Goal: Task Accomplishment & Management: Manage account settings

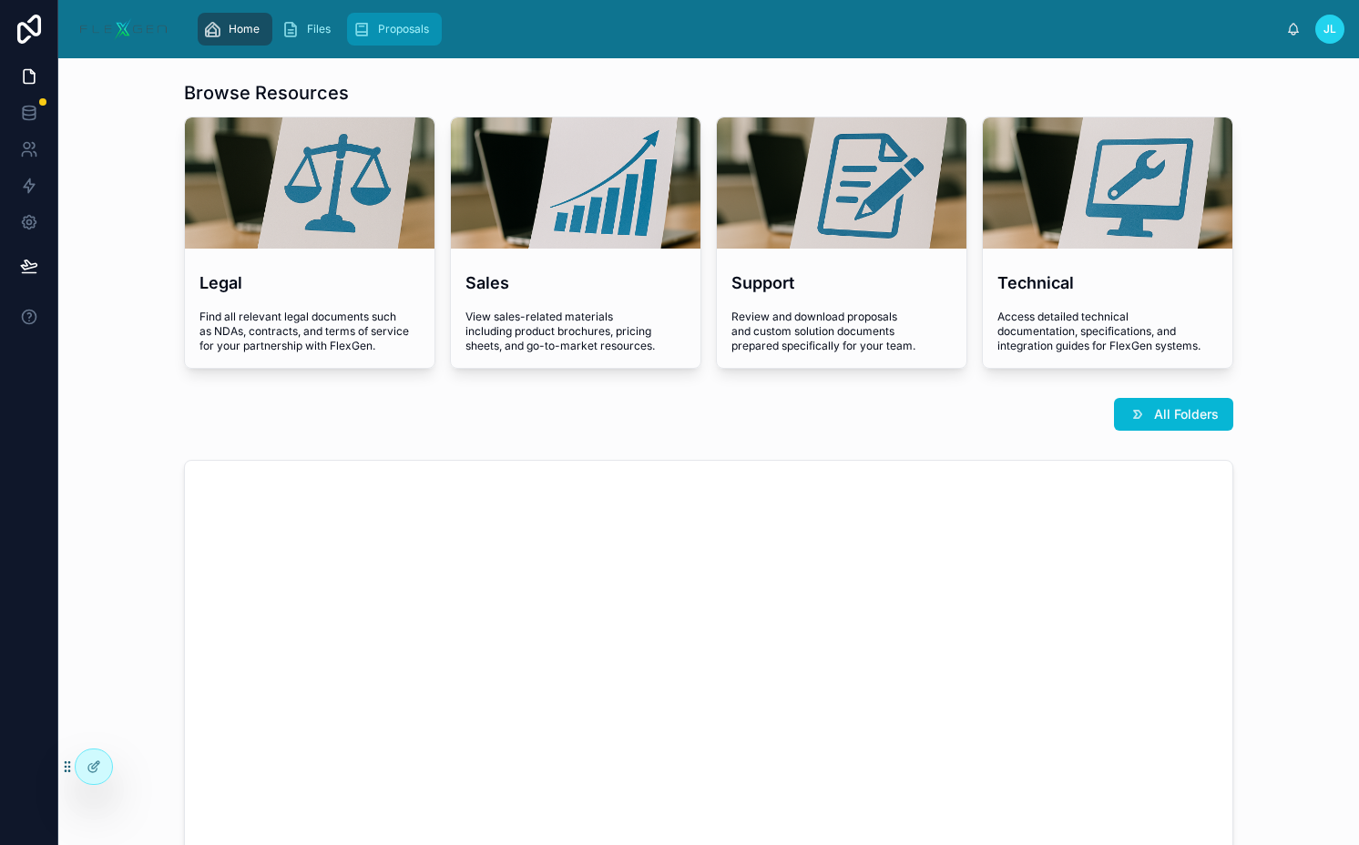
click at [365, 15] on div "Proposals" at bounding box center [394, 29] width 84 height 29
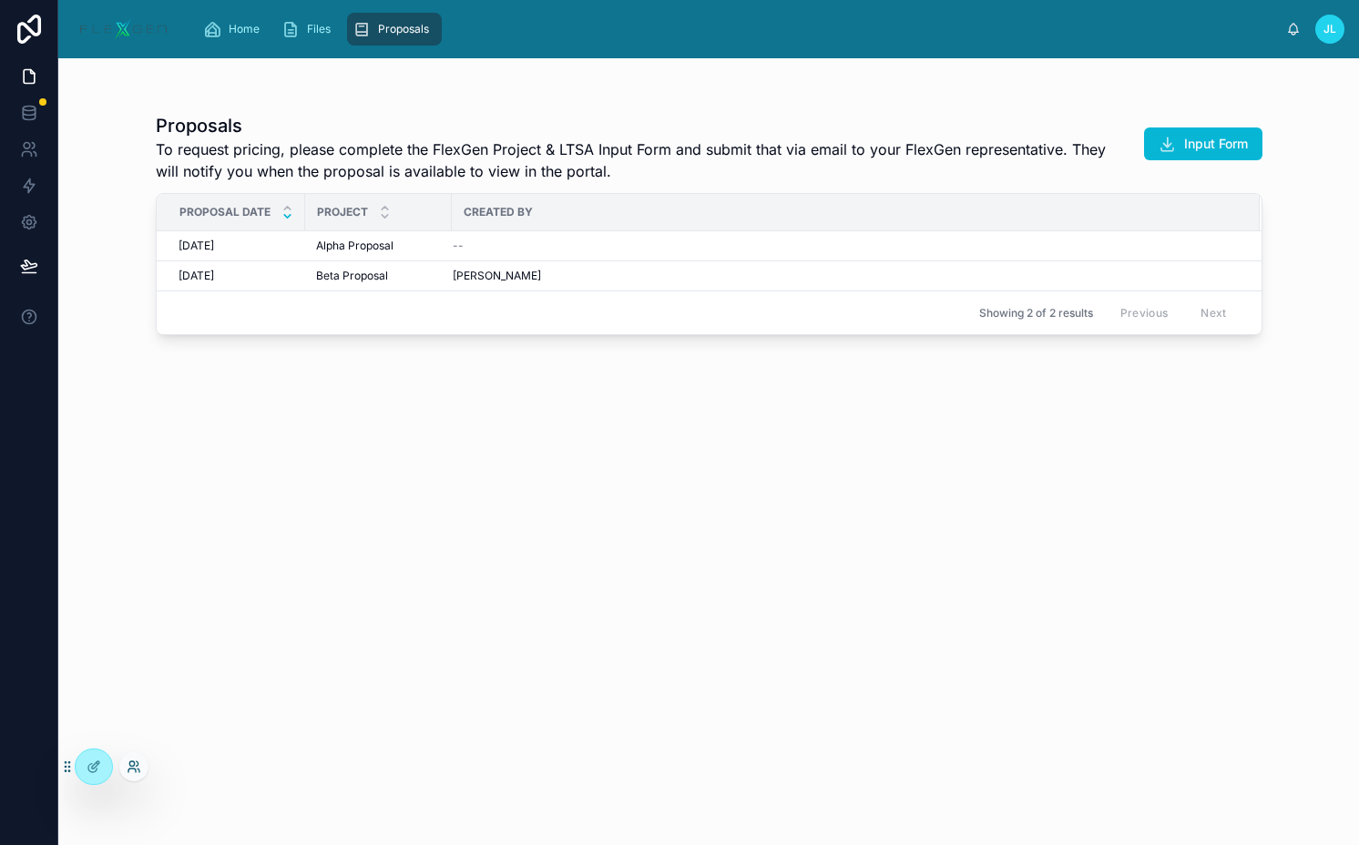
click at [135, 766] on icon at bounding box center [134, 766] width 15 height 15
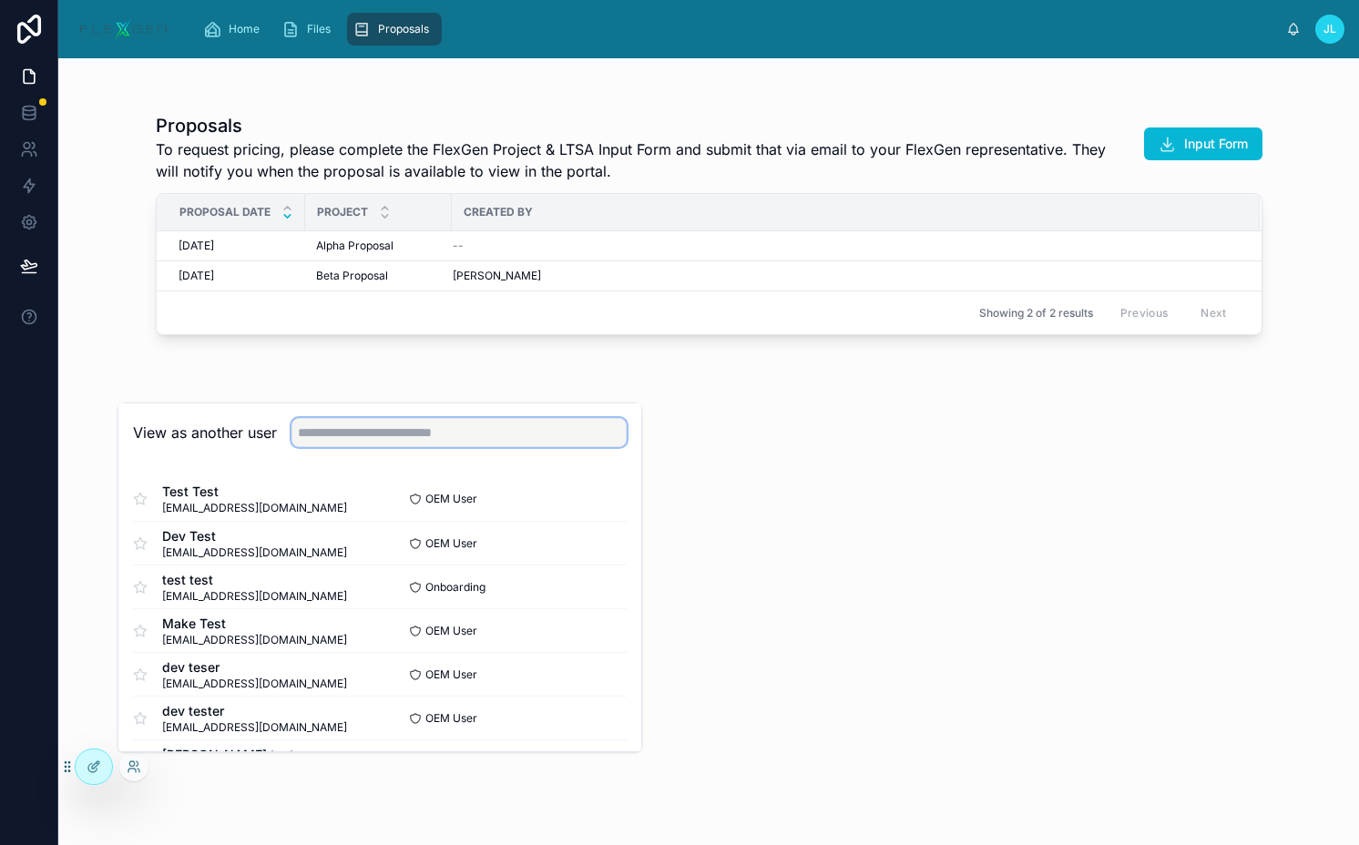
click at [433, 425] on input "text" at bounding box center [458, 432] width 335 height 29
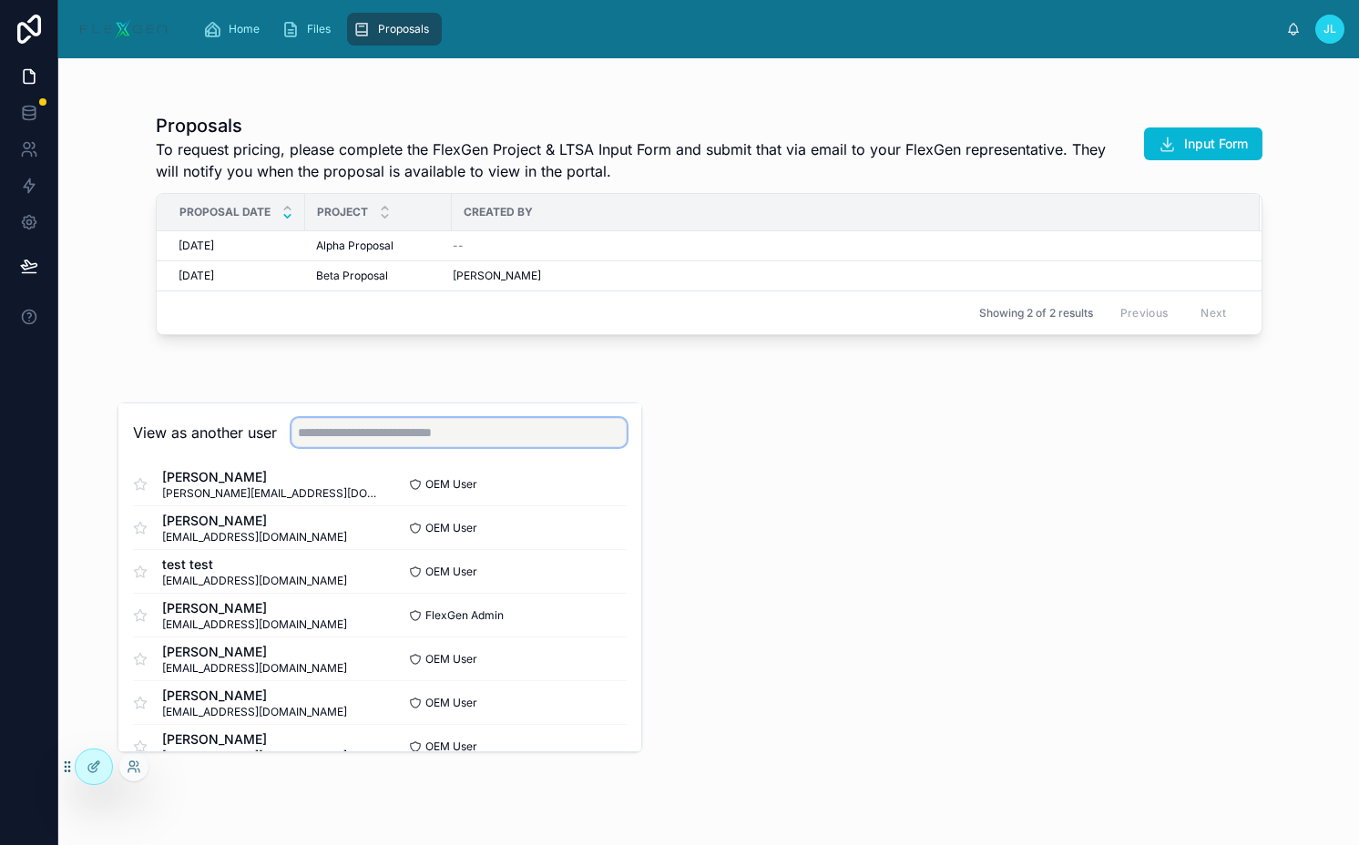
scroll to position [527, 0]
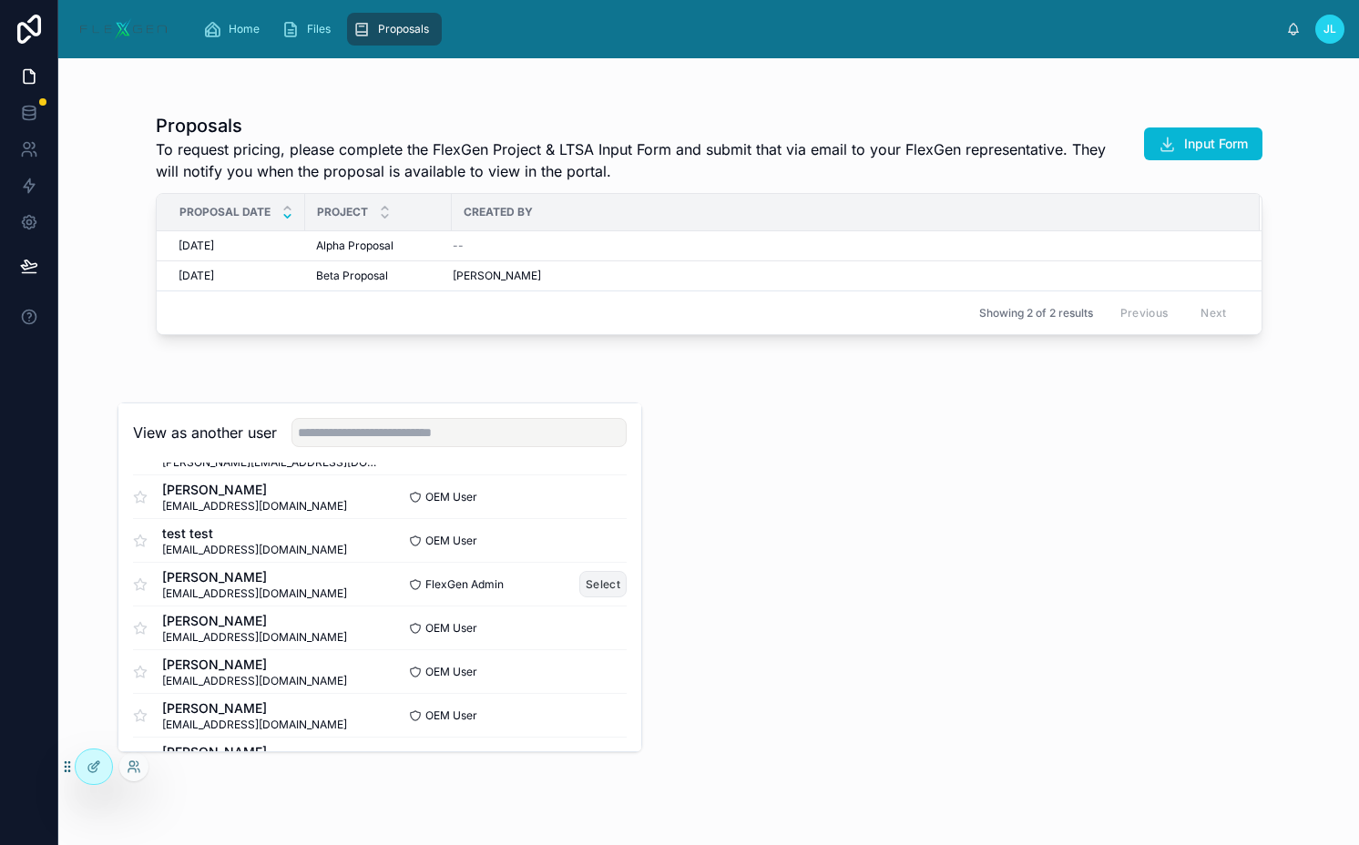
click at [592, 585] on button "Select" at bounding box center [602, 584] width 47 height 26
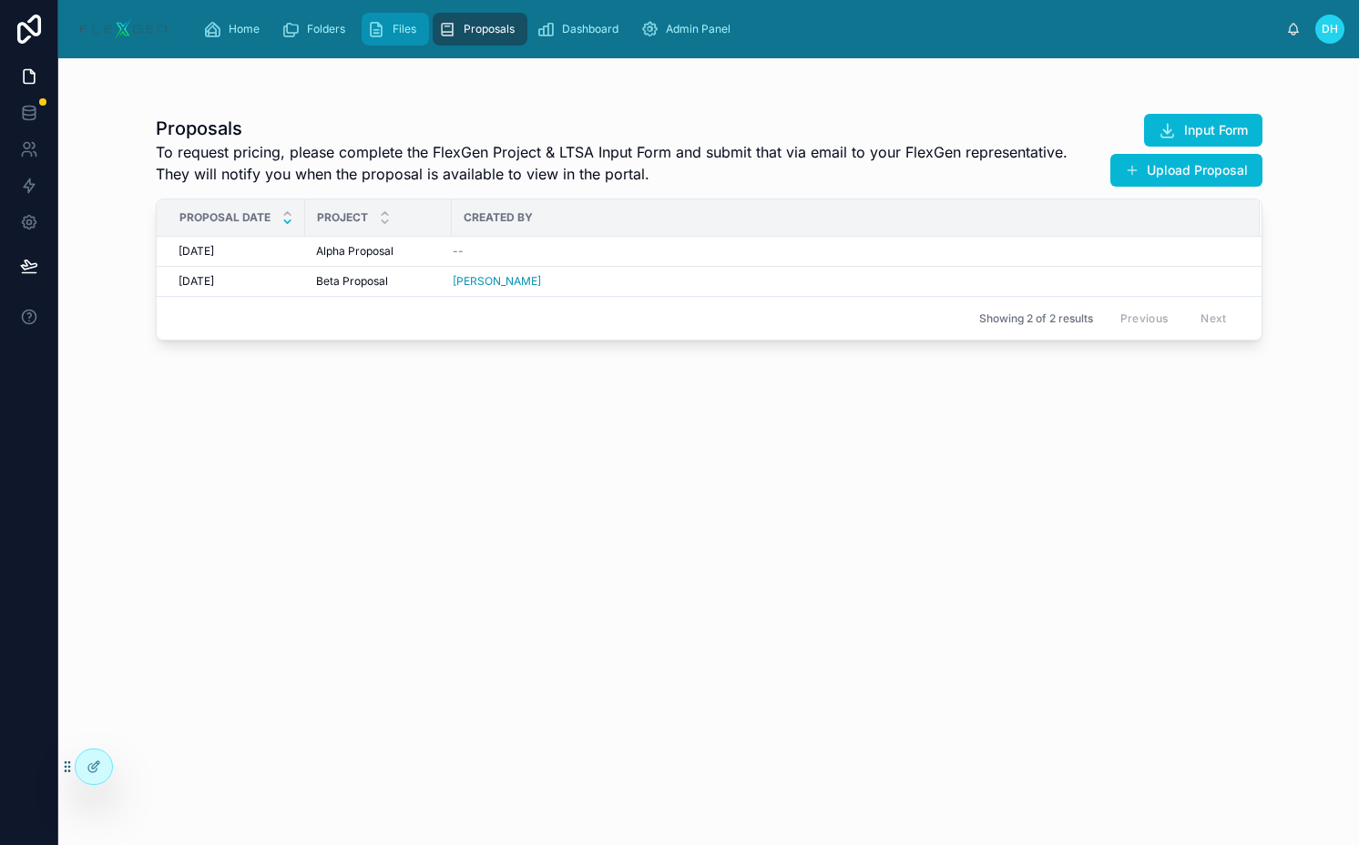
click at [403, 27] on span "Files" at bounding box center [404, 29] width 24 height 15
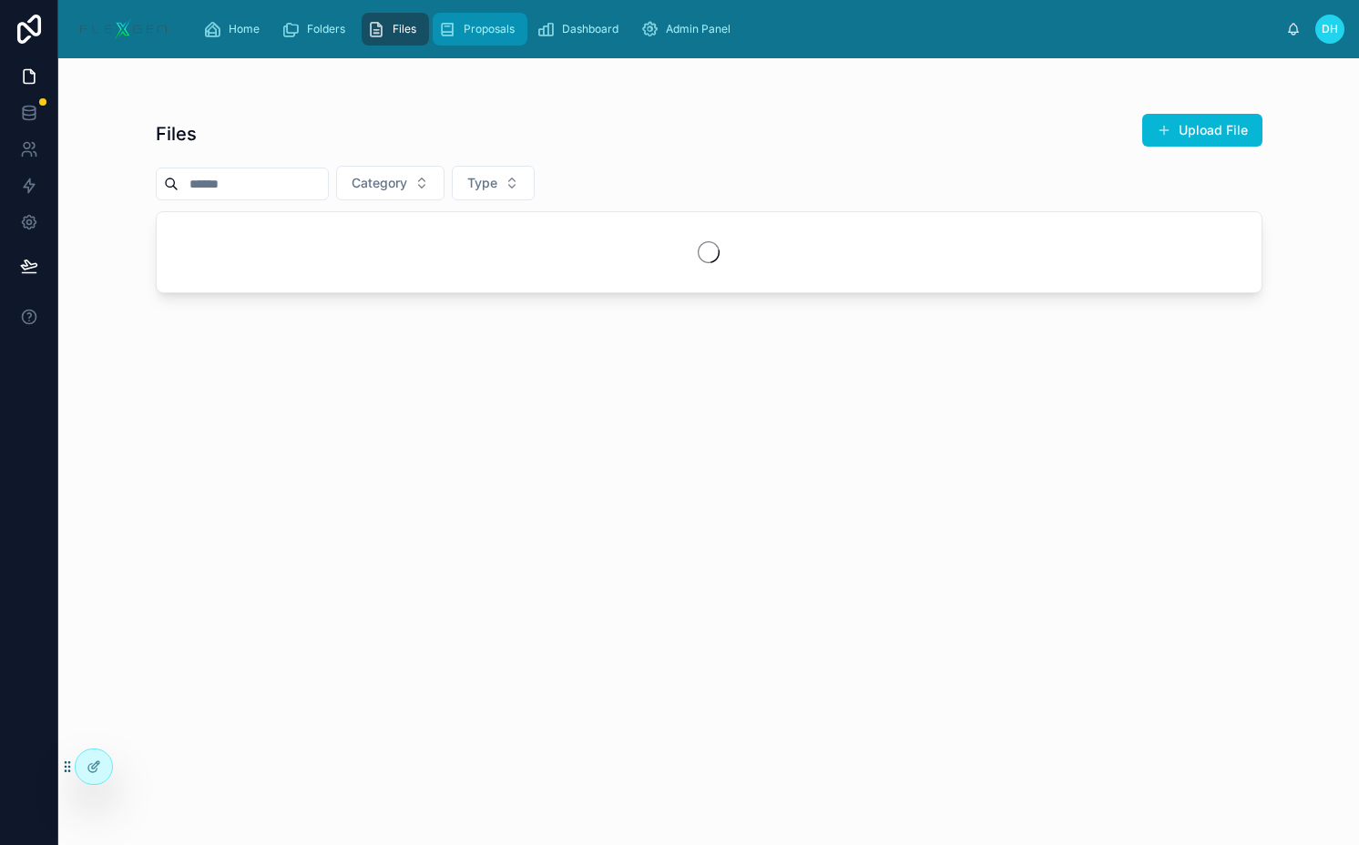
click at [481, 27] on span "Proposals" at bounding box center [488, 29] width 51 height 15
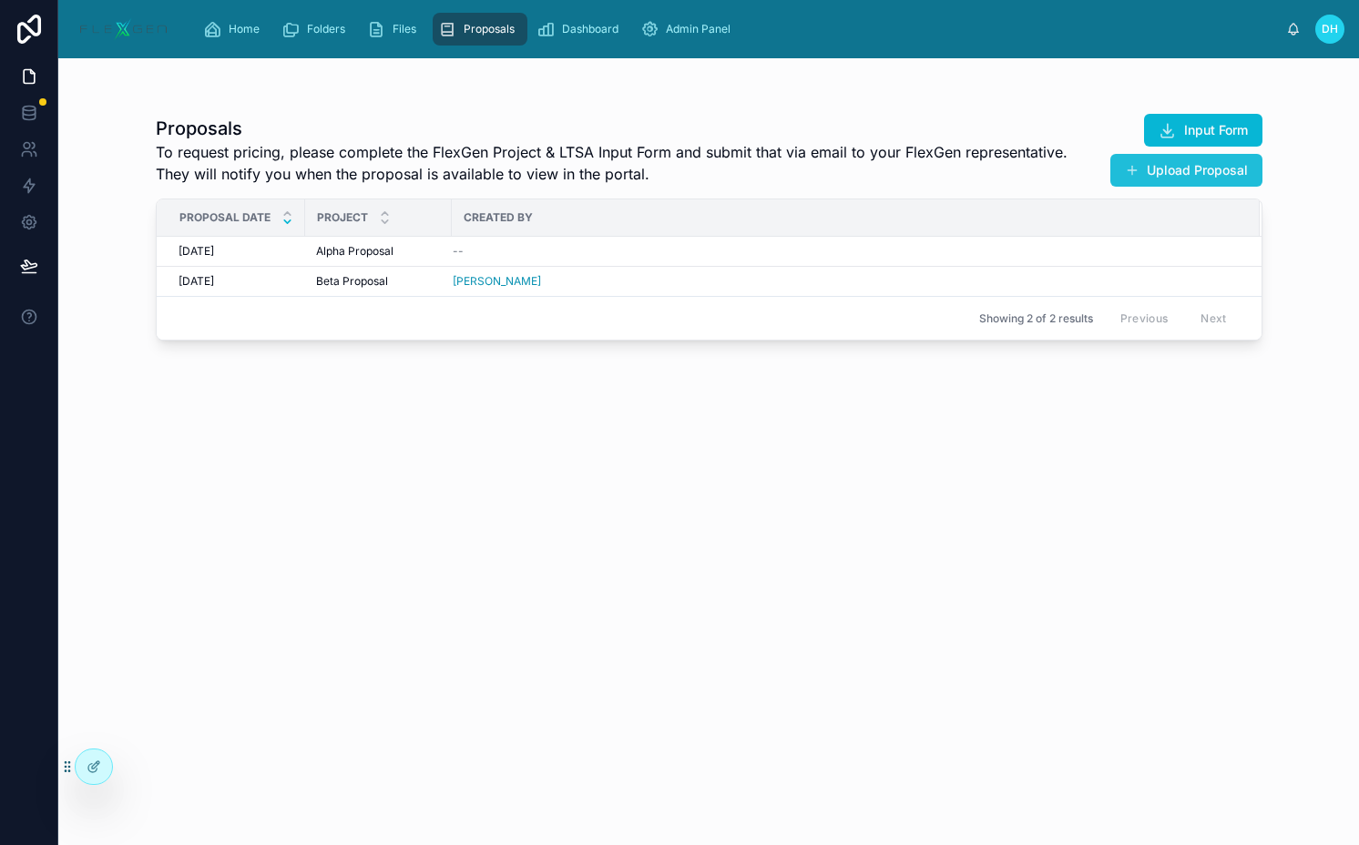
click at [1188, 168] on button "Upload Proposal" at bounding box center [1186, 170] width 152 height 33
click at [584, 145] on span "To request pricing, please complete the FlexGen Project & LTSA Input Form and s…" at bounding box center [612, 163] width 912 height 44
click at [384, 36] on icon "scrollable content" at bounding box center [376, 29] width 18 height 18
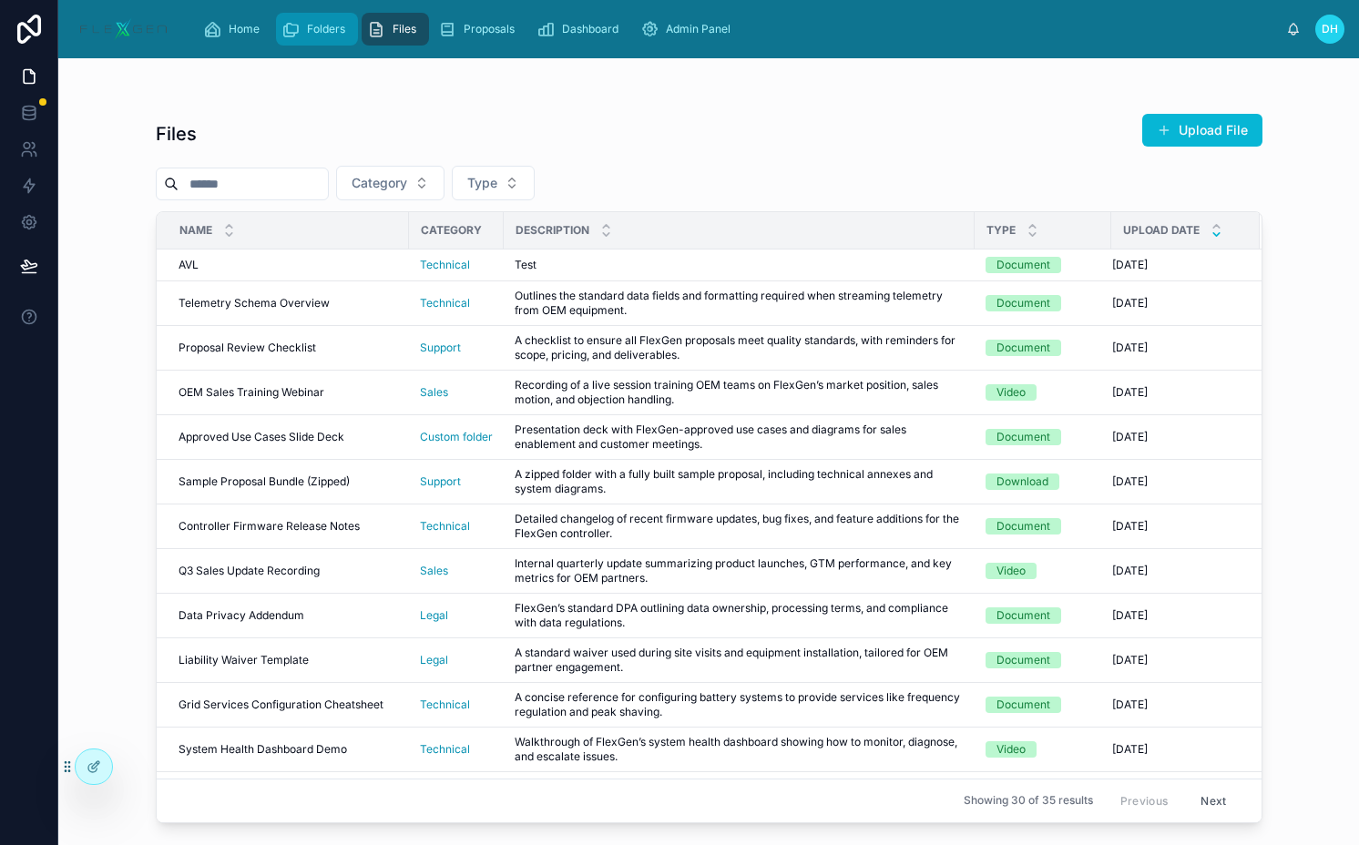
click at [337, 30] on span "Folders" at bounding box center [326, 29] width 38 height 15
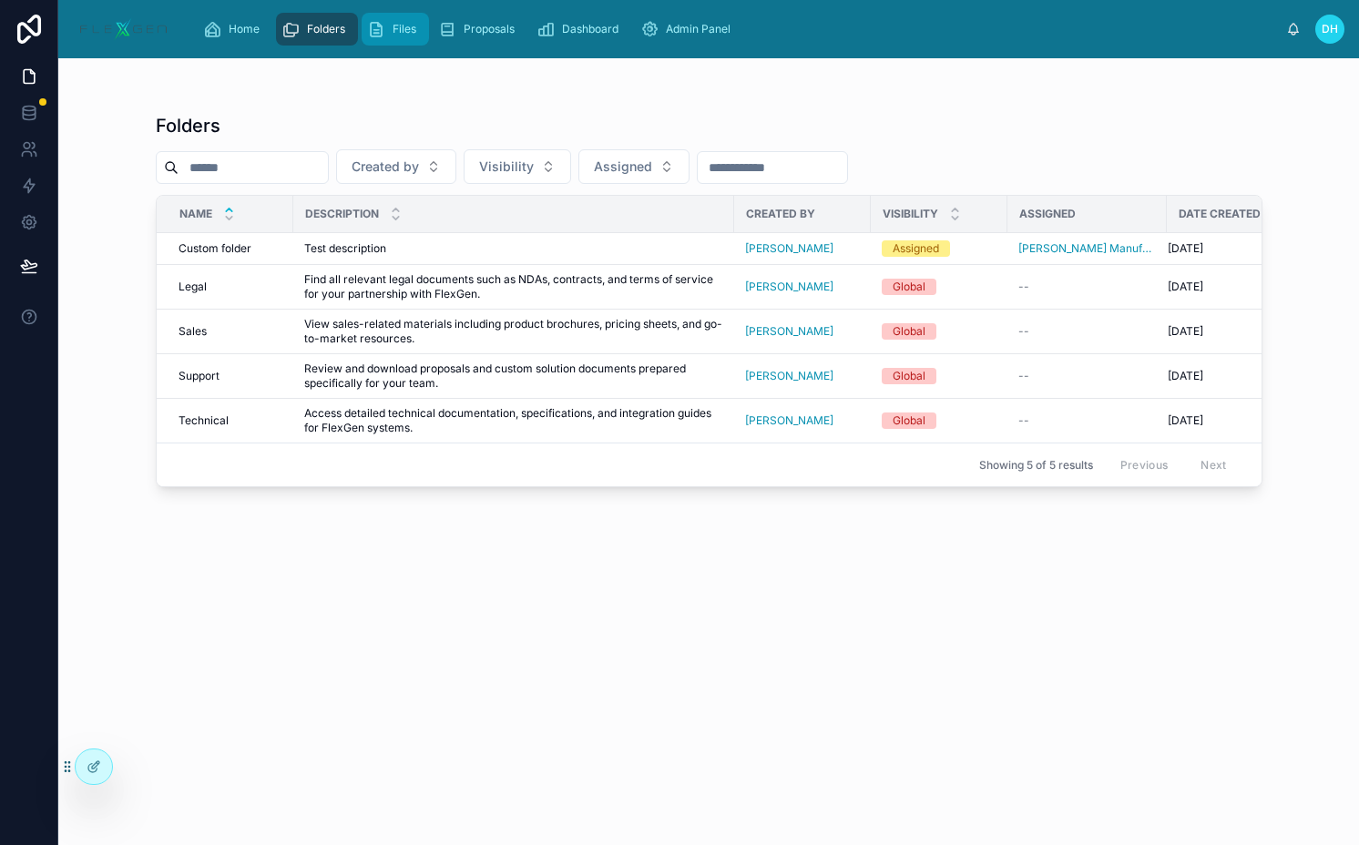
click at [398, 32] on span "Files" at bounding box center [404, 29] width 24 height 15
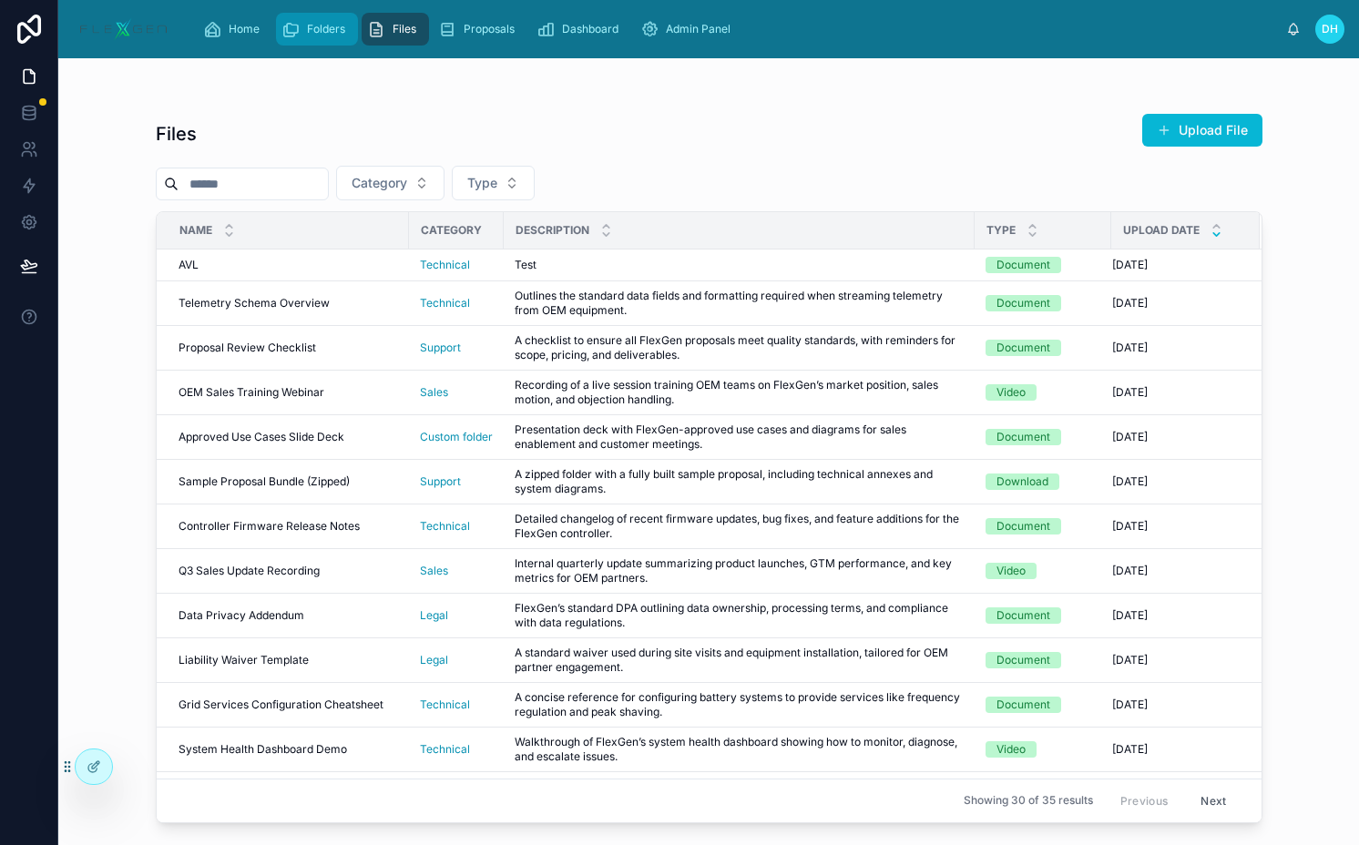
click at [331, 27] on span "Folders" at bounding box center [326, 29] width 38 height 15
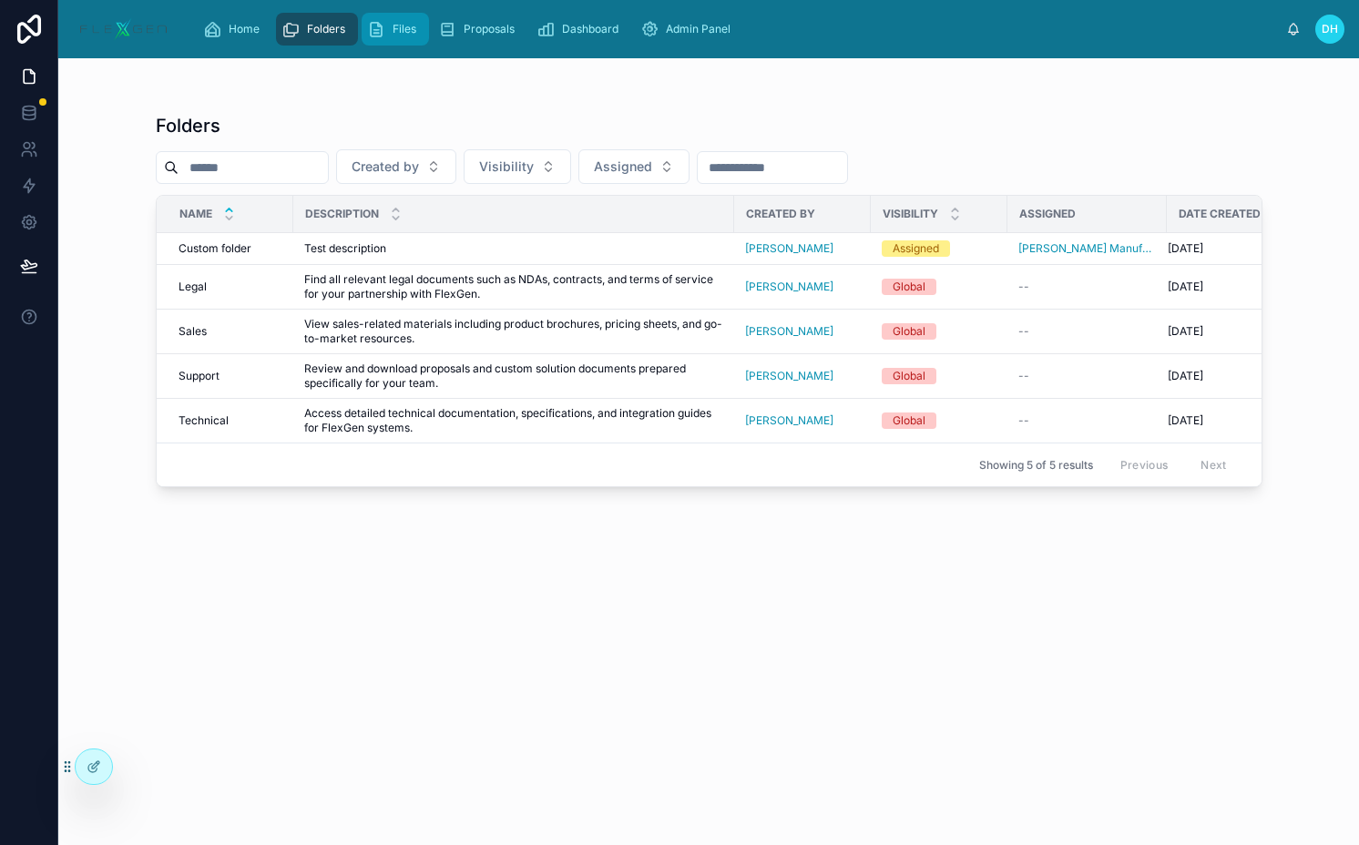
click at [409, 29] on span "Files" at bounding box center [404, 29] width 24 height 15
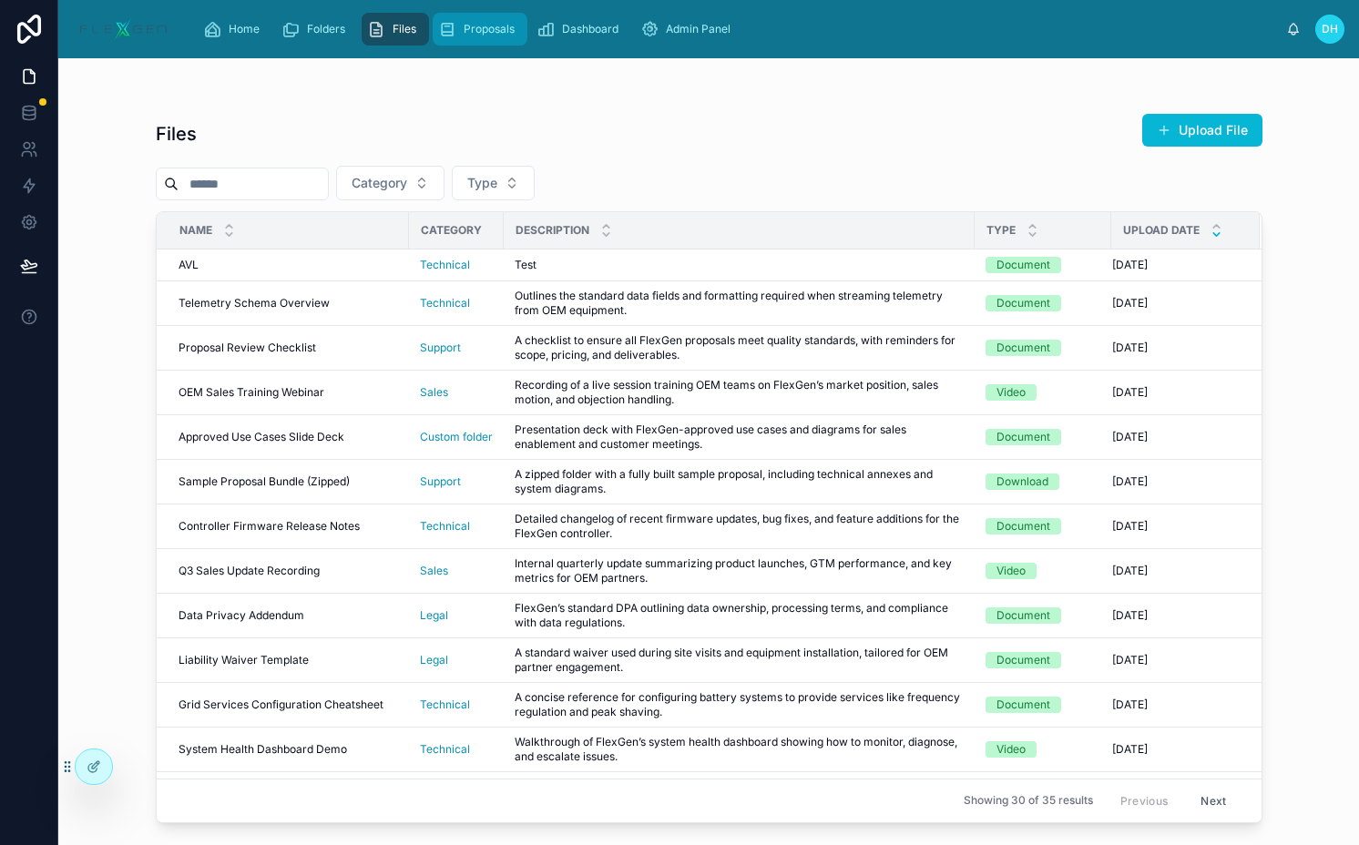
click at [463, 25] on span "Proposals" at bounding box center [488, 29] width 51 height 15
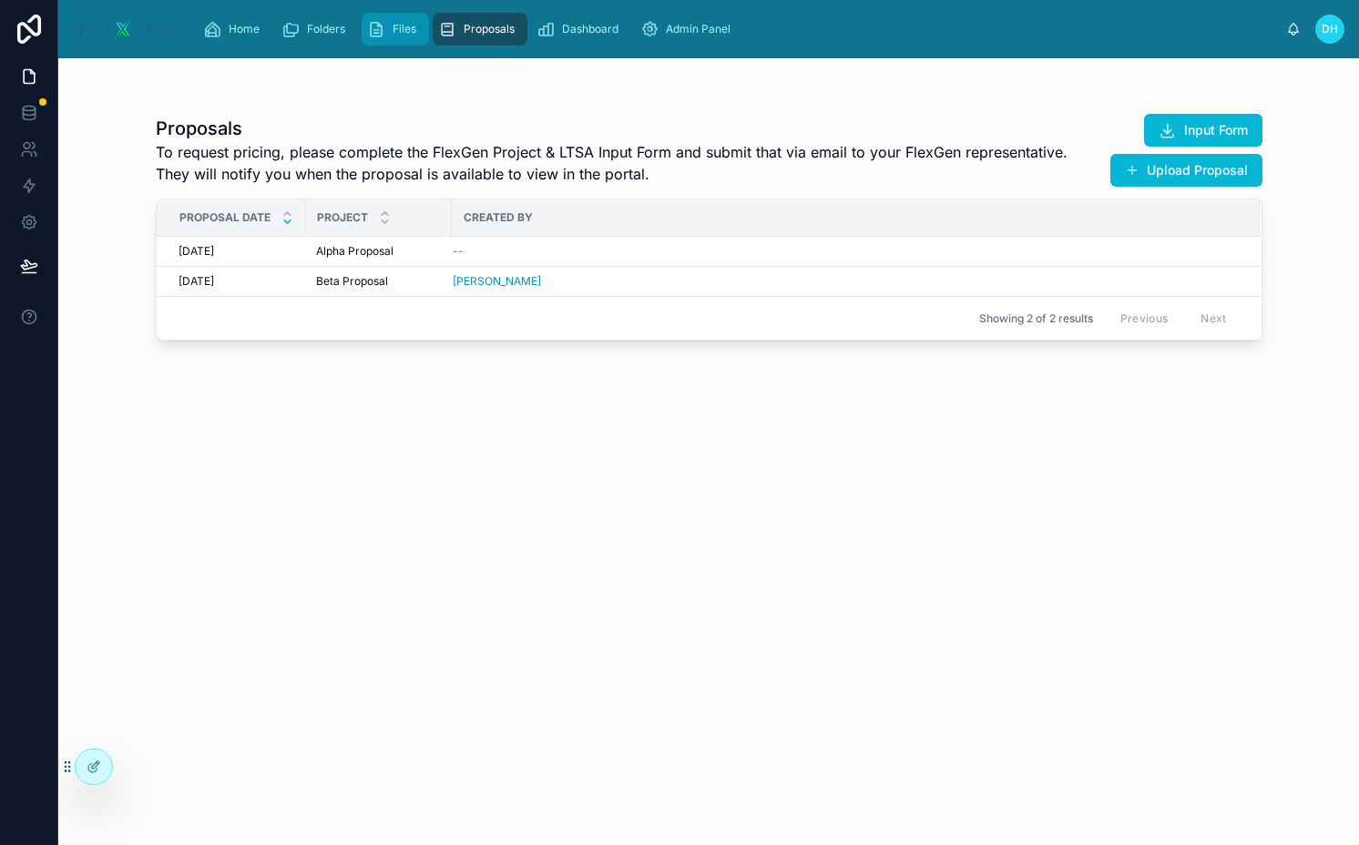
click at [411, 25] on span "Files" at bounding box center [404, 29] width 24 height 15
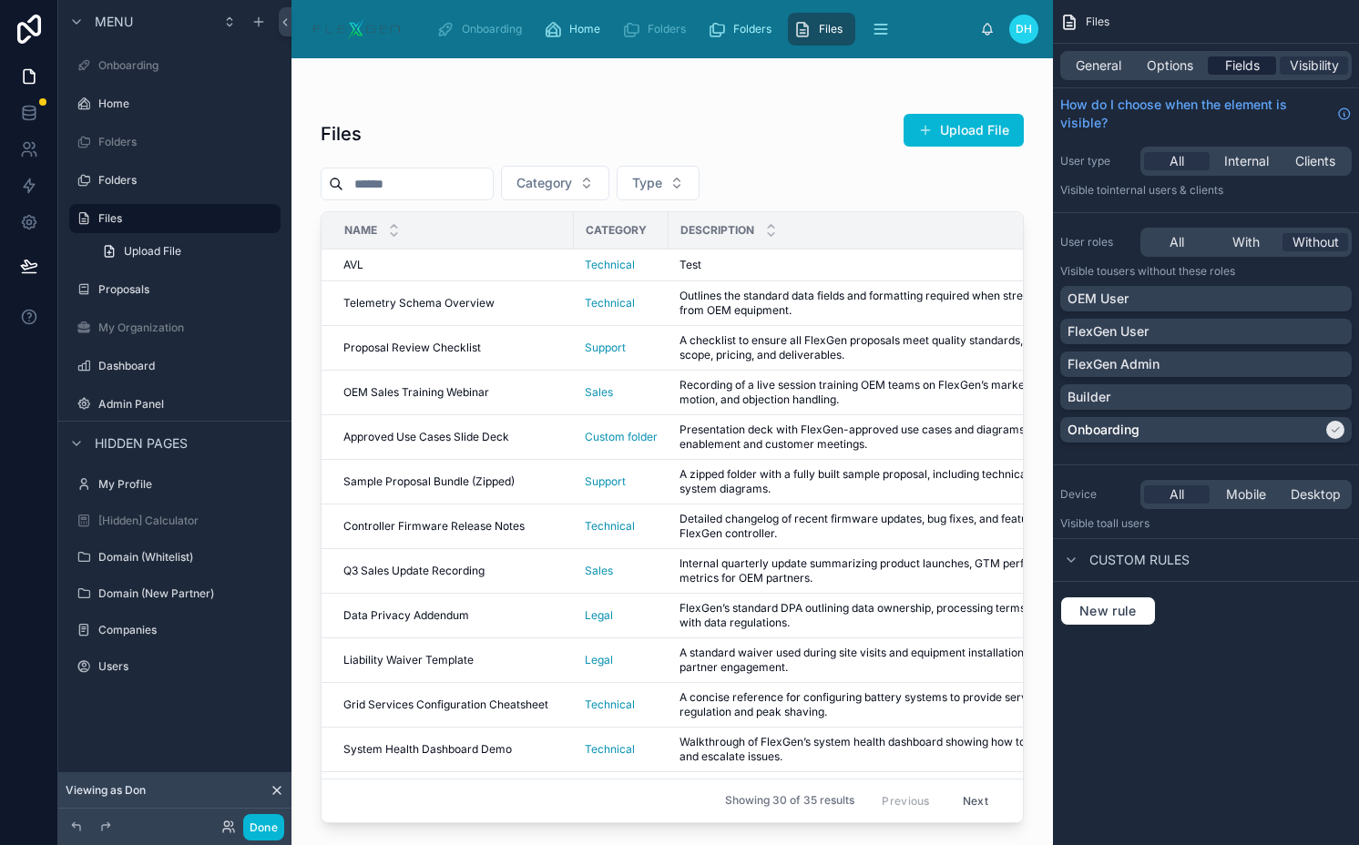
click at [1250, 66] on span "Fields" at bounding box center [1242, 65] width 35 height 18
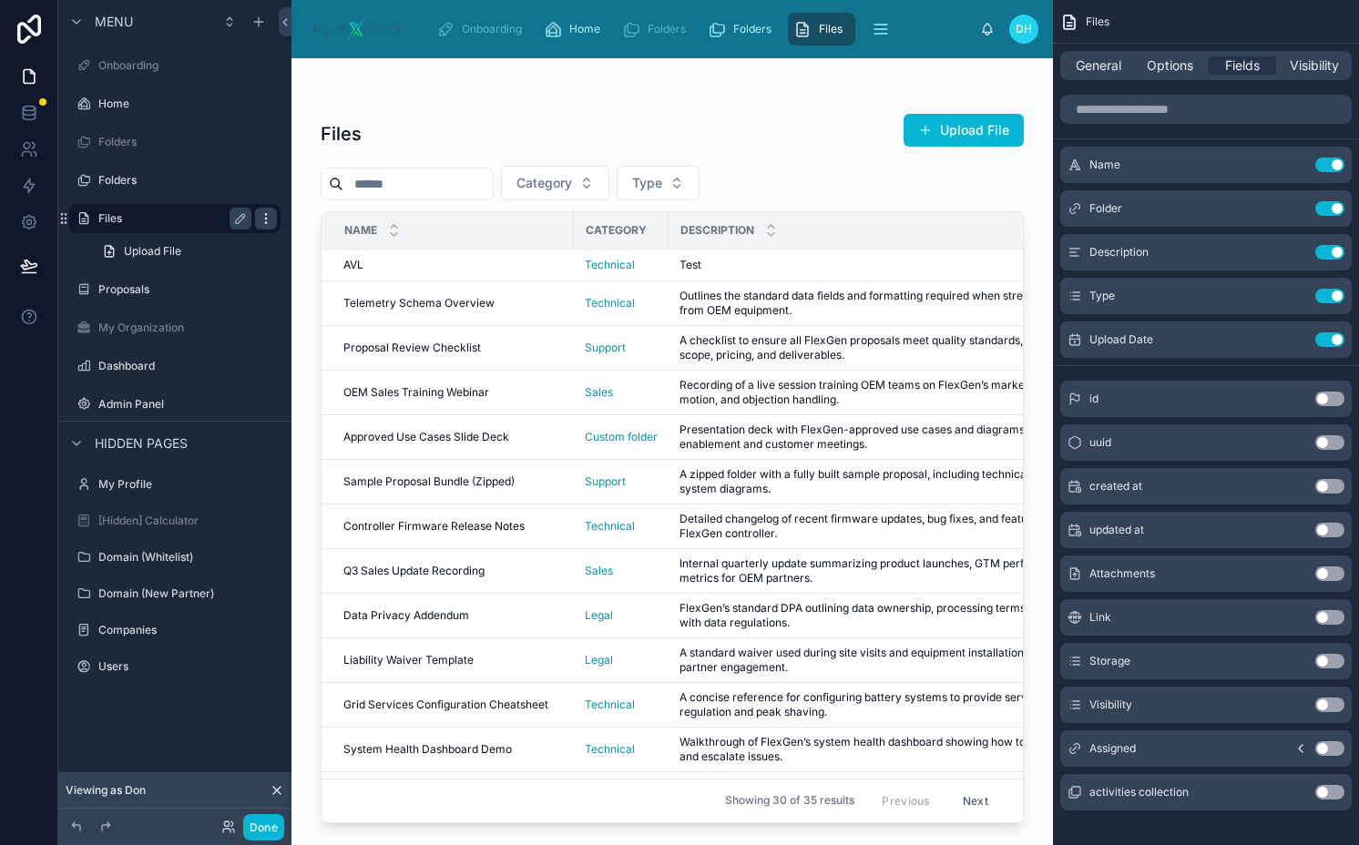
click at [273, 214] on div "scrollable content" at bounding box center [266, 219] width 22 height 22
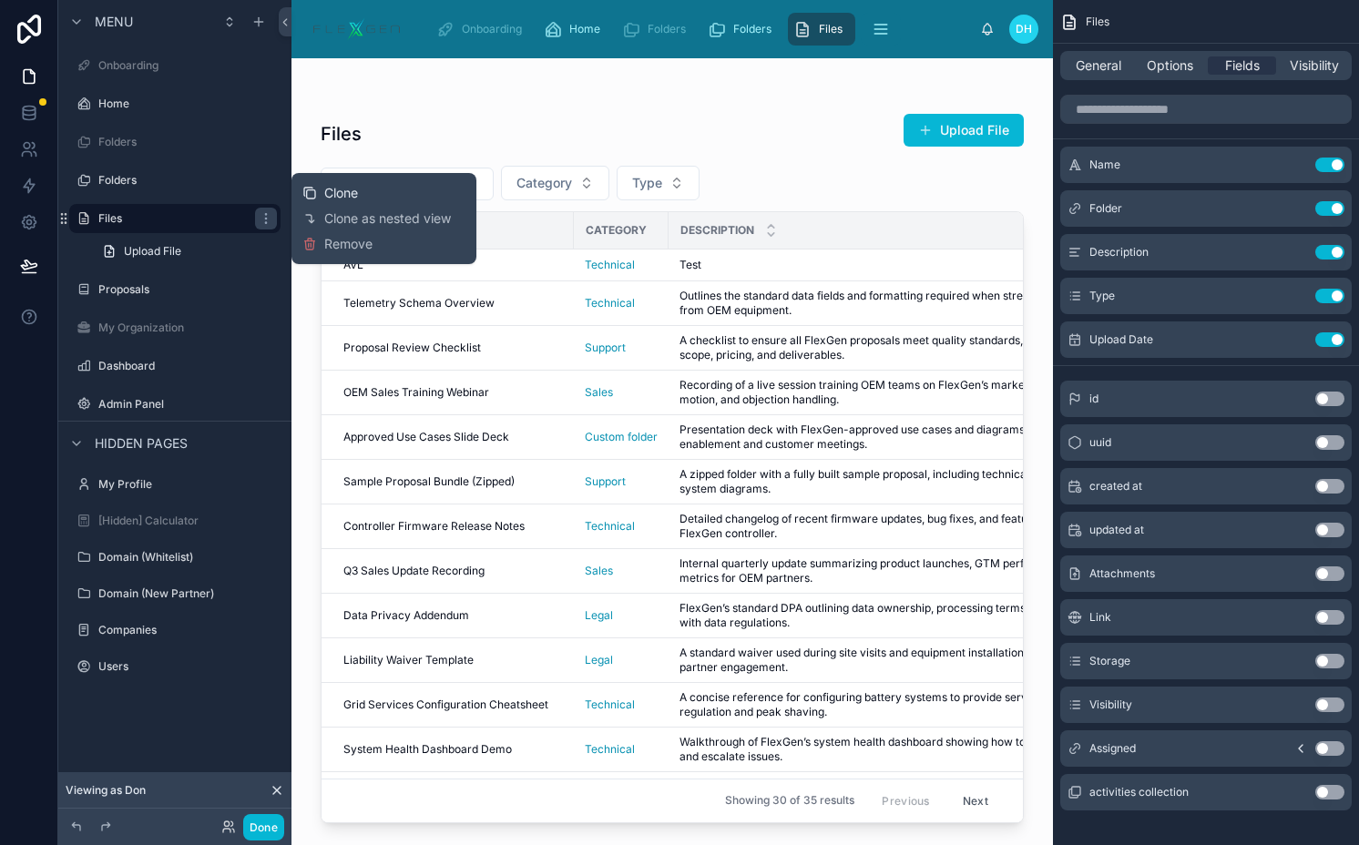
click at [332, 193] on span "Clone" at bounding box center [341, 193] width 34 height 18
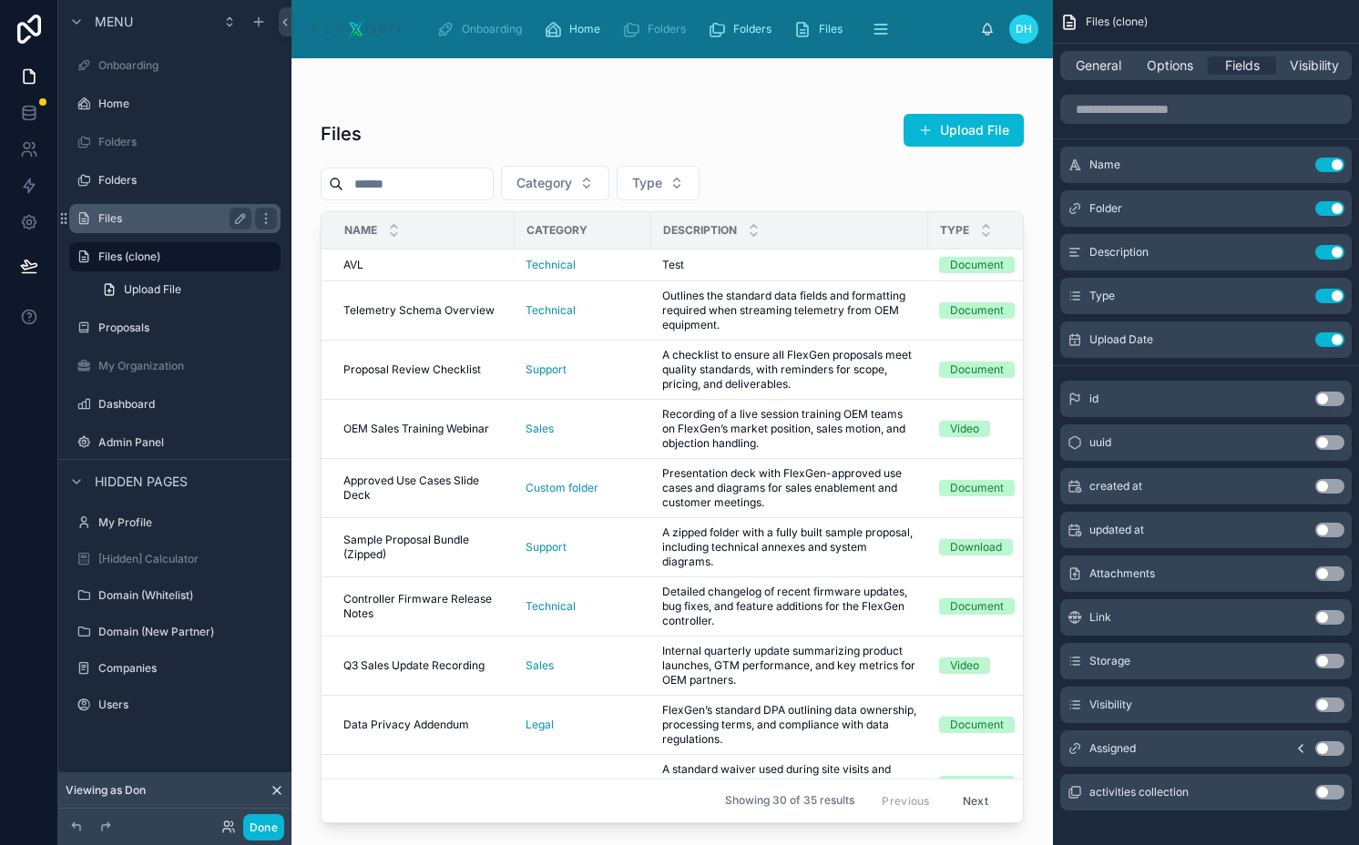
click at [190, 209] on div "Files" at bounding box center [174, 219] width 153 height 22
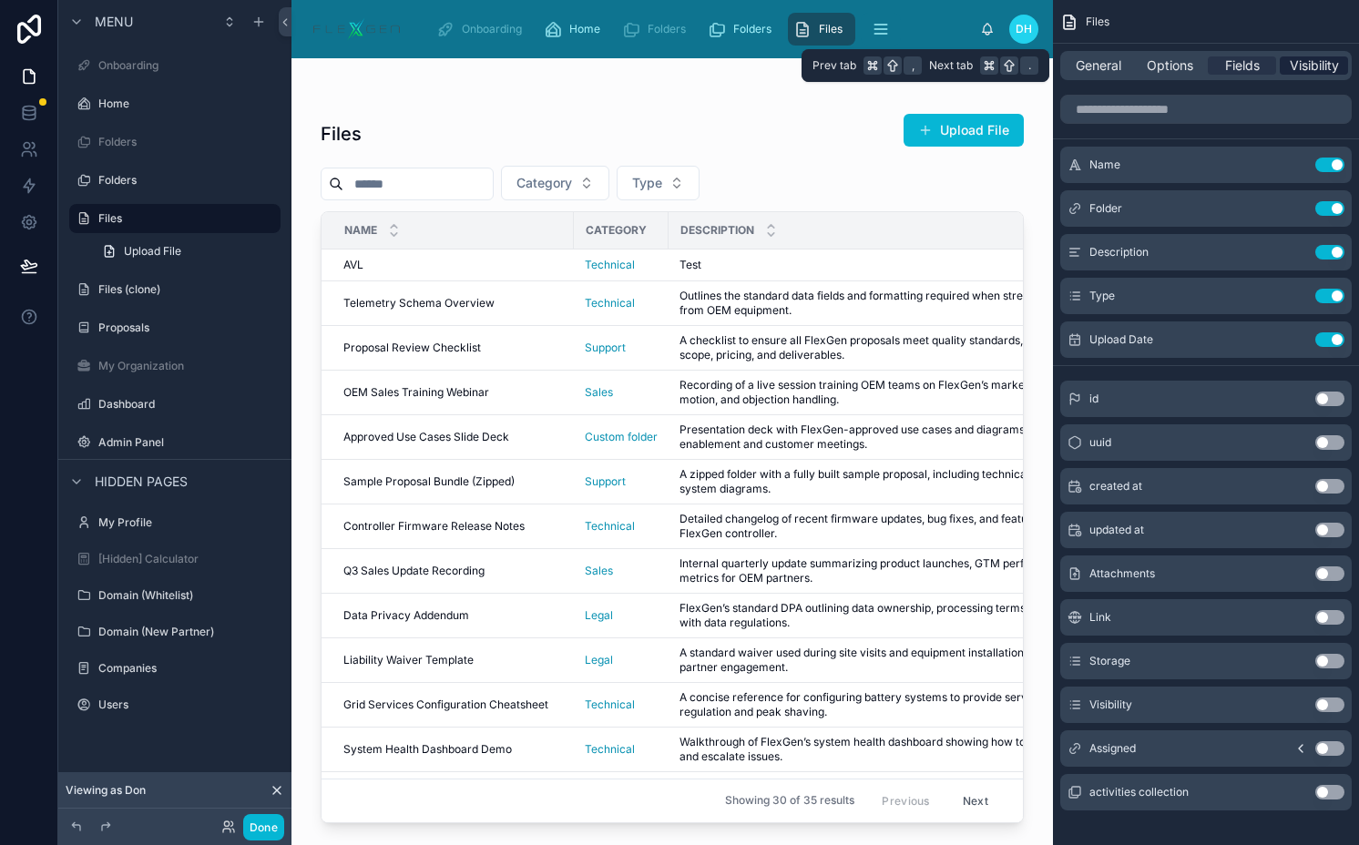
click at [1319, 66] on span "Visibility" at bounding box center [1313, 65] width 49 height 18
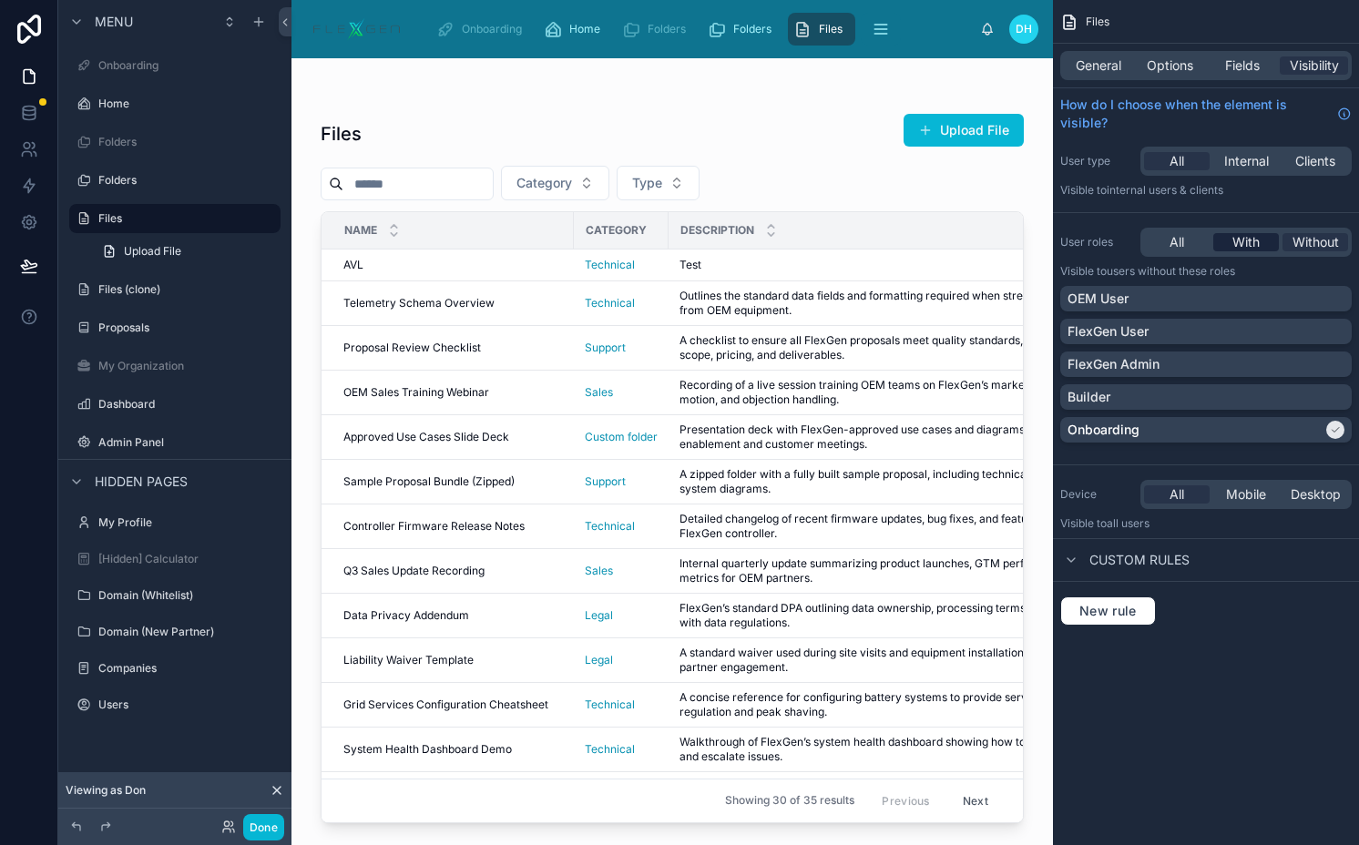
click at [1237, 243] on span "With" at bounding box center [1245, 242] width 27 height 18
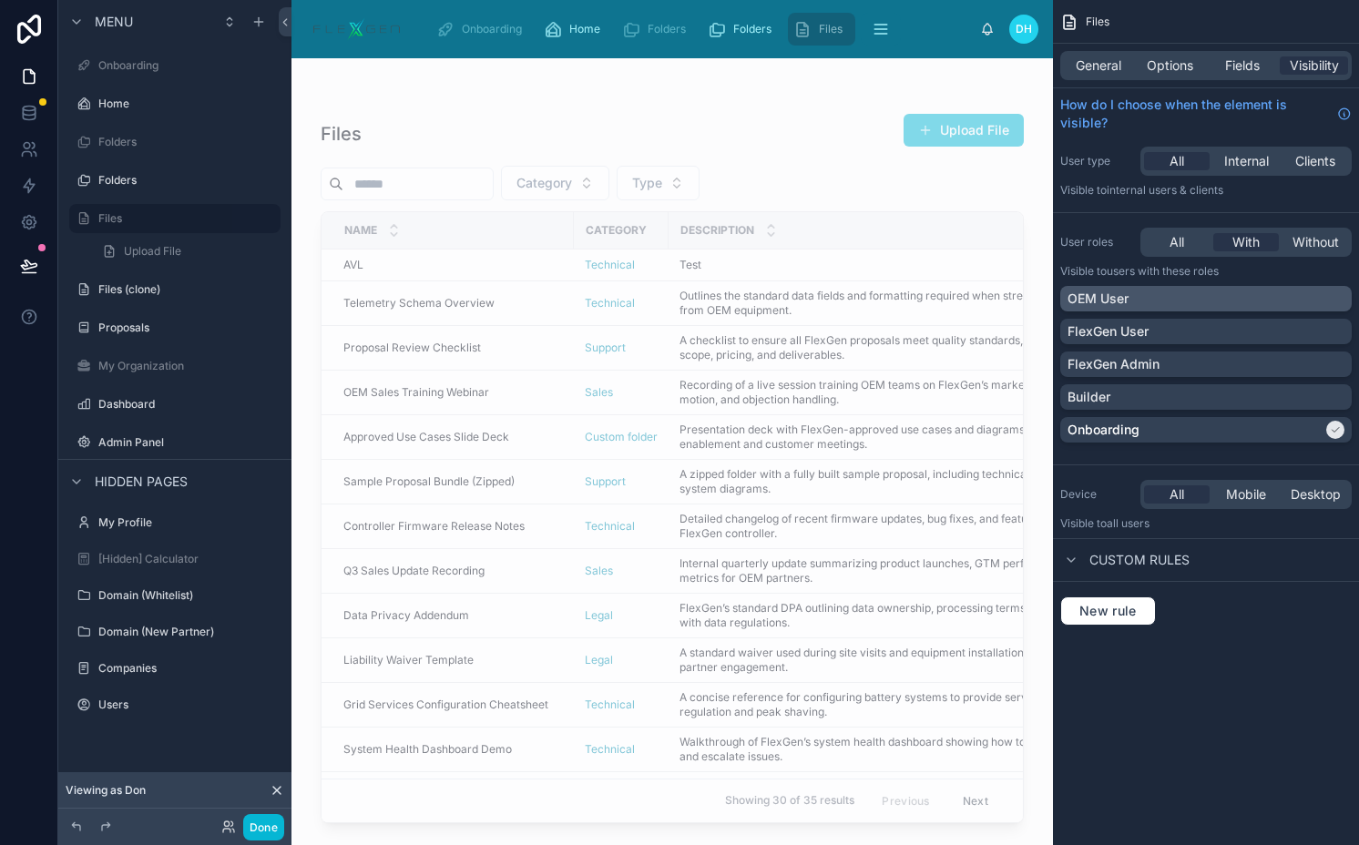
click at [1226, 298] on div "OEM User" at bounding box center [1205, 299] width 277 height 18
click at [1188, 424] on div "Onboarding" at bounding box center [1194, 430] width 255 height 18
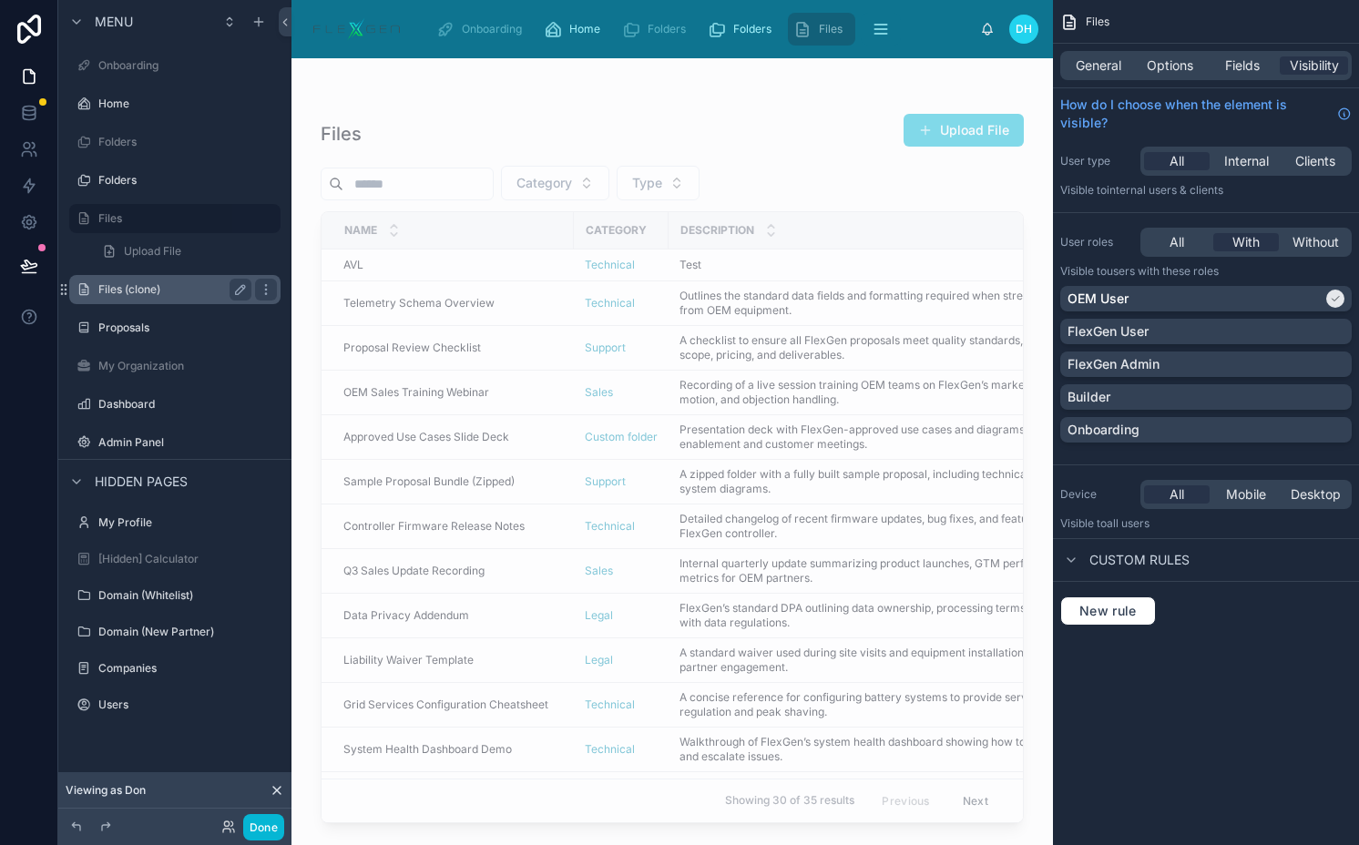
click at [203, 289] on label "Files (clone)" at bounding box center [171, 289] width 146 height 15
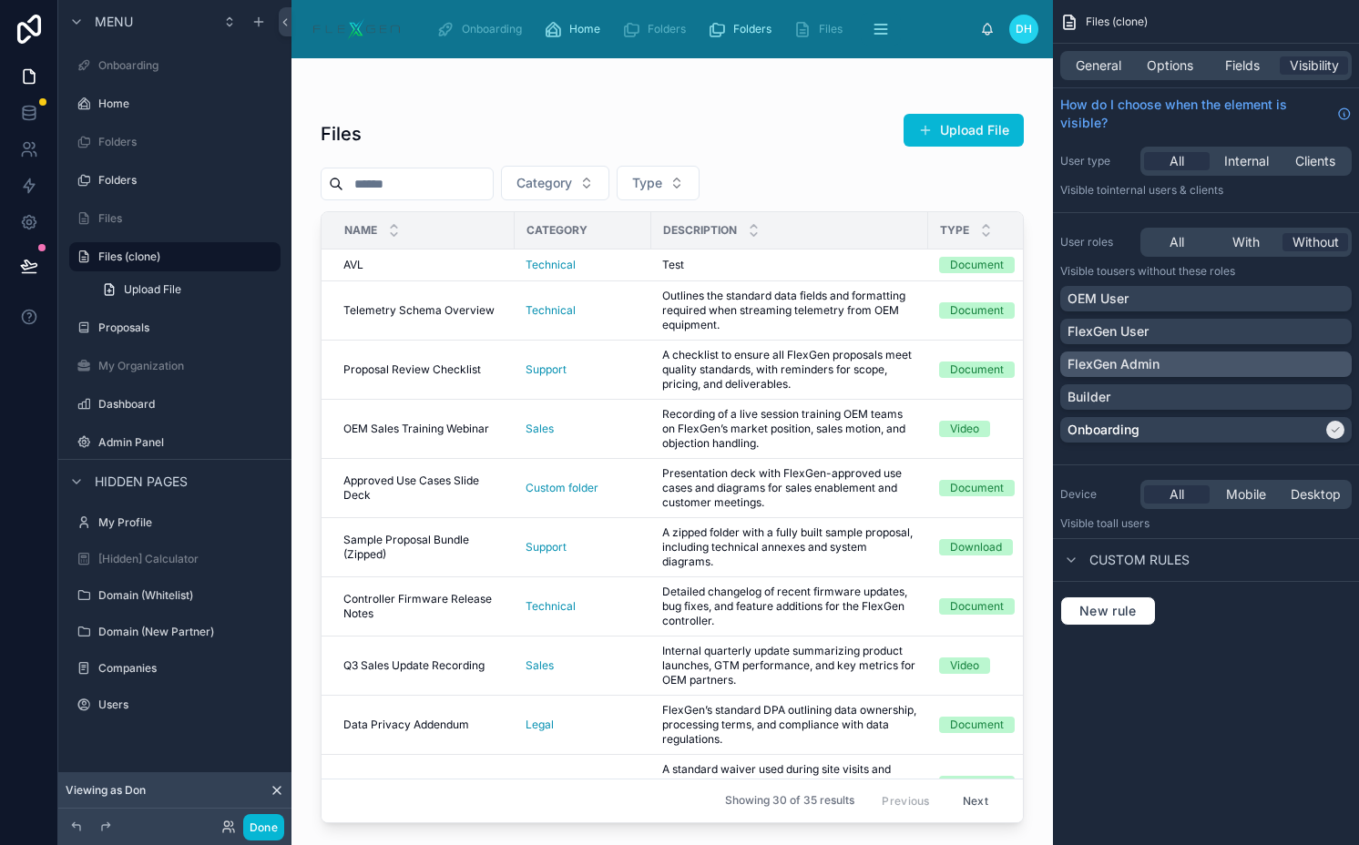
click at [1144, 357] on p "FlexGen Admin" at bounding box center [1113, 364] width 92 height 18
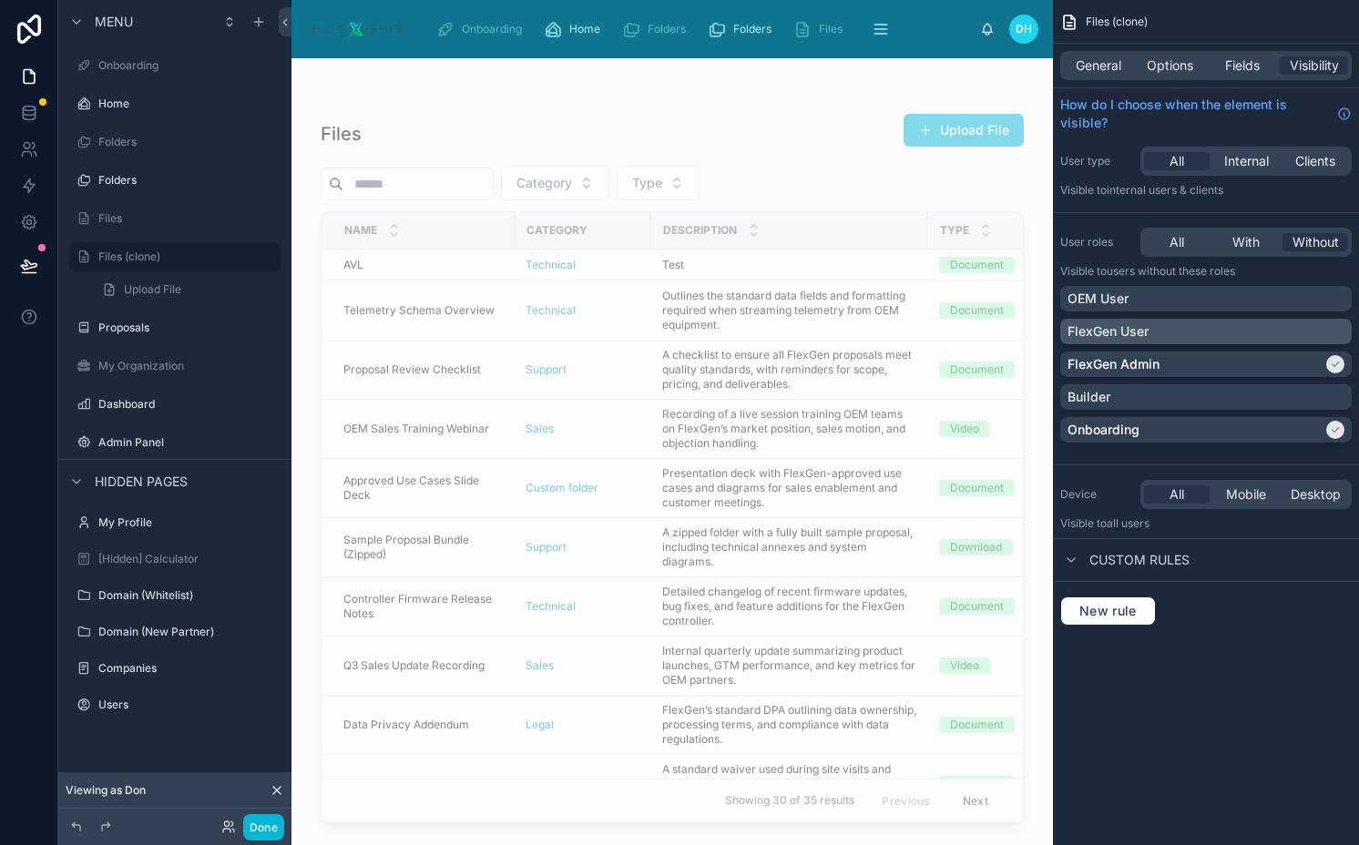
click at [1158, 329] on div "FlexGen User" at bounding box center [1205, 331] width 277 height 18
click at [1131, 426] on p "Onboarding" at bounding box center [1103, 430] width 72 height 18
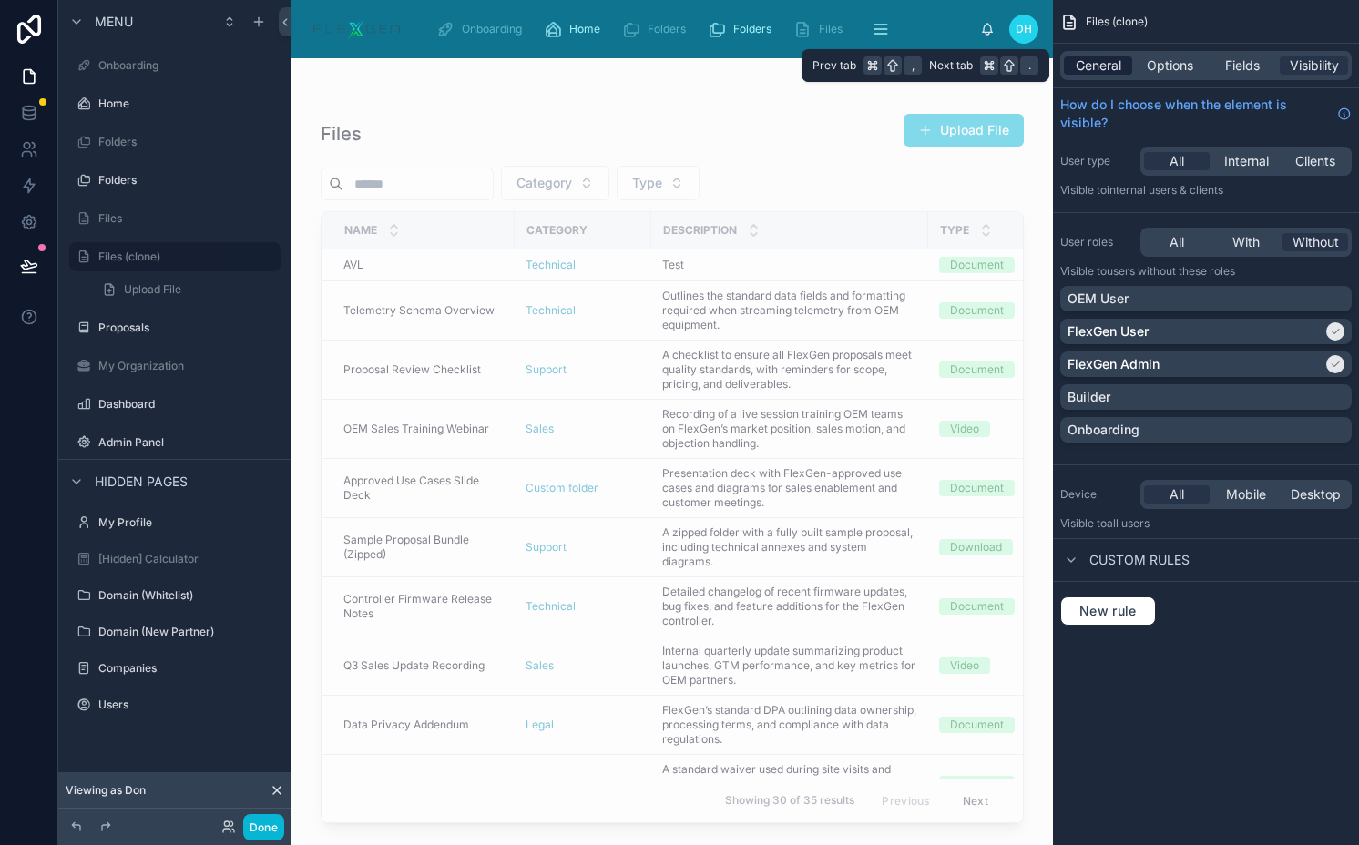
click at [1118, 64] on span "General" at bounding box center [1098, 65] width 46 height 18
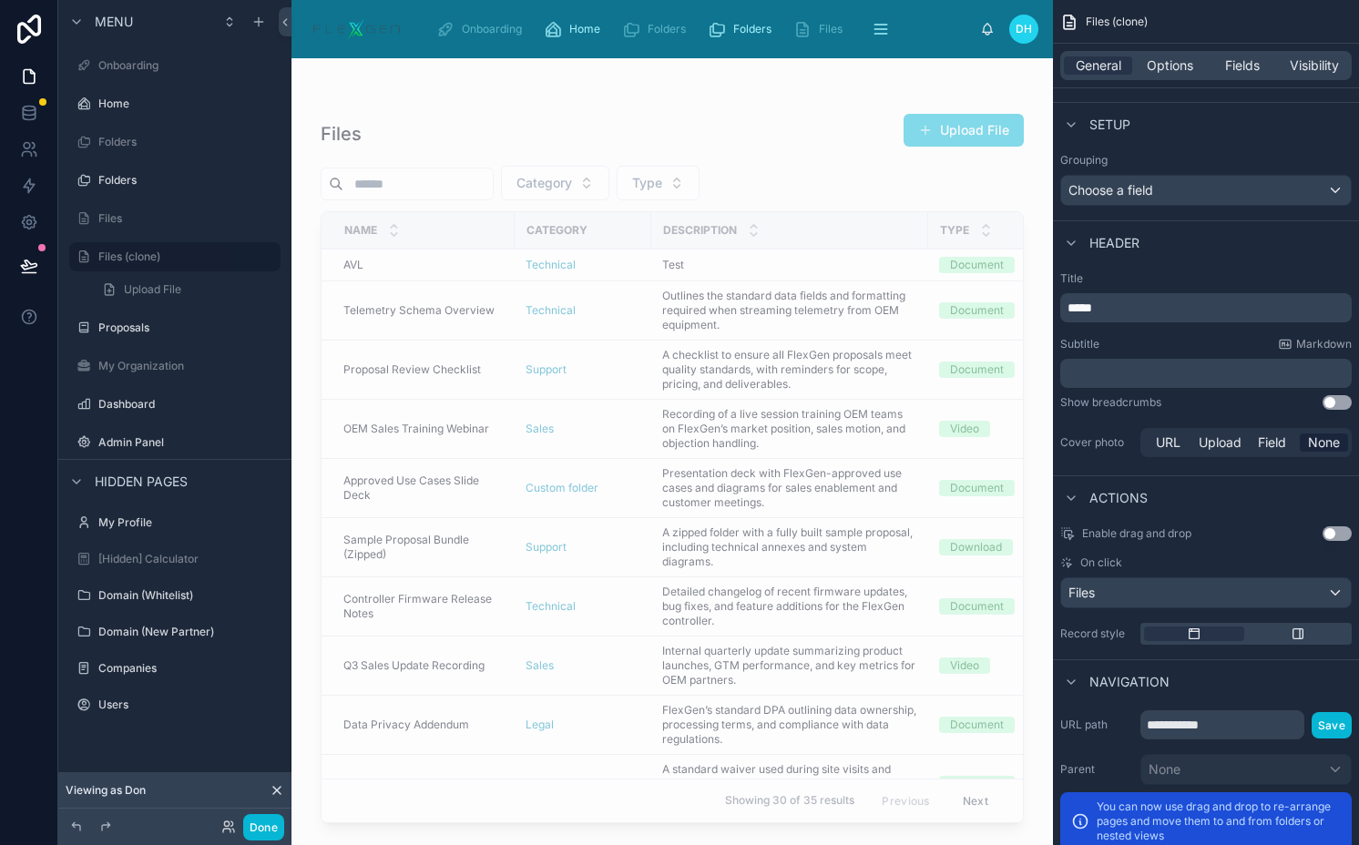
scroll to position [468, 0]
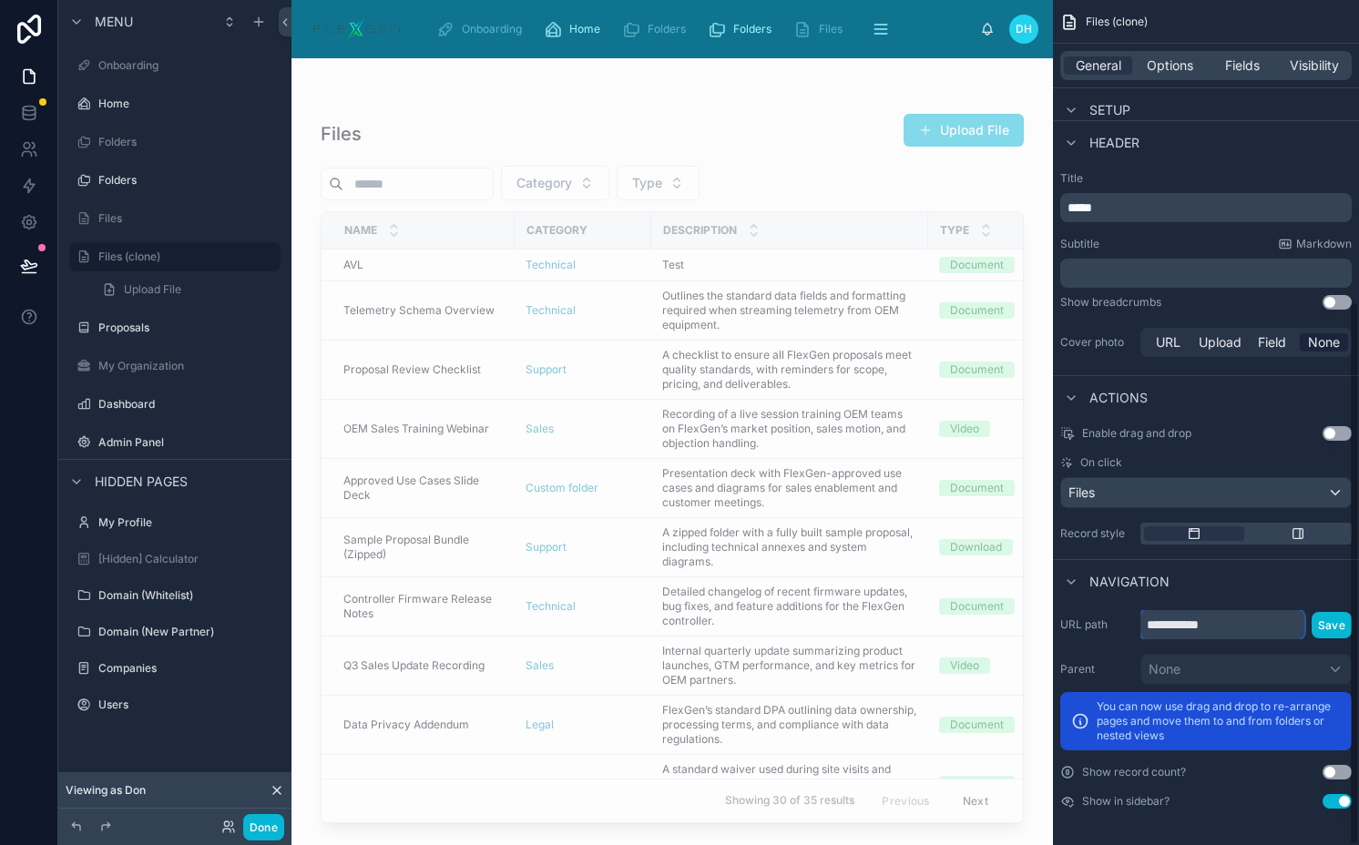
click at [1210, 630] on input "**********" at bounding box center [1222, 624] width 164 height 29
type input "*********"
click at [1326, 616] on button "Save" at bounding box center [1331, 625] width 40 height 26
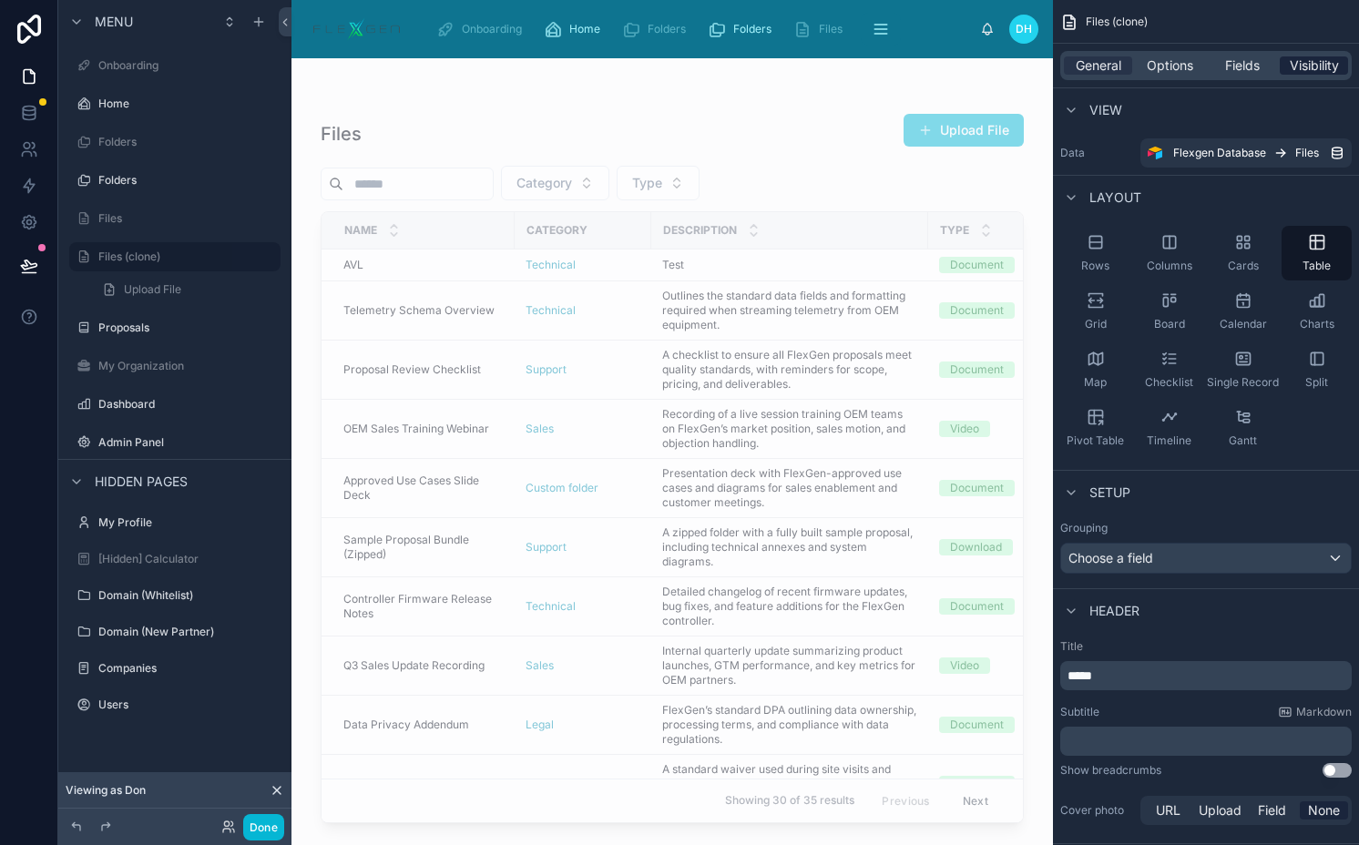
click at [1296, 69] on span "Visibility" at bounding box center [1313, 65] width 49 height 18
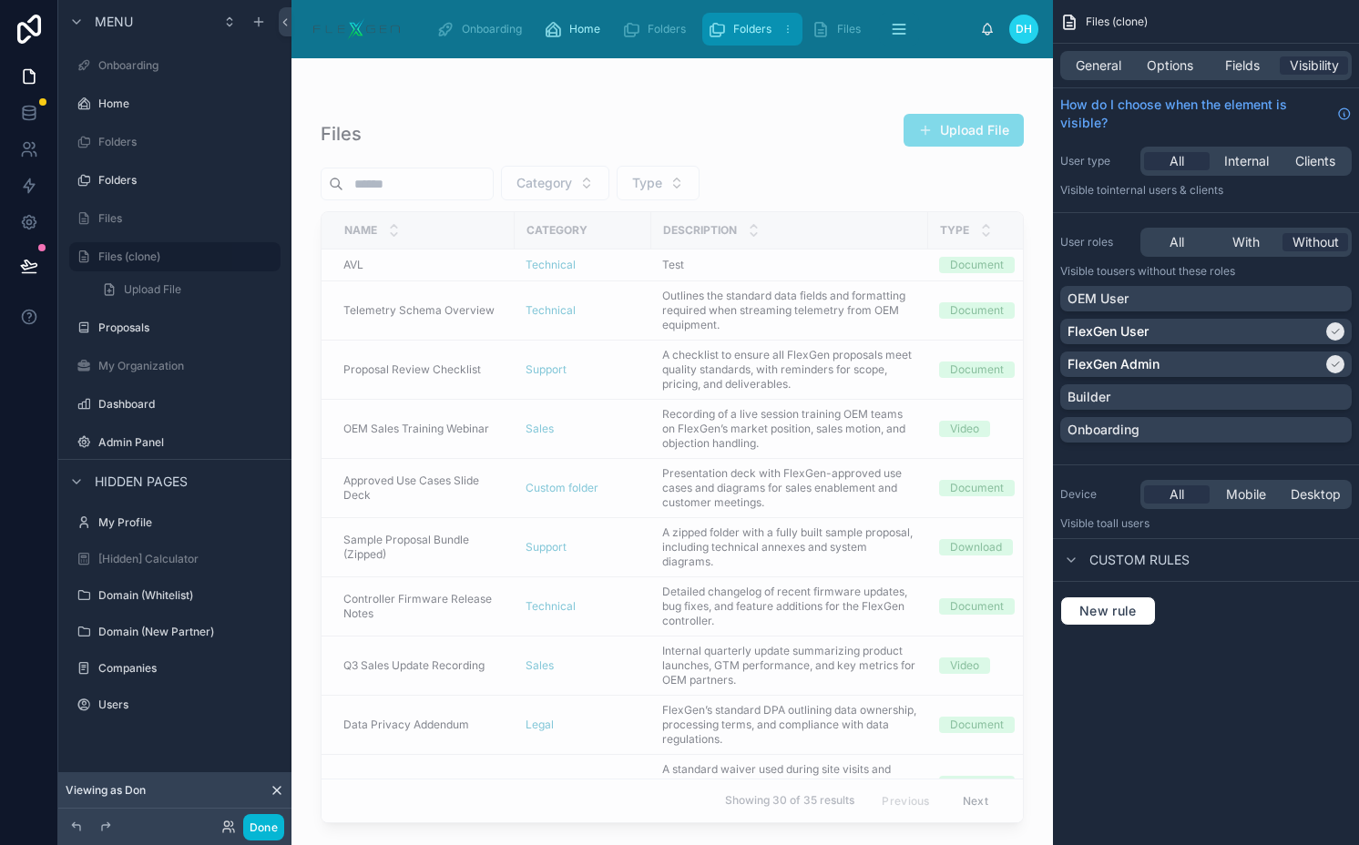
click at [740, 33] on span "Folders" at bounding box center [752, 29] width 38 height 15
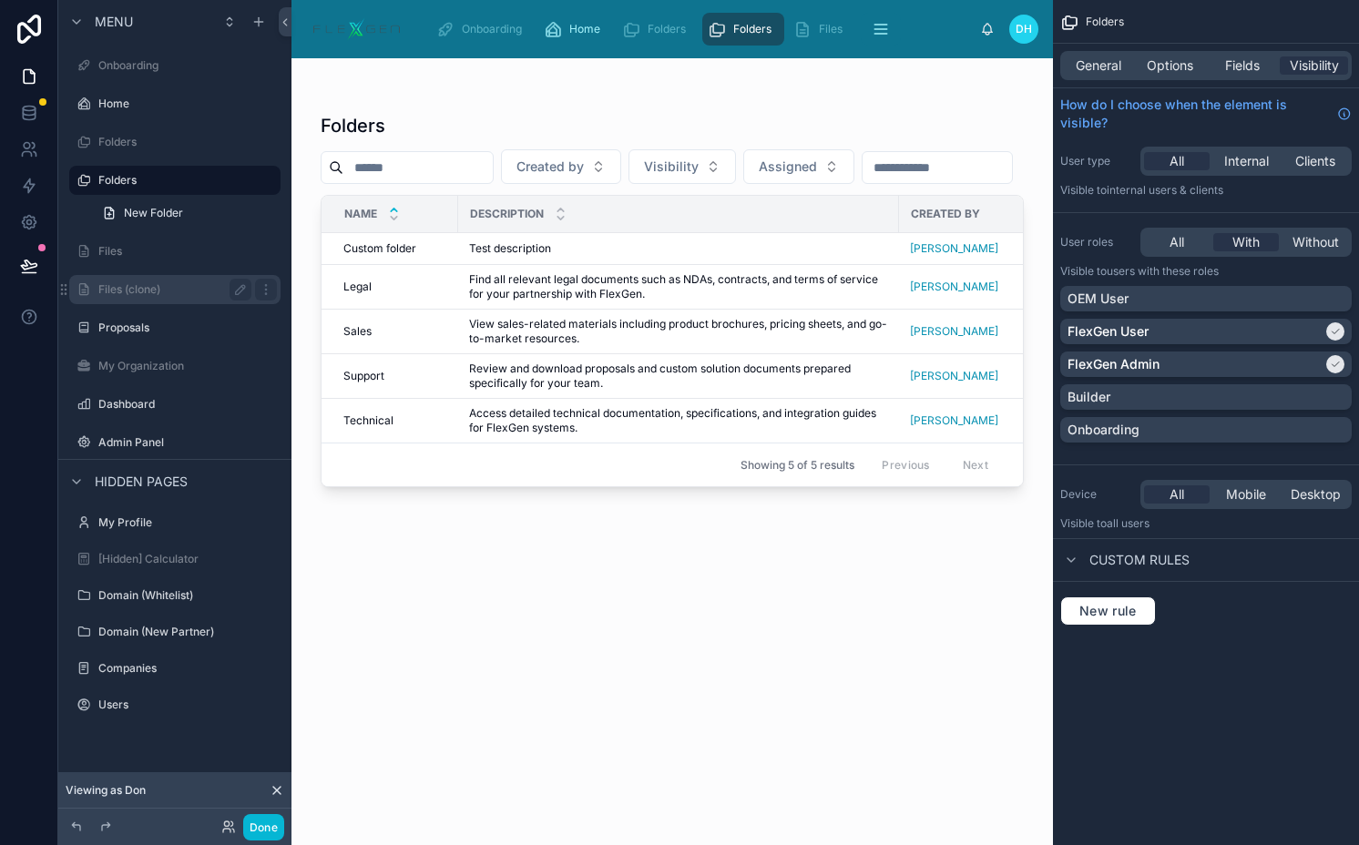
click at [198, 282] on label "Files (clone)" at bounding box center [171, 289] width 146 height 15
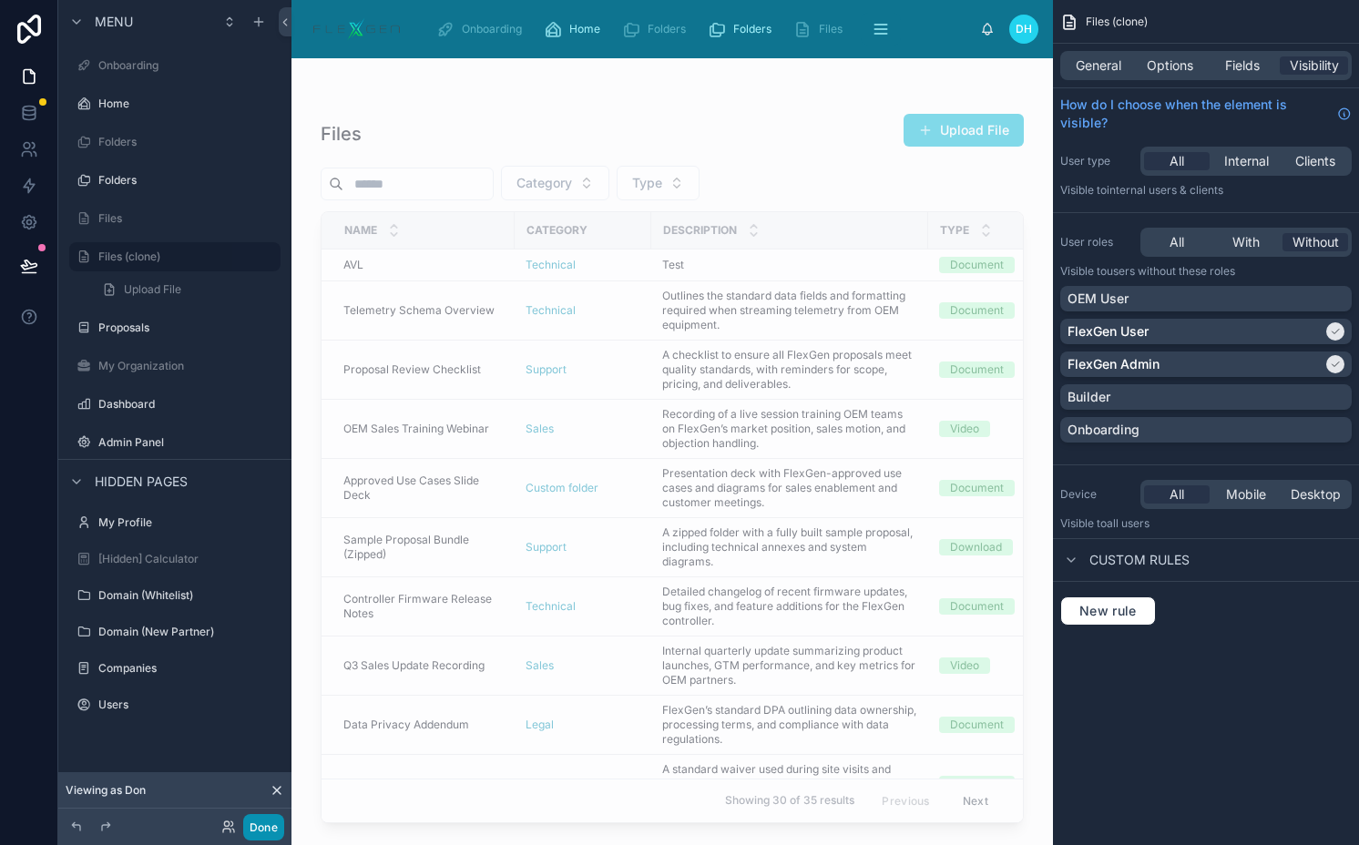
click at [269, 820] on button "Done" at bounding box center [263, 827] width 41 height 26
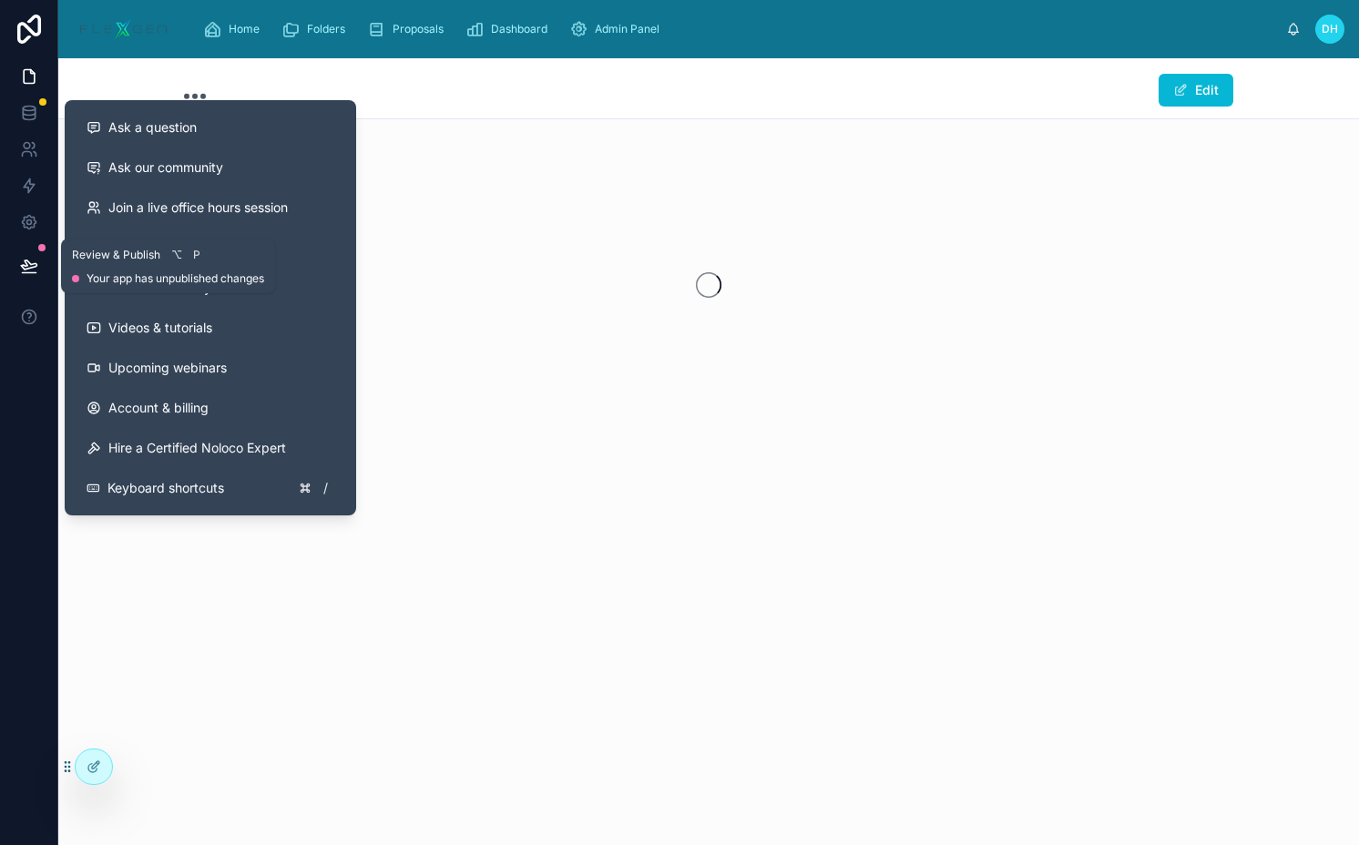
click at [31, 270] on icon at bounding box center [29, 266] width 18 height 18
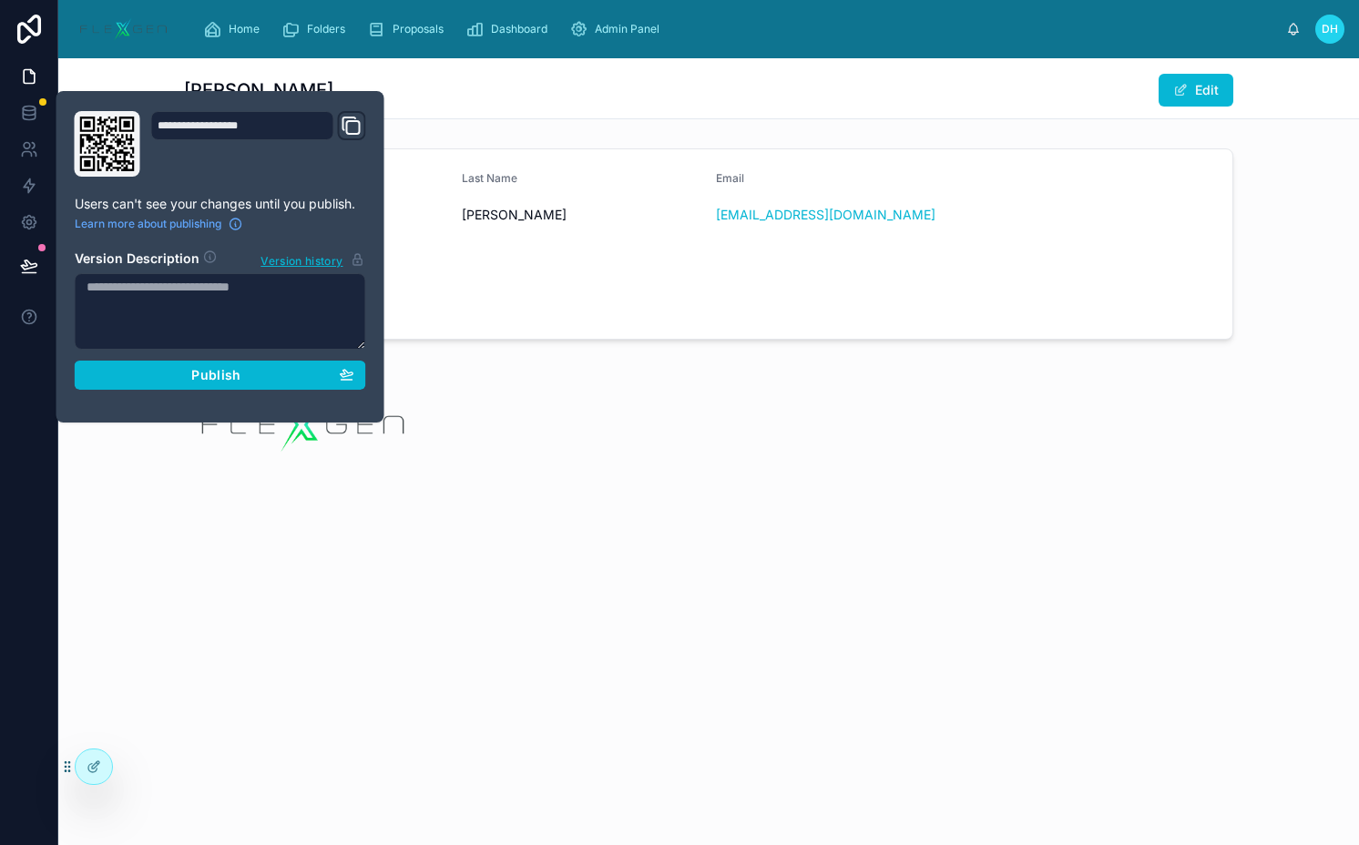
click at [165, 390] on div "**********" at bounding box center [220, 256] width 306 height 291
click at [165, 381] on div "Publish" at bounding box center [221, 375] width 268 height 16
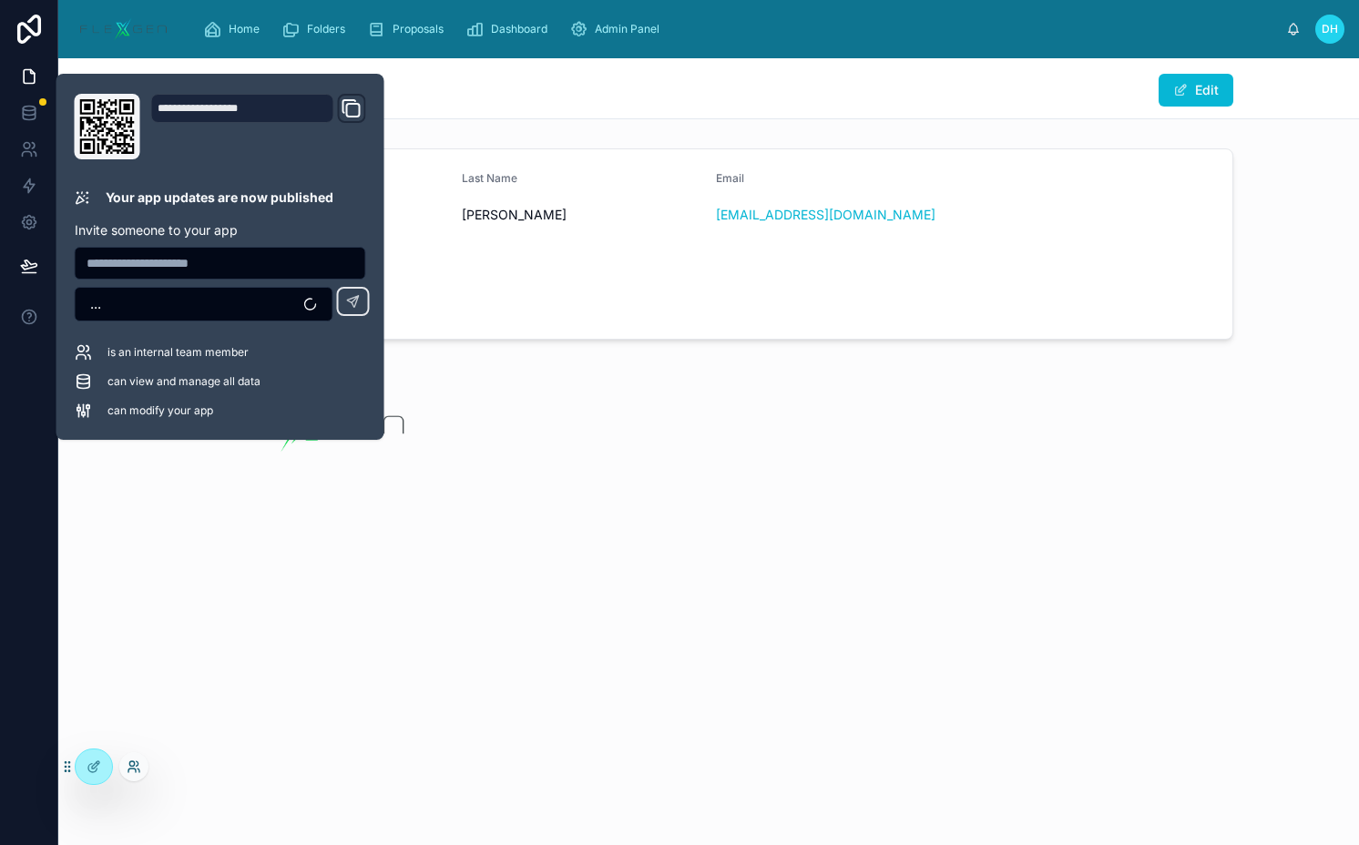
click at [137, 767] on icon at bounding box center [134, 766] width 15 height 15
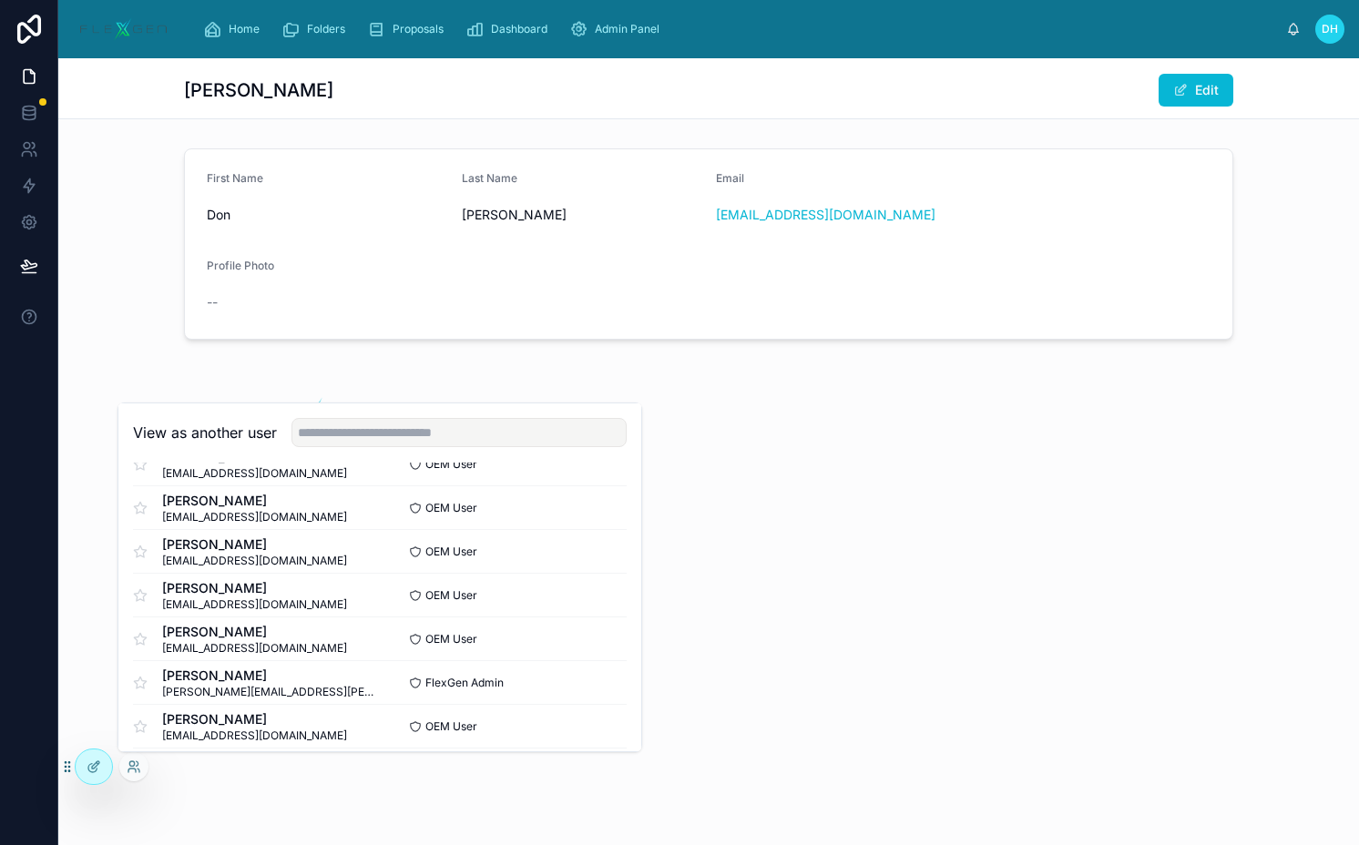
scroll to position [834, 0]
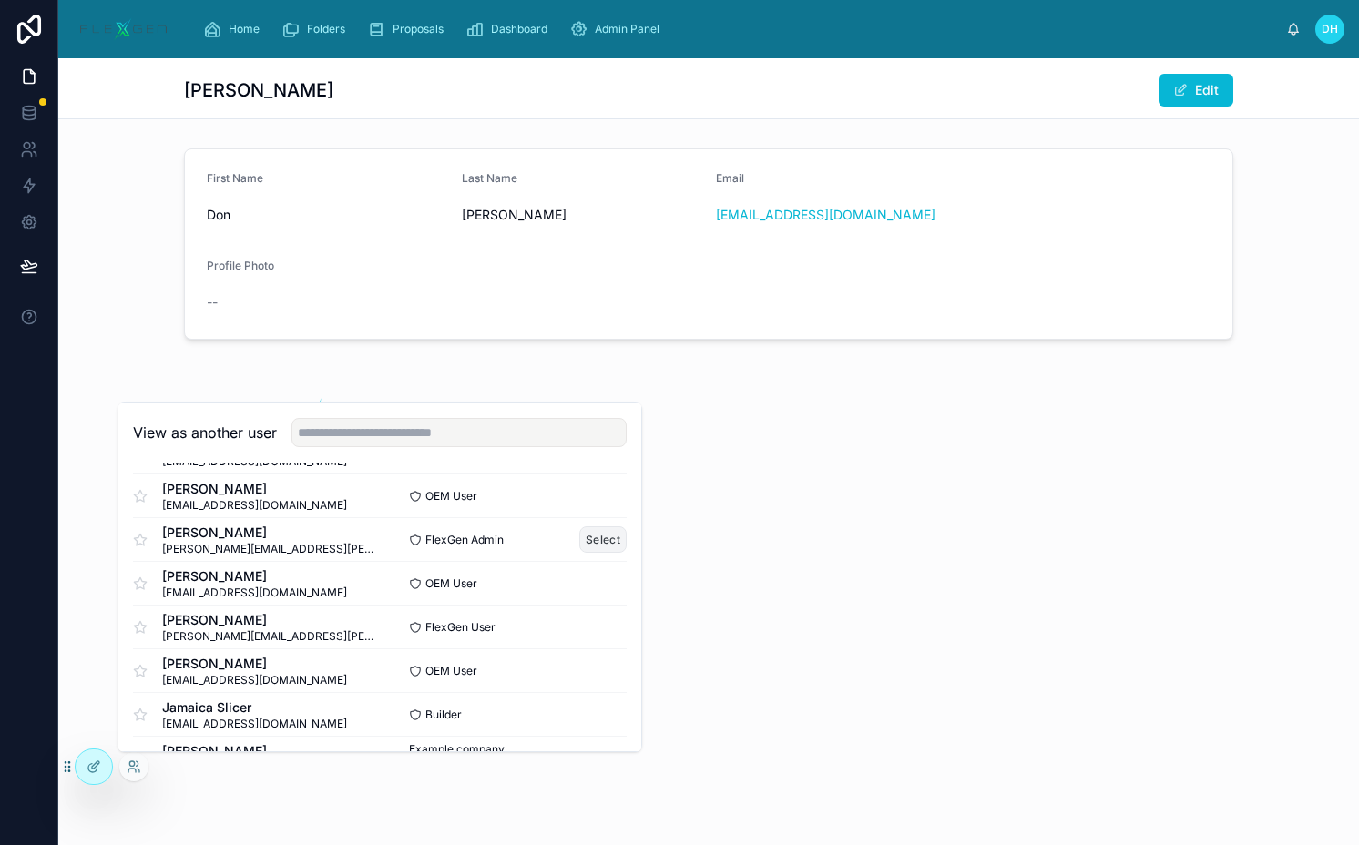
click at [597, 536] on button "Select" at bounding box center [602, 539] width 47 height 26
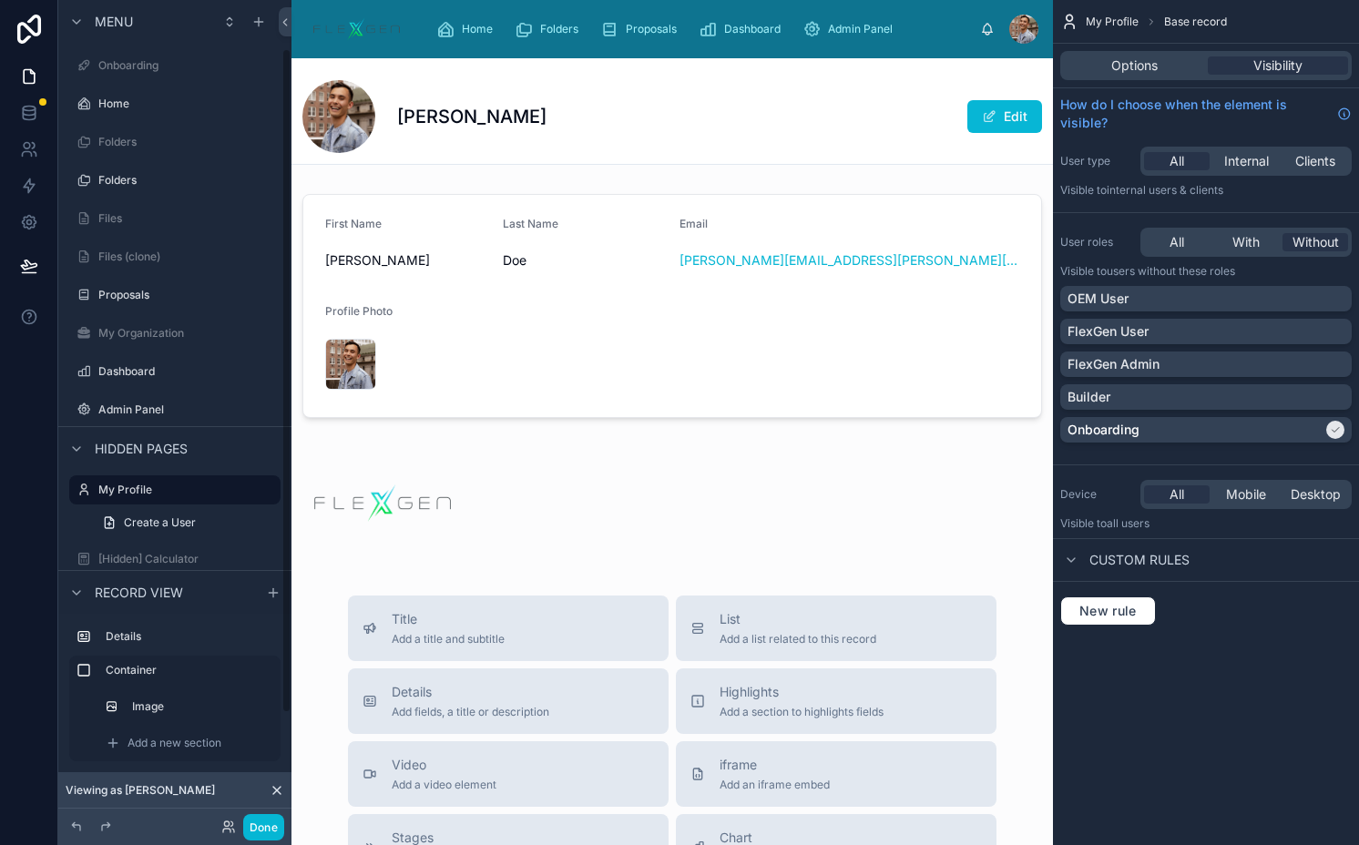
scroll to position [60, 0]
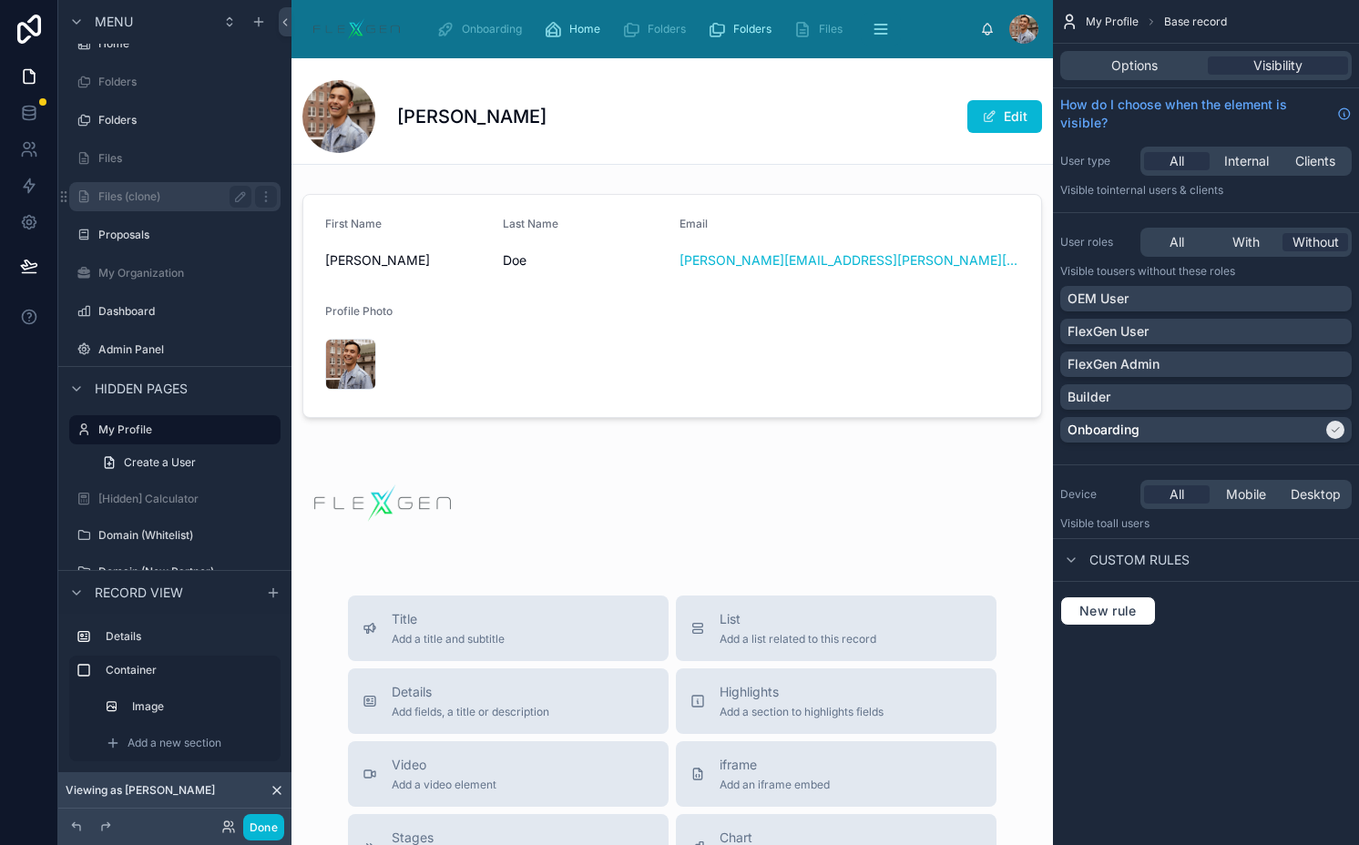
click at [183, 188] on div "Files (clone)" at bounding box center [174, 197] width 153 height 22
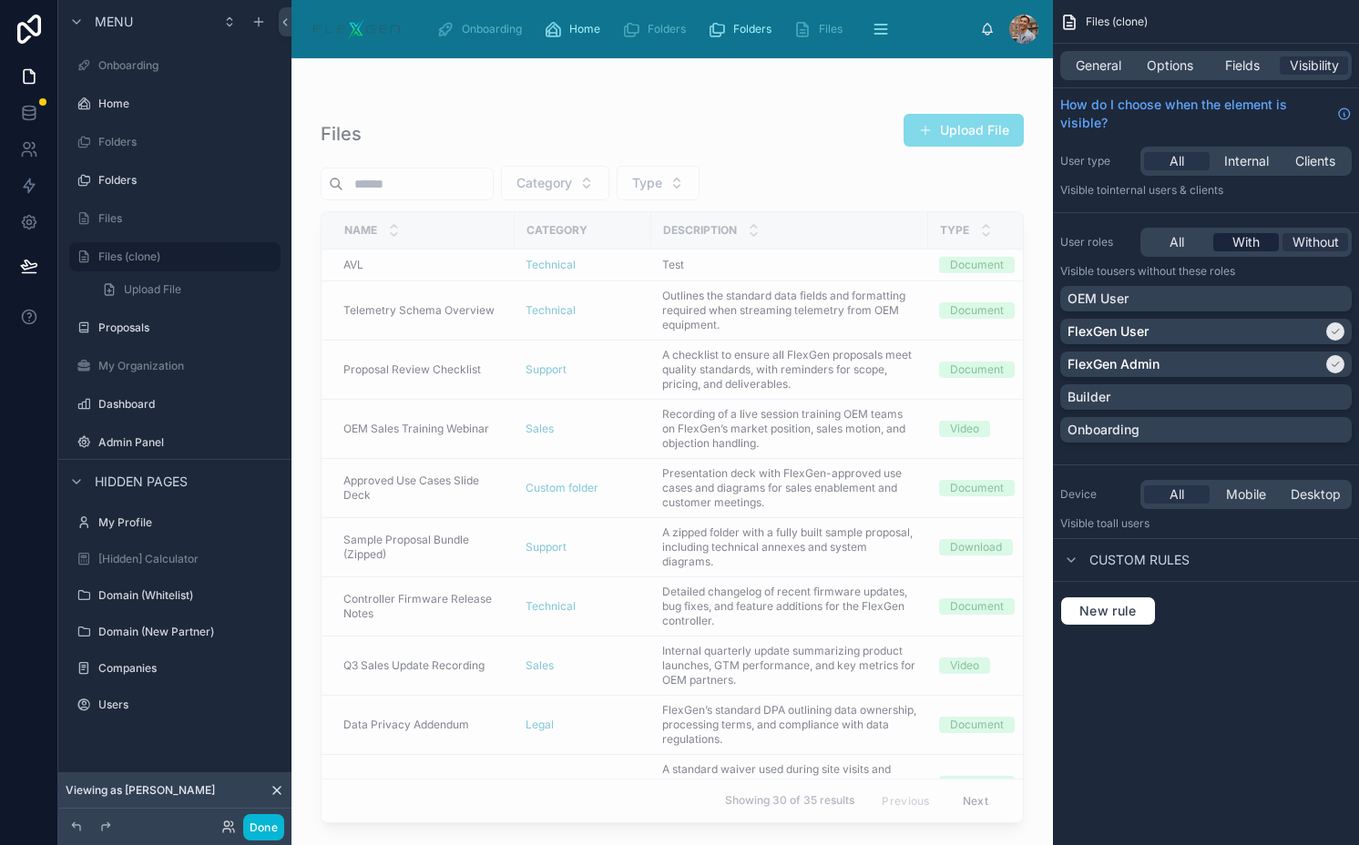
click at [1237, 238] on span "With" at bounding box center [1245, 242] width 27 height 18
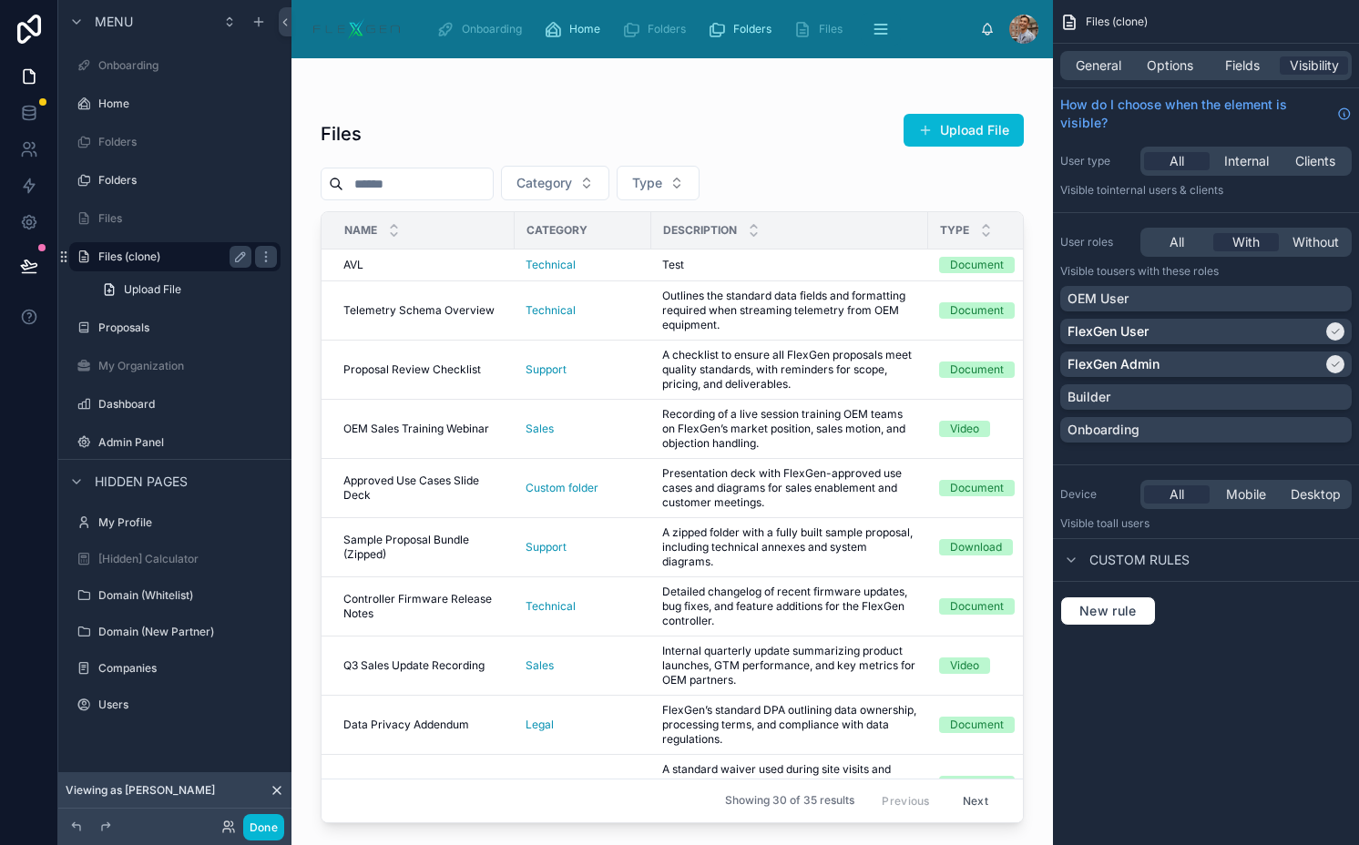
click at [251, 256] on div "scrollable content" at bounding box center [263, 256] width 25 height 29
click at [249, 258] on button "scrollable content" at bounding box center [240, 257] width 22 height 22
click at [207, 258] on input "**********" at bounding box center [160, 257] width 124 height 22
type input "*****"
click at [231, 260] on button "scrollable content" at bounding box center [240, 257] width 22 height 22
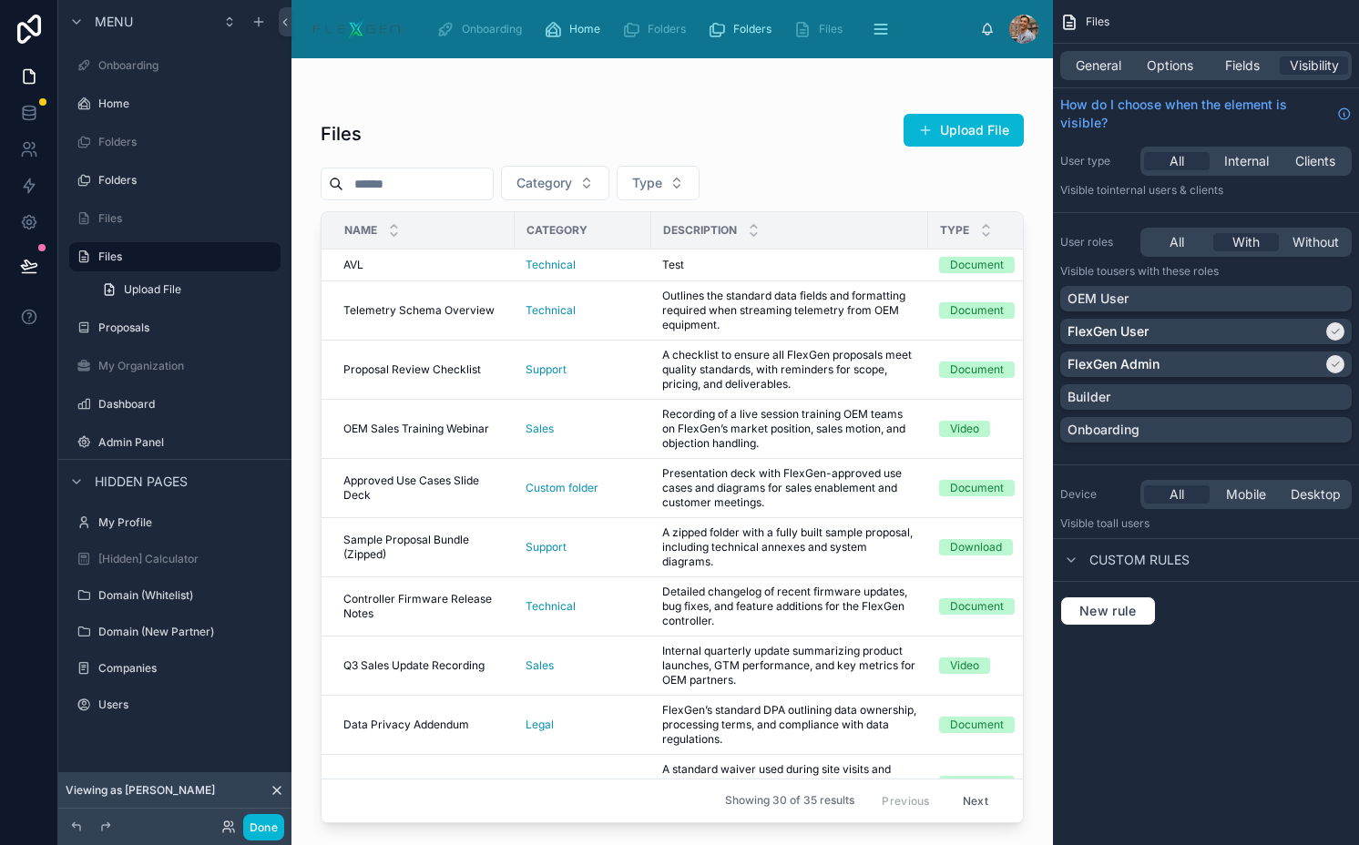
click at [959, 136] on div at bounding box center [671, 440] width 761 height 765
click at [147, 219] on label "Files" at bounding box center [171, 218] width 146 height 15
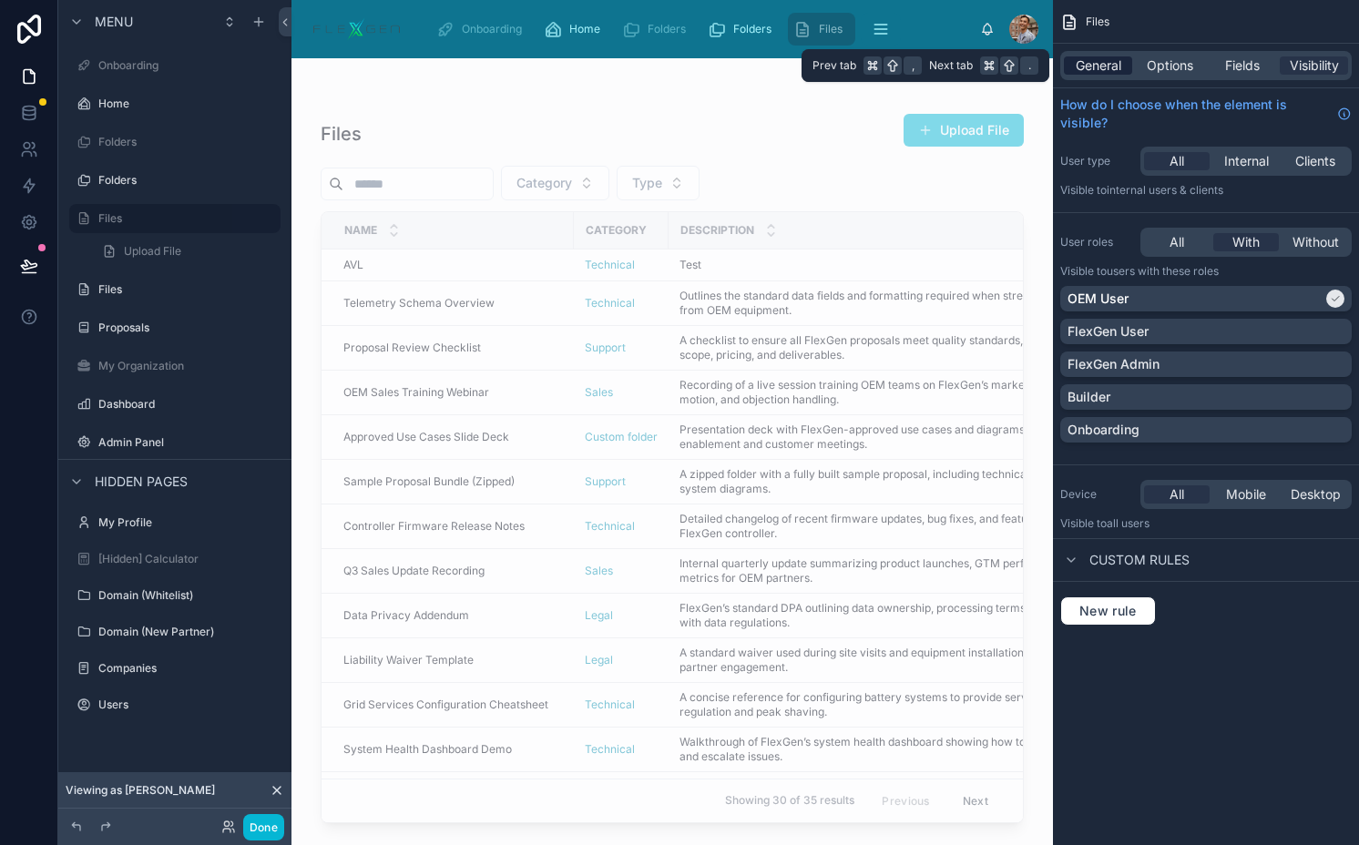
click at [1085, 66] on span "General" at bounding box center [1098, 65] width 46 height 18
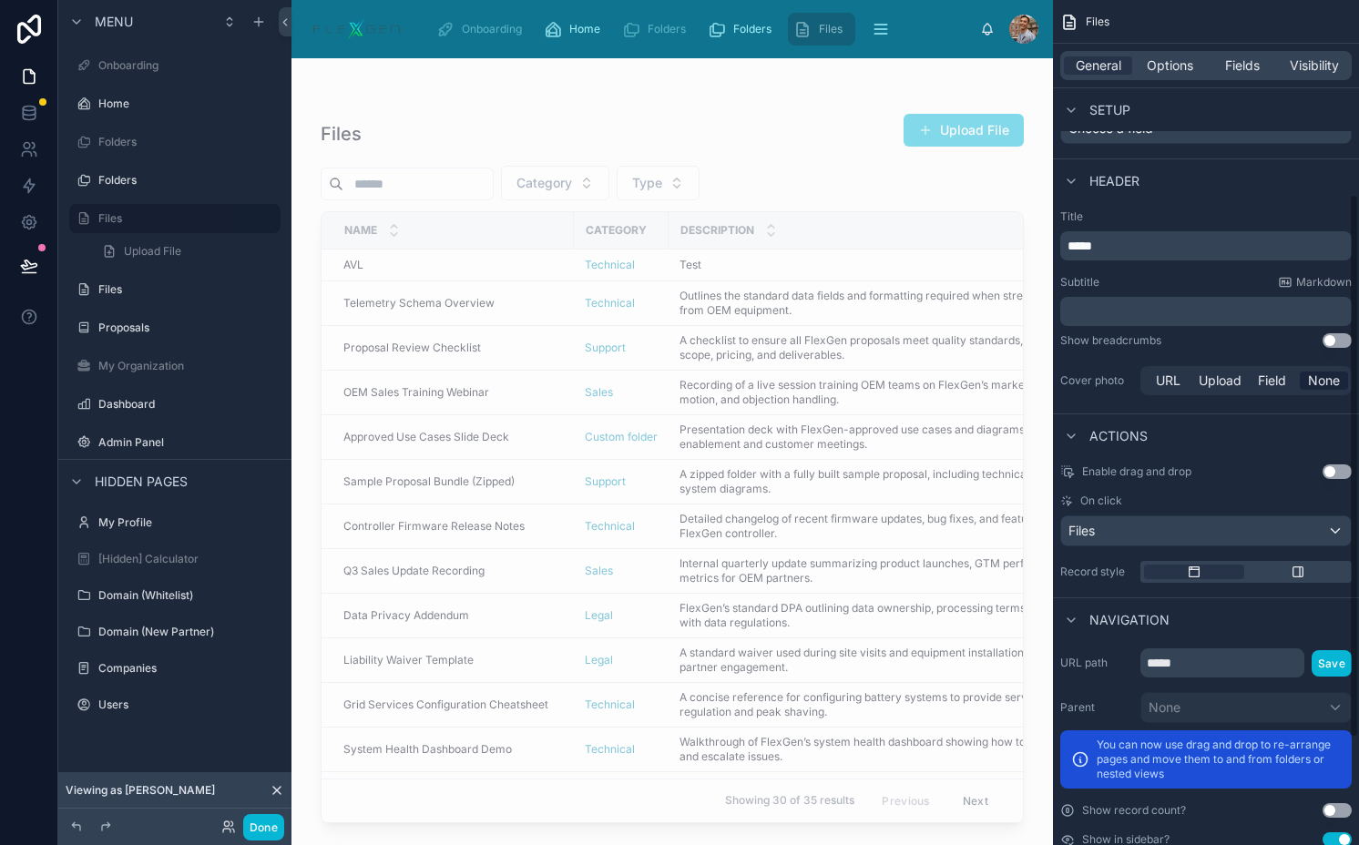
scroll to position [468, 0]
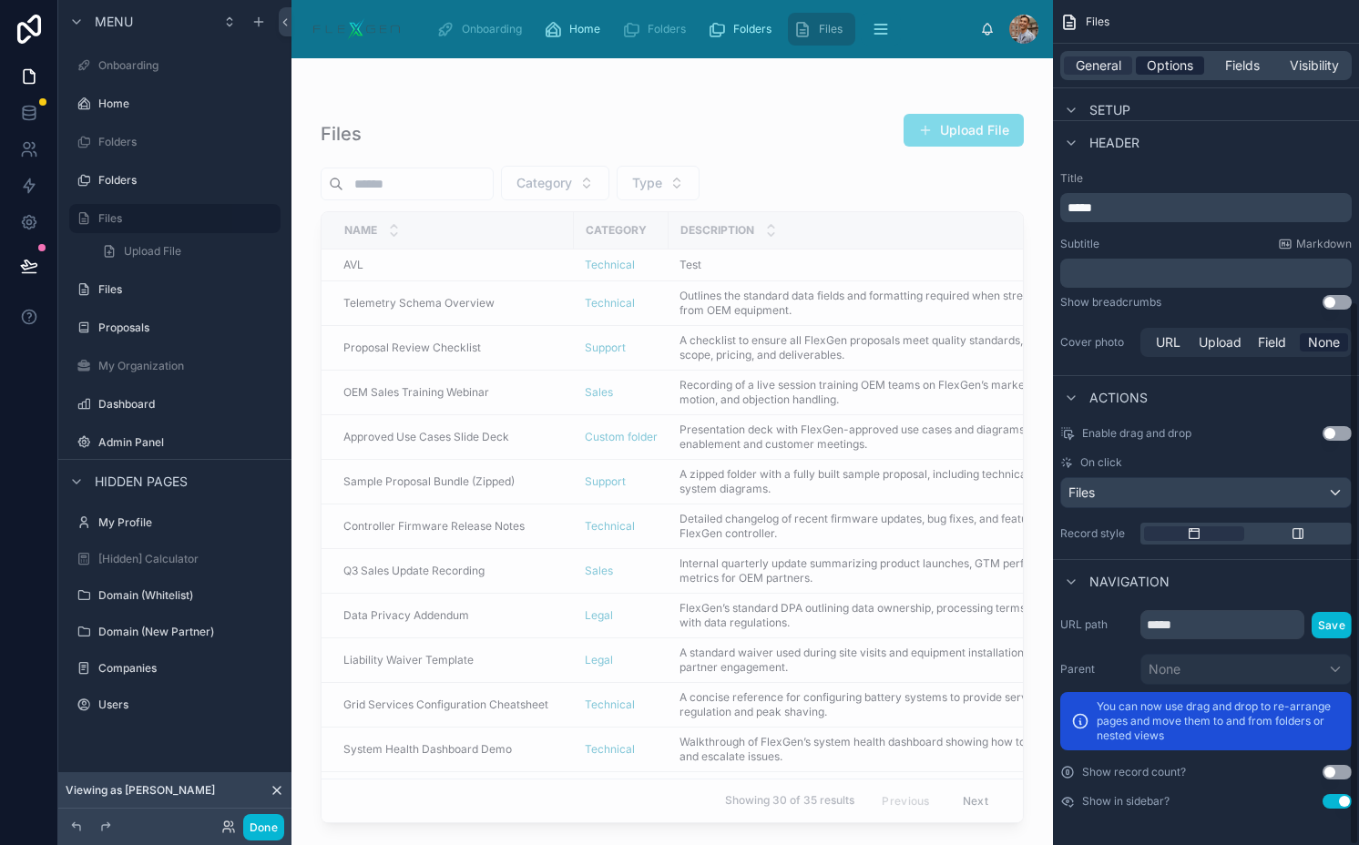
click at [1181, 66] on span "Options" at bounding box center [1169, 65] width 46 height 18
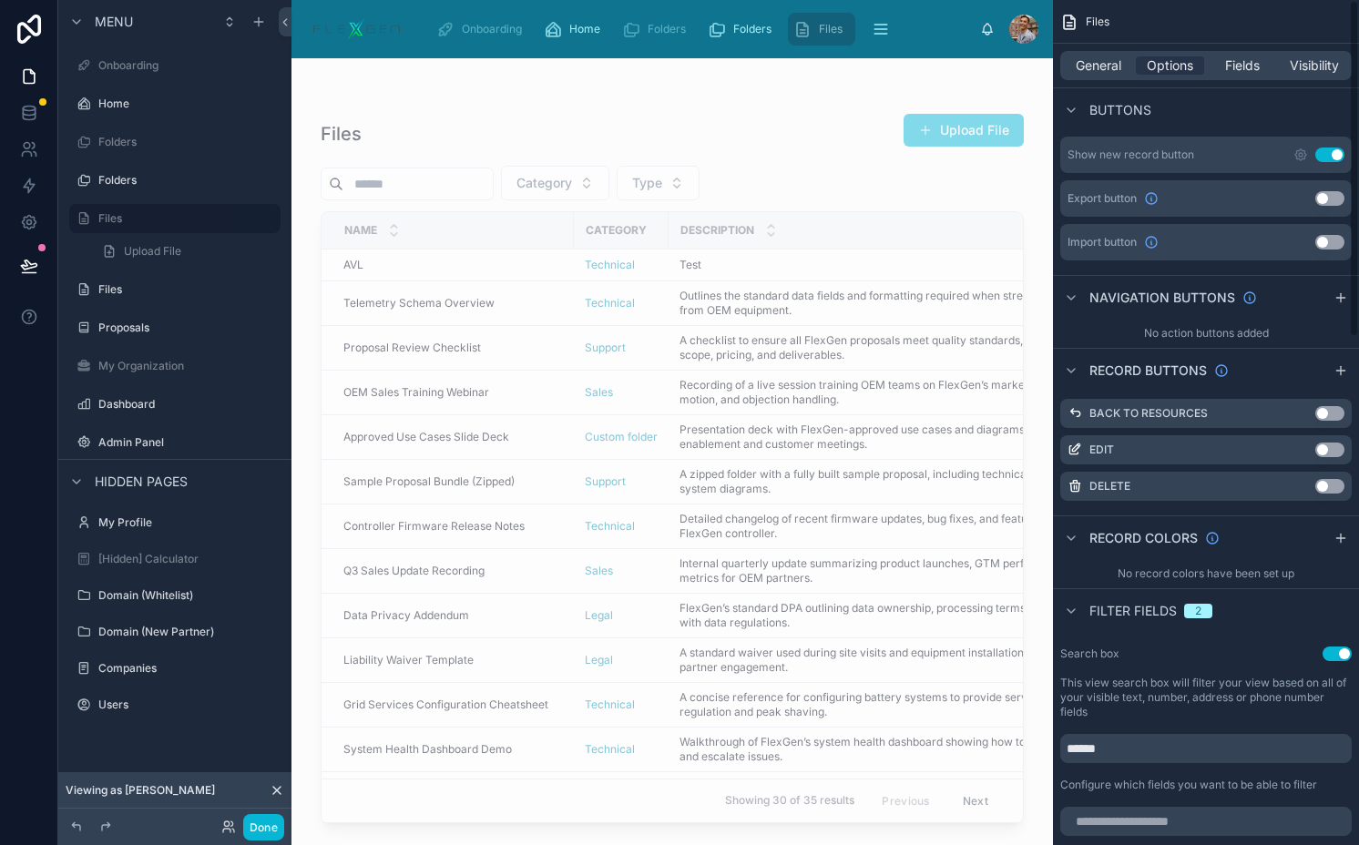
scroll to position [0, 0]
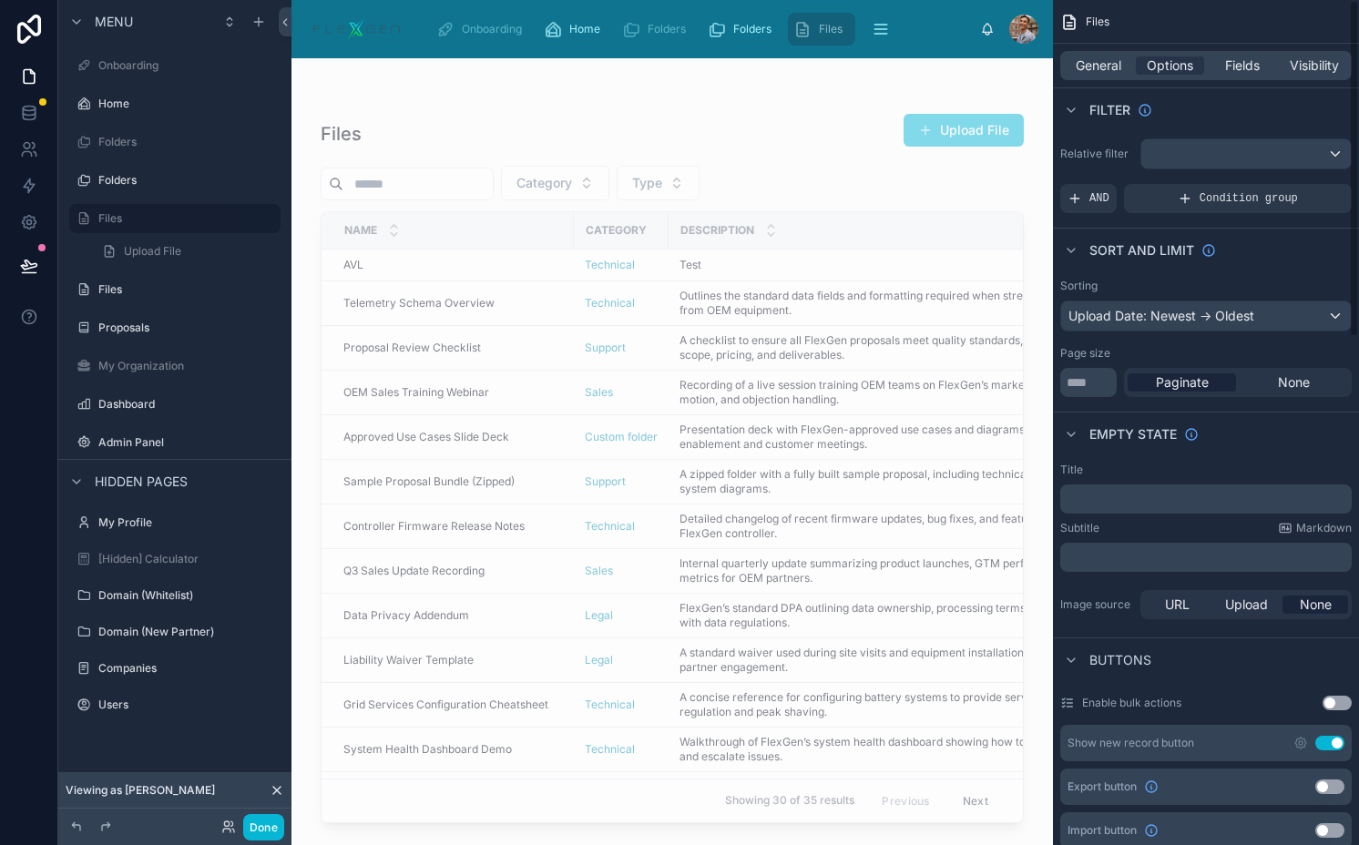
click at [1329, 737] on button "Use setting" at bounding box center [1329, 743] width 29 height 15
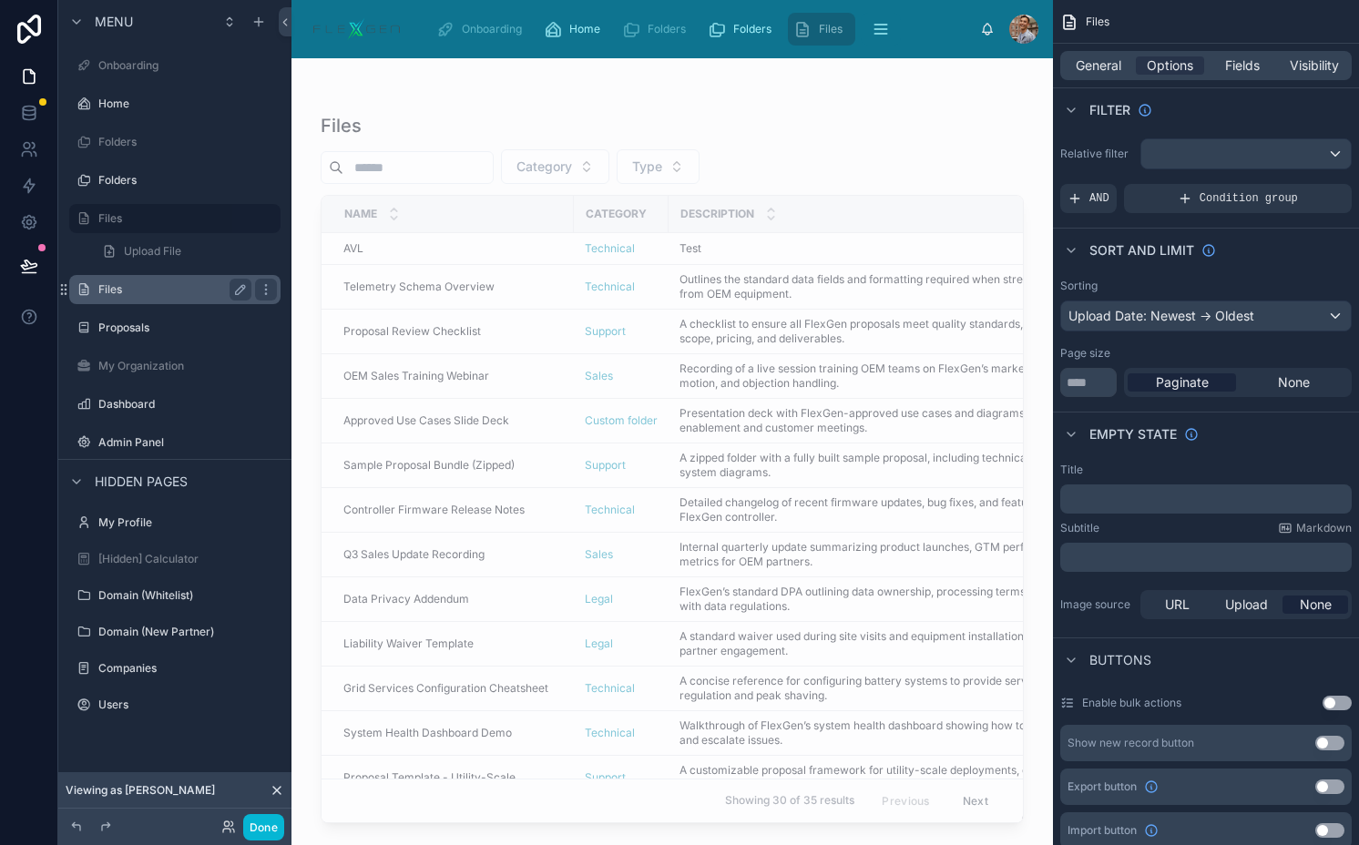
click at [178, 291] on label "Files" at bounding box center [171, 289] width 146 height 15
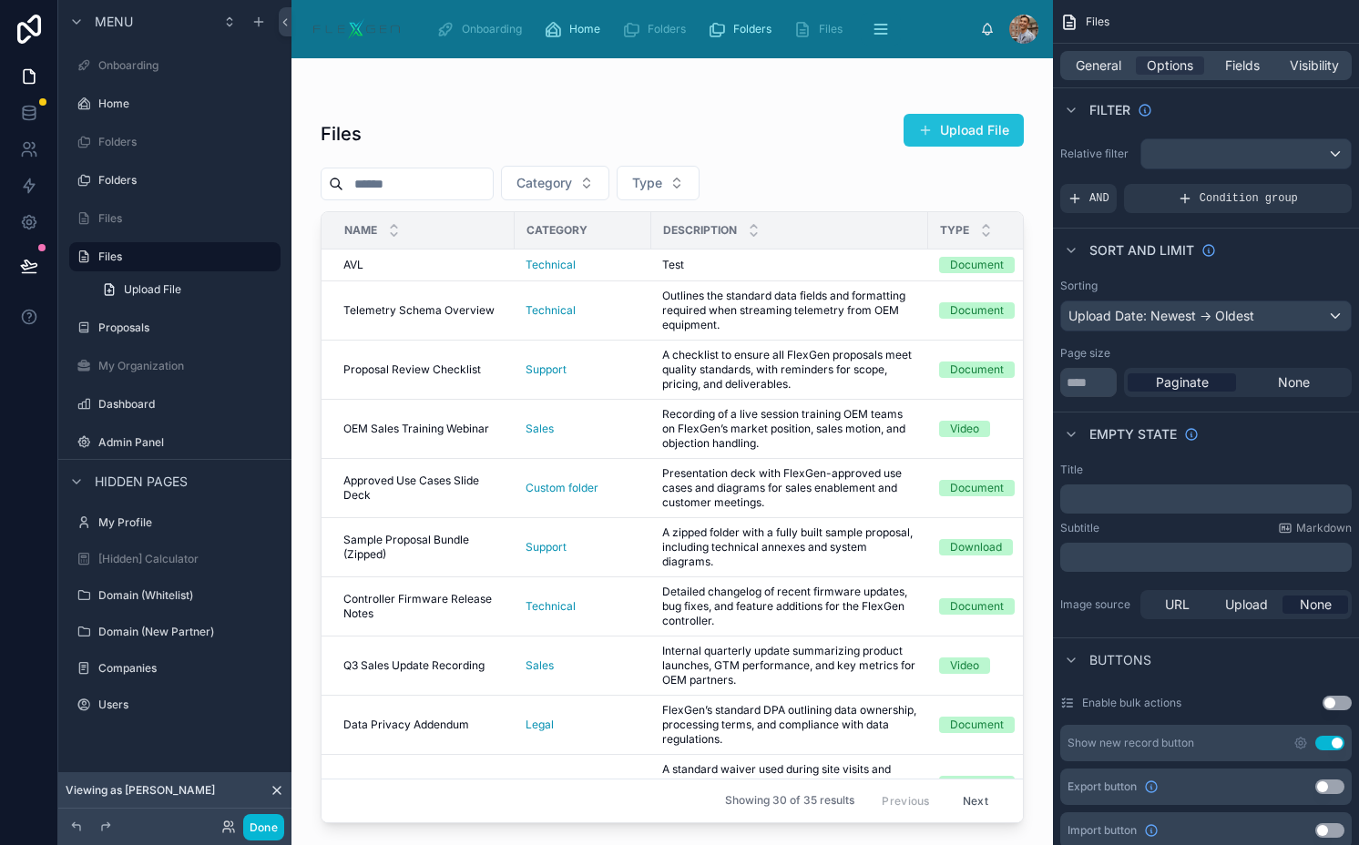
click at [943, 132] on button "Upload File" at bounding box center [963, 130] width 120 height 33
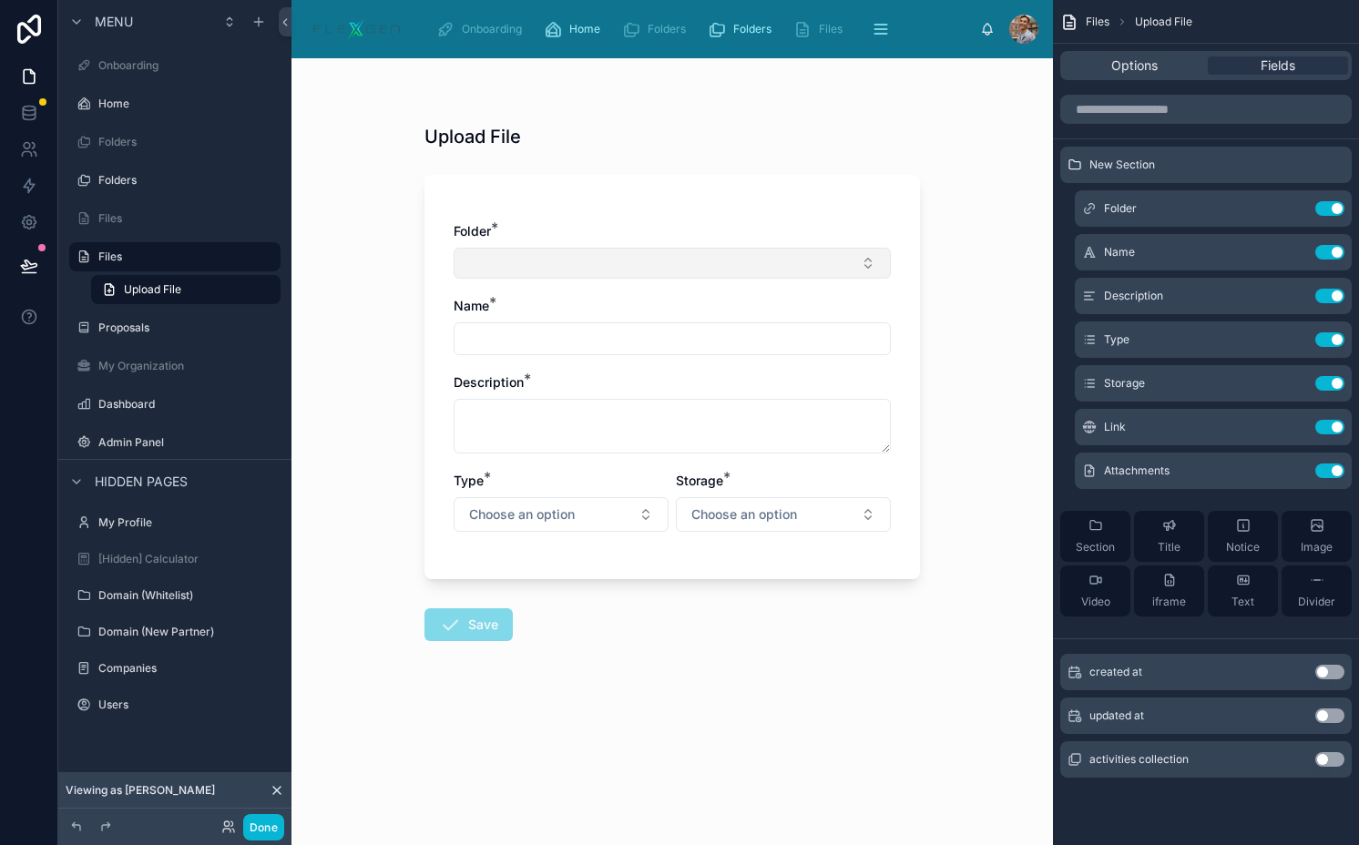
click at [665, 257] on button "Select Button" at bounding box center [671, 263] width 437 height 31
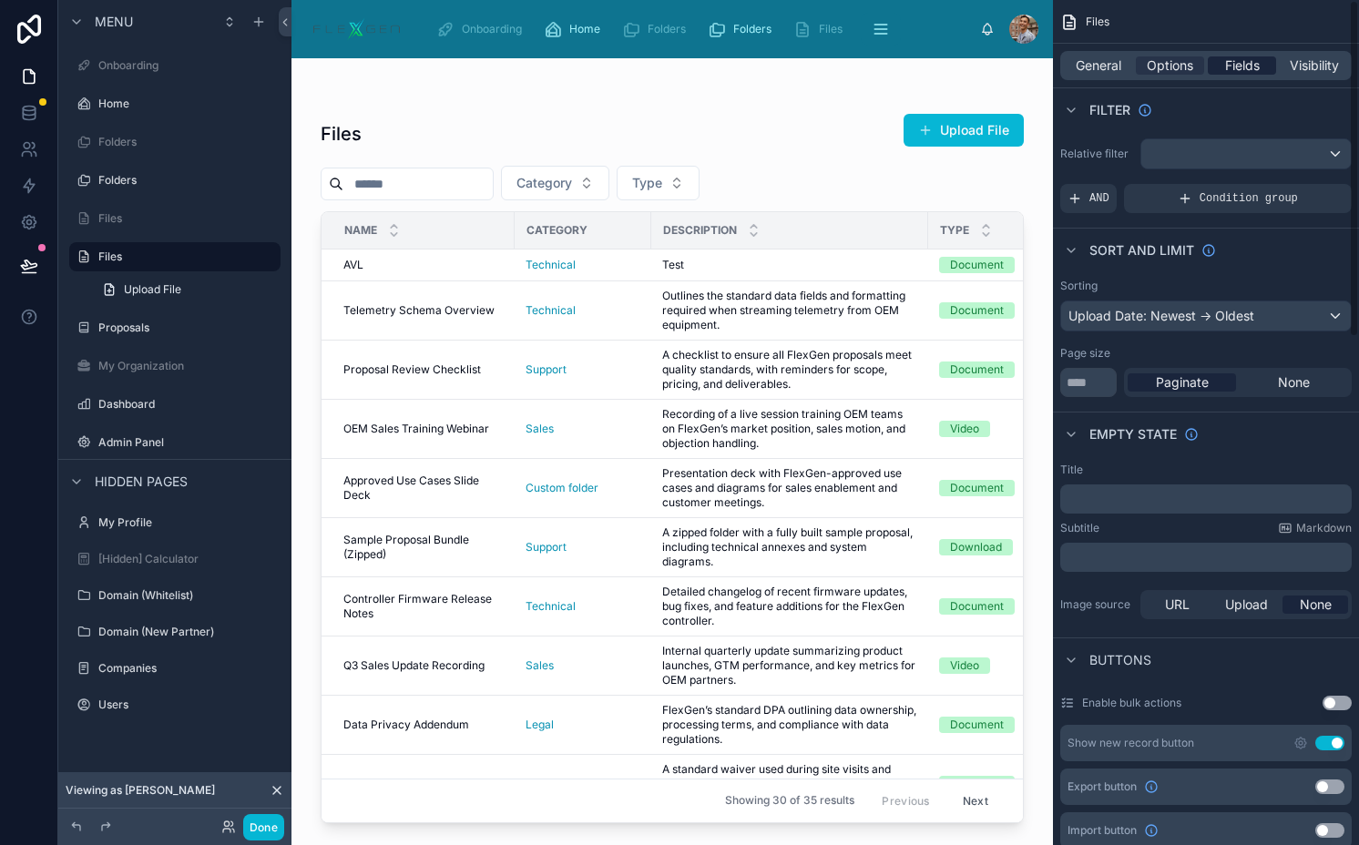
click at [1227, 62] on span "Fields" at bounding box center [1242, 65] width 35 height 18
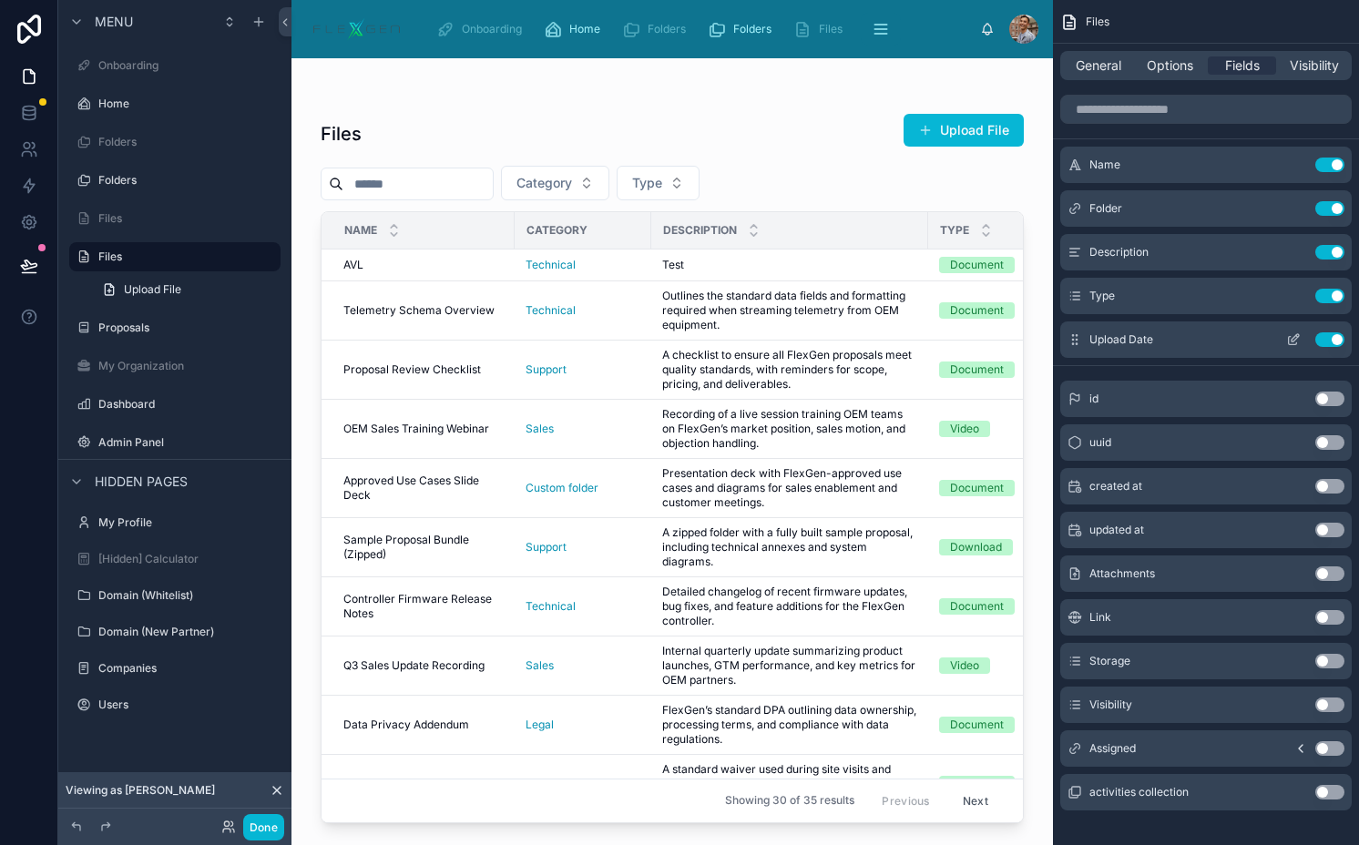
scroll to position [16, 0]
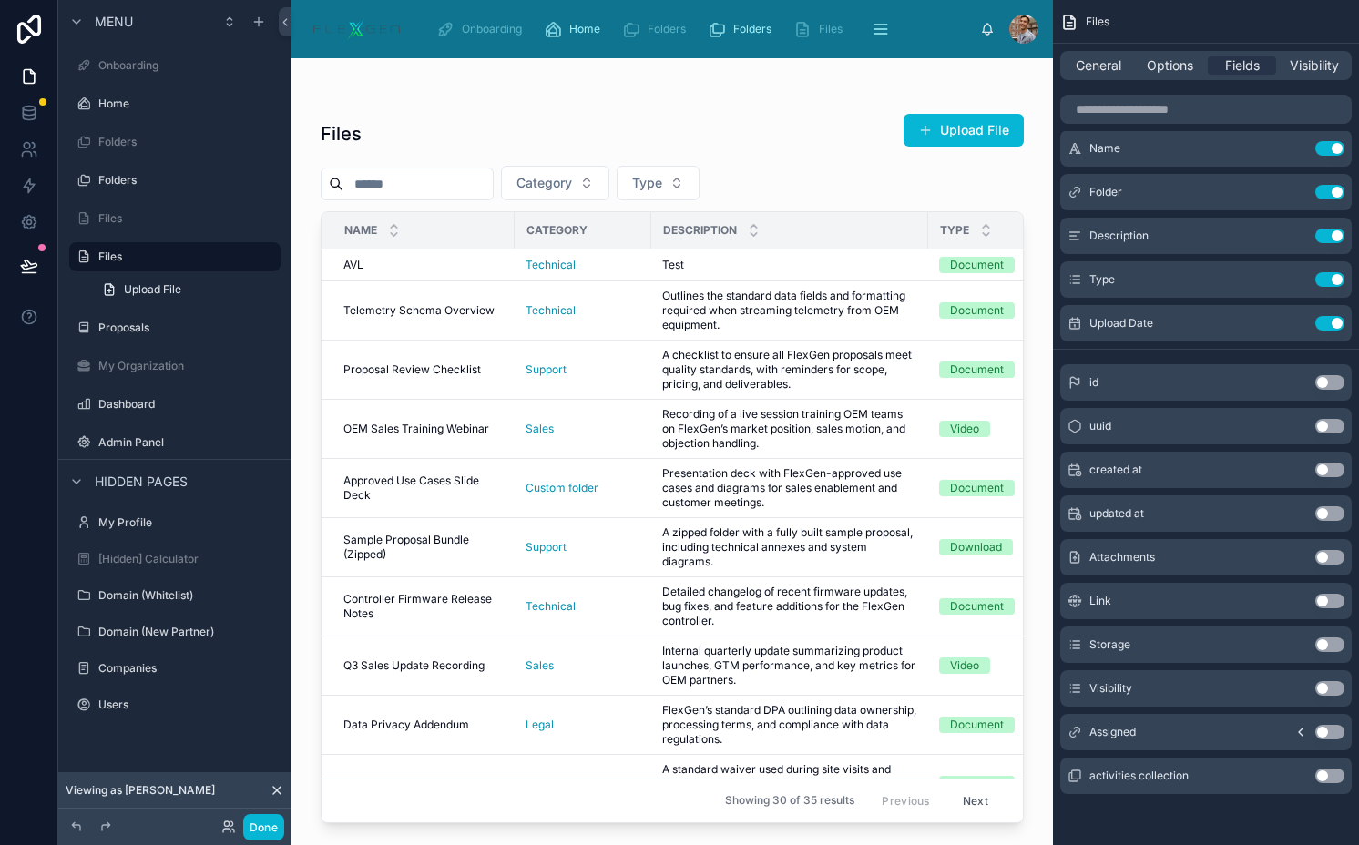
click at [1338, 646] on button "Use setting" at bounding box center [1329, 644] width 29 height 15
click at [1328, 731] on button "Use setting" at bounding box center [1329, 732] width 29 height 15
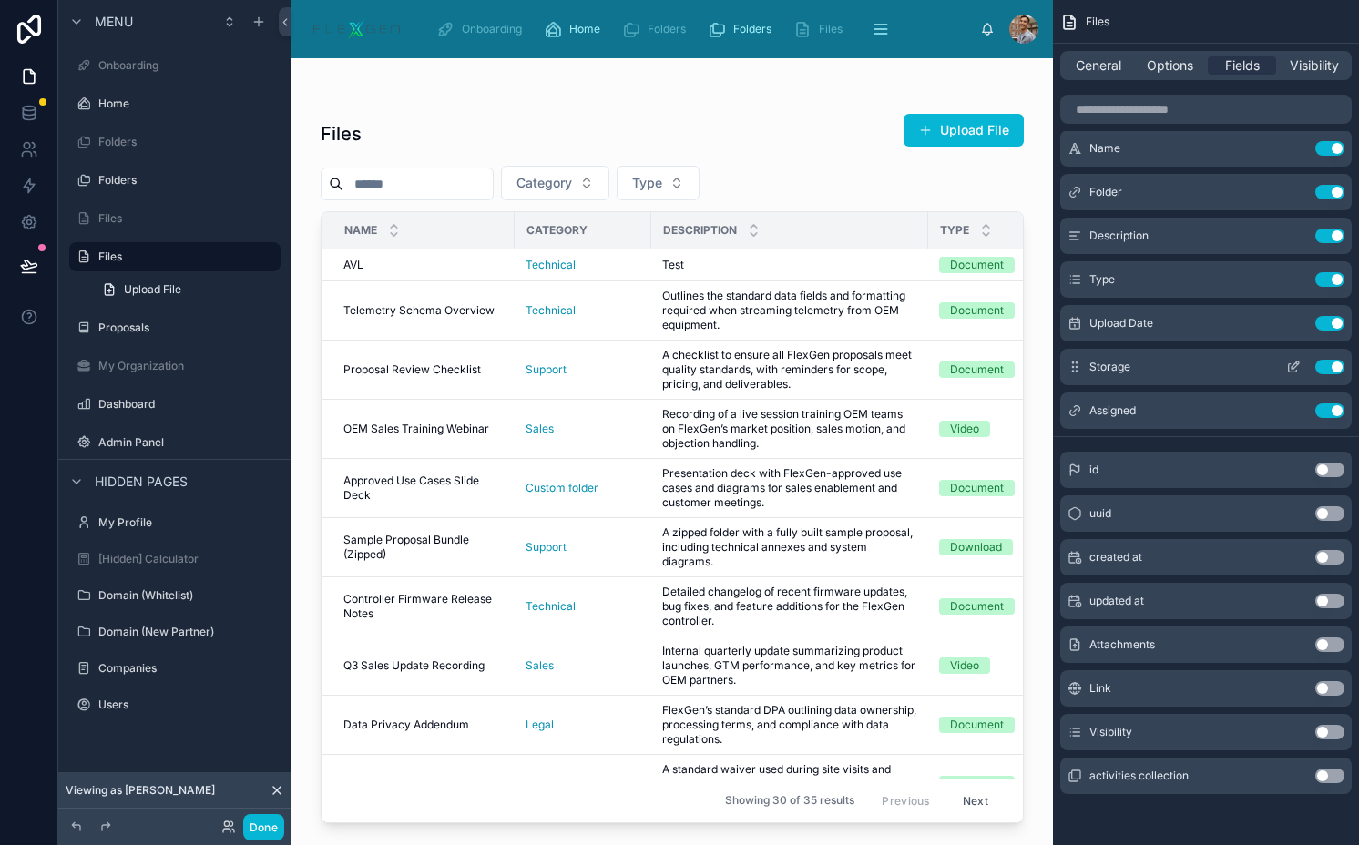
click at [1333, 370] on button "Use setting" at bounding box center [1329, 367] width 29 height 15
click at [1329, 726] on button "Use setting" at bounding box center [1329, 732] width 29 height 15
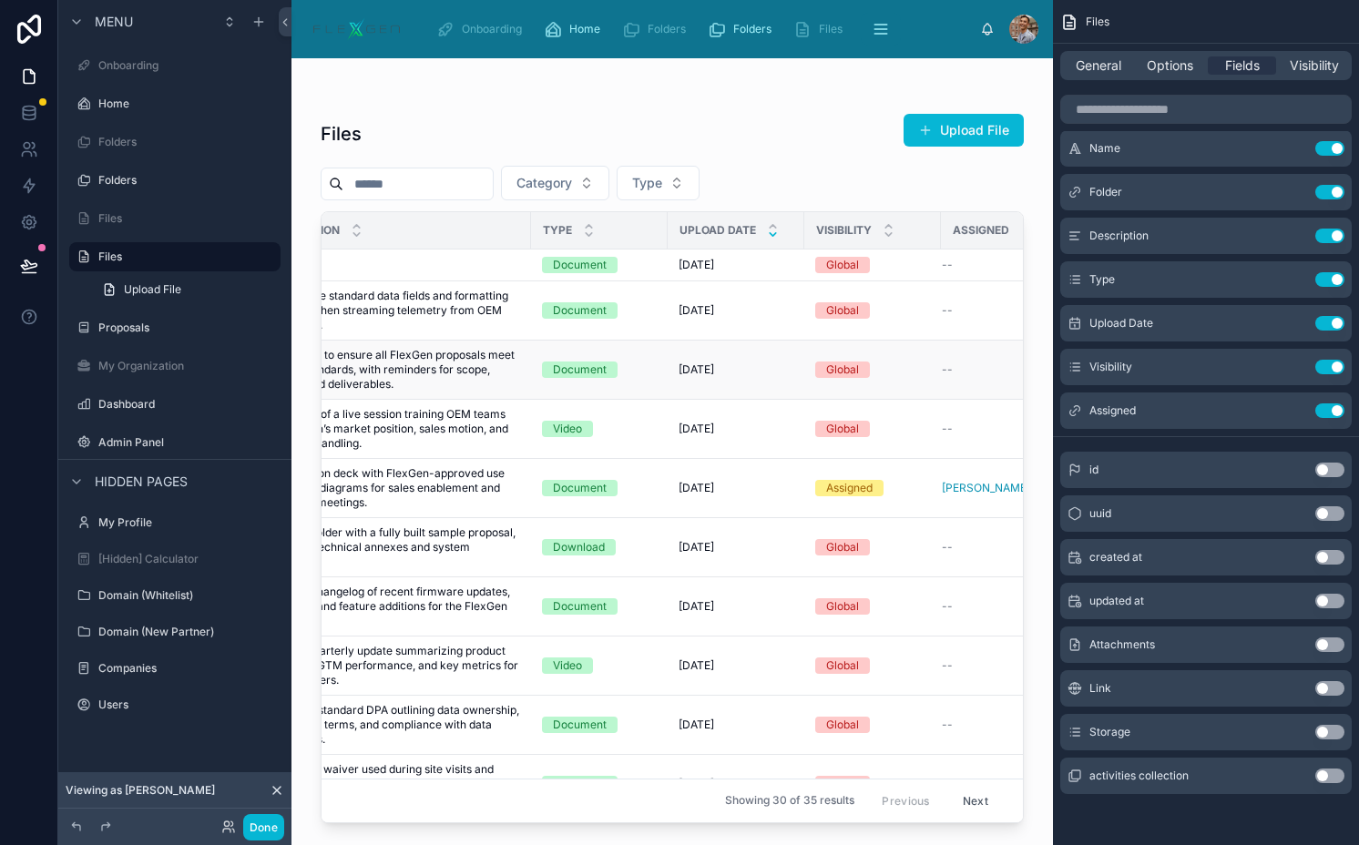
scroll to position [0, 360]
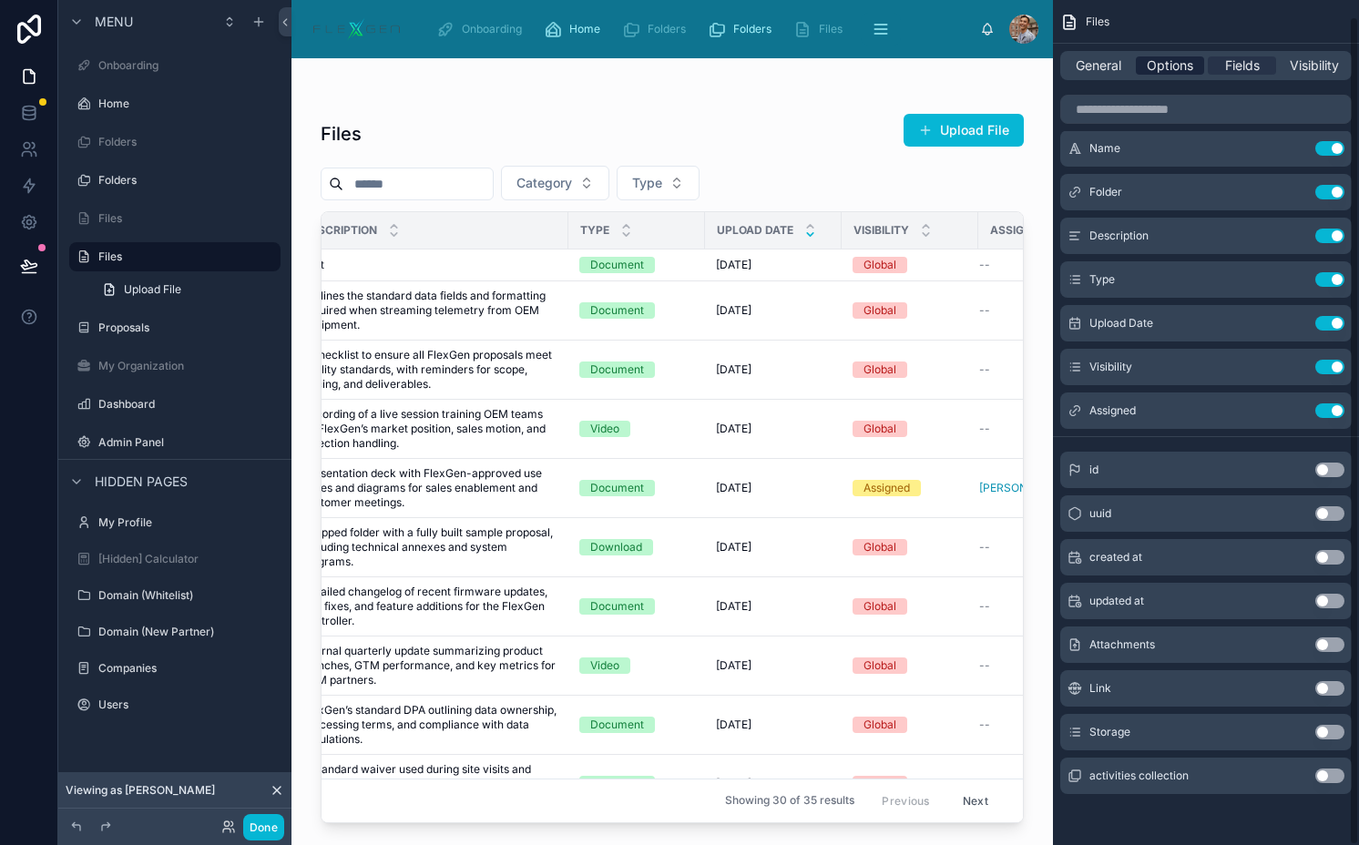
click at [1181, 72] on span "Options" at bounding box center [1169, 65] width 46 height 18
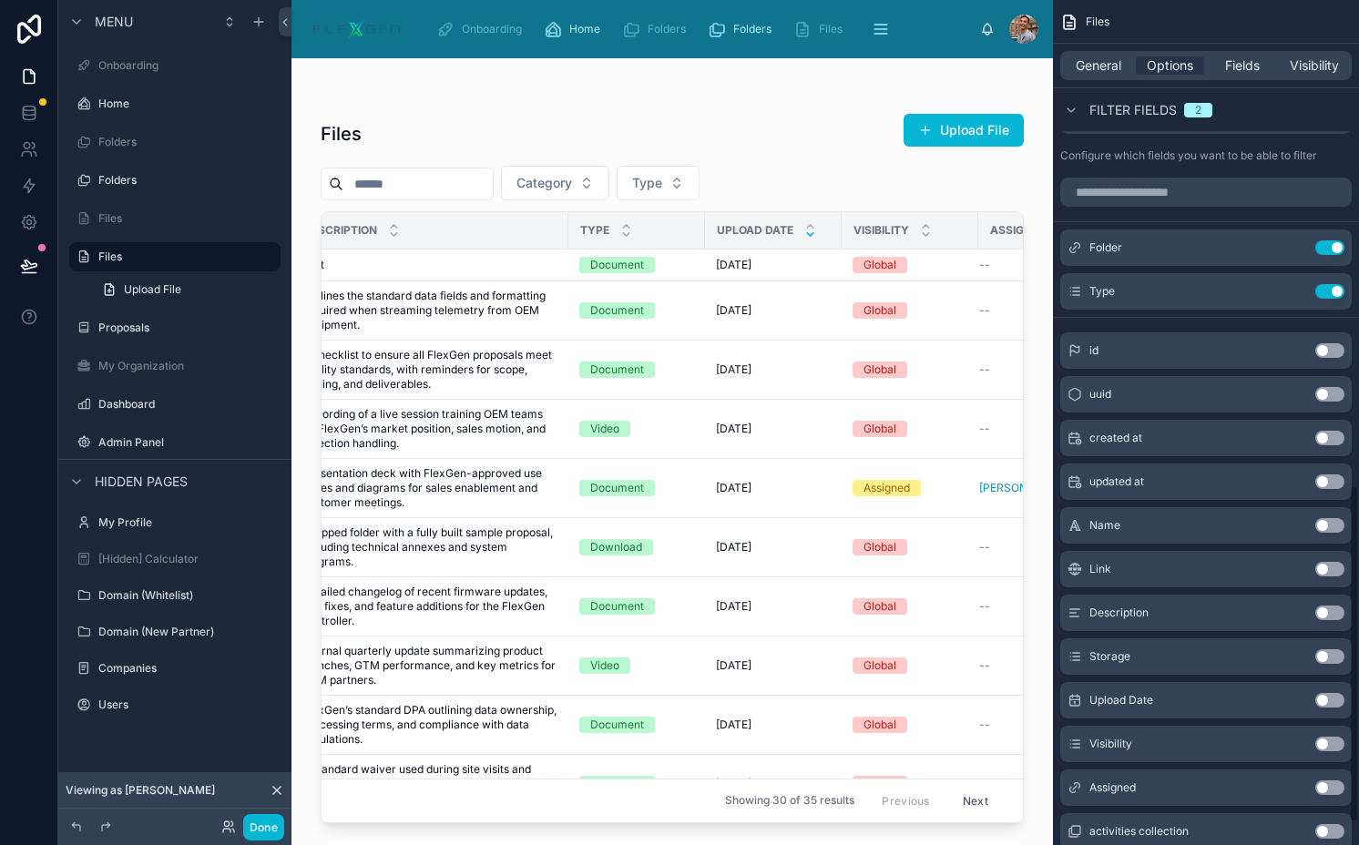
scroll to position [1273, 0]
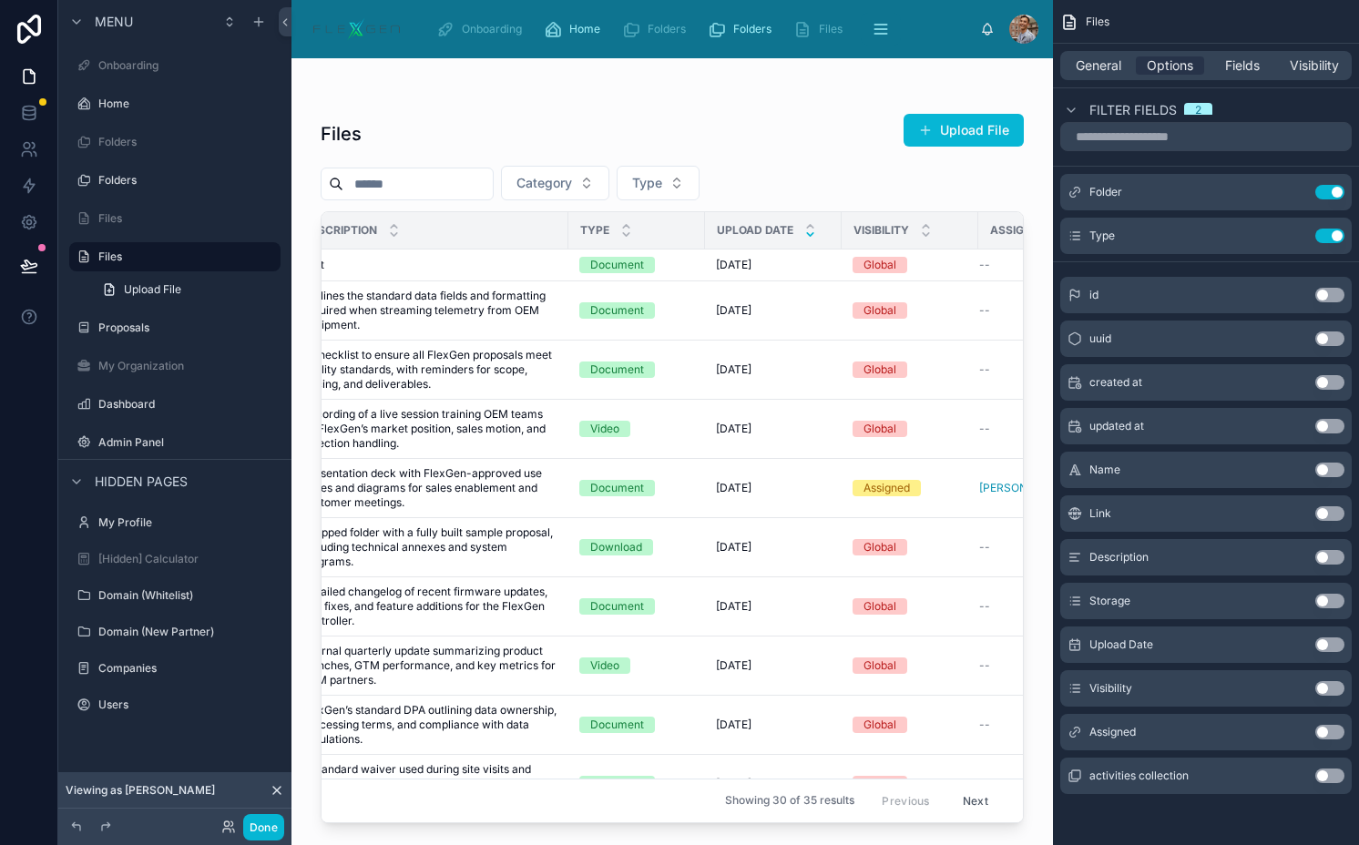
click at [1319, 689] on button "Use setting" at bounding box center [1329, 688] width 29 height 15
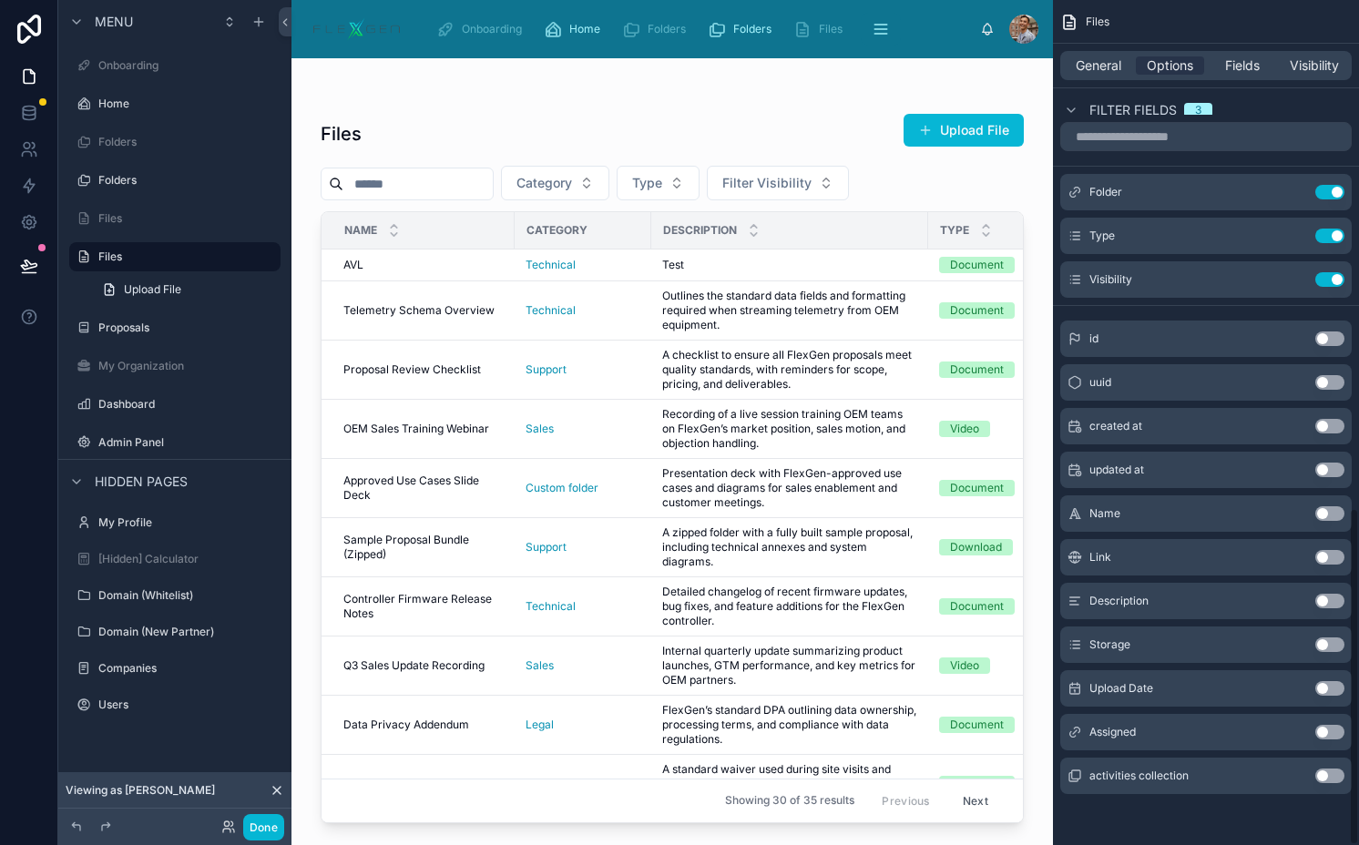
click at [1320, 738] on div "Use setting" at bounding box center [1329, 732] width 29 height 15
click at [1322, 733] on button "Use setting" at bounding box center [1329, 732] width 29 height 15
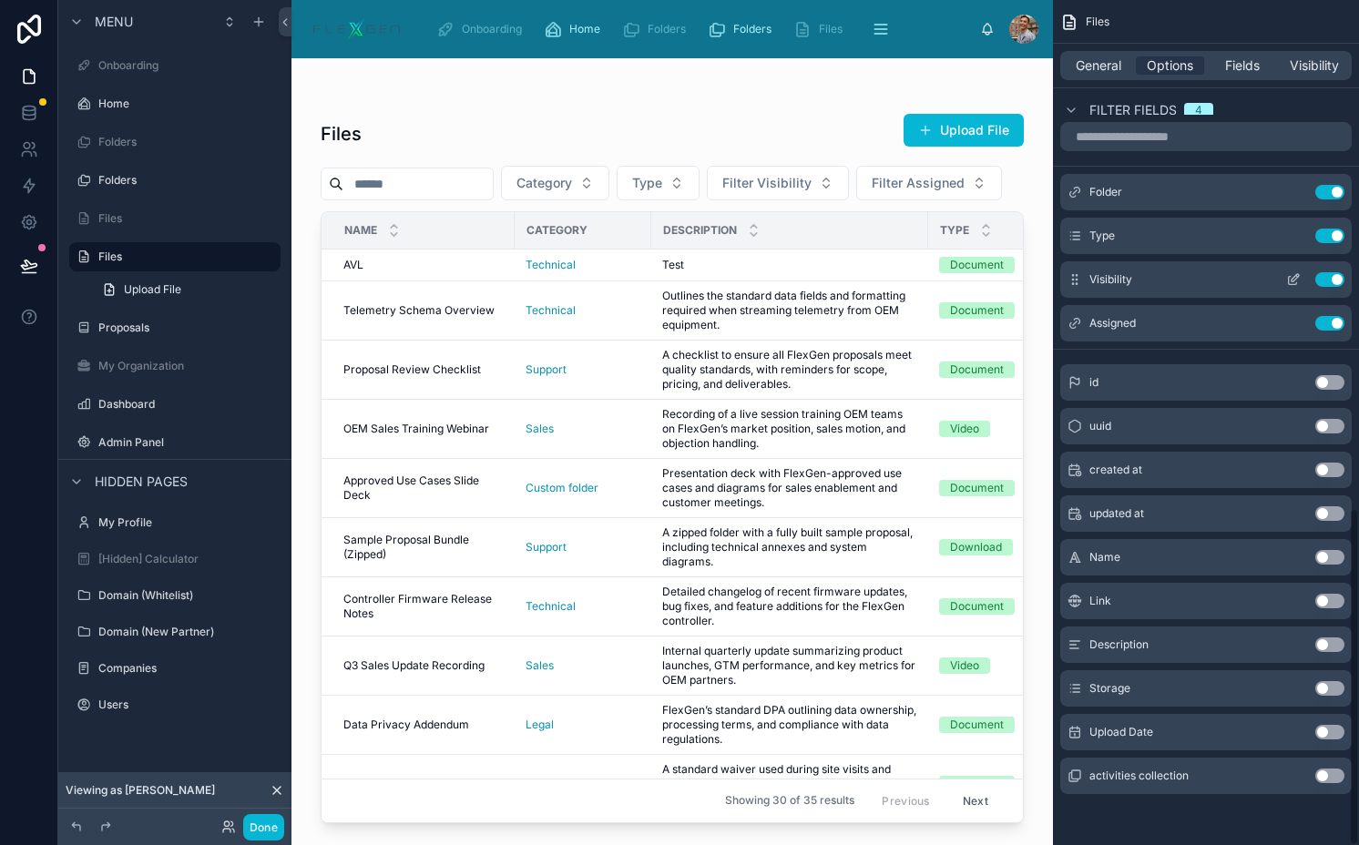
click at [1293, 280] on icon "scrollable content" at bounding box center [1294, 277] width 7 height 7
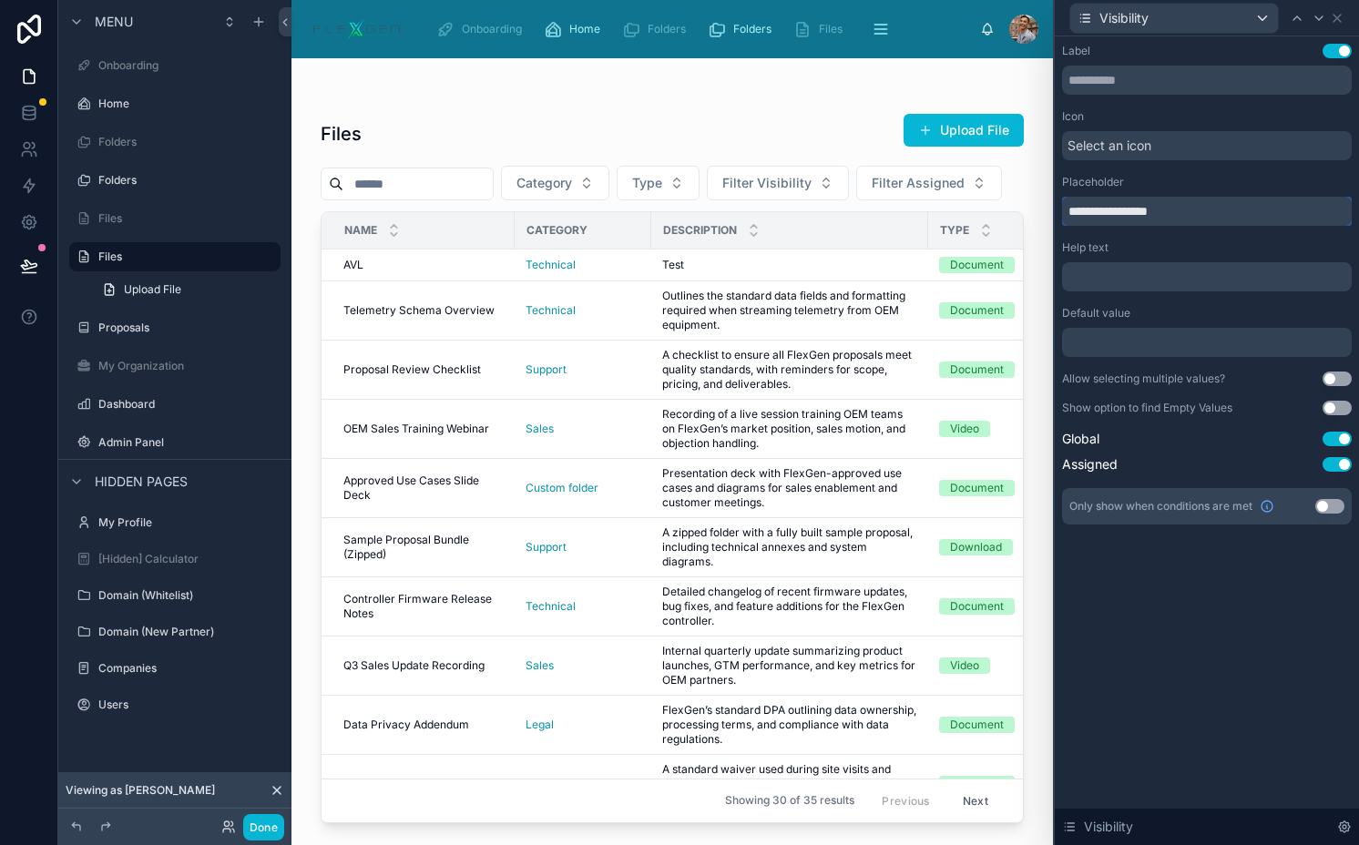
click at [1083, 219] on input "**********" at bounding box center [1207, 211] width 290 height 29
type input "**********"
click at [1318, 15] on icon at bounding box center [1318, 18] width 15 height 15
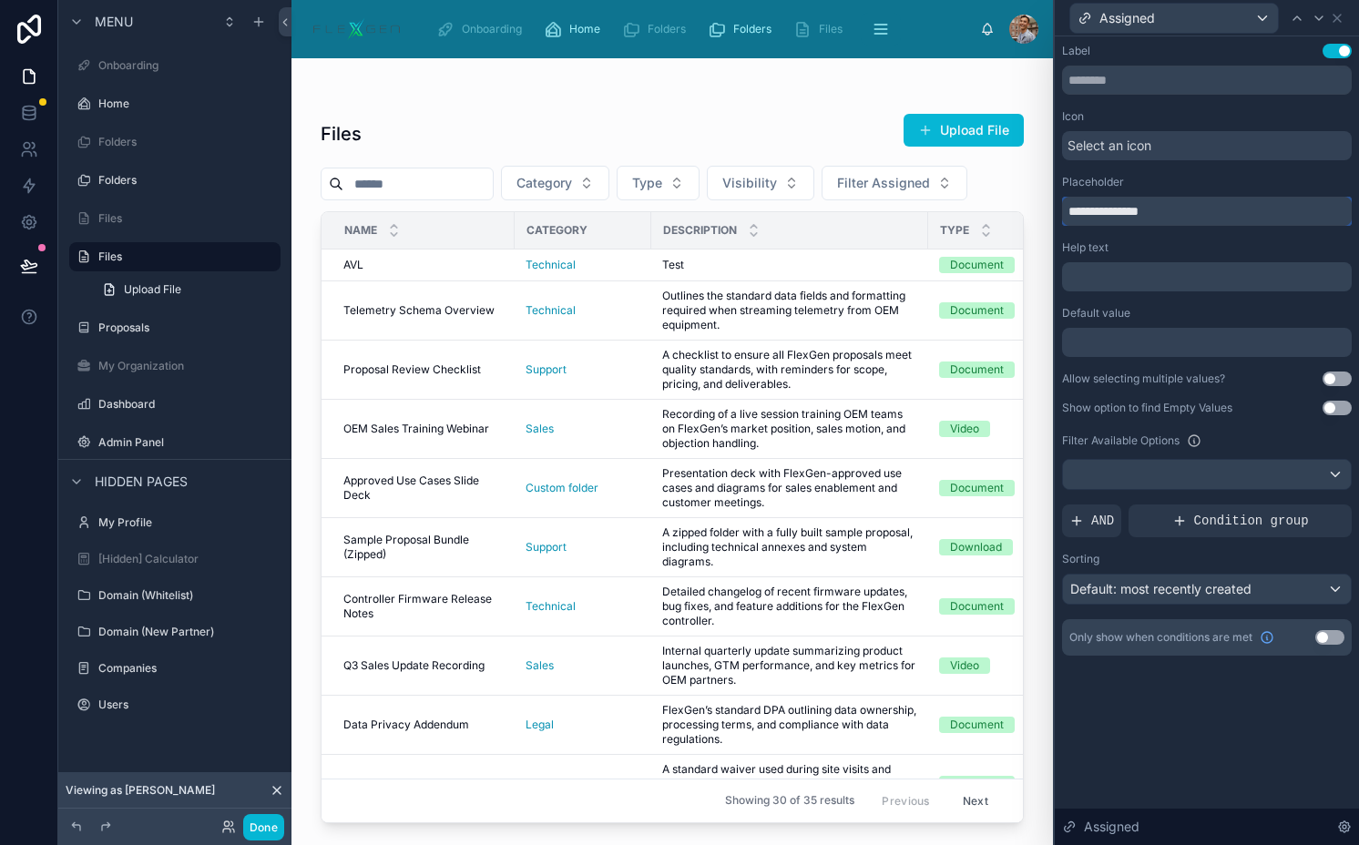
click at [1086, 215] on input "**********" at bounding box center [1207, 211] width 290 height 29
type input "********"
click at [1169, 587] on span "Default: most recently created" at bounding box center [1160, 588] width 181 height 15
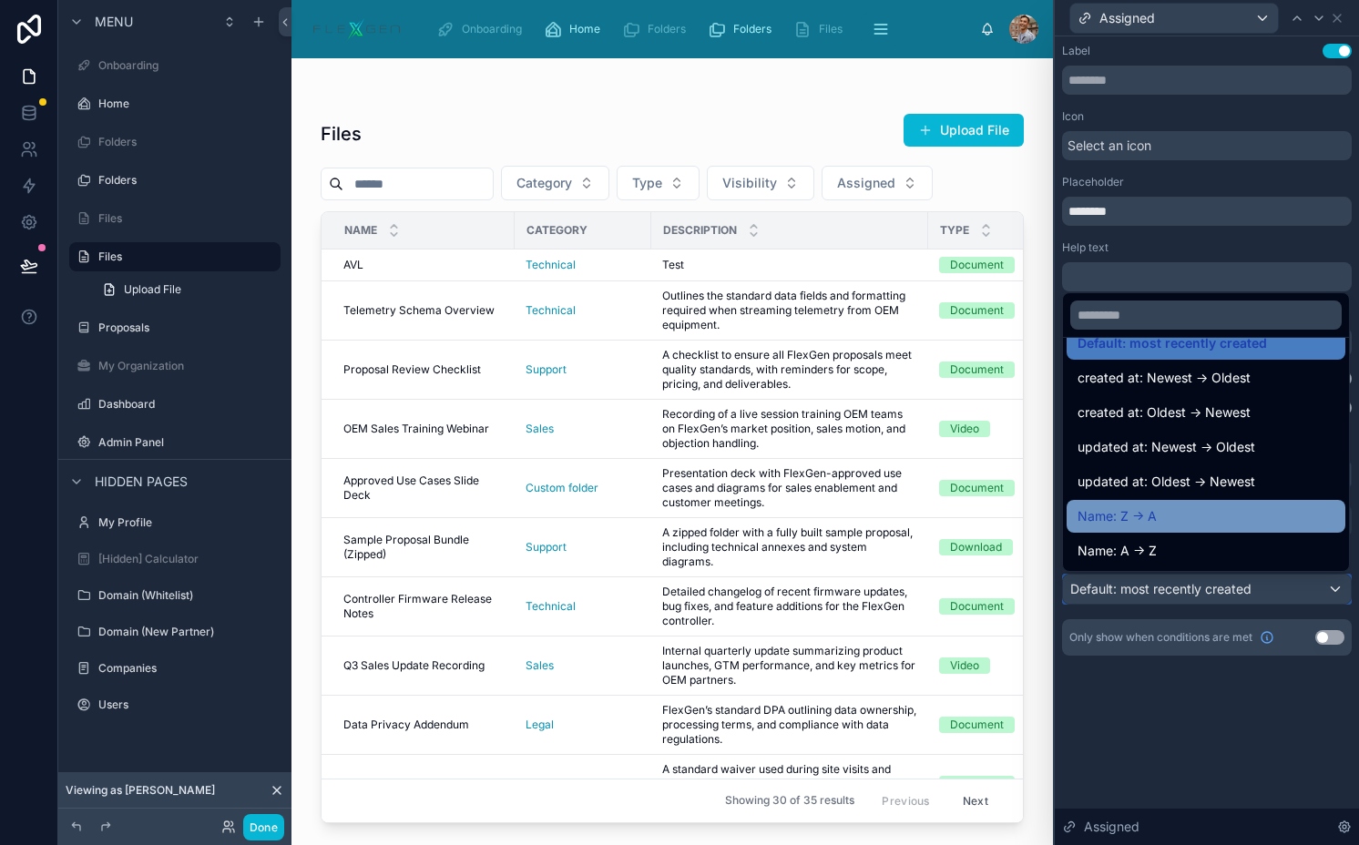
scroll to position [39, 0]
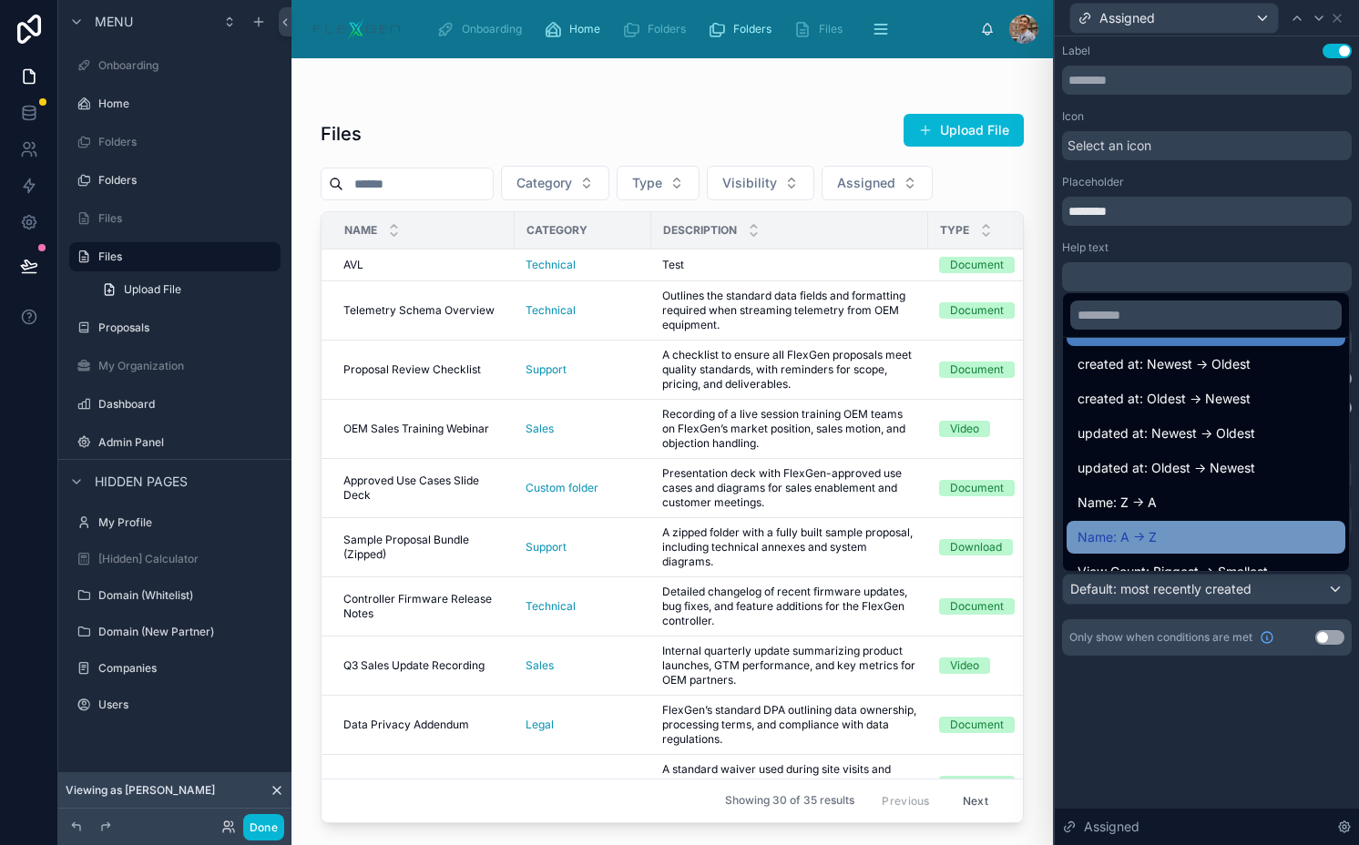
click at [1165, 536] on div "Name: A -> Z" at bounding box center [1205, 537] width 257 height 22
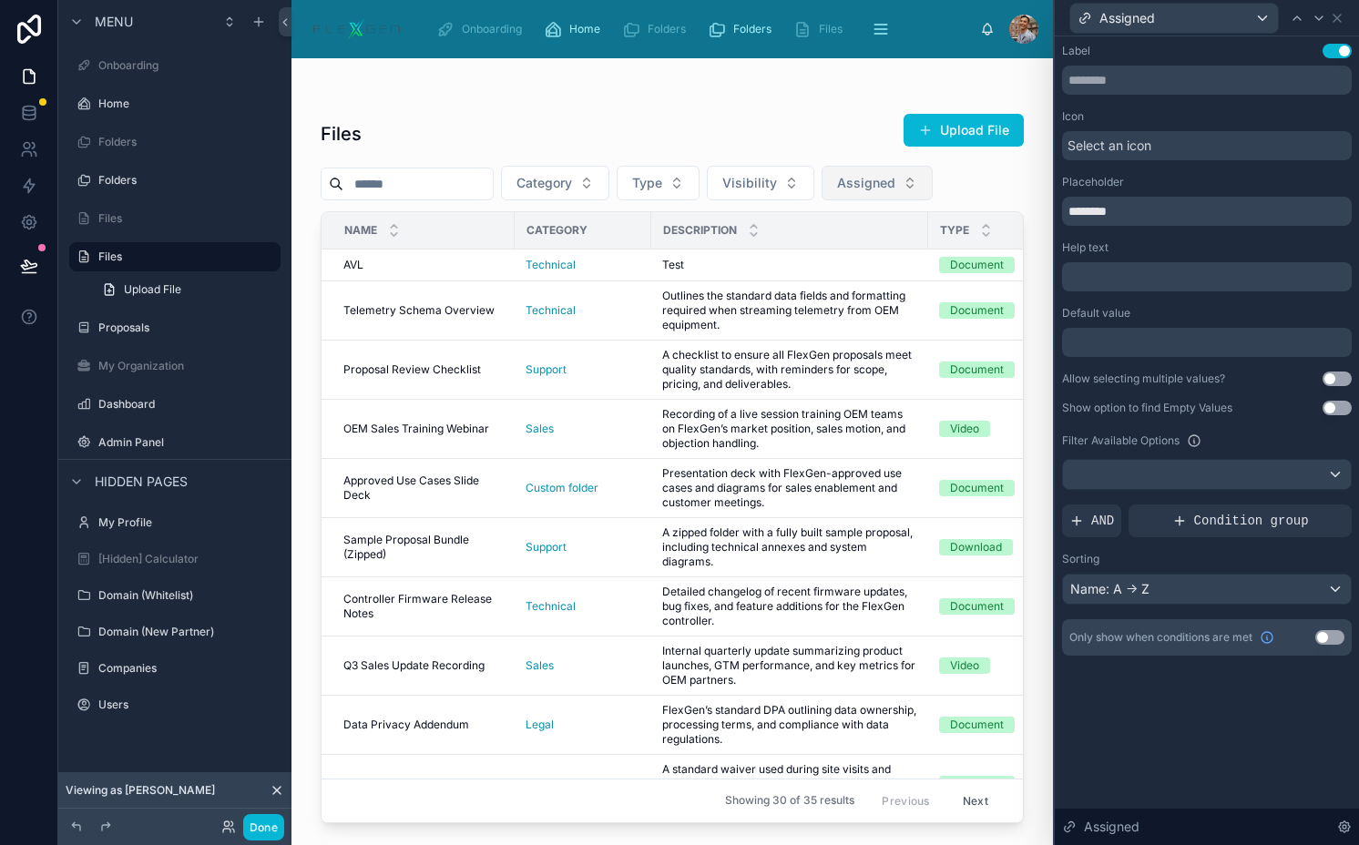
click at [892, 188] on span "Assigned" at bounding box center [866, 183] width 58 height 18
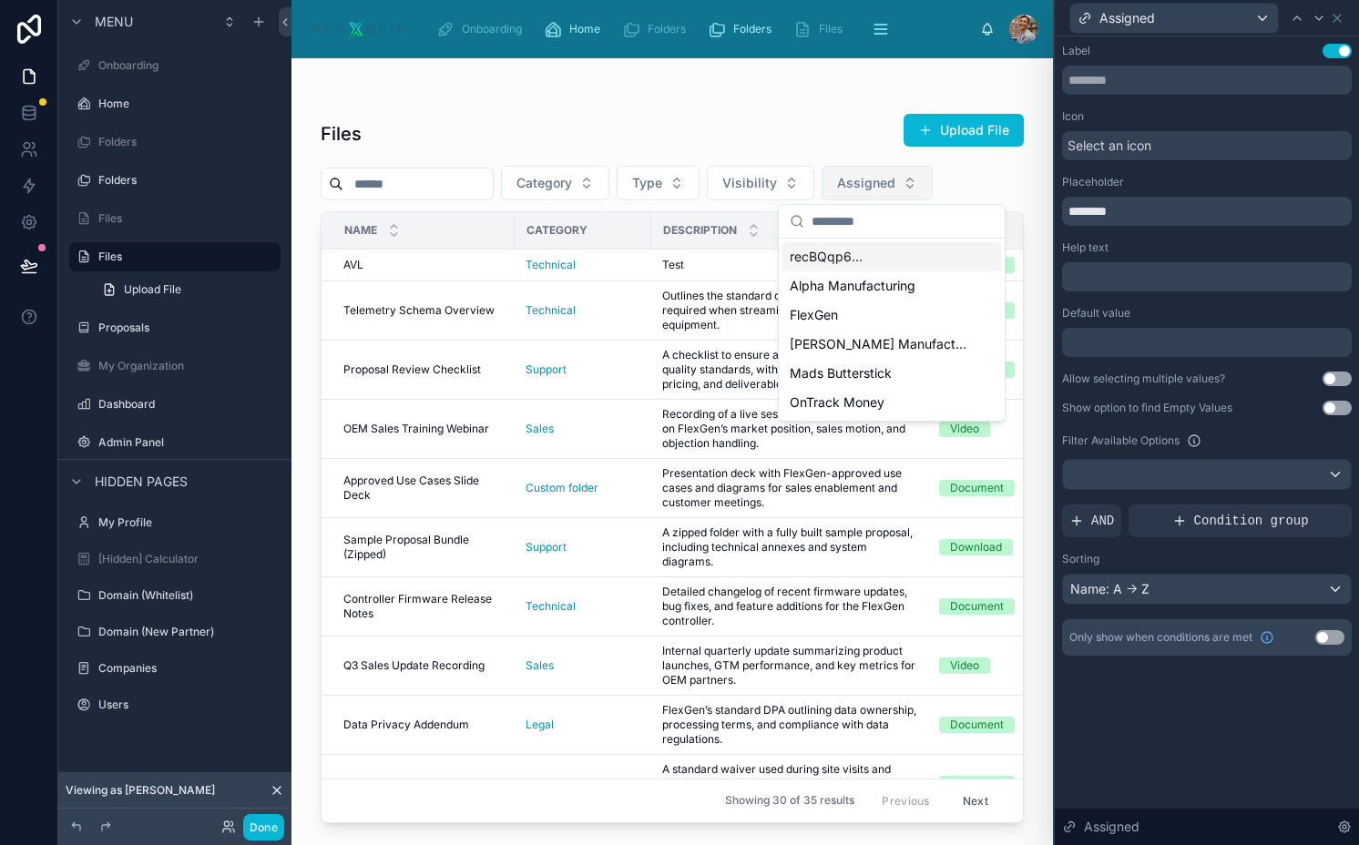
click at [892, 188] on span "Assigned" at bounding box center [866, 183] width 58 height 18
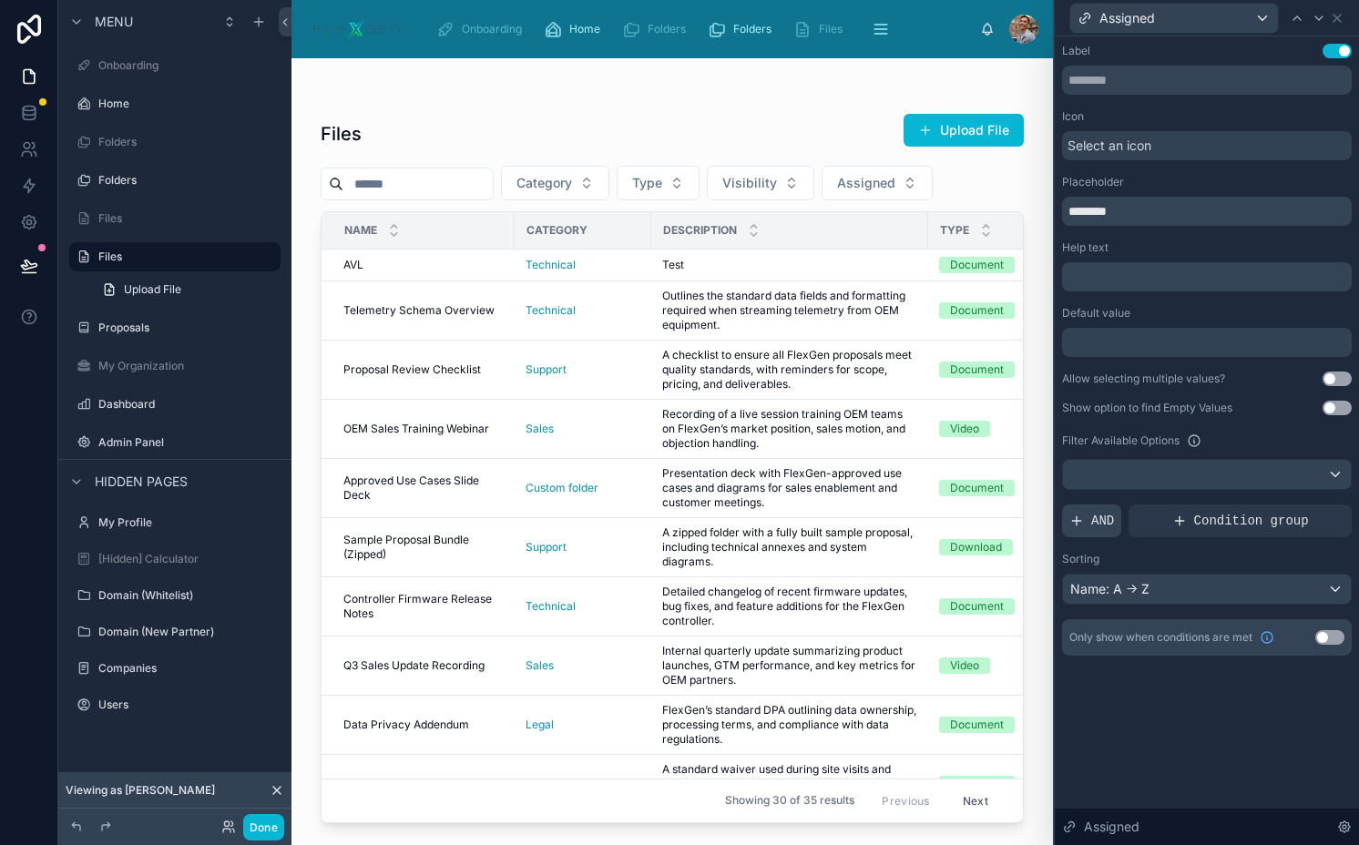
click at [1087, 516] on div "AND" at bounding box center [1091, 520] width 59 height 33
click at [1298, 510] on div at bounding box center [1305, 506] width 25 height 25
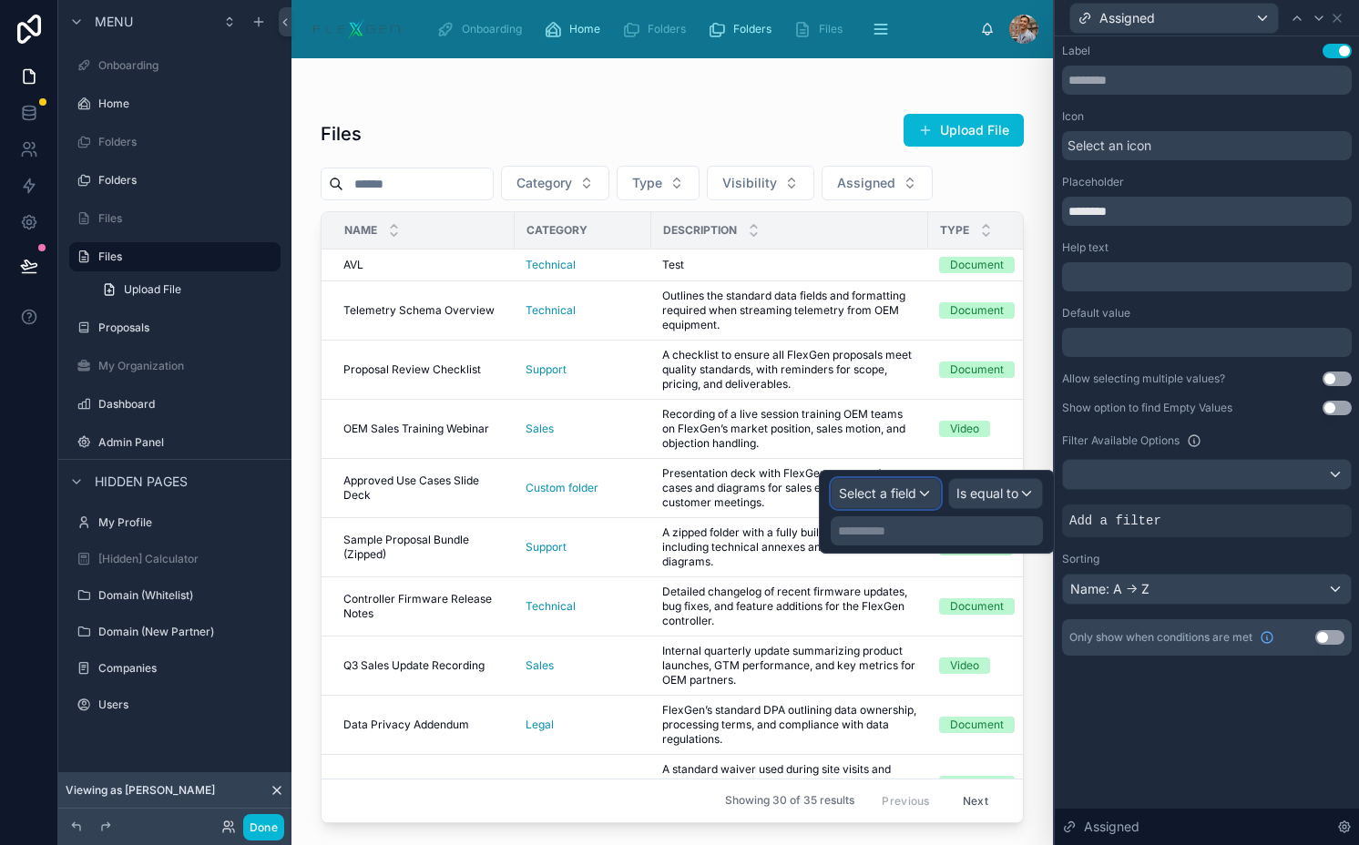
click at [891, 502] on span "Select a field" at bounding box center [877, 493] width 77 height 18
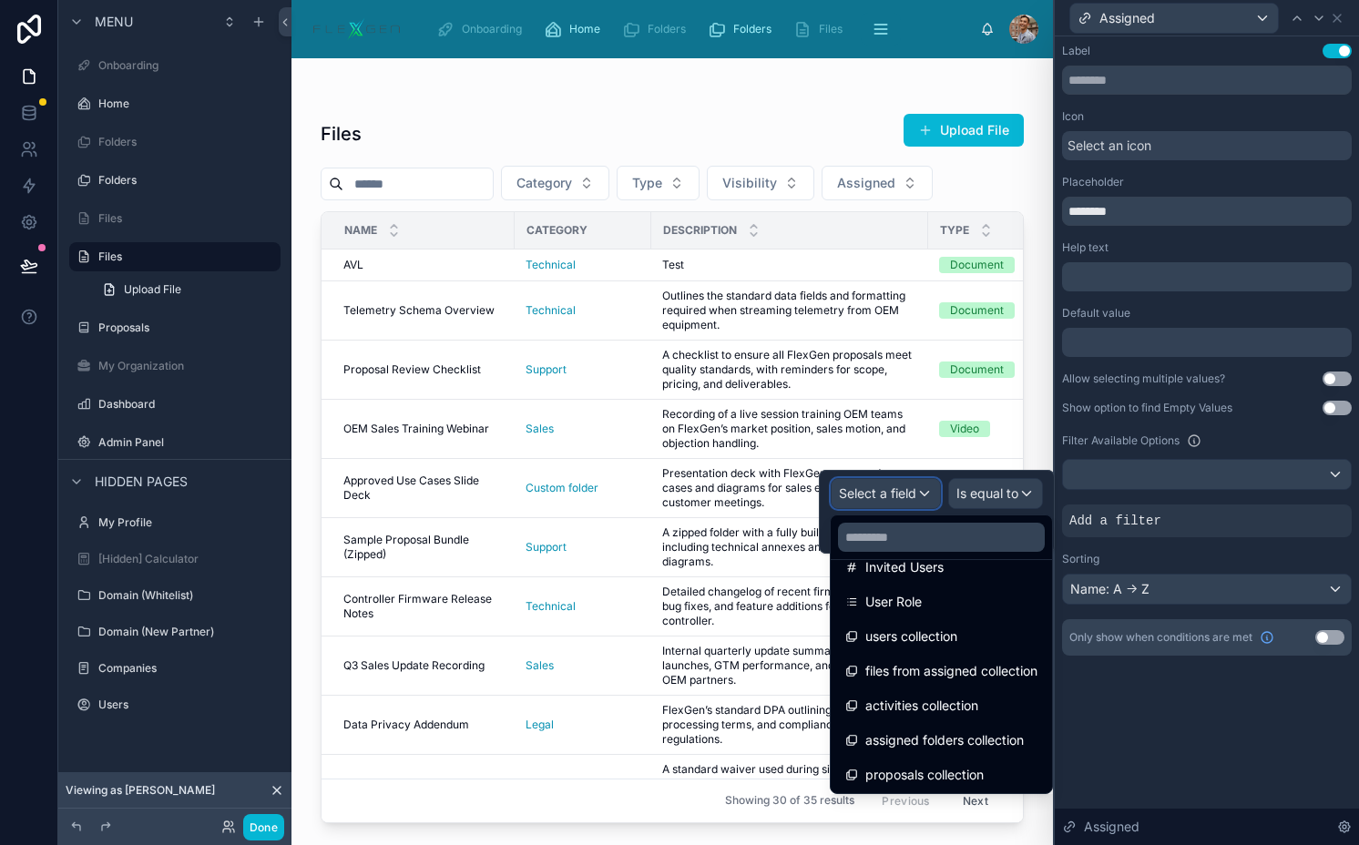
scroll to position [475, 0]
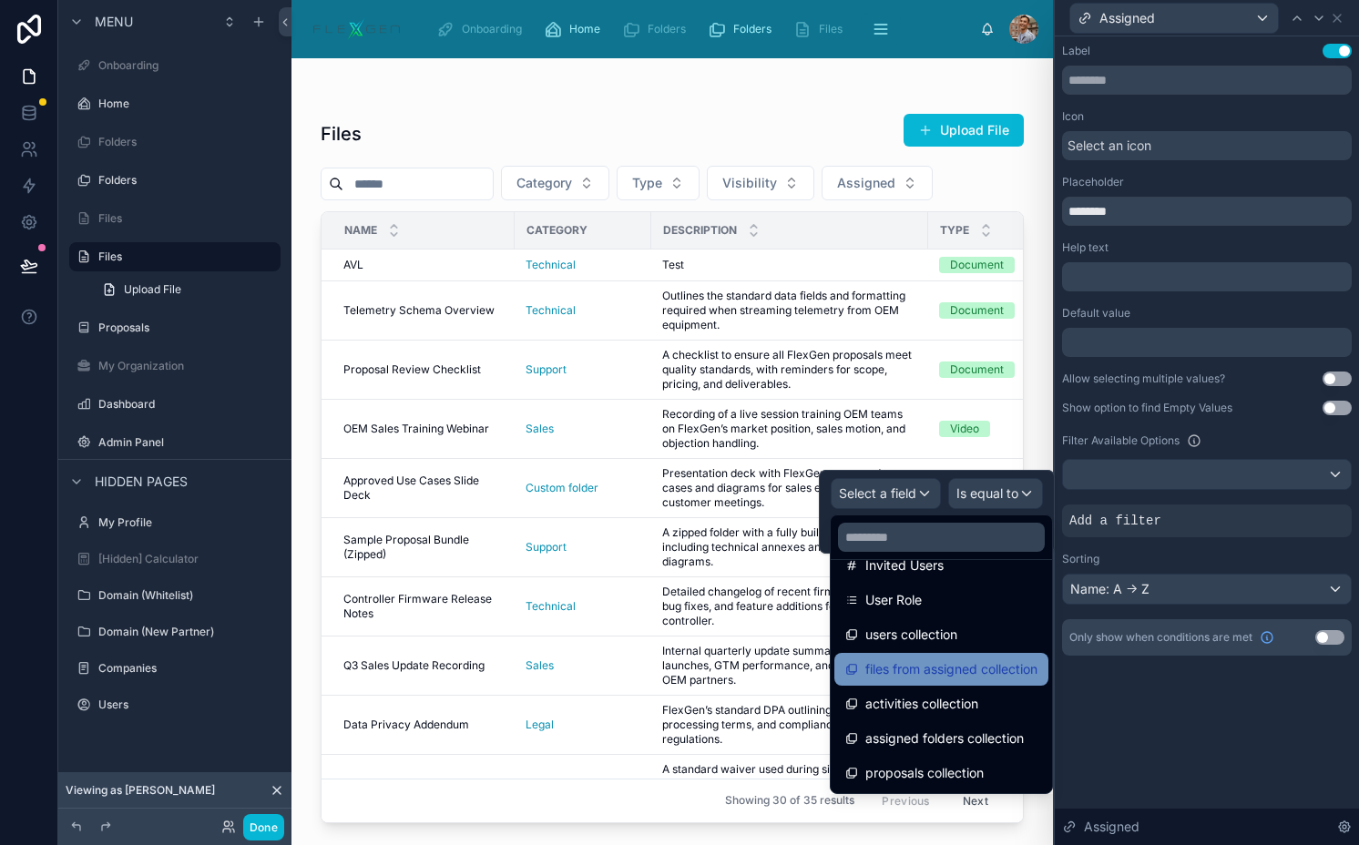
click at [975, 662] on span "files from assigned collection" at bounding box center [951, 669] width 172 height 22
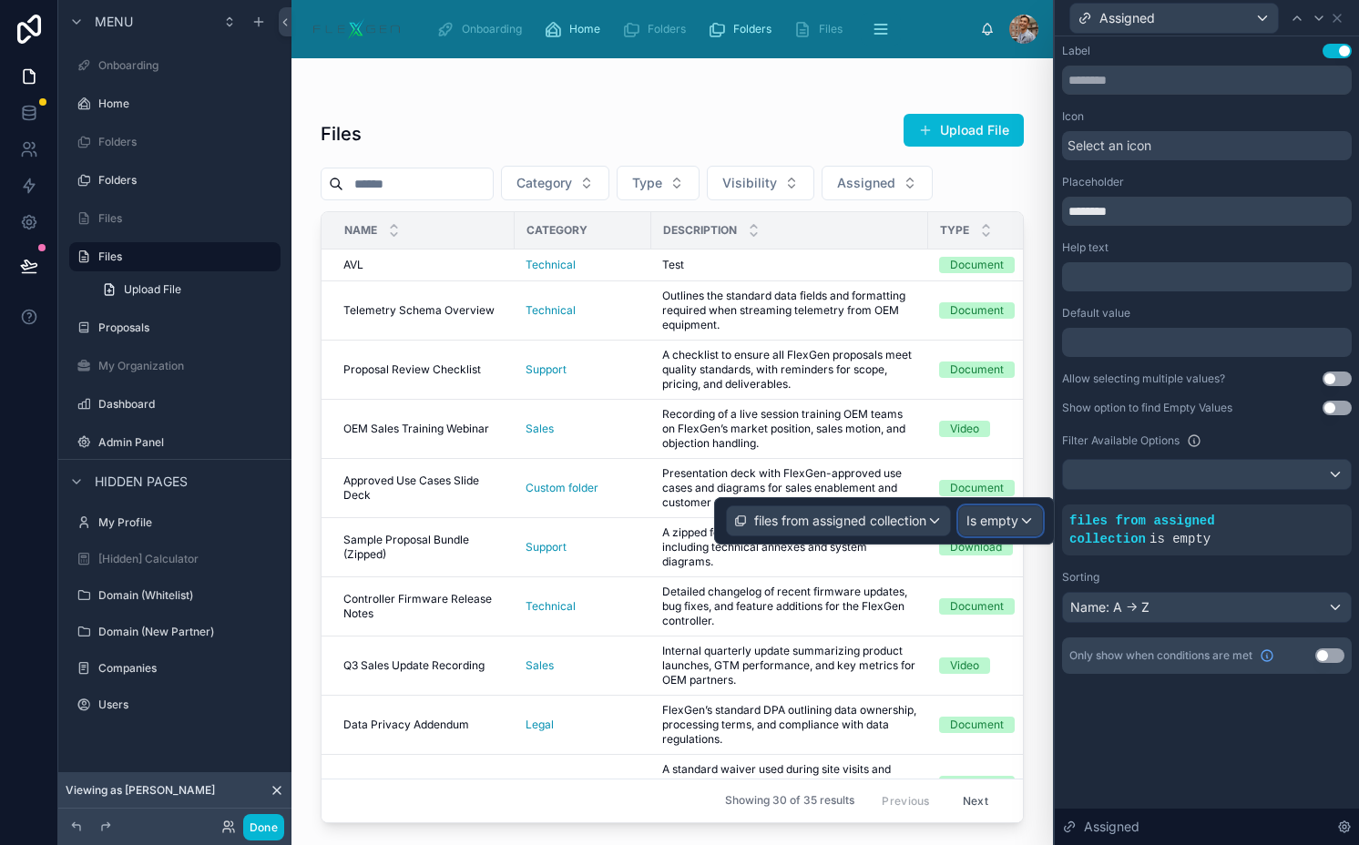
click at [1033, 531] on div "Is empty" at bounding box center [1000, 520] width 83 height 29
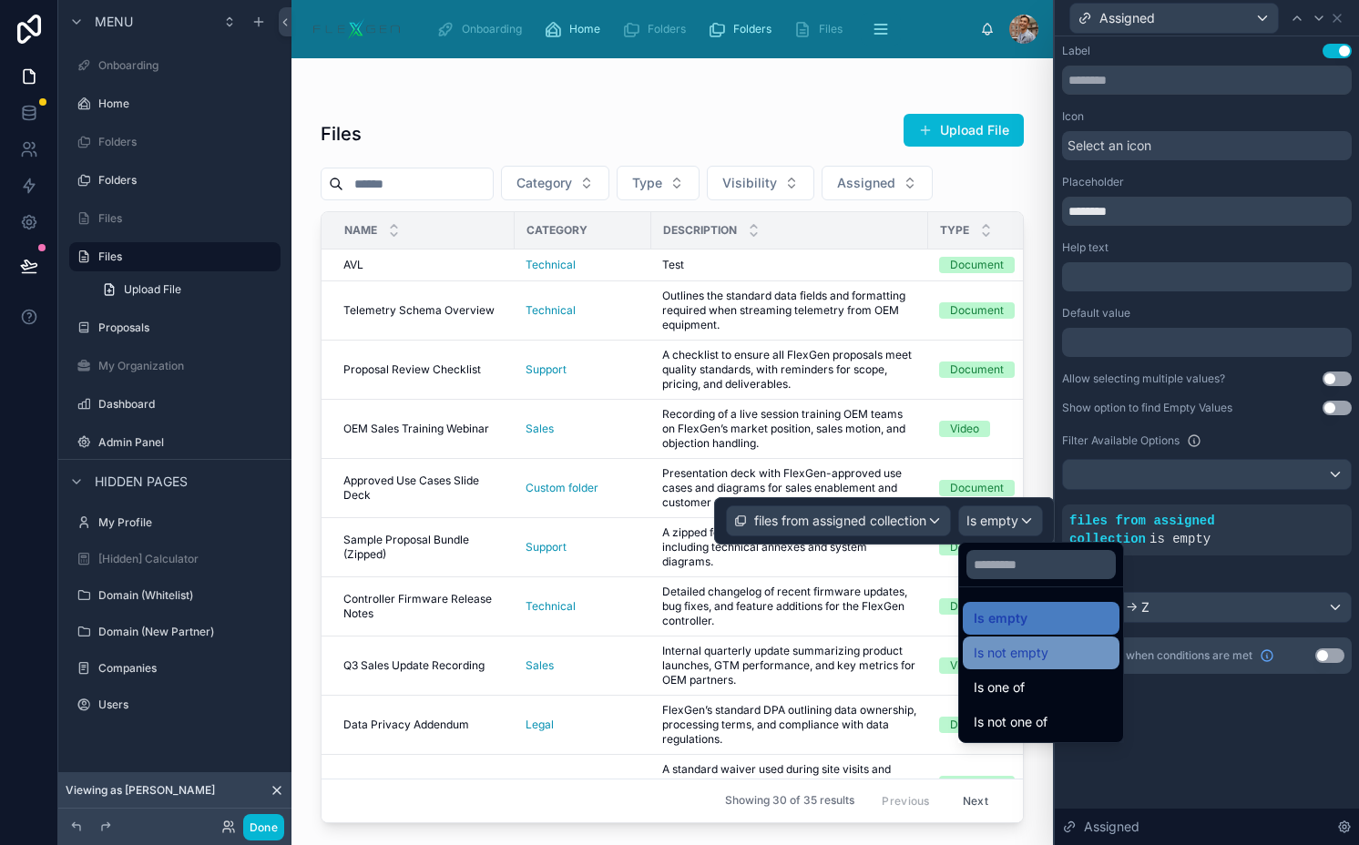
click at [1033, 655] on span "Is not empty" at bounding box center [1010, 653] width 75 height 22
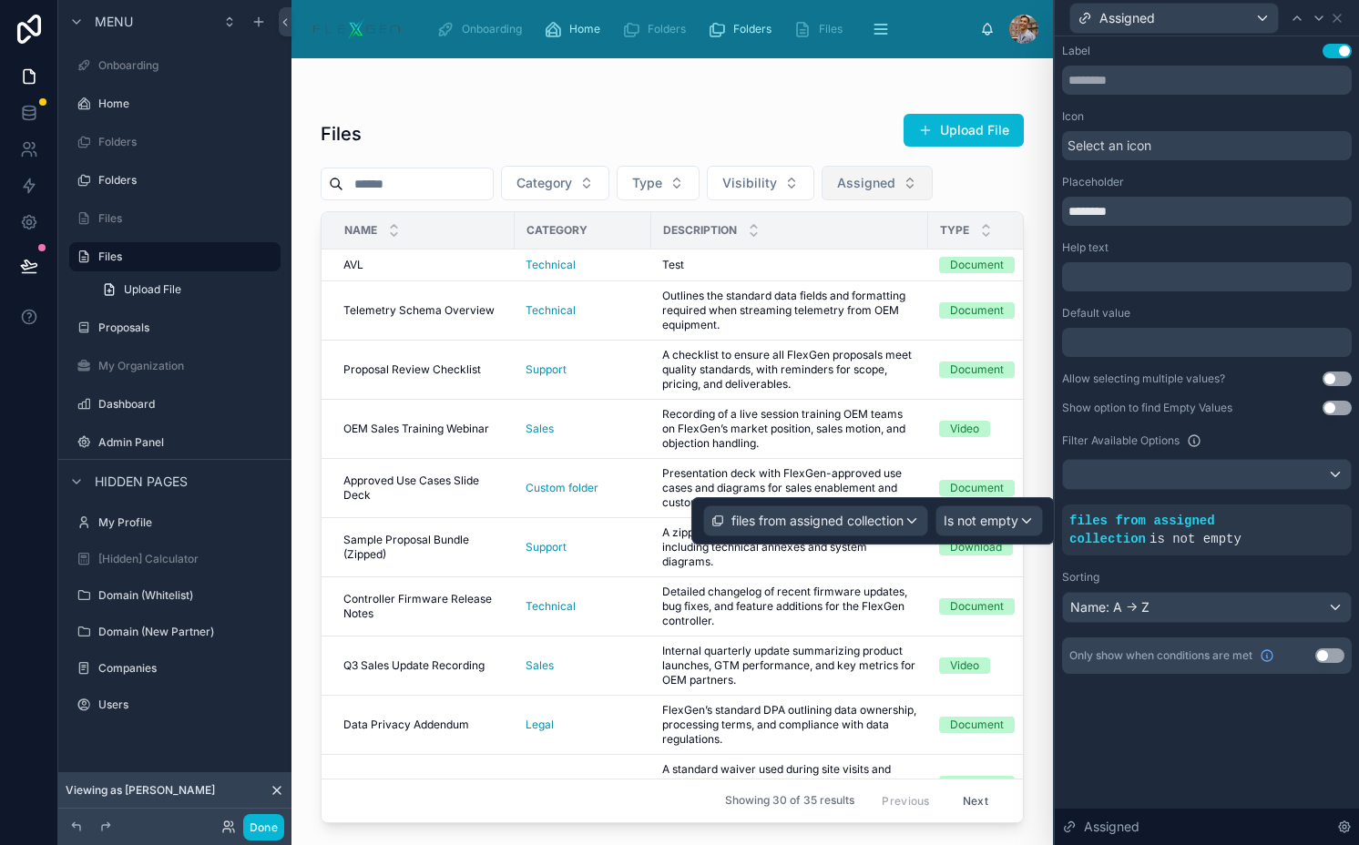
click at [919, 180] on button "Assigned" at bounding box center [876, 183] width 111 height 35
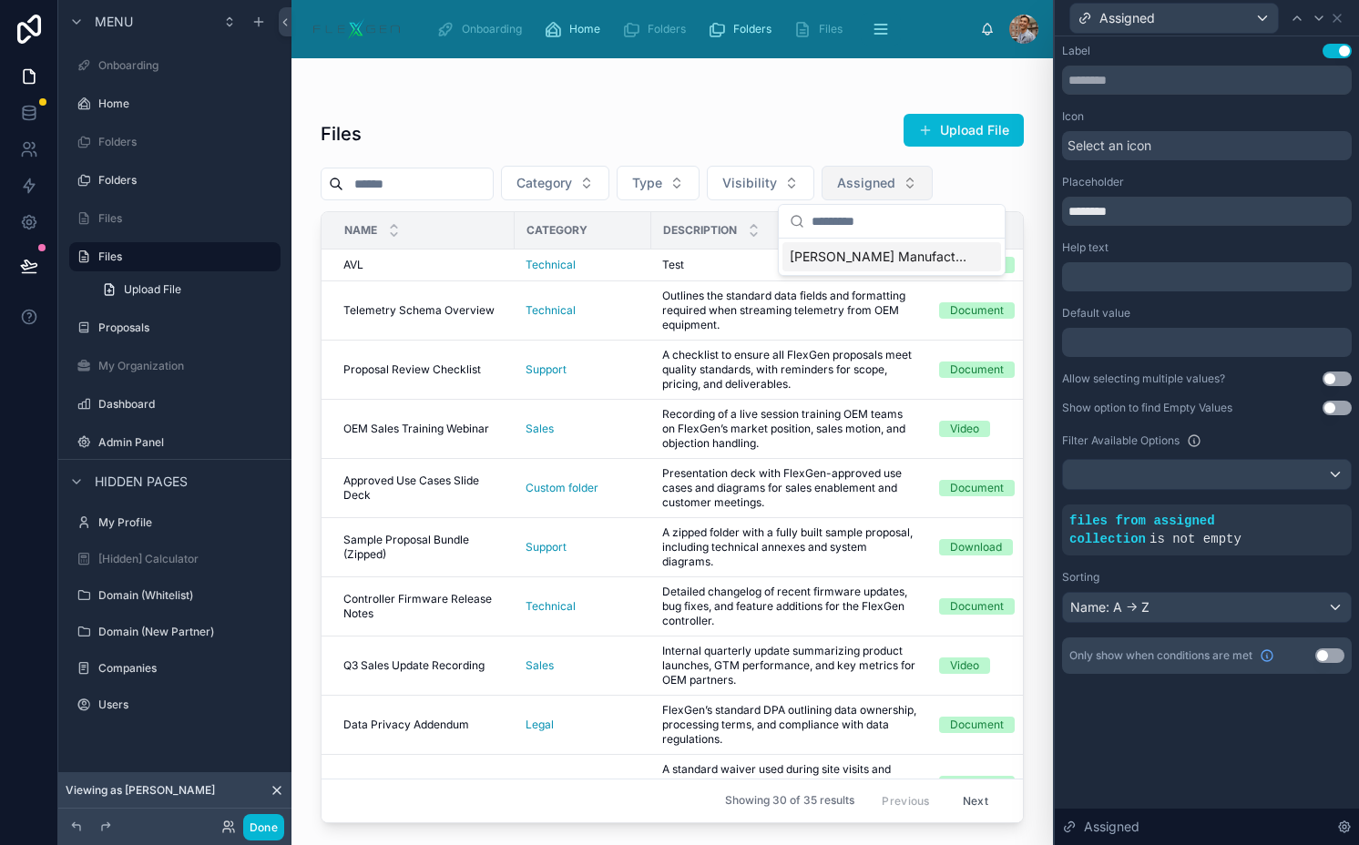
click at [919, 180] on button "Assigned" at bounding box center [876, 183] width 111 height 35
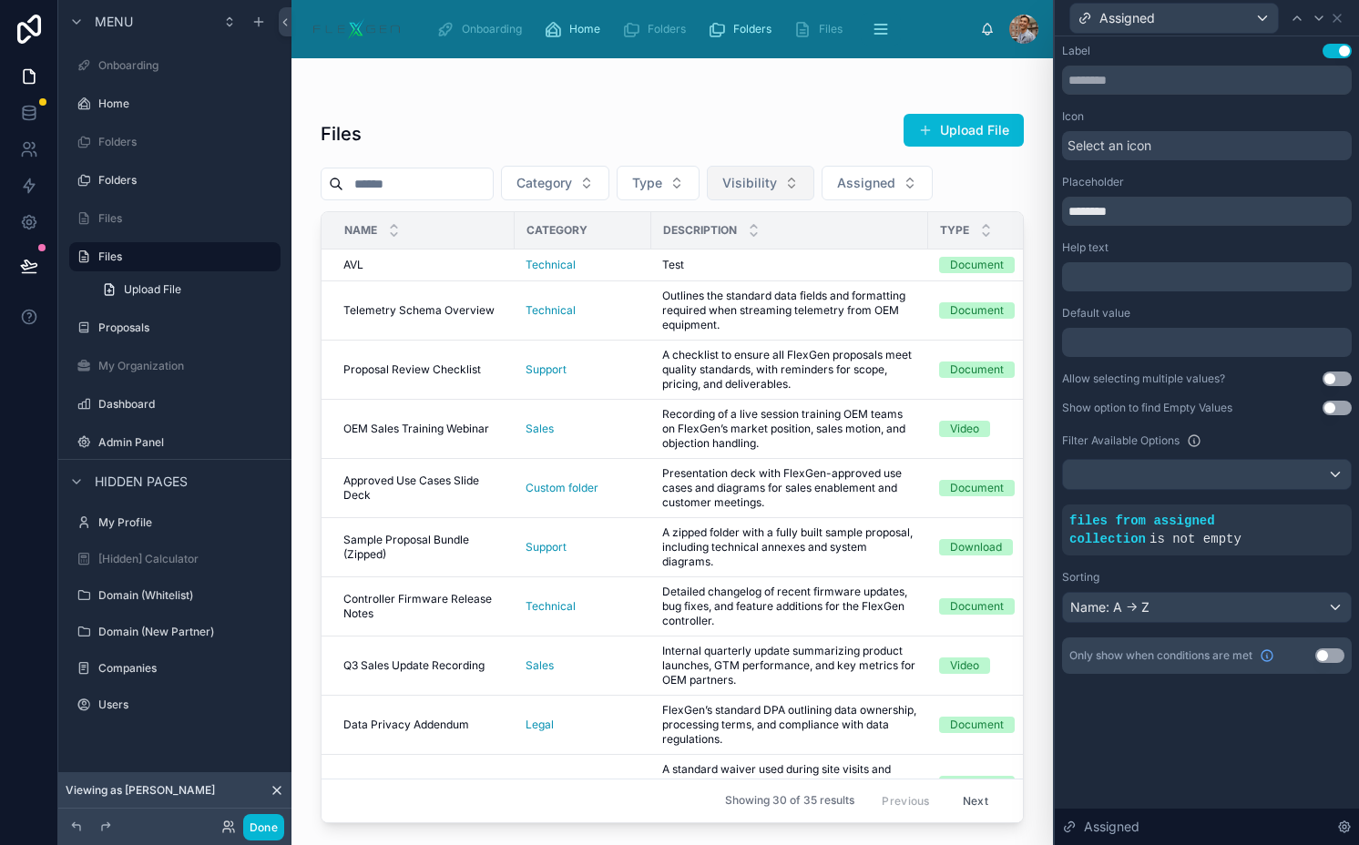
click at [814, 187] on button "Visibility" at bounding box center [760, 183] width 107 height 35
click at [262, 831] on button "Done" at bounding box center [263, 827] width 41 height 26
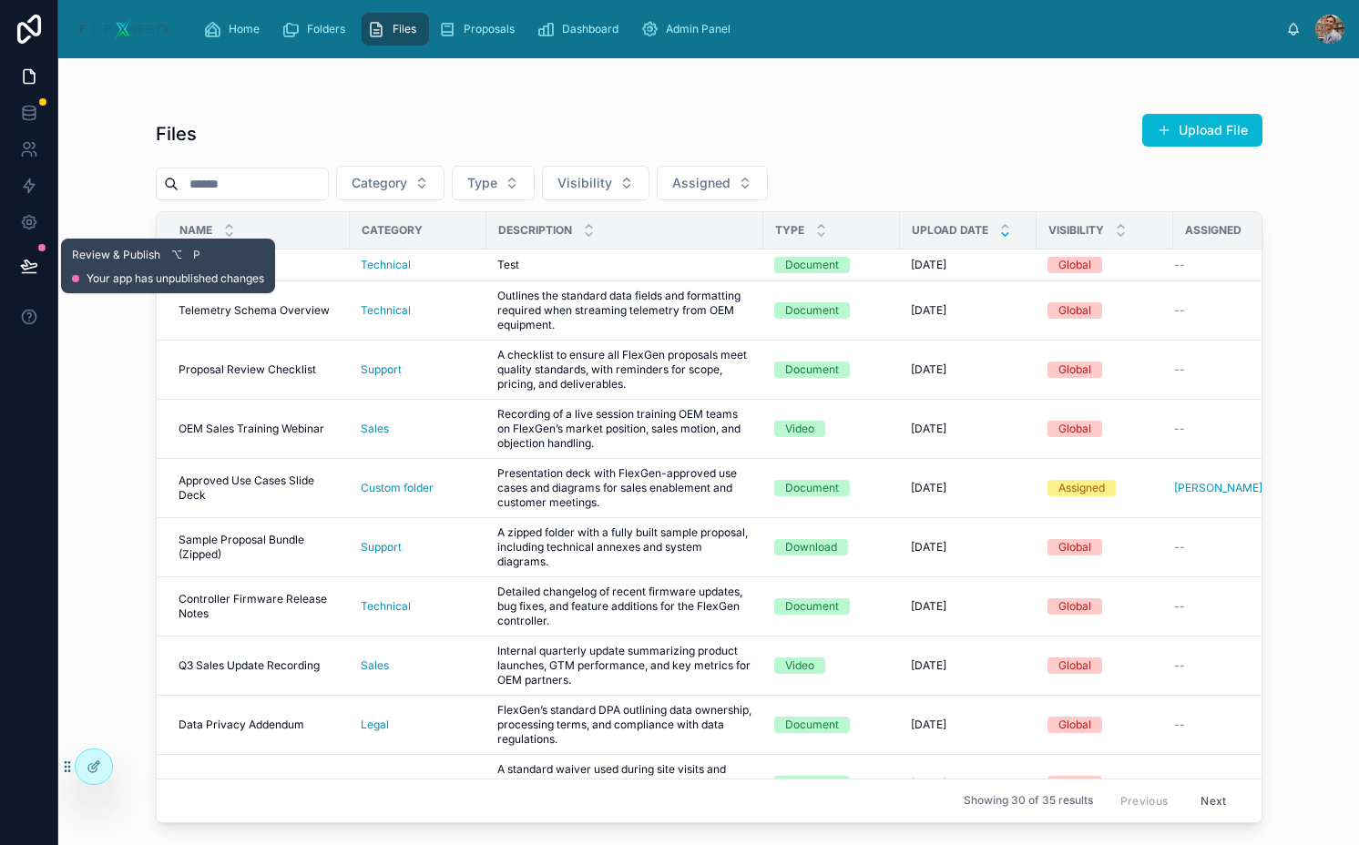
click at [39, 265] on button at bounding box center [29, 265] width 40 height 51
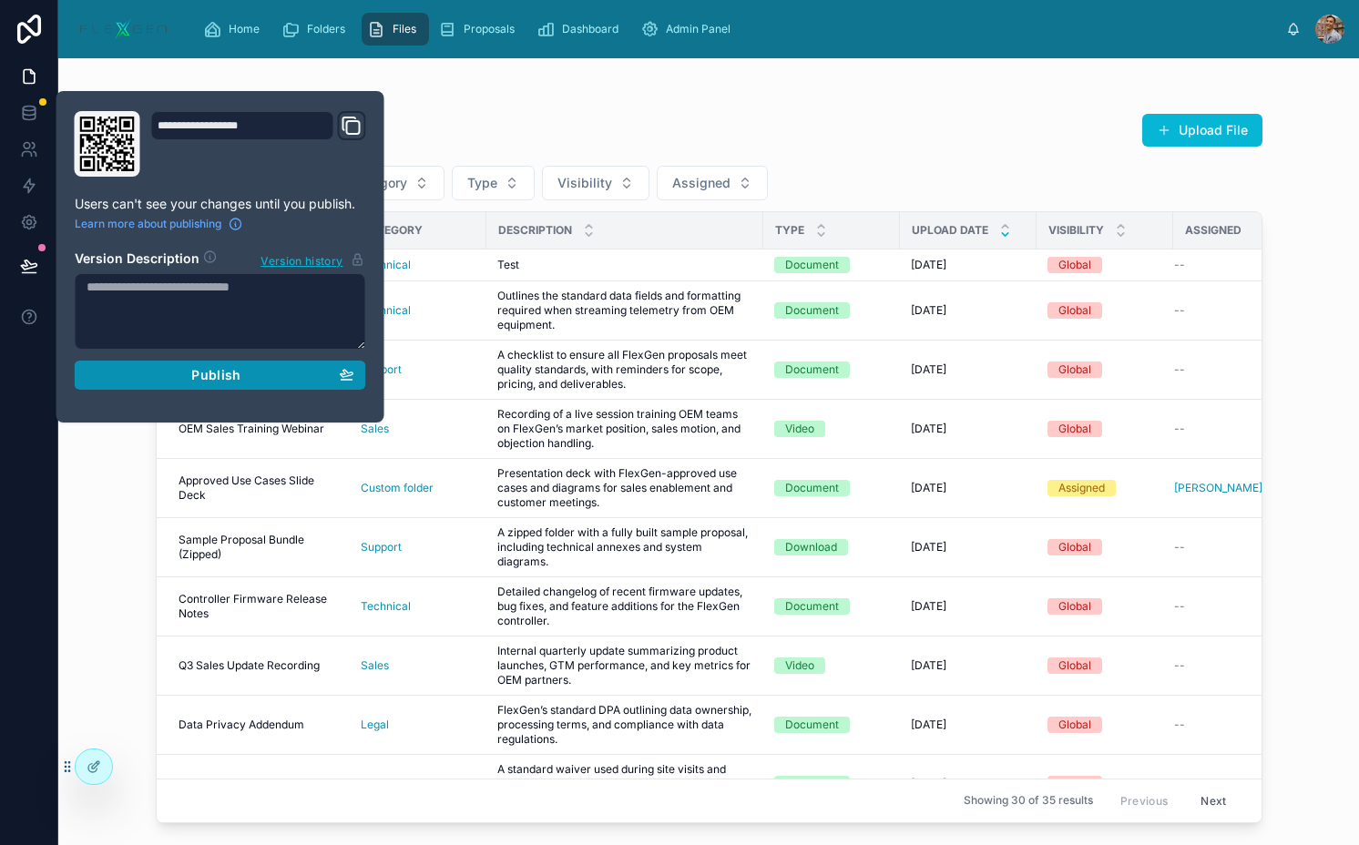
click at [215, 374] on span "Publish" at bounding box center [215, 375] width 49 height 16
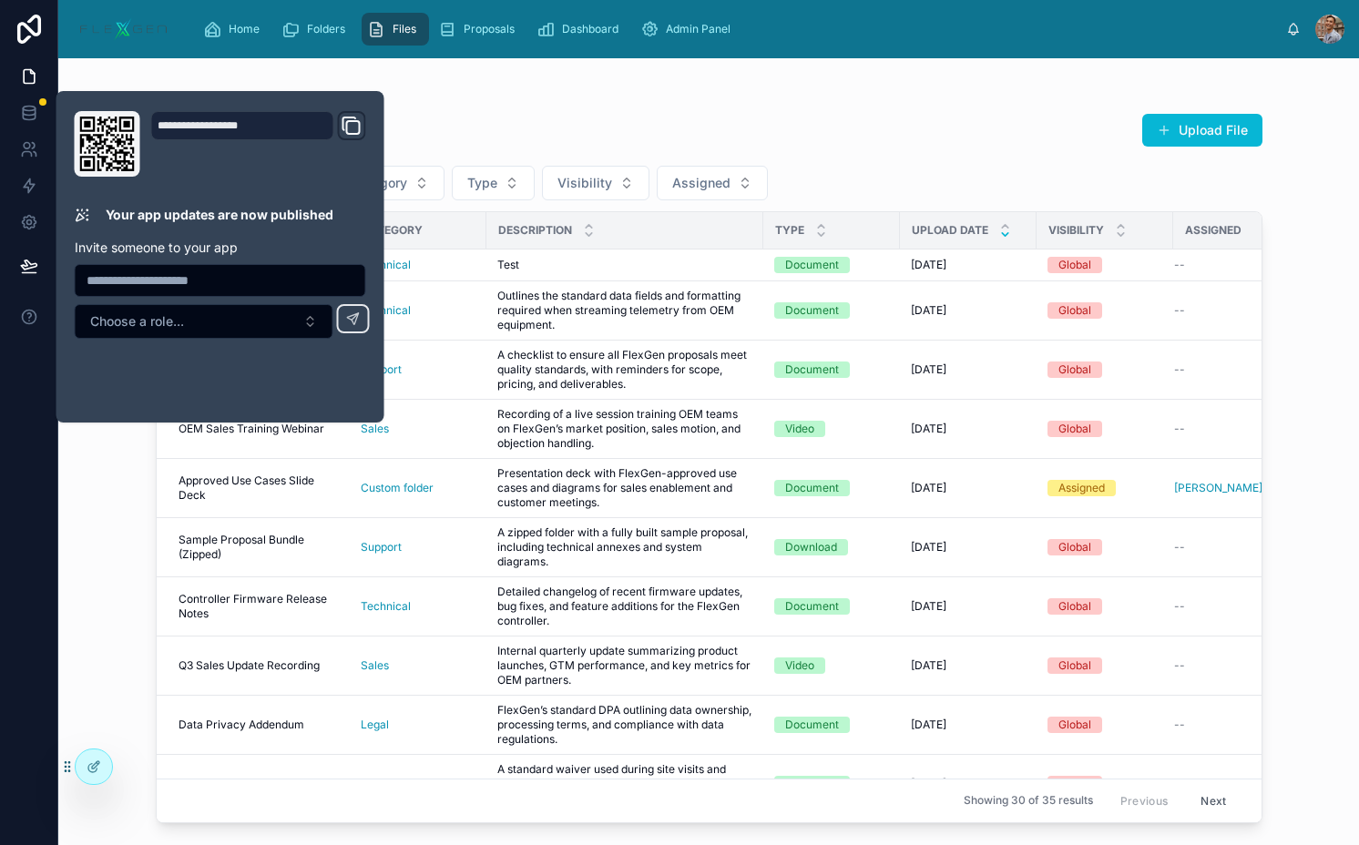
click at [606, 121] on div "Files Upload File" at bounding box center [709, 134] width 1106 height 42
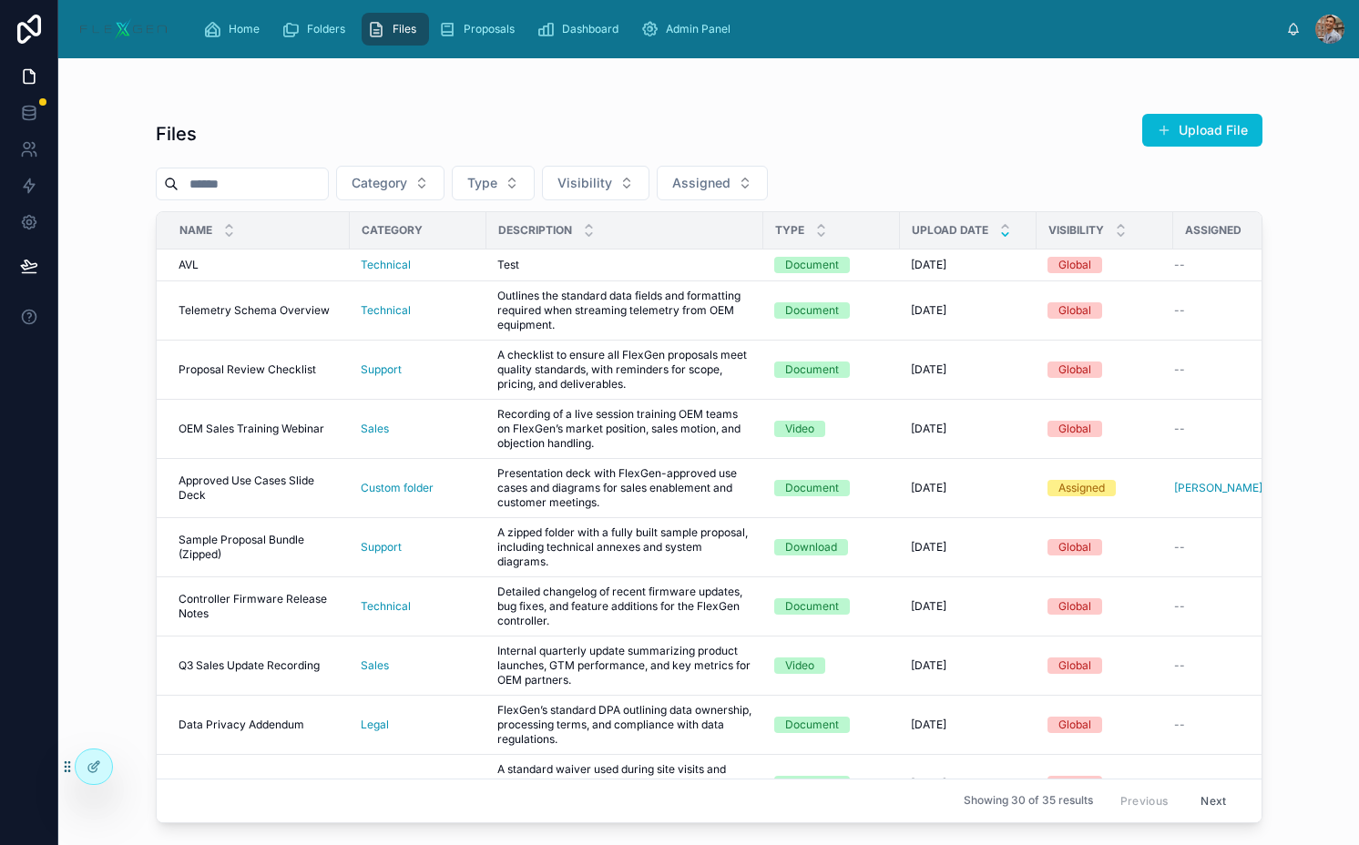
click at [606, 121] on div "Files Upload File" at bounding box center [709, 134] width 1106 height 42
drag, startPoint x: 307, startPoint y: 29, endPoint x: 335, endPoint y: 29, distance: 28.2
click at [307, 29] on span "Folders" at bounding box center [326, 29] width 38 height 15
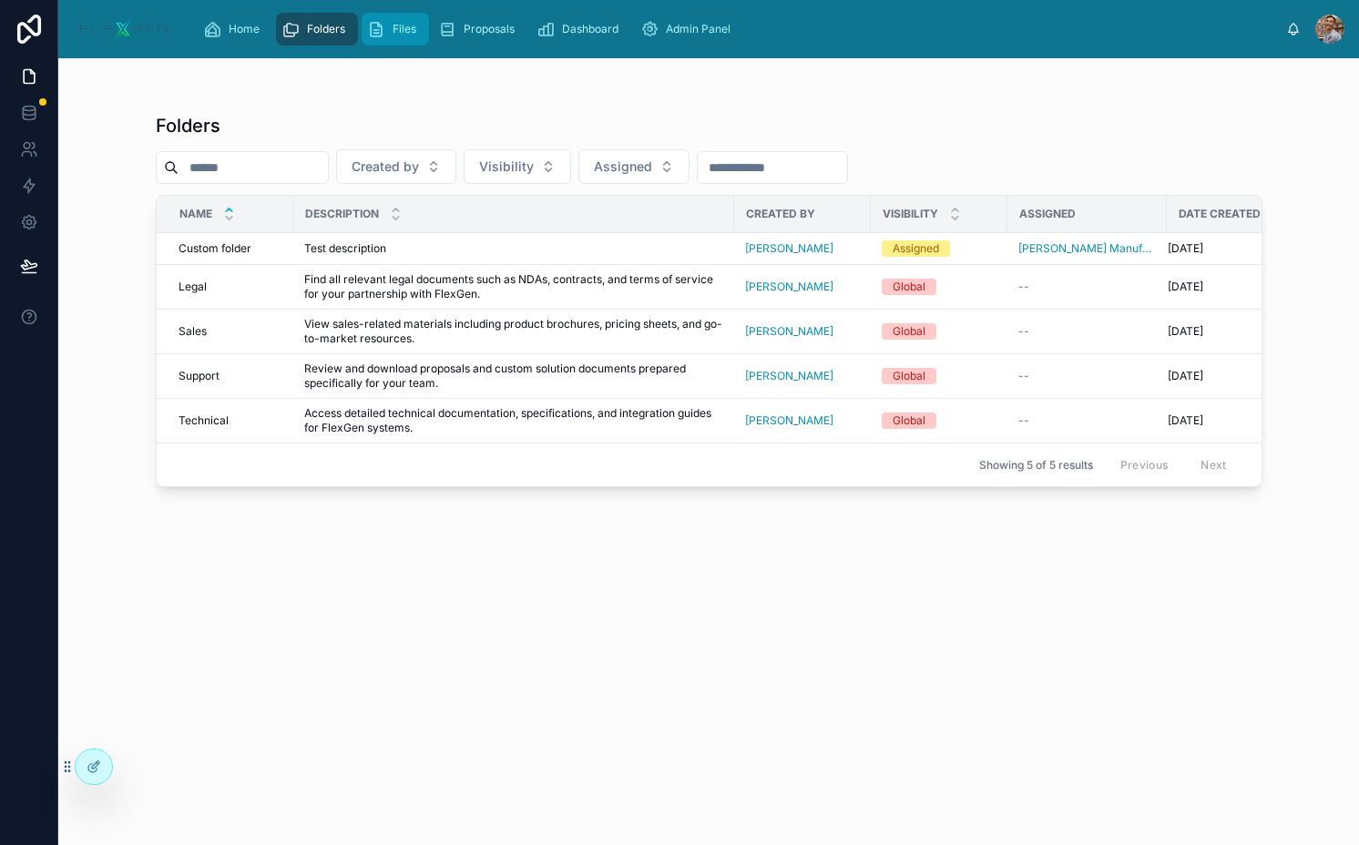
click at [412, 36] on span "Files" at bounding box center [404, 29] width 24 height 15
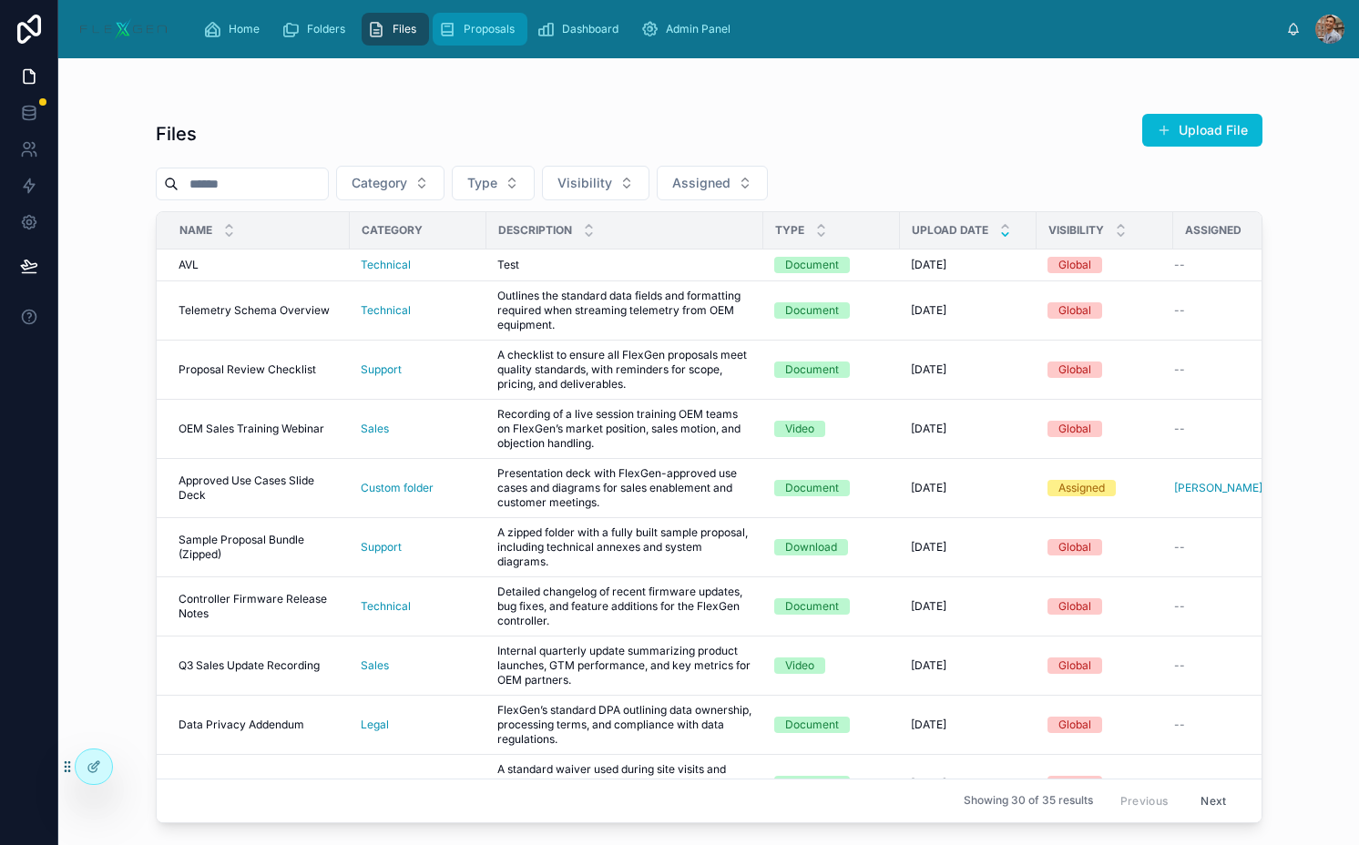
click at [479, 33] on span "Proposals" at bounding box center [488, 29] width 51 height 15
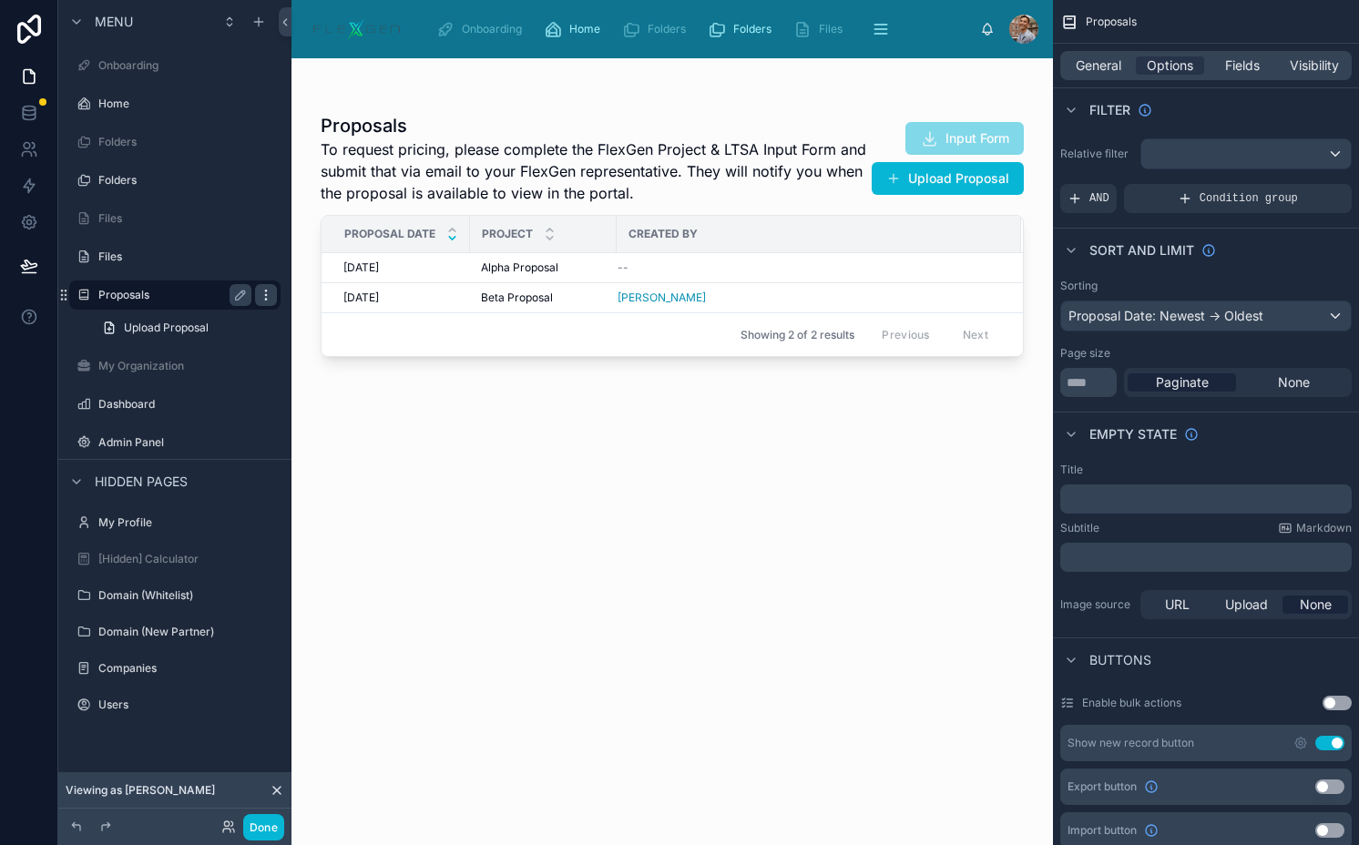
click at [270, 293] on icon "scrollable content" at bounding box center [266, 295] width 15 height 15
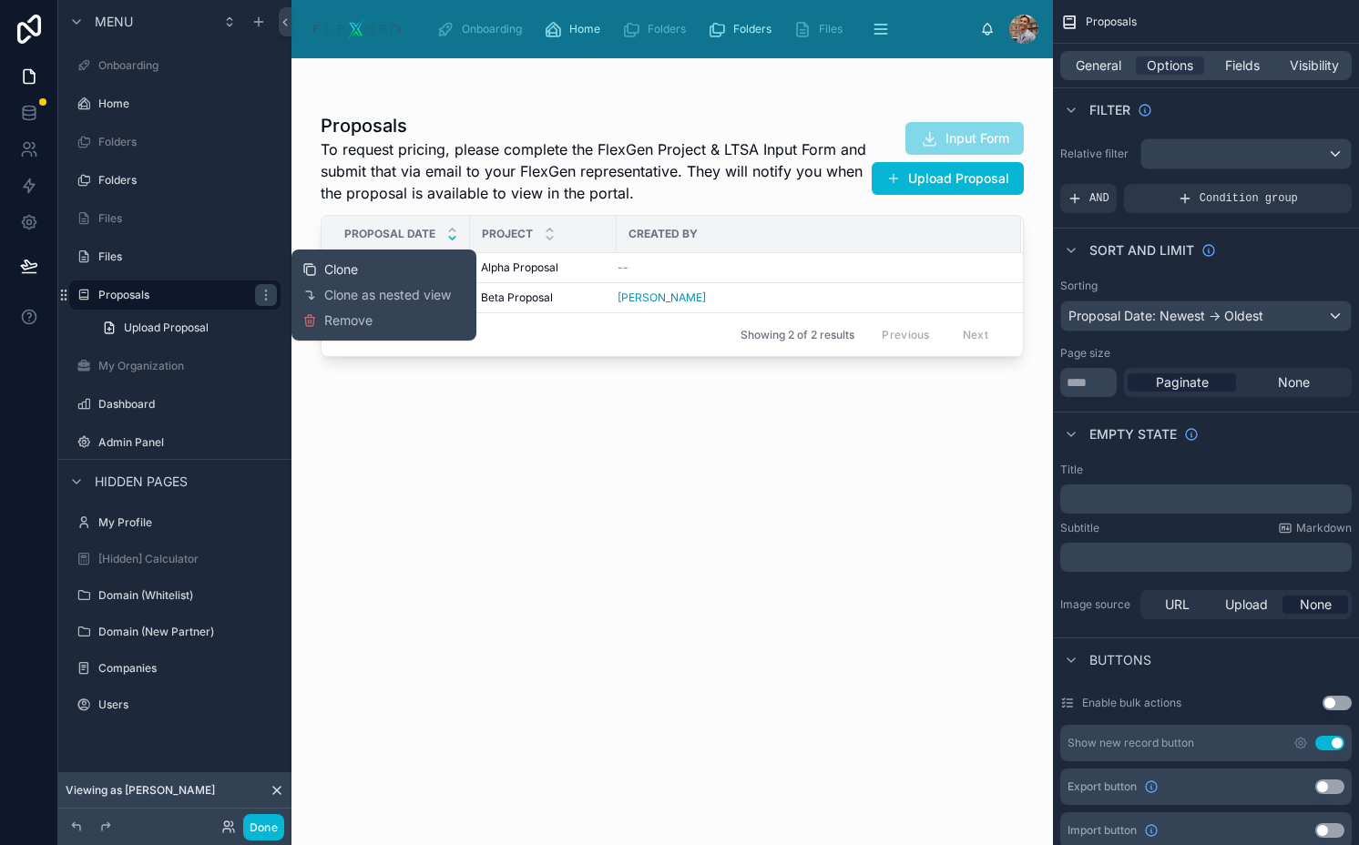
click at [324, 271] on span "Clone" at bounding box center [341, 269] width 34 height 18
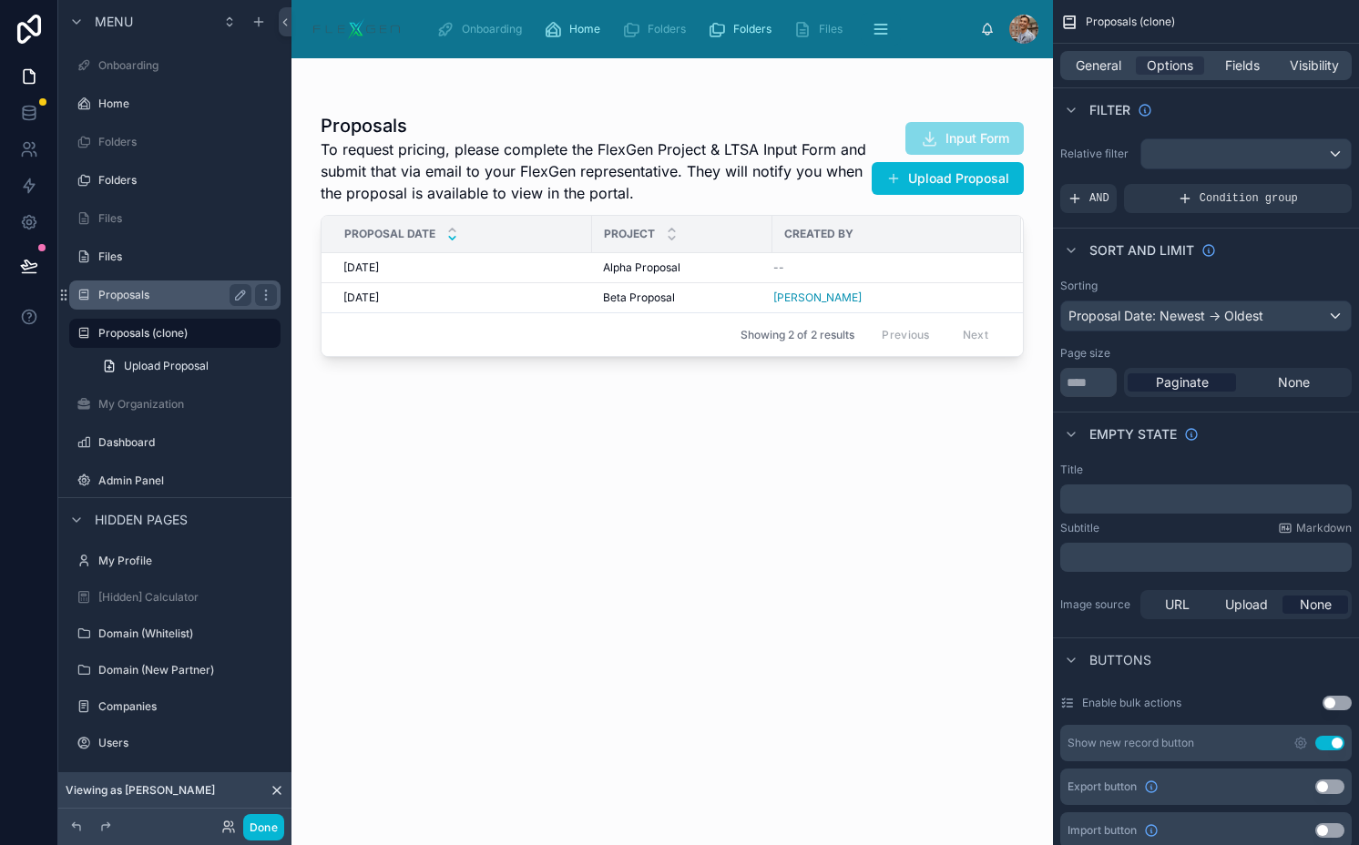
click at [165, 294] on label "Proposals" at bounding box center [171, 295] width 146 height 15
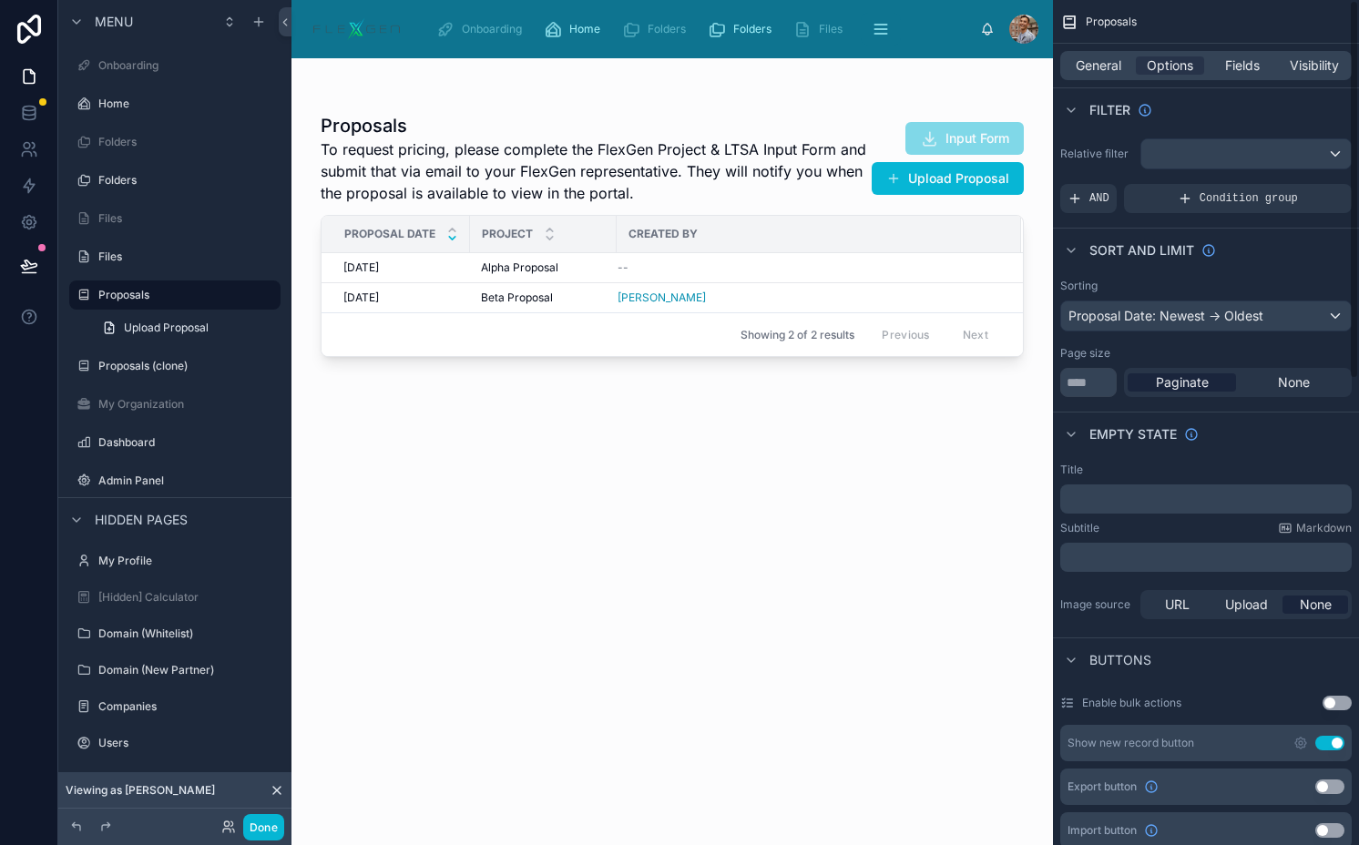
click at [1319, 51] on div "General Options Fields Visibility" at bounding box center [1205, 65] width 291 height 29
click at [1319, 69] on span "Visibility" at bounding box center [1313, 65] width 49 height 18
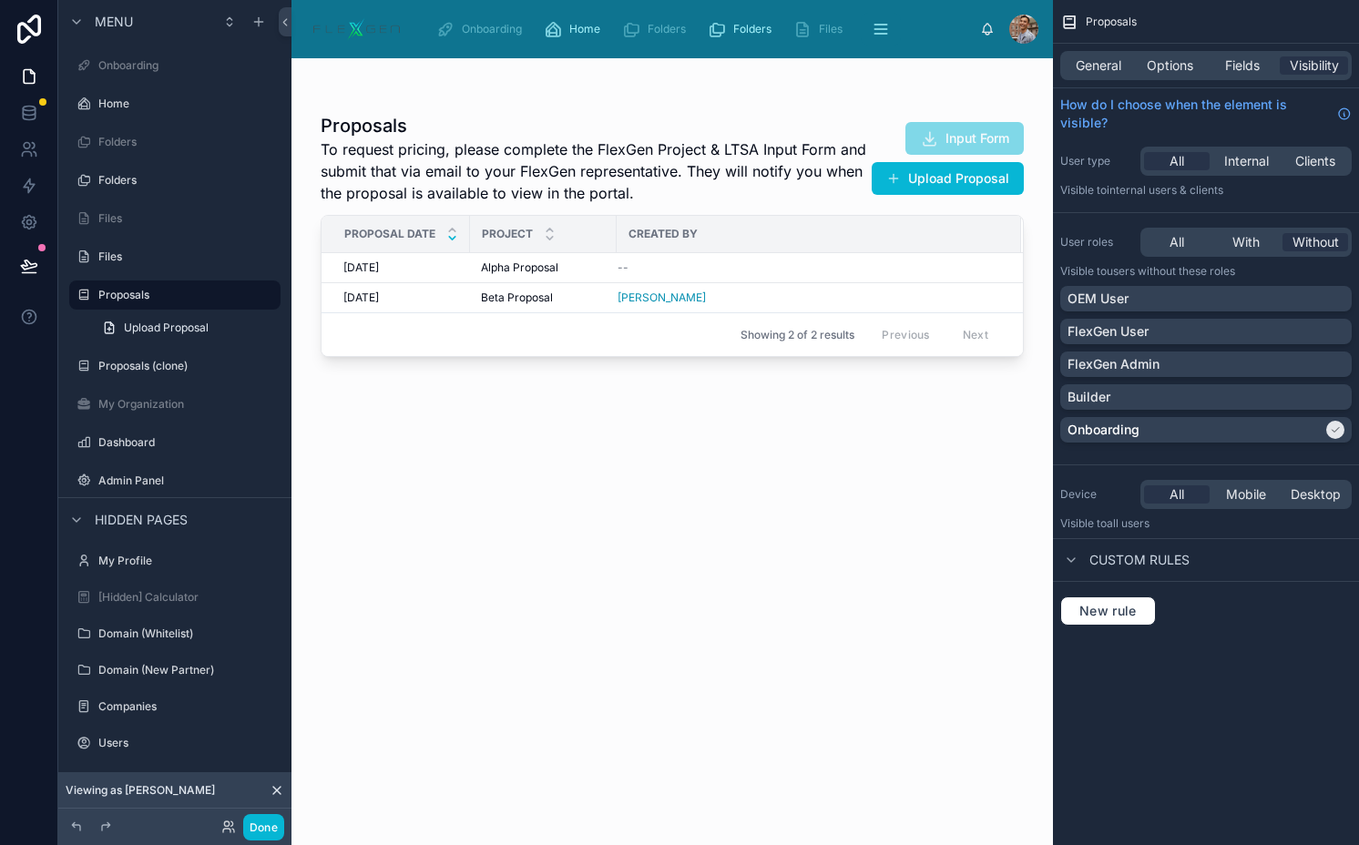
click at [1184, 412] on div "OEM User FlexGen User FlexGen Admin Builder Onboarding" at bounding box center [1205, 368] width 291 height 164
click at [1182, 290] on div "OEM User" at bounding box center [1205, 299] width 277 height 18
click at [1249, 249] on span "With" at bounding box center [1245, 242] width 27 height 18
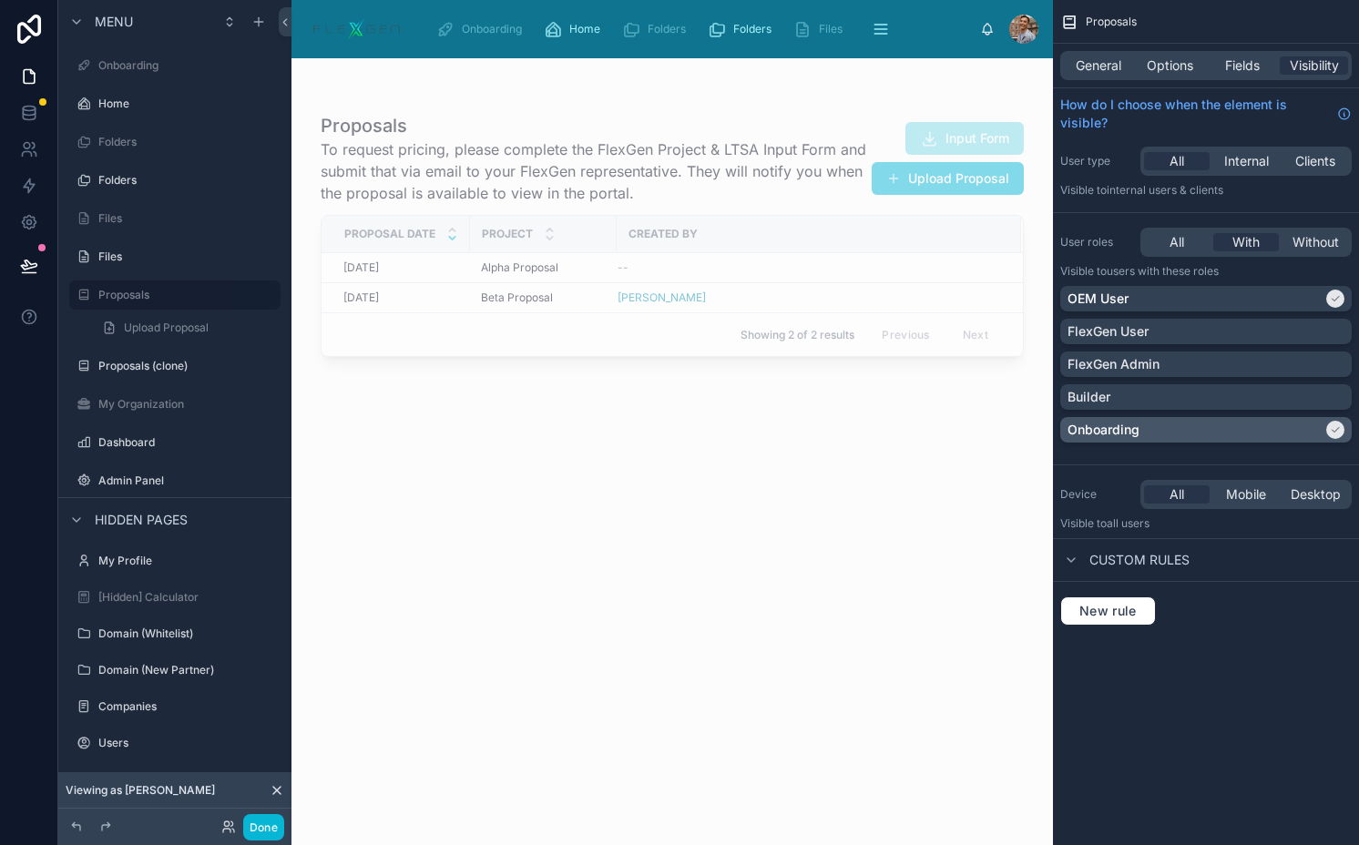
click at [1218, 426] on div "Onboarding" at bounding box center [1194, 430] width 255 height 18
click at [1183, 67] on span "Options" at bounding box center [1169, 65] width 46 height 18
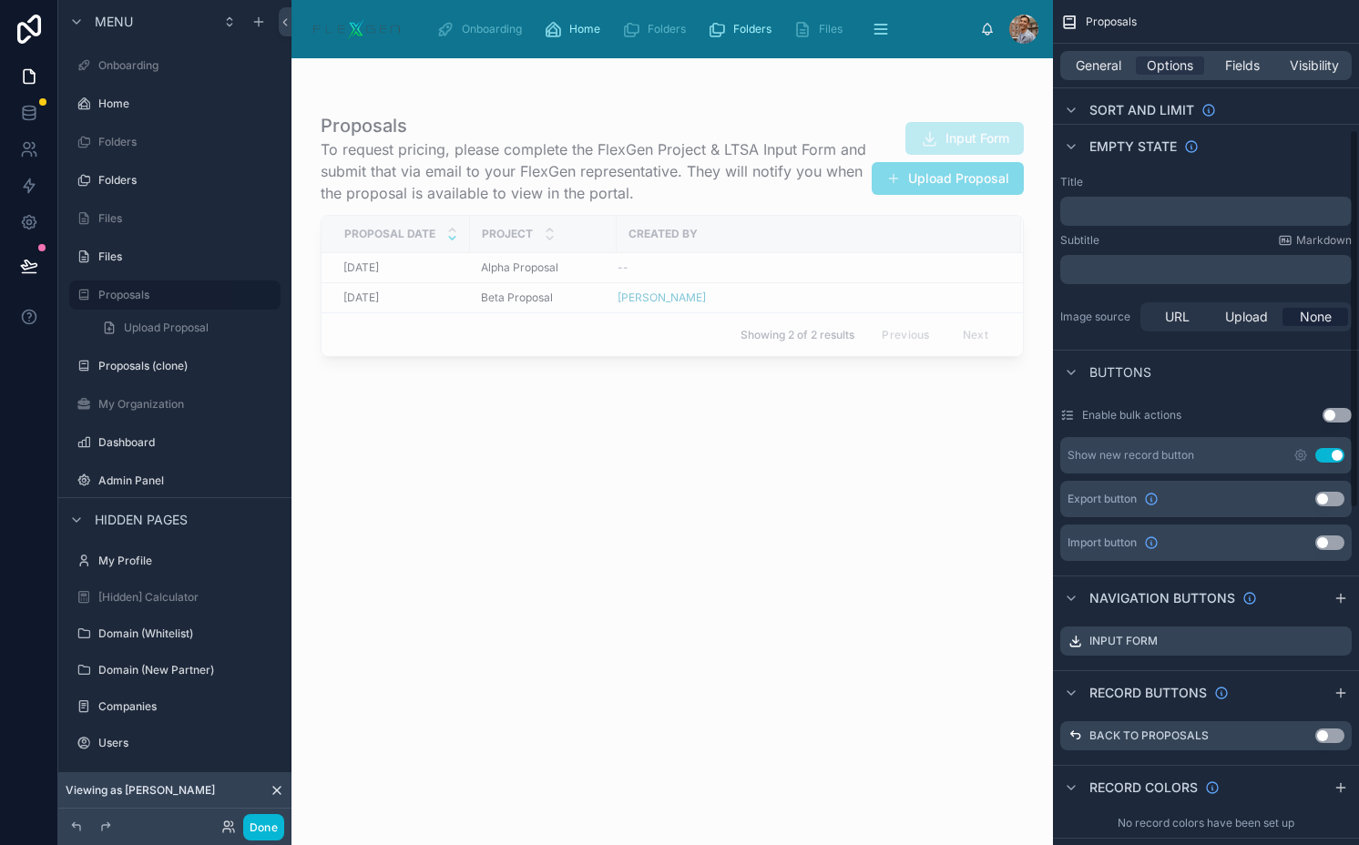
scroll to position [290, 0]
click at [1321, 453] on button "Use setting" at bounding box center [1329, 453] width 29 height 15
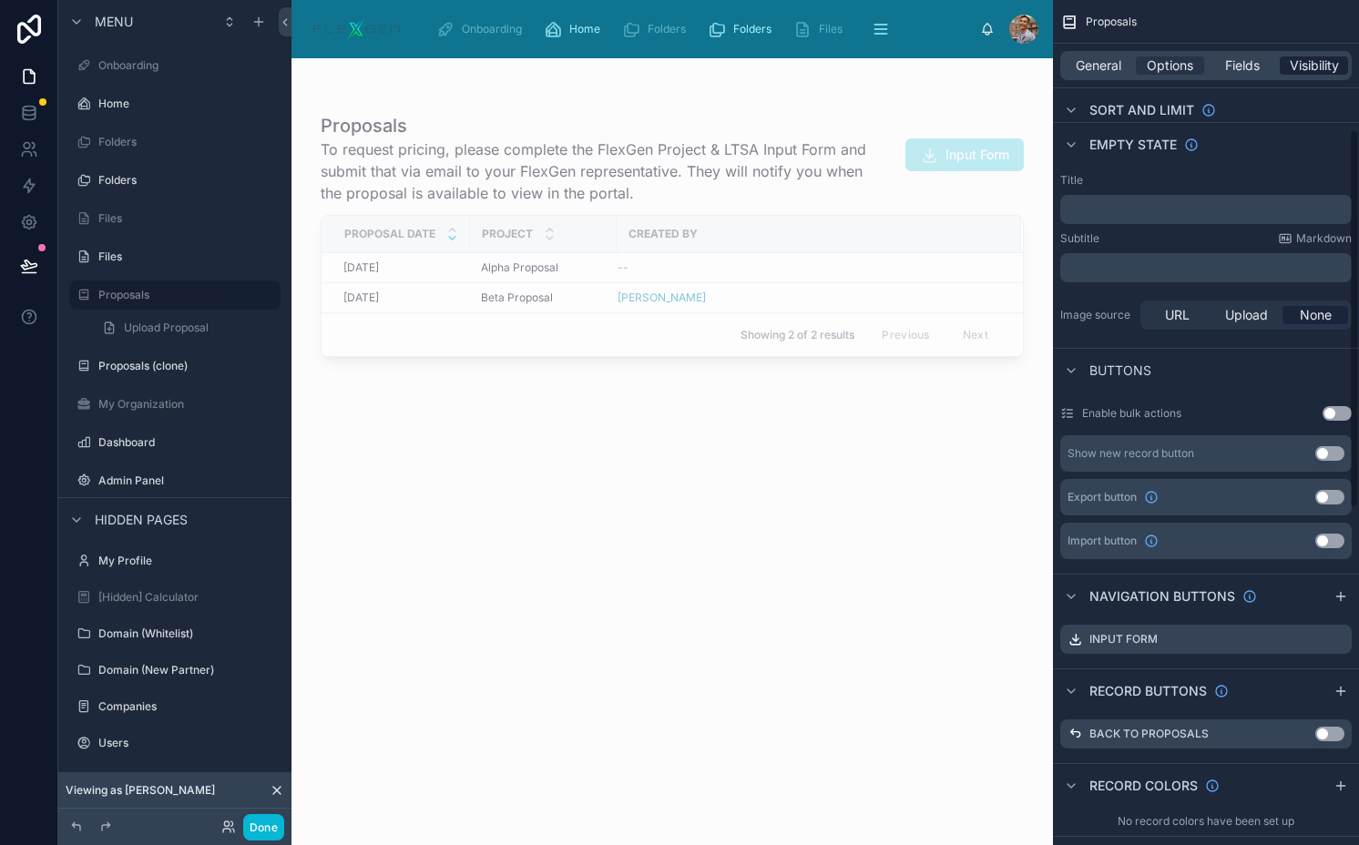
click at [1316, 60] on span "Visibility" at bounding box center [1313, 65] width 49 height 18
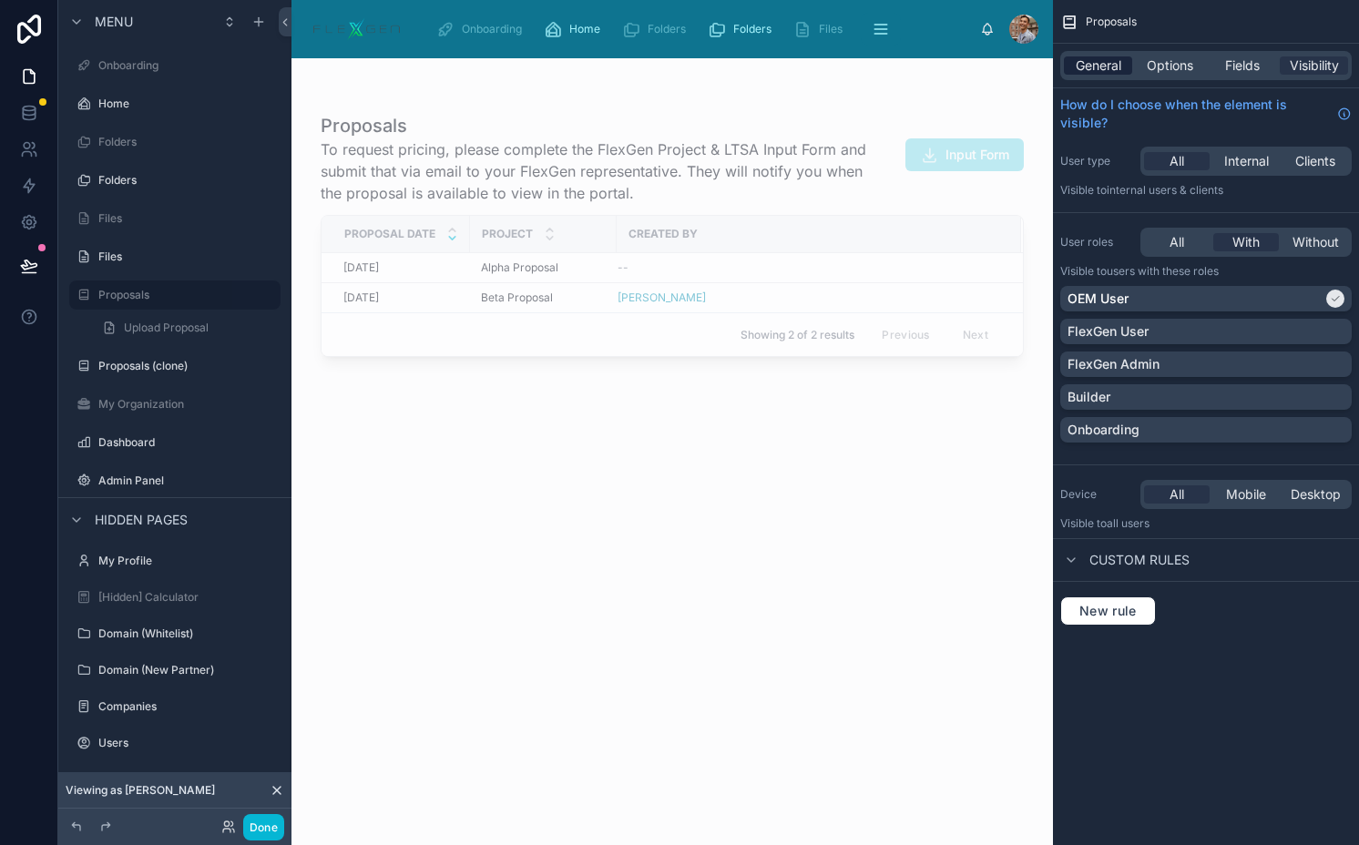
click at [1086, 64] on span "General" at bounding box center [1098, 65] width 46 height 18
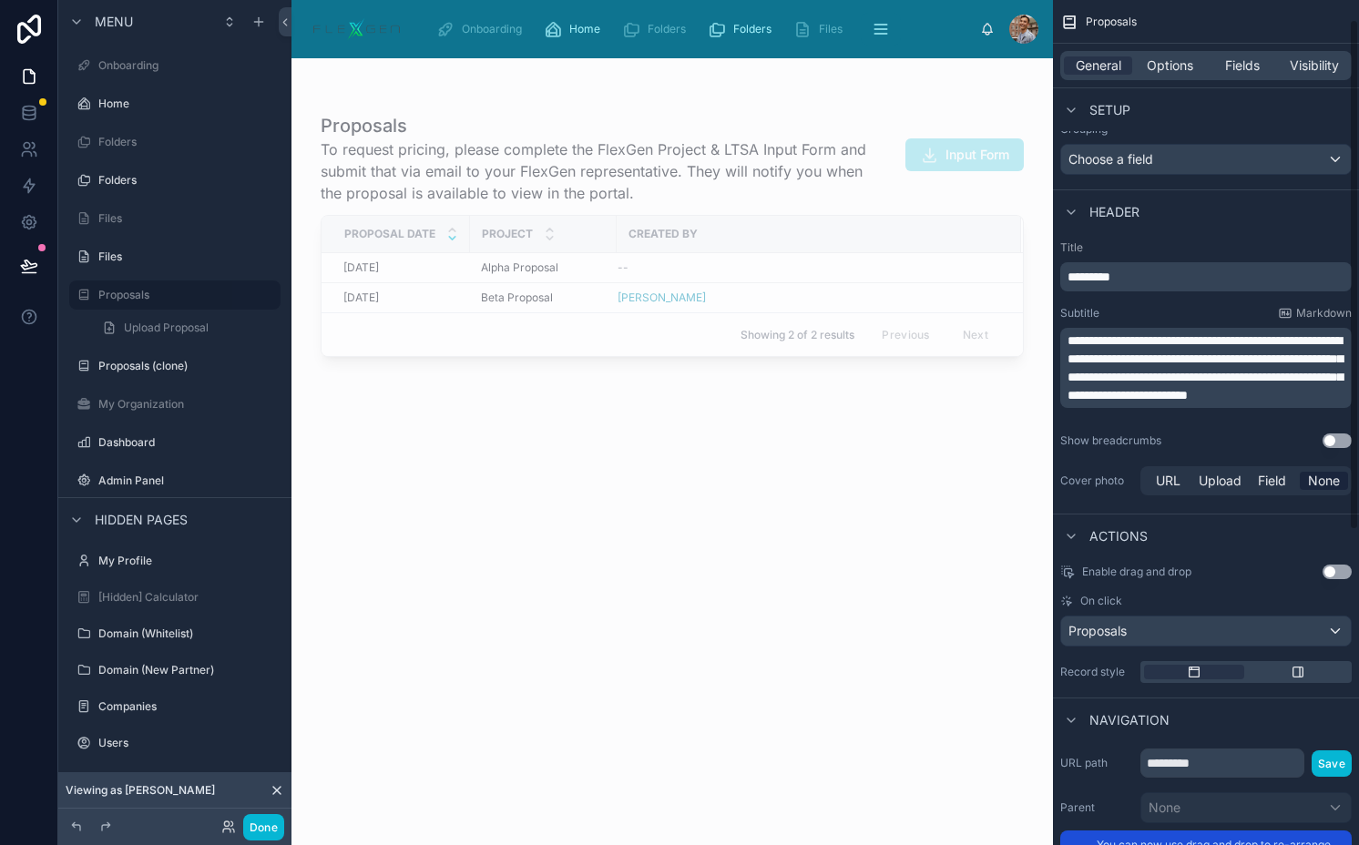
scroll to position [486, 0]
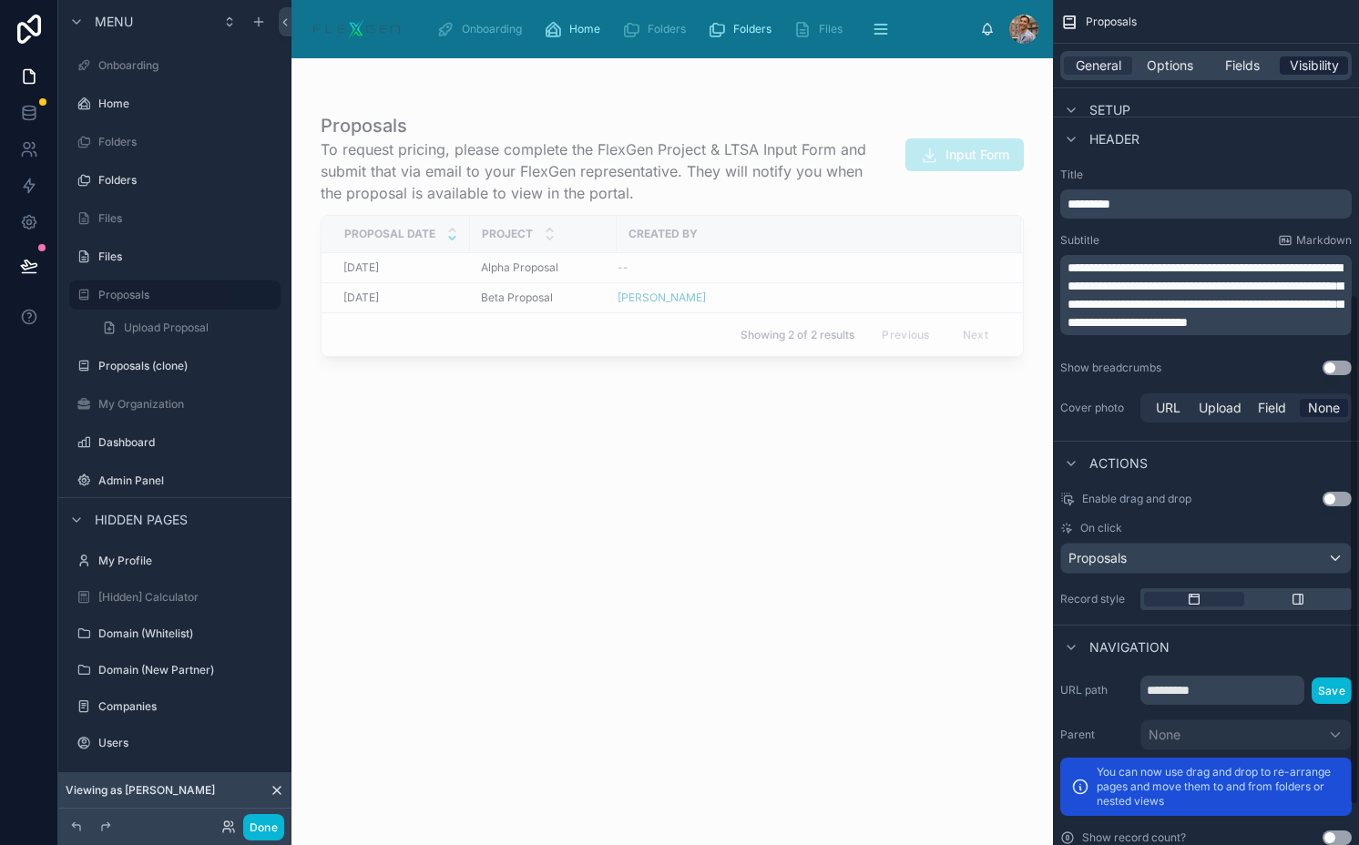
click at [1303, 64] on span "Visibility" at bounding box center [1313, 65] width 49 height 18
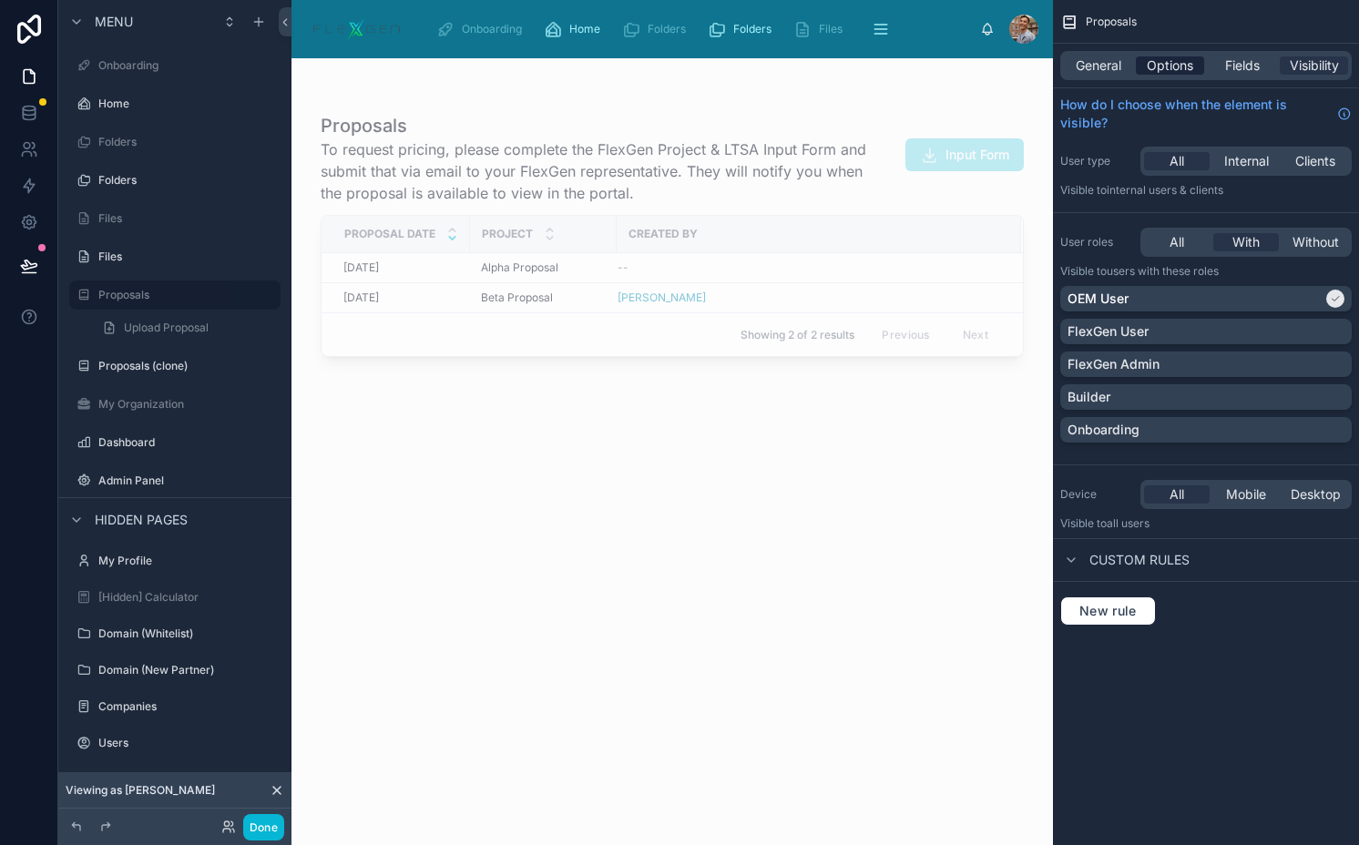
scroll to position [0, 0]
click at [1089, 60] on span "General" at bounding box center [1098, 65] width 46 height 18
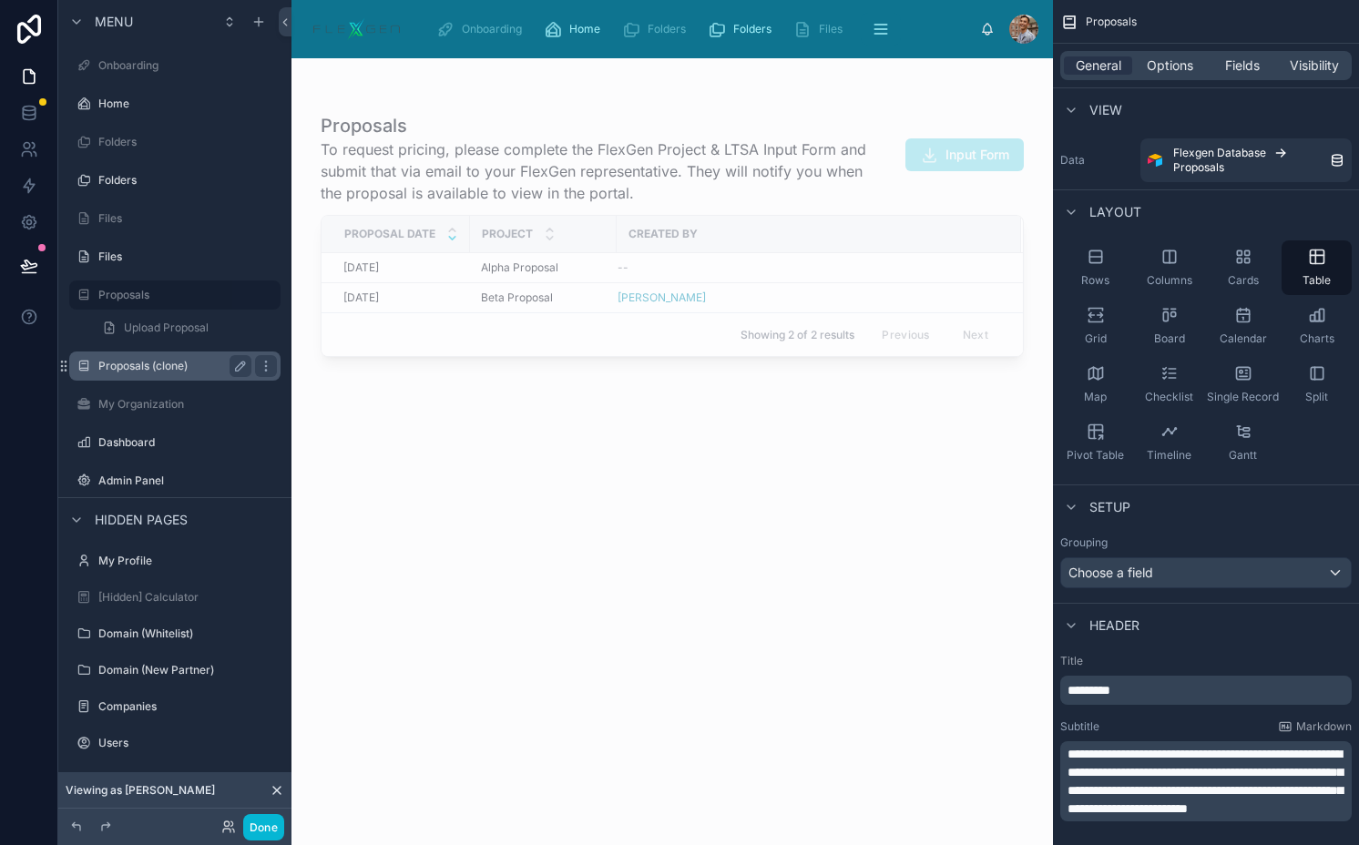
click at [165, 364] on label "Proposals (clone)" at bounding box center [171, 366] width 146 height 15
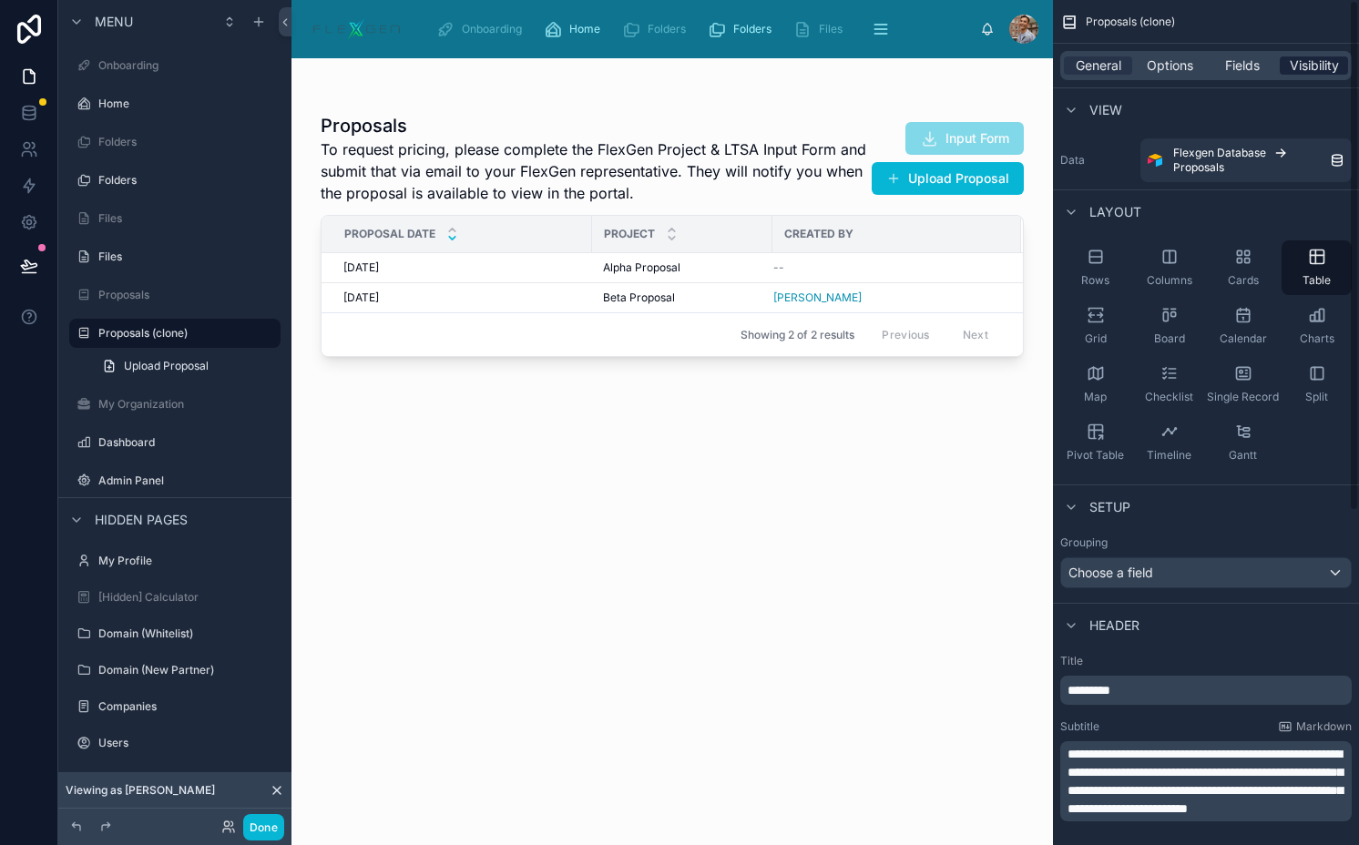
click at [1304, 69] on span "Visibility" at bounding box center [1313, 65] width 49 height 18
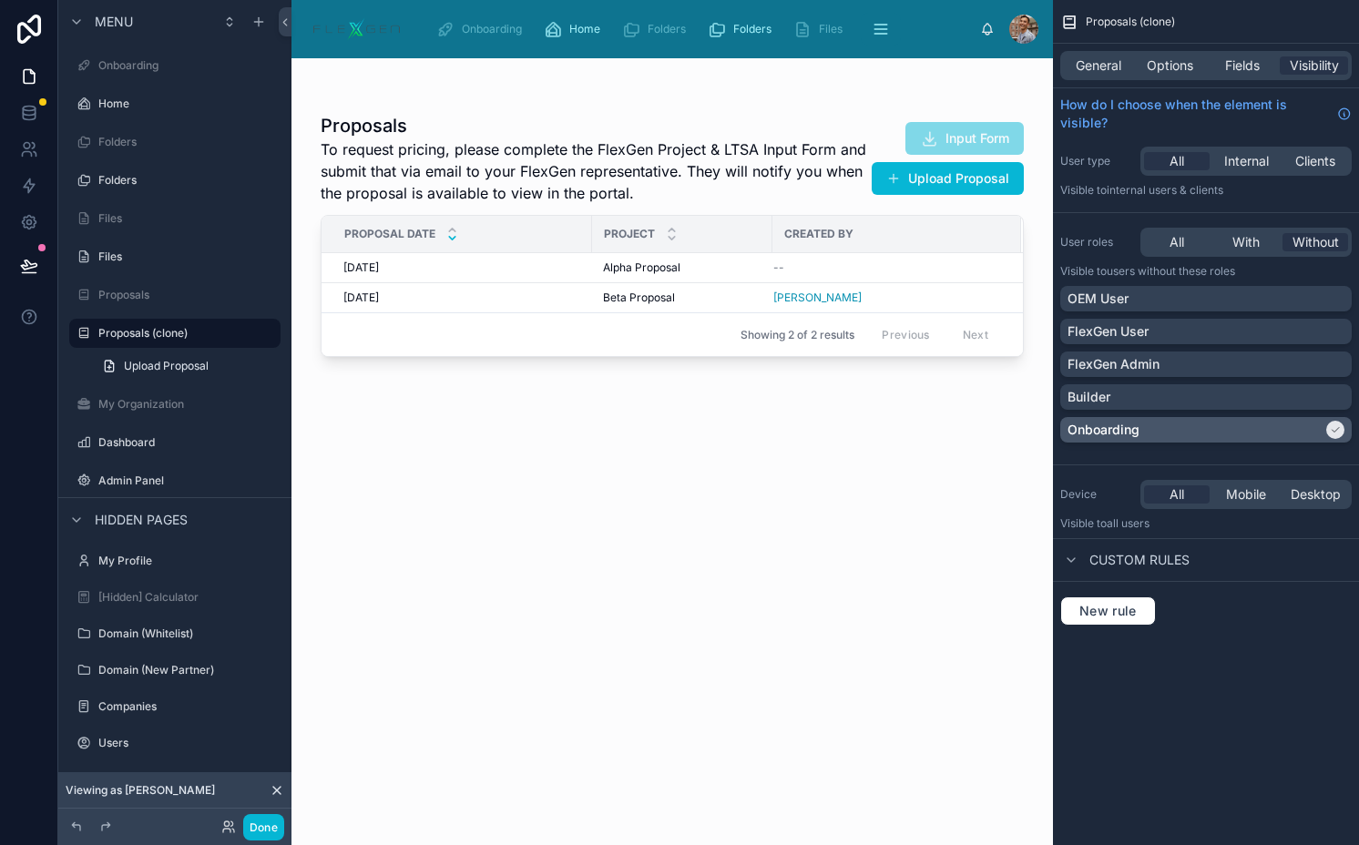
click at [1202, 423] on div "Onboarding" at bounding box center [1194, 430] width 255 height 18
click at [1191, 353] on div "FlexGen Admin" at bounding box center [1205, 363] width 291 height 25
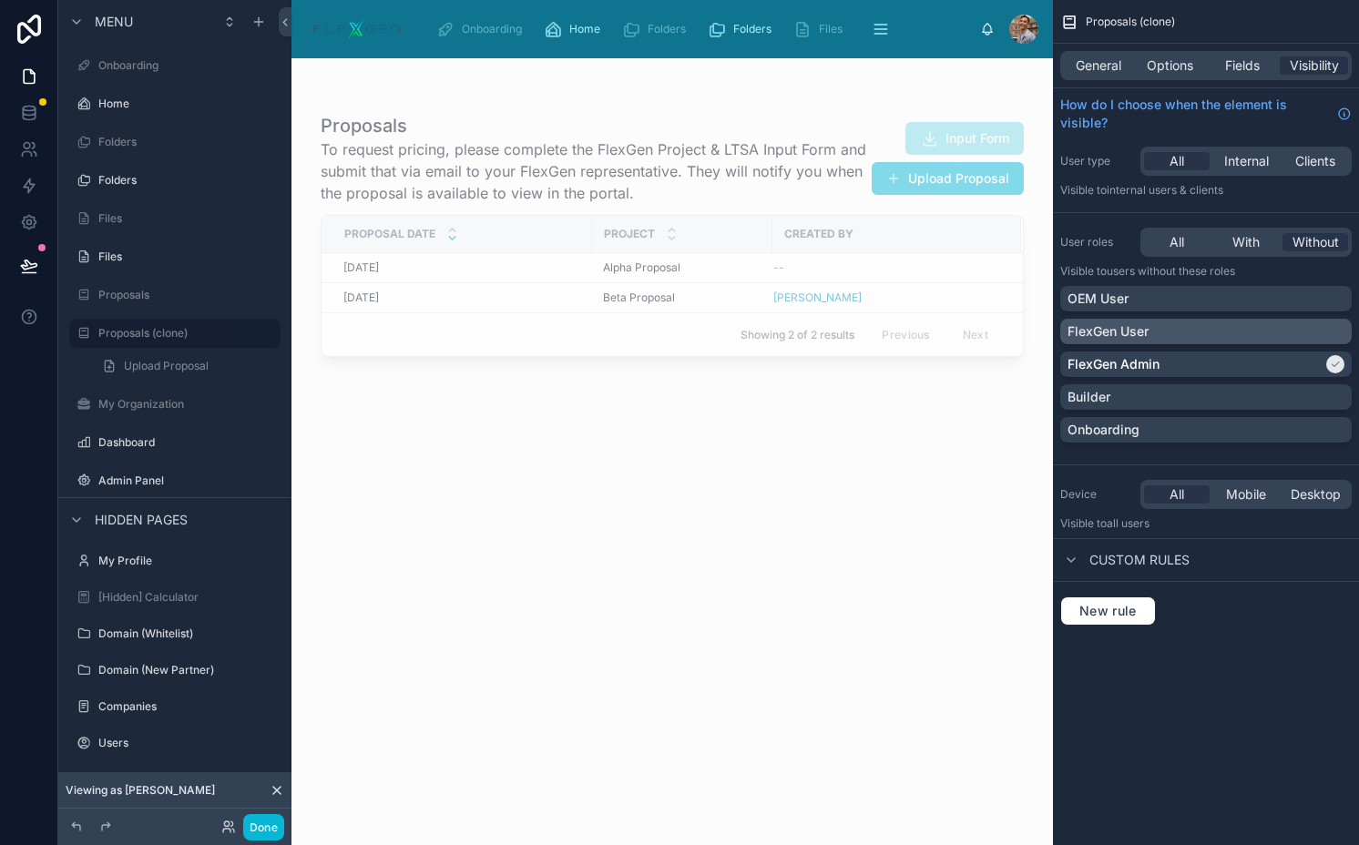
click at [1182, 337] on div "FlexGen User" at bounding box center [1205, 331] width 277 height 18
click at [1249, 251] on div "All With Without" at bounding box center [1245, 242] width 211 height 29
click at [1245, 243] on span "With" at bounding box center [1245, 242] width 27 height 18
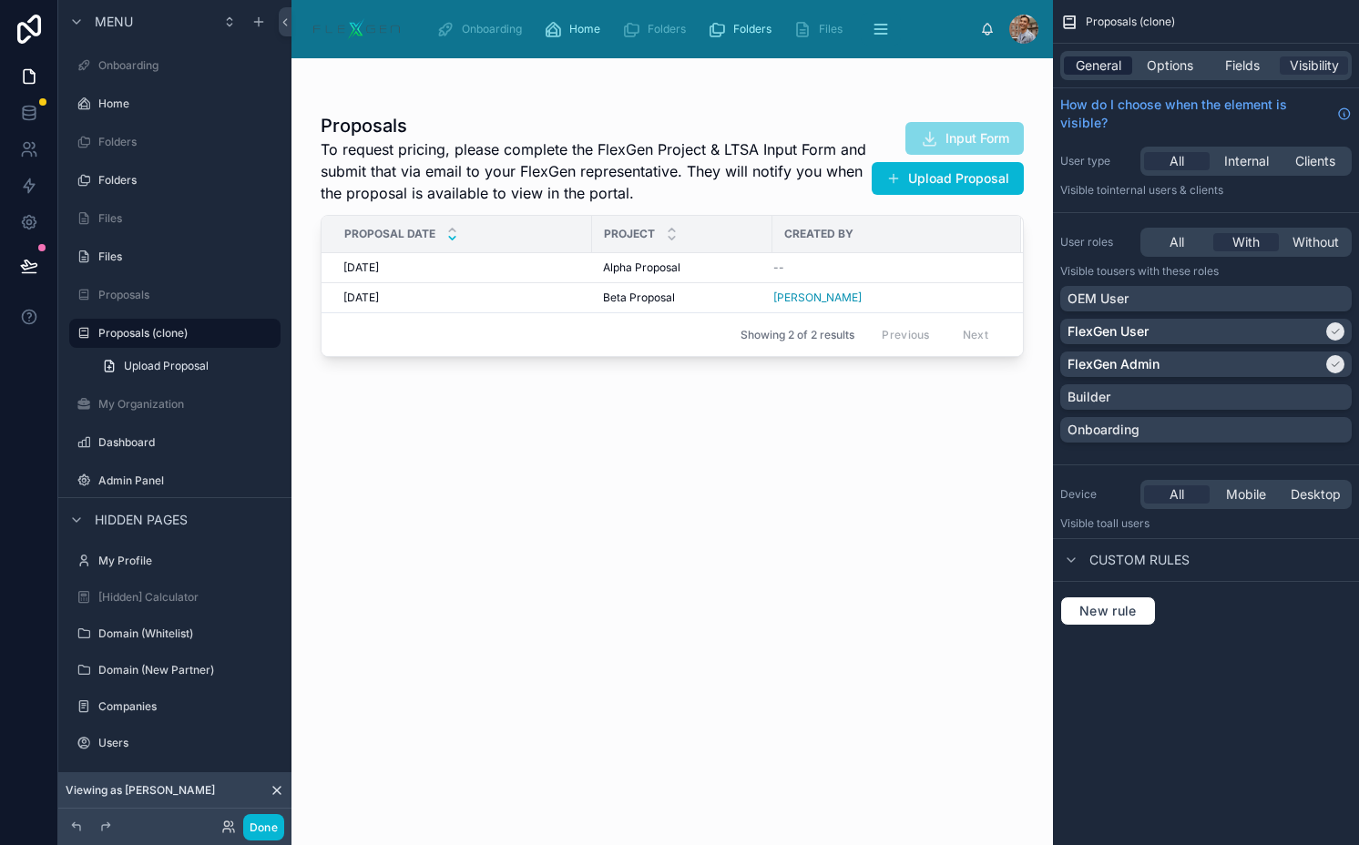
click at [1093, 65] on span "General" at bounding box center [1098, 65] width 46 height 18
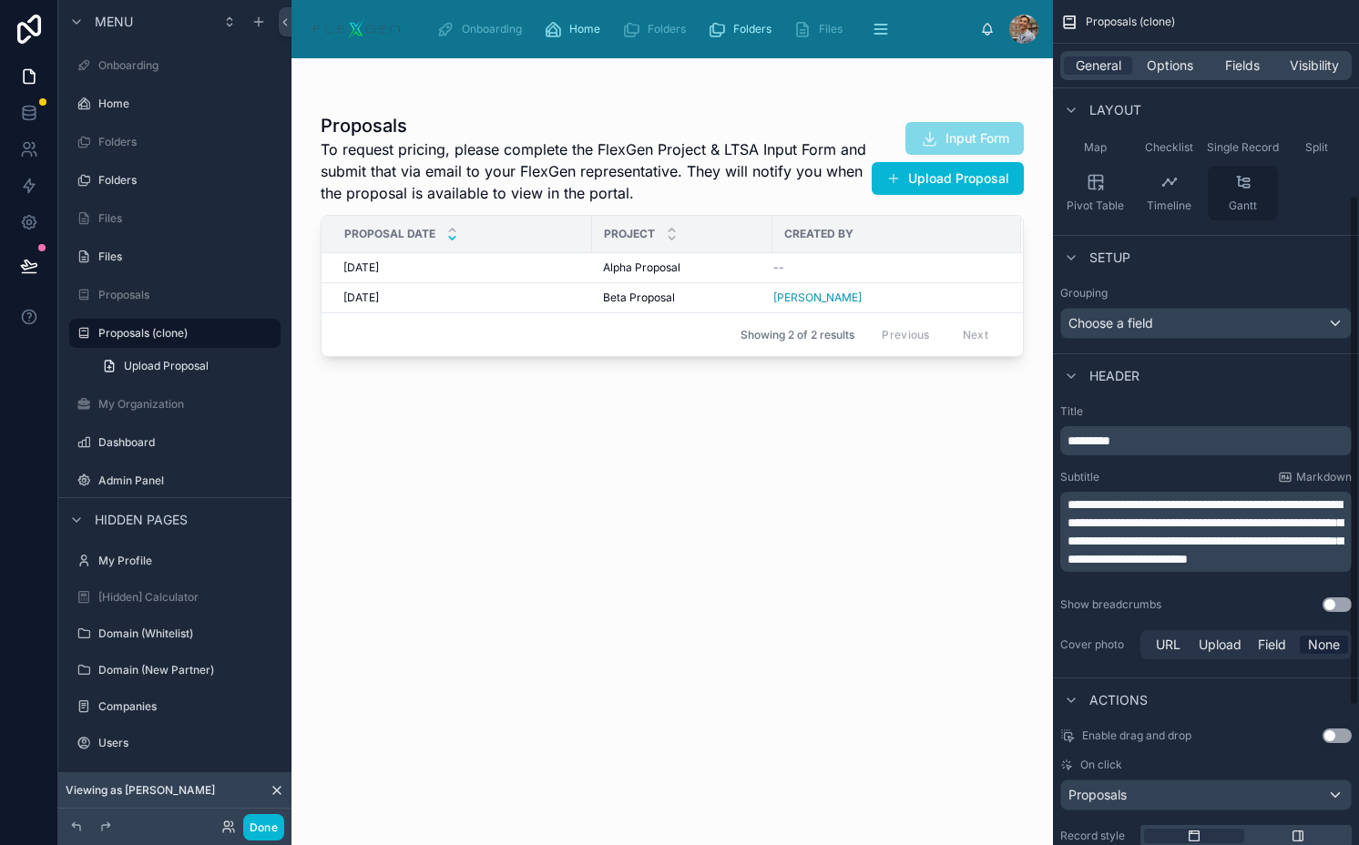
scroll to position [349, 0]
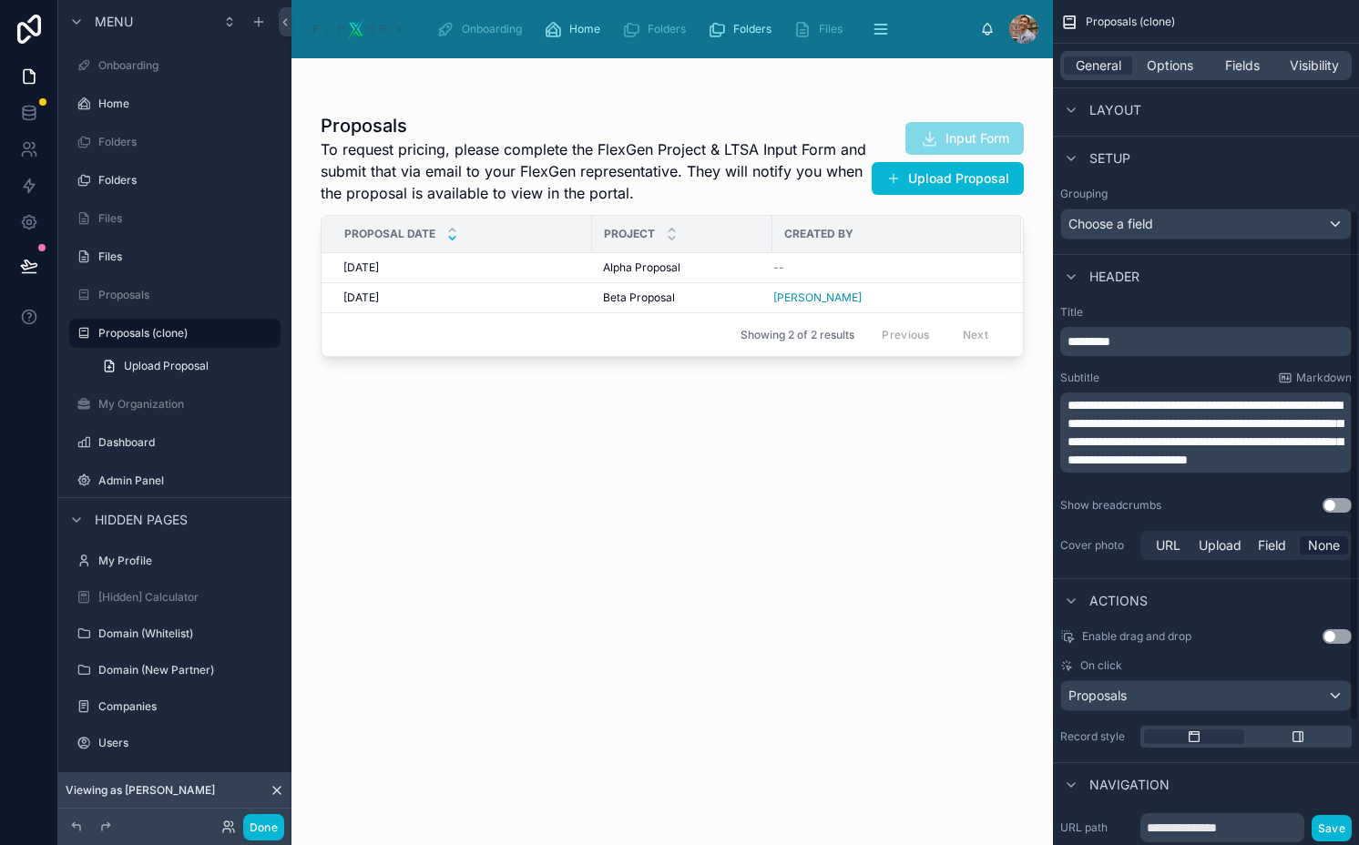
click at [1219, 443] on span "**********" at bounding box center [1204, 432] width 275 height 67
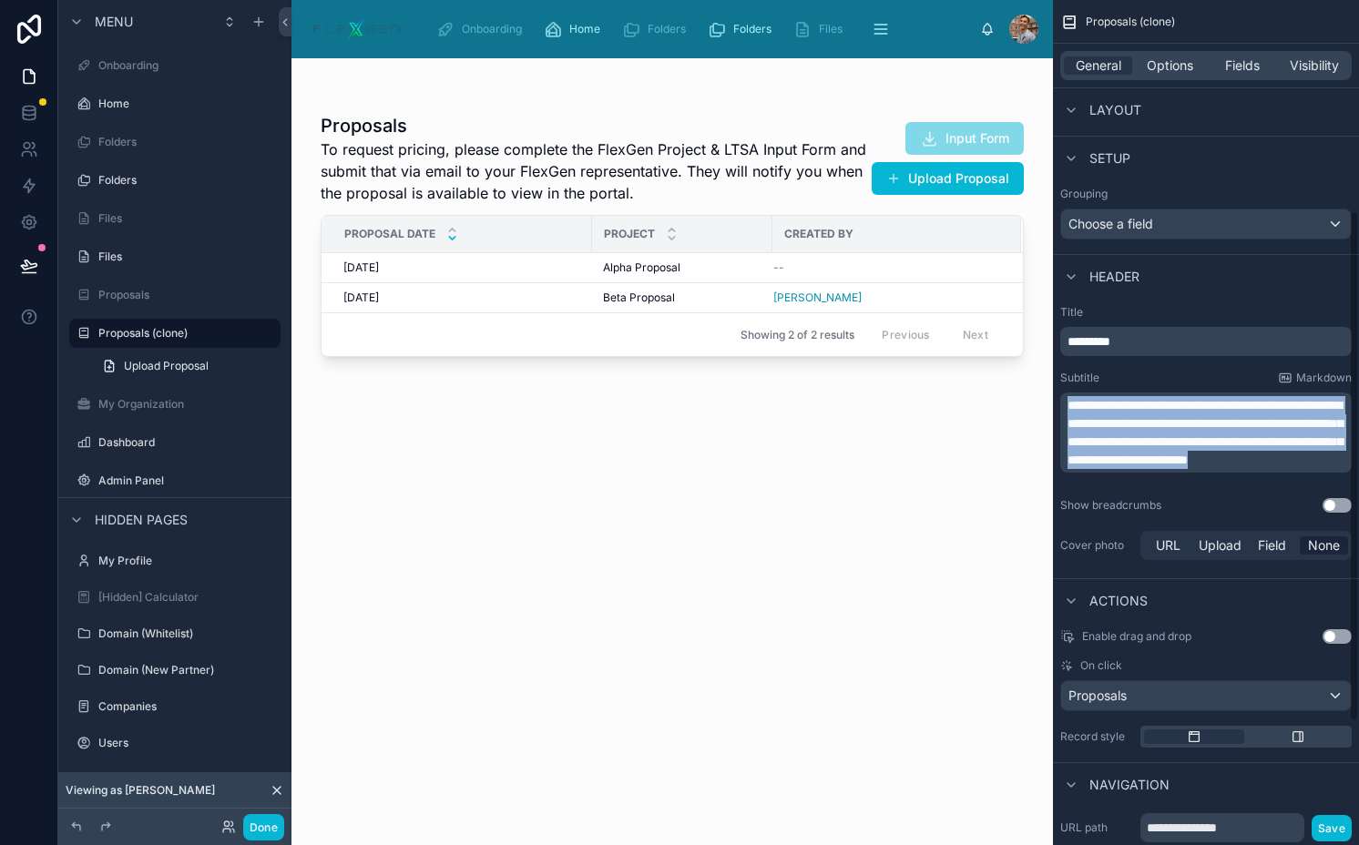
click at [1219, 443] on span "**********" at bounding box center [1204, 432] width 275 height 67
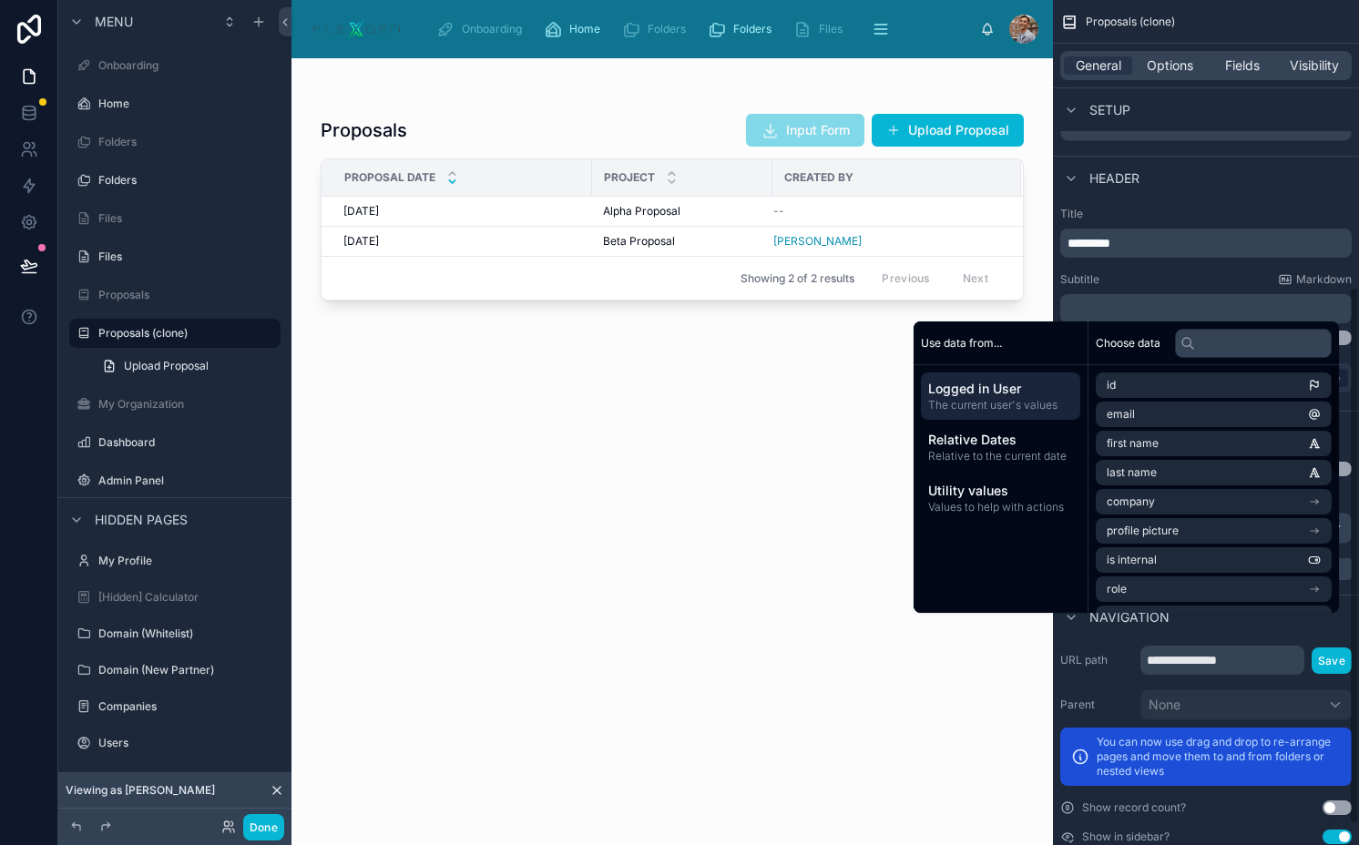
scroll to position [451, 0]
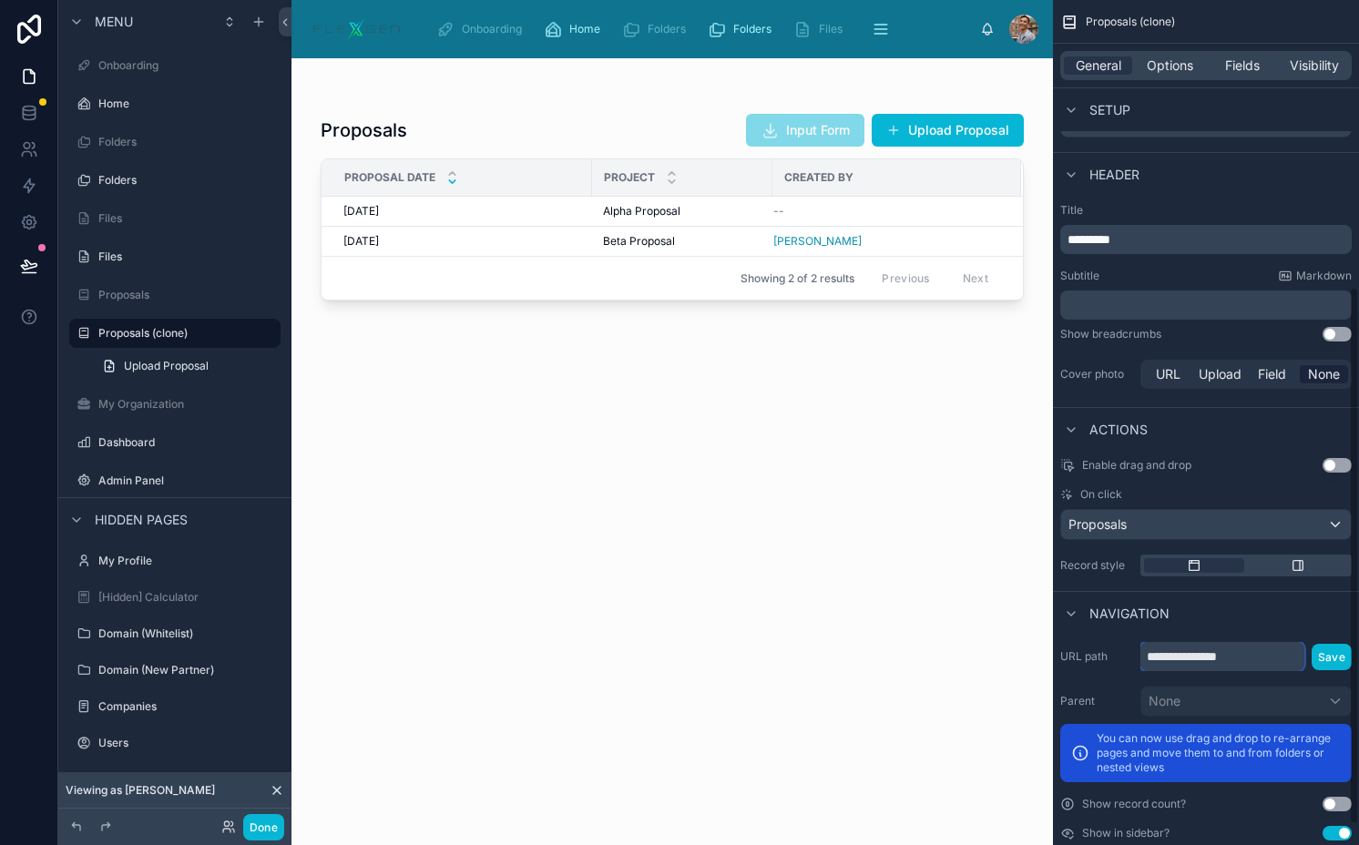
click at [1254, 660] on input "**********" at bounding box center [1222, 656] width 164 height 29
type input "**********"
click at [1329, 651] on button "Save" at bounding box center [1331, 657] width 40 height 26
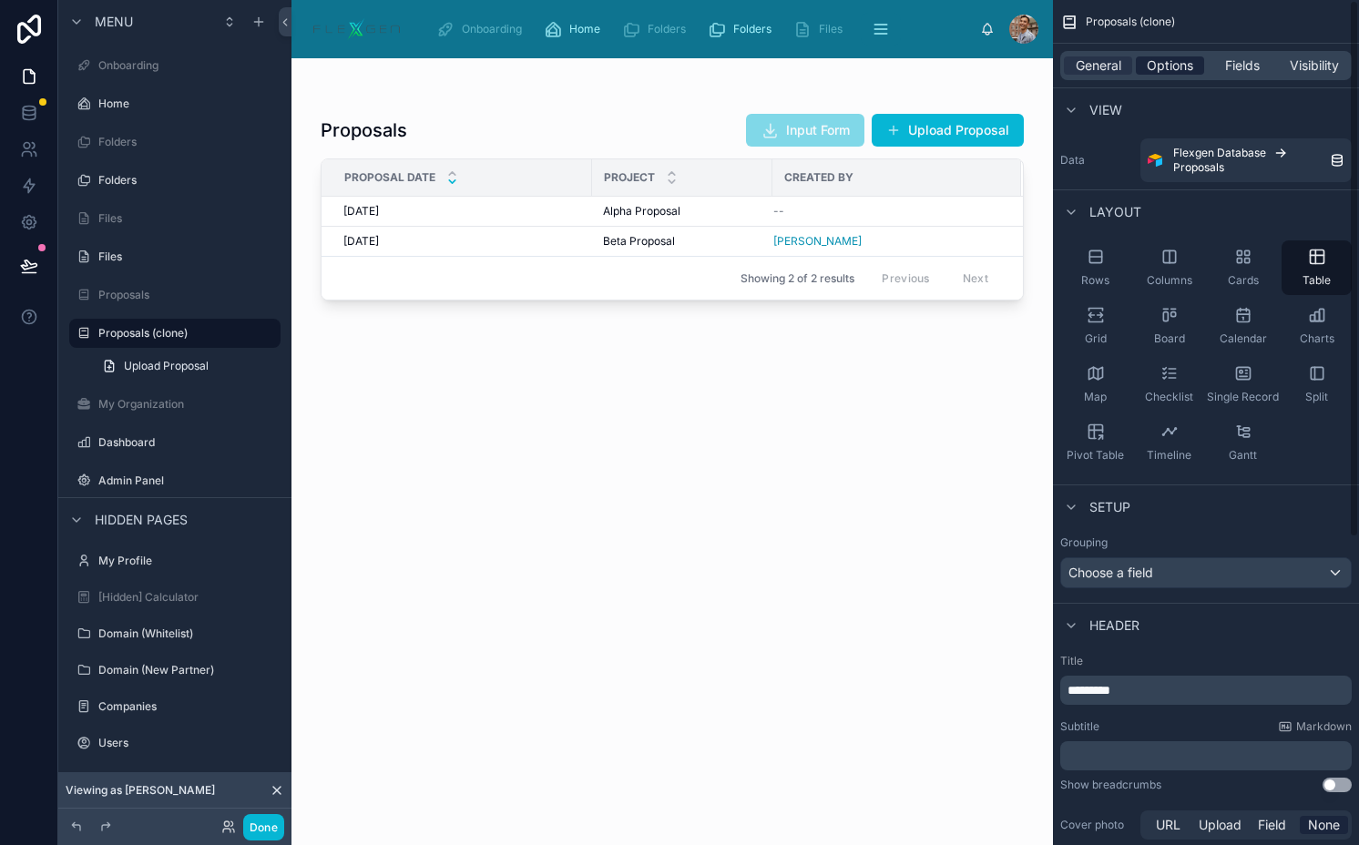
click at [1166, 66] on span "Options" at bounding box center [1169, 65] width 46 height 18
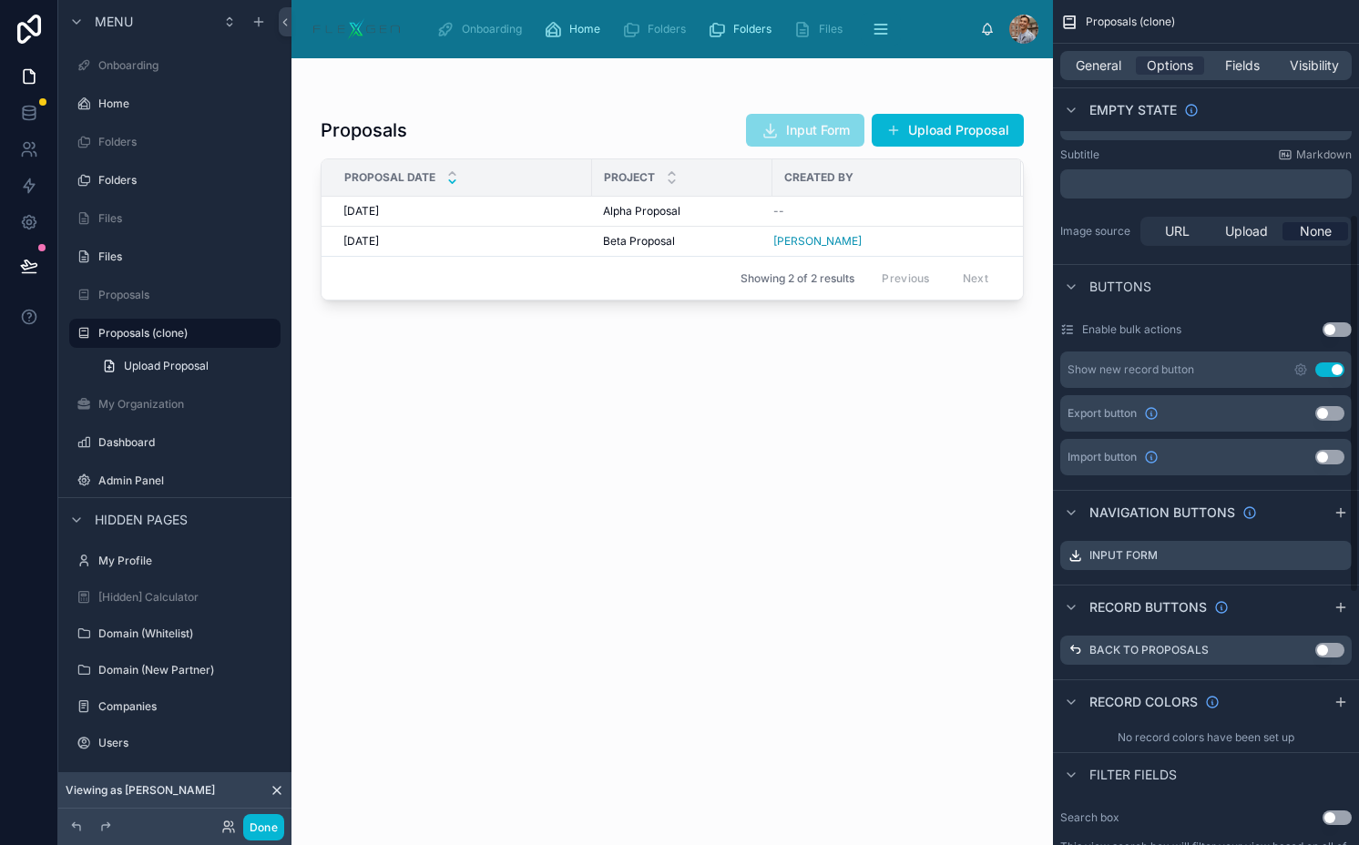
scroll to position [478, 0]
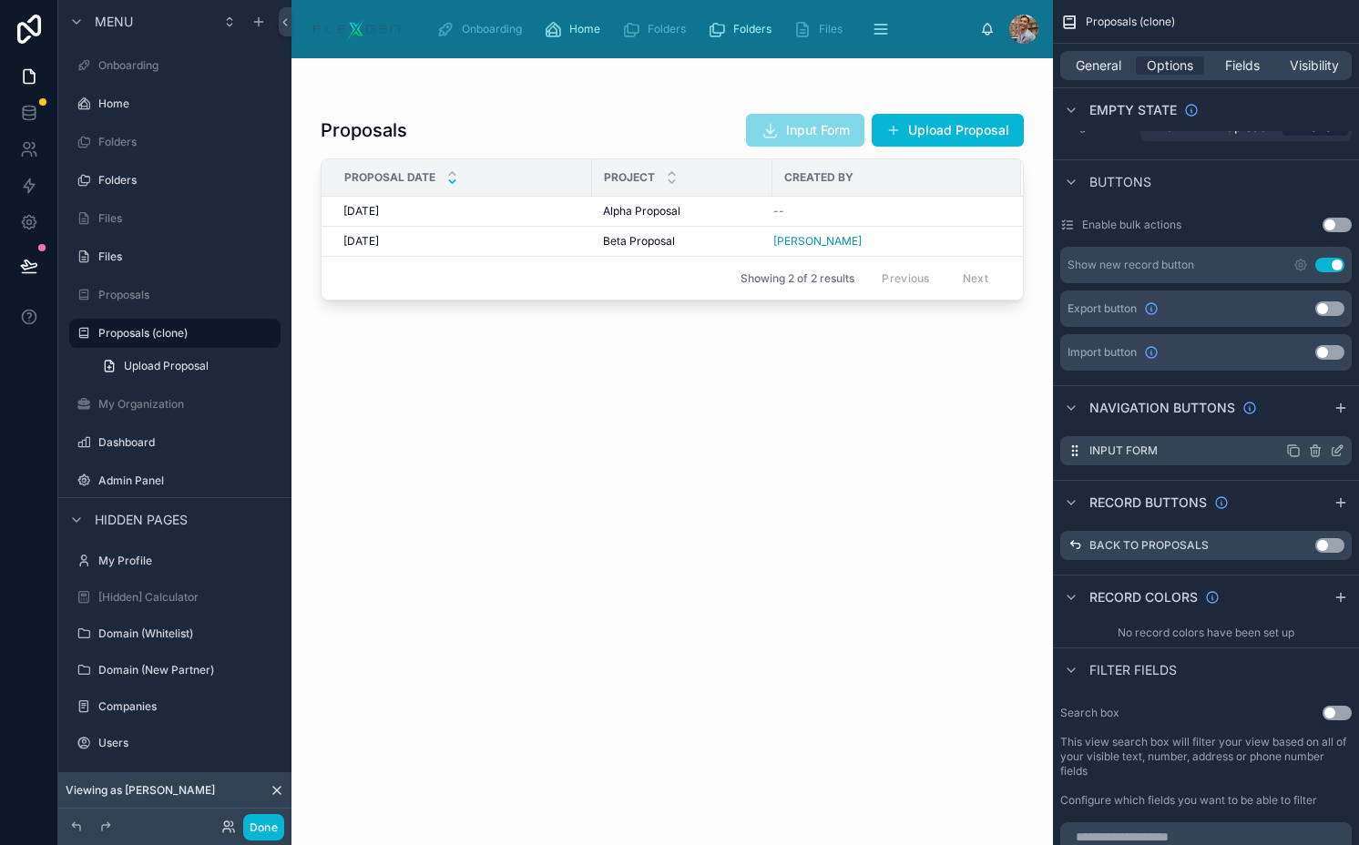
click at [1314, 453] on icon "scrollable content" at bounding box center [1315, 450] width 15 height 15
click at [1312, 414] on icon at bounding box center [1307, 421] width 15 height 15
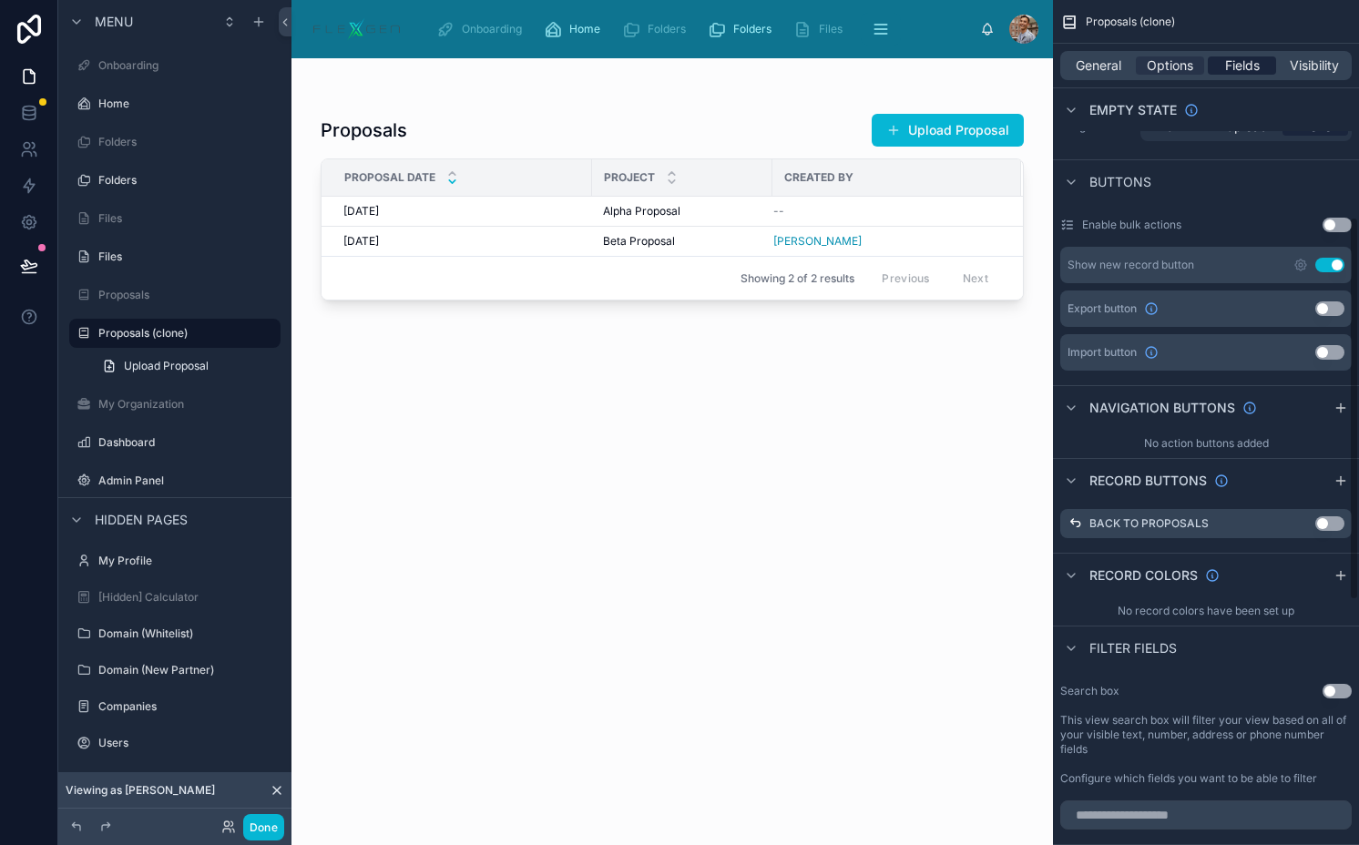
click at [1232, 58] on span "Fields" at bounding box center [1242, 65] width 35 height 18
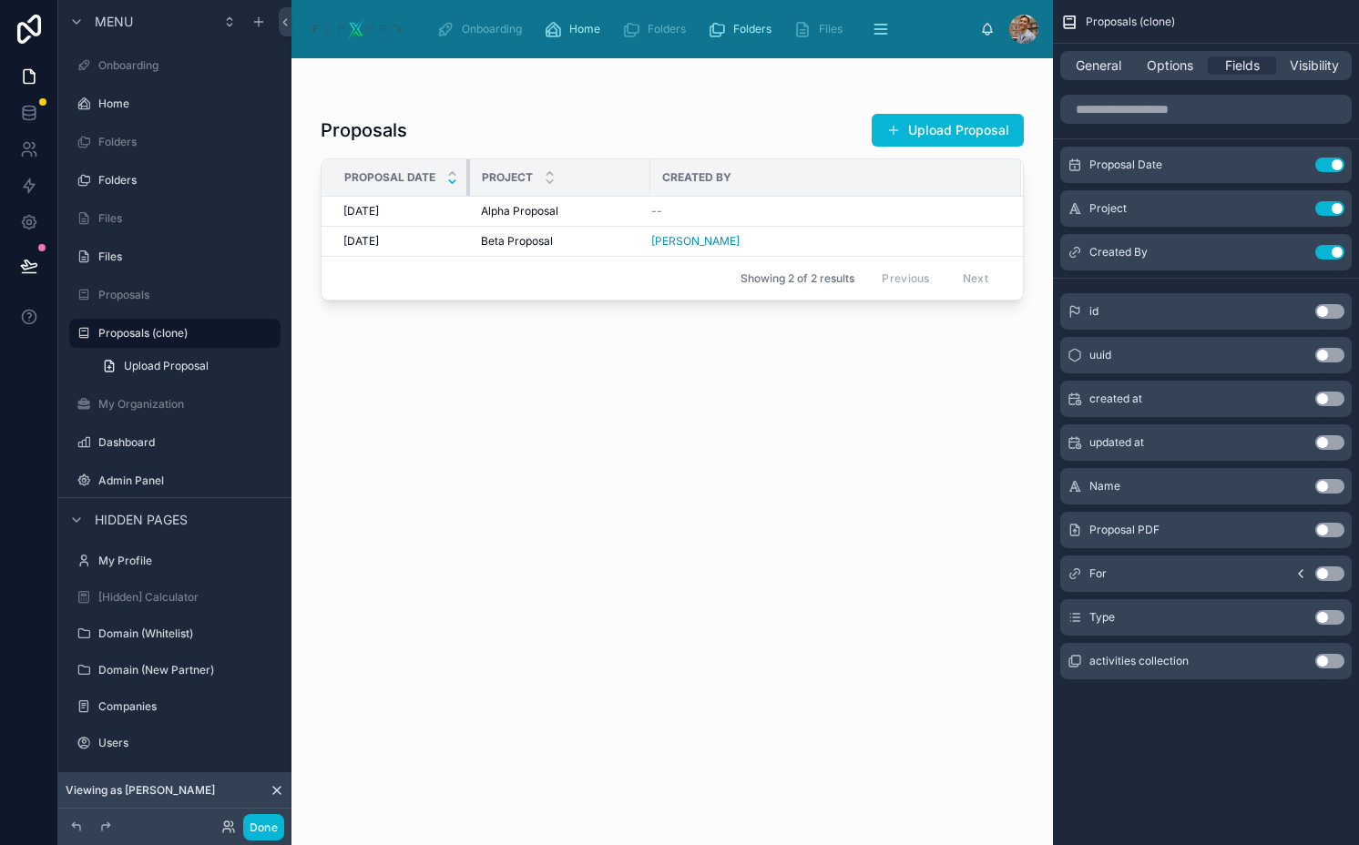
drag, startPoint x: 590, startPoint y: 177, endPoint x: 440, endPoint y: 177, distance: 150.2
click at [440, 177] on th "Proposal Date" at bounding box center [395, 177] width 148 height 37
click at [1324, 571] on button "Use setting" at bounding box center [1329, 573] width 29 height 15
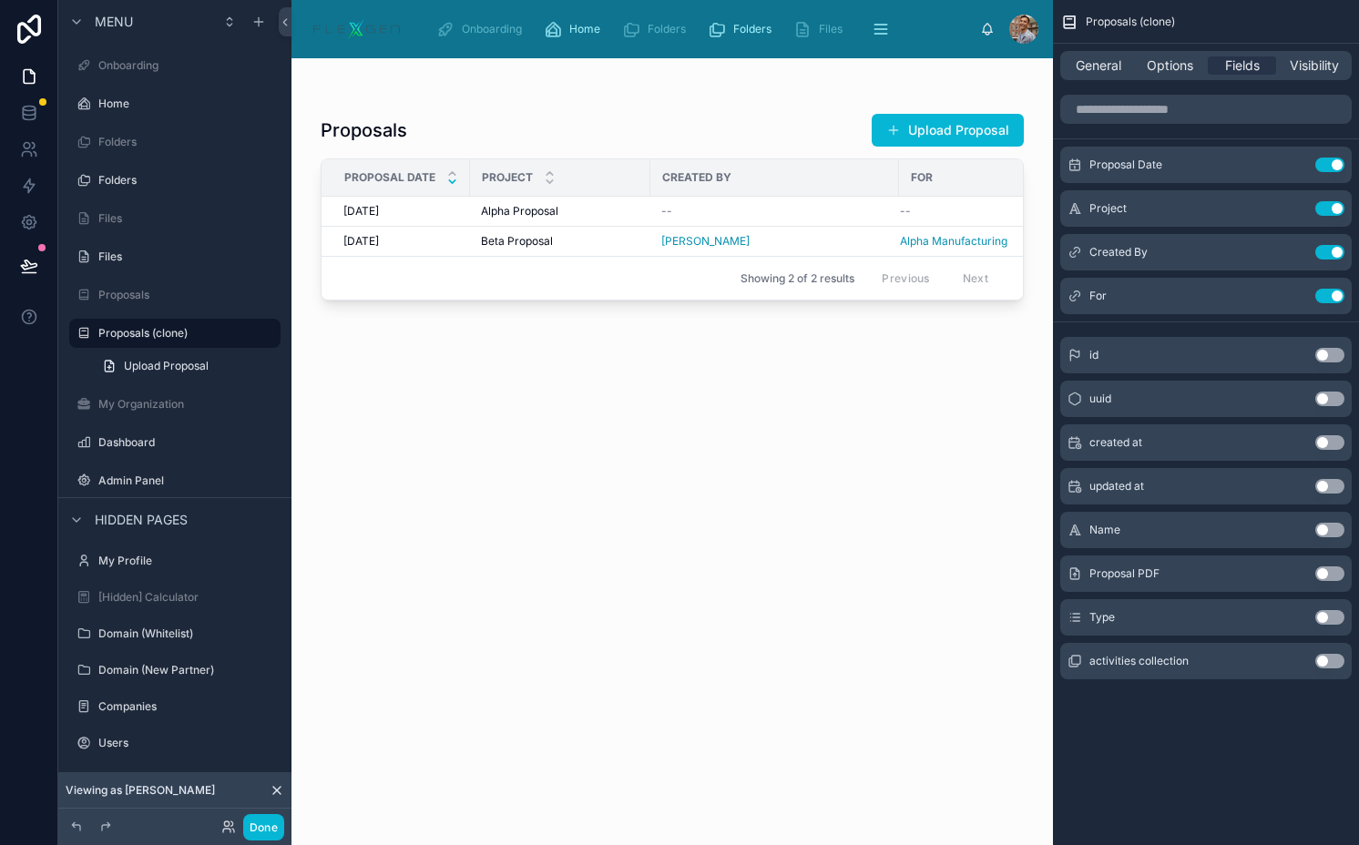
click at [1324, 571] on button "Use setting" at bounding box center [1329, 573] width 29 height 15
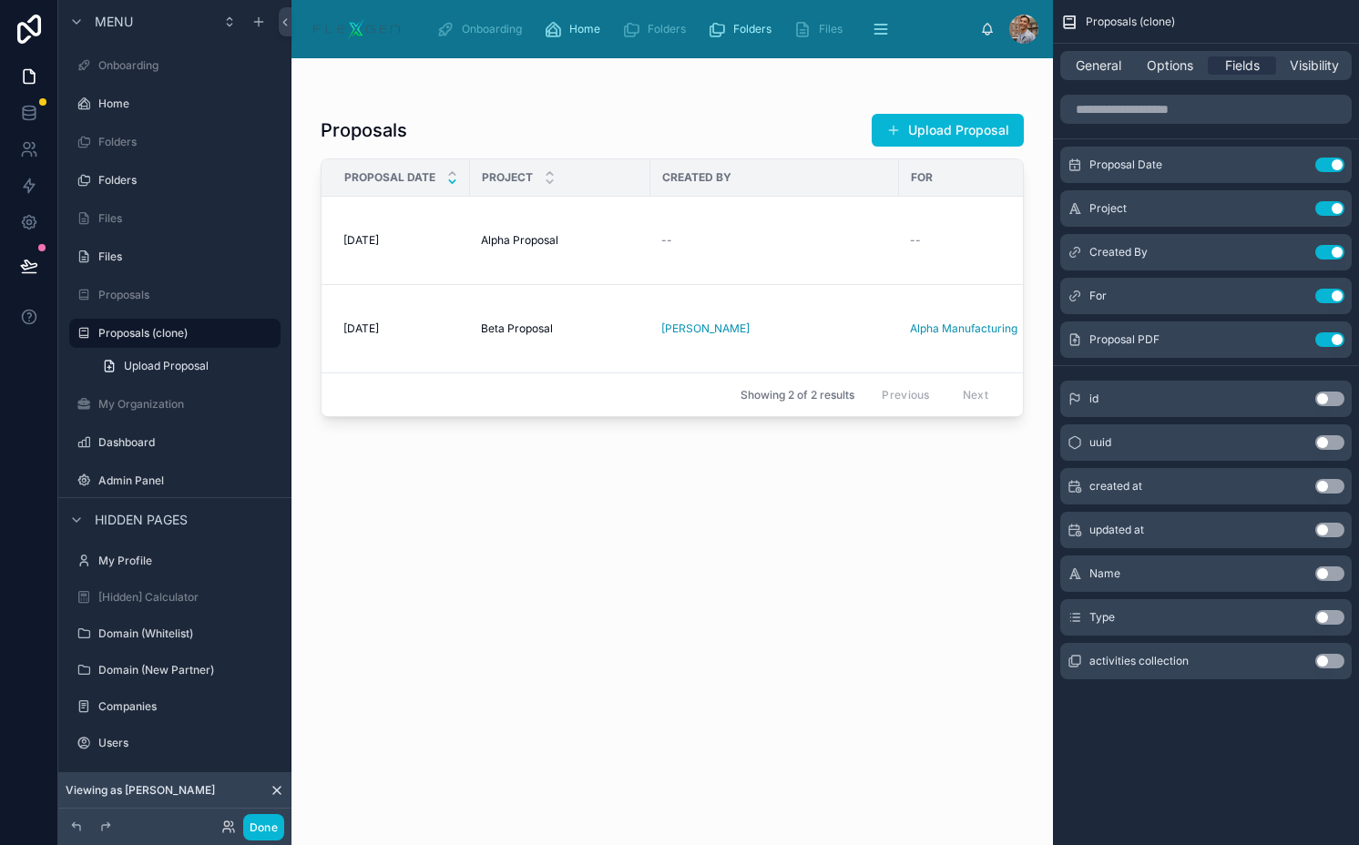
click at [1332, 619] on button "Use setting" at bounding box center [1329, 617] width 29 height 15
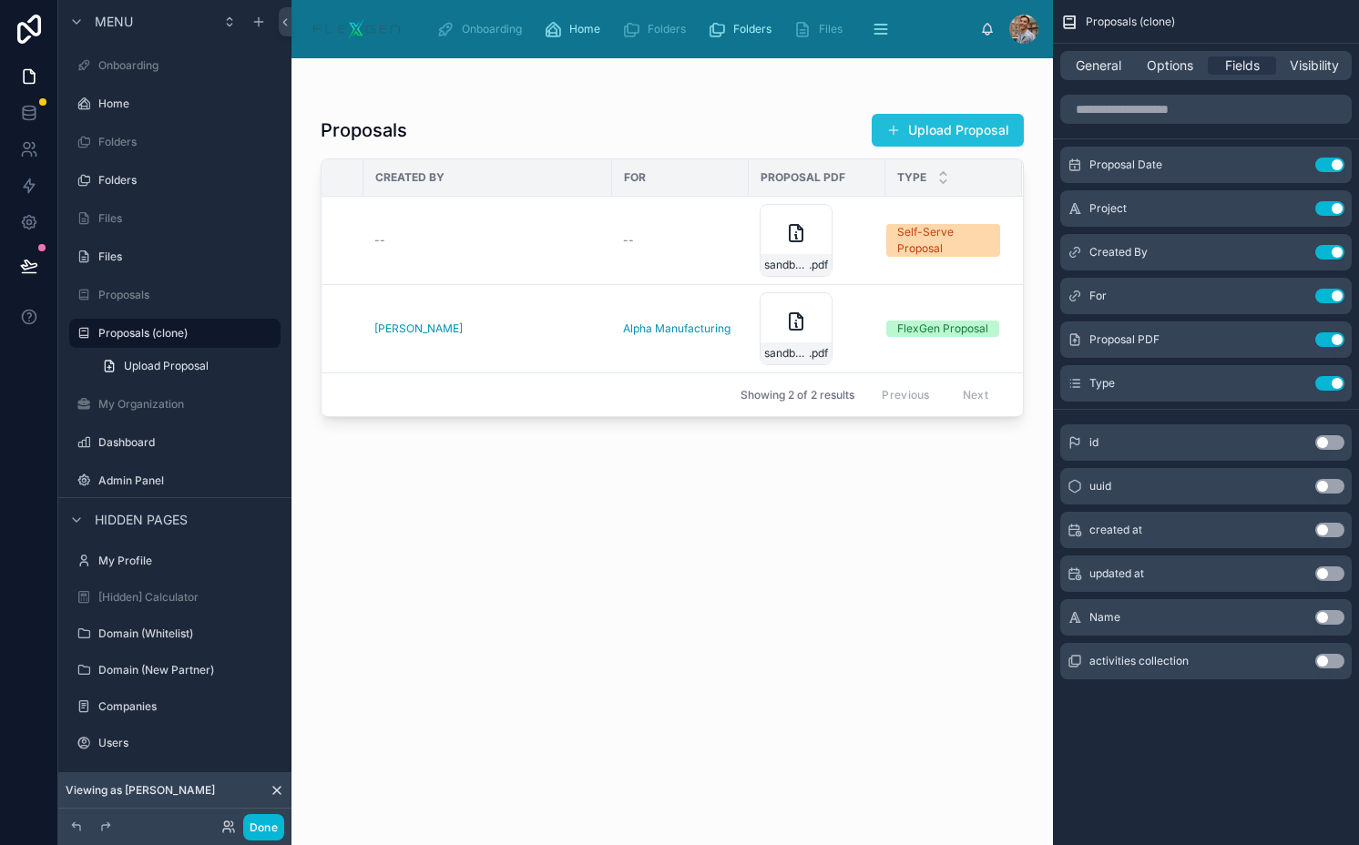
click at [913, 135] on button "Upload Proposal" at bounding box center [947, 130] width 152 height 33
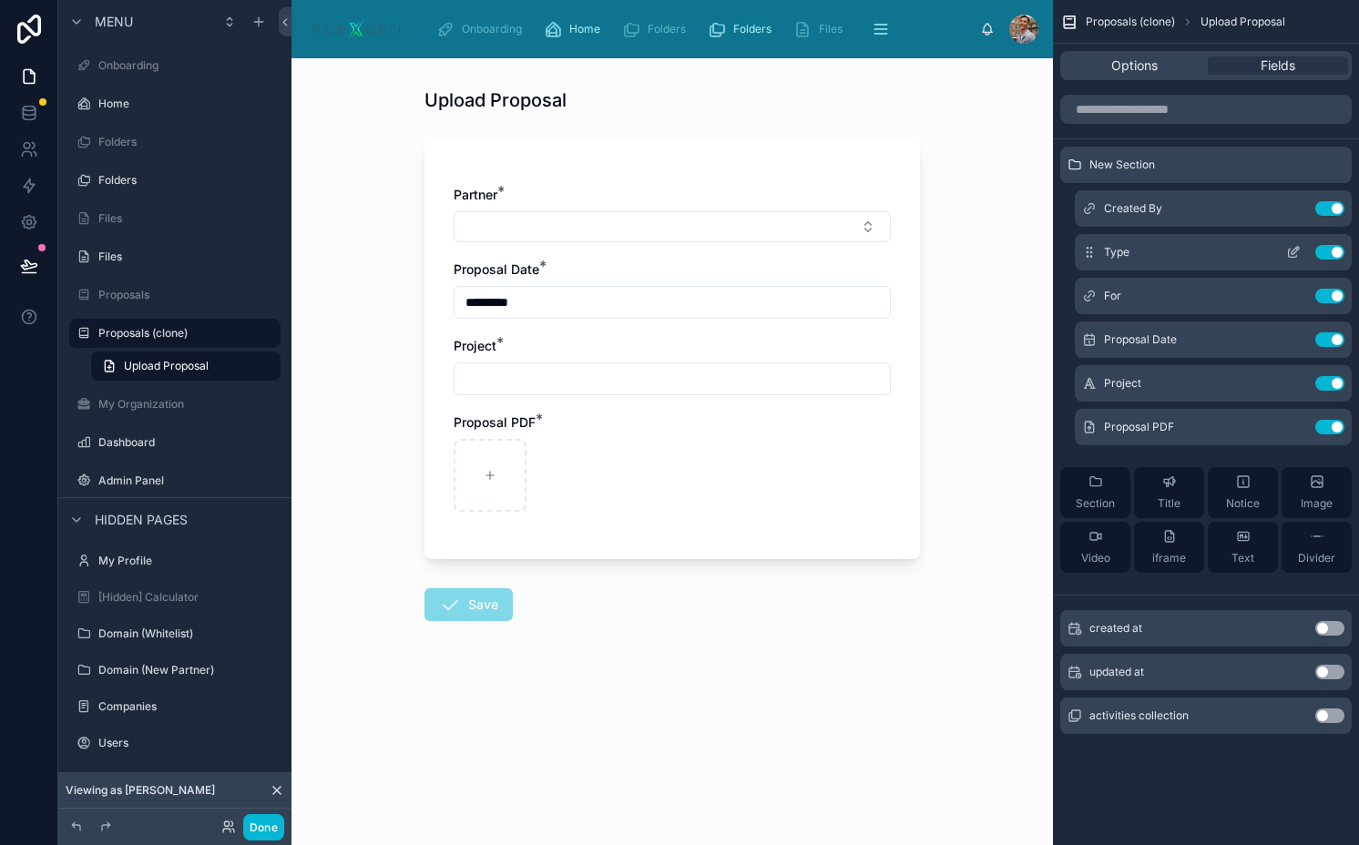
click at [1280, 258] on button "scrollable content" at bounding box center [1292, 252] width 29 height 15
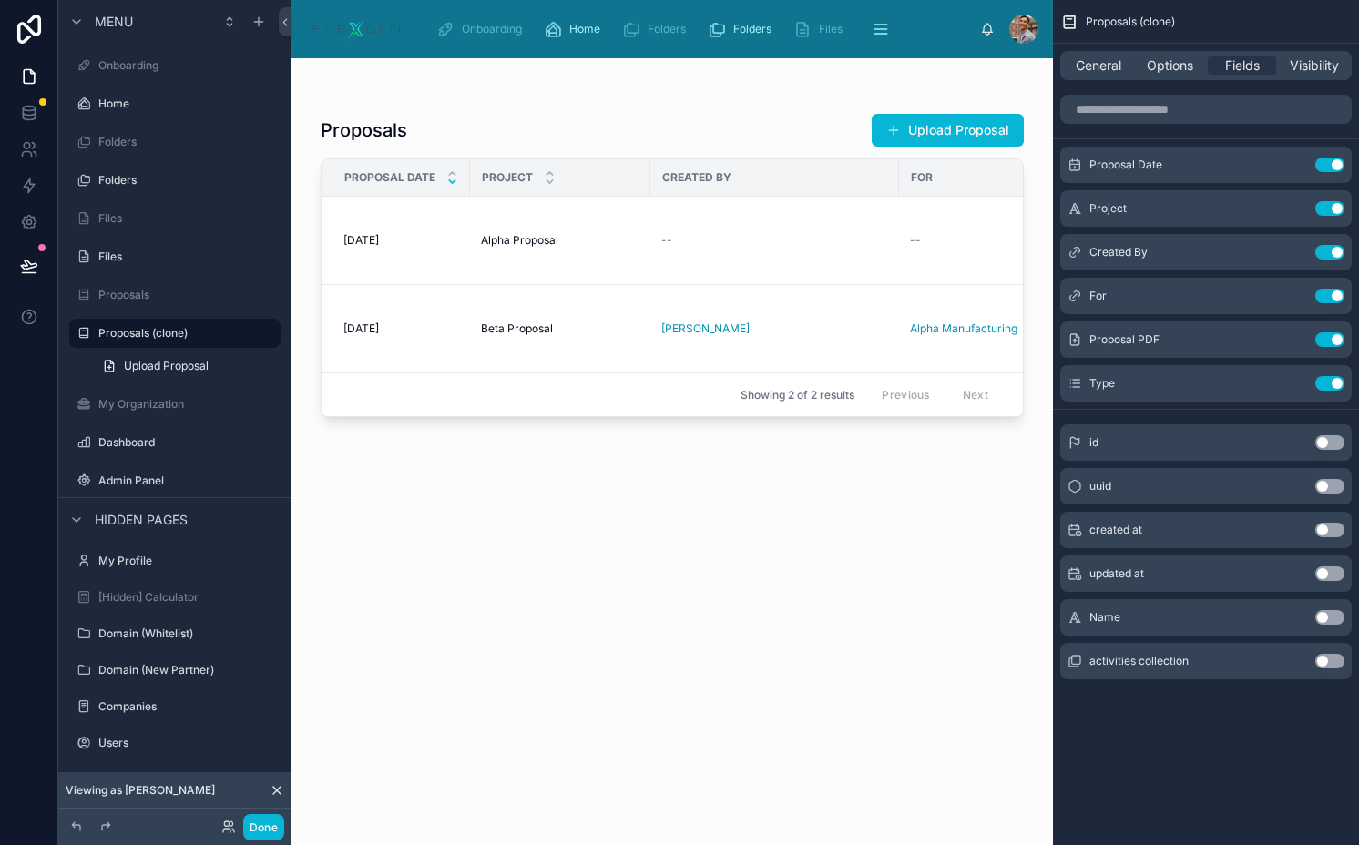
scroll to position [0, 287]
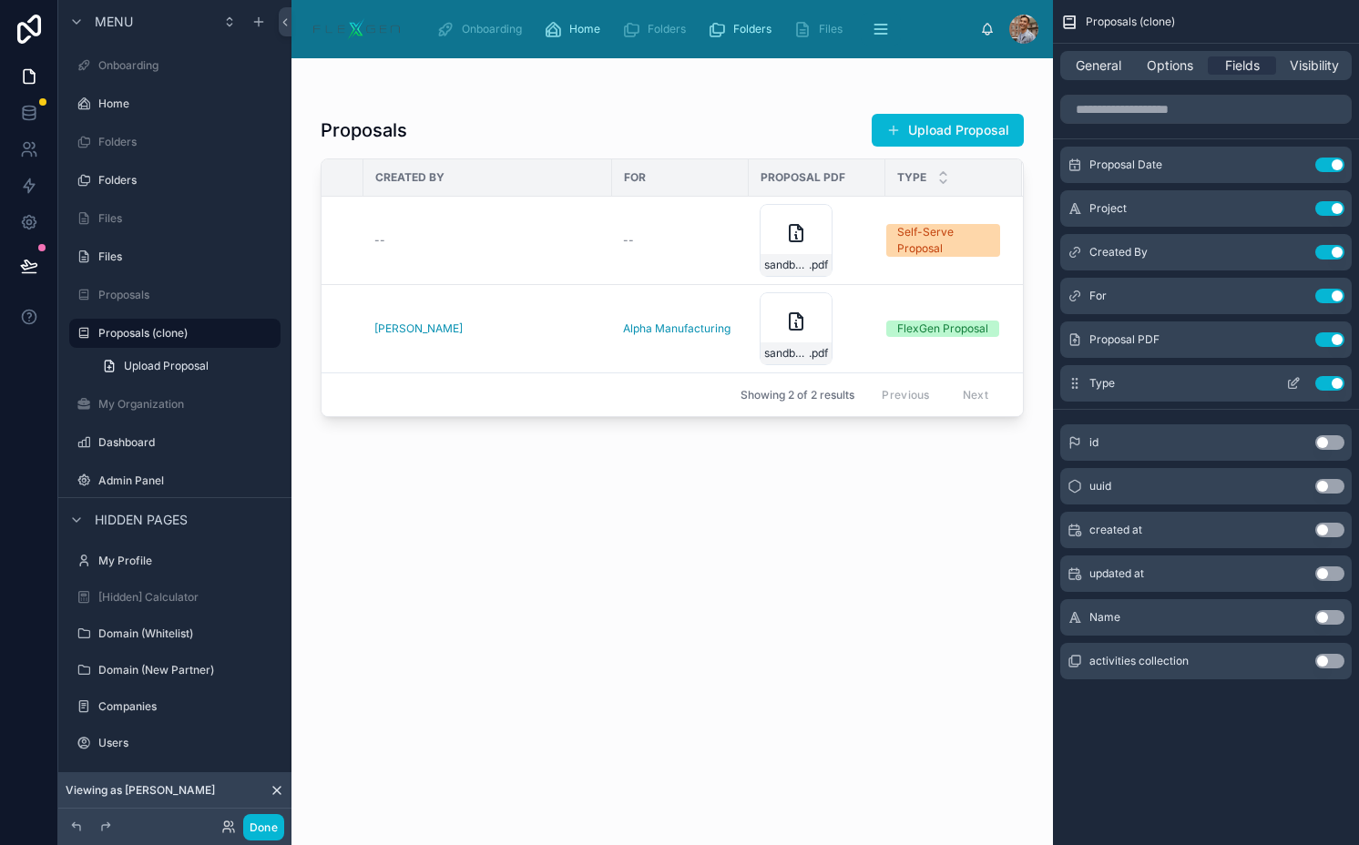
click at [1334, 385] on button "Use setting" at bounding box center [1329, 383] width 29 height 15
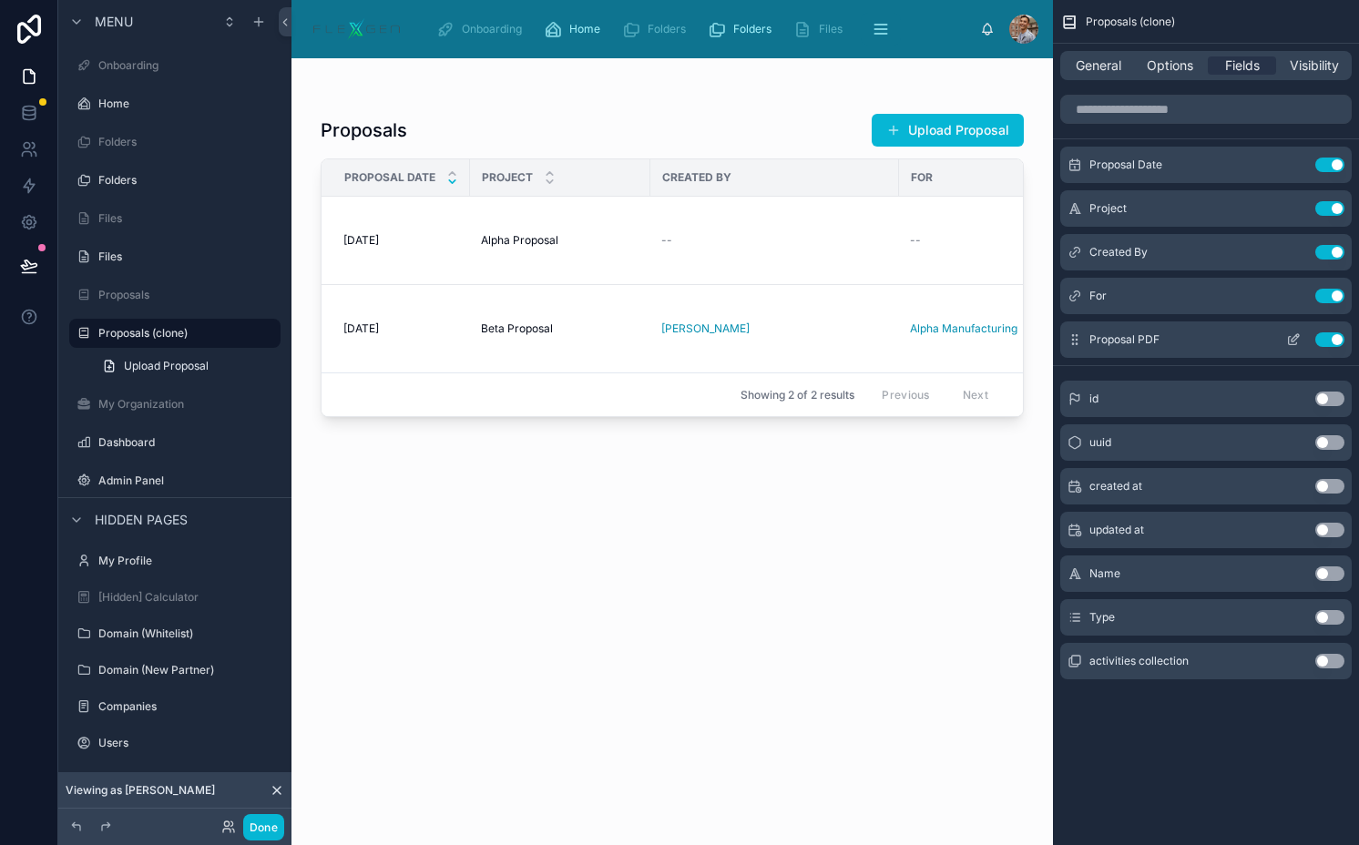
click at [1290, 339] on icon "scrollable content" at bounding box center [1293, 339] width 15 height 15
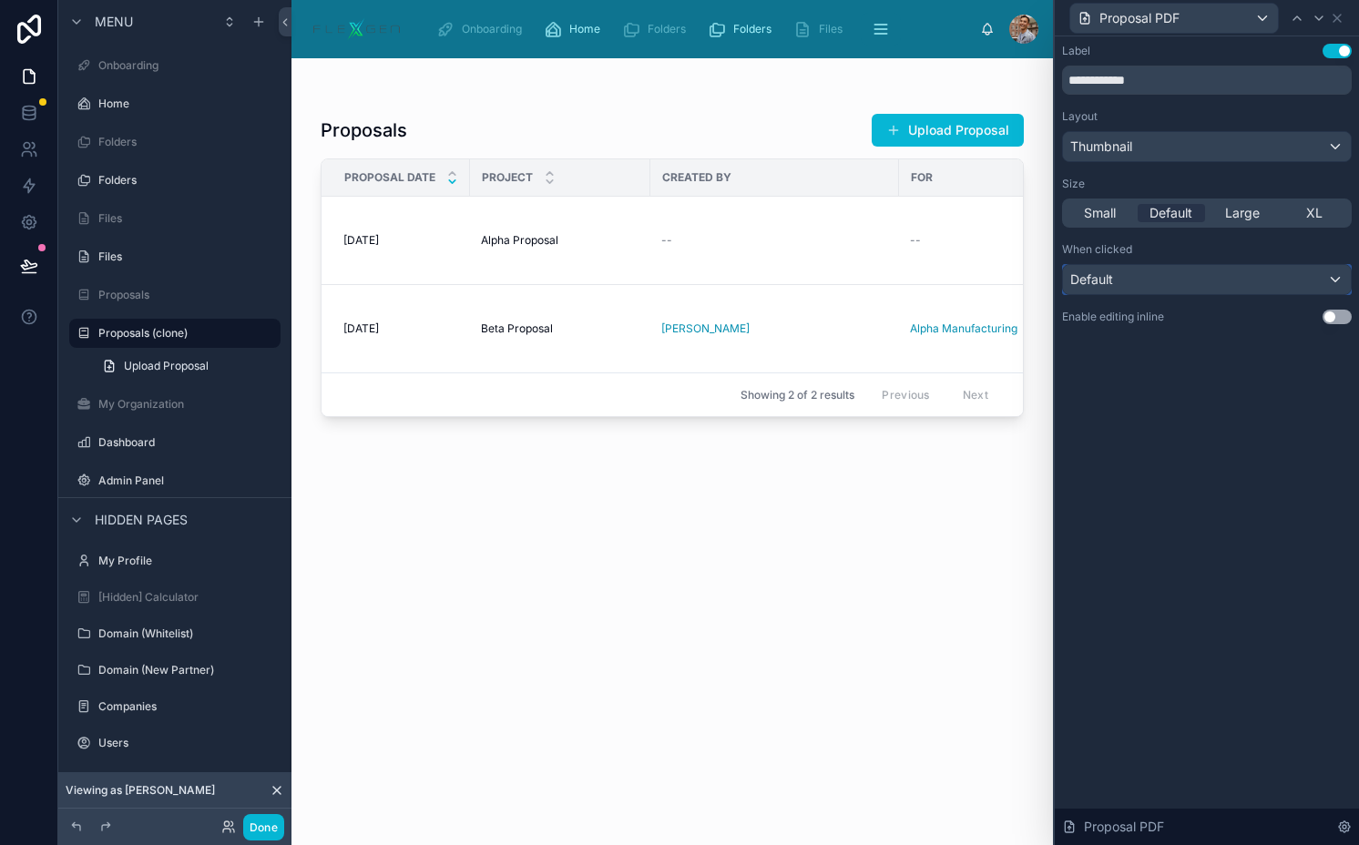
click at [1137, 268] on div "Default" at bounding box center [1207, 279] width 288 height 29
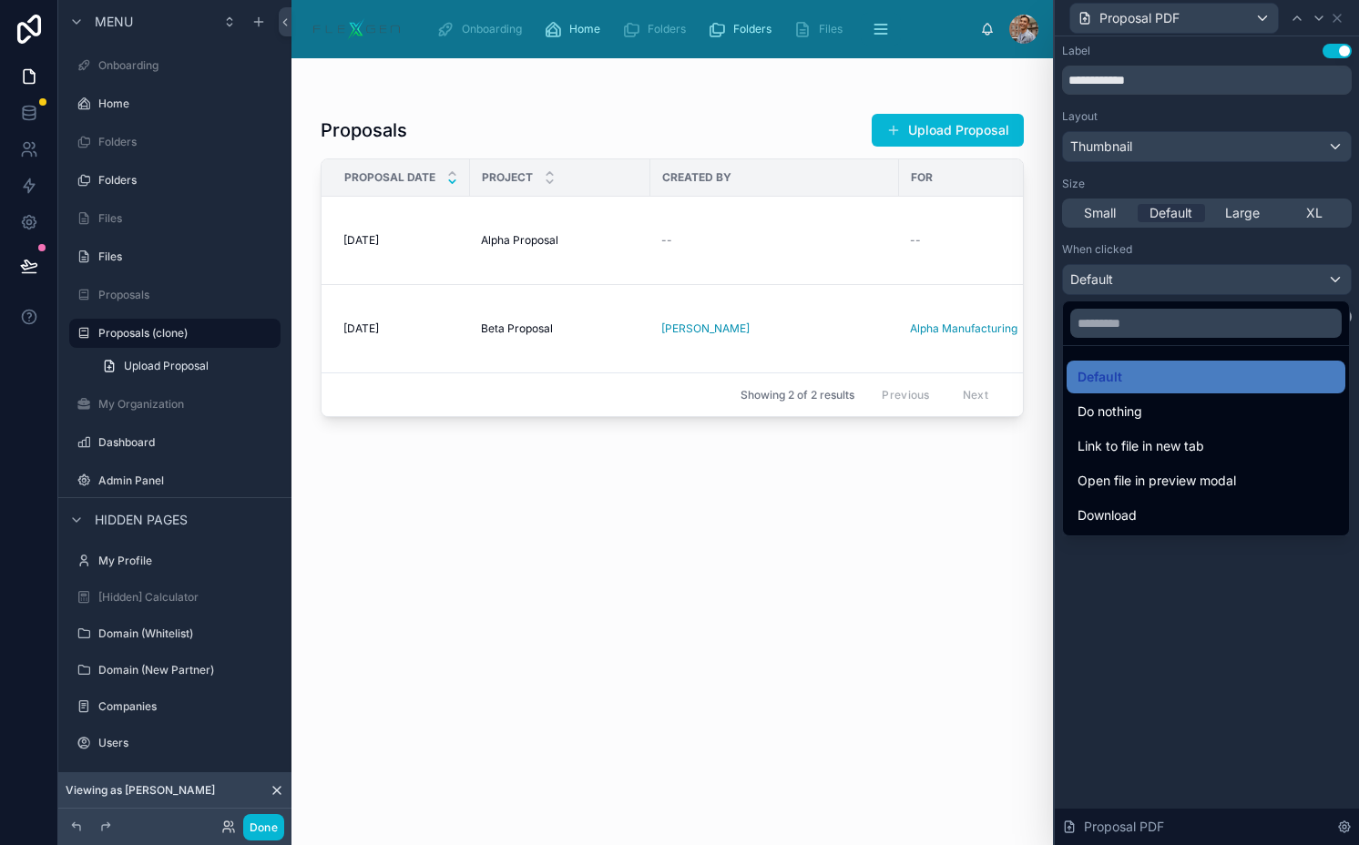
click at [1115, 280] on div at bounding box center [1206, 422] width 304 height 845
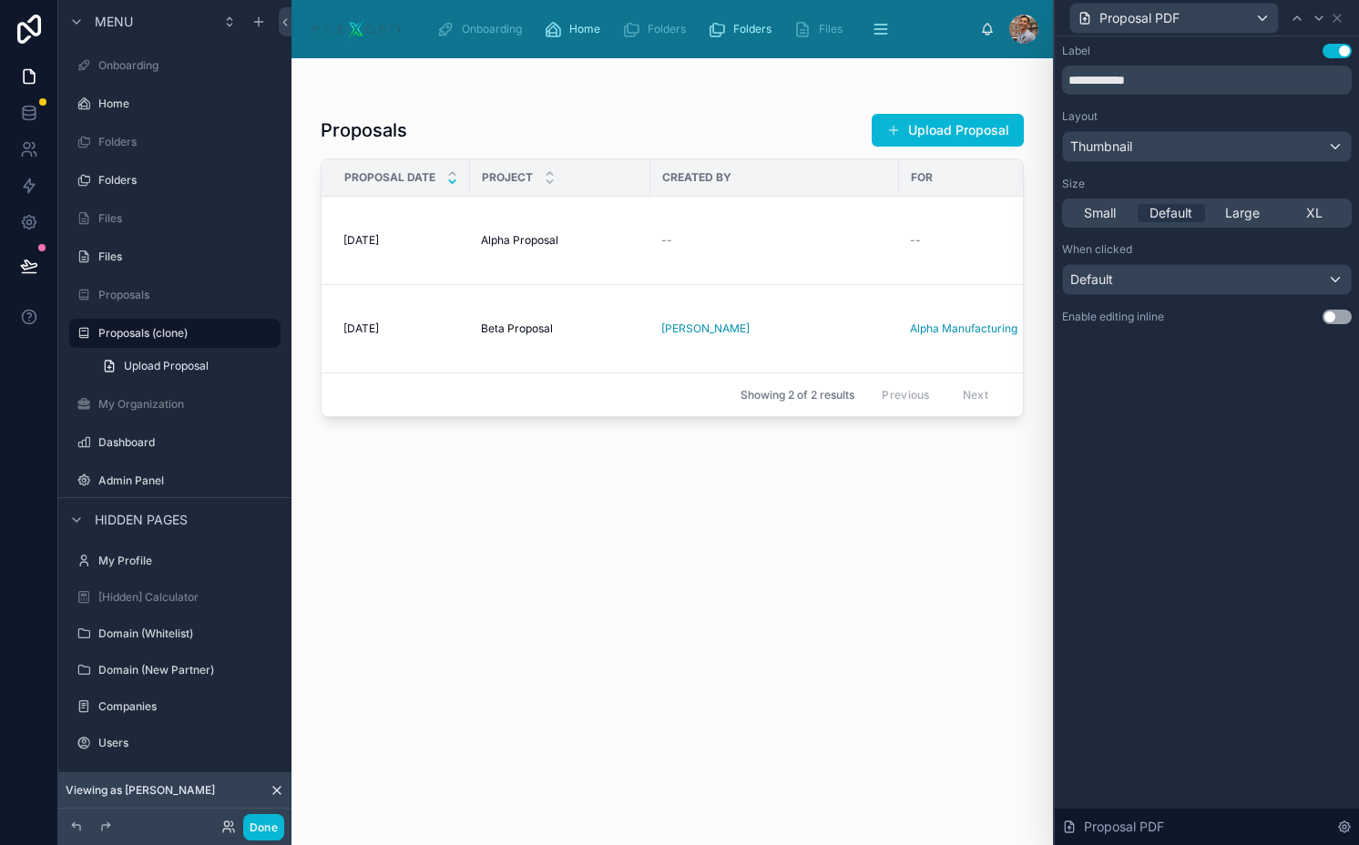
click at [1111, 163] on div "Layout Thumbnail Size Small Default Large XL" at bounding box center [1207, 168] width 290 height 118
click at [1110, 152] on span "Thumbnail" at bounding box center [1101, 146] width 62 height 18
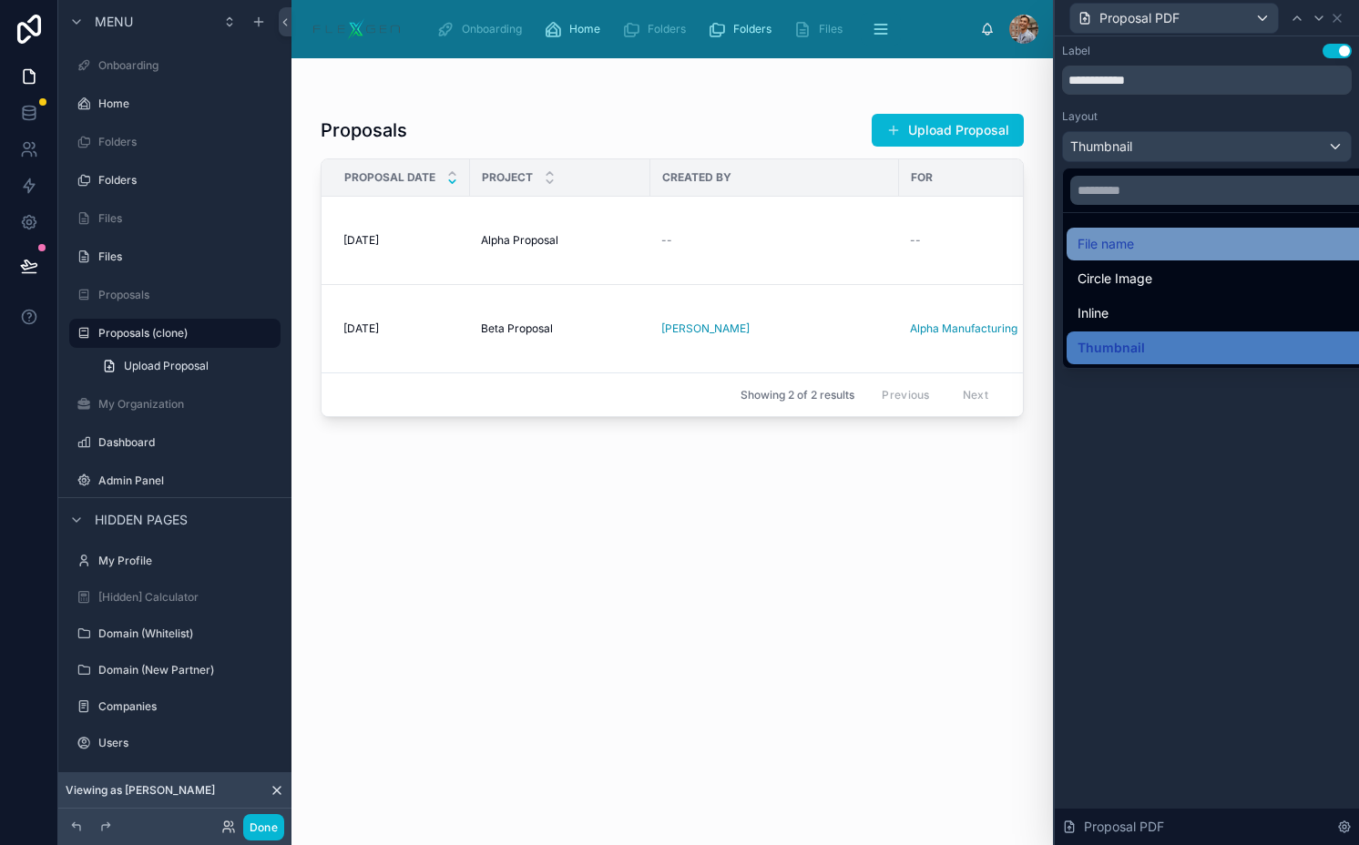
click at [1125, 229] on div "File name" at bounding box center [1227, 244] width 322 height 33
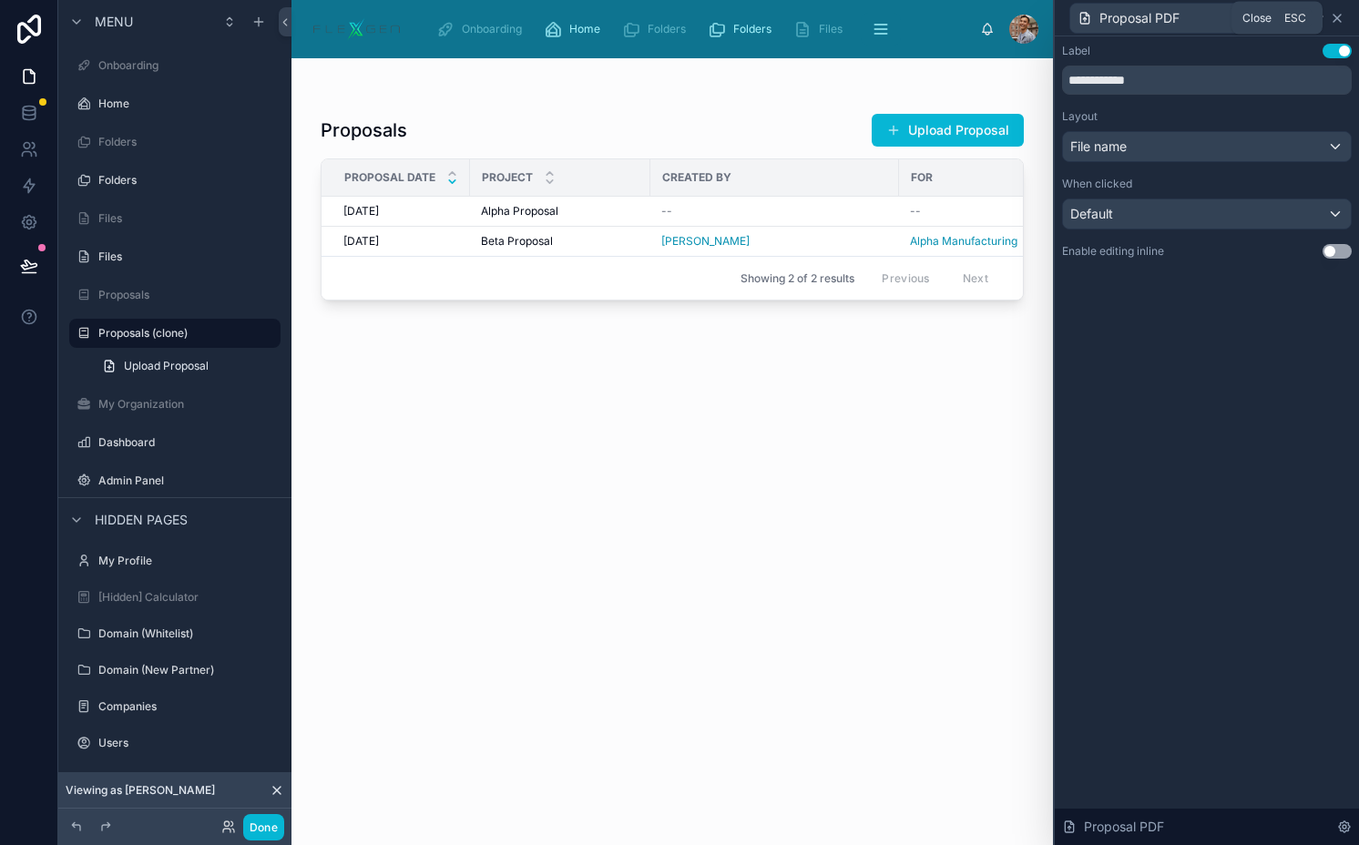
click at [1337, 15] on icon at bounding box center [1336, 18] width 15 height 15
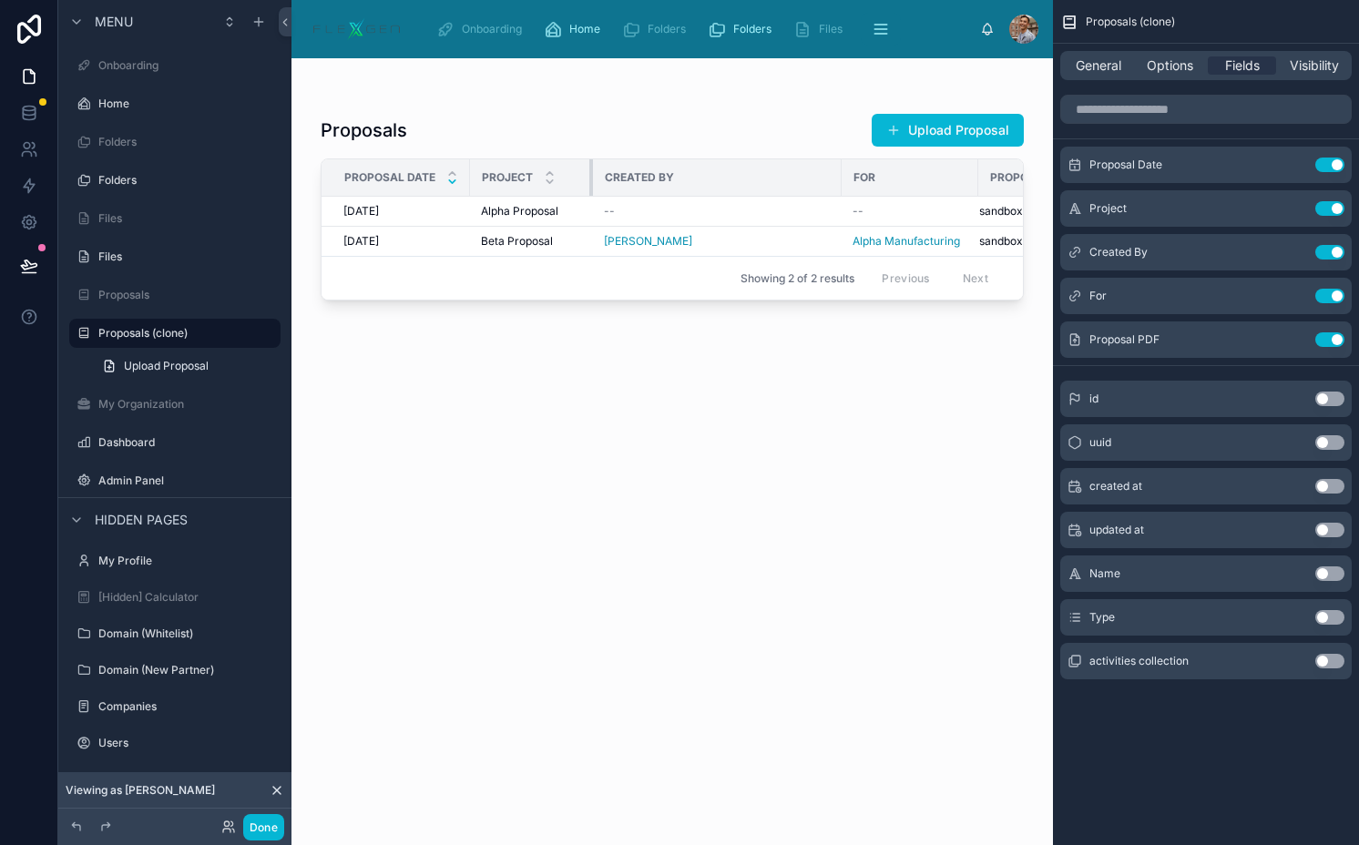
drag, startPoint x: 647, startPoint y: 171, endPoint x: 583, endPoint y: 176, distance: 64.8
click at [589, 176] on div at bounding box center [592, 177] width 7 height 36
drag, startPoint x: 830, startPoint y: 176, endPoint x: 676, endPoint y: 191, distance: 155.6
click at [689, 191] on div at bounding box center [692, 177] width 7 height 36
click at [835, 177] on div at bounding box center [838, 177] width 7 height 36
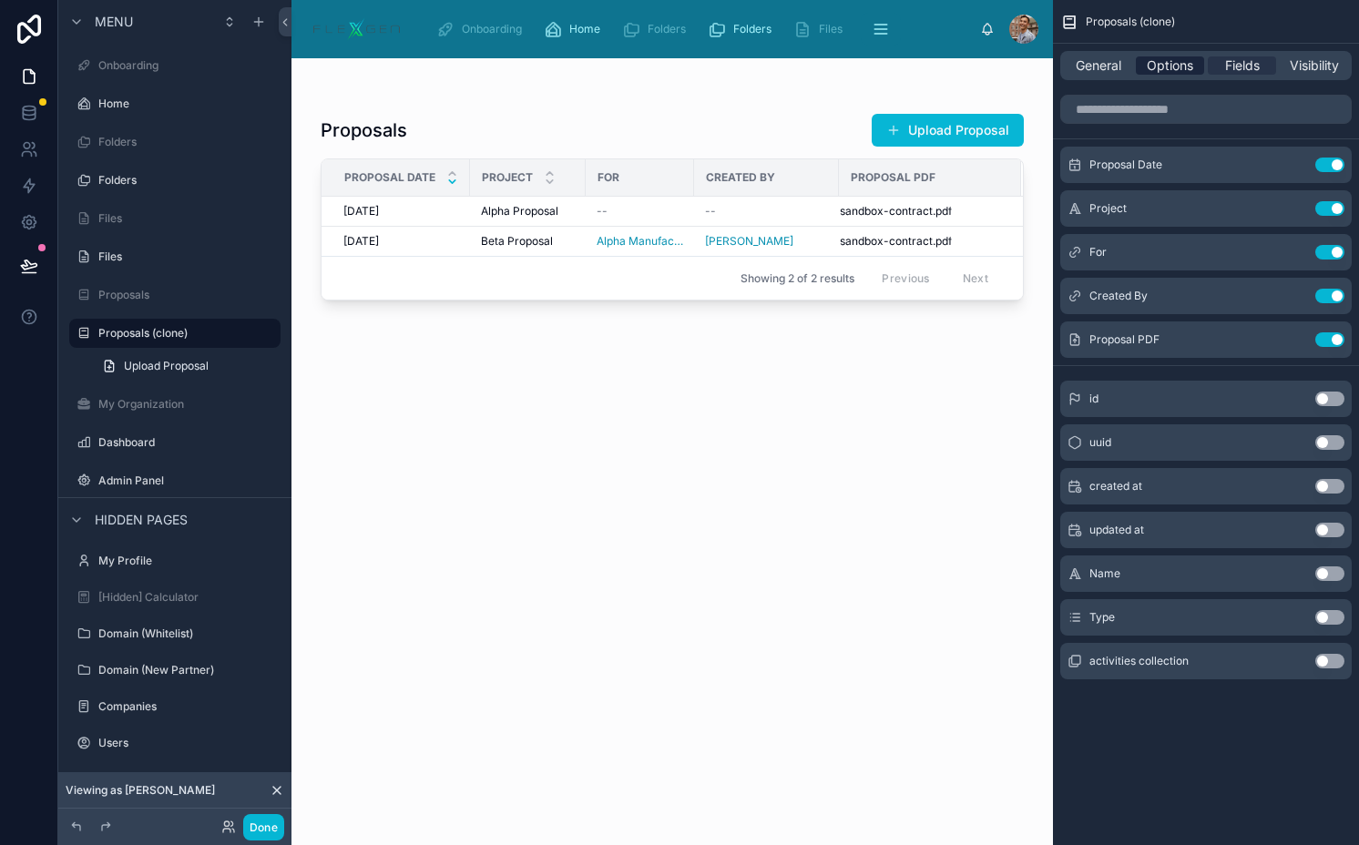
click at [1150, 72] on span "Options" at bounding box center [1169, 65] width 46 height 18
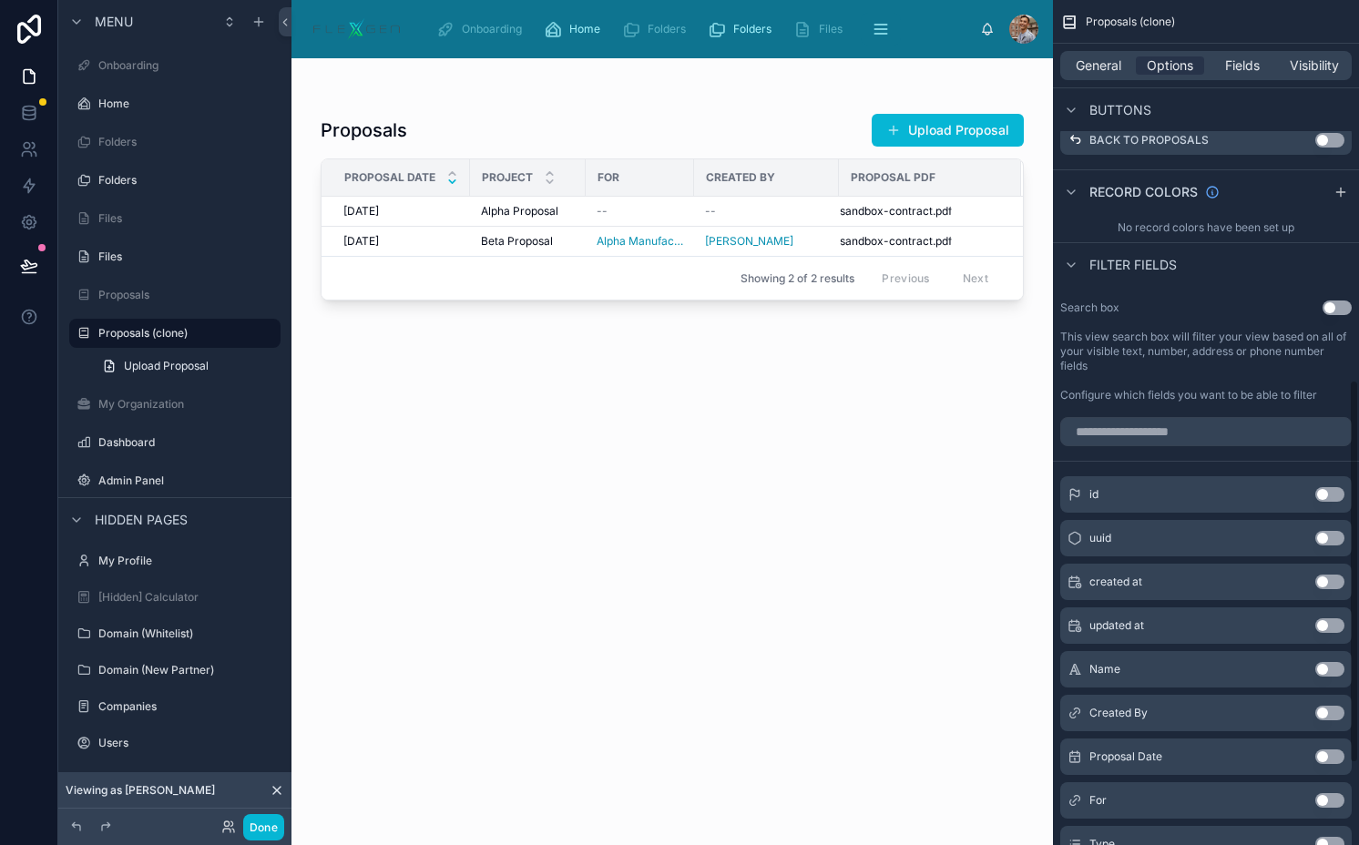
scroll to position [892, 0]
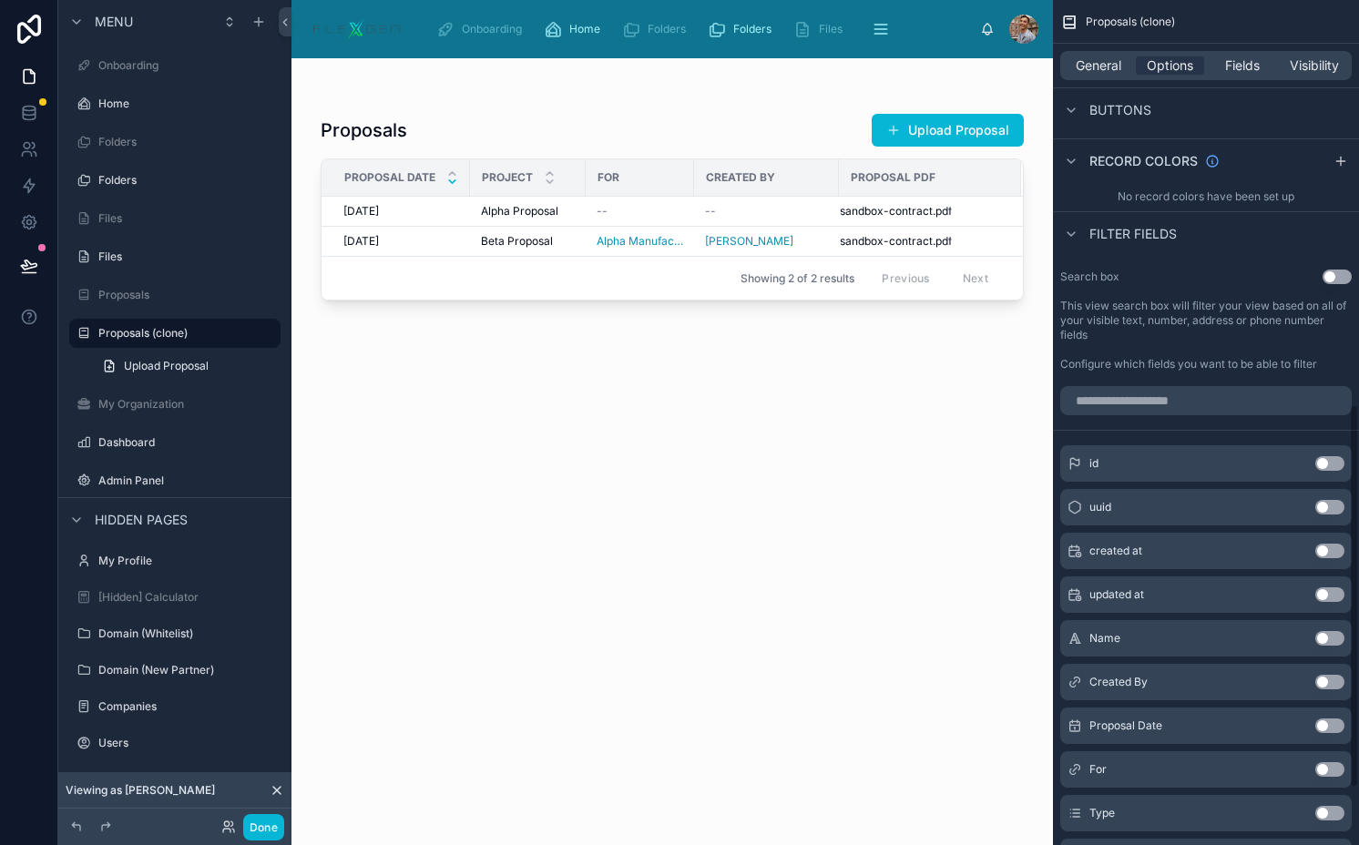
click at [1340, 280] on button "Use setting" at bounding box center [1336, 277] width 29 height 15
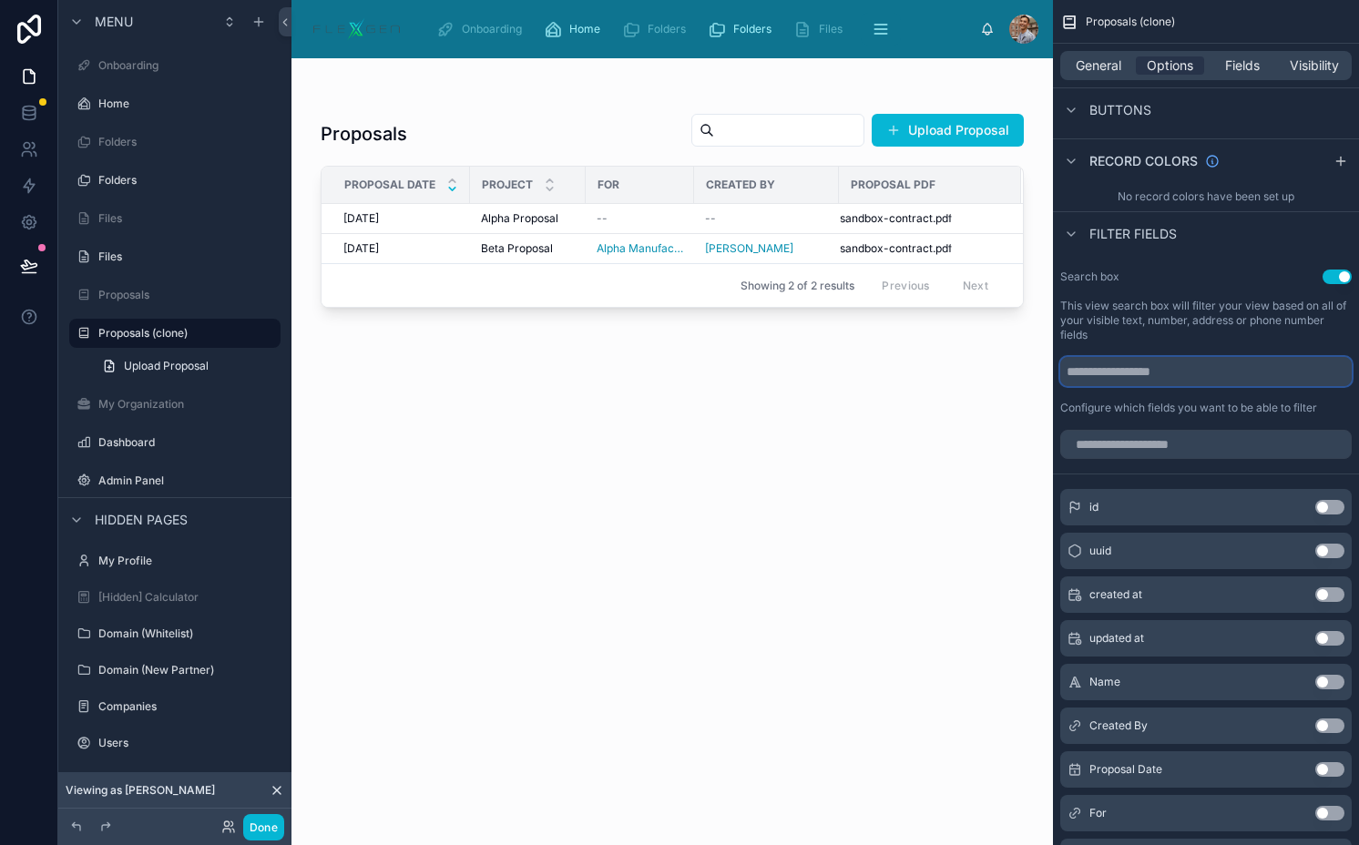
click at [1146, 377] on input "scrollable content" at bounding box center [1205, 371] width 291 height 29
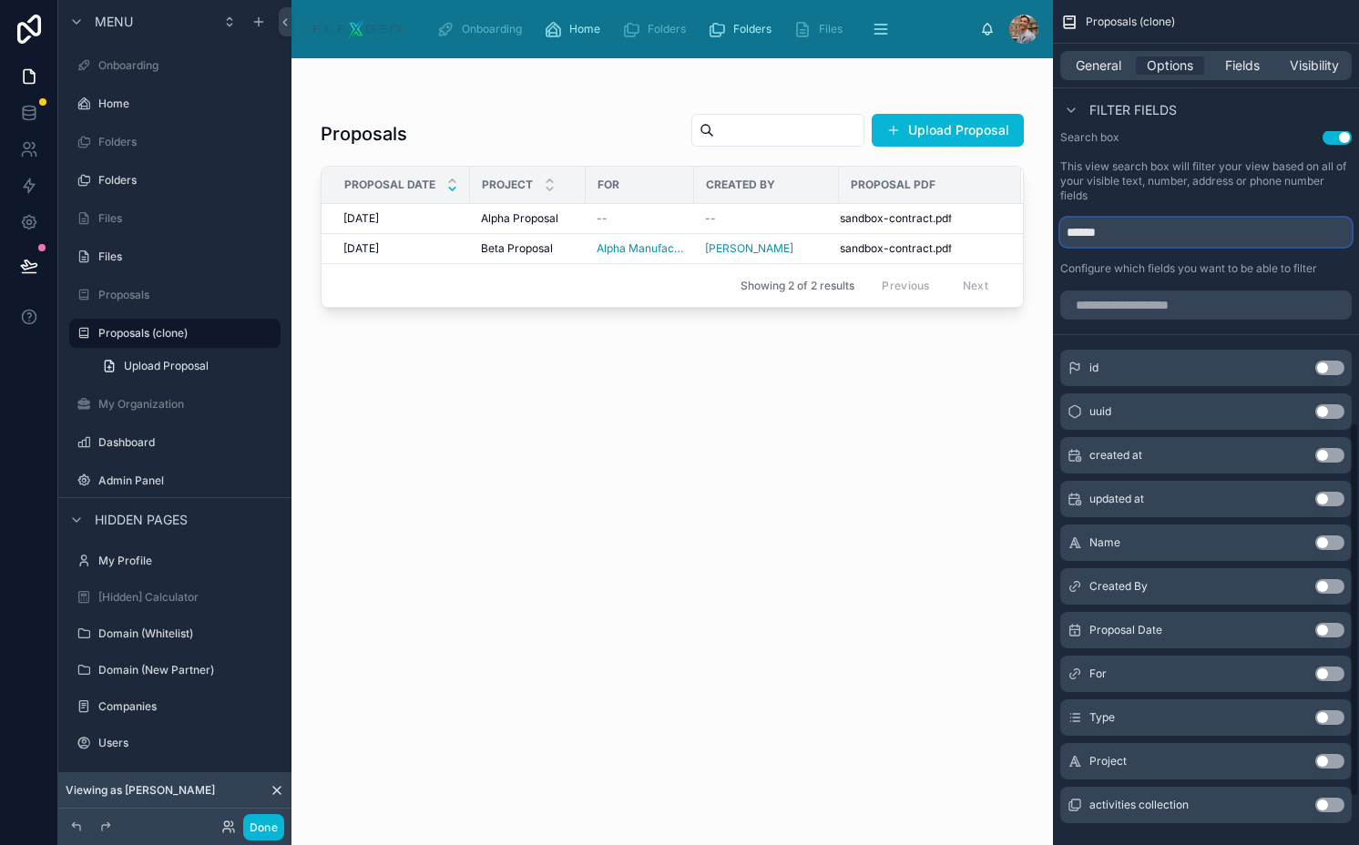
scroll to position [1061, 0]
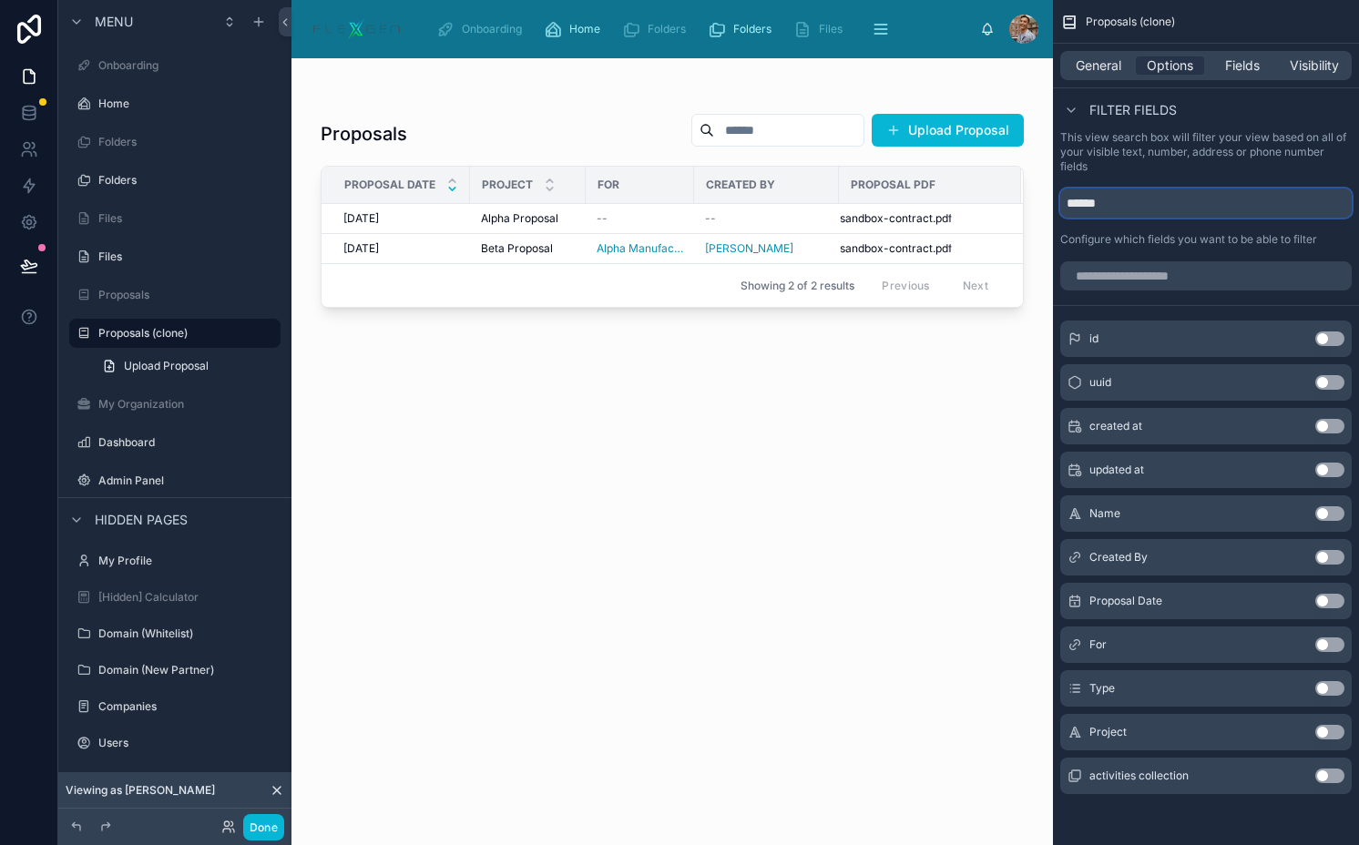
type input "******"
click at [1323, 601] on button "Use setting" at bounding box center [1329, 601] width 29 height 15
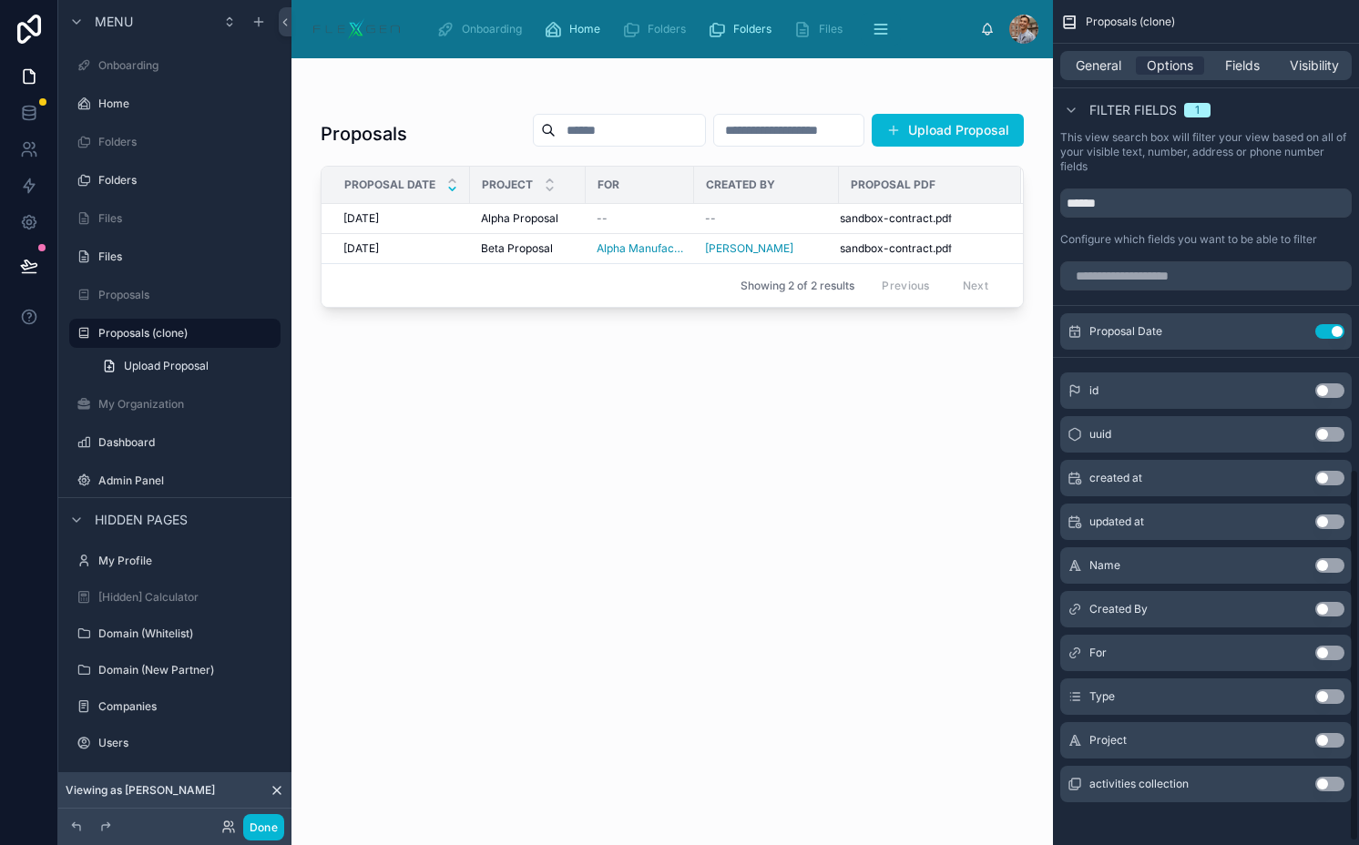
click at [1327, 650] on button "Use setting" at bounding box center [1329, 653] width 29 height 15
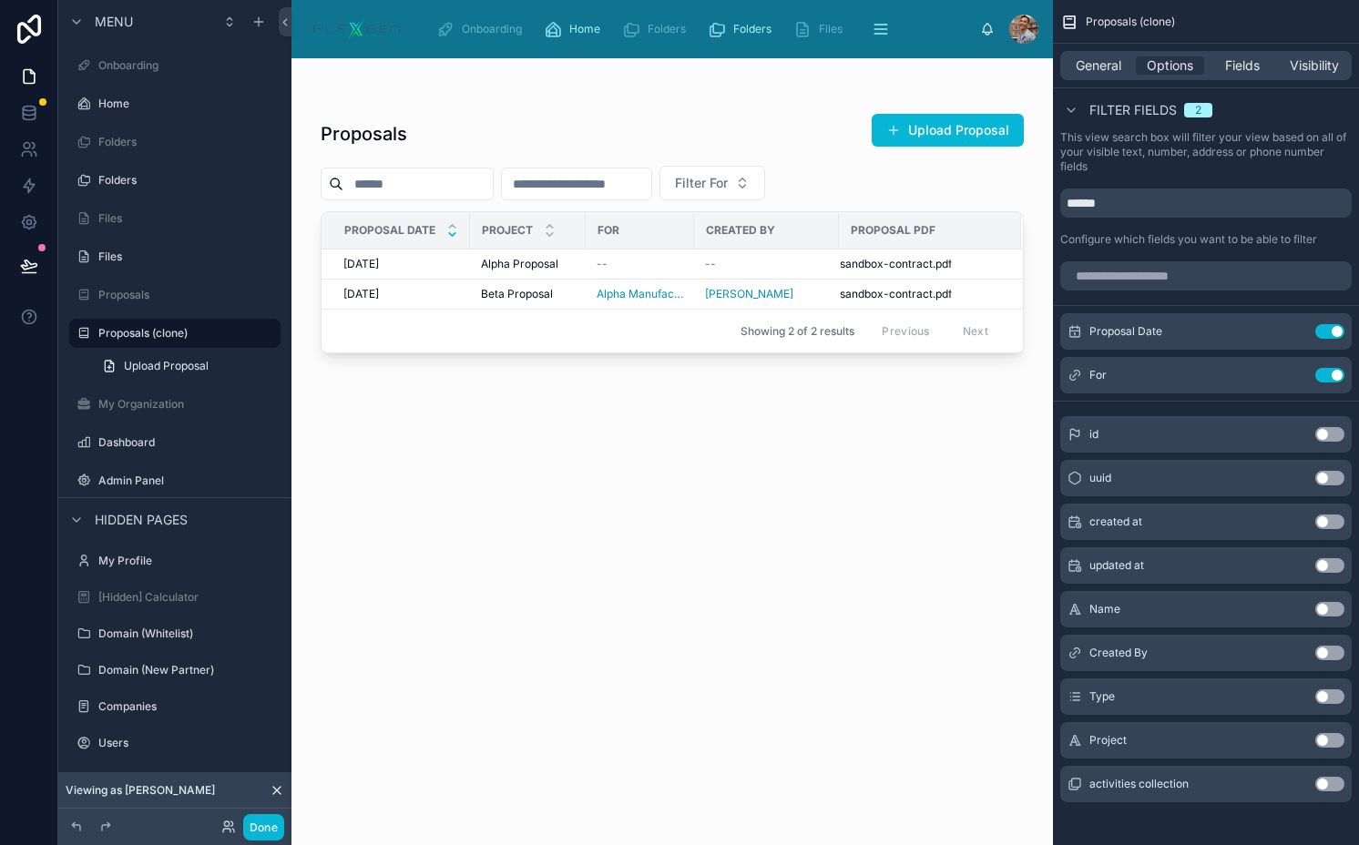
click at [1324, 655] on button "Use setting" at bounding box center [1329, 653] width 29 height 15
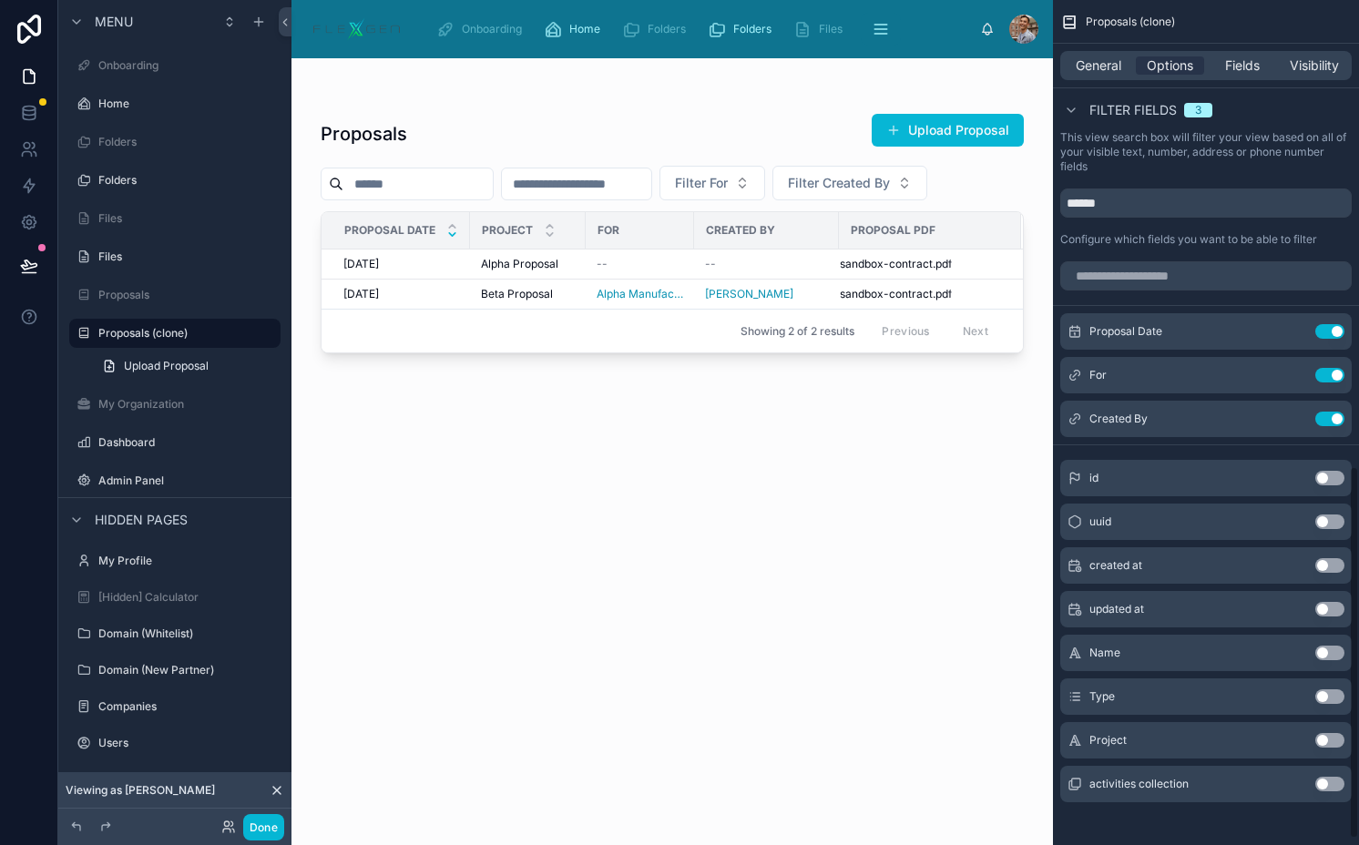
scroll to position [1049, 0]
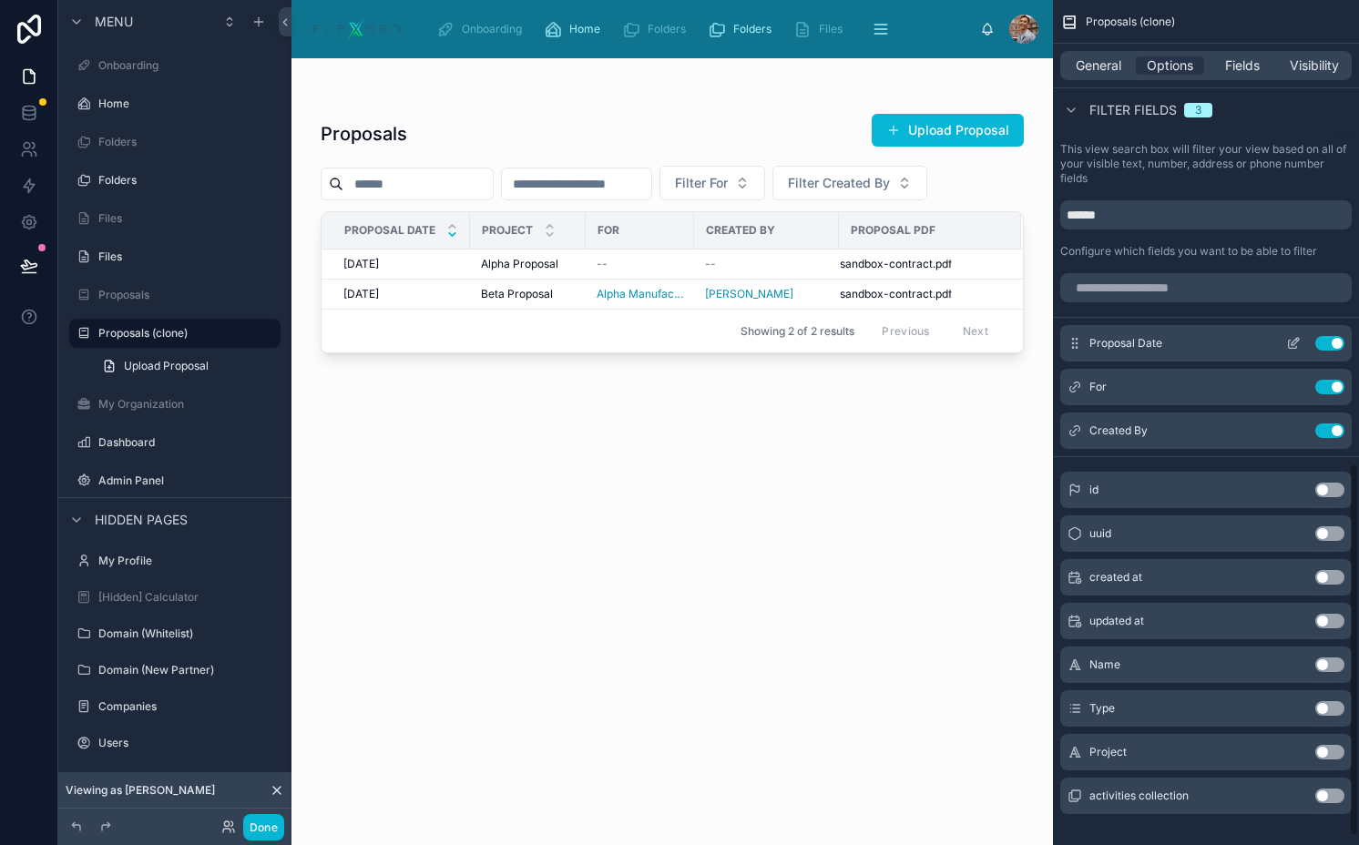
click at [1284, 342] on button "scrollable content" at bounding box center [1292, 343] width 29 height 15
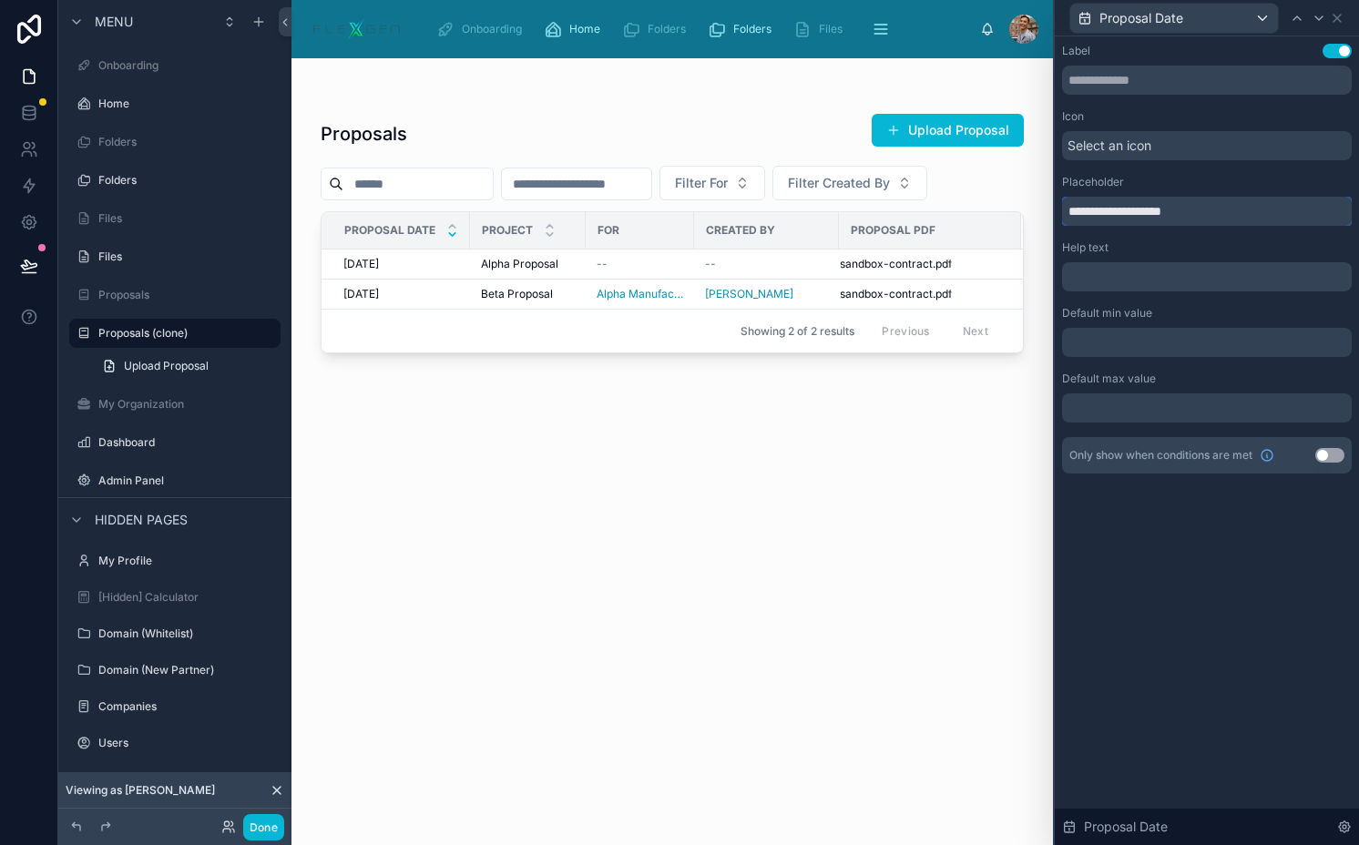
click at [1080, 204] on input "**********" at bounding box center [1207, 211] width 290 height 29
type input "**********"
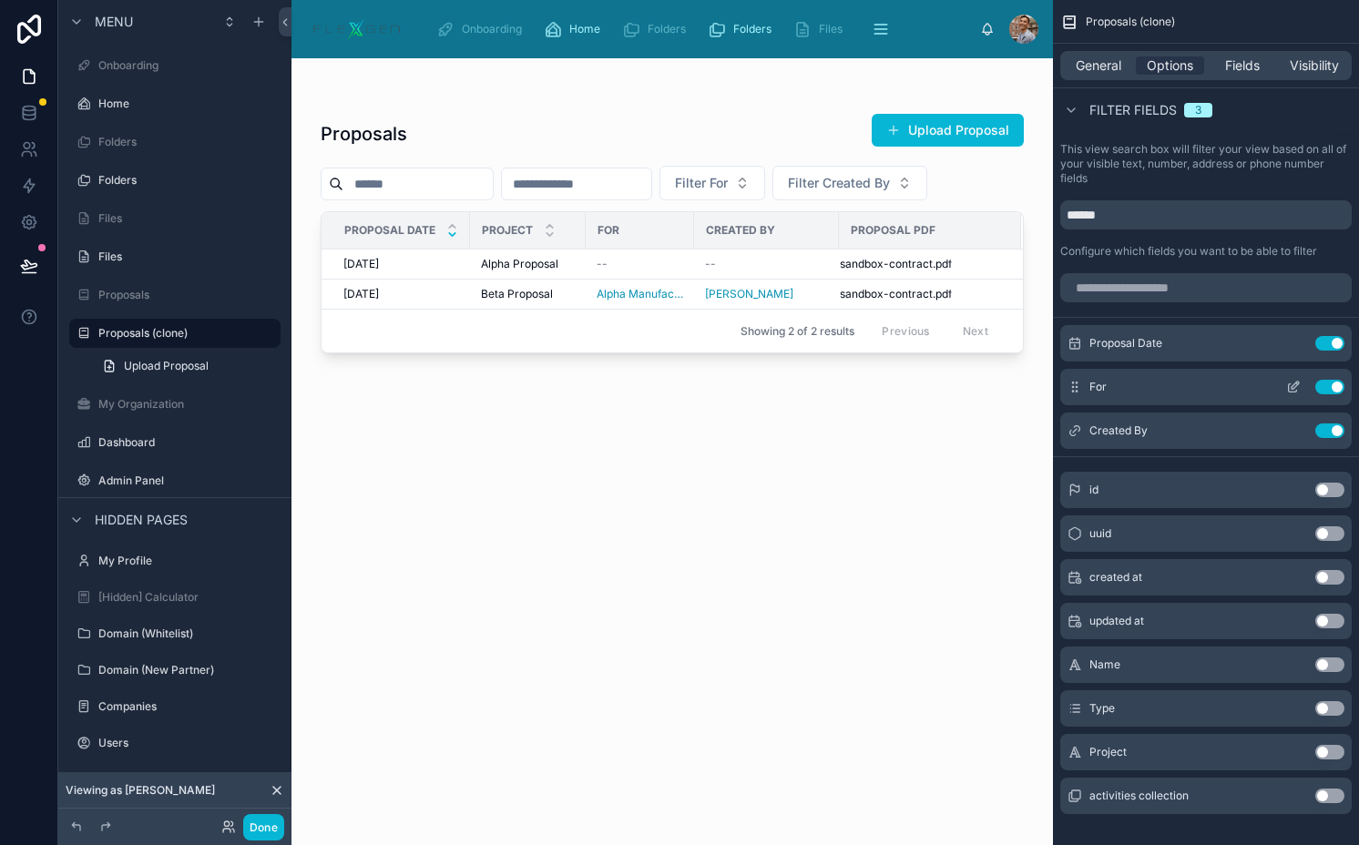
click at [1292, 384] on icon "scrollable content" at bounding box center [1293, 387] width 15 height 15
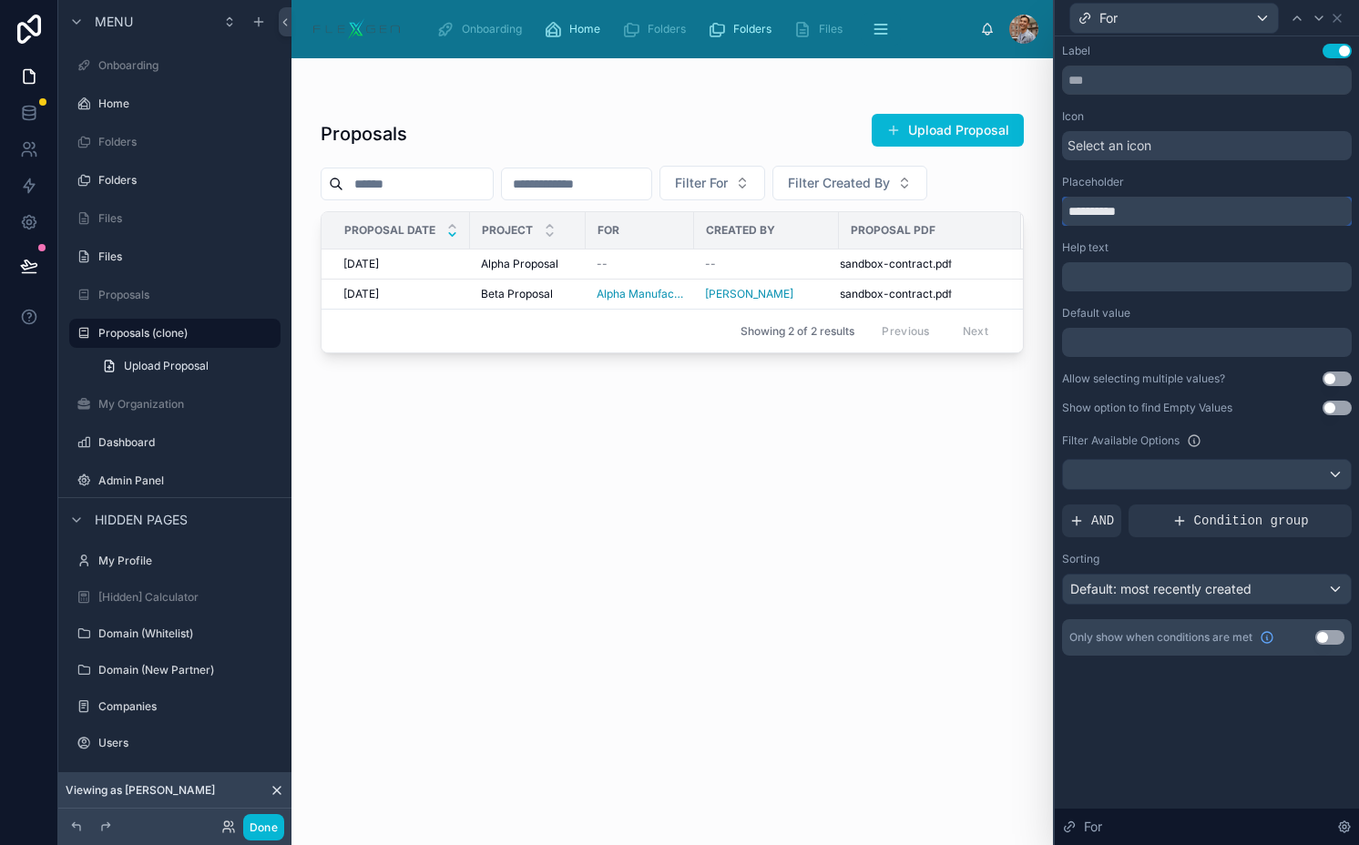
click at [1084, 211] on input "**********" at bounding box center [1207, 211] width 290 height 29
type input "***"
click at [1134, 592] on span "Default: most recently created" at bounding box center [1160, 588] width 181 height 15
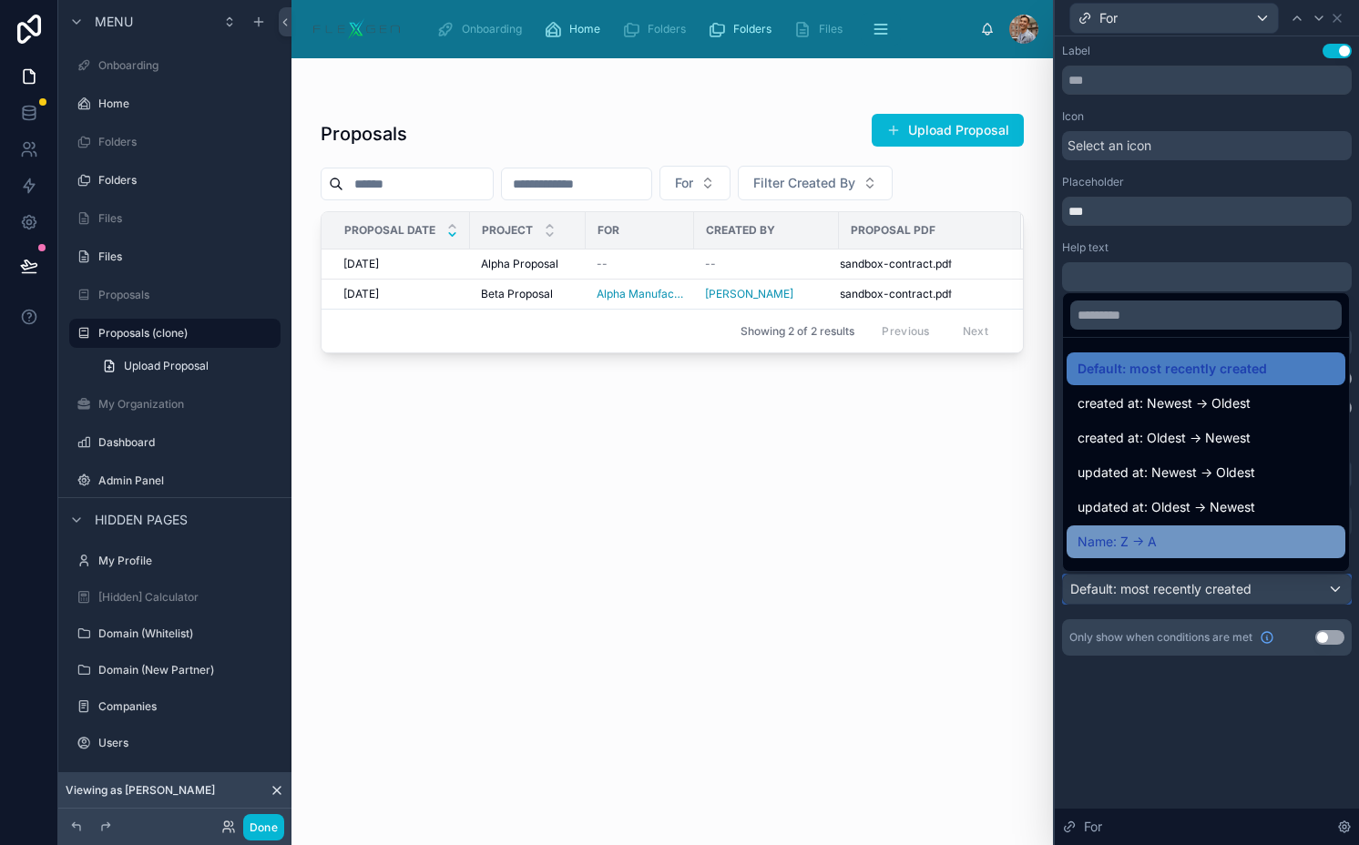
scroll to position [23, 0]
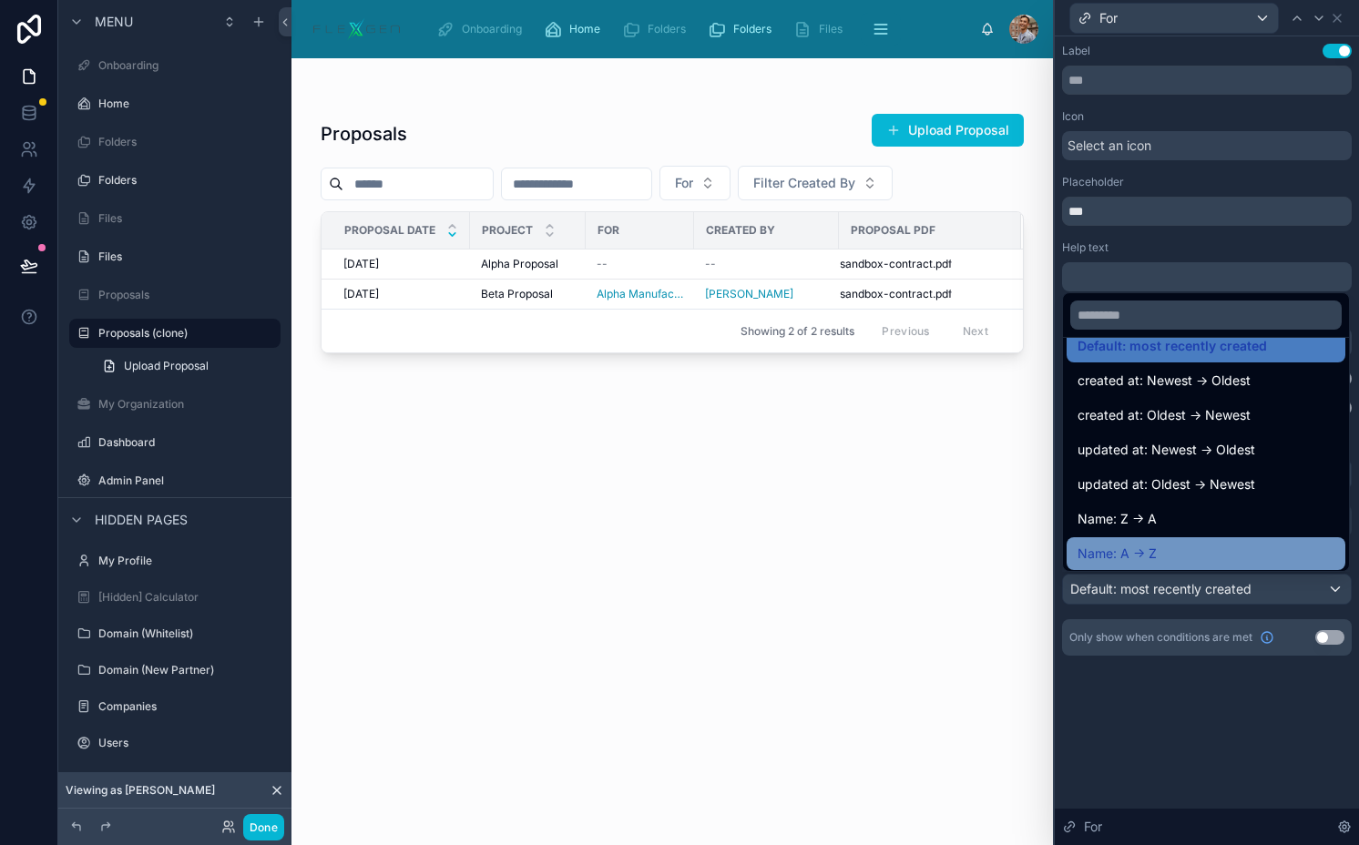
click at [1123, 554] on span "Name: A -> Z" at bounding box center [1116, 554] width 79 height 22
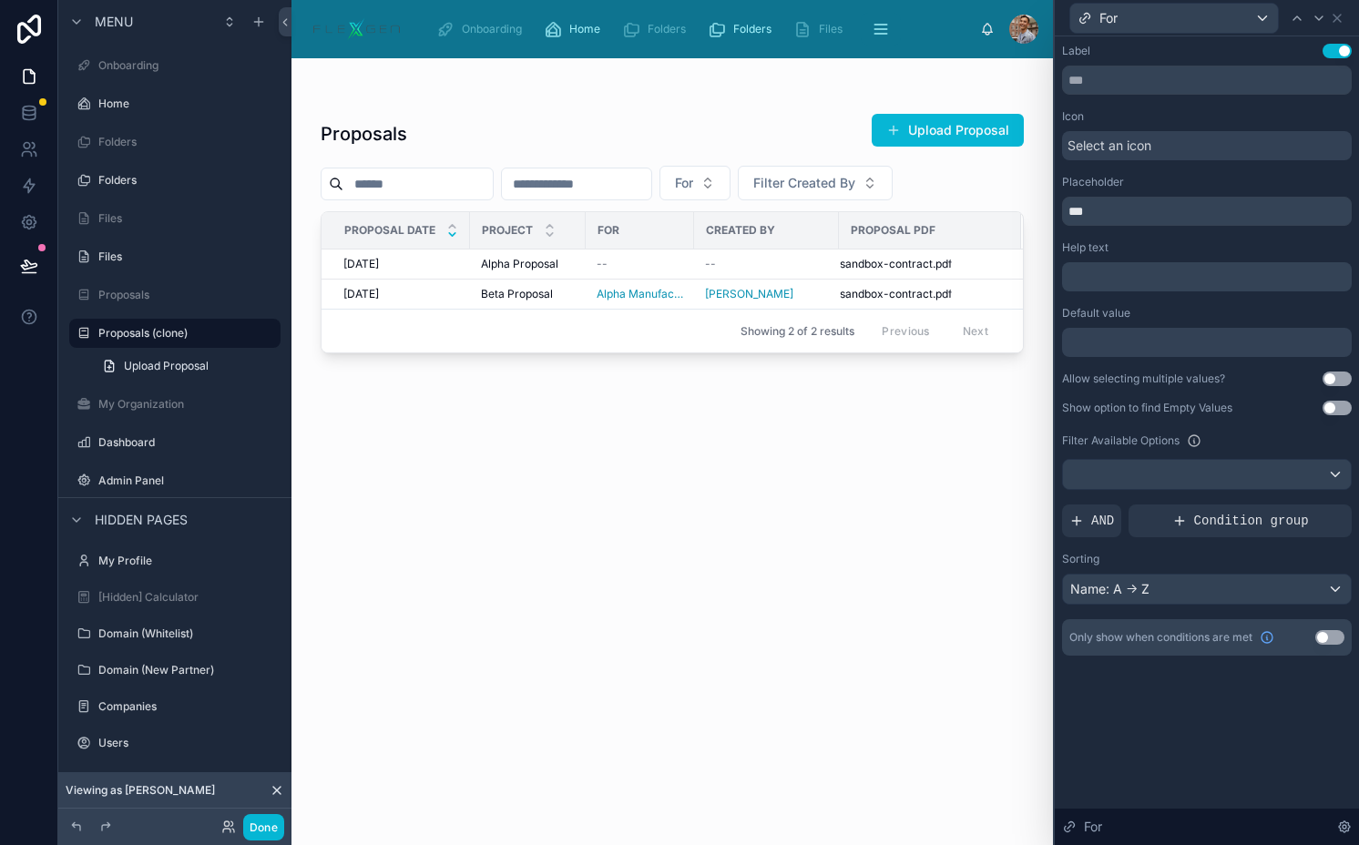
click at [1094, 490] on div "Label Use setting Icon Select an icon Placeholder *** Help text ﻿ Default value…" at bounding box center [1207, 350] width 290 height 612
click at [1094, 519] on span "AND" at bounding box center [1102, 521] width 23 height 18
click at [1303, 507] on icon at bounding box center [1305, 506] width 11 height 11
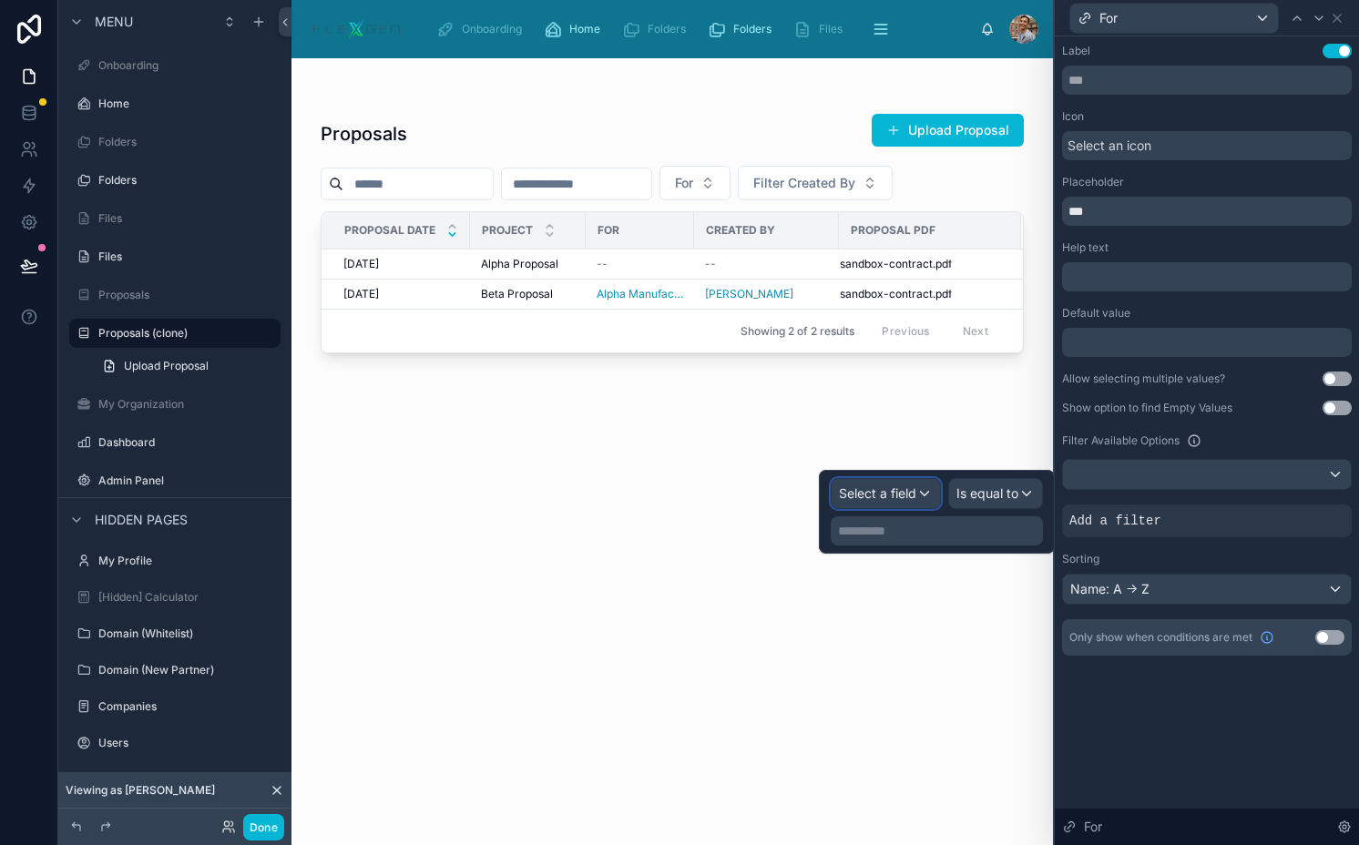
click at [909, 494] on span "Select a field" at bounding box center [877, 492] width 77 height 15
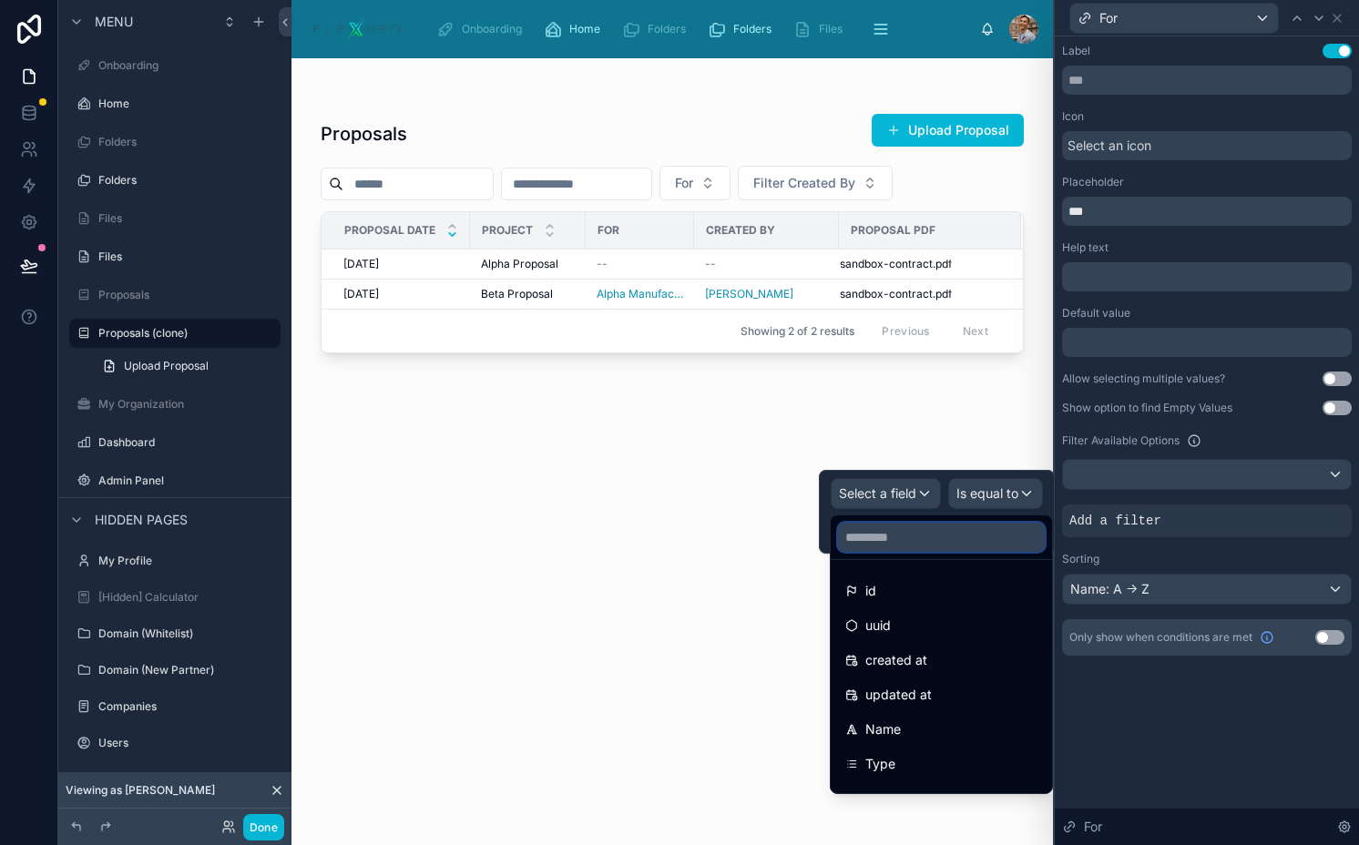
click at [925, 537] on input "text" at bounding box center [941, 537] width 207 height 29
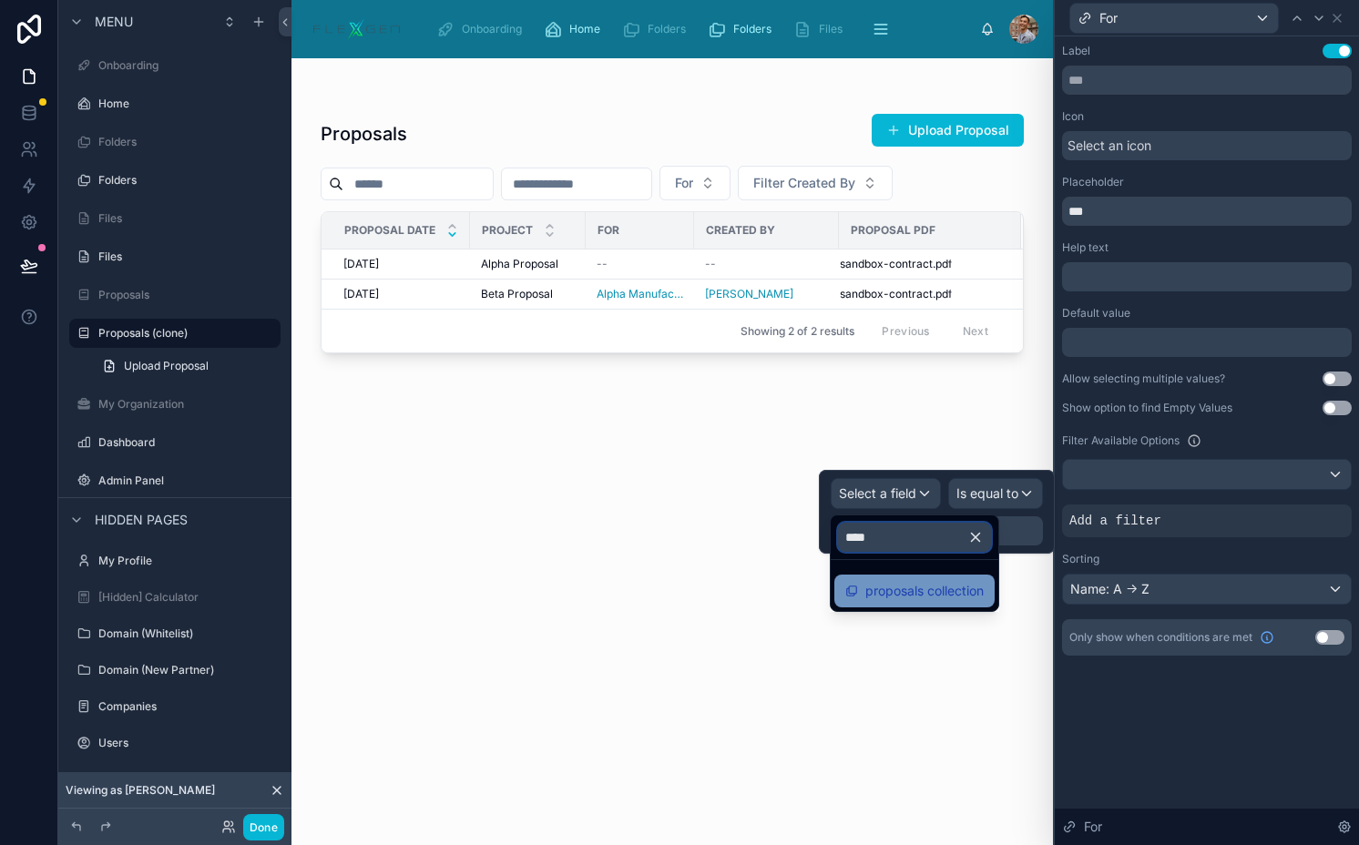
type input "****"
click at [942, 596] on span "proposals collection" at bounding box center [924, 591] width 118 height 22
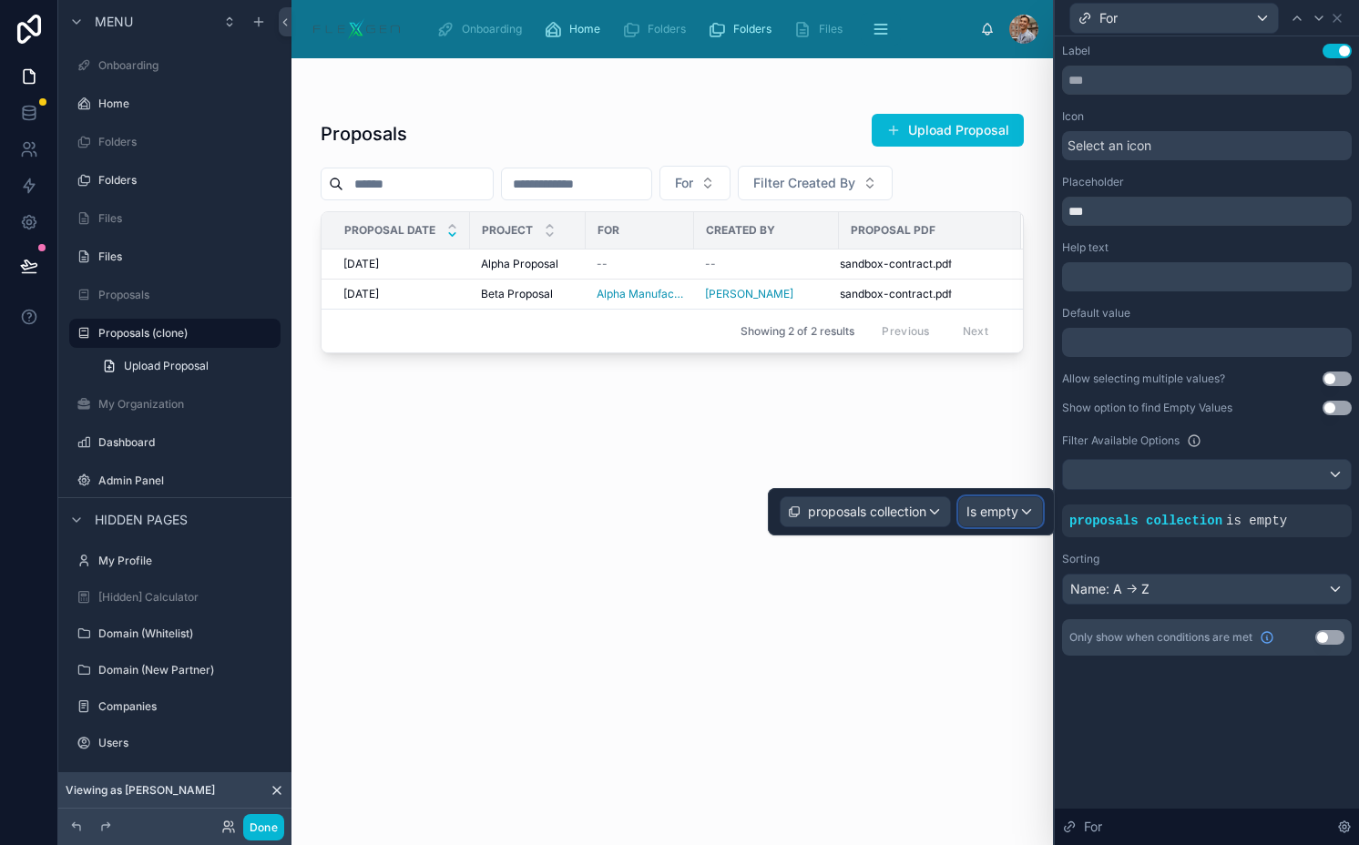
click at [991, 504] on span "Is empty" at bounding box center [992, 512] width 52 height 18
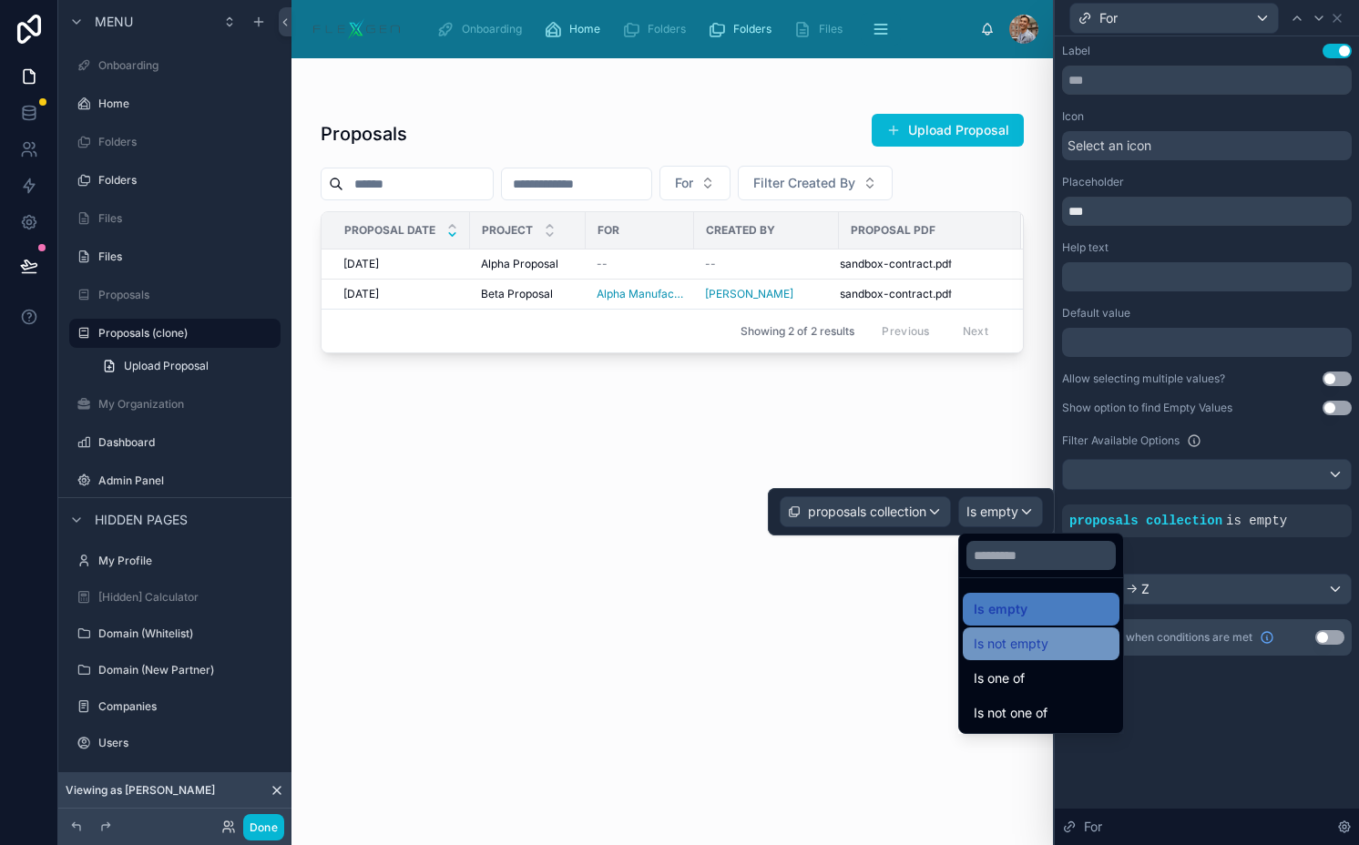
click at [993, 646] on span "Is not empty" at bounding box center [1010, 644] width 75 height 22
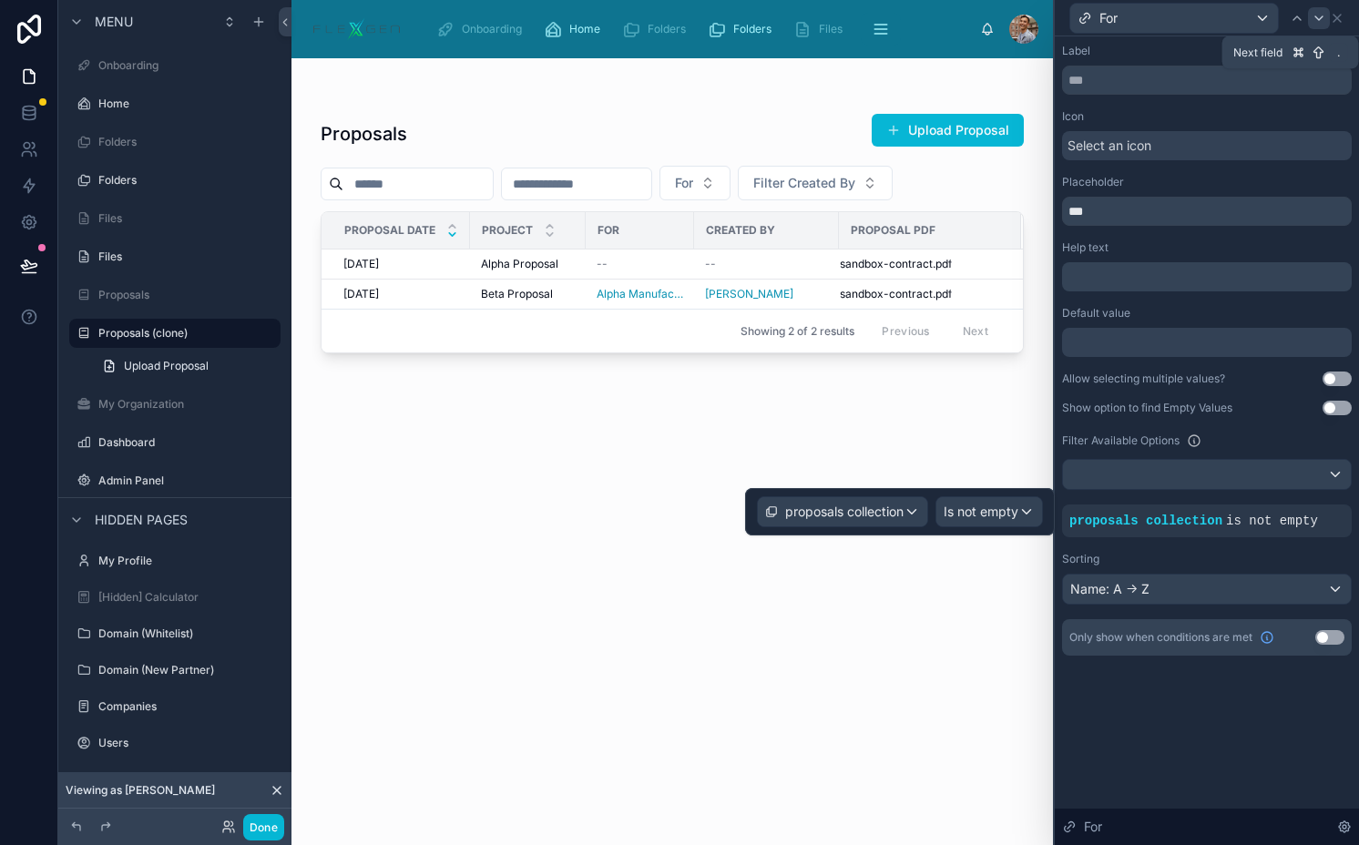
click at [1311, 19] on icon at bounding box center [1318, 18] width 15 height 15
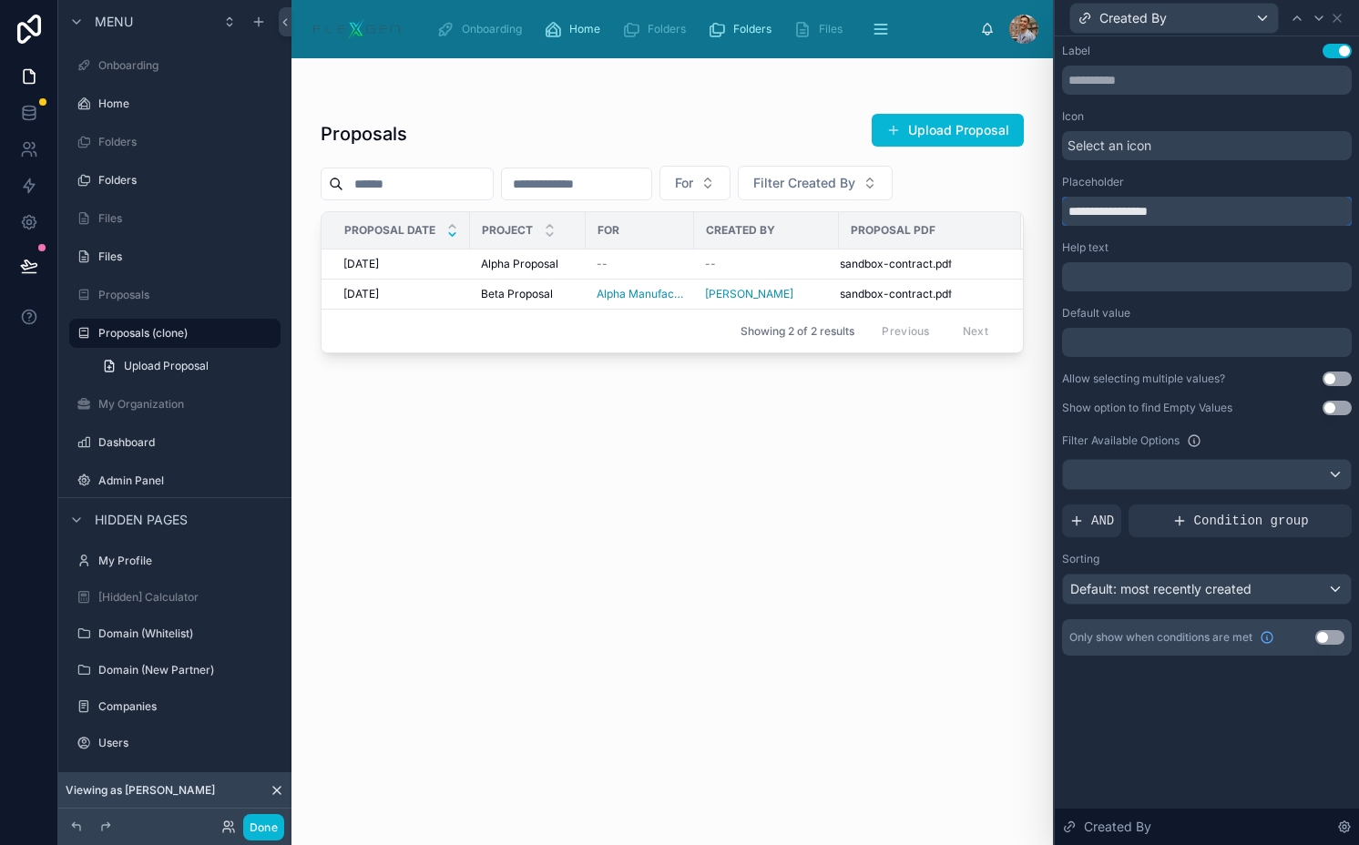
click at [1080, 214] on input "**********" at bounding box center [1207, 211] width 290 height 29
type input "**********"
click at [1328, 634] on button "Use setting" at bounding box center [1329, 637] width 29 height 15
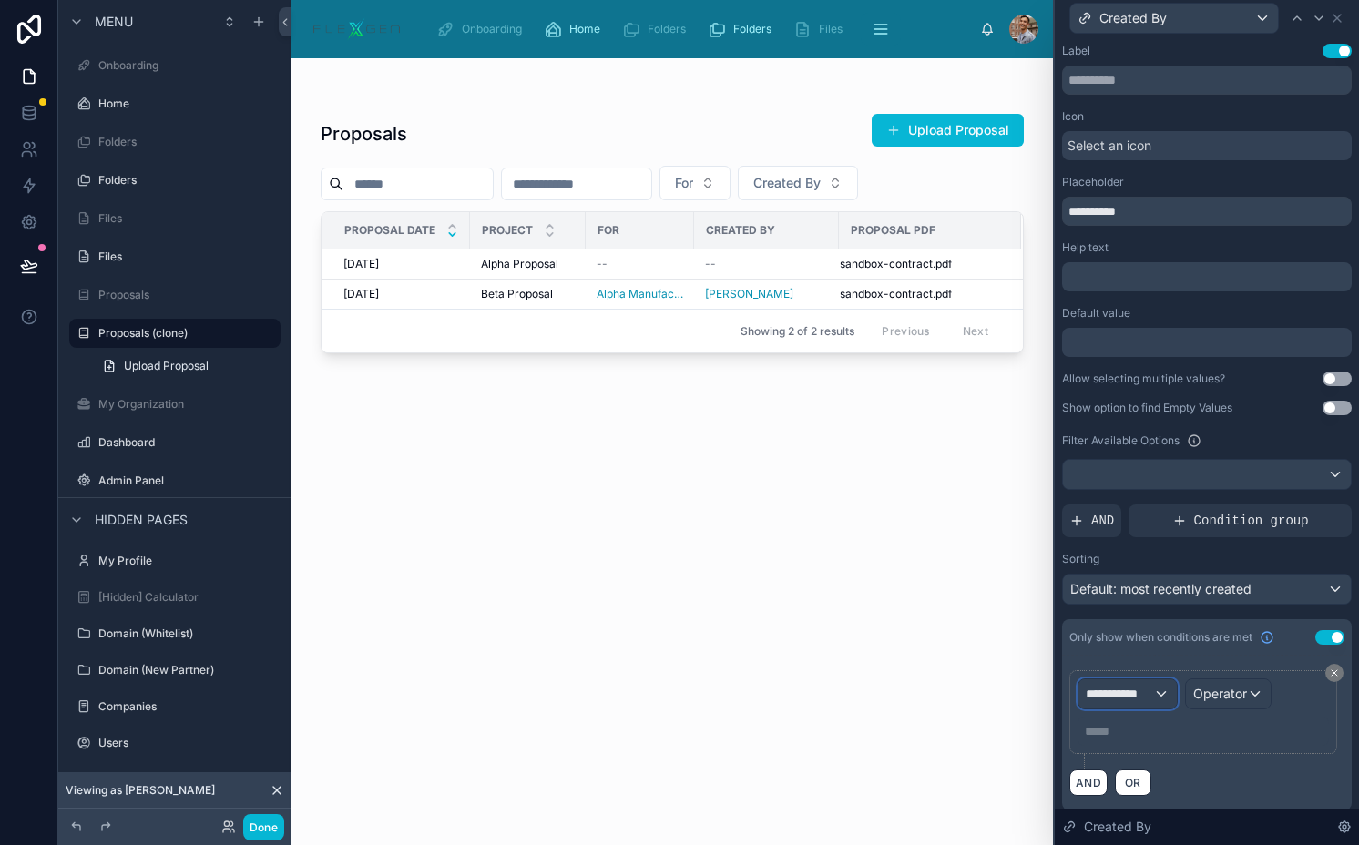
click at [1153, 695] on div "**********" at bounding box center [1127, 693] width 98 height 29
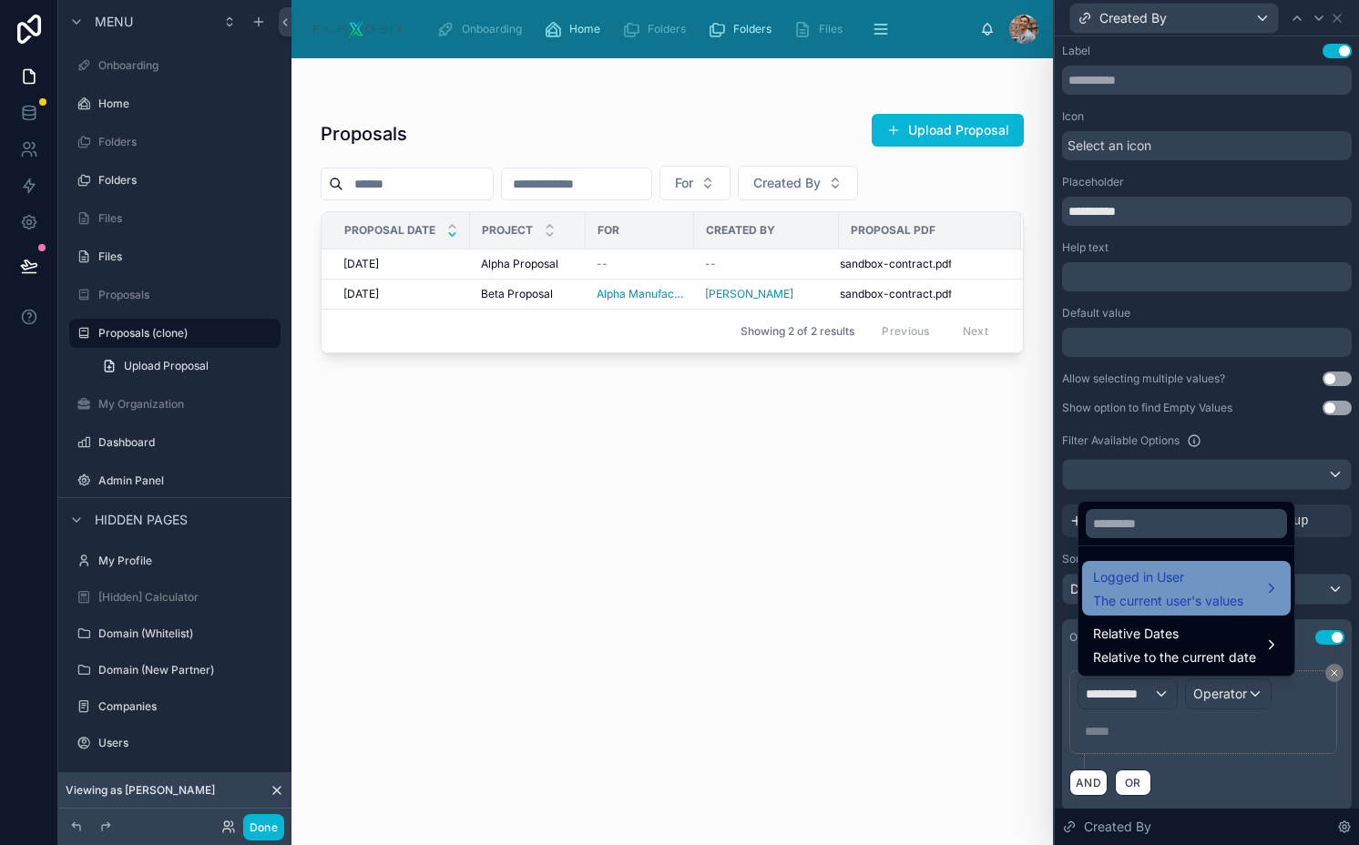
click at [1152, 594] on span "The current user's values" at bounding box center [1168, 601] width 150 height 18
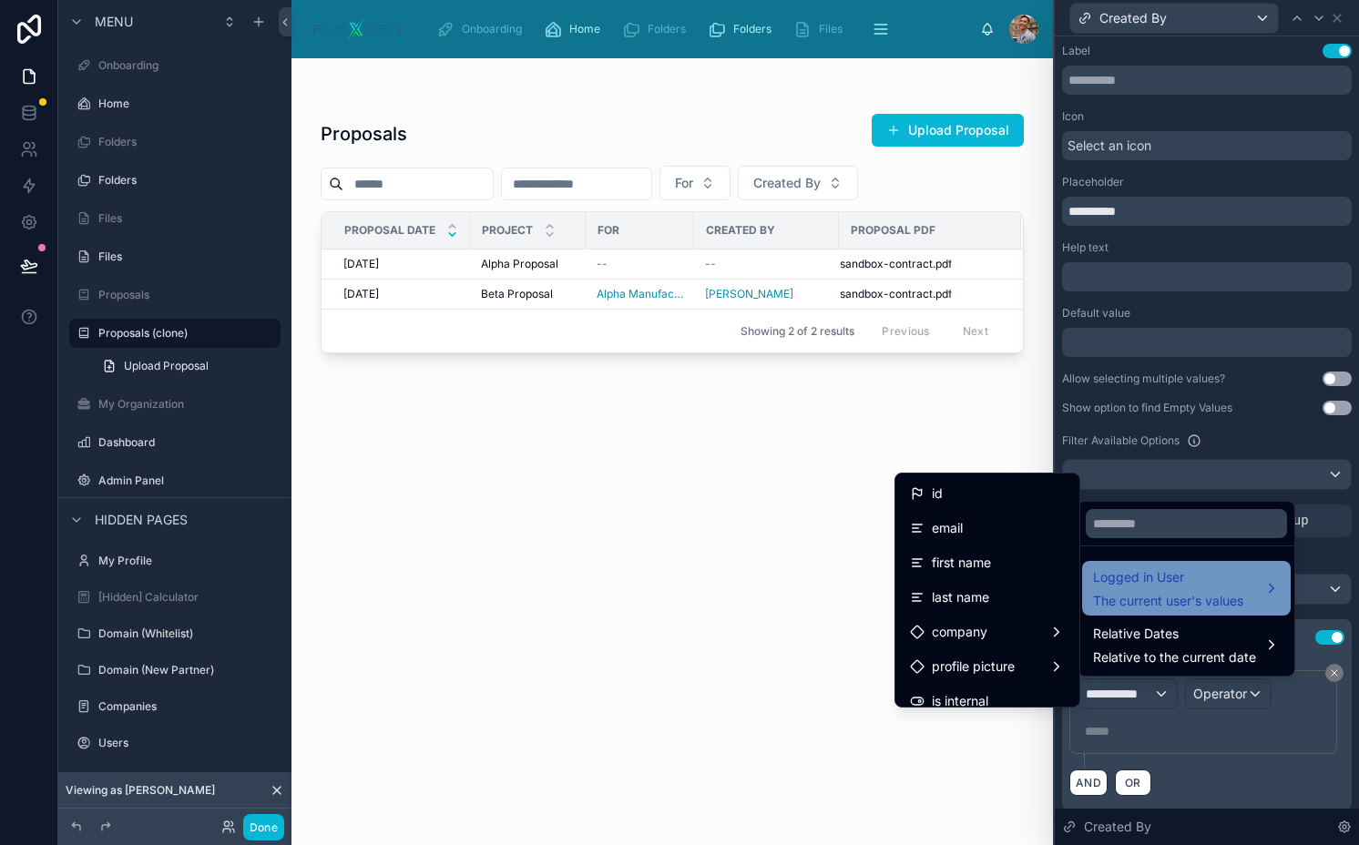
click at [1152, 594] on span "The current user's values" at bounding box center [1168, 601] width 150 height 18
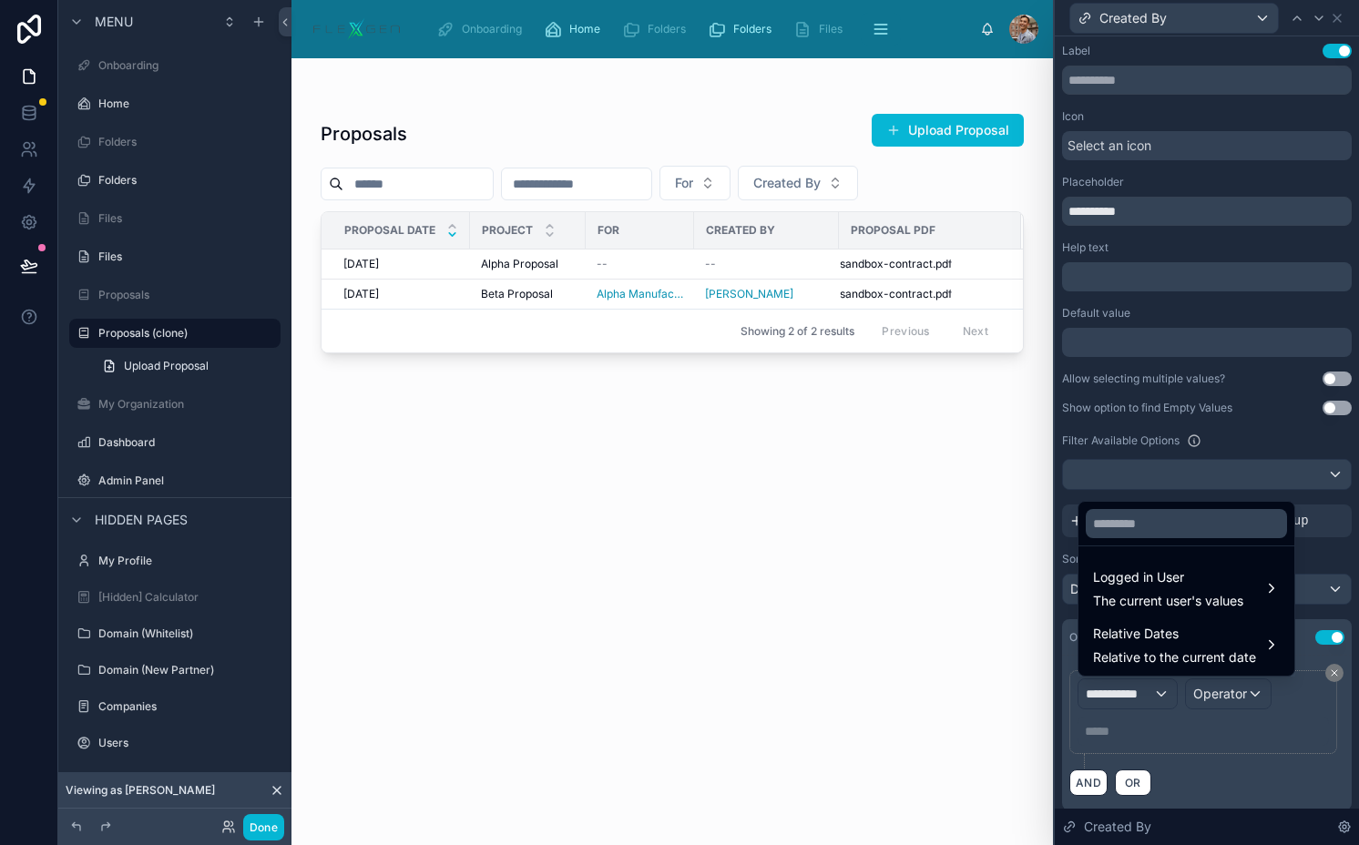
click at [1313, 667] on div at bounding box center [1206, 422] width 304 height 845
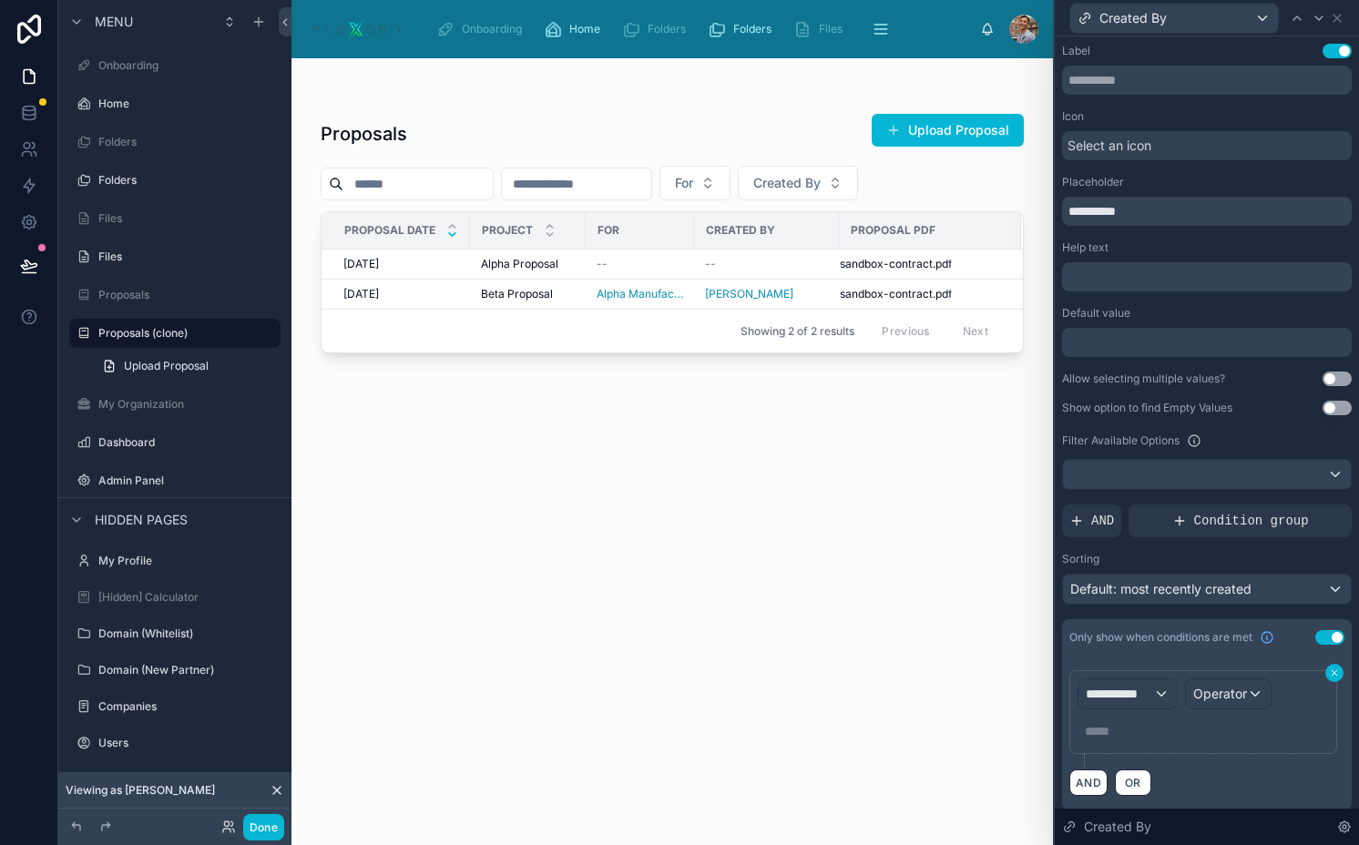
click at [1325, 667] on button at bounding box center [1334, 673] width 18 height 18
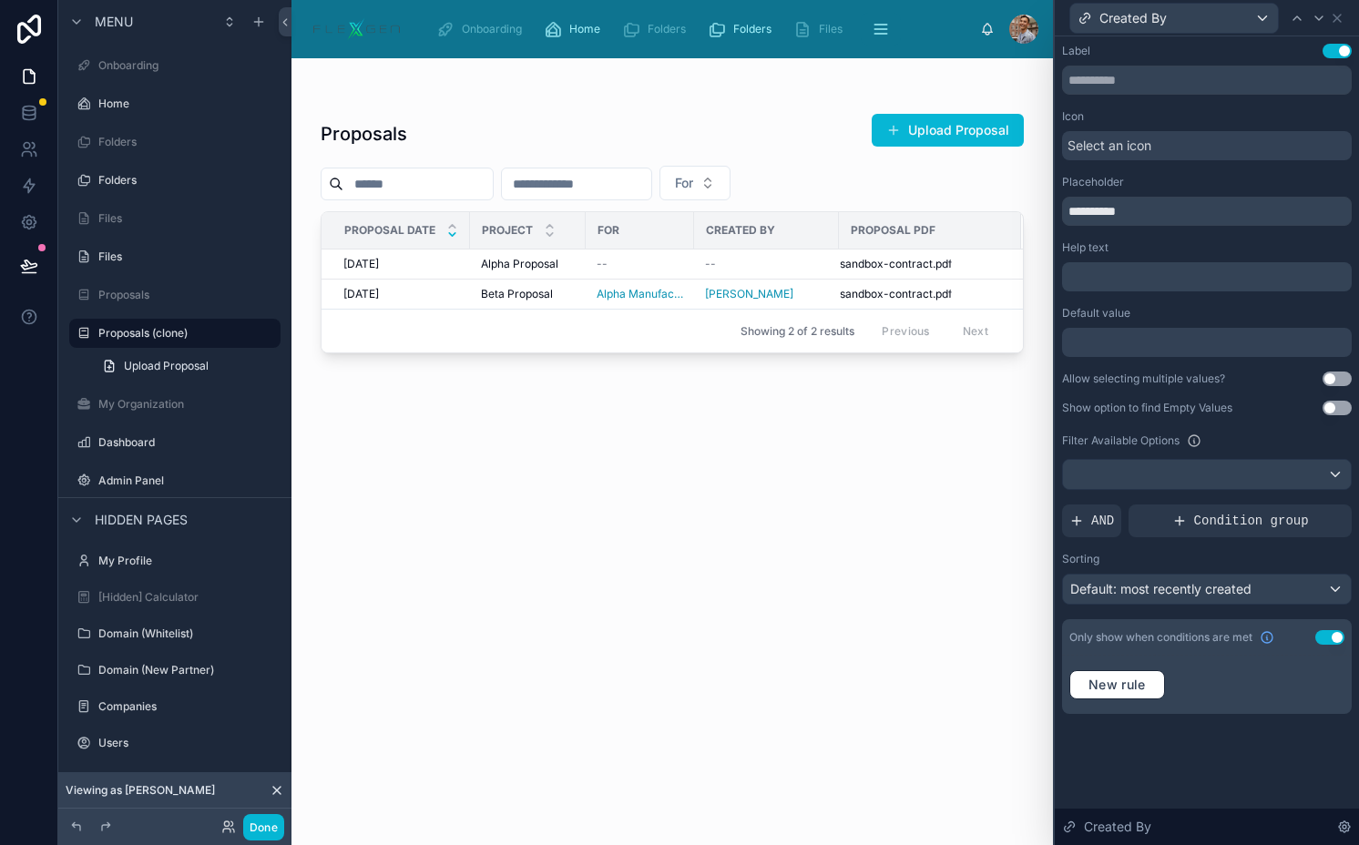
click at [1329, 639] on button "Use setting" at bounding box center [1329, 637] width 29 height 15
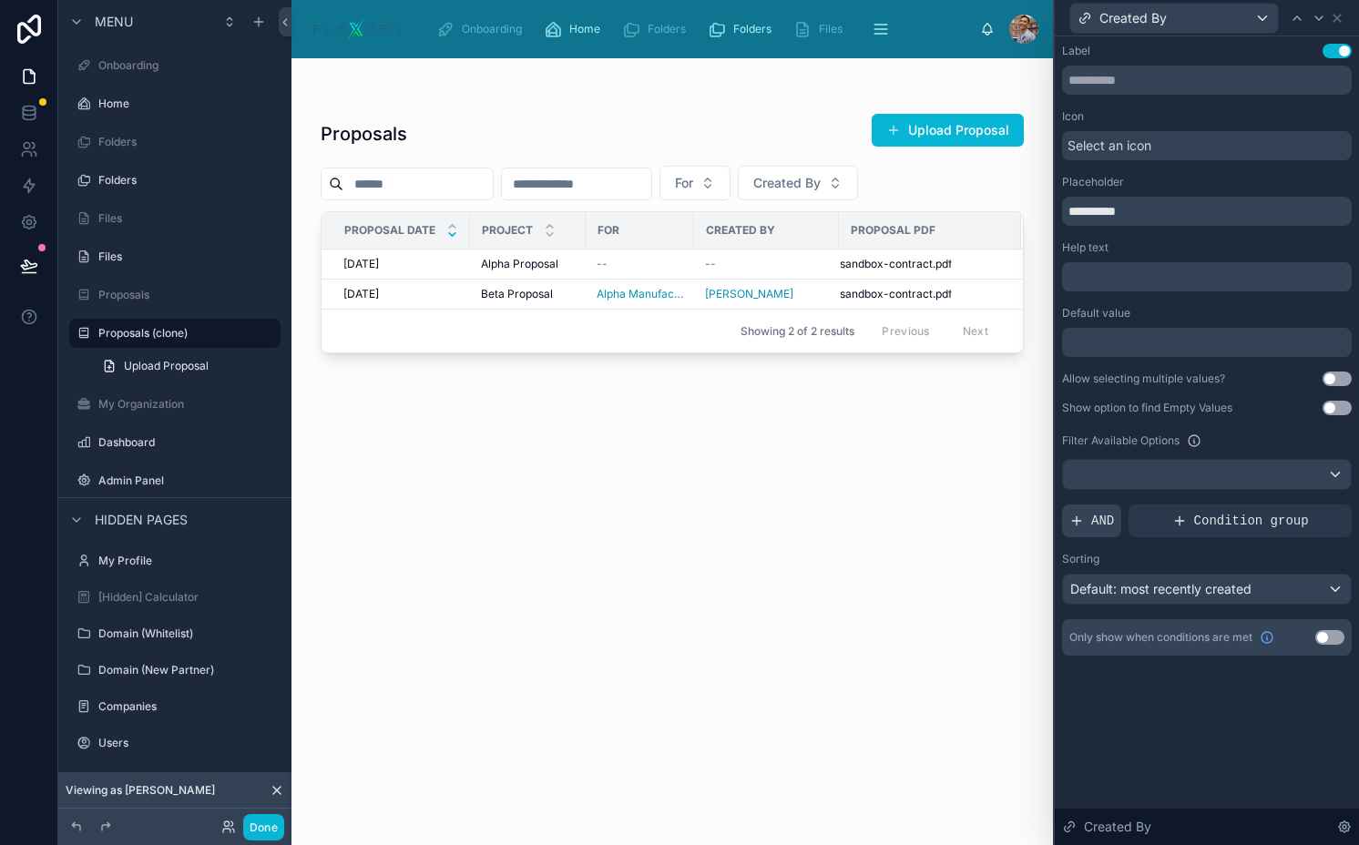
click at [1103, 513] on span "AND" at bounding box center [1102, 521] width 23 height 18
click at [1293, 504] on div at bounding box center [1305, 506] width 25 height 25
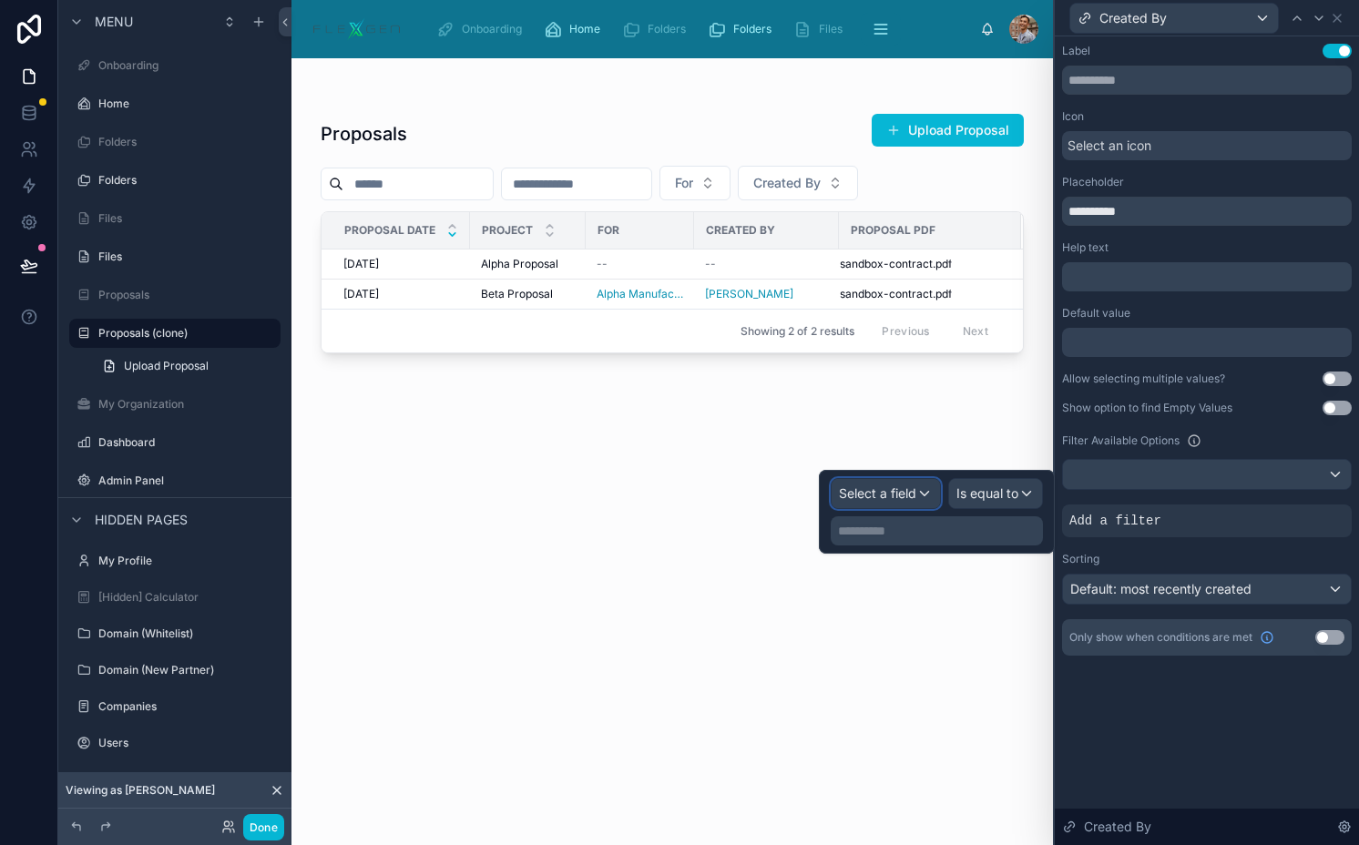
click at [910, 492] on span "Select a field" at bounding box center [877, 492] width 77 height 15
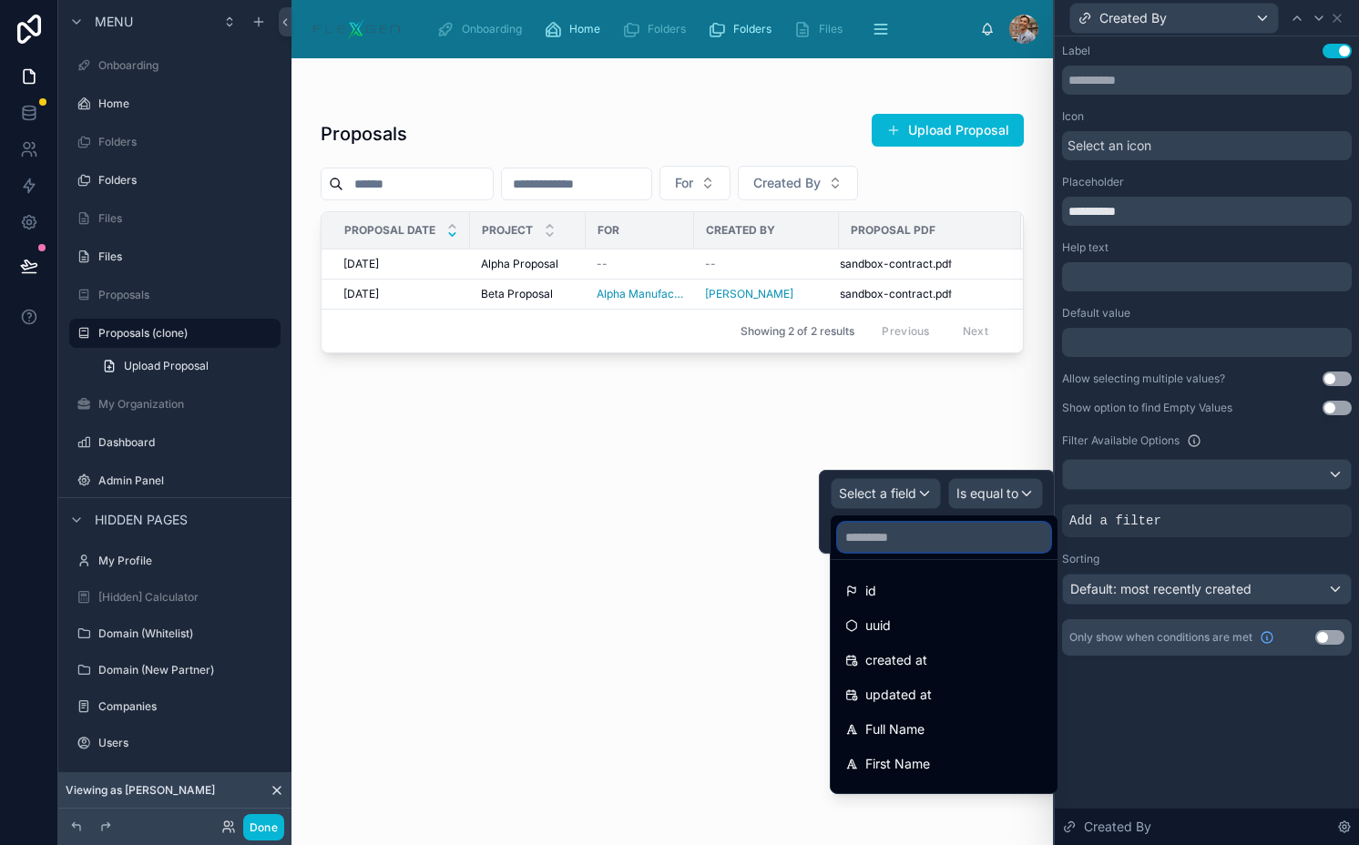
click at [929, 544] on input "text" at bounding box center [944, 537] width 212 height 29
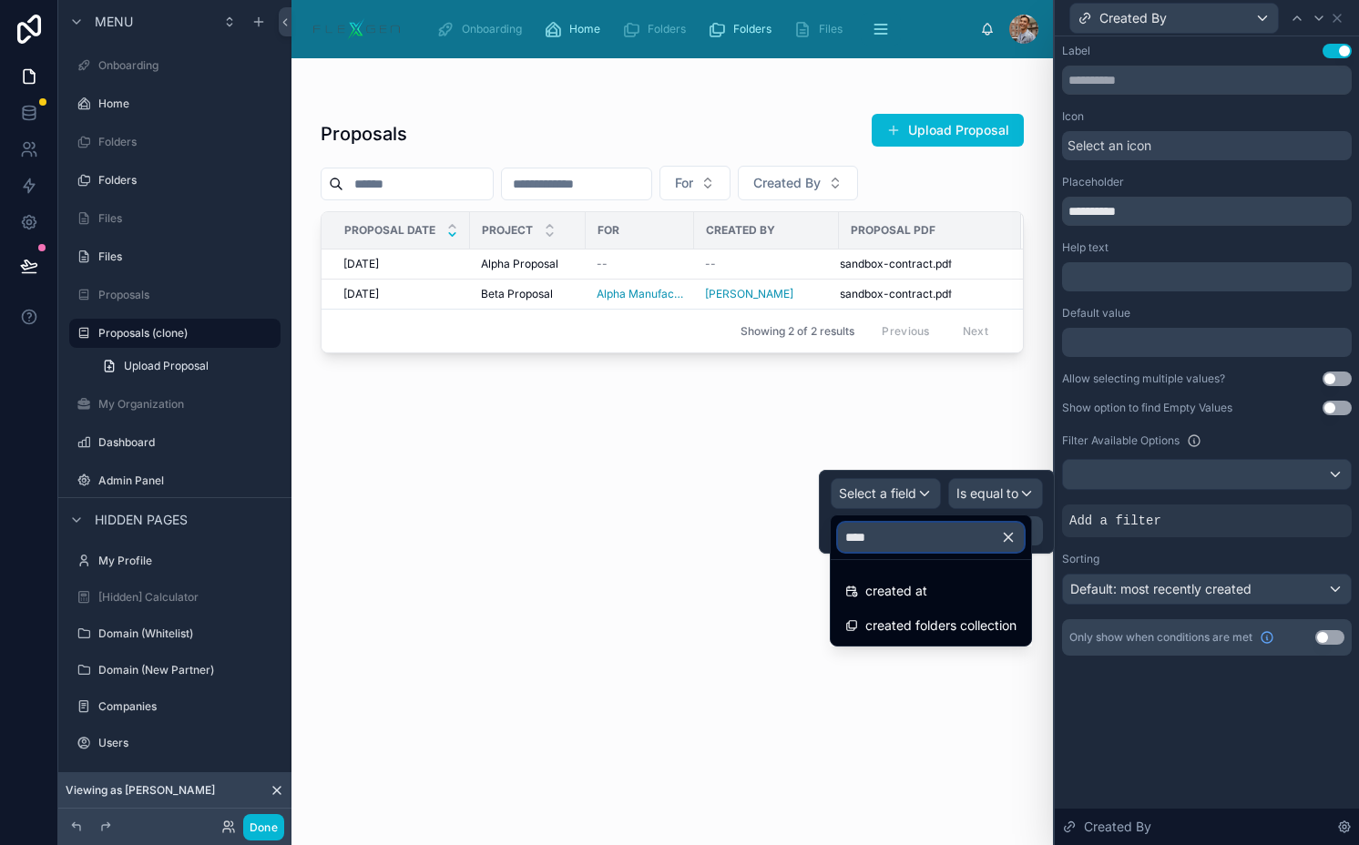
click at [919, 537] on input "****" at bounding box center [931, 537] width 186 height 29
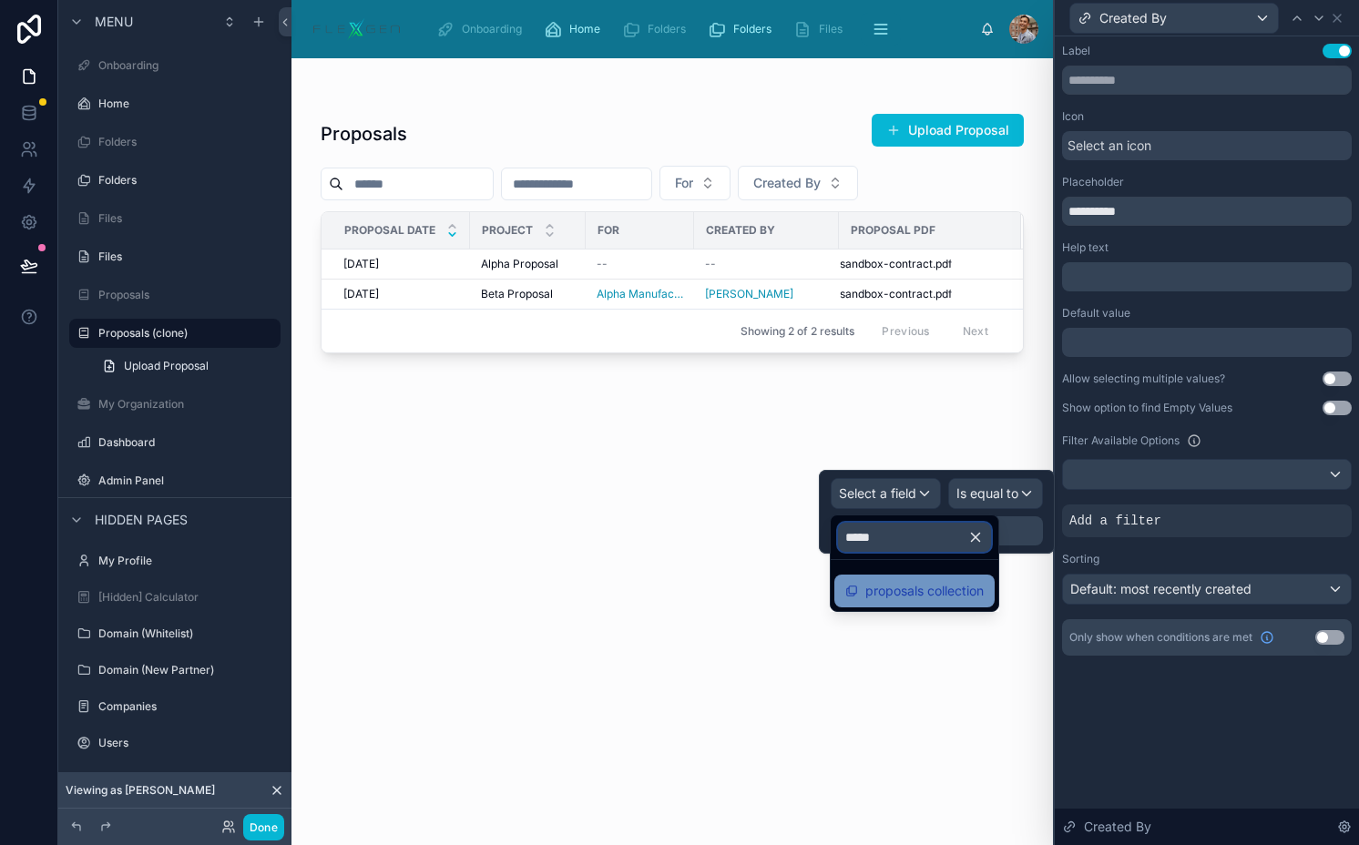
type input "*****"
click at [928, 597] on span "proposals collection" at bounding box center [924, 591] width 118 height 22
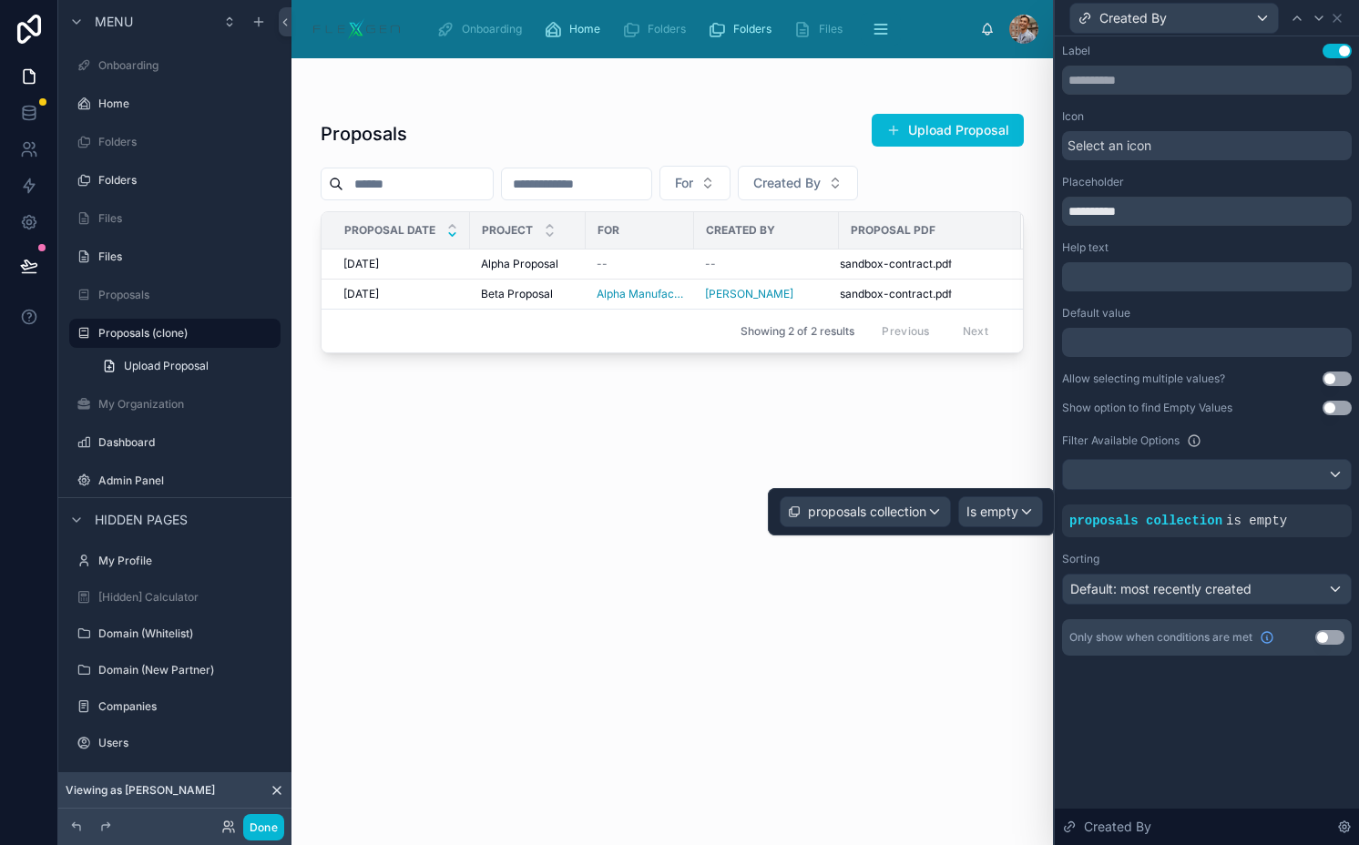
click at [1003, 533] on div "proposals collection Is empty" at bounding box center [911, 511] width 287 height 47
click at [989, 489] on div "proposals collection Is empty" at bounding box center [911, 511] width 287 height 47
click at [989, 517] on span "Is empty" at bounding box center [992, 512] width 52 height 18
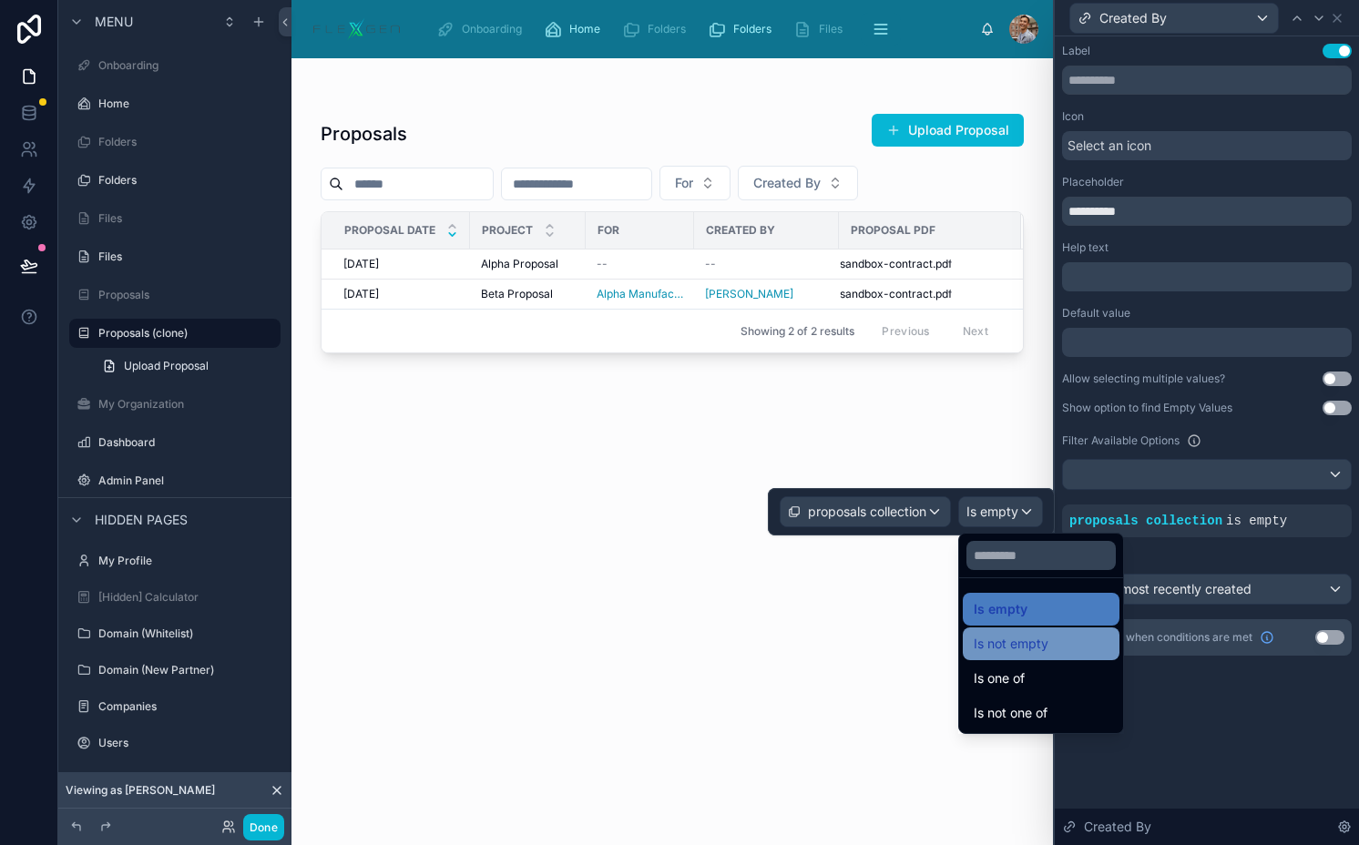
click at [1043, 635] on span "Is not empty" at bounding box center [1010, 644] width 75 height 22
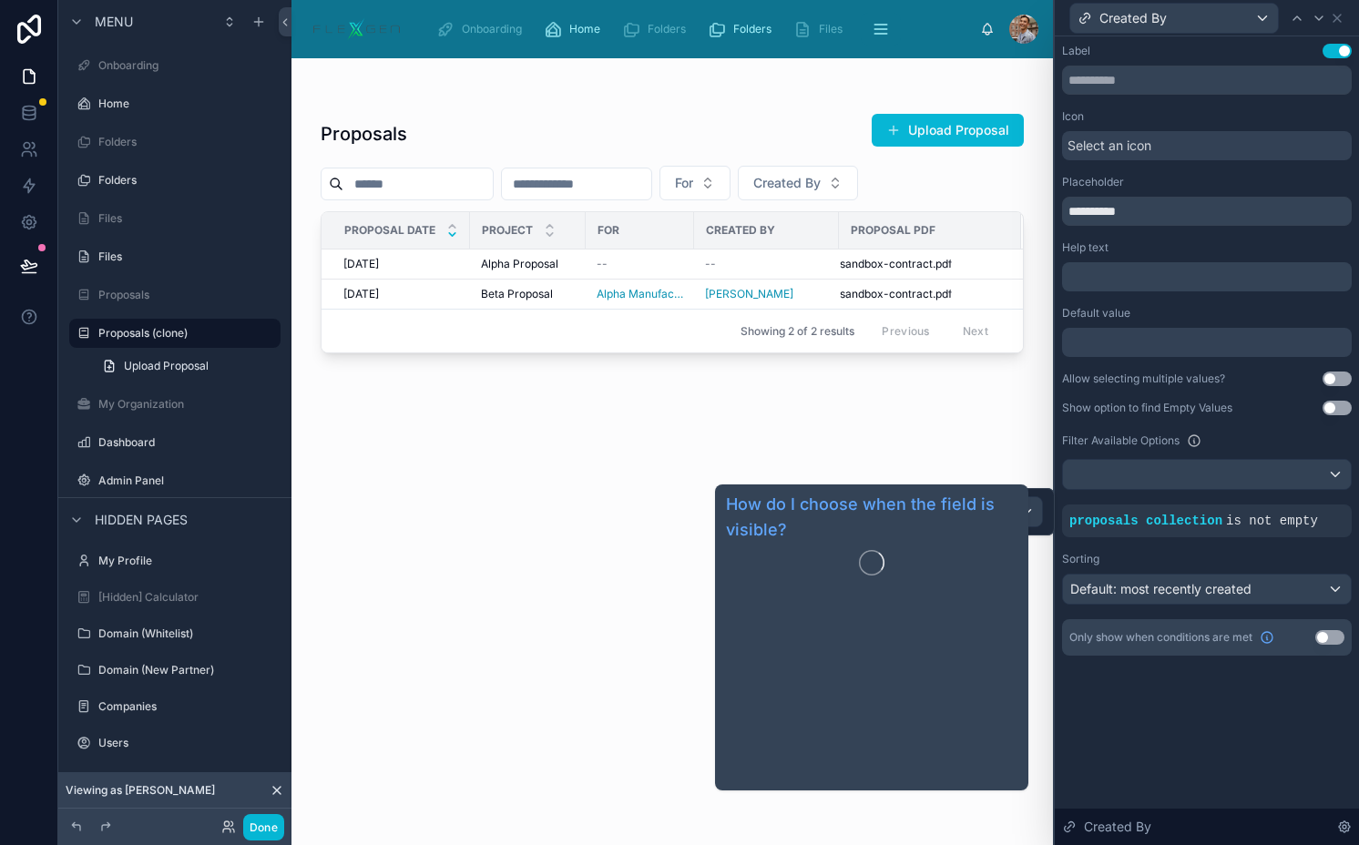
click at [1231, 725] on div "**********" at bounding box center [1206, 440] width 304 height 809
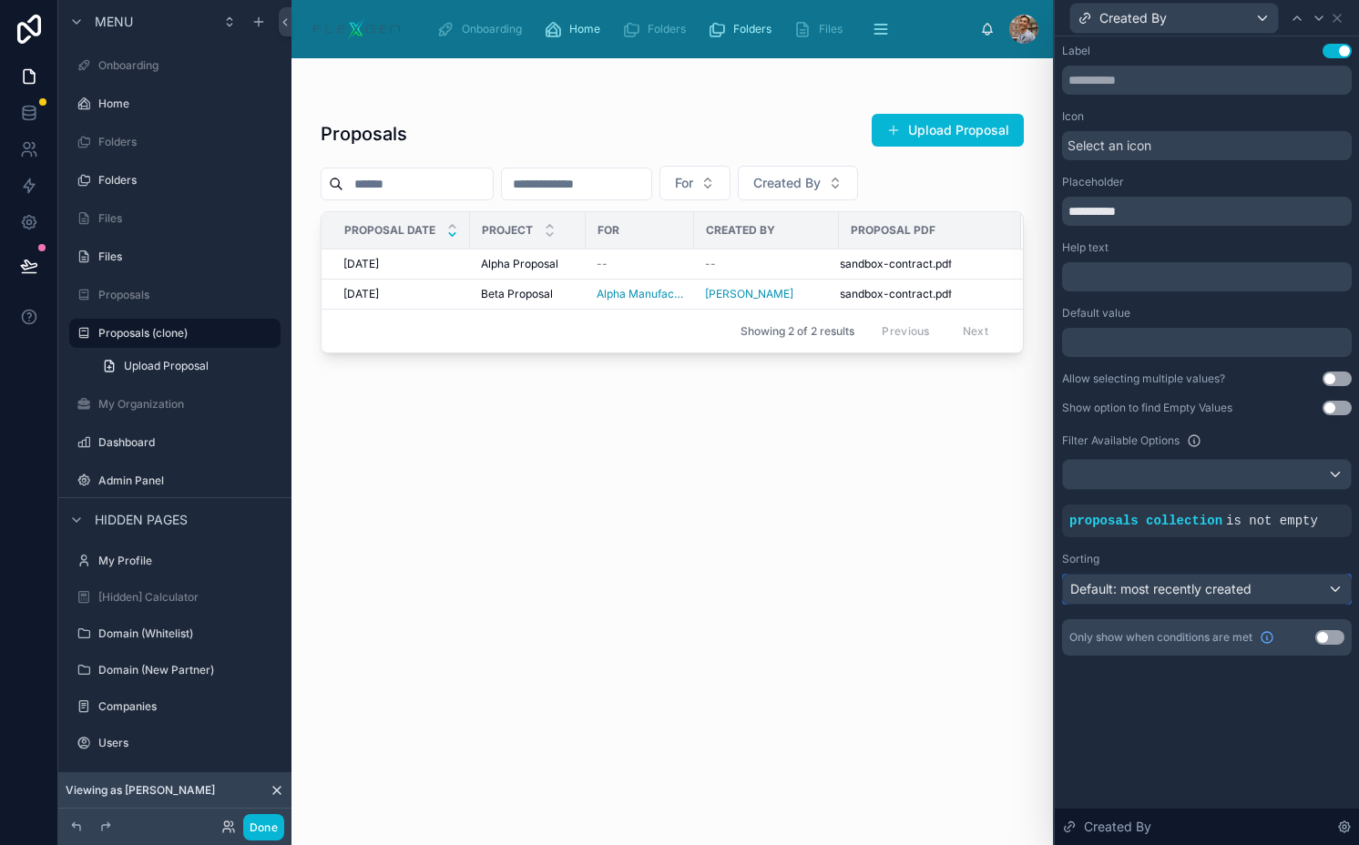
click at [1139, 590] on span "Default: most recently created" at bounding box center [1160, 588] width 181 height 15
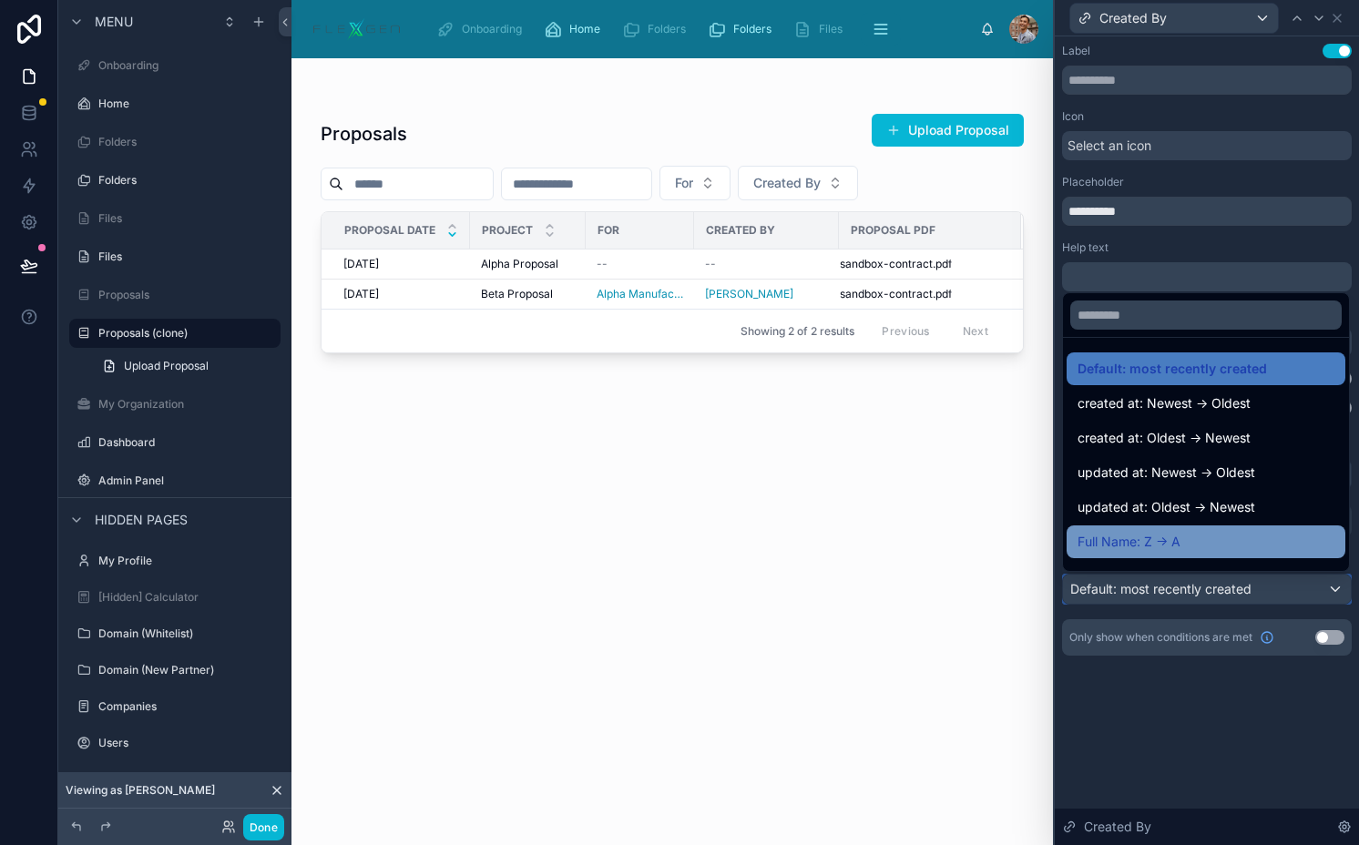
scroll to position [37, 0]
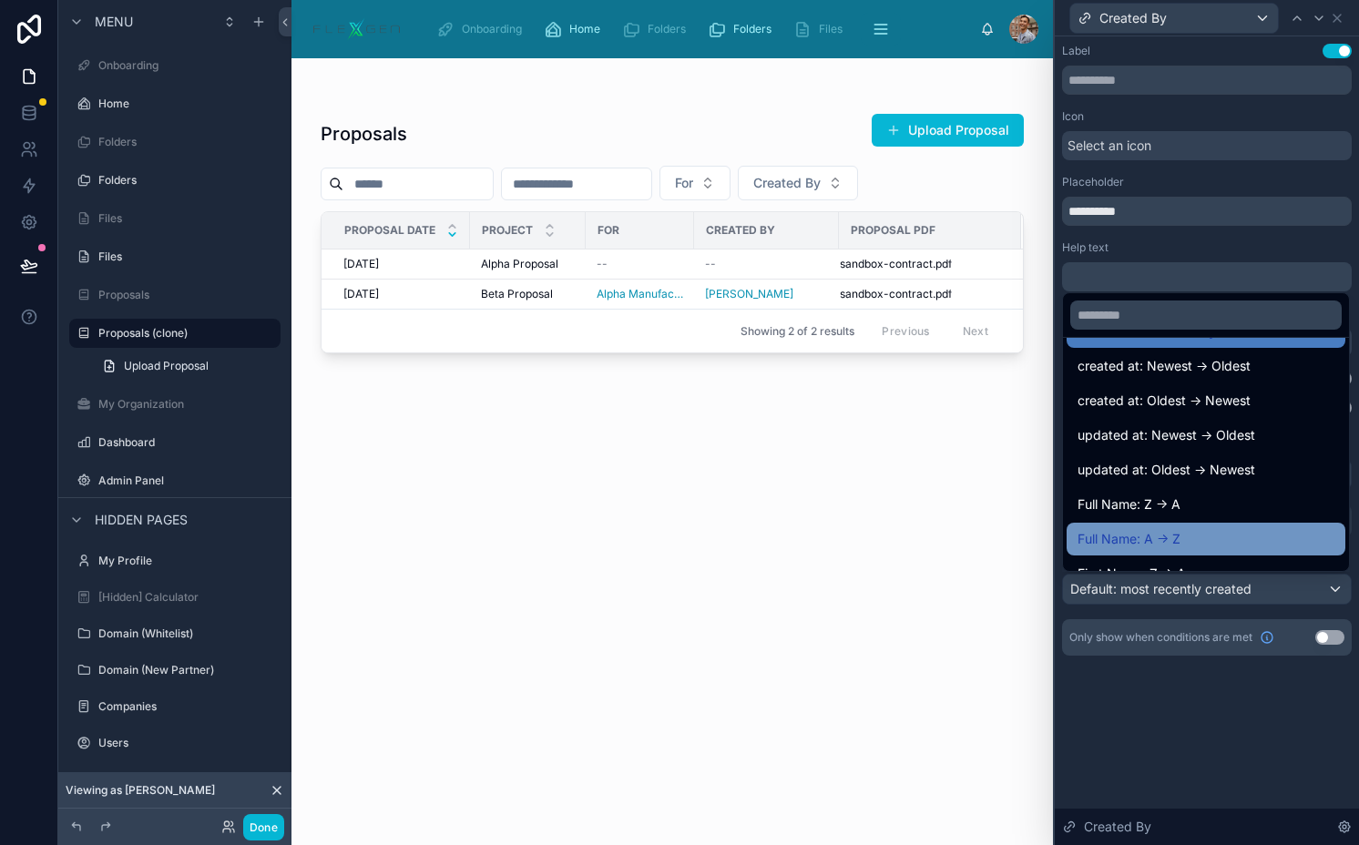
click at [1125, 534] on span "Full Name: A -> Z" at bounding box center [1128, 539] width 103 height 22
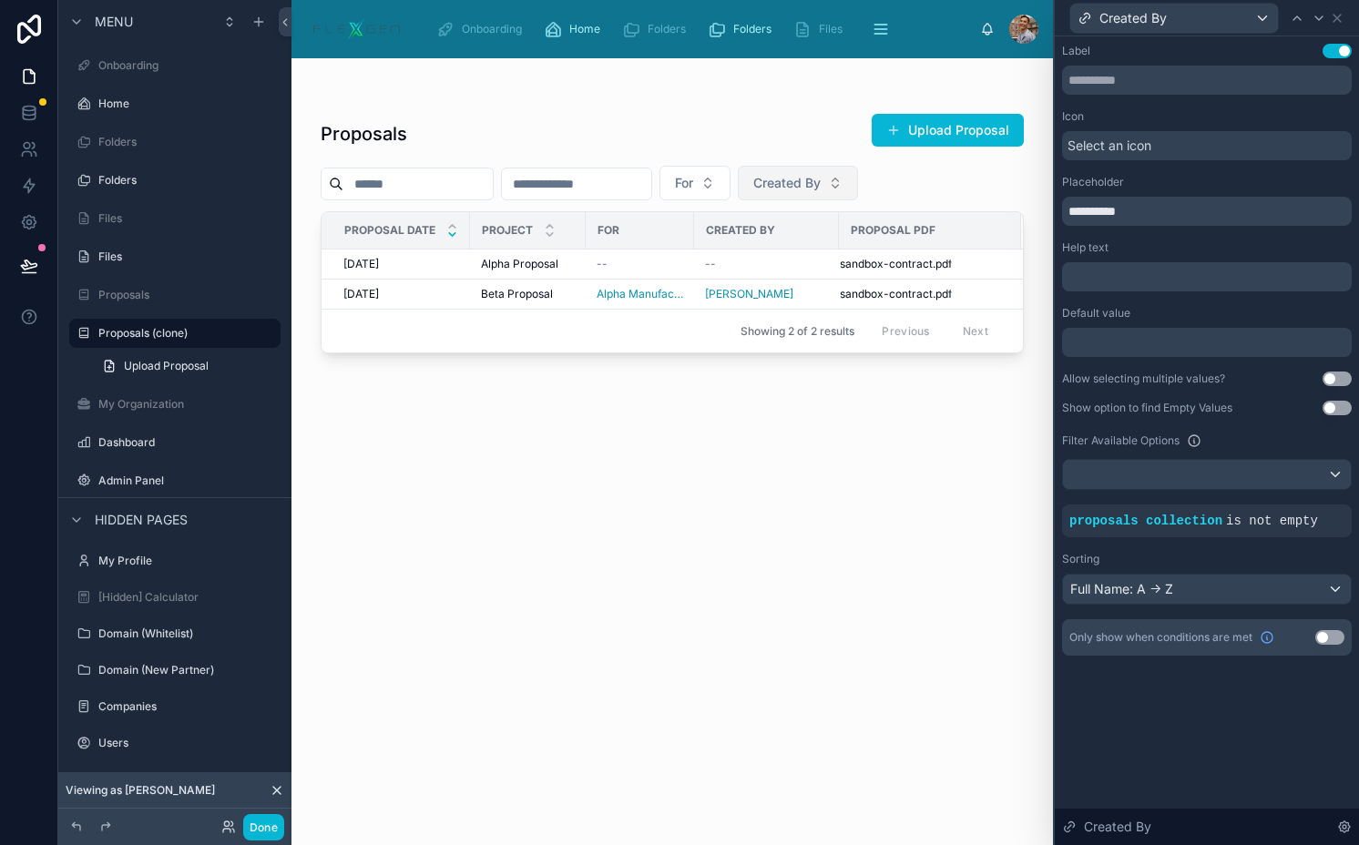
click at [820, 168] on button "Created By" at bounding box center [798, 183] width 120 height 35
click at [258, 820] on button "Done" at bounding box center [263, 827] width 41 height 26
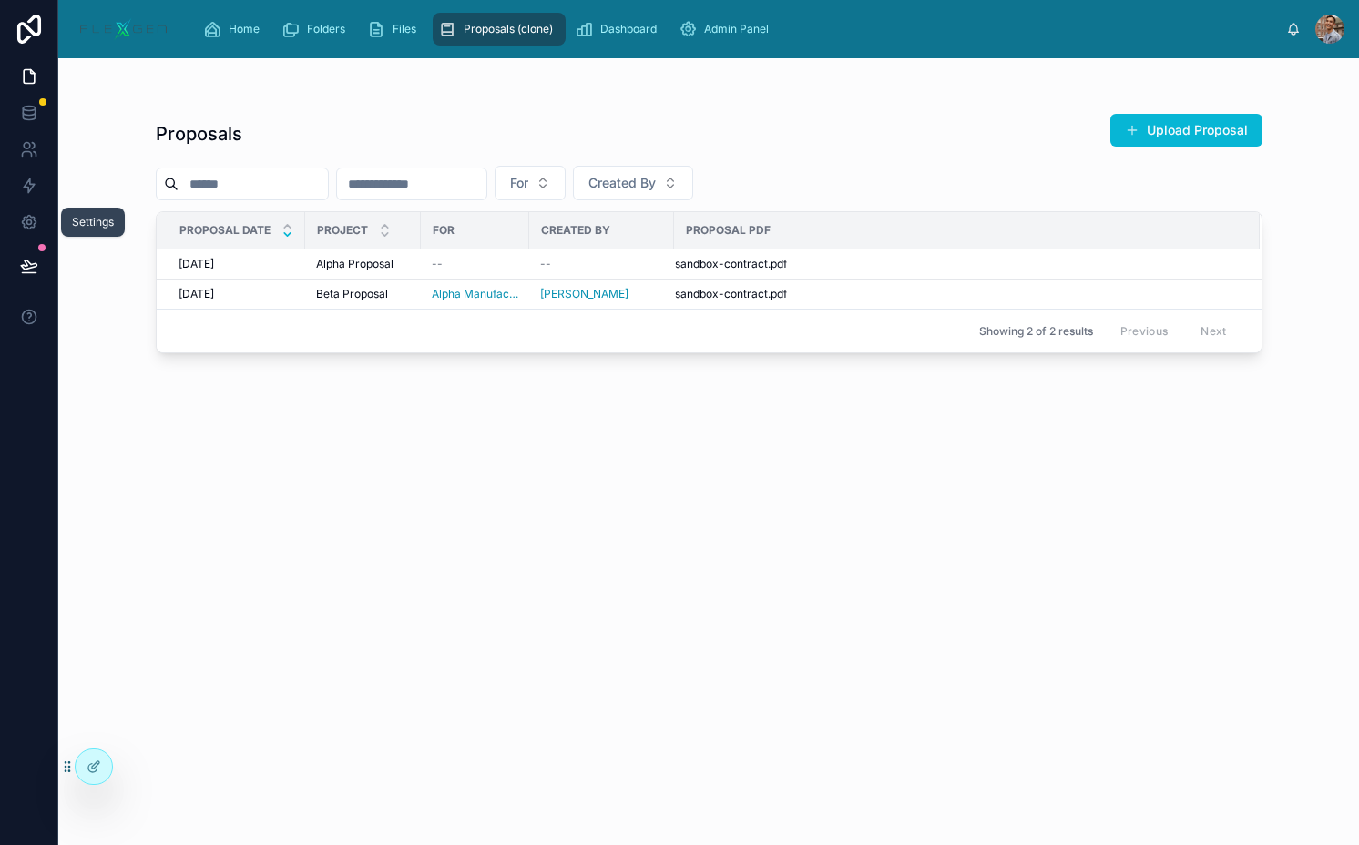
click at [20, 268] on icon at bounding box center [29, 266] width 18 height 18
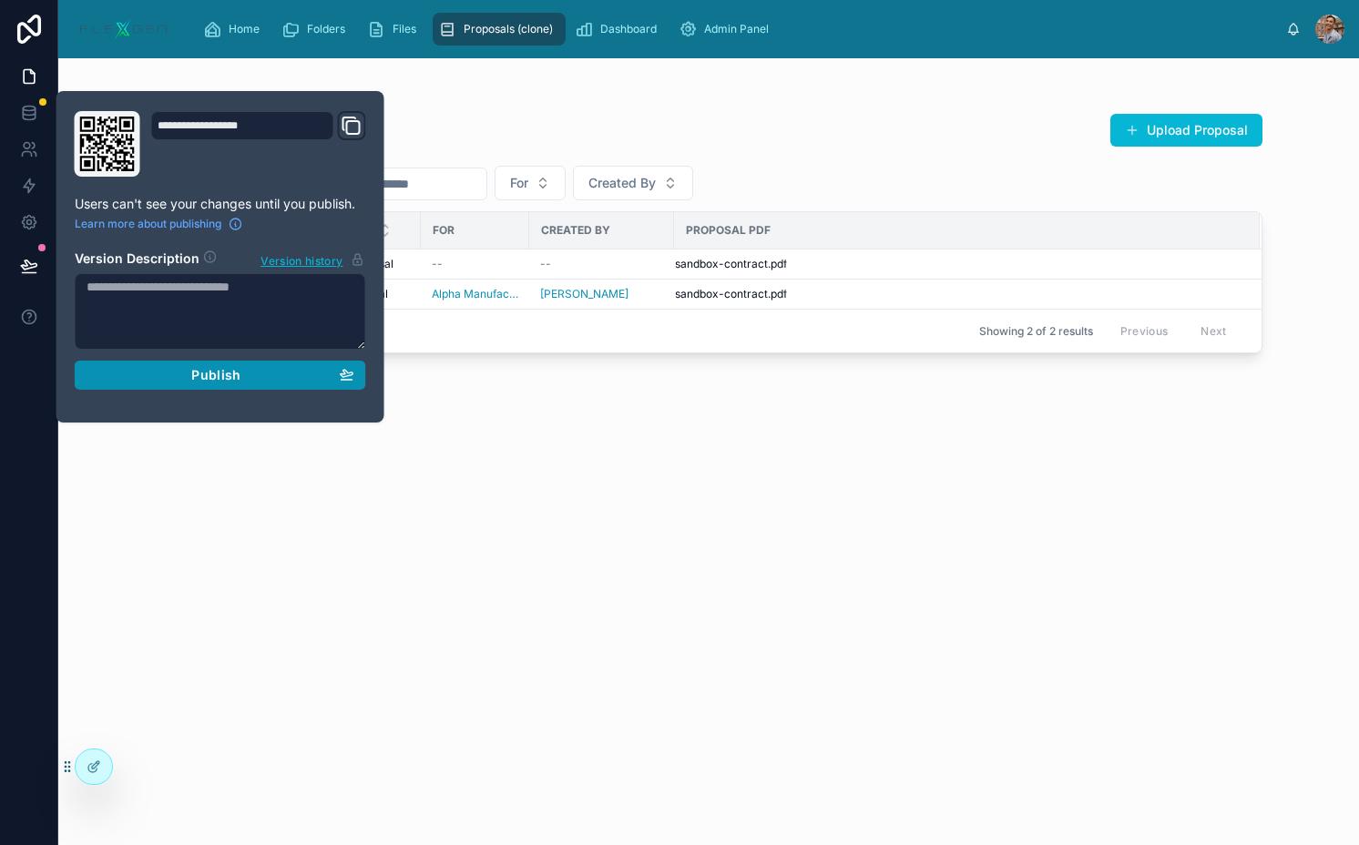
click at [294, 381] on div "Publish" at bounding box center [221, 375] width 268 height 16
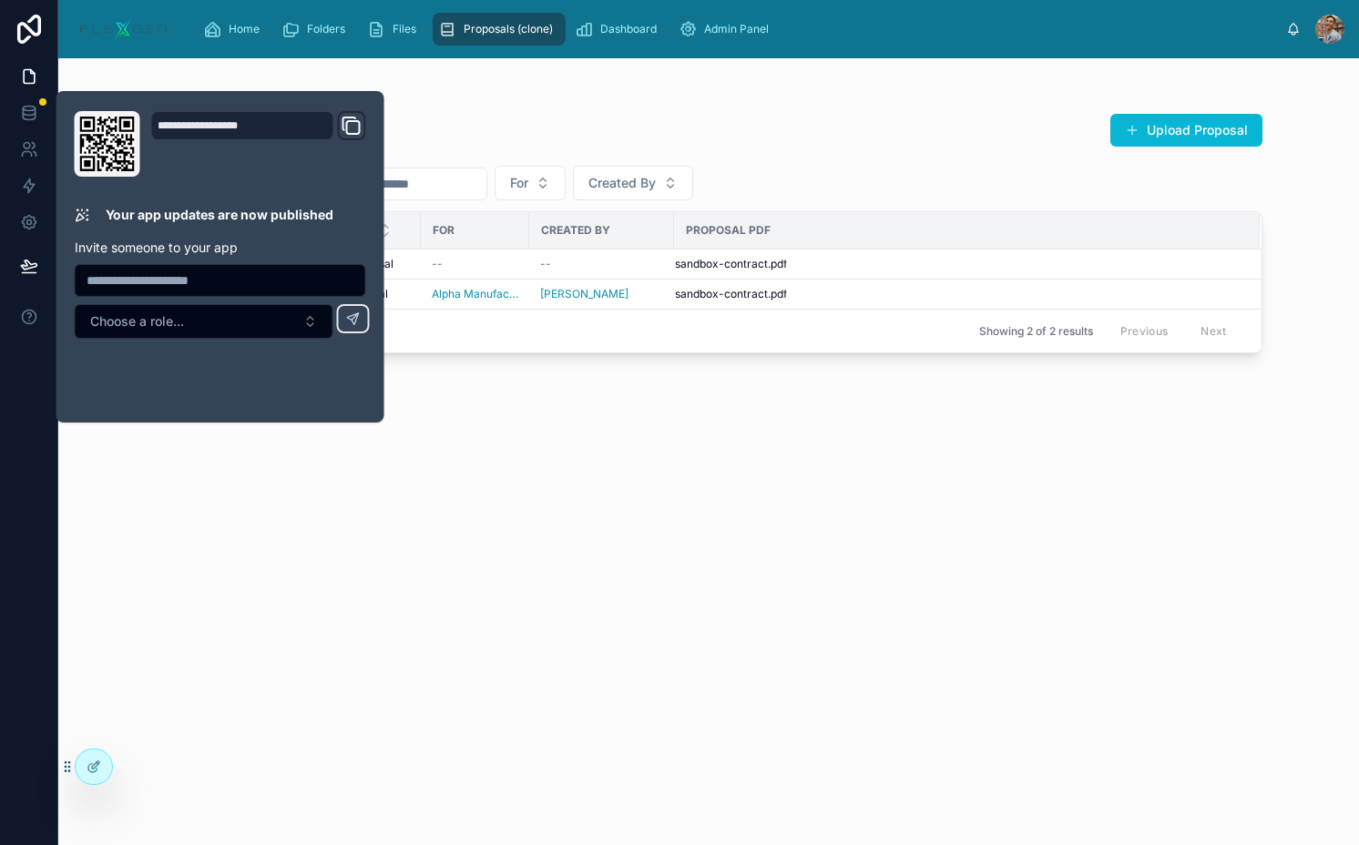
click at [767, 385] on div "Proposals Upload Proposal For Created By Proposal Date Project For Created By P…" at bounding box center [709, 462] width 1106 height 721
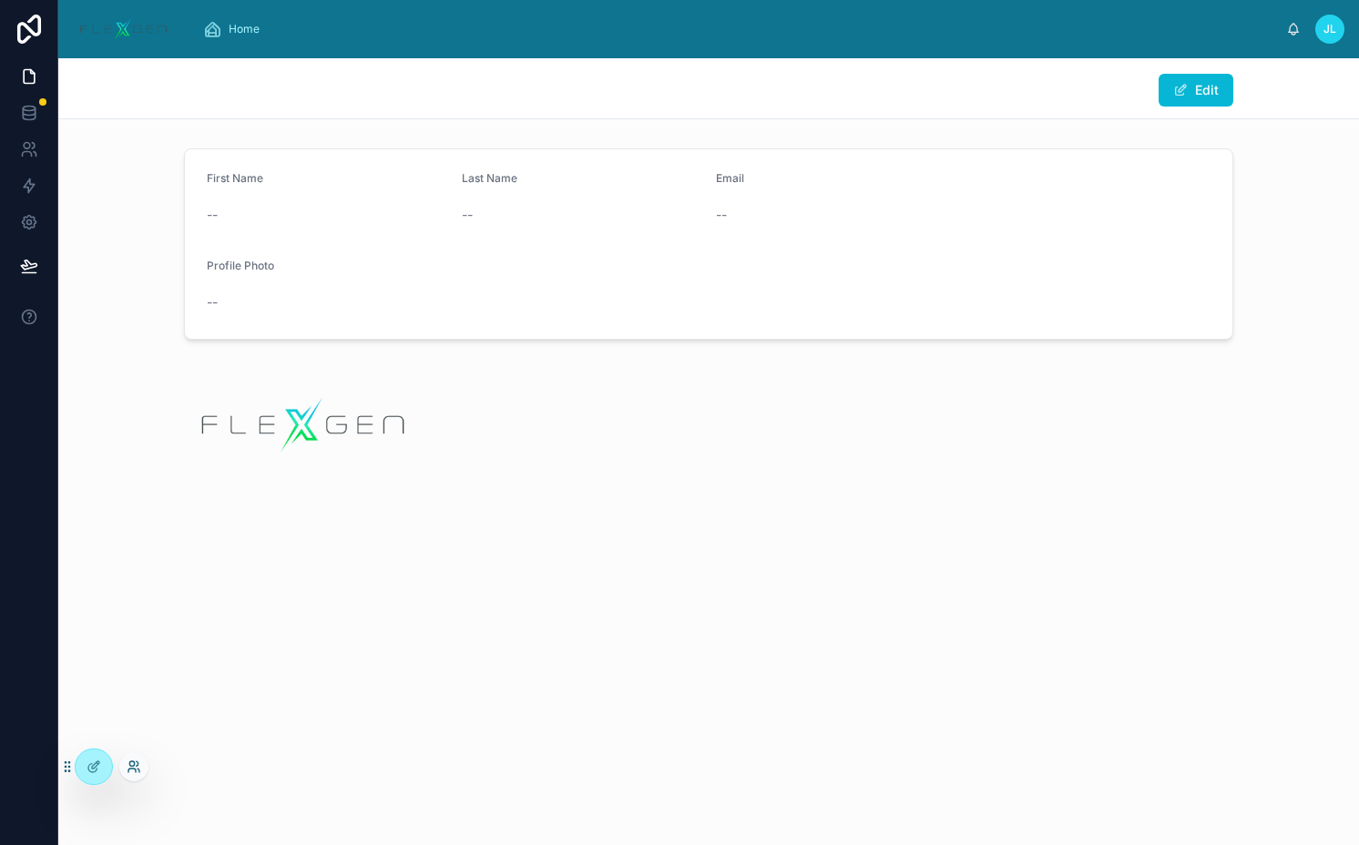
click at [128, 764] on icon at bounding box center [134, 766] width 15 height 15
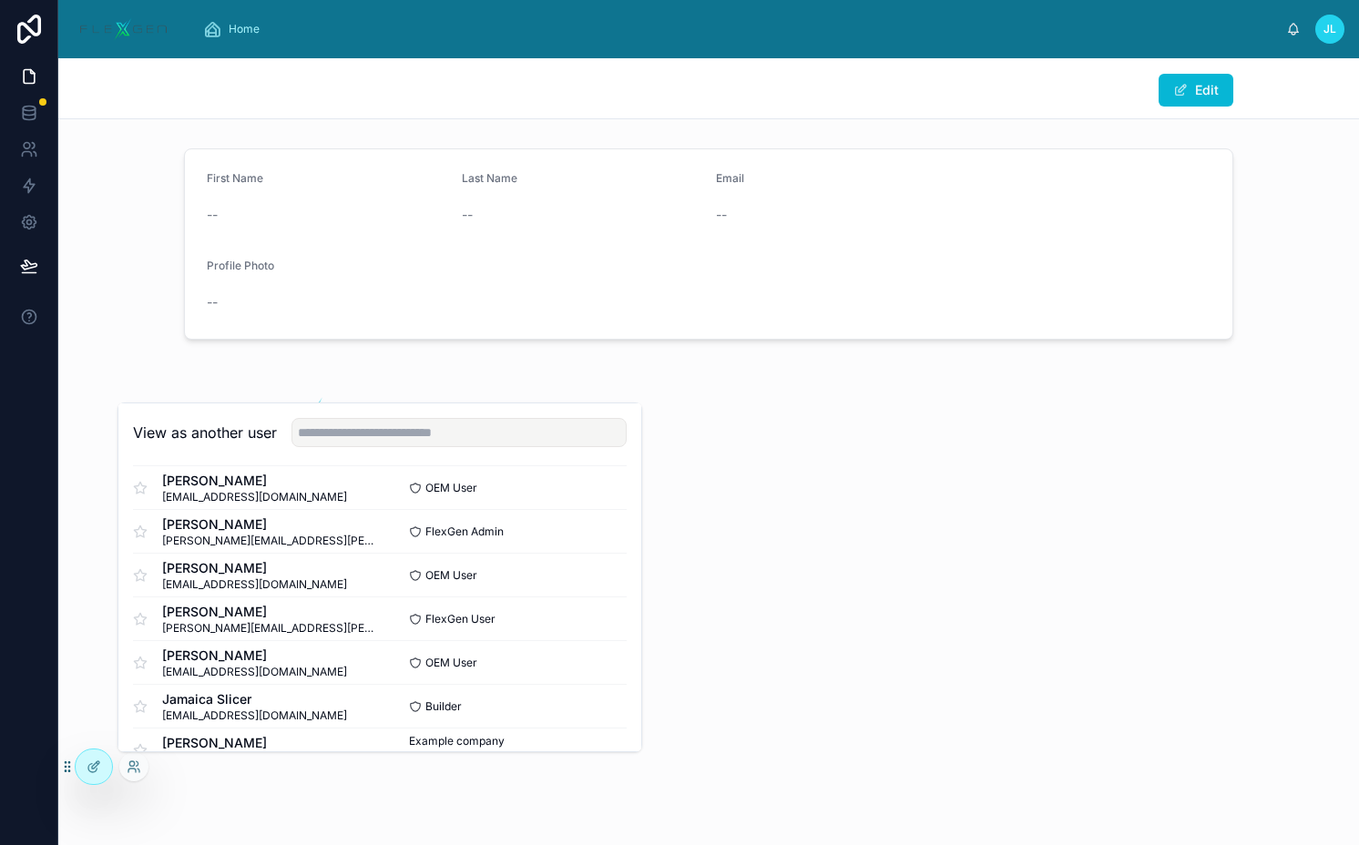
scroll to position [877, 0]
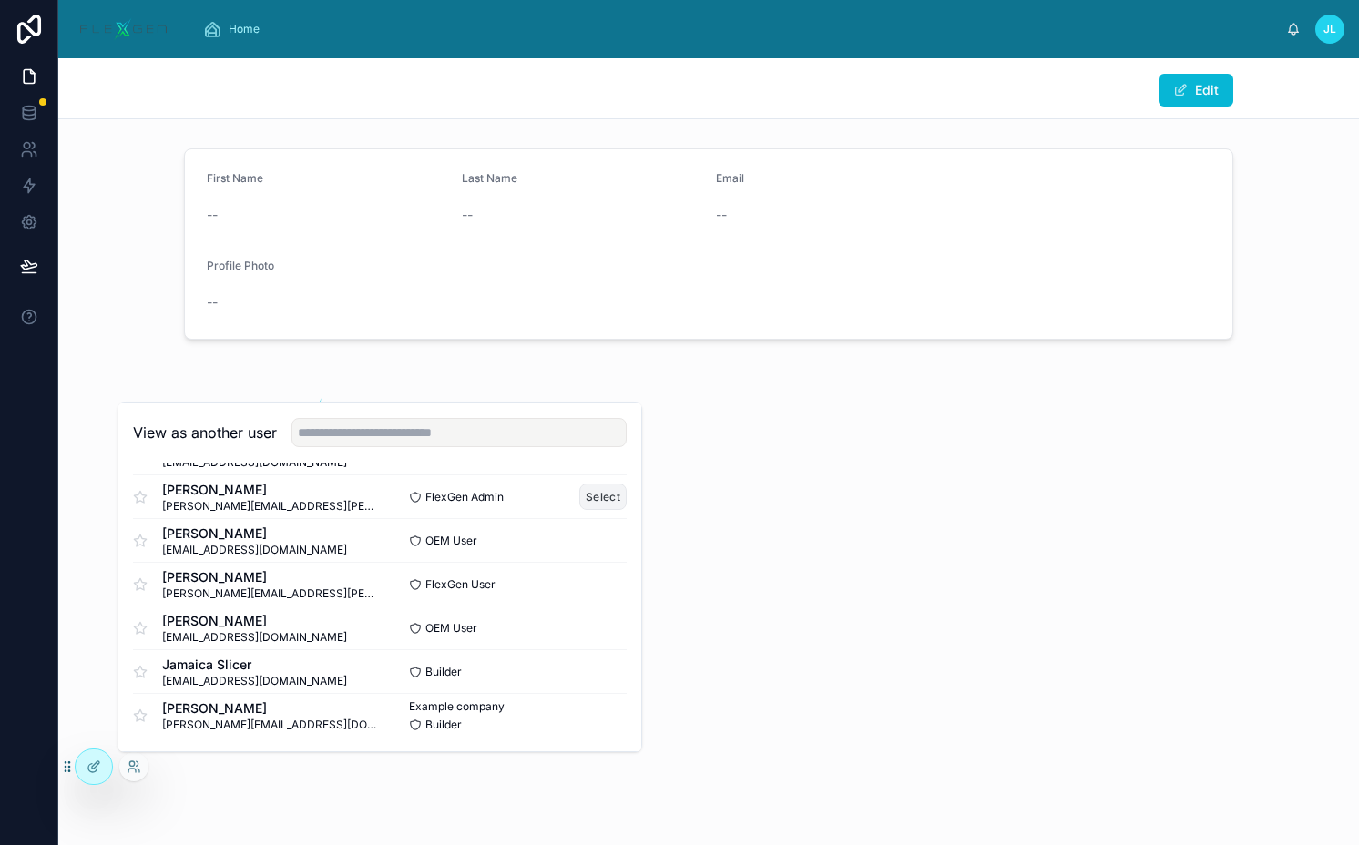
click at [594, 491] on button "Select" at bounding box center [602, 497] width 47 height 26
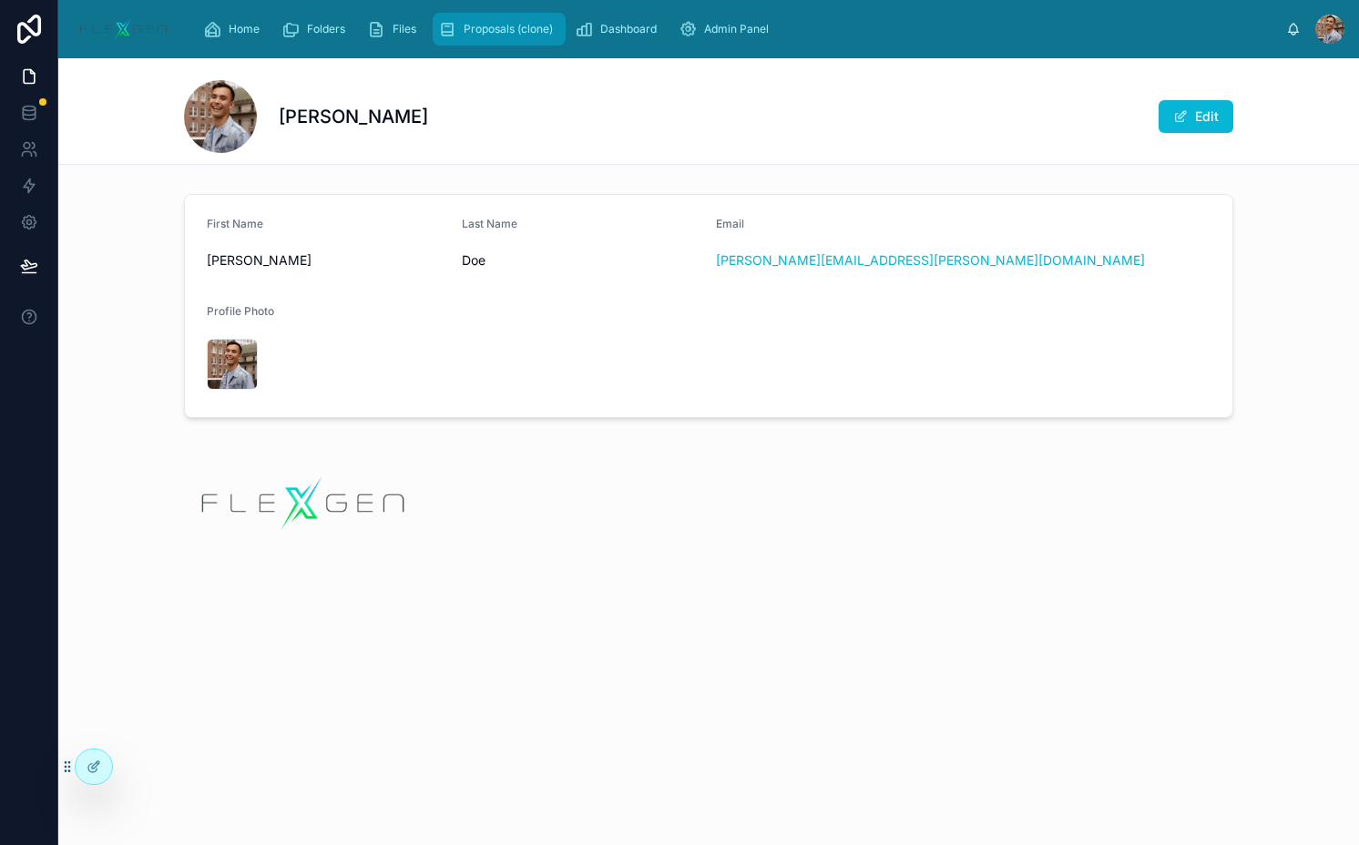
click at [439, 36] on icon "scrollable content" at bounding box center [447, 29] width 18 height 18
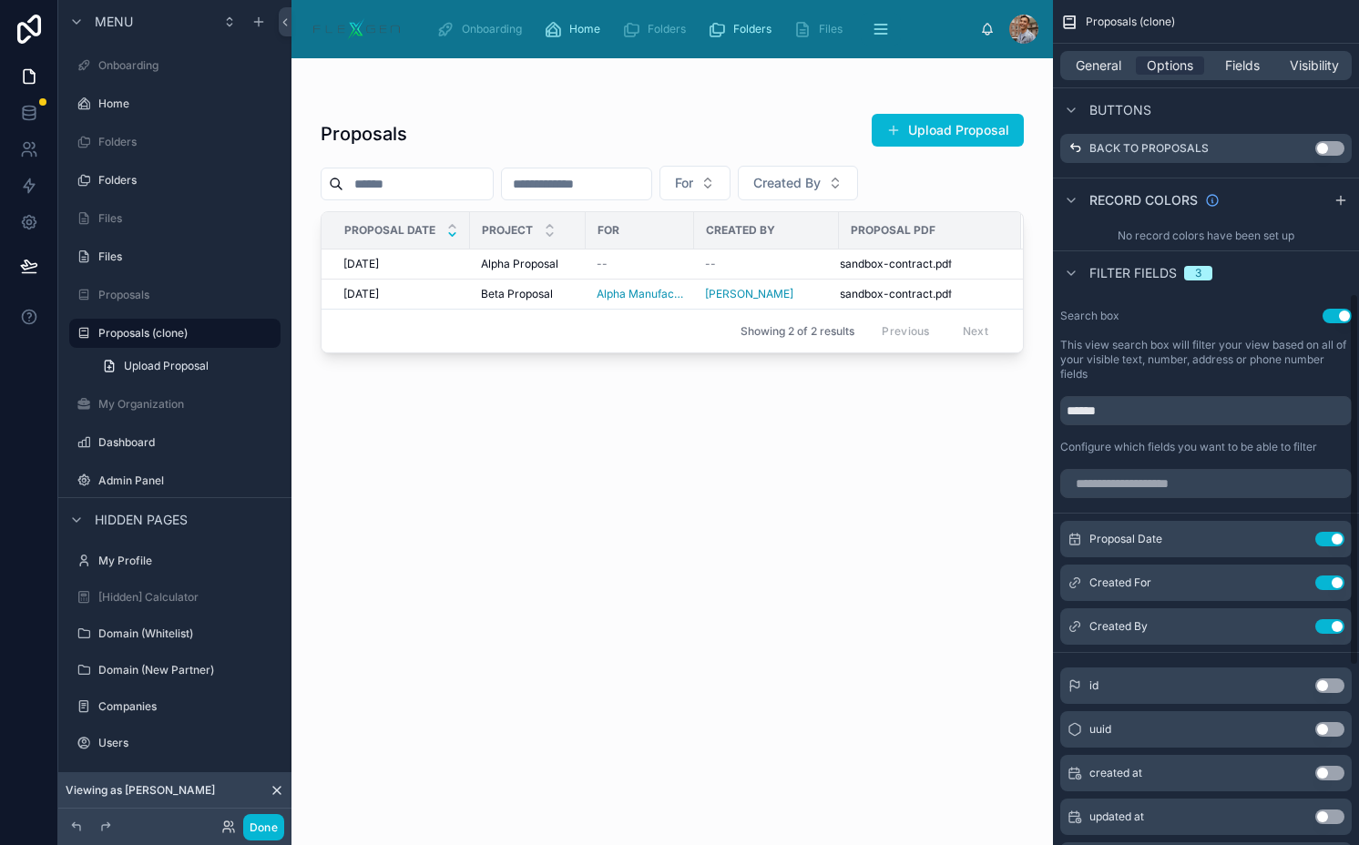
scroll to position [861, 0]
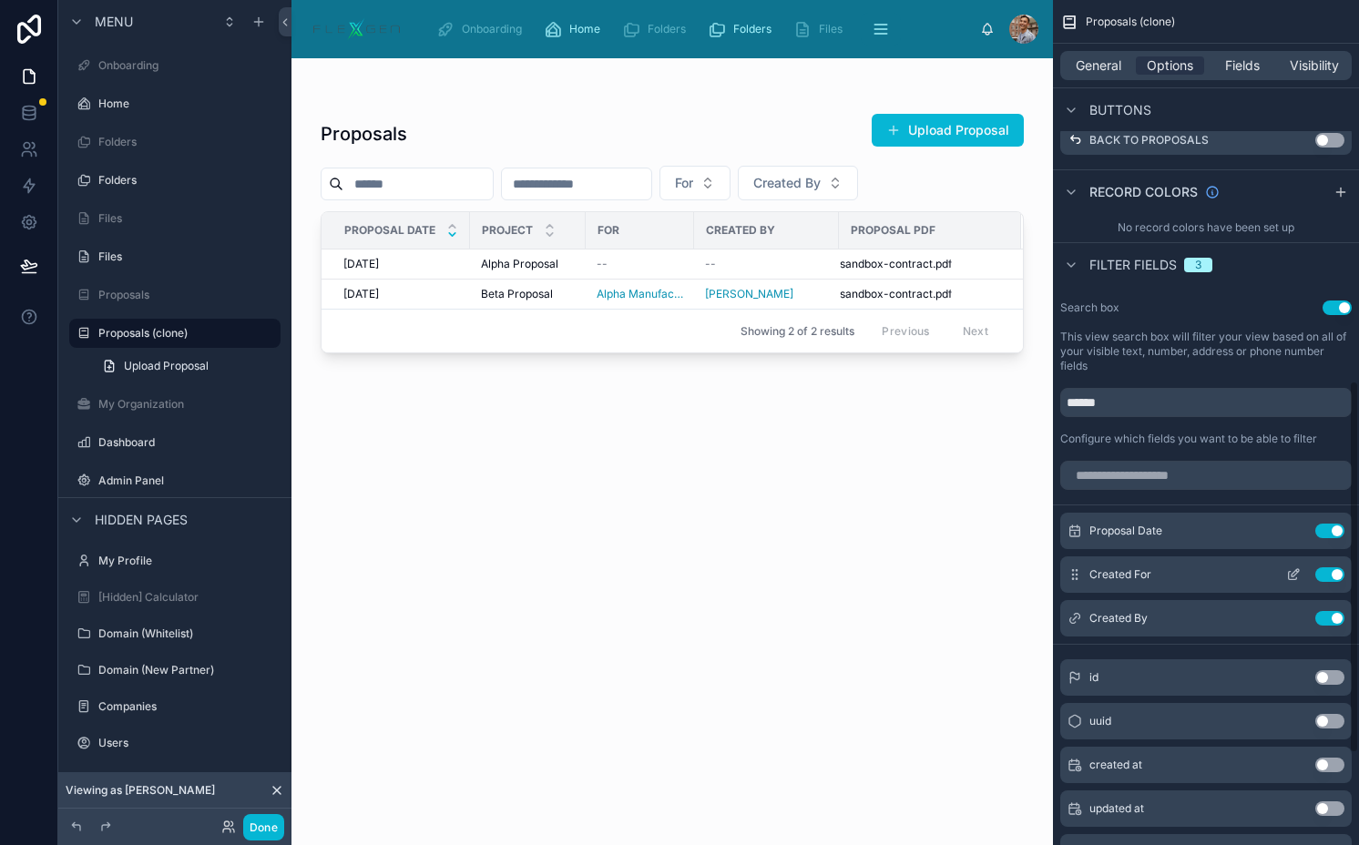
click at [1288, 578] on icon "scrollable content" at bounding box center [1292, 576] width 8 height 8
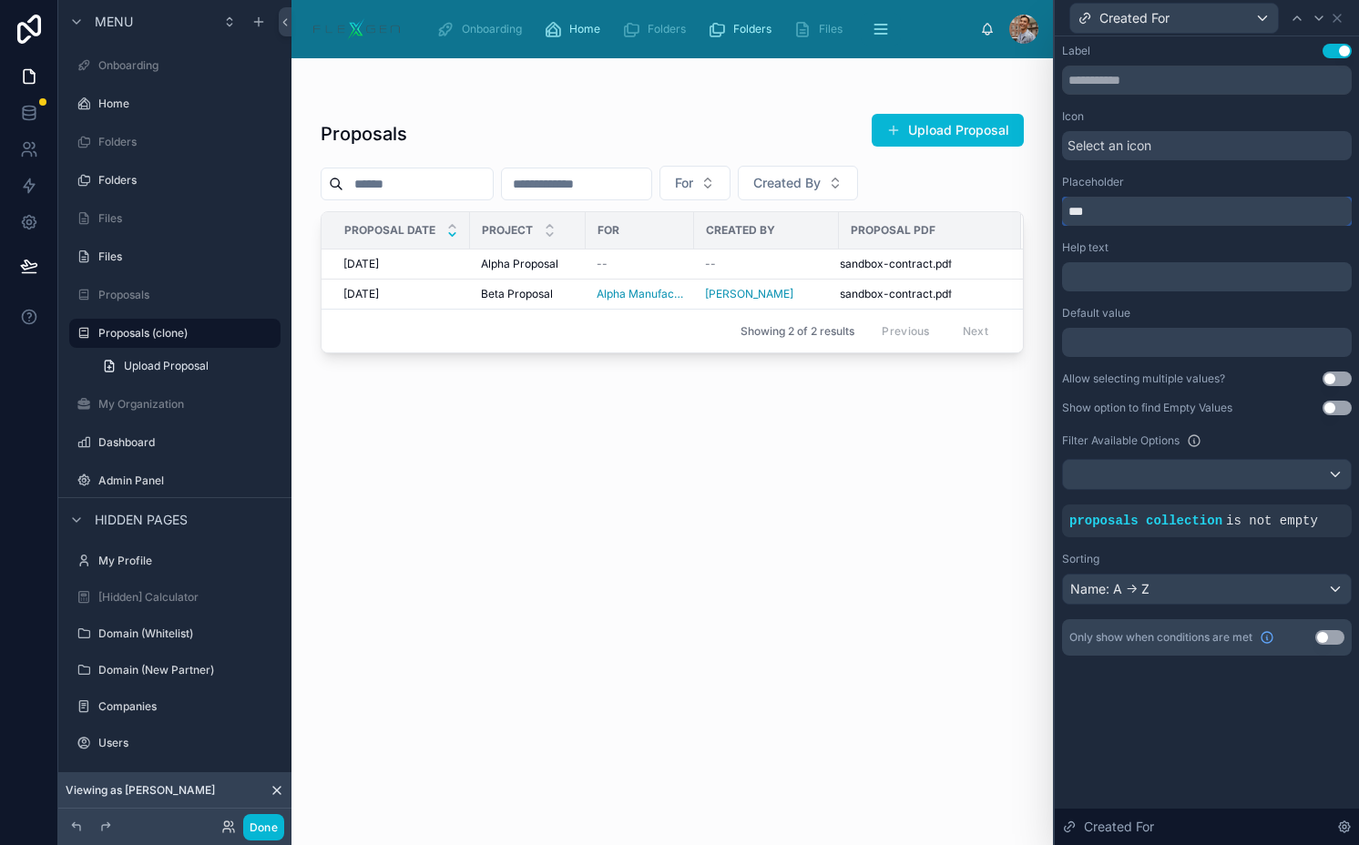
click at [1092, 208] on input "***" at bounding box center [1207, 211] width 290 height 29
type input "**********"
click at [1338, 13] on icon at bounding box center [1336, 18] width 15 height 15
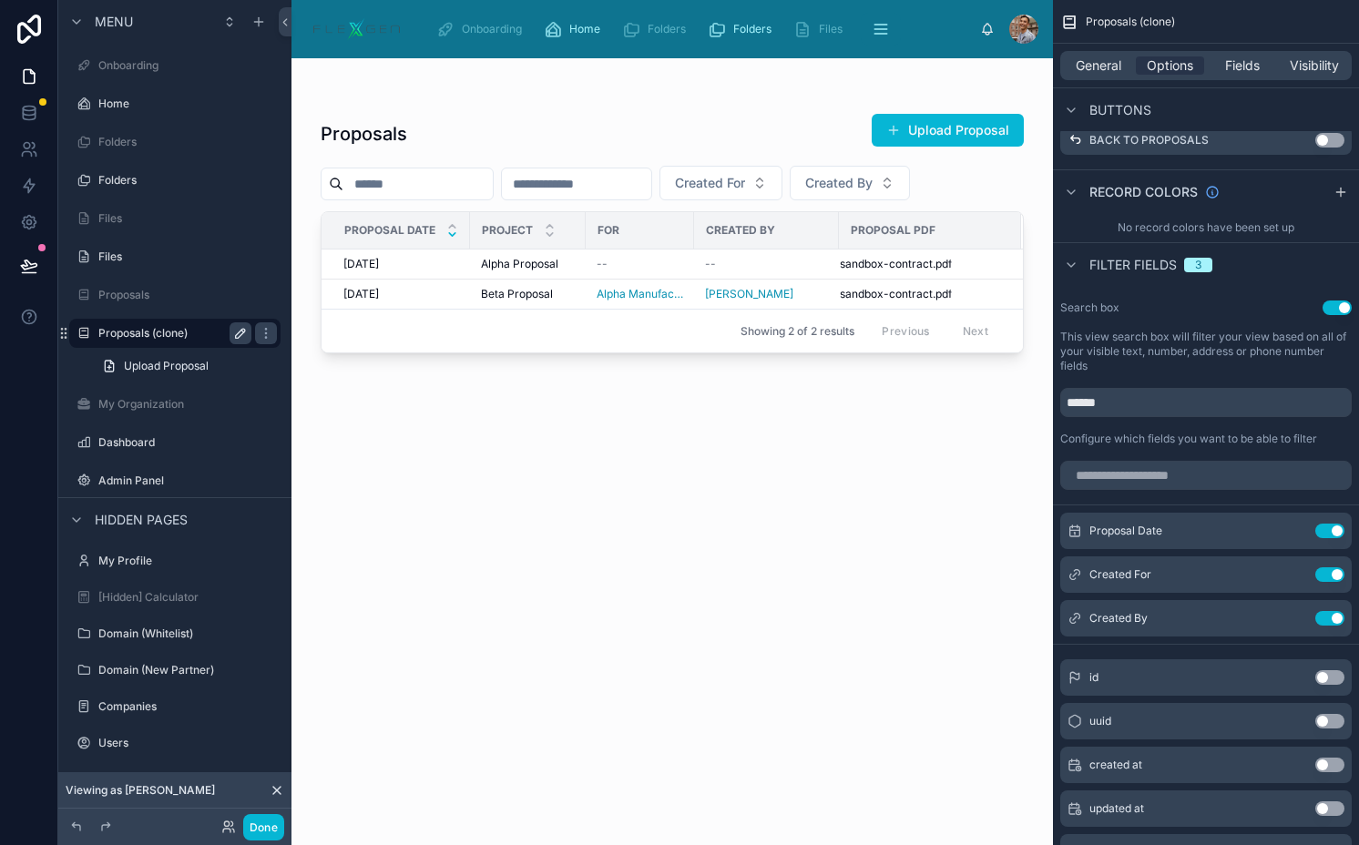
click at [236, 331] on icon "scrollable content" at bounding box center [240, 333] width 15 height 15
click at [221, 331] on input "**********" at bounding box center [160, 333] width 124 height 22
type input "*********"
click at [259, 331] on icon "scrollable content" at bounding box center [266, 333] width 15 height 15
click at [930, 128] on div at bounding box center [671, 440] width 761 height 765
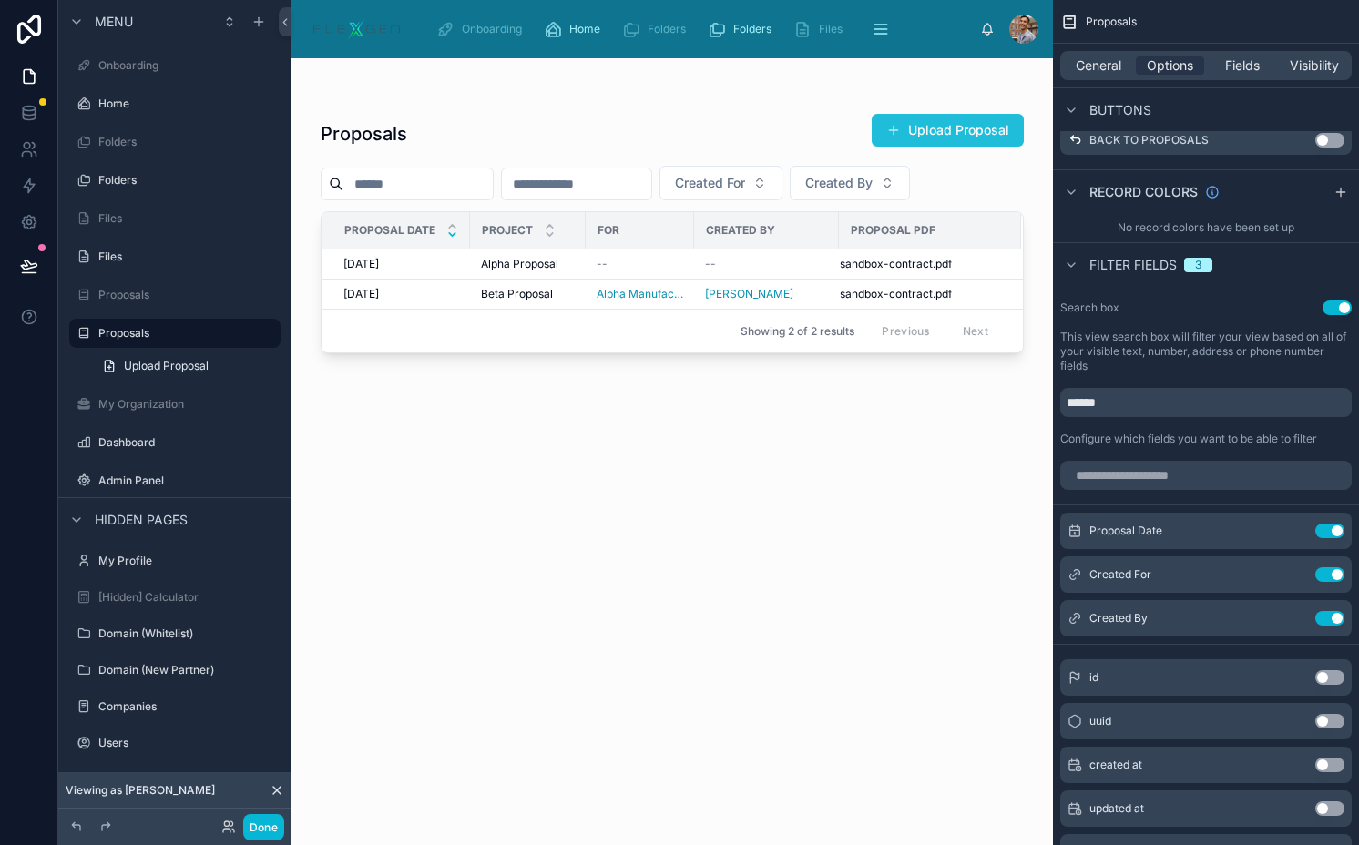
click at [959, 128] on button "Upload Proposal" at bounding box center [947, 130] width 152 height 33
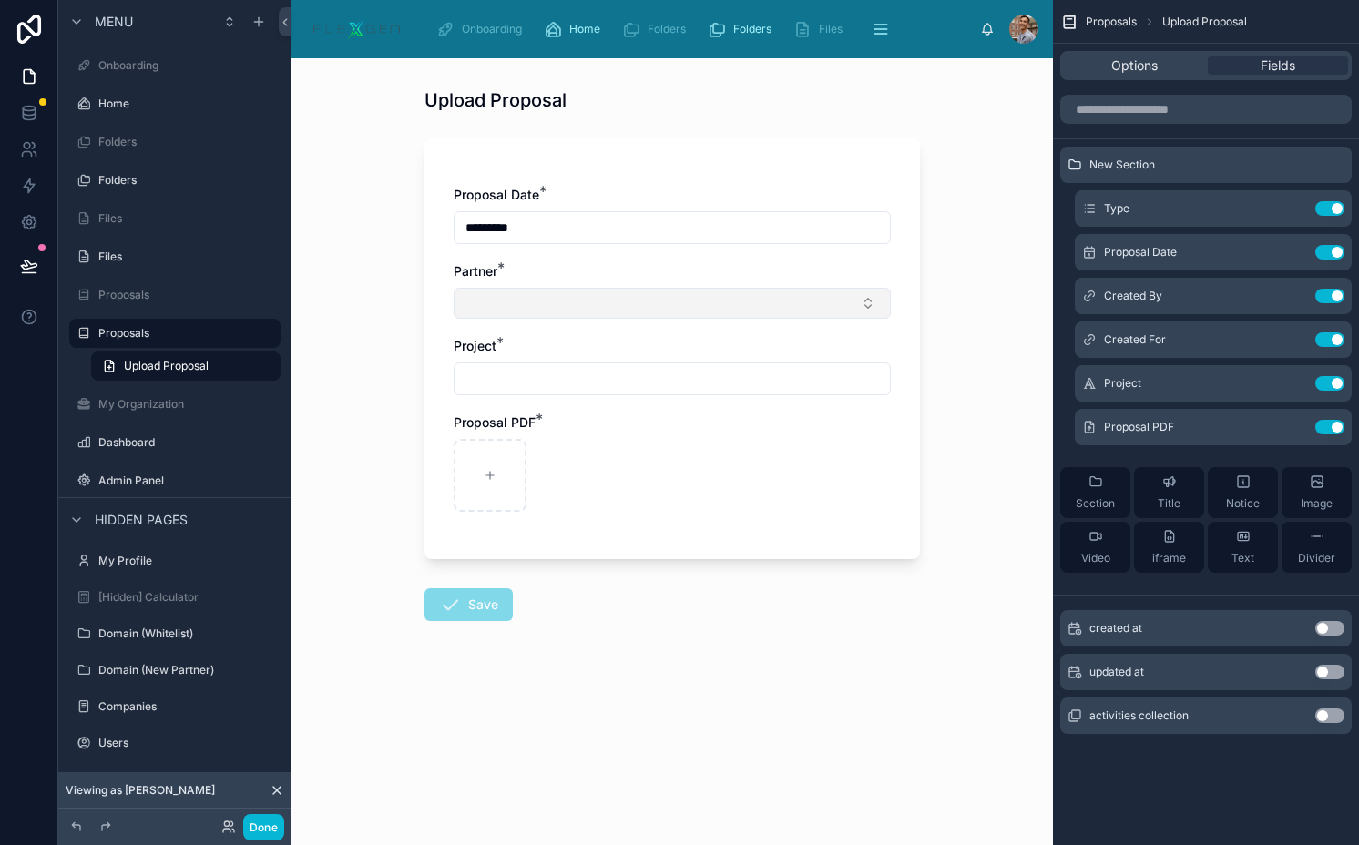
click at [559, 311] on button "Select Button" at bounding box center [671, 303] width 437 height 31
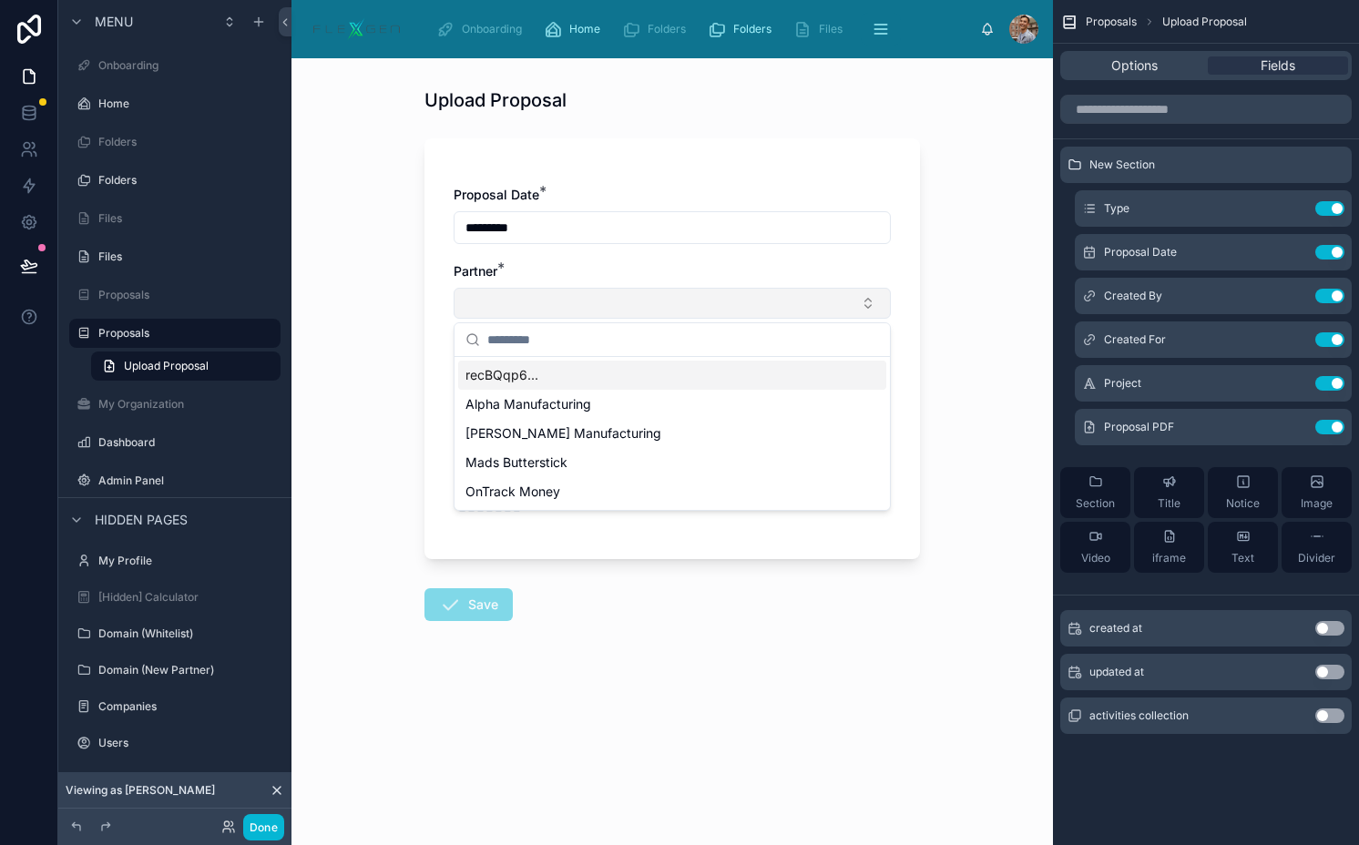
click at [559, 311] on button "Select Button" at bounding box center [671, 303] width 437 height 31
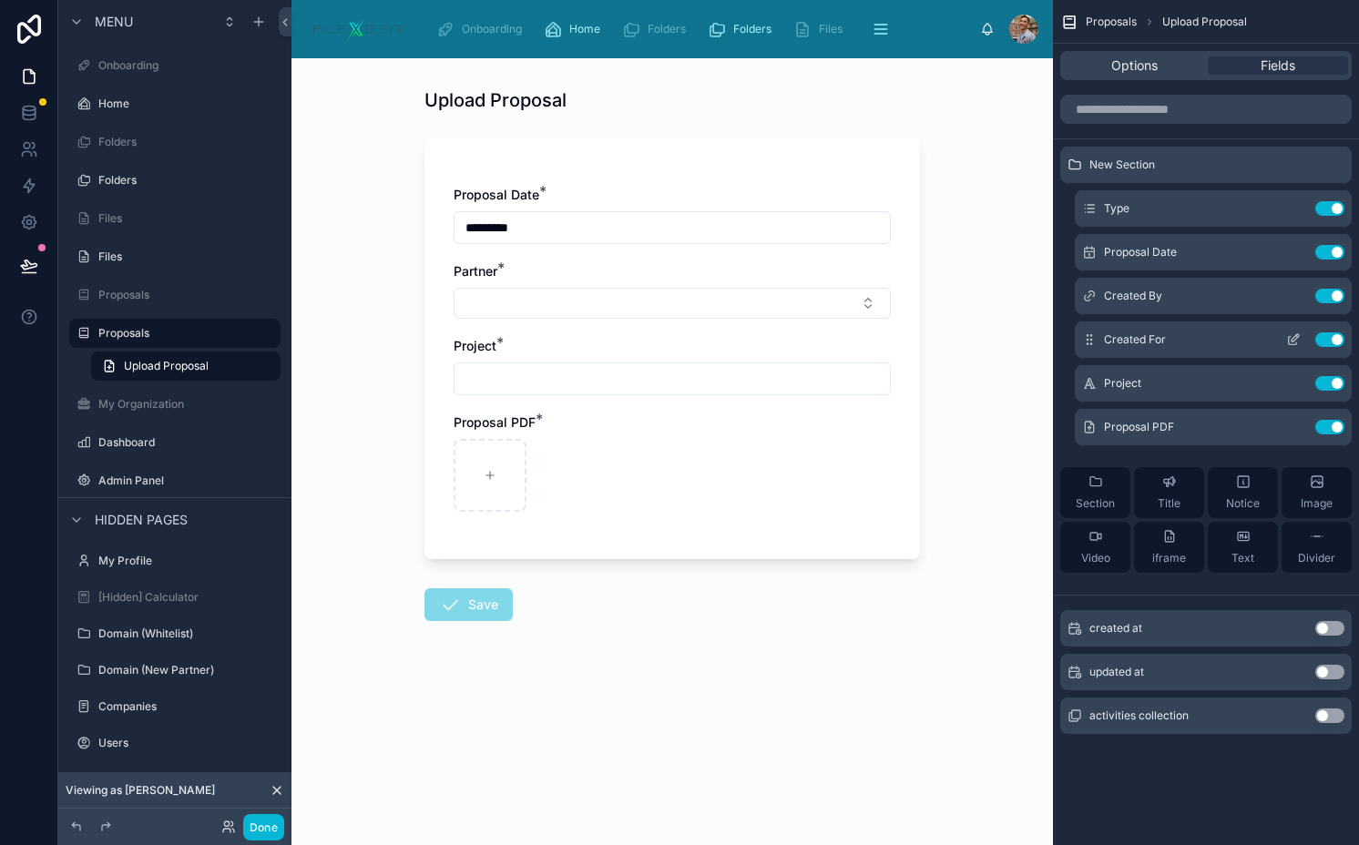
click at [1291, 336] on icon "scrollable content" at bounding box center [1293, 339] width 15 height 15
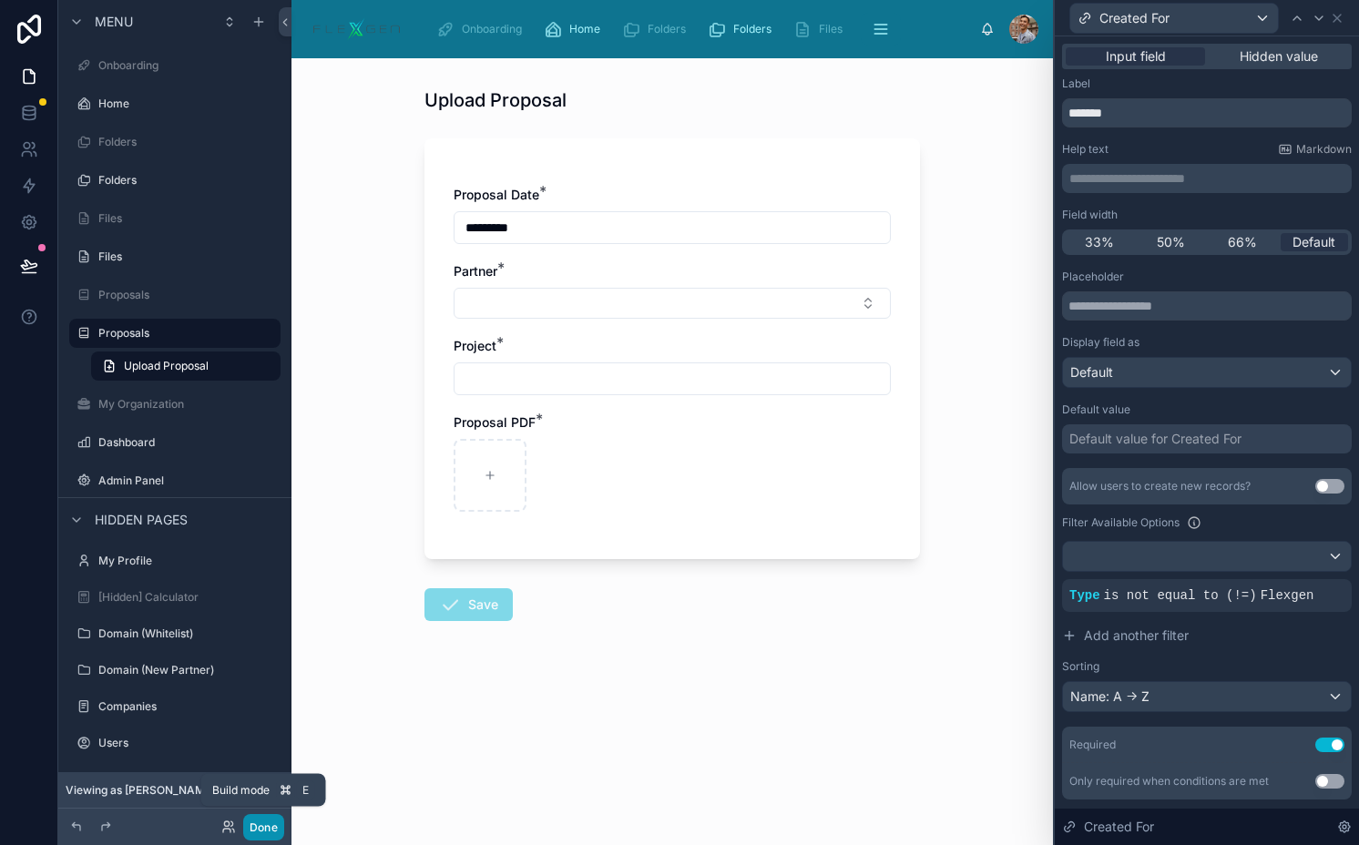
click at [266, 819] on button "Done" at bounding box center [263, 827] width 41 height 26
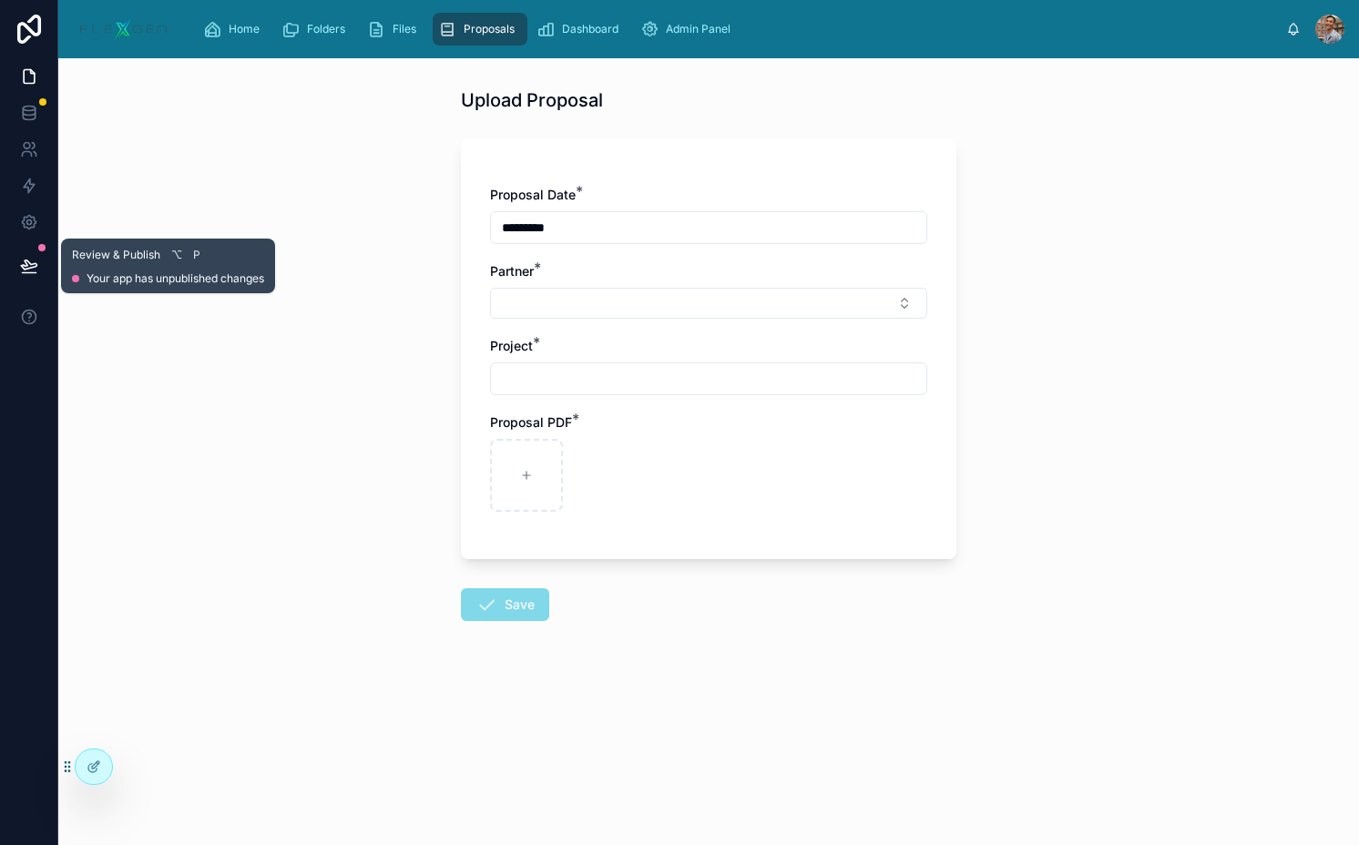
click at [46, 266] on button at bounding box center [29, 265] width 40 height 51
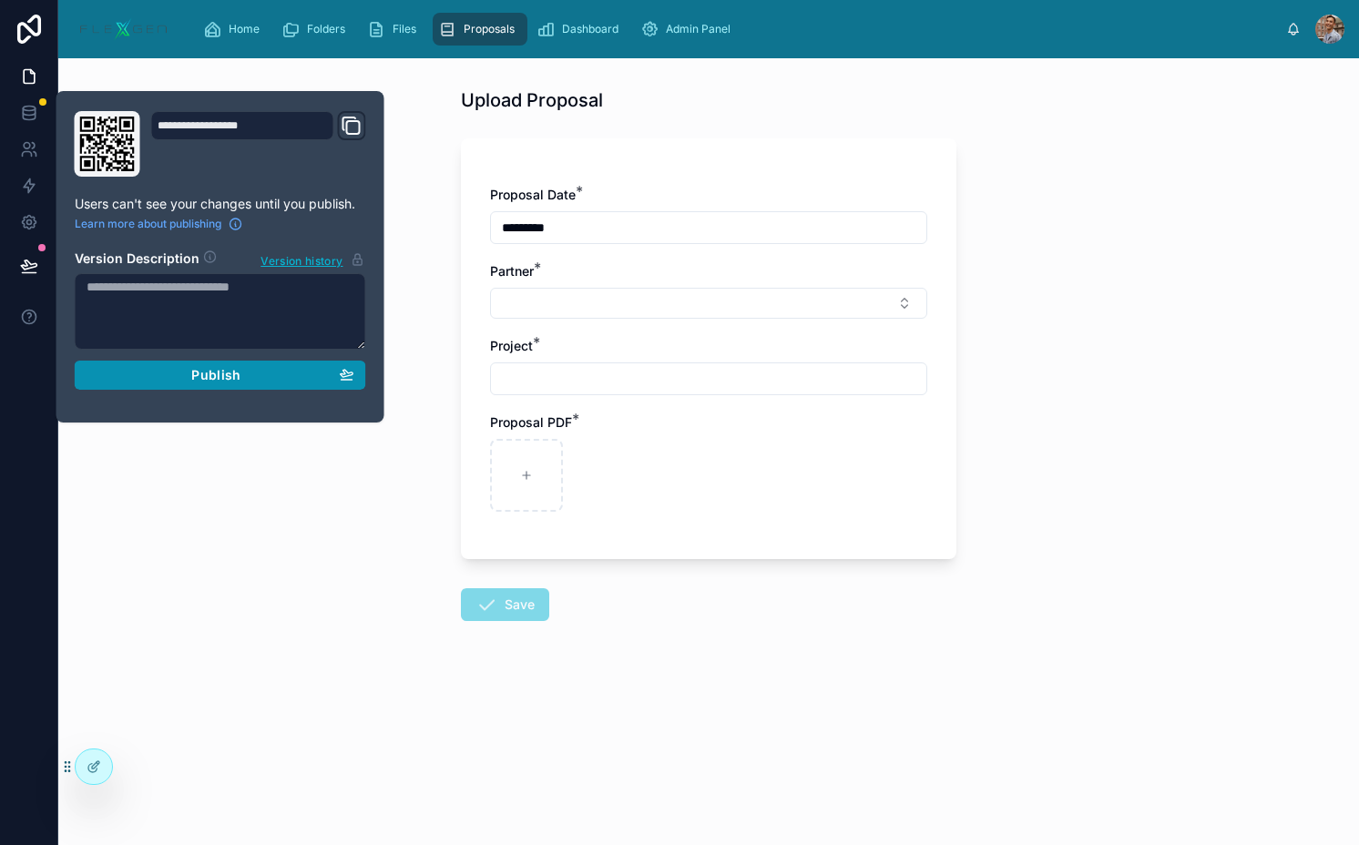
click at [193, 373] on span "Publish" at bounding box center [215, 375] width 49 height 16
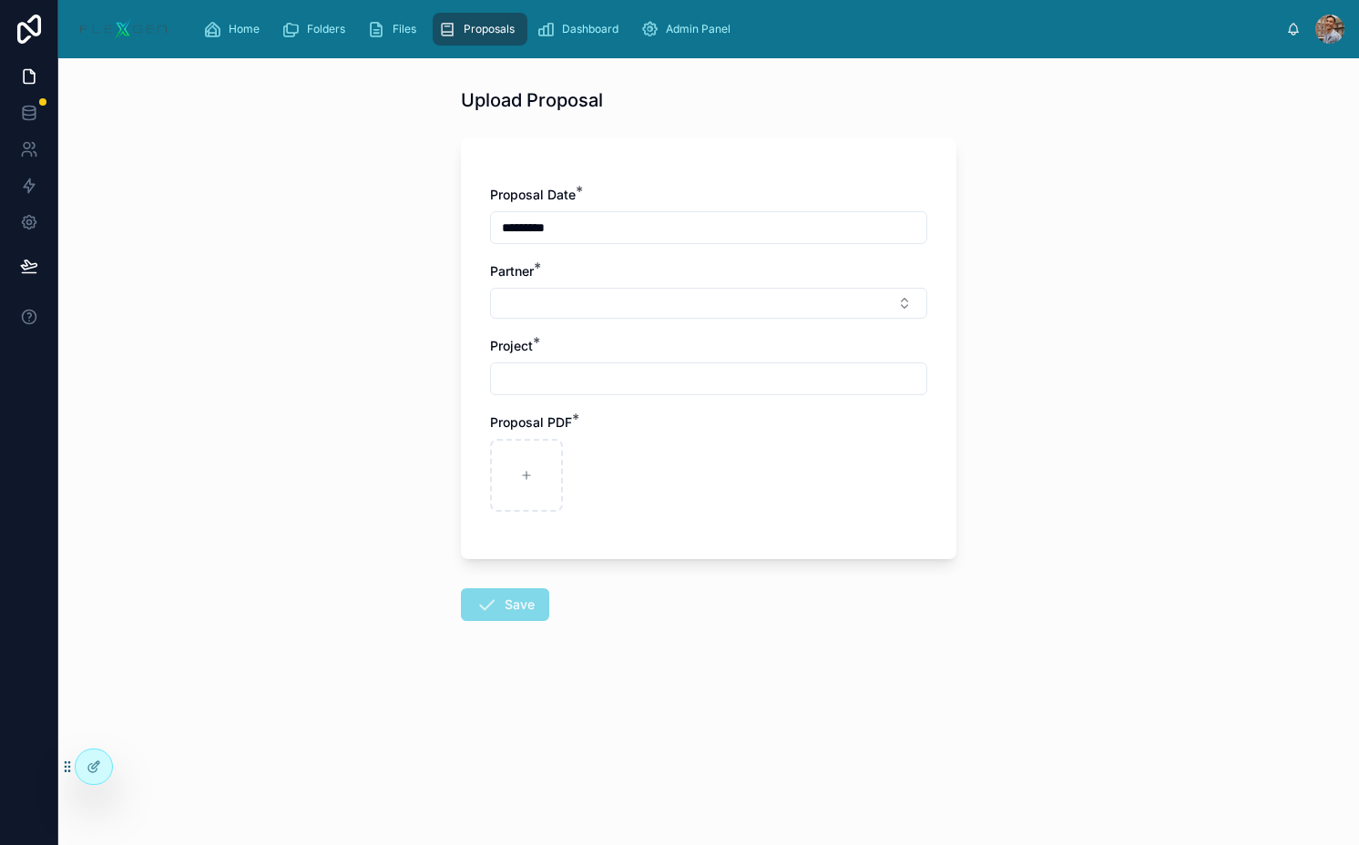
click at [484, 28] on span "Proposals" at bounding box center [488, 29] width 51 height 15
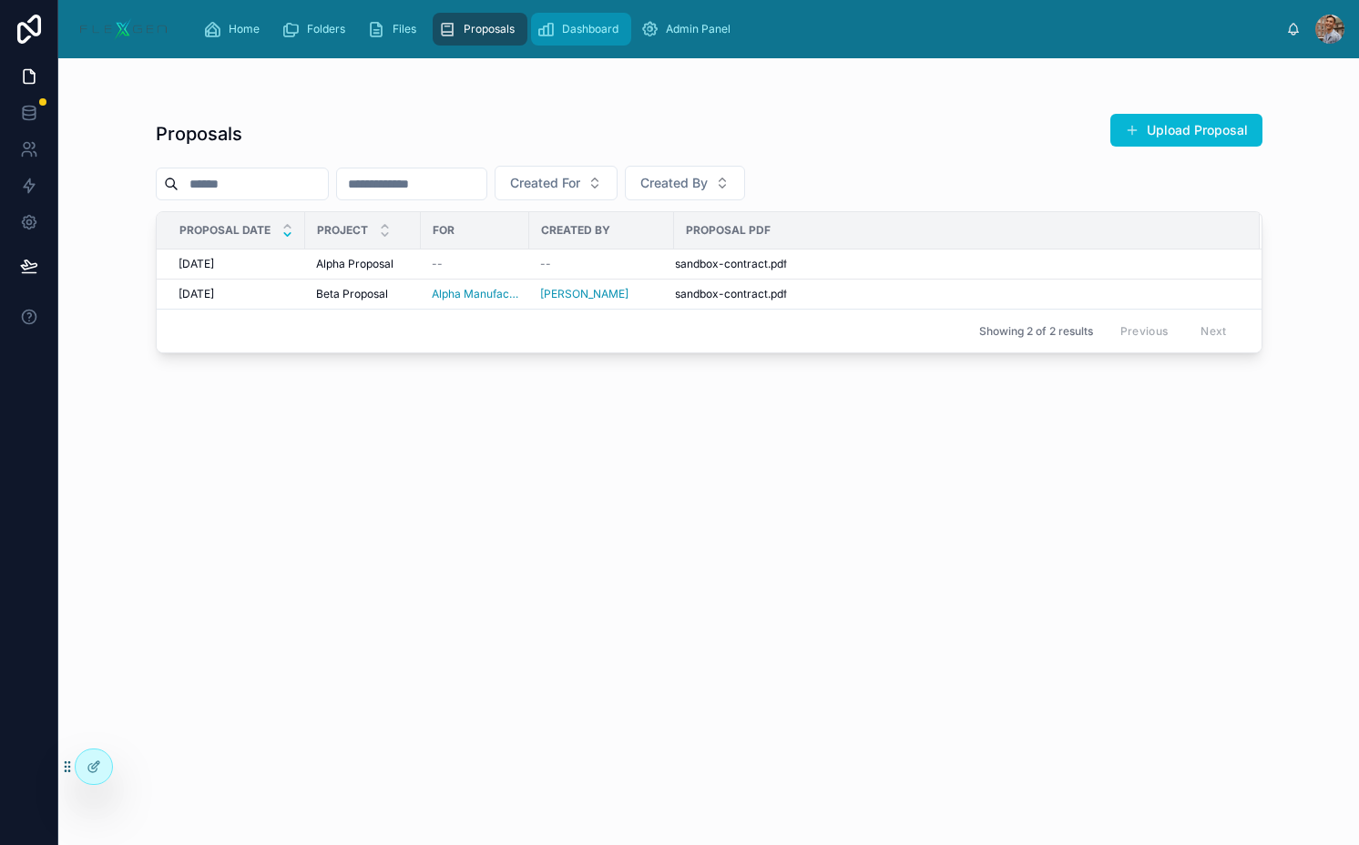
click at [568, 28] on span "Dashboard" at bounding box center [590, 29] width 56 height 15
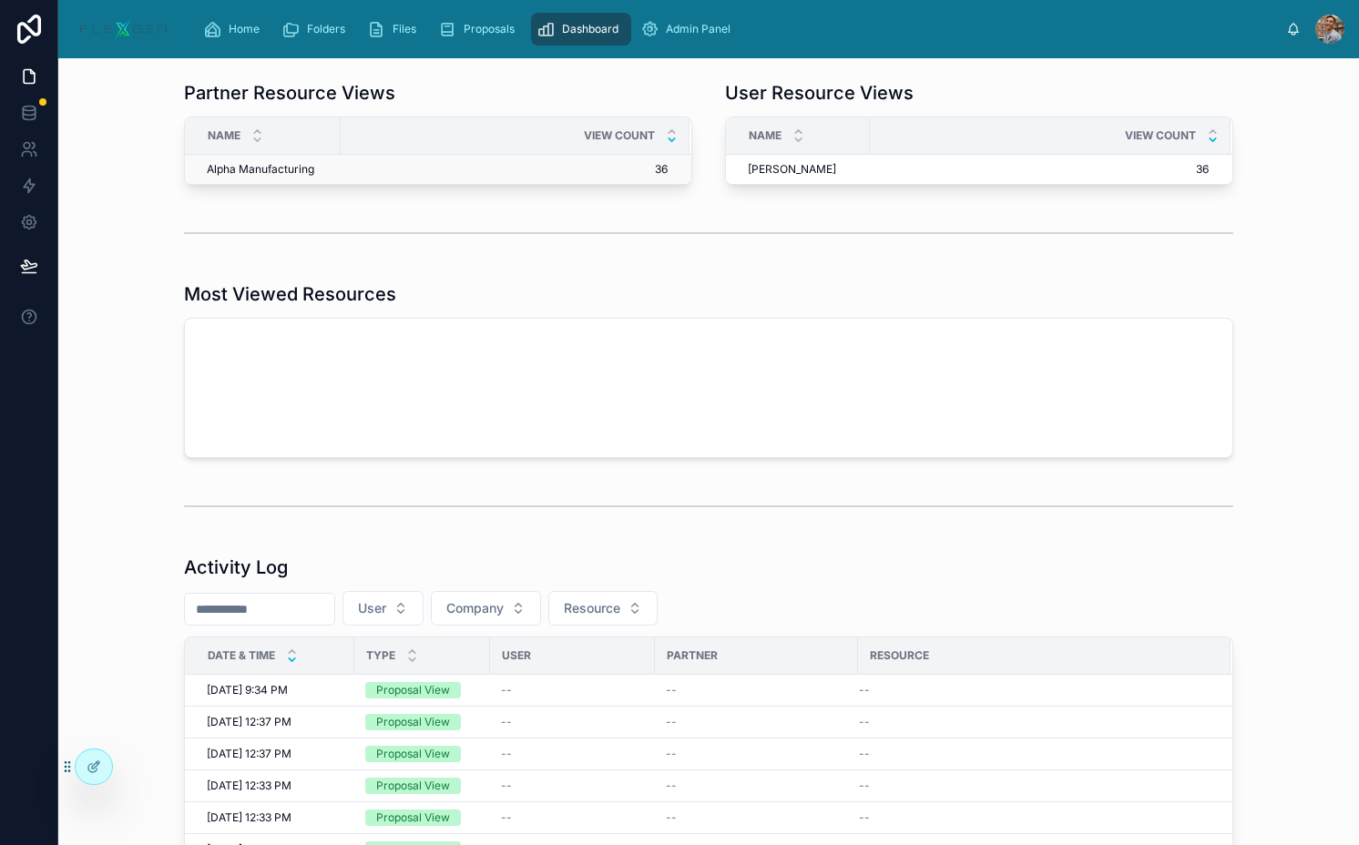
click at [454, 179] on td "36 36" at bounding box center [515, 170] width 349 height 30
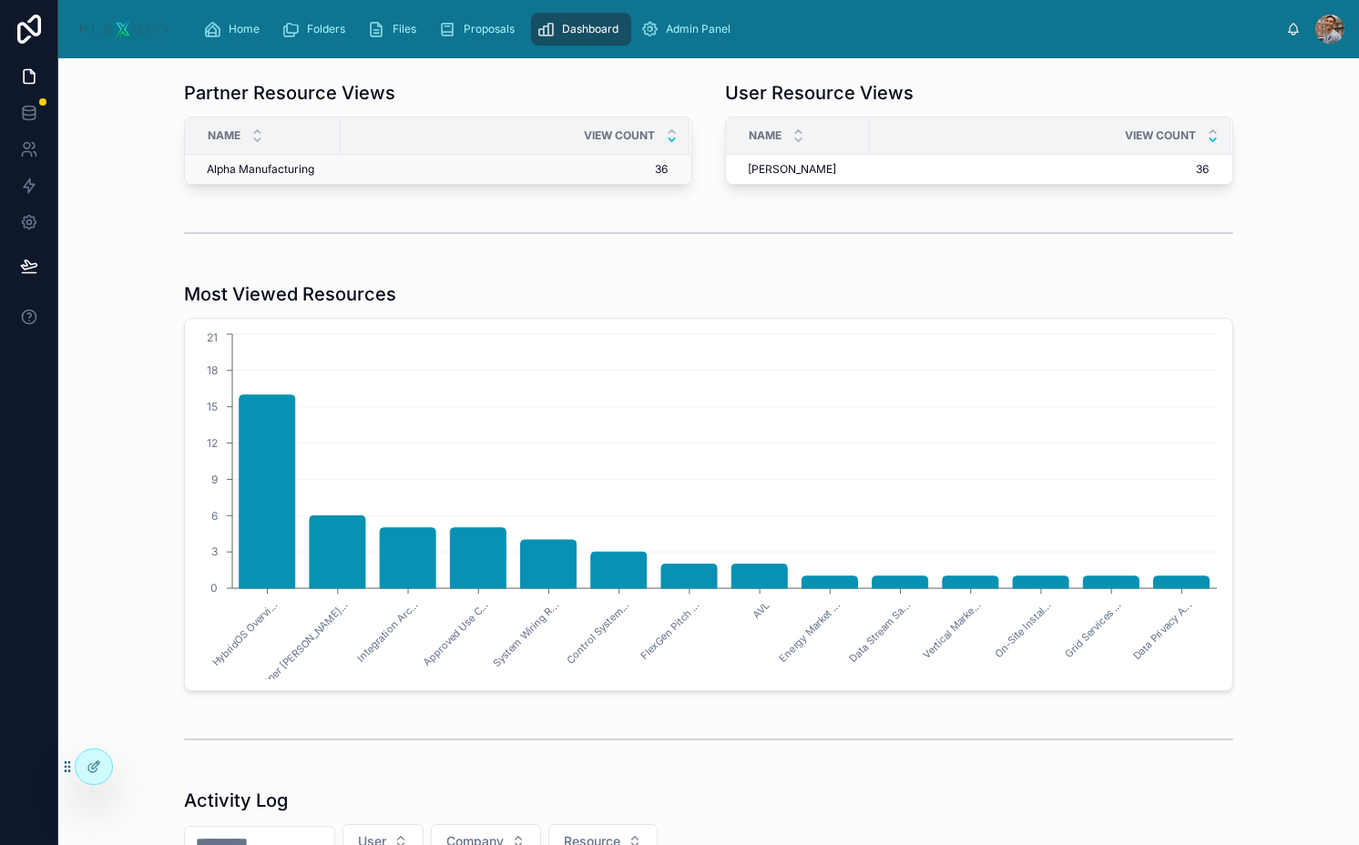
click at [453, 164] on span "36" at bounding box center [504, 169] width 326 height 15
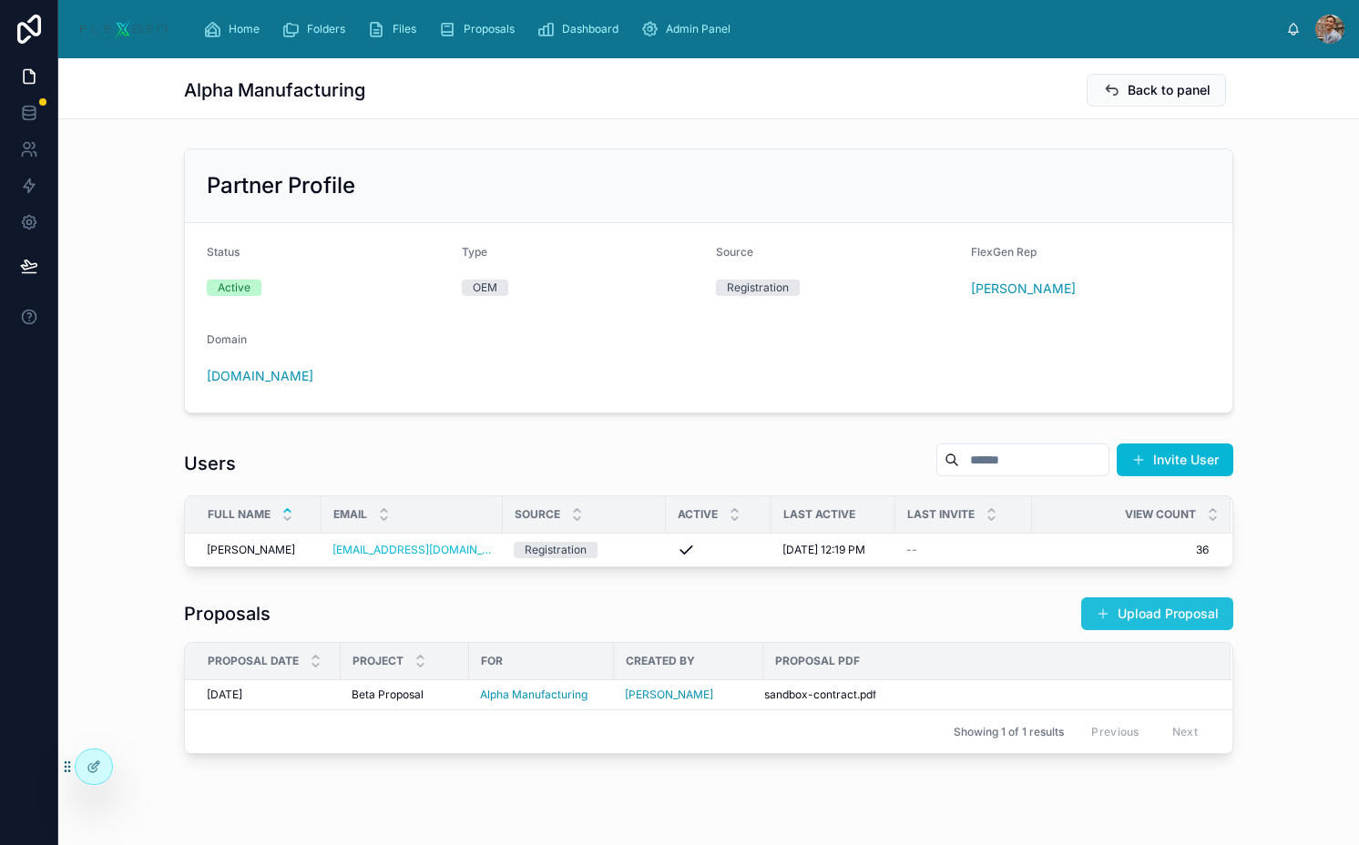
click at [1095, 611] on span at bounding box center [1102, 613] width 15 height 15
click at [1102, 94] on icon at bounding box center [1111, 90] width 18 height 18
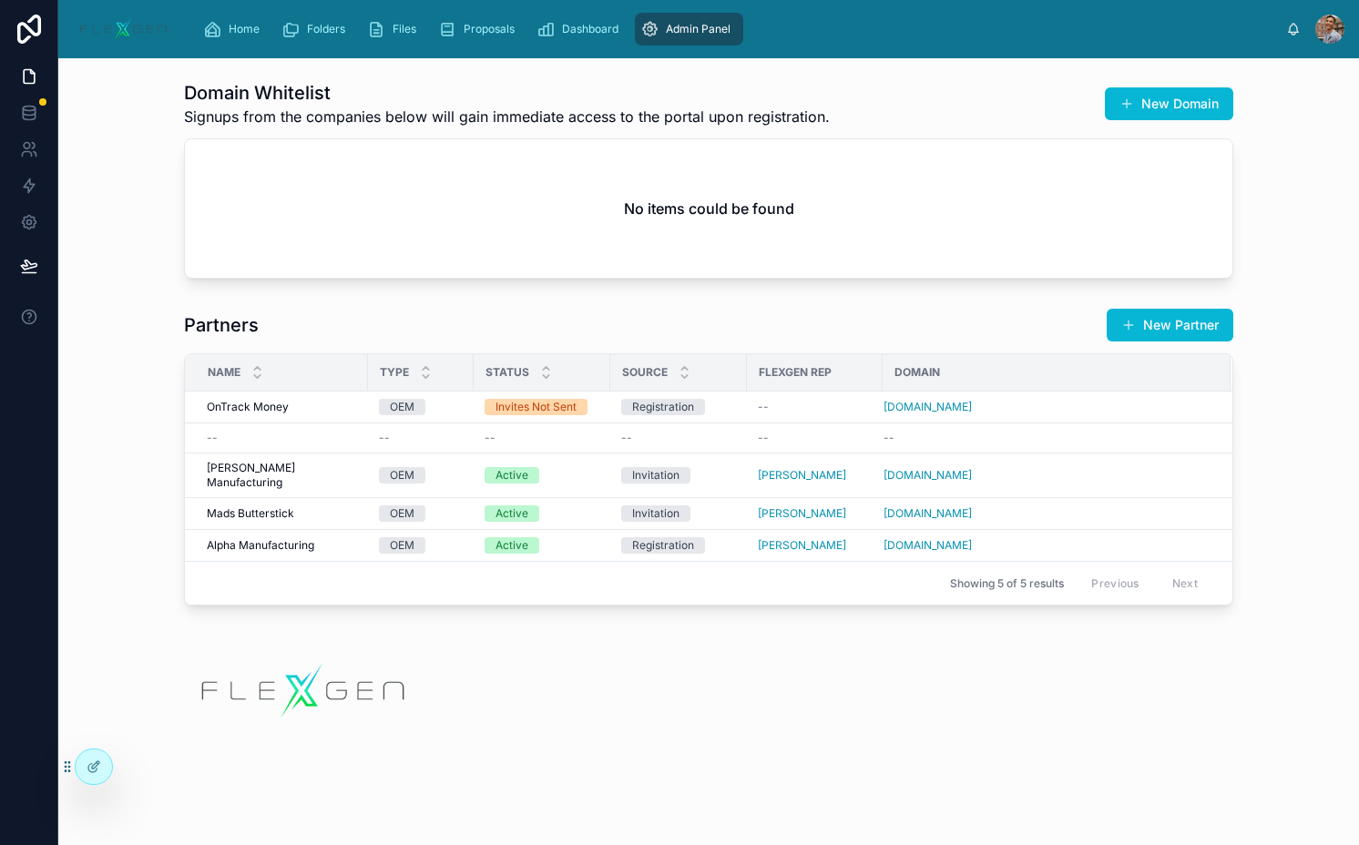
click at [687, 33] on span "Admin Panel" at bounding box center [698, 29] width 65 height 15
click at [591, 30] on span "Dashboard" at bounding box center [590, 29] width 56 height 15
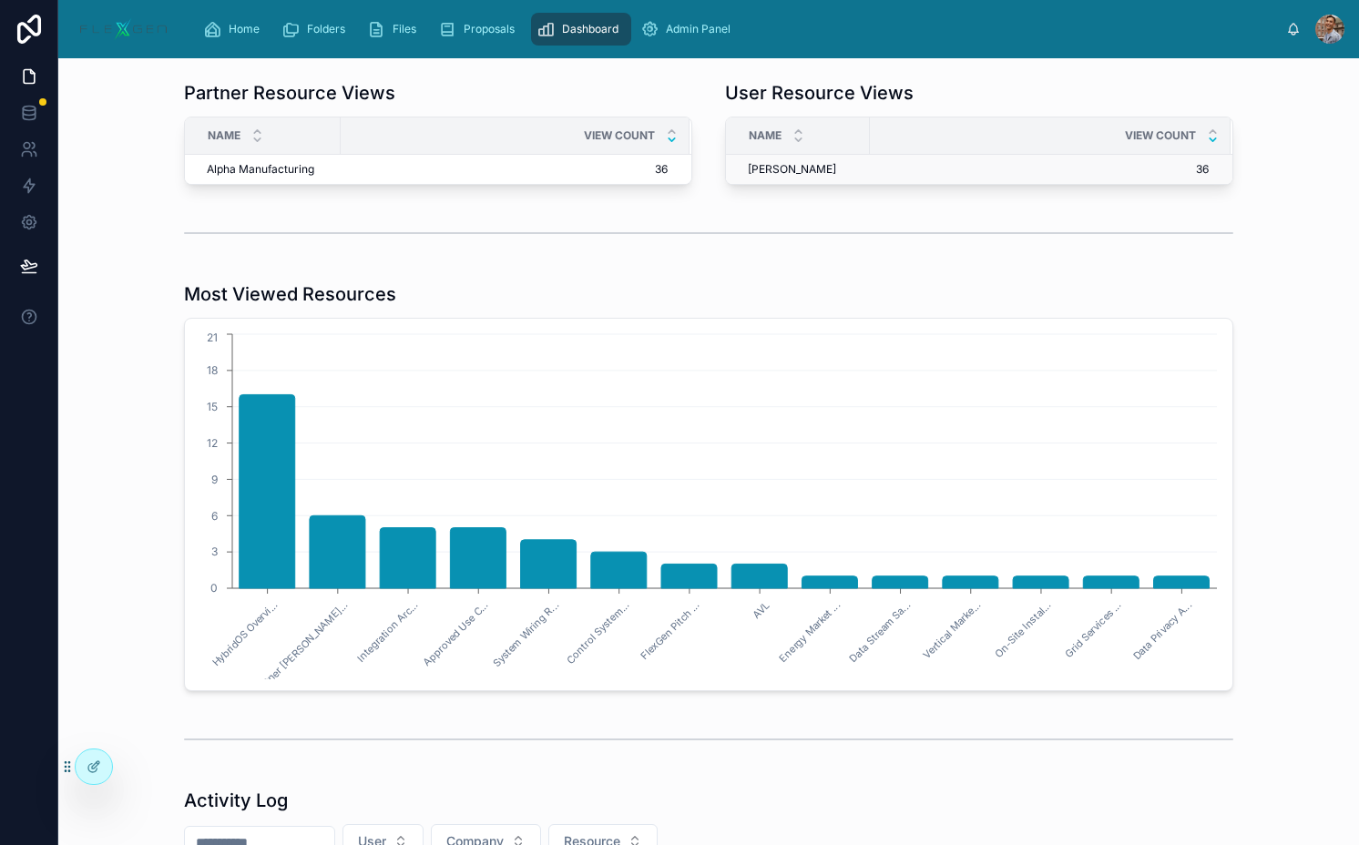
click at [781, 168] on span "[PERSON_NAME]" at bounding box center [792, 169] width 88 height 15
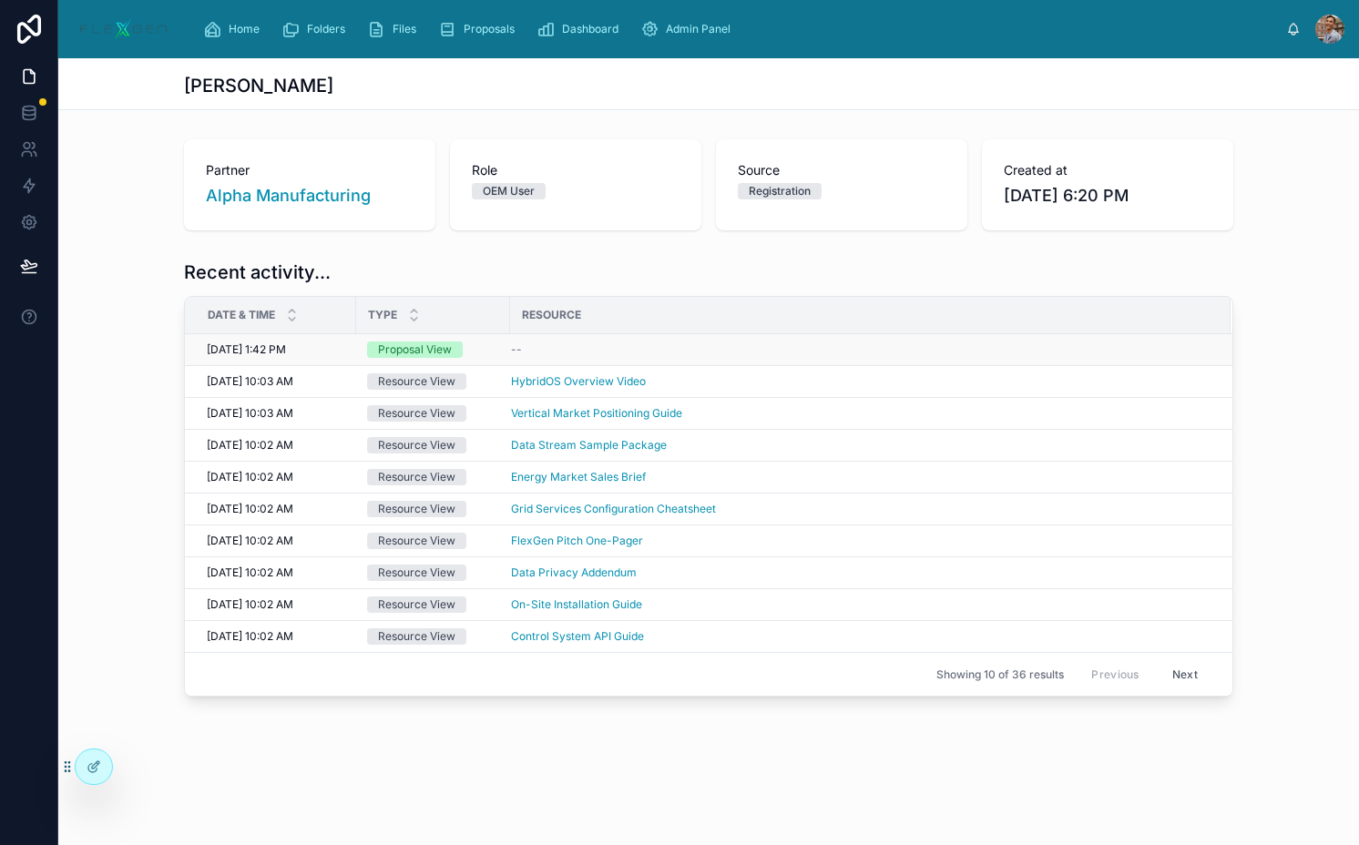
click at [650, 346] on div "--" at bounding box center [859, 349] width 697 height 15
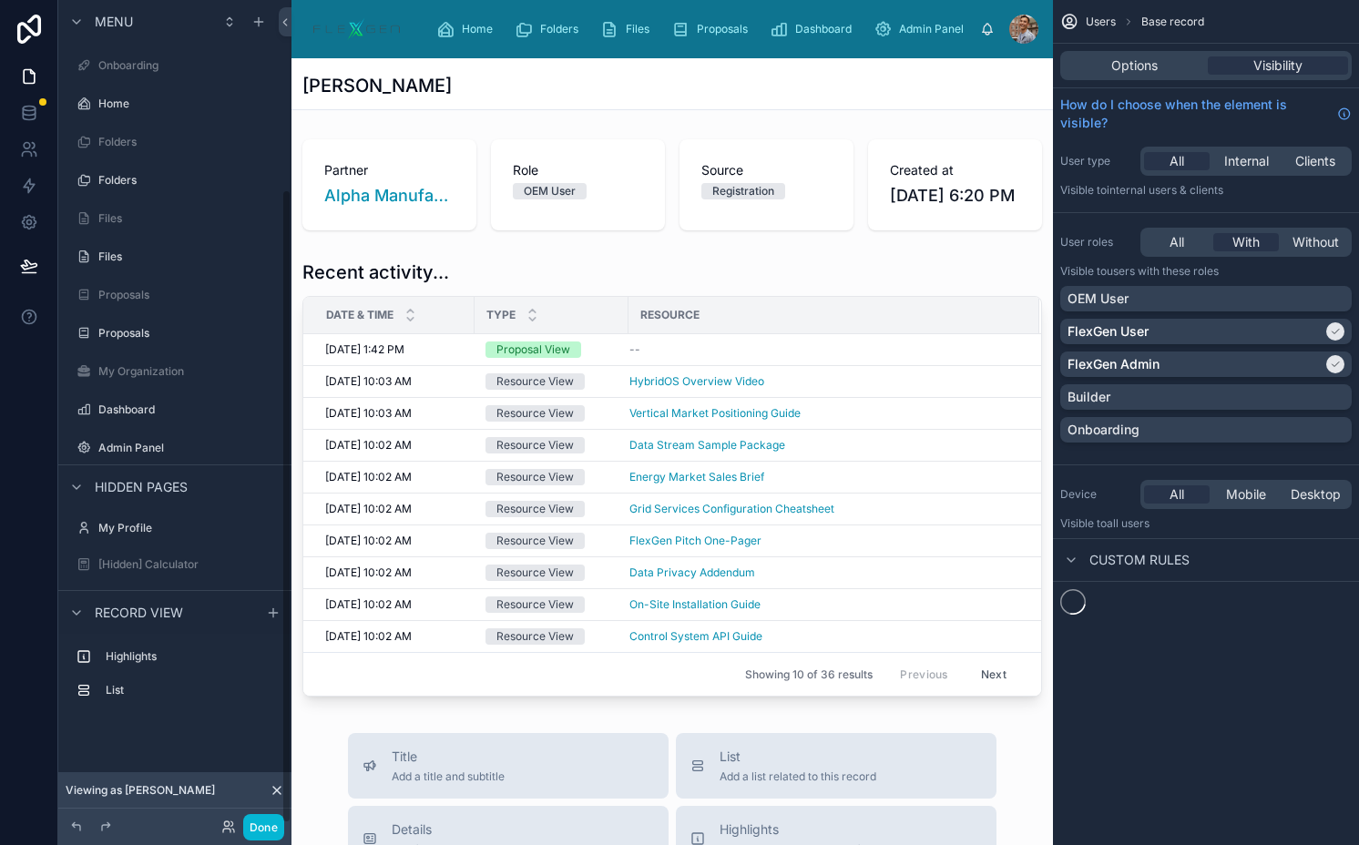
scroll to position [246, 0]
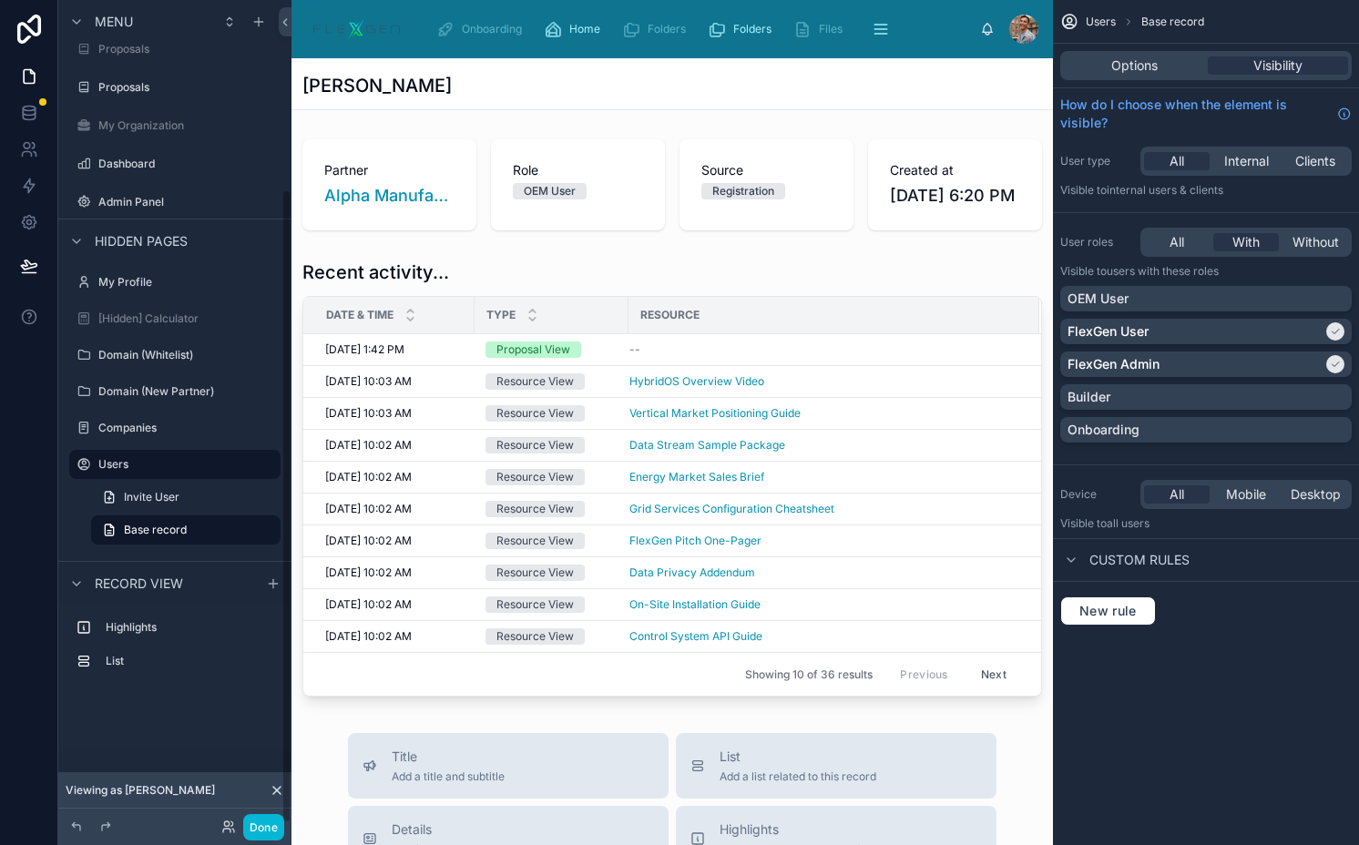
click at [754, 330] on div "Resource" at bounding box center [833, 314] width 409 height 29
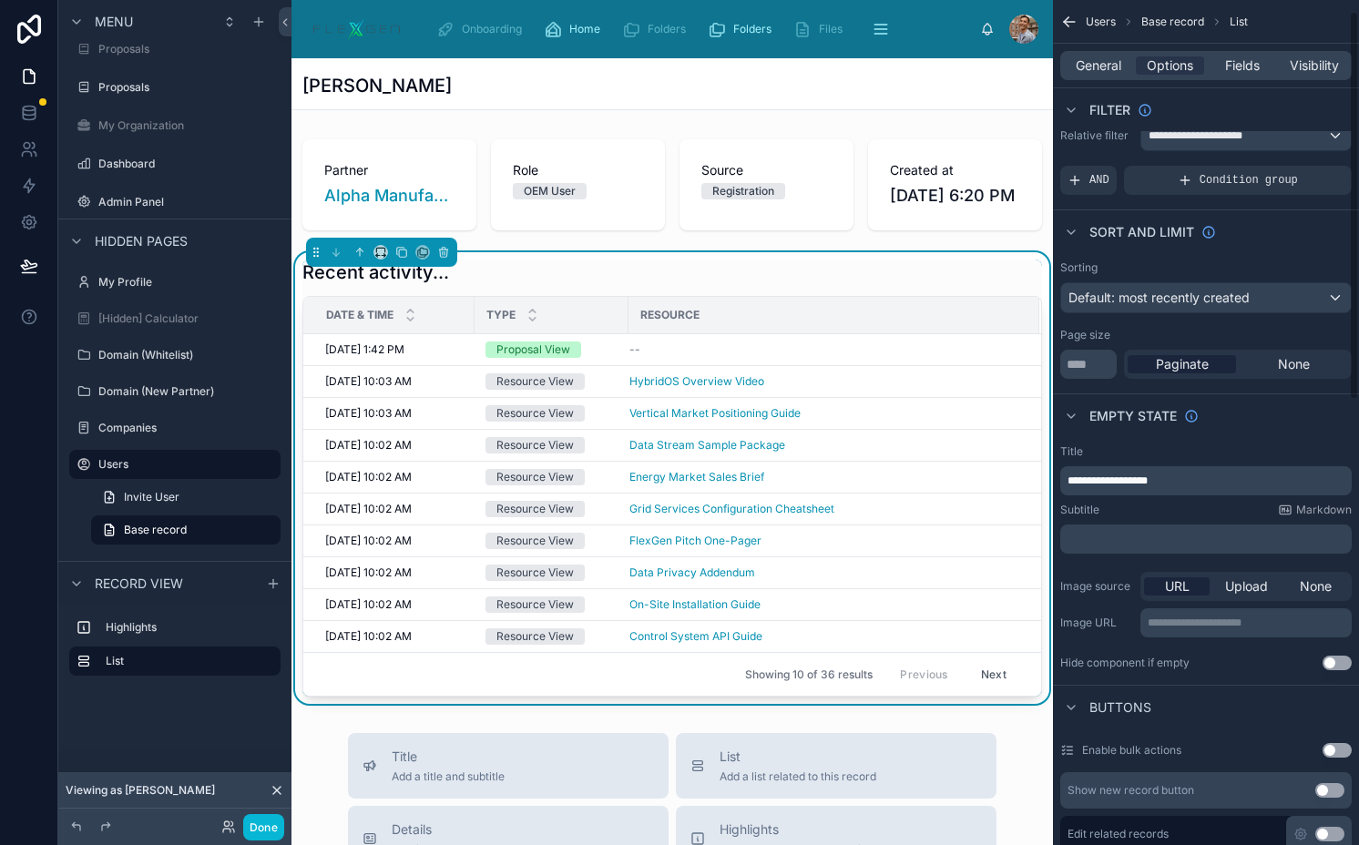
scroll to position [25, 0]
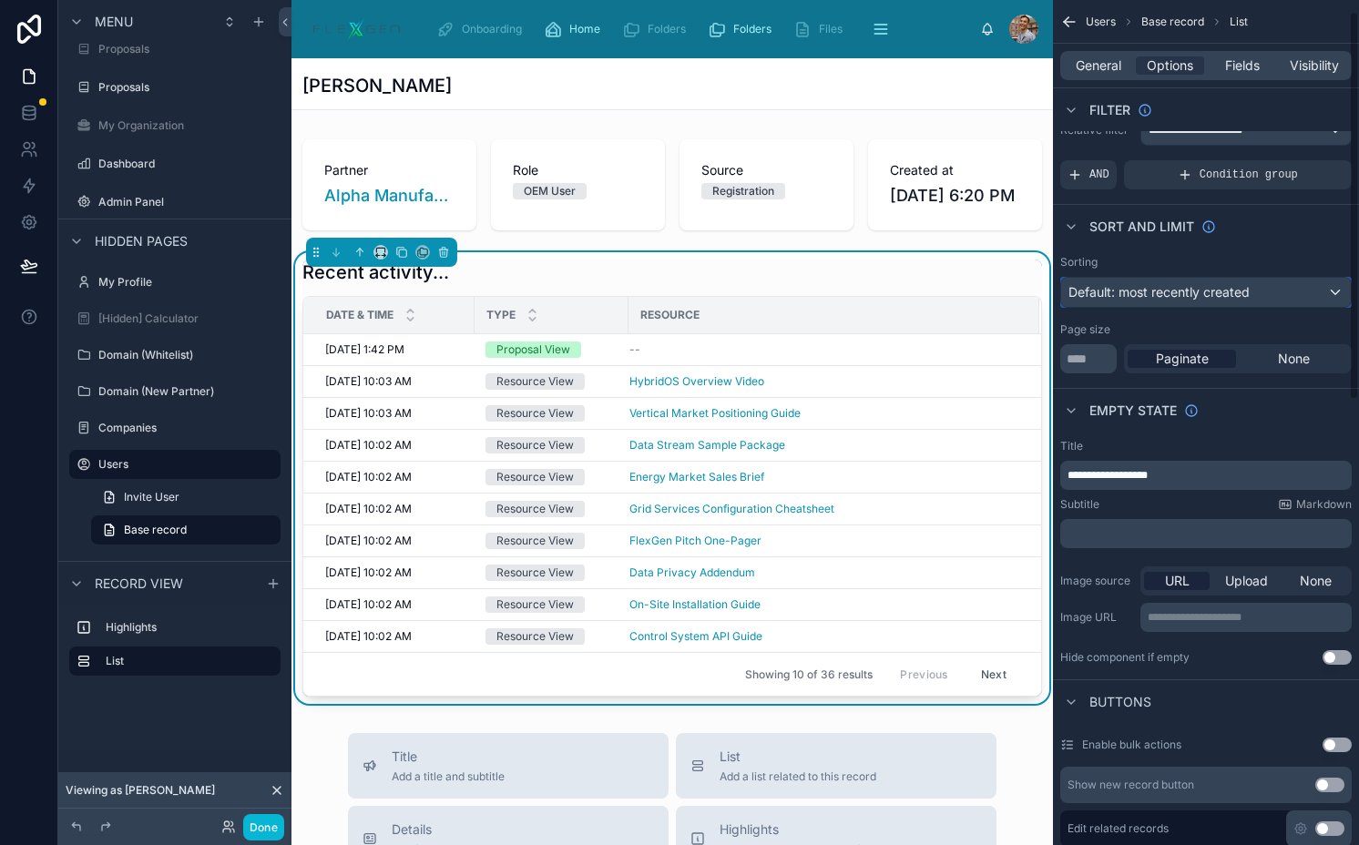
click at [1174, 292] on span "Default: most recently created" at bounding box center [1158, 291] width 181 height 15
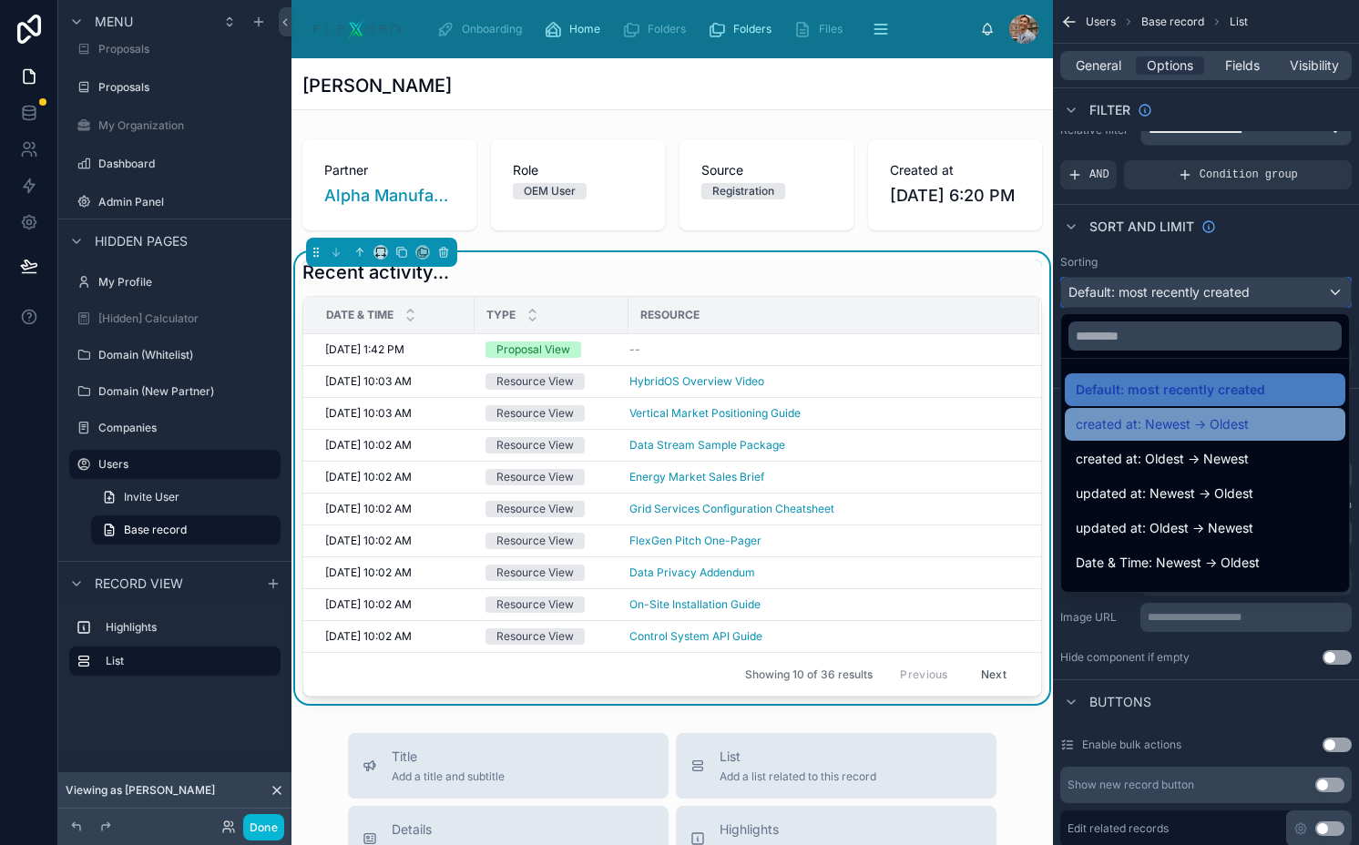
scroll to position [25, 0]
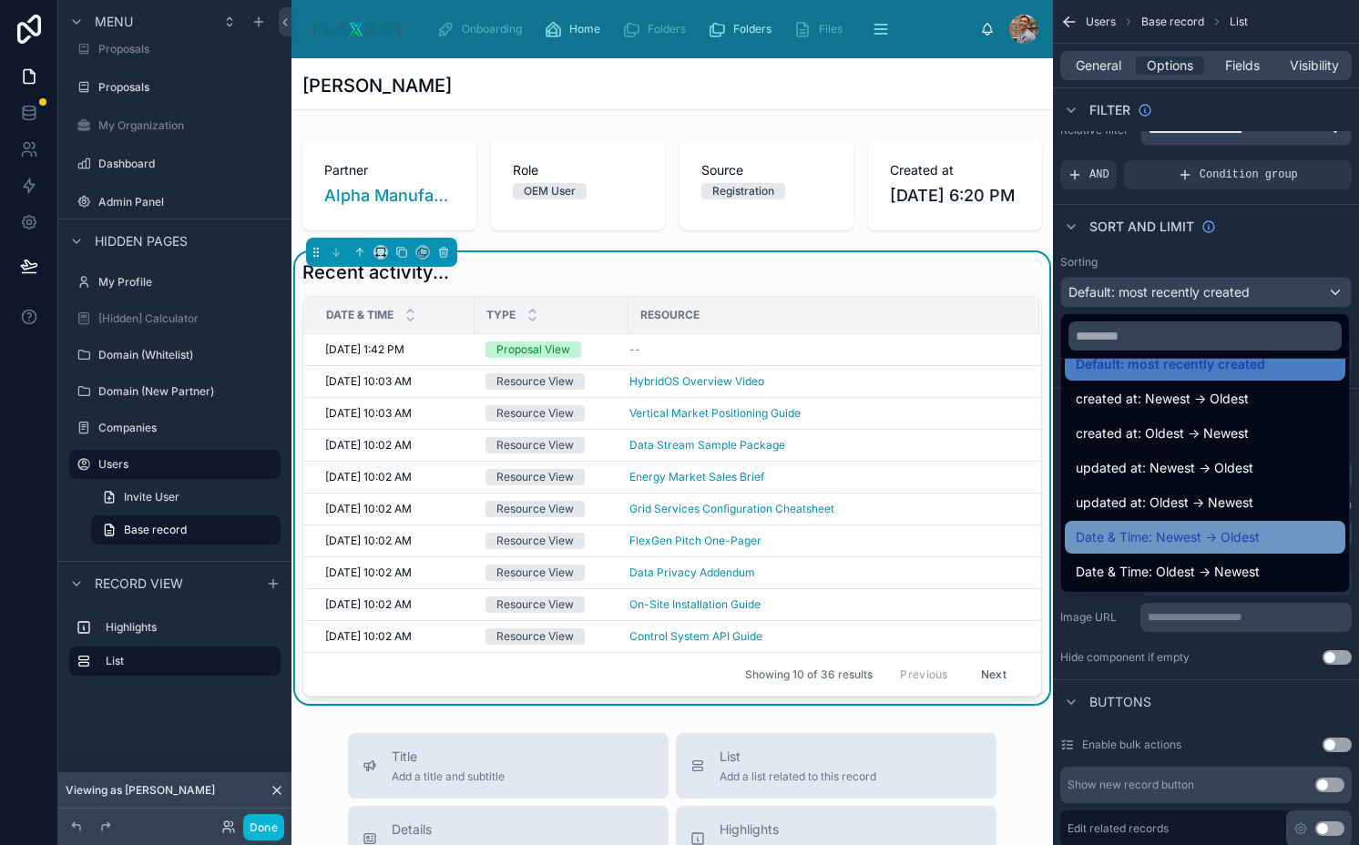
click at [1204, 534] on span "Date & Time: Newest -> Oldest" at bounding box center [1167, 537] width 184 height 22
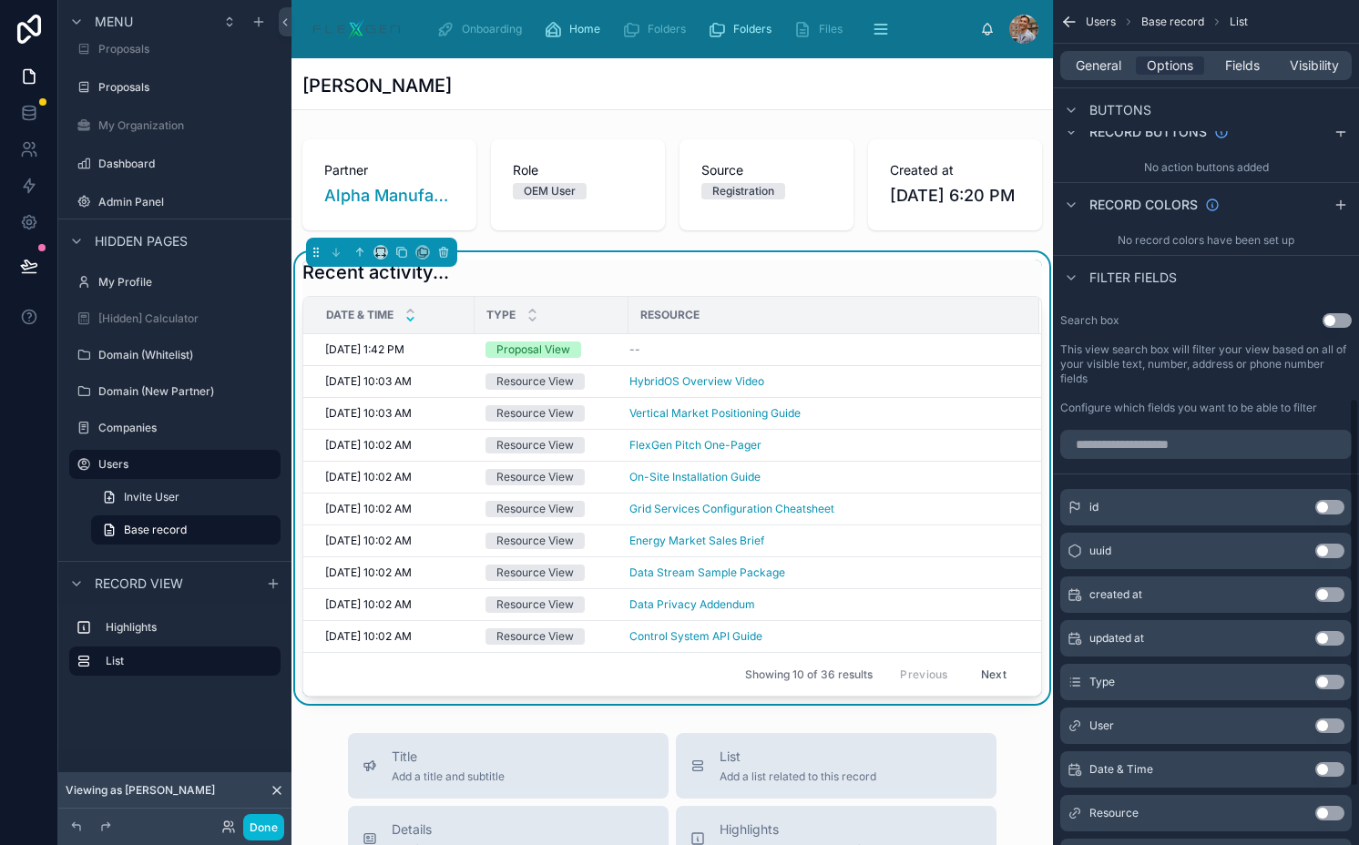
scroll to position [989, 0]
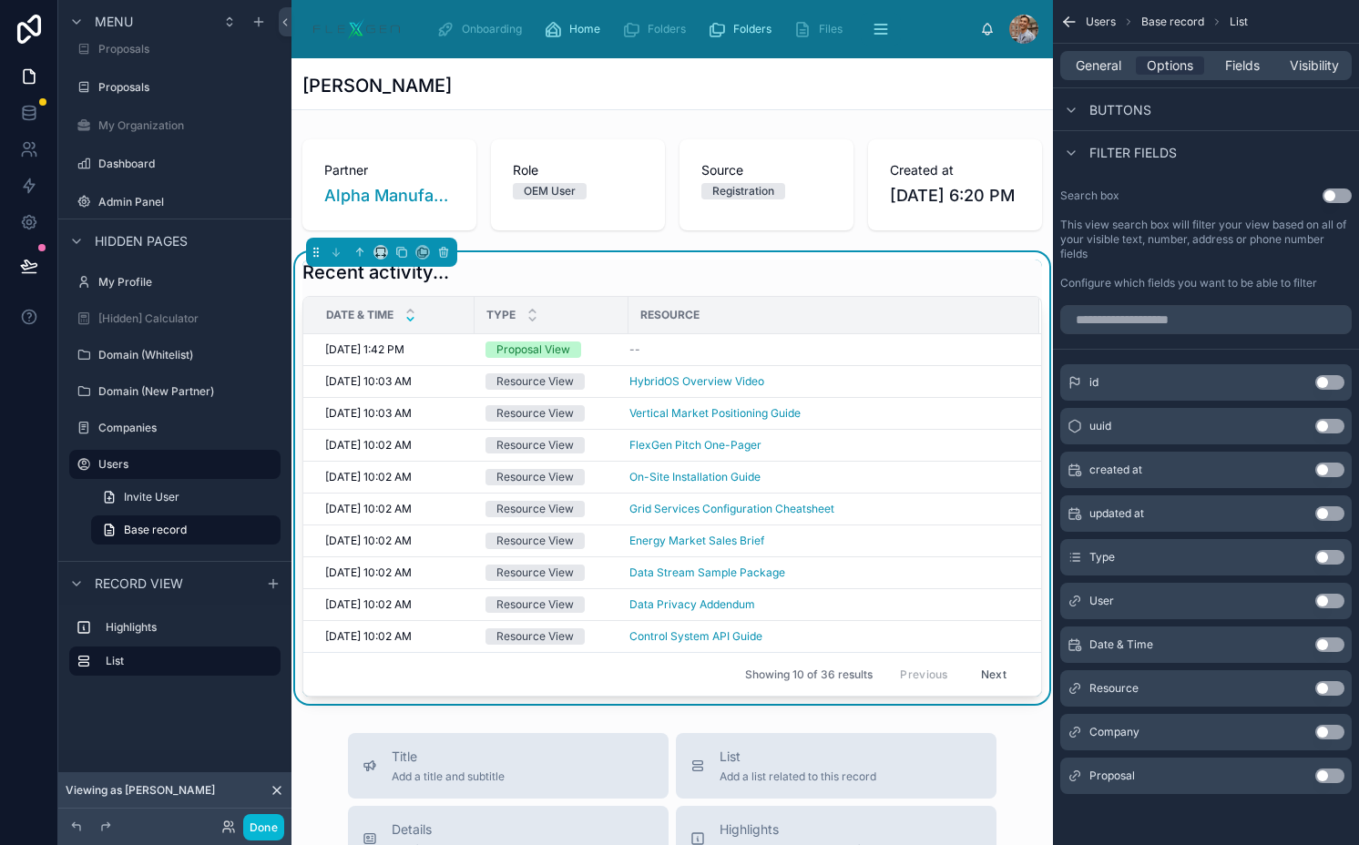
click at [1329, 556] on button "Use setting" at bounding box center [1329, 557] width 29 height 15
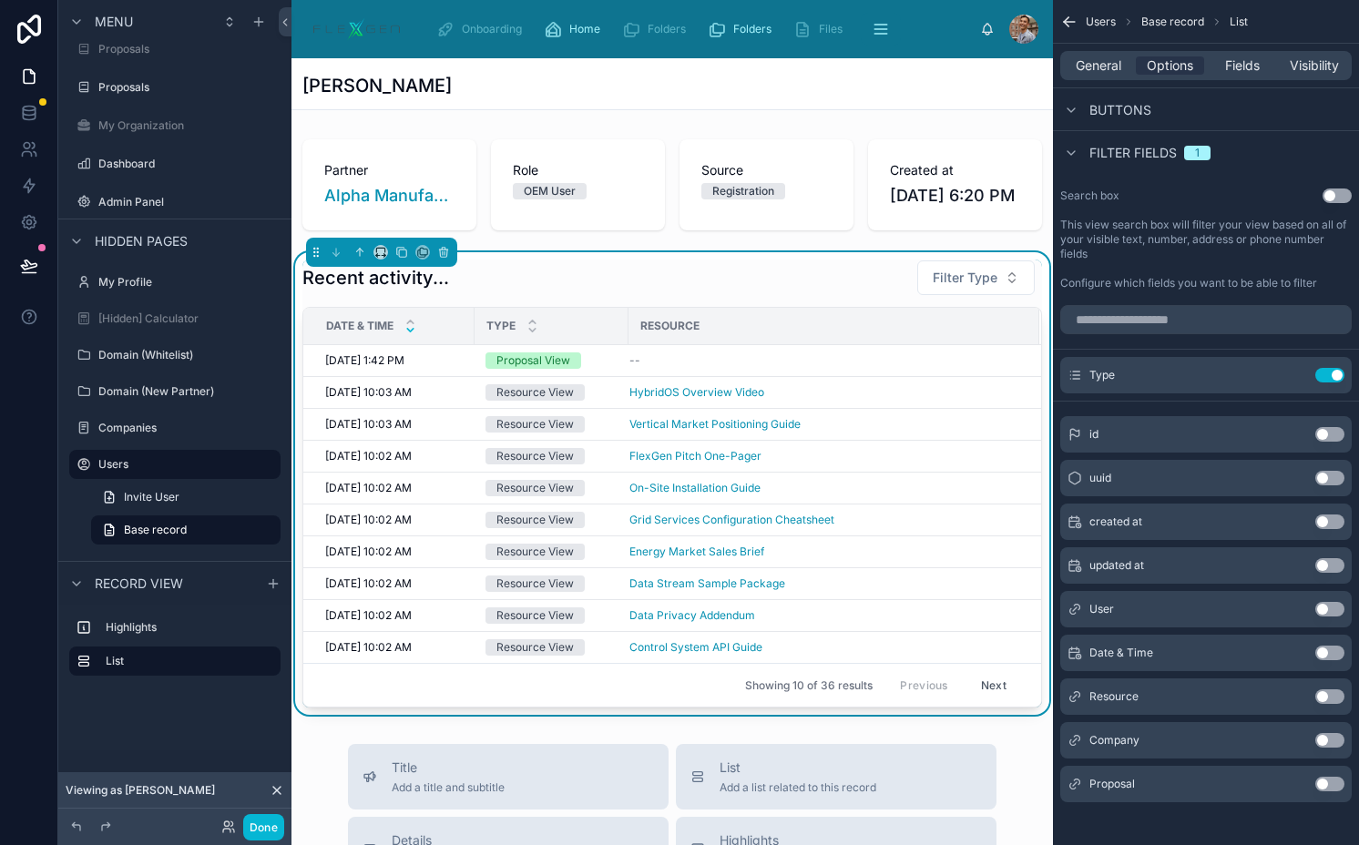
click at [1323, 694] on button "Use setting" at bounding box center [1329, 696] width 29 height 15
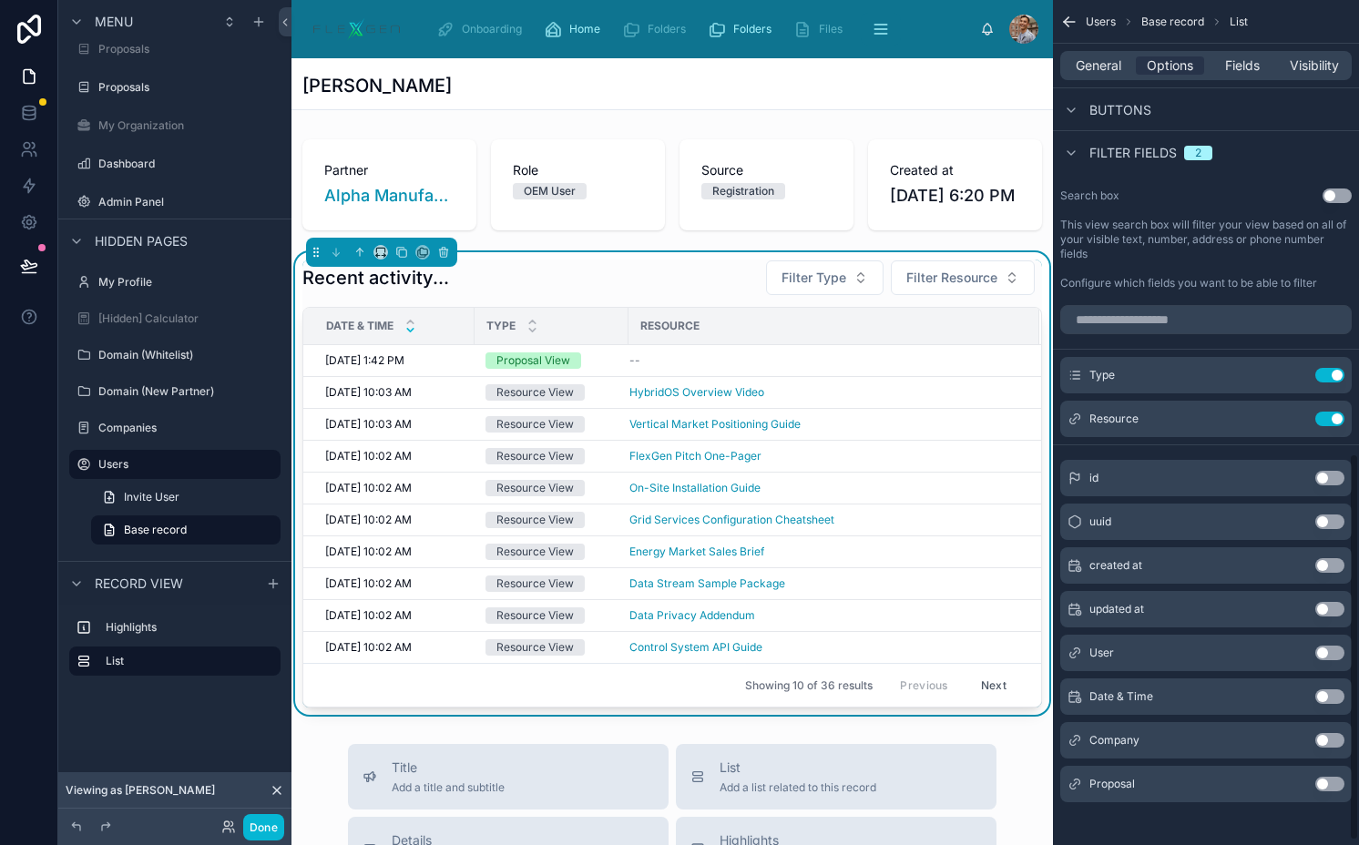
click at [1324, 689] on button "Use setting" at bounding box center [1329, 696] width 29 height 15
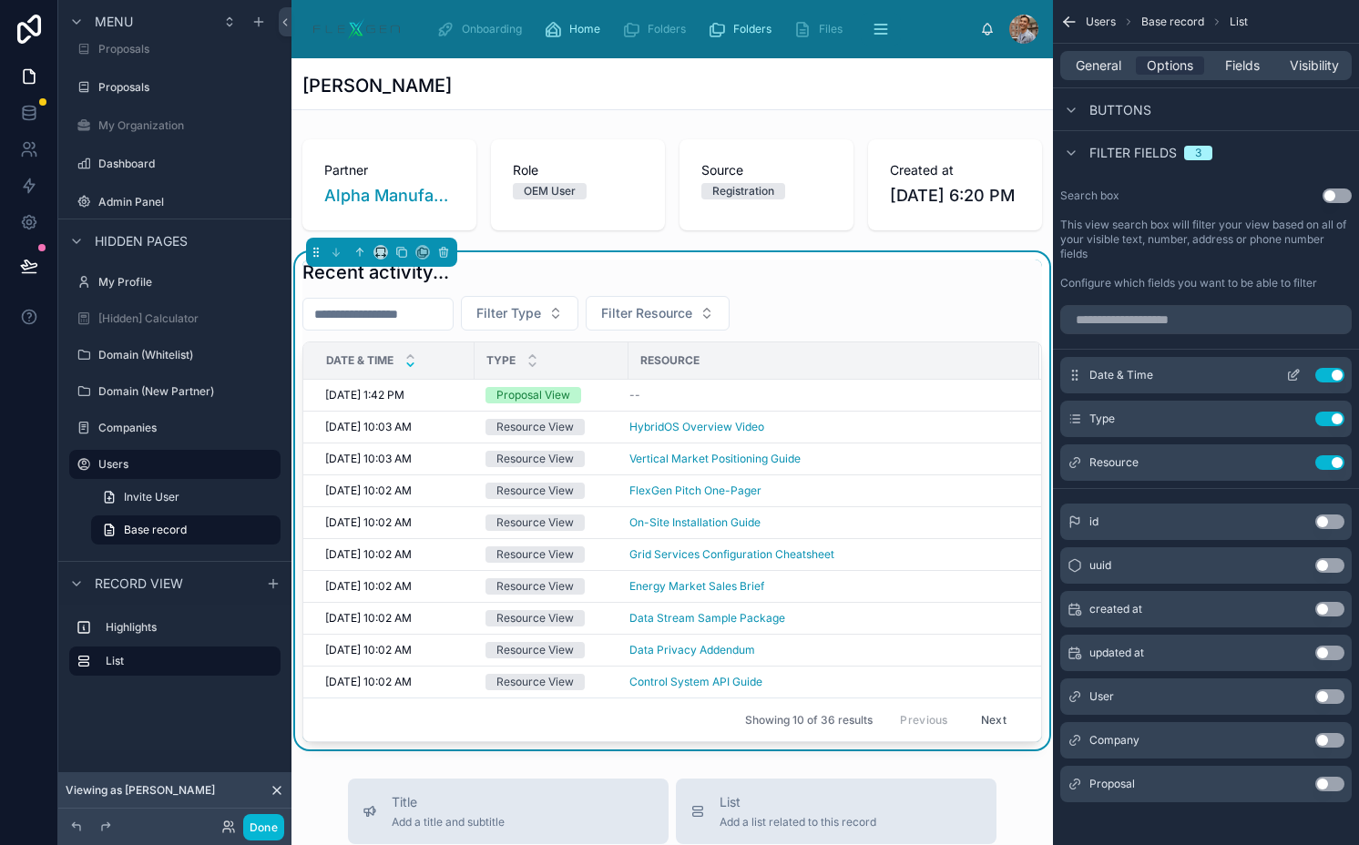
click at [1291, 374] on icon "scrollable content" at bounding box center [1294, 373] width 7 height 7
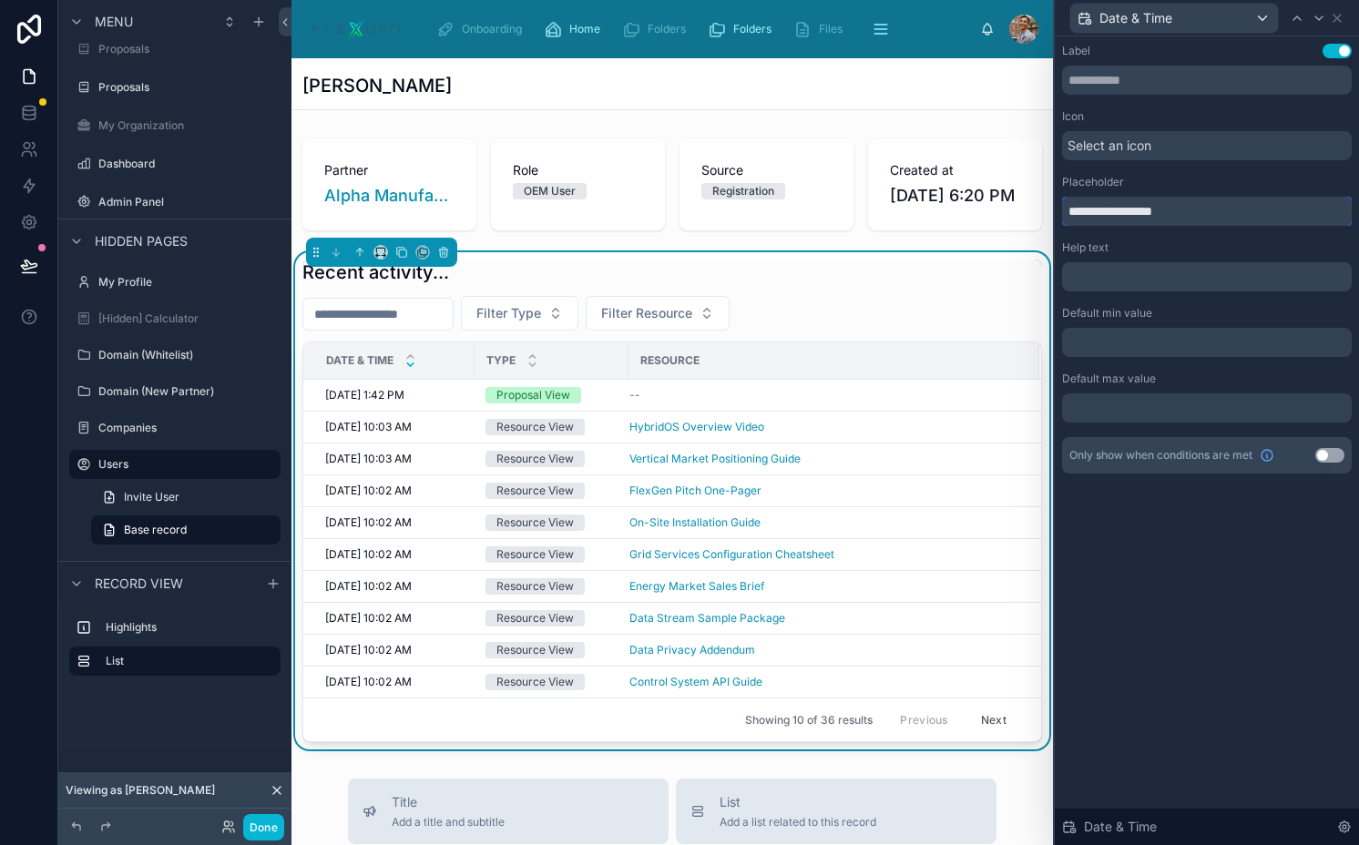
click at [1074, 208] on input "**********" at bounding box center [1207, 211] width 290 height 29
type input "**********"
click at [419, 327] on input "text" at bounding box center [377, 313] width 149 height 25
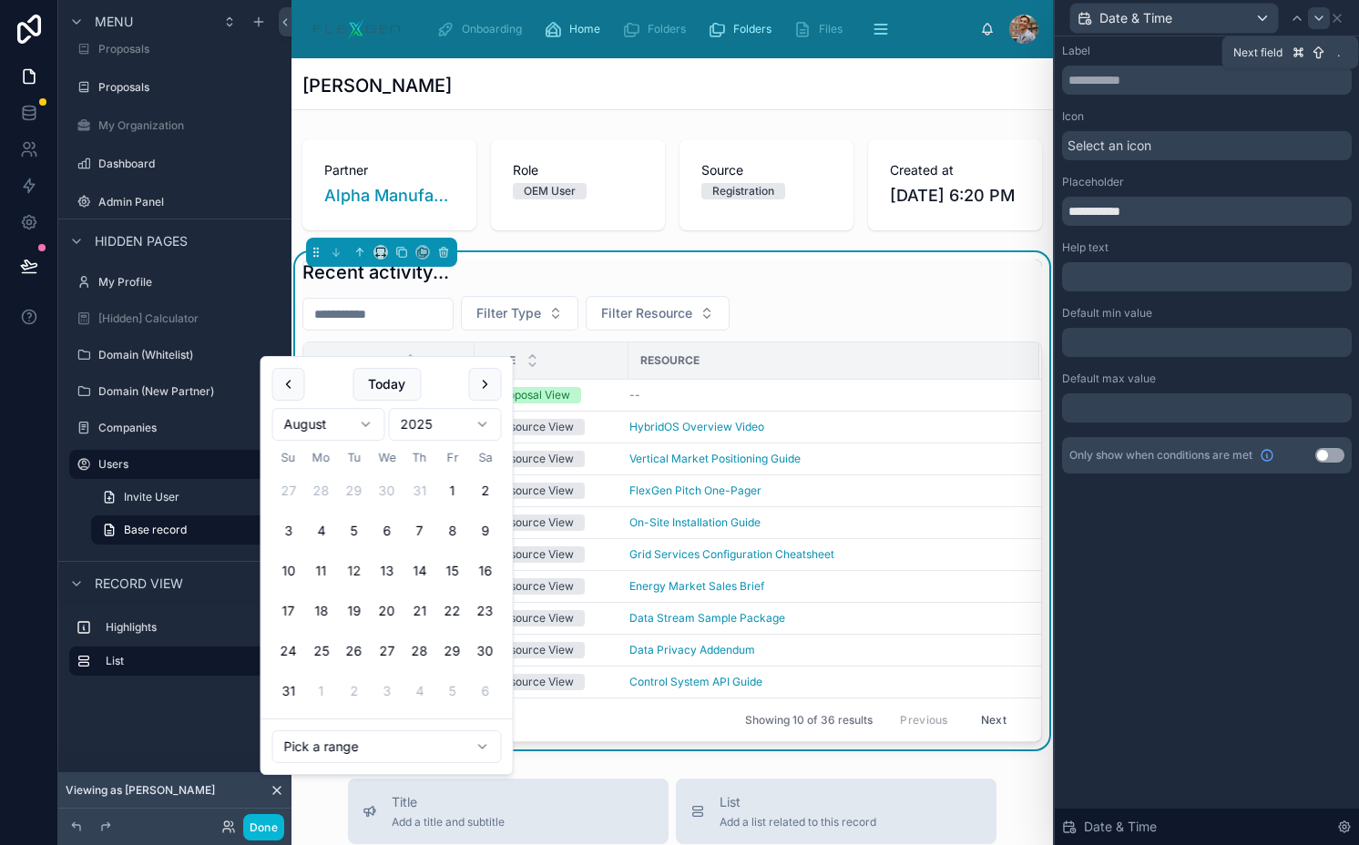
click at [1327, 11] on div at bounding box center [1319, 18] width 22 height 22
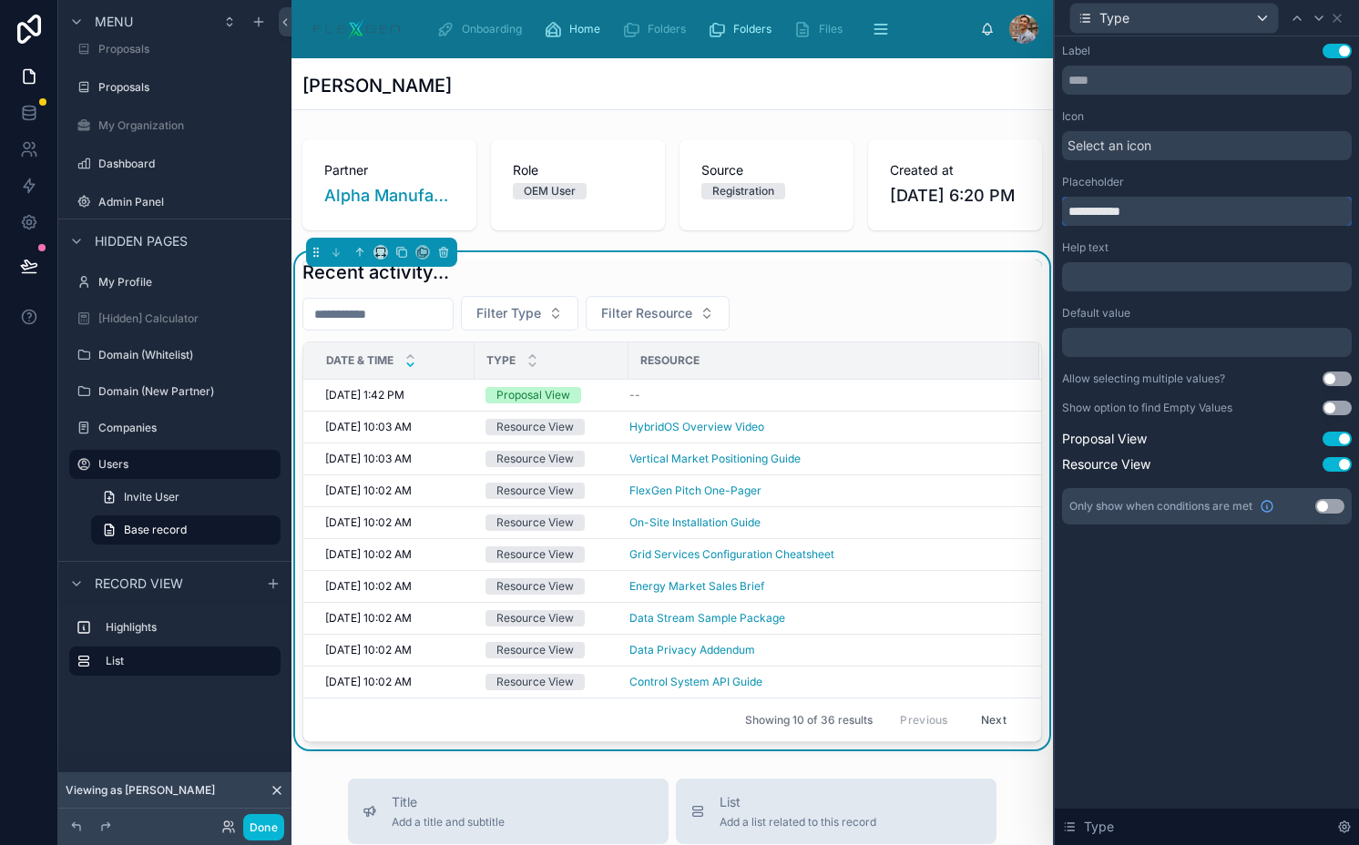
click at [1089, 215] on input "**********" at bounding box center [1207, 211] width 290 height 29
type input "****"
click at [1313, 24] on icon at bounding box center [1318, 18] width 15 height 15
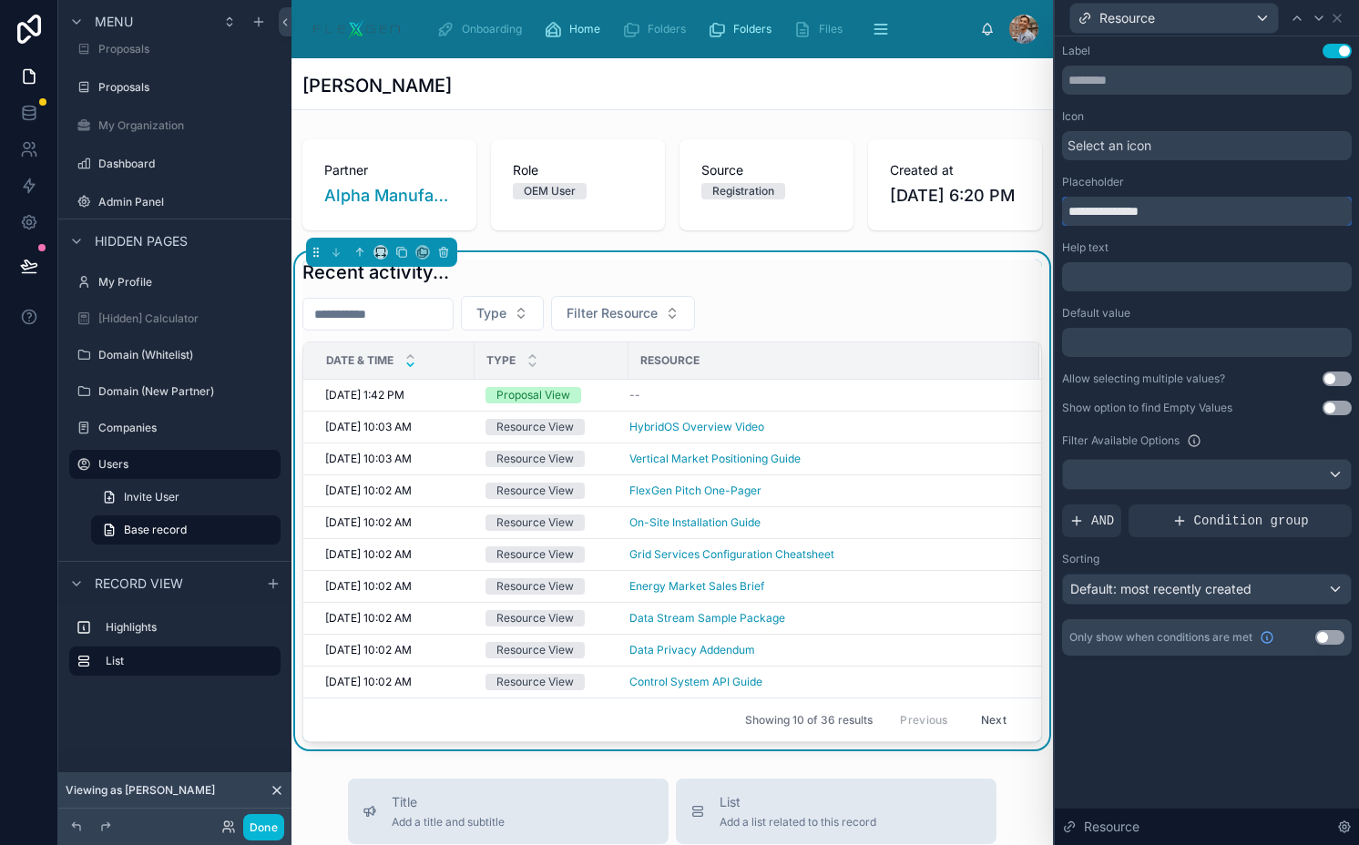
click at [1084, 206] on input "**********" at bounding box center [1207, 211] width 290 height 29
type input "********"
click at [1115, 585] on span "Default: most recently created" at bounding box center [1160, 588] width 181 height 15
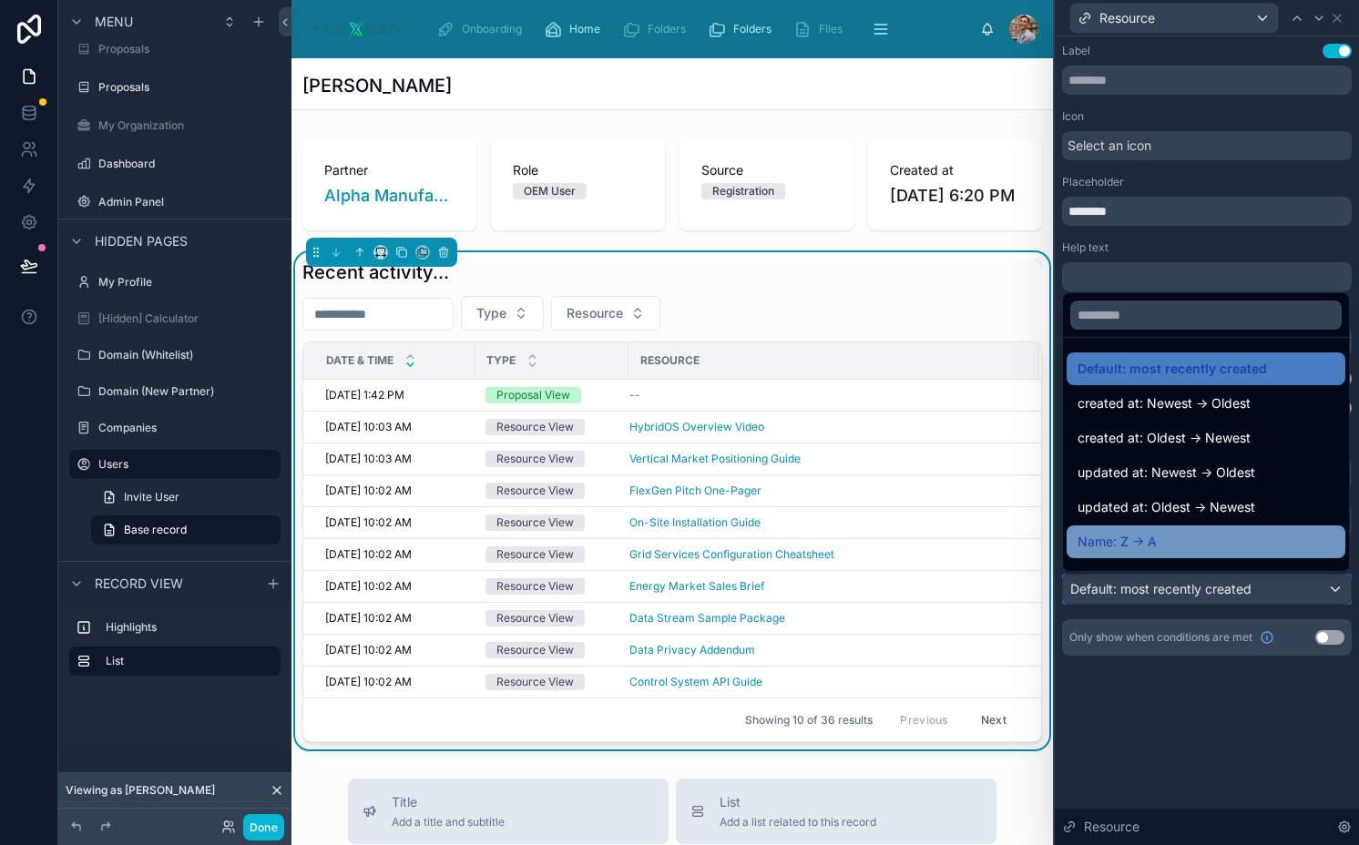
scroll to position [53, 0]
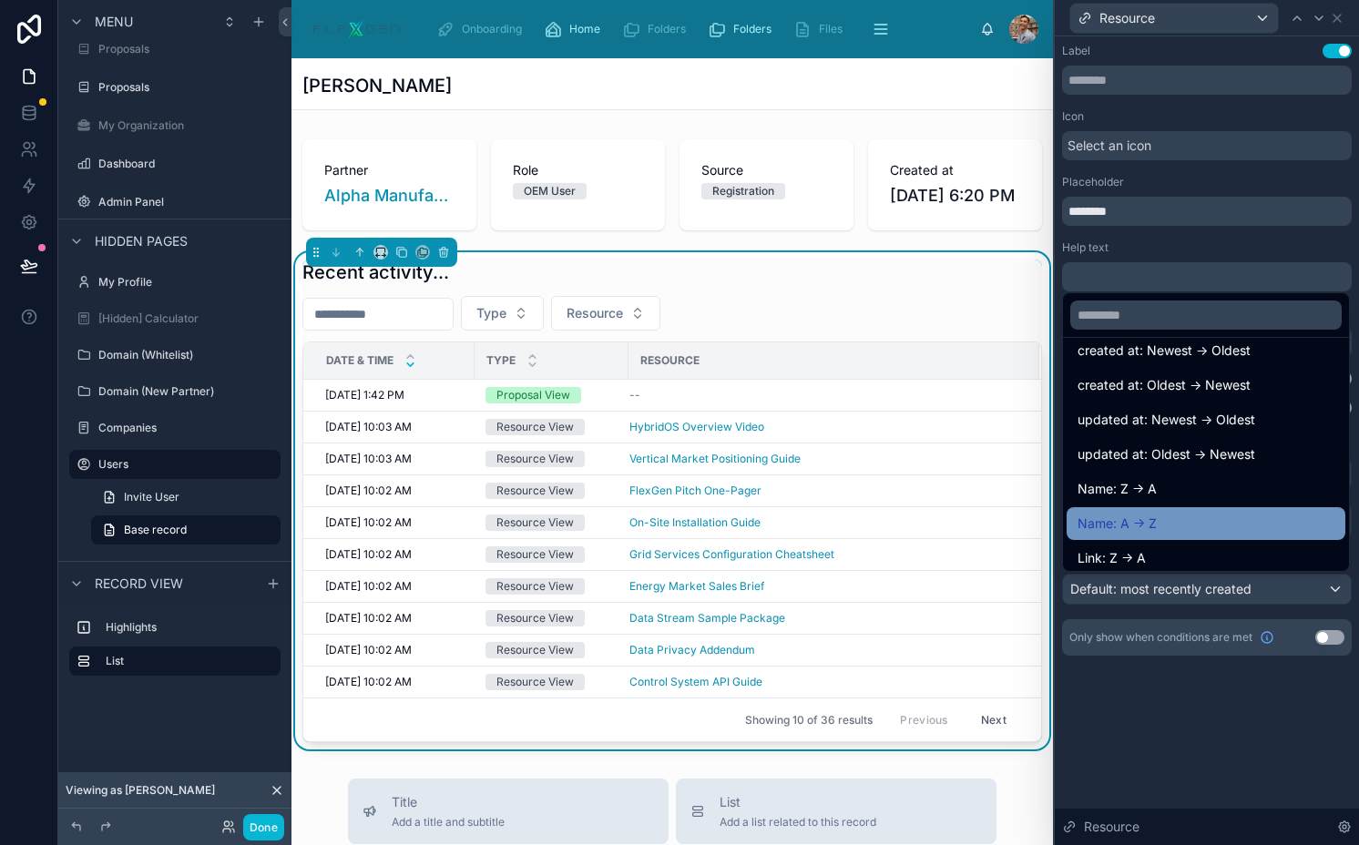
click at [1120, 525] on span "Name: A -> Z" at bounding box center [1116, 524] width 79 height 22
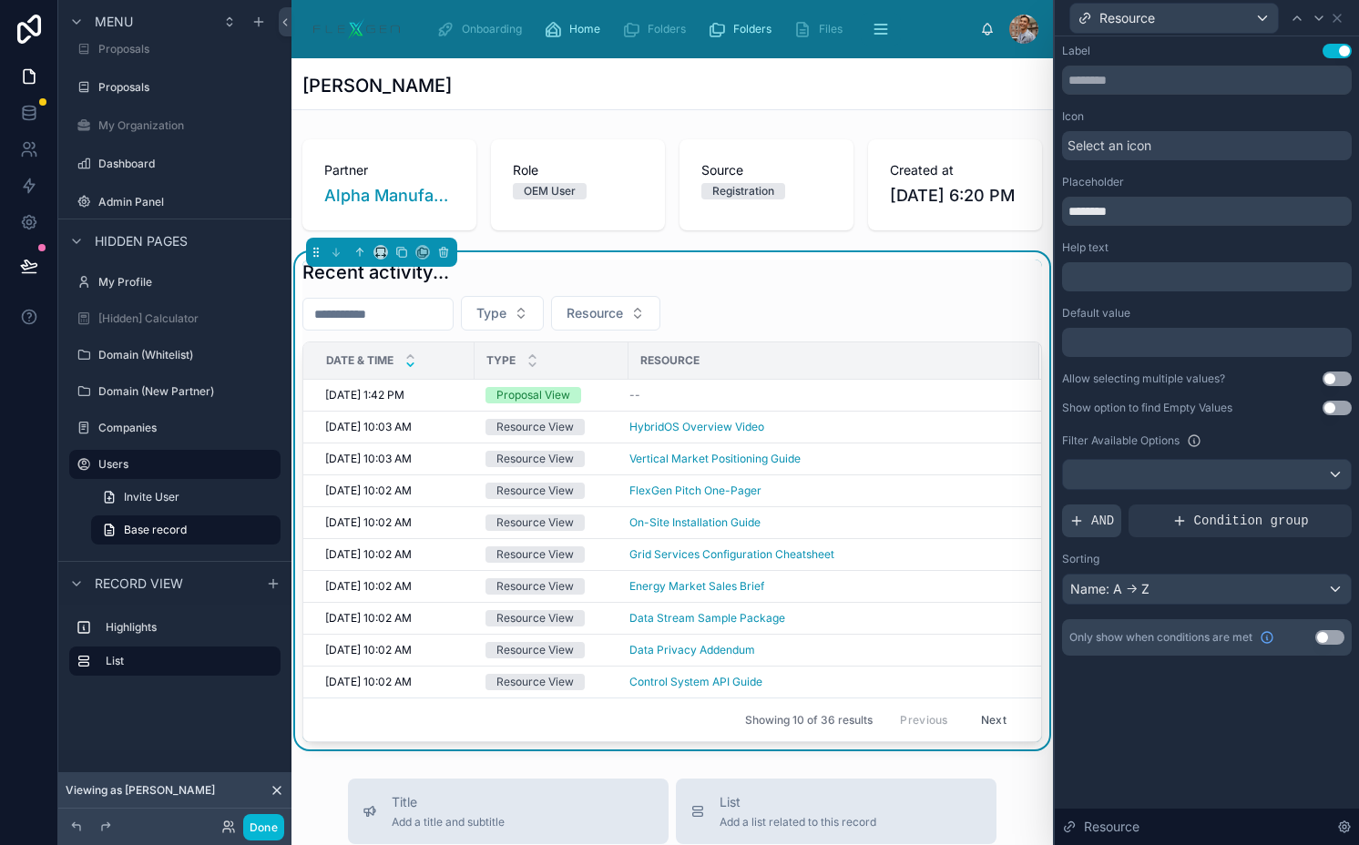
click at [1103, 515] on span "AND" at bounding box center [1102, 521] width 23 height 18
click at [1300, 514] on div at bounding box center [1305, 506] width 25 height 25
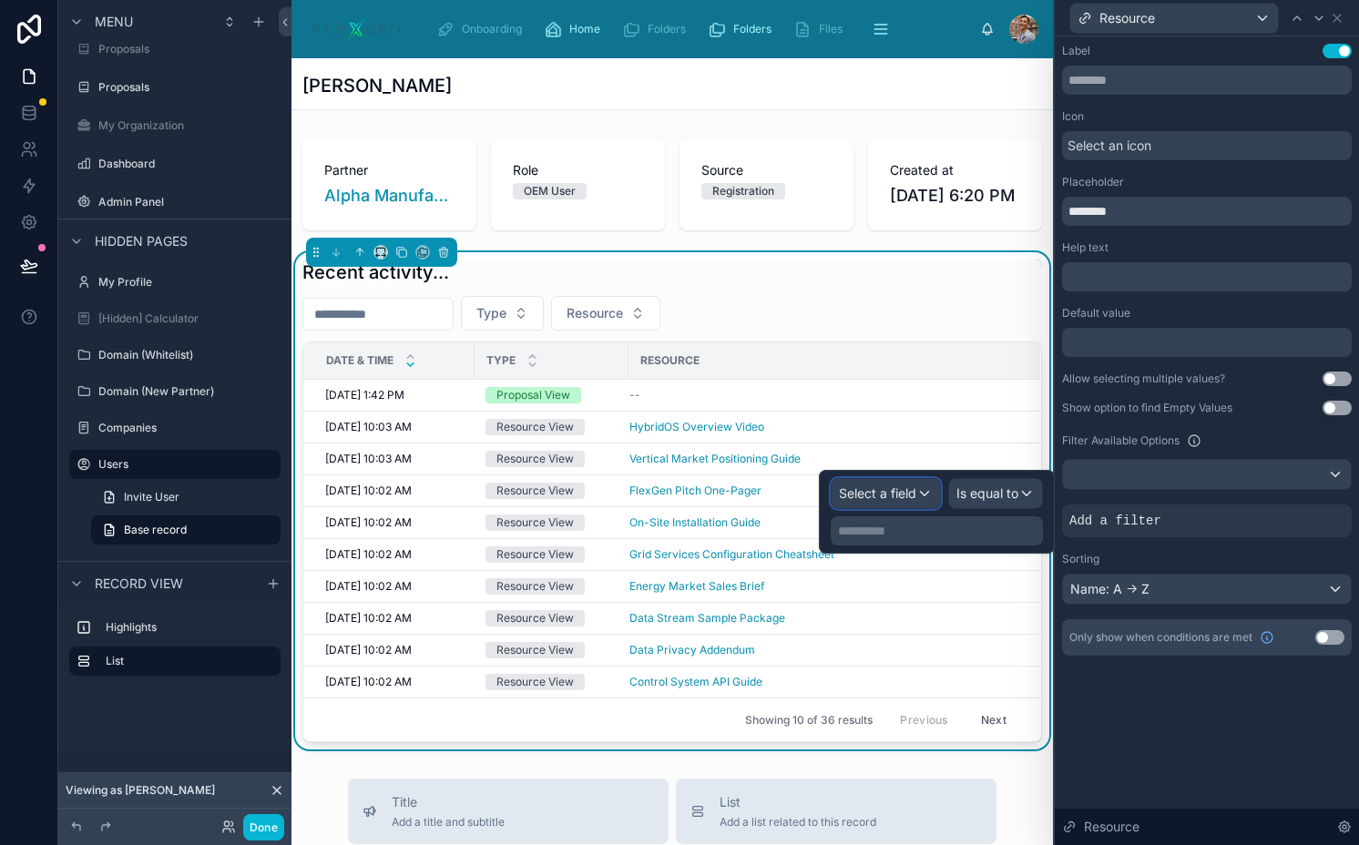
click at [884, 503] on div "Select a field" at bounding box center [885, 493] width 108 height 29
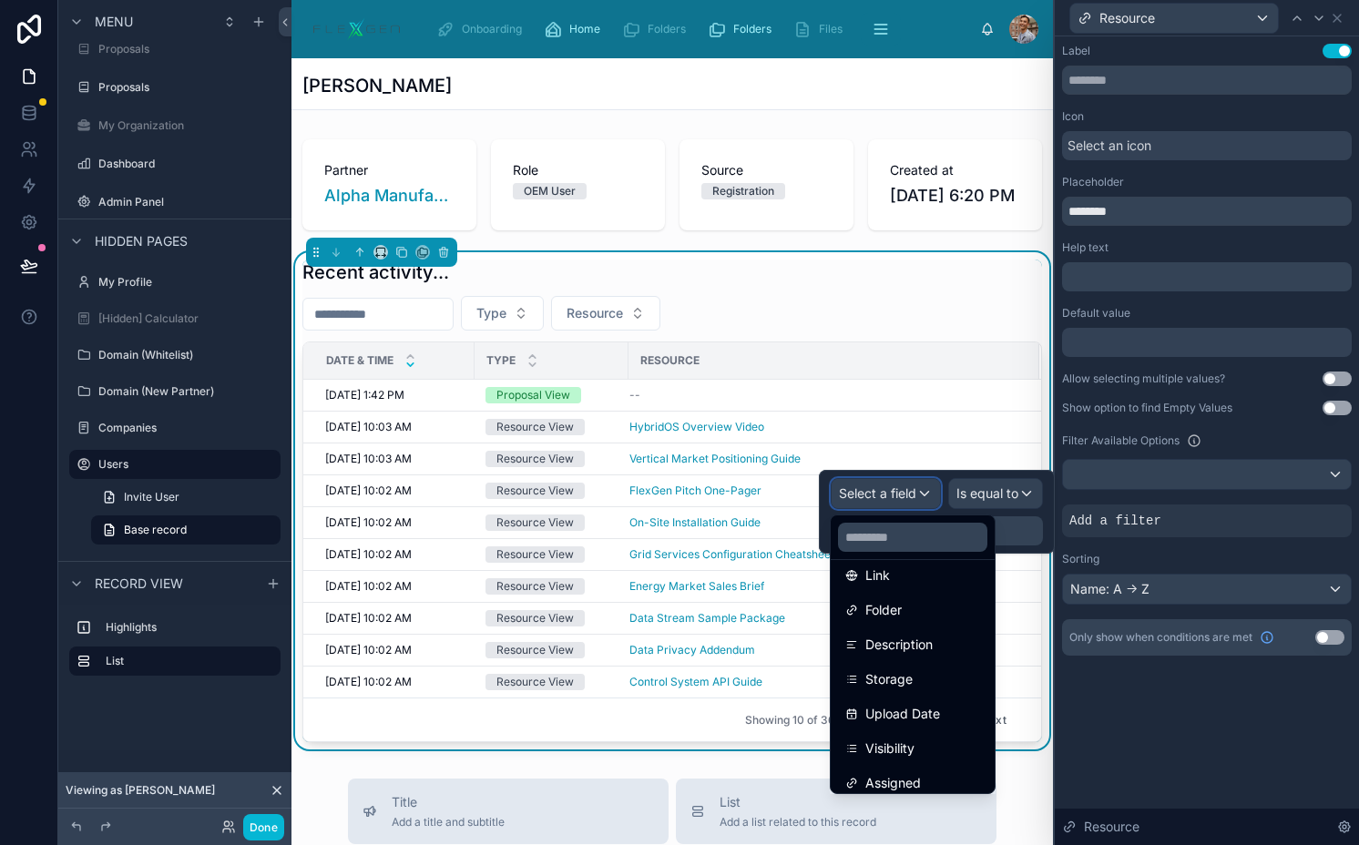
scroll to position [302, 0]
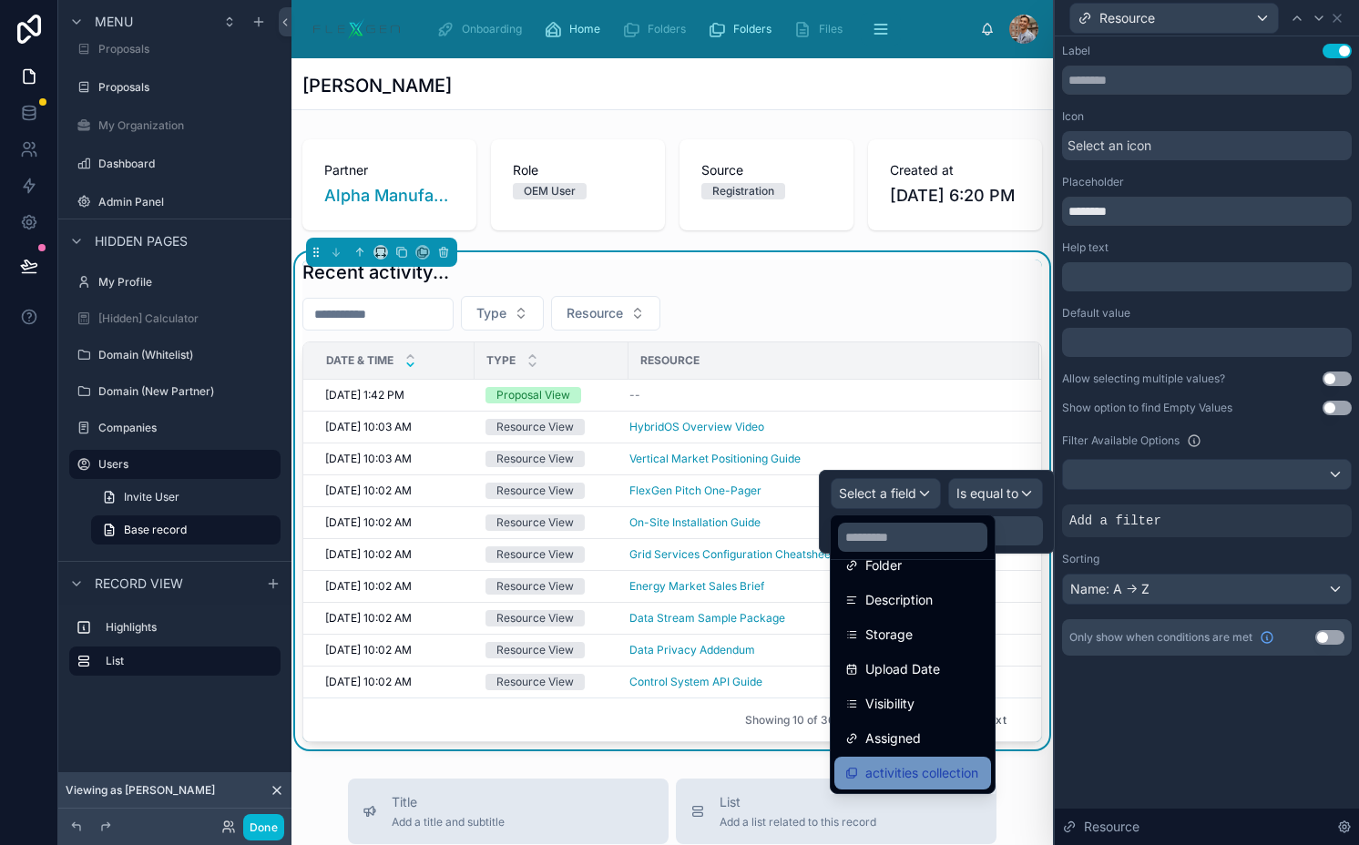
click at [905, 773] on span "activities collection" at bounding box center [921, 773] width 113 height 22
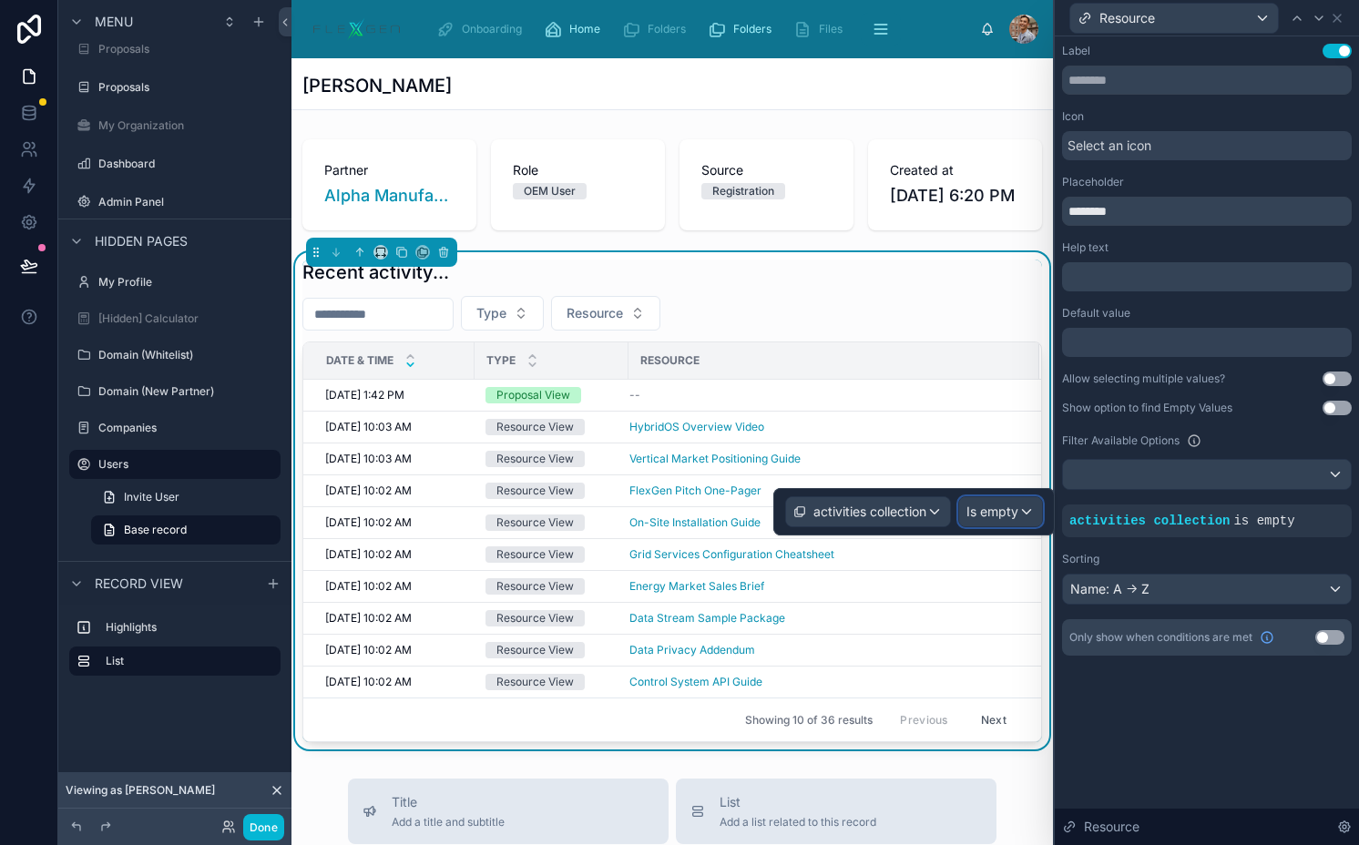
click at [1006, 507] on span "Is empty" at bounding box center [992, 512] width 52 height 18
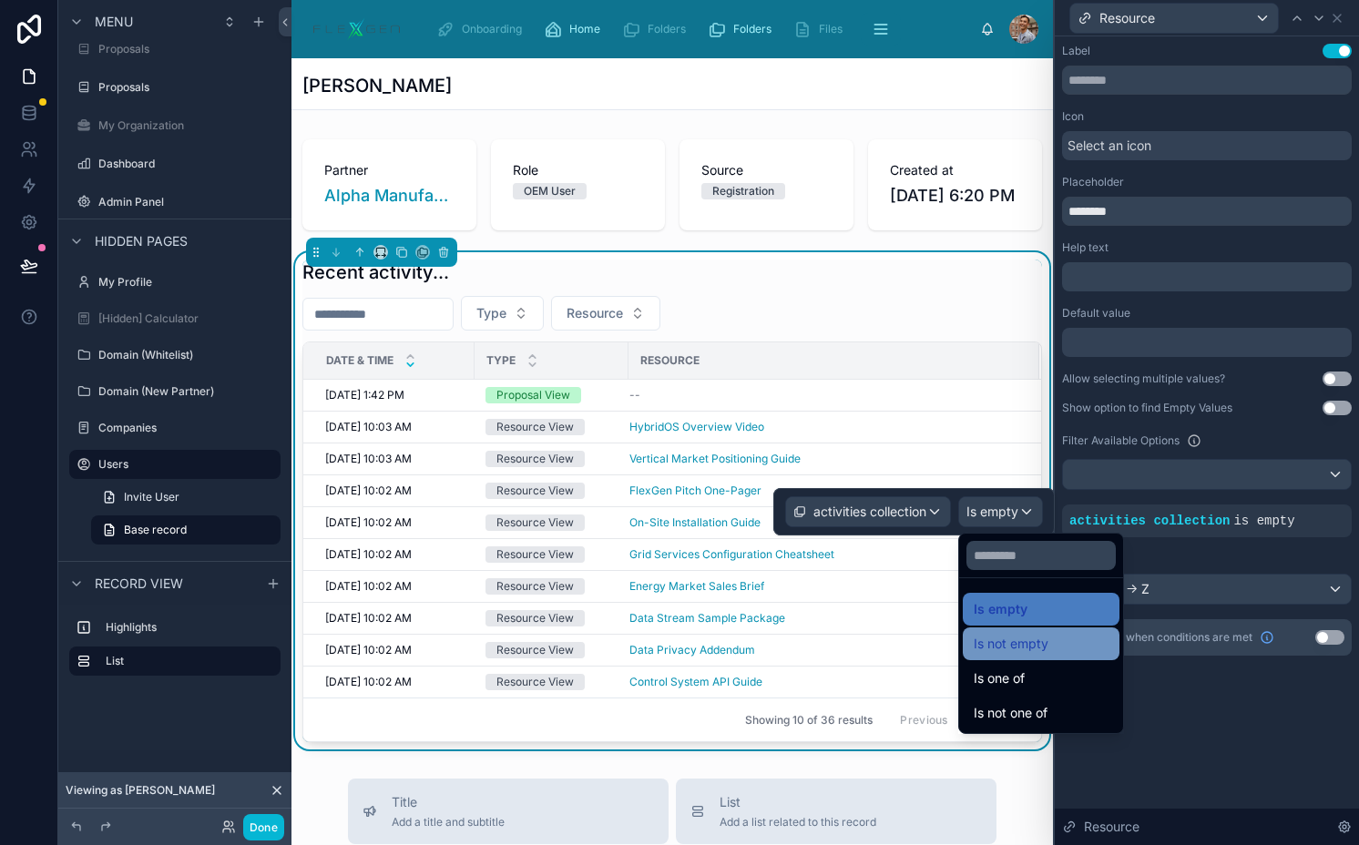
click at [995, 645] on span "Is not empty" at bounding box center [1010, 644] width 75 height 22
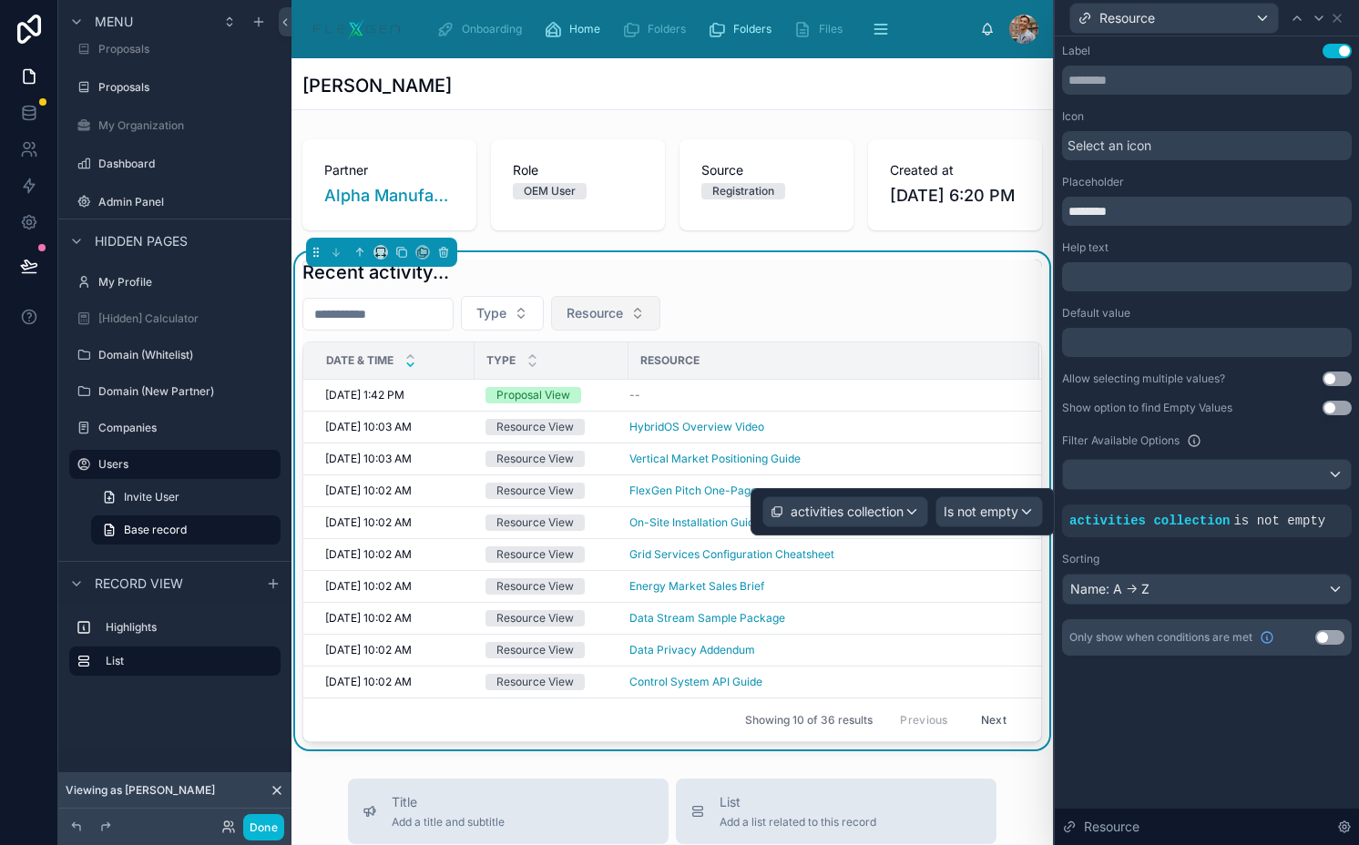
click at [623, 322] on span "Resource" at bounding box center [594, 313] width 56 height 18
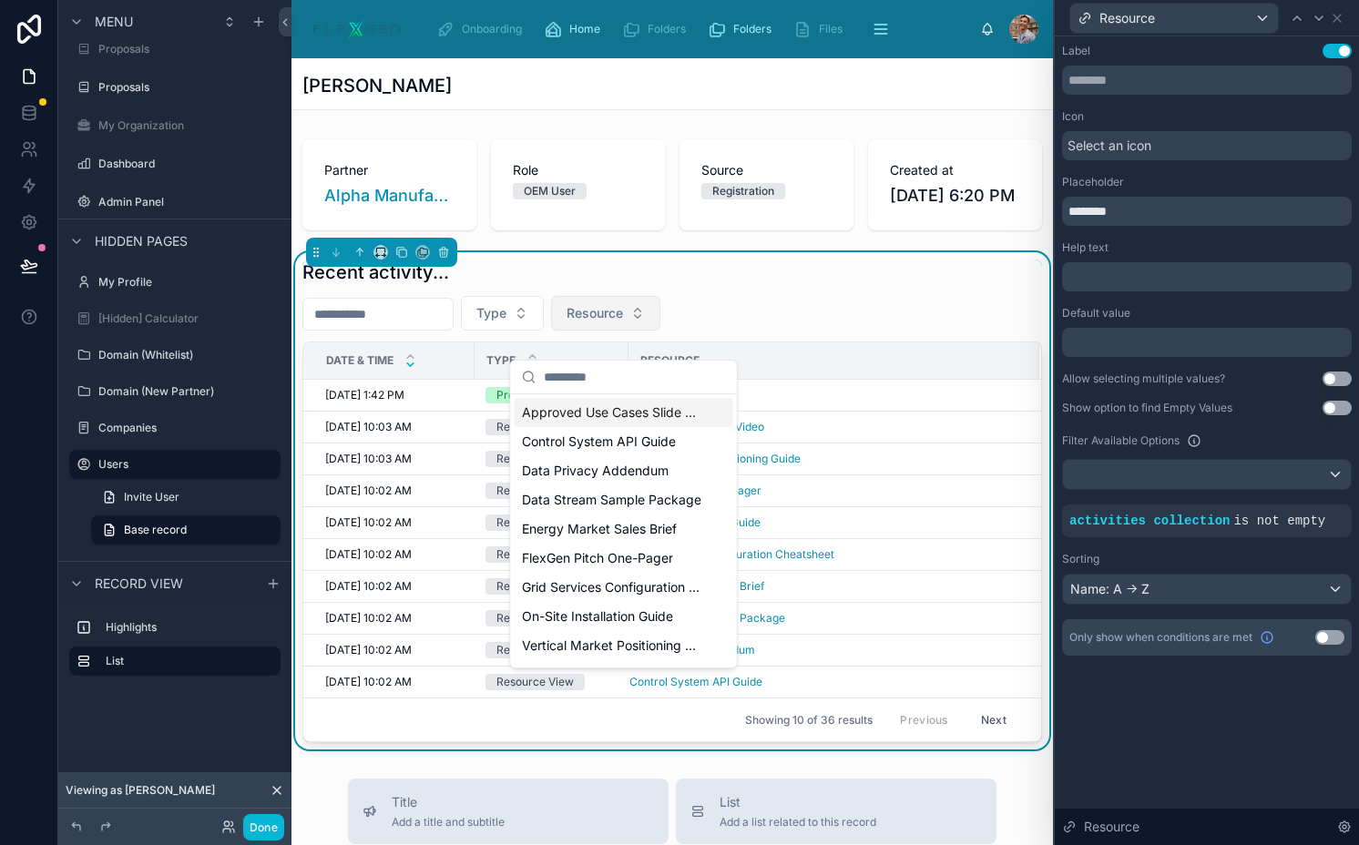
click at [623, 322] on span "Resource" at bounding box center [594, 313] width 56 height 18
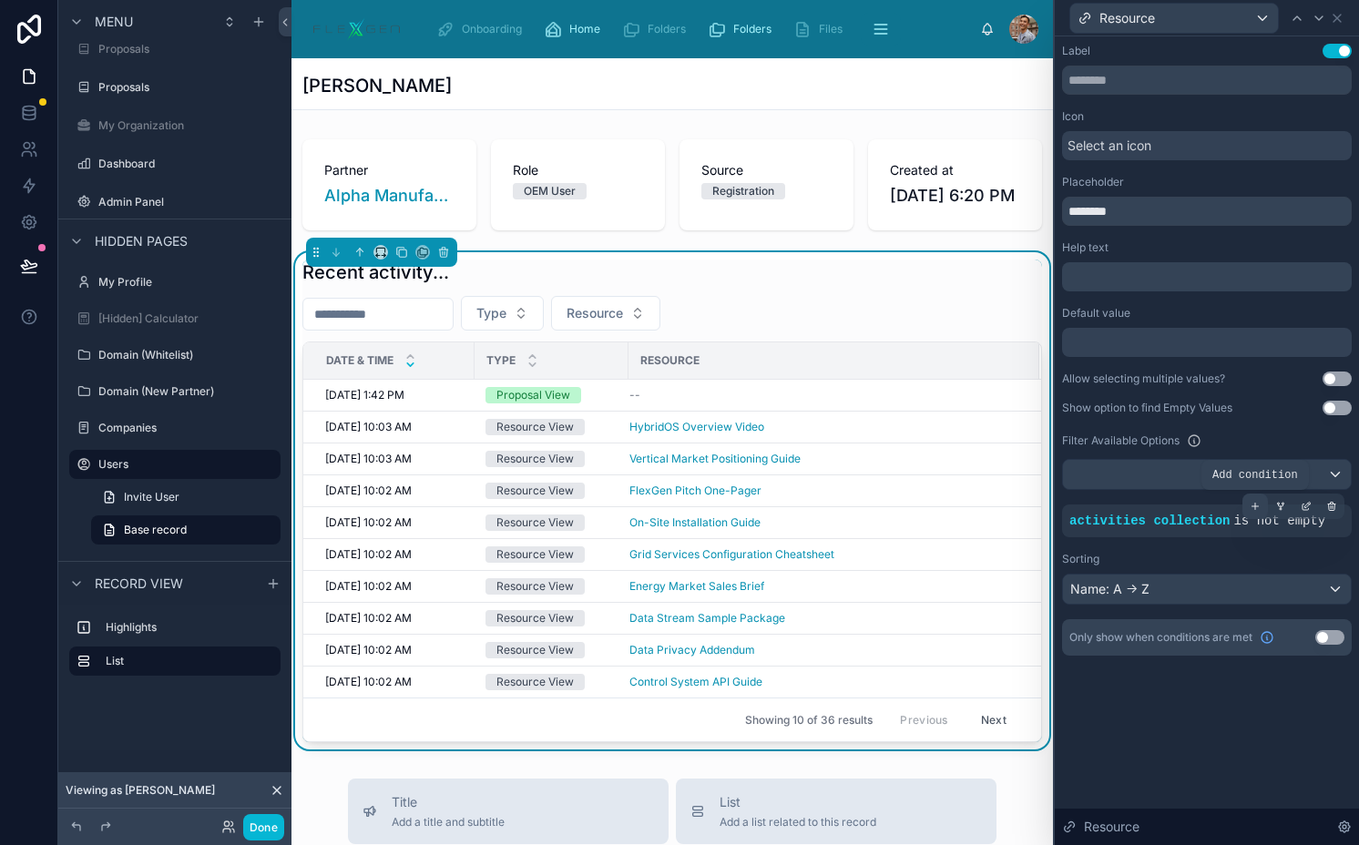
click at [1253, 504] on icon at bounding box center [1254, 506] width 11 height 11
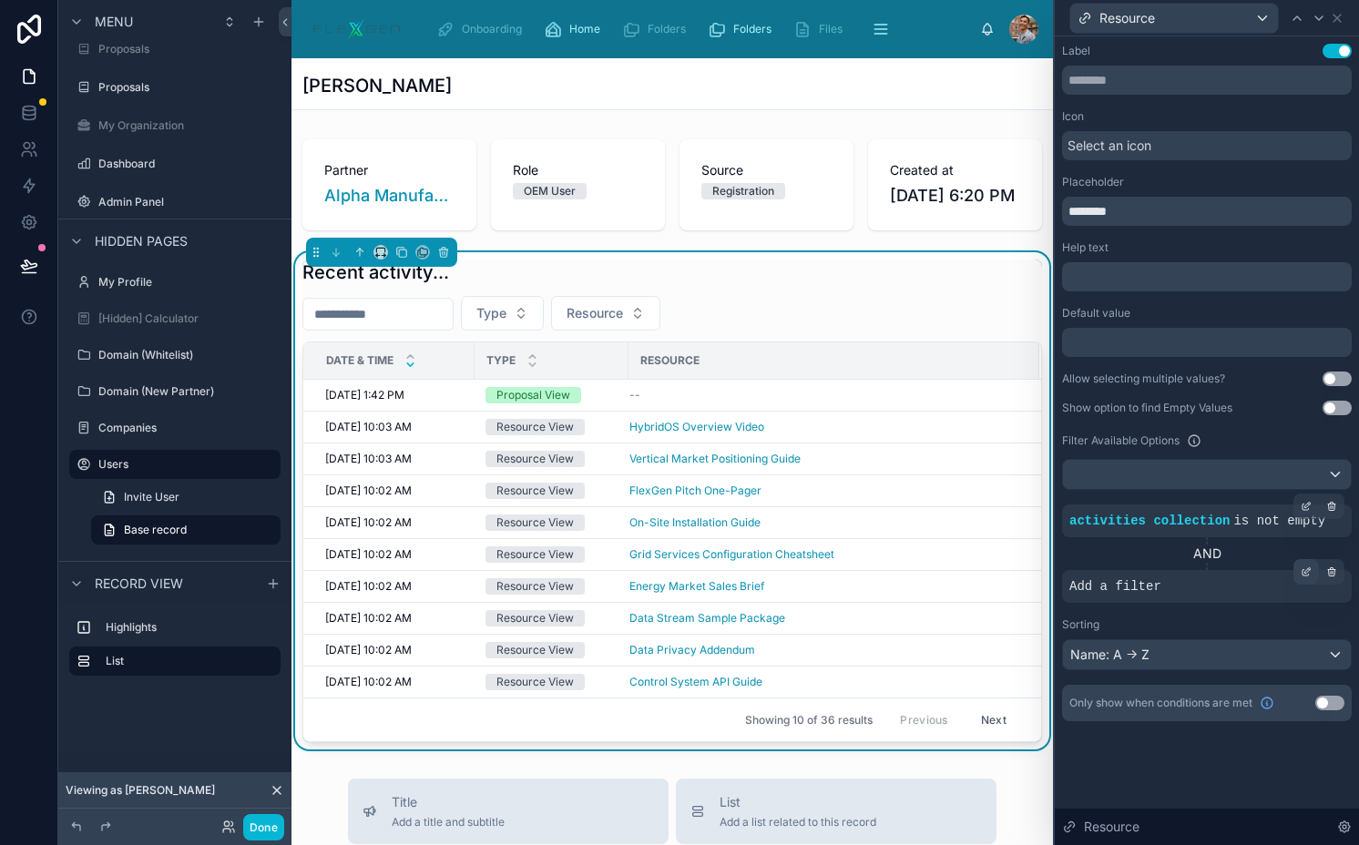
click at [1298, 573] on div at bounding box center [1305, 571] width 25 height 25
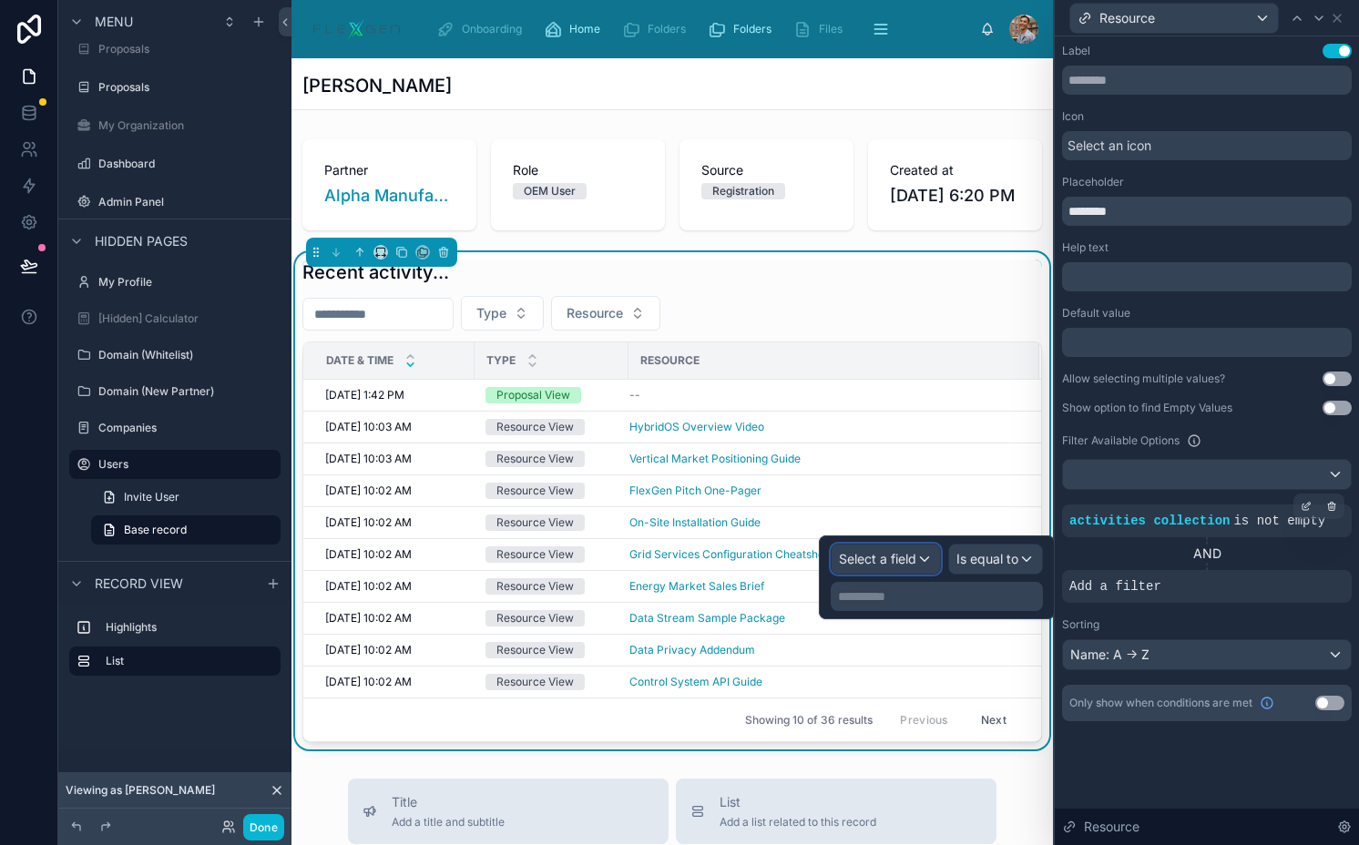
click at [920, 565] on div "Select a field" at bounding box center [885, 559] width 108 height 29
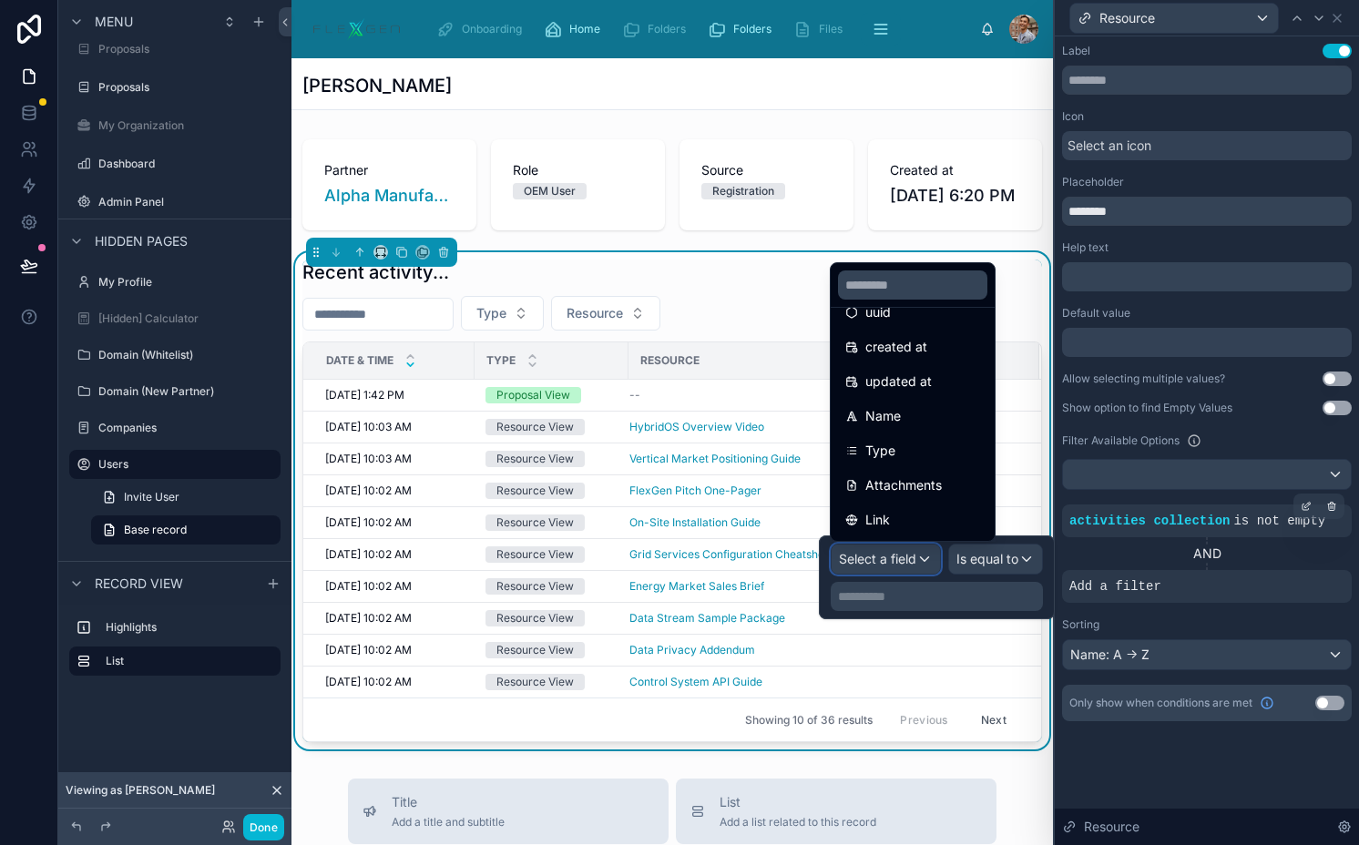
scroll to position [0, 0]
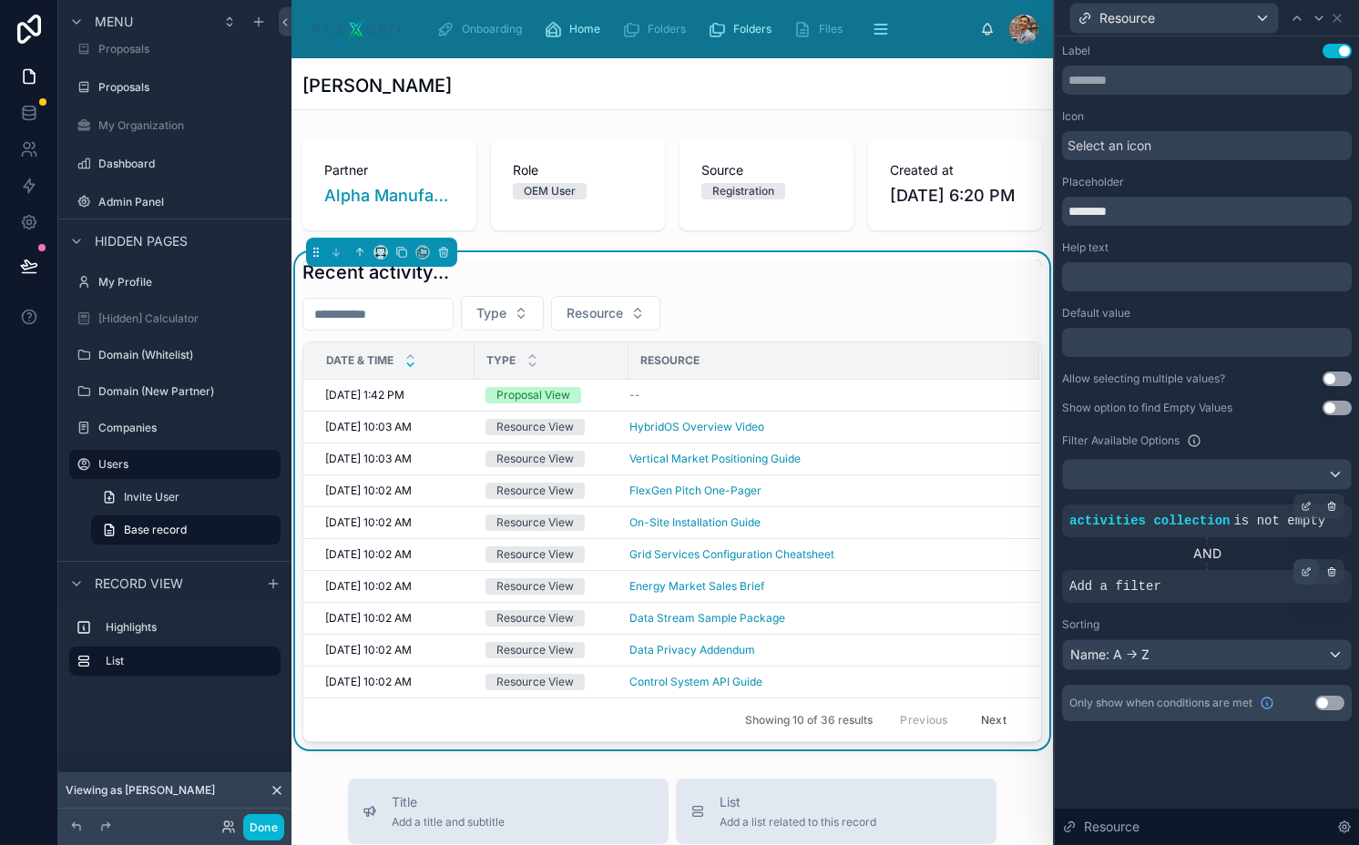
click at [1305, 579] on div at bounding box center [1305, 571] width 25 height 25
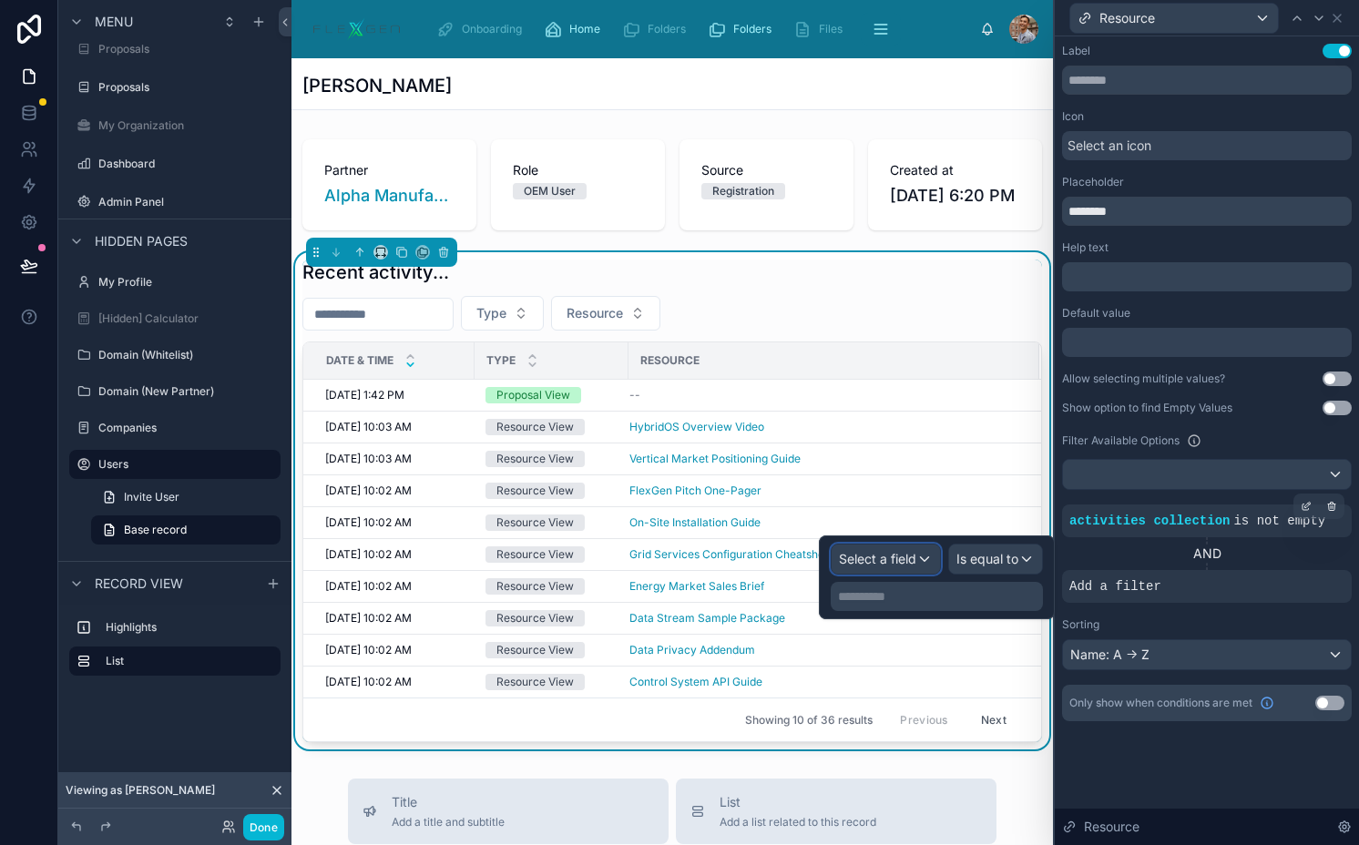
click at [908, 554] on span "Select a field" at bounding box center [877, 558] width 77 height 15
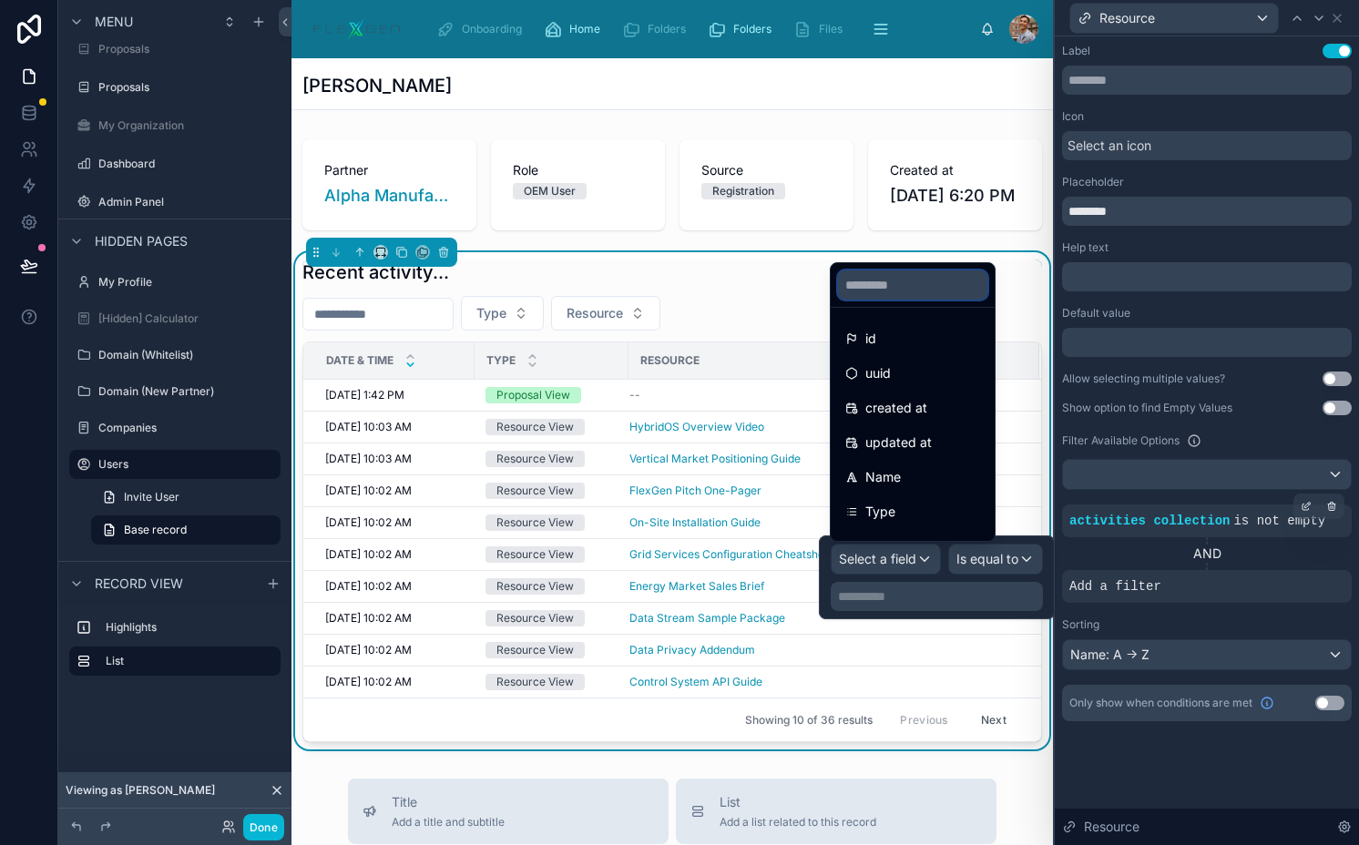
click at [892, 294] on input "text" at bounding box center [912, 284] width 149 height 29
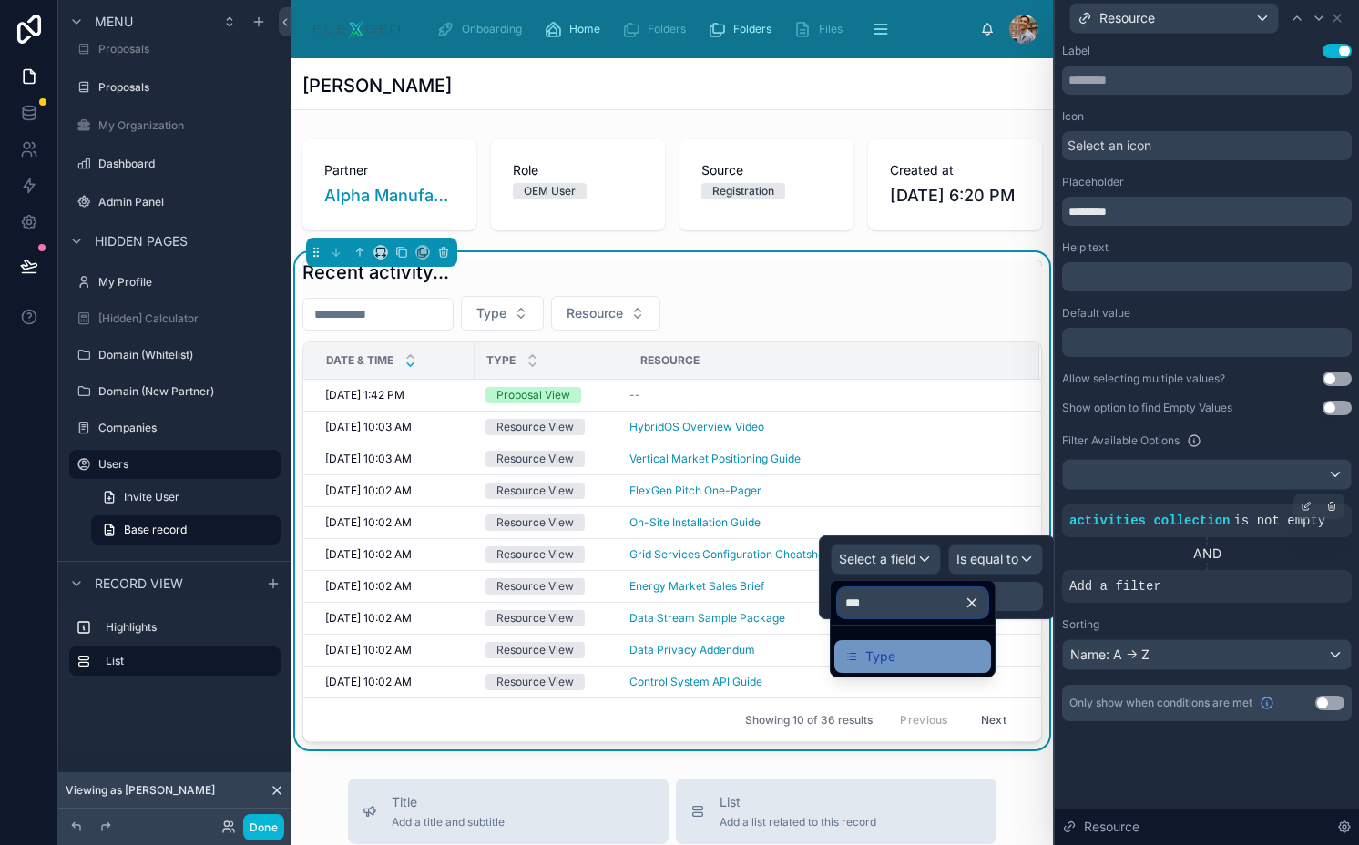
type input "***"
click at [948, 648] on div "Type" at bounding box center [912, 657] width 135 height 22
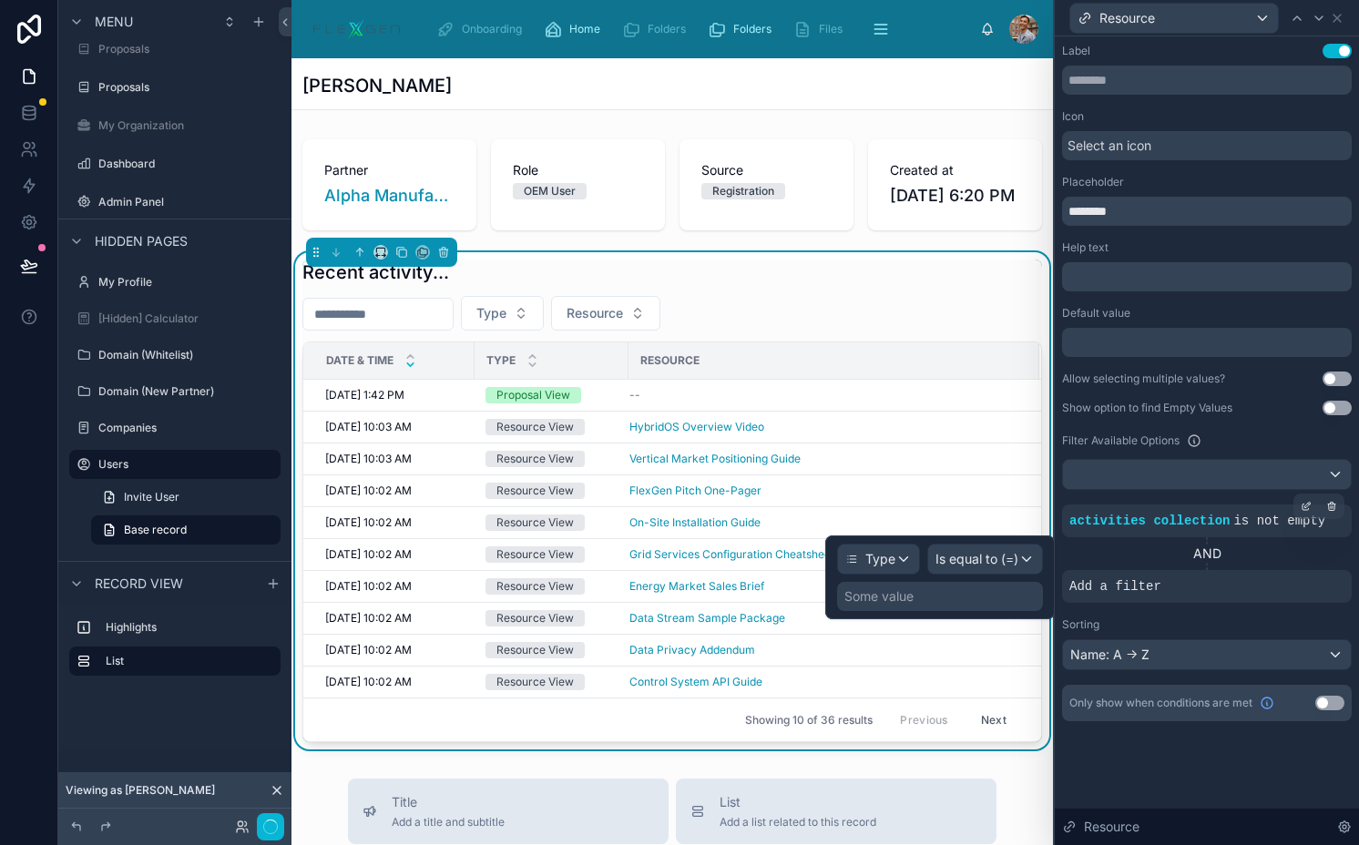
click at [975, 599] on div "Some value" at bounding box center [940, 596] width 206 height 29
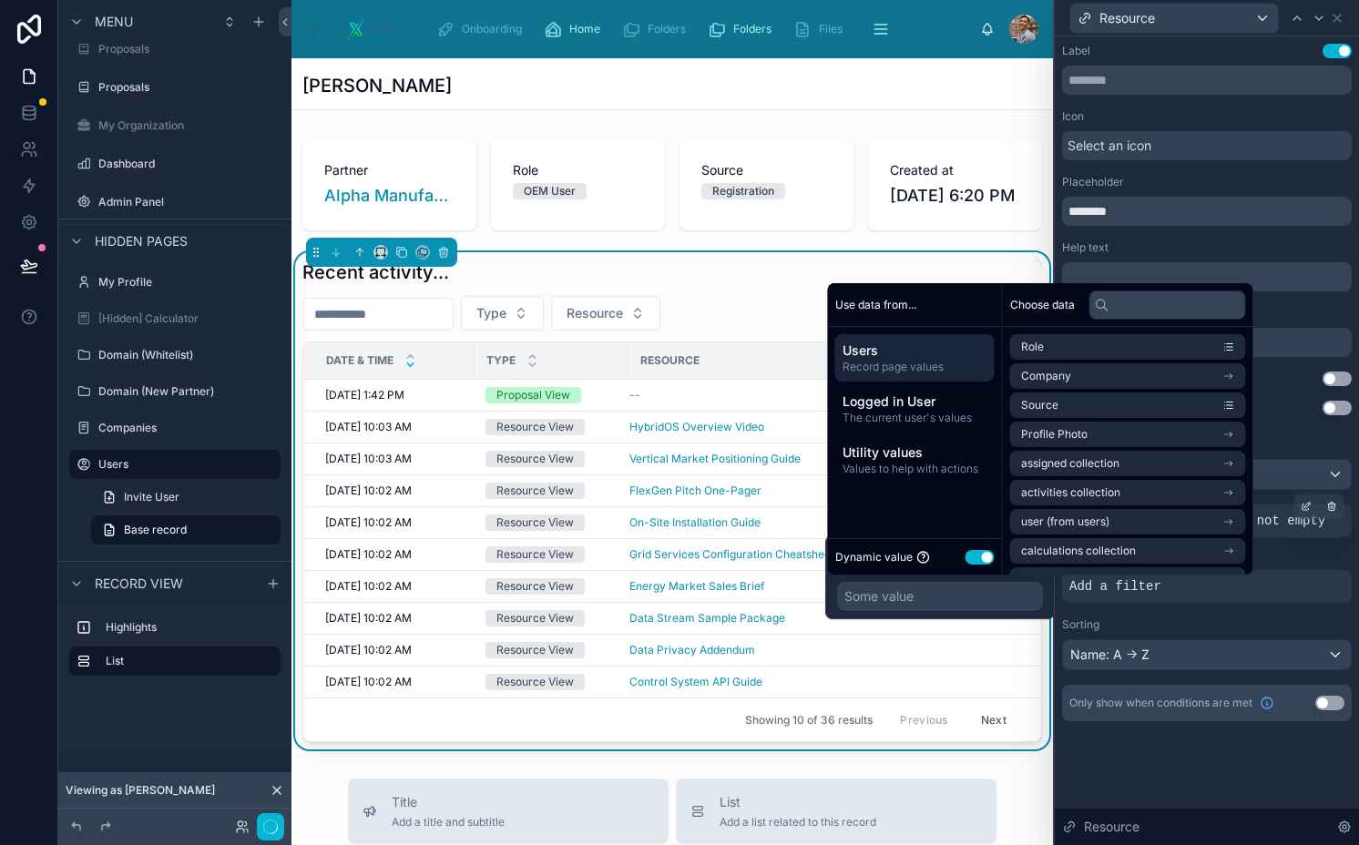
click at [974, 556] on button "Use setting" at bounding box center [979, 557] width 29 height 15
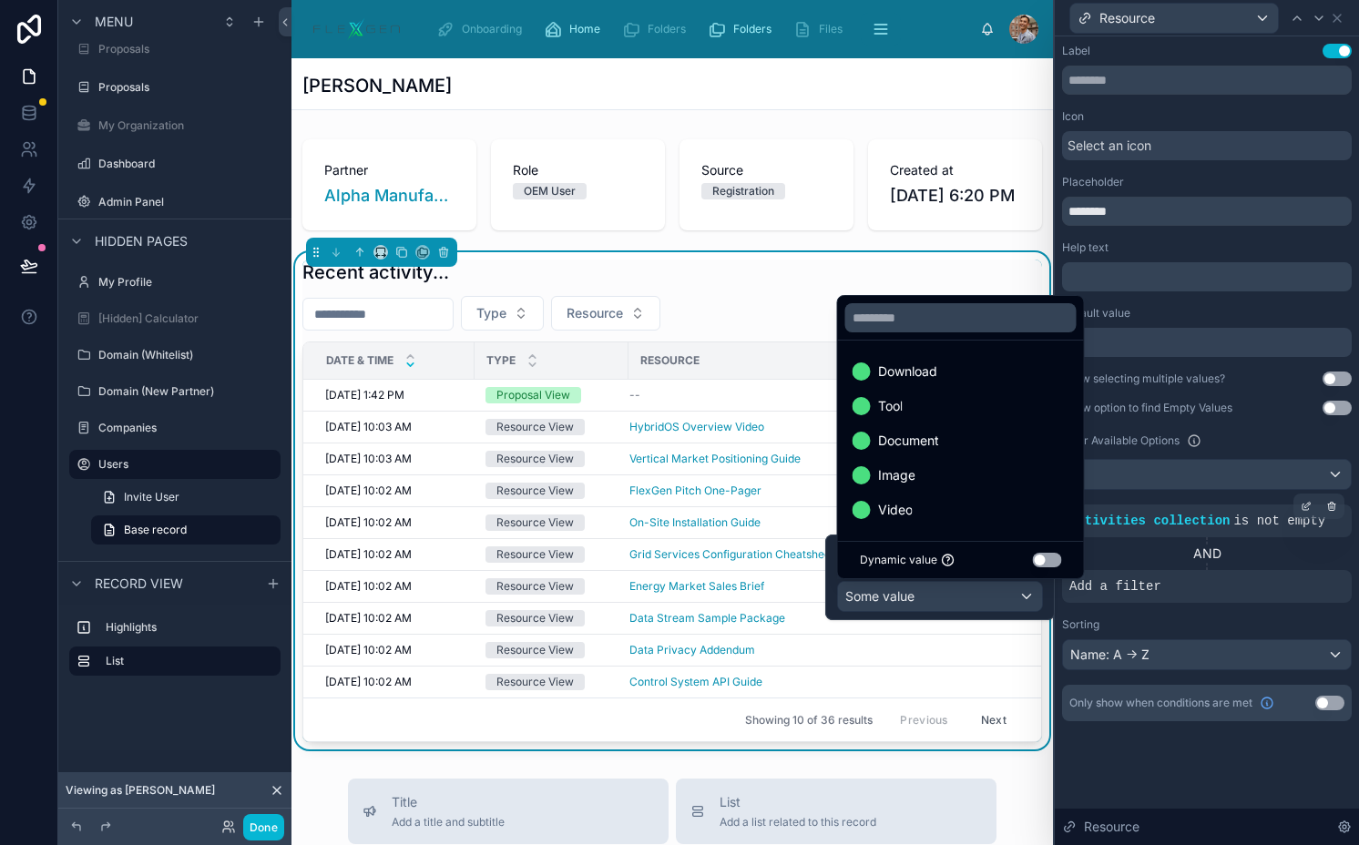
click at [1050, 561] on button "Use setting" at bounding box center [1047, 560] width 29 height 15
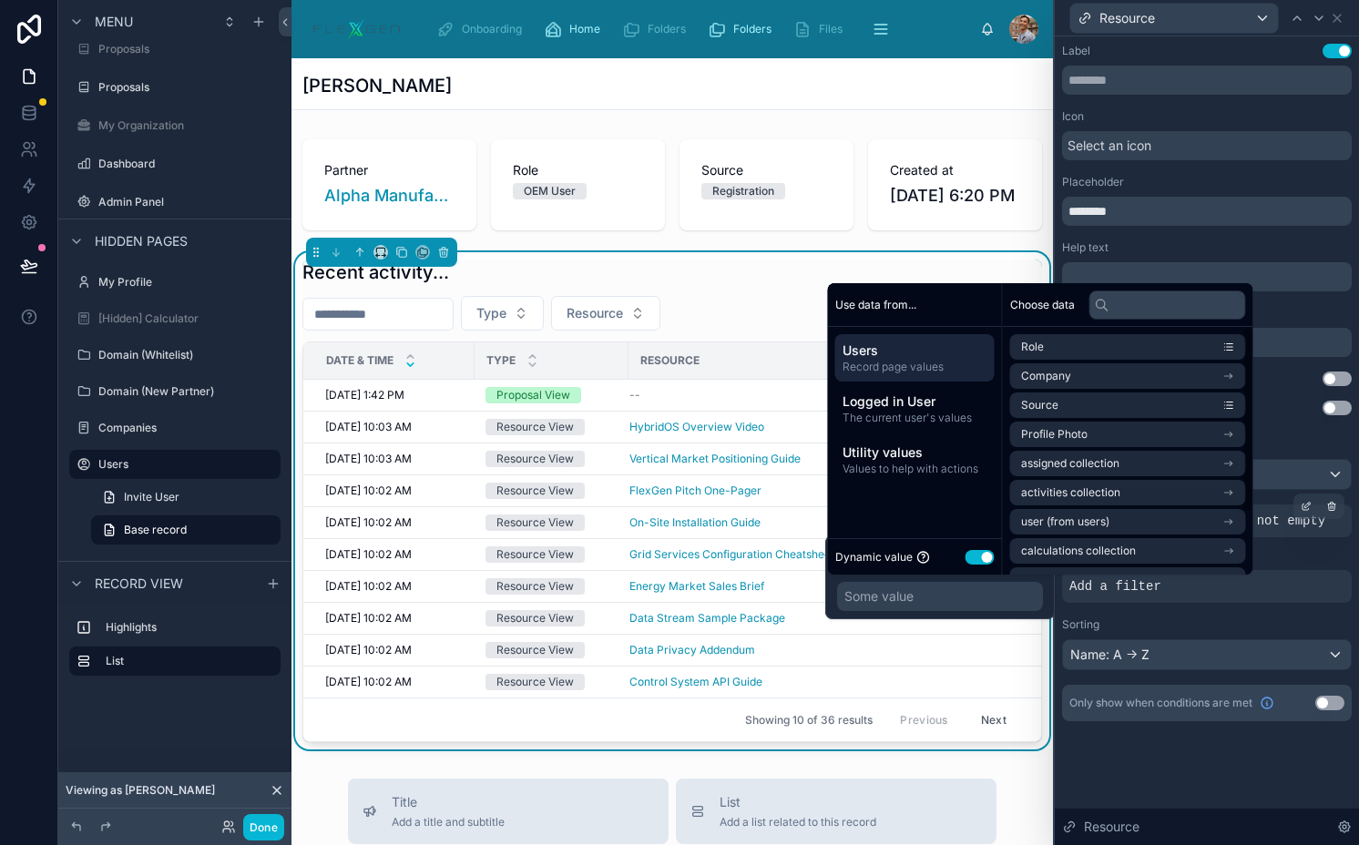
click at [966, 589] on div "Some value" at bounding box center [940, 596] width 206 height 29
click at [1044, 605] on div "Type Is equal to (=) Some value" at bounding box center [939, 577] width 229 height 84
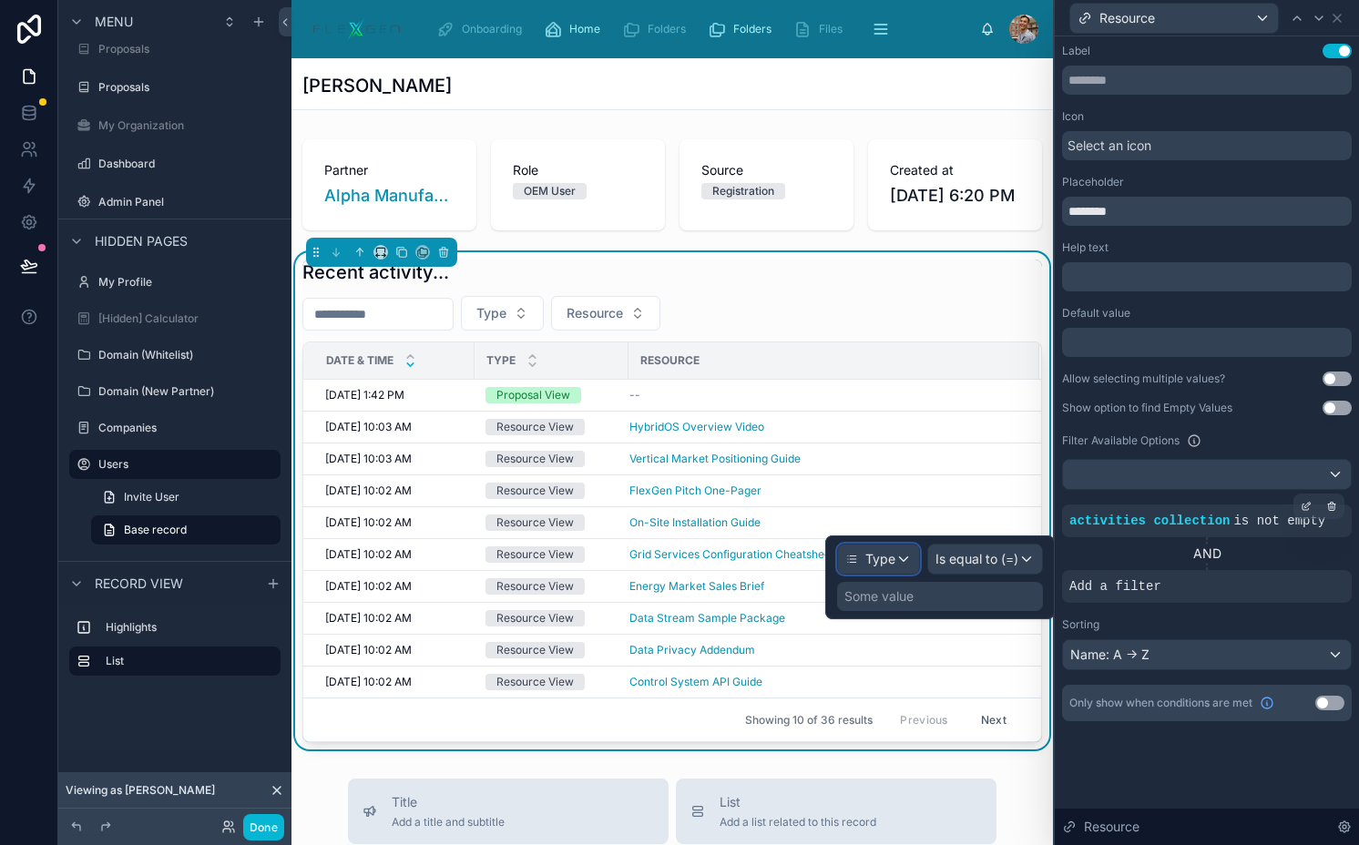
click at [890, 559] on span "Type" at bounding box center [880, 559] width 30 height 18
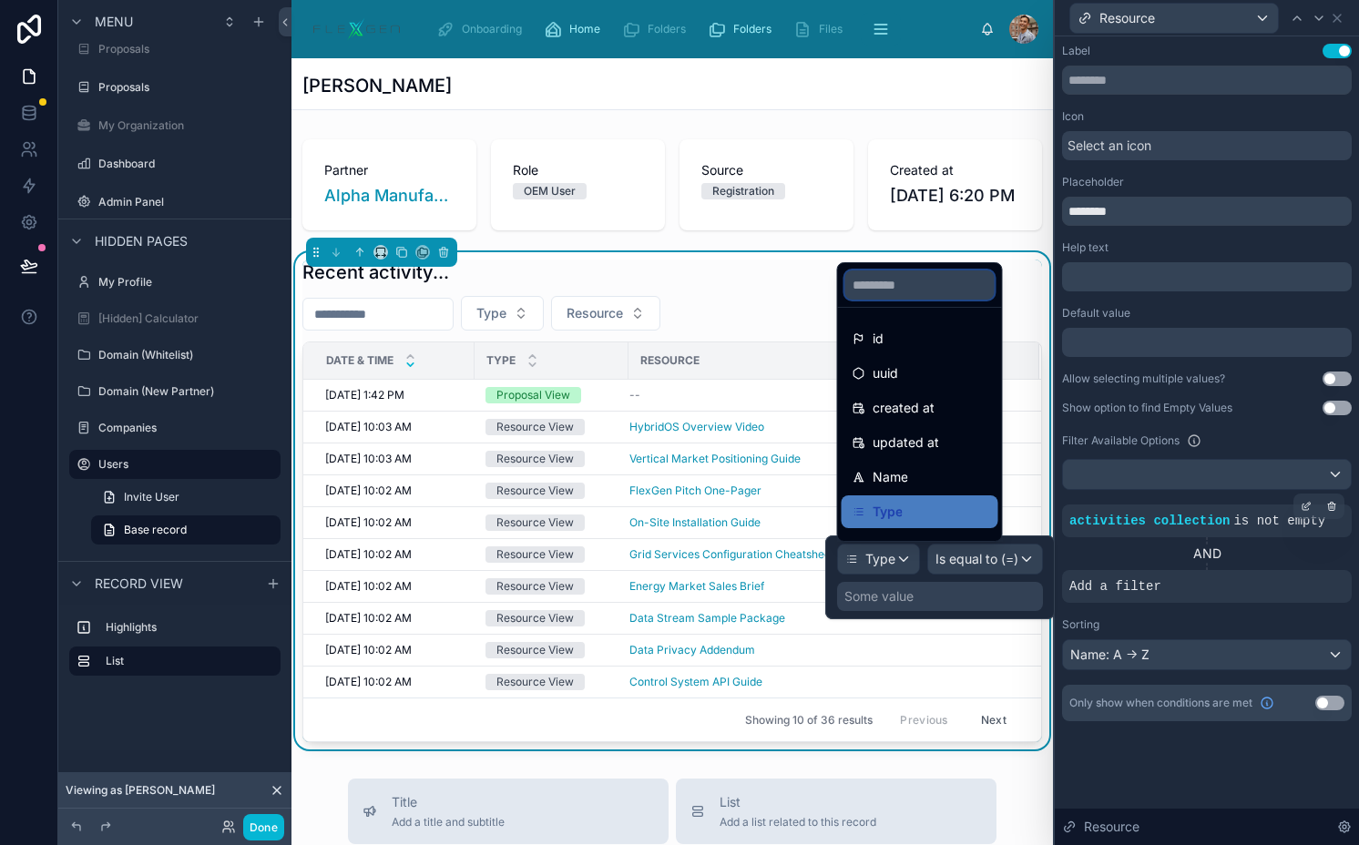
click at [907, 281] on input "text" at bounding box center [919, 284] width 149 height 29
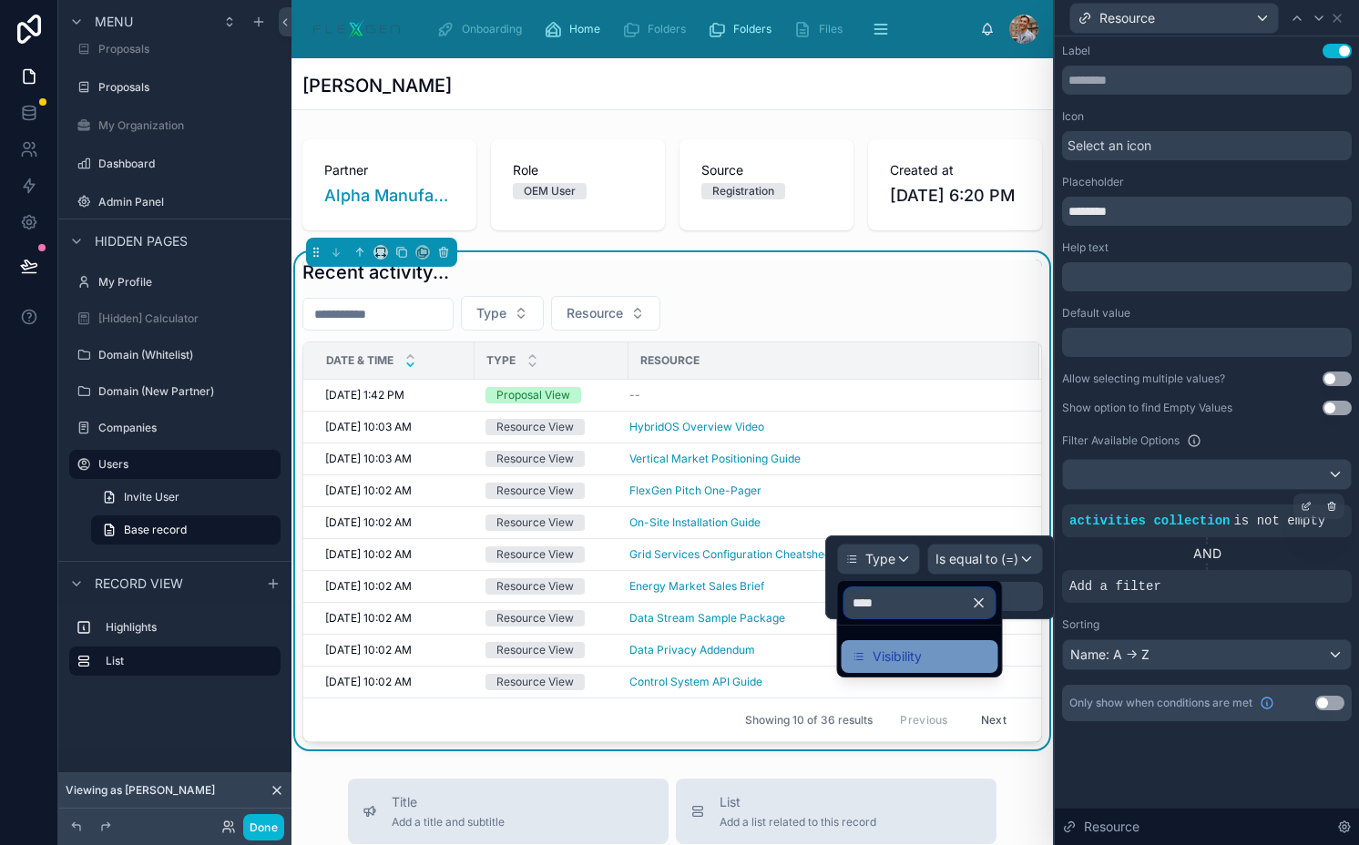
type input "****"
click at [923, 660] on div "Visibility" at bounding box center [919, 657] width 135 height 22
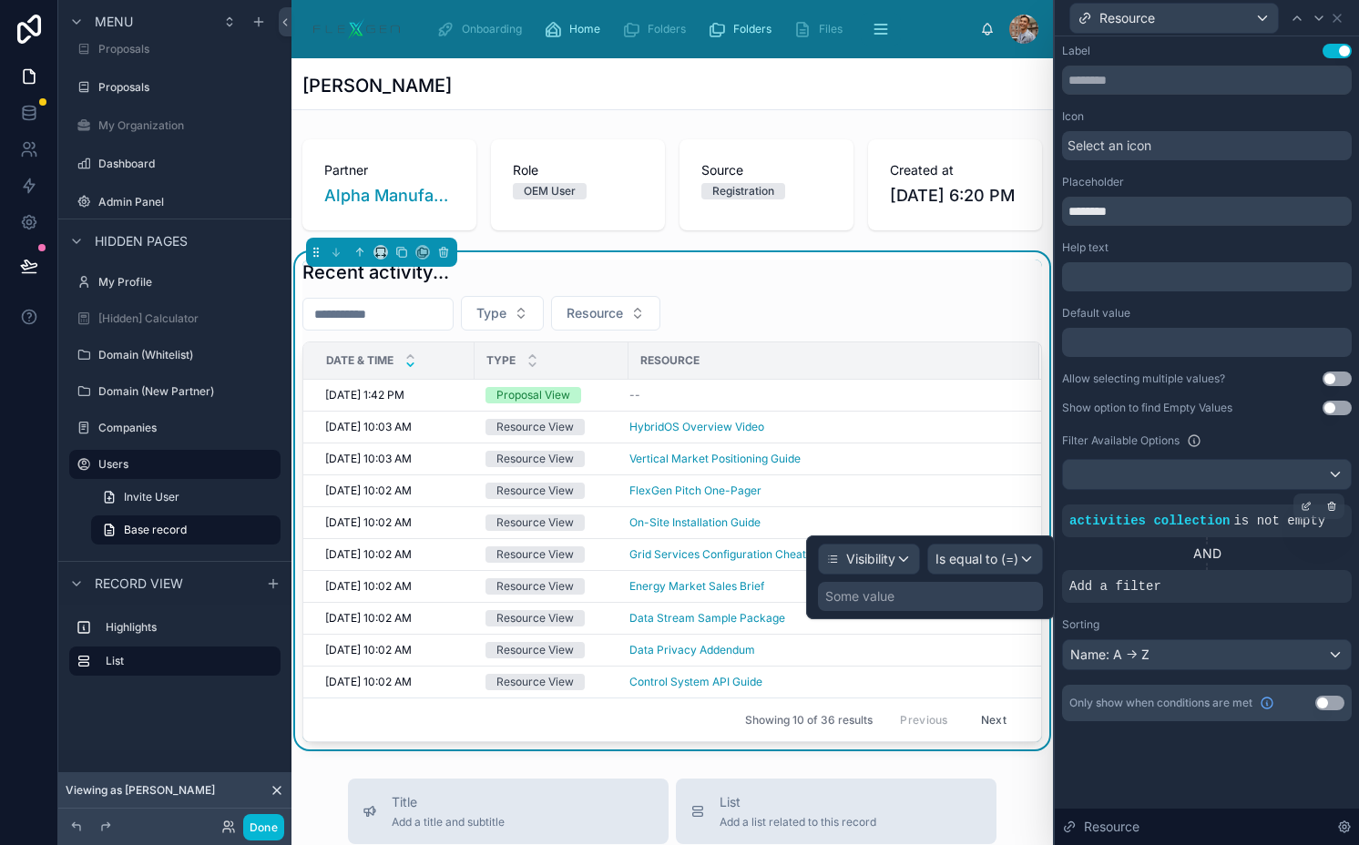
click at [925, 597] on div "Some value" at bounding box center [930, 596] width 225 height 29
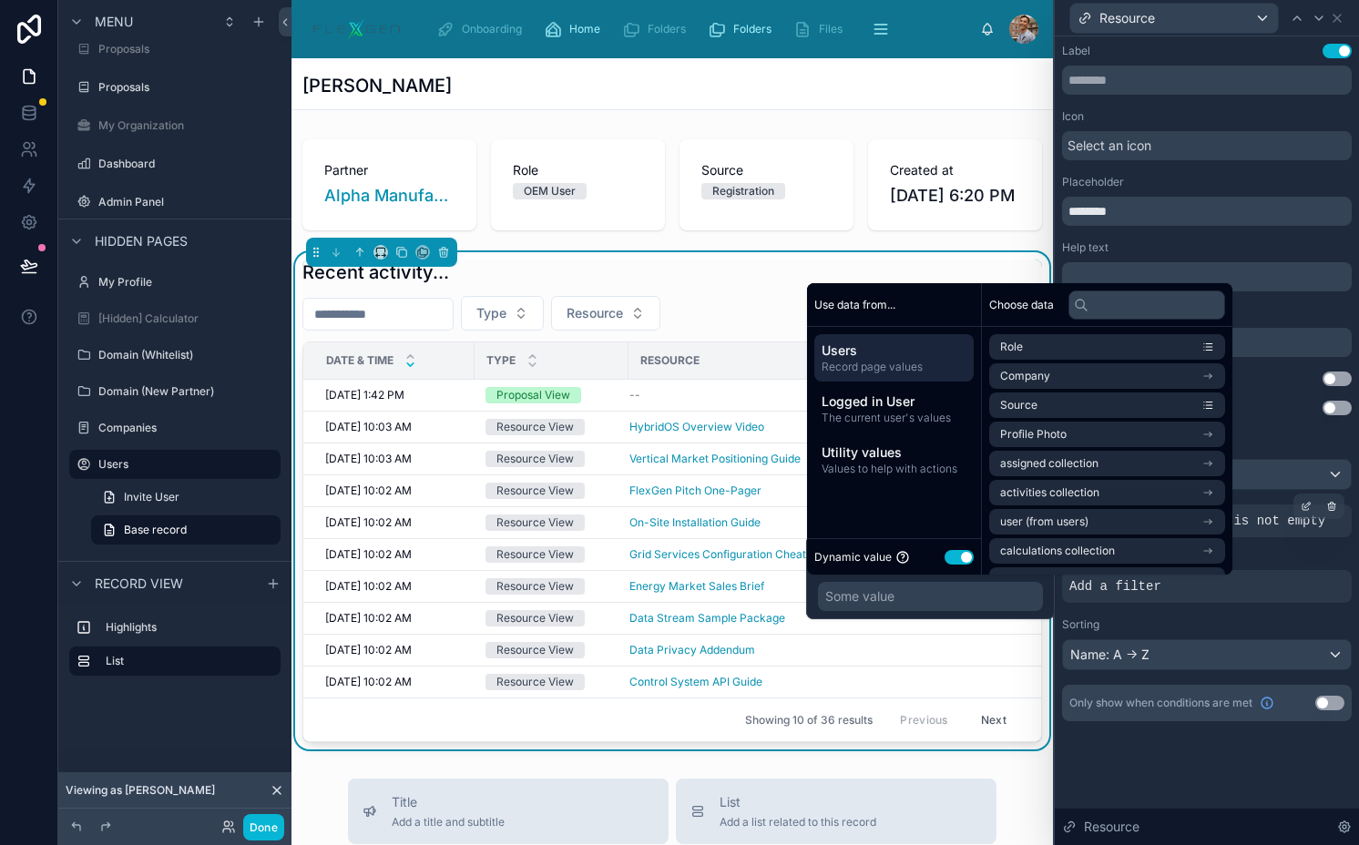
click at [953, 557] on button "Use setting" at bounding box center [958, 557] width 29 height 15
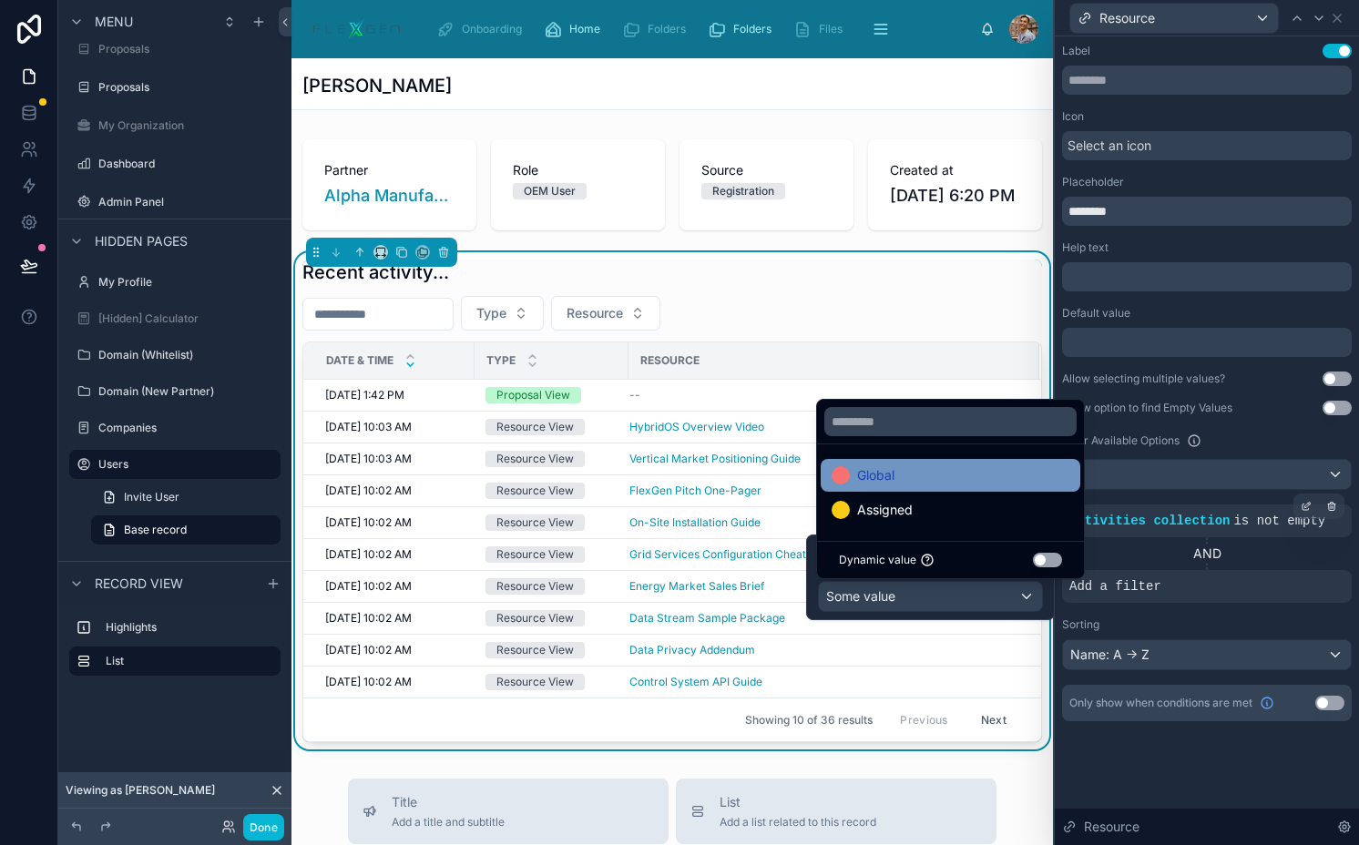
click at [935, 471] on div "Global" at bounding box center [950, 475] width 238 height 22
click at [1228, 623] on div "Sorting" at bounding box center [1207, 624] width 290 height 15
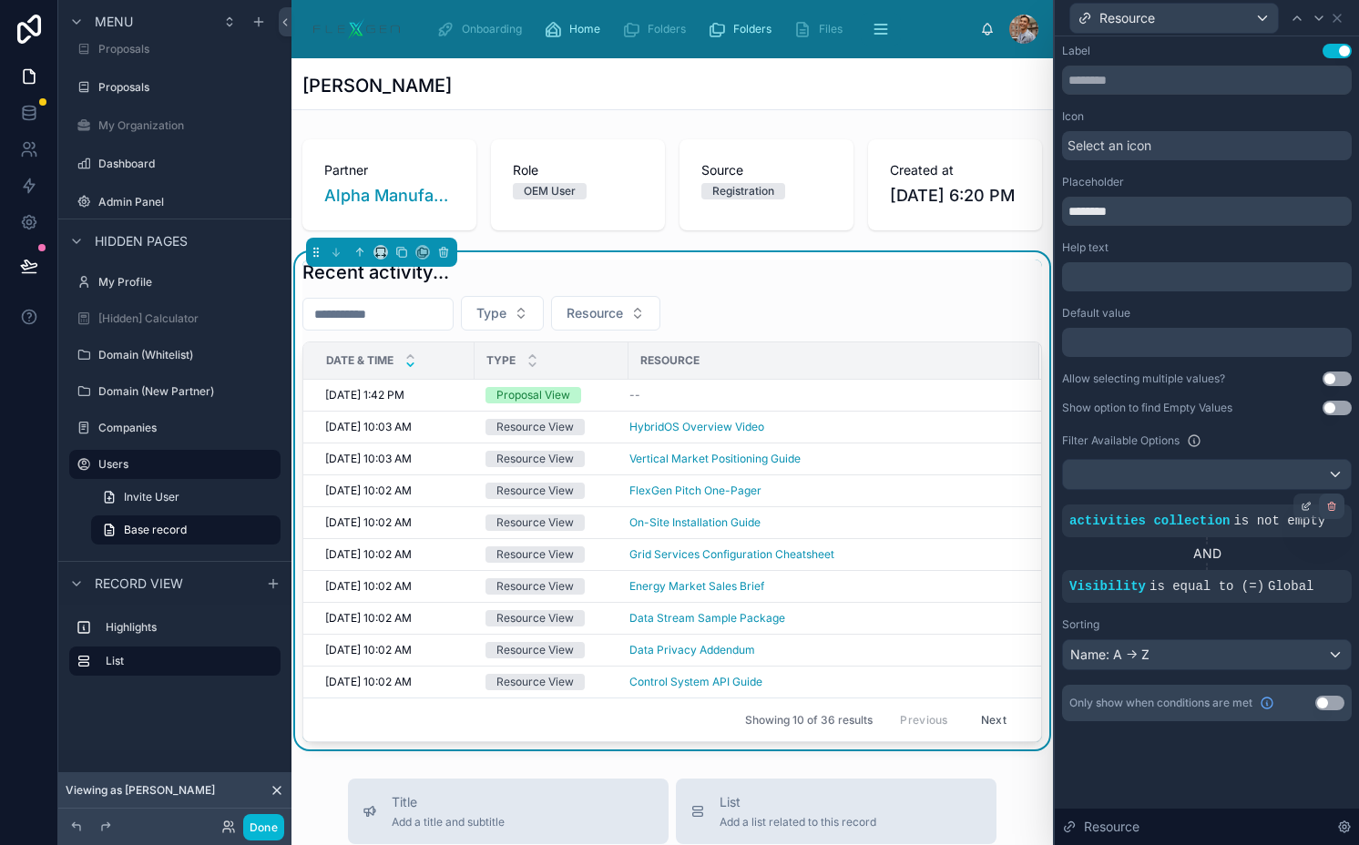
click at [1331, 510] on icon at bounding box center [1332, 507] width 6 height 6
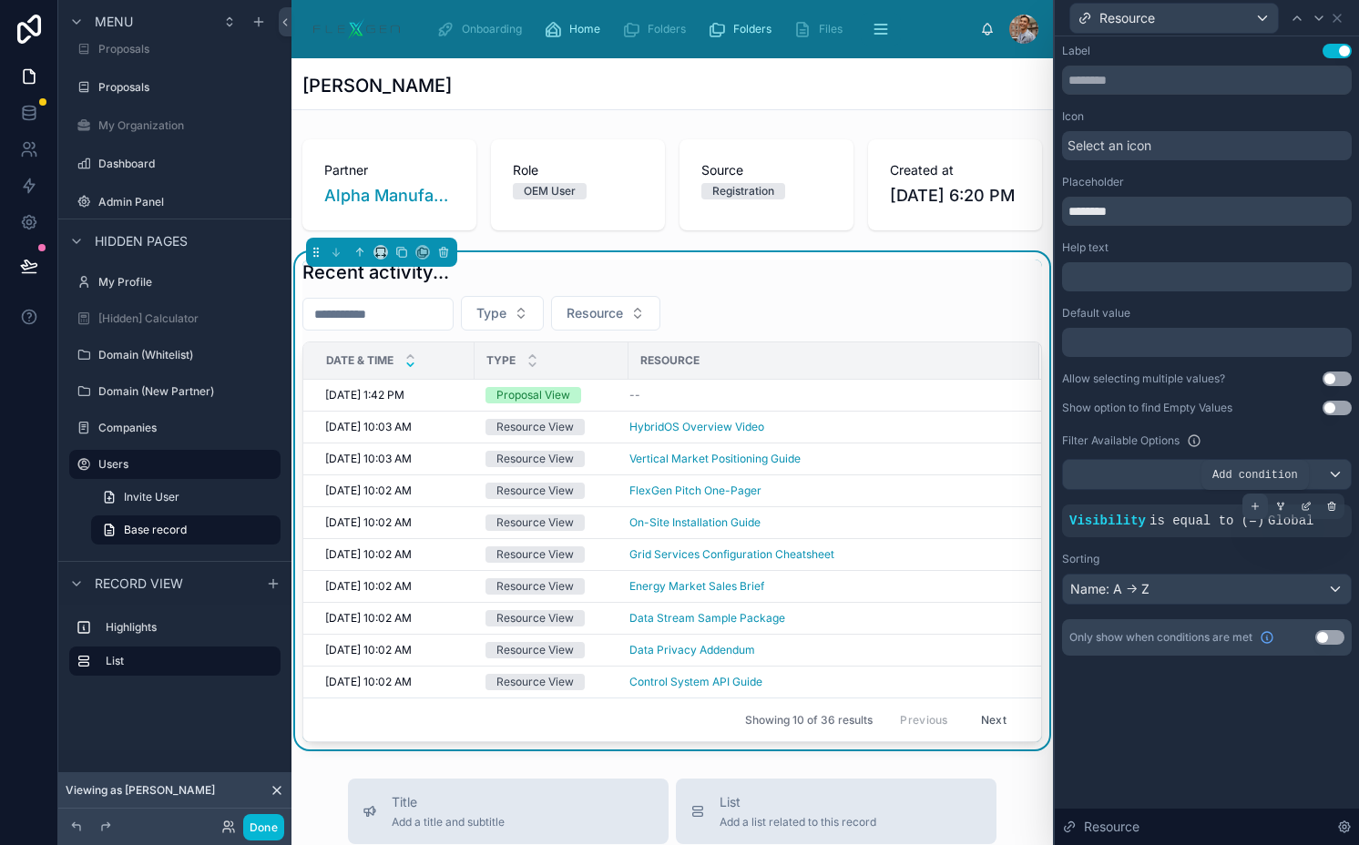
click at [1254, 510] on icon at bounding box center [1254, 506] width 11 height 11
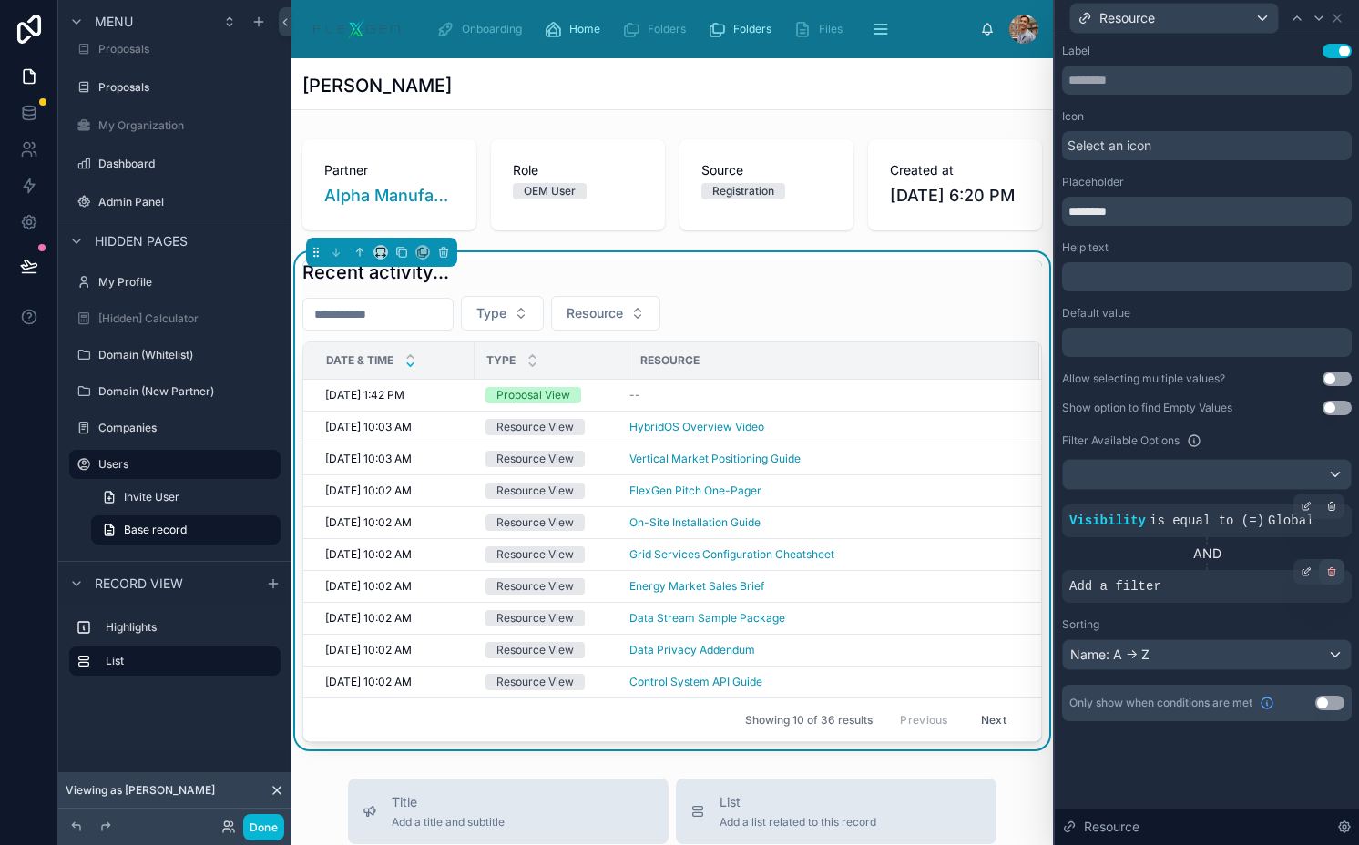
click at [1333, 574] on icon at bounding box center [1331, 571] width 11 height 11
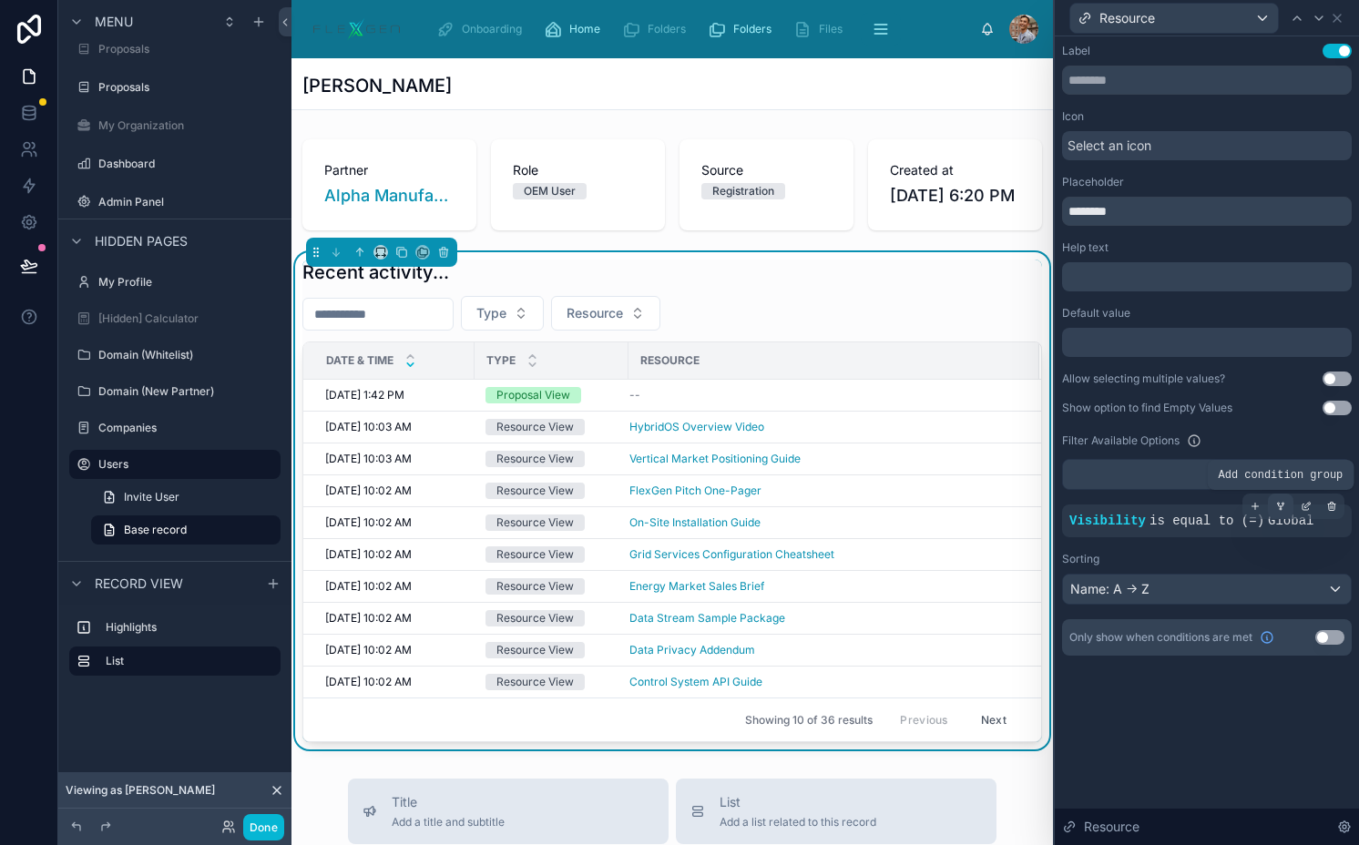
click at [1284, 505] on icon at bounding box center [1280, 506] width 11 height 11
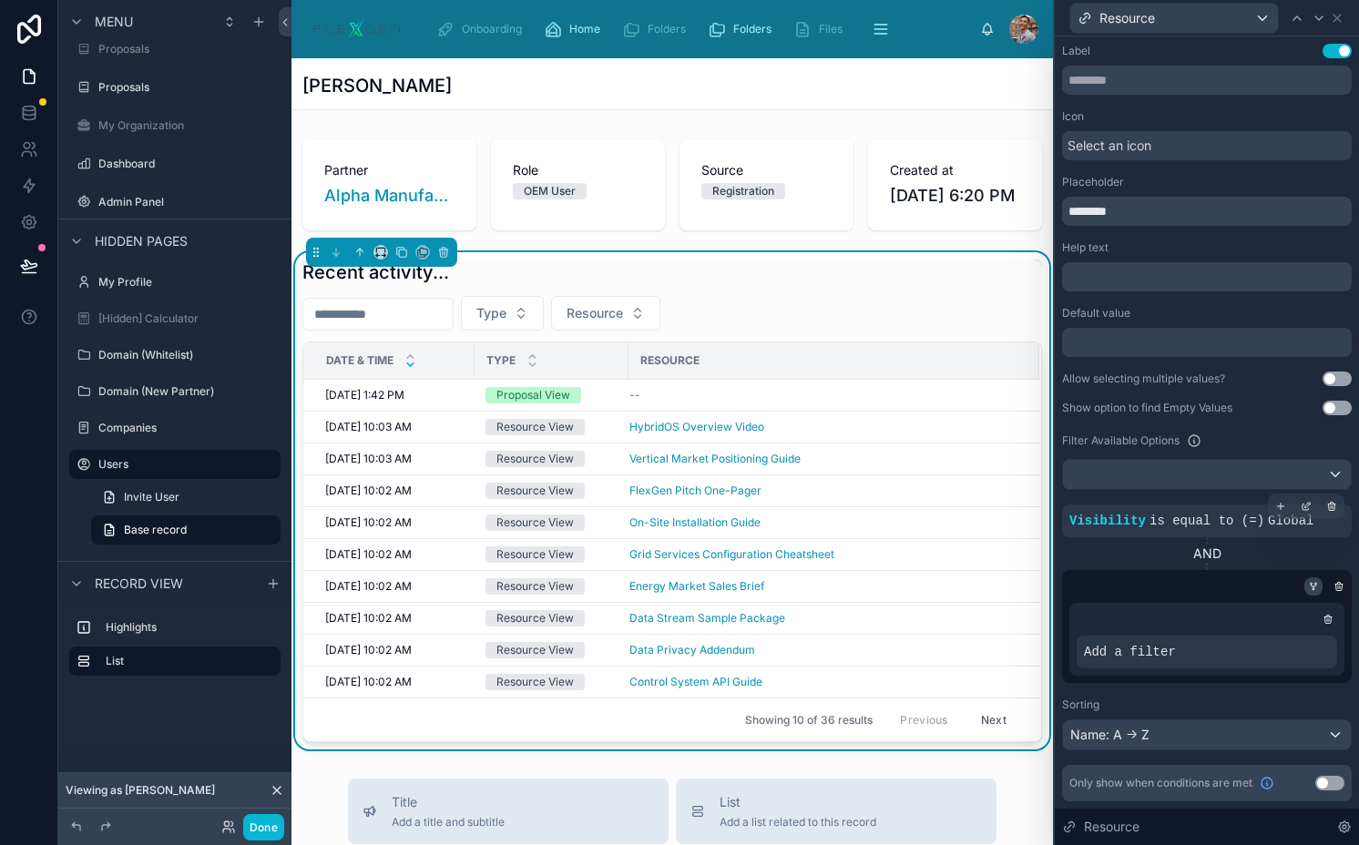
click at [1311, 583] on icon at bounding box center [1311, 584] width 2 height 2
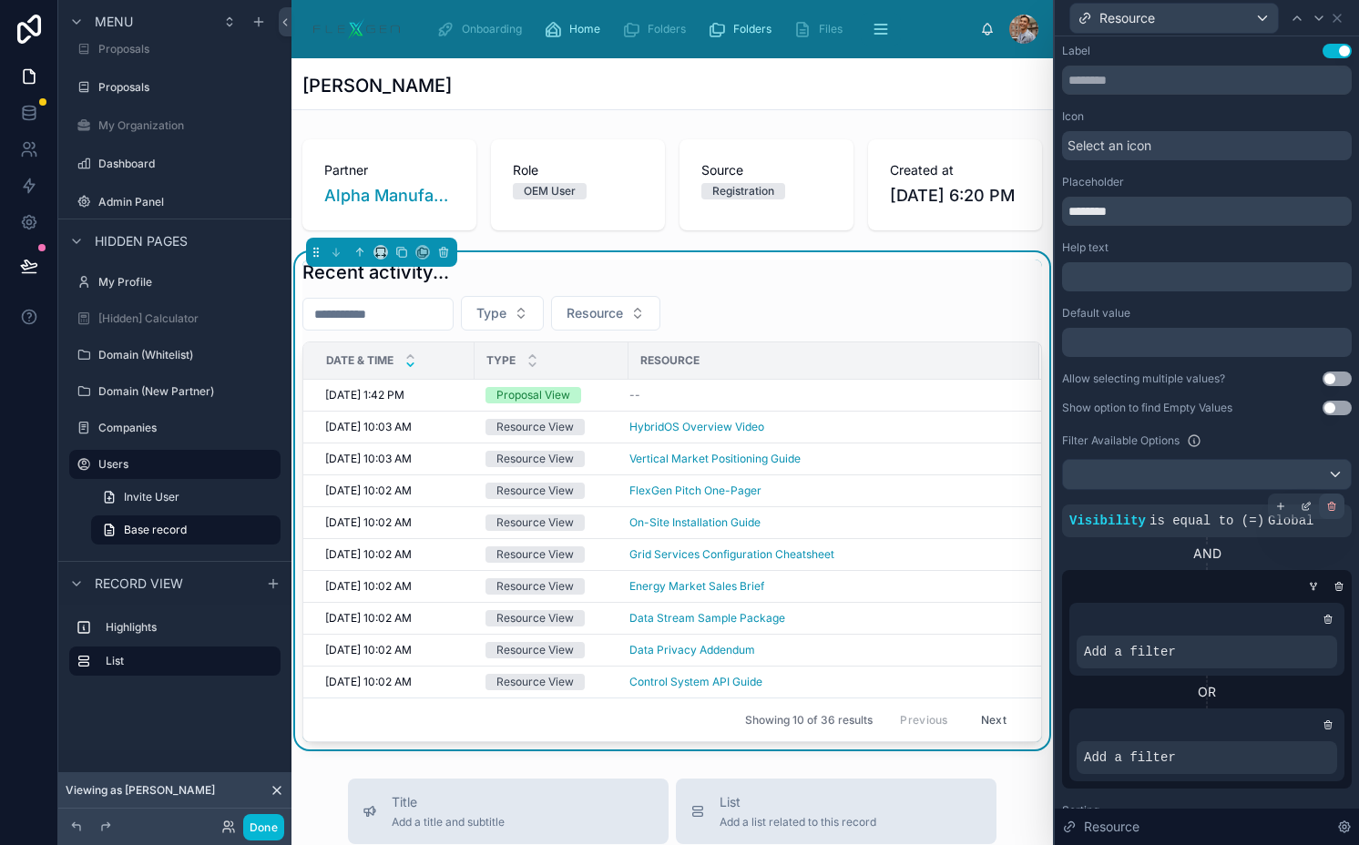
click at [1326, 506] on icon at bounding box center [1331, 506] width 11 height 11
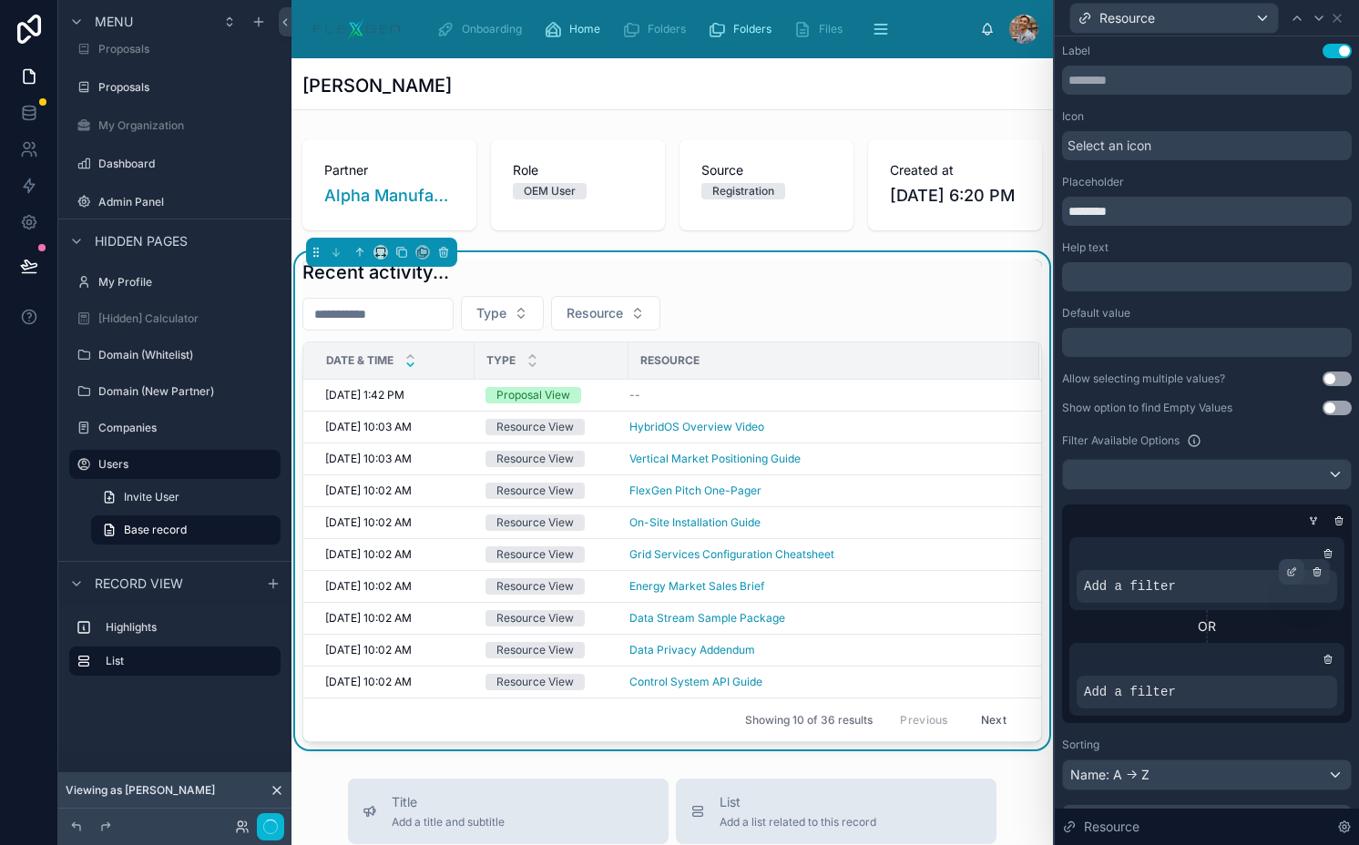
click at [1286, 576] on icon at bounding box center [1291, 571] width 11 height 11
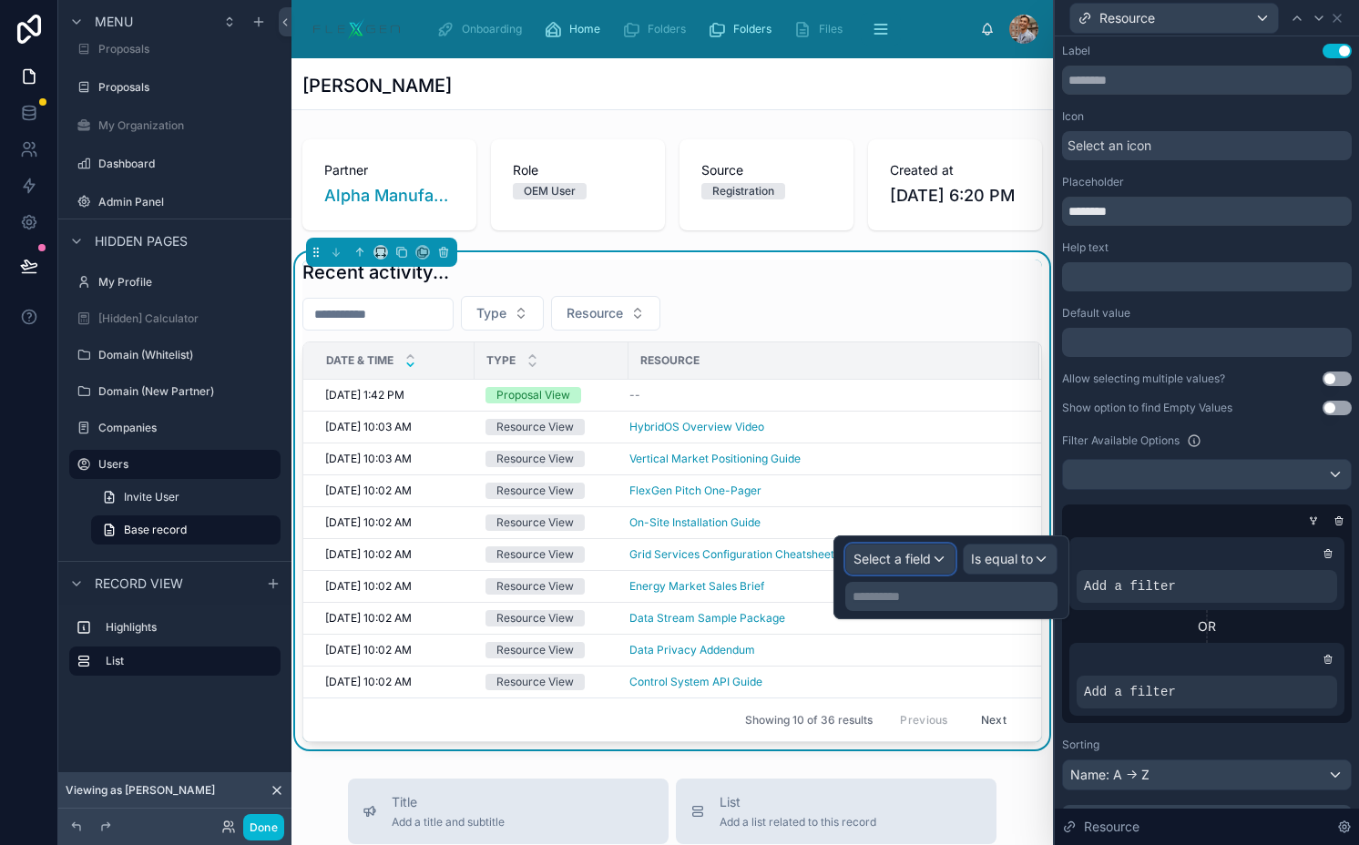
click at [903, 562] on span "Select a field" at bounding box center [891, 558] width 77 height 15
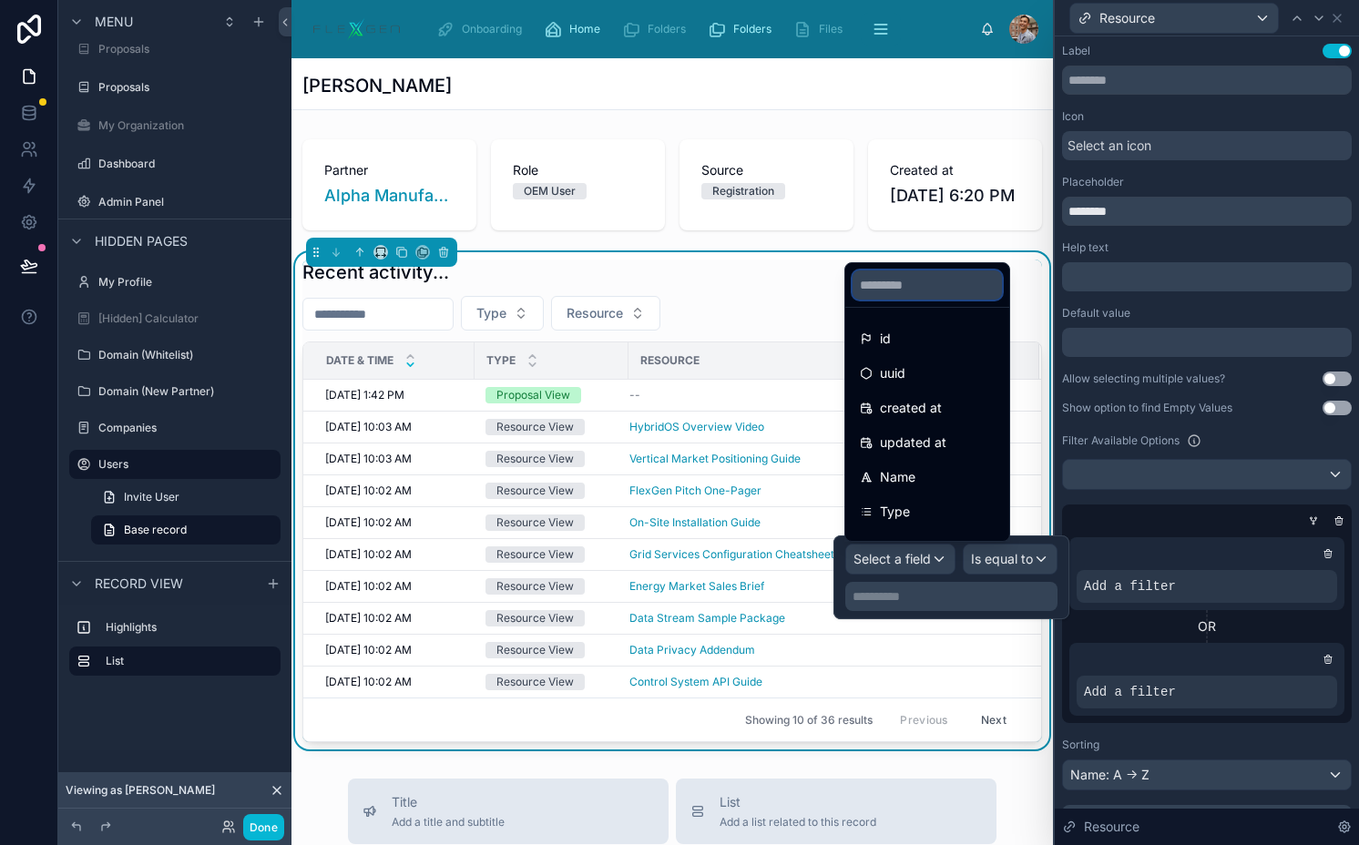
click at [897, 281] on input "text" at bounding box center [926, 284] width 149 height 29
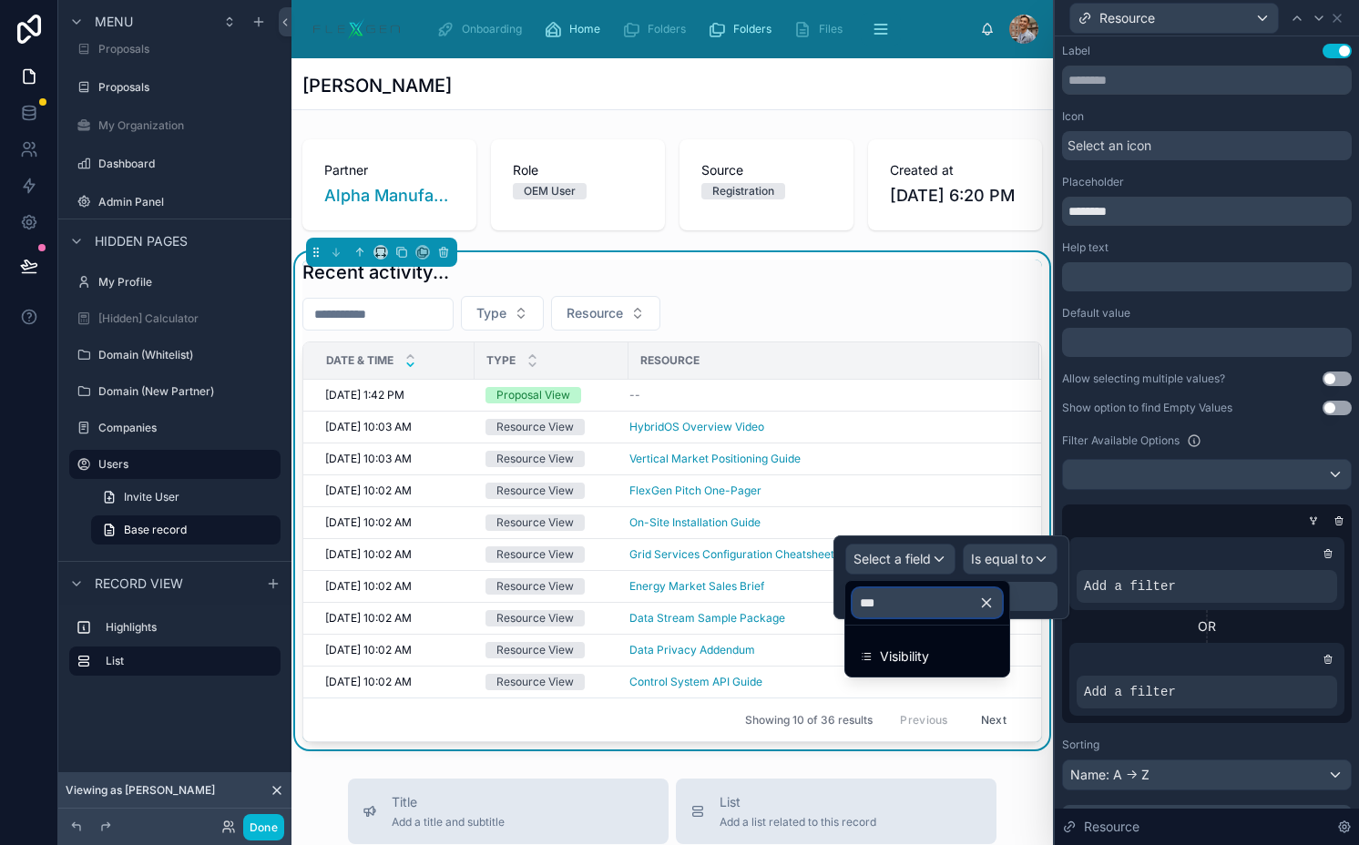
type input "***"
click at [959, 639] on ul "Visibility" at bounding box center [927, 651] width 164 height 51
click at [959, 664] on div "Visibility" at bounding box center [927, 657] width 135 height 22
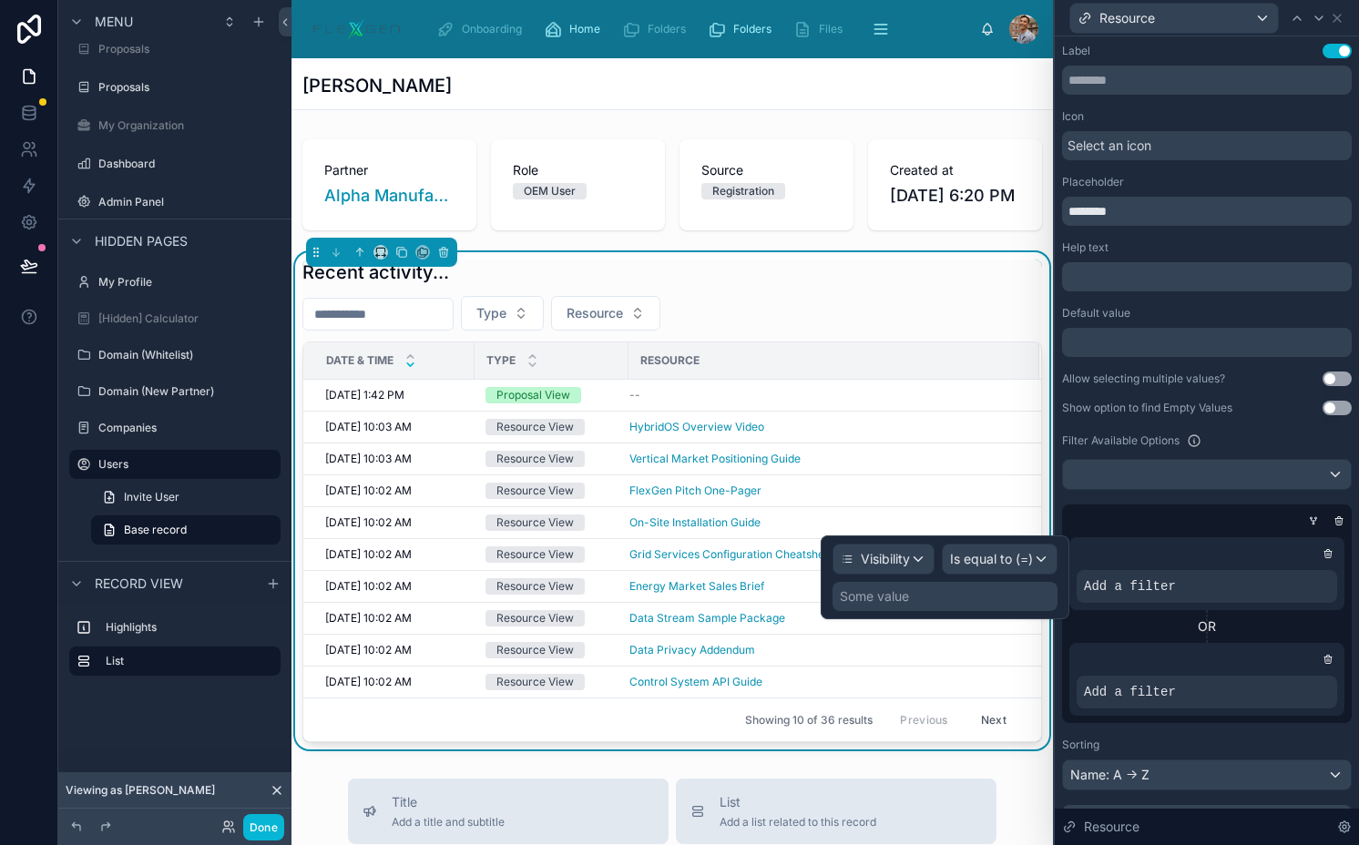
click at [955, 594] on div "Some value" at bounding box center [944, 596] width 225 height 29
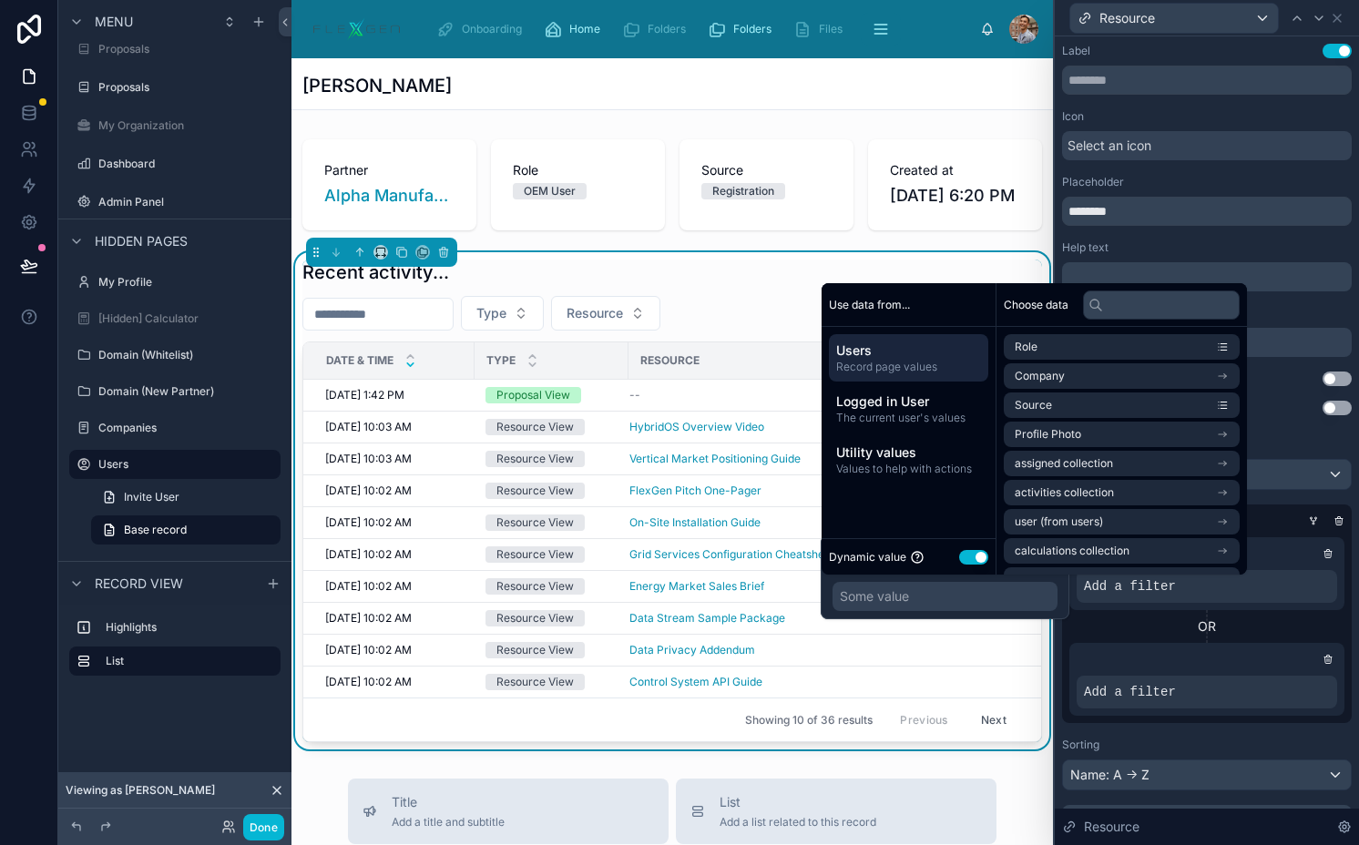
click at [982, 546] on div "Dynamic value Use setting" at bounding box center [908, 556] width 159 height 21
click at [982, 564] on button "Use setting" at bounding box center [973, 557] width 29 height 15
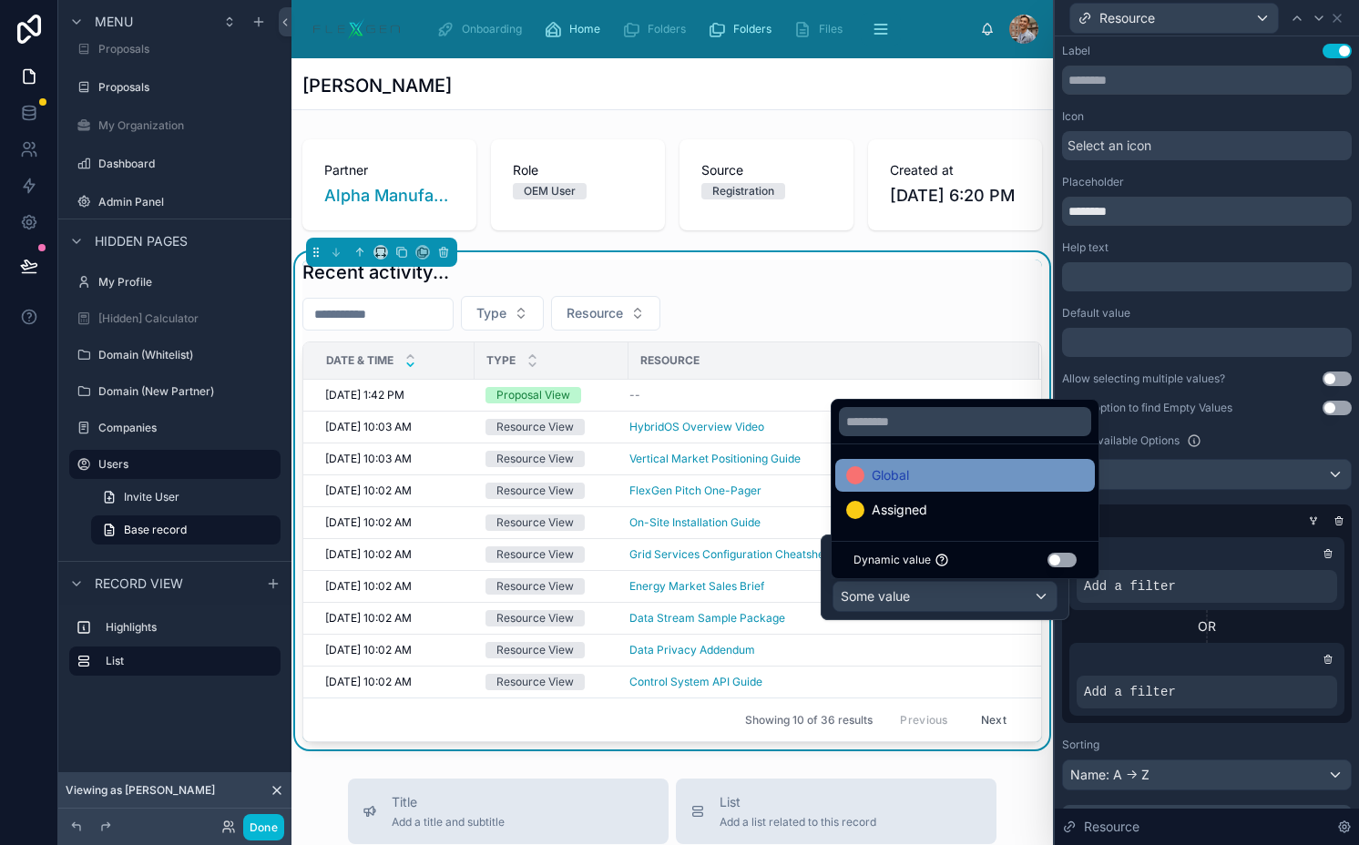
click at [979, 473] on div "Global" at bounding box center [965, 475] width 238 height 22
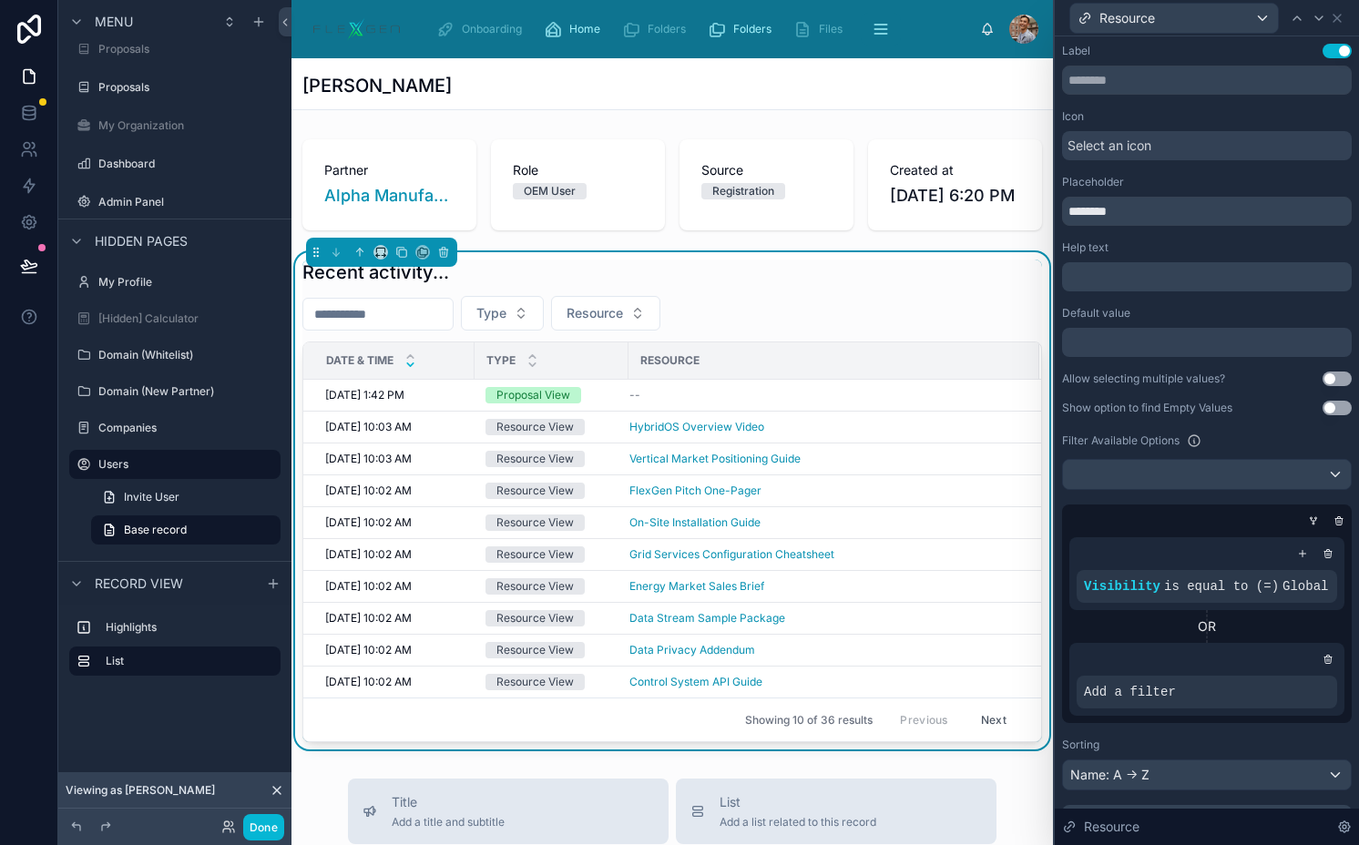
click at [1278, 636] on div "OR" at bounding box center [1206, 626] width 275 height 18
click at [1297, 551] on icon at bounding box center [1302, 553] width 11 height 11
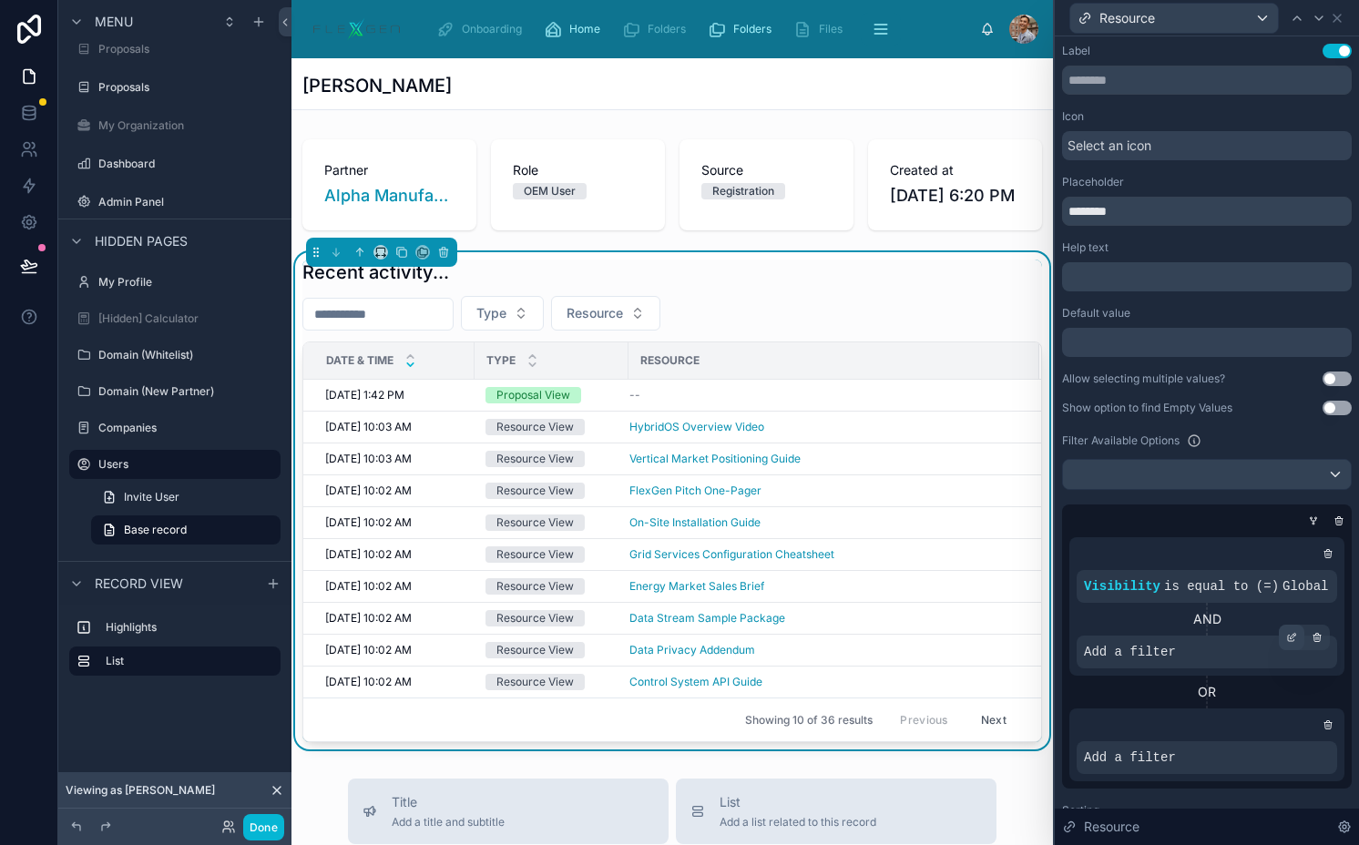
click at [1286, 643] on icon at bounding box center [1291, 637] width 11 height 11
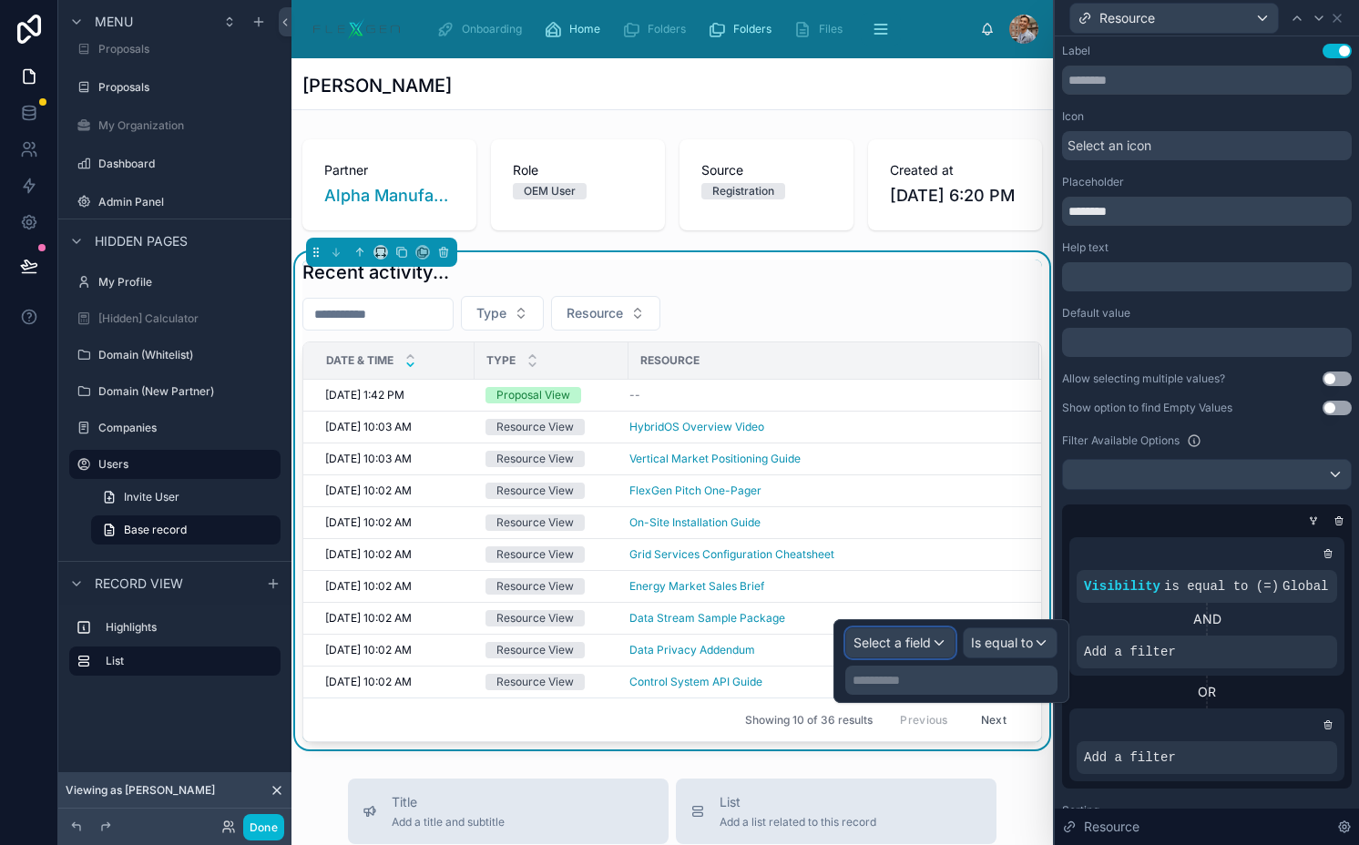
click at [927, 645] on span "Select a field" at bounding box center [891, 642] width 77 height 15
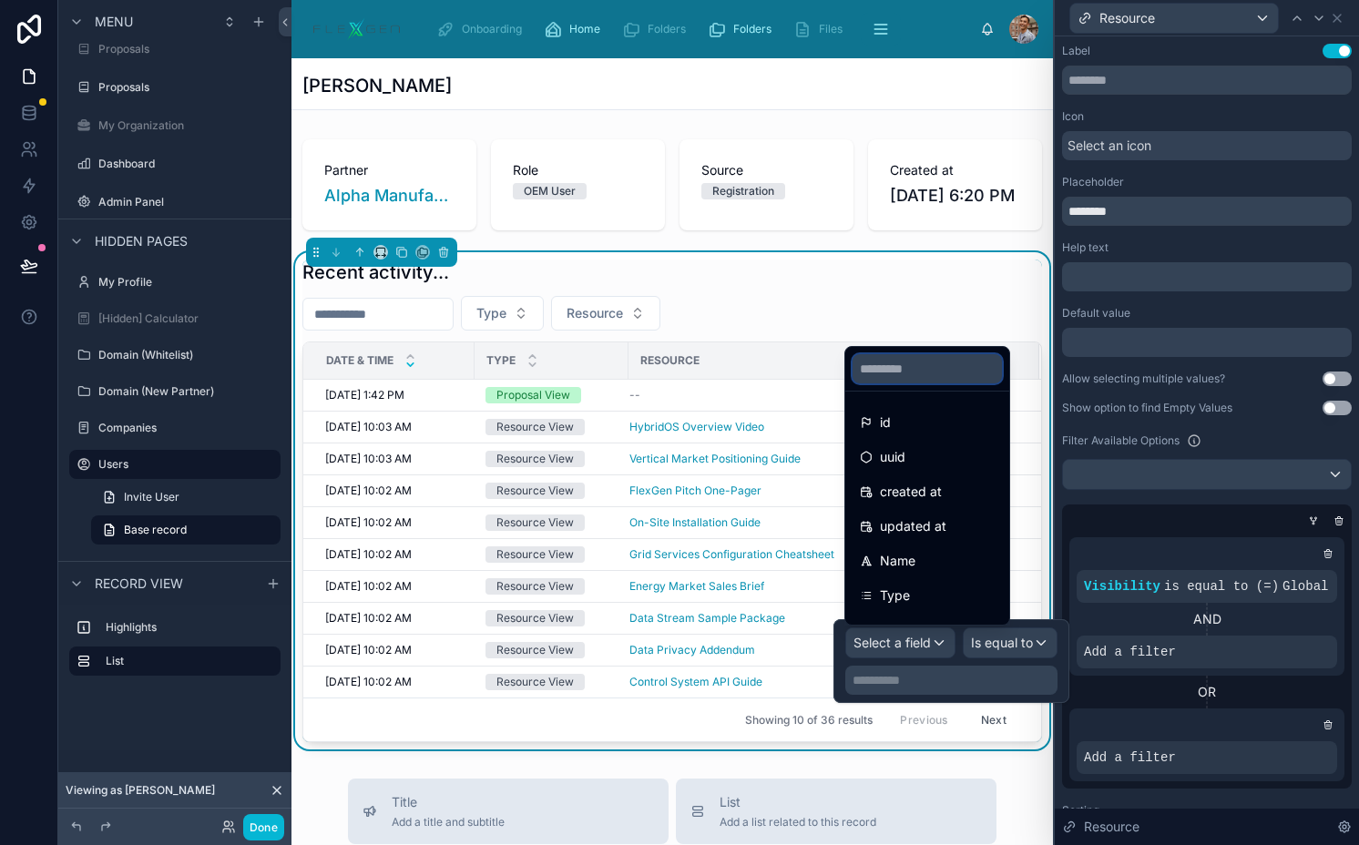
click at [928, 375] on input "text" at bounding box center [926, 368] width 149 height 29
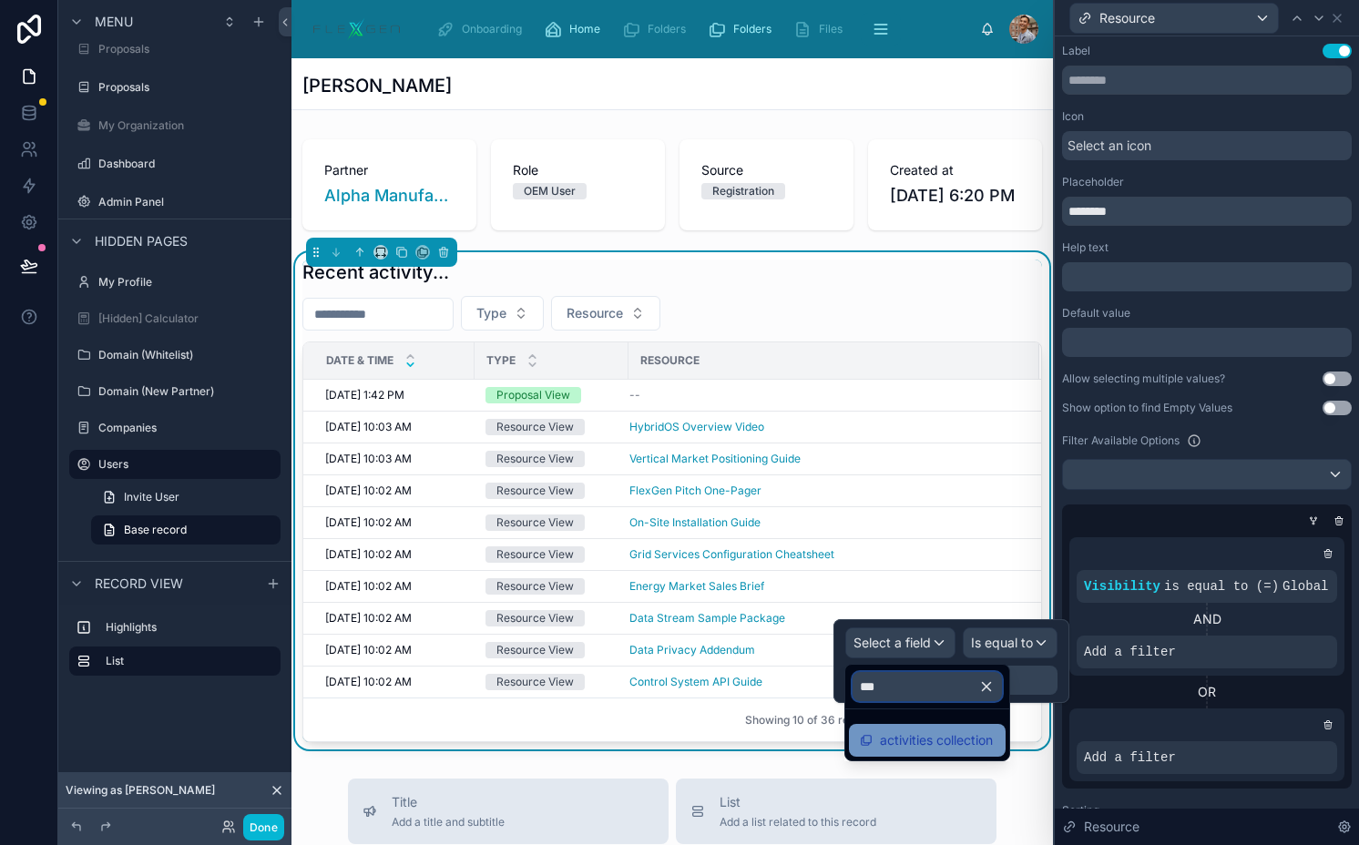
type input "***"
click at [931, 740] on span "activities collection" at bounding box center [936, 740] width 113 height 22
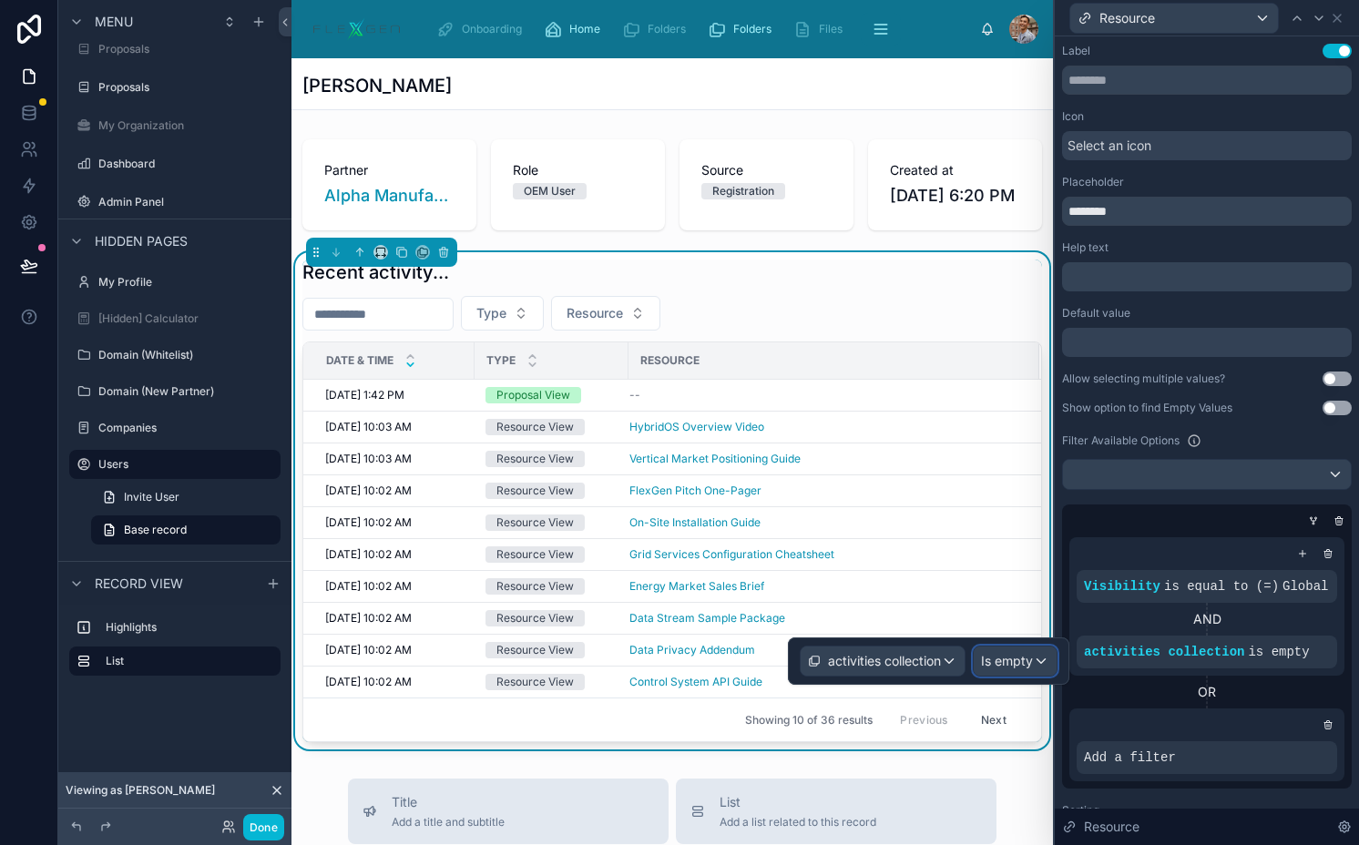
click at [991, 668] on span "Is empty" at bounding box center [1007, 661] width 52 height 18
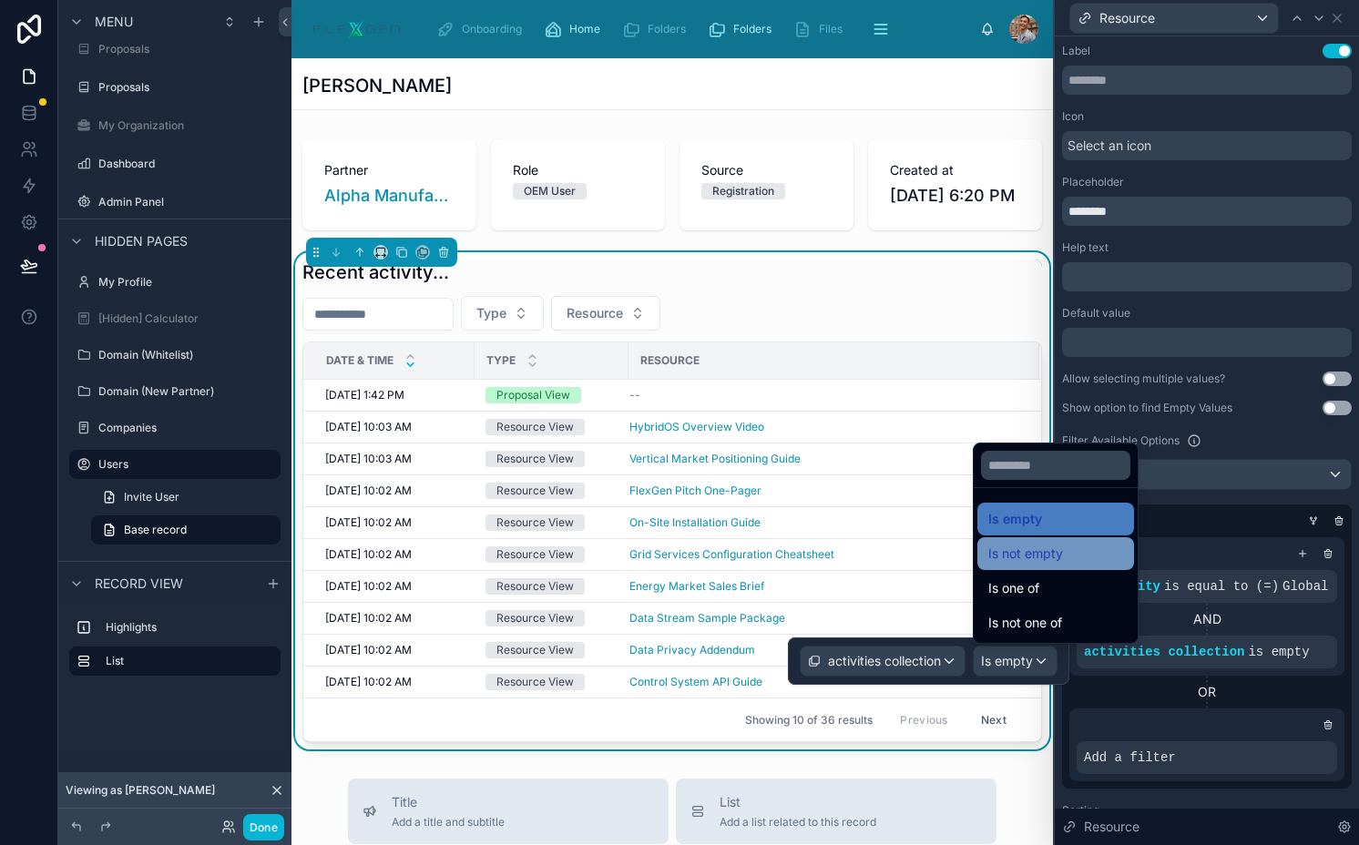
click at [1043, 555] on span "Is not empty" at bounding box center [1025, 554] width 75 height 22
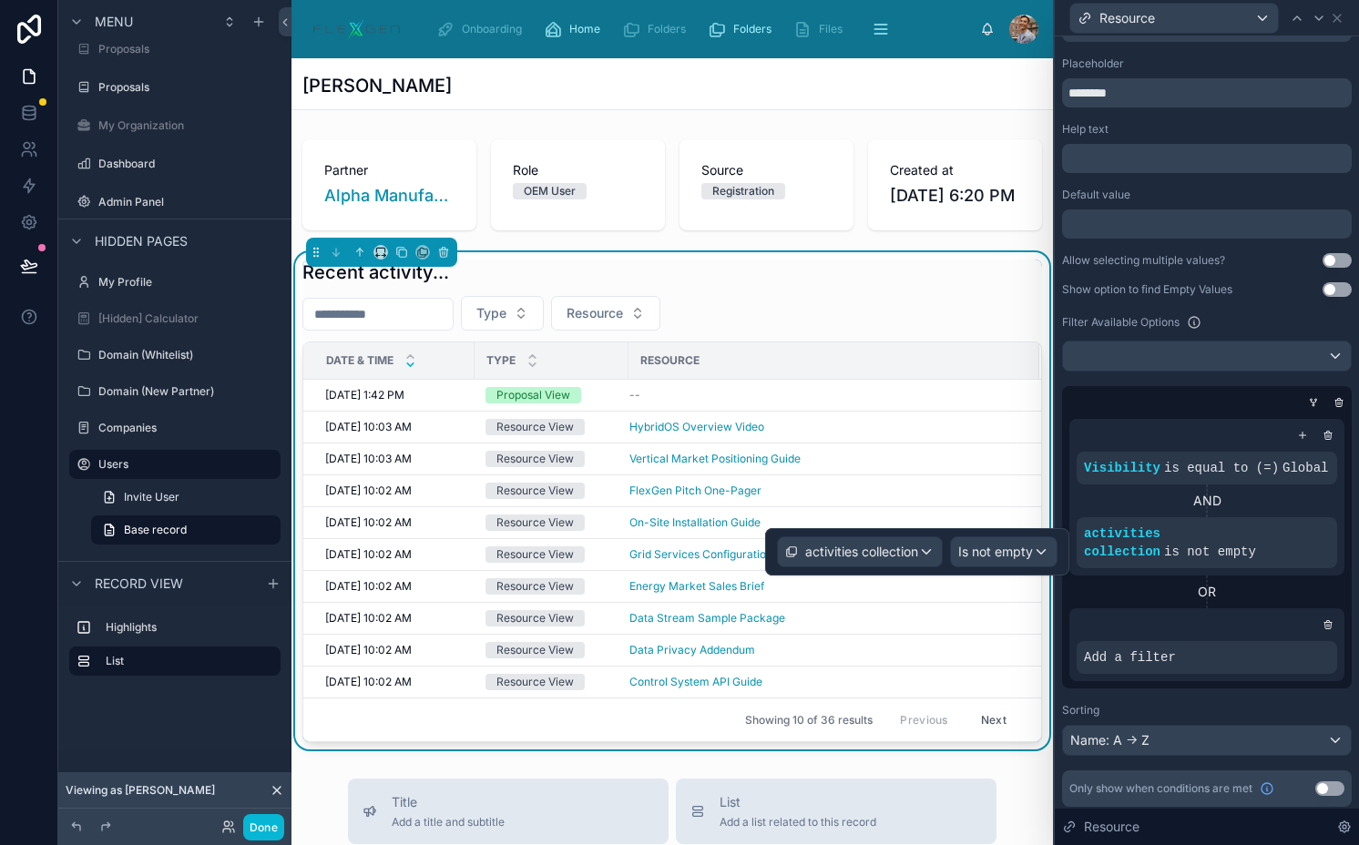
click at [1120, 601] on div "OR" at bounding box center [1206, 592] width 275 height 18
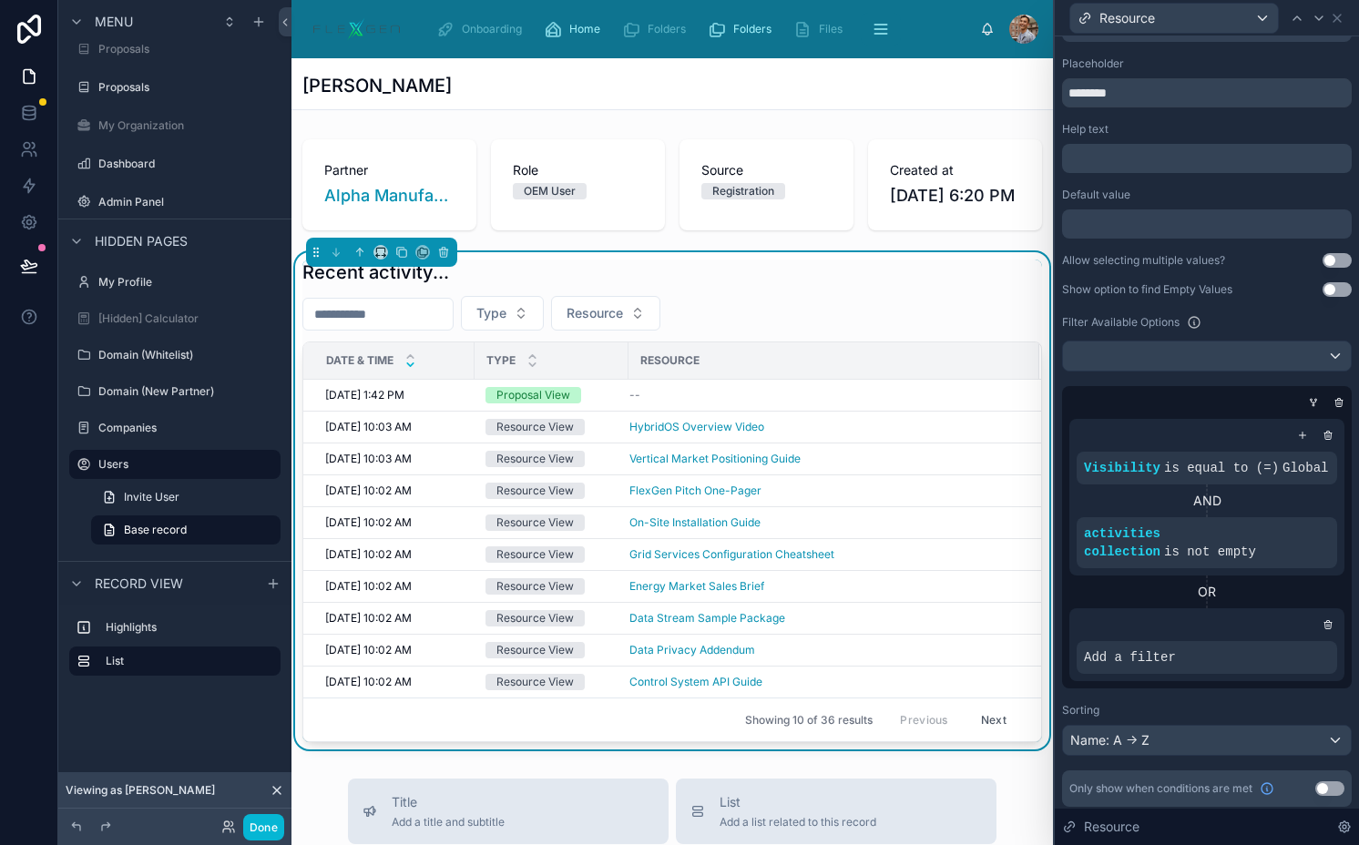
scroll to position [142, 0]
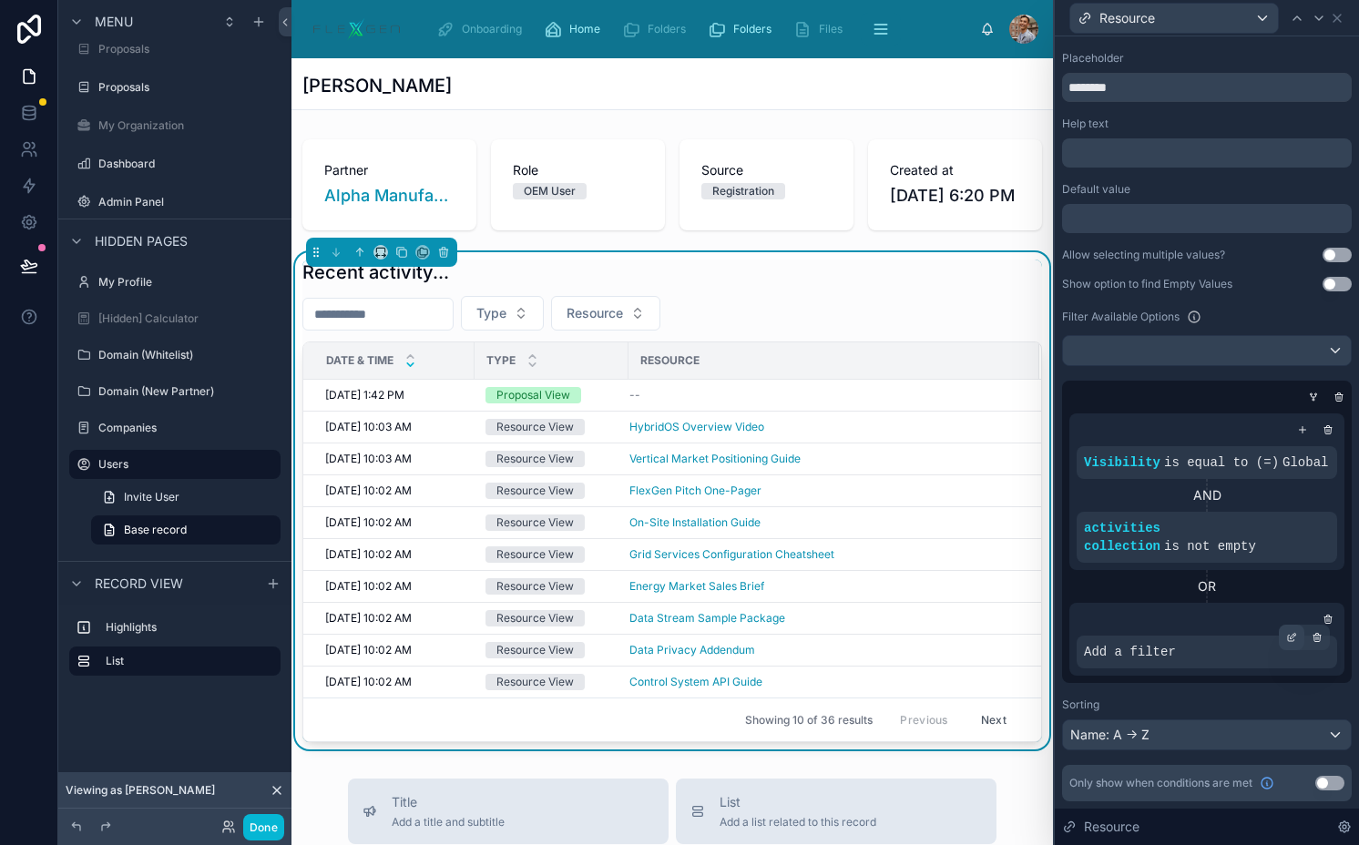
click at [1286, 639] on icon at bounding box center [1291, 637] width 11 height 11
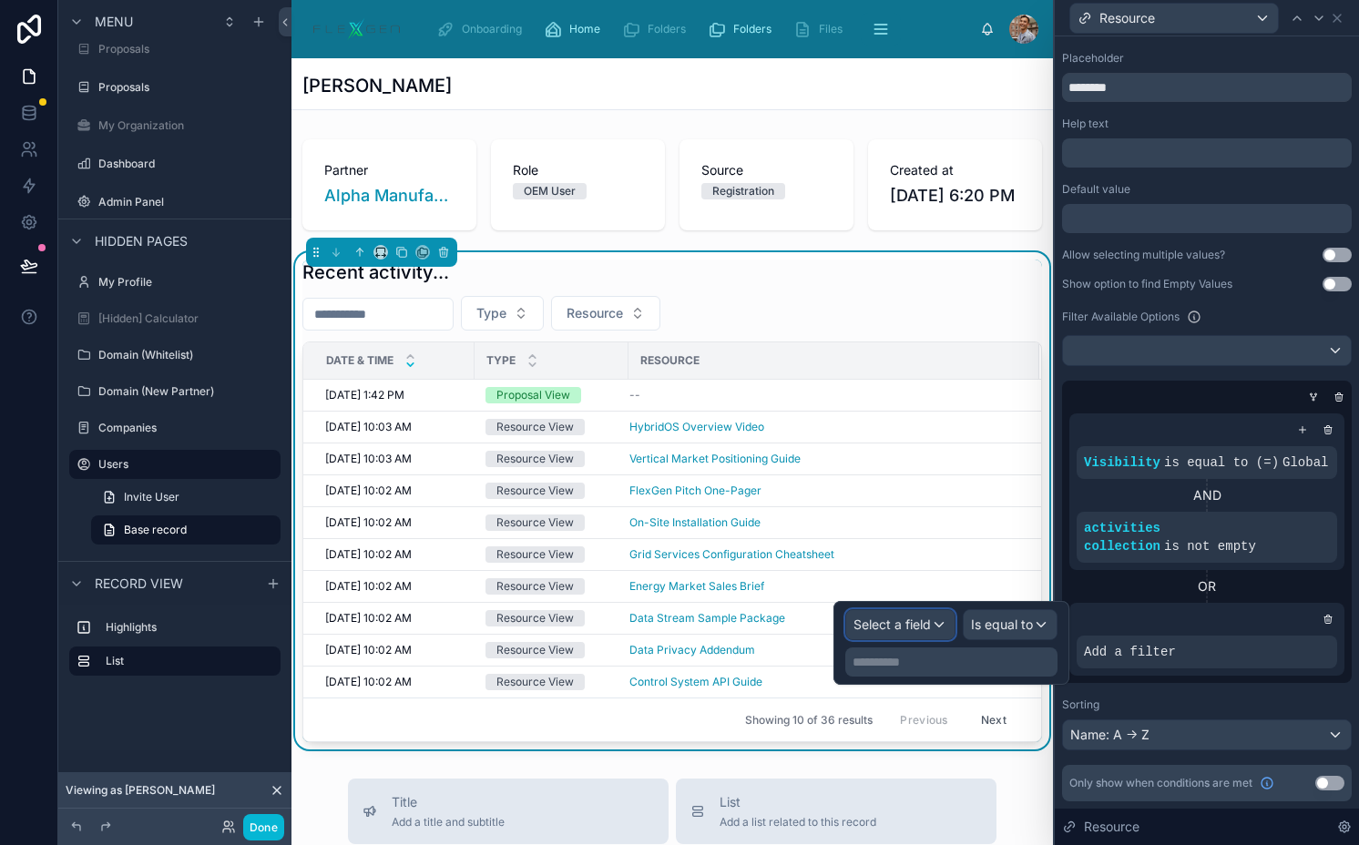
click at [930, 625] on span "Select a field" at bounding box center [891, 623] width 77 height 15
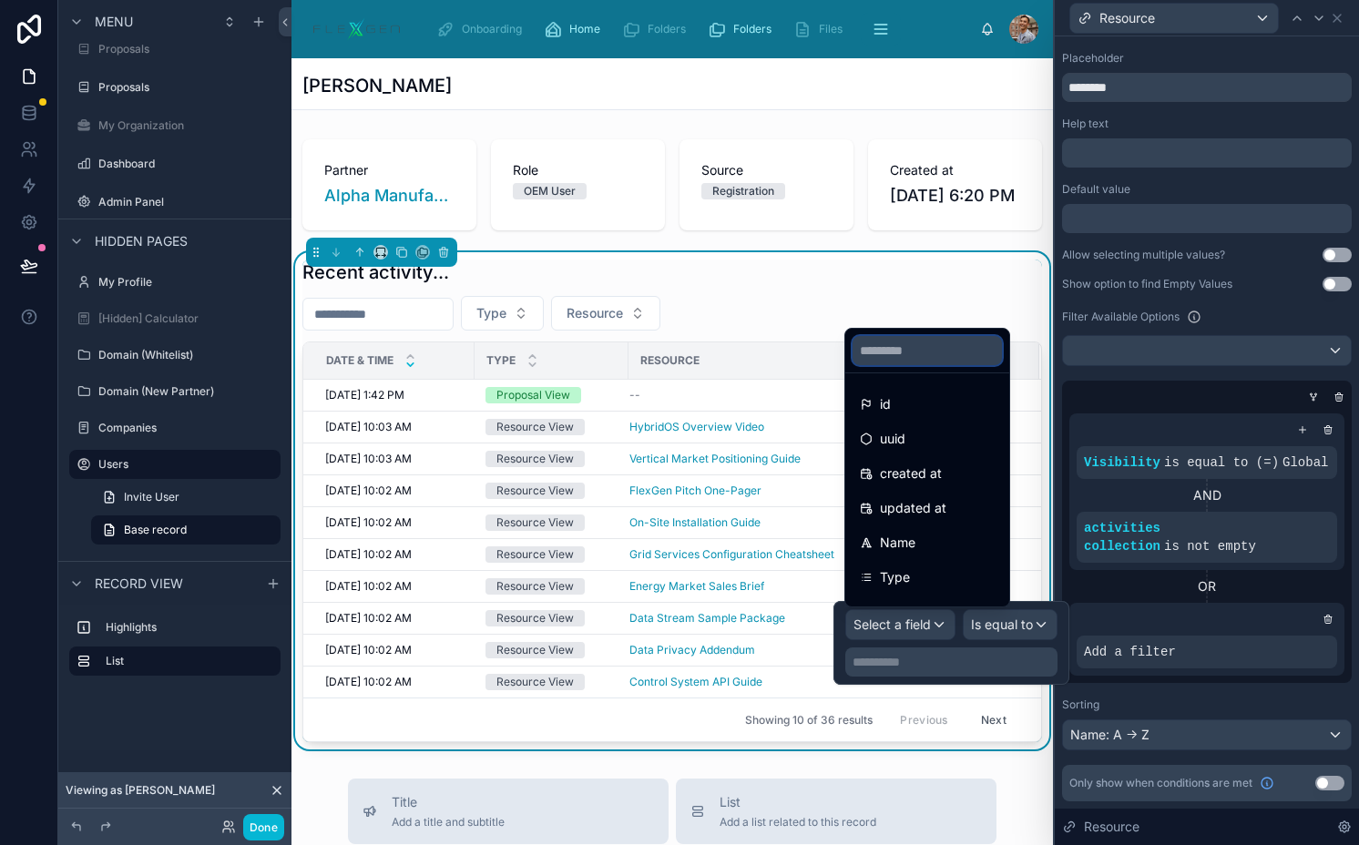
click at [918, 349] on input "text" at bounding box center [926, 350] width 149 height 29
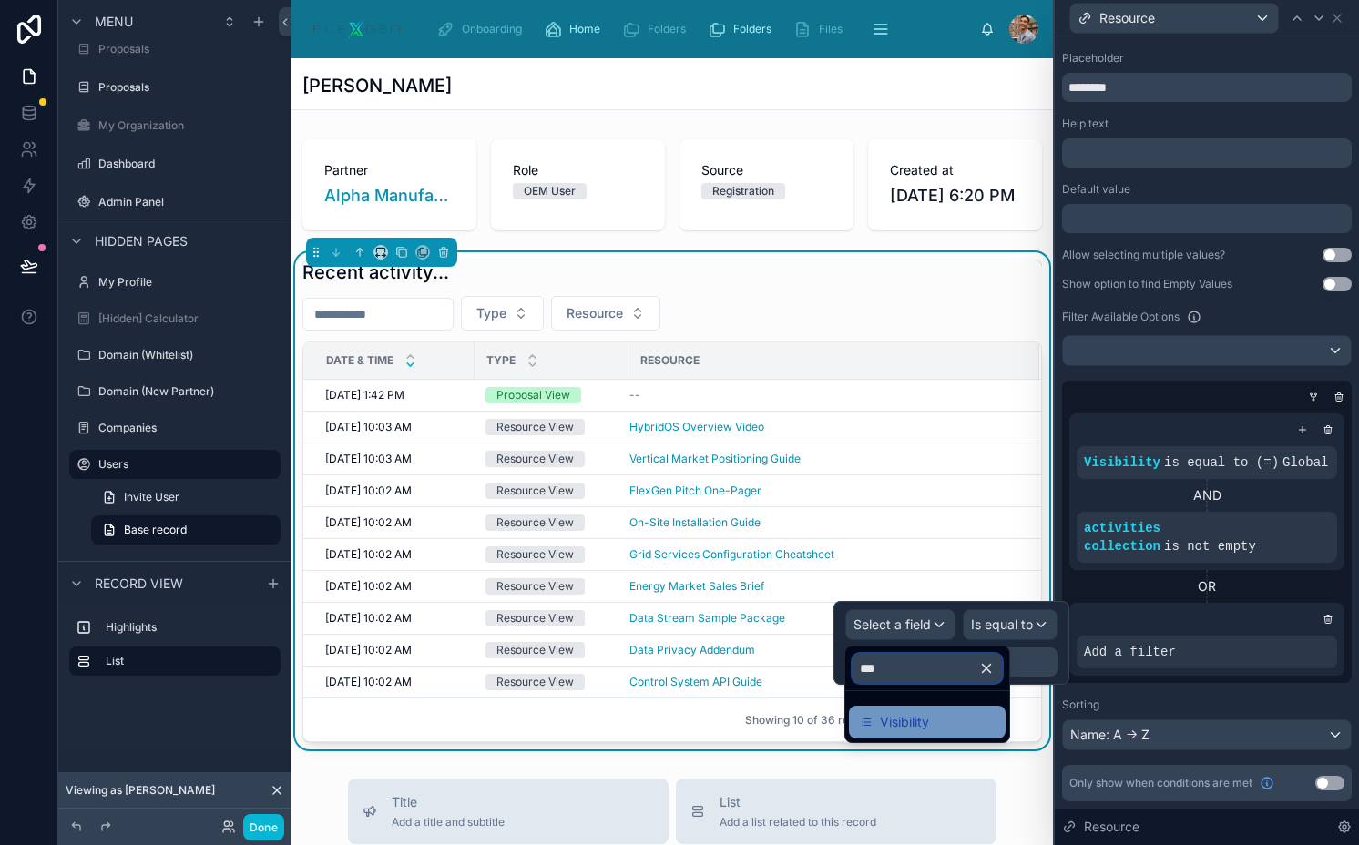
type input "***"
click at [948, 712] on div "Visibility" at bounding box center [927, 722] width 135 height 22
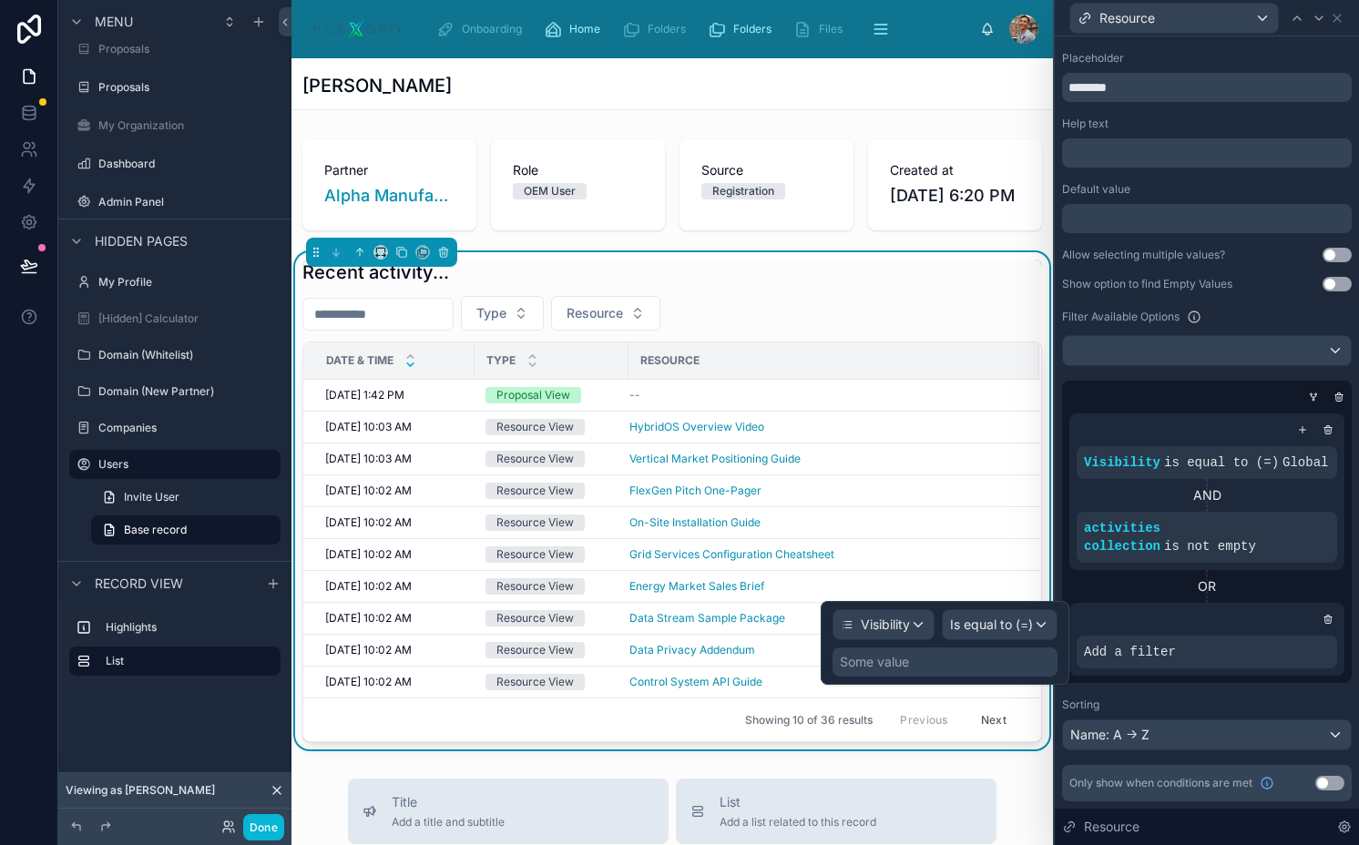
click at [1006, 666] on div "Some value" at bounding box center [944, 661] width 225 height 29
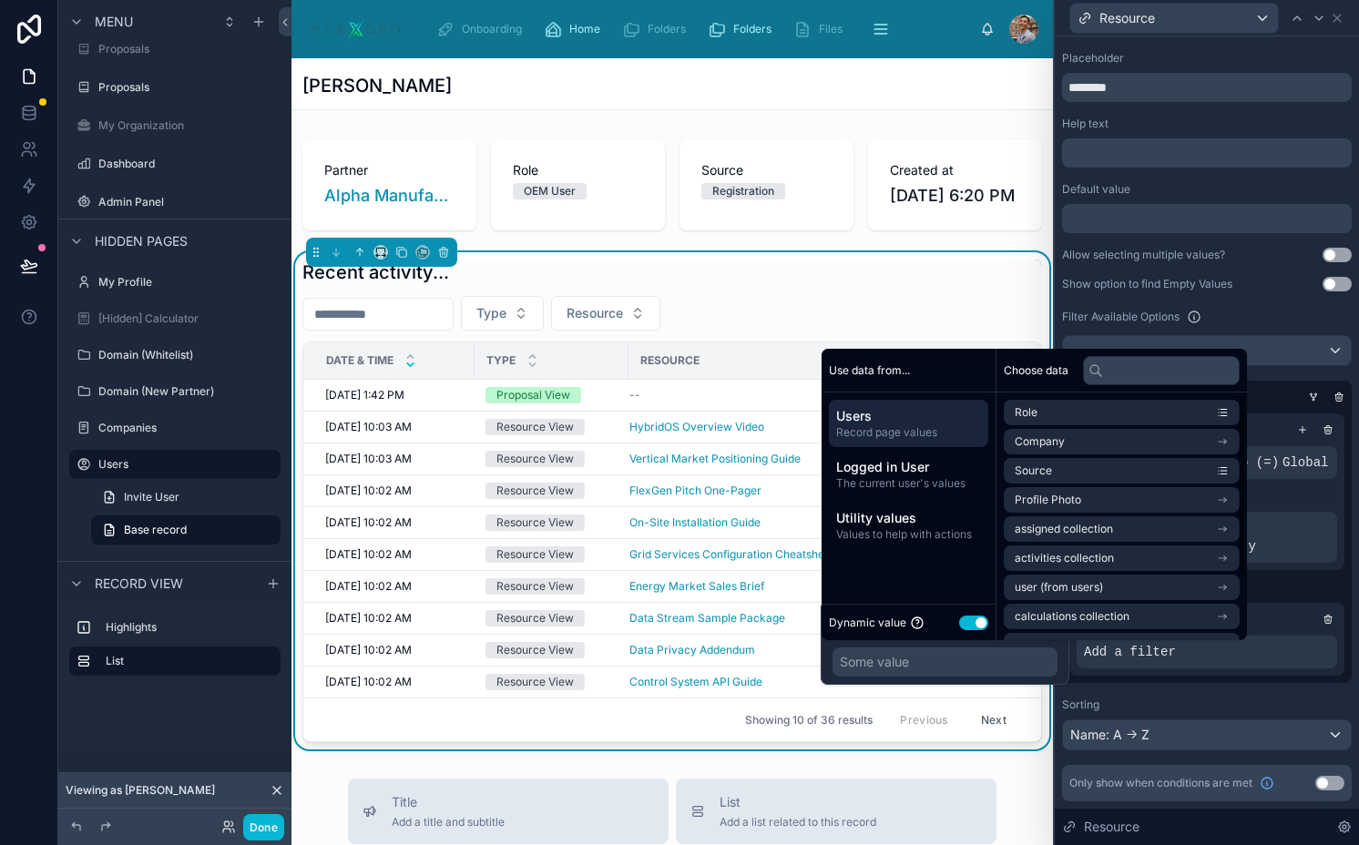
click at [964, 615] on div "Dynamic value Use setting" at bounding box center [908, 622] width 159 height 21
click at [969, 616] on button "Use setting" at bounding box center [973, 623] width 29 height 15
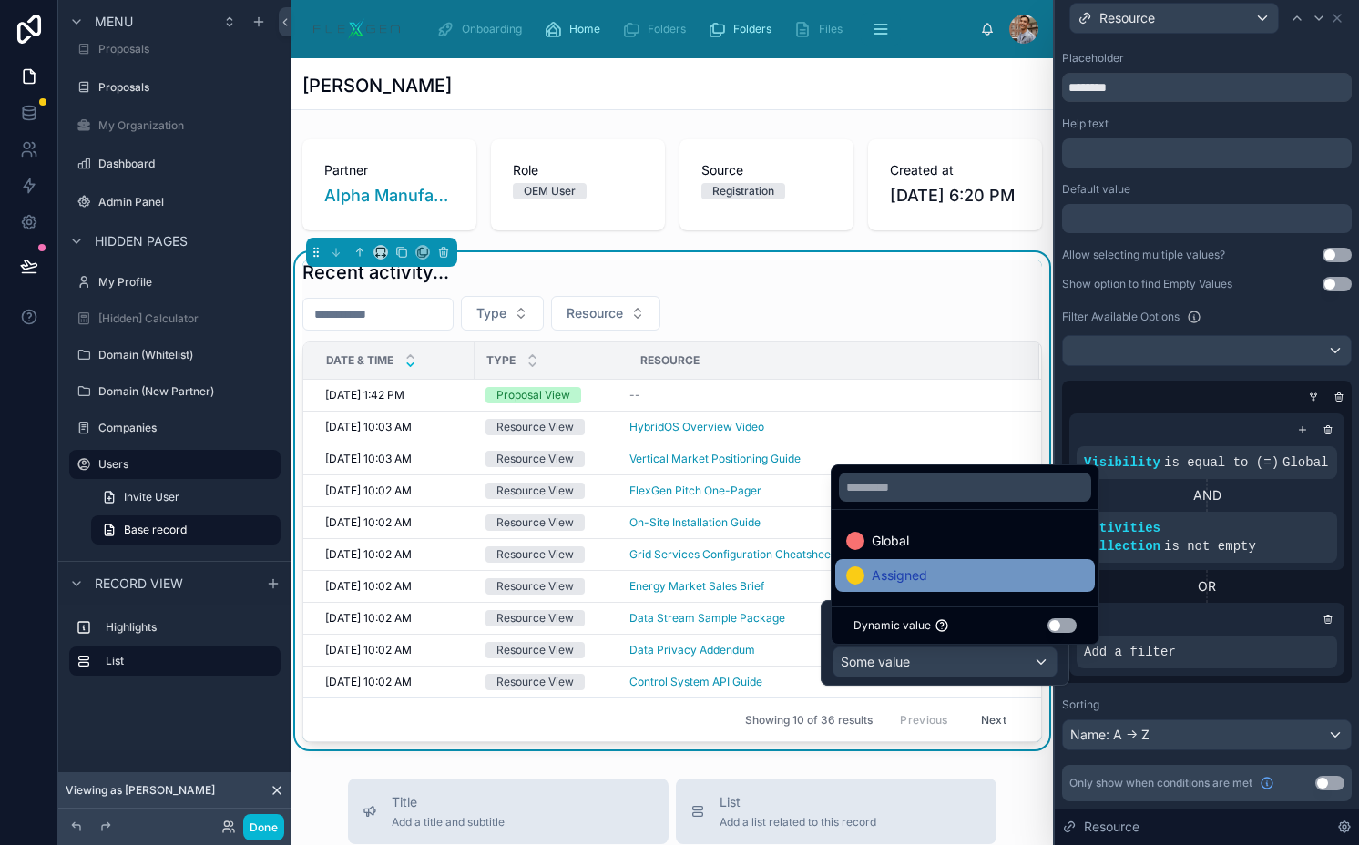
click at [973, 563] on div "Assigned" at bounding box center [965, 575] width 260 height 33
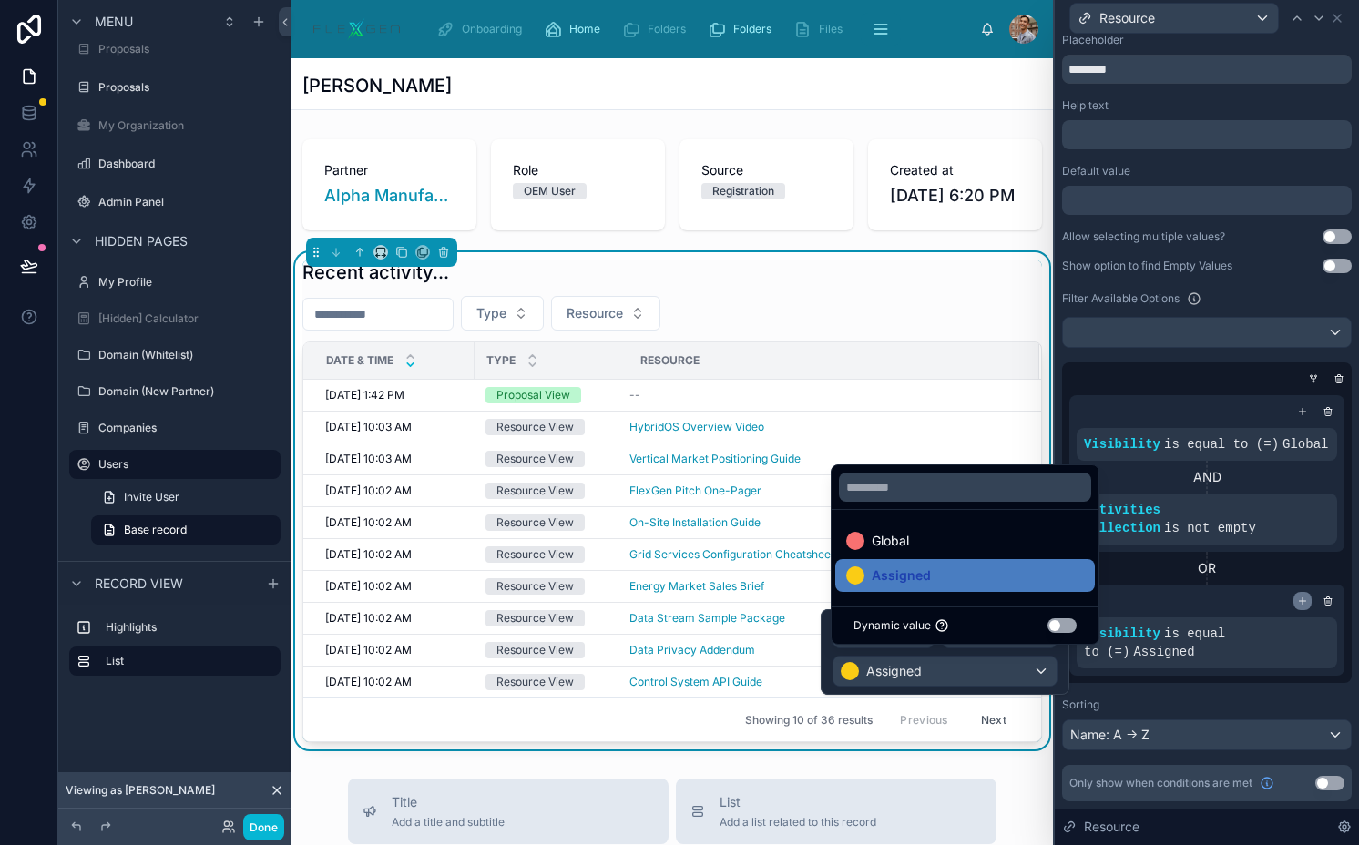
click at [1297, 606] on icon at bounding box center [1302, 601] width 11 height 11
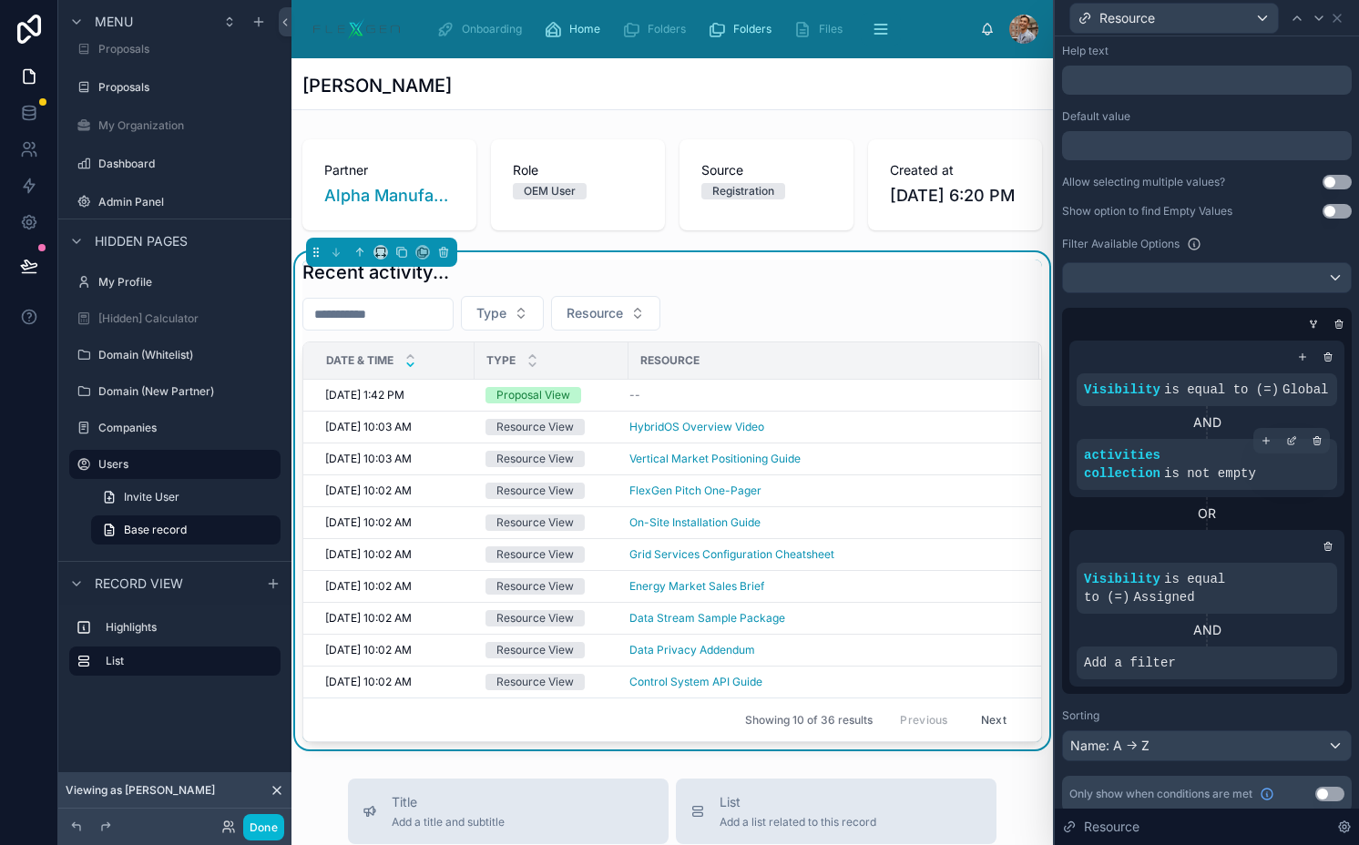
scroll to position [226, 0]
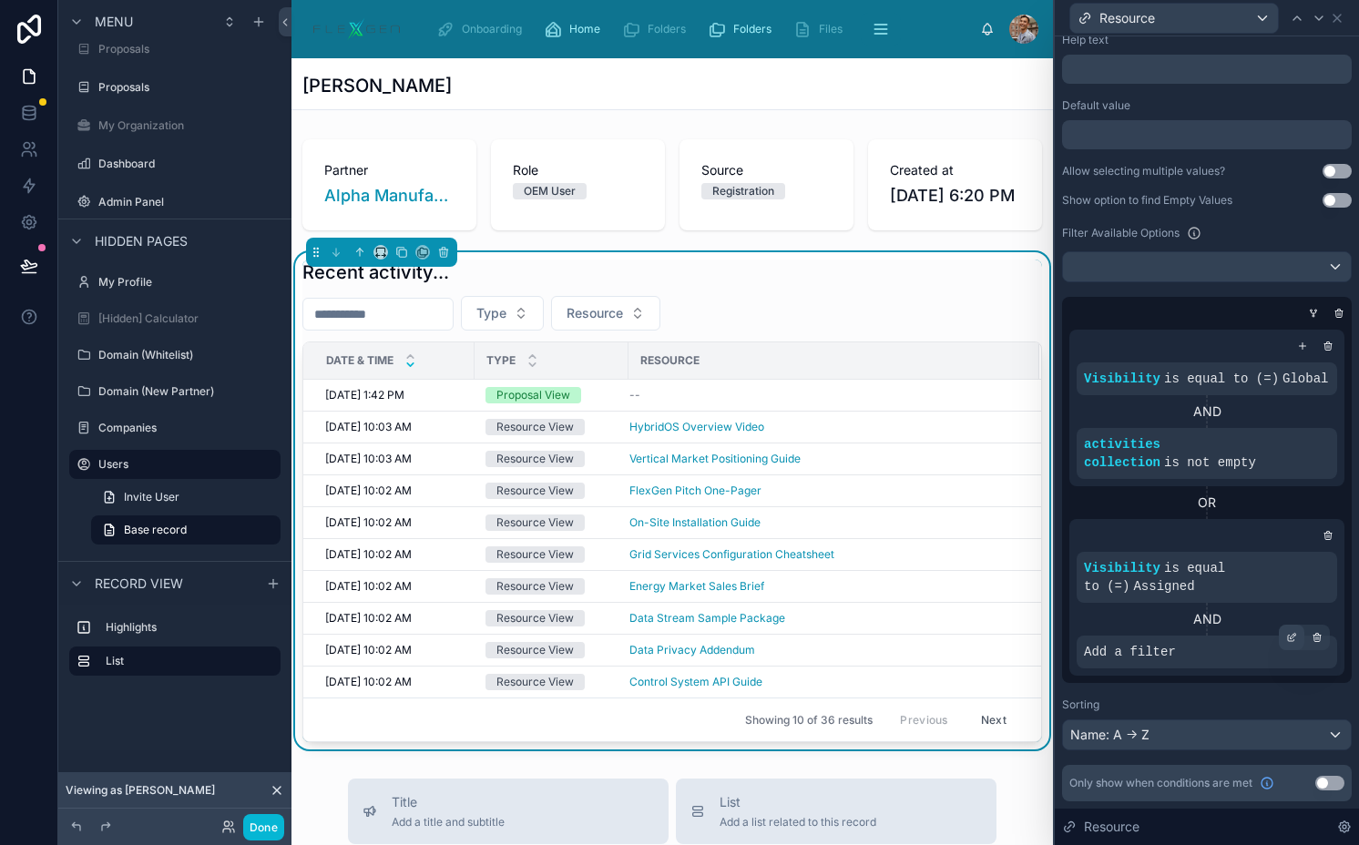
click at [1278, 637] on div at bounding box center [1290, 637] width 25 height 25
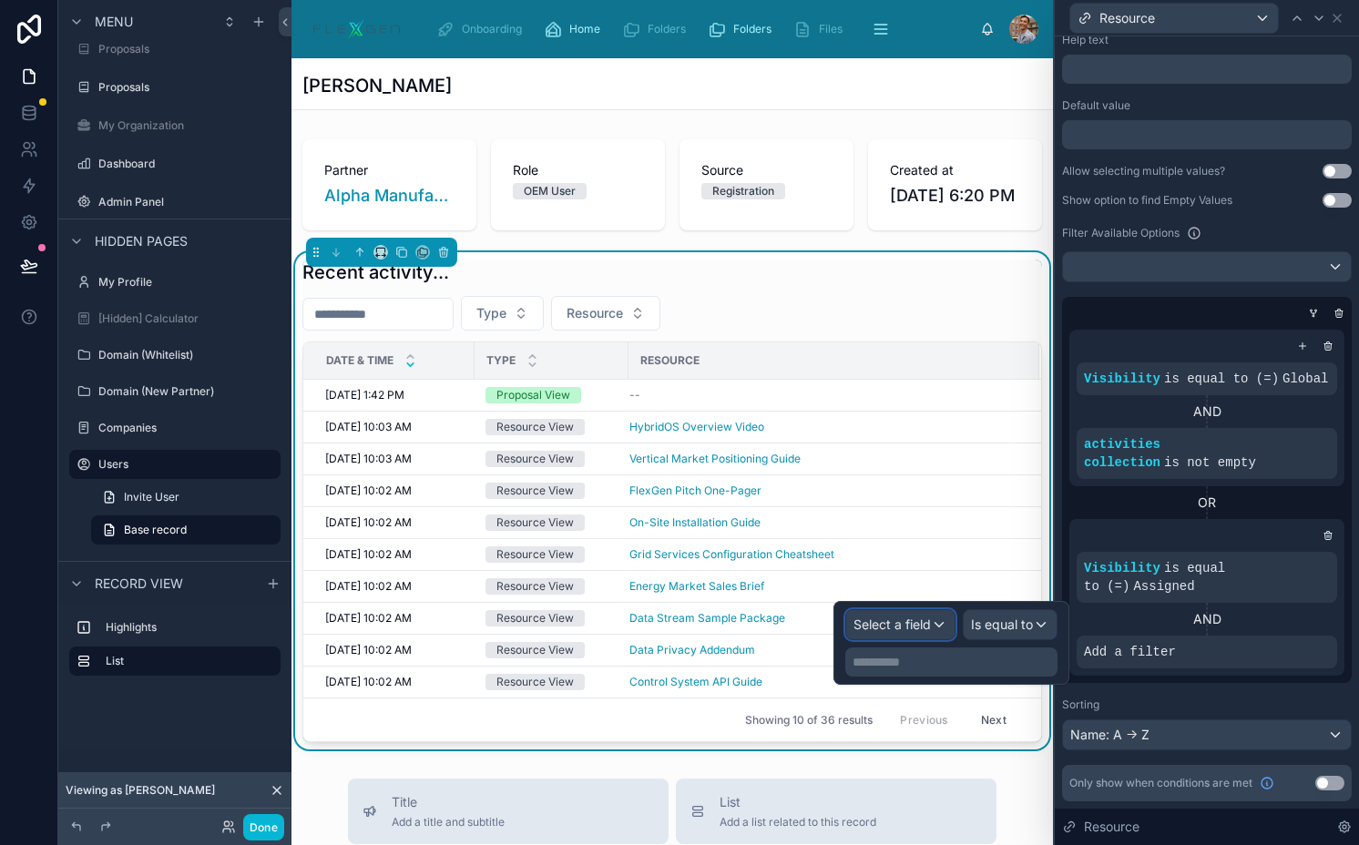
click at [923, 636] on div "Select a field" at bounding box center [900, 624] width 108 height 29
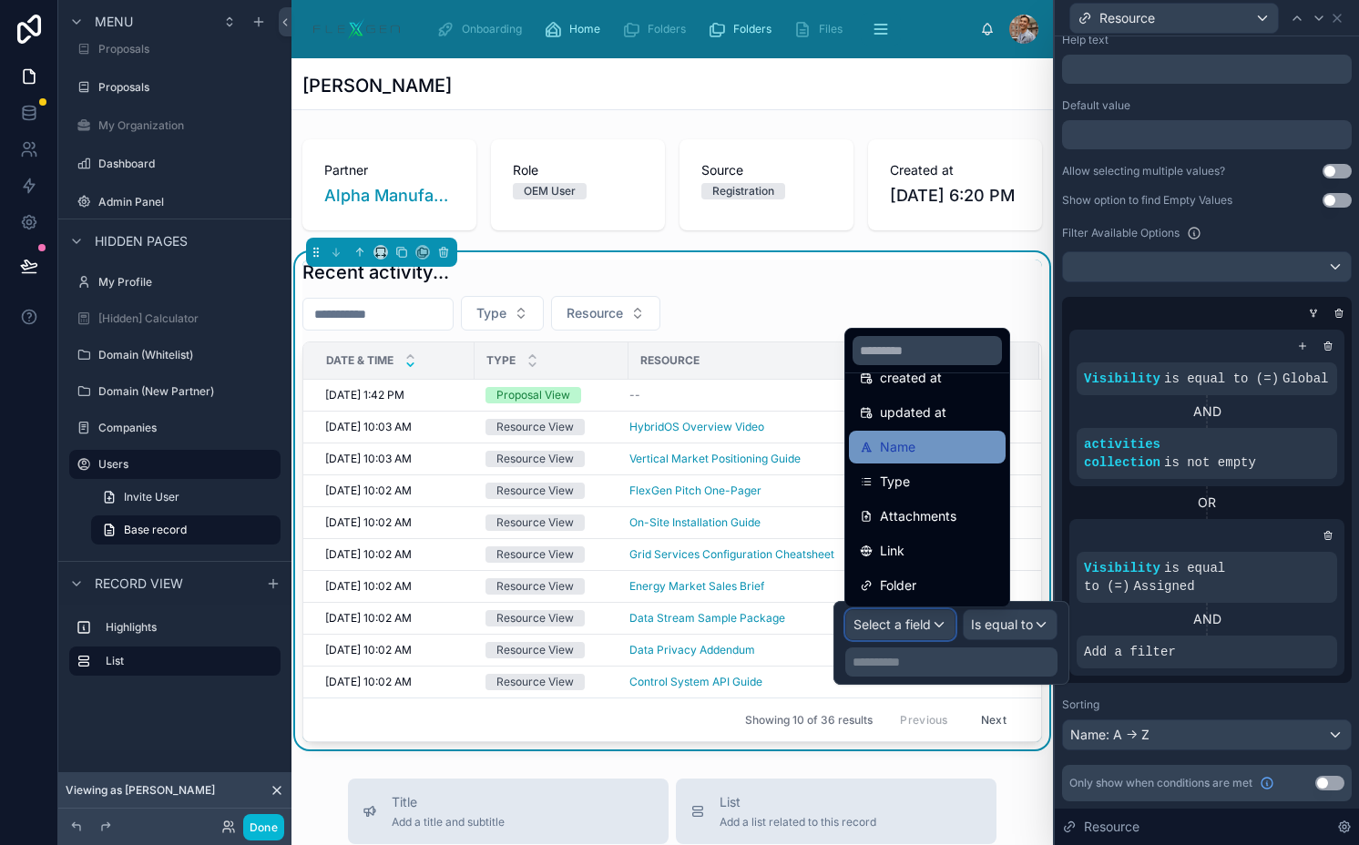
scroll to position [107, 0]
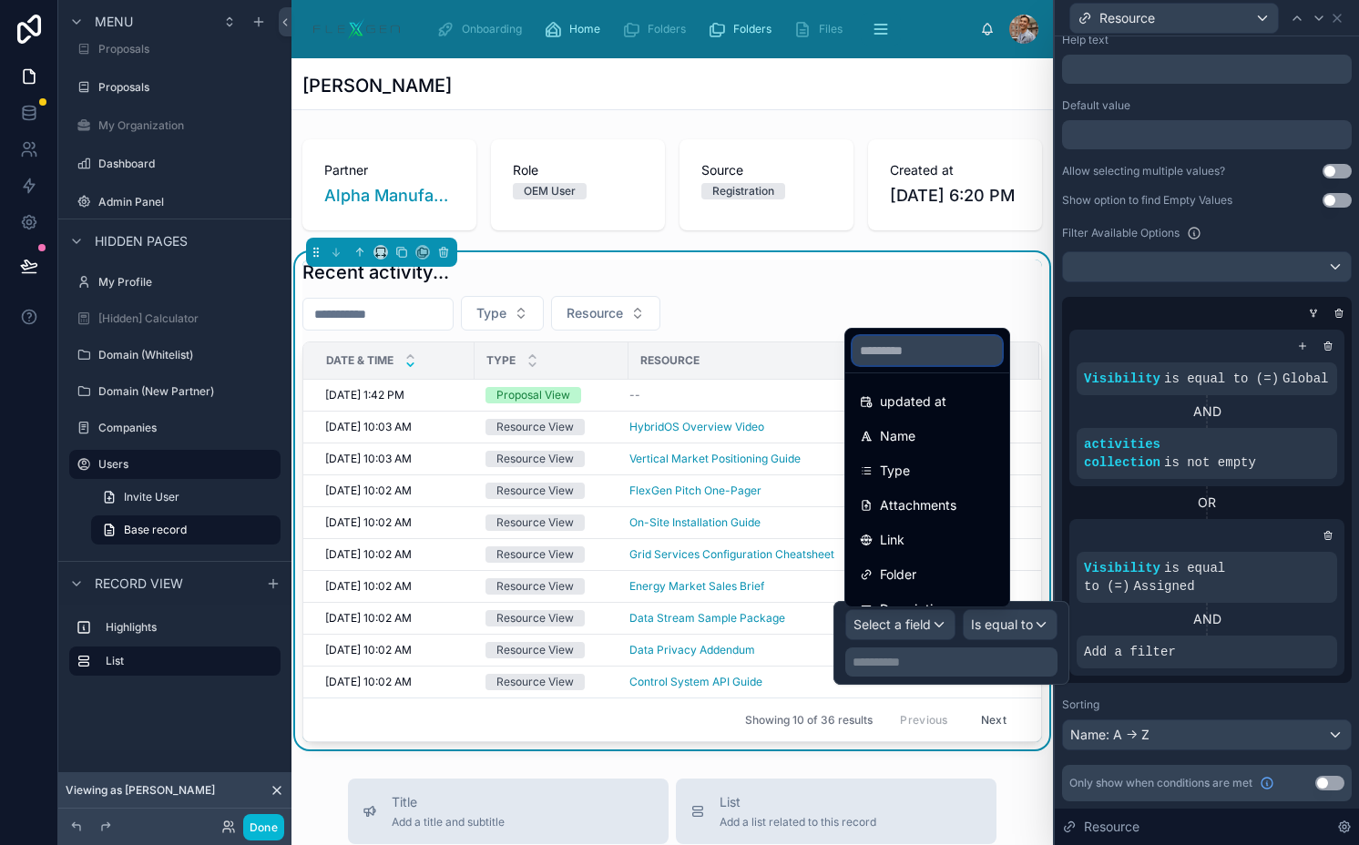
click at [901, 355] on input "text" at bounding box center [926, 350] width 149 height 29
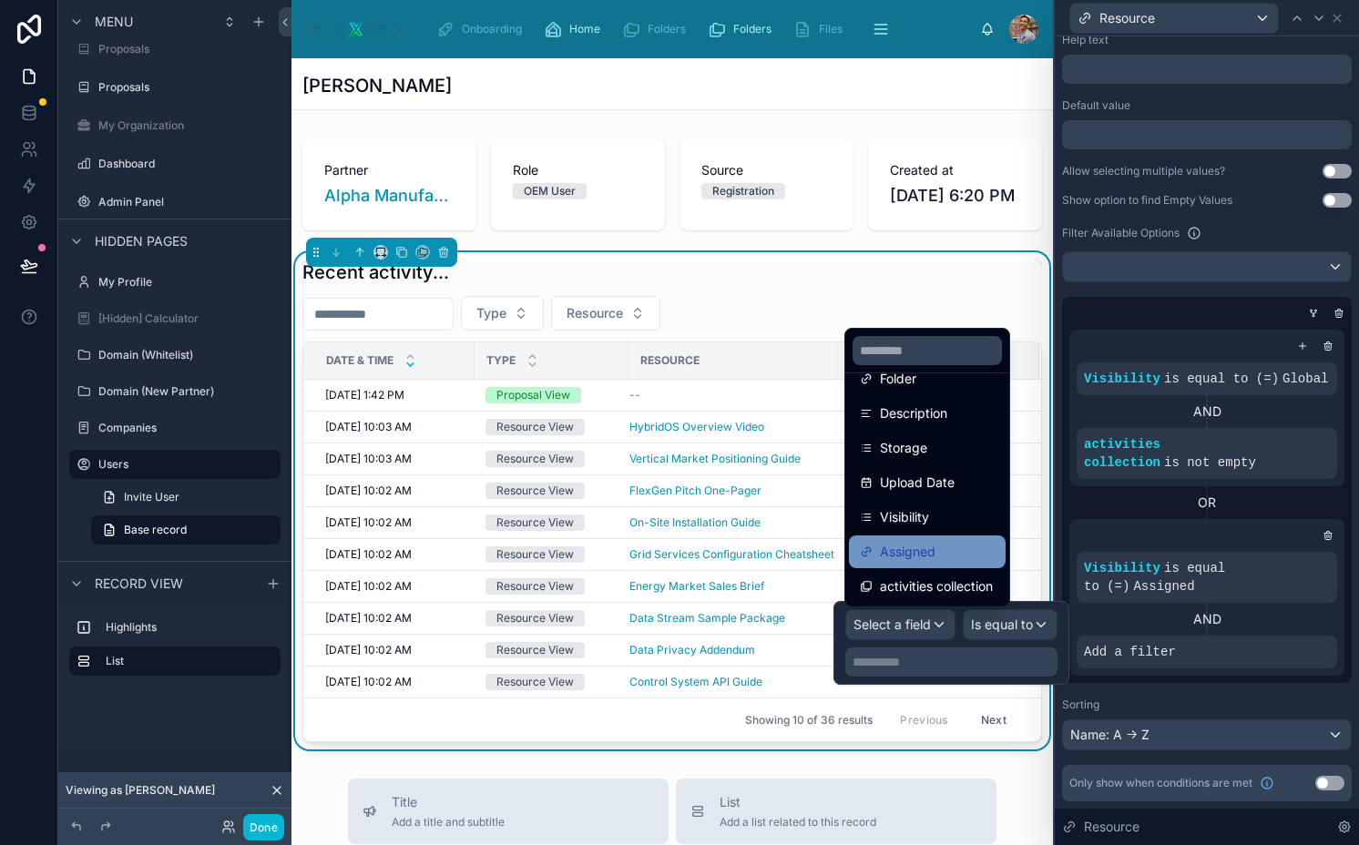
click at [937, 548] on div "Assigned" at bounding box center [927, 552] width 135 height 22
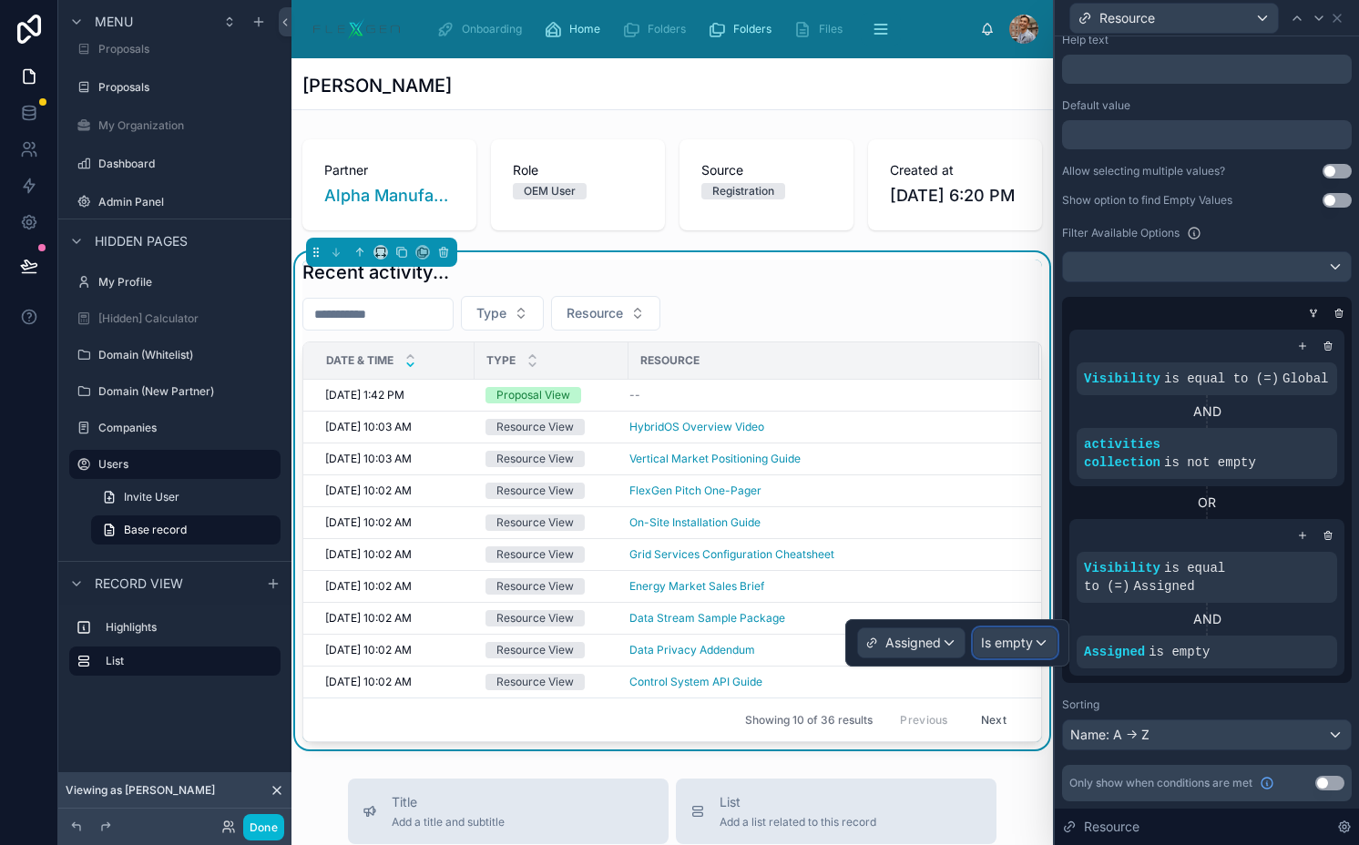
click at [991, 634] on span "Is empty" at bounding box center [1007, 643] width 52 height 18
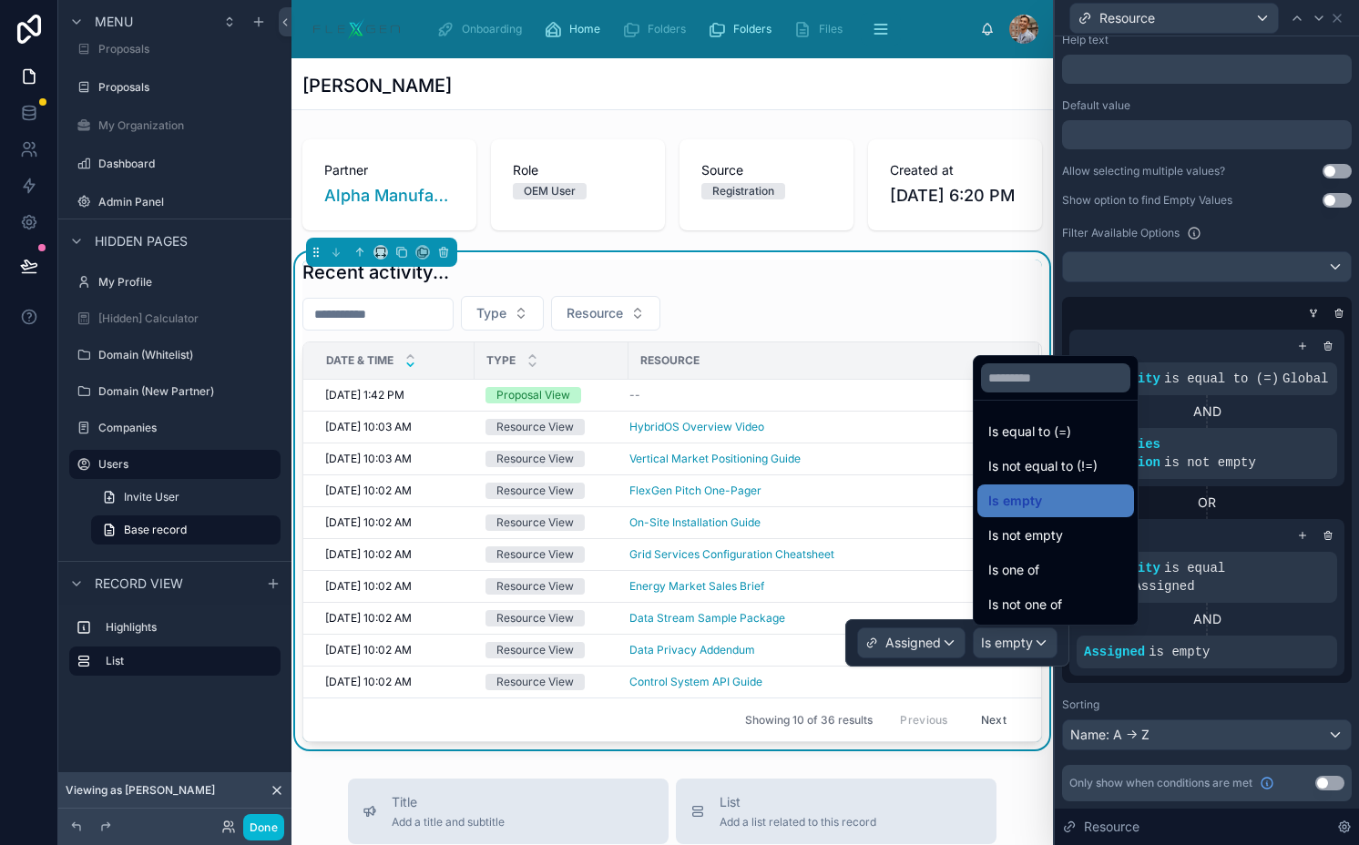
click at [1052, 426] on span "Is equal to (=)" at bounding box center [1029, 432] width 83 height 22
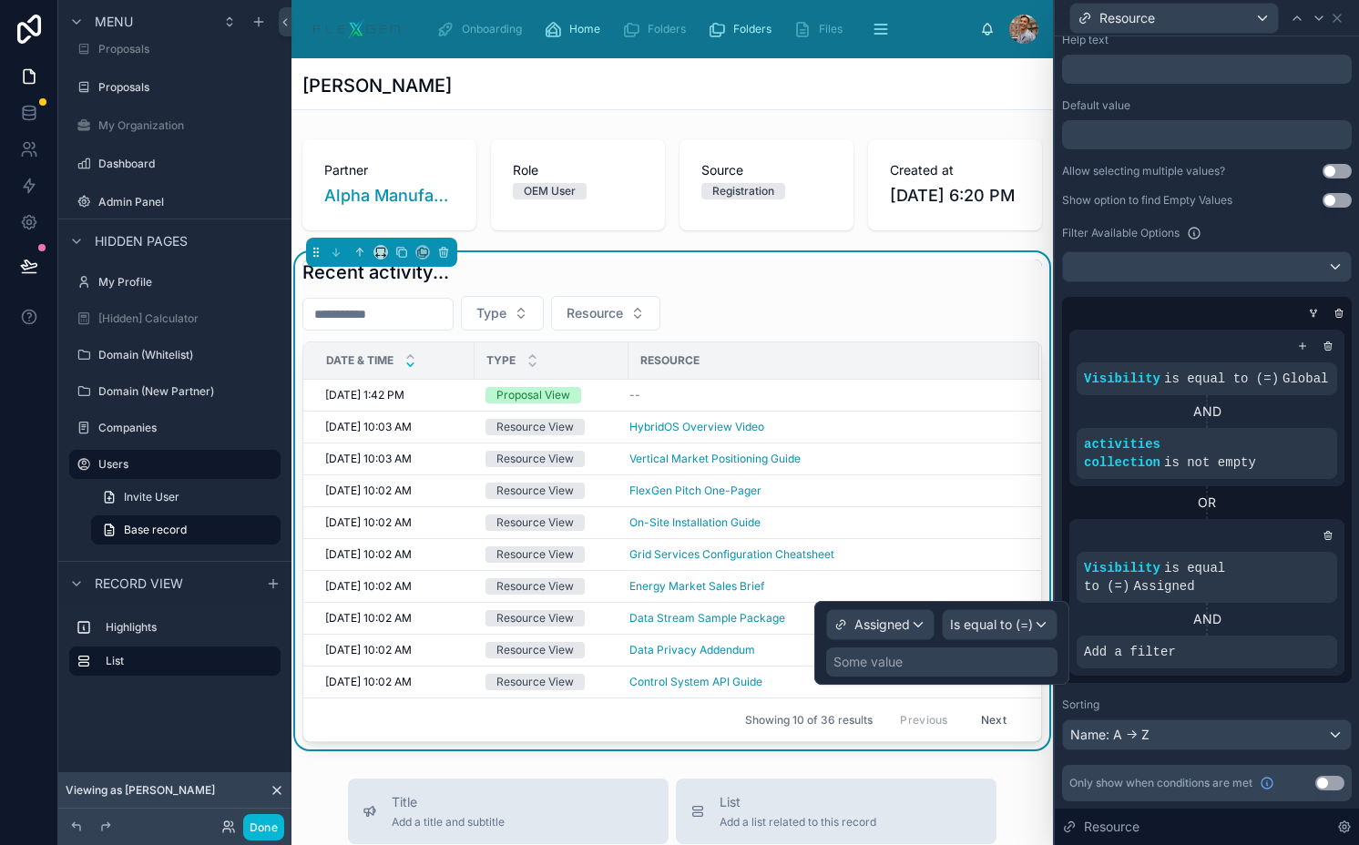
click at [899, 665] on div "Some value" at bounding box center [867, 662] width 69 height 18
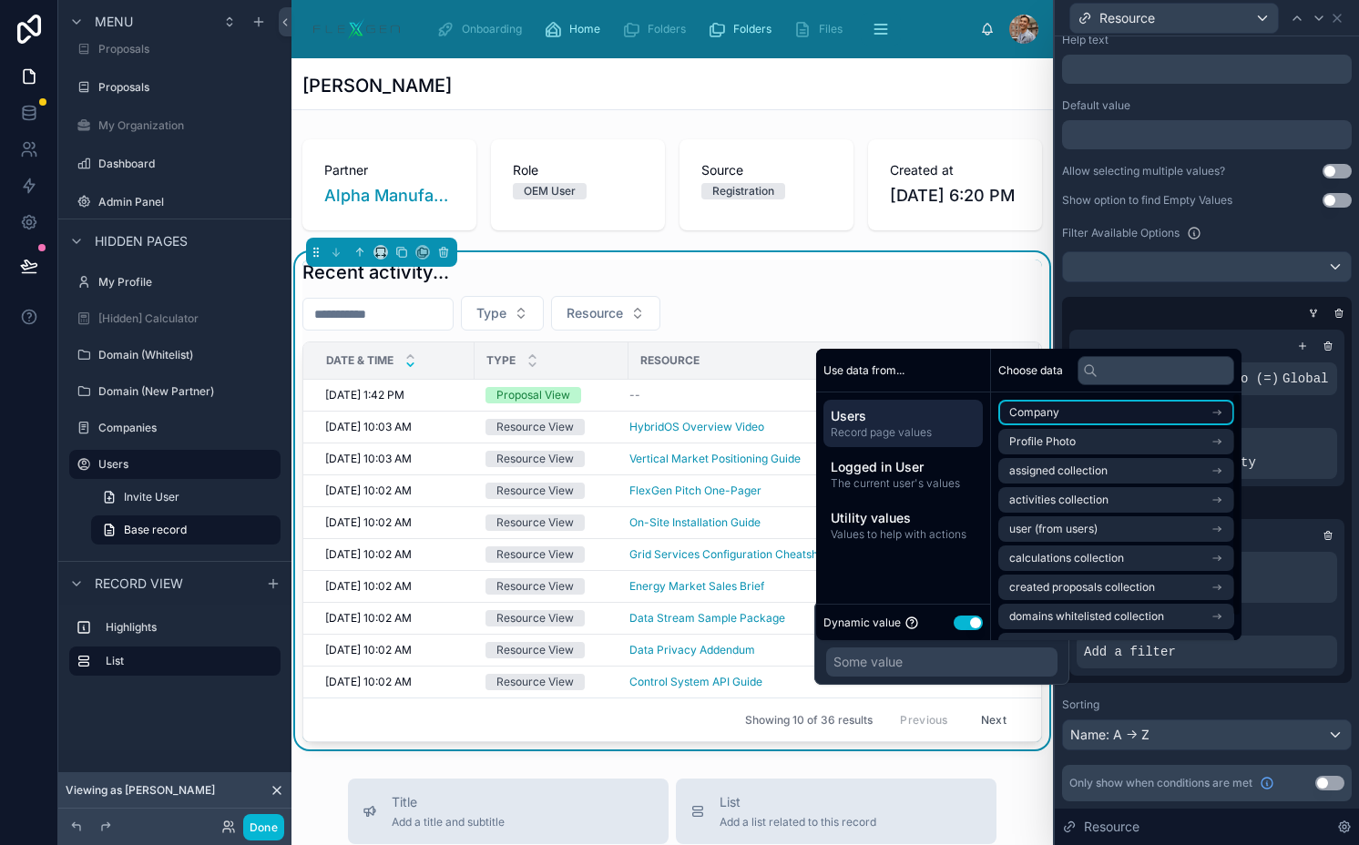
click at [1038, 410] on span "Company" at bounding box center [1034, 412] width 50 height 15
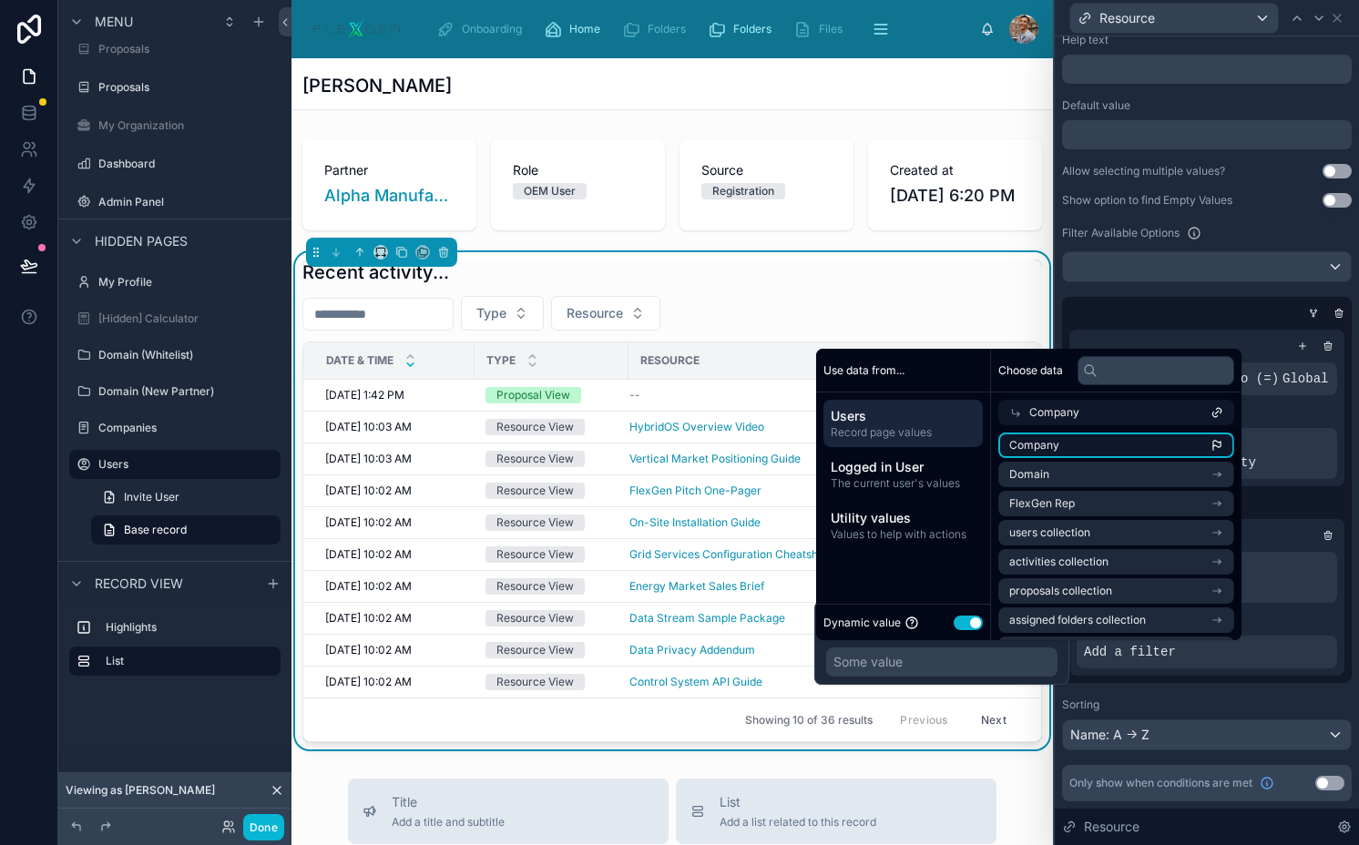
click at [1049, 443] on span "Company" at bounding box center [1034, 445] width 50 height 15
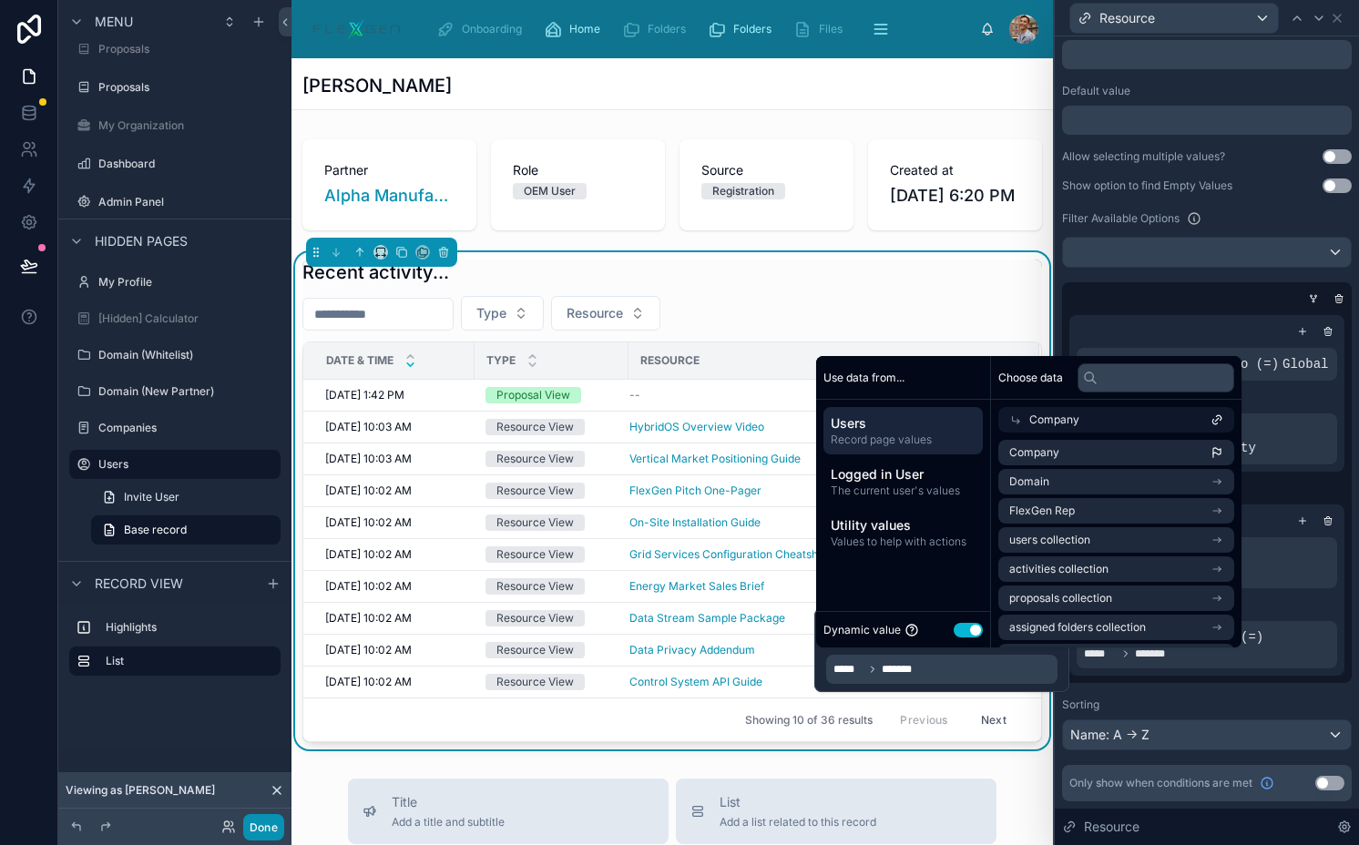
click at [268, 820] on button "Done" at bounding box center [263, 827] width 41 height 26
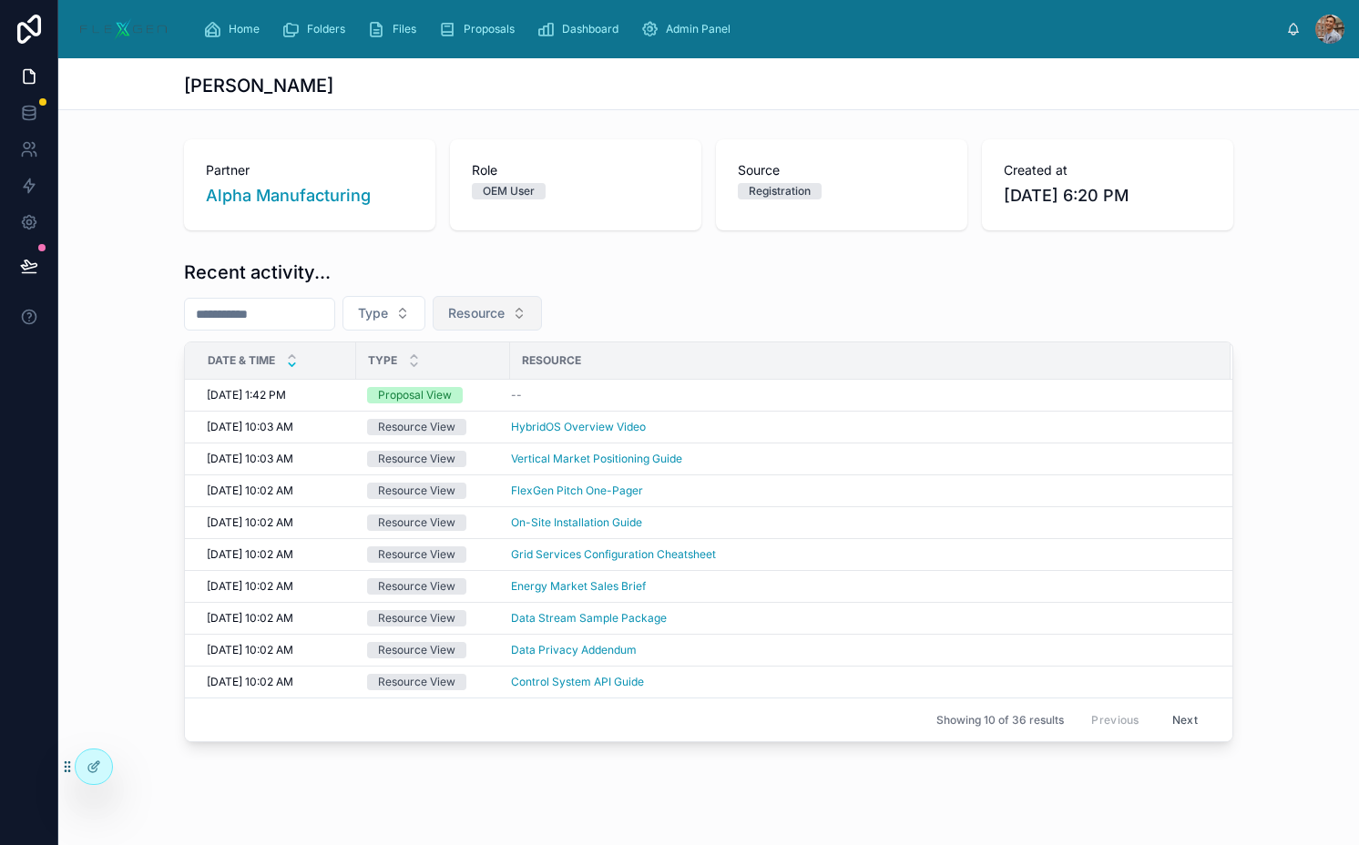
click at [504, 329] on button "Resource" at bounding box center [487, 313] width 109 height 35
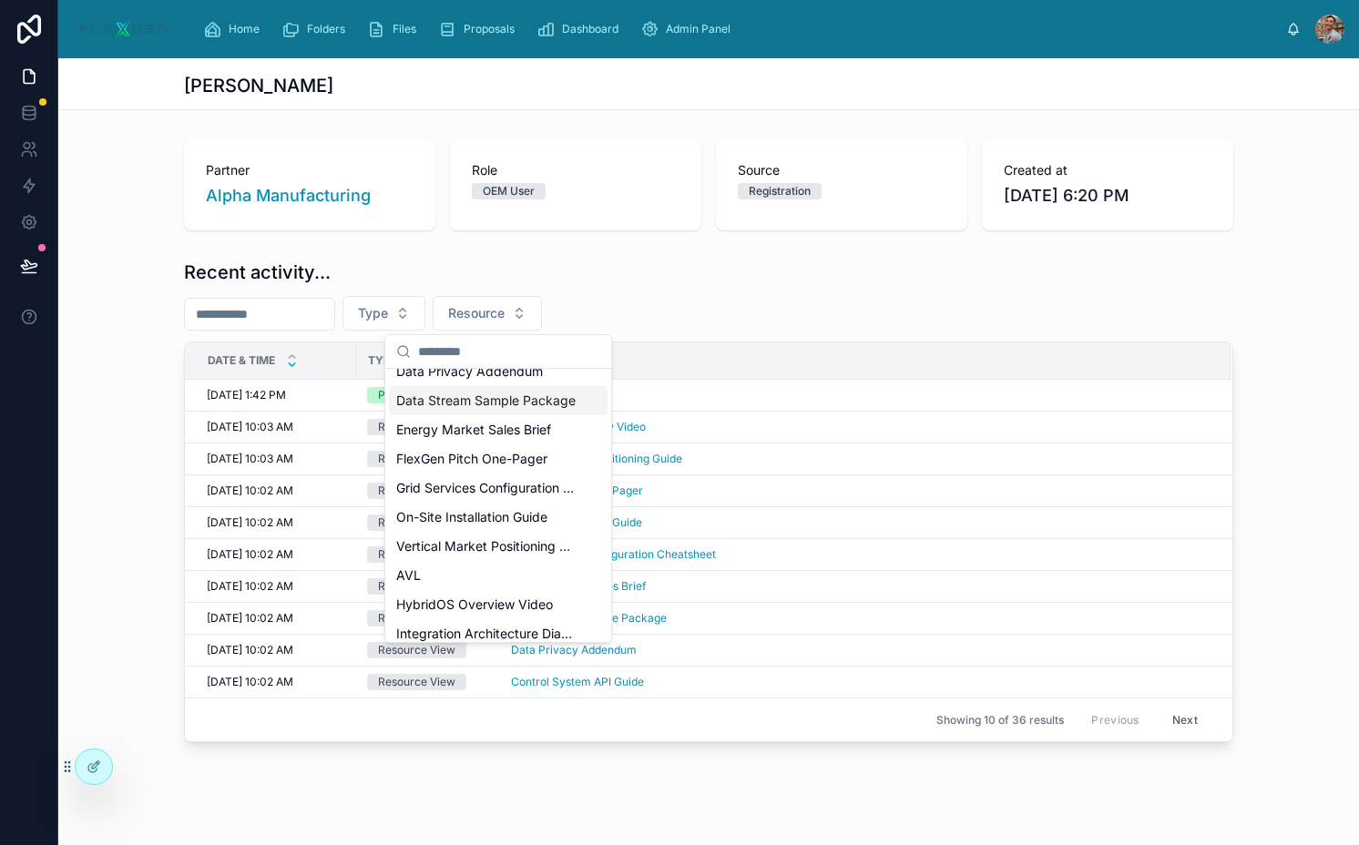
scroll to position [0, 0]
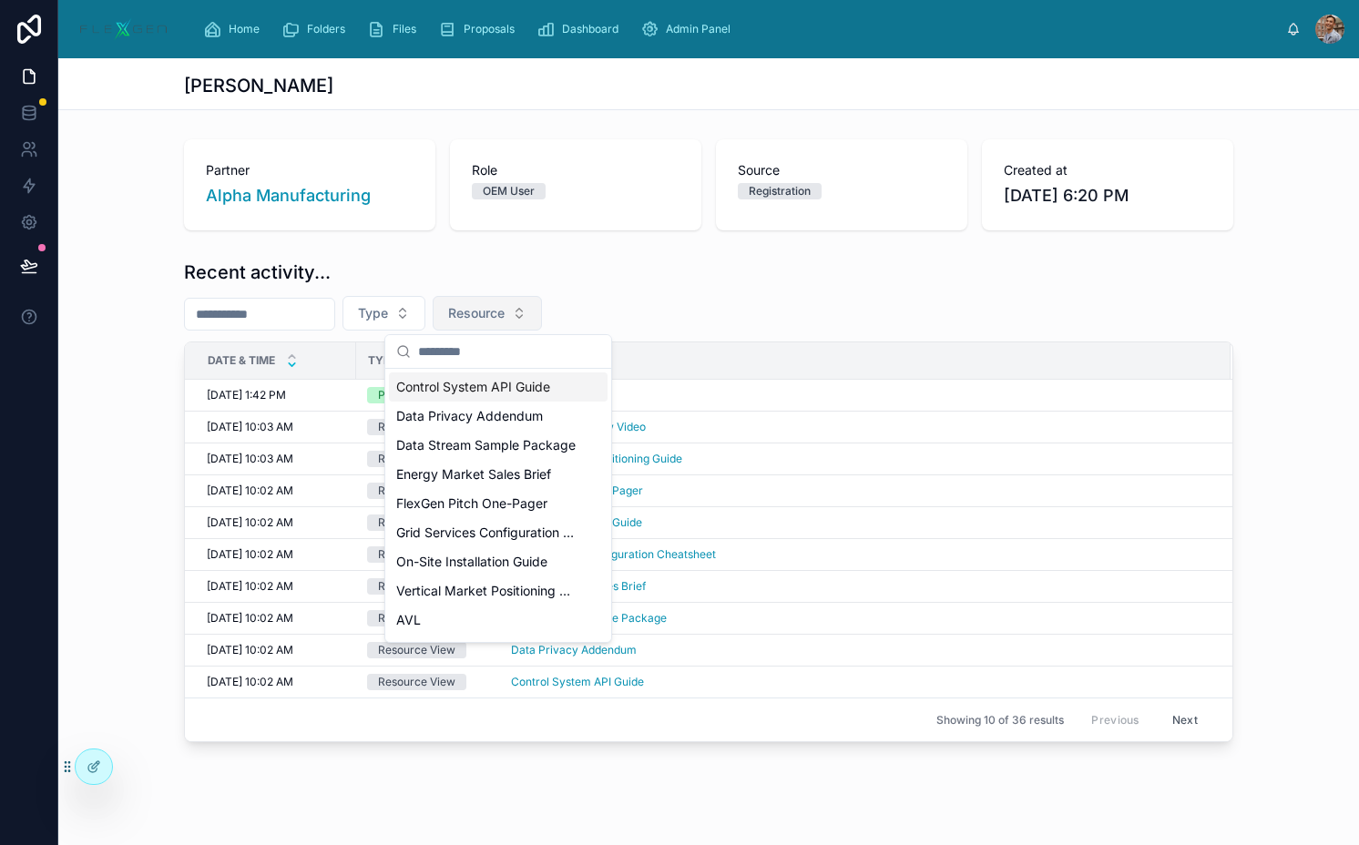
click at [488, 311] on span "Resource" at bounding box center [476, 313] width 56 height 18
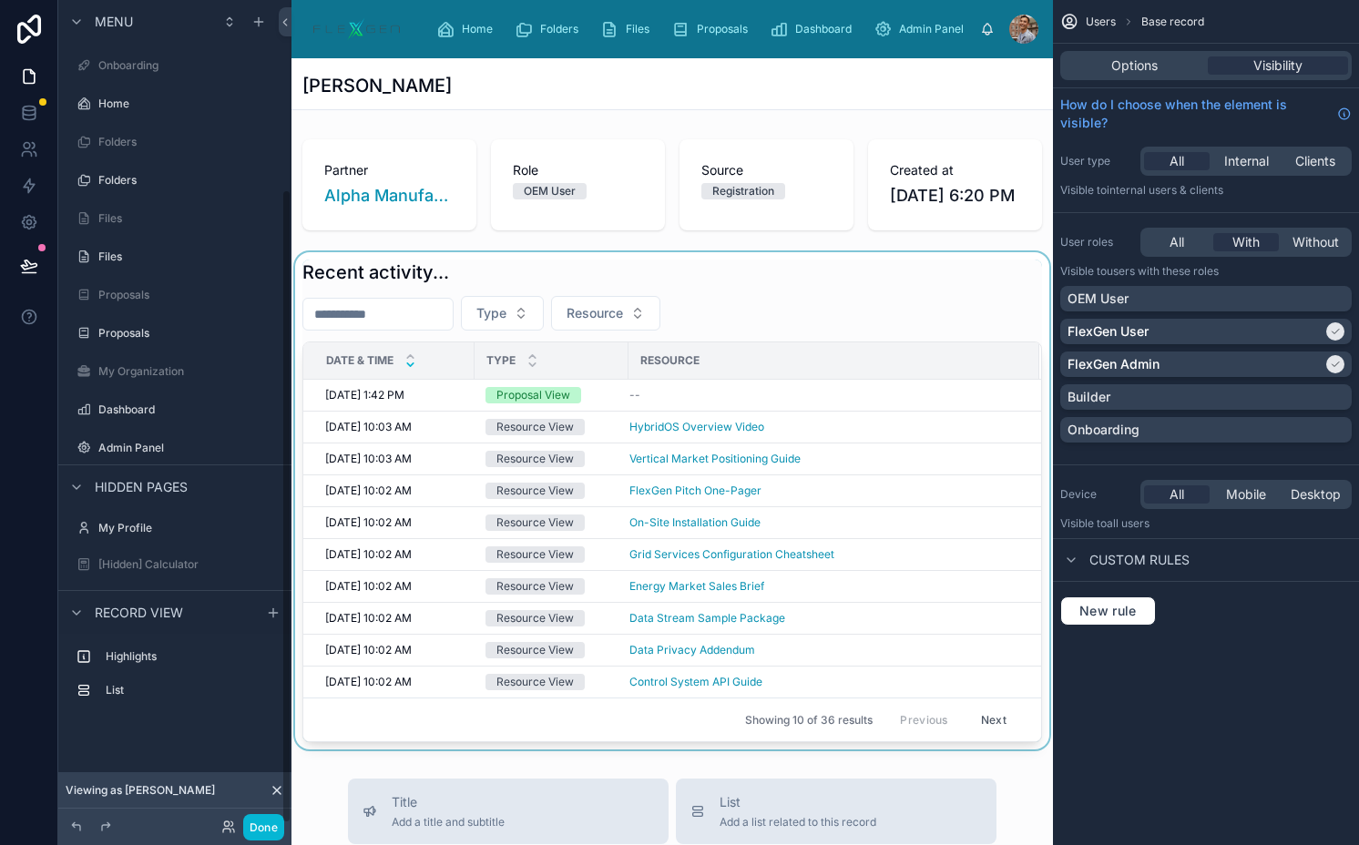
scroll to position [246, 0]
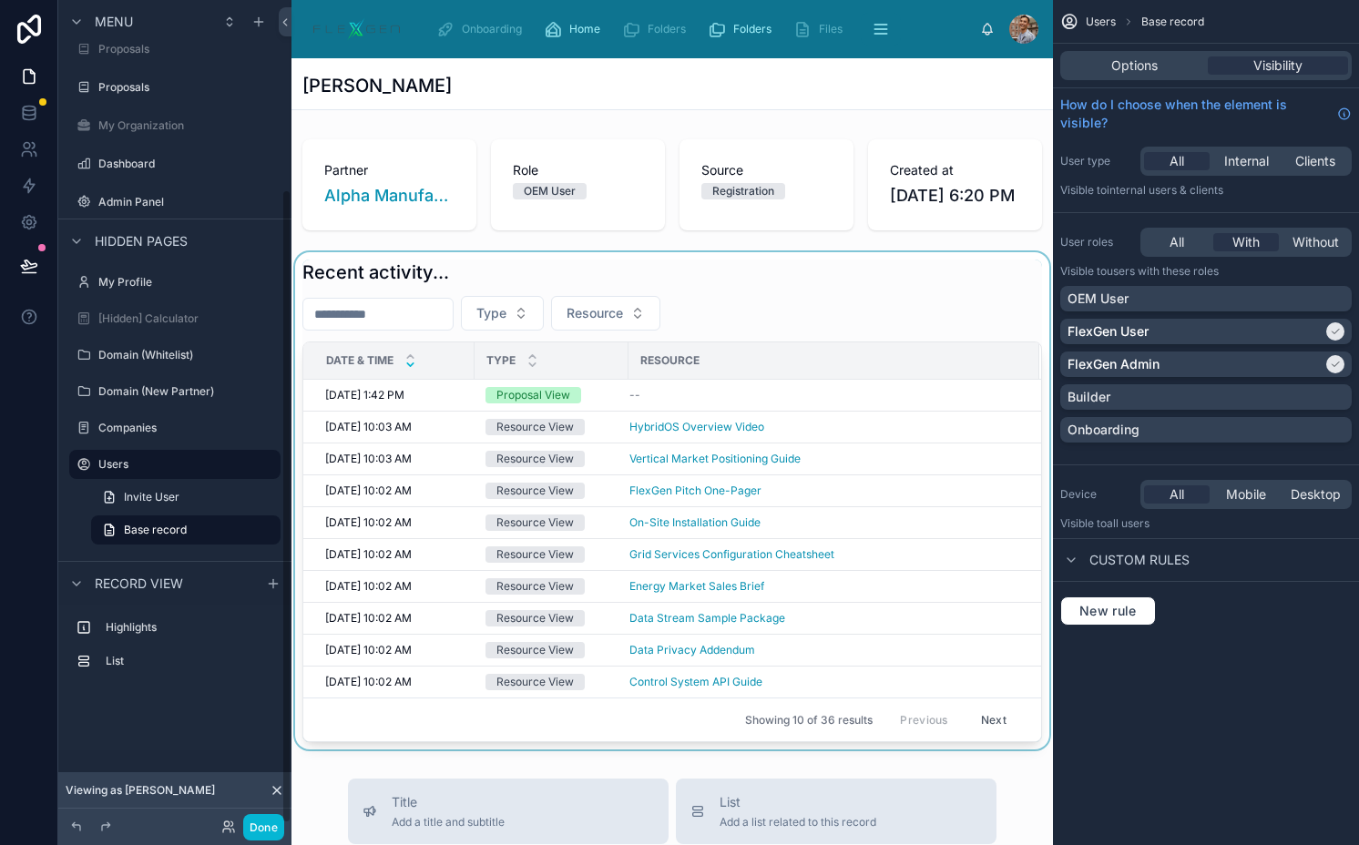
click at [738, 380] on th "Resource" at bounding box center [833, 360] width 411 height 37
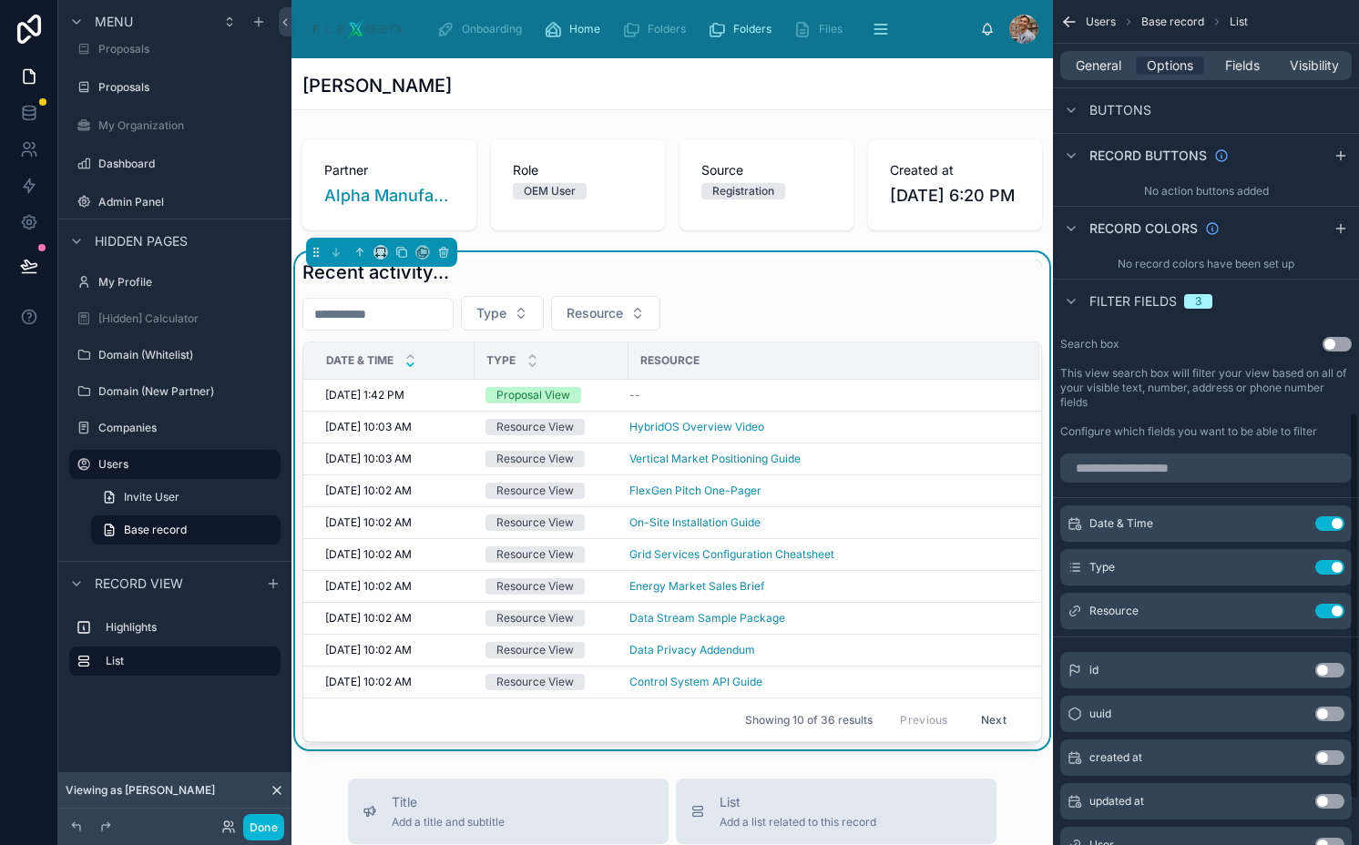
scroll to position [952, 0]
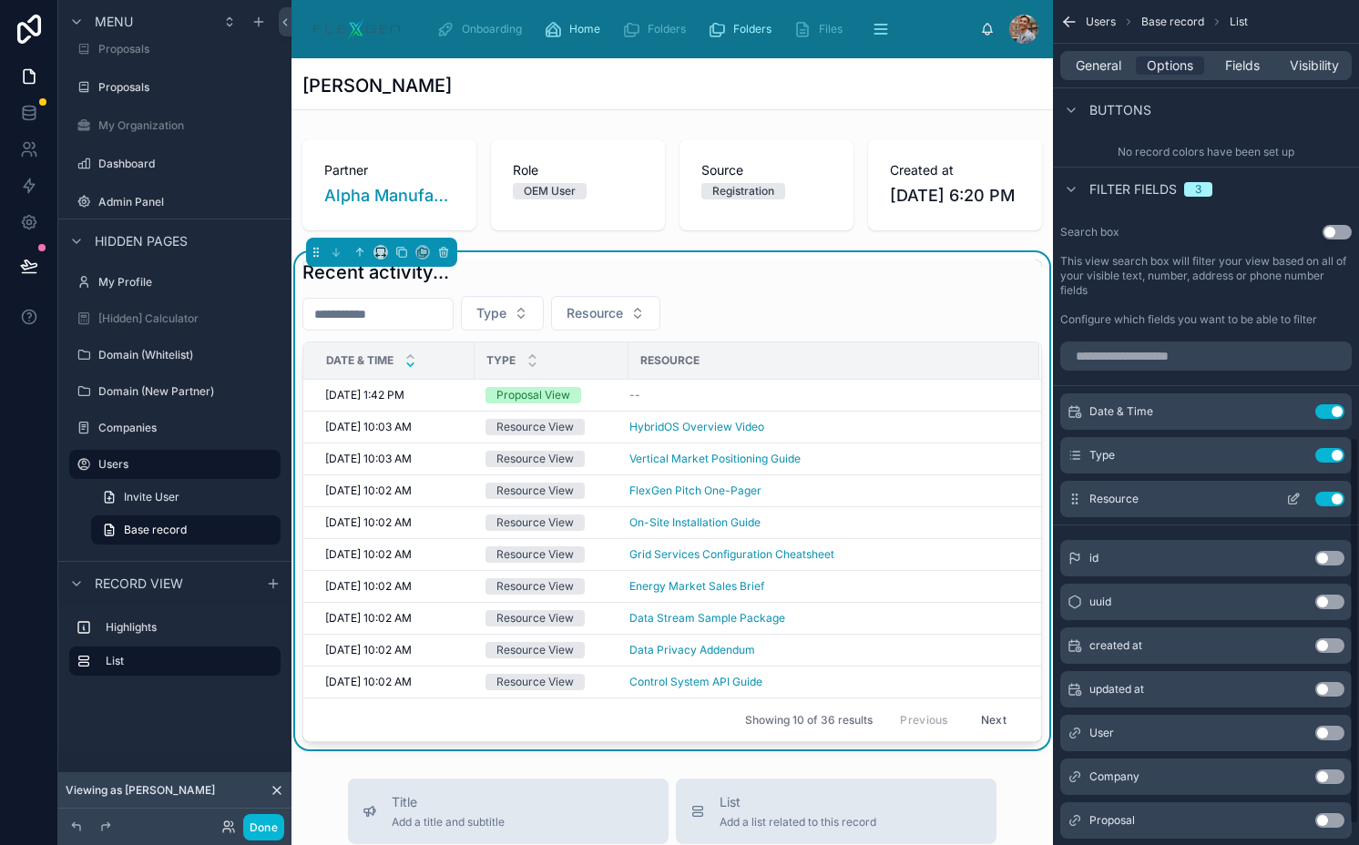
click at [1296, 494] on icon "scrollable content" at bounding box center [1297, 495] width 2 height 2
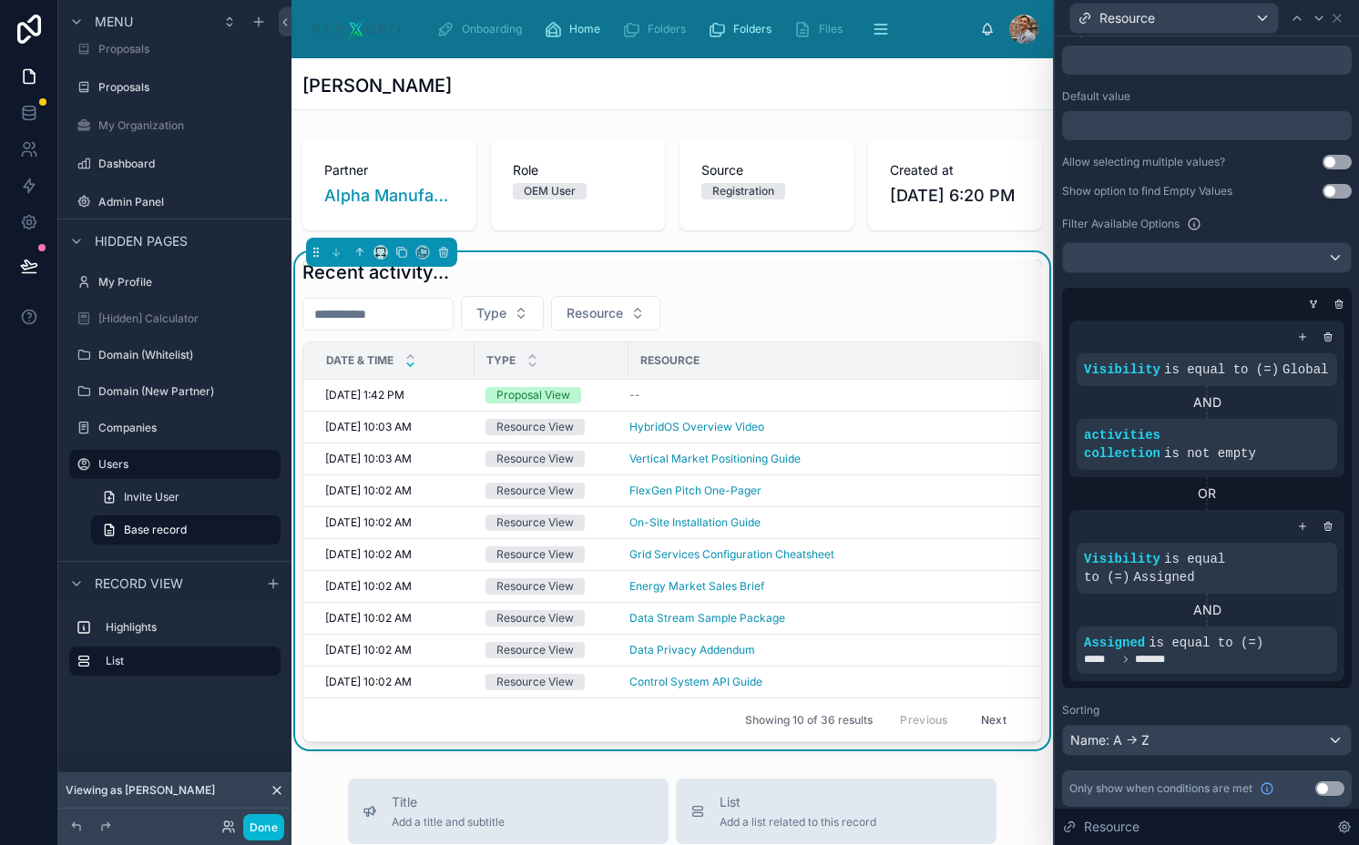
scroll to position [208, 0]
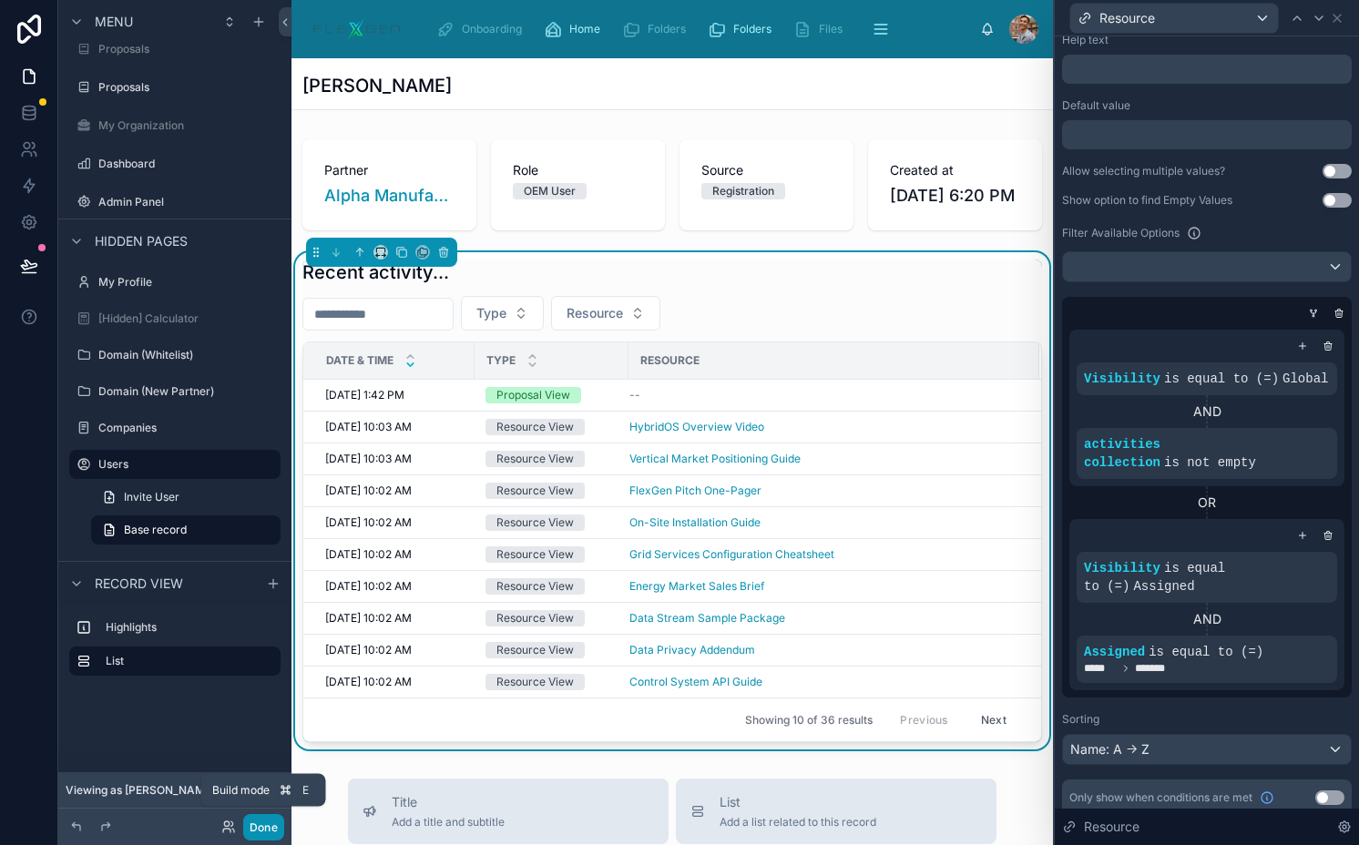
click at [258, 826] on button "Done" at bounding box center [263, 827] width 41 height 26
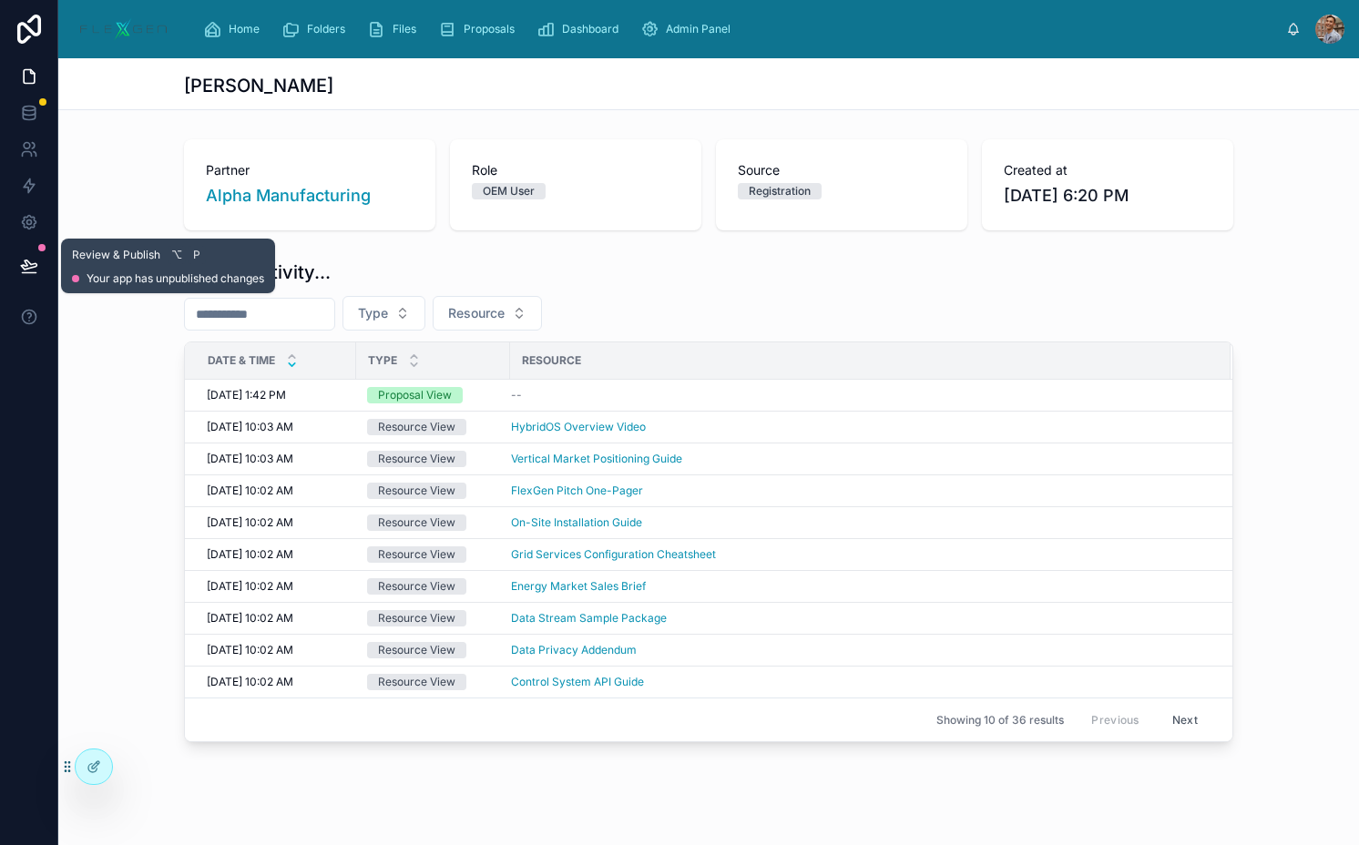
click at [40, 280] on button at bounding box center [29, 265] width 40 height 51
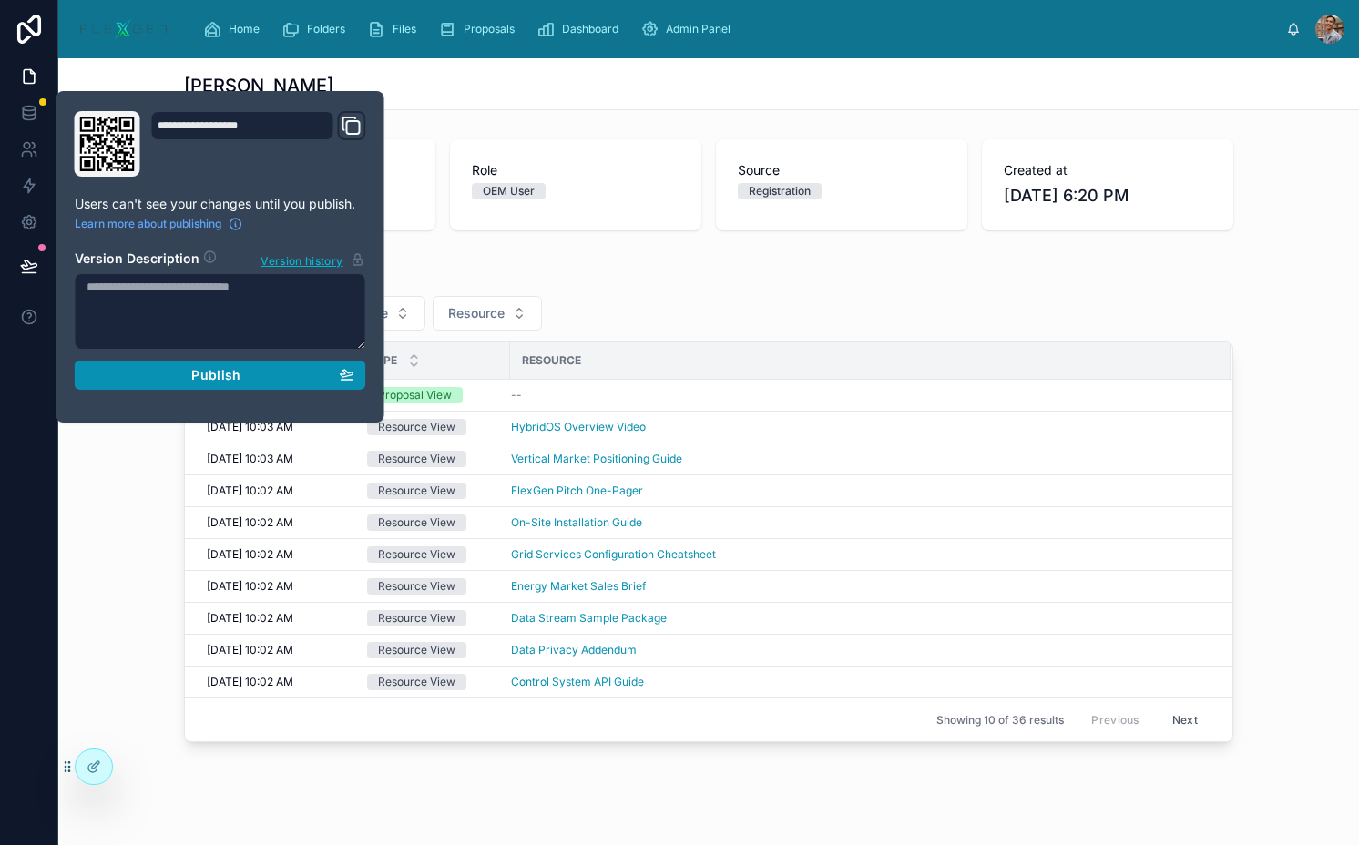
click at [180, 369] on div "Publish" at bounding box center [221, 375] width 268 height 16
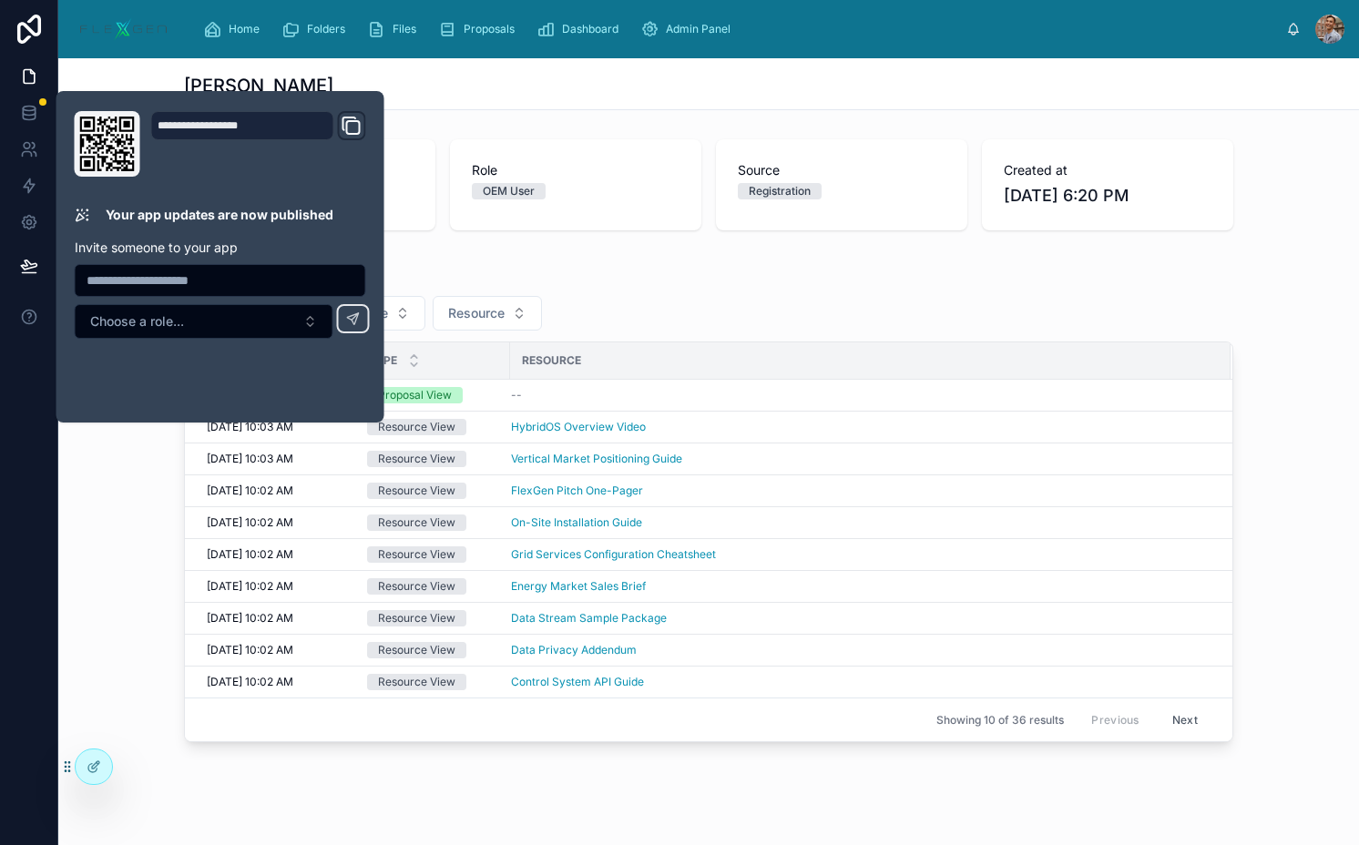
click at [689, 269] on div "Recent activity..." at bounding box center [708, 272] width 1049 height 25
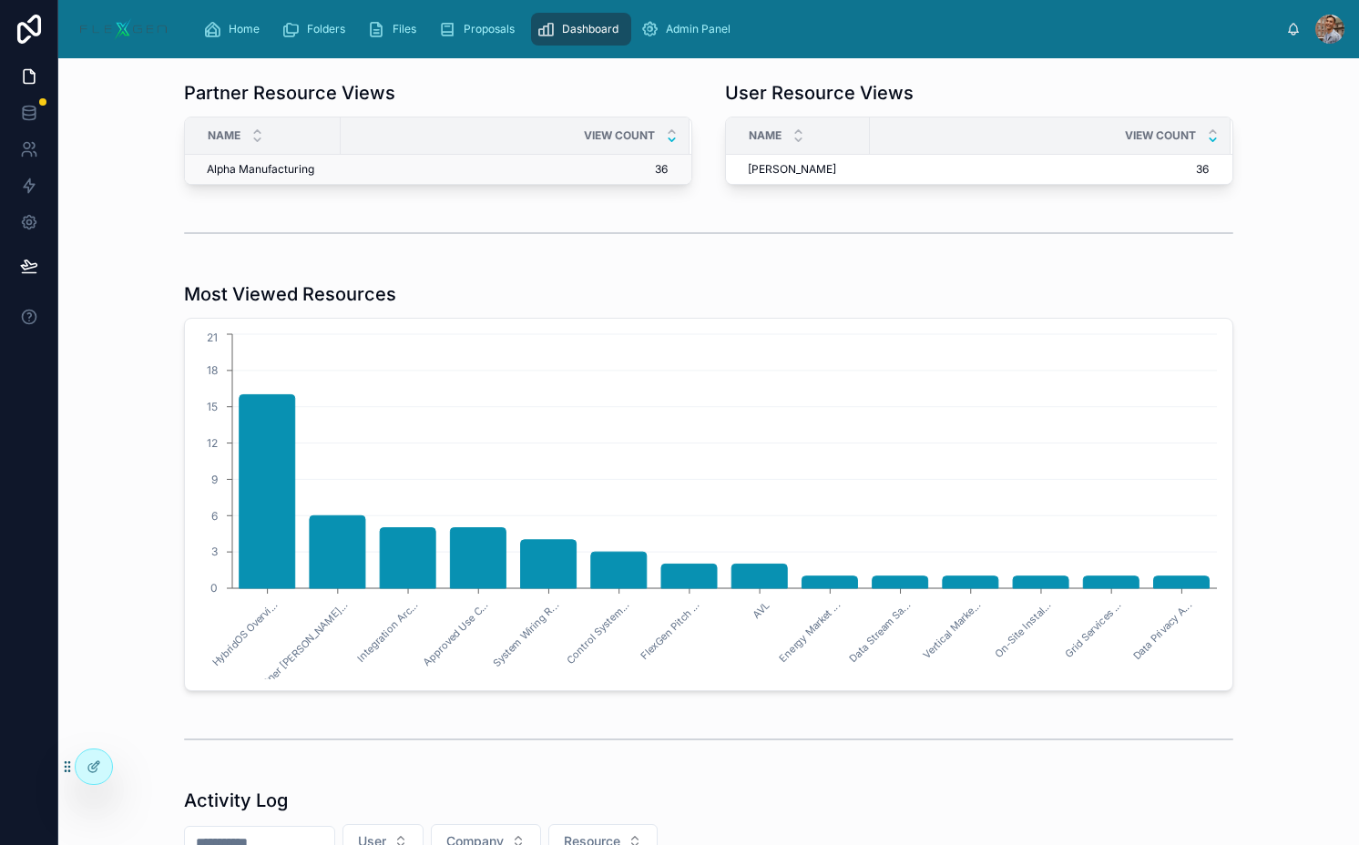
click at [448, 164] on span "36" at bounding box center [504, 169] width 326 height 15
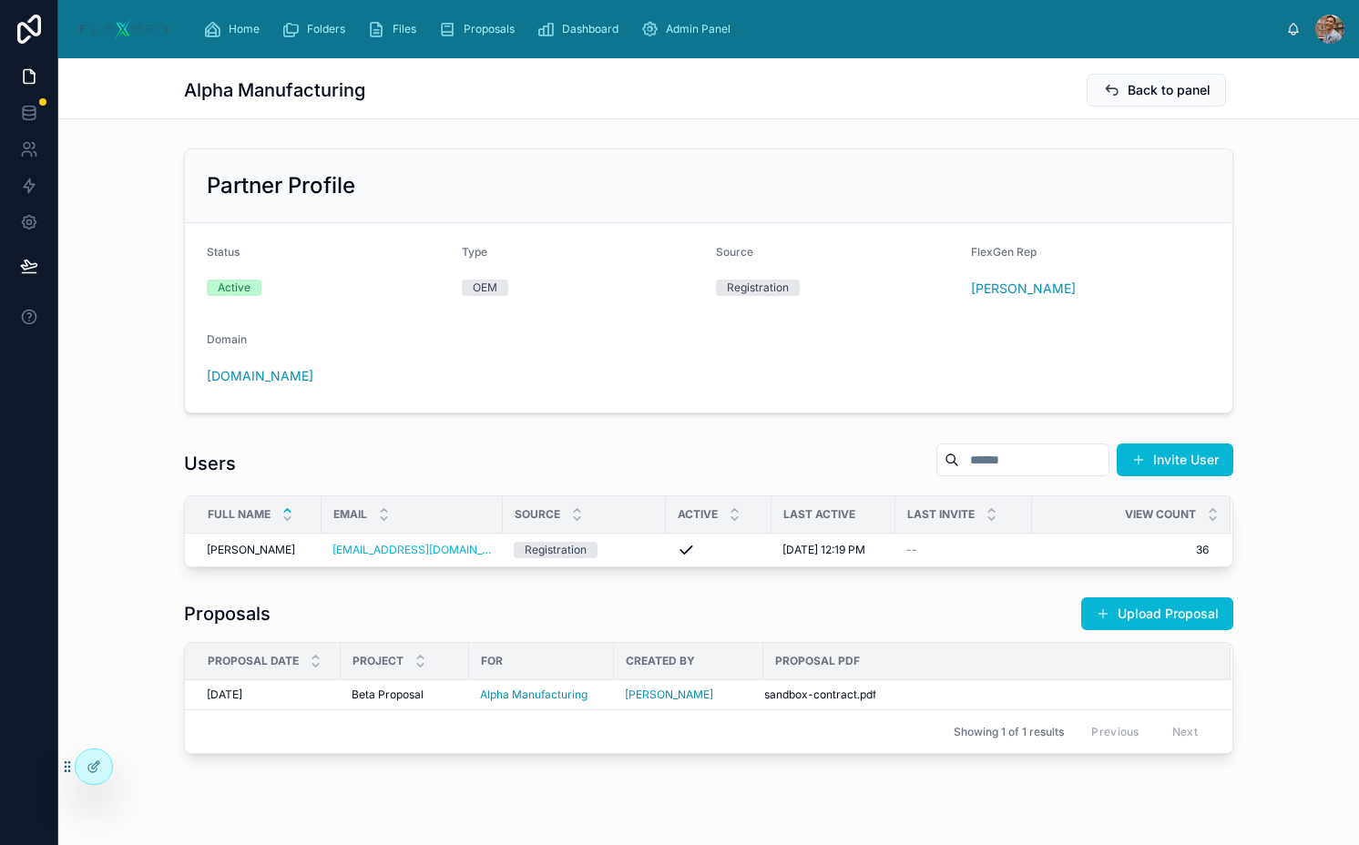
scroll to position [33, 0]
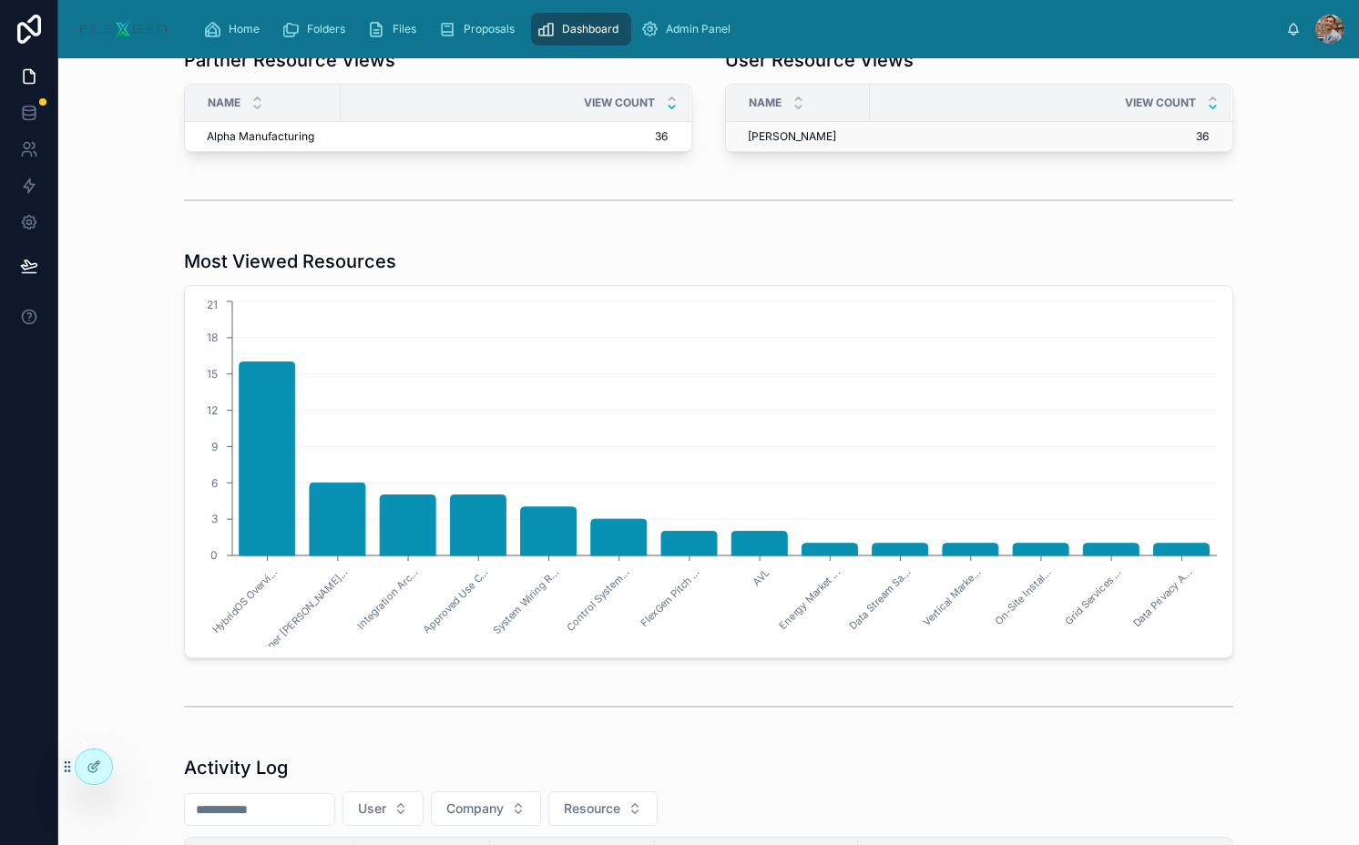
click at [852, 132] on td "Sarah Pinckley Sarah Pinckley" at bounding box center [798, 137] width 144 height 30
click at [789, 132] on span "Sarah Pinckley" at bounding box center [792, 136] width 88 height 15
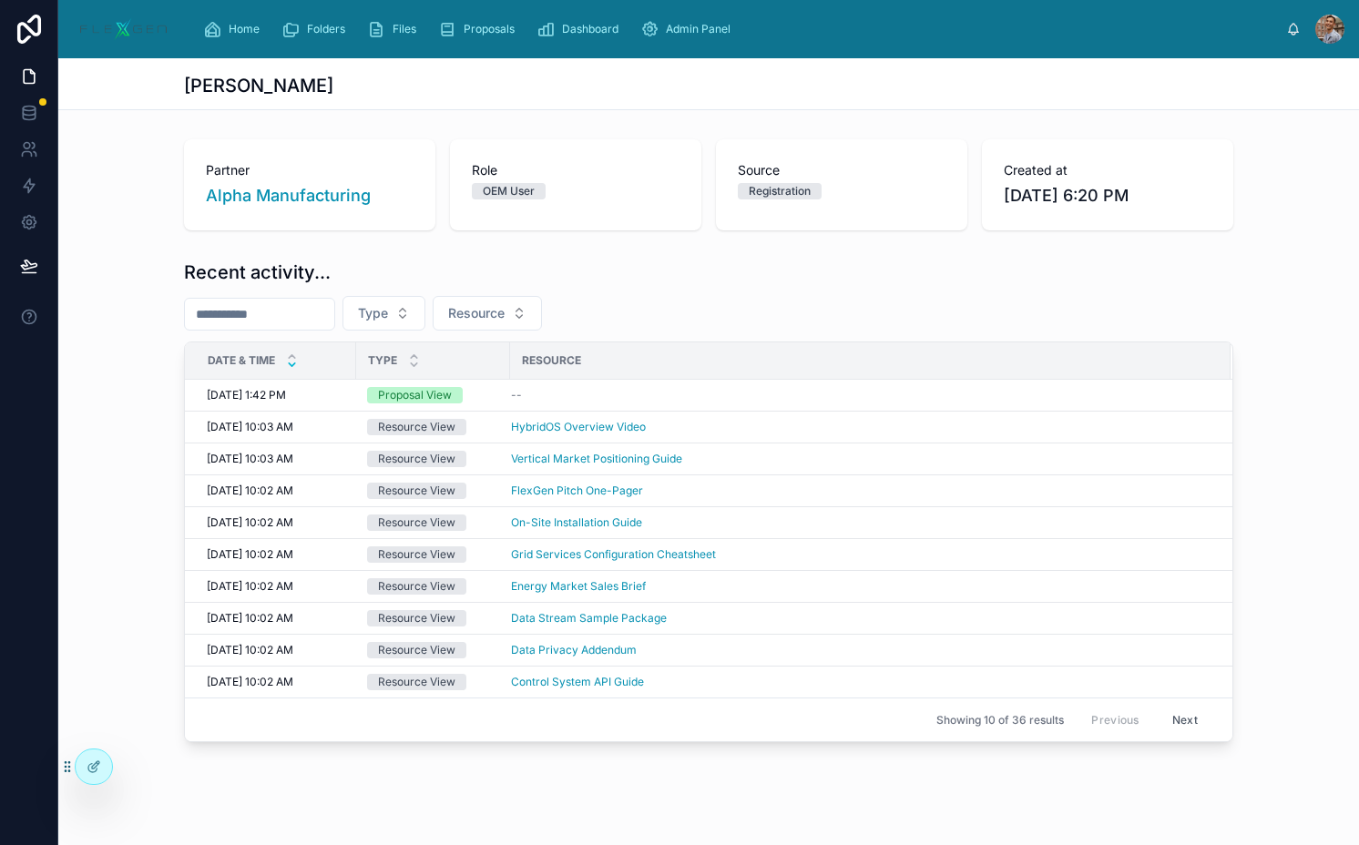
click at [236, 277] on h1 "Recent activity..." at bounding box center [257, 272] width 147 height 25
click at [468, 275] on div "Recent activity..." at bounding box center [708, 272] width 1049 height 25
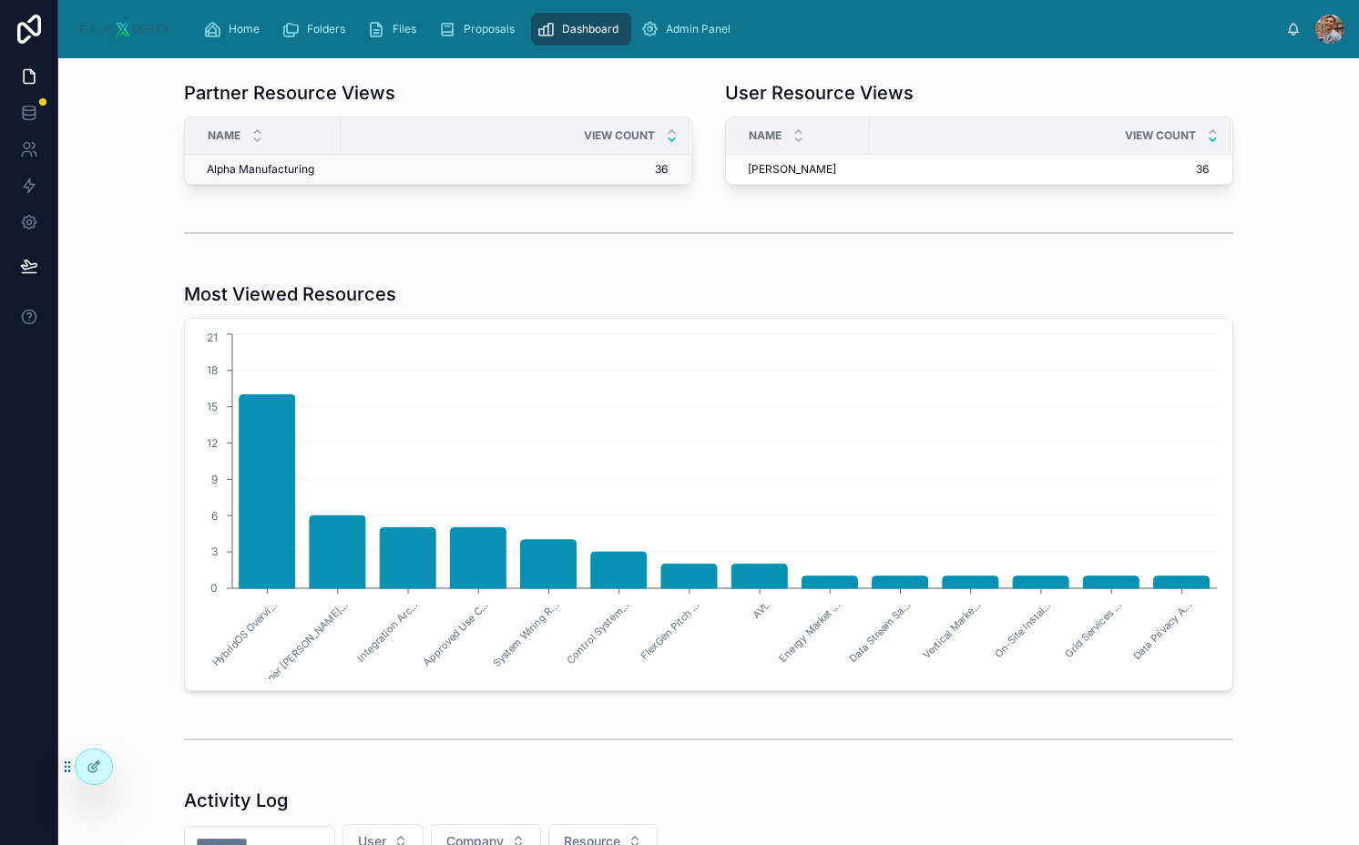
click at [371, 168] on span "36" at bounding box center [504, 169] width 326 height 15
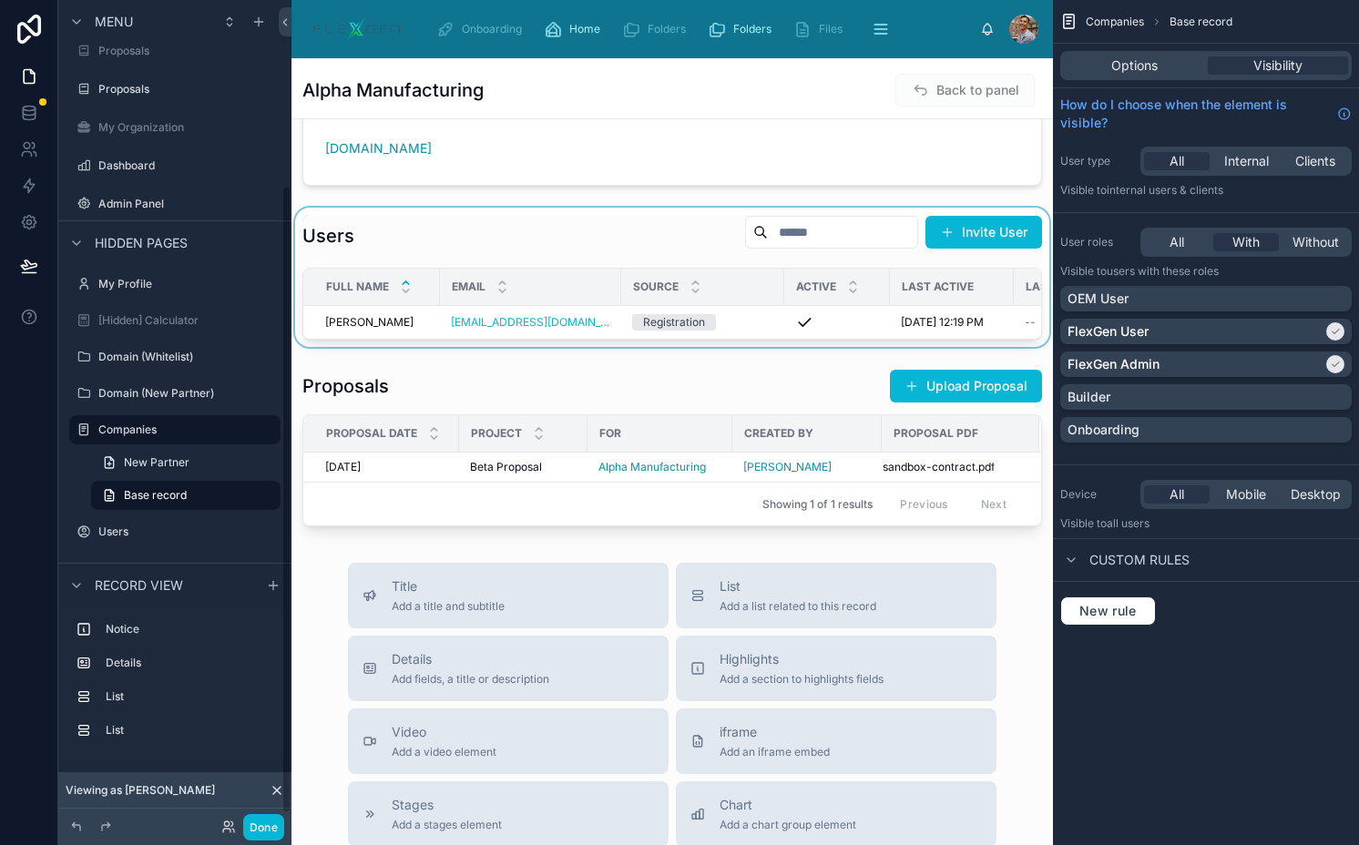
scroll to position [359, 0]
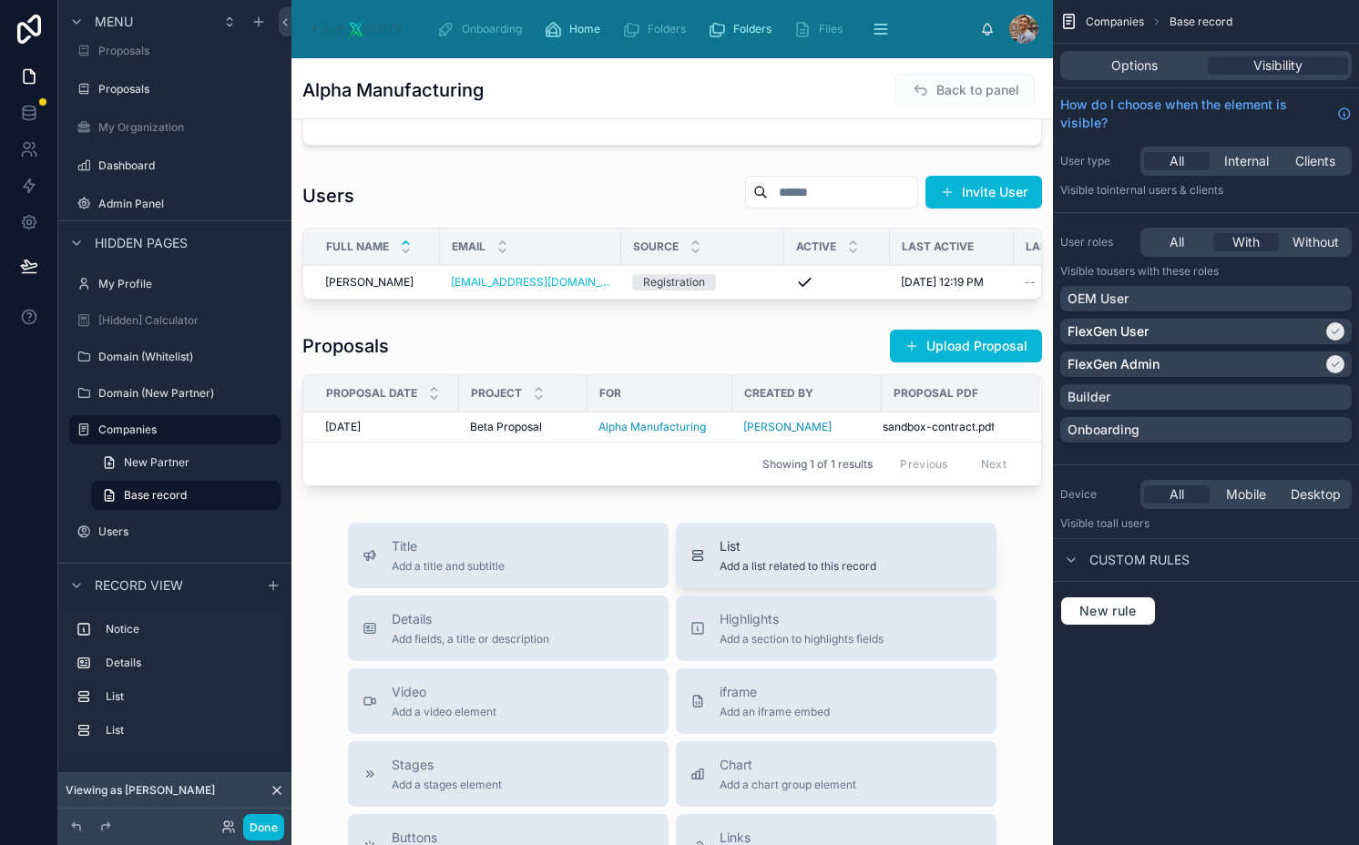
click at [743, 574] on div "List Add a list related to this record" at bounding box center [797, 555] width 157 height 36
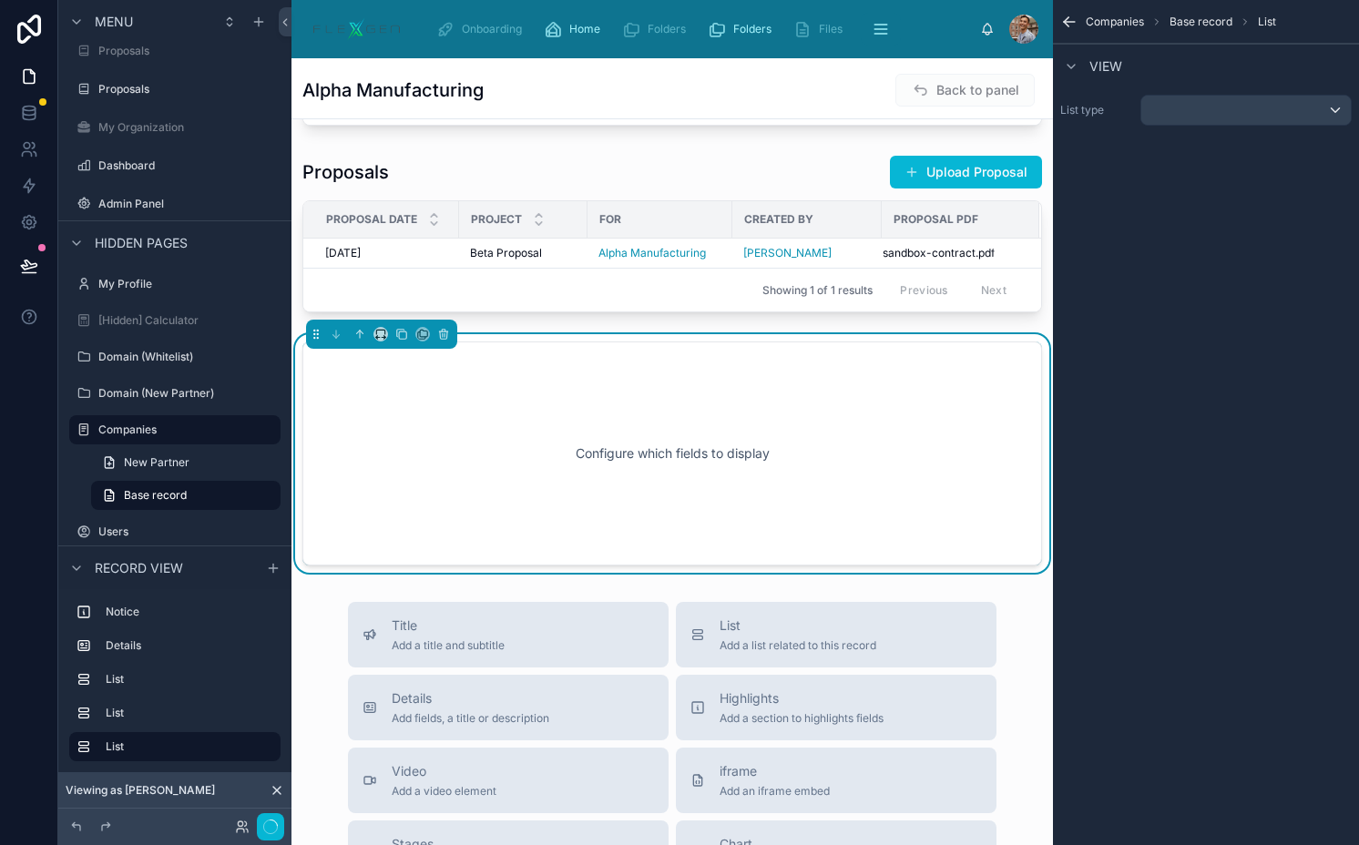
scroll to position [580, 0]
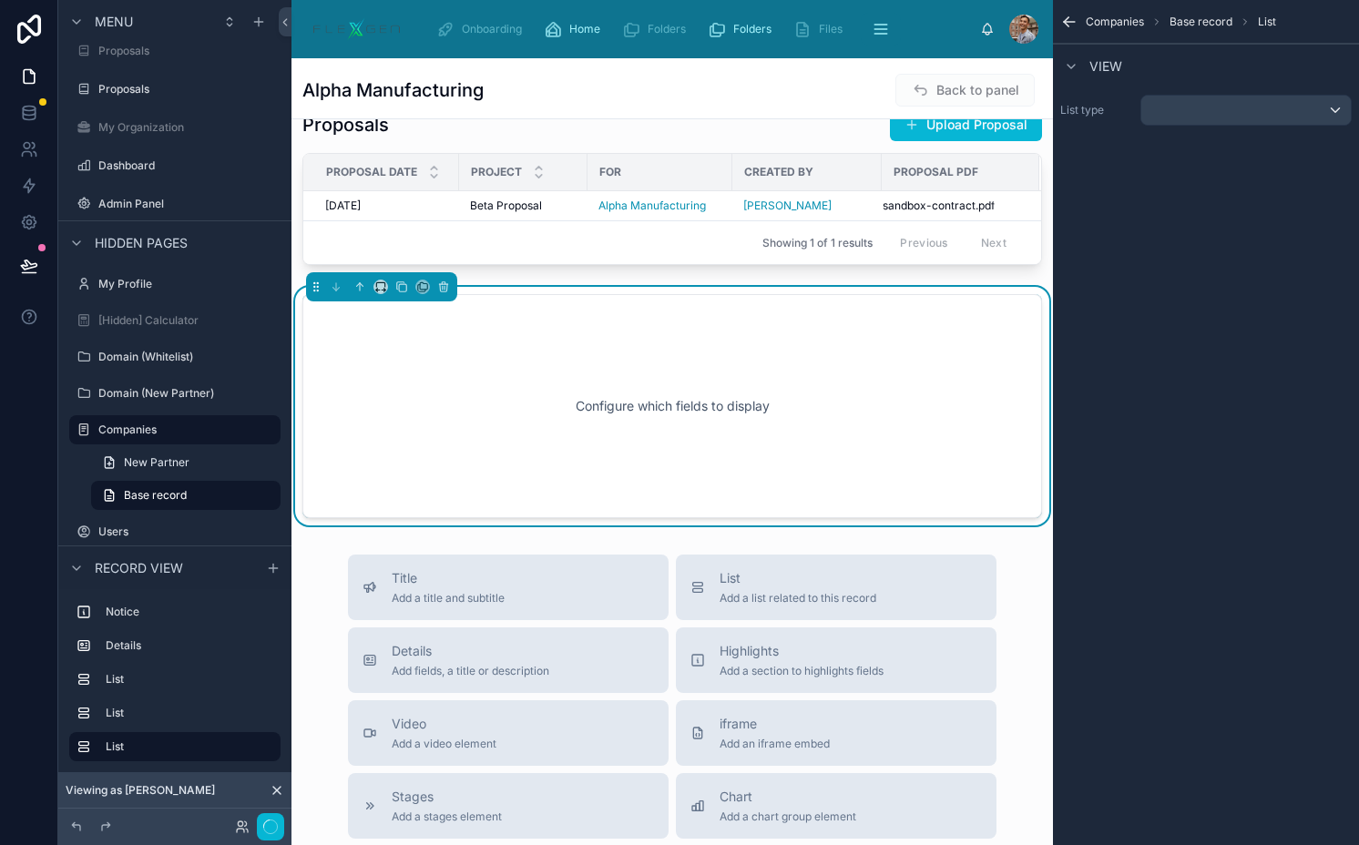
click at [1203, 127] on div "List type" at bounding box center [1206, 110] width 306 height 46
click at [1187, 117] on div "scrollable content" at bounding box center [1245, 110] width 209 height 29
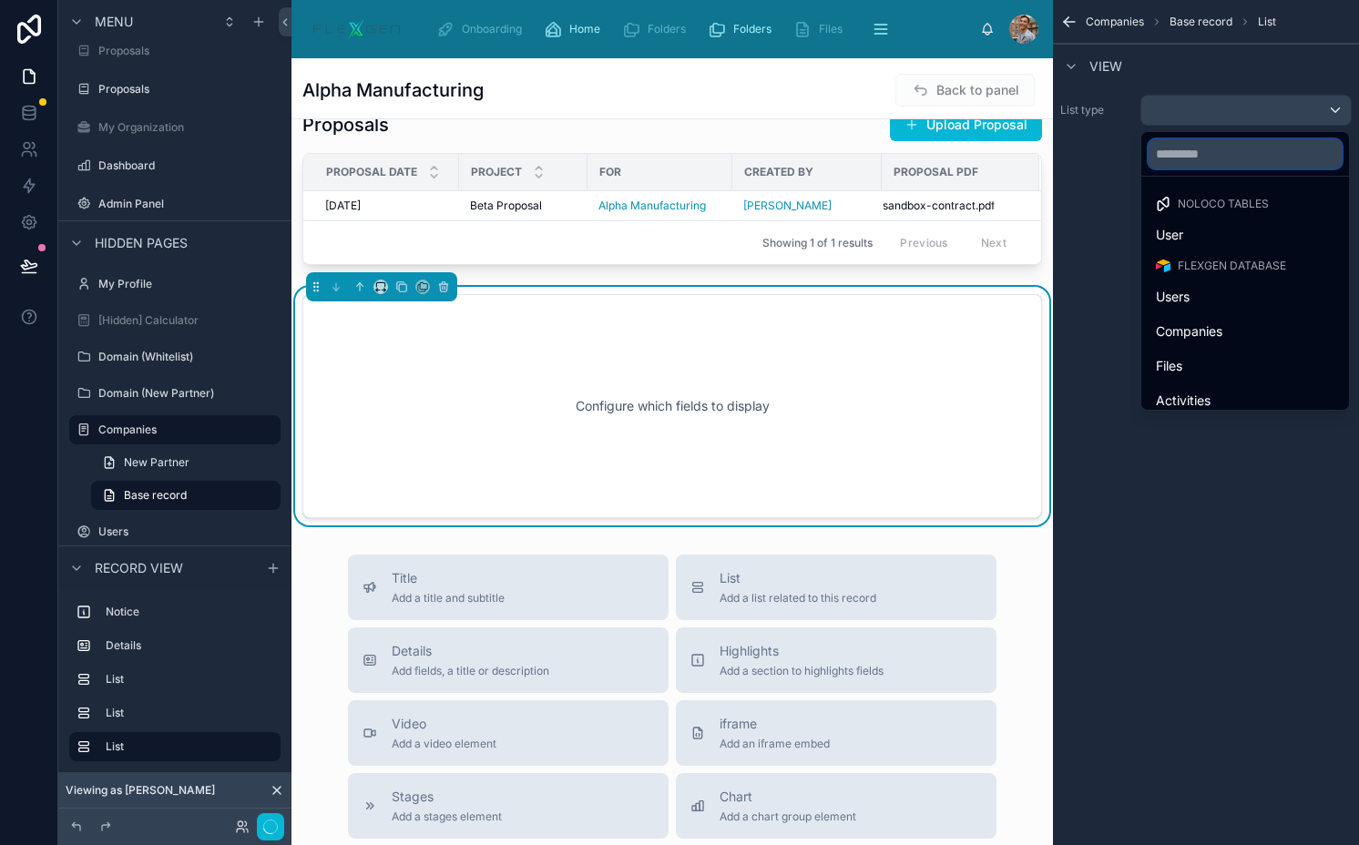
click at [1187, 161] on input "text" at bounding box center [1244, 153] width 193 height 29
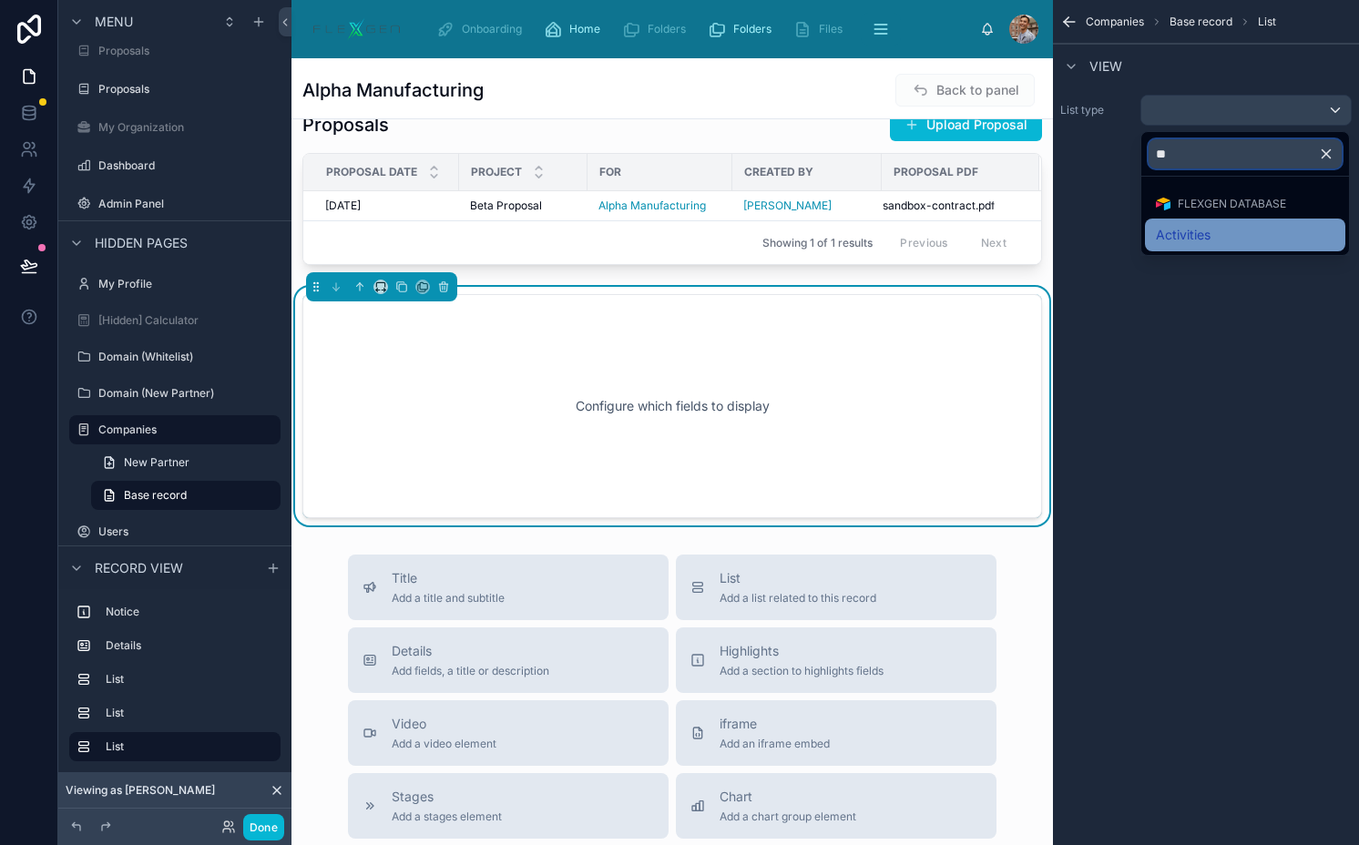
type input "**"
click at [1188, 225] on span "Activities" at bounding box center [1182, 235] width 55 height 22
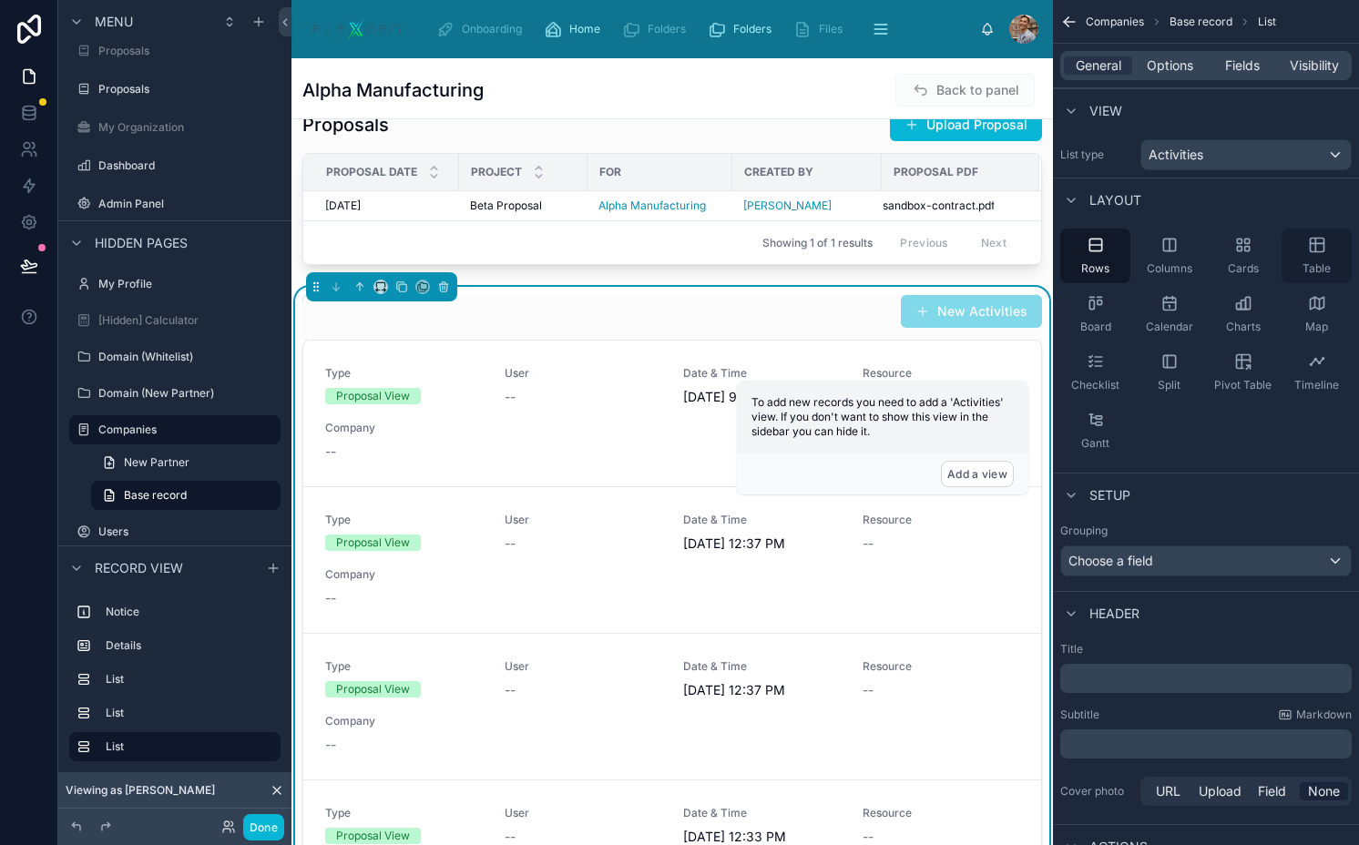
click at [1342, 269] on div "Table" at bounding box center [1316, 256] width 70 height 55
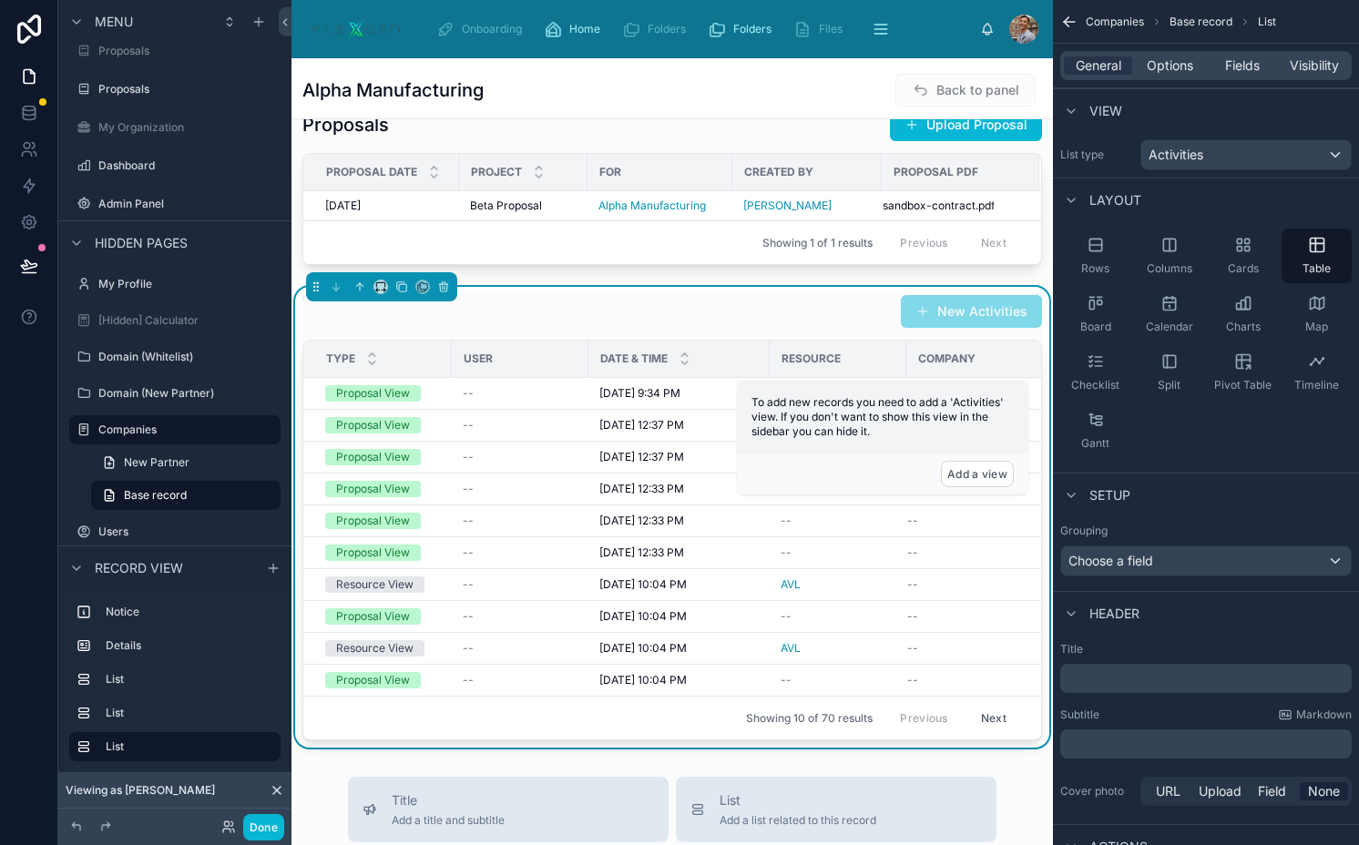
click at [1154, 673] on p "﻿" at bounding box center [1207, 678] width 280 height 18
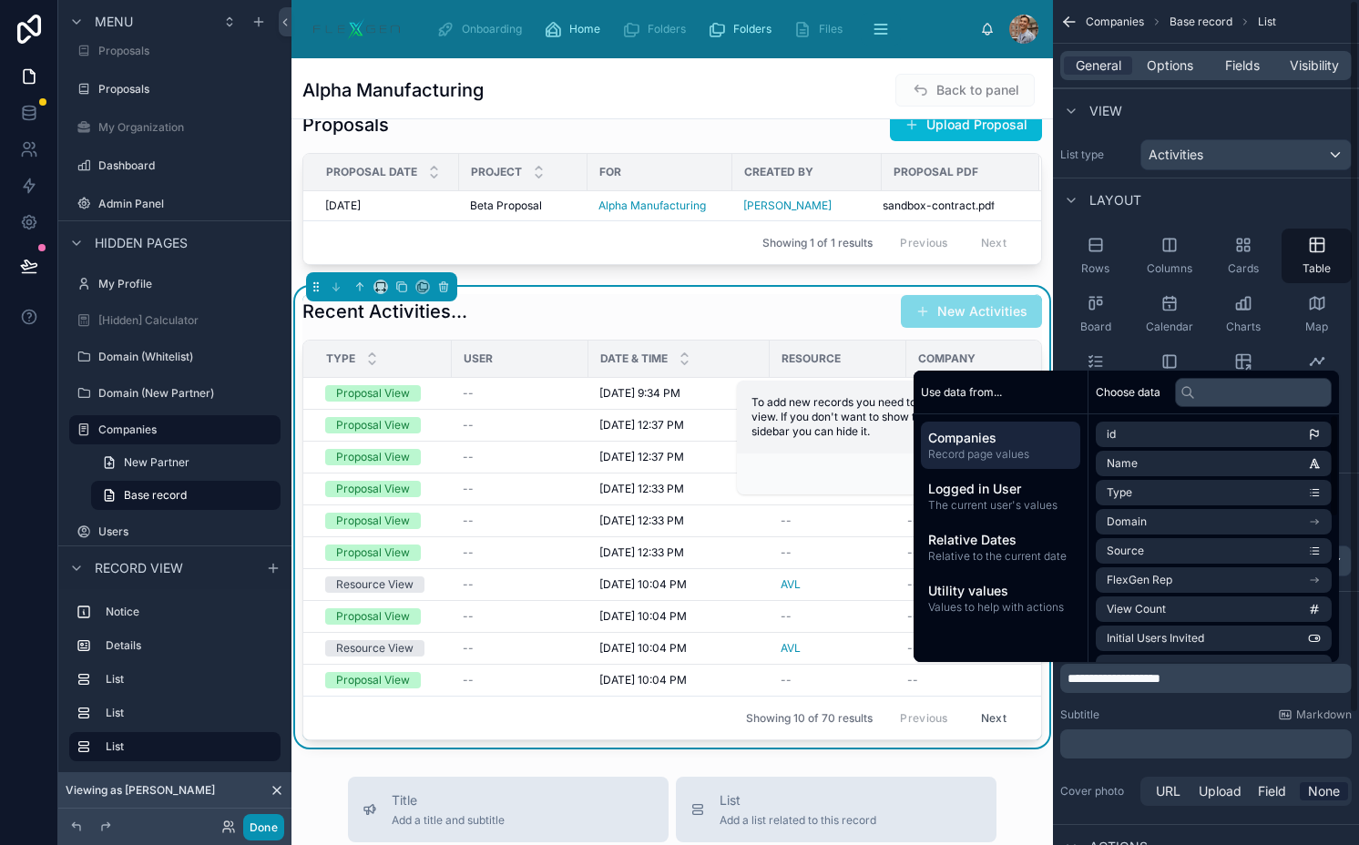
click at [268, 821] on button "Done" at bounding box center [263, 827] width 41 height 26
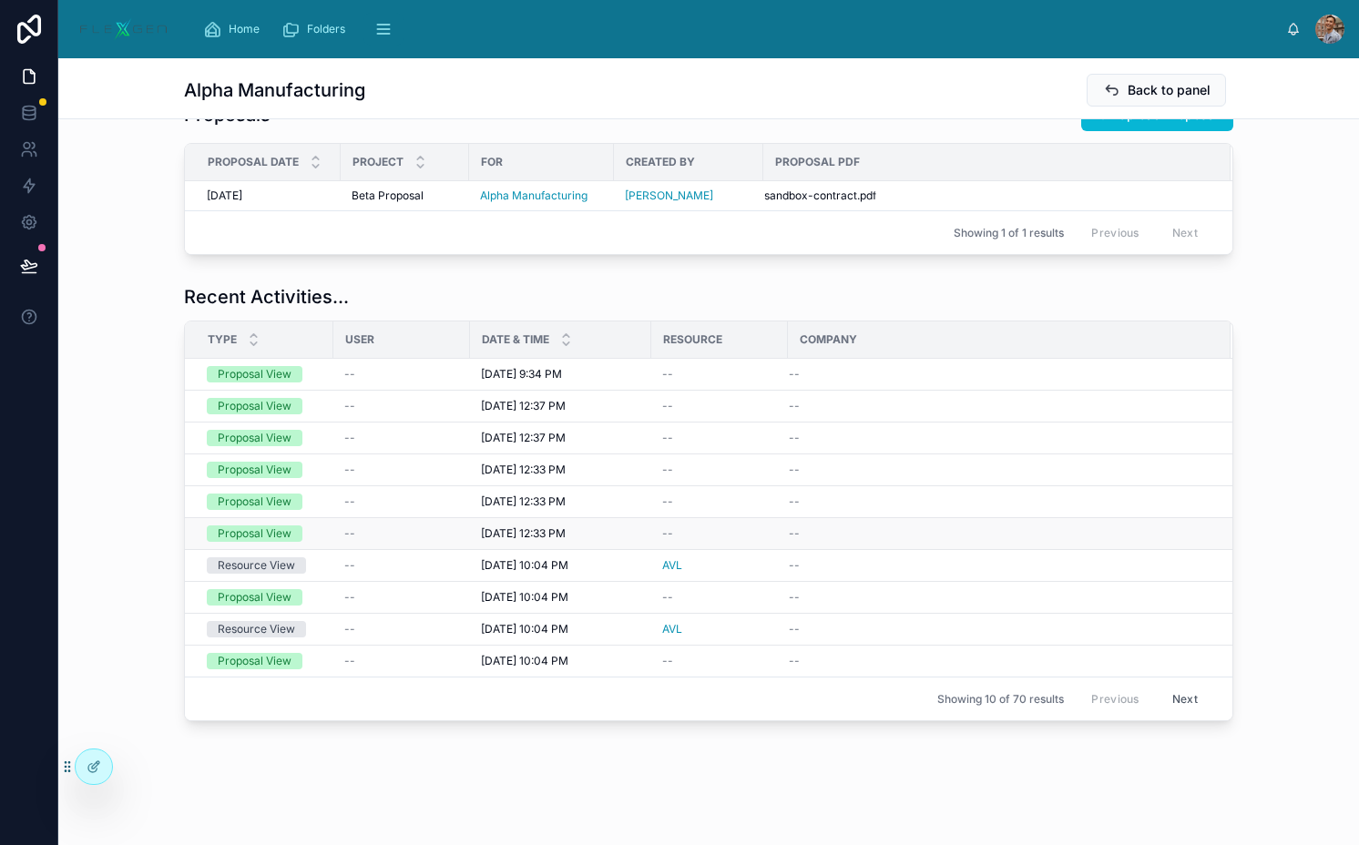
scroll to position [499, 0]
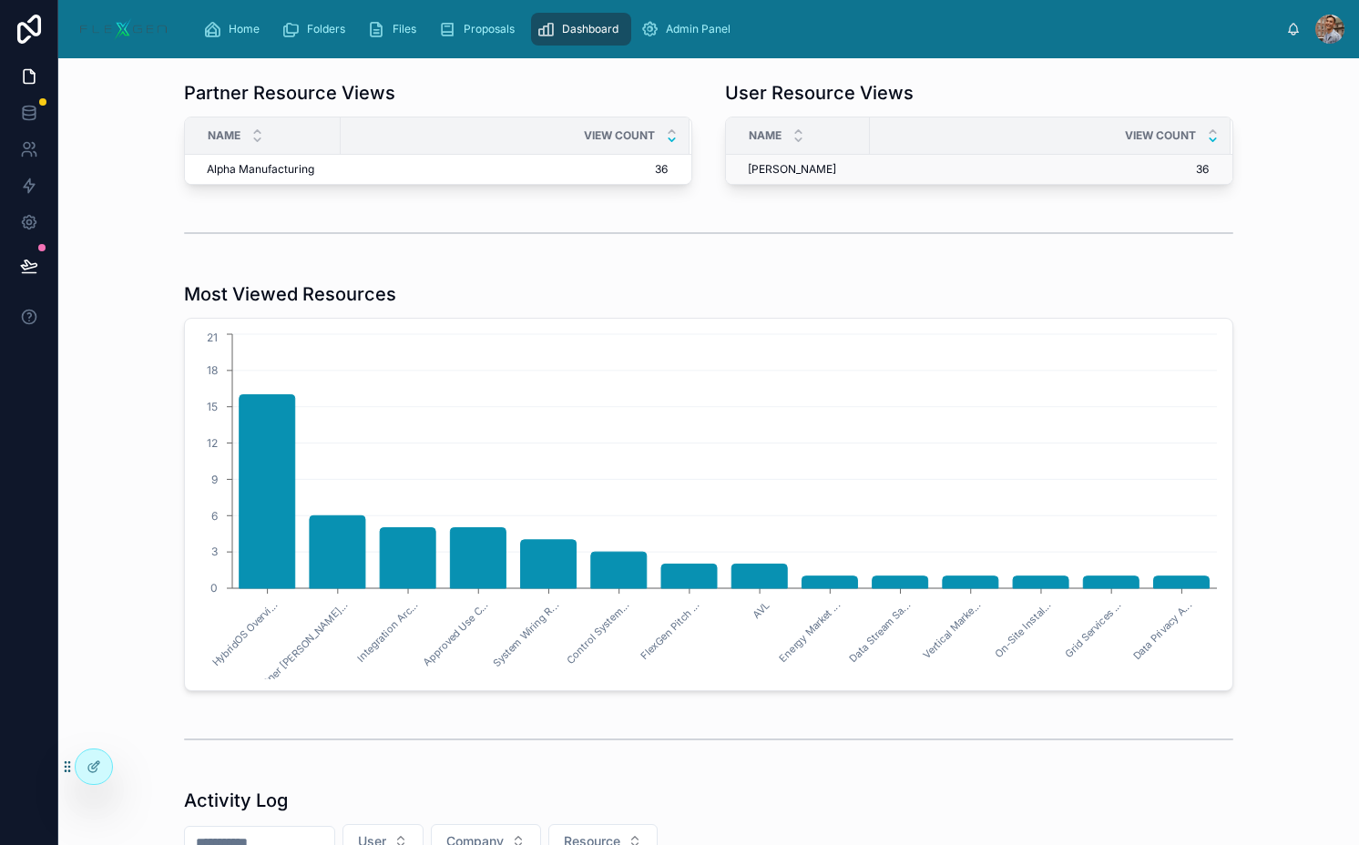
click at [752, 160] on td "Sarah Pinckley Sarah Pinckley" at bounding box center [798, 170] width 144 height 30
click at [752, 169] on span "Sarah Pinckley" at bounding box center [792, 169] width 88 height 15
click at [295, 173] on span "Alpha Manufacturing" at bounding box center [260, 169] width 107 height 15
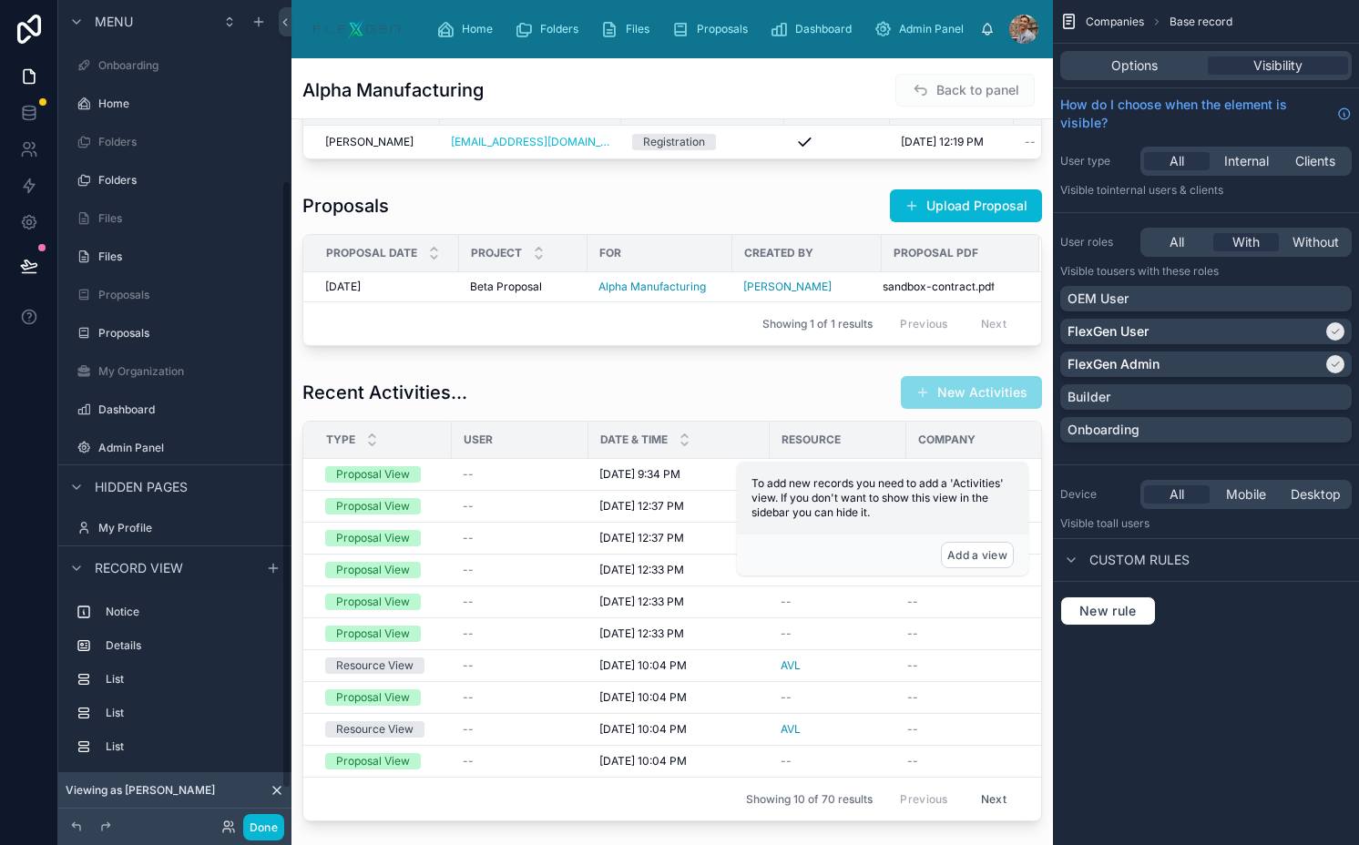
scroll to position [244, 0]
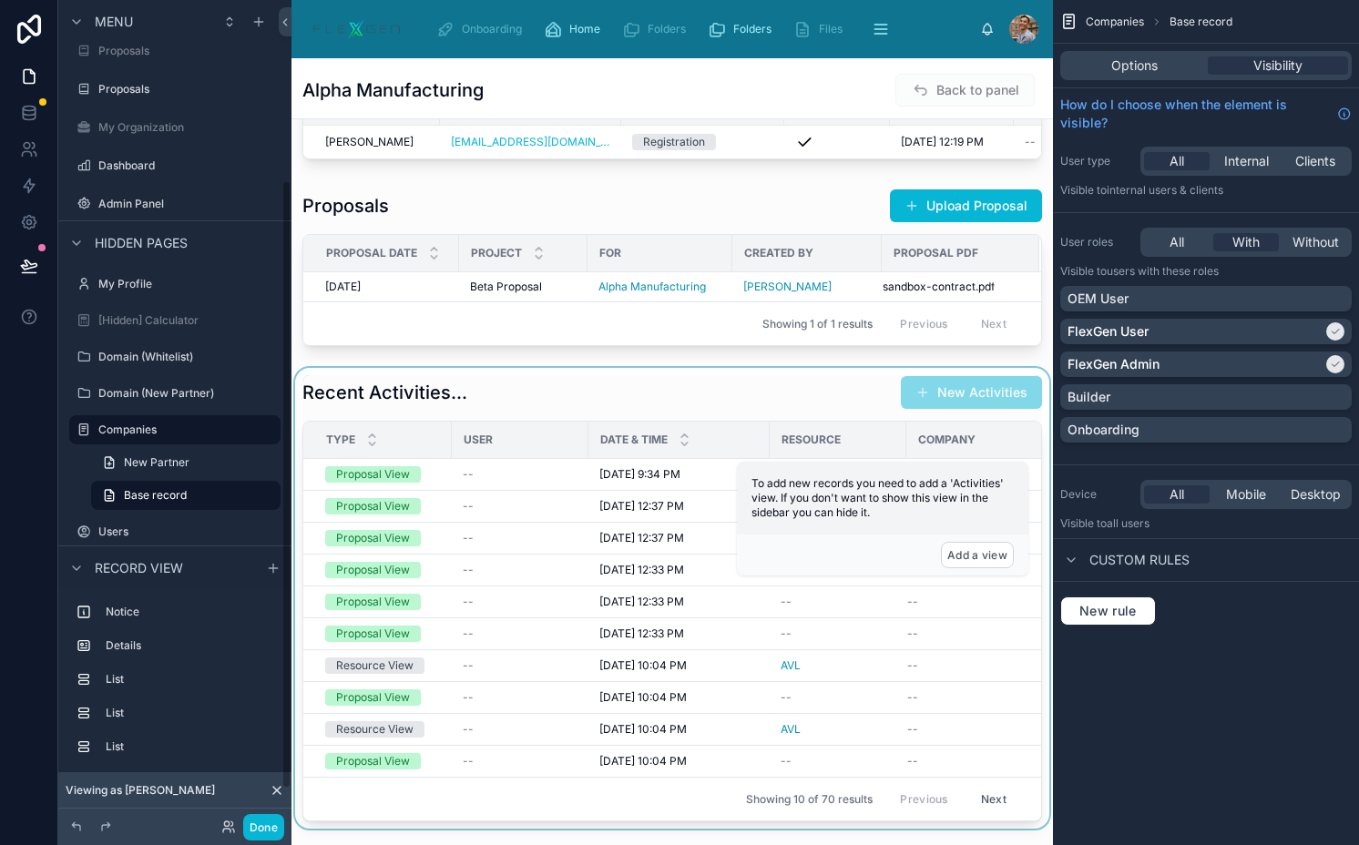
click at [499, 430] on div at bounding box center [671, 598] width 761 height 461
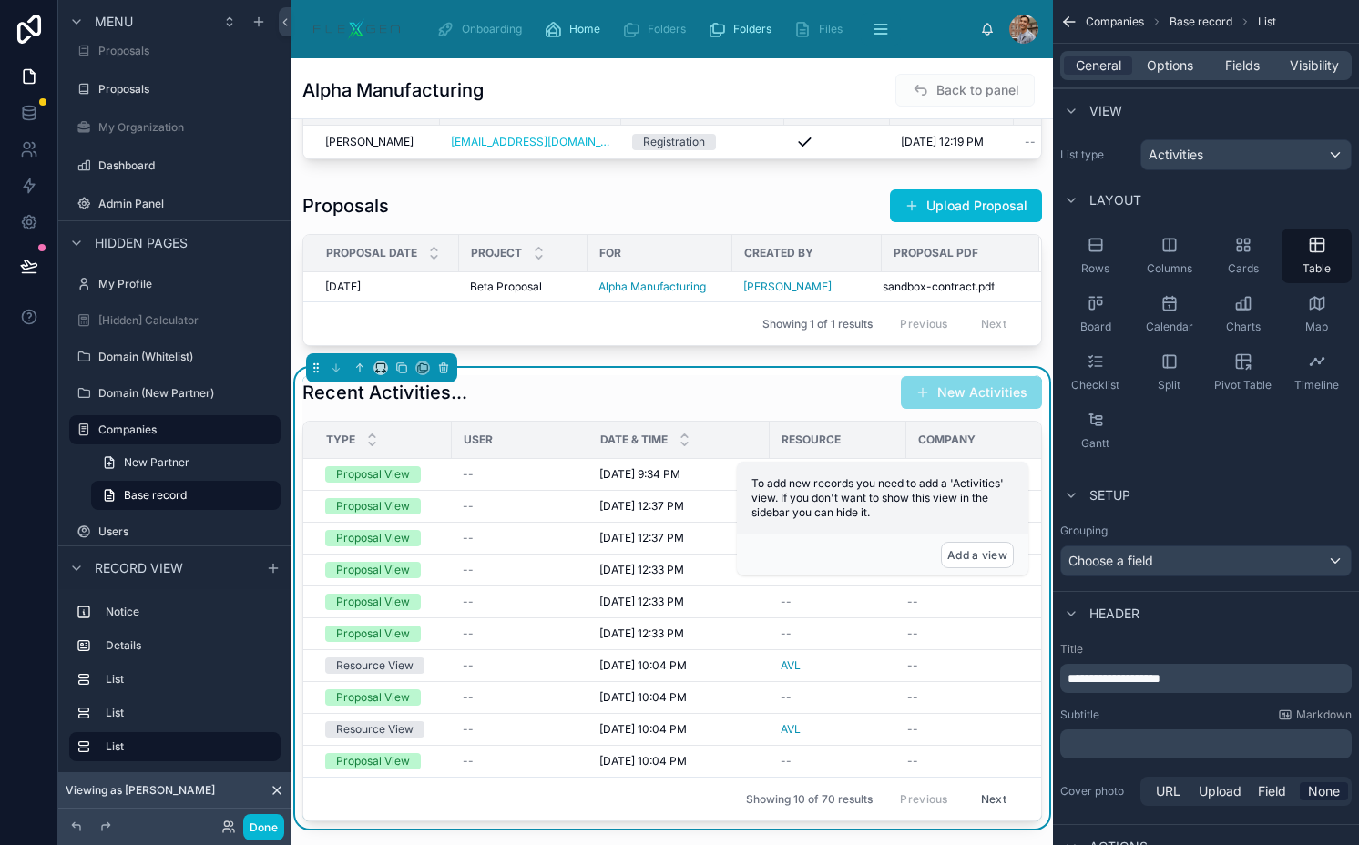
click at [1122, 679] on span "**********" at bounding box center [1113, 678] width 93 height 13
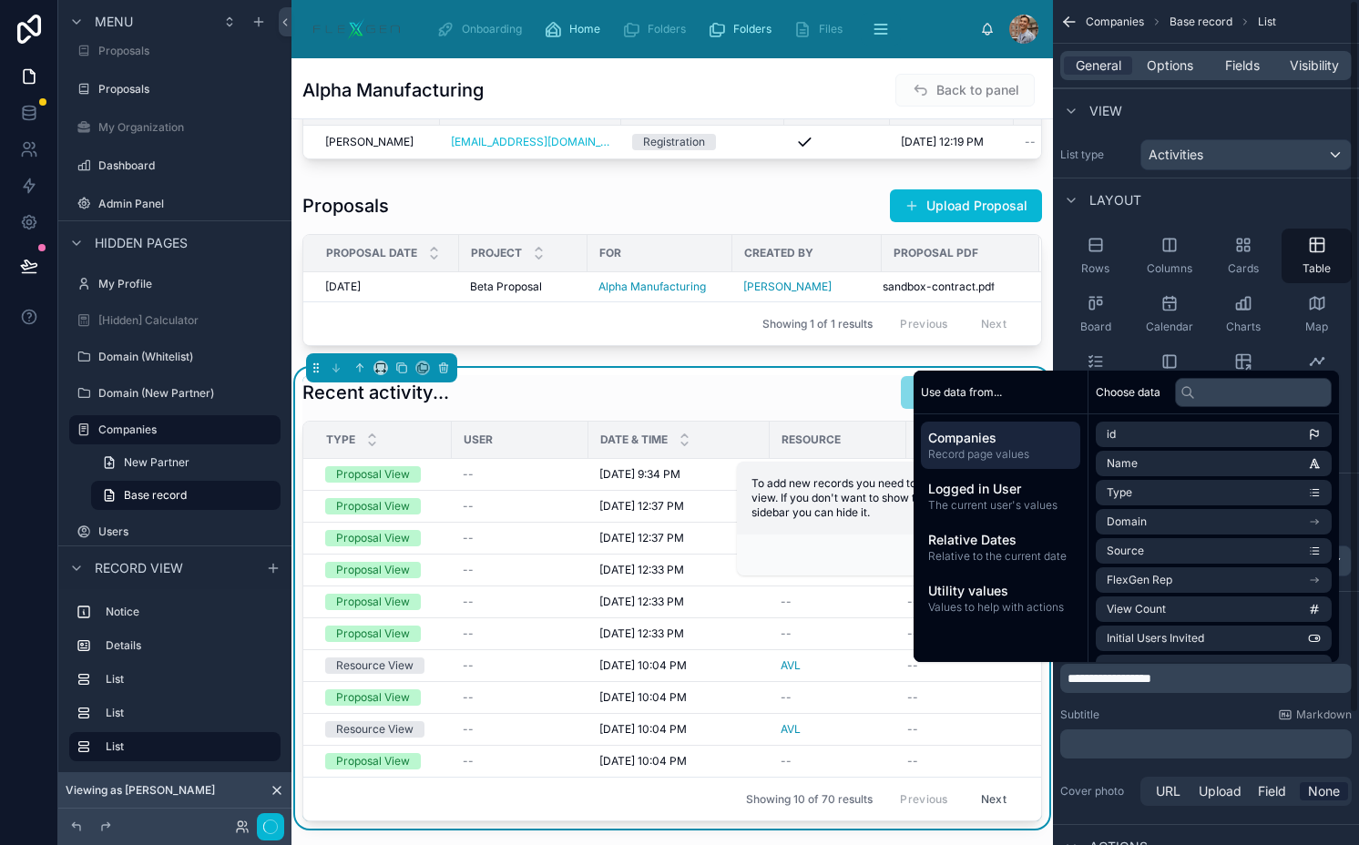
click at [1147, 703] on div "**********" at bounding box center [1206, 726] width 306 height 182
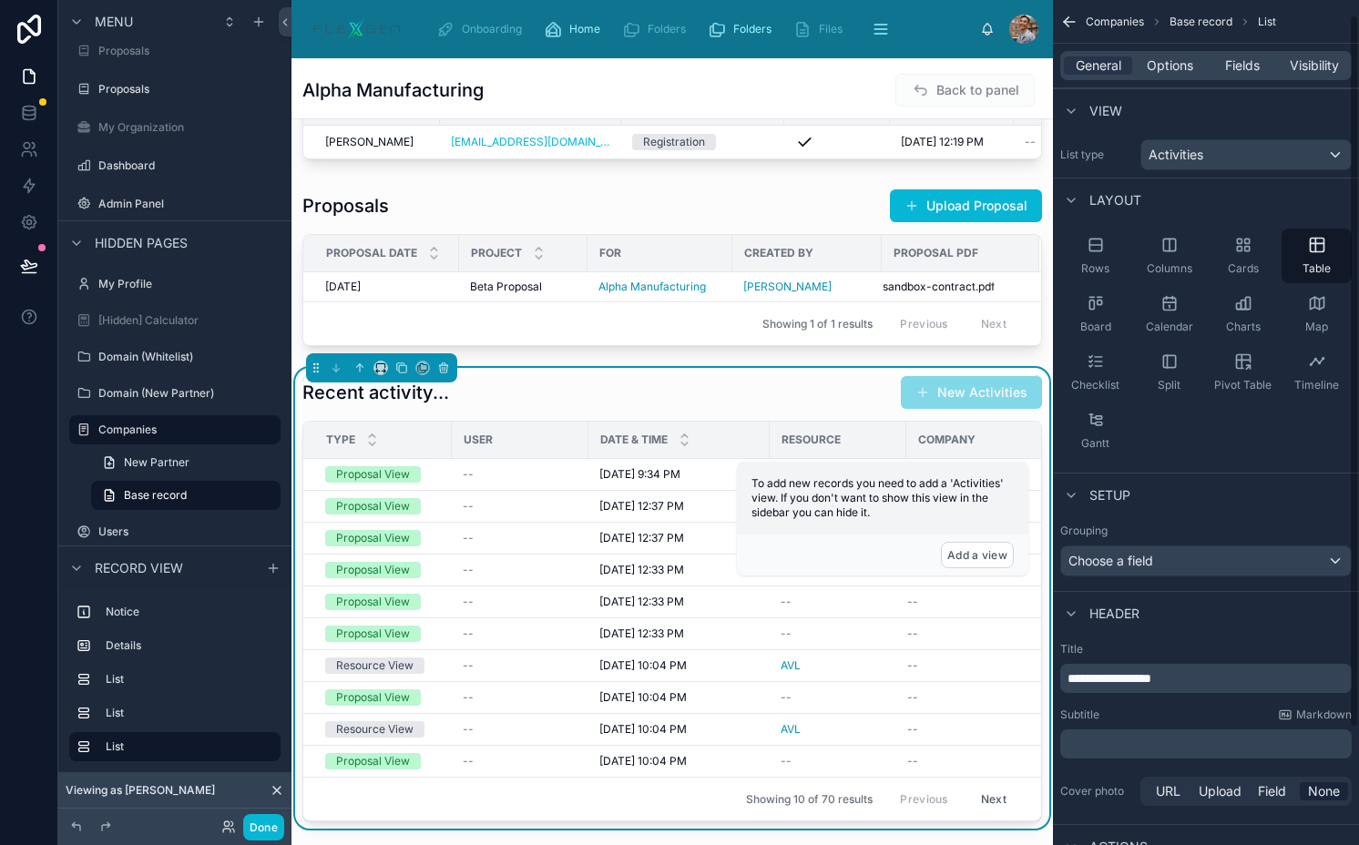
scroll to position [156, 0]
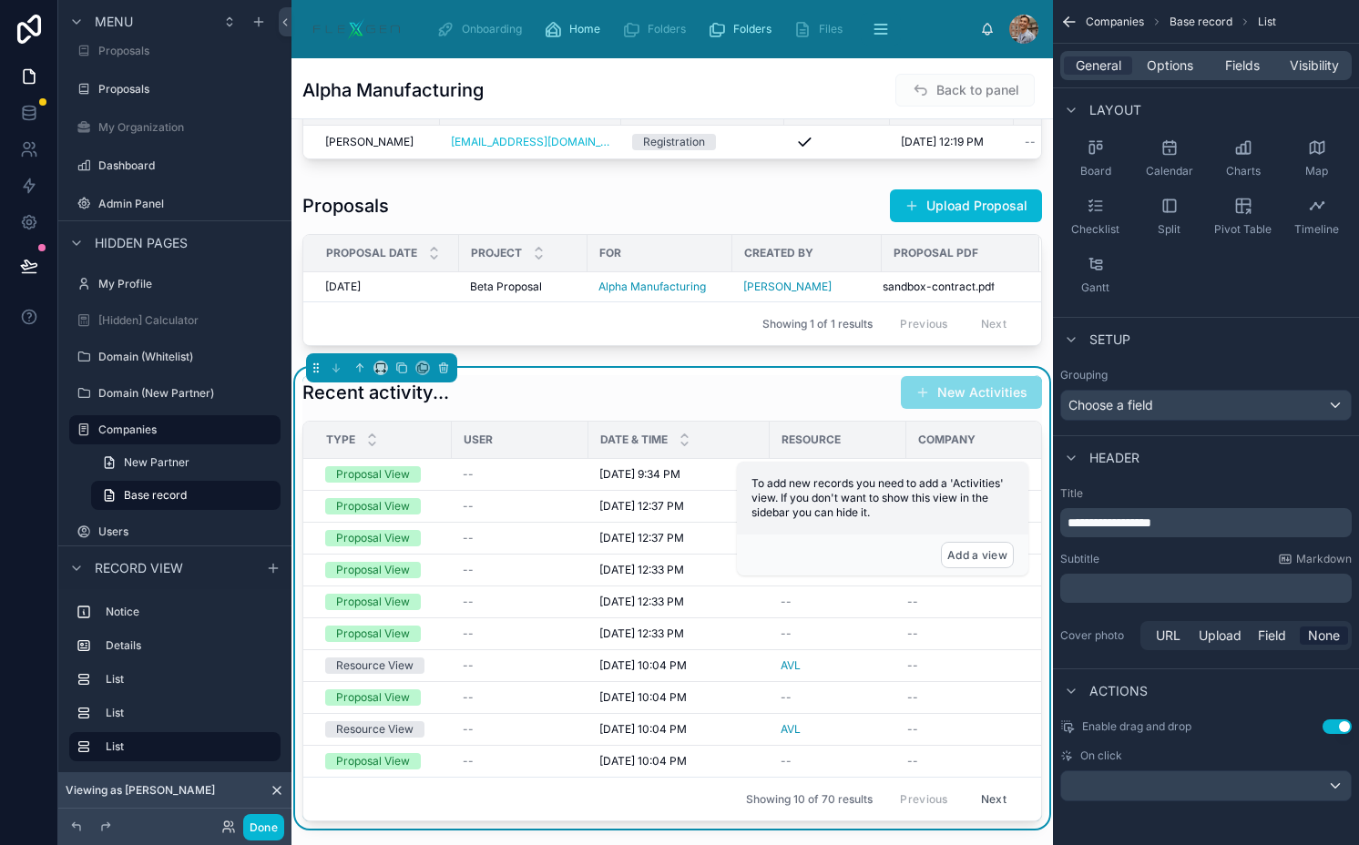
click at [1331, 723] on button "Use setting" at bounding box center [1336, 726] width 29 height 15
click at [1188, 779] on div "scrollable content" at bounding box center [1206, 785] width 290 height 29
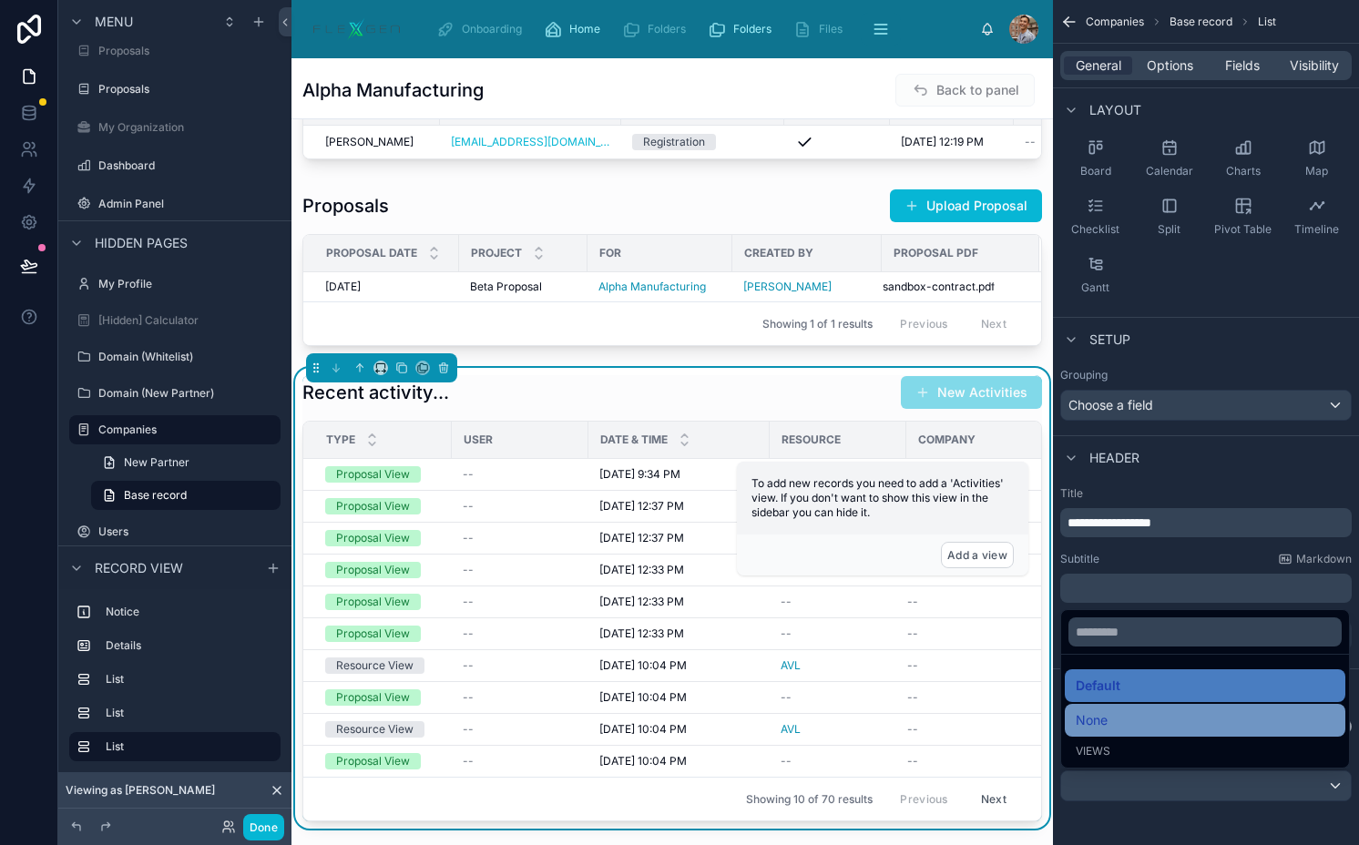
click at [1127, 728] on div "None" at bounding box center [1204, 720] width 259 height 22
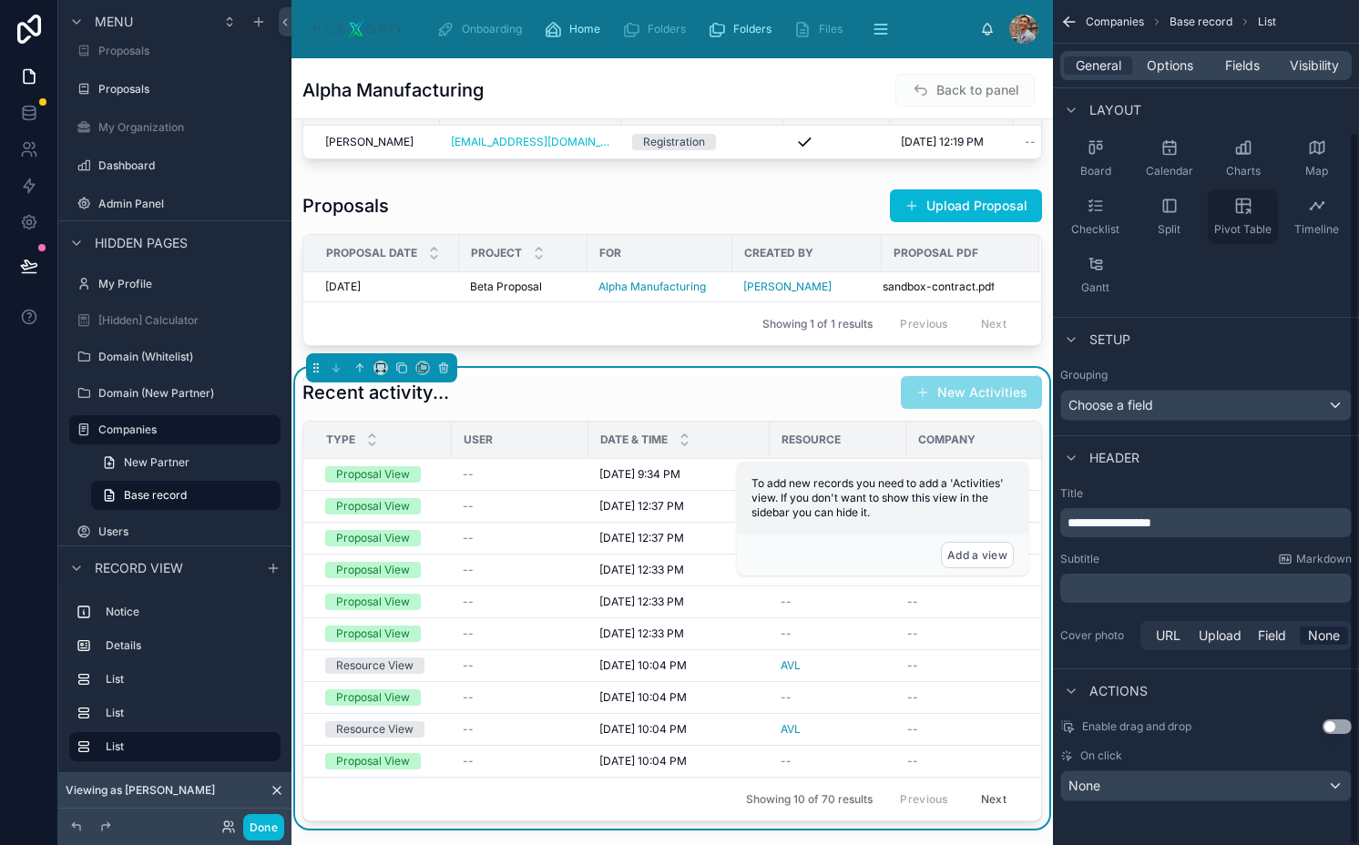
scroll to position [0, 0]
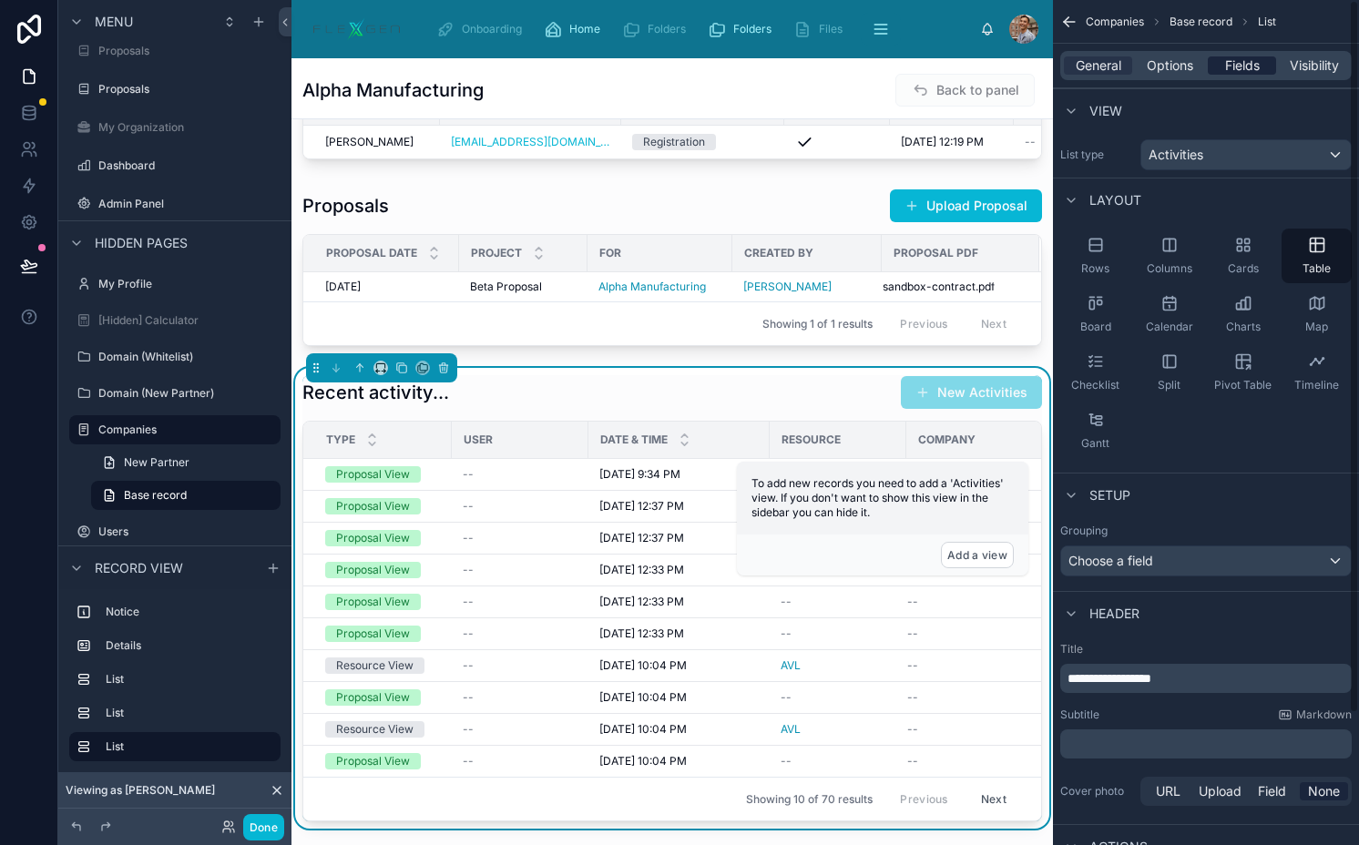
click at [1229, 65] on span "Fields" at bounding box center [1242, 65] width 35 height 18
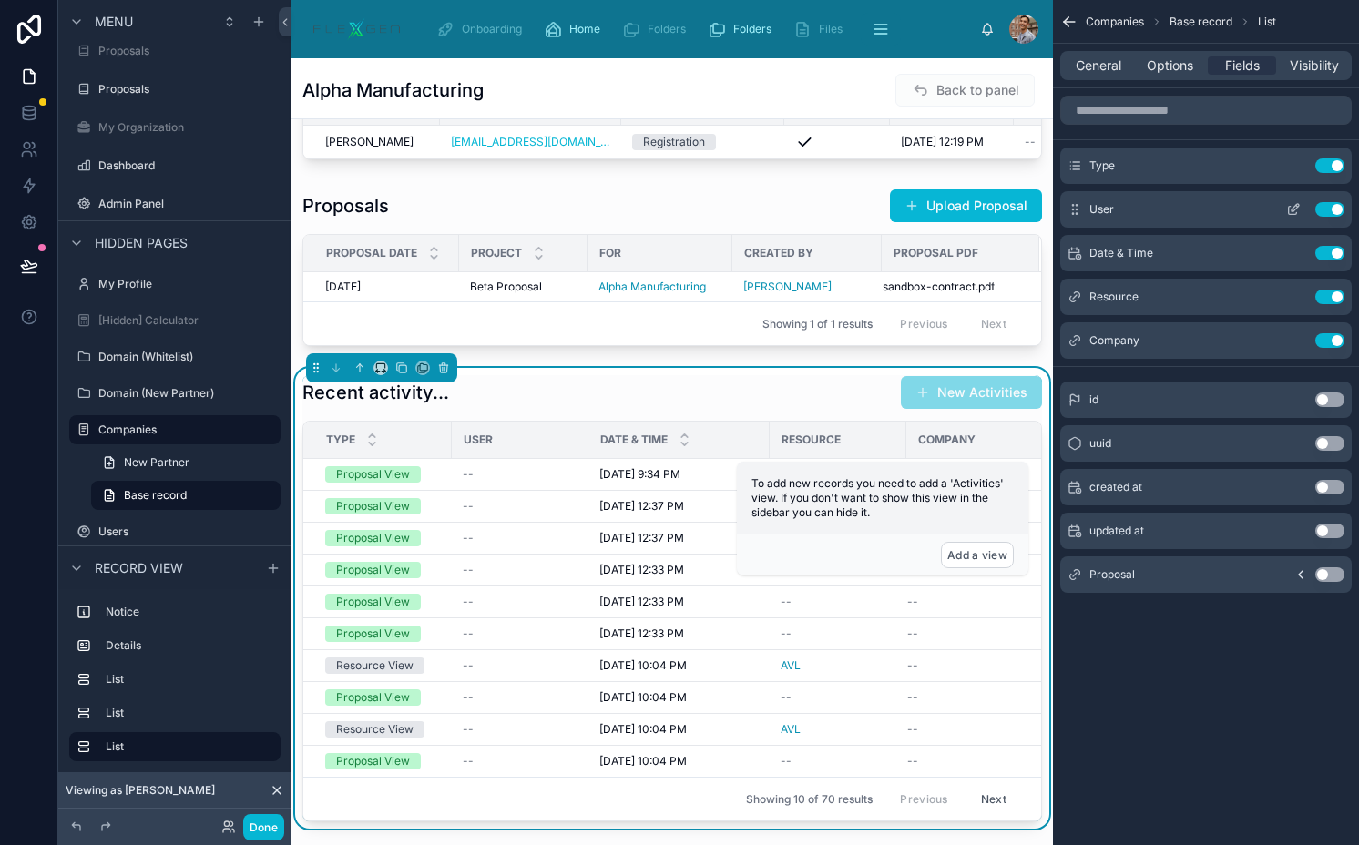
click at [1326, 212] on button "Use setting" at bounding box center [1329, 209] width 29 height 15
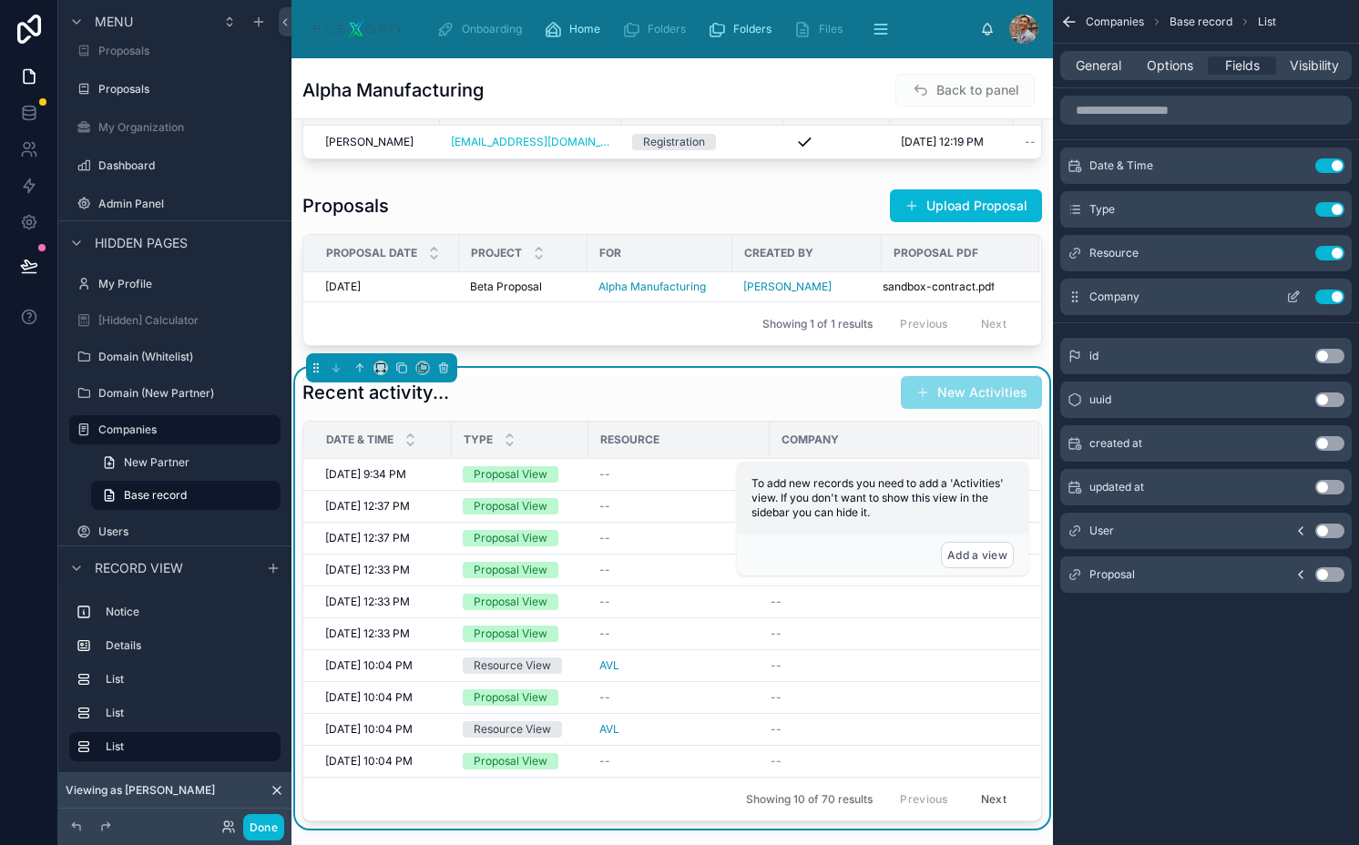
click at [1323, 297] on button "Use setting" at bounding box center [1329, 297] width 29 height 15
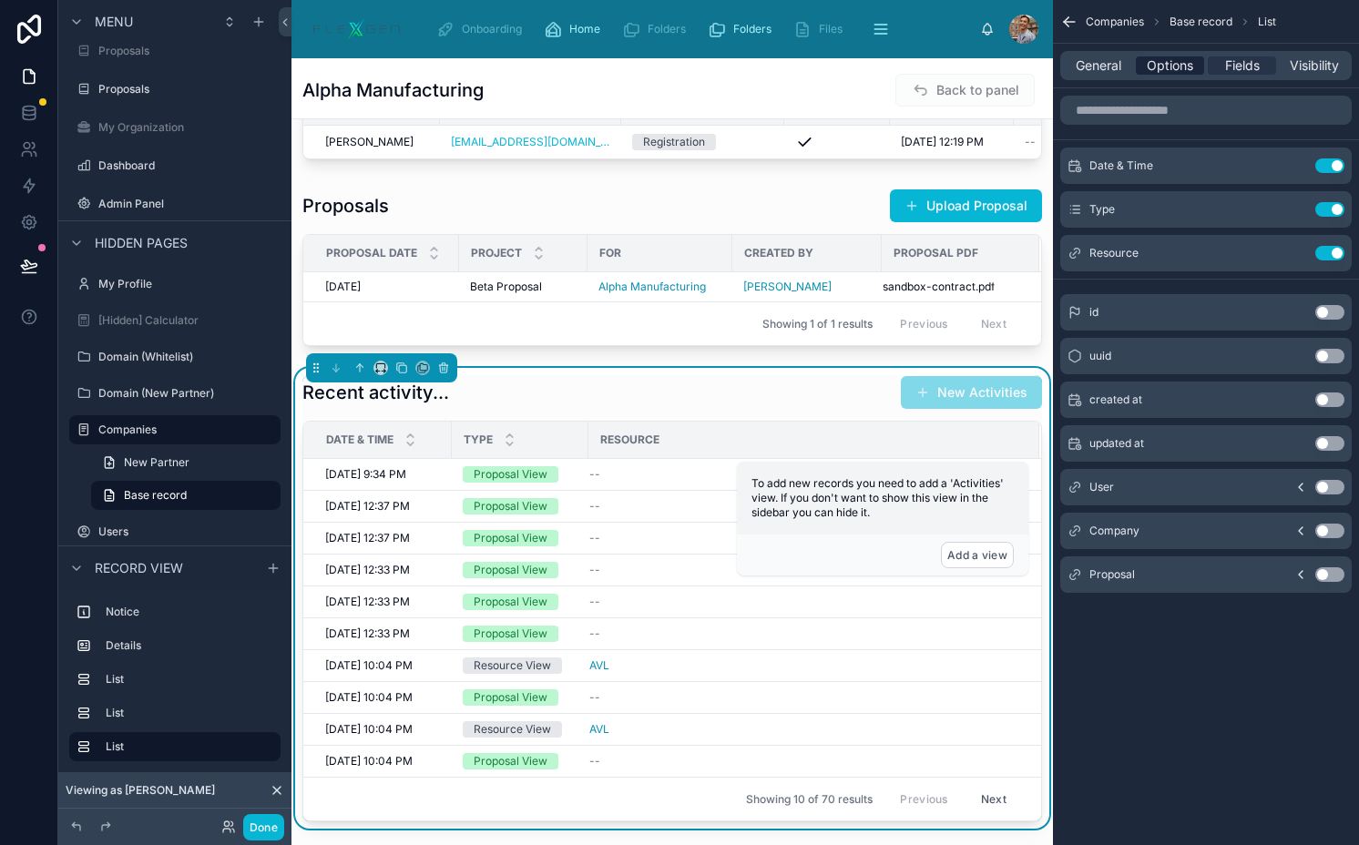
click at [1176, 72] on span "Options" at bounding box center [1169, 65] width 46 height 18
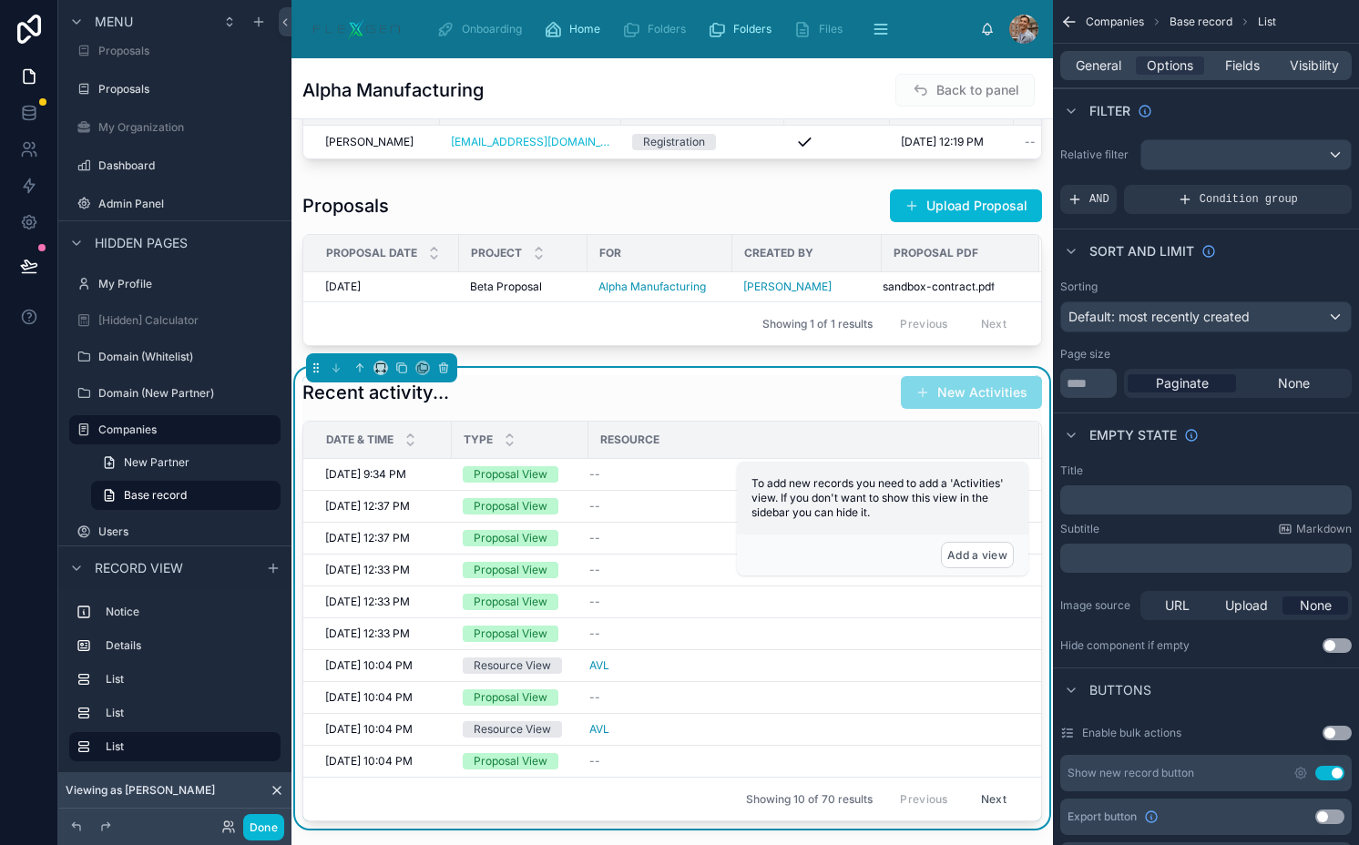
click at [1319, 771] on button "Use setting" at bounding box center [1329, 773] width 29 height 15
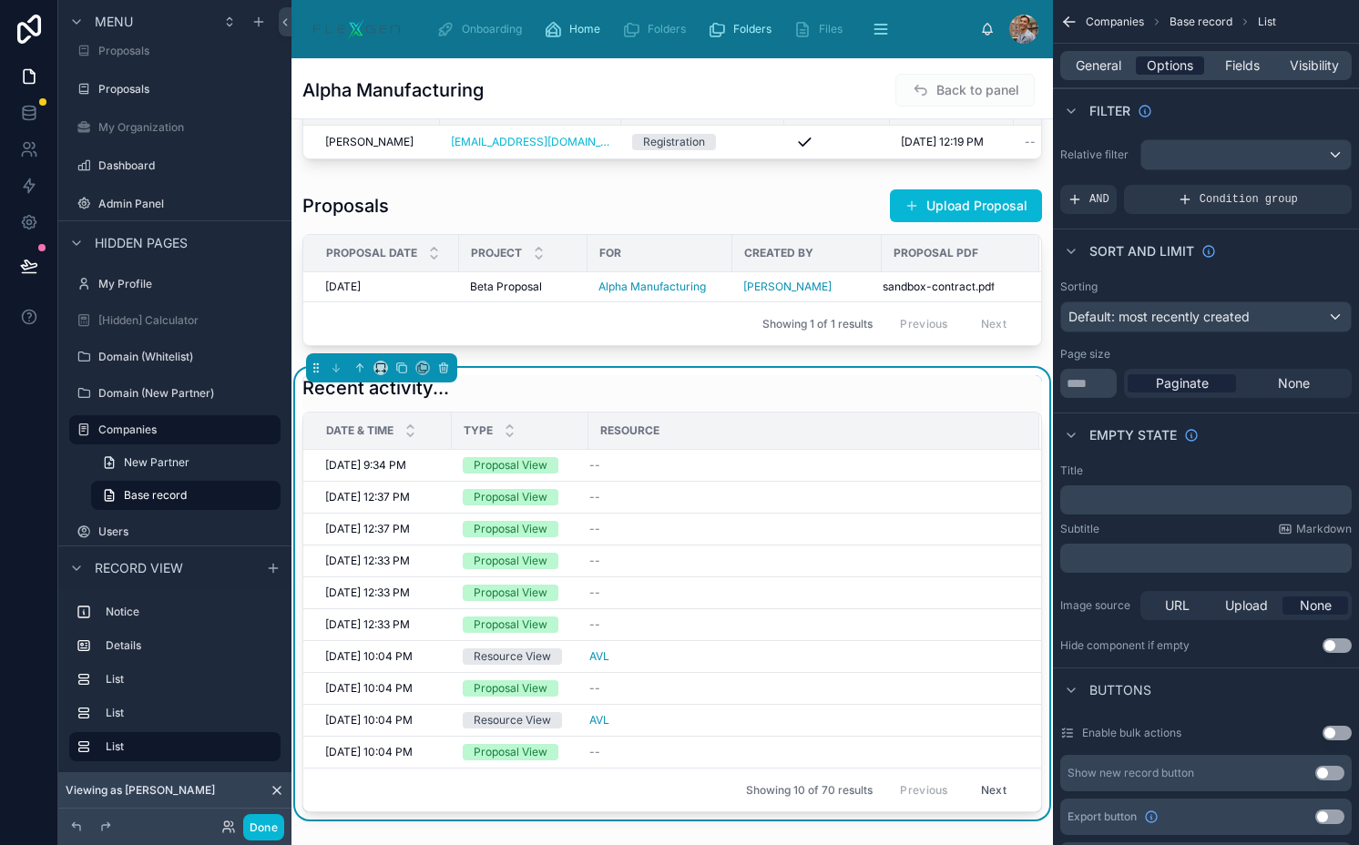
click at [1176, 65] on span "Options" at bounding box center [1169, 65] width 46 height 18
click at [1229, 69] on span "Fields" at bounding box center [1242, 65] width 35 height 18
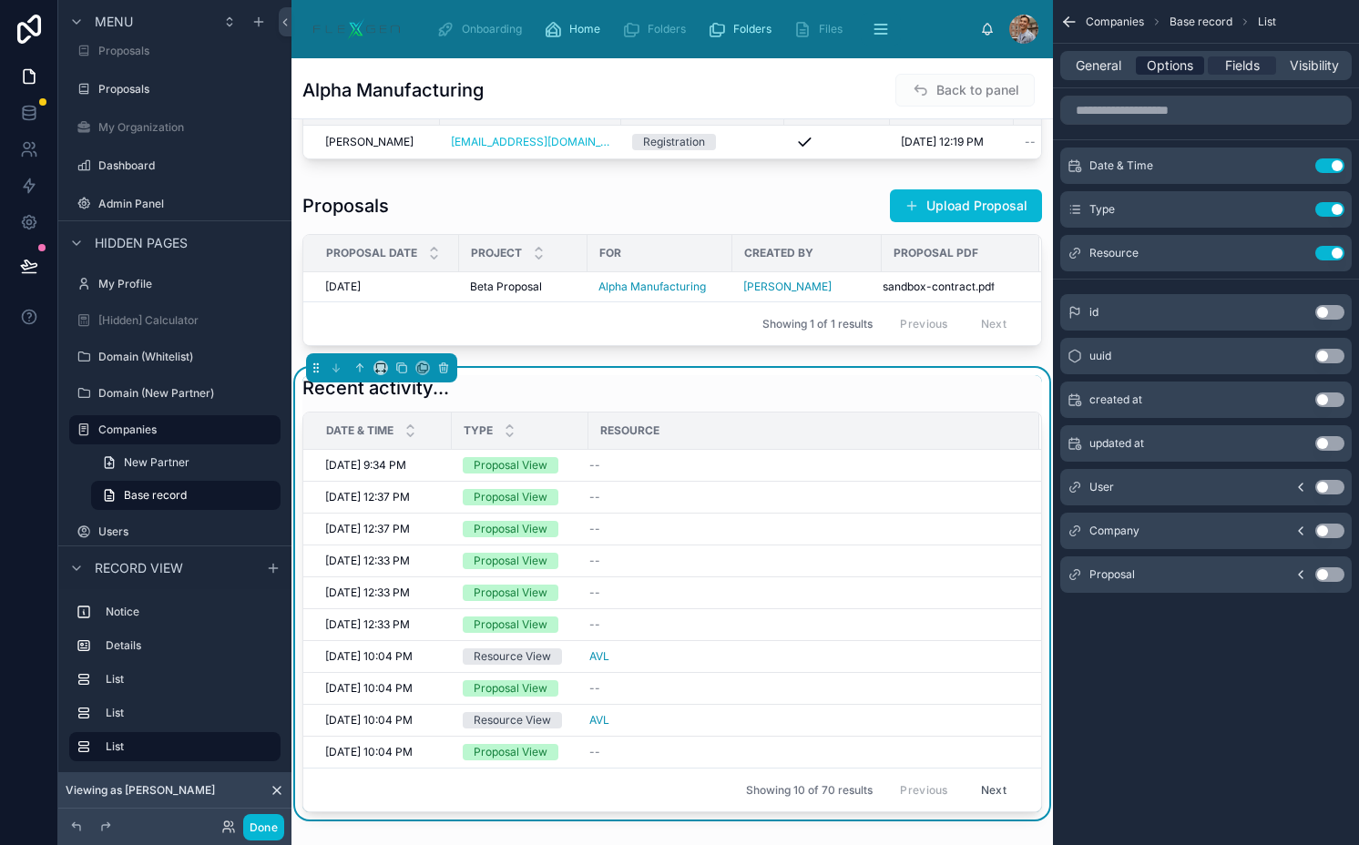
click at [1181, 63] on span "Options" at bounding box center [1169, 65] width 46 height 18
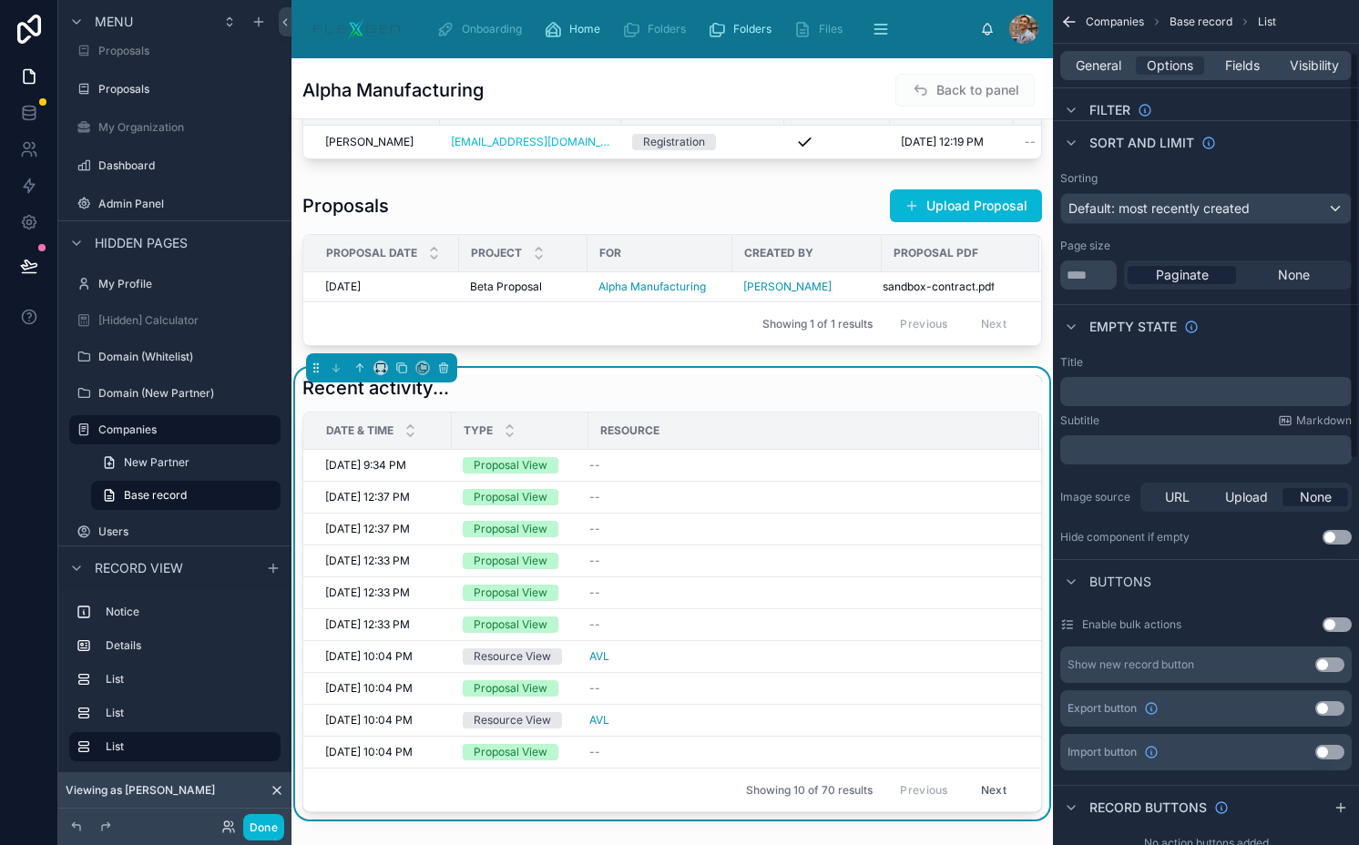
scroll to position [107, 0]
click at [1113, 210] on span "Default: most recently created" at bounding box center [1158, 209] width 181 height 15
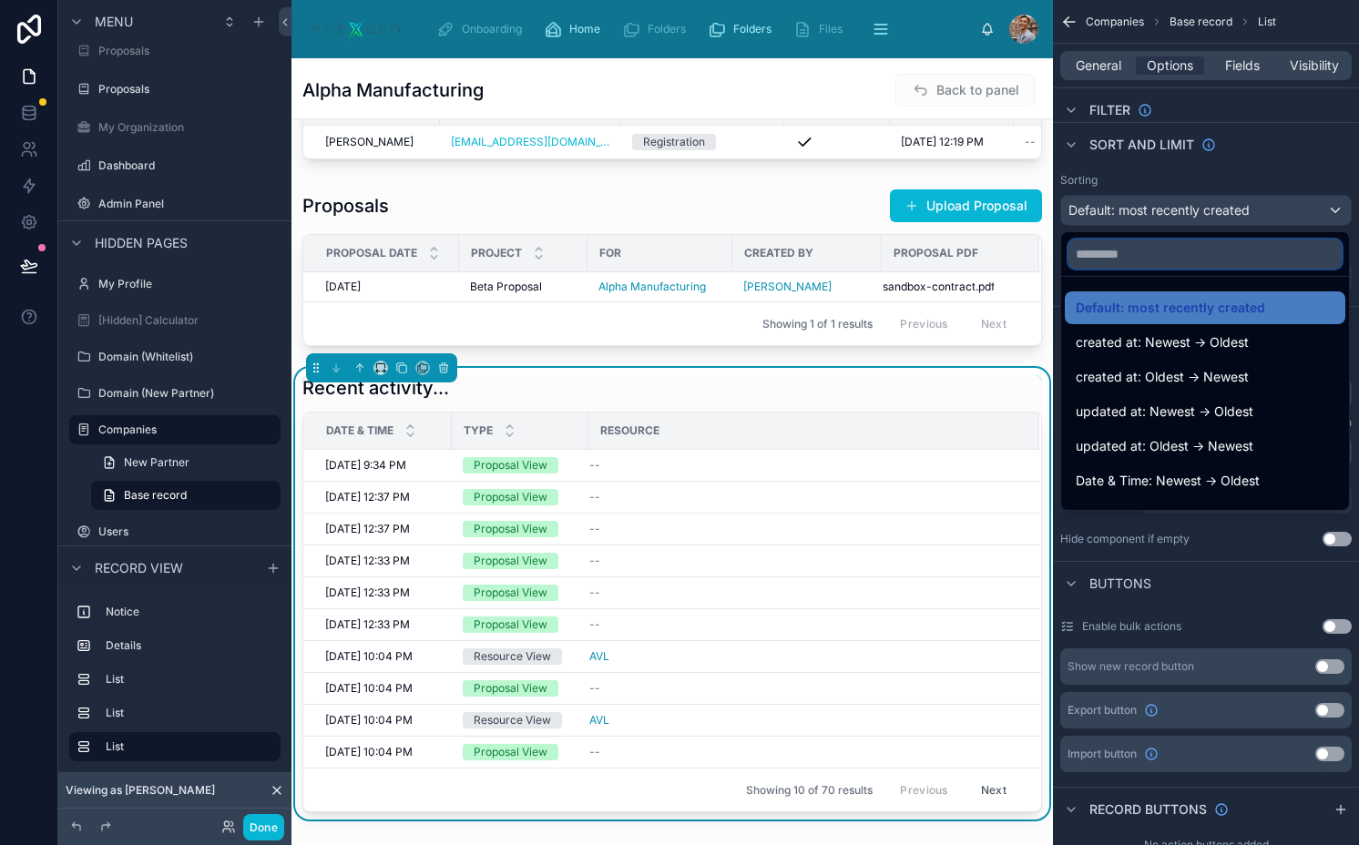
click at [1114, 252] on input "text" at bounding box center [1204, 253] width 273 height 29
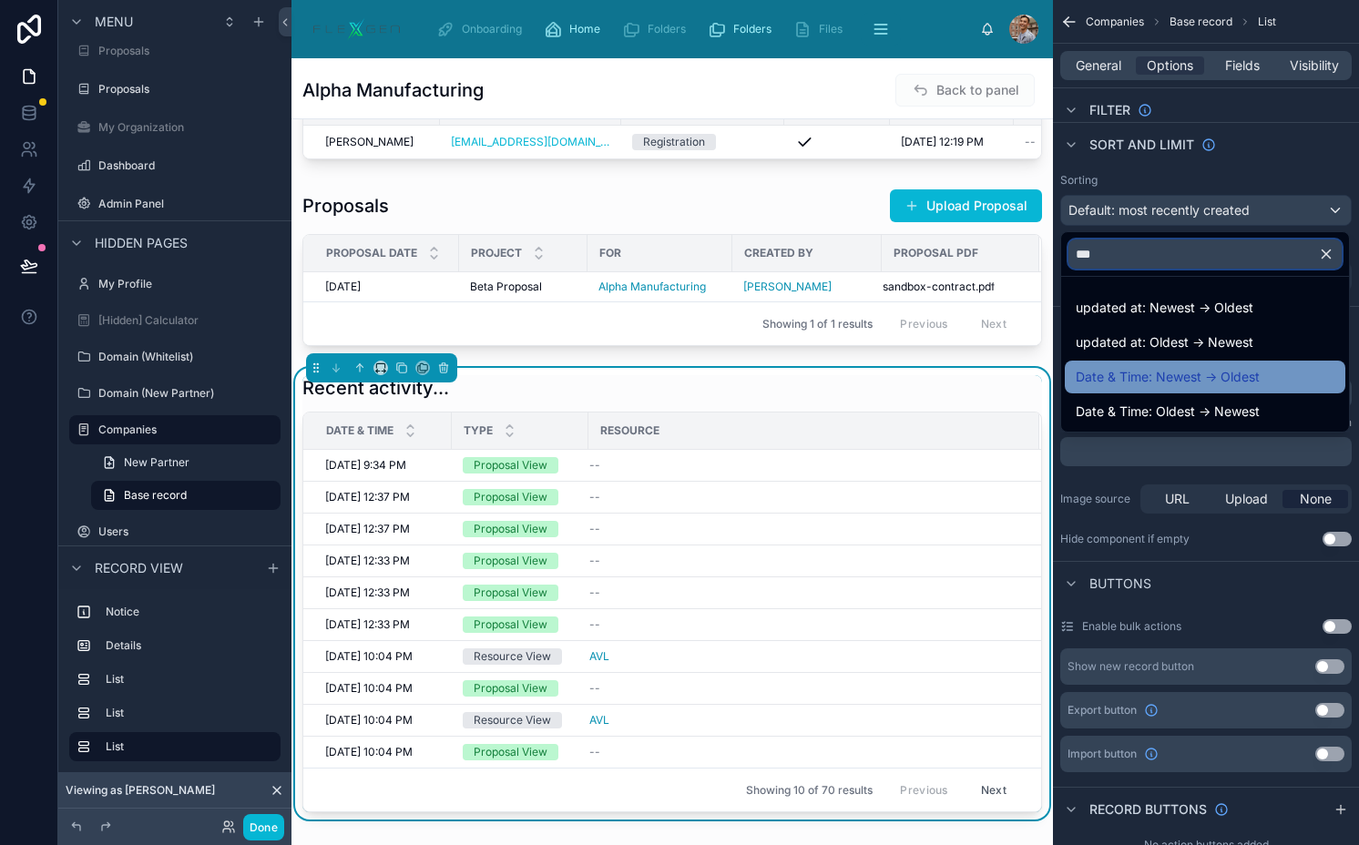
type input "***"
click at [1170, 381] on span "Date & Time: Newest -> Oldest" at bounding box center [1167, 377] width 184 height 22
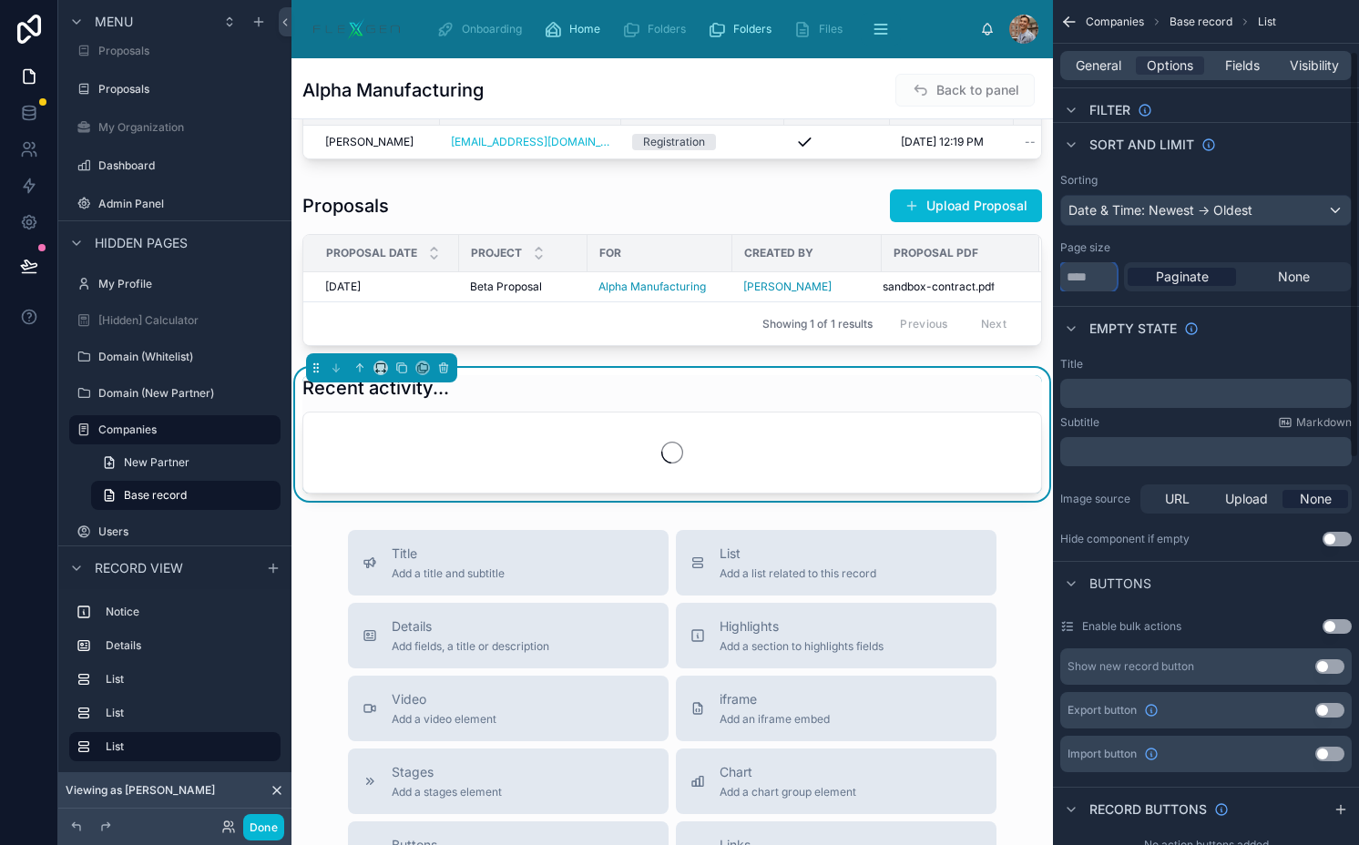
click at [1094, 278] on input "**" at bounding box center [1088, 276] width 56 height 29
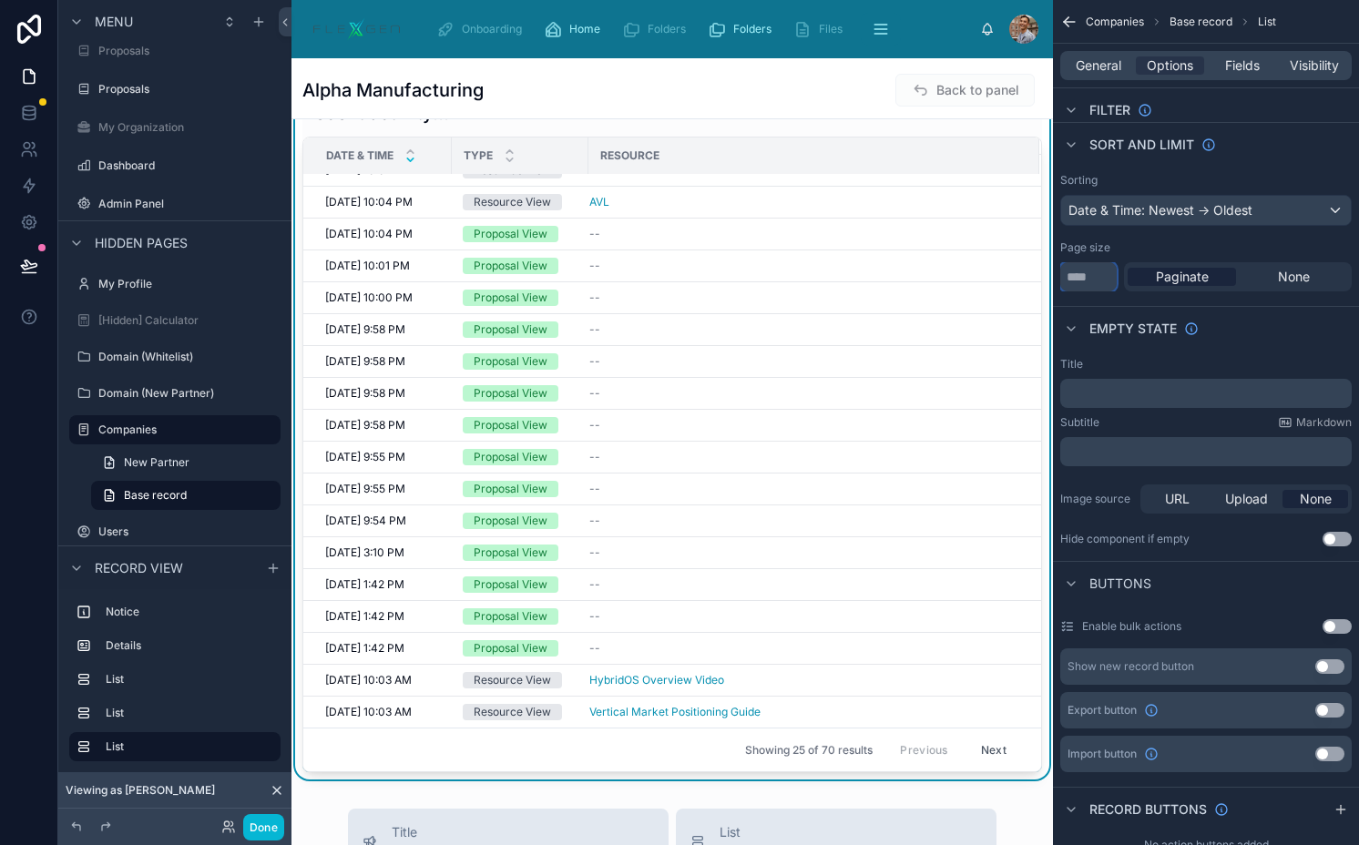
scroll to position [758, 0]
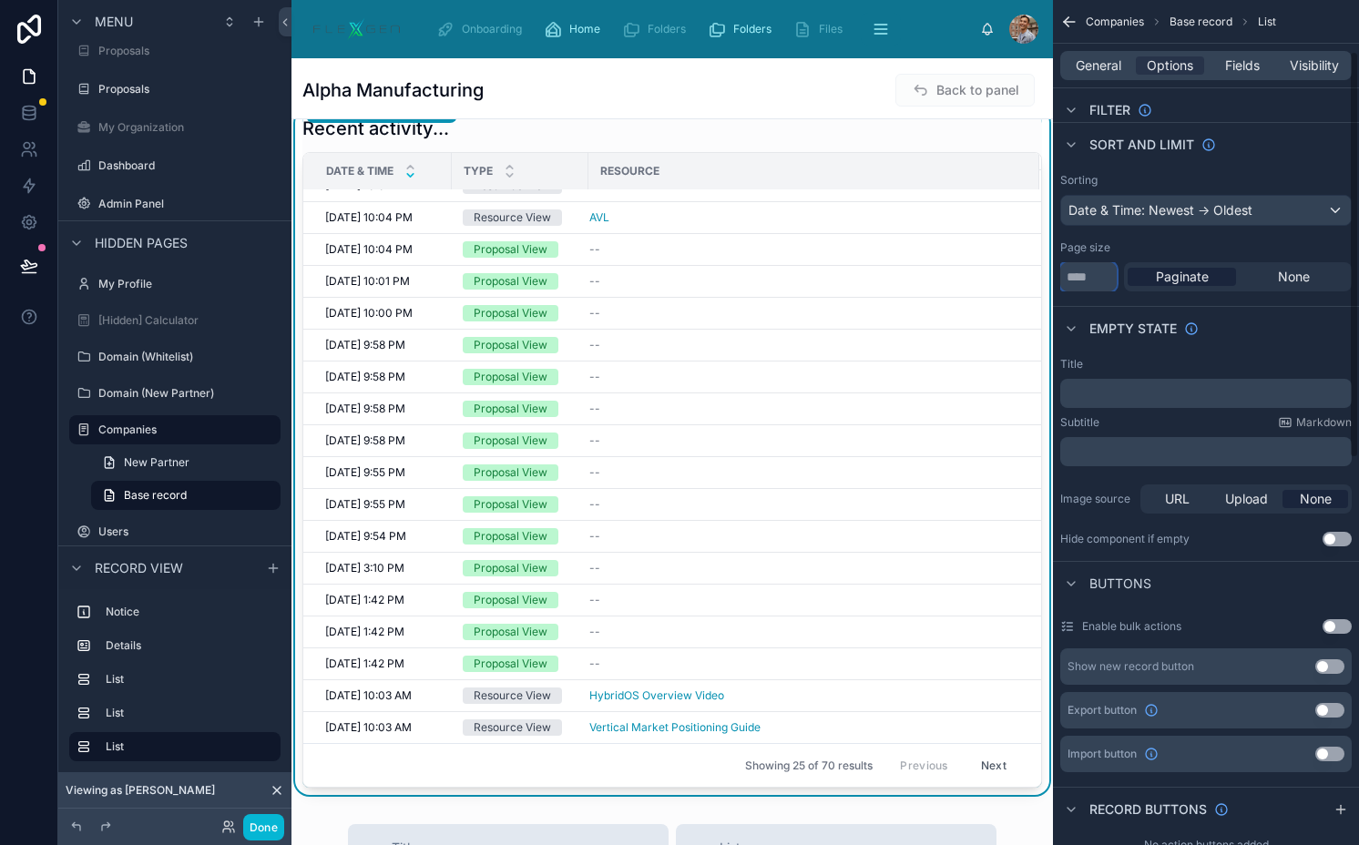
click at [1072, 276] on input "**" at bounding box center [1088, 276] width 56 height 29
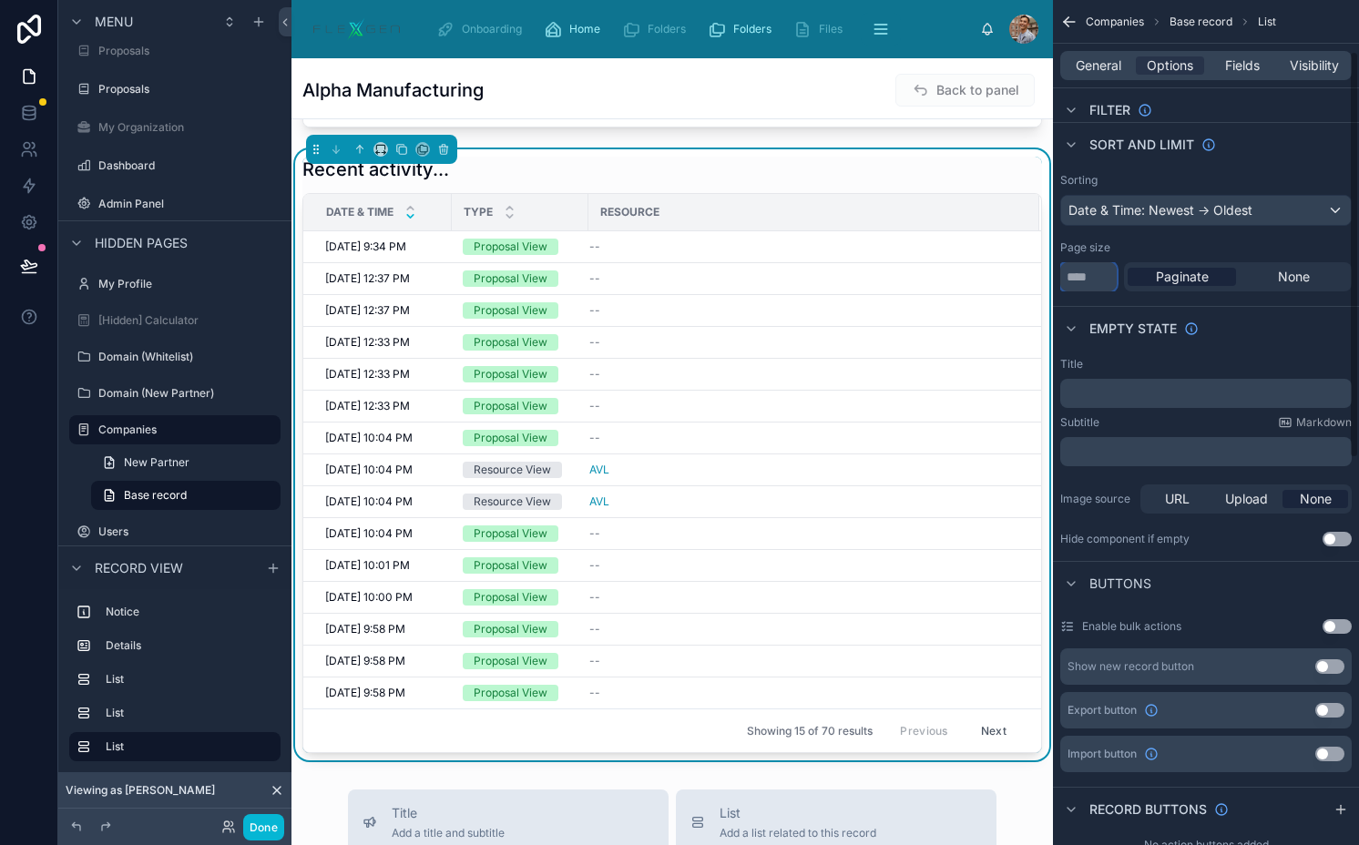
scroll to position [56, 0]
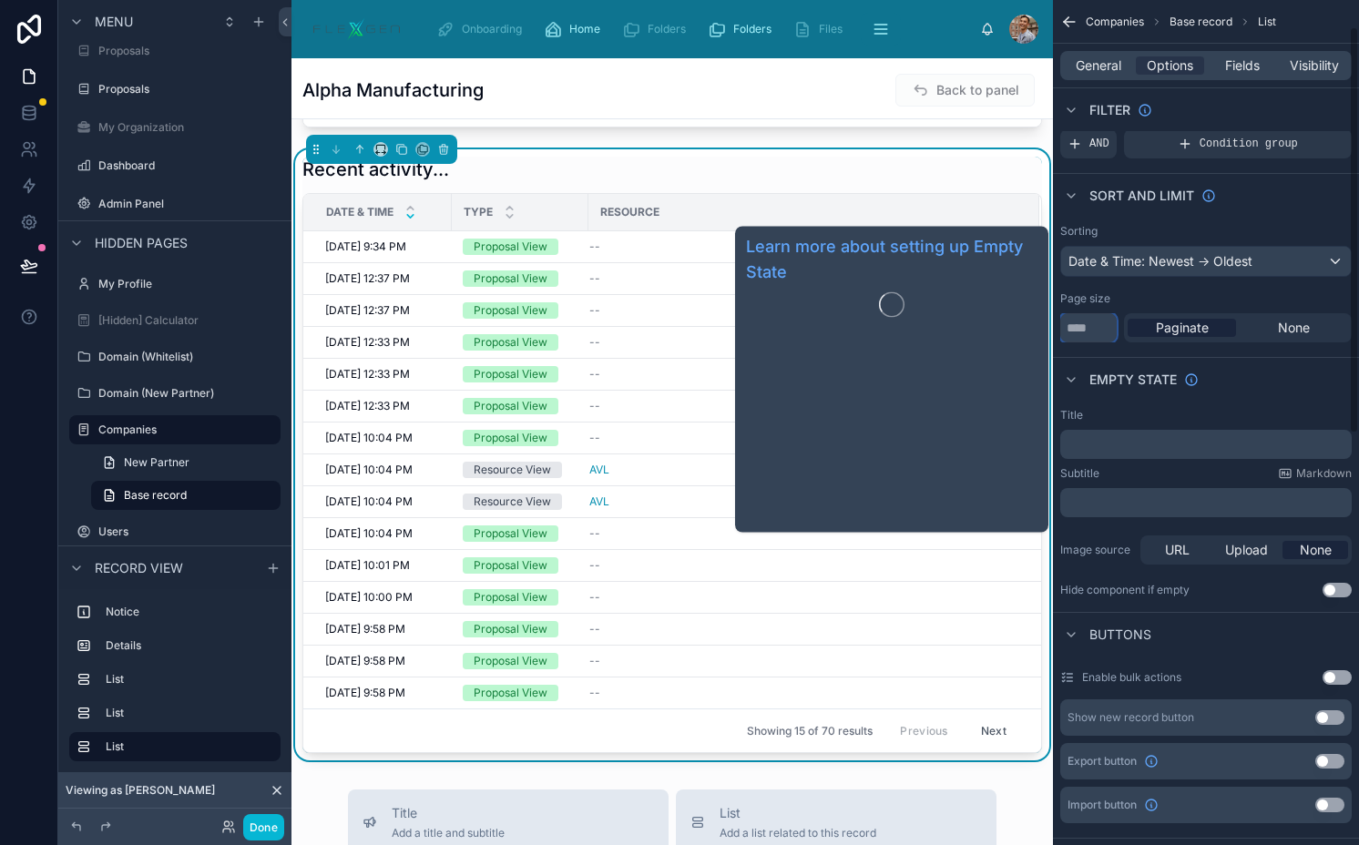
type input "**"
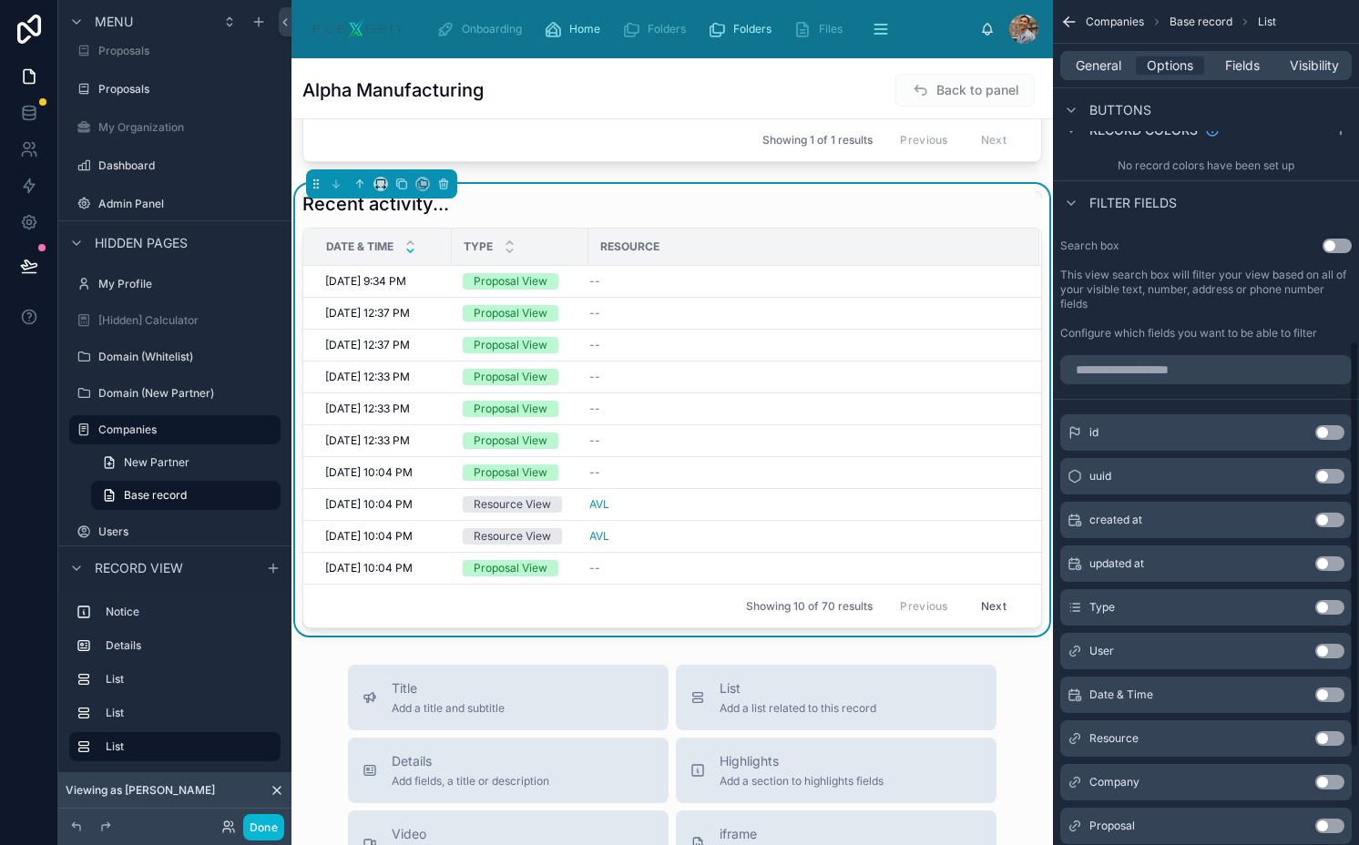
scroll to position [909, 0]
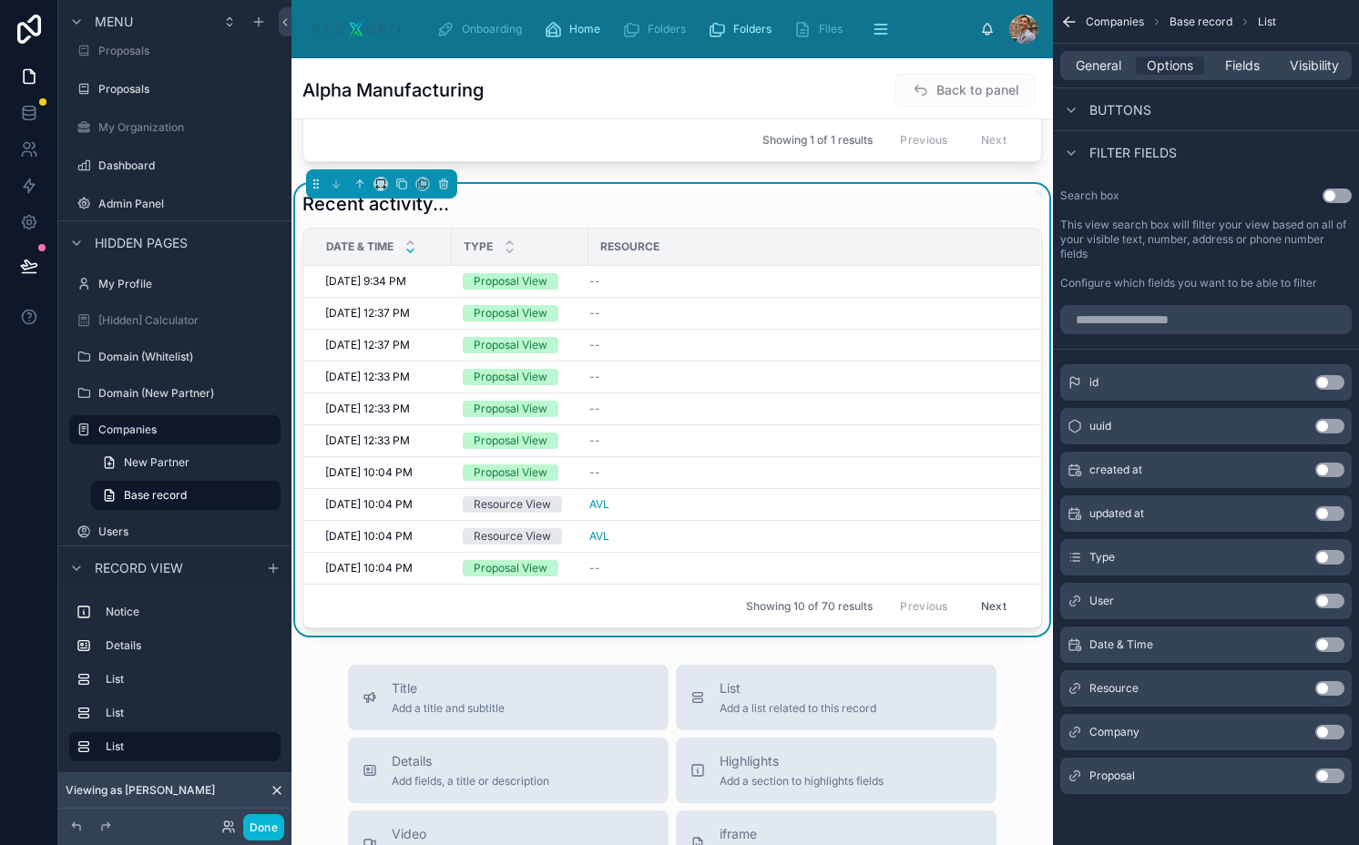
click at [1327, 641] on button "Use setting" at bounding box center [1329, 644] width 29 height 15
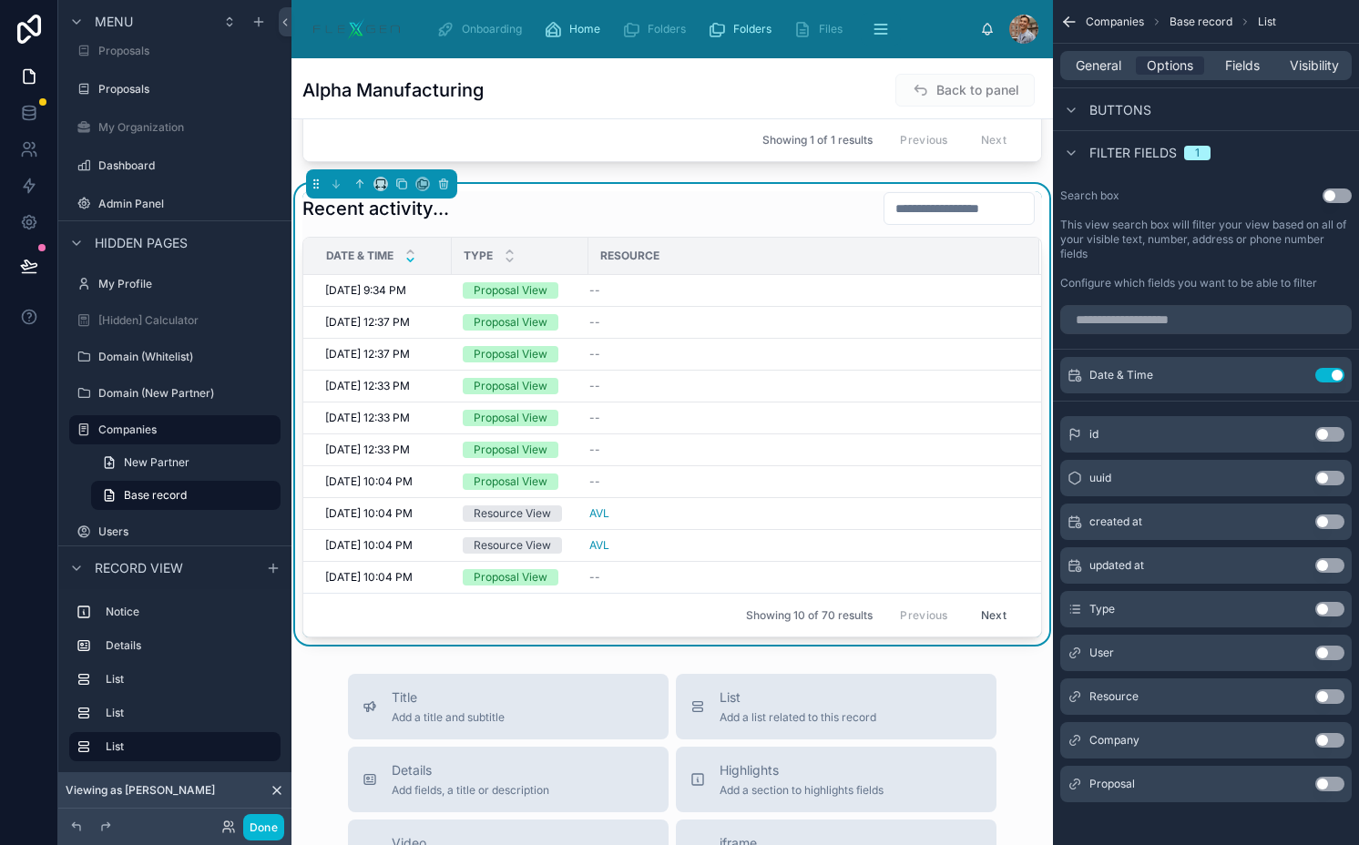
click at [1327, 608] on button "Use setting" at bounding box center [1329, 609] width 29 height 15
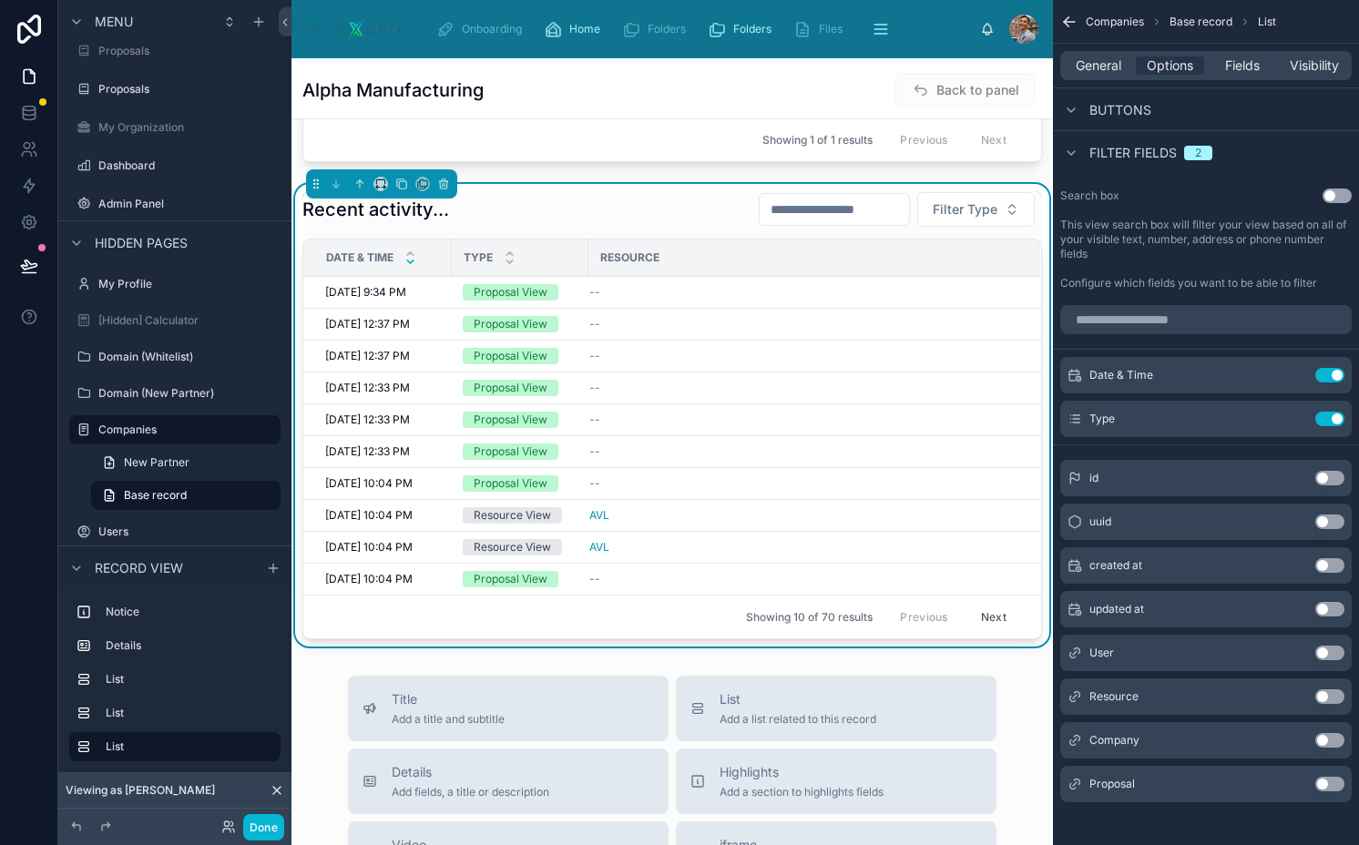
scroll to position [917, 0]
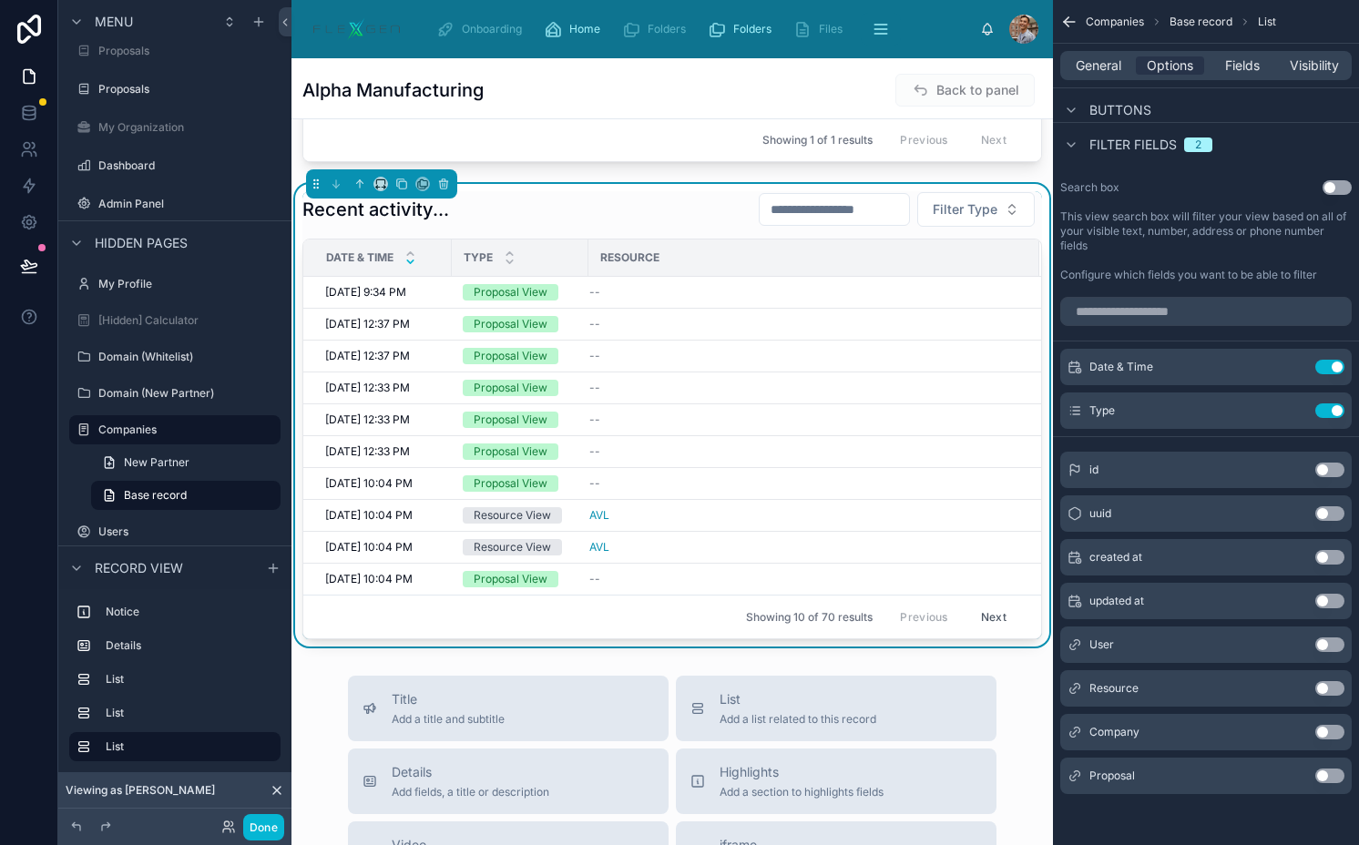
click at [1327, 692] on button "Use setting" at bounding box center [1329, 688] width 29 height 15
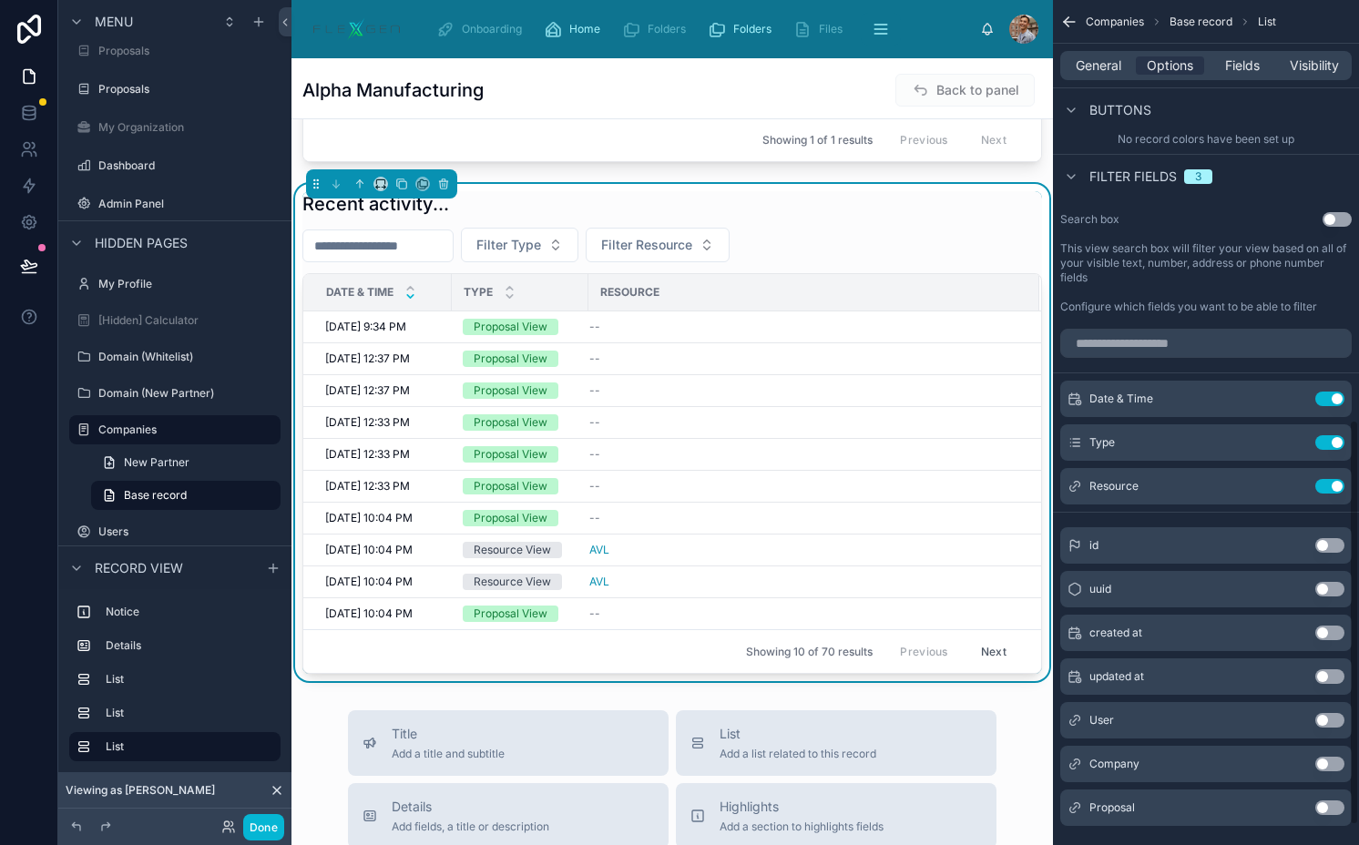
scroll to position [874, 0]
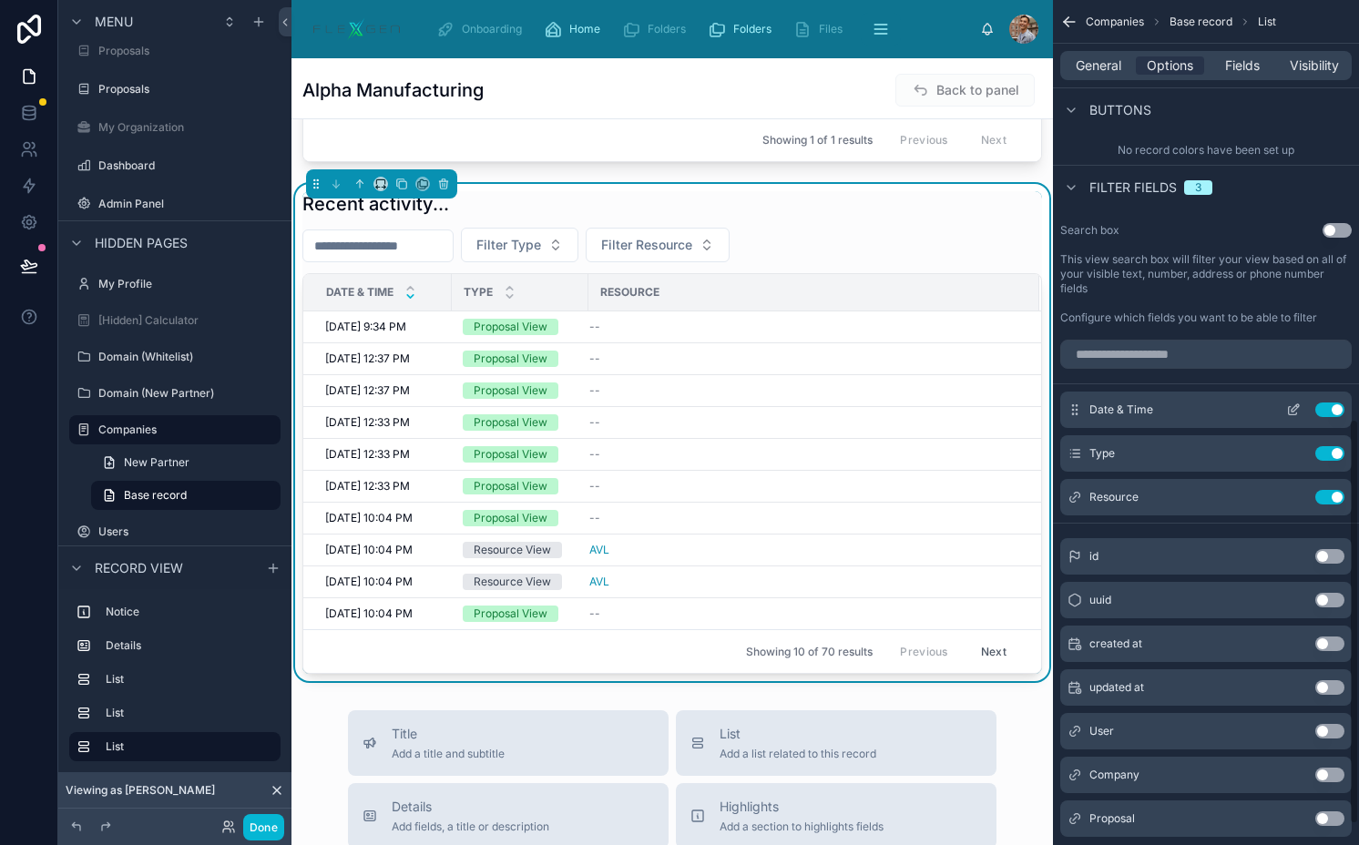
click at [1289, 410] on icon "scrollable content" at bounding box center [1293, 409] width 15 height 15
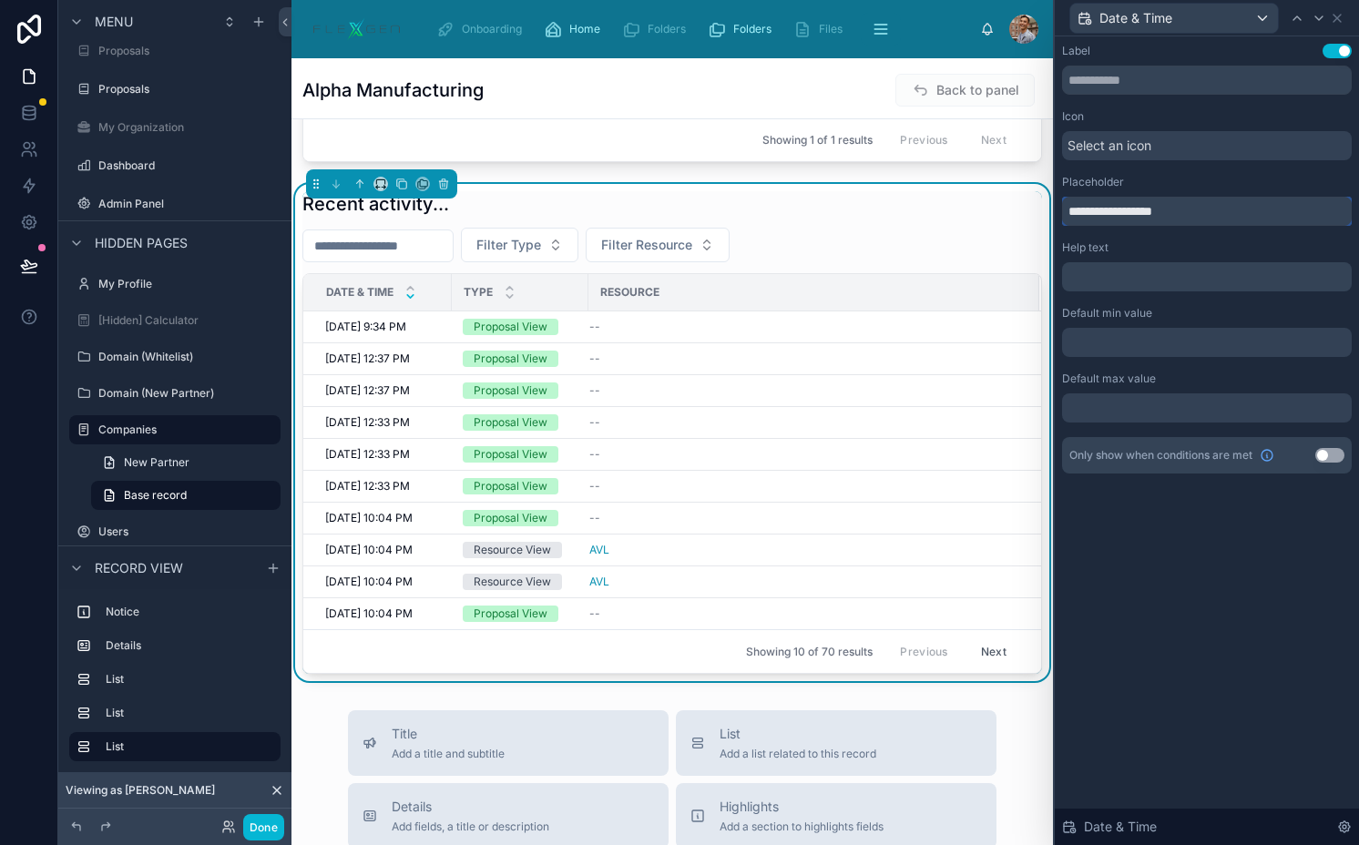
click at [1078, 208] on input "**********" at bounding box center [1207, 211] width 290 height 29
type input "**********"
click at [1318, 15] on icon at bounding box center [1318, 18] width 15 height 15
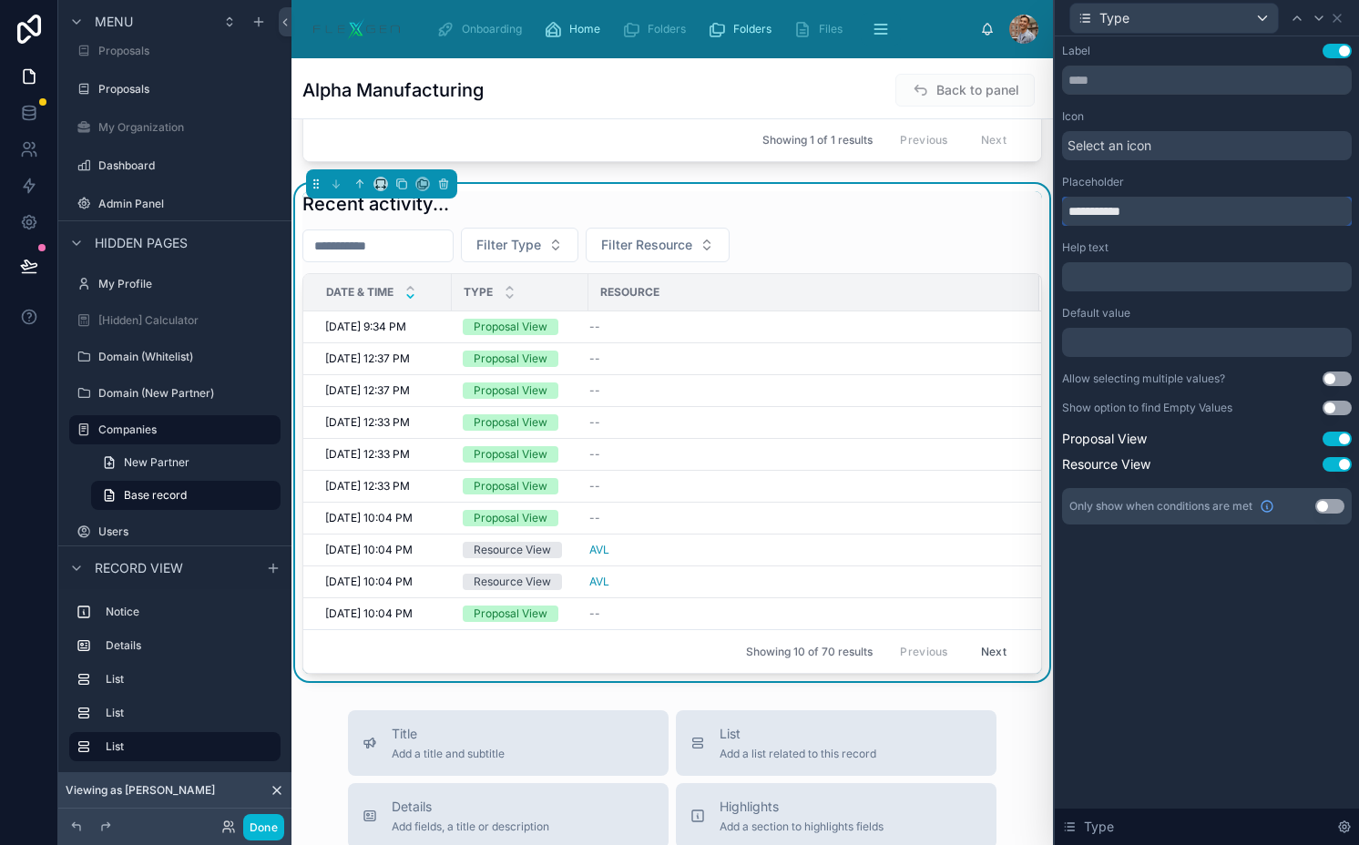
click at [1087, 209] on input "**********" at bounding box center [1207, 211] width 290 height 29
type input "****"
click at [1311, 15] on icon at bounding box center [1318, 18] width 15 height 15
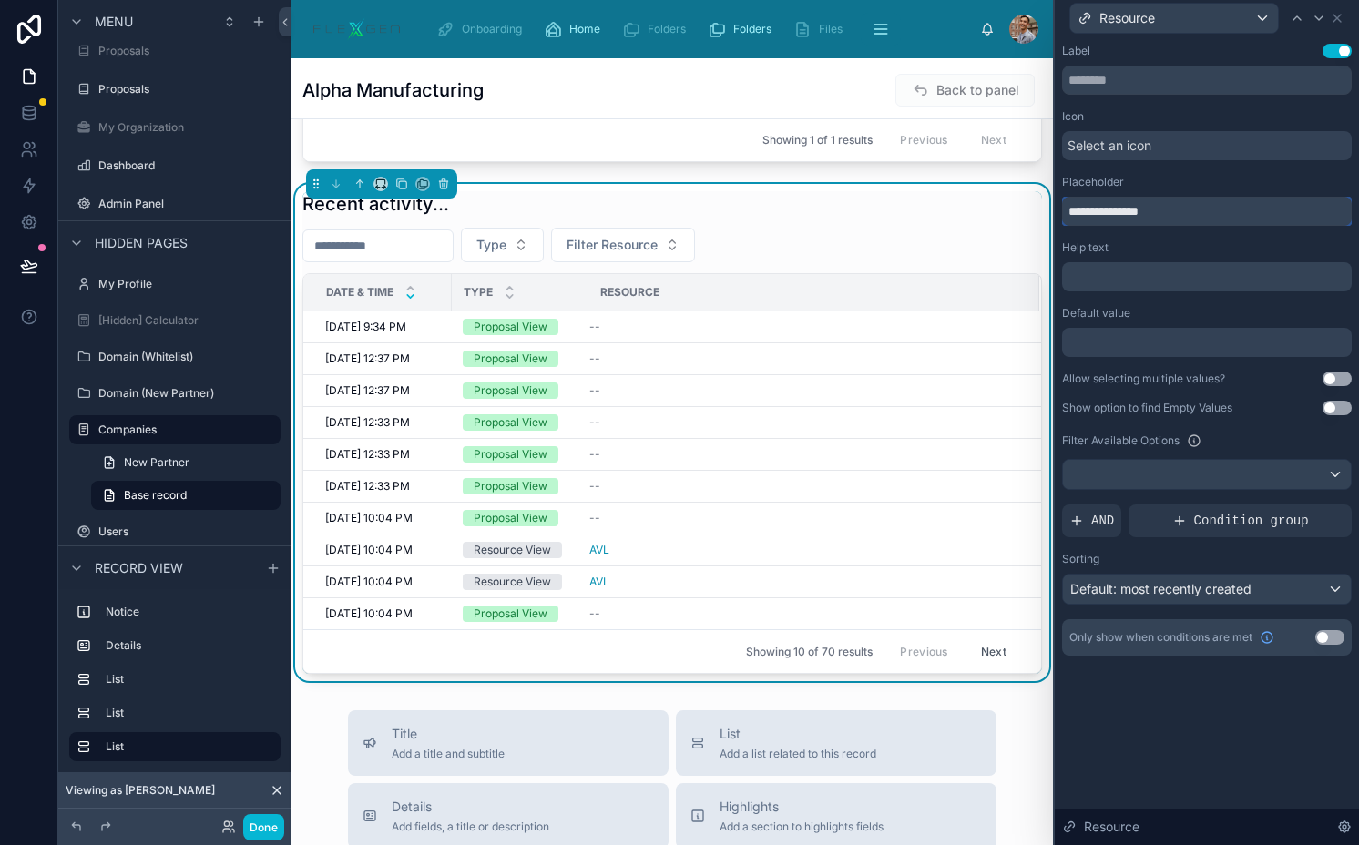
click at [1085, 207] on input "**********" at bounding box center [1207, 211] width 290 height 29
type input "********"
click at [1204, 599] on div "Default: most recently created" at bounding box center [1207, 589] width 288 height 29
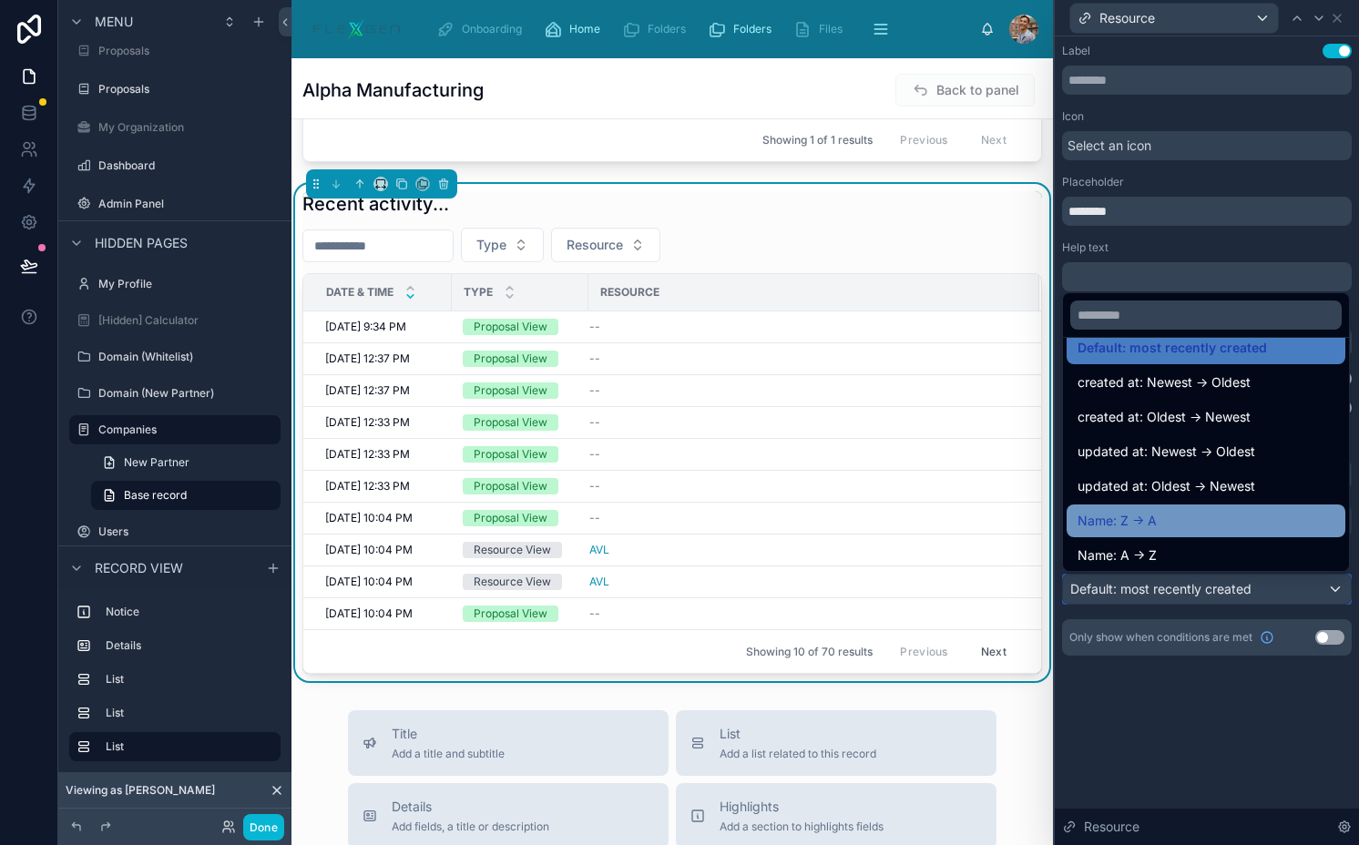
scroll to position [26, 0]
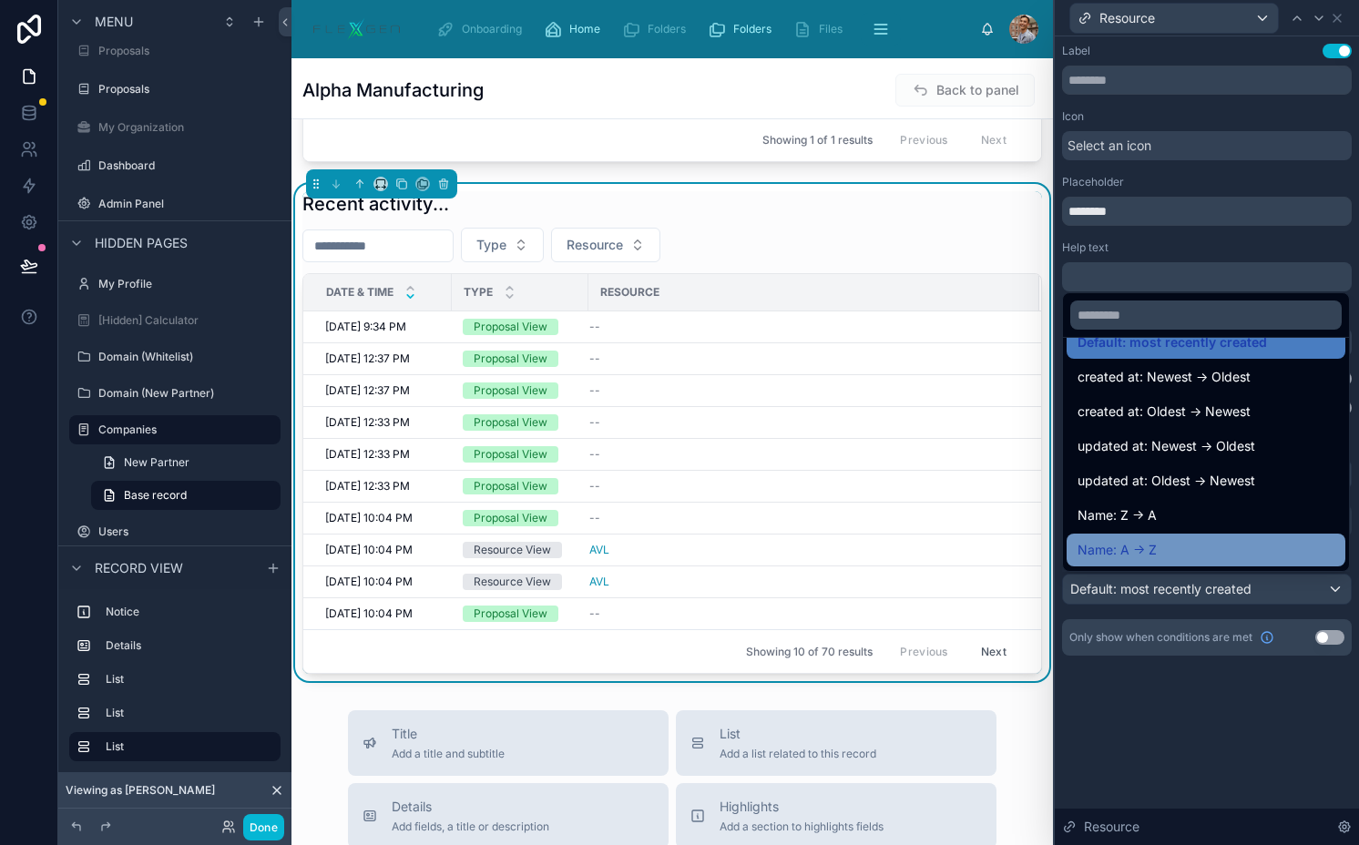
click at [1163, 554] on div "Name: A -> Z" at bounding box center [1205, 550] width 257 height 22
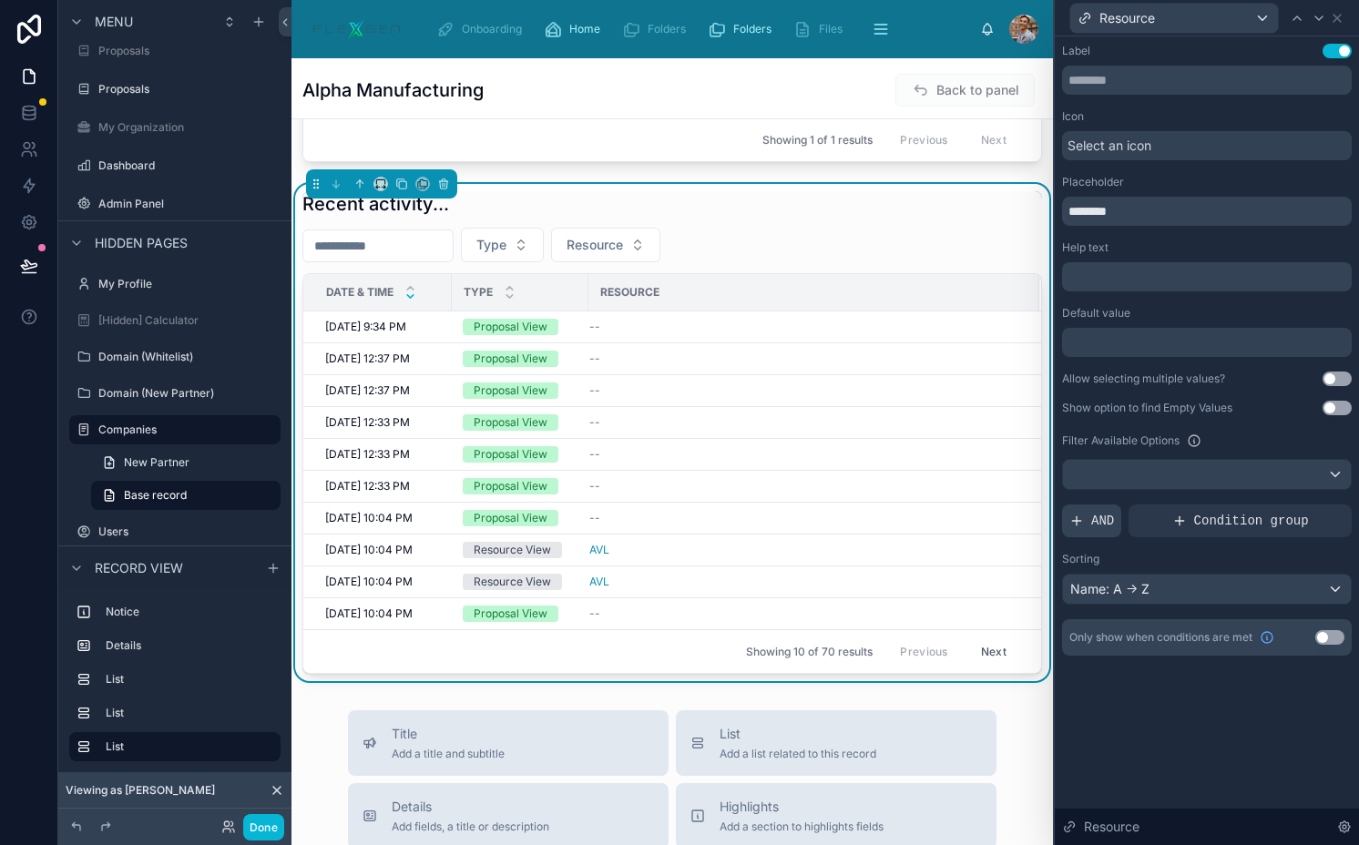
click at [1103, 514] on span "AND" at bounding box center [1102, 521] width 23 height 18
click at [1308, 507] on icon at bounding box center [1305, 506] width 11 height 11
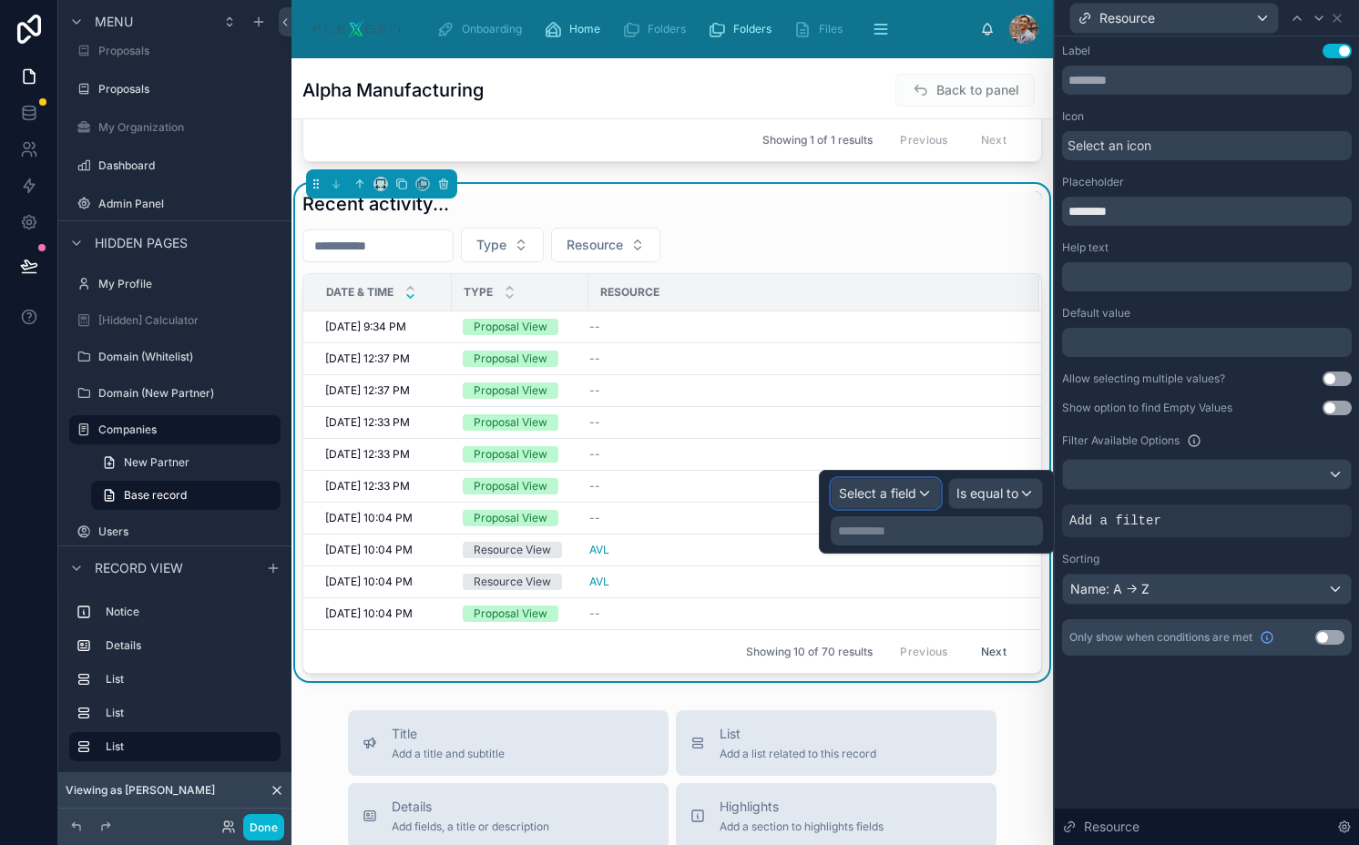
click at [894, 499] on span "Select a field" at bounding box center [877, 492] width 77 height 15
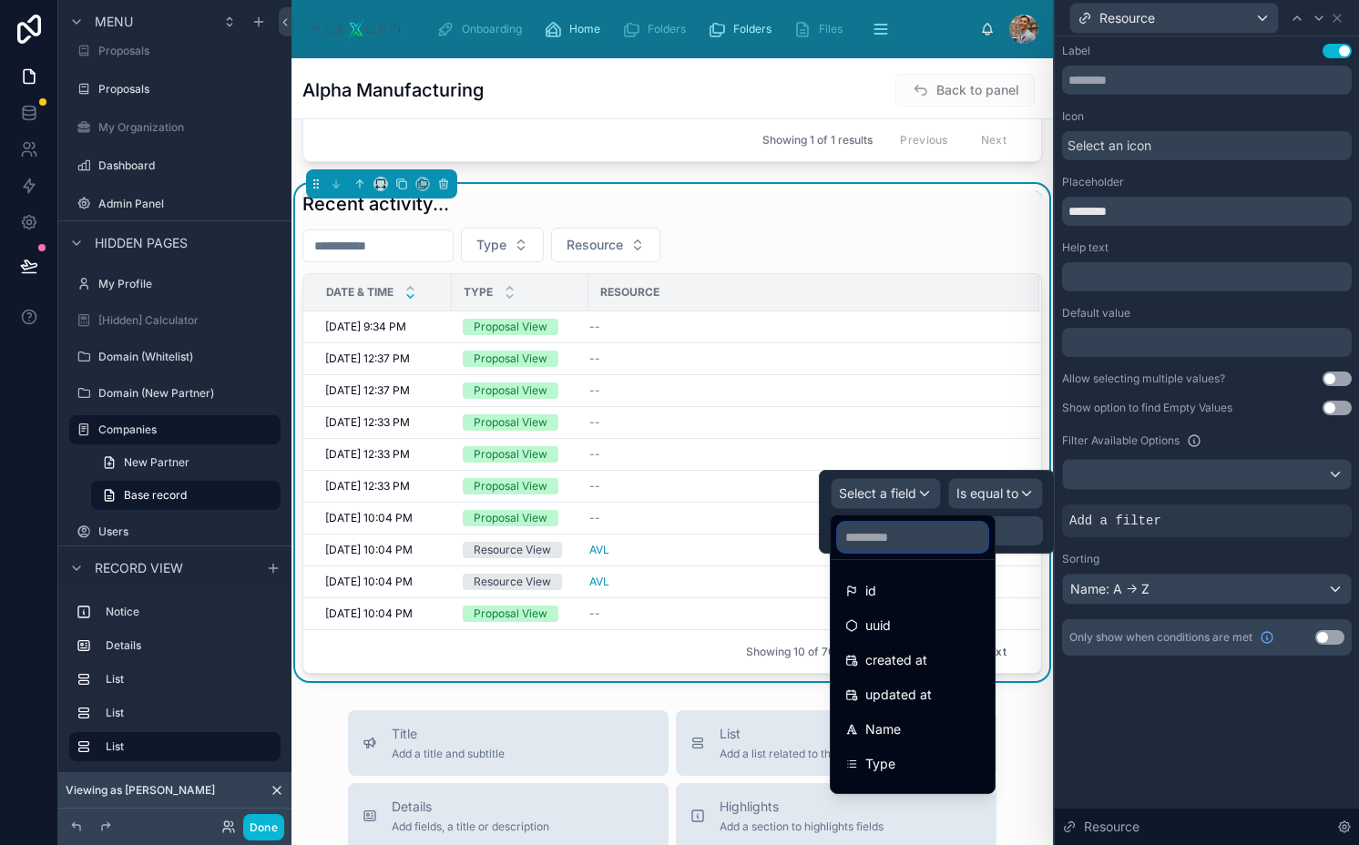
click at [894, 544] on input "text" at bounding box center [912, 537] width 149 height 29
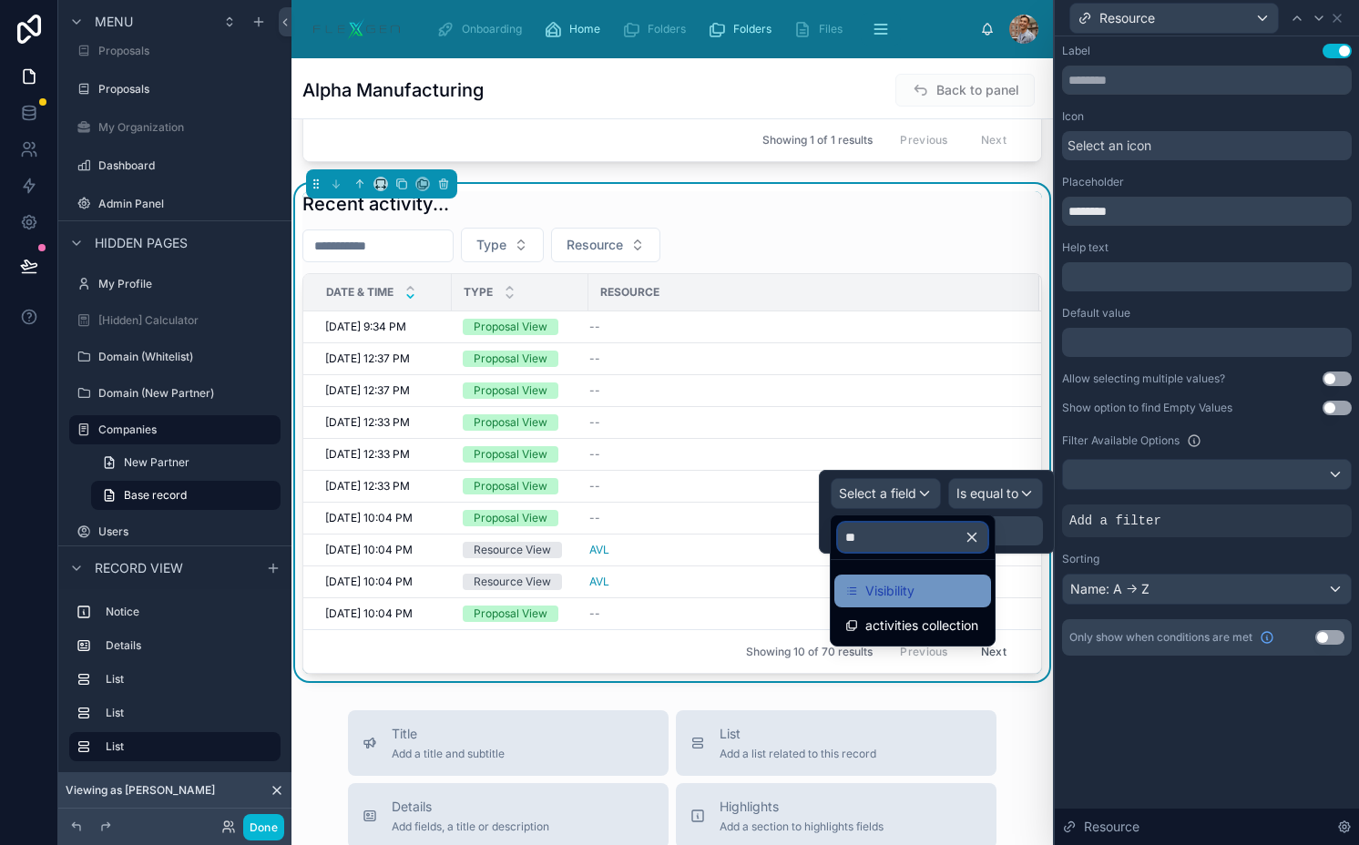
type input "**"
click at [911, 601] on span "Visibility" at bounding box center [889, 591] width 49 height 22
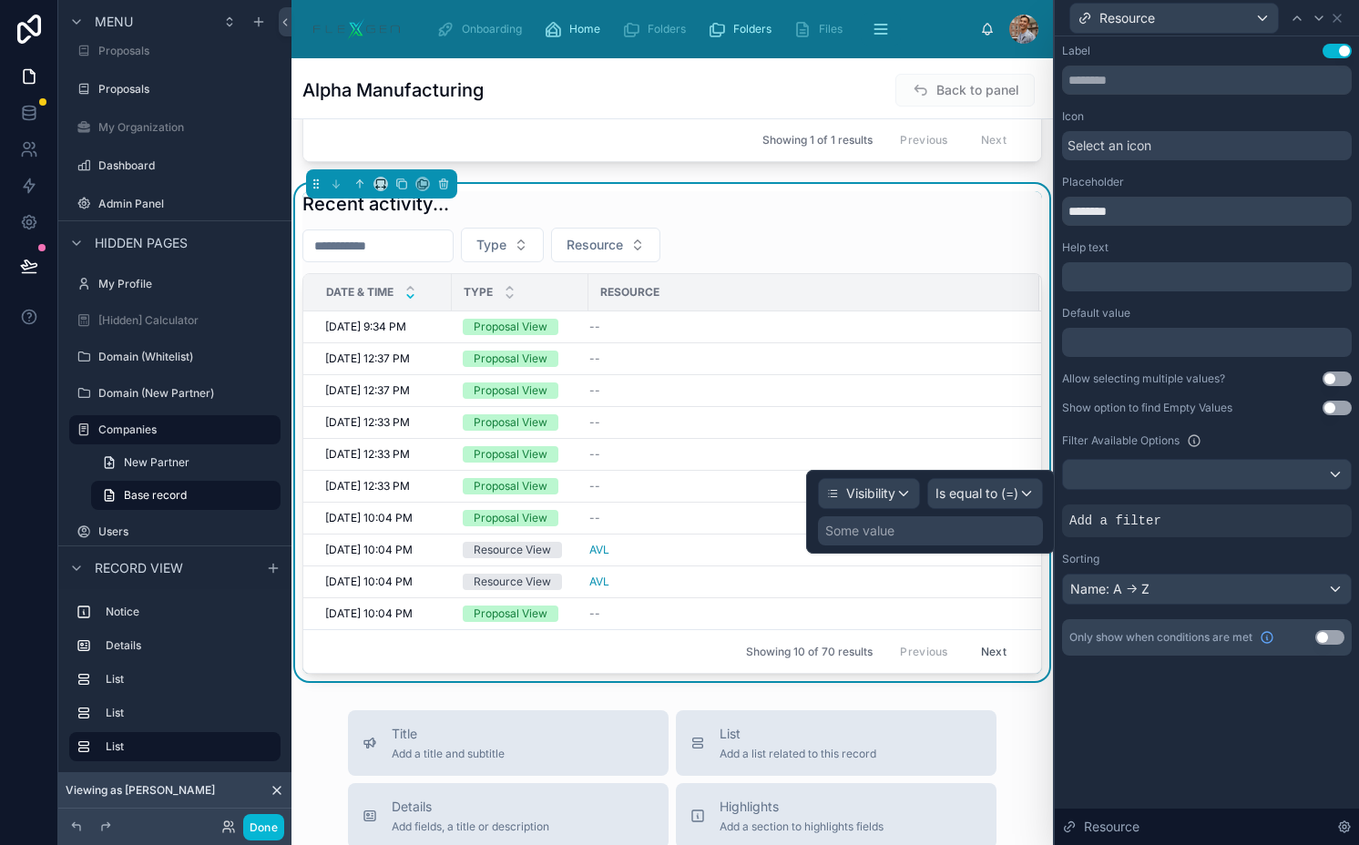
click at [991, 523] on div "Some value" at bounding box center [930, 530] width 225 height 29
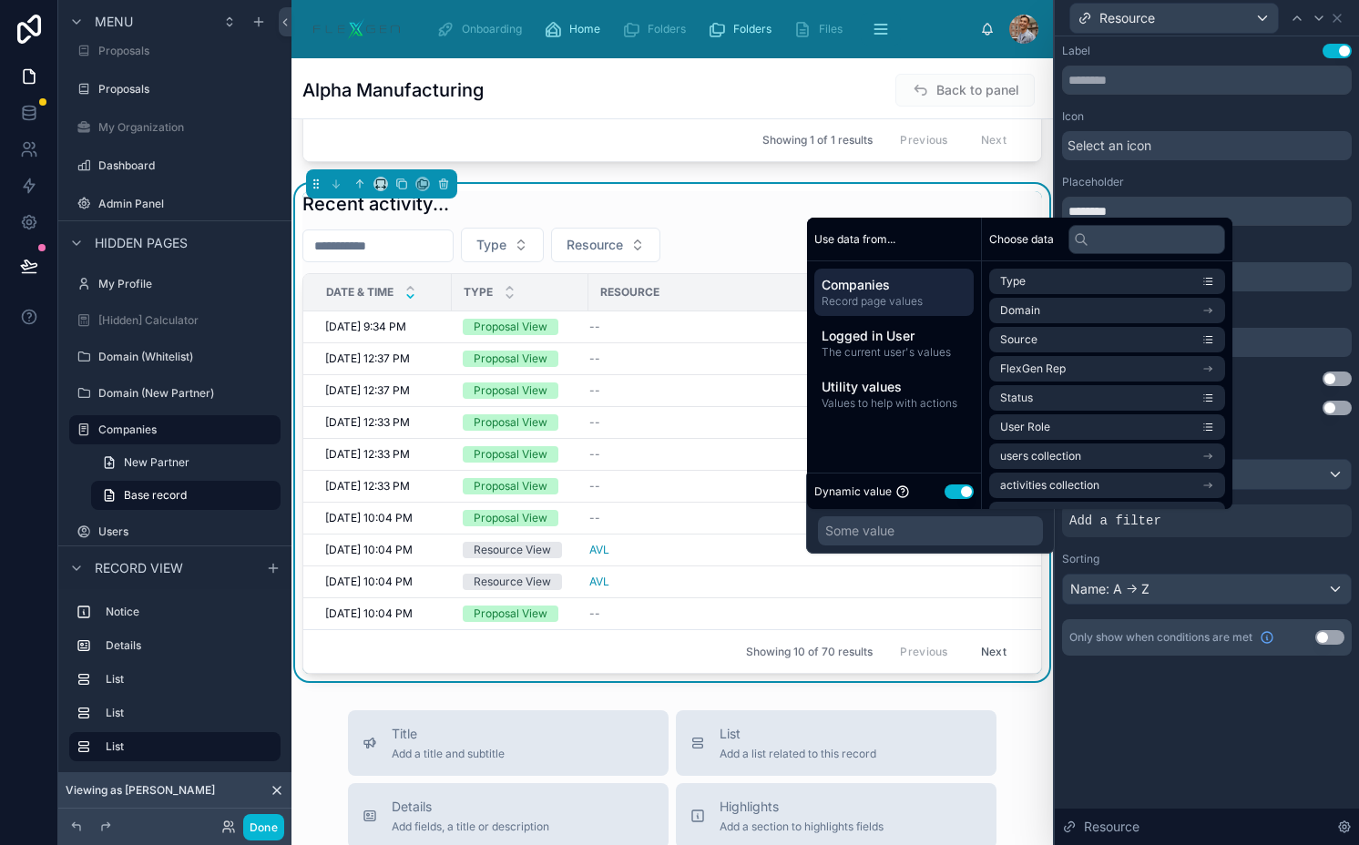
click at [958, 487] on button "Use setting" at bounding box center [958, 491] width 29 height 15
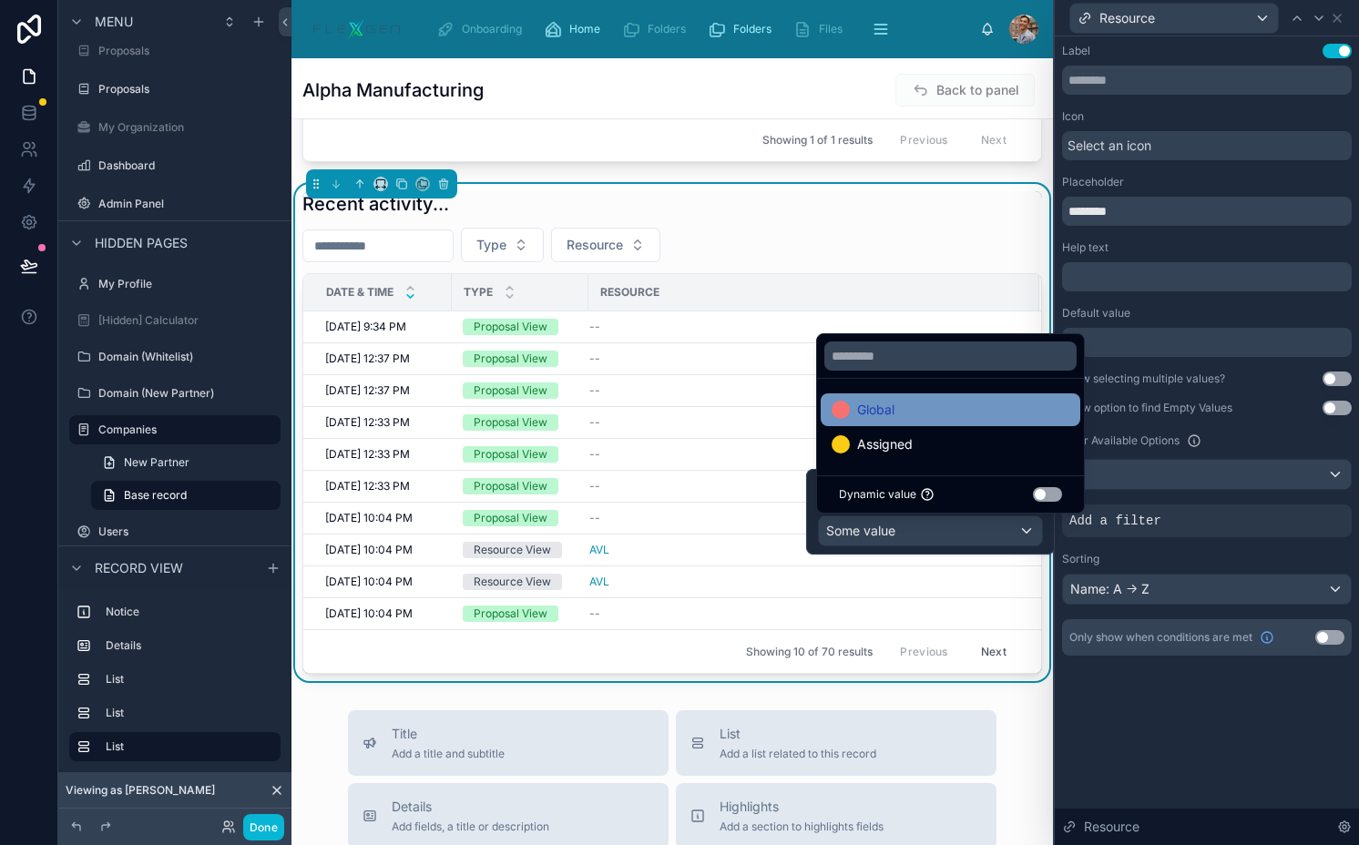
click at [980, 410] on div "Global" at bounding box center [950, 410] width 238 height 22
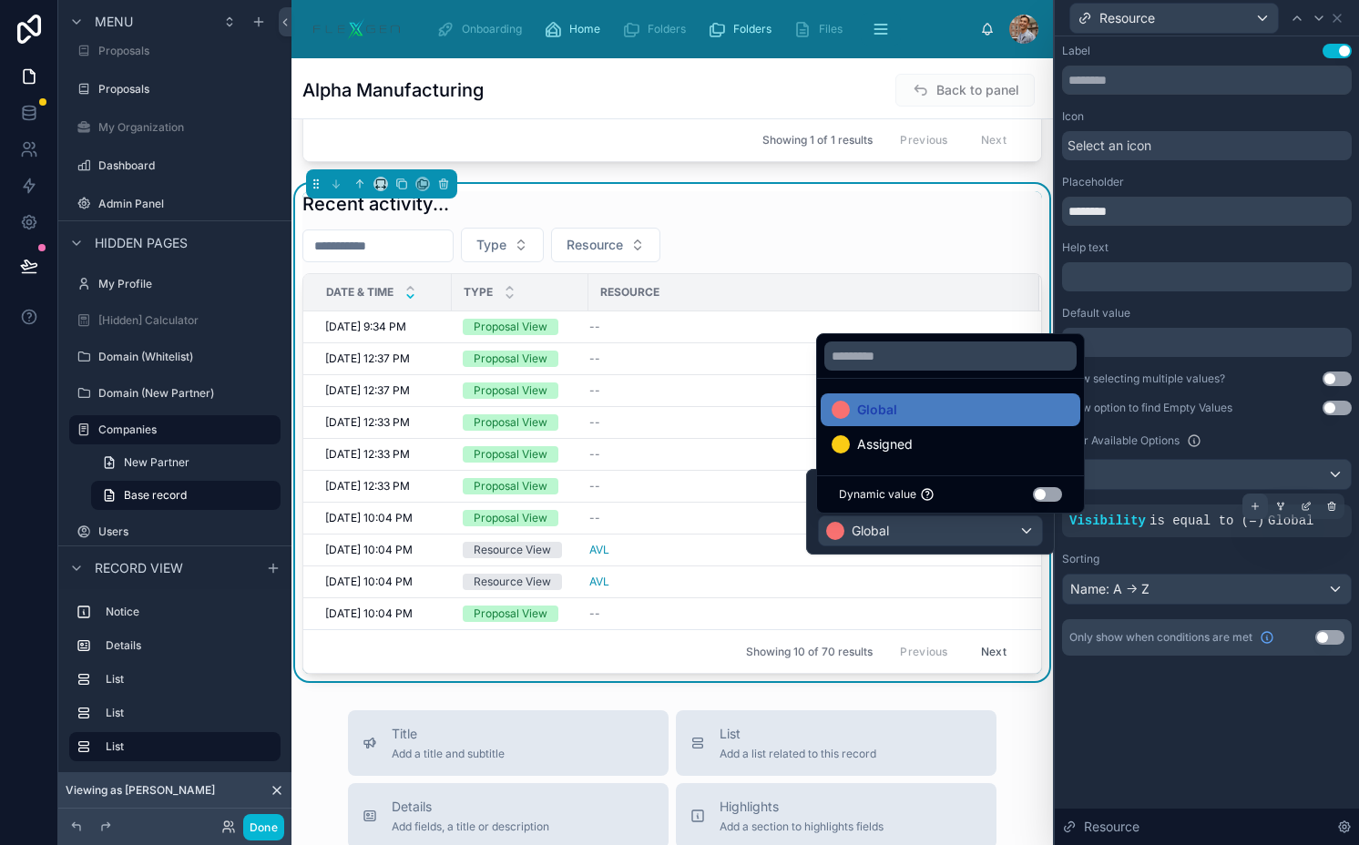
click at [1249, 505] on icon at bounding box center [1254, 506] width 11 height 11
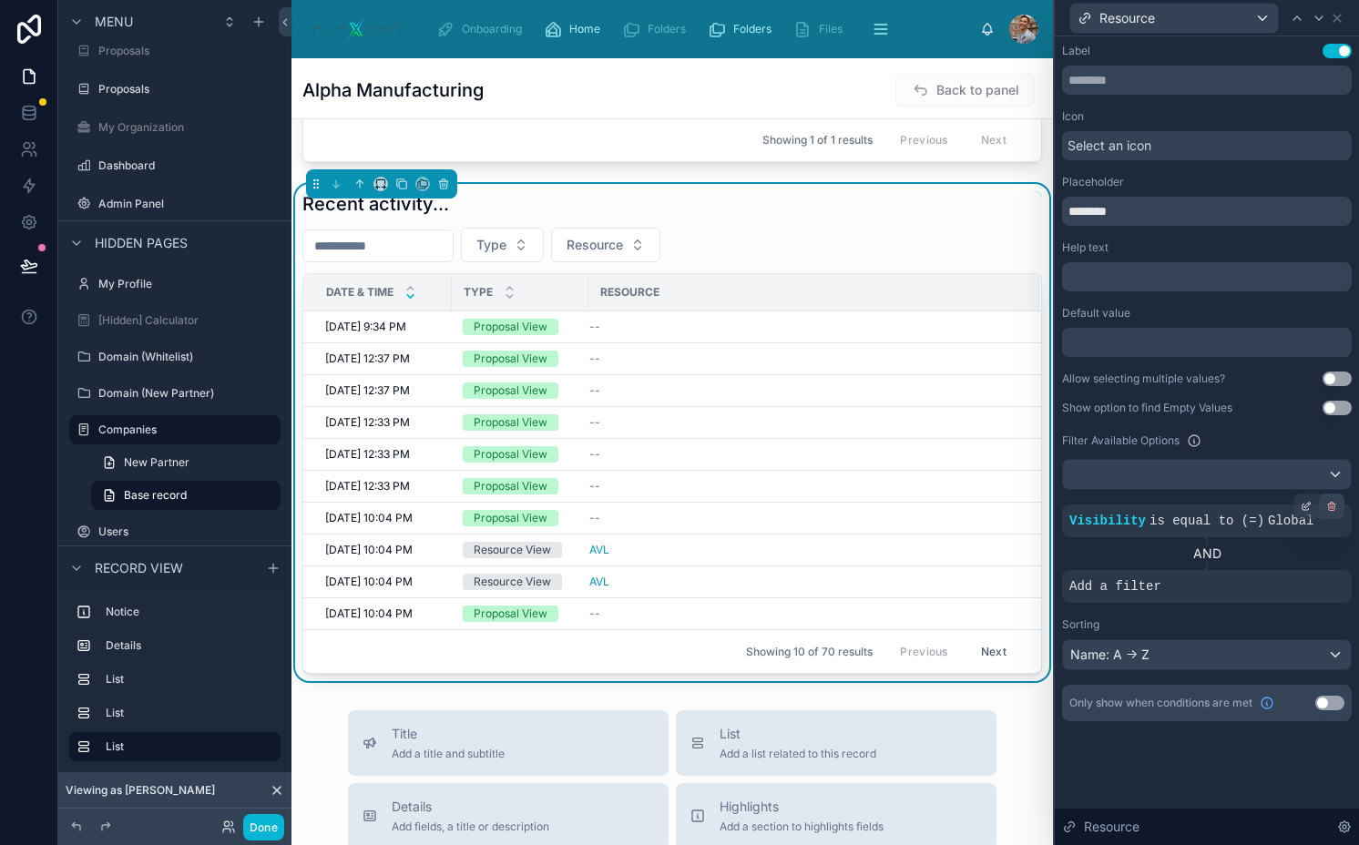
click at [1335, 507] on icon at bounding box center [1331, 506] width 11 height 11
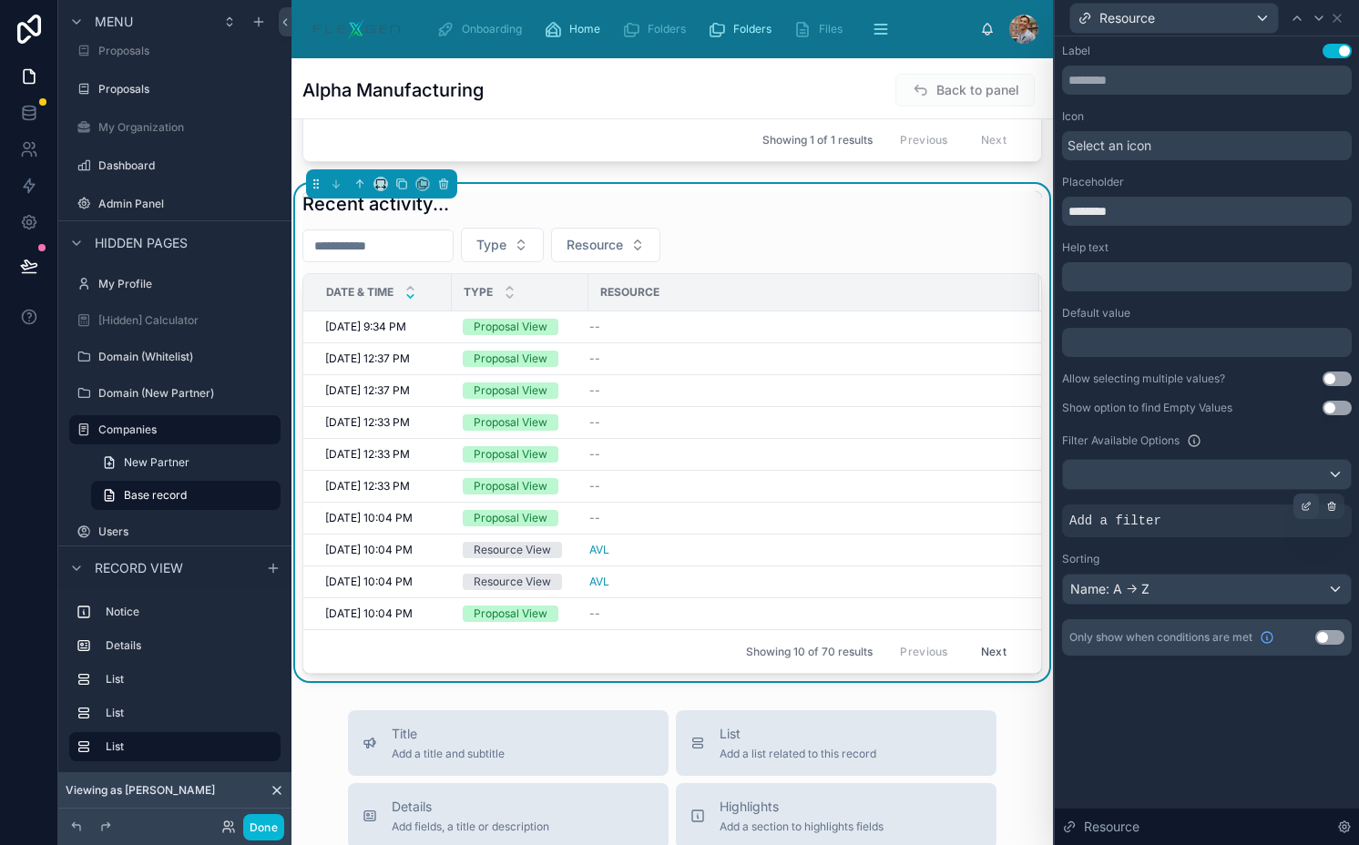
click at [1309, 505] on icon at bounding box center [1305, 506] width 11 height 11
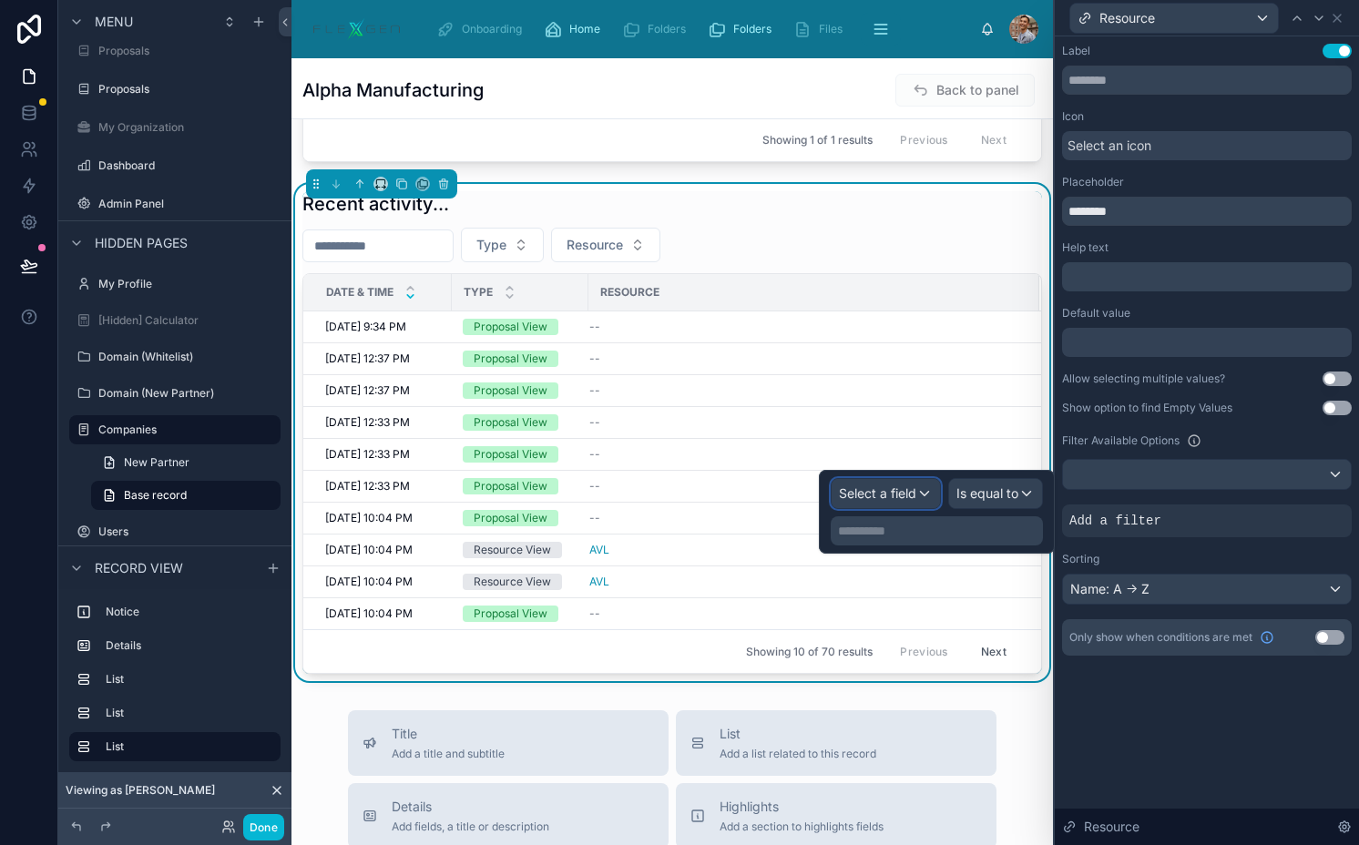
click at [925, 505] on div "Select a field" at bounding box center [885, 493] width 108 height 29
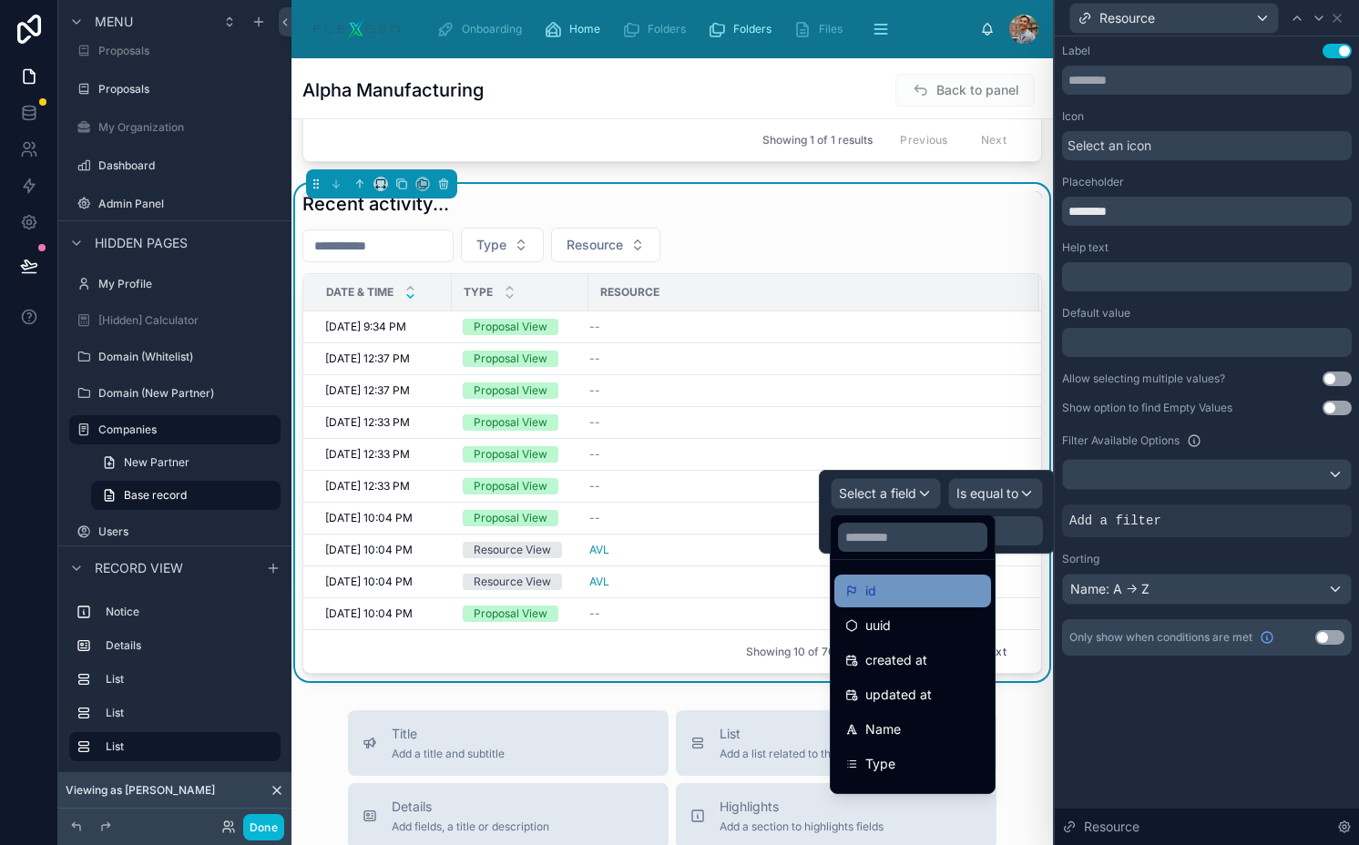
click at [931, 599] on div "id" at bounding box center [912, 591] width 135 height 22
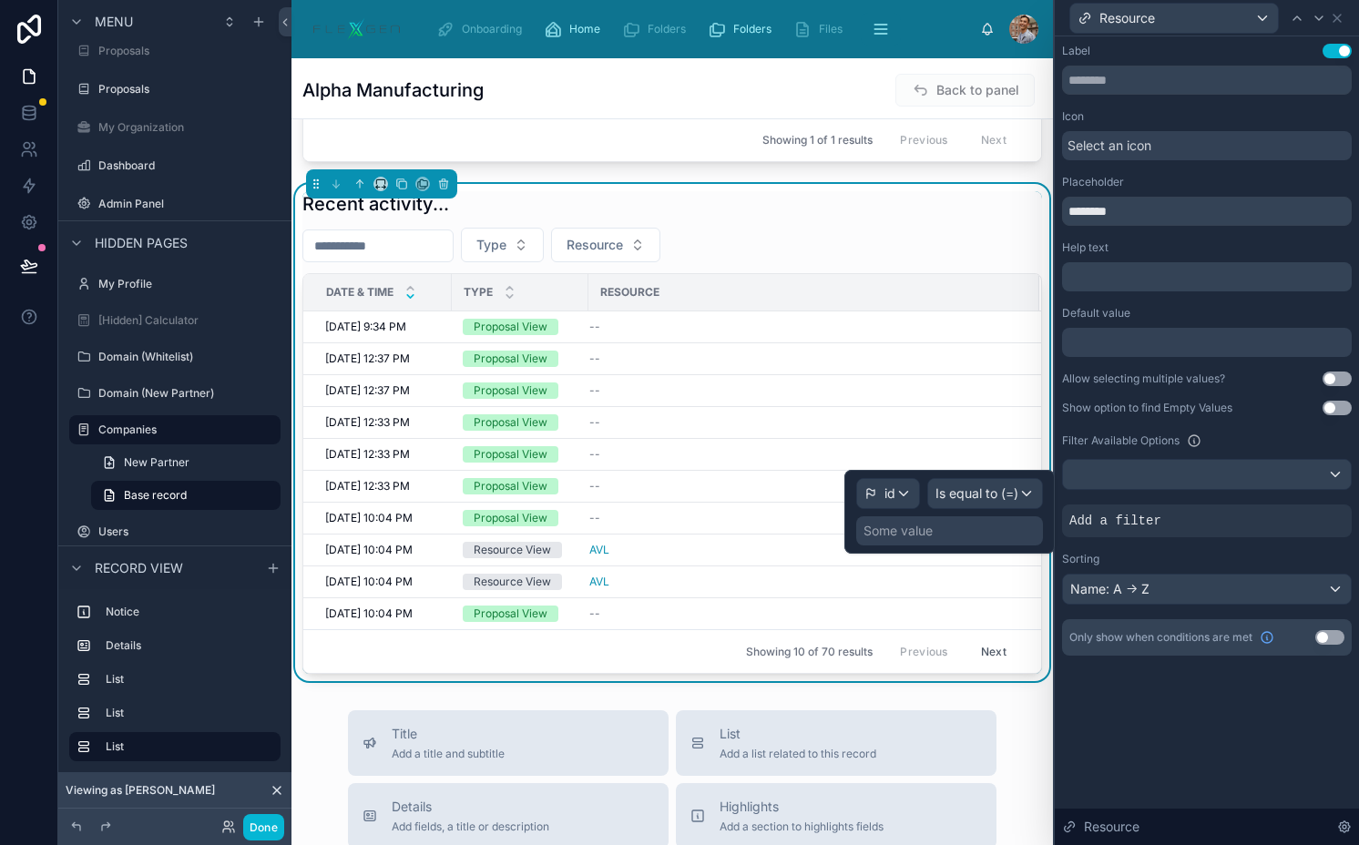
click at [993, 524] on div "Some value" at bounding box center [949, 530] width 187 height 29
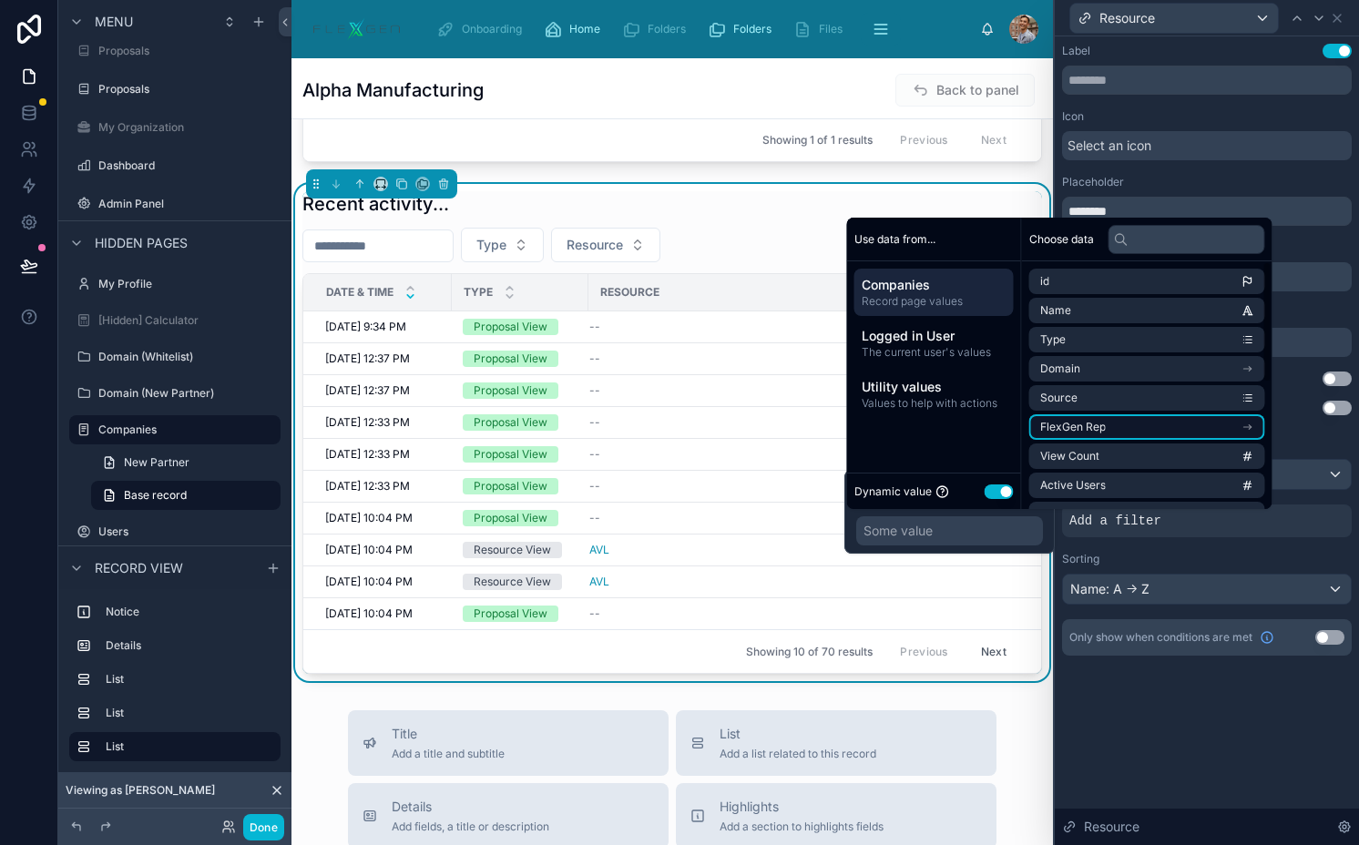
click at [1075, 429] on span "FlexGen Rep" at bounding box center [1073, 427] width 66 height 15
click at [1097, 475] on ul "id Full Name First Name Last Name Email Role Company Source Profile Photo View …" at bounding box center [1147, 576] width 236 height 550
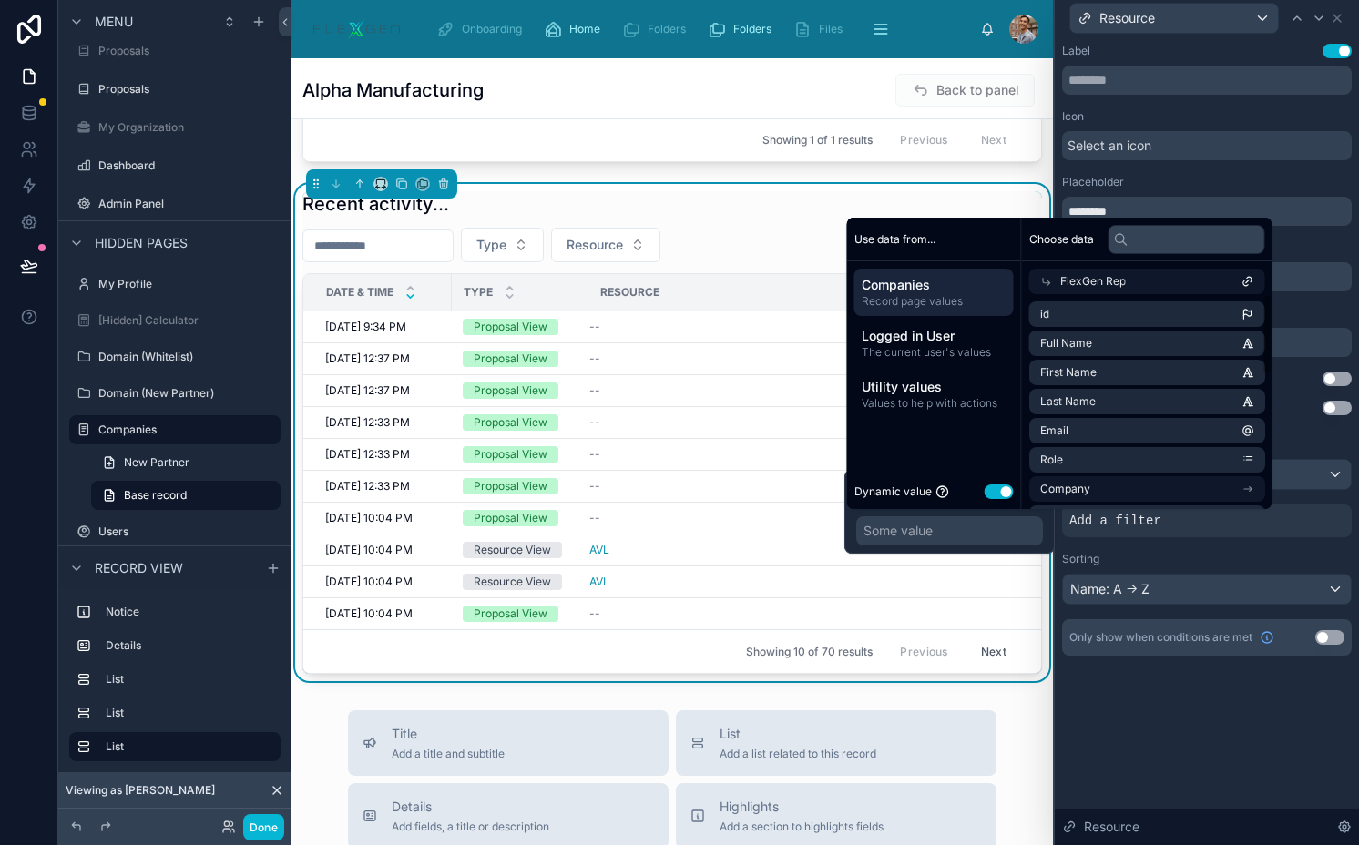
click at [1097, 480] on li "Company" at bounding box center [1147, 488] width 236 height 25
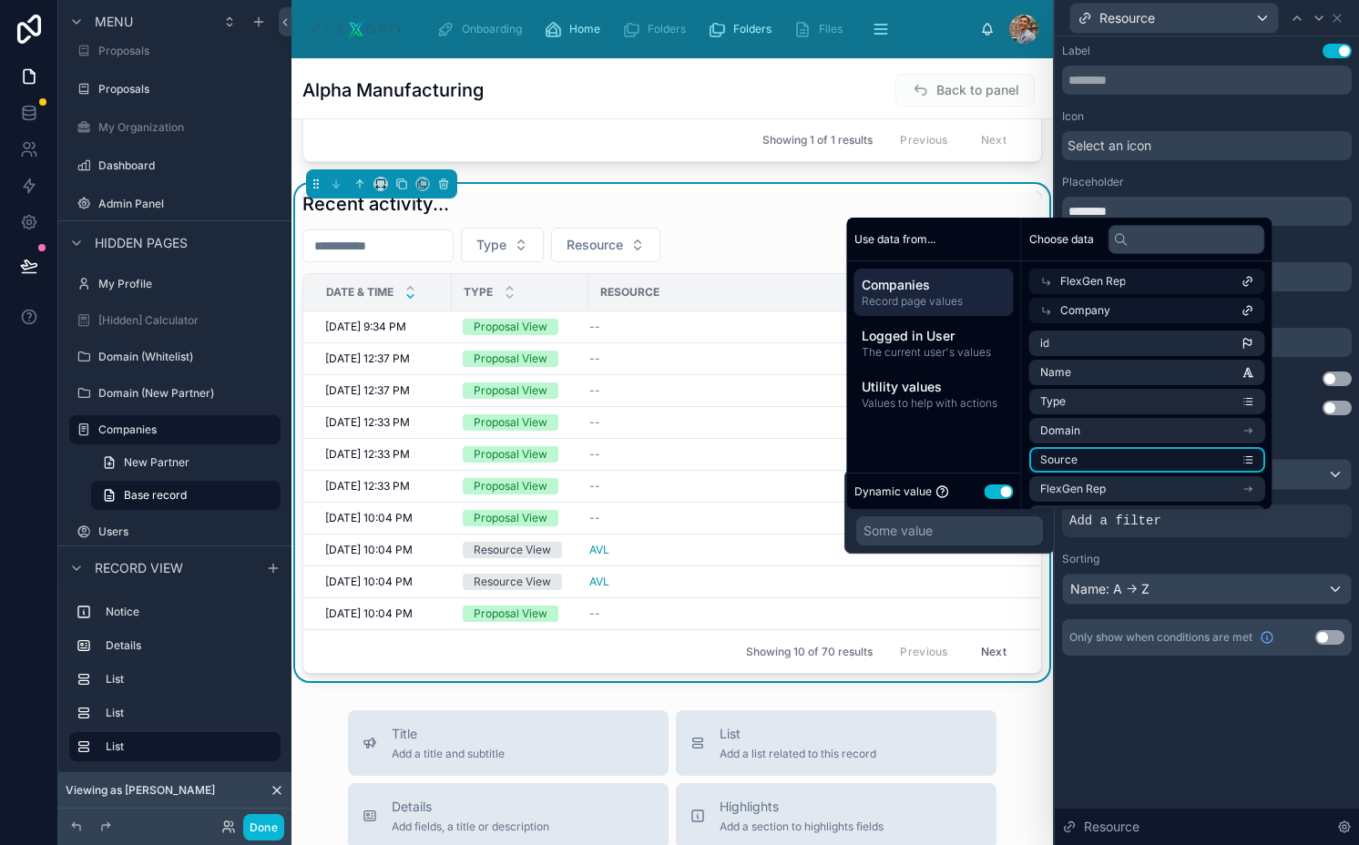
click at [1096, 447] on li "Source" at bounding box center [1147, 459] width 236 height 25
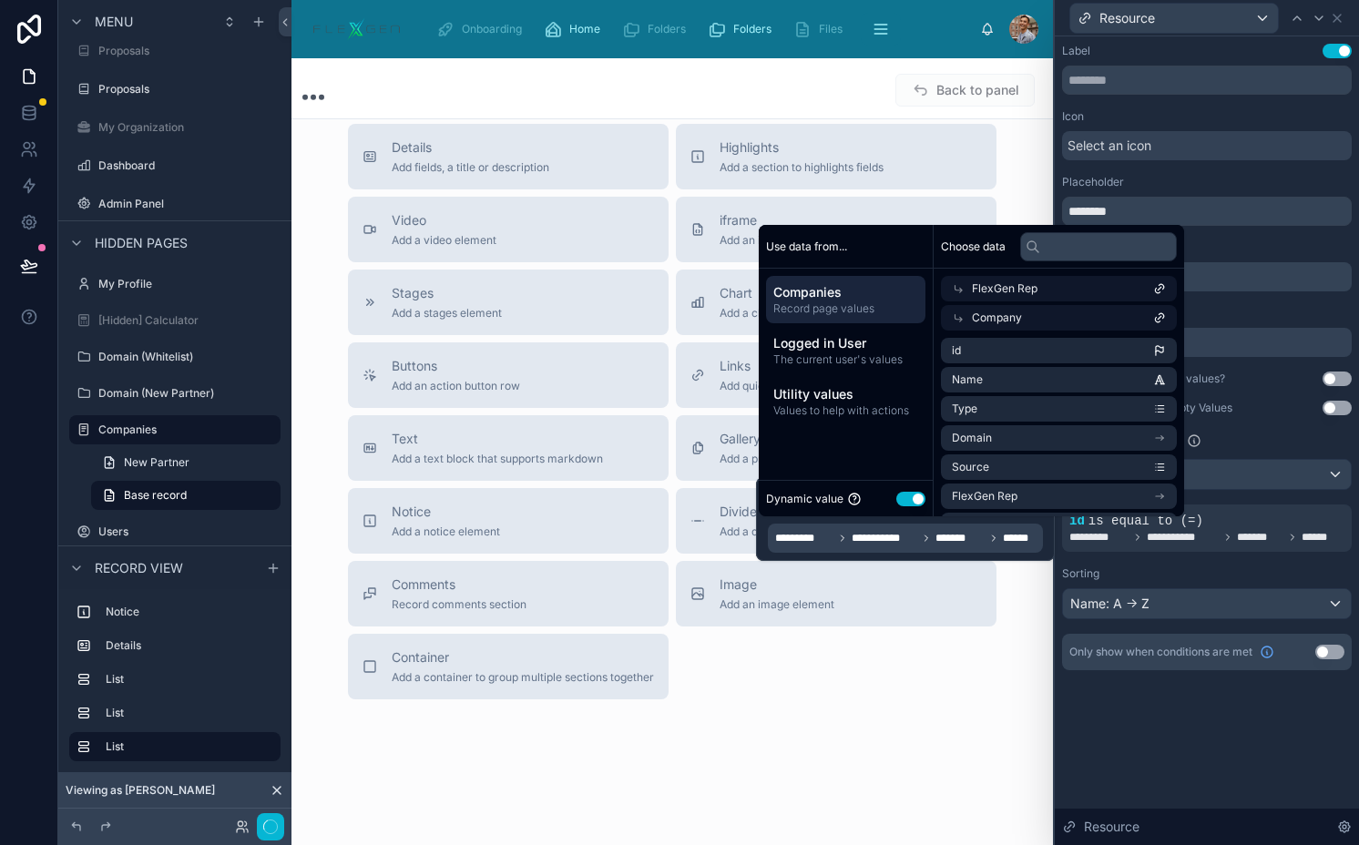
scroll to position [1388, 0]
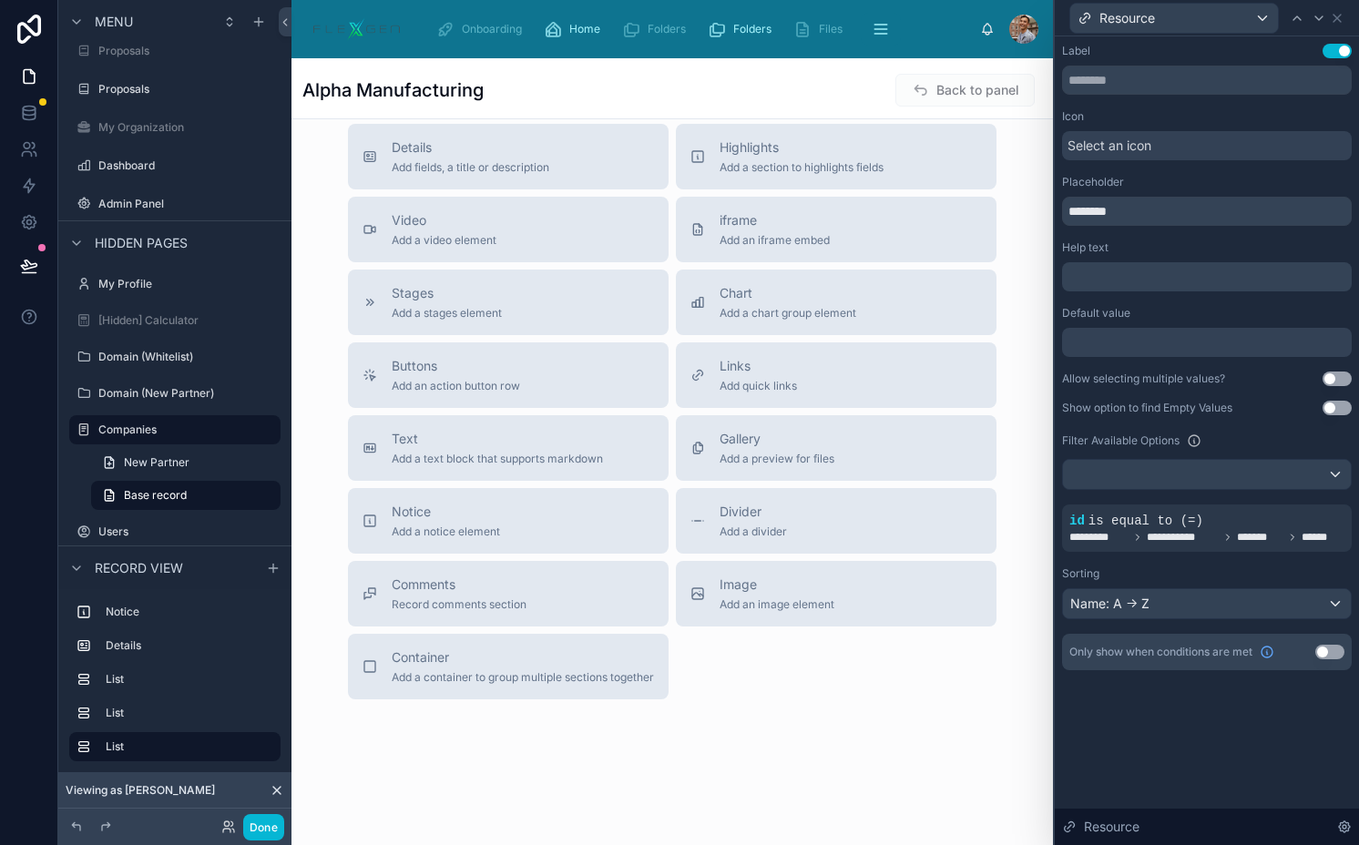
click at [1225, 560] on div "**********" at bounding box center [1207, 357] width 290 height 626
click at [1283, 503] on icon at bounding box center [1283, 504] width 2 height 2
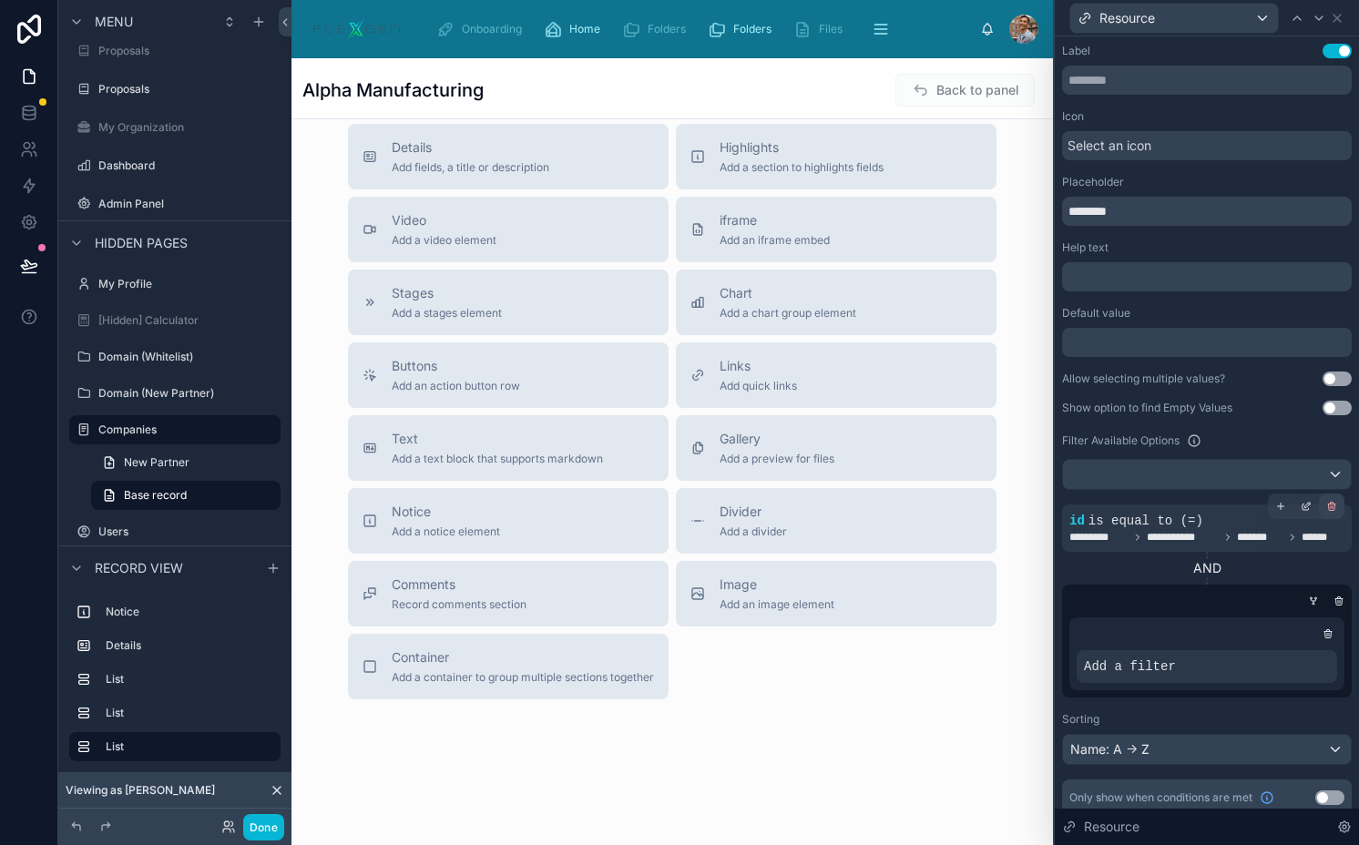
click at [1329, 508] on icon at bounding box center [1332, 507] width 6 height 6
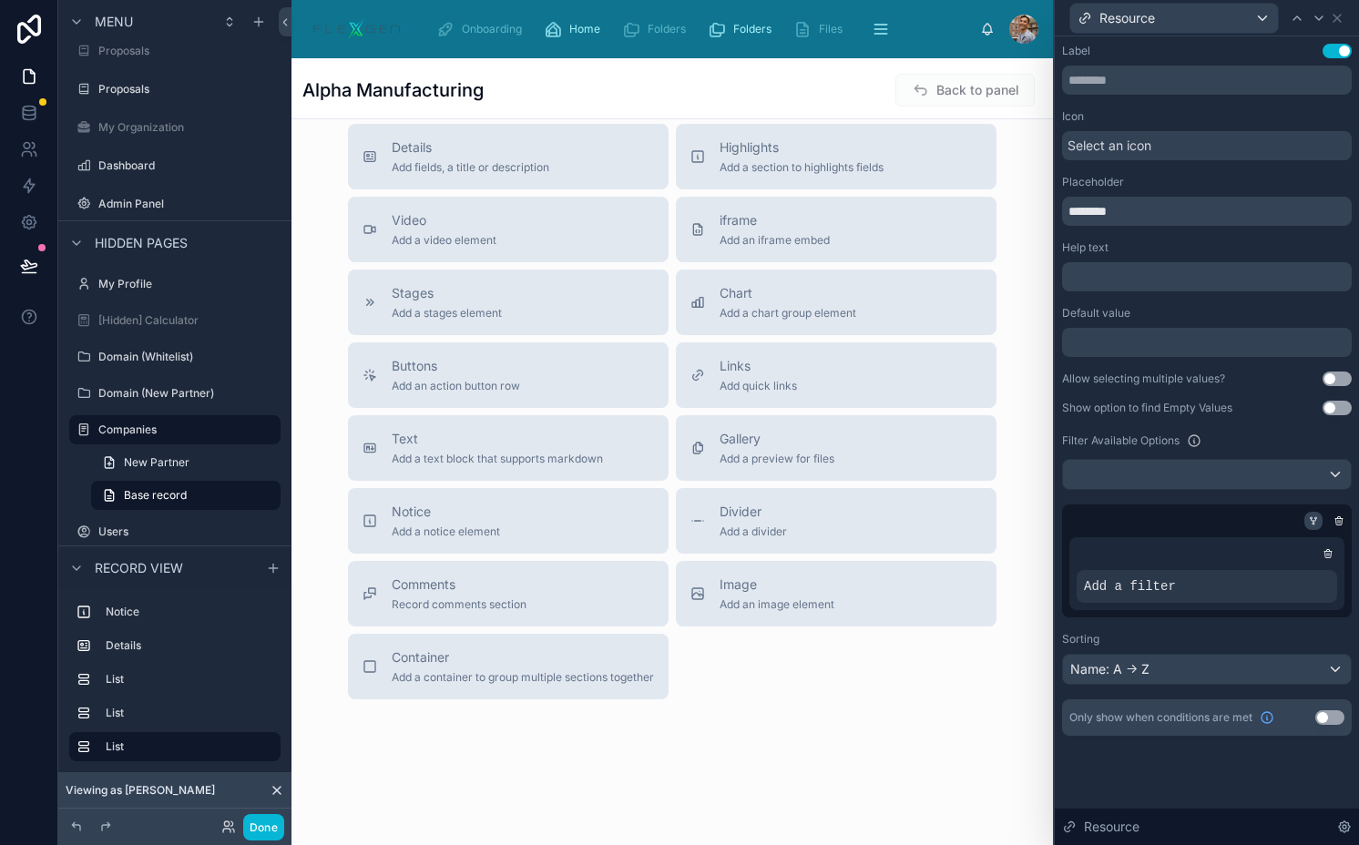
click at [1308, 525] on icon at bounding box center [1313, 520] width 11 height 11
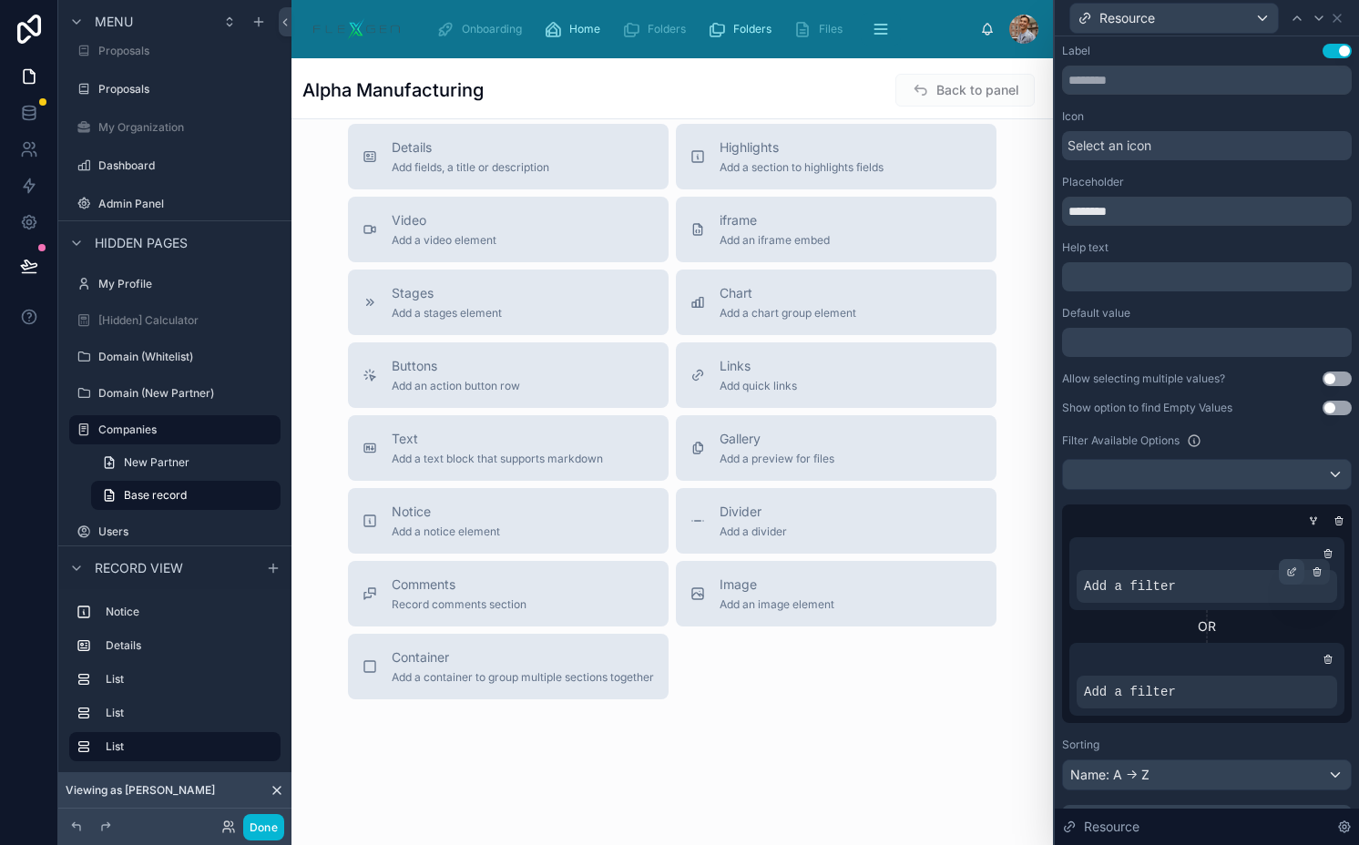
click at [1286, 575] on icon at bounding box center [1291, 571] width 11 height 11
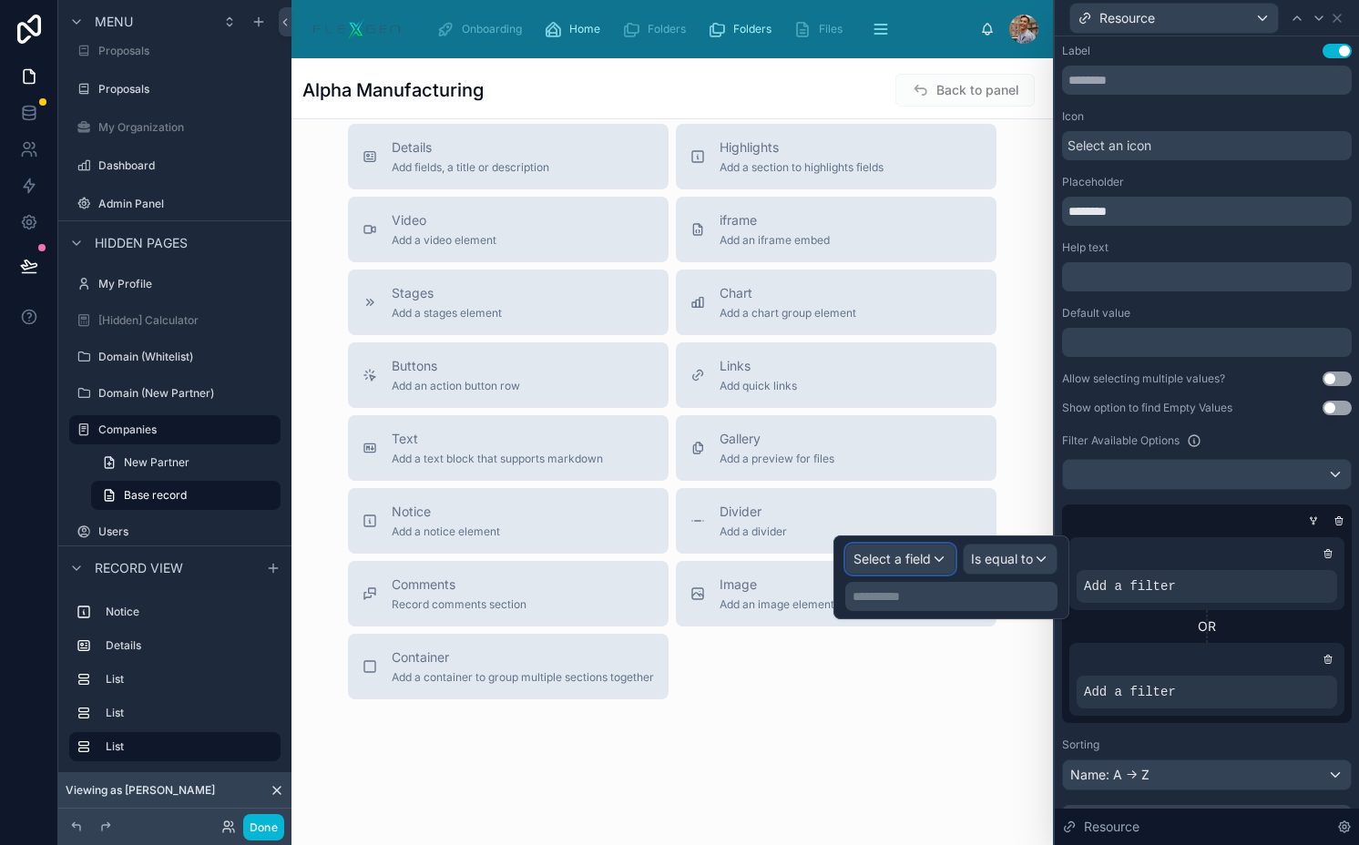
click at [908, 555] on span "Select a field" at bounding box center [891, 558] width 77 height 15
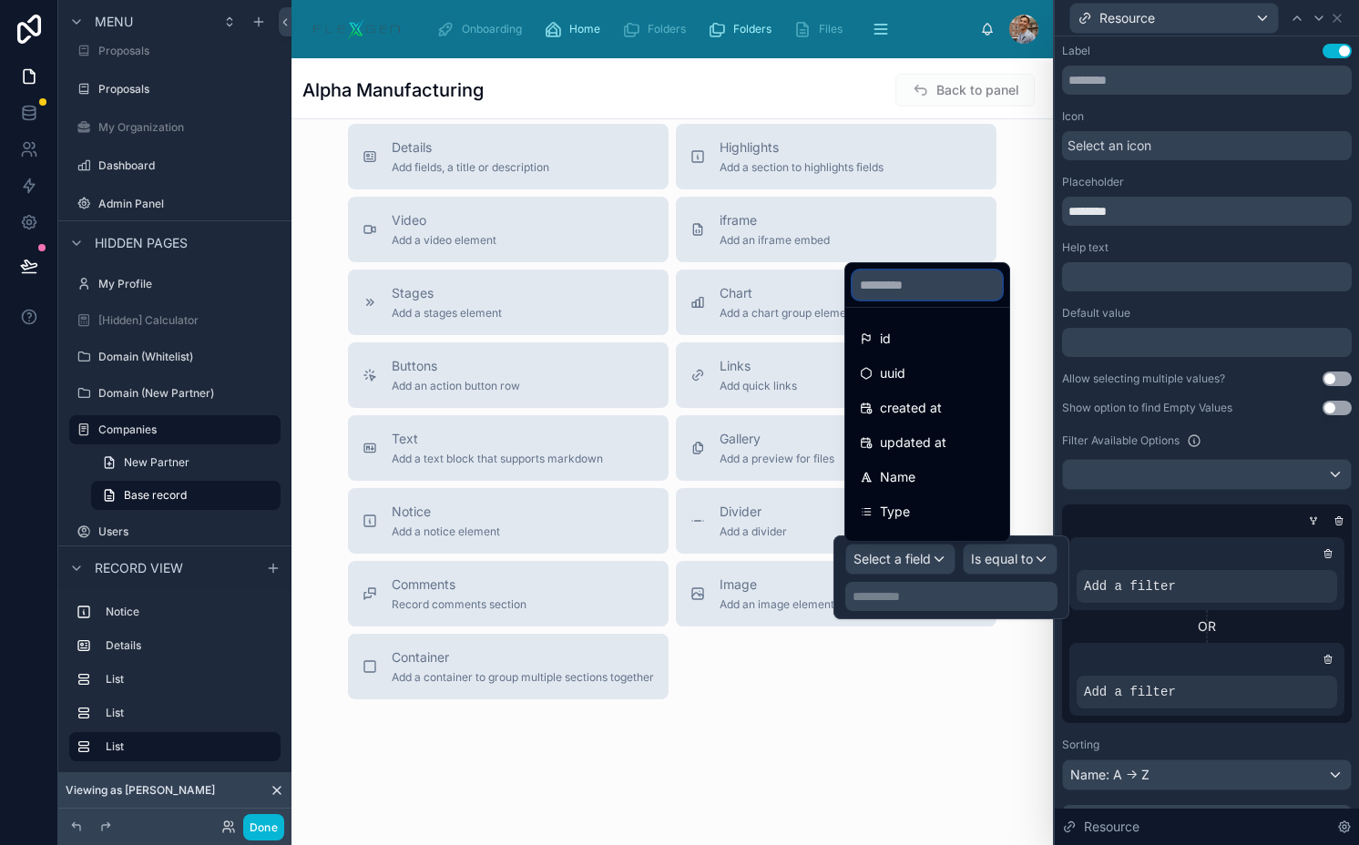
click at [907, 287] on input "text" at bounding box center [926, 284] width 149 height 29
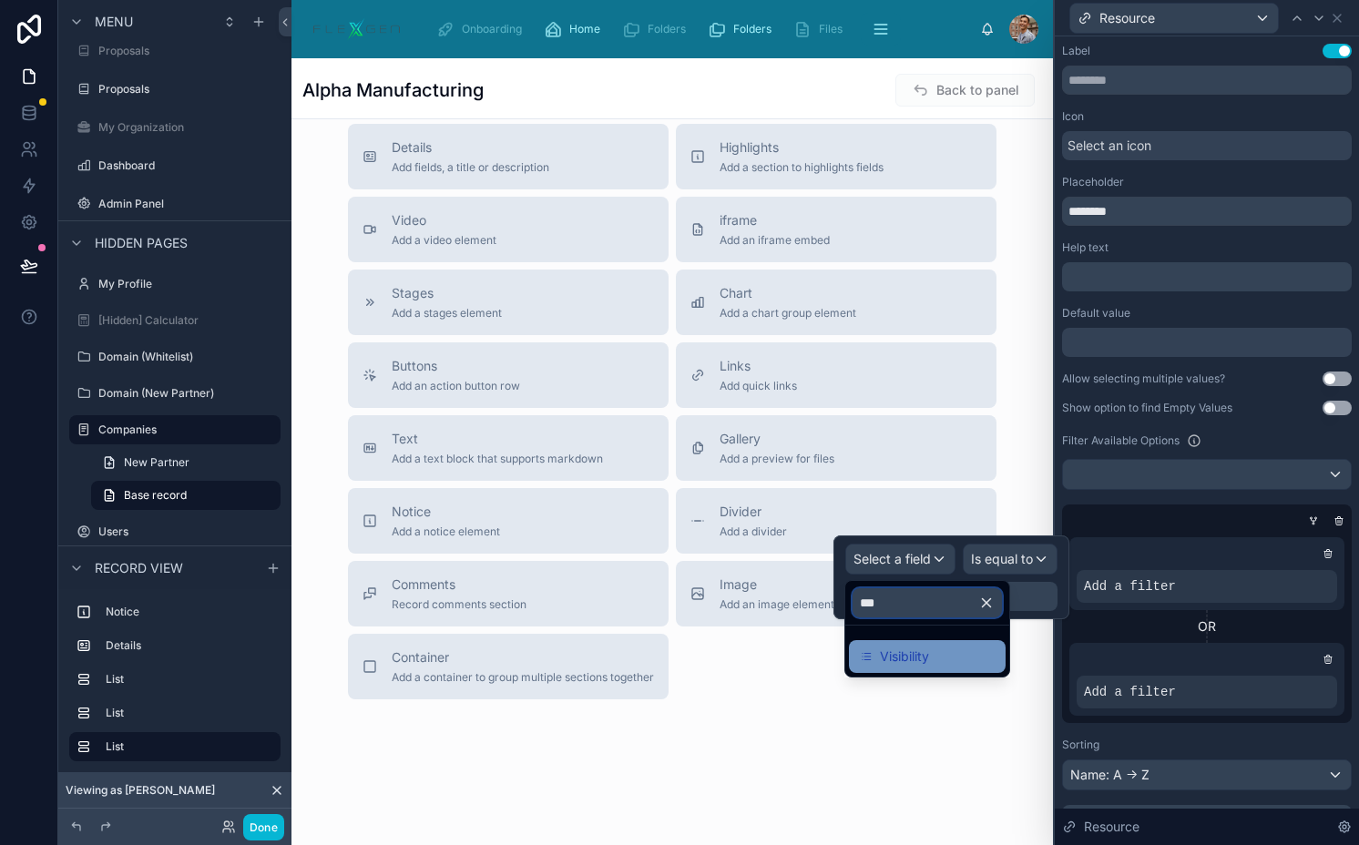
type input "***"
click at [937, 646] on div "Visibility" at bounding box center [927, 657] width 135 height 22
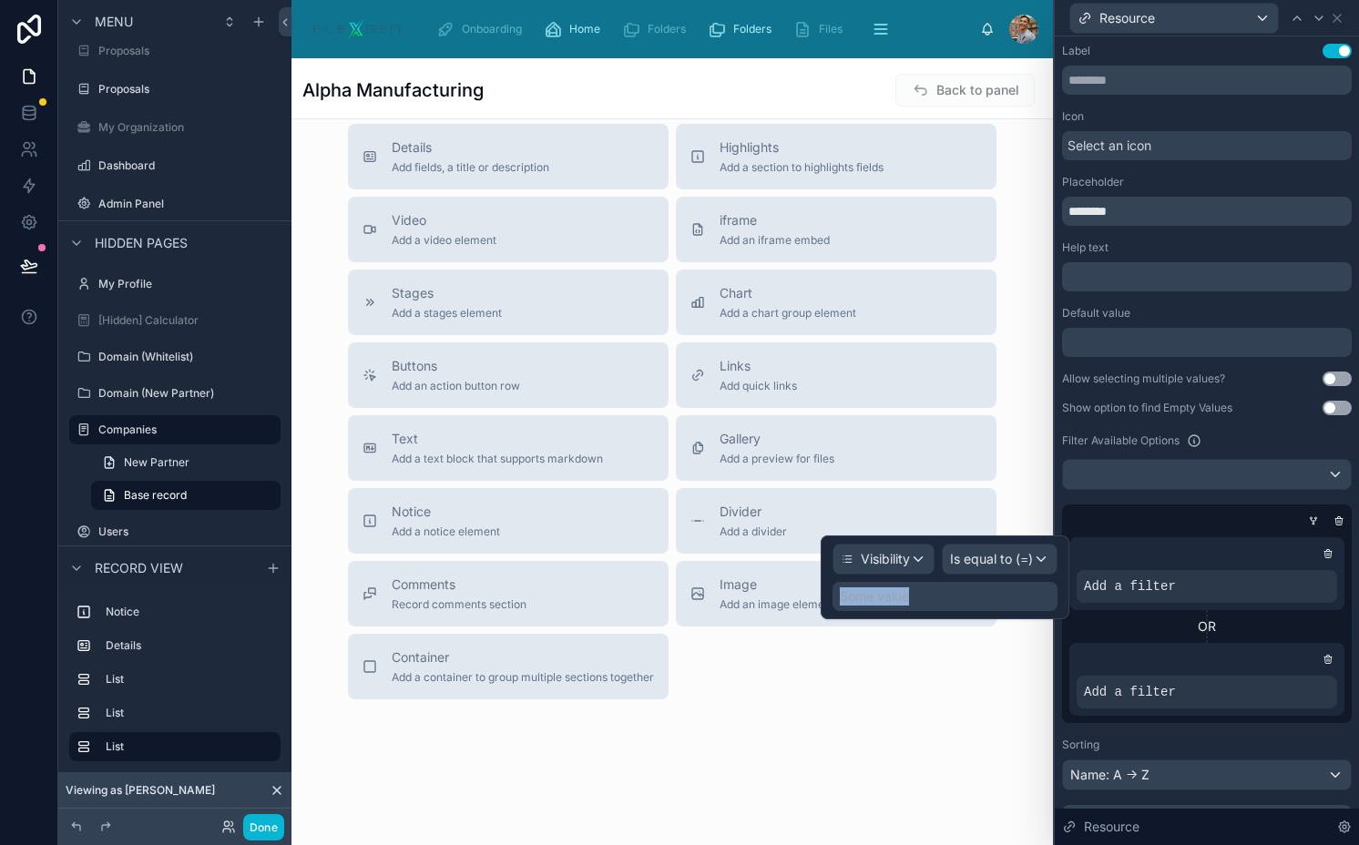
click at [958, 586] on div "Some value" at bounding box center [944, 596] width 225 height 29
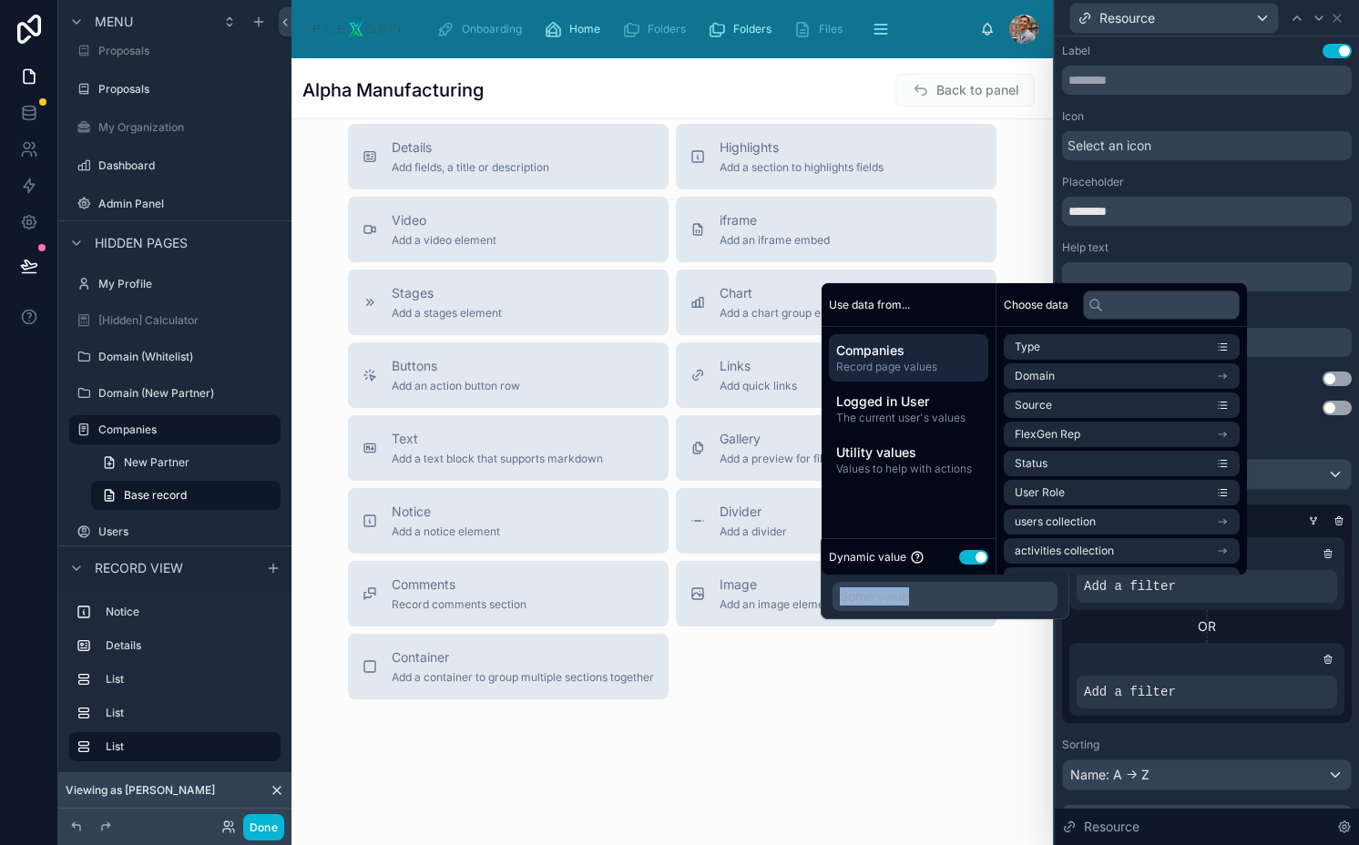
click at [977, 553] on button "Use setting" at bounding box center [973, 557] width 29 height 15
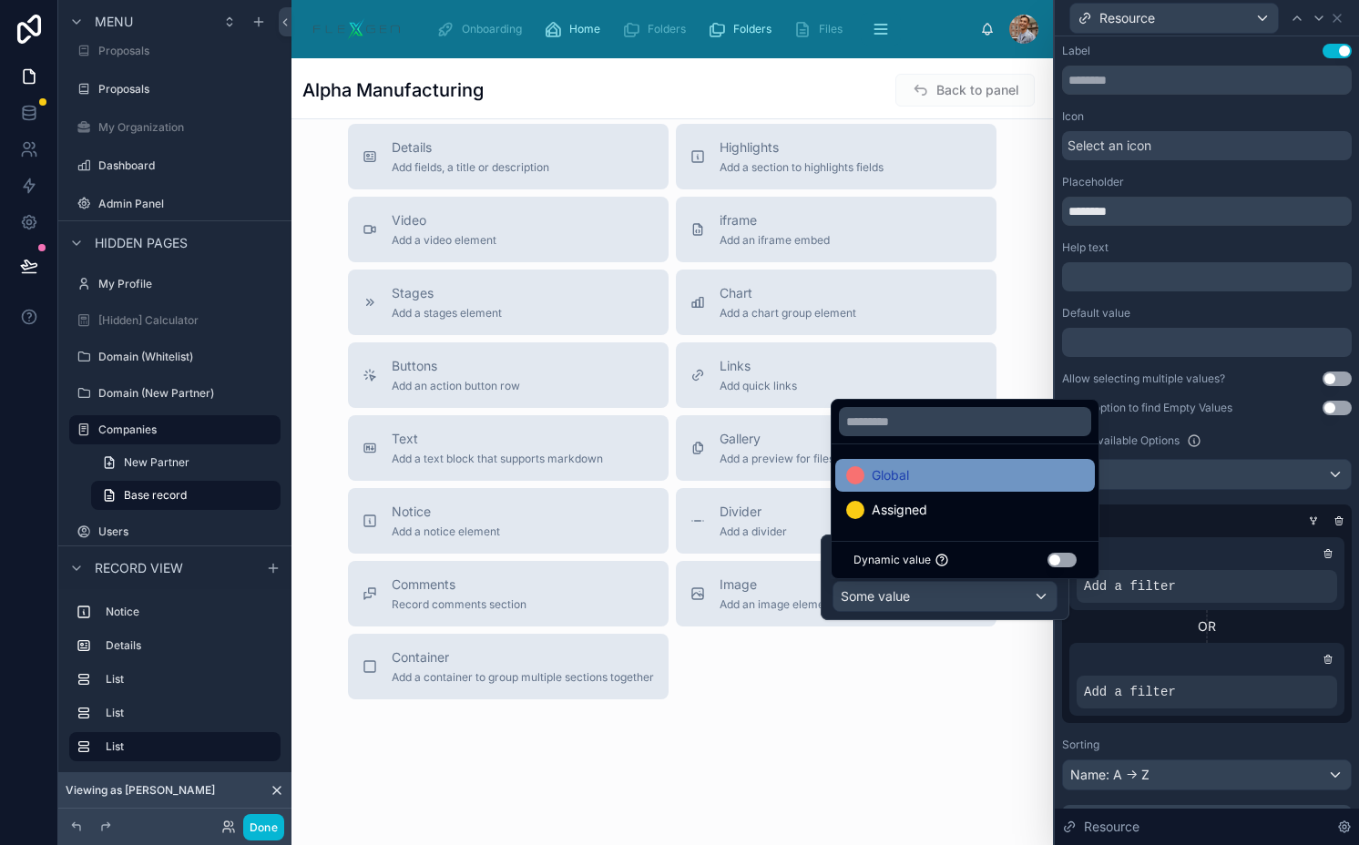
click at [966, 474] on div "Global" at bounding box center [965, 475] width 238 height 22
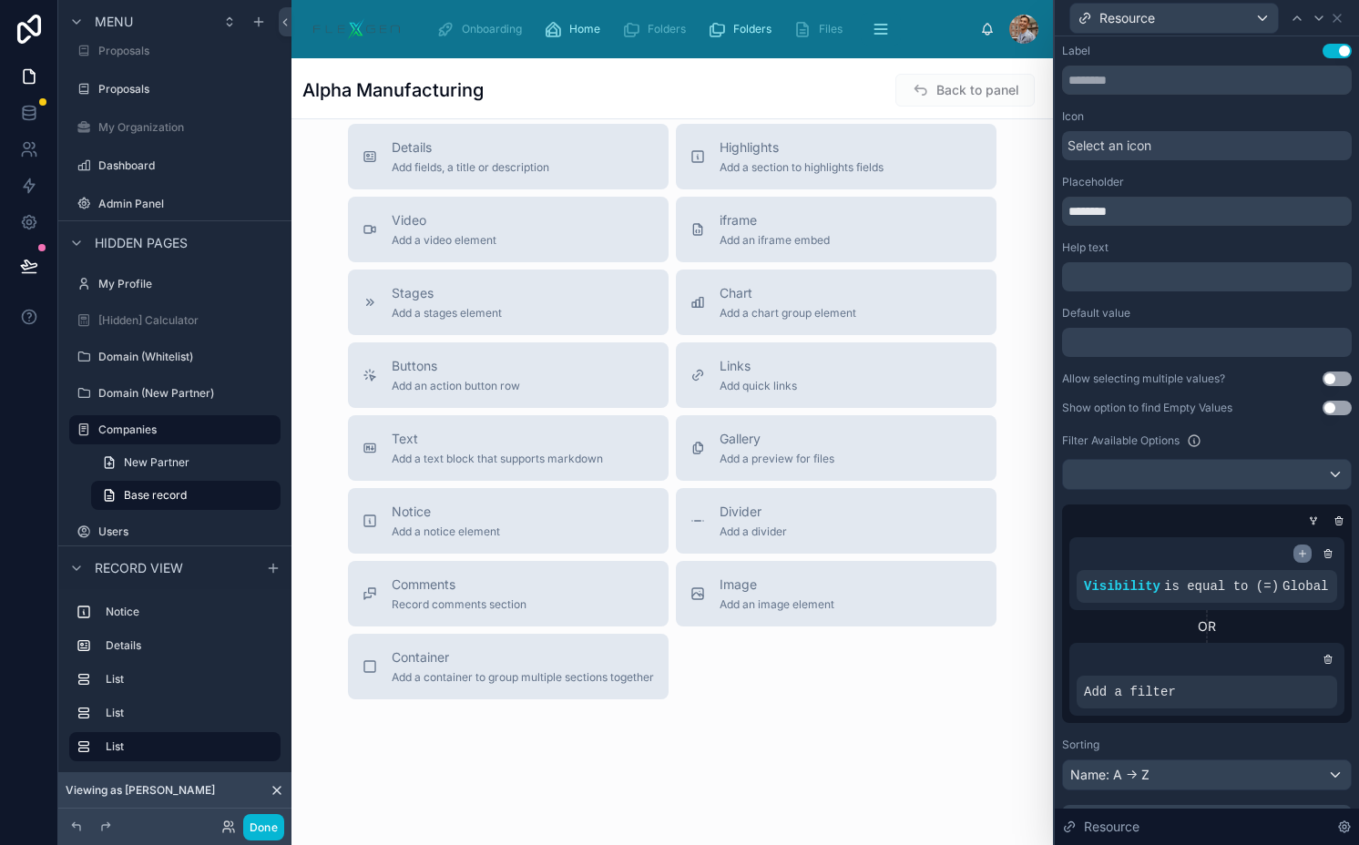
click at [1297, 555] on icon at bounding box center [1302, 553] width 11 height 11
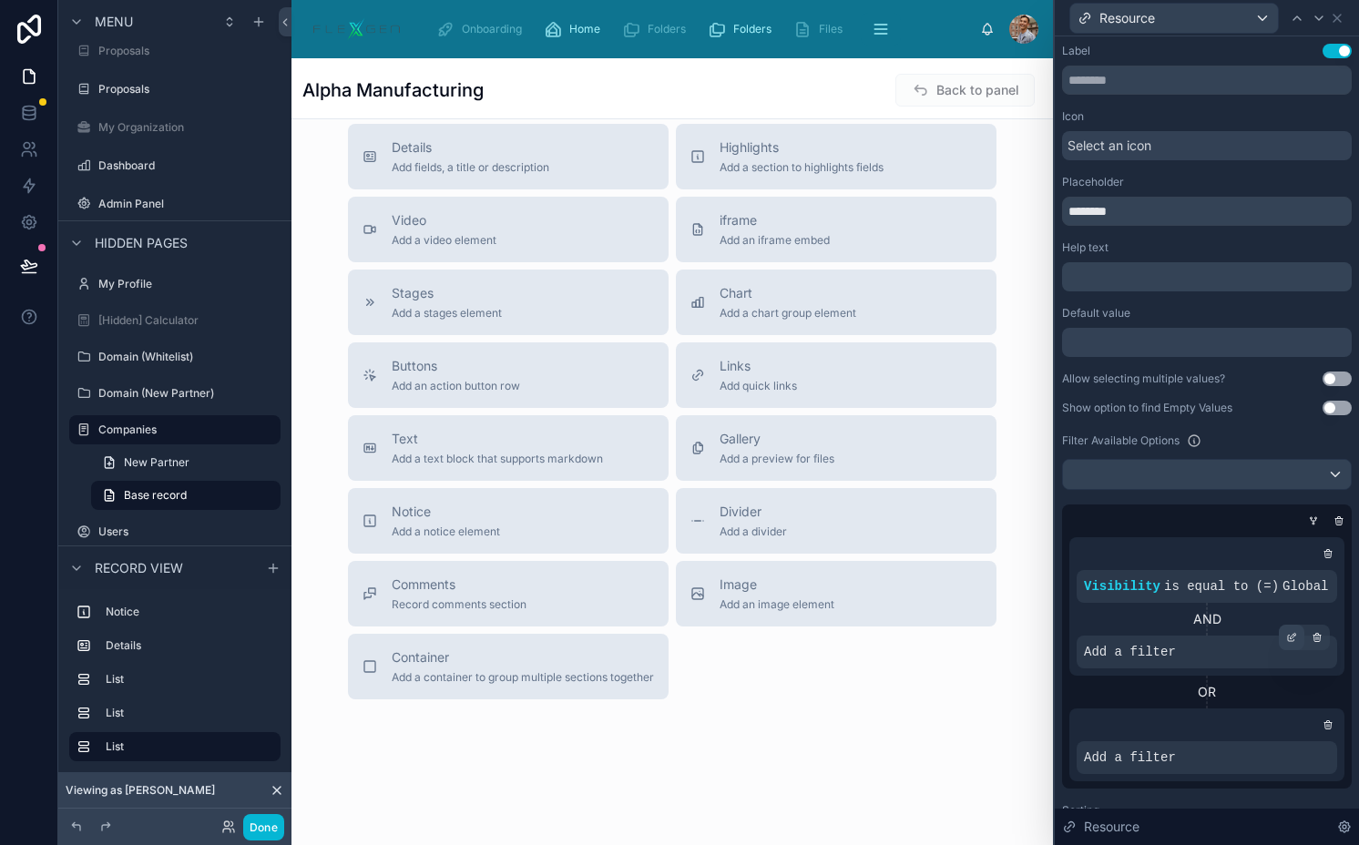
click at [1286, 643] on icon at bounding box center [1291, 637] width 11 height 11
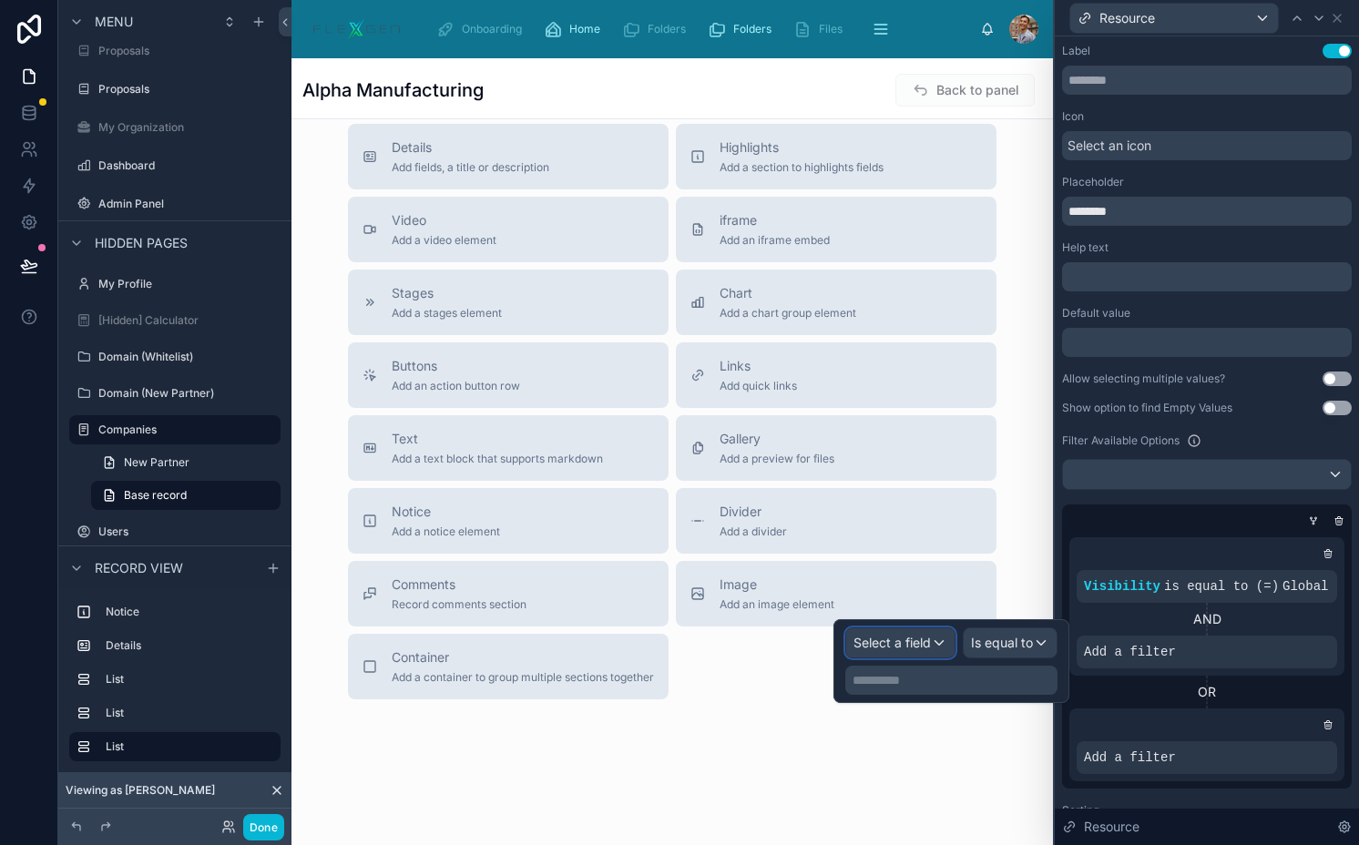
click at [881, 646] on span "Select a field" at bounding box center [891, 642] width 77 height 15
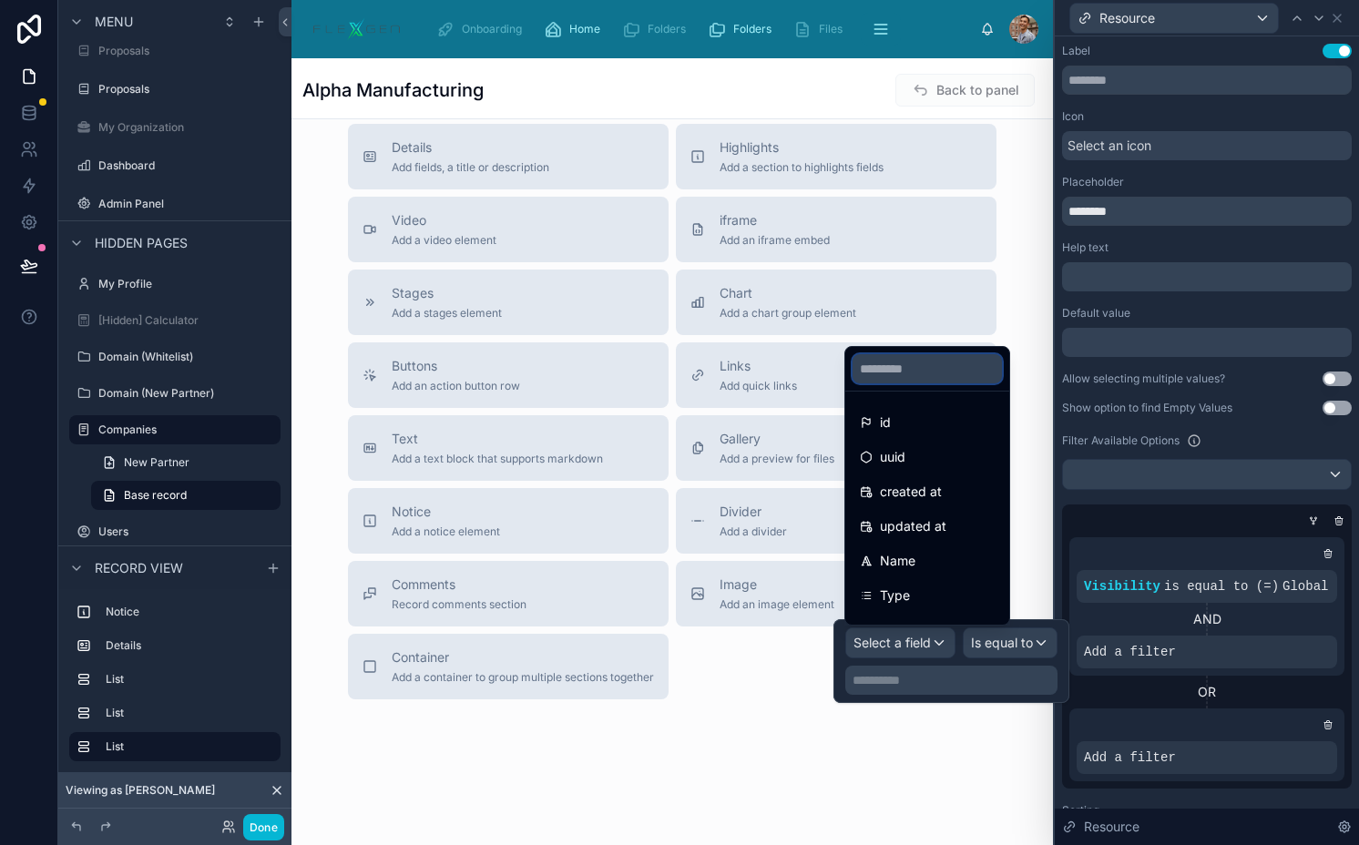
click at [930, 371] on input "text" at bounding box center [926, 368] width 149 height 29
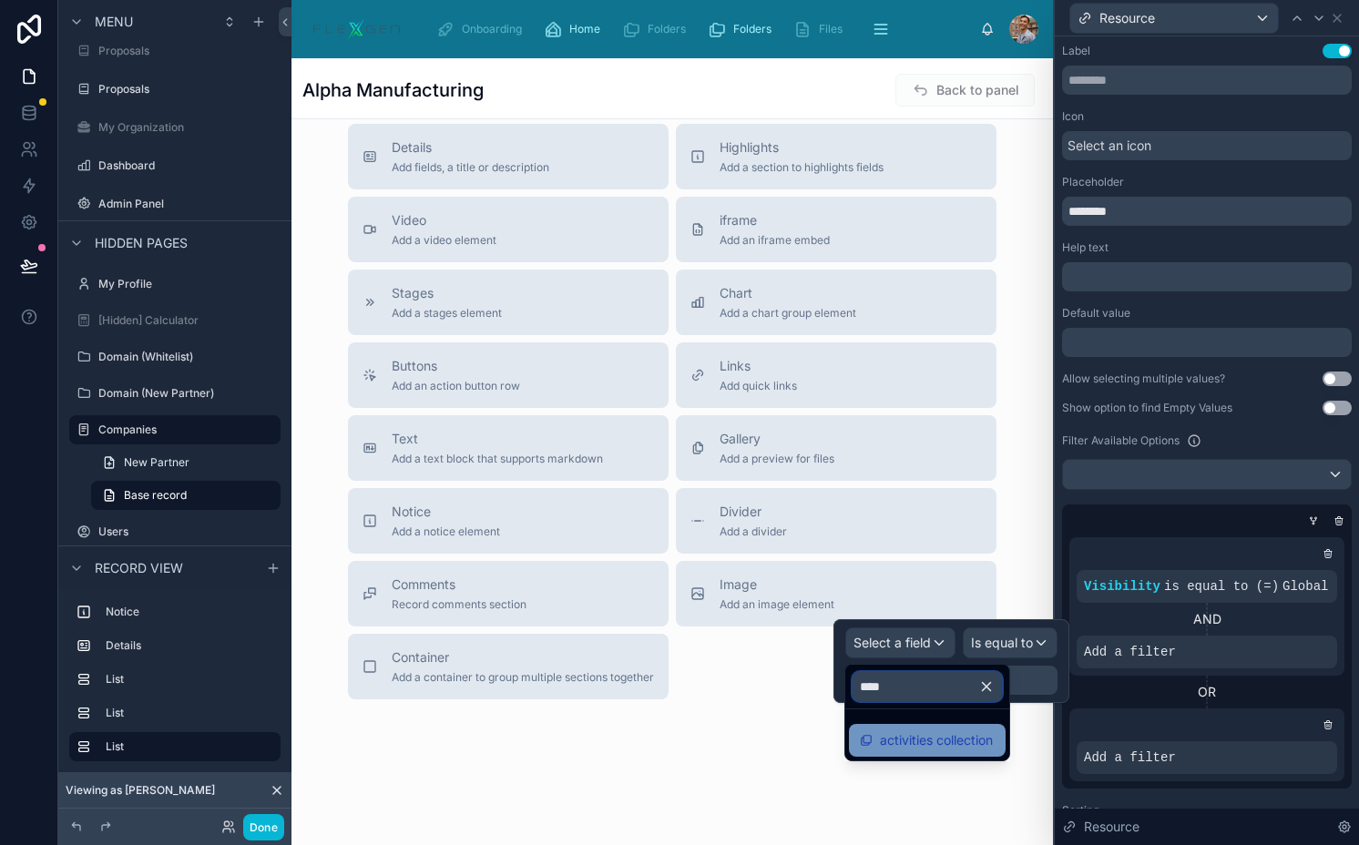
type input "****"
click at [926, 732] on span "activities collection" at bounding box center [936, 740] width 113 height 22
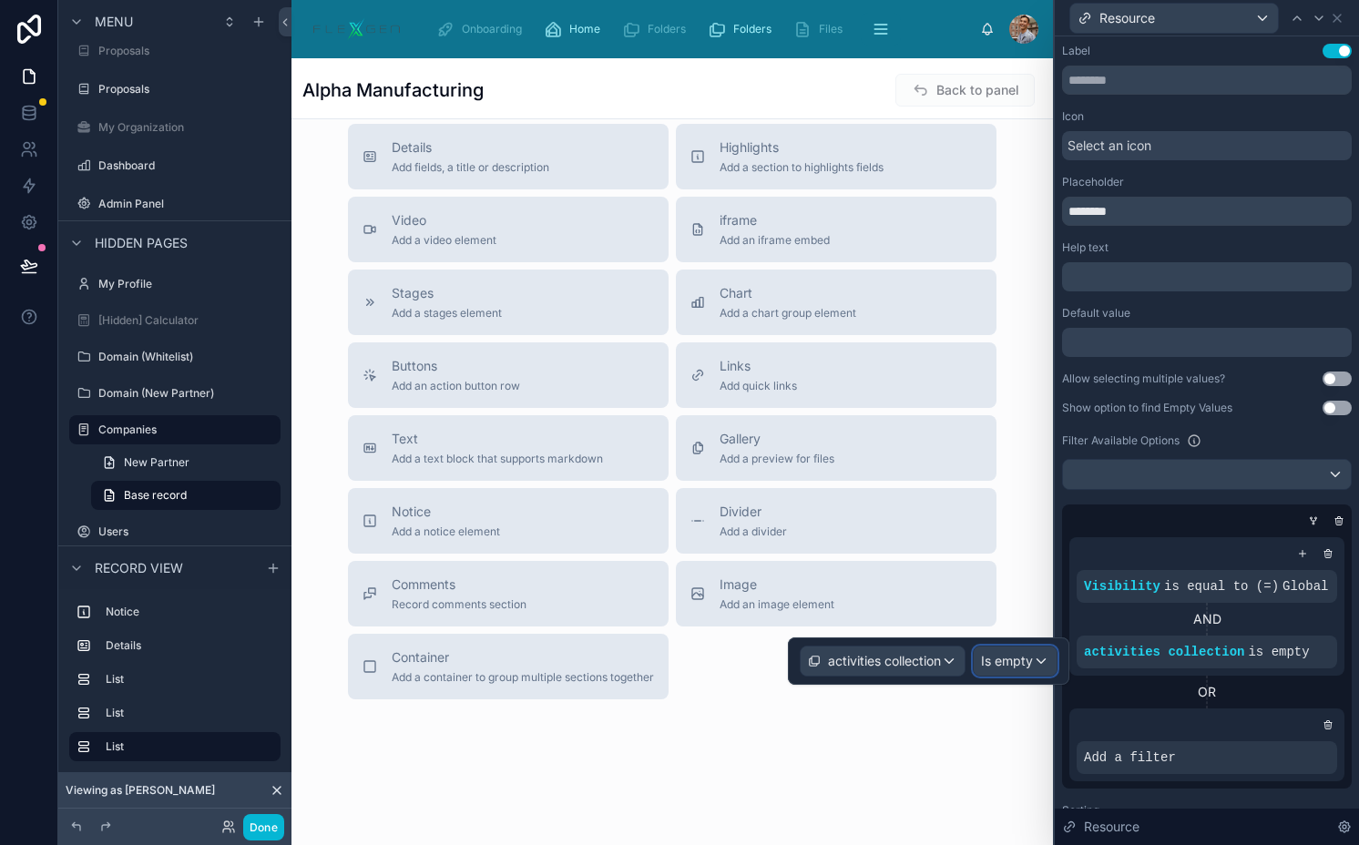
click at [997, 652] on span "Is empty" at bounding box center [1007, 661] width 52 height 18
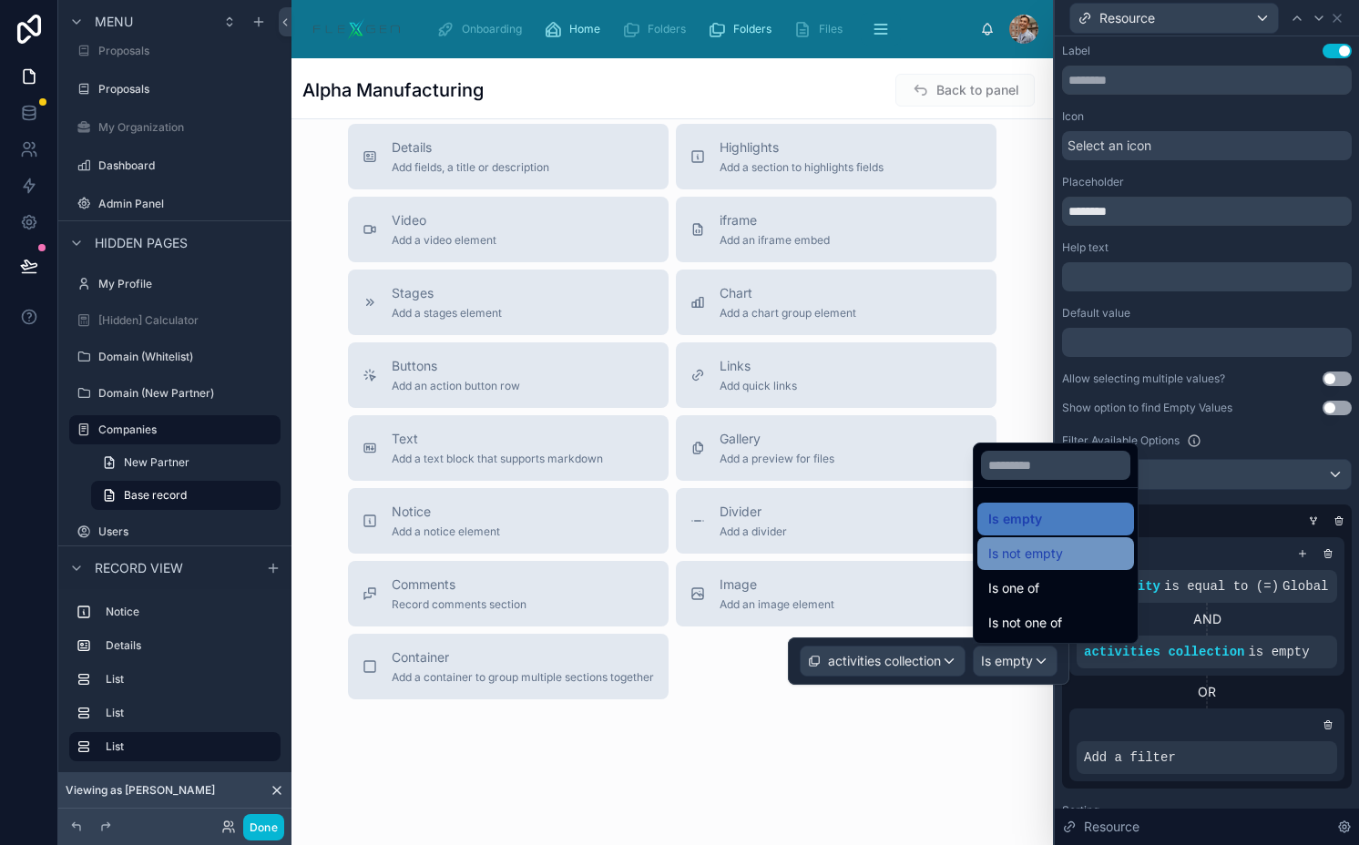
click at [1063, 546] on div "Is not empty" at bounding box center [1055, 554] width 135 height 22
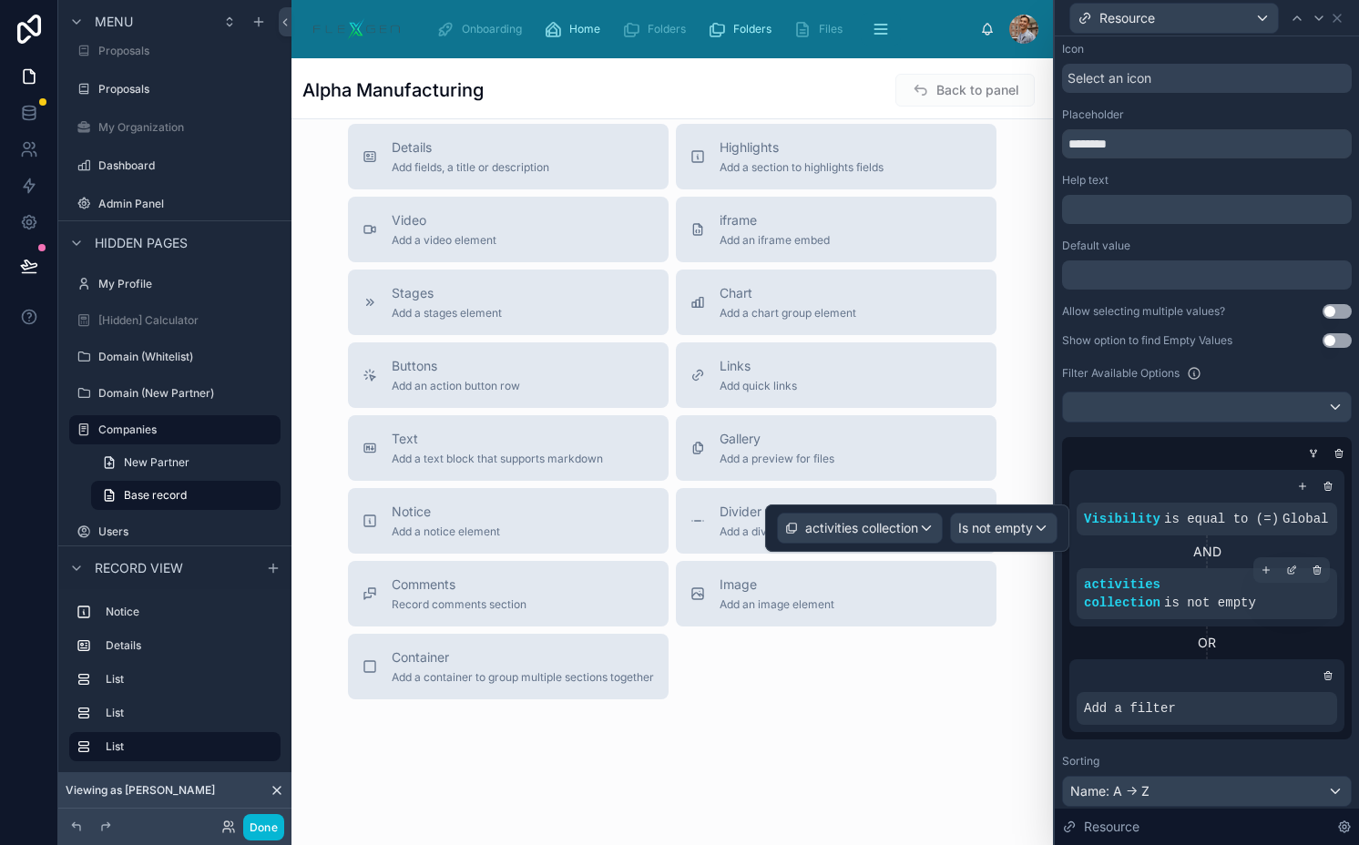
scroll to position [142, 0]
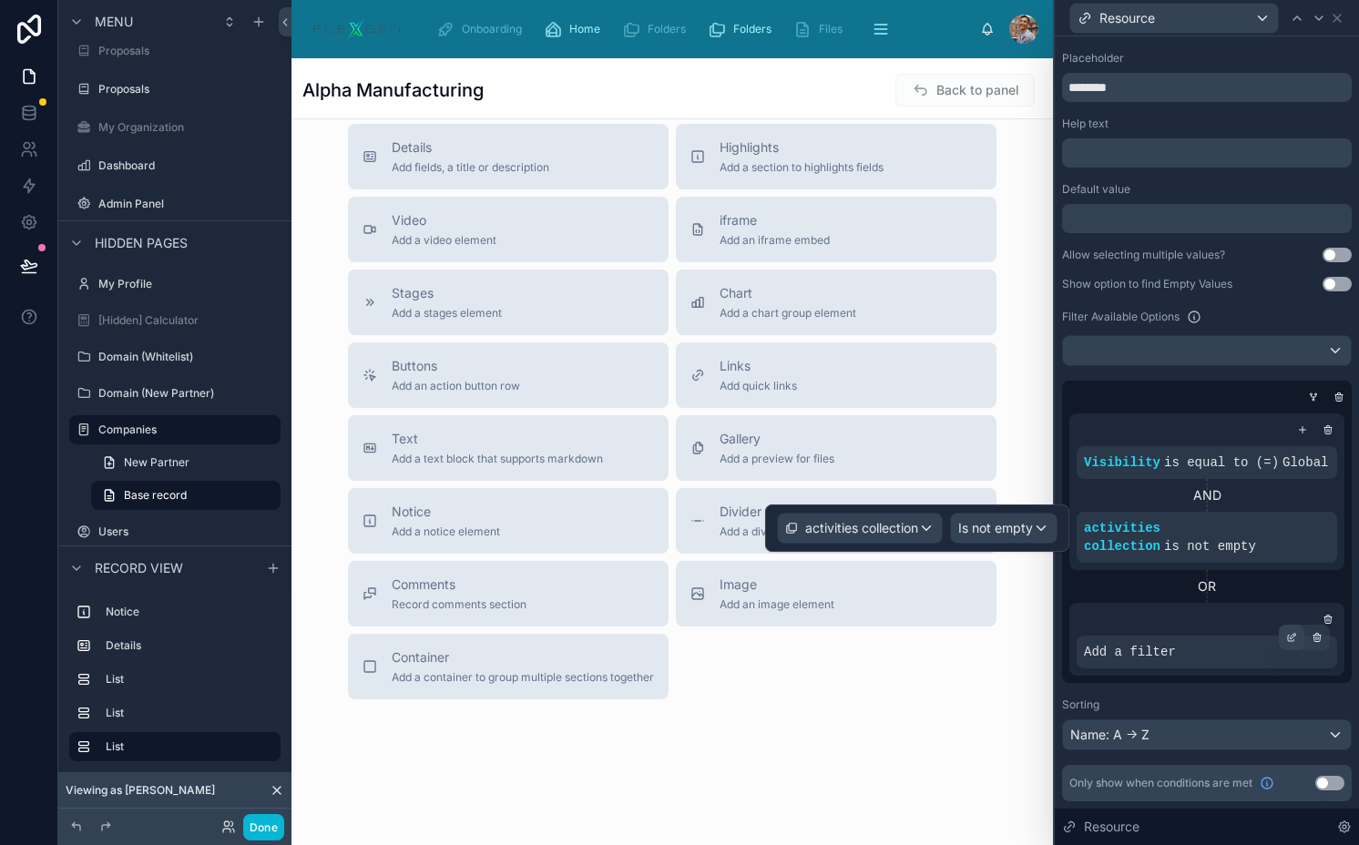
click at [1278, 644] on div at bounding box center [1290, 637] width 25 height 25
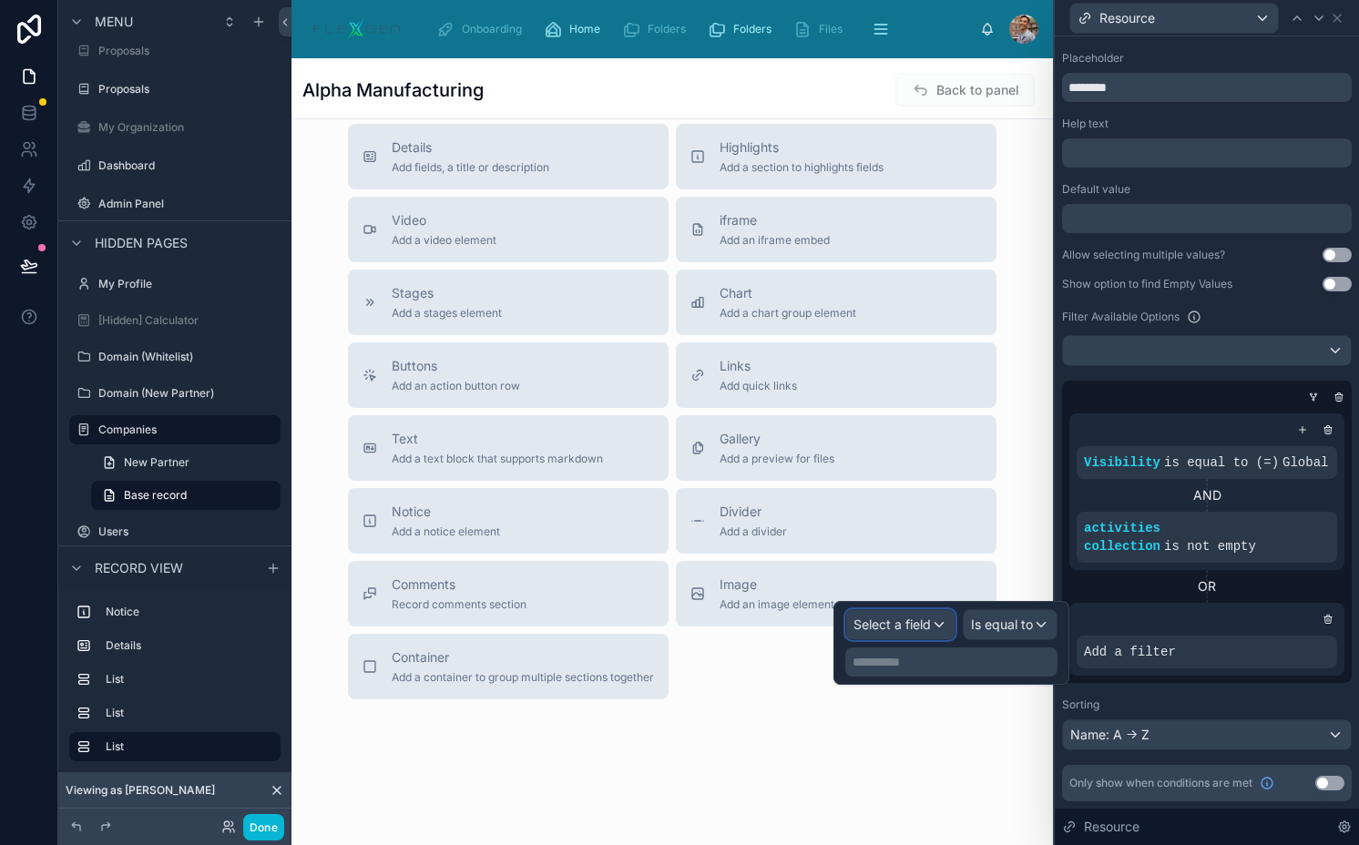
click at [901, 618] on span "Select a field" at bounding box center [891, 623] width 77 height 15
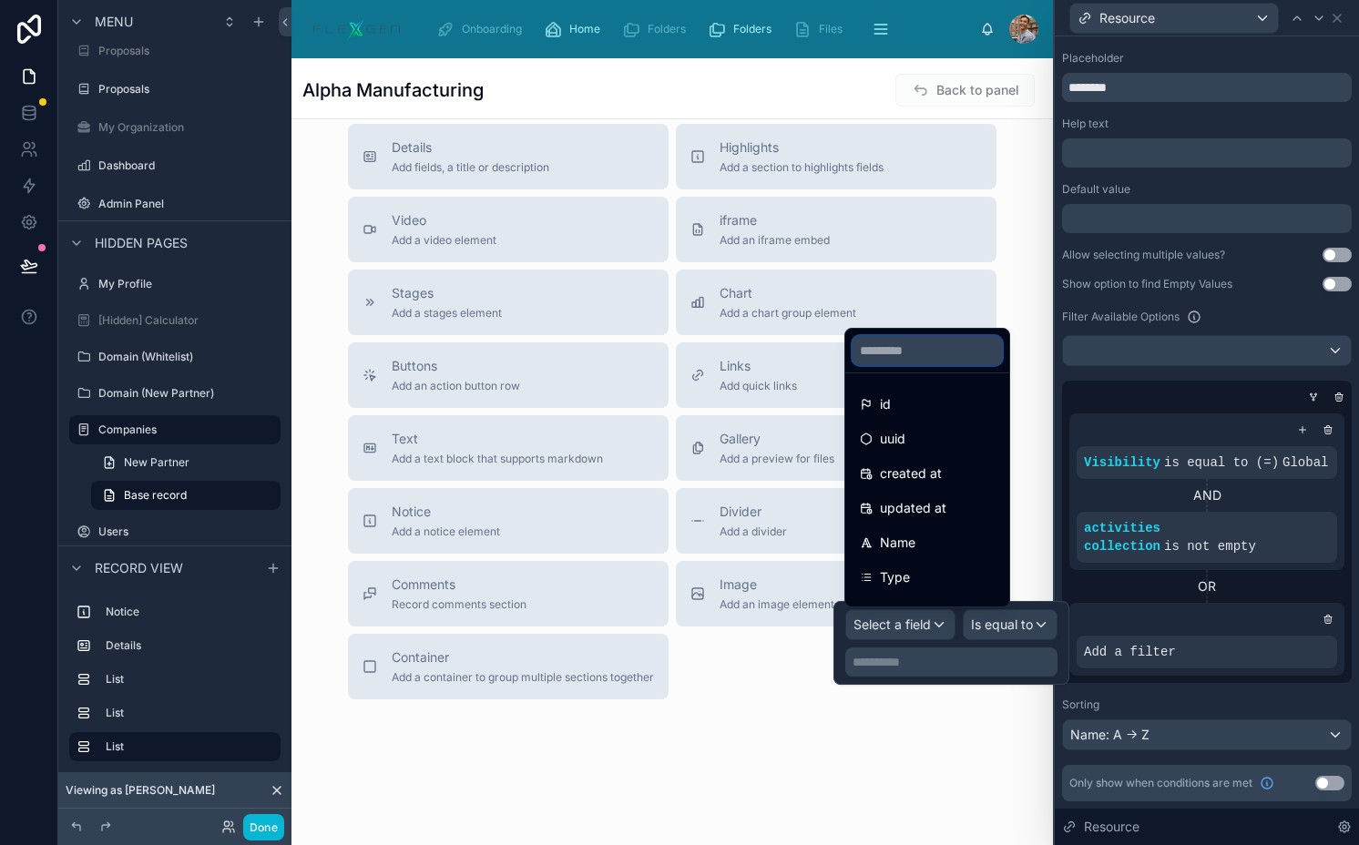
click at [906, 351] on input "text" at bounding box center [926, 350] width 149 height 29
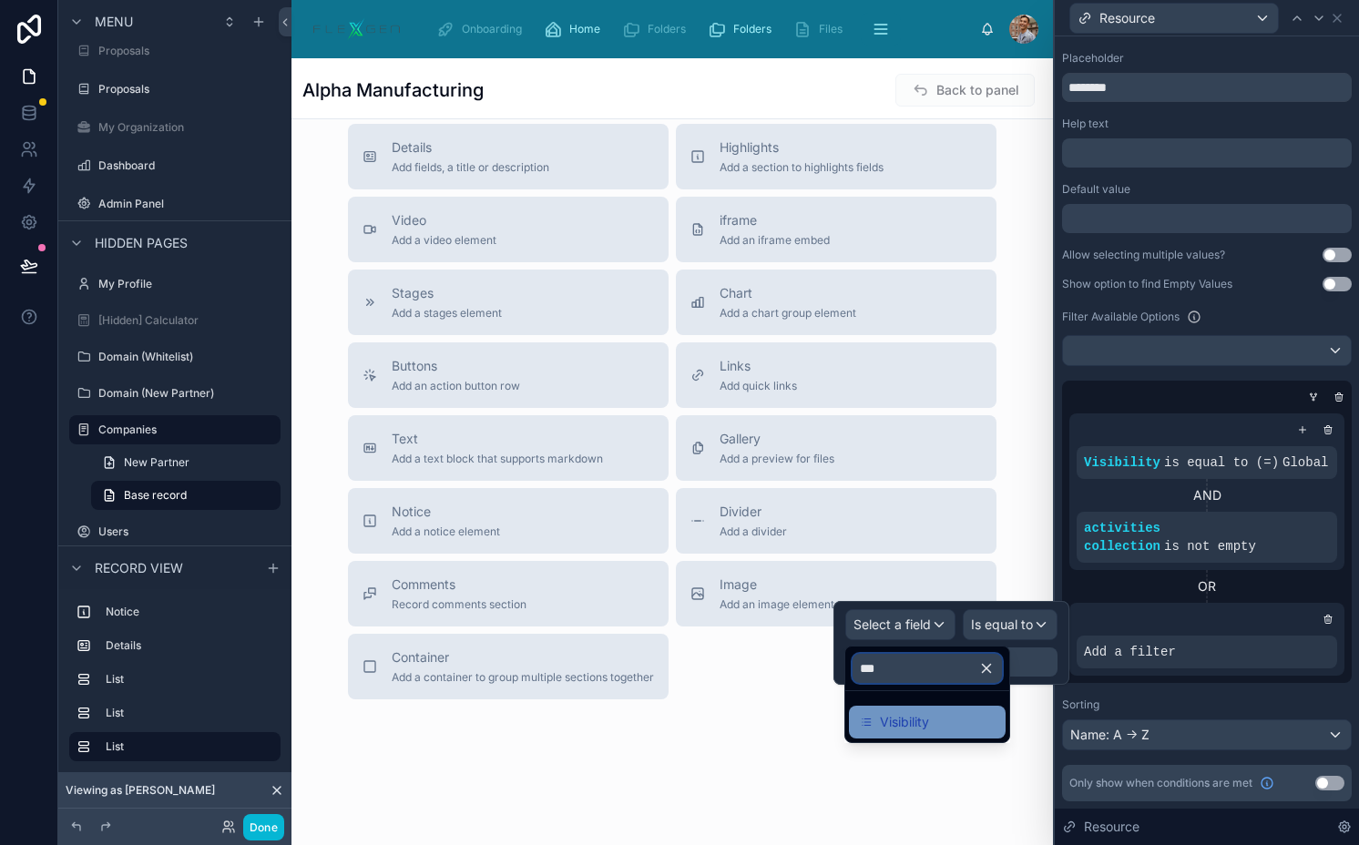
type input "***"
click at [957, 722] on div "Visibility" at bounding box center [927, 722] width 135 height 22
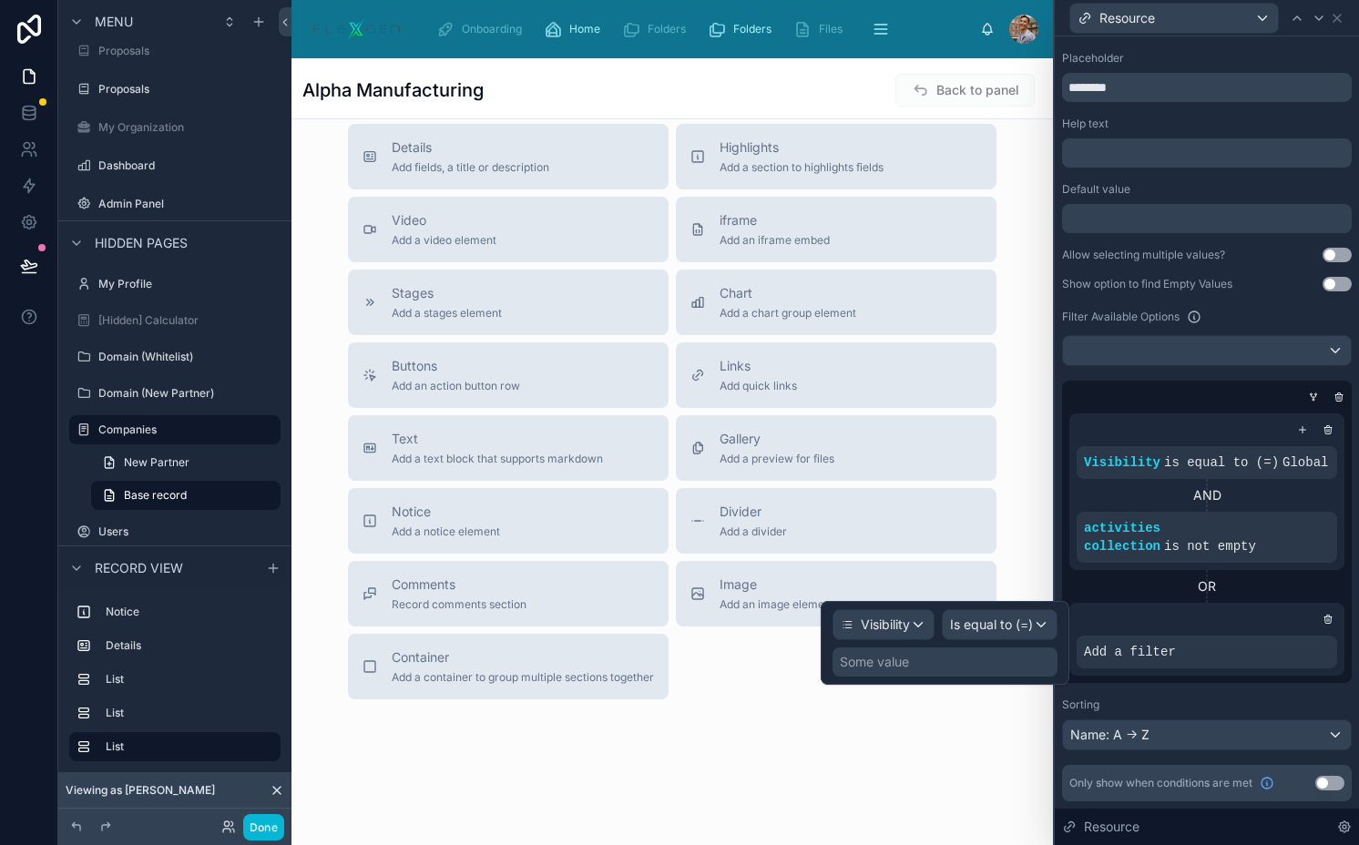
click at [1011, 650] on div "Some value" at bounding box center [944, 661] width 225 height 29
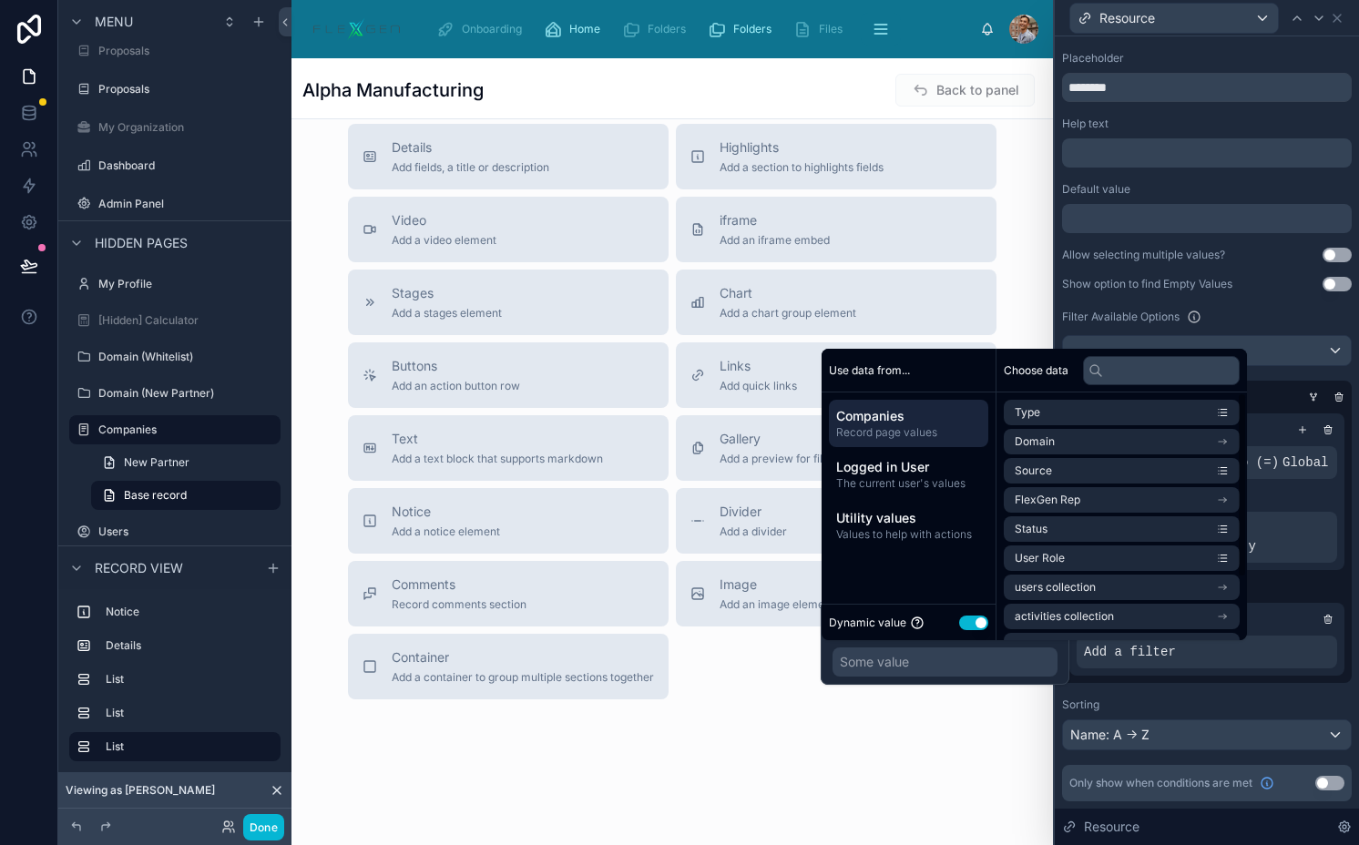
click at [972, 612] on div "Dynamic value Use setting" at bounding box center [908, 622] width 159 height 21
click at [972, 622] on button "Use setting" at bounding box center [973, 623] width 29 height 15
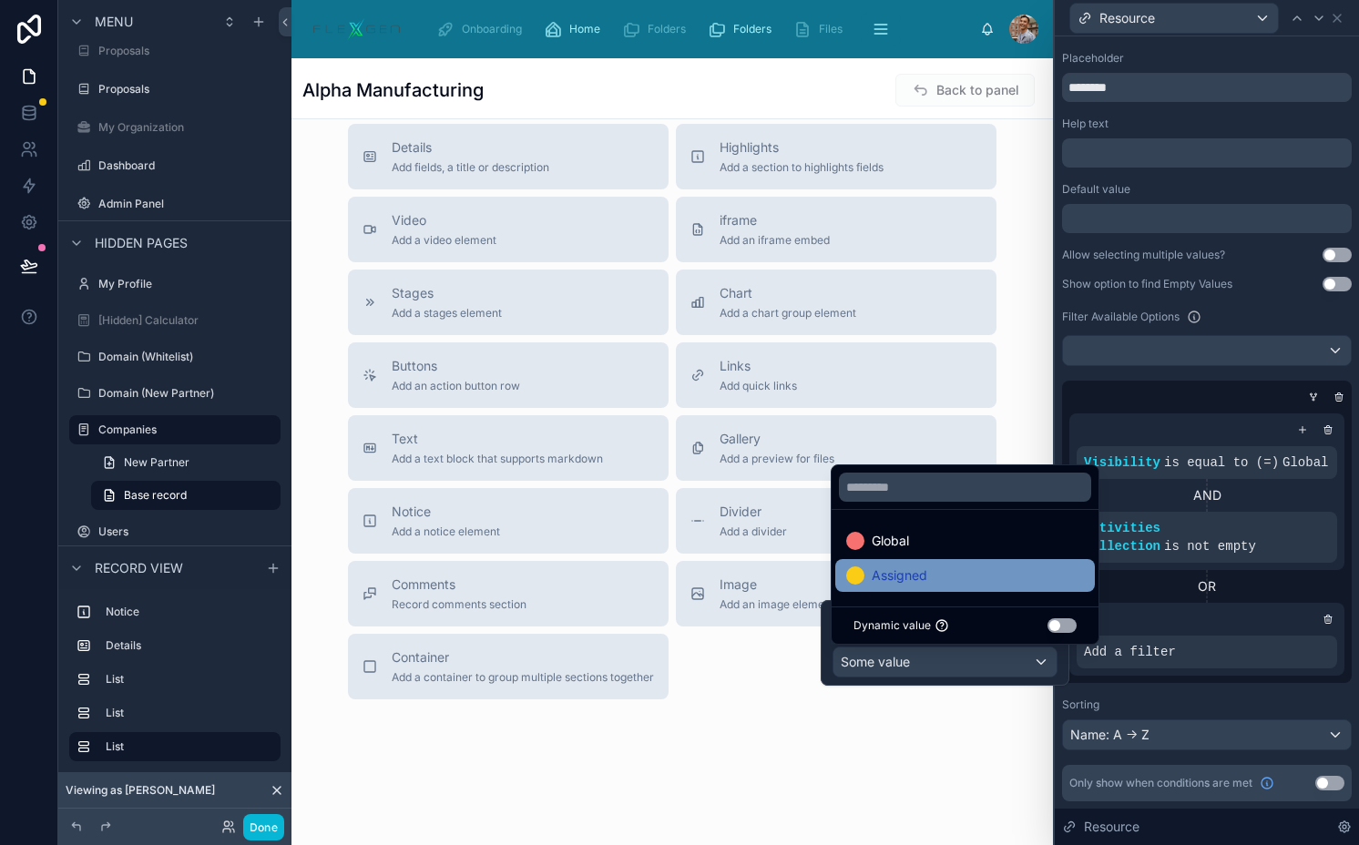
click at [1016, 565] on div "Assigned" at bounding box center [965, 576] width 238 height 22
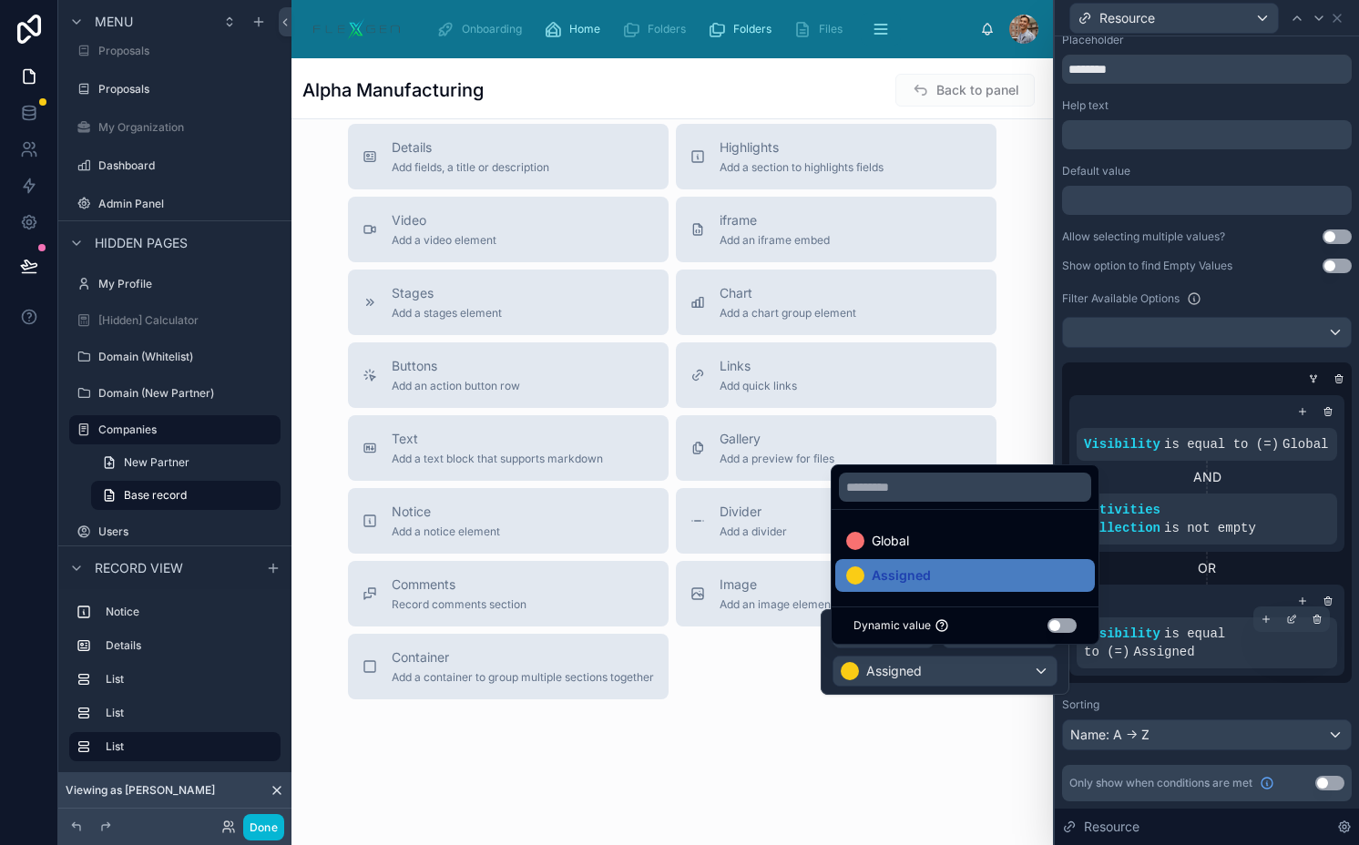
drag, startPoint x: 1288, startPoint y: 618, endPoint x: 1218, endPoint y: 668, distance: 86.2
click at [1299, 601] on icon at bounding box center [1302, 601] width 6 height 0
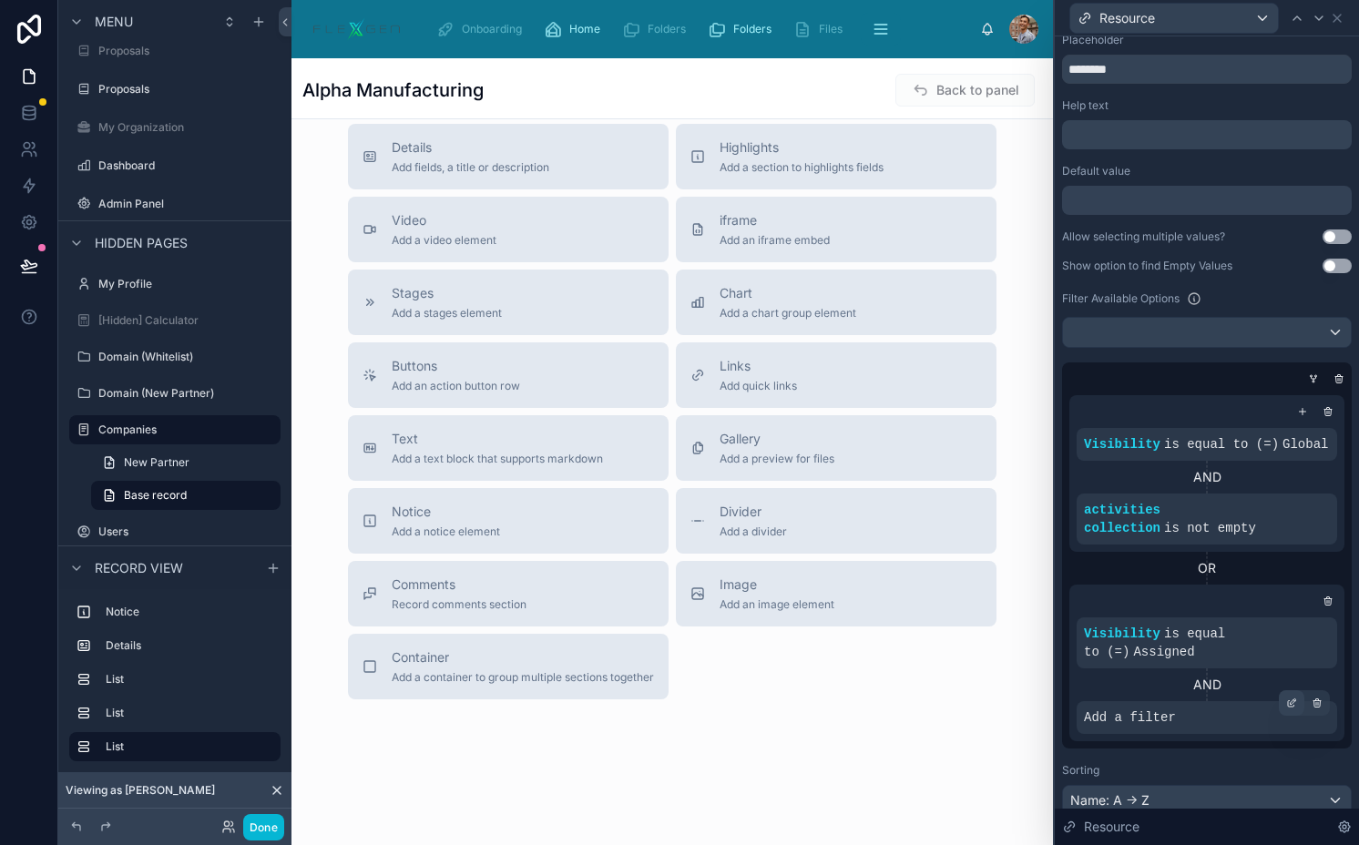
click at [1290, 704] on icon at bounding box center [1292, 700] width 5 height 5
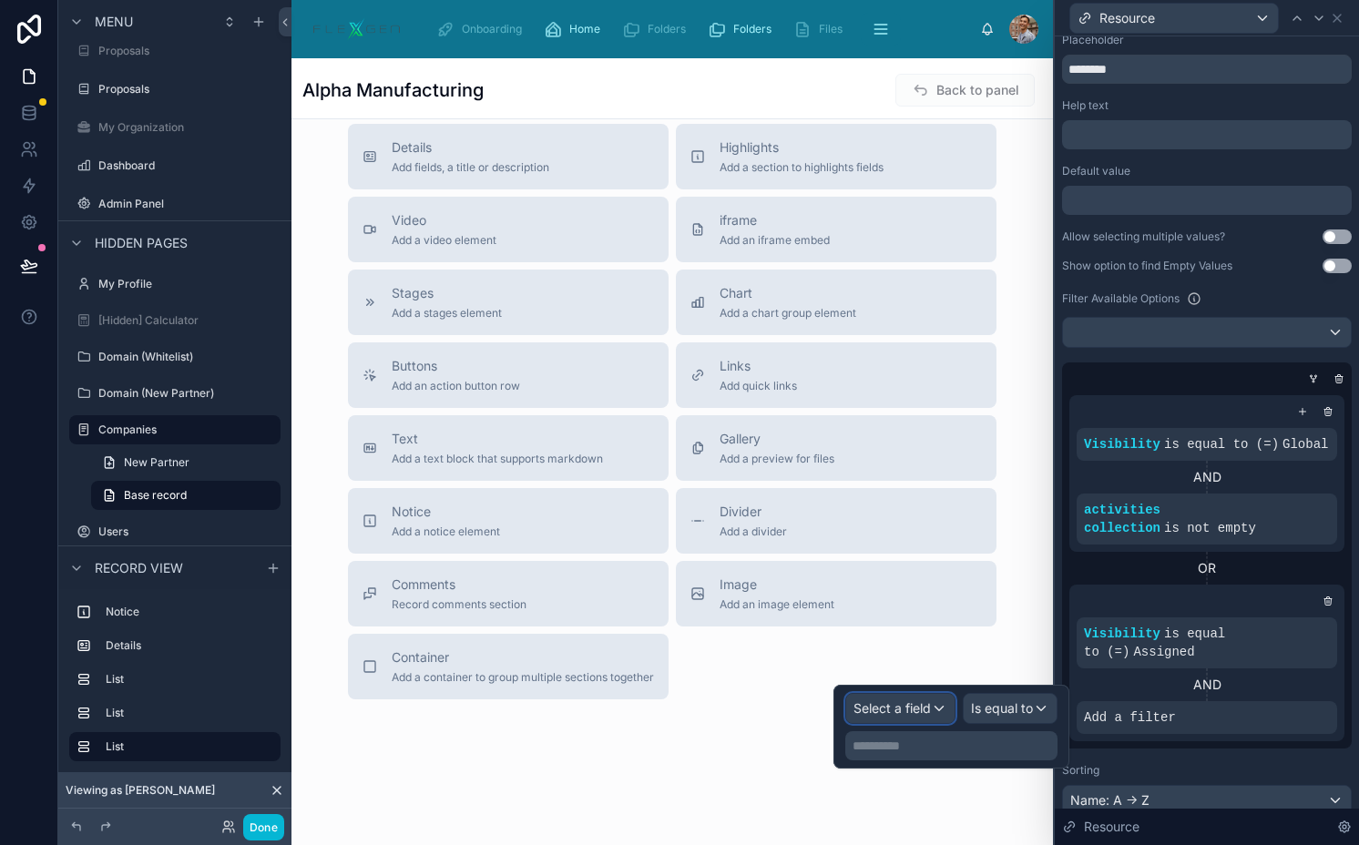
click at [937, 712] on div "Select a field" at bounding box center [900, 708] width 108 height 29
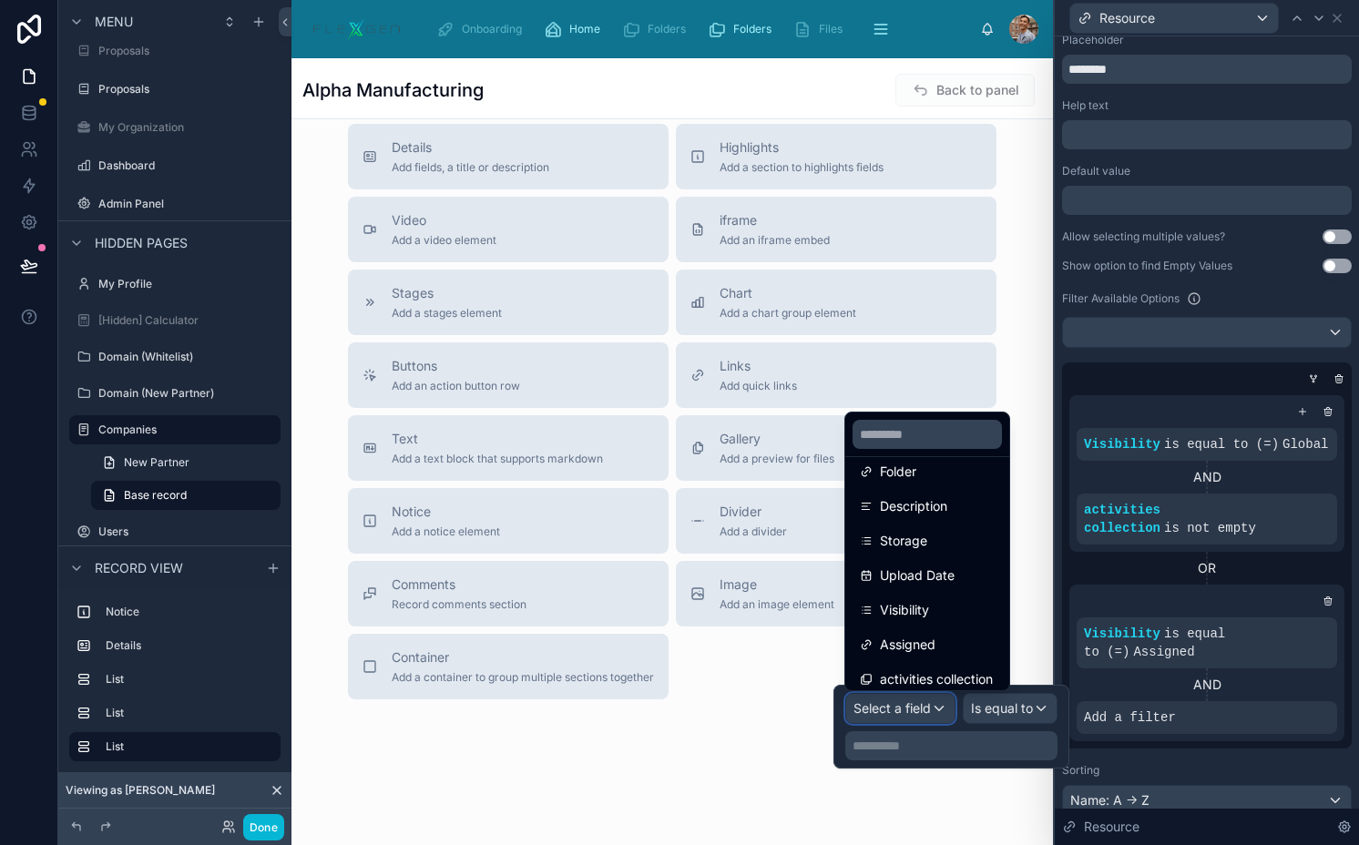
scroll to position [302, 0]
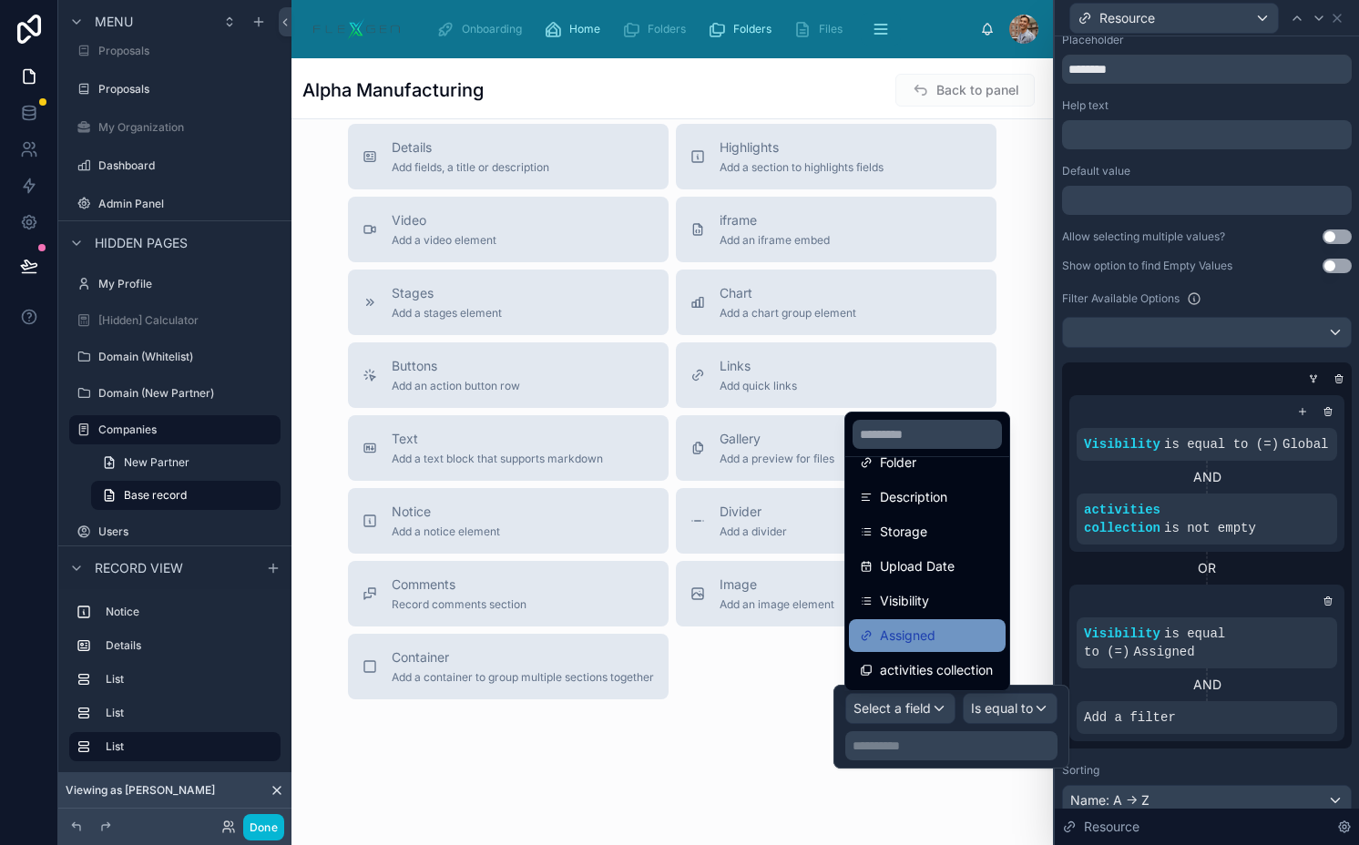
click at [925, 626] on span "Assigned" at bounding box center [908, 636] width 56 height 22
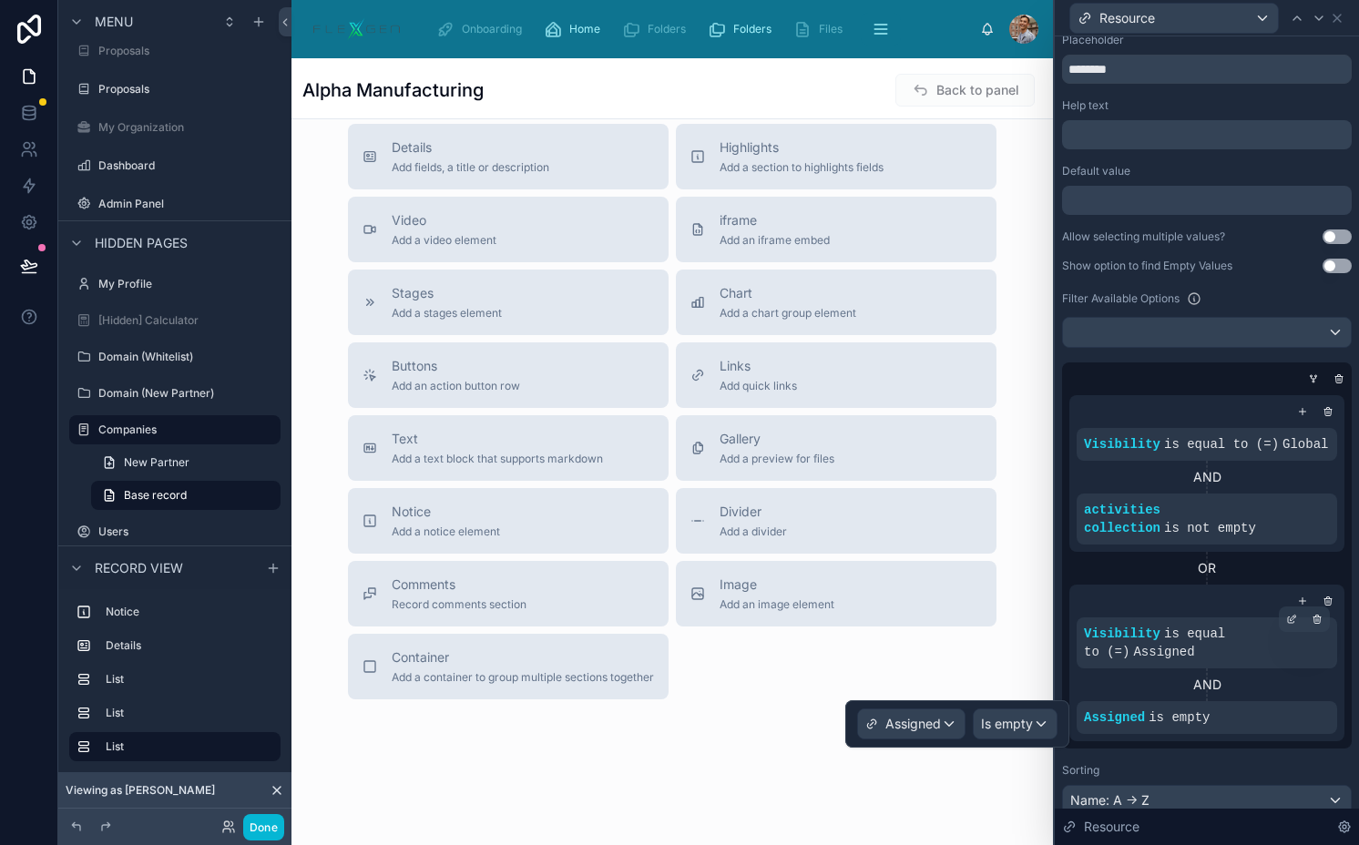
scroll to position [206, 0]
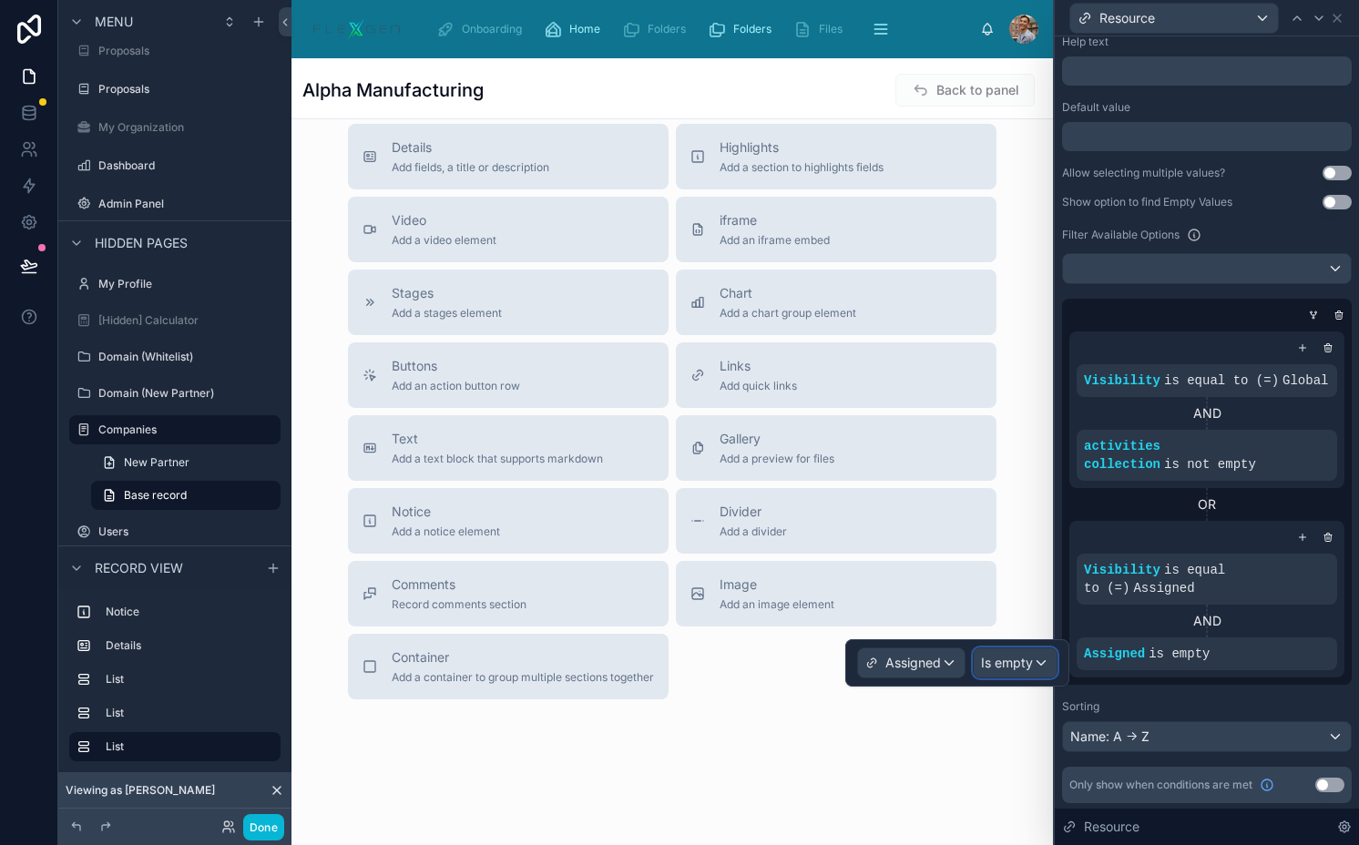
click at [1007, 662] on span "Is empty" at bounding box center [1007, 663] width 52 height 18
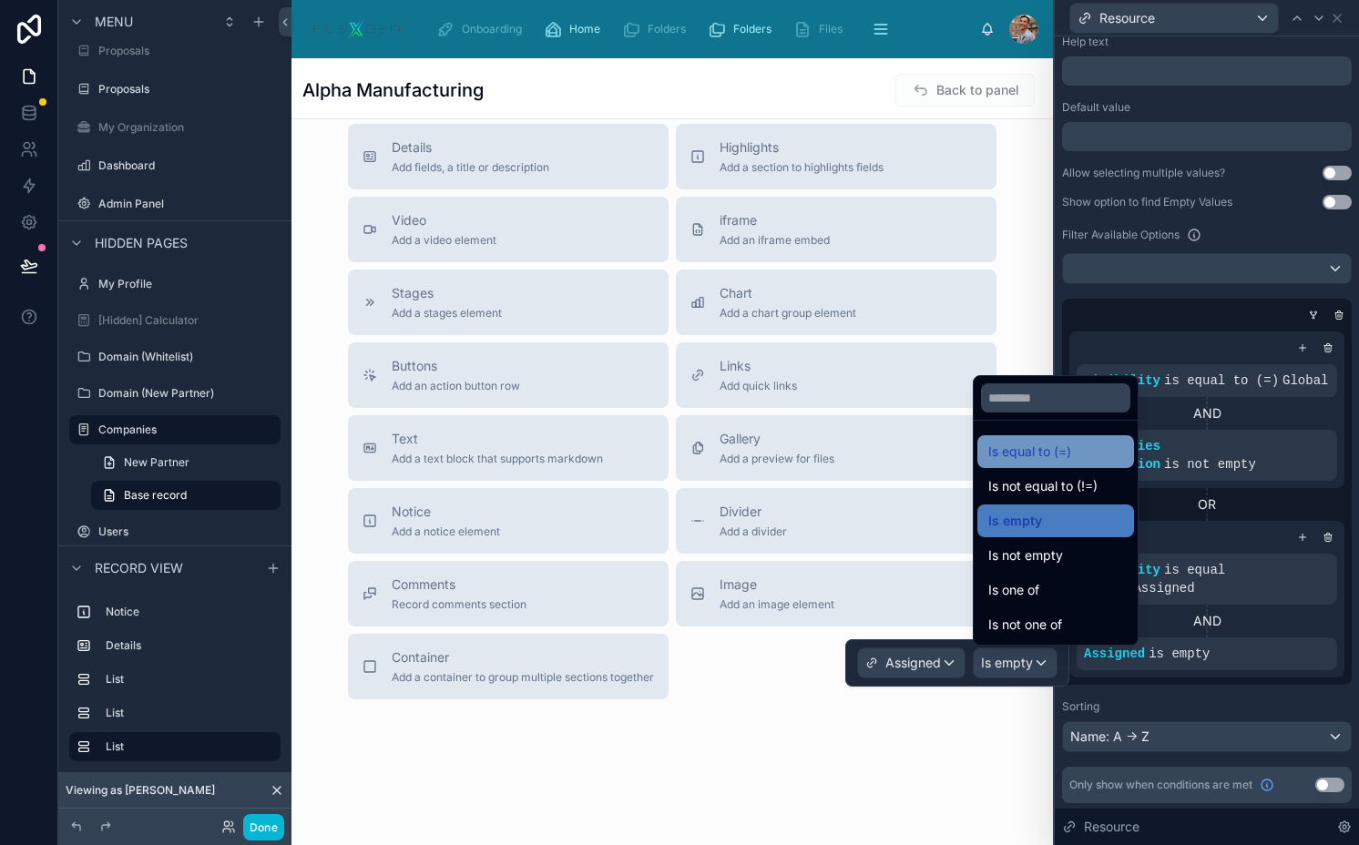
click at [1065, 458] on span "Is equal to (=)" at bounding box center [1029, 452] width 83 height 22
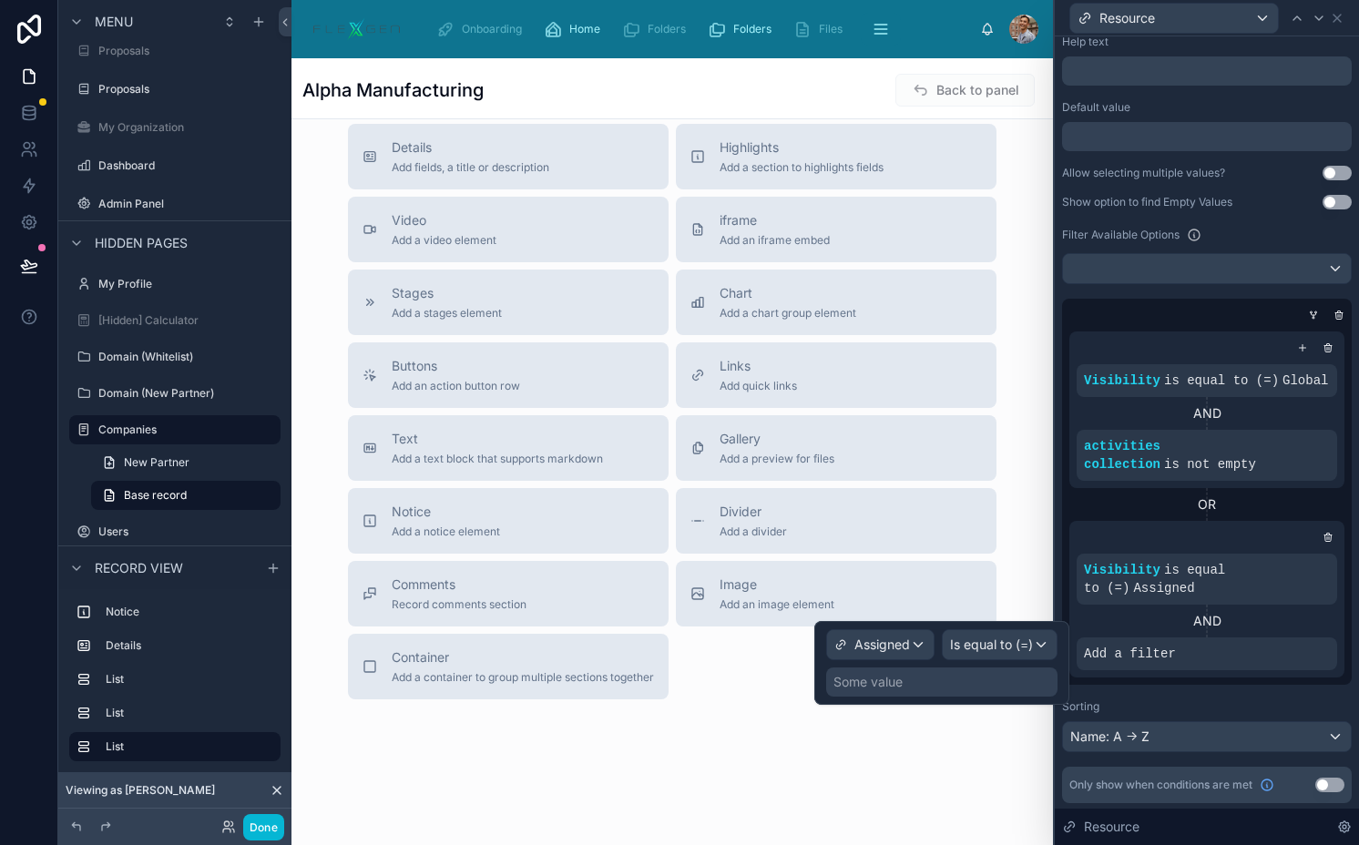
click at [1012, 671] on div "Some value" at bounding box center [941, 681] width 231 height 29
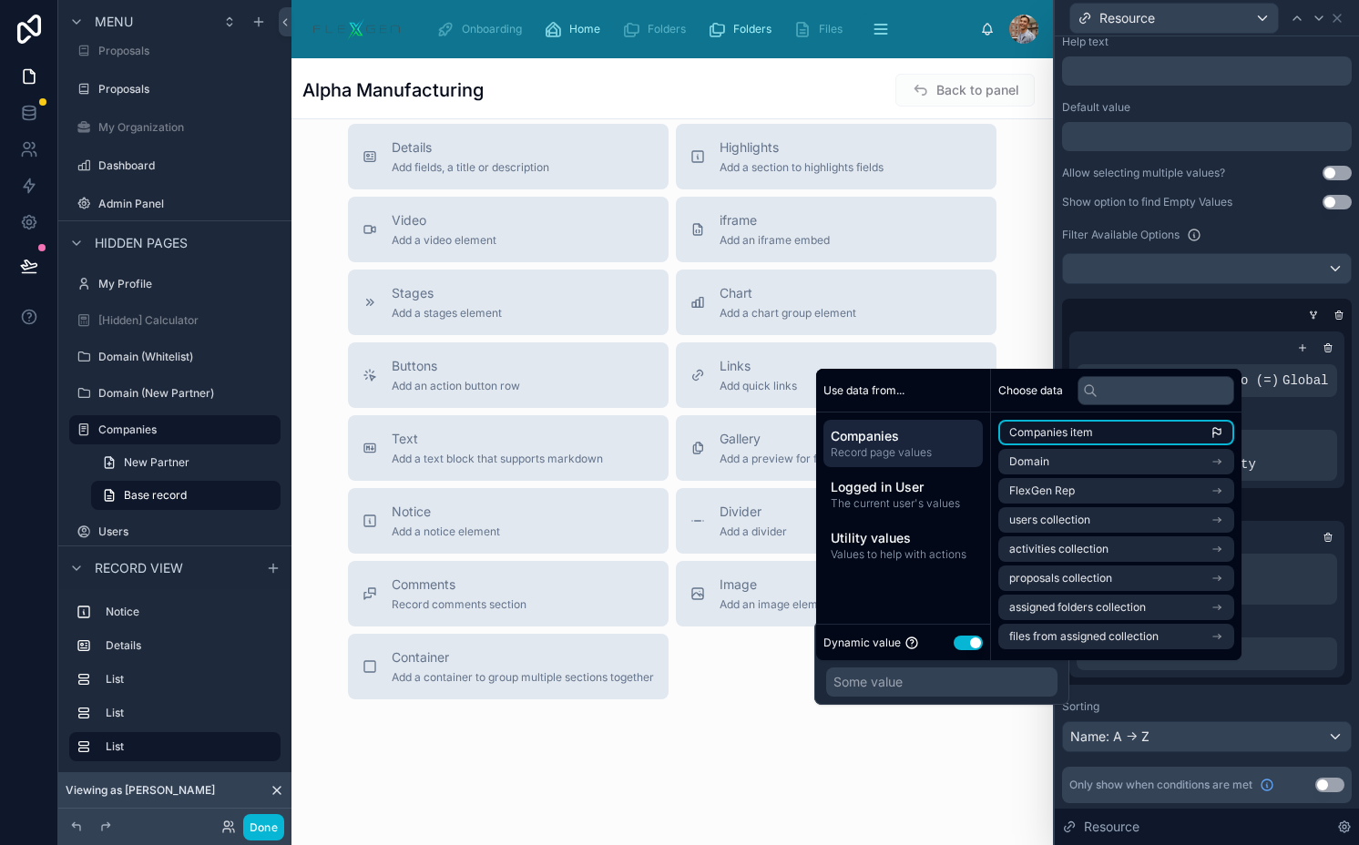
click at [1055, 434] on span "Companies item" at bounding box center [1051, 432] width 84 height 15
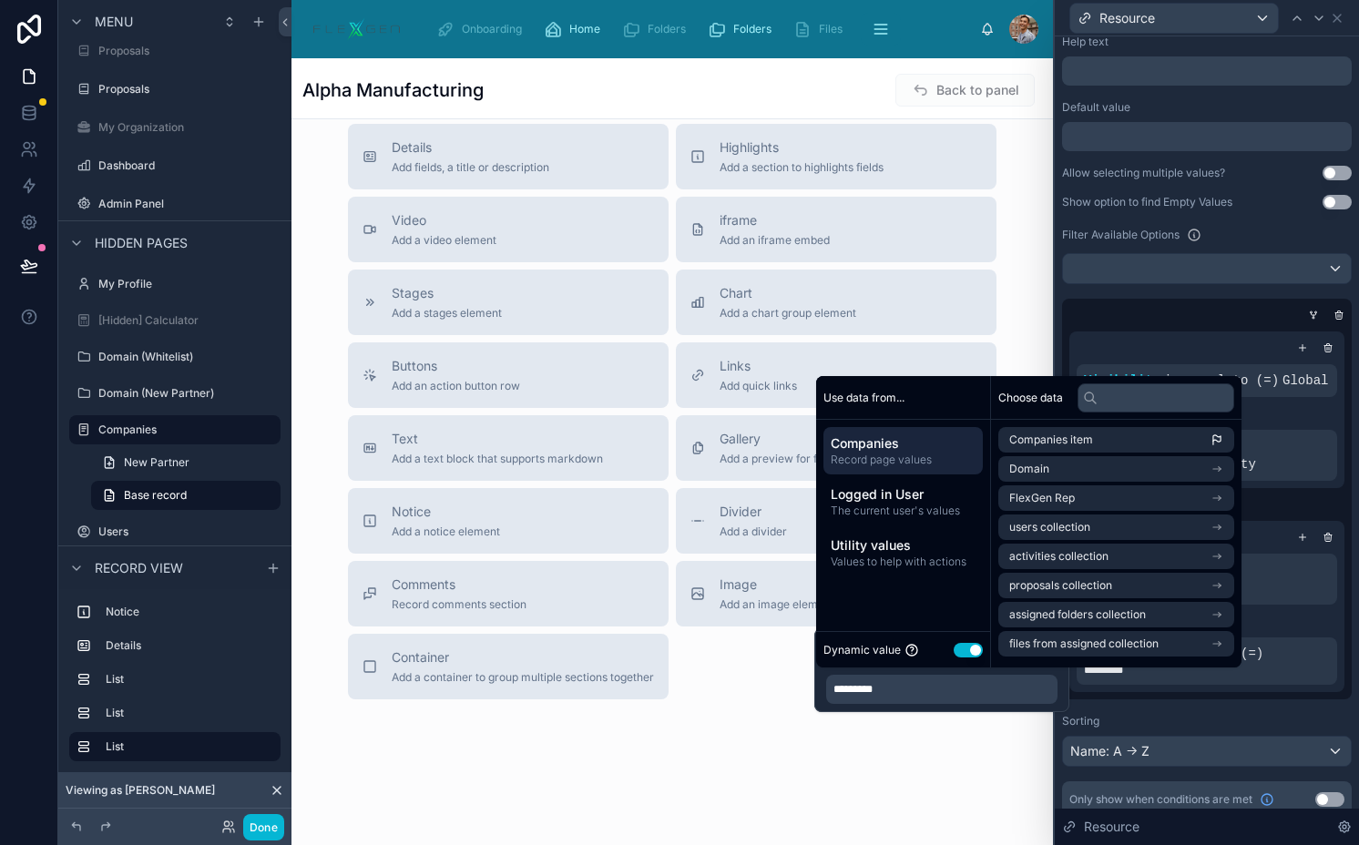
click at [1197, 699] on div "Visibility is equal to (=) Global AND activities collection is not empty OR Vis…" at bounding box center [1207, 511] width 290 height 375
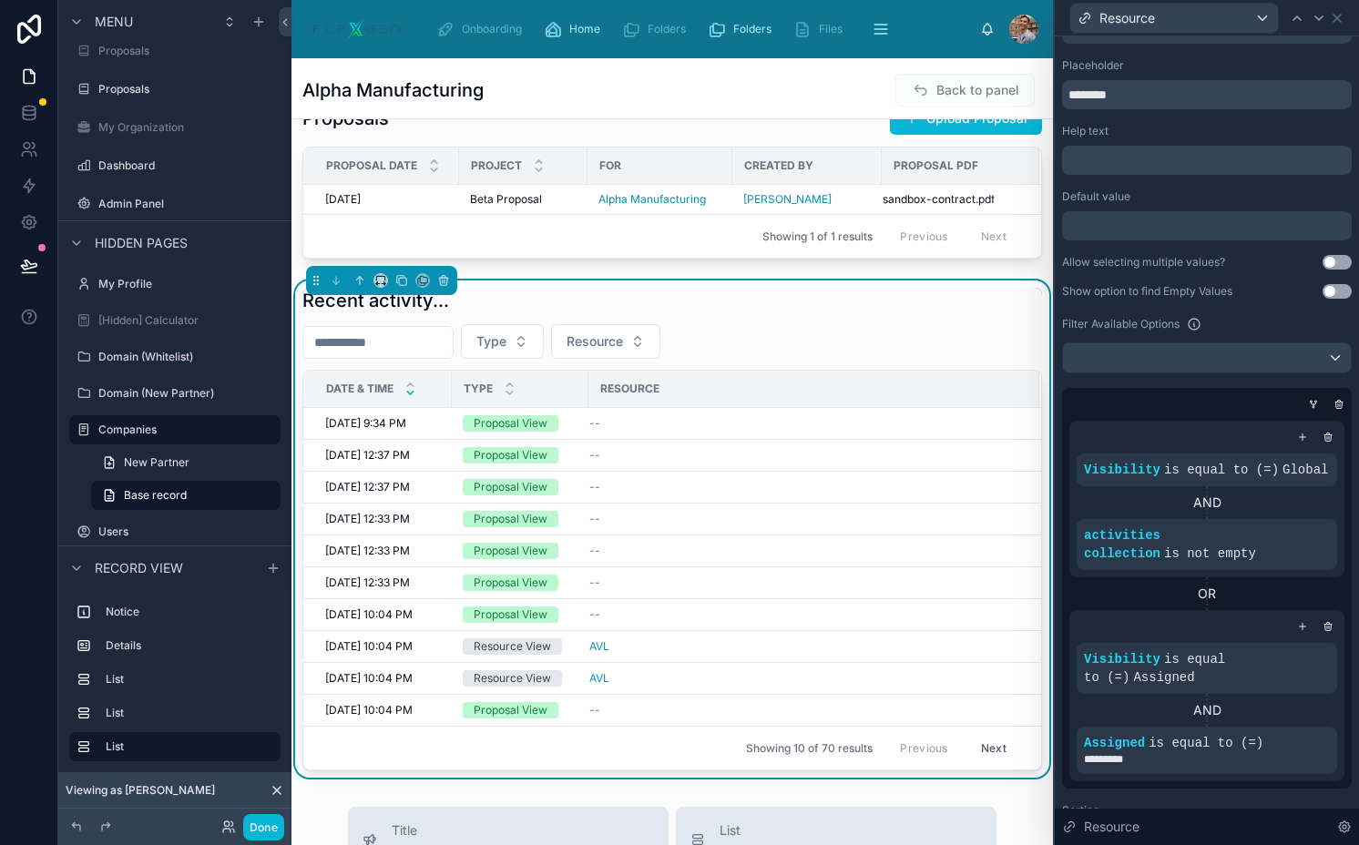
scroll to position [0, 0]
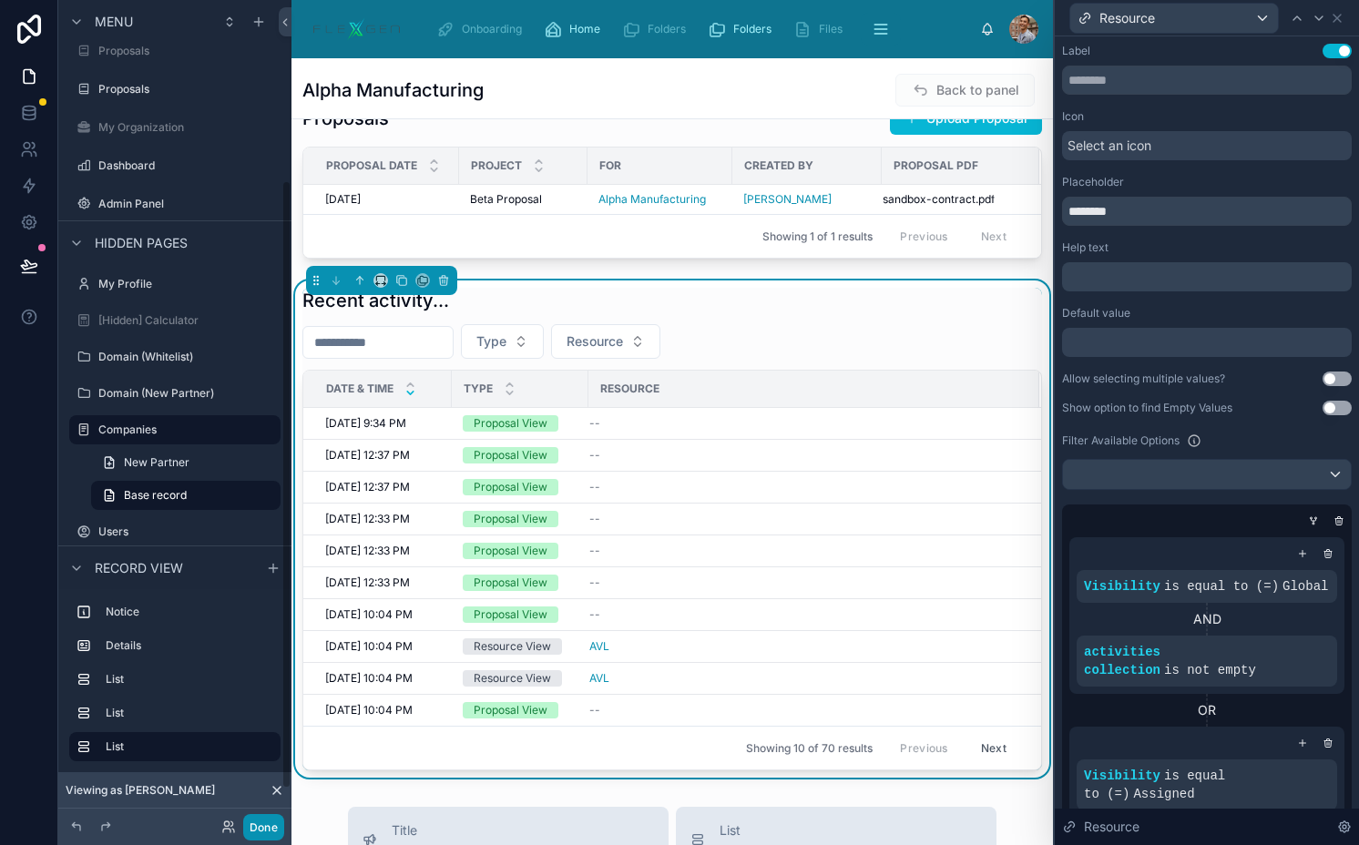
click at [269, 825] on button "Done" at bounding box center [263, 827] width 41 height 26
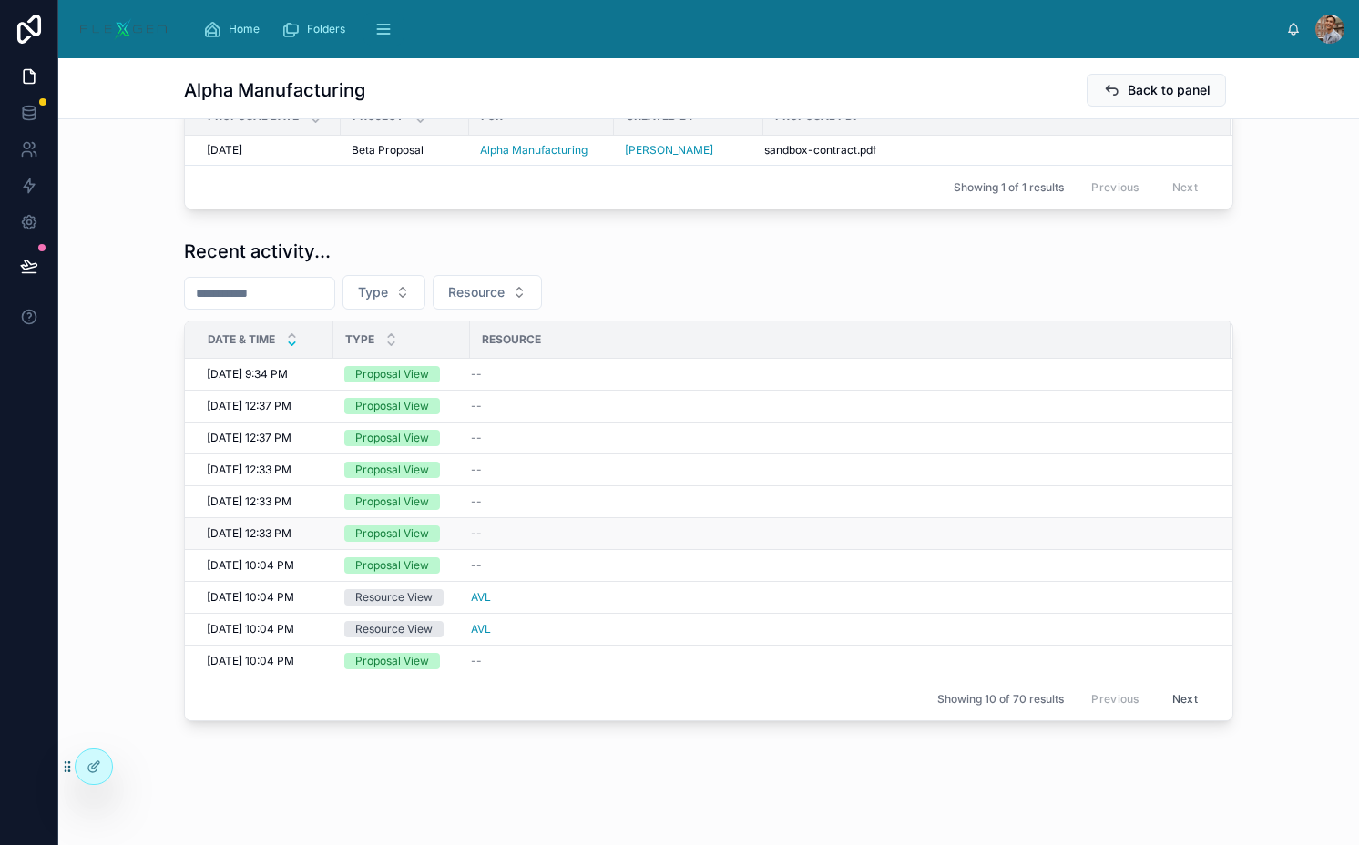
scroll to position [545, 0]
click at [693, 518] on td "--" at bounding box center [850, 534] width 760 height 32
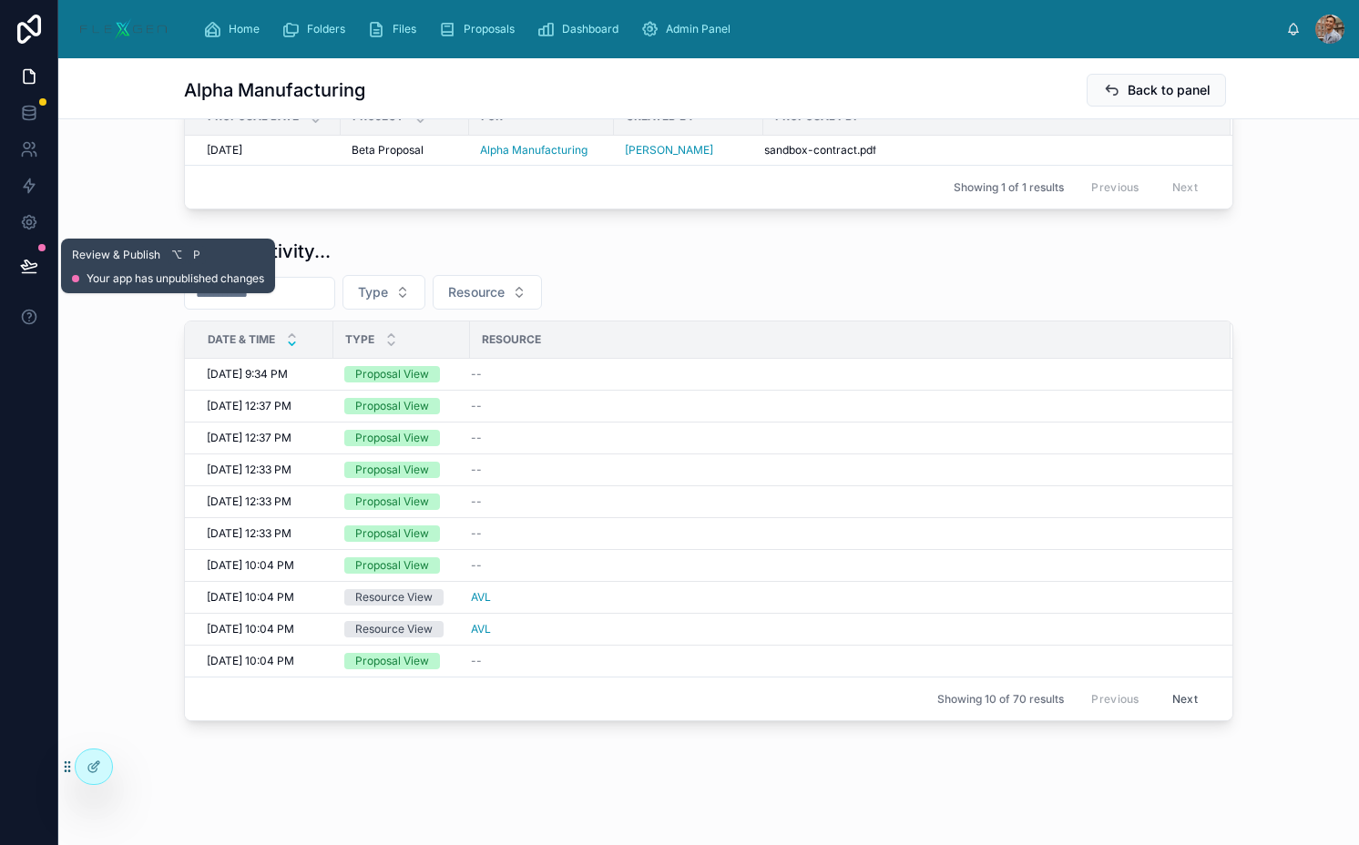
click at [24, 259] on icon at bounding box center [29, 266] width 18 height 18
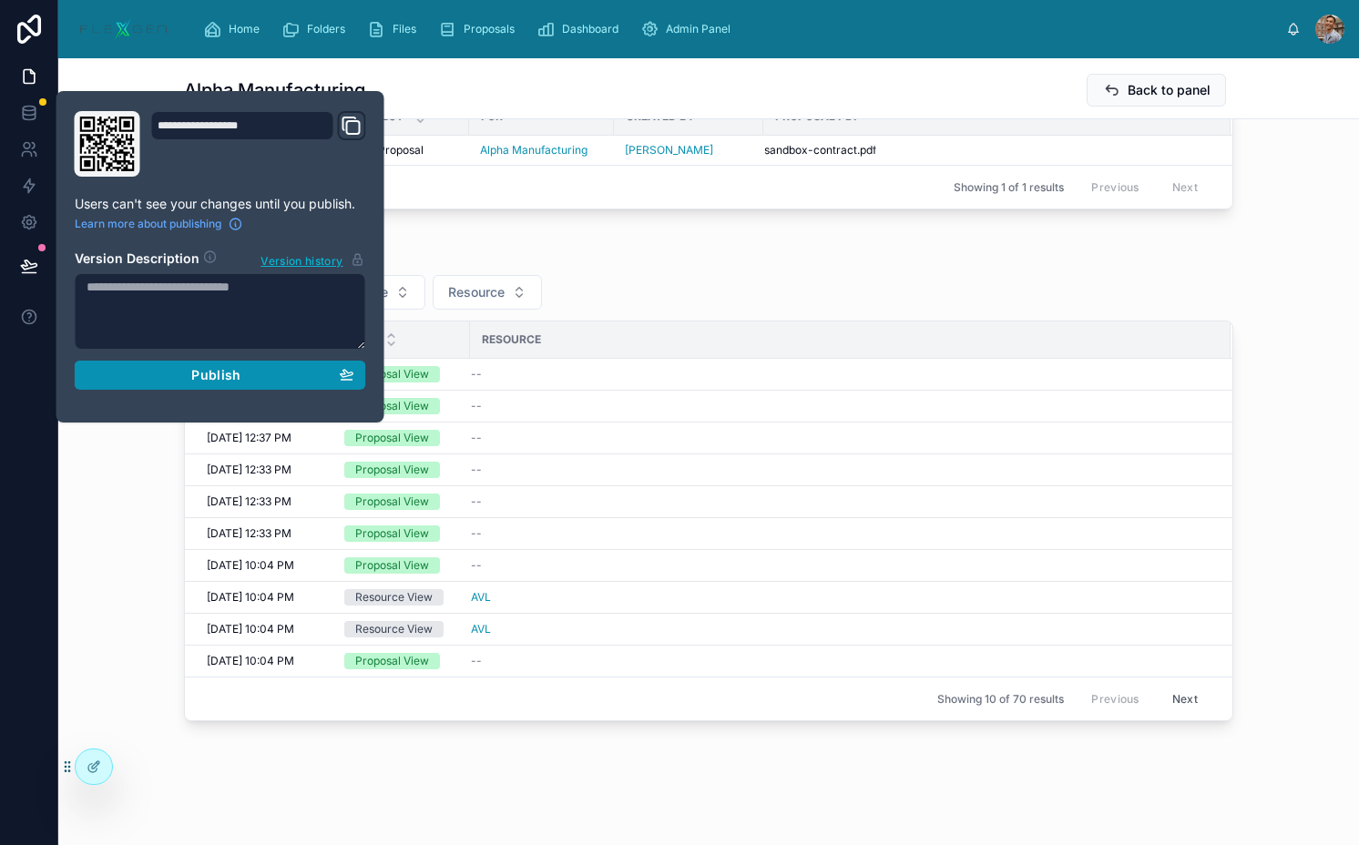
click at [204, 367] on span "Publish" at bounding box center [215, 375] width 49 height 16
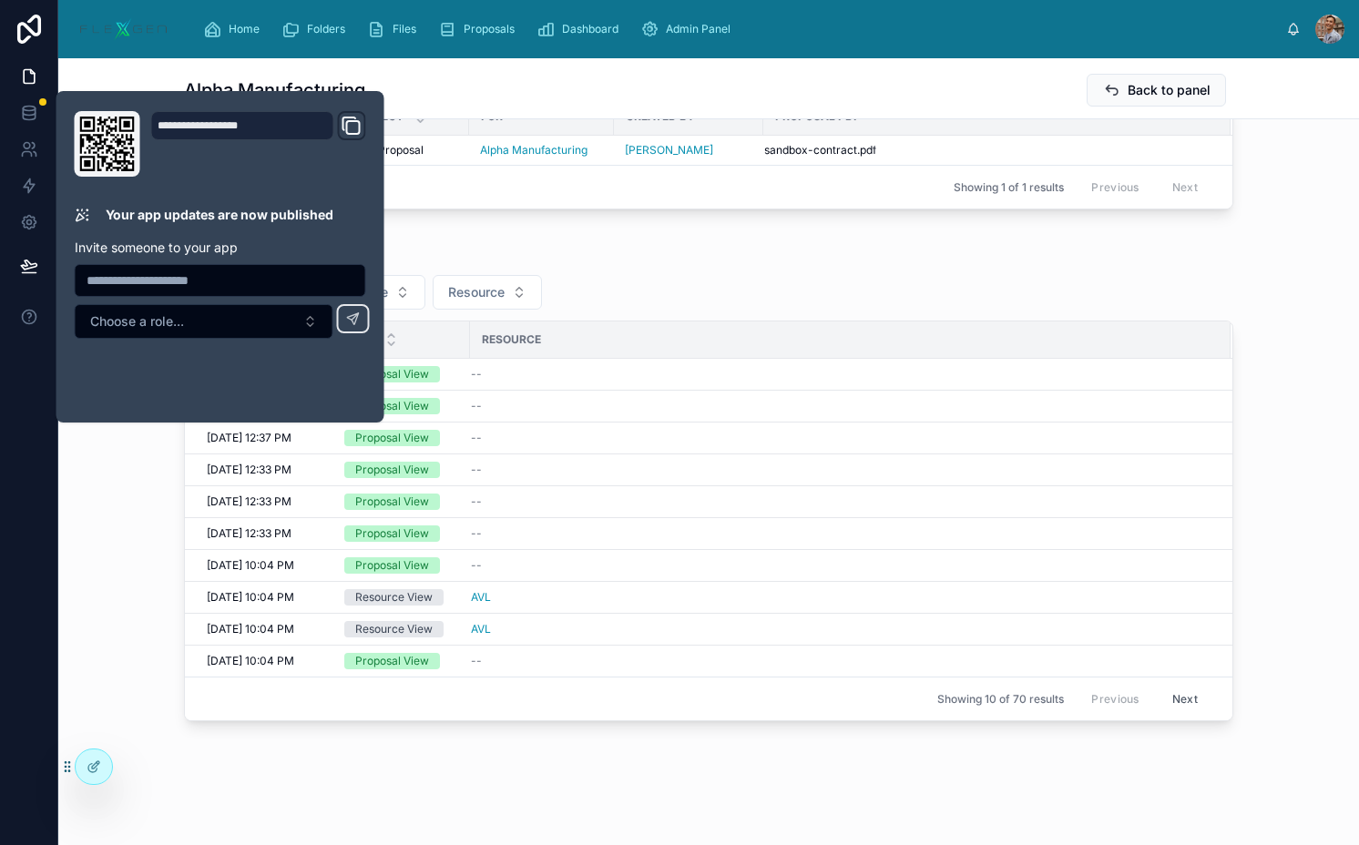
click at [677, 264] on div "Recent activity... Type Resource Date & Time Type Resource 8/11/2025 9:34 PM 8/…" at bounding box center [708, 480] width 1049 height 483
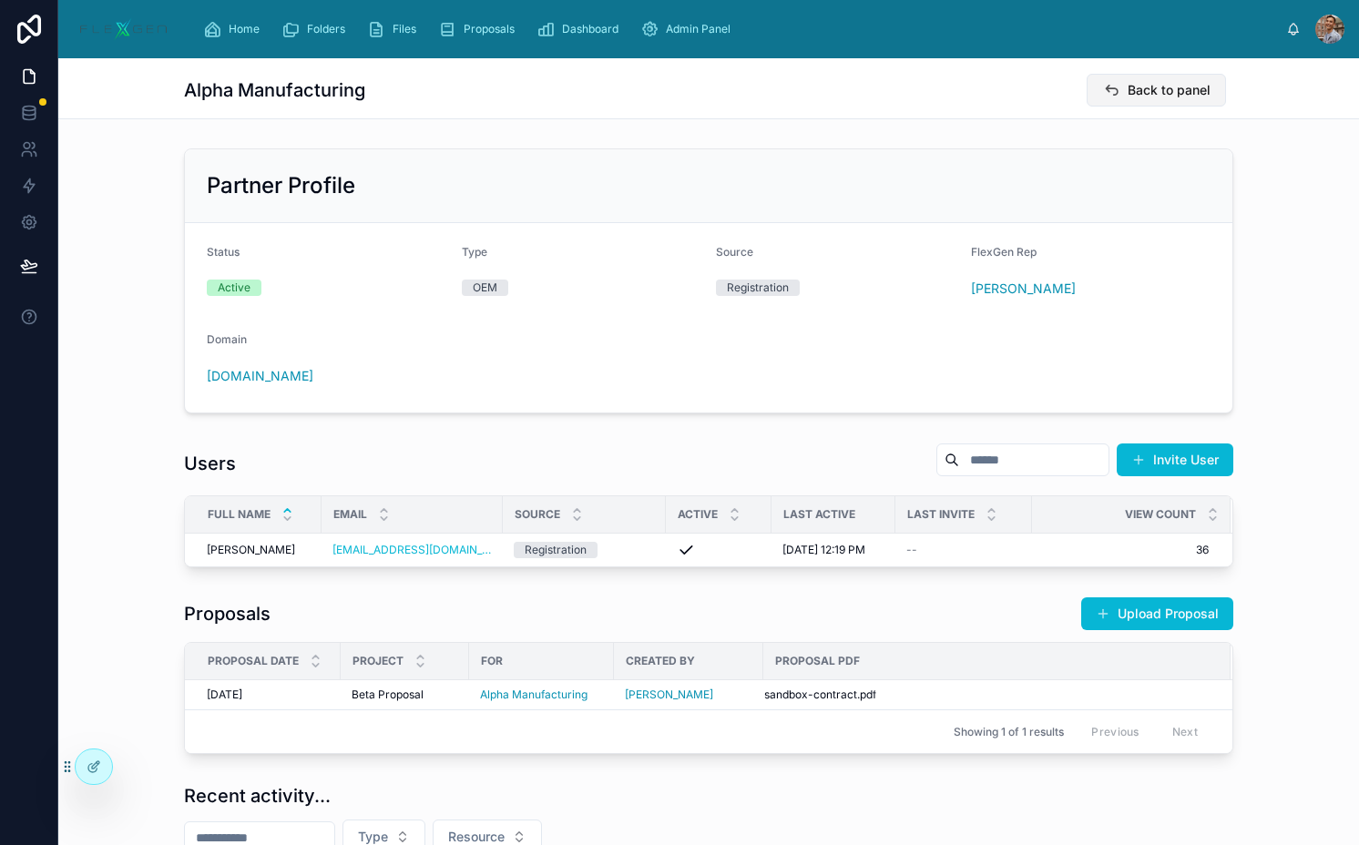
click at [1135, 80] on button "Back to panel" at bounding box center [1155, 90] width 139 height 33
click at [570, 15] on div "Dashboard" at bounding box center [580, 29] width 89 height 29
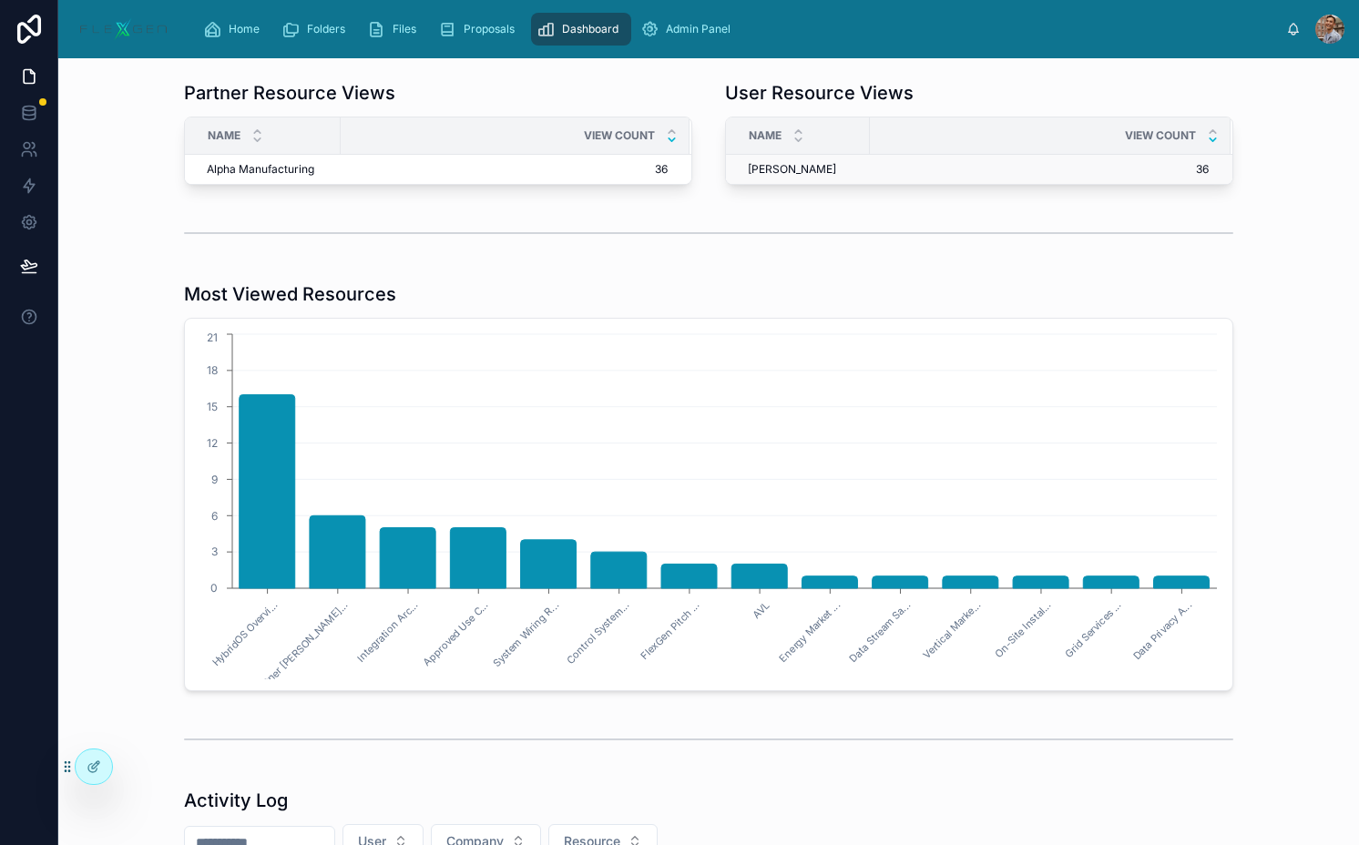
click at [837, 165] on div "Sarah Pinckley Sarah Pinckley" at bounding box center [803, 169] width 111 height 15
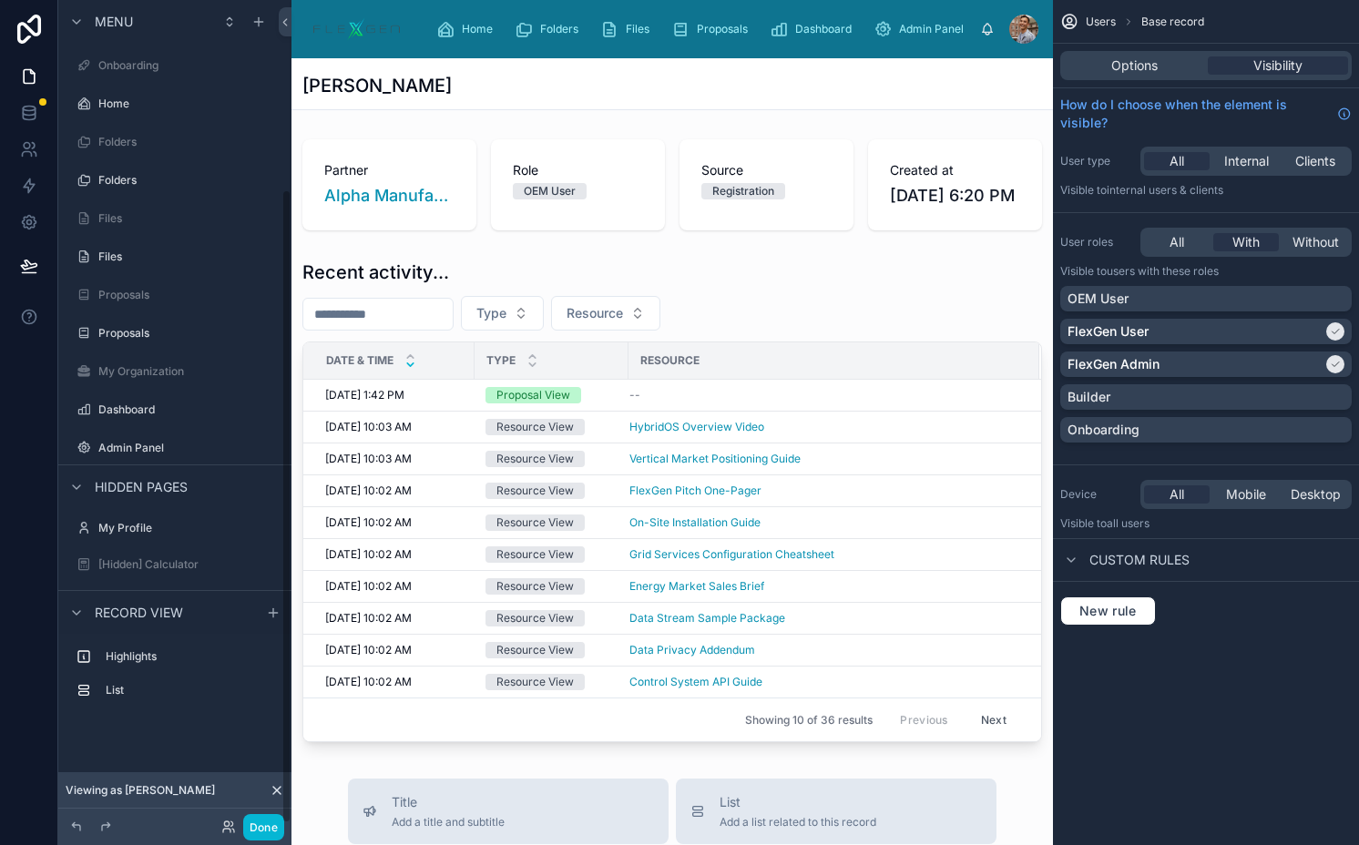
scroll to position [246, 0]
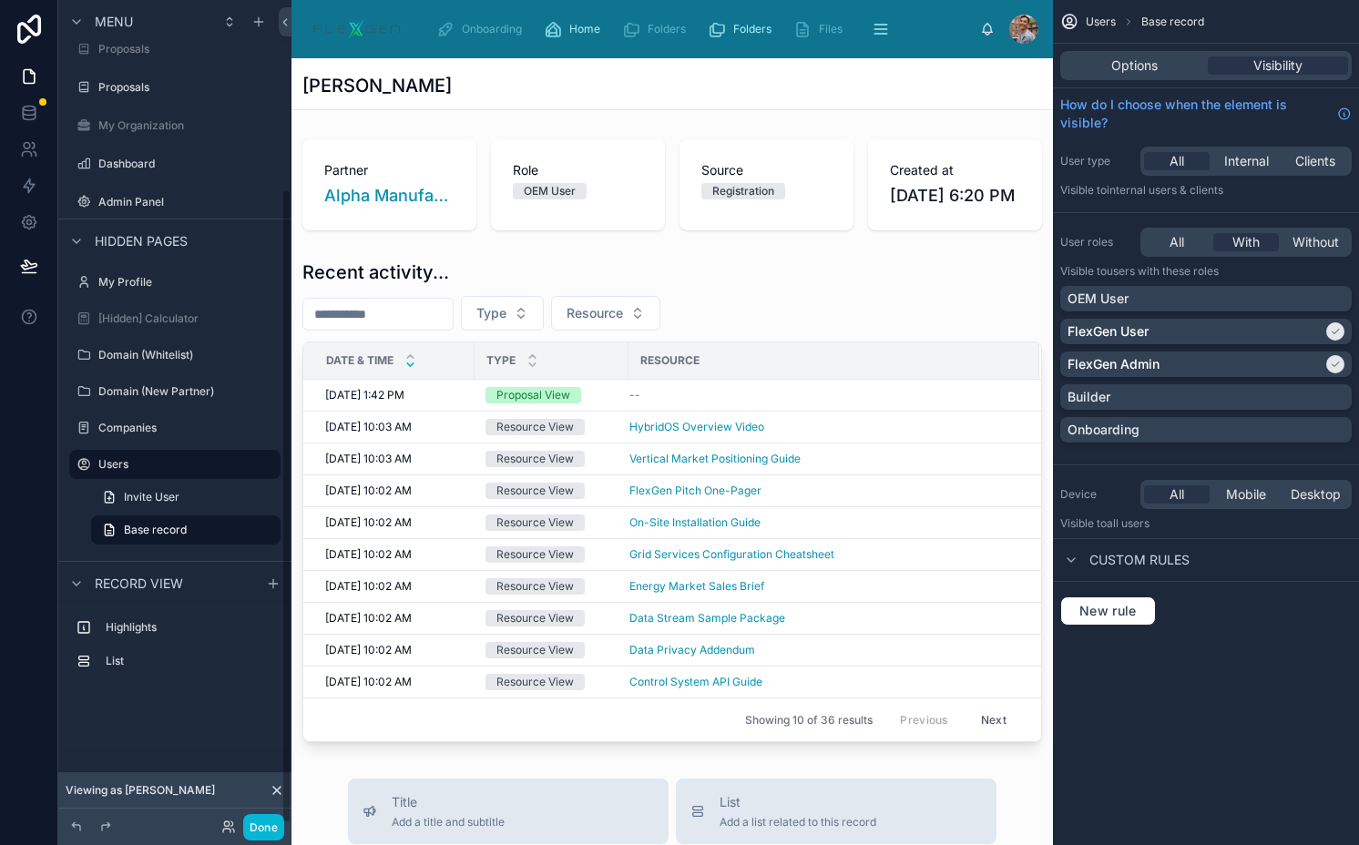
click at [732, 375] on div "Resource" at bounding box center [833, 360] width 409 height 29
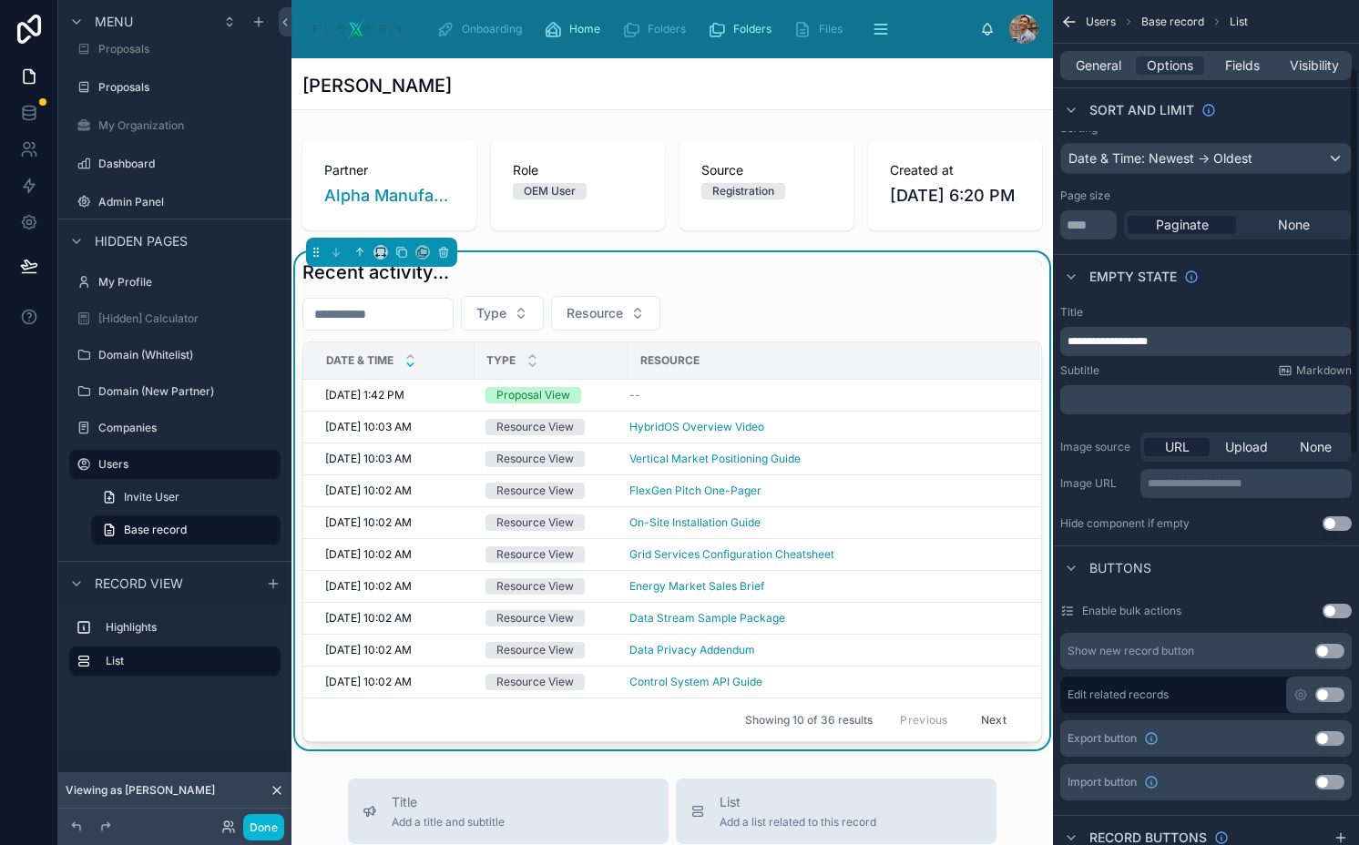
scroll to position [128, 0]
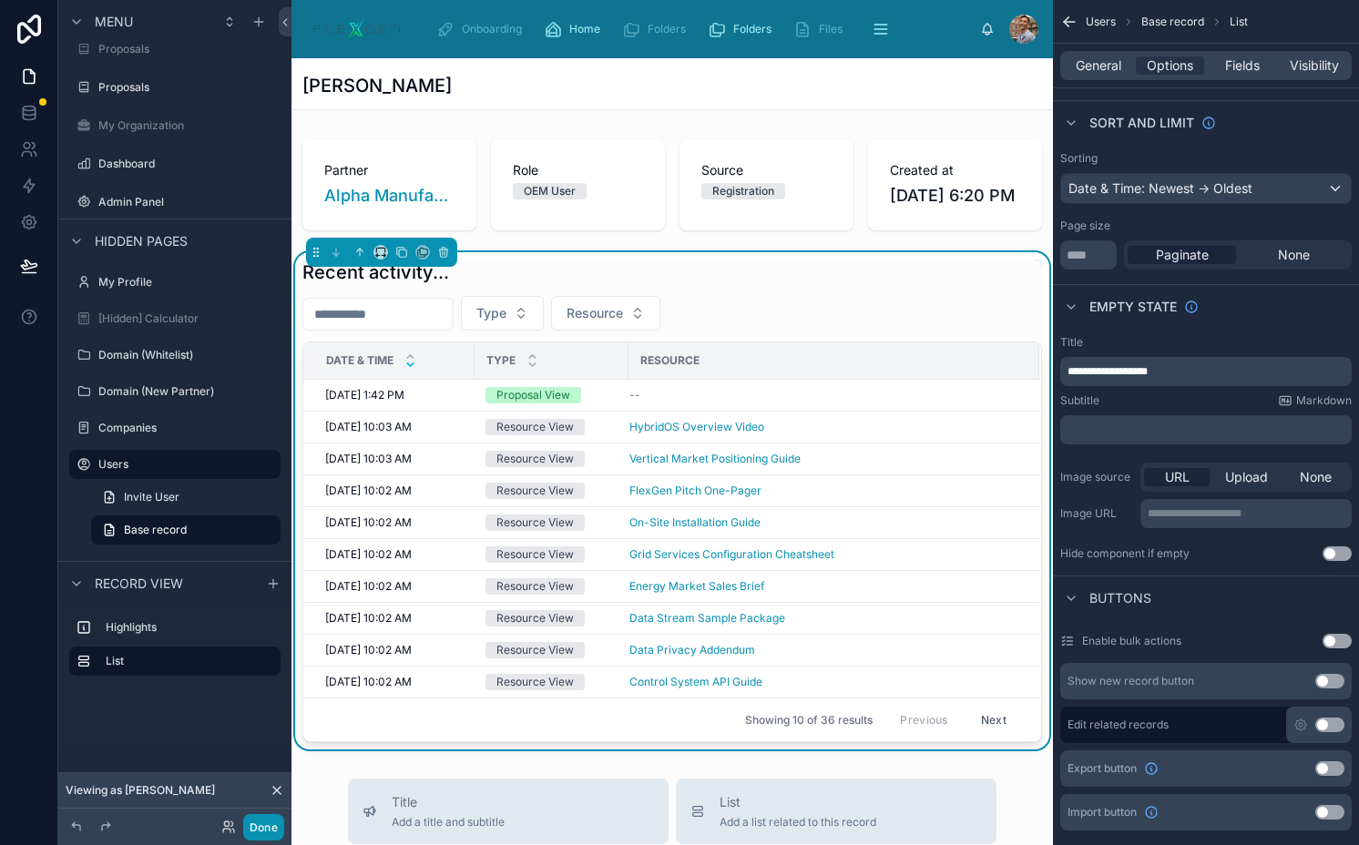
click at [265, 823] on button "Done" at bounding box center [263, 827] width 41 height 26
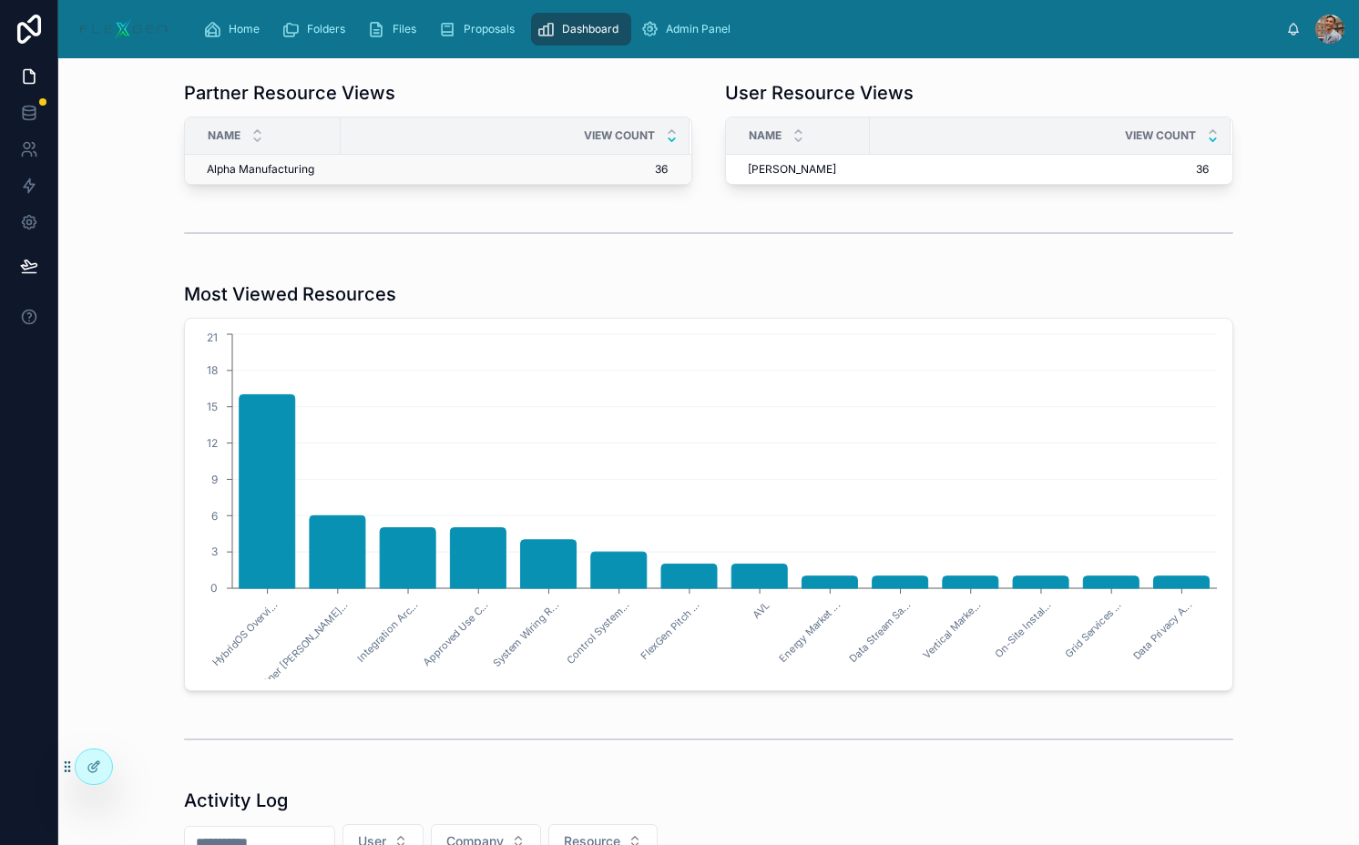
click at [454, 162] on span "36" at bounding box center [504, 169] width 326 height 15
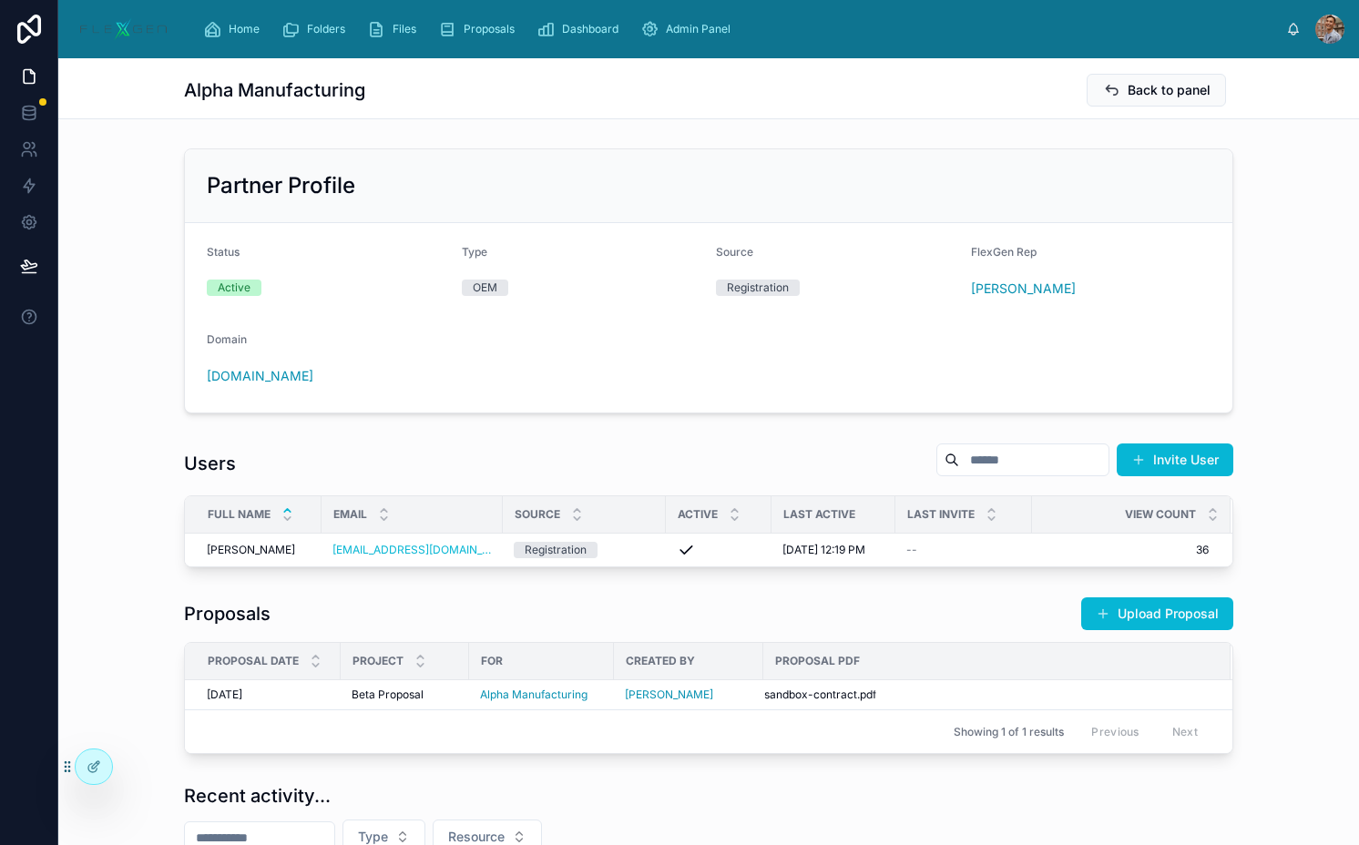
click at [893, 174] on div "Partner Profile" at bounding box center [708, 185] width 1003 height 29
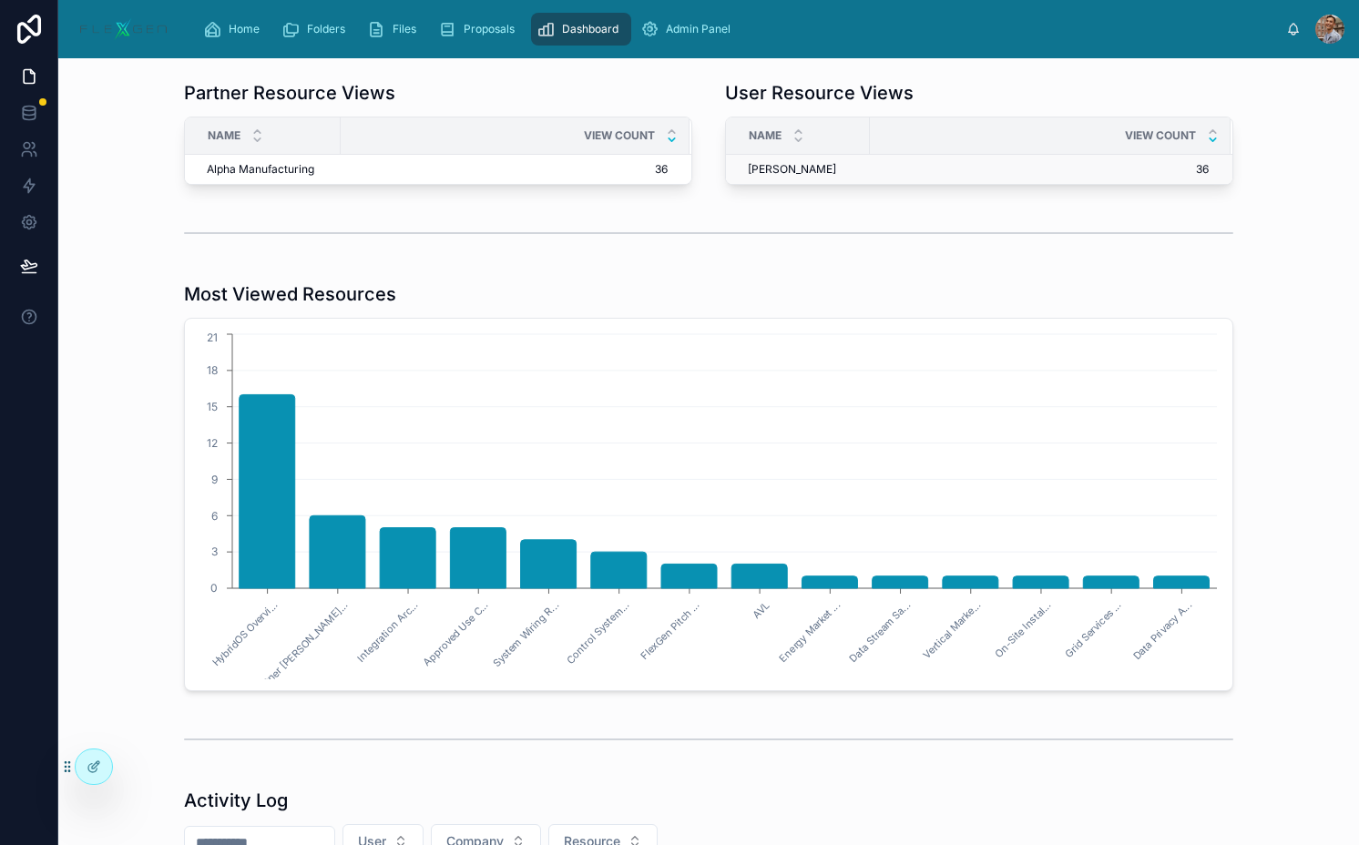
click at [888, 170] on span "36" at bounding box center [1039, 169] width 338 height 15
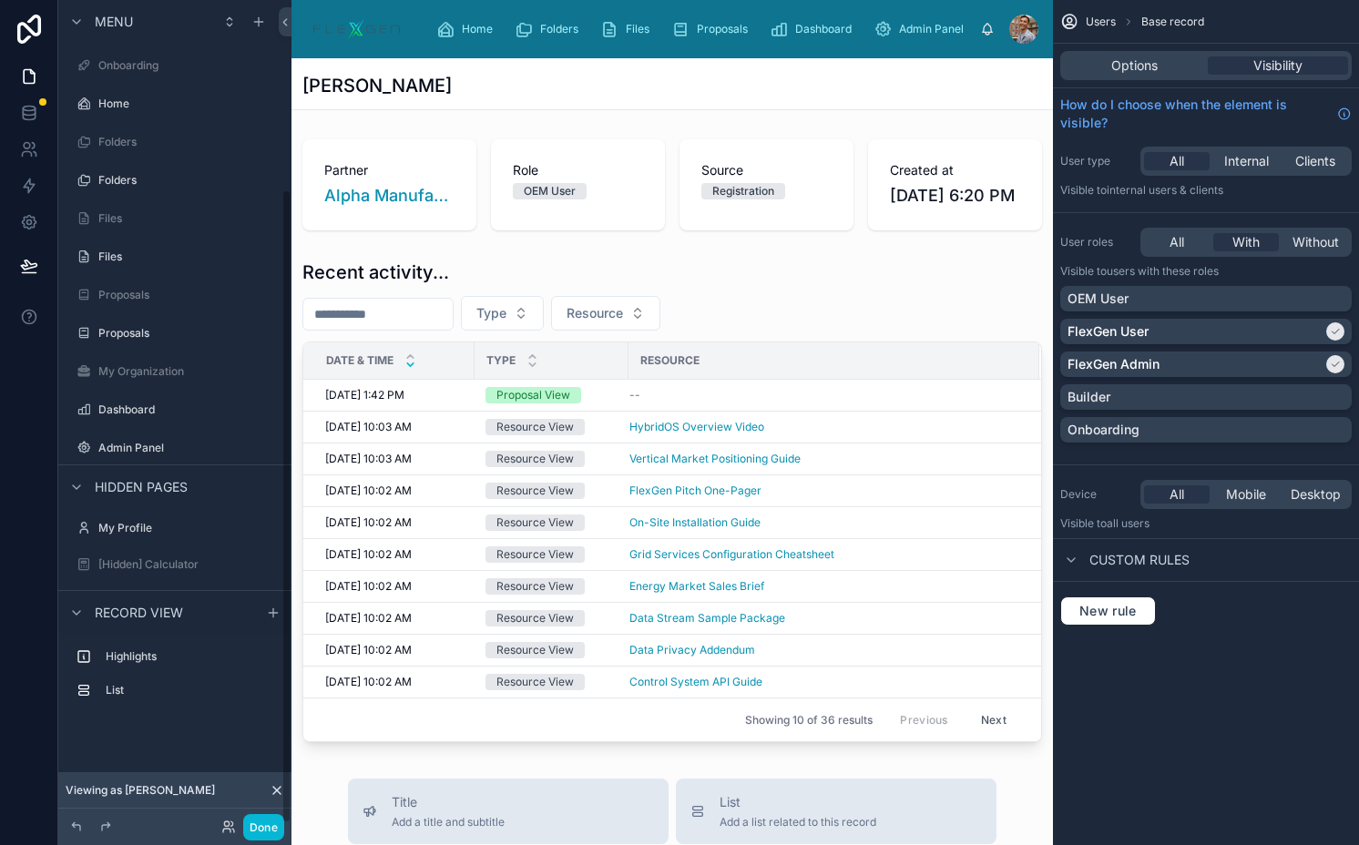
scroll to position [246, 0]
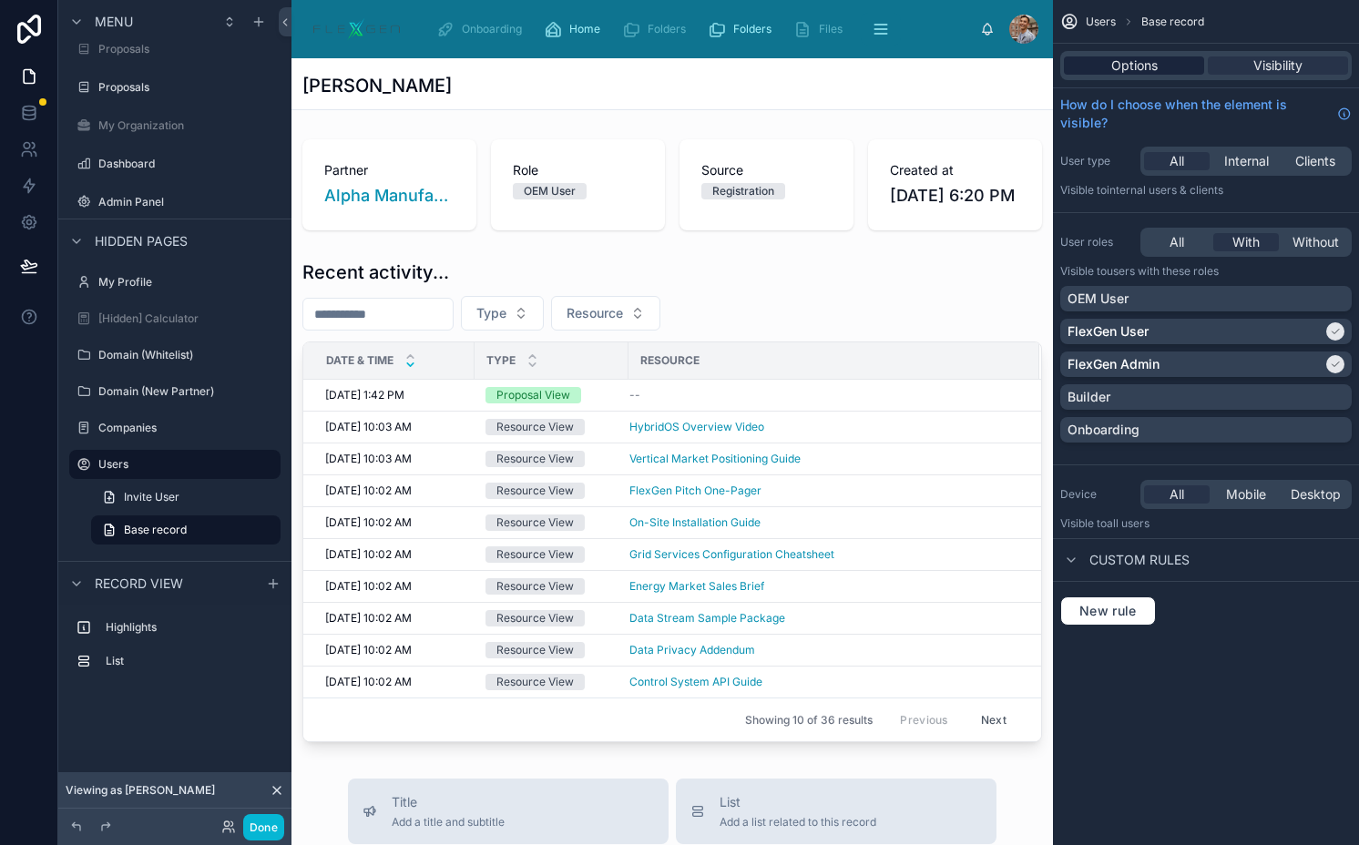
click at [1166, 66] on div "Options" at bounding box center [1134, 65] width 140 height 18
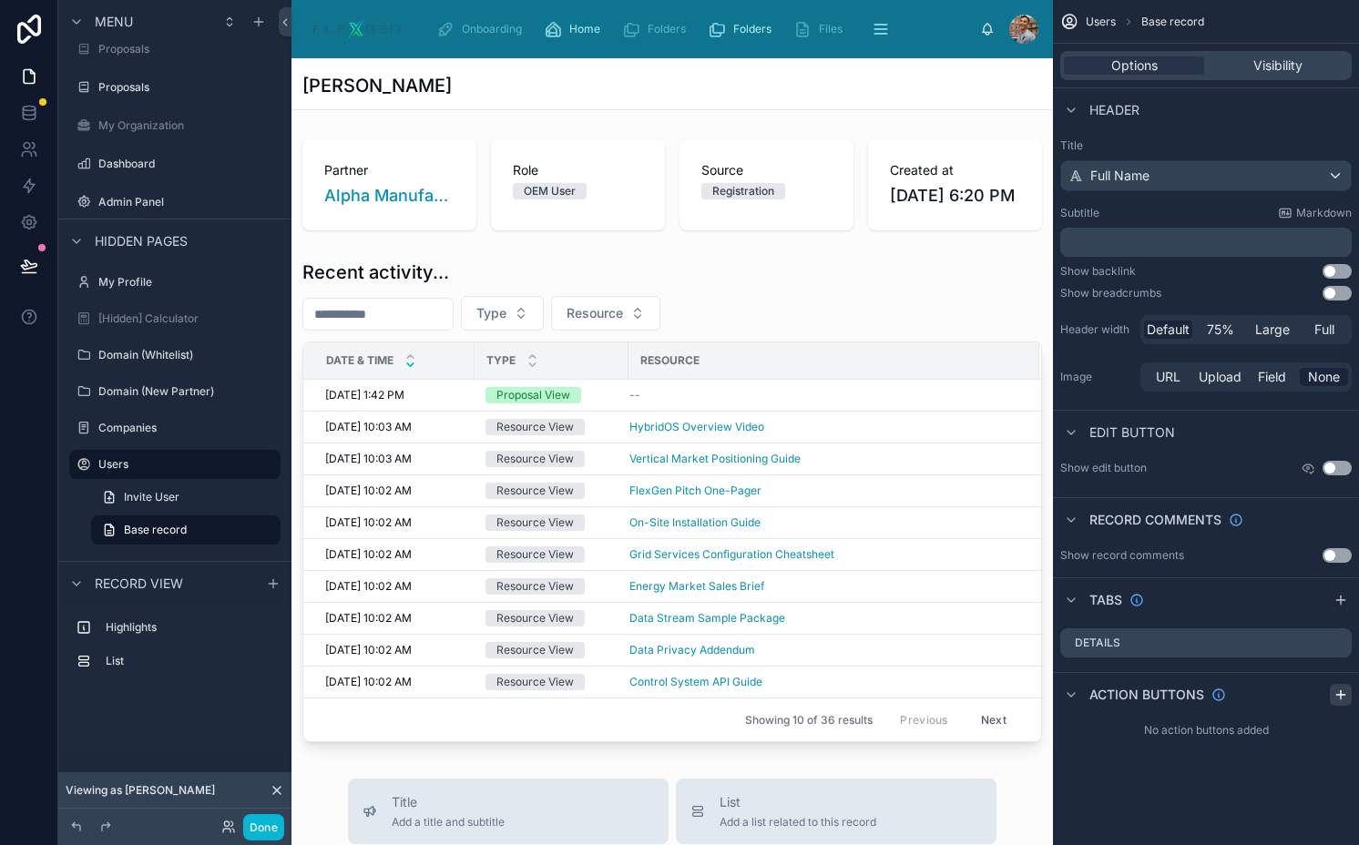
click at [1341, 692] on icon "scrollable content" at bounding box center [1340, 694] width 15 height 15
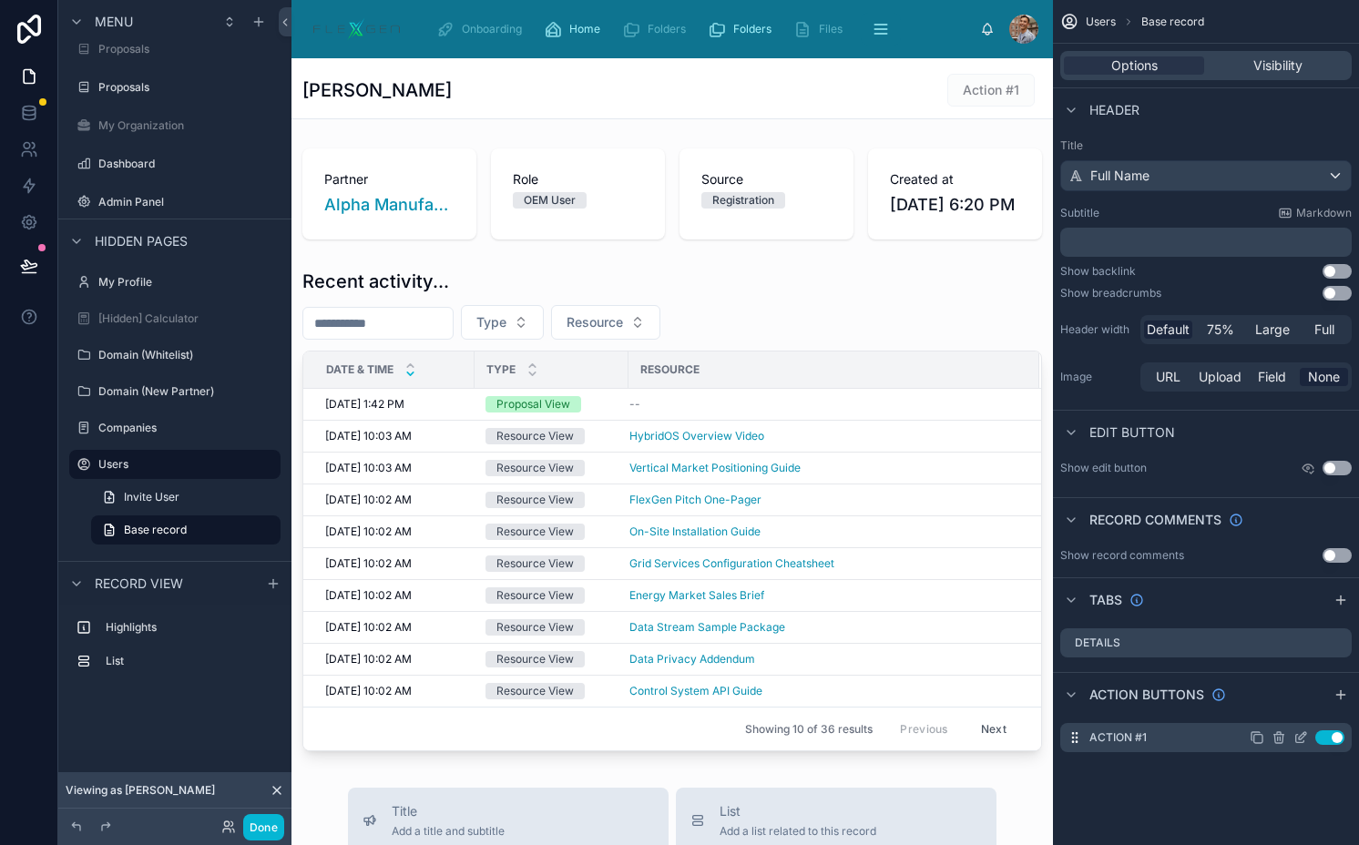
click at [1298, 739] on icon "scrollable content" at bounding box center [1301, 735] width 7 height 7
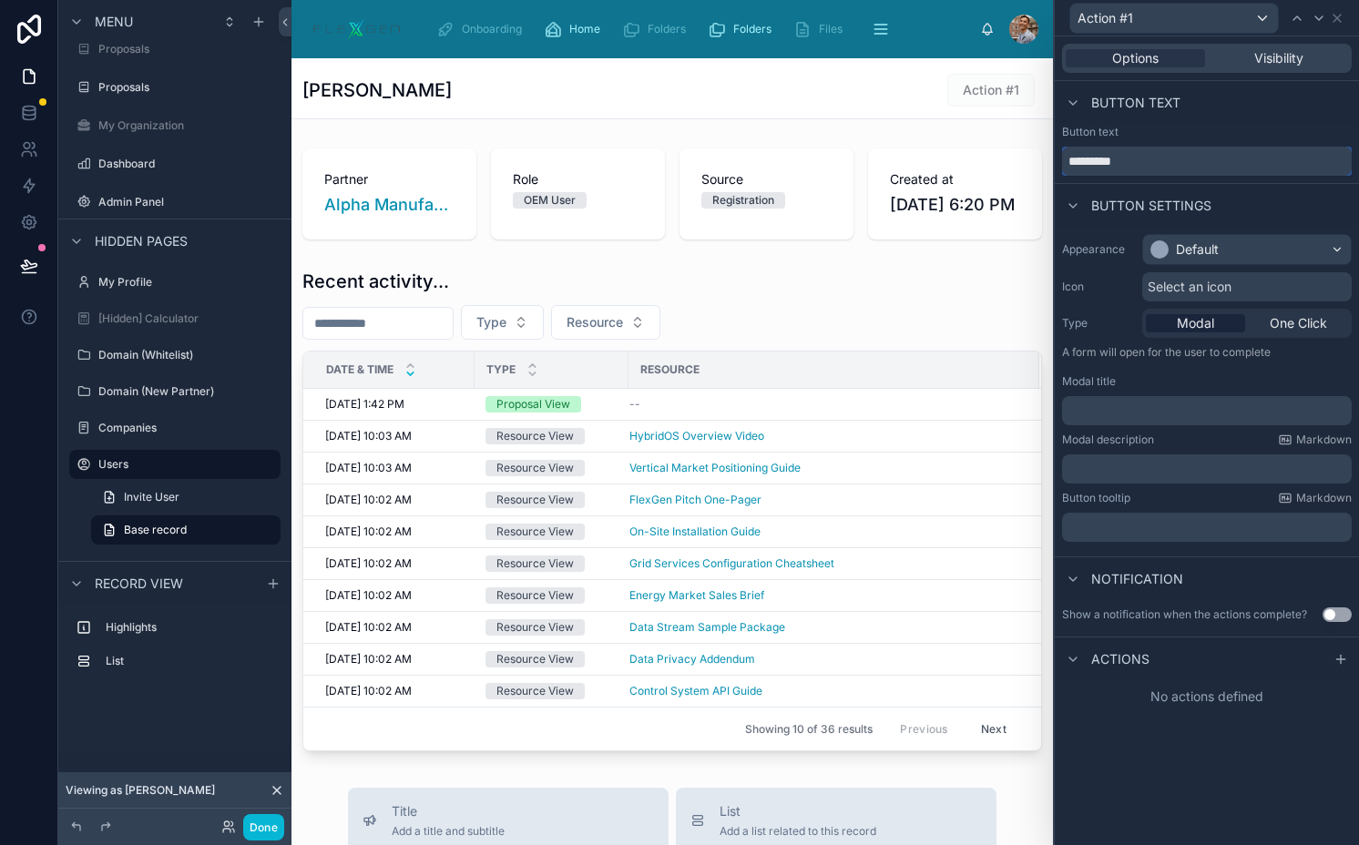
click at [1119, 161] on input "*********" at bounding box center [1207, 161] width 290 height 29
type input "*"
type input "**********"
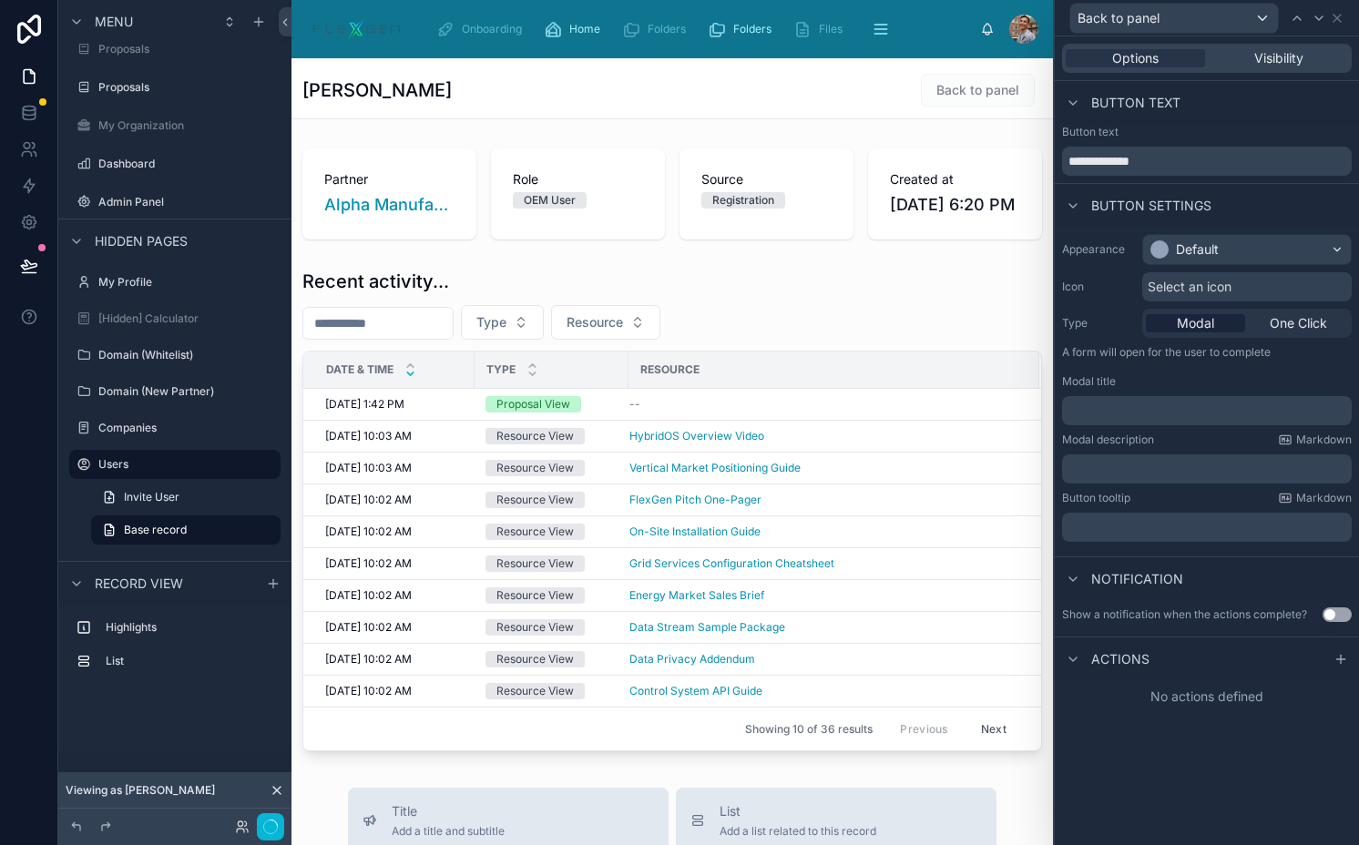
click at [1179, 285] on span "Select an icon" at bounding box center [1189, 287] width 84 height 18
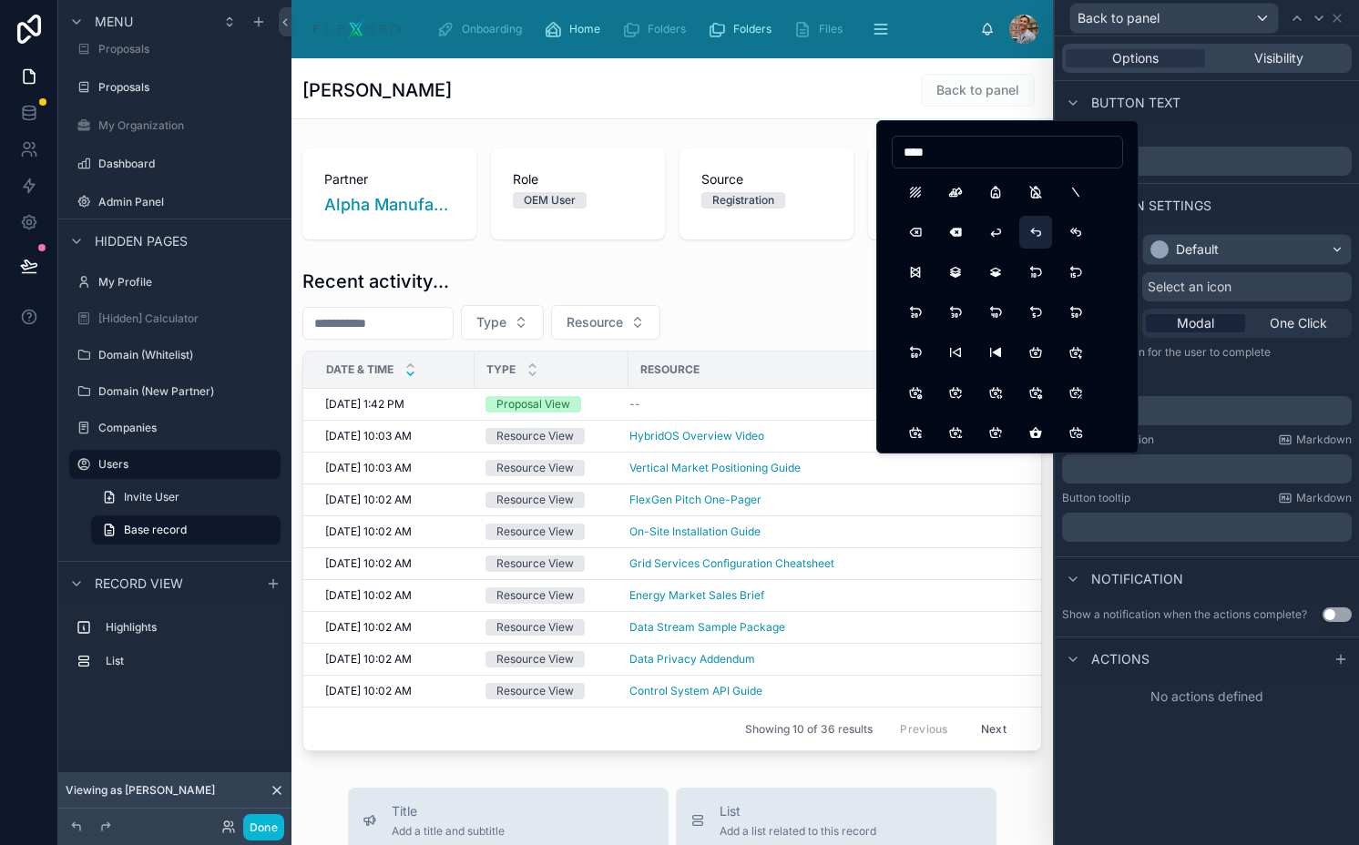
type input "****"
click at [1033, 235] on button "ArrowBackUp" at bounding box center [1035, 232] width 33 height 33
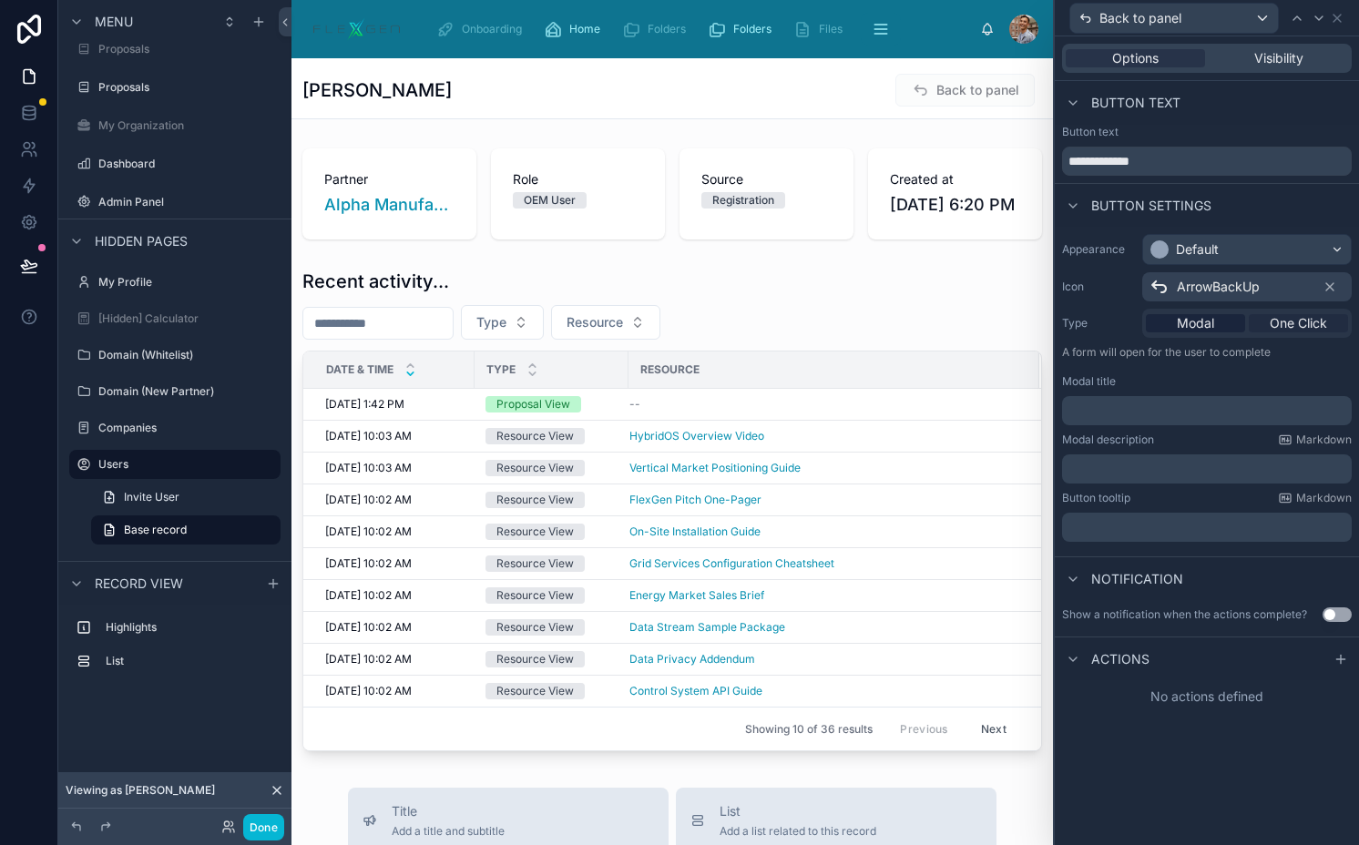
click at [1269, 321] on span "One Click" at bounding box center [1297, 323] width 57 height 18
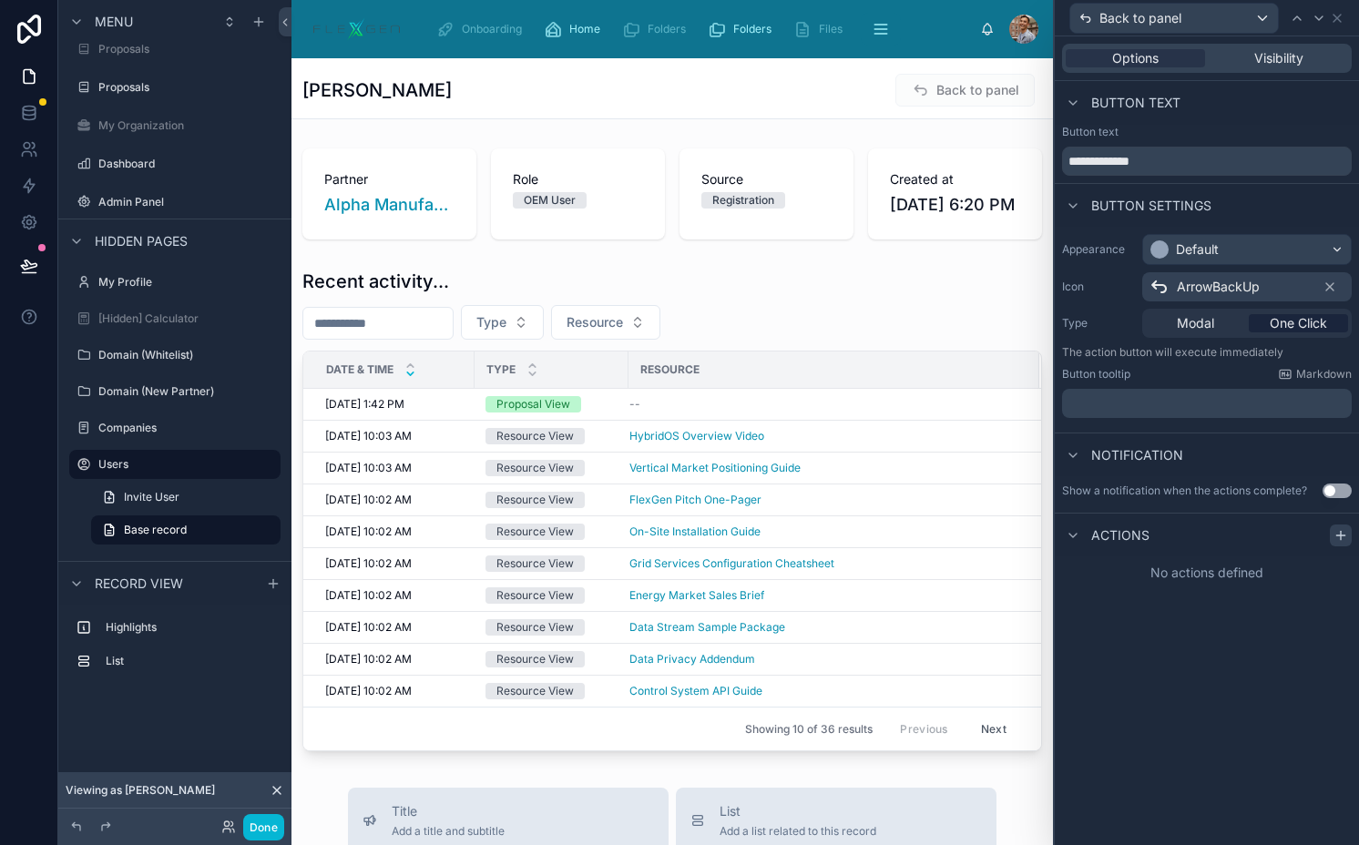
click at [1339, 535] on icon at bounding box center [1340, 535] width 8 height 0
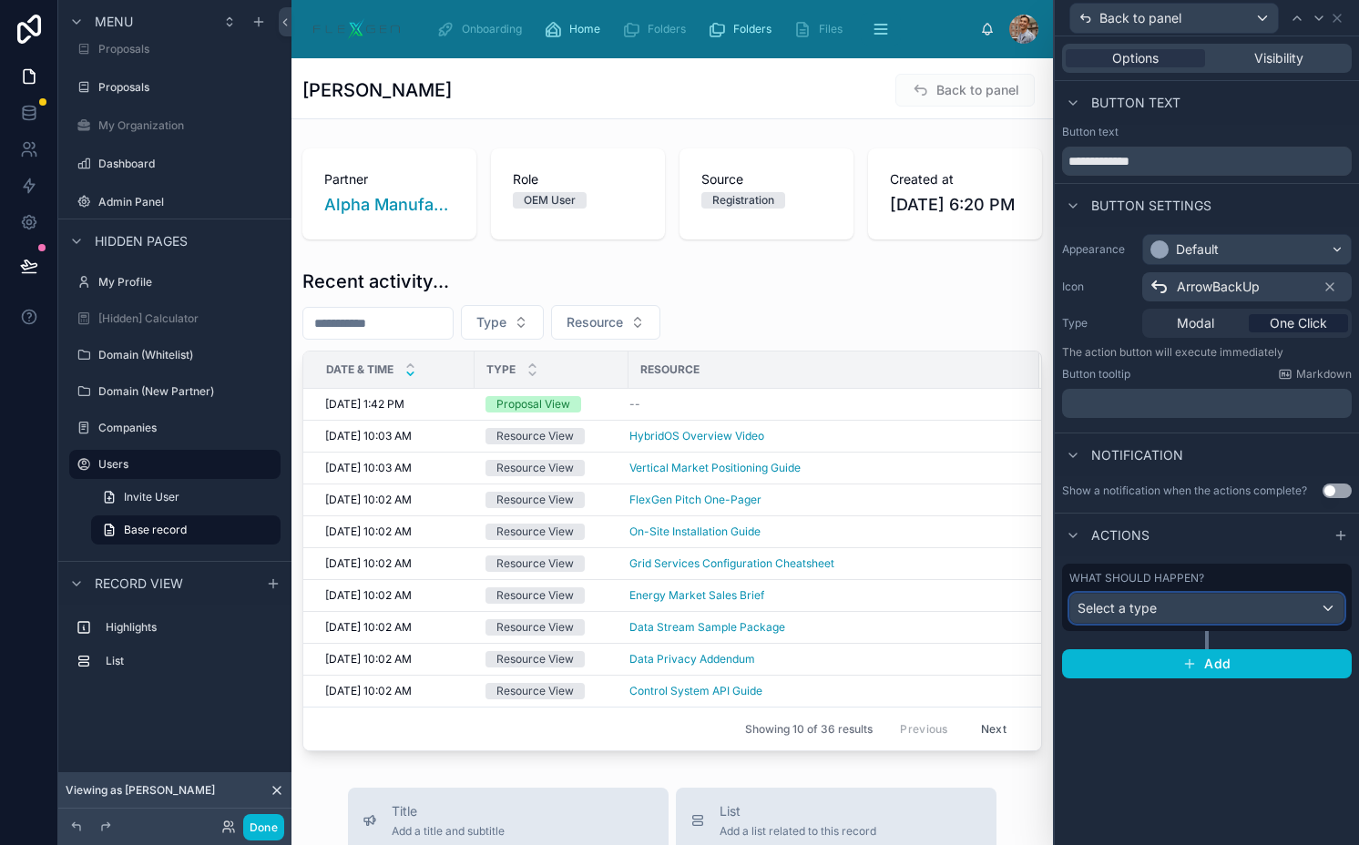
click at [1219, 616] on div "Select a type" at bounding box center [1206, 608] width 273 height 29
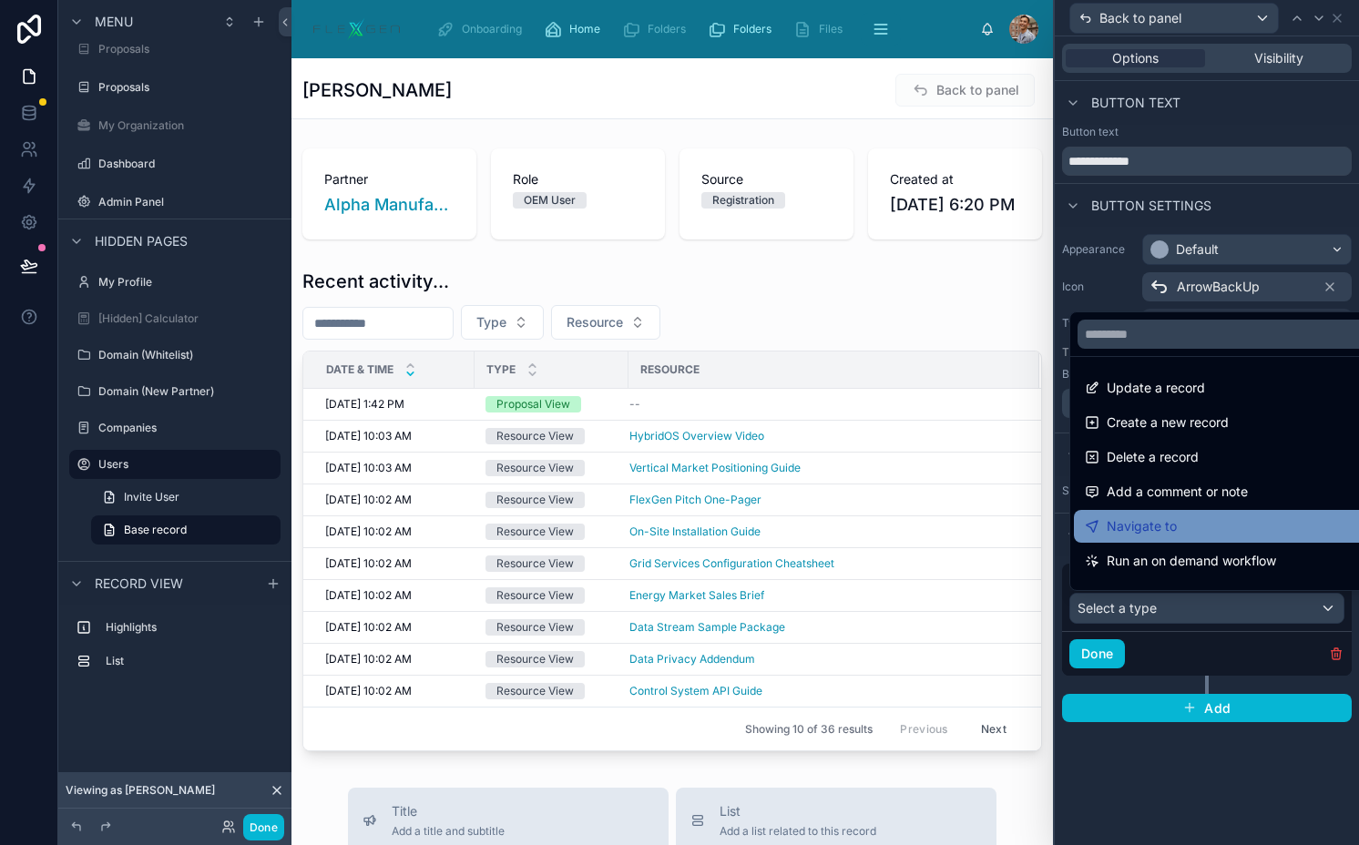
click at [1192, 519] on div "Navigate to" at bounding box center [1227, 526] width 286 height 22
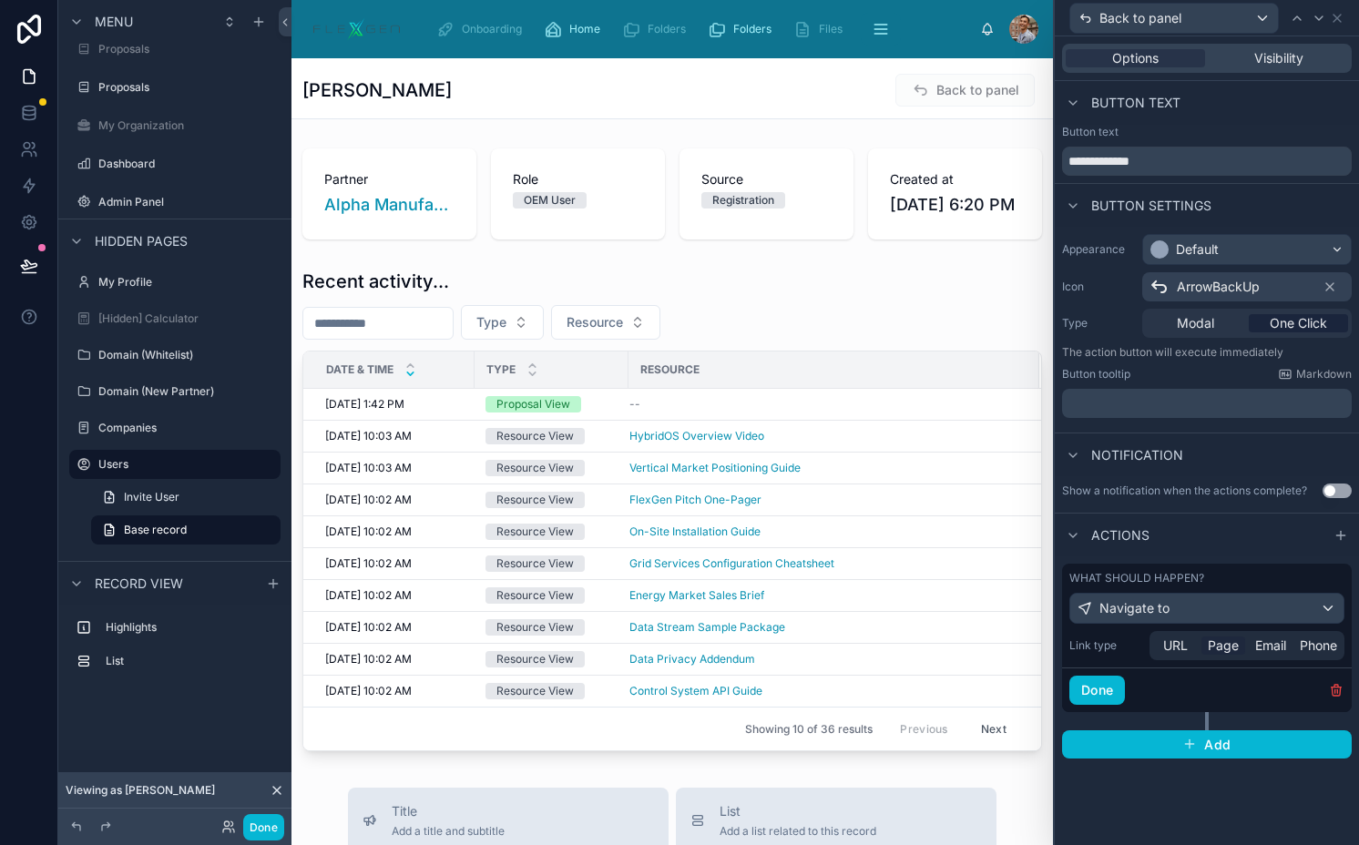
click at [1227, 644] on span "Page" at bounding box center [1222, 645] width 31 height 18
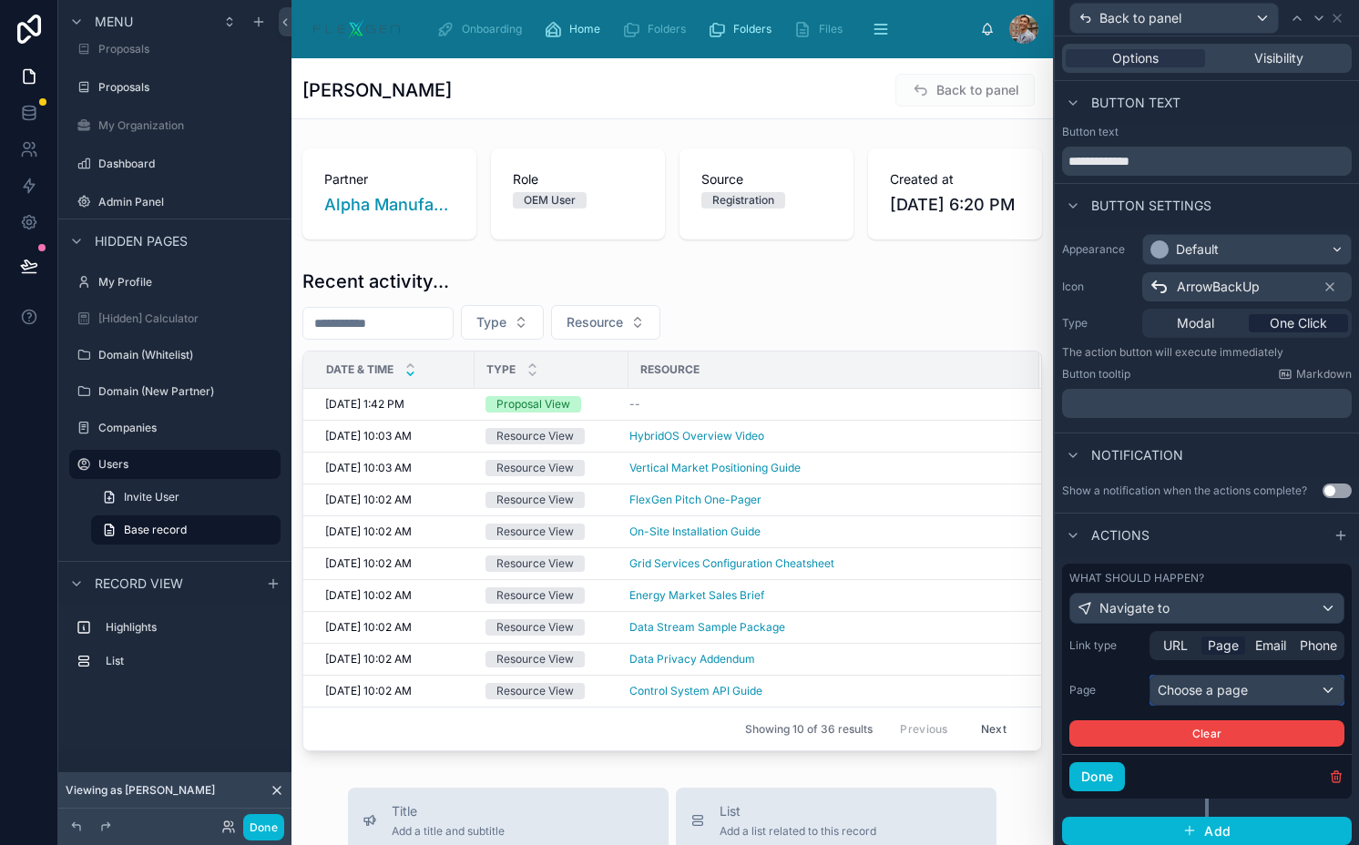
click at [1169, 685] on div "Choose a page" at bounding box center [1246, 690] width 193 height 29
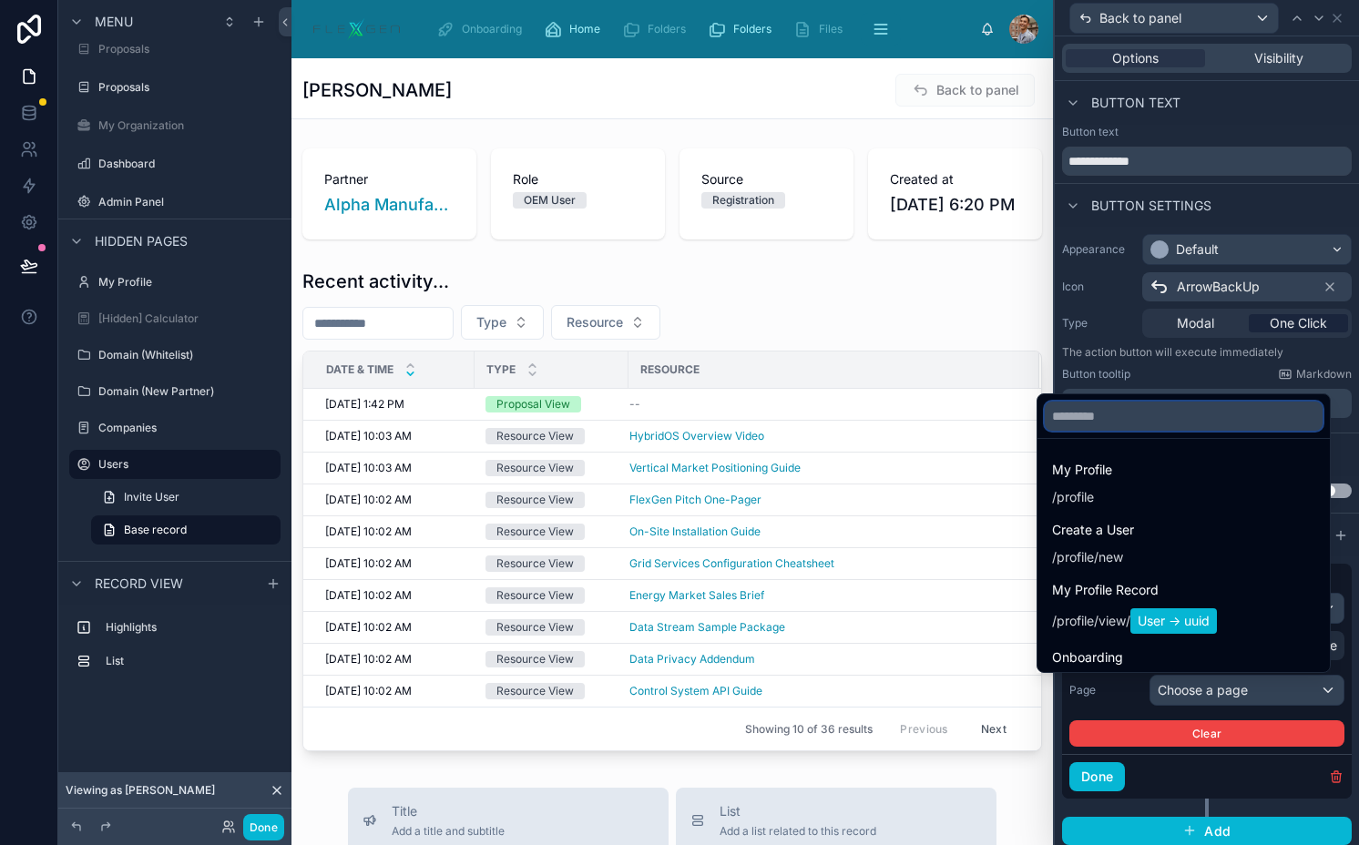
click at [1155, 418] on input "text" at bounding box center [1183, 416] width 278 height 29
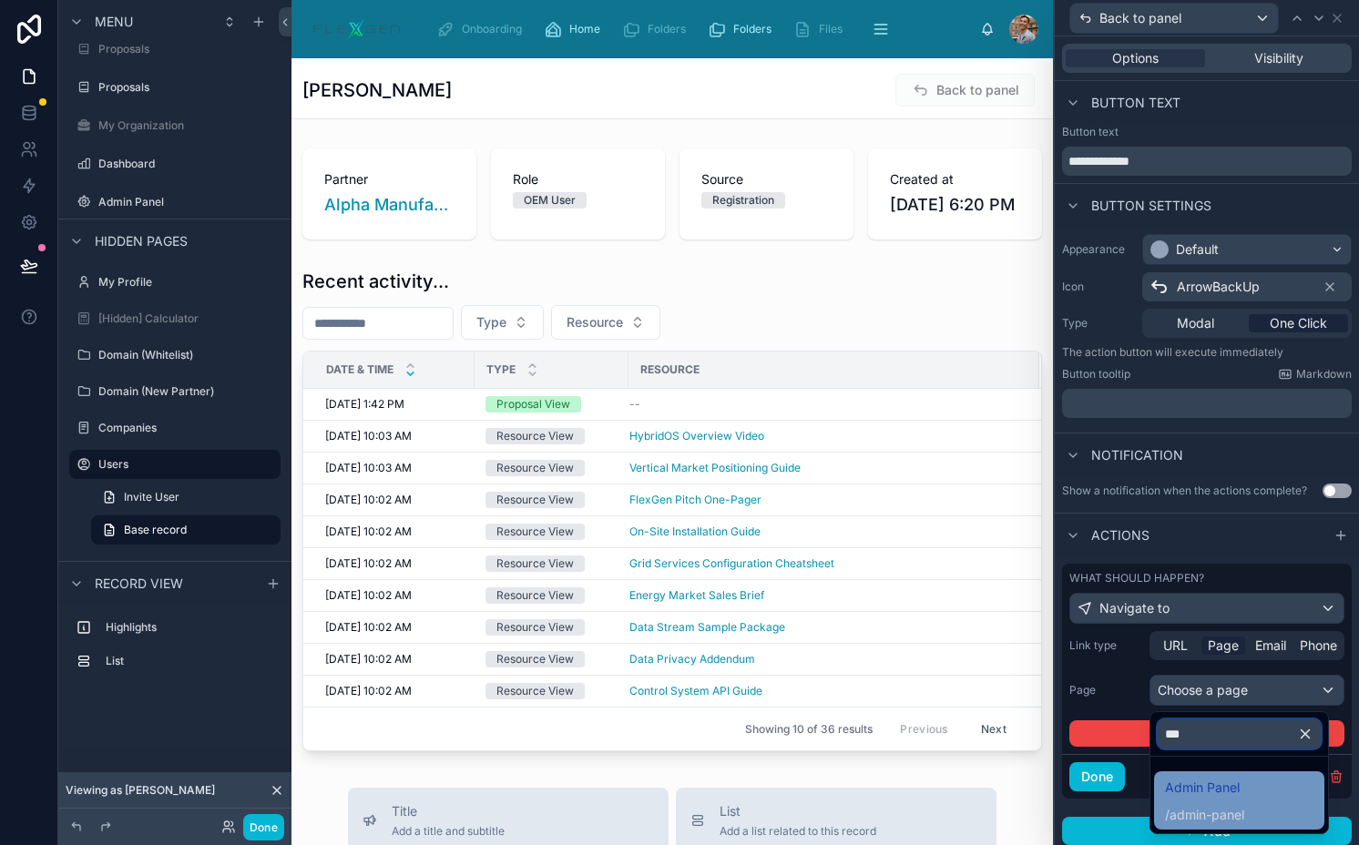
type input "***"
click at [1221, 804] on span "/ admin-panel" at bounding box center [1204, 813] width 79 height 22
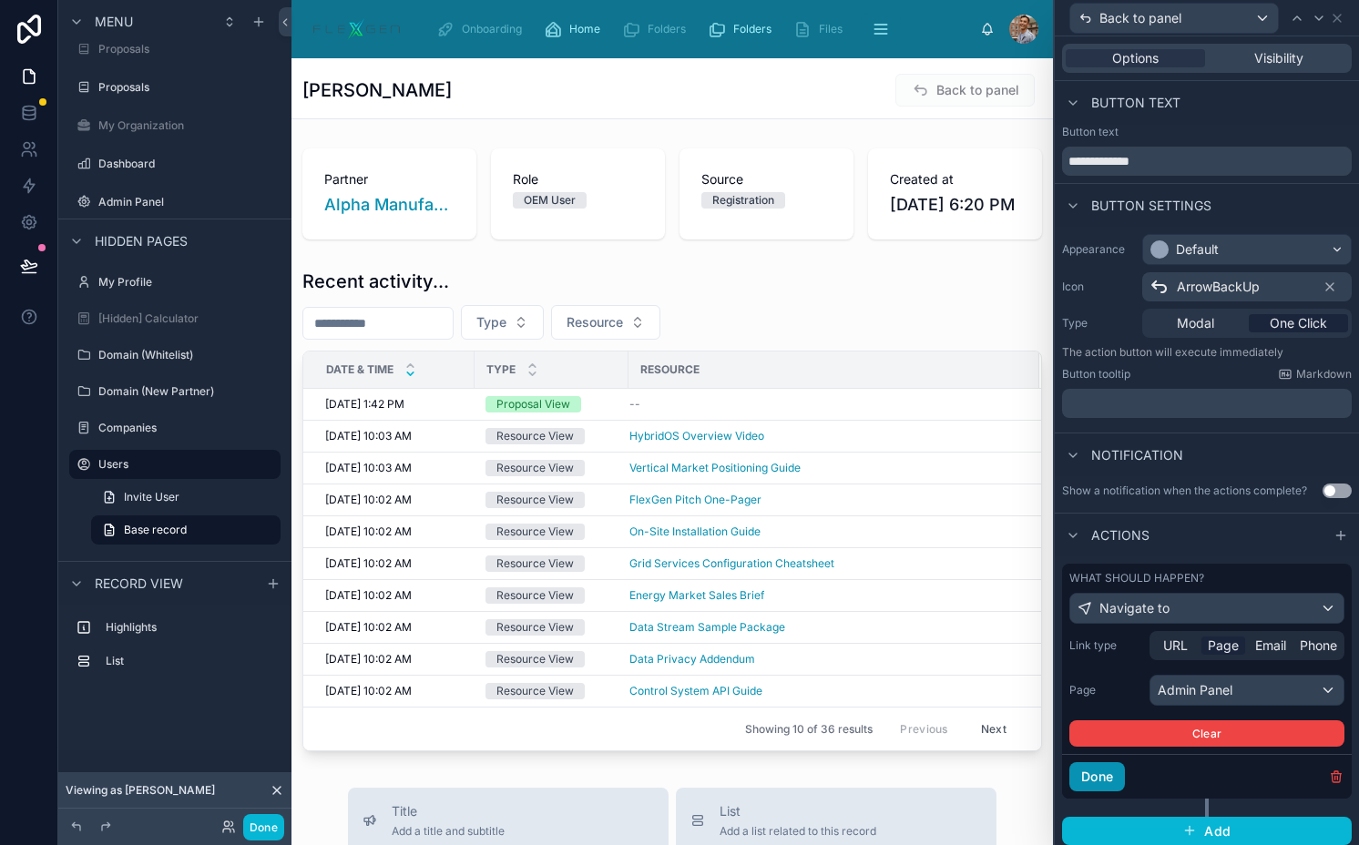
click at [1110, 770] on button "Done" at bounding box center [1097, 776] width 56 height 29
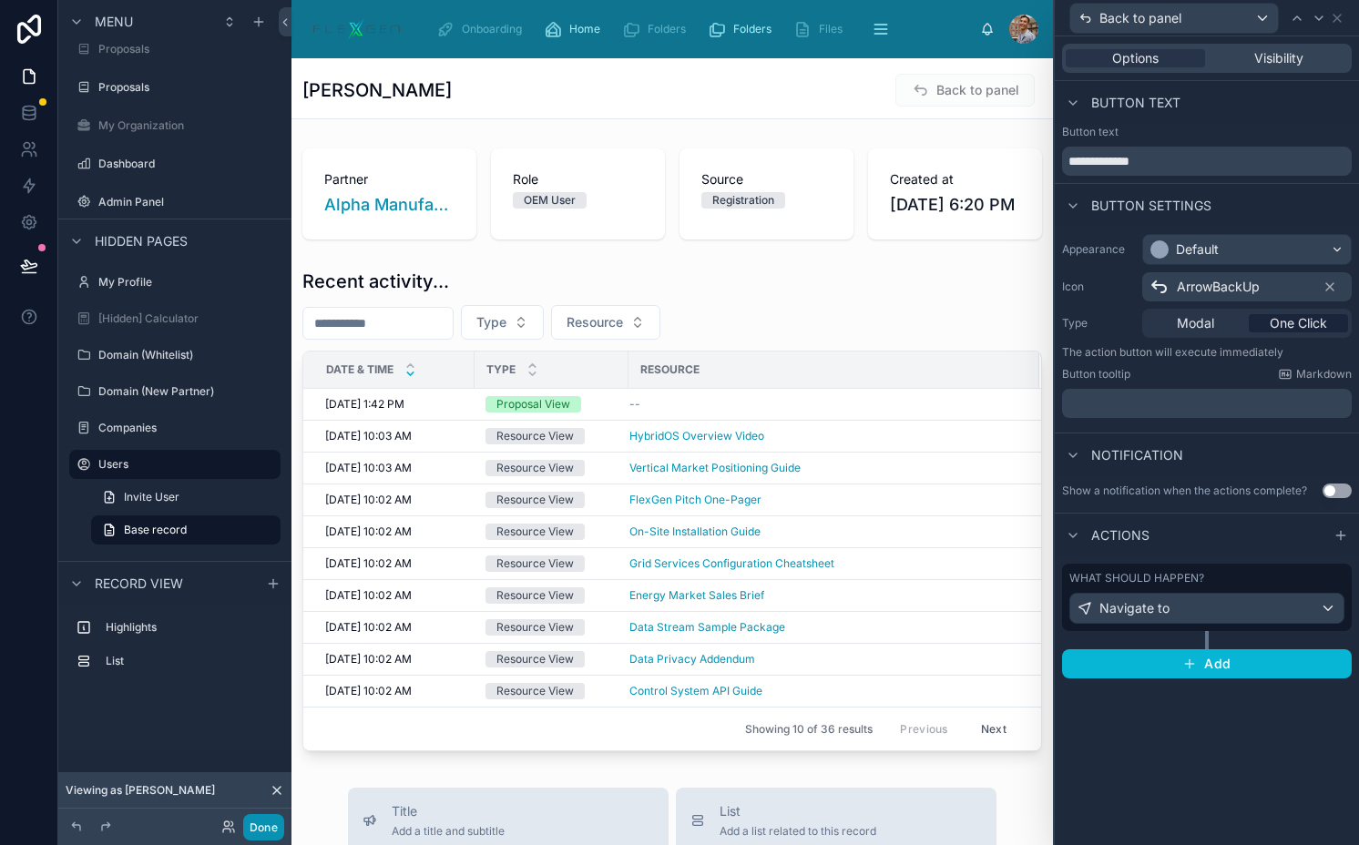
click at [260, 826] on button "Done" at bounding box center [263, 827] width 41 height 26
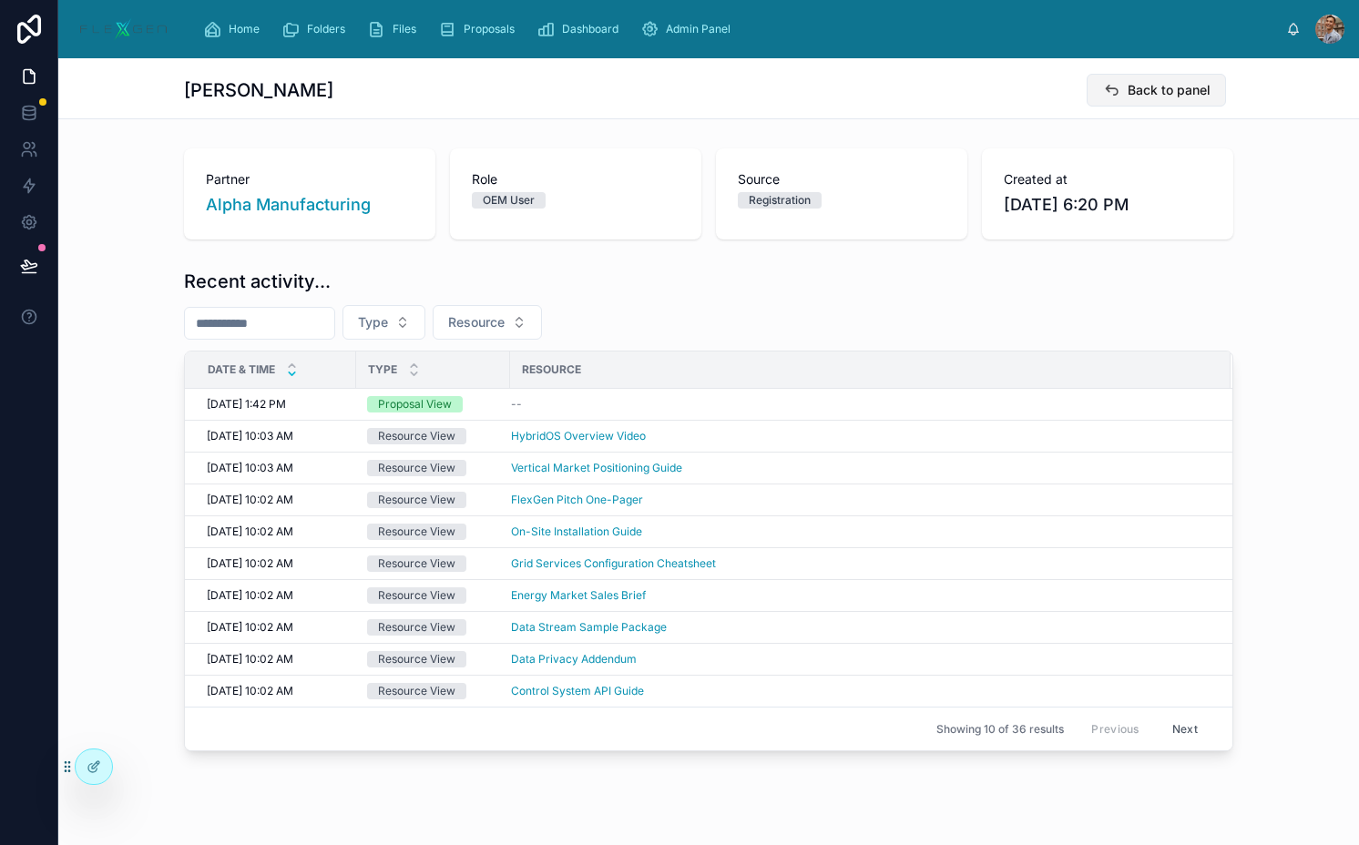
click at [1137, 95] on span "Back to panel" at bounding box center [1168, 90] width 83 height 18
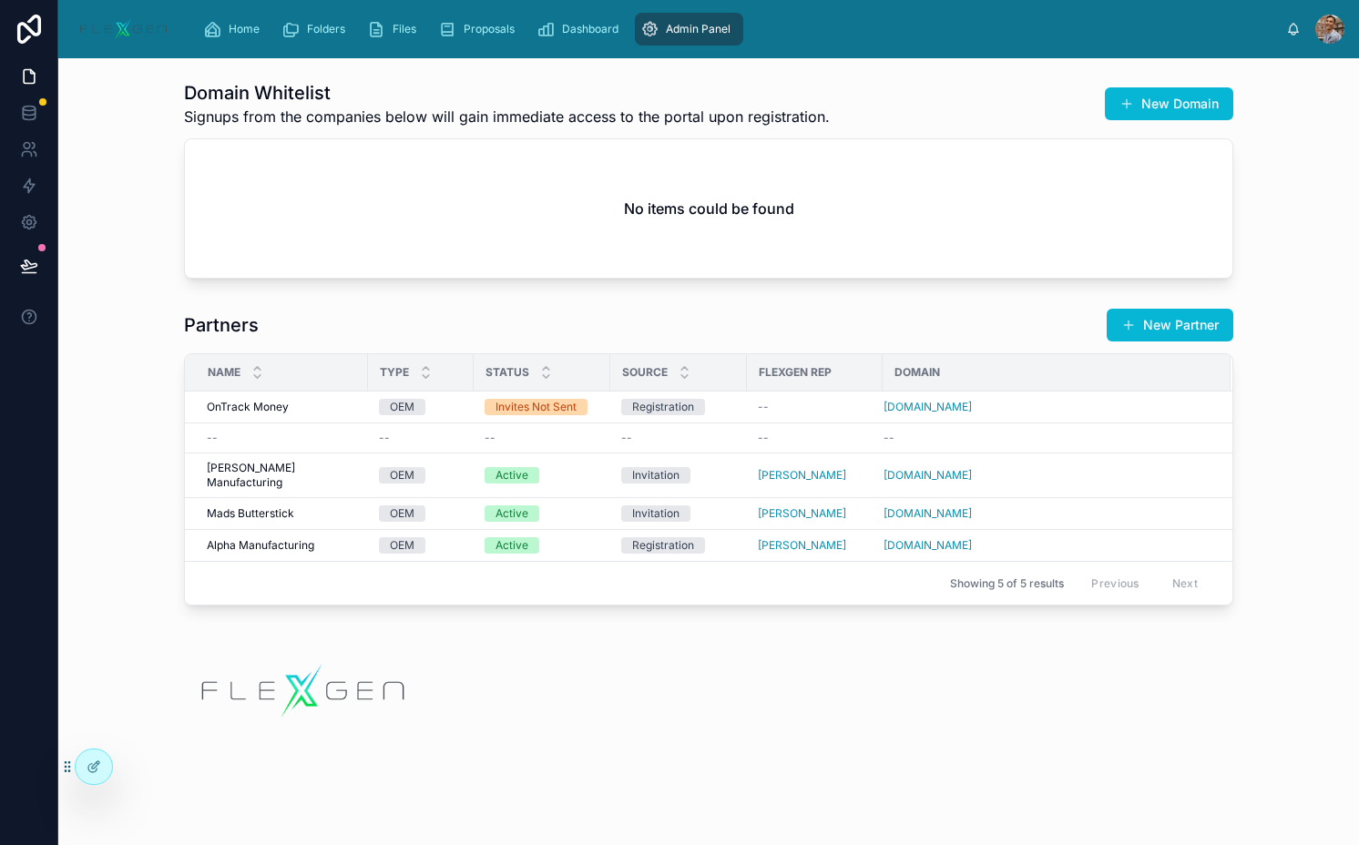
click at [640, 24] on icon "scrollable content" at bounding box center [649, 29] width 19 height 18
click at [602, 29] on span "Dashboard" at bounding box center [590, 29] width 56 height 15
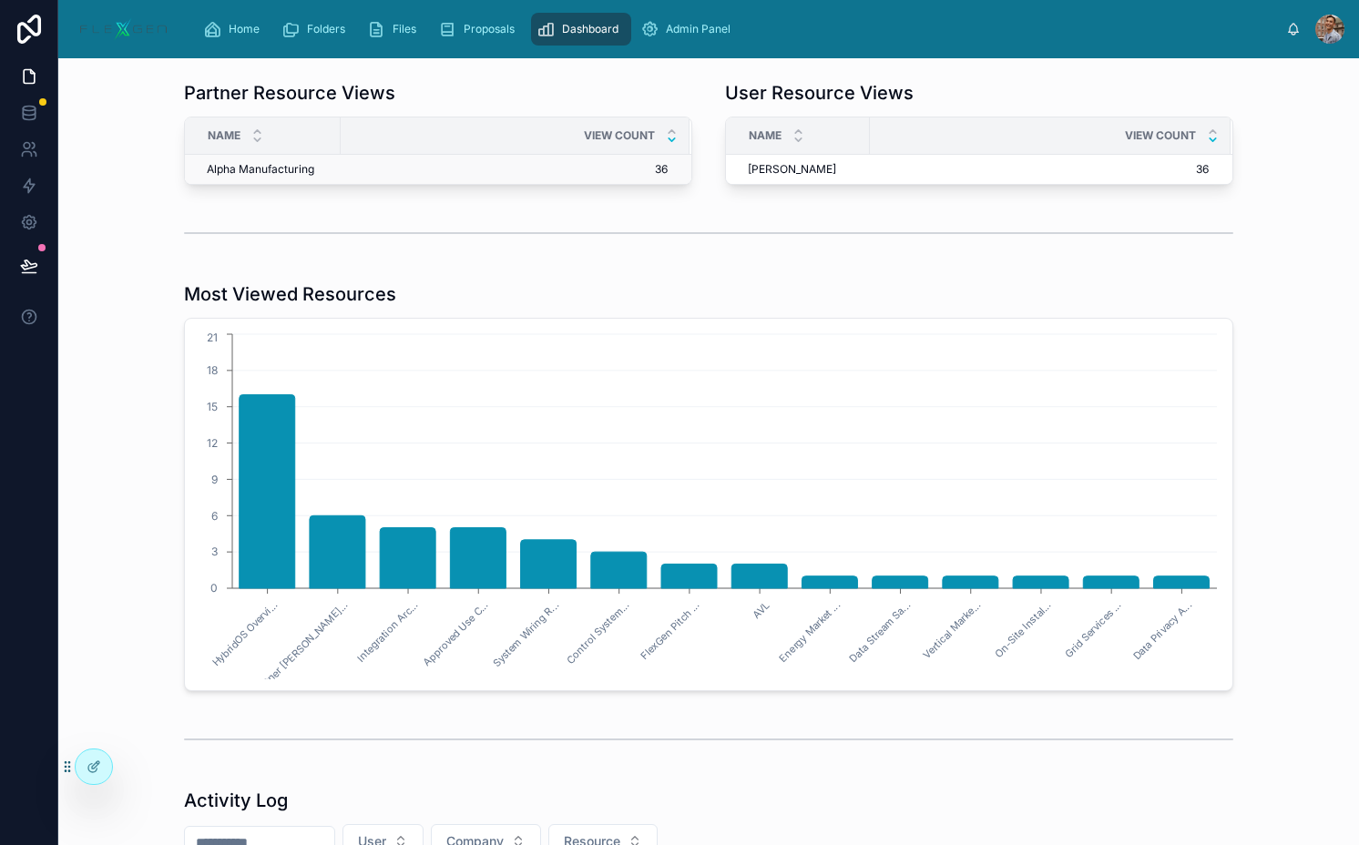
click at [460, 164] on span "36" at bounding box center [504, 169] width 326 height 15
click at [993, 164] on span "36" at bounding box center [1039, 169] width 338 height 15
click at [568, 164] on span "36" at bounding box center [504, 169] width 326 height 15
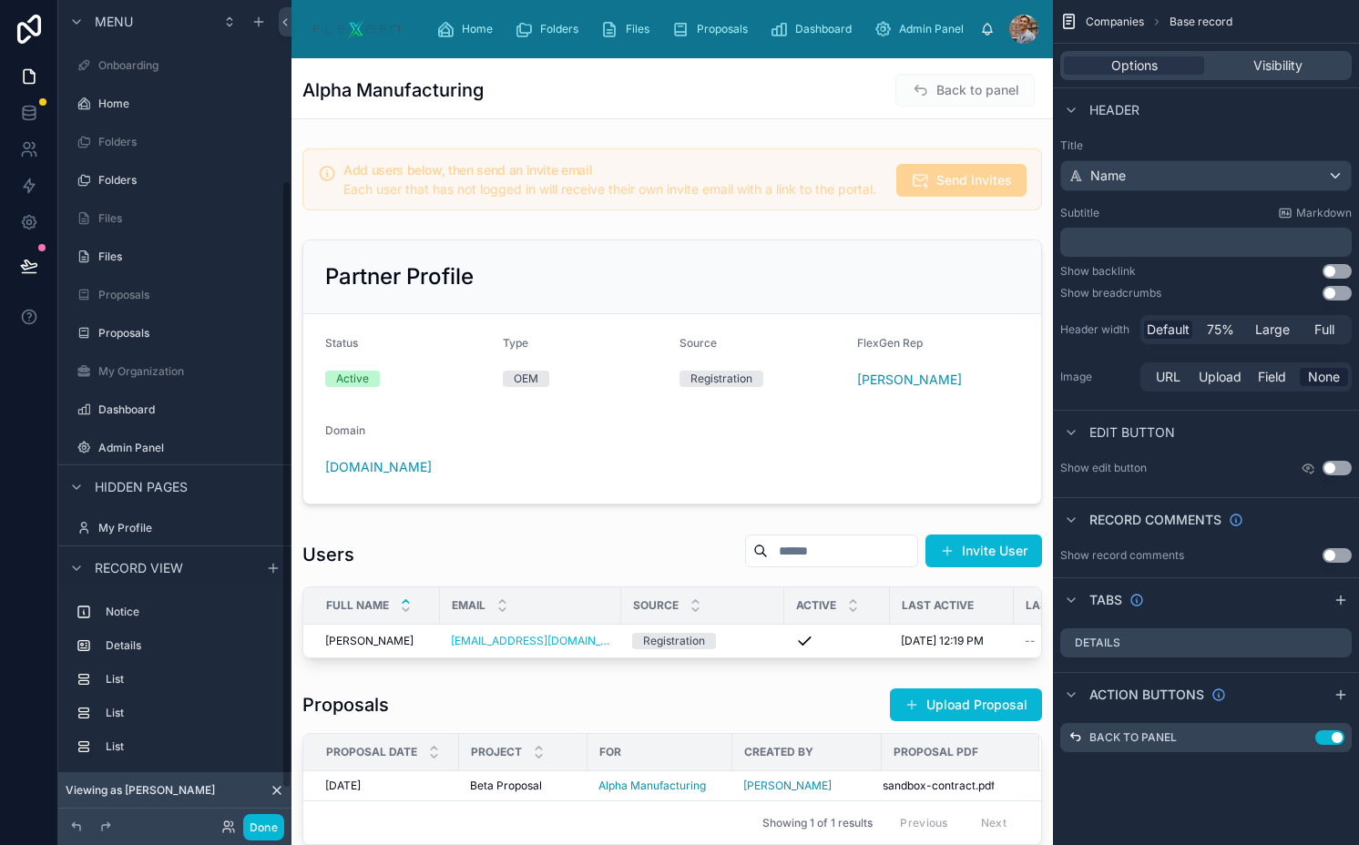
scroll to position [244, 0]
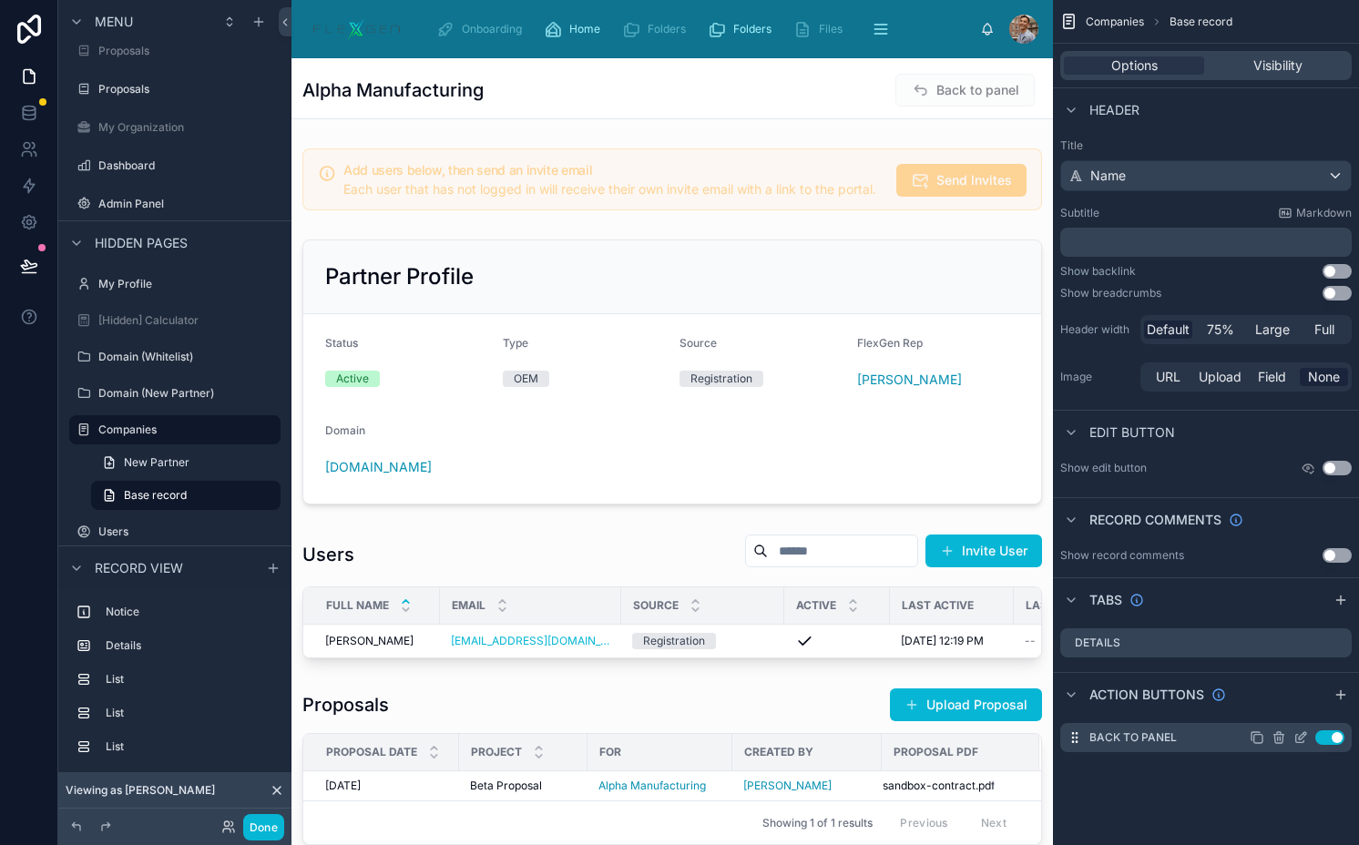
click at [1295, 734] on icon "scrollable content" at bounding box center [1300, 737] width 15 height 15
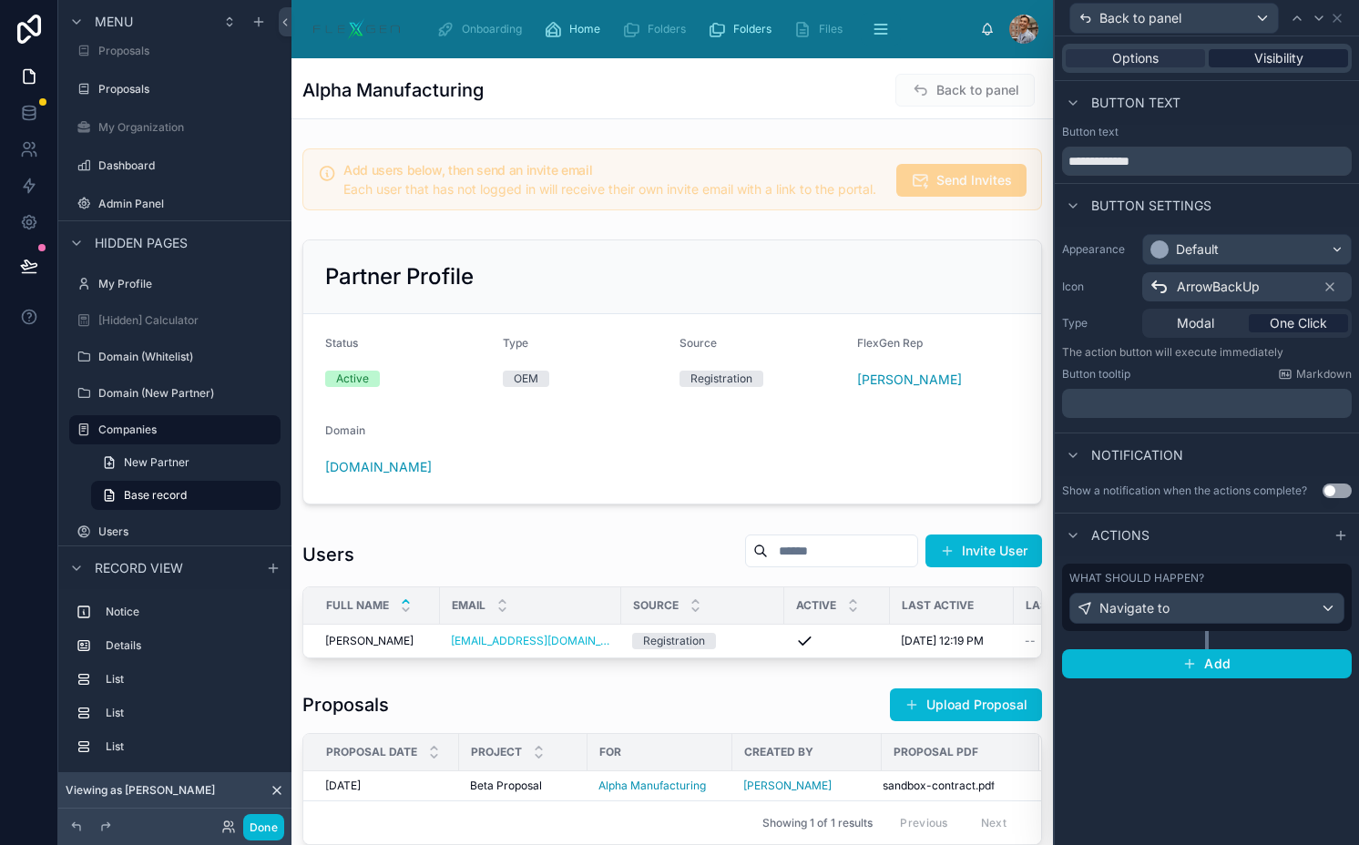
click at [1305, 57] on div "Visibility" at bounding box center [1277, 58] width 139 height 18
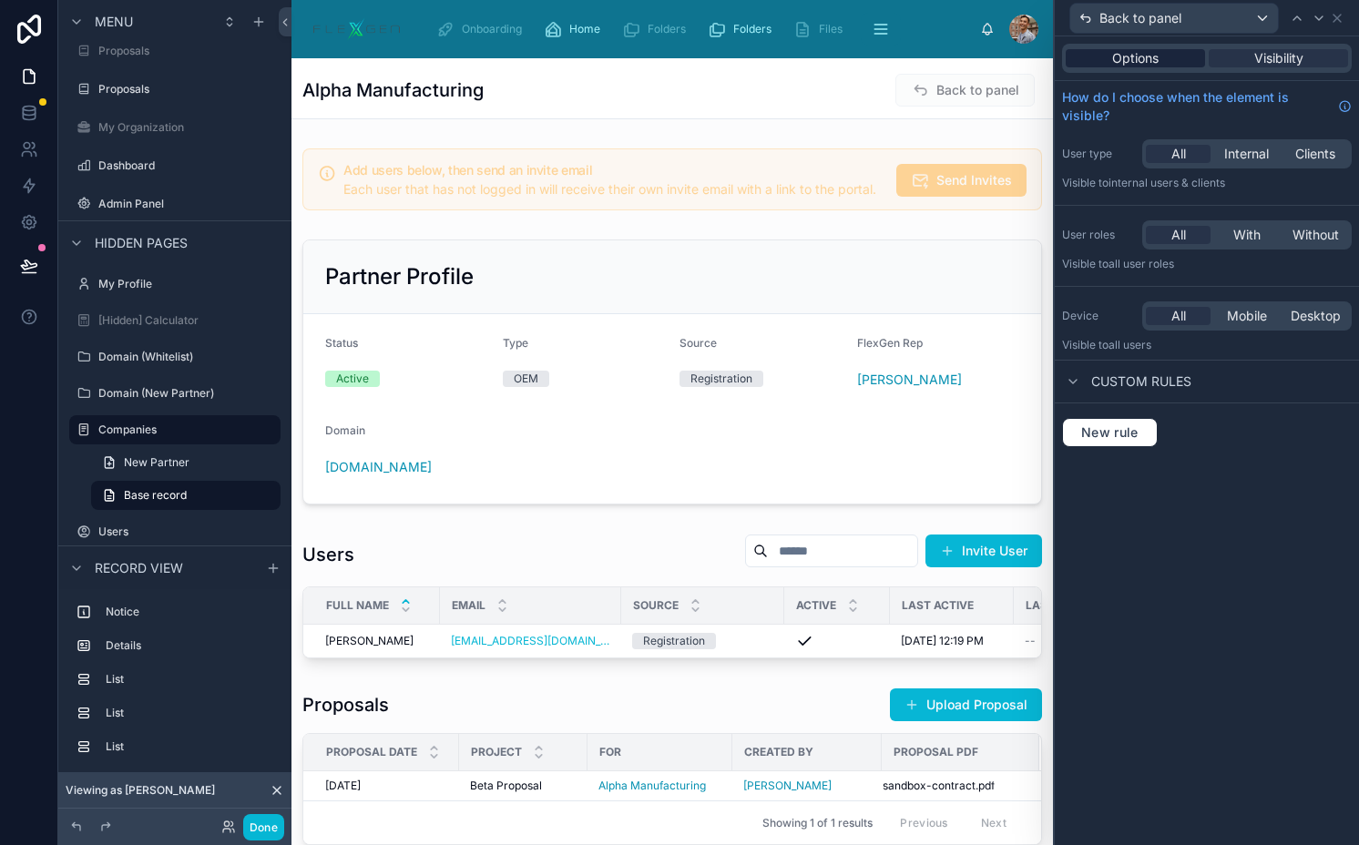
click at [1141, 52] on span "Options" at bounding box center [1135, 58] width 46 height 18
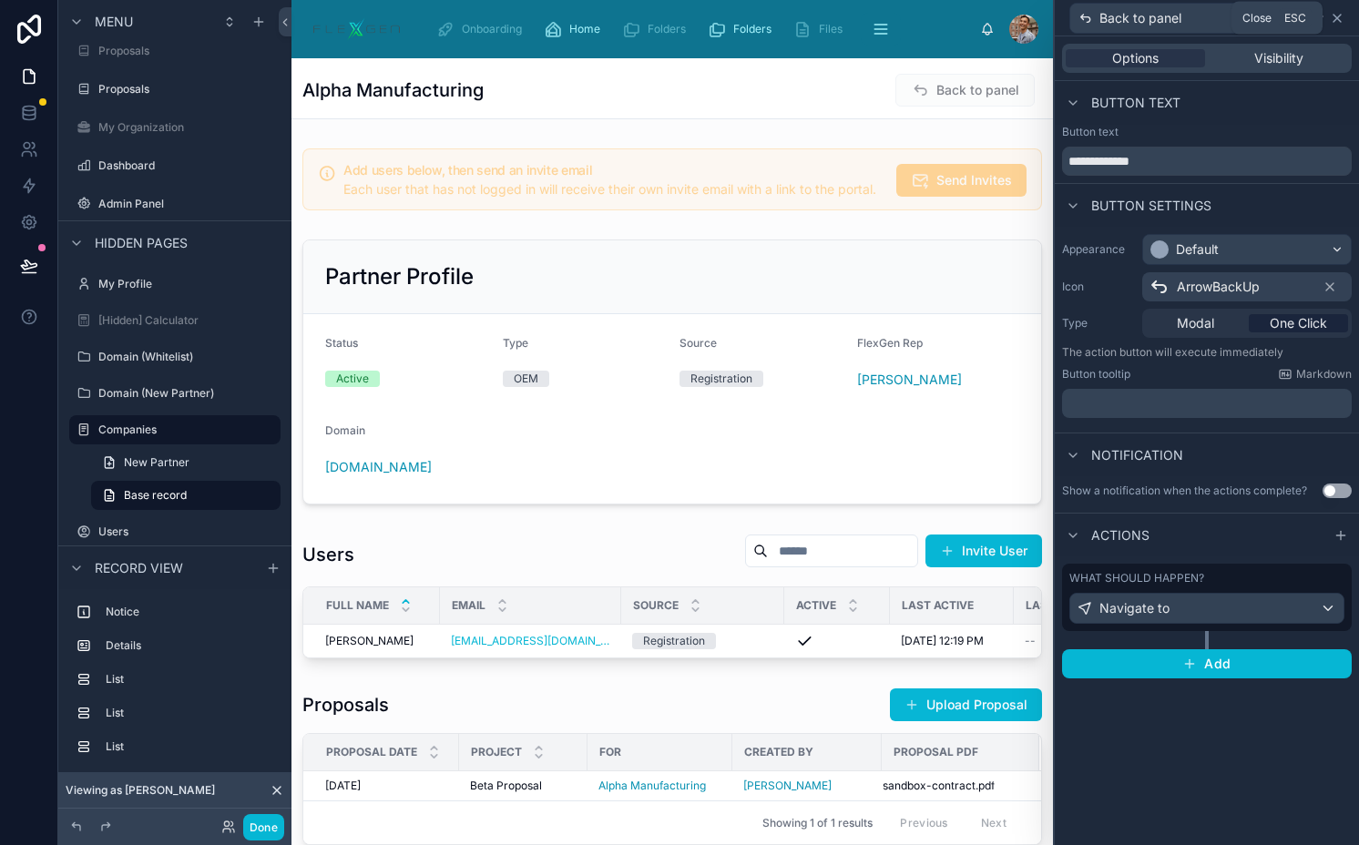
click at [1332, 17] on icon at bounding box center [1336, 18] width 15 height 15
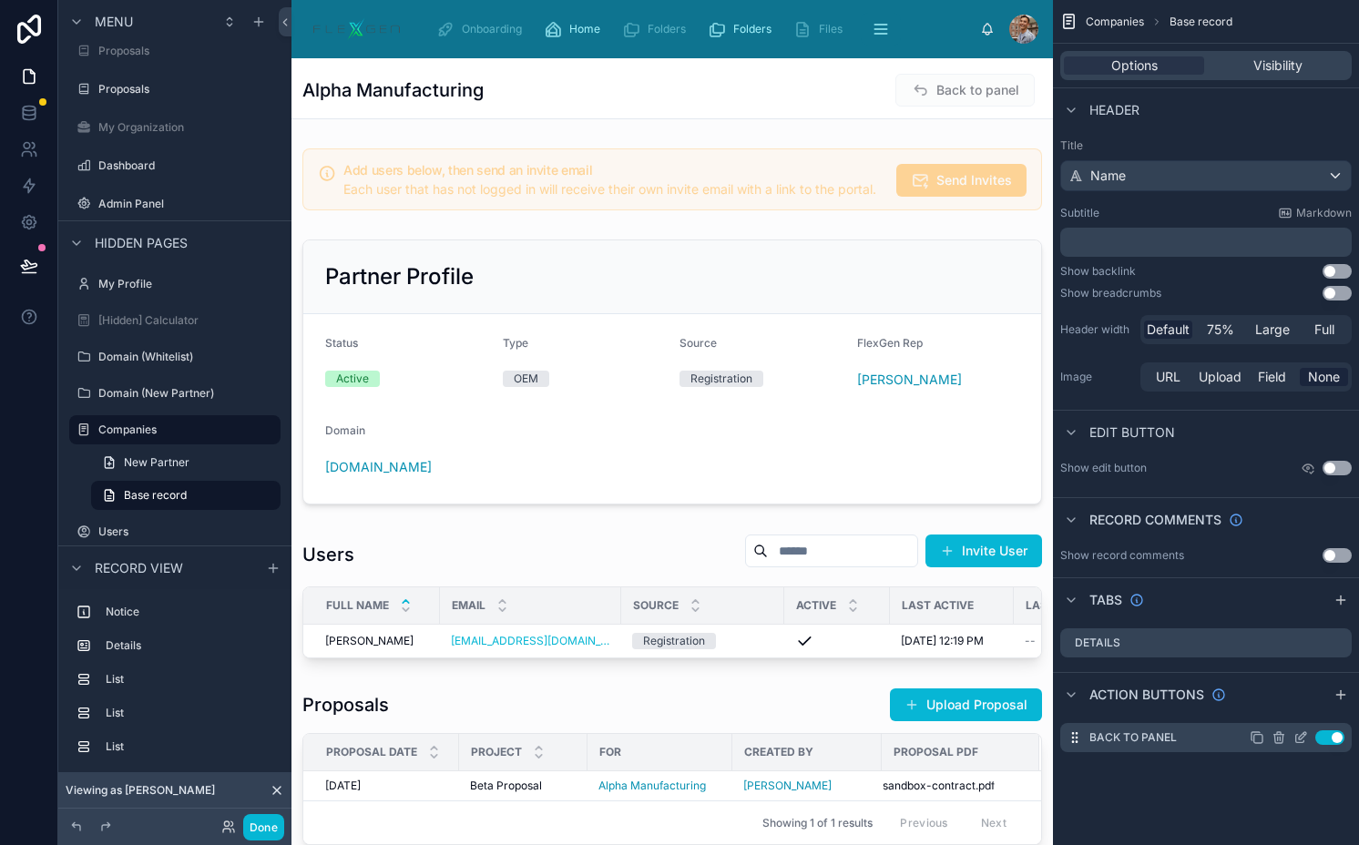
click at [1254, 737] on icon "scrollable content" at bounding box center [1256, 737] width 15 height 15
click at [1304, 734] on icon "scrollable content" at bounding box center [1304, 734] width 2 height 2
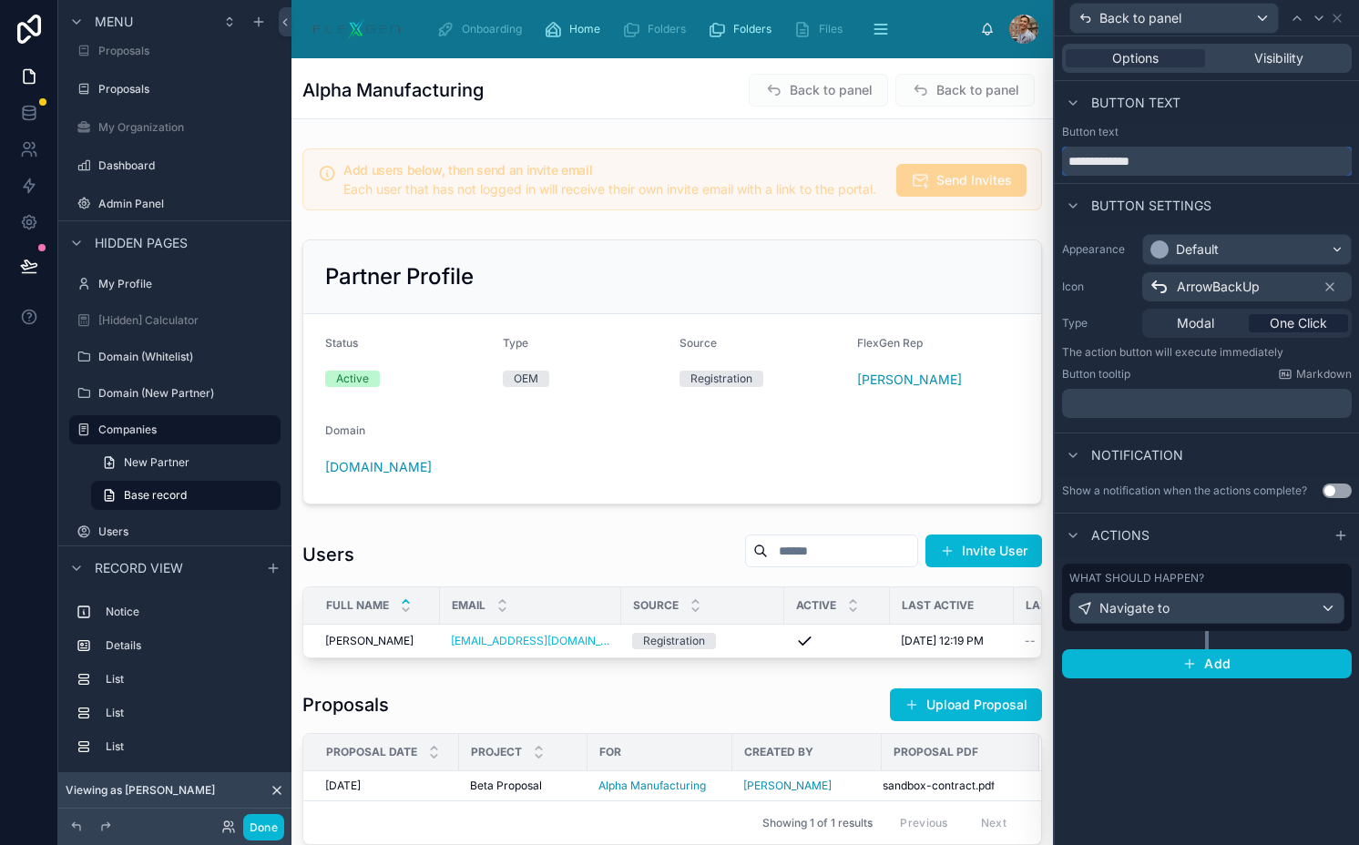
click at [1140, 163] on input "**********" at bounding box center [1207, 161] width 290 height 29
type input "**********"
click at [1178, 609] on div "Navigate to" at bounding box center [1206, 608] width 273 height 29
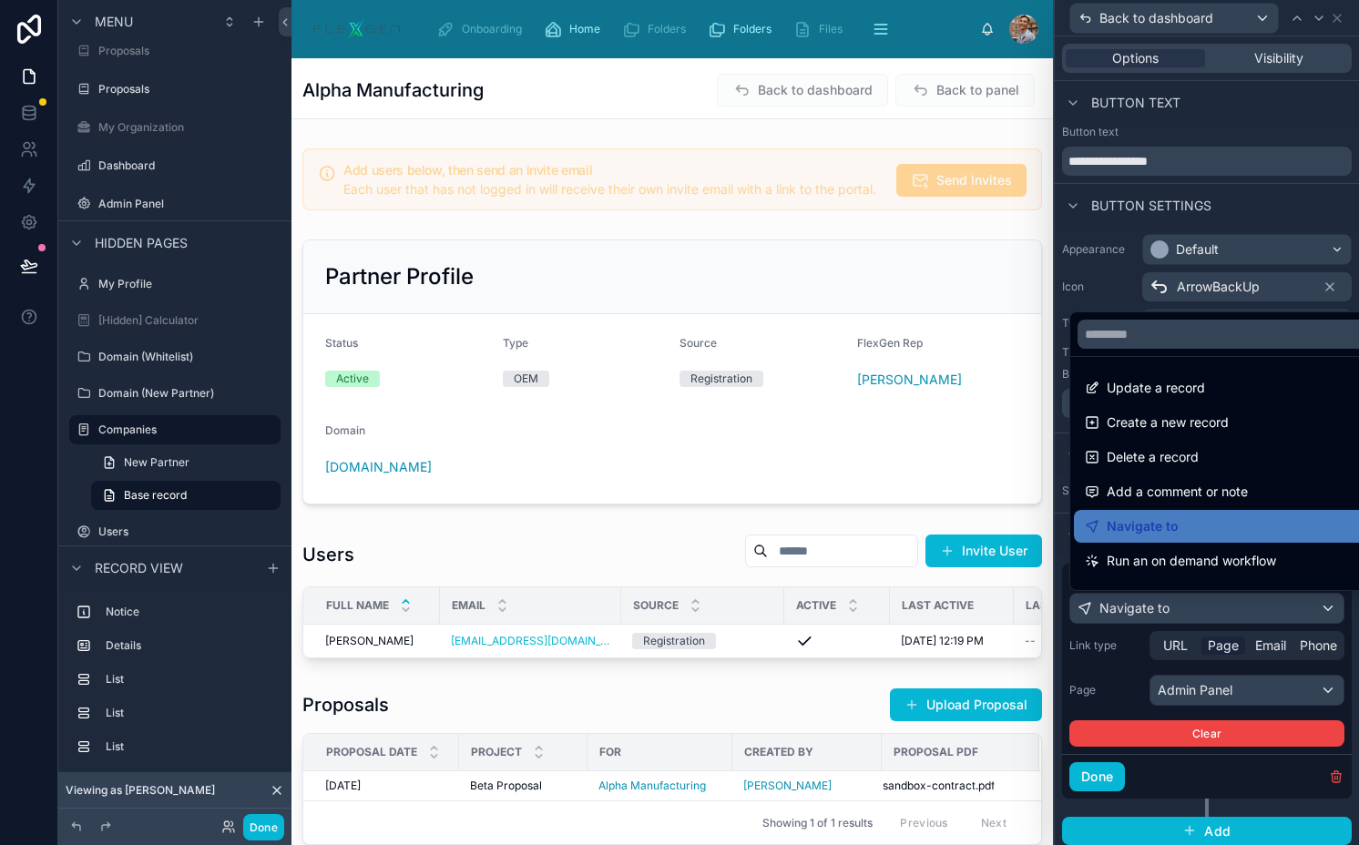
click at [1178, 609] on div at bounding box center [1206, 422] width 304 height 845
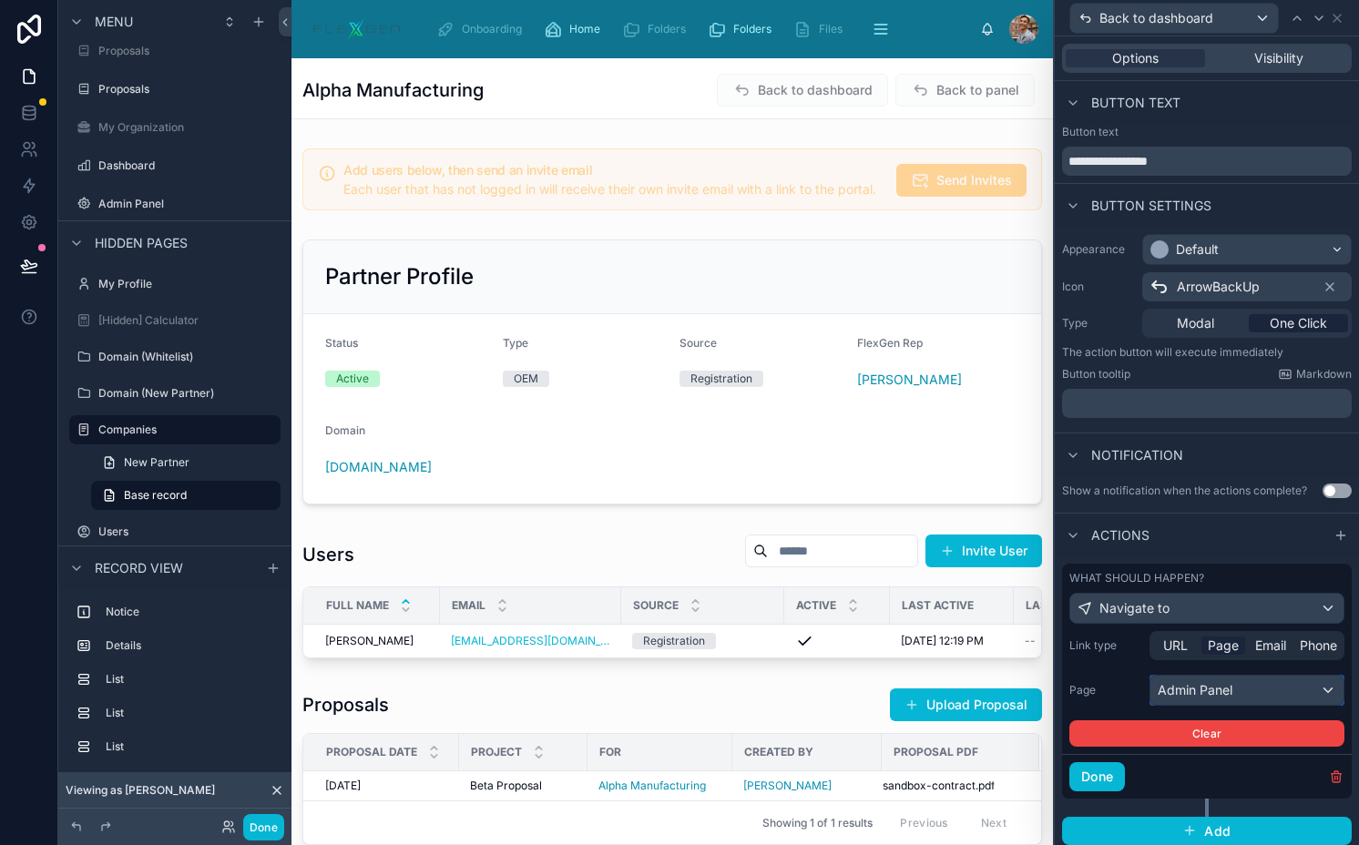
click at [1212, 677] on div "Admin Panel" at bounding box center [1246, 690] width 193 height 29
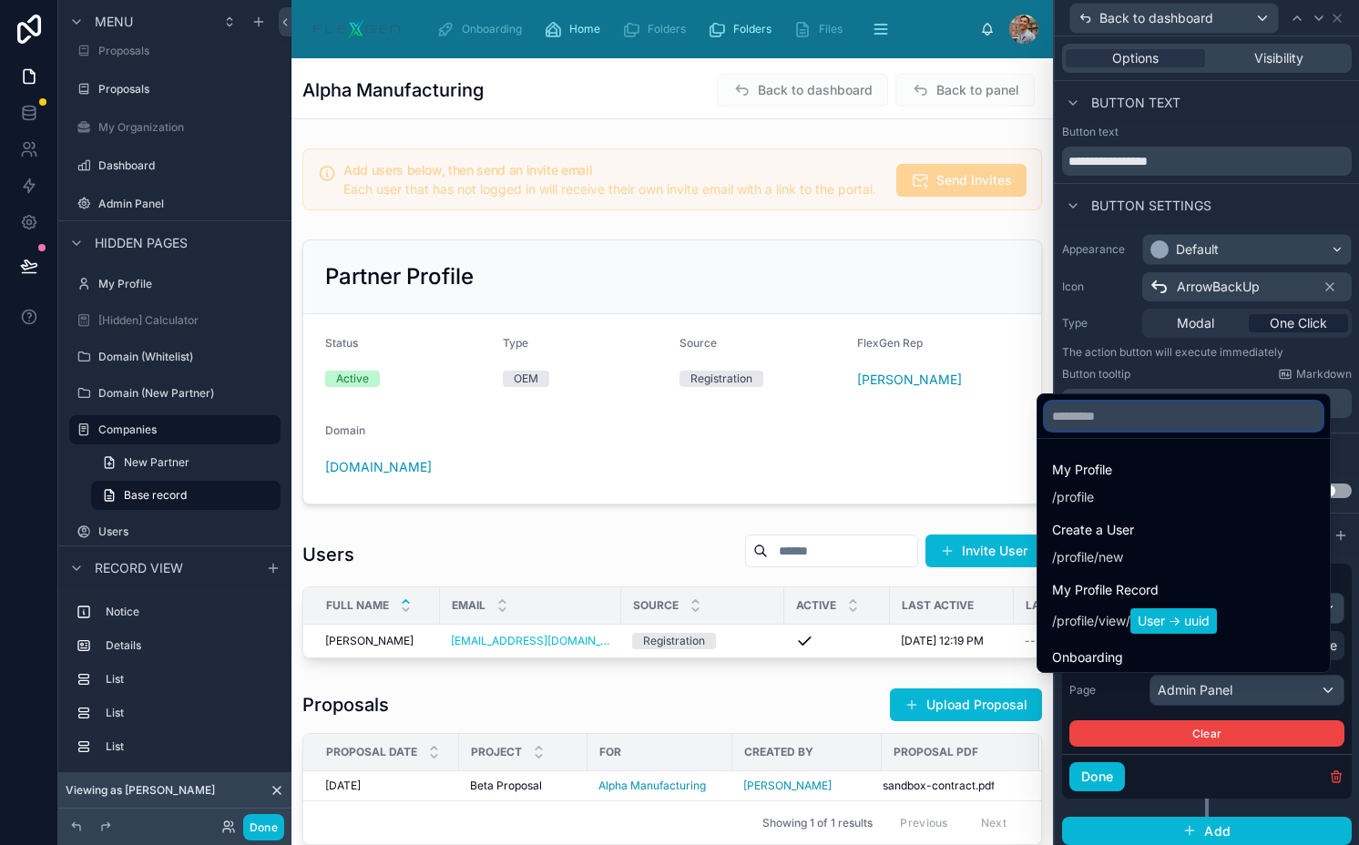
click at [1197, 417] on input "text" at bounding box center [1183, 416] width 278 height 29
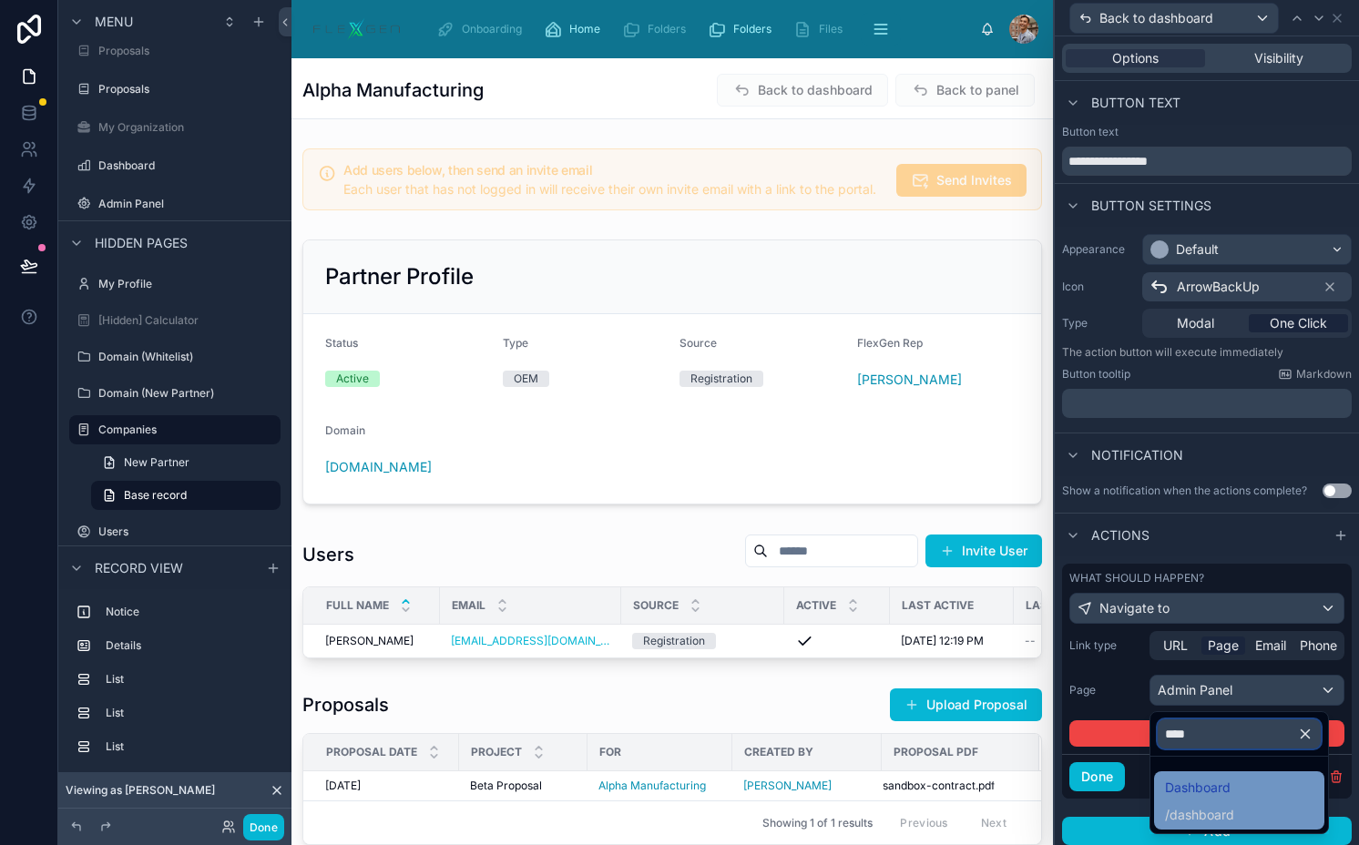
type input "****"
click at [1268, 793] on div "Dashboard / dashboard" at bounding box center [1239, 800] width 148 height 47
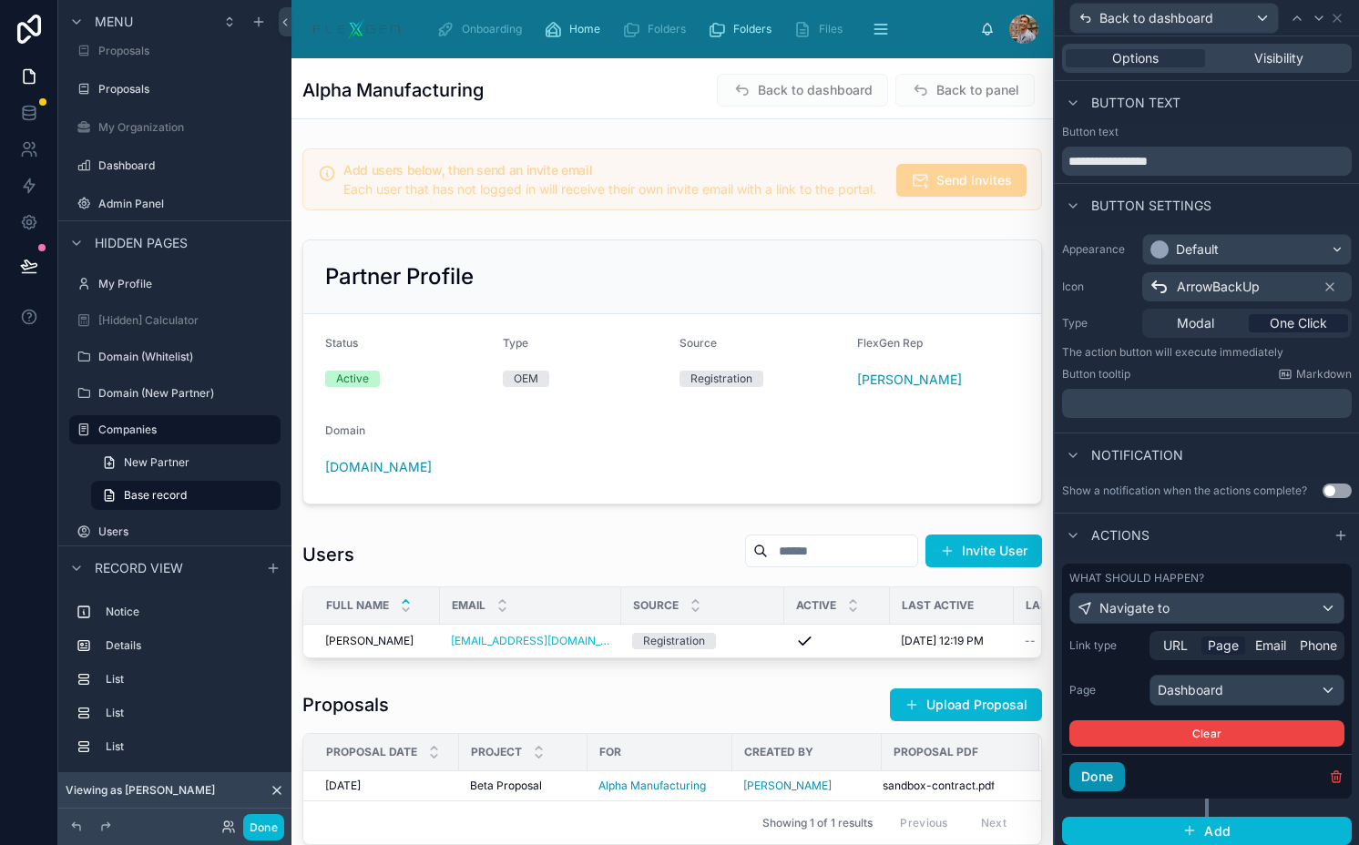
click at [1099, 775] on button "Done" at bounding box center [1097, 776] width 56 height 29
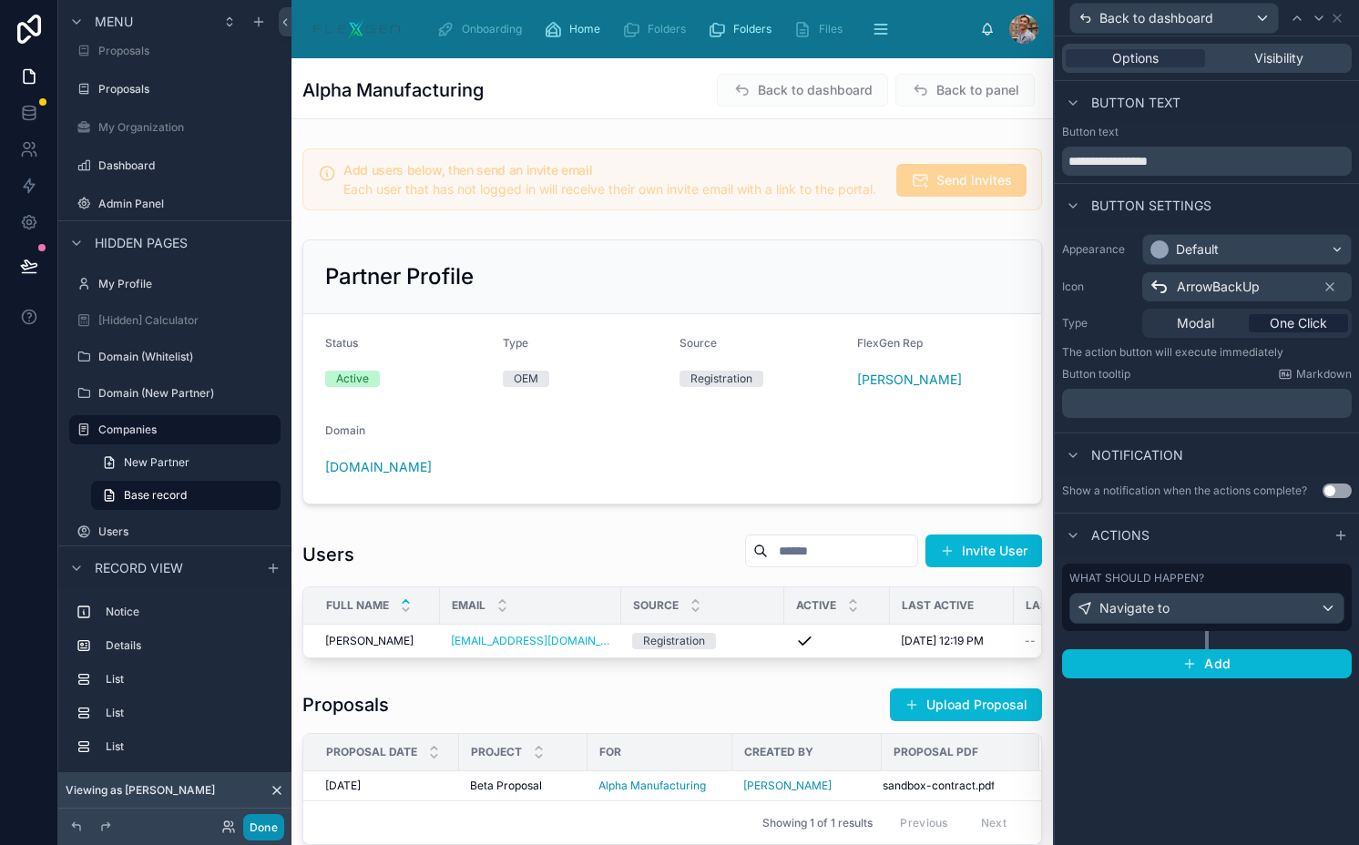
click at [251, 824] on button "Done" at bounding box center [263, 827] width 41 height 26
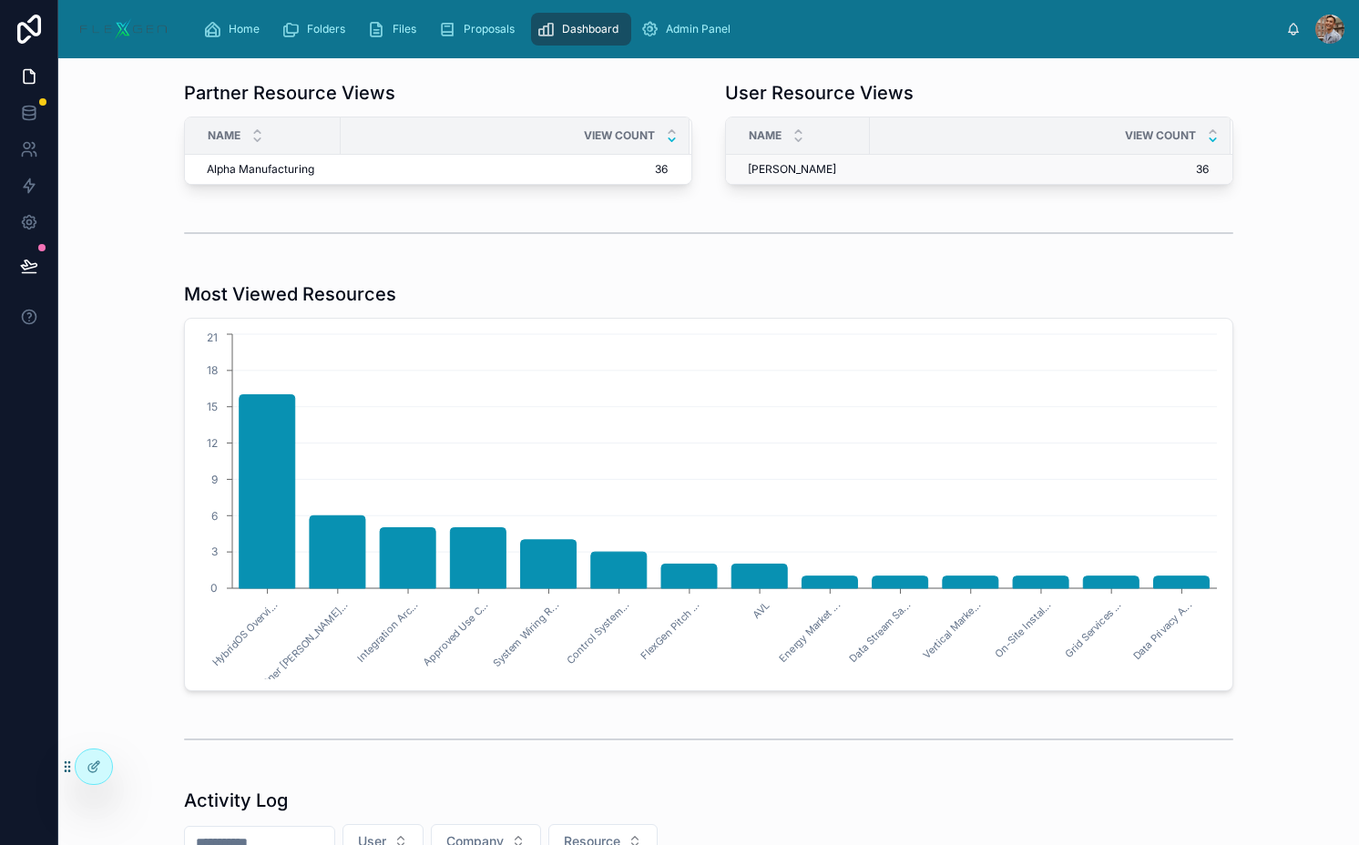
click at [815, 172] on span "Sarah Pinckley" at bounding box center [792, 169] width 88 height 15
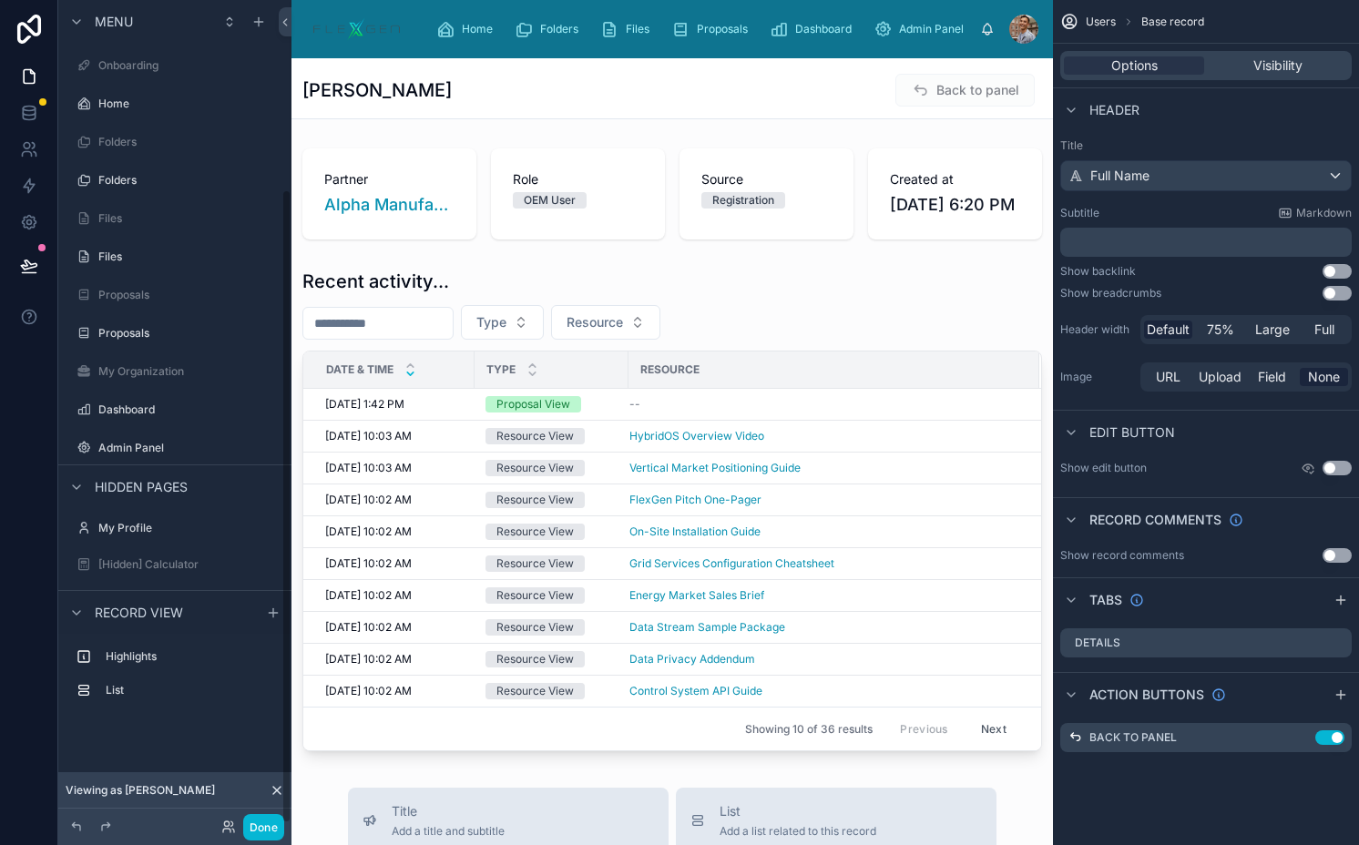
scroll to position [246, 0]
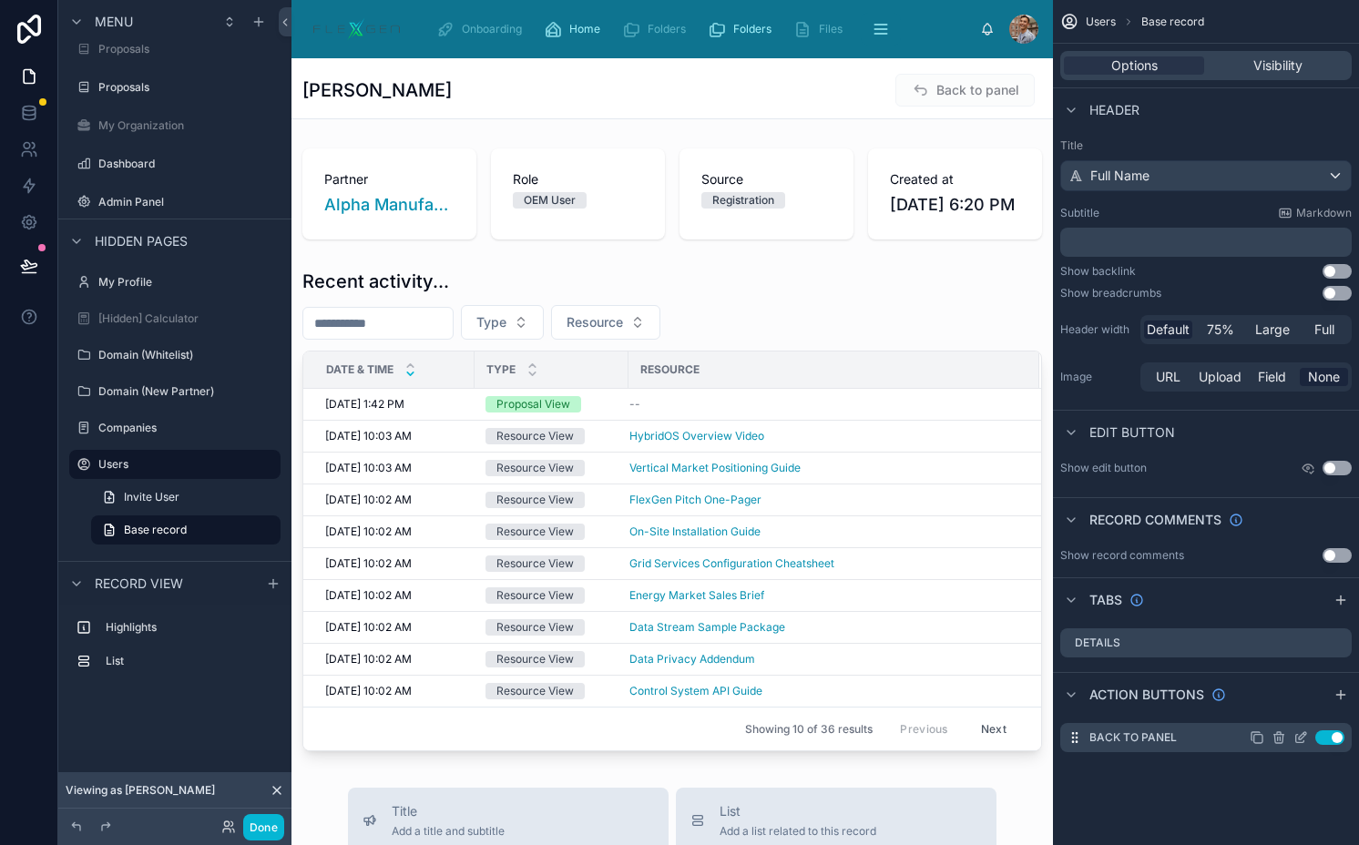
click at [1259, 738] on icon "scrollable content" at bounding box center [1256, 737] width 15 height 15
click at [1298, 738] on icon "scrollable content" at bounding box center [1301, 735] width 7 height 7
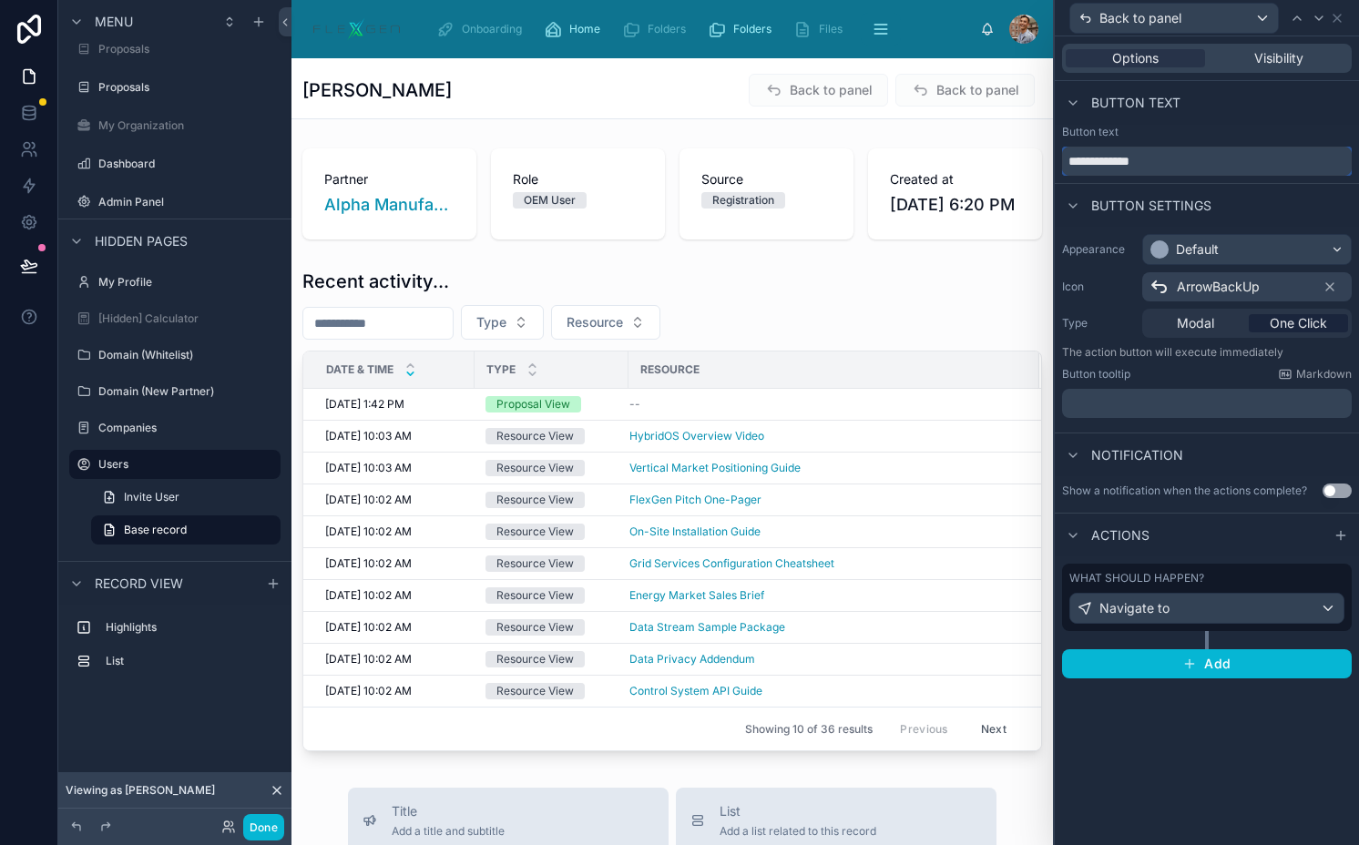
click at [1146, 168] on input "**********" at bounding box center [1207, 161] width 290 height 29
type input "**********"
click at [1155, 606] on span "Navigate to" at bounding box center [1134, 608] width 70 height 18
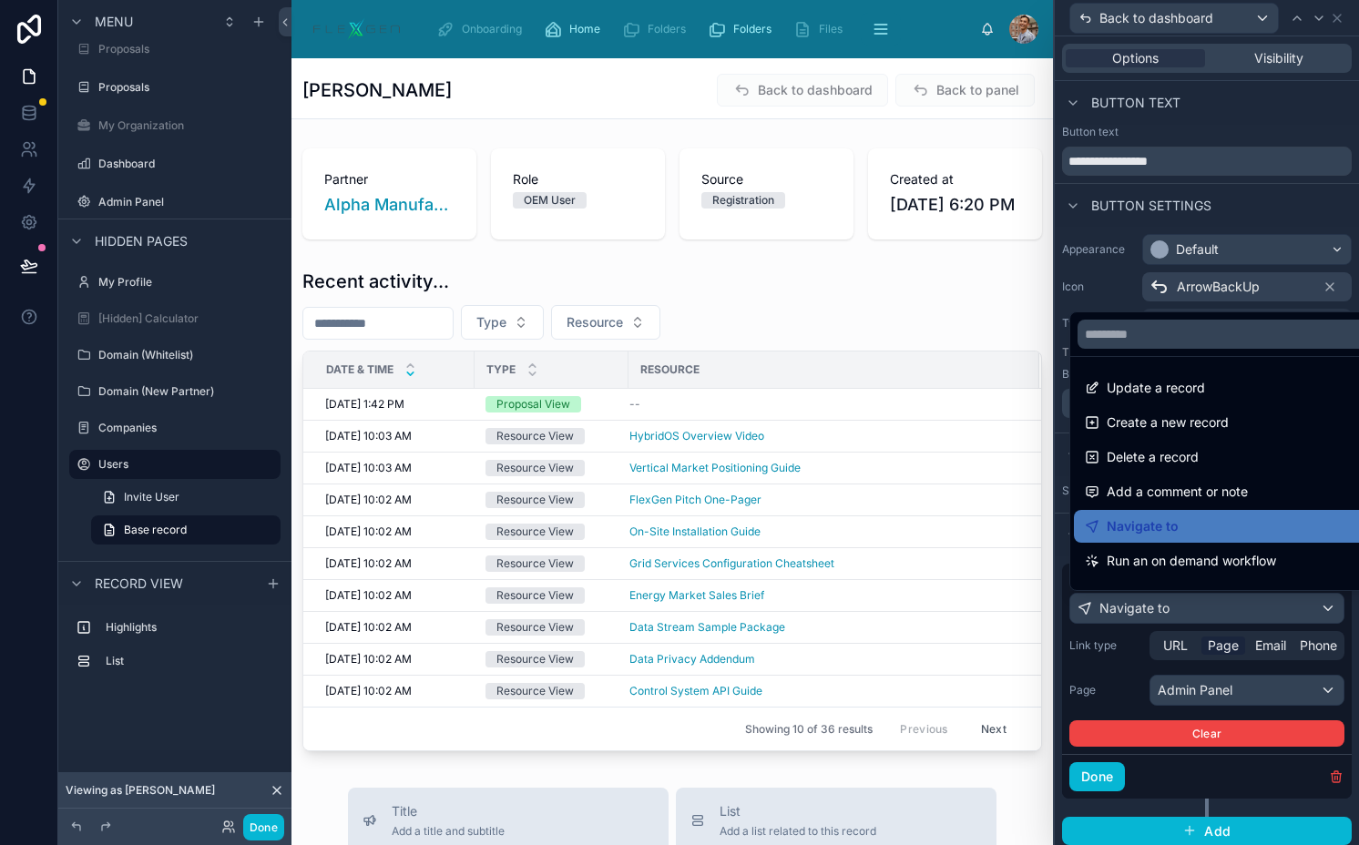
click at [1155, 606] on div at bounding box center [1206, 422] width 304 height 845
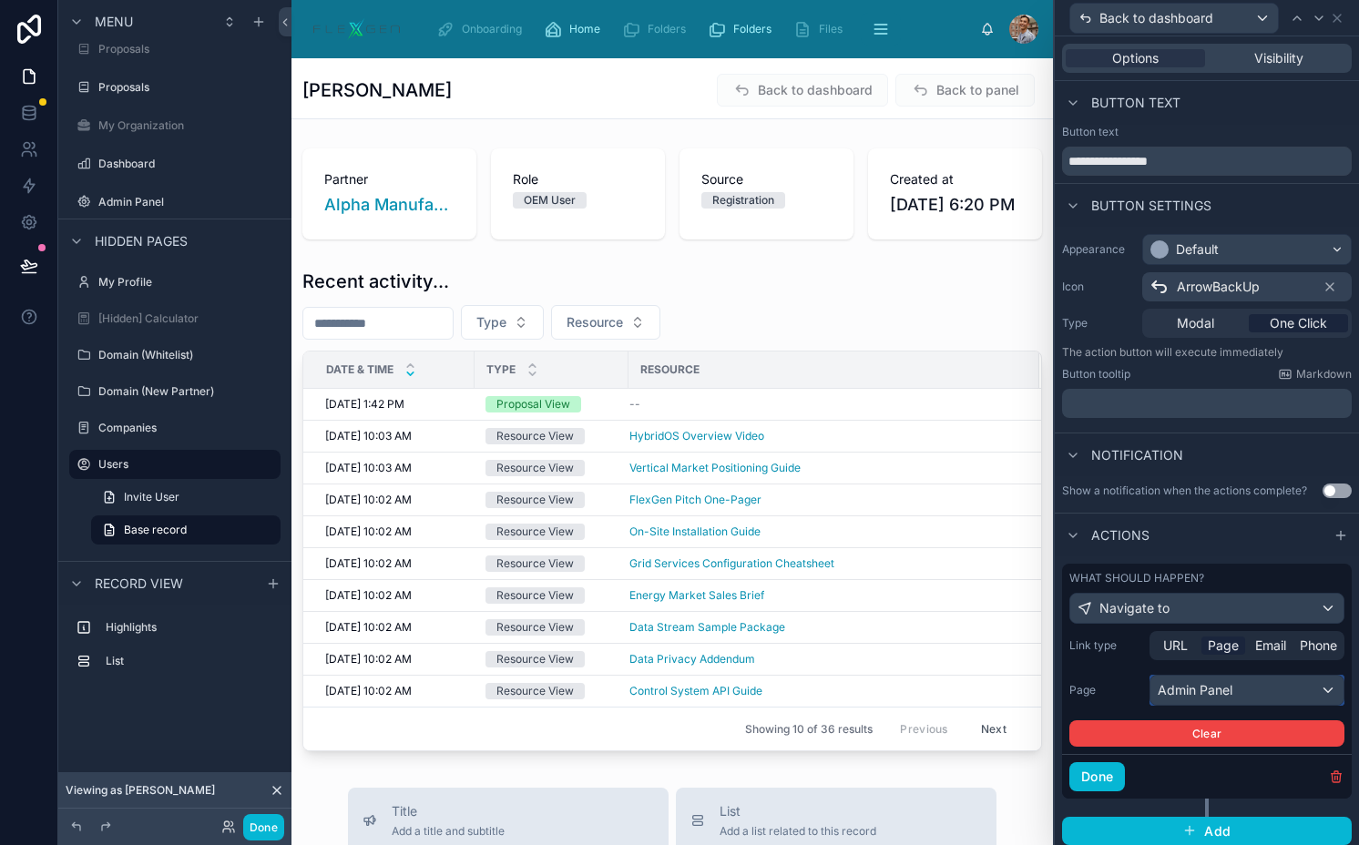
click at [1186, 691] on div "Admin Panel" at bounding box center [1246, 690] width 193 height 29
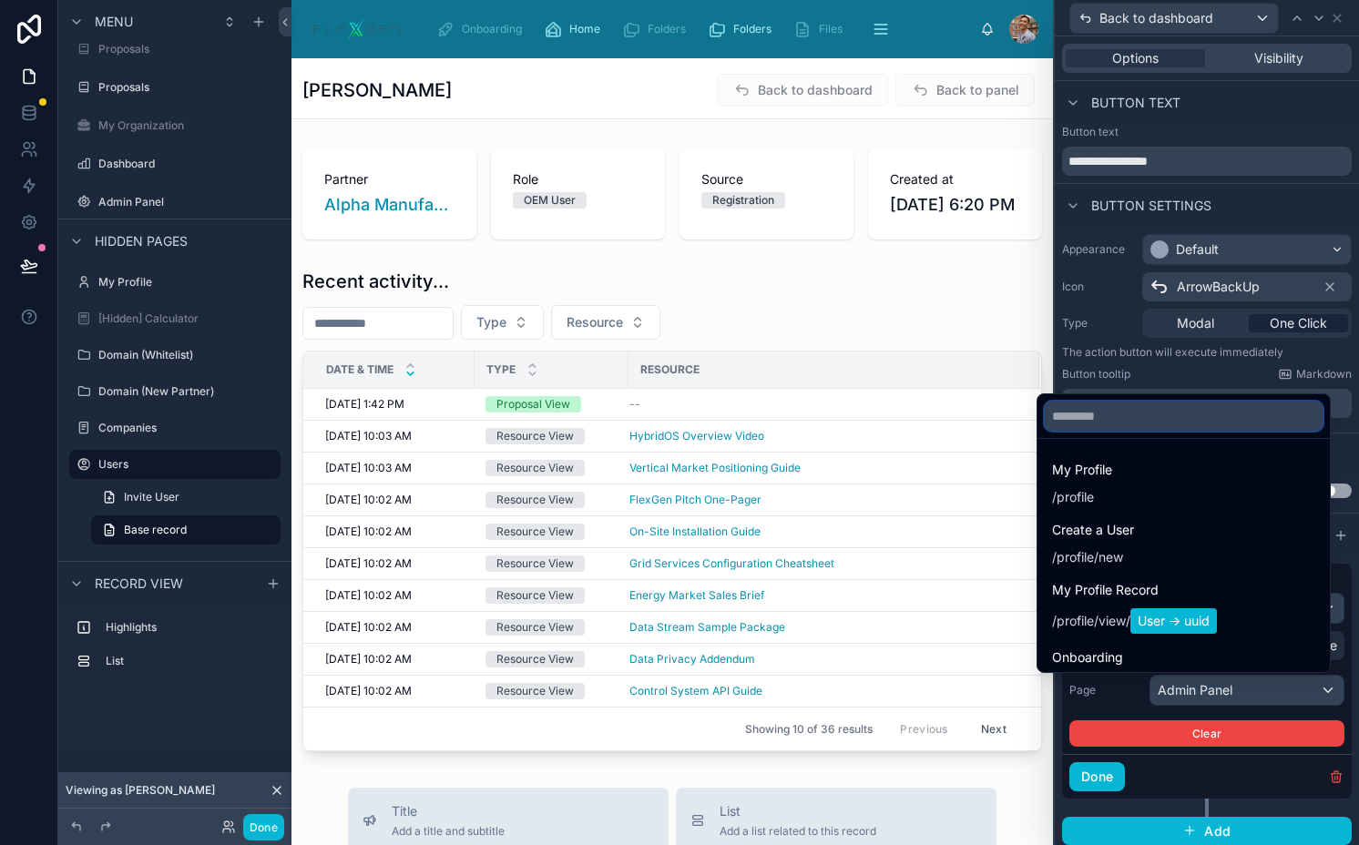
click at [1155, 422] on input "text" at bounding box center [1183, 416] width 278 height 29
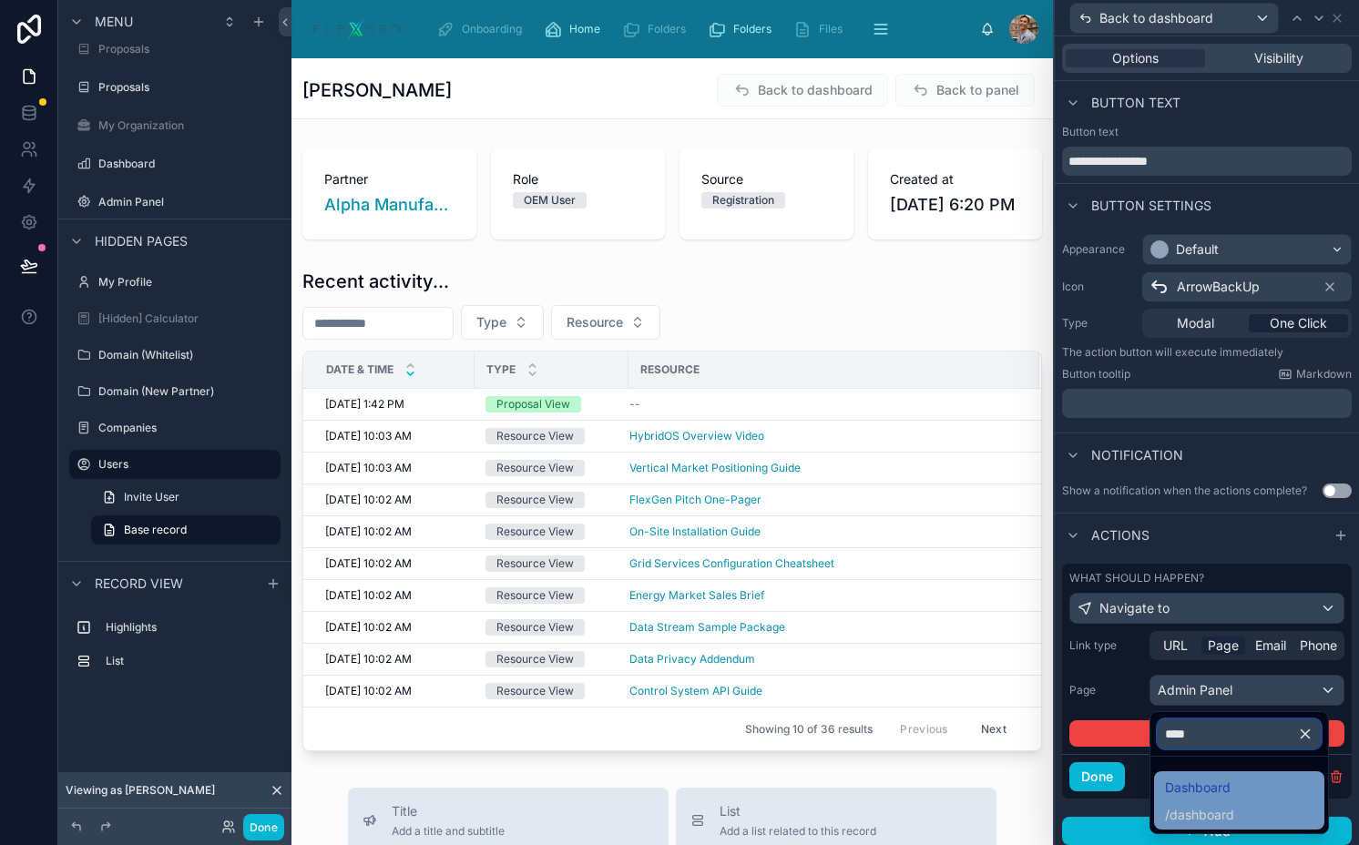
type input "****"
click at [1213, 785] on span "Dashboard" at bounding box center [1199, 788] width 69 height 22
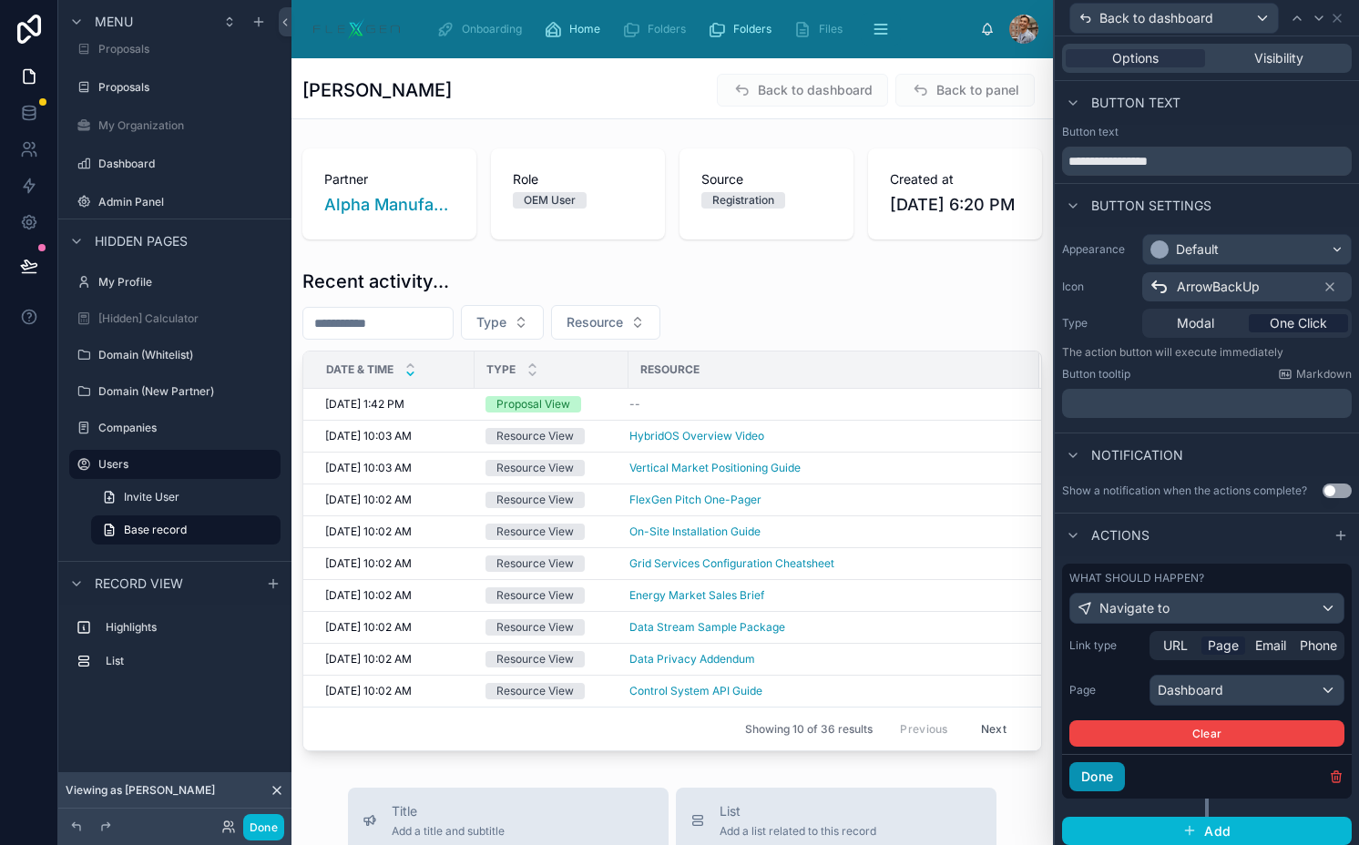
click at [1121, 769] on button "Done" at bounding box center [1097, 776] width 56 height 29
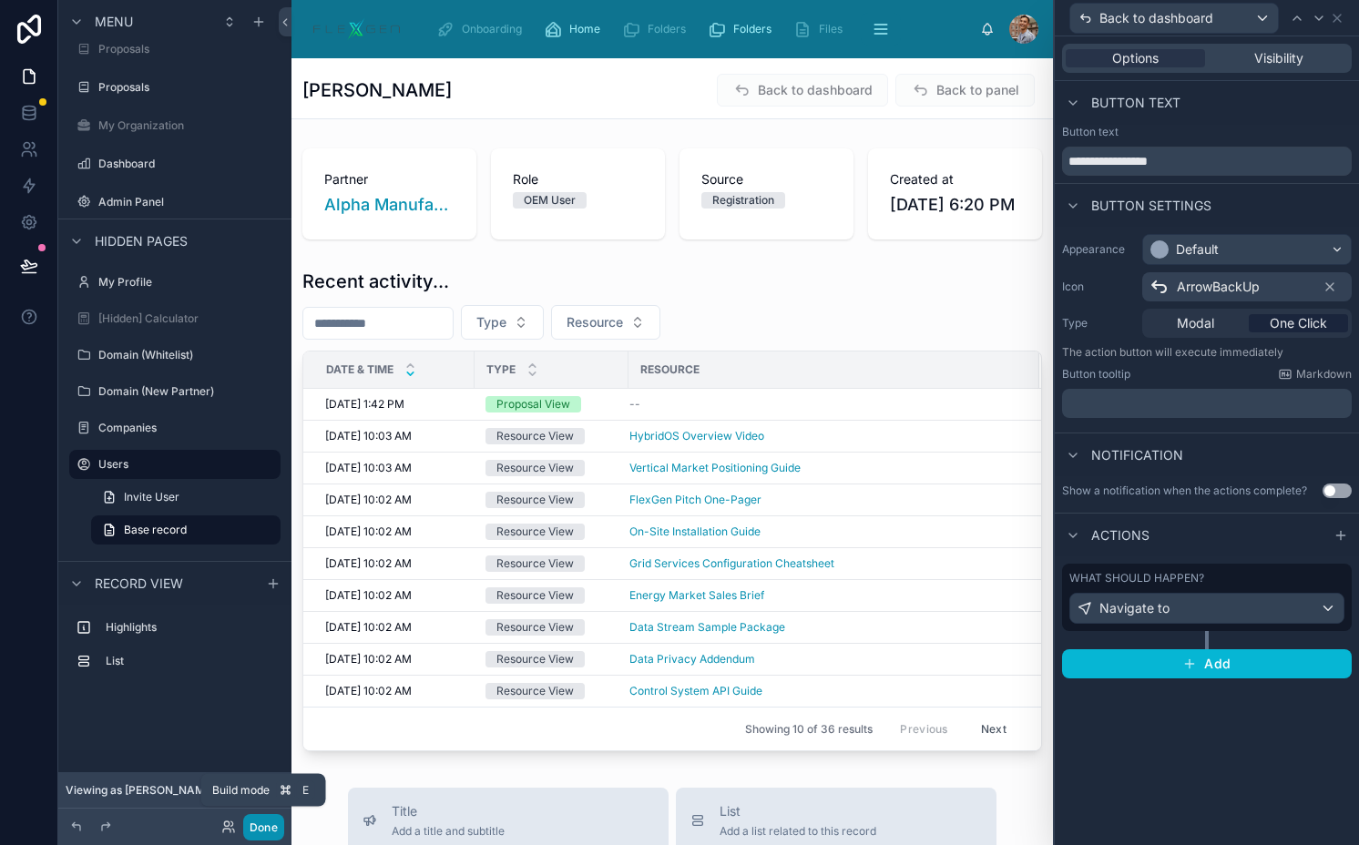
click at [269, 818] on button "Done" at bounding box center [263, 827] width 41 height 26
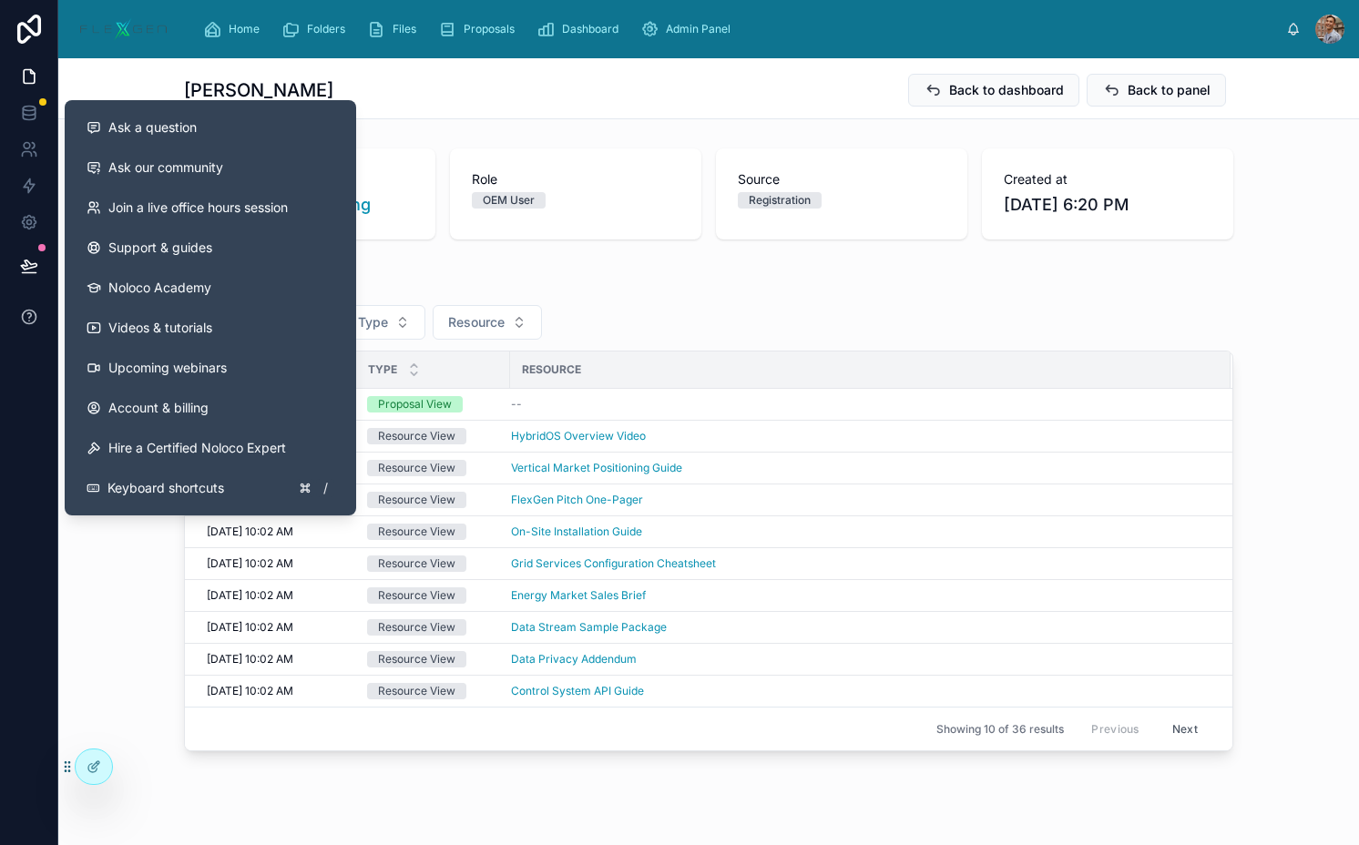
click at [25, 293] on button at bounding box center [28, 316] width 57 height 51
click at [25, 276] on button at bounding box center [29, 265] width 40 height 51
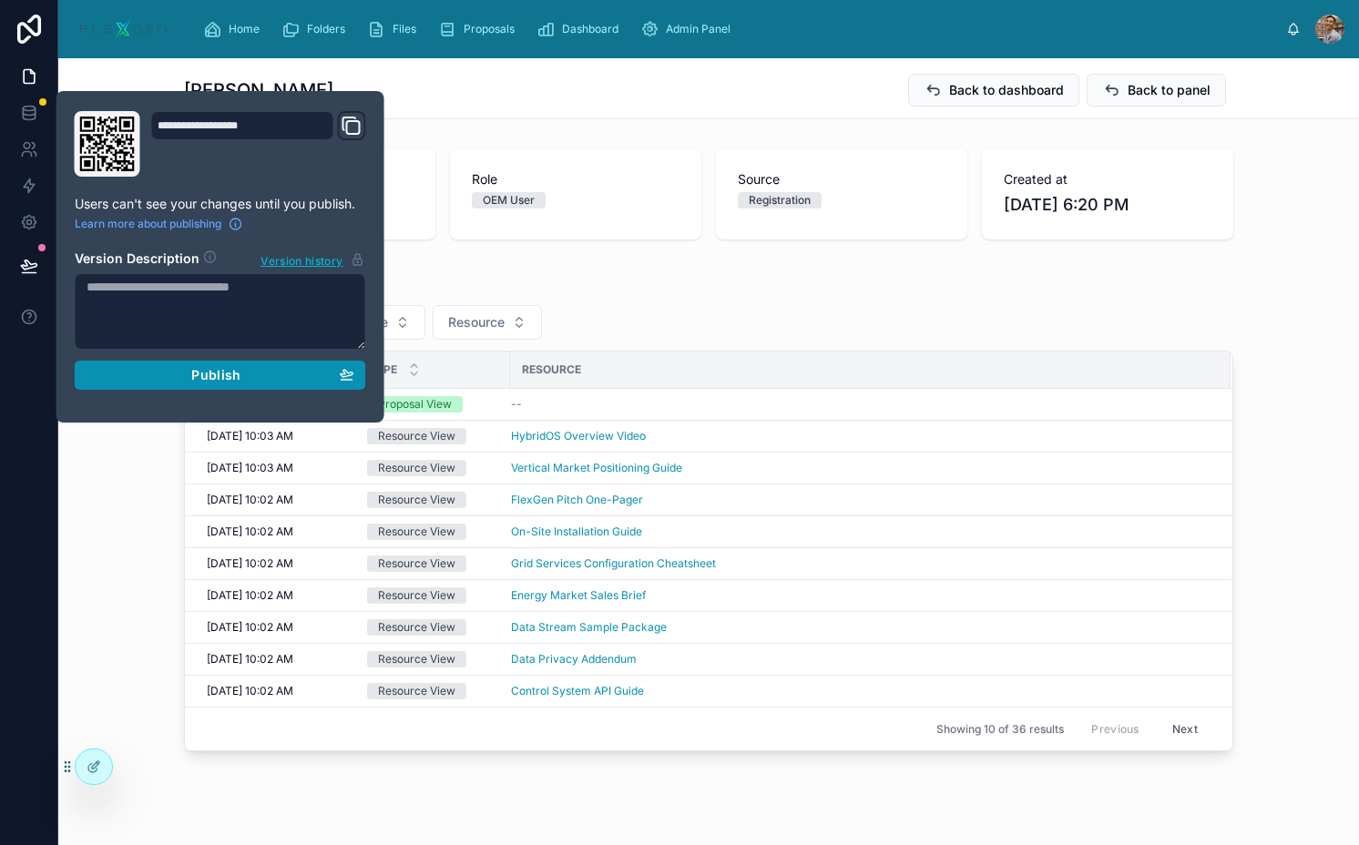
click at [194, 382] on span "Publish" at bounding box center [215, 375] width 49 height 16
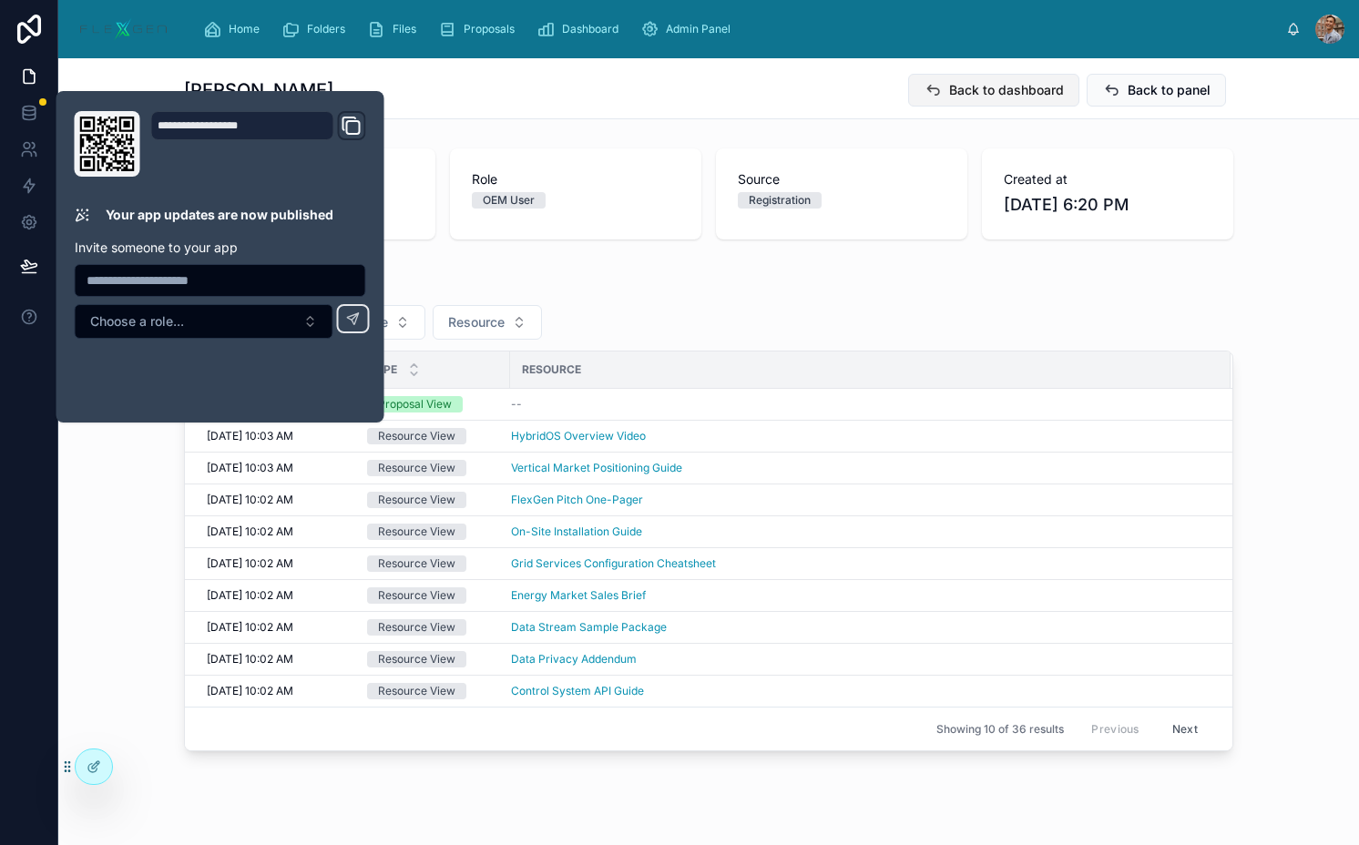
click at [952, 97] on span "Back to dashboard" at bounding box center [1006, 90] width 115 height 18
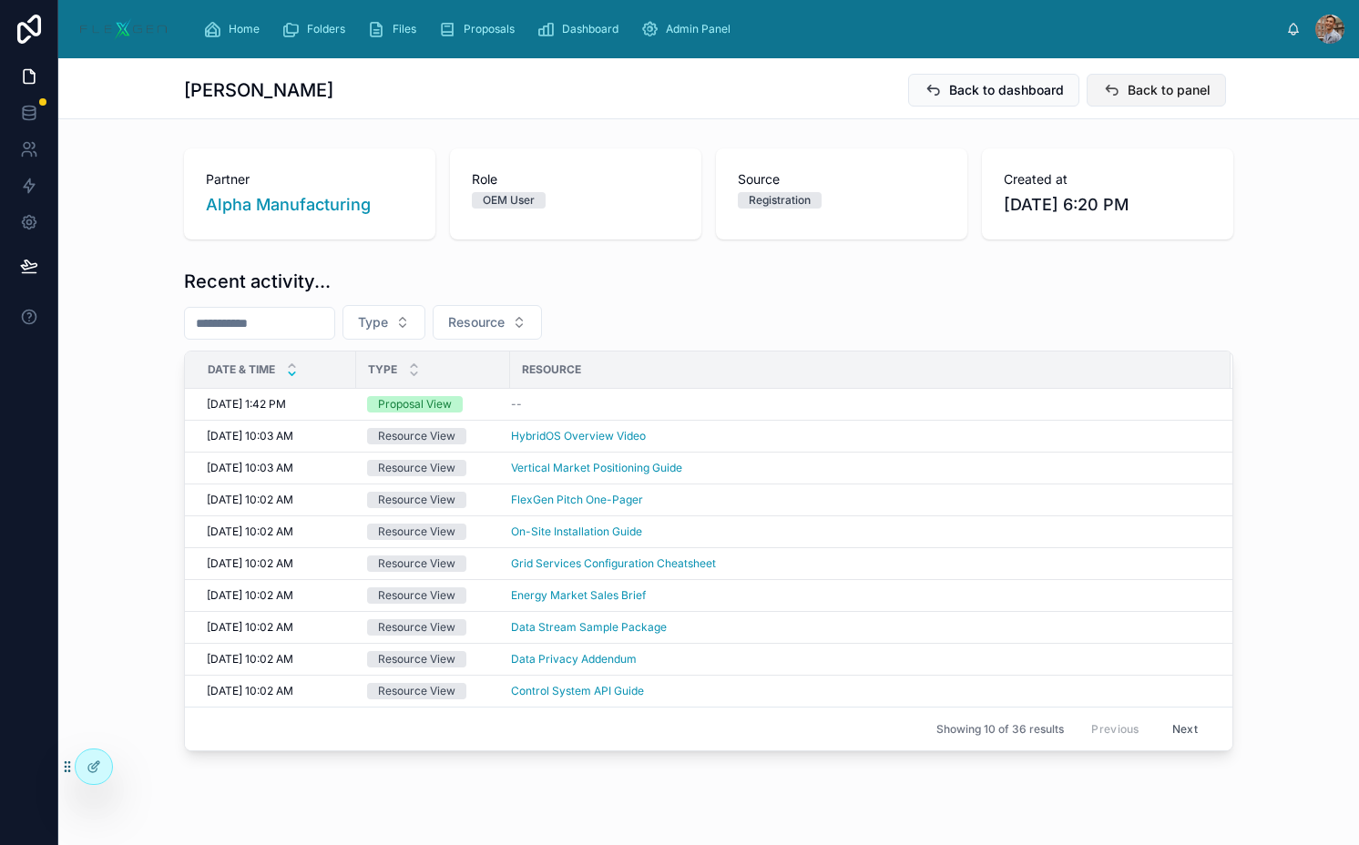
click at [1102, 92] on icon at bounding box center [1111, 90] width 18 height 18
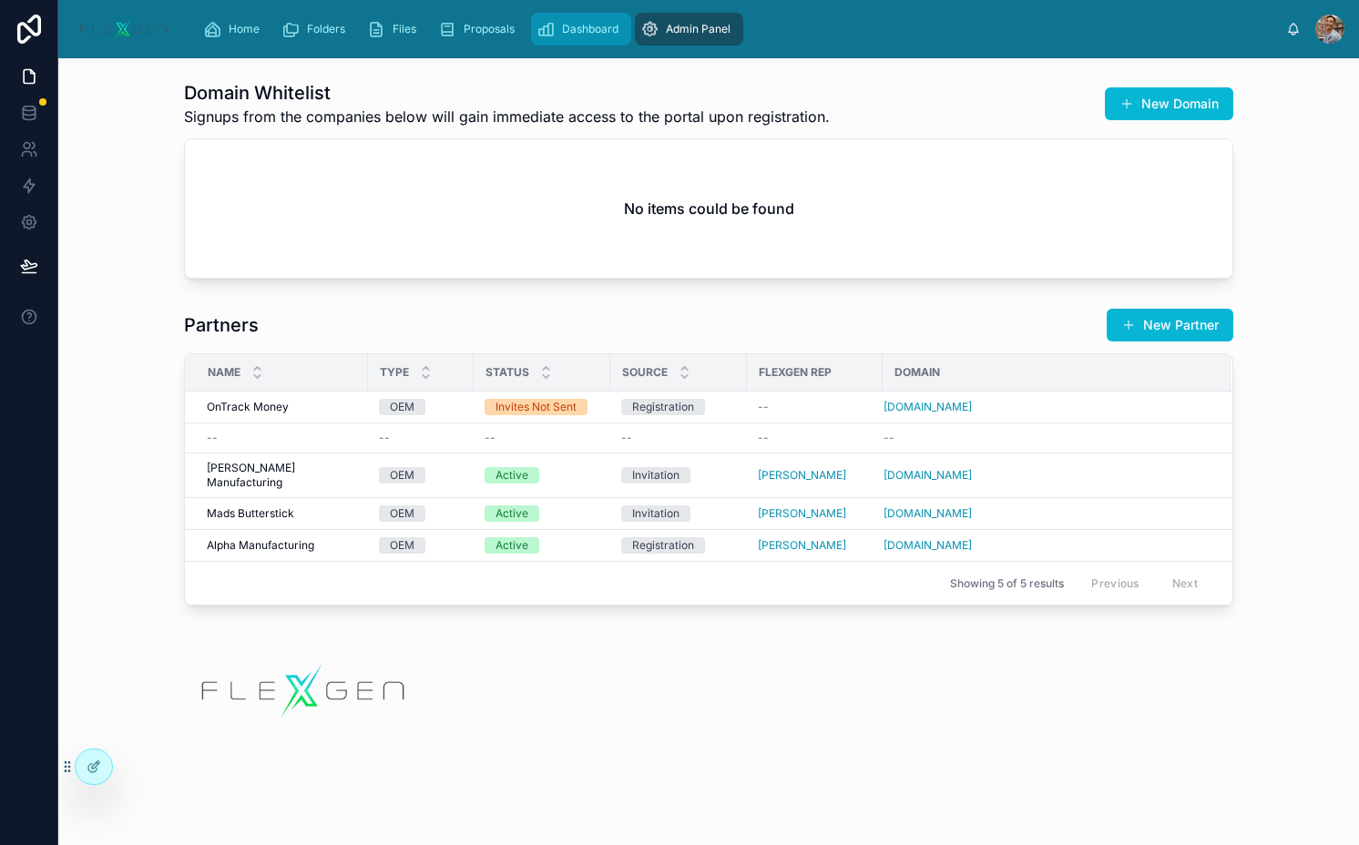
click at [578, 27] on span "Dashboard" at bounding box center [590, 29] width 56 height 15
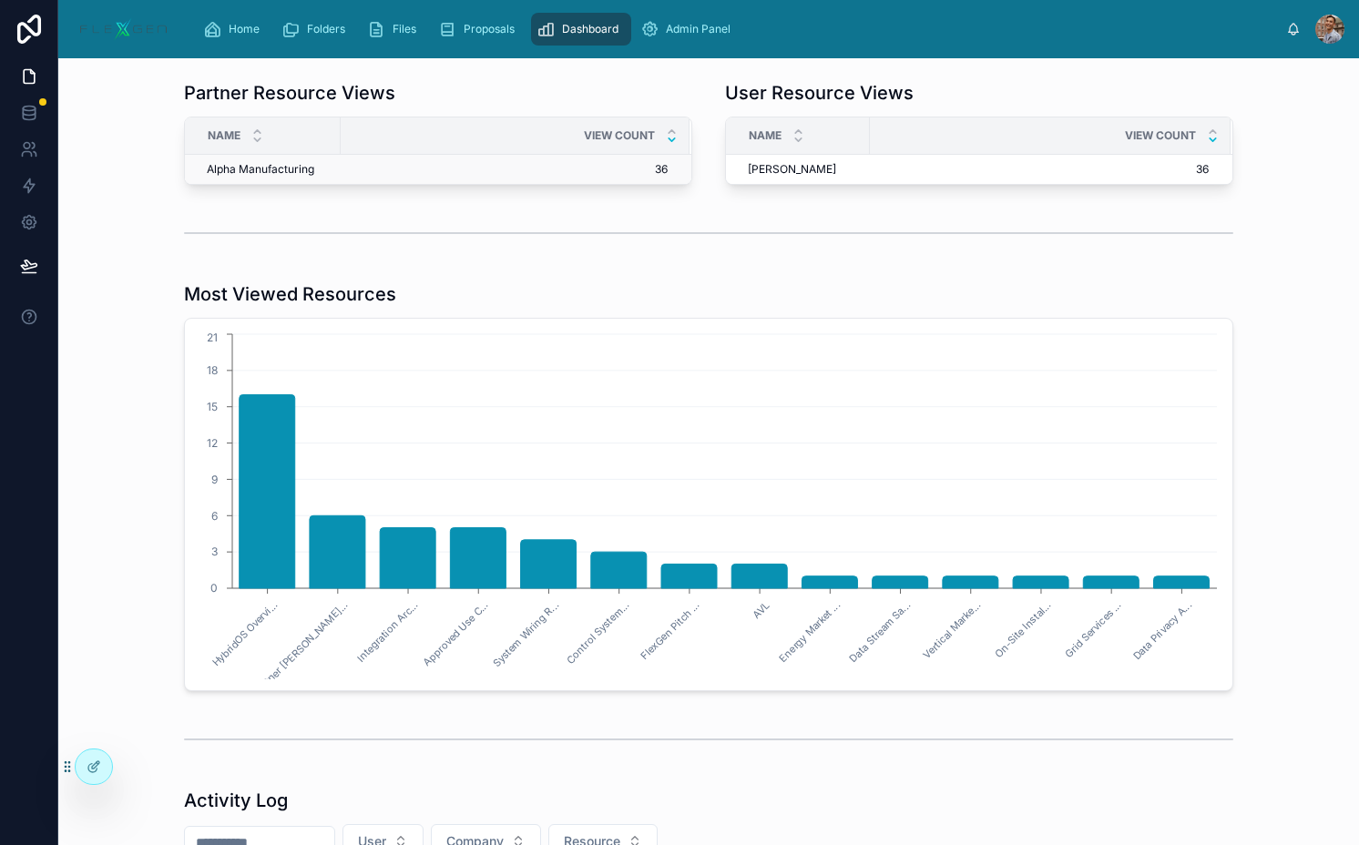
click at [518, 169] on span "36" at bounding box center [504, 169] width 326 height 15
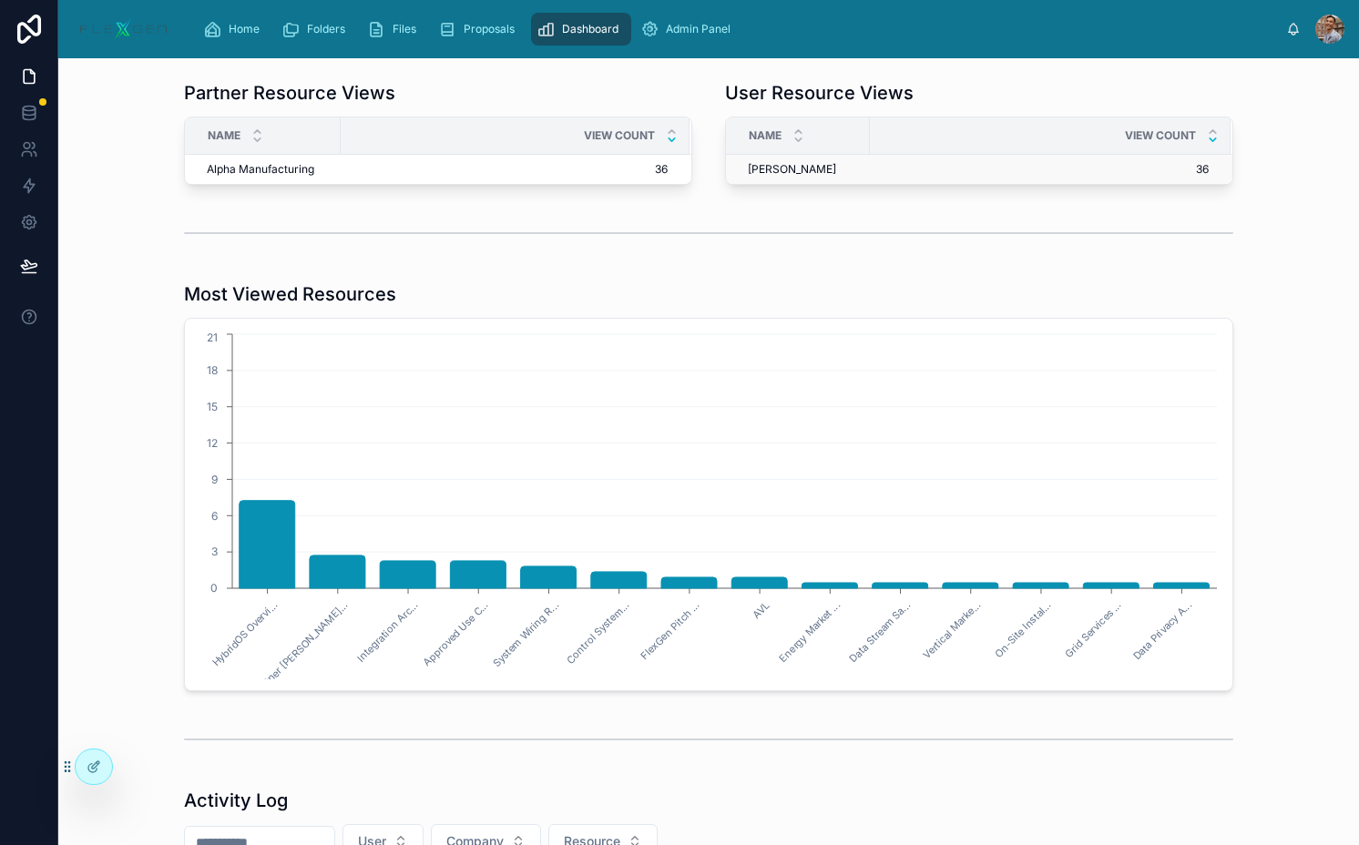
click at [870, 169] on span "36" at bounding box center [1039, 169] width 338 height 15
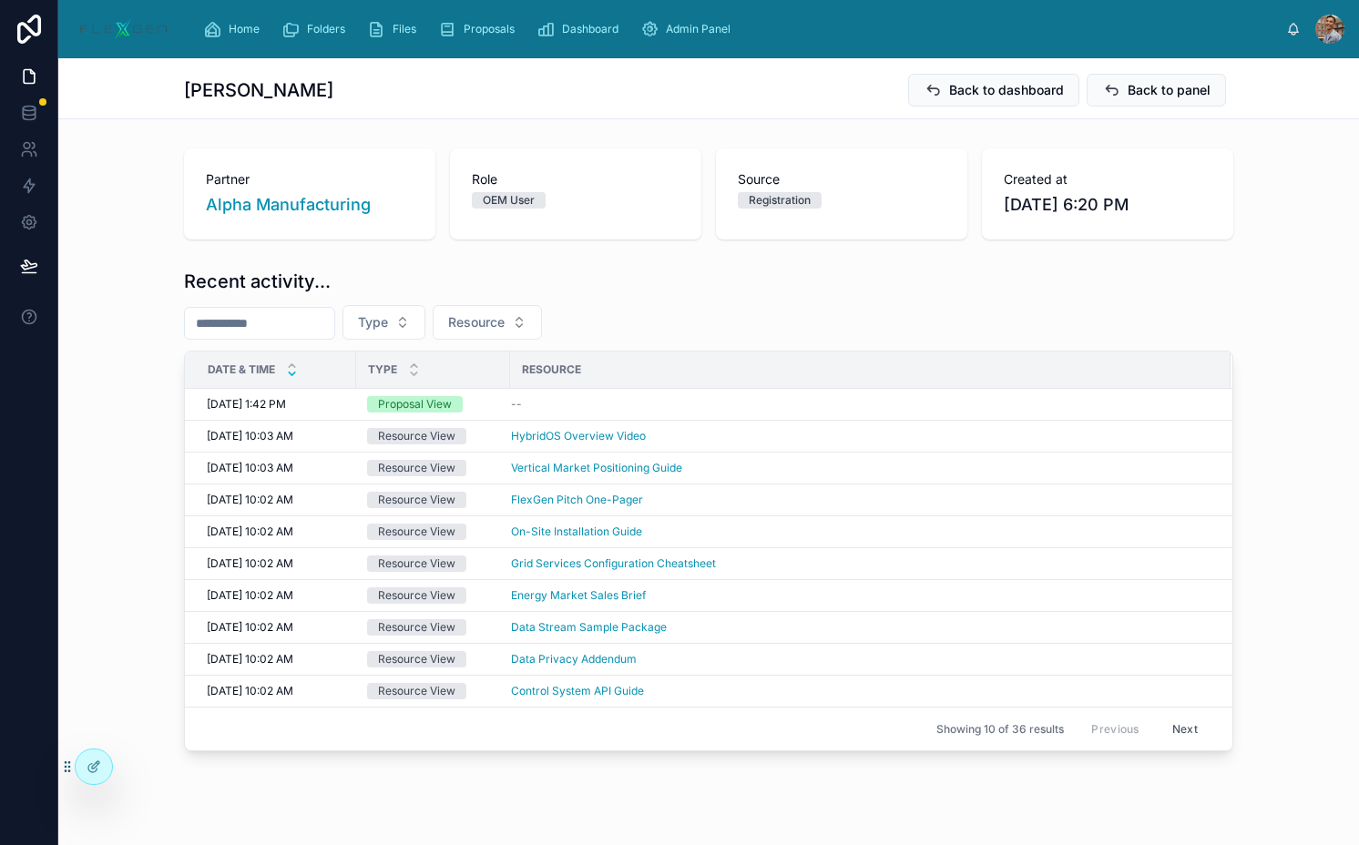
click at [1001, 73] on div "Back to dashboard Back to panel" at bounding box center [1063, 90] width 340 height 35
click at [993, 84] on span "Back to dashboard" at bounding box center [1006, 90] width 115 height 18
click at [1144, 84] on span "Back to panel" at bounding box center [1168, 90] width 83 height 18
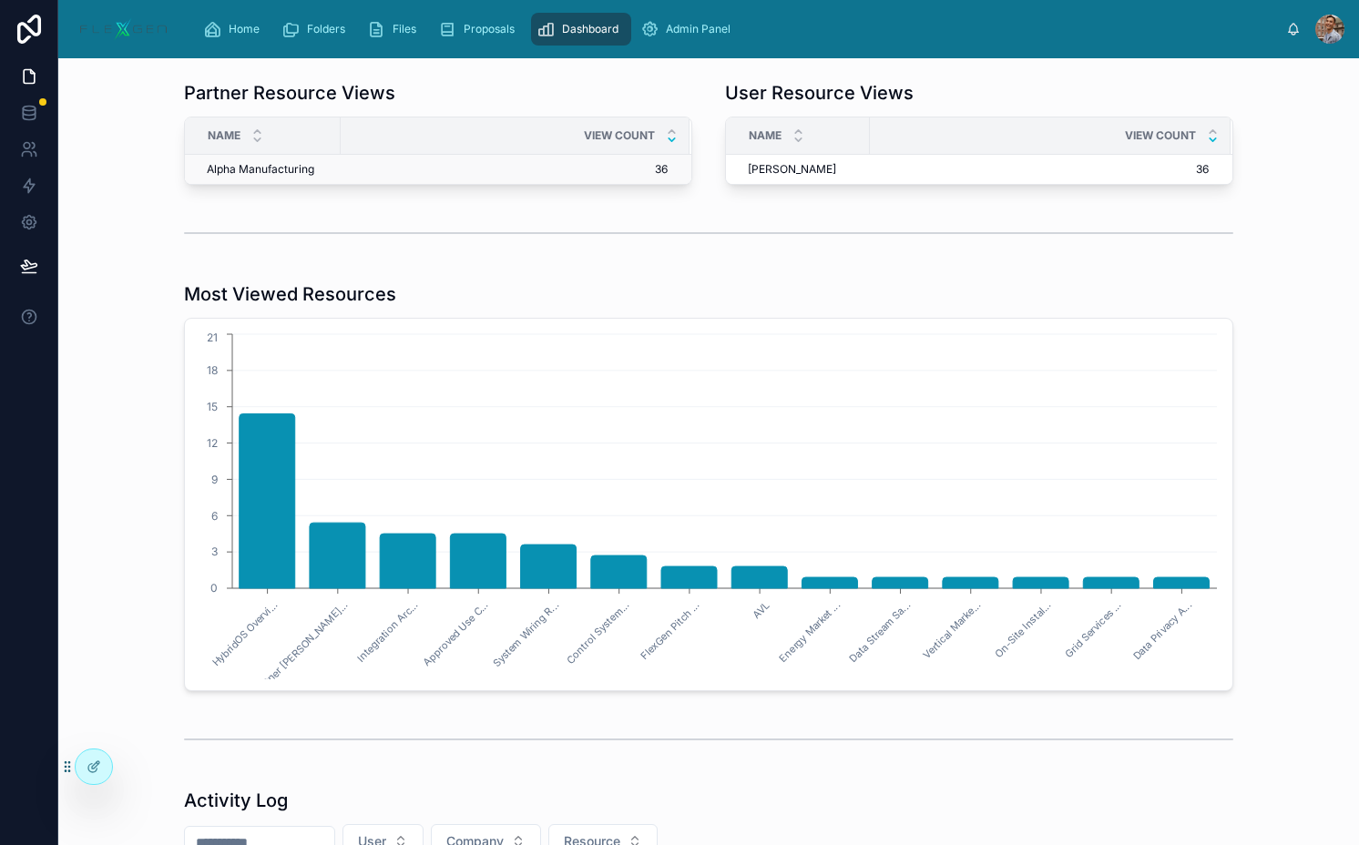
click at [407, 177] on td "36 36" at bounding box center [515, 170] width 349 height 30
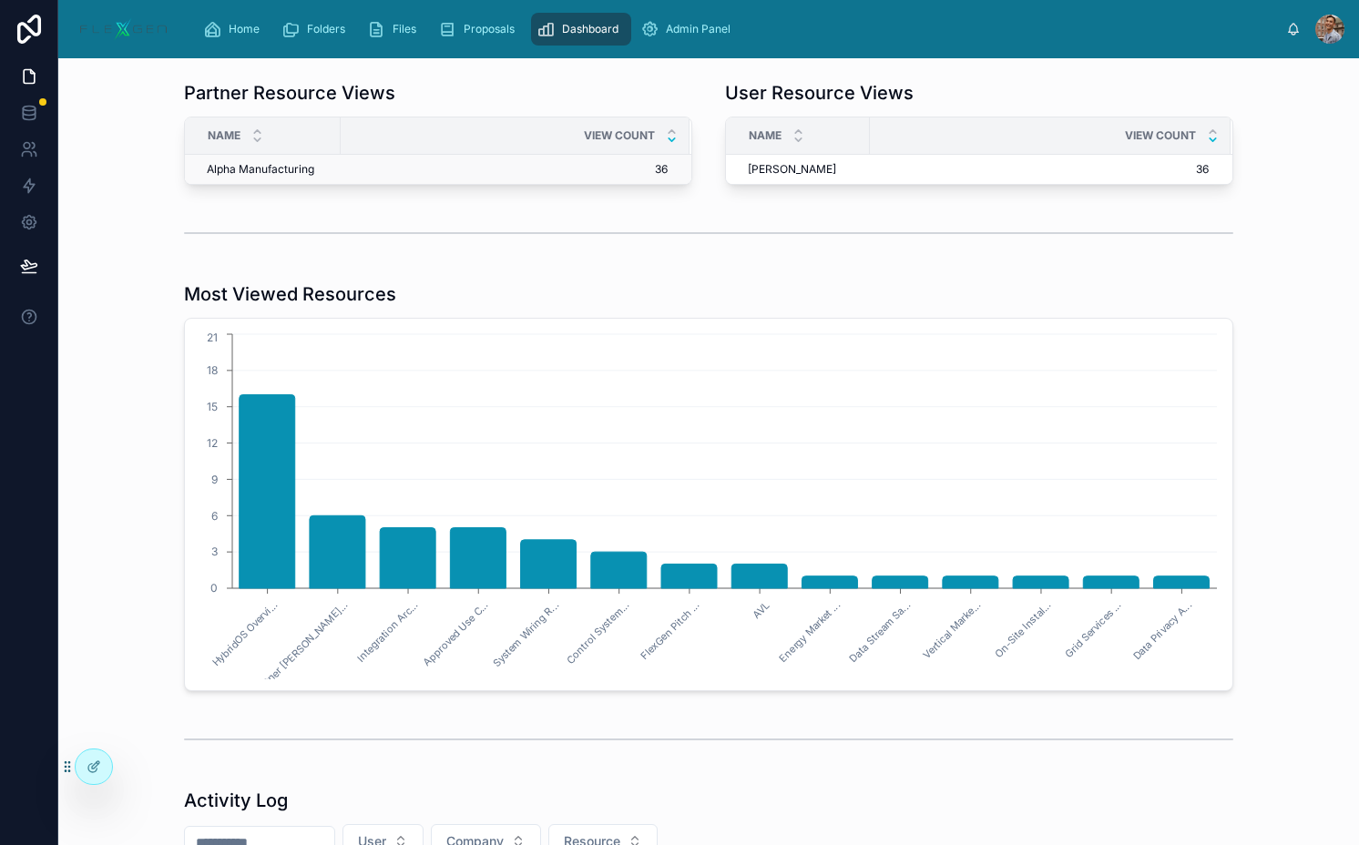
click at [395, 168] on span "36" at bounding box center [504, 169] width 326 height 15
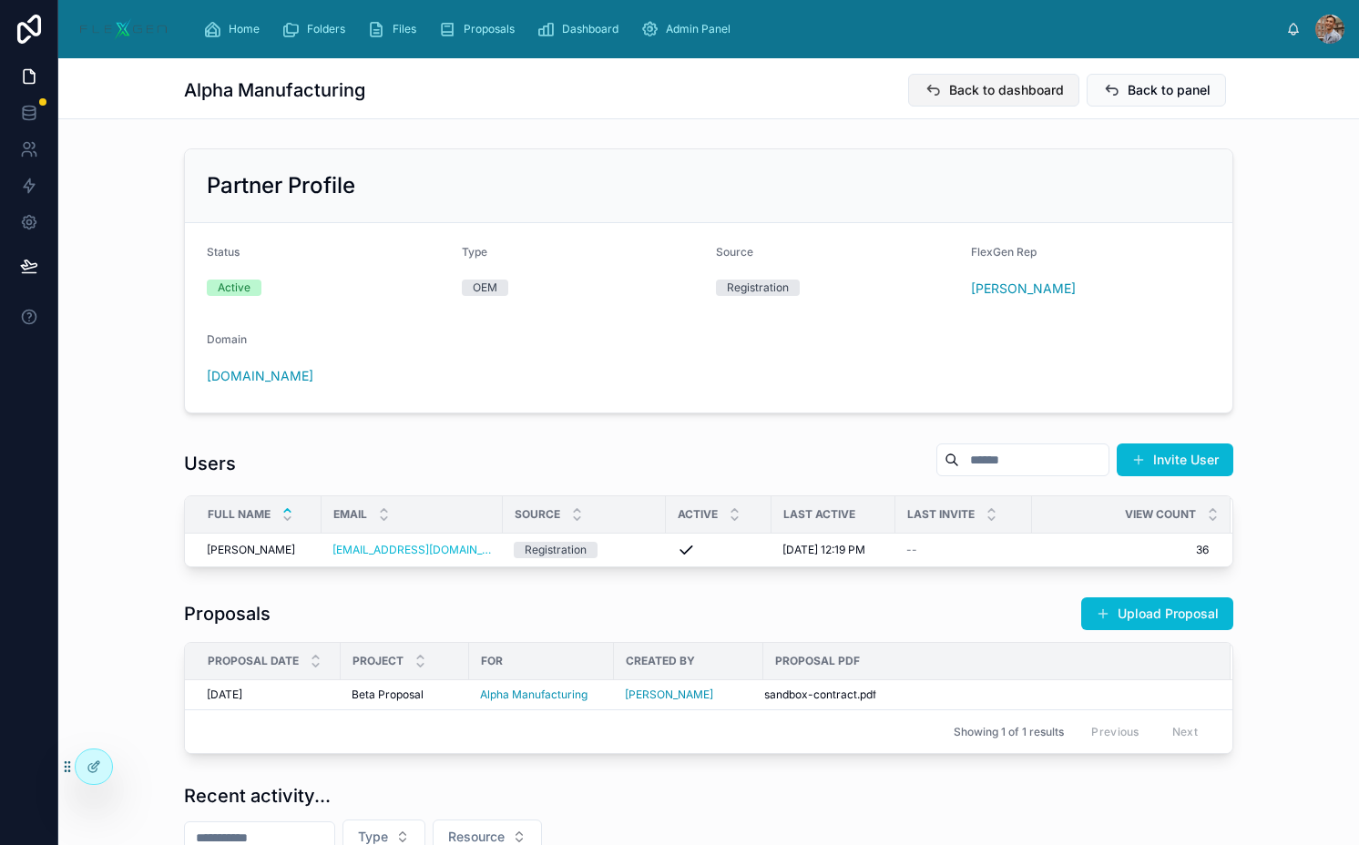
click at [941, 93] on button "Back to dashboard" at bounding box center [993, 90] width 171 height 33
click at [1146, 74] on button "Back to panel" at bounding box center [1155, 90] width 139 height 33
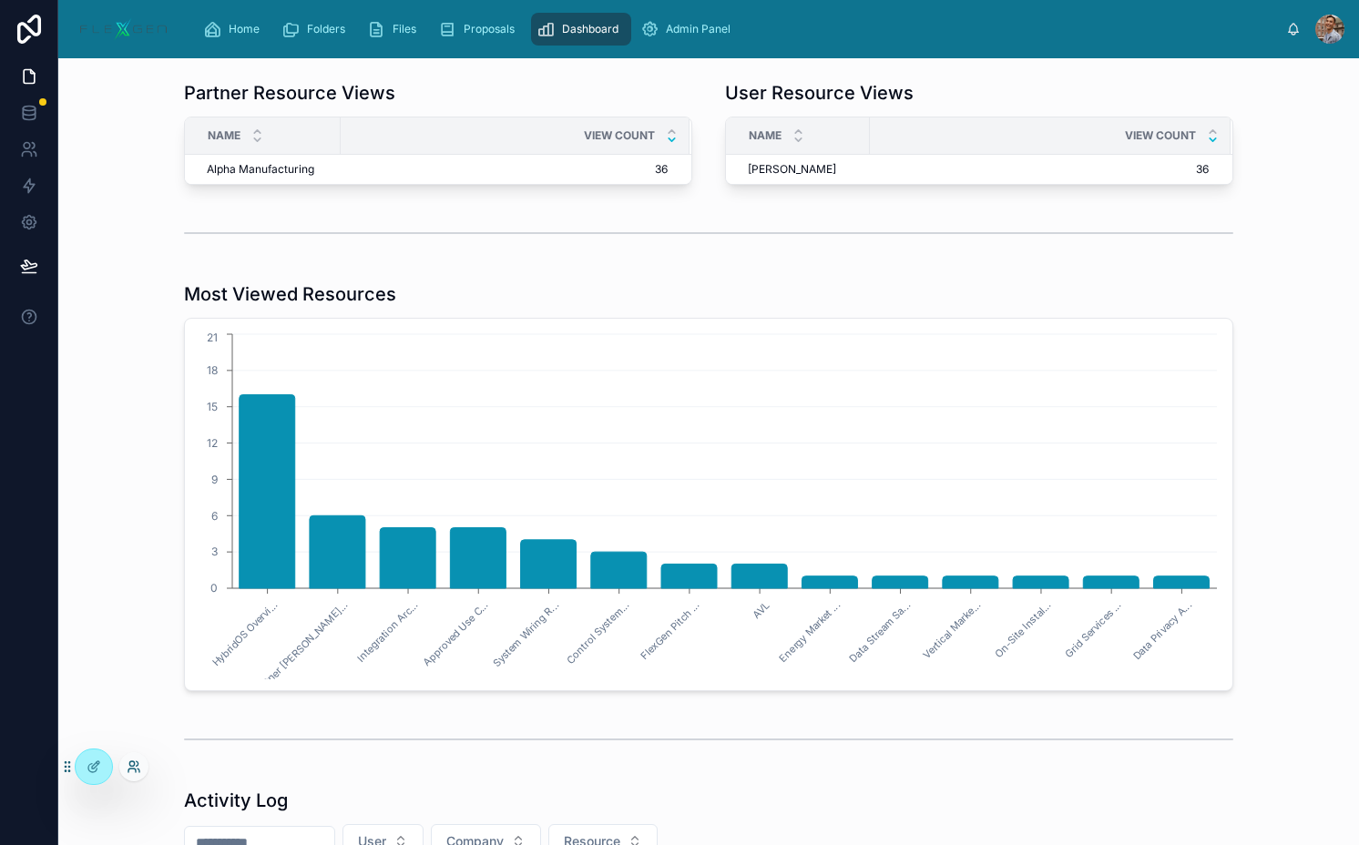
click at [132, 766] on icon at bounding box center [131, 763] width 5 height 5
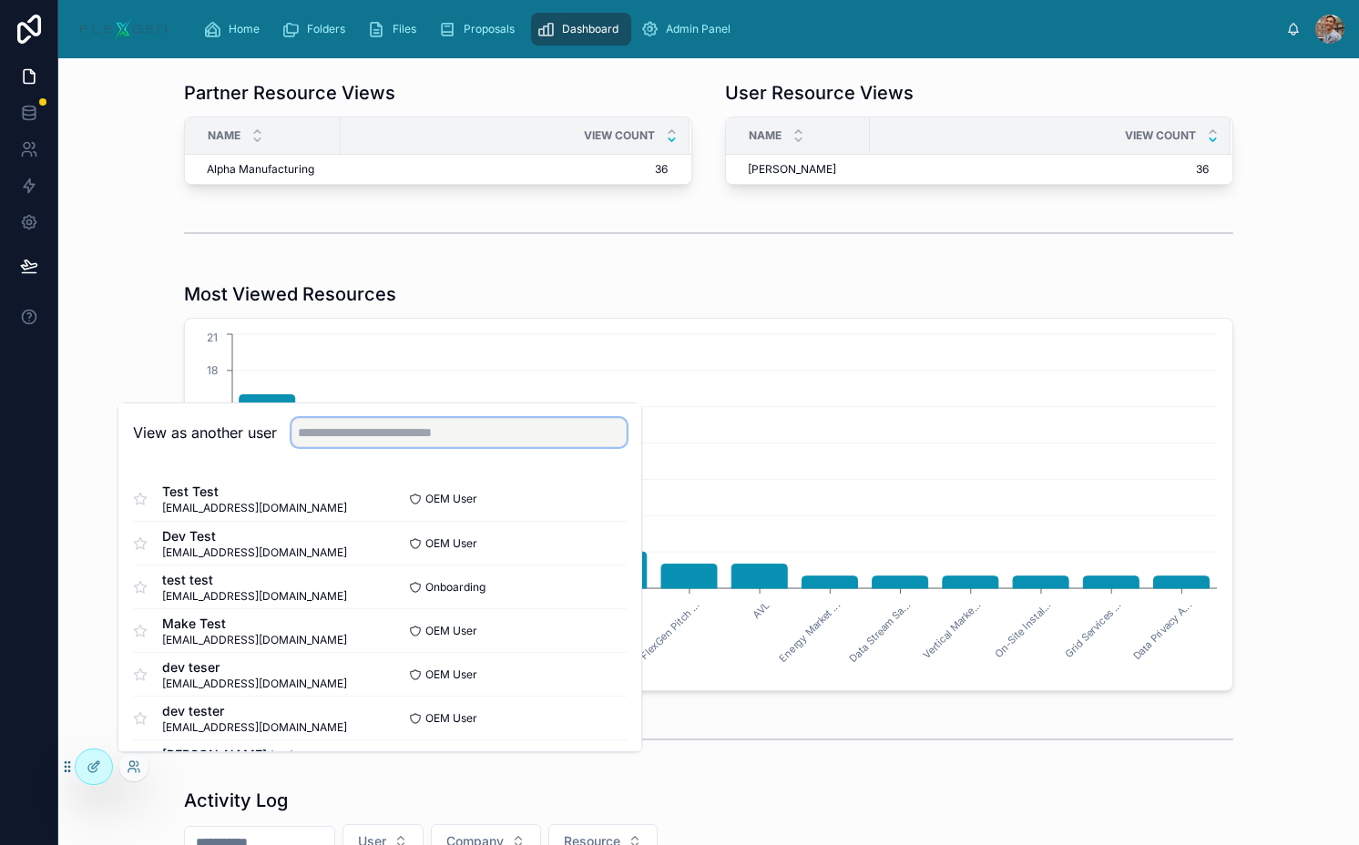
click at [376, 435] on input "text" at bounding box center [458, 432] width 335 height 29
click at [591, 506] on button "Select" at bounding box center [602, 499] width 47 height 26
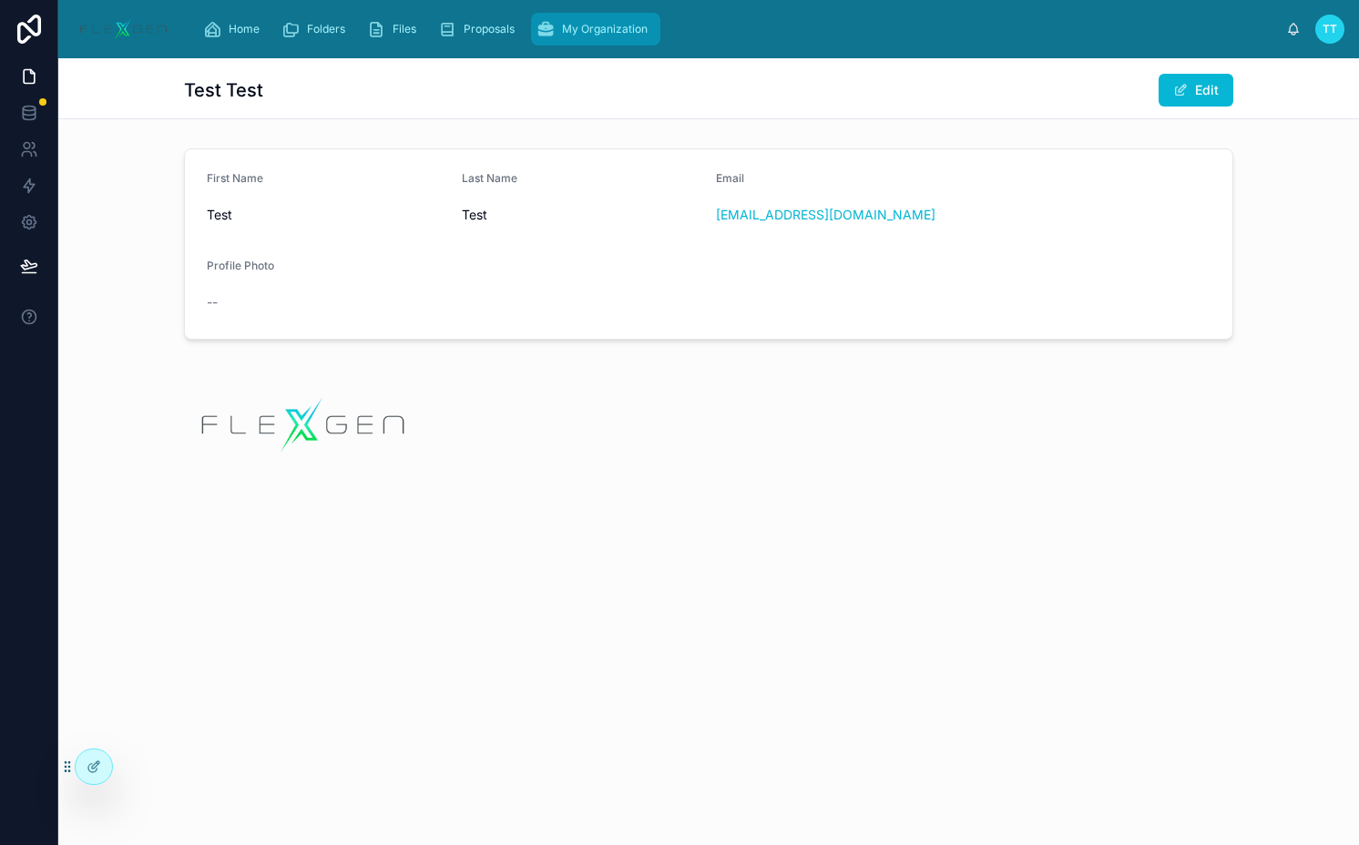
click at [558, 36] on div "My Organization" at bounding box center [595, 29] width 118 height 29
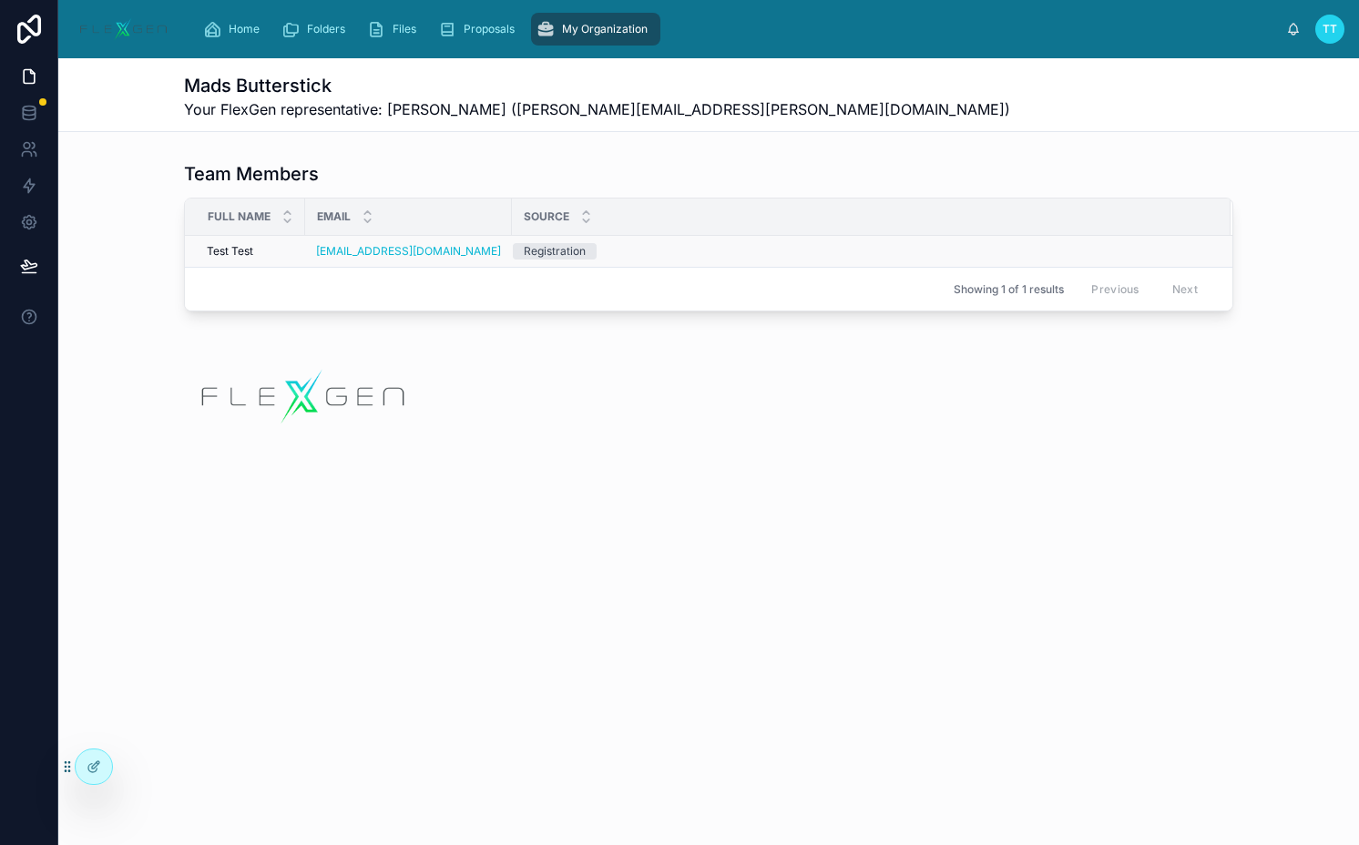
click at [567, 252] on div "Registration" at bounding box center [555, 251] width 62 height 16
click at [660, 252] on div "Registration" at bounding box center [861, 251] width 696 height 16
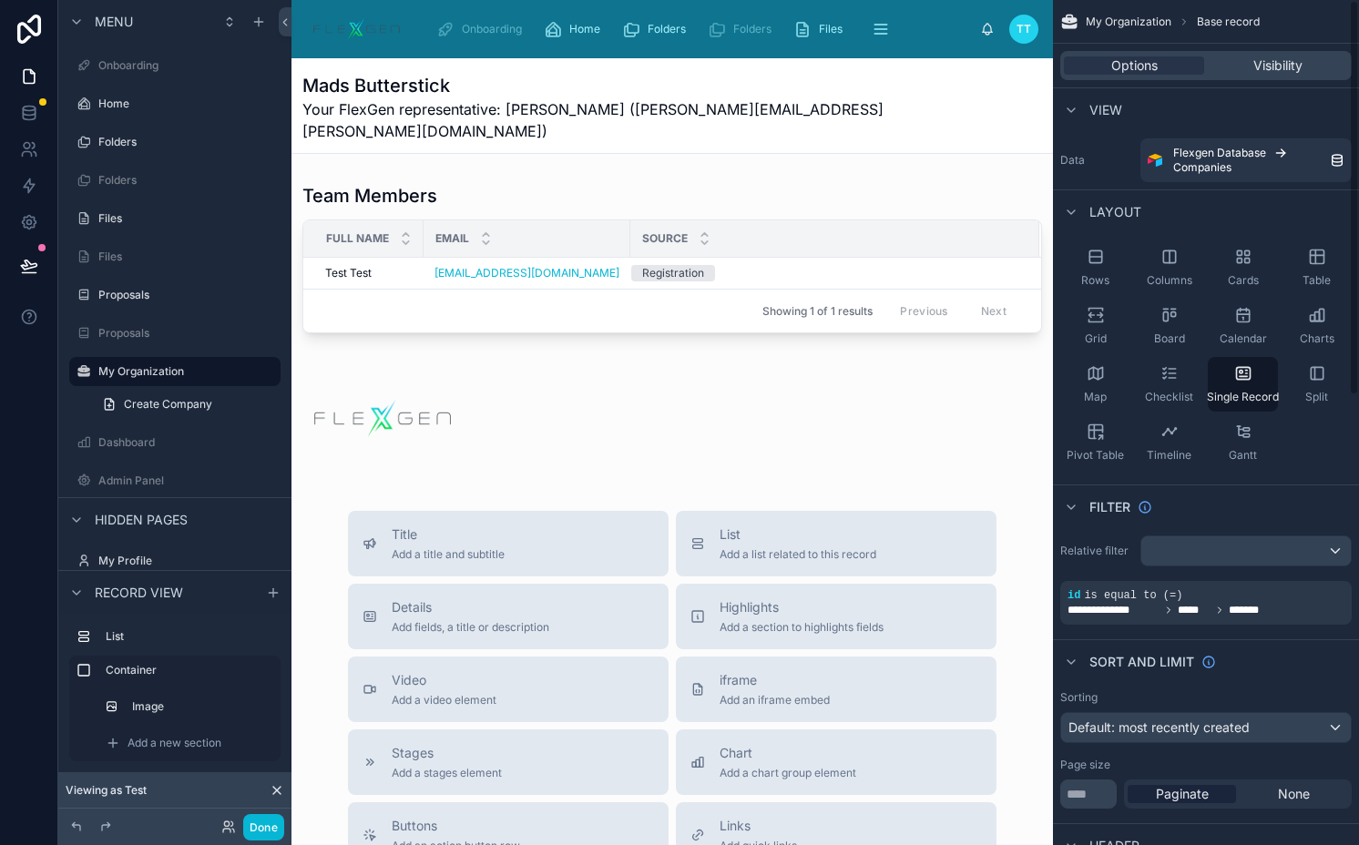
click at [782, 186] on div at bounding box center [671, 681] width 761 height 1247
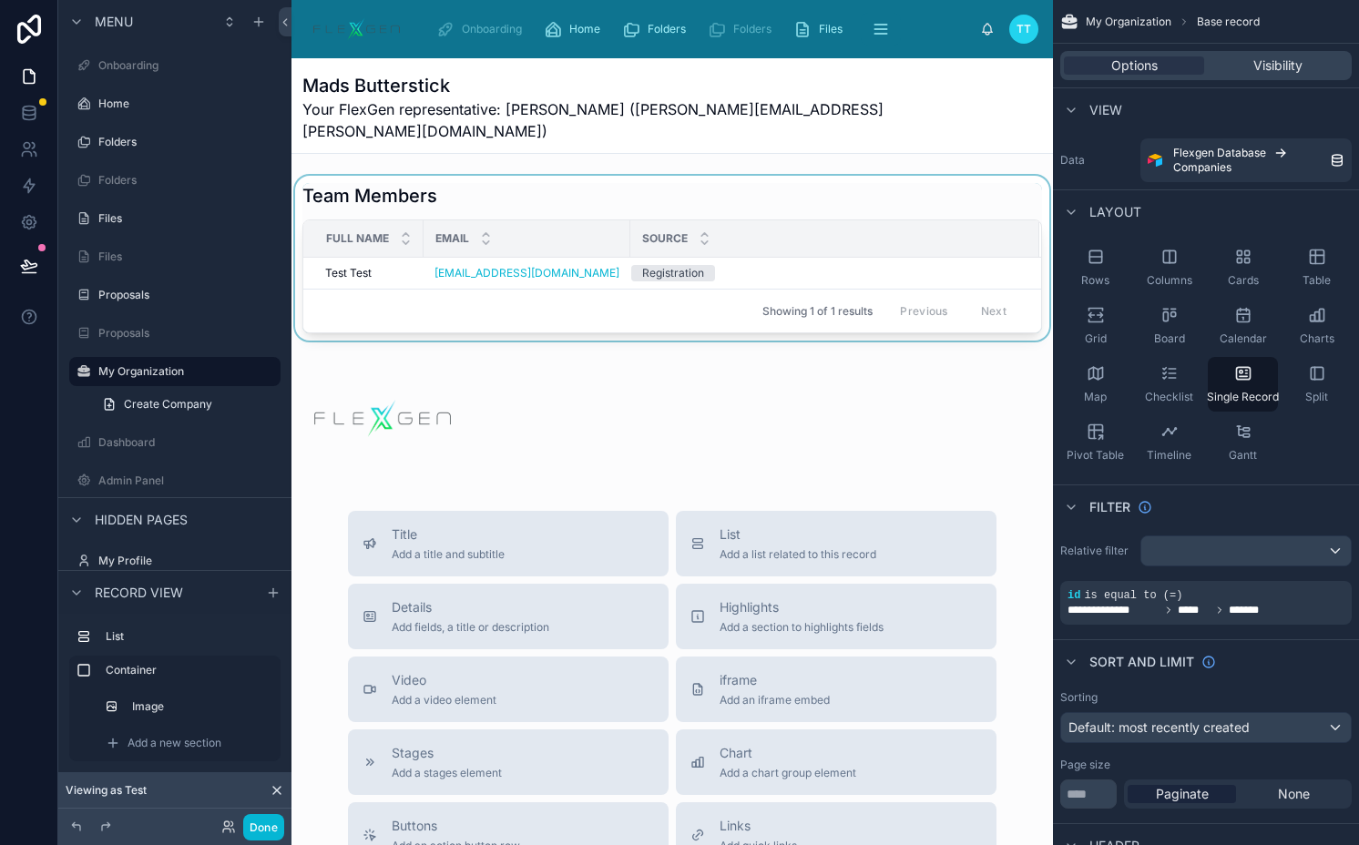
click at [787, 194] on div at bounding box center [671, 258] width 761 height 165
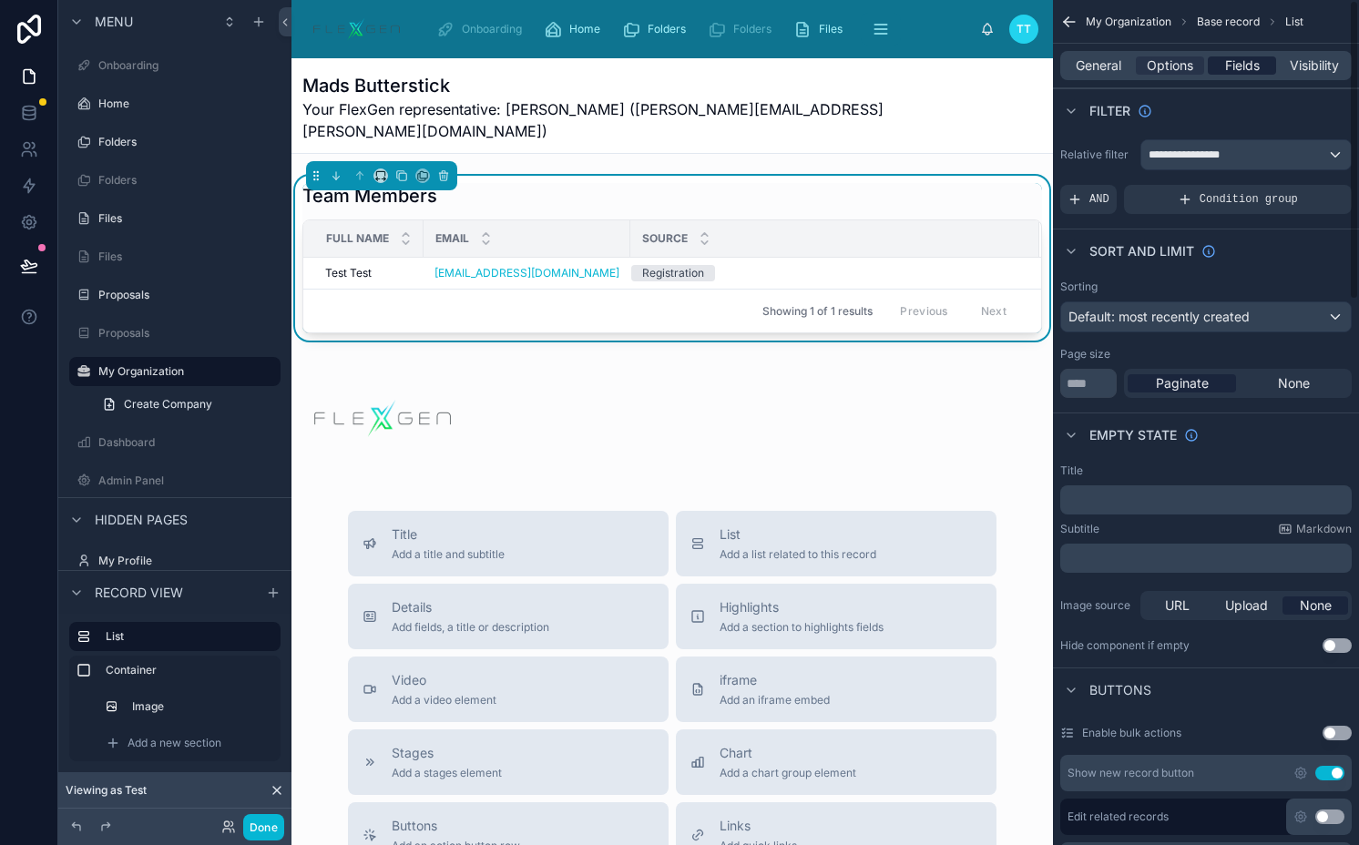
click at [1253, 61] on span "Fields" at bounding box center [1242, 65] width 35 height 18
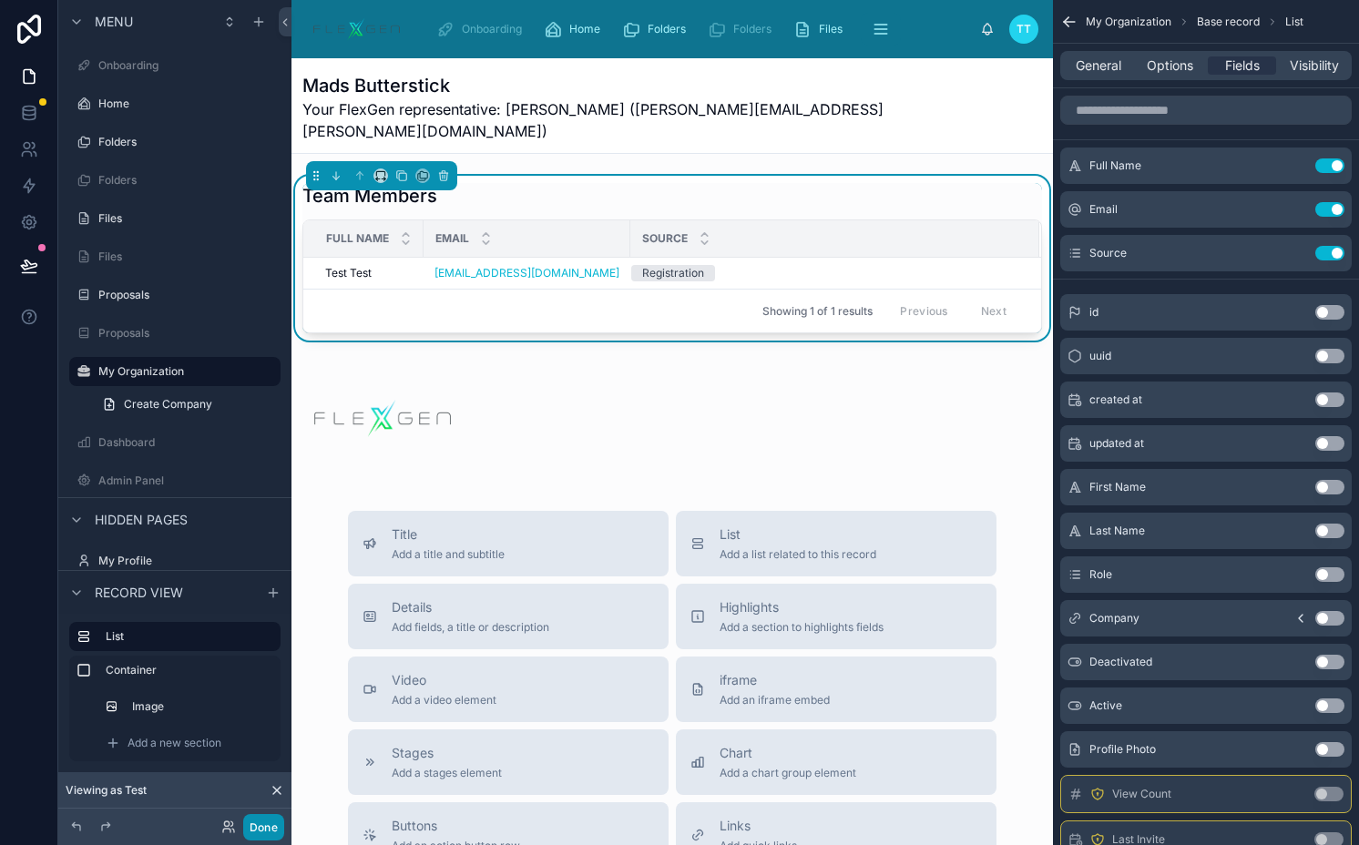
click at [270, 834] on button "Done" at bounding box center [263, 827] width 41 height 26
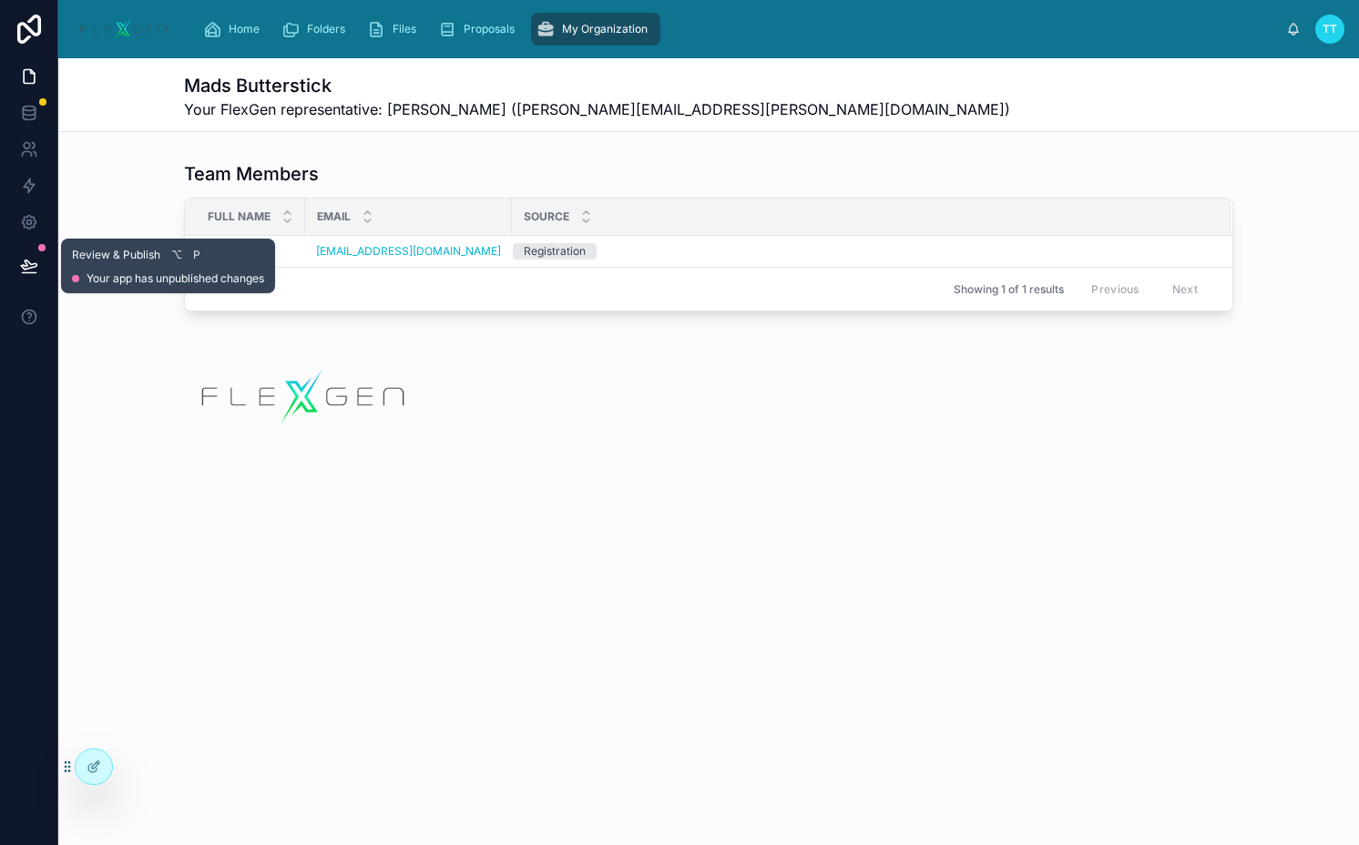
click at [21, 274] on icon at bounding box center [29, 266] width 18 height 18
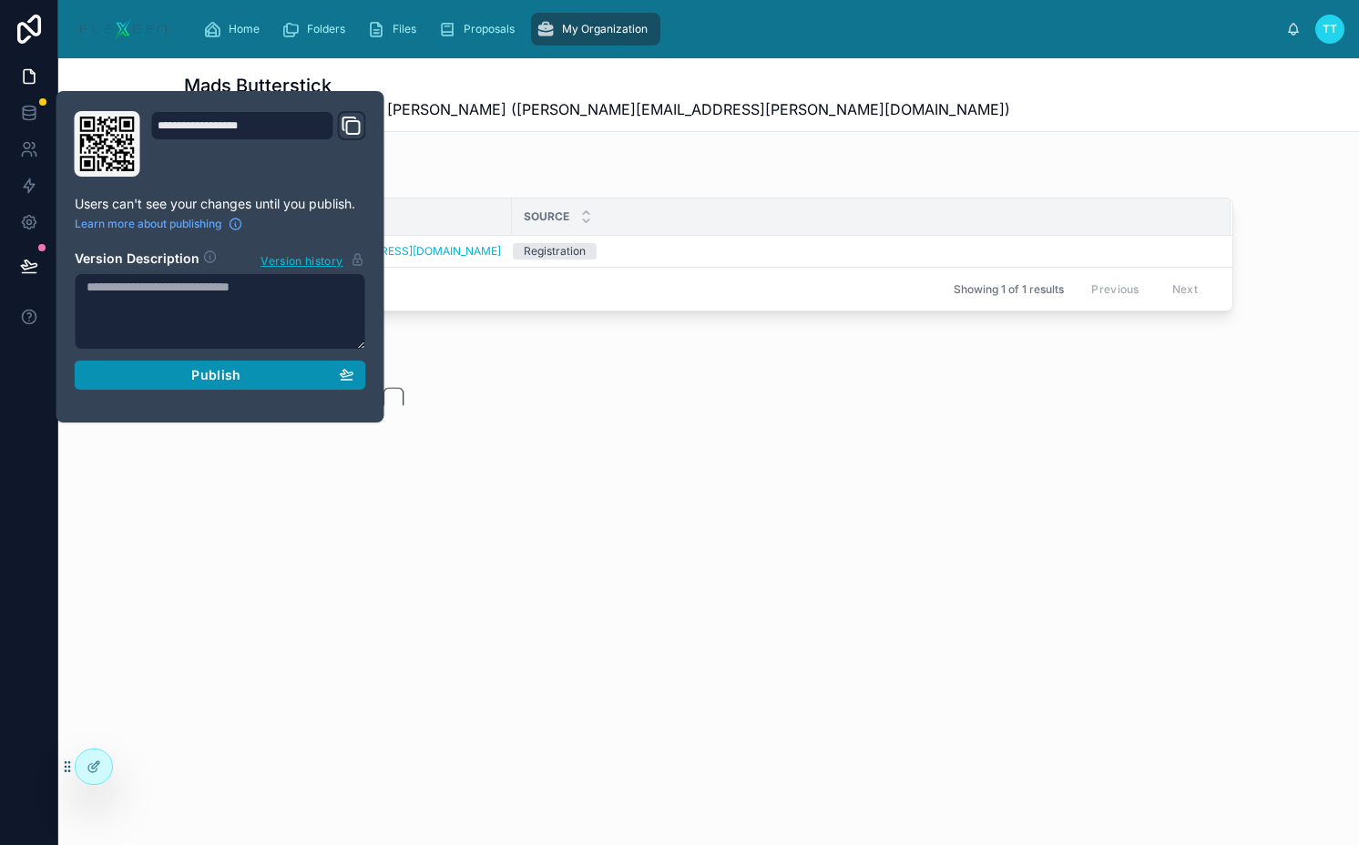
click at [195, 374] on span "Publish" at bounding box center [215, 375] width 49 height 16
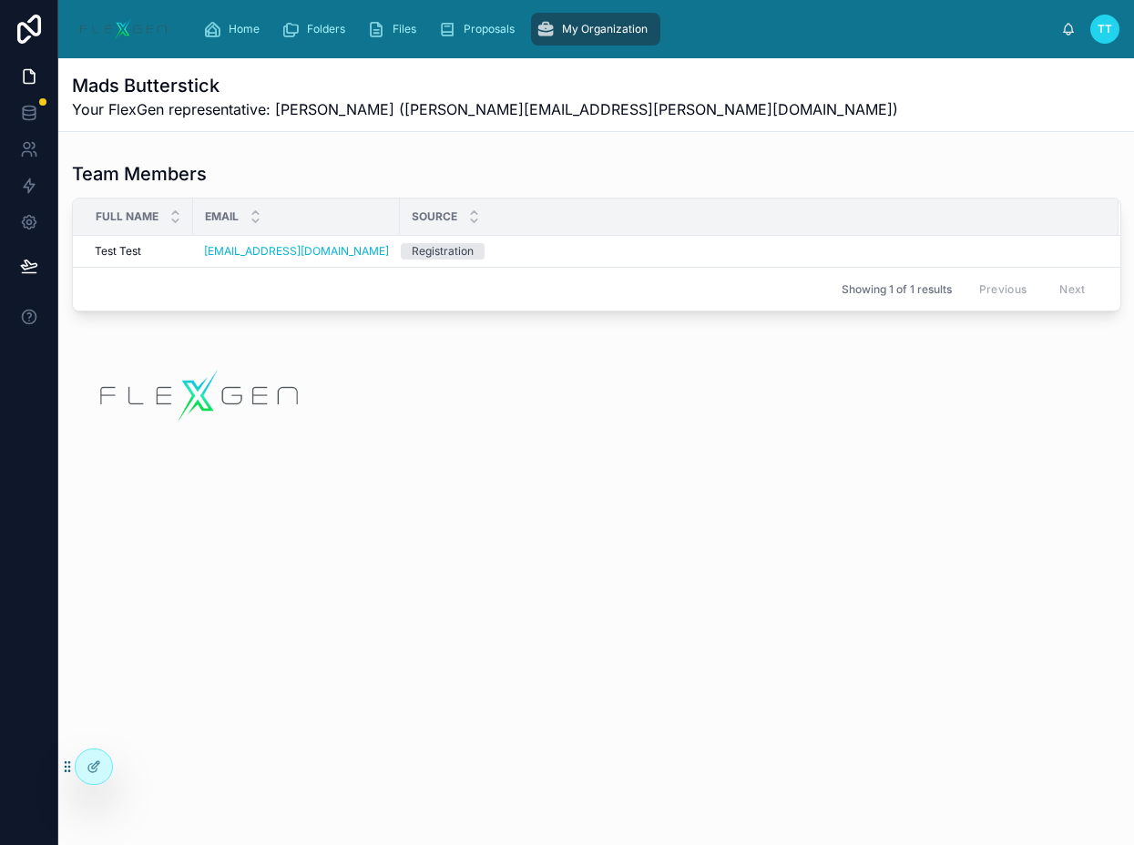
click at [572, 127] on div "Mads Butterstick Your FlexGen representative: John Doe (john.doe@flexgen.com)" at bounding box center [596, 94] width 1049 height 73
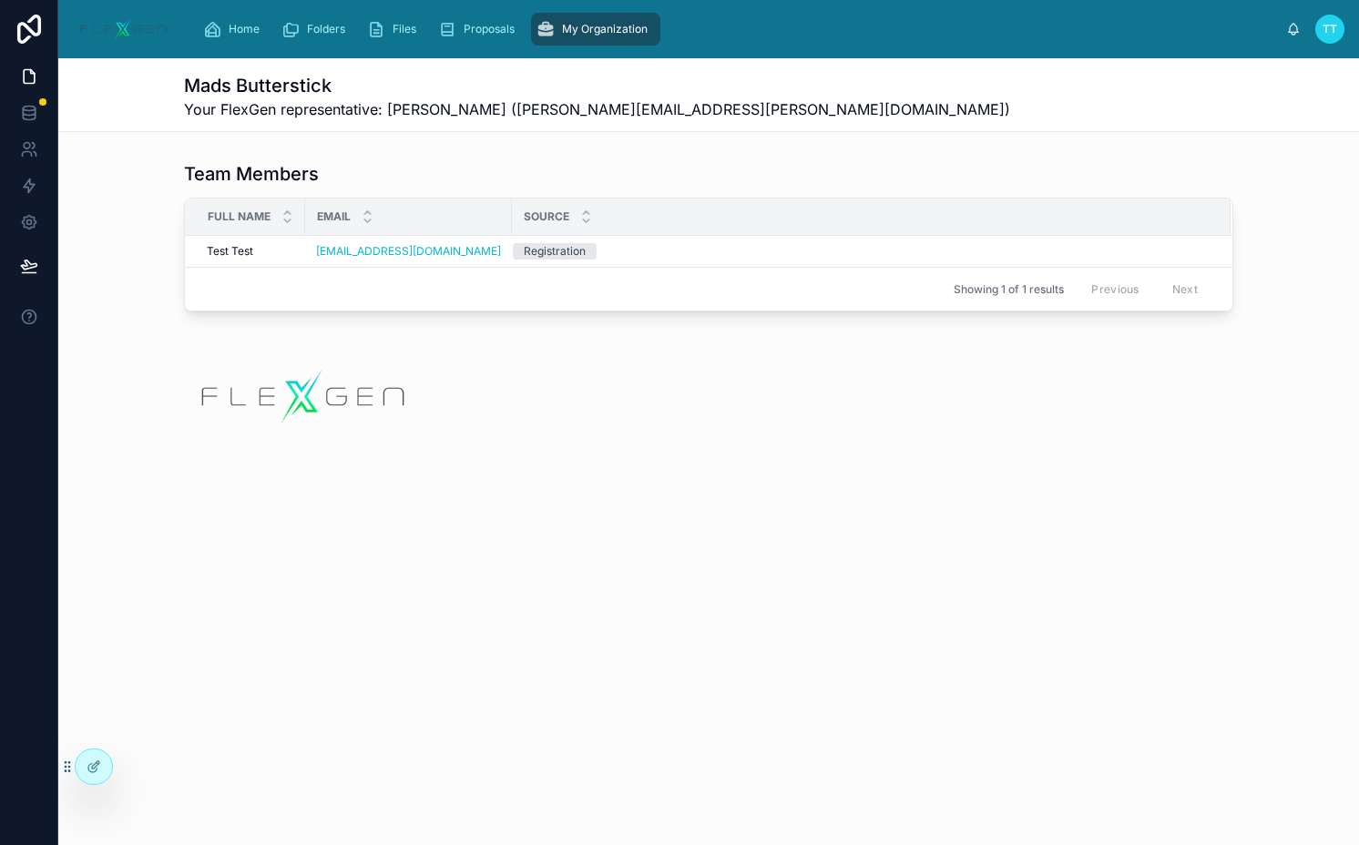
click at [506, 107] on span "Your FlexGen representative: John Doe (john.doe@flexgen.com)" at bounding box center [597, 109] width 826 height 22
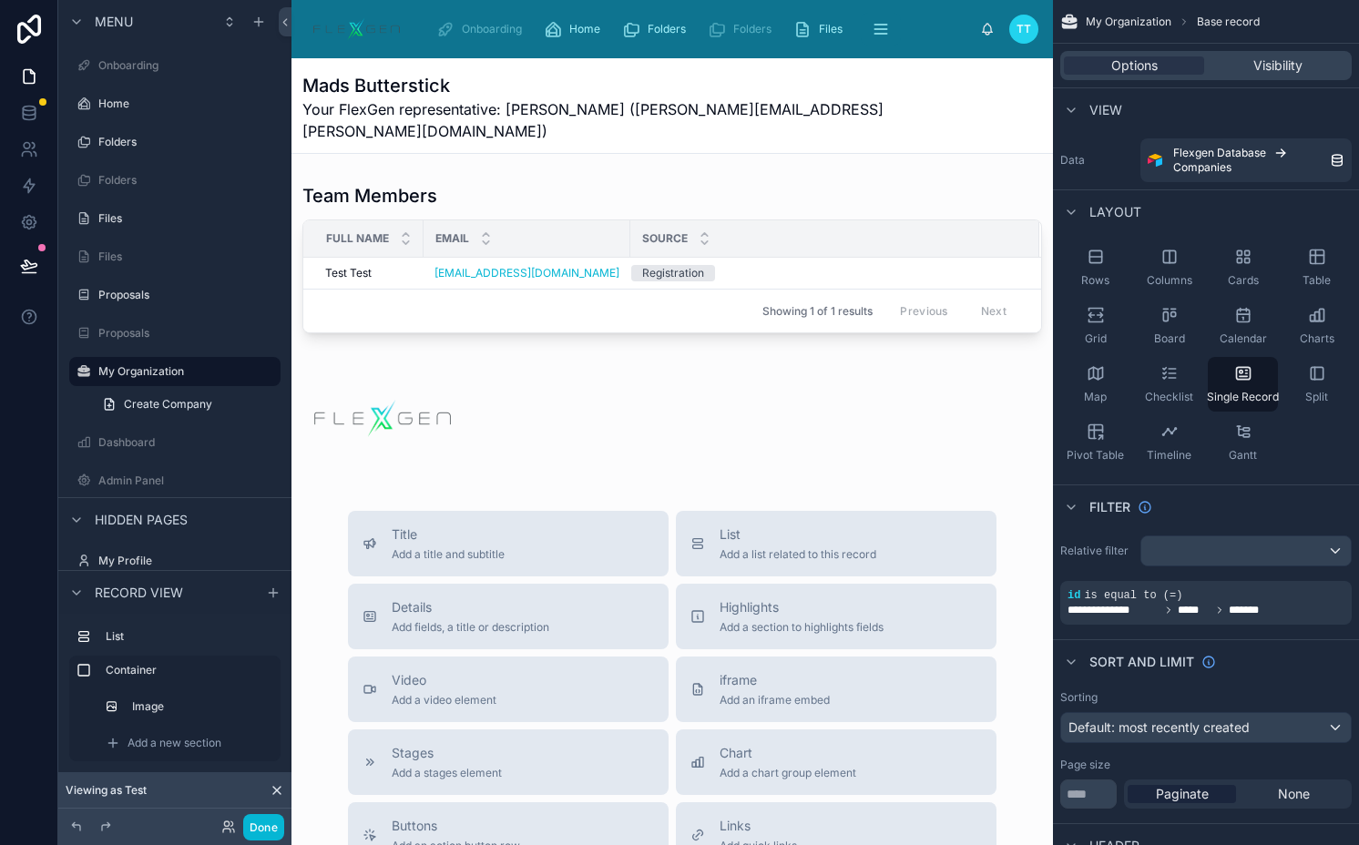
click at [681, 197] on div at bounding box center [671, 681] width 761 height 1247
click at [256, 820] on button "Done" at bounding box center [263, 827] width 41 height 26
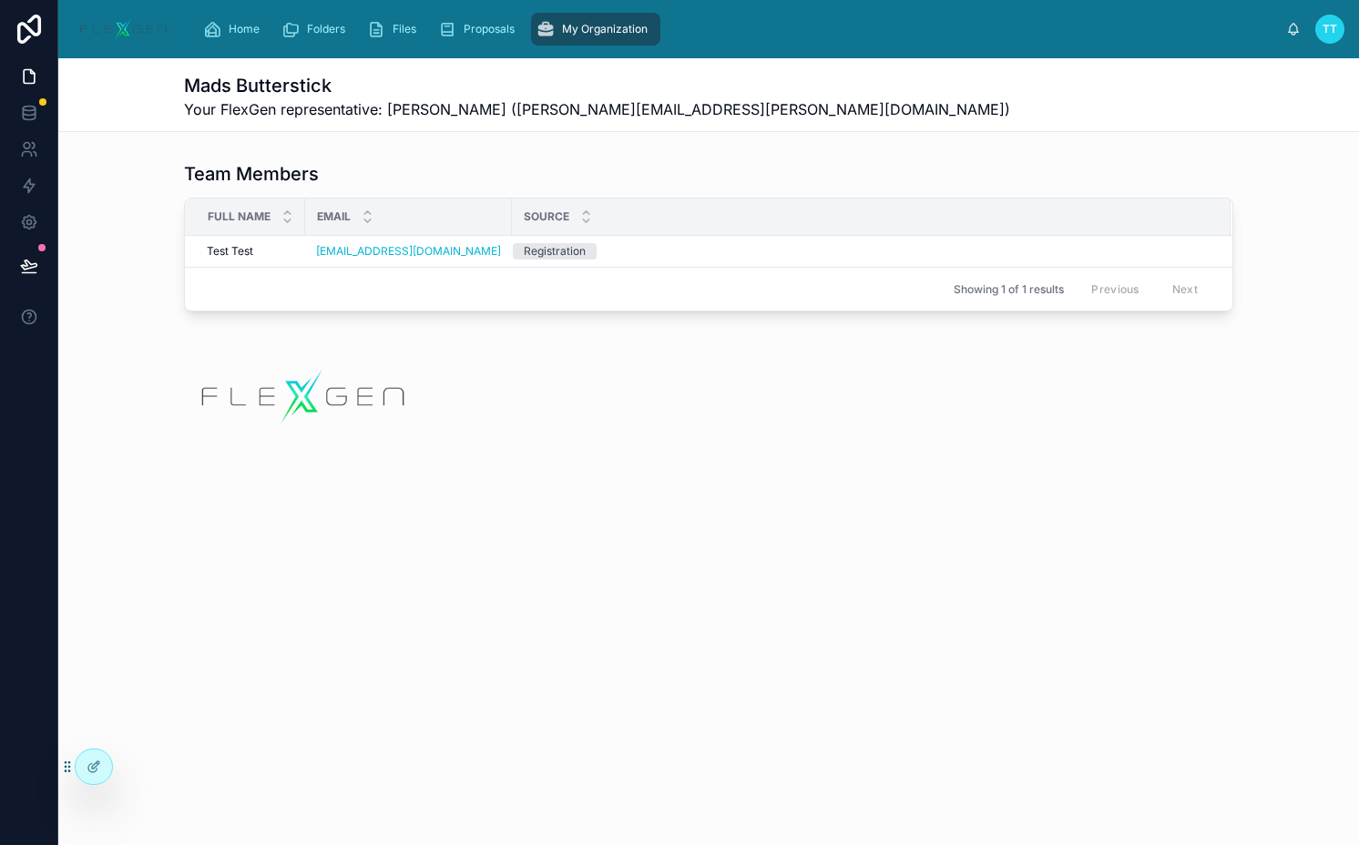
click at [677, 245] on div "Registration" at bounding box center [861, 251] width 696 height 16
click at [565, 252] on div "Registration" at bounding box center [555, 251] width 62 height 16
click at [43, 269] on button at bounding box center [29, 265] width 40 height 51
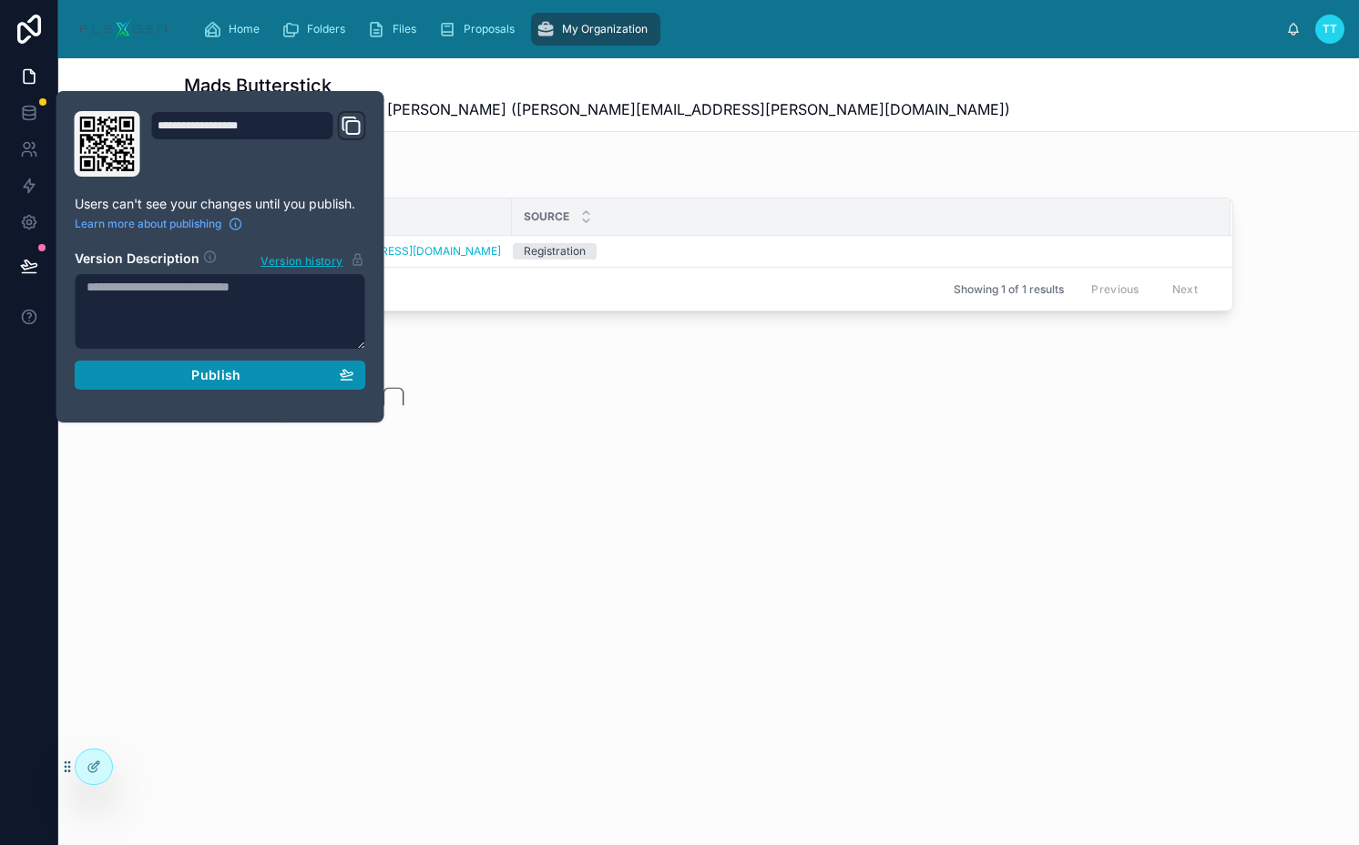
click at [145, 376] on div "Publish" at bounding box center [221, 375] width 268 height 16
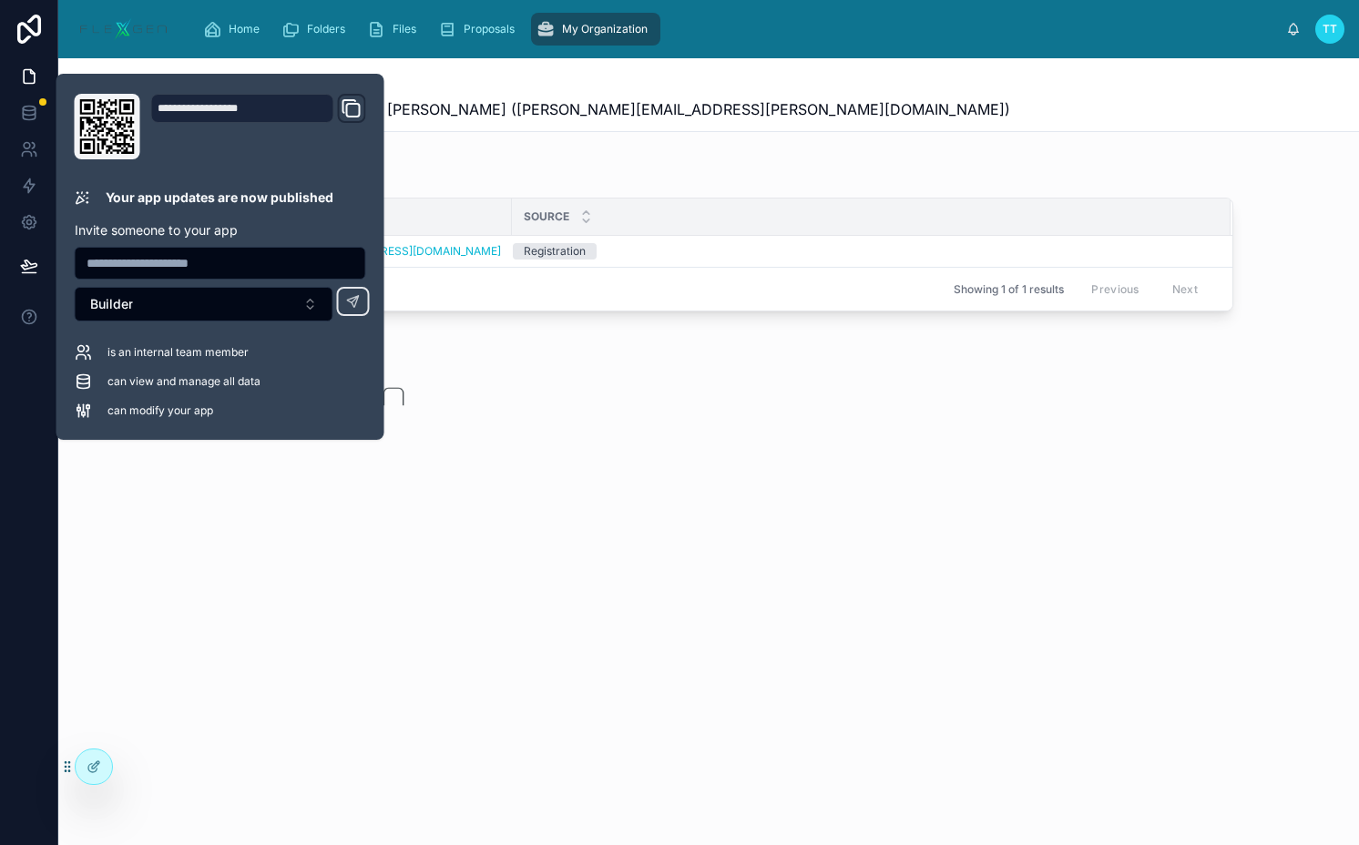
click at [820, 74] on div "Mads Butterstick Your FlexGen representative: John Doe (john.doe@flexgen.com)" at bounding box center [708, 96] width 1049 height 47
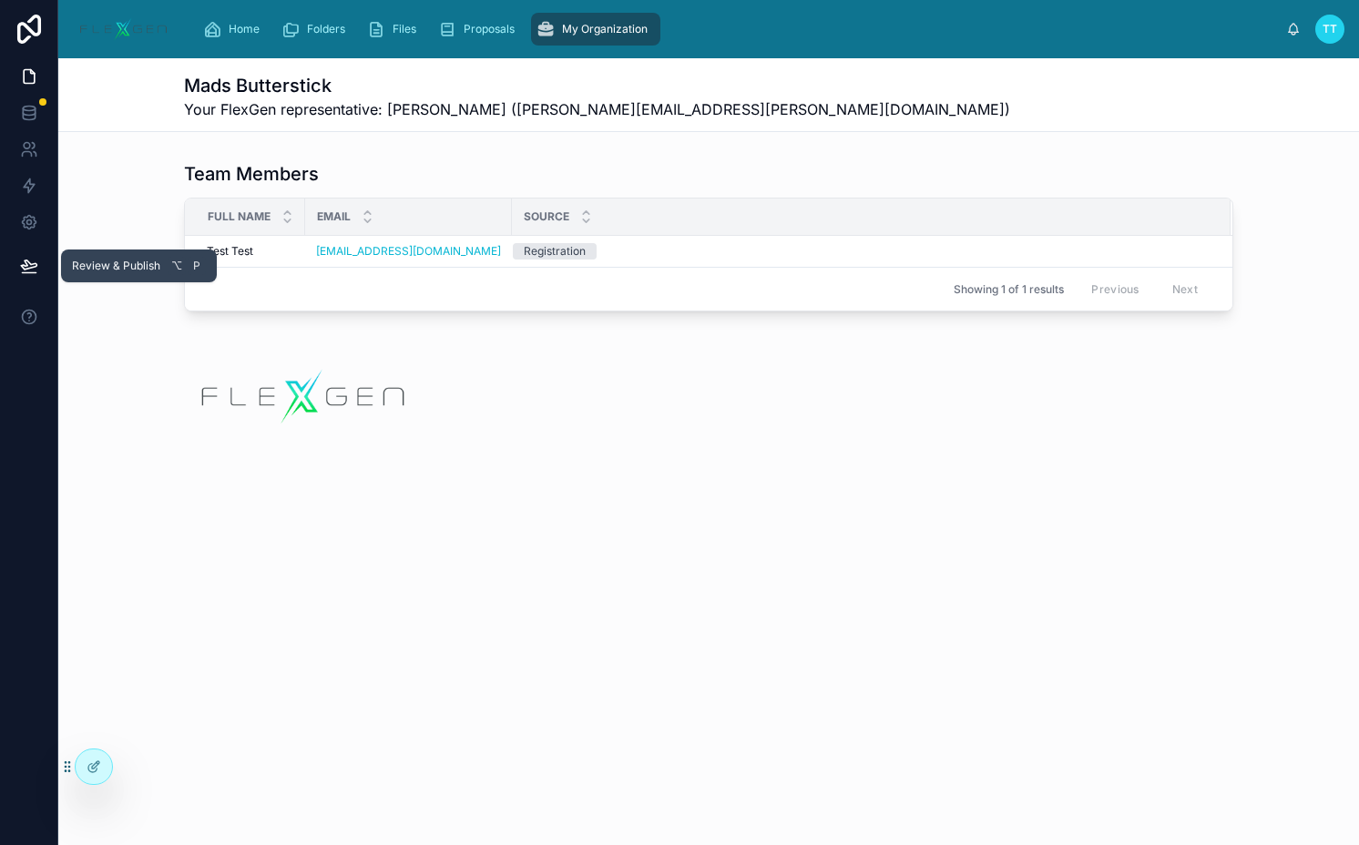
click at [28, 262] on icon at bounding box center [28, 264] width 15 height 9
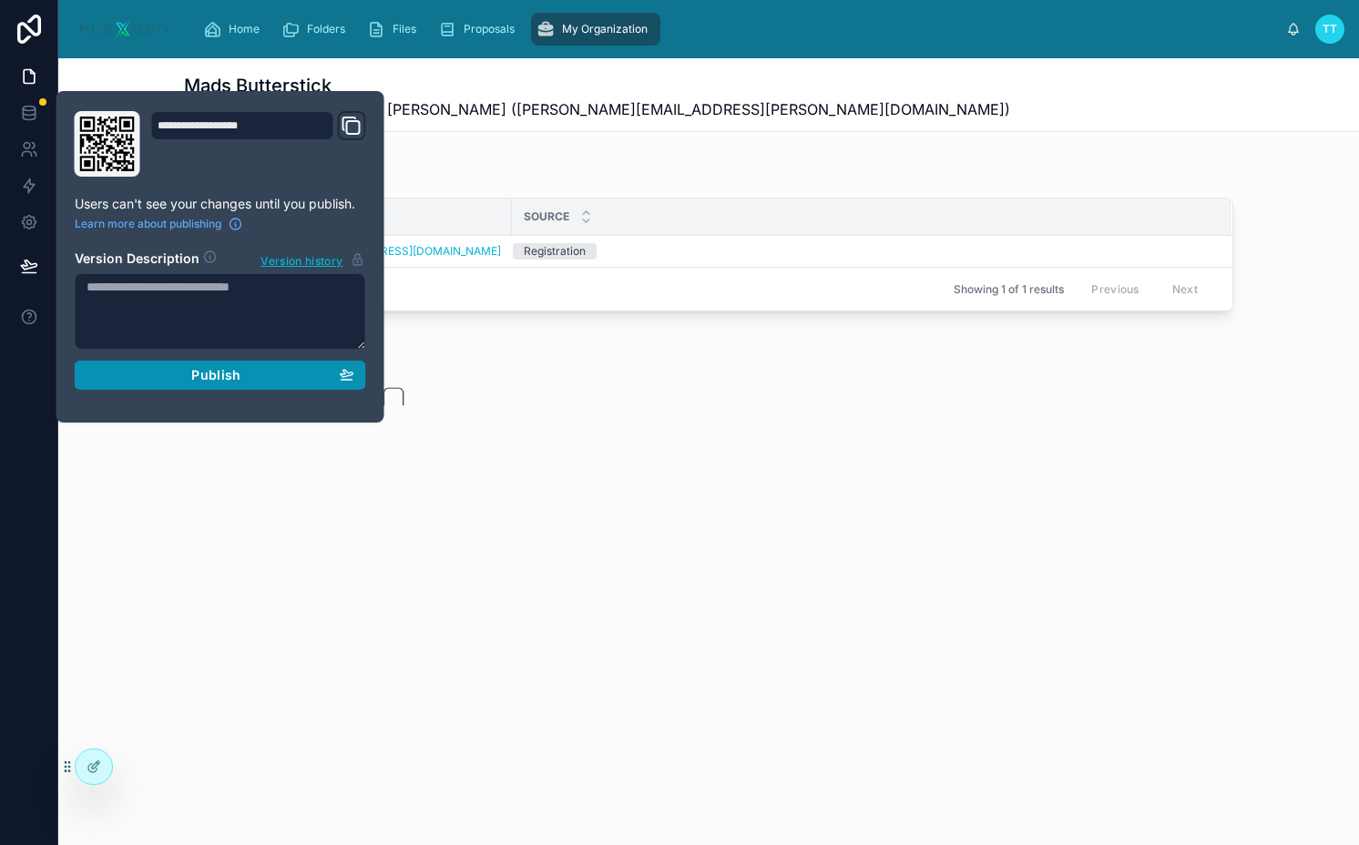
click at [125, 372] on div "Publish" at bounding box center [221, 375] width 268 height 16
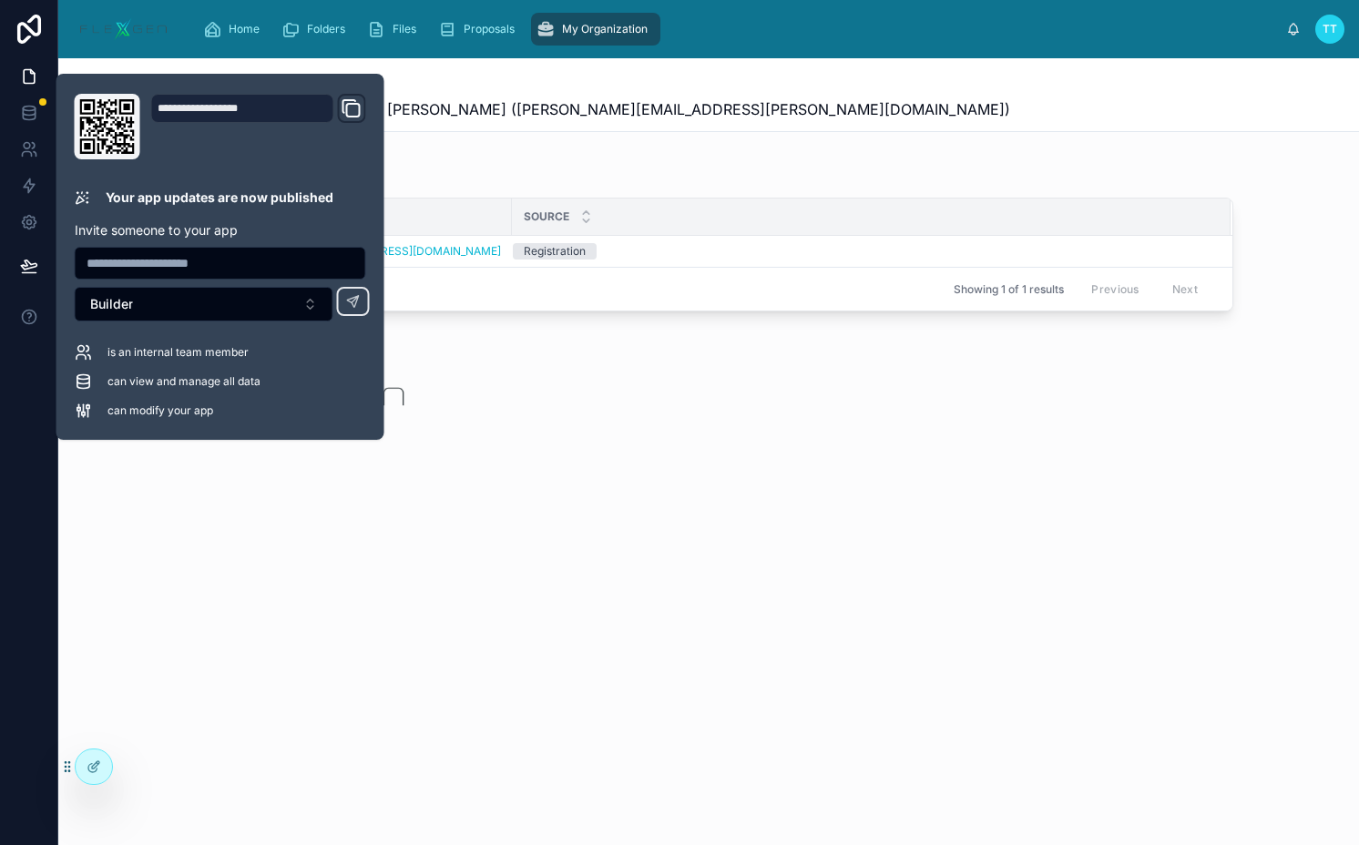
click at [675, 476] on div "Mads Butterstick Your FlexGen representative: John Doe (john.doe@flexgen.com) T…" at bounding box center [708, 317] width 1300 height 518
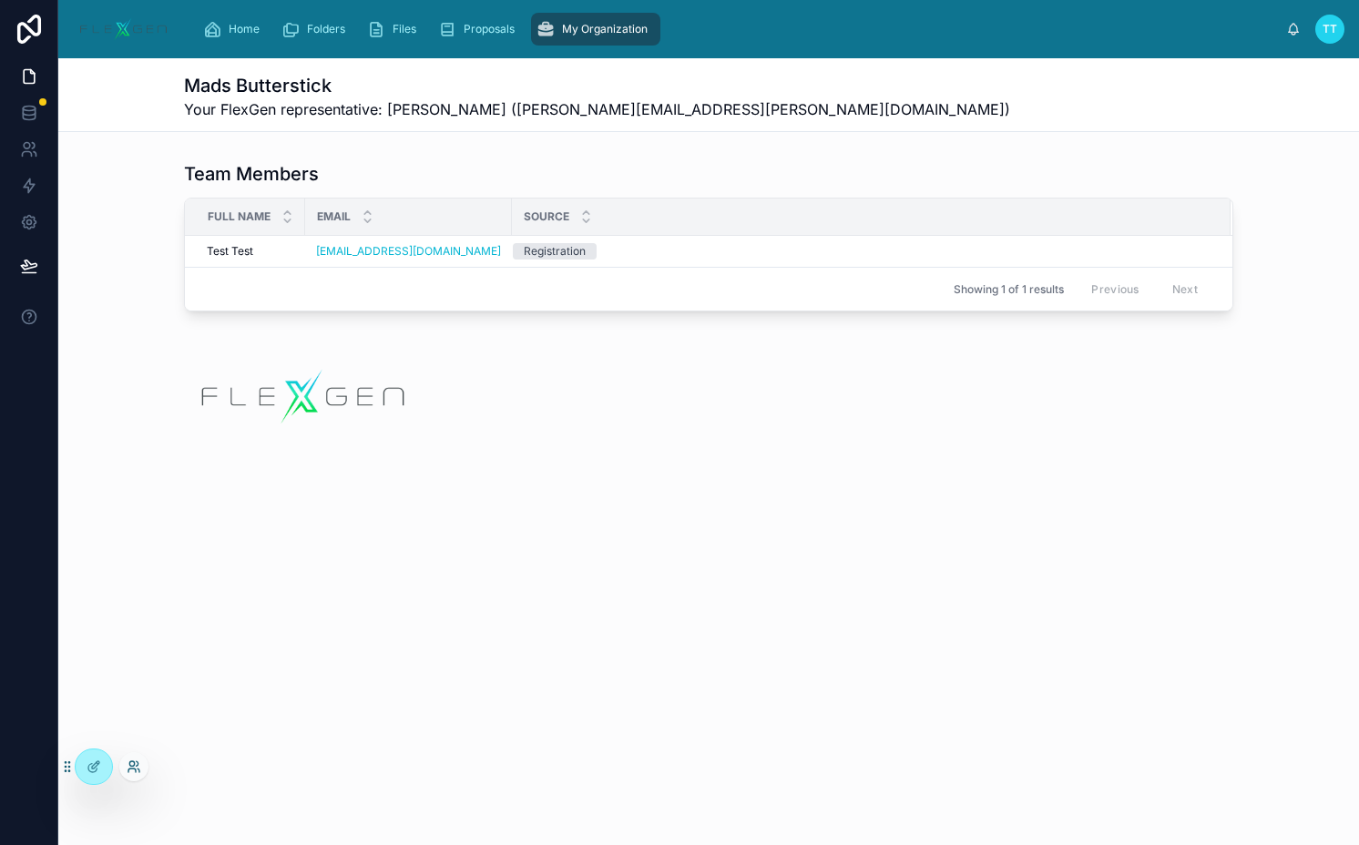
click at [136, 770] on icon at bounding box center [131, 771] width 7 height 4
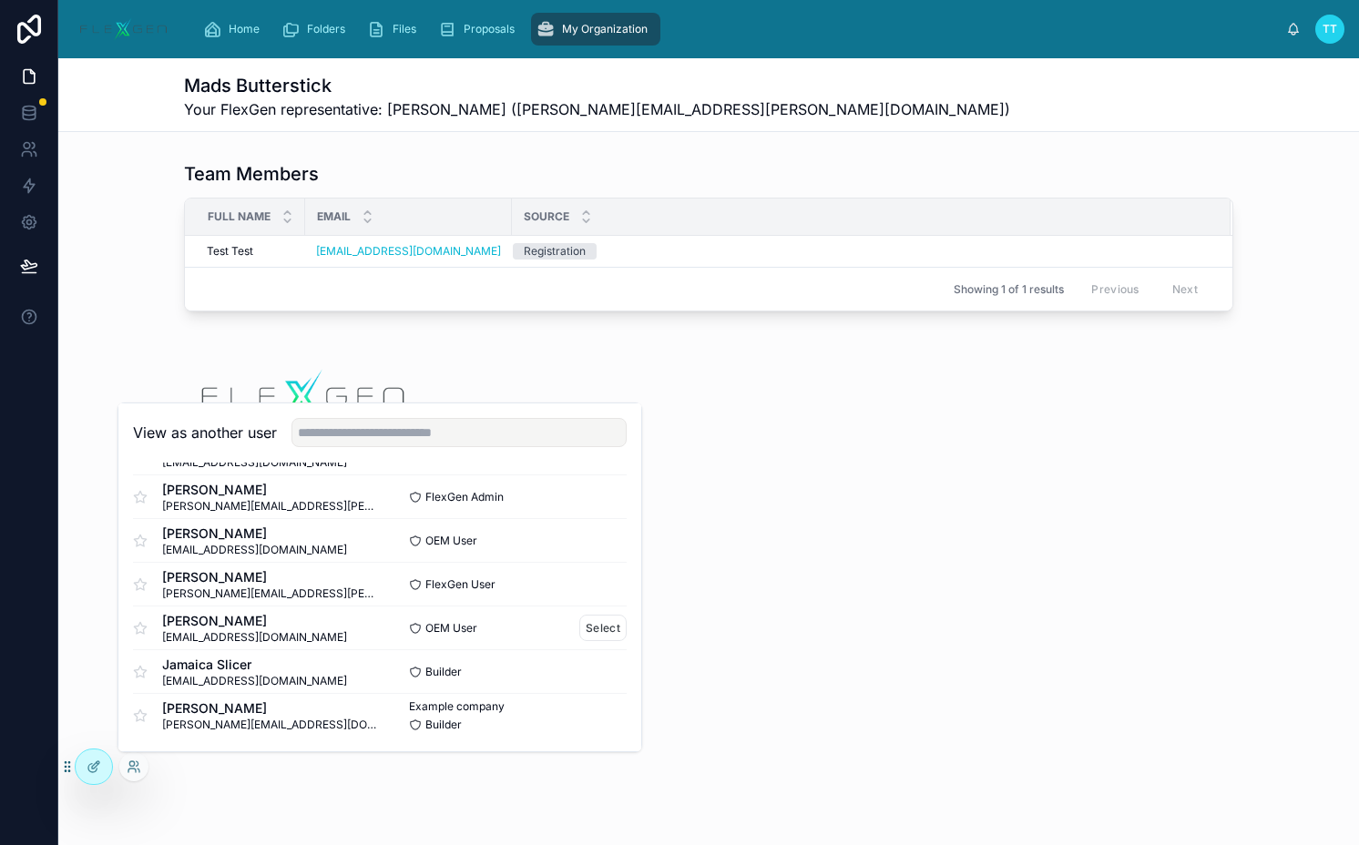
scroll to position [876, 0]
click at [593, 588] on button "Select" at bounding box center [602, 585] width 47 height 26
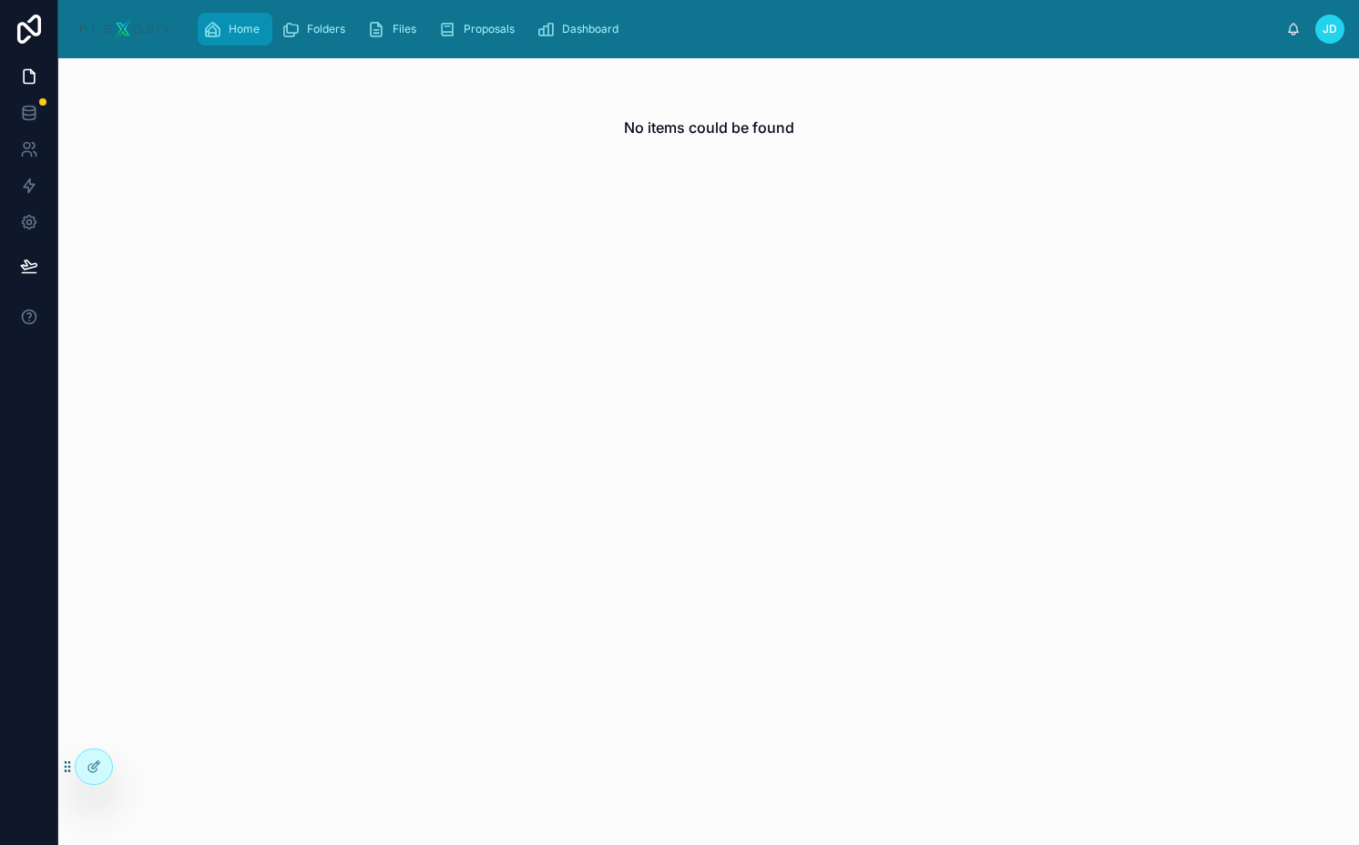
click at [255, 25] on span "Home" at bounding box center [244, 29] width 31 height 15
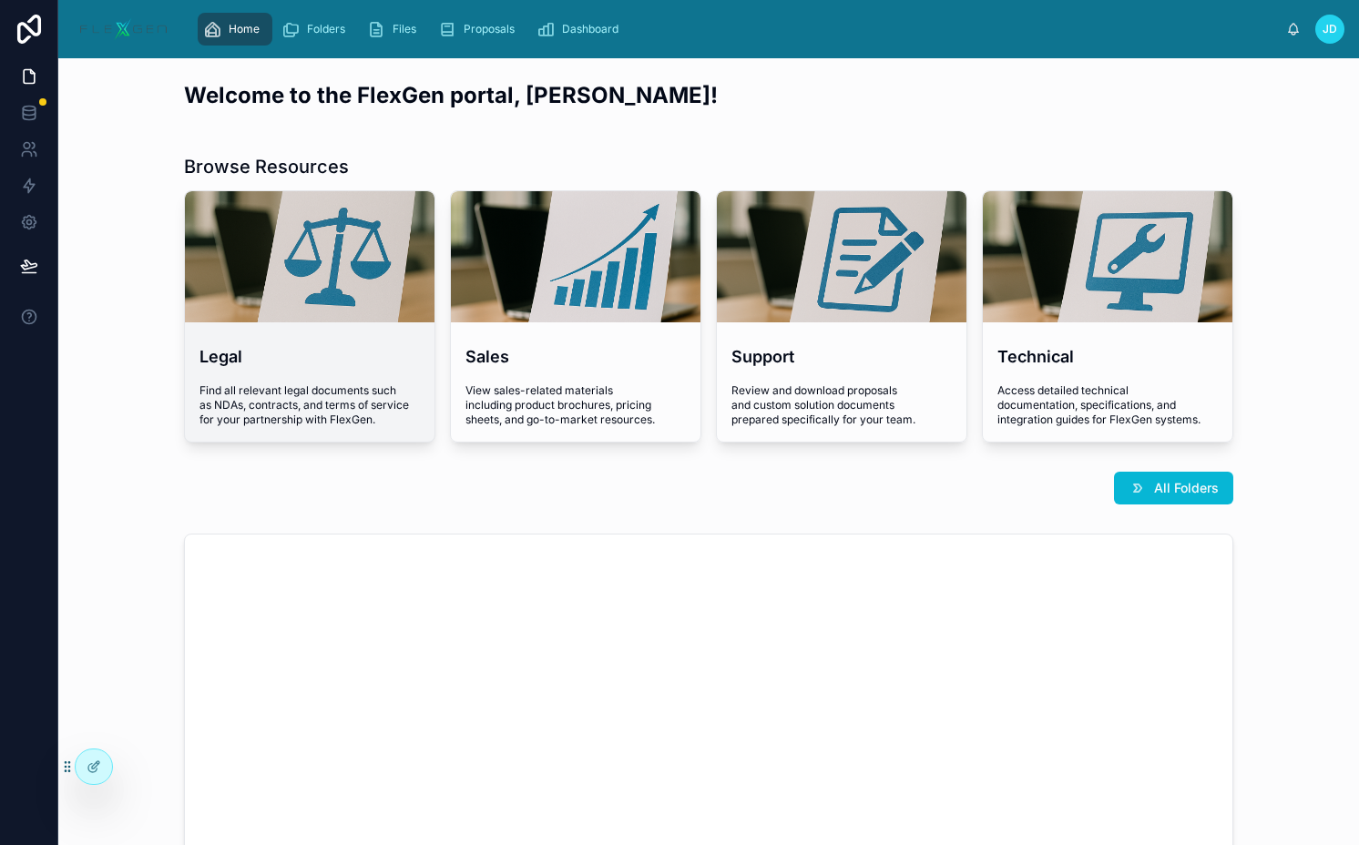
click at [331, 283] on div at bounding box center [309, 256] width 249 height 131
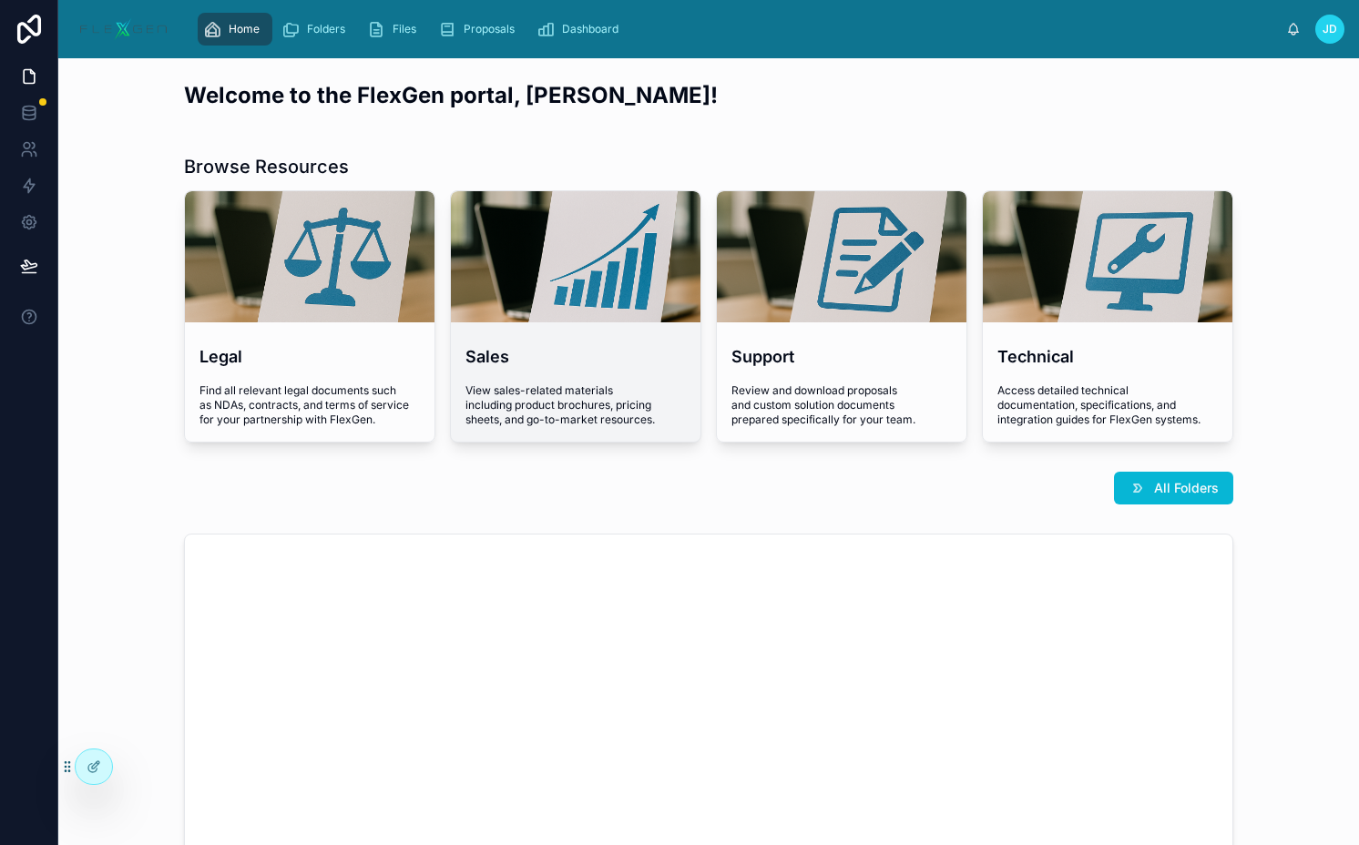
click at [547, 249] on div at bounding box center [575, 257] width 249 height 22
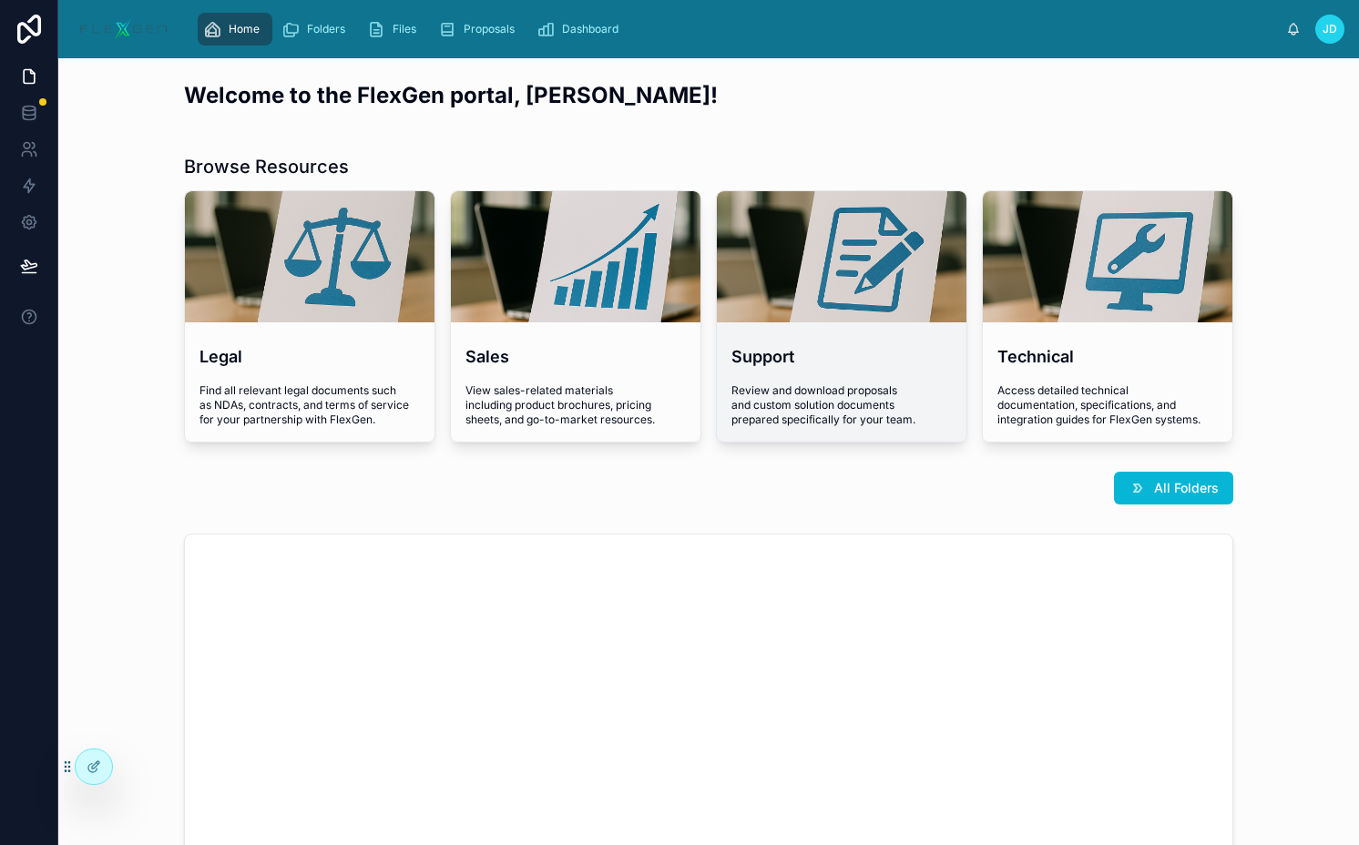
click at [867, 248] on div at bounding box center [841, 257] width 249 height 22
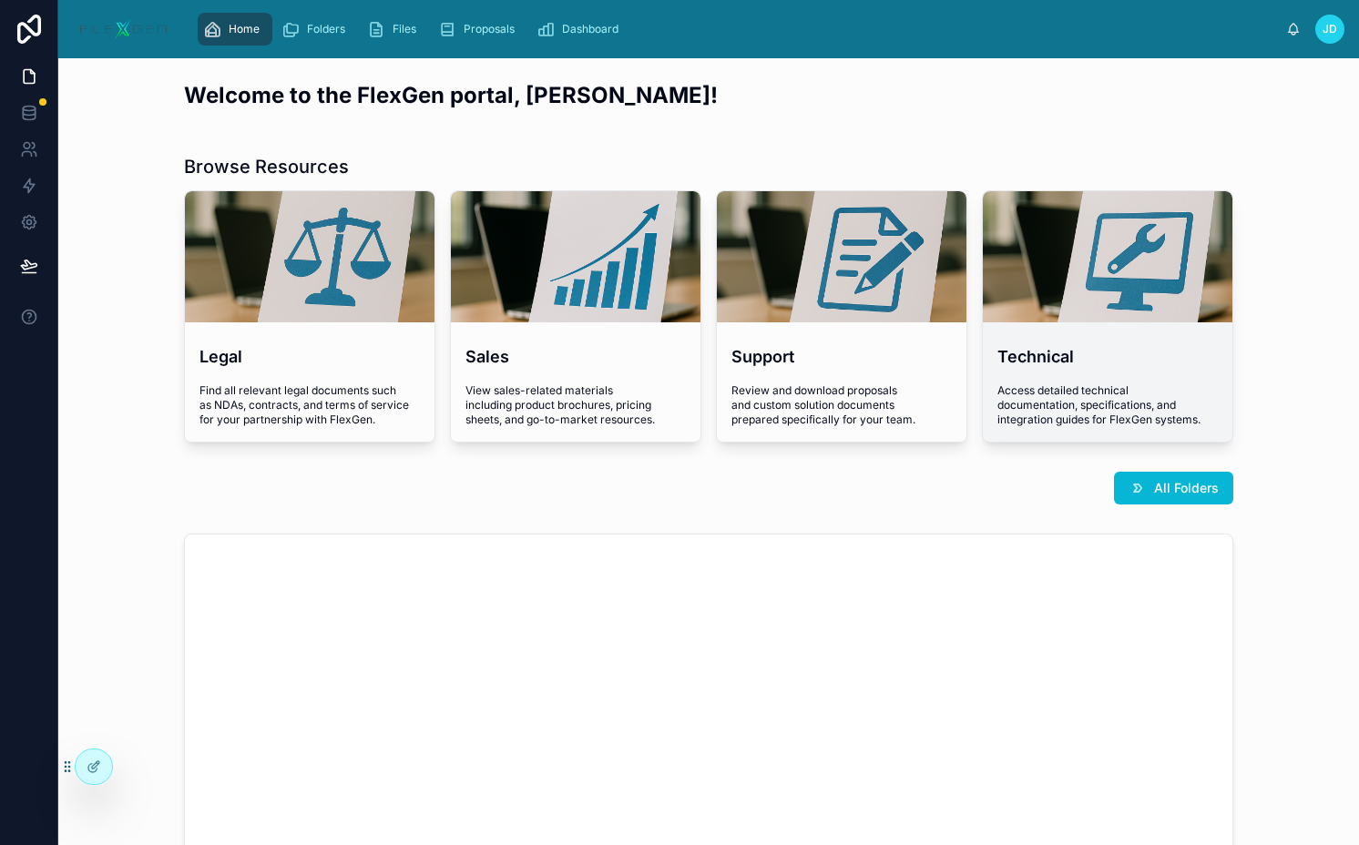
click at [1013, 277] on div at bounding box center [1106, 256] width 249 height 131
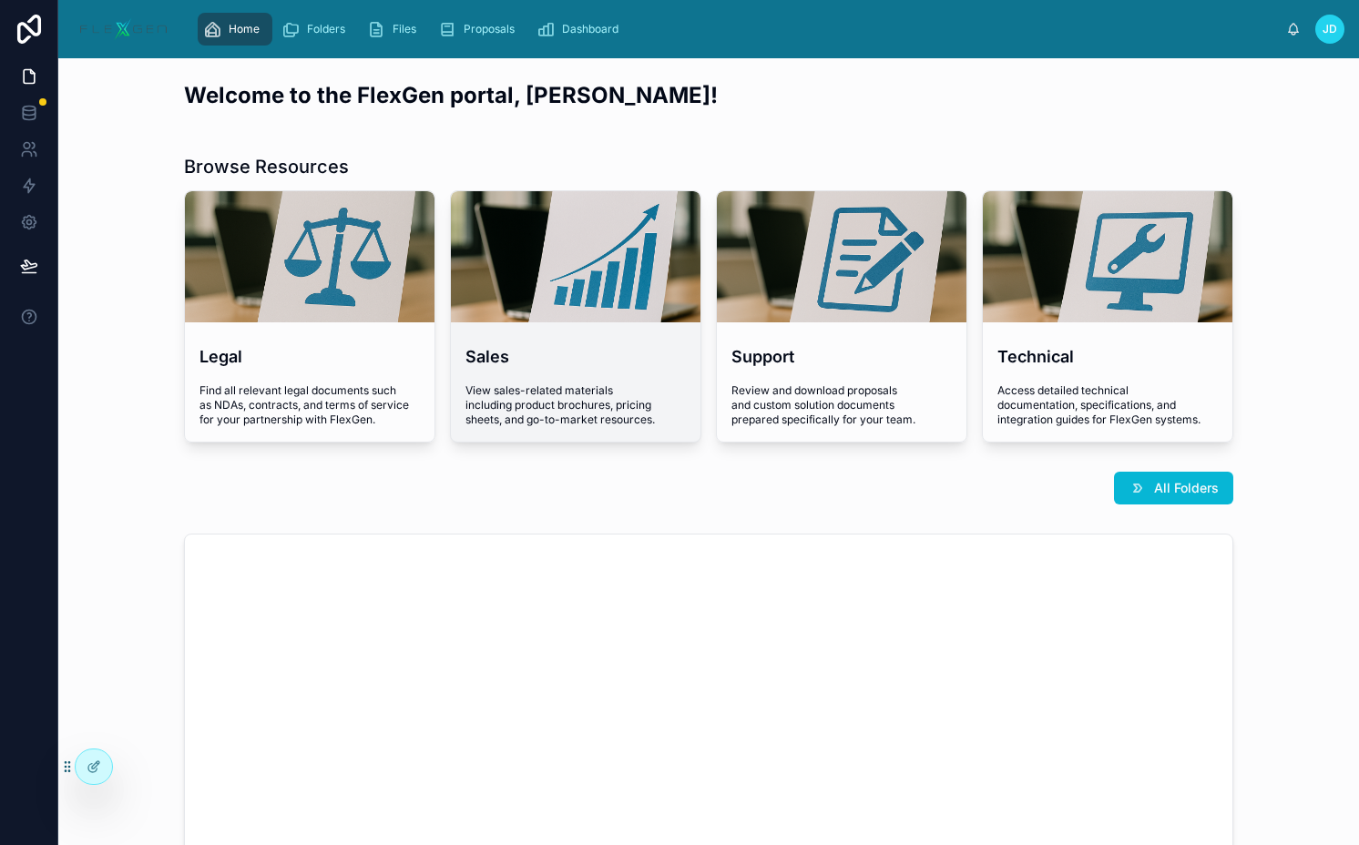
click at [614, 269] on div at bounding box center [575, 256] width 249 height 131
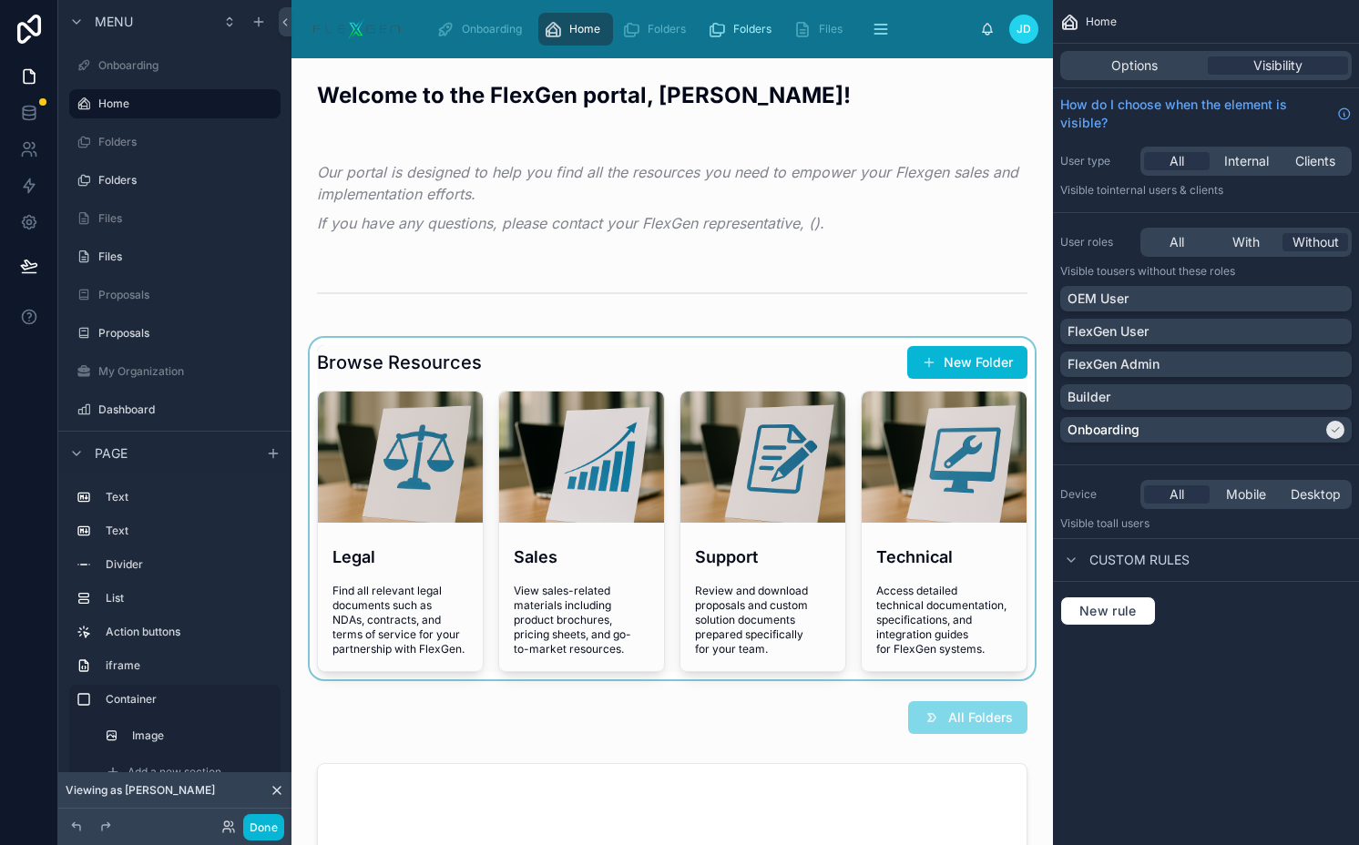
click at [619, 377] on div at bounding box center [672, 508] width 732 height 341
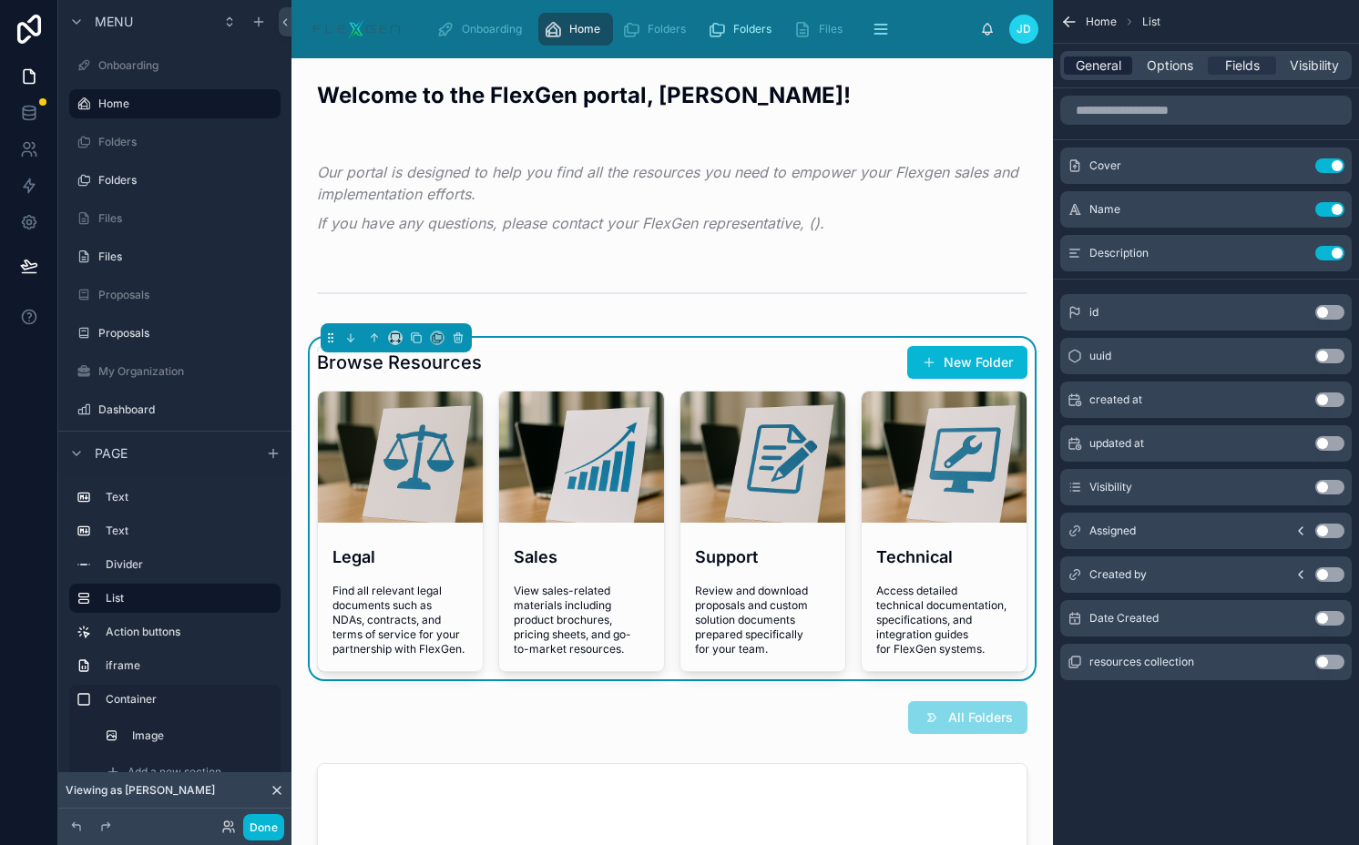
click at [1114, 71] on span "General" at bounding box center [1098, 65] width 46 height 18
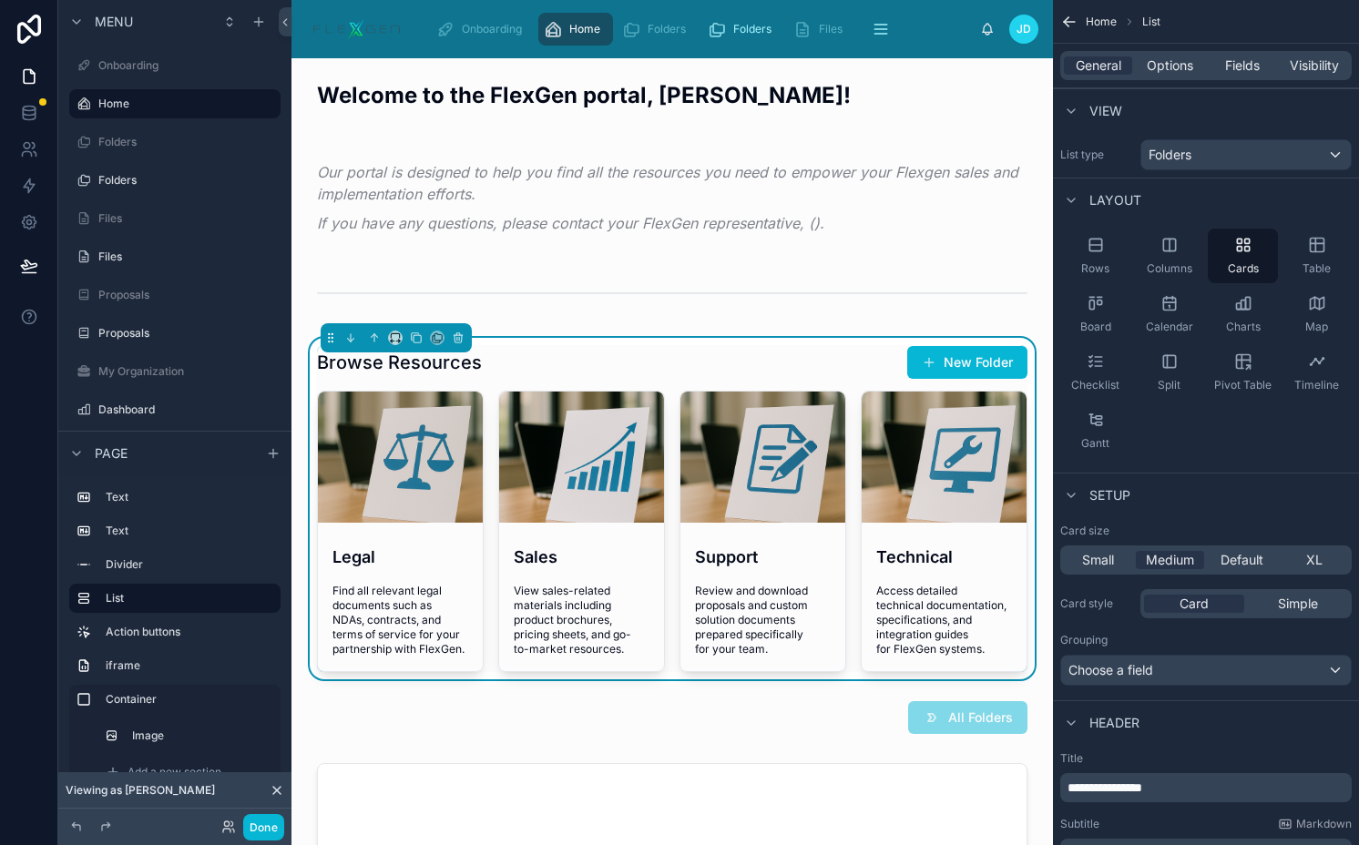
scroll to position [265, 0]
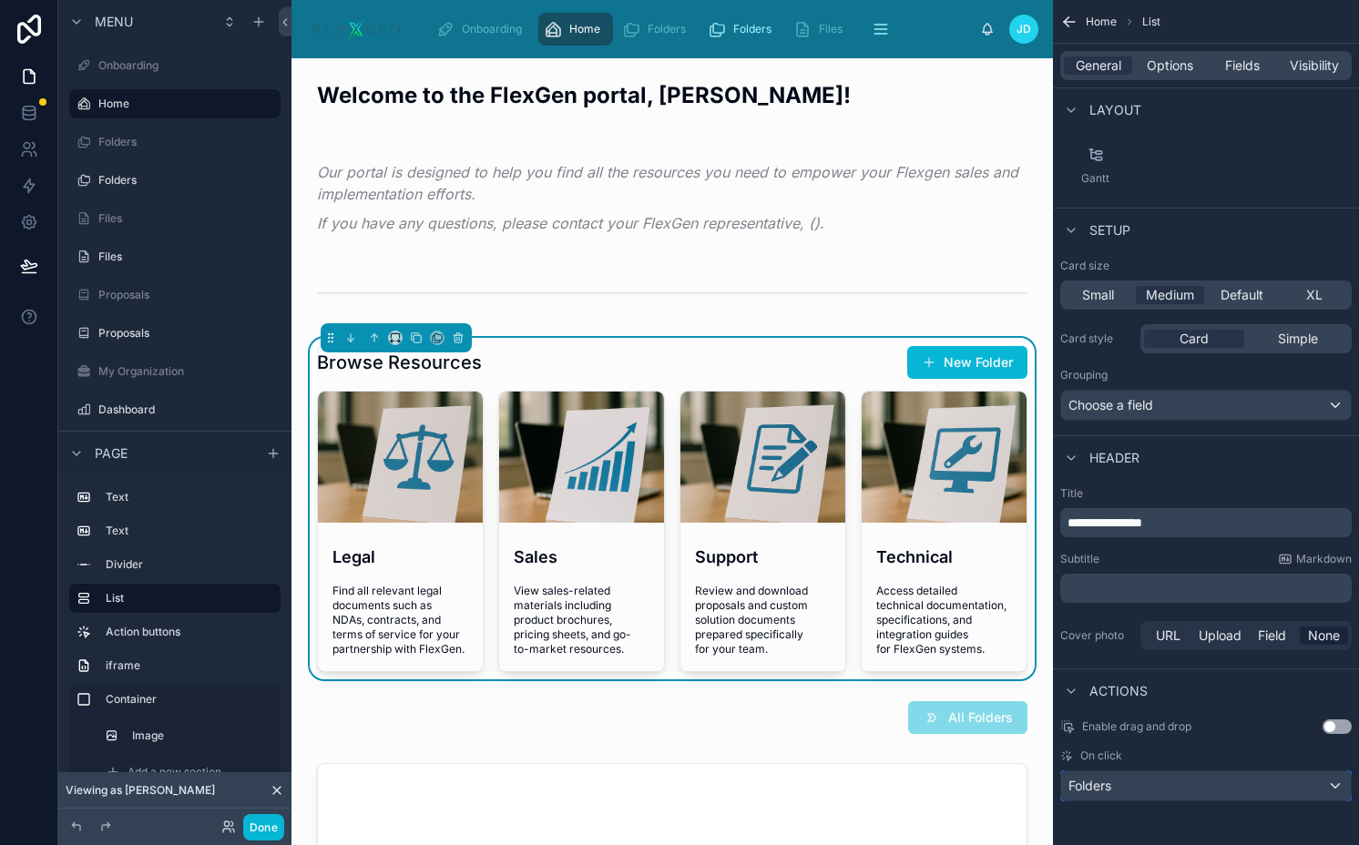
click at [1132, 788] on div "Folders" at bounding box center [1206, 785] width 290 height 29
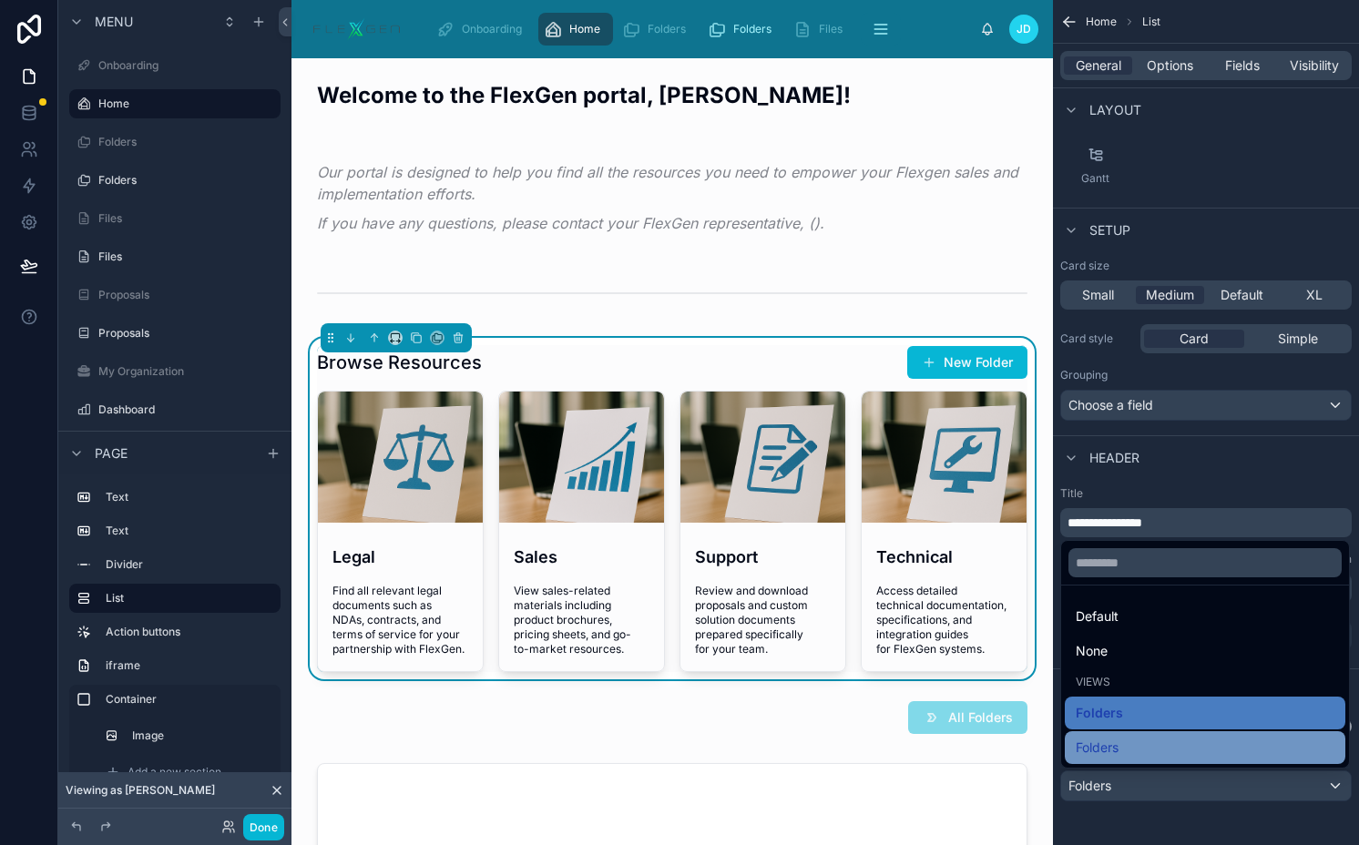
click at [1117, 750] on span "Folders" at bounding box center [1096, 748] width 43 height 22
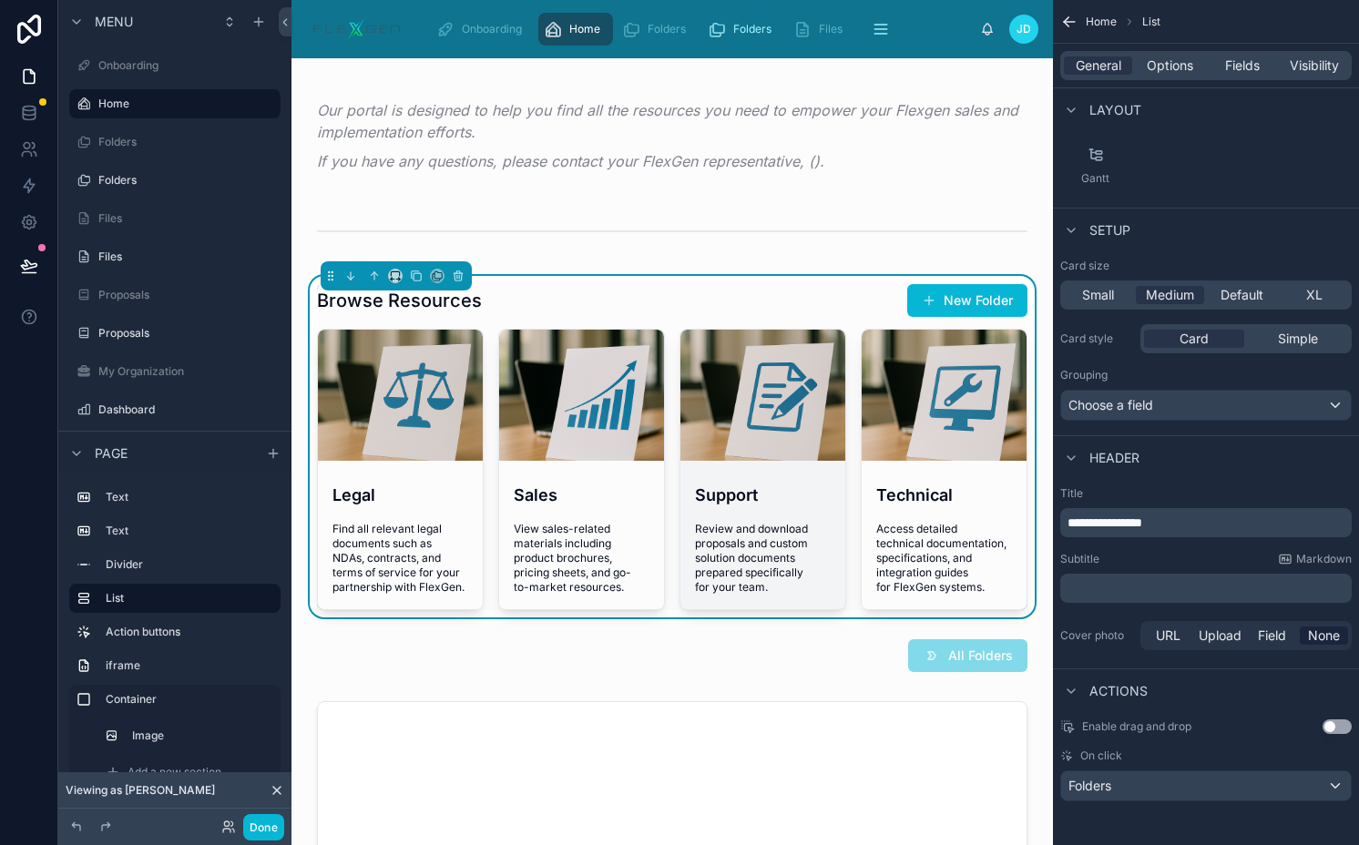
scroll to position [80, 0]
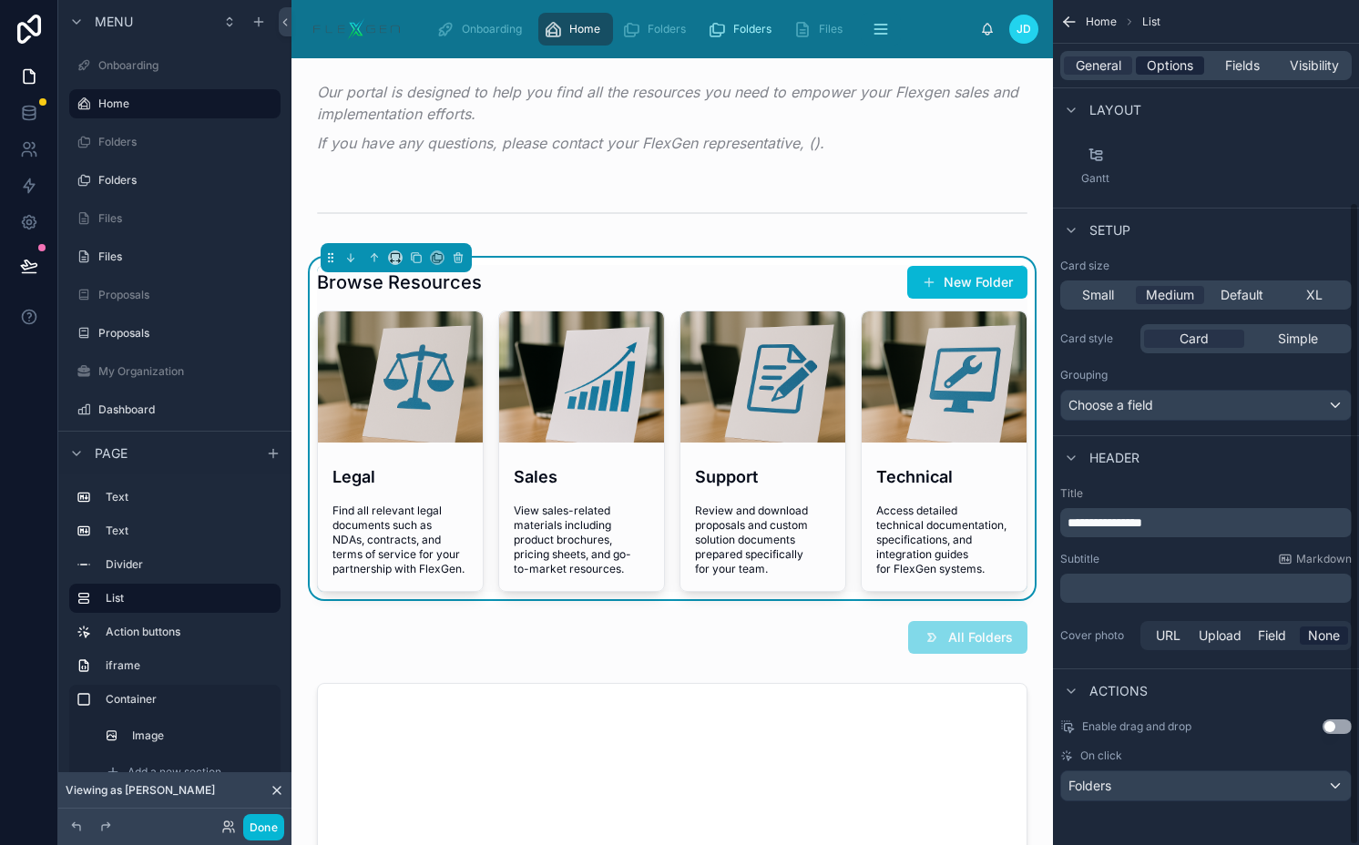
click at [1180, 66] on span "Options" at bounding box center [1169, 65] width 46 height 18
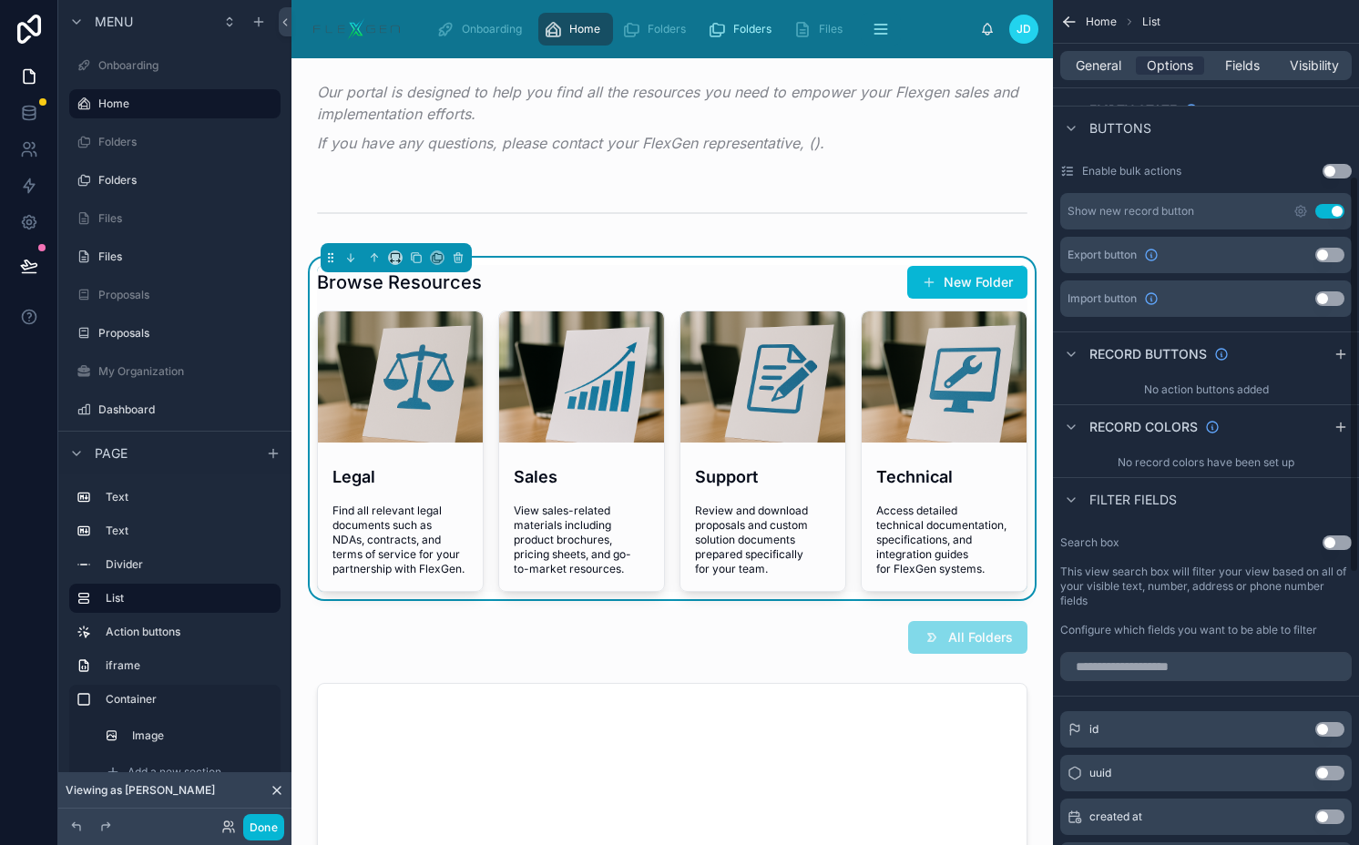
scroll to position [581, 0]
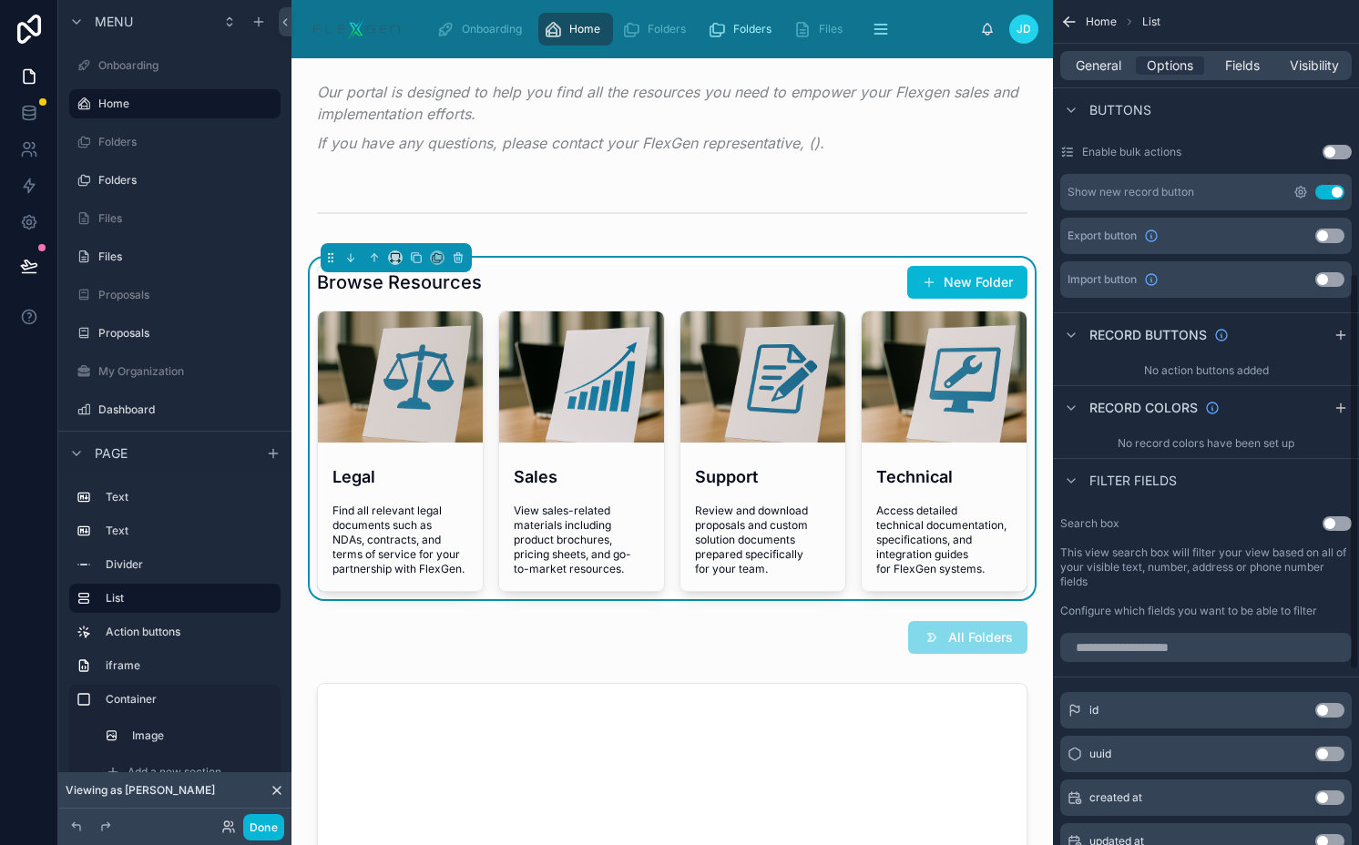
click at [1299, 194] on icon "scrollable content" at bounding box center [1300, 192] width 15 height 15
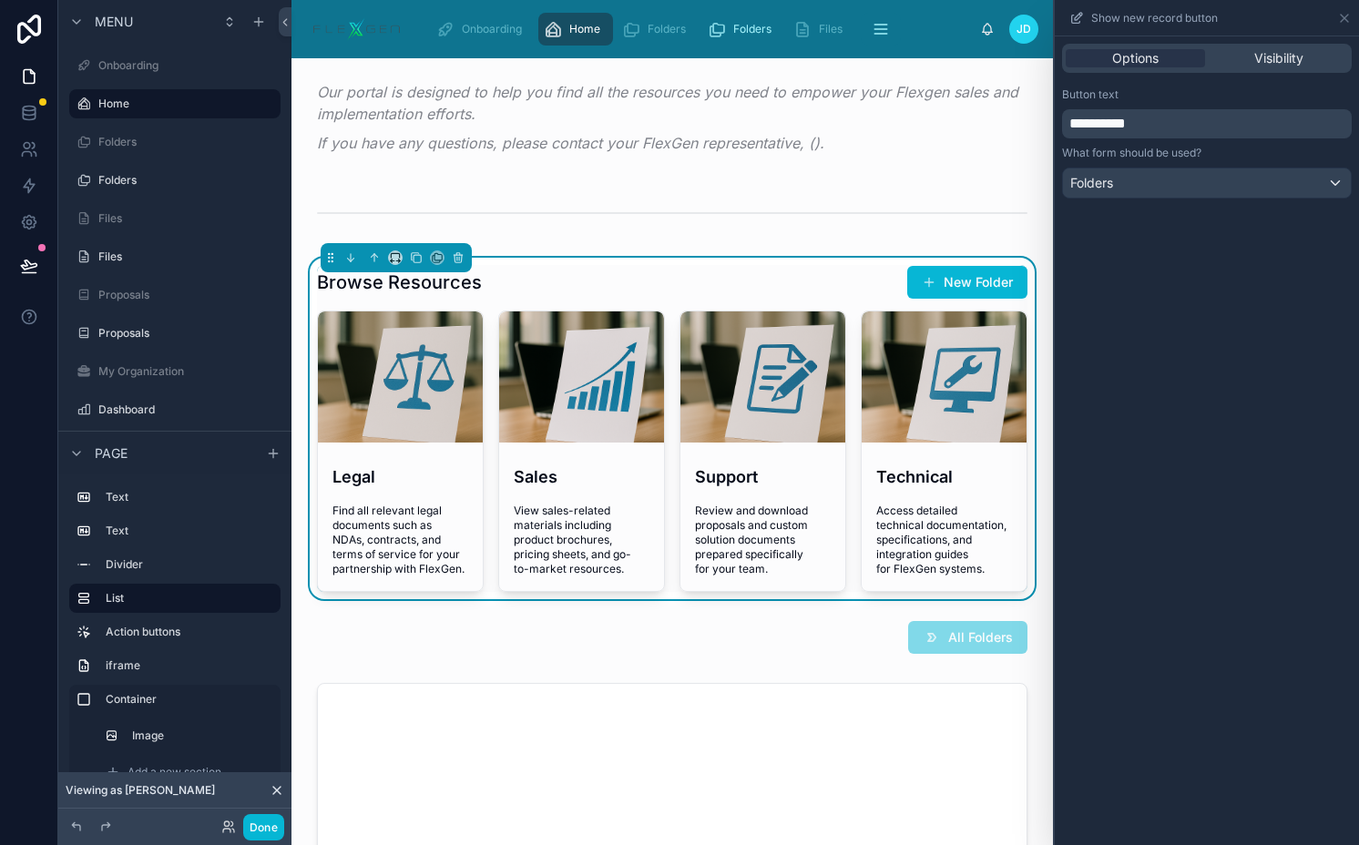
click at [1283, 69] on div "Options Visibility" at bounding box center [1207, 58] width 290 height 29
click at [1279, 62] on span "Visibility" at bounding box center [1278, 58] width 49 height 18
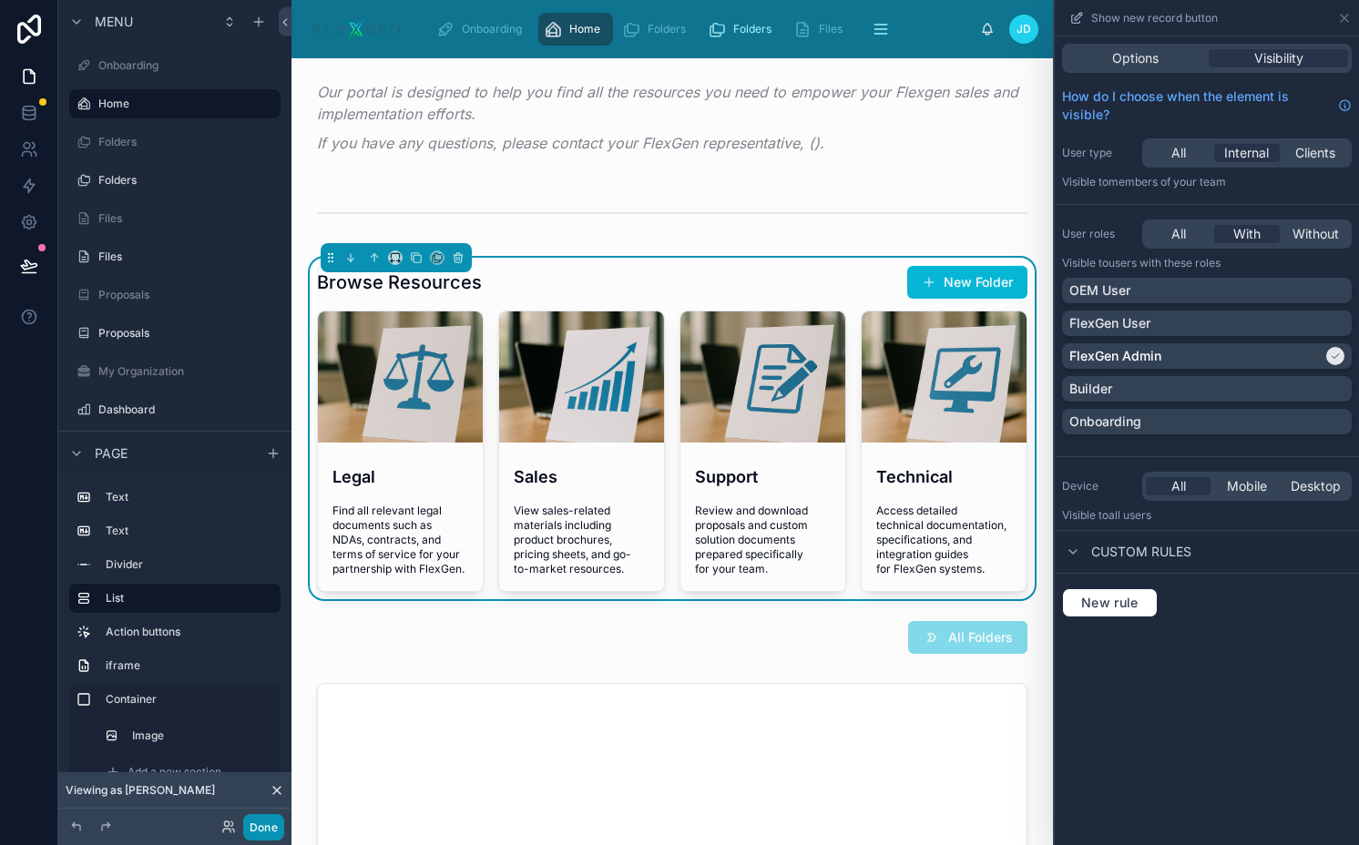
click at [250, 830] on button "Done" at bounding box center [263, 827] width 41 height 26
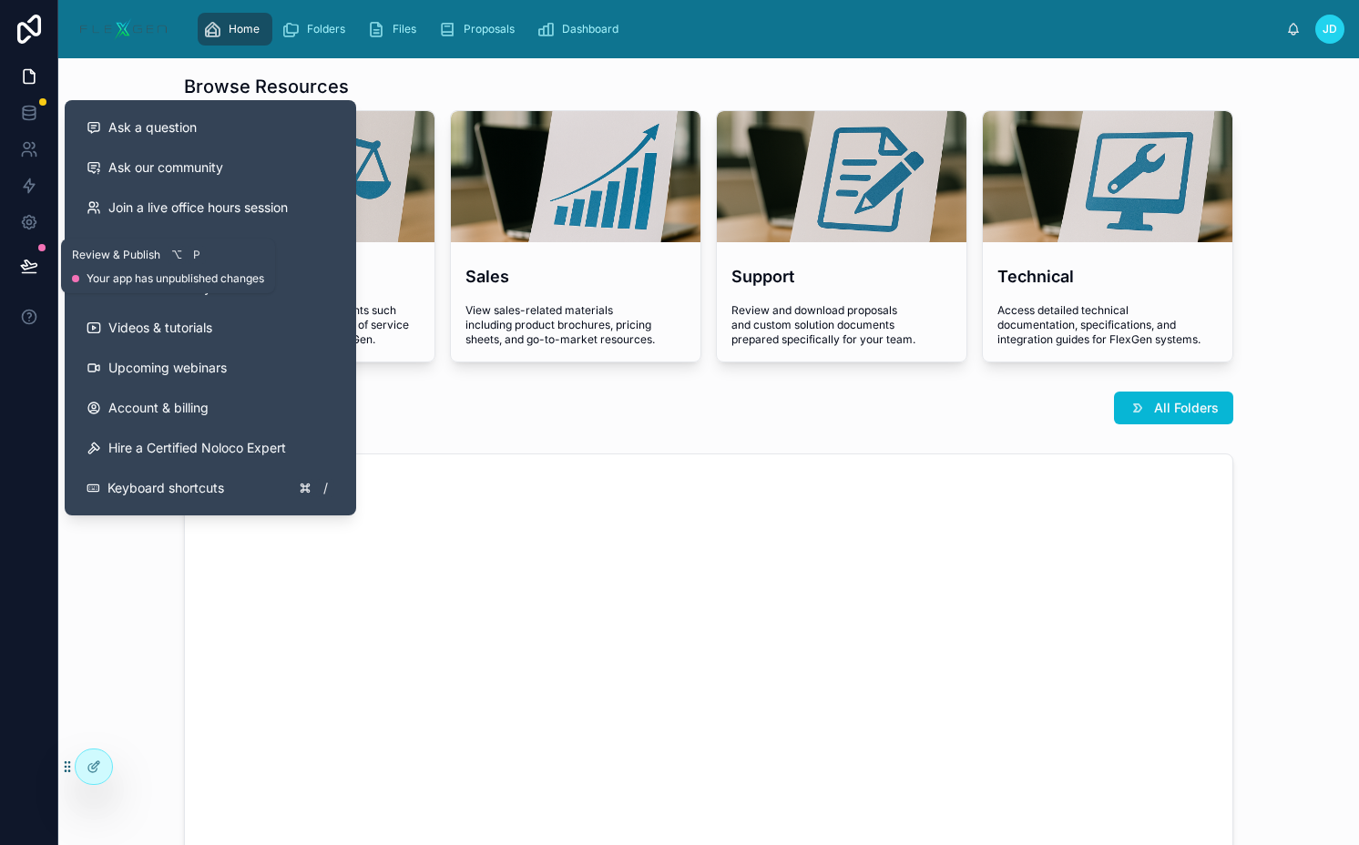
click at [26, 274] on icon at bounding box center [29, 266] width 18 height 18
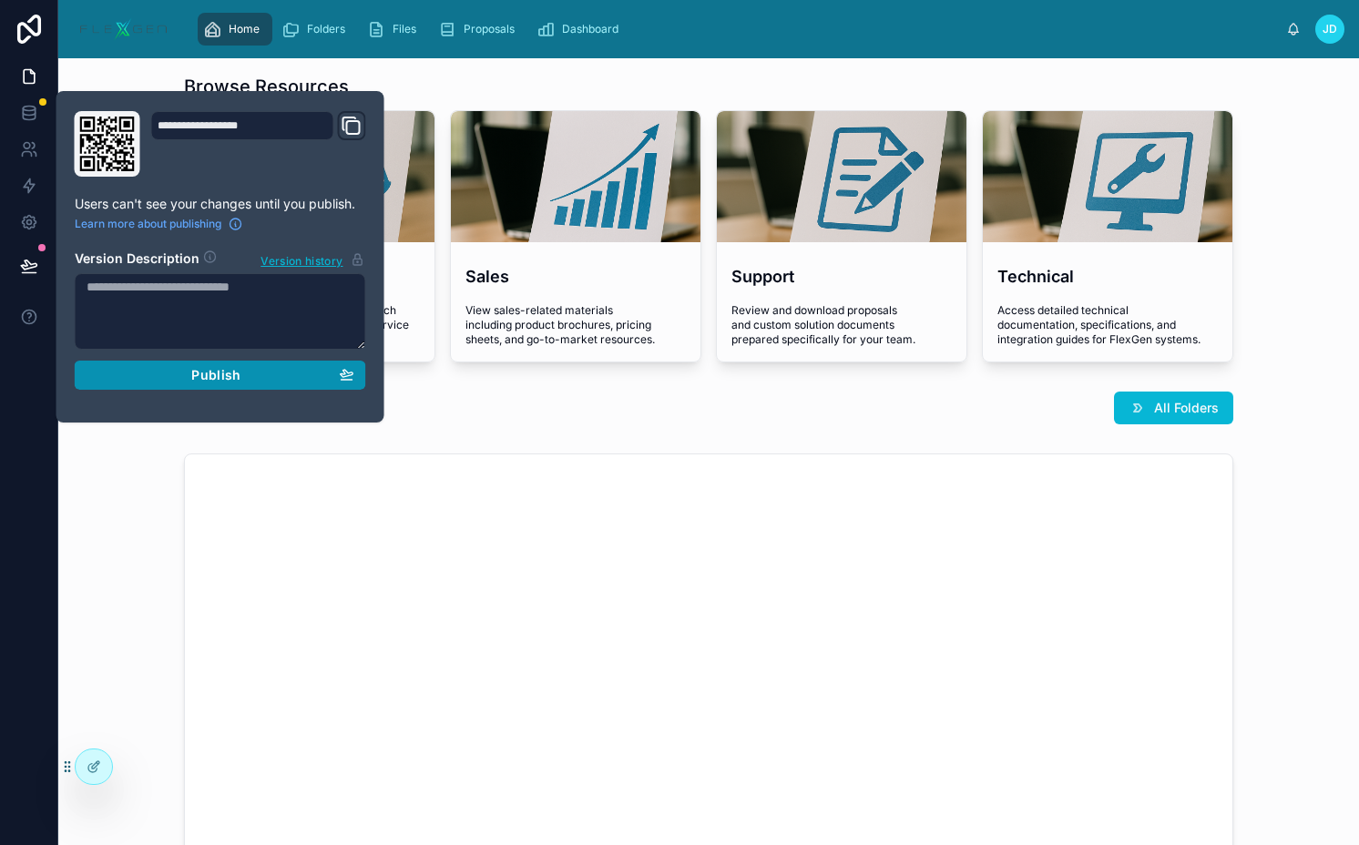
click at [246, 372] on div "Publish" at bounding box center [221, 375] width 268 height 16
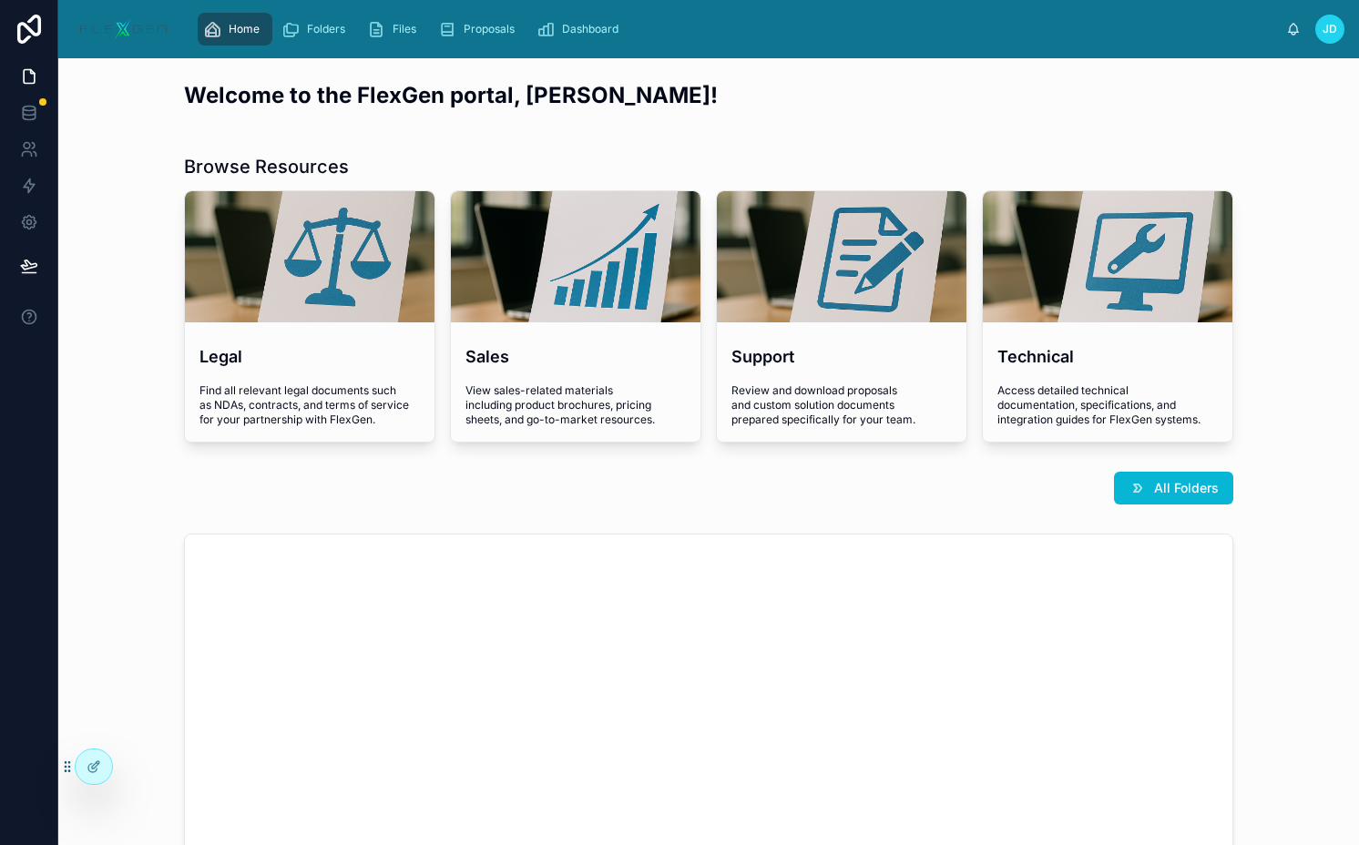
click at [725, 148] on div "Browse Resources Legal Find all relevant legal documents such as NDAs, contract…" at bounding box center [708, 298] width 1271 height 303
click at [573, 250] on div at bounding box center [575, 257] width 249 height 22
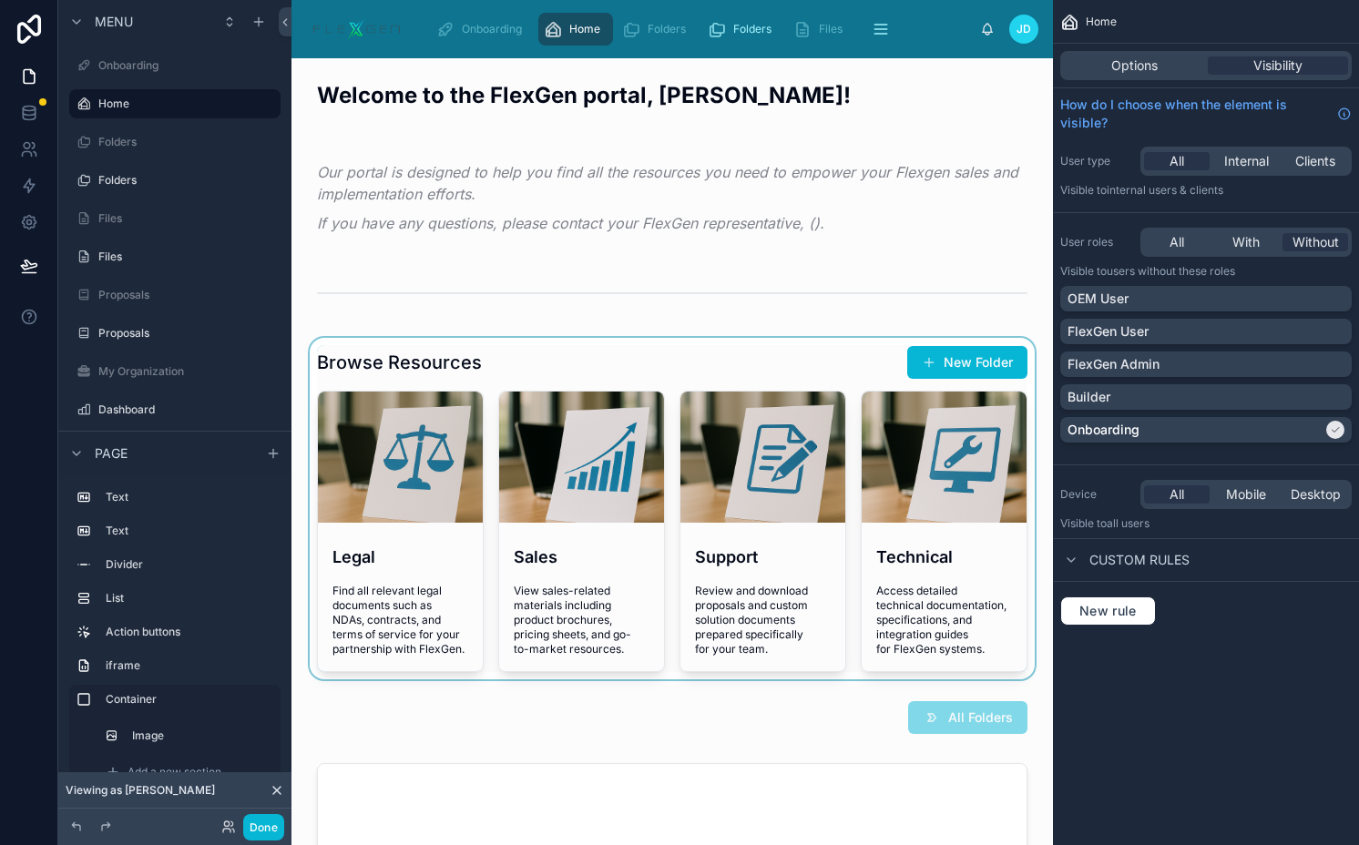
click at [616, 364] on div at bounding box center [672, 508] width 732 height 341
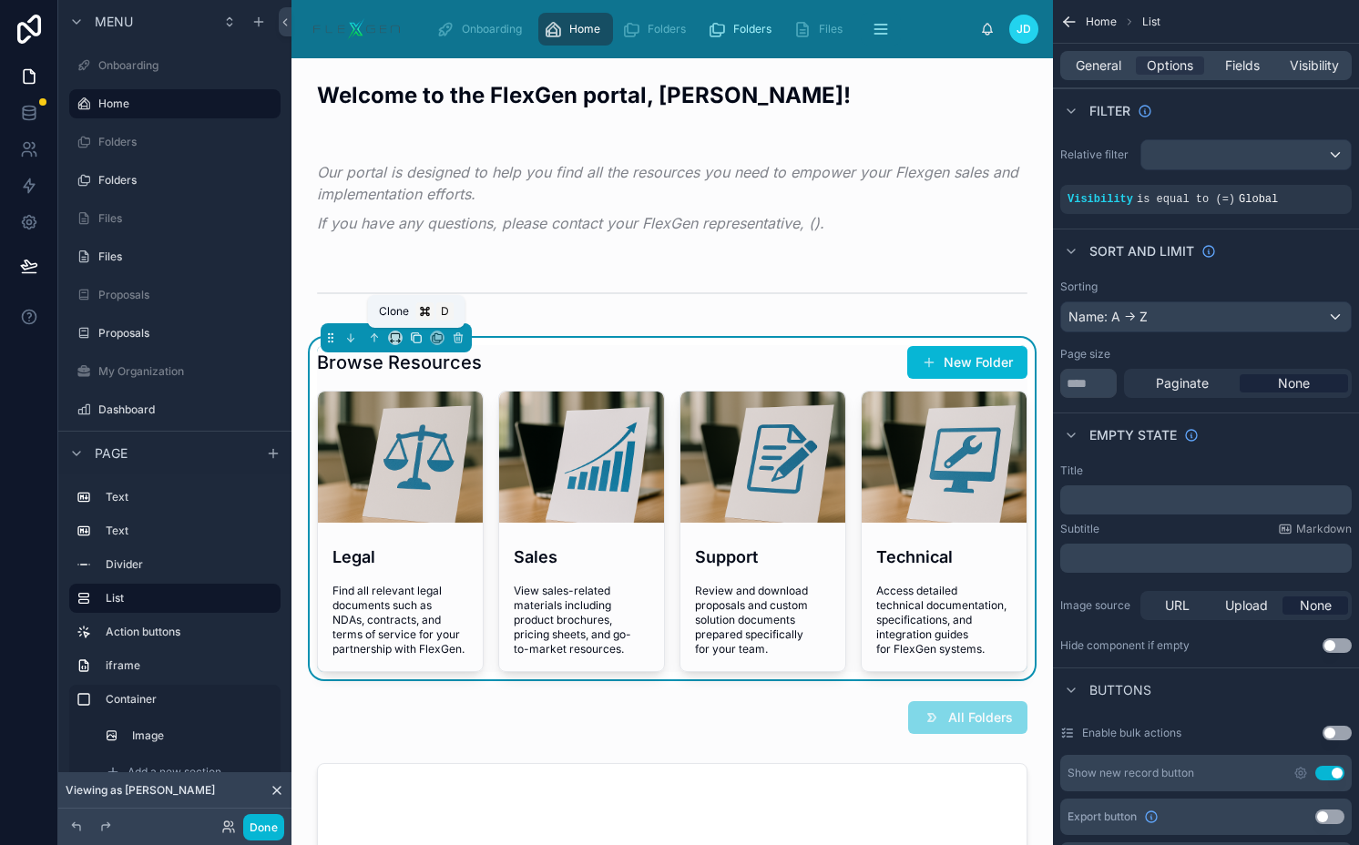
click at [412, 337] on icon at bounding box center [416, 337] width 13 height 13
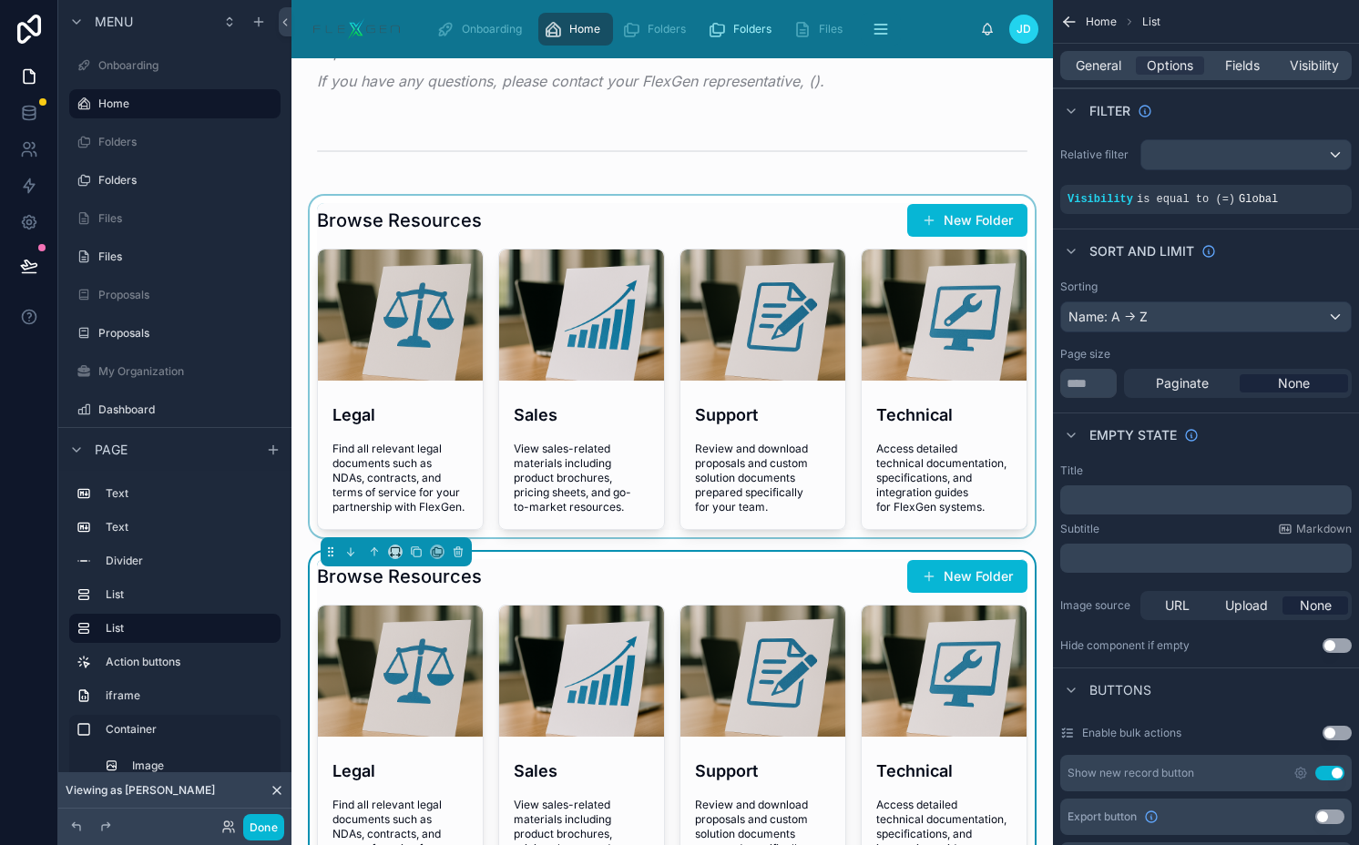
scroll to position [161, 0]
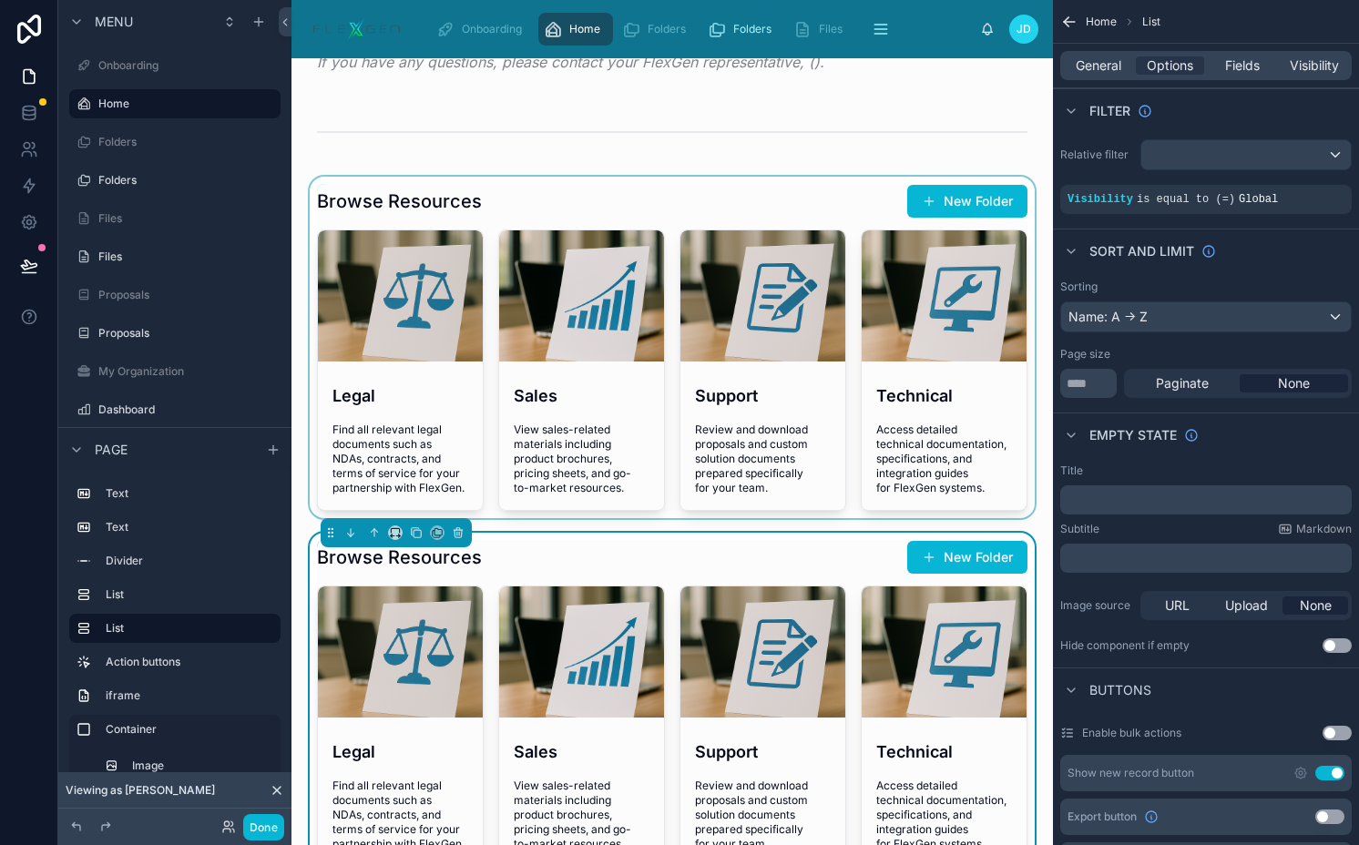
click at [743, 204] on div at bounding box center [672, 347] width 732 height 341
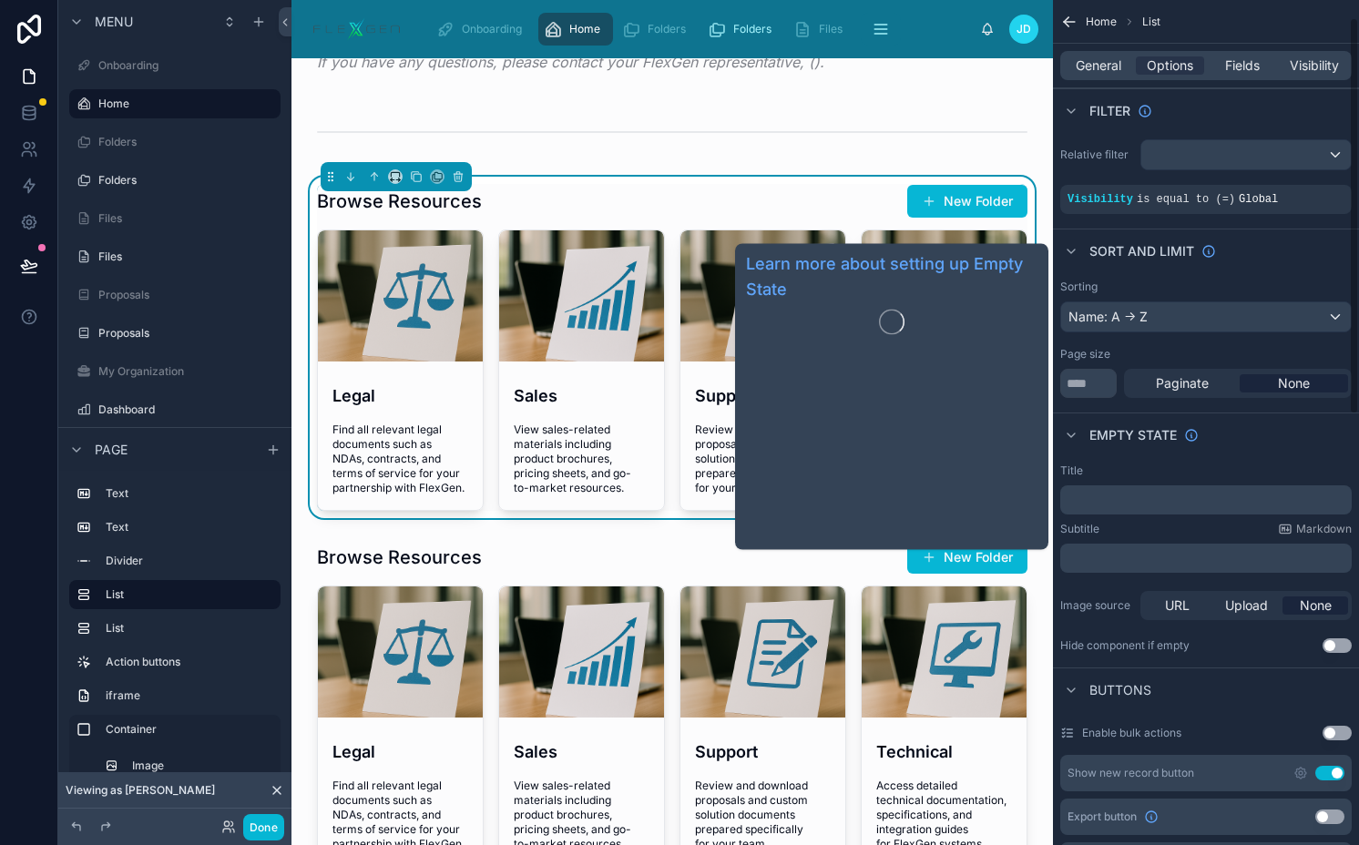
scroll to position [235, 0]
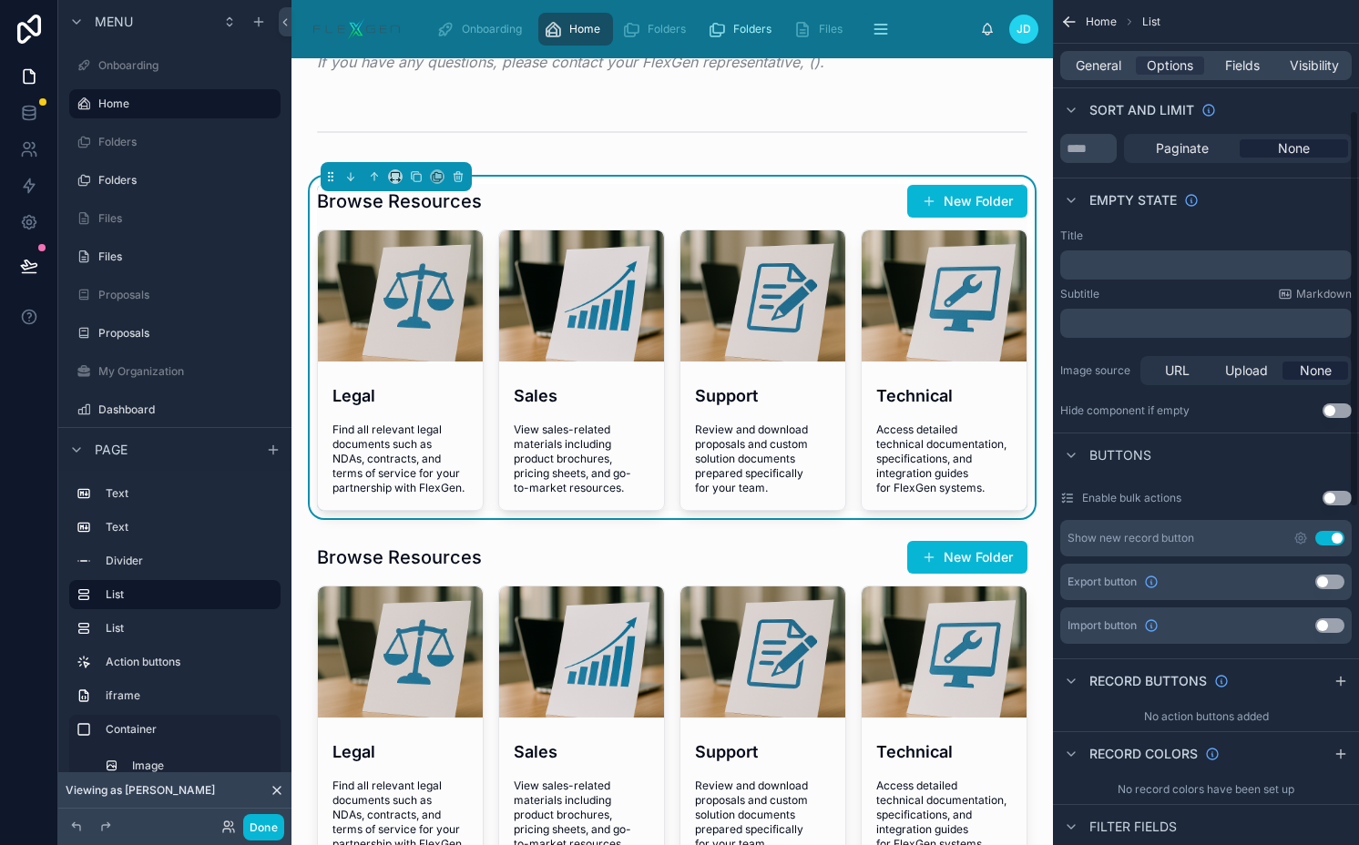
click at [1333, 538] on button "Use setting" at bounding box center [1329, 538] width 29 height 15
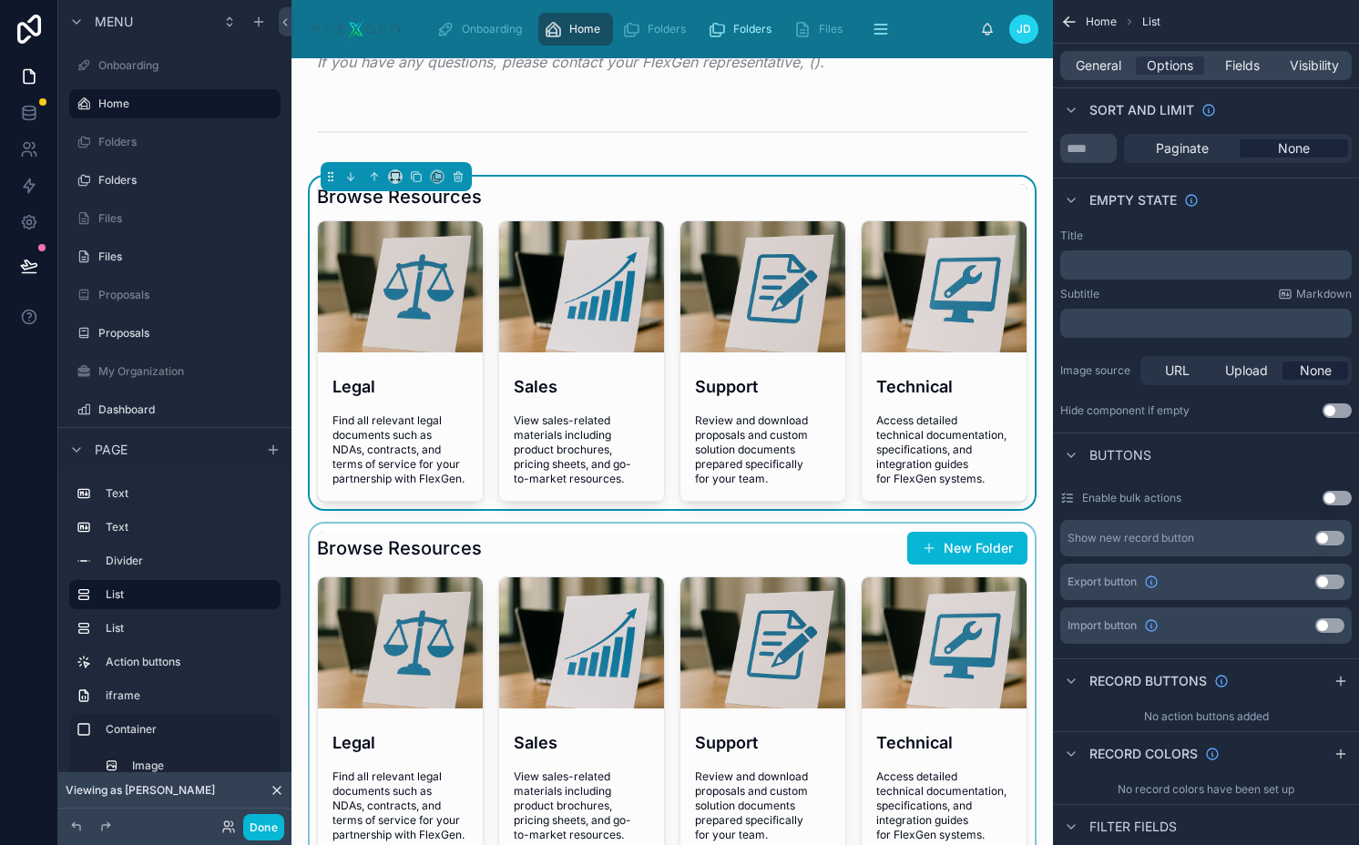
click at [697, 561] on div at bounding box center [672, 694] width 732 height 341
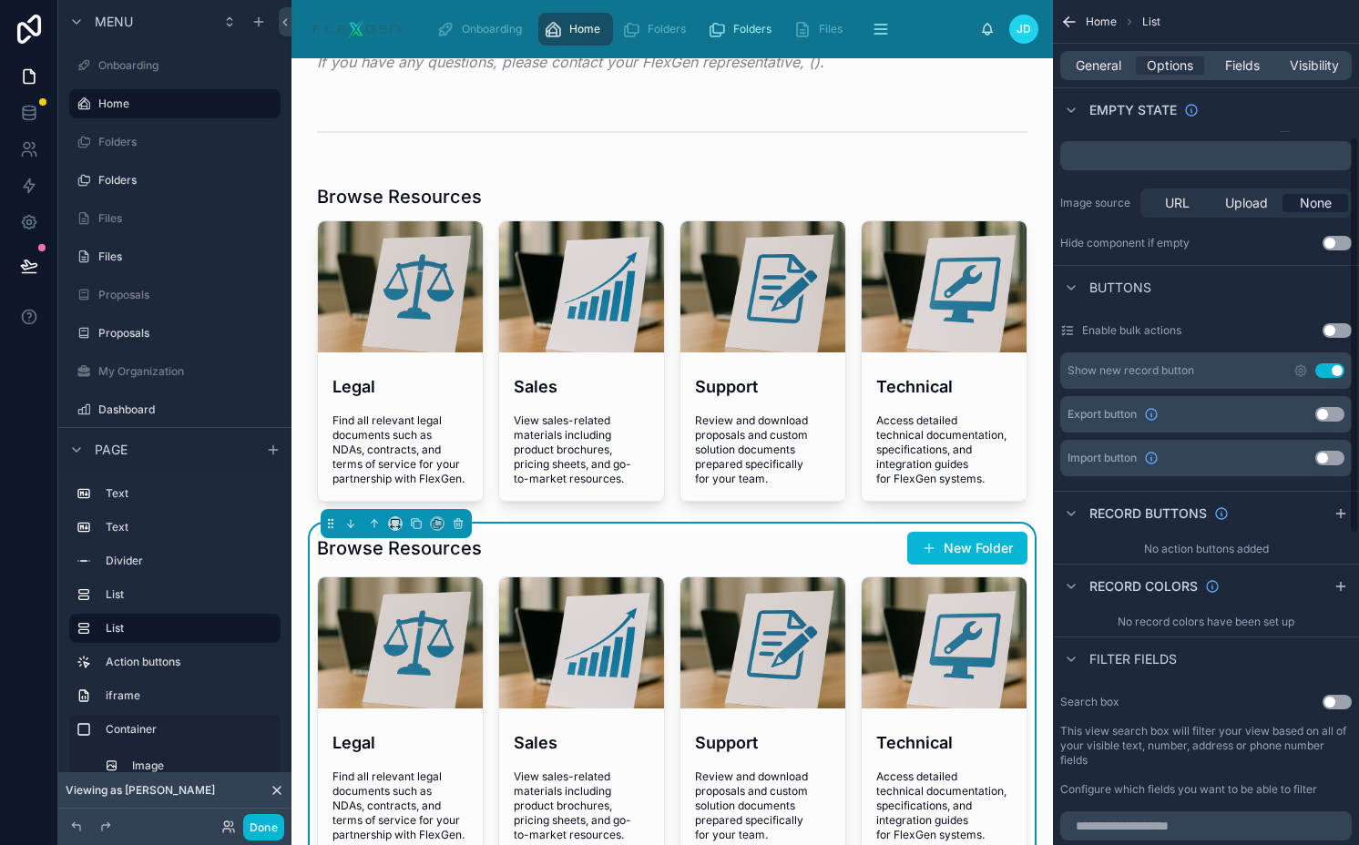
scroll to position [438, 0]
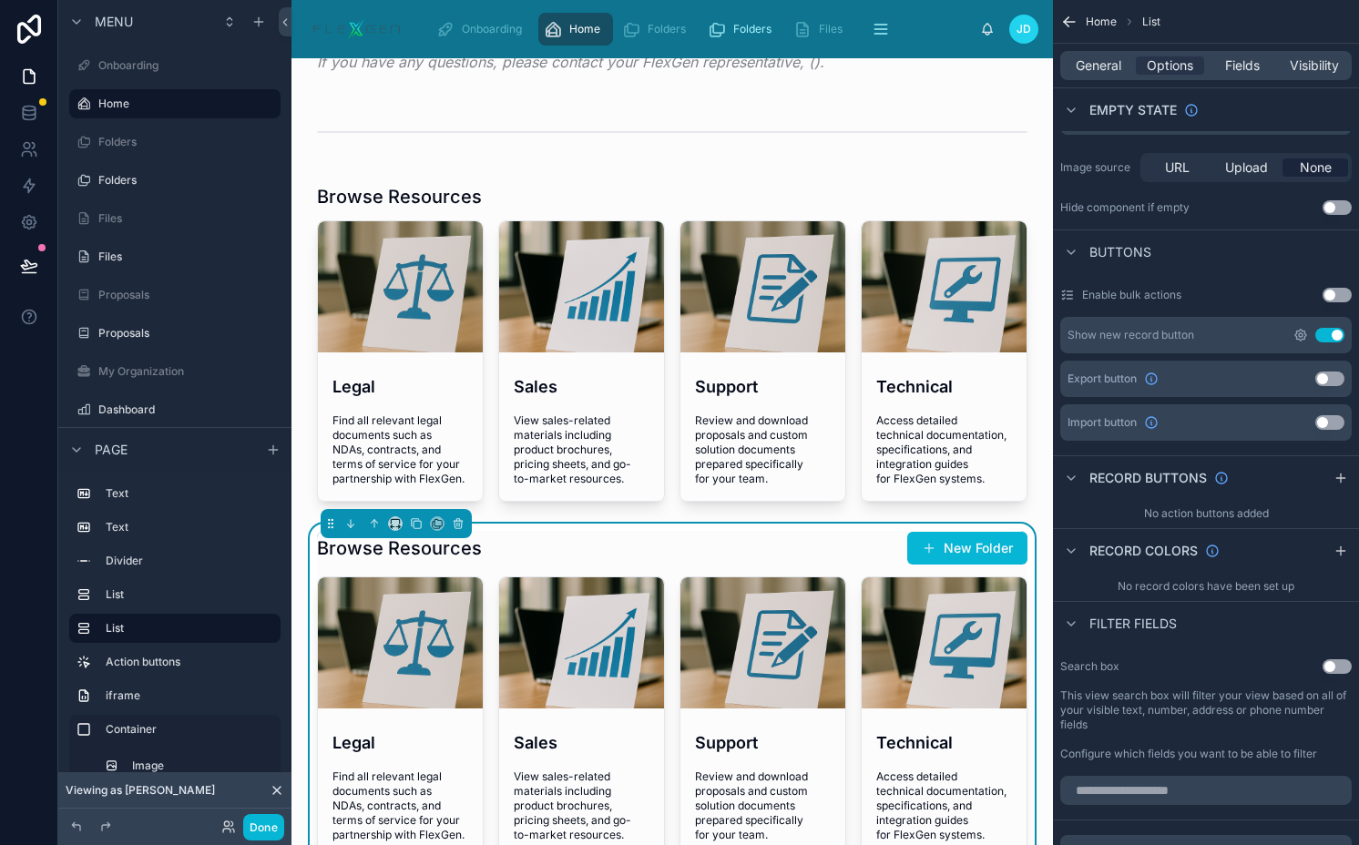
click at [1295, 328] on icon "scrollable content" at bounding box center [1300, 335] width 15 height 15
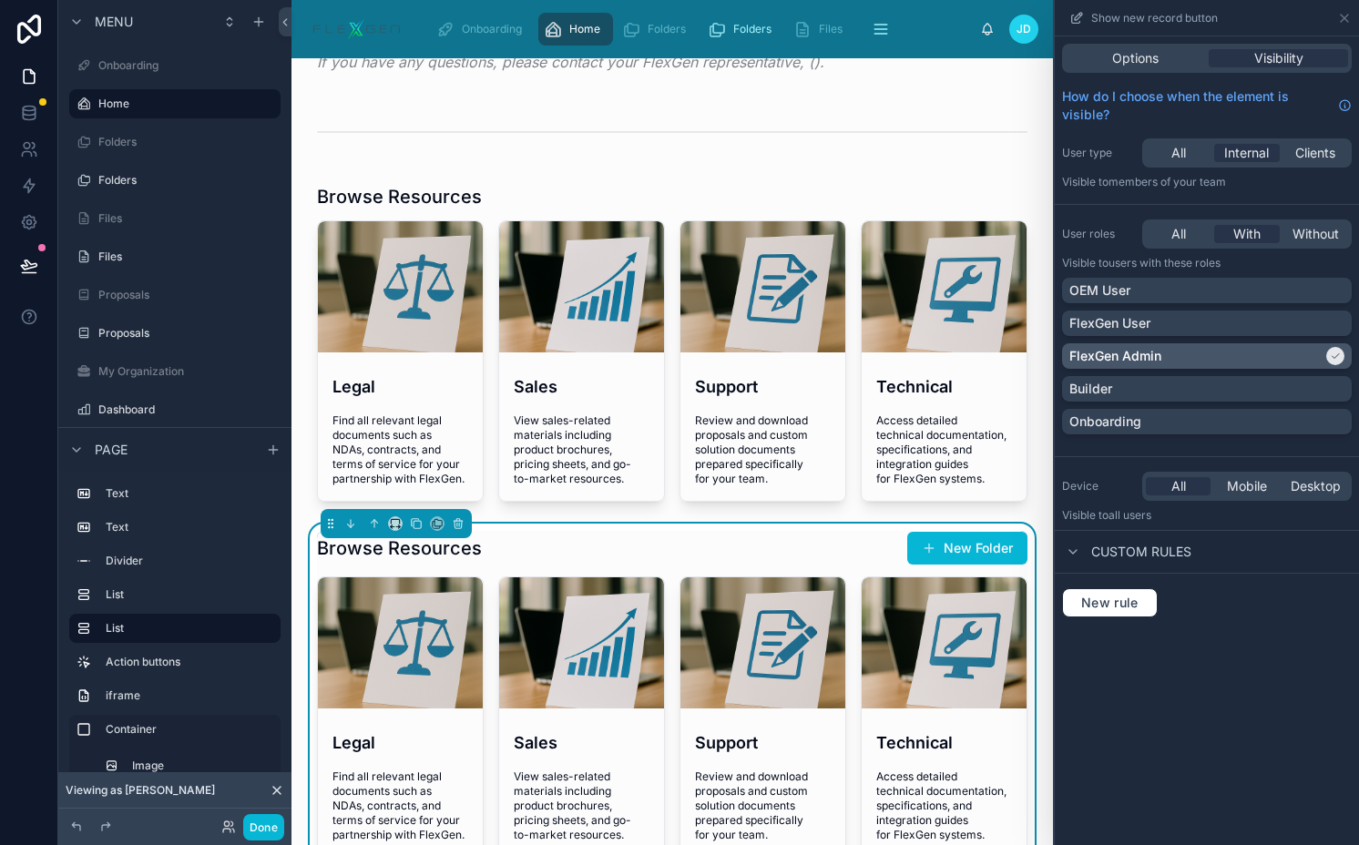
click at [1248, 356] on div "FlexGen Admin" at bounding box center [1195, 356] width 253 height 18
click at [1166, 52] on div "Options" at bounding box center [1134, 58] width 139 height 18
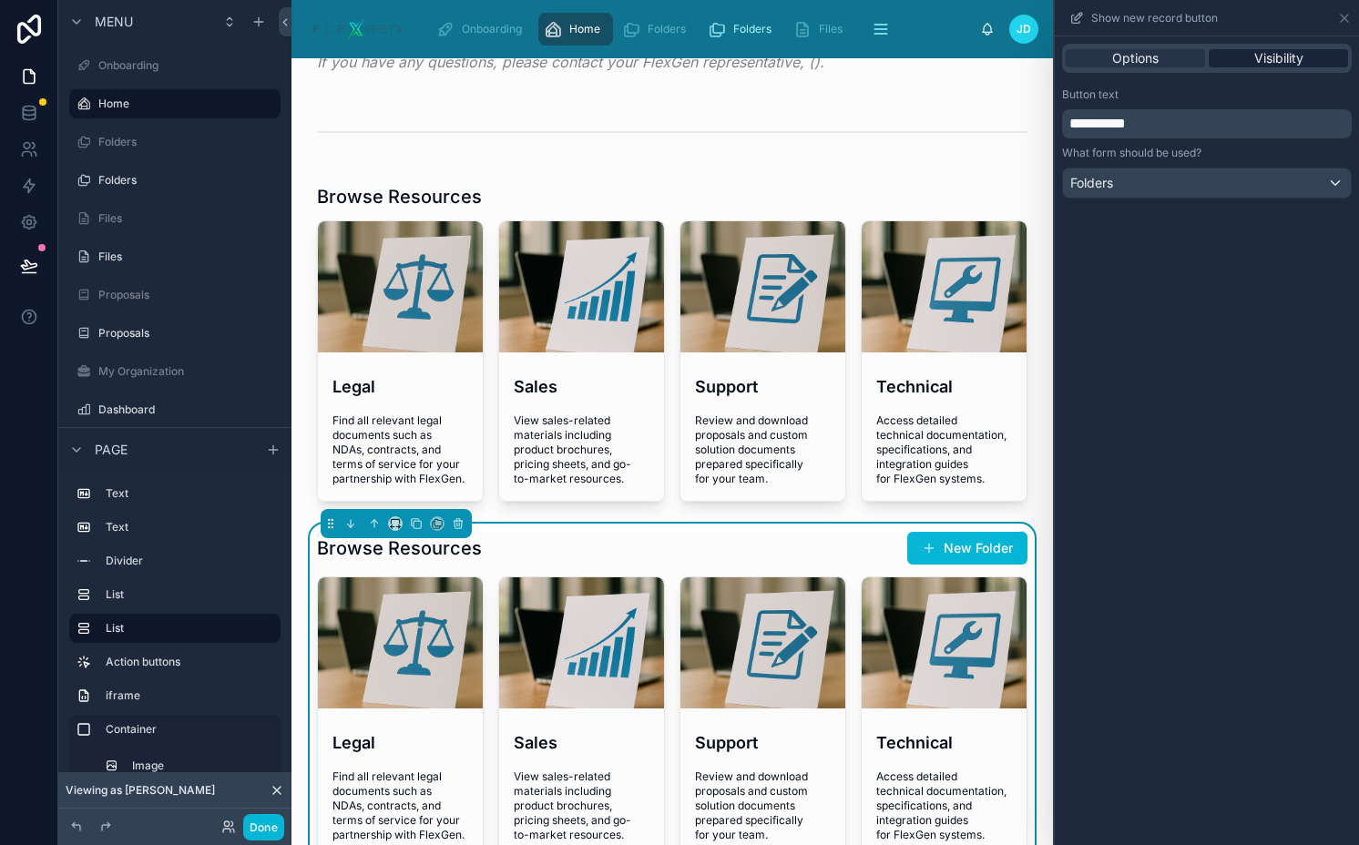
click at [1274, 59] on span "Visibility" at bounding box center [1278, 58] width 49 height 18
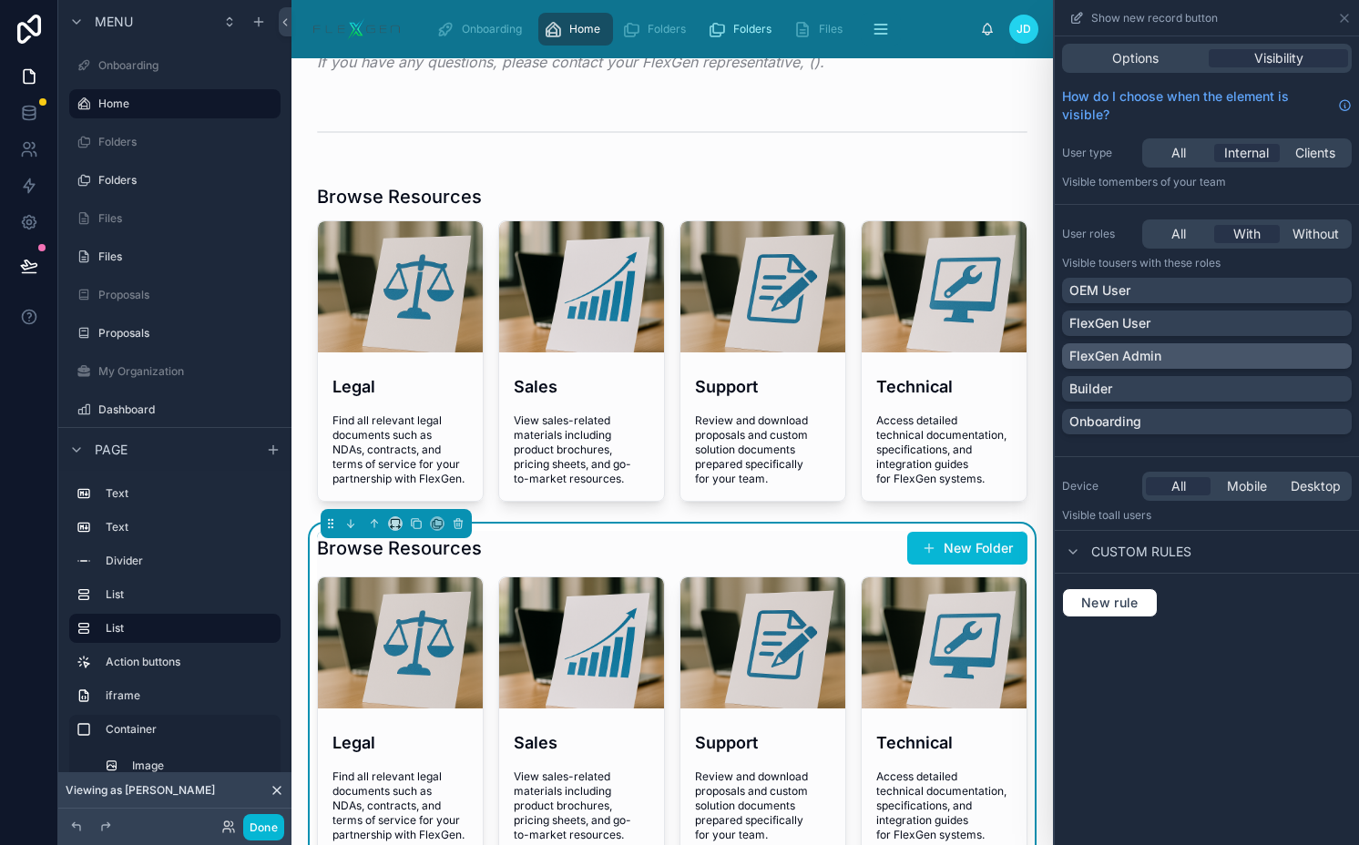
click at [1165, 349] on div "FlexGen Admin" at bounding box center [1206, 356] width 275 height 18
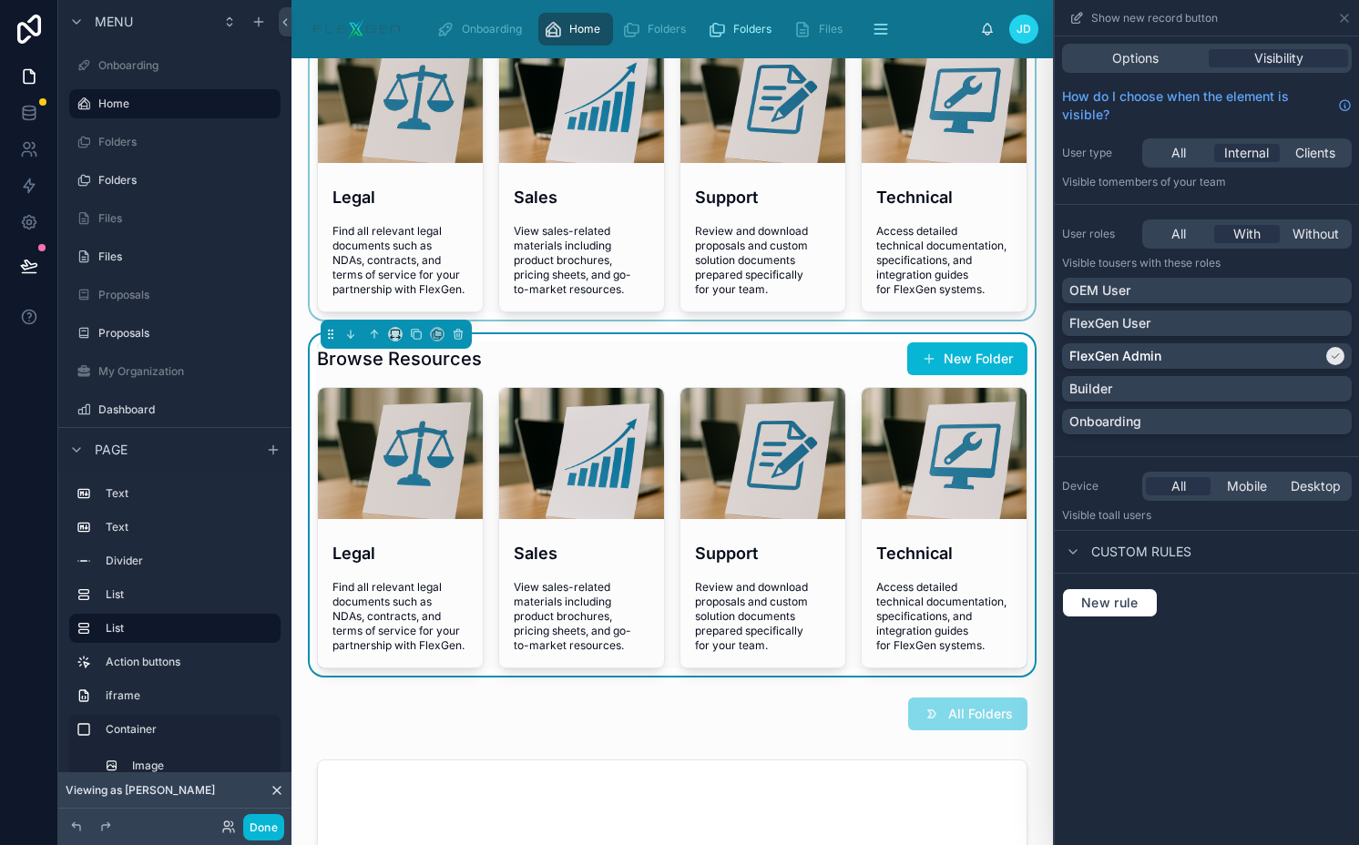
scroll to position [378, 0]
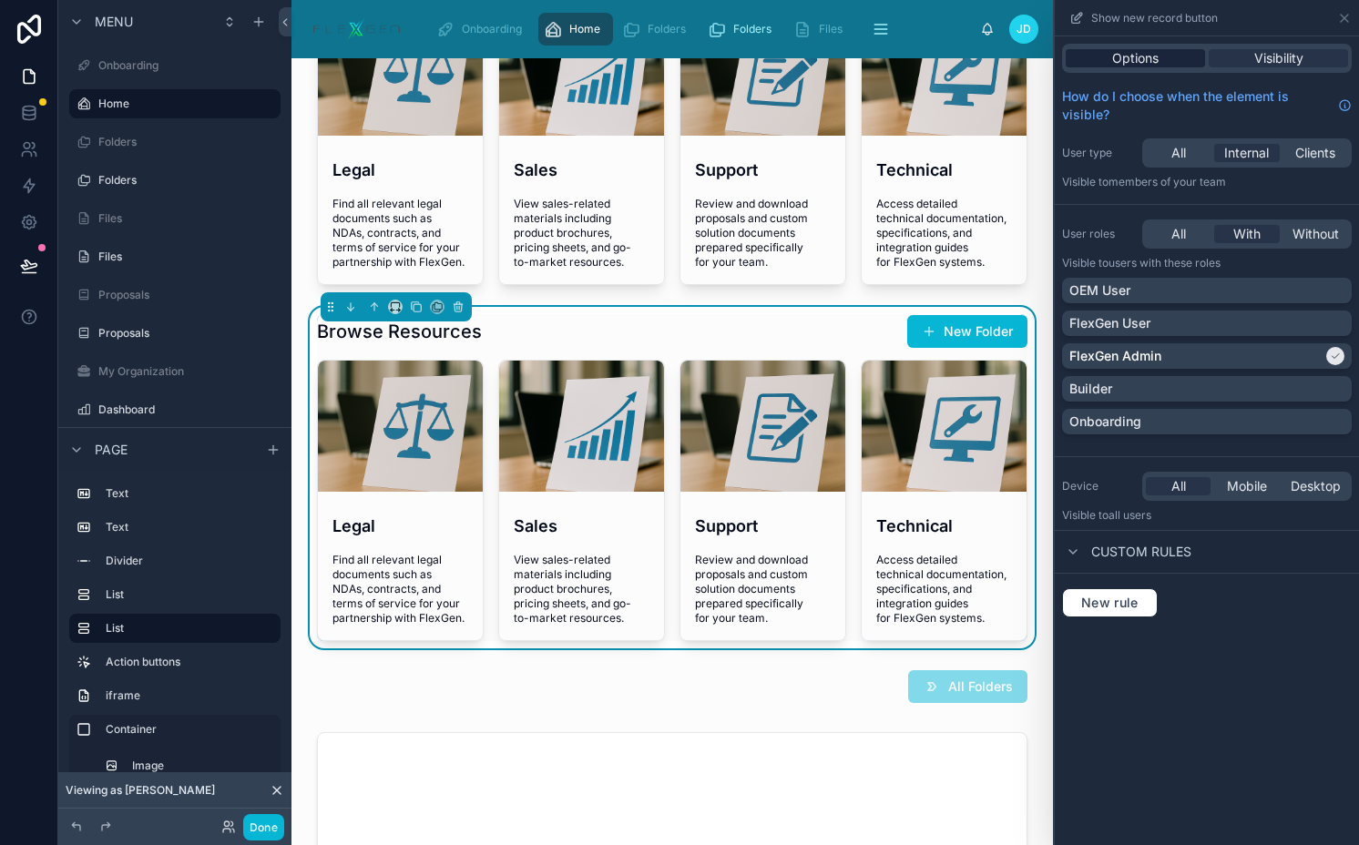
click at [1107, 51] on div "Options" at bounding box center [1134, 58] width 139 height 18
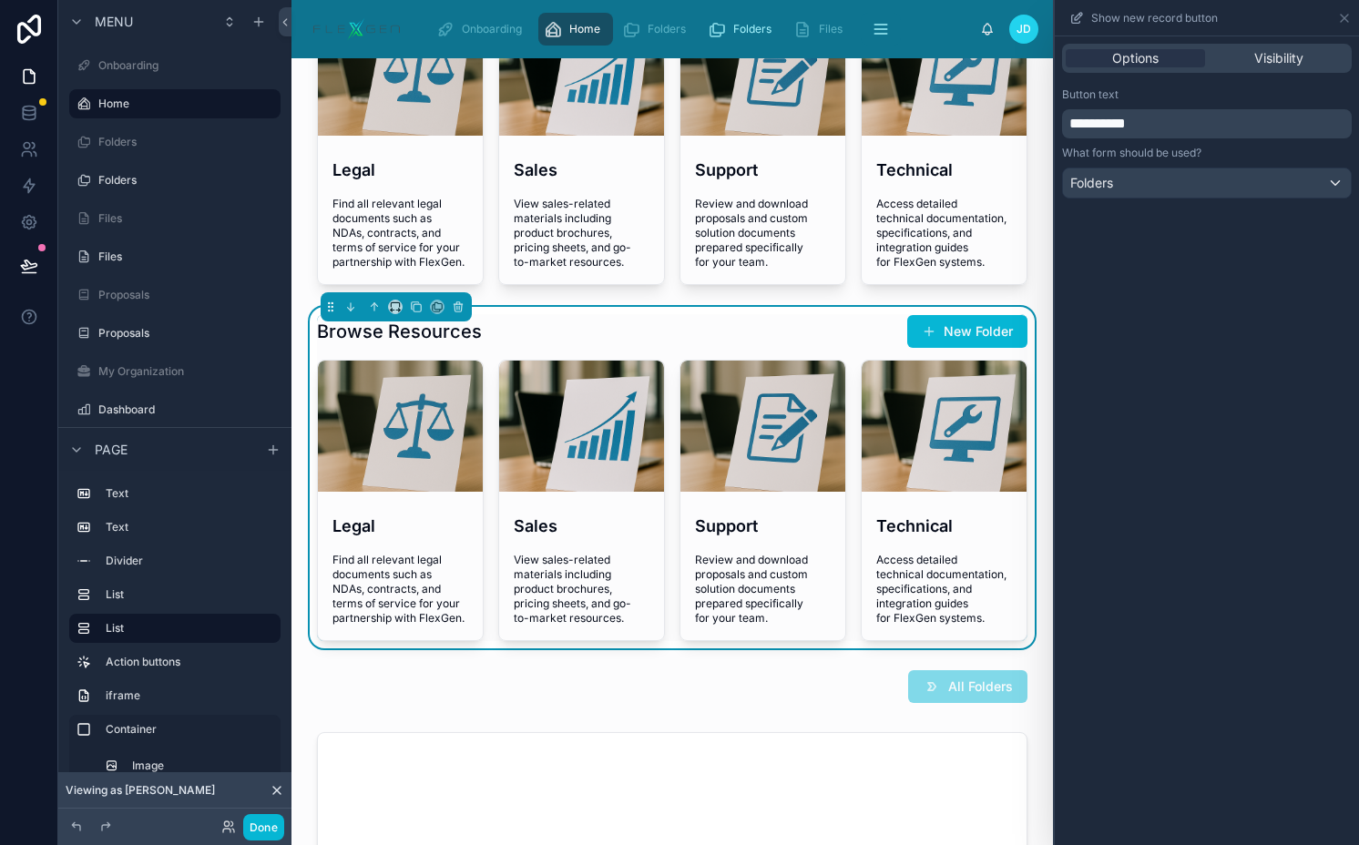
click at [708, 349] on div "Browse Resources New Folder" at bounding box center [672, 331] width 710 height 35
click at [756, 340] on div "Browse Resources New Folder" at bounding box center [672, 331] width 710 height 35
click at [1341, 16] on icon at bounding box center [1344, 18] width 15 height 15
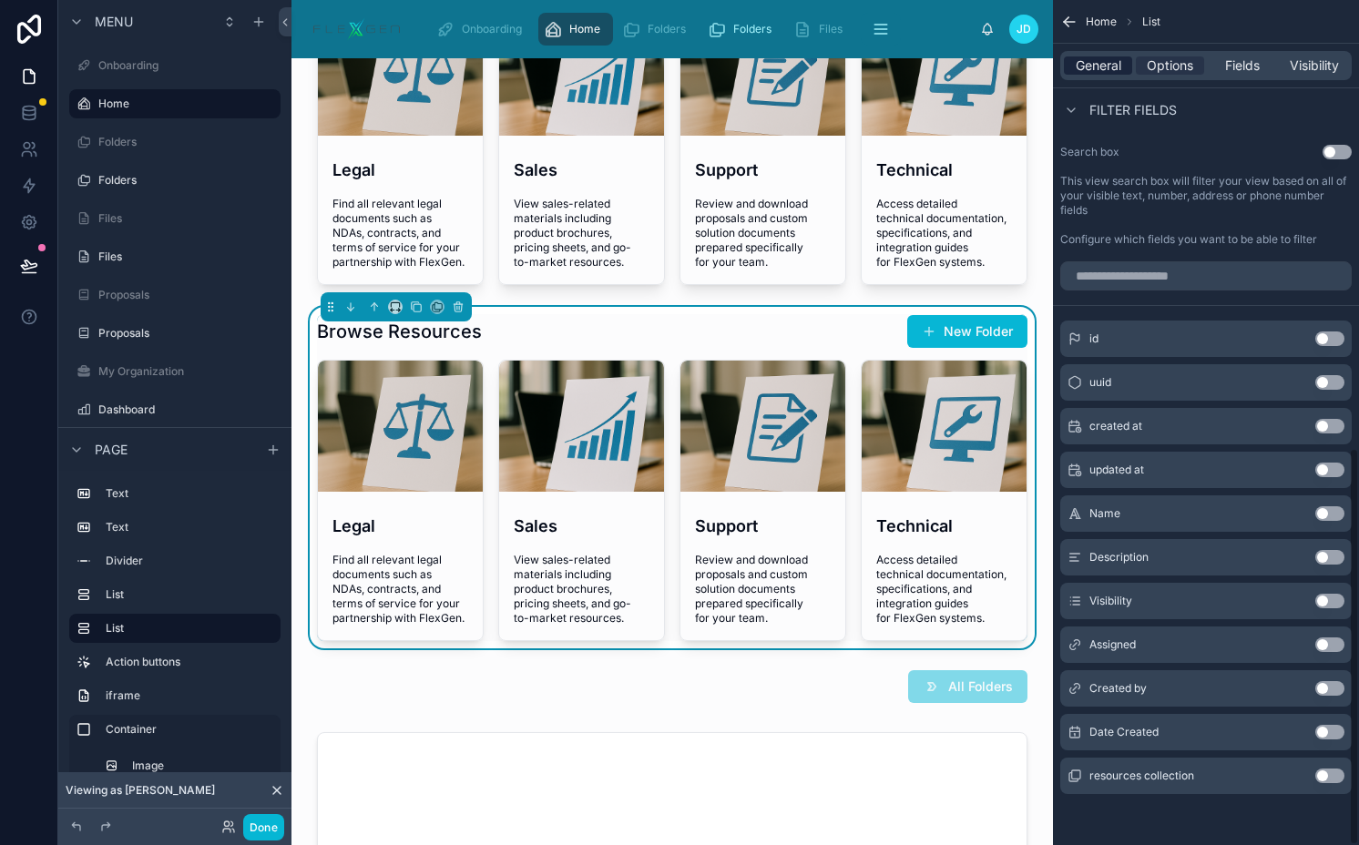
click at [1098, 58] on span "General" at bounding box center [1098, 65] width 46 height 18
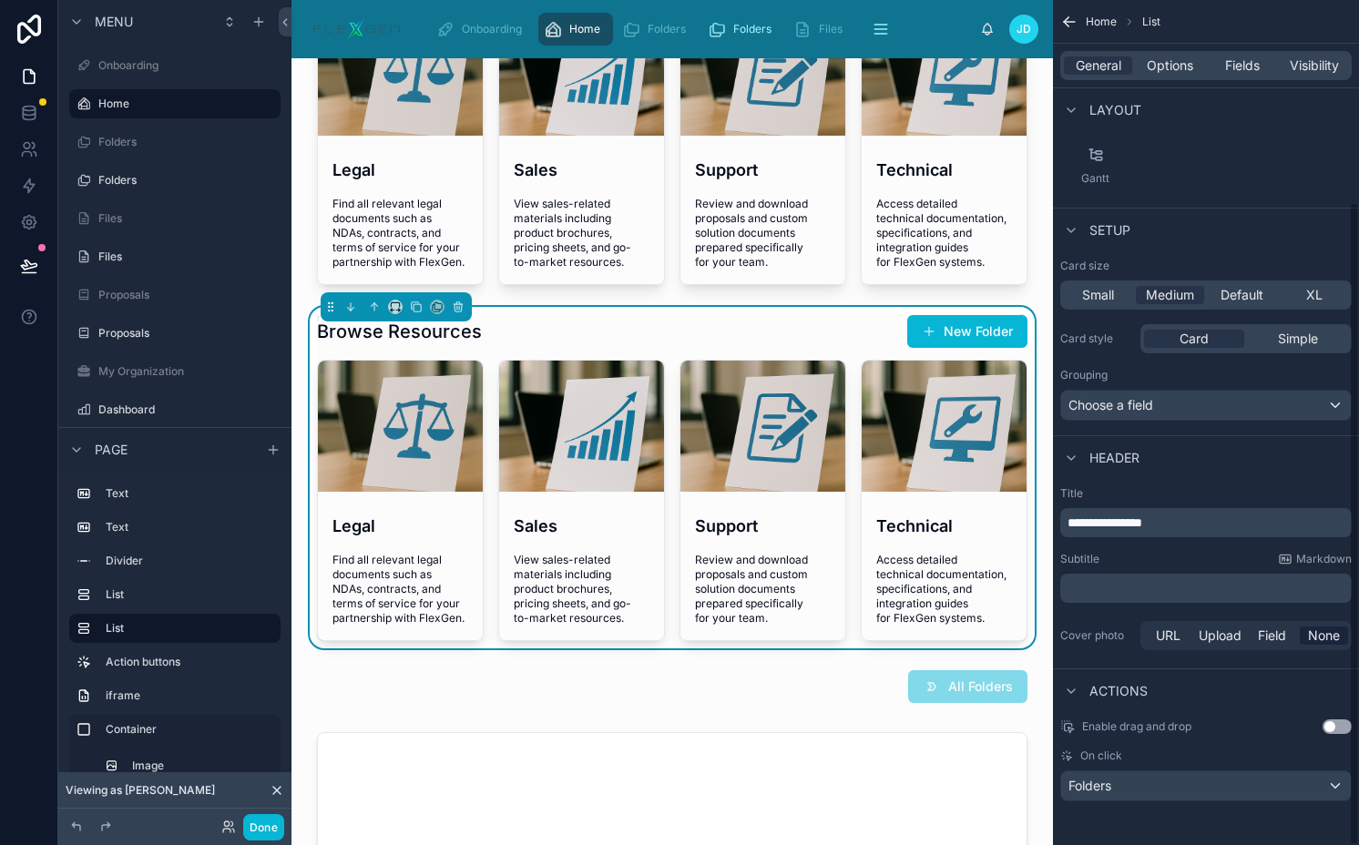
click at [784, 342] on div "Browse Resources New Folder" at bounding box center [672, 331] width 710 height 35
click at [1130, 788] on div "Folders" at bounding box center [1206, 785] width 290 height 29
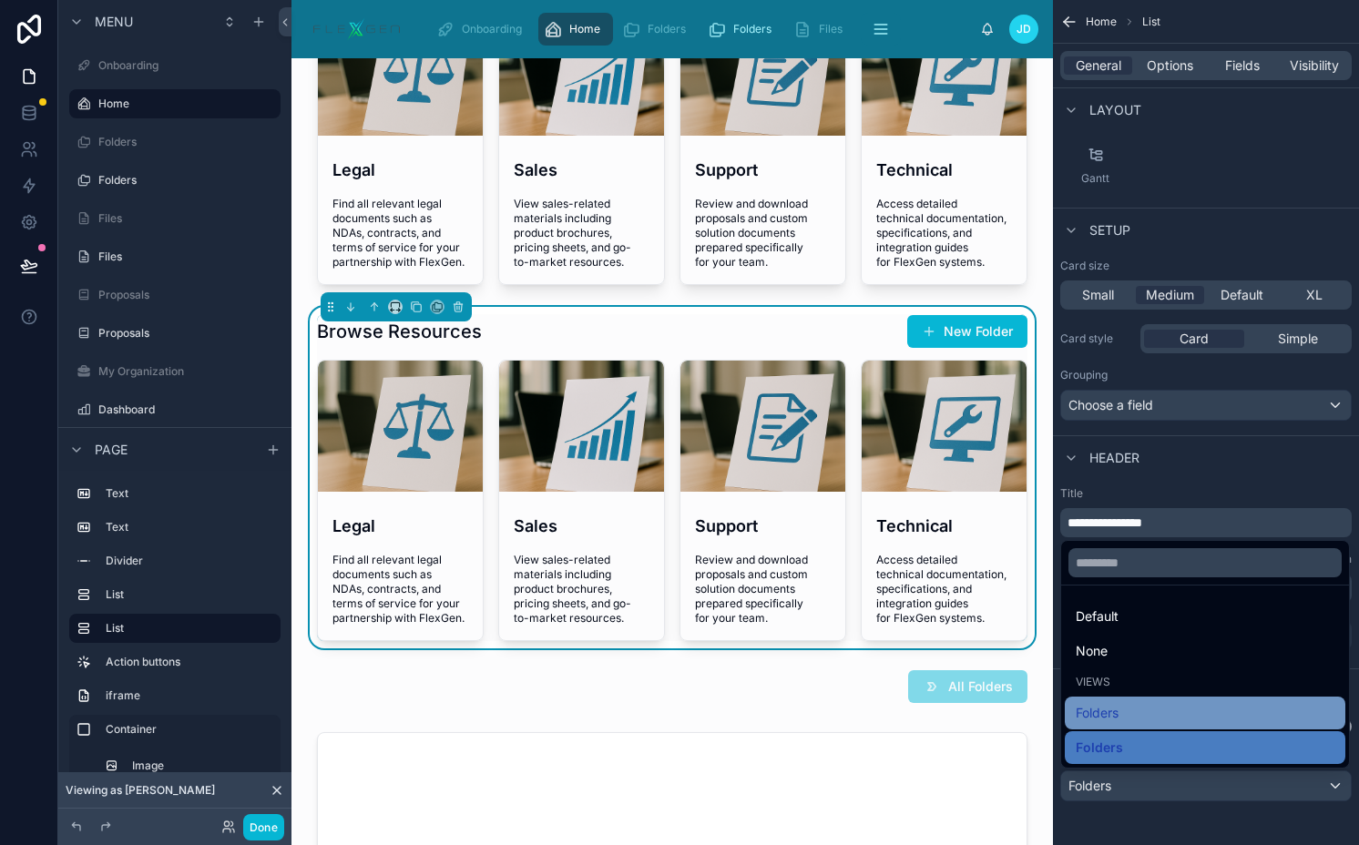
click at [1117, 719] on span "Folders" at bounding box center [1096, 713] width 43 height 22
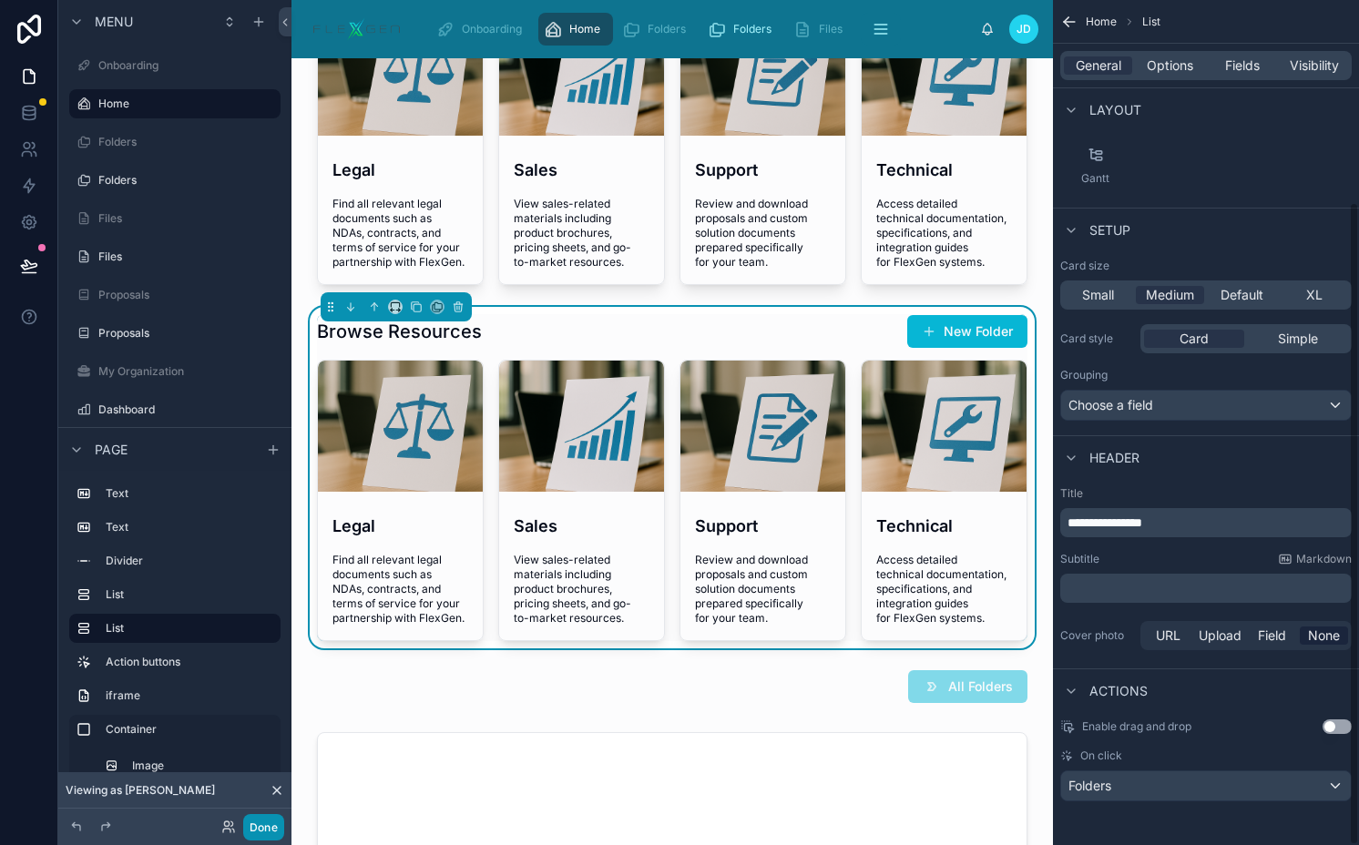
click at [273, 826] on button "Done" at bounding box center [263, 827] width 41 height 26
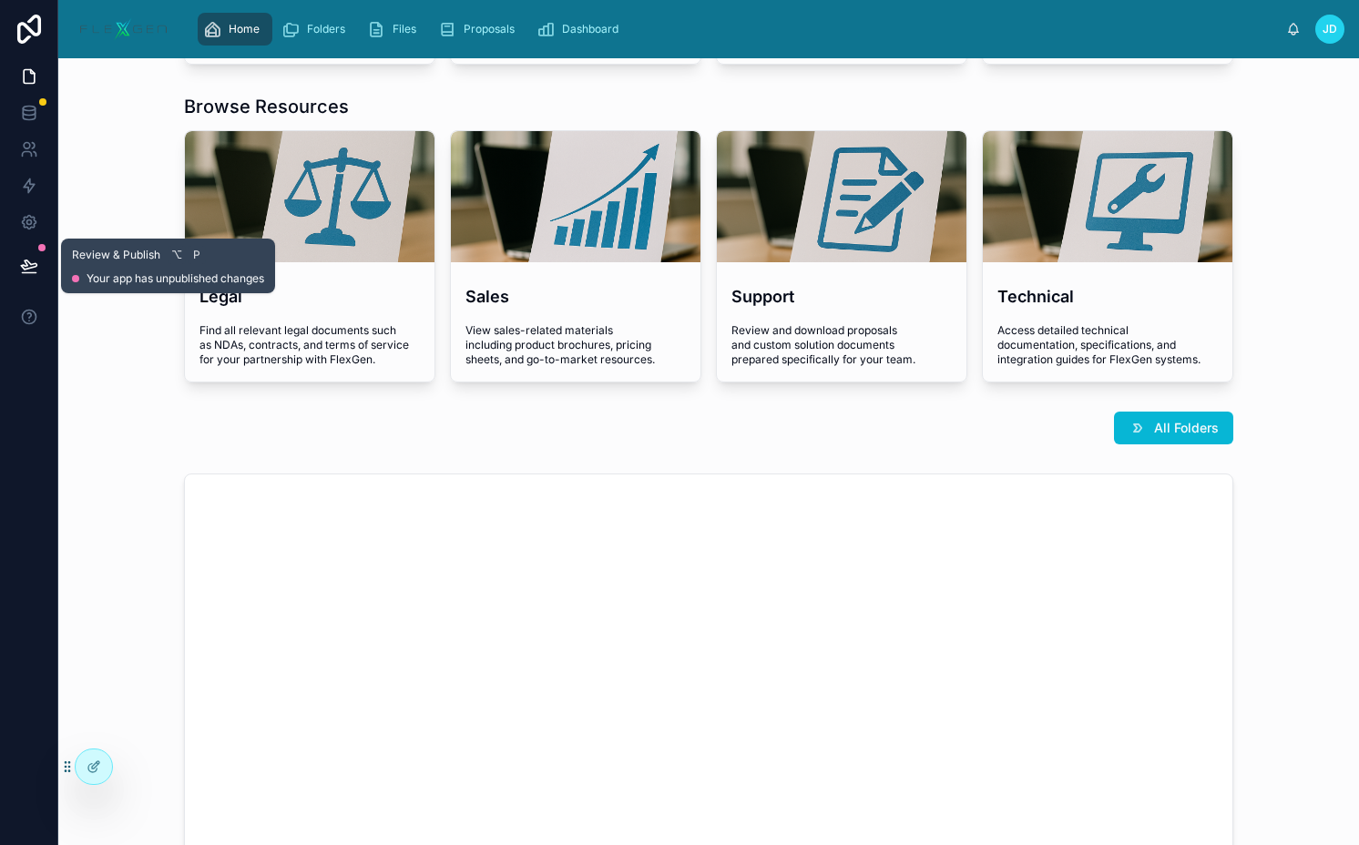
click at [14, 278] on button at bounding box center [29, 265] width 40 height 51
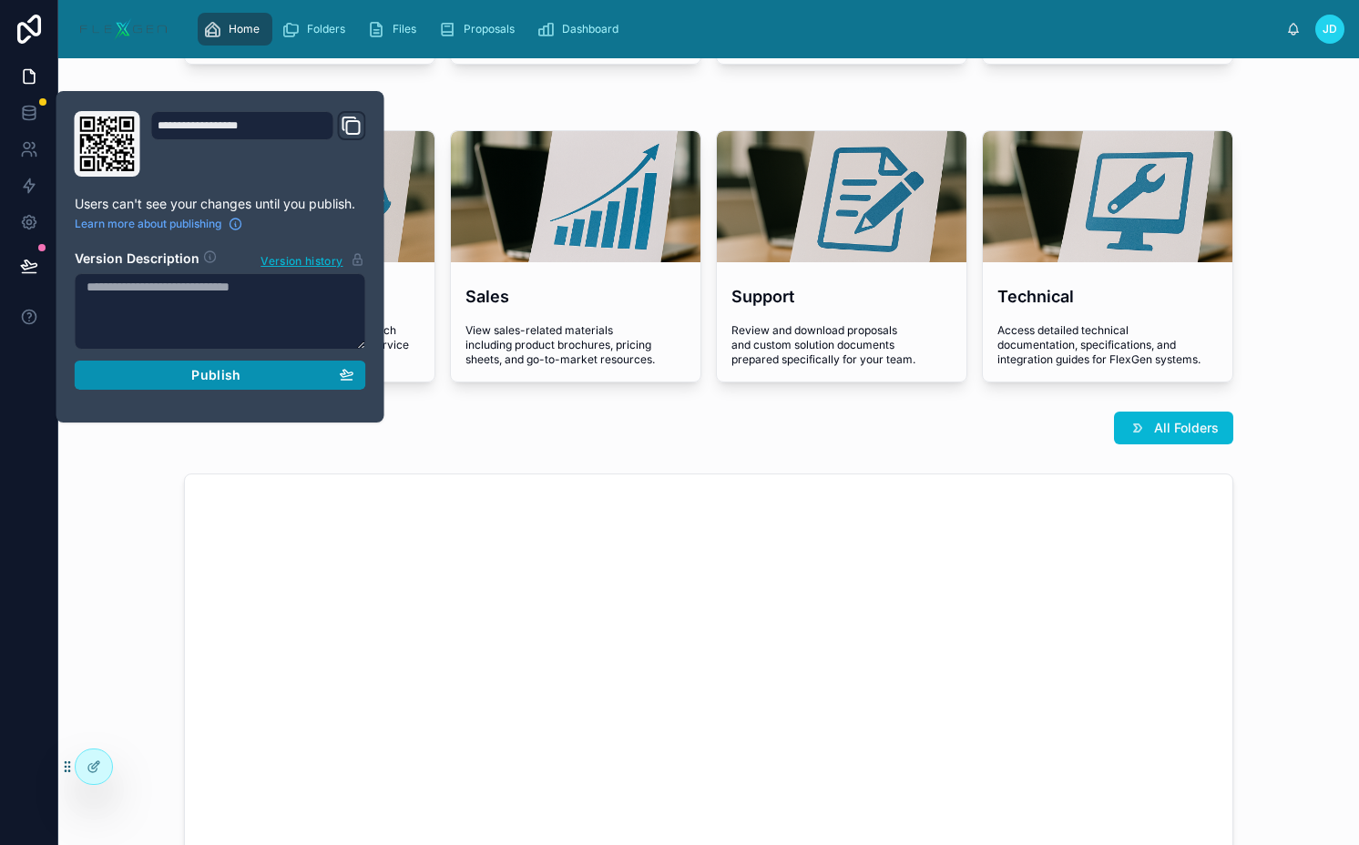
click at [178, 366] on button "Publish" at bounding box center [220, 375] width 291 height 29
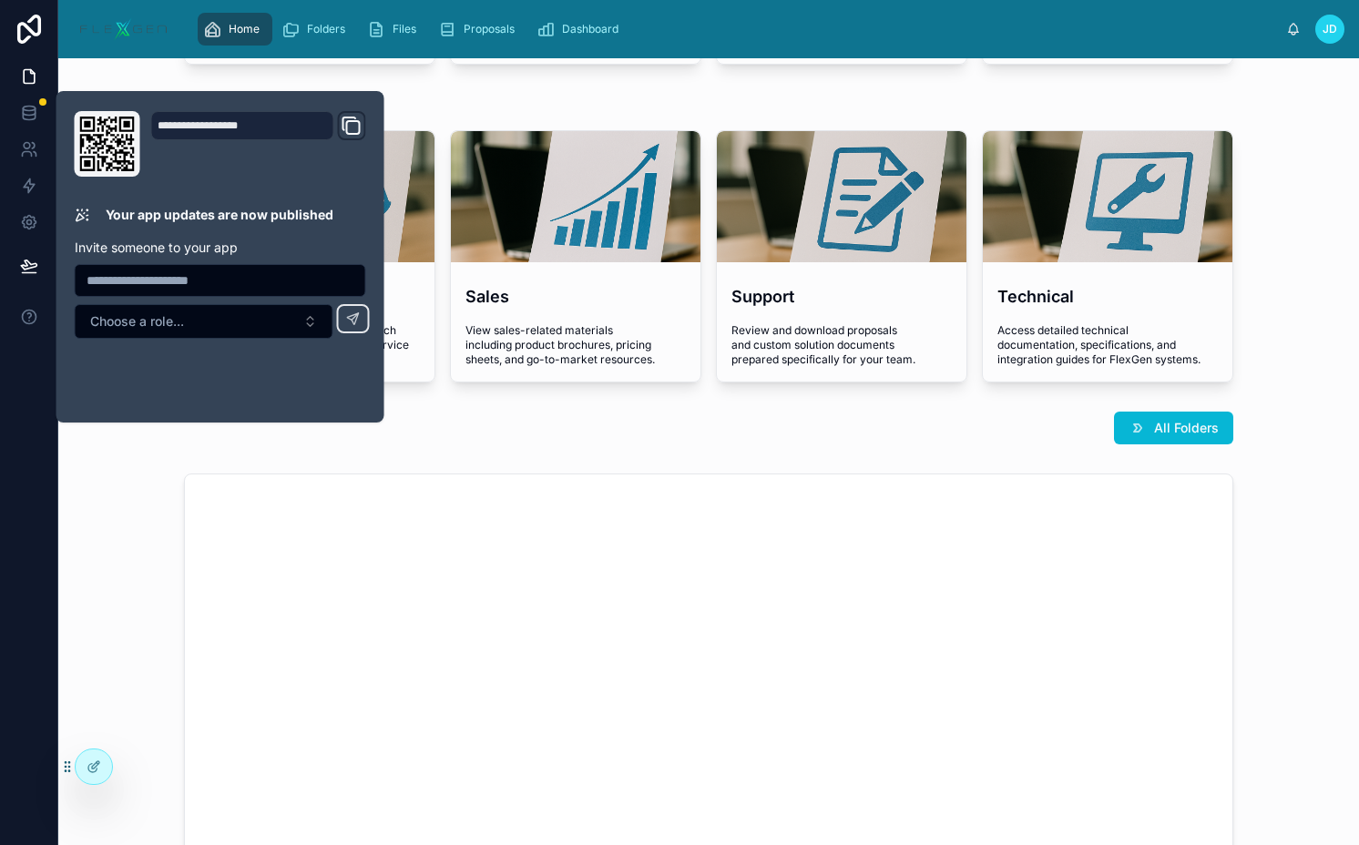
click at [537, 412] on div "All Folders" at bounding box center [708, 428] width 1049 height 33
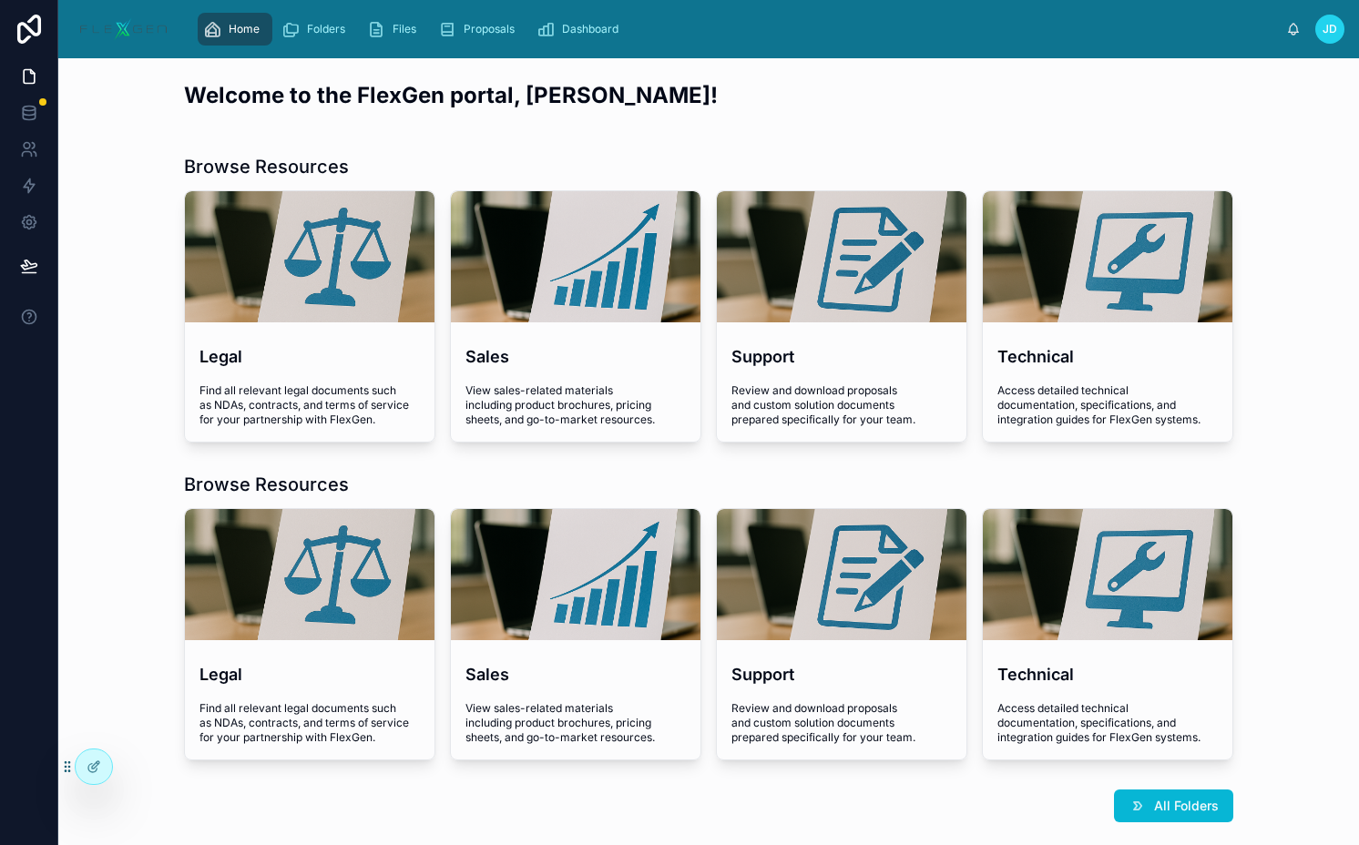
click at [1342, 27] on div "JD" at bounding box center [1329, 29] width 29 height 29
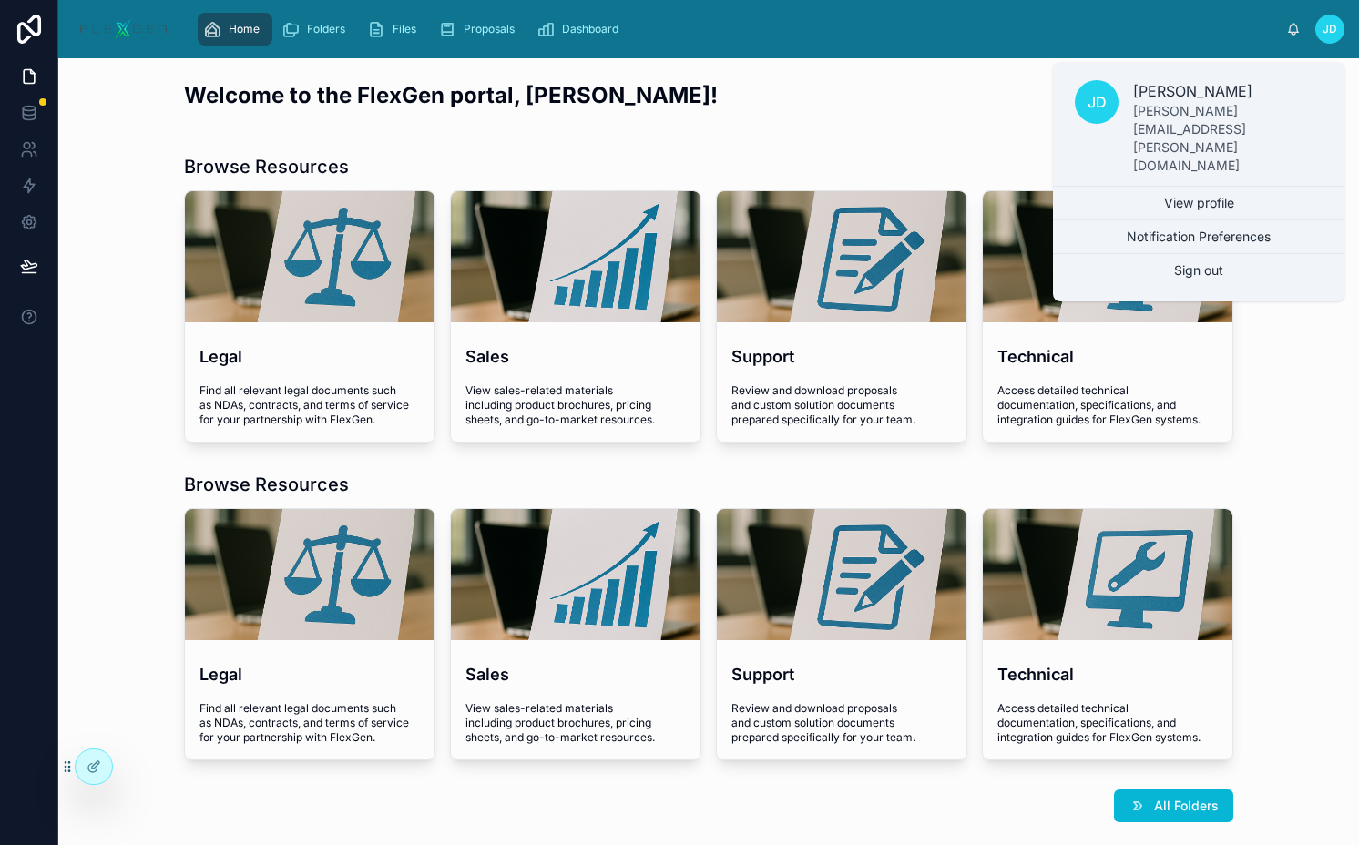
click at [1342, 27] on div "JD" at bounding box center [1329, 29] width 29 height 29
click at [907, 123] on div "Welcome to the FlexGen portal, [PERSON_NAME]!" at bounding box center [708, 102] width 1271 height 59
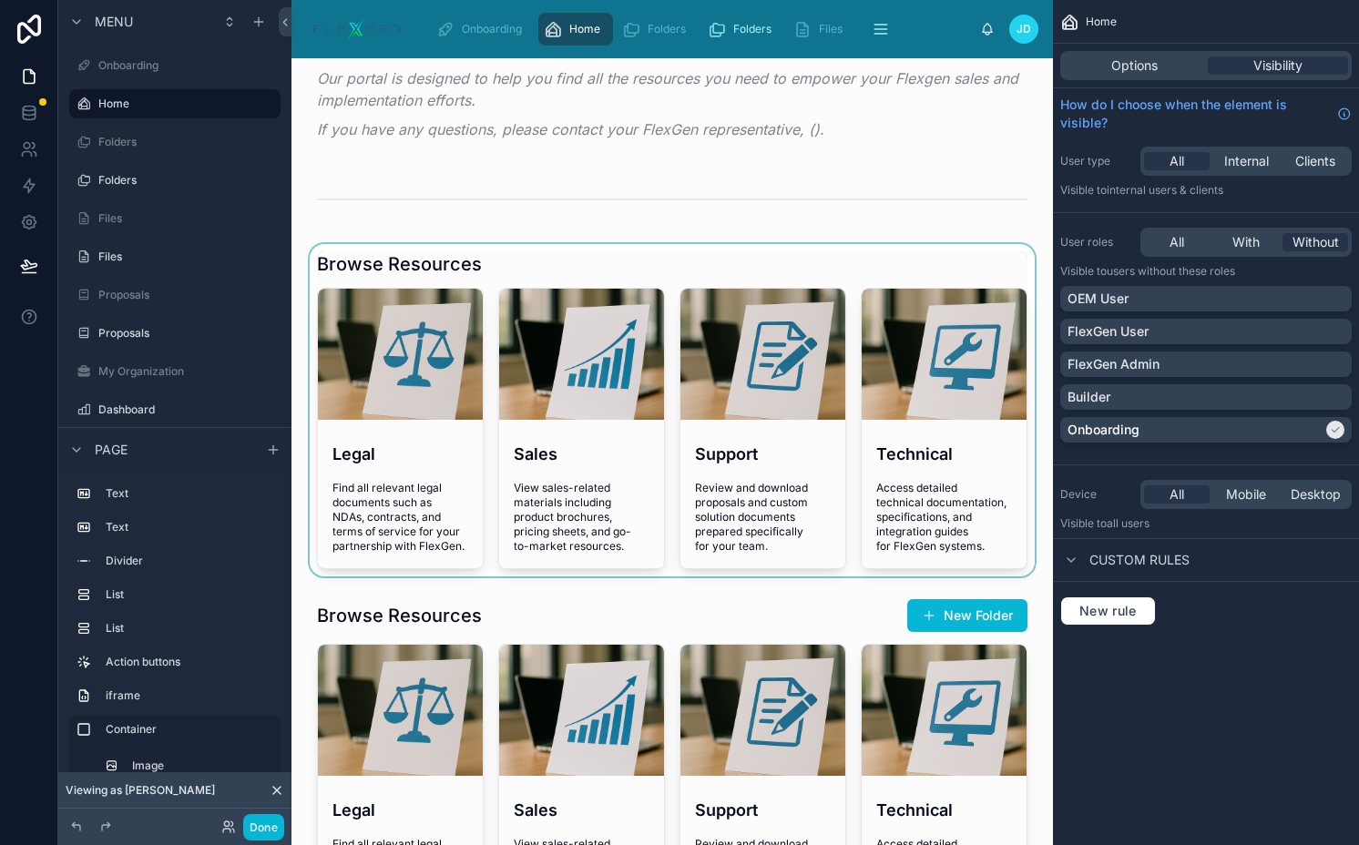
scroll to position [221, 0]
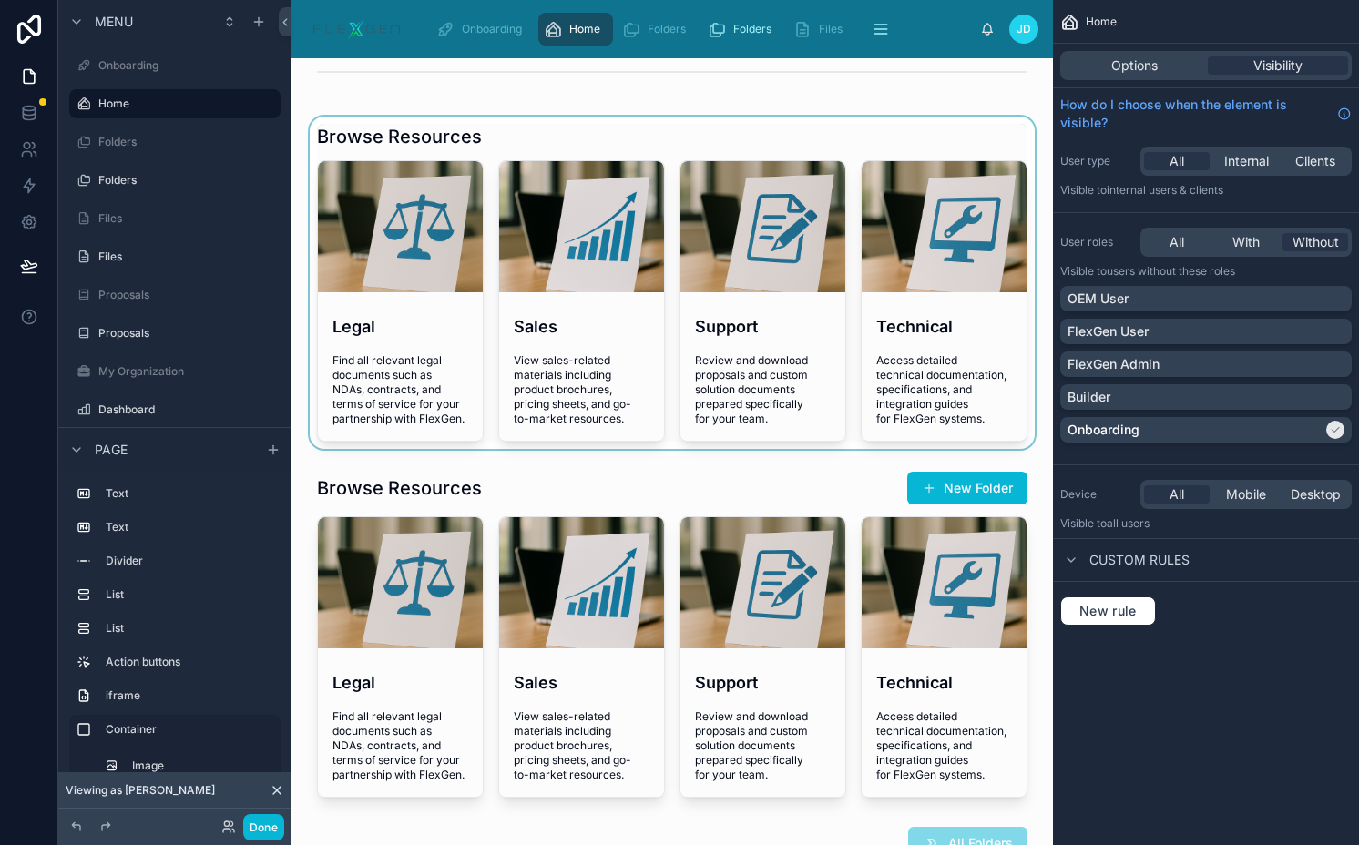
click at [660, 311] on div at bounding box center [672, 283] width 732 height 332
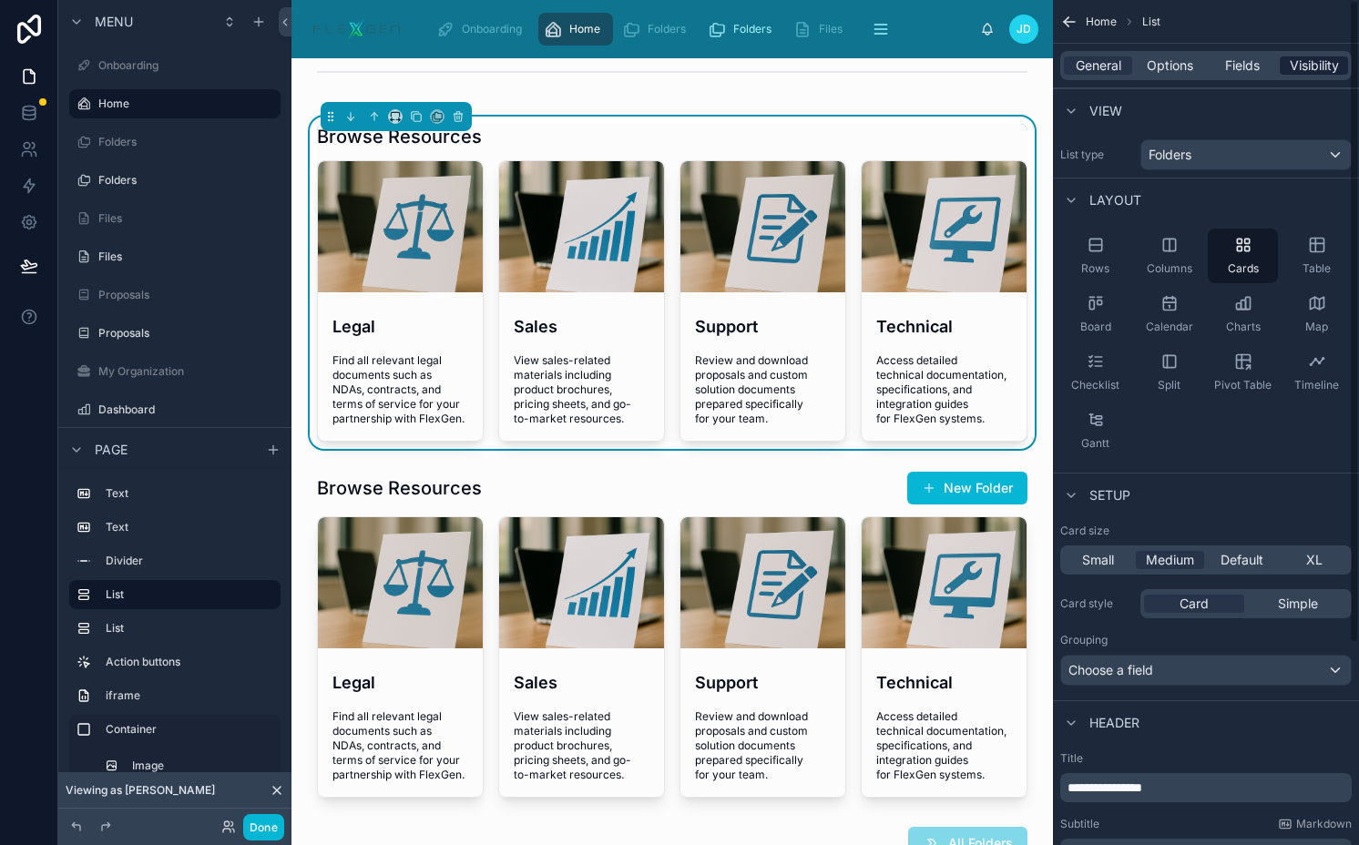
click at [1319, 73] on span "Visibility" at bounding box center [1313, 65] width 49 height 18
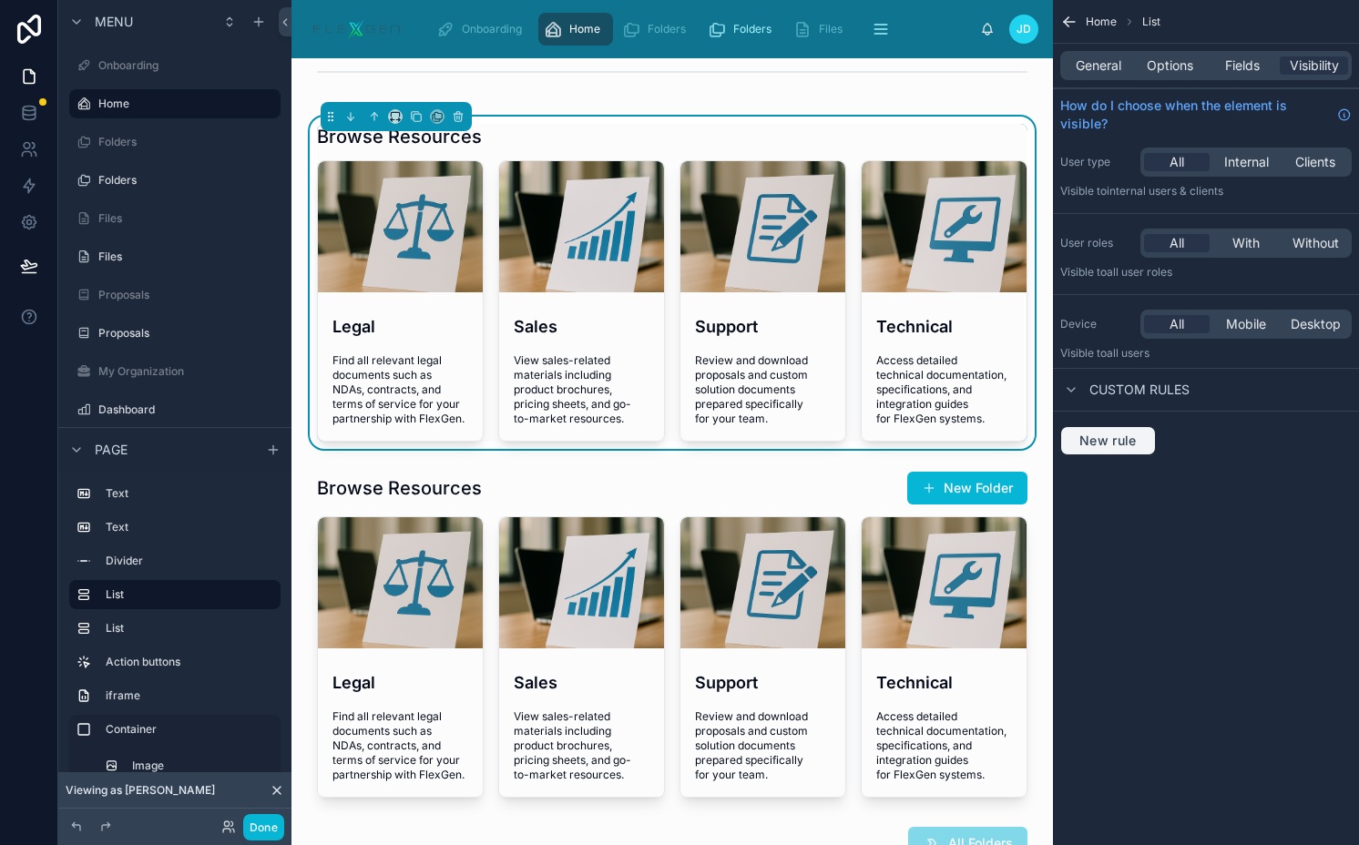
click at [1135, 449] on button "New rule" at bounding box center [1108, 440] width 96 height 29
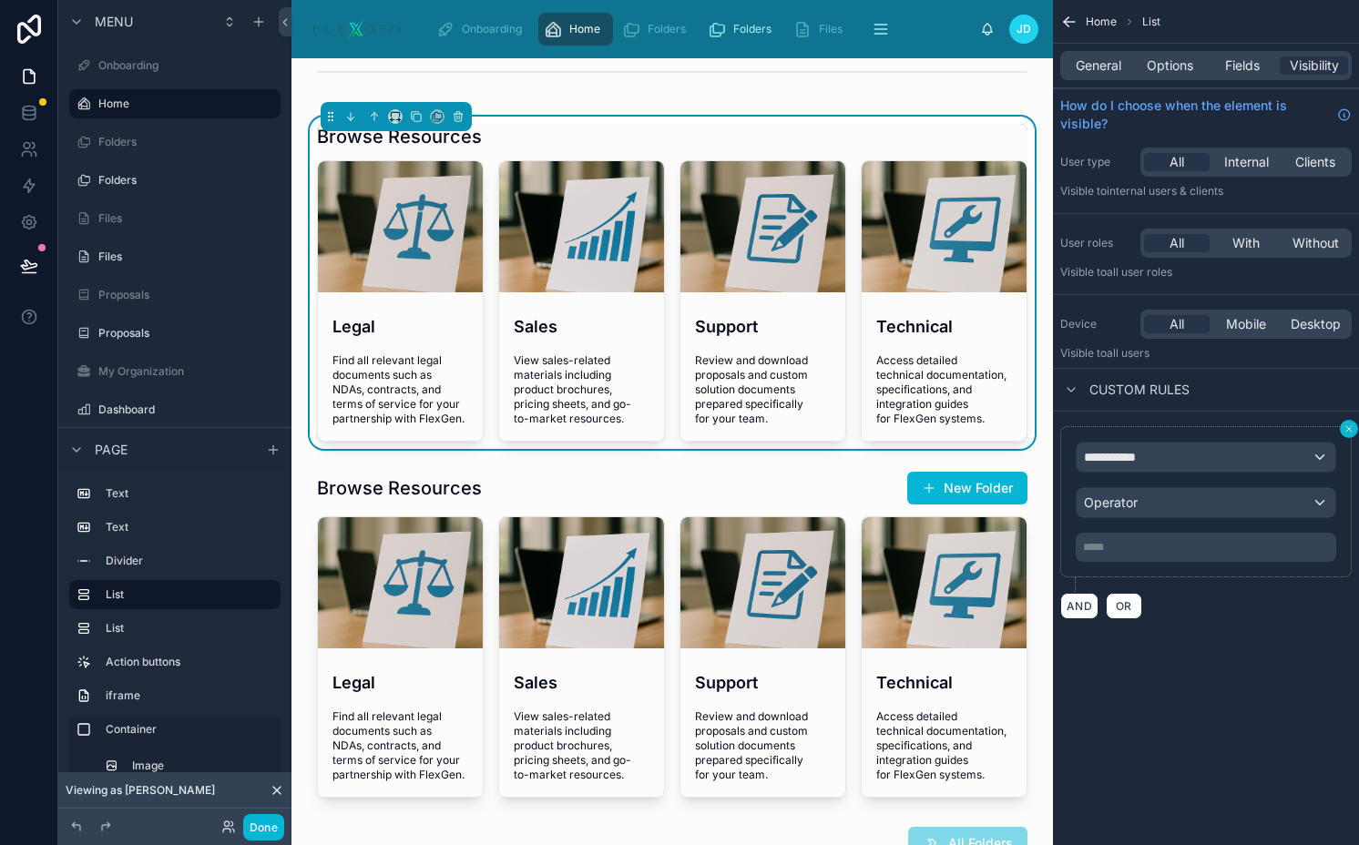
click at [1343, 422] on button "scrollable content" at bounding box center [1348, 429] width 18 height 18
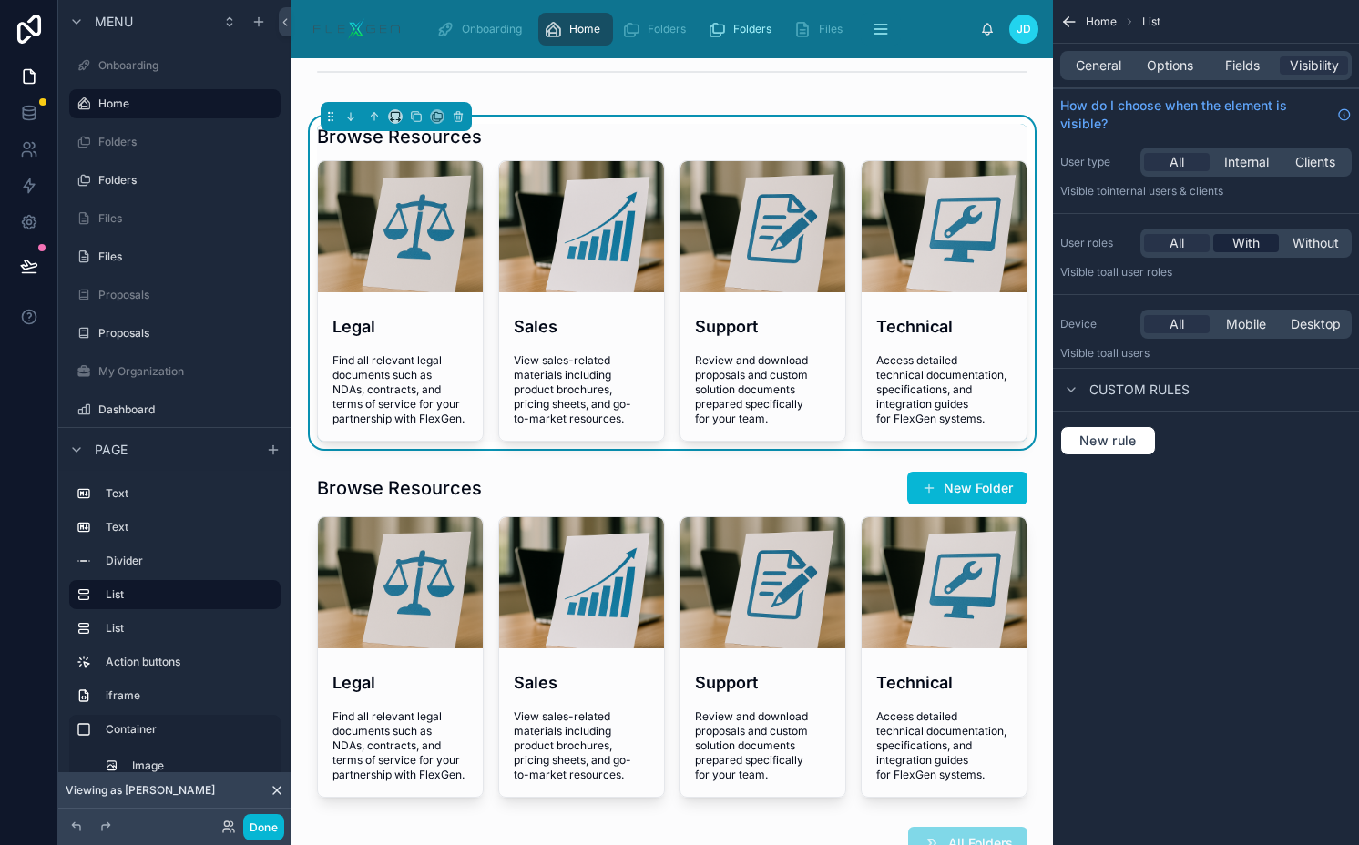
click at [1248, 249] on span "With" at bounding box center [1245, 243] width 27 height 18
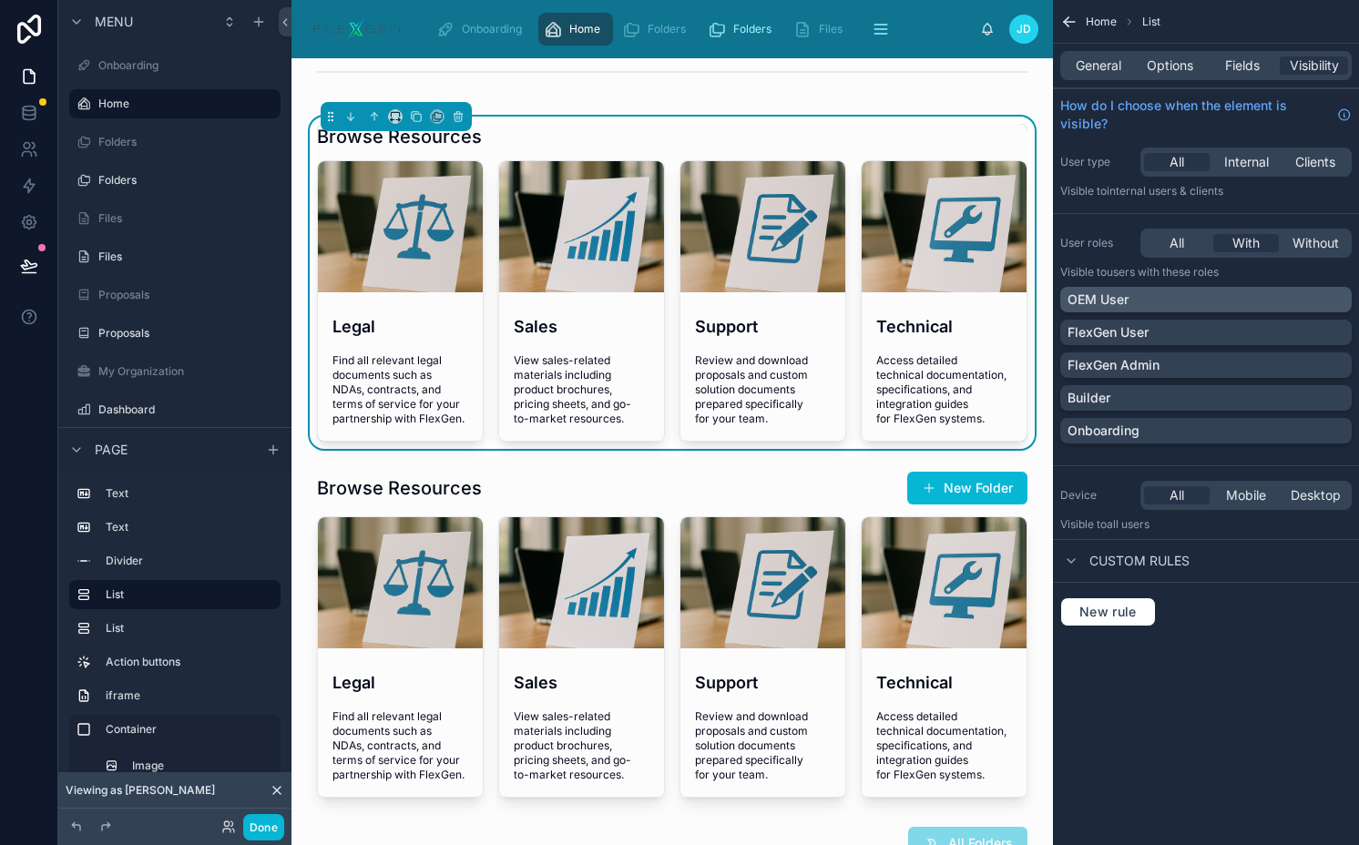
click at [1206, 301] on div "OEM User" at bounding box center [1205, 299] width 277 height 18
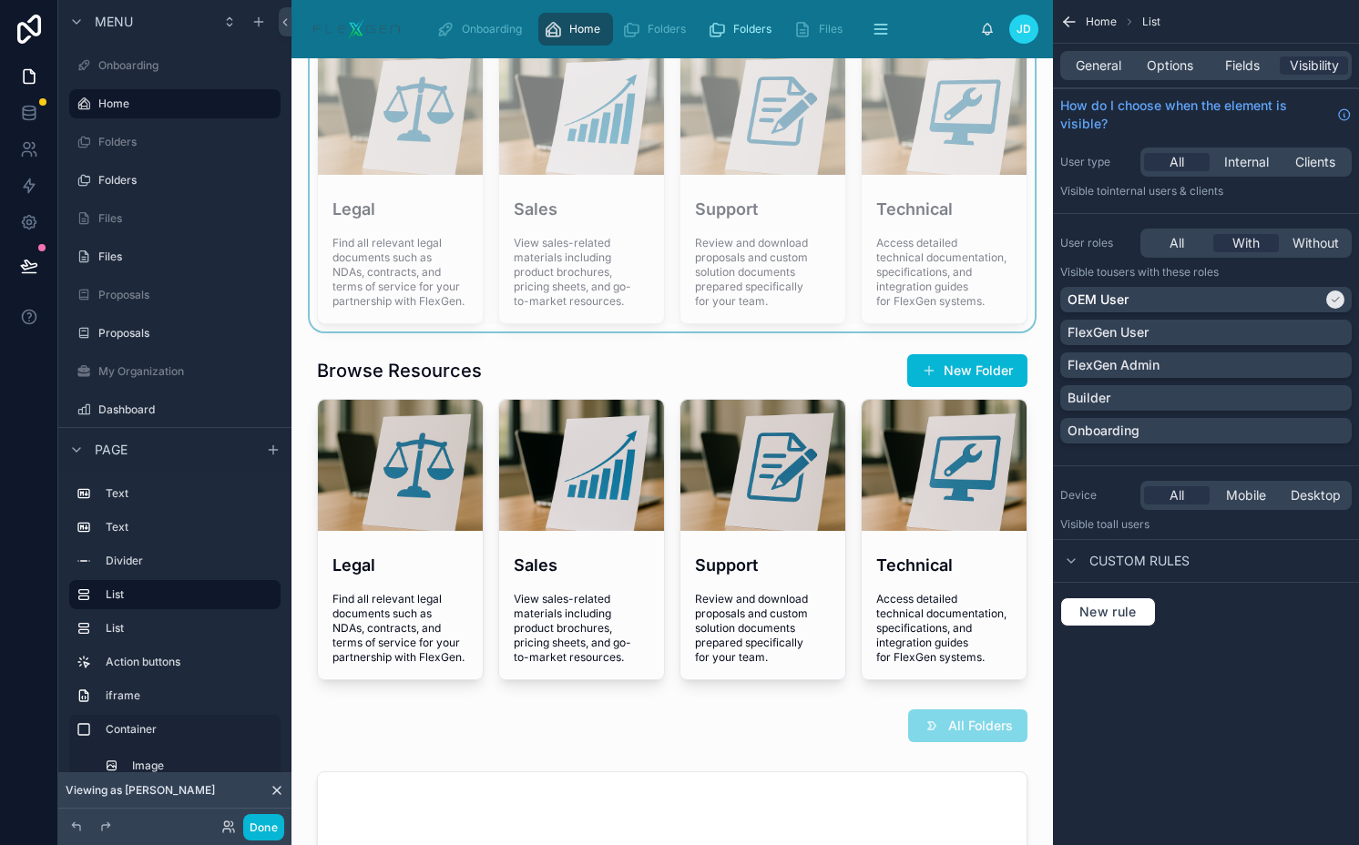
scroll to position [385, 0]
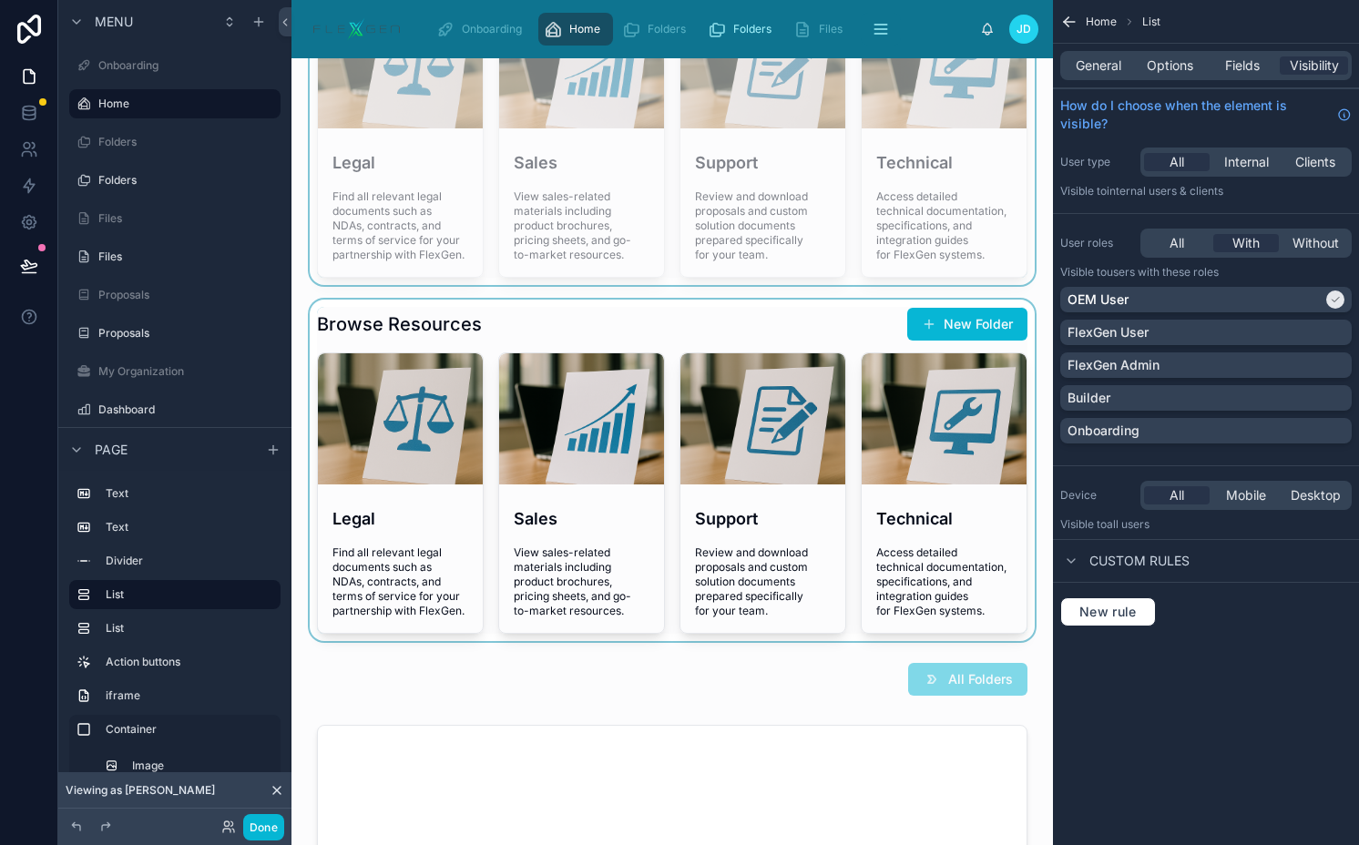
click at [711, 336] on div at bounding box center [672, 470] width 732 height 341
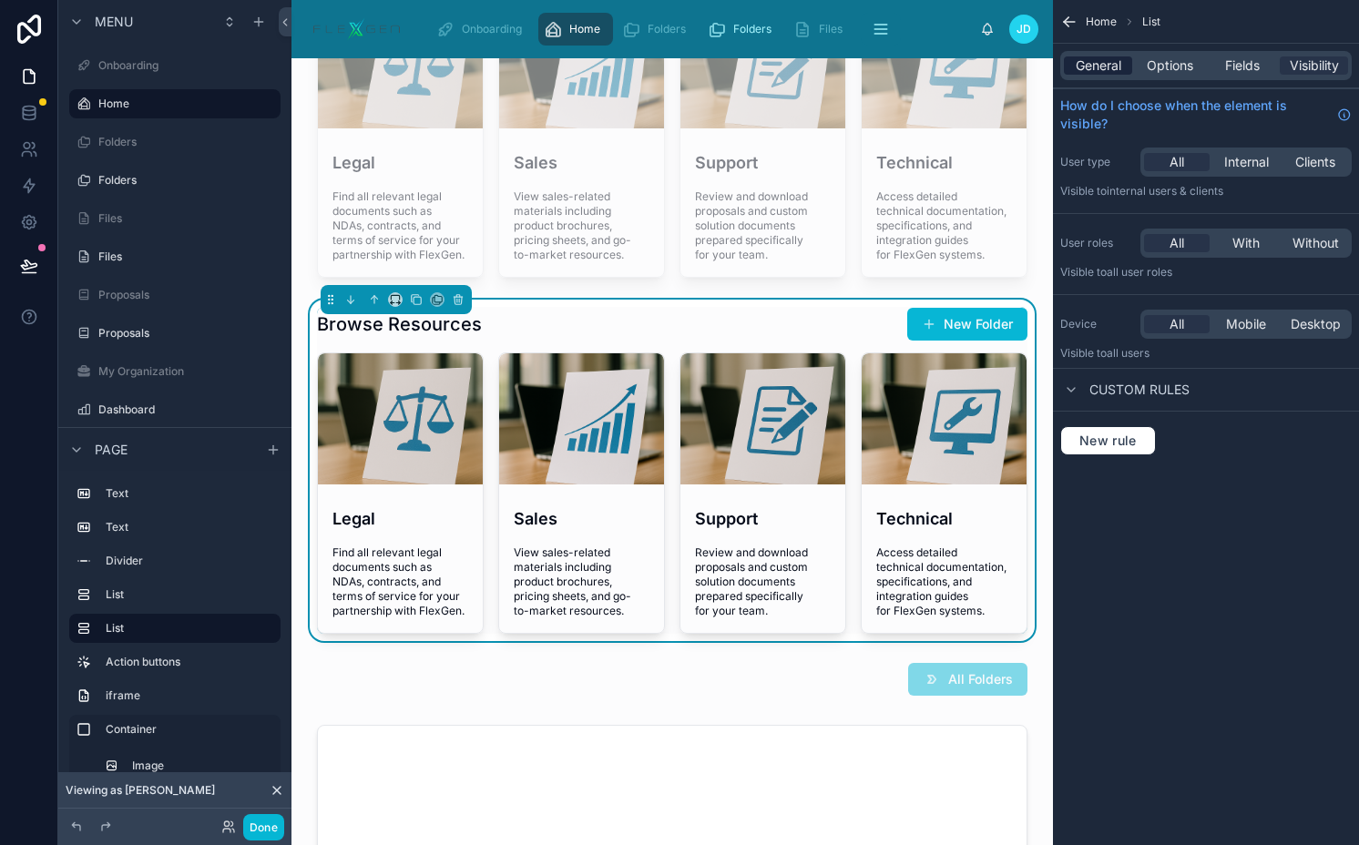
click at [1094, 62] on span "General" at bounding box center [1098, 65] width 46 height 18
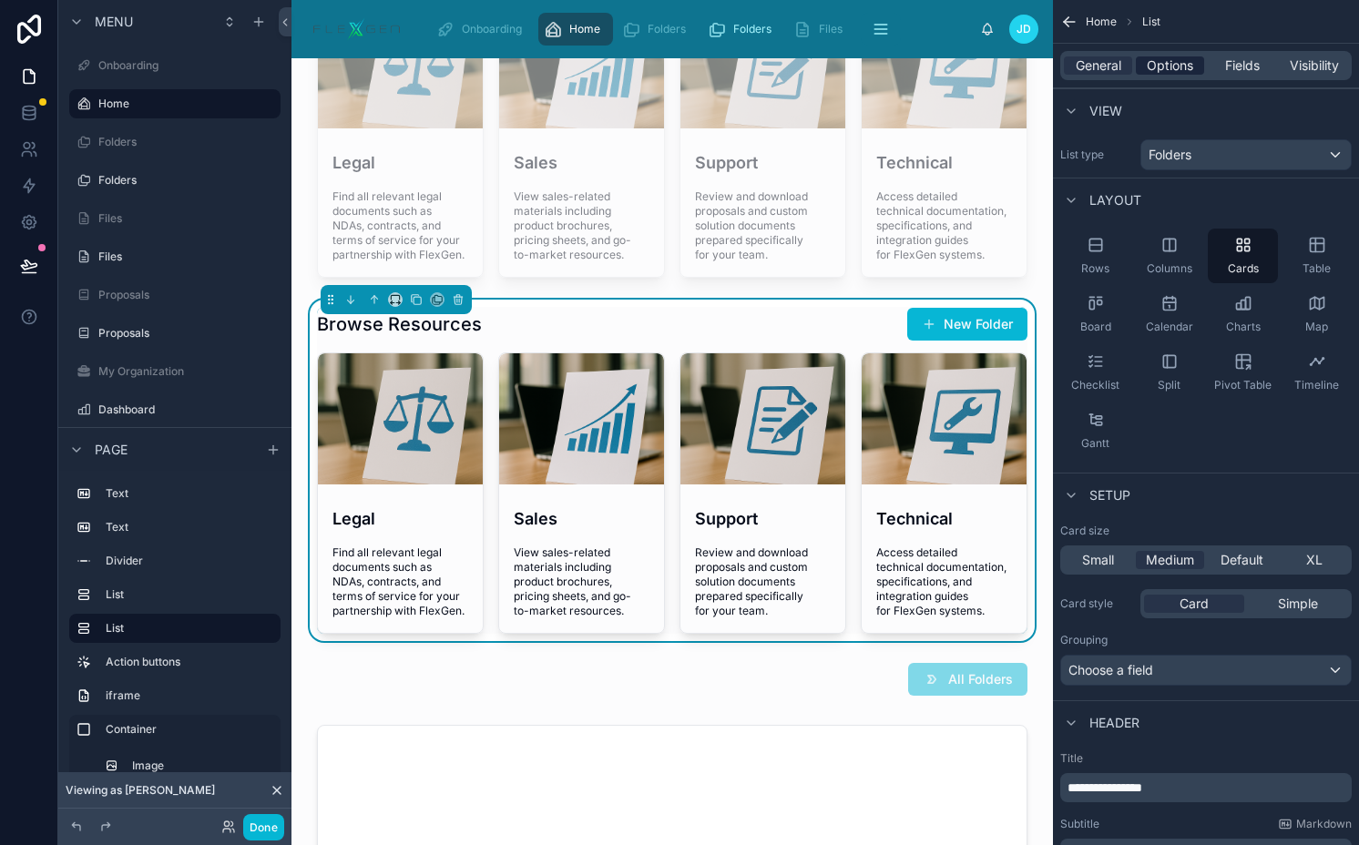
click at [1172, 64] on span "Options" at bounding box center [1169, 65] width 46 height 18
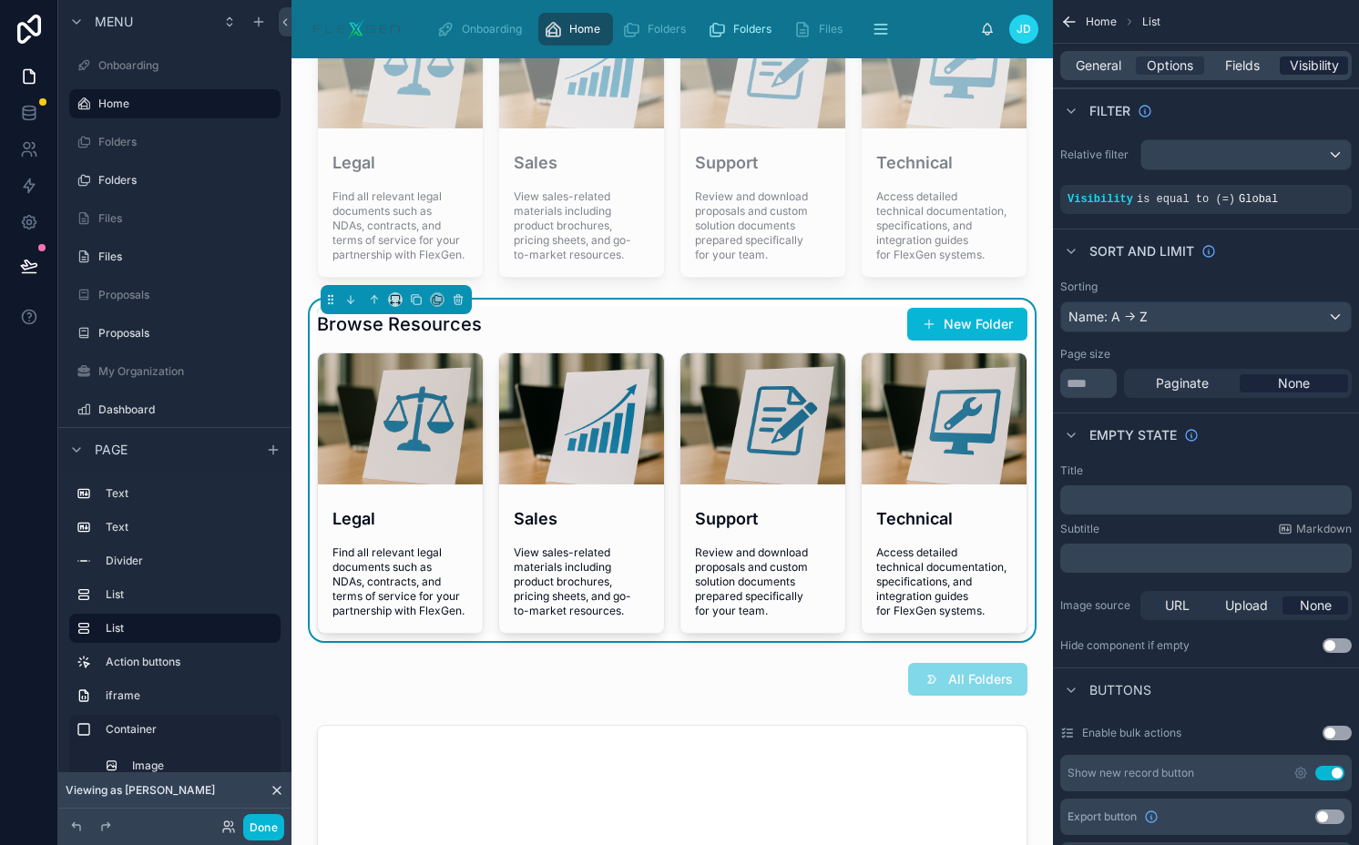
click at [1295, 63] on span "Visibility" at bounding box center [1313, 65] width 49 height 18
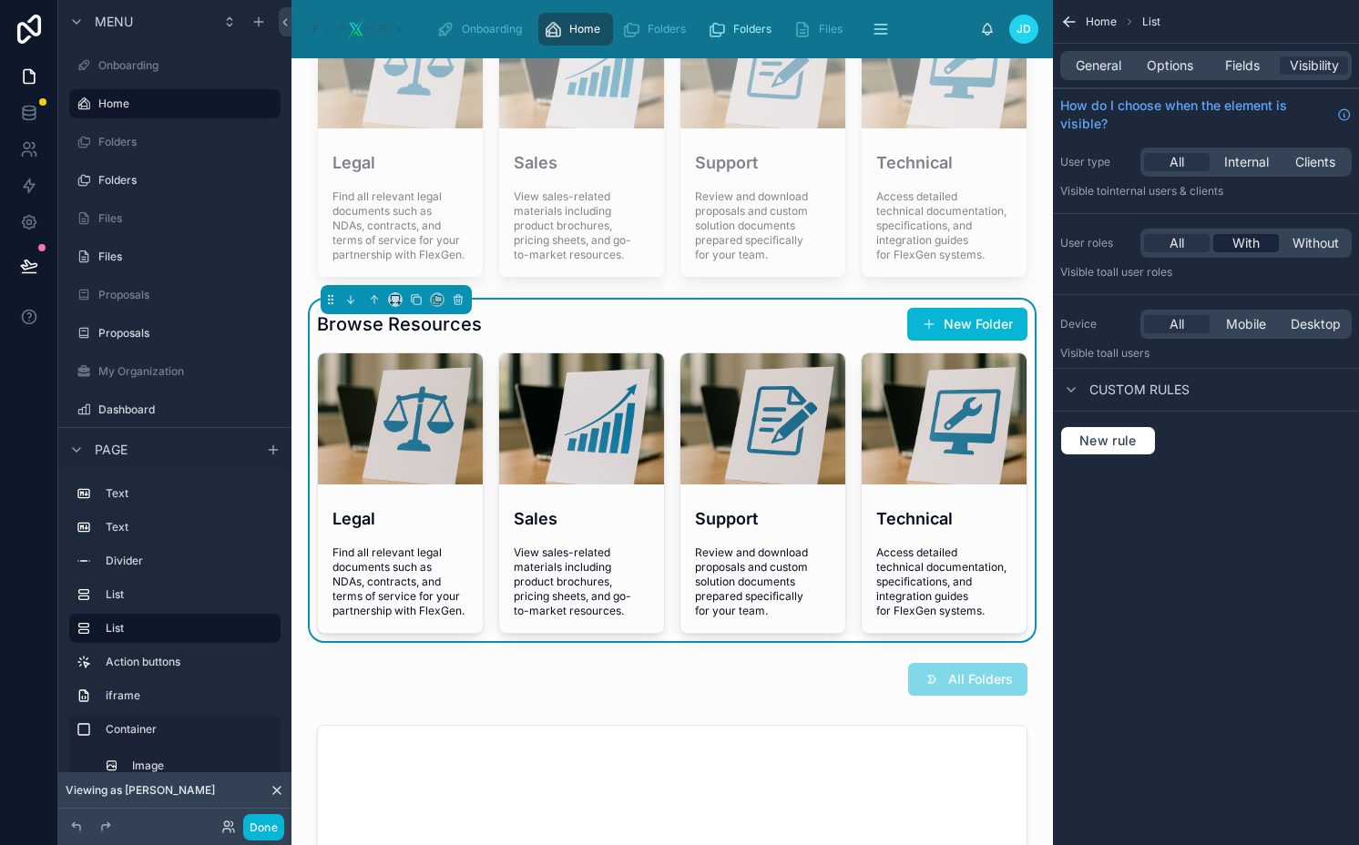
click at [1257, 248] on span "With" at bounding box center [1245, 243] width 27 height 18
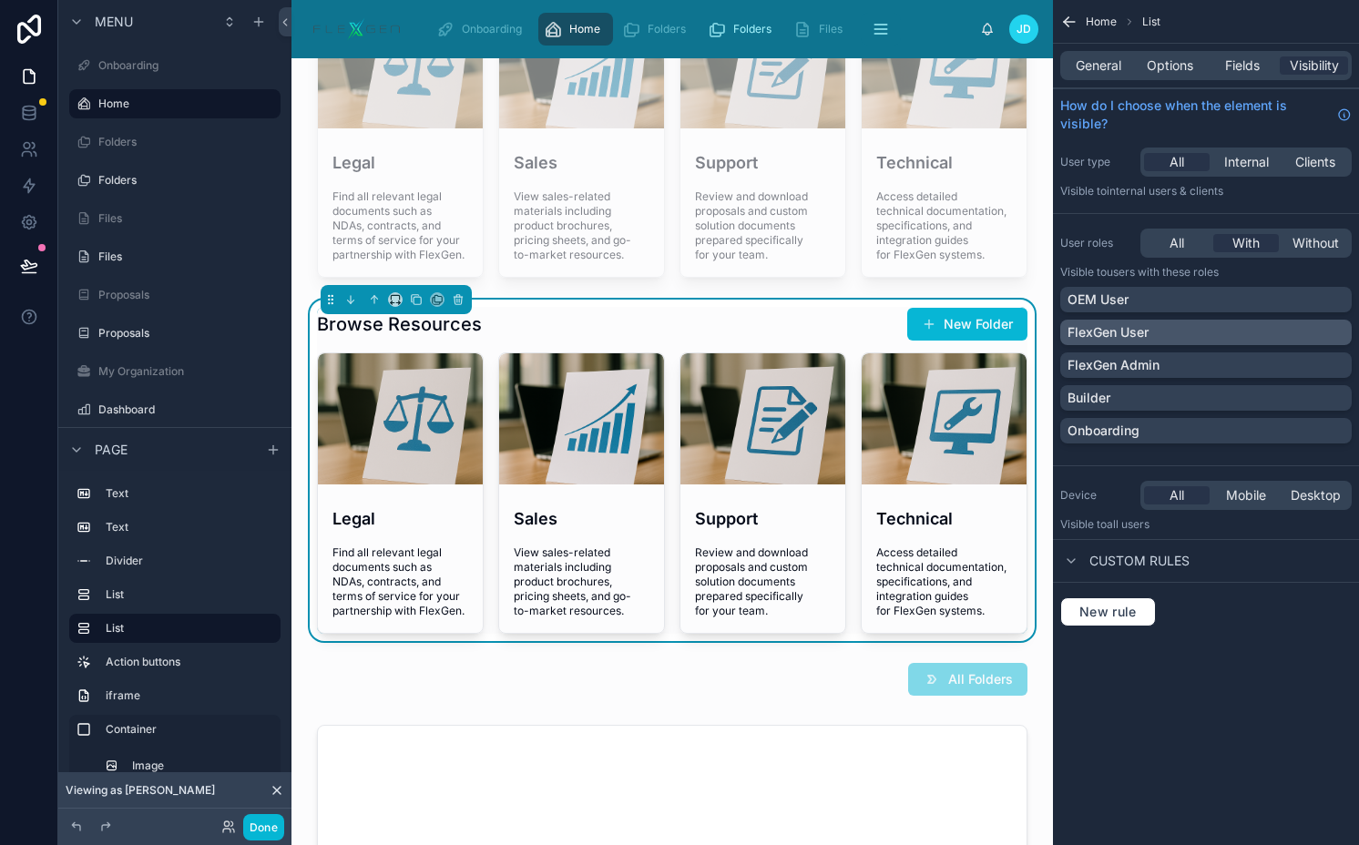
click at [1243, 342] on div "FlexGen User" at bounding box center [1205, 332] width 291 height 25
click at [1209, 357] on div "FlexGen Admin" at bounding box center [1205, 365] width 277 height 18
click at [275, 830] on button "Done" at bounding box center [263, 827] width 41 height 26
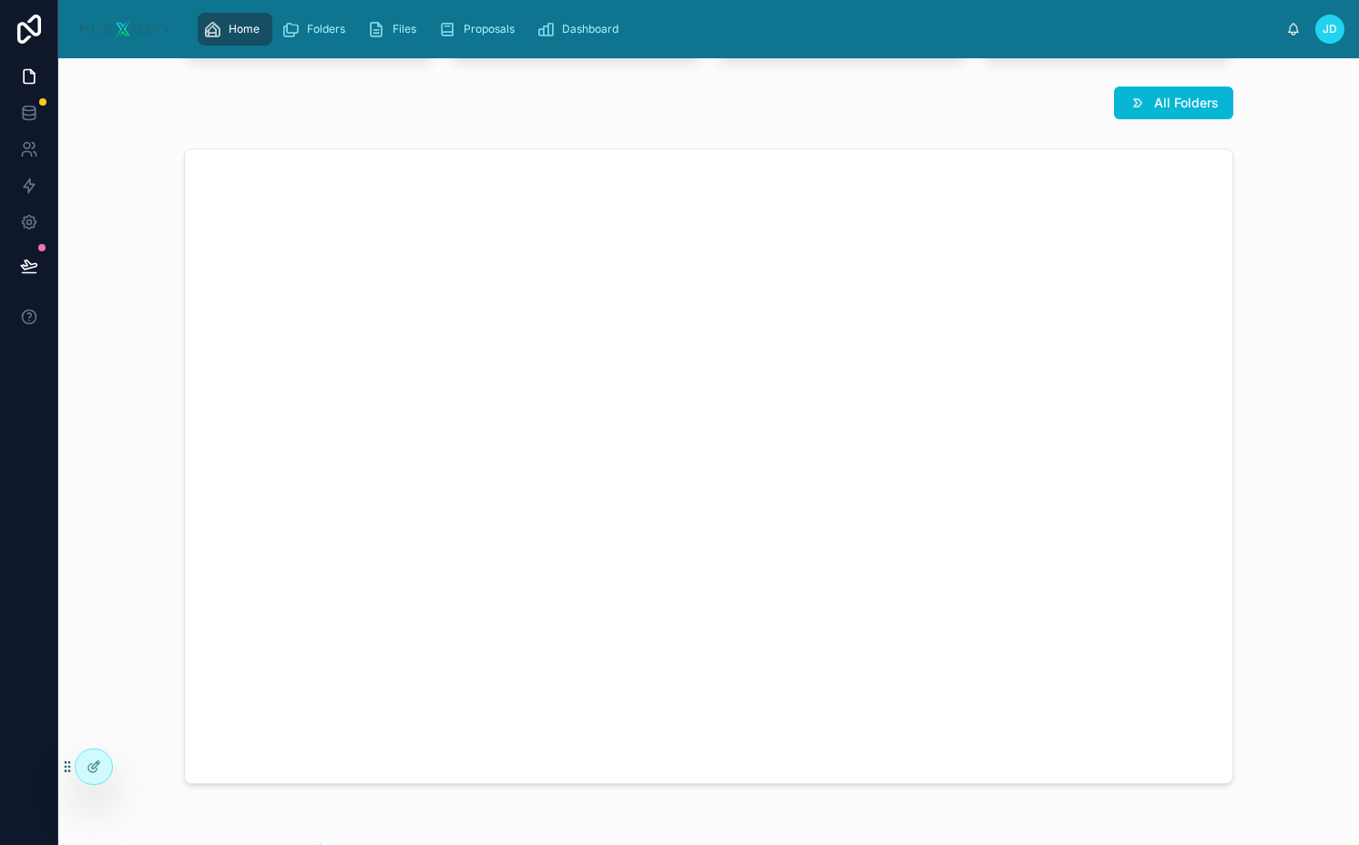
scroll to position [0, 0]
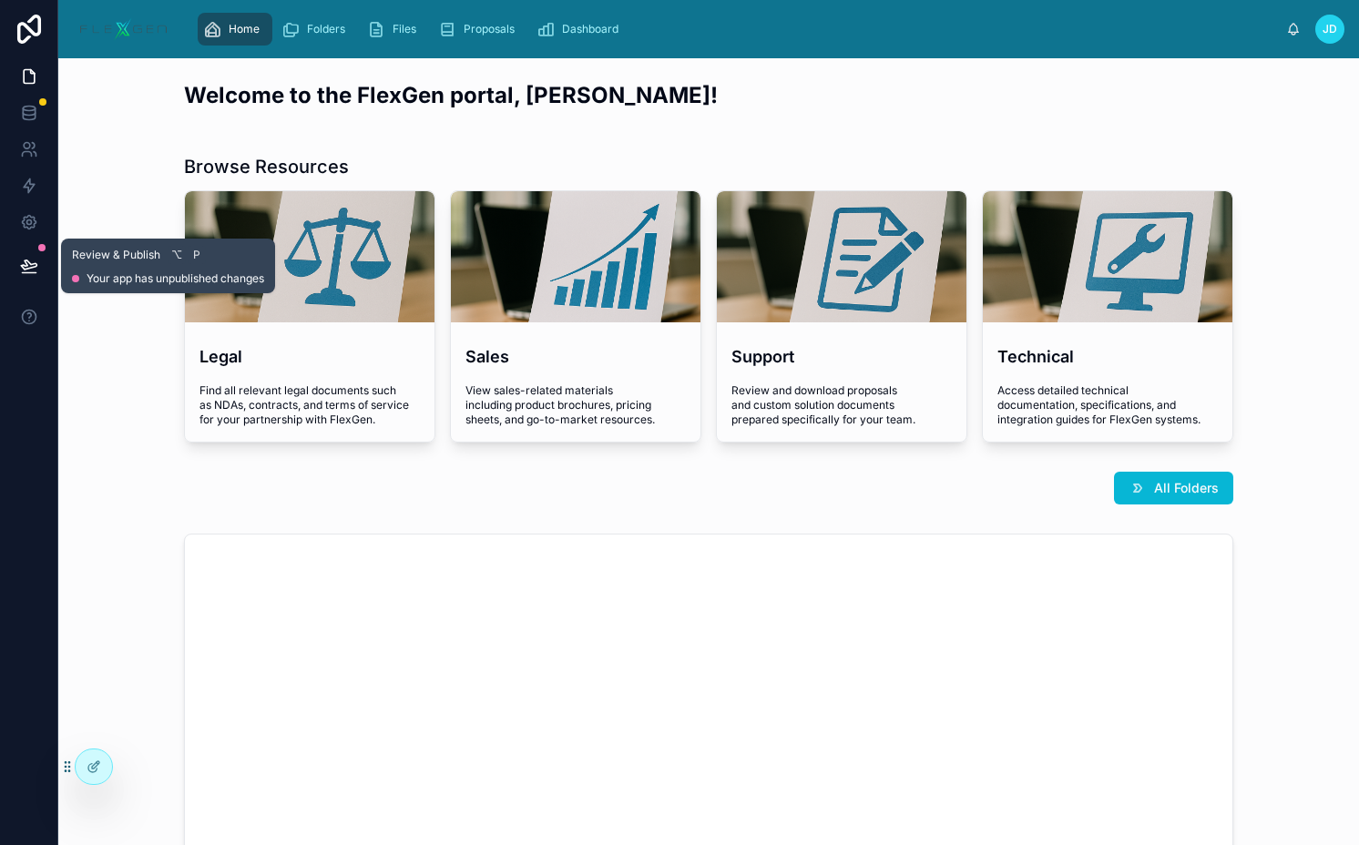
click at [34, 260] on icon at bounding box center [29, 266] width 18 height 18
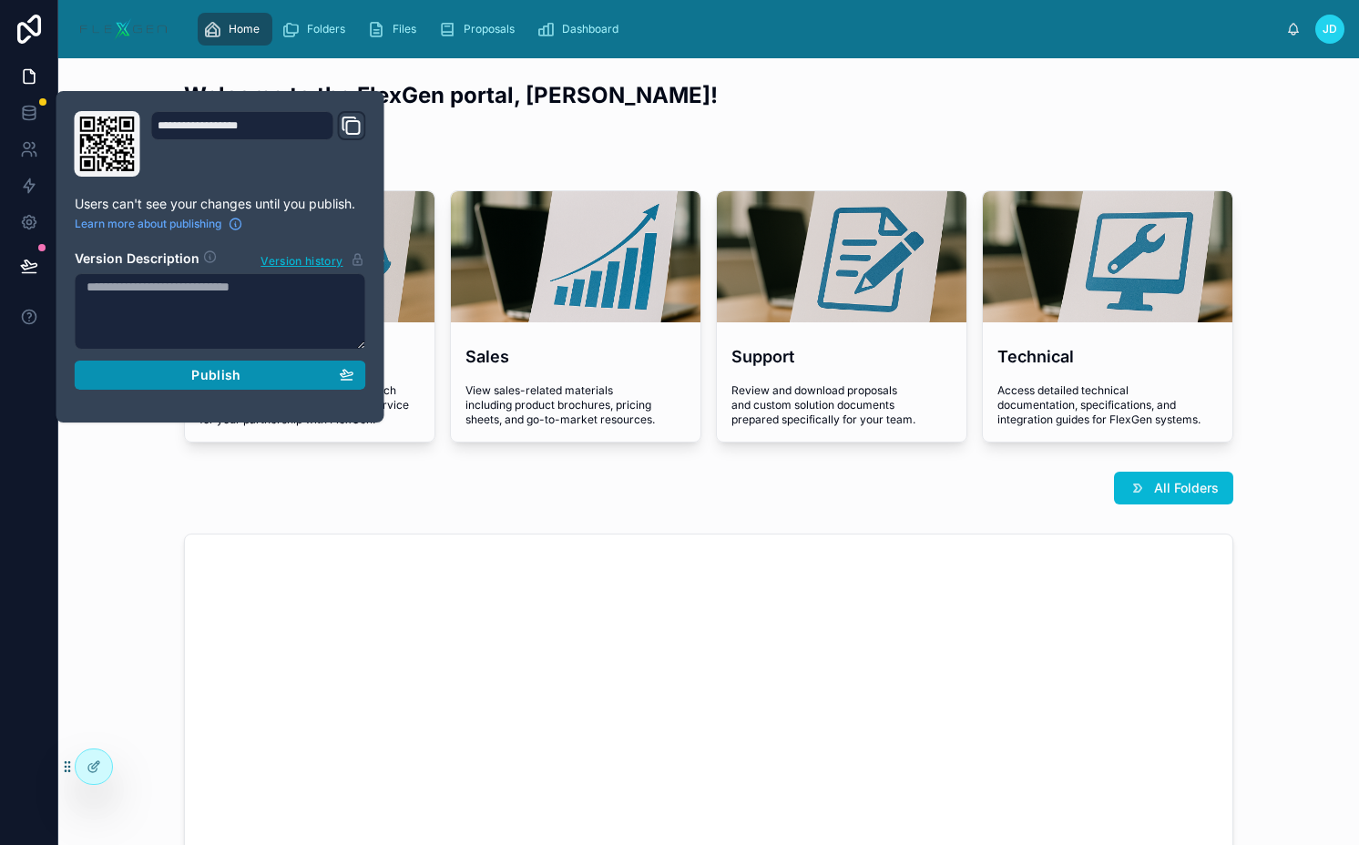
click at [167, 366] on button "Publish" at bounding box center [220, 375] width 291 height 29
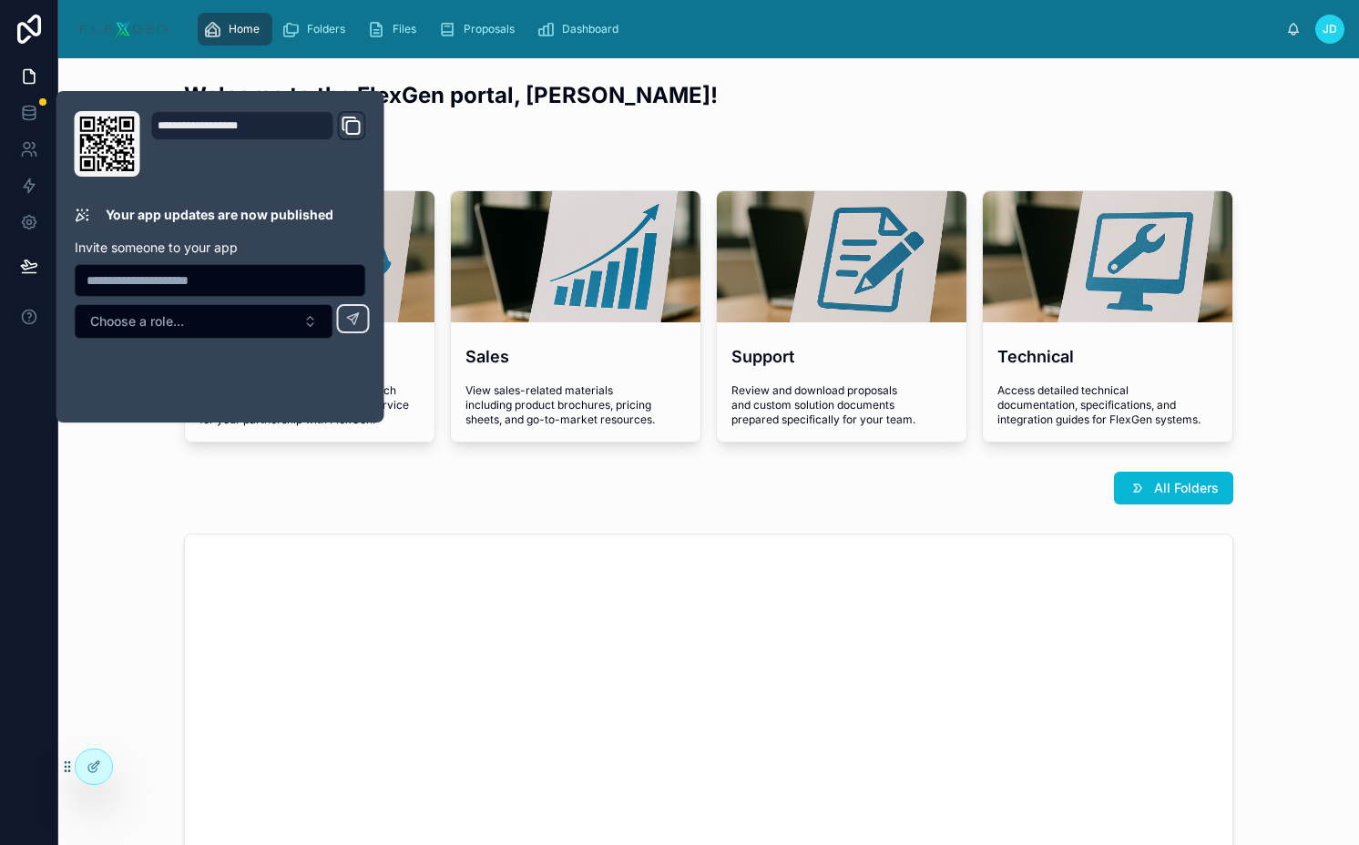
click at [728, 136] on div "Welcome to the FlexGen portal, Jane! Browse Resources Legal Find all relevant l…" at bounding box center [708, 746] width 1300 height 1376
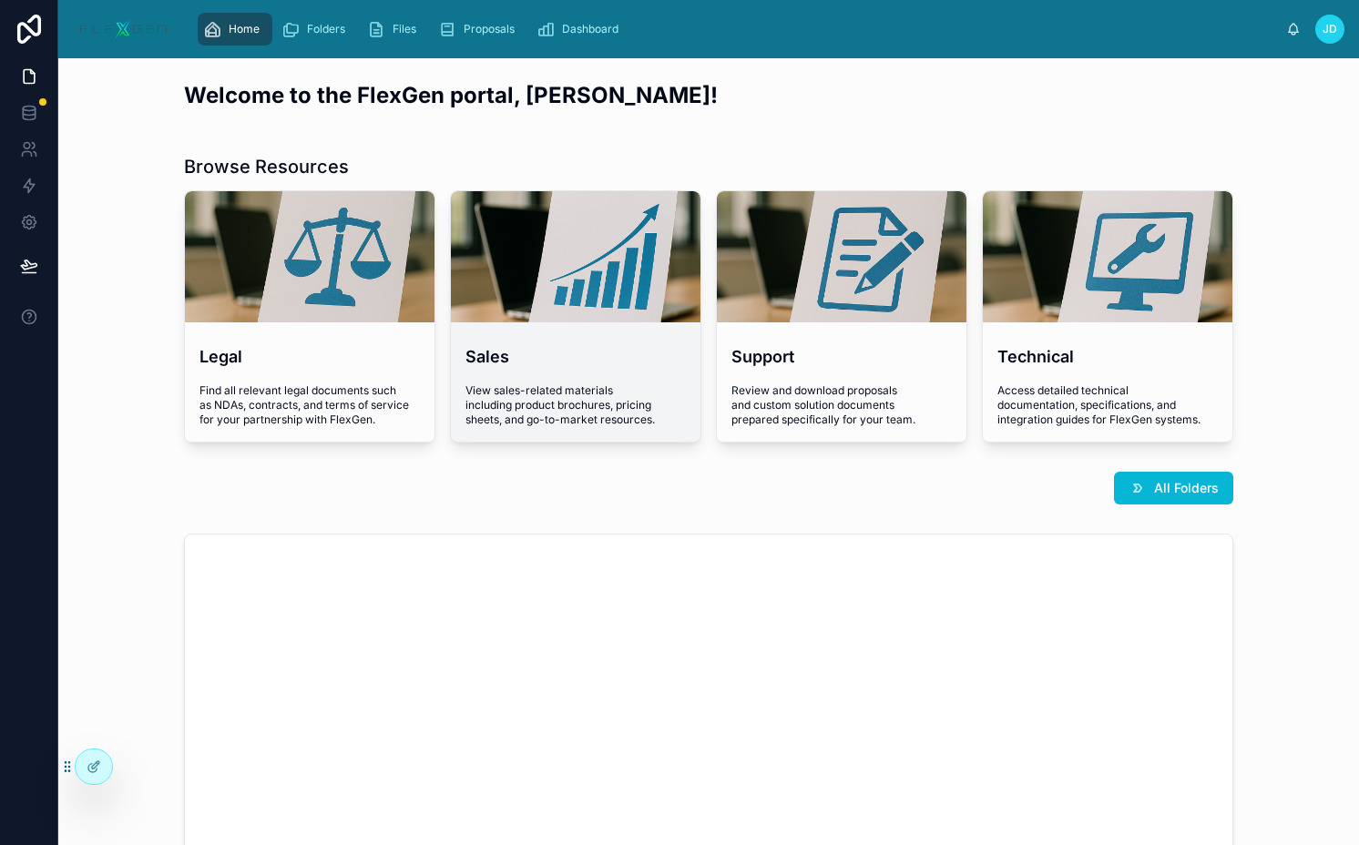
click at [613, 241] on div at bounding box center [575, 256] width 249 height 131
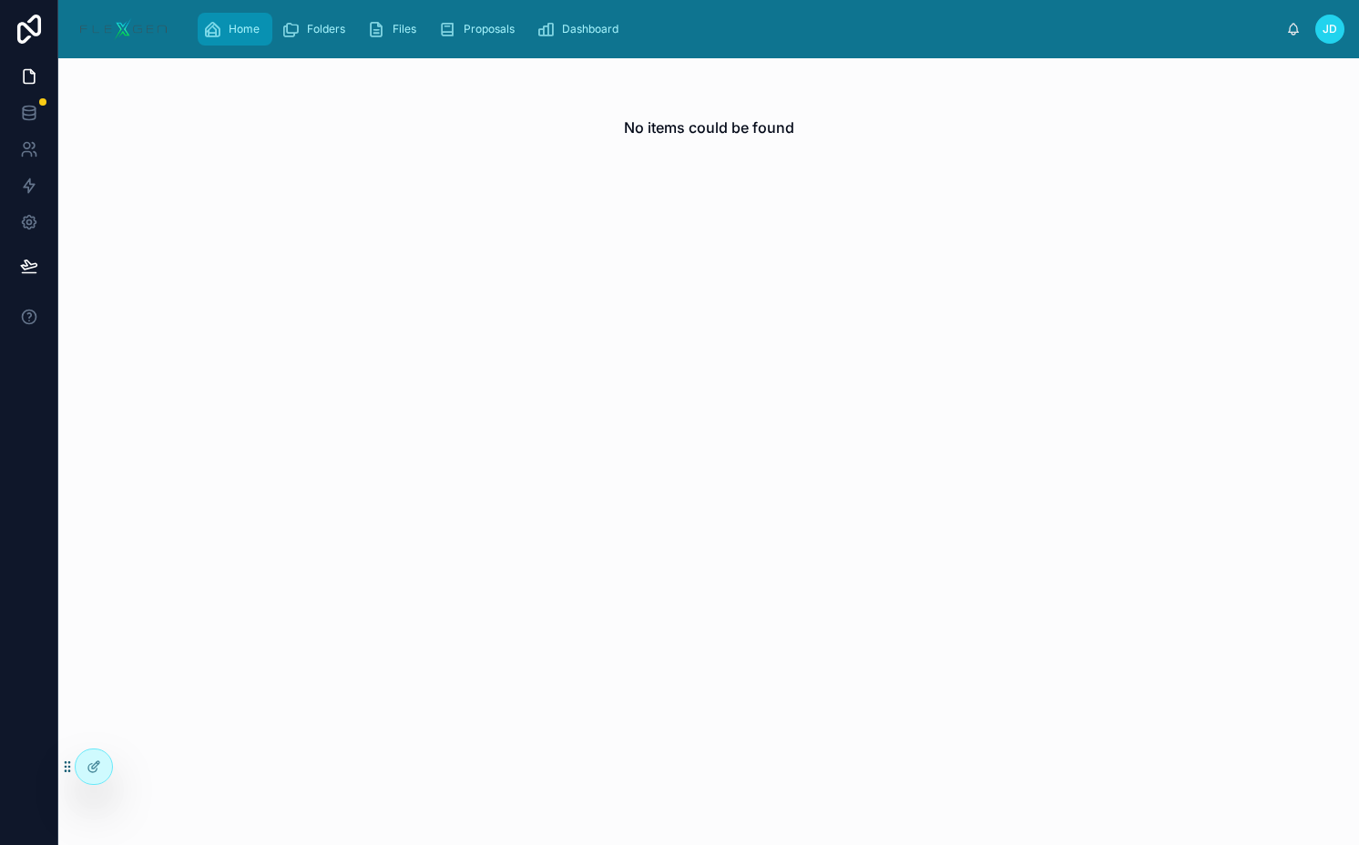
click at [258, 43] on div "Home" at bounding box center [235, 29] width 64 height 29
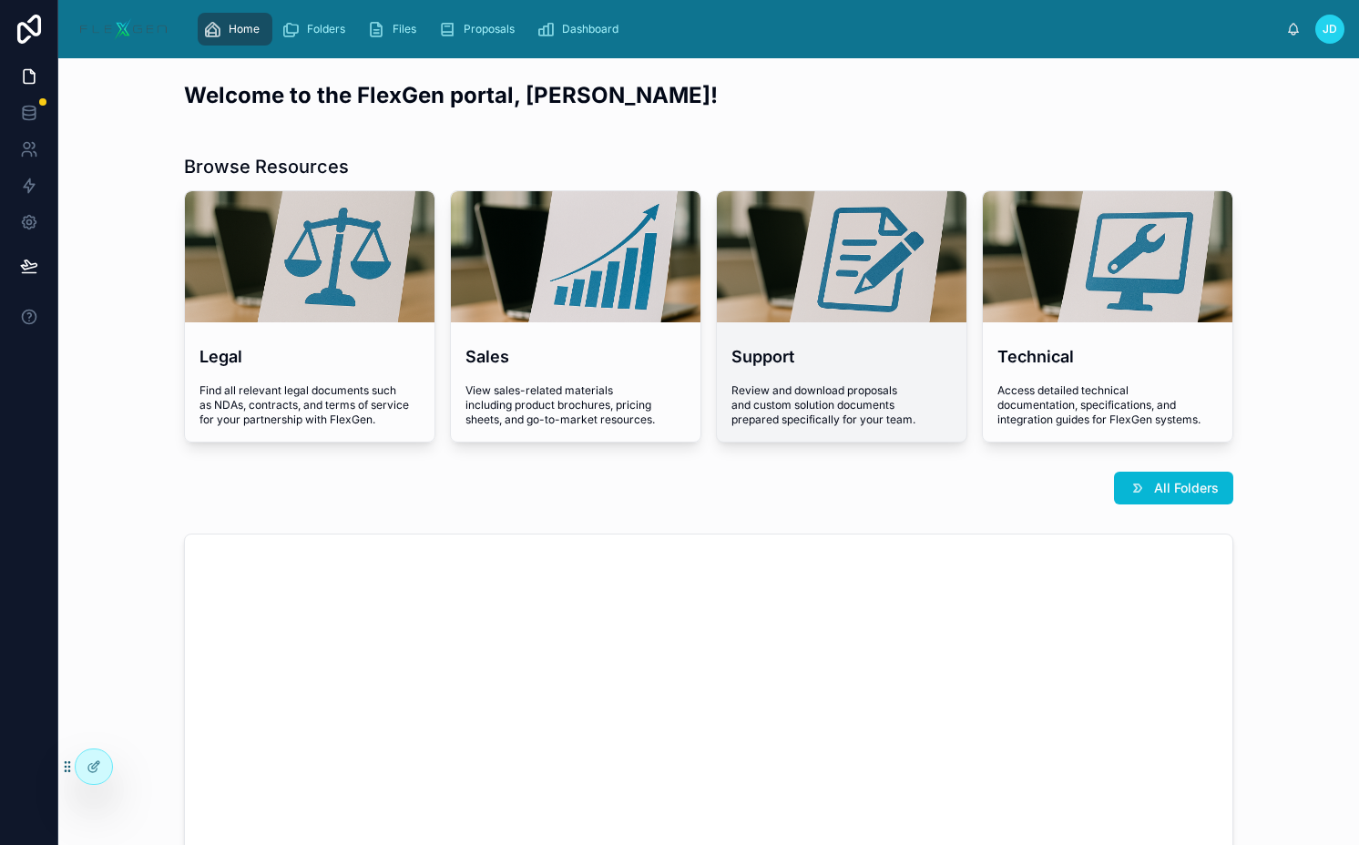
click at [826, 262] on div at bounding box center [841, 257] width 249 height 22
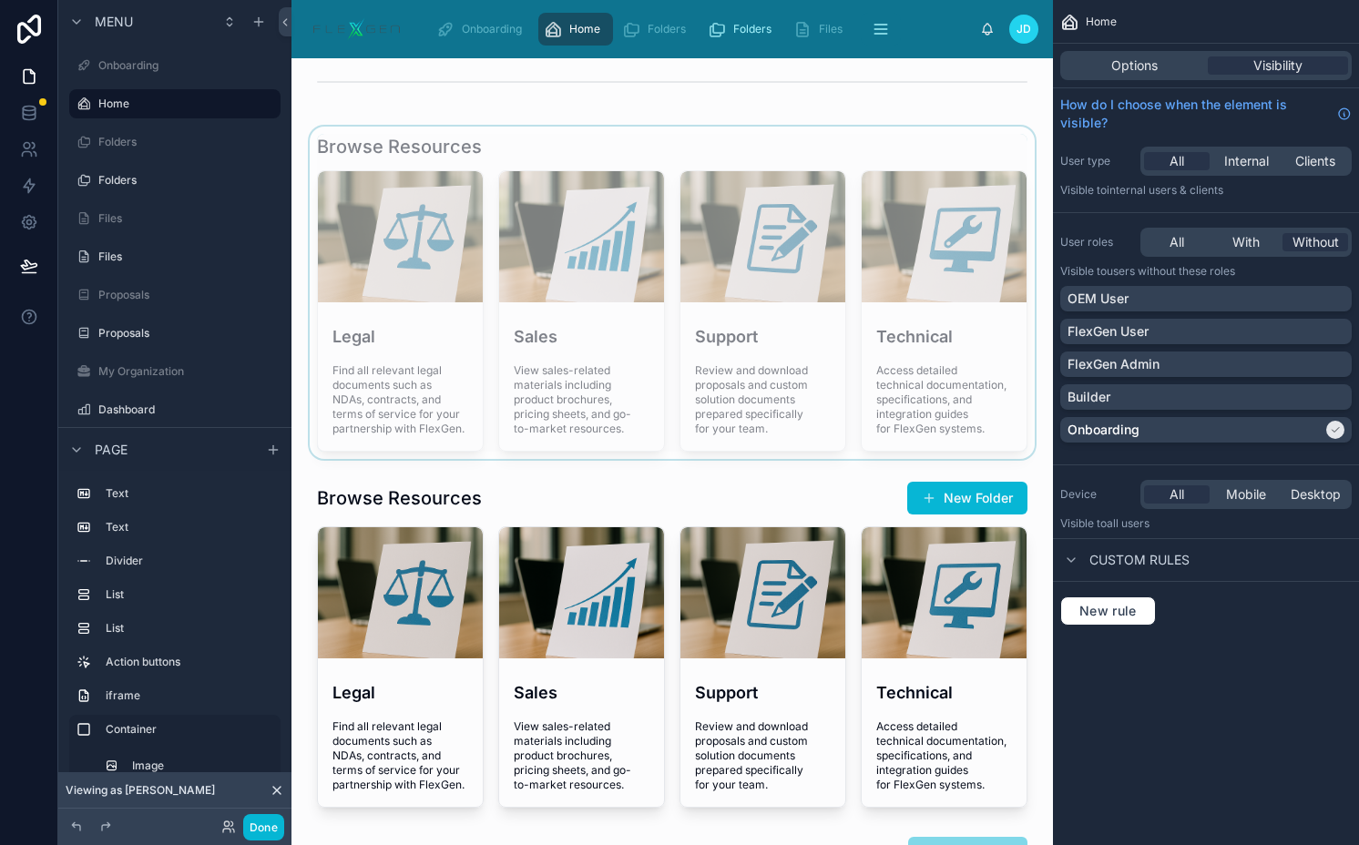
scroll to position [231, 0]
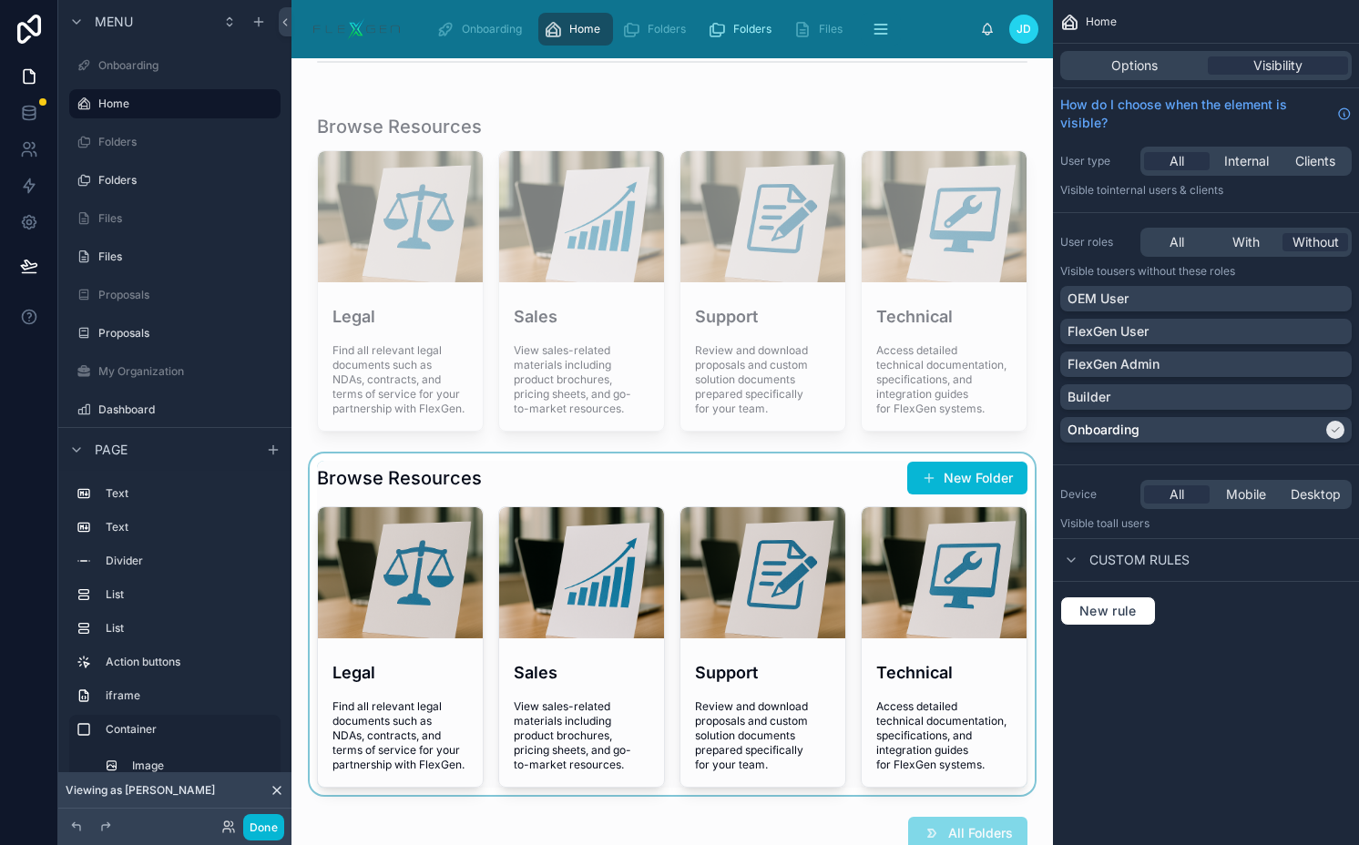
click at [634, 505] on div at bounding box center [672, 623] width 732 height 341
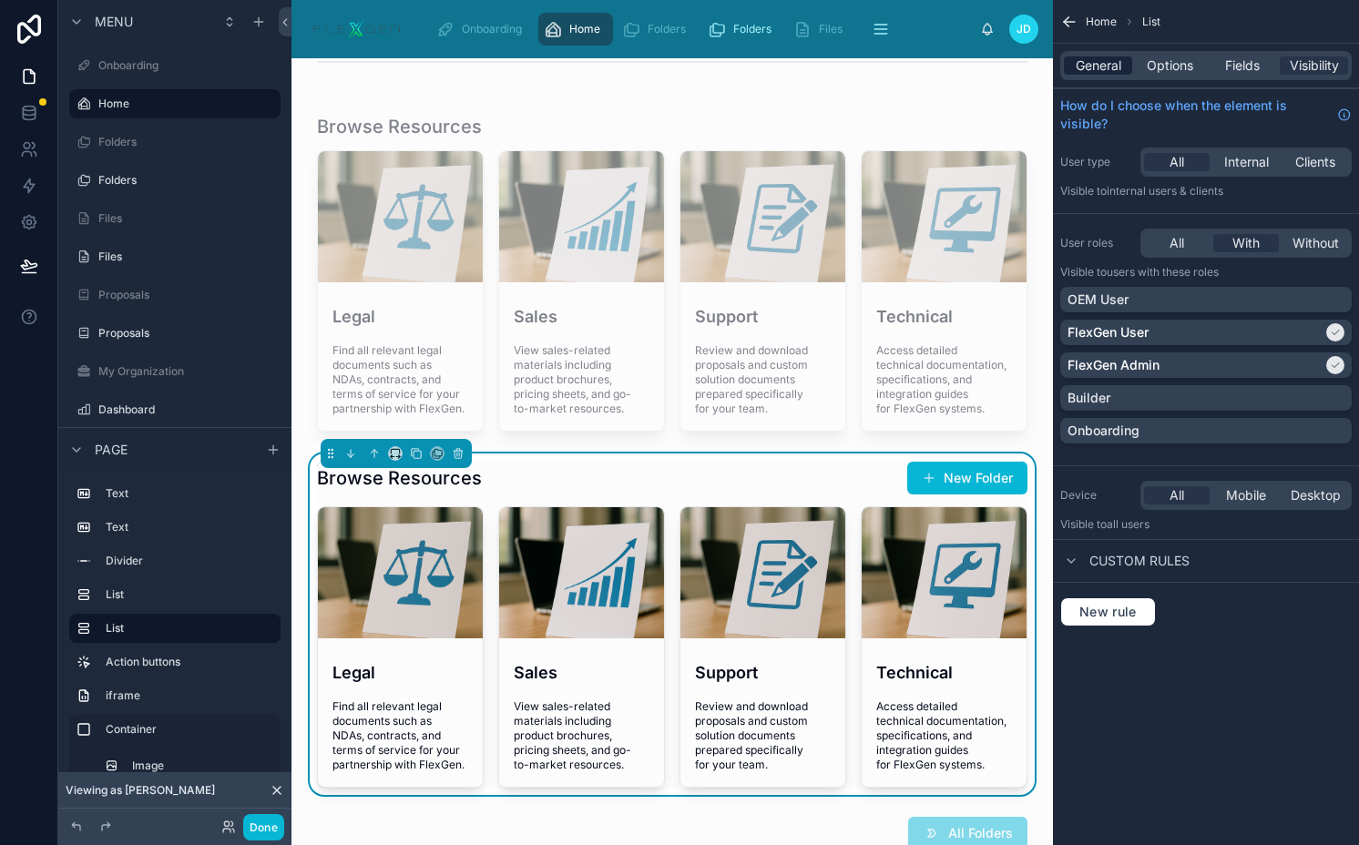
click at [1094, 63] on span "General" at bounding box center [1098, 65] width 46 height 18
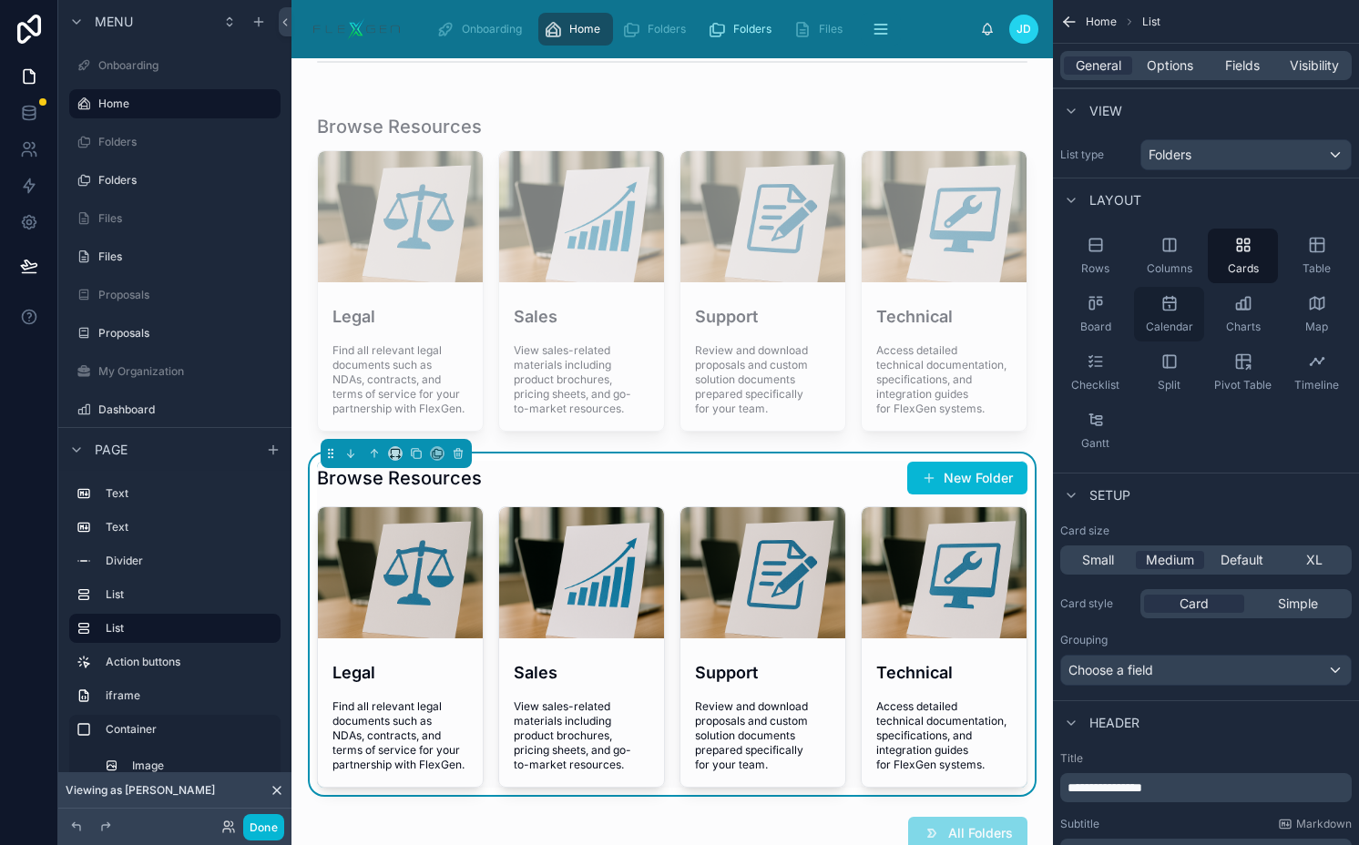
scroll to position [265, 0]
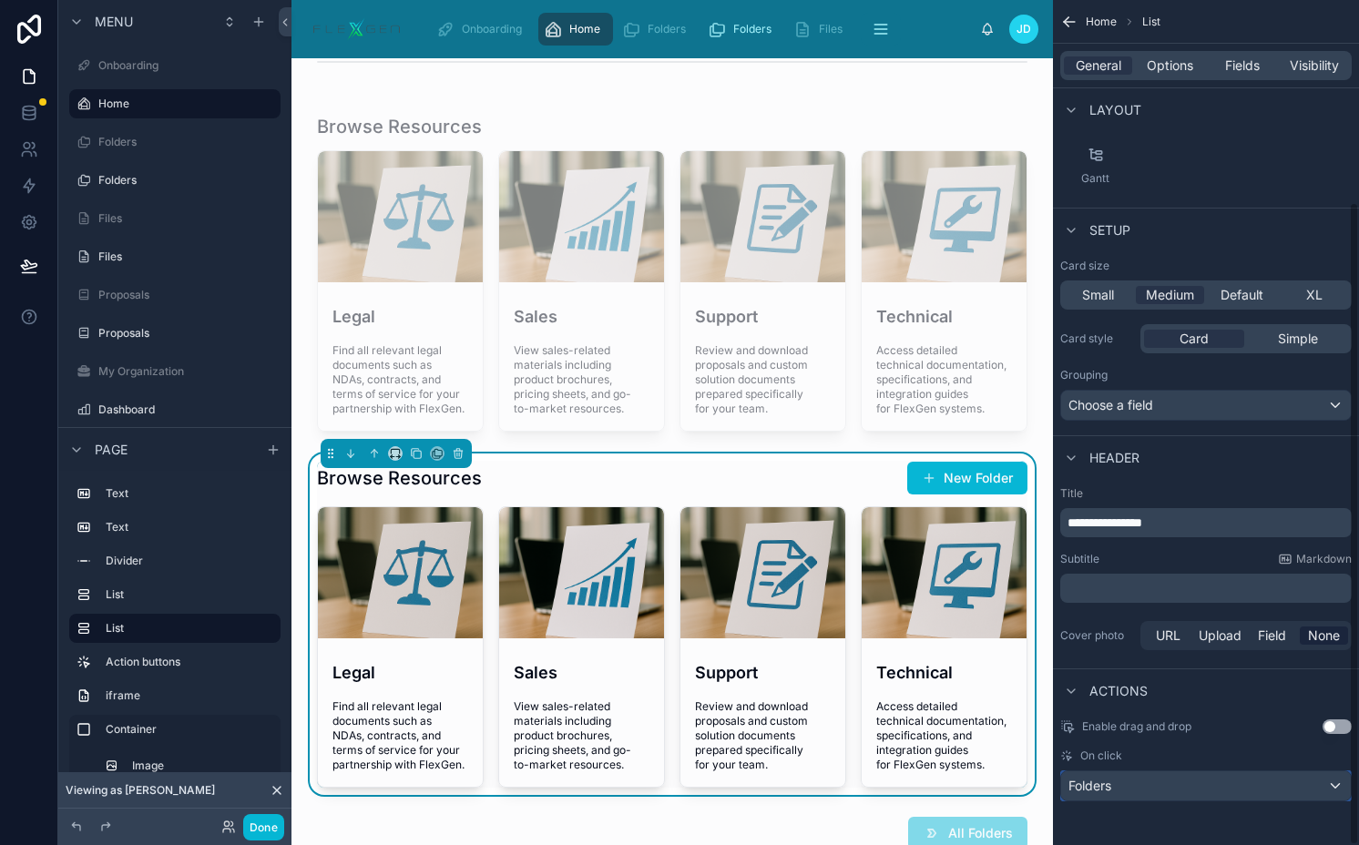
click at [1150, 790] on div "Folders" at bounding box center [1206, 785] width 290 height 29
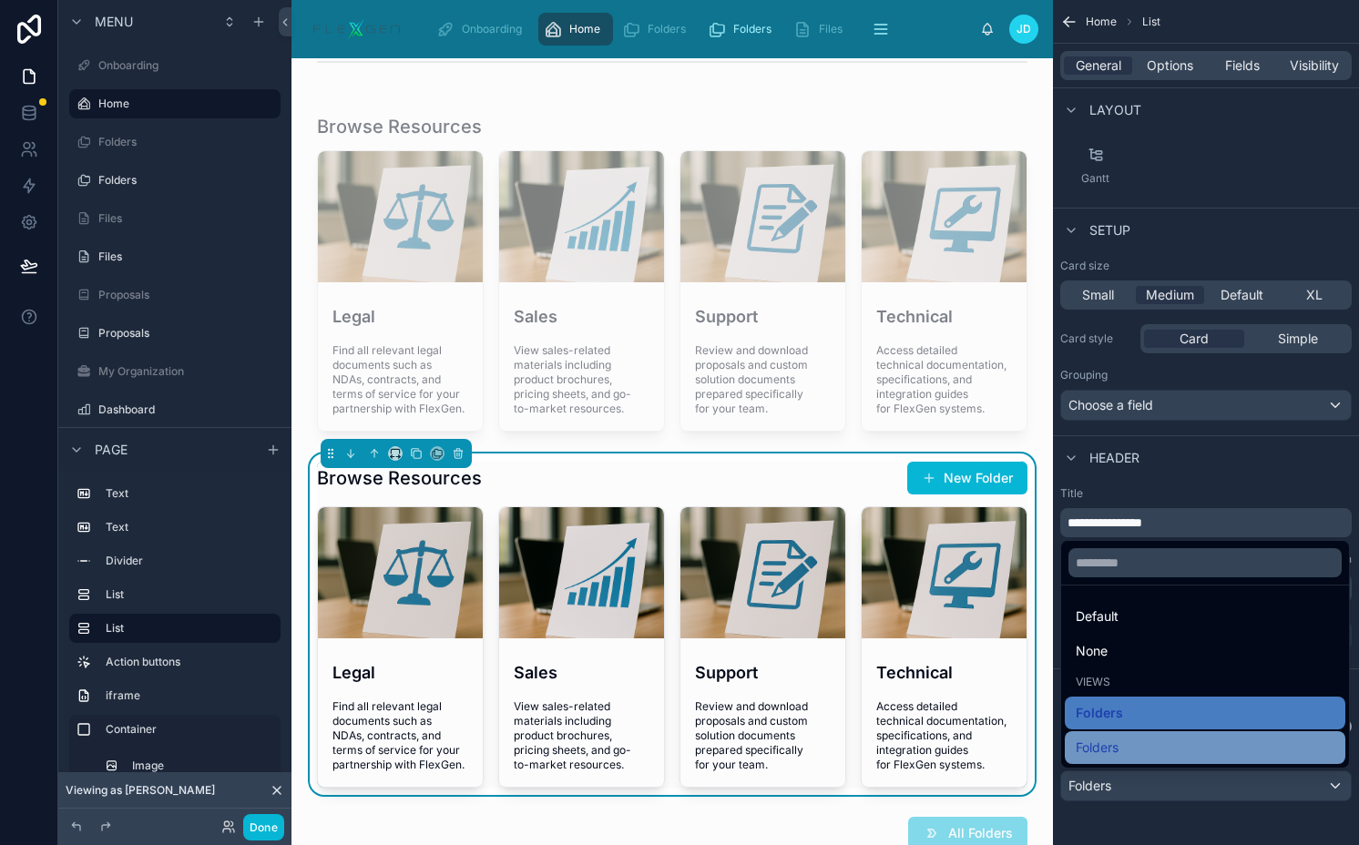
click at [1109, 739] on span "Folders" at bounding box center [1096, 748] width 43 height 22
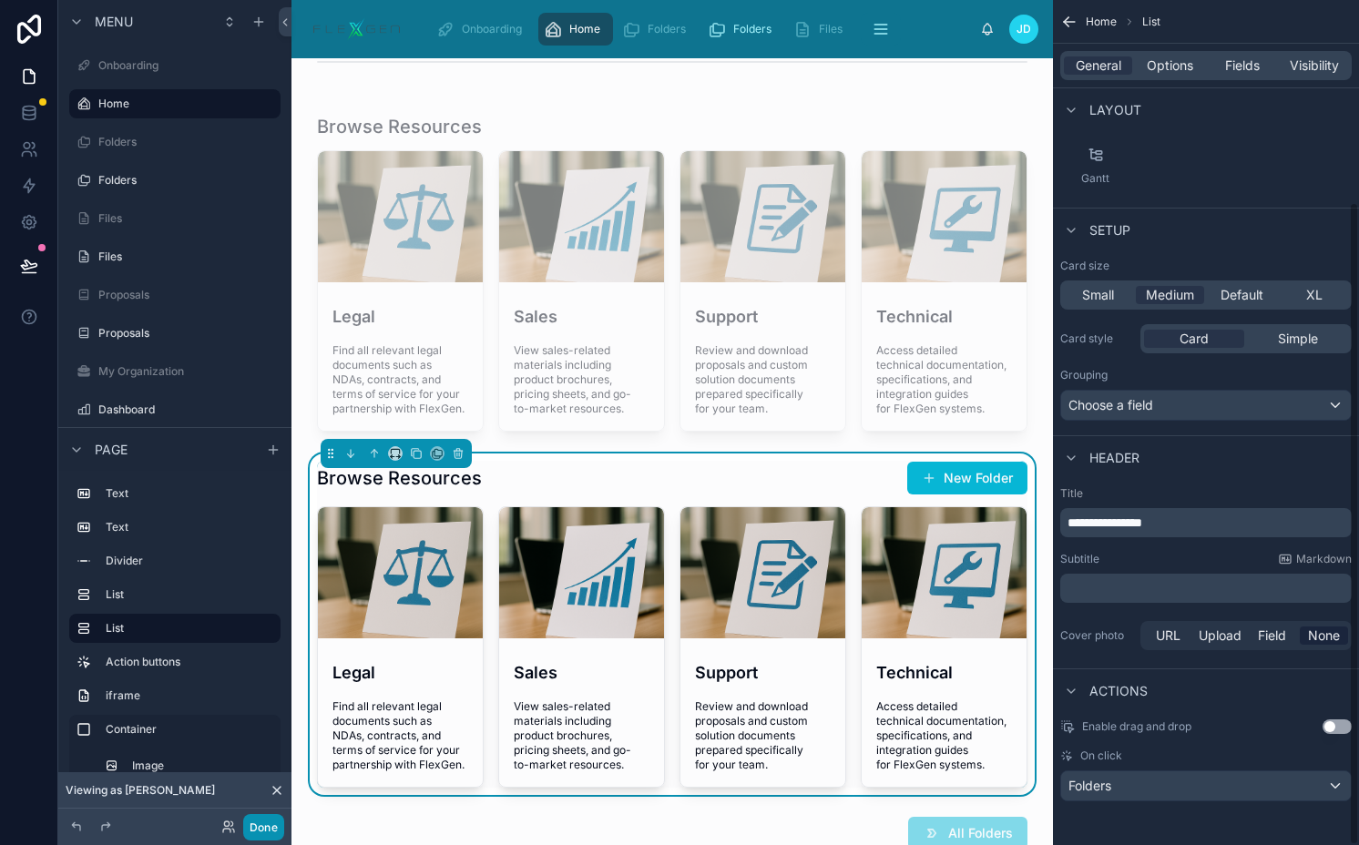
click at [261, 824] on button "Done" at bounding box center [263, 827] width 41 height 26
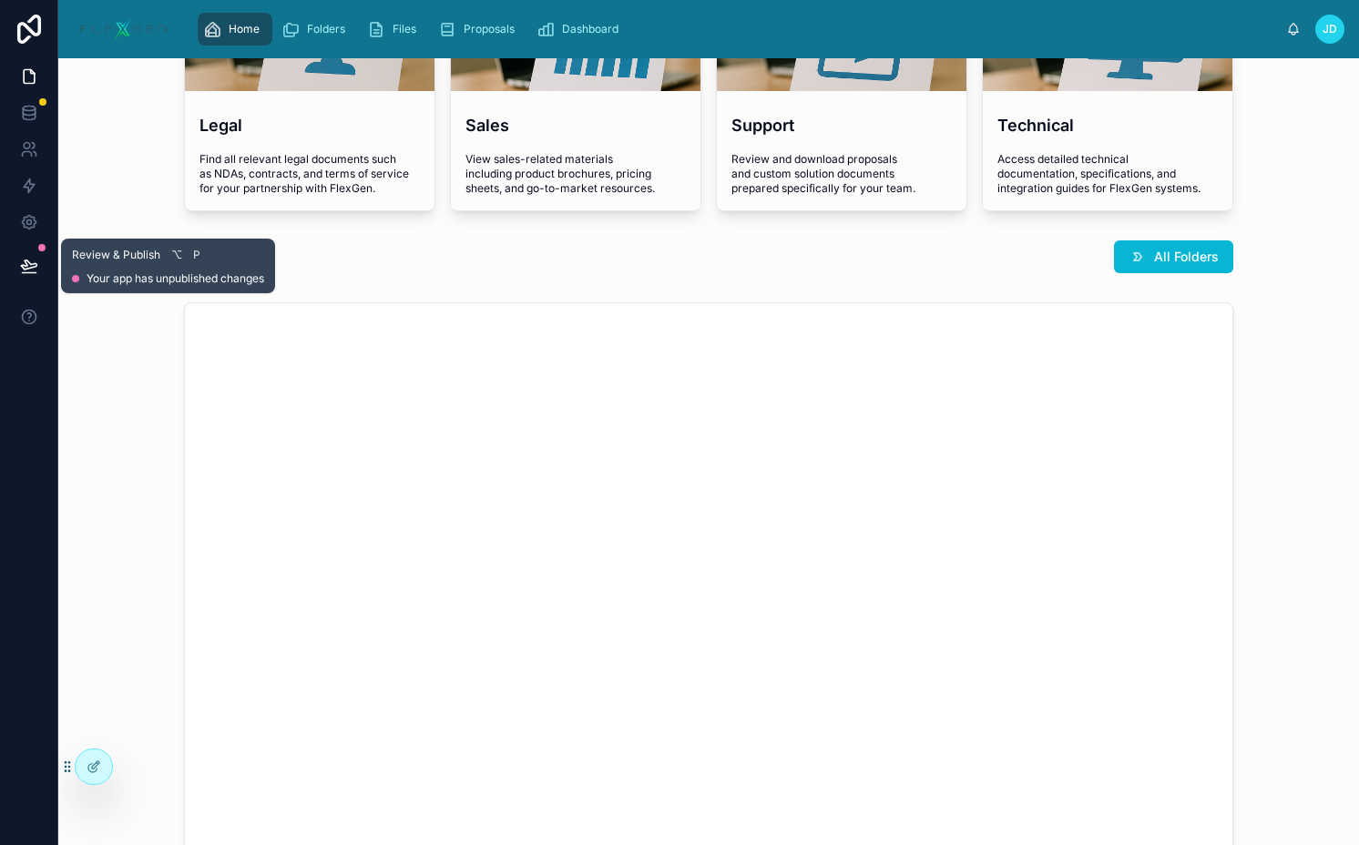
click at [25, 274] on icon at bounding box center [29, 266] width 18 height 18
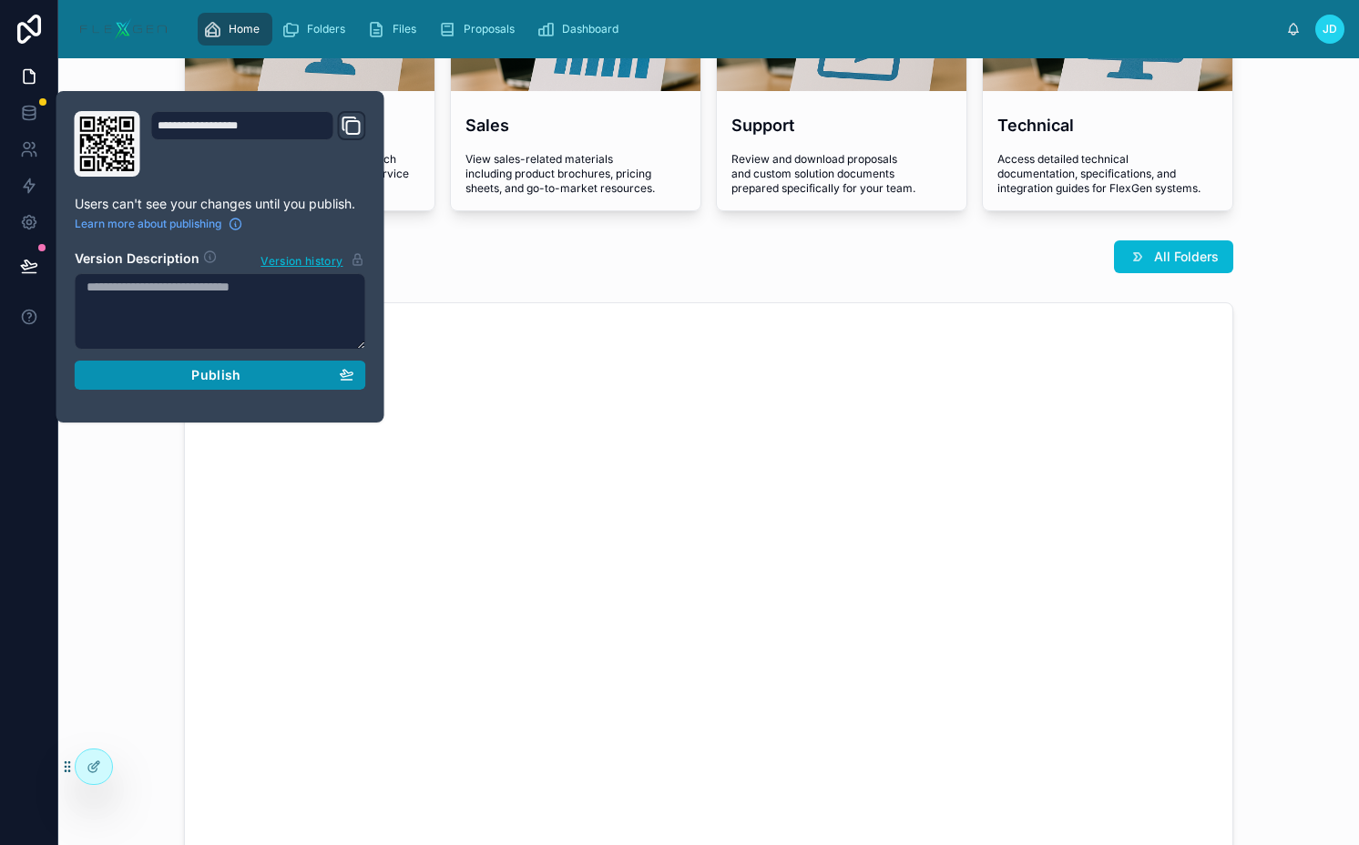
click at [244, 369] on div "Publish" at bounding box center [221, 375] width 268 height 16
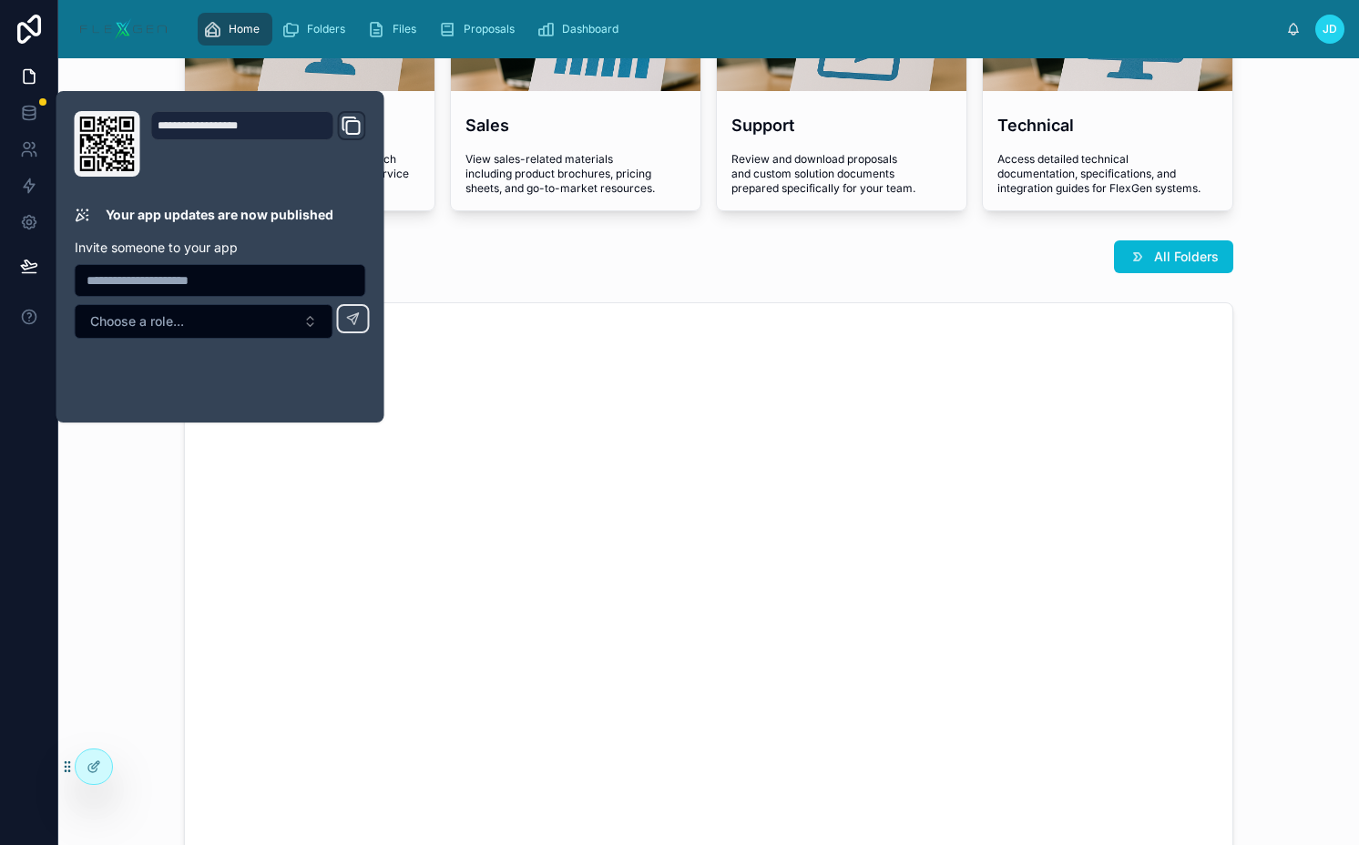
click at [534, 249] on div "All Folders" at bounding box center [708, 256] width 1049 height 33
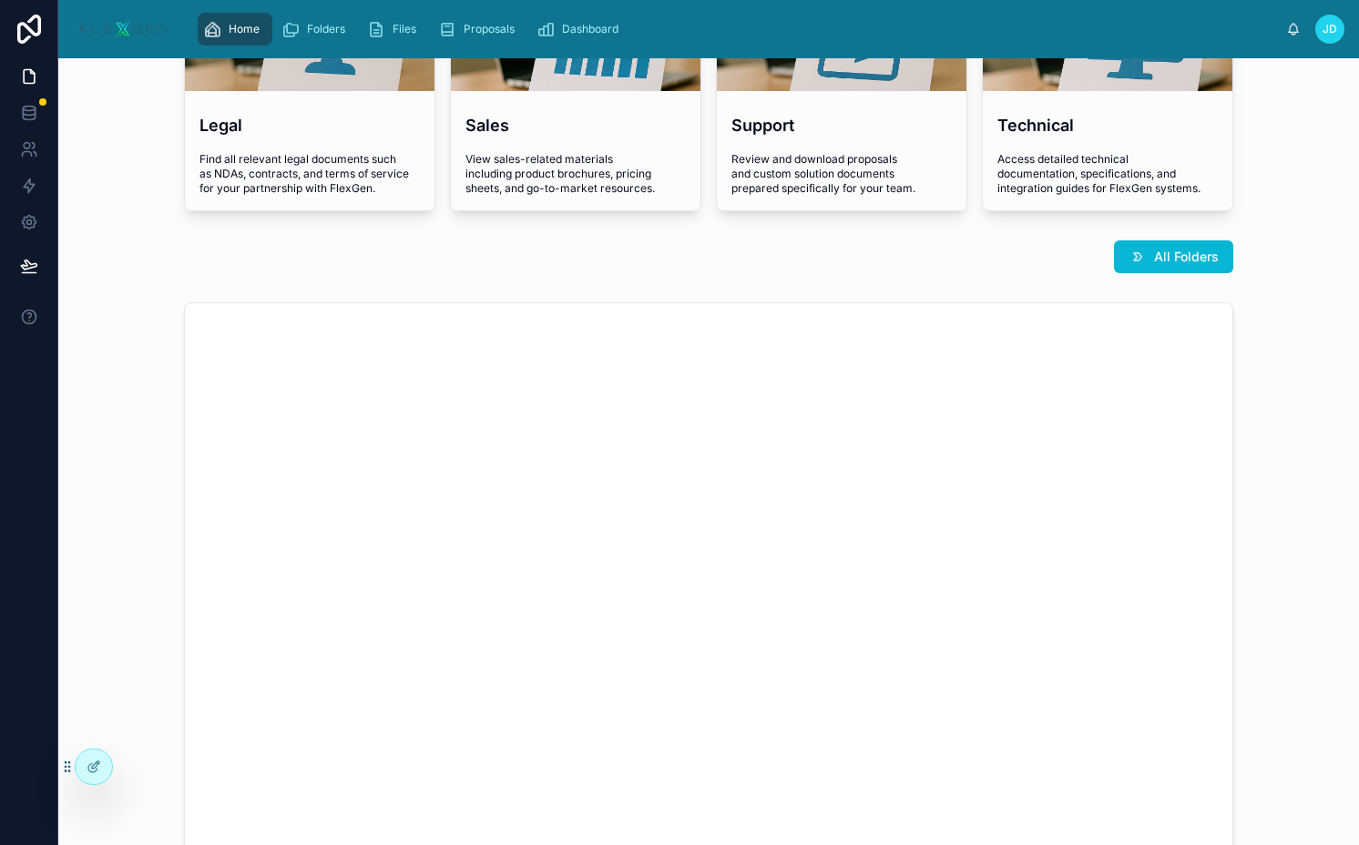
scroll to position [138, 0]
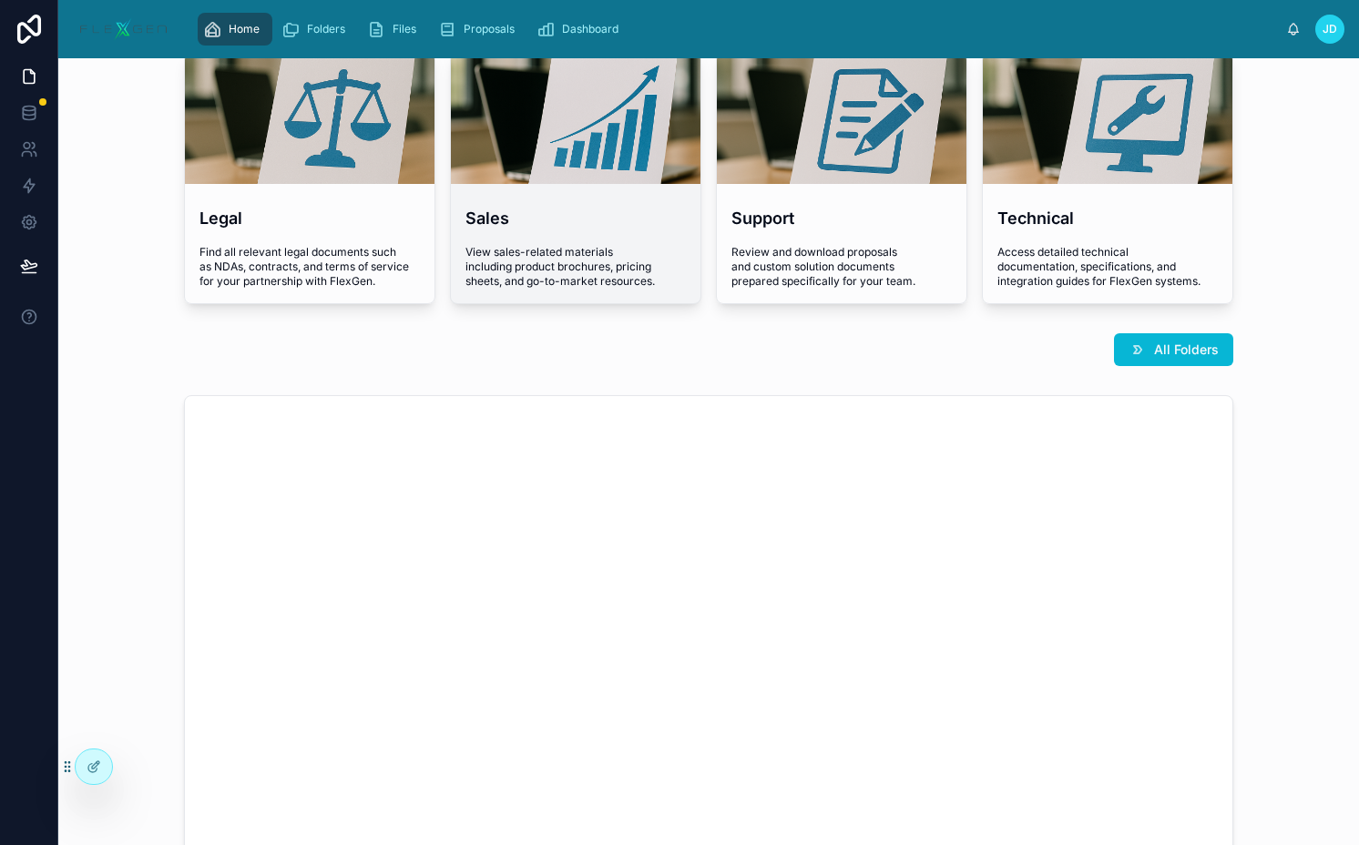
click at [585, 209] on h4 "Sales" at bounding box center [575, 218] width 220 height 25
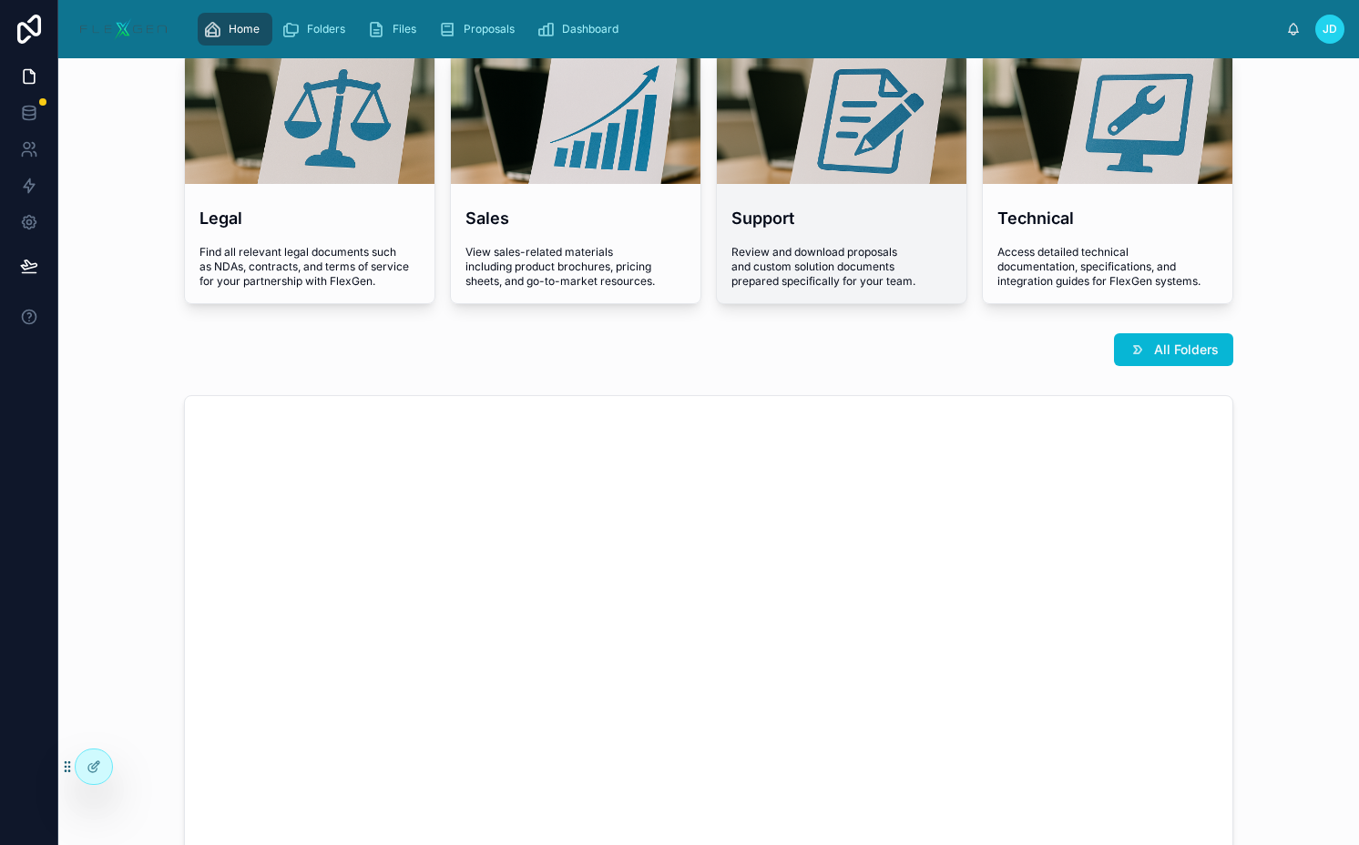
click at [738, 192] on div "Support Review and download proposals and custom solution documents prepared sp…" at bounding box center [841, 247] width 249 height 112
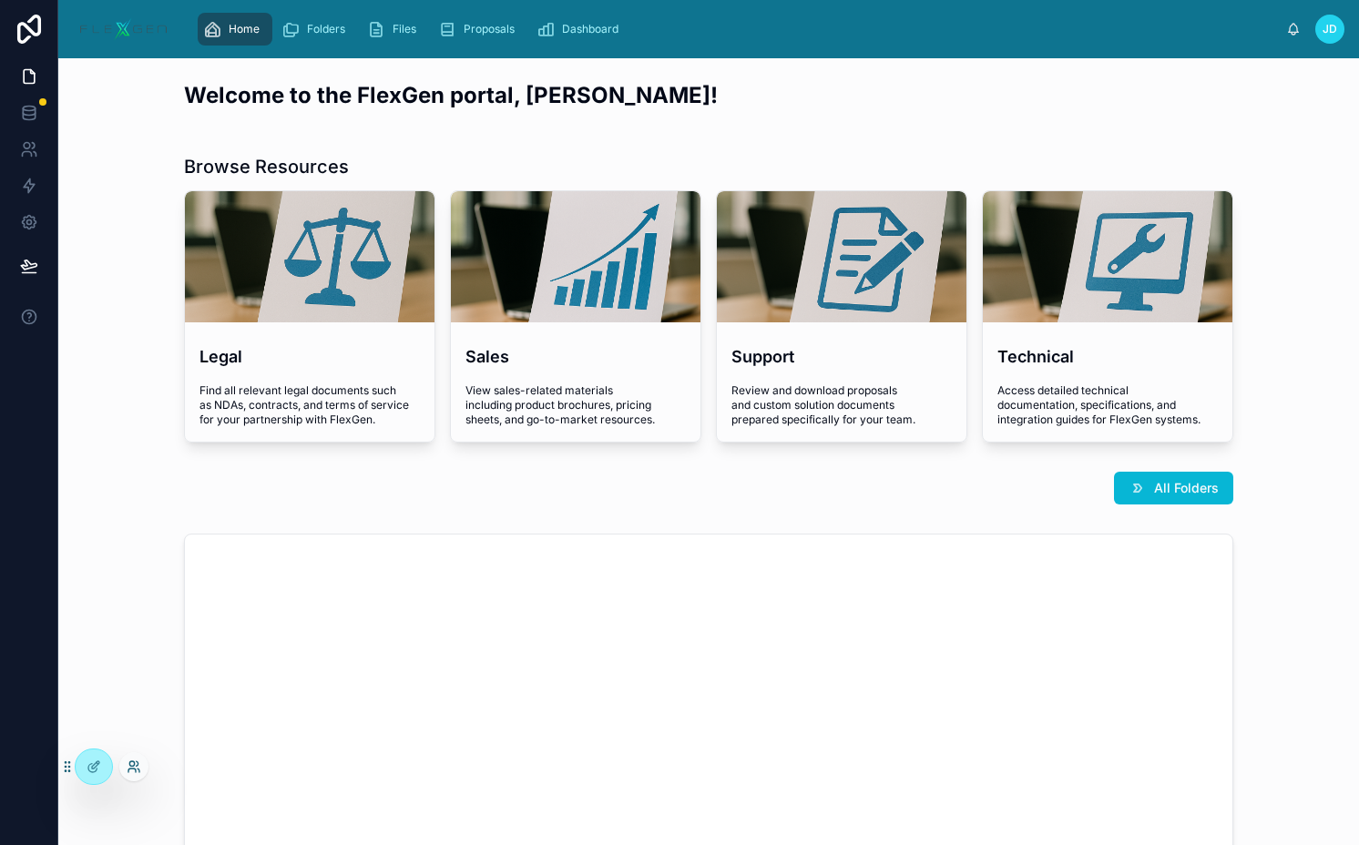
click at [134, 766] on icon at bounding box center [134, 766] width 15 height 15
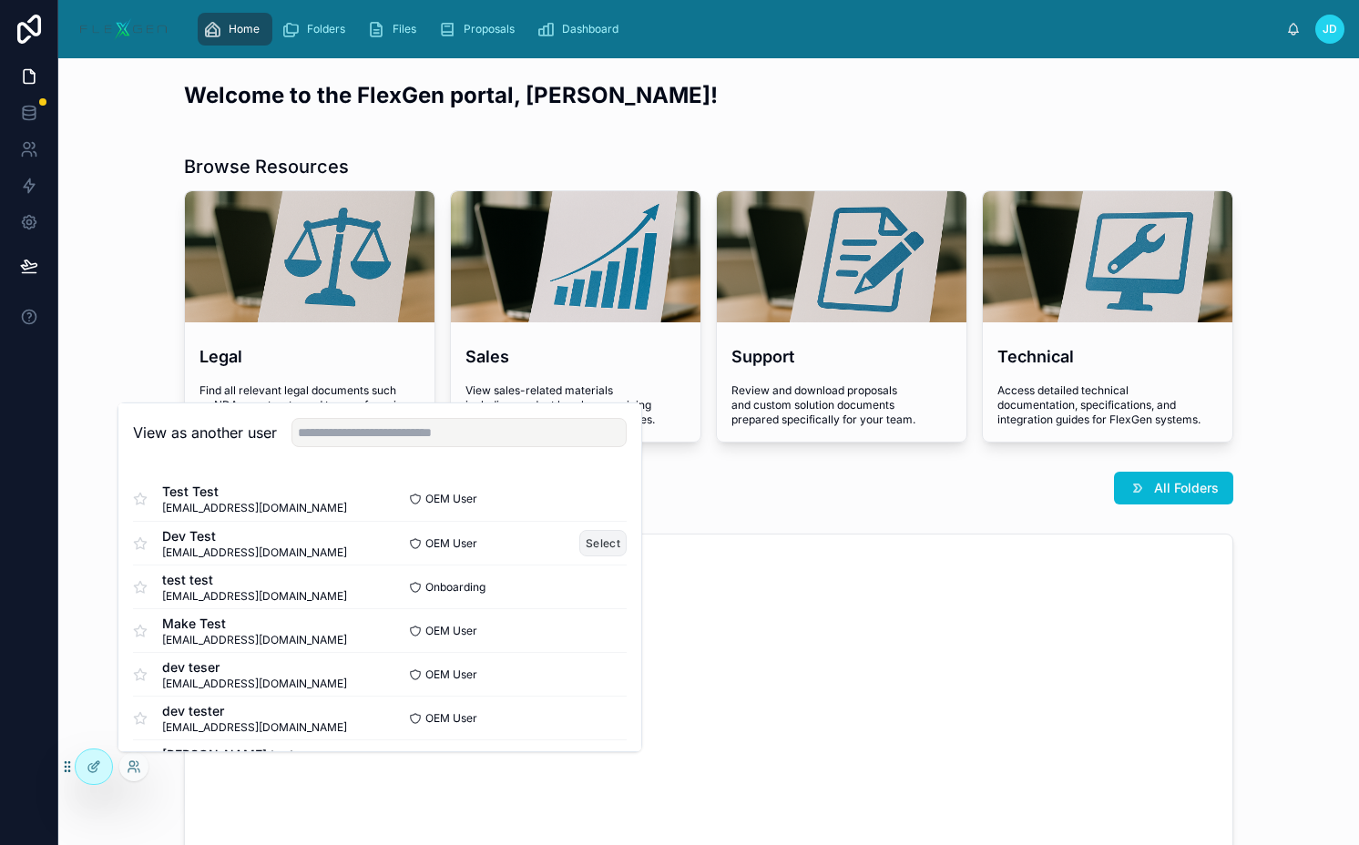
click at [590, 547] on button "Select" at bounding box center [602, 543] width 47 height 26
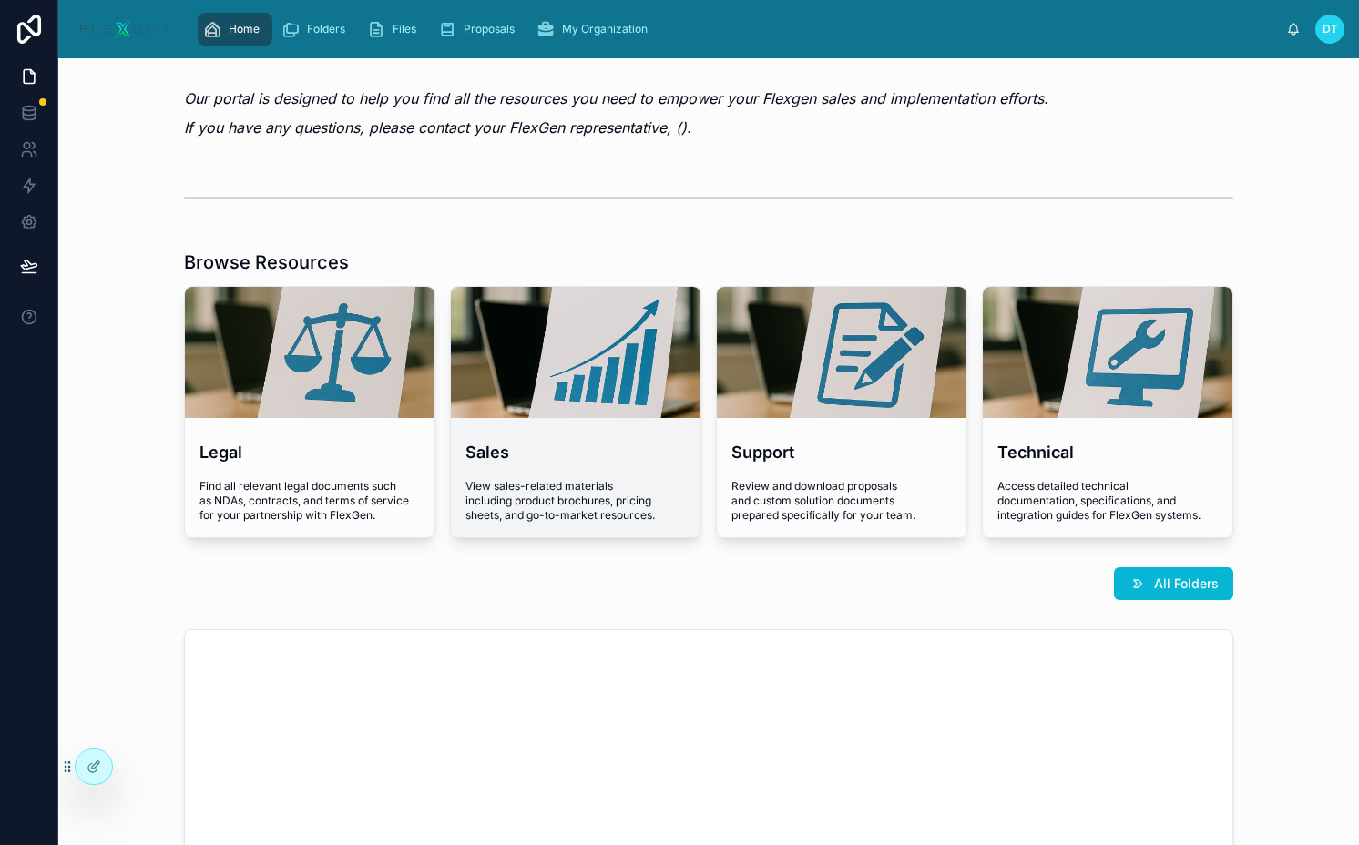
click at [477, 340] on div at bounding box center [575, 352] width 249 height 131
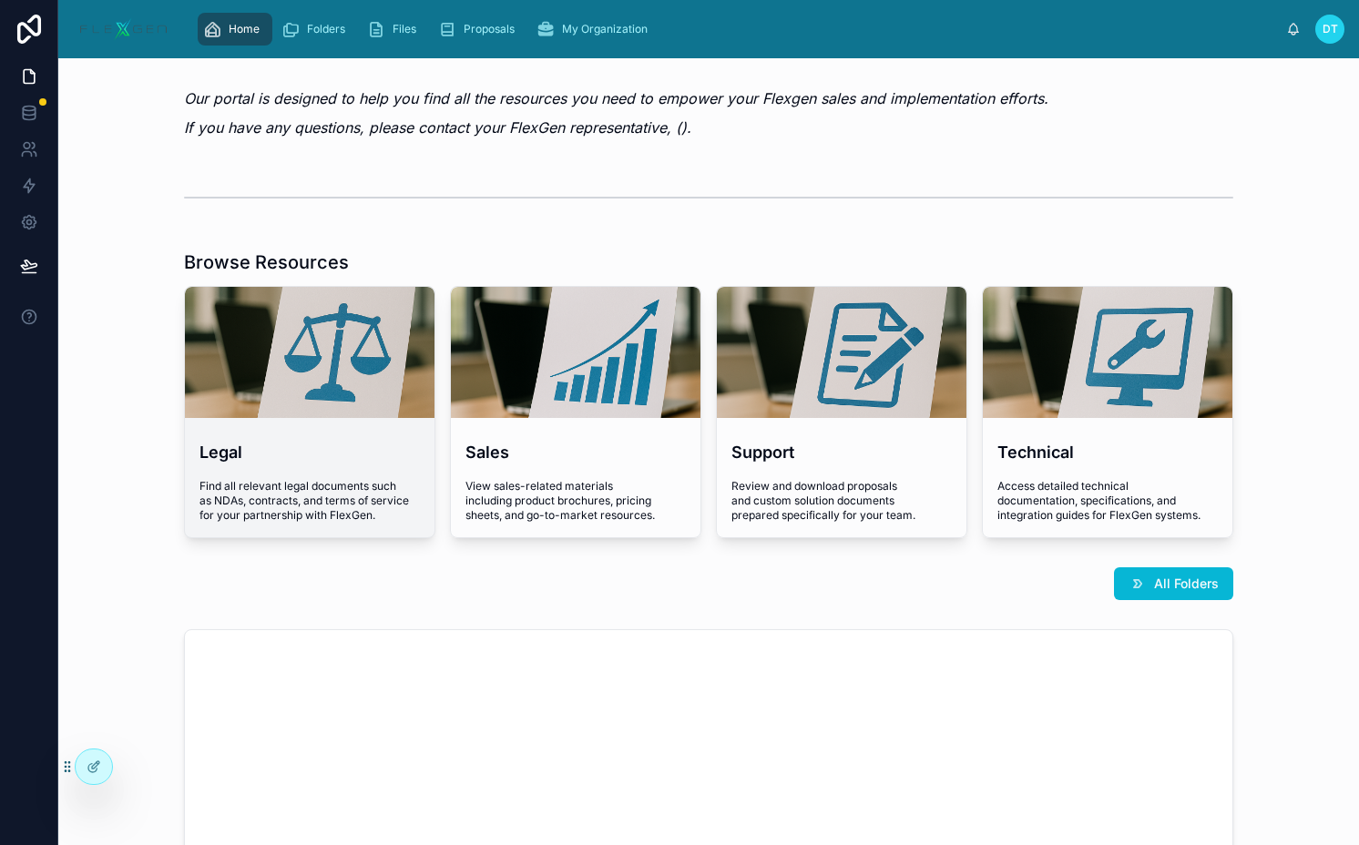
click at [351, 336] on div at bounding box center [309, 352] width 249 height 131
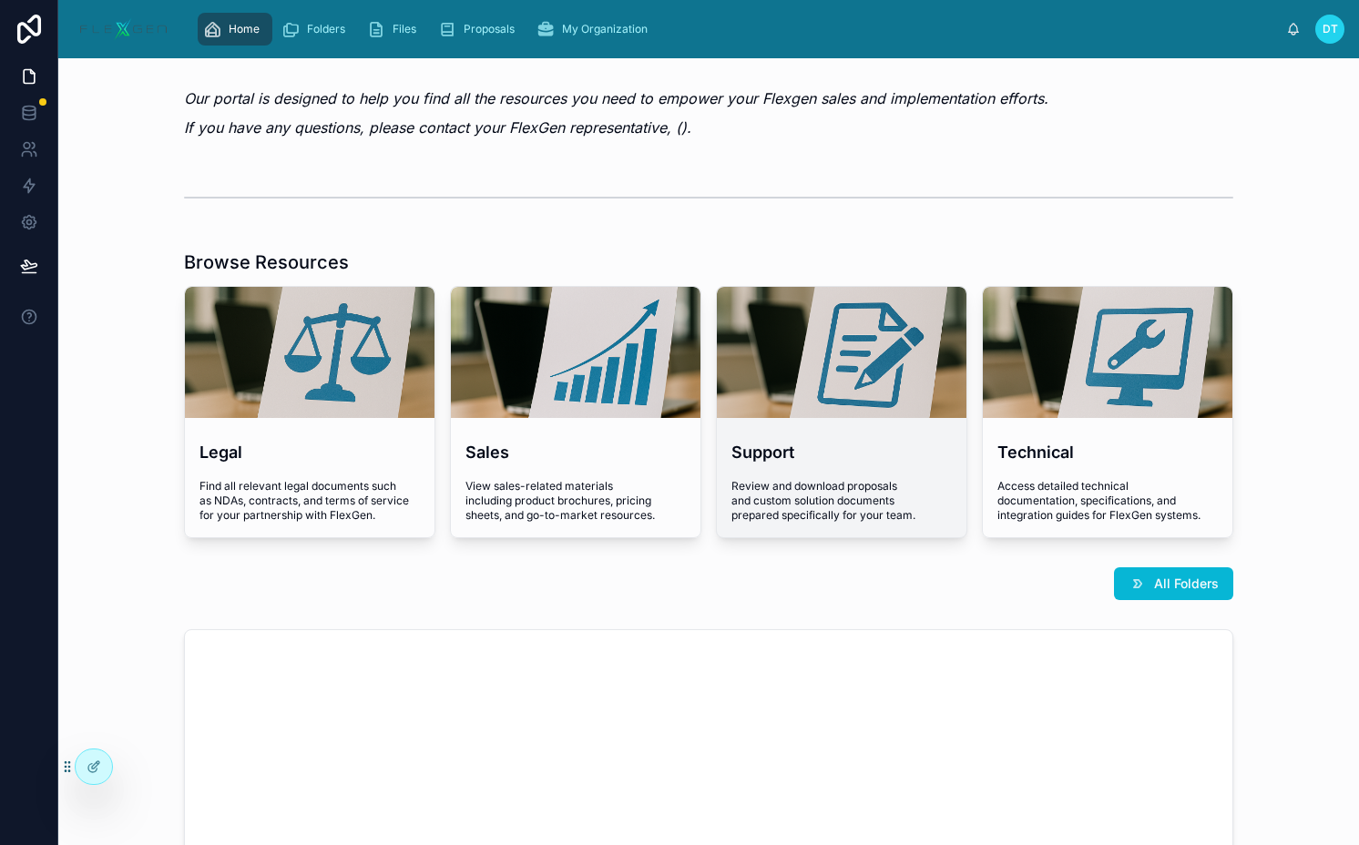
click at [866, 393] on div at bounding box center [841, 352] width 249 height 131
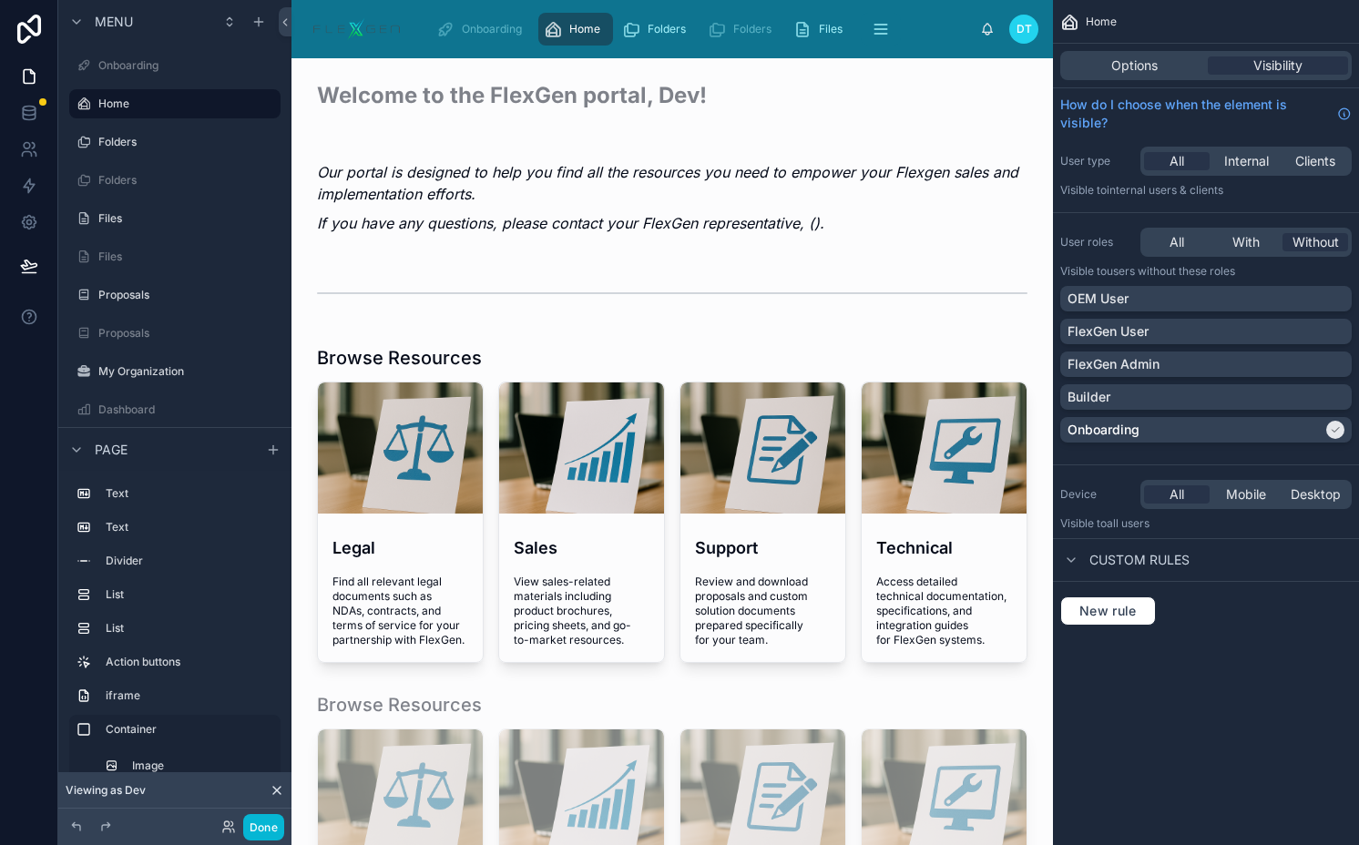
scroll to position [39, 0]
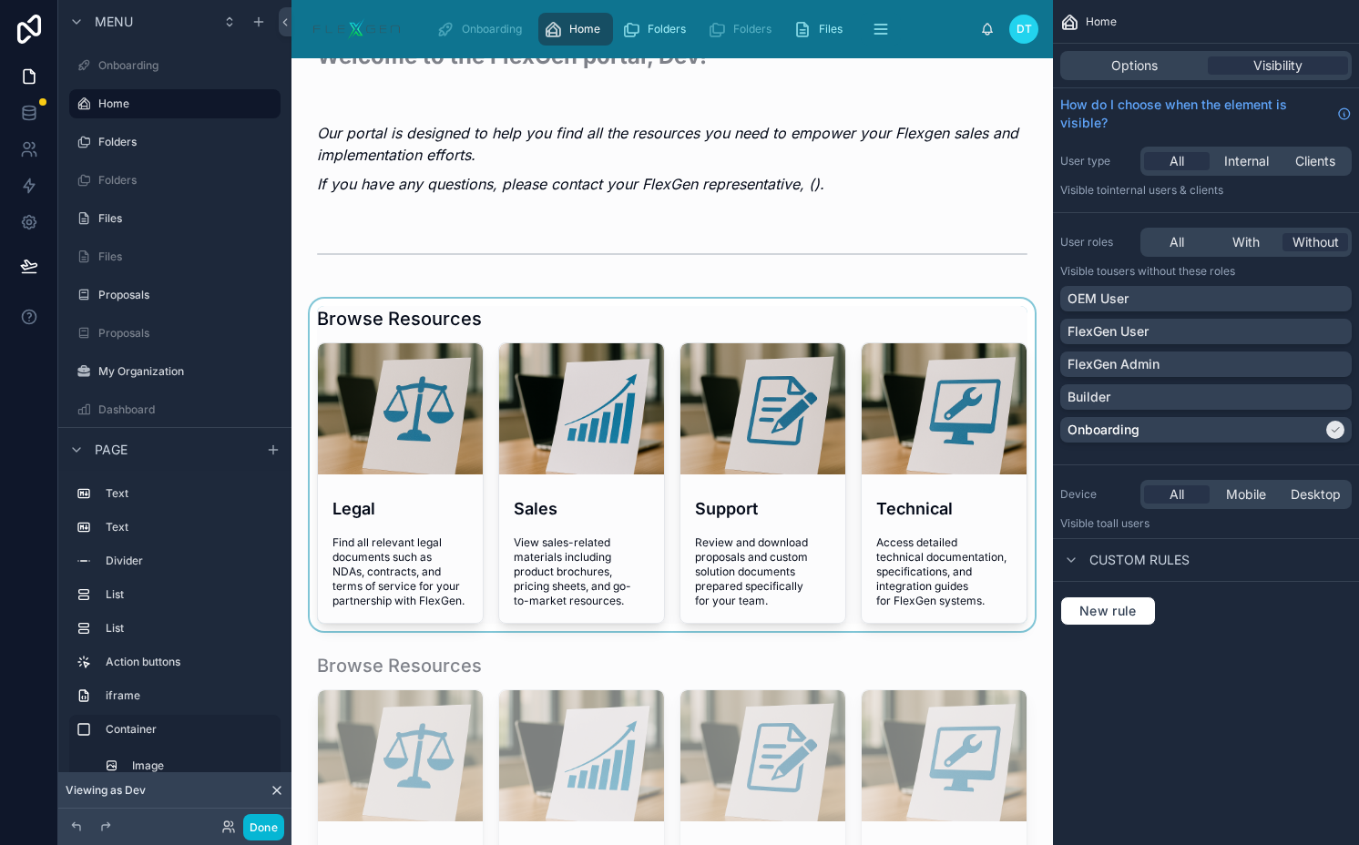
click at [766, 299] on div at bounding box center [672, 465] width 732 height 332
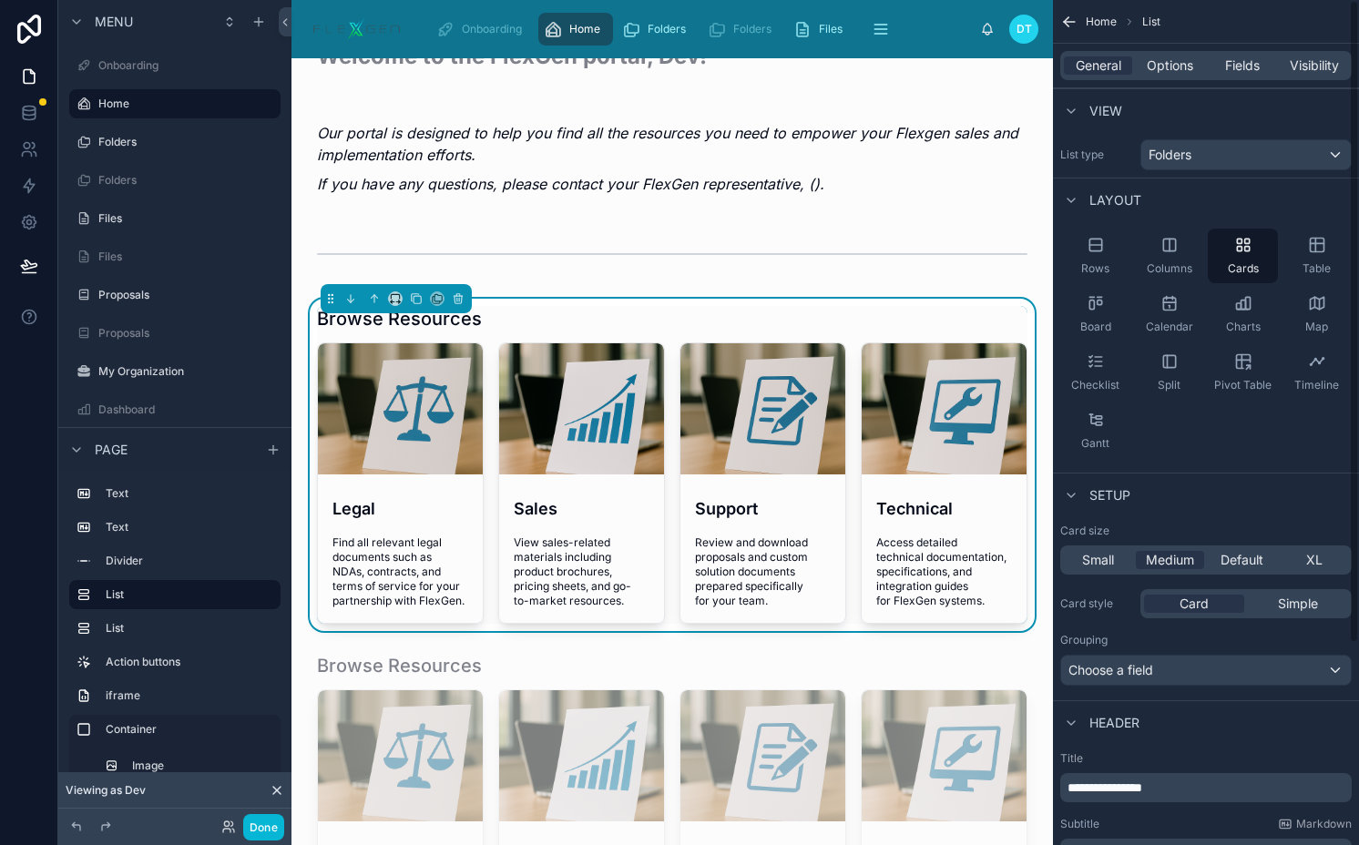
click at [1318, 79] on div "General Options Fields Visibility" at bounding box center [1205, 65] width 291 height 29
click at [1318, 69] on span "Visibility" at bounding box center [1313, 65] width 49 height 18
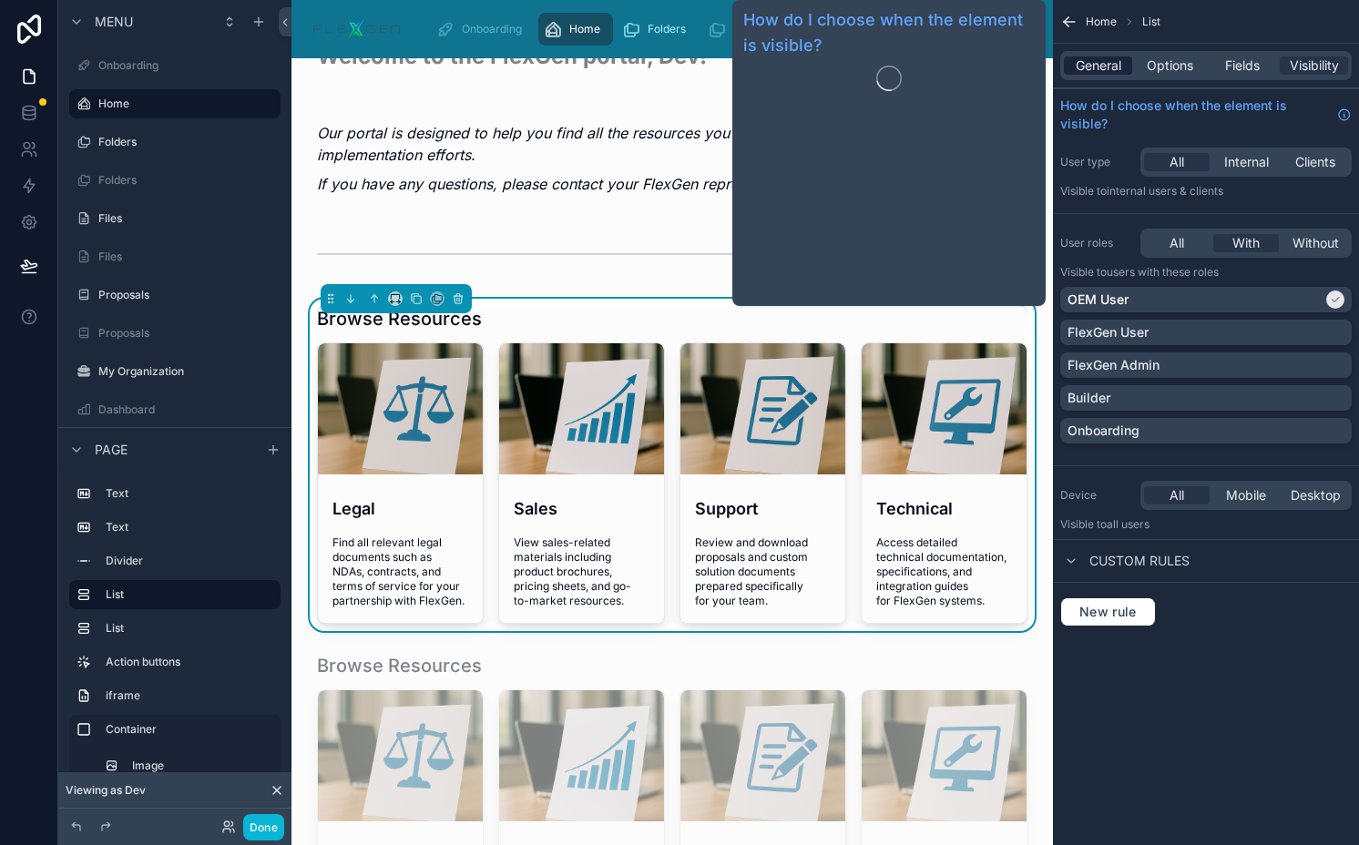
click at [1099, 66] on span "General" at bounding box center [1098, 65] width 46 height 18
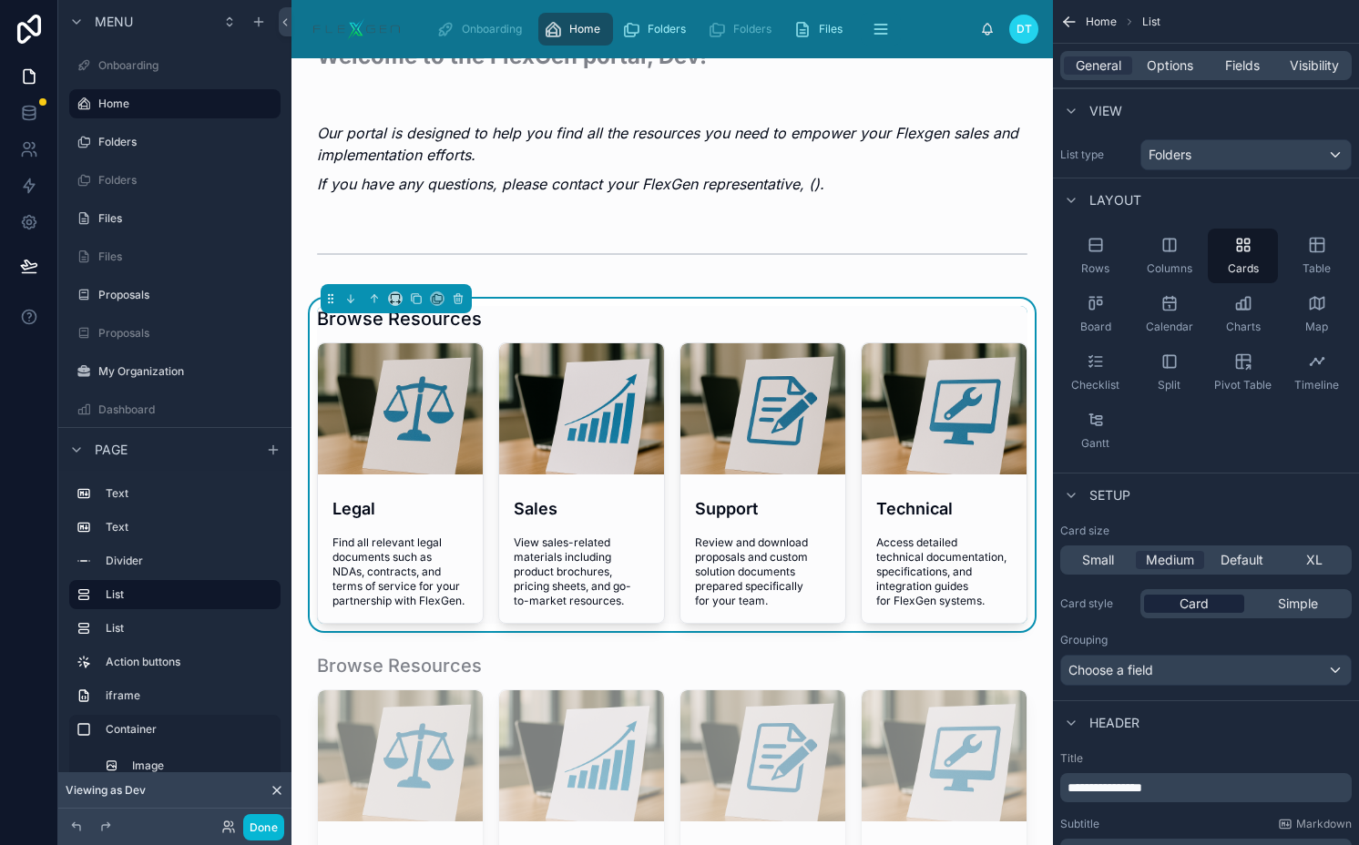
scroll to position [265, 0]
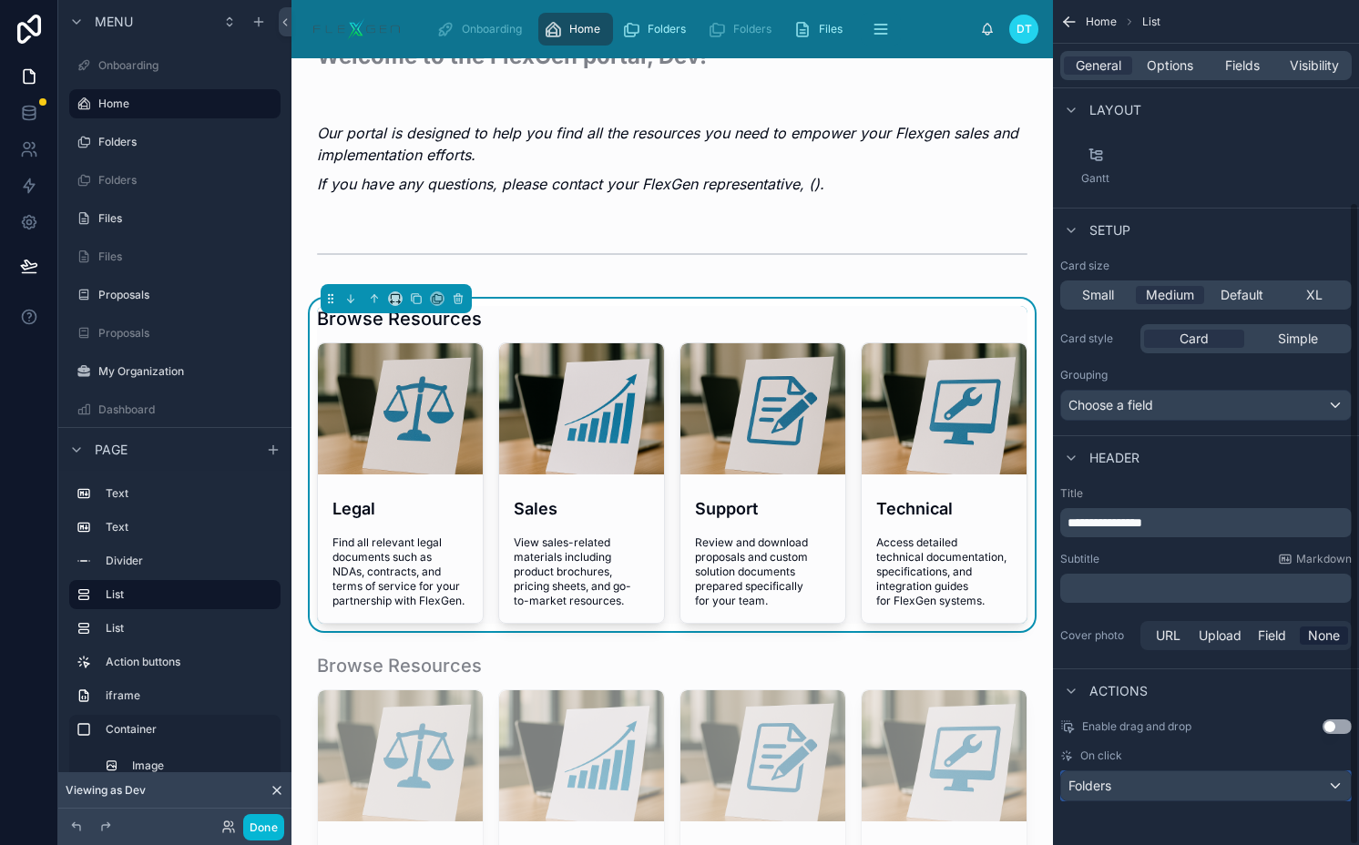
click at [1145, 791] on div "Folders" at bounding box center [1206, 785] width 290 height 29
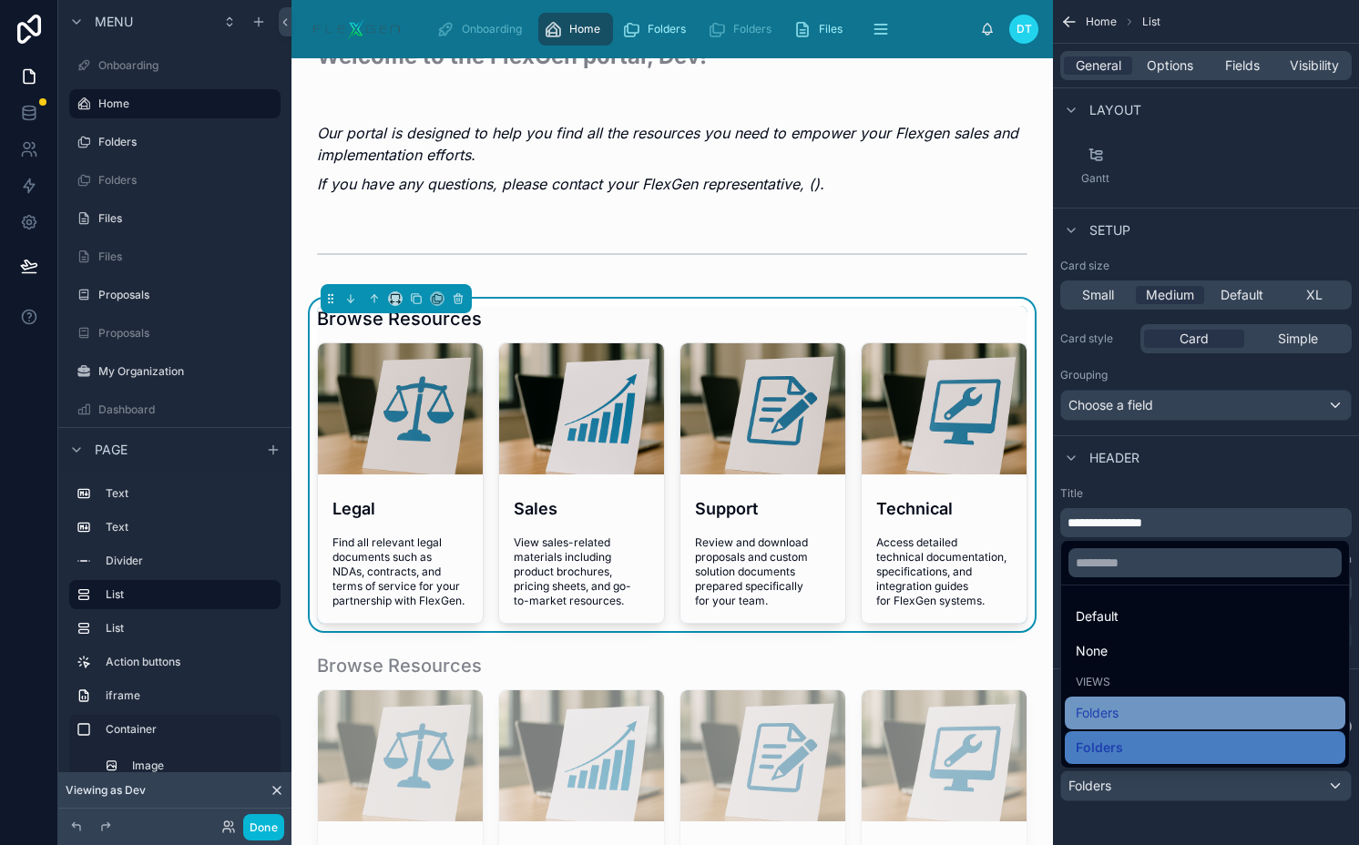
click at [1120, 718] on div "Folders" at bounding box center [1204, 713] width 259 height 22
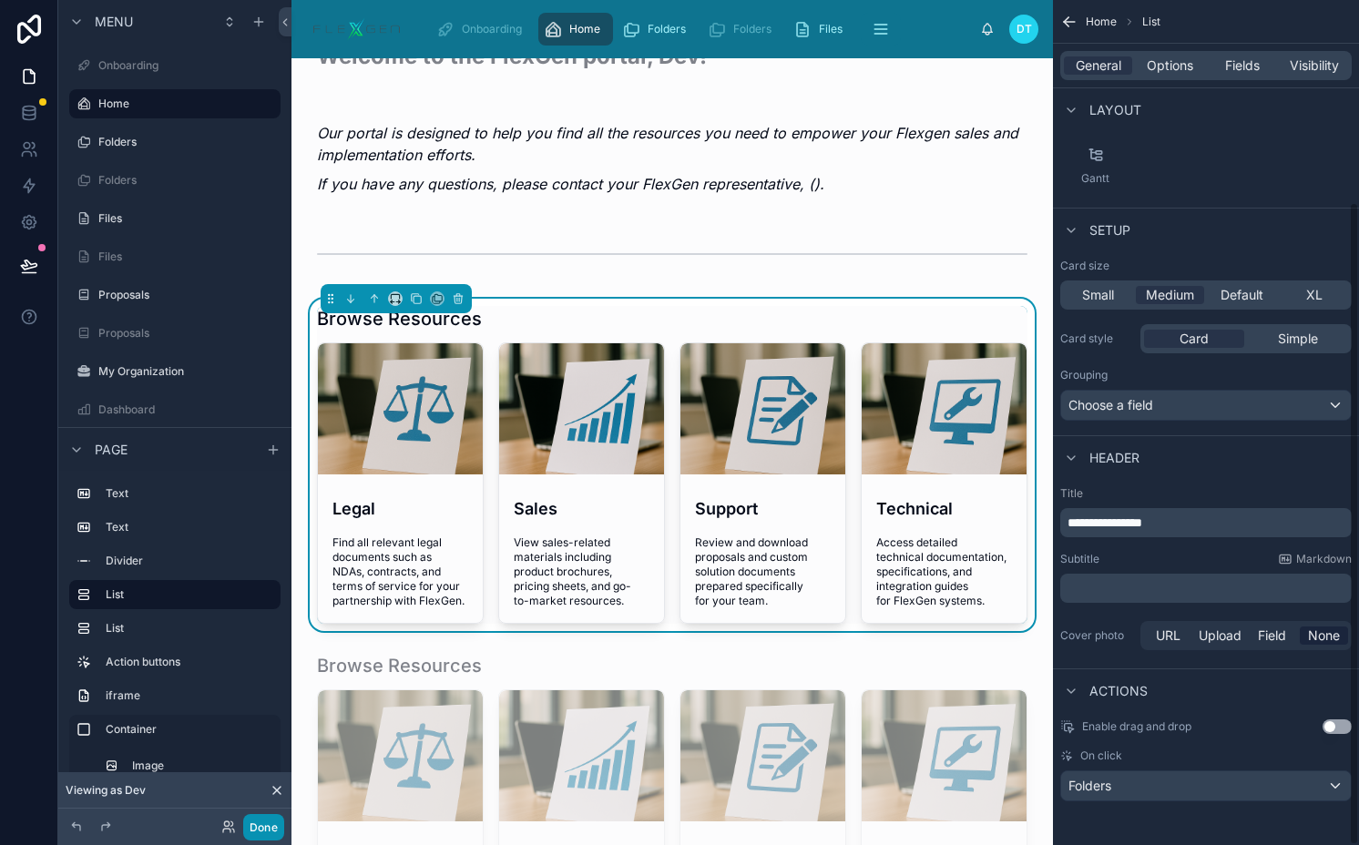
click at [256, 833] on button "Done" at bounding box center [263, 827] width 41 height 26
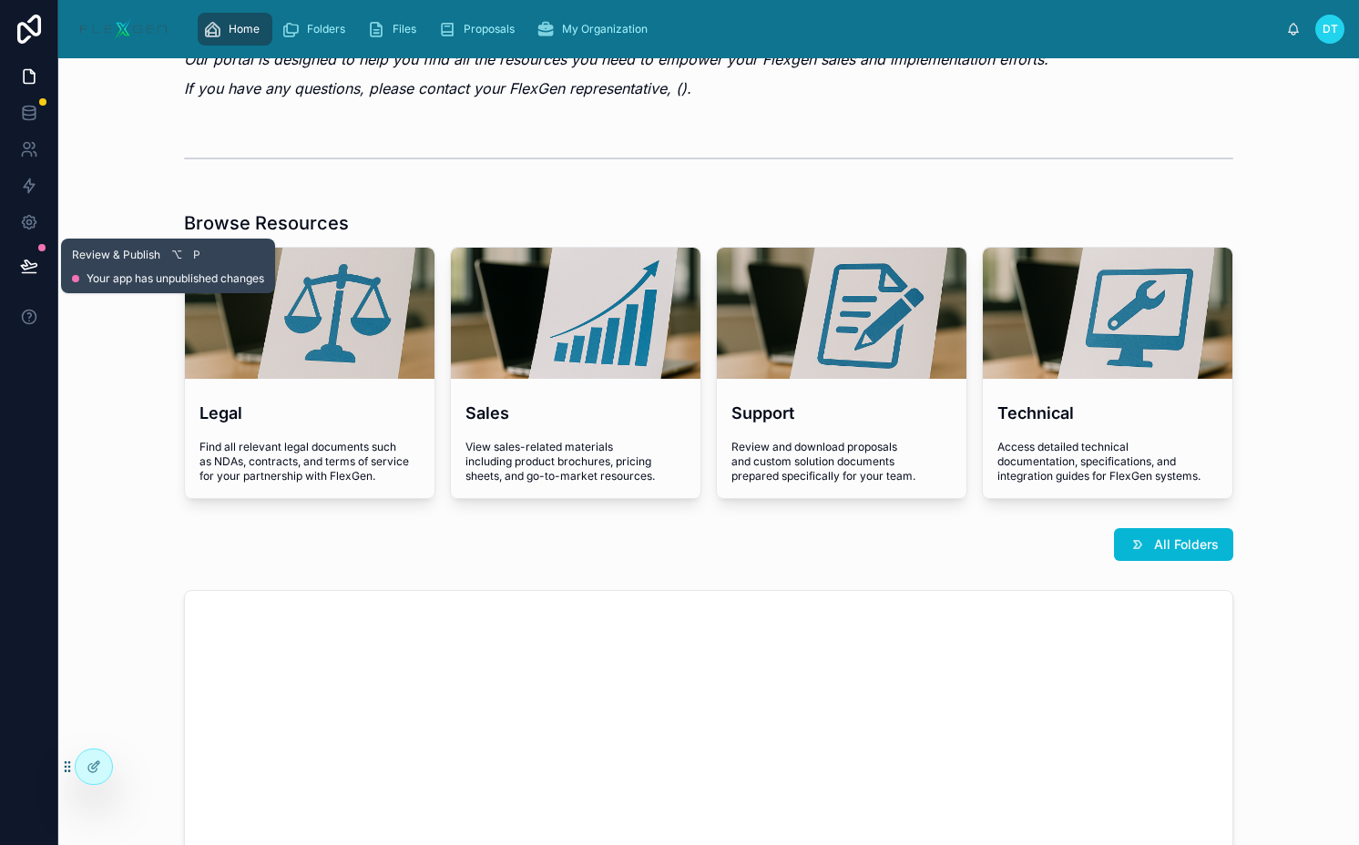
click at [32, 257] on icon at bounding box center [29, 266] width 18 height 18
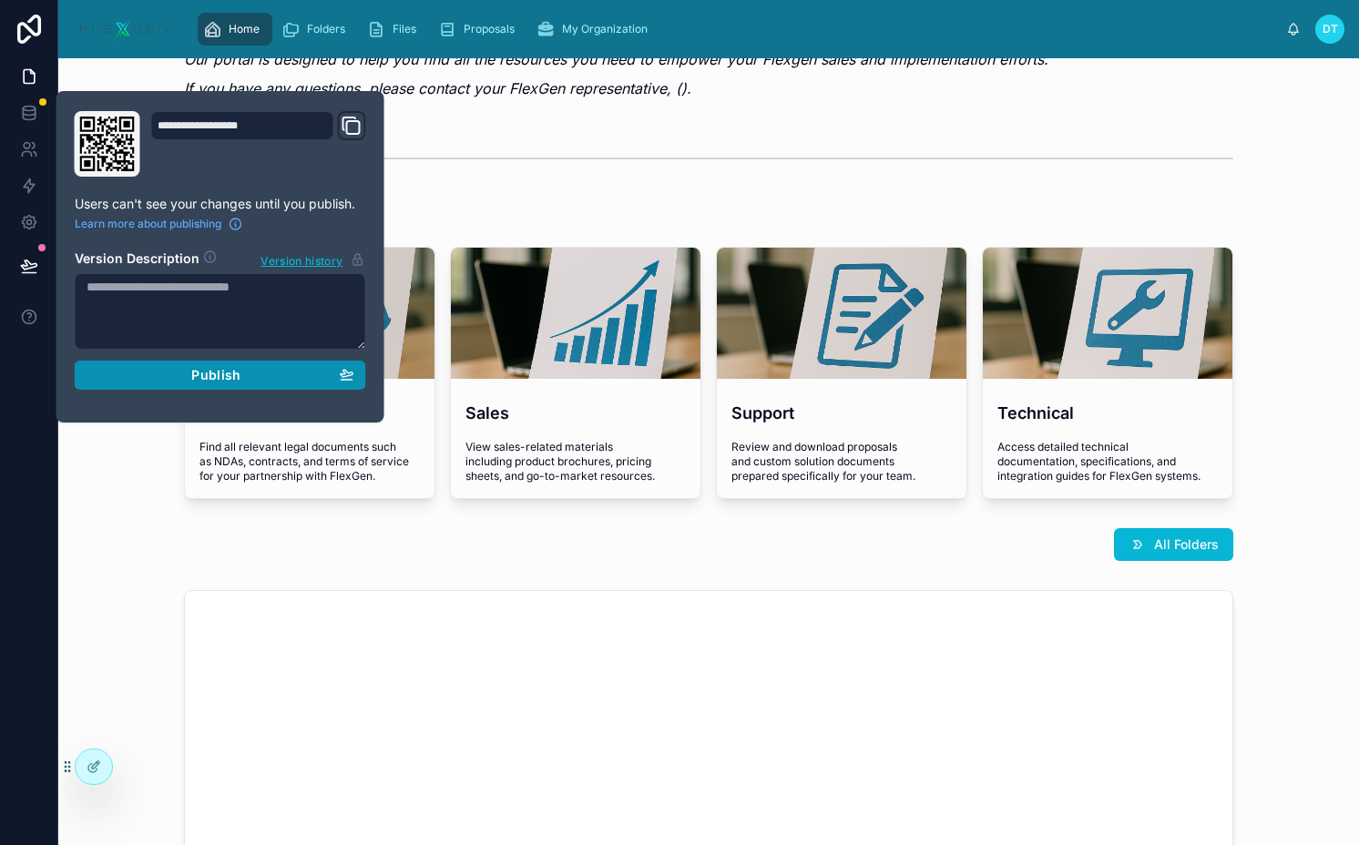
click at [200, 380] on span "Publish" at bounding box center [215, 375] width 49 height 16
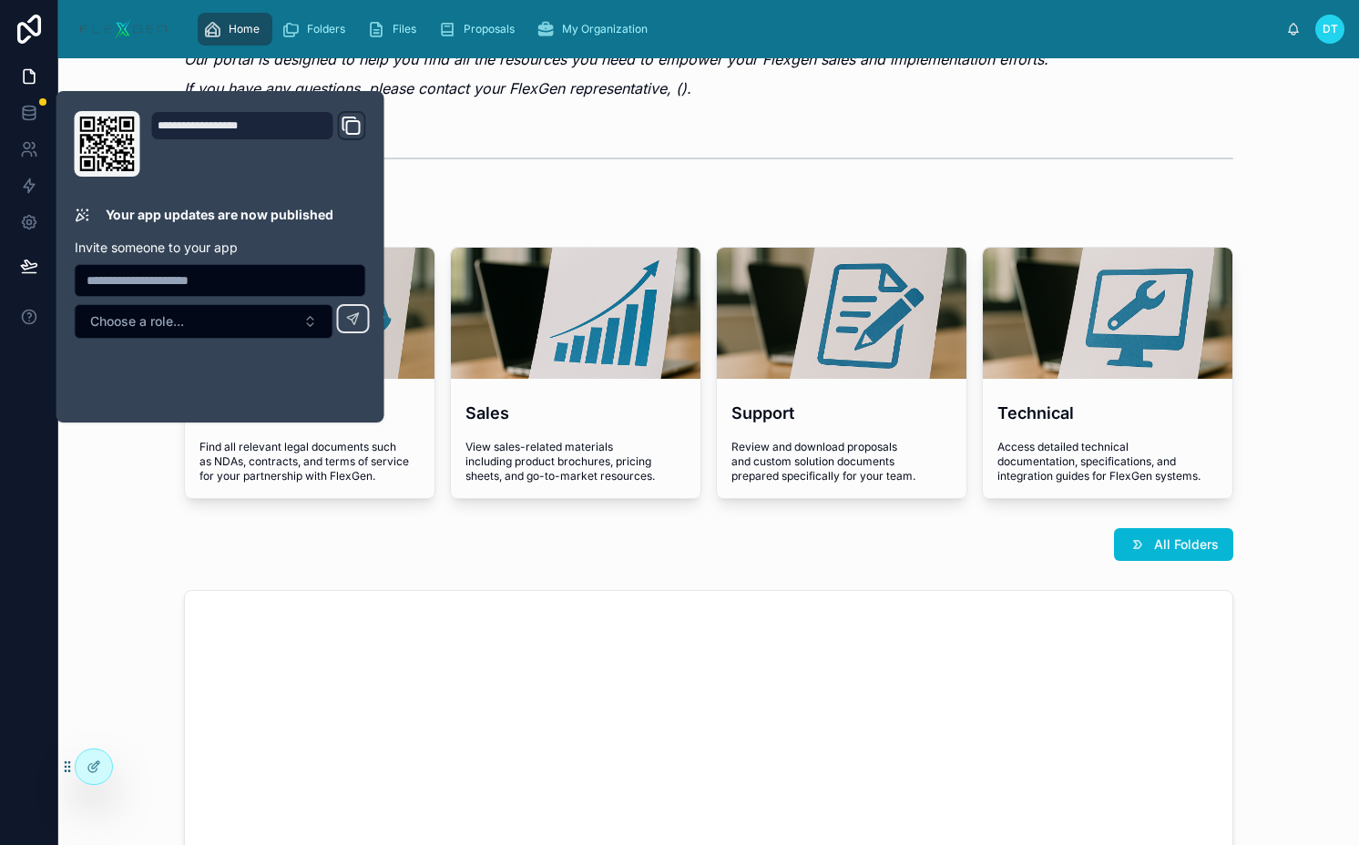
click at [741, 139] on div at bounding box center [708, 159] width 1049 height 46
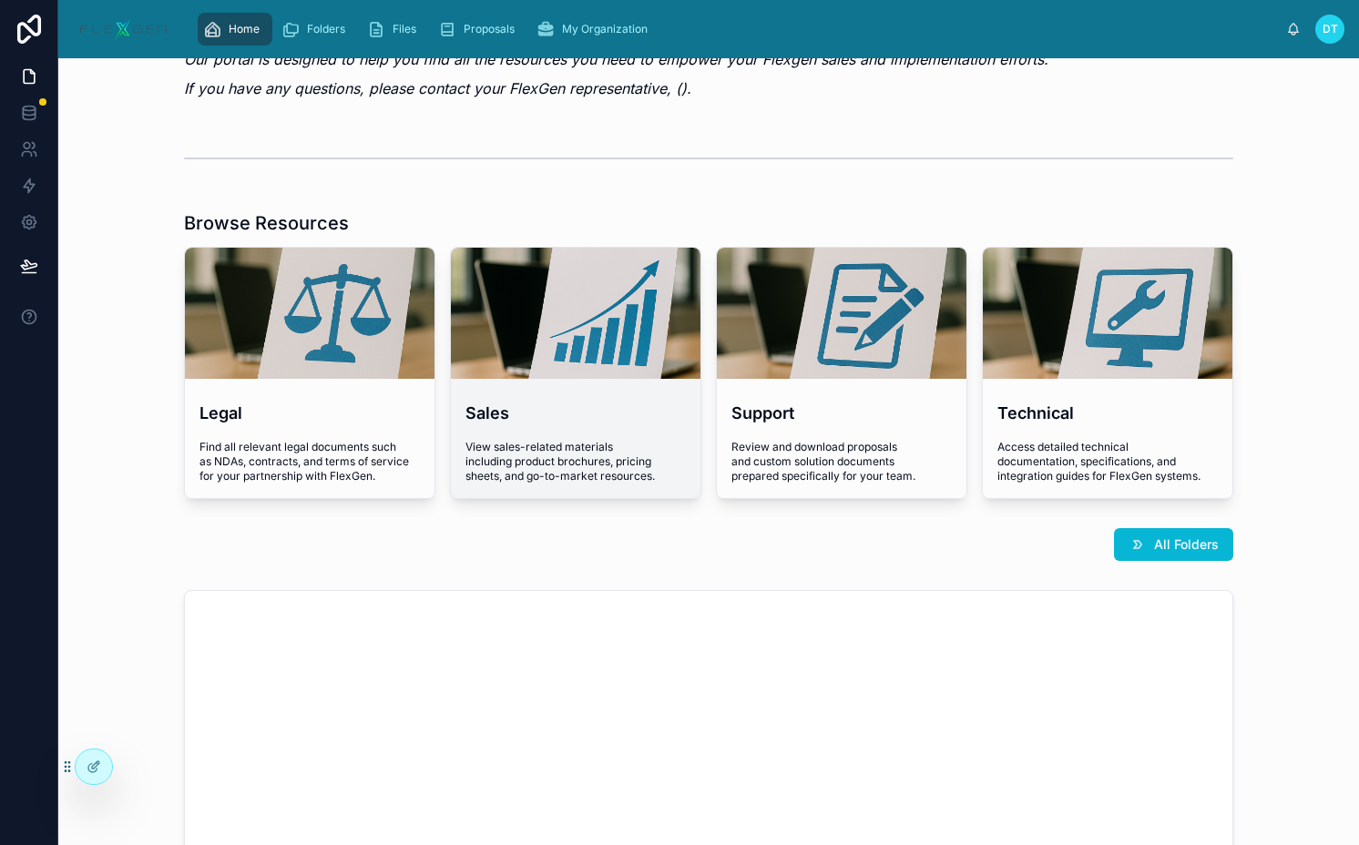
click at [616, 316] on div at bounding box center [575, 313] width 249 height 22
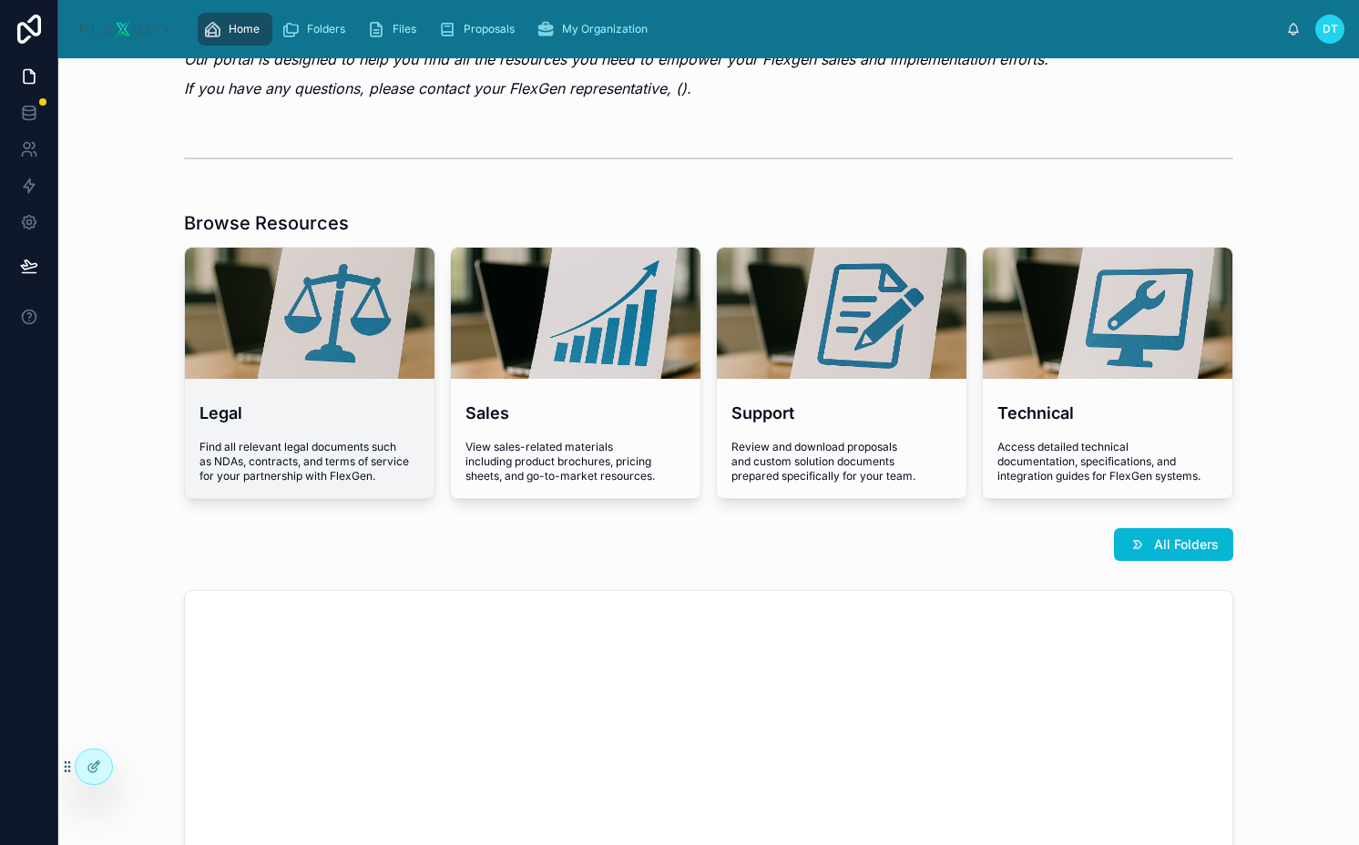
click at [343, 308] on div at bounding box center [309, 313] width 249 height 22
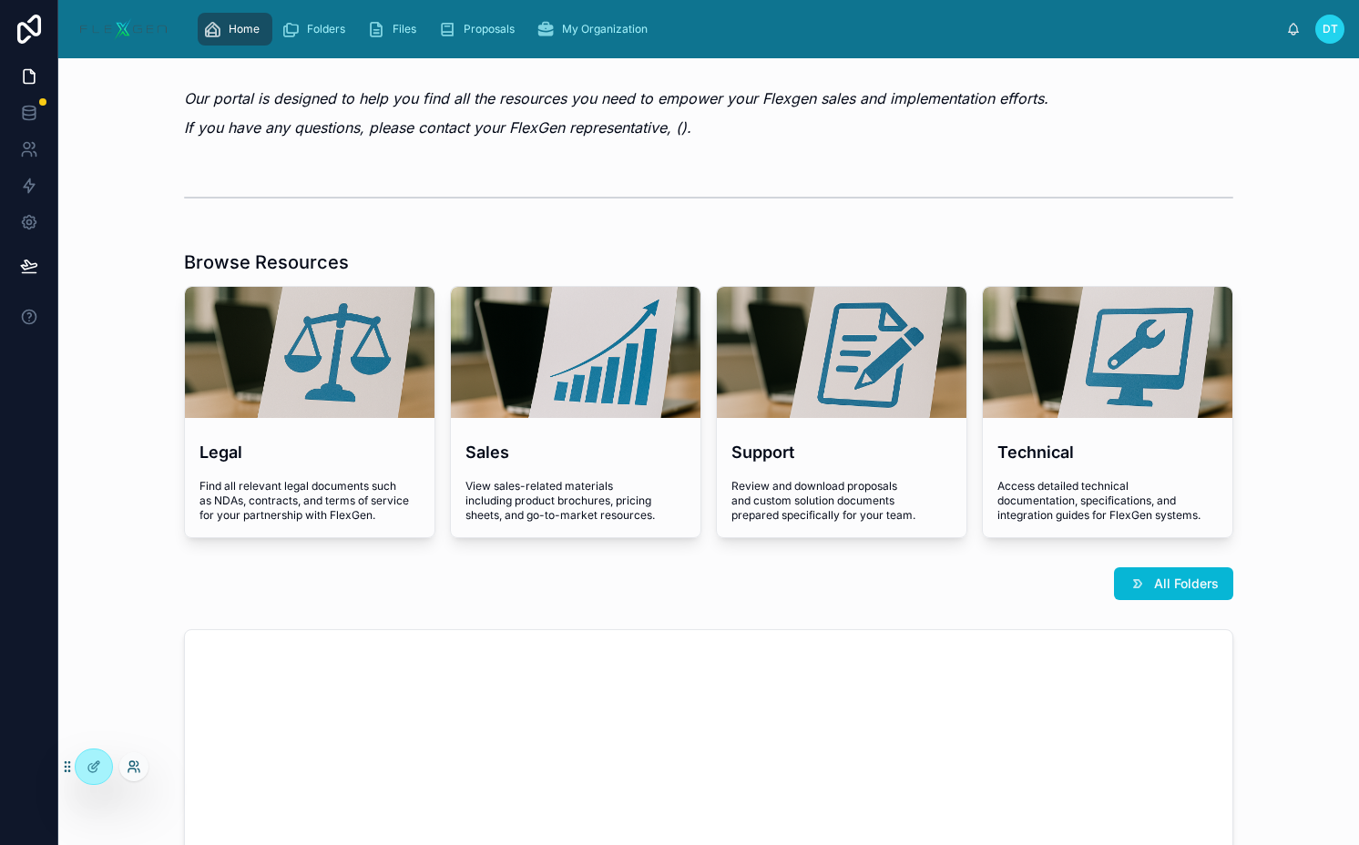
click at [137, 765] on icon at bounding box center [138, 763] width 2 height 5
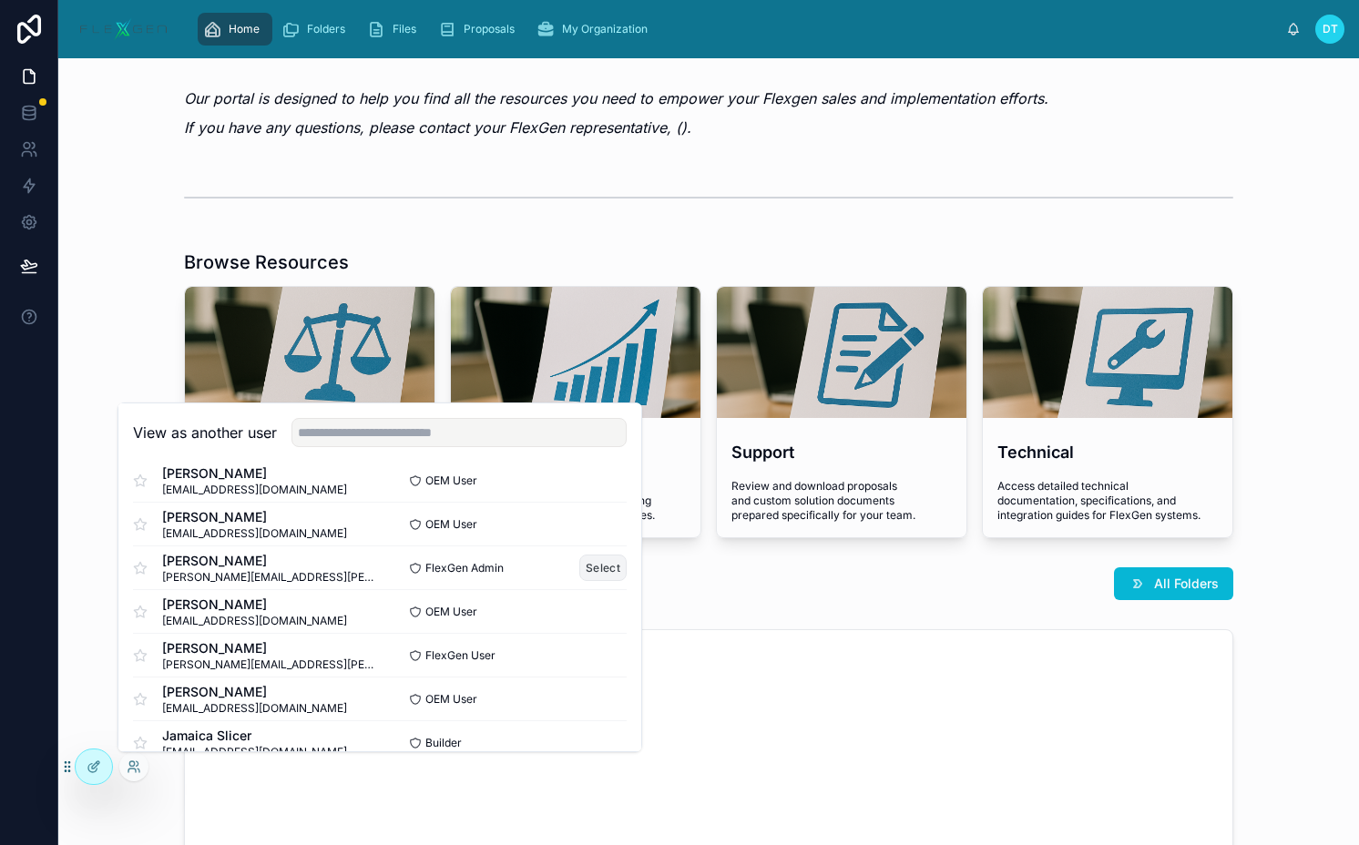
scroll to position [820, 0]
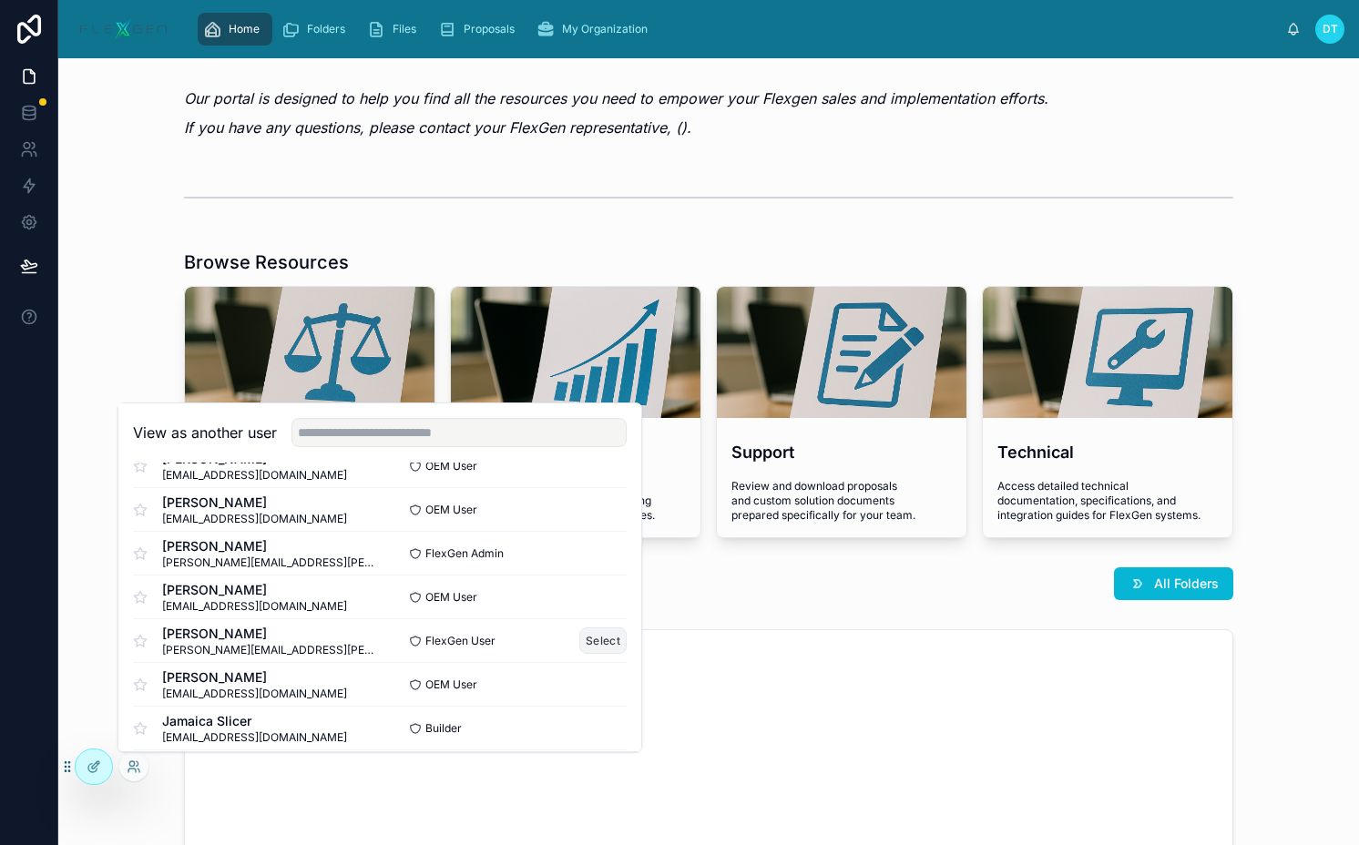
click at [604, 644] on button "Select" at bounding box center [602, 640] width 47 height 26
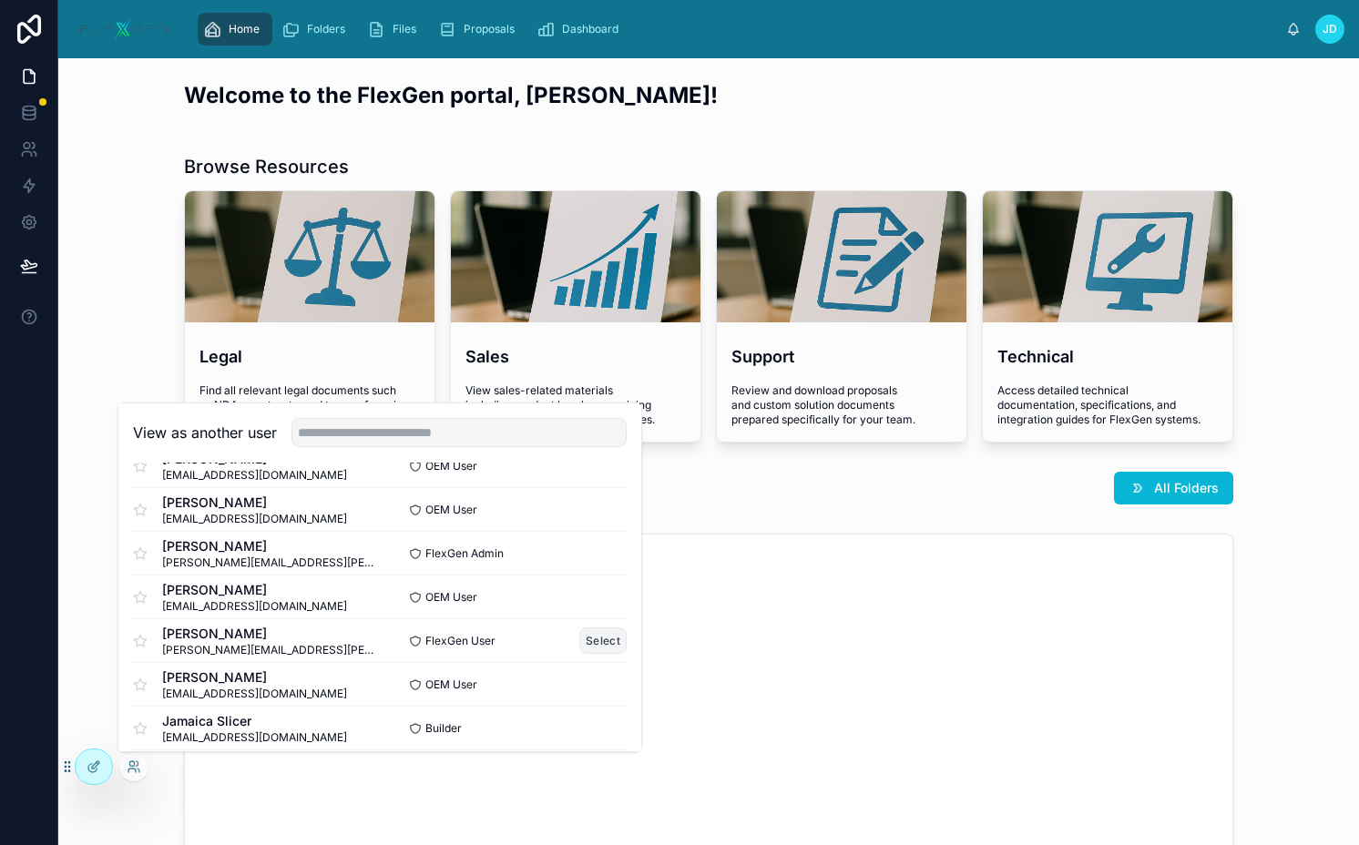
click at [593, 636] on button "Select" at bounding box center [602, 640] width 47 height 26
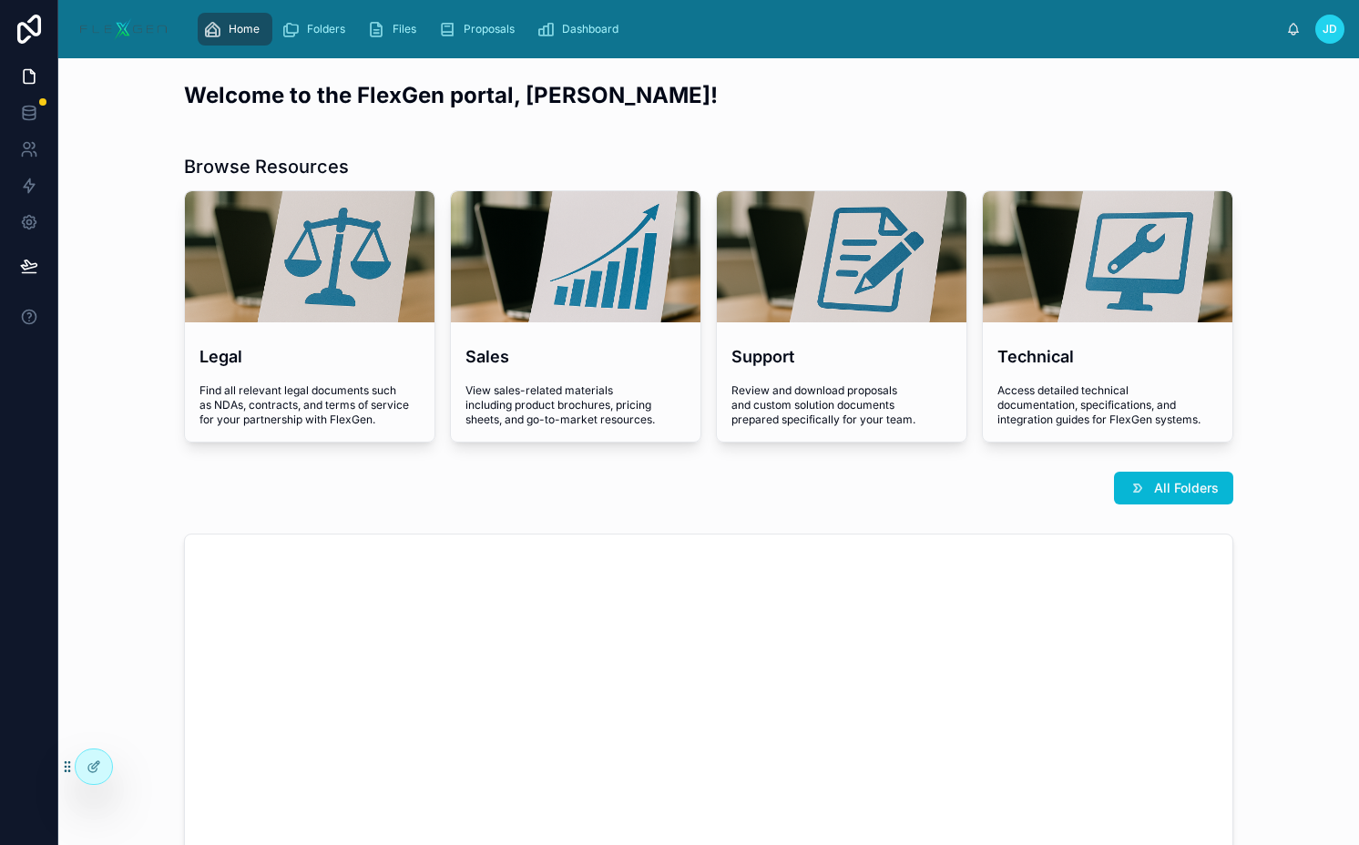
click at [1328, 31] on span "JD" at bounding box center [1329, 29] width 15 height 15
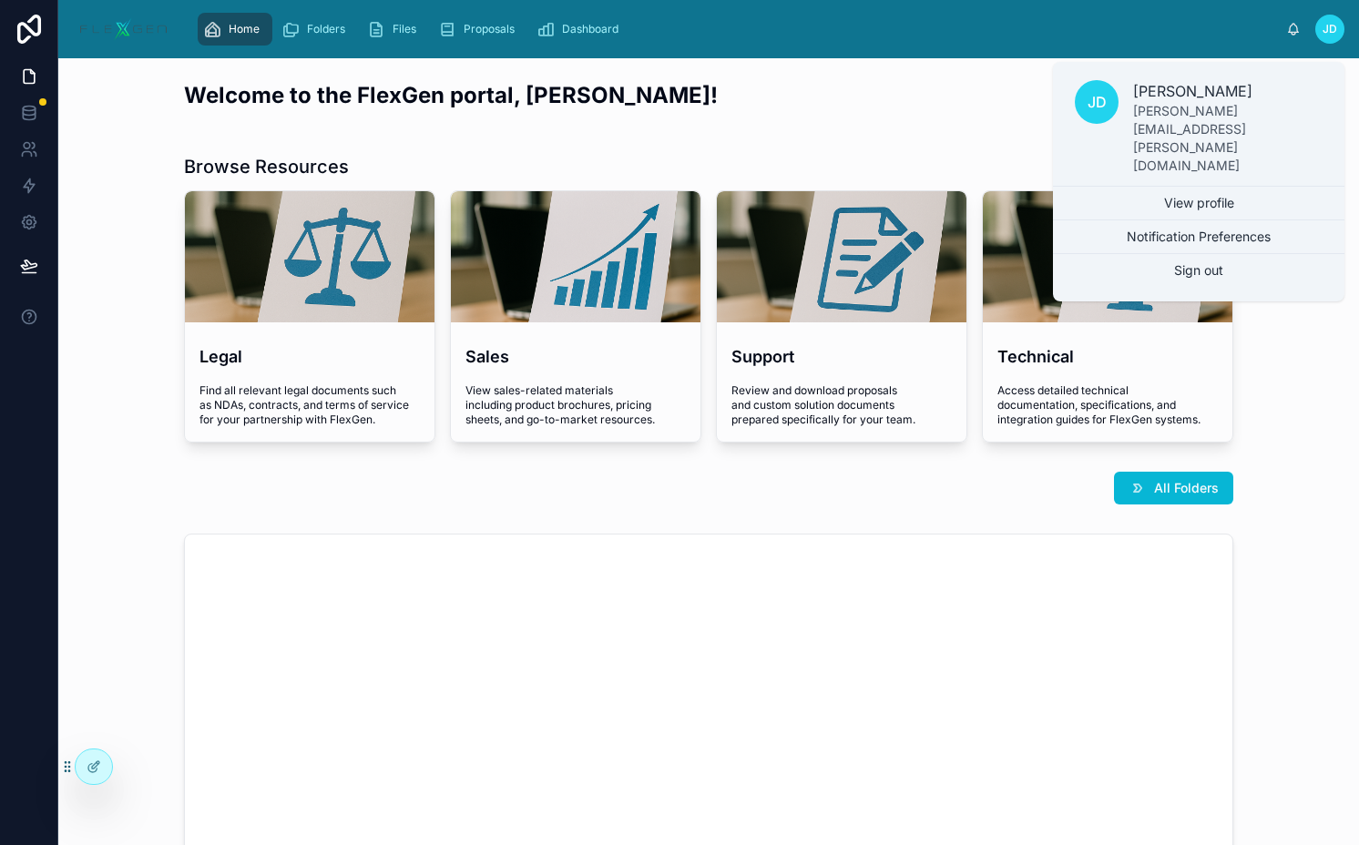
click at [1328, 31] on span "JD" at bounding box center [1329, 29] width 15 height 15
click at [428, 121] on div "Welcome to the FlexGen portal, Jane!" at bounding box center [708, 102] width 1271 height 59
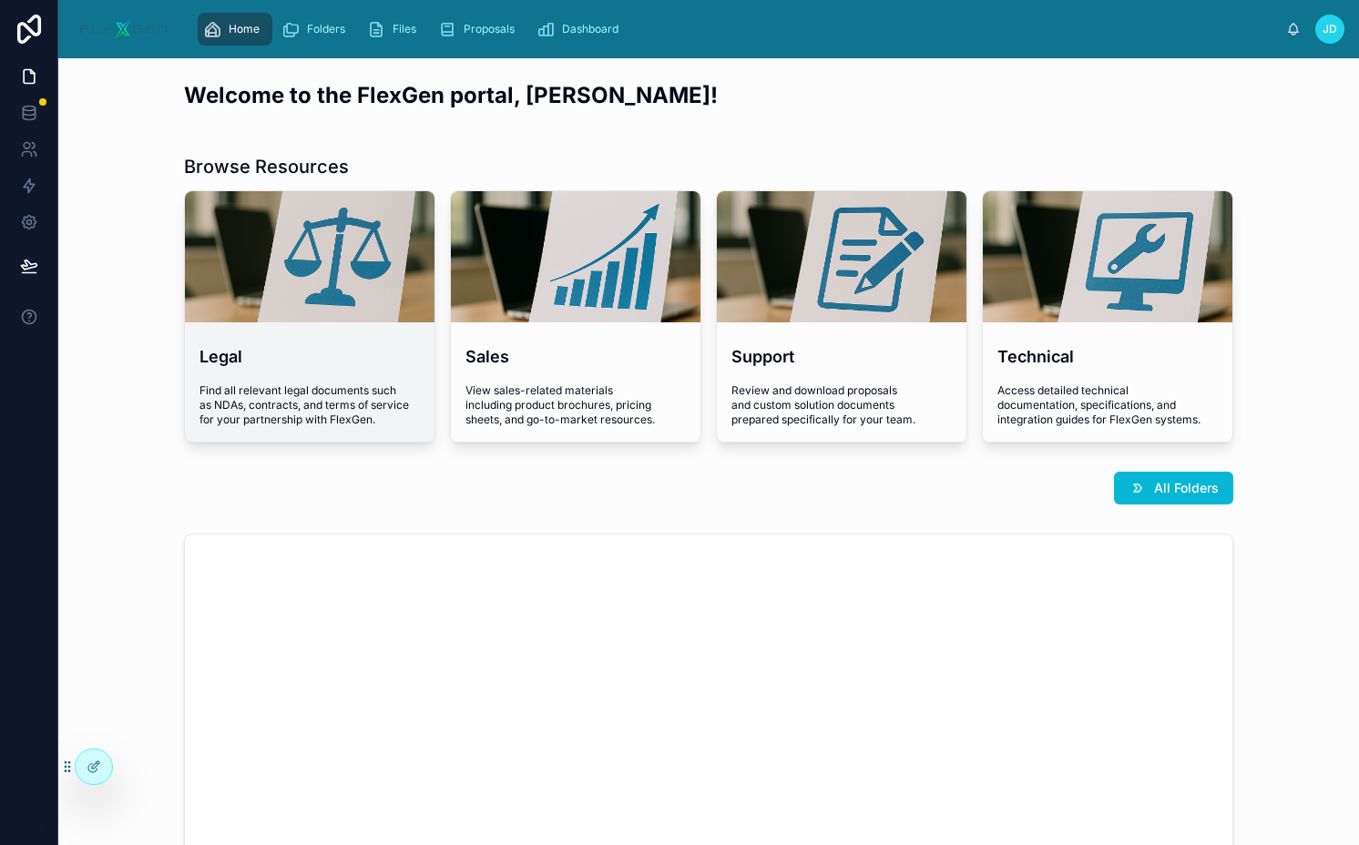
click at [303, 290] on div at bounding box center [309, 256] width 249 height 131
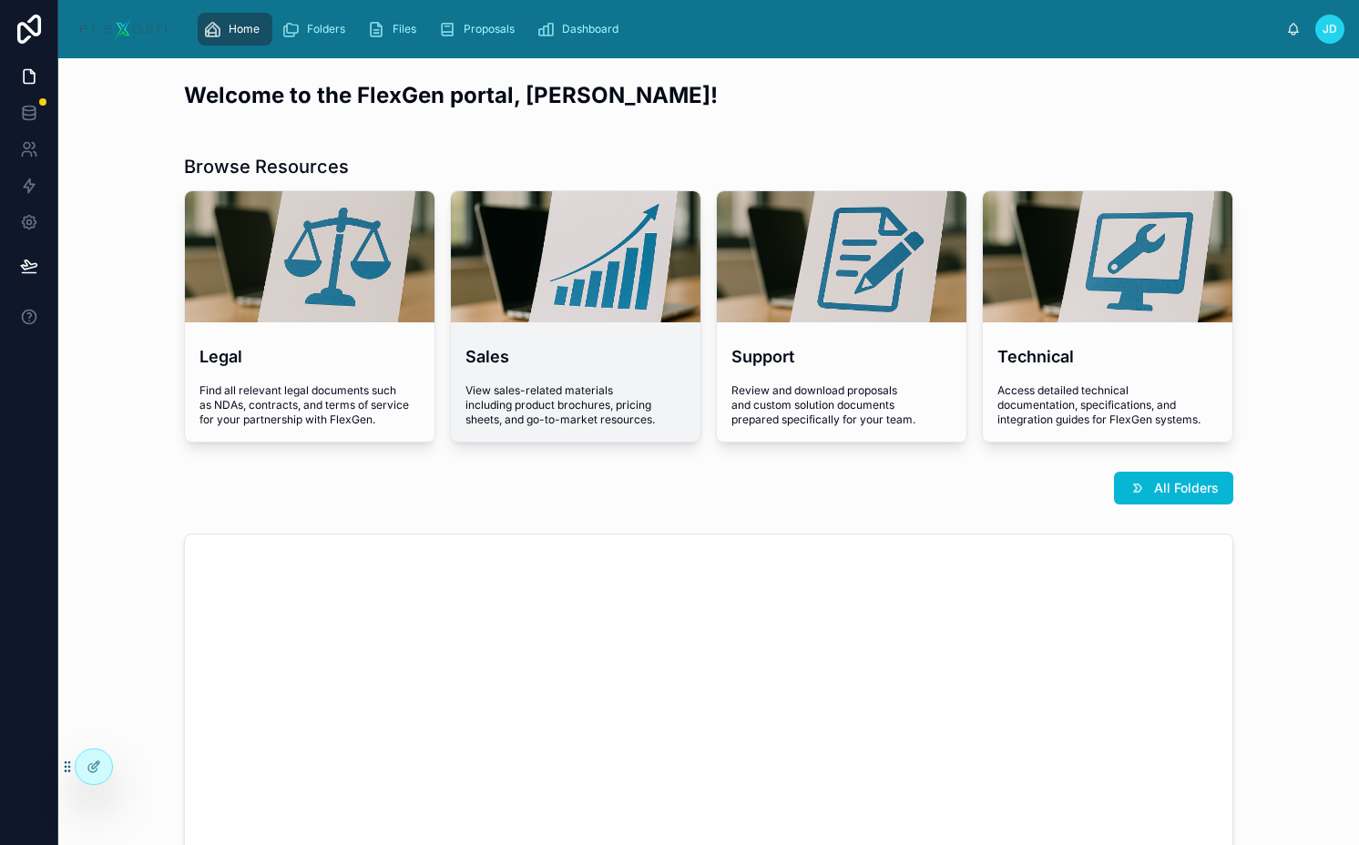
click at [613, 271] on div at bounding box center [575, 256] width 249 height 131
click at [138, 769] on icon at bounding box center [138, 771] width 2 height 4
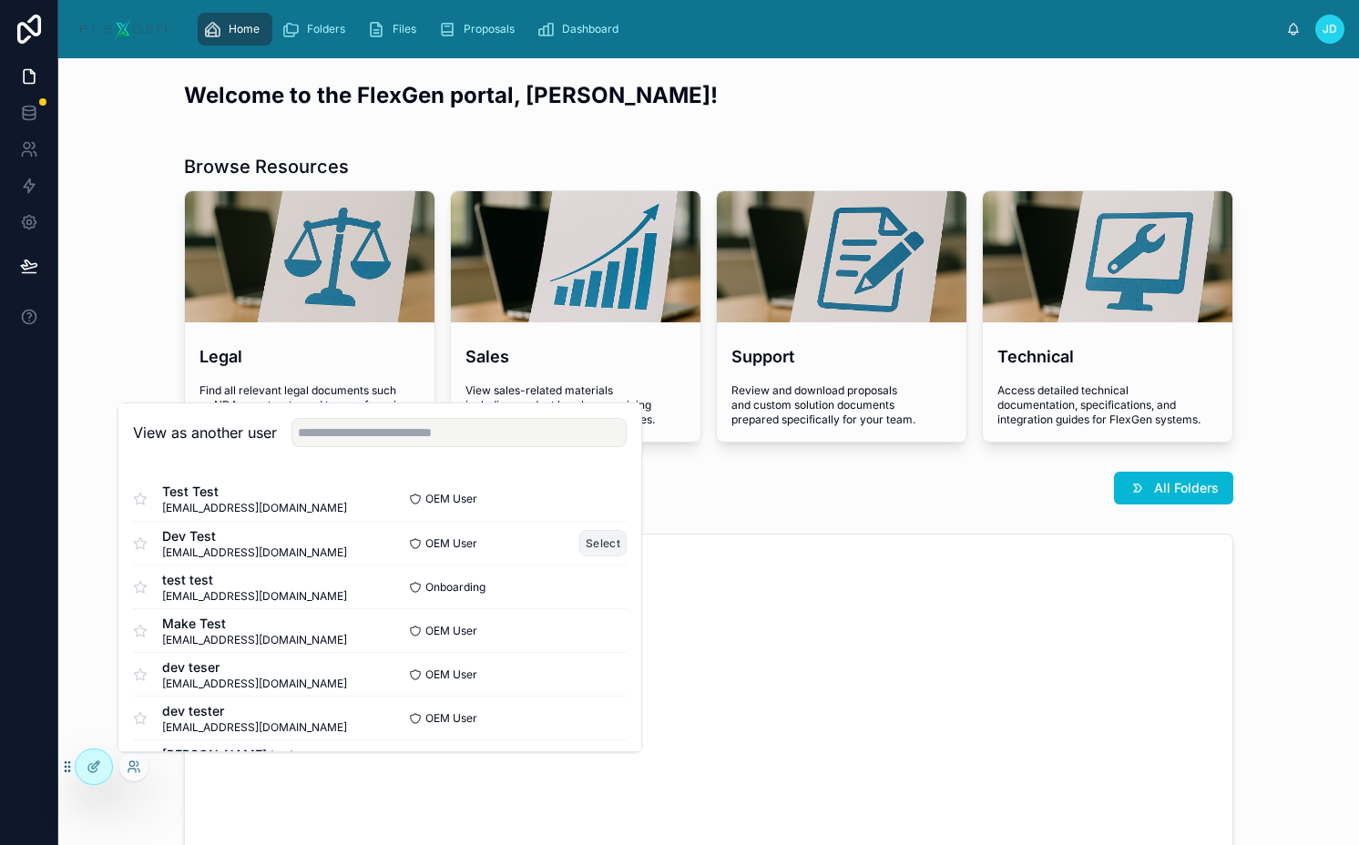
click at [579, 534] on button "Select" at bounding box center [602, 543] width 47 height 26
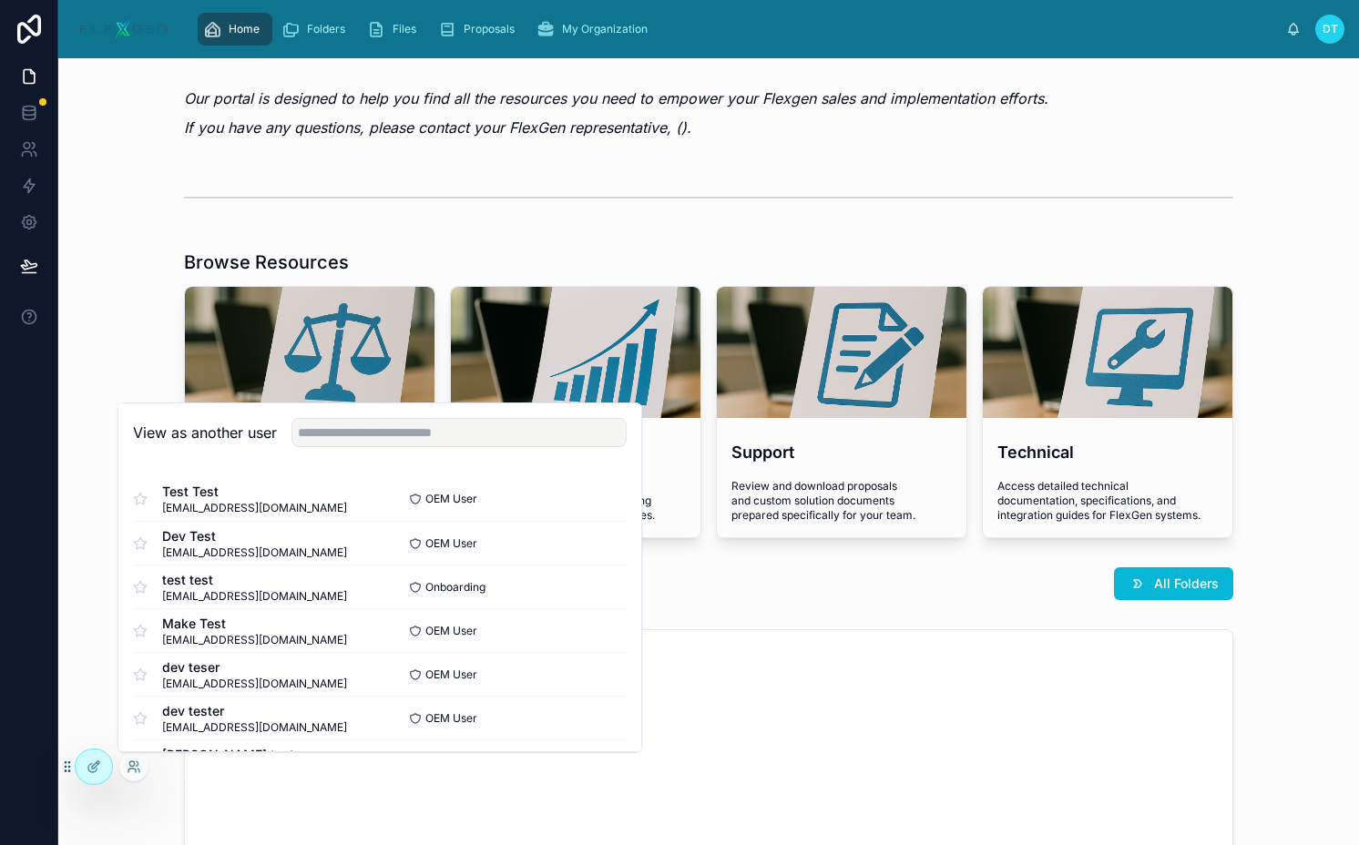
click at [266, 218] on div at bounding box center [708, 198] width 1049 height 46
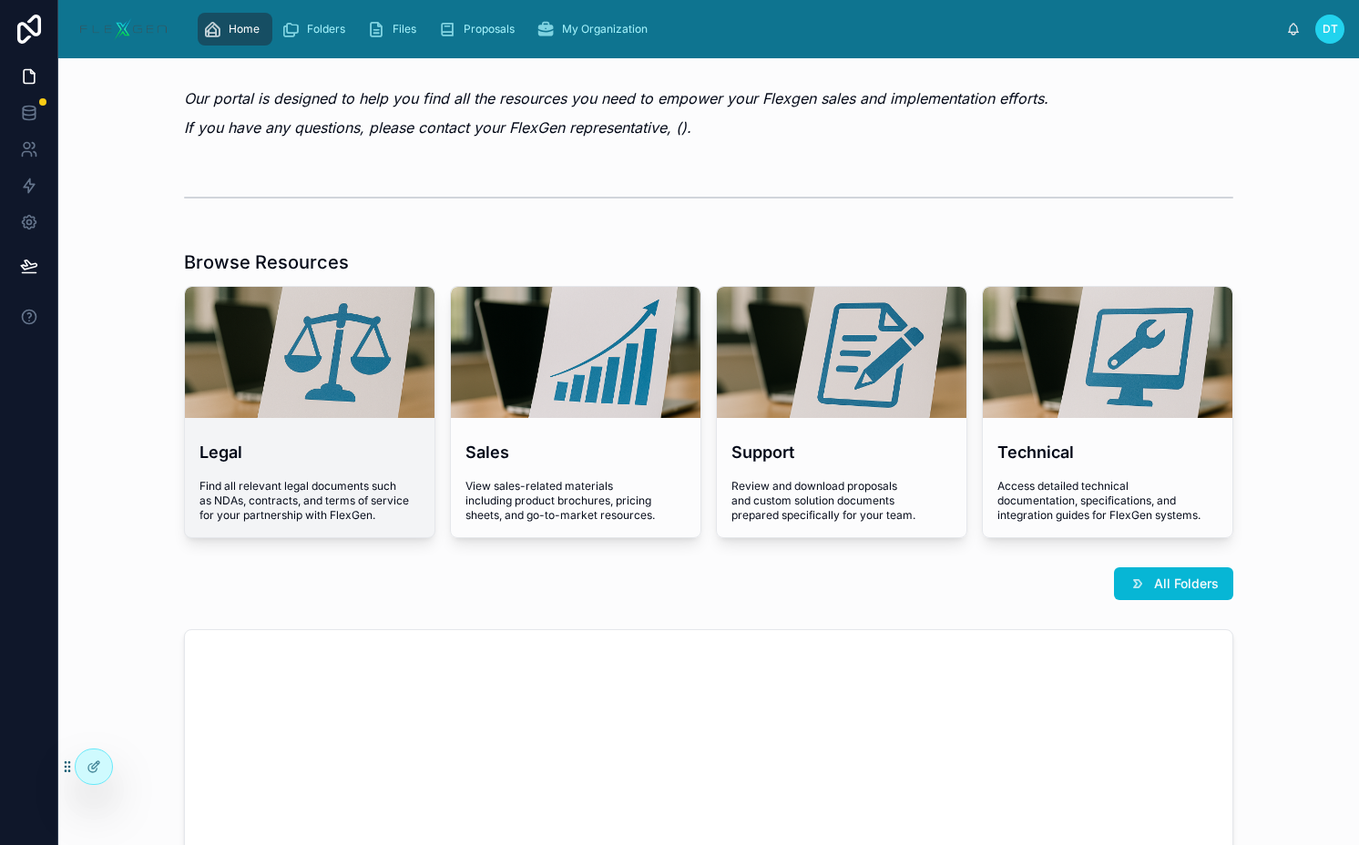
click at [295, 382] on div at bounding box center [309, 352] width 249 height 131
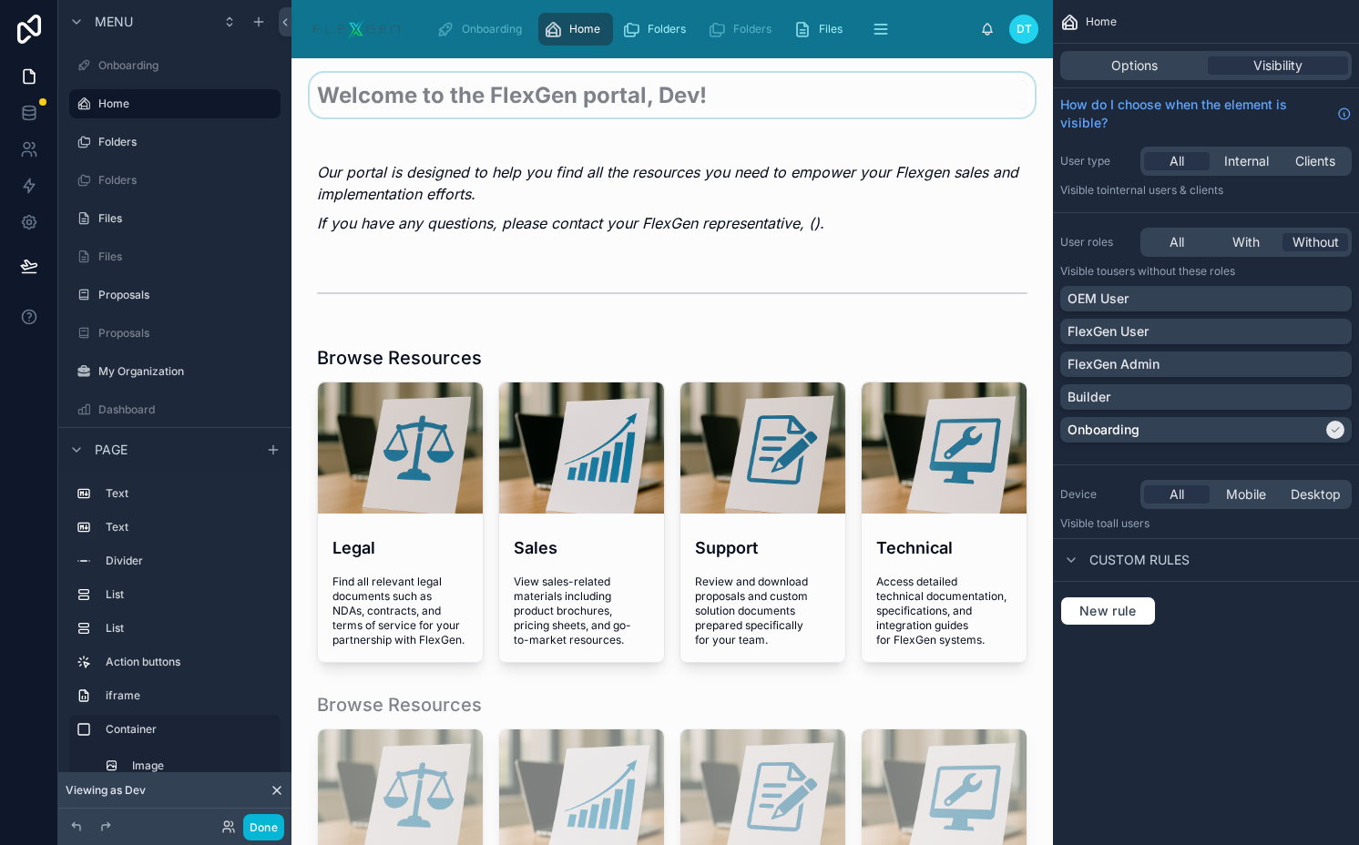
click at [590, 117] on div at bounding box center [672, 102] width 732 height 59
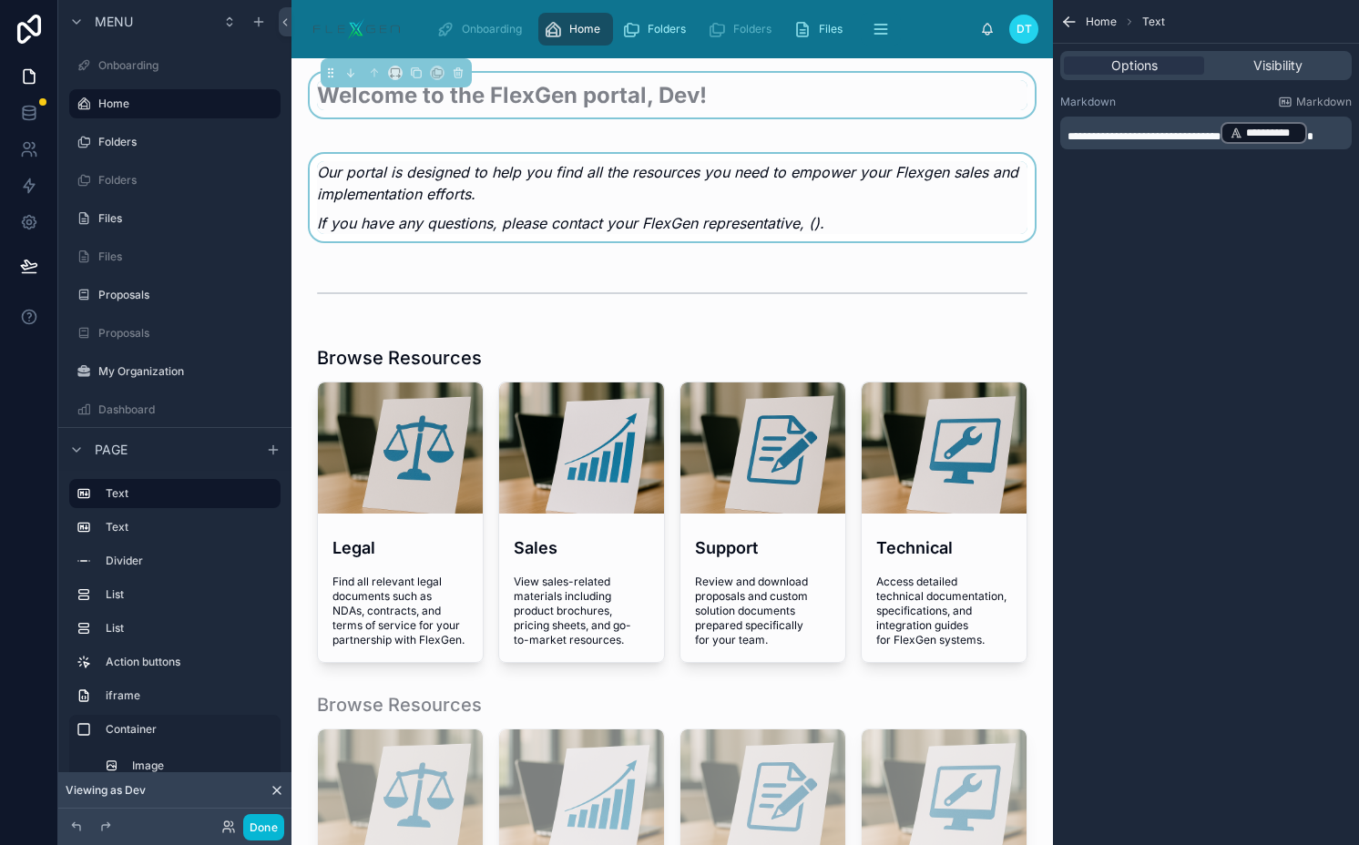
click at [580, 160] on div at bounding box center [672, 198] width 732 height 102
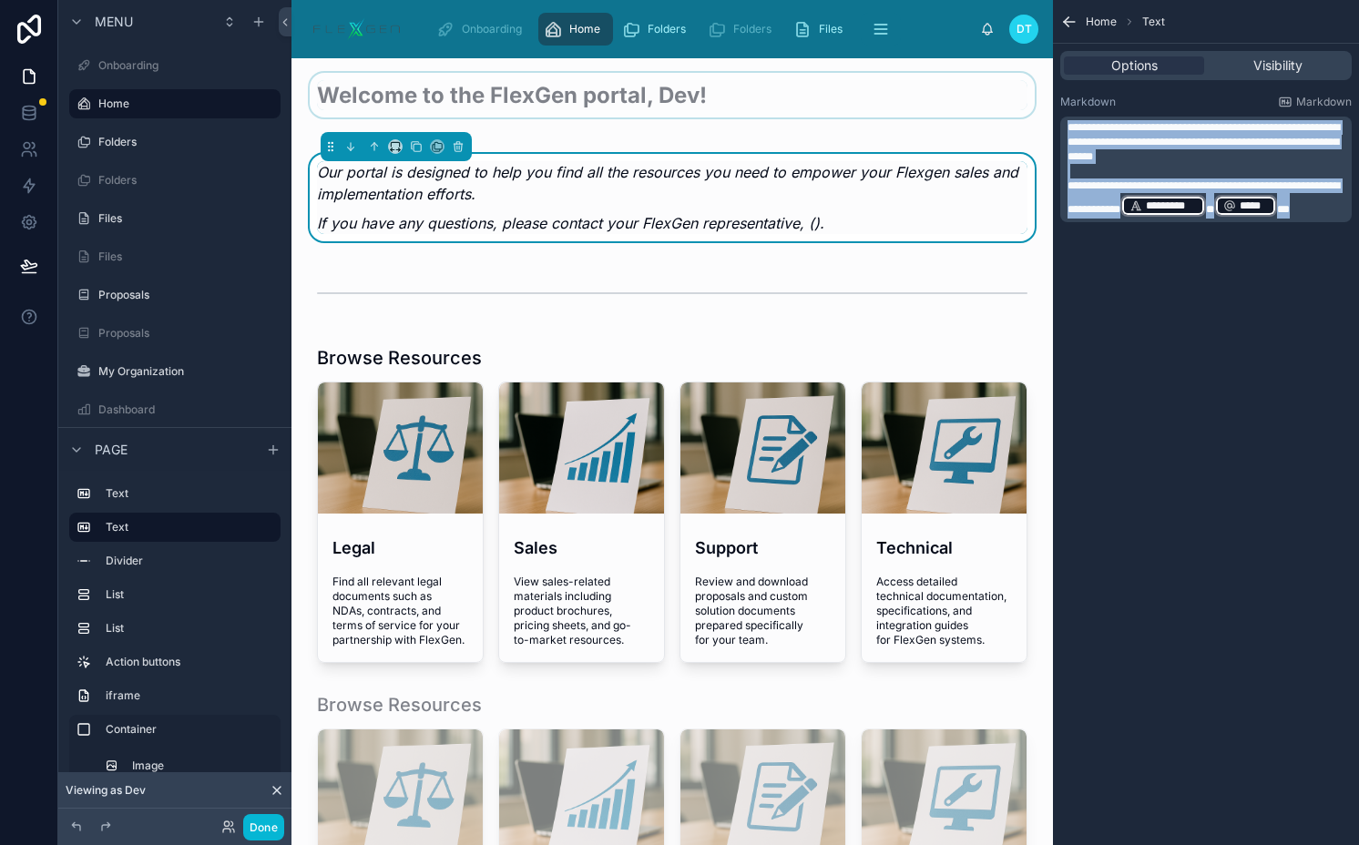
drag, startPoint x: 1165, startPoint y: 240, endPoint x: 1022, endPoint y: 91, distance: 206.7
click at [1022, 91] on div "Onboarding Home Folders Folders Files Files Proposals Proposals My Organization…" at bounding box center [824, 422] width 1067 height 845
copy div "**********"
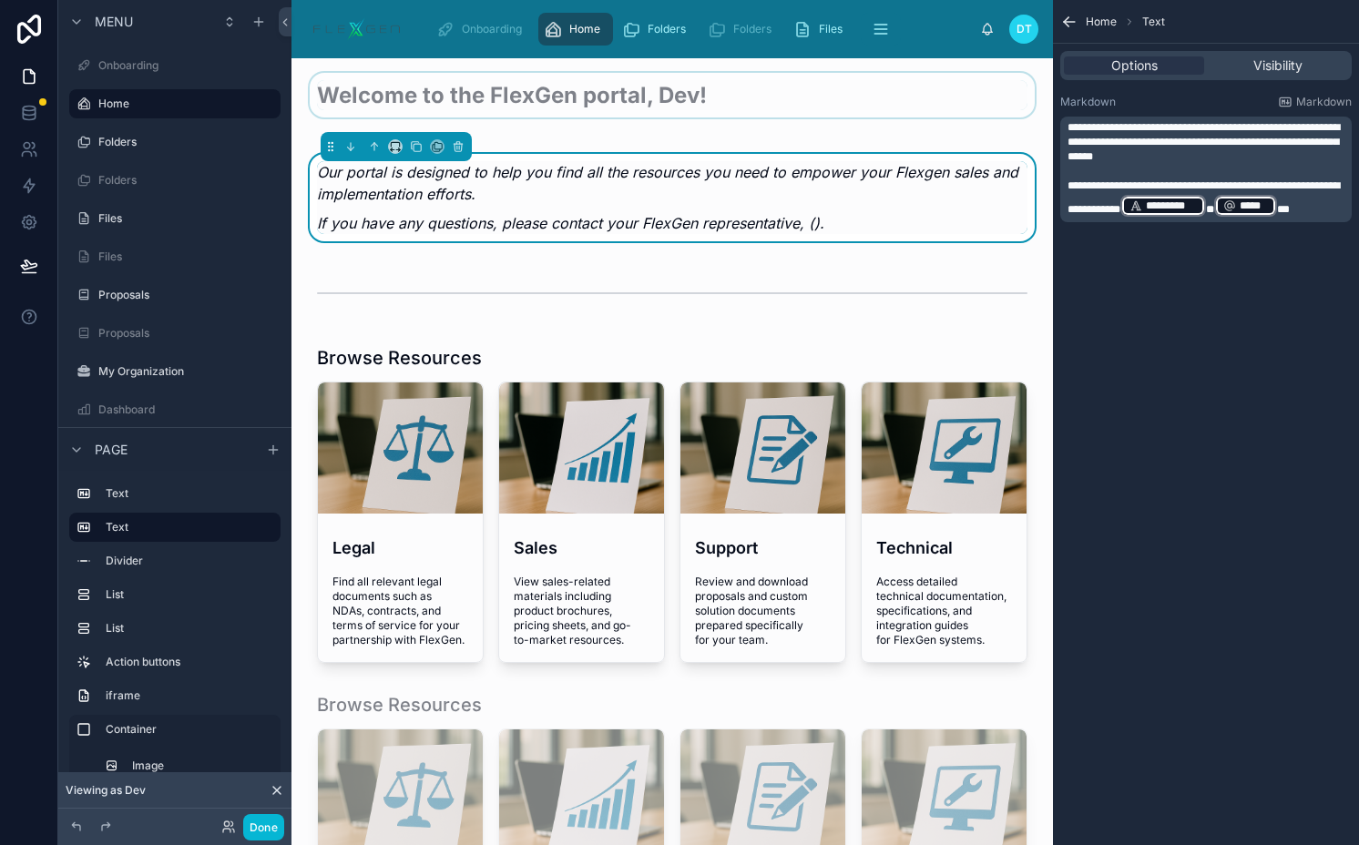
click at [765, 97] on div at bounding box center [672, 102] width 732 height 59
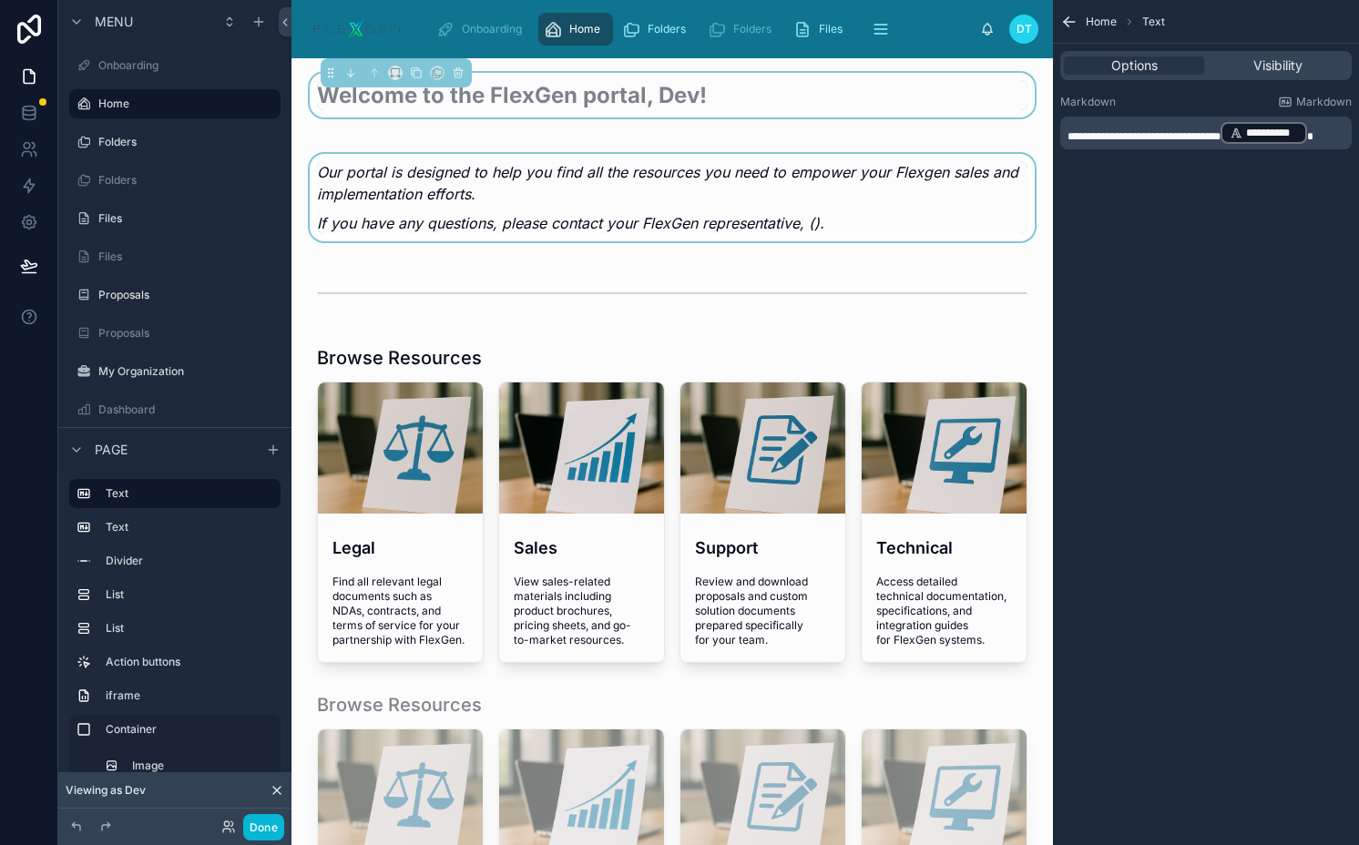
click at [1347, 131] on p "**********" at bounding box center [1207, 132] width 280 height 25
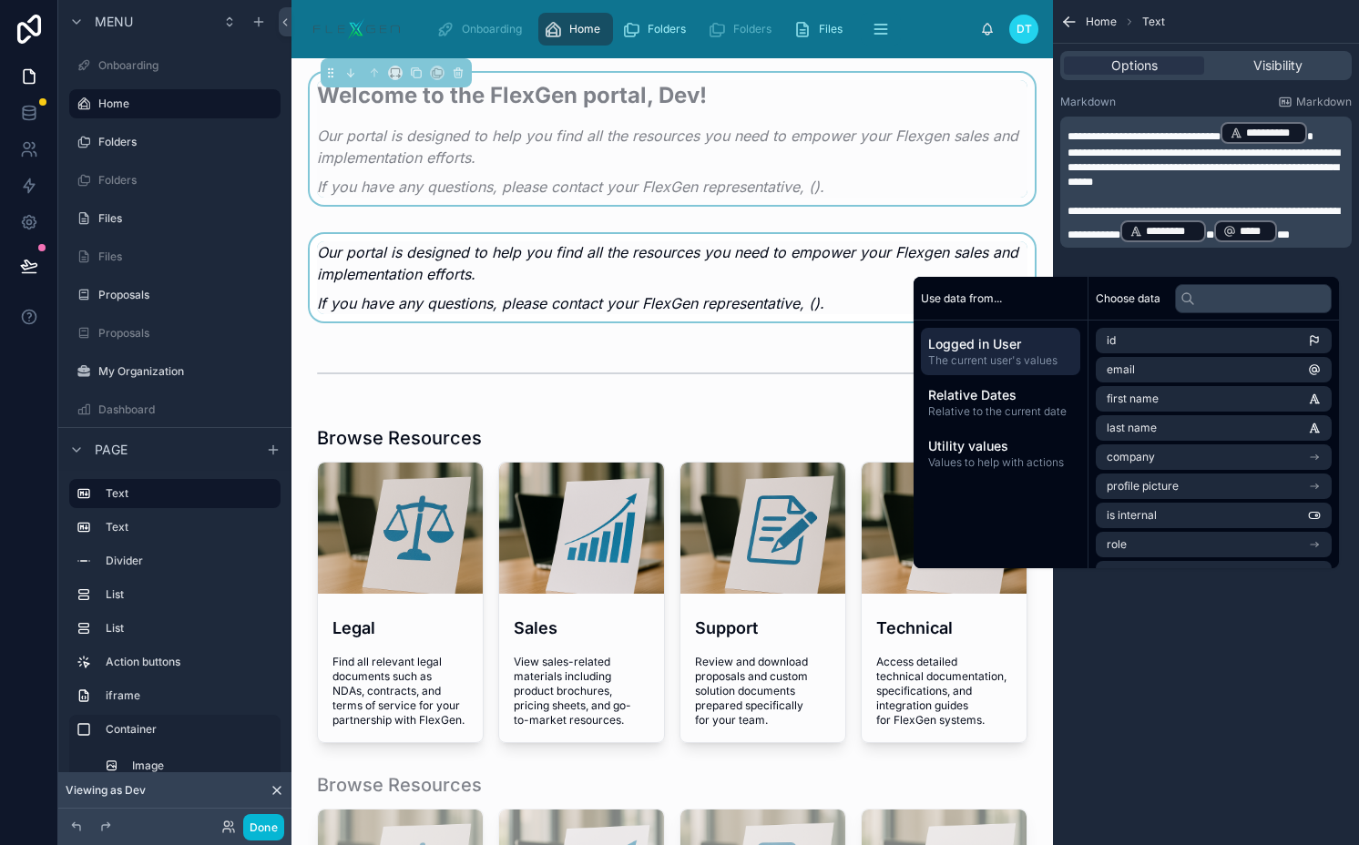
click at [694, 273] on div at bounding box center [672, 278] width 732 height 102
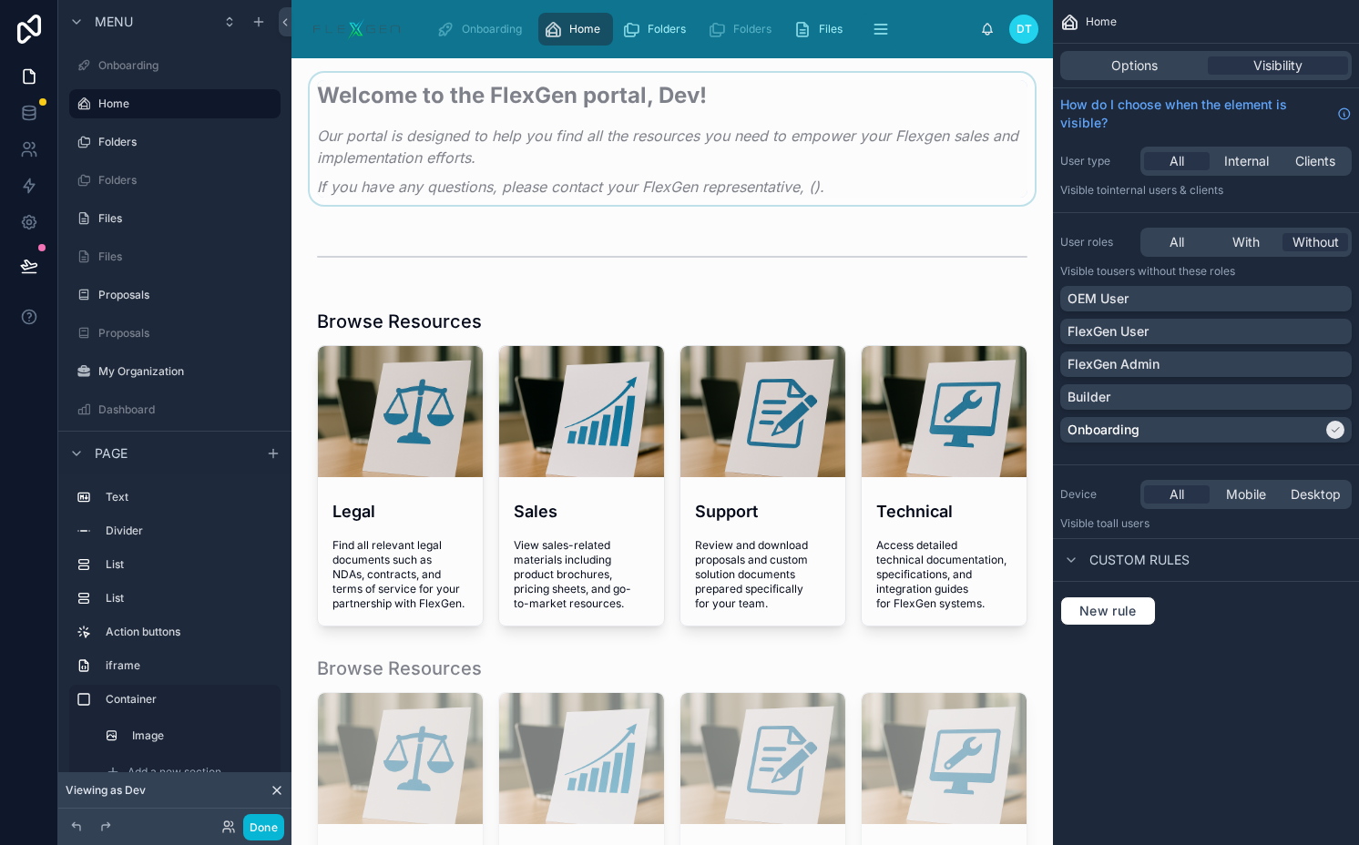
click at [623, 169] on div at bounding box center [672, 142] width 732 height 139
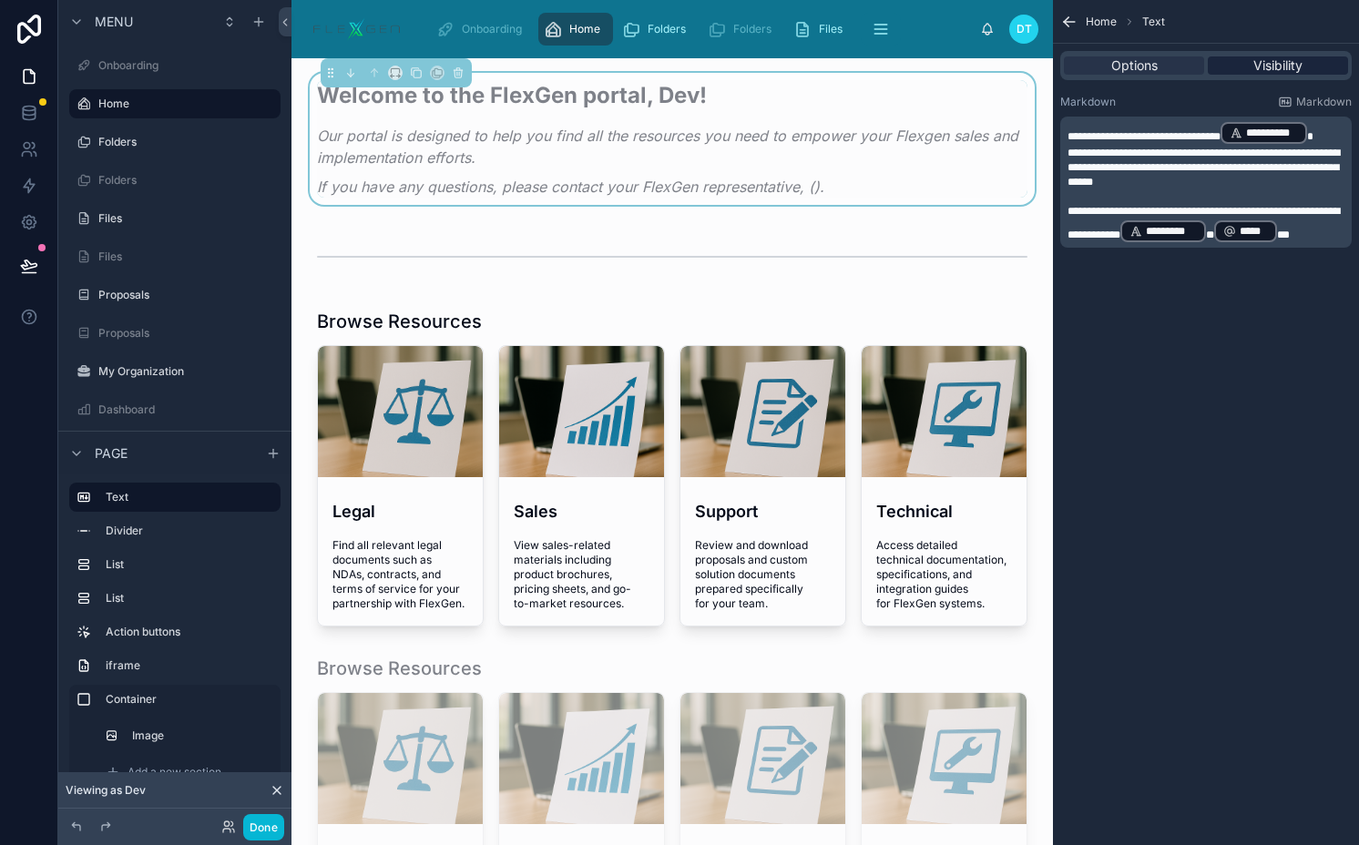
click at [1243, 67] on div "Visibility" at bounding box center [1277, 65] width 140 height 18
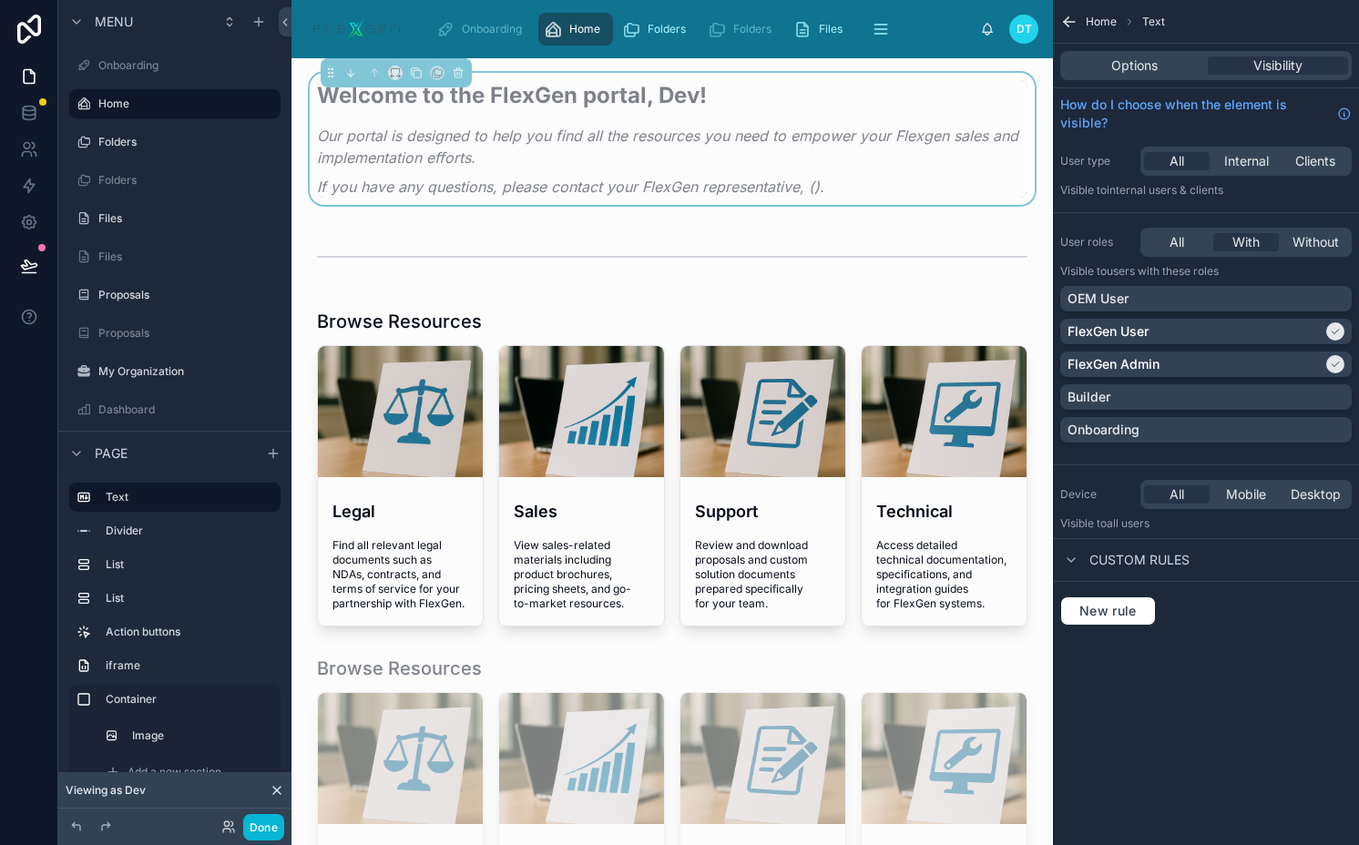
click at [560, 140] on em "Our portal is designed to help you find all the resources you need to empower y…" at bounding box center [667, 147] width 701 height 40
click at [1234, 305] on div "OEM User" at bounding box center [1205, 299] width 277 height 18
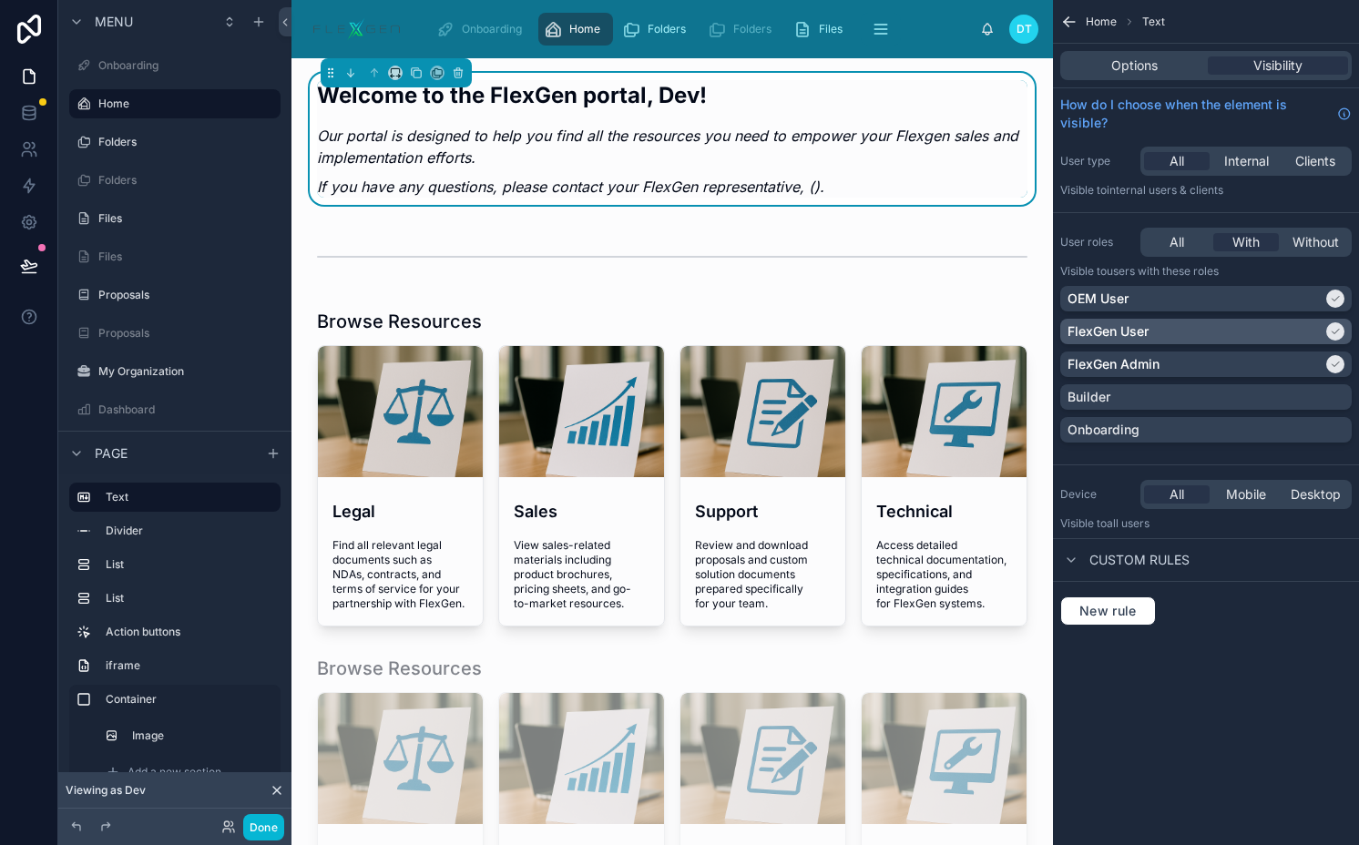
click at [1236, 327] on div "FlexGen User" at bounding box center [1194, 331] width 255 height 18
click at [1236, 349] on div "OEM User FlexGen User FlexGen Admin Builder Onboarding" at bounding box center [1205, 368] width 291 height 164
click at [1236, 361] on div "FlexGen Admin" at bounding box center [1194, 364] width 255 height 18
click at [414, 75] on icon at bounding box center [416, 72] width 13 height 13
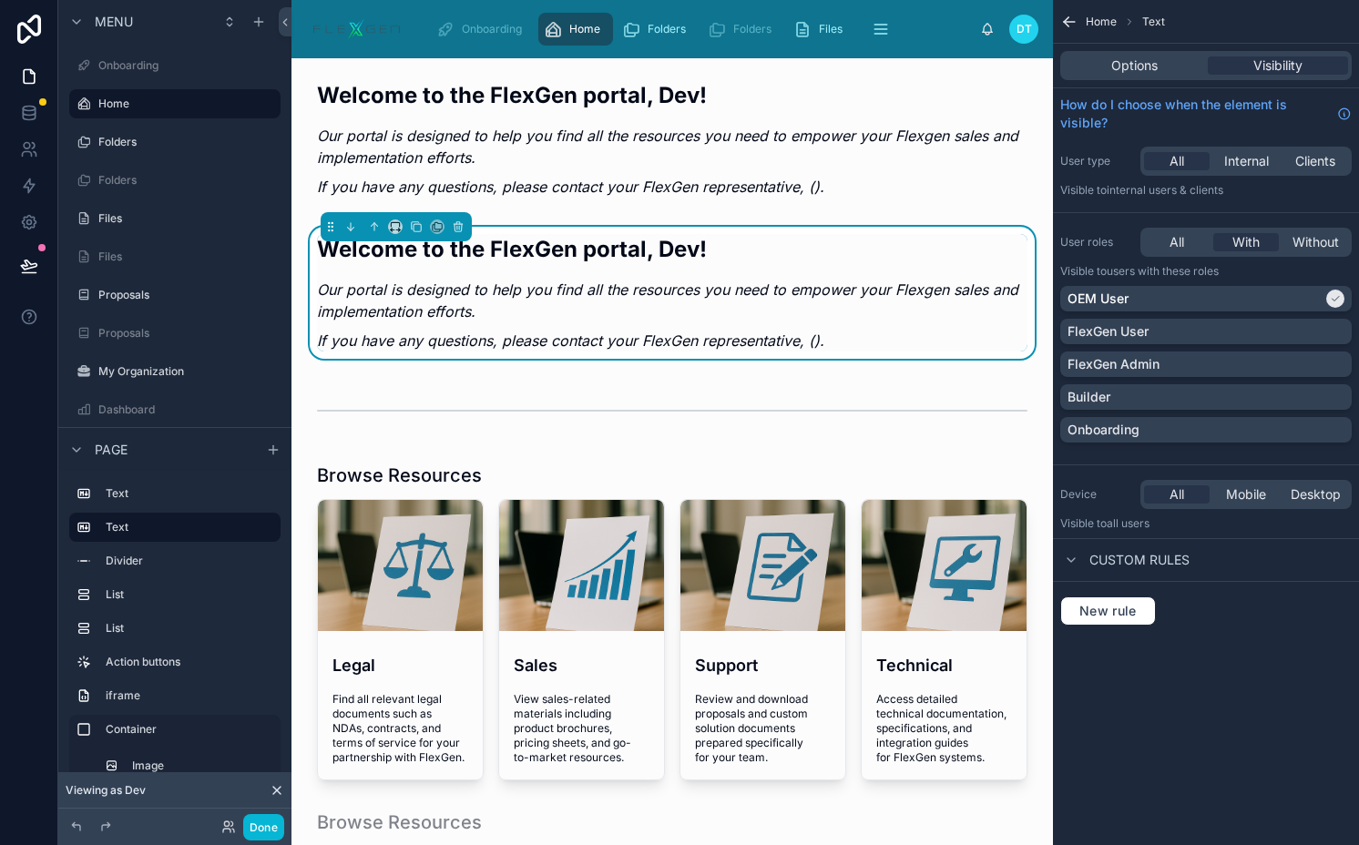
click at [689, 299] on p "Our portal is designed to help you find all the resources you need to empower y…" at bounding box center [672, 301] width 710 height 44
click at [1257, 300] on div "OEM User" at bounding box center [1194, 299] width 255 height 18
click at [1229, 331] on div "FlexGen User" at bounding box center [1205, 331] width 277 height 18
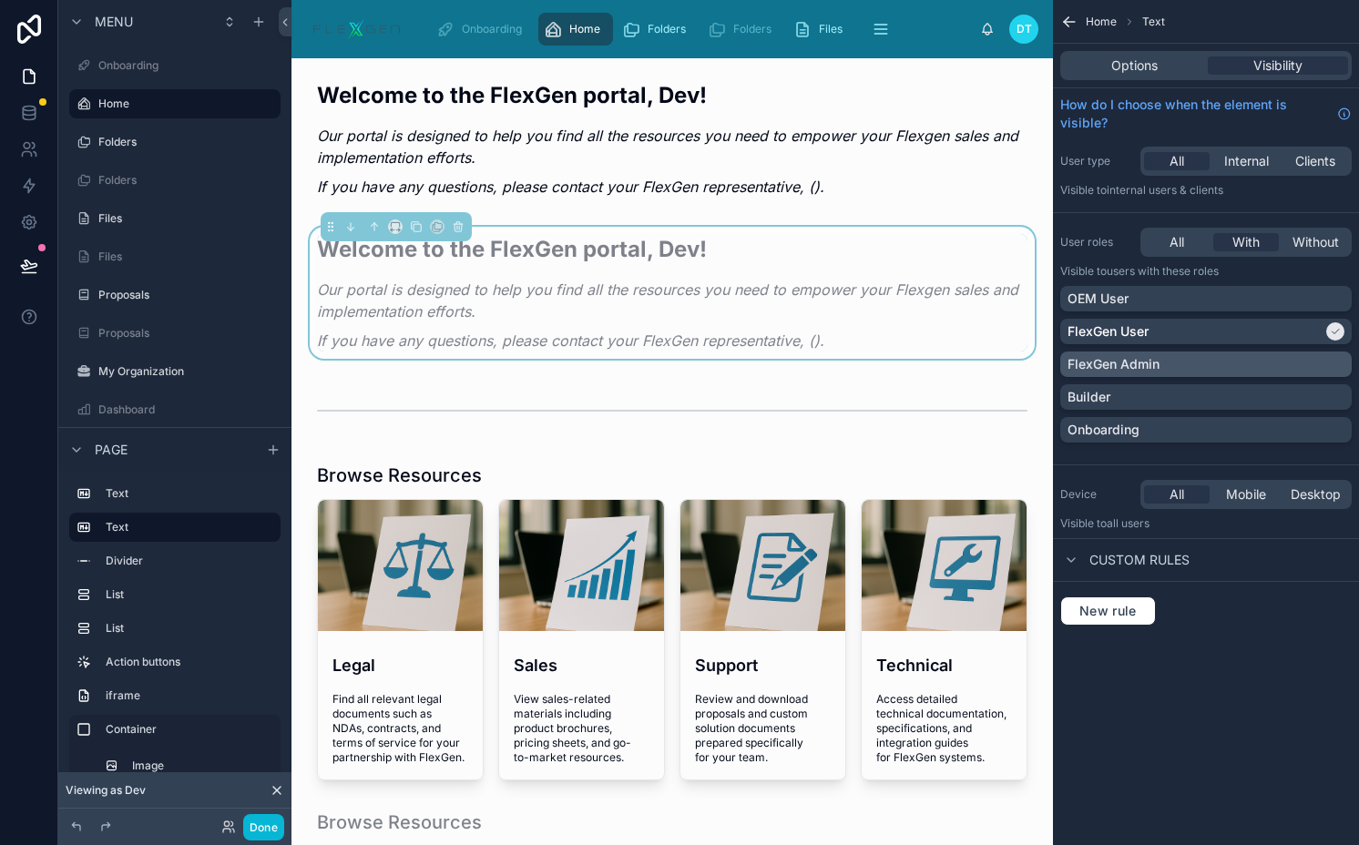
click at [1189, 359] on div "FlexGen Admin" at bounding box center [1205, 364] width 277 height 18
click at [1125, 61] on span "Options" at bounding box center [1134, 65] width 46 height 18
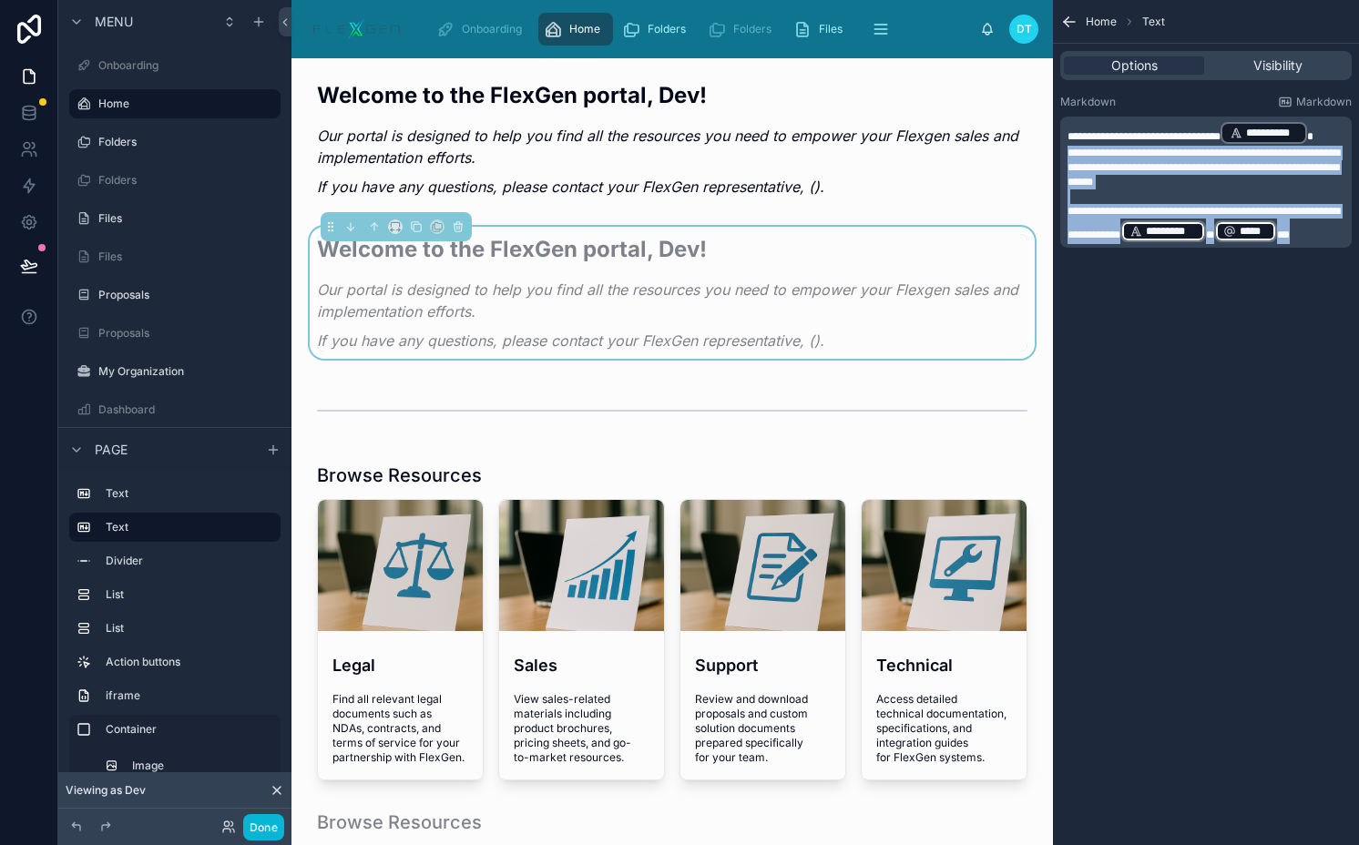
drag, startPoint x: 1202, startPoint y: 260, endPoint x: 1069, endPoint y: 150, distance: 172.1
click at [1069, 150] on div "**********" at bounding box center [1207, 182] width 280 height 124
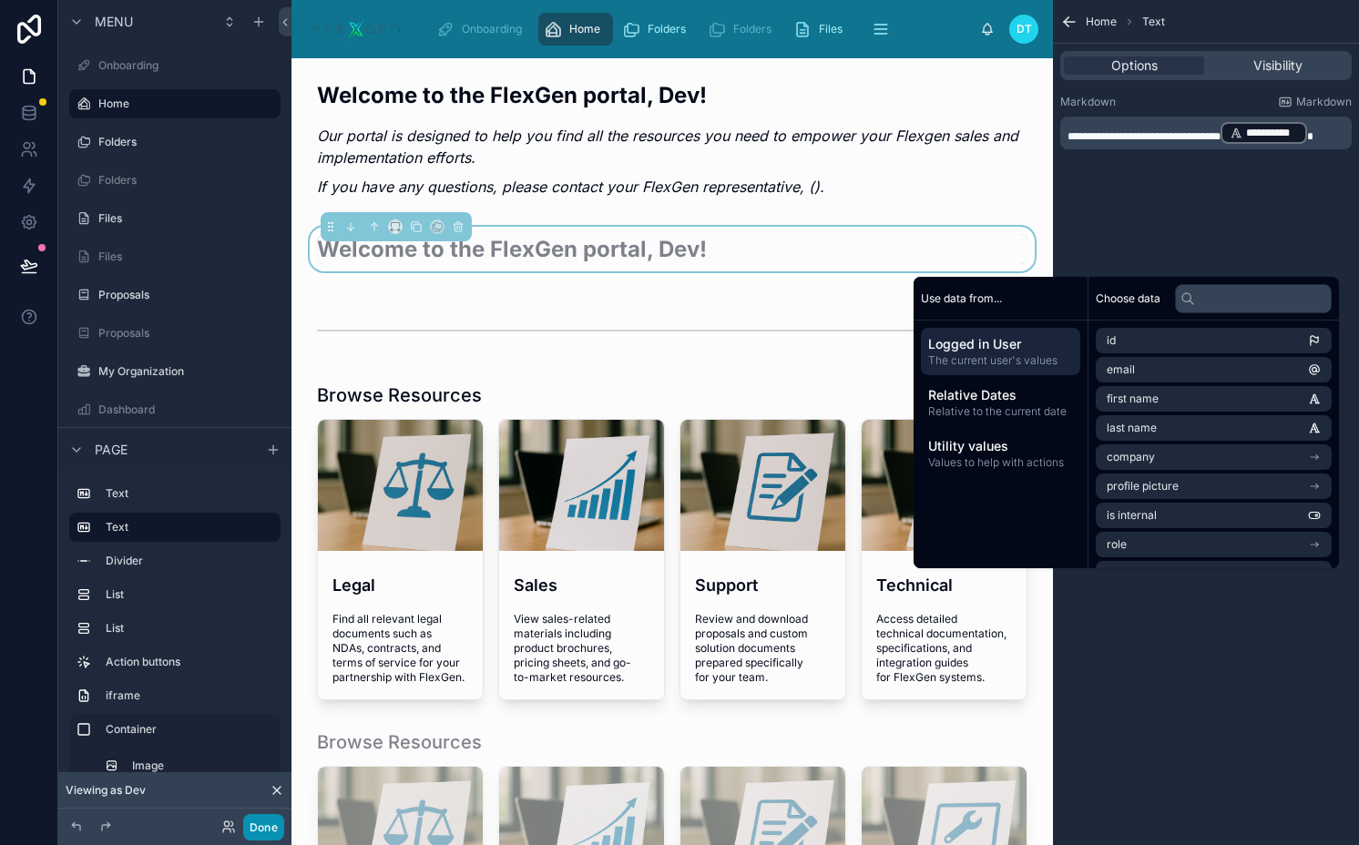
click at [270, 821] on button "Done" at bounding box center [263, 827] width 41 height 26
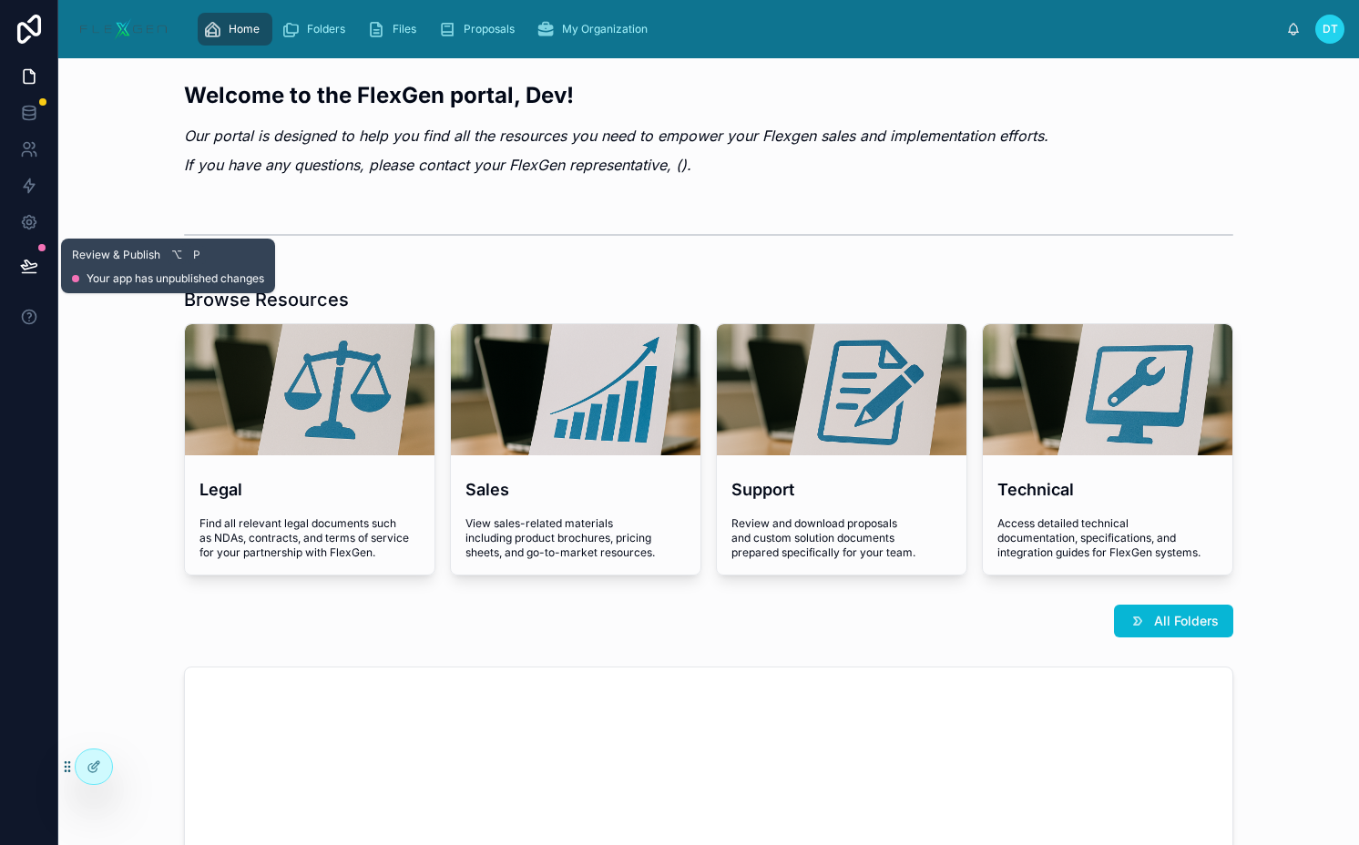
click at [34, 261] on icon at bounding box center [29, 266] width 18 height 18
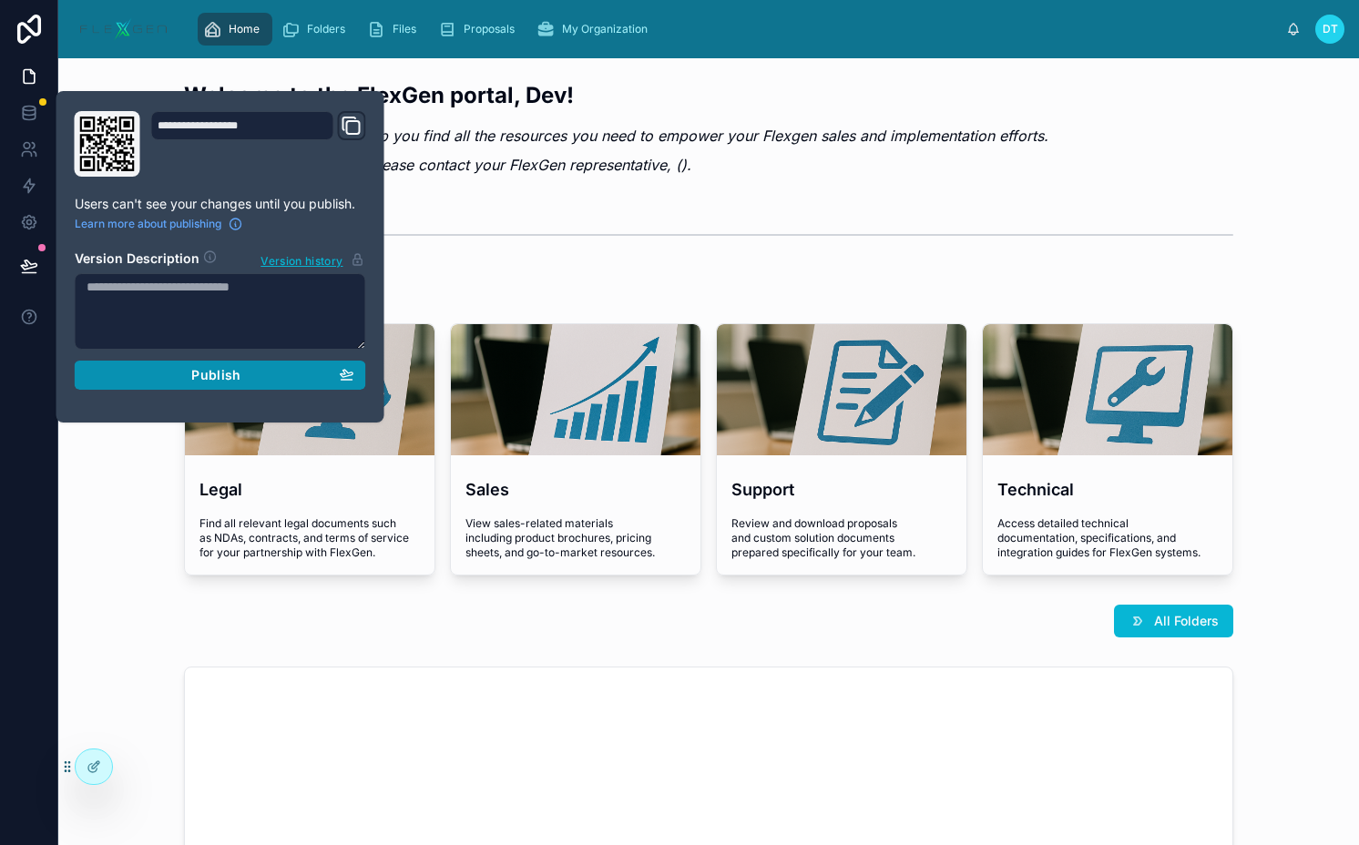
click at [188, 384] on button "Publish" at bounding box center [220, 375] width 291 height 29
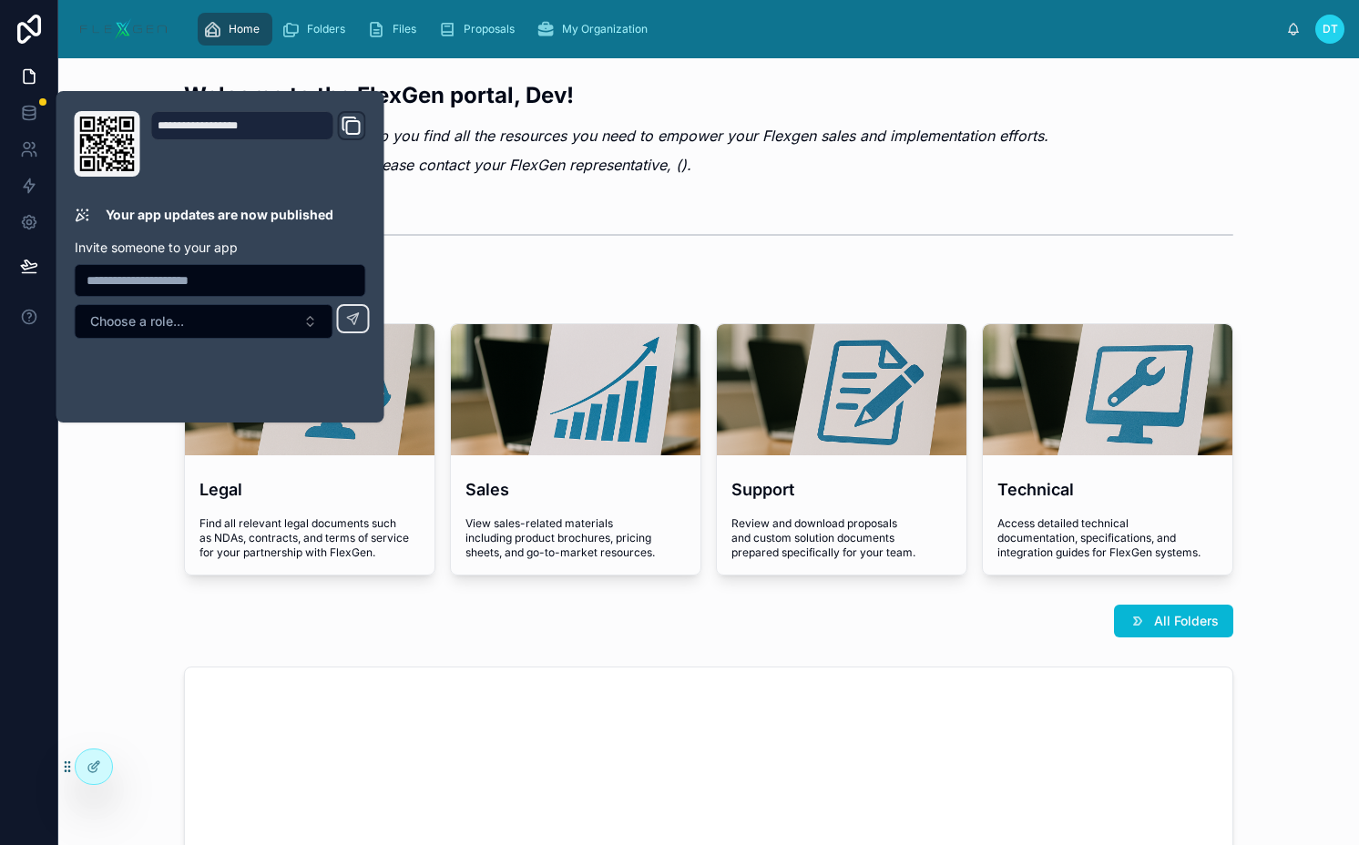
click at [909, 187] on div "Welcome to the FlexGen portal, Dev! Our portal is designed to help you find all…" at bounding box center [708, 131] width 1271 height 117
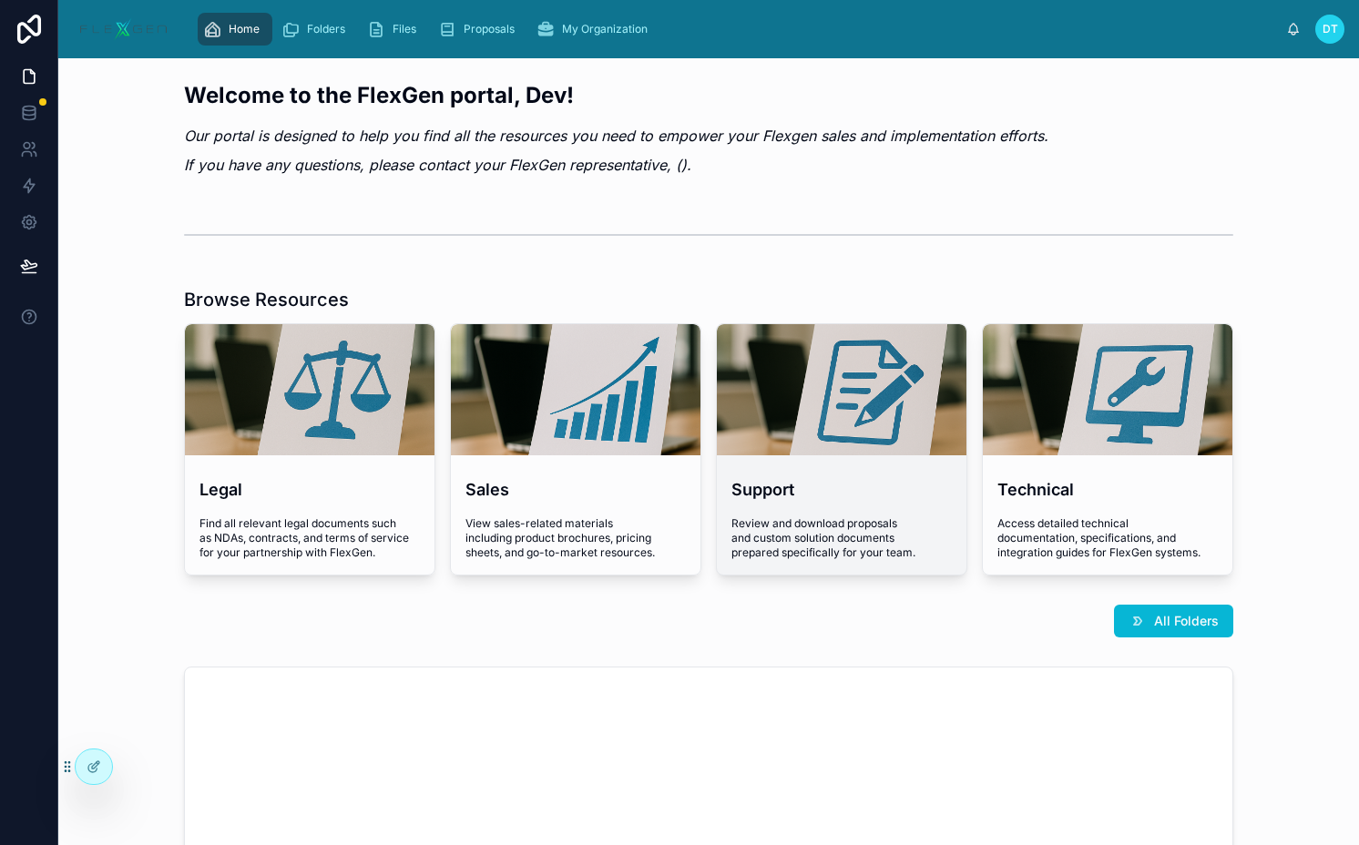
click at [821, 400] on div at bounding box center [841, 390] width 249 height 22
click at [127, 767] on icon at bounding box center [134, 766] width 15 height 15
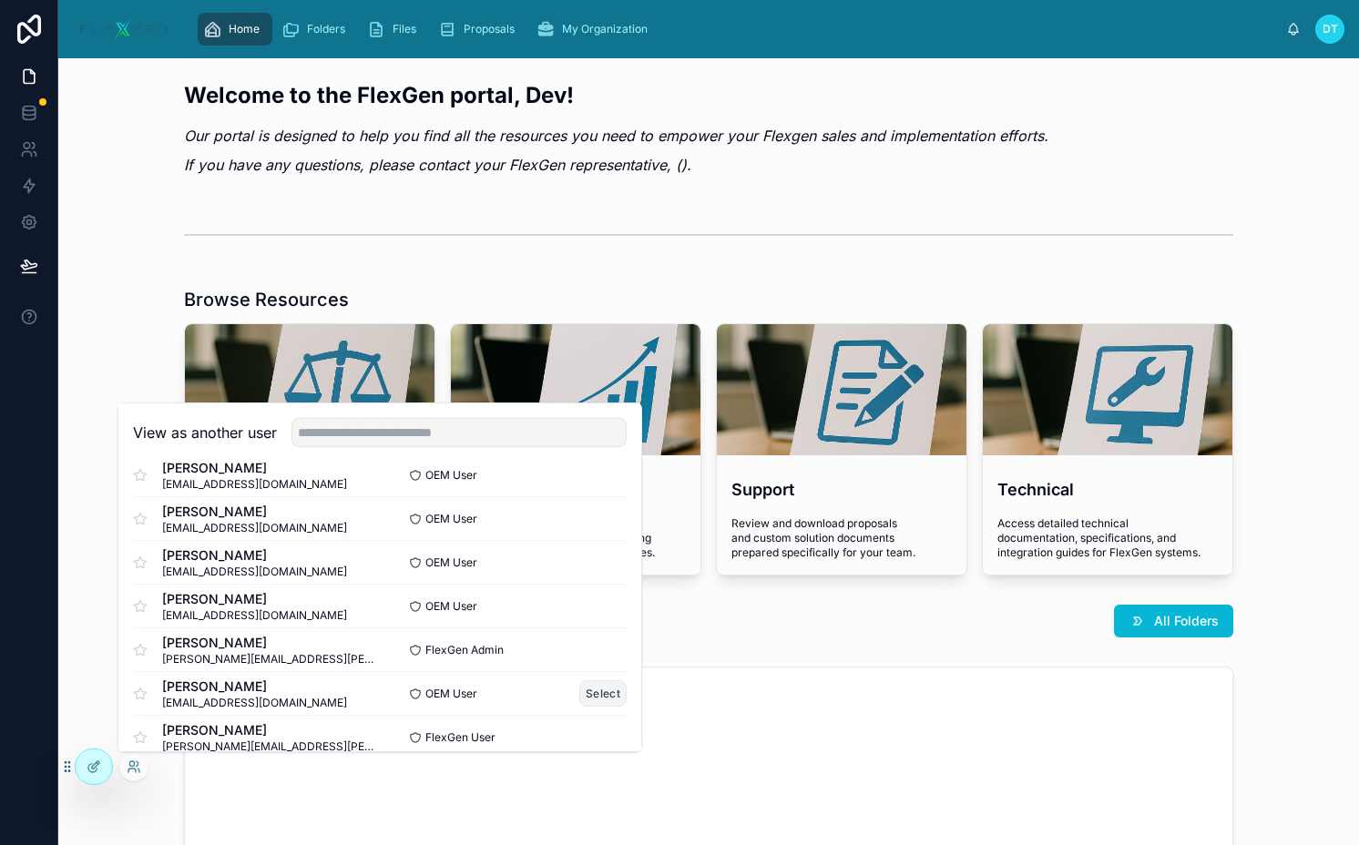
scroll to position [802, 0]
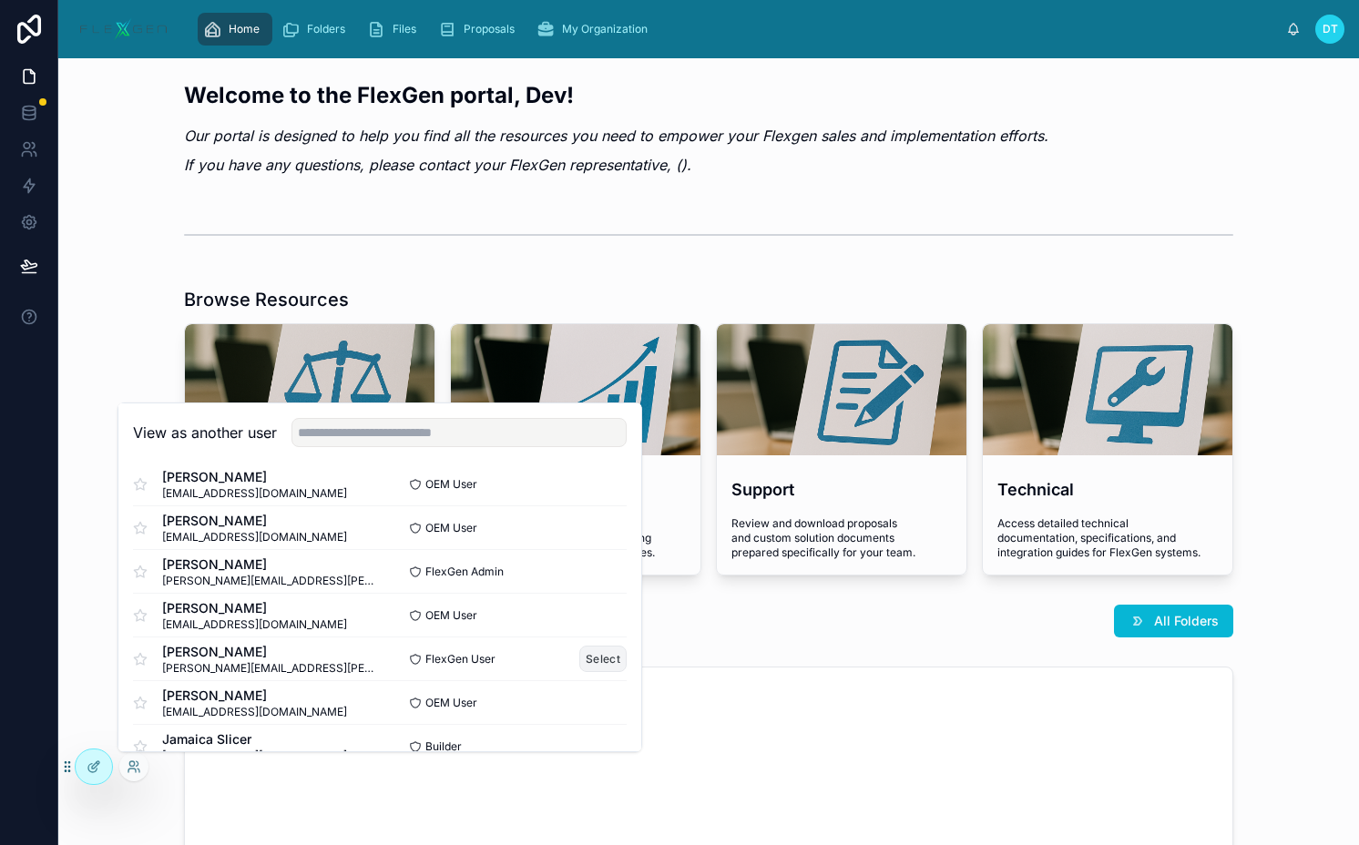
click at [597, 659] on button "Select" at bounding box center [602, 659] width 47 height 26
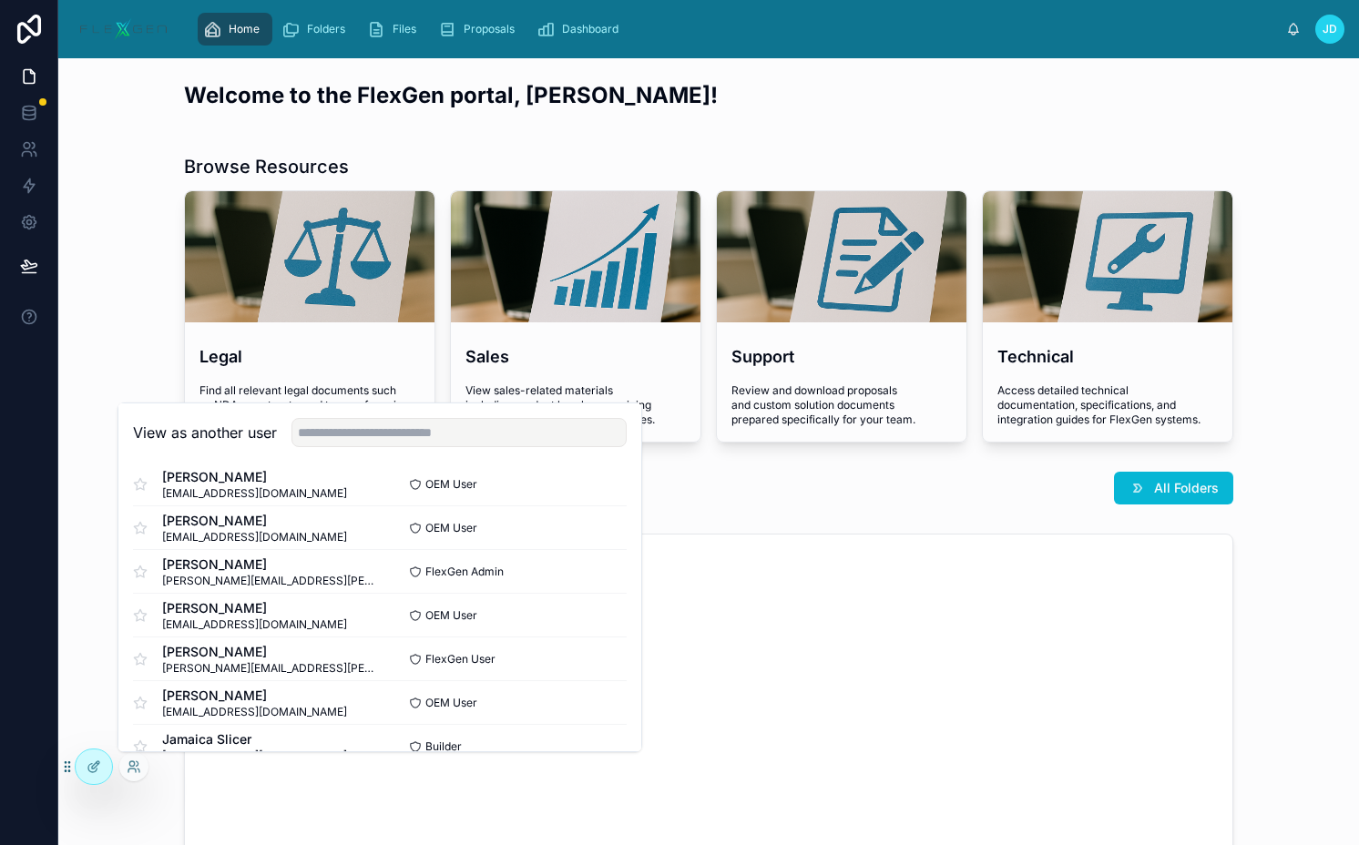
click at [544, 107] on h2 "Welcome to the FlexGen portal, Jane!" at bounding box center [708, 95] width 1049 height 30
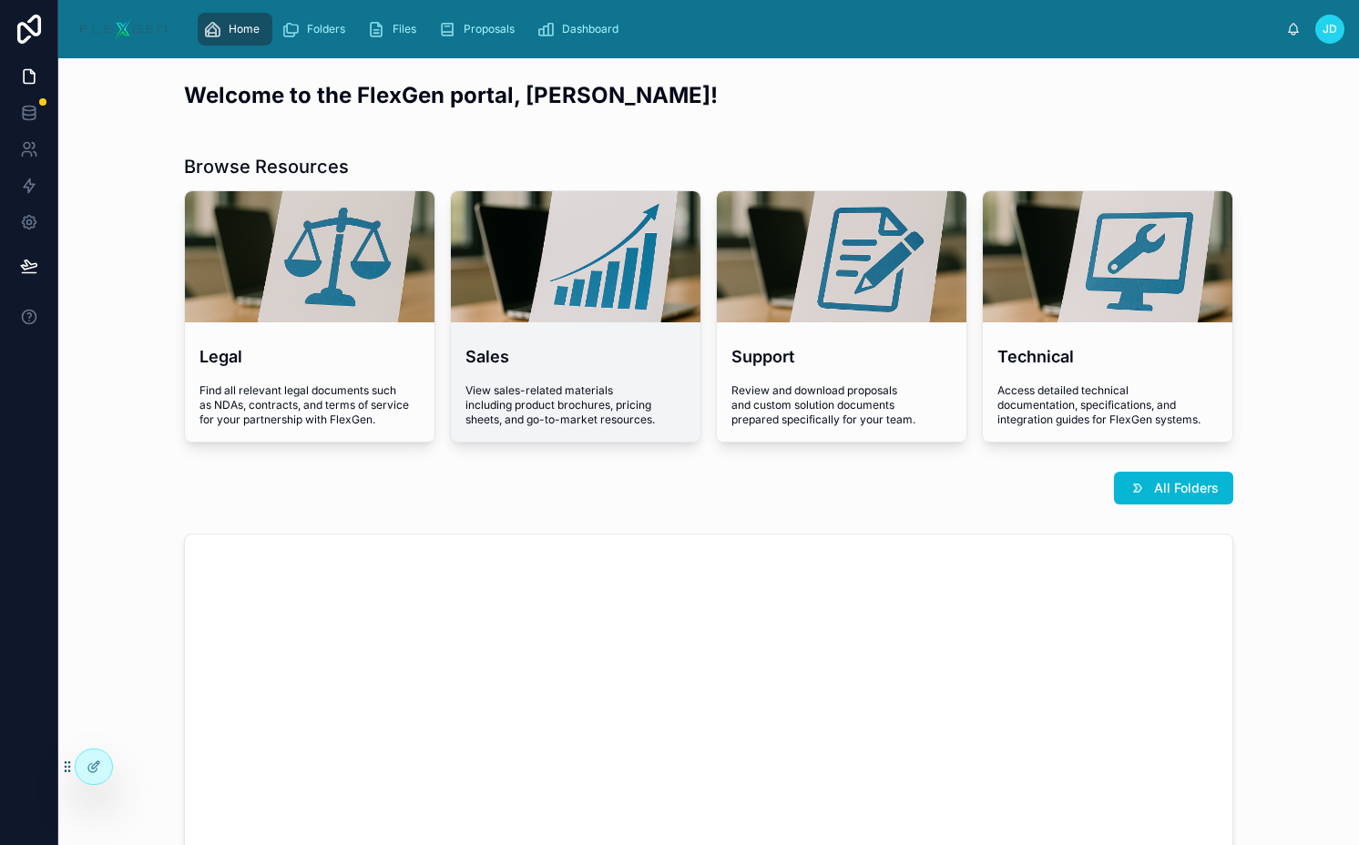
click at [496, 290] on div at bounding box center [575, 256] width 249 height 131
click at [316, 36] on div "Folders" at bounding box center [316, 29] width 71 height 29
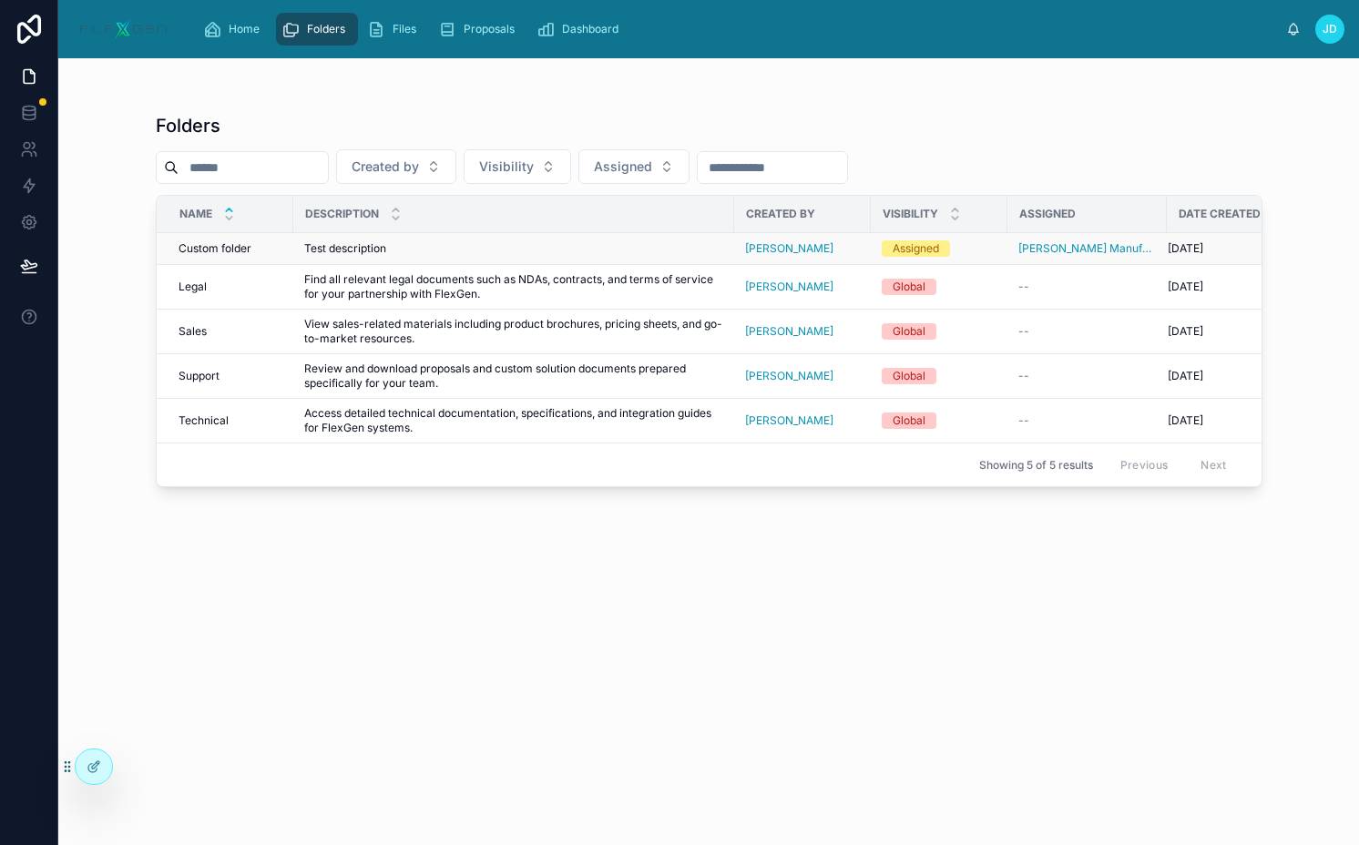
click at [606, 249] on div "Test description Test description" at bounding box center [513, 248] width 419 height 15
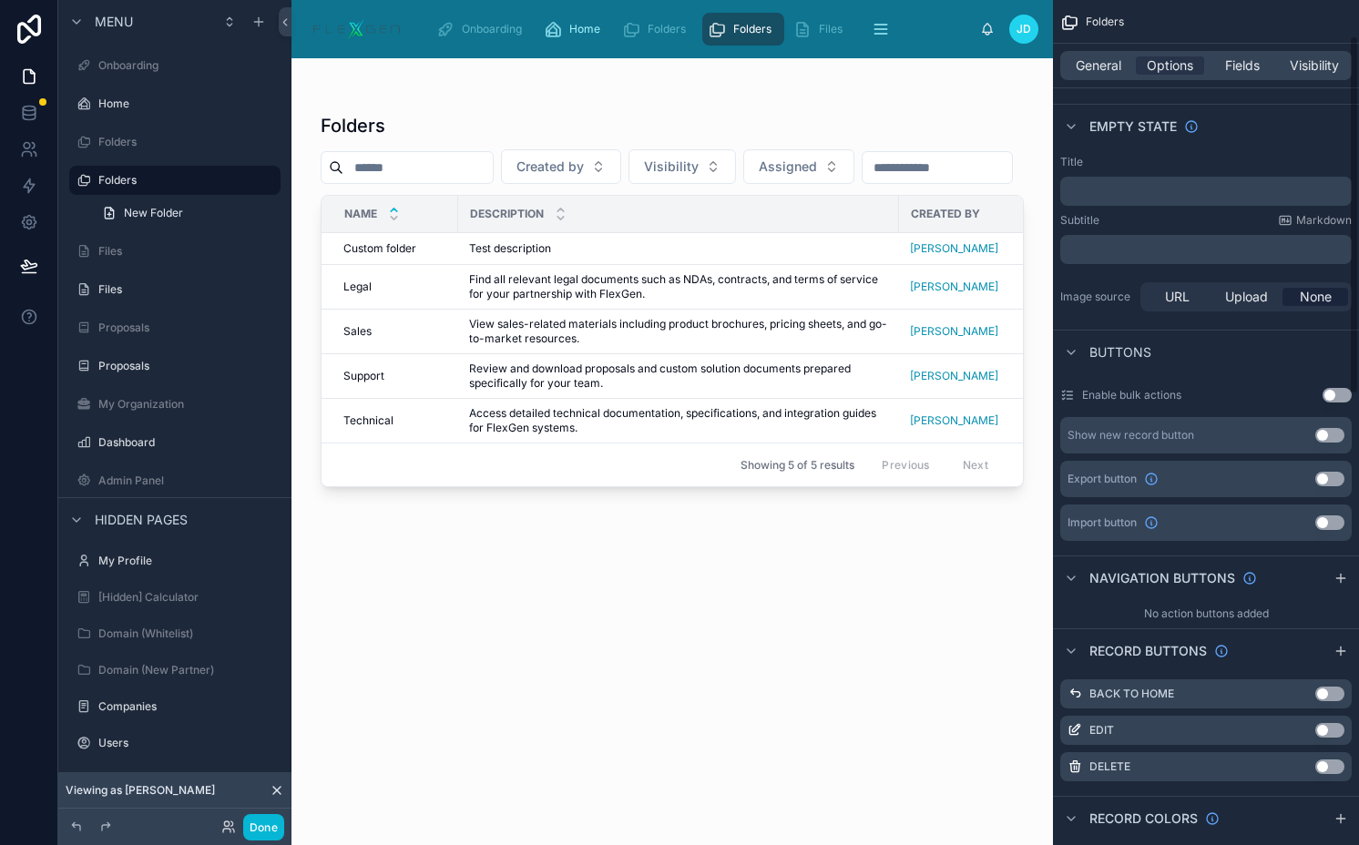
scroll to position [344, 0]
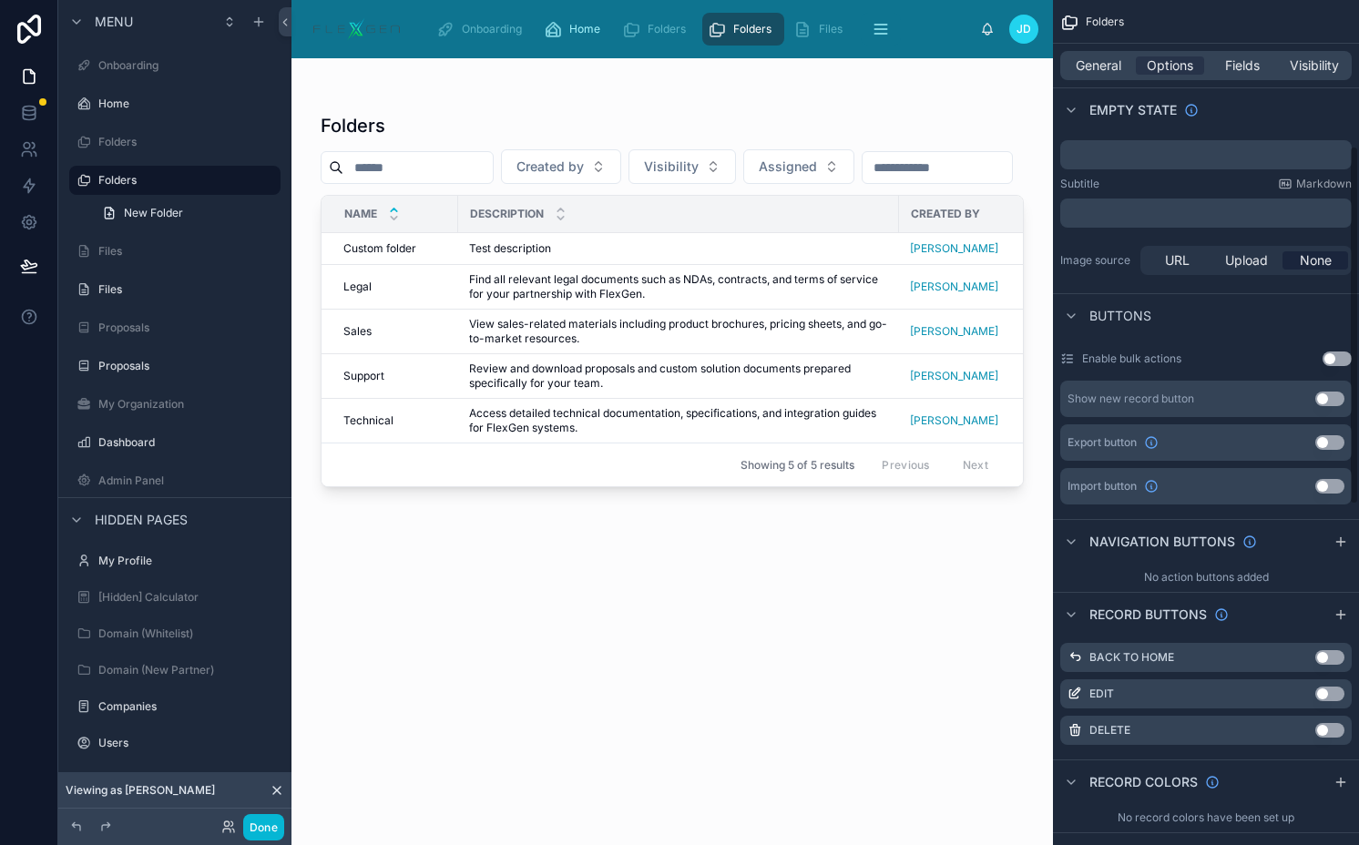
click at [1332, 402] on button "Use setting" at bounding box center [1329, 399] width 29 height 15
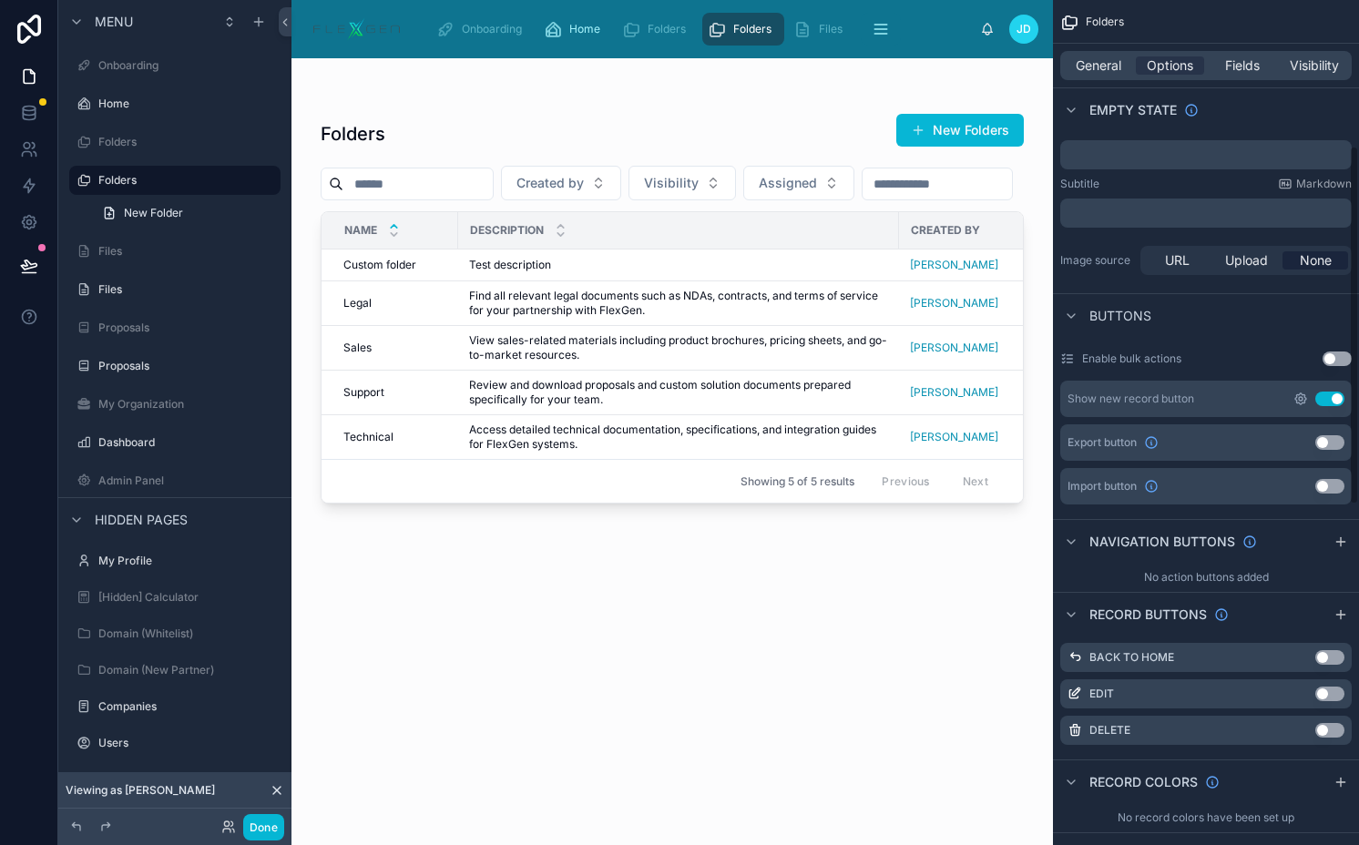
click at [1301, 392] on icon "scrollable content" at bounding box center [1300, 399] width 15 height 15
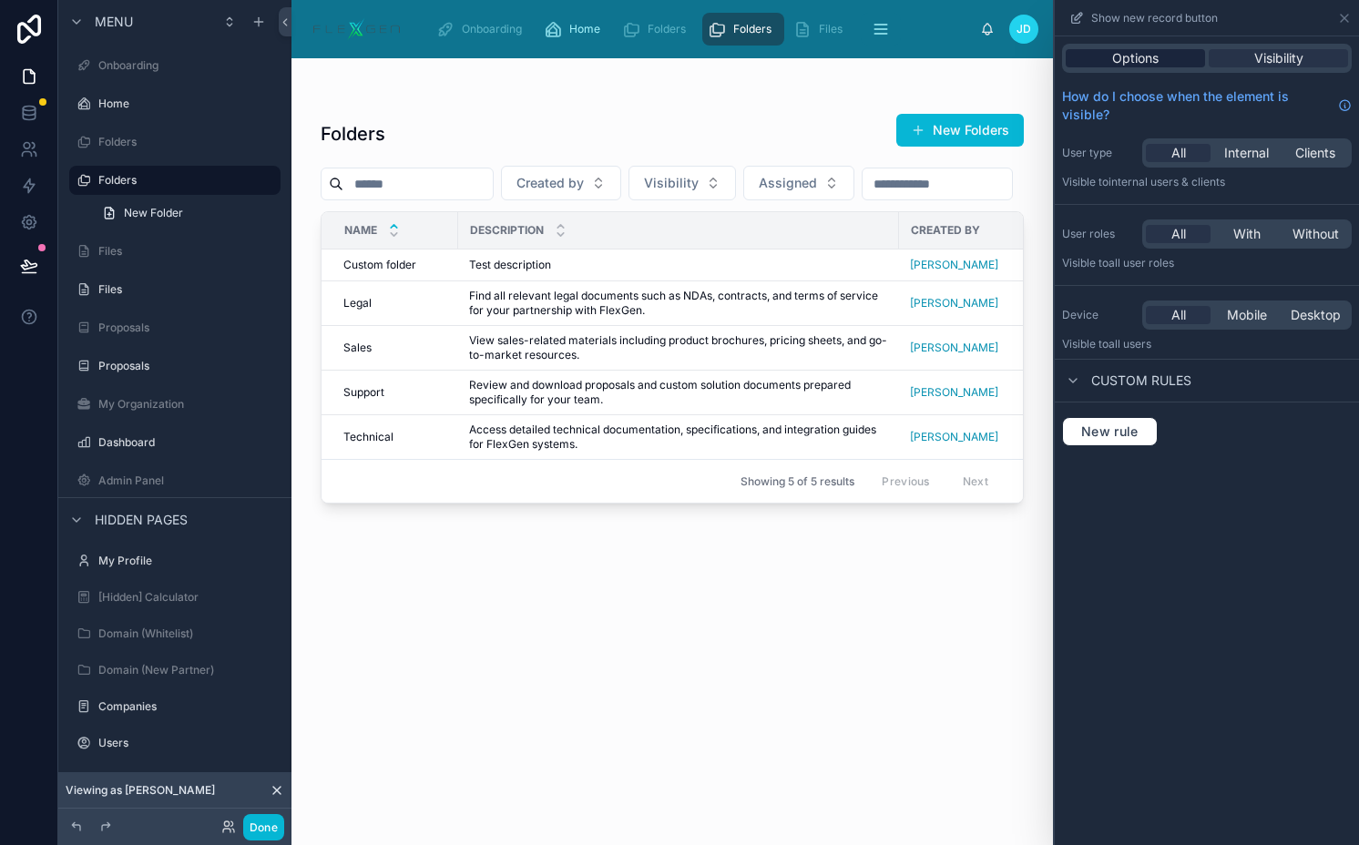
click at [1157, 56] on span "Options" at bounding box center [1135, 58] width 46 height 18
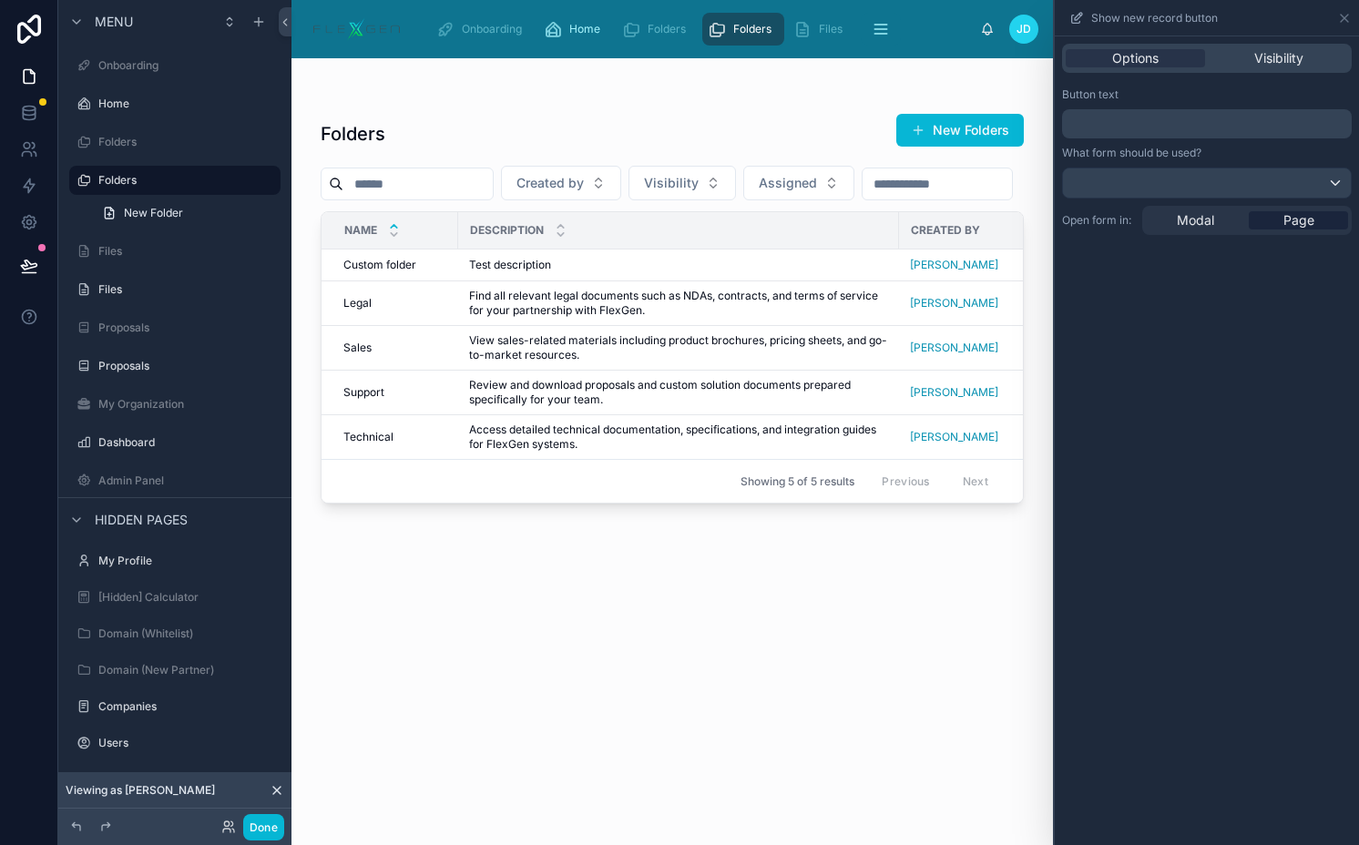
click at [1153, 115] on p "﻿" at bounding box center [1208, 124] width 279 height 22
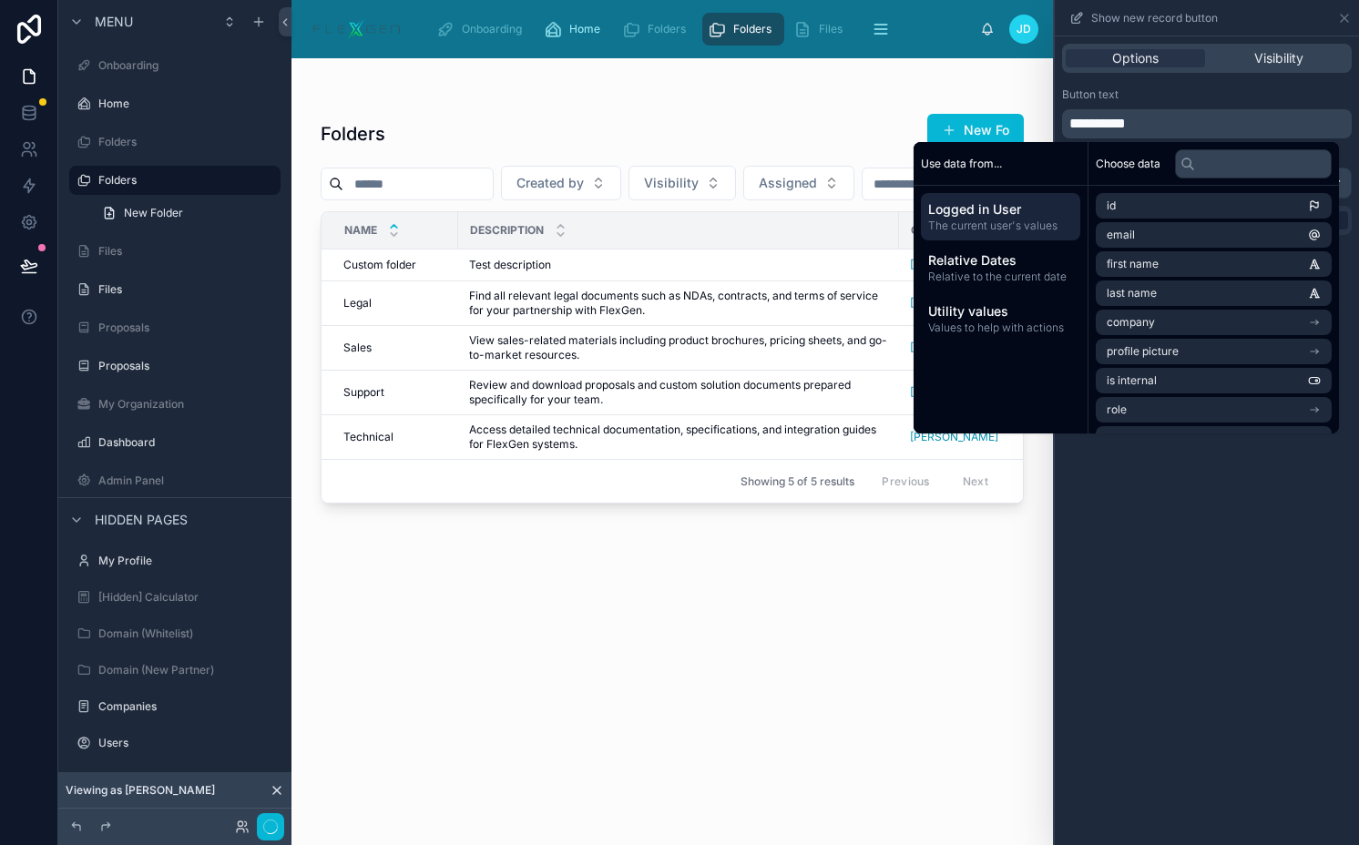
click at [1205, 95] on div "Button text" at bounding box center [1207, 94] width 290 height 15
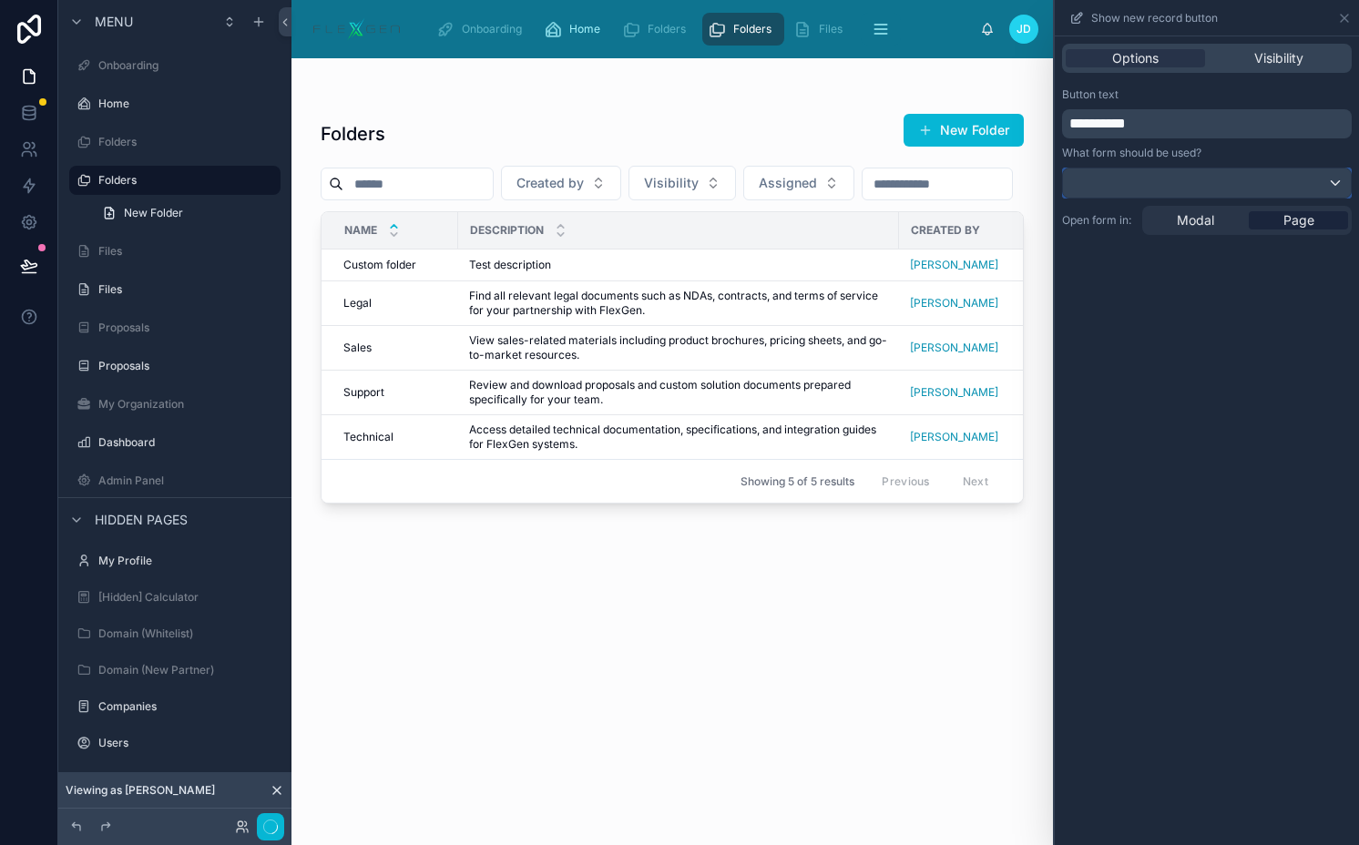
click at [1199, 175] on div at bounding box center [1207, 182] width 288 height 29
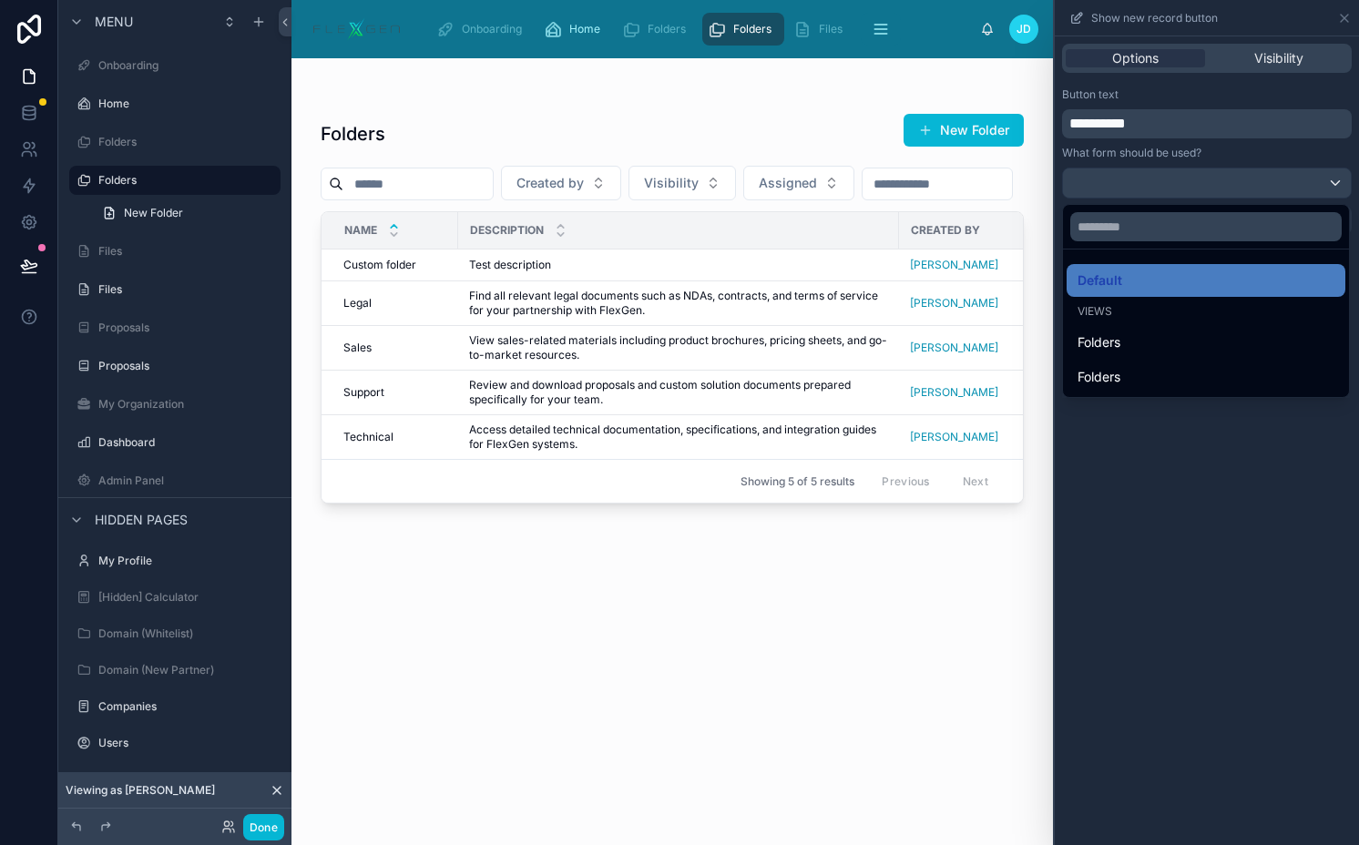
drag, startPoint x: 1160, startPoint y: 338, endPoint x: 1153, endPoint y: 291, distance: 47.0
click at [1160, 338] on div "Folders" at bounding box center [1205, 342] width 257 height 22
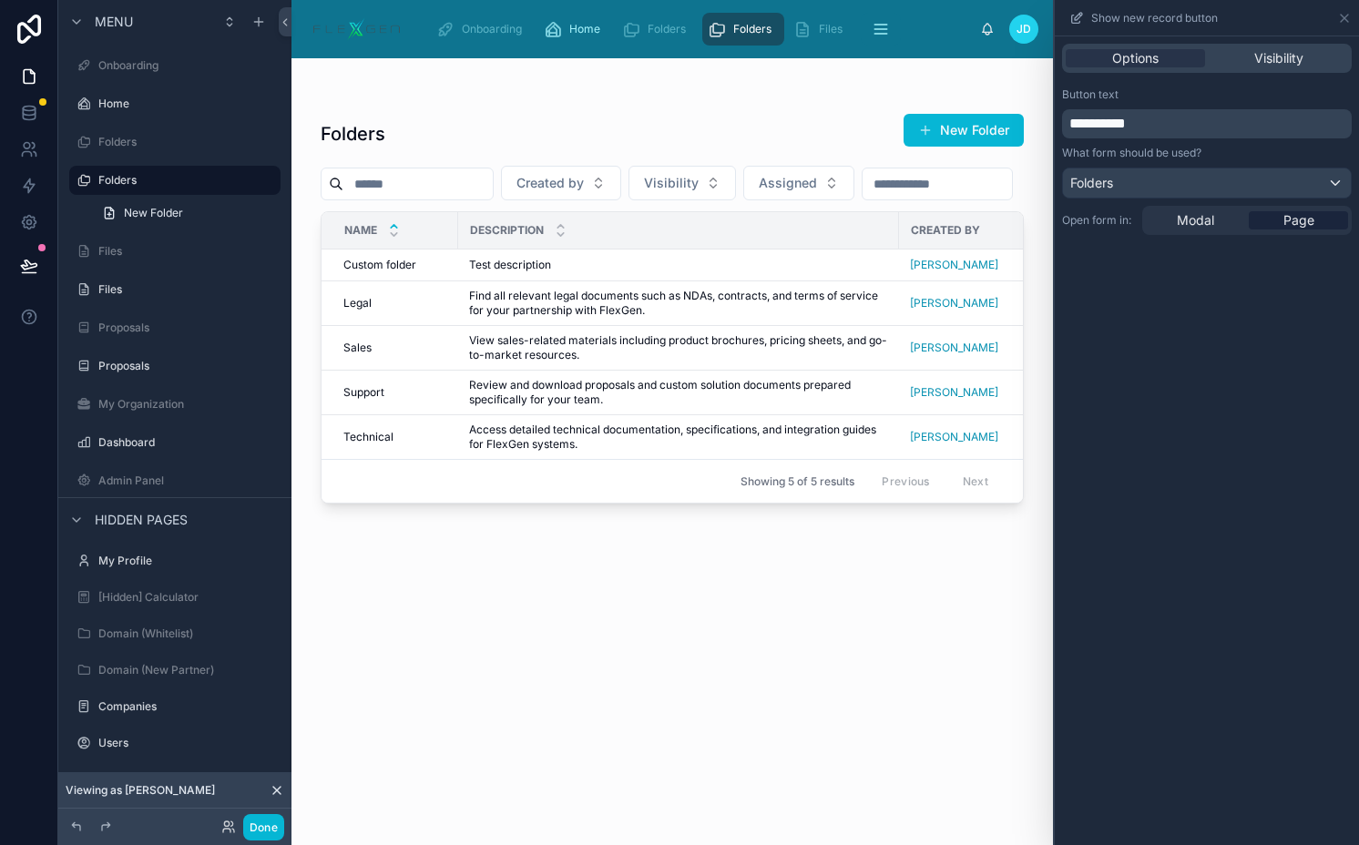
click at [982, 123] on div at bounding box center [671, 440] width 761 height 765
click at [980, 131] on button "New Folder" at bounding box center [963, 130] width 120 height 33
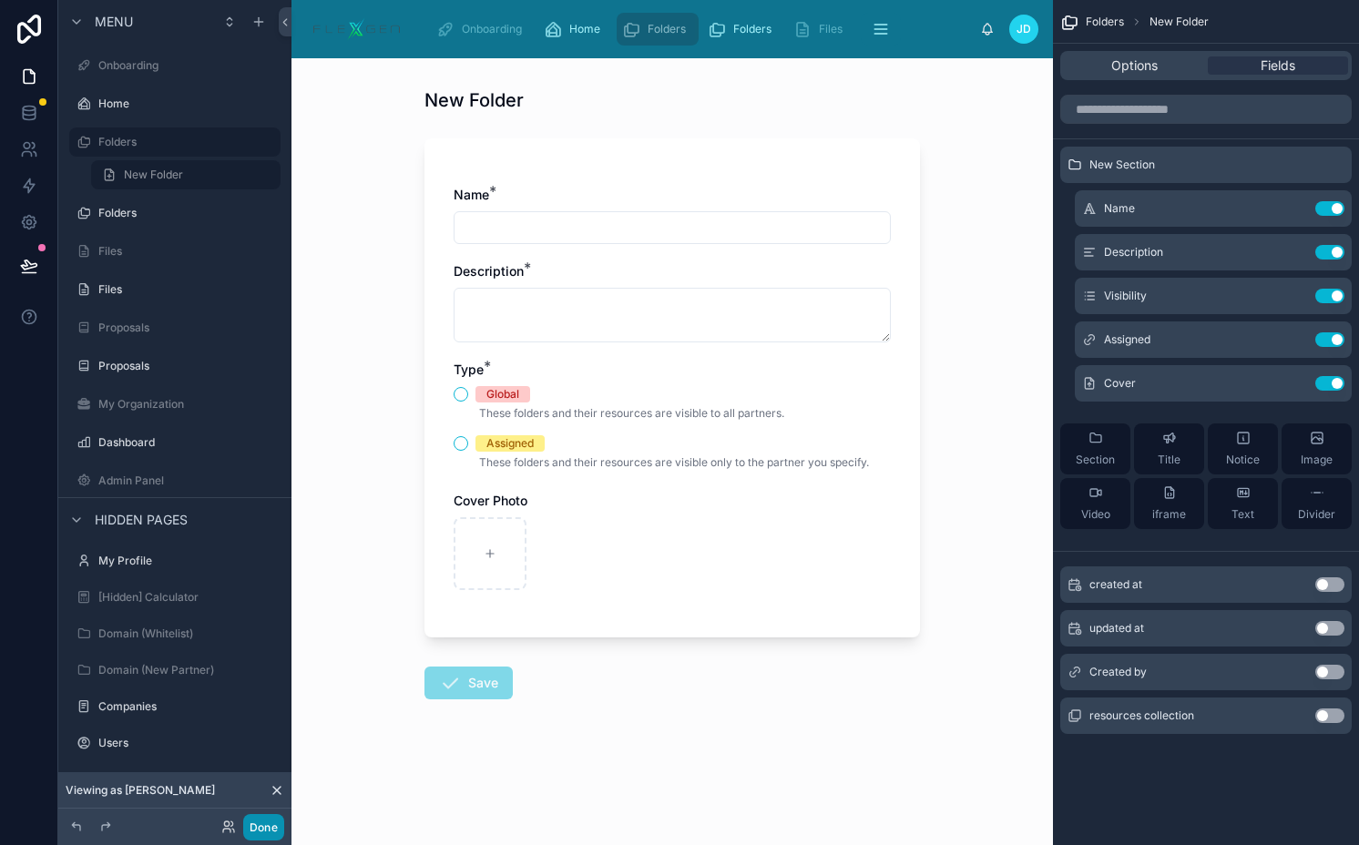
click at [264, 822] on button "Done" at bounding box center [263, 827] width 41 height 26
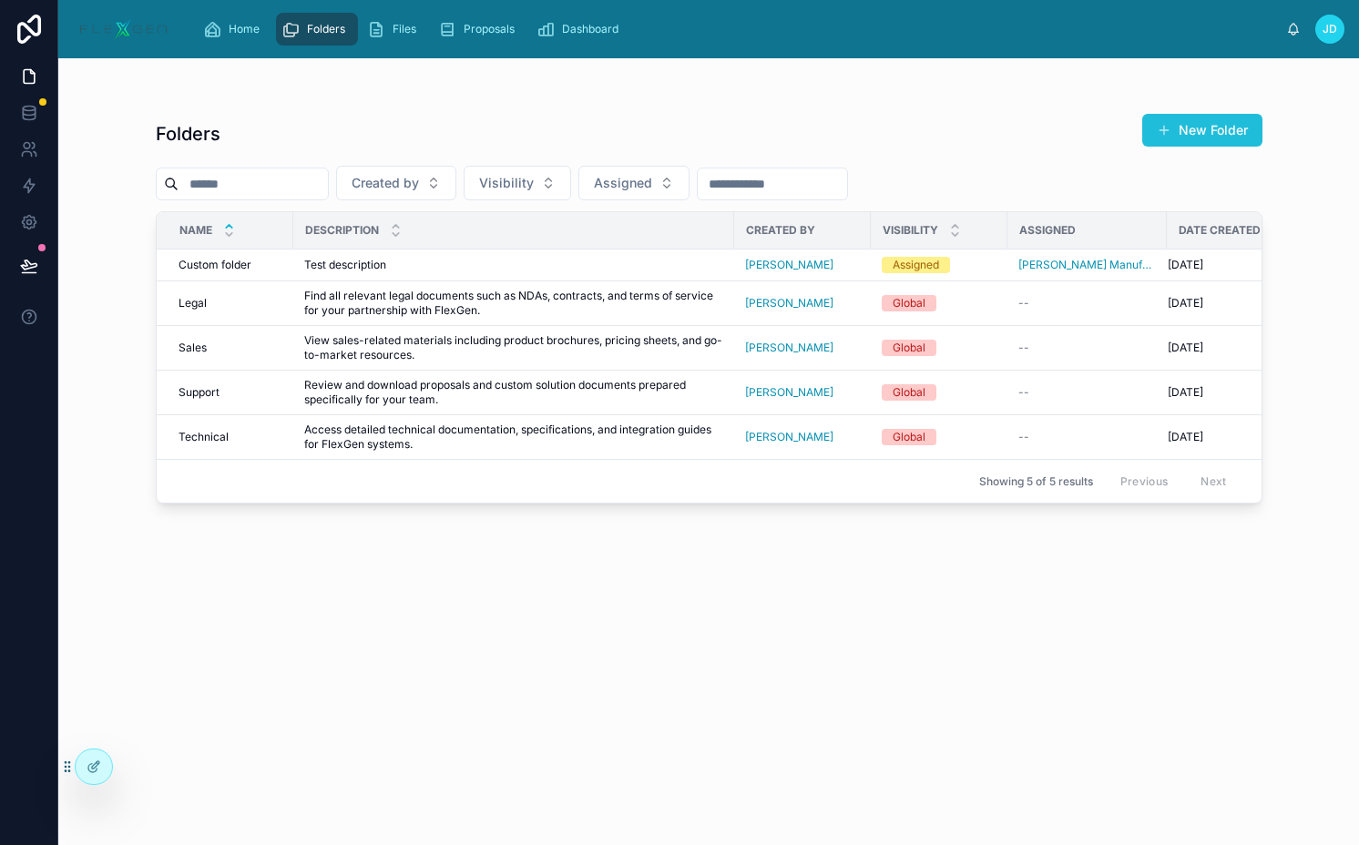
click at [1177, 140] on button "New Folder" at bounding box center [1202, 130] width 120 height 33
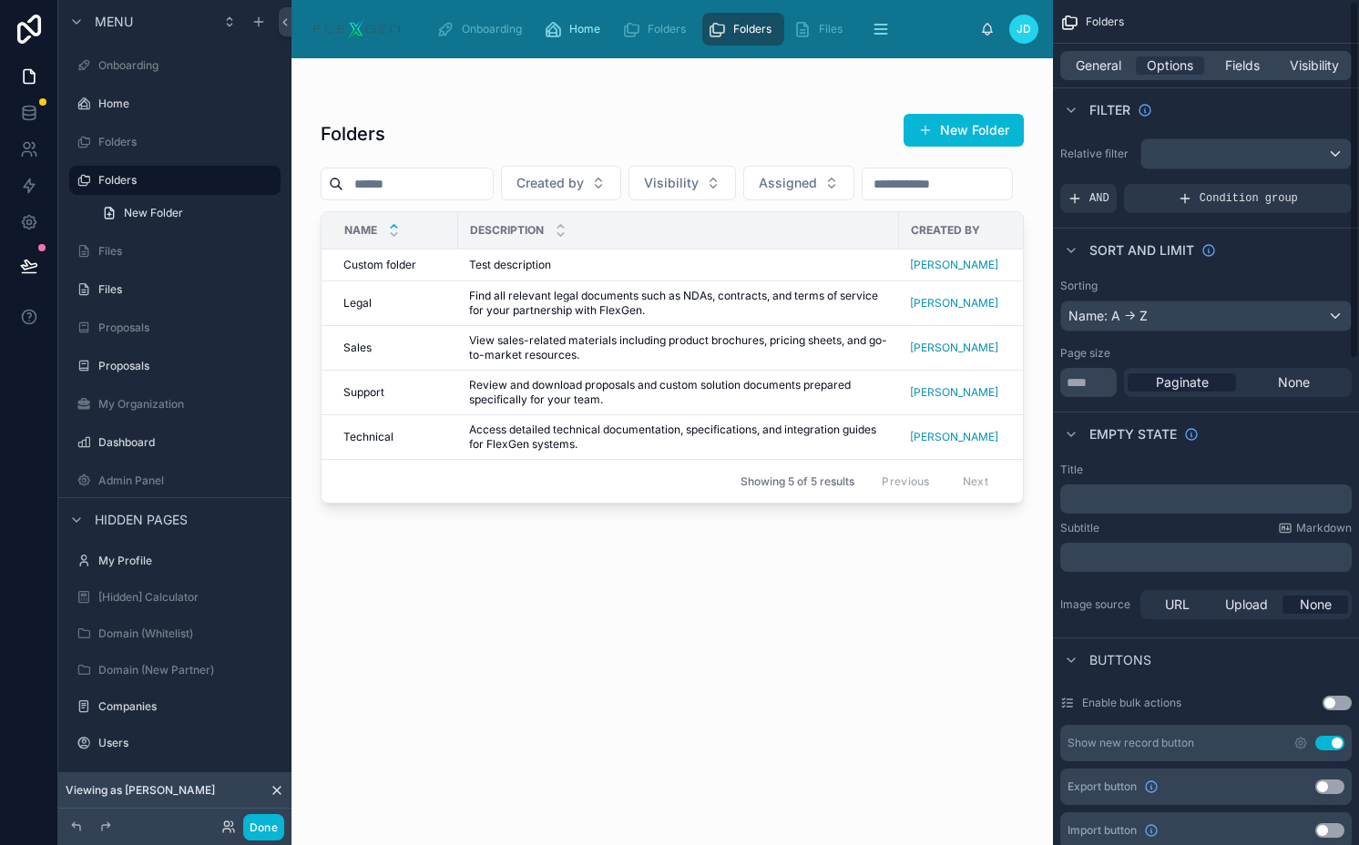
scroll to position [318, 0]
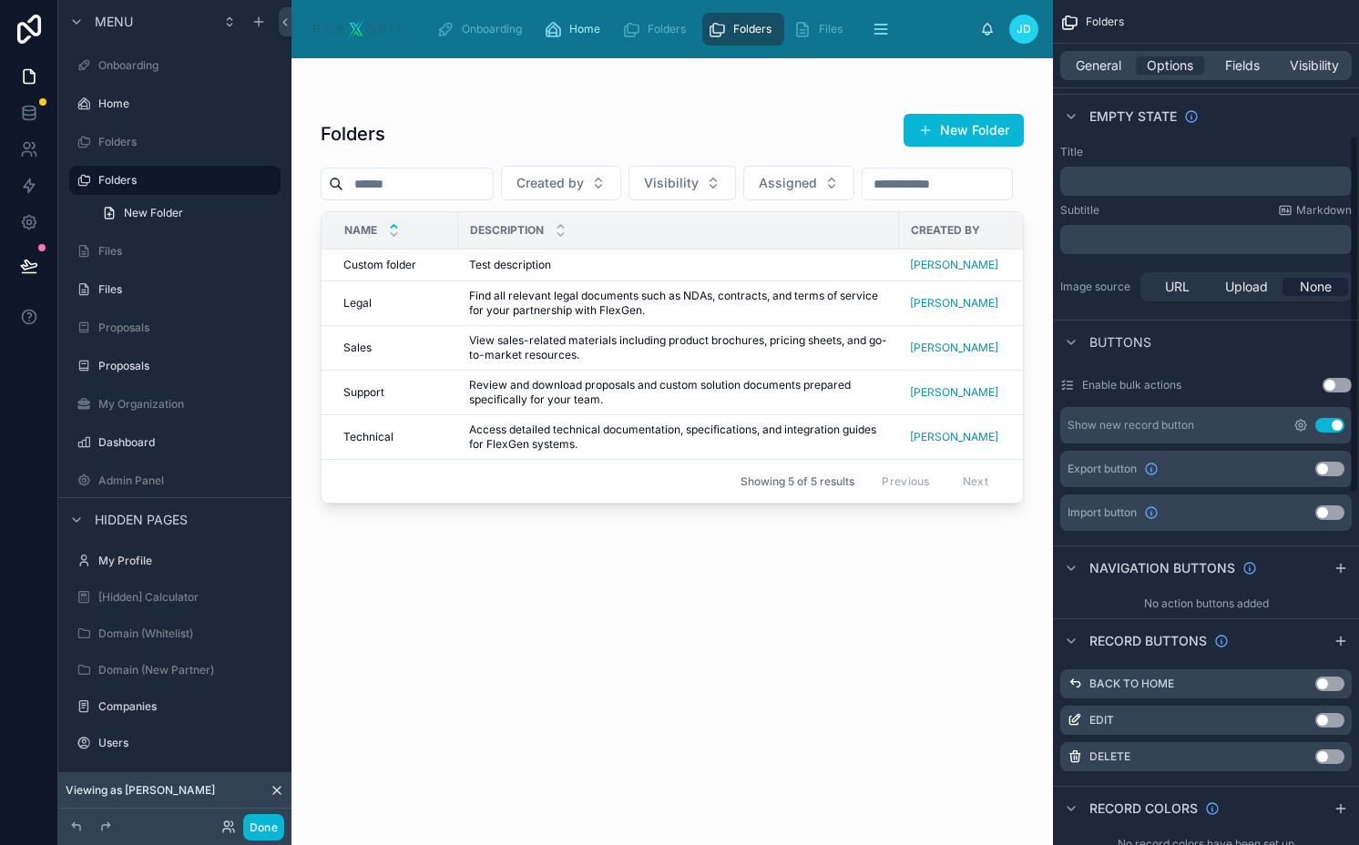
click at [1300, 426] on icon "scrollable content" at bounding box center [1300, 425] width 4 height 4
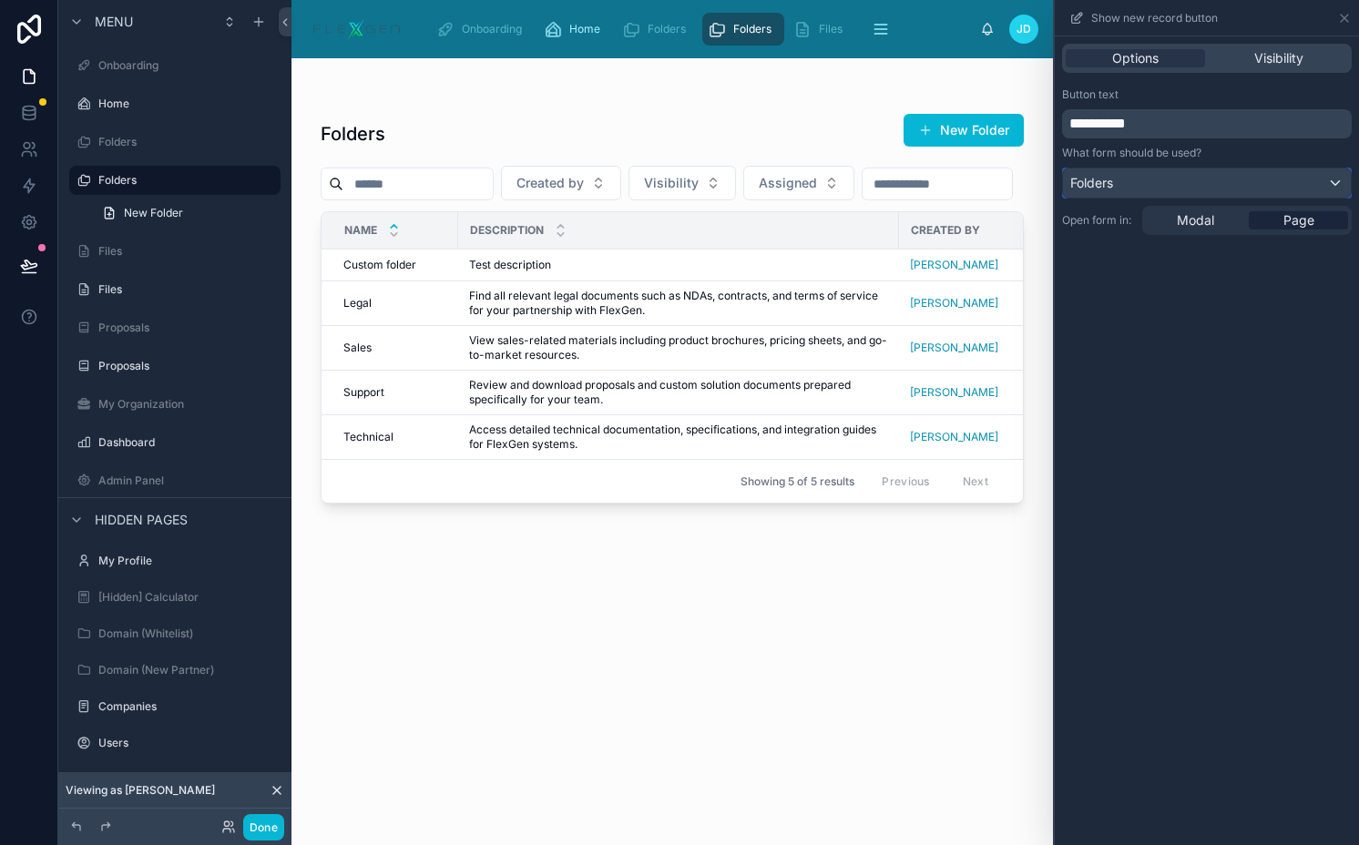
click at [1166, 189] on div "Folders" at bounding box center [1207, 182] width 288 height 29
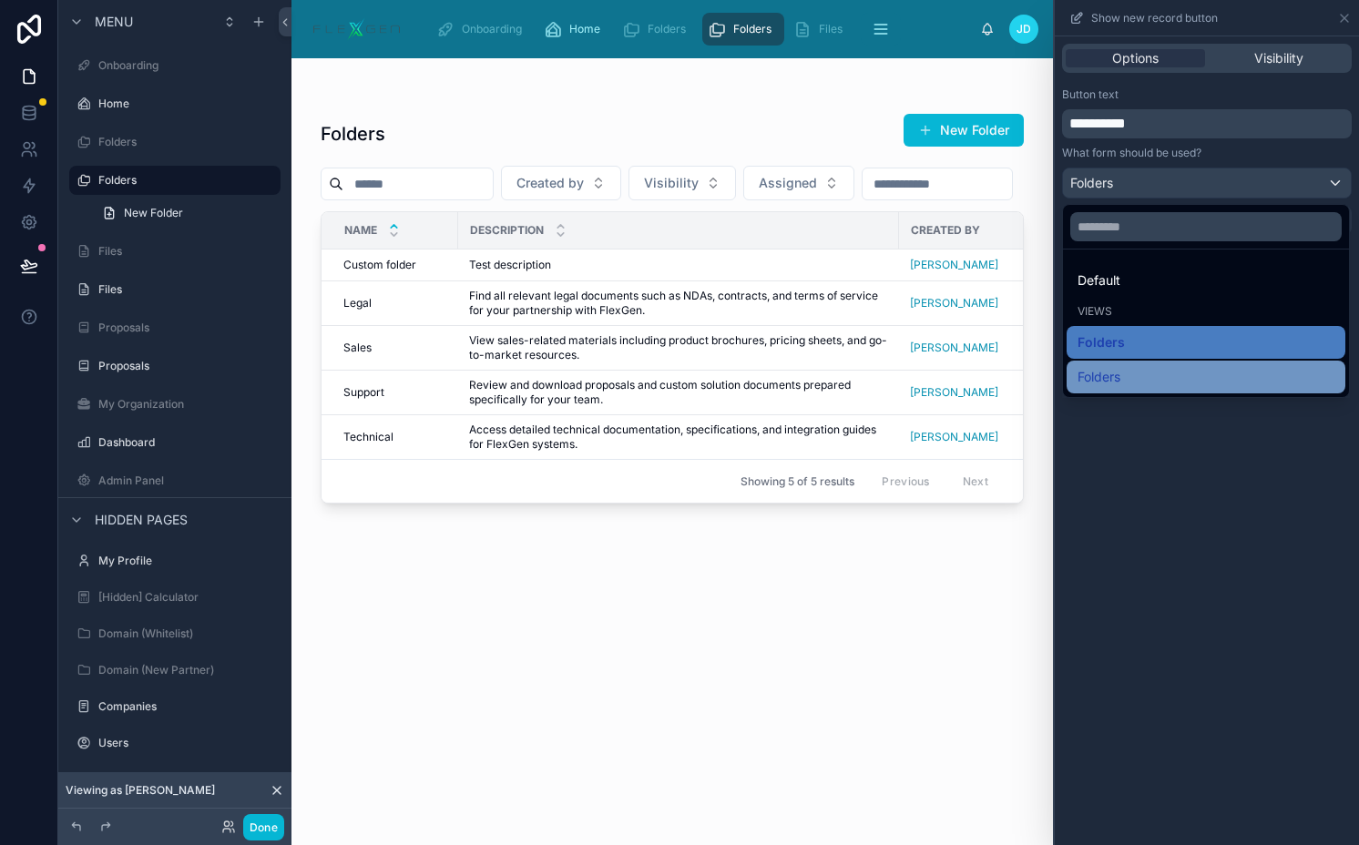
click at [1105, 367] on span "Folders" at bounding box center [1098, 377] width 43 height 22
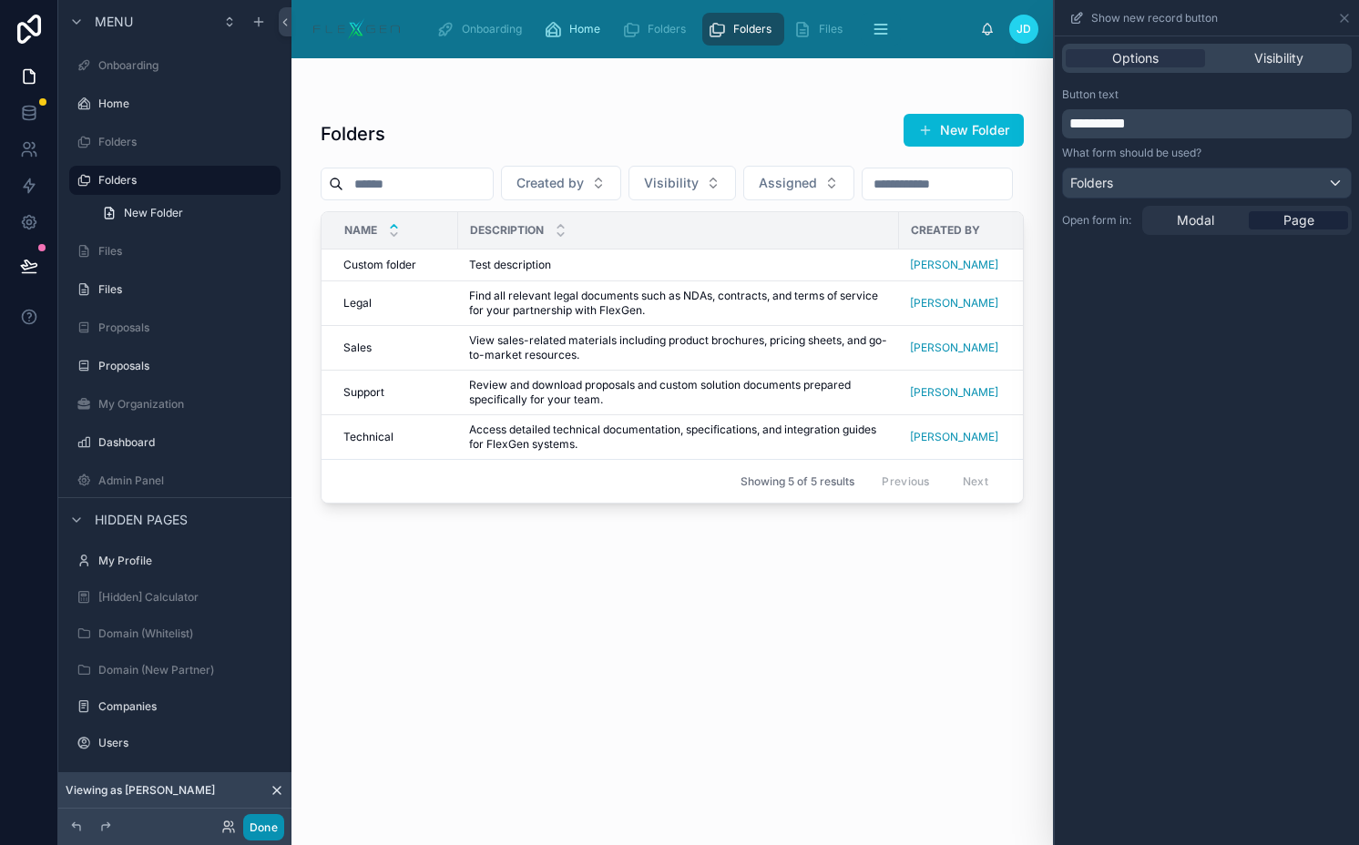
click at [258, 822] on button "Done" at bounding box center [263, 827] width 41 height 26
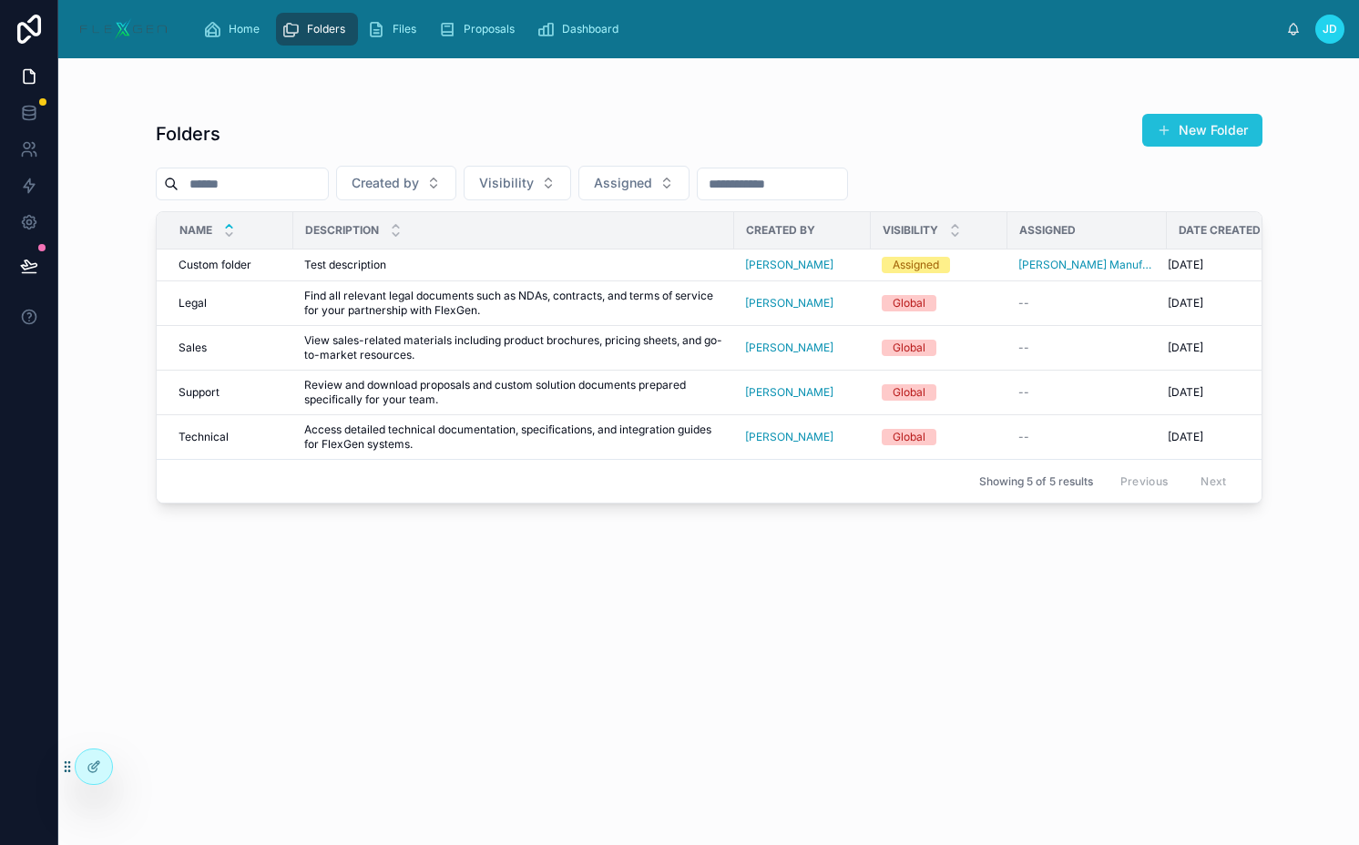
click at [1225, 129] on button "New Folder" at bounding box center [1202, 130] width 120 height 33
click at [63, 277] on div "Folders New Folder Created by Visibility Assigned Name Description Created by V…" at bounding box center [708, 451] width 1300 height 787
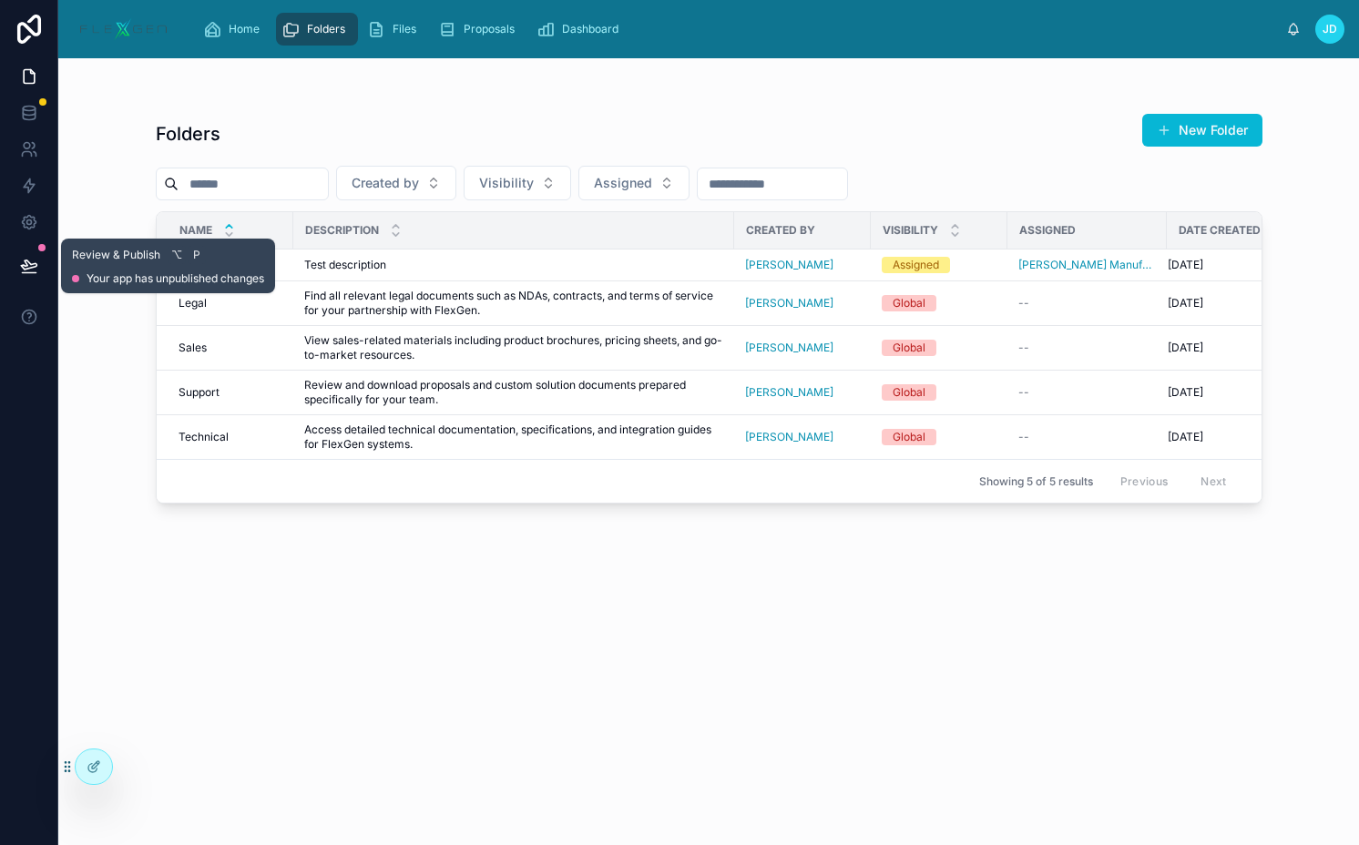
click at [29, 277] on button at bounding box center [29, 265] width 40 height 51
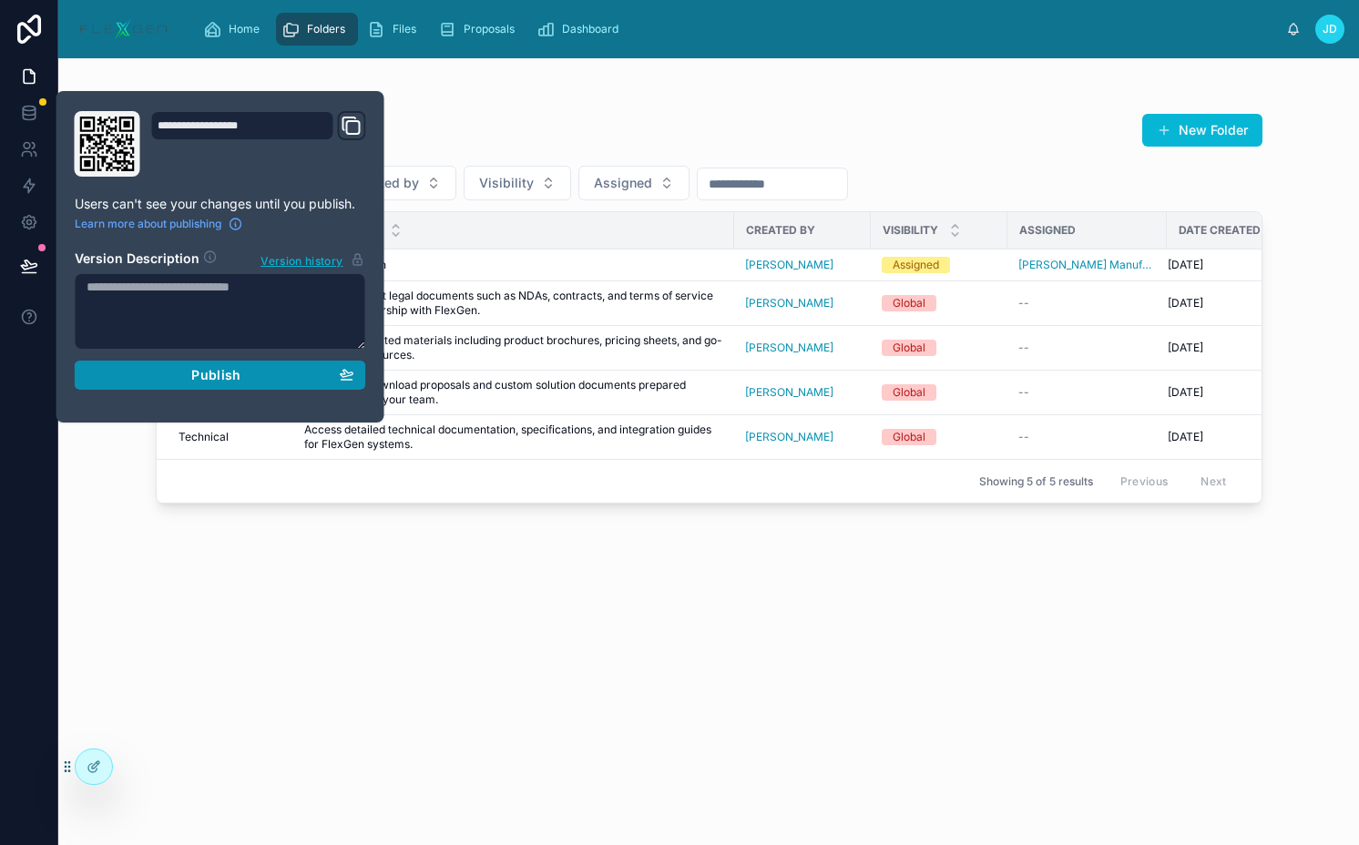
click at [223, 380] on span "Publish" at bounding box center [215, 375] width 49 height 16
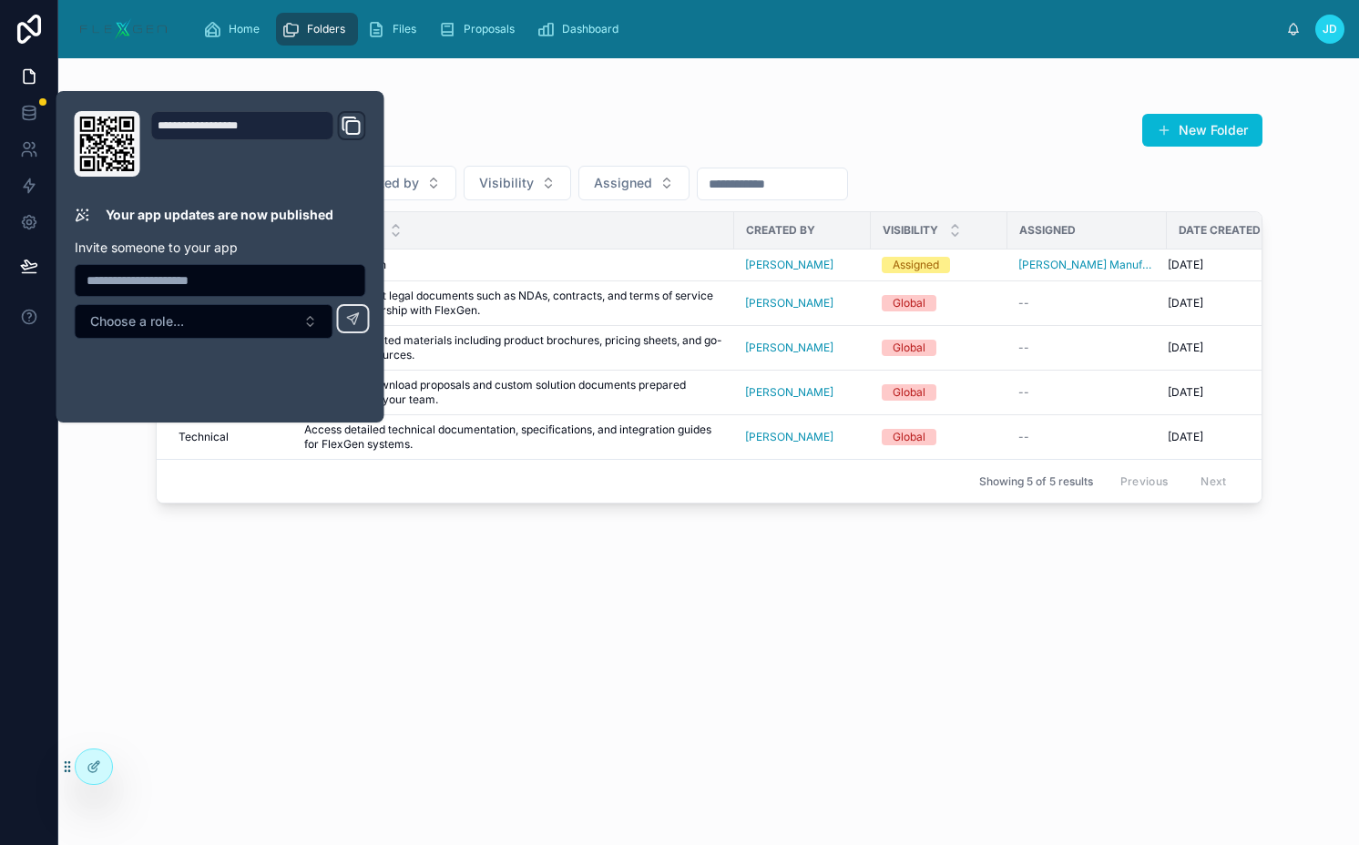
click at [840, 138] on div "Folders New Folder" at bounding box center [709, 134] width 1106 height 42
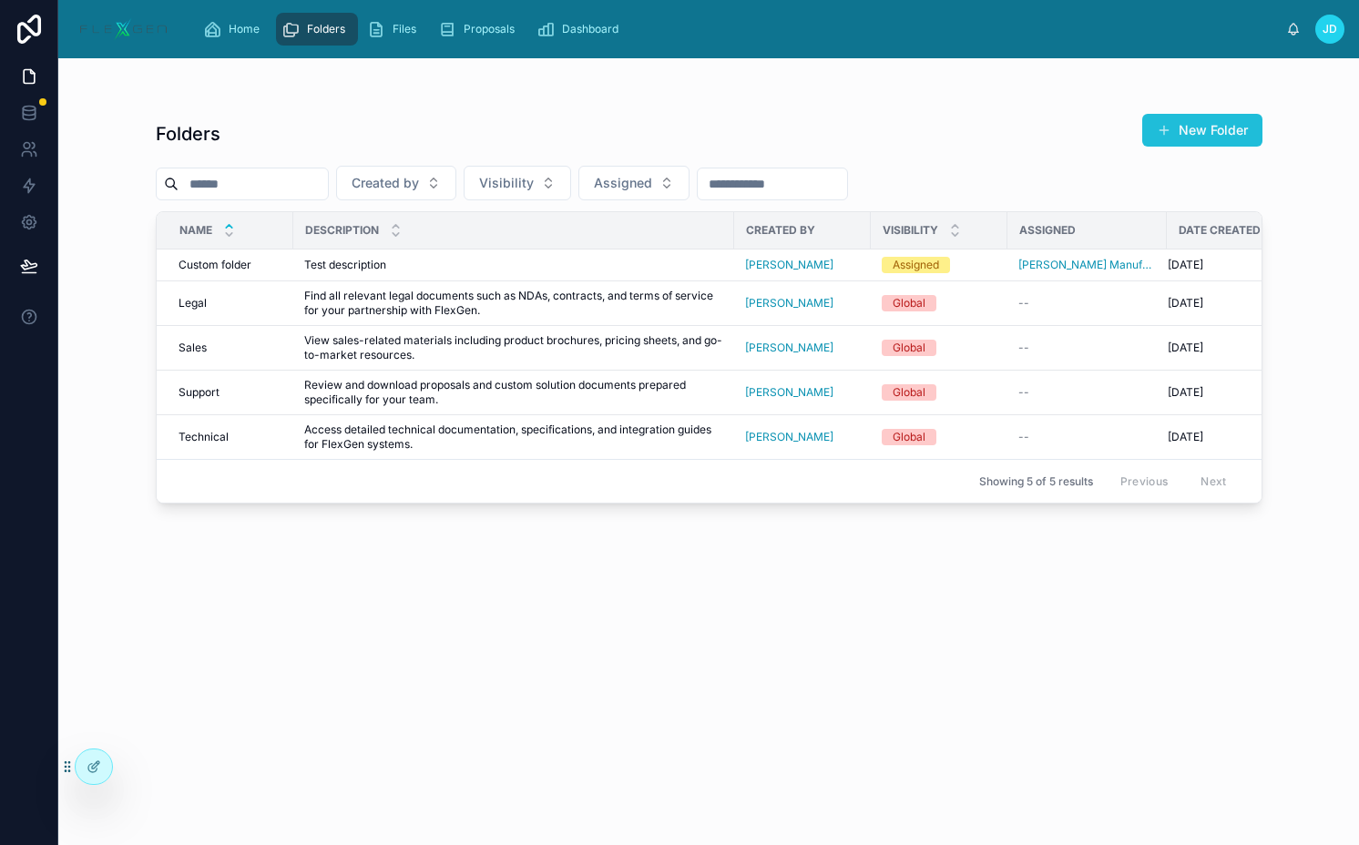
click at [1191, 126] on button "New Folder" at bounding box center [1202, 130] width 120 height 33
click at [395, 37] on div "Files" at bounding box center [395, 29] width 56 height 29
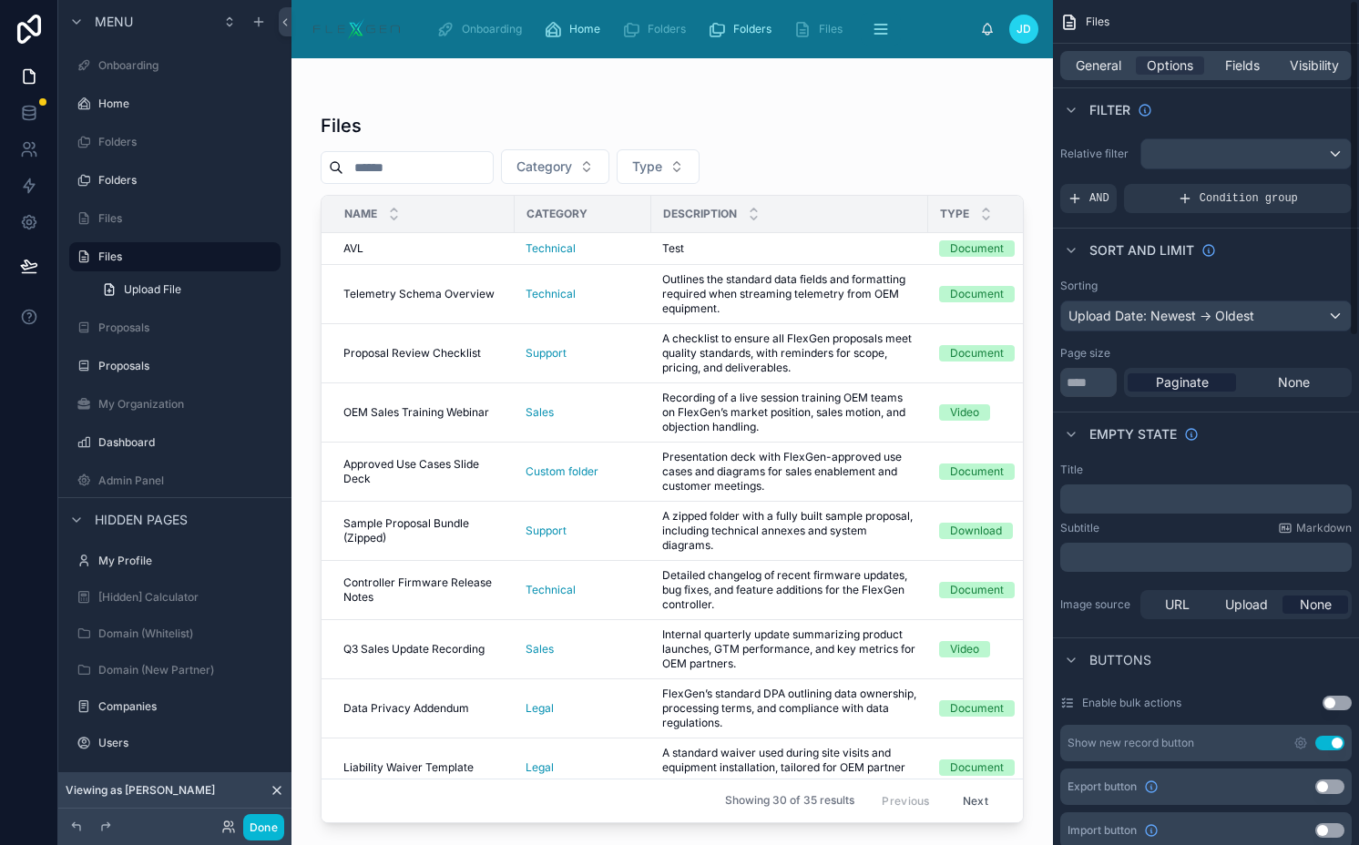
click at [881, 170] on div at bounding box center [671, 440] width 761 height 765
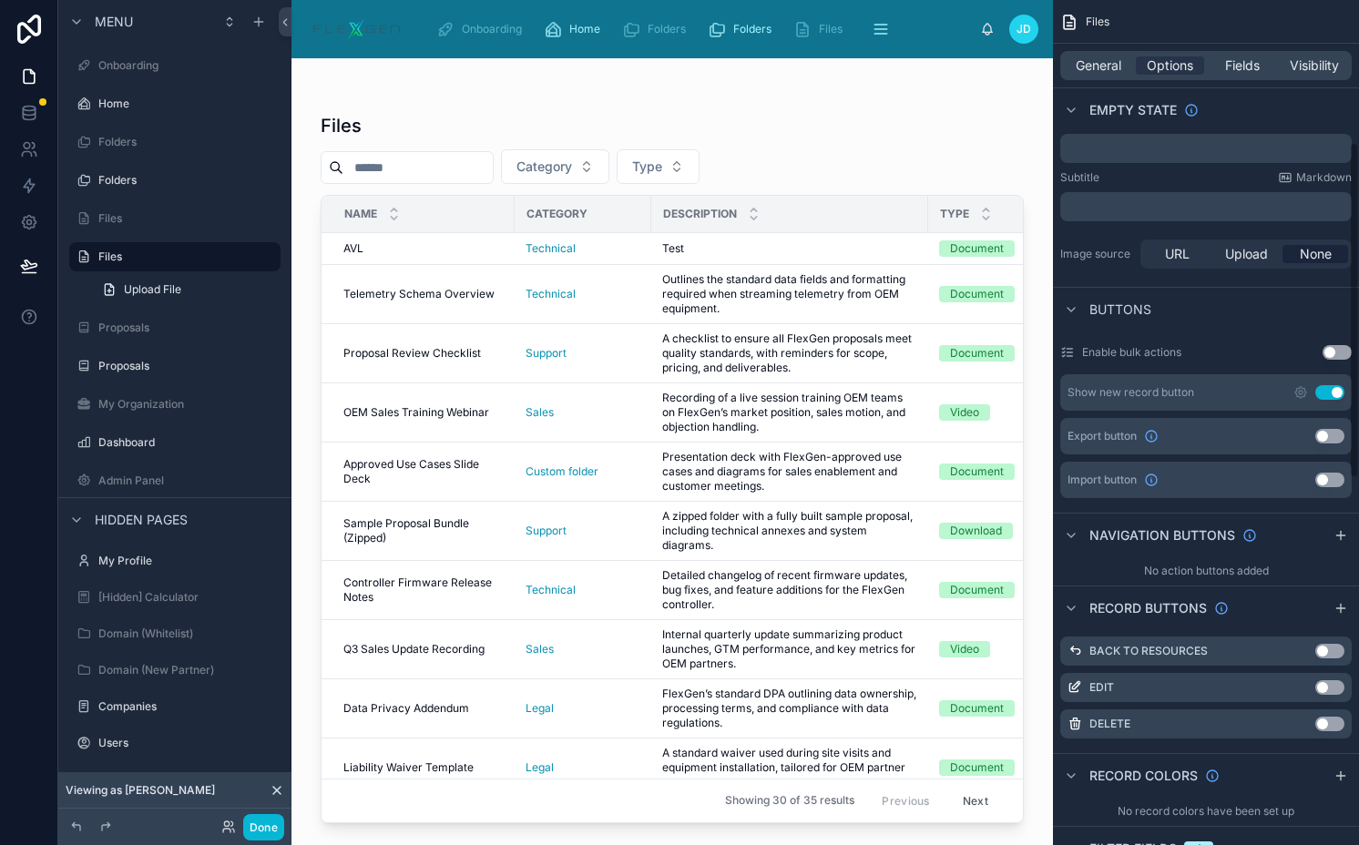
scroll to position [358, 0]
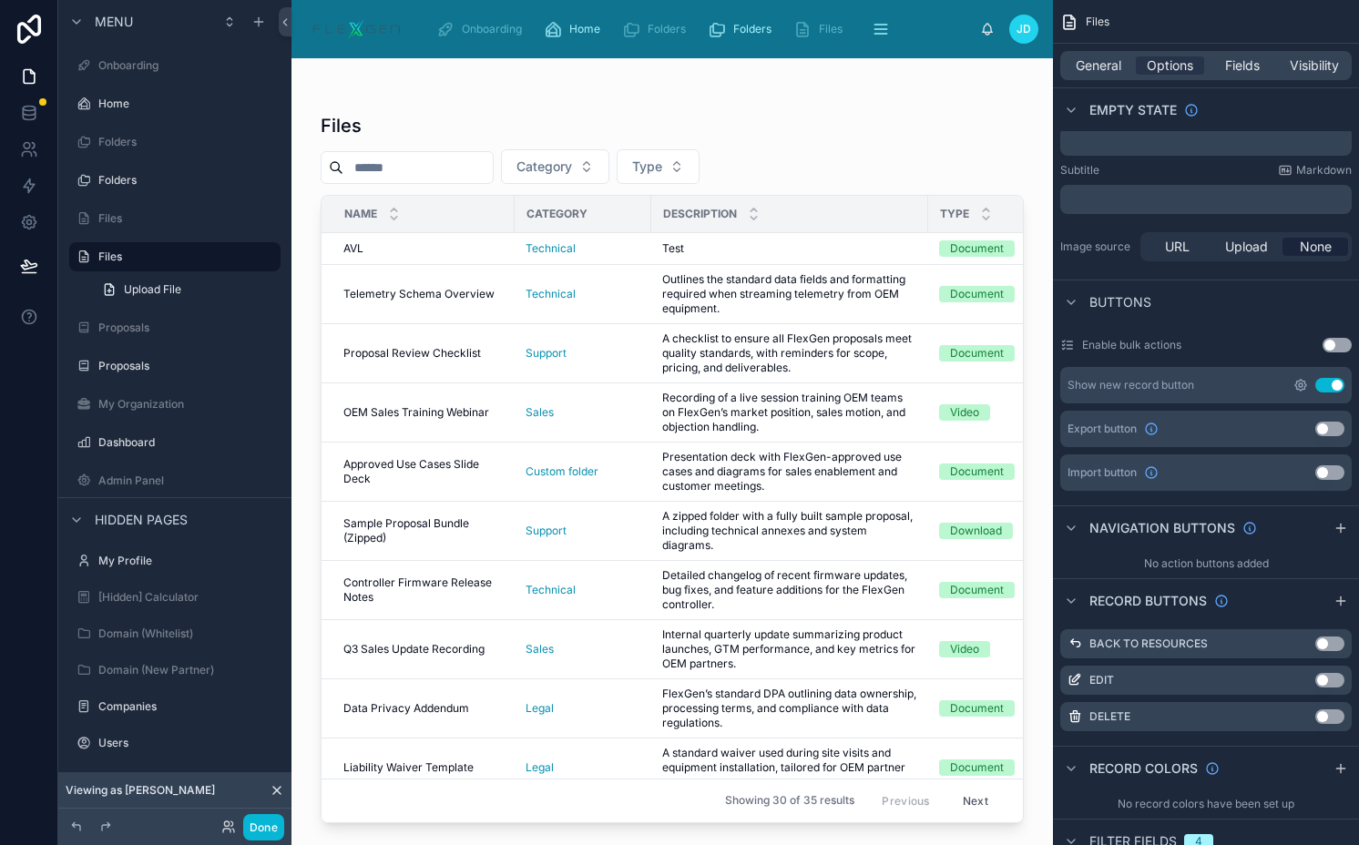
click at [1302, 388] on icon "scrollable content" at bounding box center [1300, 385] width 15 height 15
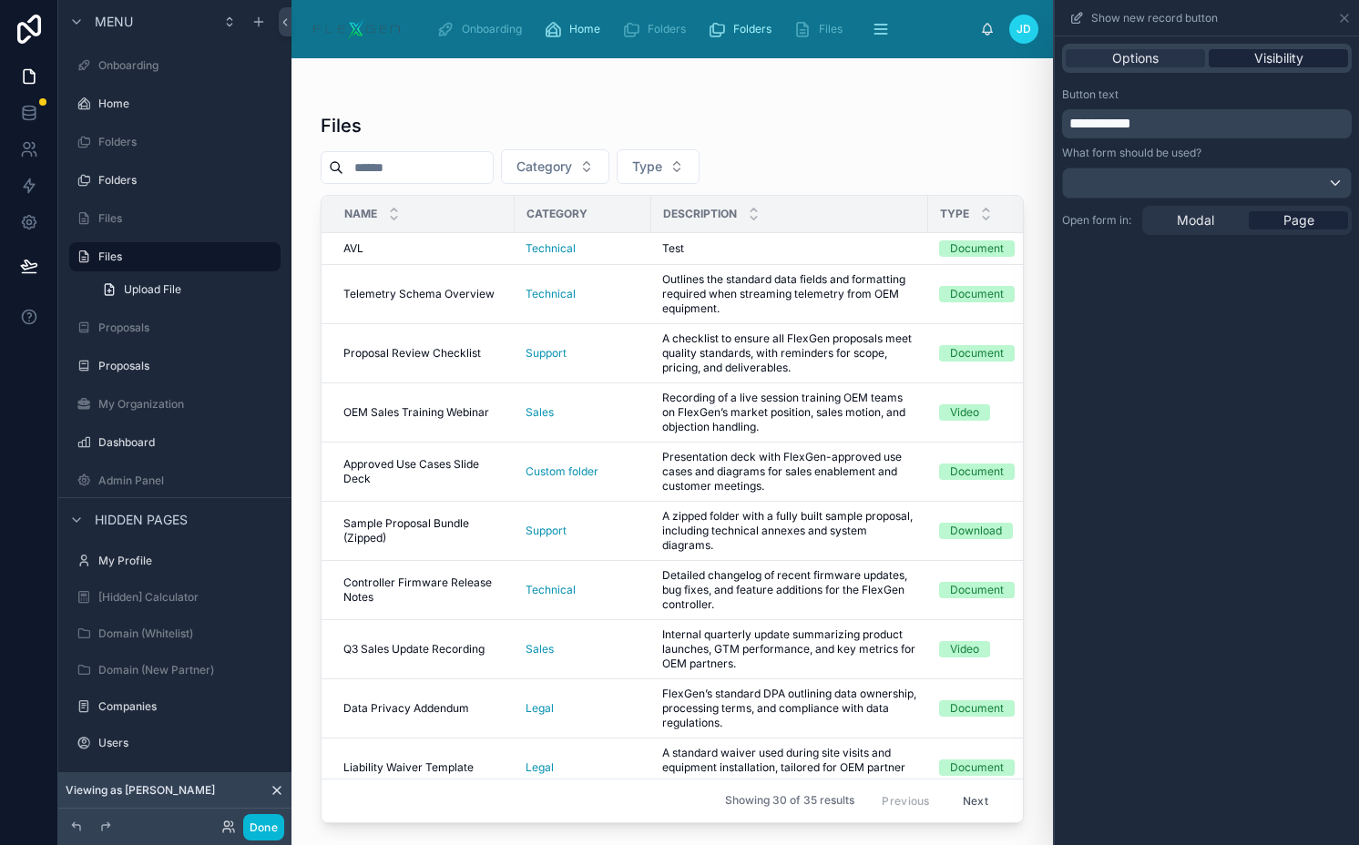
click at [1287, 60] on span "Visibility" at bounding box center [1278, 58] width 49 height 18
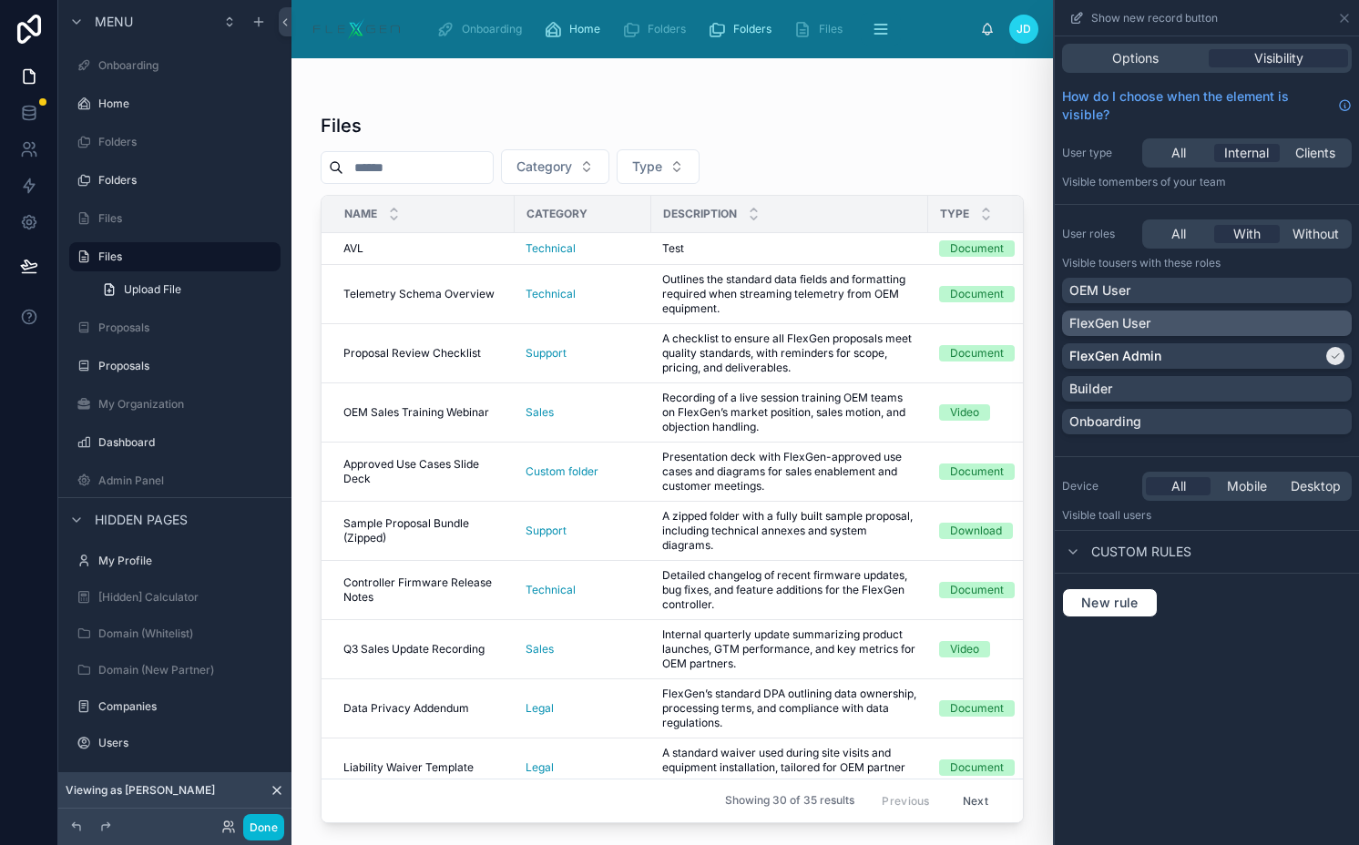
click at [1195, 316] on div "FlexGen User" at bounding box center [1206, 323] width 275 height 18
click at [1265, 328] on div "FlexGen User" at bounding box center [1195, 323] width 253 height 18
click at [1265, 365] on div "FlexGen Admin" at bounding box center [1207, 355] width 290 height 25
click at [1176, 234] on span "All" at bounding box center [1178, 234] width 15 height 18
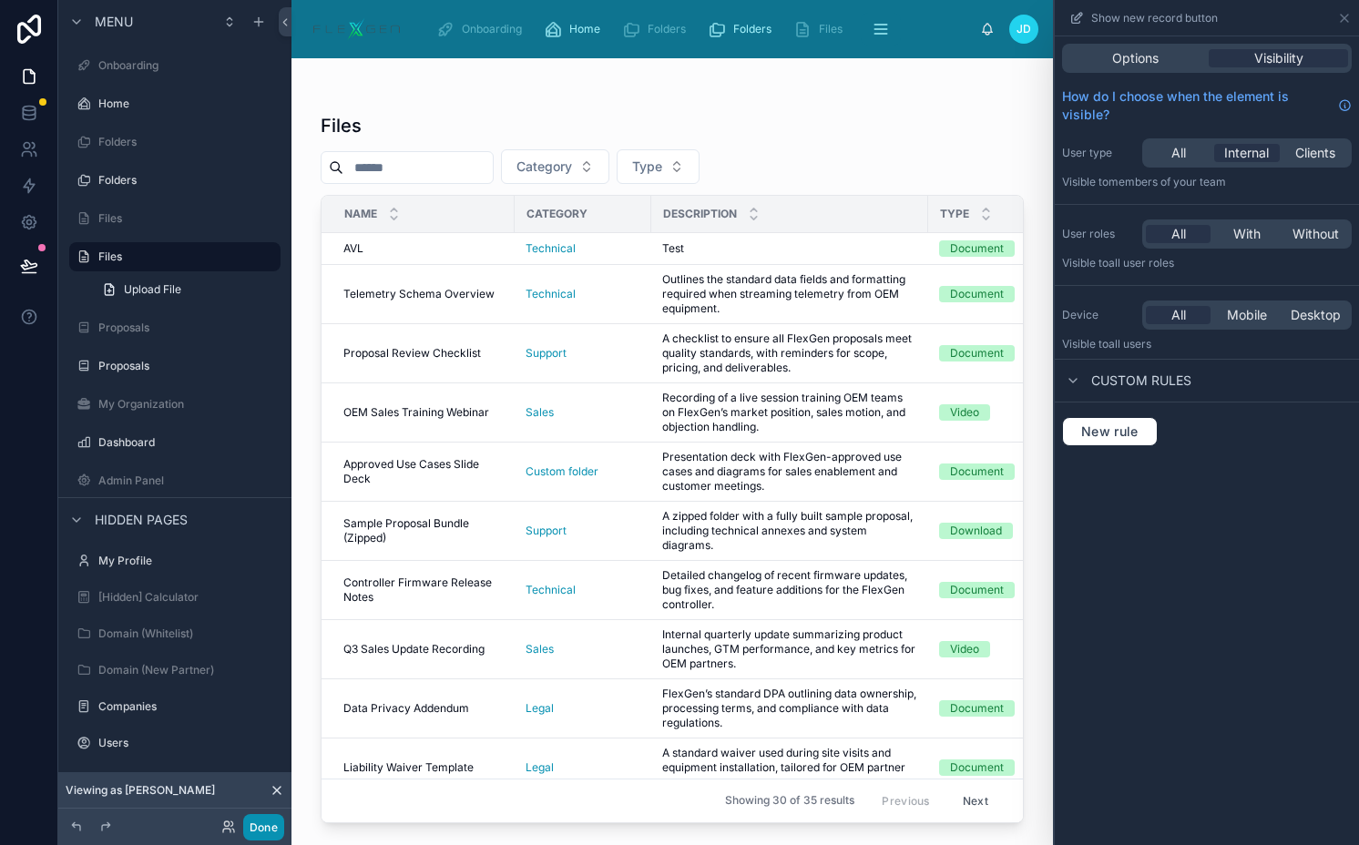
click at [270, 817] on button "Done" at bounding box center [263, 827] width 41 height 26
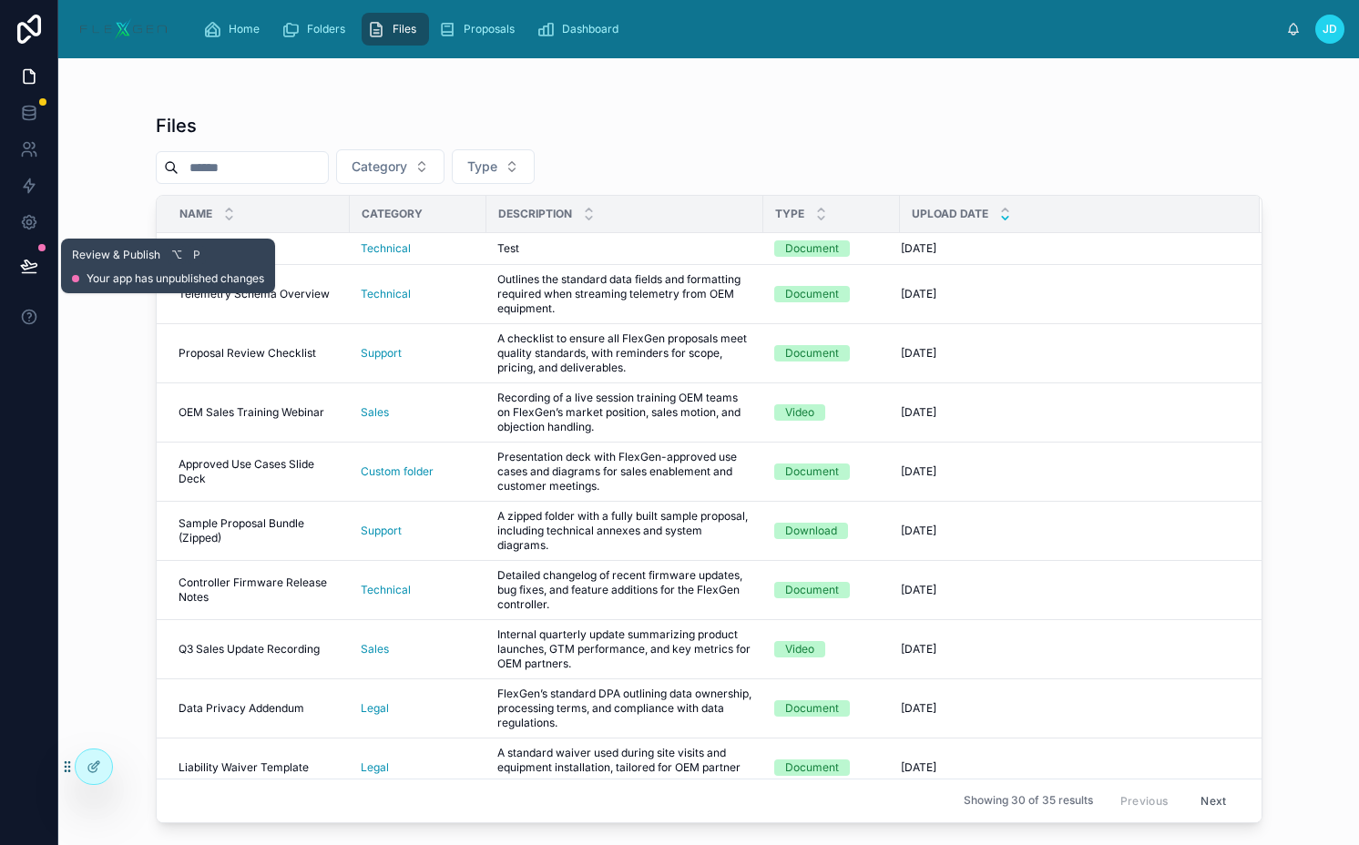
click at [34, 259] on icon at bounding box center [29, 266] width 18 height 18
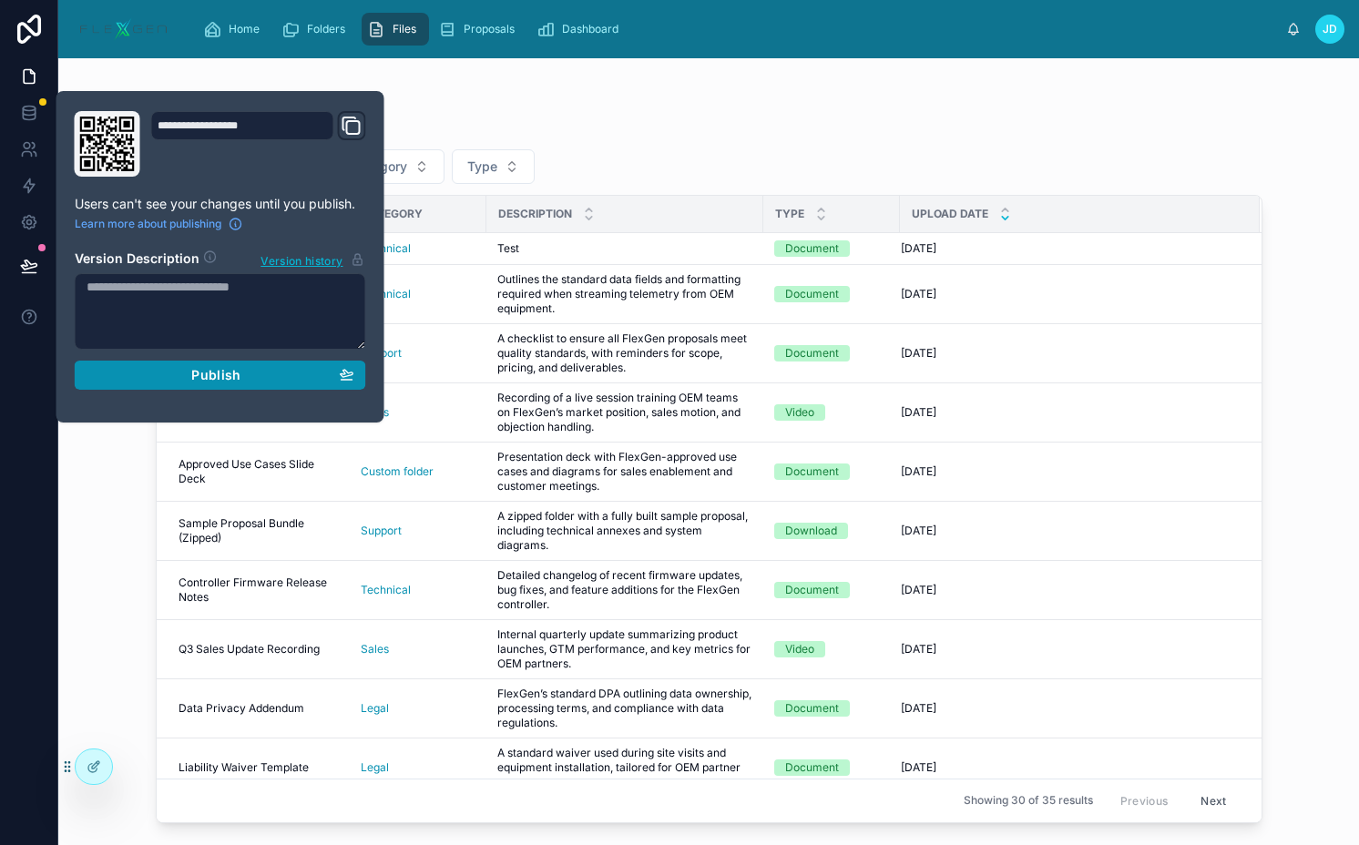
click at [165, 367] on div "Publish" at bounding box center [221, 375] width 268 height 16
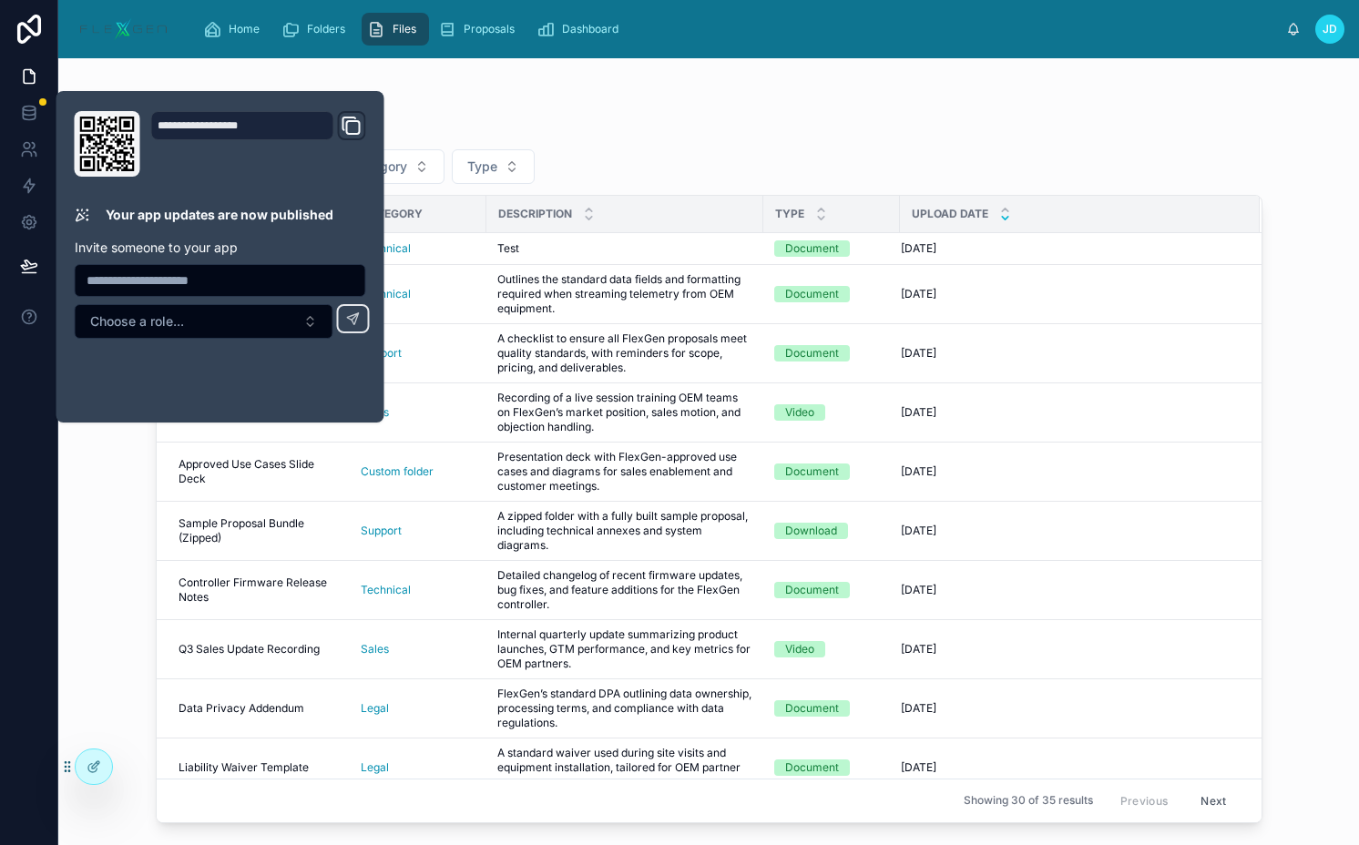
click at [391, 35] on div "Files" at bounding box center [395, 29] width 56 height 29
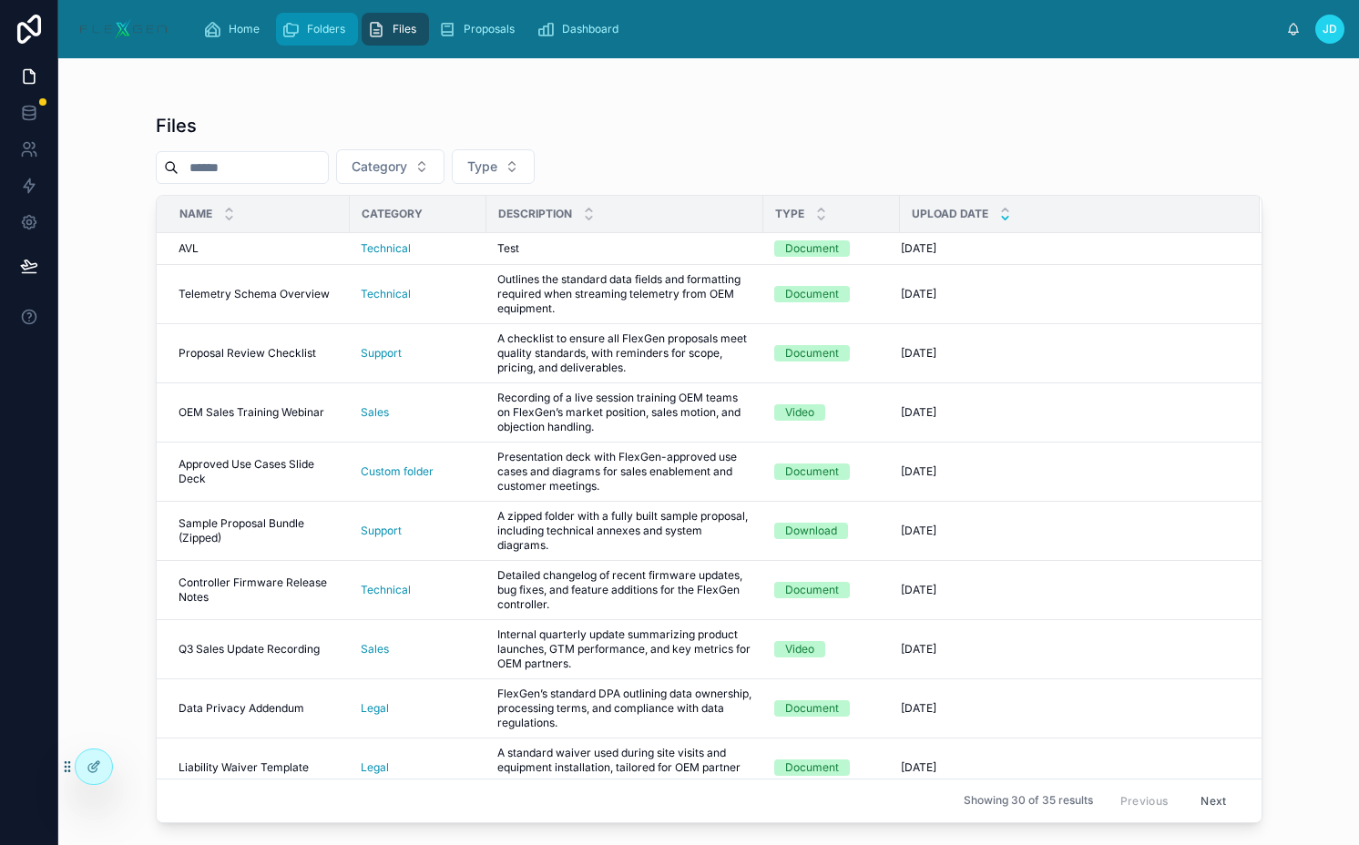
click at [330, 33] on span "Folders" at bounding box center [326, 29] width 38 height 15
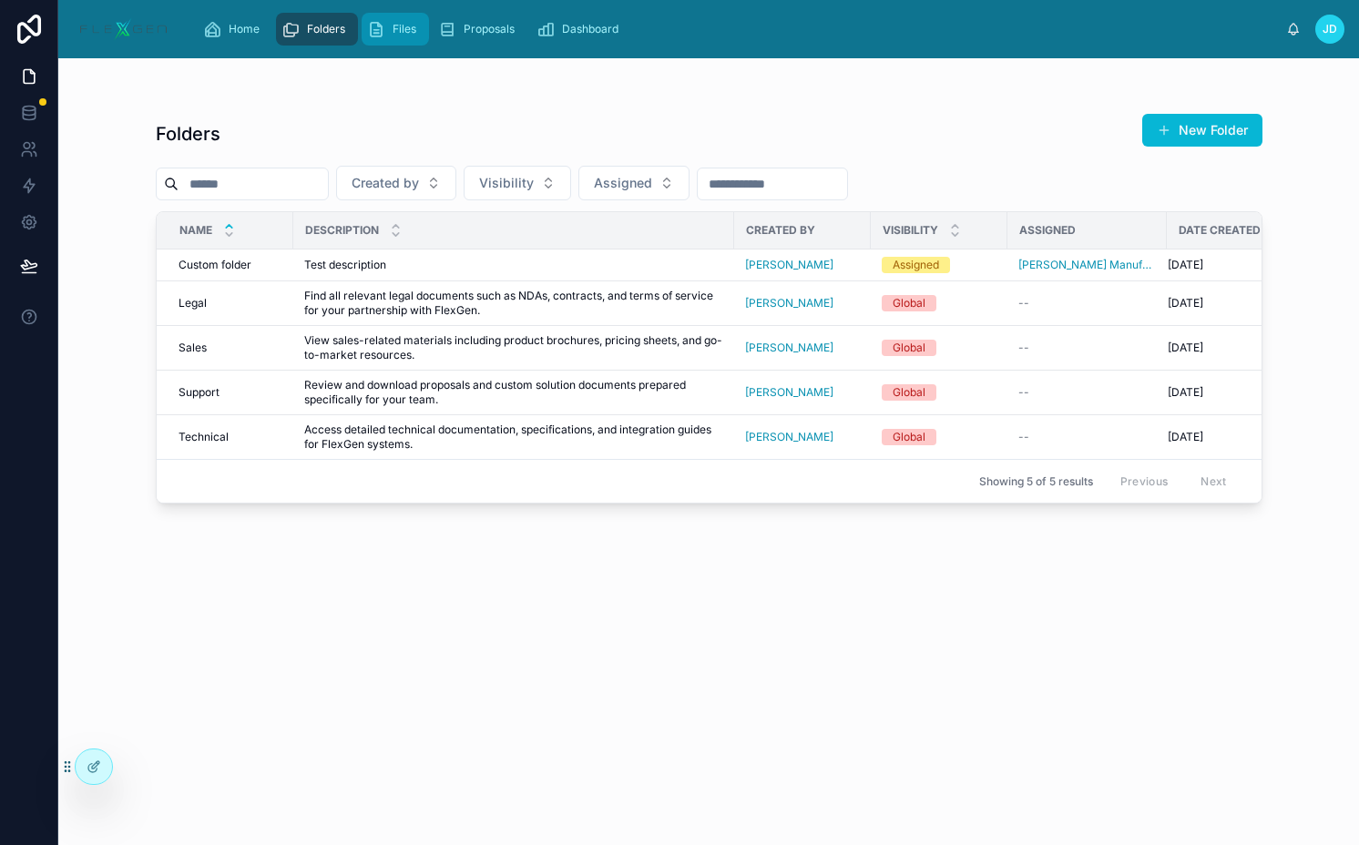
click at [387, 33] on div "Files" at bounding box center [395, 29] width 56 height 29
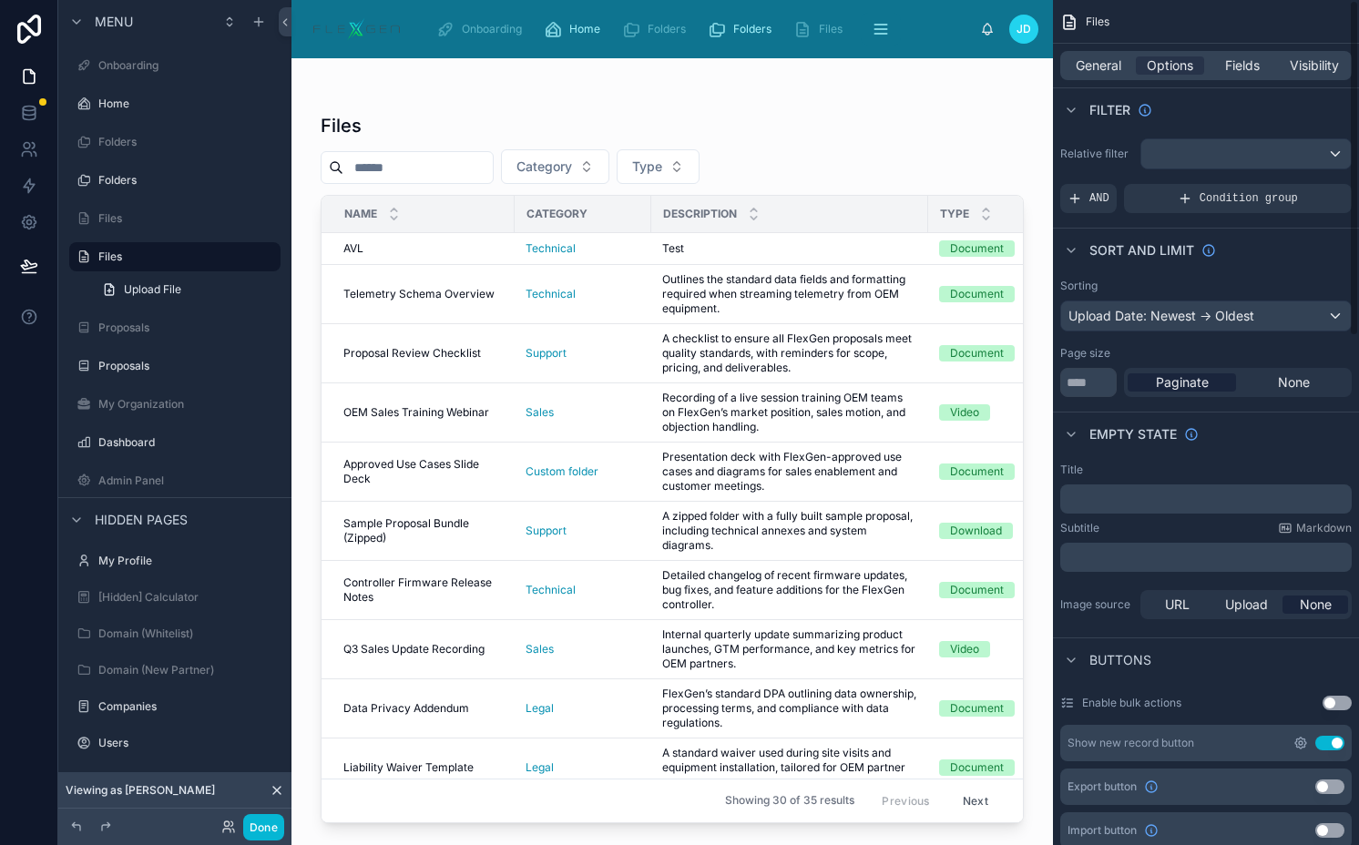
click at [1307, 741] on icon "scrollable content" at bounding box center [1300, 743] width 15 height 15
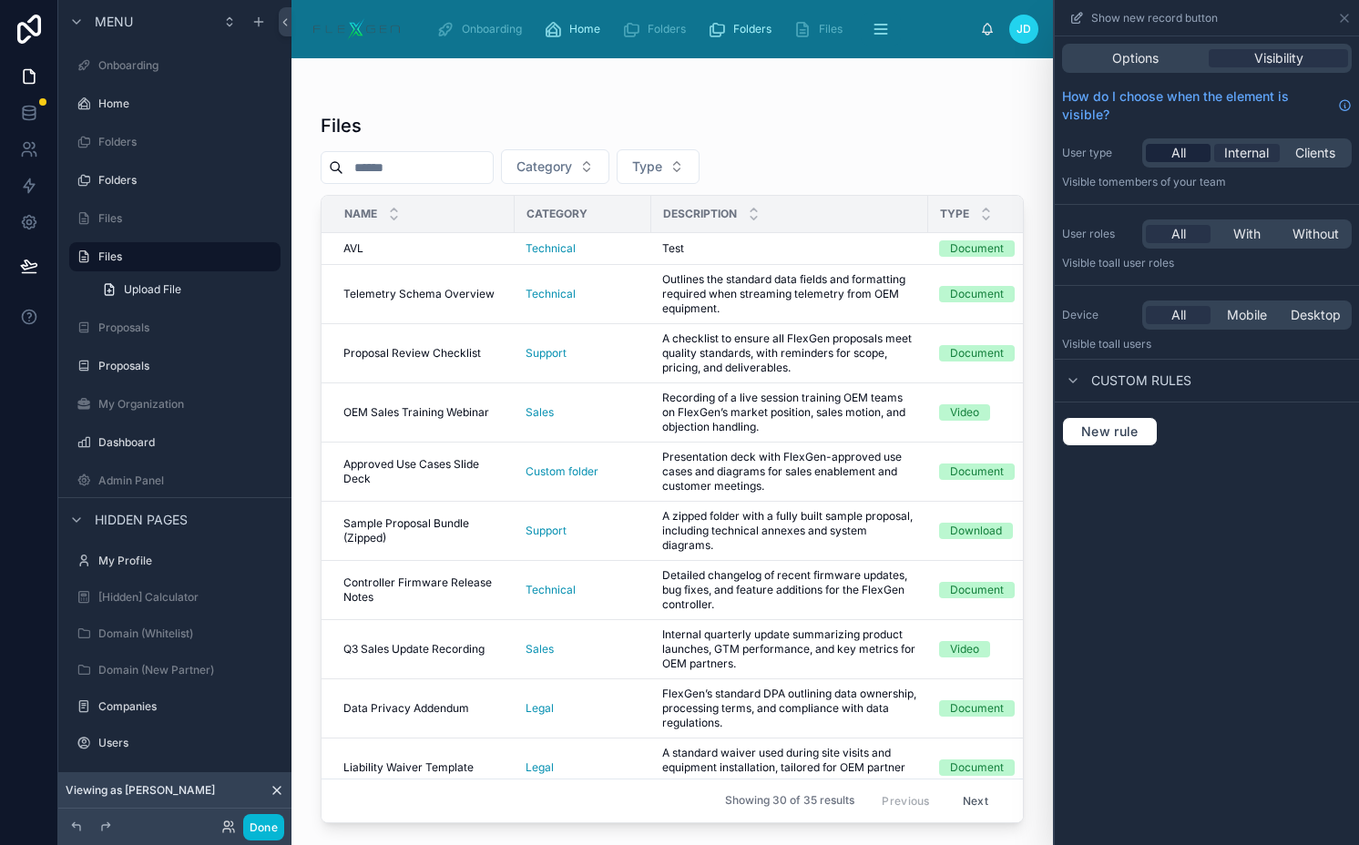
click at [1197, 146] on div "All" at bounding box center [1177, 153] width 65 height 18
click at [269, 825] on button "Done" at bounding box center [263, 827] width 41 height 26
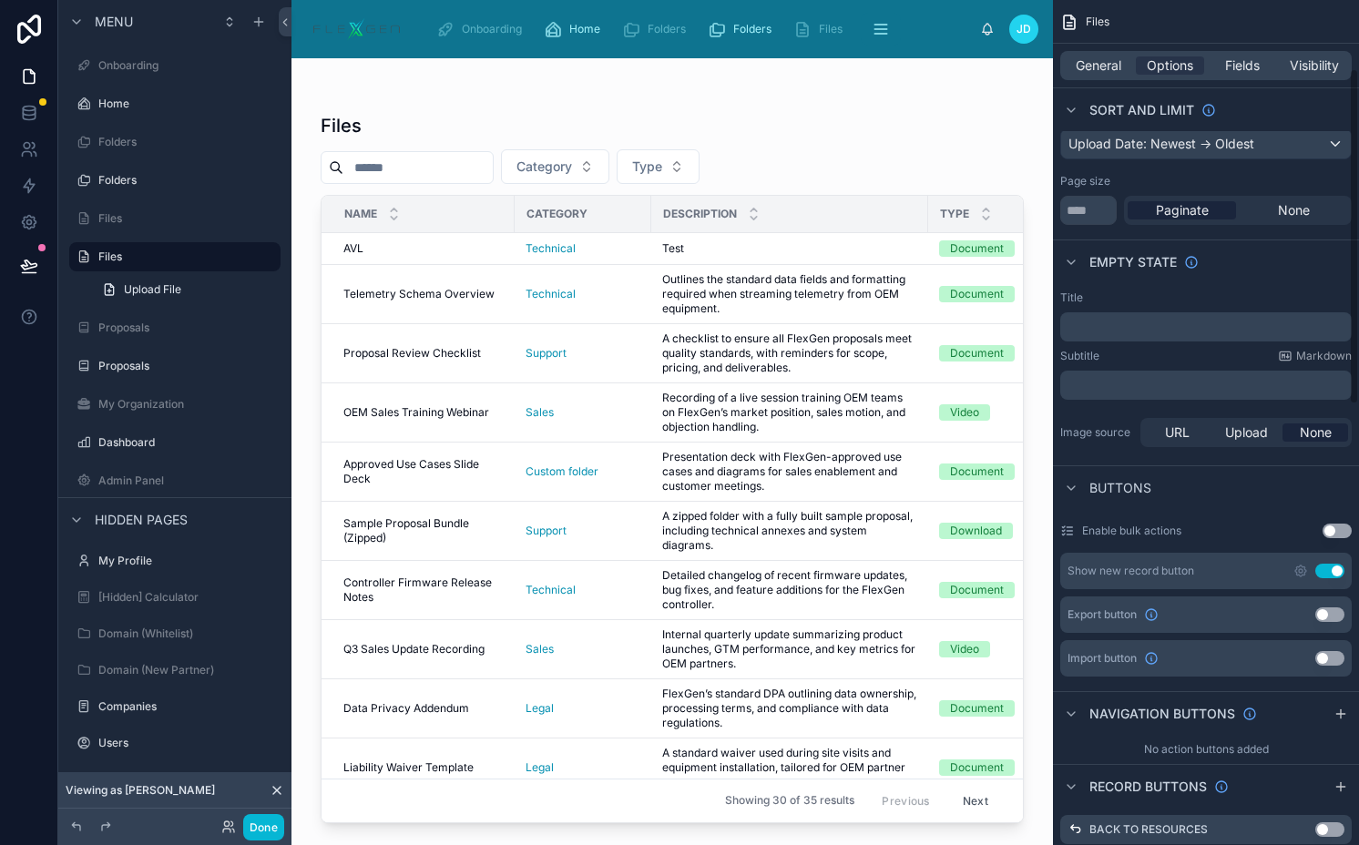
scroll to position [259, 0]
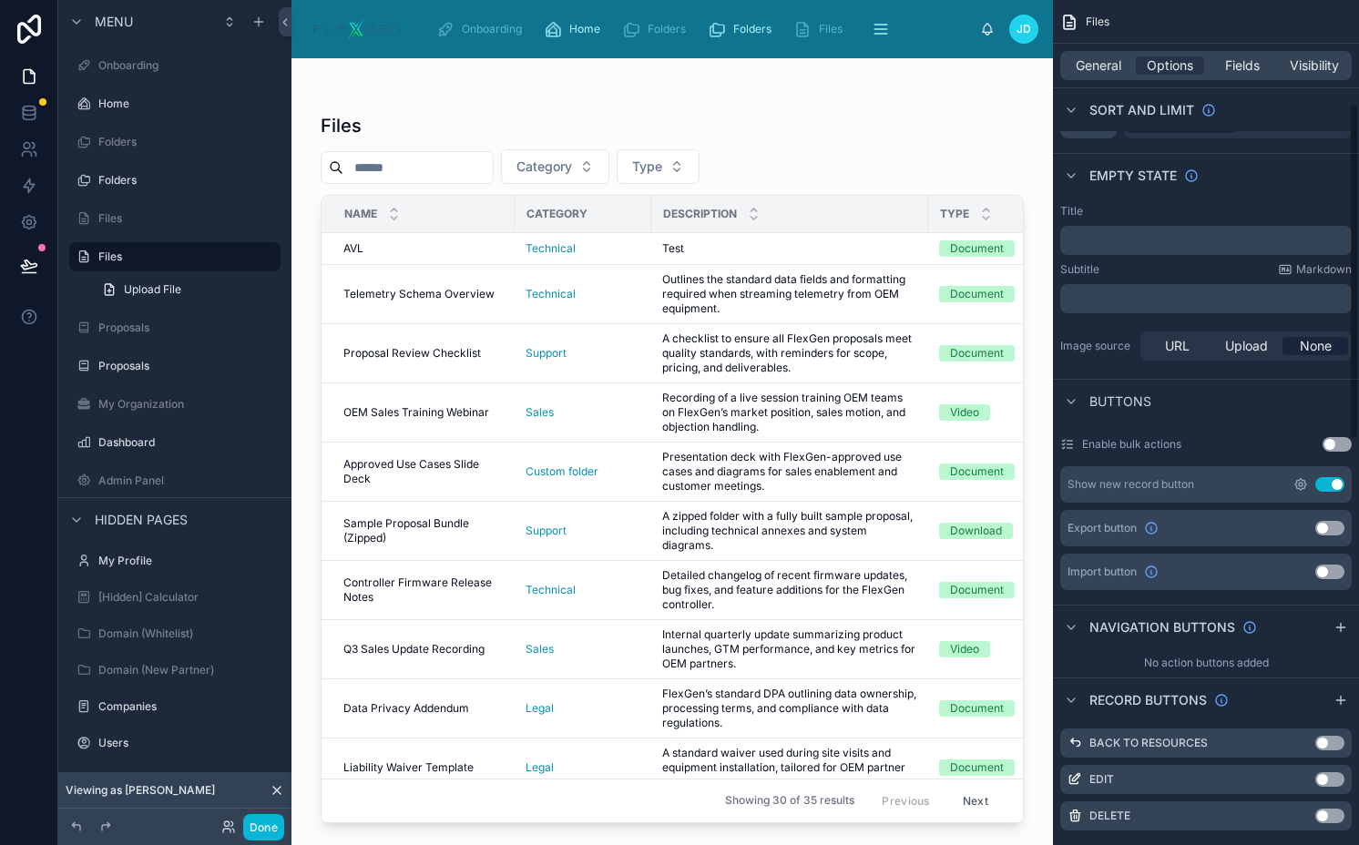
click at [1299, 487] on icon "scrollable content" at bounding box center [1300, 484] width 15 height 15
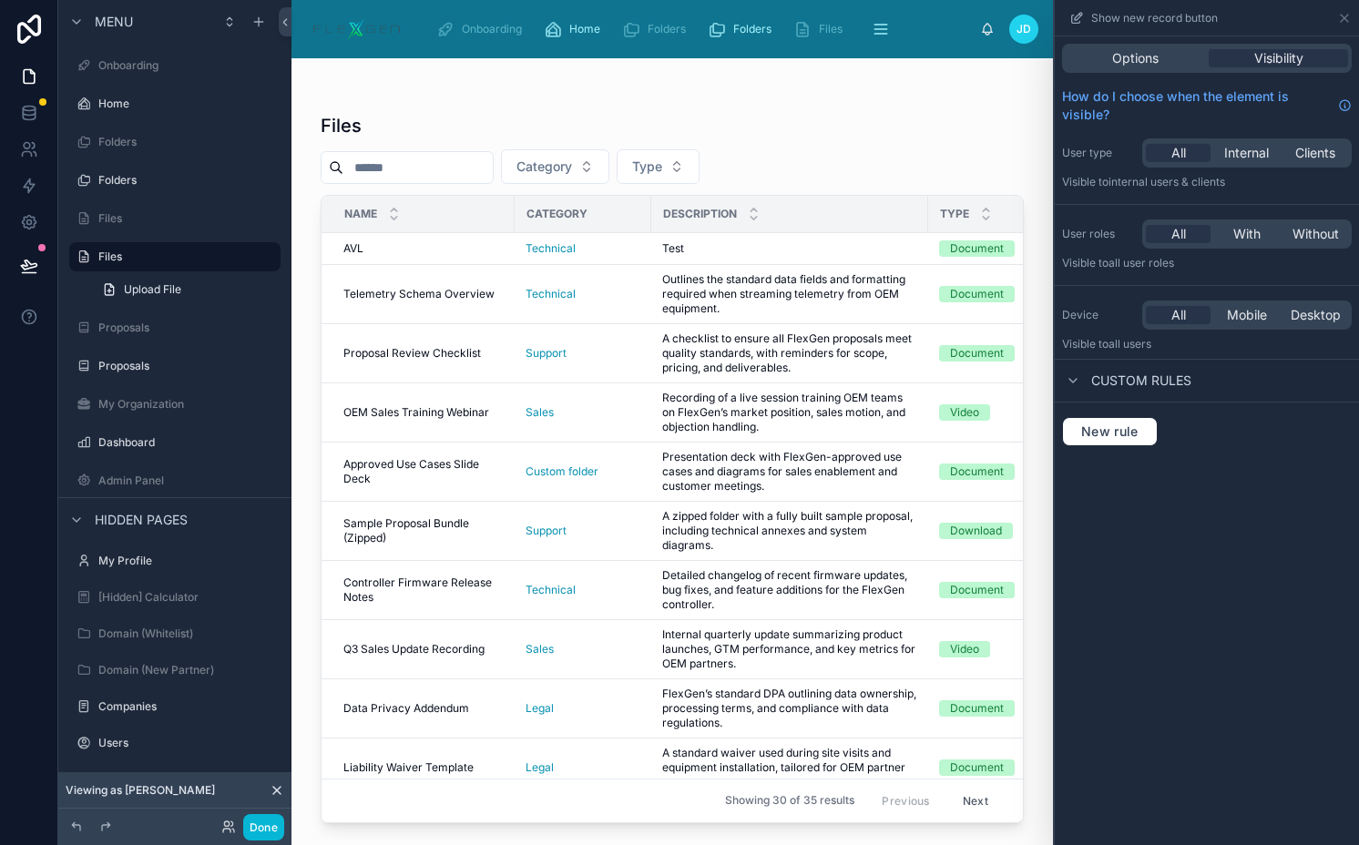
click at [1130, 381] on span "Custom rules" at bounding box center [1141, 381] width 100 height 18
click at [1115, 58] on span "Options" at bounding box center [1135, 58] width 46 height 18
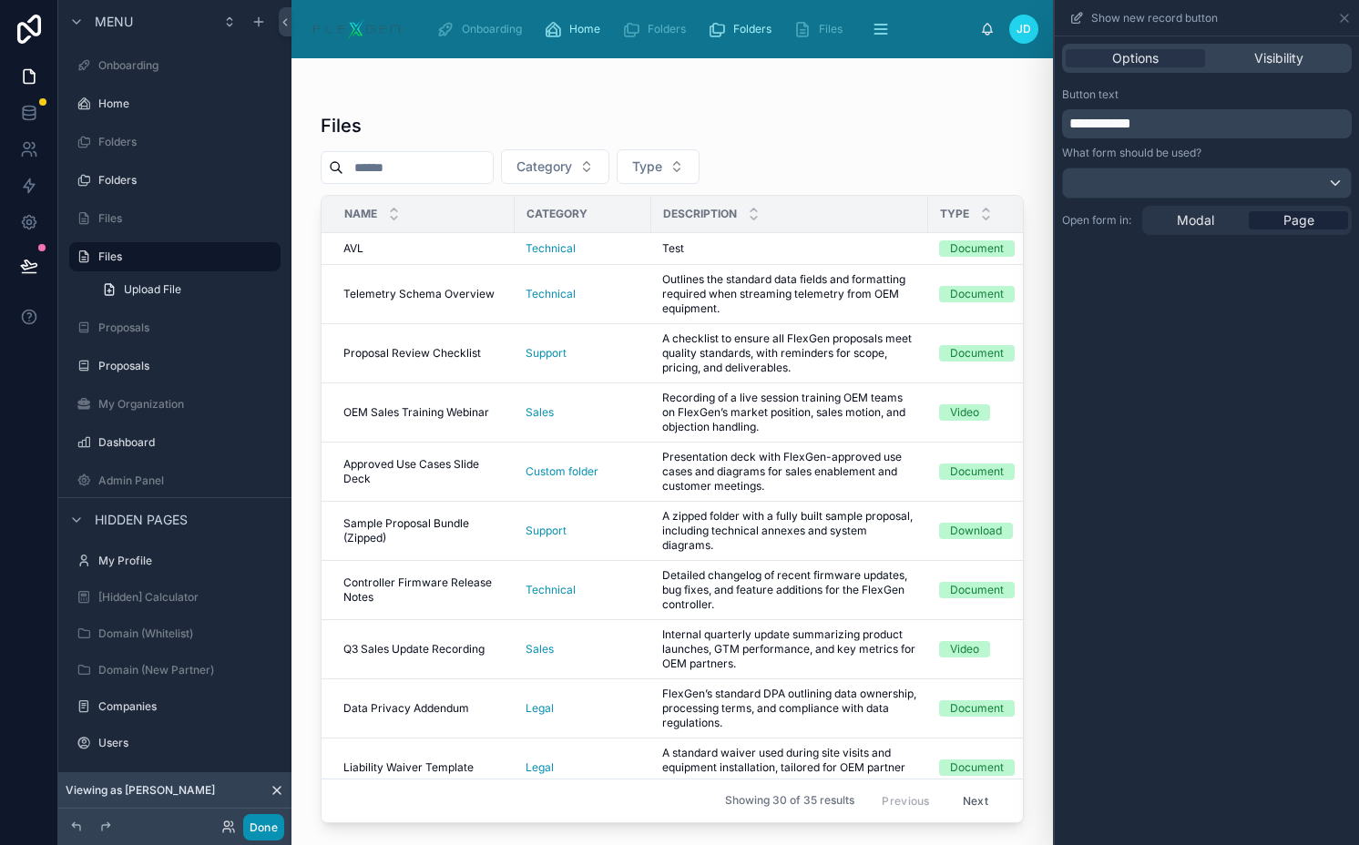
click at [260, 818] on button "Done" at bounding box center [263, 827] width 41 height 26
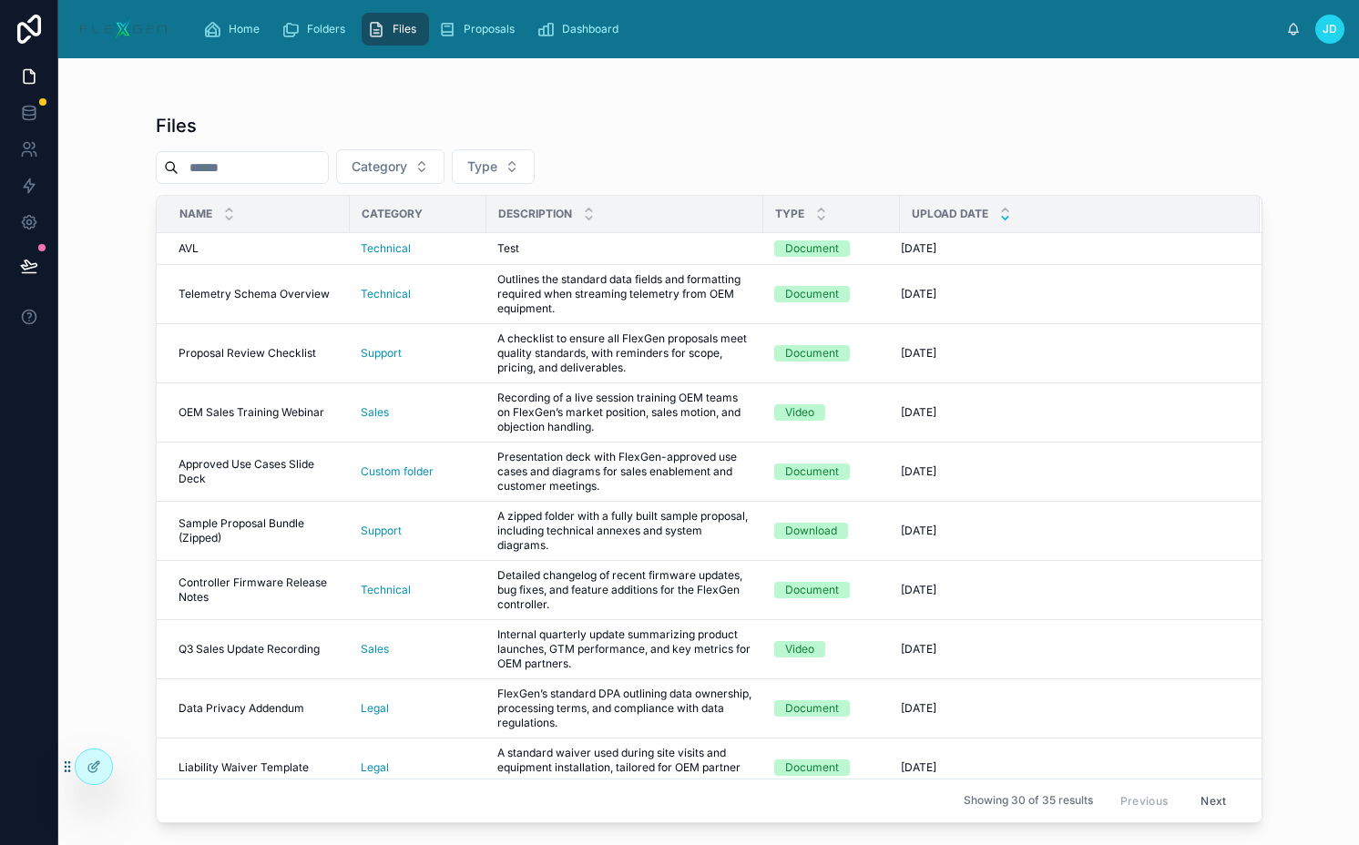
click at [52, 262] on div at bounding box center [28, 265] width 57 height 51
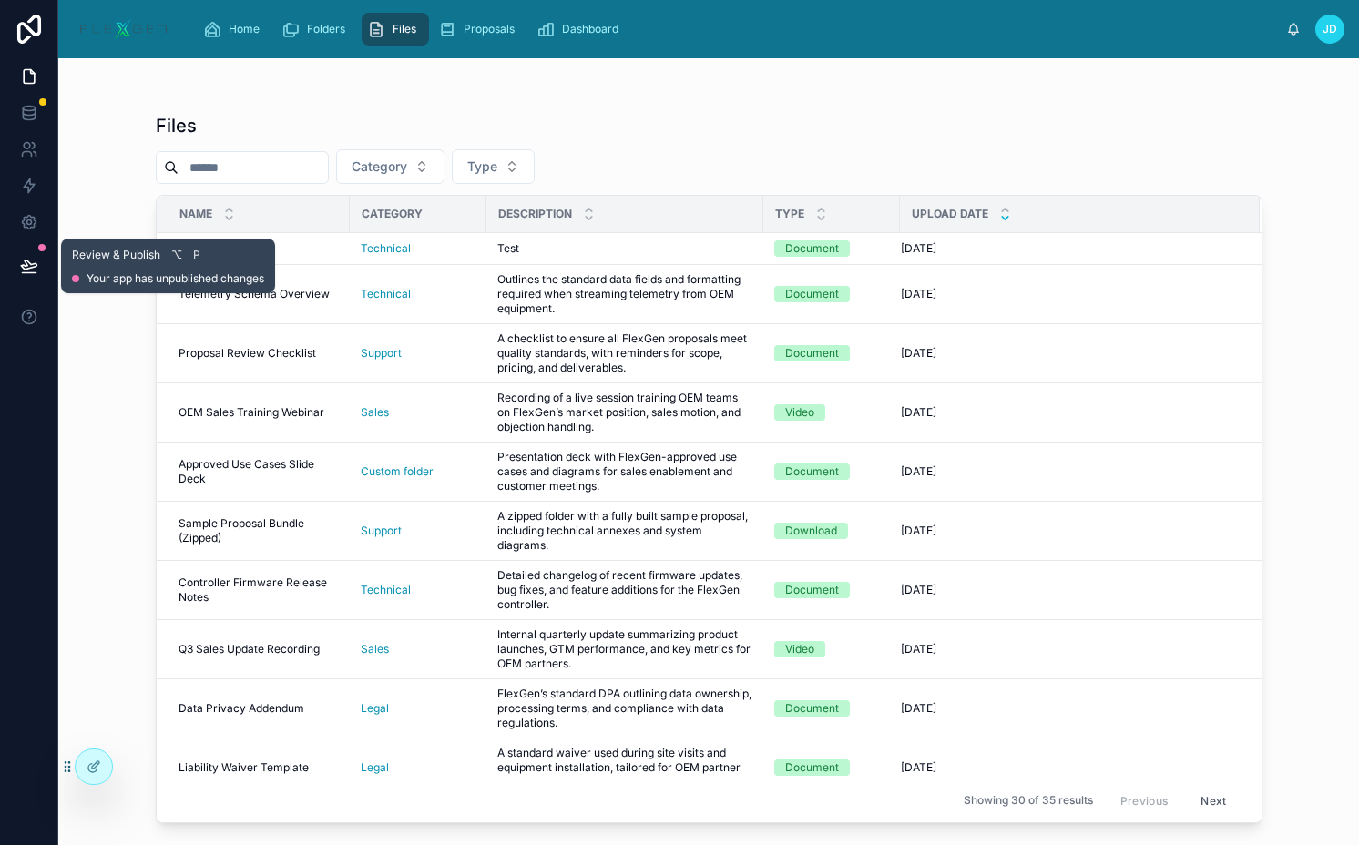
click at [44, 263] on button at bounding box center [29, 265] width 40 height 51
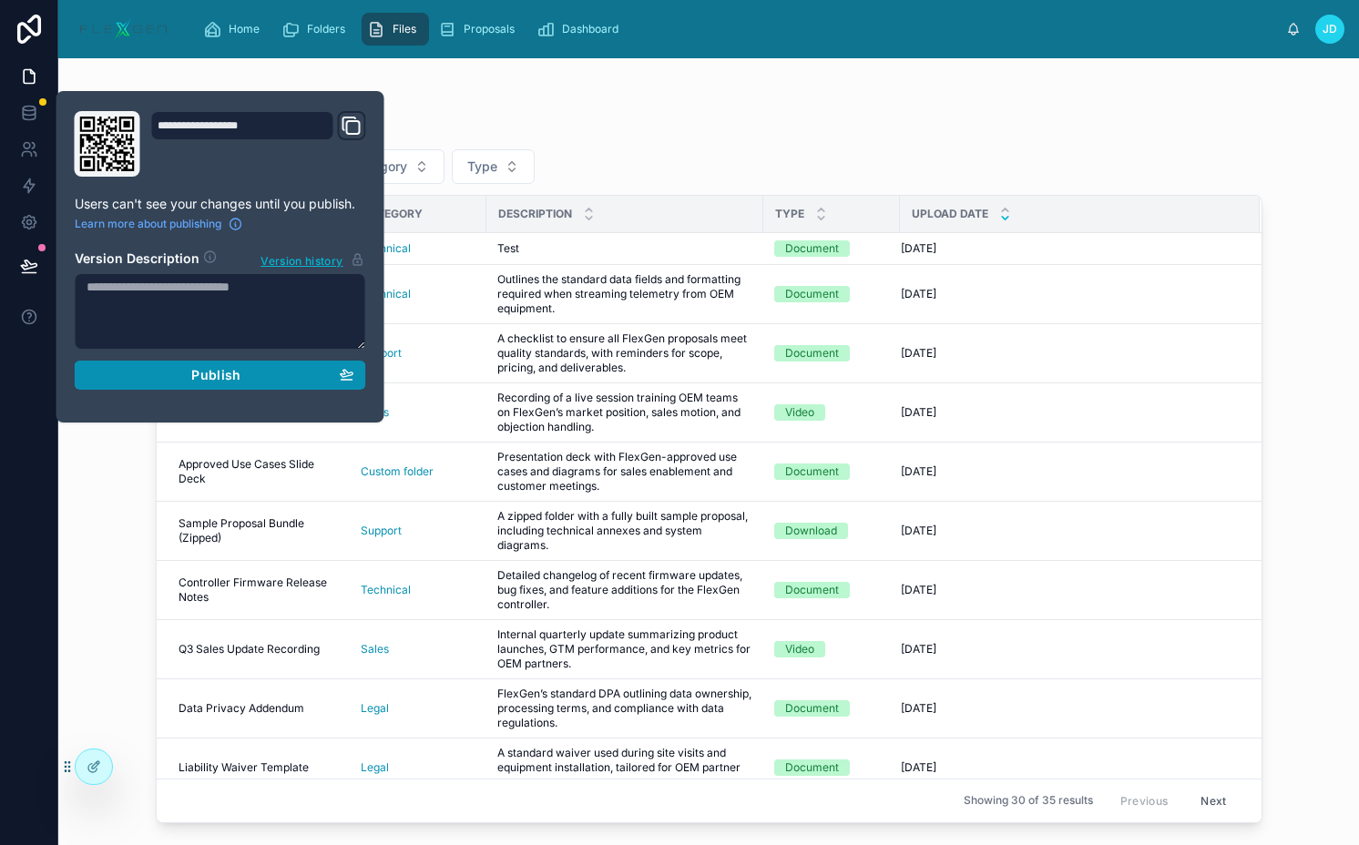
click at [144, 372] on div "Publish" at bounding box center [221, 375] width 268 height 16
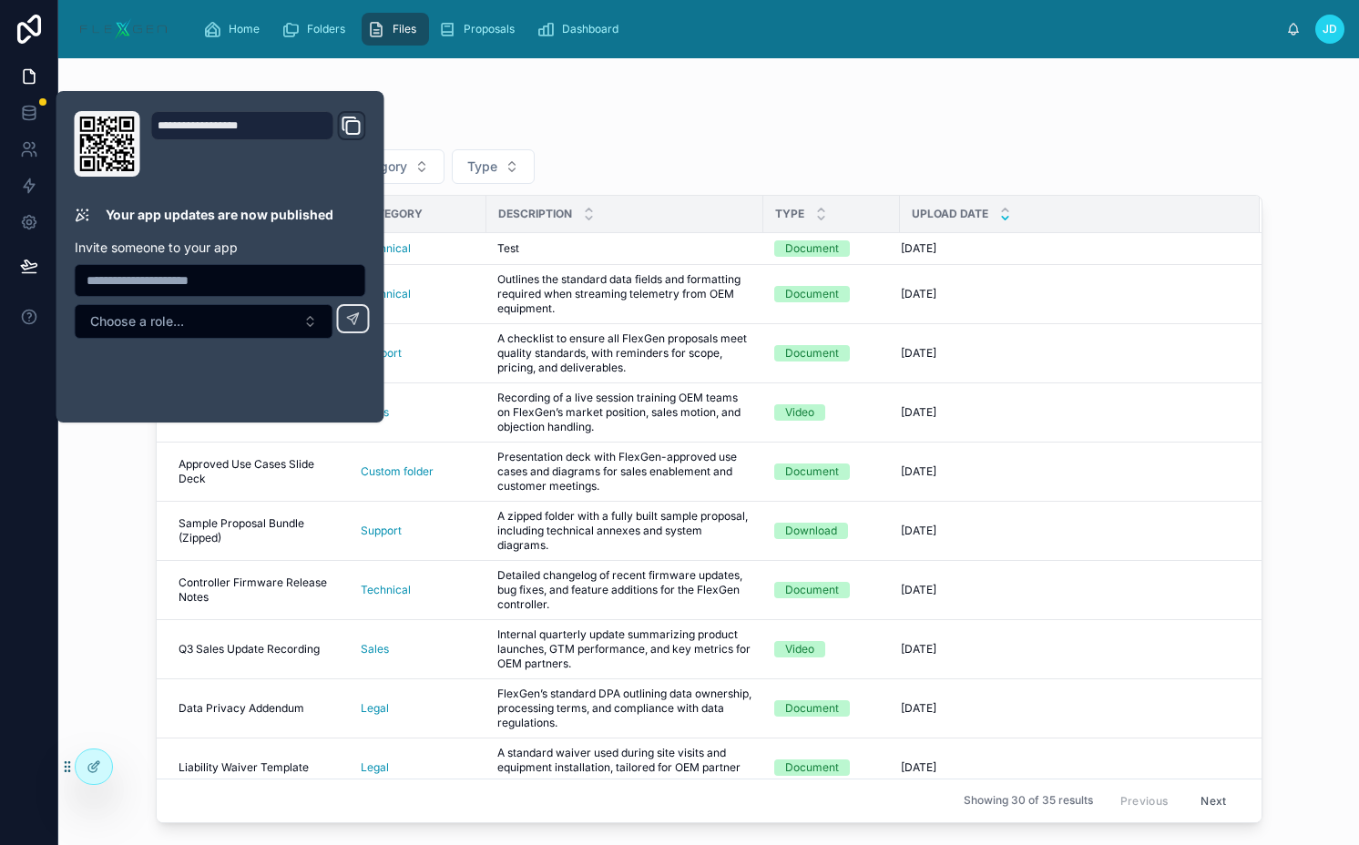
click at [365, 21] on link "Files" at bounding box center [394, 29] width 67 height 33
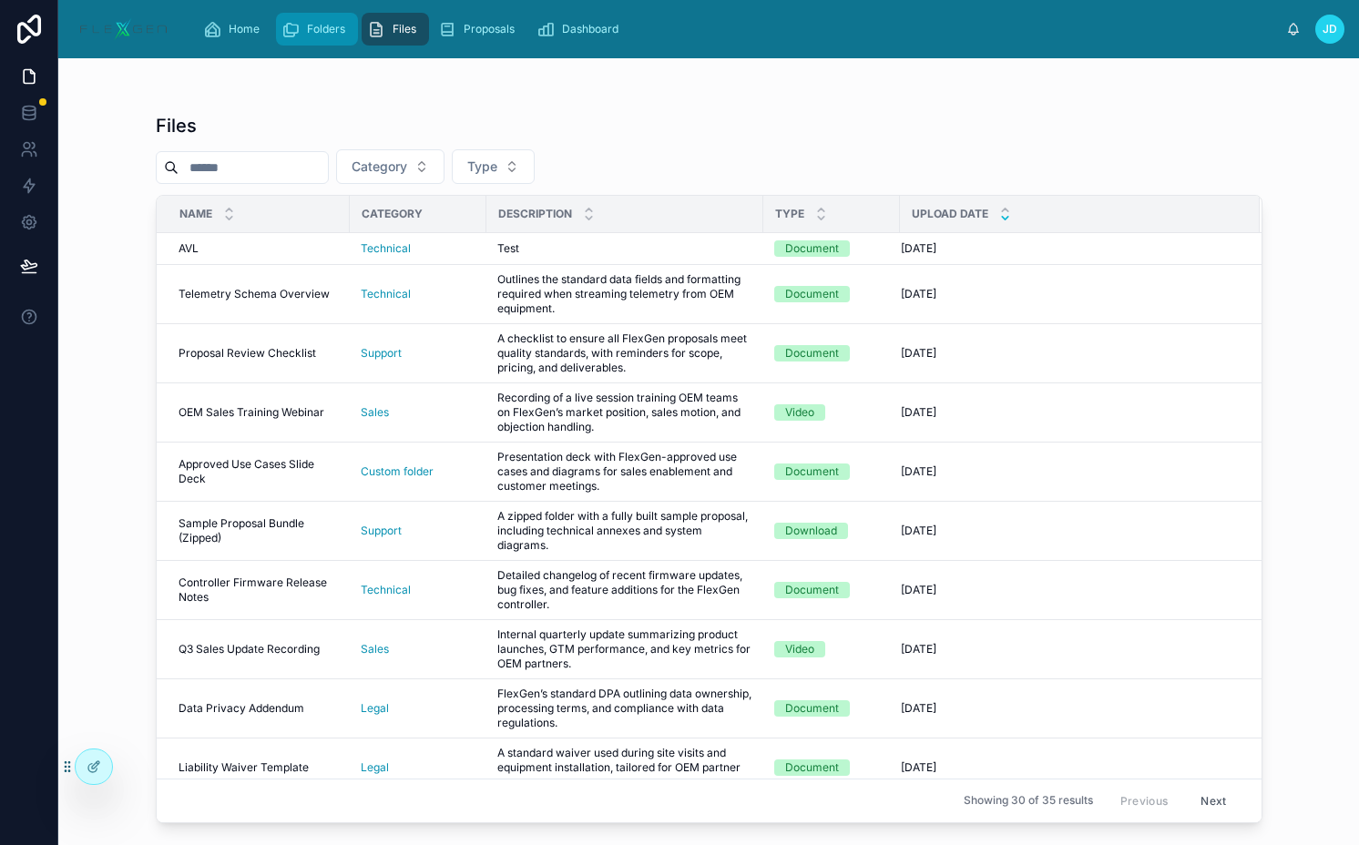
click at [314, 21] on div "Folders" at bounding box center [316, 29] width 71 height 29
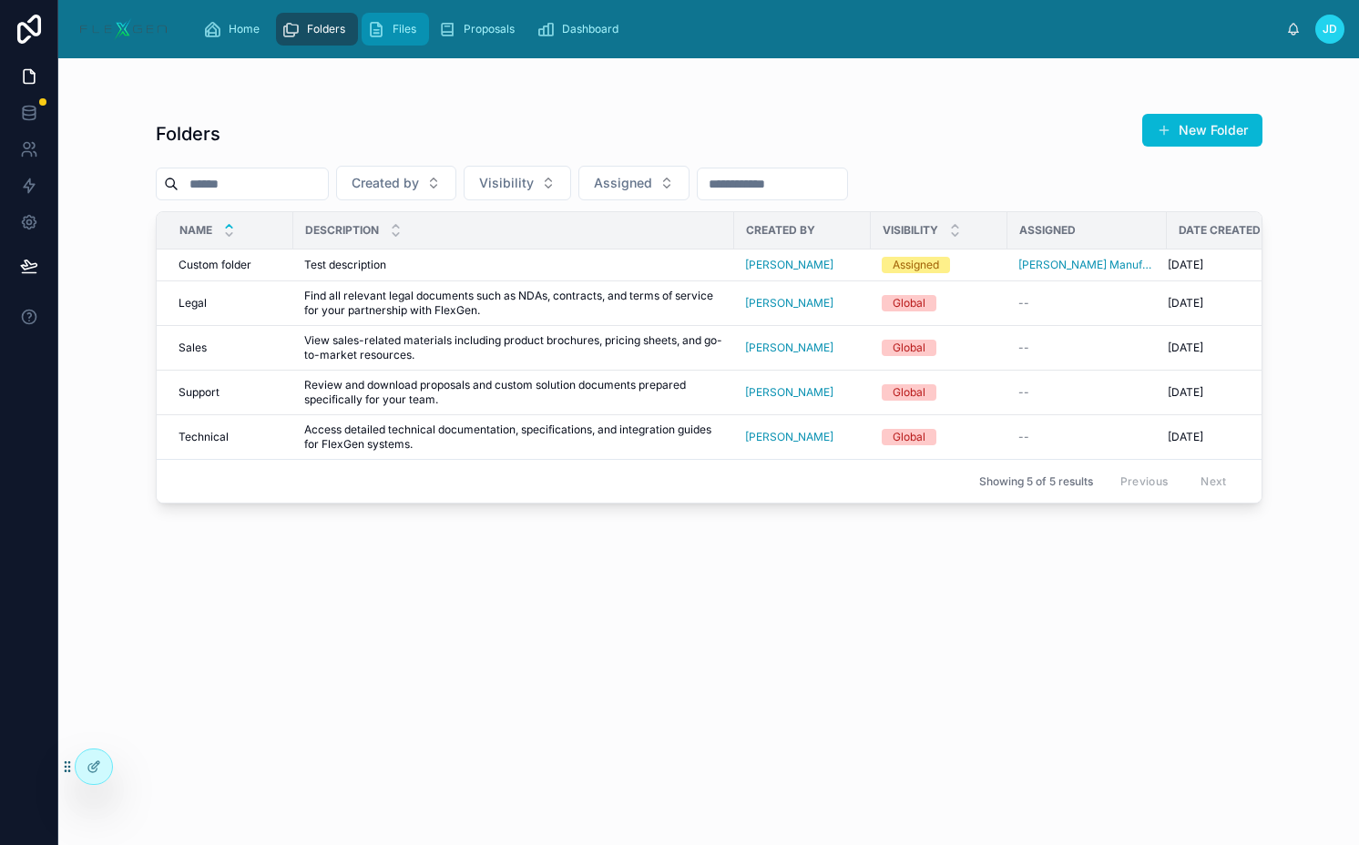
click at [387, 21] on div "Files" at bounding box center [395, 29] width 56 height 29
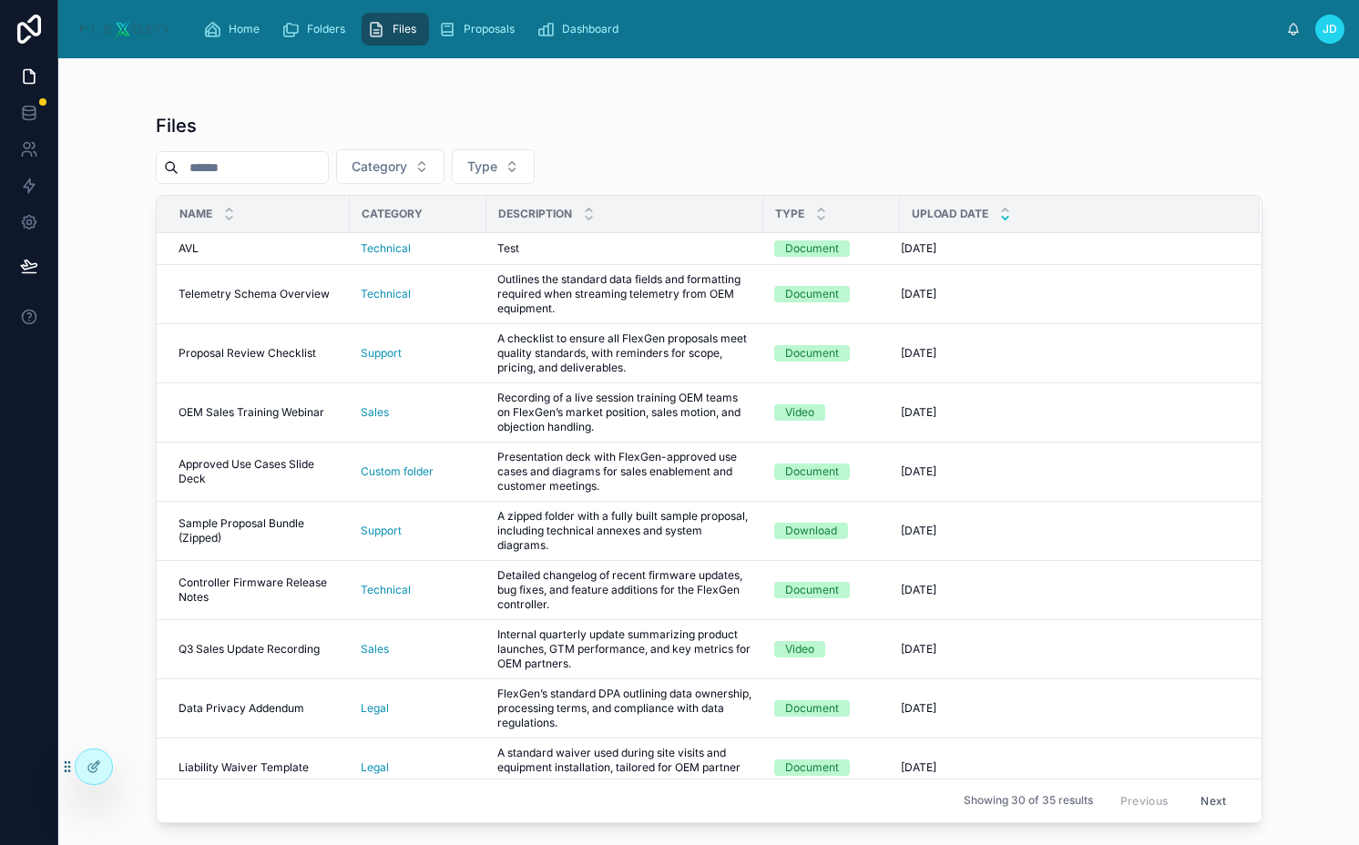
click at [1063, 121] on div "Files" at bounding box center [709, 125] width 1106 height 25
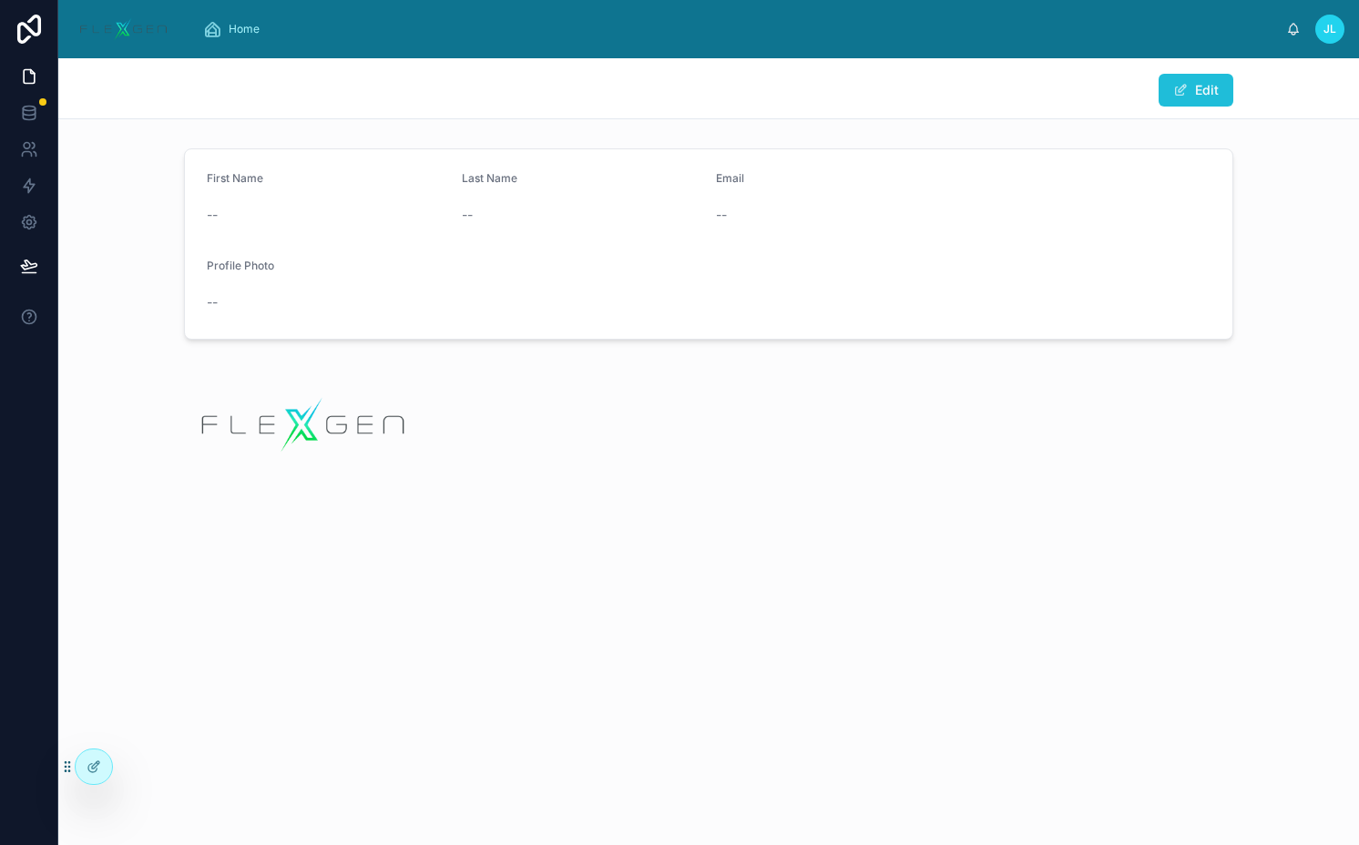
click at [1195, 92] on button "Edit" at bounding box center [1195, 90] width 75 height 33
click at [1195, 92] on button "Done" at bounding box center [1191, 90] width 84 height 33
click at [250, 29] on span "Home" at bounding box center [244, 29] width 31 height 15
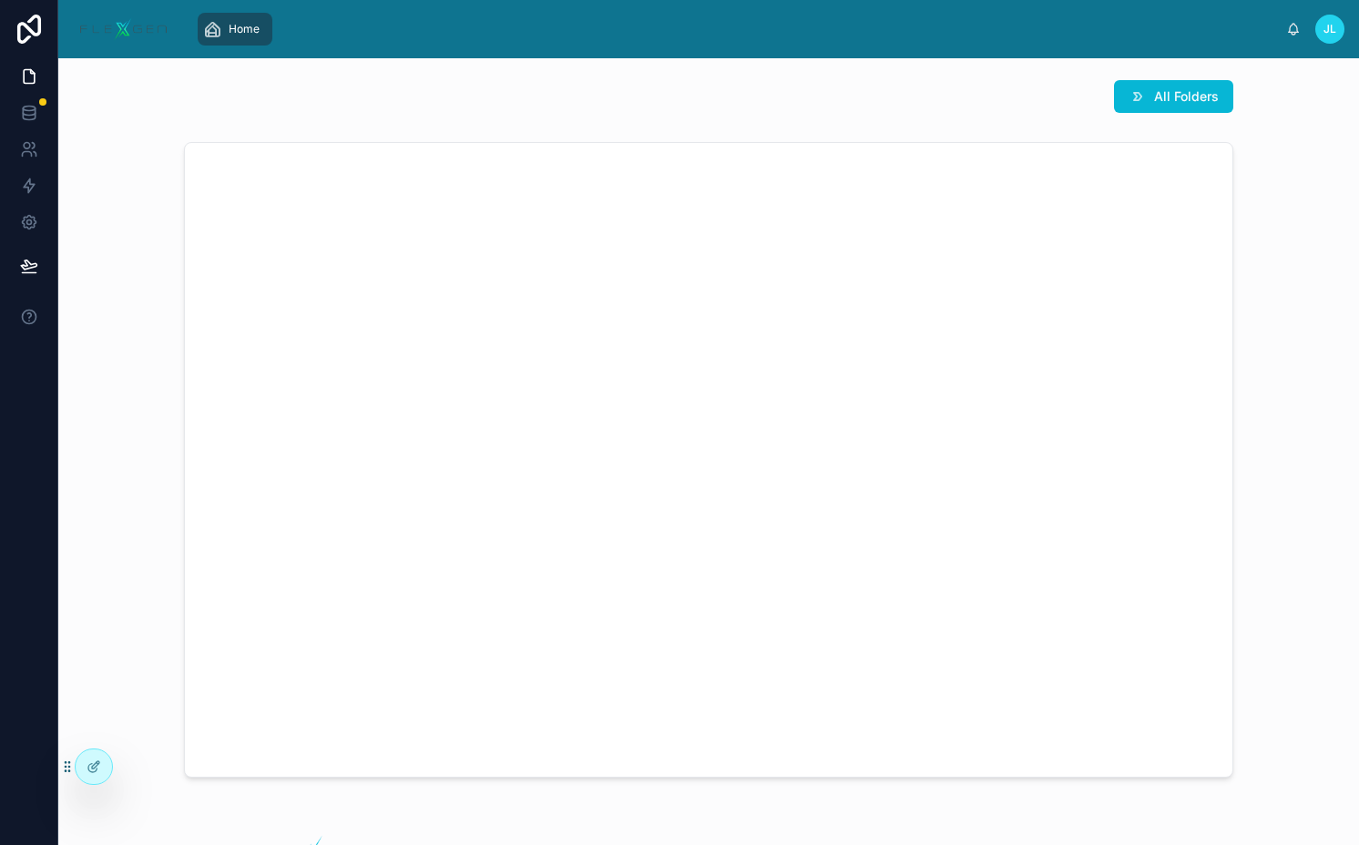
click at [1334, 26] on span "JL" at bounding box center [1329, 29] width 13 height 15
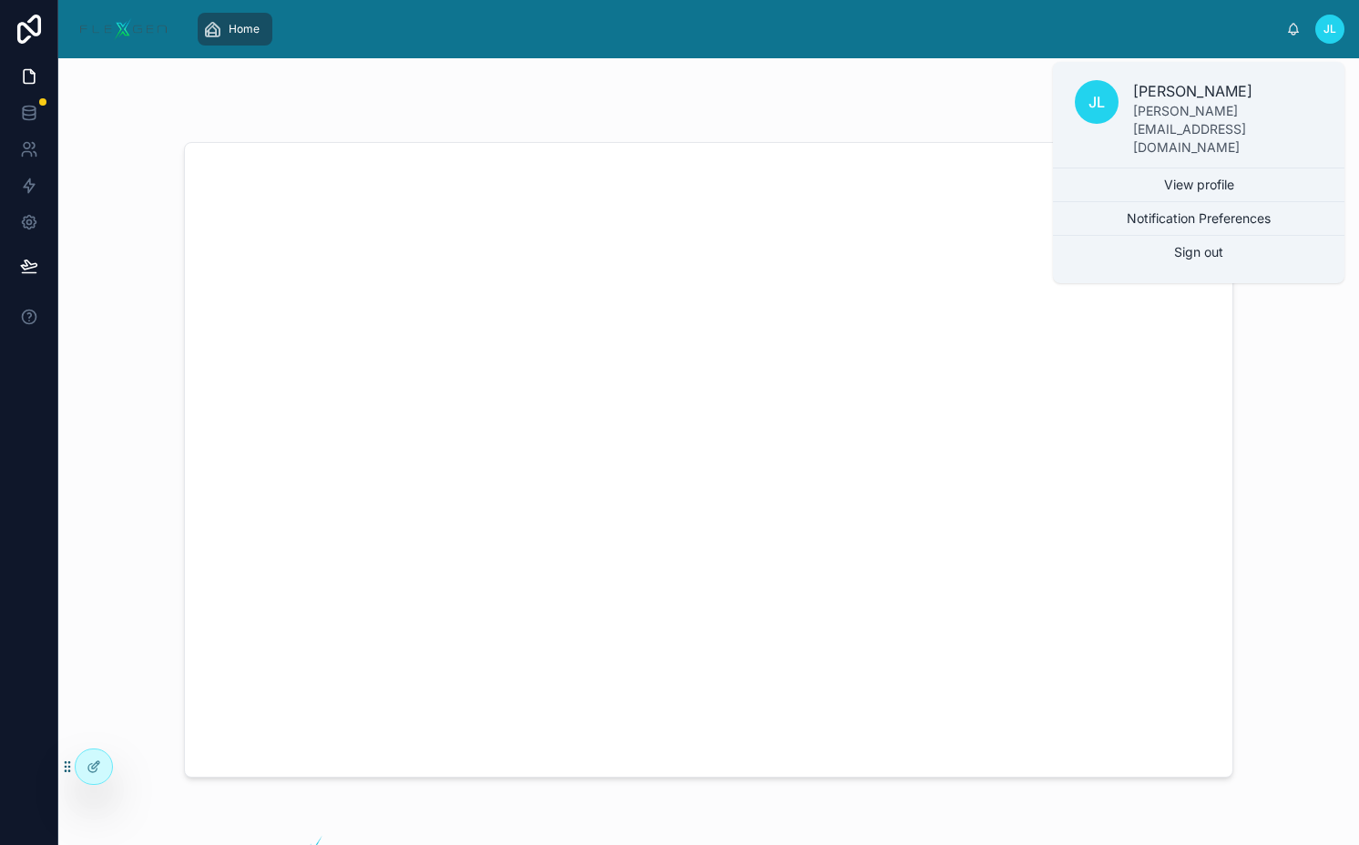
click at [859, 79] on div "All Folders" at bounding box center [708, 96] width 1271 height 47
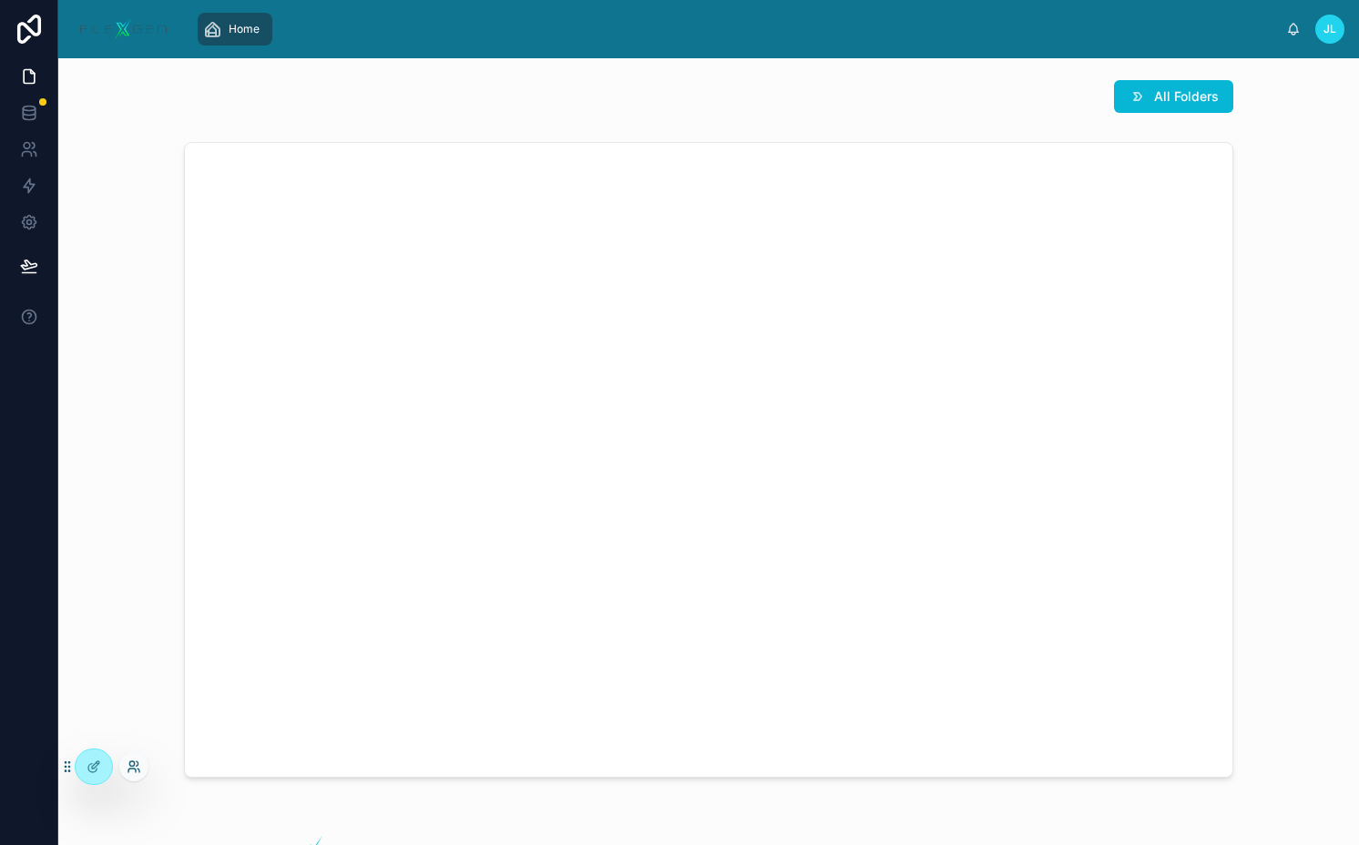
click at [134, 770] on icon at bounding box center [134, 766] width 15 height 15
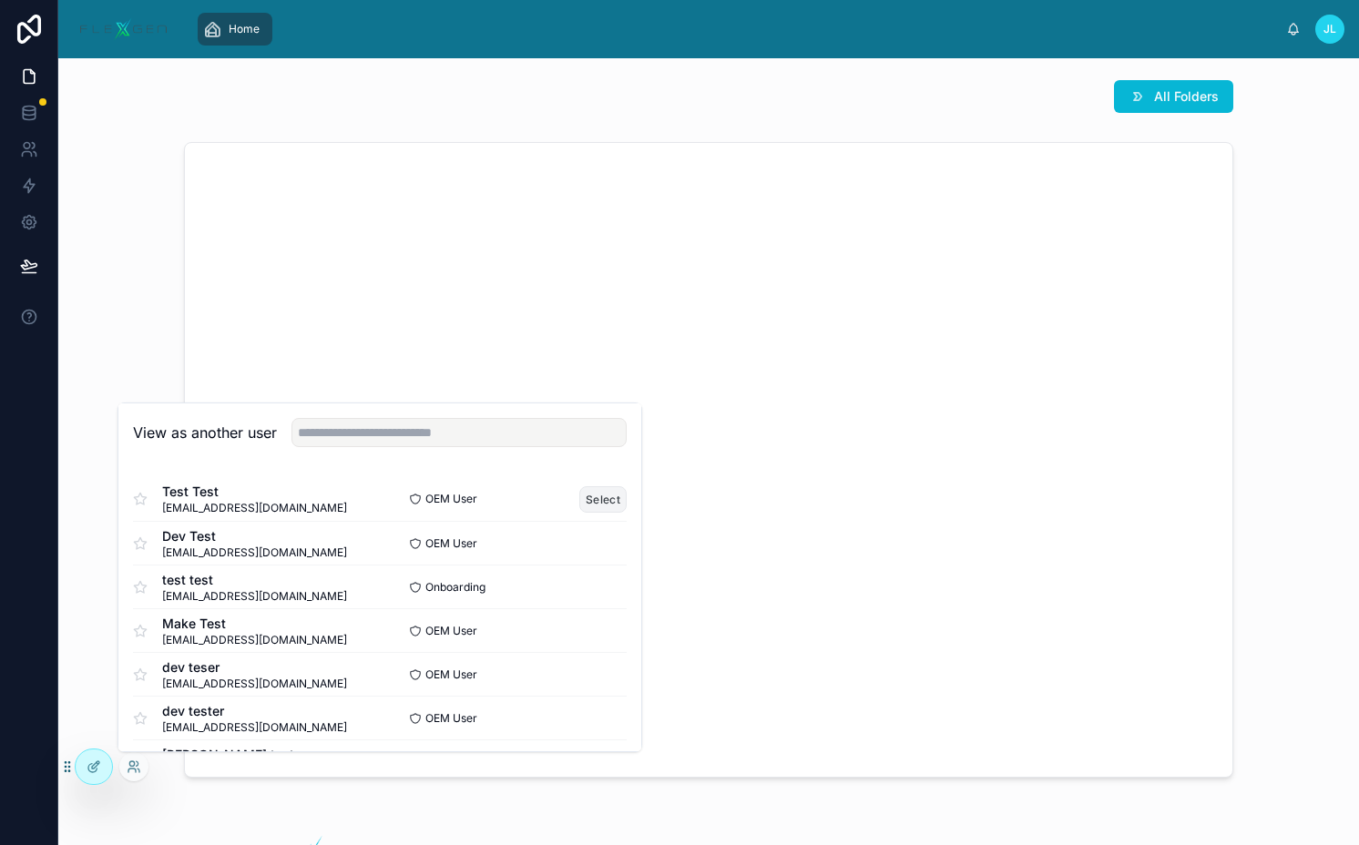
click at [579, 503] on button "Select" at bounding box center [602, 499] width 47 height 26
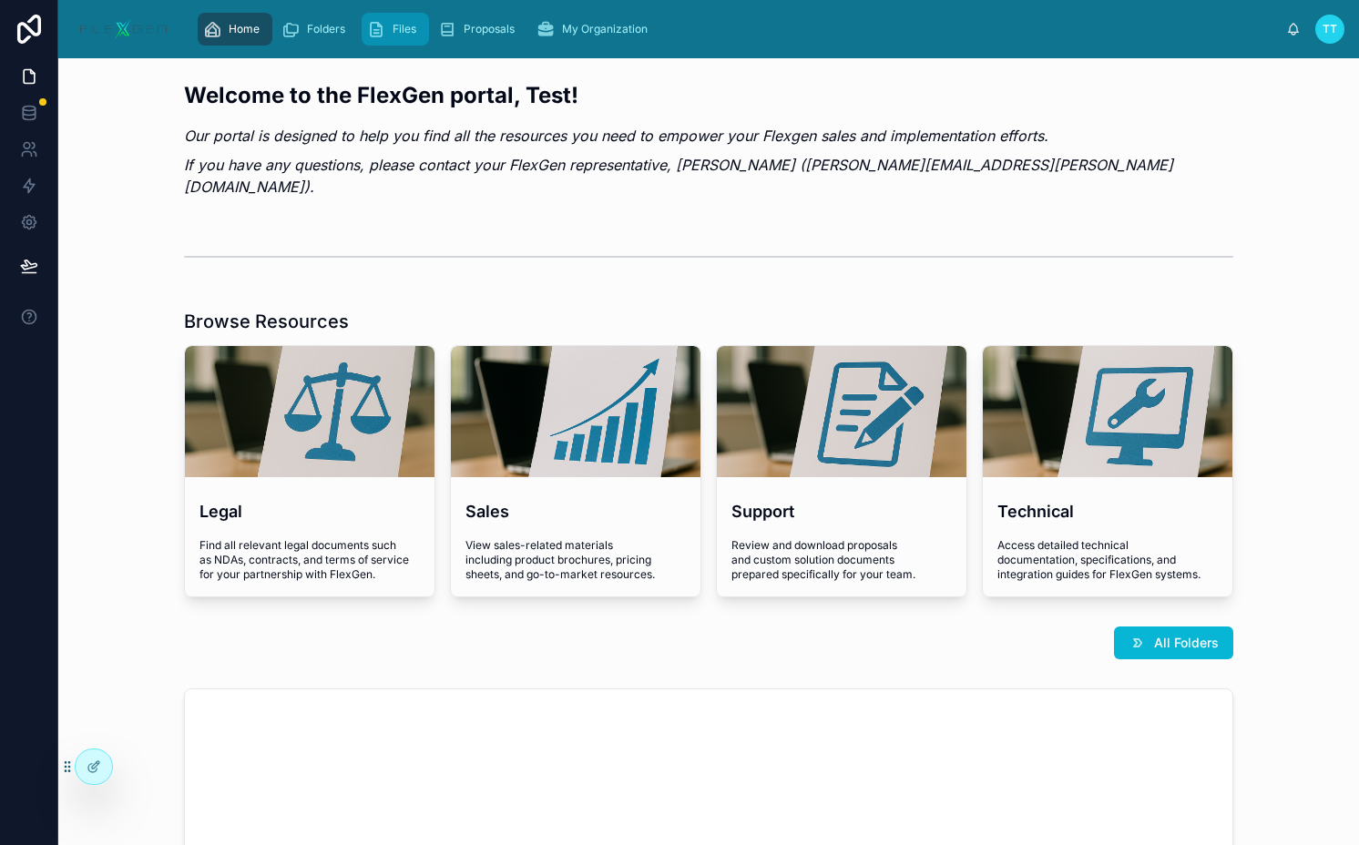
click at [402, 25] on span "Files" at bounding box center [404, 29] width 24 height 15
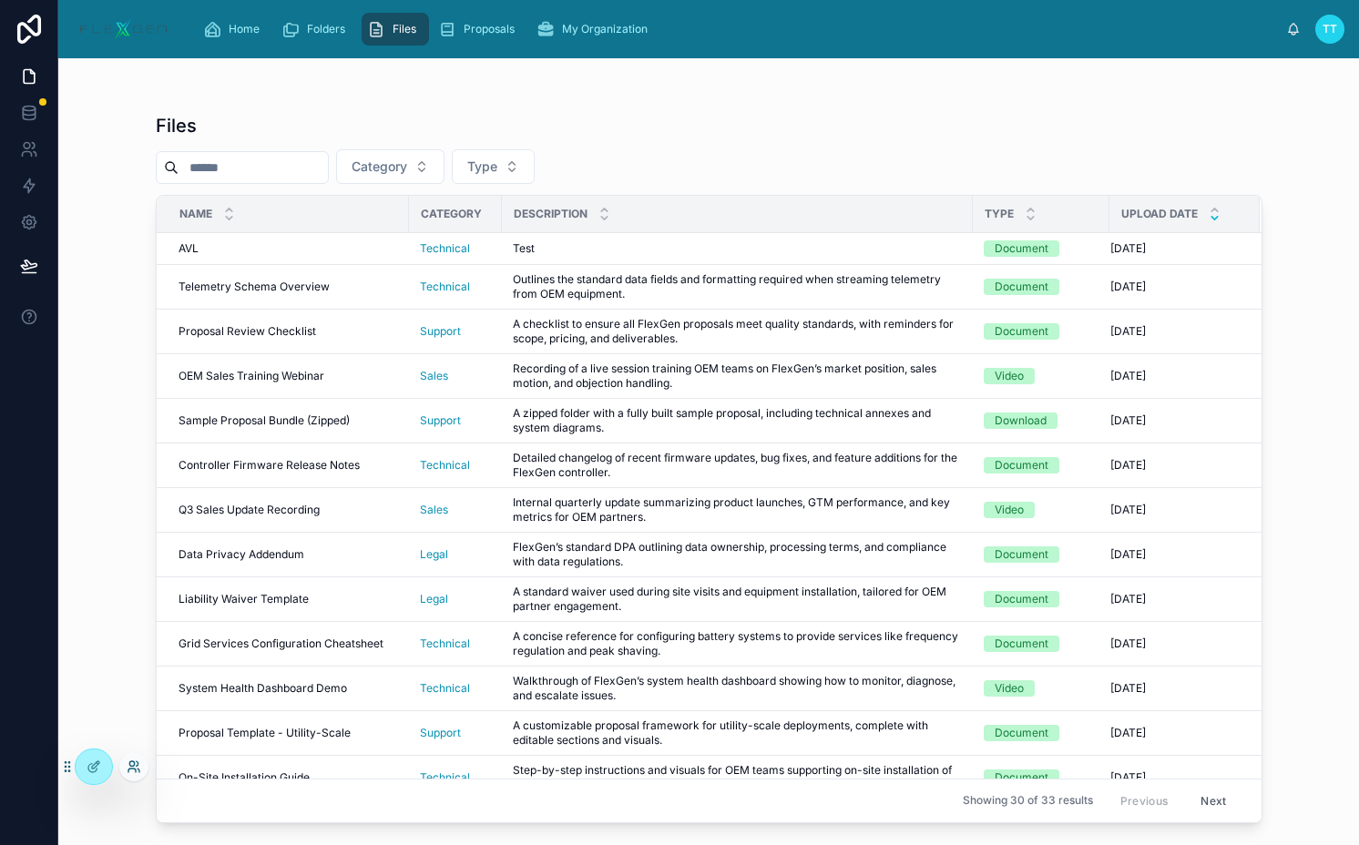
click at [133, 764] on icon at bounding box center [134, 766] width 15 height 15
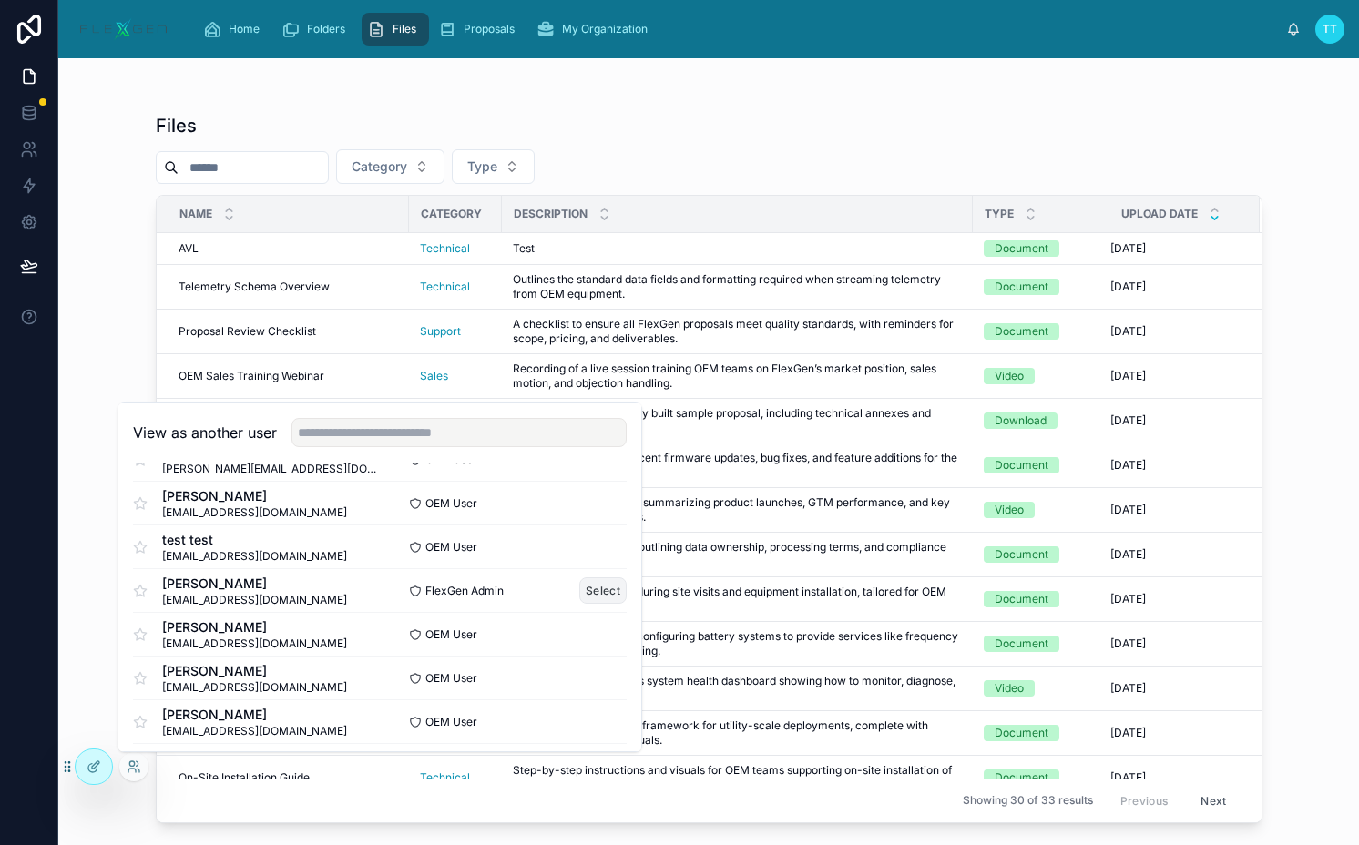
scroll to position [877, 0]
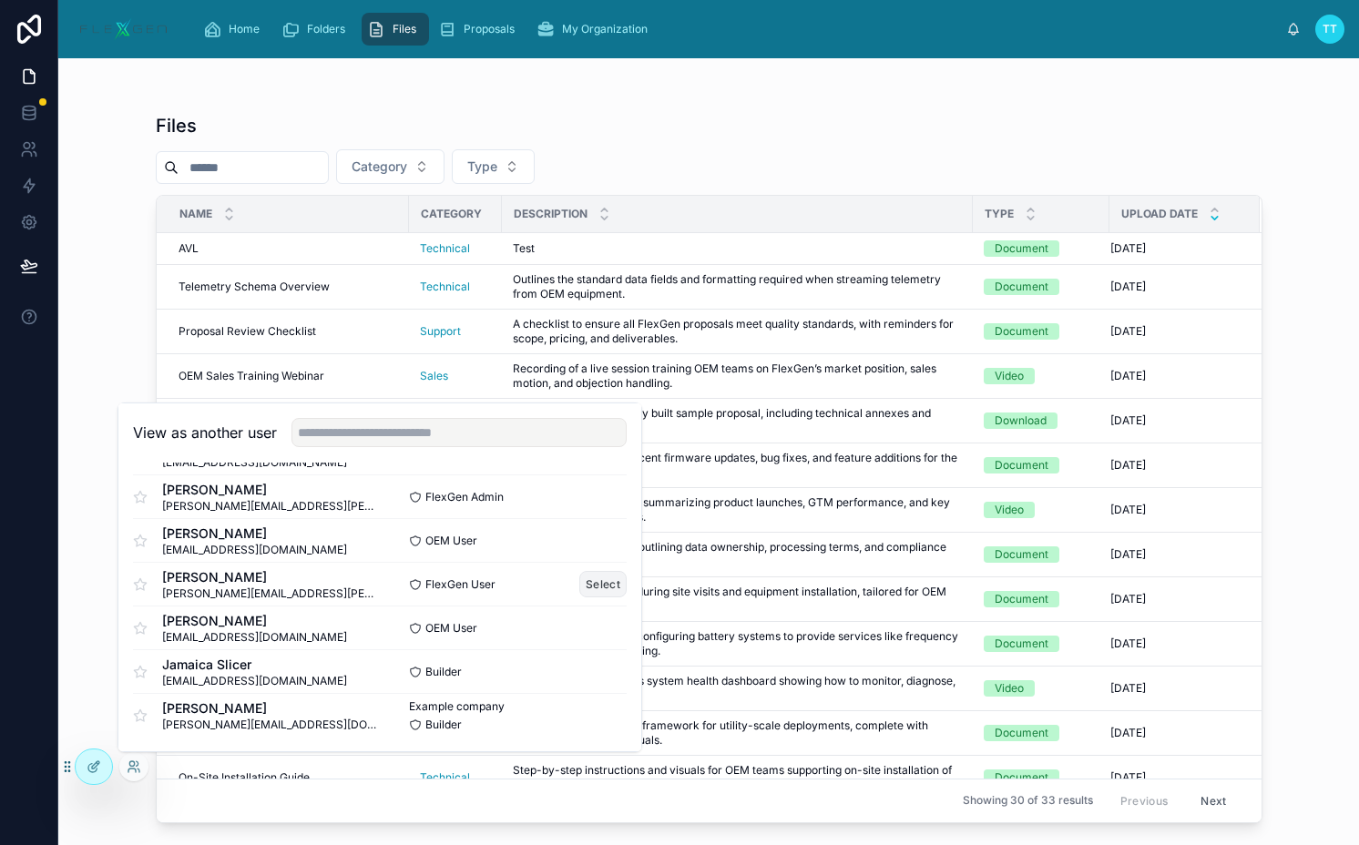
click at [590, 585] on button "Select" at bounding box center [602, 584] width 47 height 26
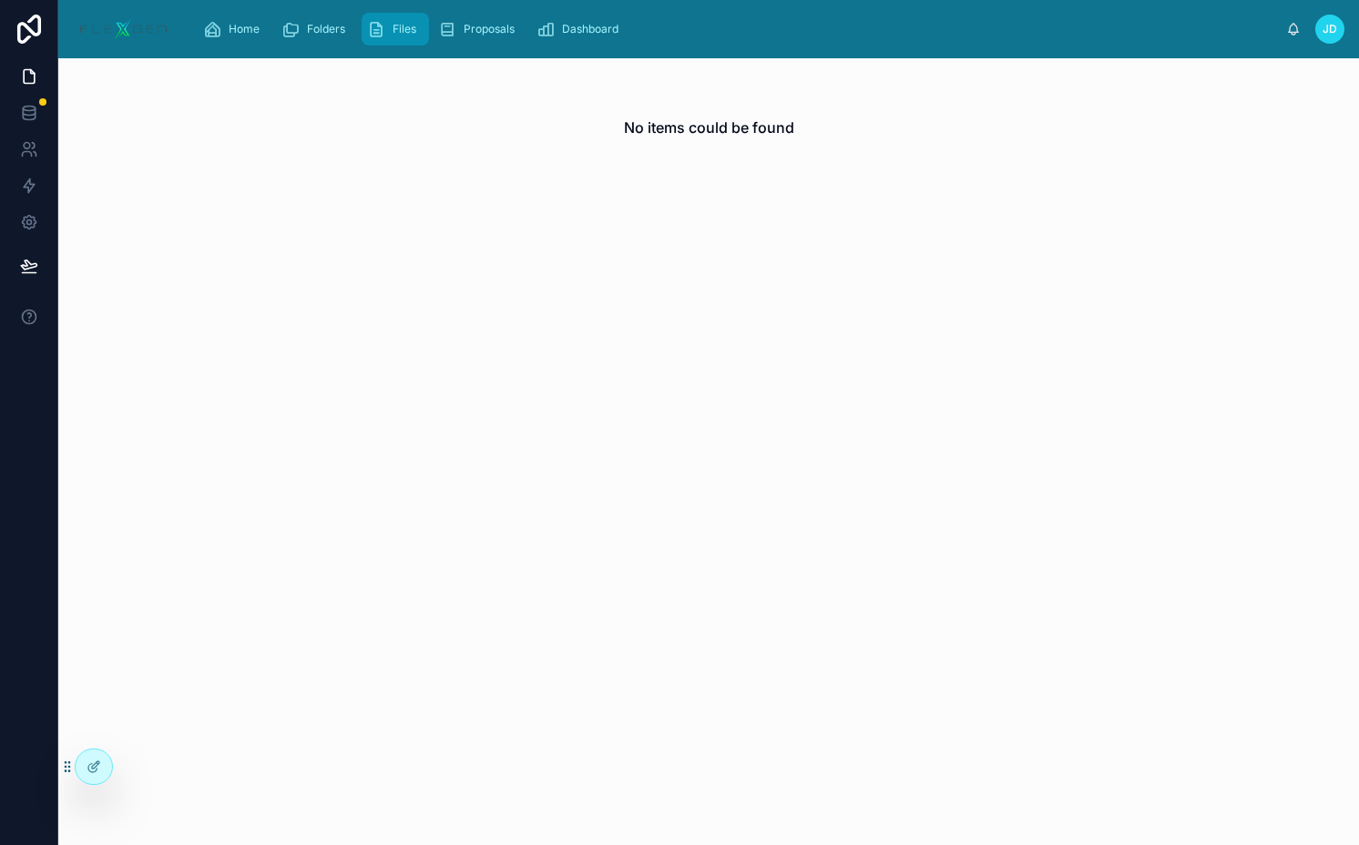
click at [397, 17] on div "Files" at bounding box center [395, 29] width 56 height 29
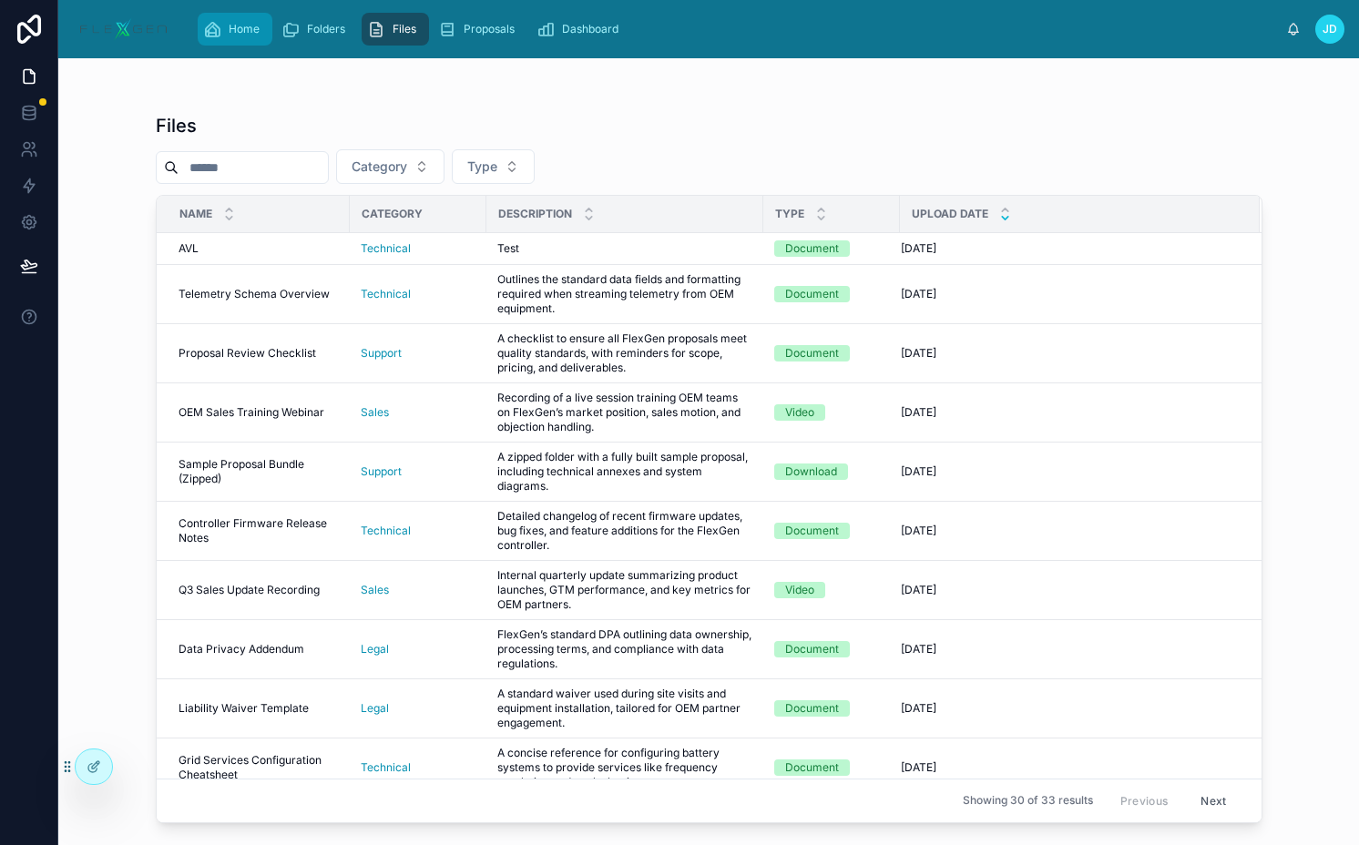
click at [270, 36] on link "Home" at bounding box center [235, 29] width 75 height 33
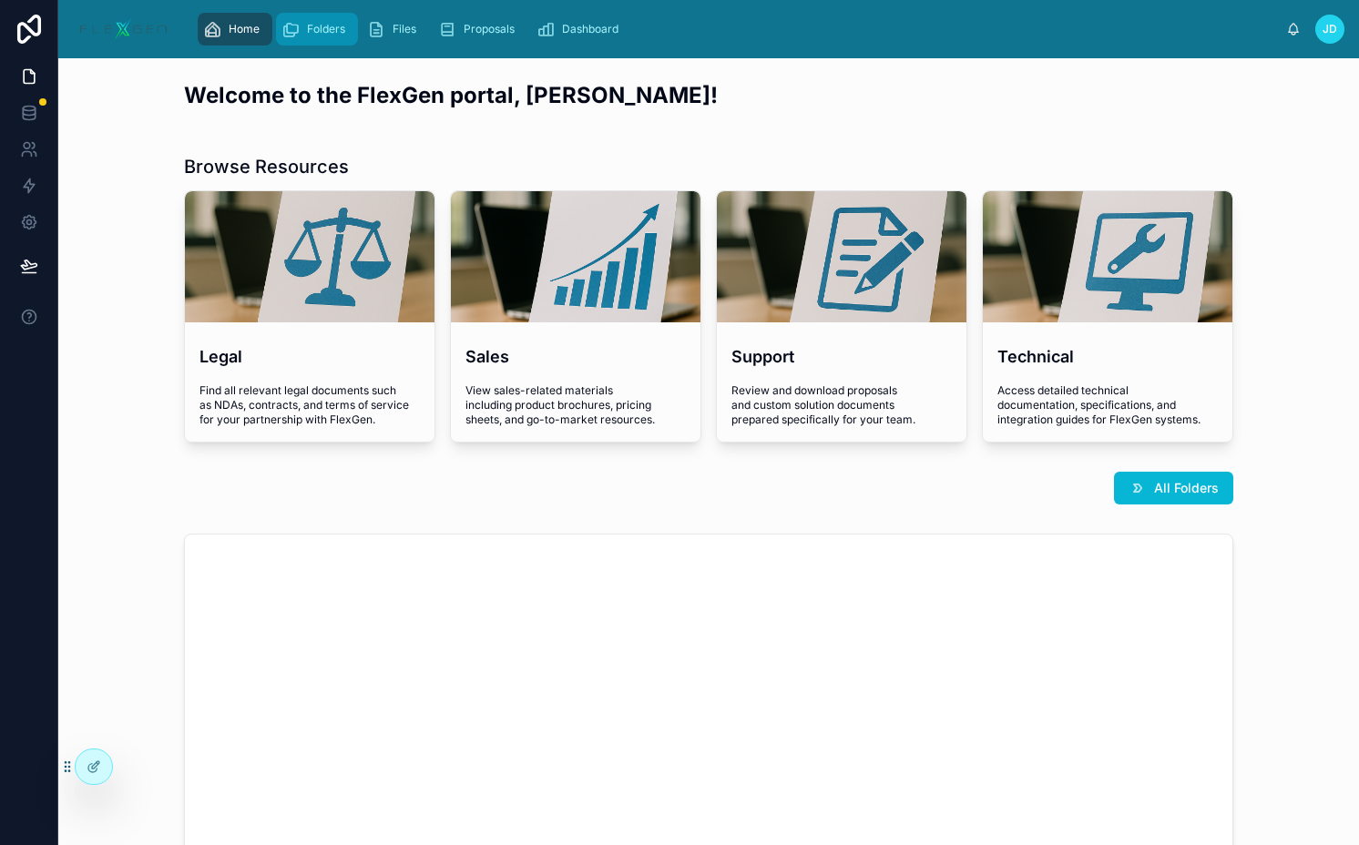
click at [290, 34] on icon "scrollable content" at bounding box center [290, 29] width 18 height 18
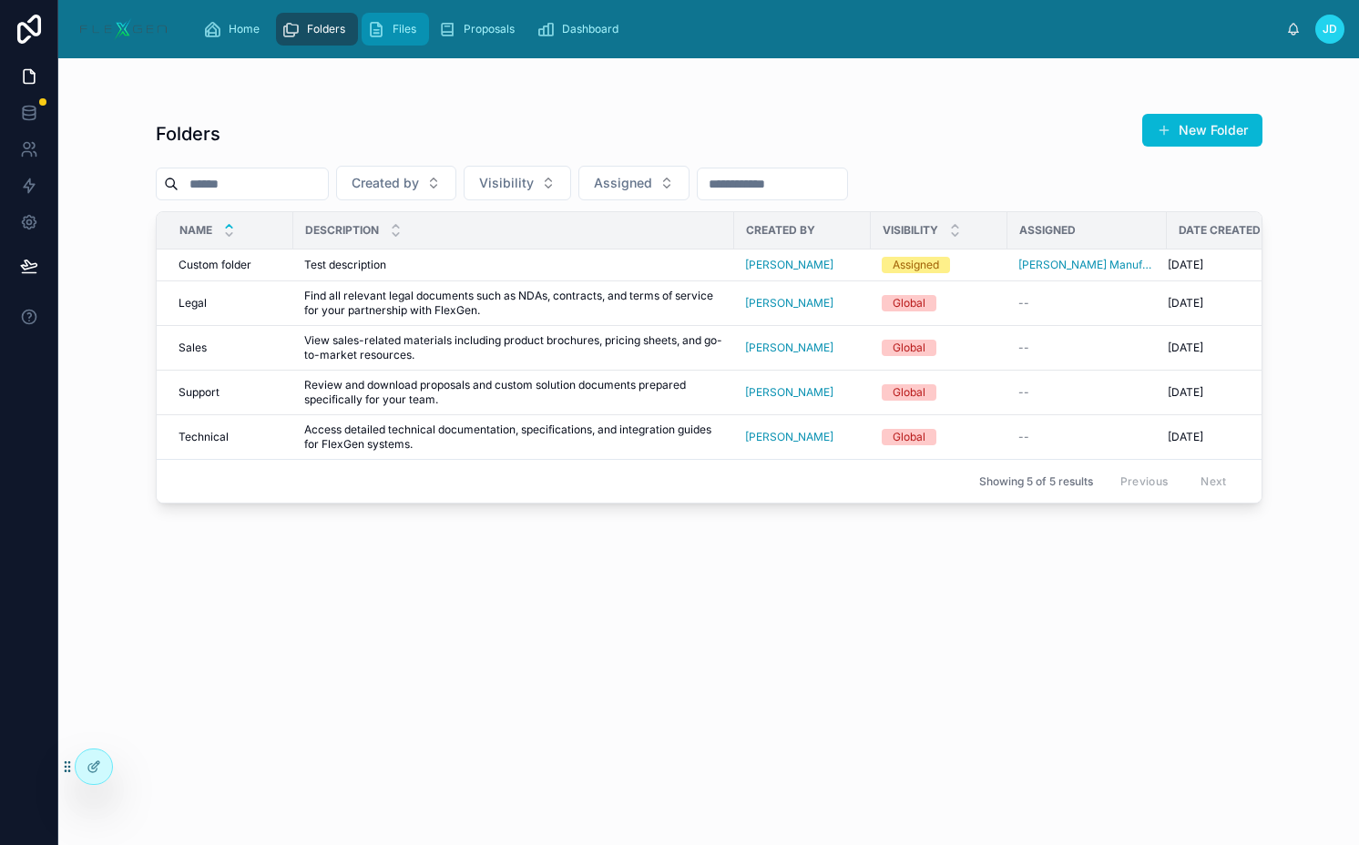
click at [367, 28] on icon "scrollable content" at bounding box center [376, 29] width 18 height 18
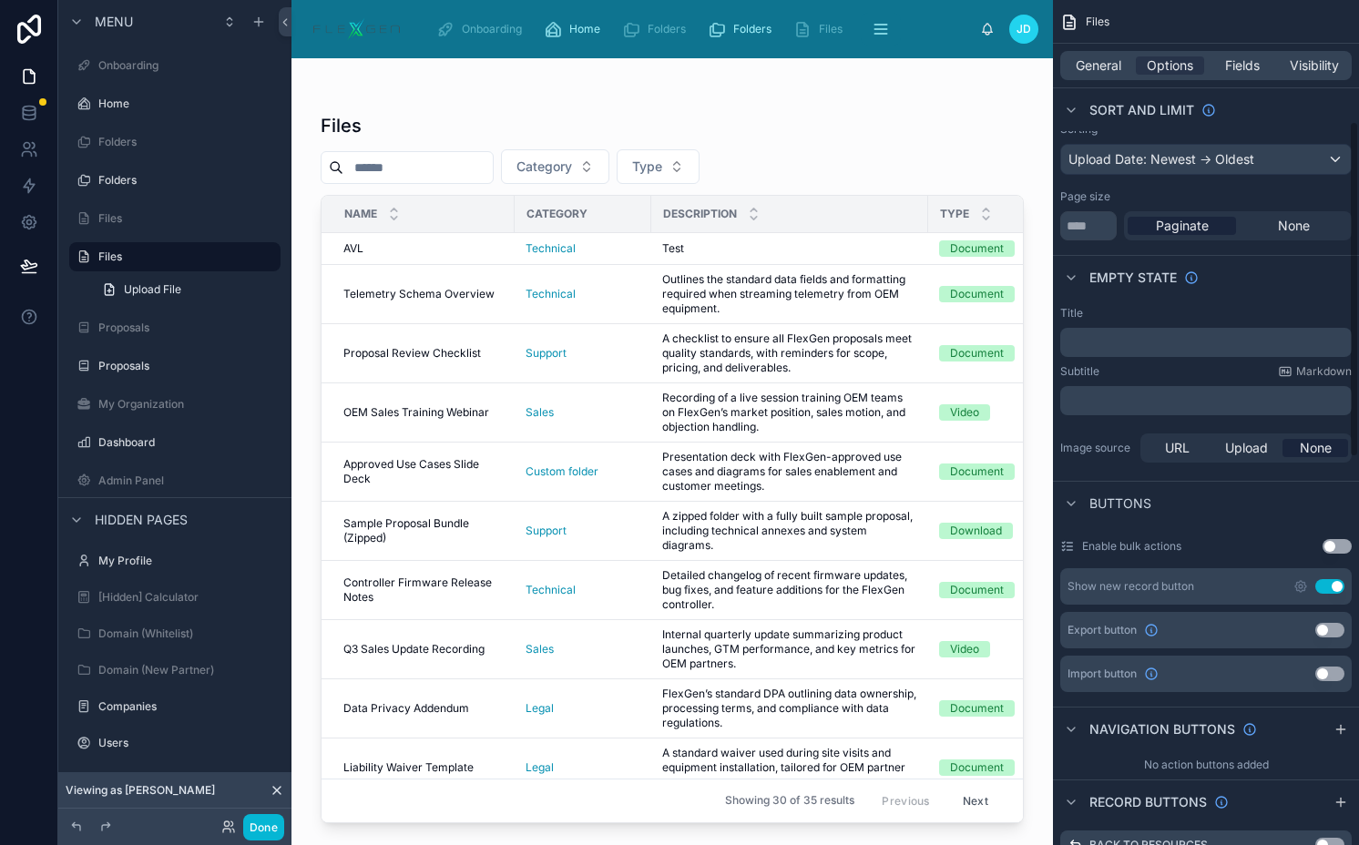
scroll to position [306, 0]
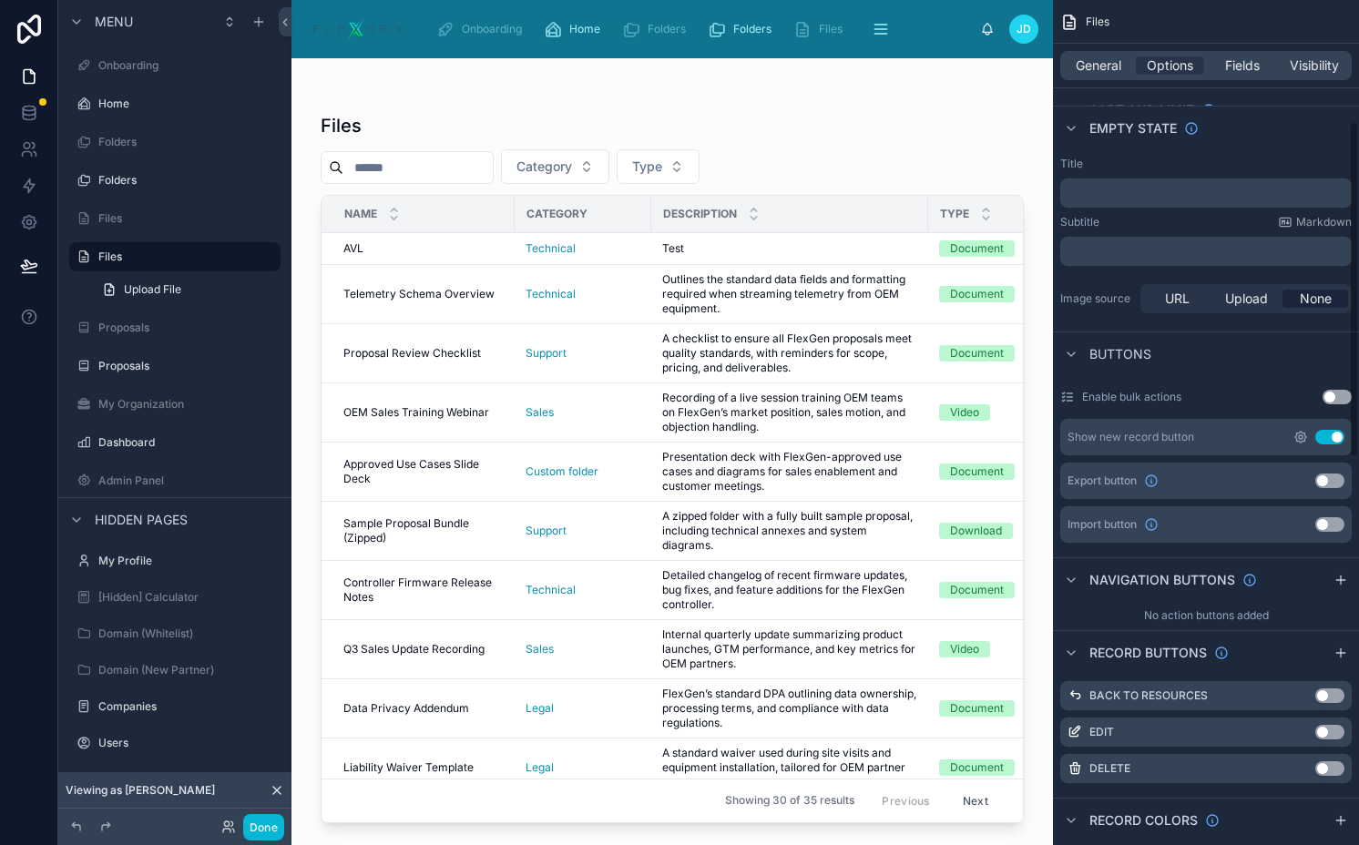
click at [1302, 433] on icon "scrollable content" at bounding box center [1300, 437] width 15 height 15
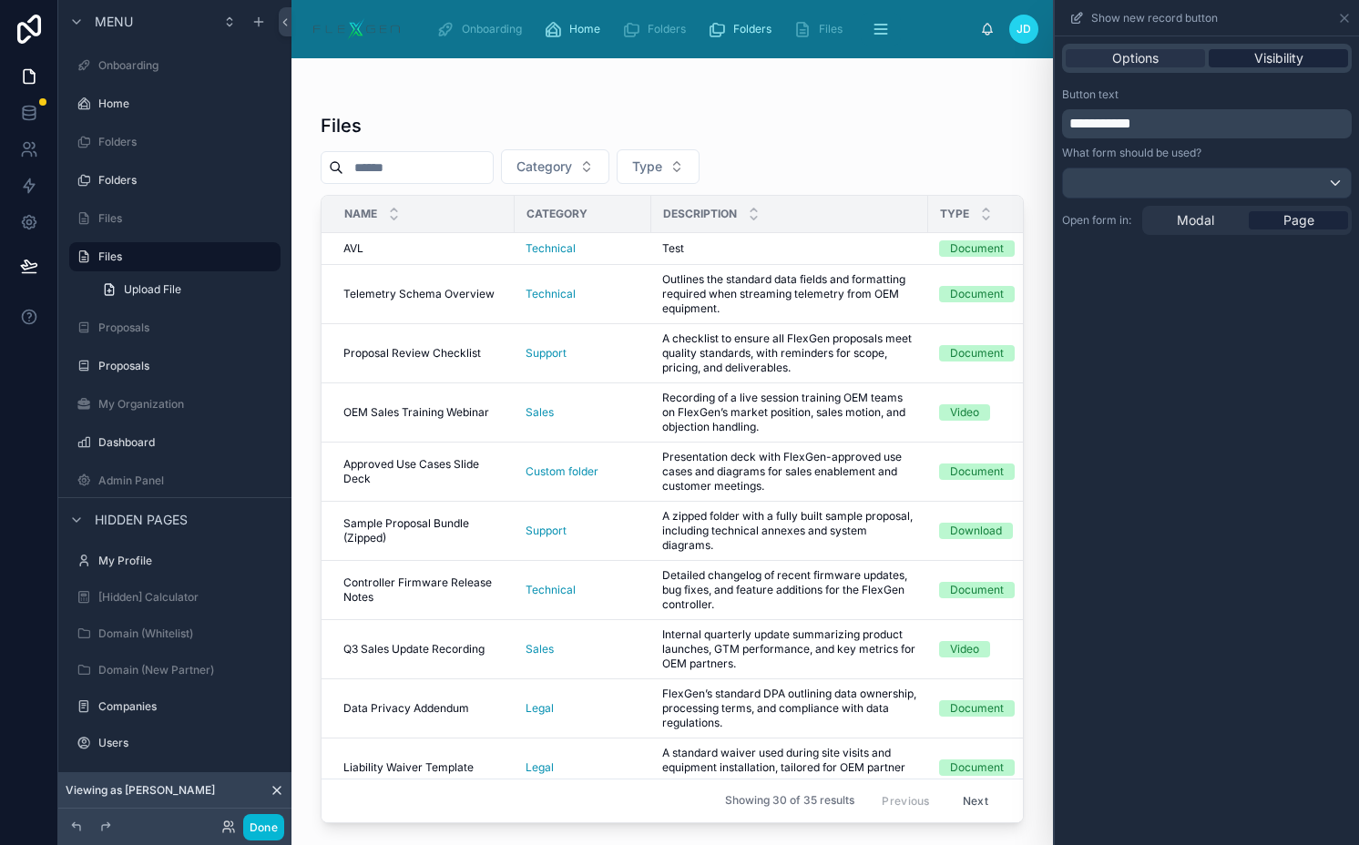
click at [1267, 56] on span "Visibility" at bounding box center [1278, 58] width 49 height 18
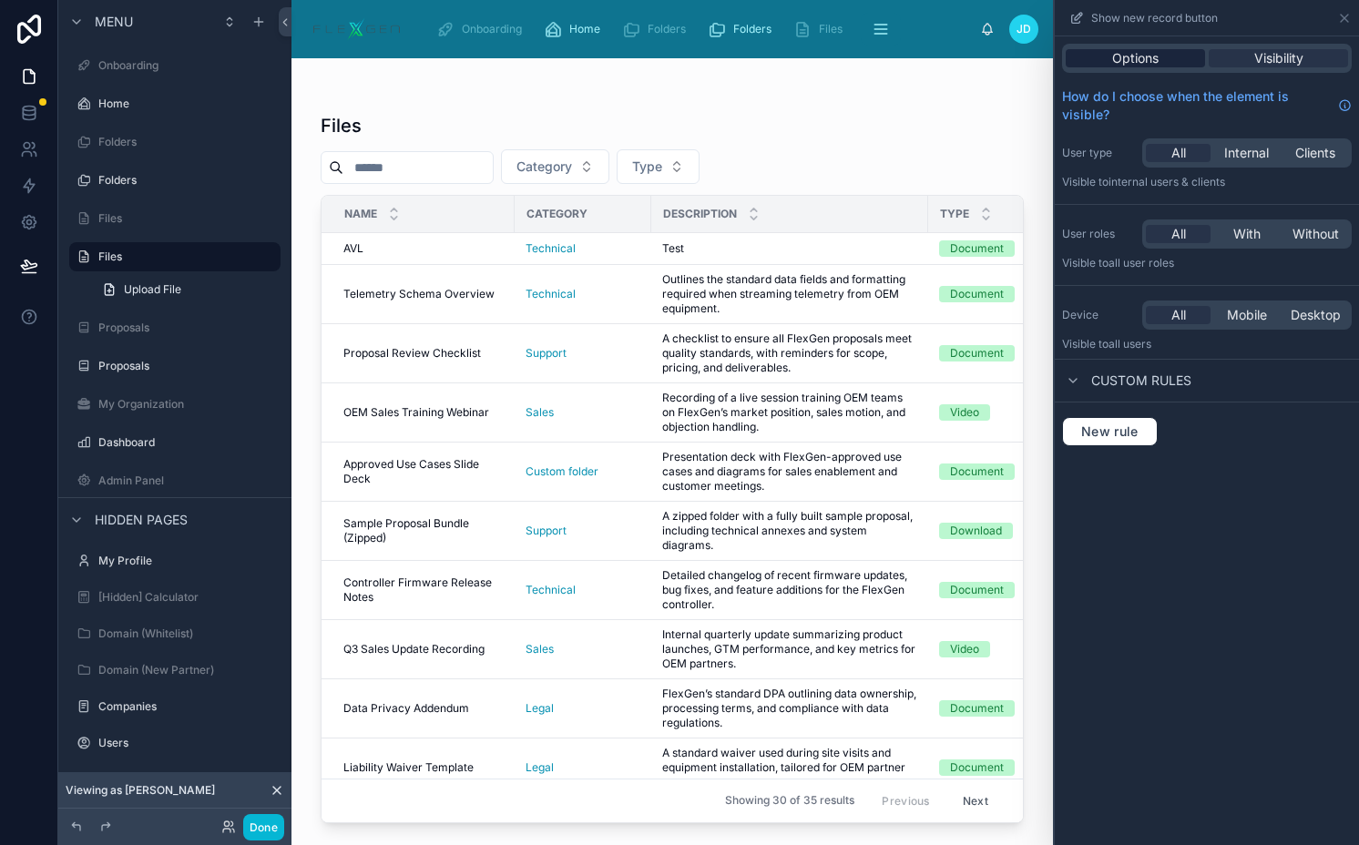
click at [1179, 55] on div "Options" at bounding box center [1134, 58] width 139 height 18
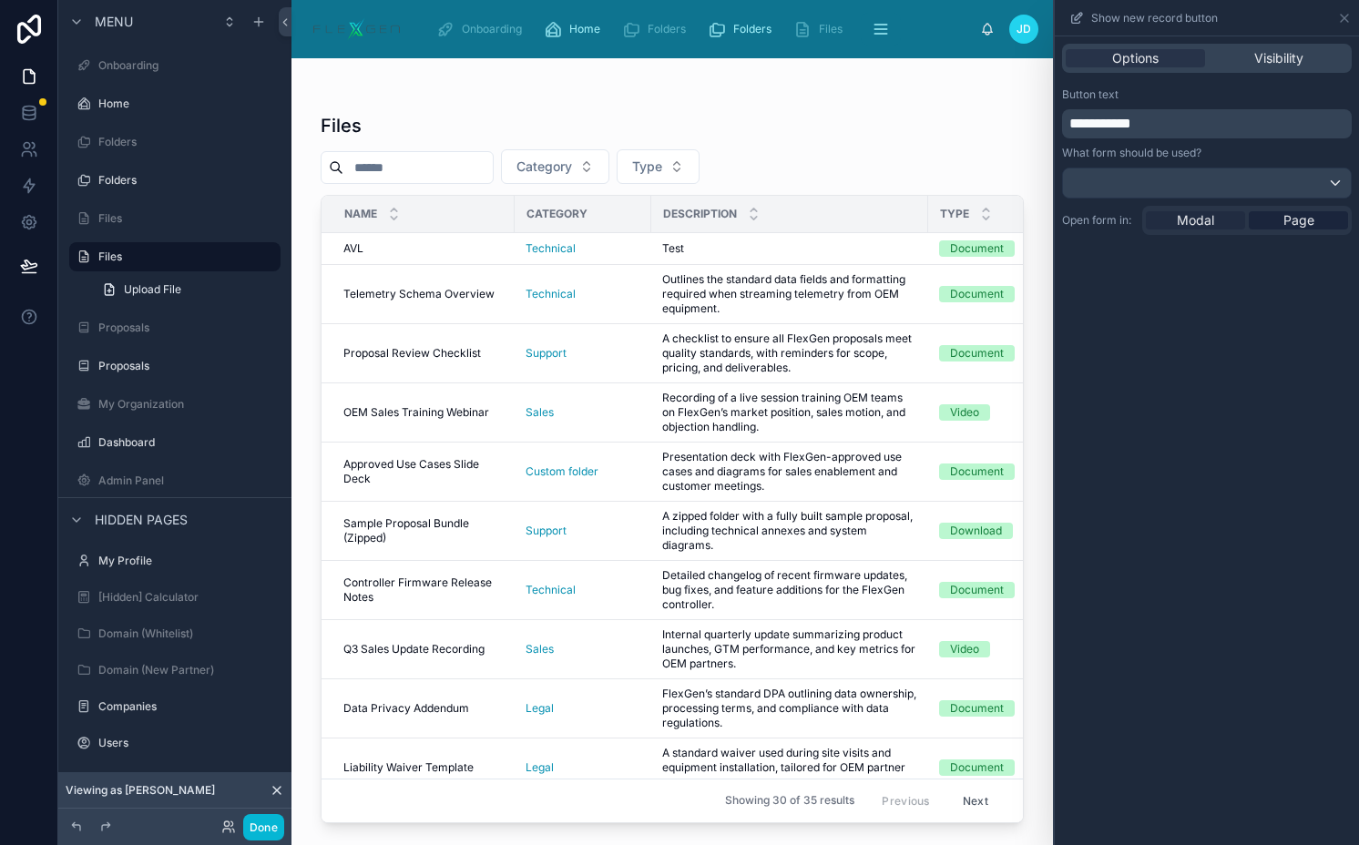
click at [1160, 218] on div "Modal" at bounding box center [1194, 220] width 99 height 18
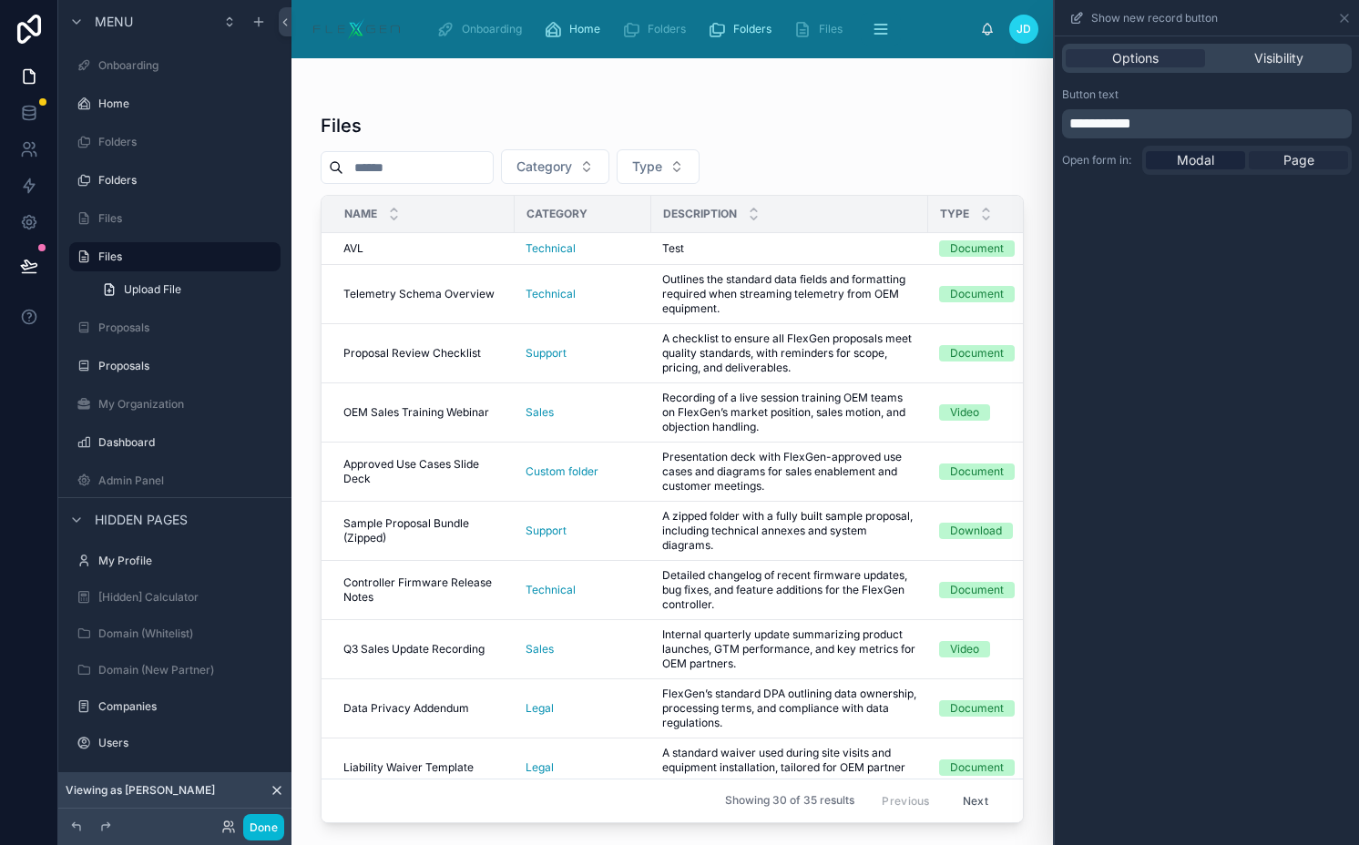
click at [1306, 166] on span "Page" at bounding box center [1298, 160] width 31 height 18
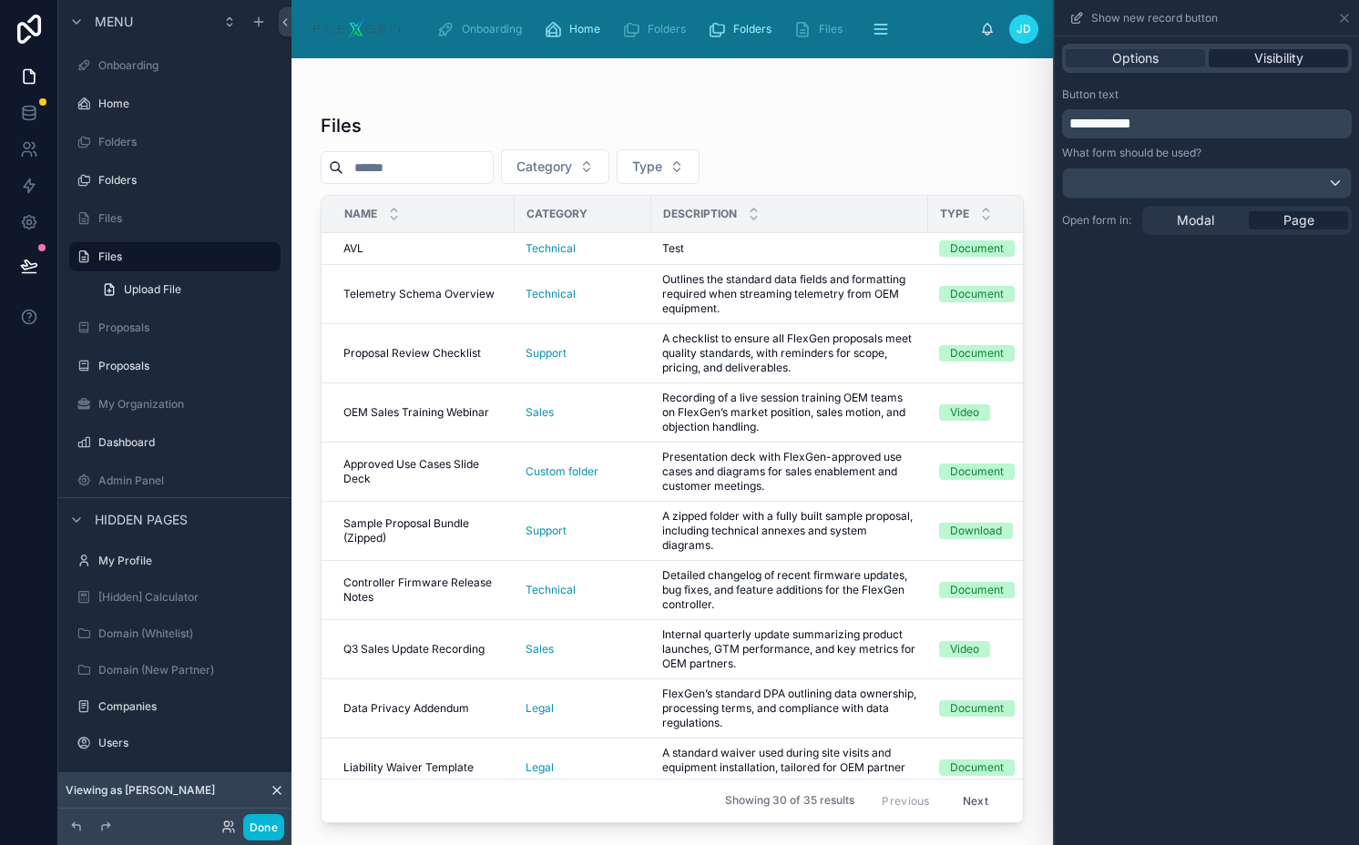
click at [1296, 53] on span "Visibility" at bounding box center [1278, 58] width 49 height 18
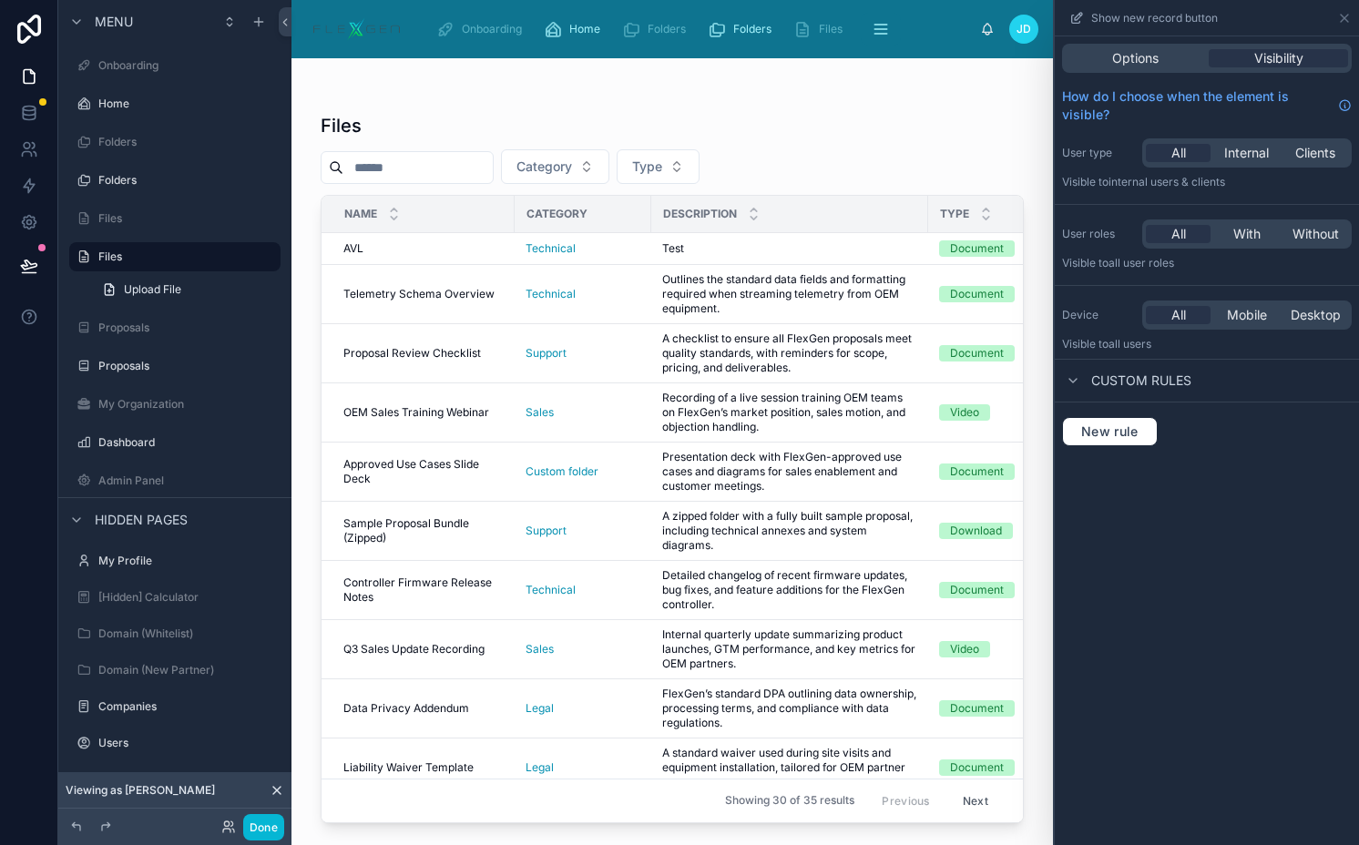
click at [1257, 221] on div "All With Without" at bounding box center [1246, 233] width 209 height 29
click at [1254, 229] on span "With" at bounding box center [1246, 234] width 27 height 18
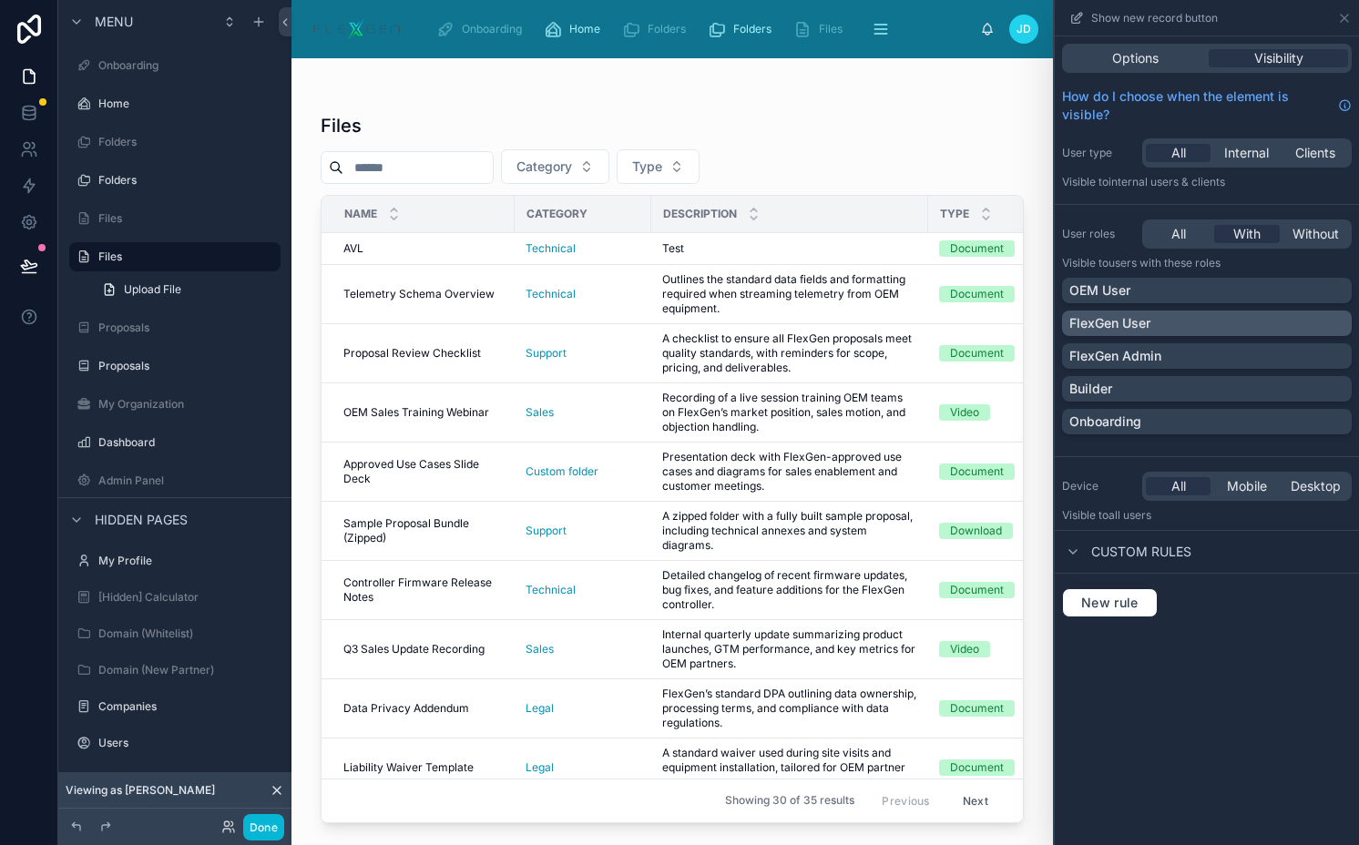
click at [1218, 324] on div "FlexGen User" at bounding box center [1206, 323] width 275 height 18
click at [1224, 315] on div "FlexGen User" at bounding box center [1195, 323] width 253 height 18
click at [1185, 230] on div "All" at bounding box center [1177, 234] width 65 height 18
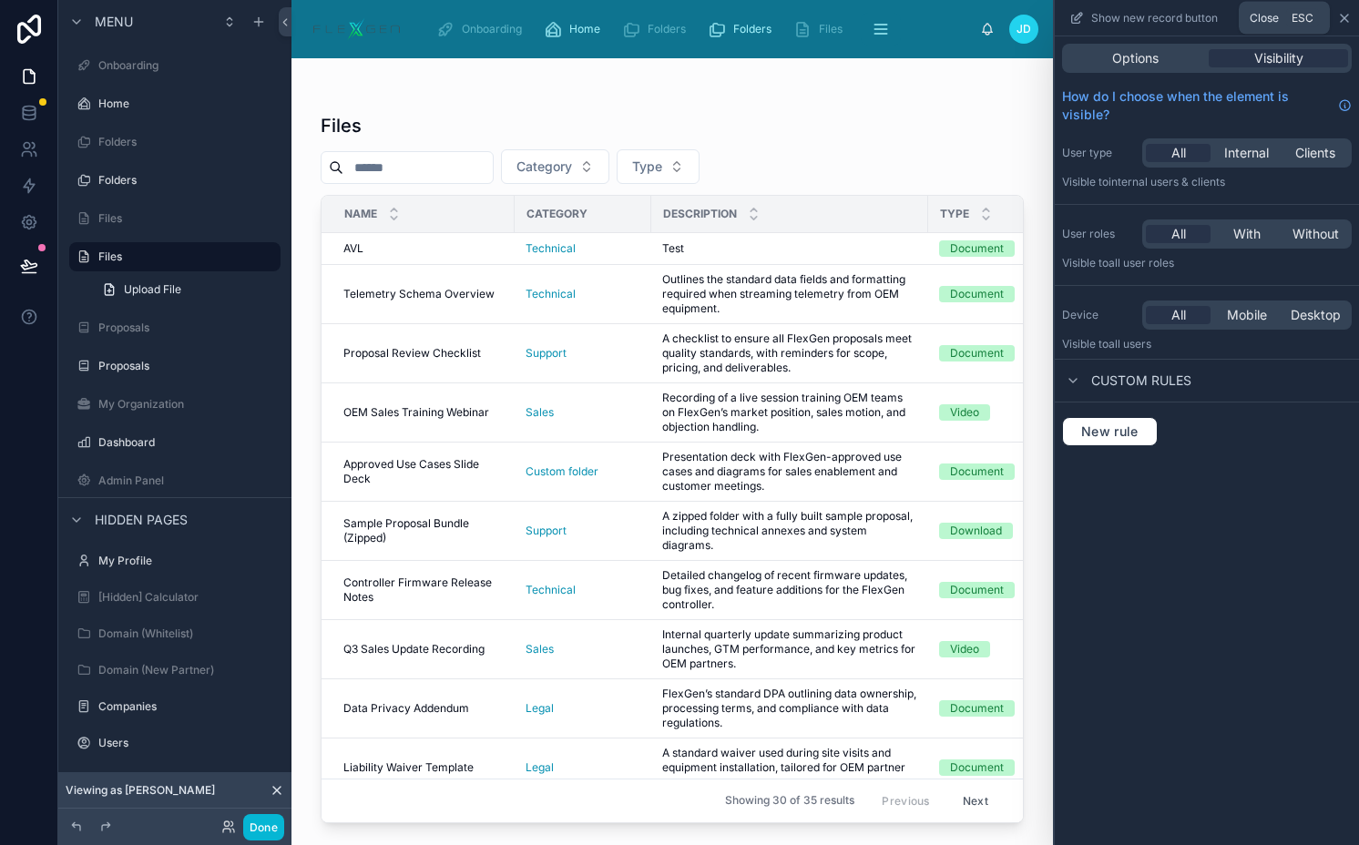
click at [1343, 19] on icon at bounding box center [1344, 18] width 15 height 15
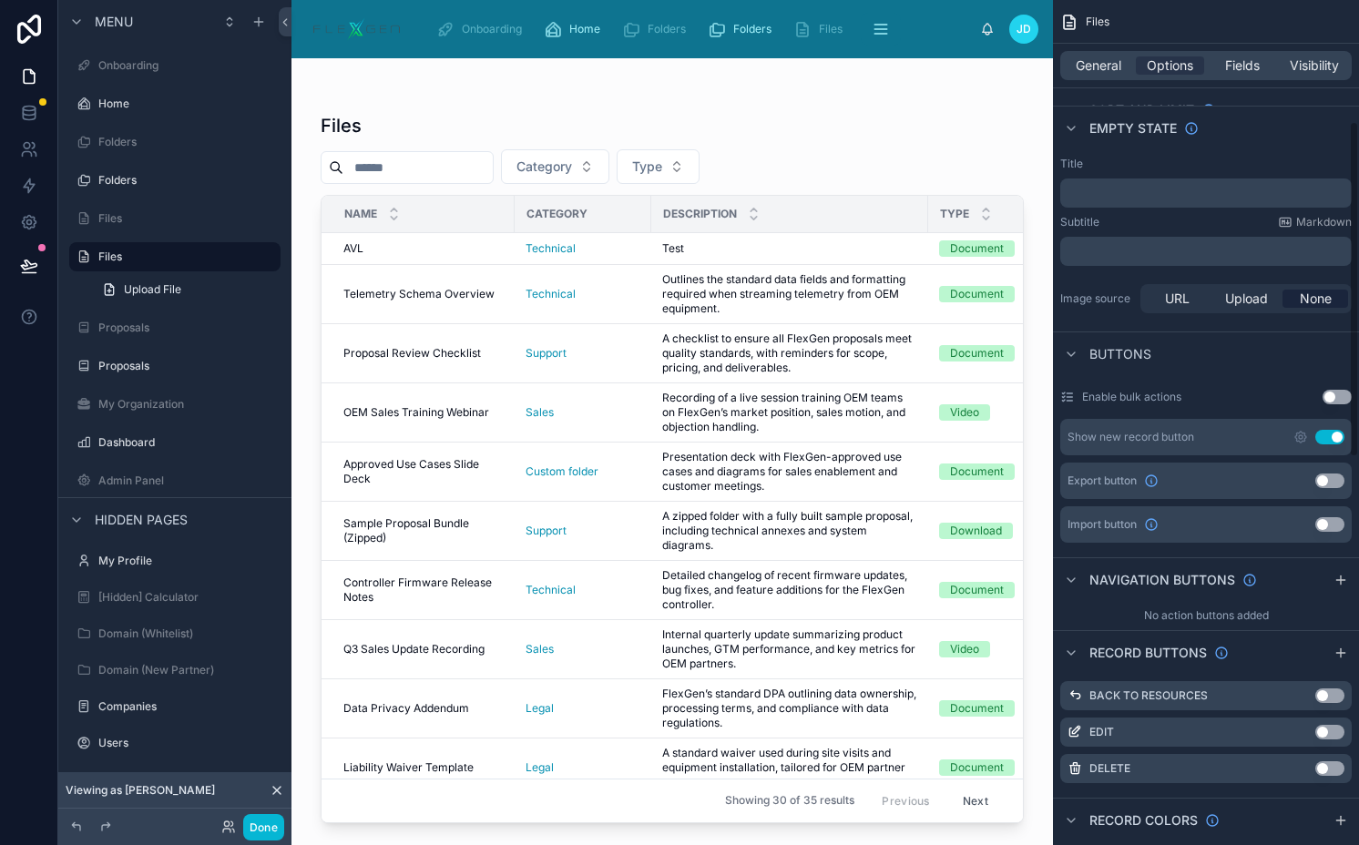
click at [1324, 433] on button "Use setting" at bounding box center [1329, 437] width 29 height 15
click at [1323, 391] on div "Use setting" at bounding box center [1336, 397] width 29 height 15
click at [1326, 393] on button "Use setting" at bounding box center [1336, 397] width 29 height 15
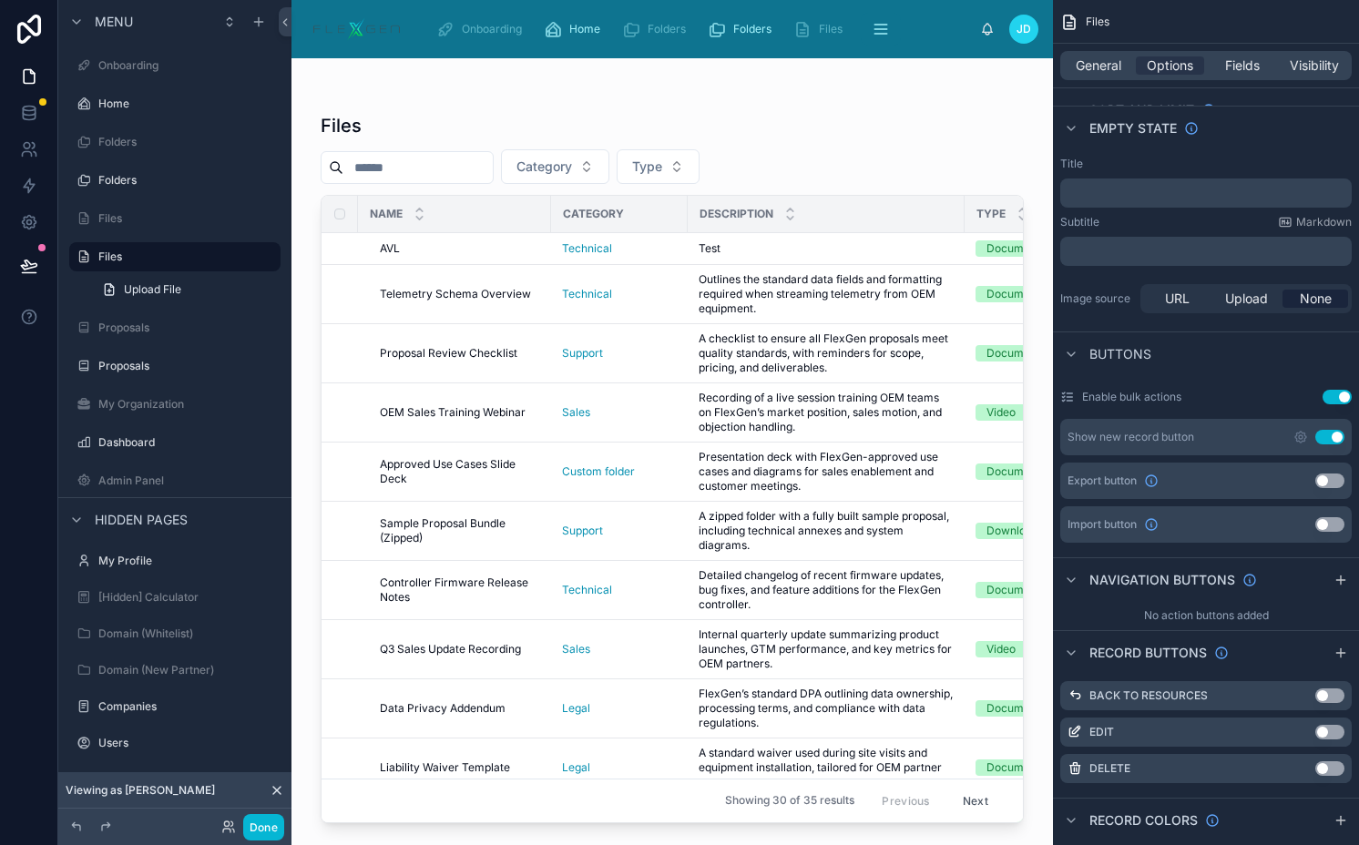
click at [1326, 393] on button "Use setting" at bounding box center [1336, 397] width 29 height 15
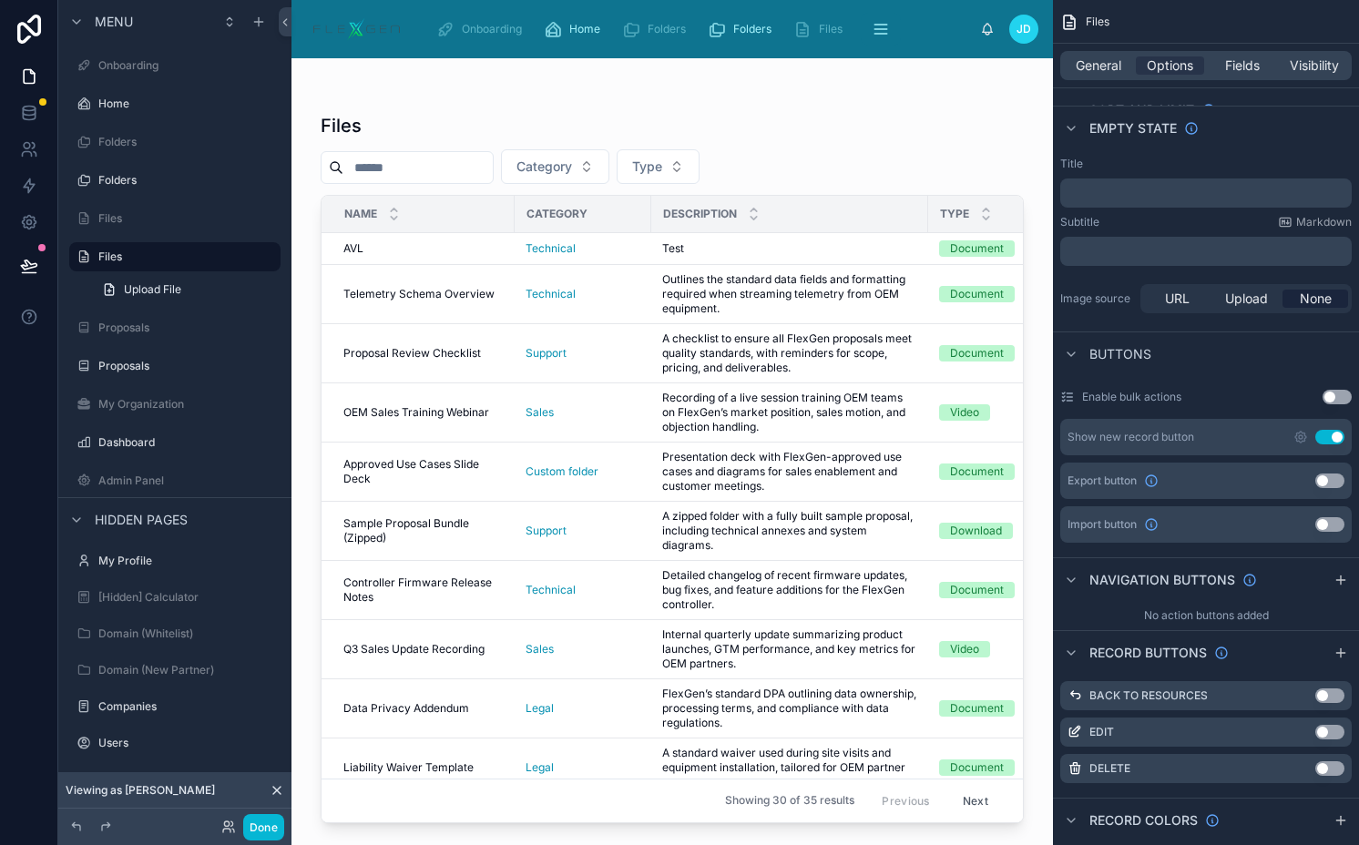
click at [1332, 479] on button "Use setting" at bounding box center [1329, 480] width 29 height 15
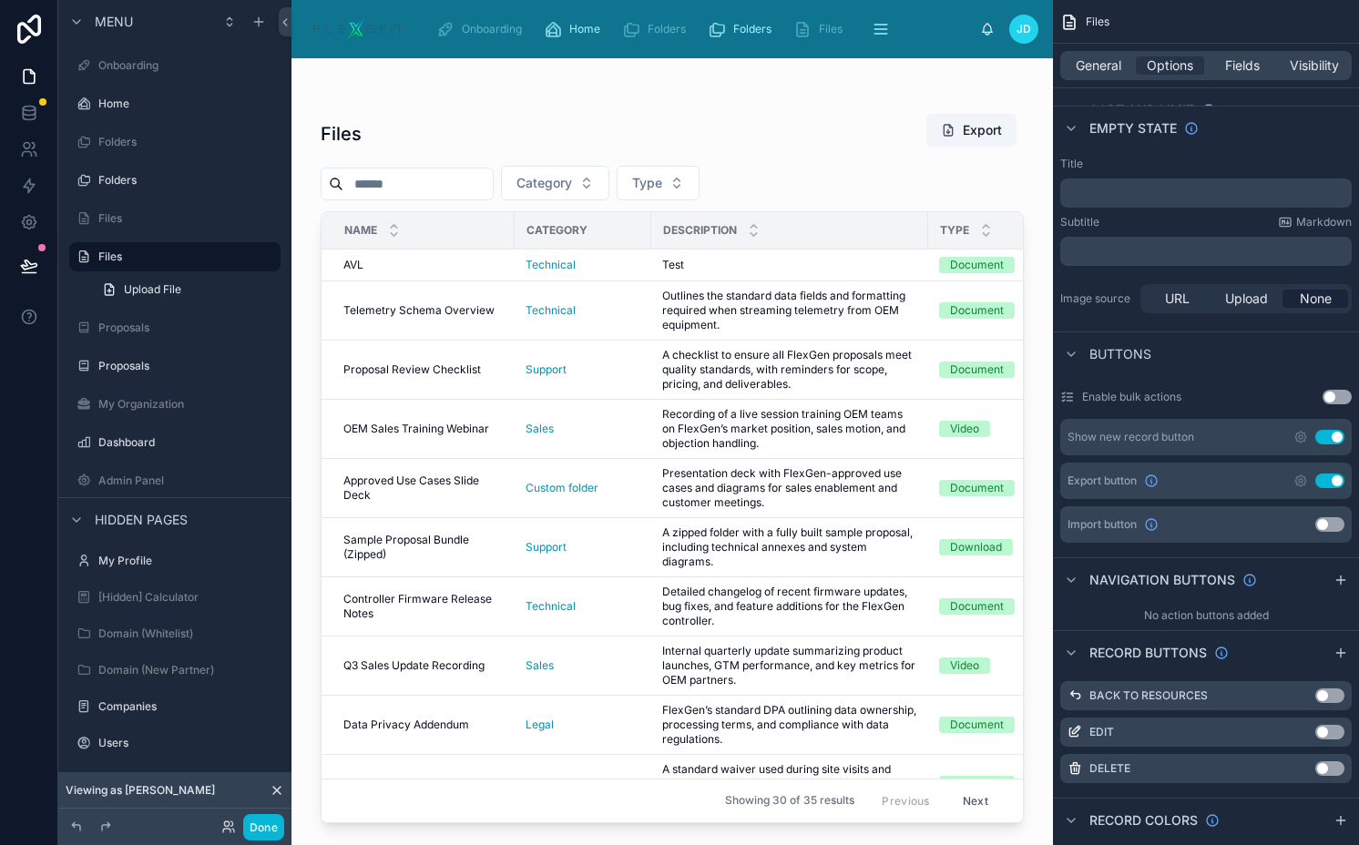
click at [1332, 478] on button "Use setting" at bounding box center [1329, 480] width 29 height 15
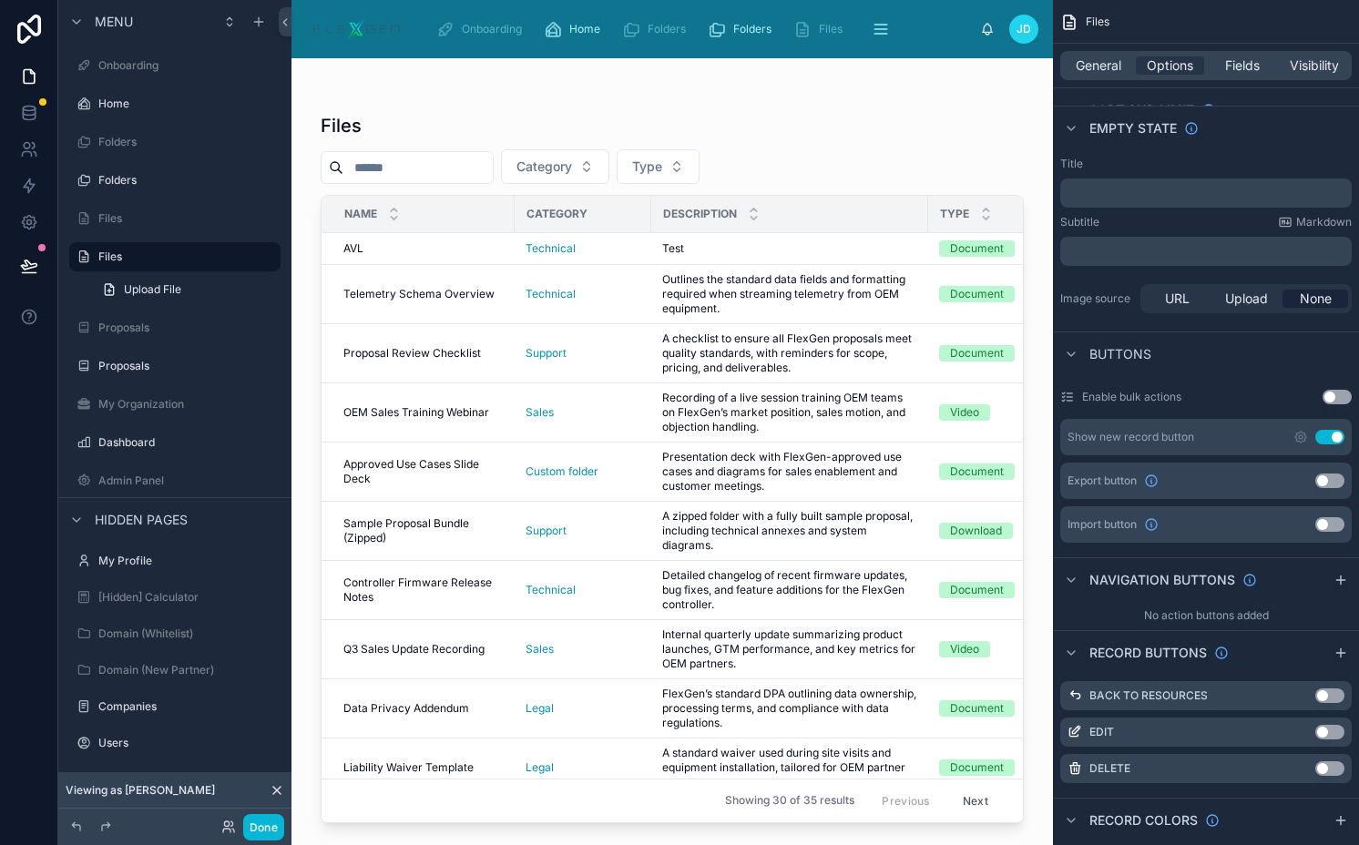
click at [1328, 527] on button "Use setting" at bounding box center [1329, 524] width 29 height 15
click at [1324, 437] on button "Use setting" at bounding box center [1329, 437] width 29 height 15
click at [269, 828] on button "Done" at bounding box center [263, 827] width 41 height 26
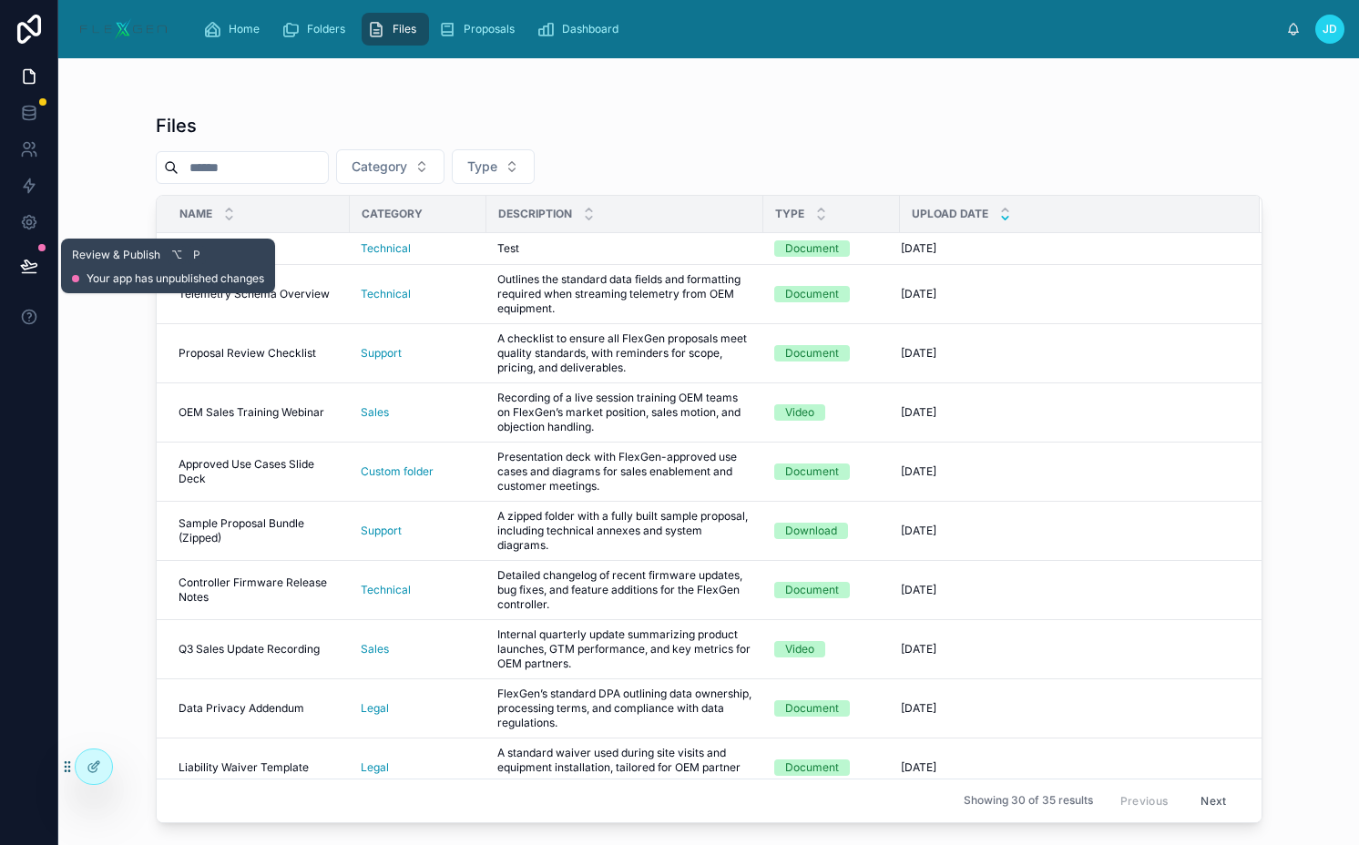
click at [35, 256] on button at bounding box center [29, 265] width 40 height 51
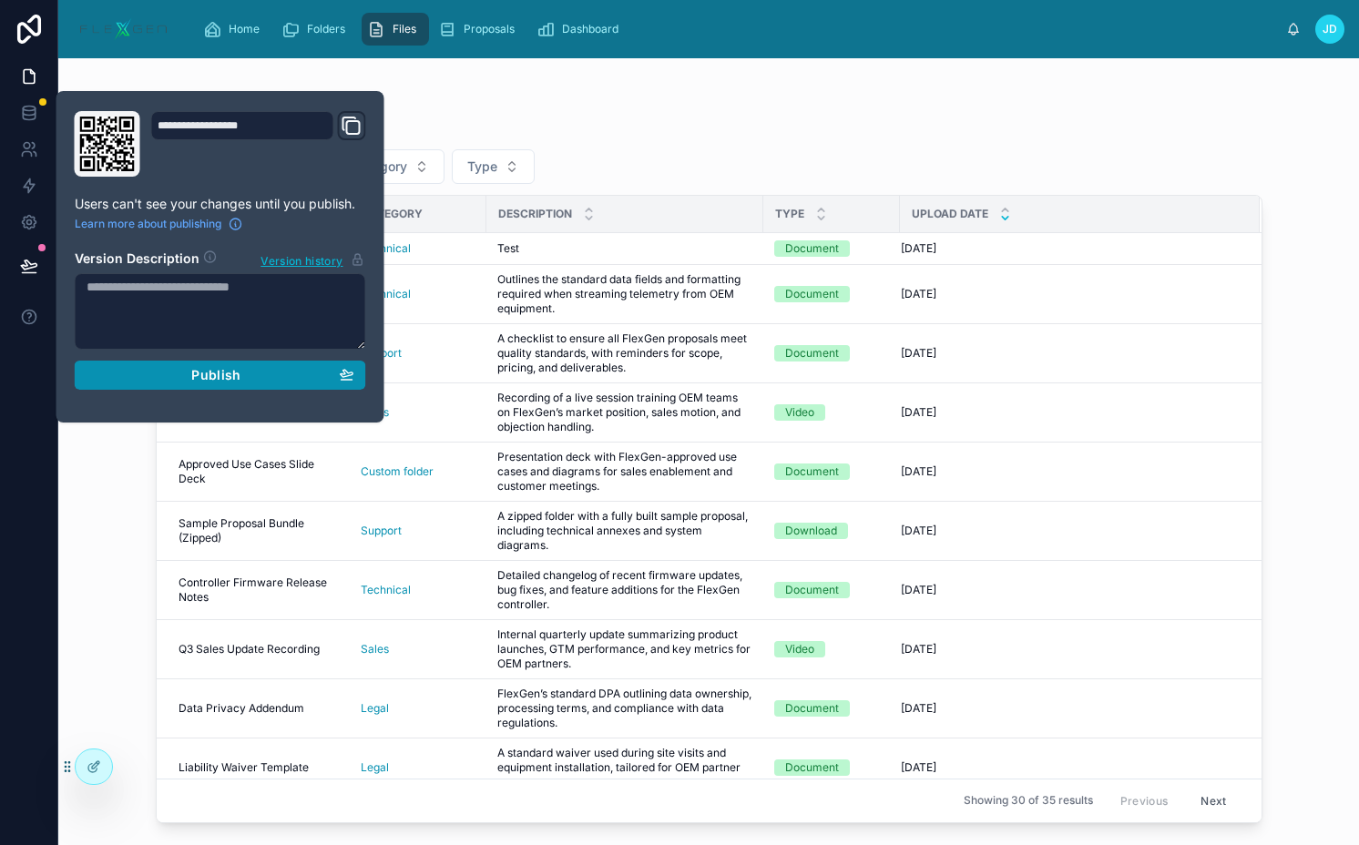
click at [148, 375] on div "Publish" at bounding box center [221, 375] width 268 height 16
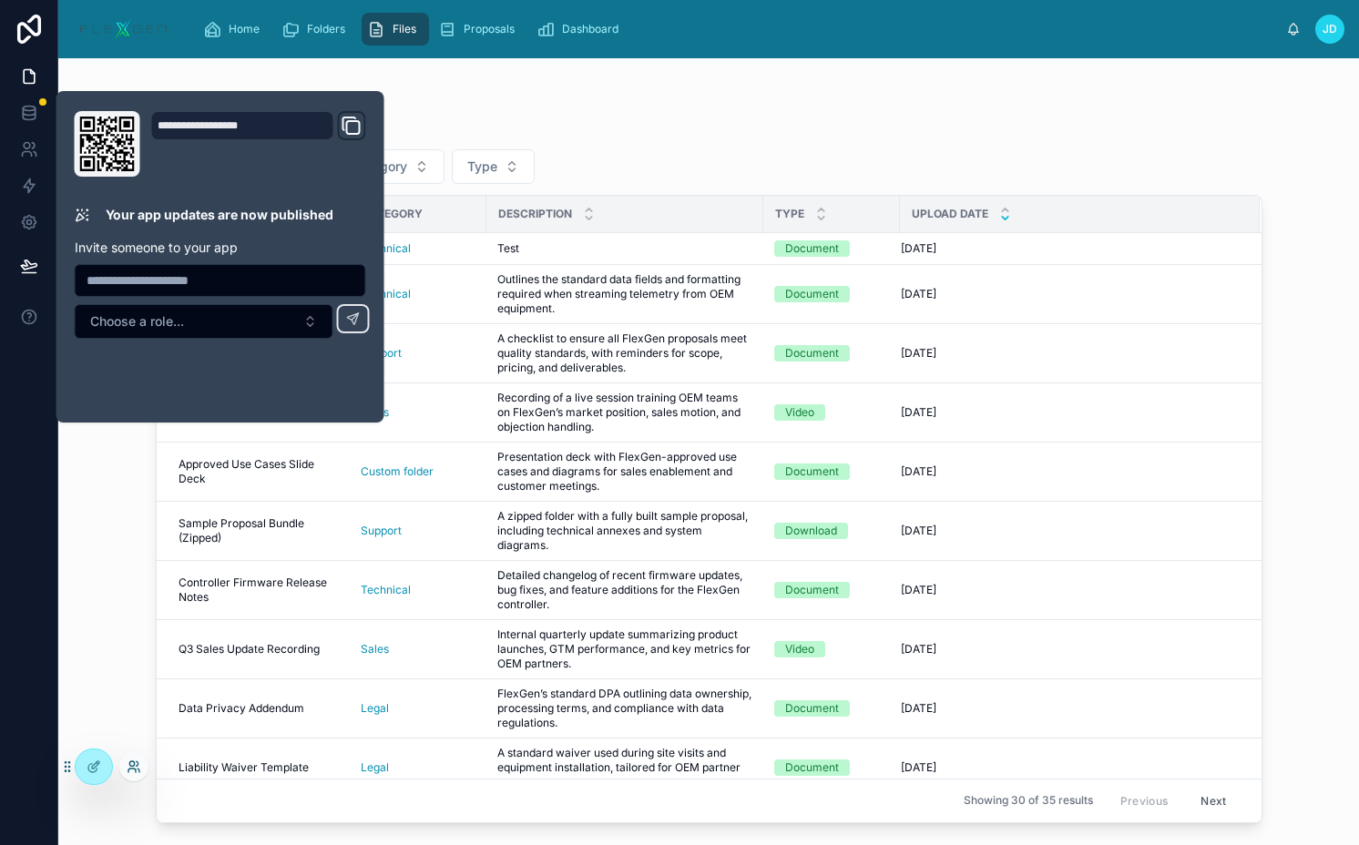
click at [132, 770] on icon at bounding box center [134, 766] width 15 height 15
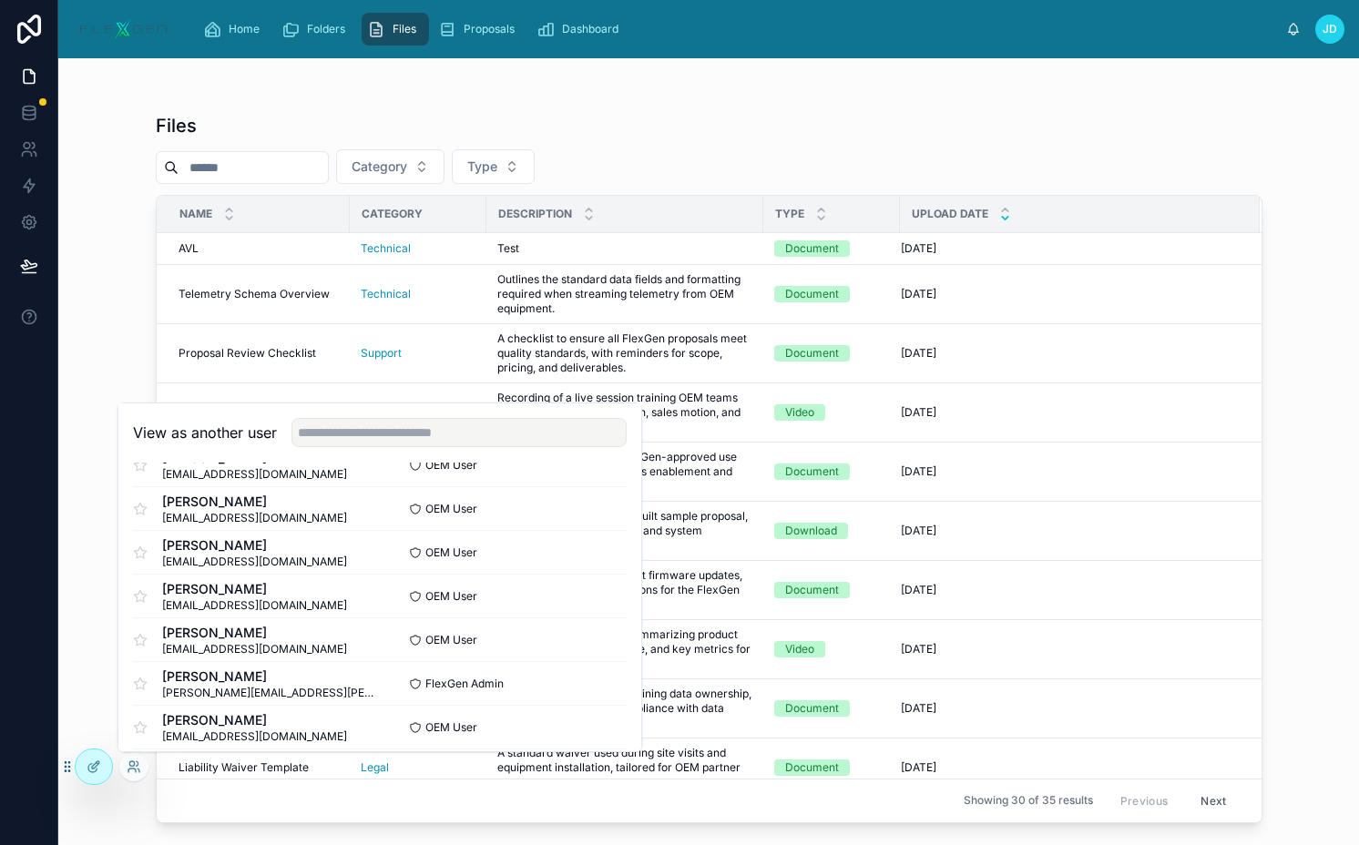
scroll to position [877, 0]
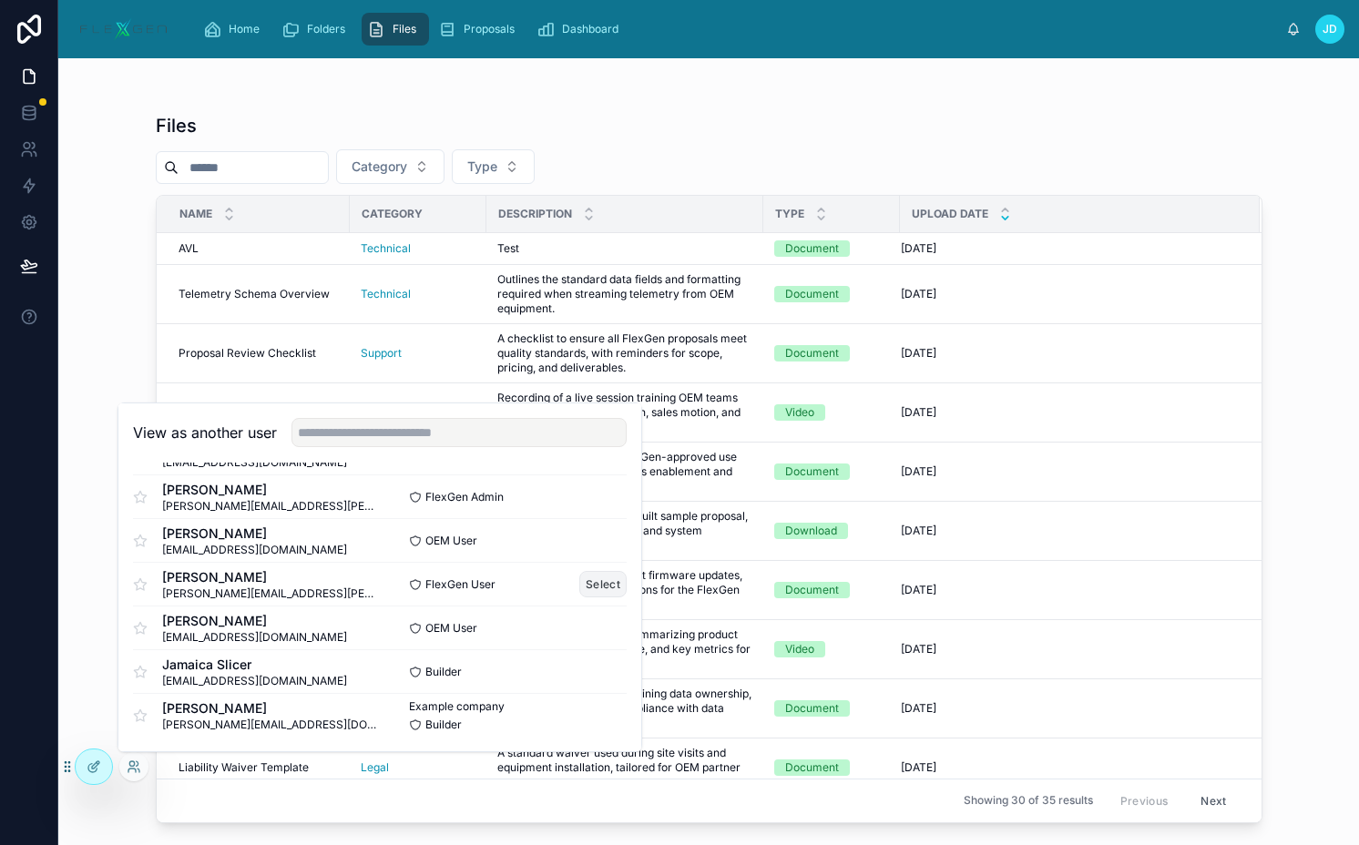
click at [594, 584] on button "Select" at bounding box center [602, 584] width 47 height 26
click at [799, 138] on div "Files Category Type Name Category Description Type Upload Date AVL AVL Technica…" at bounding box center [709, 462] width 1106 height 721
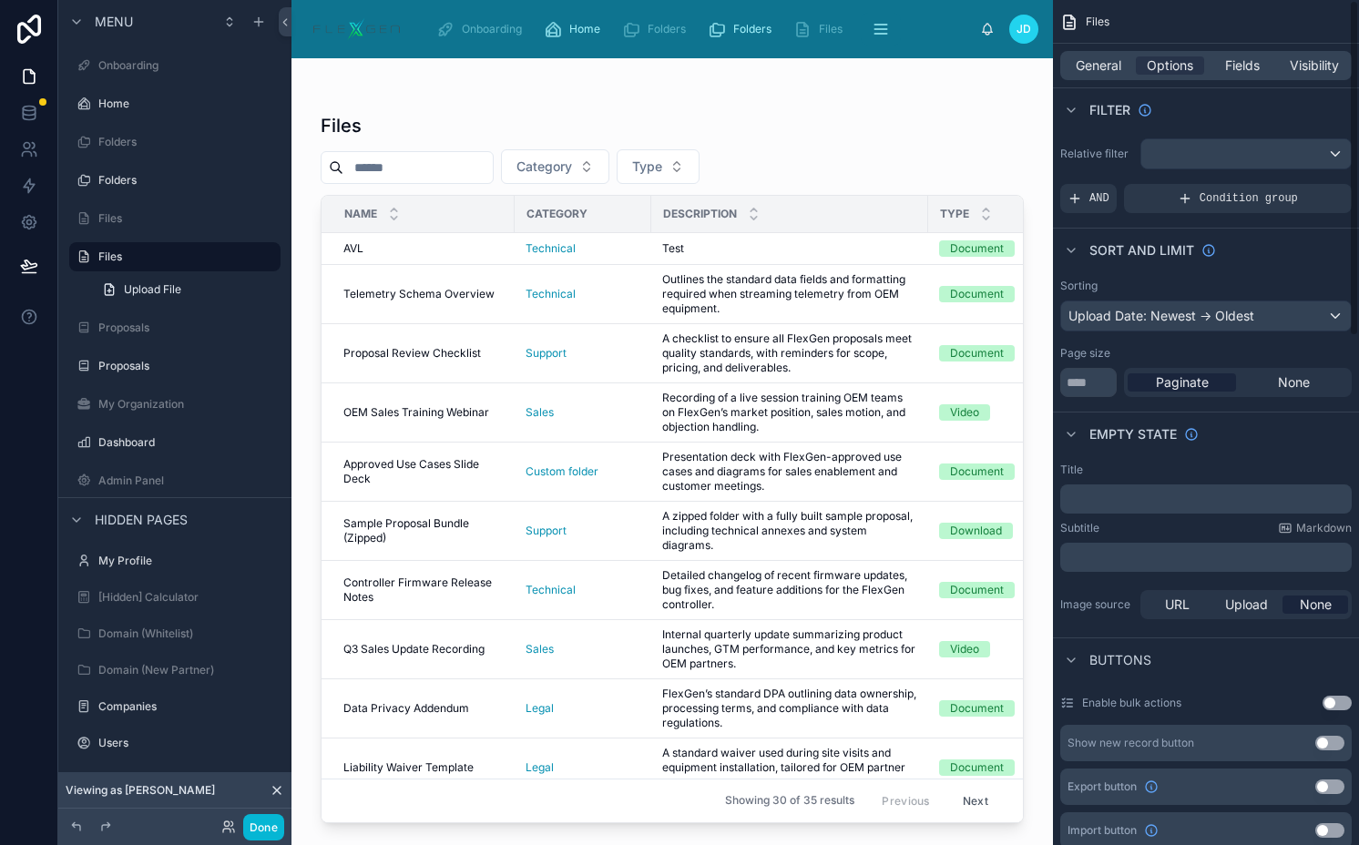
click at [1336, 739] on button "Use setting" at bounding box center [1329, 743] width 29 height 15
click at [1303, 739] on icon "scrollable content" at bounding box center [1300, 743] width 15 height 15
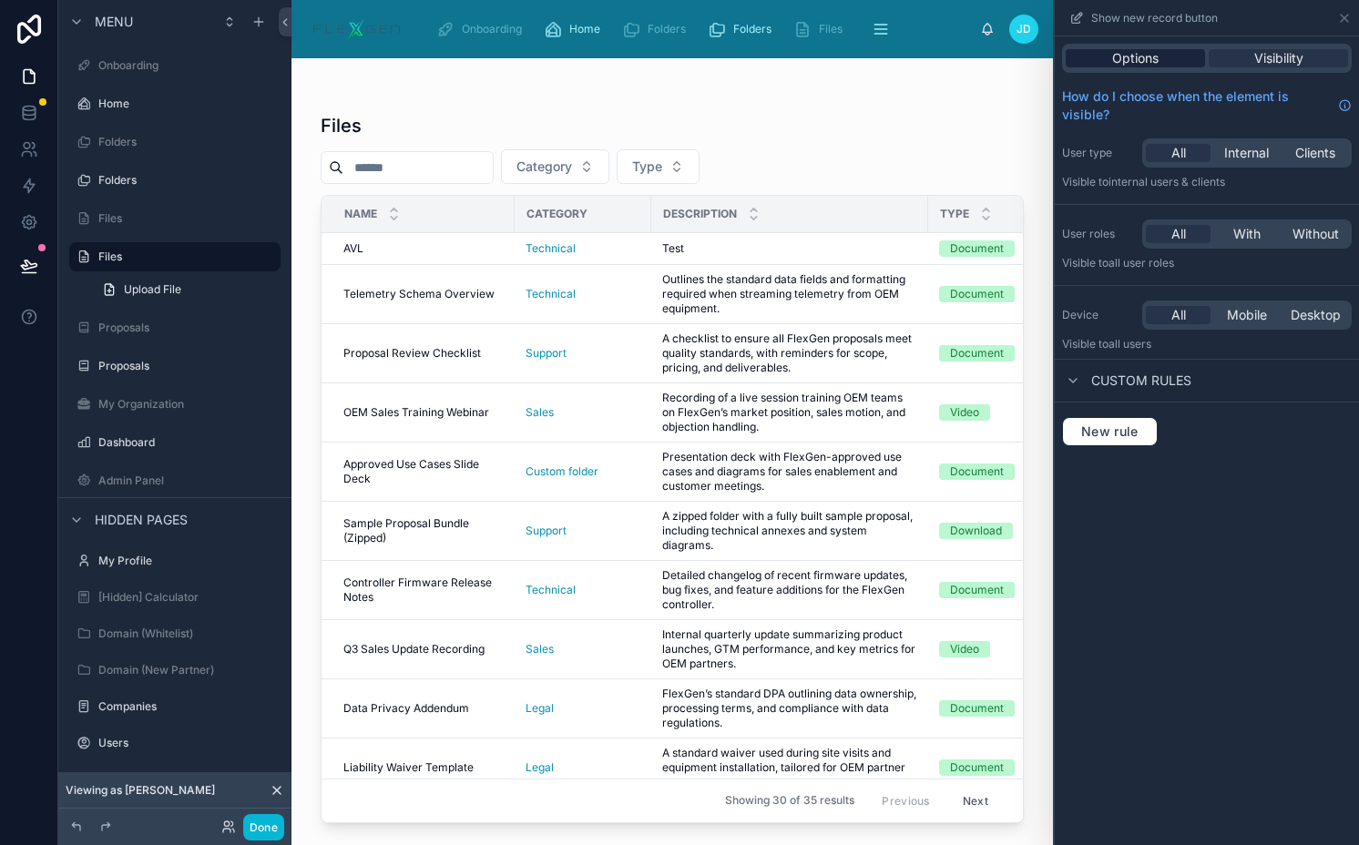
click at [1143, 59] on span "Options" at bounding box center [1135, 58] width 46 height 18
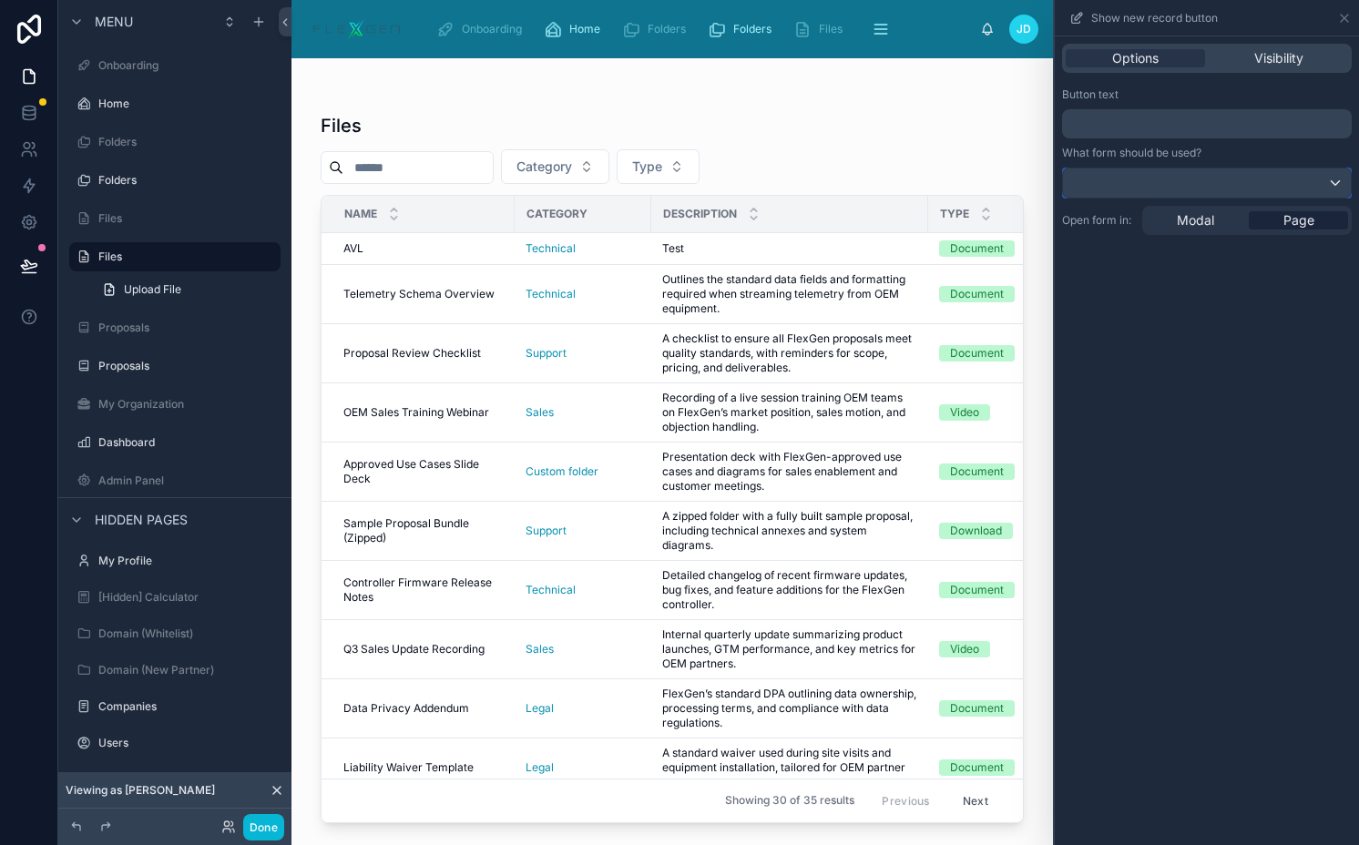
click at [1215, 179] on div at bounding box center [1207, 182] width 288 height 29
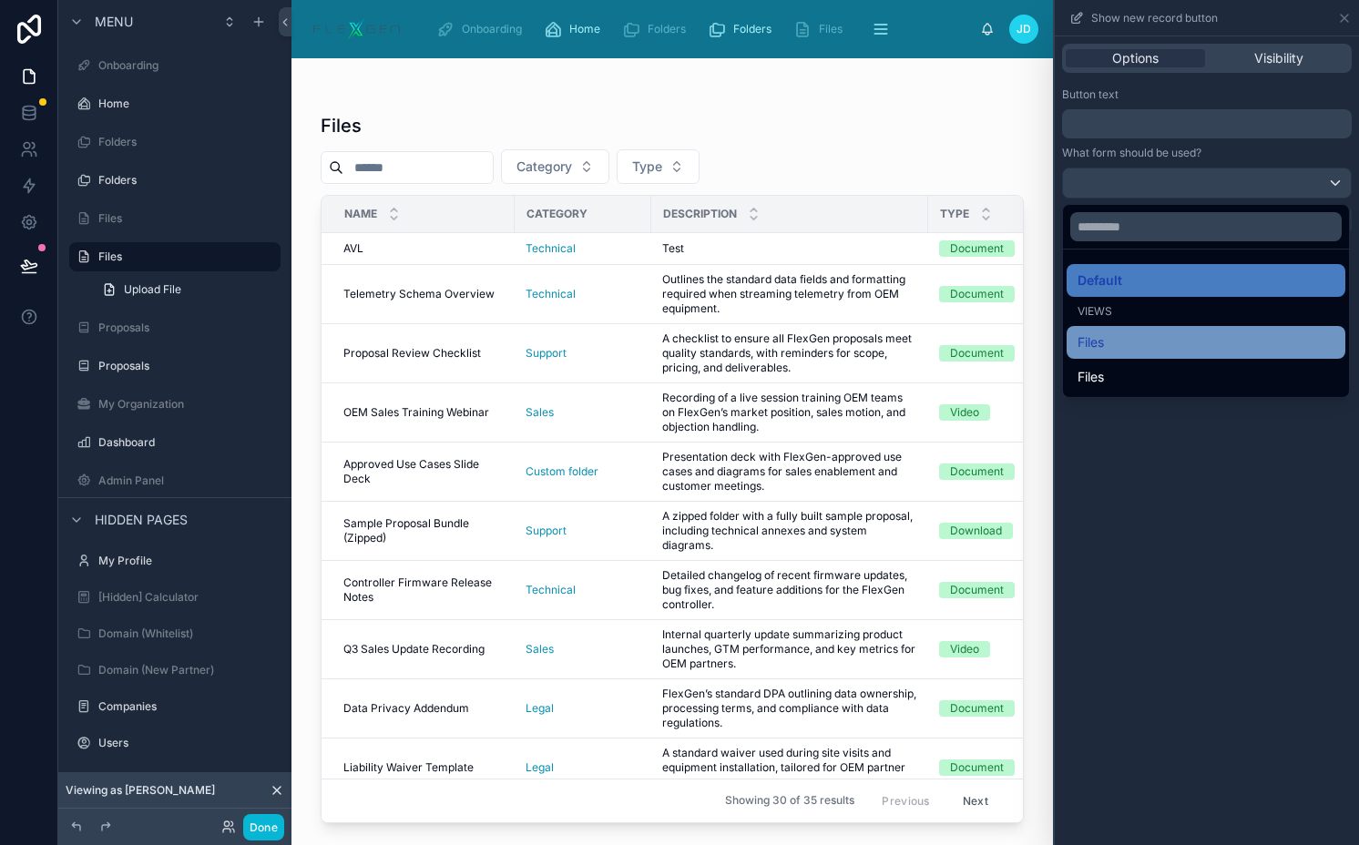
click at [1168, 351] on div "Files" at bounding box center [1205, 342] width 257 height 22
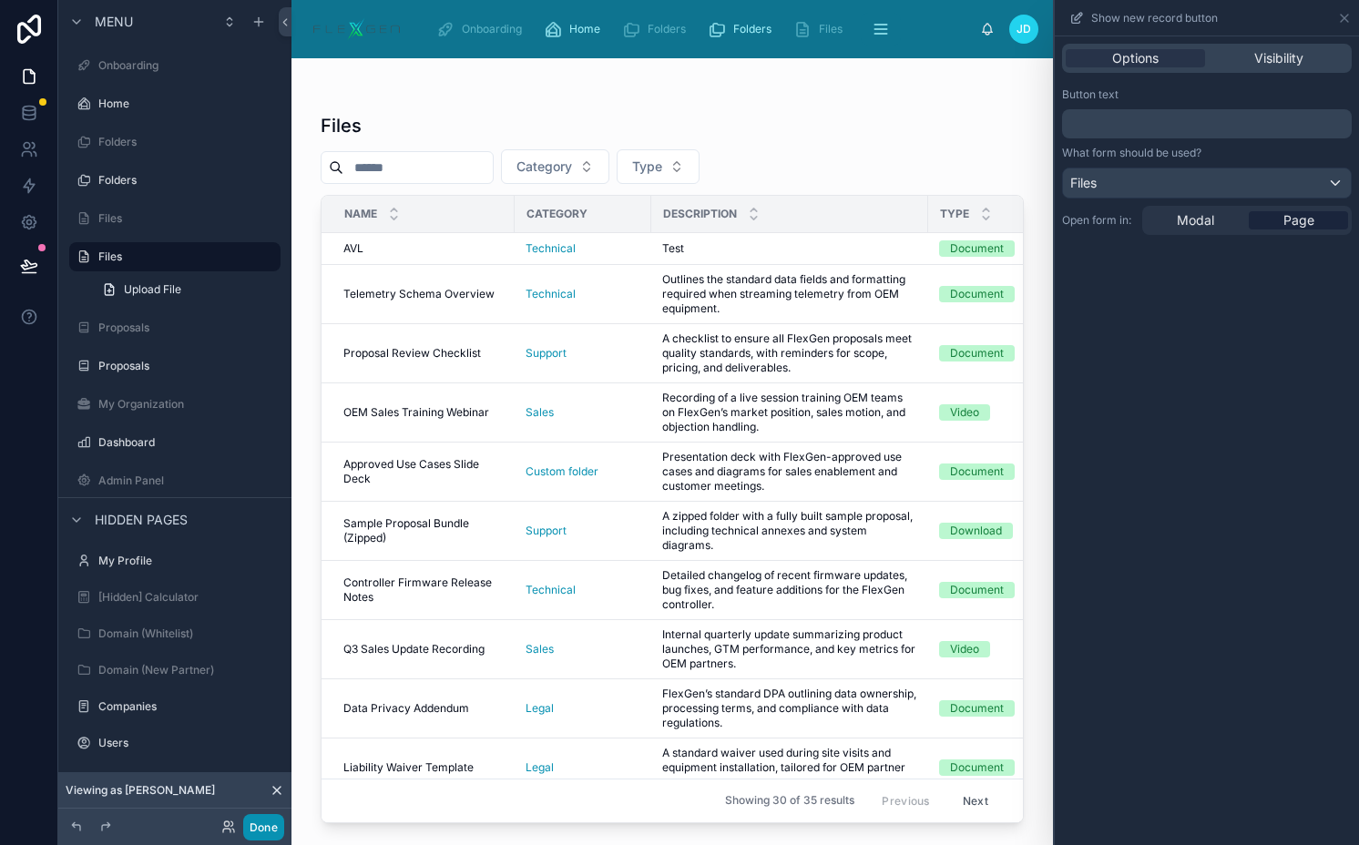
click at [258, 822] on button "Done" at bounding box center [263, 827] width 41 height 26
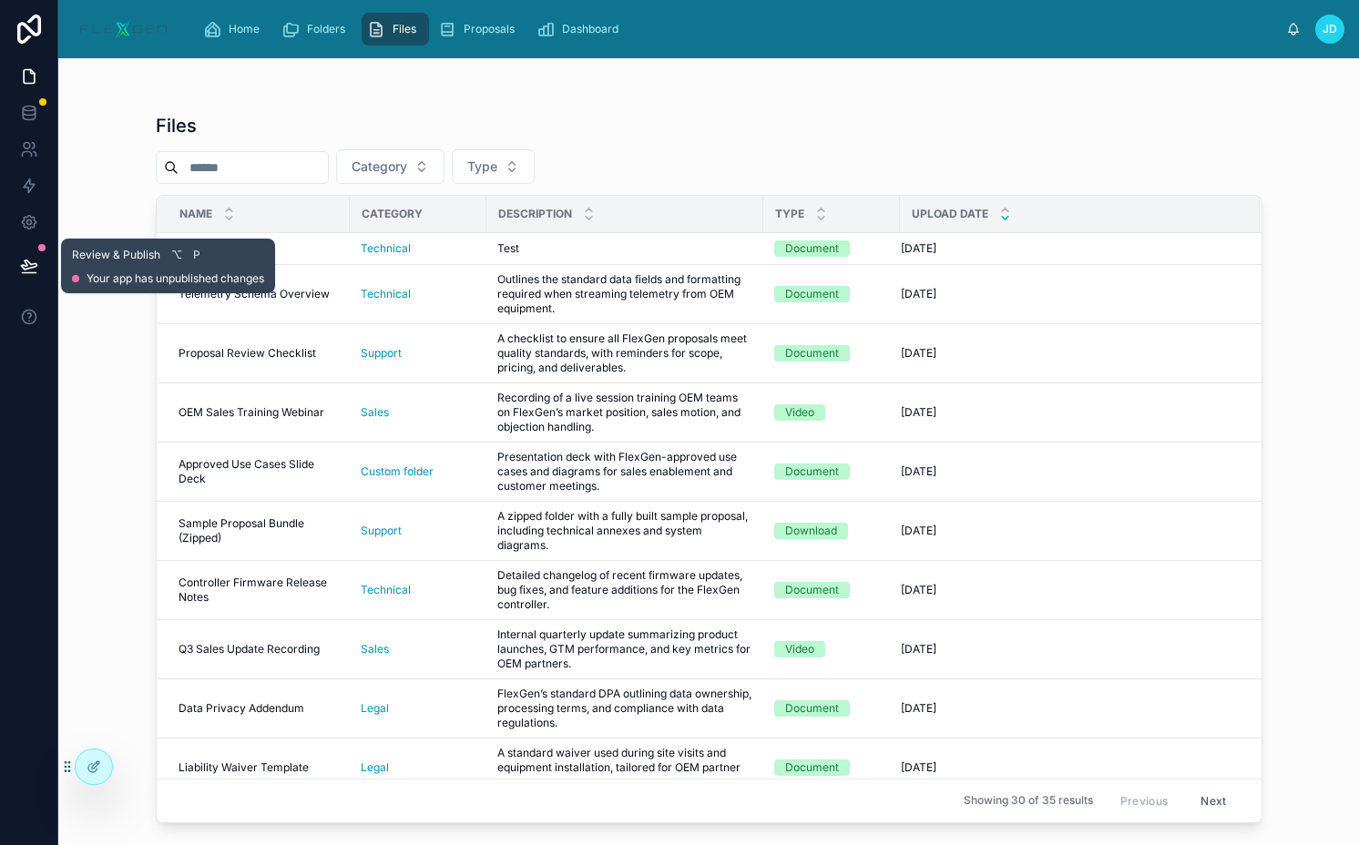
click at [30, 265] on icon at bounding box center [29, 266] width 18 height 18
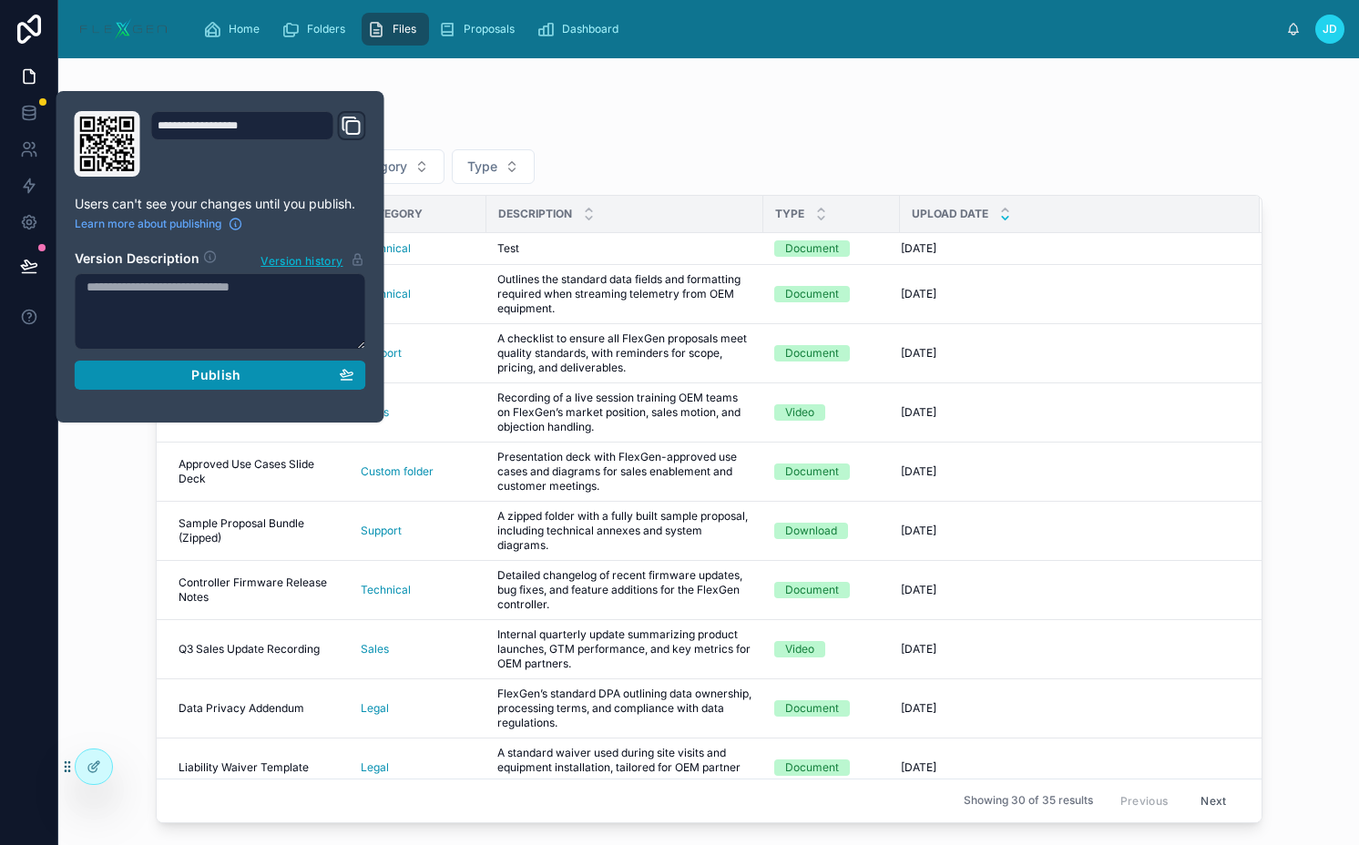
click at [129, 373] on div "Publish" at bounding box center [221, 375] width 268 height 16
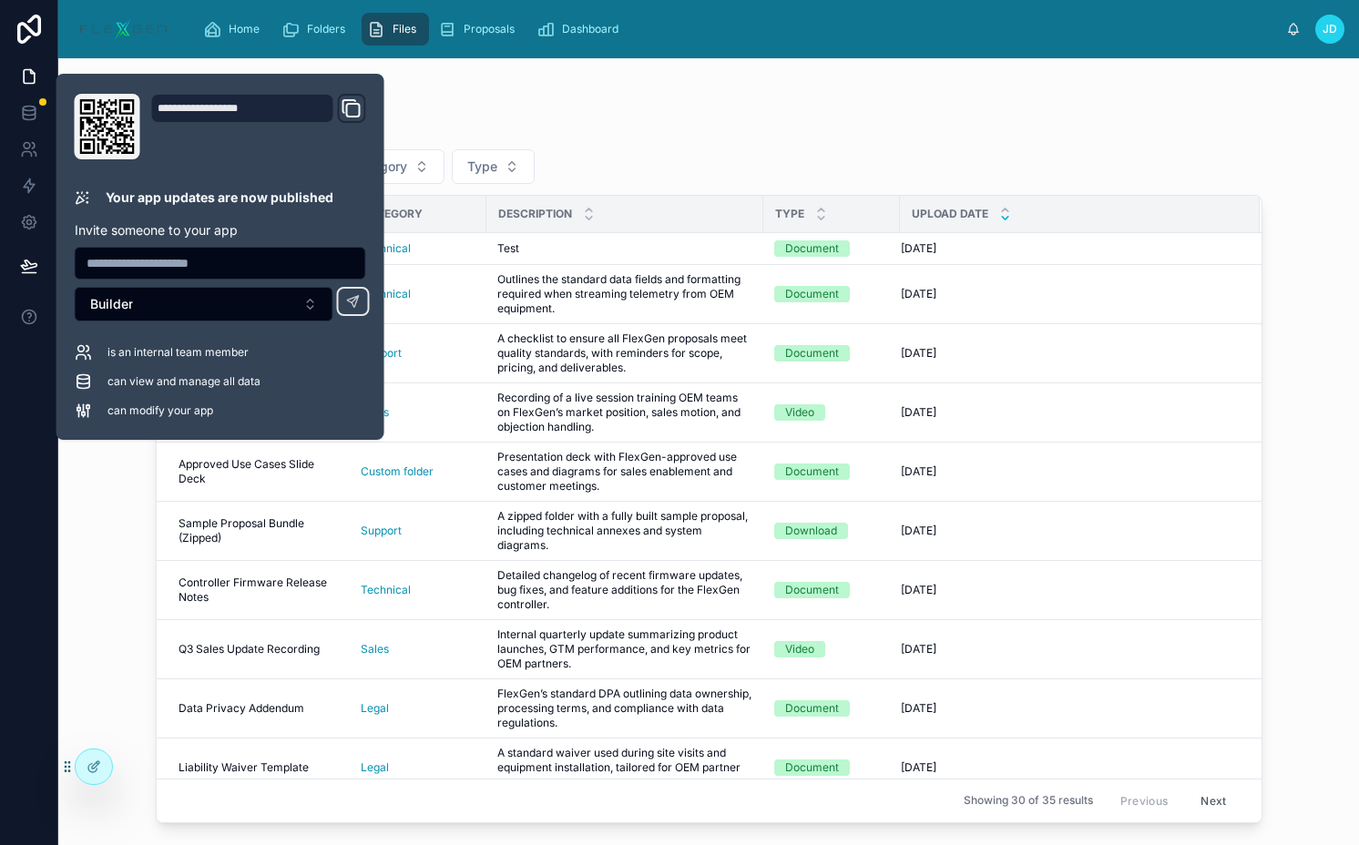
click at [749, 147] on div "Files Category Type Name Category Description Type Upload Date AVL AVL Technica…" at bounding box center [709, 462] width 1106 height 721
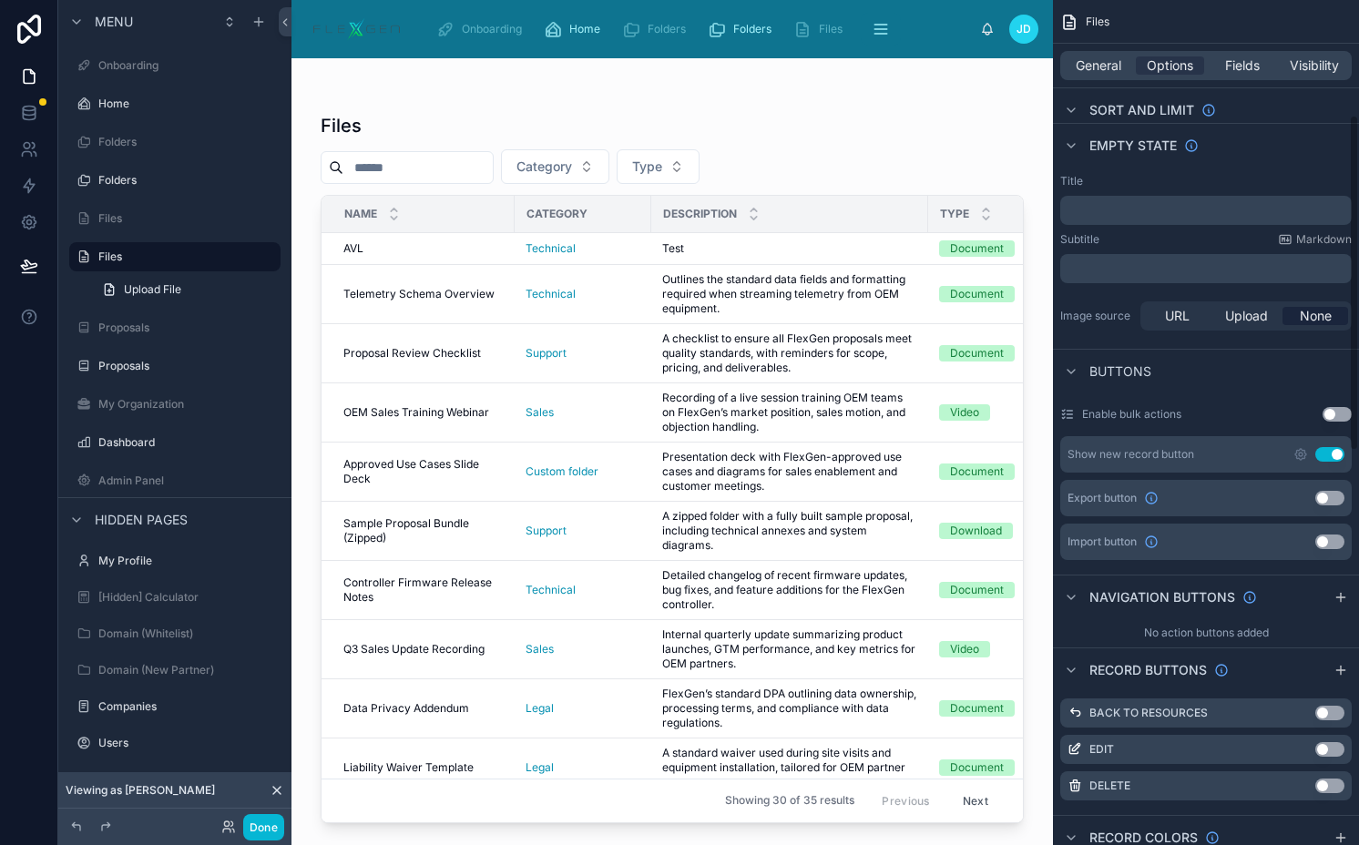
scroll to position [395, 0]
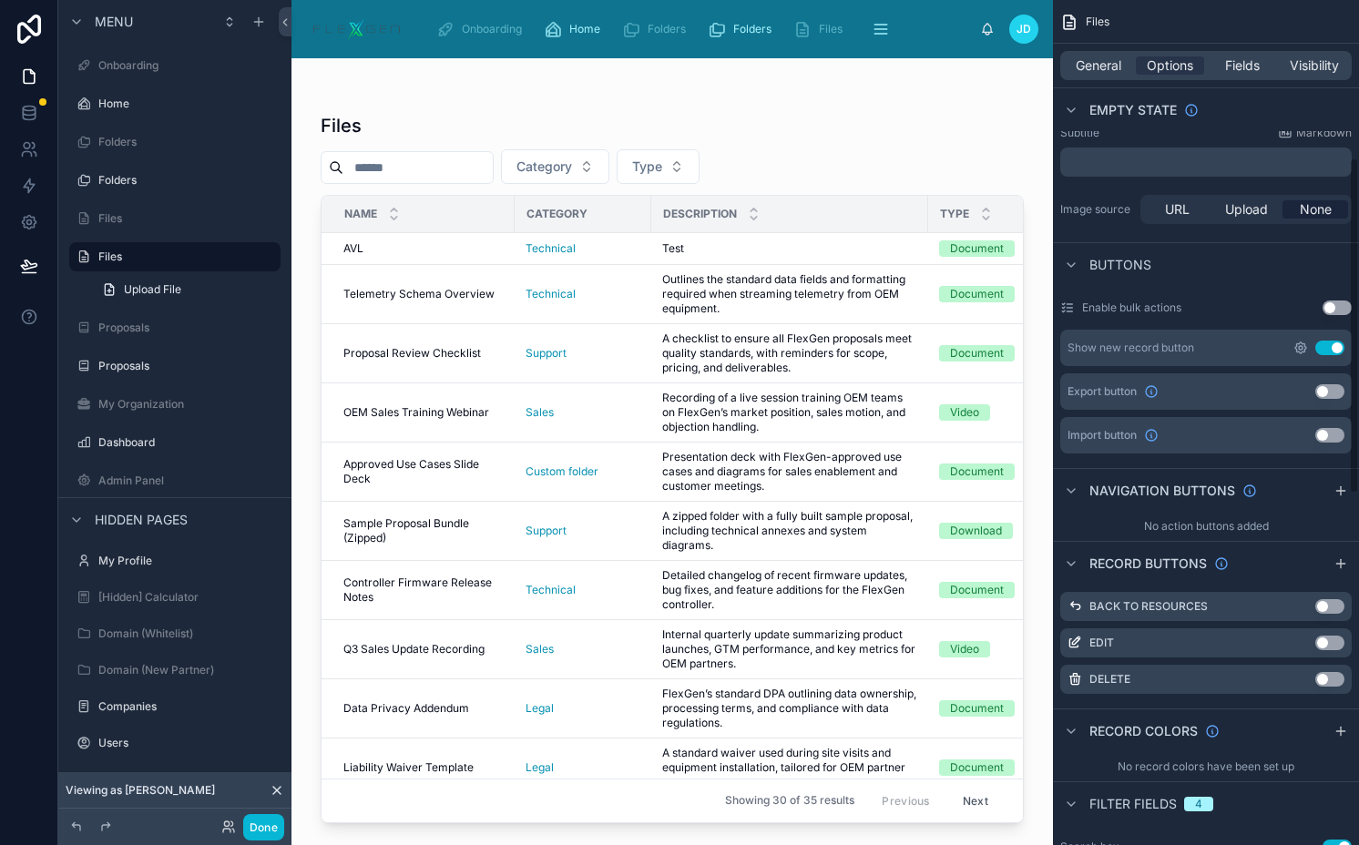
click at [1302, 348] on icon "scrollable content" at bounding box center [1300, 348] width 15 height 15
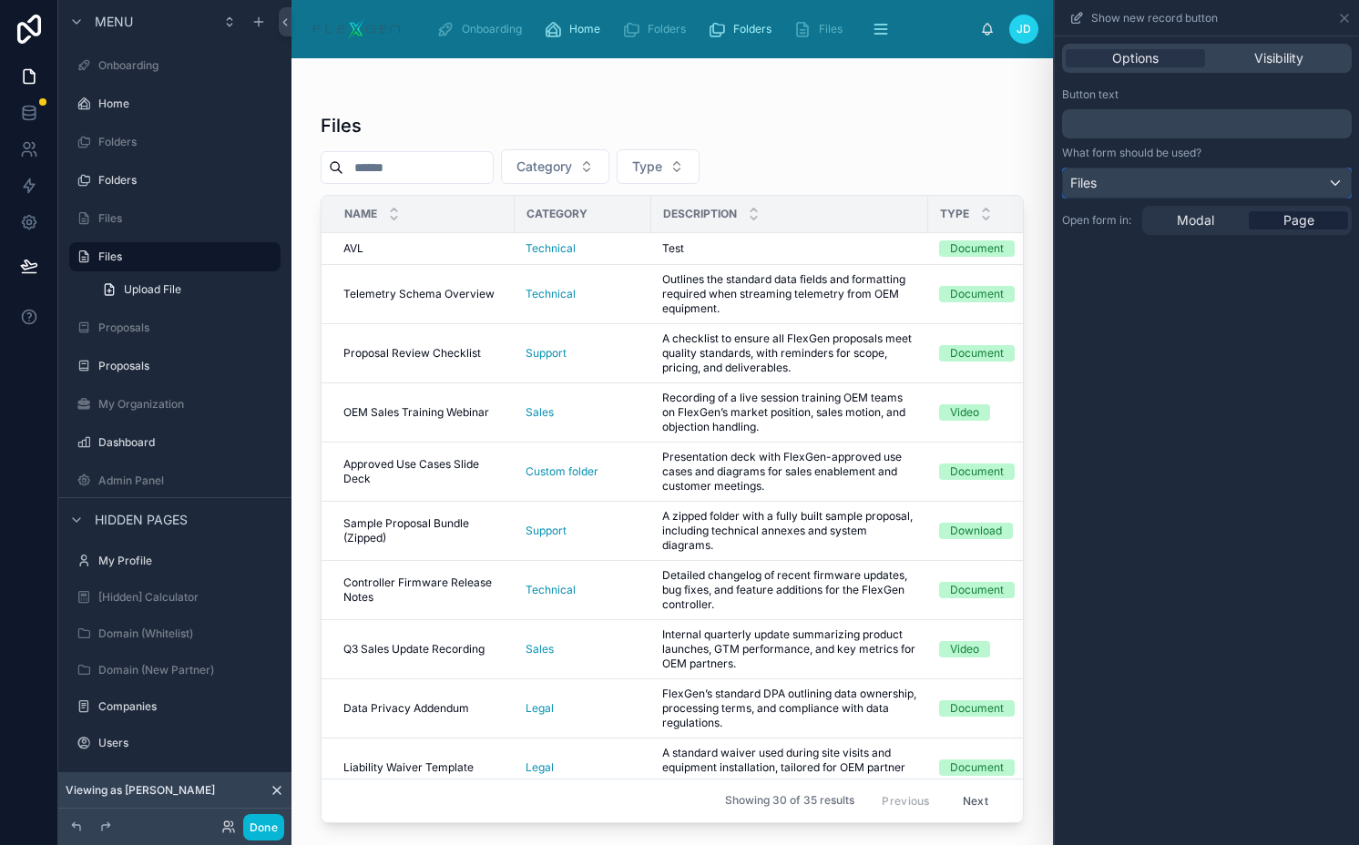
click at [1100, 184] on div "Files" at bounding box center [1207, 182] width 288 height 29
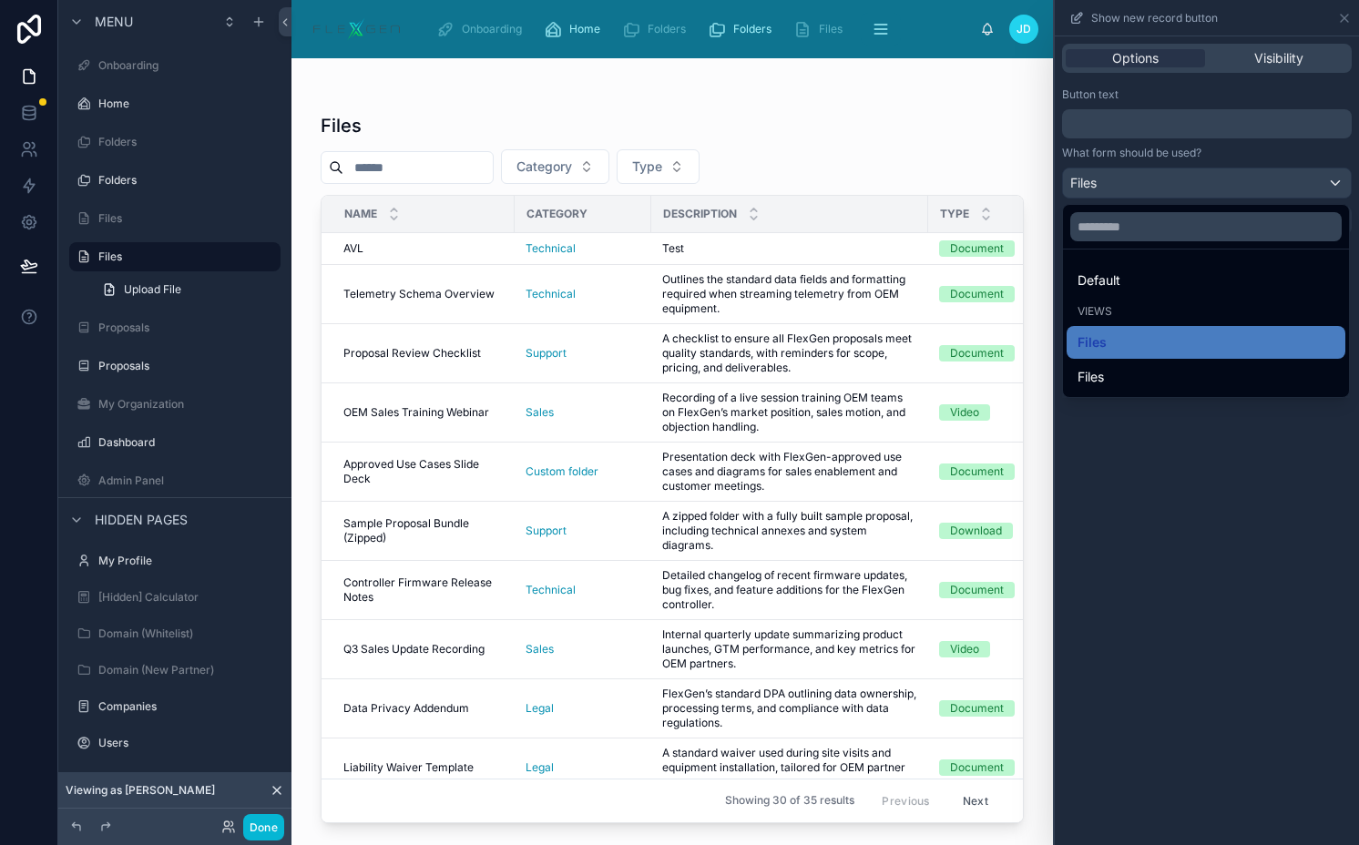
click at [1100, 184] on div at bounding box center [1206, 422] width 304 height 845
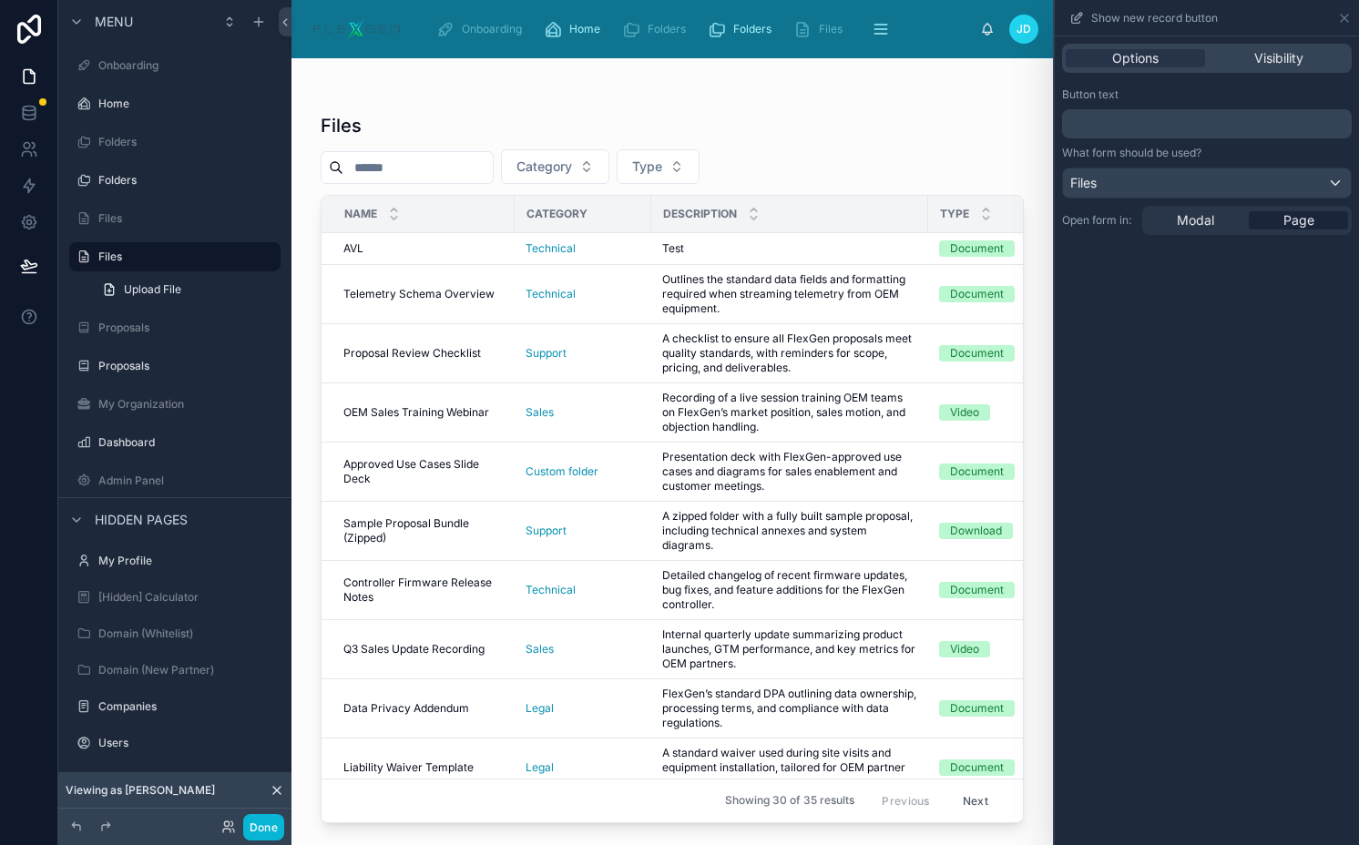
click at [1234, 67] on div "Options Visibility" at bounding box center [1207, 58] width 290 height 29
click at [1240, 56] on div "Visibility" at bounding box center [1277, 58] width 139 height 18
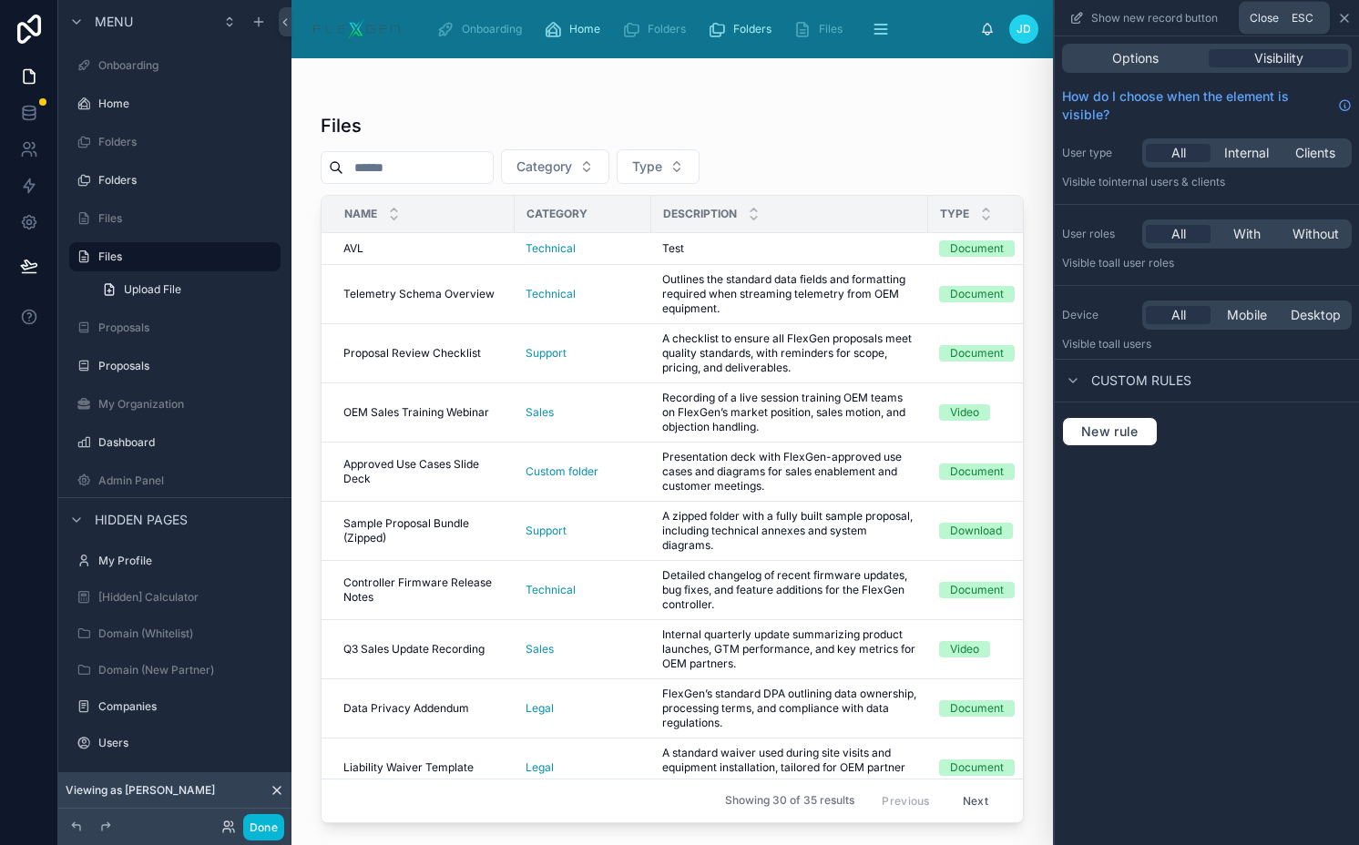
click at [1345, 16] on icon at bounding box center [1343, 18] width 7 height 7
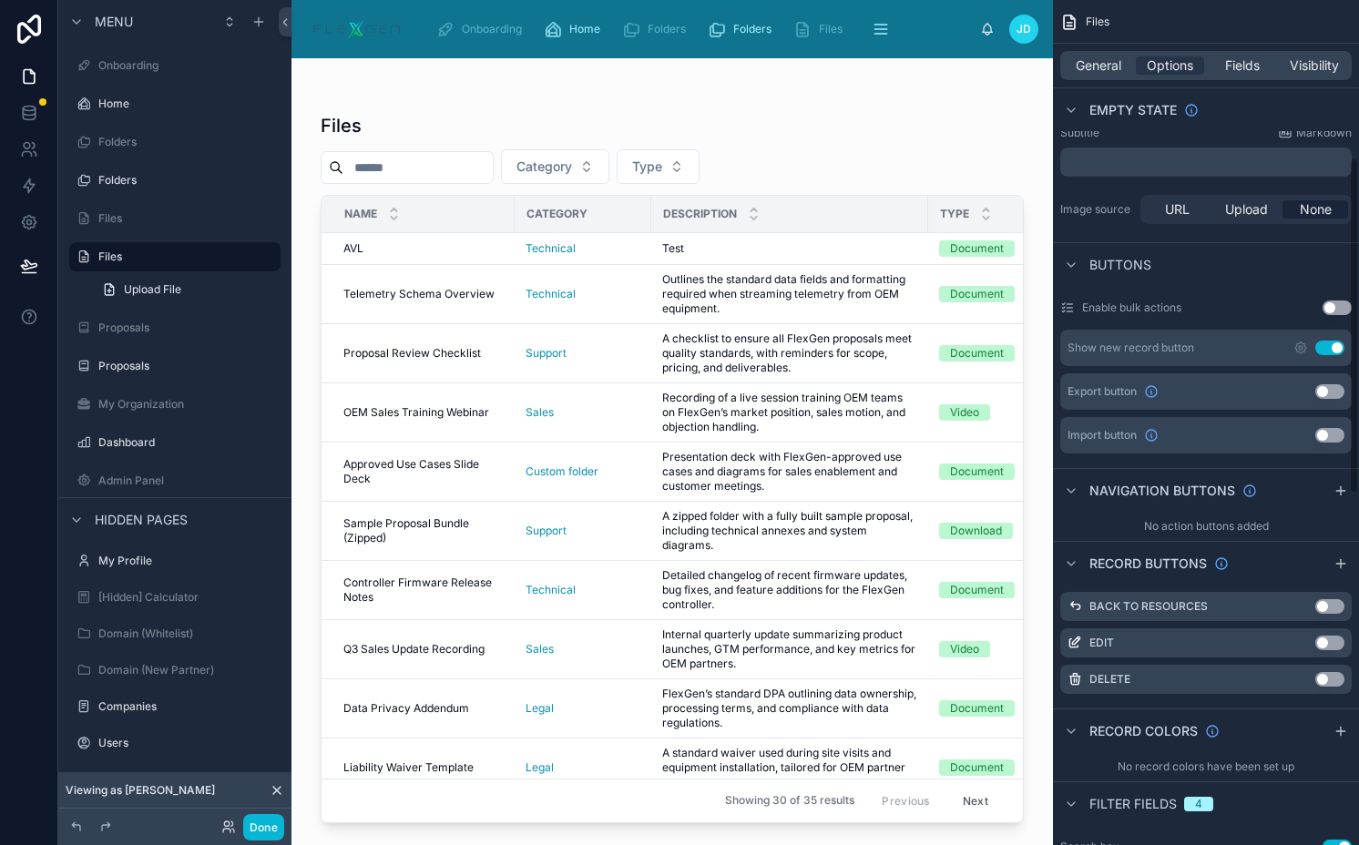
click at [1325, 345] on button "Use setting" at bounding box center [1329, 348] width 29 height 15
click at [256, 825] on button "Done" at bounding box center [263, 827] width 41 height 26
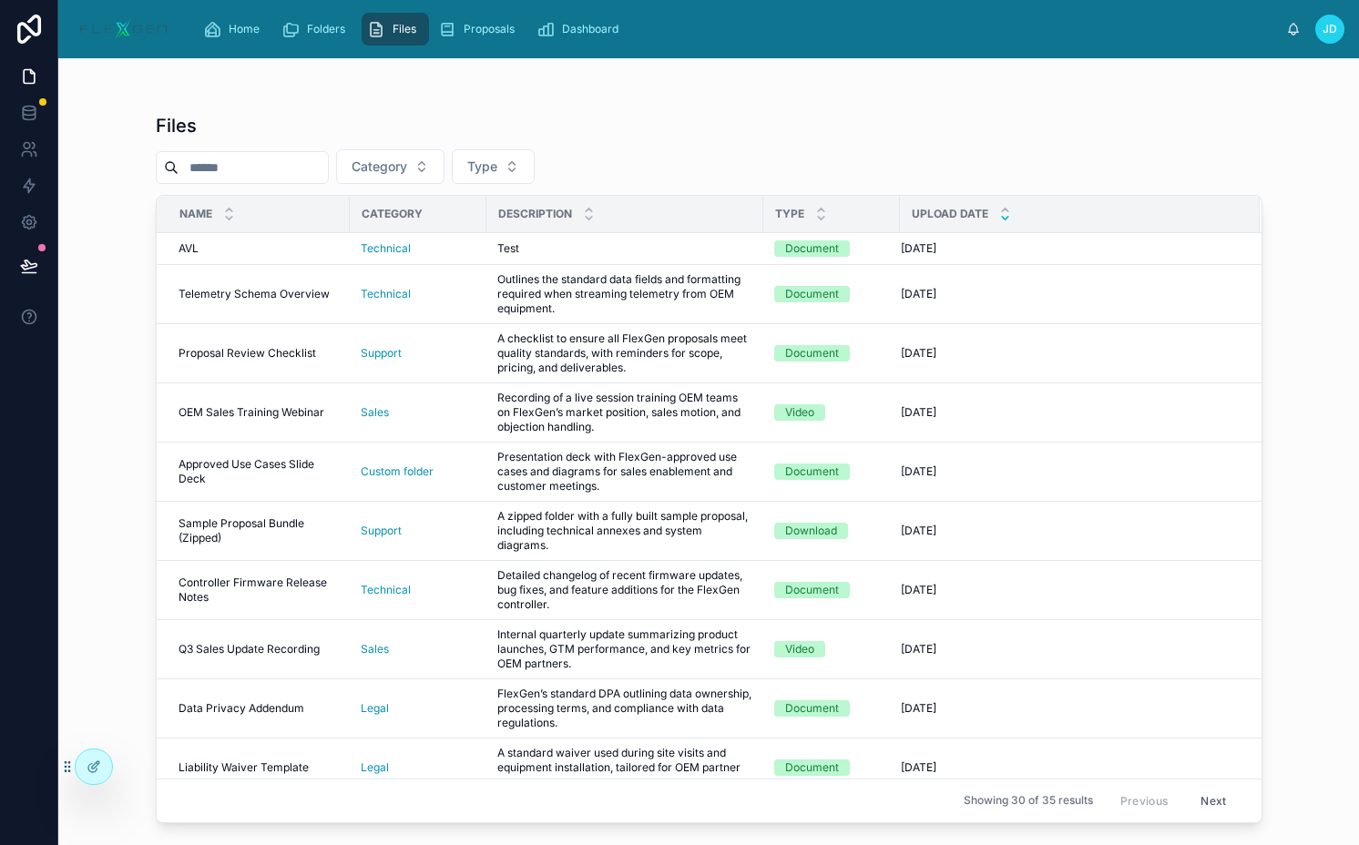
click at [36, 270] on icon at bounding box center [29, 266] width 18 height 18
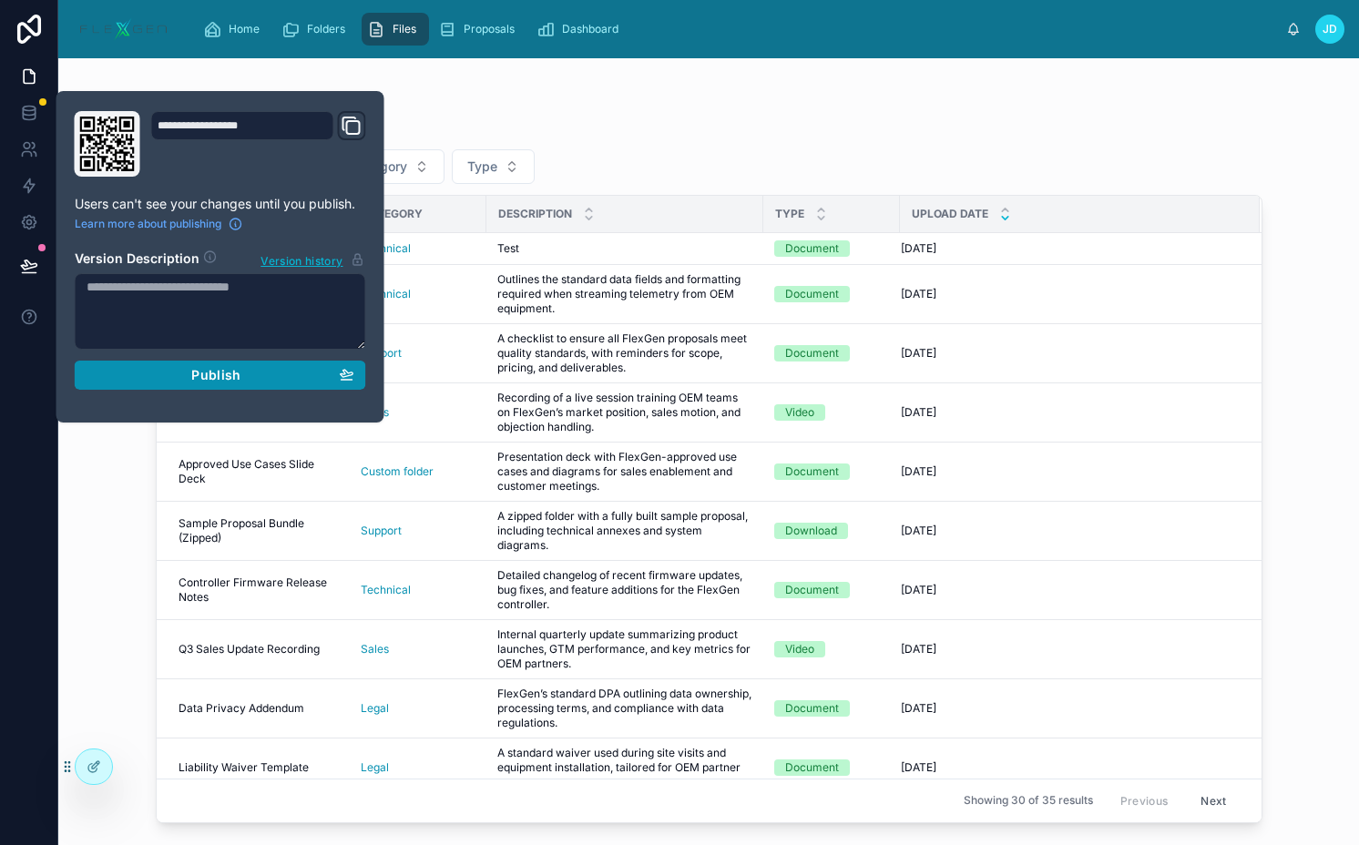
drag, startPoint x: 229, startPoint y: 379, endPoint x: 357, endPoint y: 301, distance: 149.1
click at [229, 379] on span "Publish" at bounding box center [215, 375] width 49 height 16
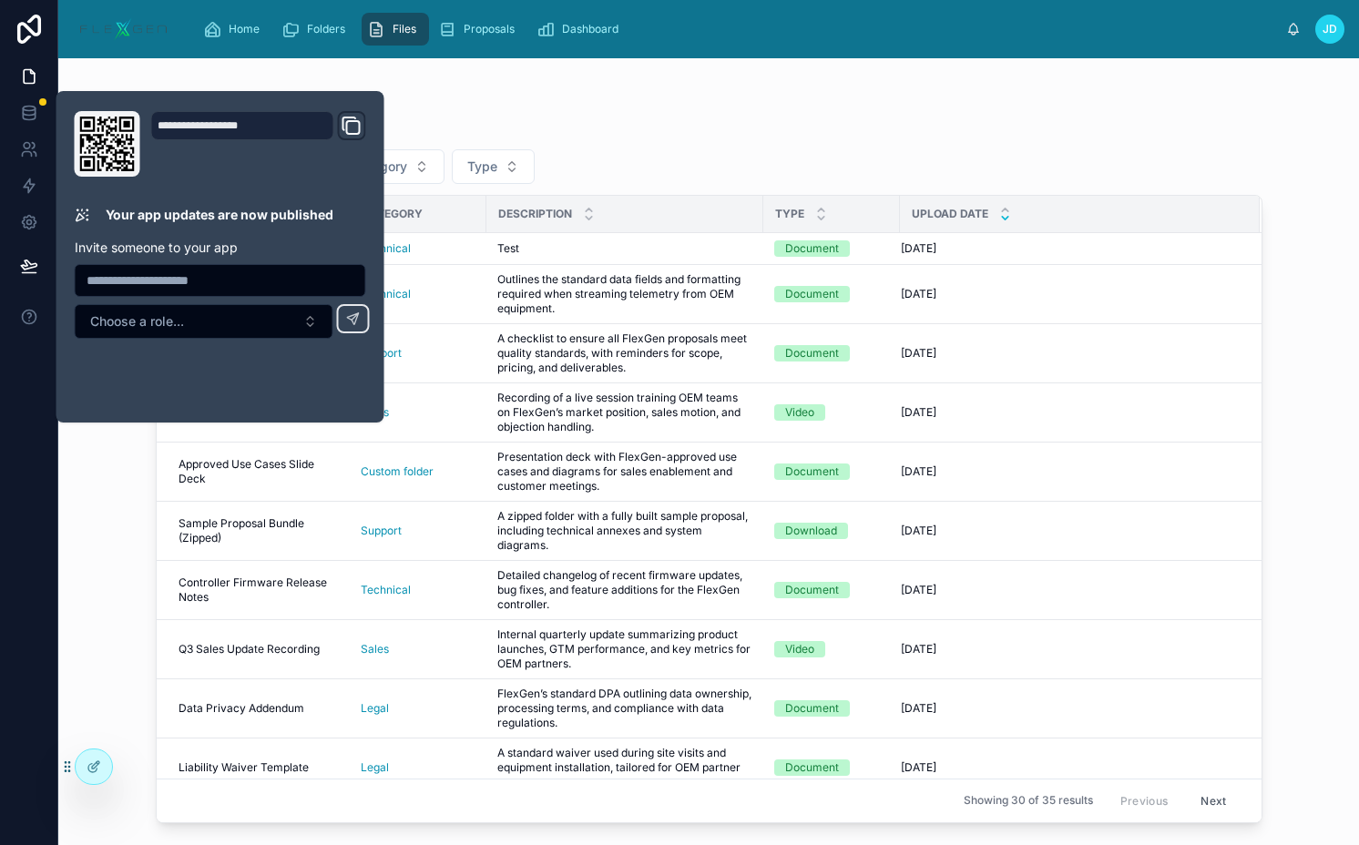
click at [799, 123] on div "Files" at bounding box center [709, 125] width 1106 height 25
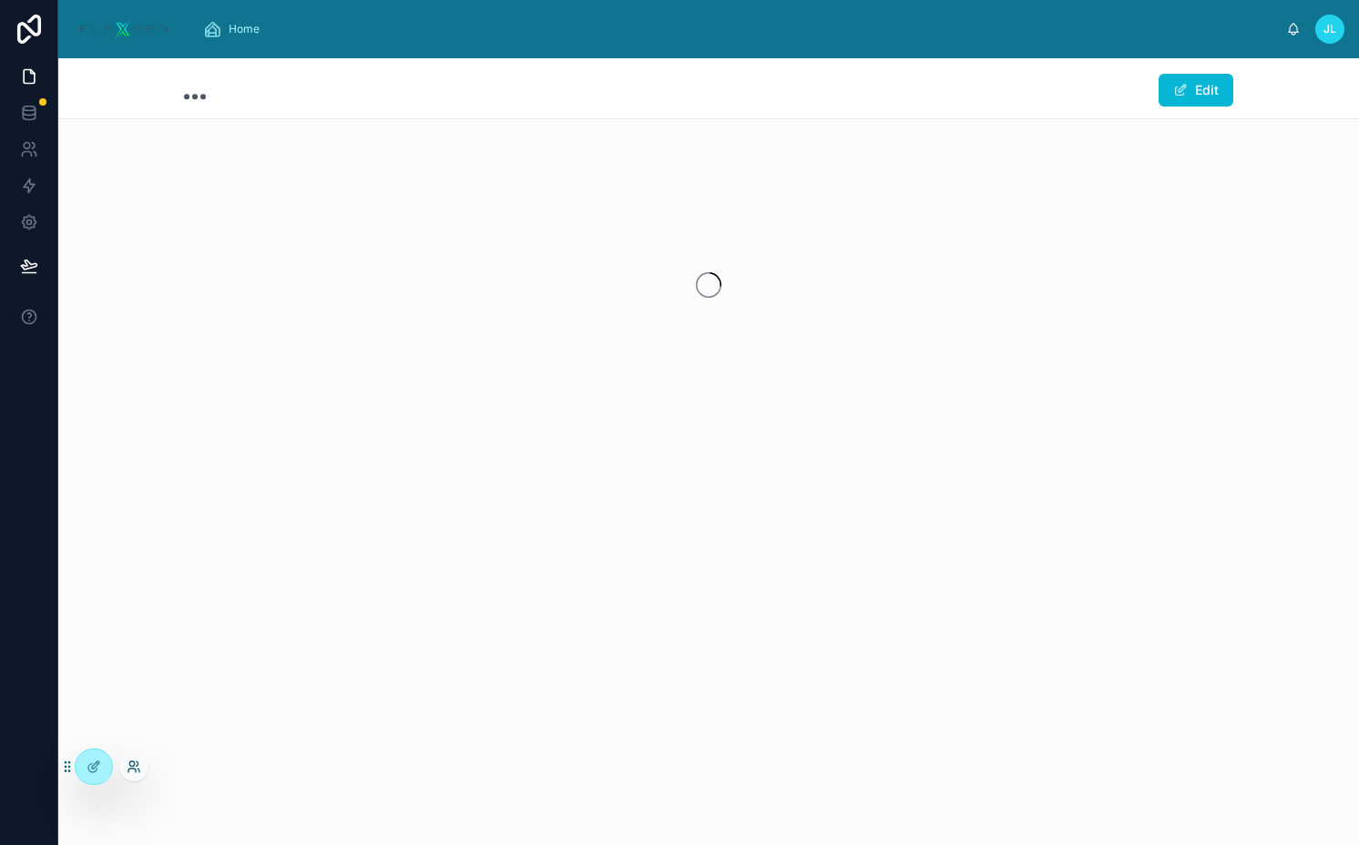
click at [137, 761] on icon at bounding box center [134, 766] width 15 height 15
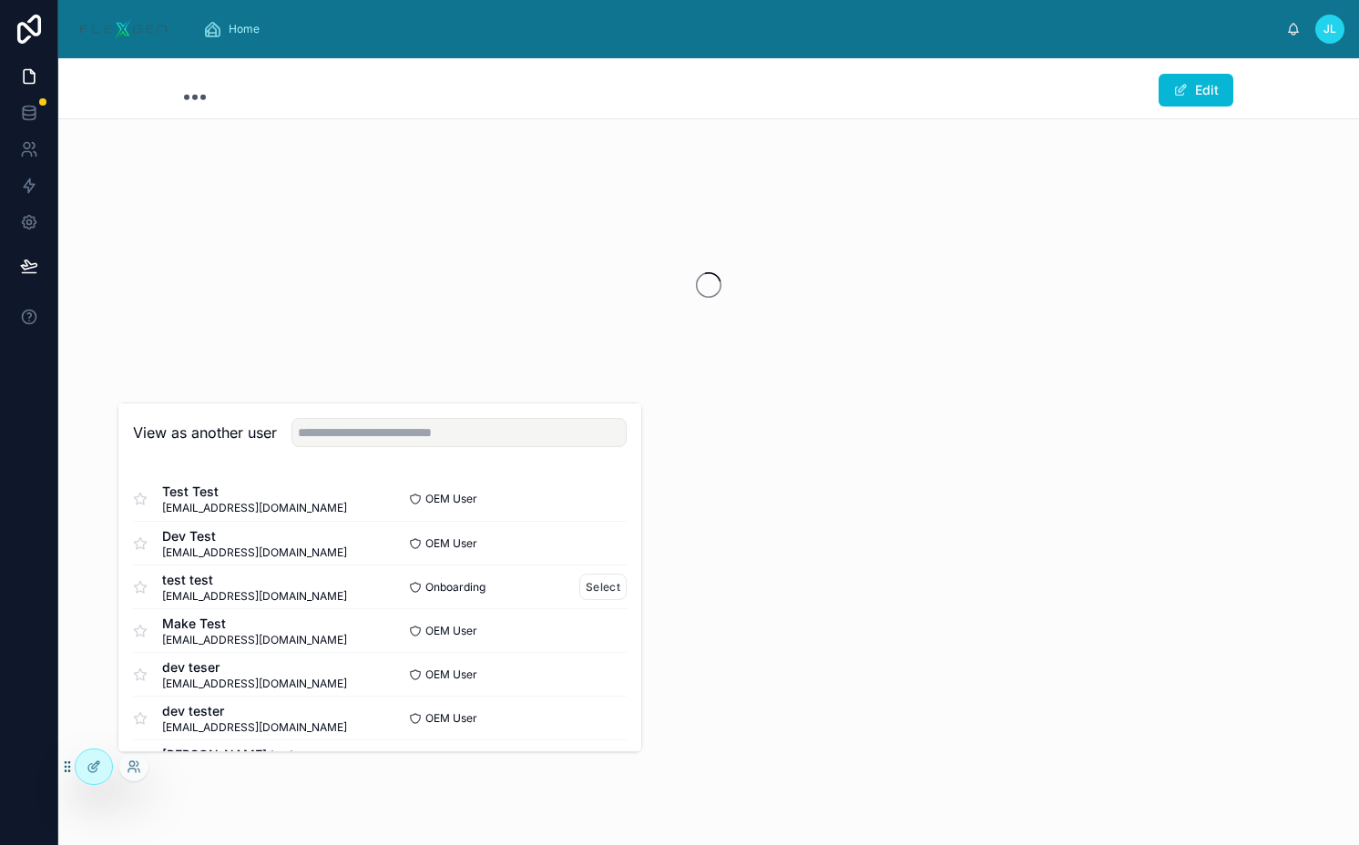
scroll to position [877, 0]
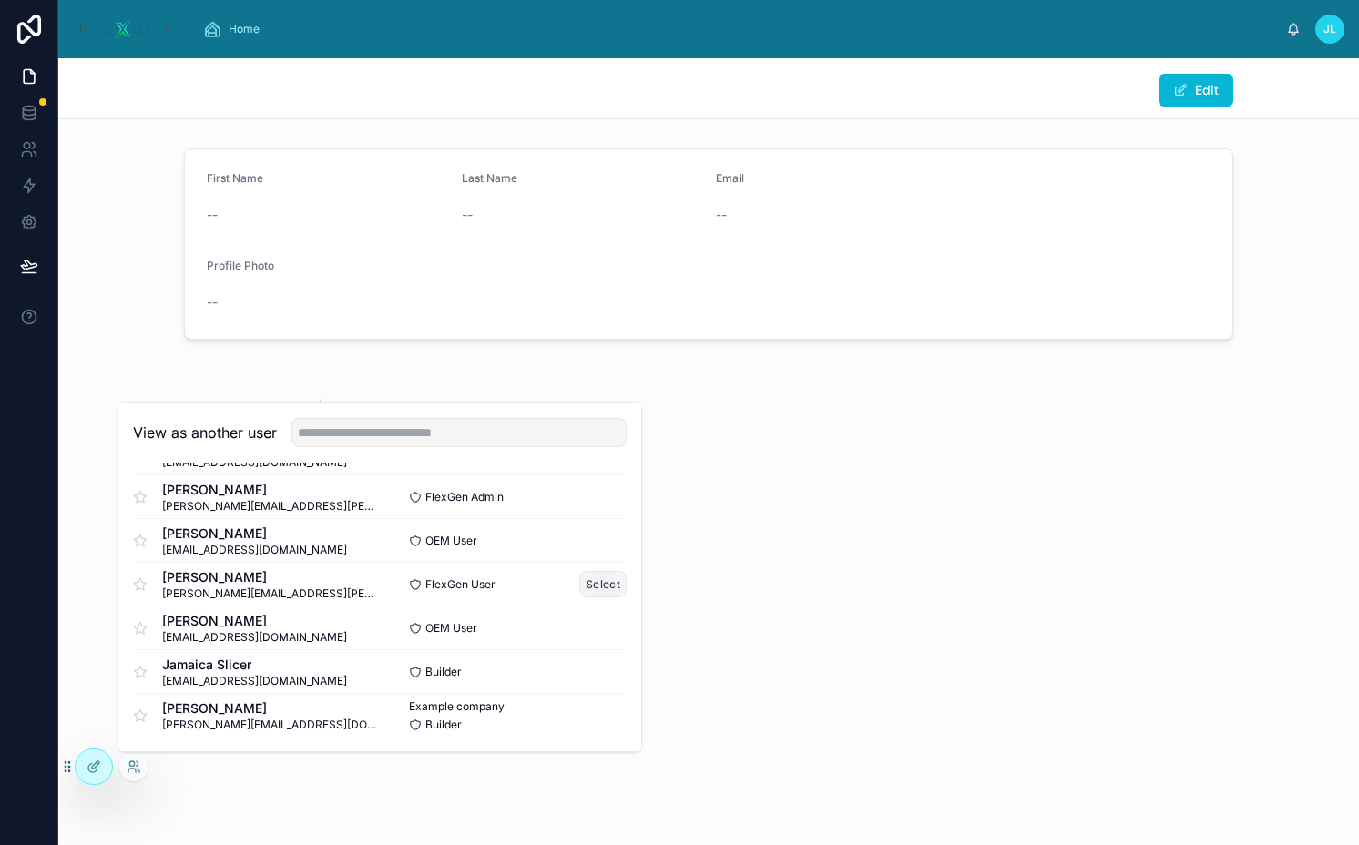
click at [585, 590] on button "Select" at bounding box center [602, 584] width 47 height 26
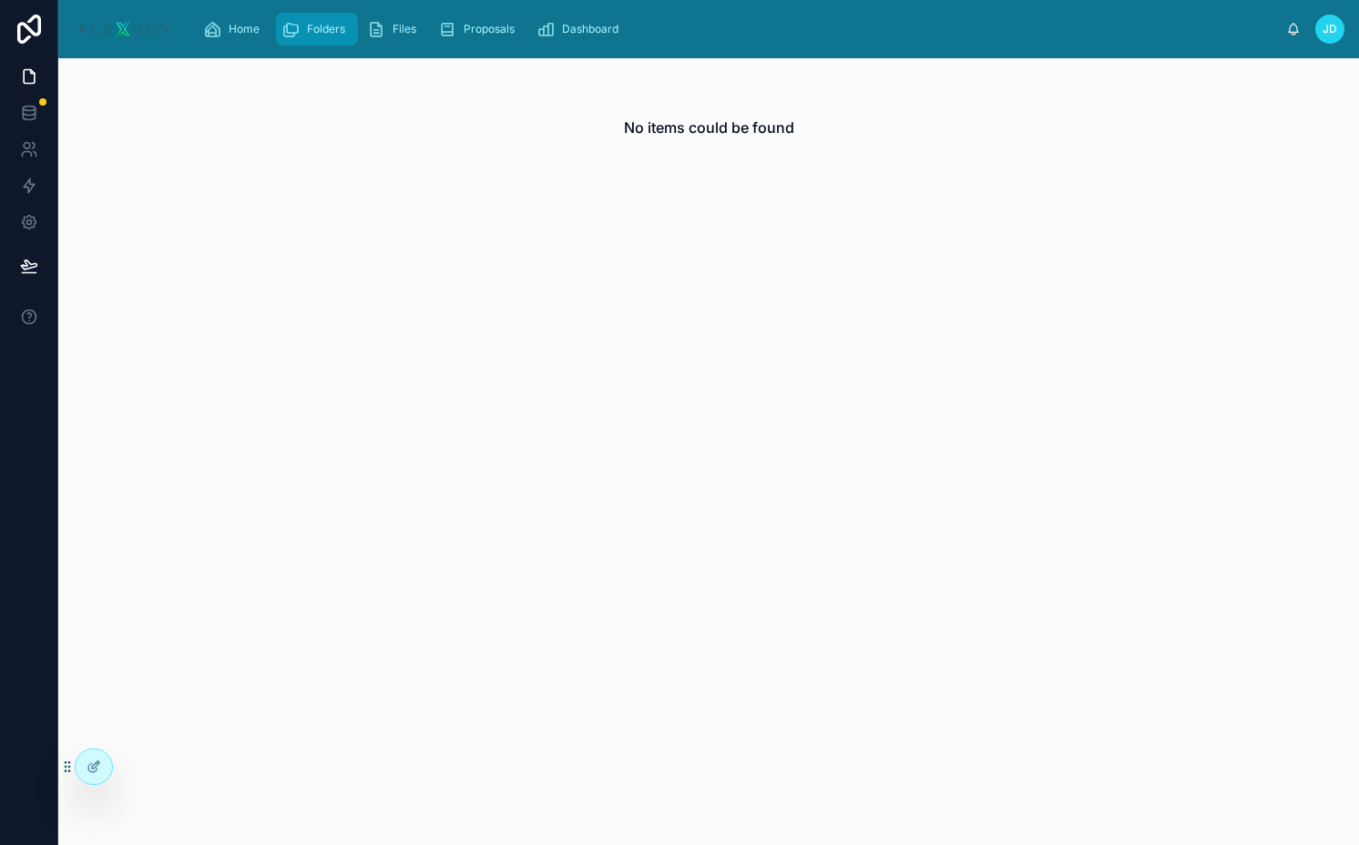
click at [337, 37] on div "Folders" at bounding box center [316, 29] width 71 height 29
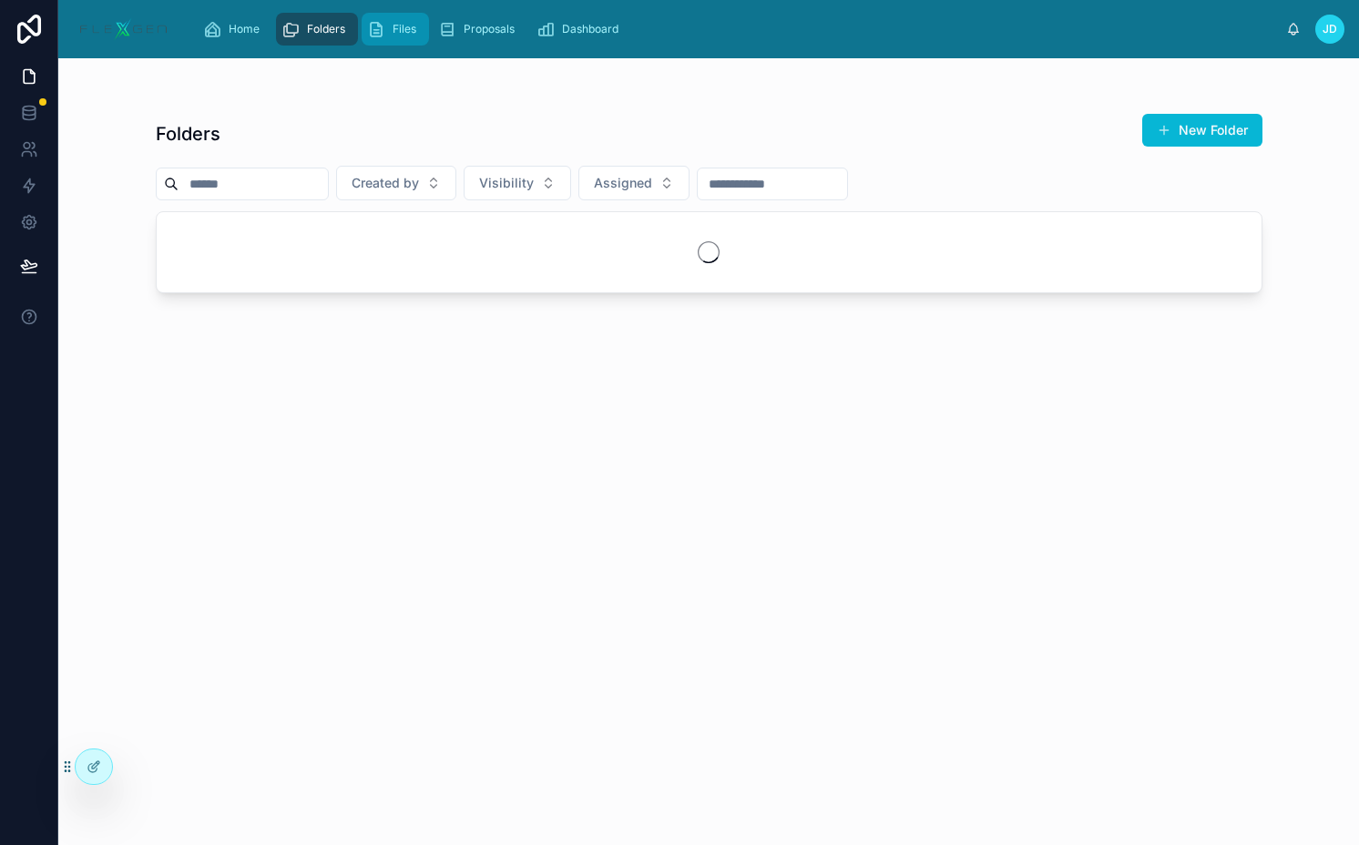
click at [384, 37] on icon "scrollable content" at bounding box center [376, 29] width 18 height 18
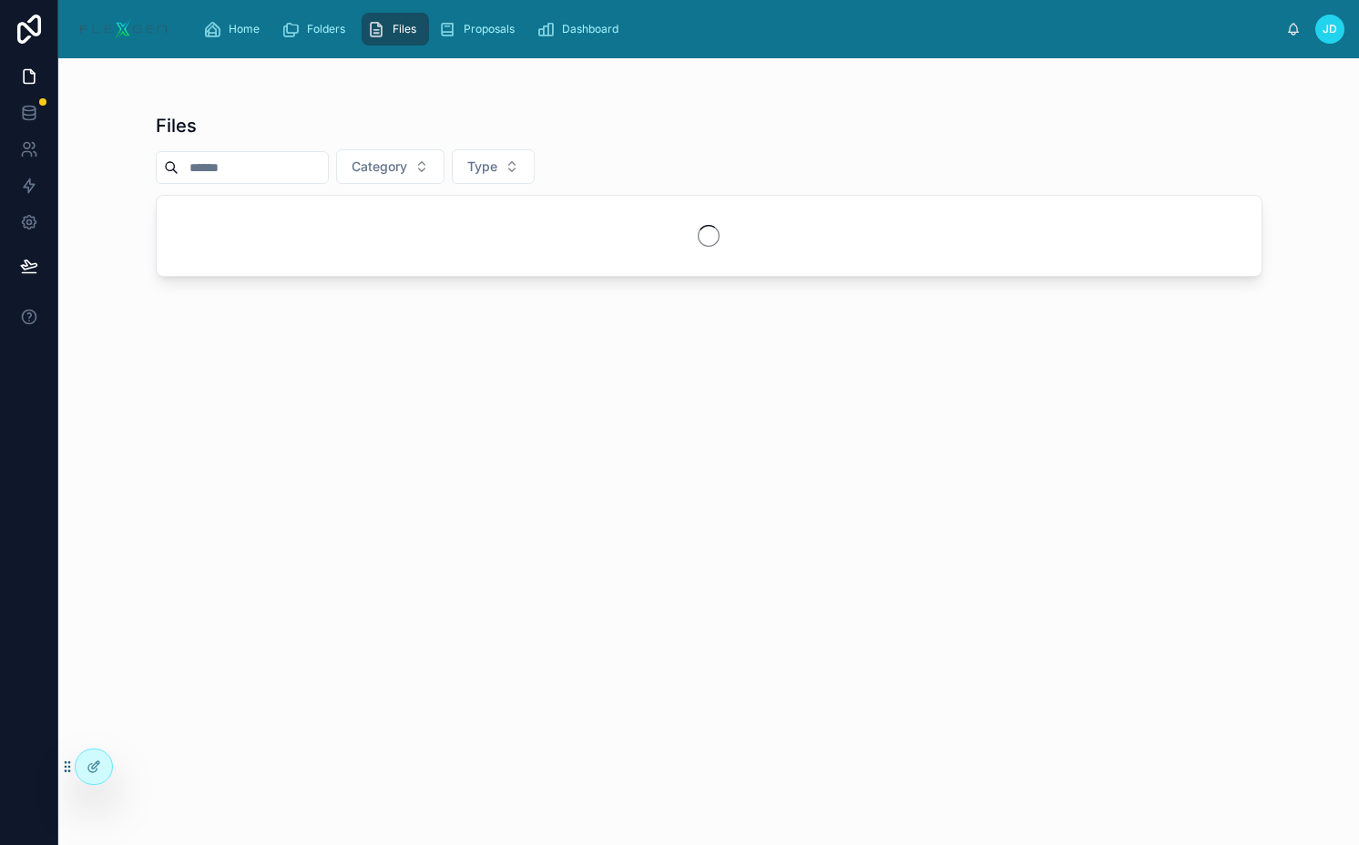
click at [1173, 123] on div "Files" at bounding box center [709, 125] width 1106 height 25
click at [1175, 133] on div "Files" at bounding box center [709, 125] width 1106 height 25
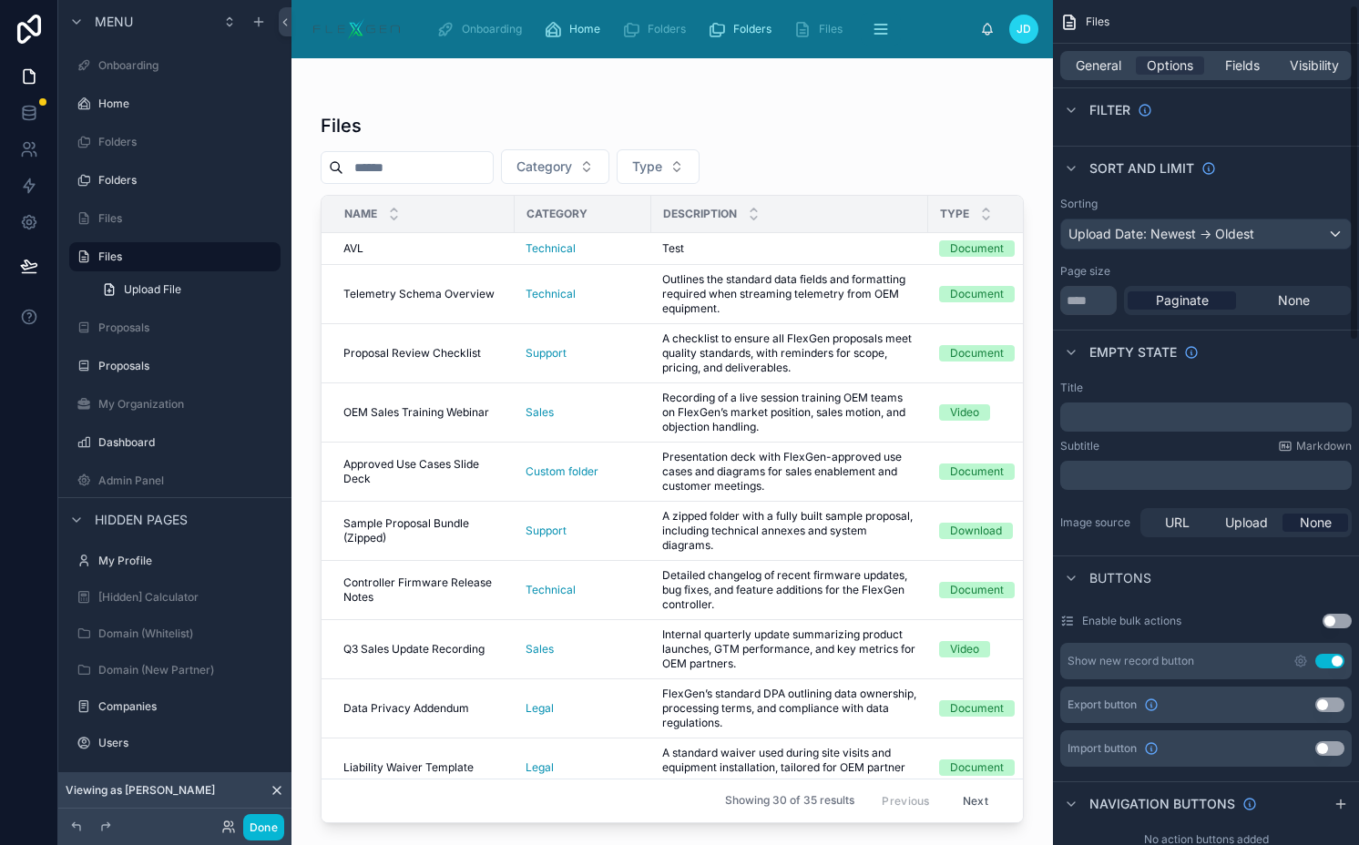
scroll to position [253, 0]
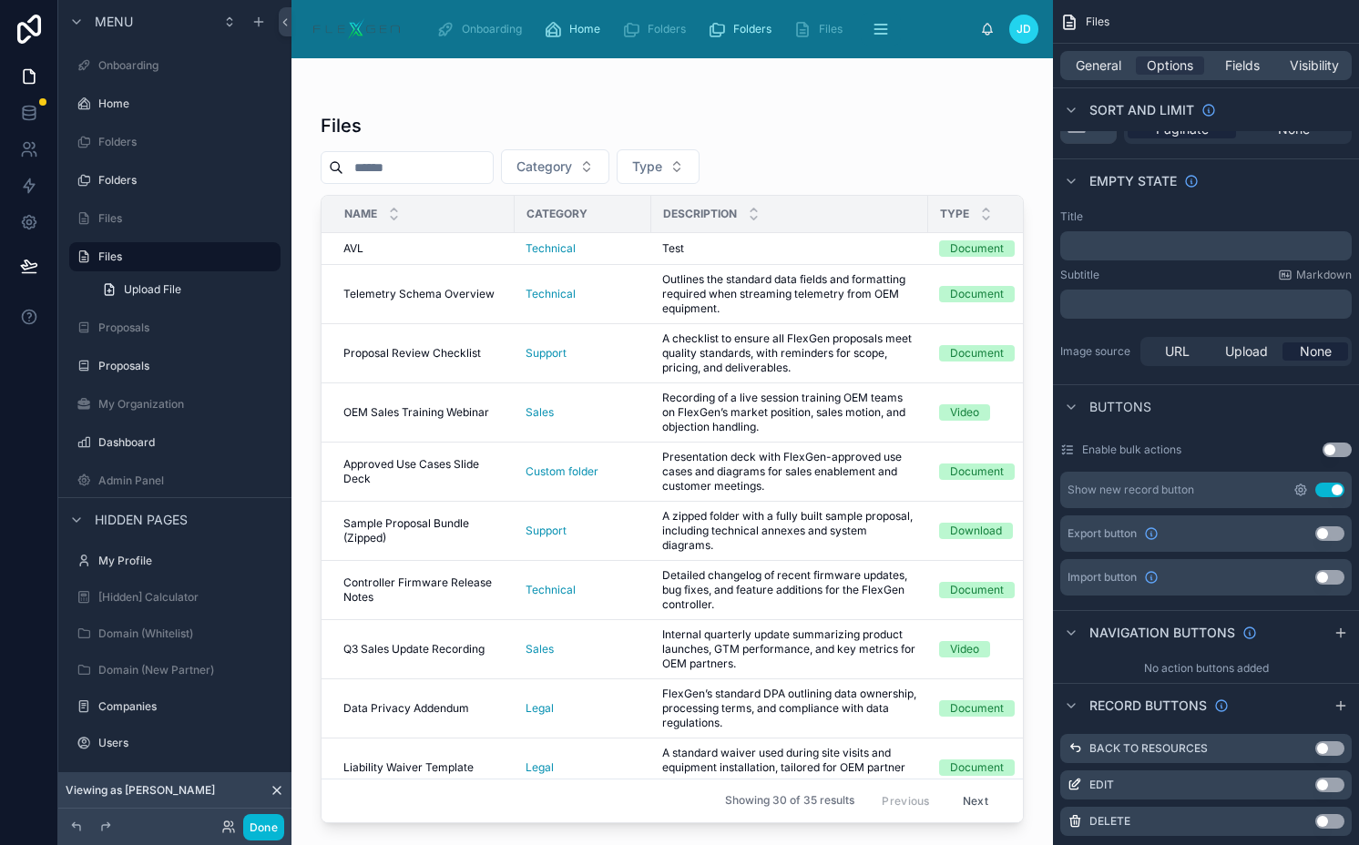
click at [1303, 485] on icon "scrollable content" at bounding box center [1300, 489] width 11 height 11
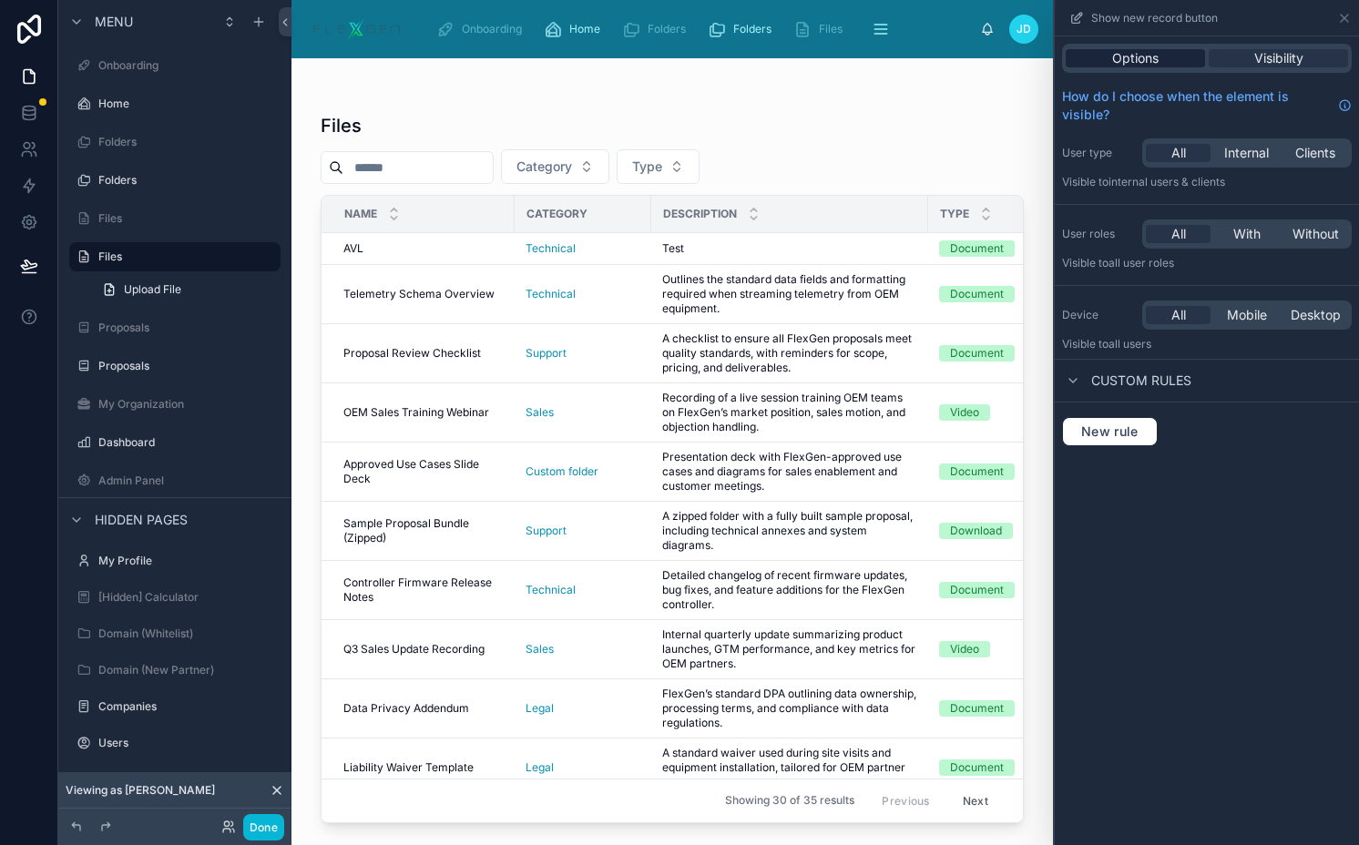
click at [1176, 57] on div "Options" at bounding box center [1134, 58] width 139 height 18
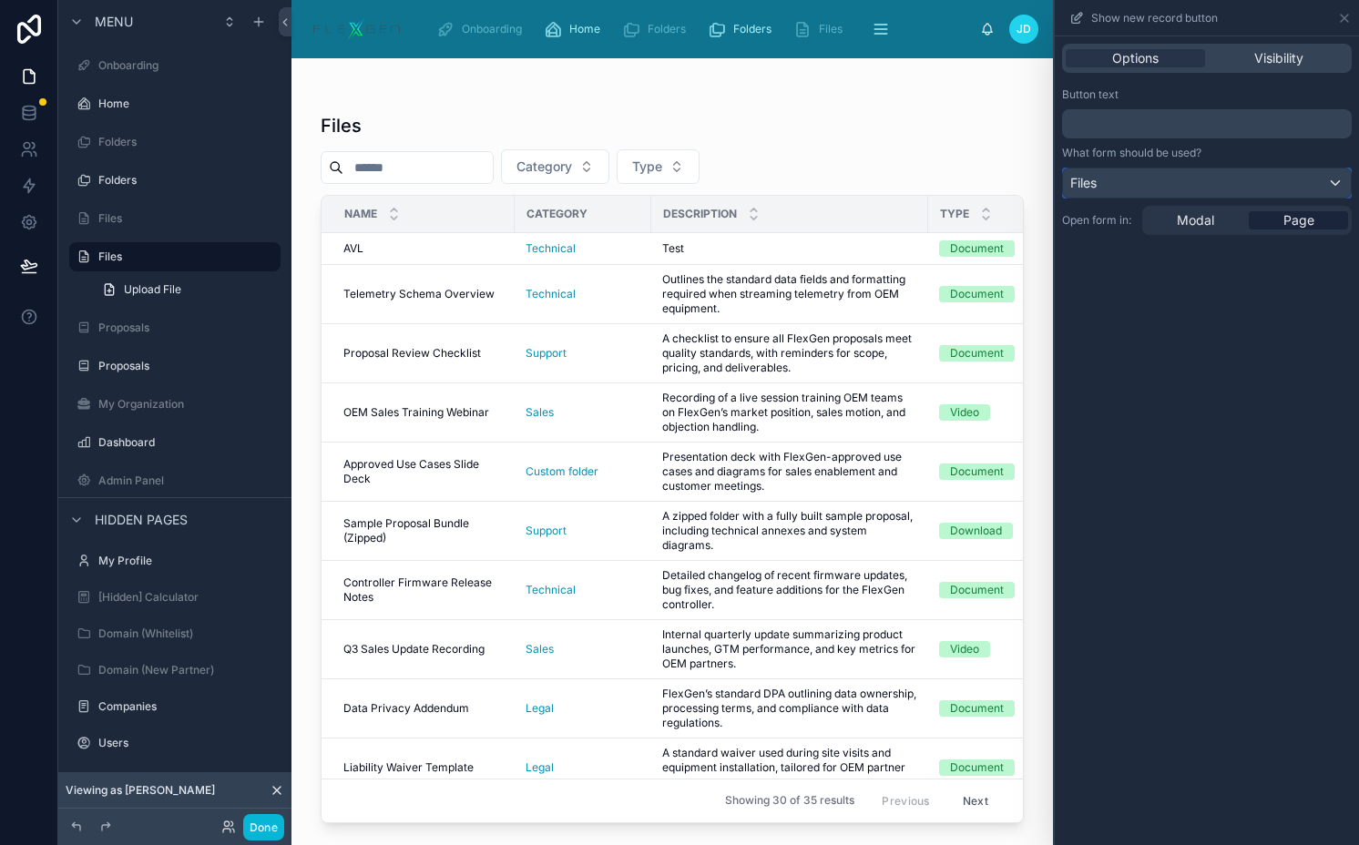
click at [1163, 180] on div "Files" at bounding box center [1207, 182] width 288 height 29
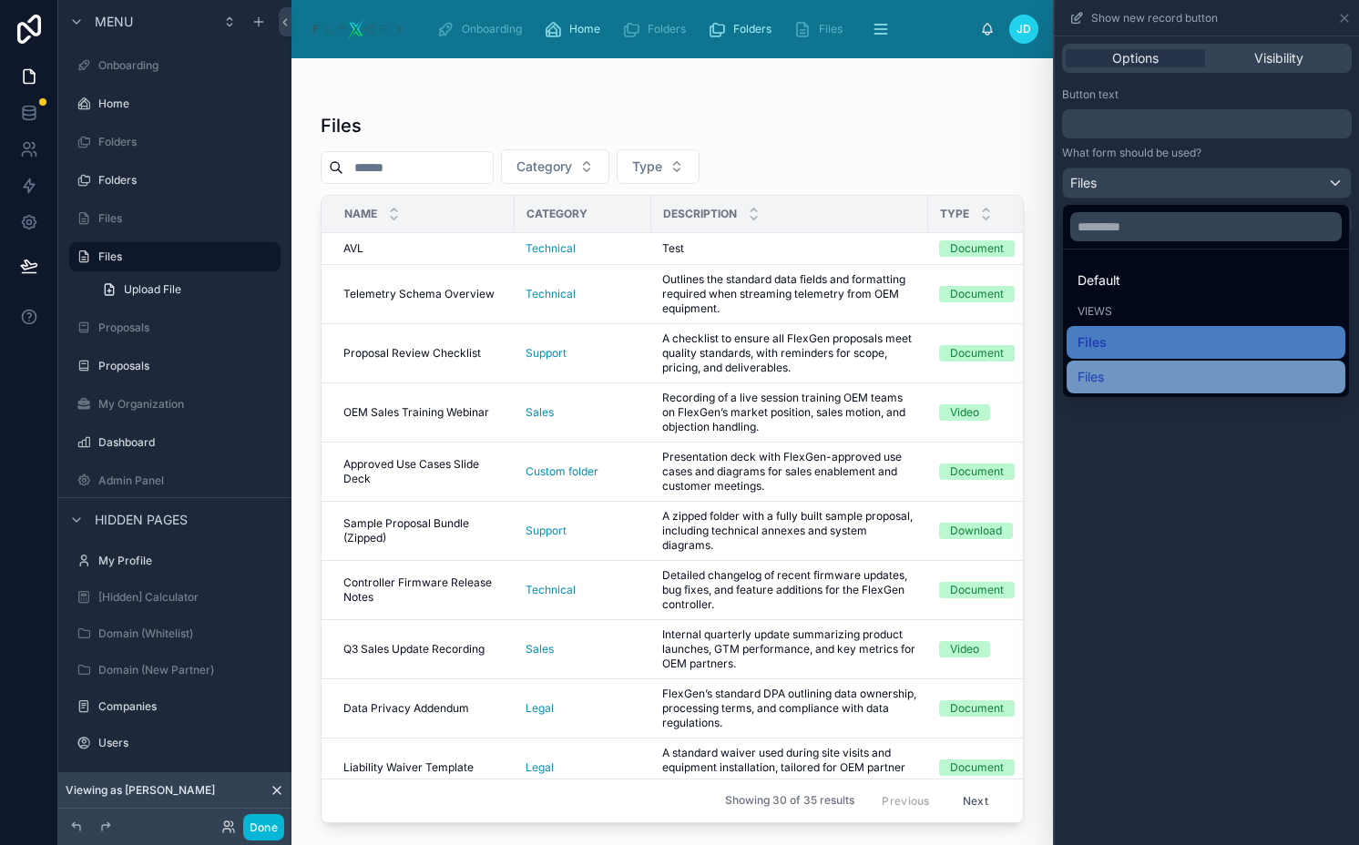
click at [1109, 371] on div "Files" at bounding box center [1205, 377] width 257 height 22
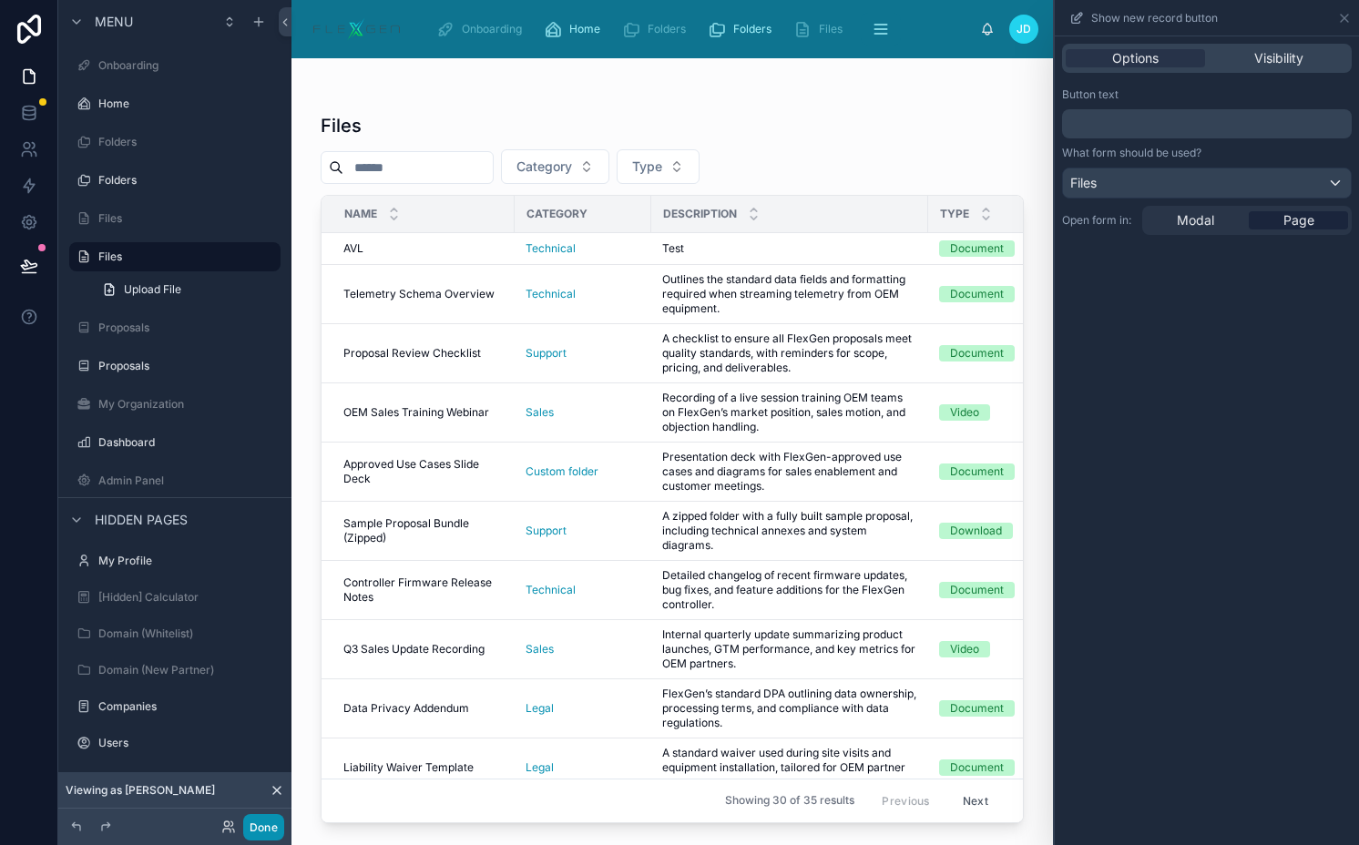
click at [264, 824] on button "Done" at bounding box center [263, 827] width 41 height 26
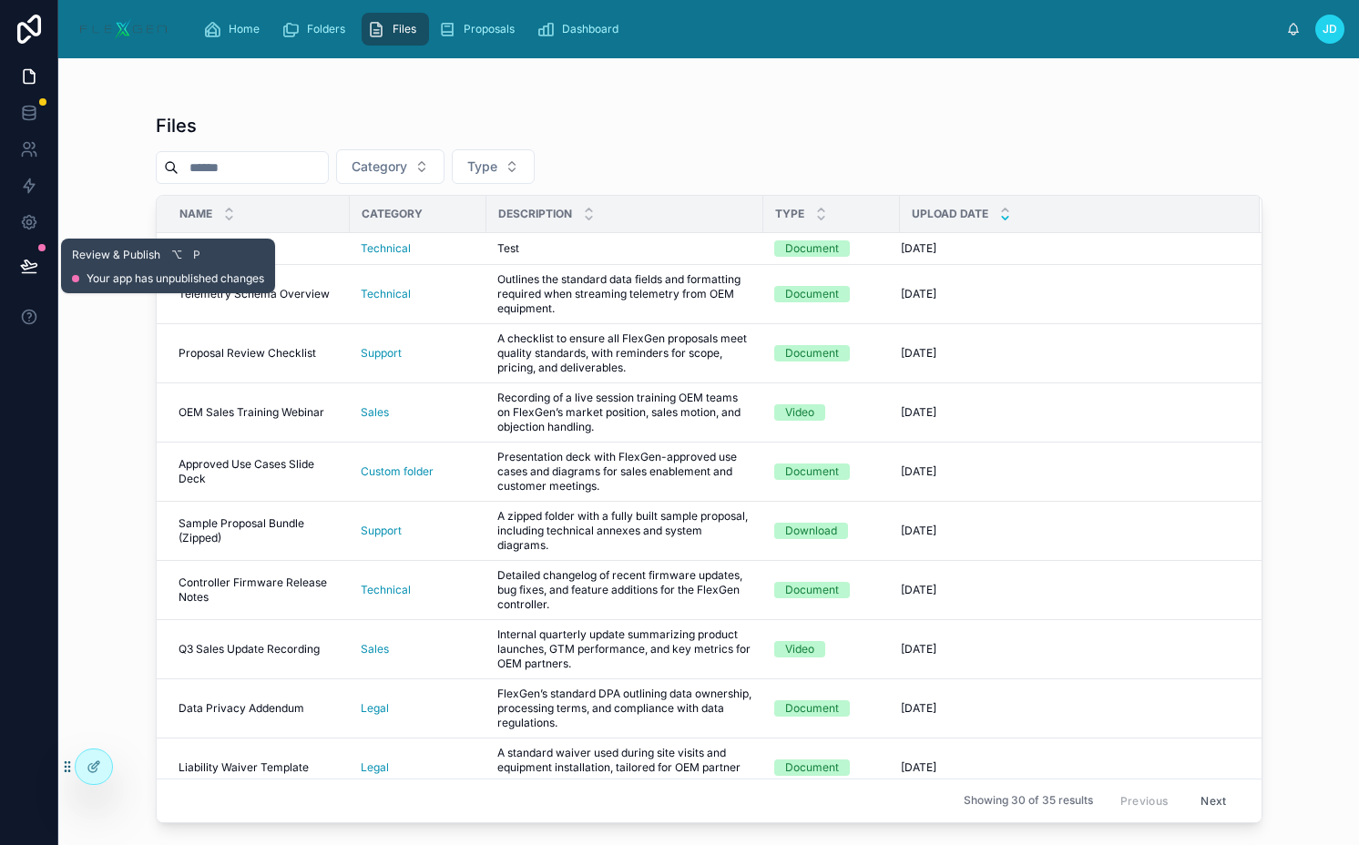
click at [40, 260] on button at bounding box center [29, 265] width 40 height 51
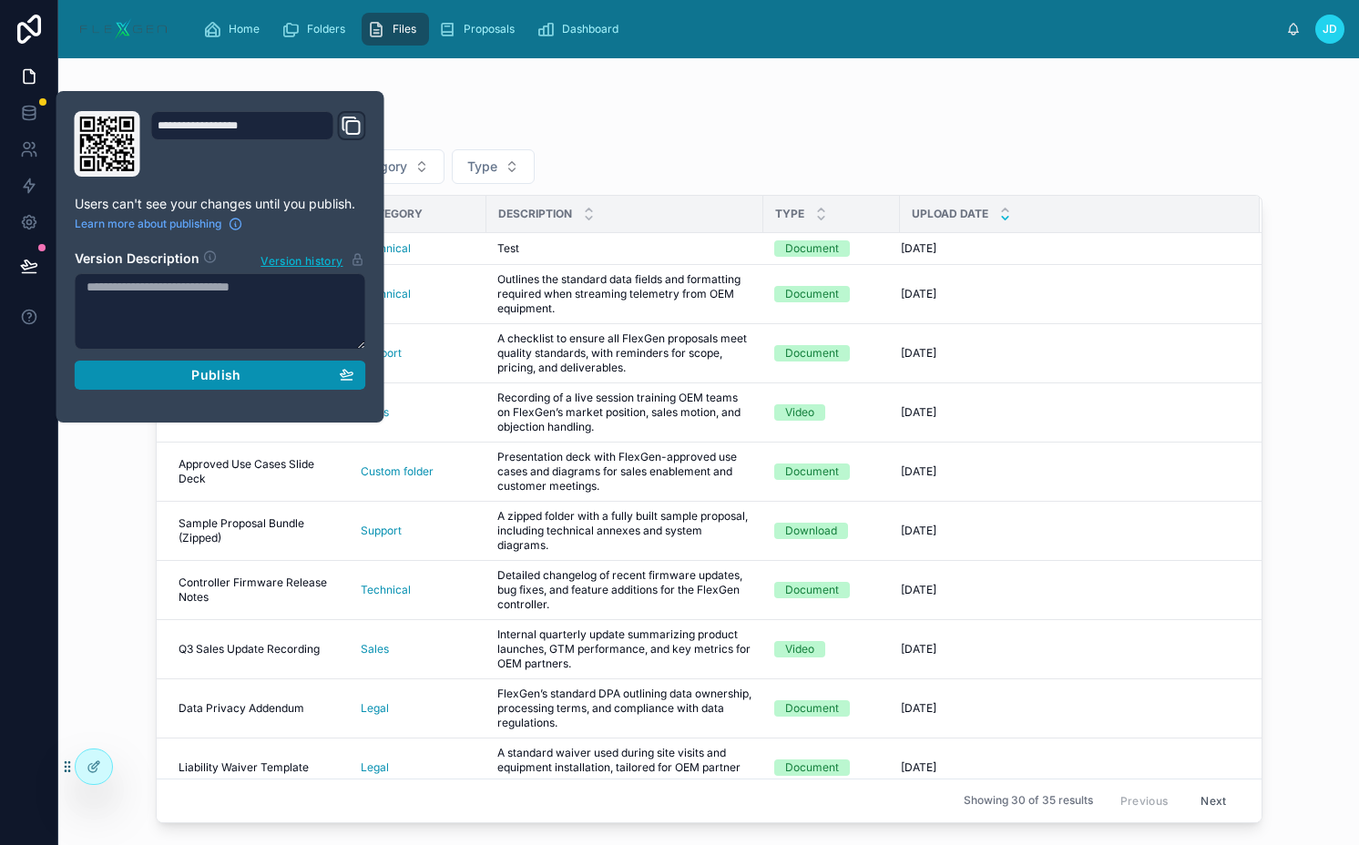
click at [226, 376] on span "Publish" at bounding box center [215, 375] width 49 height 16
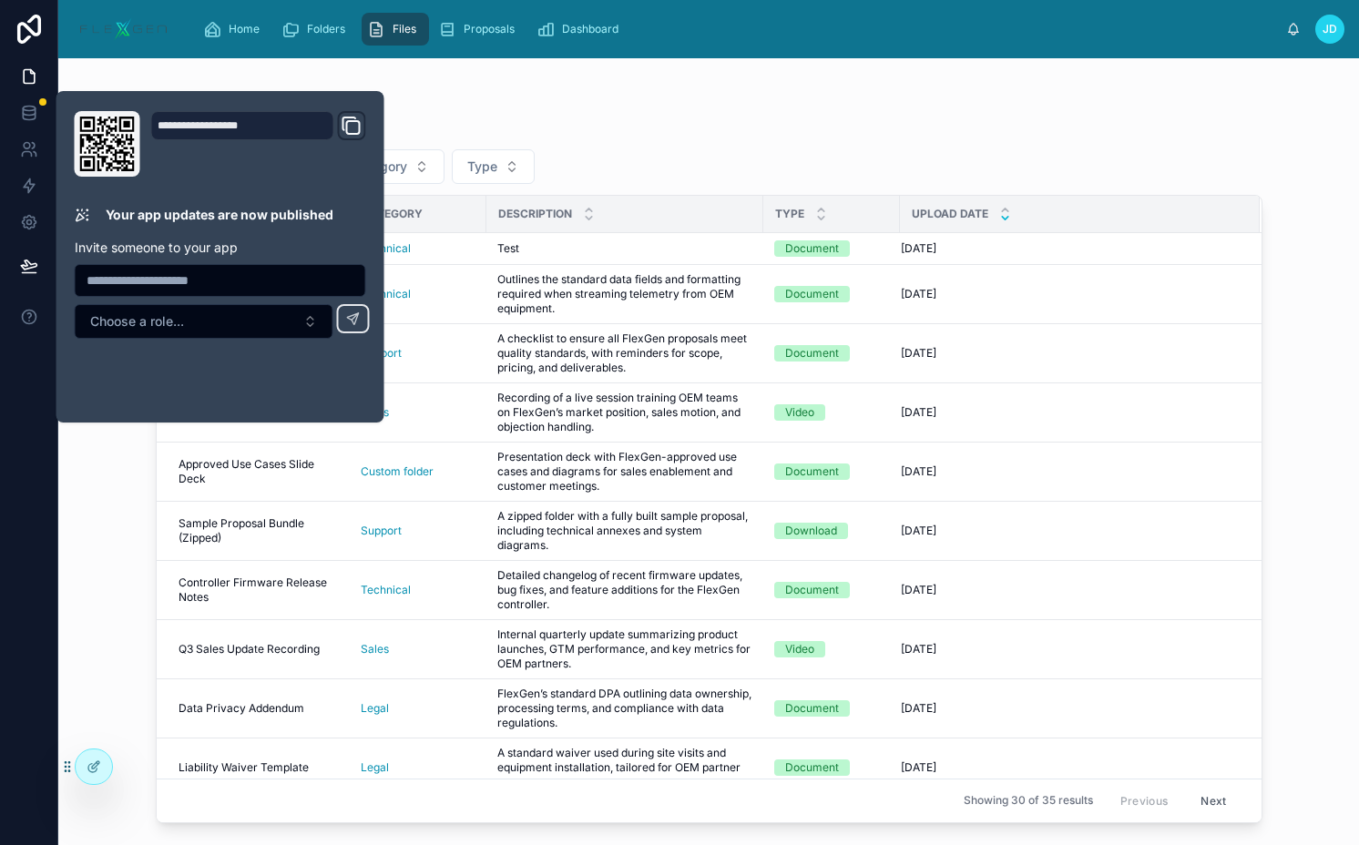
click at [677, 160] on div "Category Type" at bounding box center [709, 166] width 1106 height 35
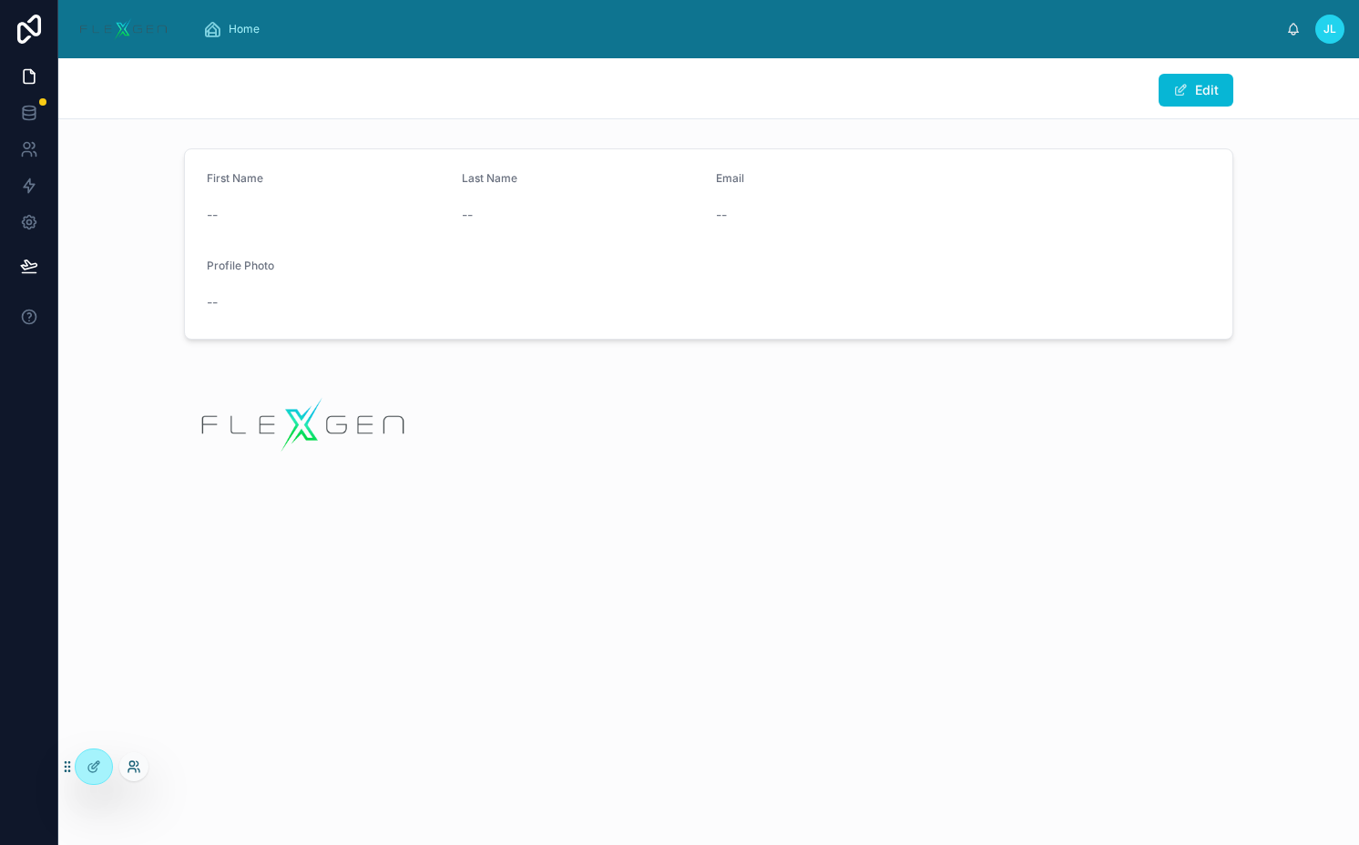
click at [137, 769] on icon at bounding box center [138, 771] width 2 height 4
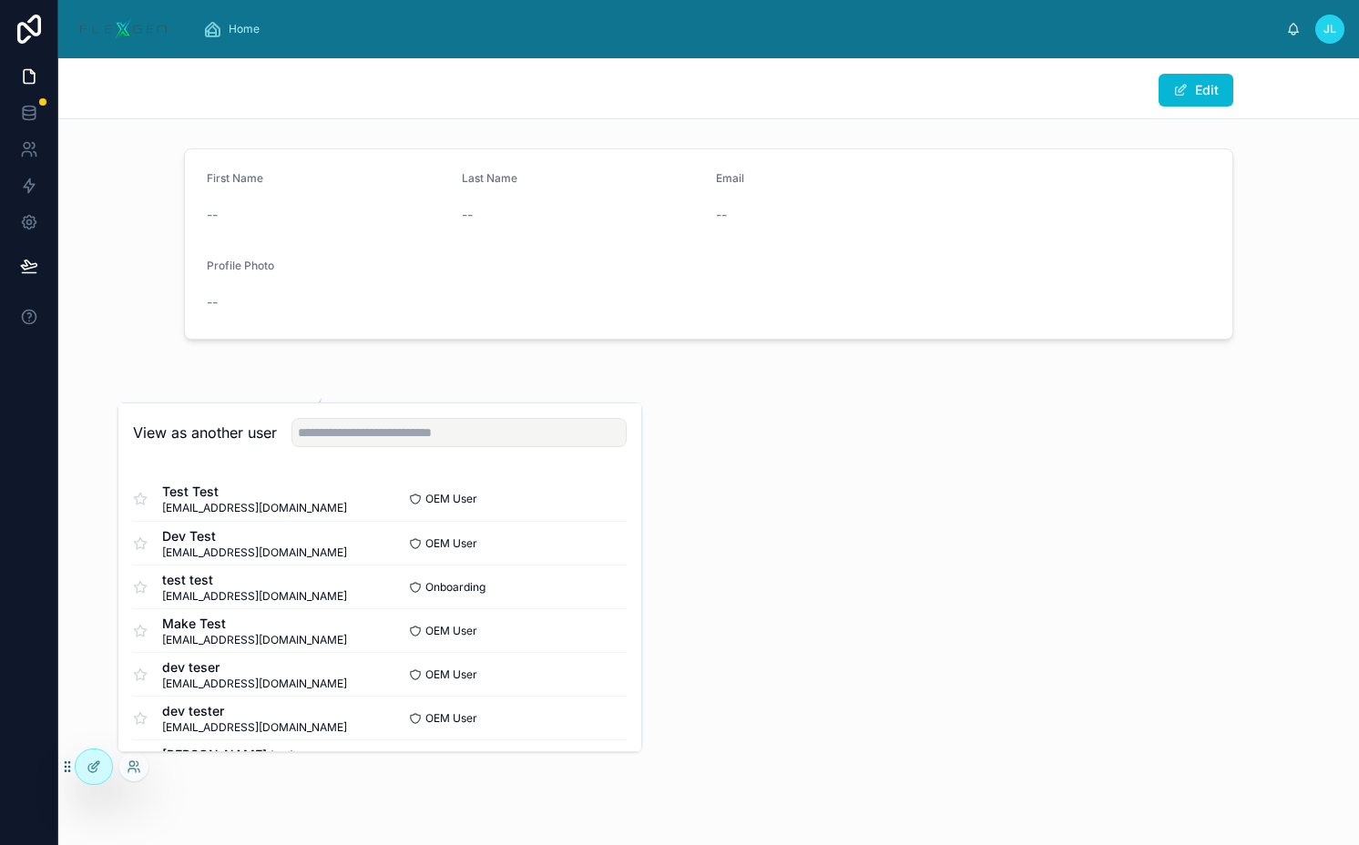
scroll to position [877, 0]
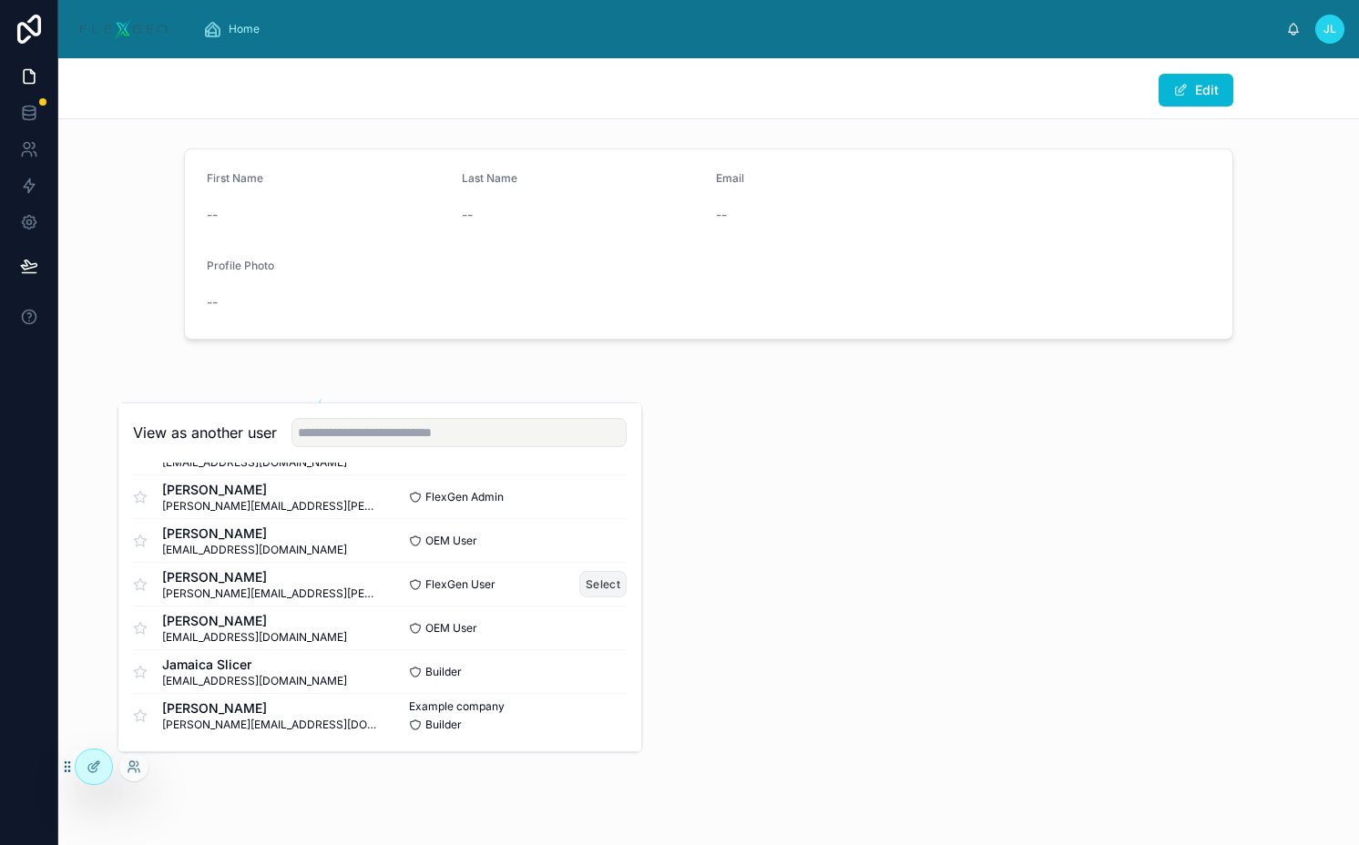
click at [589, 581] on button "Select" at bounding box center [602, 584] width 47 height 26
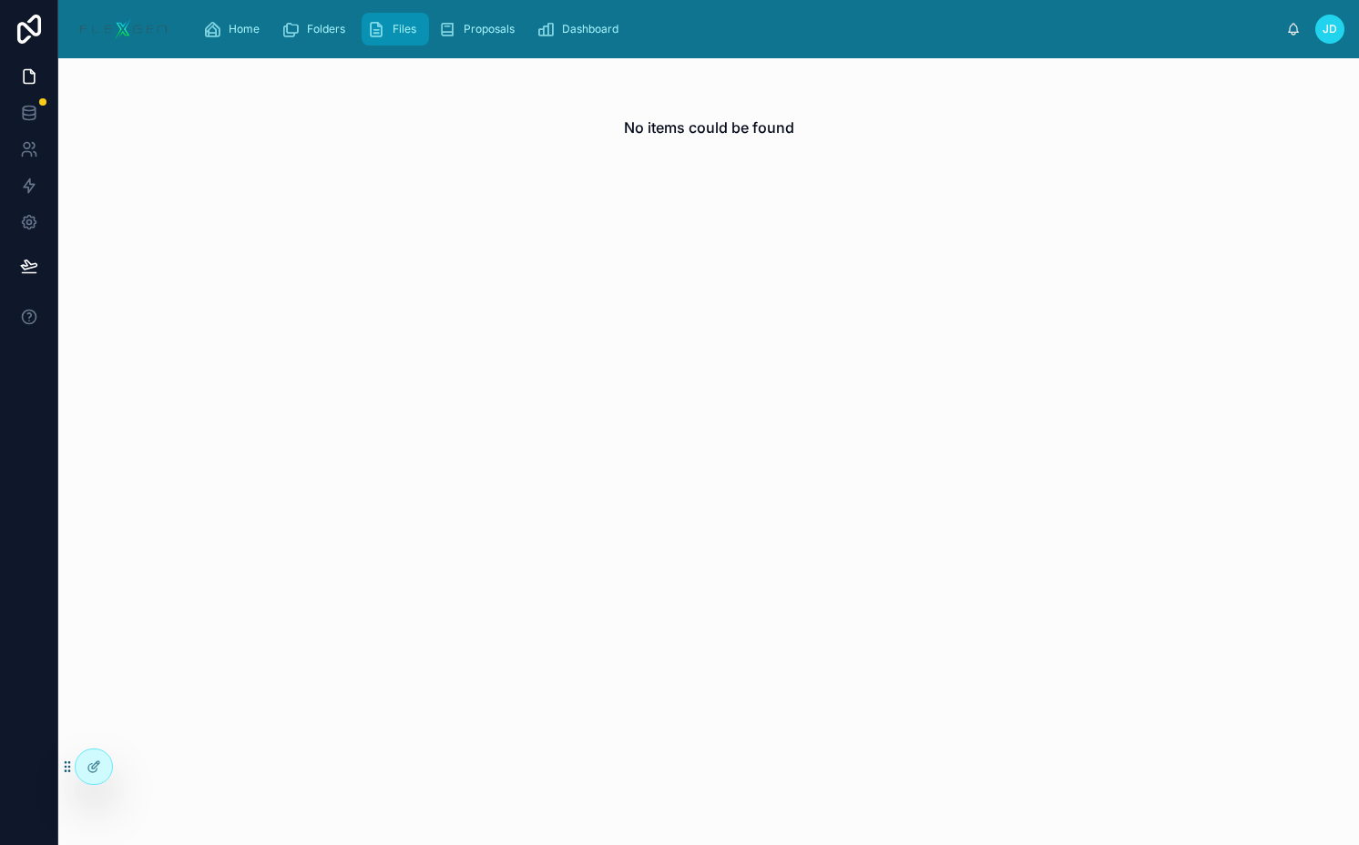
click at [375, 27] on icon "scrollable content" at bounding box center [376, 29] width 18 height 18
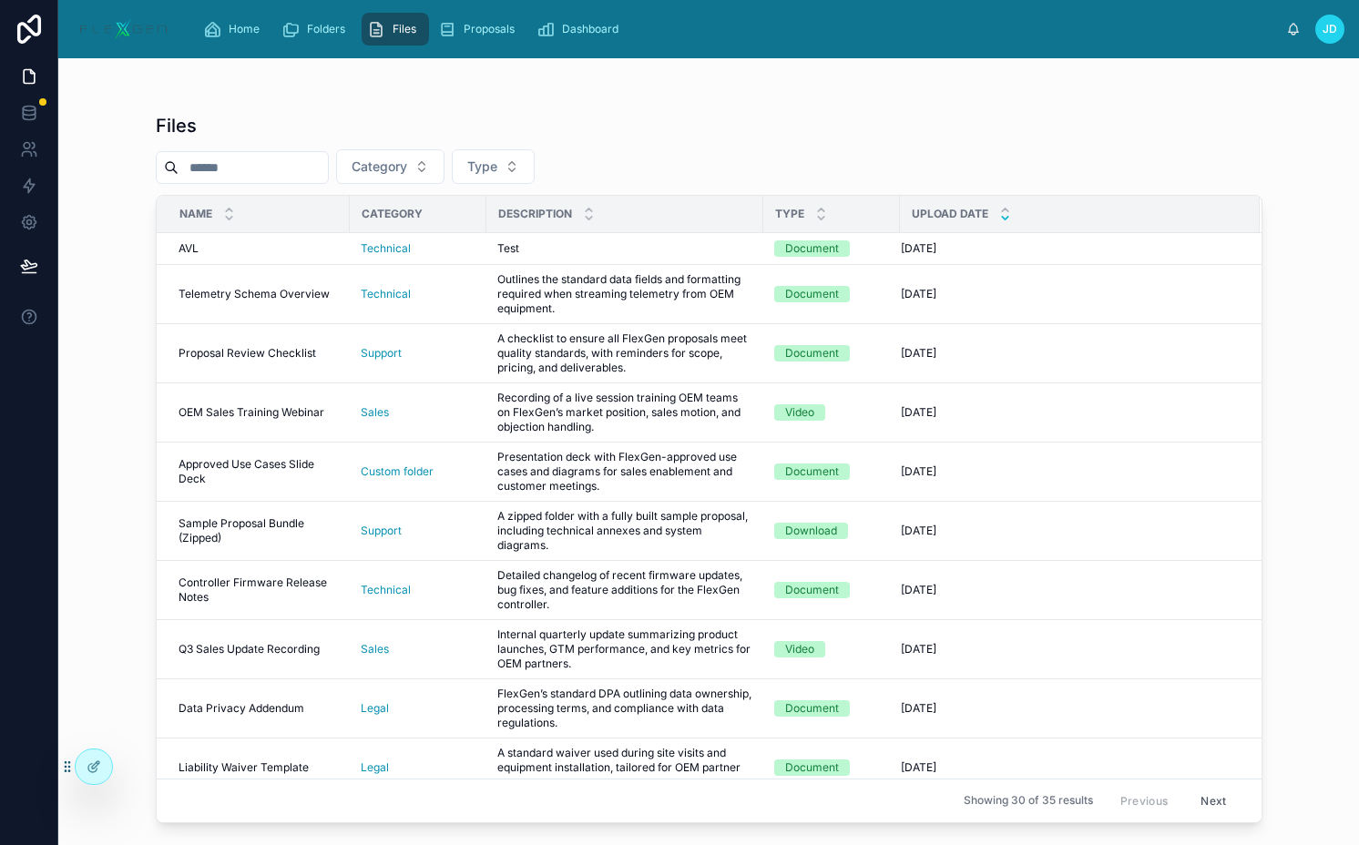
click at [1206, 159] on div "Category Type" at bounding box center [709, 166] width 1106 height 35
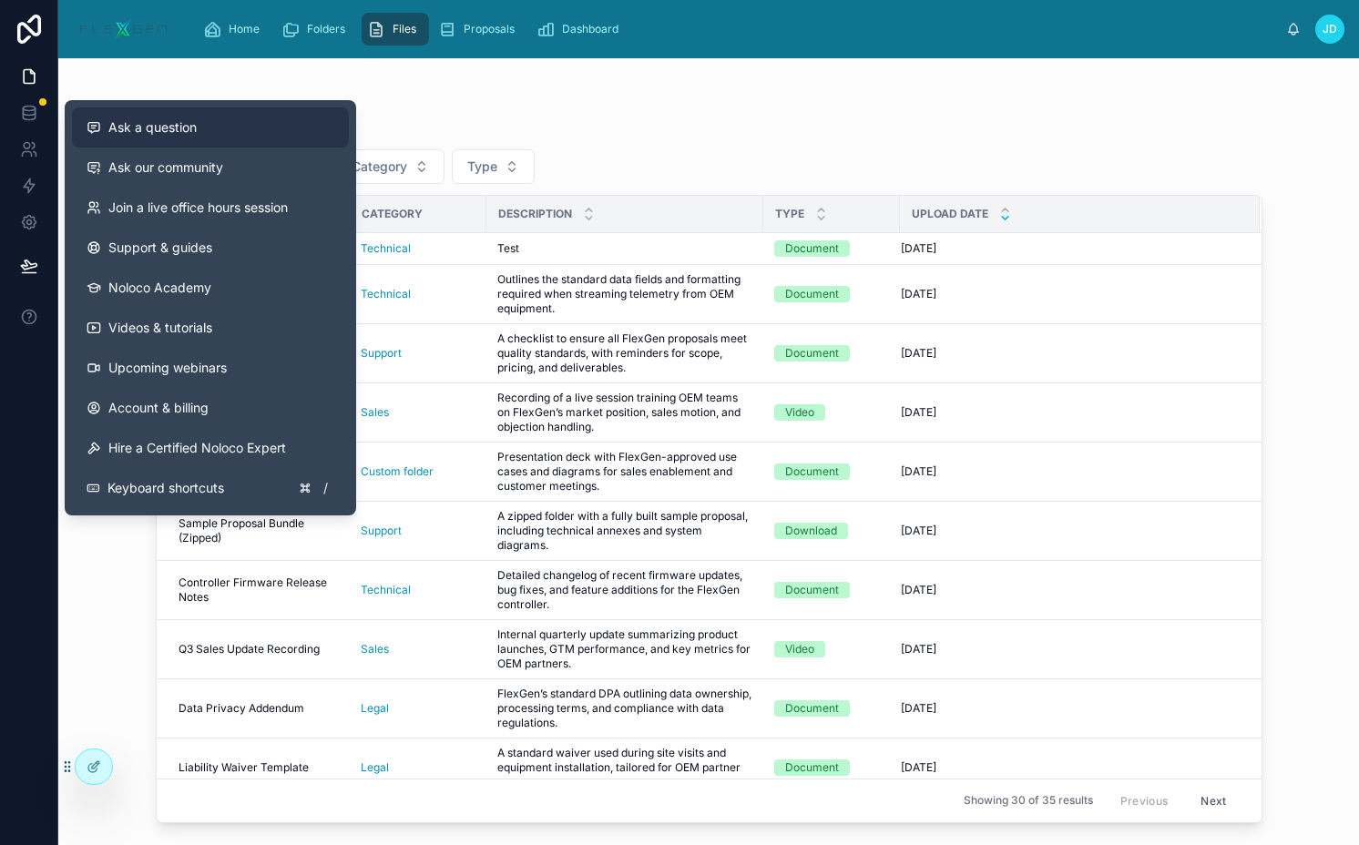
click at [188, 133] on span "Ask a question" at bounding box center [152, 127] width 88 height 18
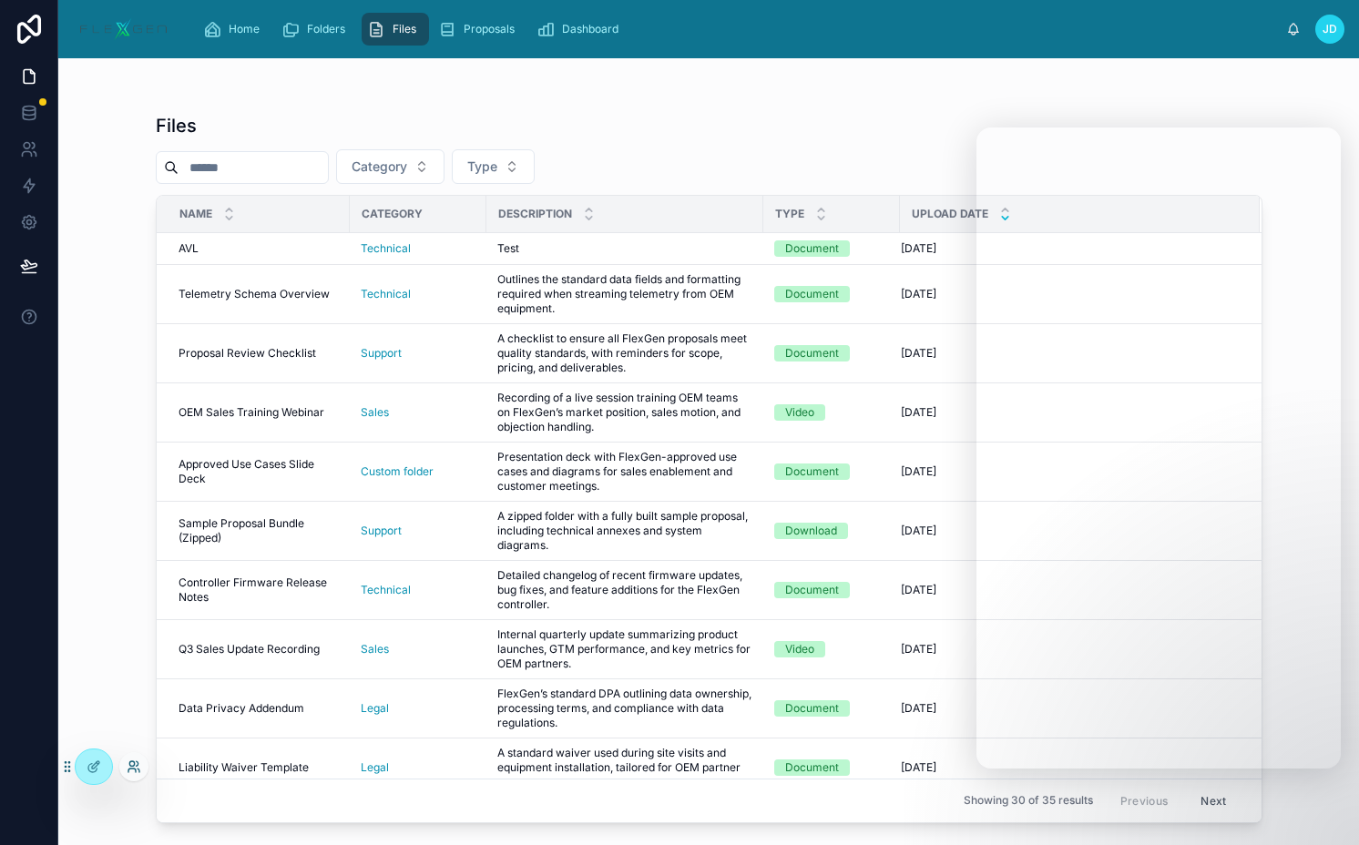
click at [137, 766] on icon at bounding box center [134, 766] width 15 height 15
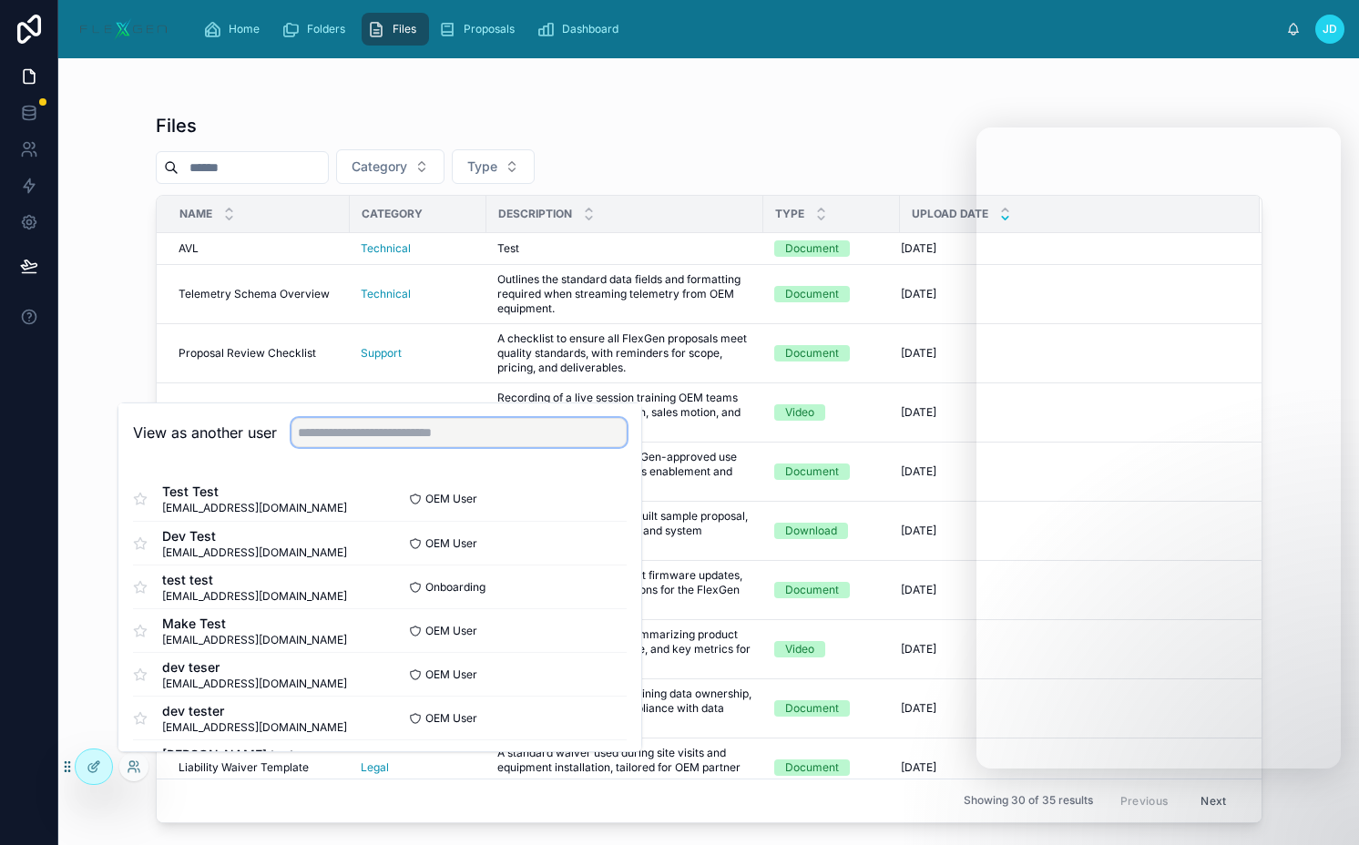
click at [458, 432] on input "text" at bounding box center [458, 432] width 335 height 29
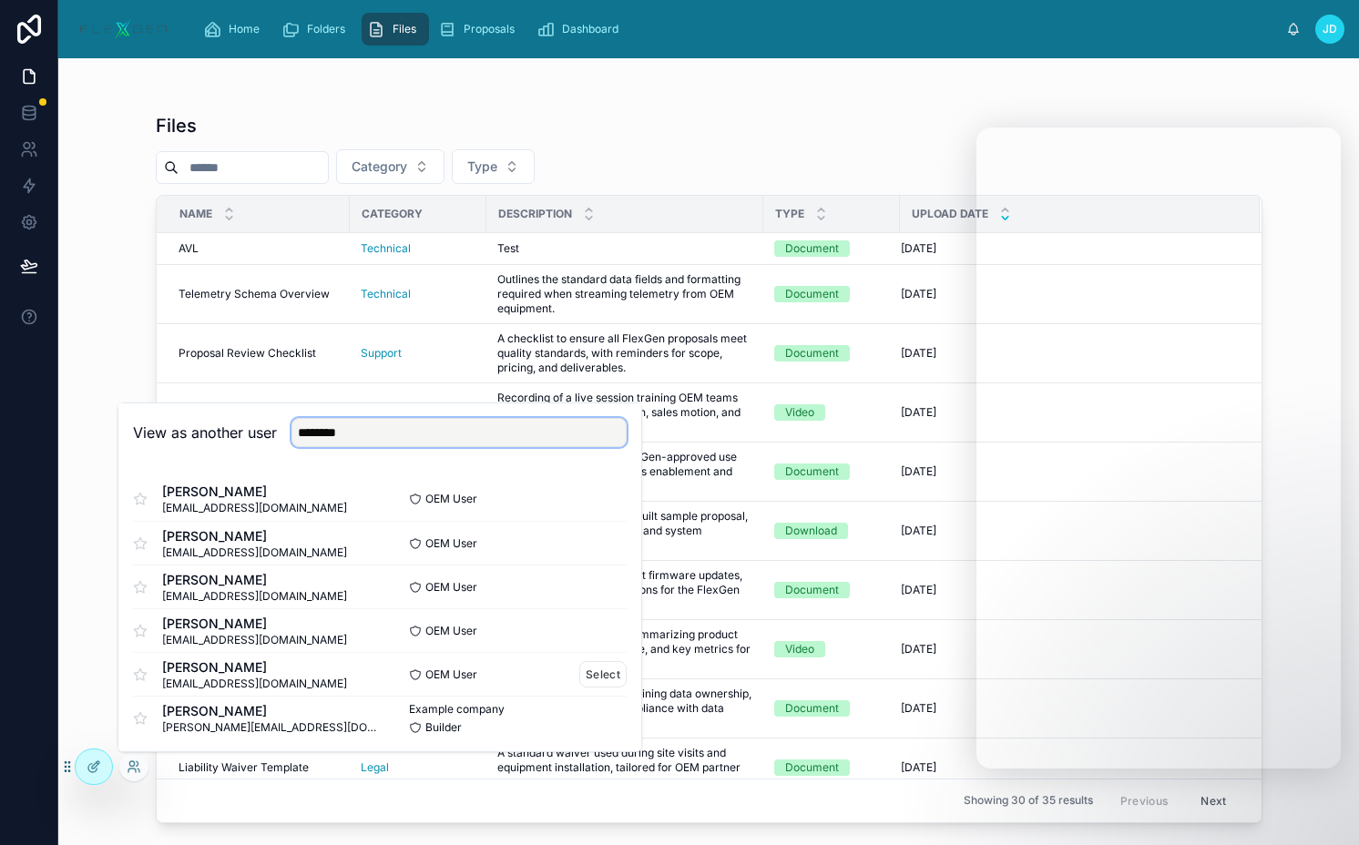
scroll to position [3, 0]
type input "********"
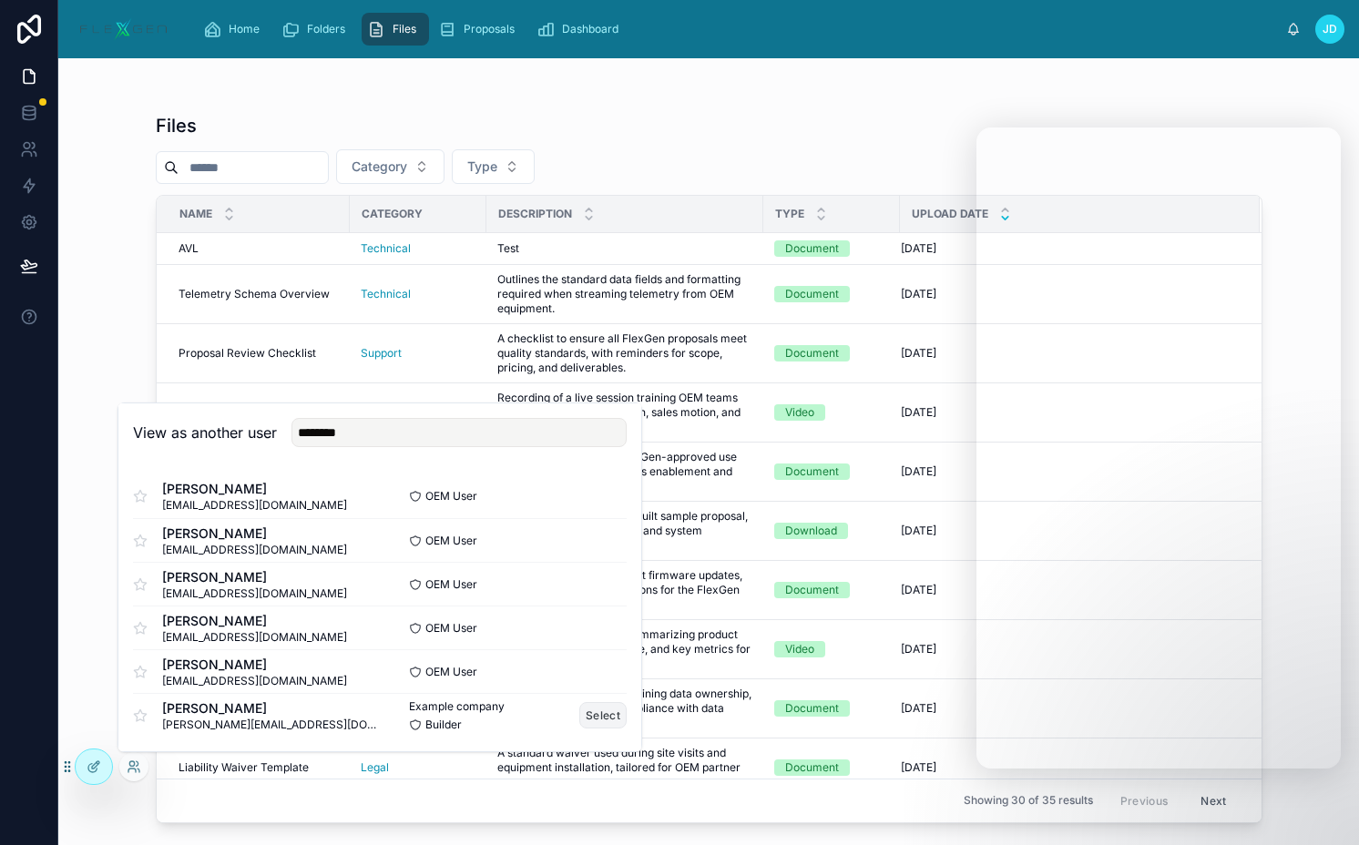
click at [587, 720] on button "Select" at bounding box center [602, 715] width 47 height 26
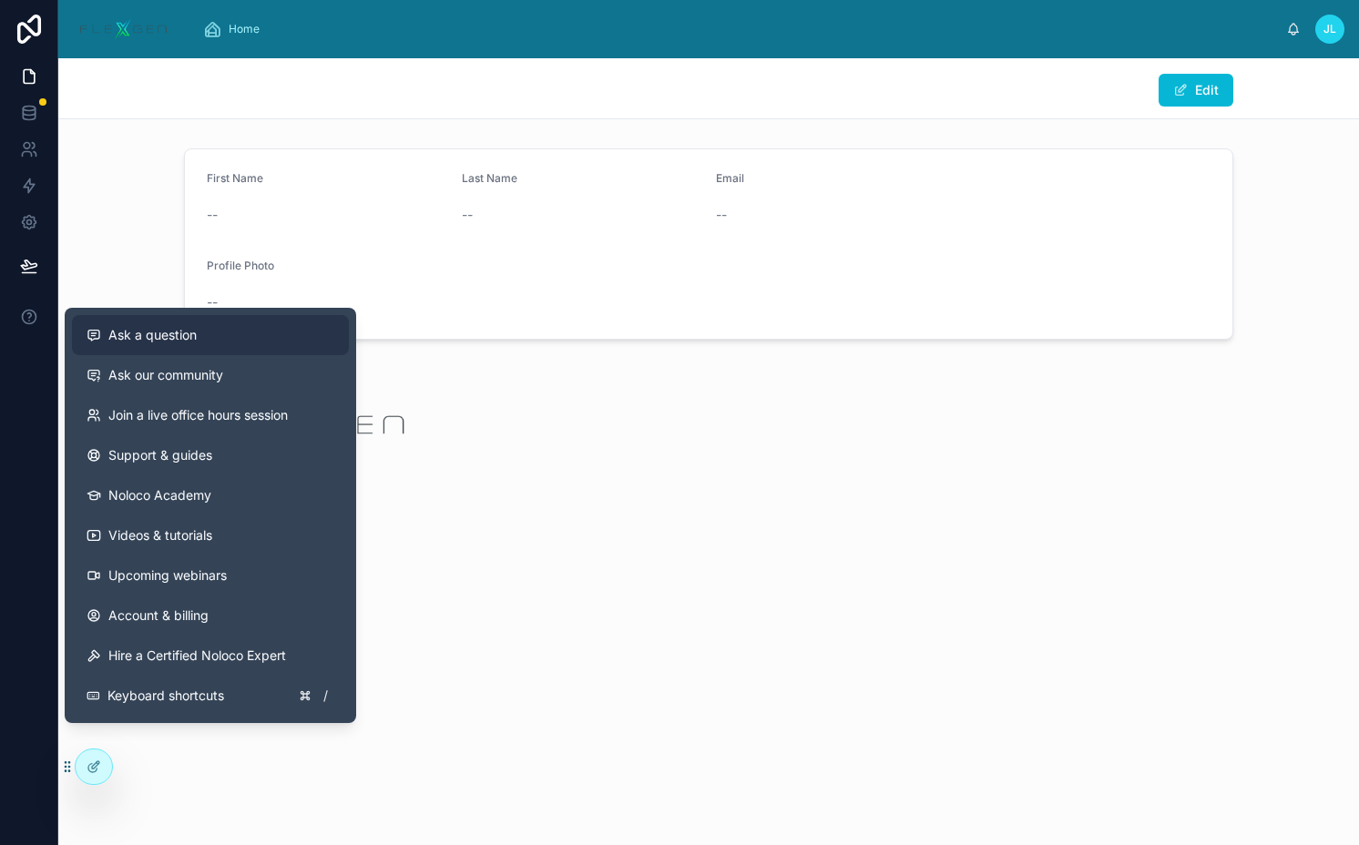
click at [143, 339] on span "Ask a question" at bounding box center [152, 335] width 88 height 18
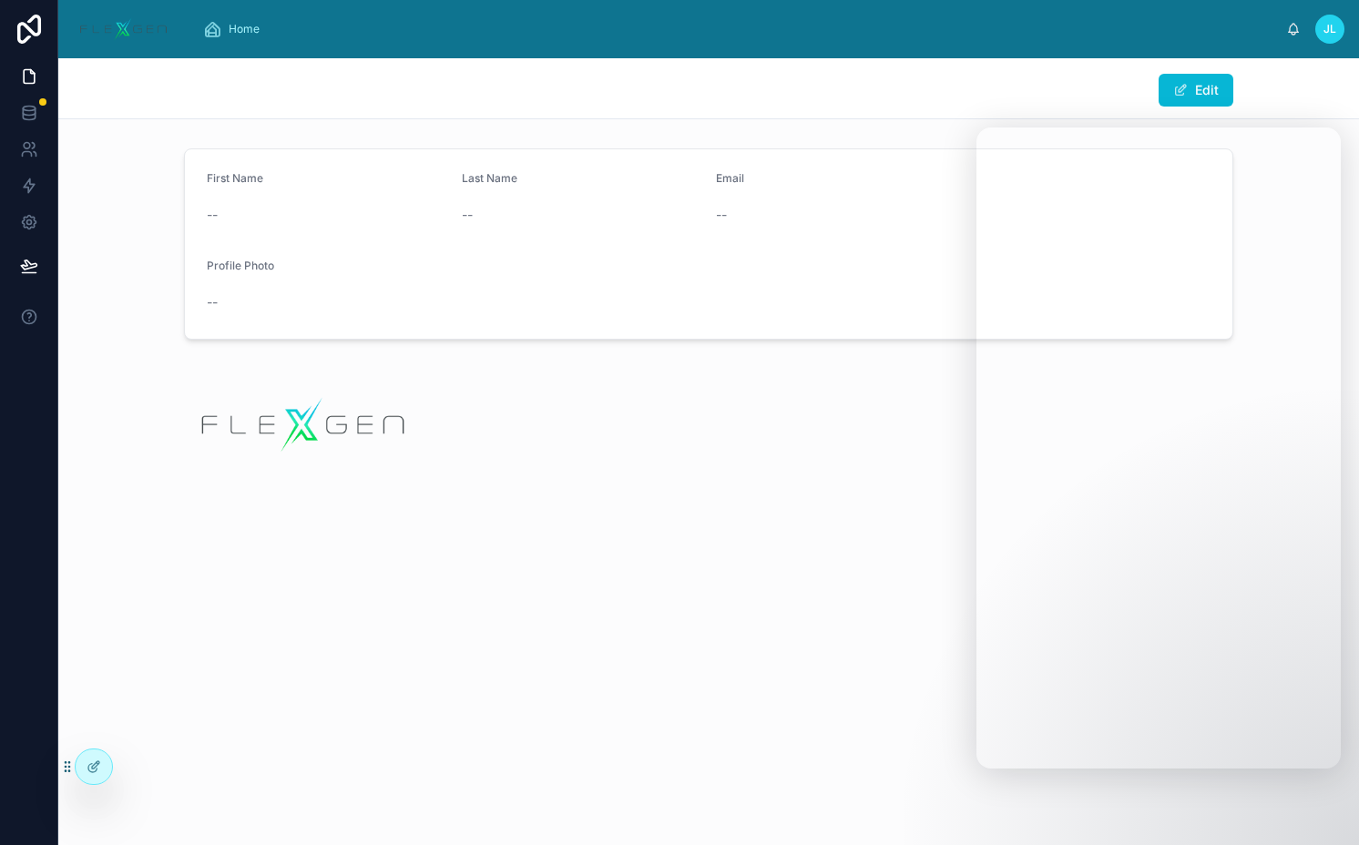
click at [631, 493] on div "Edit First Name -- Last Name -- Email -- Profile Photo --" at bounding box center [708, 331] width 1300 height 546
click at [127, 769] on icon at bounding box center [134, 766] width 15 height 15
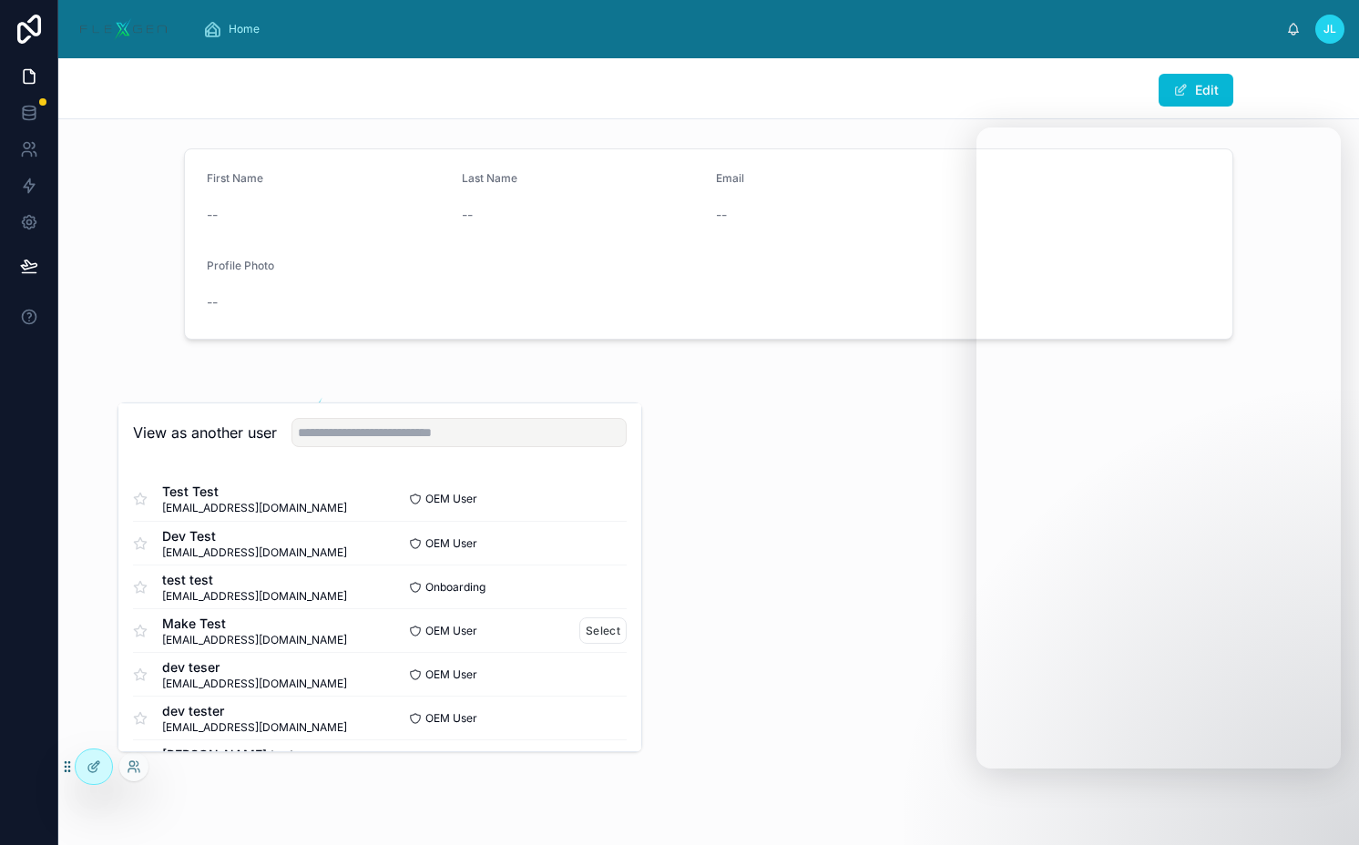
scroll to position [877, 0]
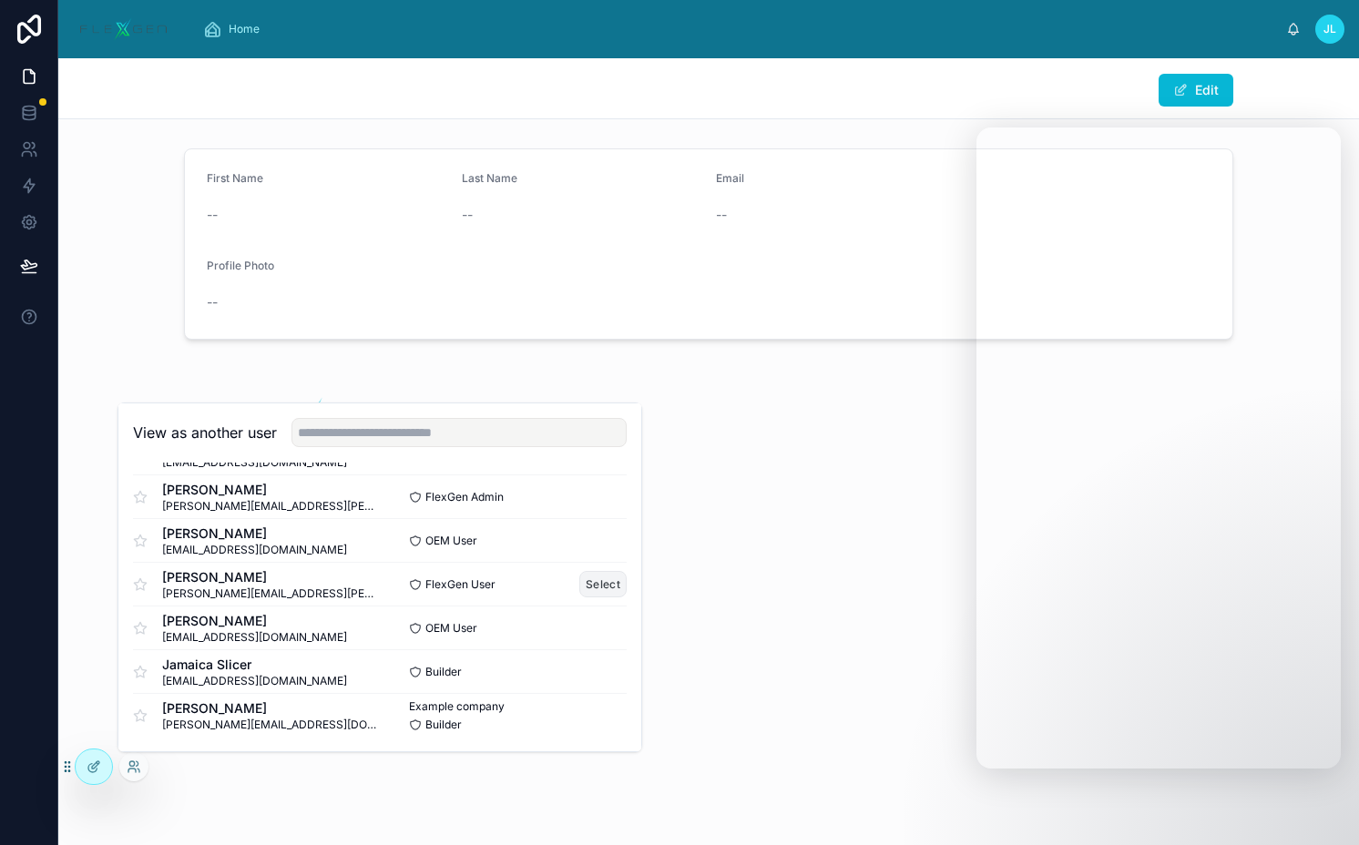
click at [589, 579] on button "Select" at bounding box center [602, 584] width 47 height 26
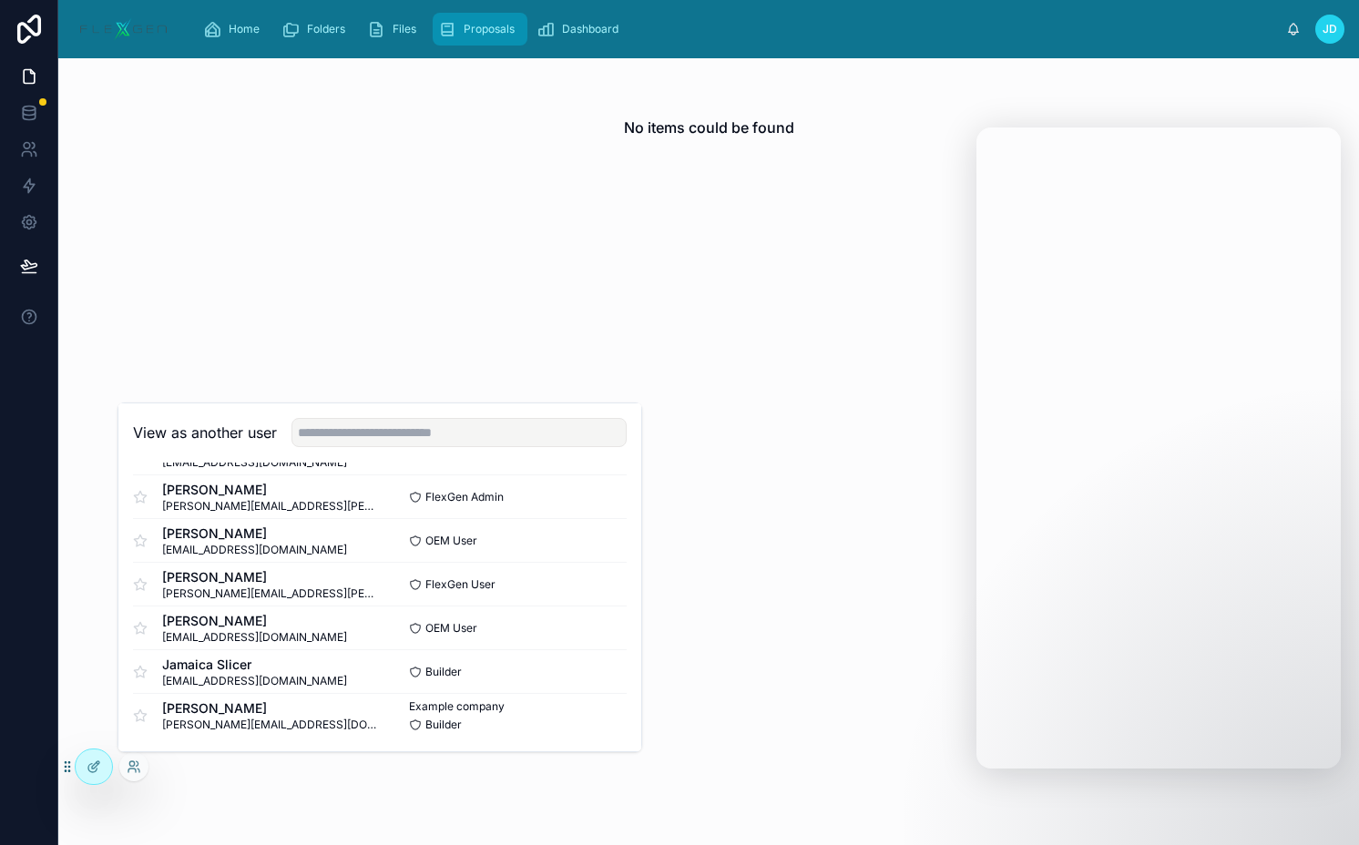
click at [437, 25] on link "Proposals" at bounding box center [480, 29] width 95 height 33
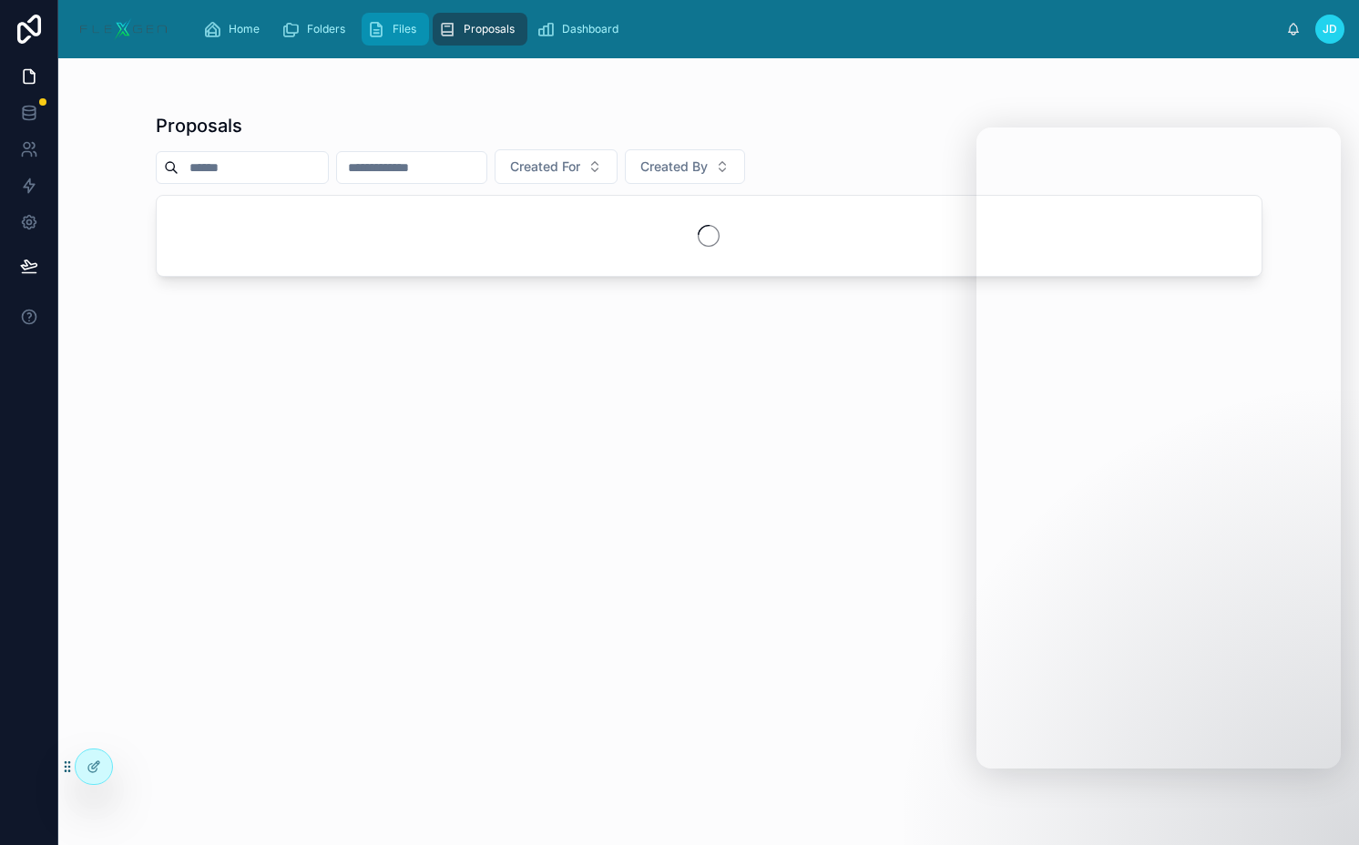
click at [404, 25] on span "Files" at bounding box center [404, 29] width 24 height 15
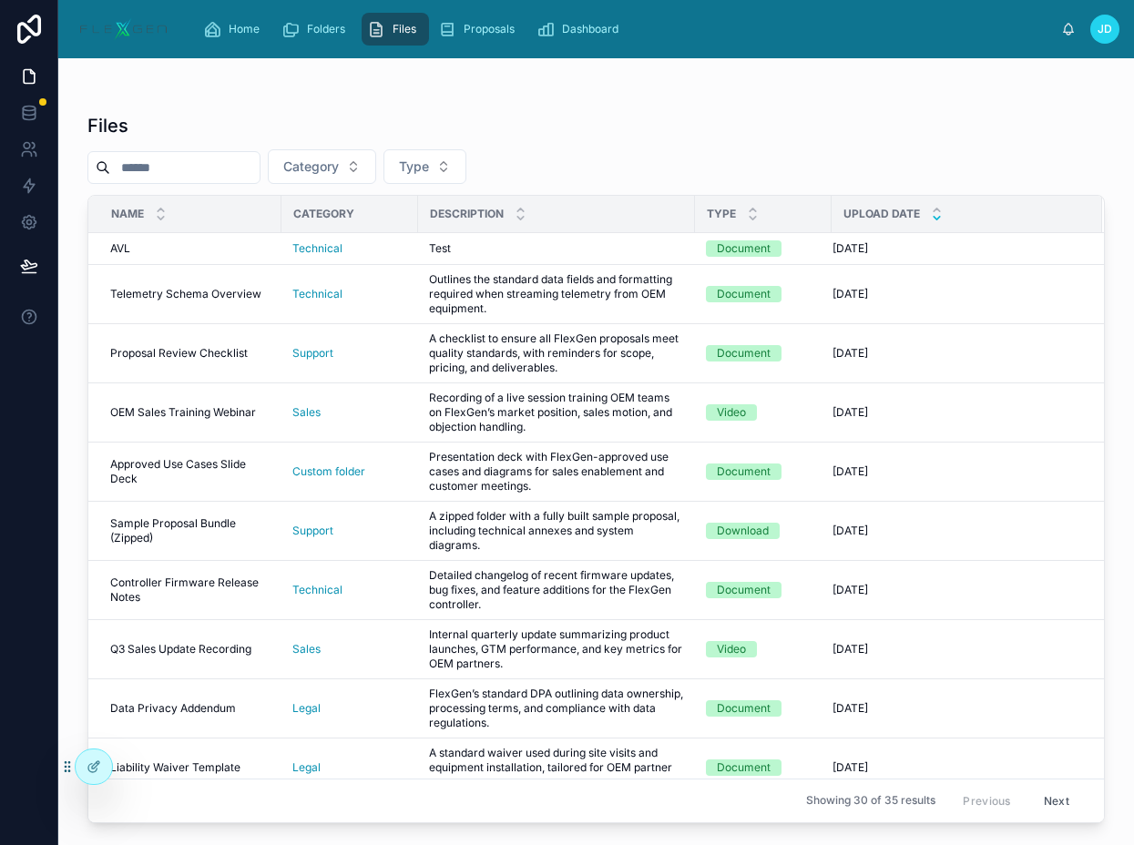
click at [728, 173] on div "Category Type" at bounding box center [595, 166] width 1017 height 35
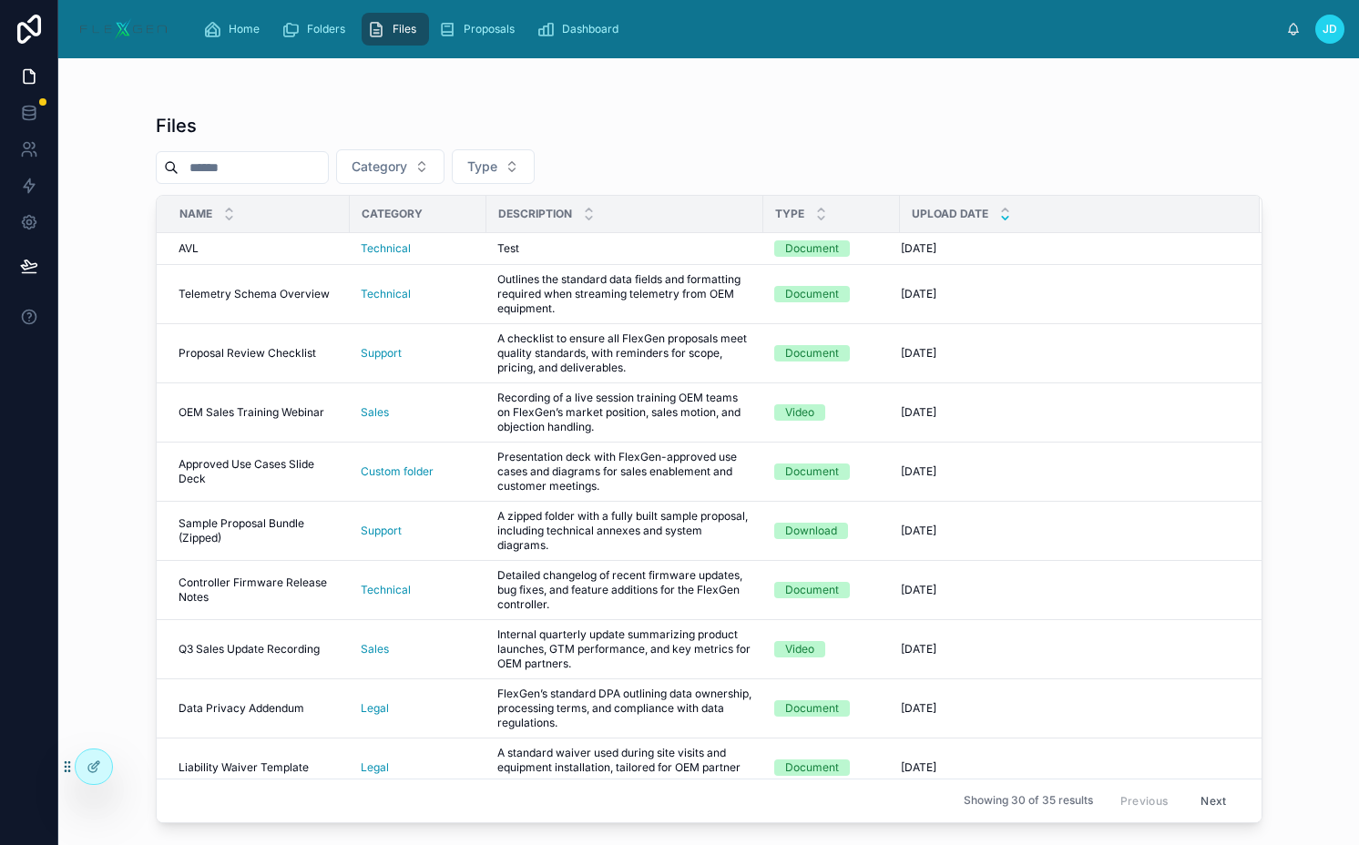
click at [720, 148] on div "Files Category Type Name Category Description Type Upload Date AVL AVL Technica…" at bounding box center [709, 462] width 1106 height 721
click at [1349, 33] on div "Home Folders Files Proposals Dashboard JD Jane Doe" at bounding box center [708, 29] width 1300 height 58
click at [1333, 33] on span "JD" at bounding box center [1329, 29] width 15 height 15
click at [884, 87] on div at bounding box center [709, 94] width 1106 height 15
click at [392, 24] on span "Files" at bounding box center [404, 29] width 24 height 15
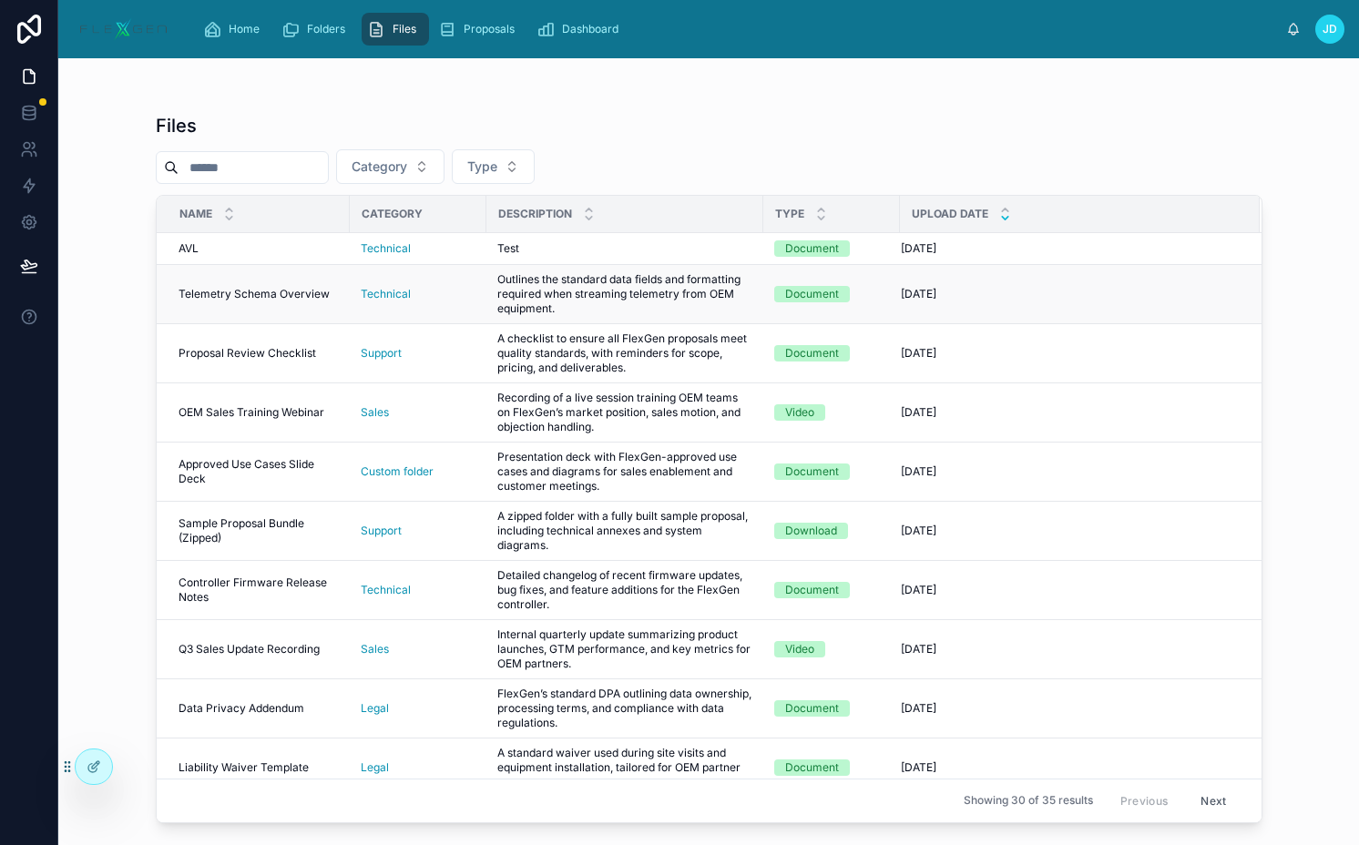
click at [497, 306] on span "Outlines the standard data fields and formatting required when streaming teleme…" at bounding box center [624, 294] width 255 height 44
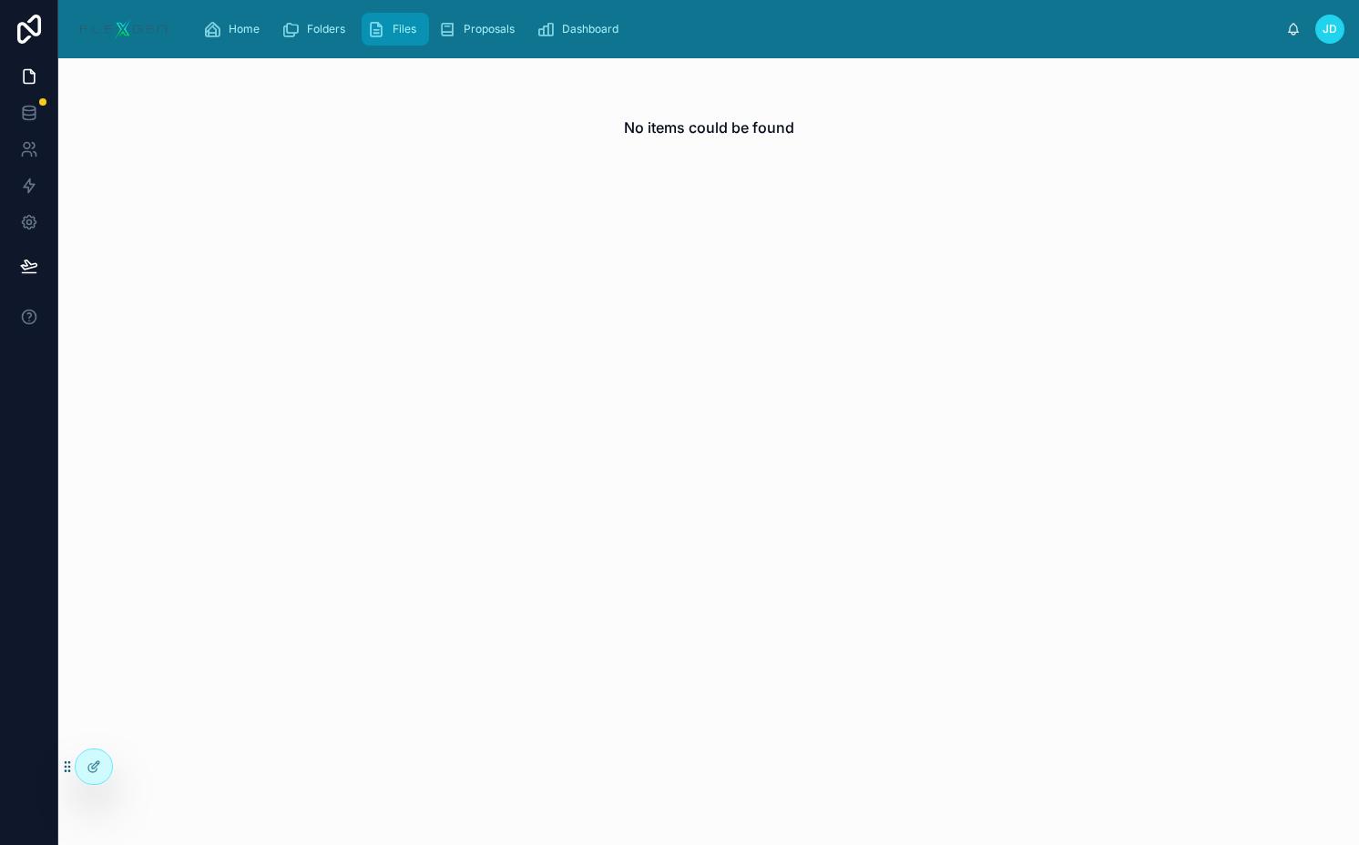
click at [409, 32] on span "Files" at bounding box center [404, 29] width 24 height 15
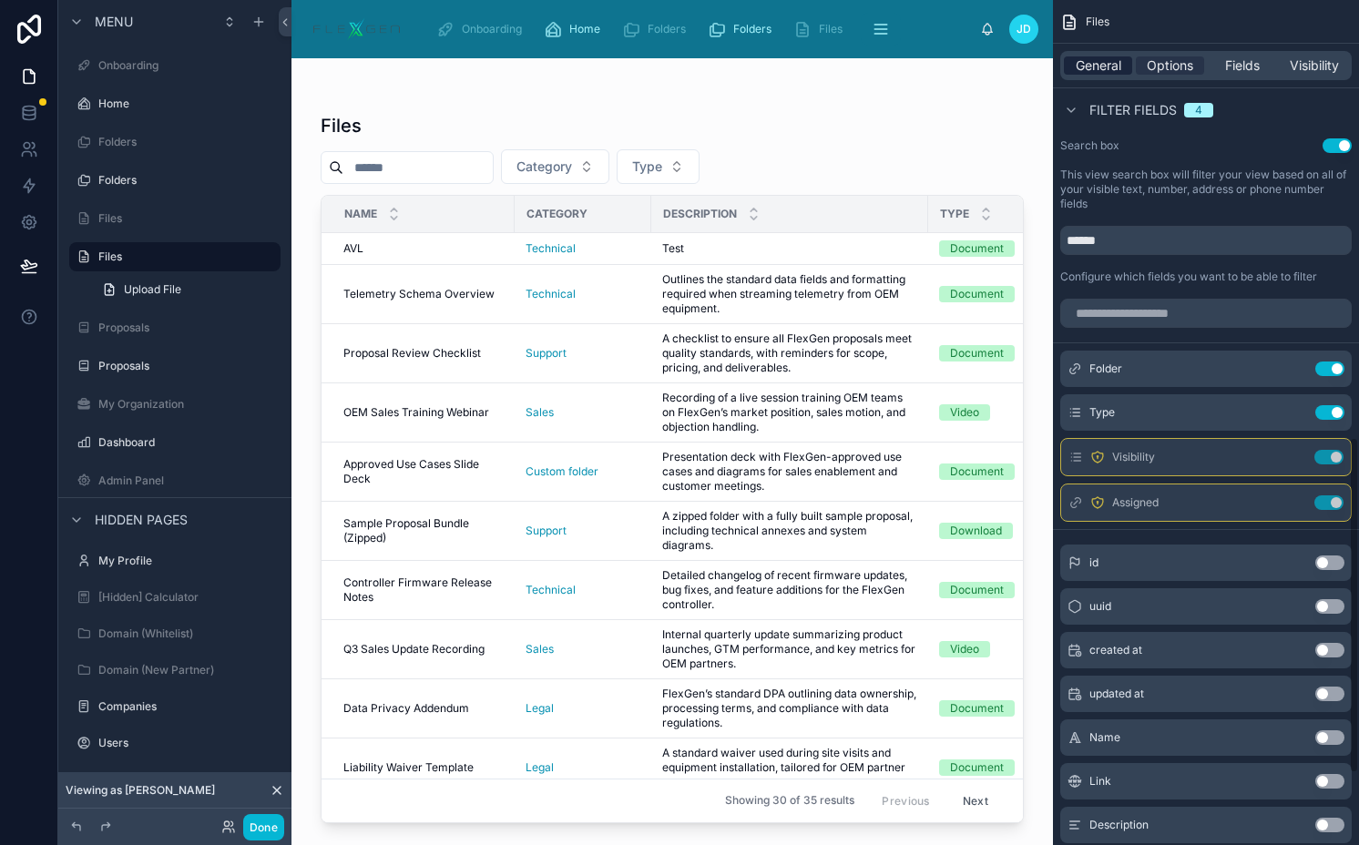
click at [1102, 67] on span "General" at bounding box center [1098, 65] width 46 height 18
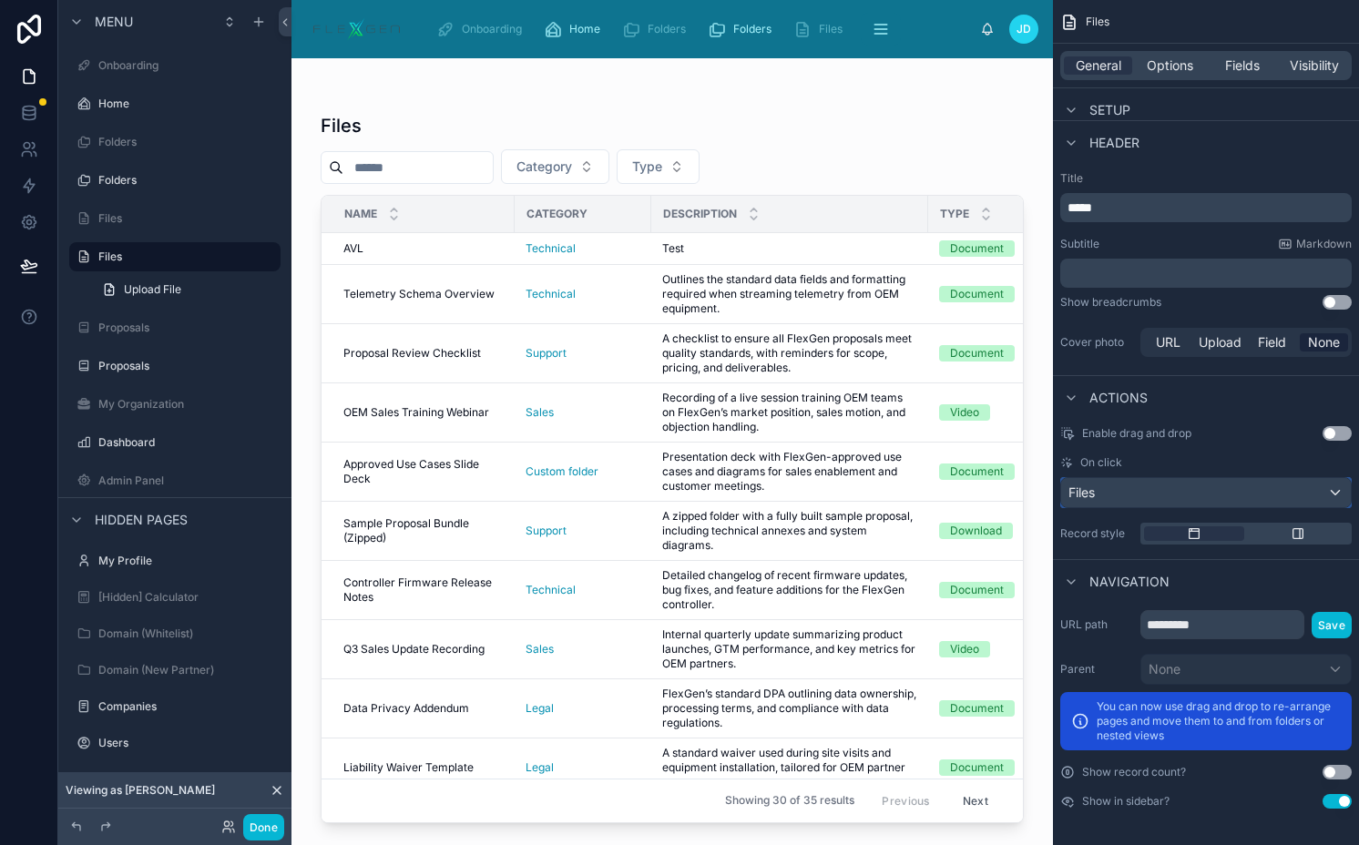
click at [1153, 494] on div "Files" at bounding box center [1206, 492] width 290 height 29
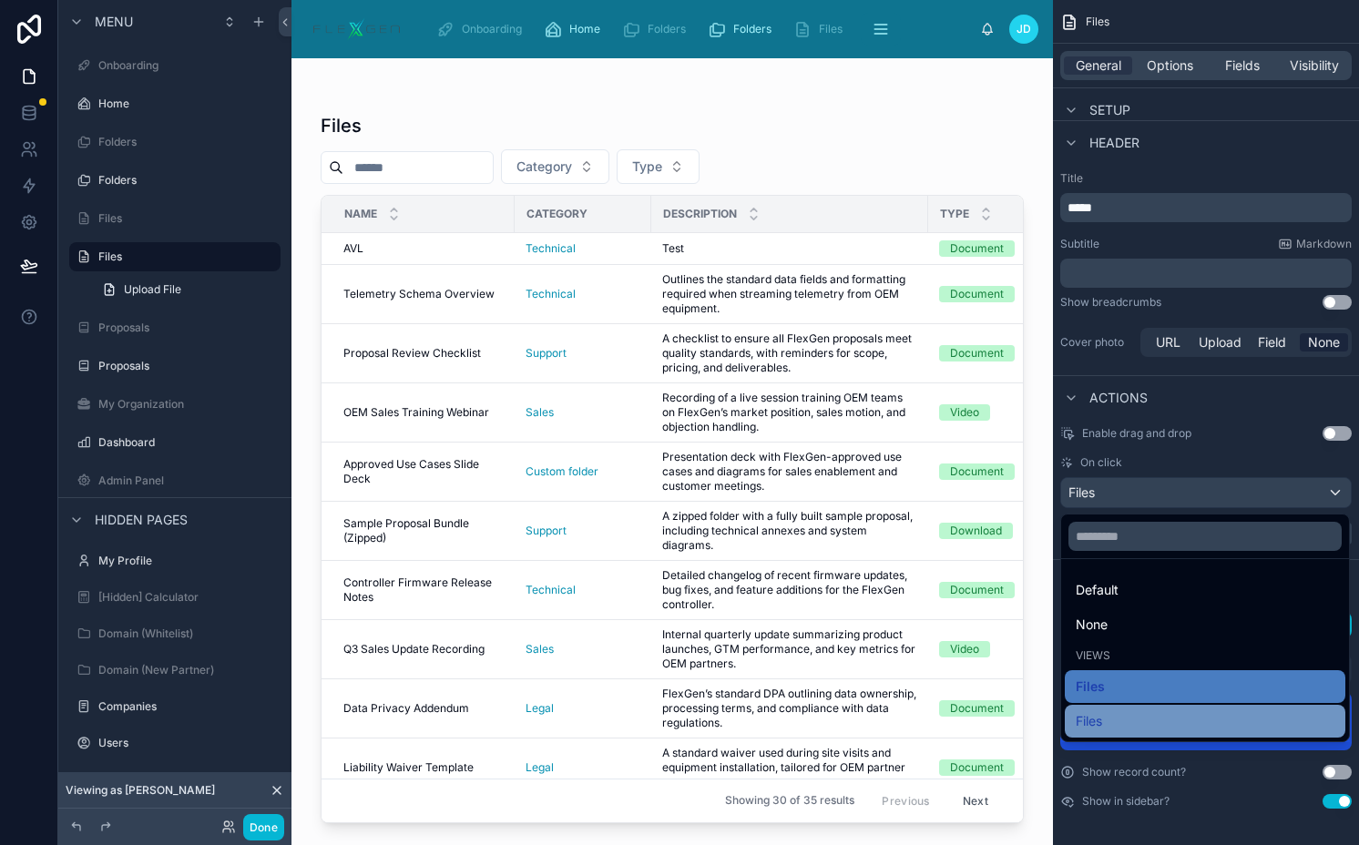
click at [1126, 714] on div "Files" at bounding box center [1204, 721] width 259 height 22
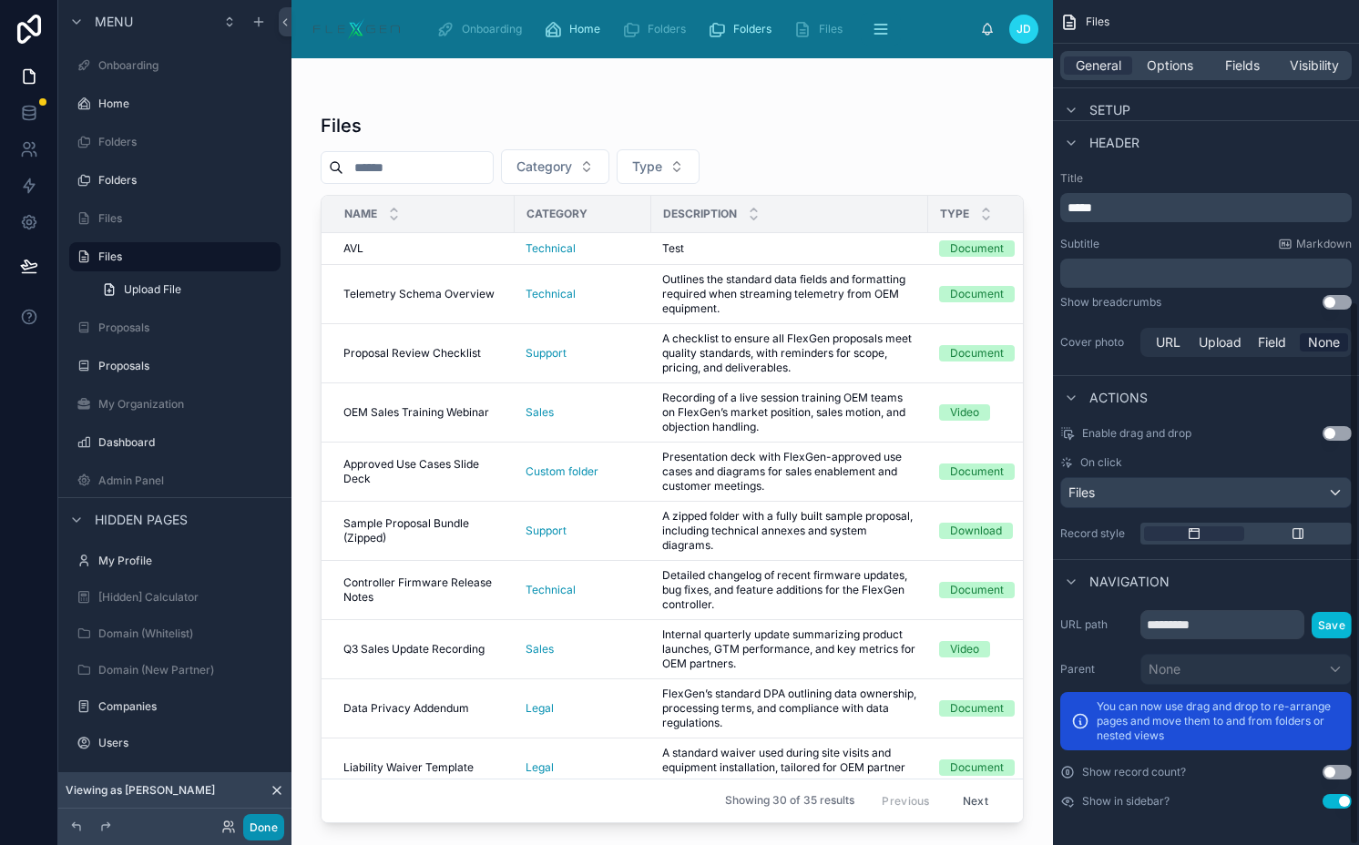
click at [264, 827] on button "Done" at bounding box center [263, 827] width 41 height 26
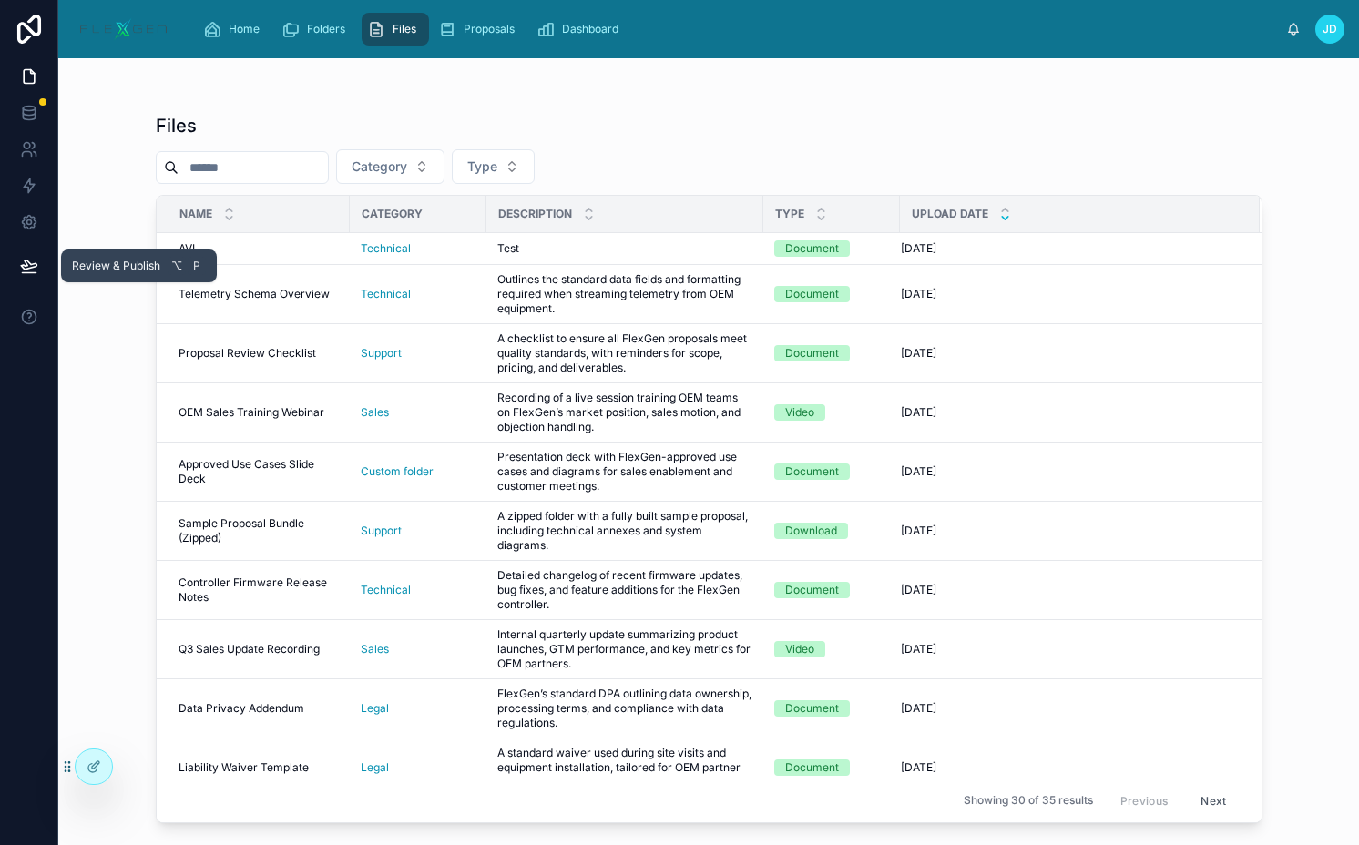
click at [35, 270] on icon at bounding box center [29, 266] width 18 height 18
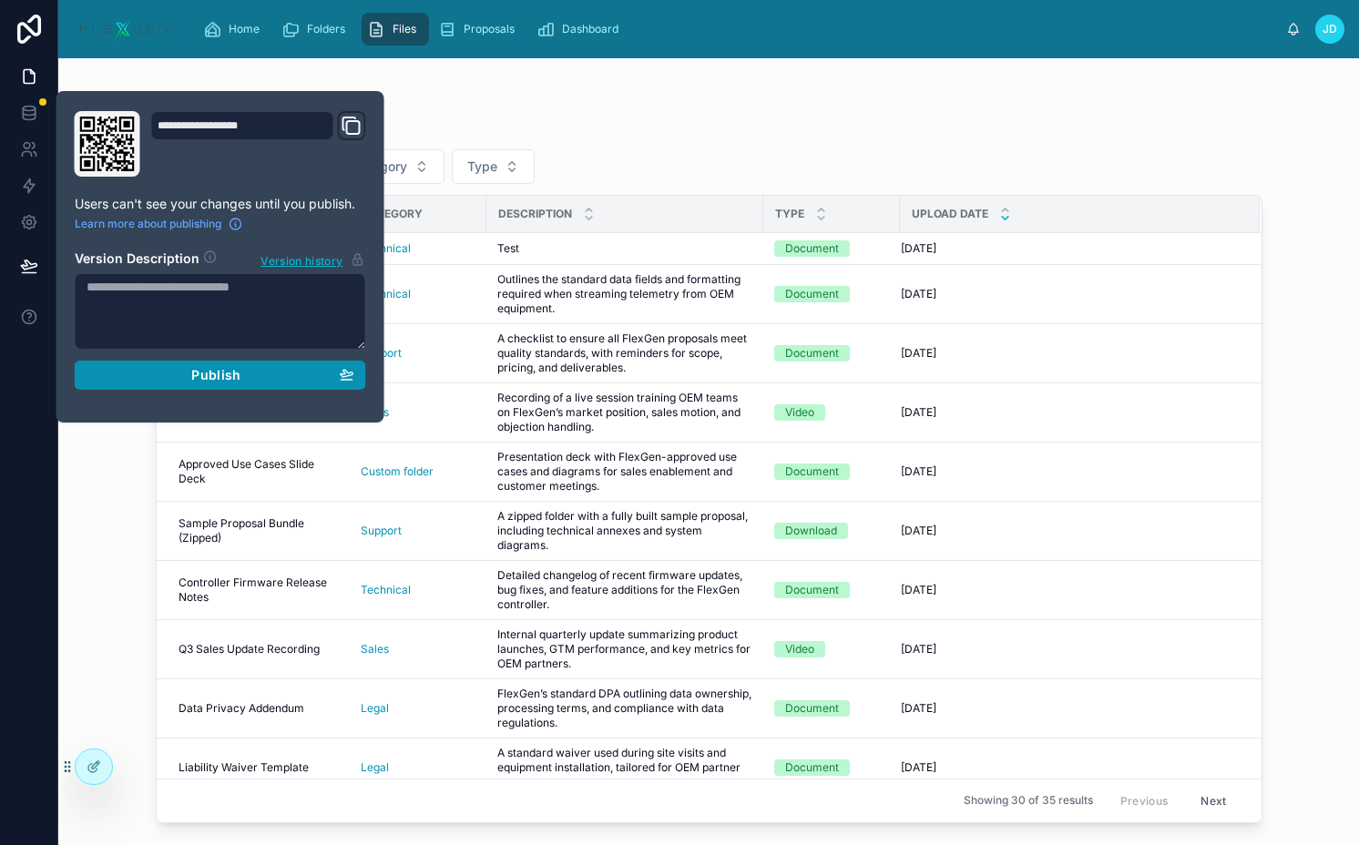
click at [181, 368] on div "Publish" at bounding box center [221, 375] width 268 height 16
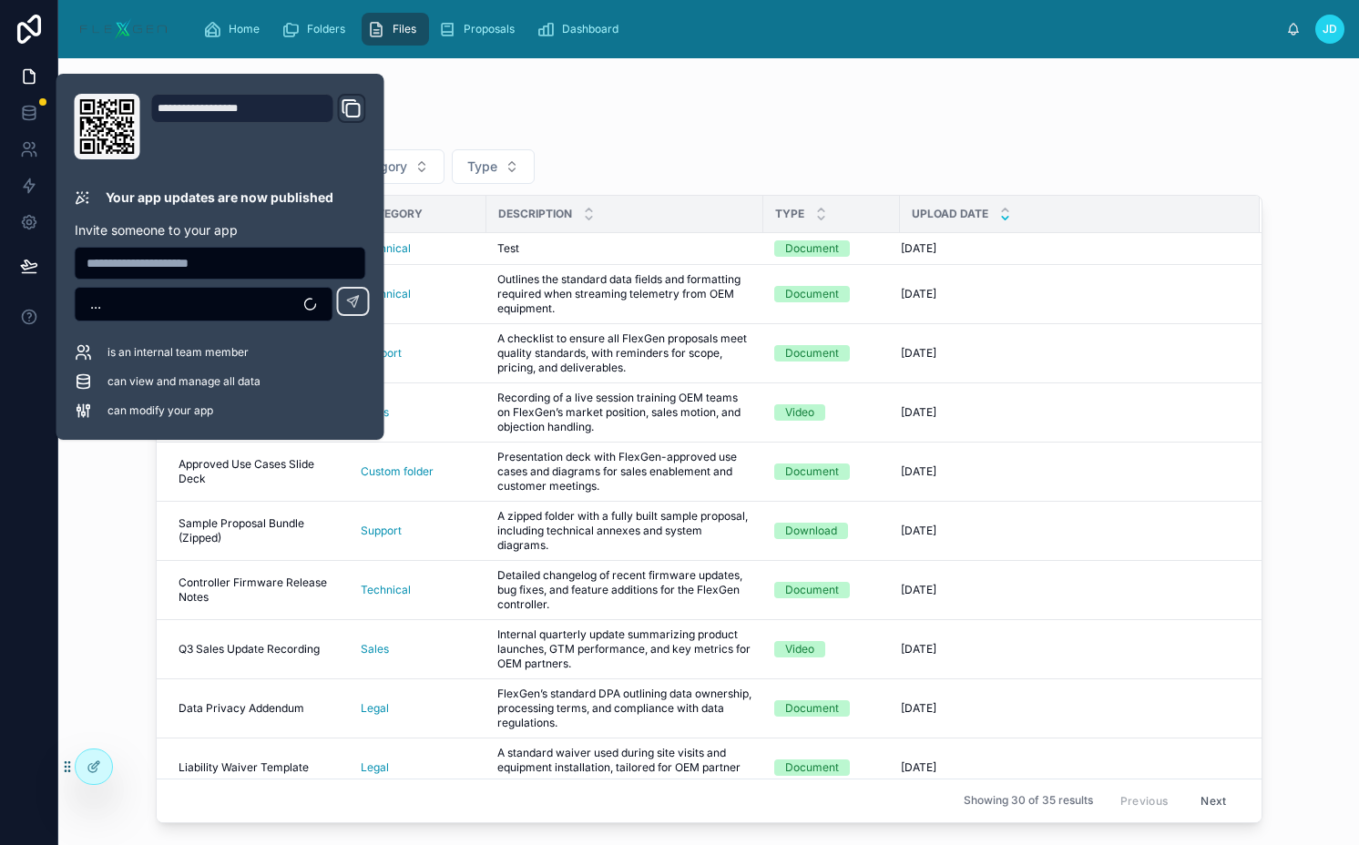
click at [152, 504] on div "Files Category Type Name Category Description Type Upload Date AVL AVL Technica…" at bounding box center [709, 440] width 1165 height 765
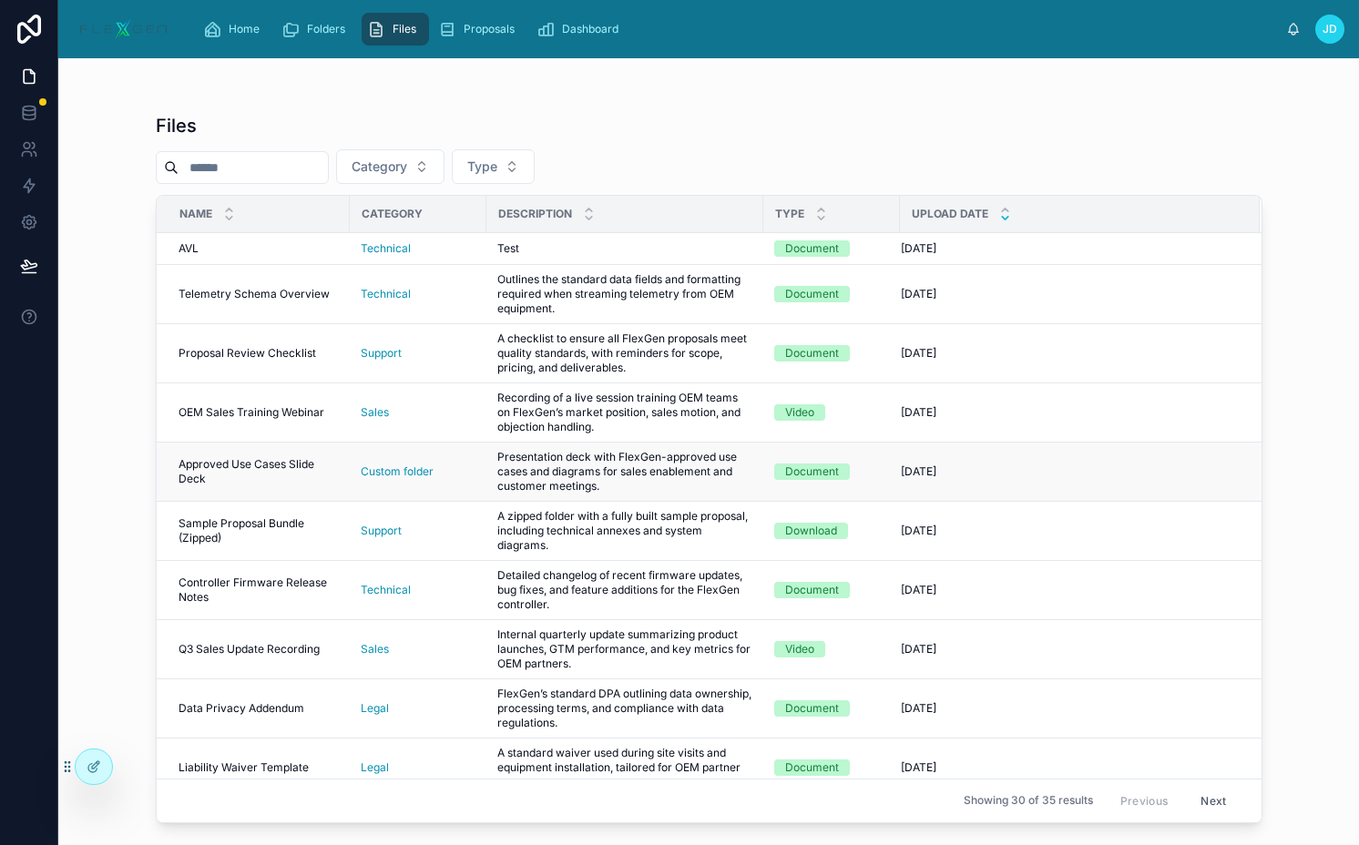
click at [263, 486] on span "Approved Use Cases Slide Deck" at bounding box center [258, 471] width 160 height 29
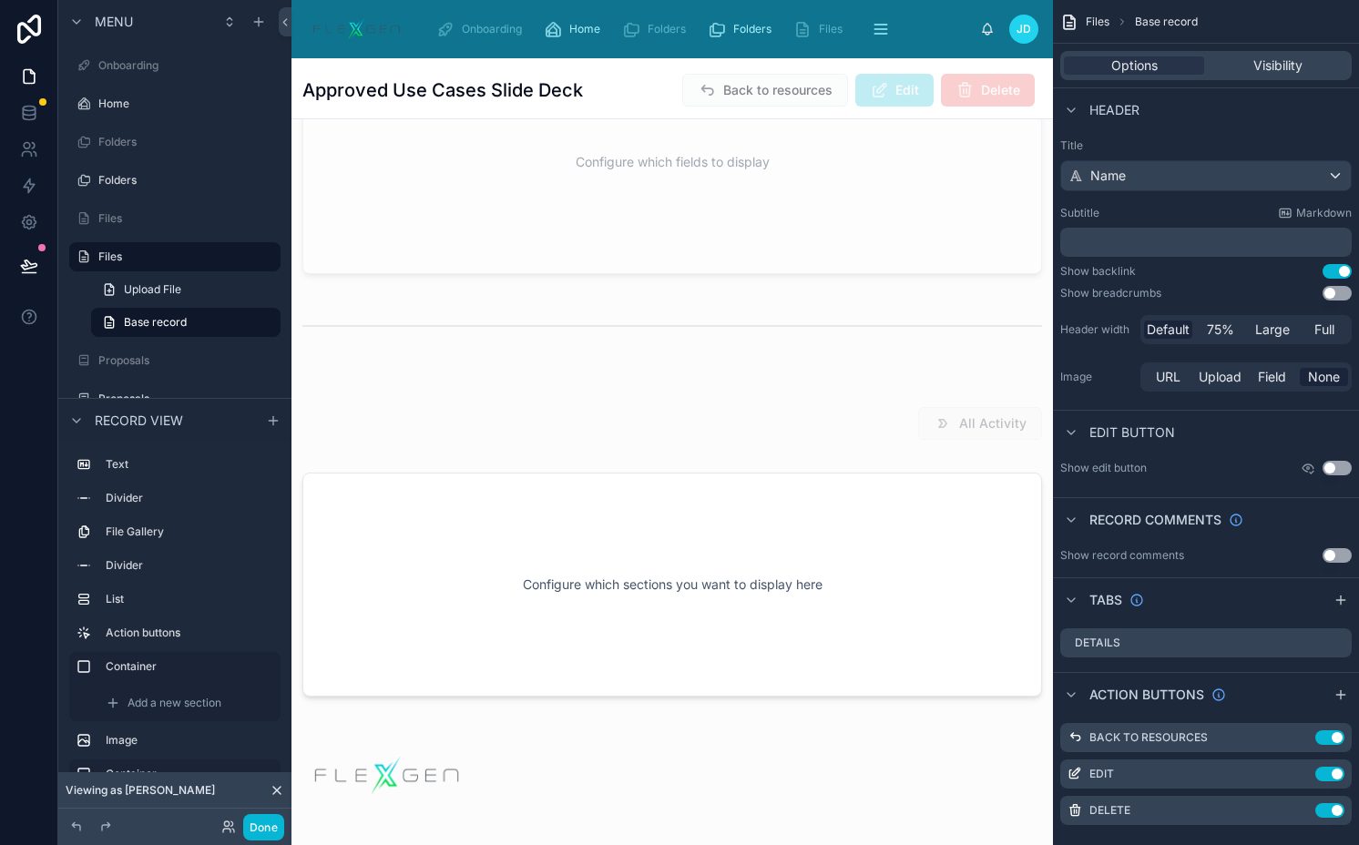
scroll to position [249, 0]
click at [416, 584] on div at bounding box center [671, 596] width 761 height 246
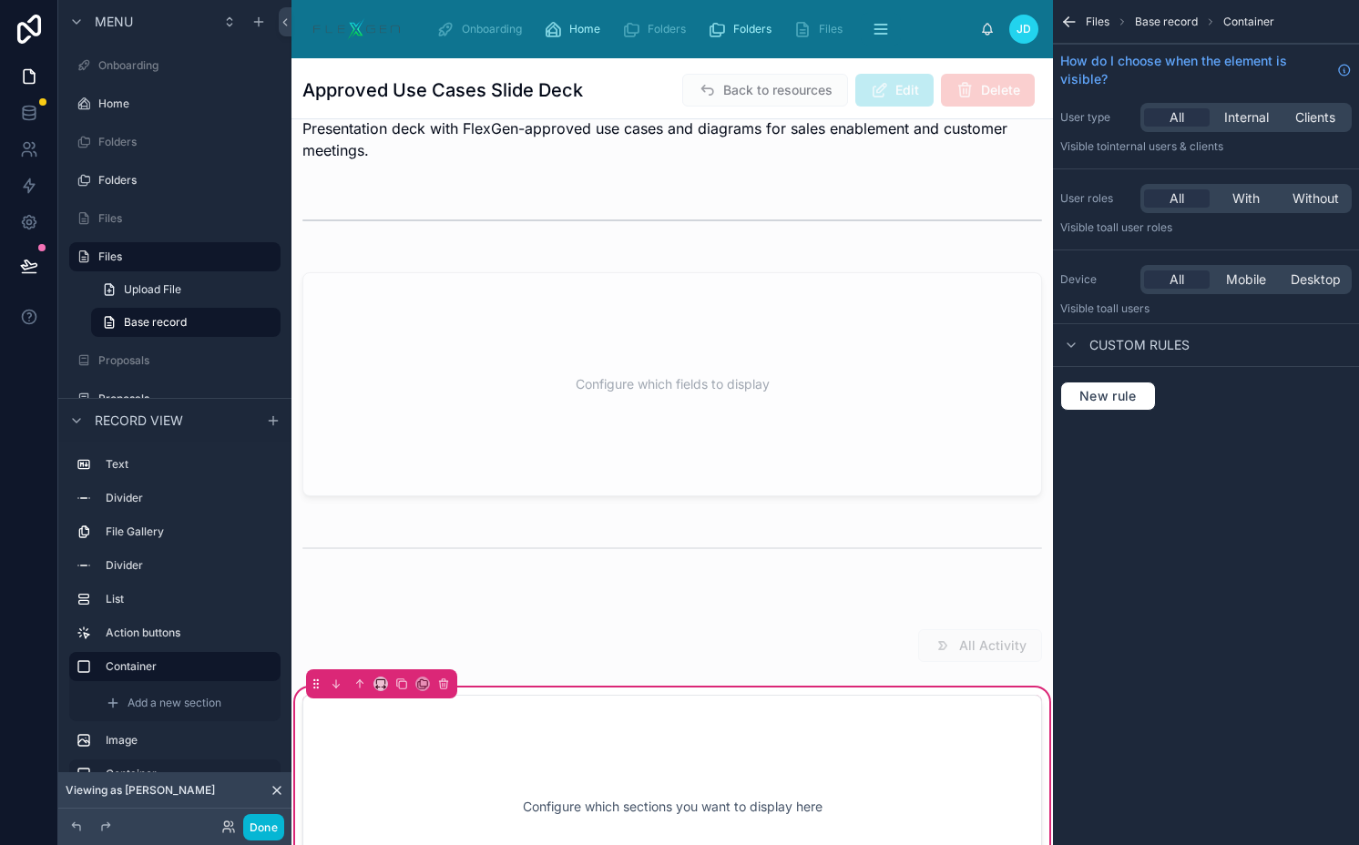
scroll to position [0, 0]
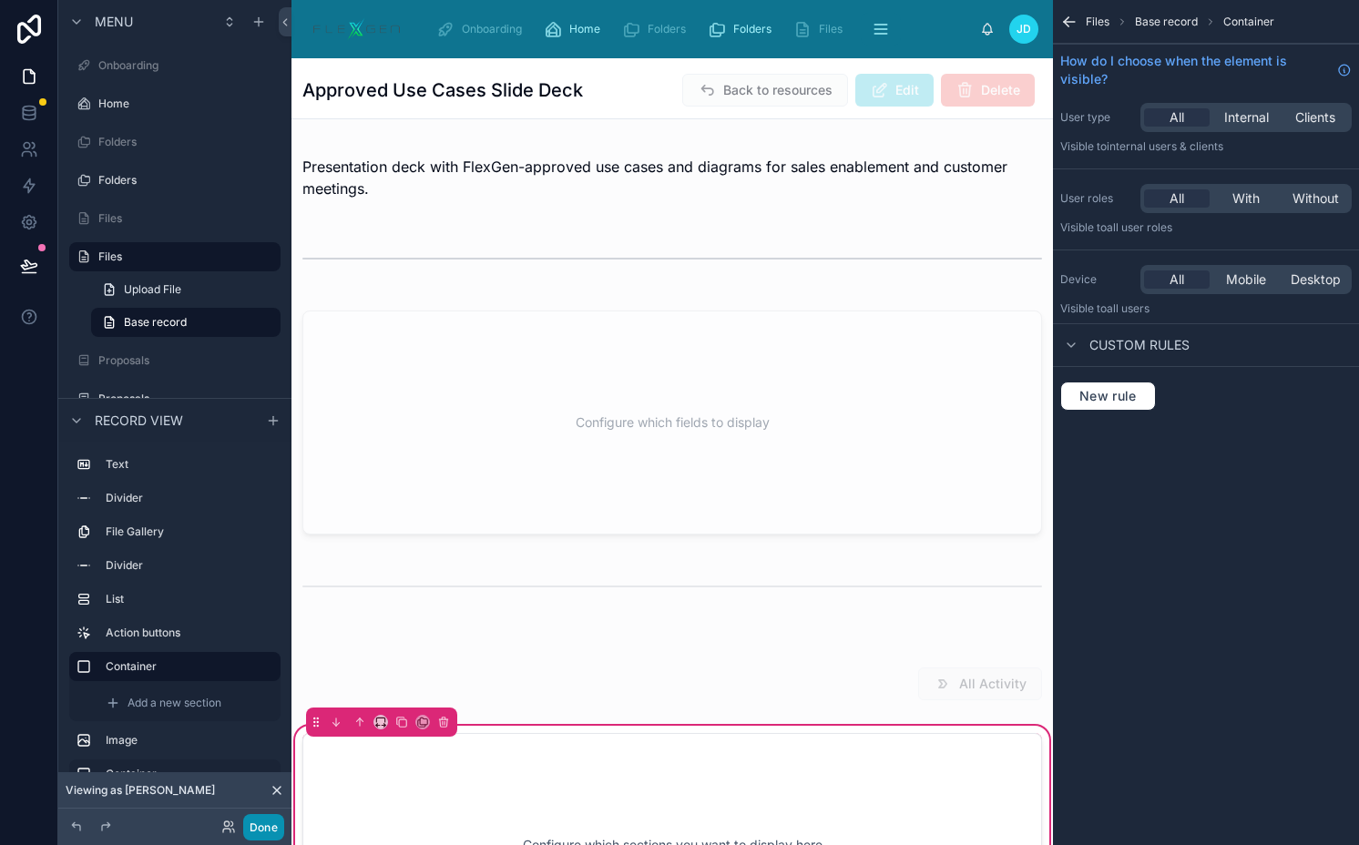
click at [252, 824] on button "Done" at bounding box center [263, 827] width 41 height 26
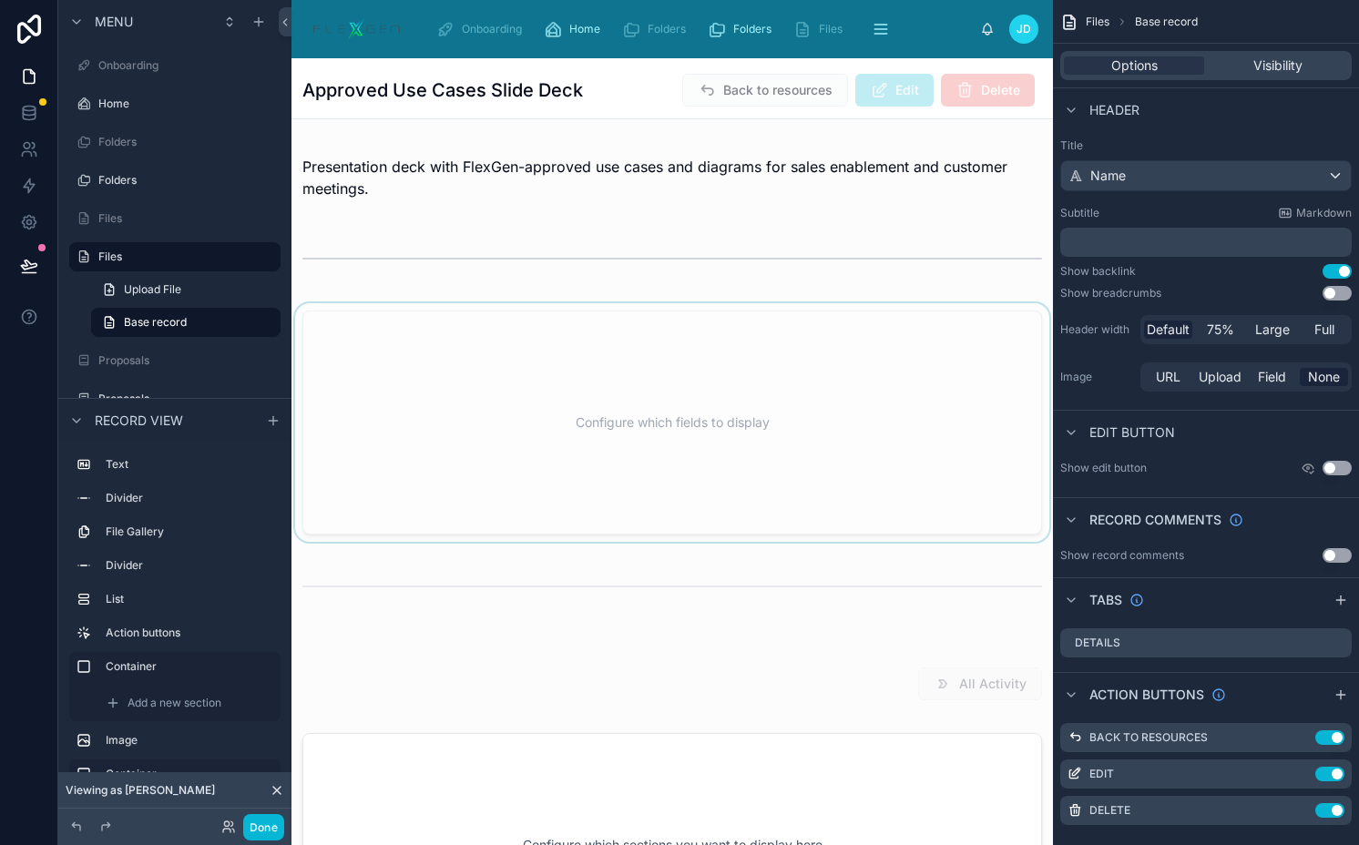
click at [630, 362] on div at bounding box center [671, 422] width 761 height 239
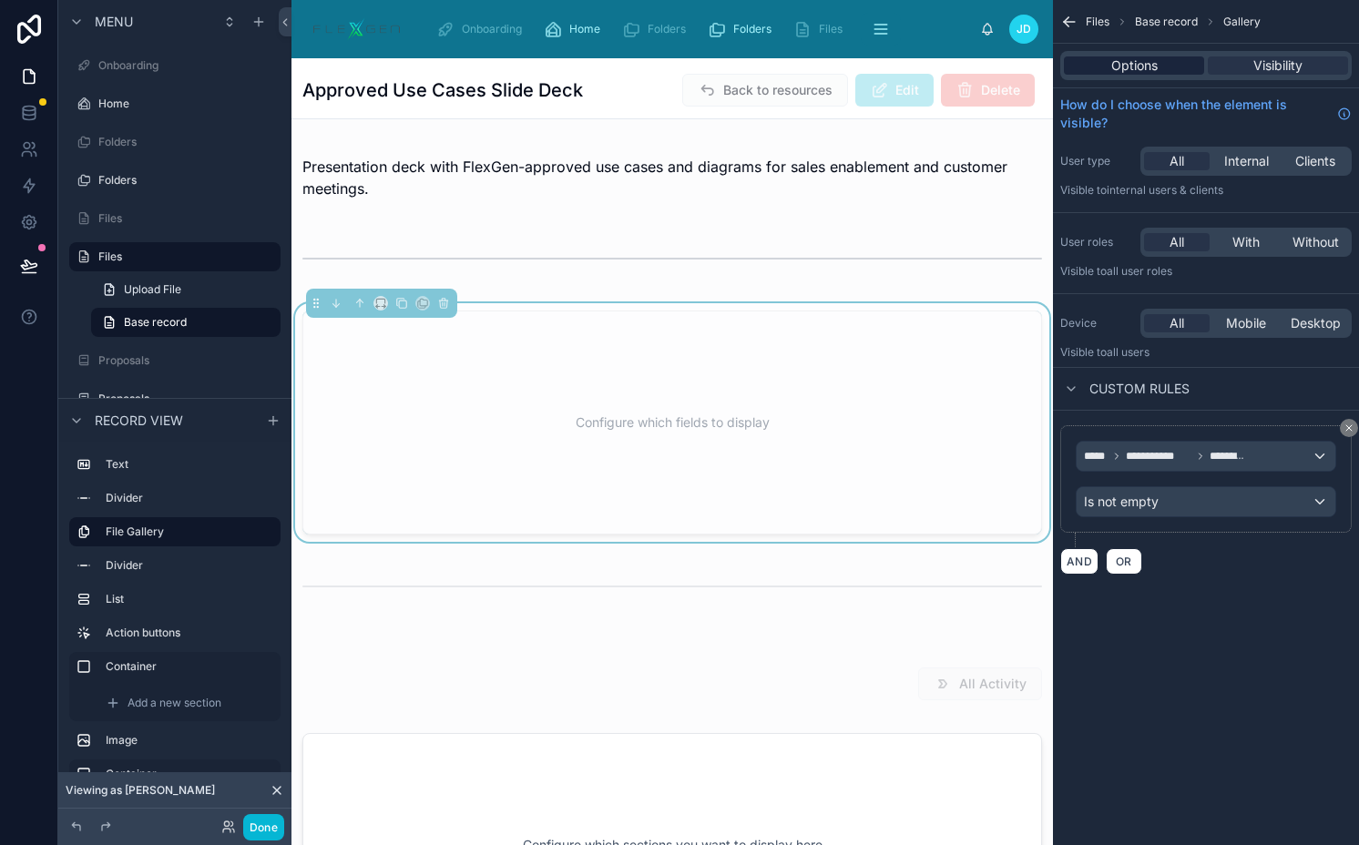
click at [1142, 57] on span "Options" at bounding box center [1134, 65] width 46 height 18
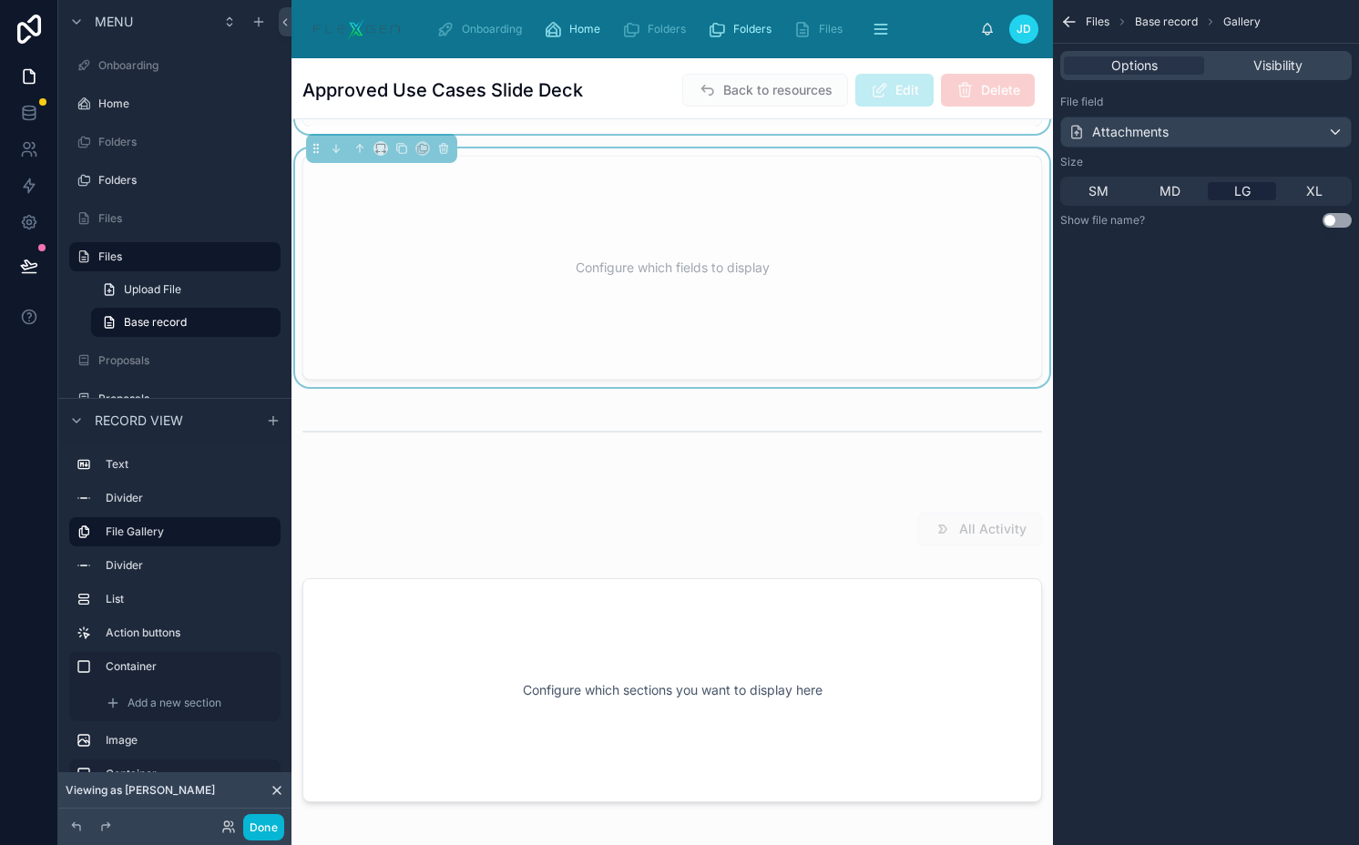
scroll to position [238, 0]
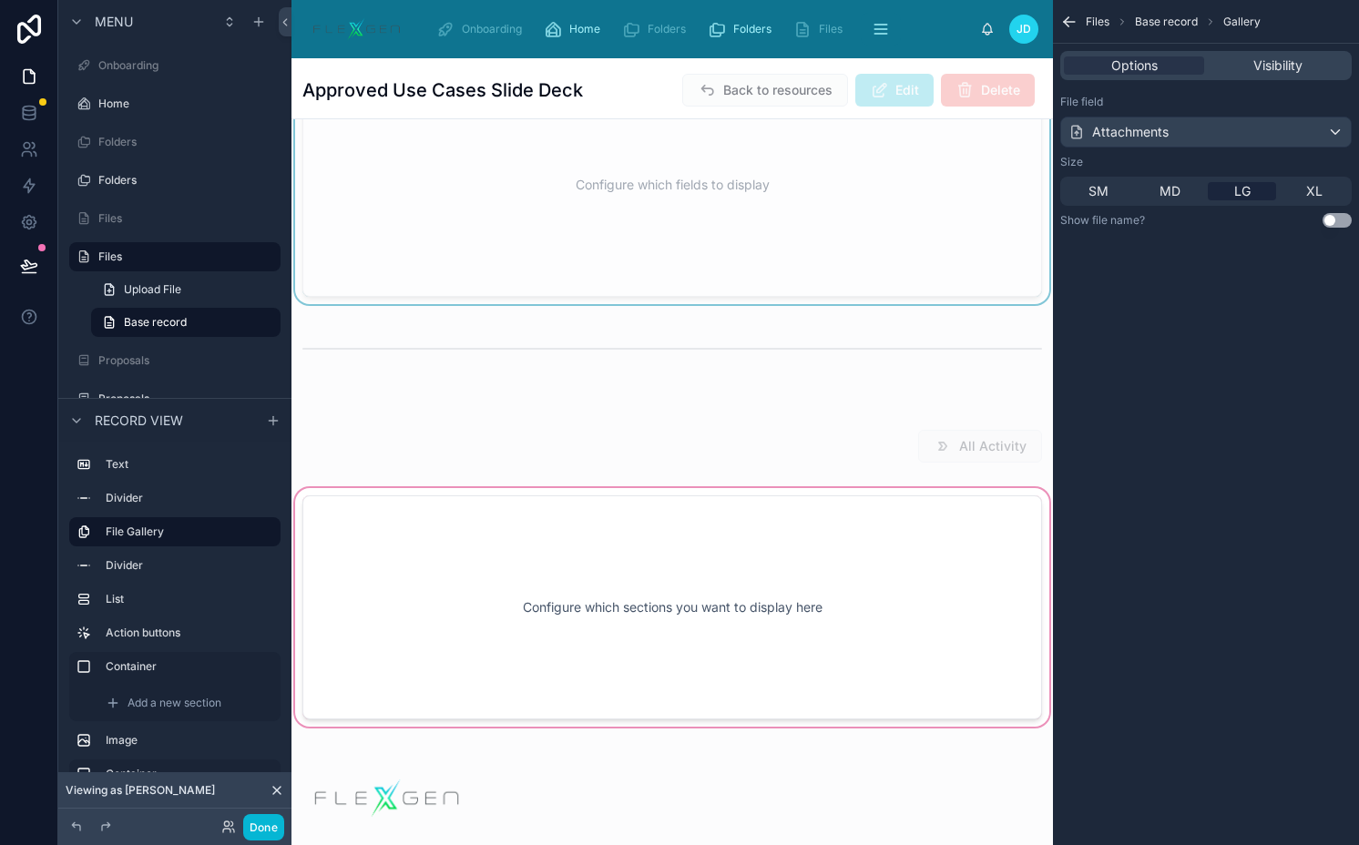
click at [728, 507] on div at bounding box center [671, 607] width 761 height 246
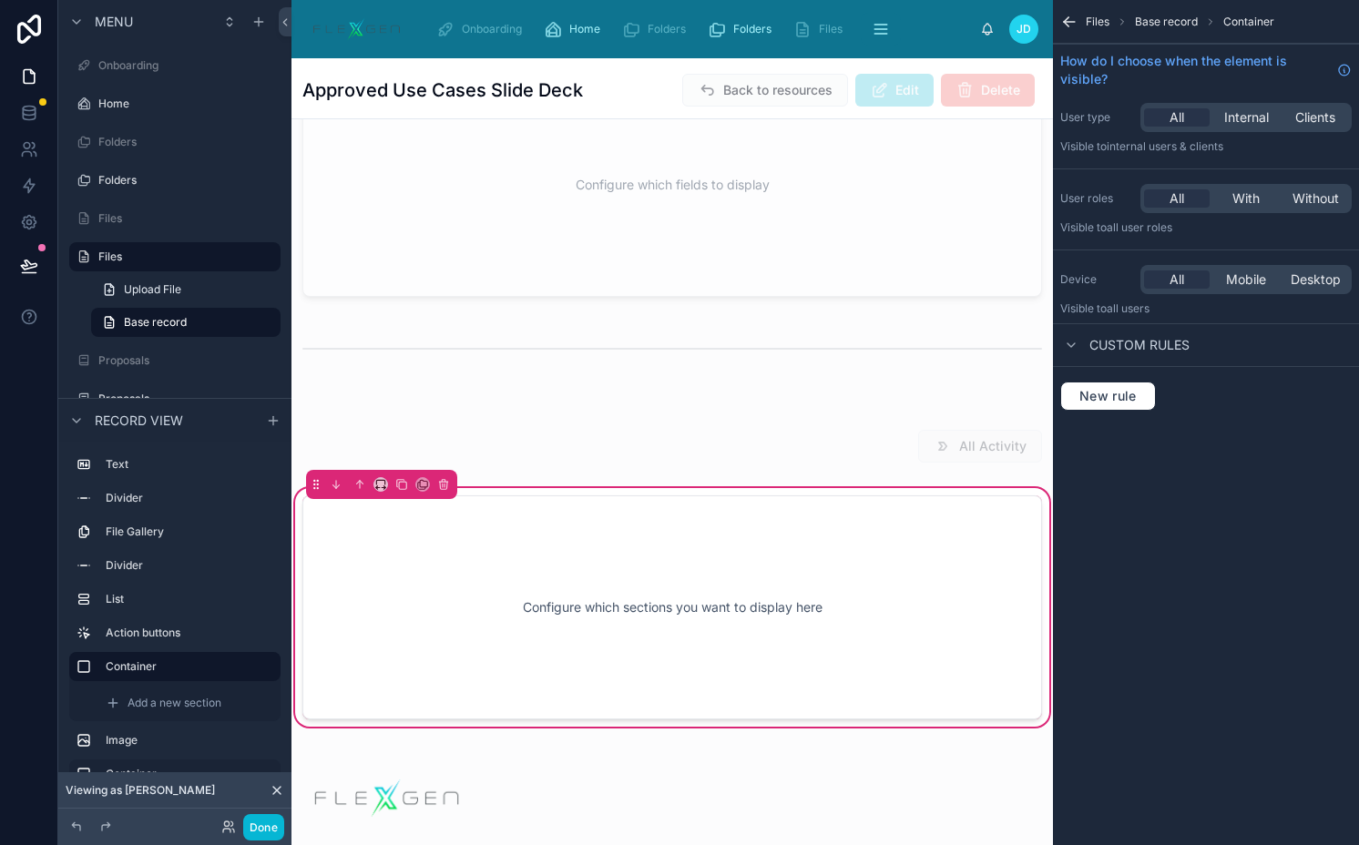
click at [809, 562] on div "Configure which sections you want to display here" at bounding box center [671, 607] width 679 height 164
click at [738, 426] on div at bounding box center [671, 445] width 761 height 47
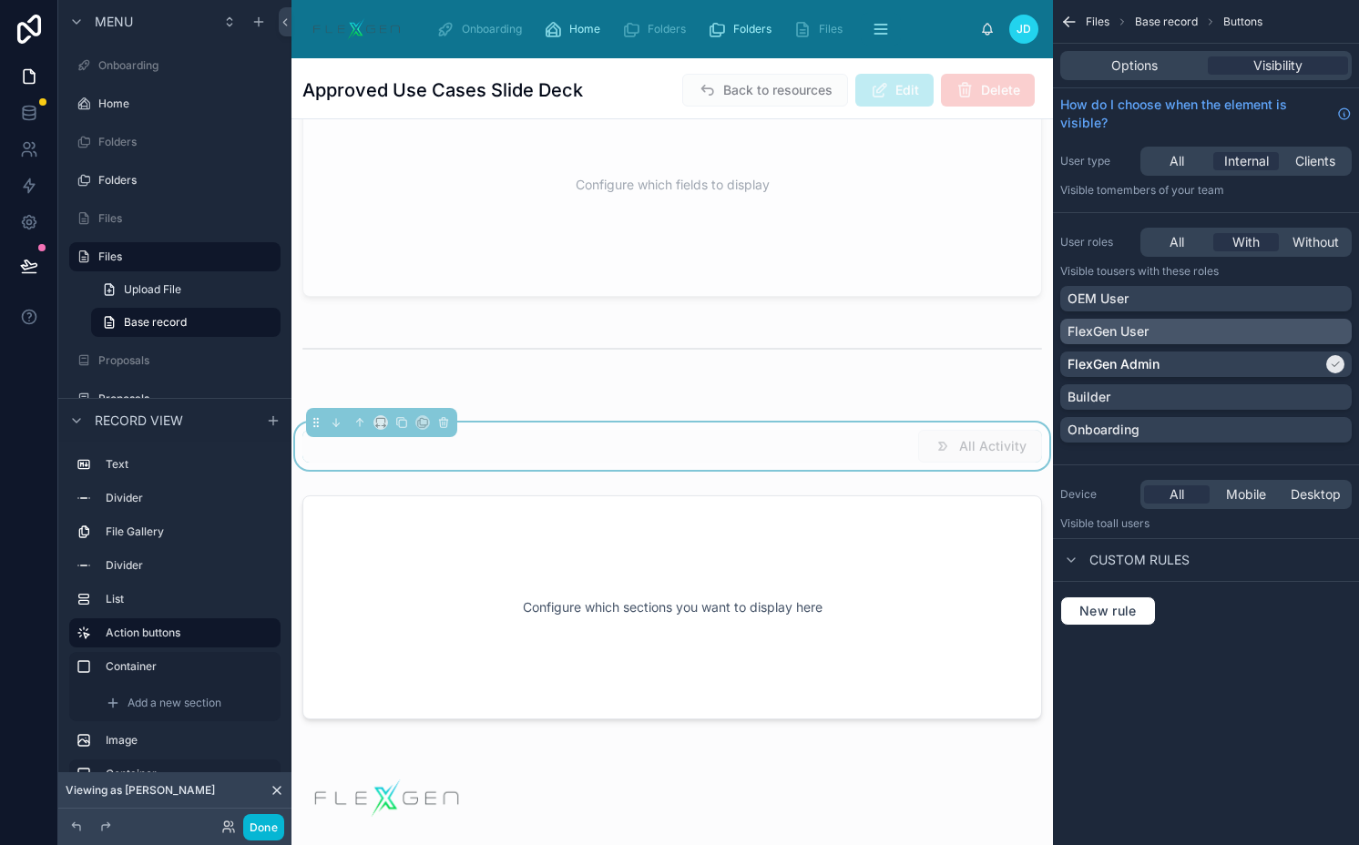
click at [1115, 337] on p "FlexGen User" at bounding box center [1107, 331] width 81 height 18
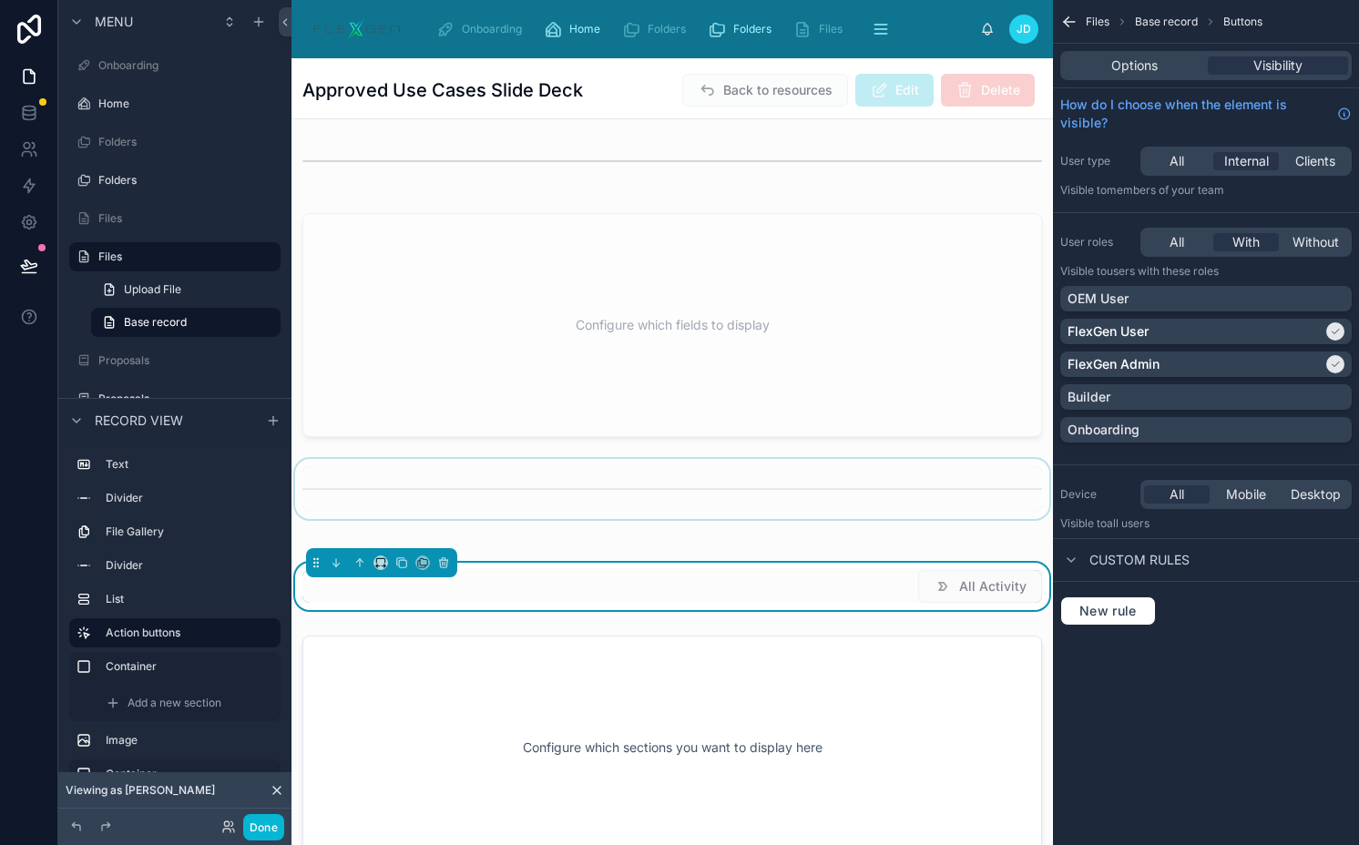
scroll to position [121, 0]
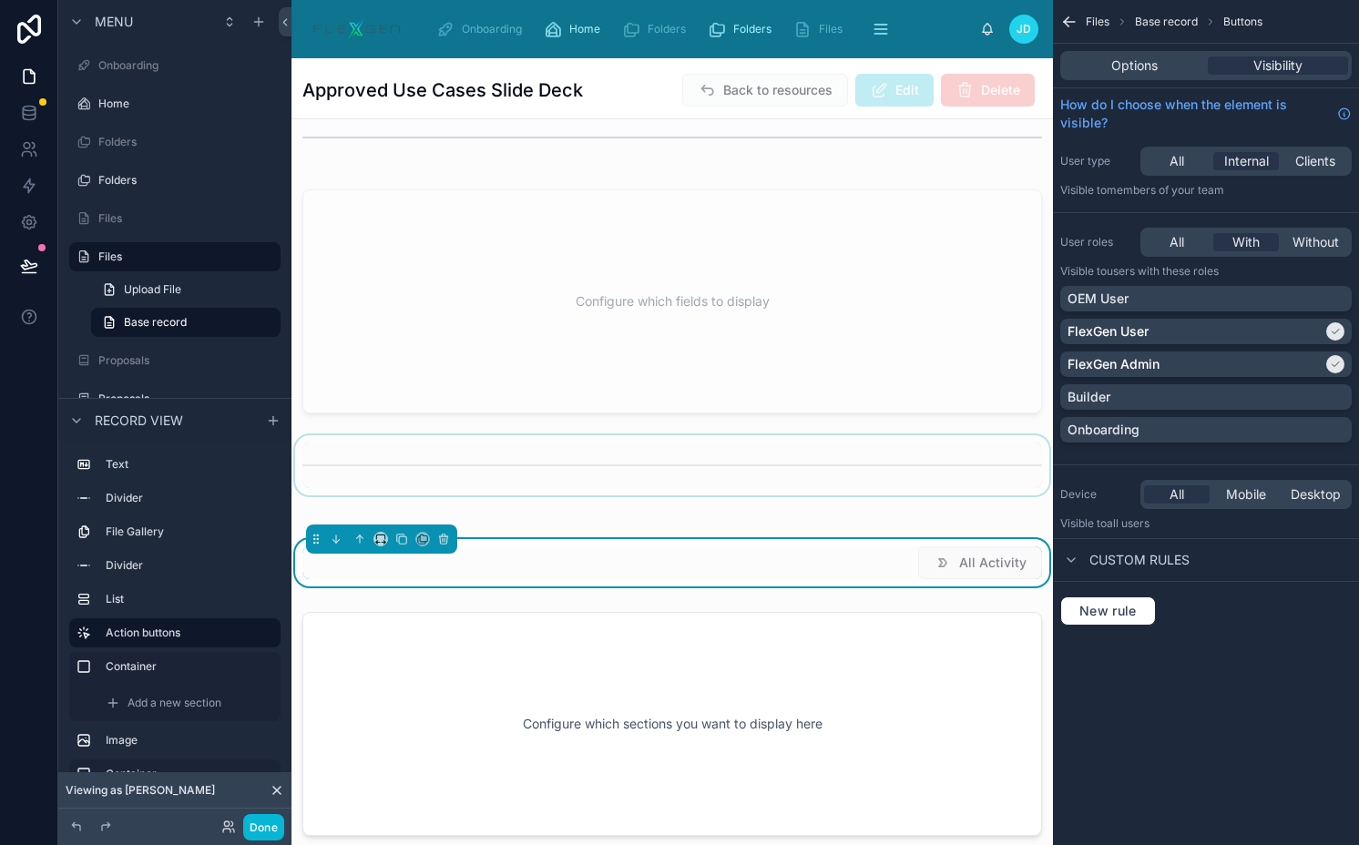
click at [693, 455] on div at bounding box center [671, 465] width 761 height 60
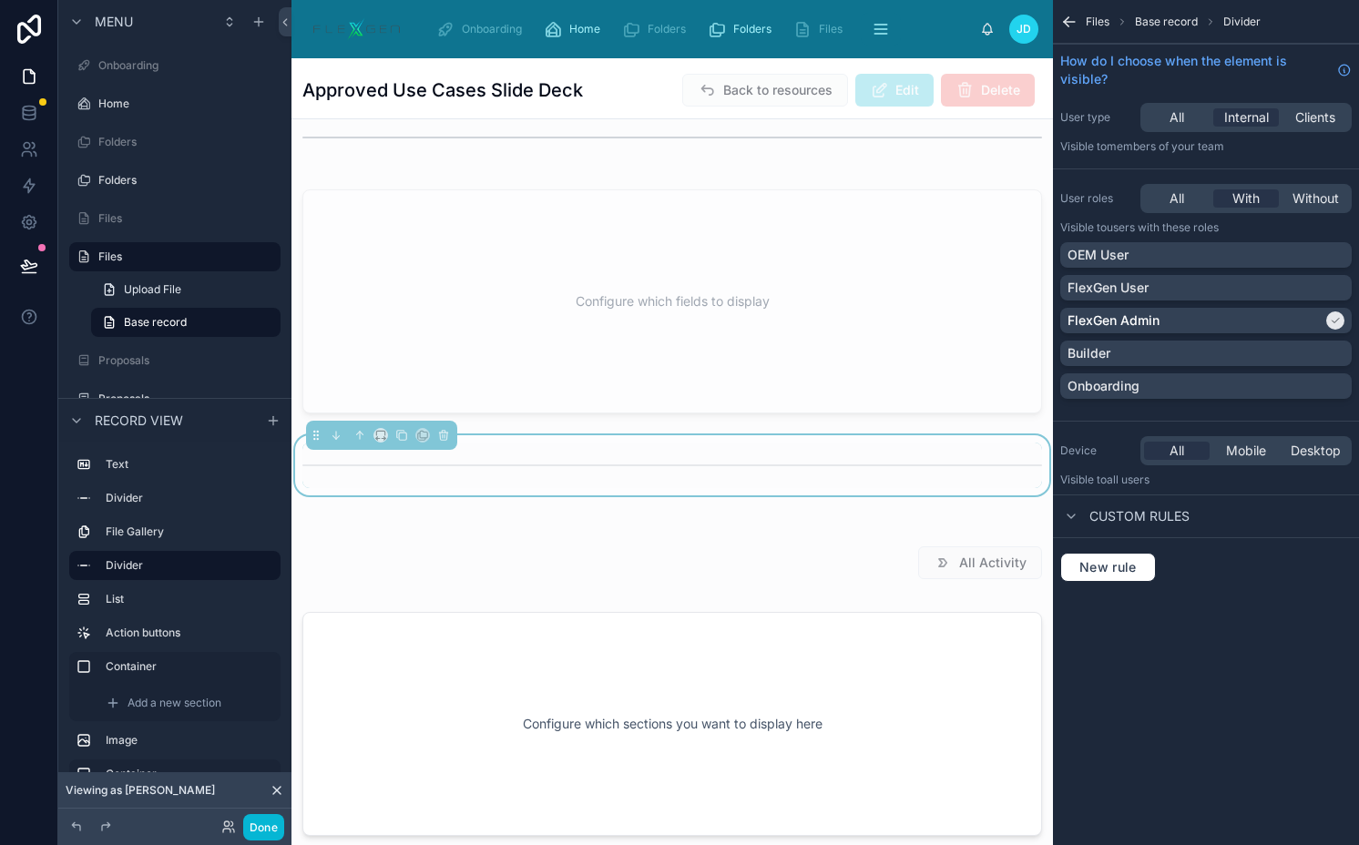
click at [1086, 270] on div "OEM User FlexGen User FlexGen Admin Builder Onboarding" at bounding box center [1205, 324] width 291 height 164
click at [1085, 276] on div "FlexGen User" at bounding box center [1205, 287] width 291 height 25
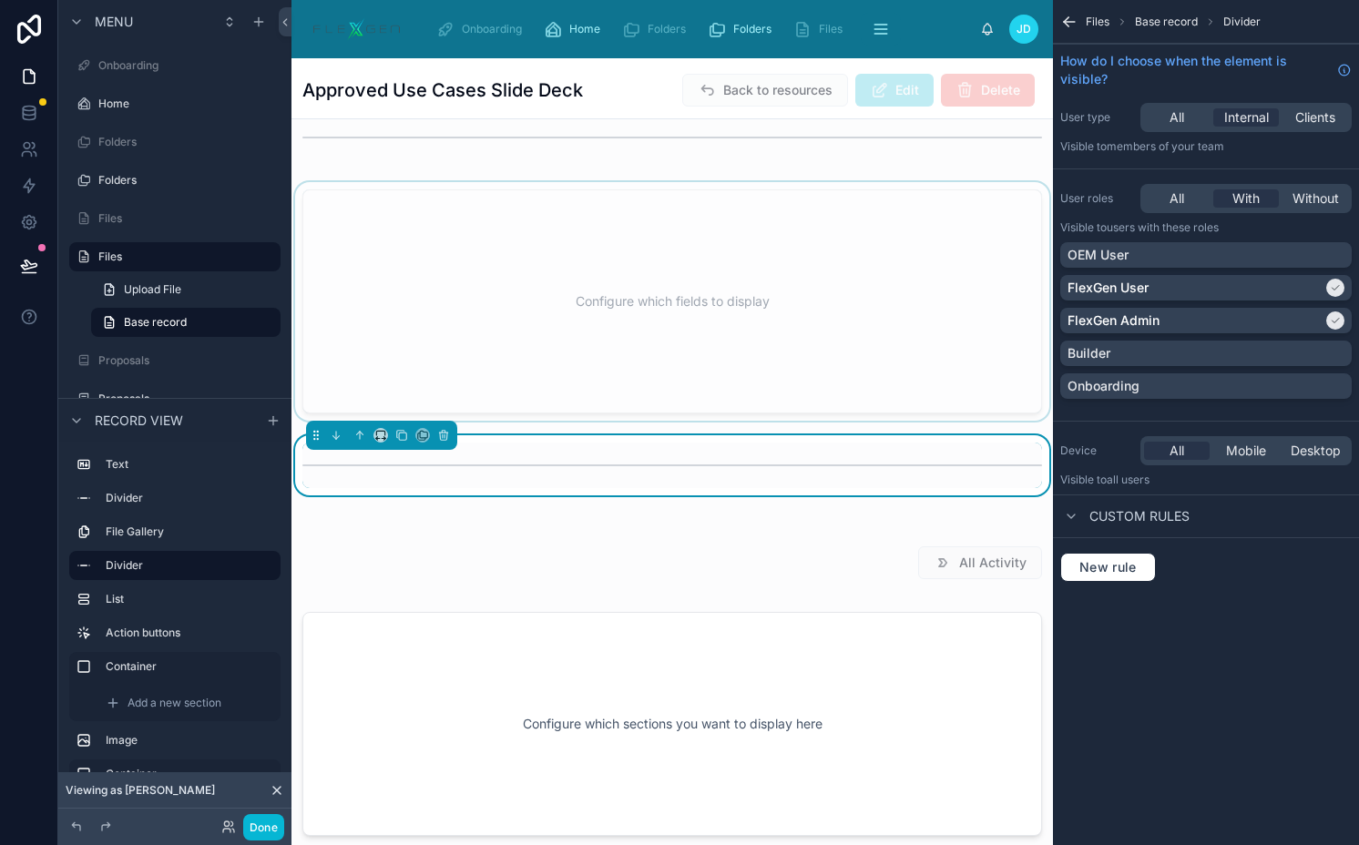
click at [898, 276] on div at bounding box center [671, 301] width 761 height 239
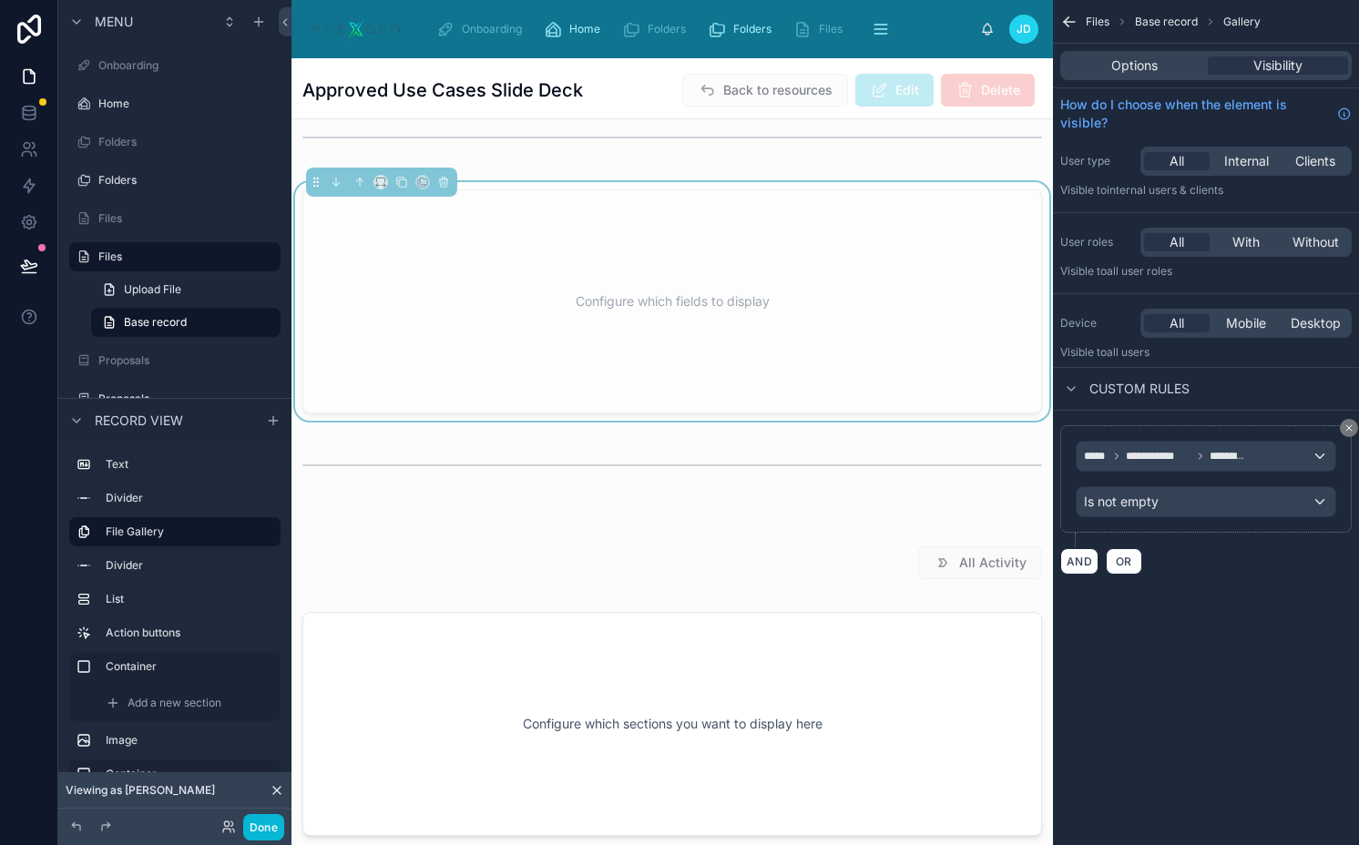
scroll to position [0, 0]
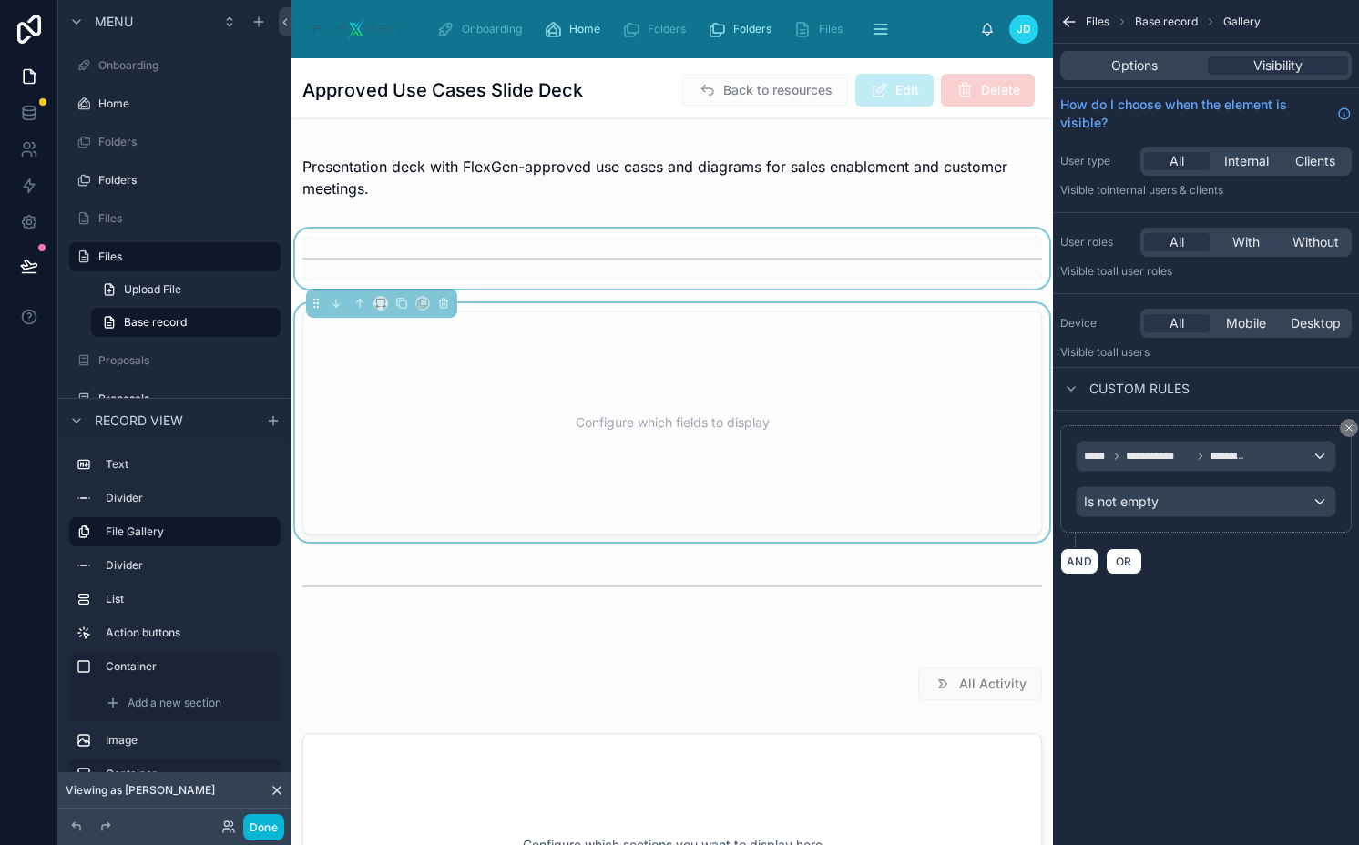
click at [879, 252] on div at bounding box center [671, 259] width 761 height 60
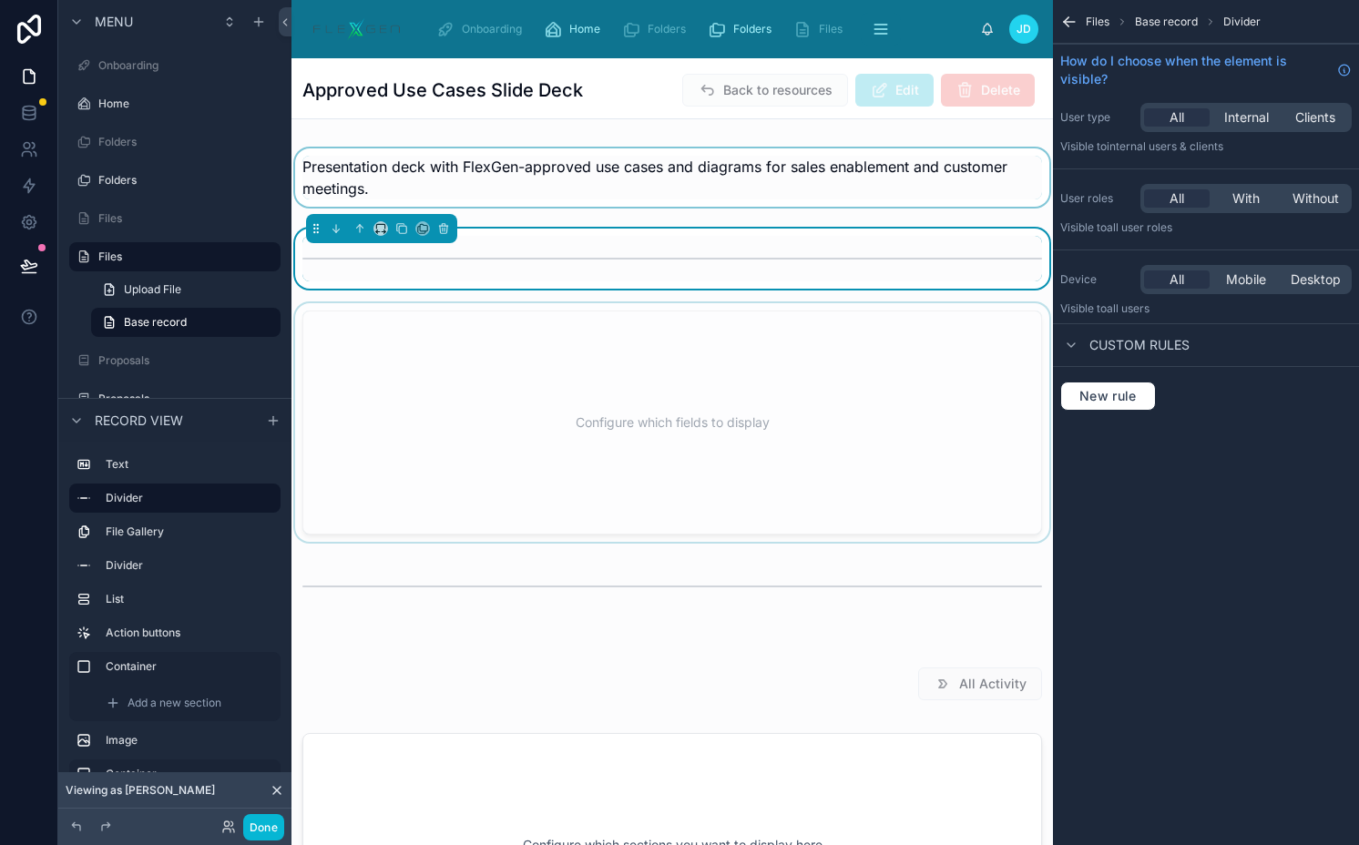
click at [803, 170] on div at bounding box center [671, 177] width 761 height 73
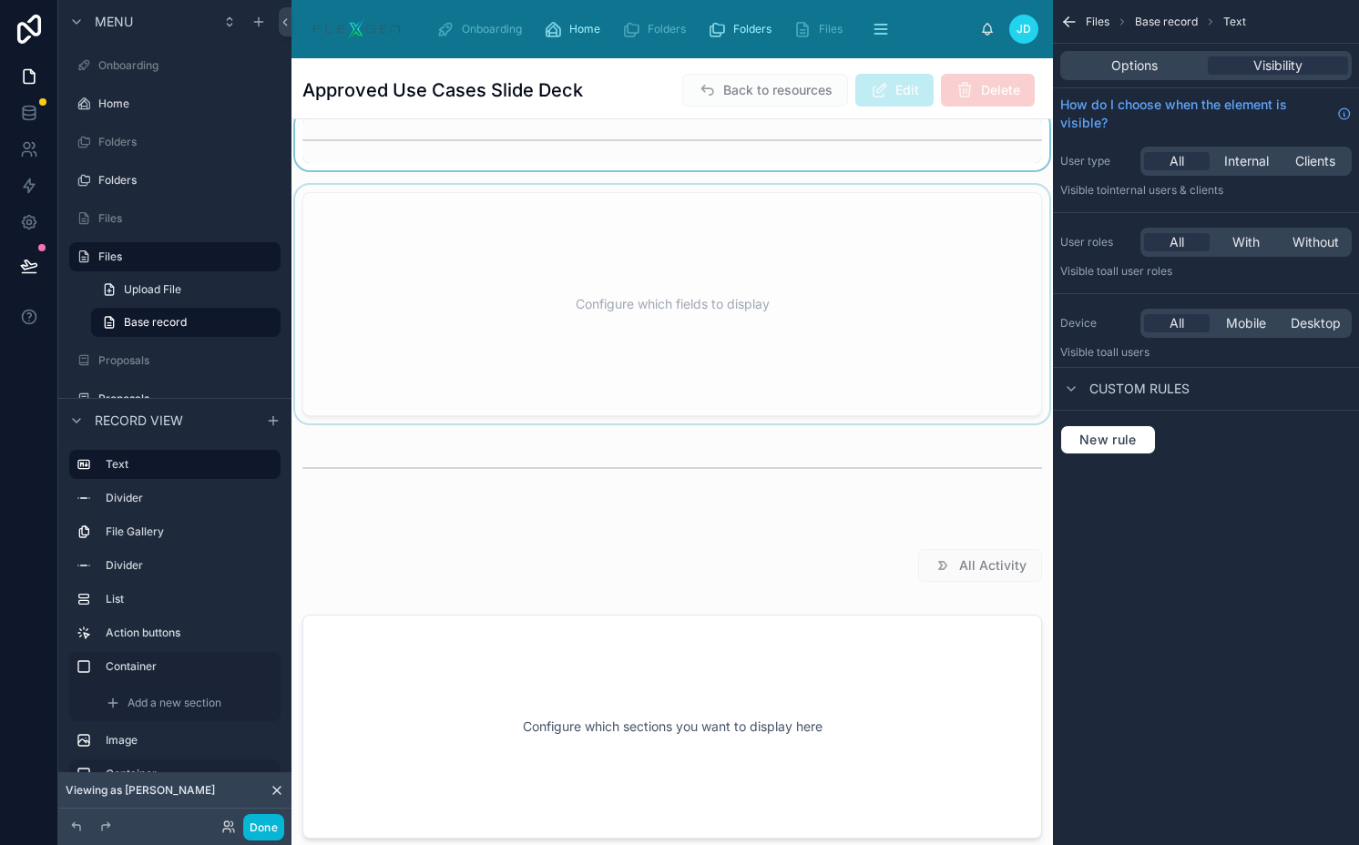
scroll to position [157, 0]
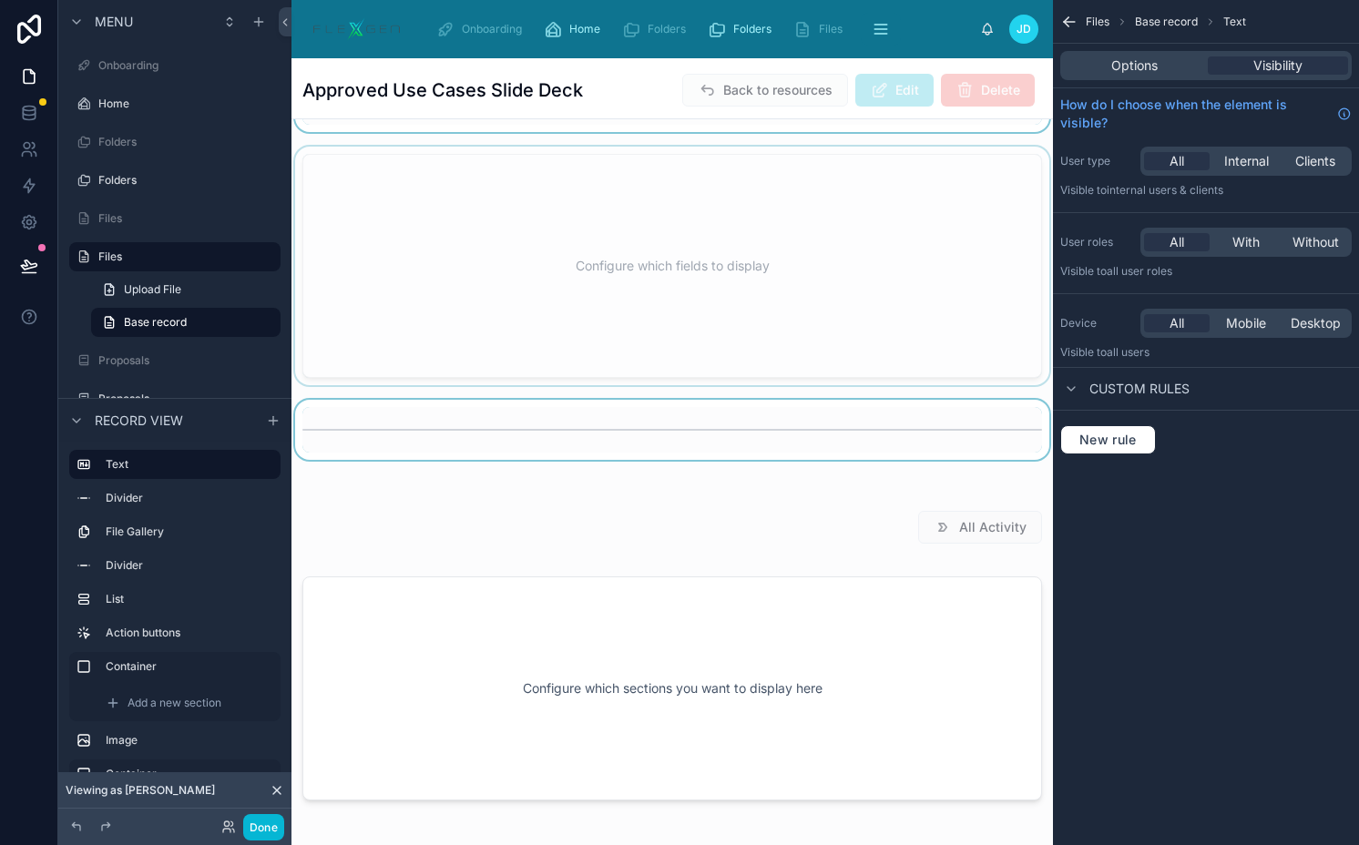
click at [749, 435] on div at bounding box center [671, 430] width 761 height 60
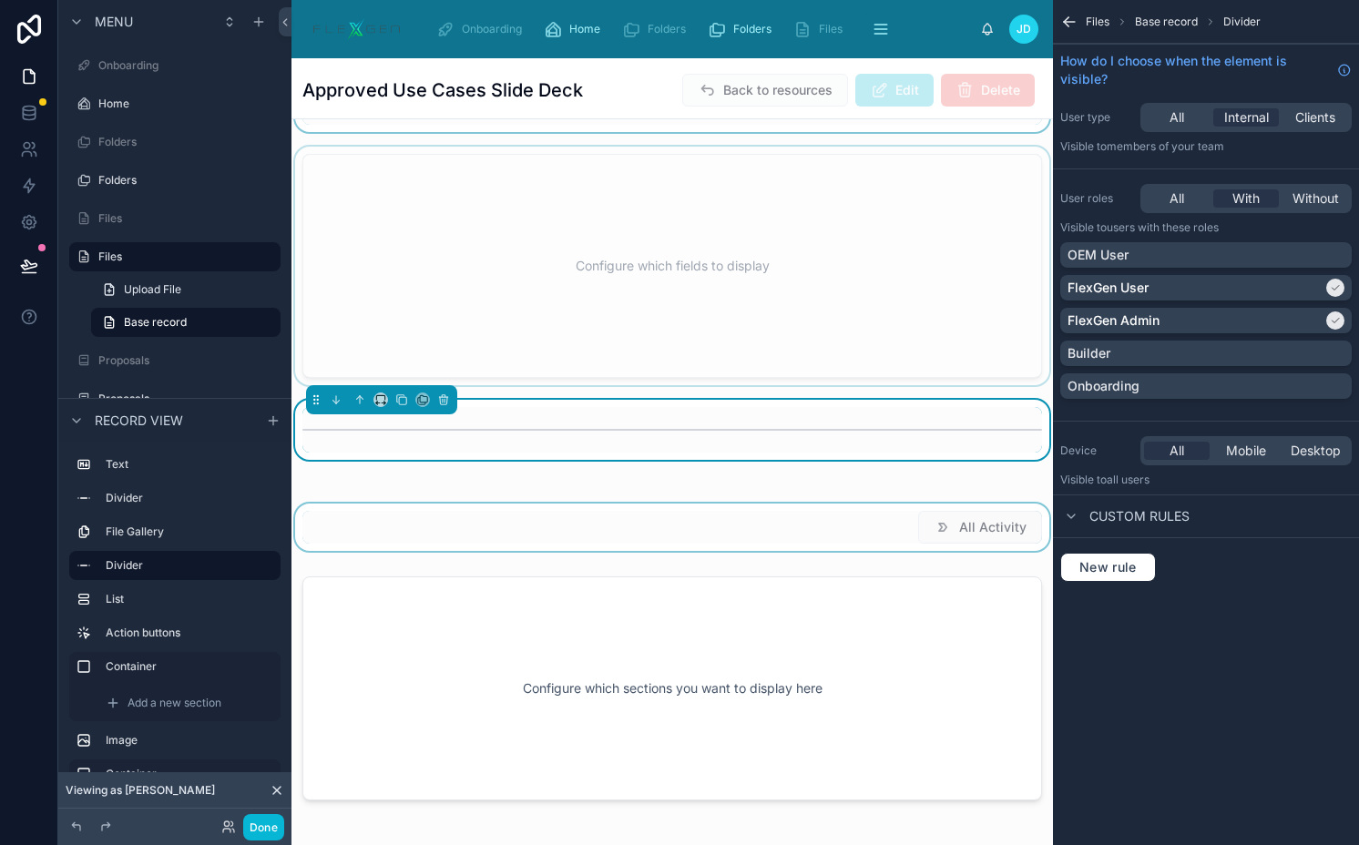
click at [736, 512] on div at bounding box center [671, 527] width 761 height 47
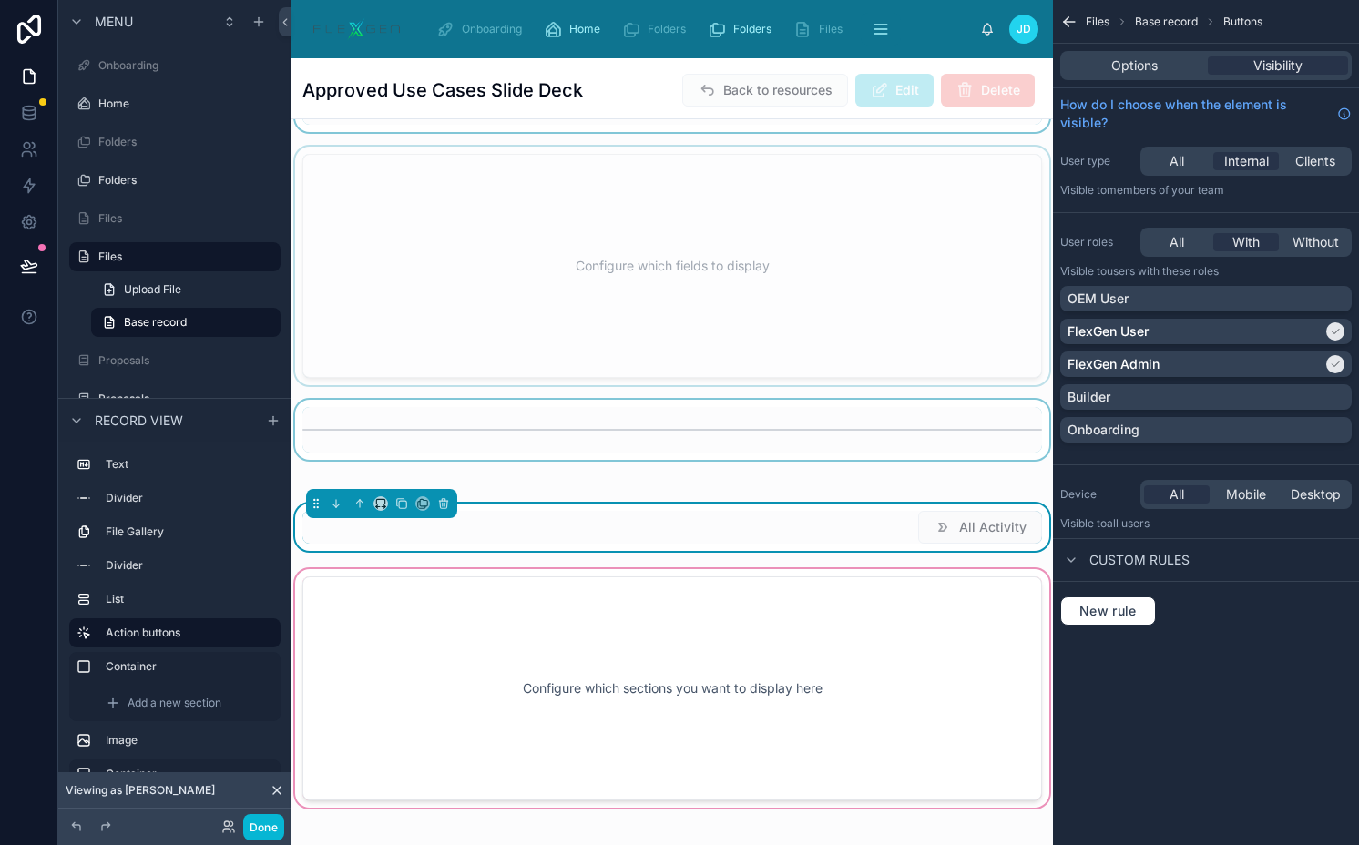
click at [721, 617] on div at bounding box center [671, 688] width 761 height 246
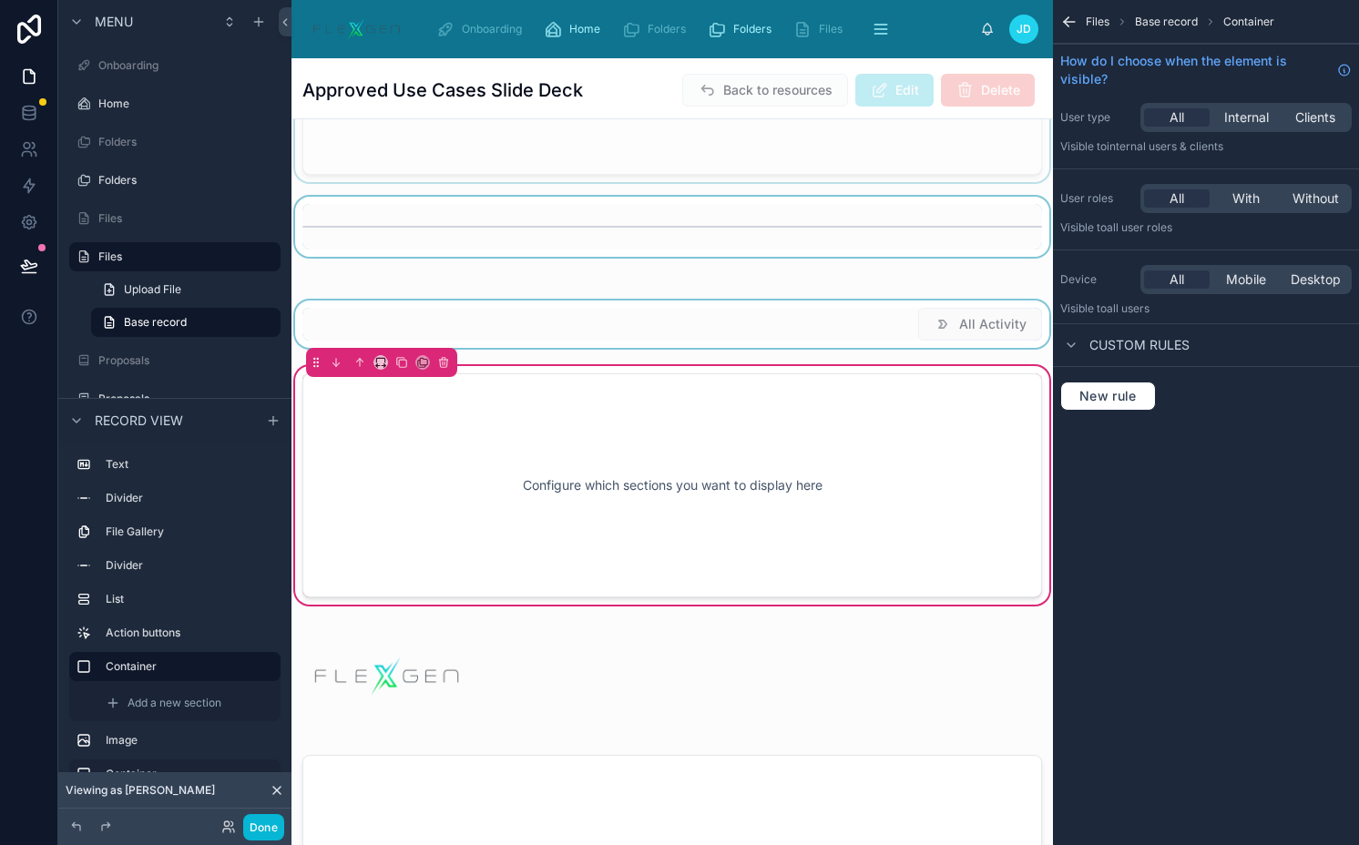
scroll to position [484, 0]
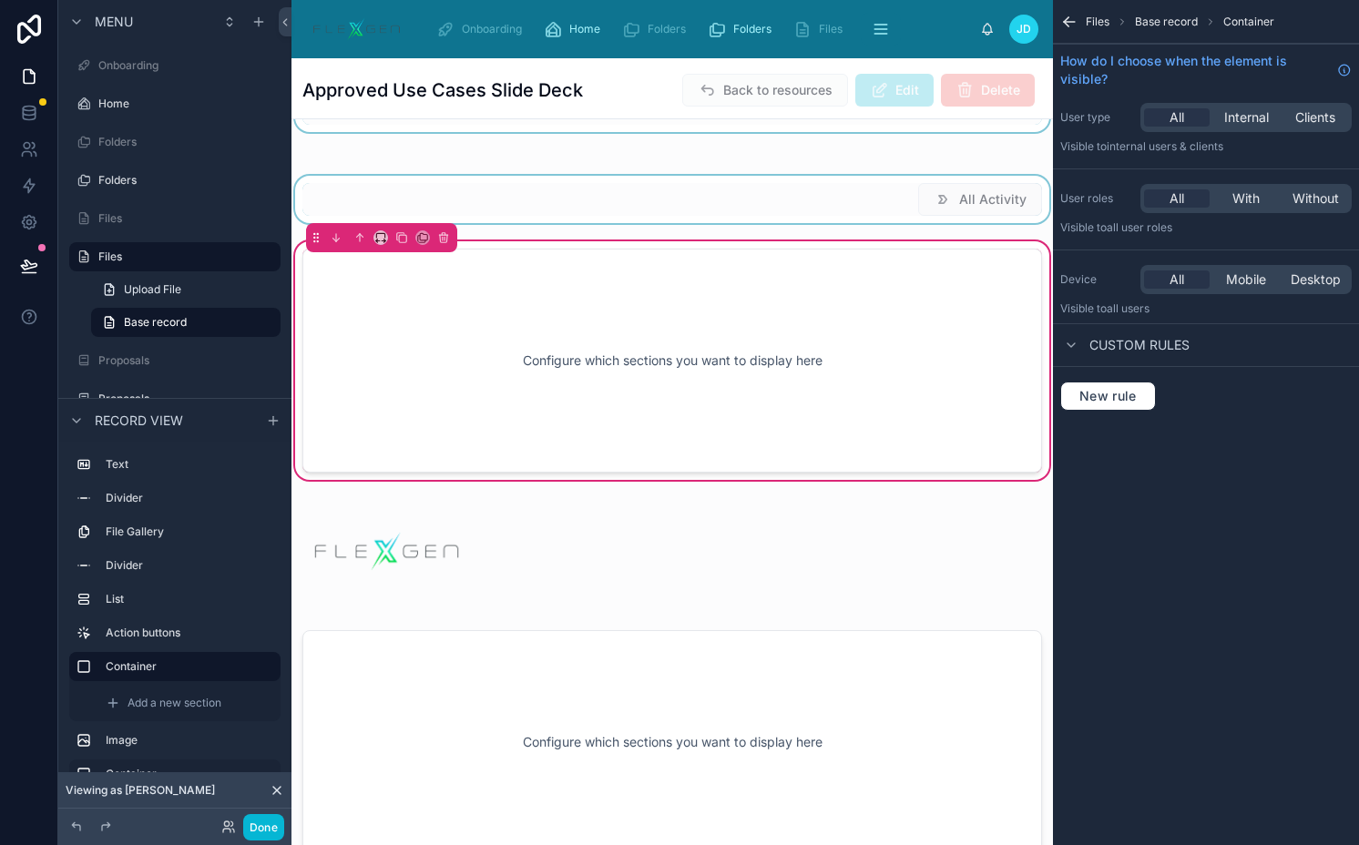
click at [545, 554] on div "Presentation deck with FlexGen-approved use cases and diagrams for sales enable…" at bounding box center [671, 261] width 761 height 1208
click at [471, 716] on div at bounding box center [671, 742] width 761 height 246
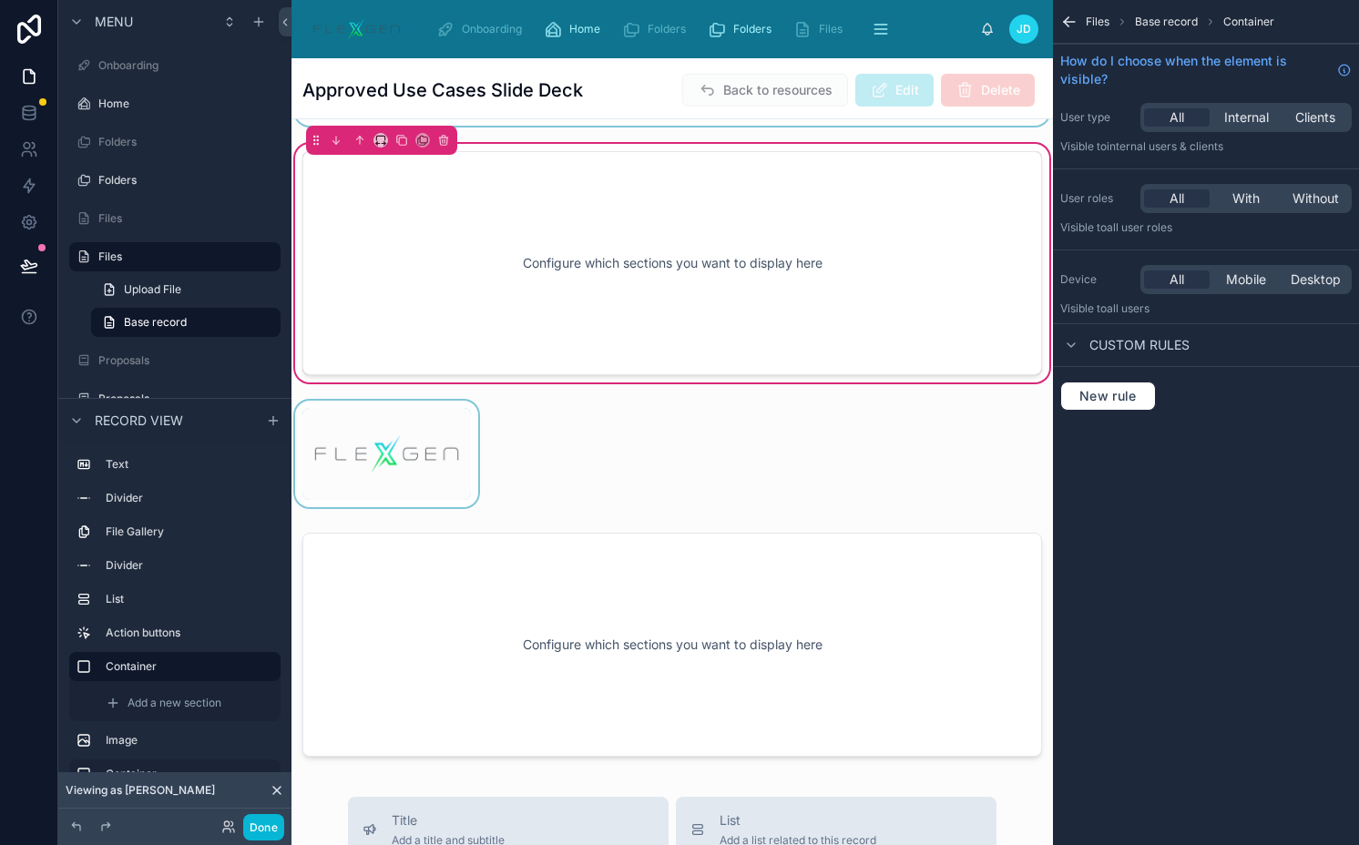
scroll to position [626, 0]
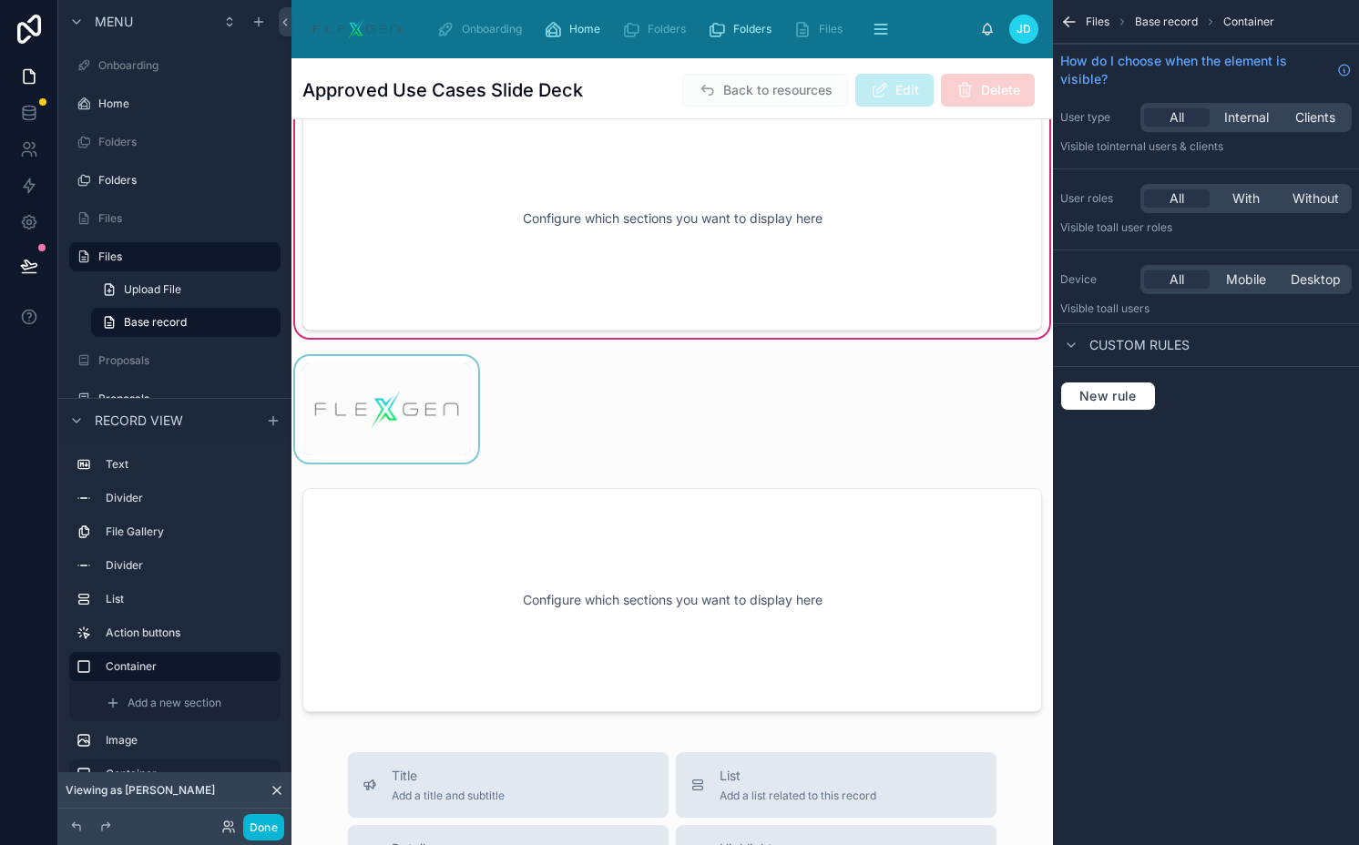
click at [420, 414] on div at bounding box center [386, 409] width 190 height 107
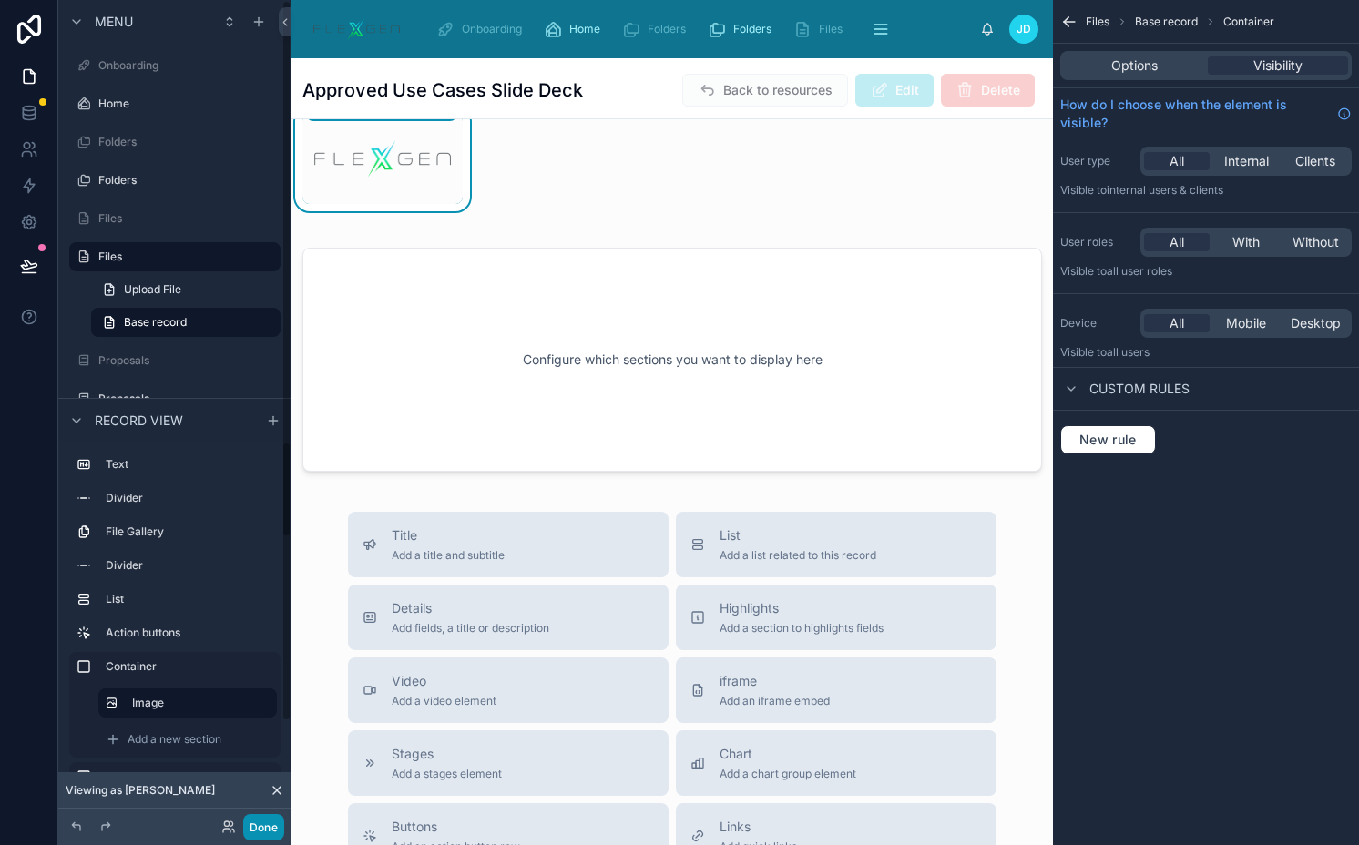
click at [260, 823] on button "Done" at bounding box center [263, 827] width 41 height 26
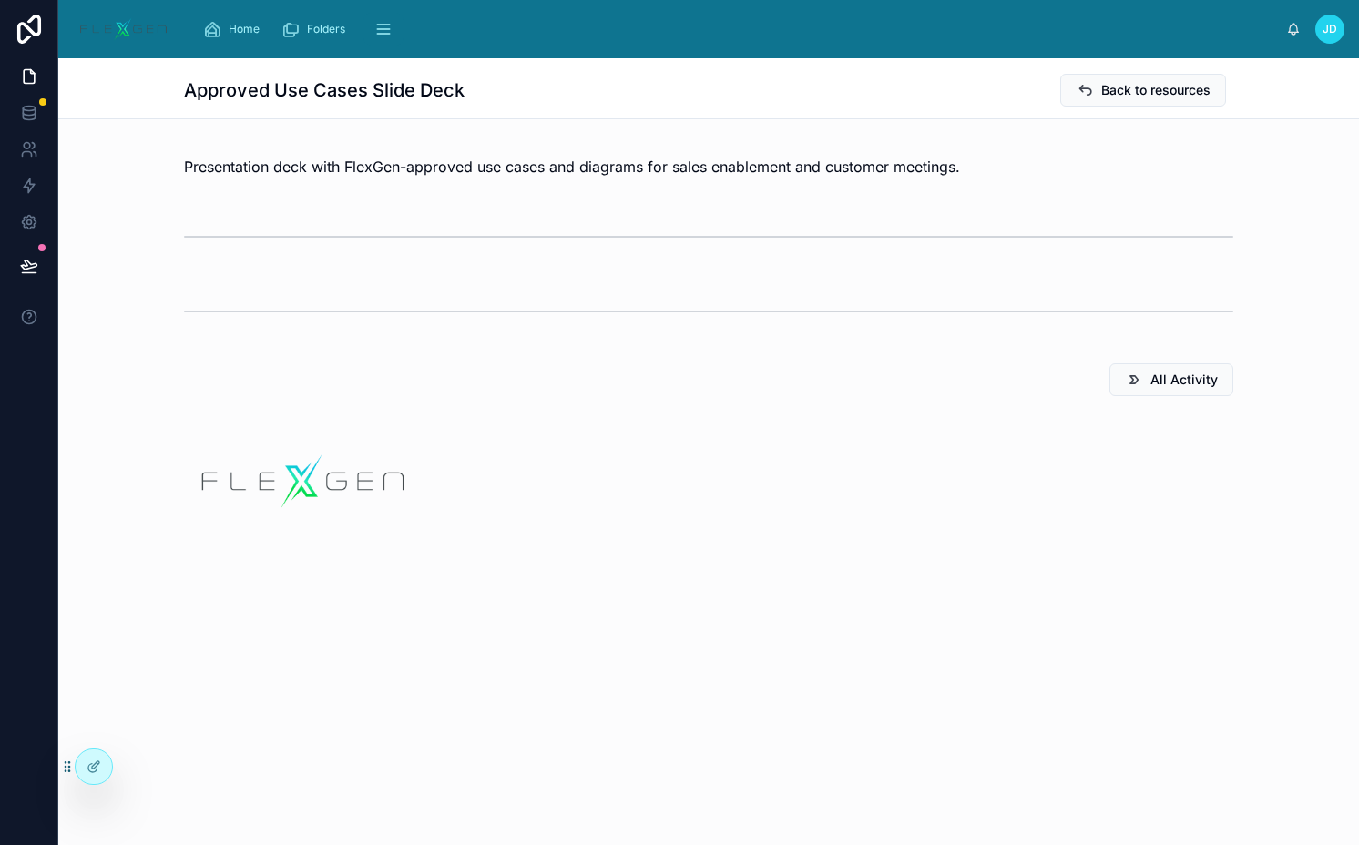
scroll to position [0, 0]
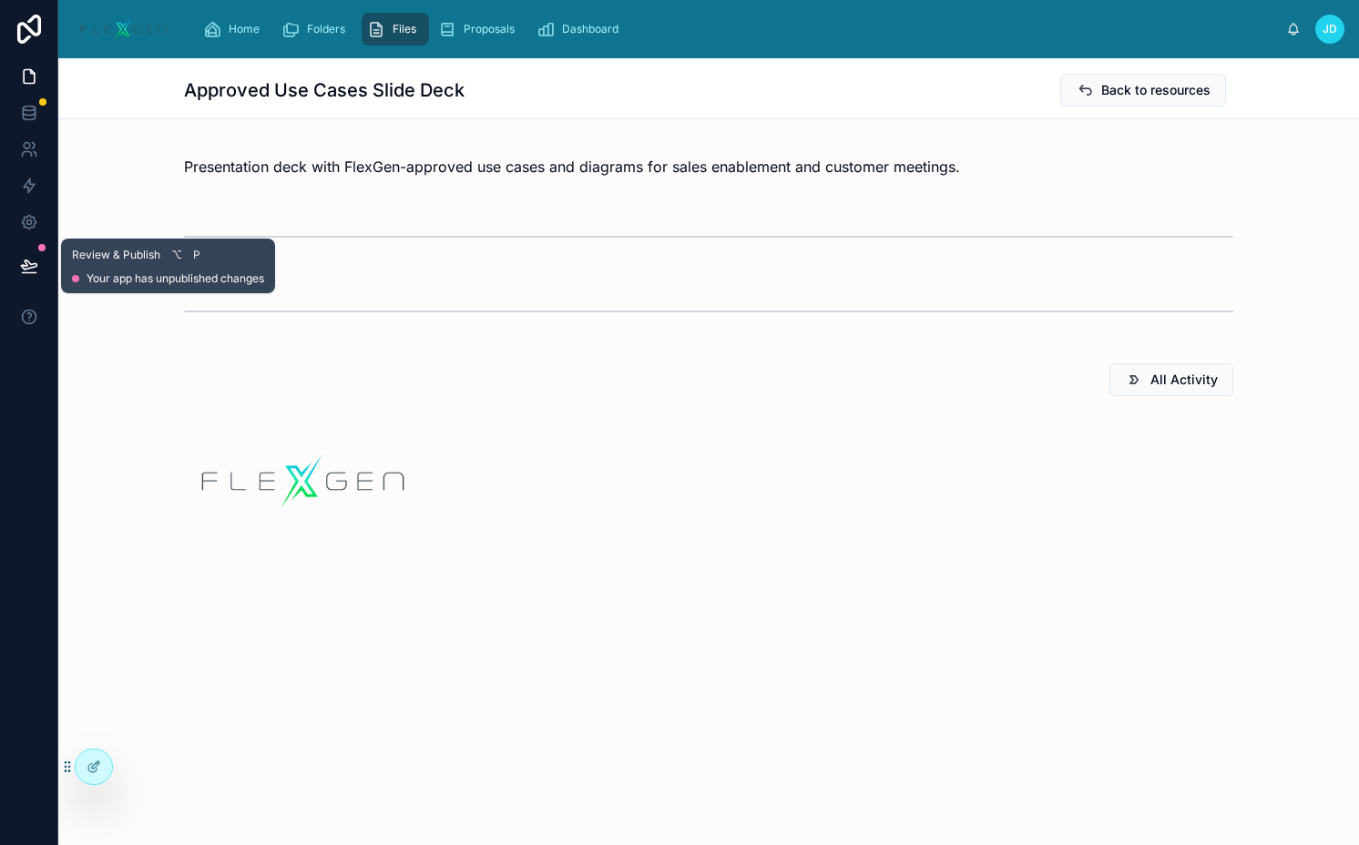
click at [34, 268] on icon at bounding box center [29, 266] width 18 height 18
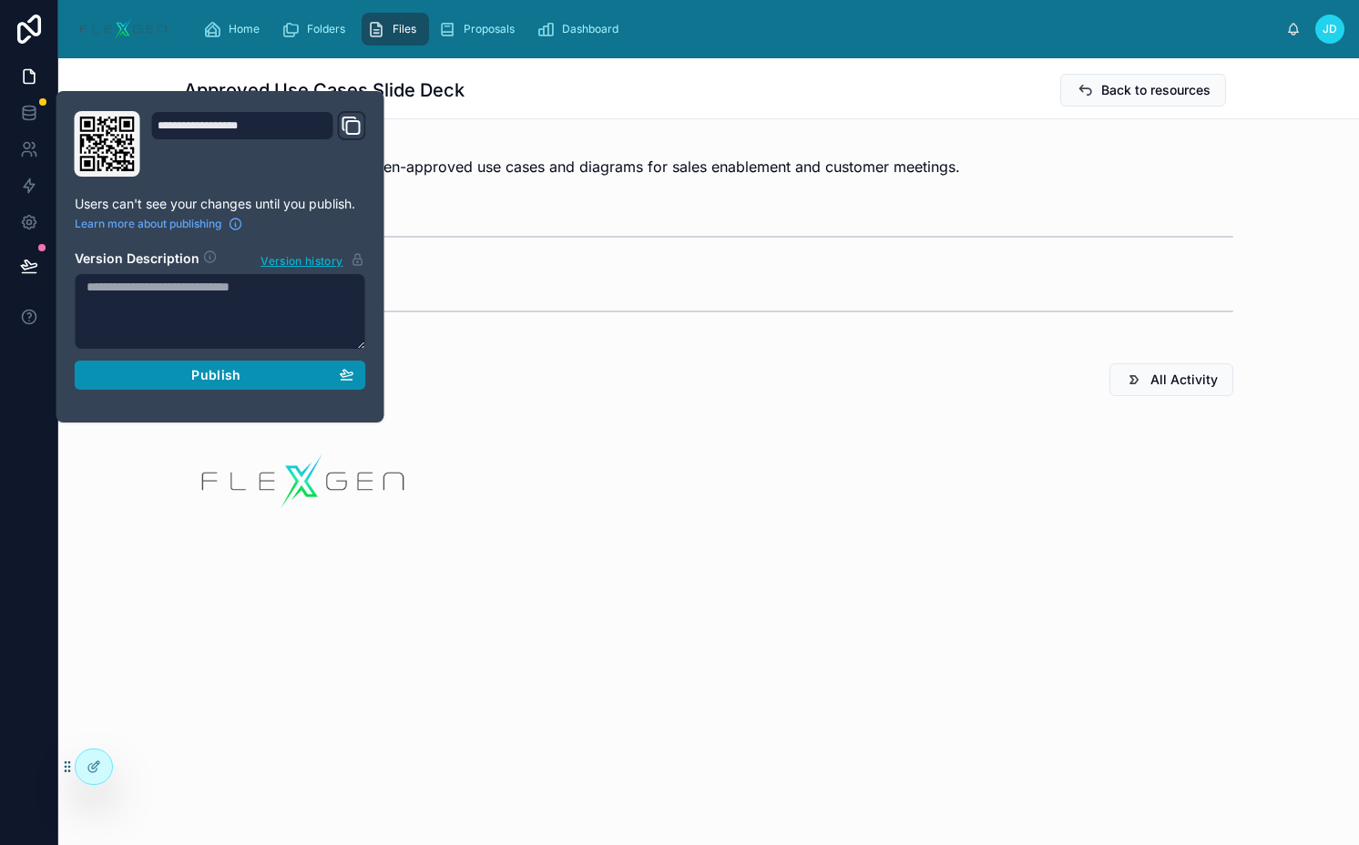
click at [260, 383] on button "Publish" at bounding box center [220, 375] width 291 height 29
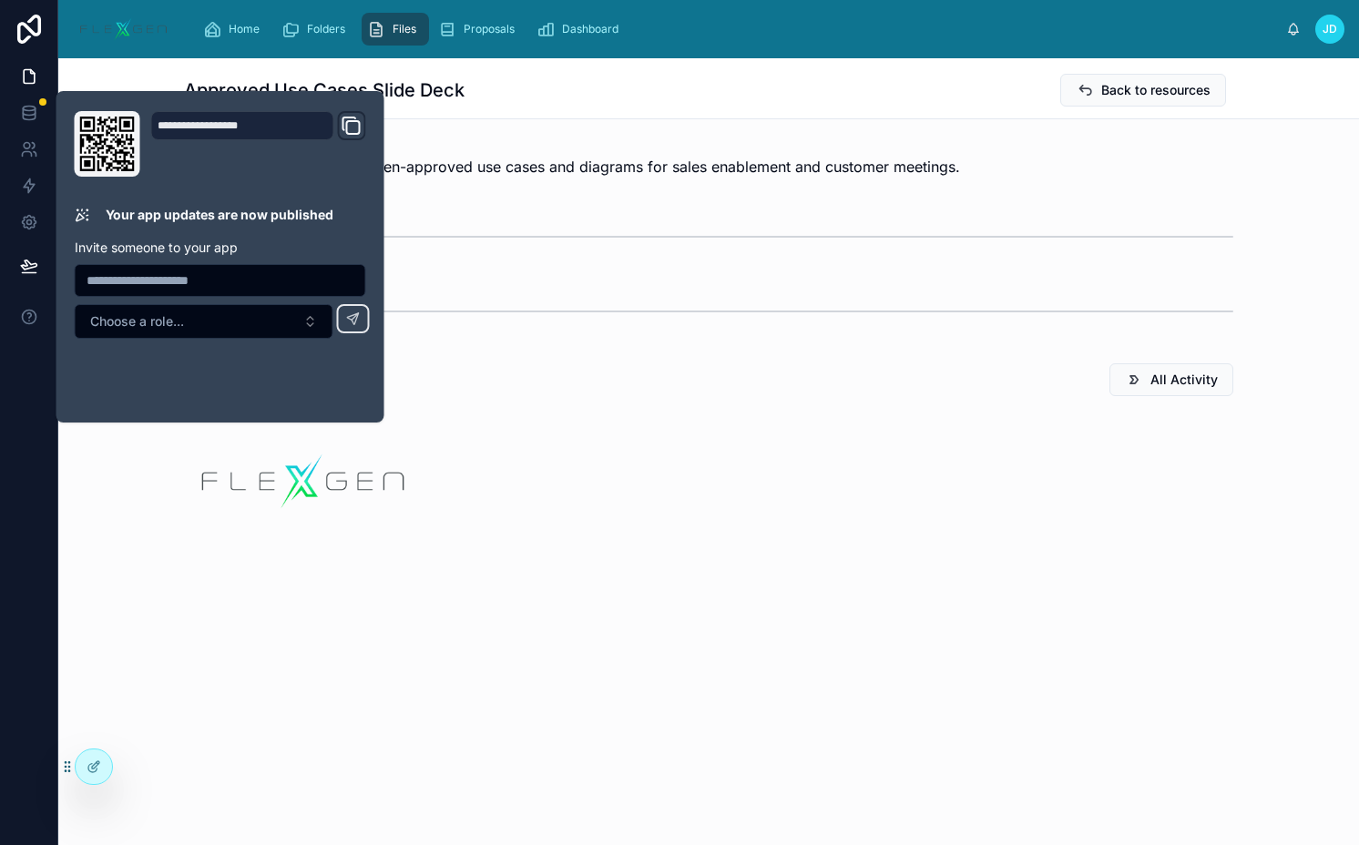
click at [788, 139] on div "Approved Use Cases Slide Deck Back to resources Presentation deck with FlexGen-…" at bounding box center [708, 366] width 1300 height 617
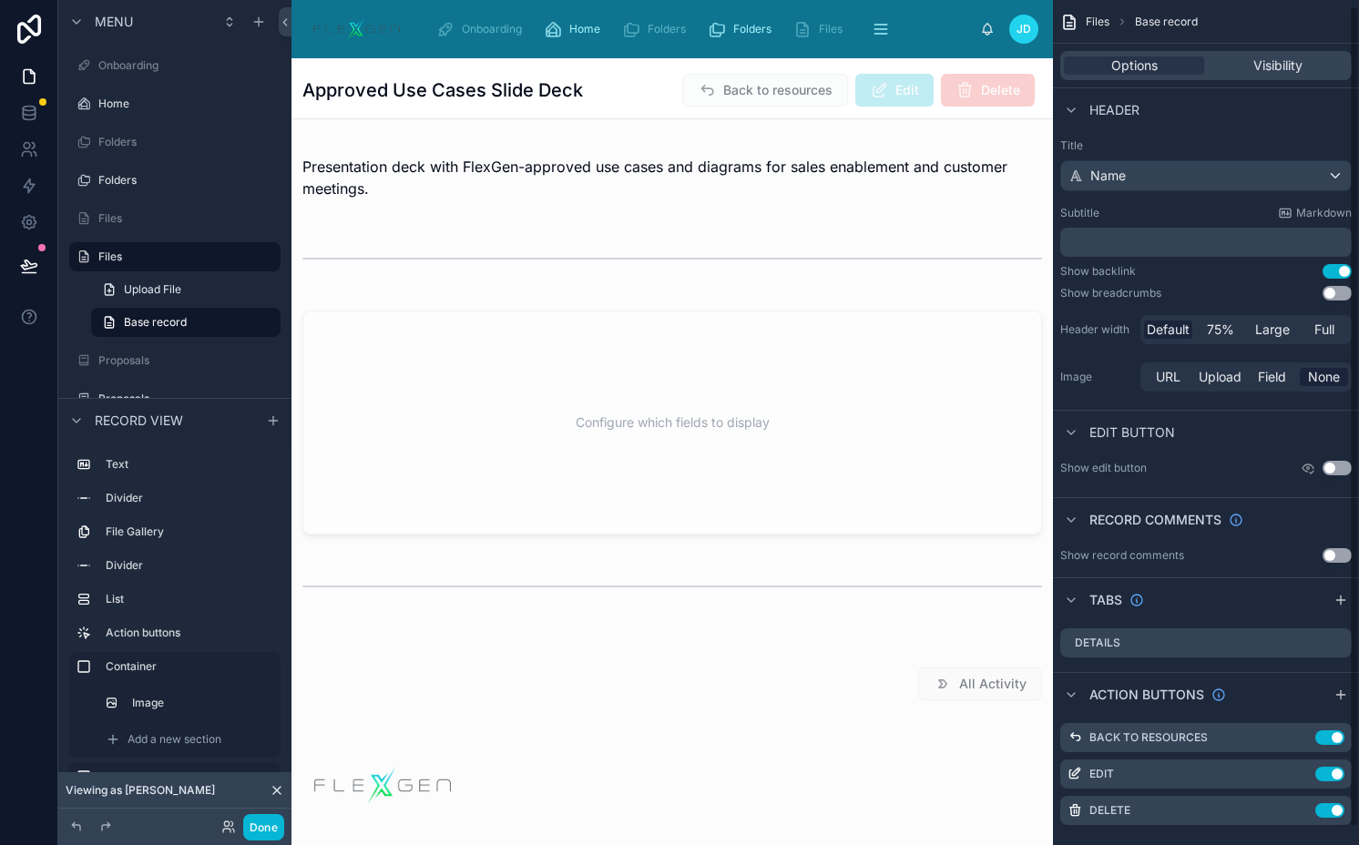
scroll to position [24, 0]
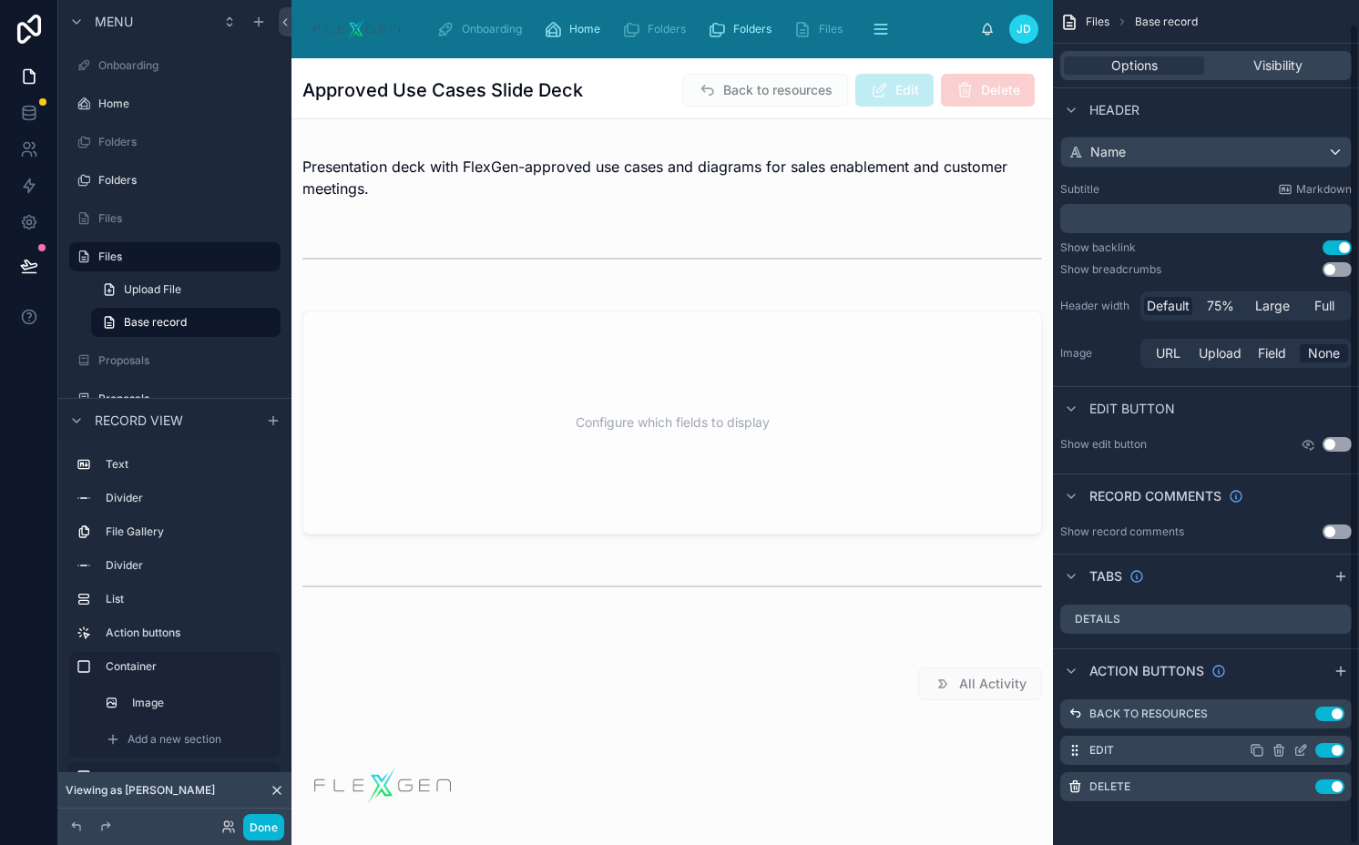
click at [1303, 748] on icon "scrollable content" at bounding box center [1300, 750] width 15 height 15
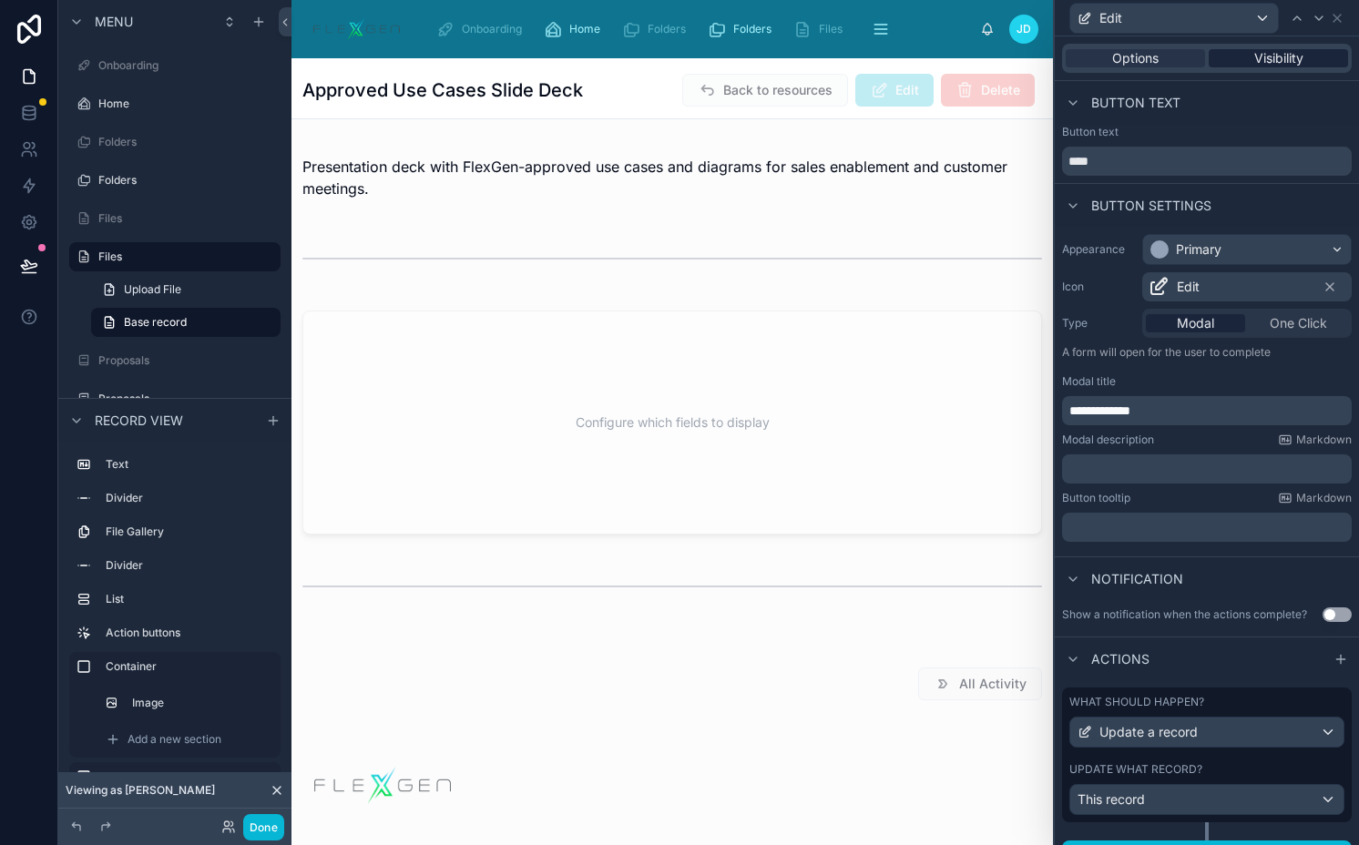
click at [1278, 56] on span "Visibility" at bounding box center [1278, 58] width 49 height 18
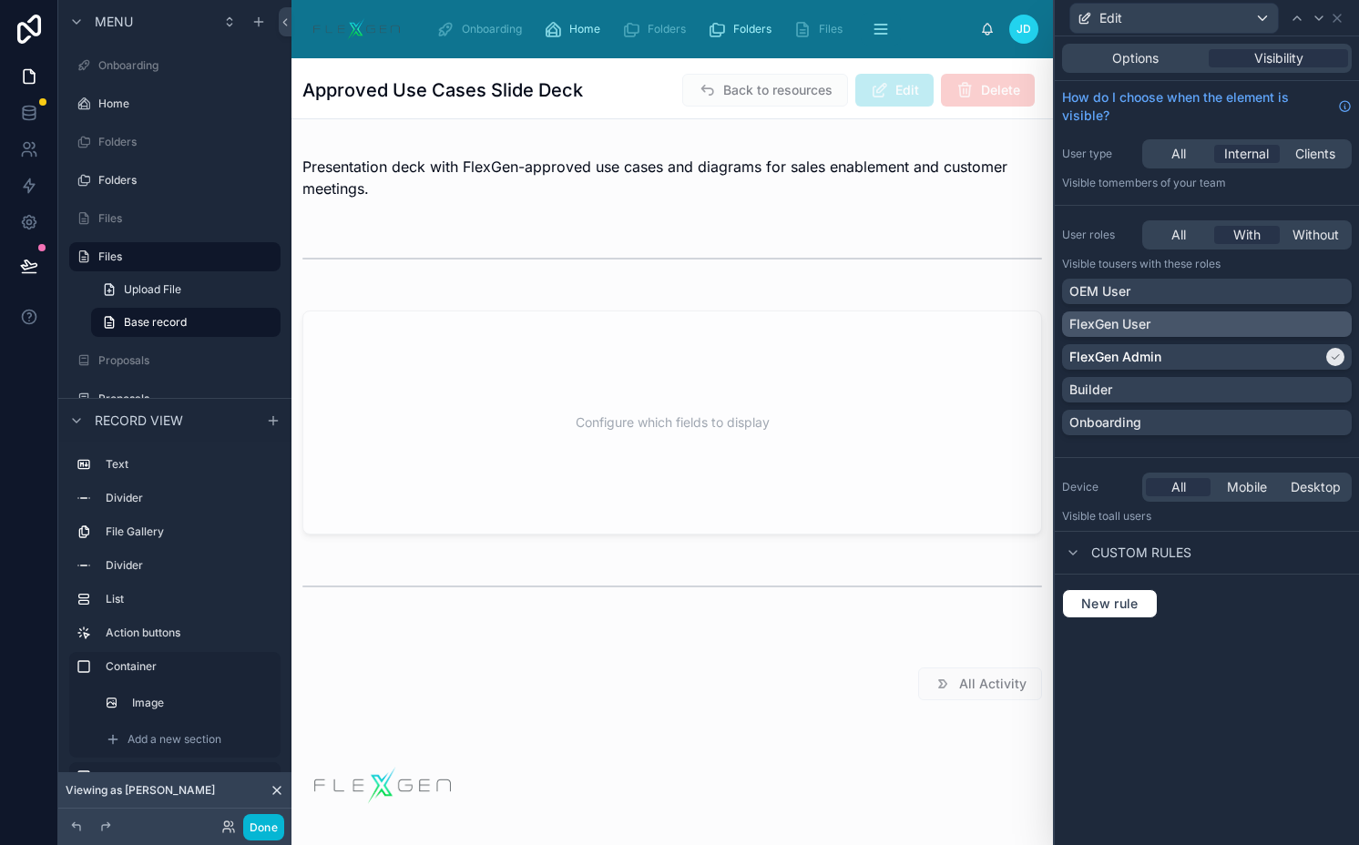
click at [1172, 324] on div "FlexGen User" at bounding box center [1206, 324] width 275 height 18
click at [1338, 15] on icon at bounding box center [1336, 18] width 7 height 7
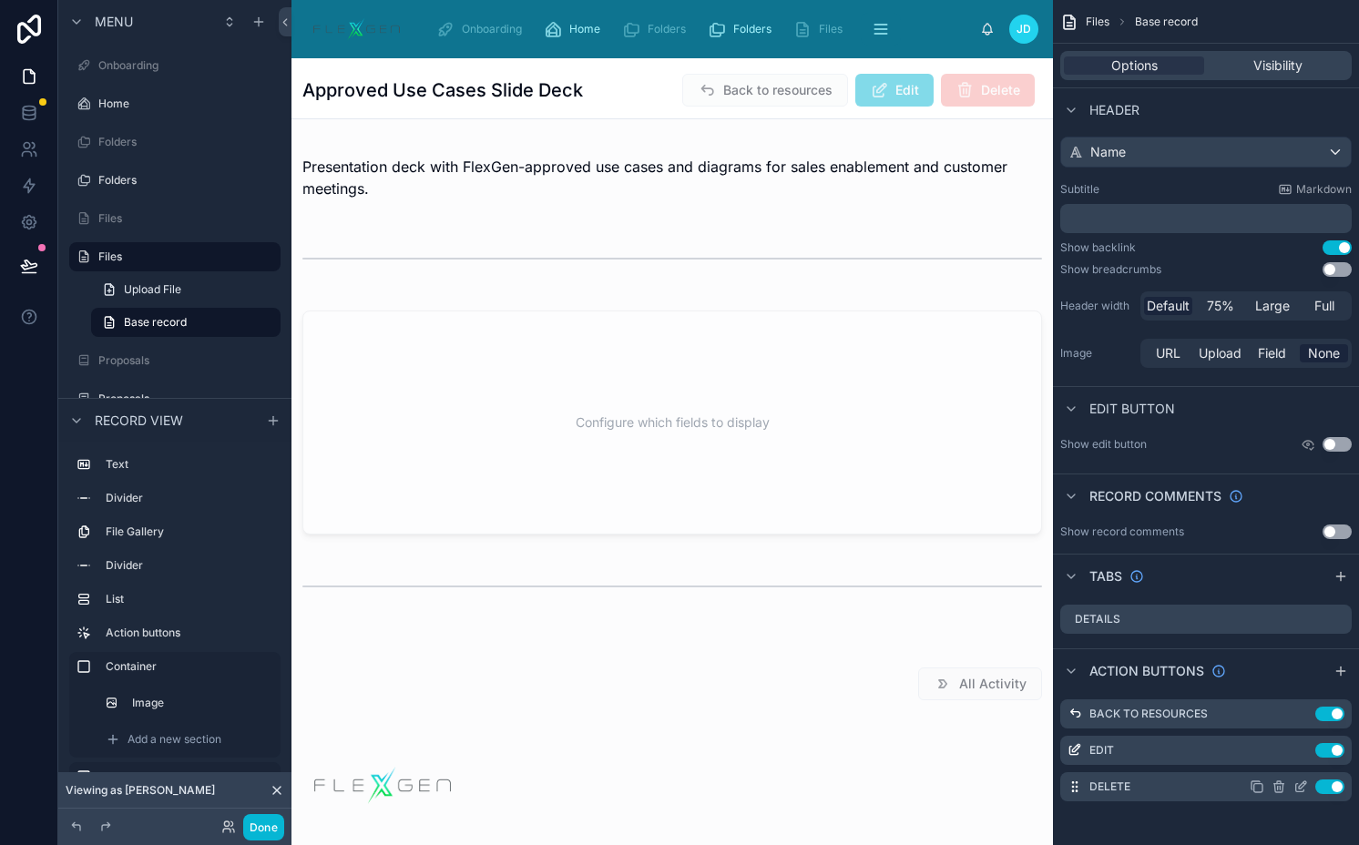
click at [1295, 786] on icon "scrollable content" at bounding box center [1300, 786] width 15 height 15
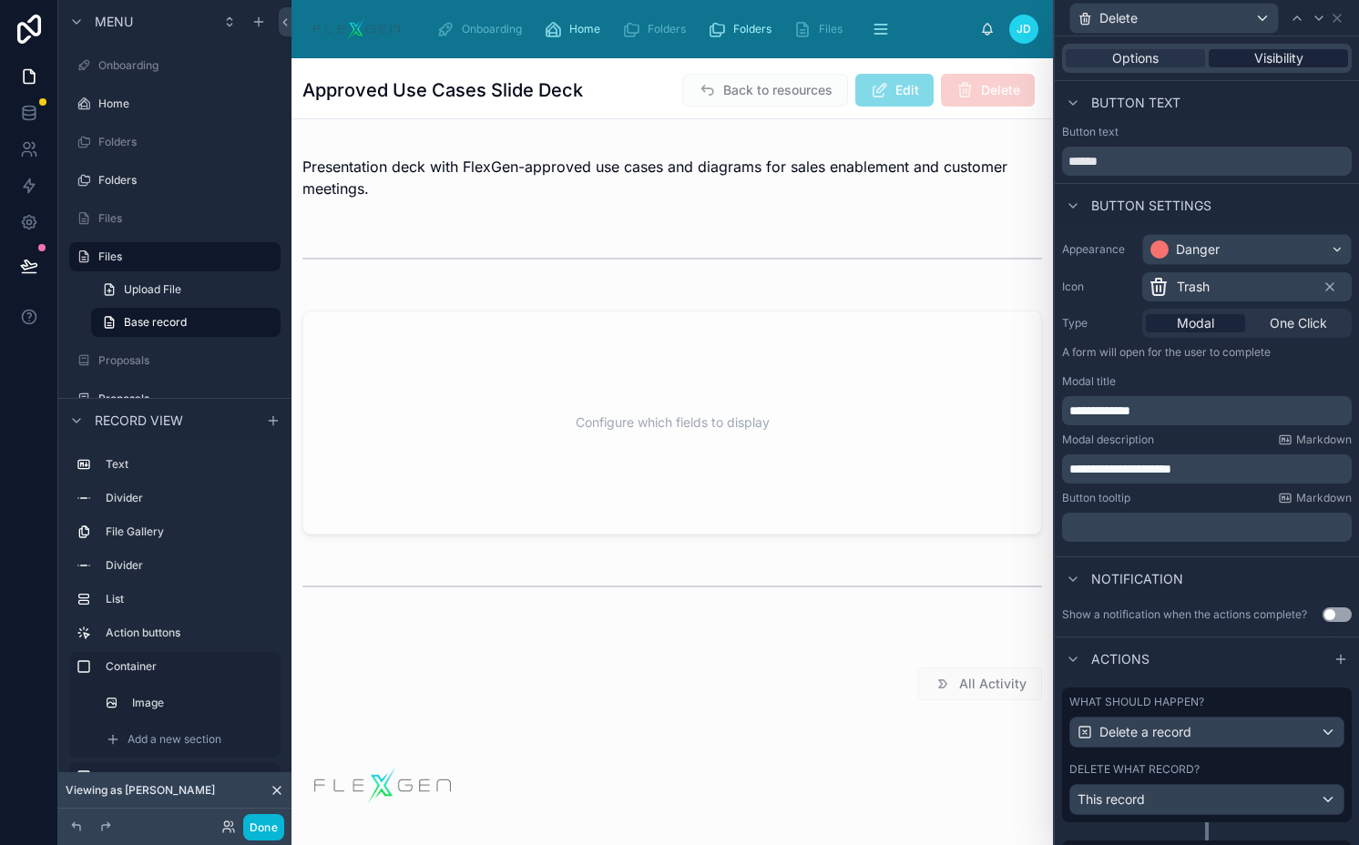
click at [1273, 55] on span "Visibility" at bounding box center [1278, 58] width 49 height 18
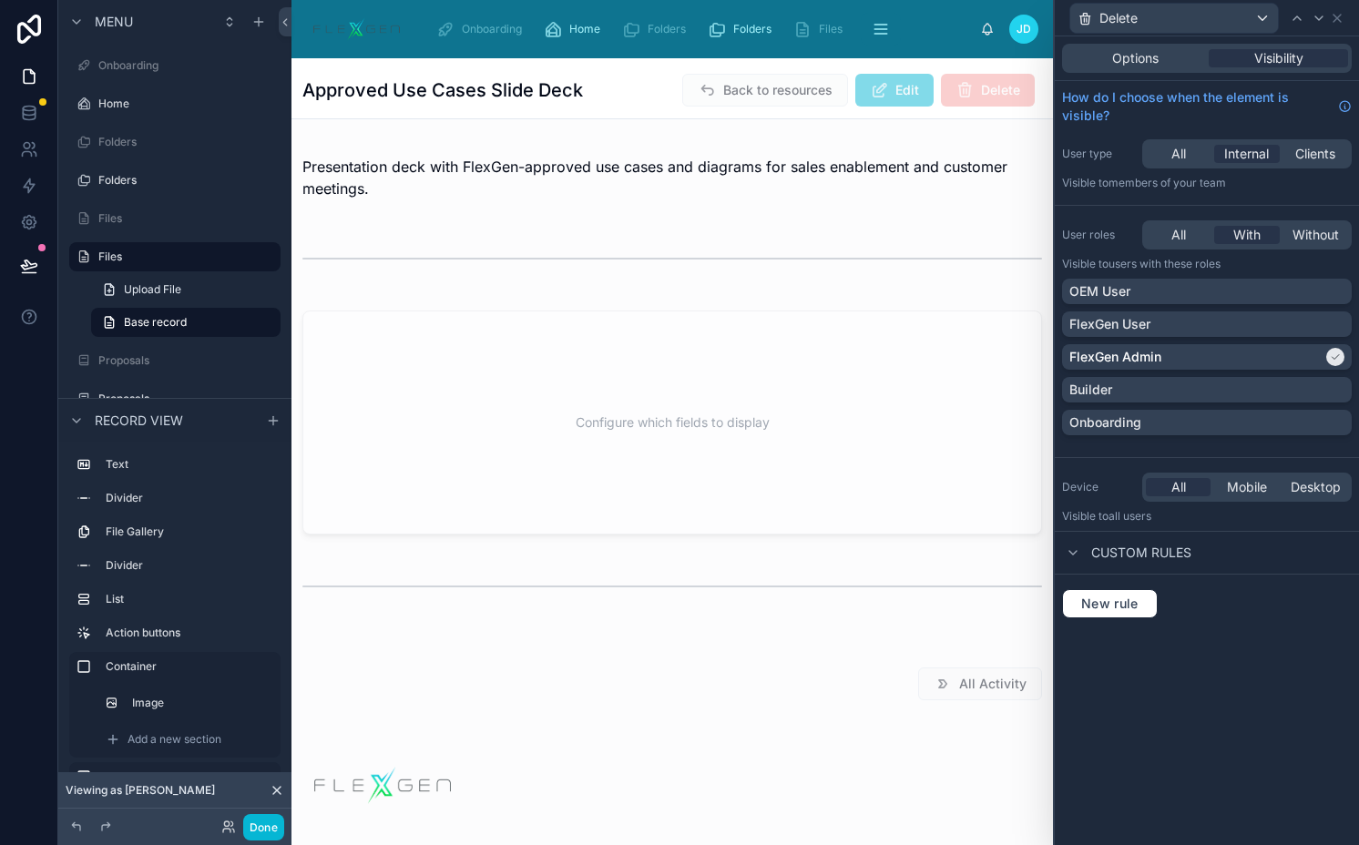
click at [1132, 311] on div "OEM User FlexGen User FlexGen Admin Builder Onboarding" at bounding box center [1207, 361] width 290 height 164
click at [1116, 327] on p "FlexGen User" at bounding box center [1109, 324] width 81 height 18
click at [276, 824] on button "Done" at bounding box center [263, 827] width 41 height 26
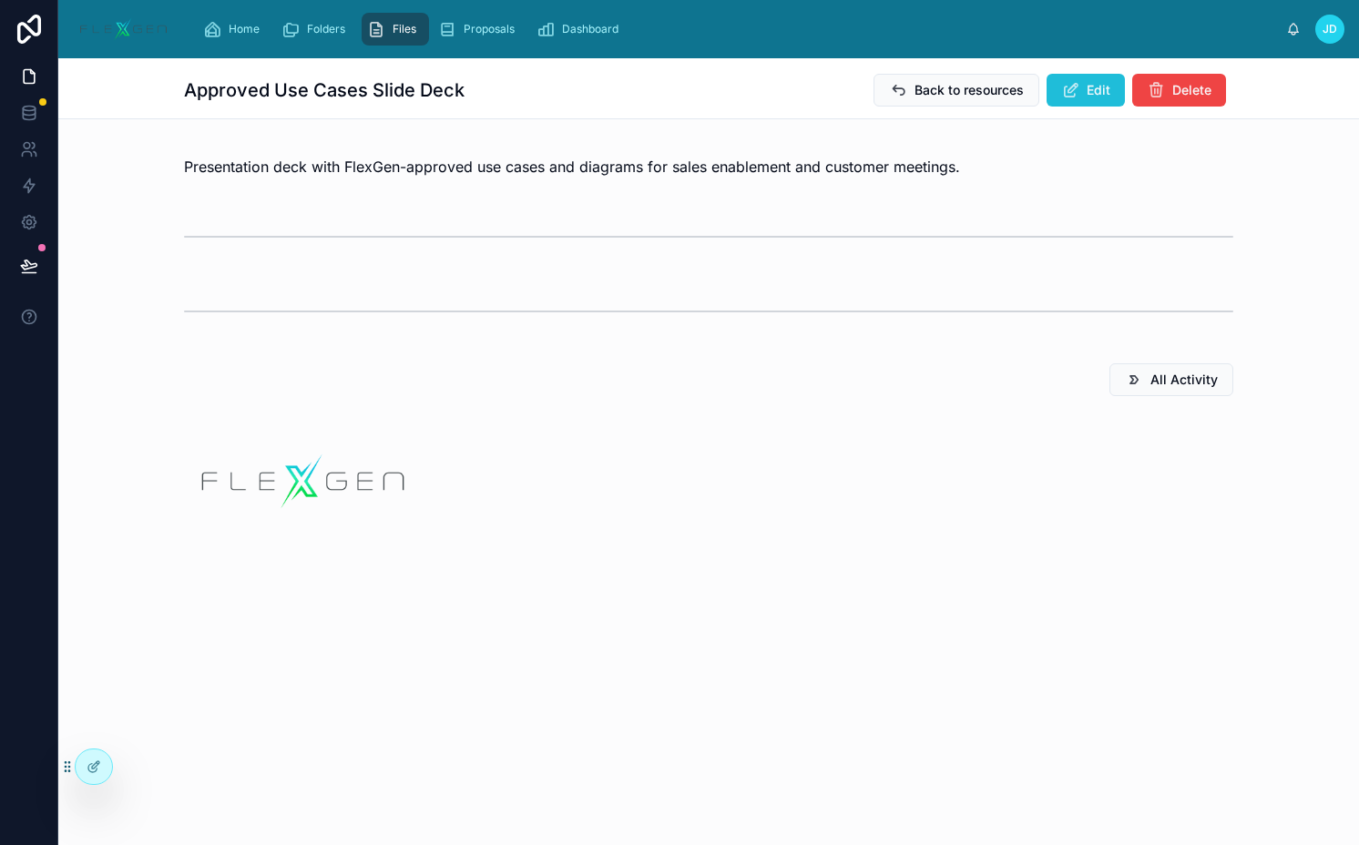
click at [1091, 90] on span "Edit" at bounding box center [1098, 90] width 24 height 18
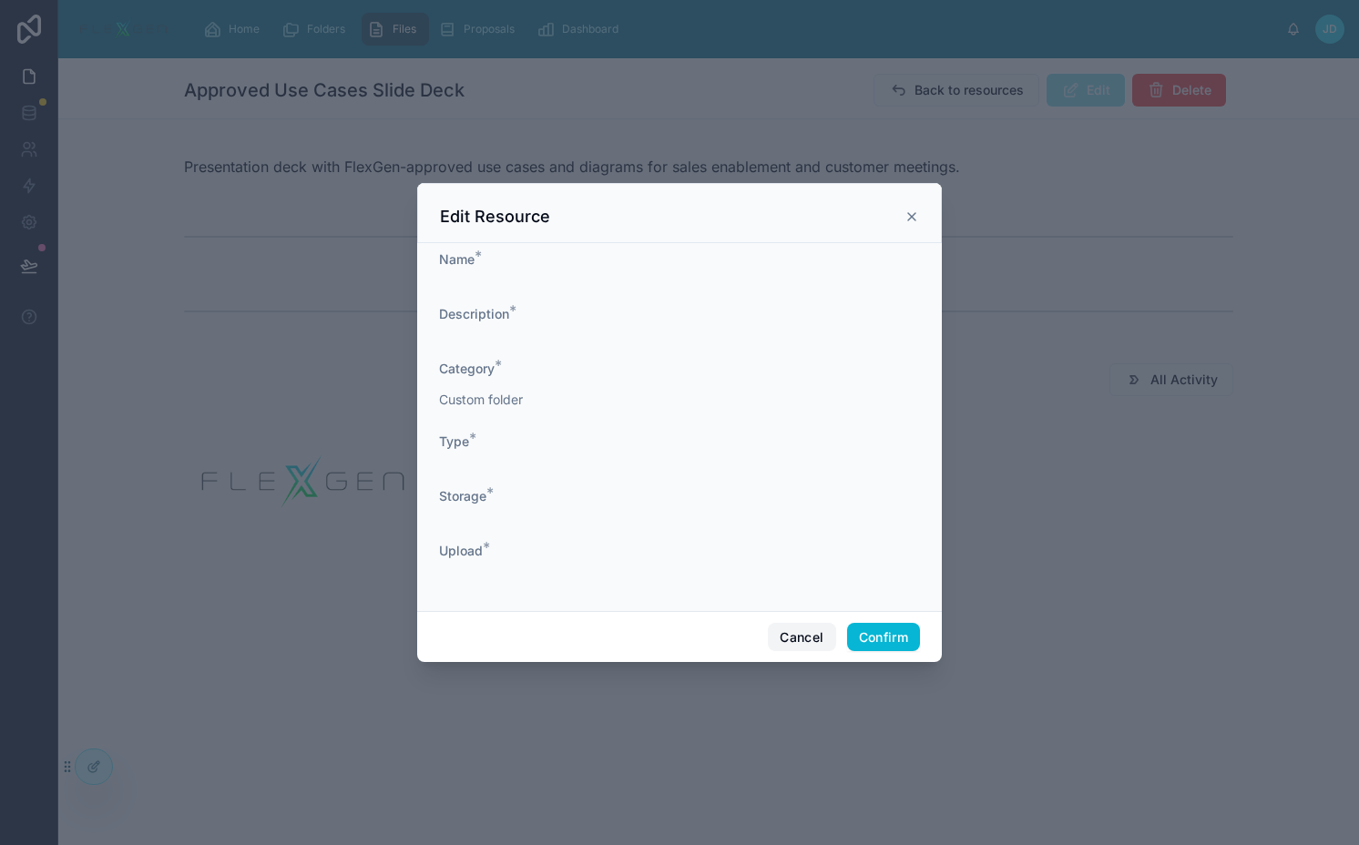
click at [787, 627] on button "Cancel" at bounding box center [801, 637] width 67 height 29
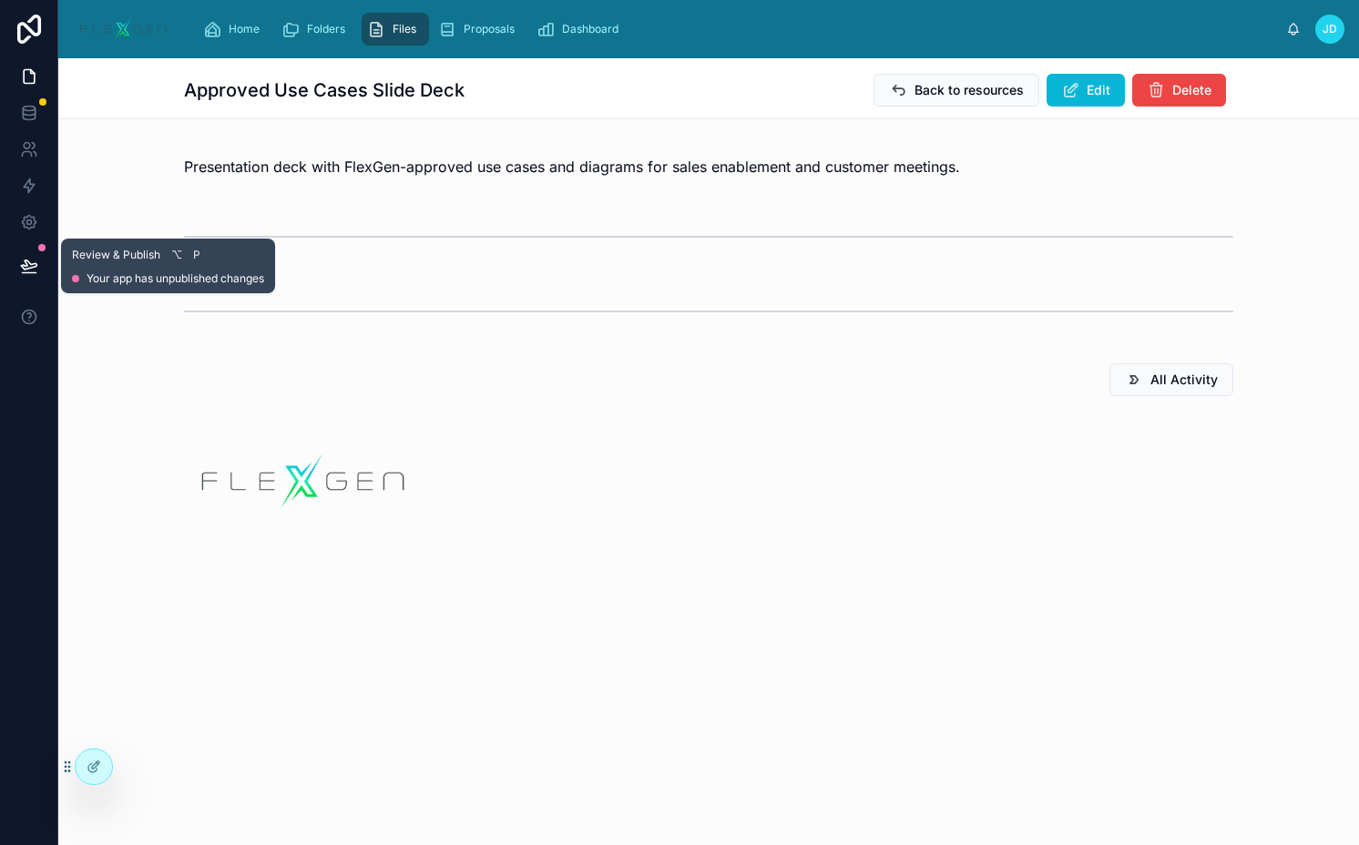
click at [29, 265] on icon at bounding box center [29, 266] width 18 height 18
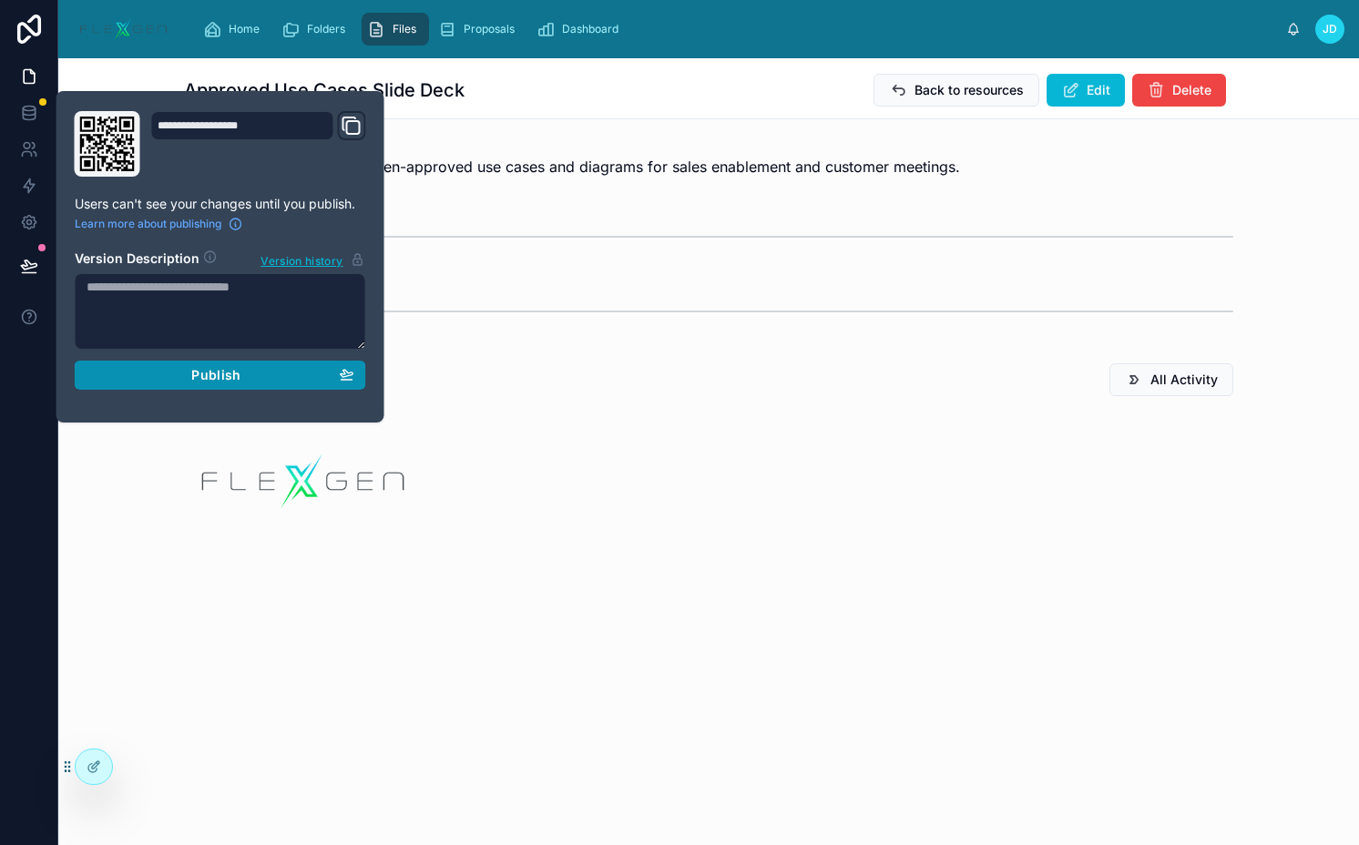
click at [228, 374] on span "Publish" at bounding box center [215, 375] width 49 height 16
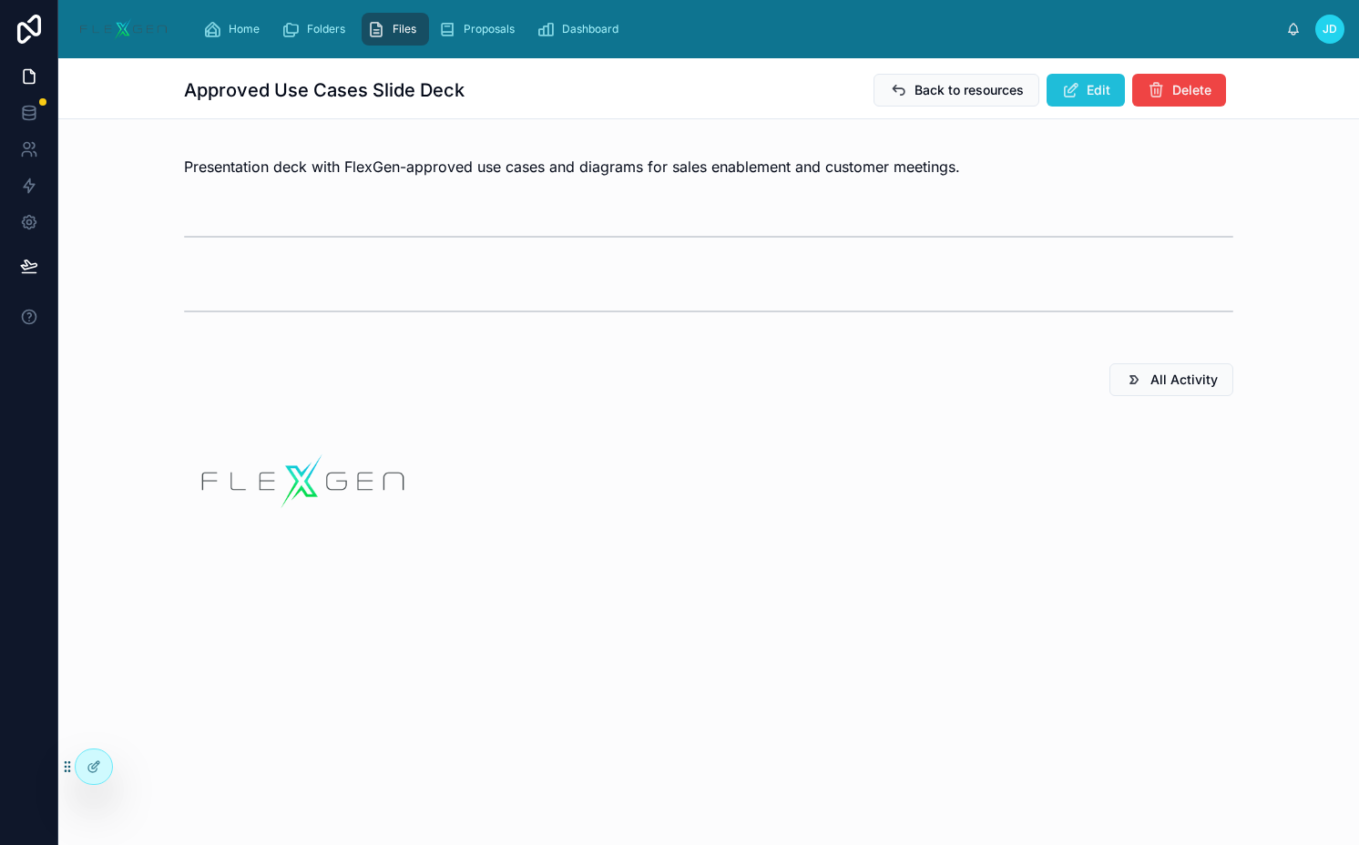
click at [1079, 78] on button "Edit" at bounding box center [1085, 90] width 78 height 33
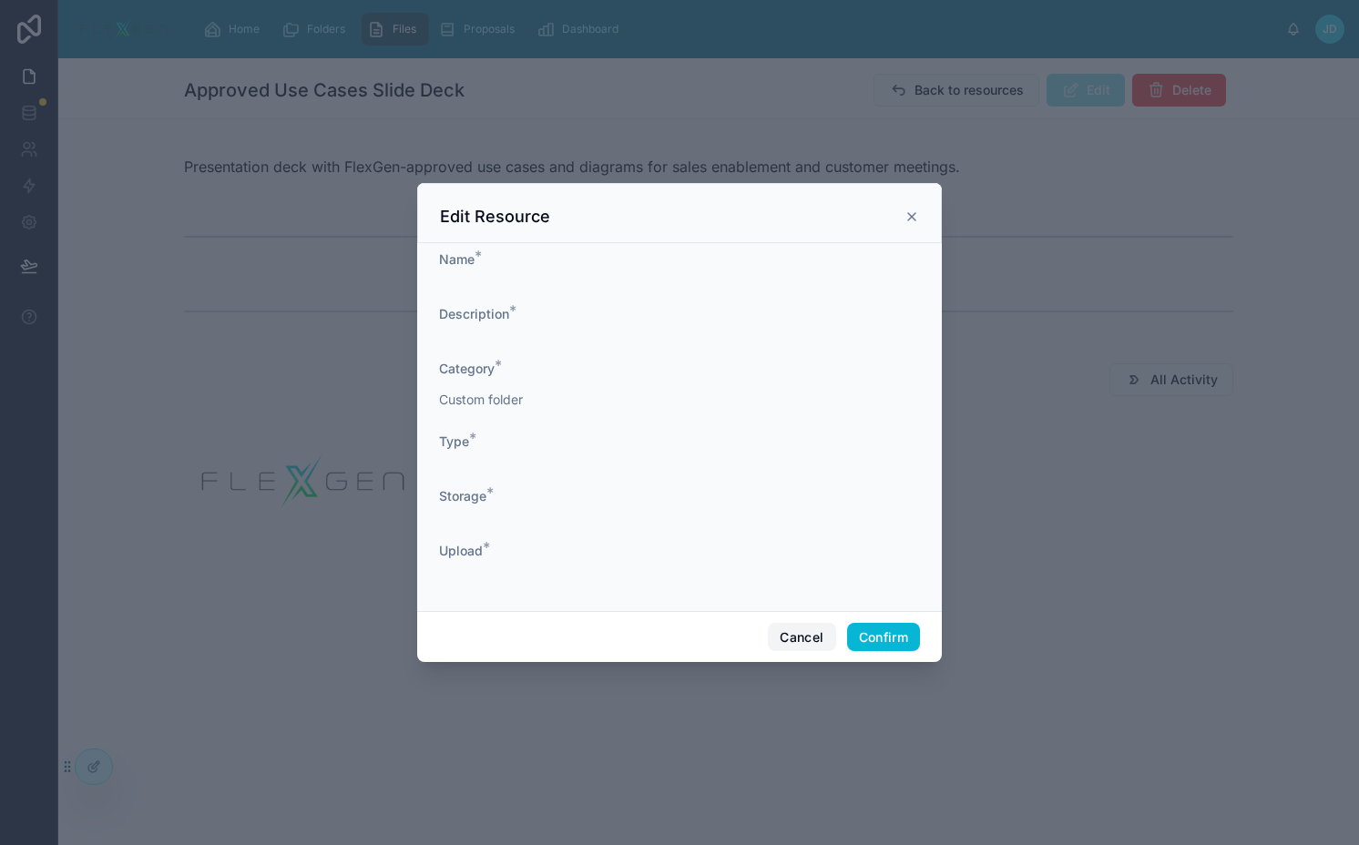
click at [800, 637] on button "Cancel" at bounding box center [801, 637] width 67 height 29
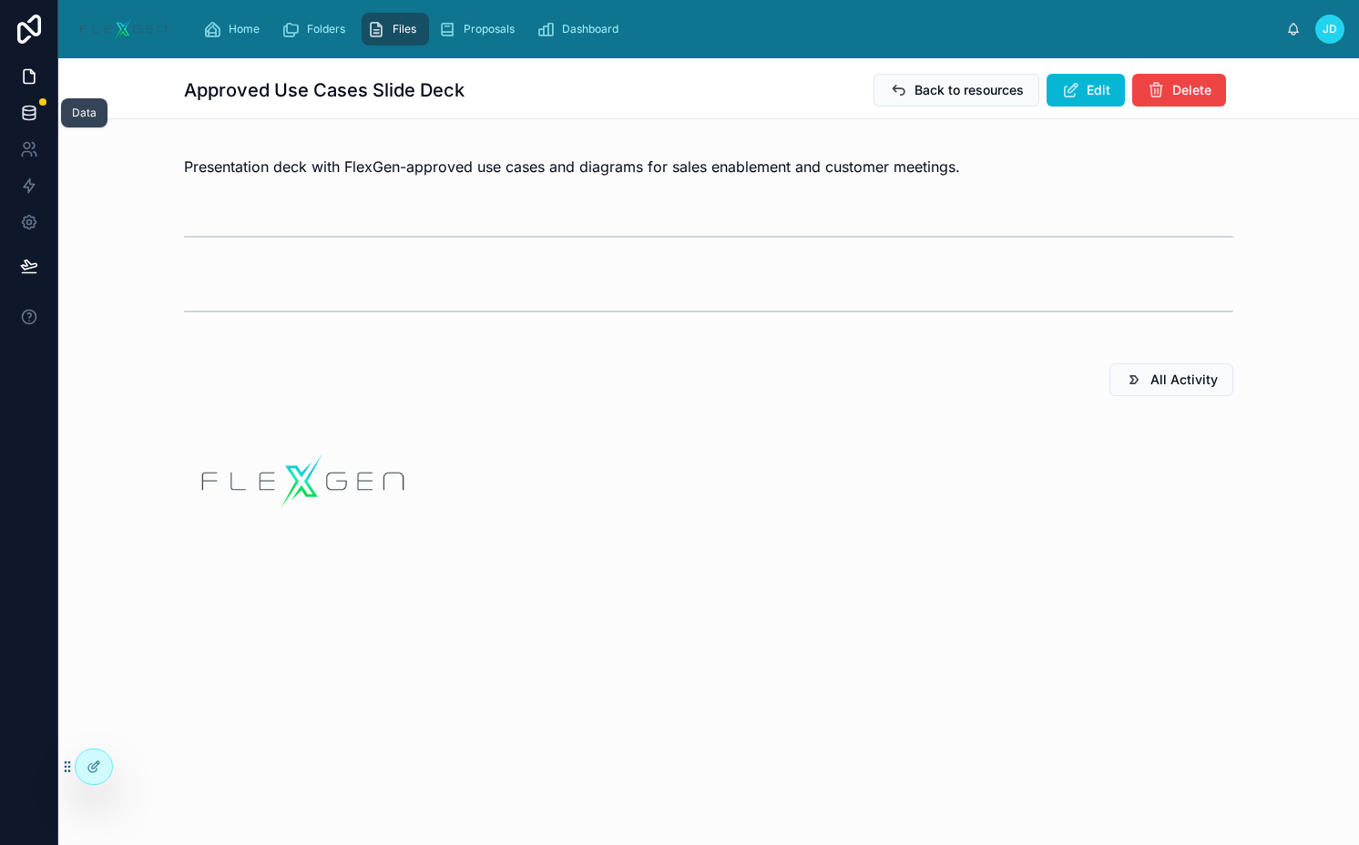
click at [31, 120] on icon at bounding box center [29, 113] width 18 height 18
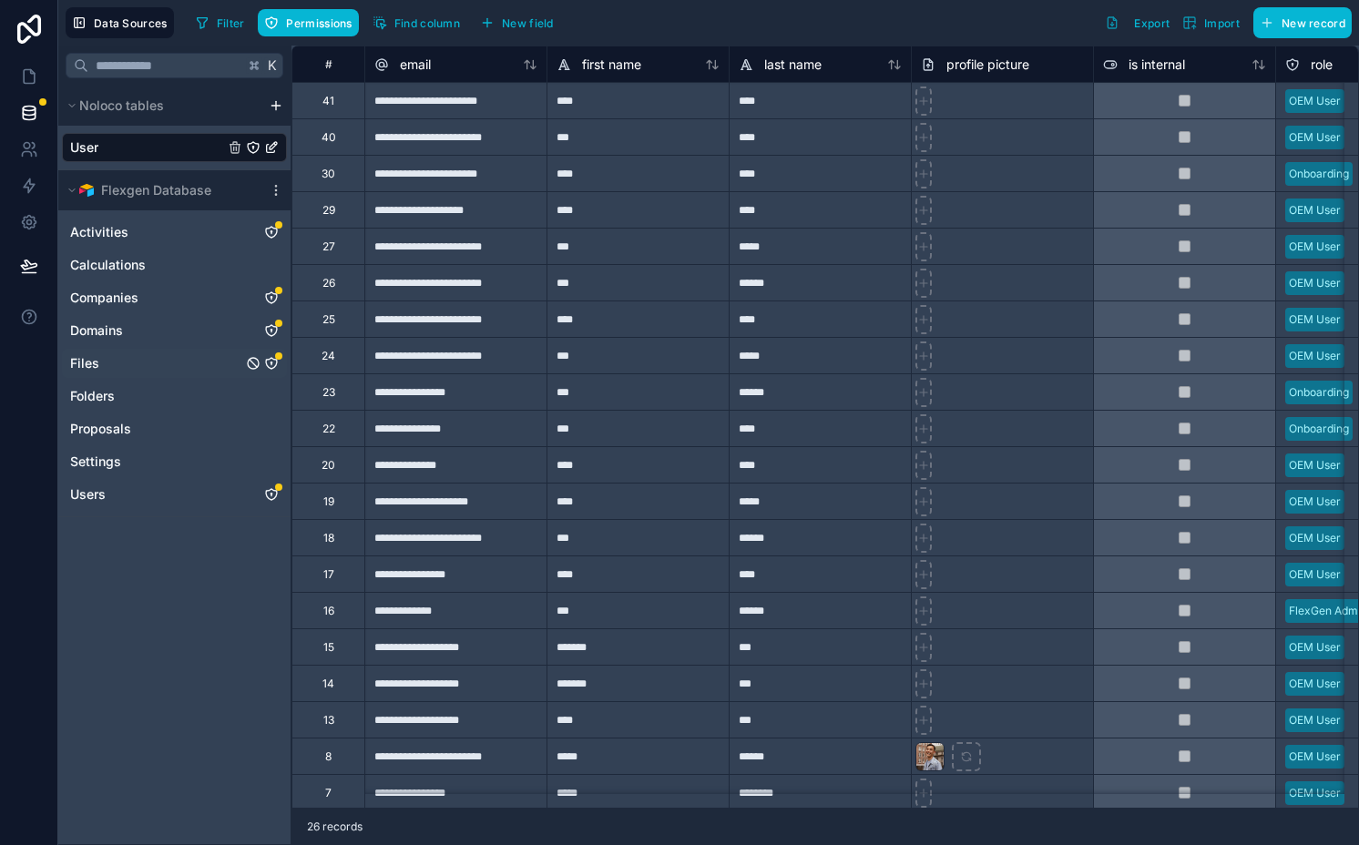
click at [270, 361] on icon "Files" at bounding box center [271, 363] width 15 height 15
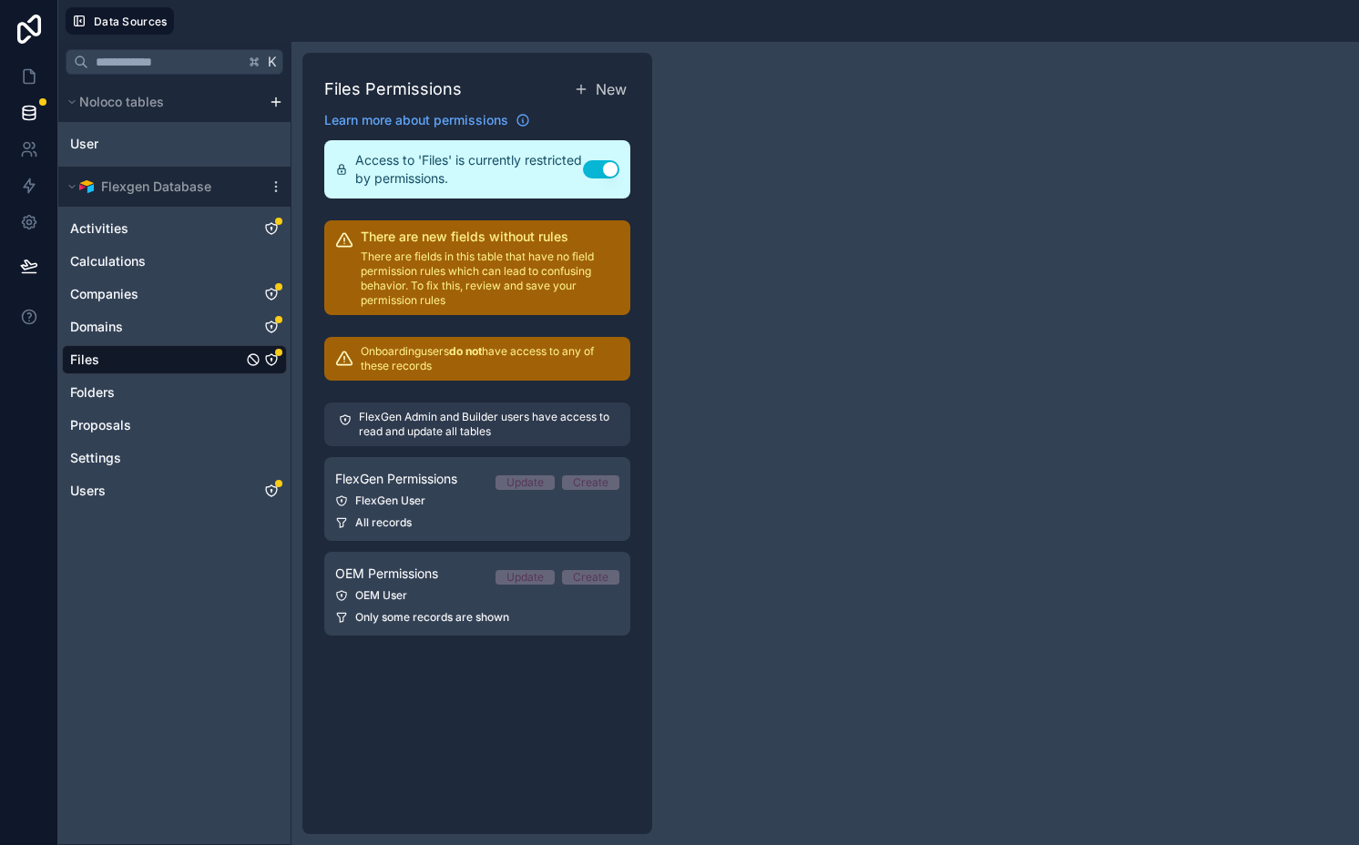
click at [412, 432] on p "FlexGen Admin and Builder users have access to read and update all tables" at bounding box center [487, 424] width 257 height 29
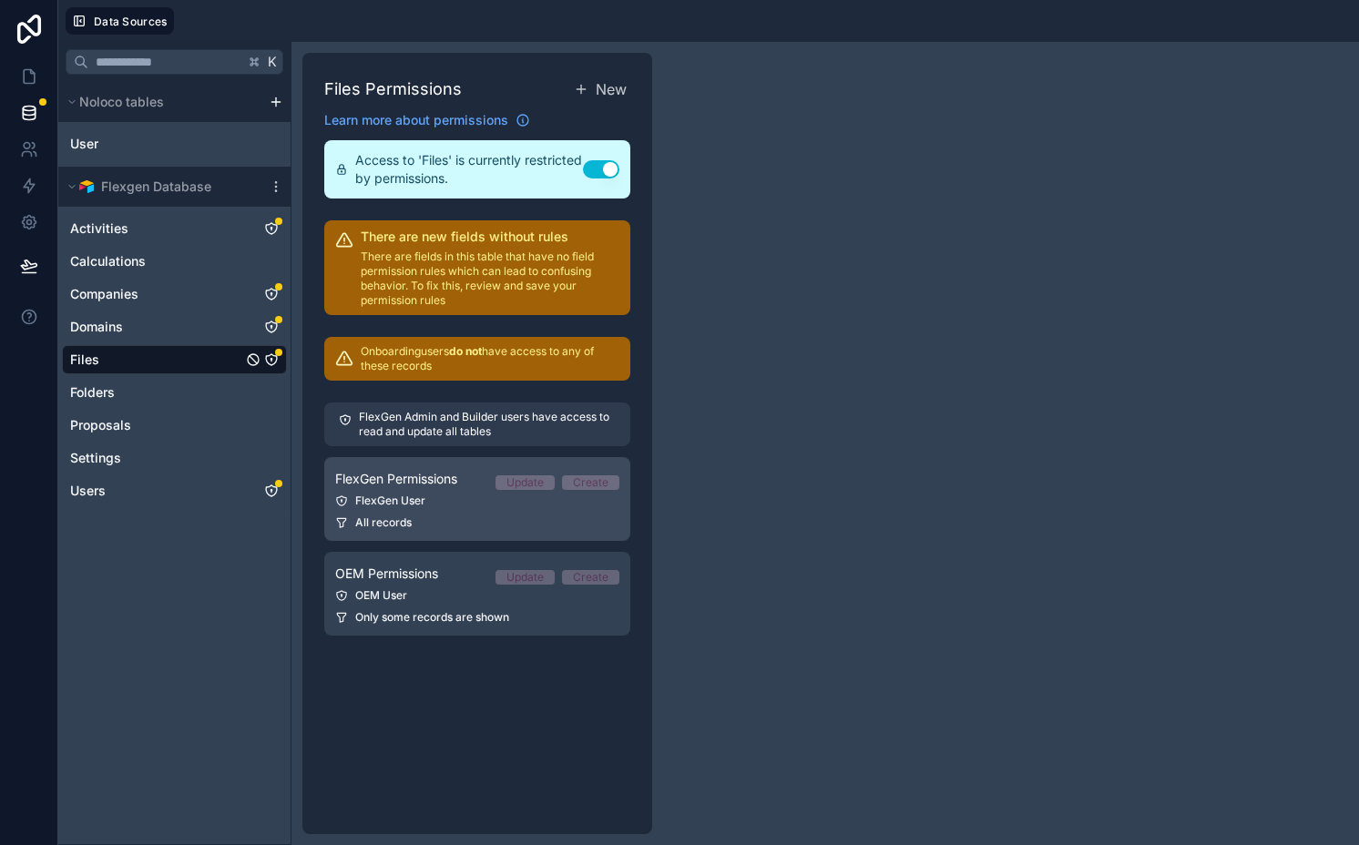
click at [410, 467] on link "FlexGen Permissions Update Create FlexGen User All records" at bounding box center [477, 499] width 306 height 84
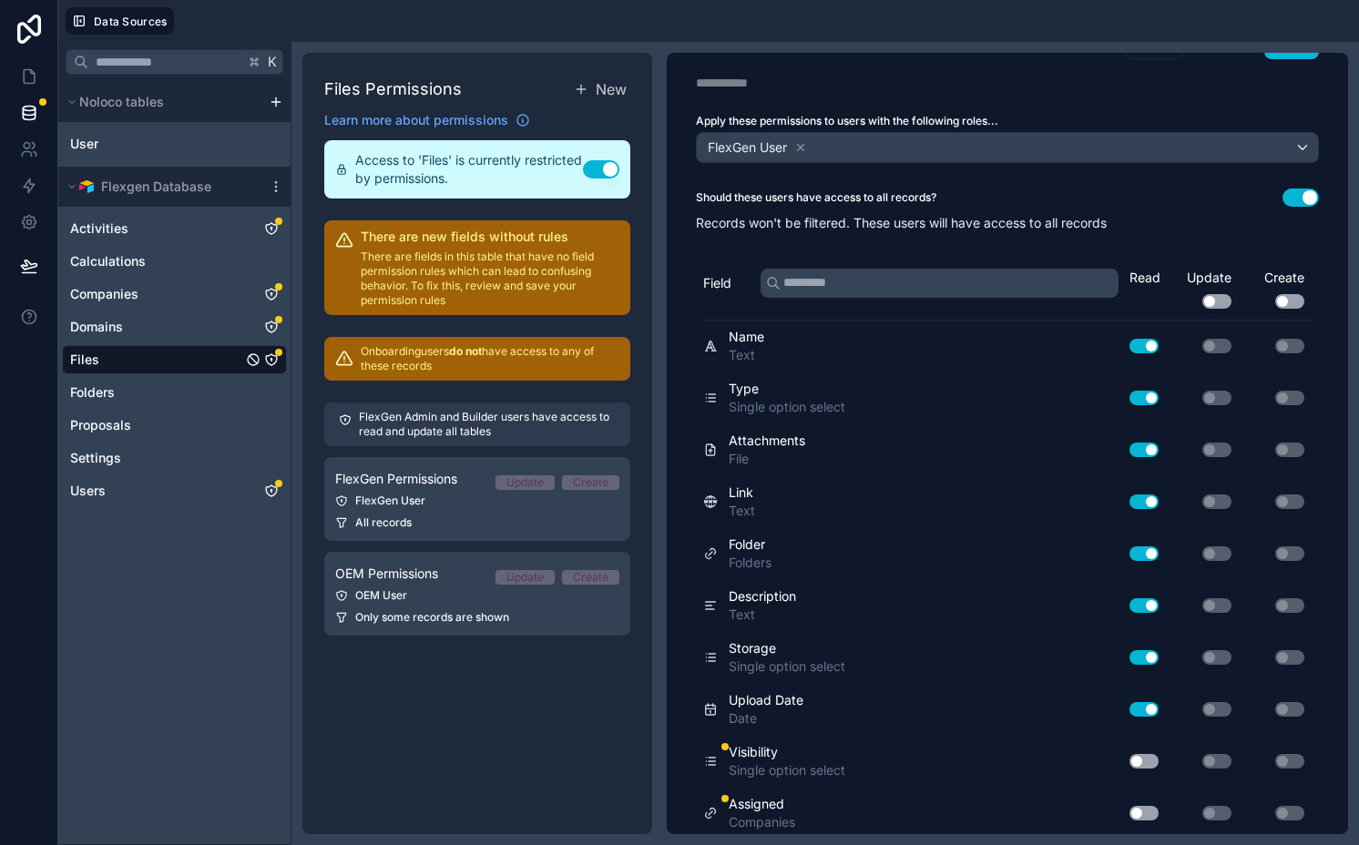
scroll to position [101, 0]
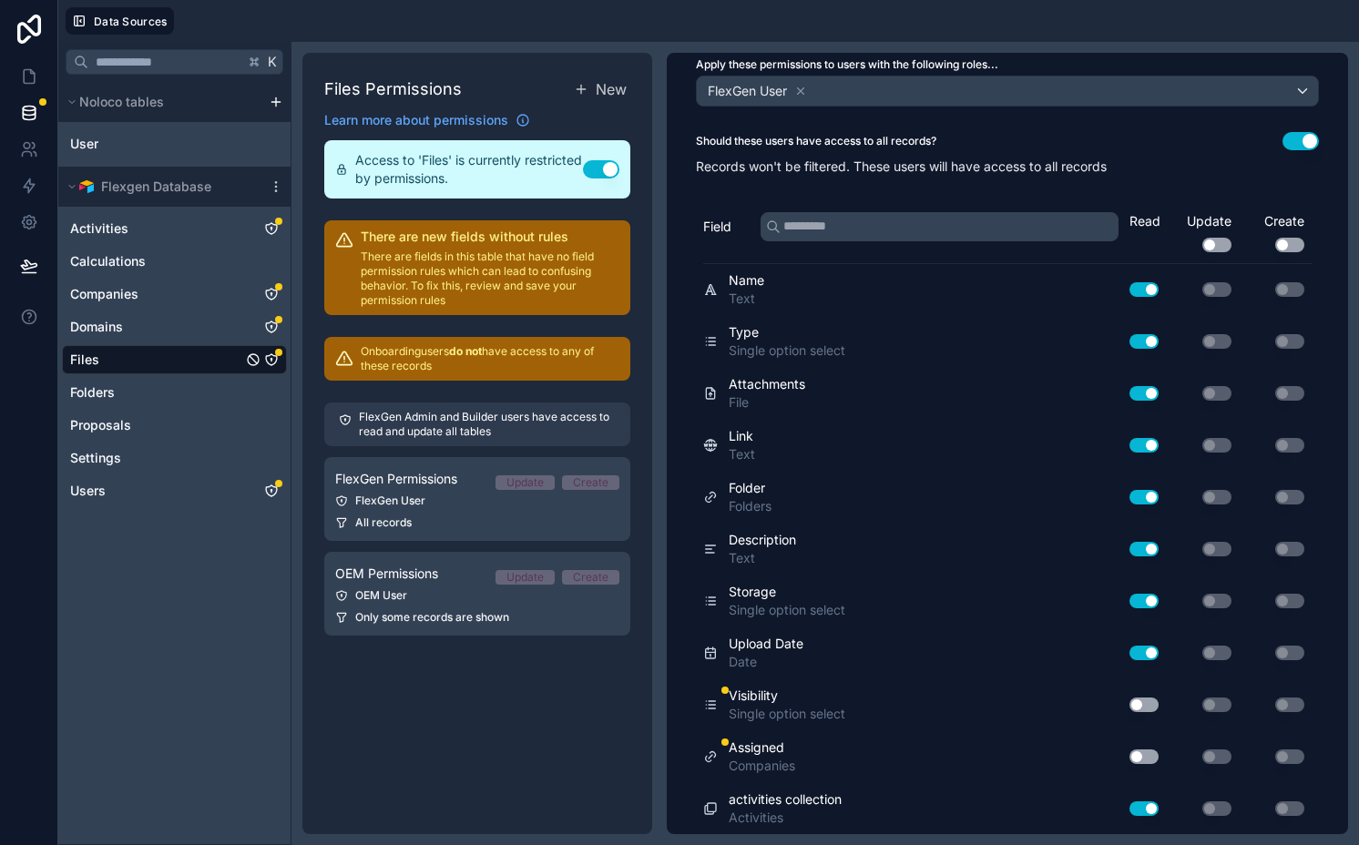
click at [1140, 702] on button "Use setting" at bounding box center [1143, 704] width 29 height 15
click at [1131, 756] on button "Use setting" at bounding box center [1143, 756] width 29 height 15
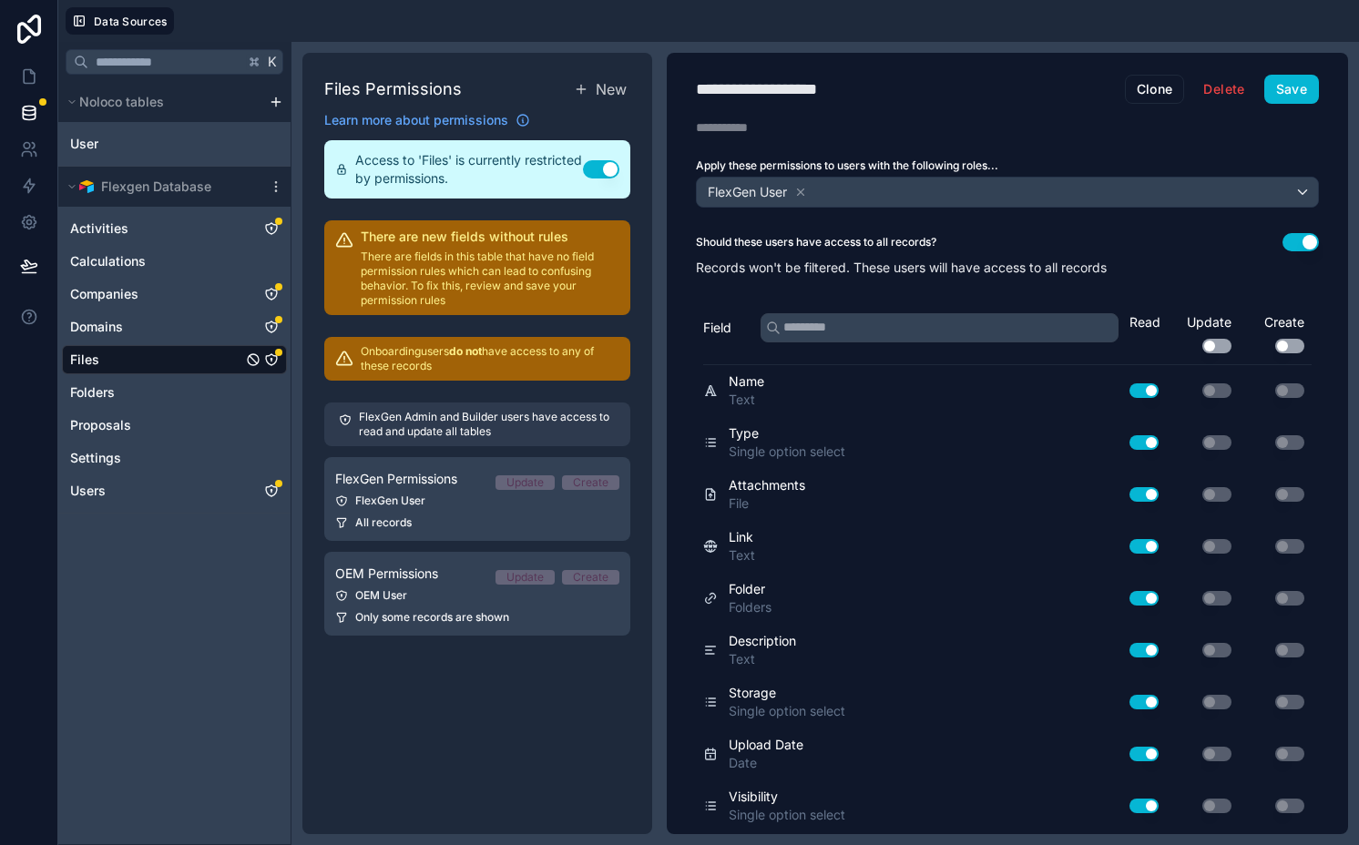
click at [1198, 358] on div "Read Update Use setting Create Use setting" at bounding box center [1220, 338] width 182 height 51
click at [1202, 351] on button "Use setting" at bounding box center [1216, 346] width 29 height 15
click at [1275, 351] on button "Use setting" at bounding box center [1289, 346] width 29 height 15
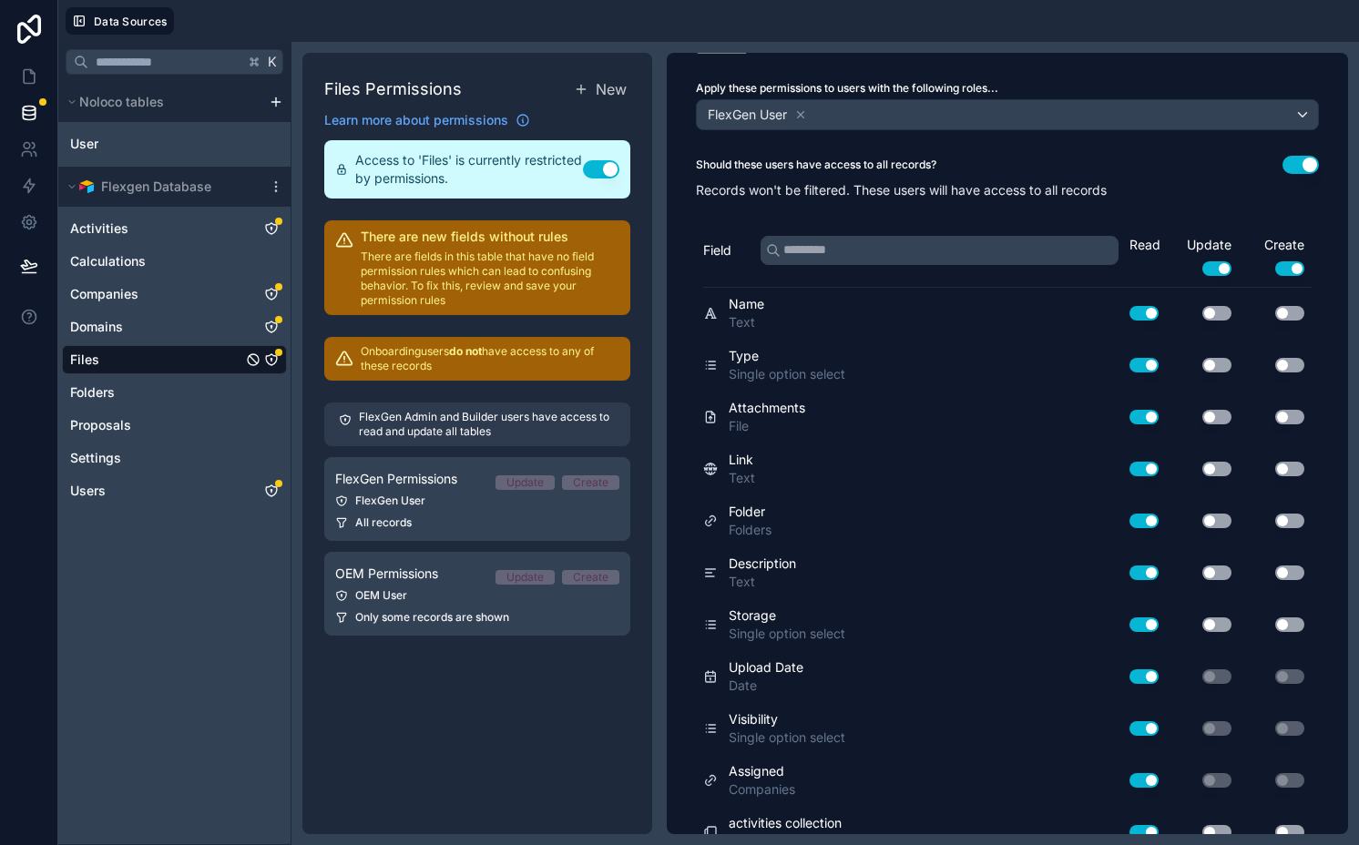
scroll to position [101, 0]
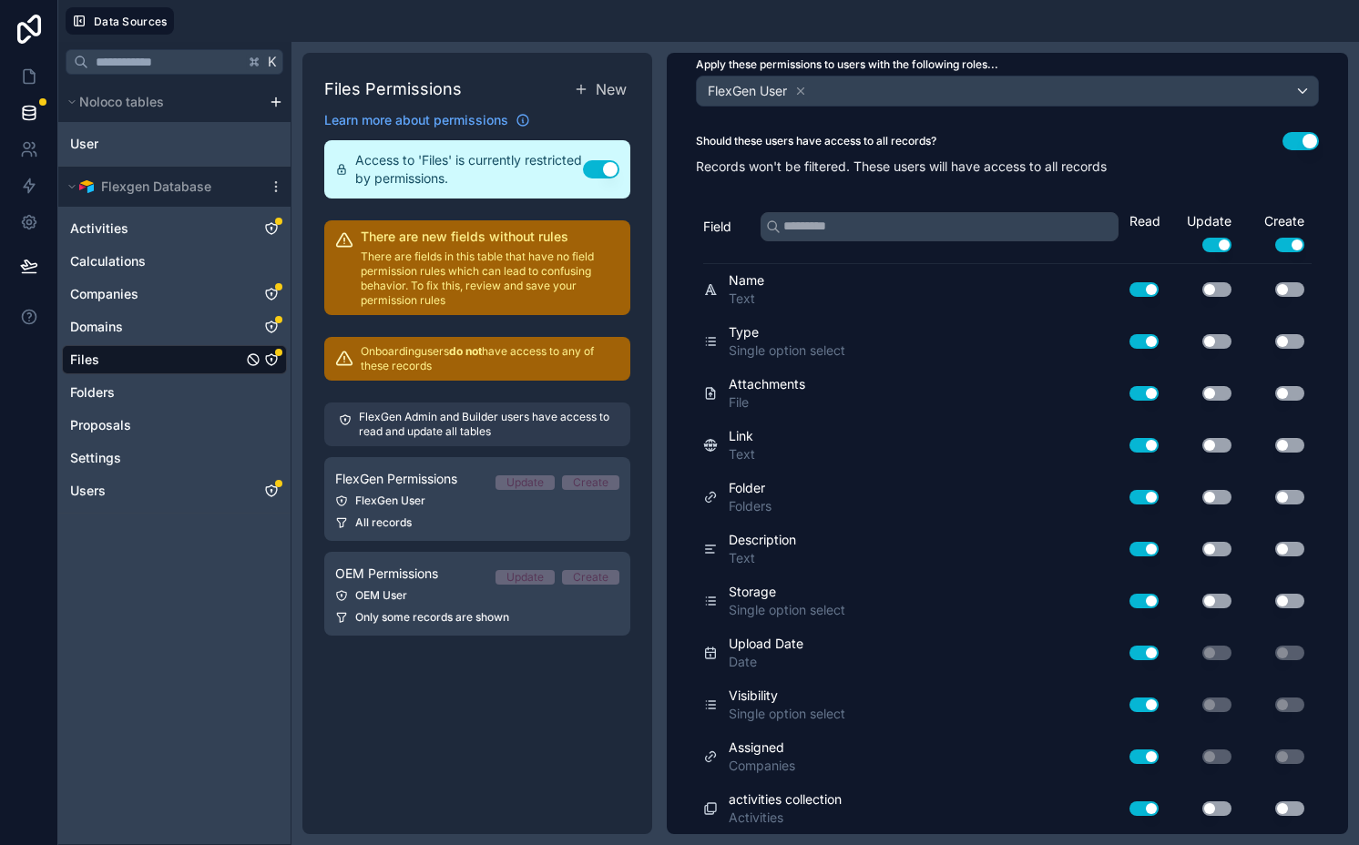
click at [1202, 280] on div "Use setting" at bounding box center [1202, 289] width 73 height 29
click at [1206, 290] on button "Use setting" at bounding box center [1216, 289] width 29 height 15
click at [1202, 341] on button "Use setting" at bounding box center [1216, 341] width 29 height 15
drag, startPoint x: 1204, startPoint y: 390, endPoint x: 1208, endPoint y: 407, distance: 17.9
click at [1204, 392] on button "Use setting" at bounding box center [1216, 393] width 29 height 15
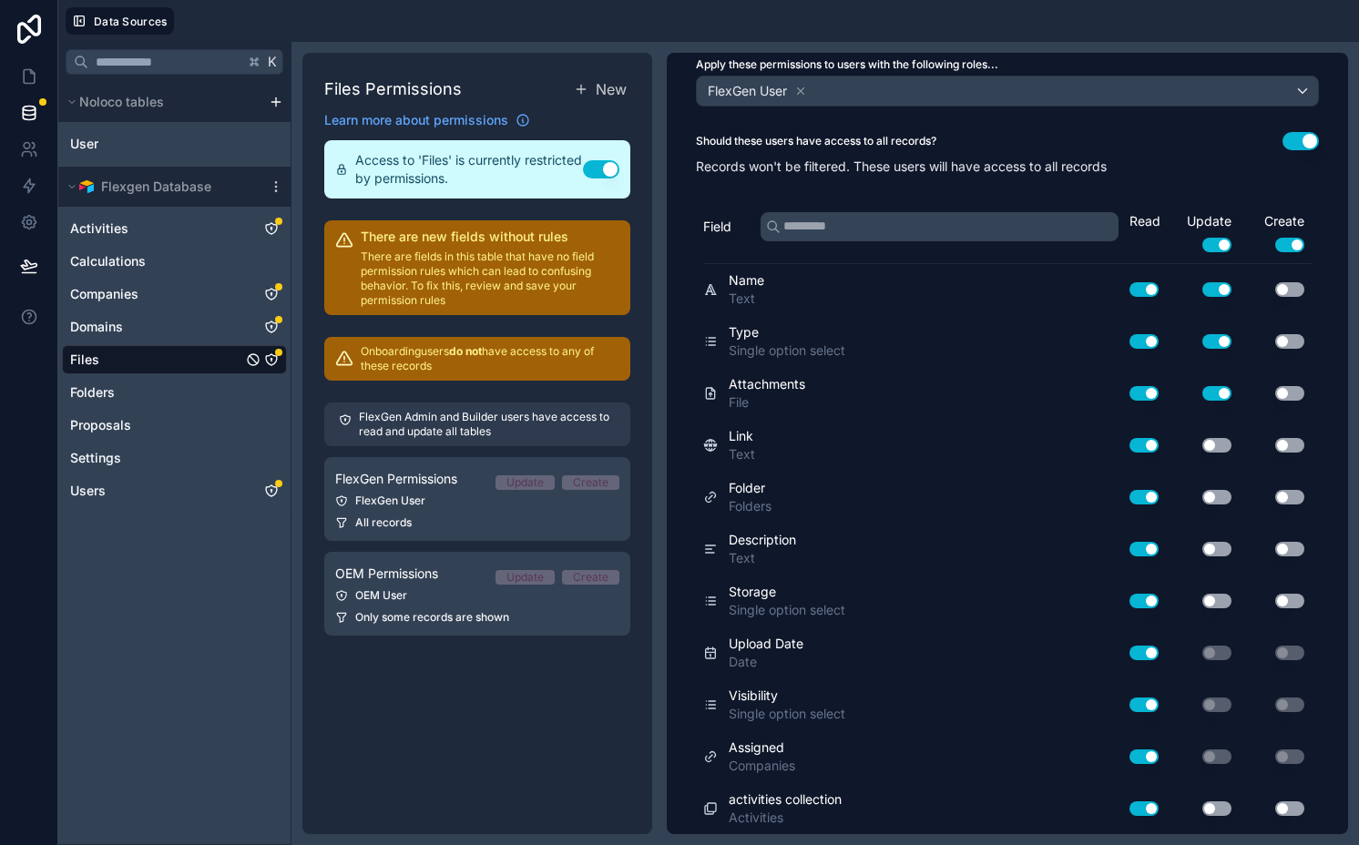
click at [1208, 449] on button "Use setting" at bounding box center [1216, 445] width 29 height 15
click at [1202, 493] on button "Use setting" at bounding box center [1216, 497] width 29 height 15
click at [1202, 554] on button "Use setting" at bounding box center [1216, 549] width 29 height 15
click at [1202, 601] on button "Use setting" at bounding box center [1216, 601] width 29 height 15
click at [1213, 807] on button "Use setting" at bounding box center [1216, 808] width 29 height 15
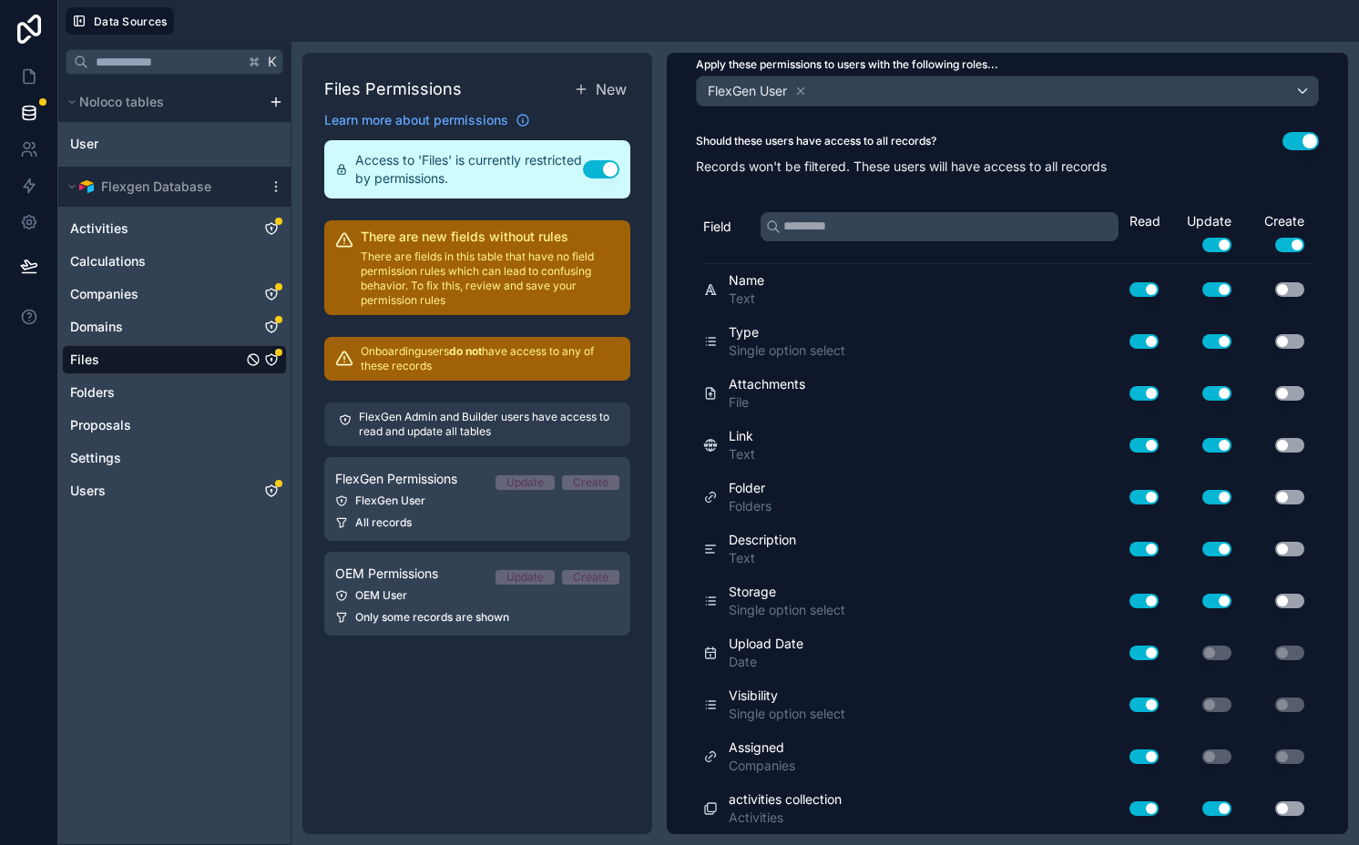
click at [1275, 811] on button "Use setting" at bounding box center [1289, 808] width 29 height 15
click at [1275, 597] on button "Use setting" at bounding box center [1289, 601] width 29 height 15
click at [1275, 543] on button "Use setting" at bounding box center [1289, 549] width 29 height 15
click at [1275, 491] on button "Use setting" at bounding box center [1289, 497] width 29 height 15
click at [1275, 435] on div "Use setting" at bounding box center [1274, 445] width 73 height 29
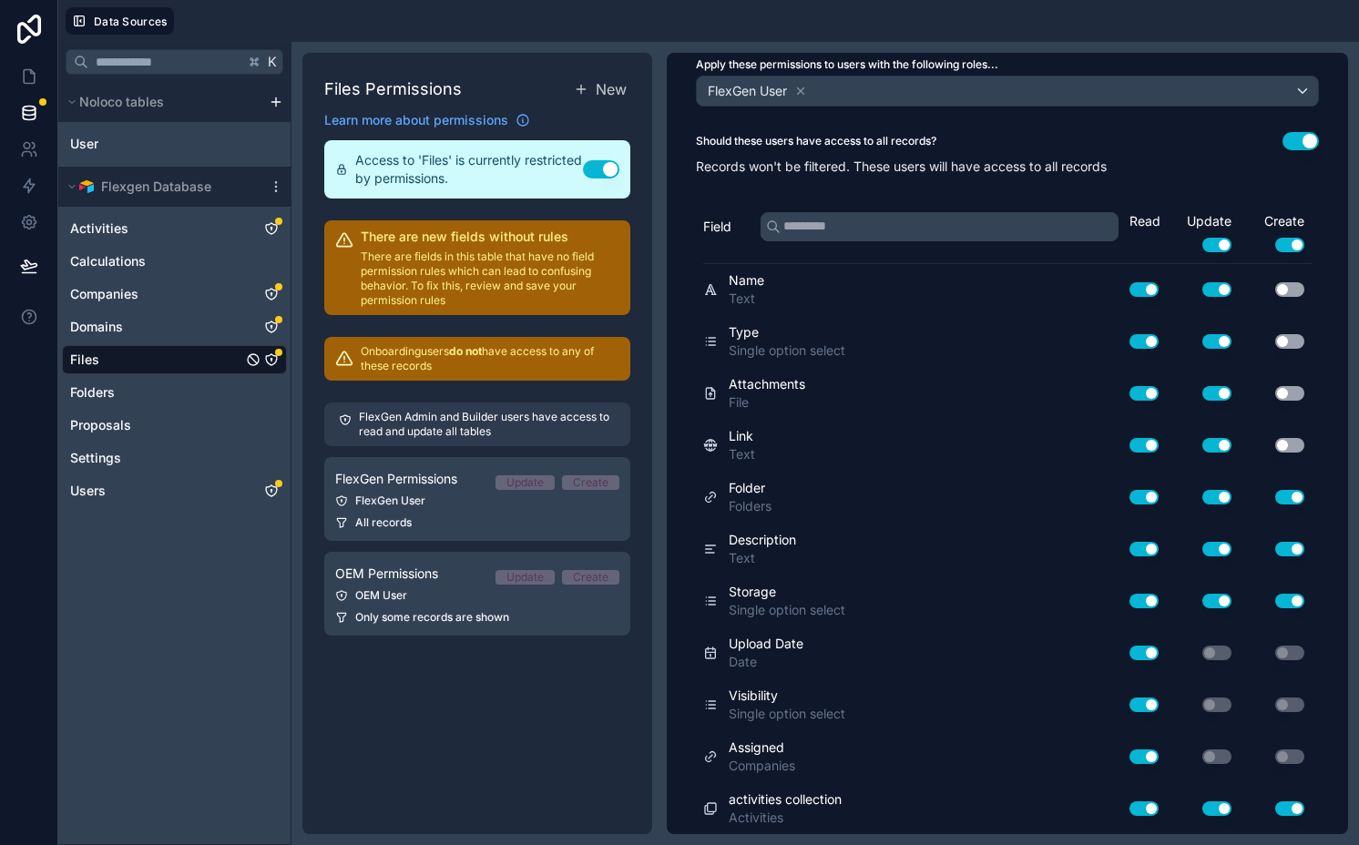
click at [1276, 382] on div "Use setting" at bounding box center [1274, 393] width 73 height 29
click at [1278, 387] on button "Use setting" at bounding box center [1289, 393] width 29 height 15
click at [1275, 334] on button "Use setting" at bounding box center [1289, 341] width 29 height 15
click at [1275, 282] on button "Use setting" at bounding box center [1289, 289] width 29 height 15
click at [1283, 438] on button "Use setting" at bounding box center [1289, 445] width 29 height 15
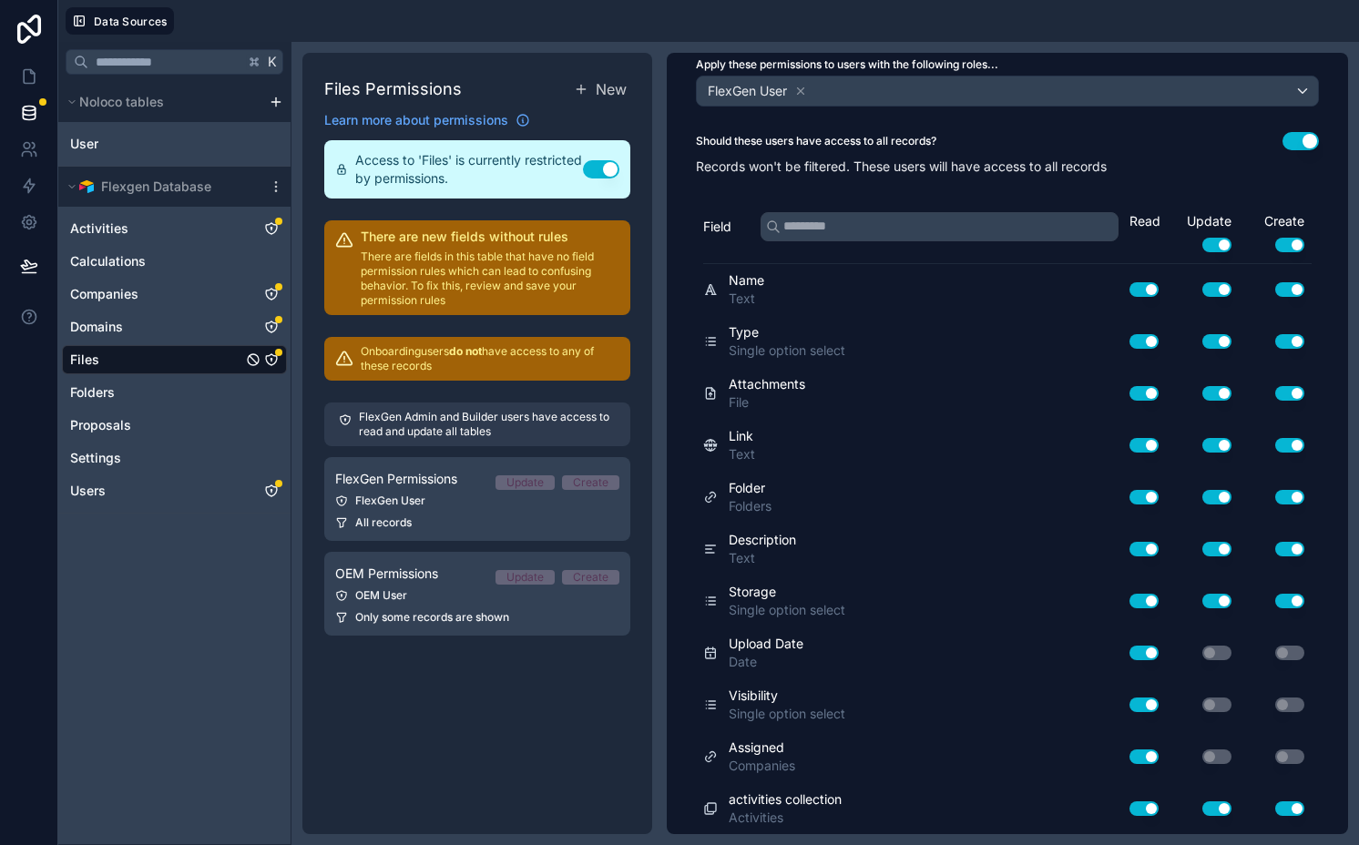
click at [1204, 813] on button "Use setting" at bounding box center [1216, 808] width 29 height 15
click at [1275, 810] on button "Use setting" at bounding box center [1289, 808] width 29 height 15
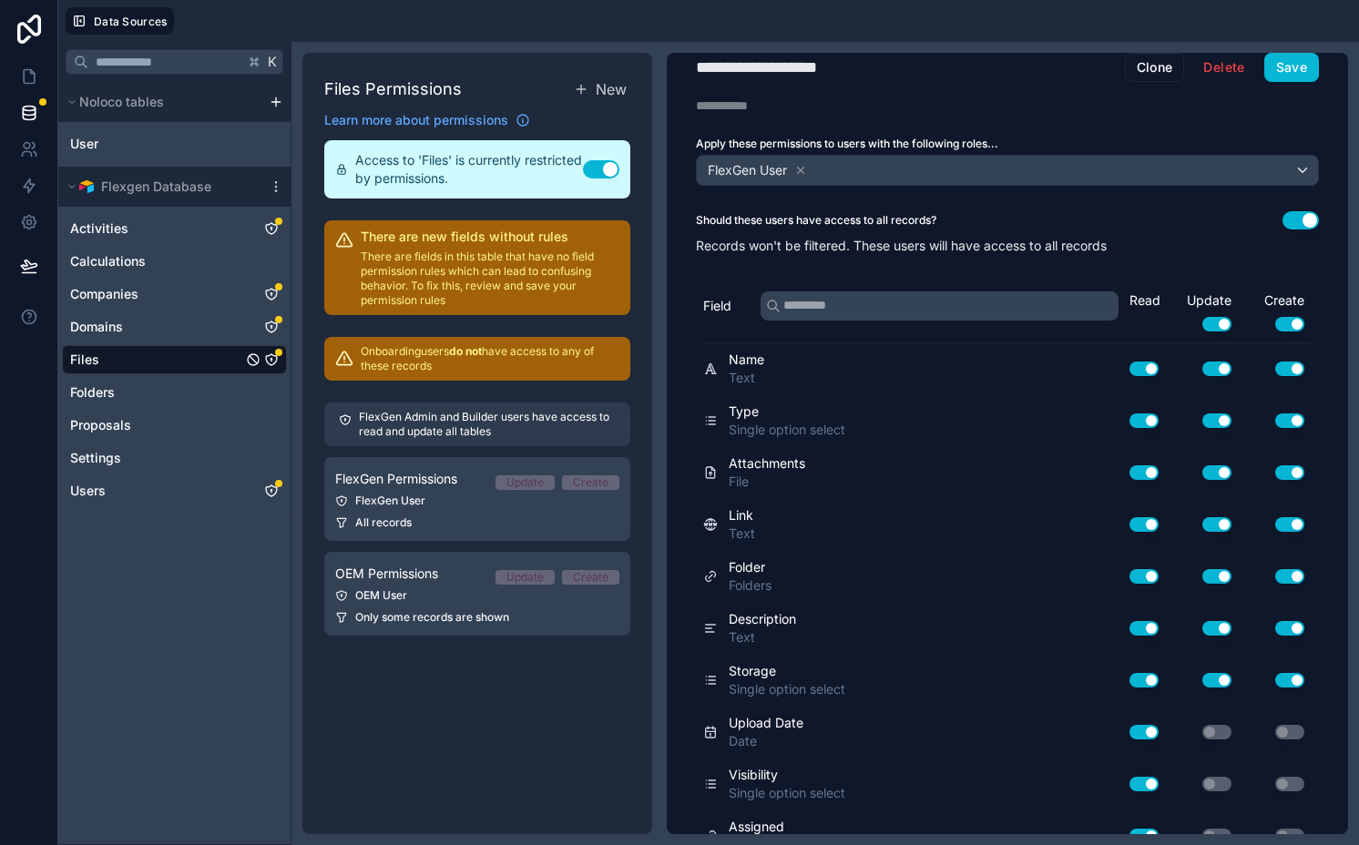
scroll to position [0, 0]
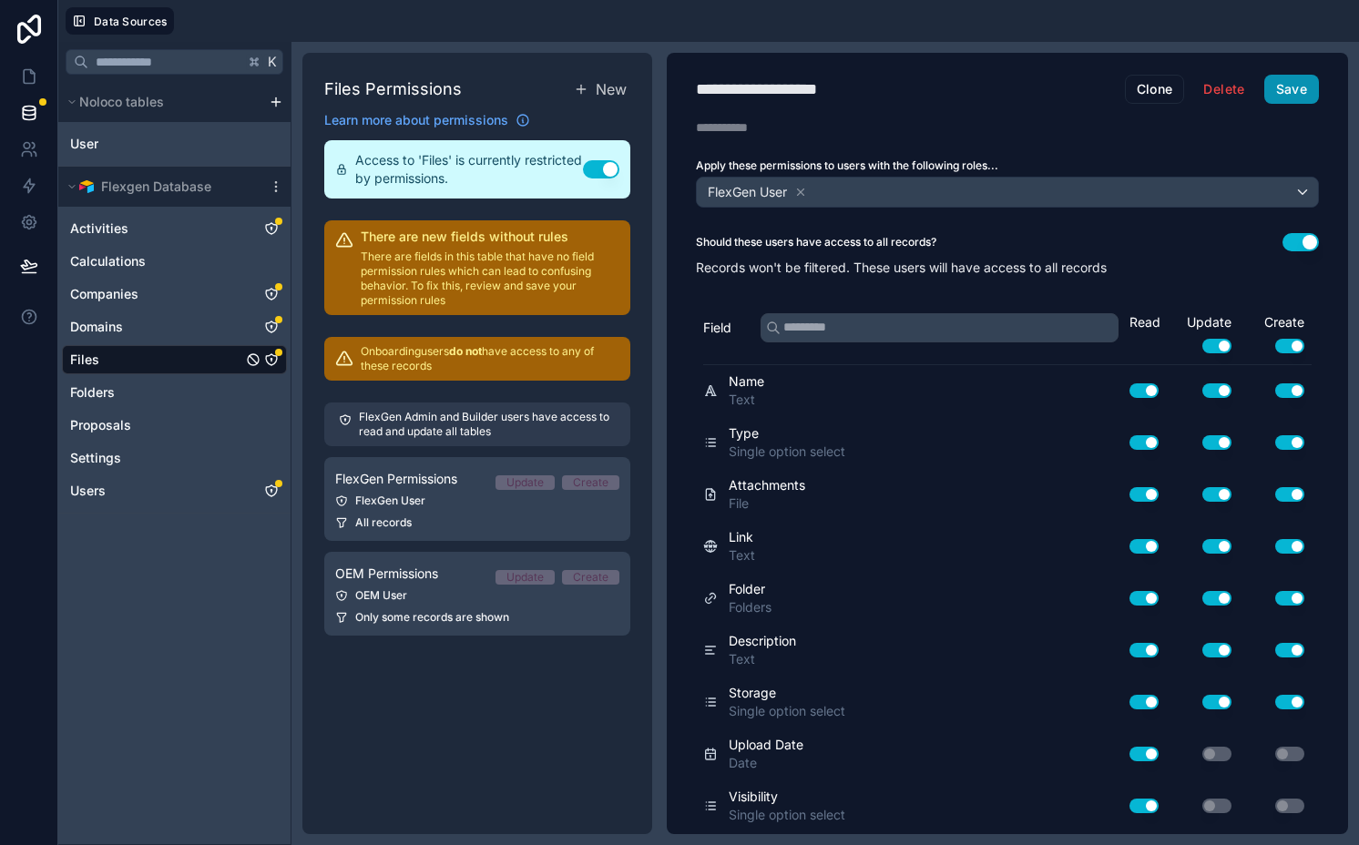
click at [1281, 96] on button "Save" at bounding box center [1291, 89] width 55 height 29
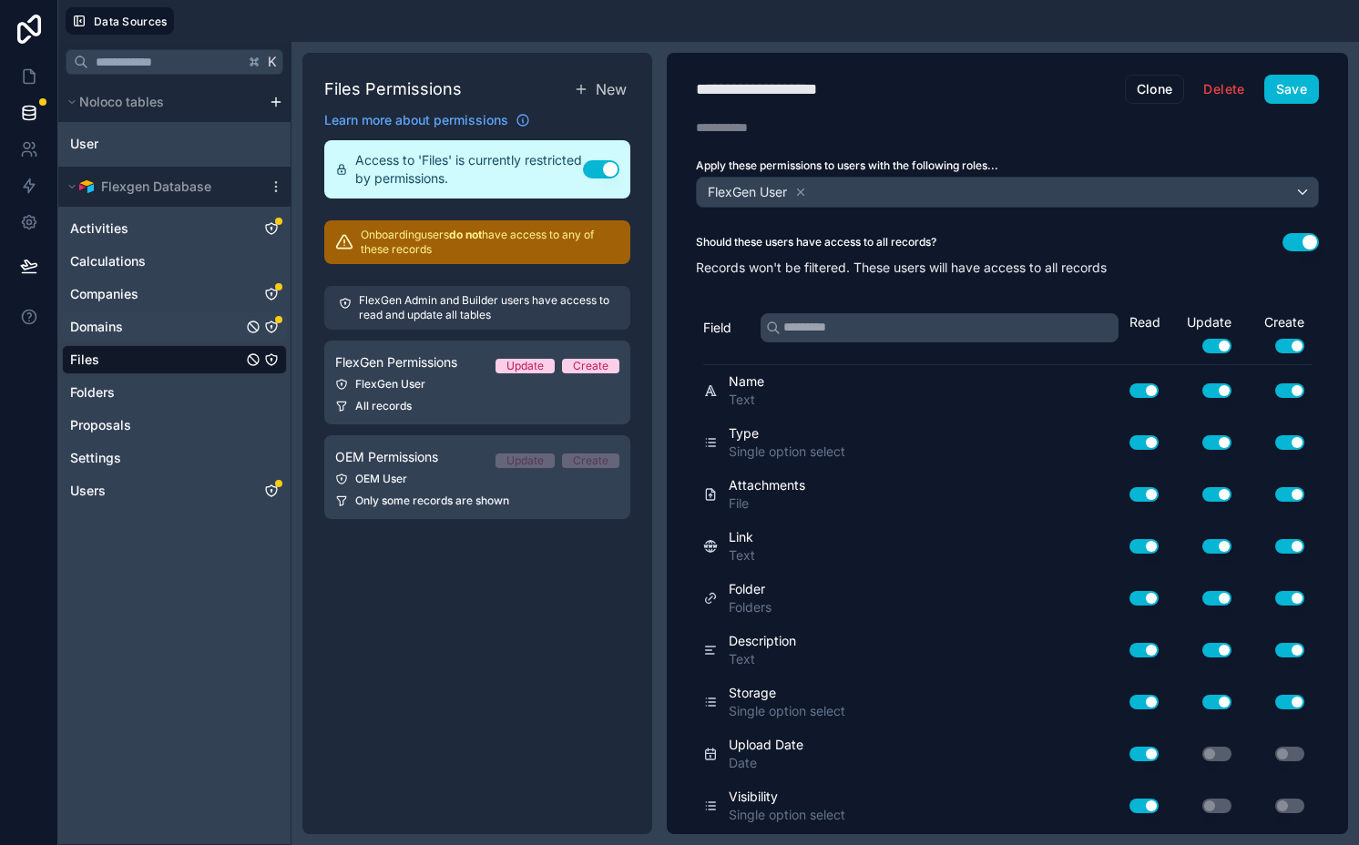
click at [270, 324] on icon "Domains" at bounding box center [271, 327] width 15 height 15
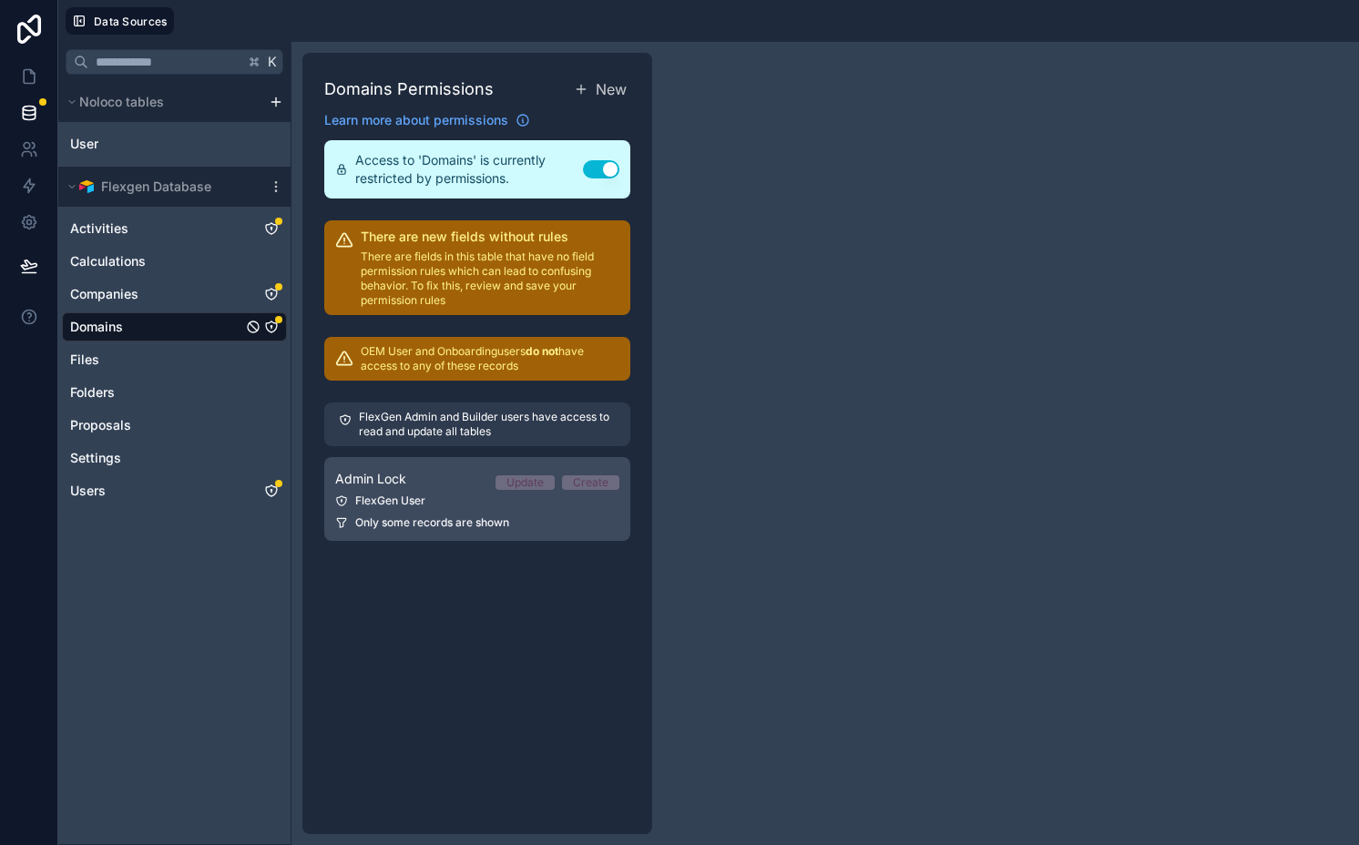
click at [524, 497] on div "FlexGen User" at bounding box center [477, 501] width 284 height 15
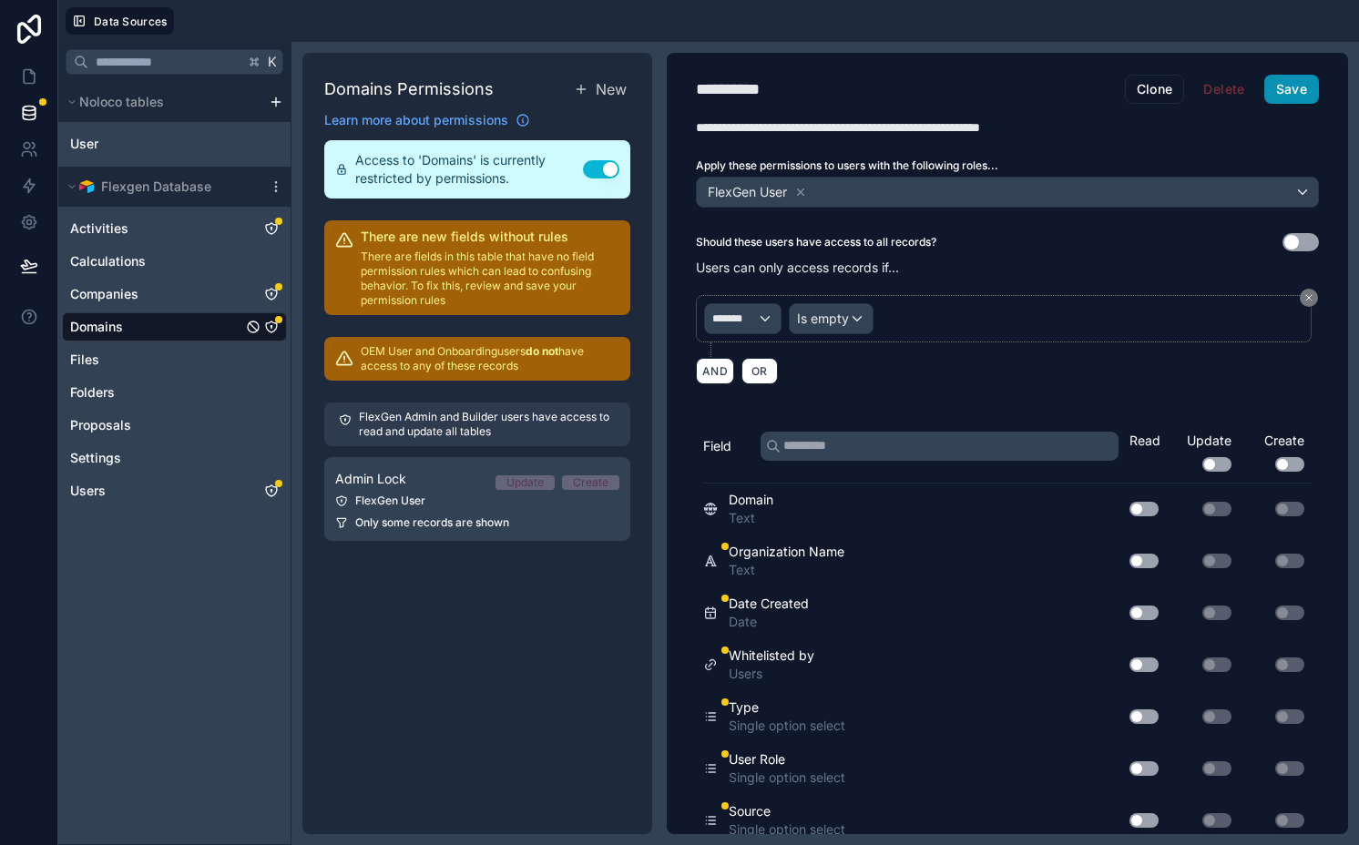
click at [1269, 87] on button "Save" at bounding box center [1291, 89] width 55 height 29
click at [274, 289] on icon "Companies" at bounding box center [271, 294] width 15 height 15
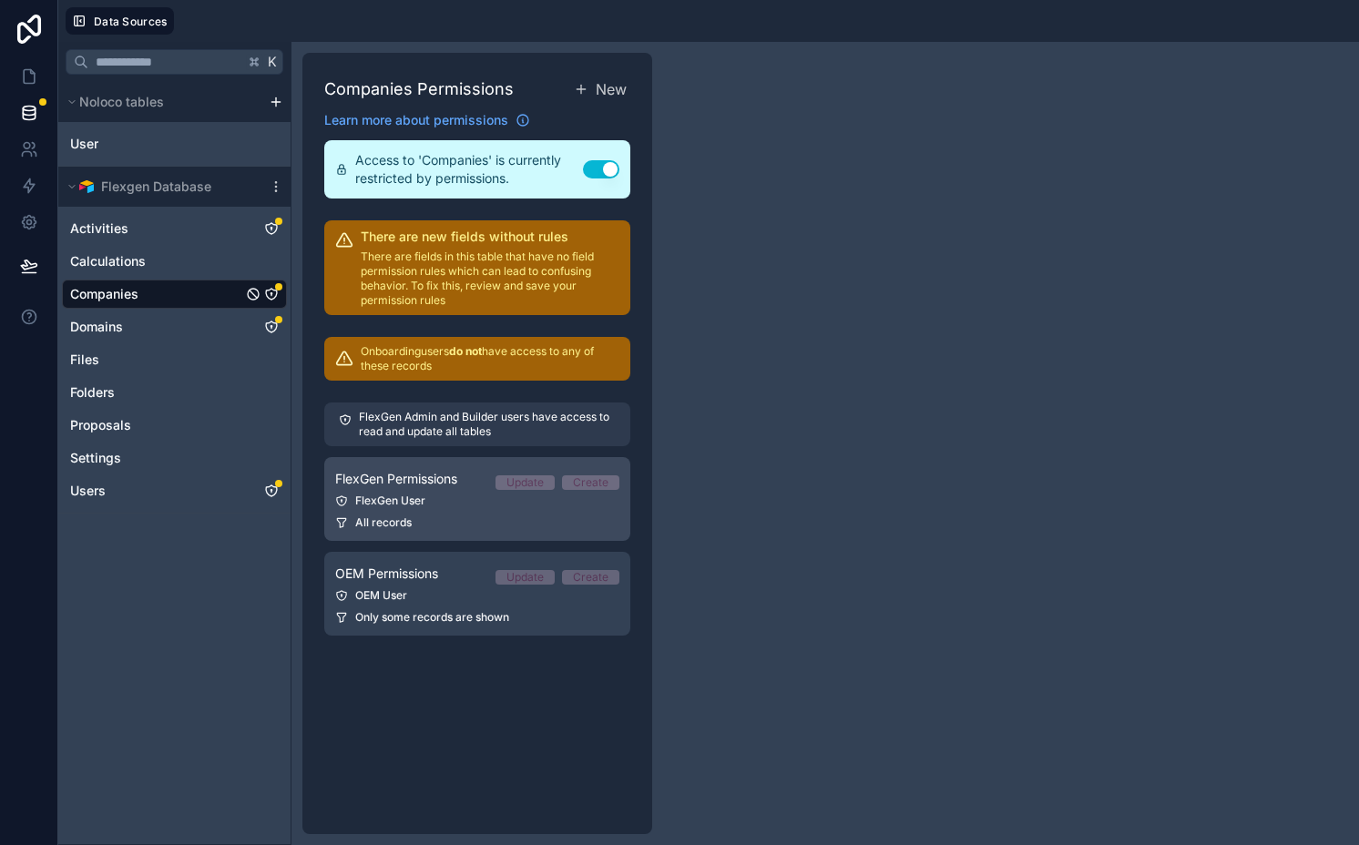
click at [505, 501] on div "FlexGen User" at bounding box center [477, 501] width 284 height 15
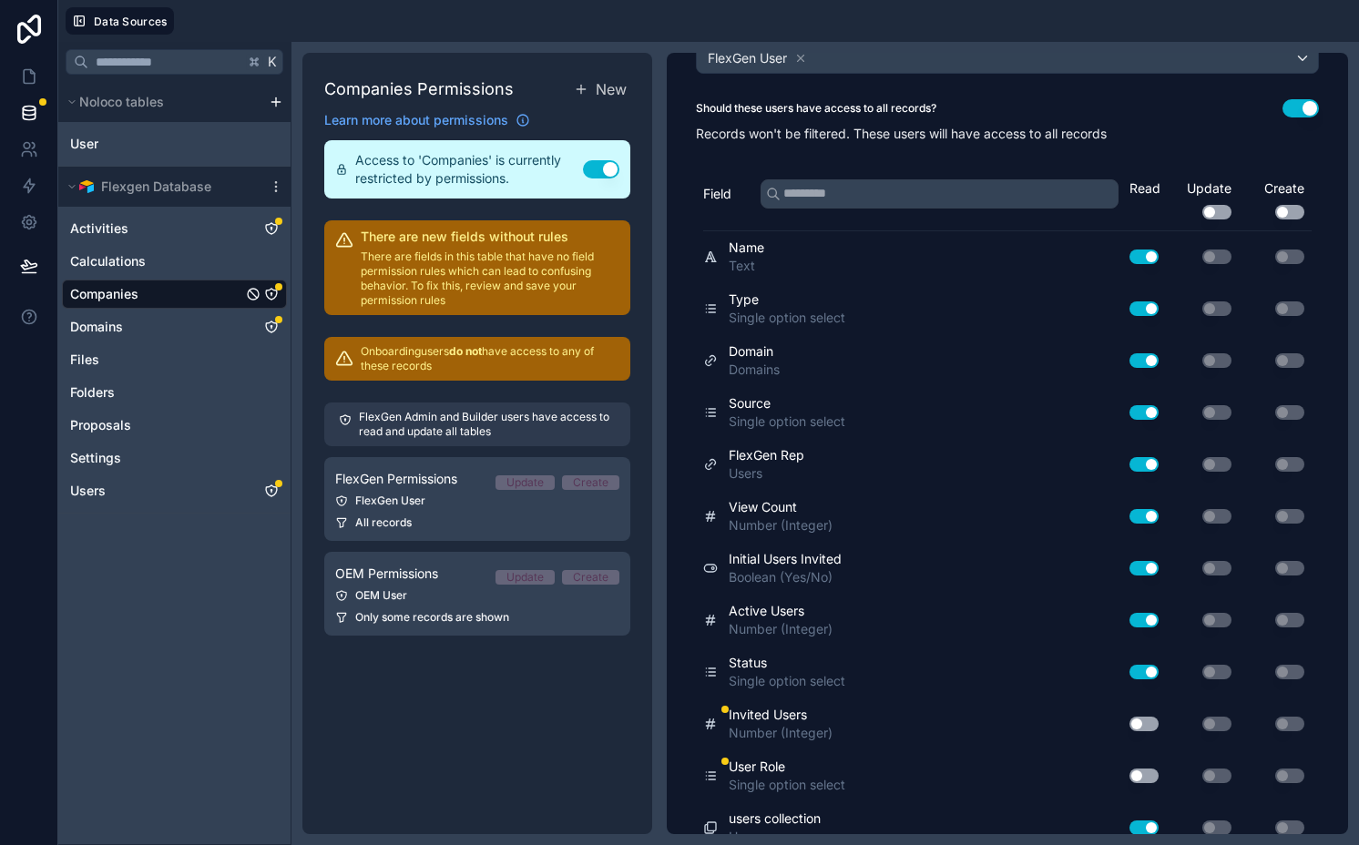
scroll to position [361, 0]
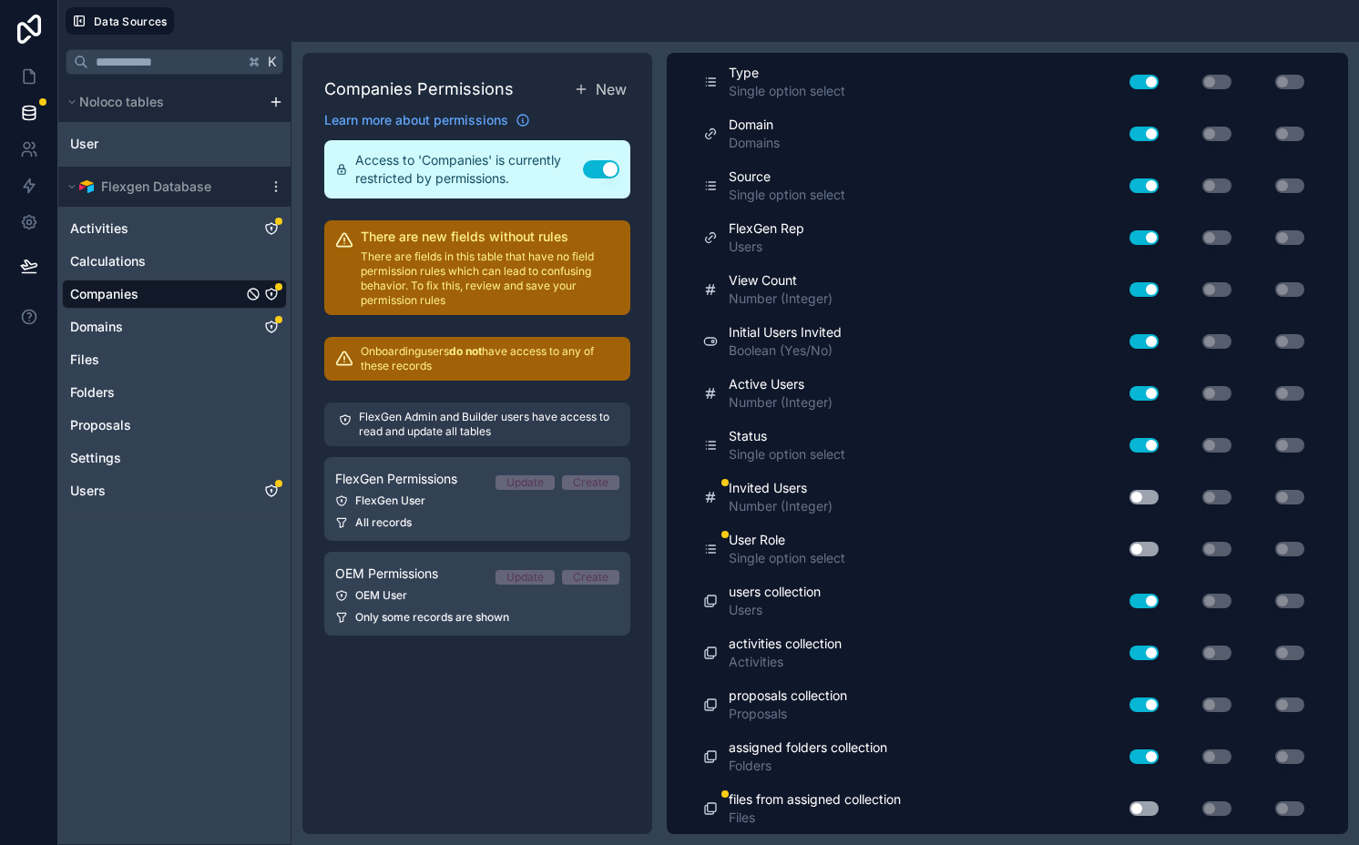
click at [1129, 806] on button "Use setting" at bounding box center [1143, 808] width 29 height 15
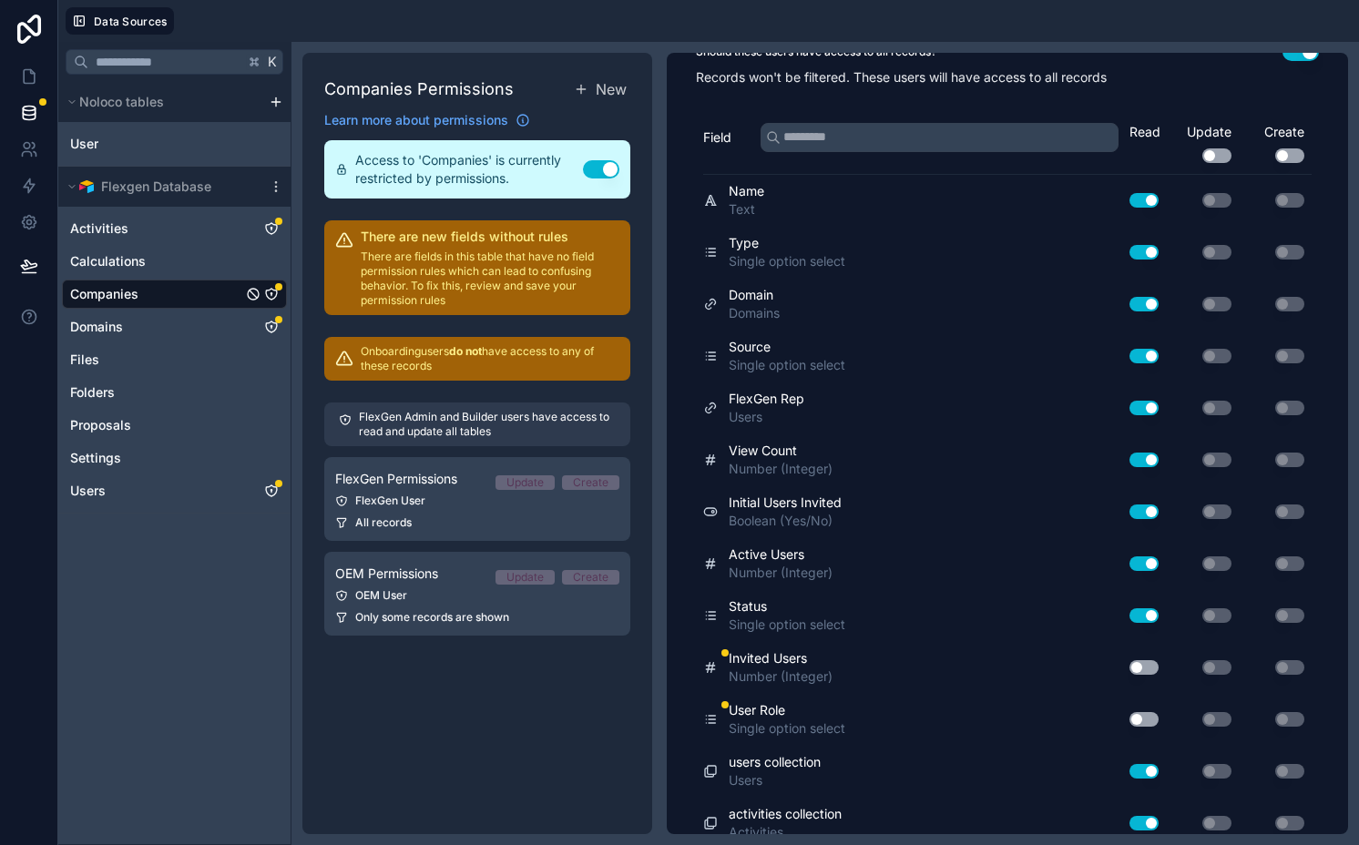
scroll to position [0, 0]
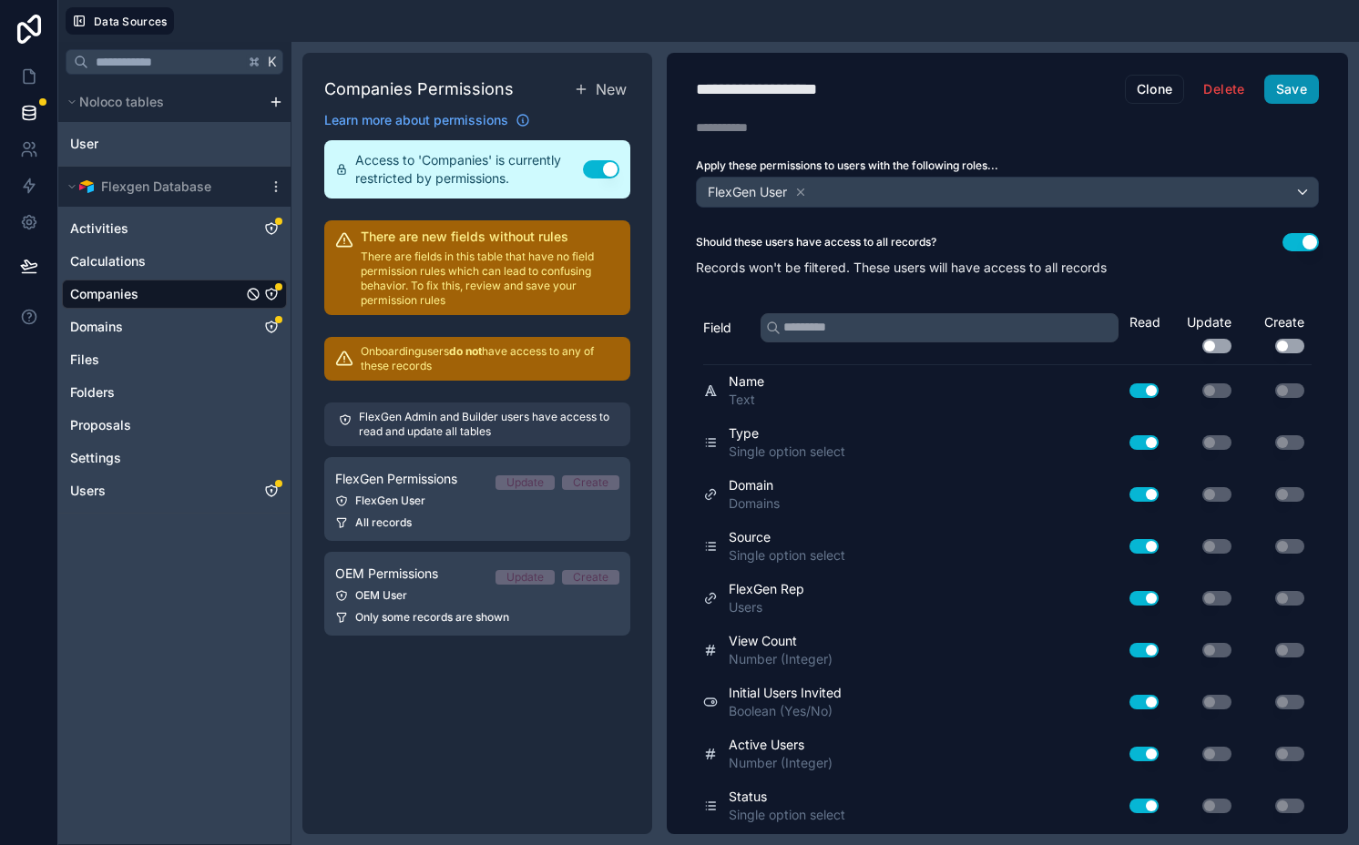
click at [1279, 91] on button "Save" at bounding box center [1291, 89] width 55 height 29
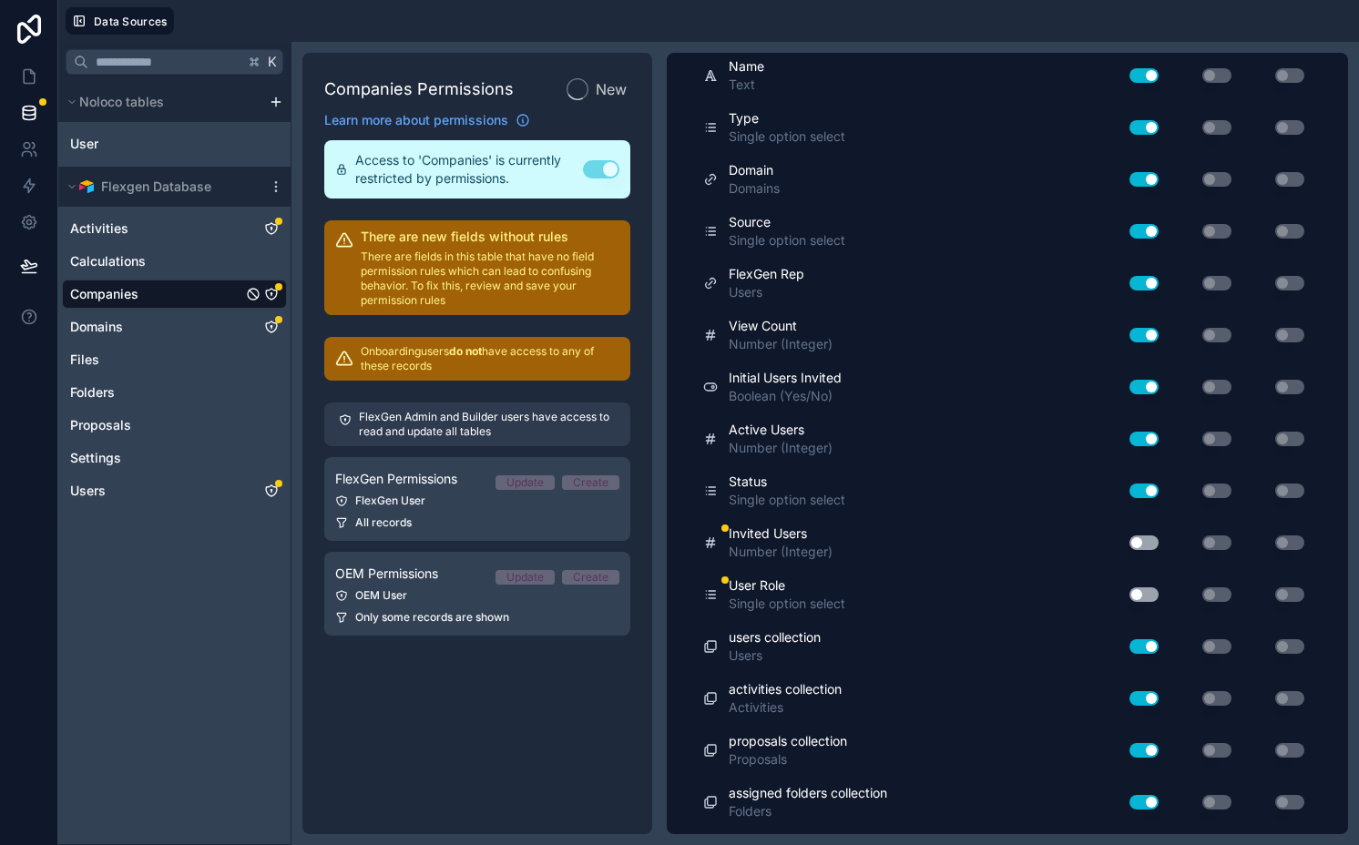
scroll to position [315, 0]
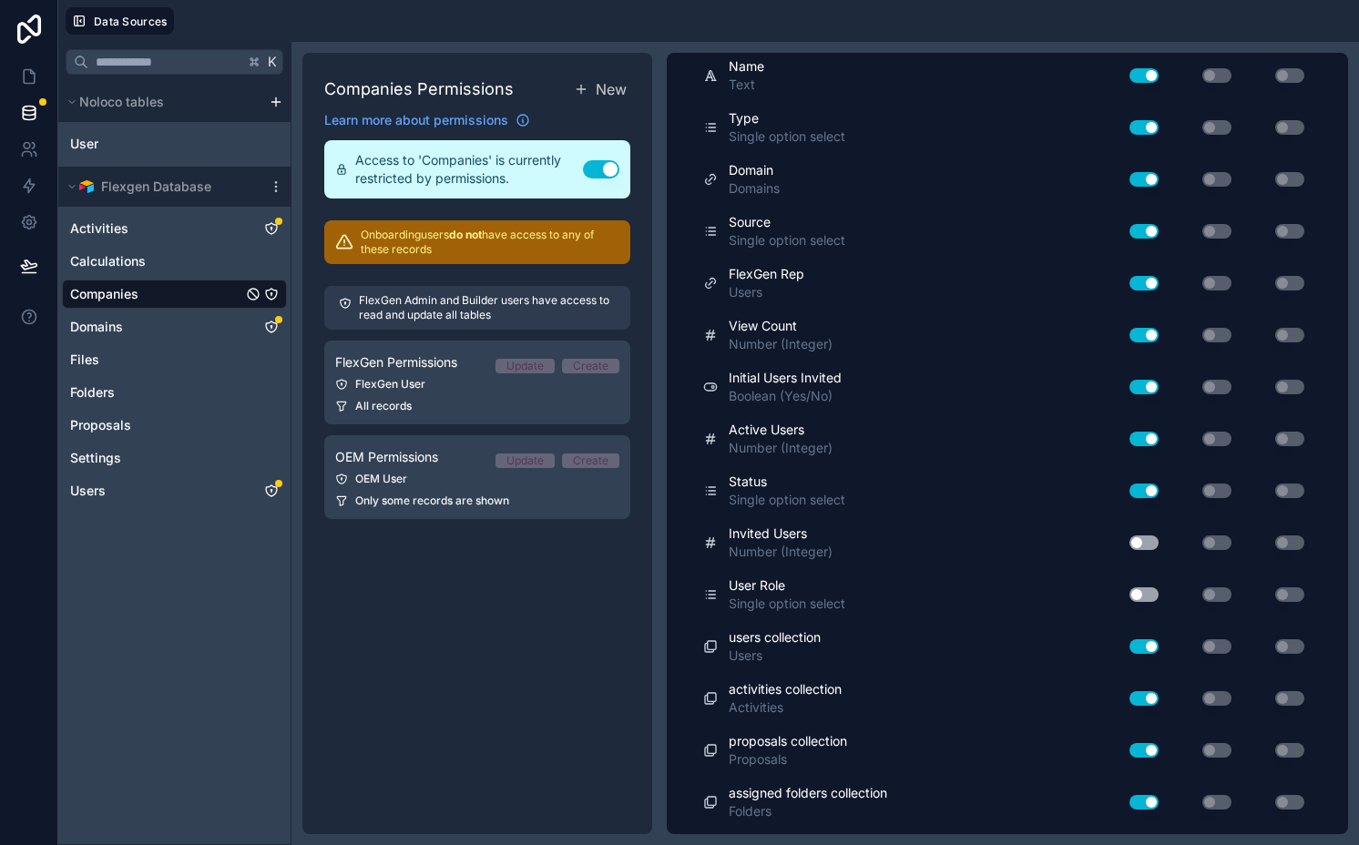
click at [1129, 544] on button "Use setting" at bounding box center [1143, 542] width 29 height 15
click at [1129, 597] on button "Use setting" at bounding box center [1143, 594] width 29 height 15
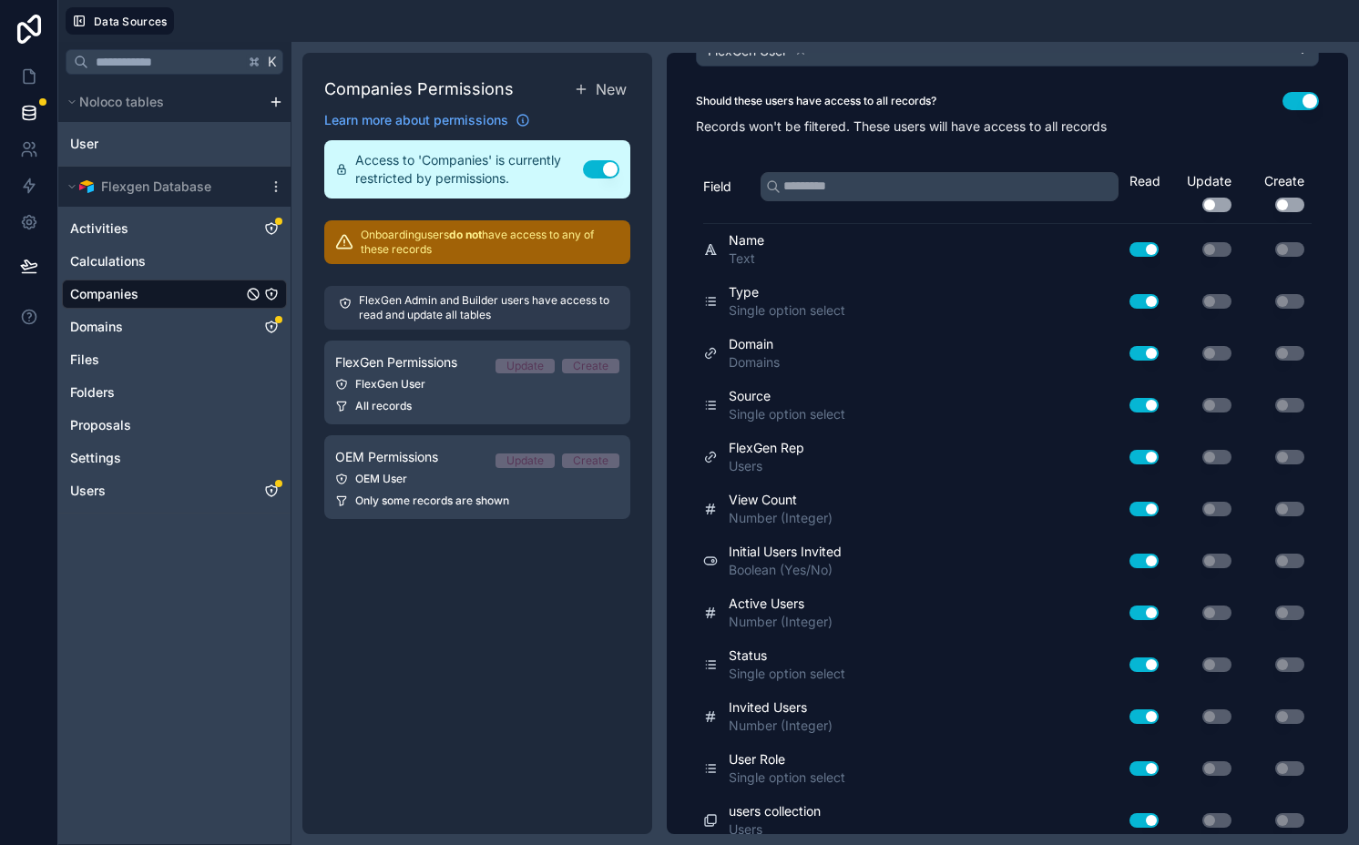
scroll to position [0, 0]
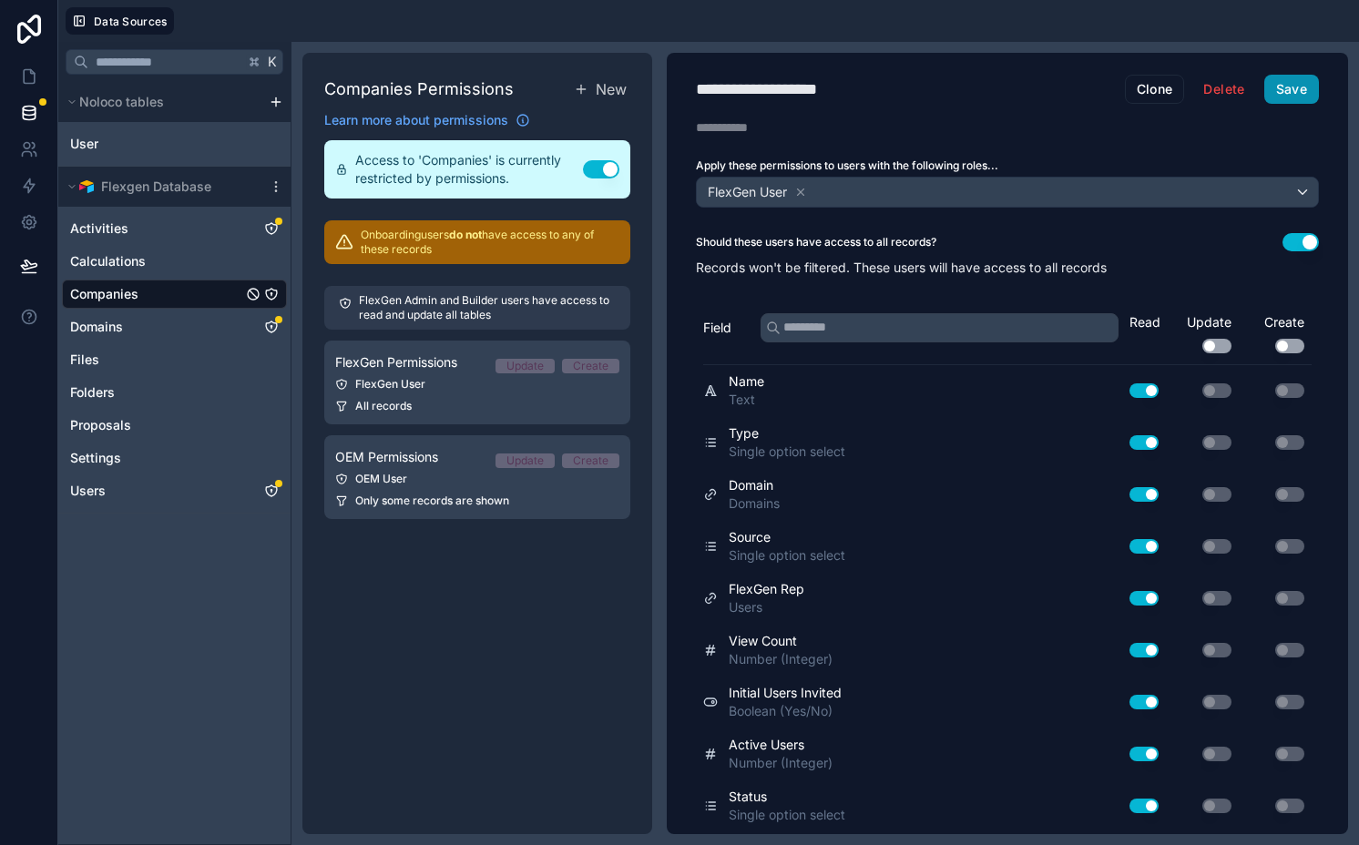
click at [1264, 87] on button "Save" at bounding box center [1291, 89] width 55 height 29
click at [148, 255] on div "Calculations" at bounding box center [174, 261] width 225 height 29
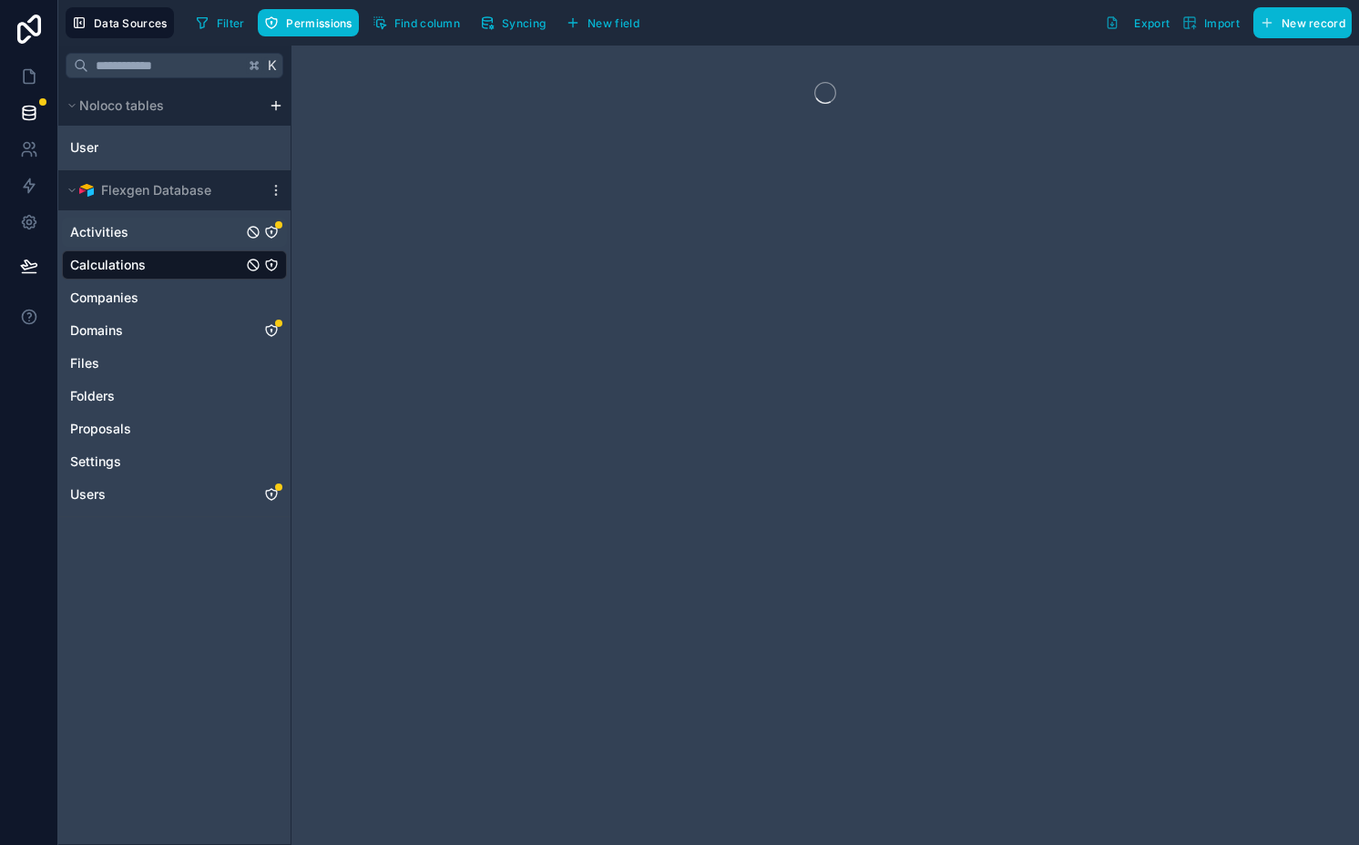
click at [272, 228] on icon "Activities" at bounding box center [271, 232] width 15 height 15
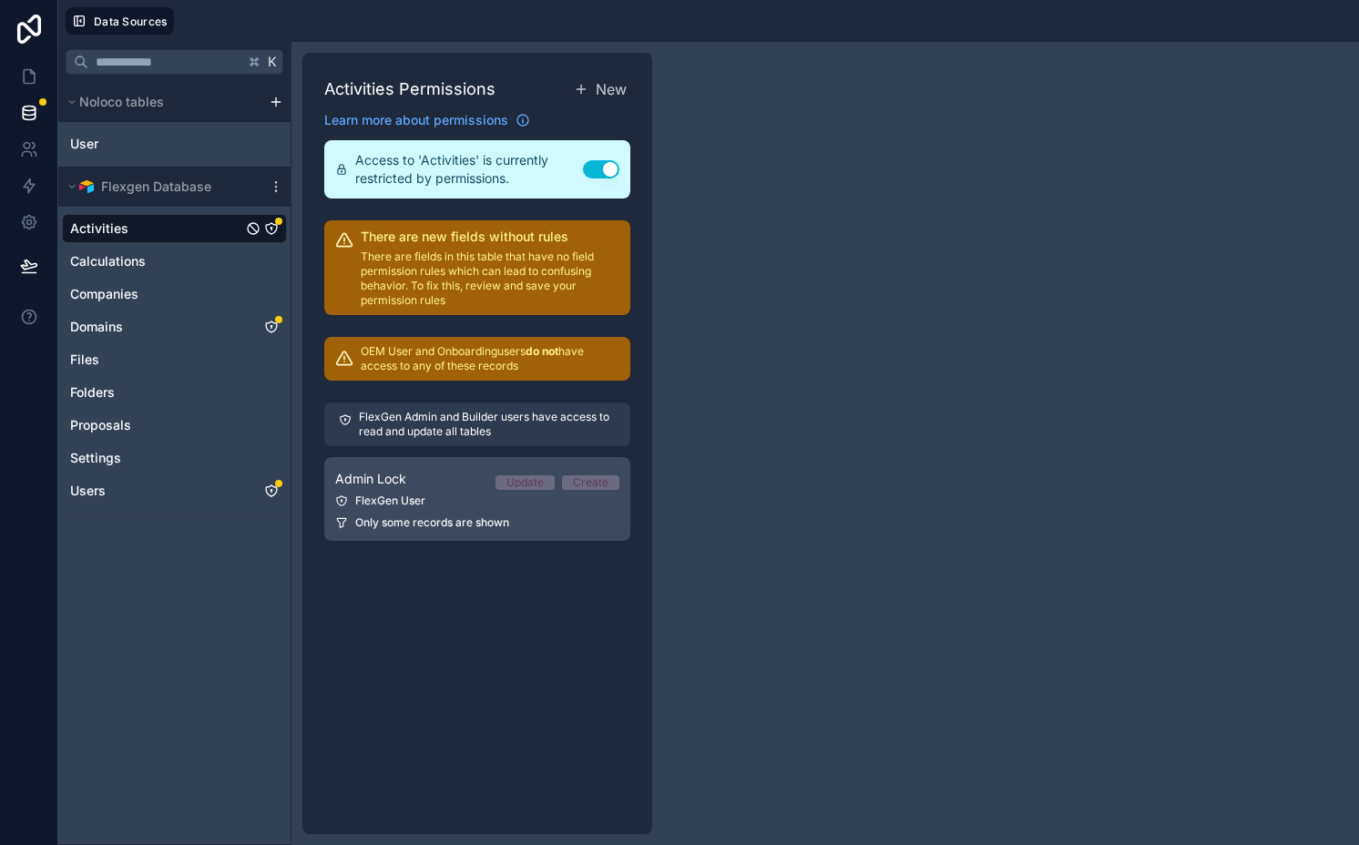
click at [532, 494] on div "FlexGen User" at bounding box center [477, 501] width 284 height 15
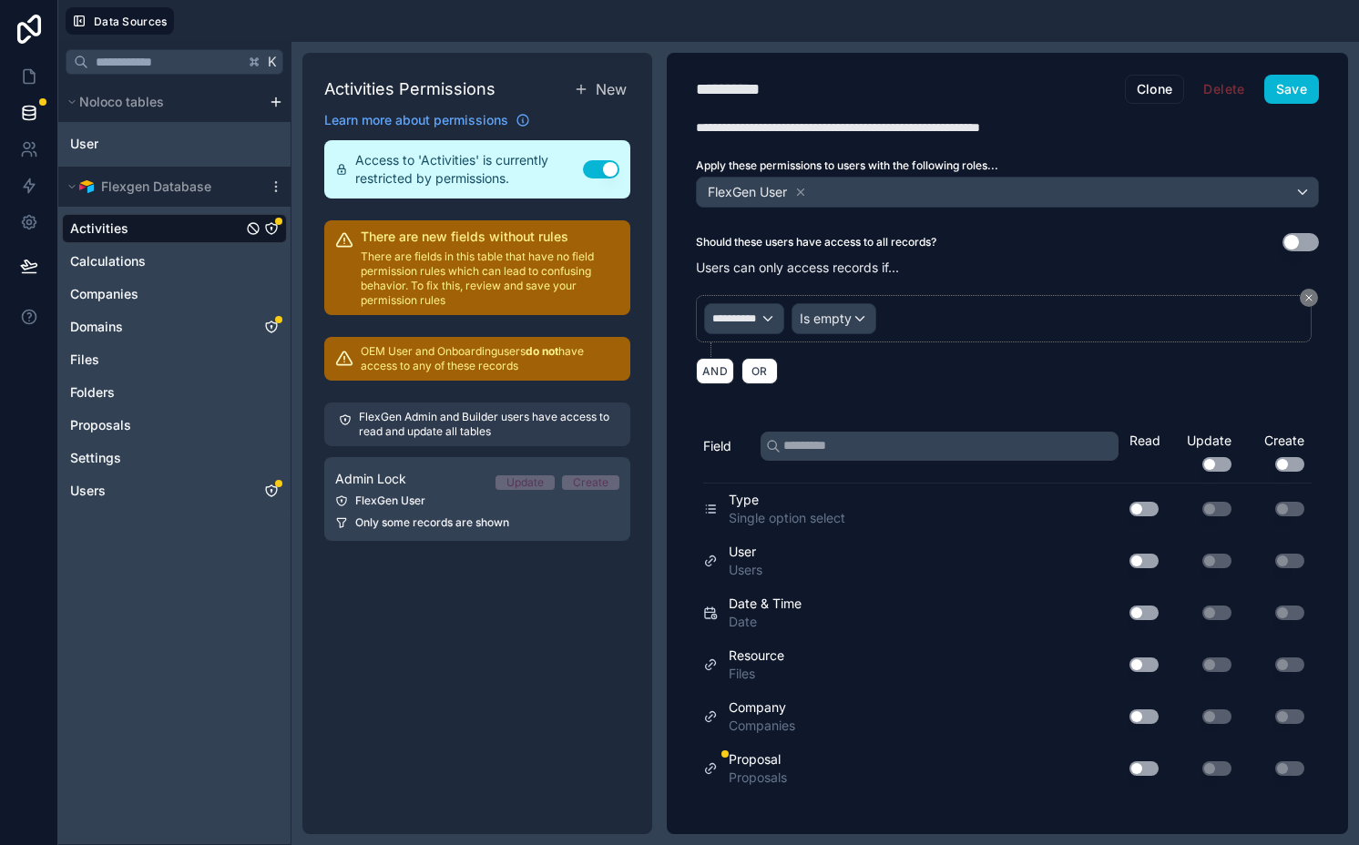
click at [1154, 508] on button "Use setting" at bounding box center [1143, 509] width 29 height 15
click at [1145, 573] on div "Use setting" at bounding box center [1136, 560] width 58 height 29
click at [1150, 554] on button "Use setting" at bounding box center [1143, 561] width 29 height 15
drag, startPoint x: 1149, startPoint y: 612, endPoint x: 1149, endPoint y: 623, distance: 10.9
click at [1149, 615] on button "Use setting" at bounding box center [1143, 613] width 29 height 15
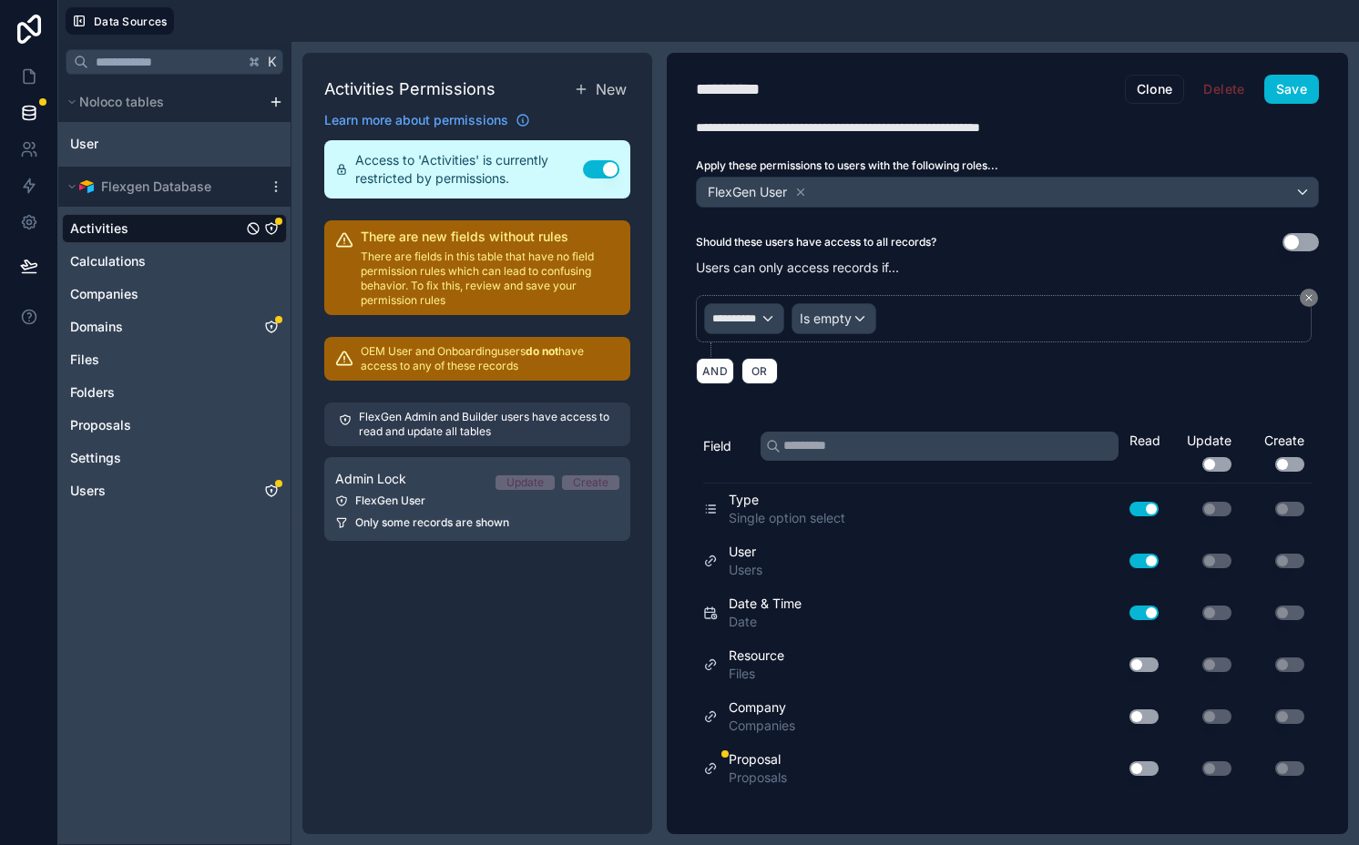
click at [1147, 667] on button "Use setting" at bounding box center [1143, 664] width 29 height 15
click at [1148, 718] on button "Use setting" at bounding box center [1143, 716] width 29 height 15
click at [1146, 767] on button "Use setting" at bounding box center [1143, 768] width 29 height 15
click at [1288, 81] on button "Save" at bounding box center [1291, 89] width 55 height 29
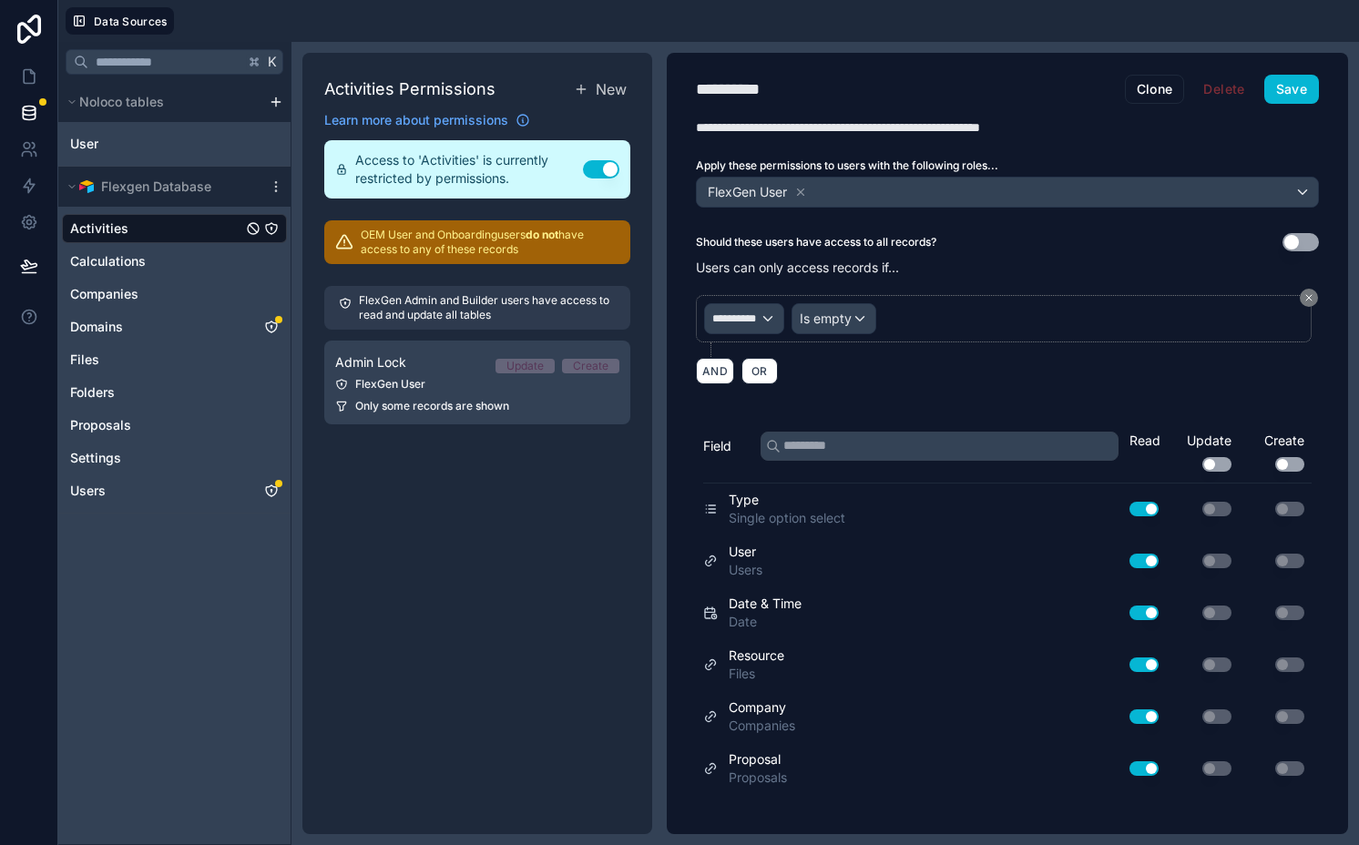
click at [787, 94] on div "**********" at bounding box center [749, 88] width 106 height 25
type div "**********"
click at [802, 96] on div "**********" at bounding box center [805, 88] width 218 height 25
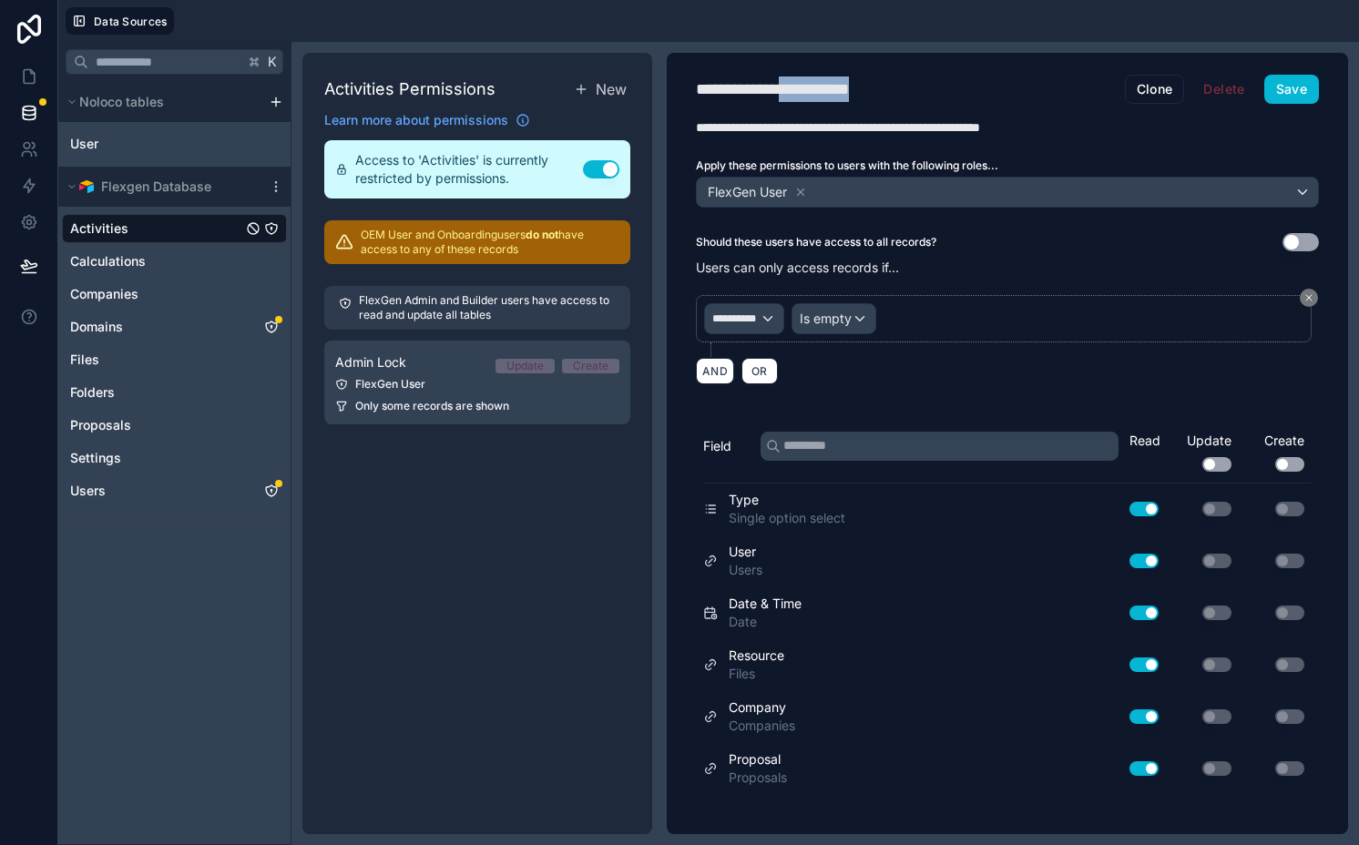
click at [802, 96] on div "**********" at bounding box center [805, 88] width 218 height 25
copy div "**********"
click at [850, 122] on div "**********" at bounding box center [908, 127] width 425 height 18
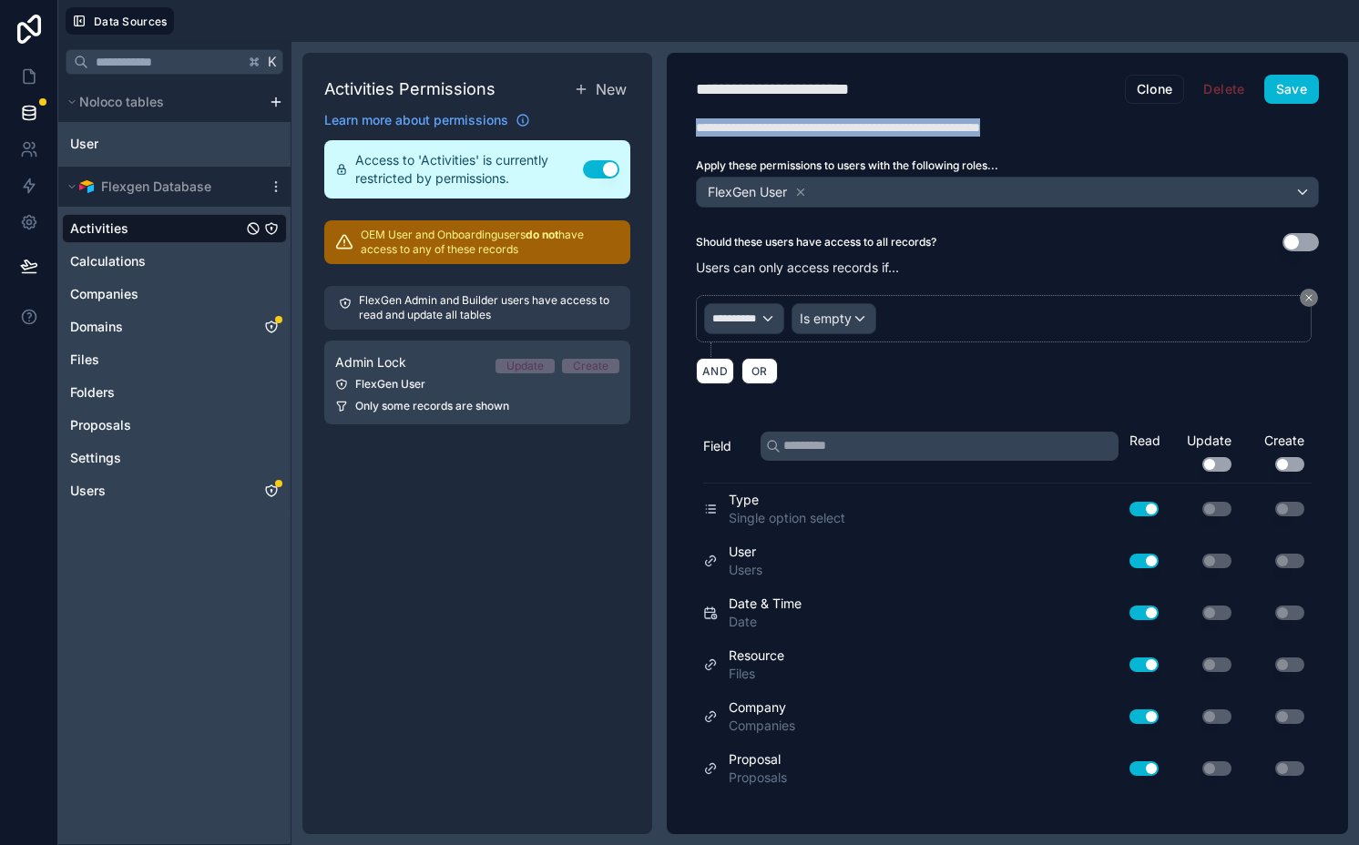
click at [850, 122] on div "**********" at bounding box center [908, 127] width 425 height 18
type div "**********"
click at [1277, 84] on button "Save" at bounding box center [1291, 89] width 55 height 29
click at [275, 290] on icon "Companies" at bounding box center [271, 294] width 15 height 15
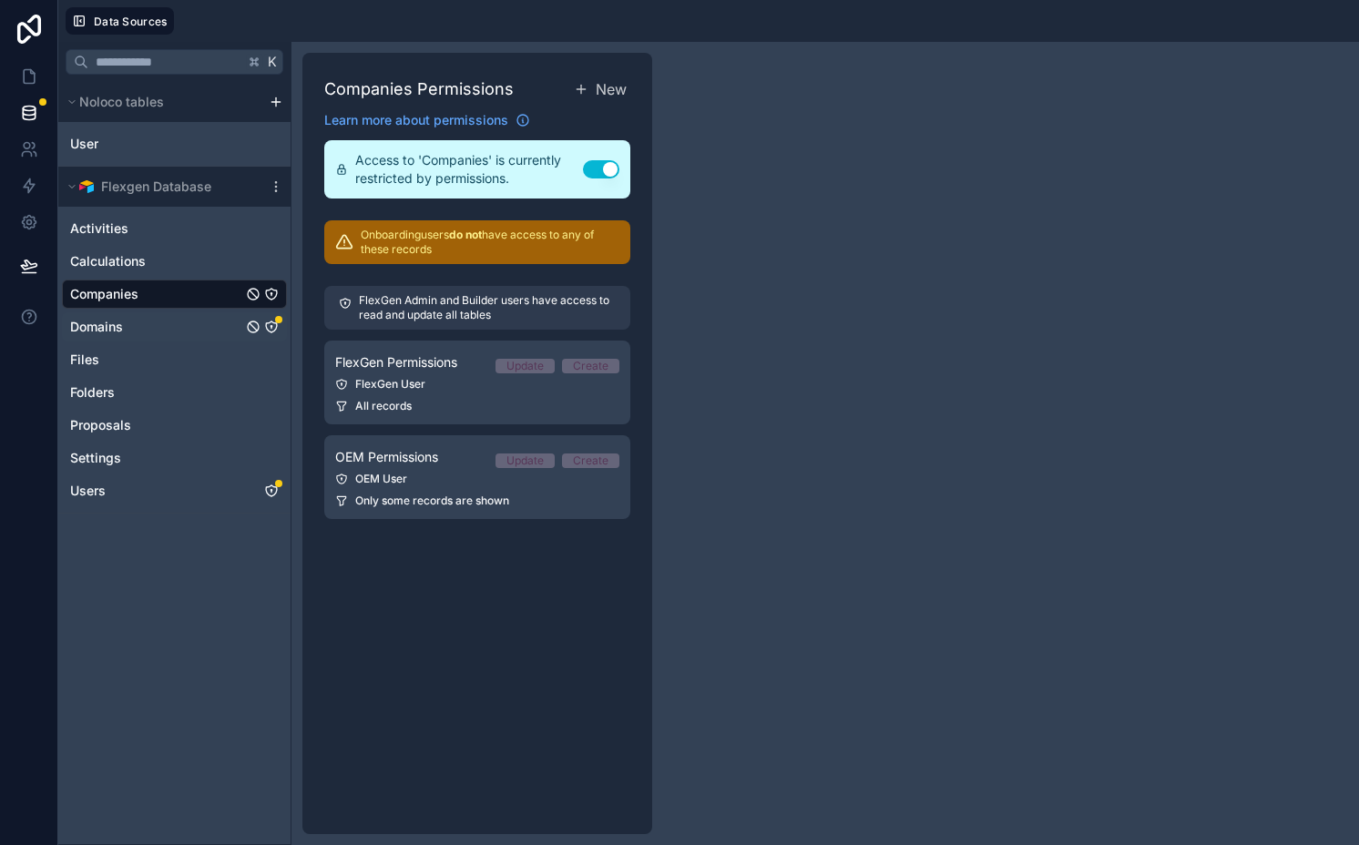
click at [270, 327] on icon "Domains" at bounding box center [270, 326] width 1 height 1
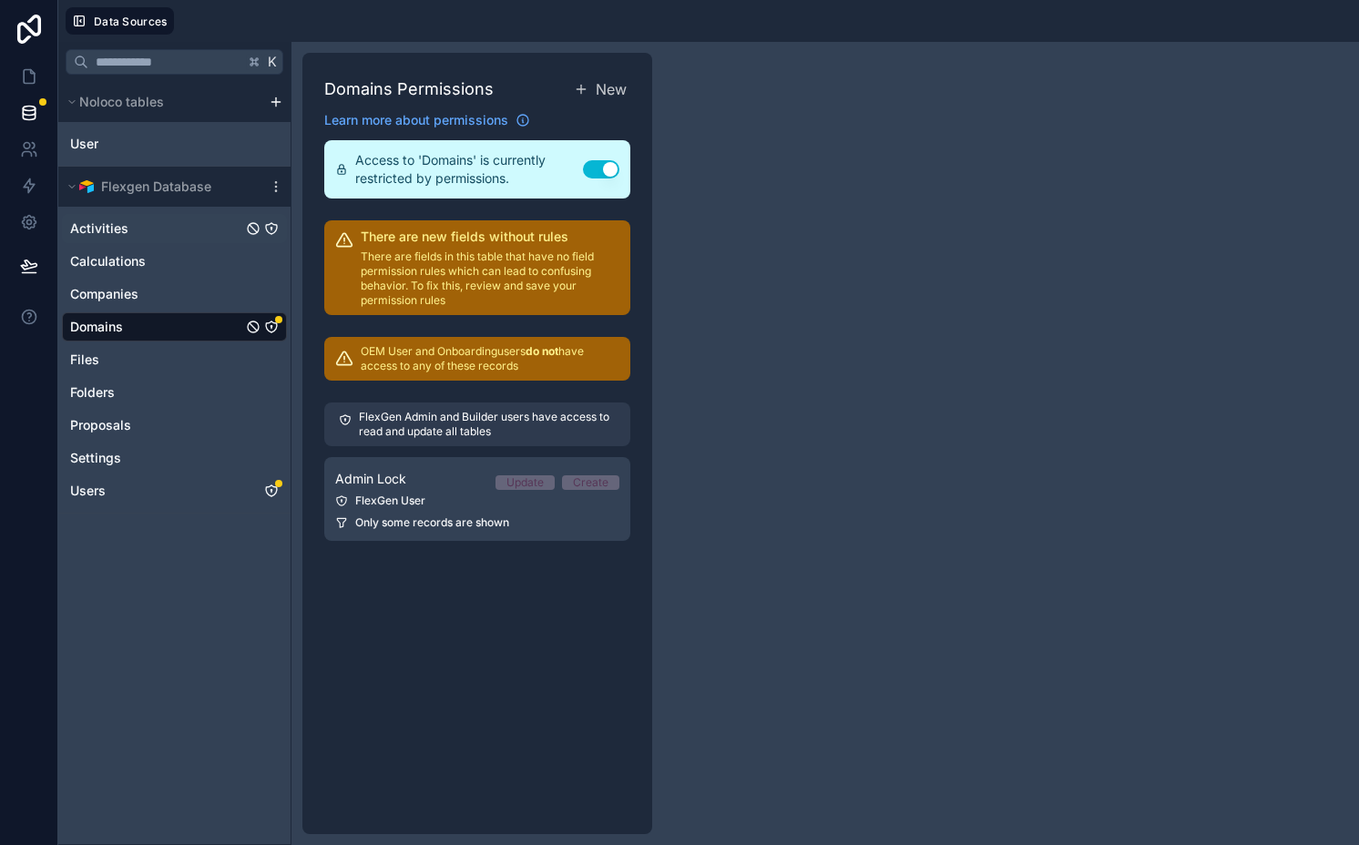
click at [272, 231] on icon "Activities" at bounding box center [271, 228] width 15 height 15
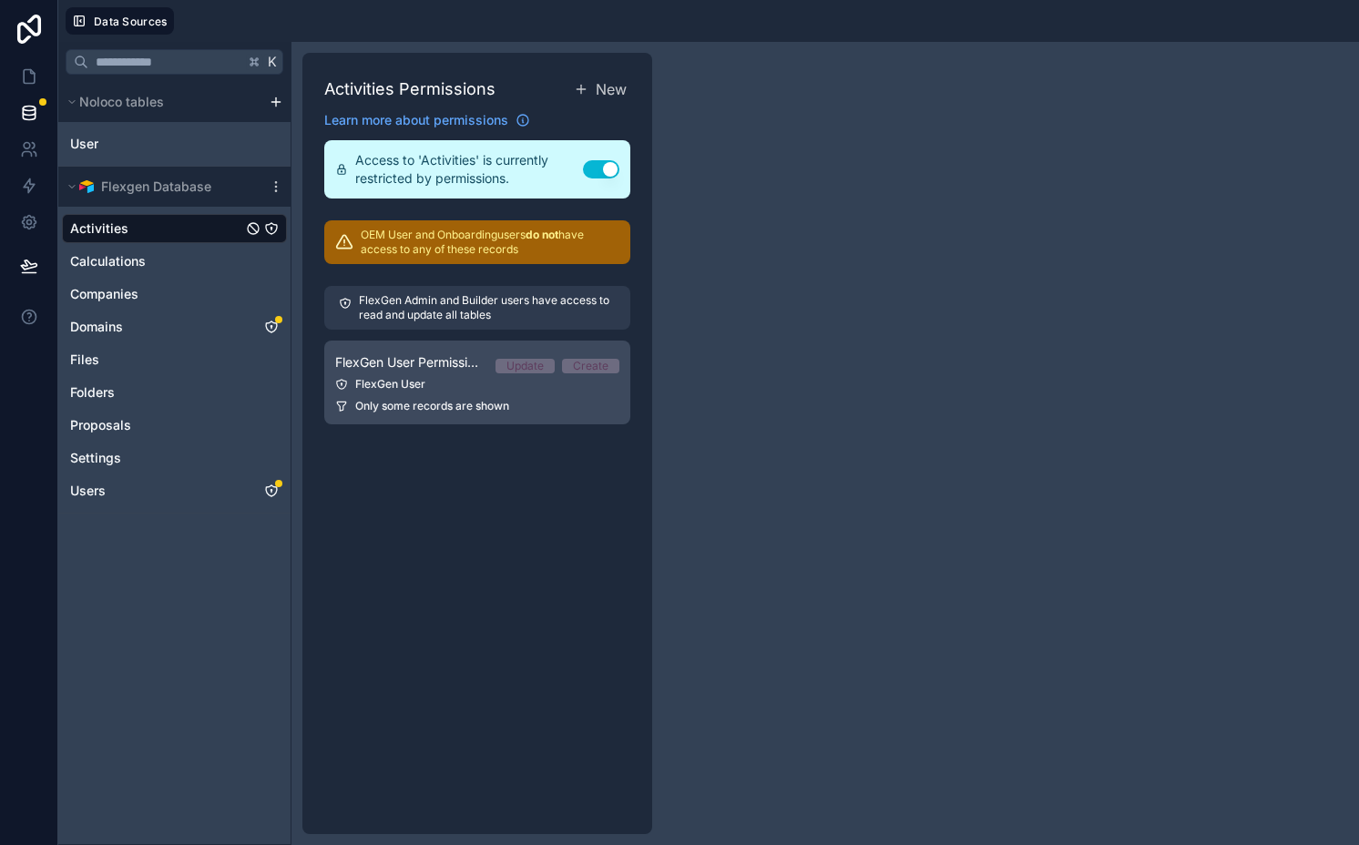
click at [364, 372] on div "FlexGen User Permissions Update Create" at bounding box center [477, 362] width 284 height 22
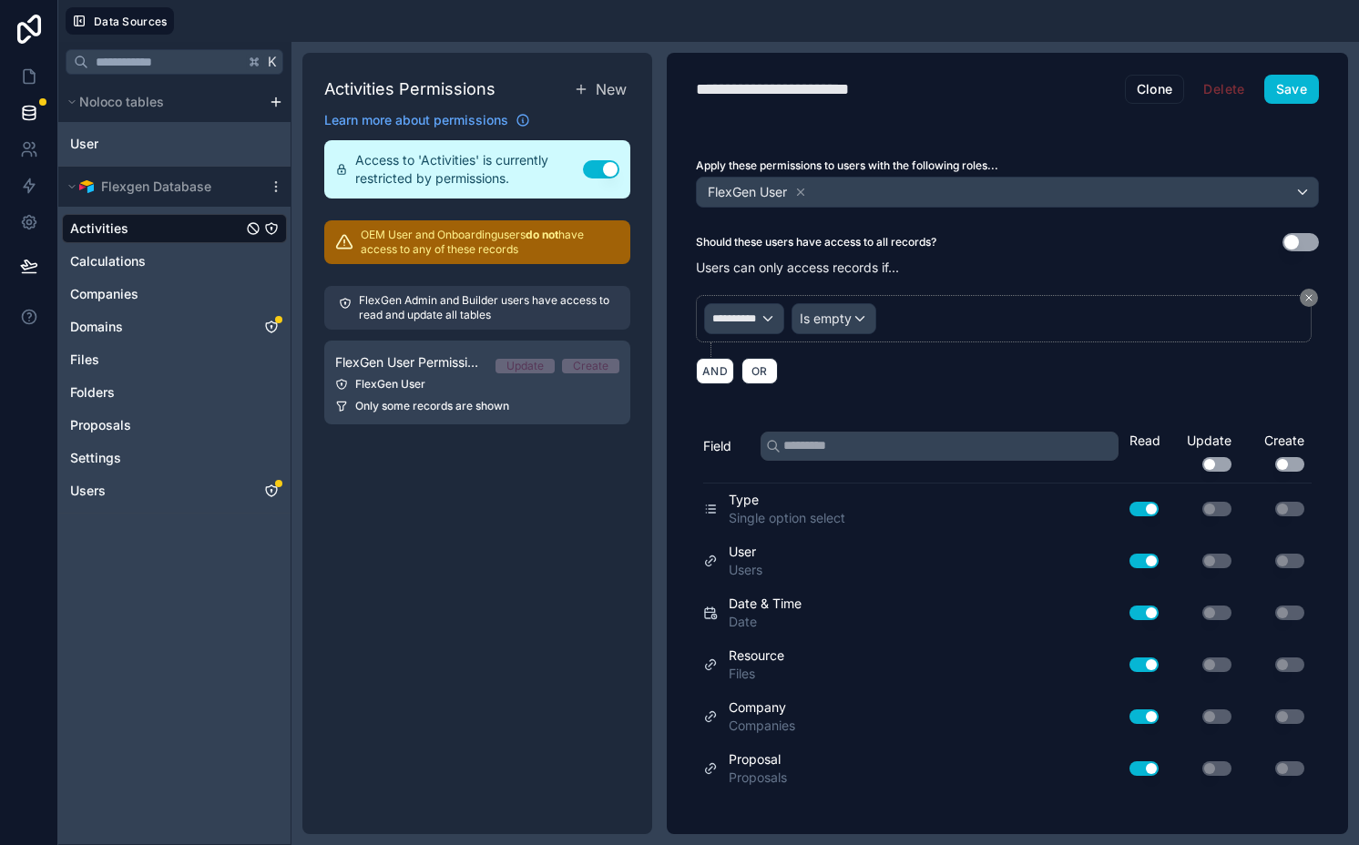
click at [775, 91] on div "**********" at bounding box center [805, 88] width 218 height 25
type div "**********"
copy div "**********"
click at [1298, 84] on button "Save" at bounding box center [1291, 89] width 55 height 29
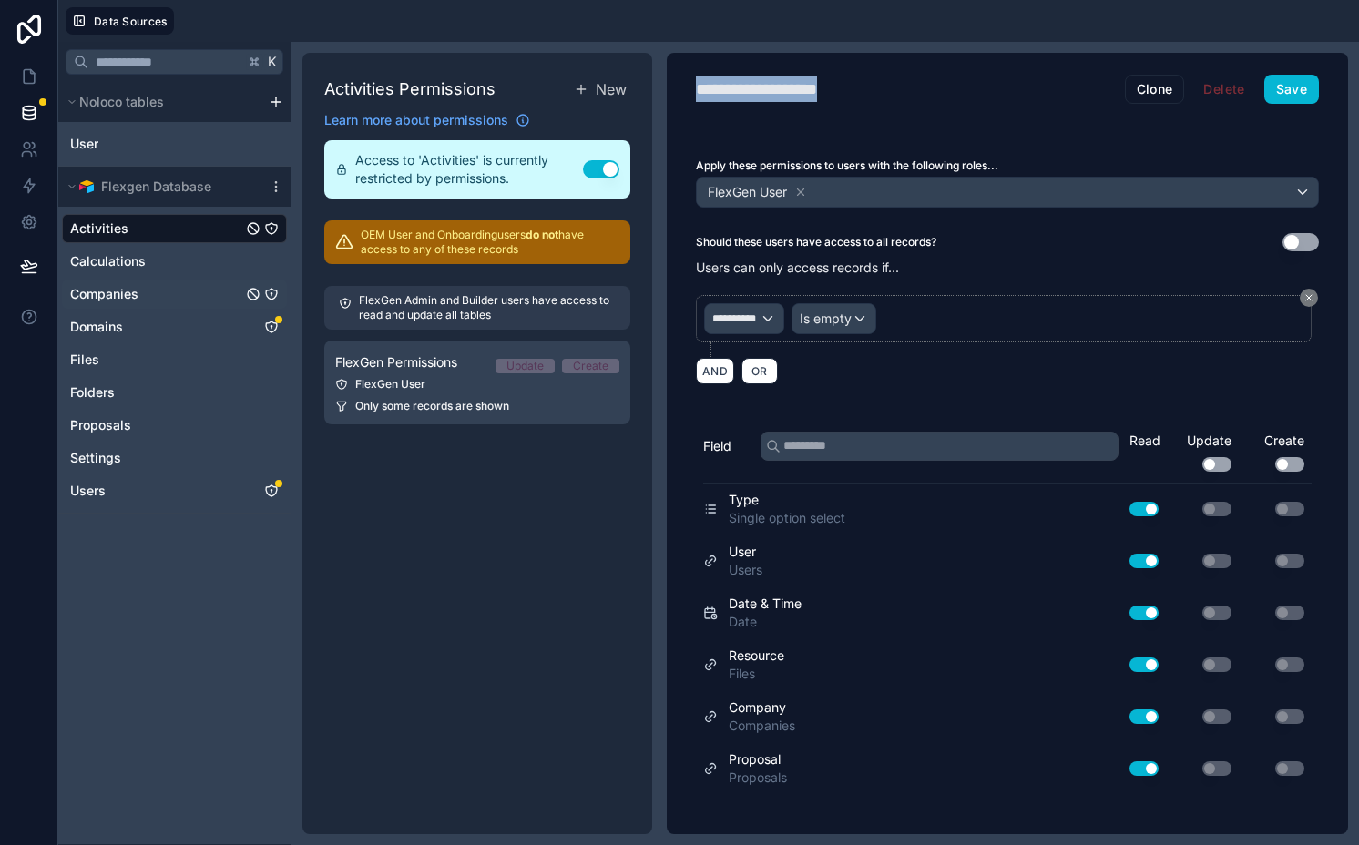
click at [268, 289] on icon "Companies" at bounding box center [271, 294] width 15 height 15
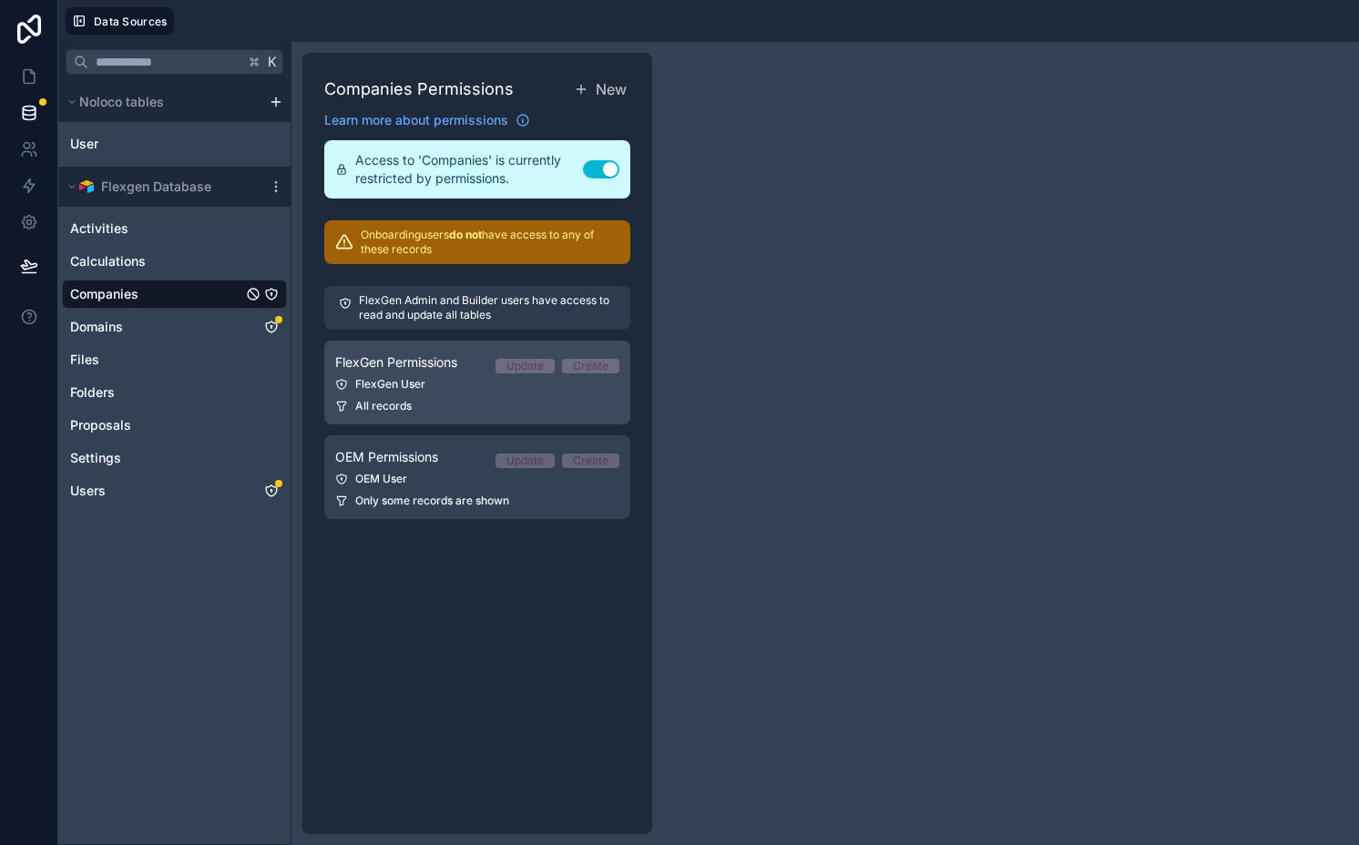
click at [369, 361] on span "FlexGen Permissions" at bounding box center [396, 362] width 122 height 18
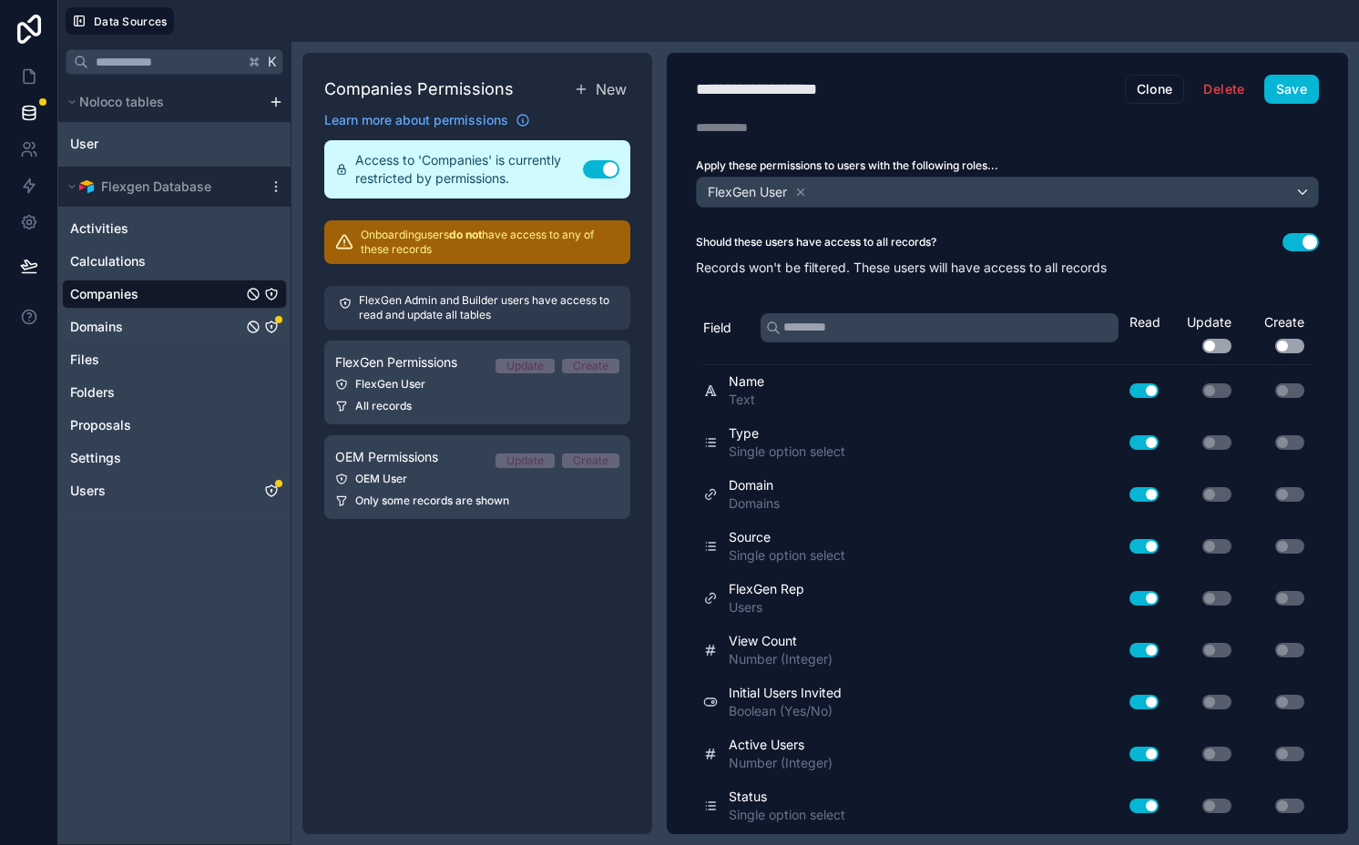
click at [274, 329] on icon "Domains" at bounding box center [271, 327] width 15 height 15
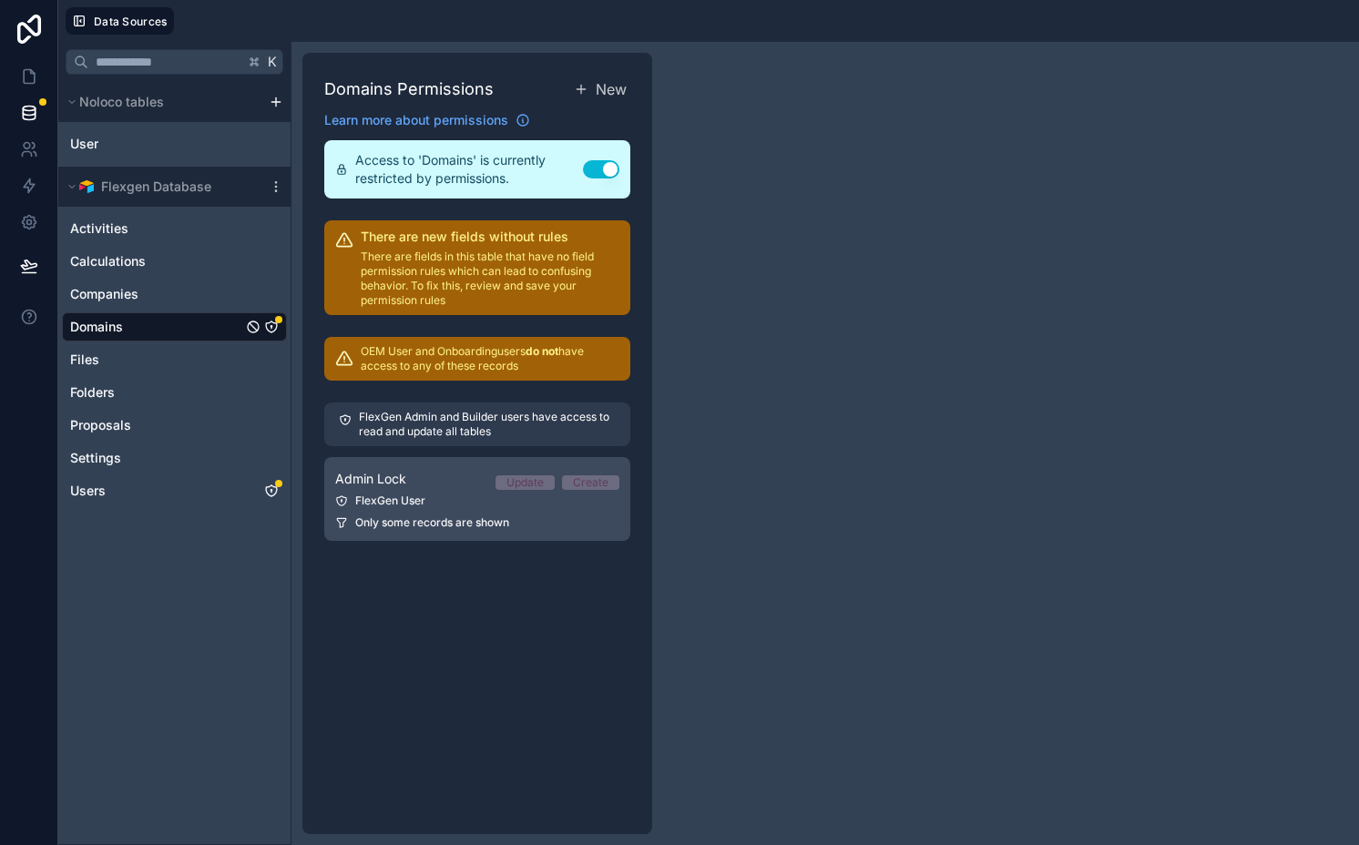
click at [413, 485] on div "Admin Lock Update Create" at bounding box center [477, 479] width 284 height 22
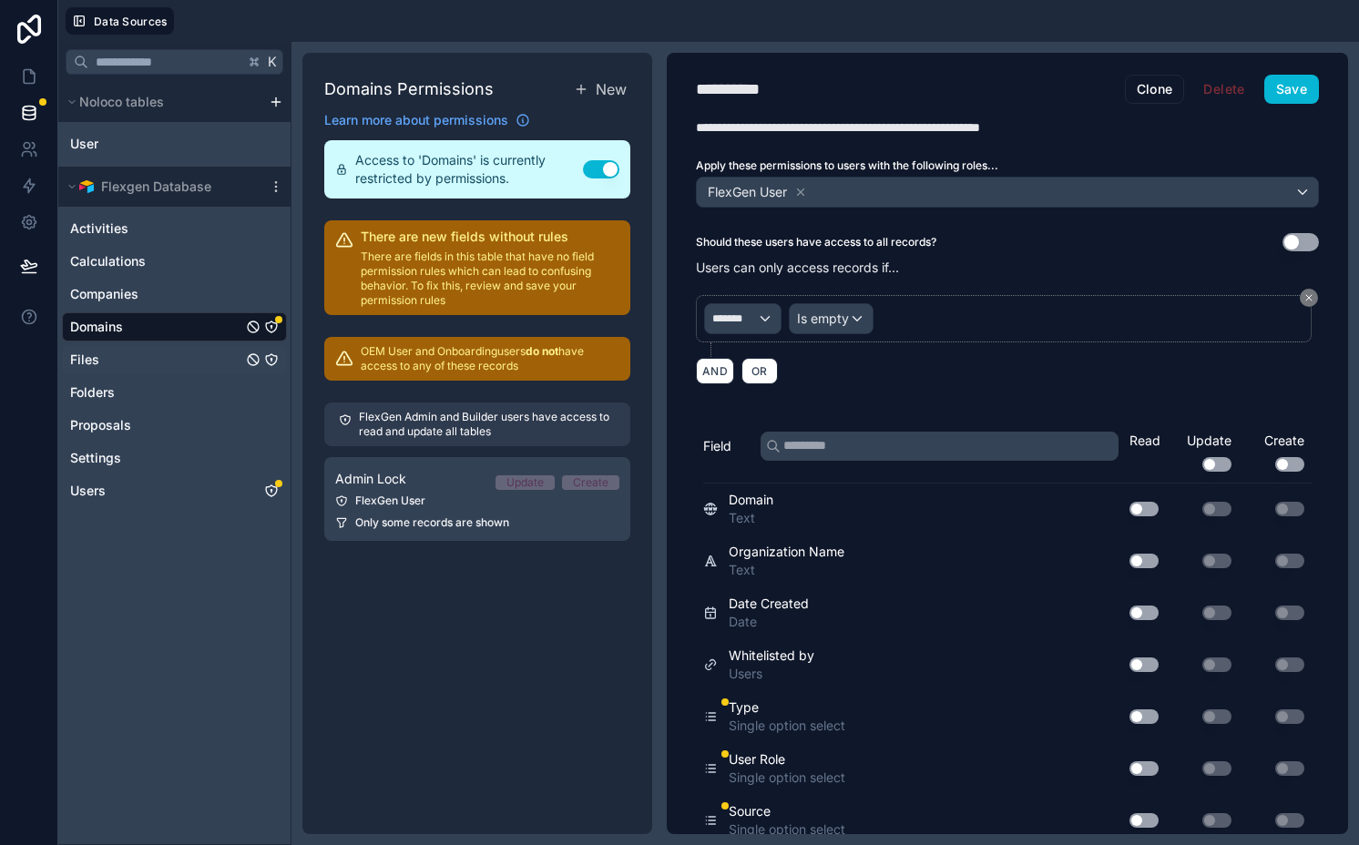
click at [272, 361] on icon "Files" at bounding box center [271, 359] width 15 height 15
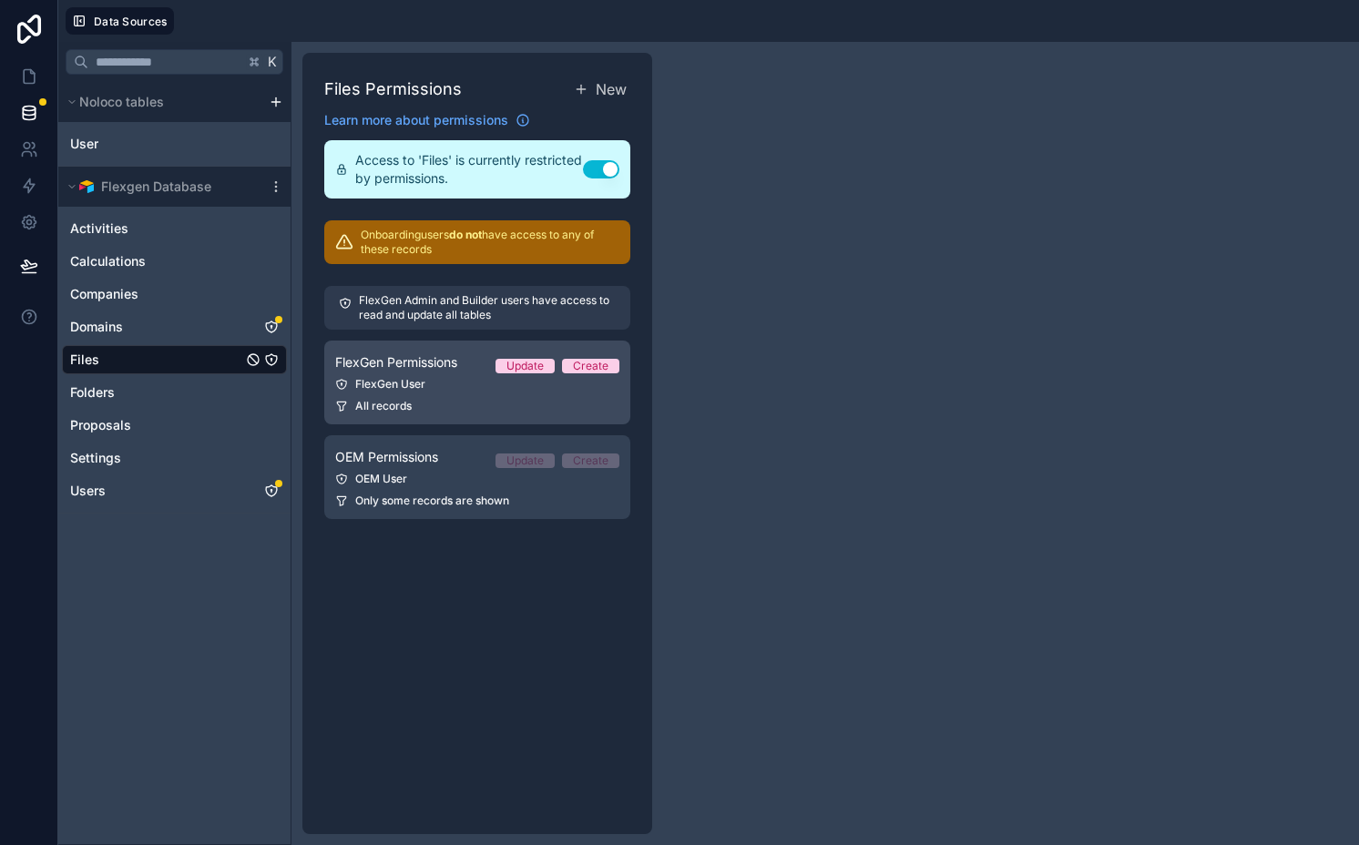
click at [357, 373] on link "FlexGen Permissions Update Create FlexGen User All records" at bounding box center [477, 383] width 306 height 84
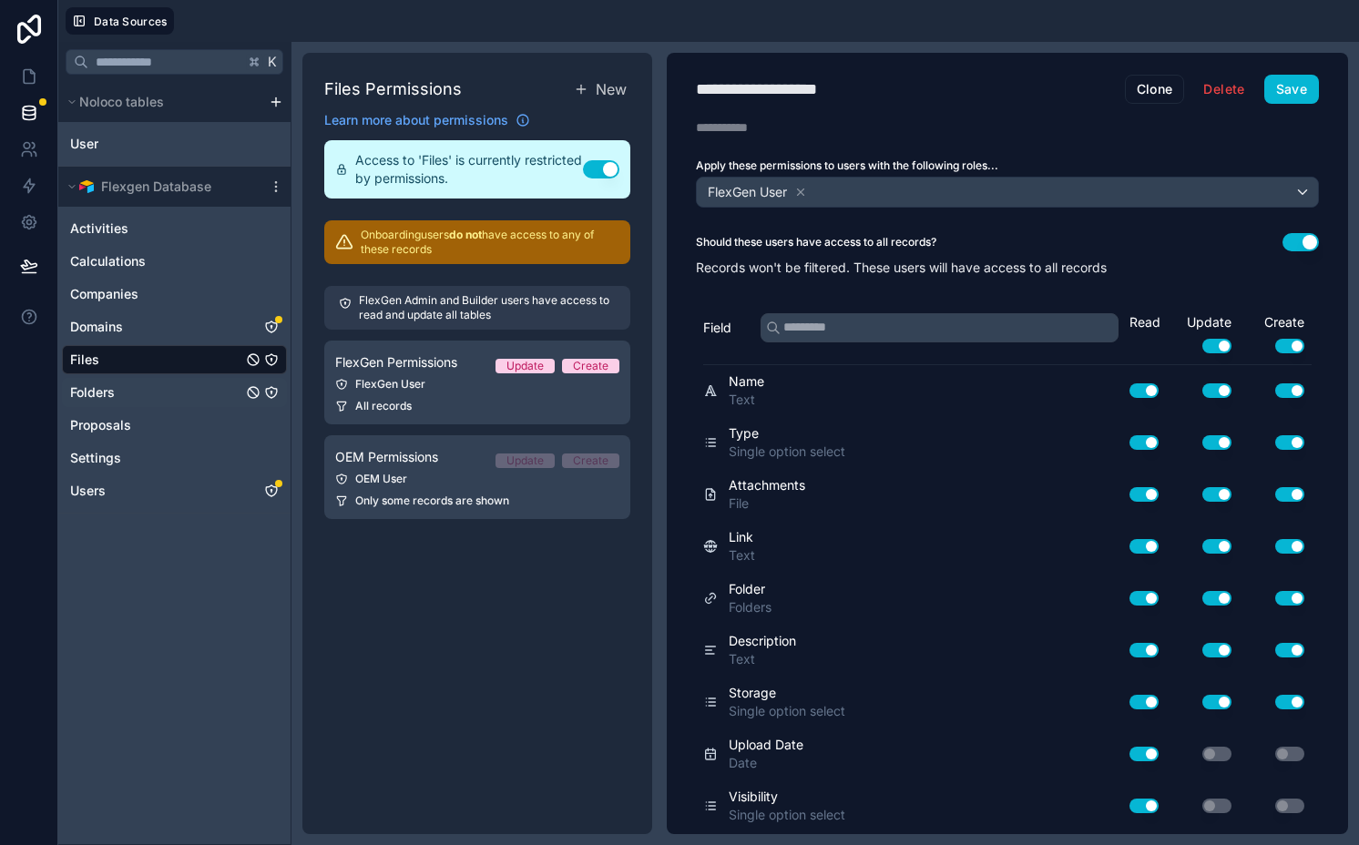
click at [270, 394] on icon "Folders" at bounding box center [271, 392] width 15 height 15
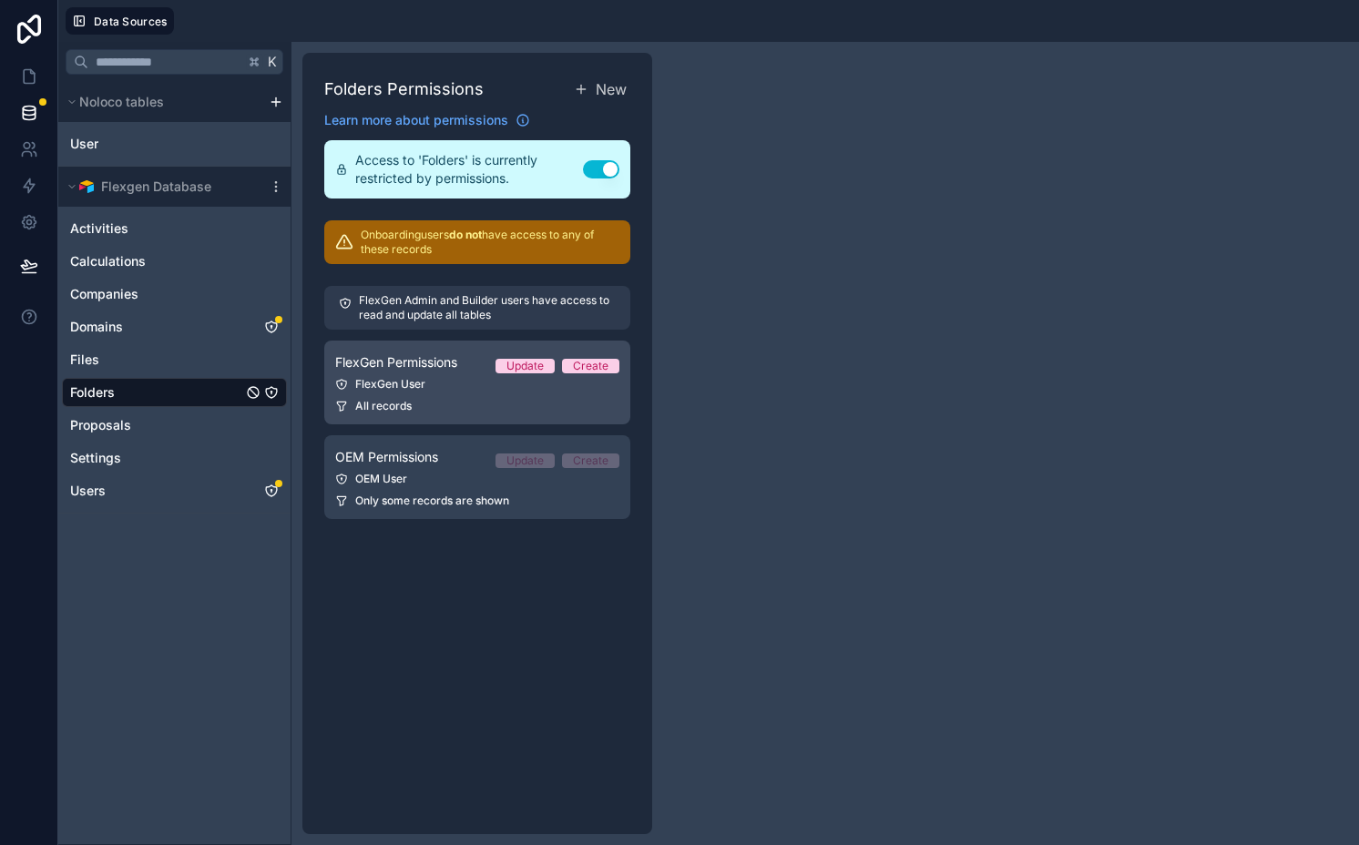
click at [391, 384] on div "FlexGen User" at bounding box center [477, 384] width 284 height 15
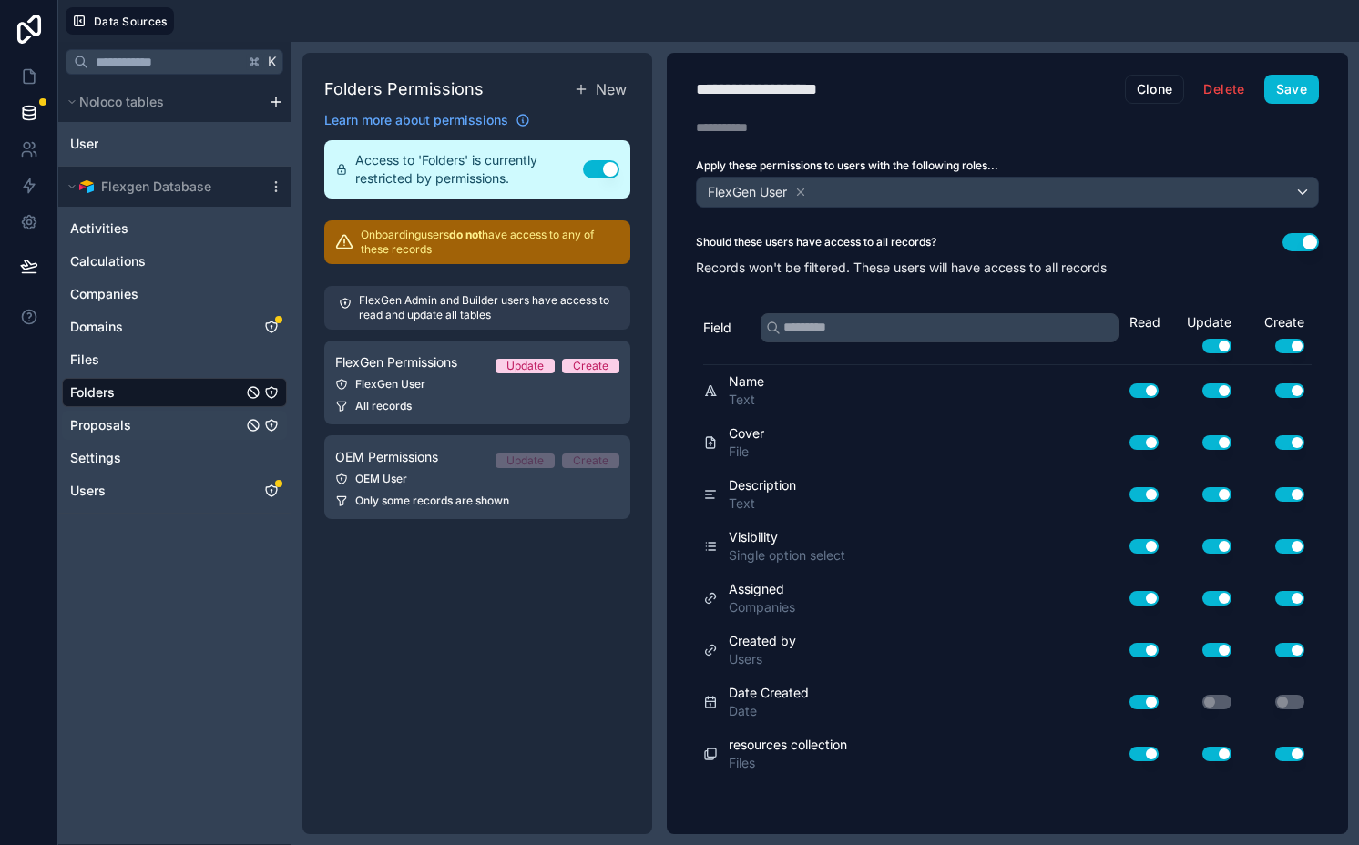
click at [271, 425] on icon "Proposals" at bounding box center [271, 426] width 0 height 2
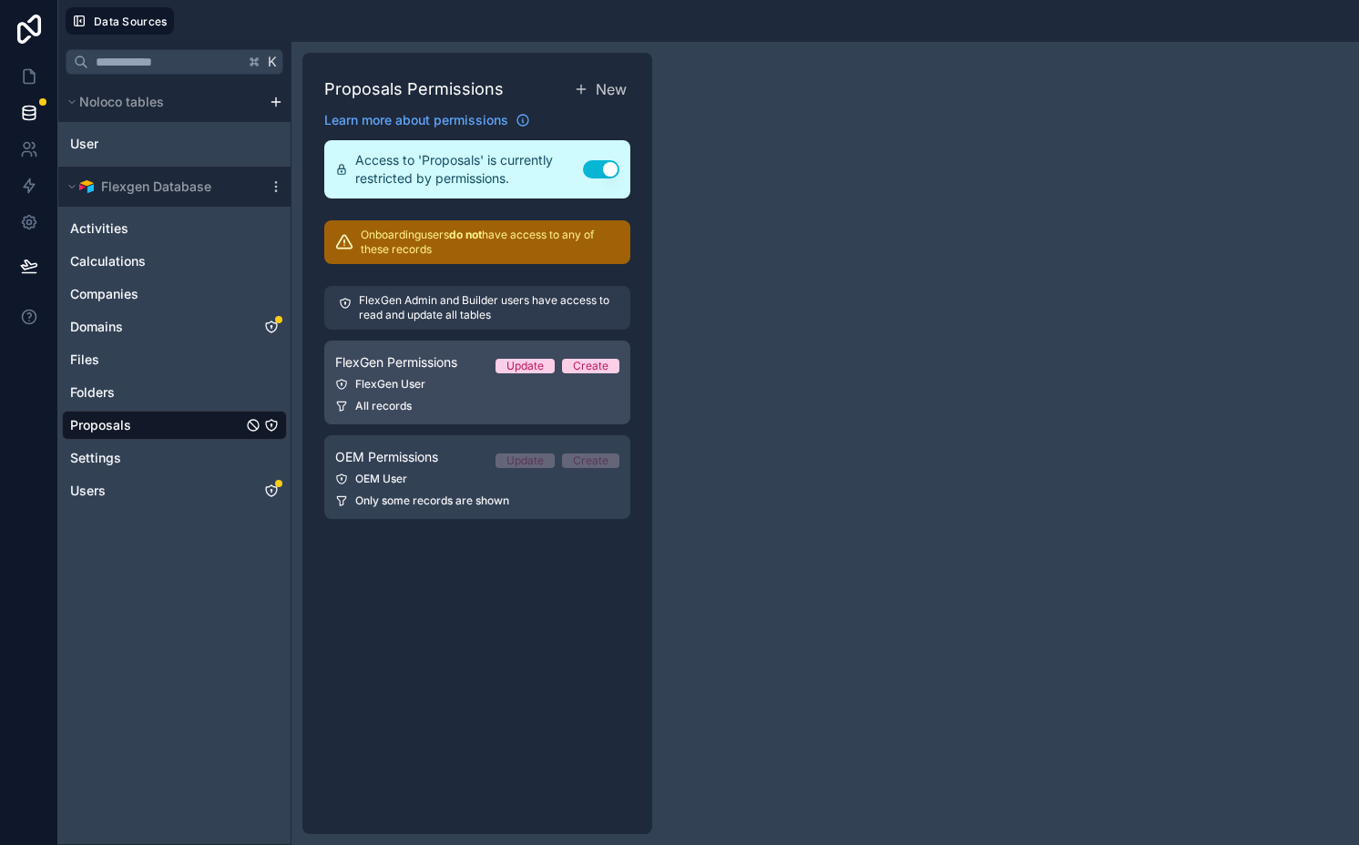
click at [416, 394] on link "FlexGen Permissions Update Create FlexGen User All records" at bounding box center [477, 383] width 306 height 84
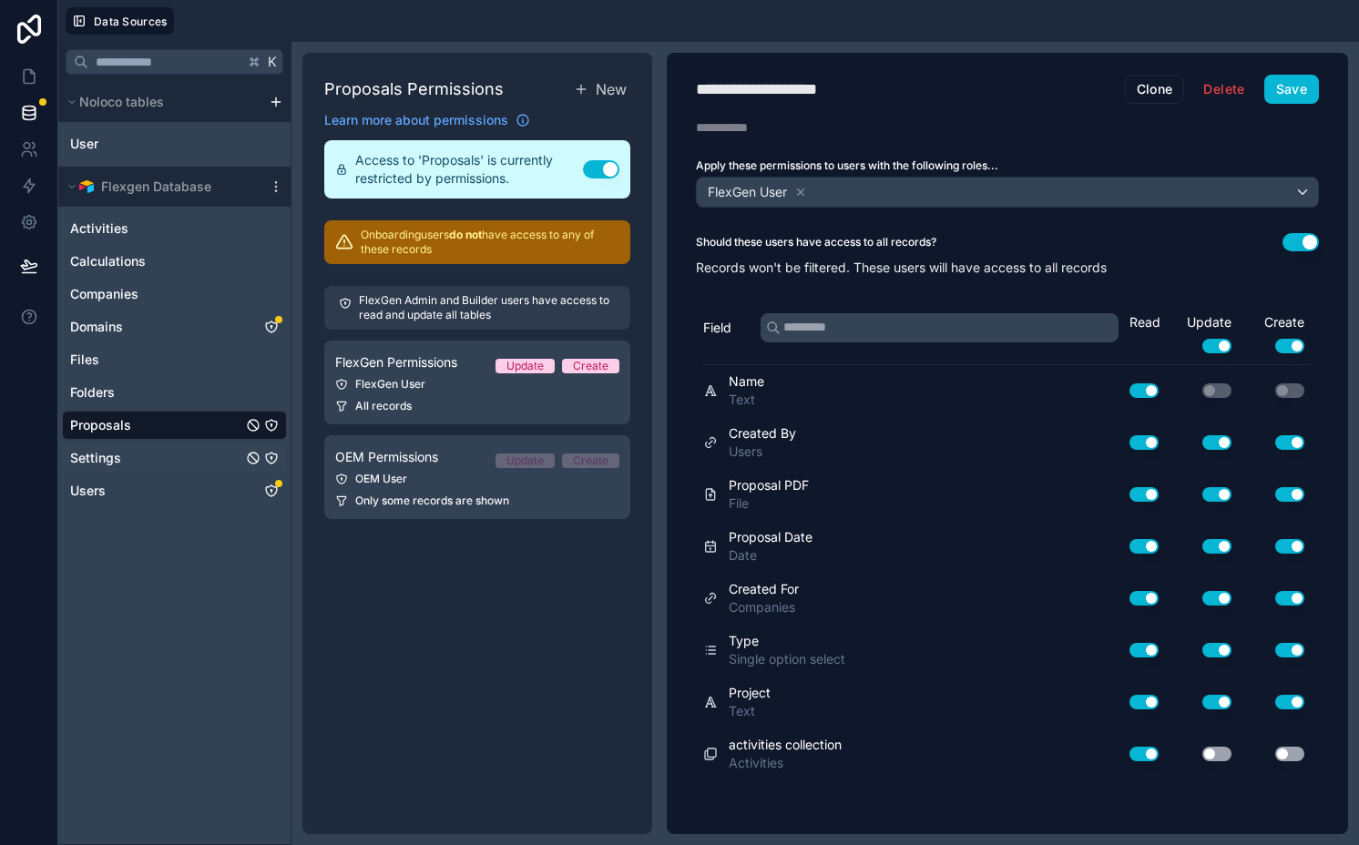
click at [270, 453] on icon "Settings" at bounding box center [271, 458] width 11 height 11
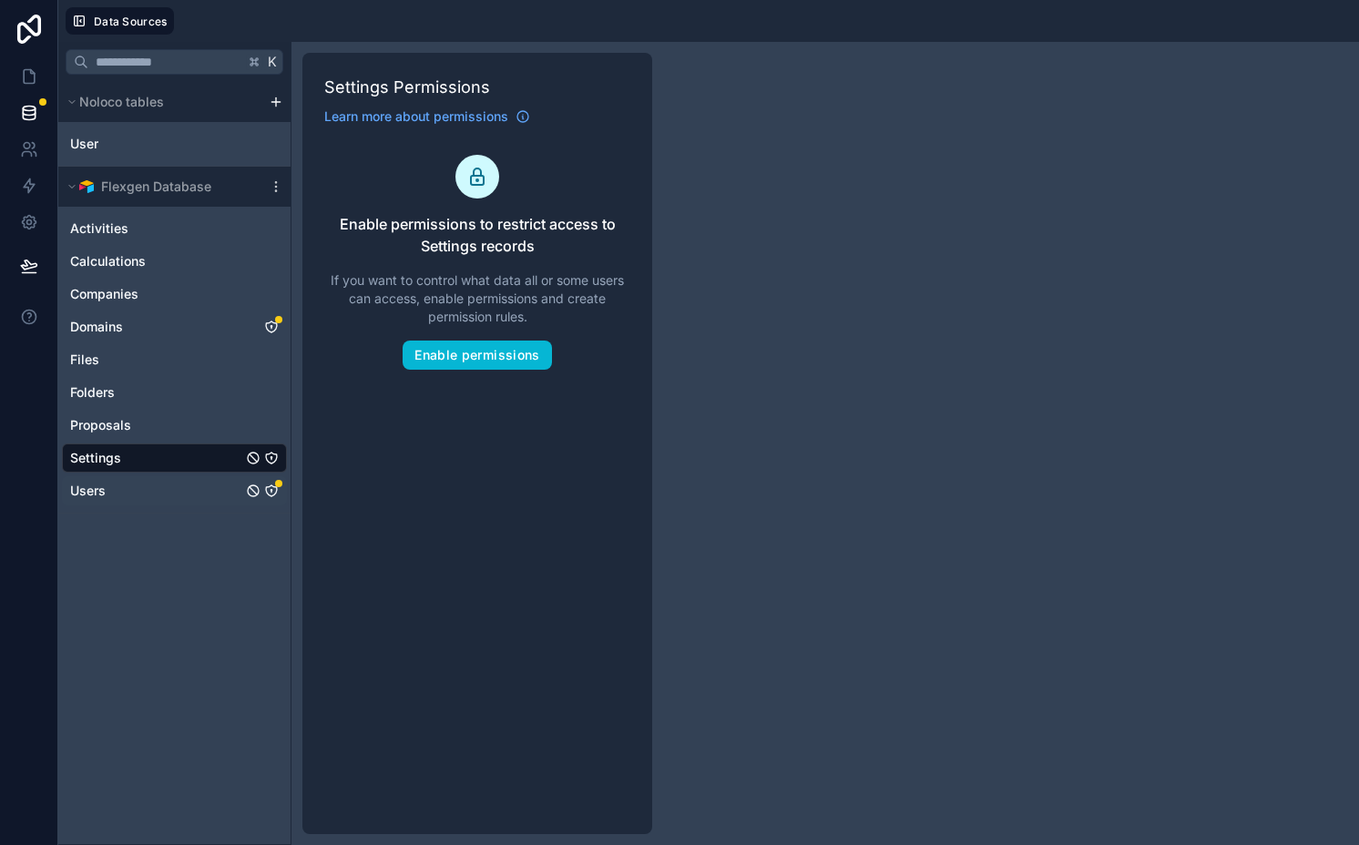
click at [271, 485] on icon "Users" at bounding box center [271, 490] width 11 height 11
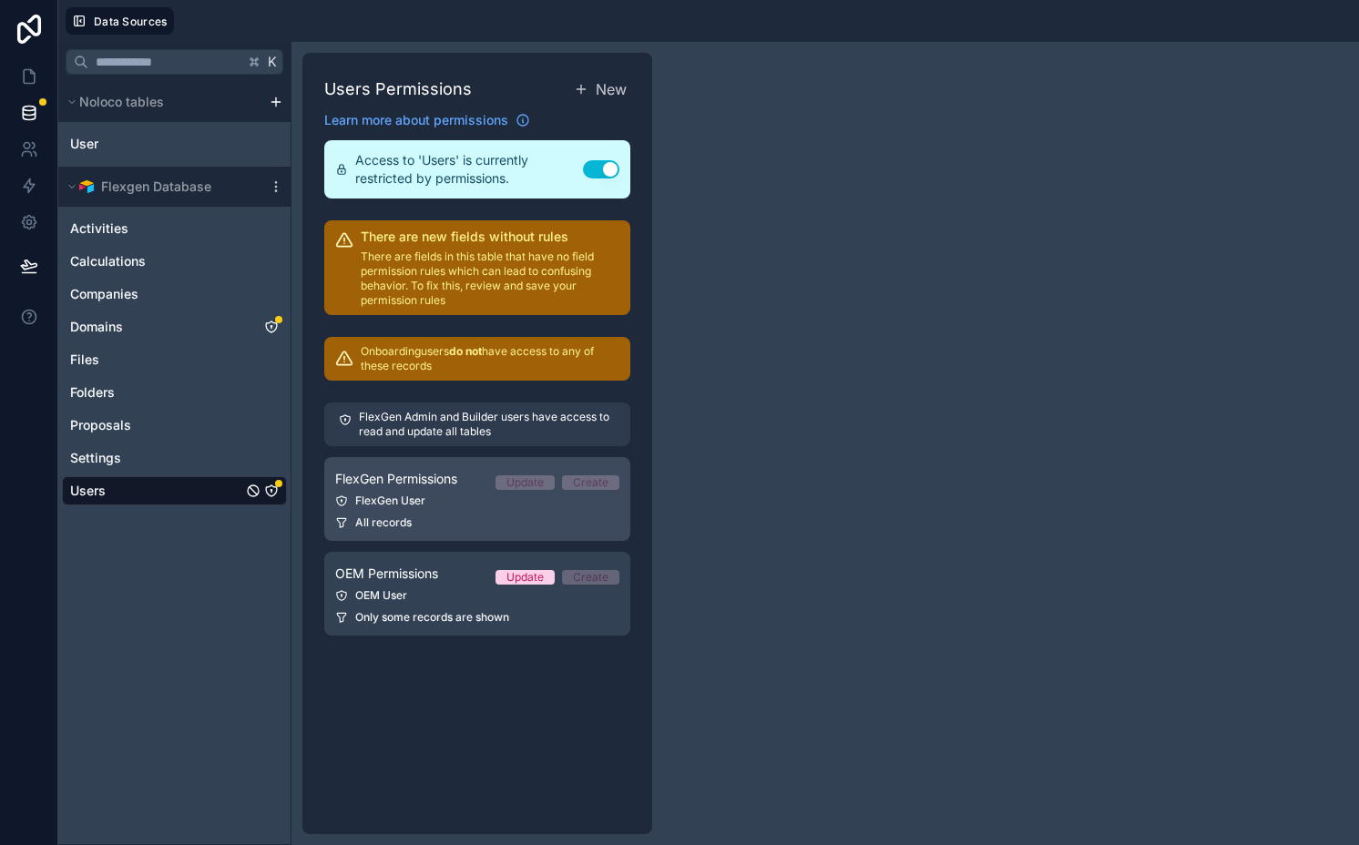
click at [405, 496] on div "FlexGen User" at bounding box center [477, 501] width 284 height 15
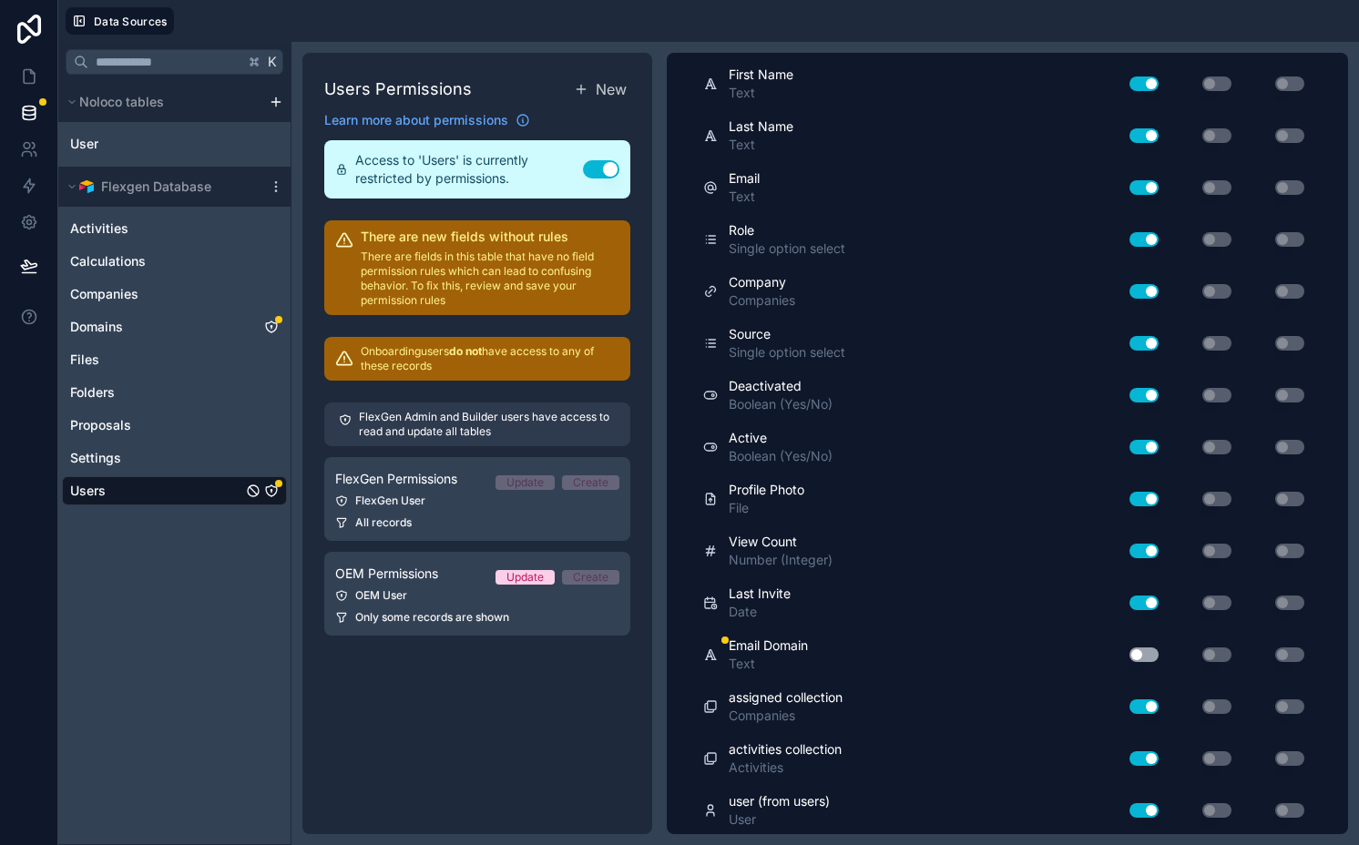
scroll to position [466, 0]
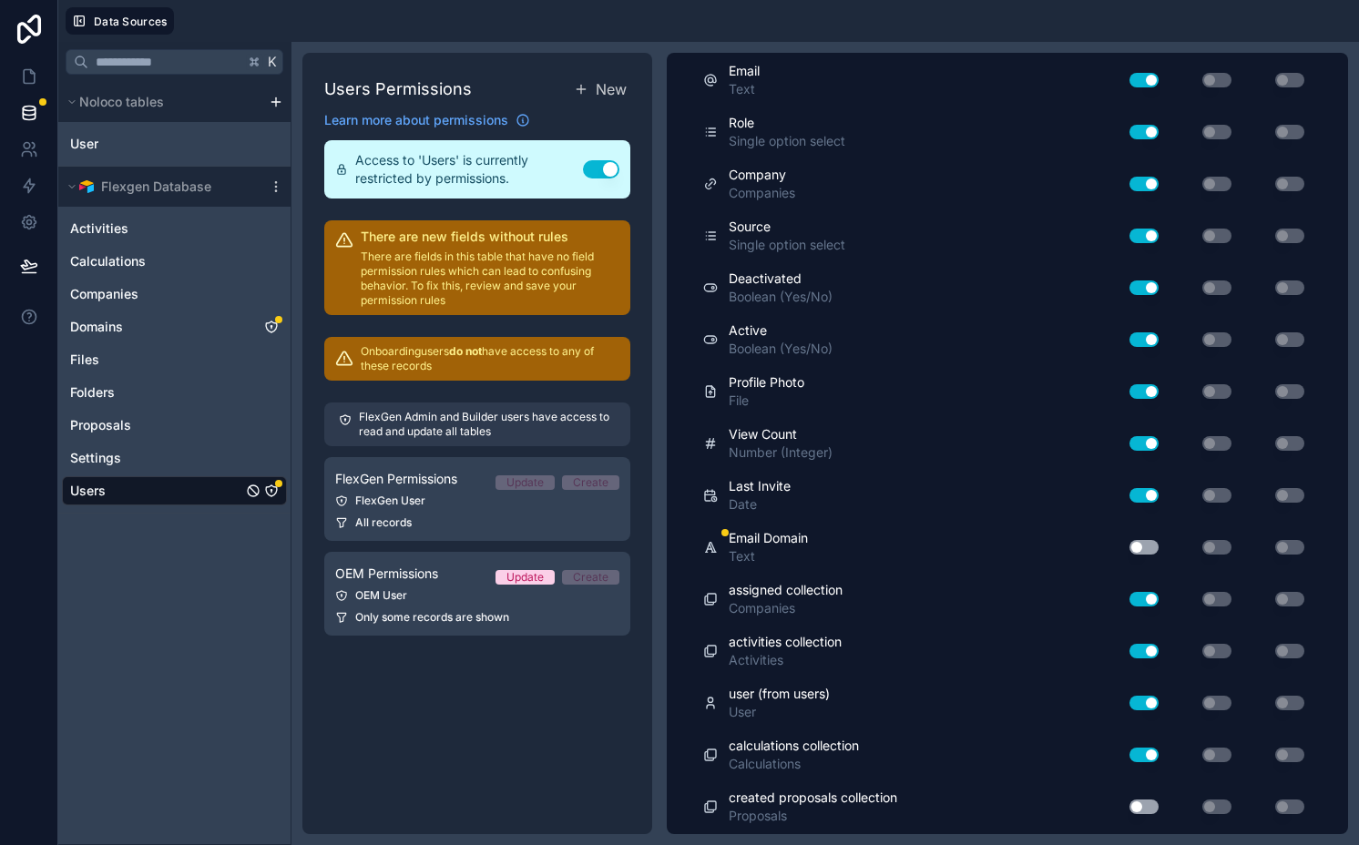
click at [1134, 543] on button "Use setting" at bounding box center [1143, 547] width 29 height 15
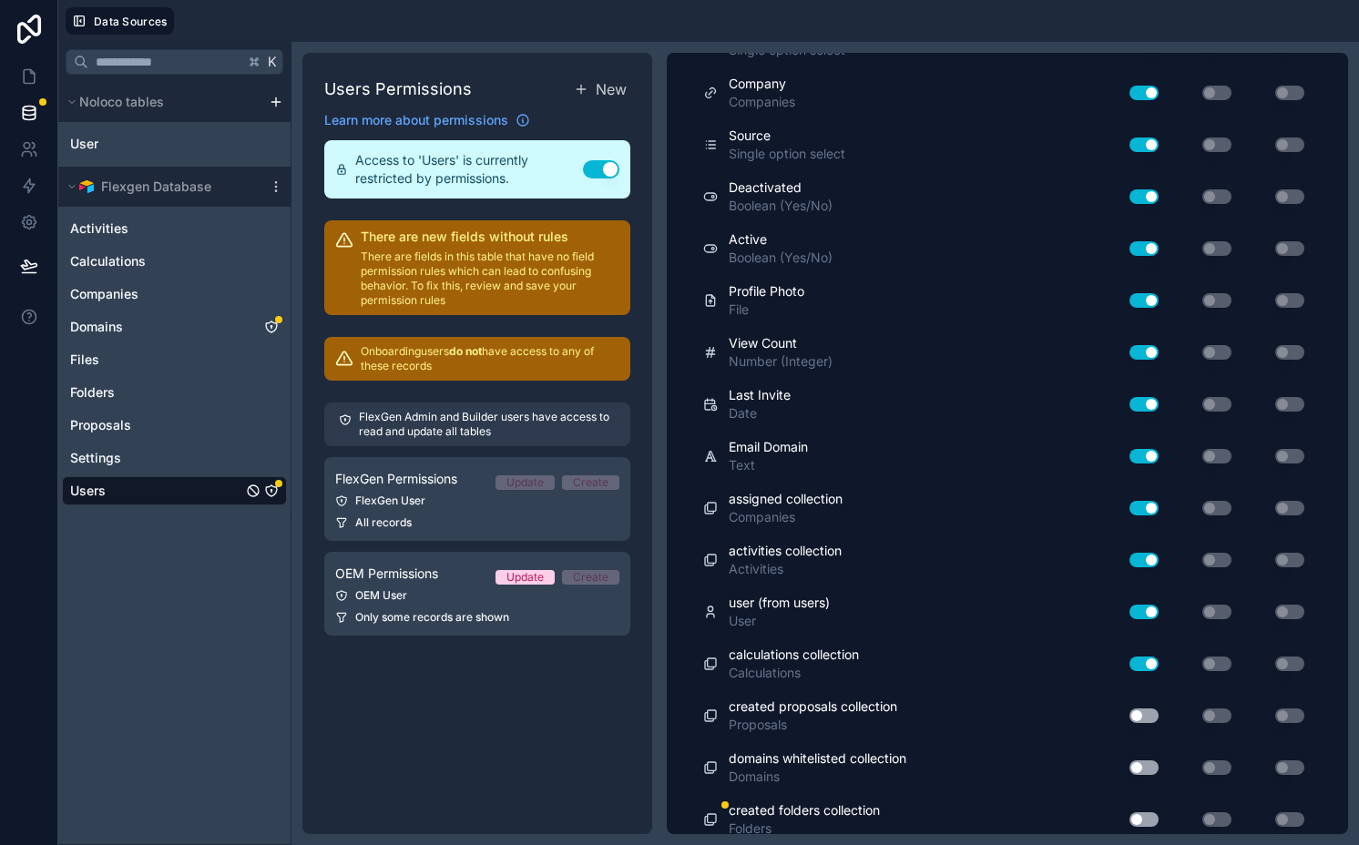
scroll to position [568, 0]
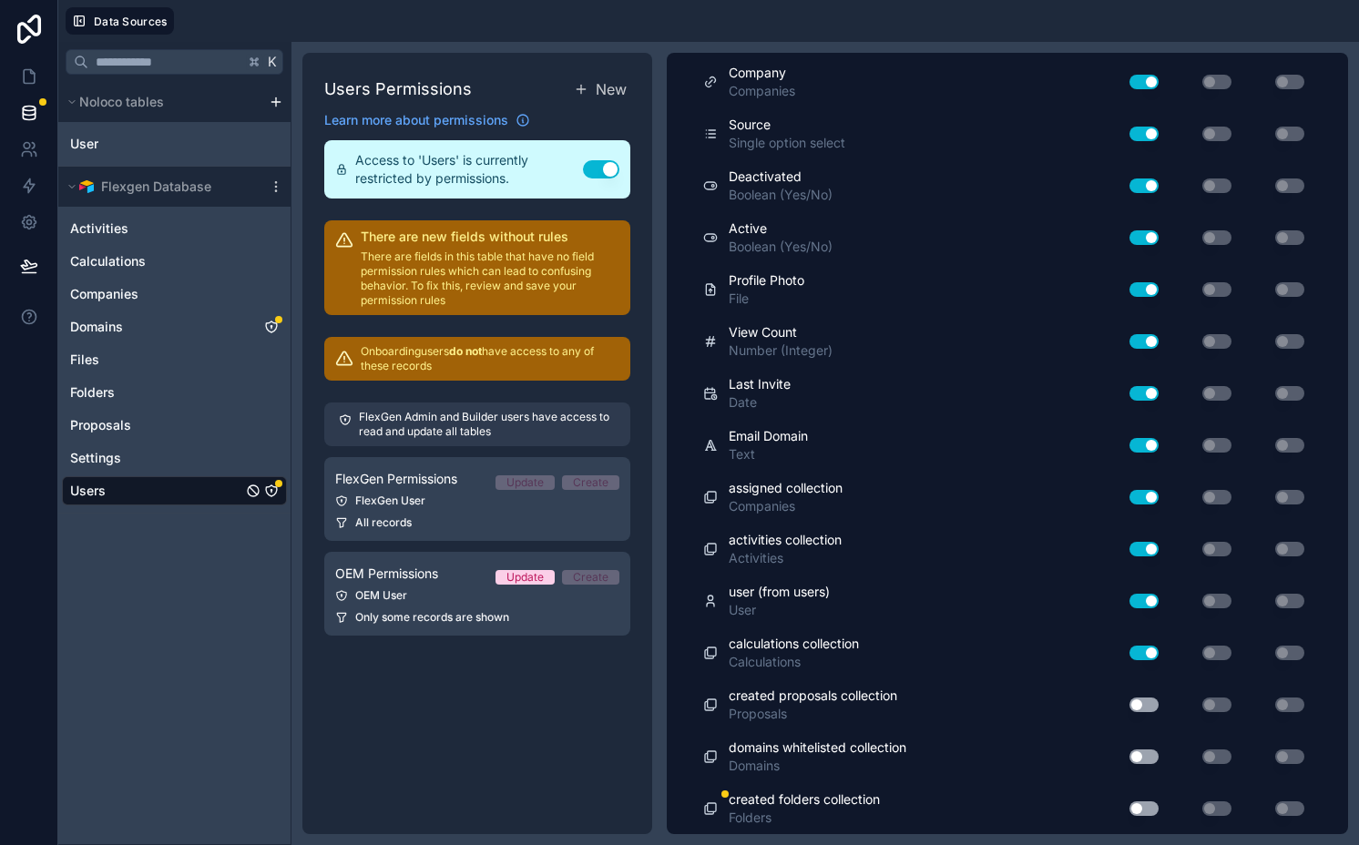
click at [1136, 701] on button "Use setting" at bounding box center [1143, 704] width 29 height 15
click at [1129, 758] on button "Use setting" at bounding box center [1143, 756] width 29 height 15
click at [1129, 803] on button "Use setting" at bounding box center [1143, 808] width 29 height 15
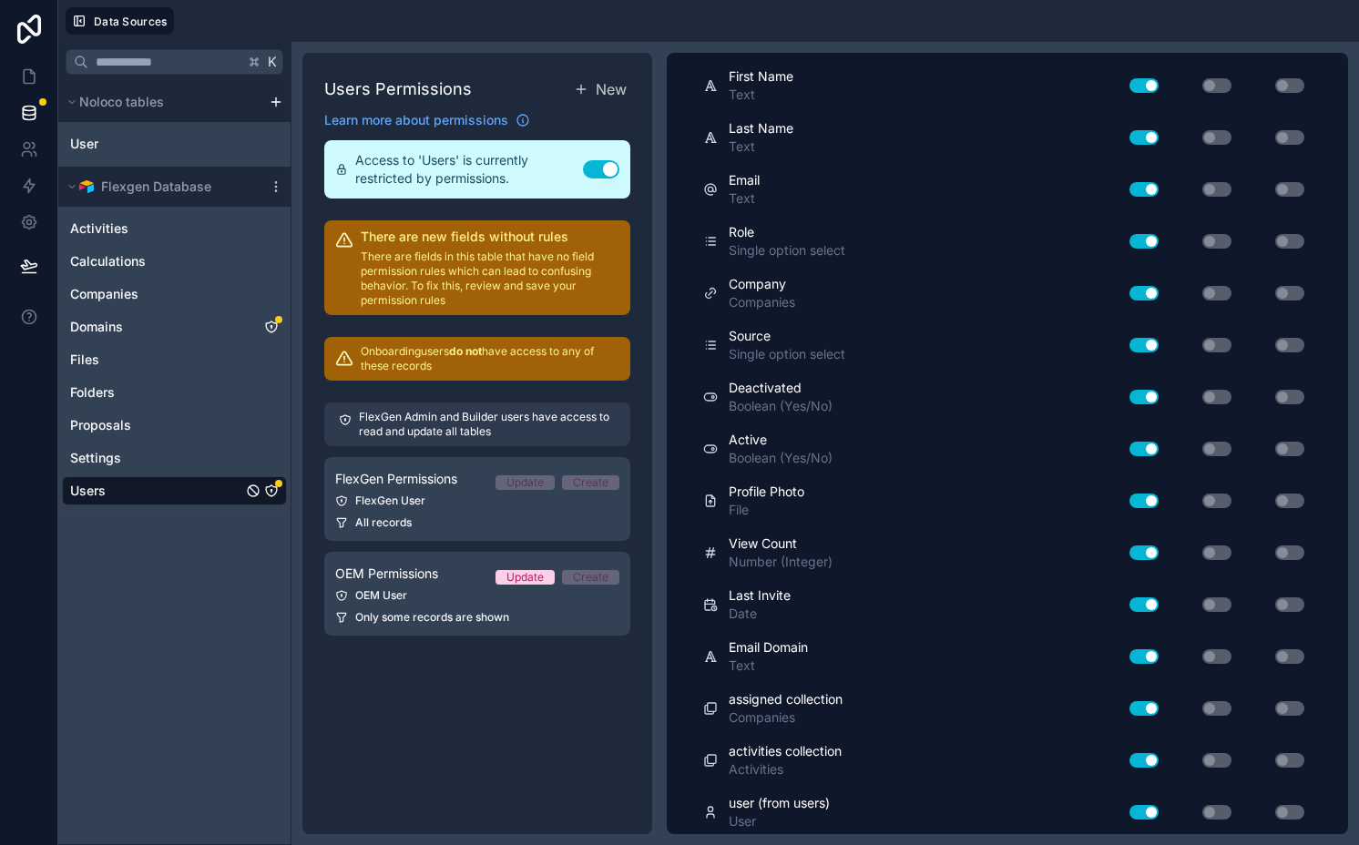
scroll to position [0, 0]
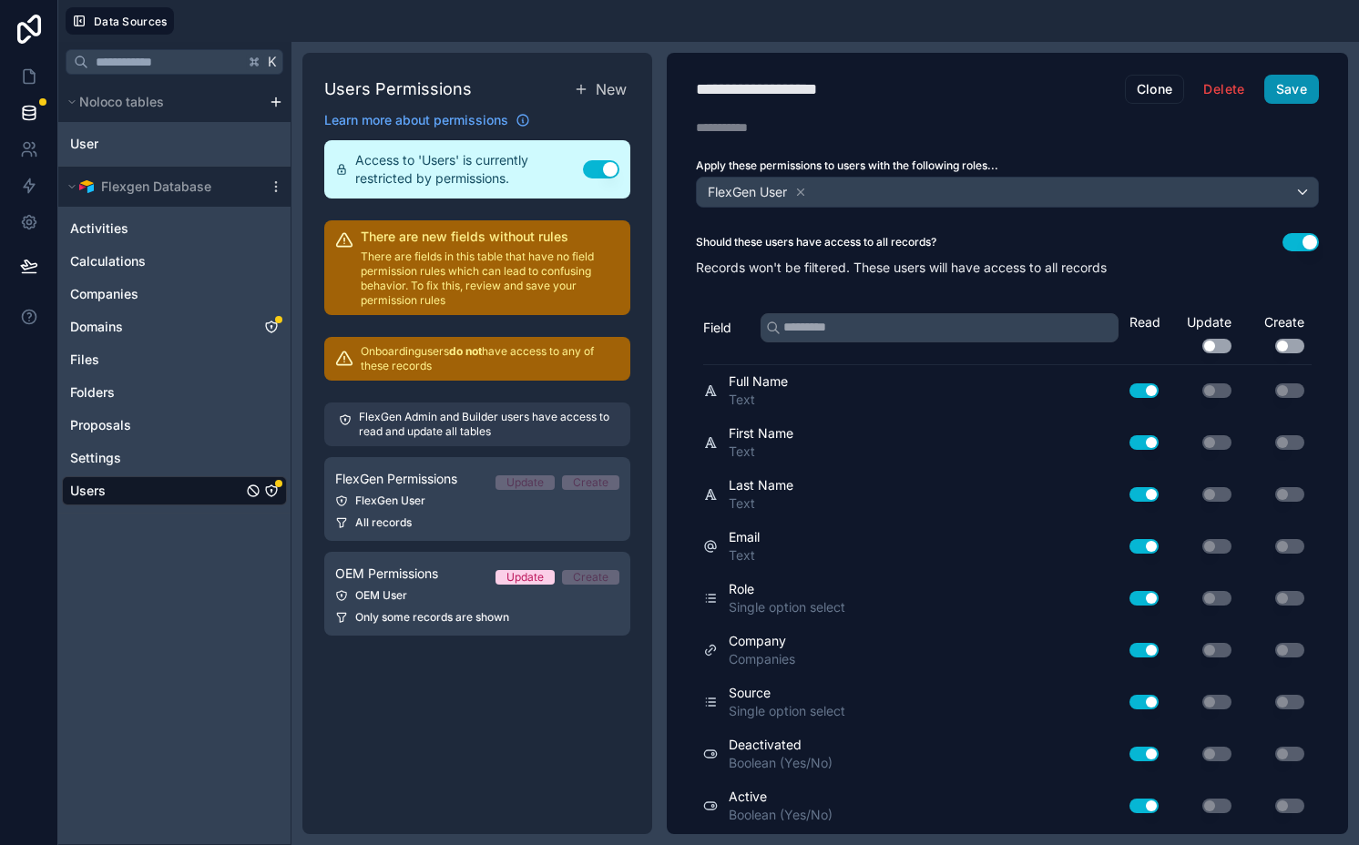
click at [1287, 101] on button "Save" at bounding box center [1291, 89] width 55 height 29
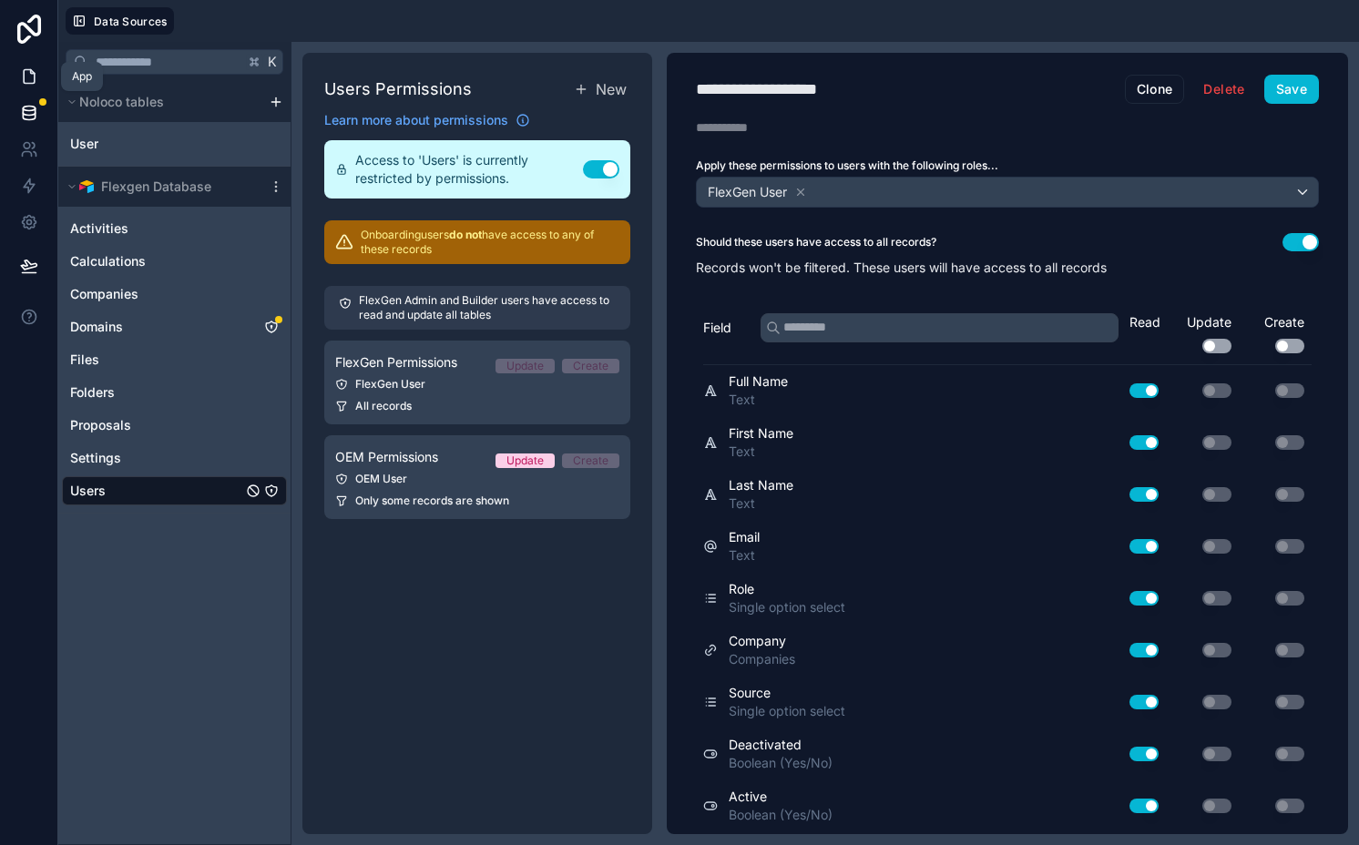
click at [34, 76] on icon at bounding box center [29, 77] width 11 height 14
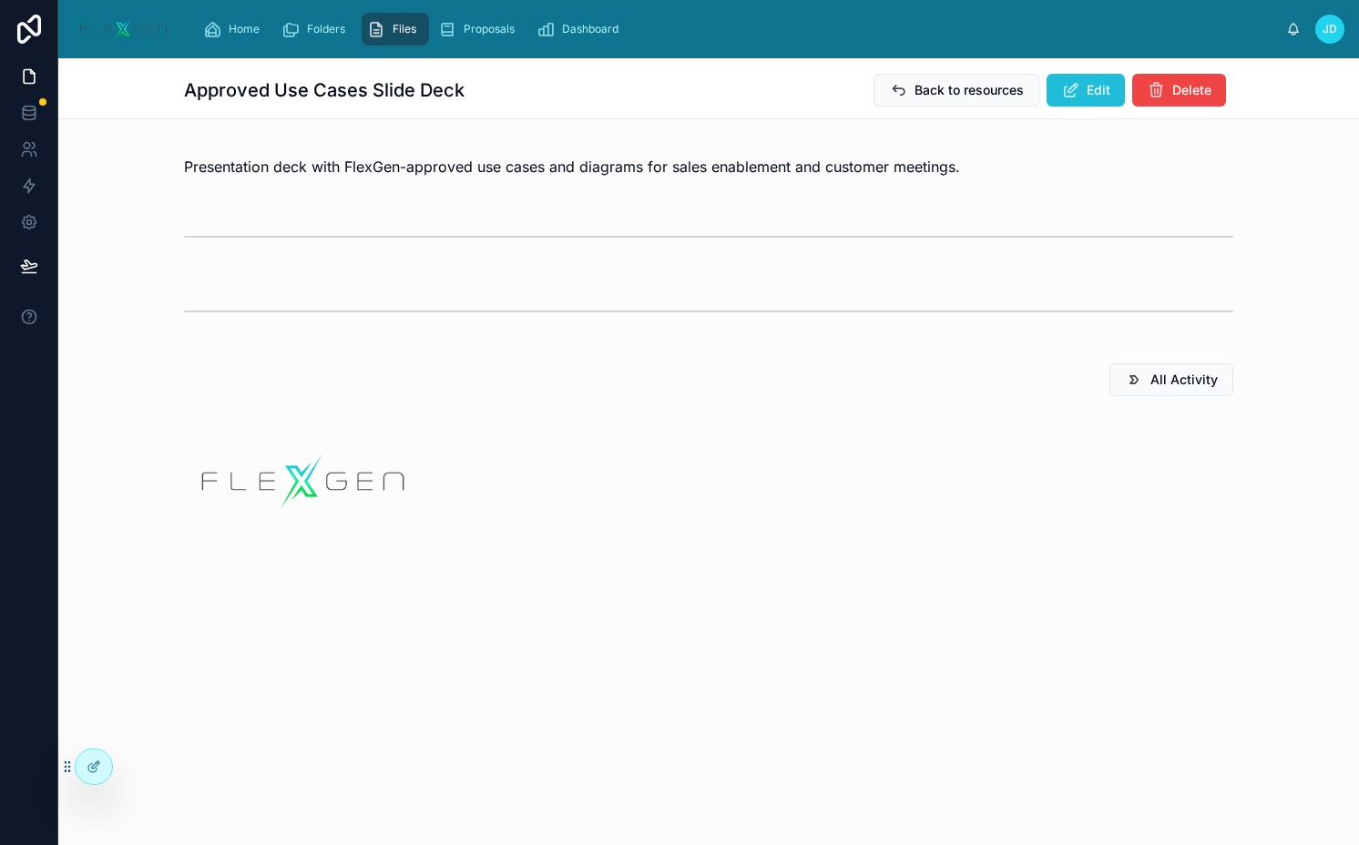
click at [1098, 94] on span "Edit" at bounding box center [1098, 90] width 24 height 18
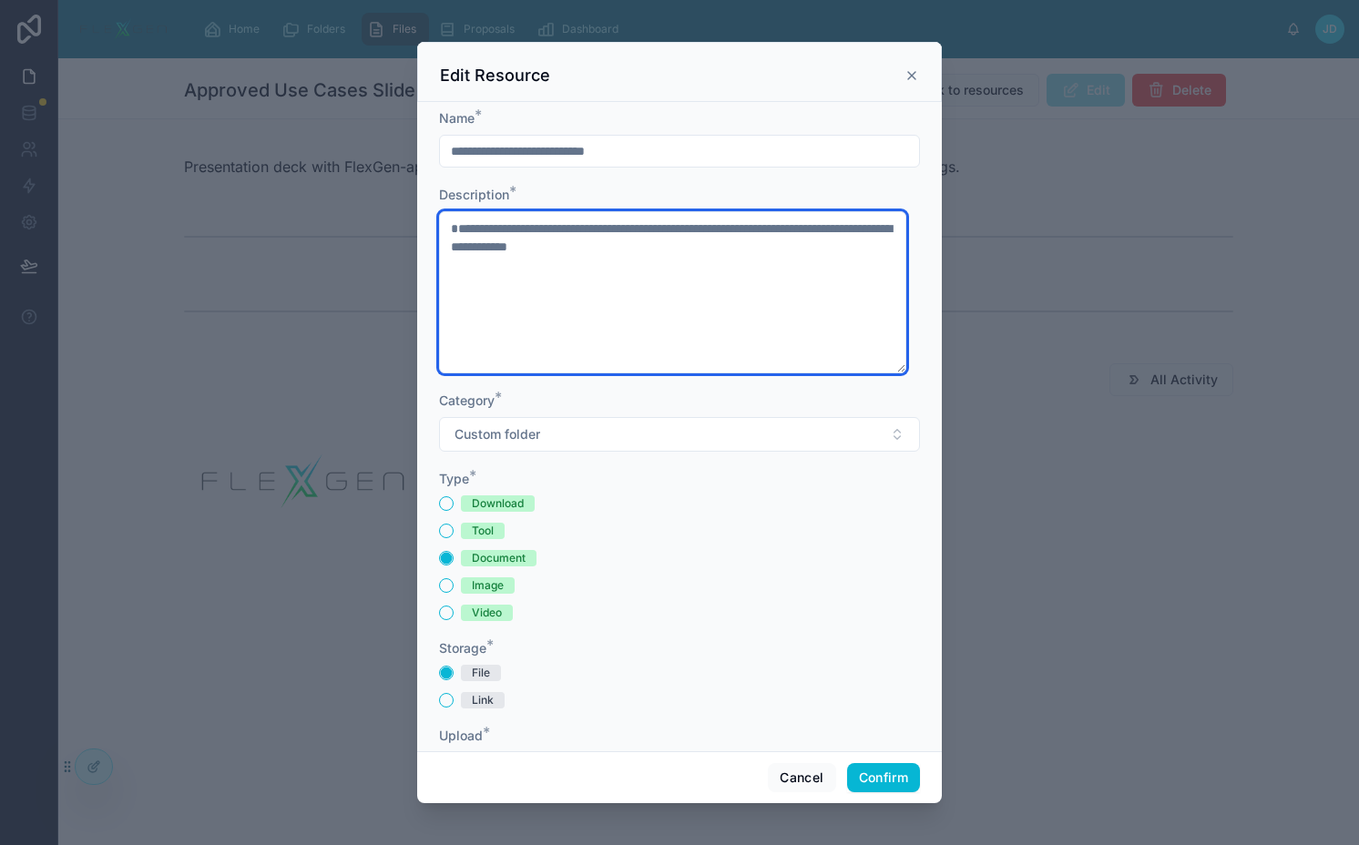
click at [634, 315] on textarea "**********" at bounding box center [672, 292] width 467 height 162
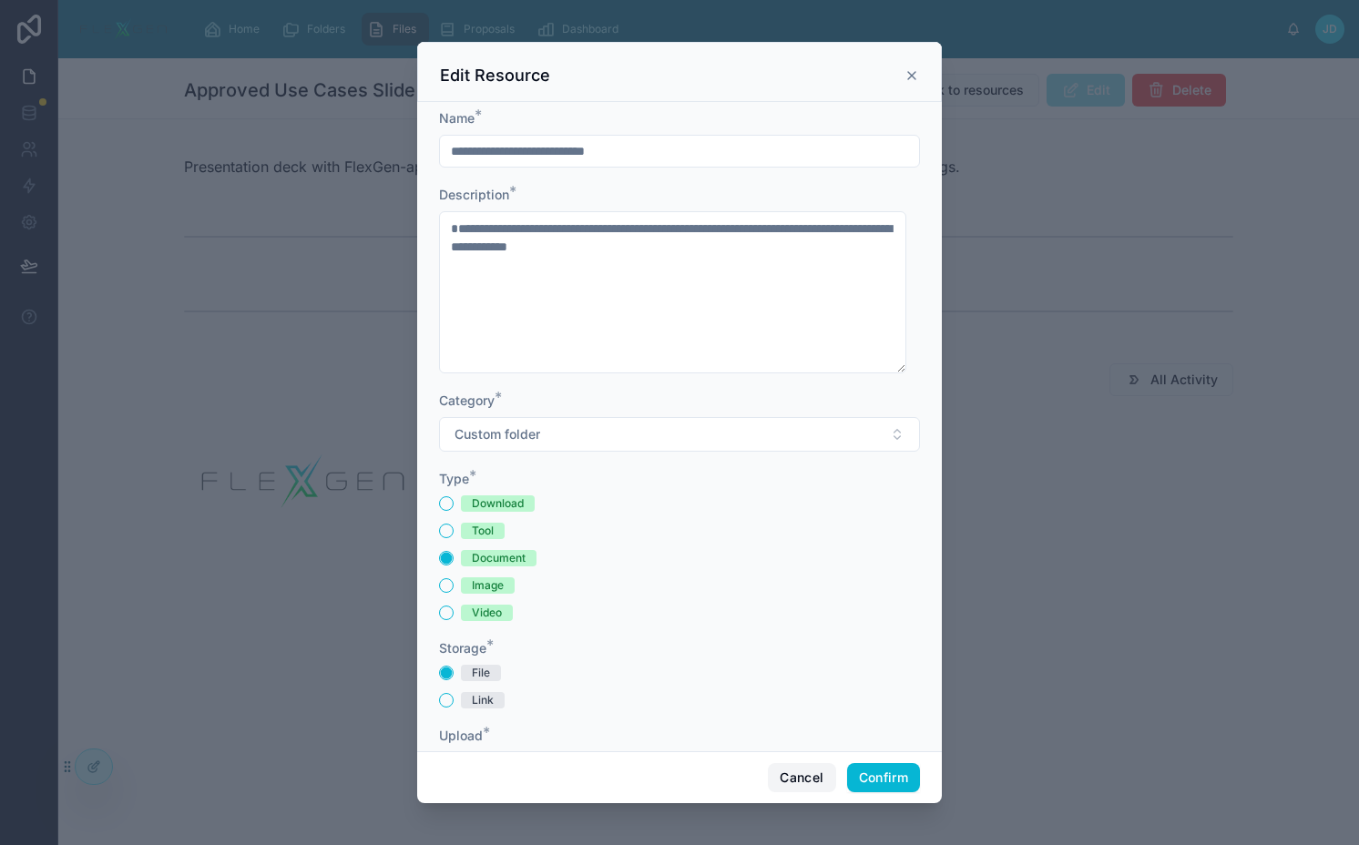
click at [778, 765] on button "Cancel" at bounding box center [801, 777] width 67 height 29
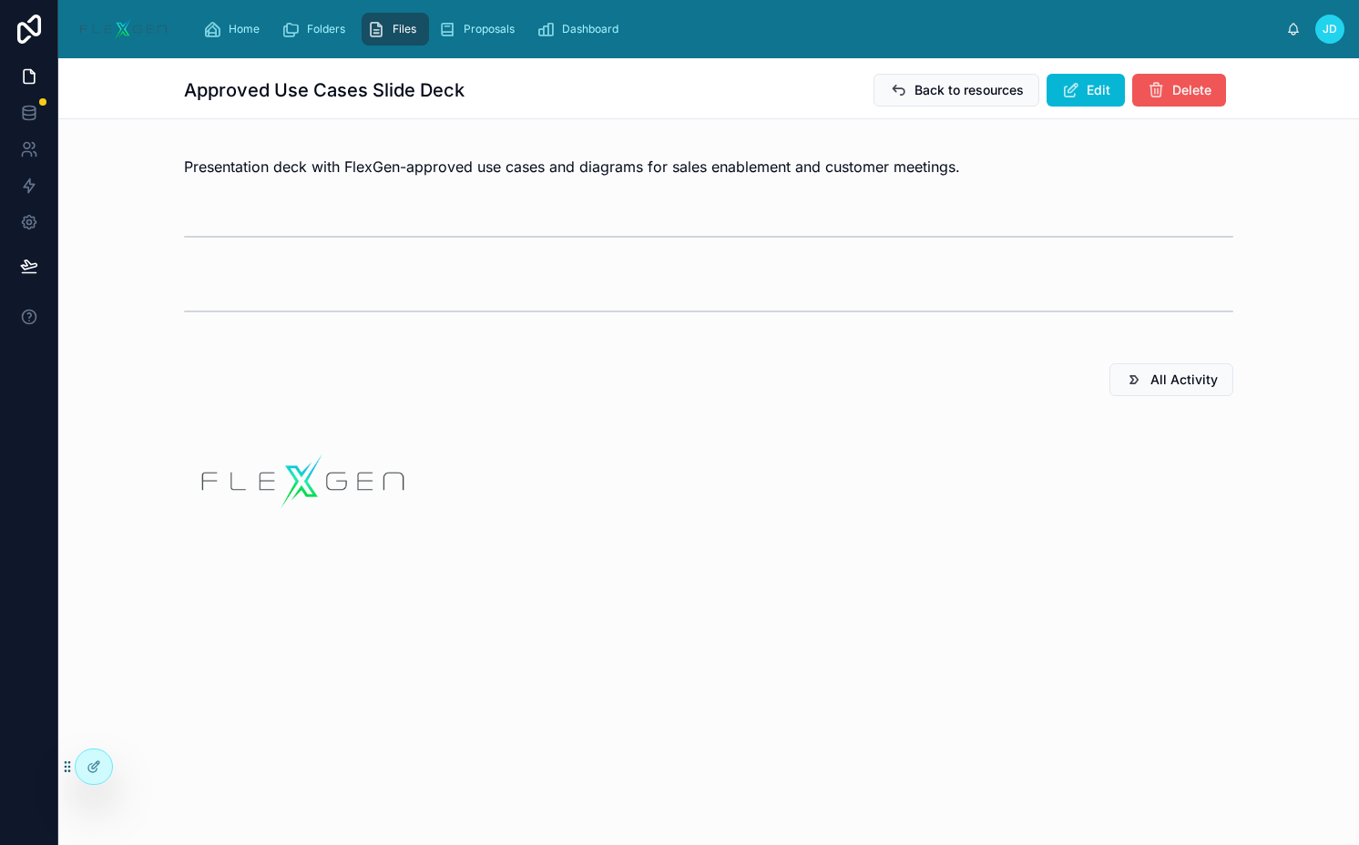
click at [1203, 93] on span "Delete" at bounding box center [1191, 90] width 39 height 18
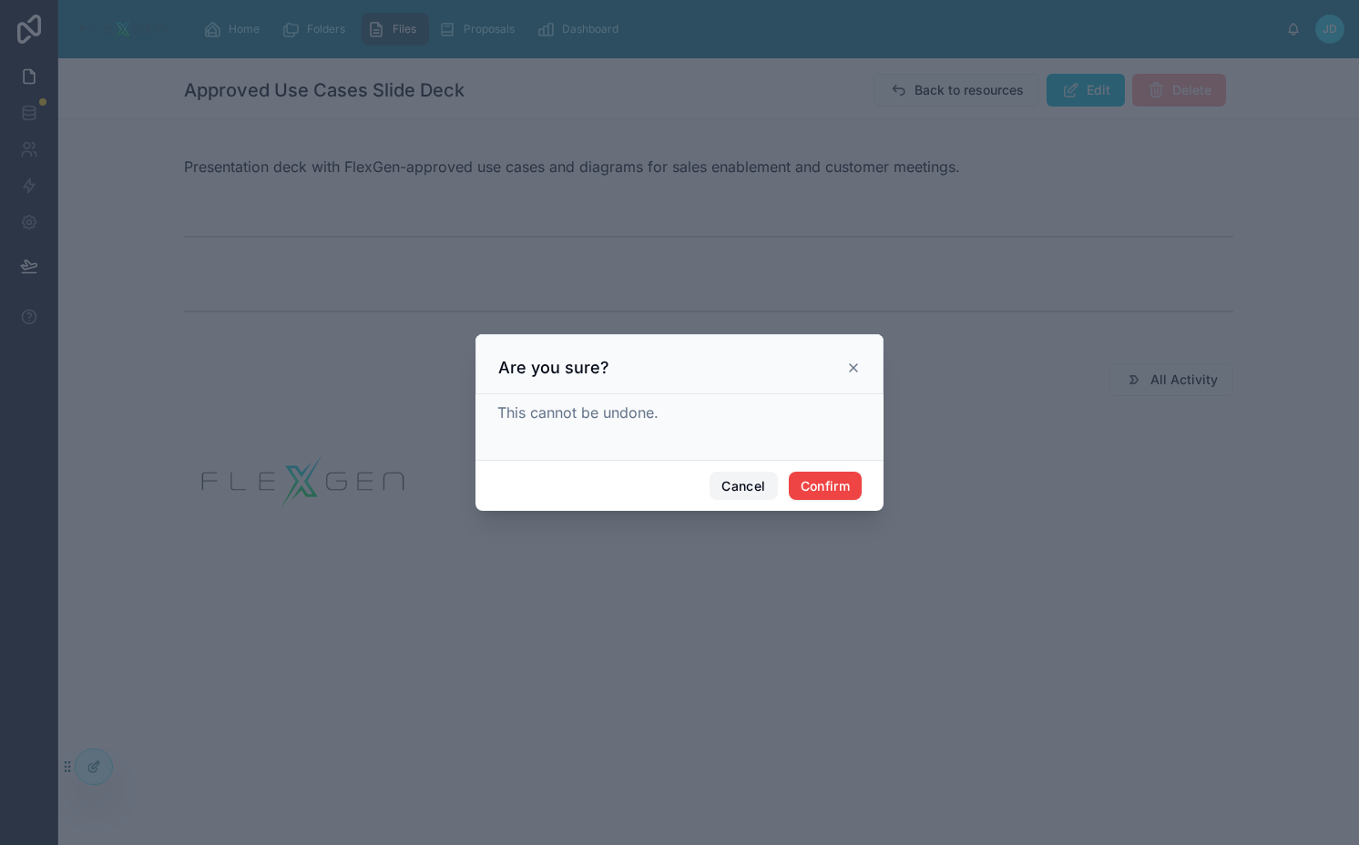
click at [769, 497] on button "Cancel" at bounding box center [742, 486] width 67 height 29
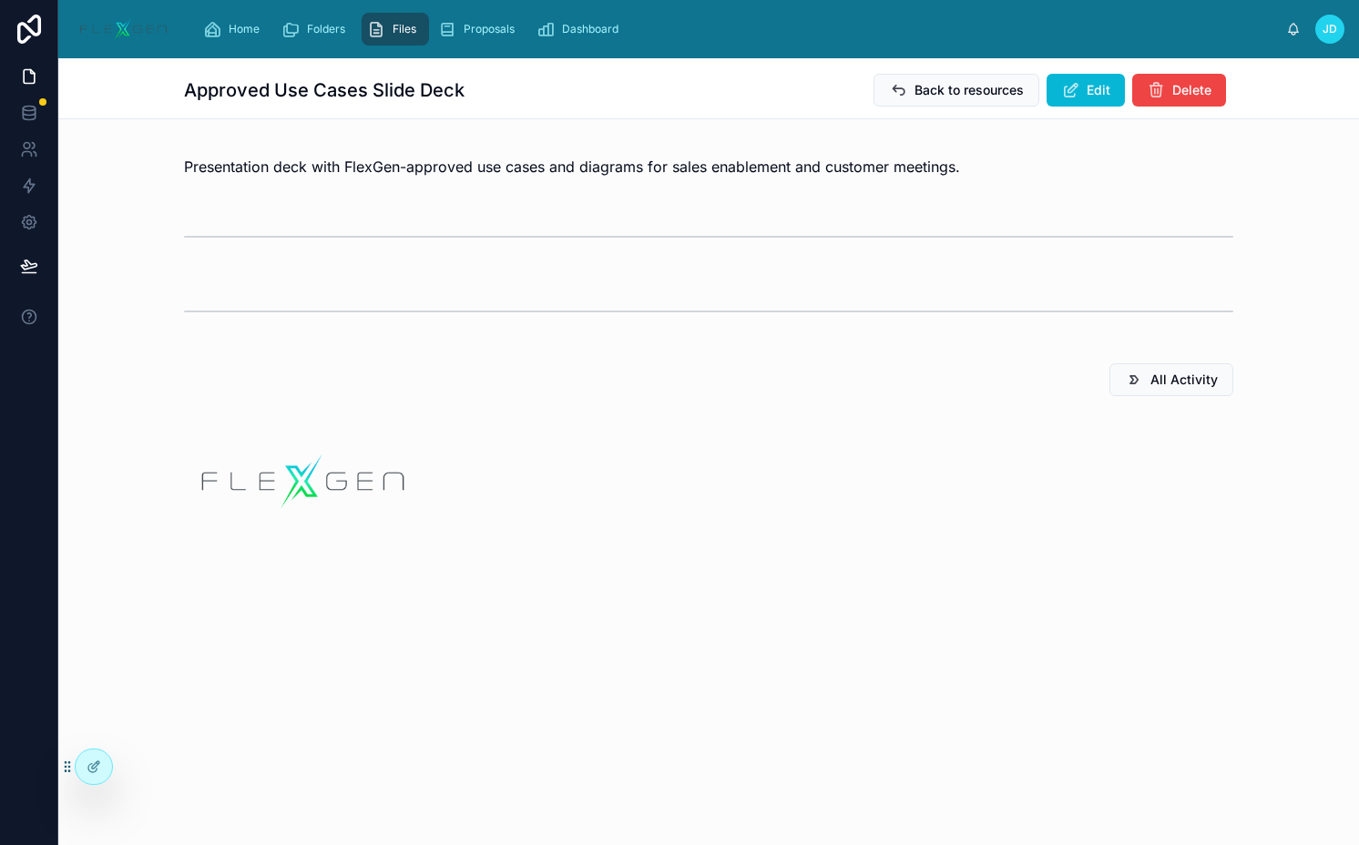
click at [1080, 110] on div "Approved Use Cases Slide Deck Back to resources Edit Delete" at bounding box center [708, 88] width 1049 height 60
click at [1078, 101] on button "Edit" at bounding box center [1085, 90] width 78 height 33
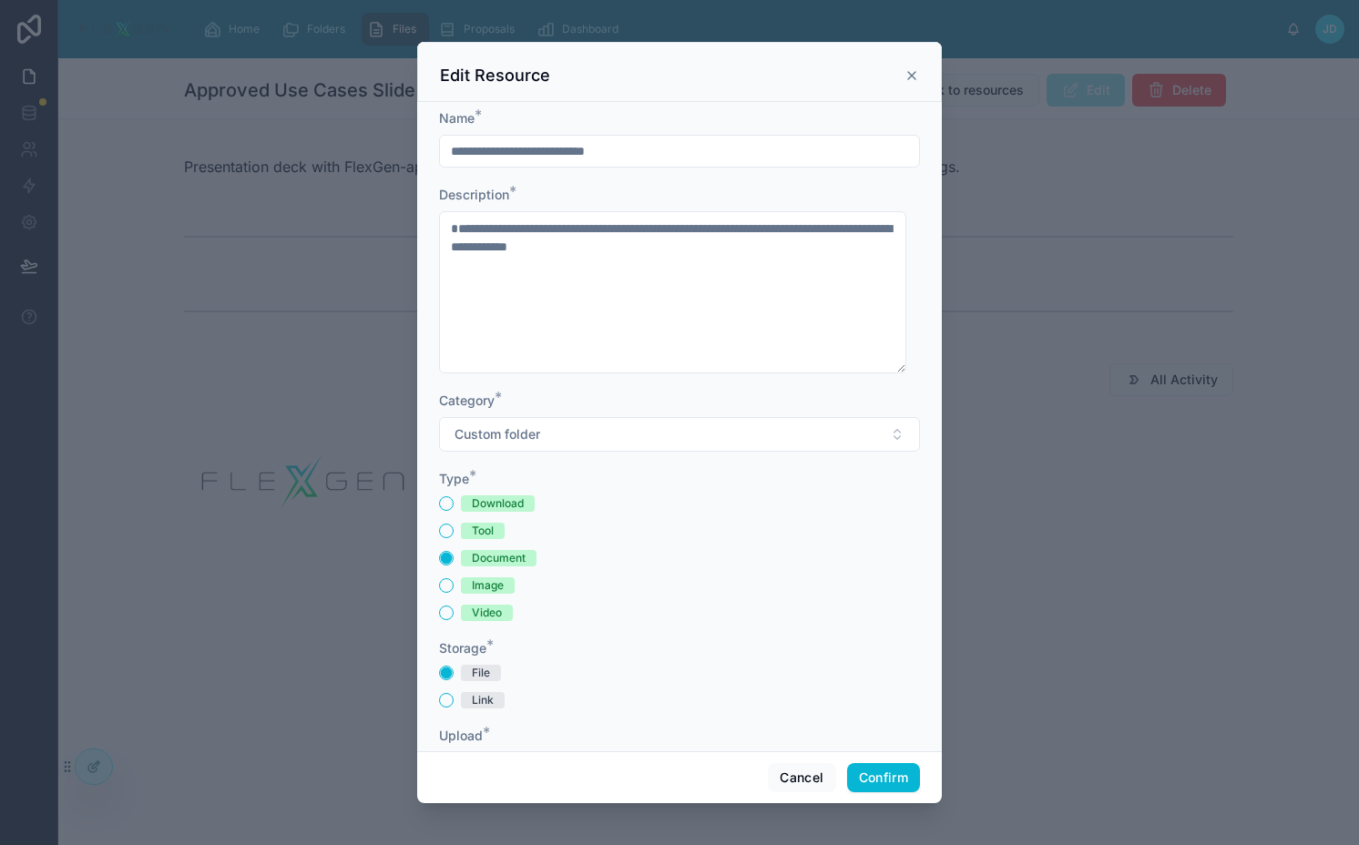
scroll to position [107, 0]
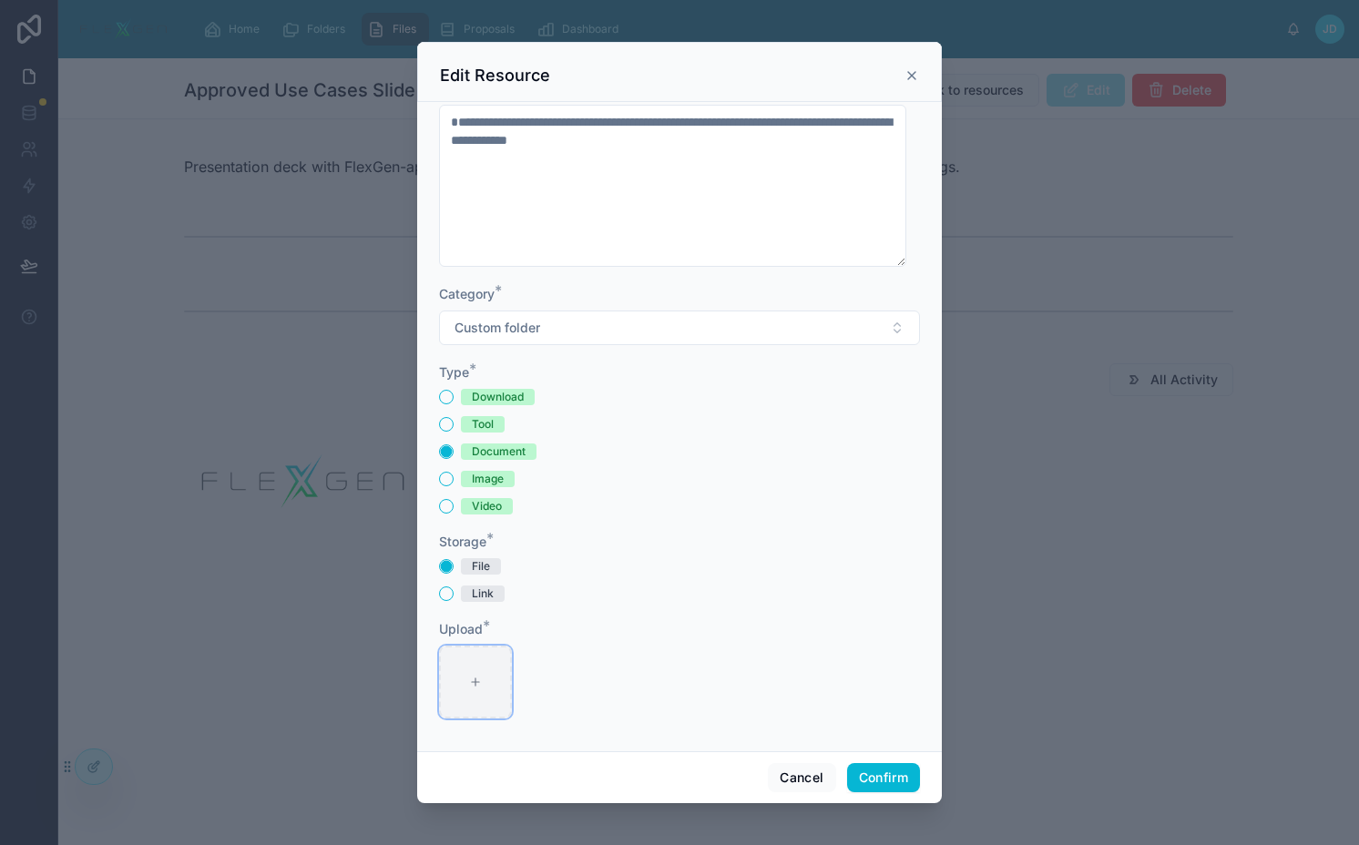
click at [456, 666] on div at bounding box center [475, 682] width 73 height 73
type input "**********"
click at [880, 774] on button "Confirm" at bounding box center [883, 777] width 73 height 29
type input "**********"
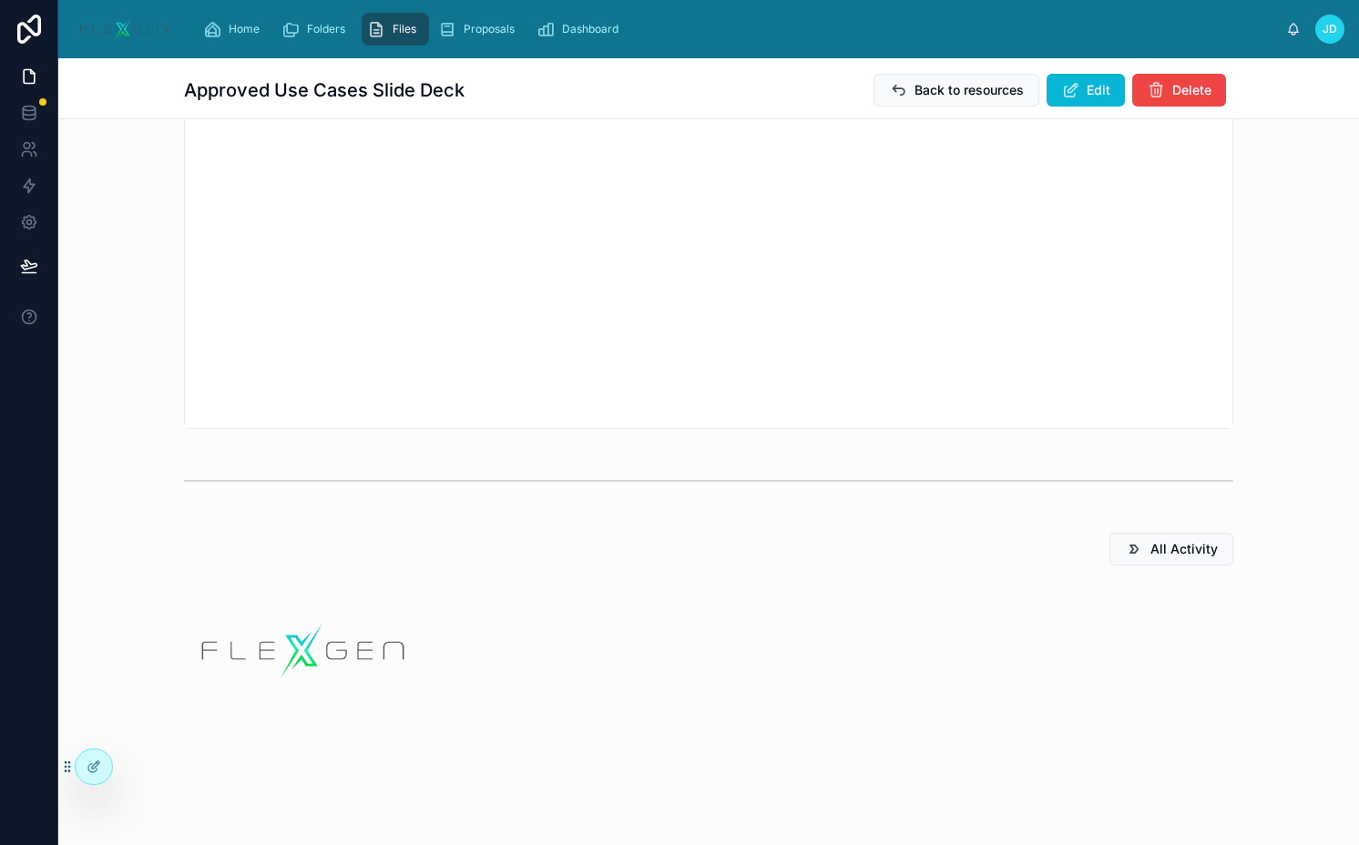
scroll to position [0, 0]
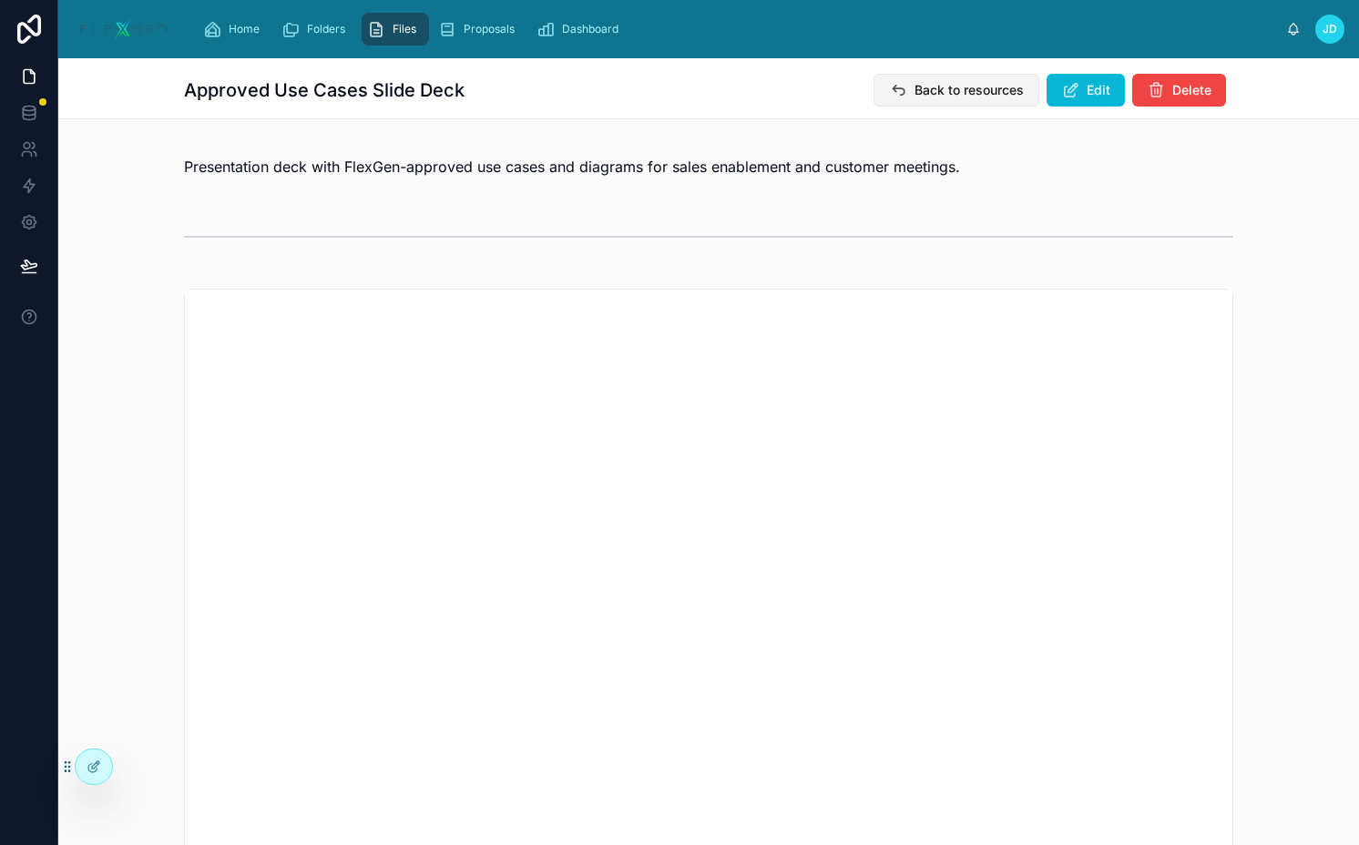
click at [944, 92] on span "Back to resources" at bounding box center [968, 90] width 109 height 18
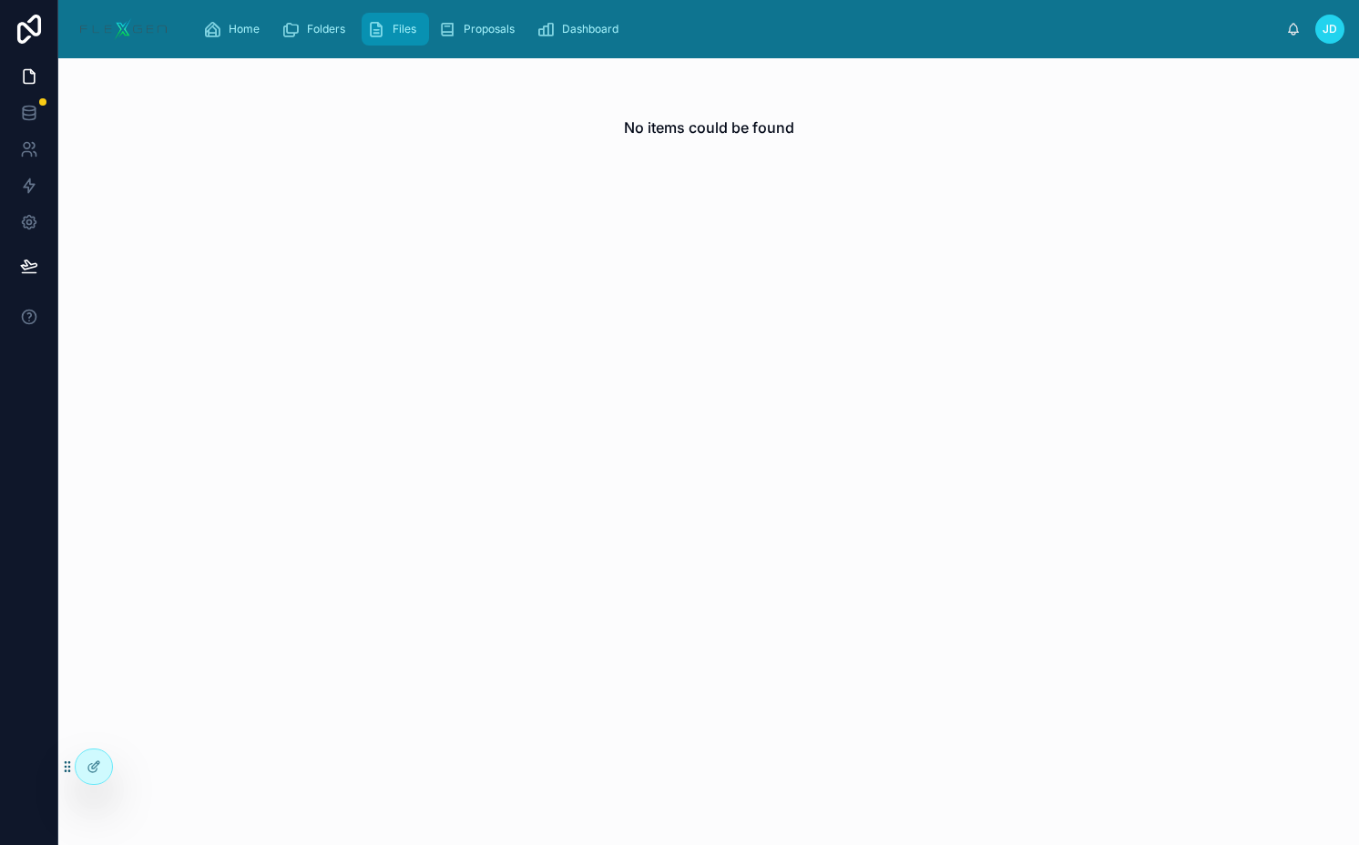
click at [400, 22] on span "Files" at bounding box center [404, 29] width 24 height 15
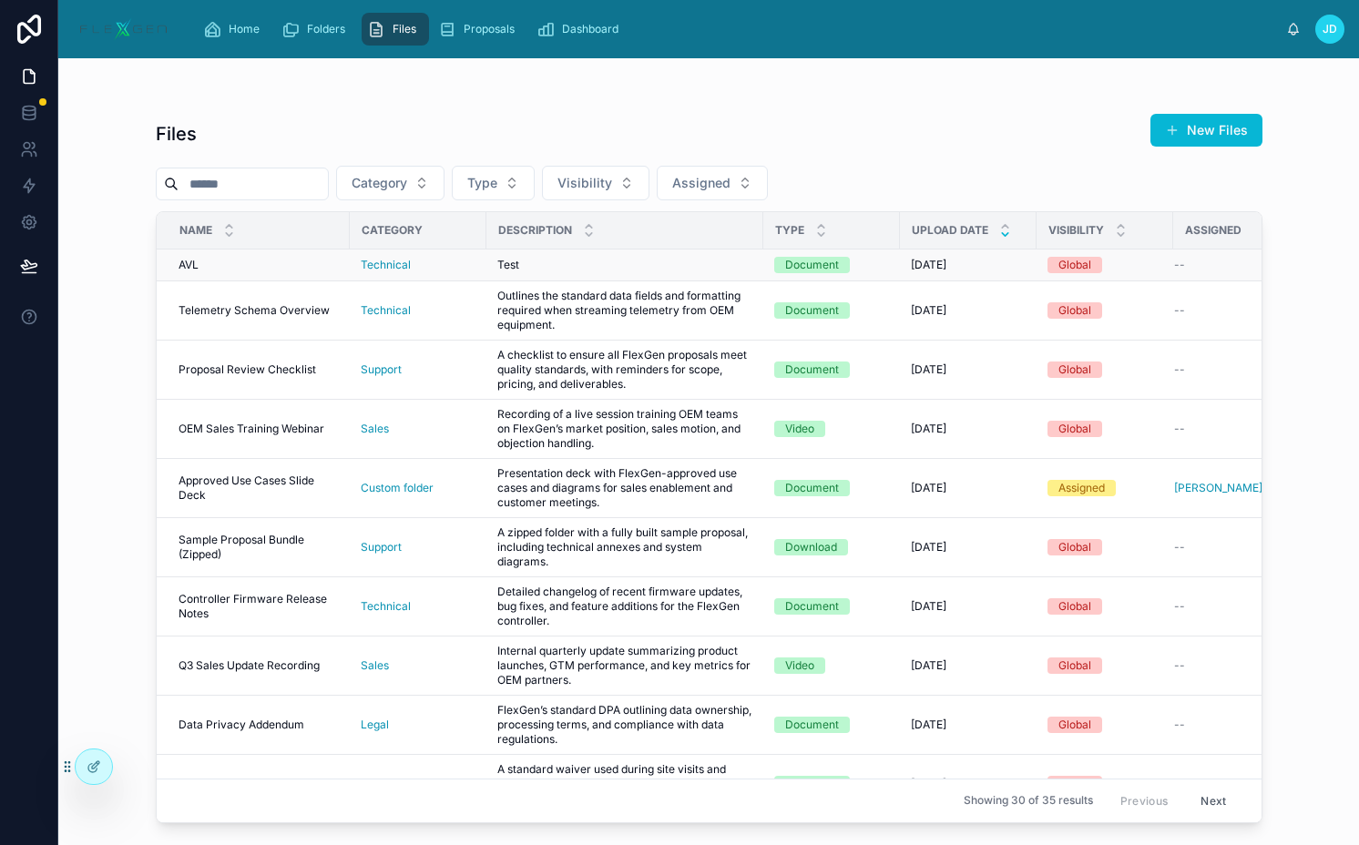
click at [533, 266] on div "Test Test" at bounding box center [624, 265] width 255 height 15
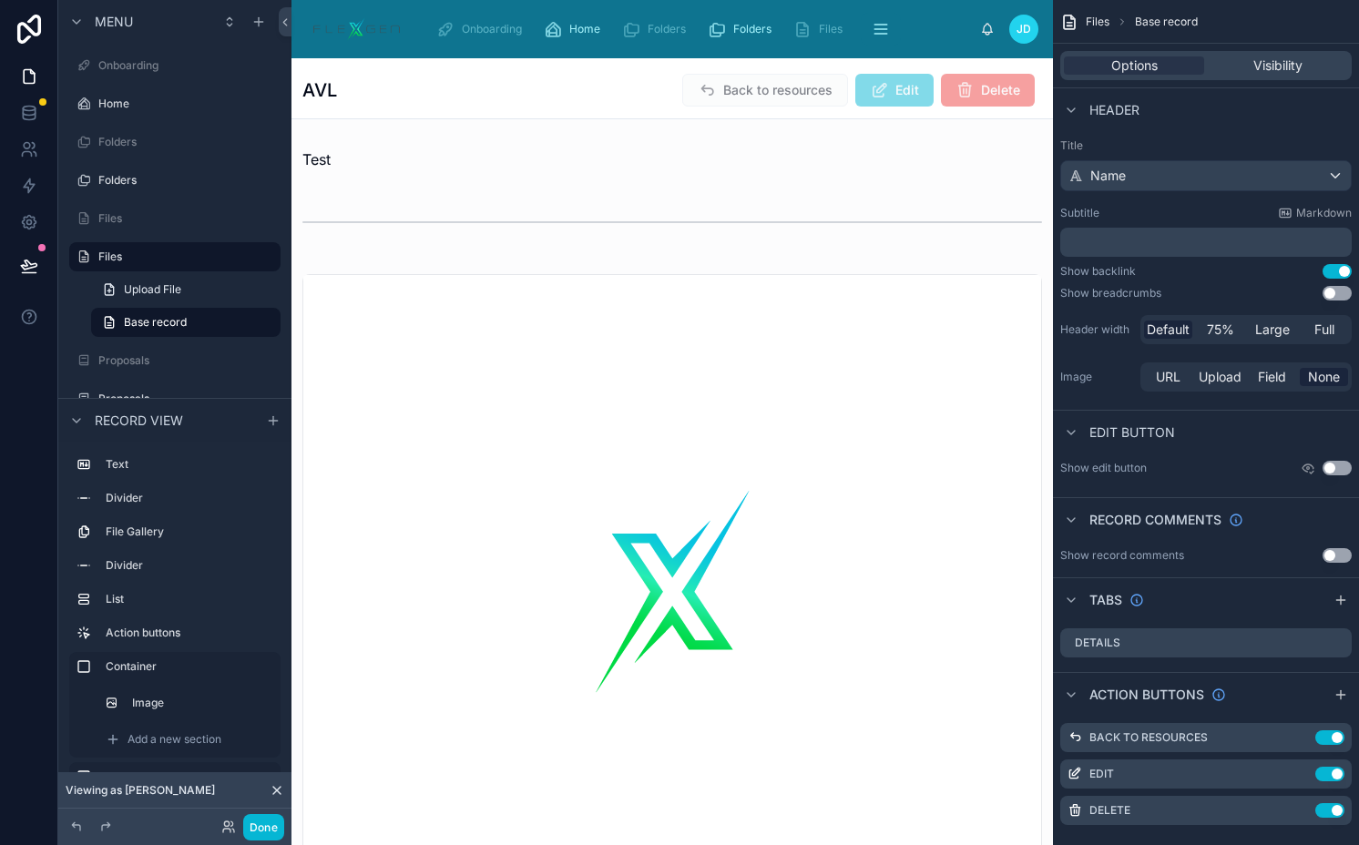
scroll to position [24, 0]
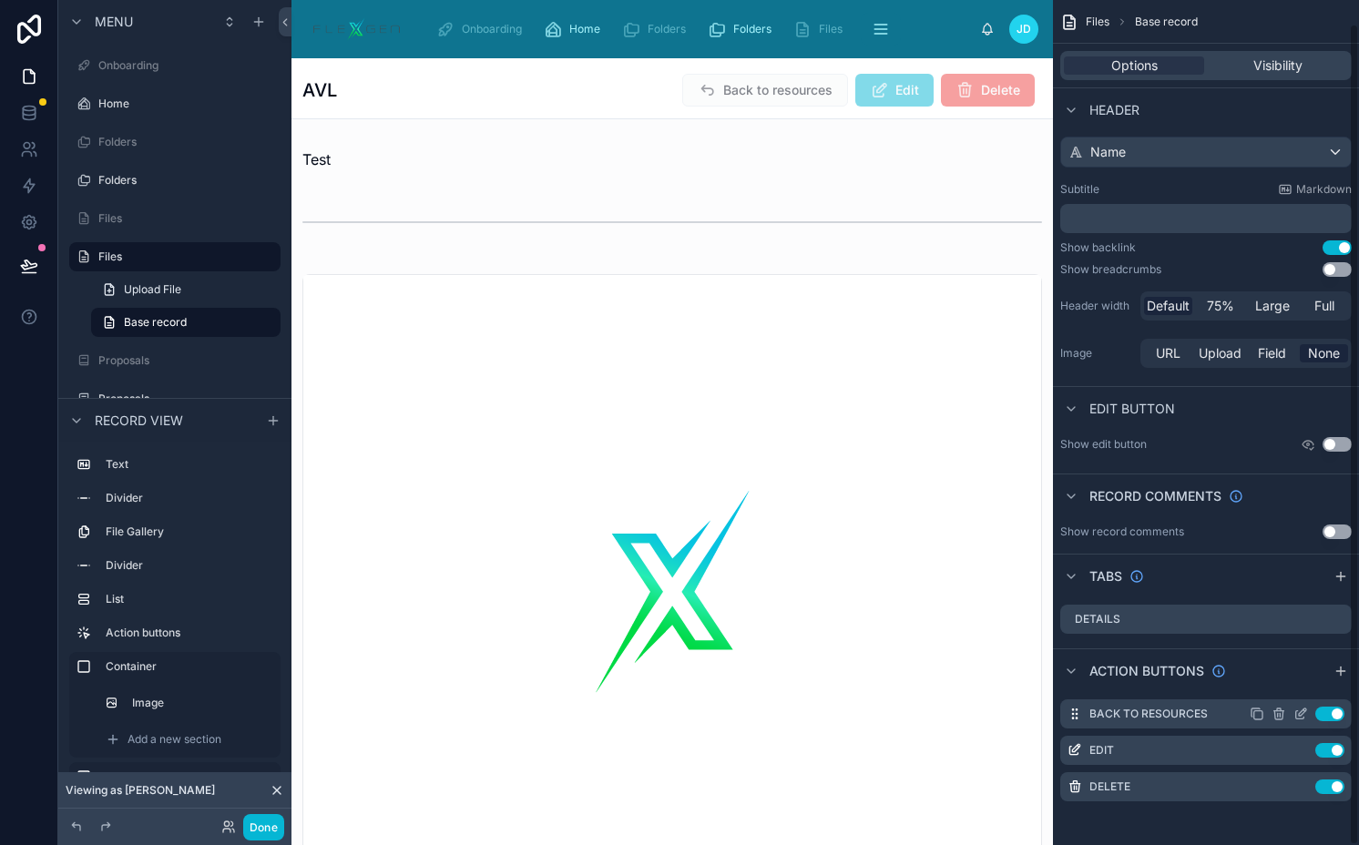
click at [1298, 708] on icon "scrollable content" at bounding box center [1300, 714] width 15 height 15
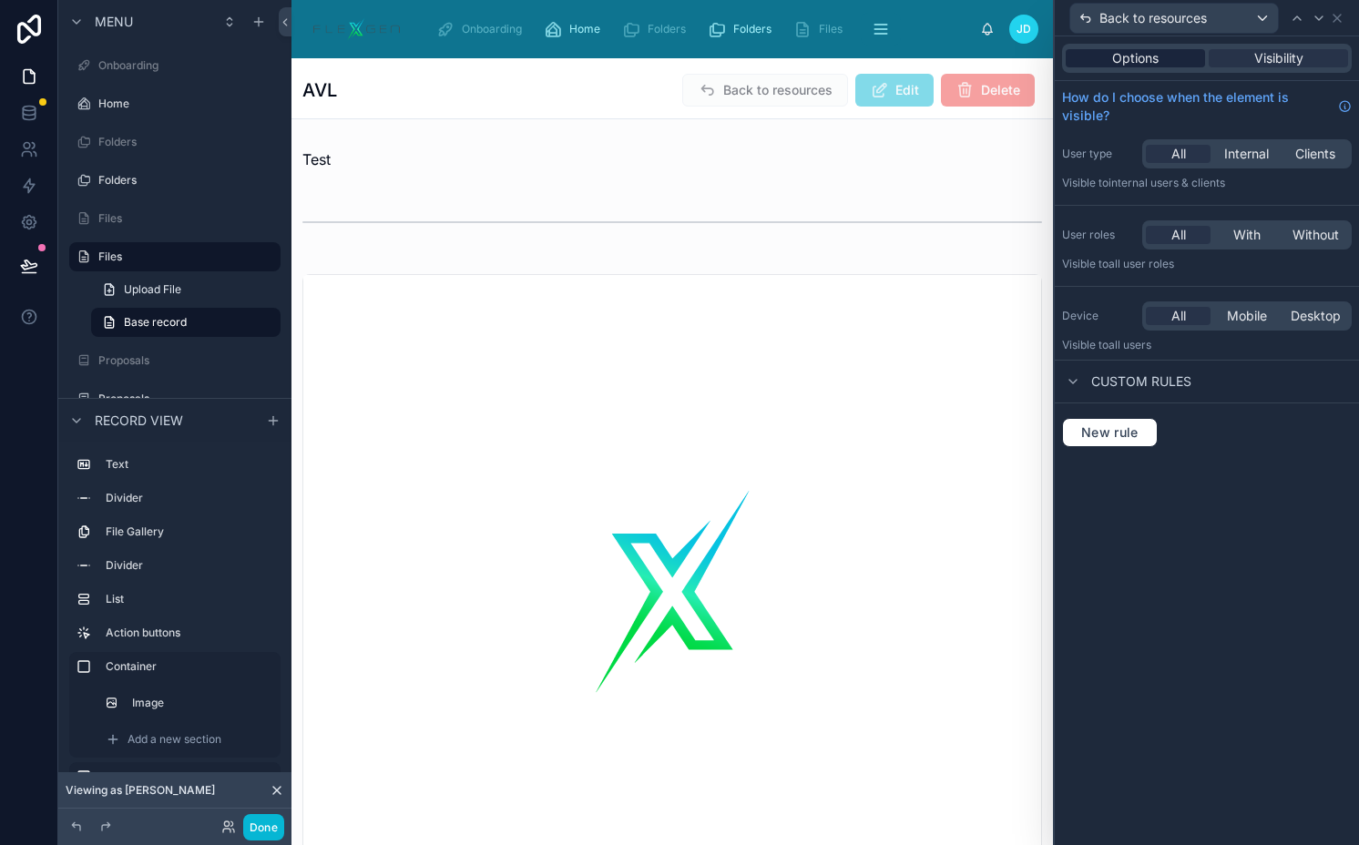
click at [1152, 55] on span "Options" at bounding box center [1135, 58] width 46 height 18
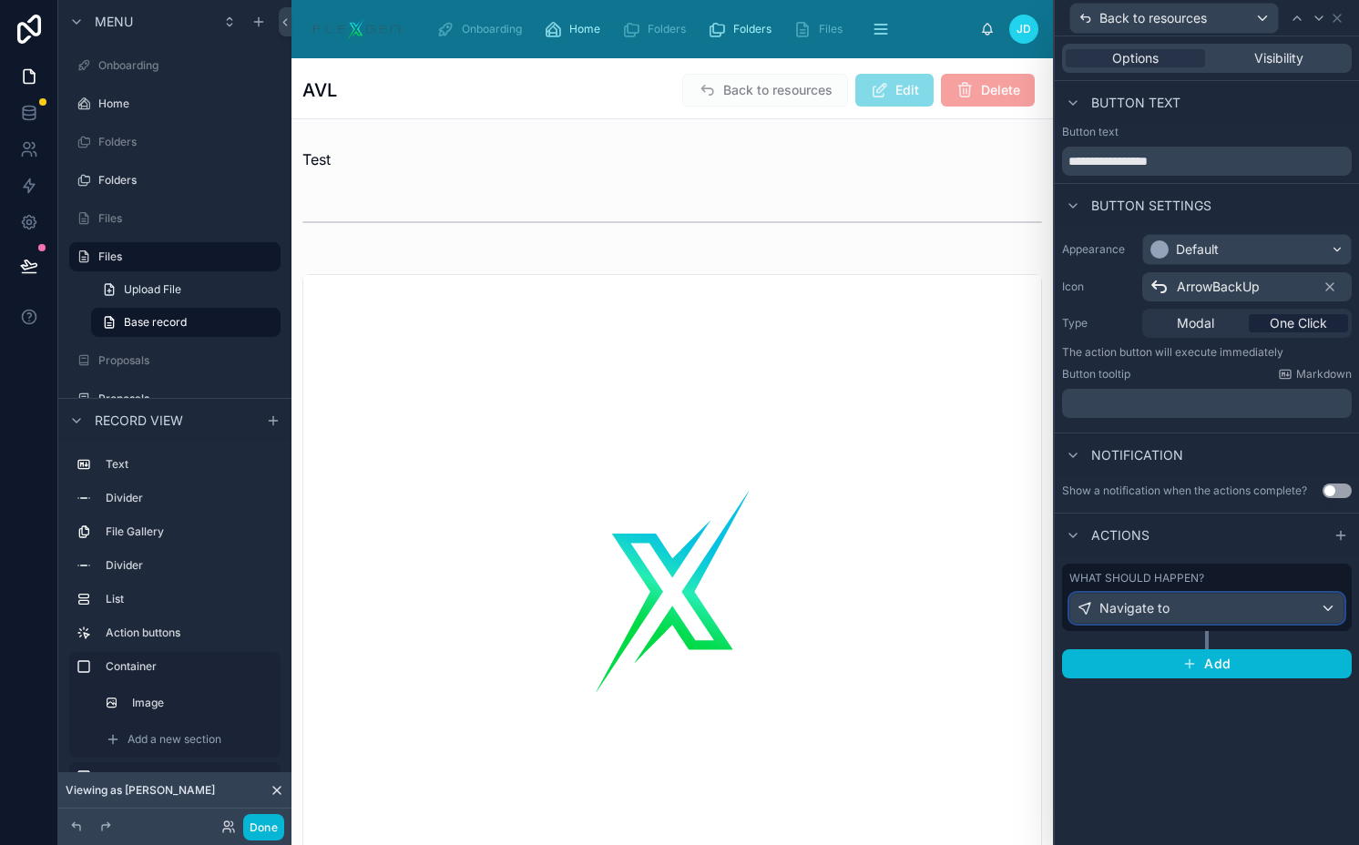
click at [1134, 599] on span "Navigate to" at bounding box center [1134, 608] width 70 height 18
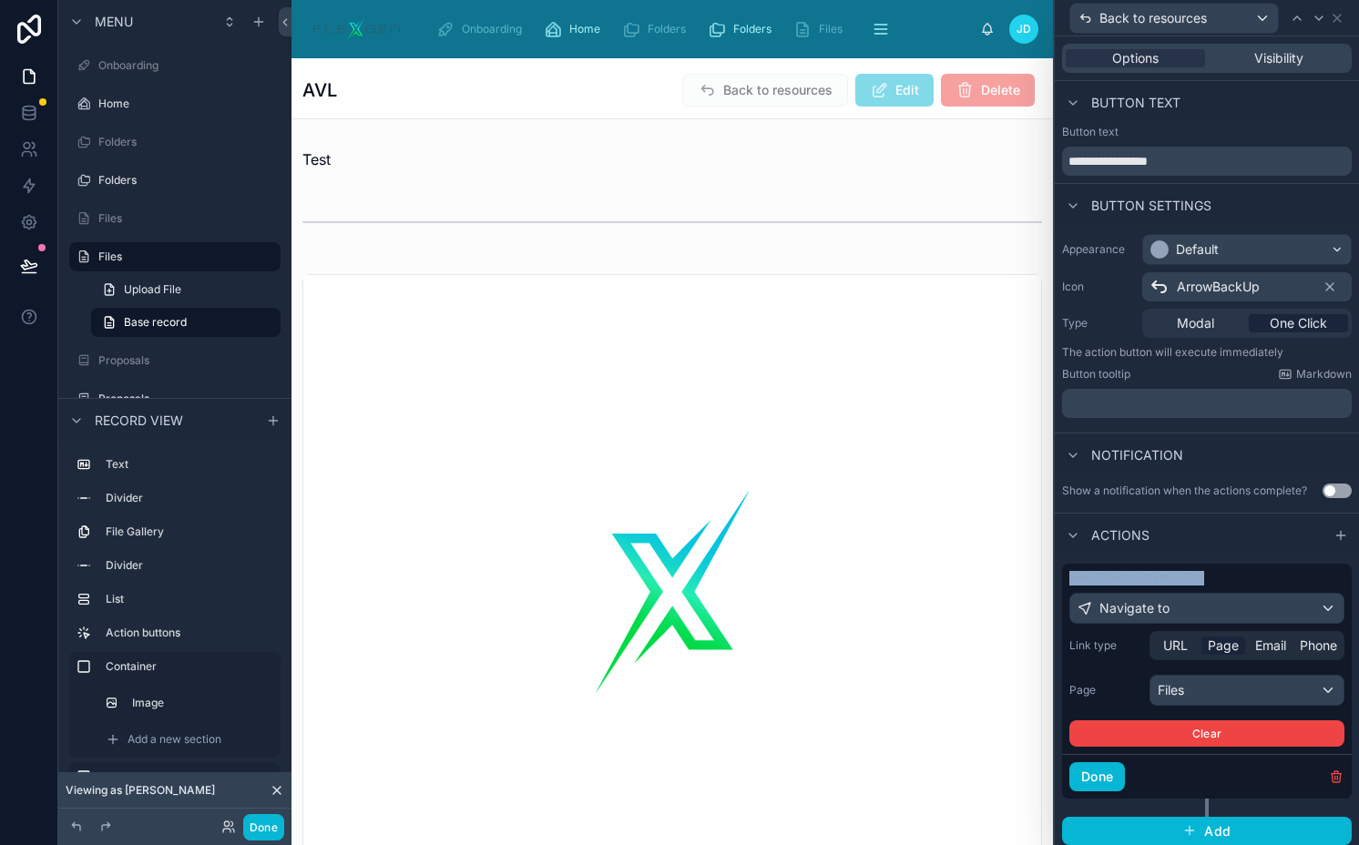
scroll to position [7, 0]
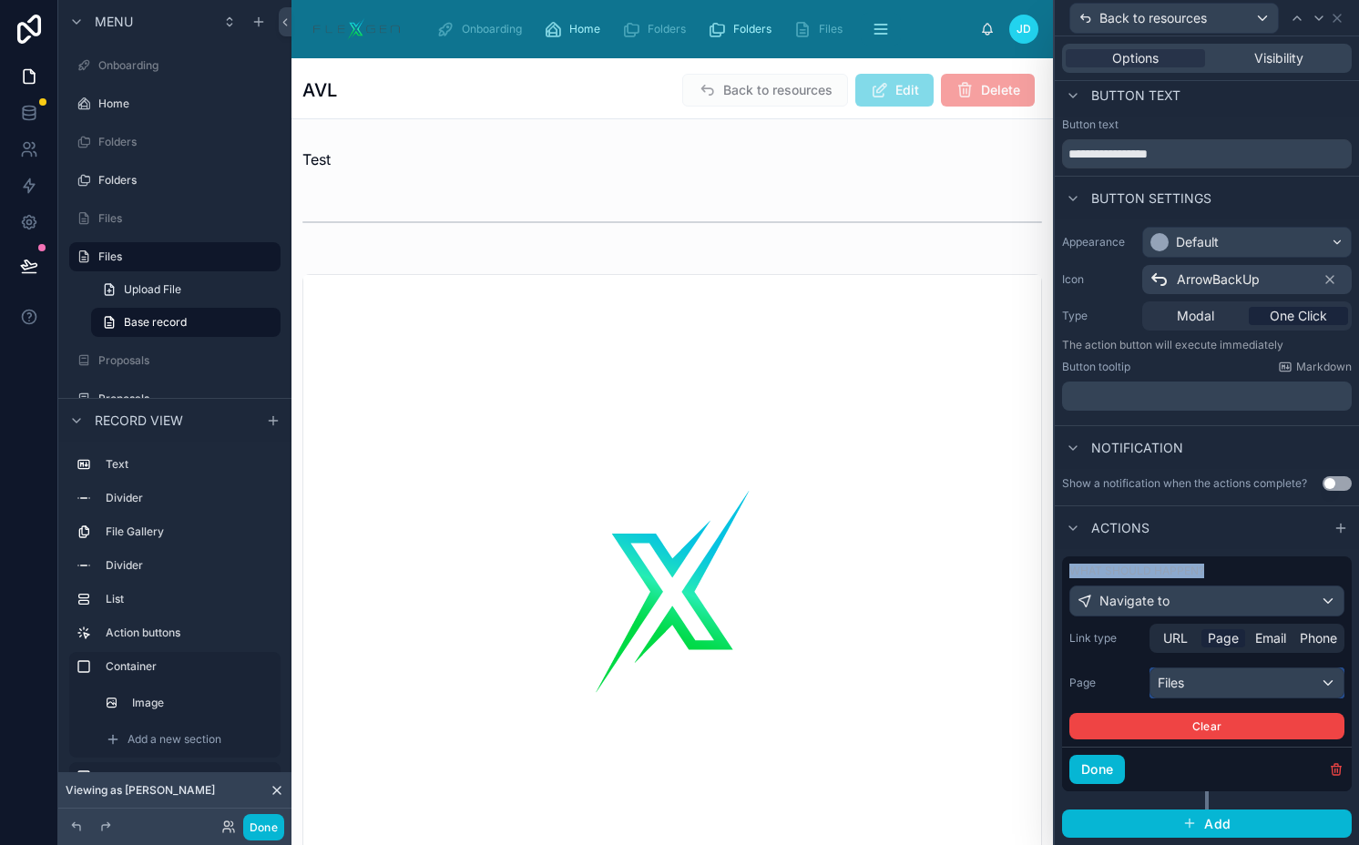
click at [1182, 682] on div "Files" at bounding box center [1246, 682] width 193 height 29
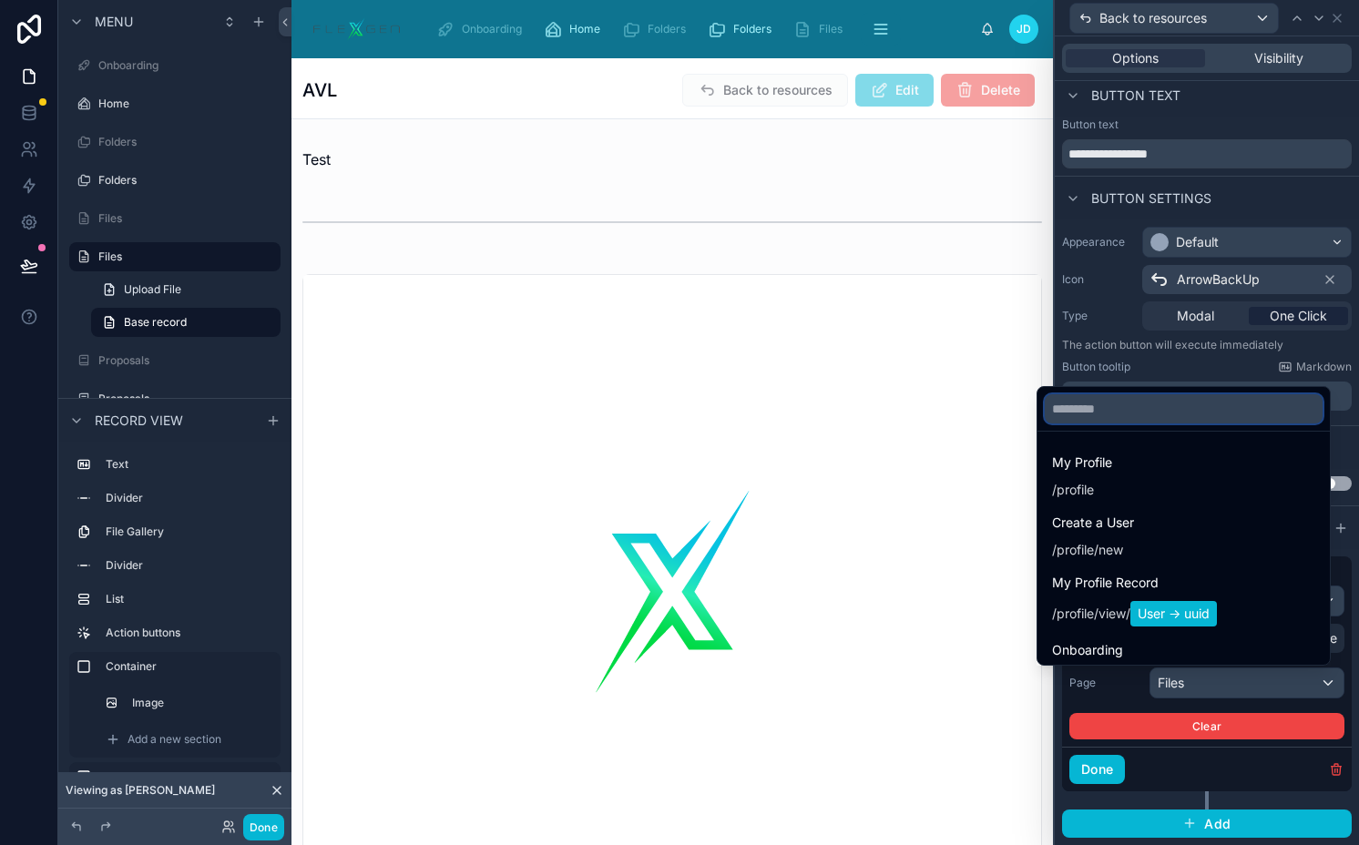
click at [1112, 416] on input "text" at bounding box center [1183, 408] width 278 height 29
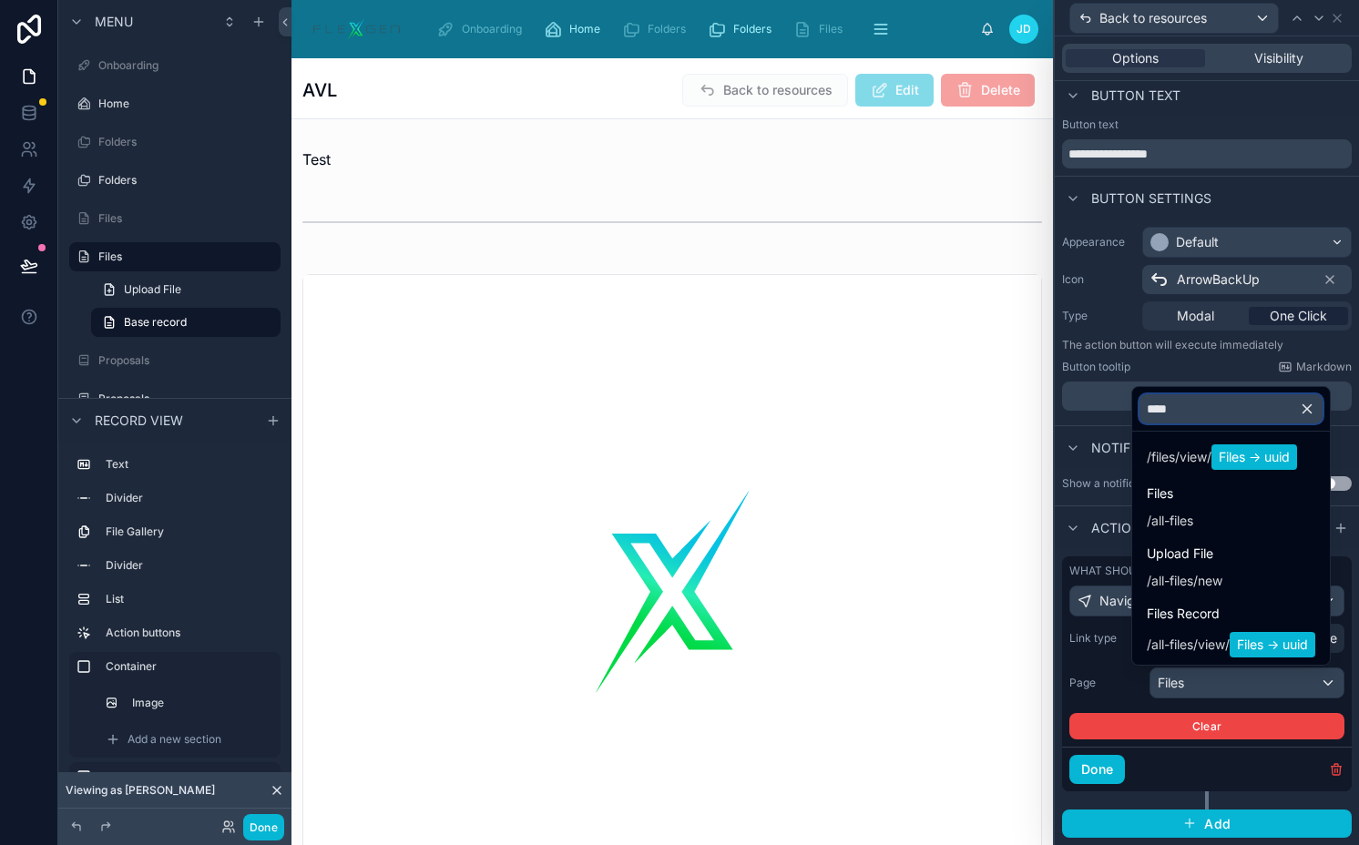
scroll to position [286, 0]
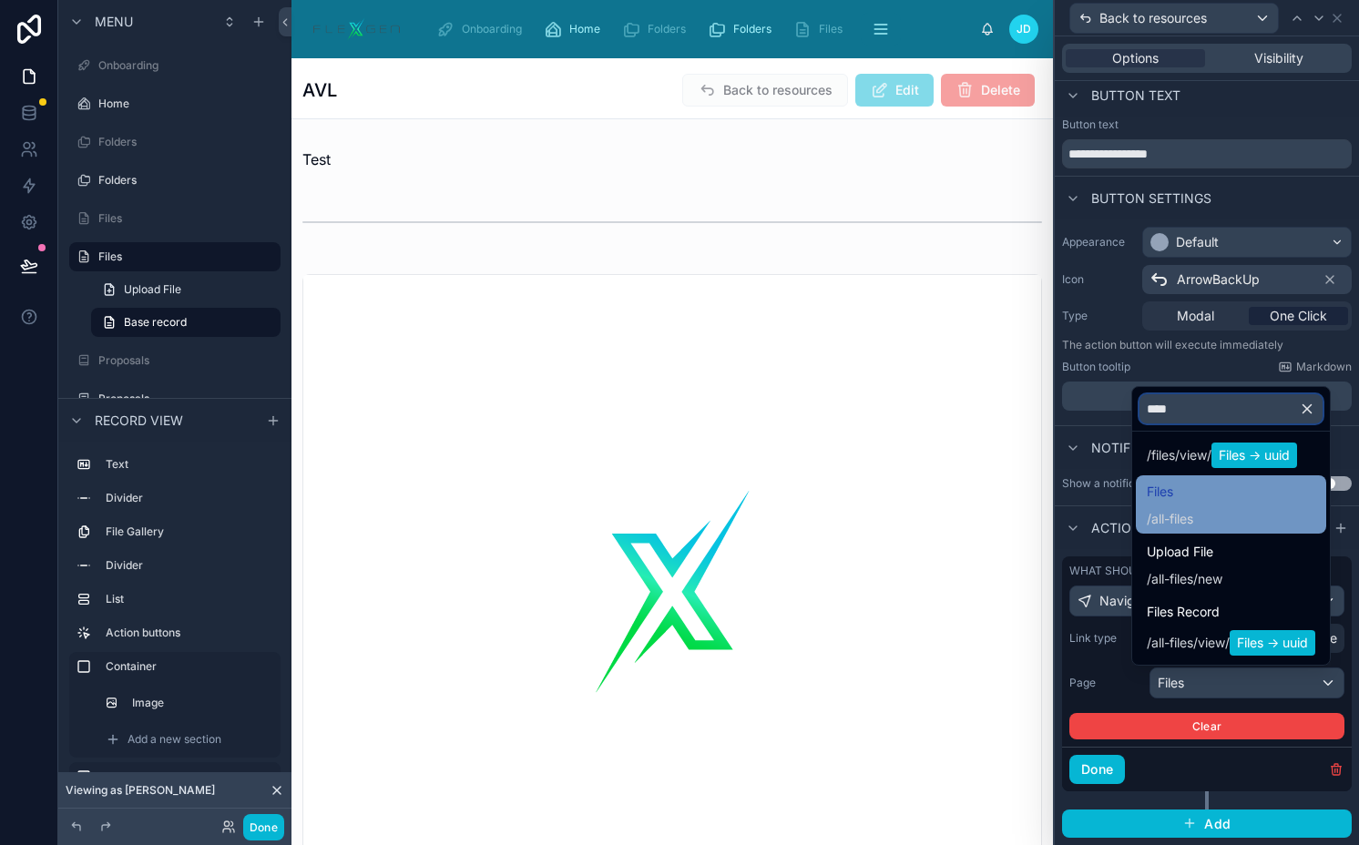
type input "****"
click at [1156, 513] on span "all-files" at bounding box center [1172, 519] width 42 height 18
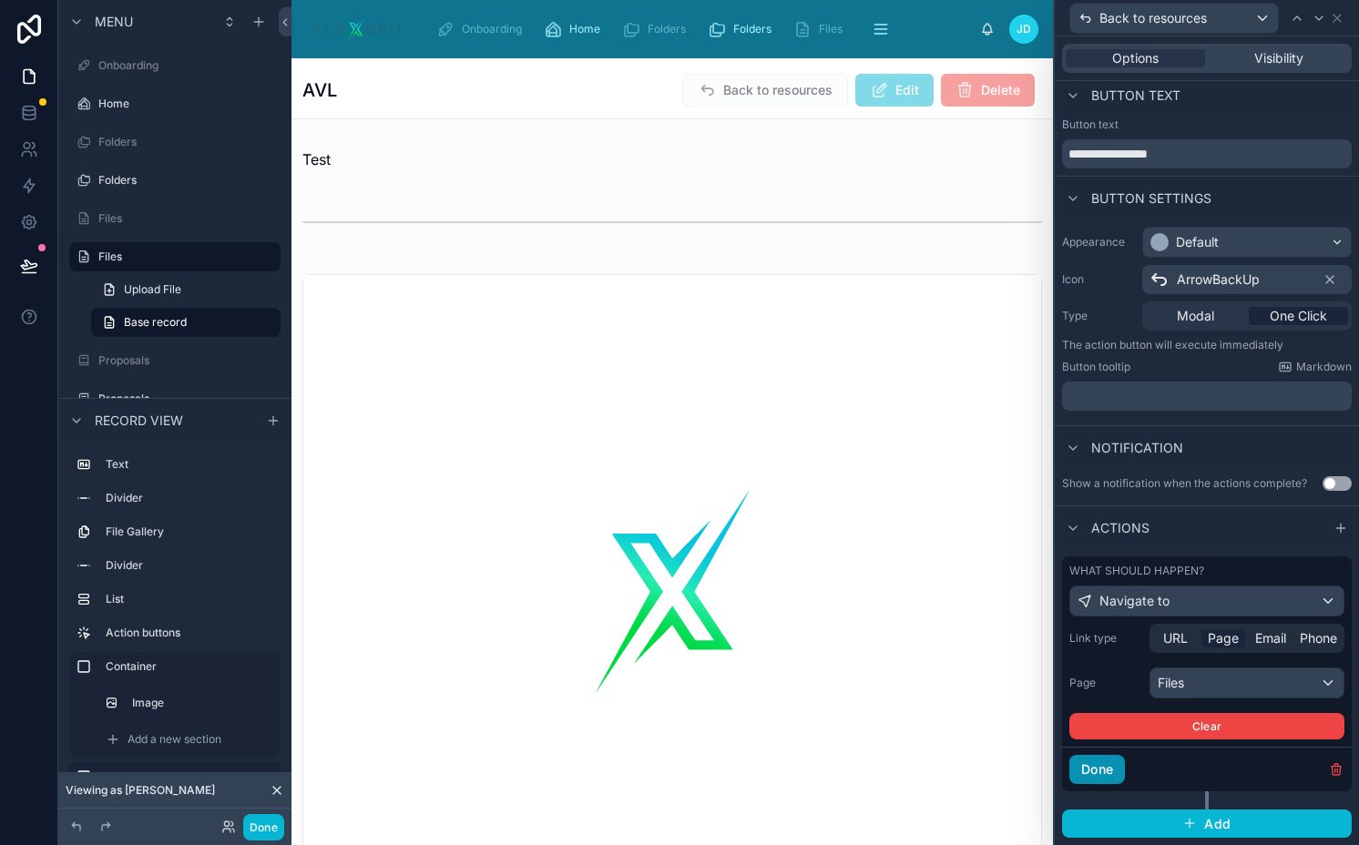
click at [1088, 776] on button "Done" at bounding box center [1097, 769] width 56 height 29
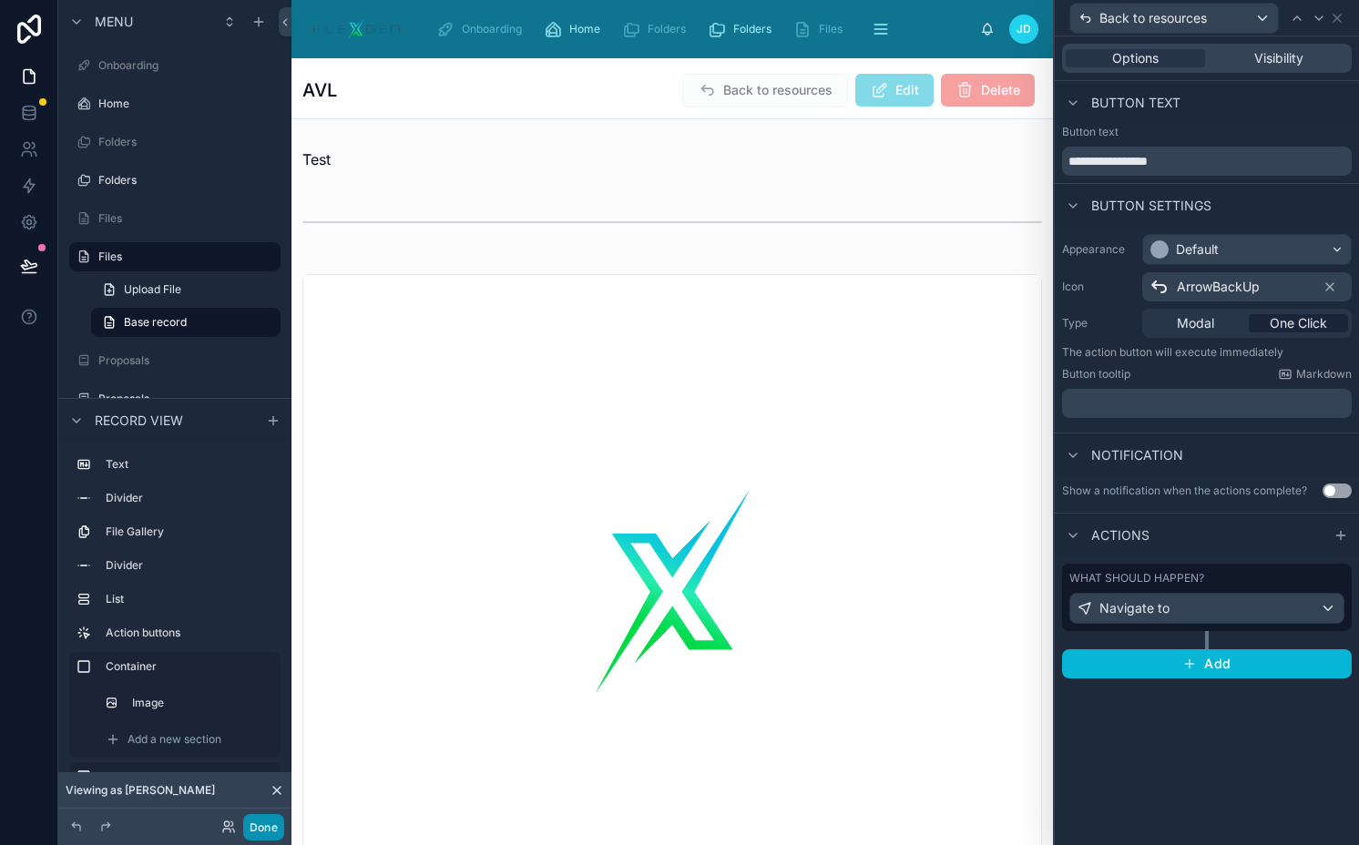
click at [264, 828] on button "Done" at bounding box center [263, 827] width 41 height 26
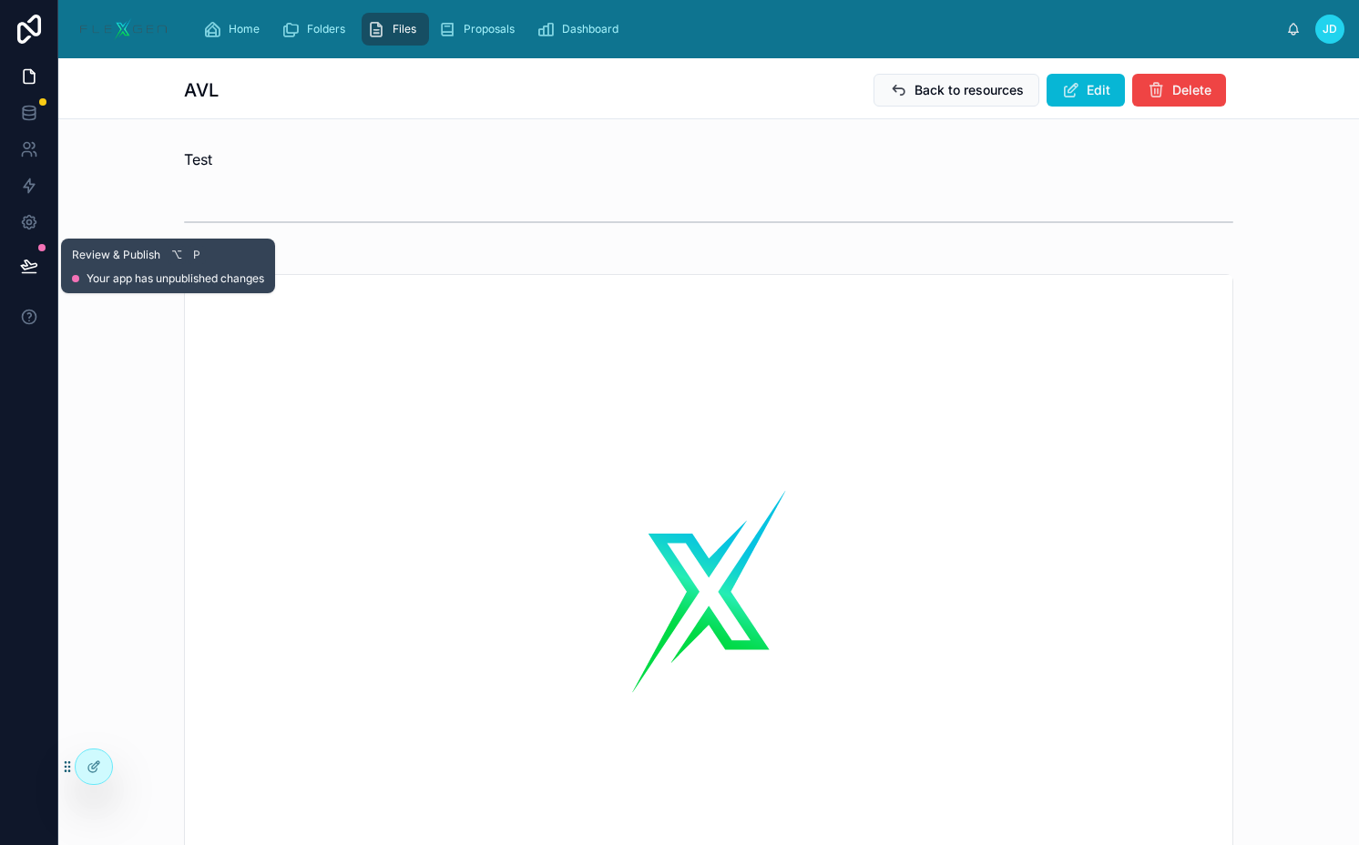
click at [36, 263] on icon at bounding box center [29, 266] width 18 height 18
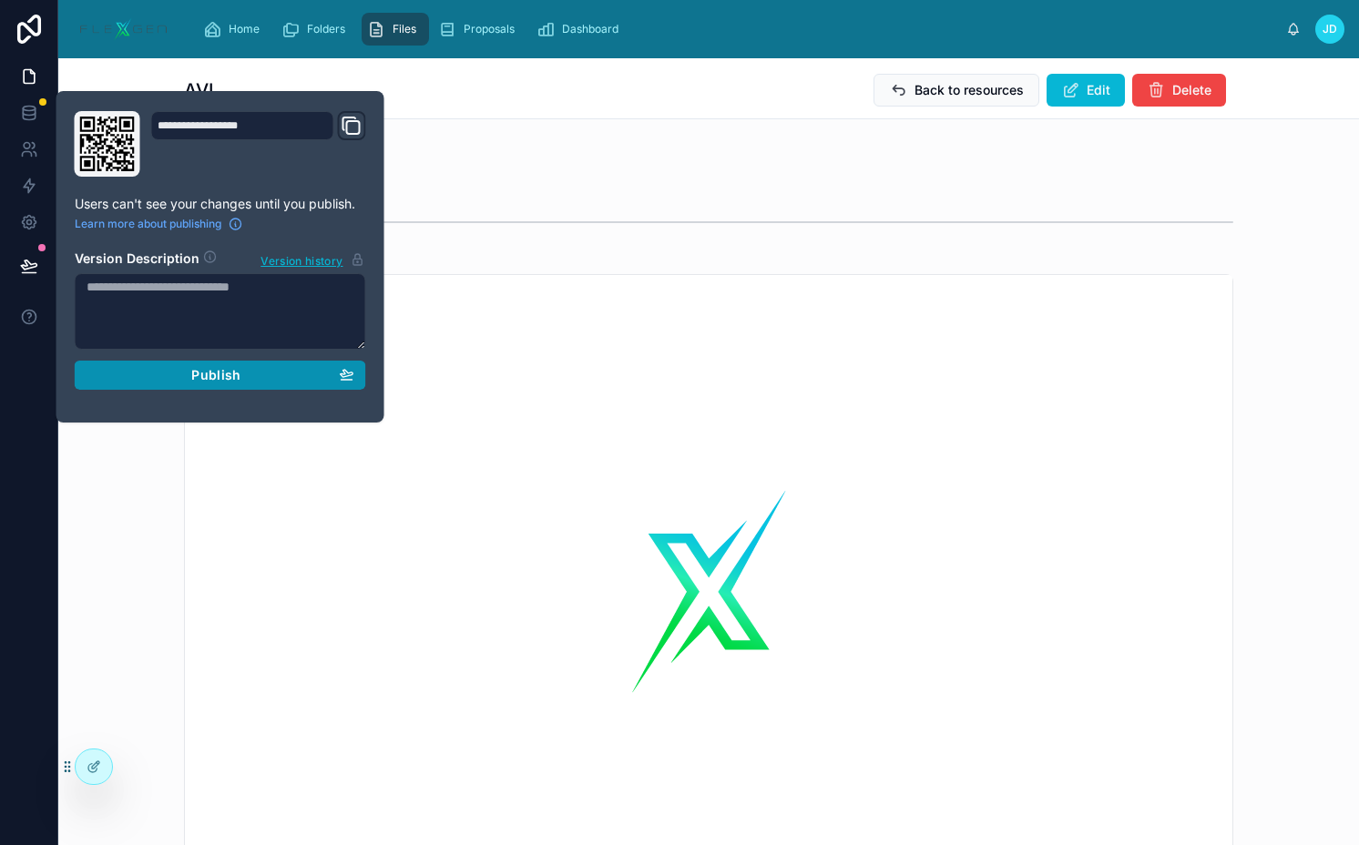
click at [195, 378] on span "Publish" at bounding box center [215, 375] width 49 height 16
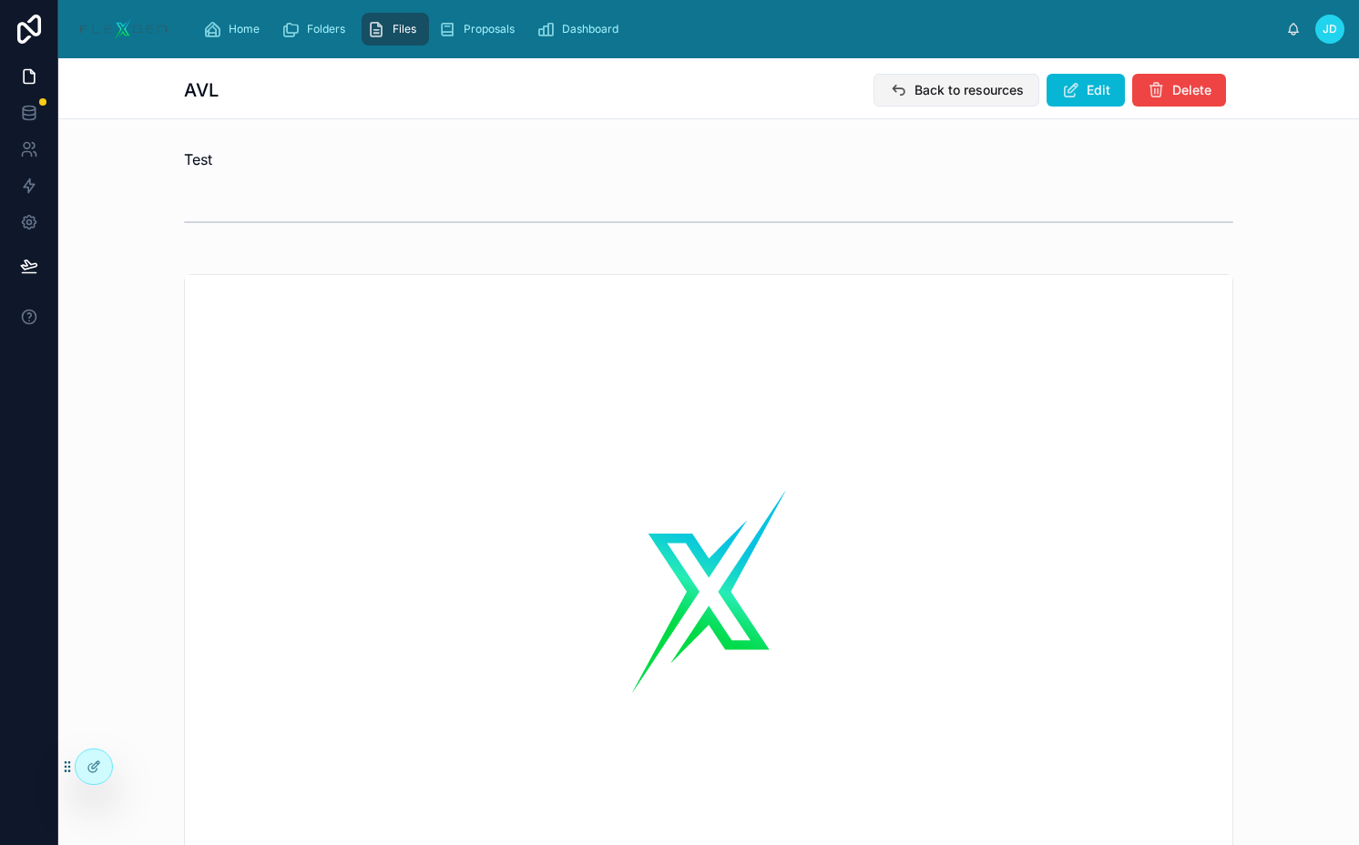
click at [932, 95] on span "Back to resources" at bounding box center [968, 90] width 109 height 18
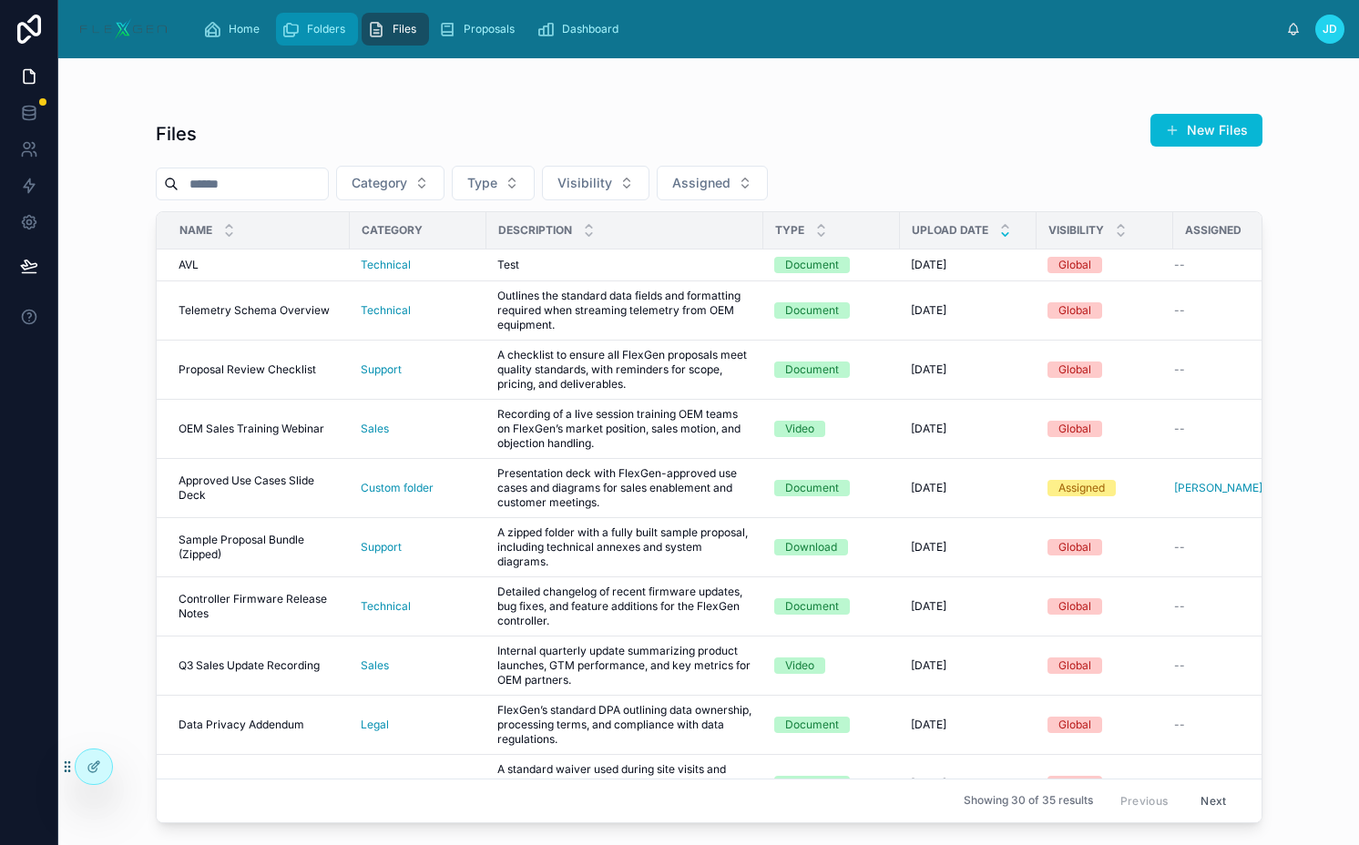
click at [307, 28] on span "Folders" at bounding box center [326, 29] width 38 height 15
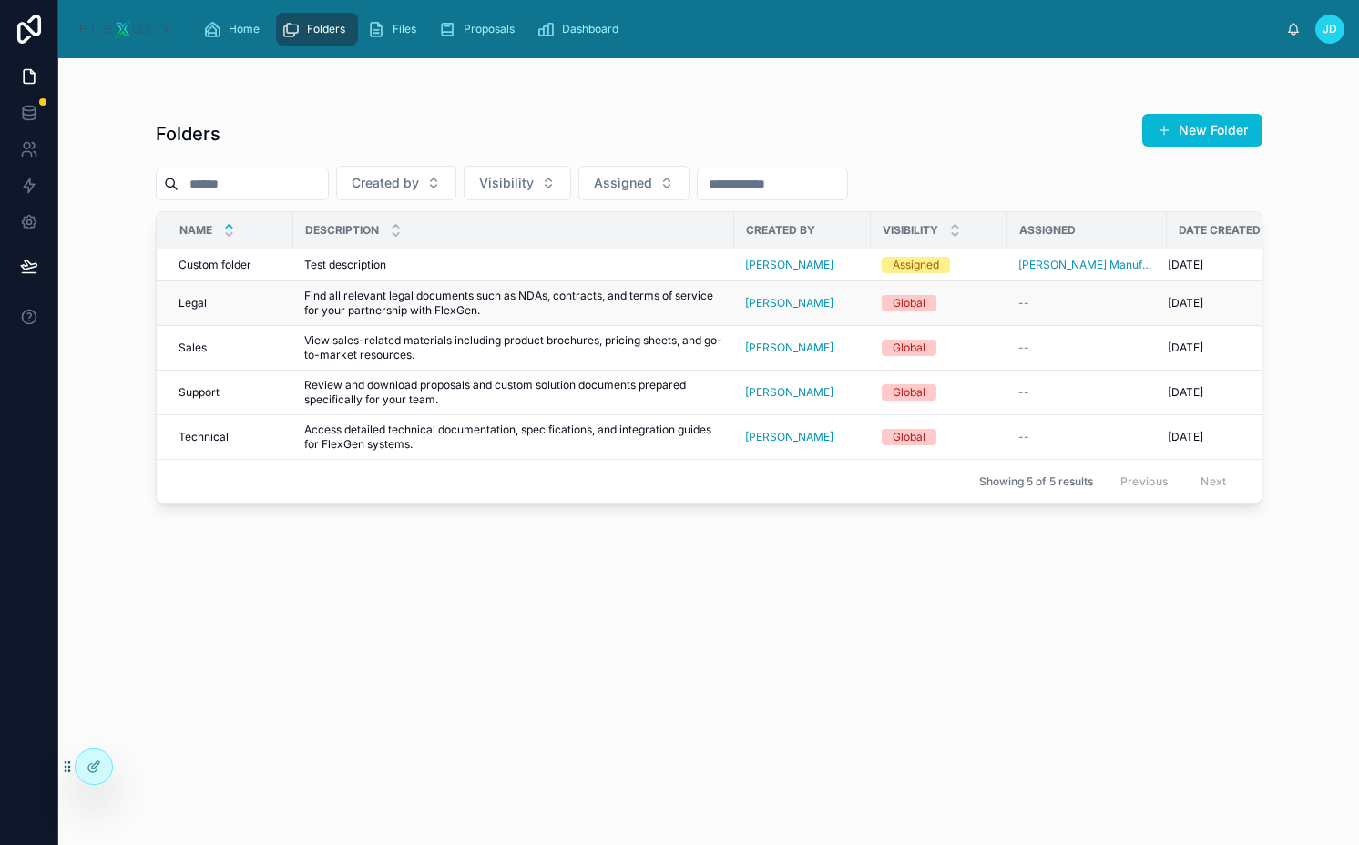
click at [322, 298] on span "Find all relevant legal documents such as NDAs, contracts, and terms of service…" at bounding box center [513, 303] width 419 height 29
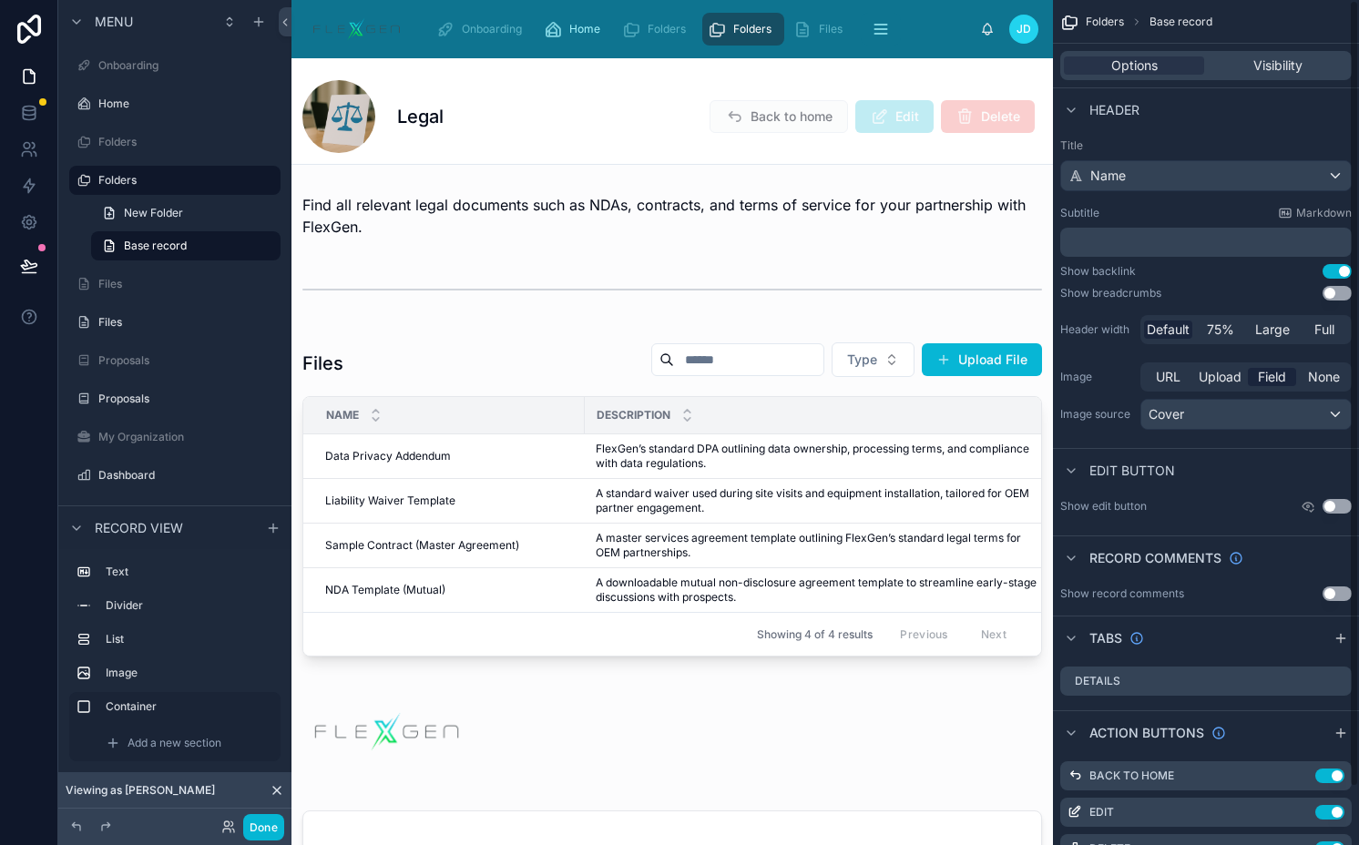
scroll to position [62, 0]
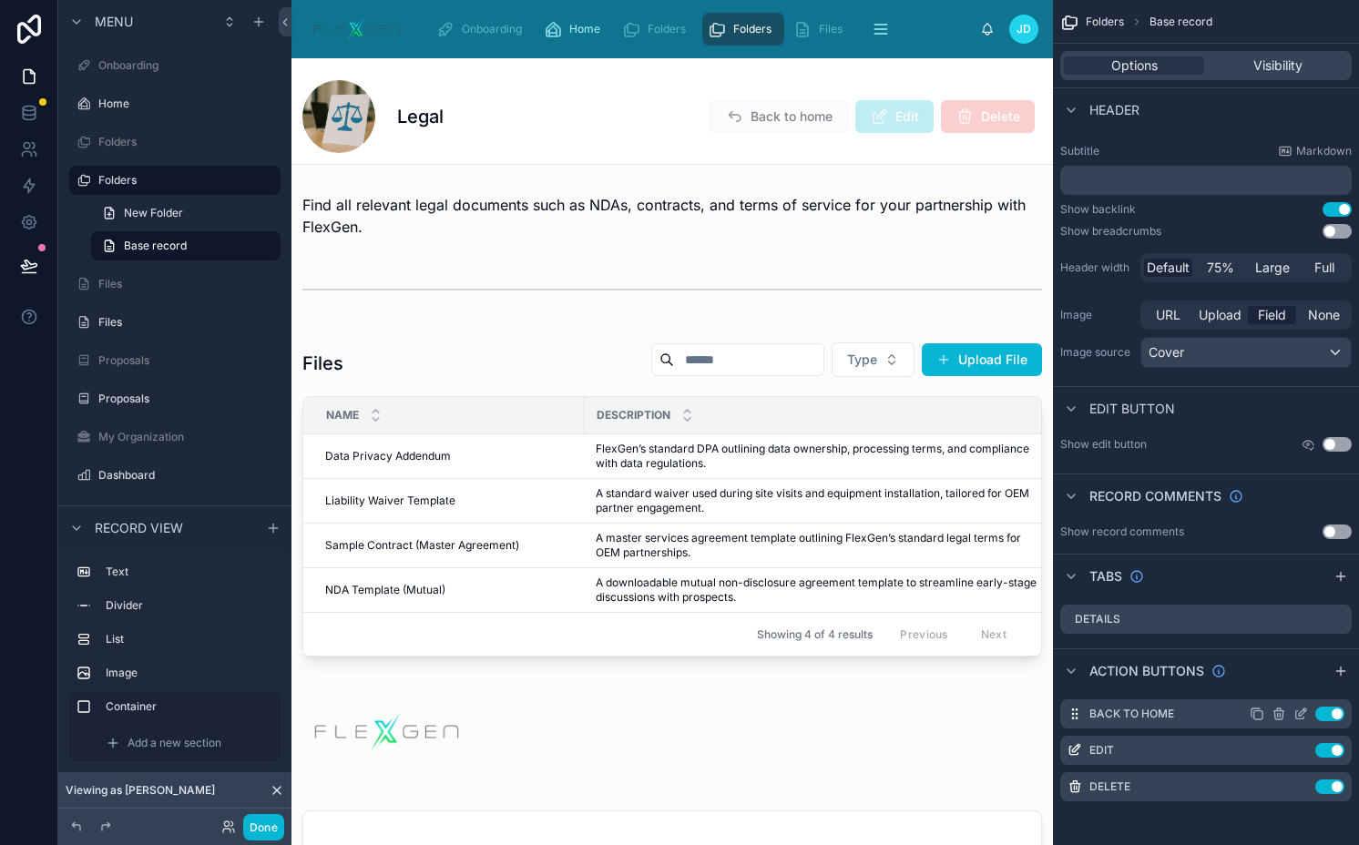
click at [1303, 714] on icon "scrollable content" at bounding box center [1300, 714] width 15 height 15
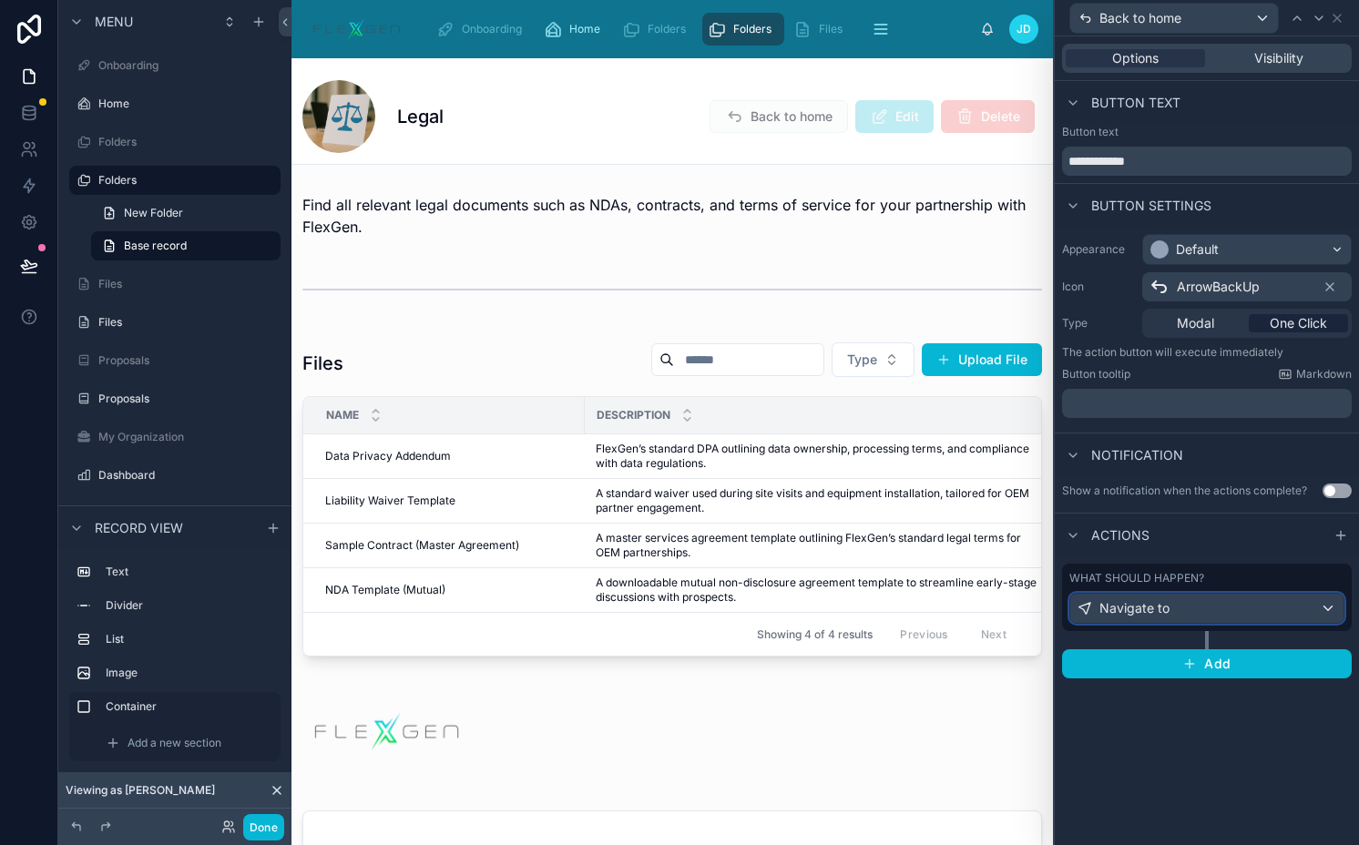
click at [1184, 597] on div "Navigate to" at bounding box center [1206, 608] width 273 height 29
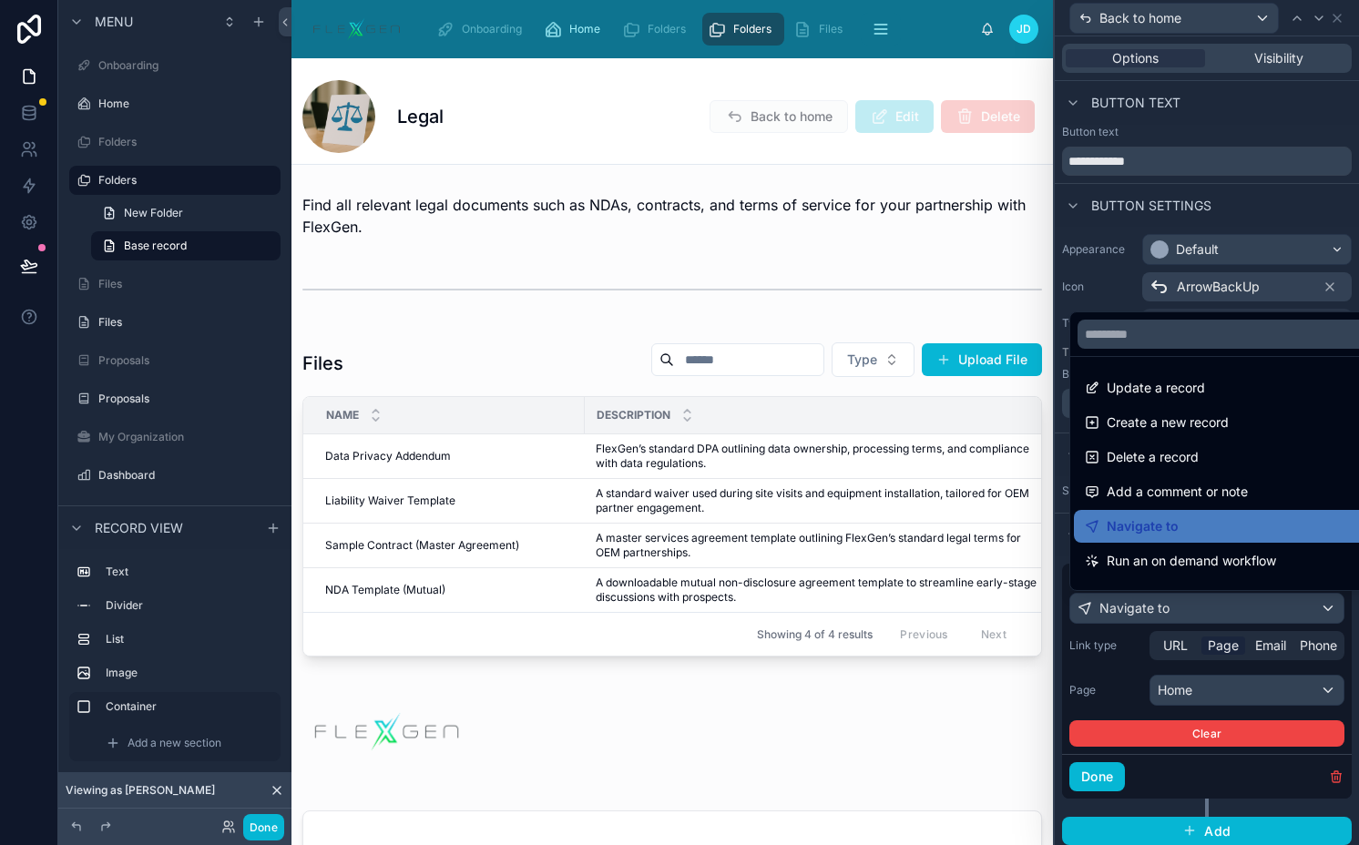
click at [1184, 597] on div at bounding box center [1206, 422] width 304 height 845
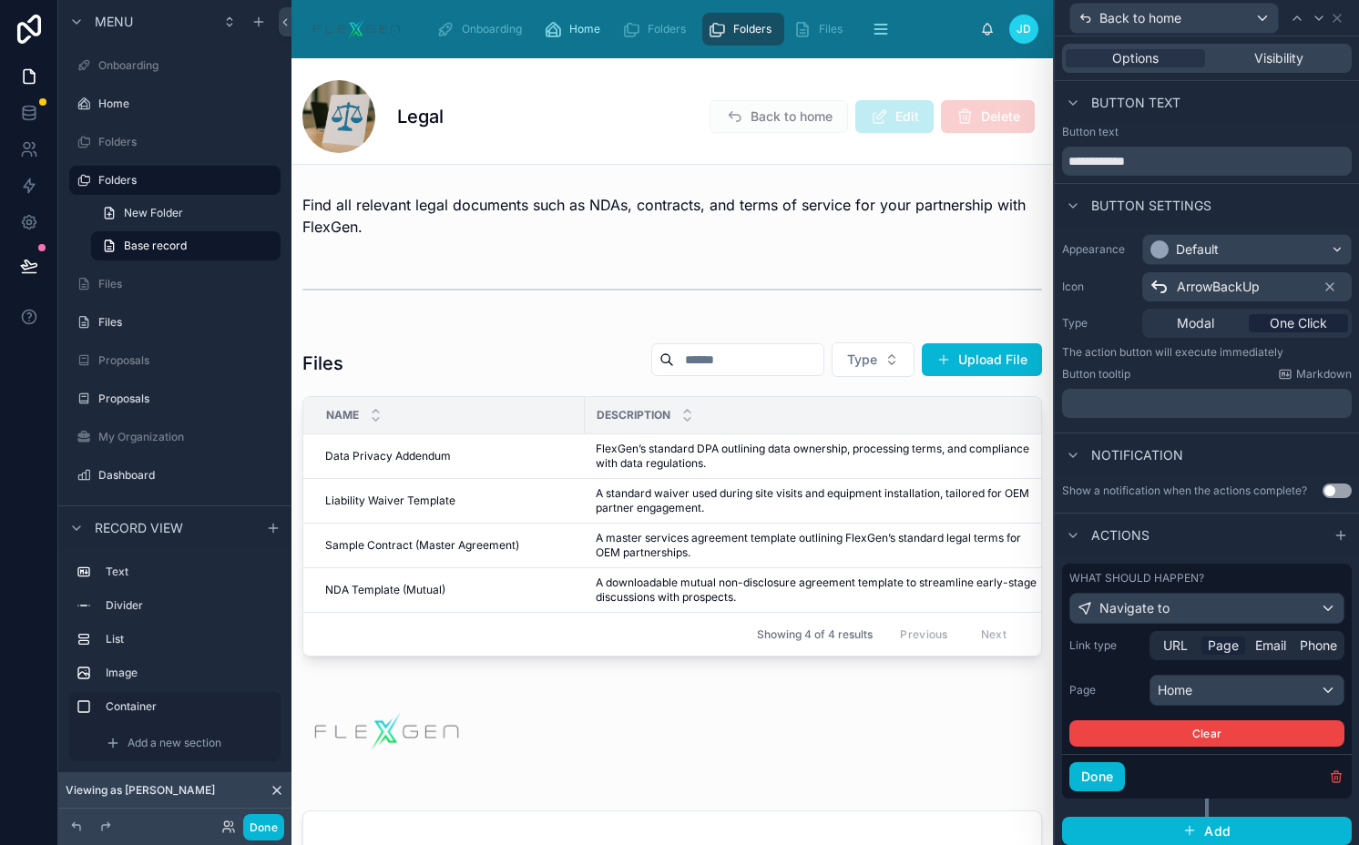
scroll to position [7, 0]
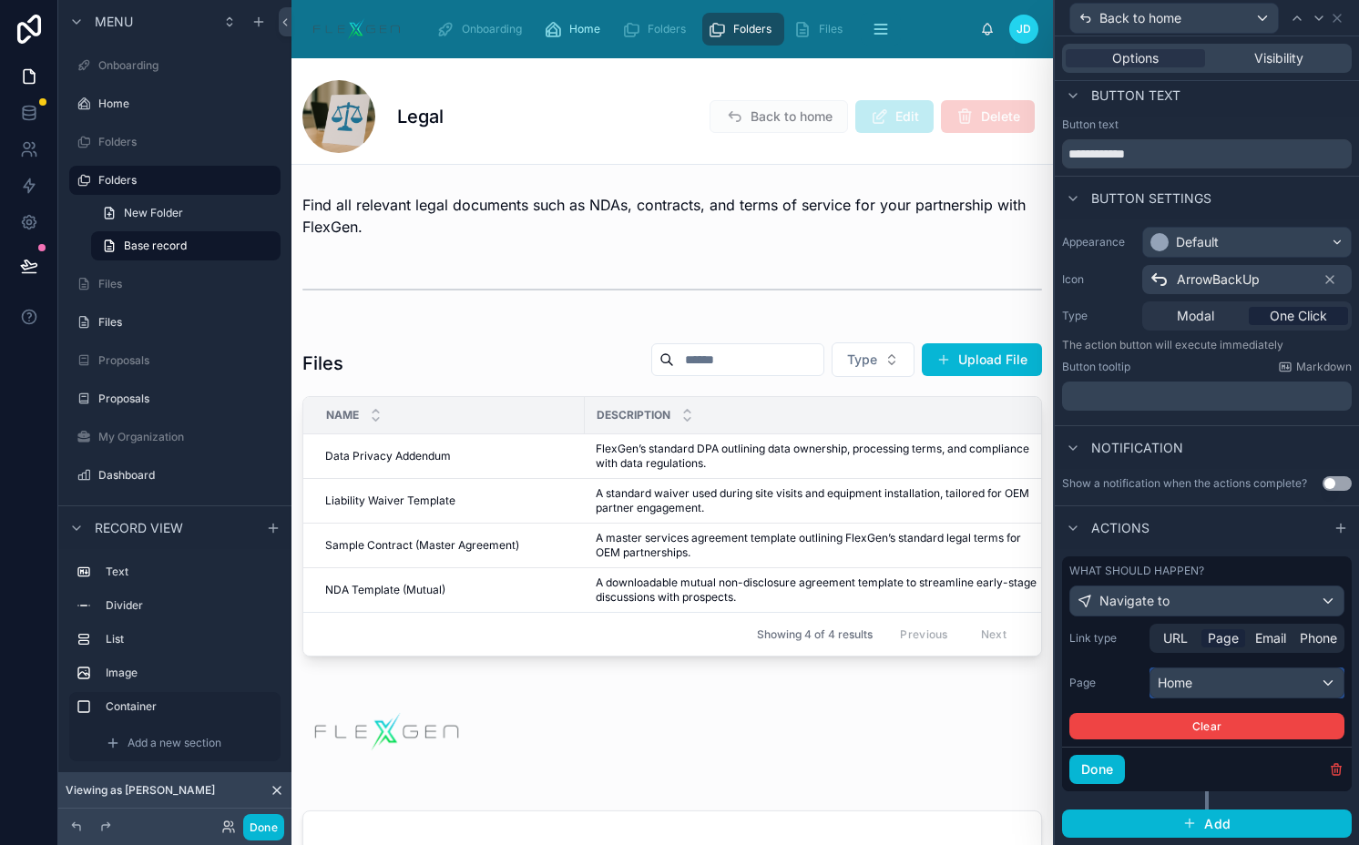
click at [1156, 687] on div "Home" at bounding box center [1246, 682] width 193 height 29
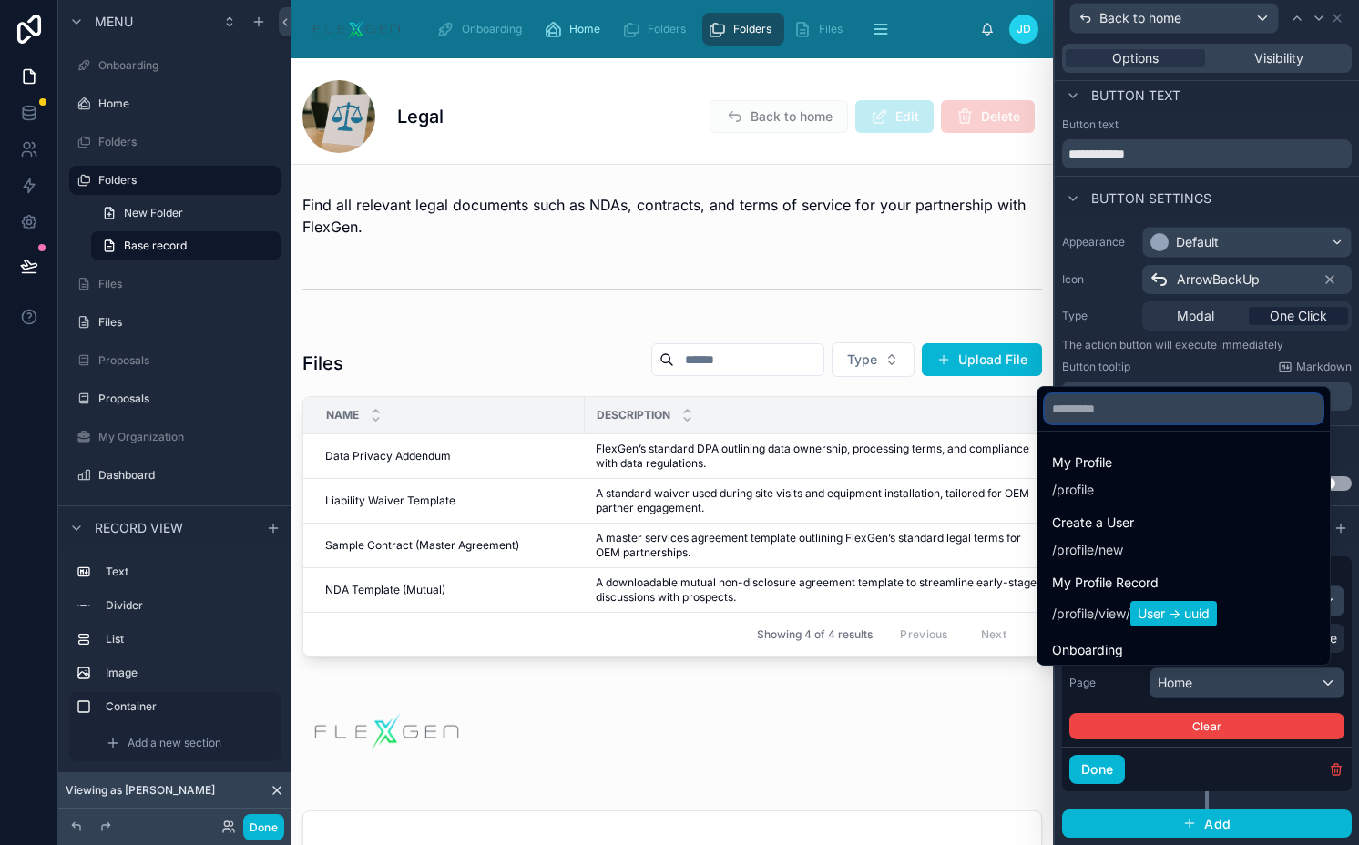
click at [1085, 414] on input "text" at bounding box center [1183, 408] width 278 height 29
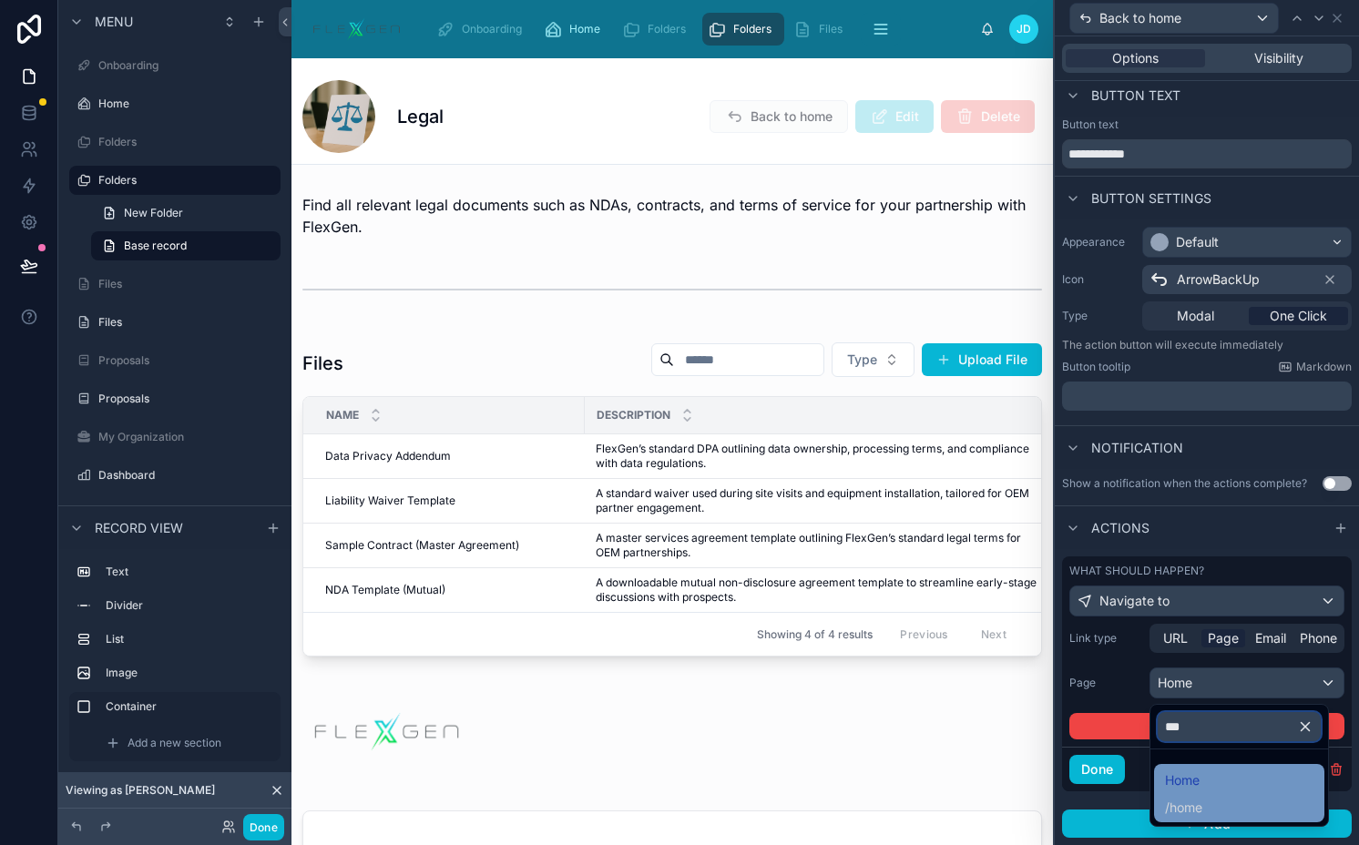
type input "***"
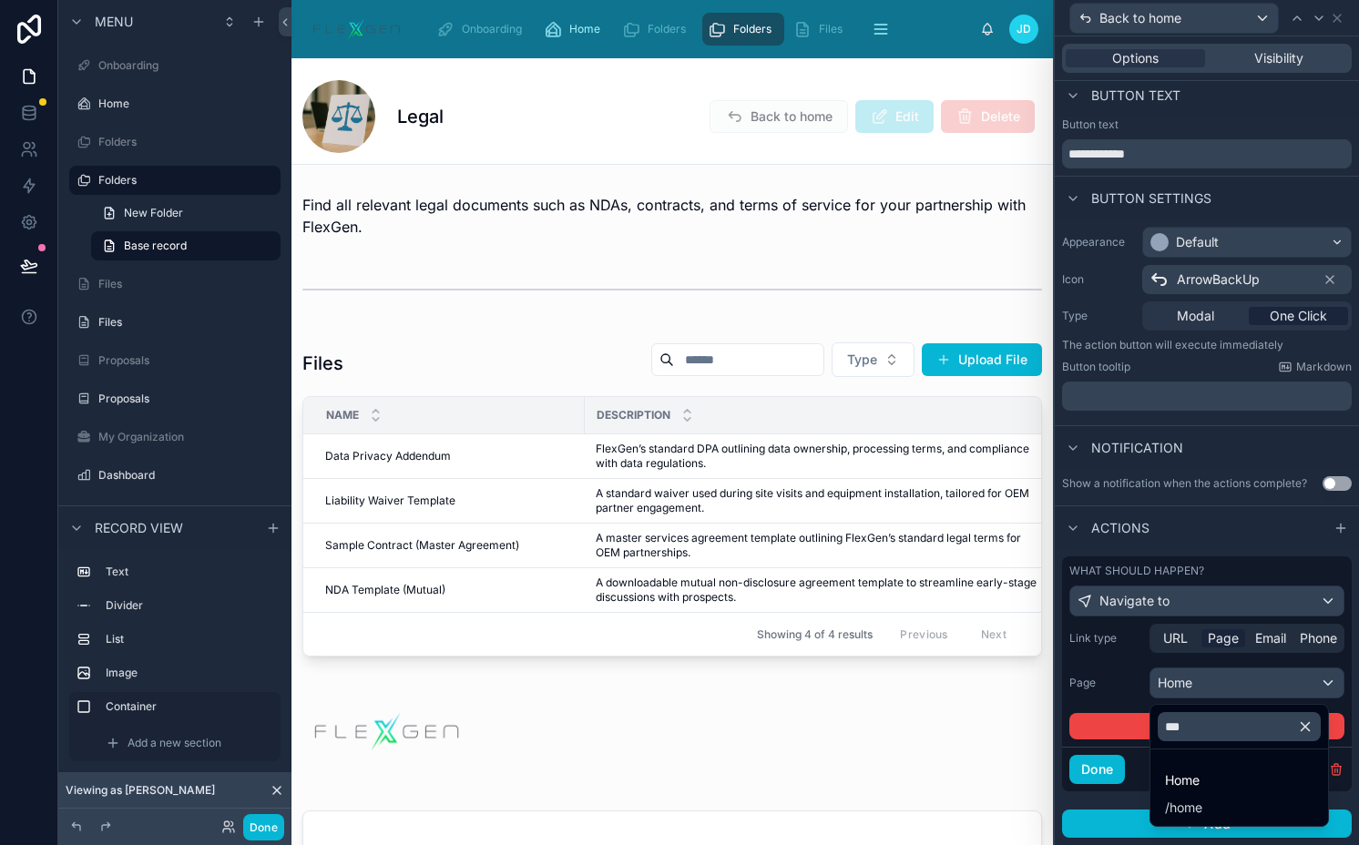
click at [1189, 799] on span "home" at bounding box center [1185, 808] width 33 height 18
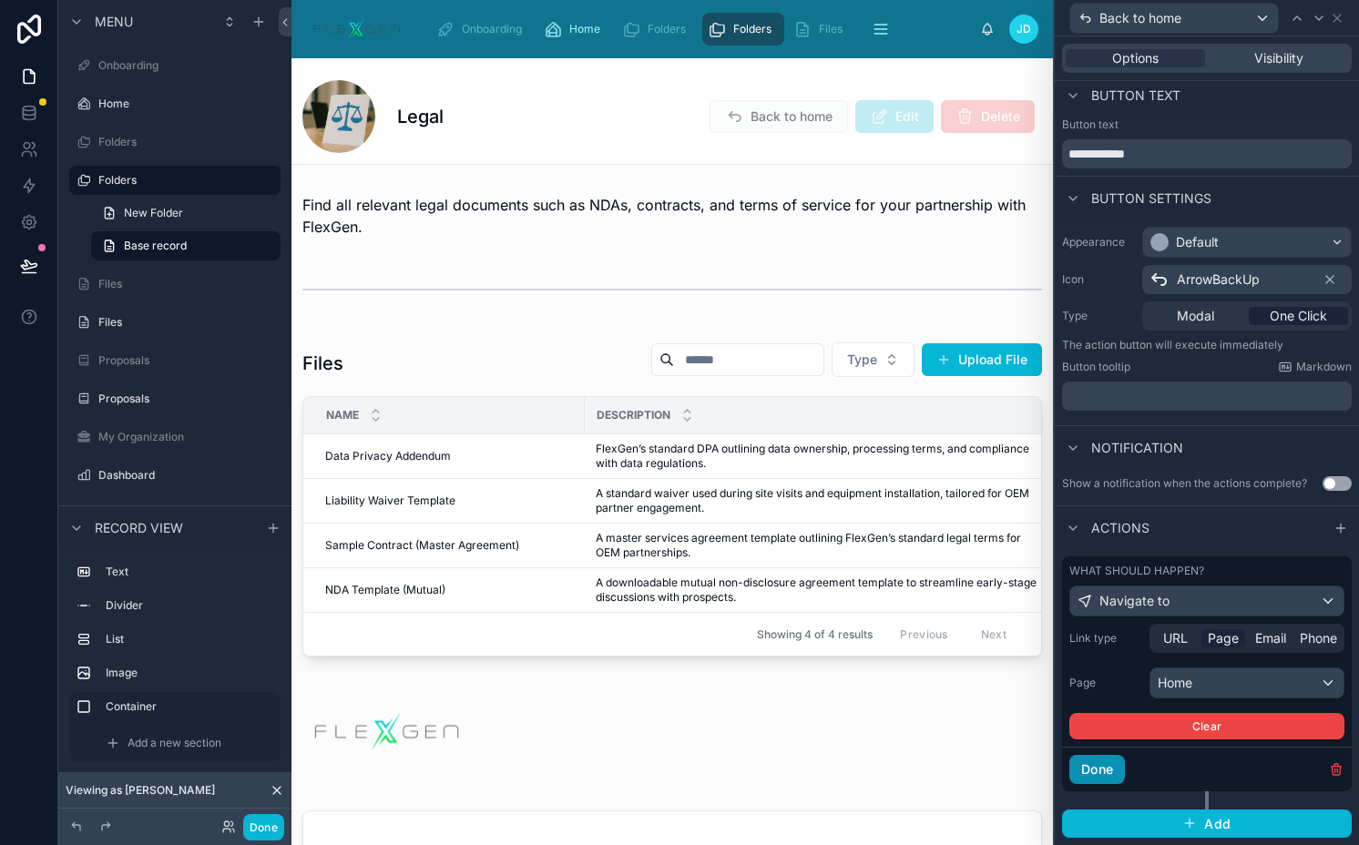
click at [1124, 769] on button "Done" at bounding box center [1097, 769] width 56 height 29
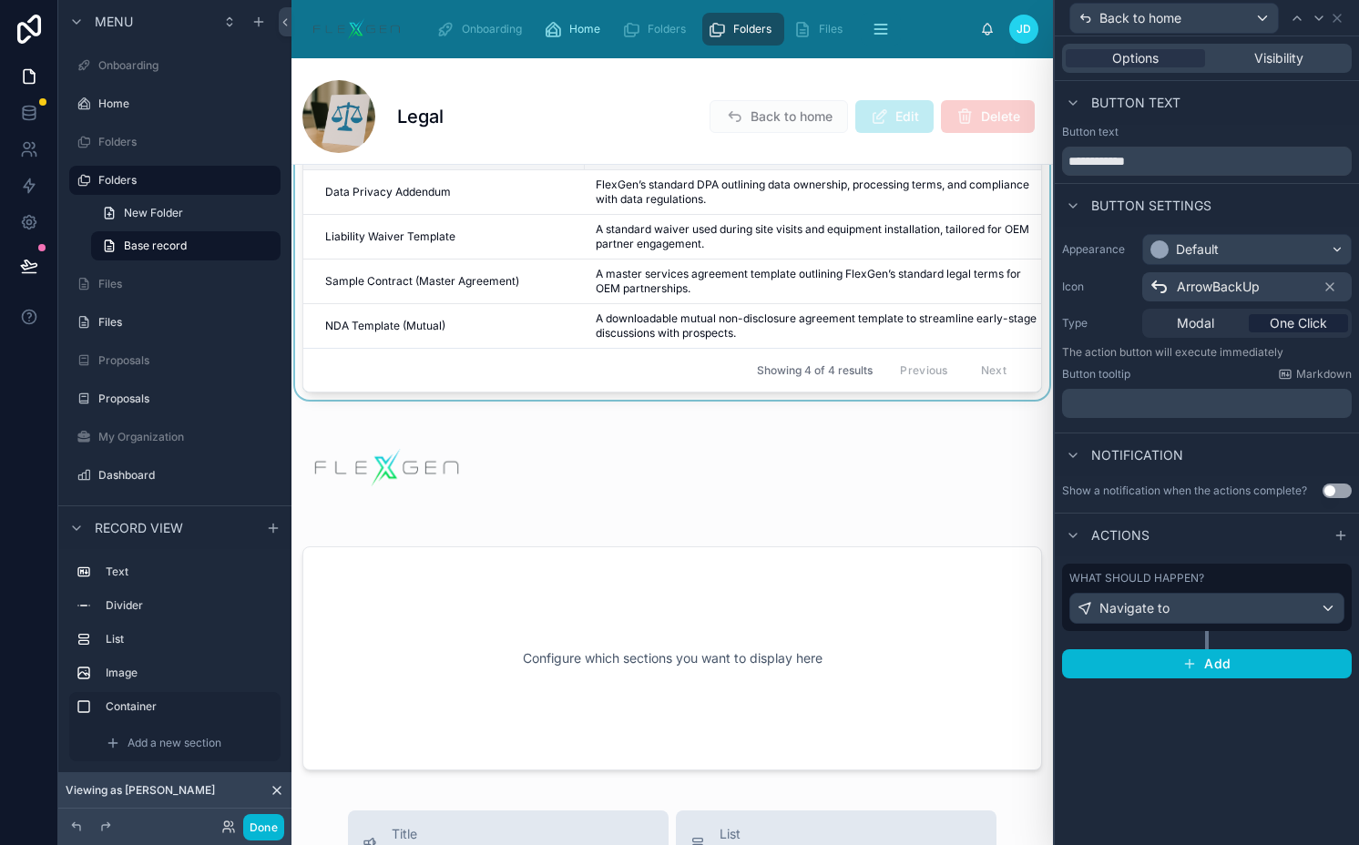
scroll to position [312, 0]
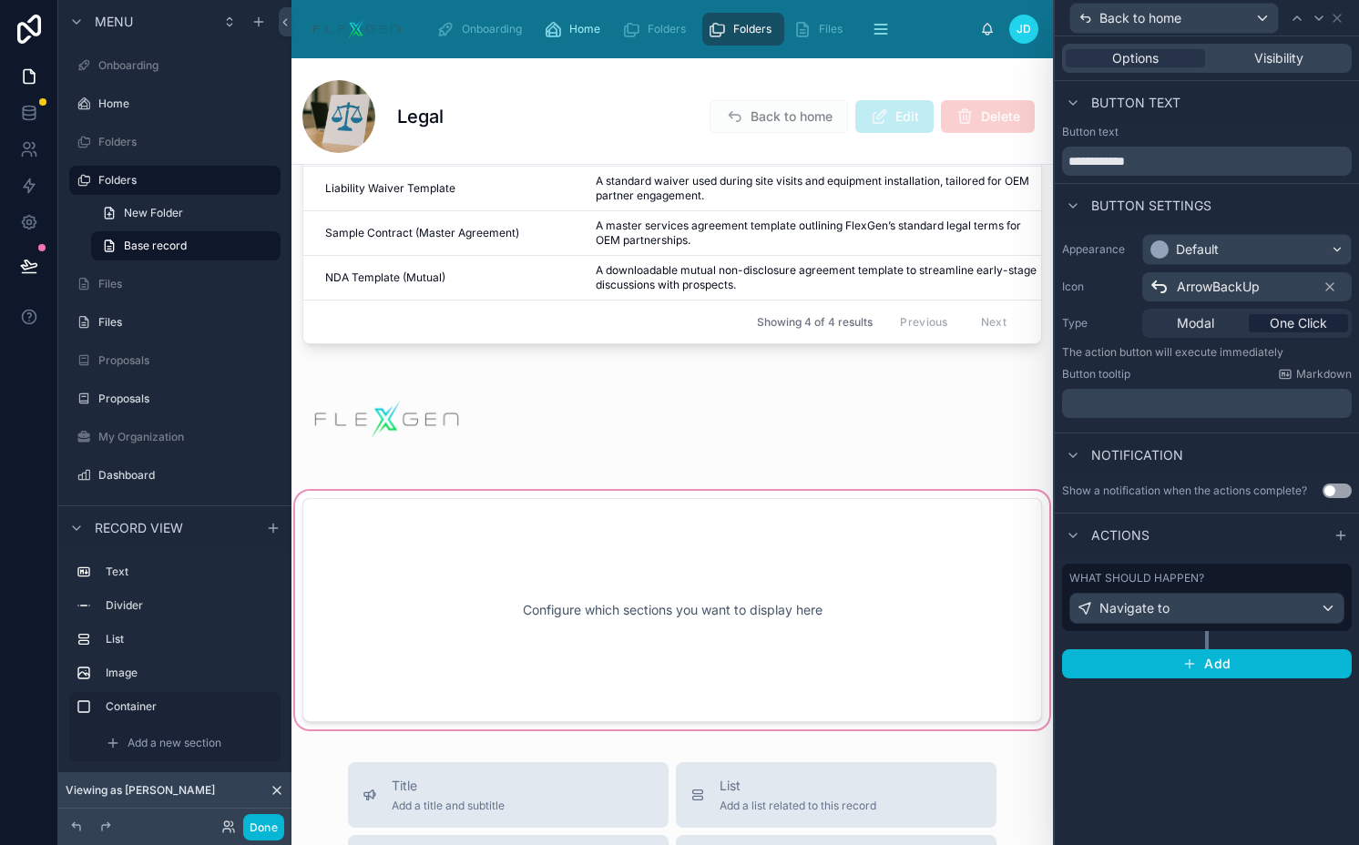
click at [491, 614] on div at bounding box center [671, 610] width 761 height 246
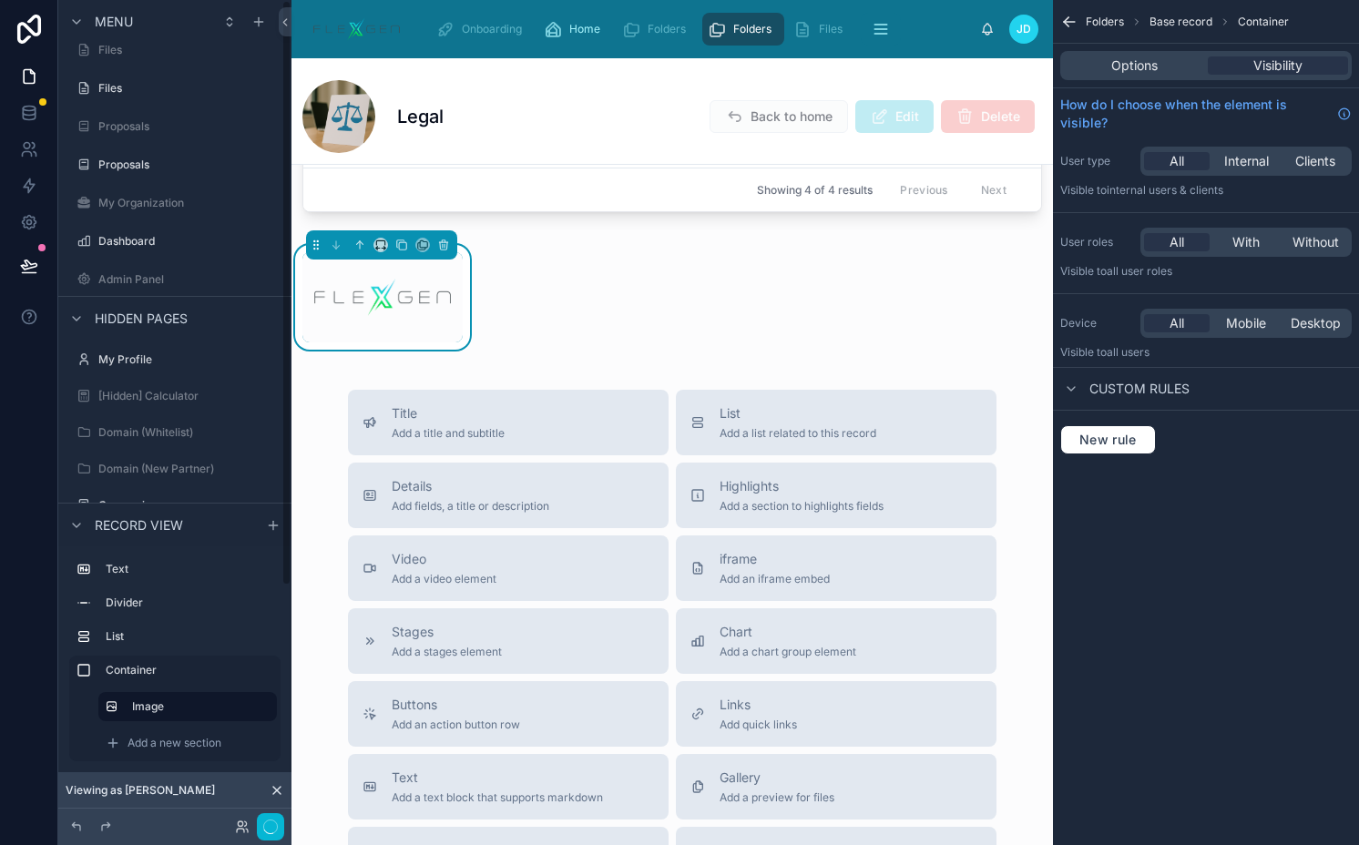
scroll to position [0, 0]
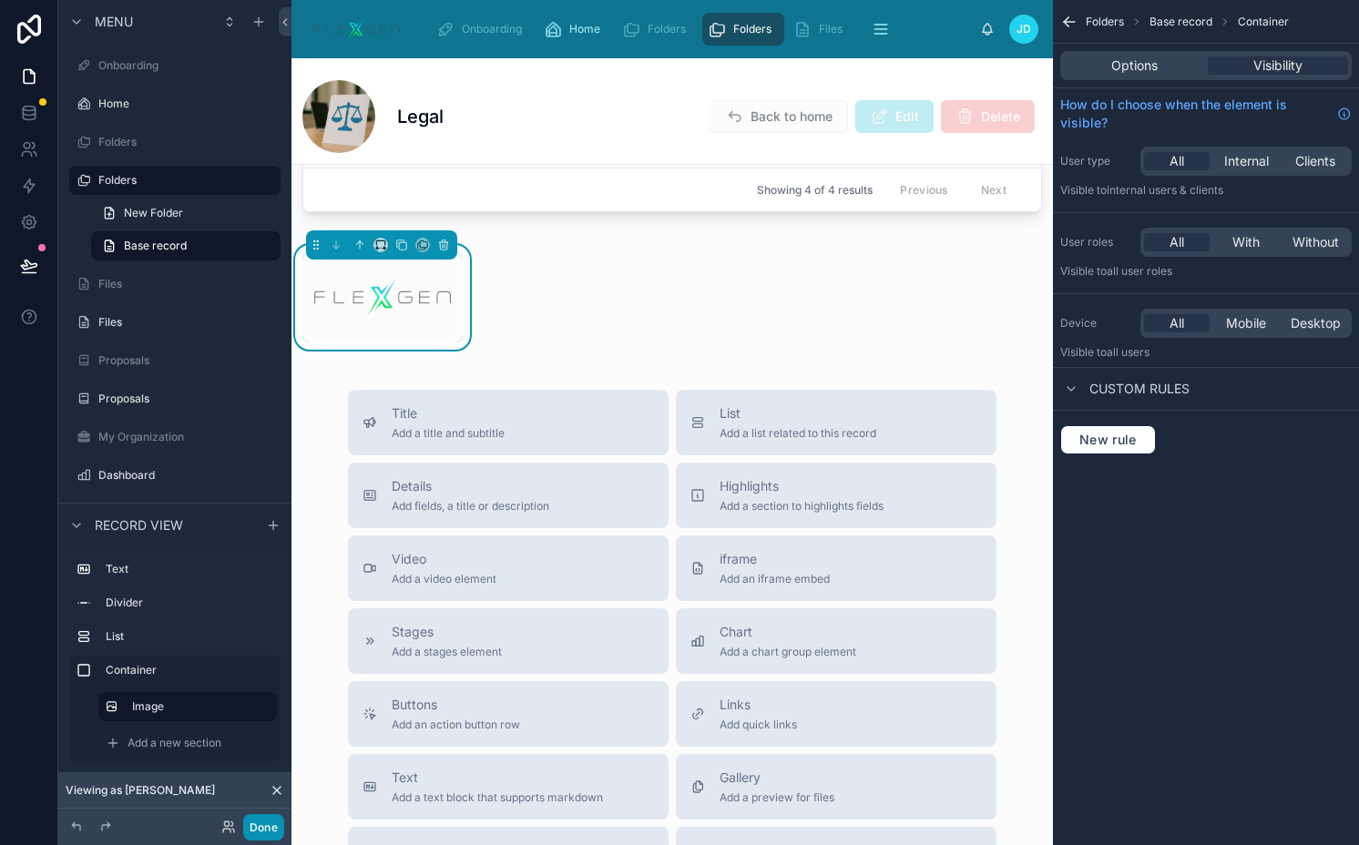
click at [252, 833] on button "Done" at bounding box center [263, 827] width 41 height 26
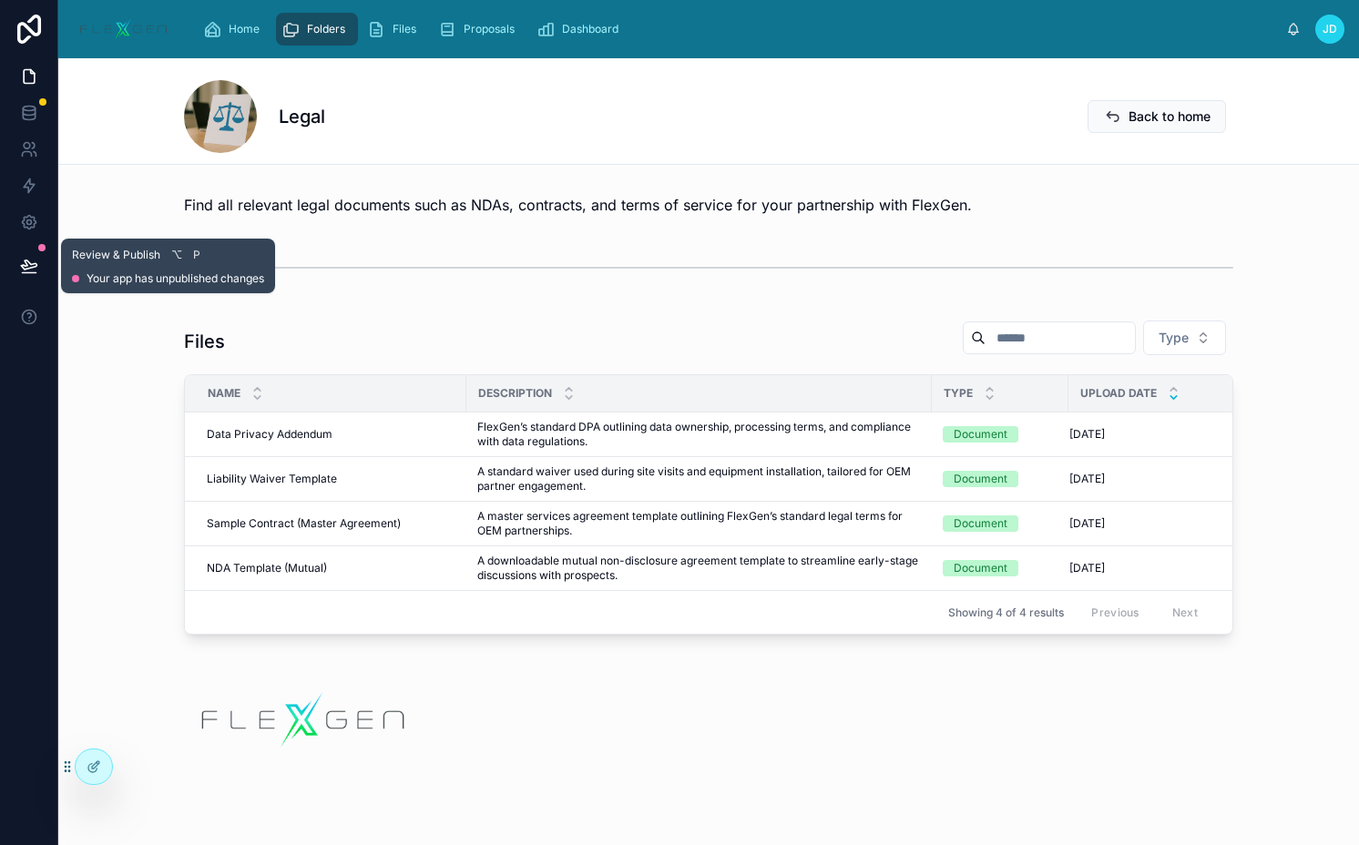
click at [36, 264] on icon at bounding box center [29, 266] width 18 height 18
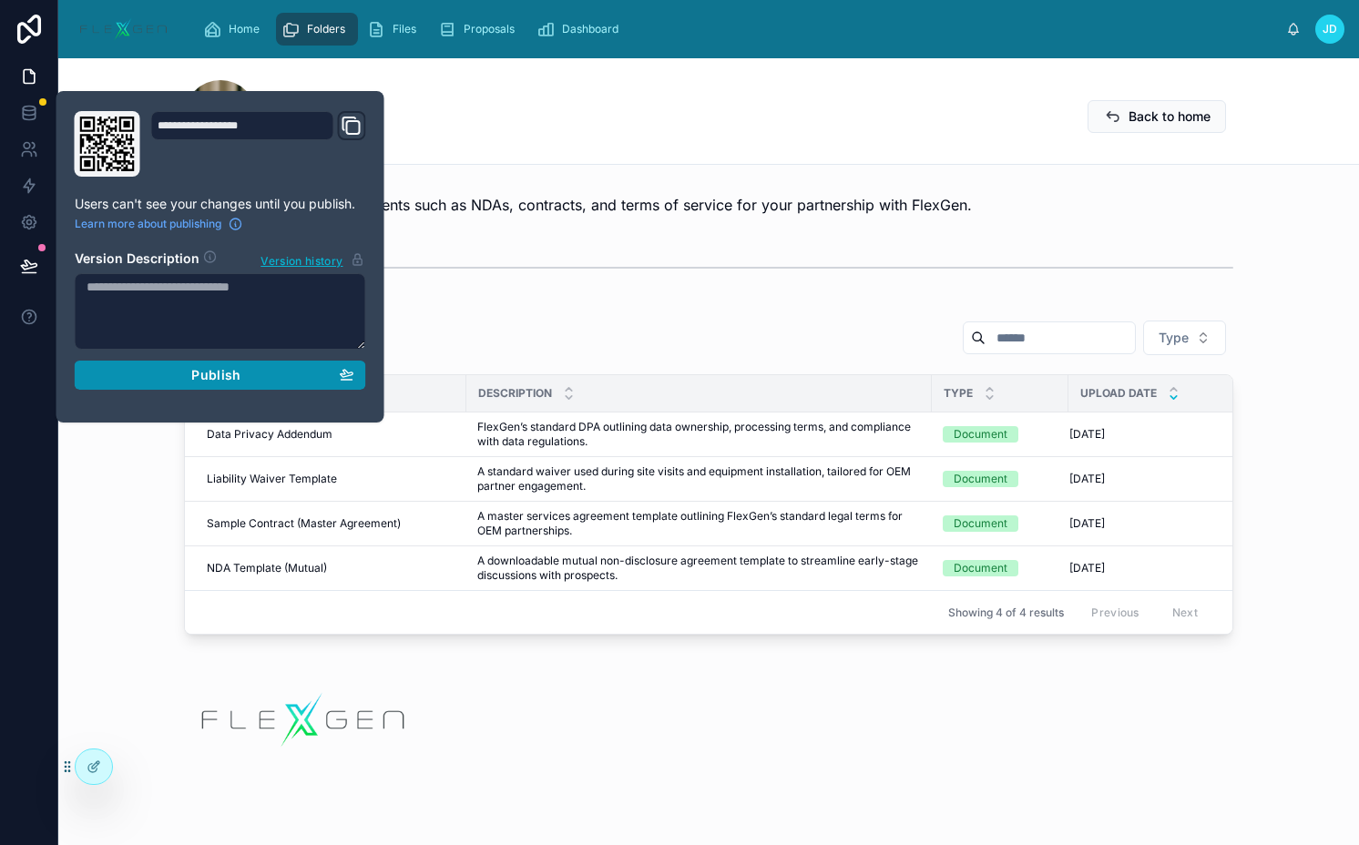
click at [215, 372] on span "Publish" at bounding box center [215, 375] width 49 height 16
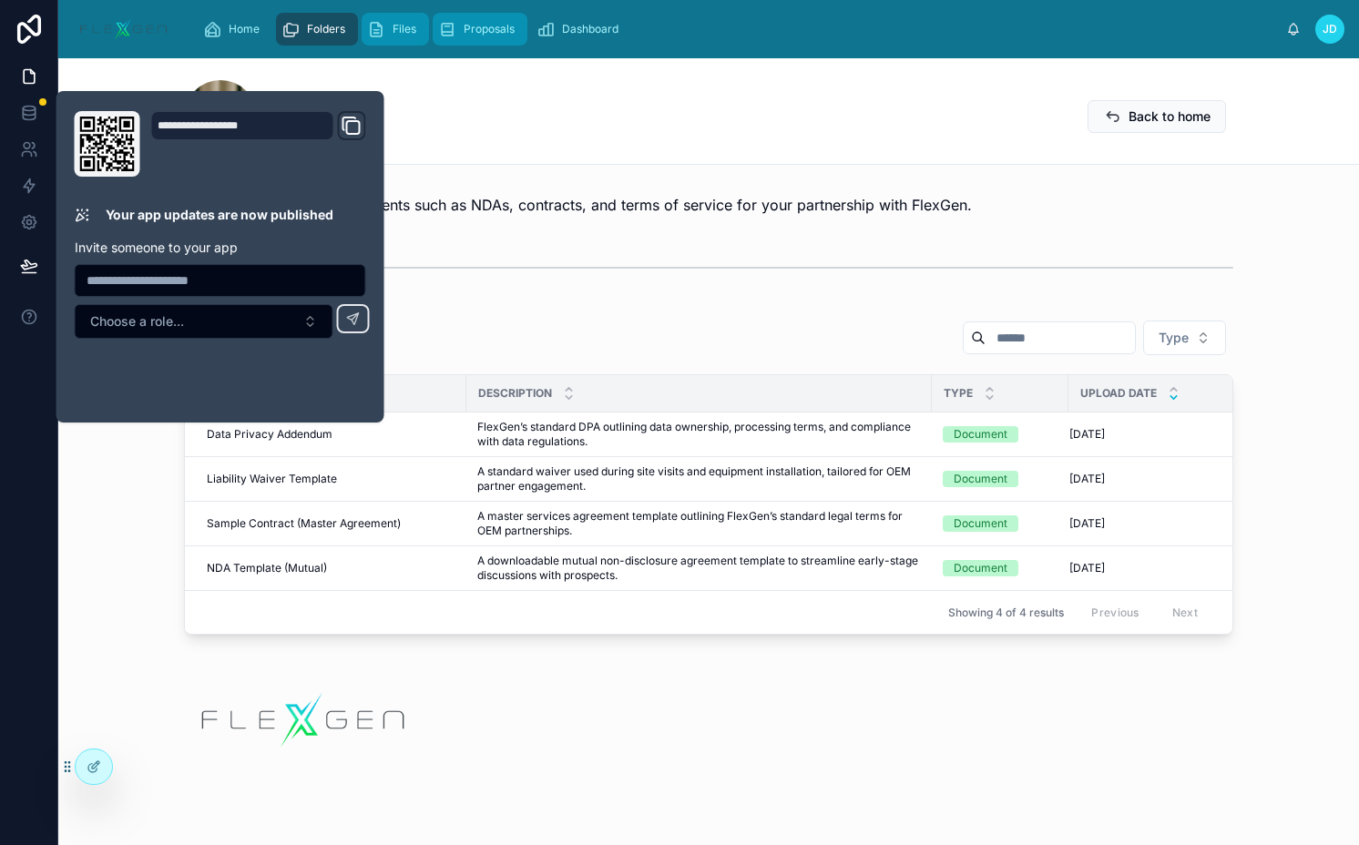
drag, startPoint x: 412, startPoint y: 20, endPoint x: 477, endPoint y: 20, distance: 65.6
click at [412, 20] on div "Files" at bounding box center [395, 29] width 56 height 29
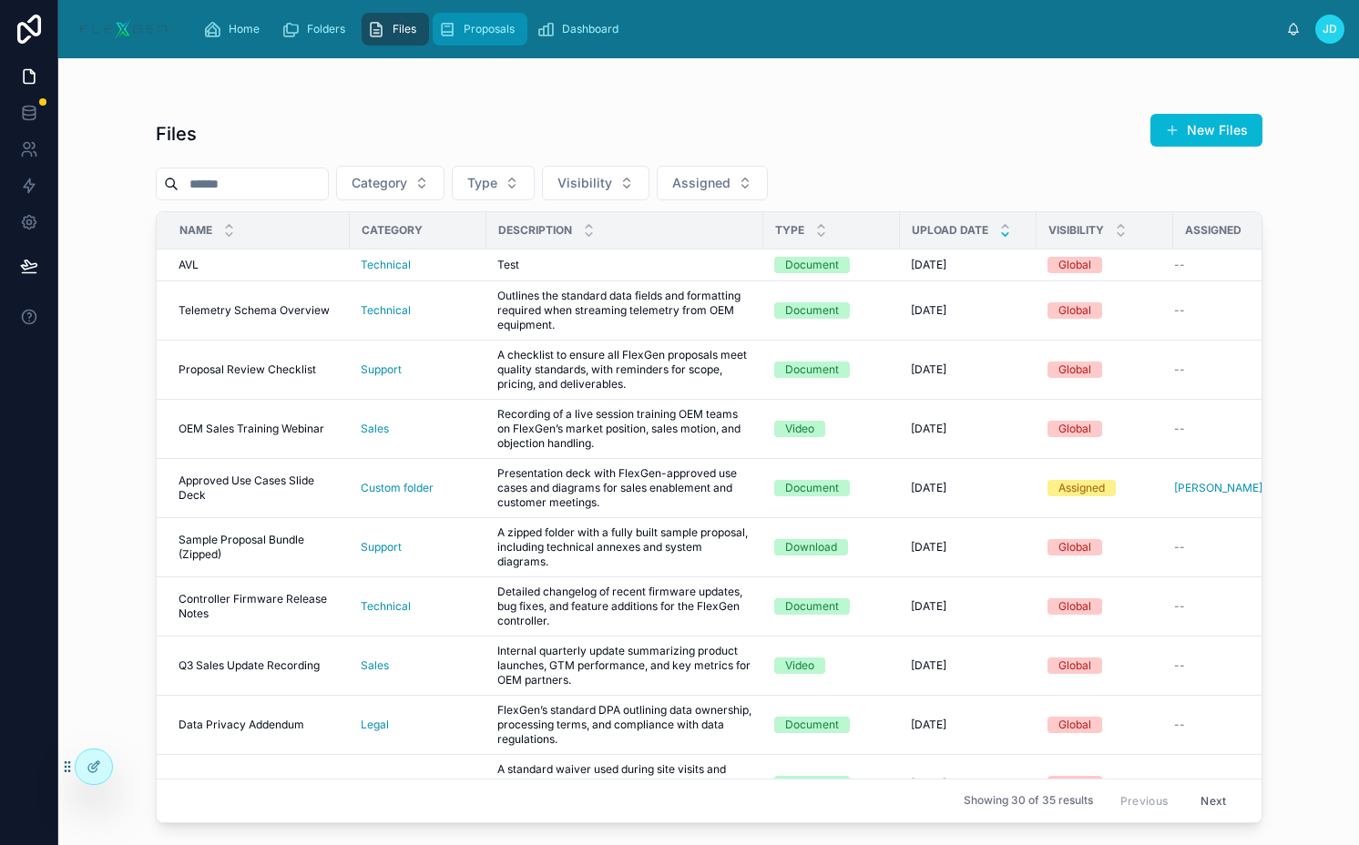
click at [479, 20] on div "Proposals" at bounding box center [480, 29] width 84 height 29
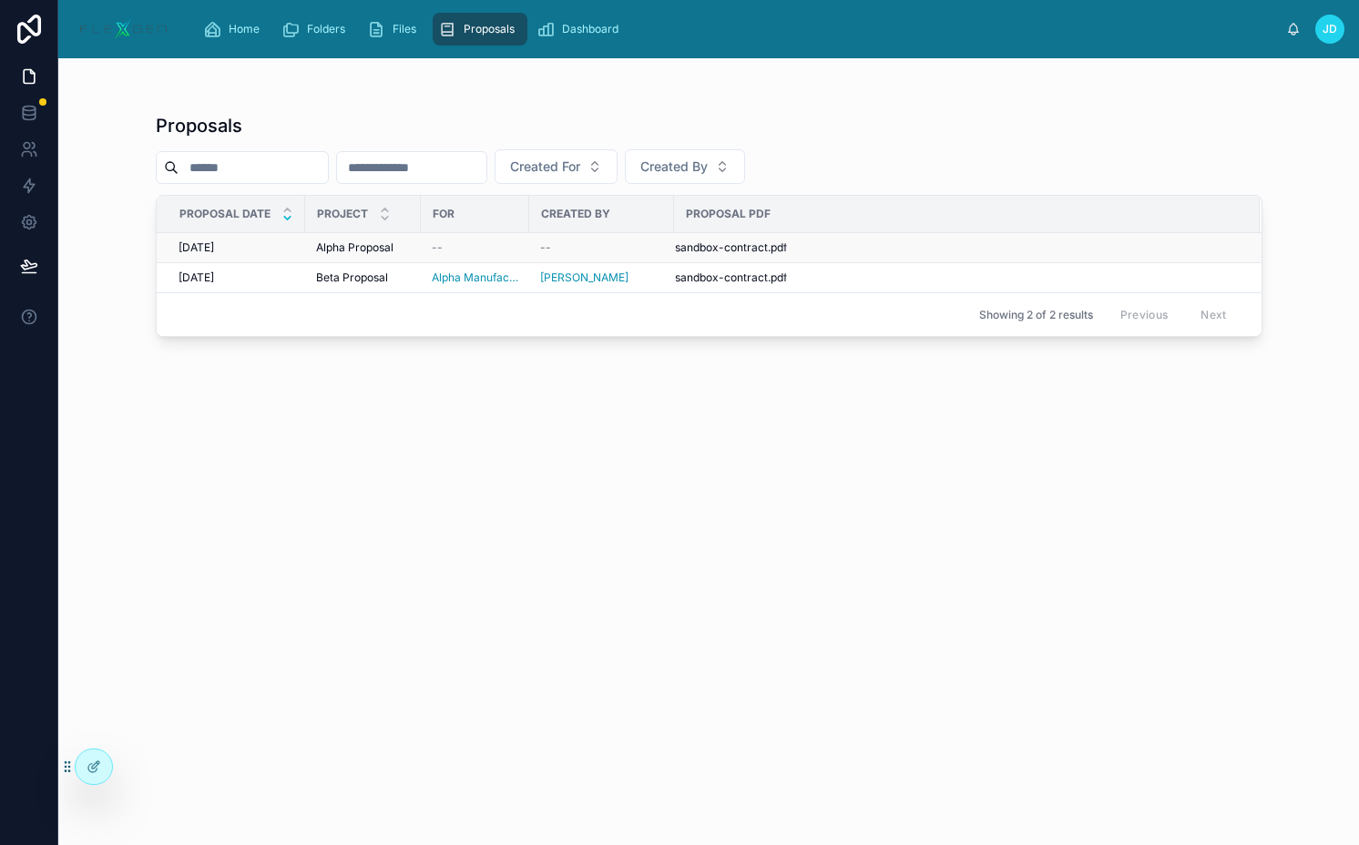
click at [393, 245] on div "Alpha Proposal Alpha Proposal" at bounding box center [363, 247] width 94 height 15
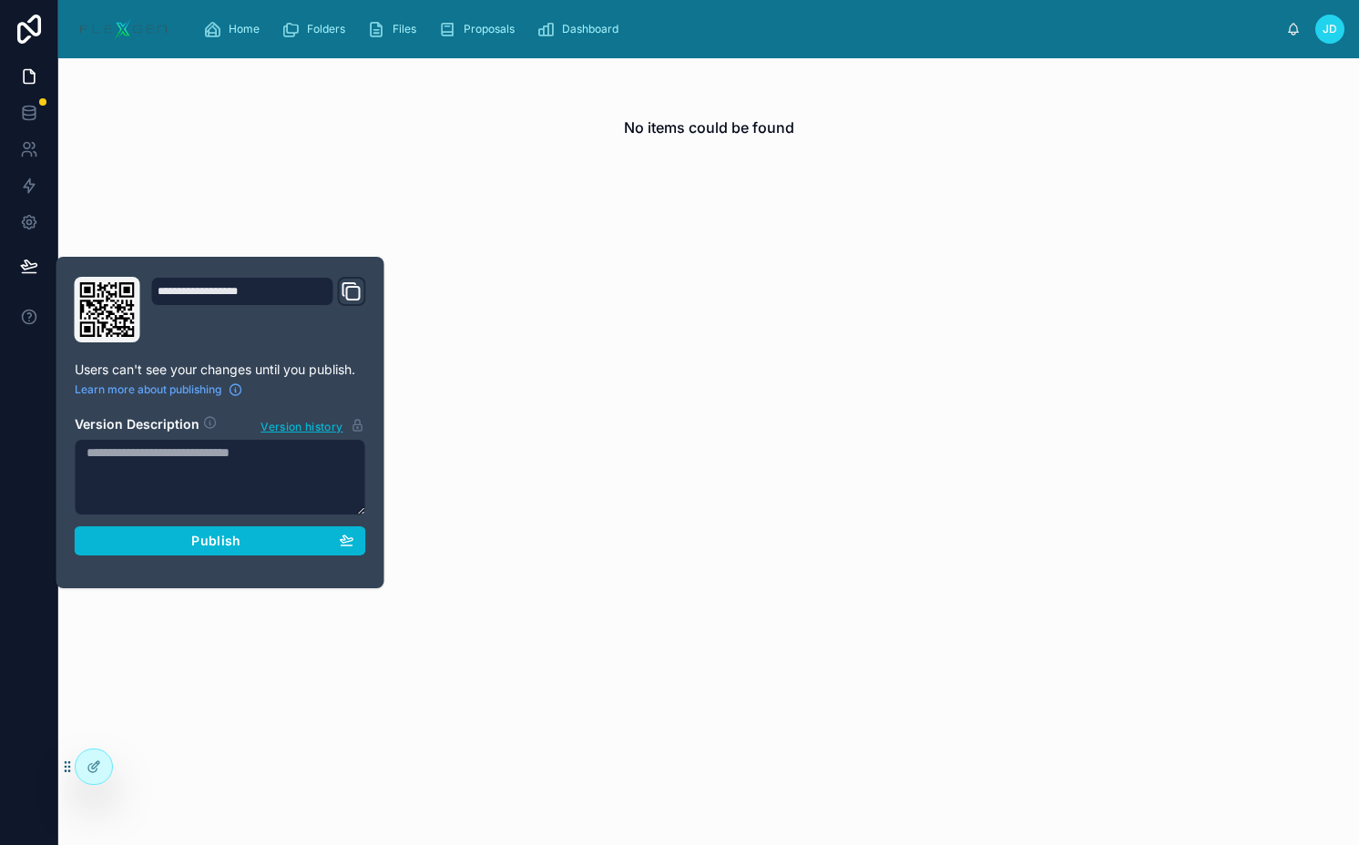
click at [397, 213] on div "No items could be found" at bounding box center [708, 451] width 1300 height 787
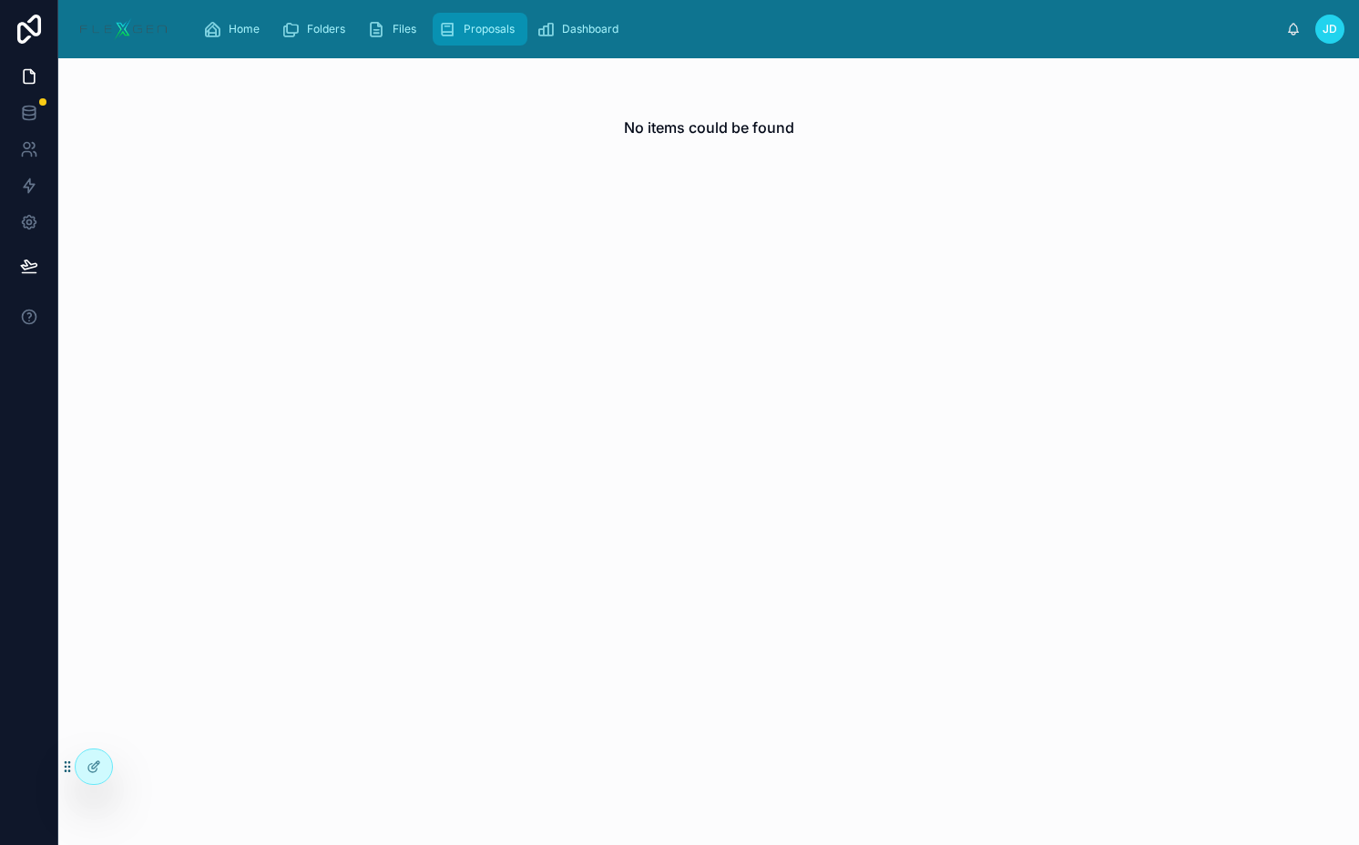
click at [481, 36] on div "Proposals" at bounding box center [480, 29] width 84 height 29
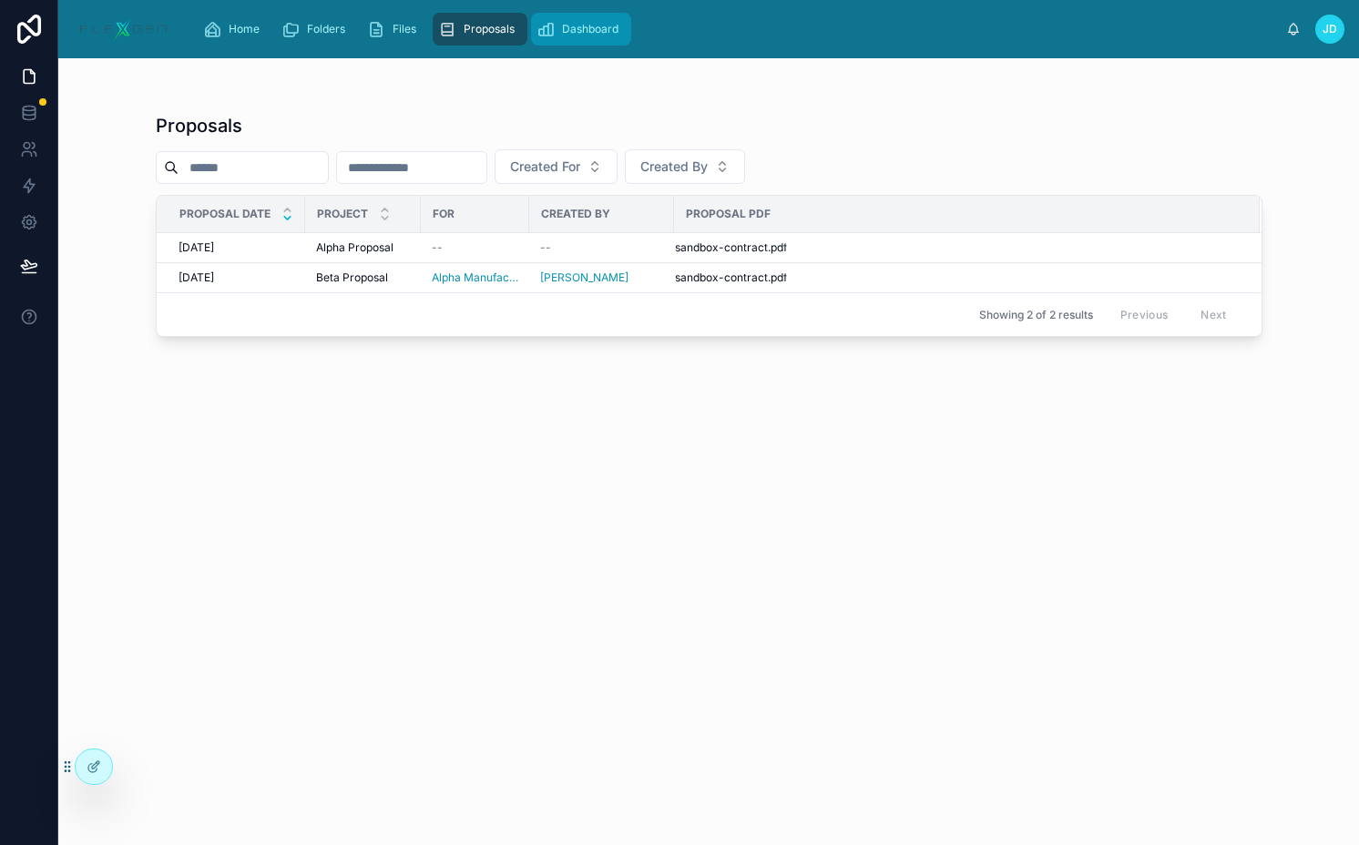
click at [574, 36] on div "Dashboard" at bounding box center [580, 29] width 89 height 29
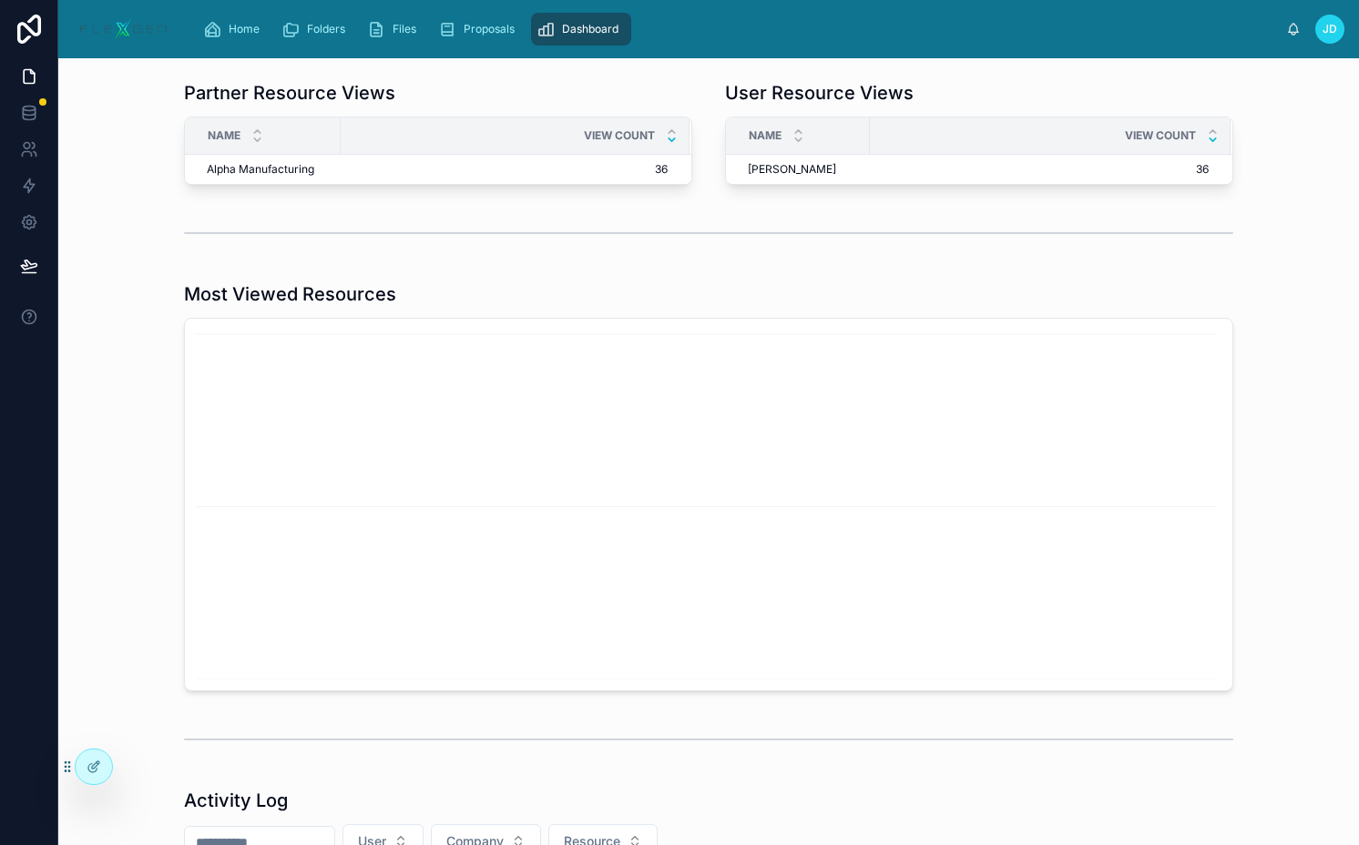
click at [1334, 28] on span "JD" at bounding box center [1329, 29] width 15 height 15
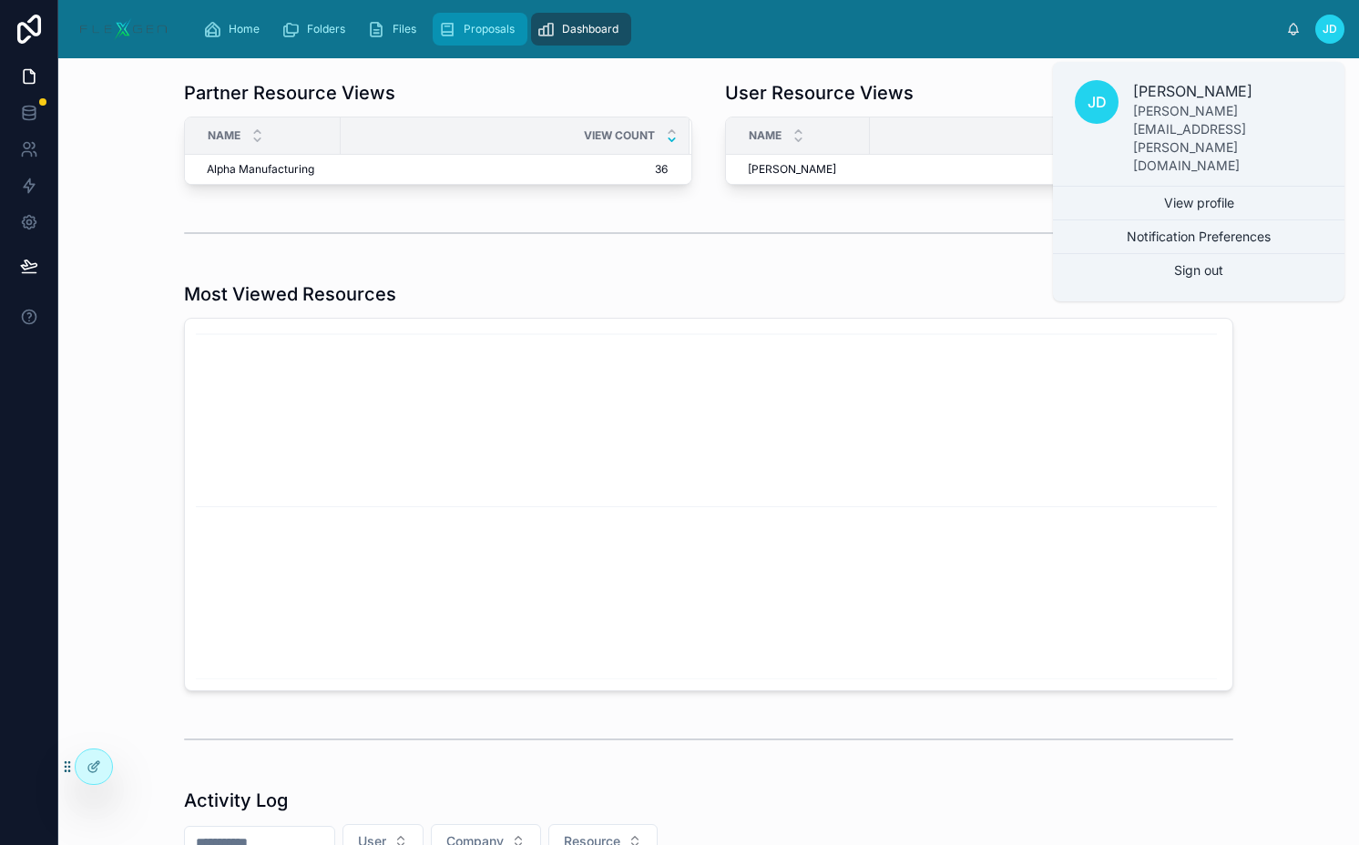
click at [505, 18] on div "Proposals" at bounding box center [480, 29] width 84 height 29
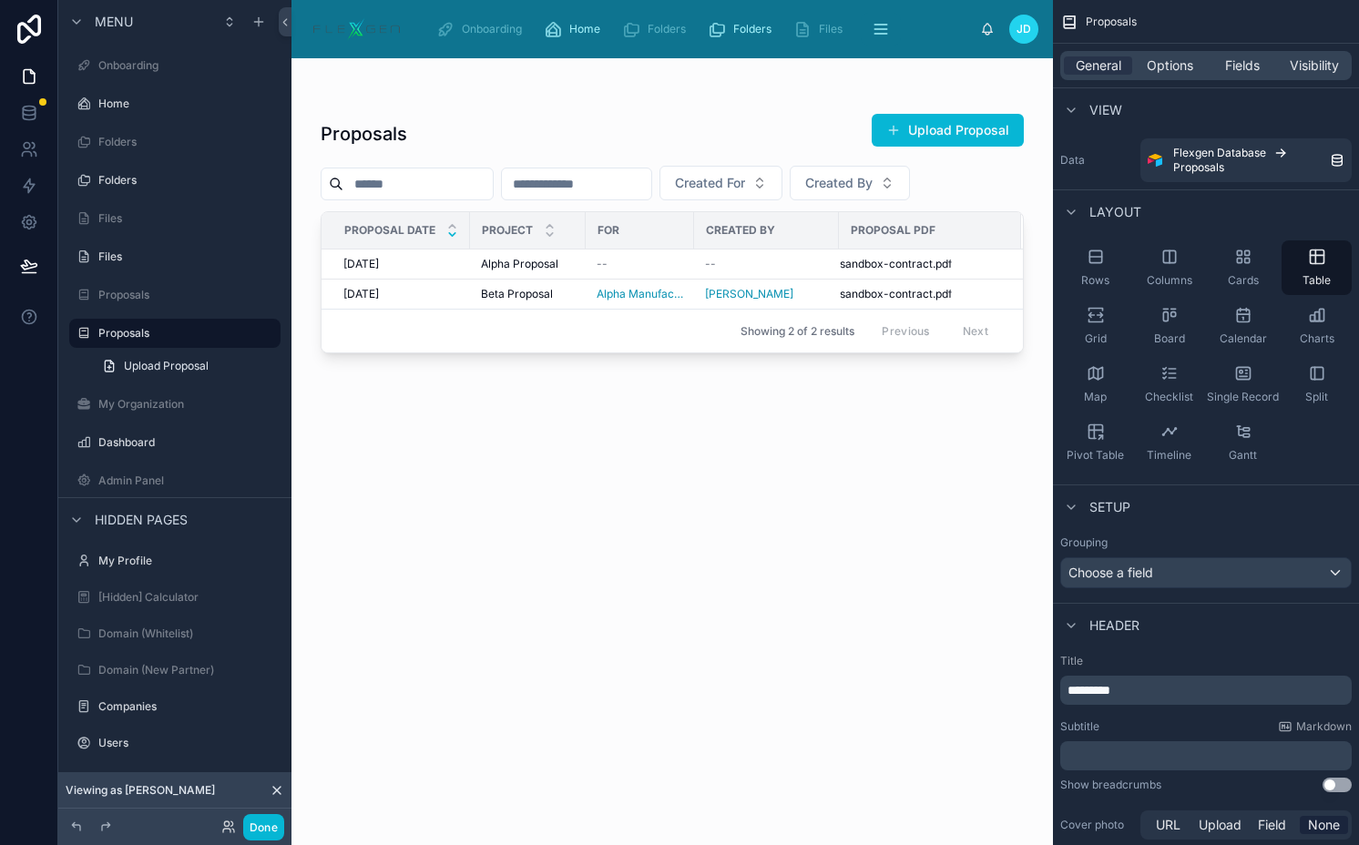
click at [969, 134] on div at bounding box center [671, 440] width 761 height 765
click at [969, 134] on button "Upload Proposal" at bounding box center [947, 130] width 152 height 33
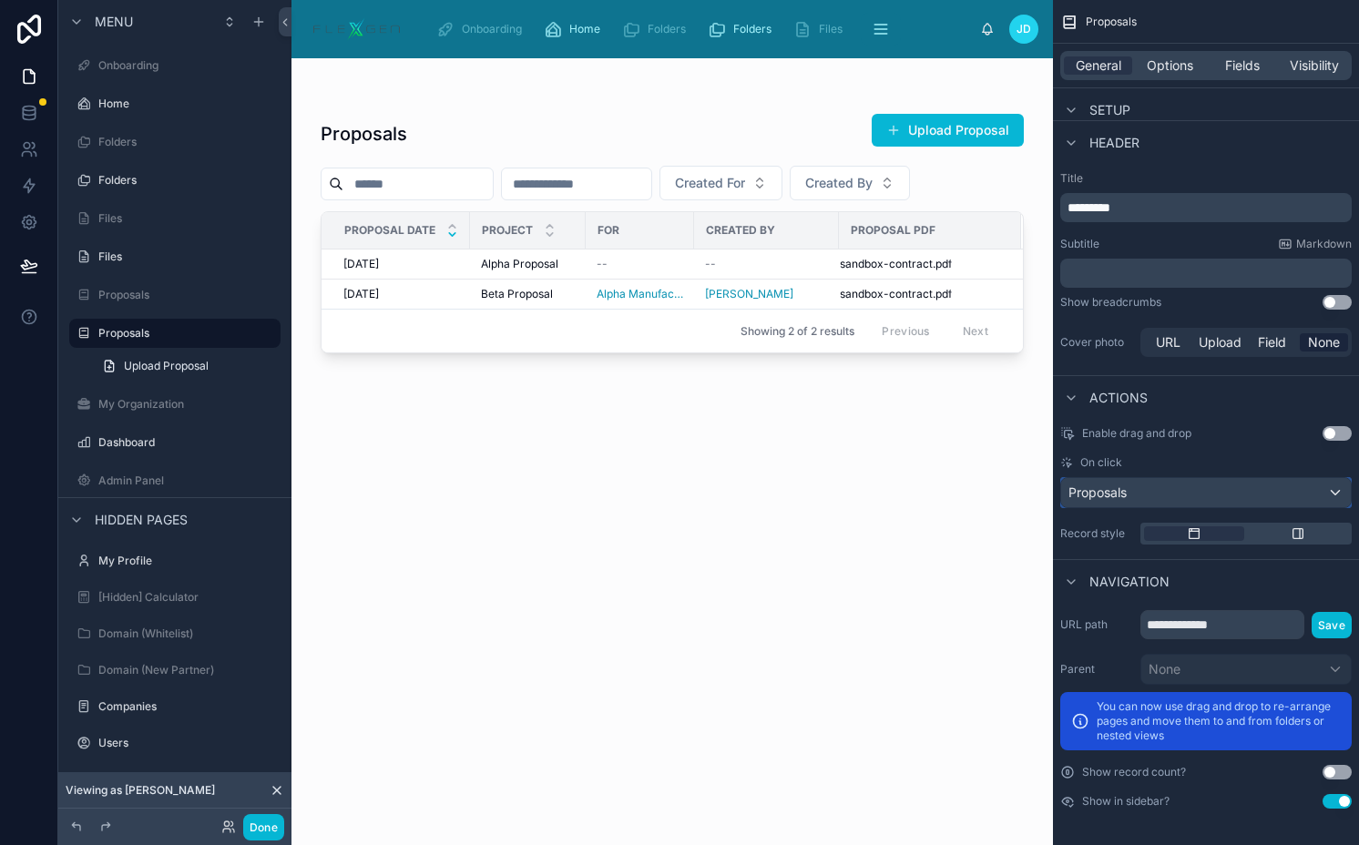
click at [1188, 494] on div "Proposals" at bounding box center [1206, 492] width 290 height 29
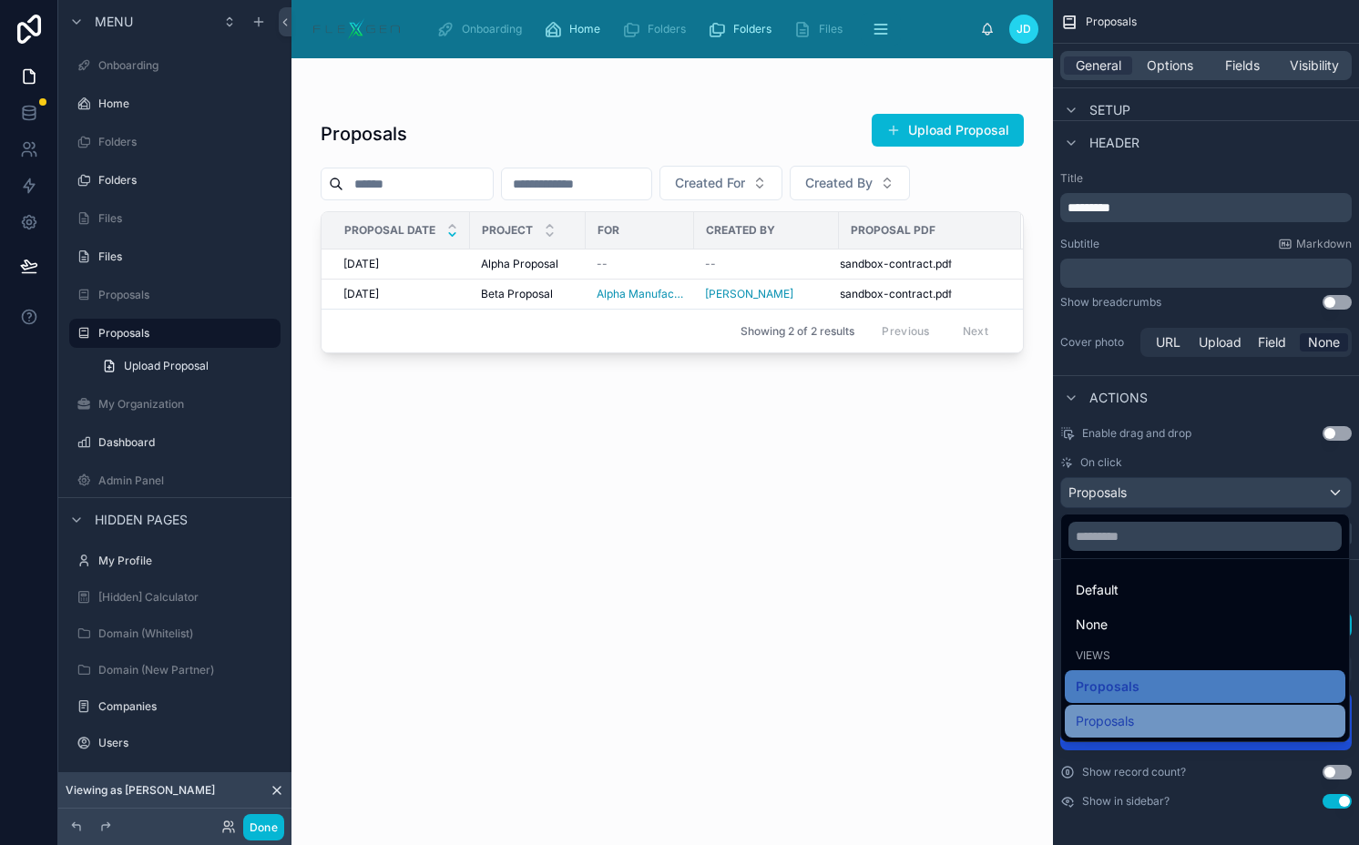
click at [1120, 719] on span "Proposals" at bounding box center [1104, 721] width 58 height 22
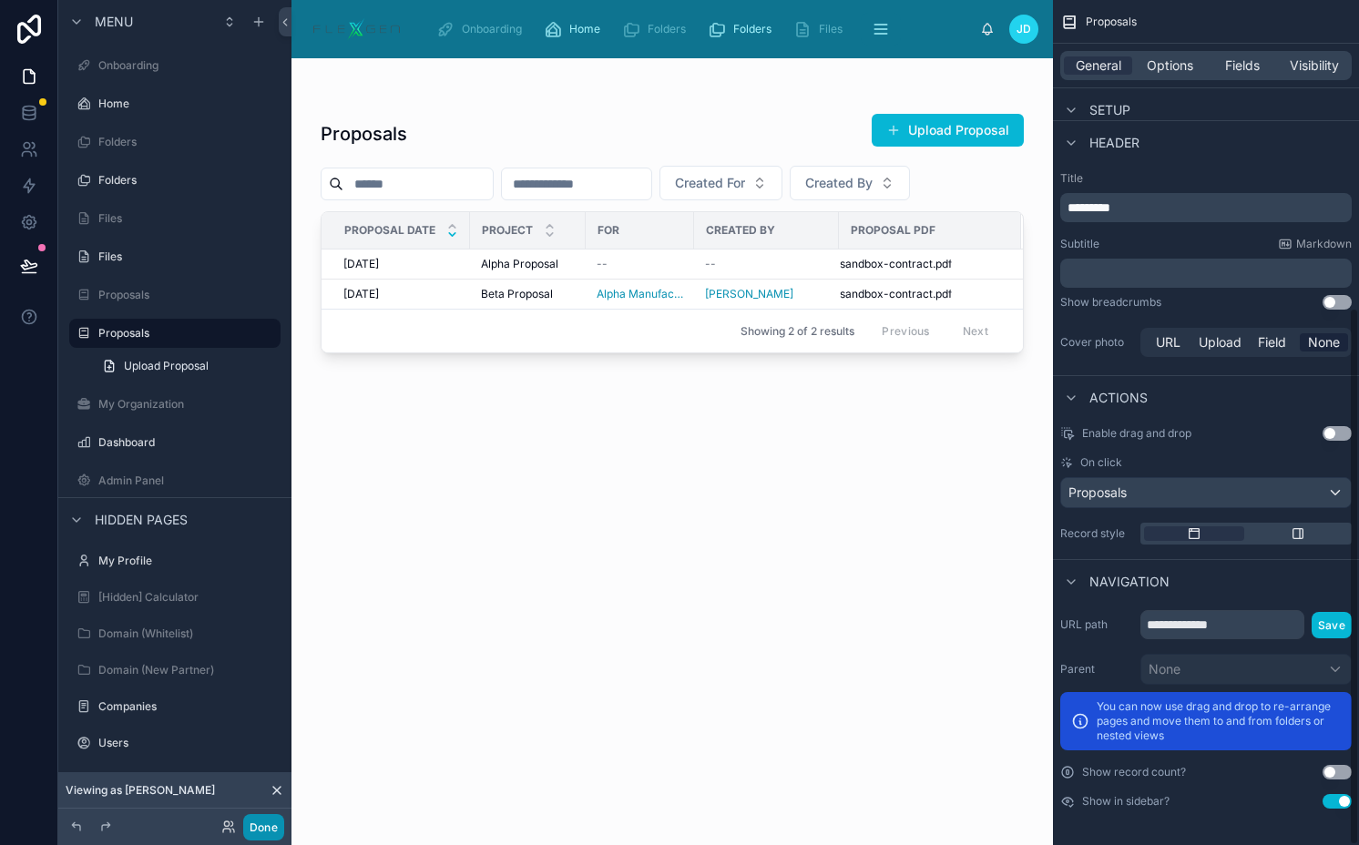
click at [270, 823] on button "Done" at bounding box center [263, 827] width 41 height 26
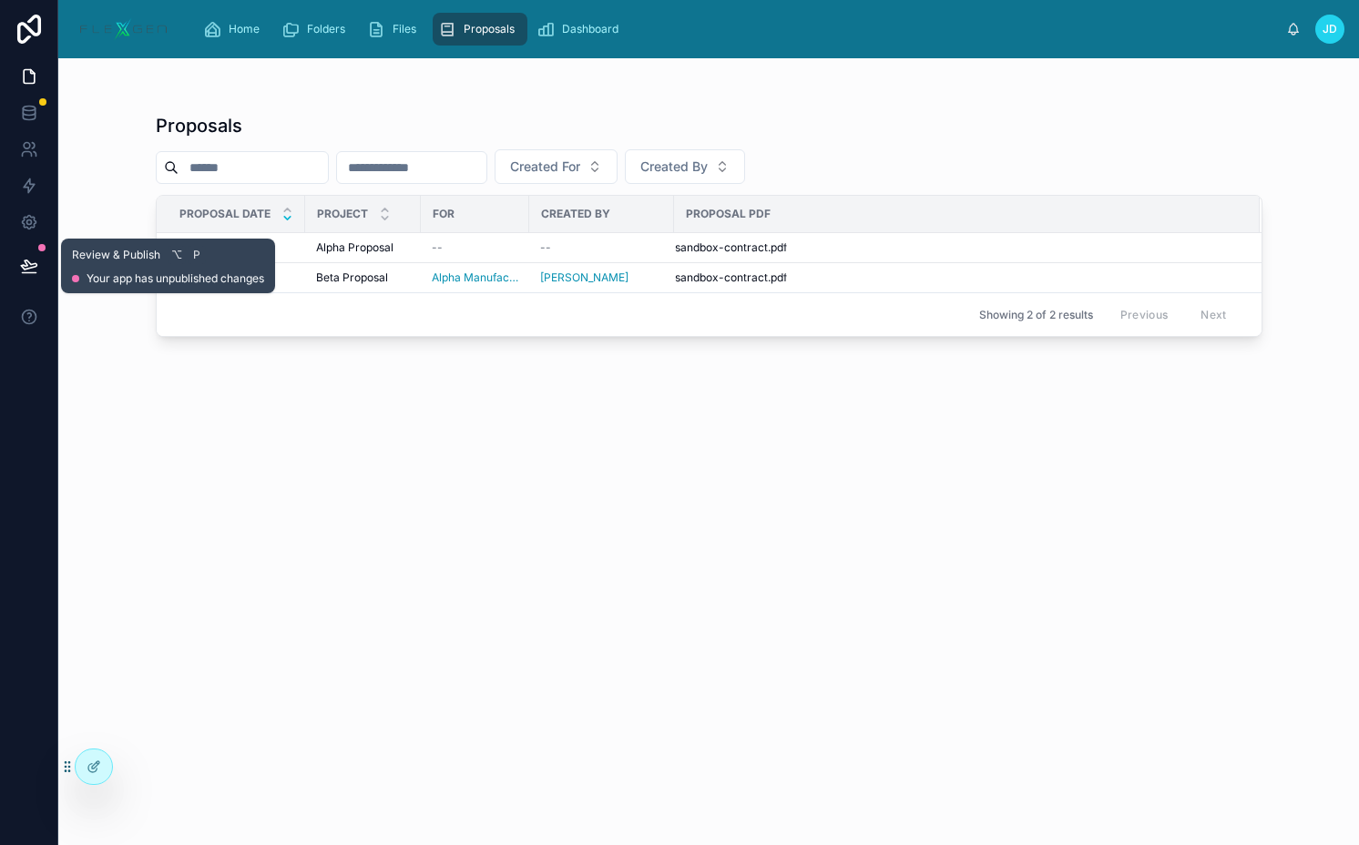
click at [36, 262] on icon at bounding box center [29, 266] width 18 height 18
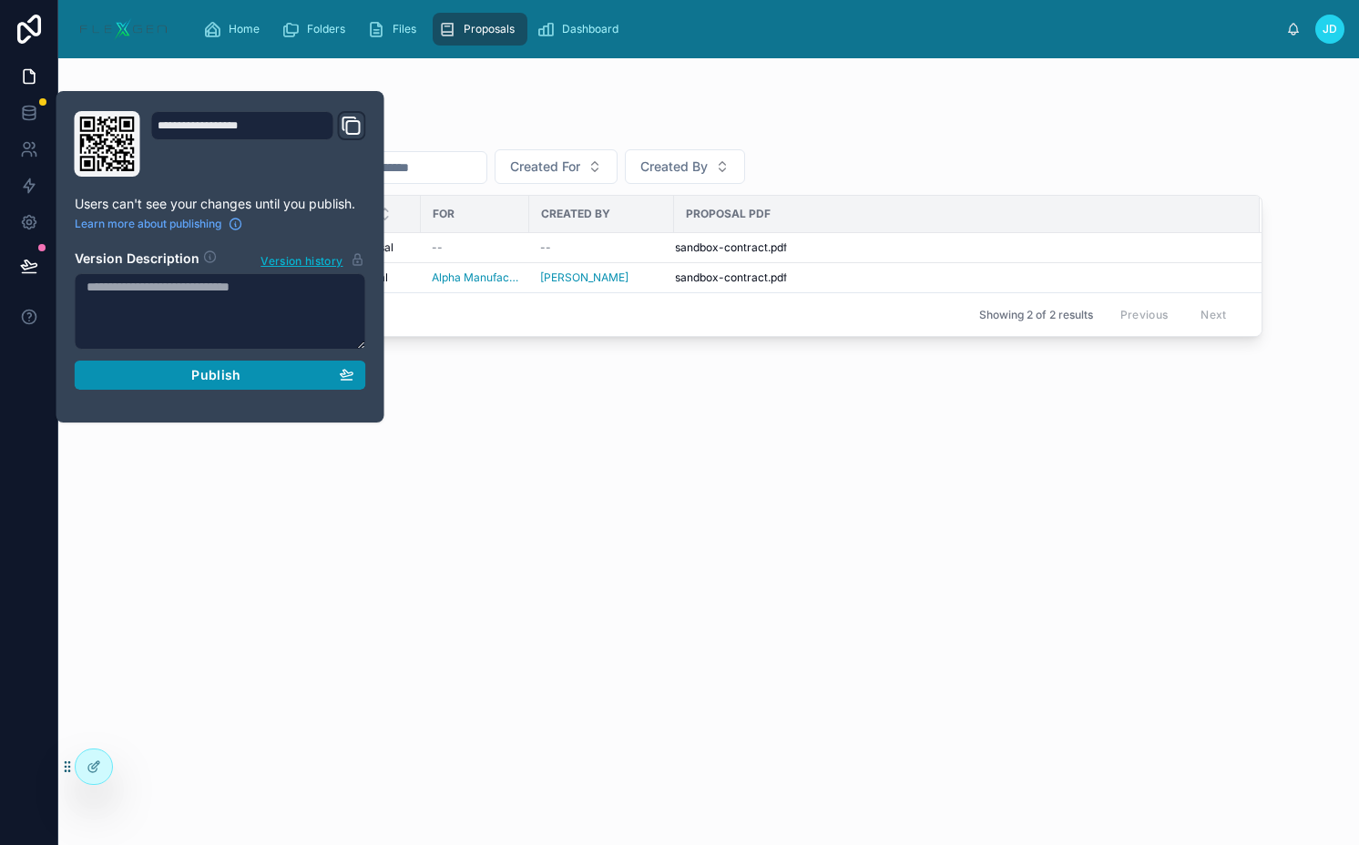
click at [167, 379] on div "Publish" at bounding box center [221, 375] width 268 height 16
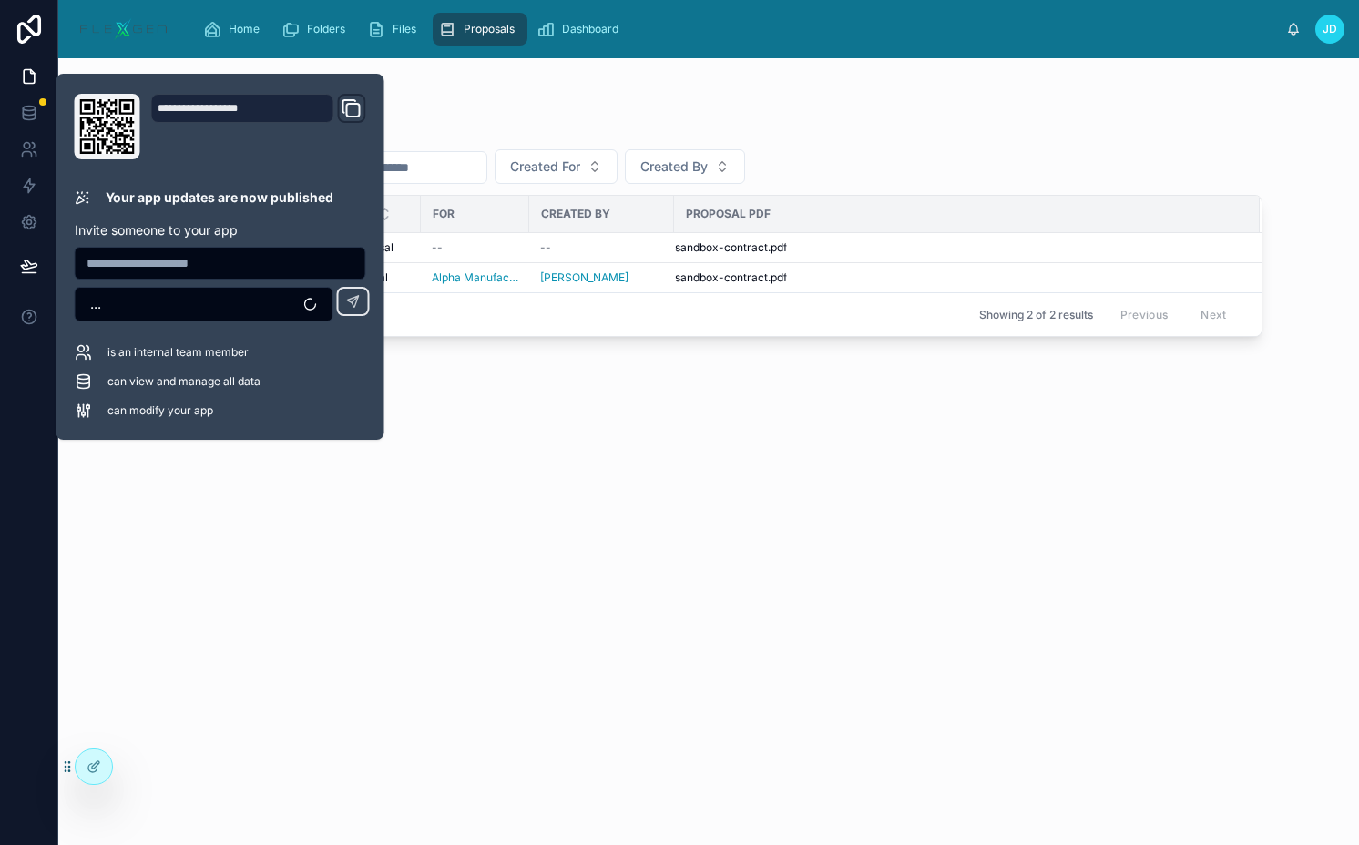
click at [514, 427] on div "Proposals Created For Created By Proposal Date Project For Created By Proposal …" at bounding box center [709, 462] width 1106 height 721
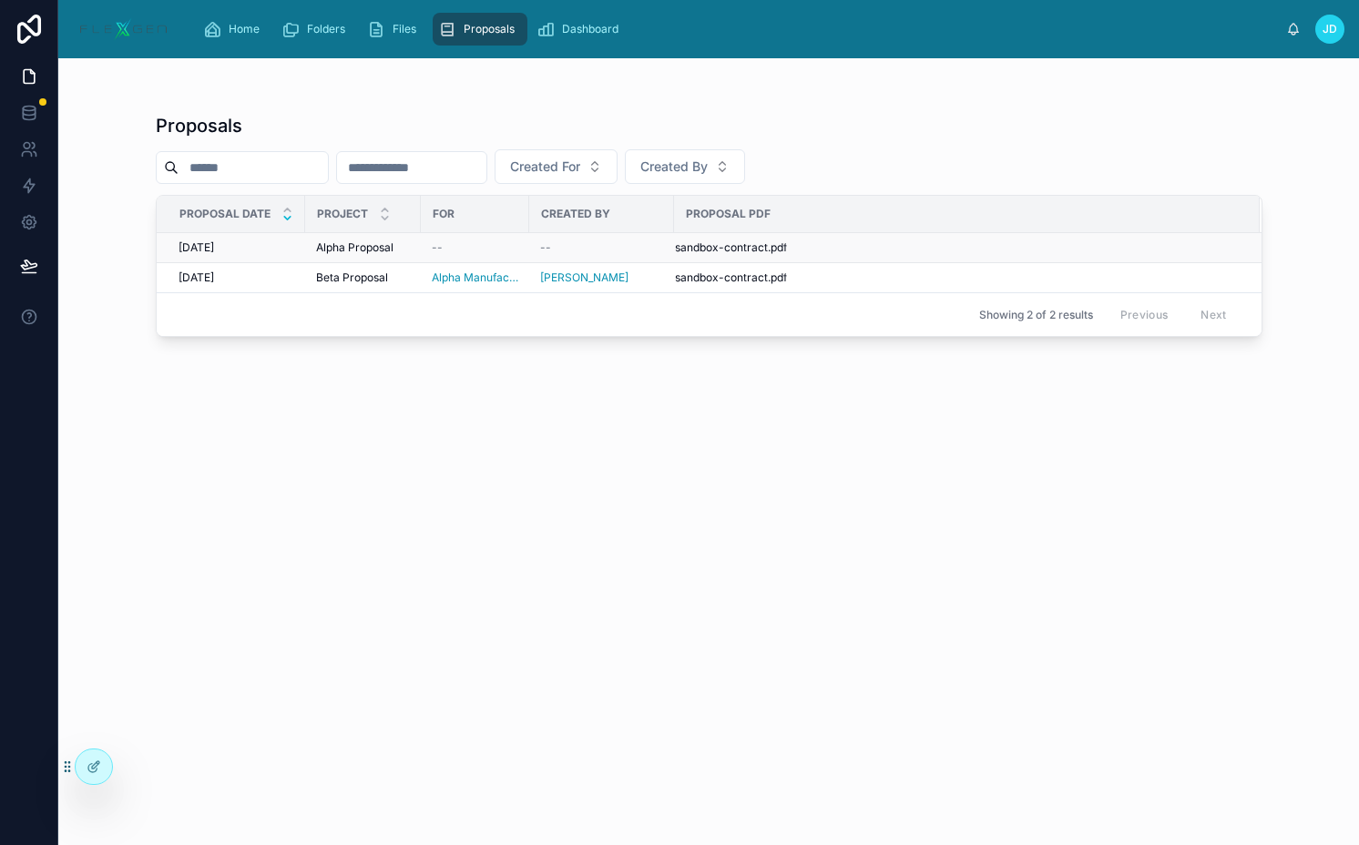
click at [360, 241] on span "Alpha Proposal" at bounding box center [354, 247] width 77 height 15
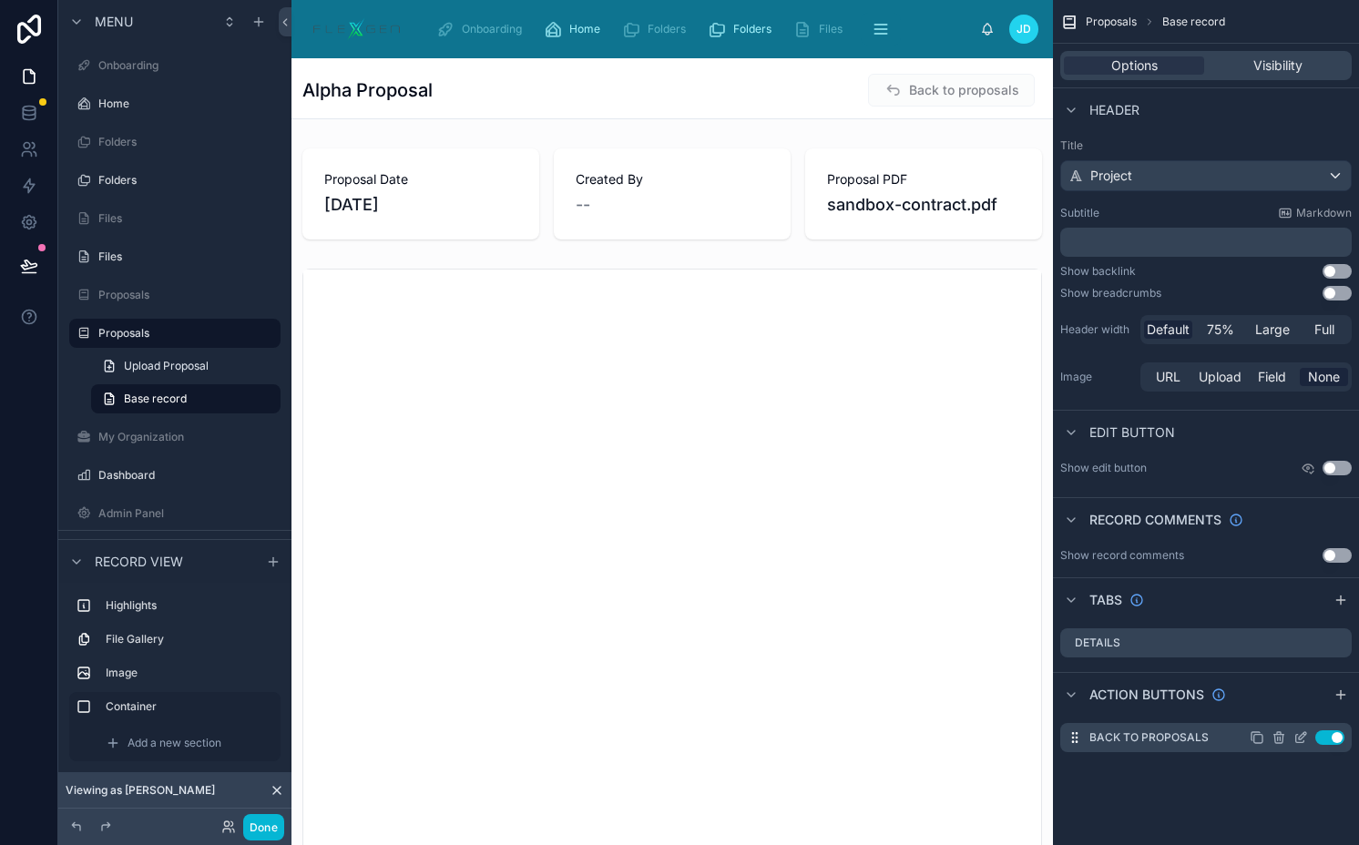
click at [1303, 740] on icon "scrollable content" at bounding box center [1300, 739] width 8 height 8
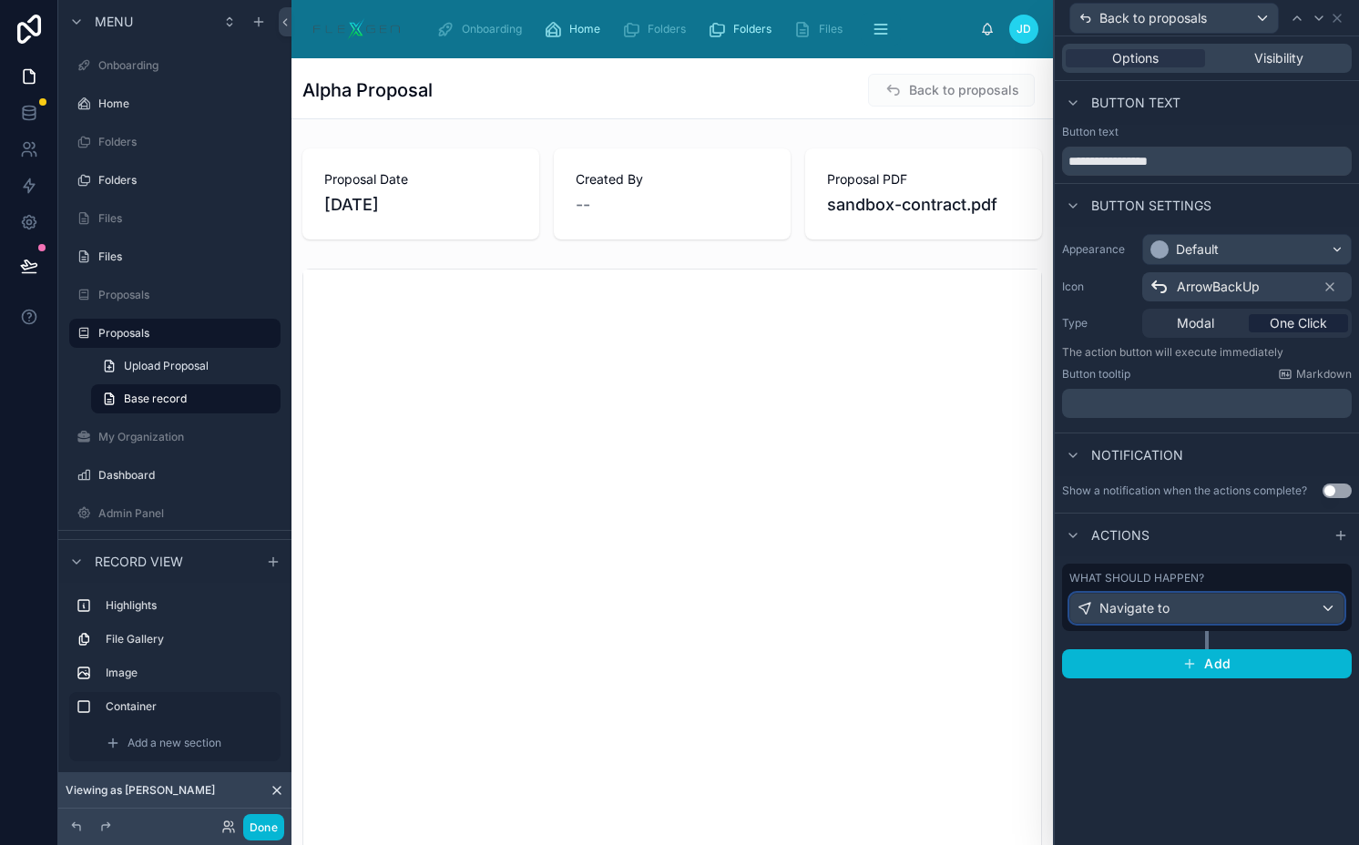
click at [1145, 600] on span "Navigate to" at bounding box center [1134, 608] width 70 height 18
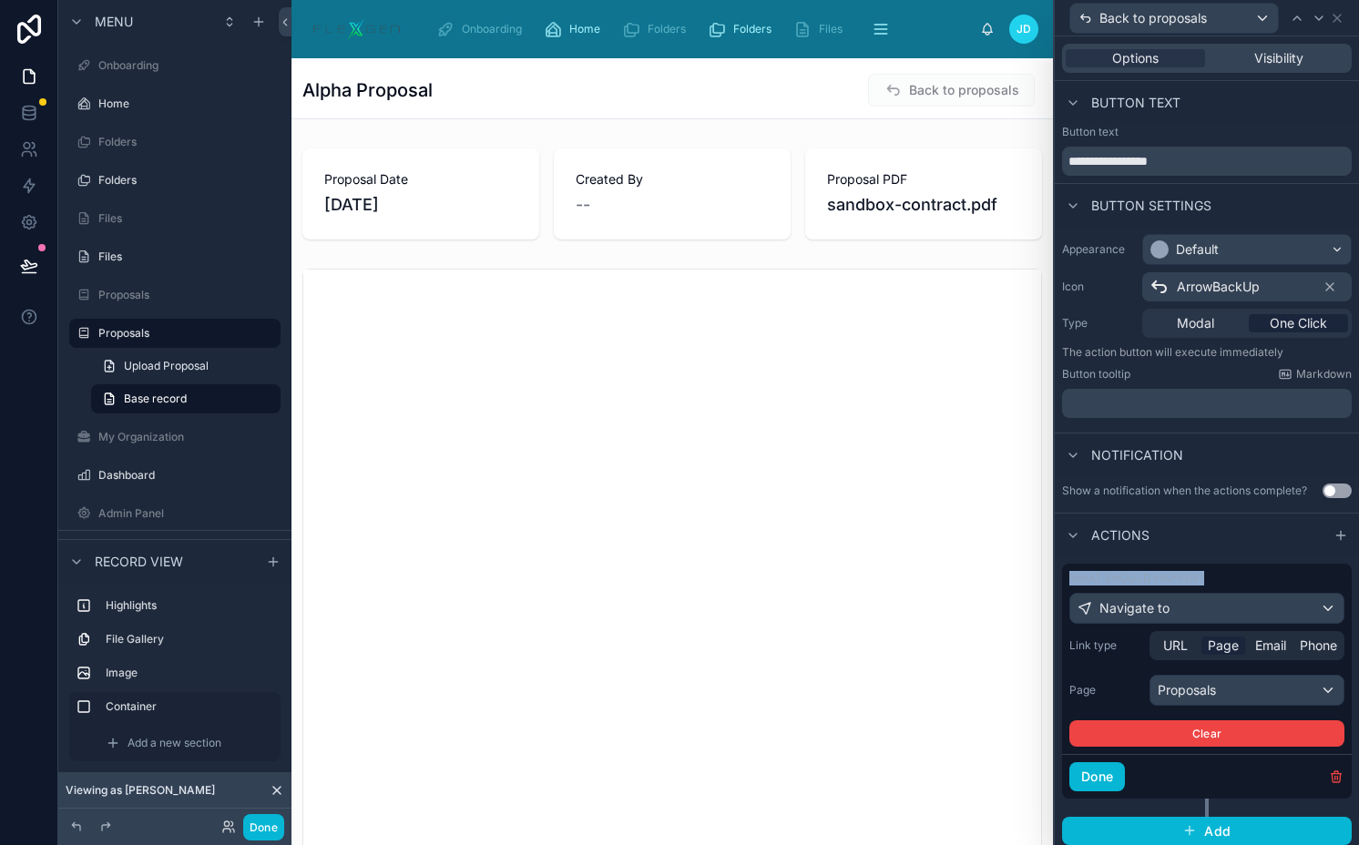
scroll to position [7, 0]
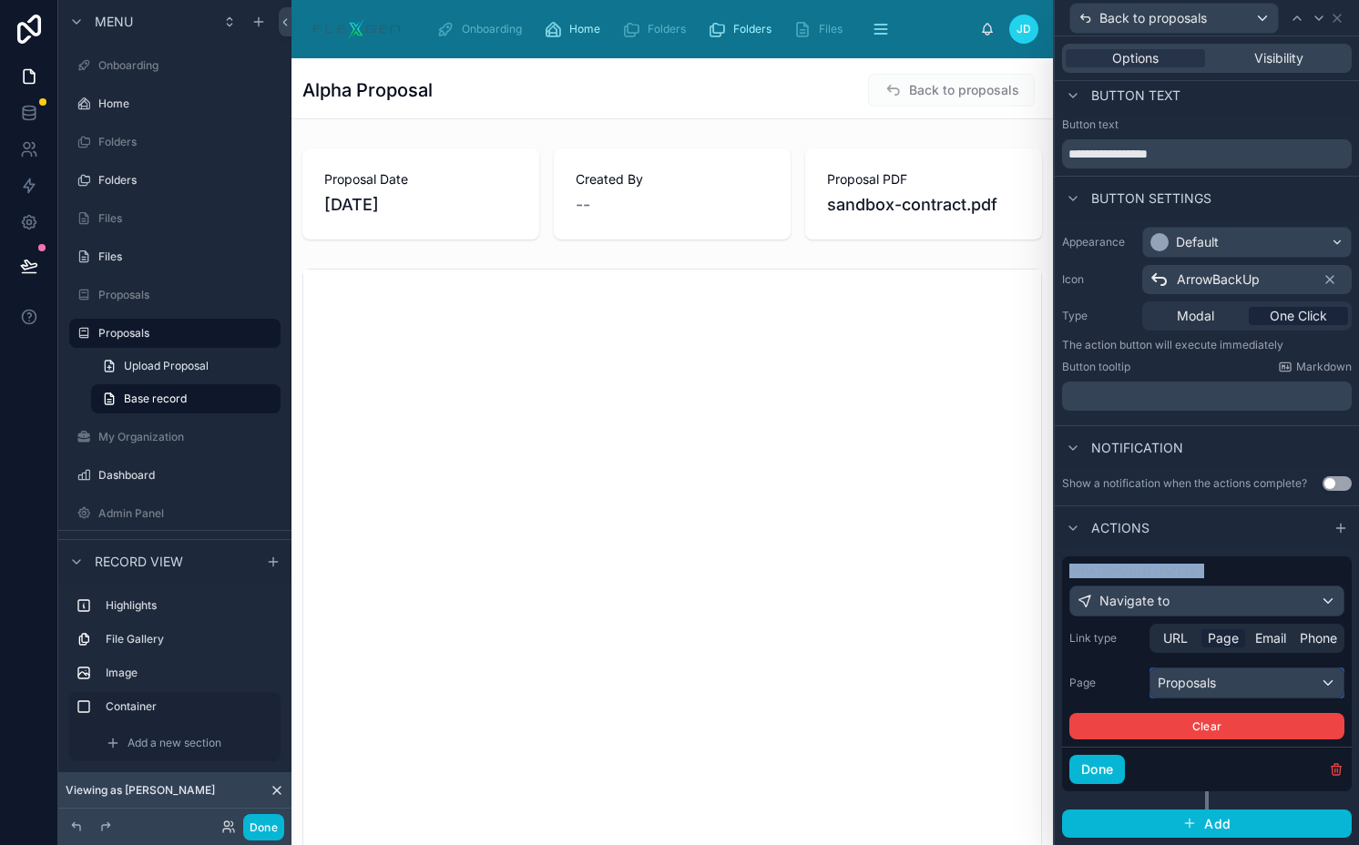
click at [1167, 677] on div "Proposals" at bounding box center [1246, 682] width 193 height 29
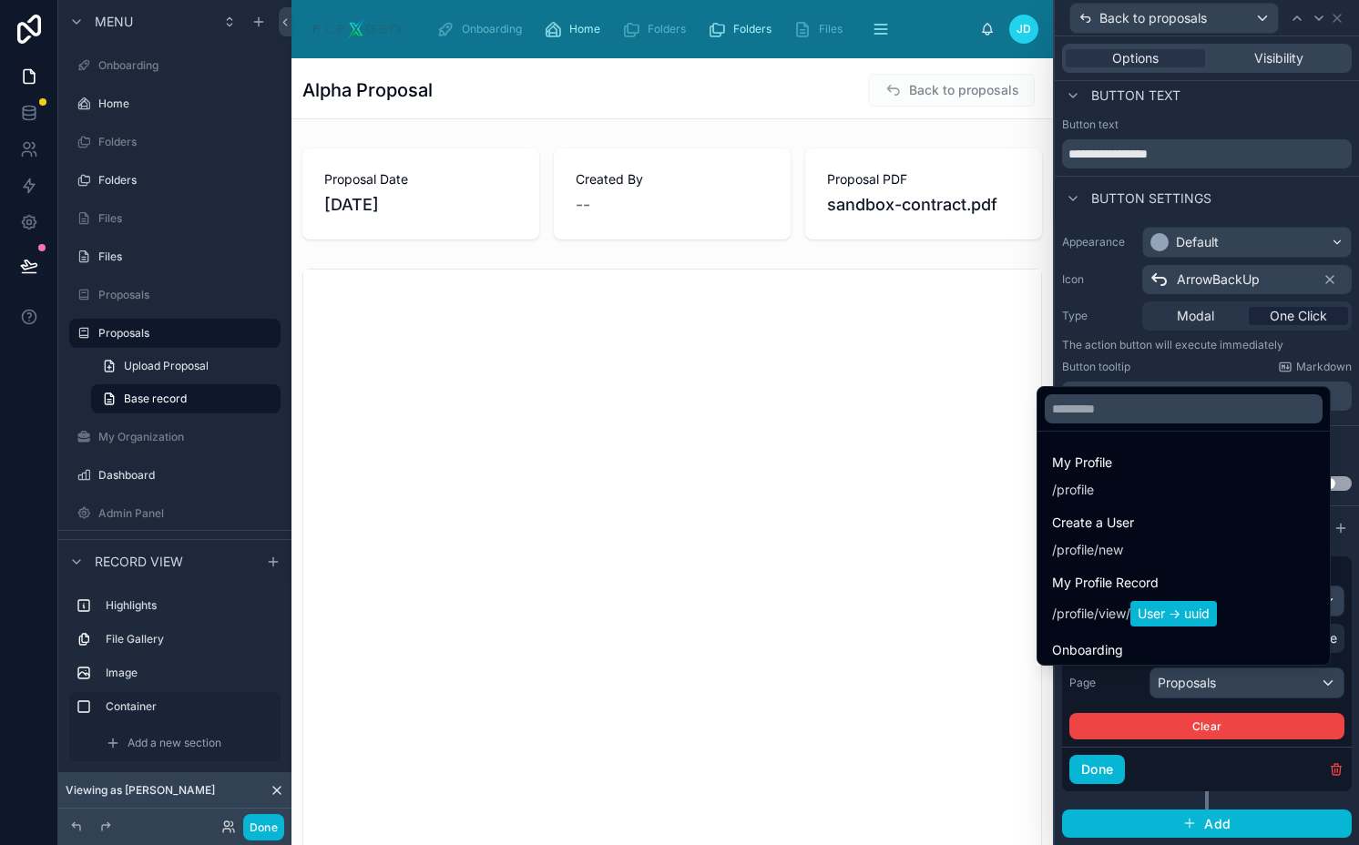
click at [1167, 677] on div at bounding box center [1206, 422] width 304 height 845
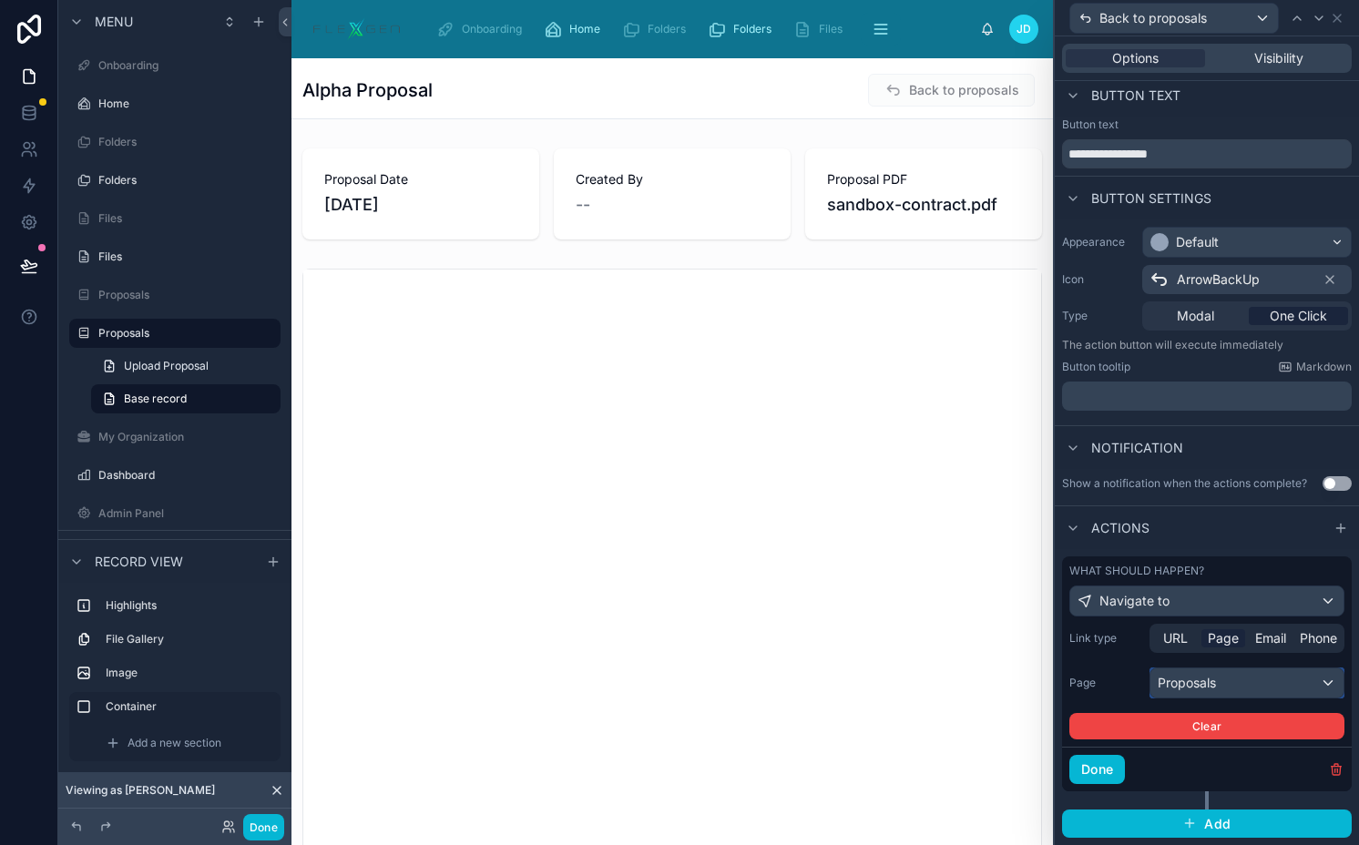
click at [1167, 677] on div "Proposals" at bounding box center [1246, 682] width 193 height 29
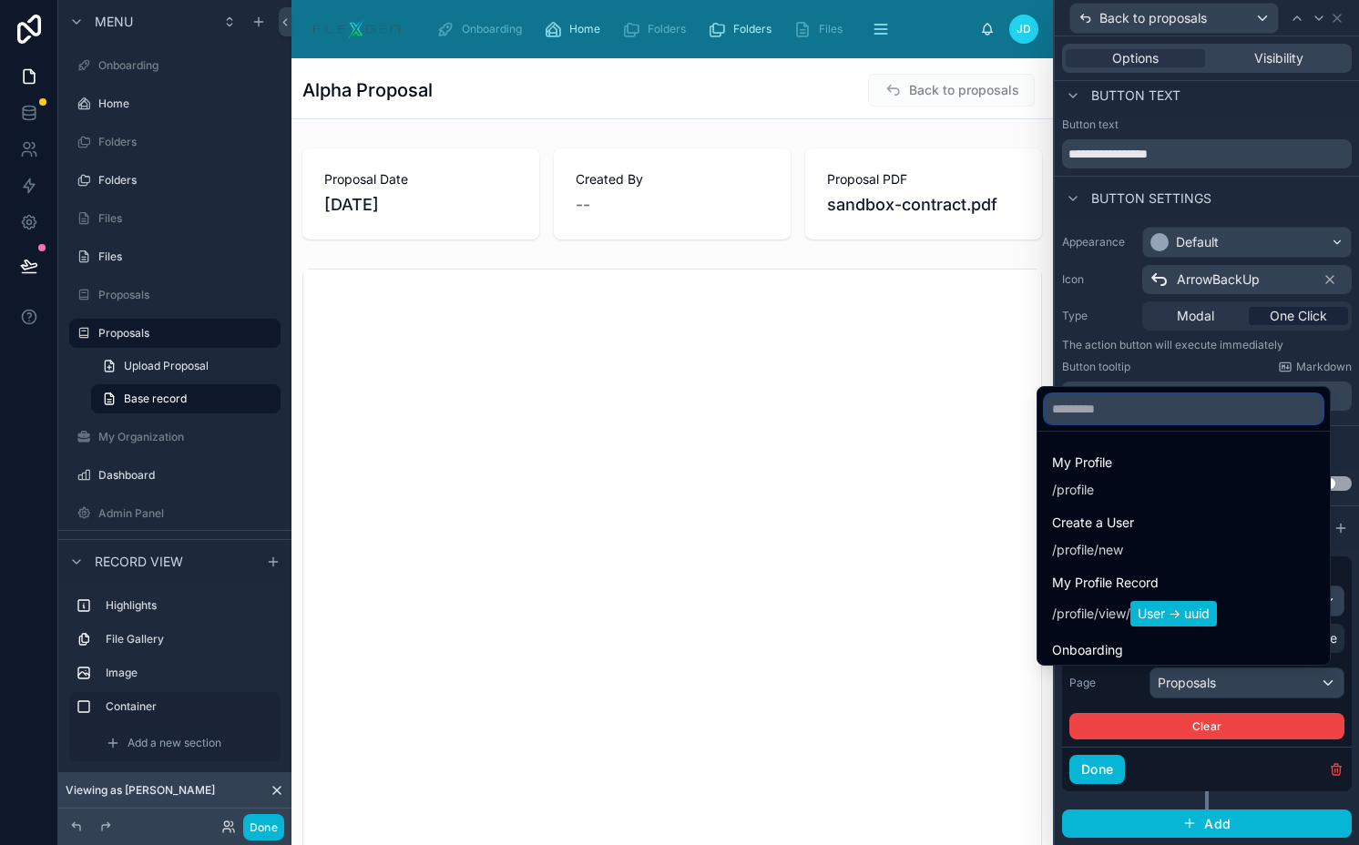
click at [1108, 409] on input "text" at bounding box center [1183, 408] width 278 height 29
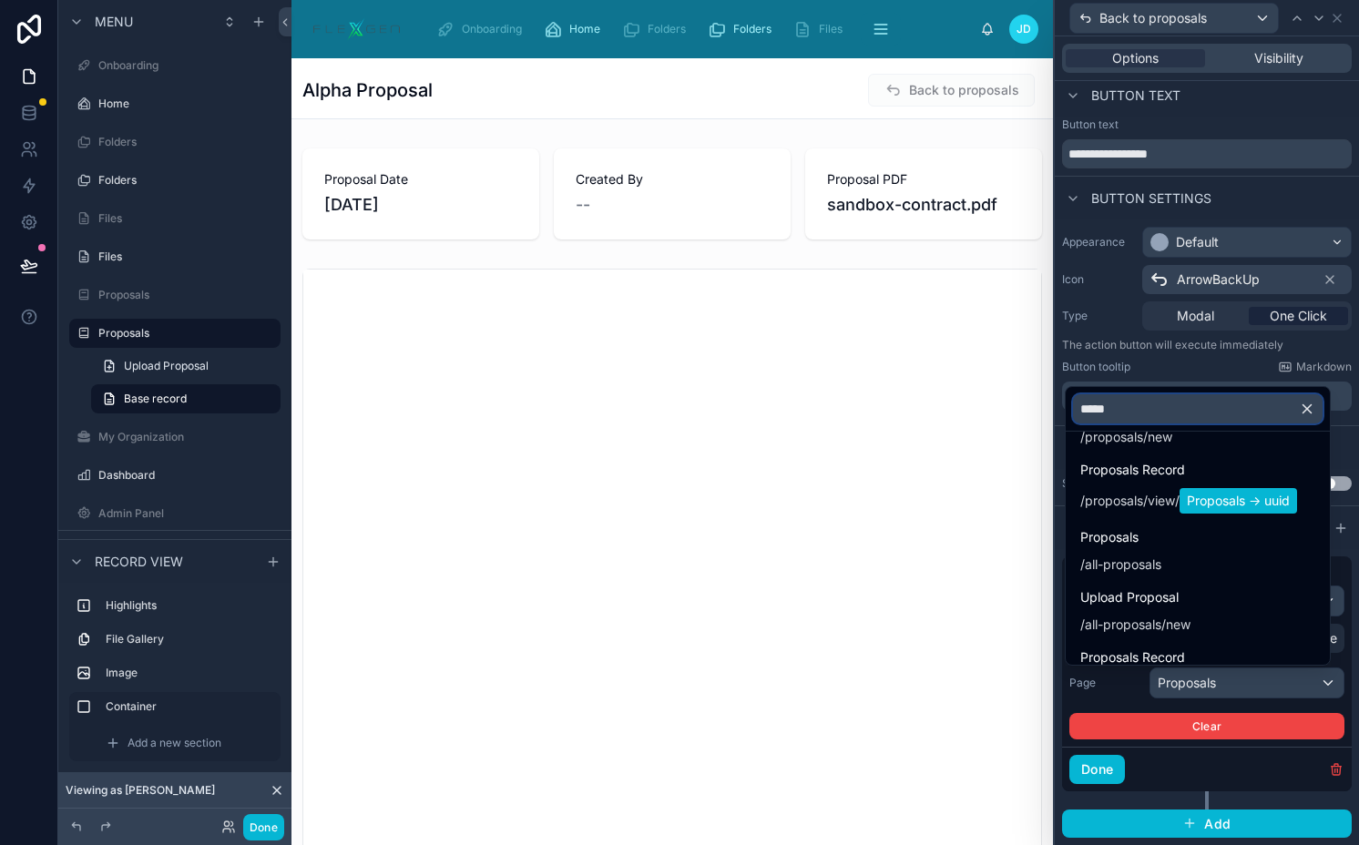
scroll to position [128, 0]
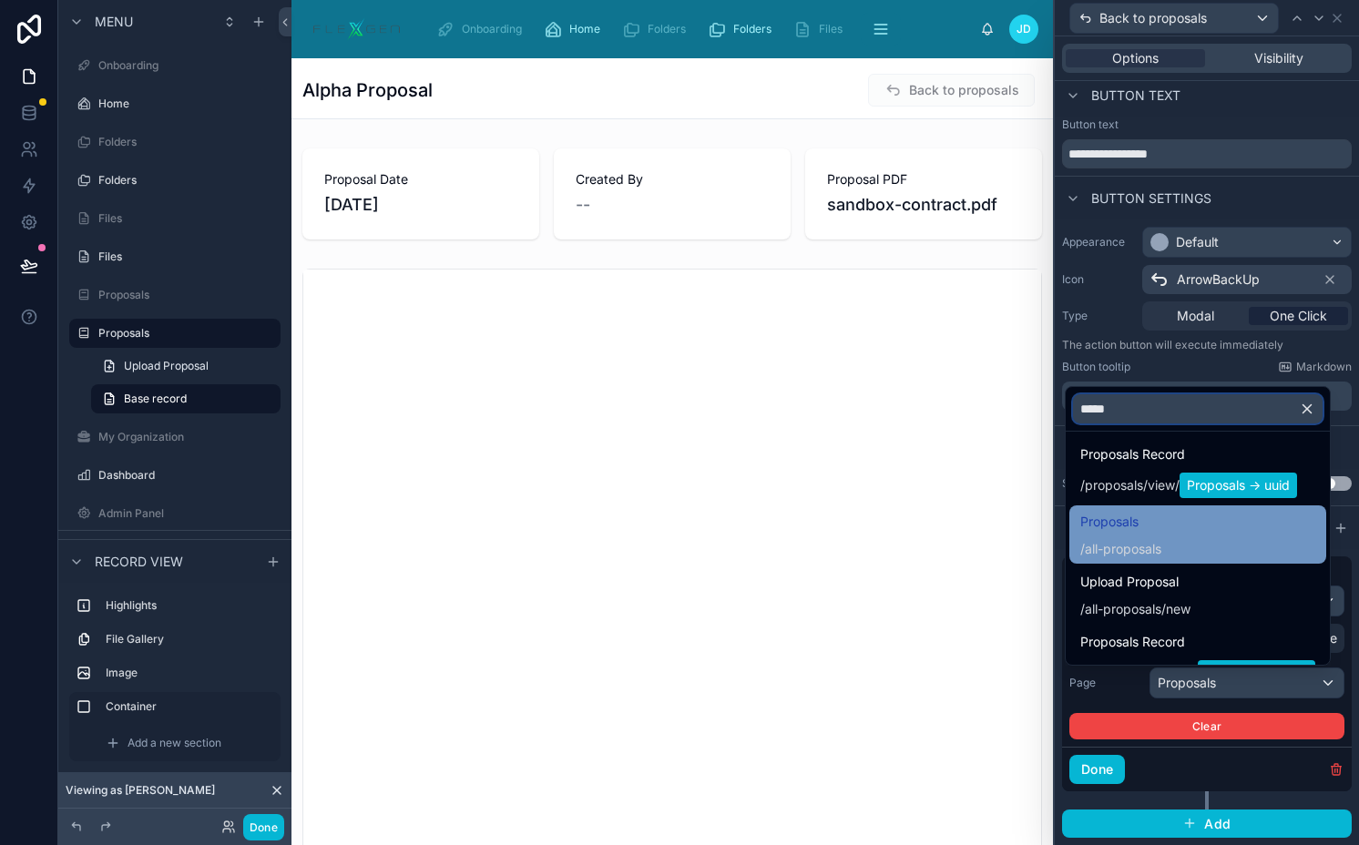
type input "*****"
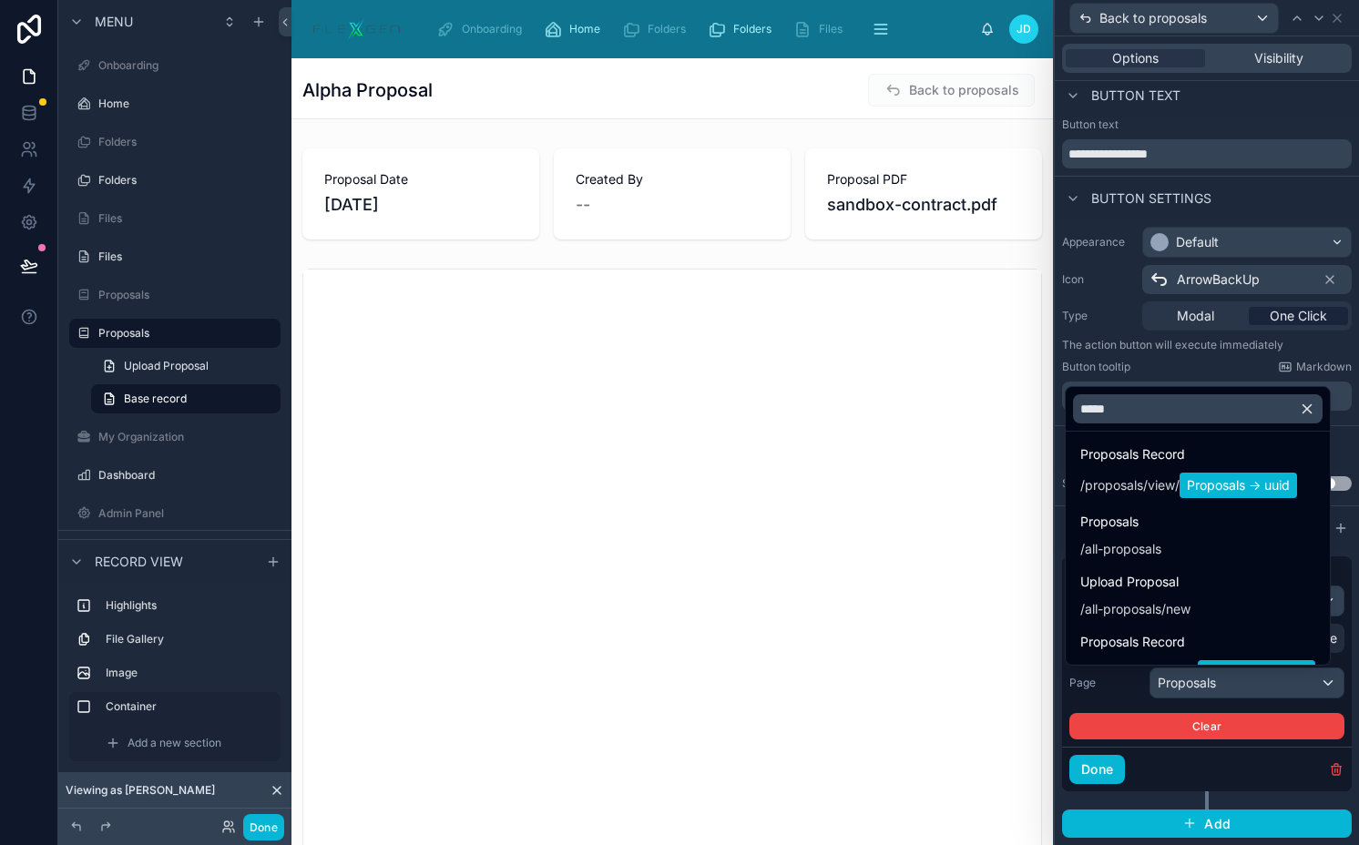
click at [1114, 545] on span "all-proposals" at bounding box center [1122, 549] width 76 height 18
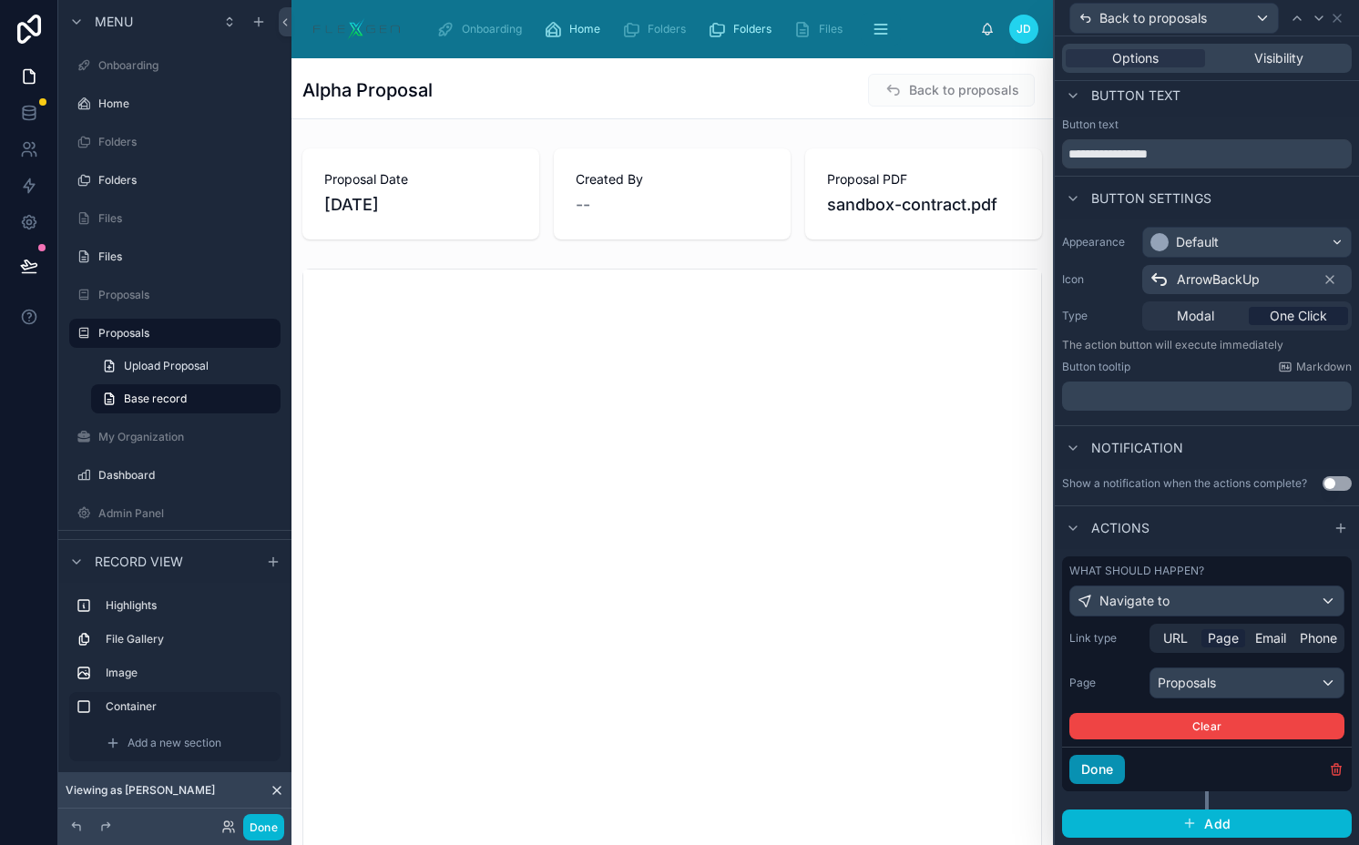
click at [1096, 755] on button "Done" at bounding box center [1097, 769] width 56 height 29
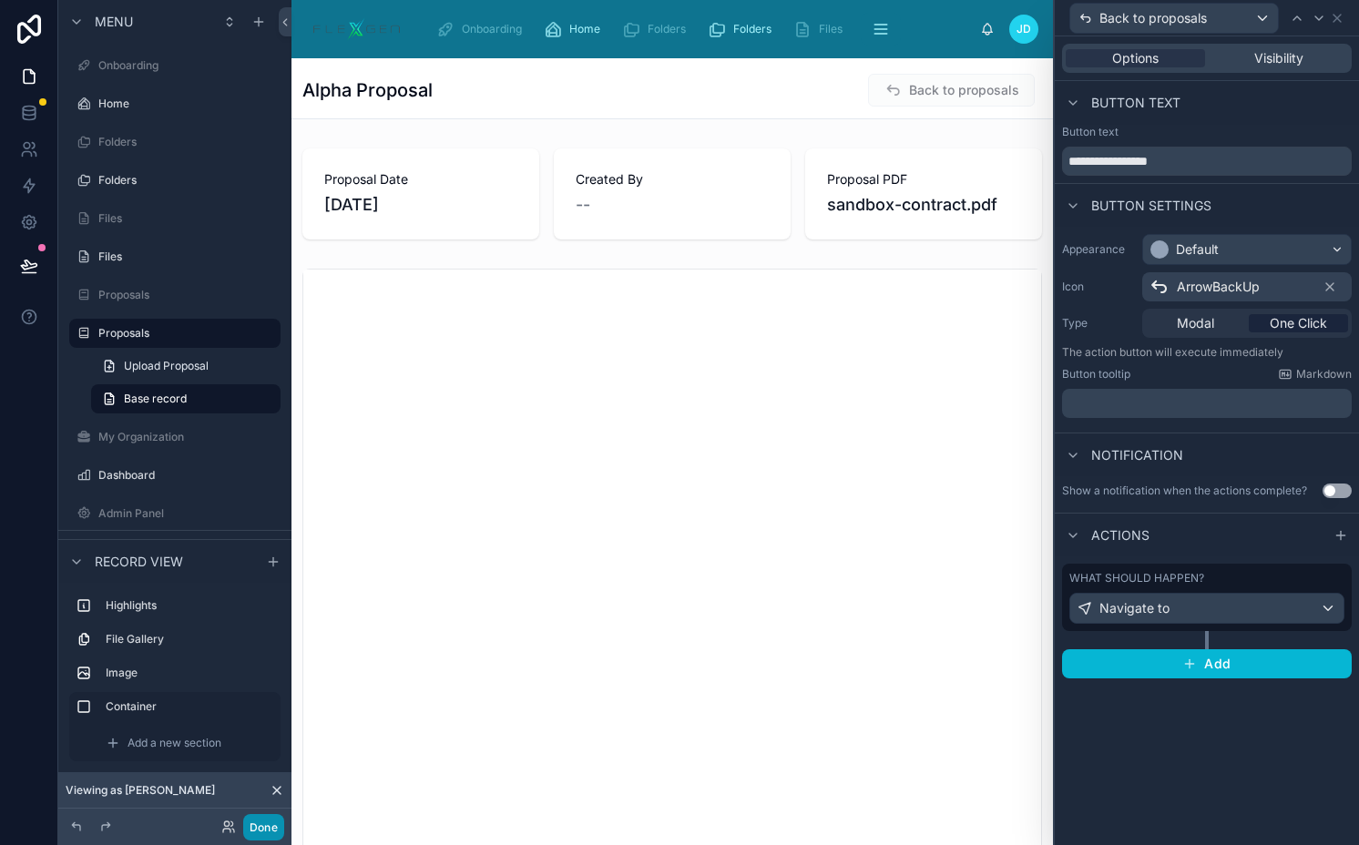
click at [272, 821] on button "Done" at bounding box center [263, 827] width 41 height 26
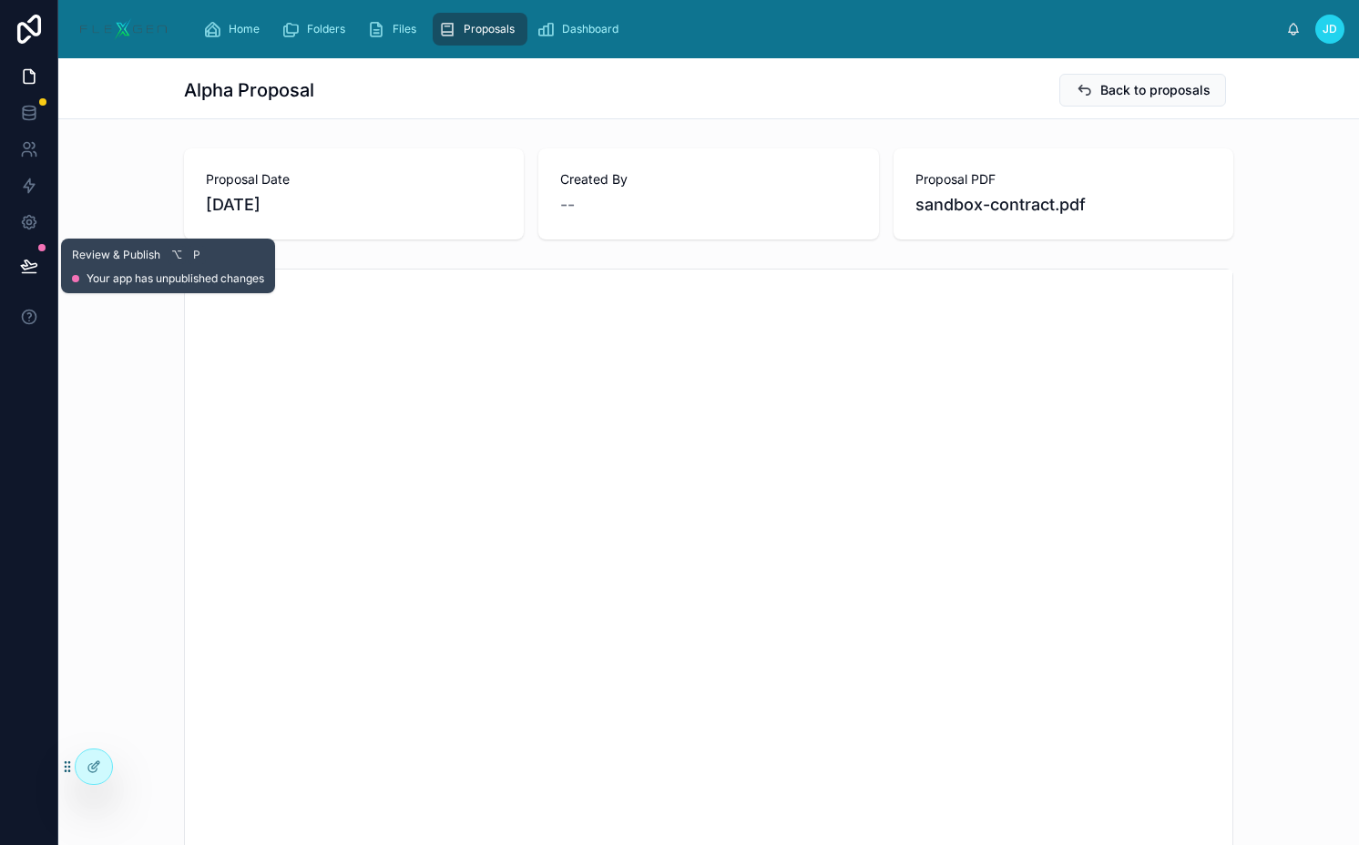
click at [30, 268] on icon at bounding box center [28, 264] width 15 height 9
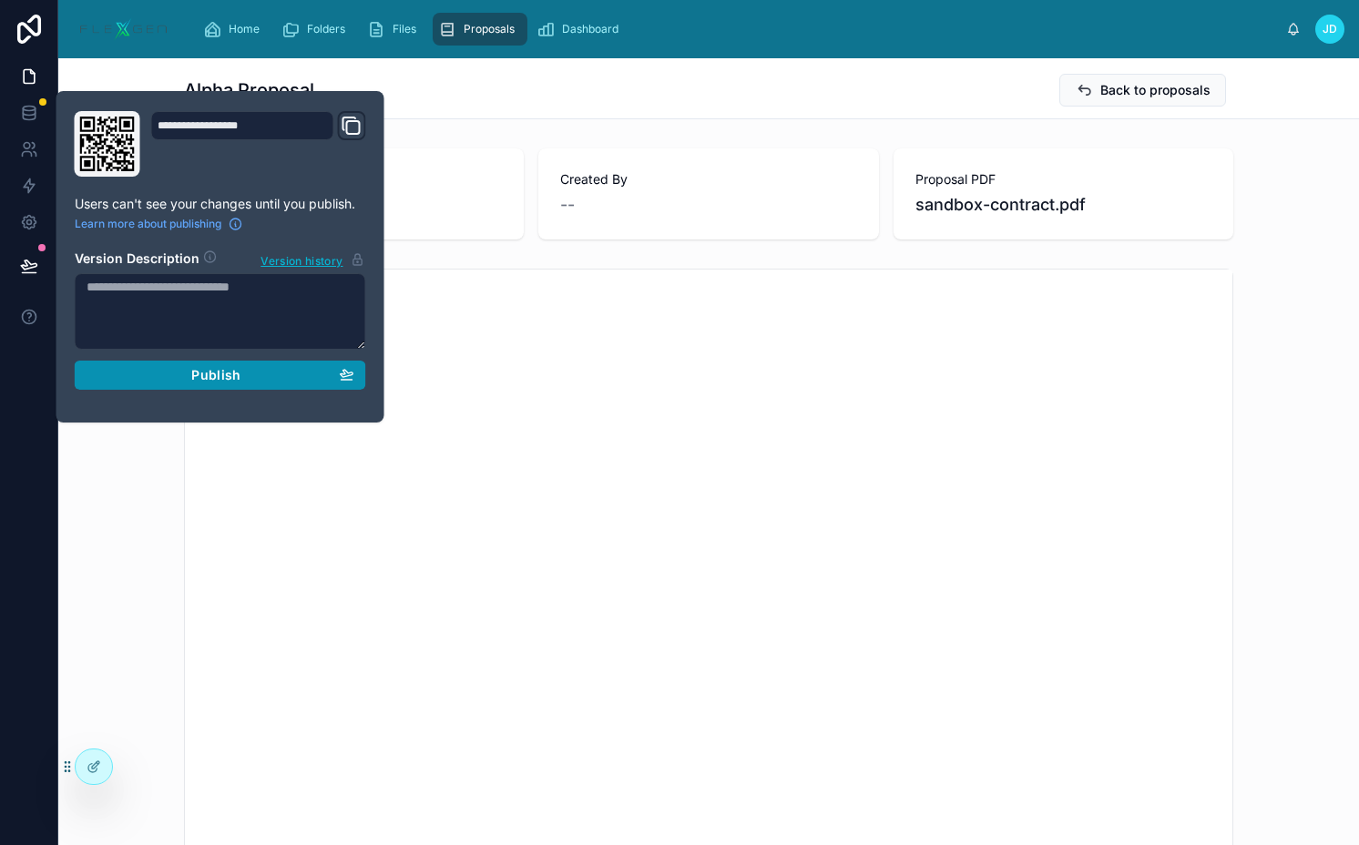
click at [180, 376] on div "Publish" at bounding box center [221, 375] width 268 height 16
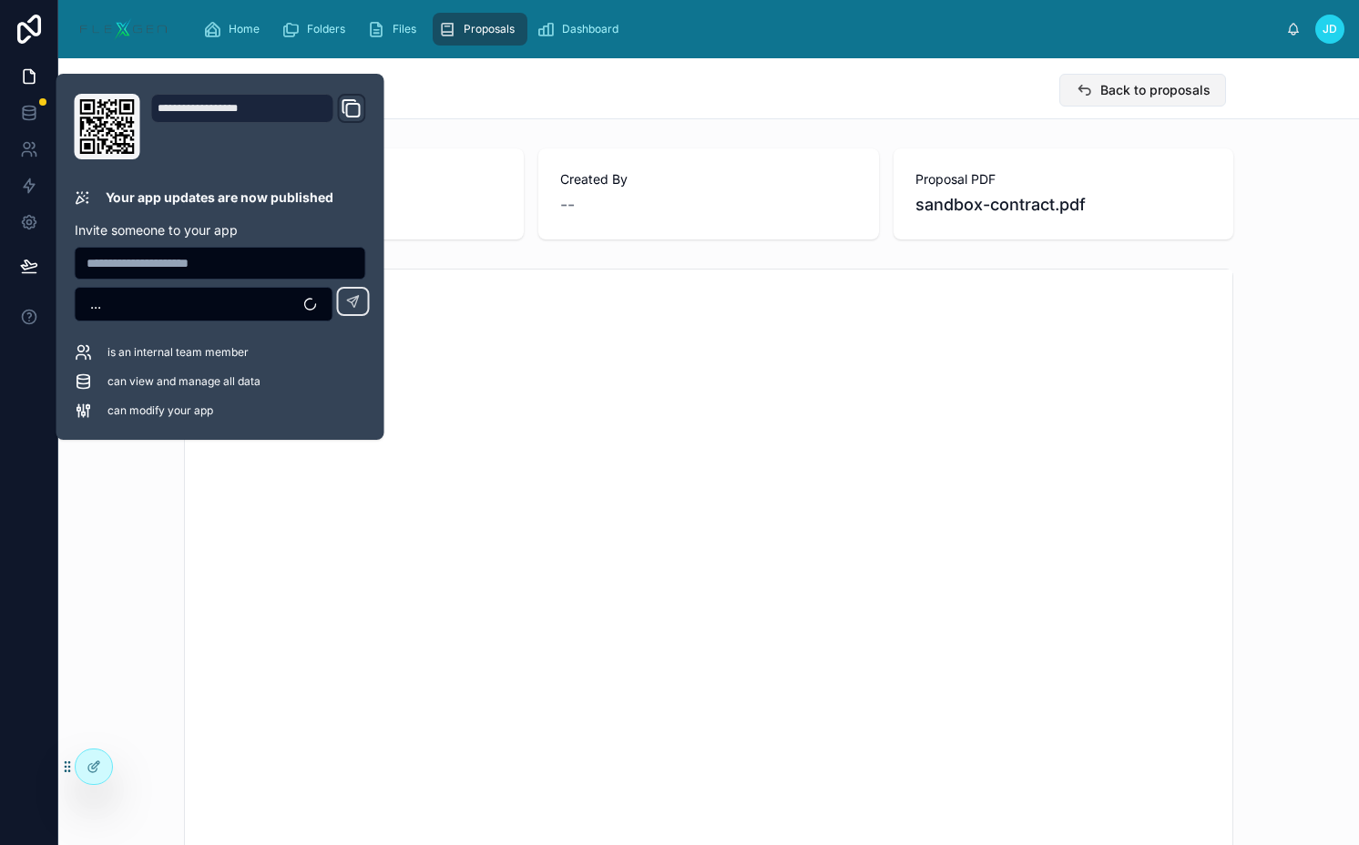
click at [1102, 88] on span "Back to proposals" at bounding box center [1155, 90] width 110 height 18
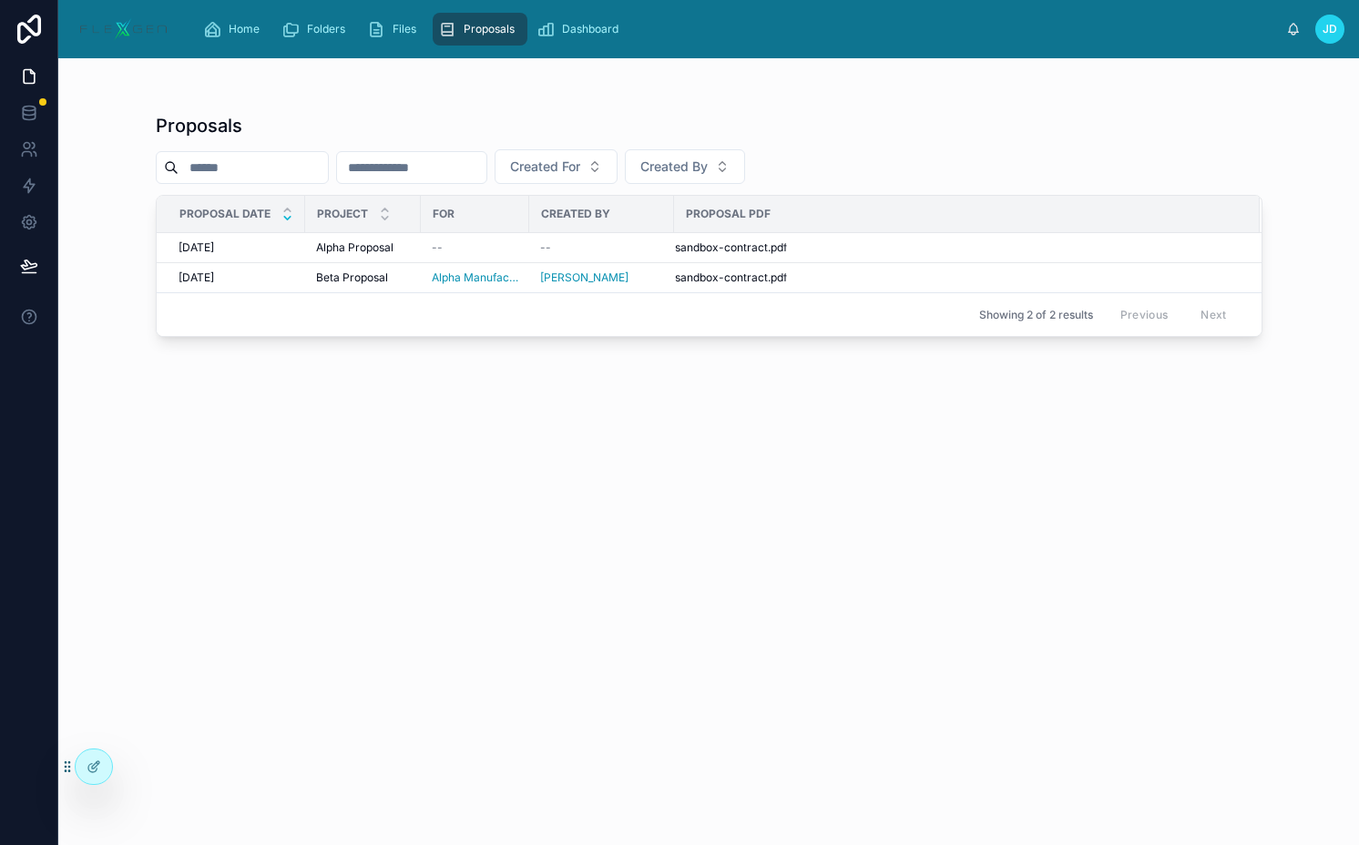
click at [479, 44] on link "Proposals" at bounding box center [480, 29] width 95 height 33
click at [579, 44] on link "Dashboard" at bounding box center [581, 29] width 100 height 33
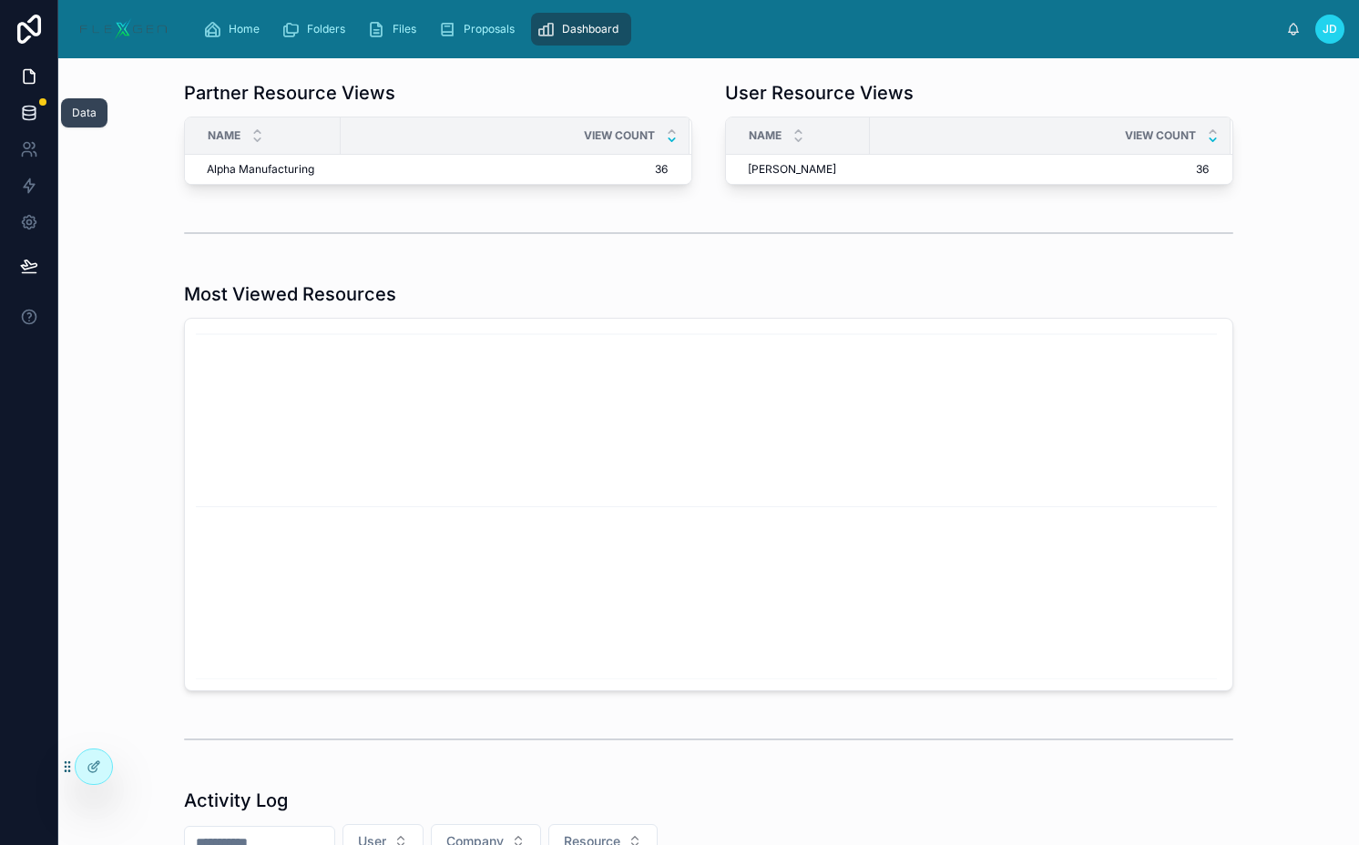
click at [28, 116] on icon at bounding box center [29, 113] width 18 height 18
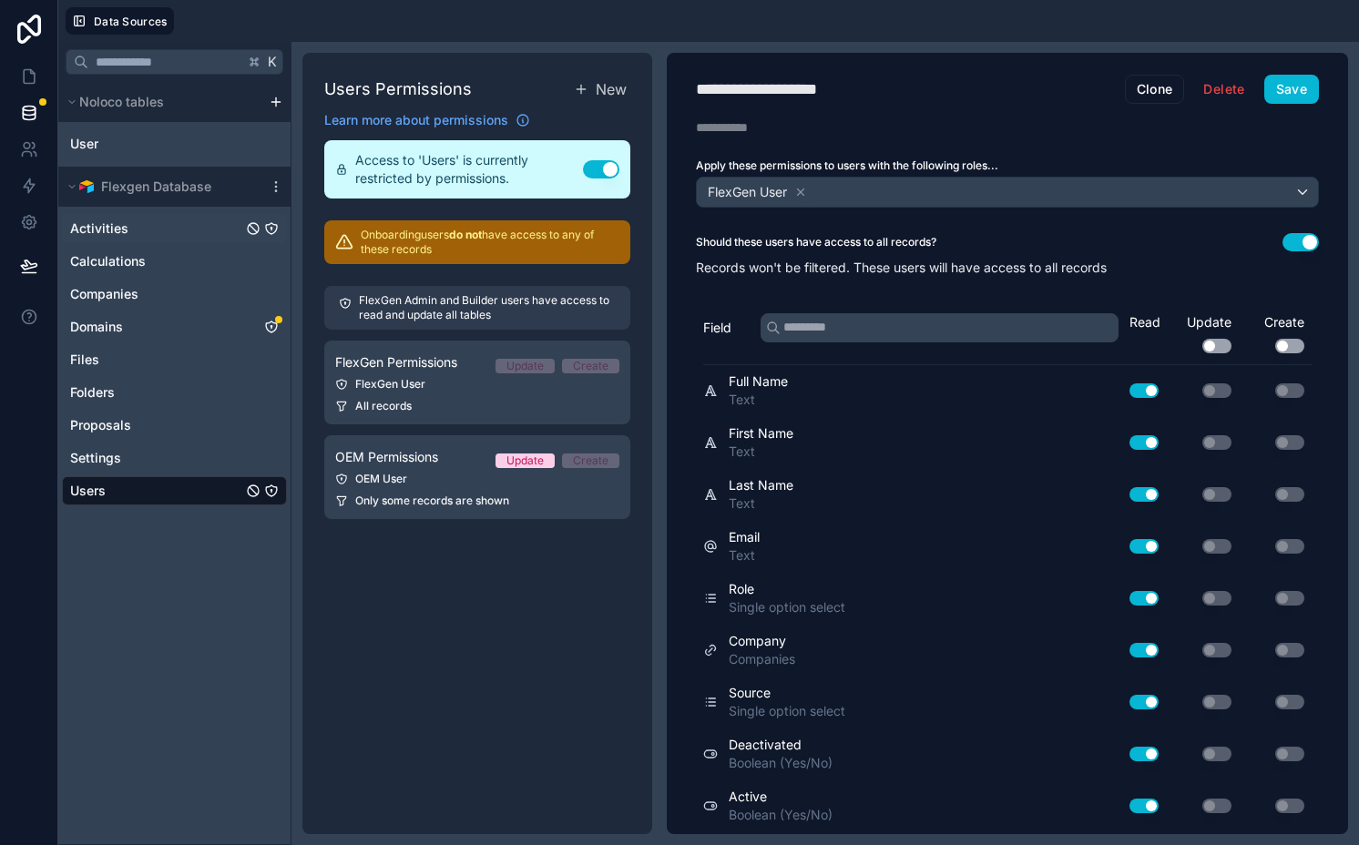
click at [274, 224] on icon "Activities" at bounding box center [271, 228] width 11 height 11
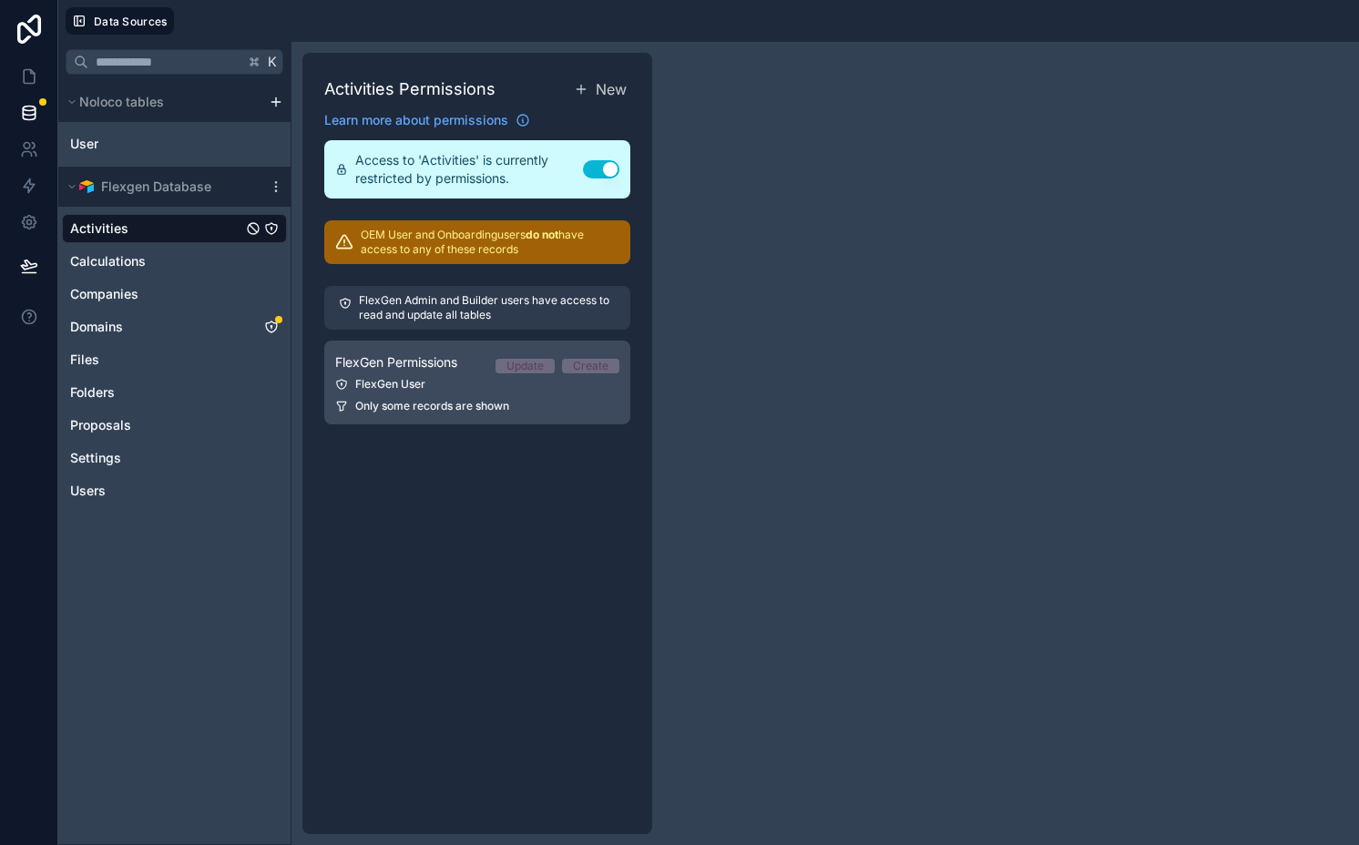
click at [428, 353] on span "FlexGen Permissions" at bounding box center [396, 362] width 122 height 18
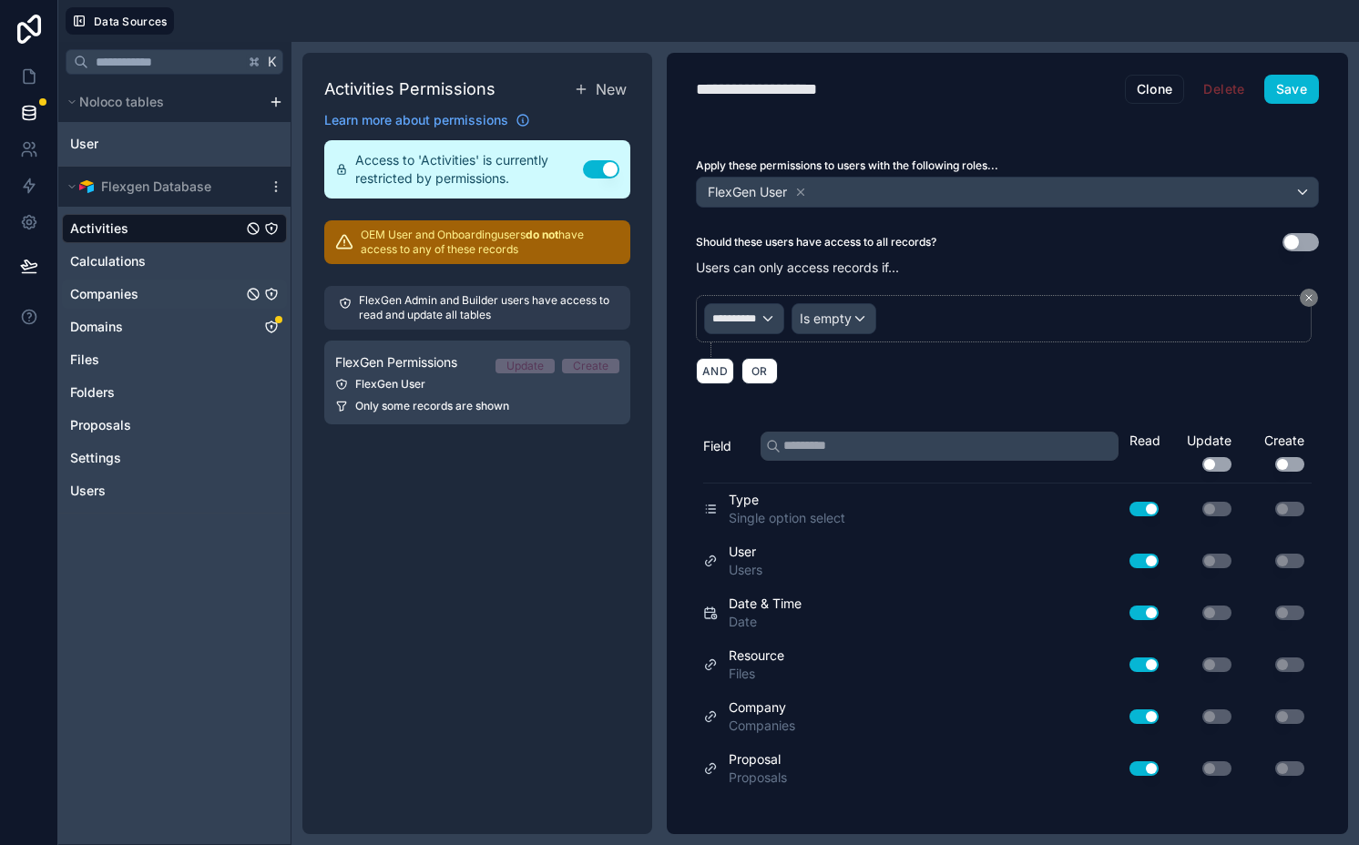
click at [271, 293] on icon "Companies" at bounding box center [270, 293] width 1 height 1
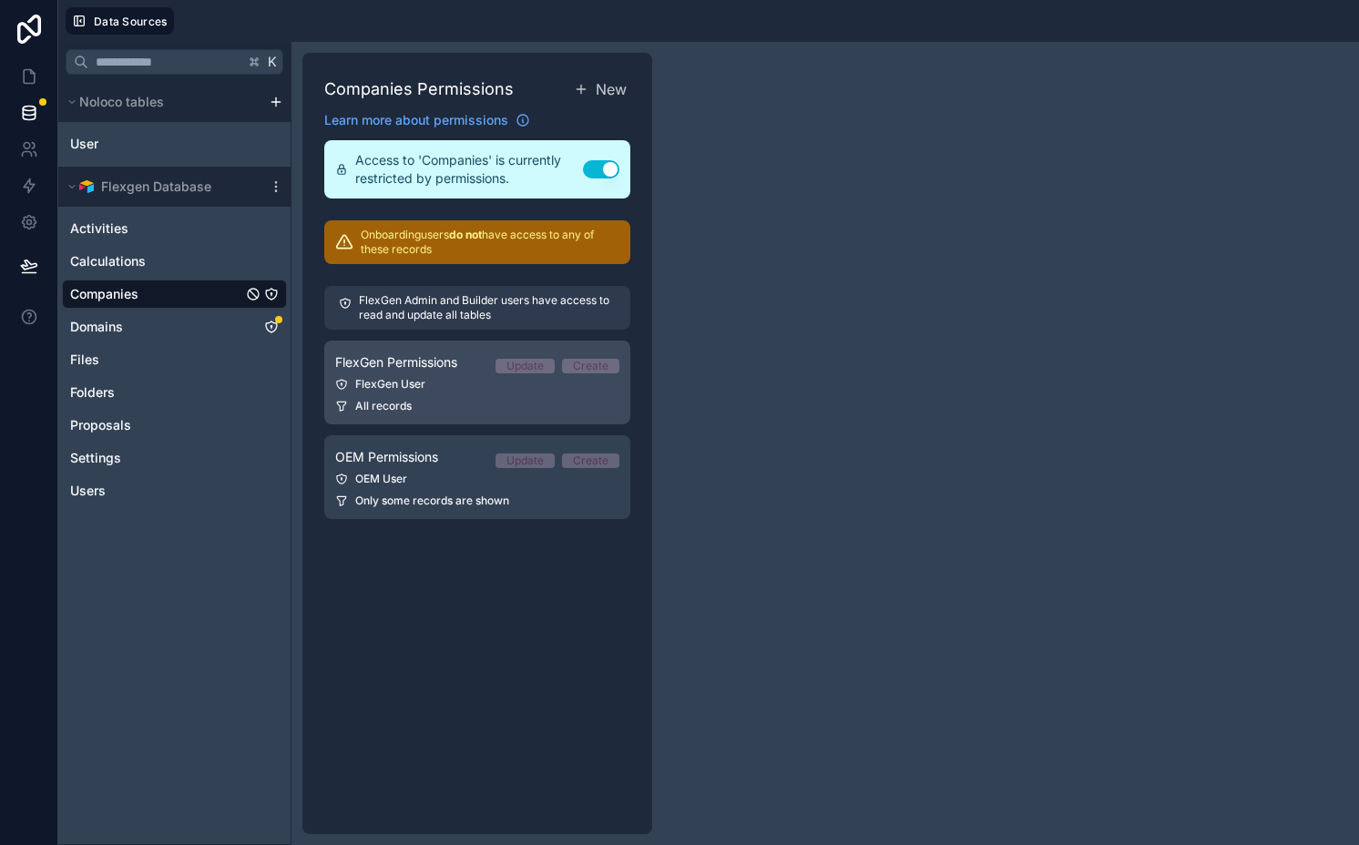
click at [441, 372] on div "FlexGen Permissions Update Create" at bounding box center [477, 362] width 284 height 22
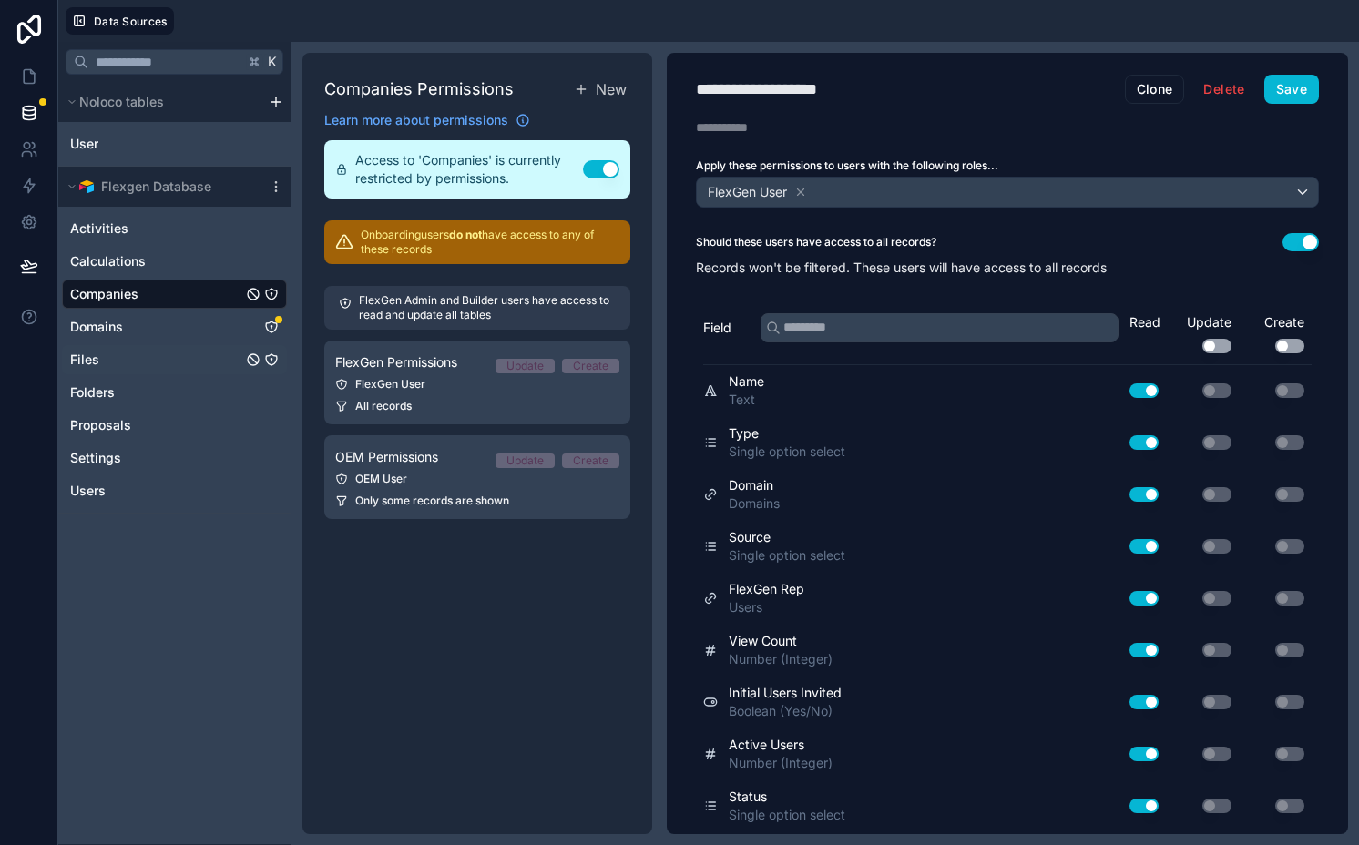
click at [270, 361] on icon "Files" at bounding box center [271, 359] width 15 height 15
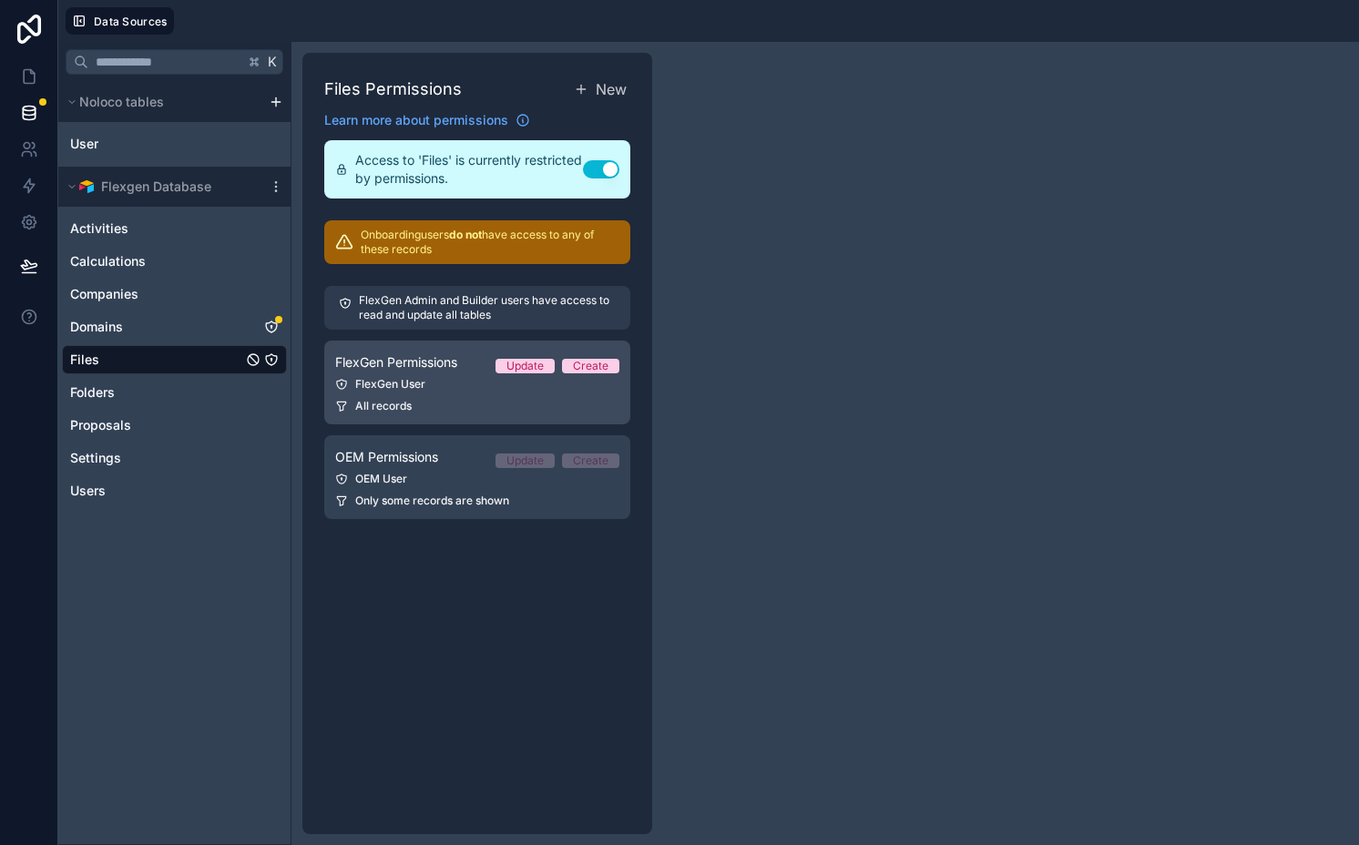
click at [453, 396] on link "FlexGen Permissions Update Create FlexGen User All records" at bounding box center [477, 383] width 306 height 84
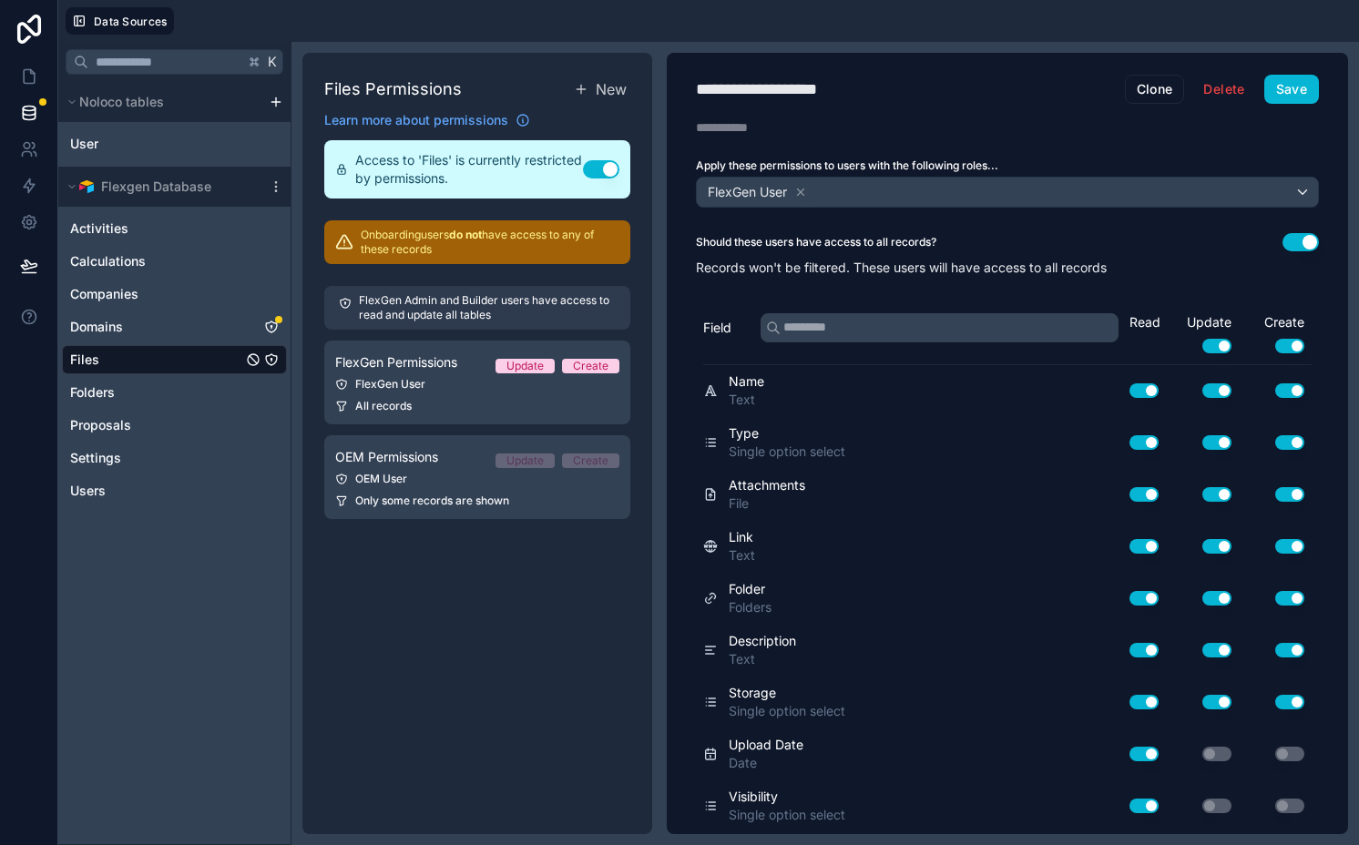
scroll to position [101, 0]
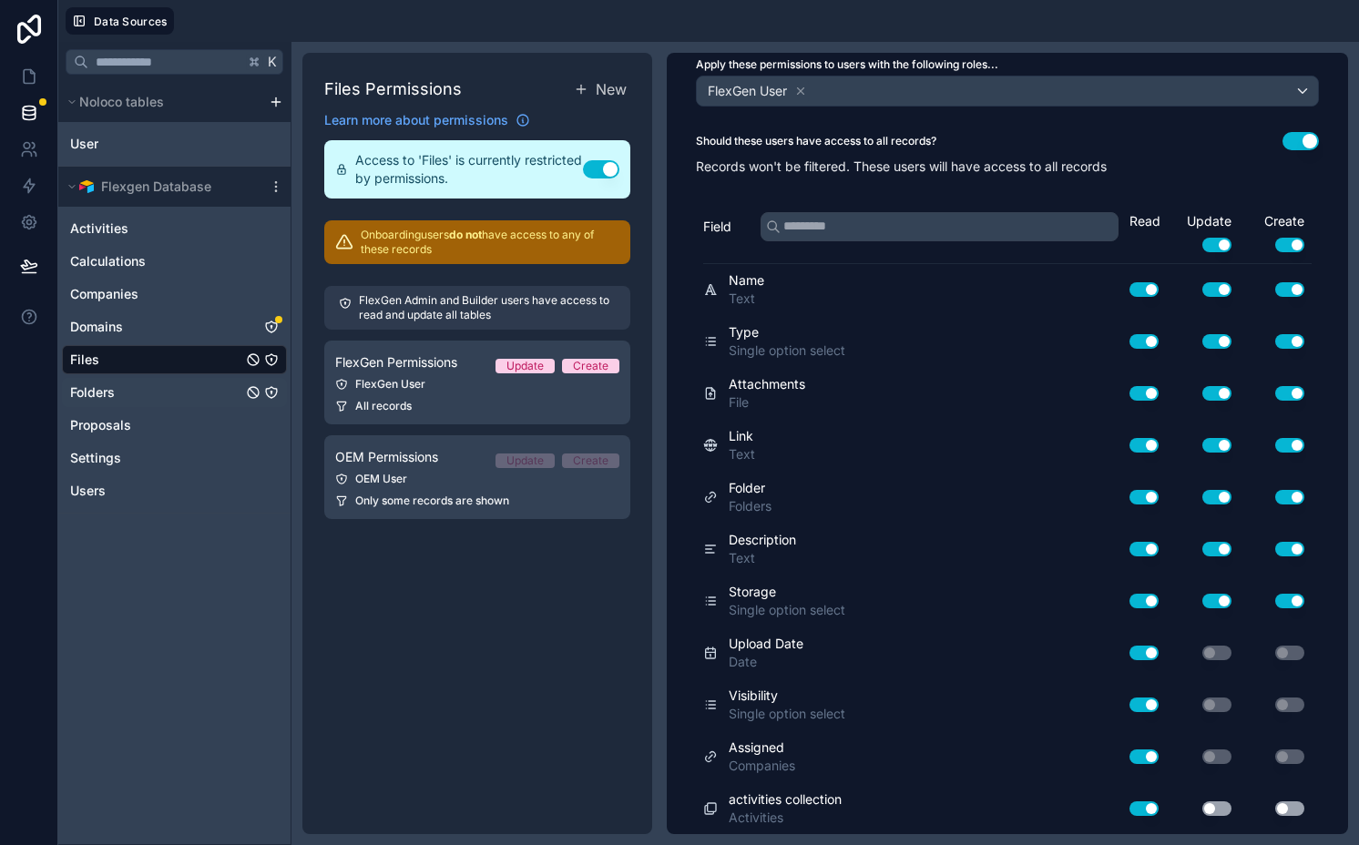
click at [270, 392] on icon "Folders" at bounding box center [271, 392] width 15 height 15
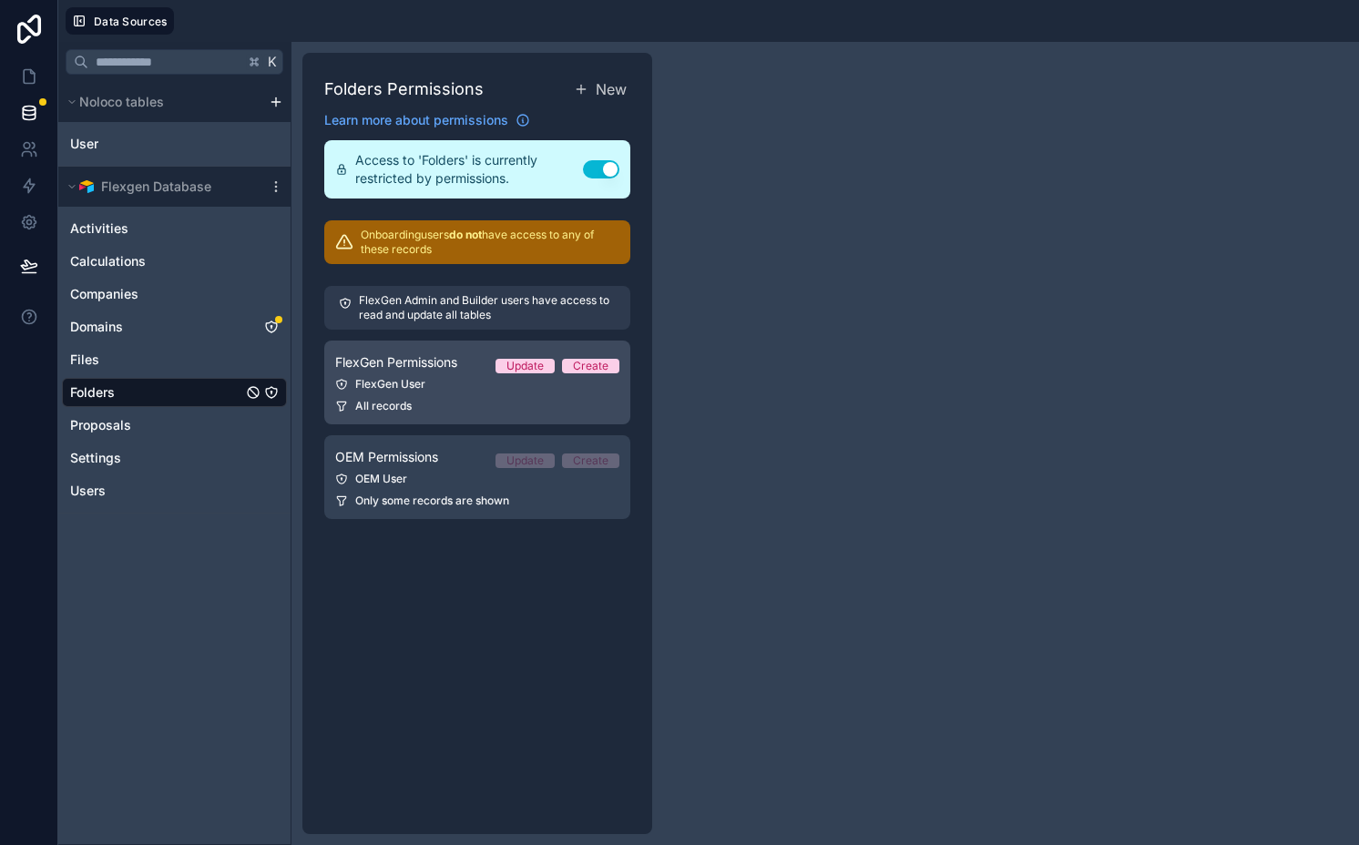
click at [453, 400] on div "All records" at bounding box center [477, 406] width 284 height 15
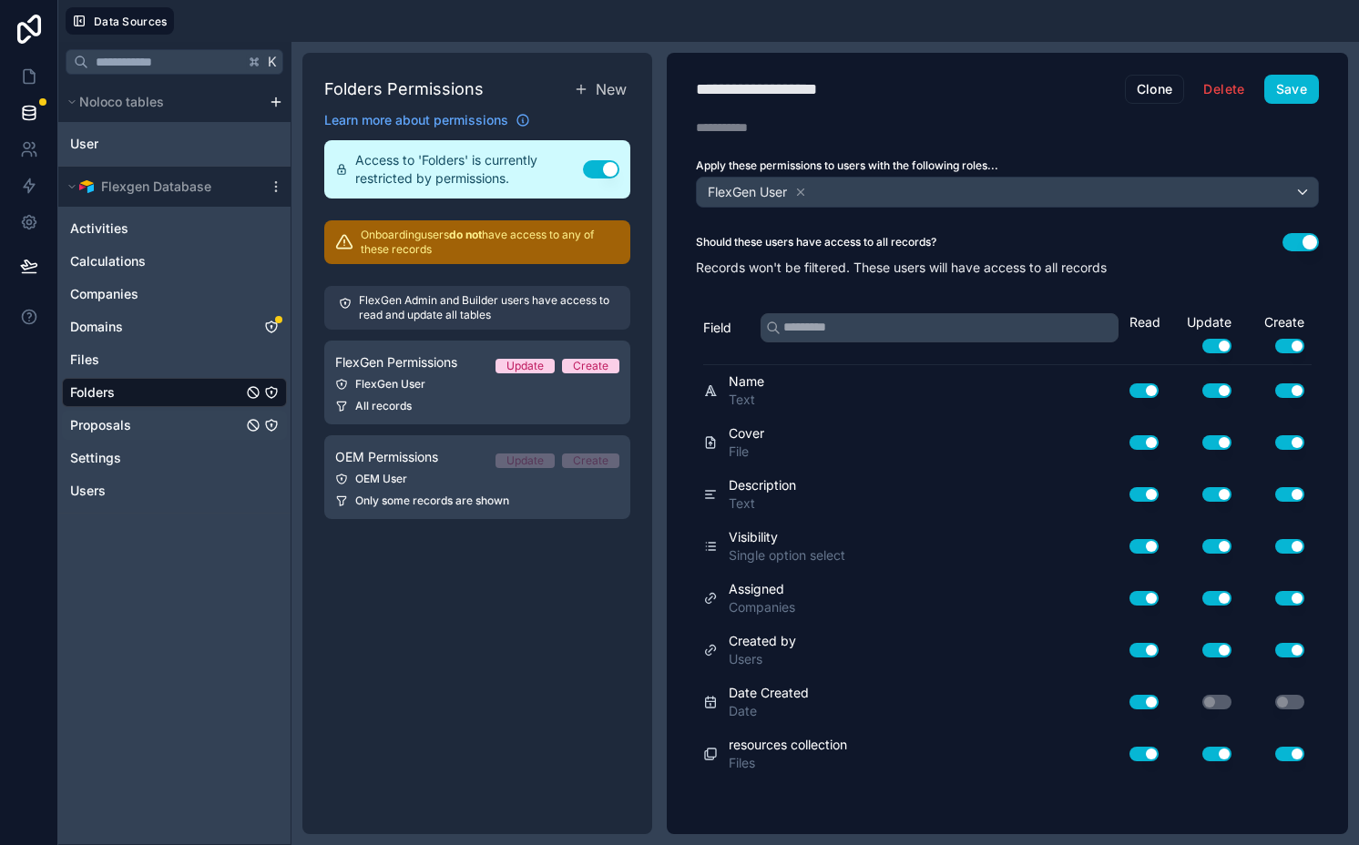
click at [271, 424] on icon "Proposals" at bounding box center [270, 424] width 1 height 1
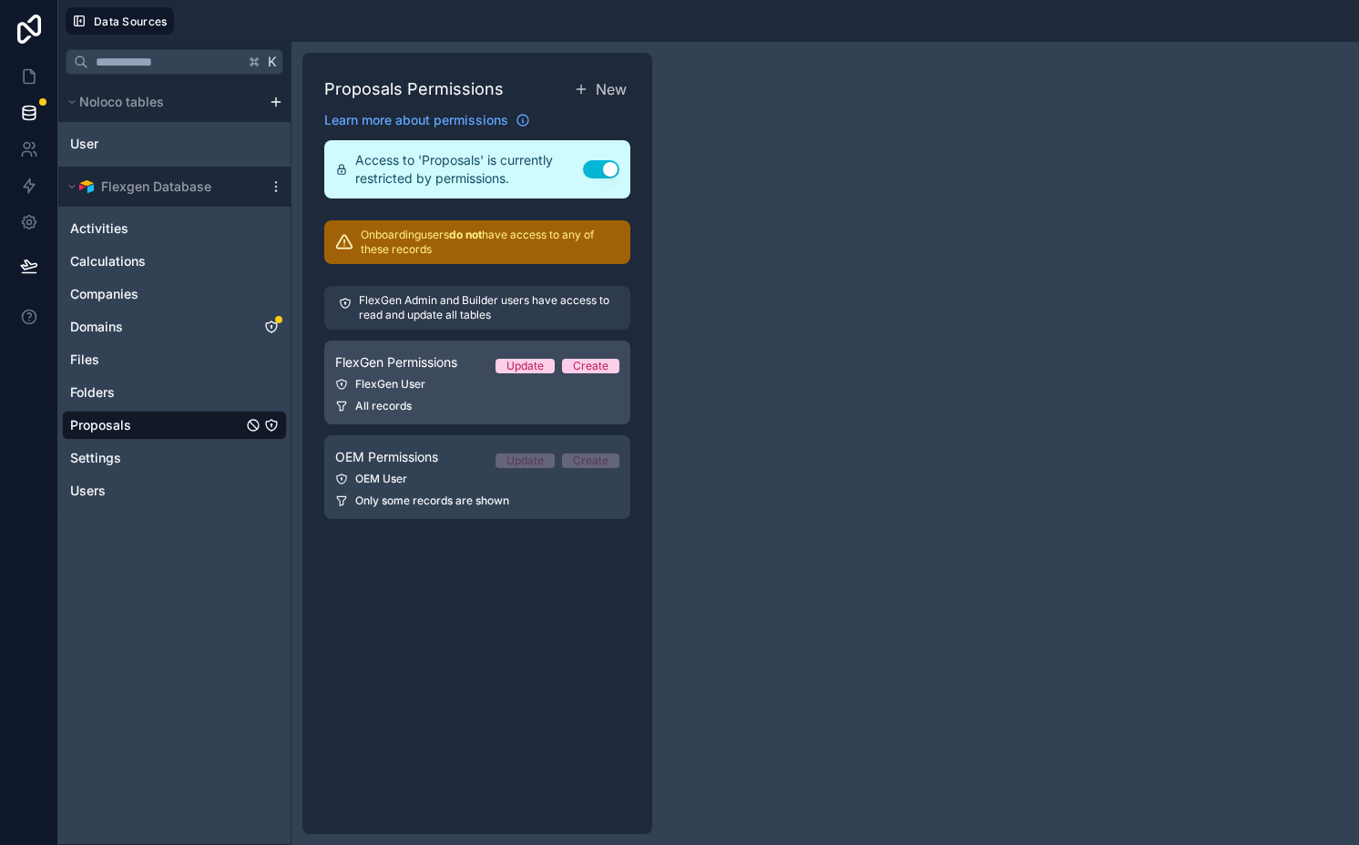
click at [522, 390] on div "FlexGen User" at bounding box center [477, 384] width 284 height 15
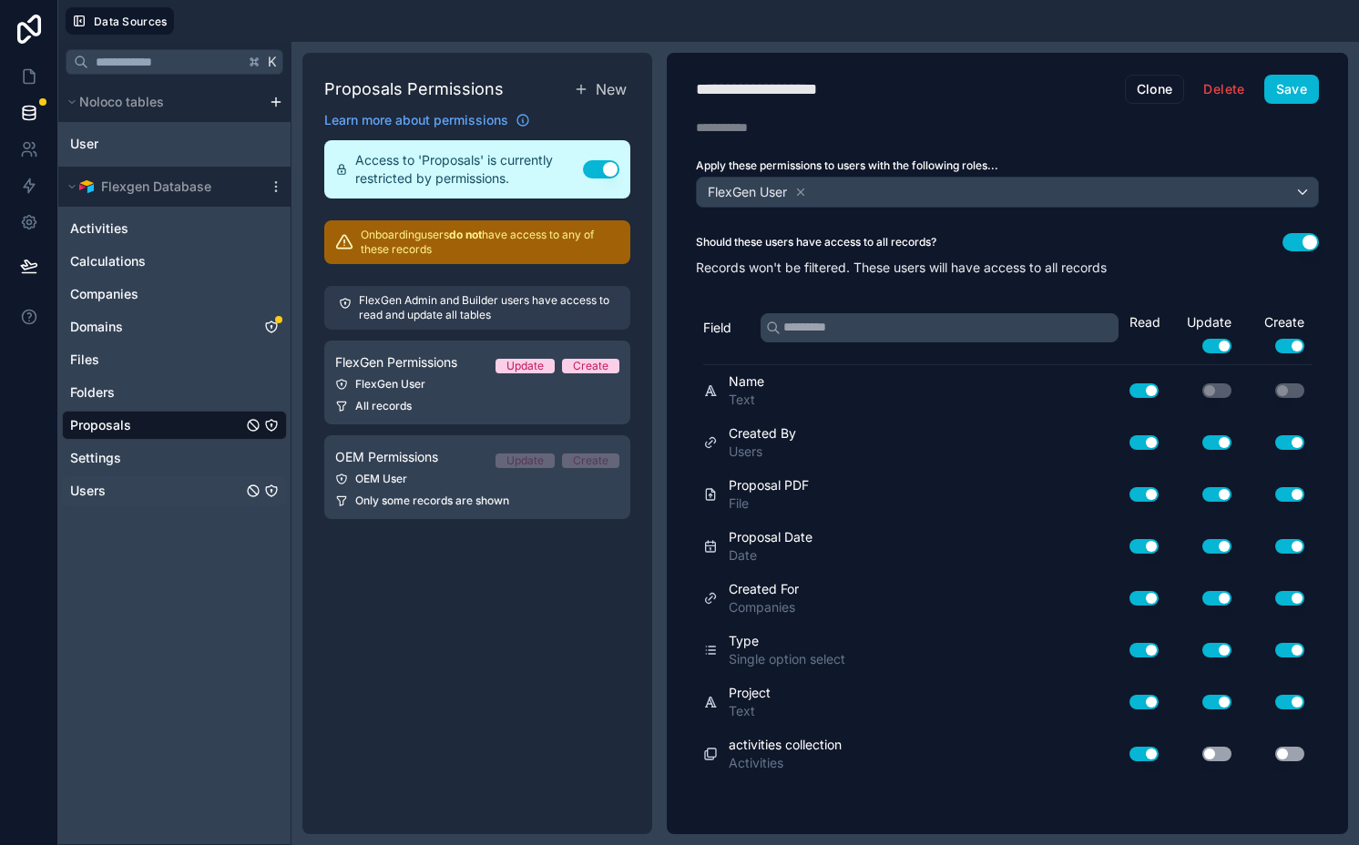
click at [268, 492] on icon "Users" at bounding box center [271, 491] width 15 height 15
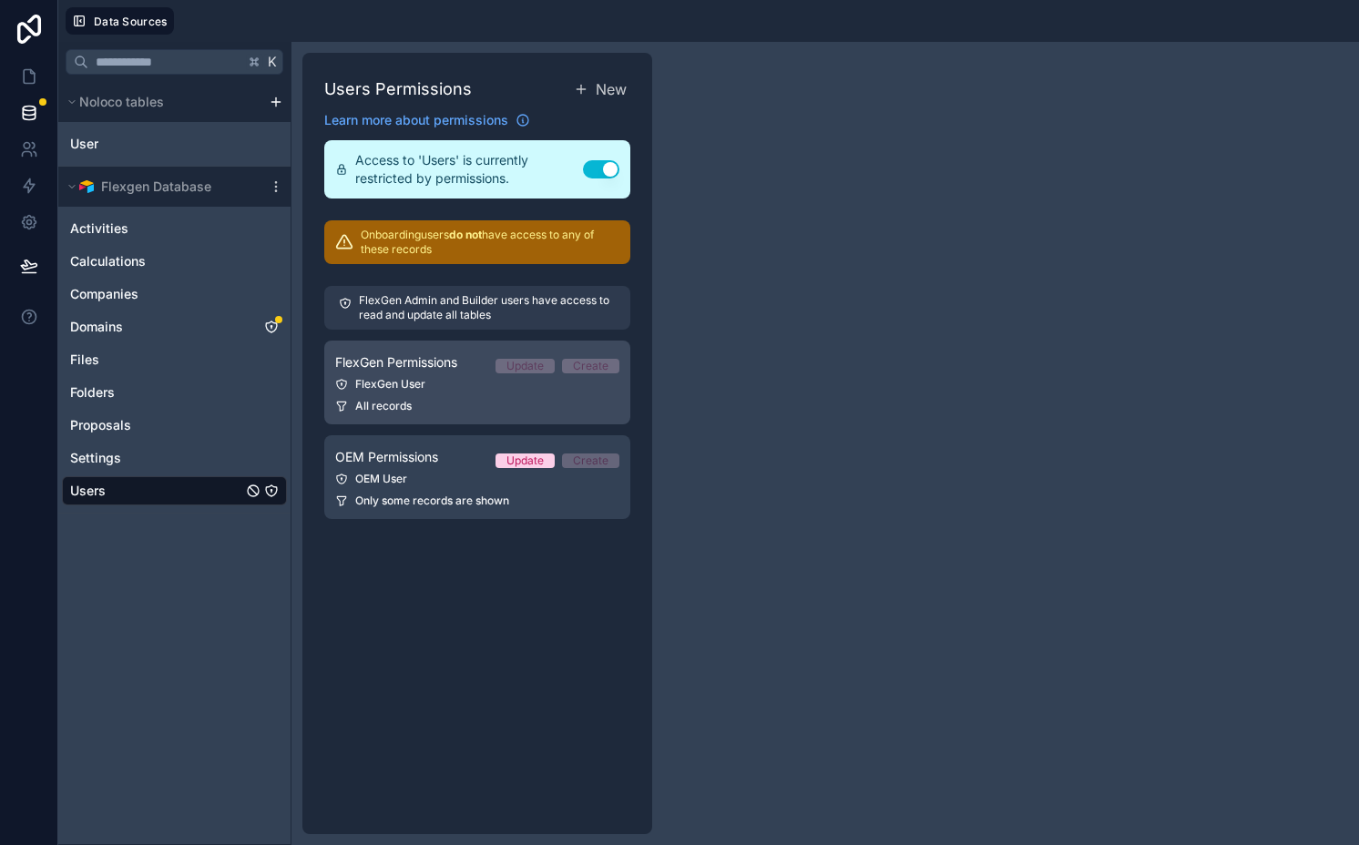
click at [445, 412] on div "All records" at bounding box center [477, 406] width 284 height 15
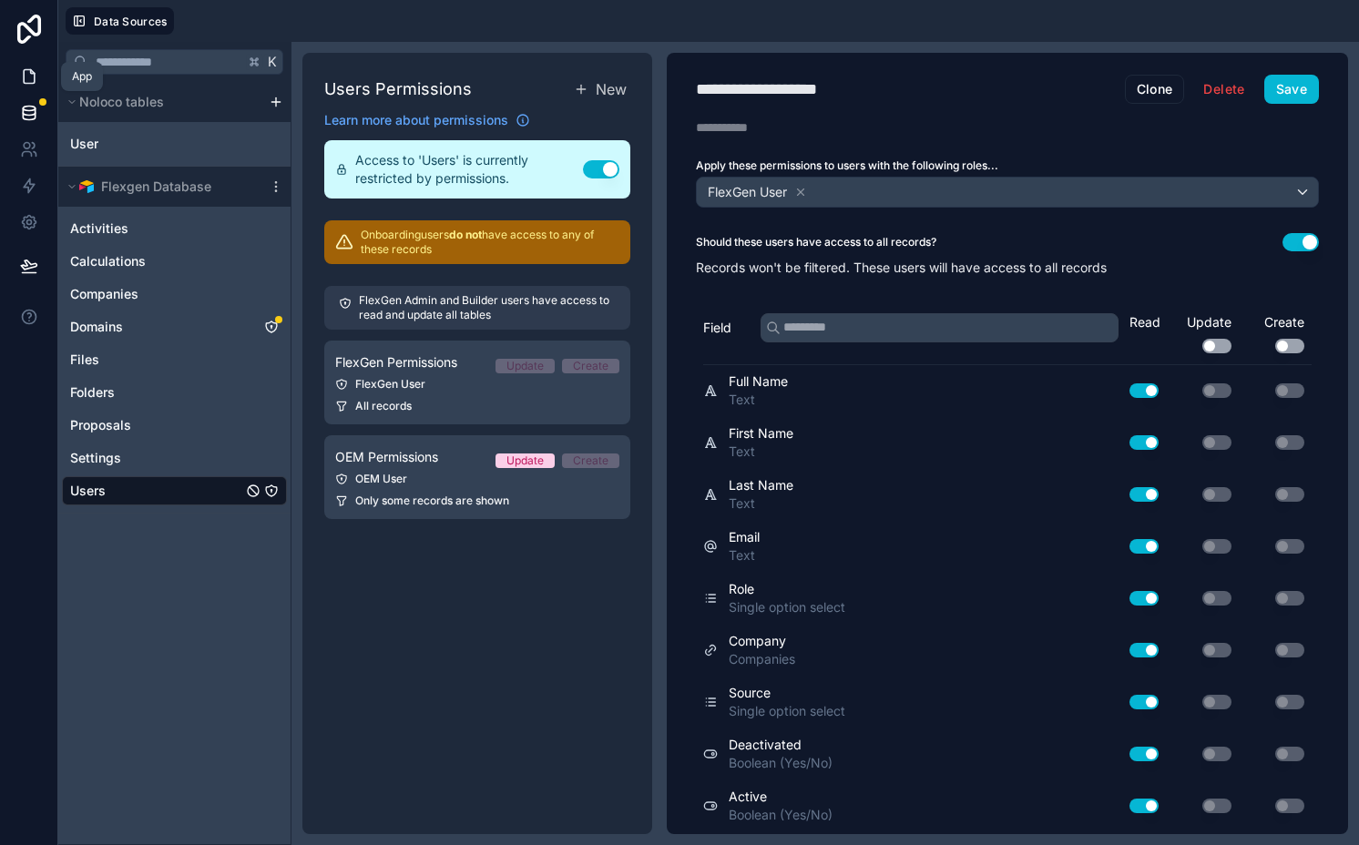
click at [37, 76] on icon at bounding box center [29, 76] width 18 height 18
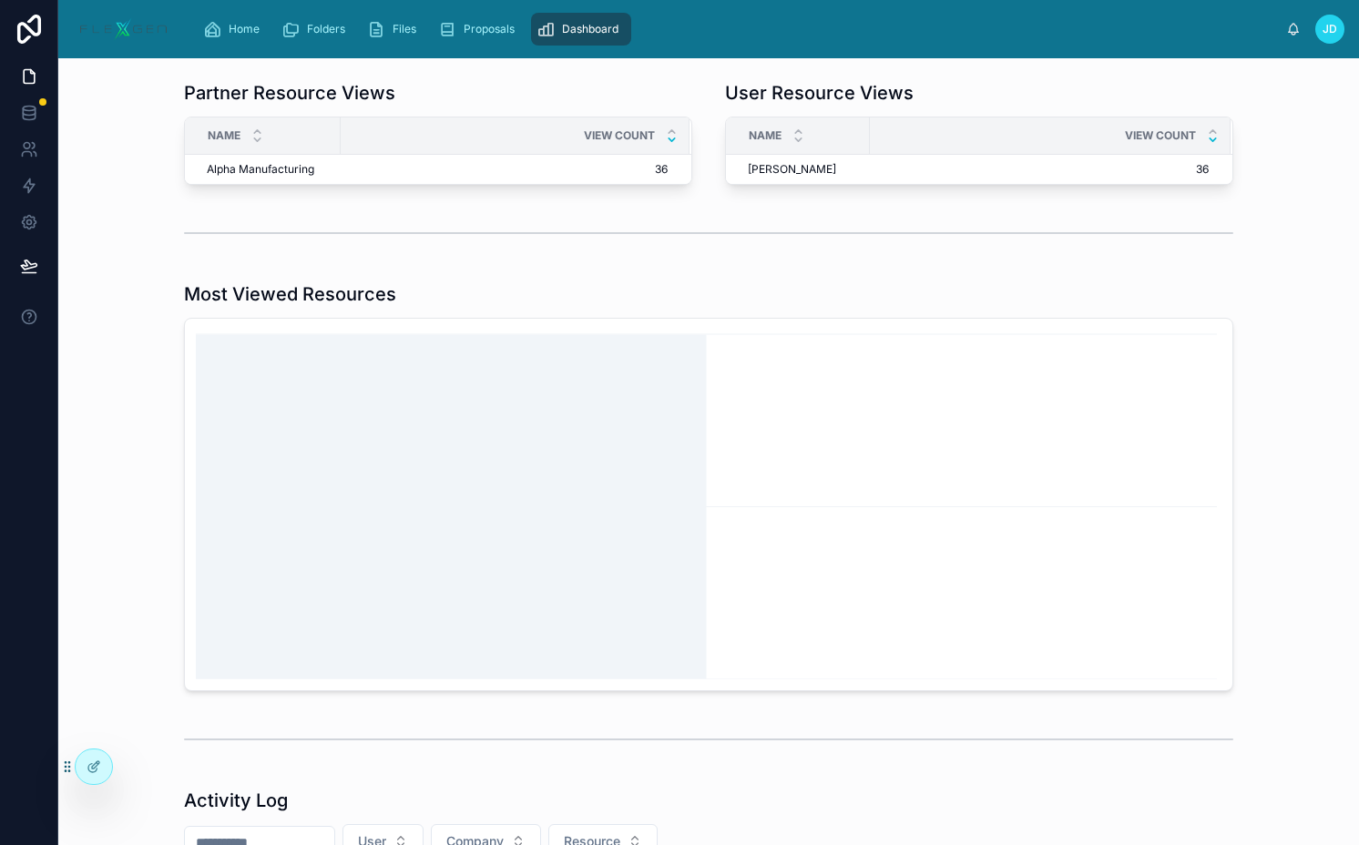
click at [476, 421] on icon "chart" at bounding box center [708, 505] width 1025 height 350
click at [841, 421] on icon "chart" at bounding box center [708, 505] width 1025 height 350
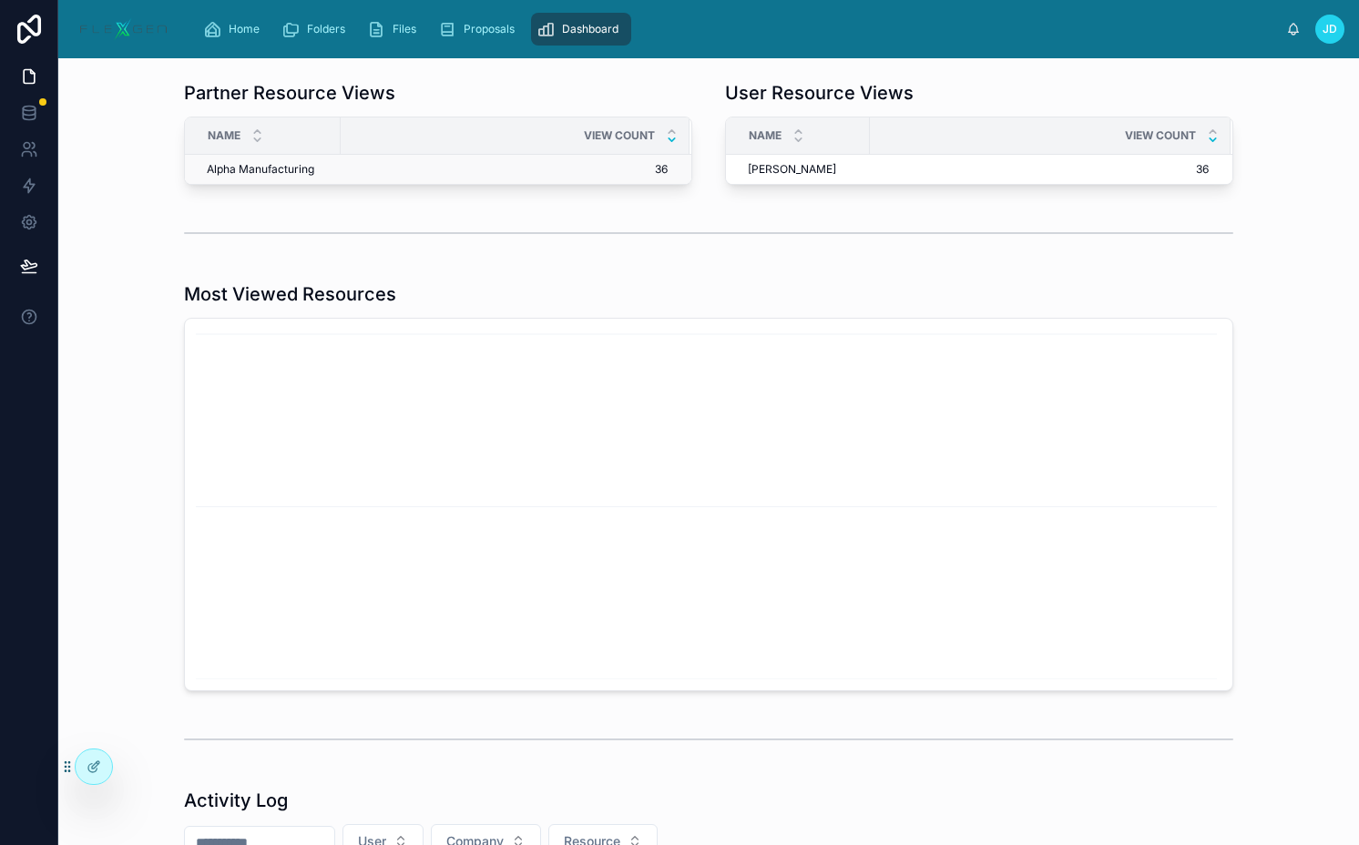
click at [523, 162] on span "36" at bounding box center [504, 169] width 326 height 15
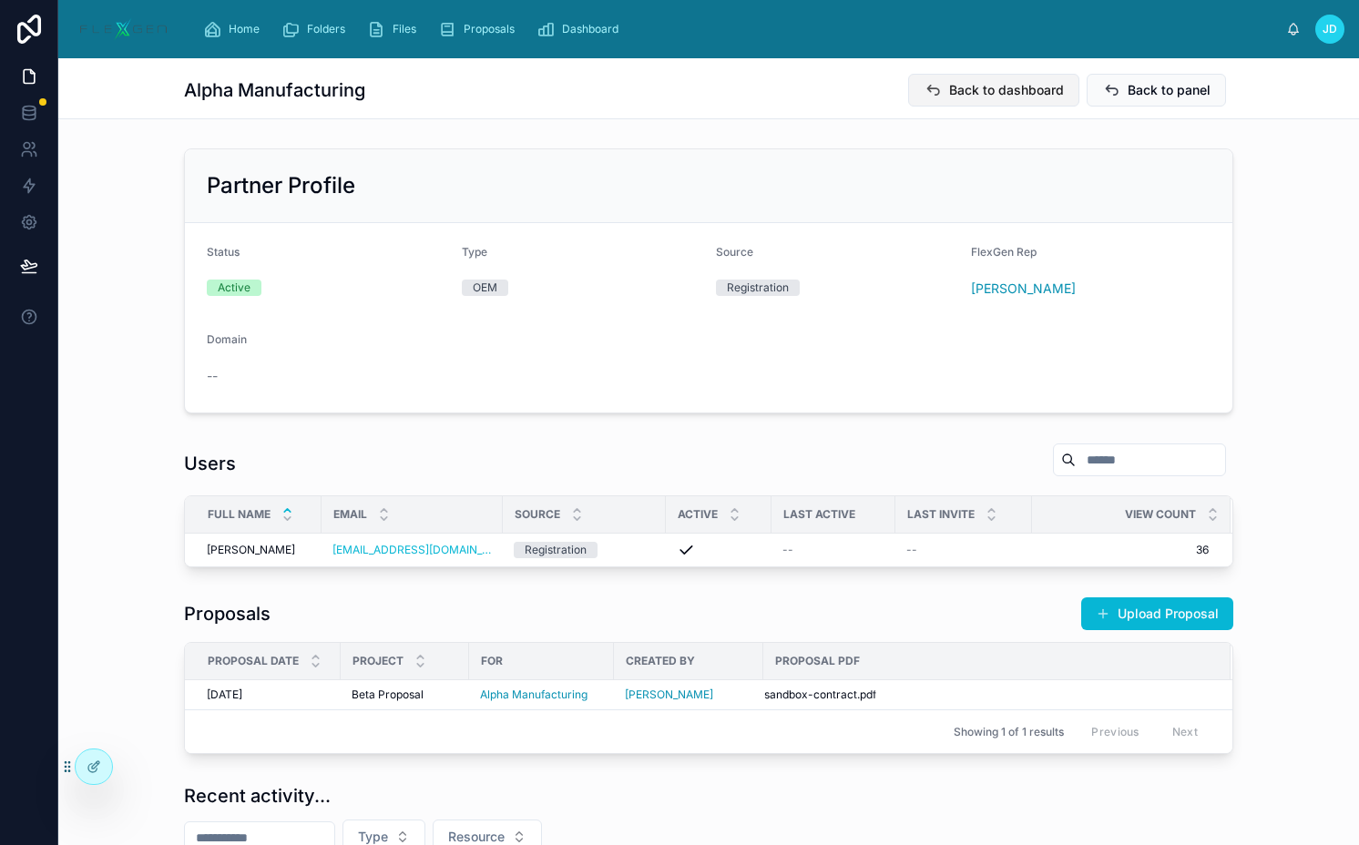
click at [998, 98] on span "Back to dashboard" at bounding box center [1006, 90] width 115 height 18
click at [1137, 84] on span "Back to panel" at bounding box center [1168, 90] width 83 height 18
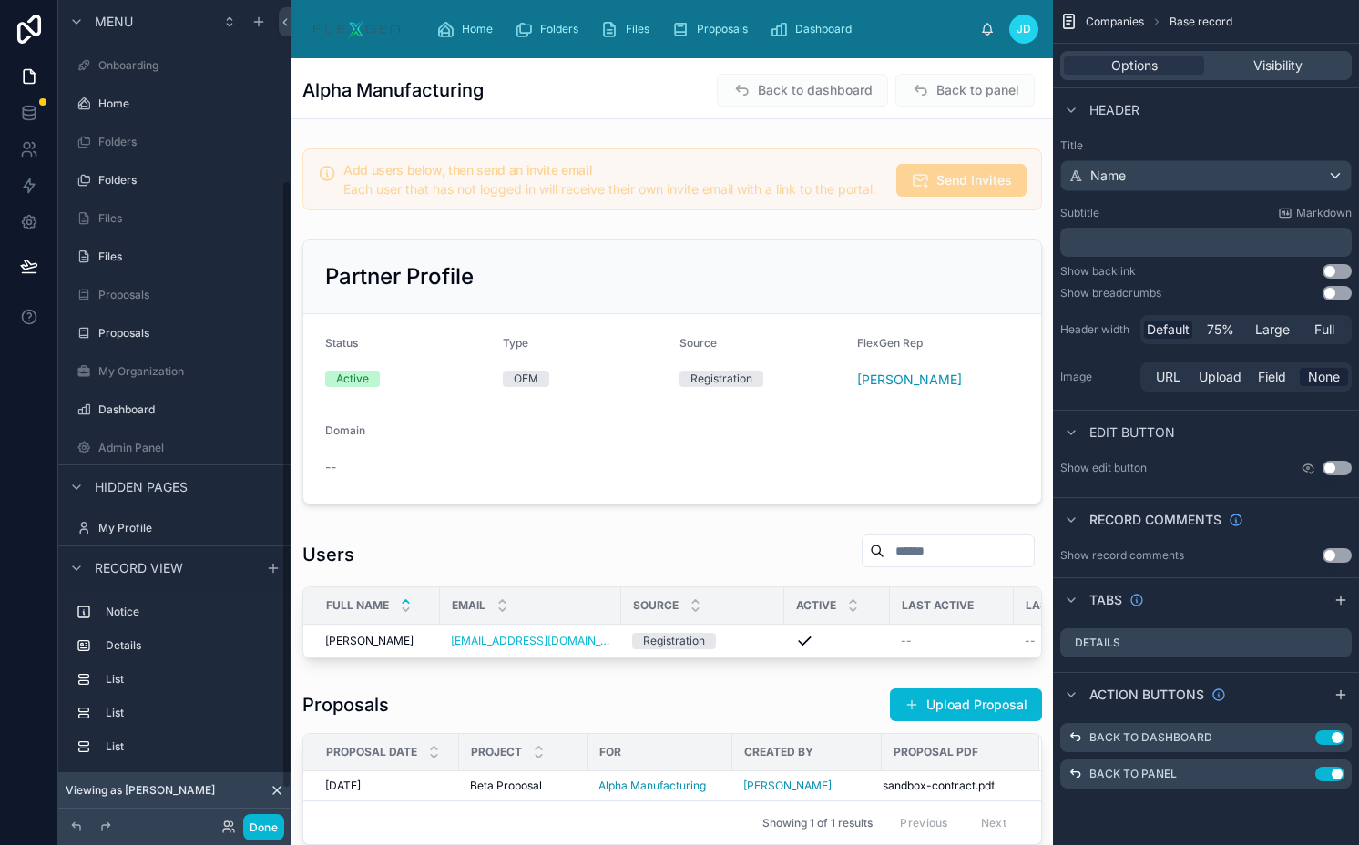
scroll to position [244, 0]
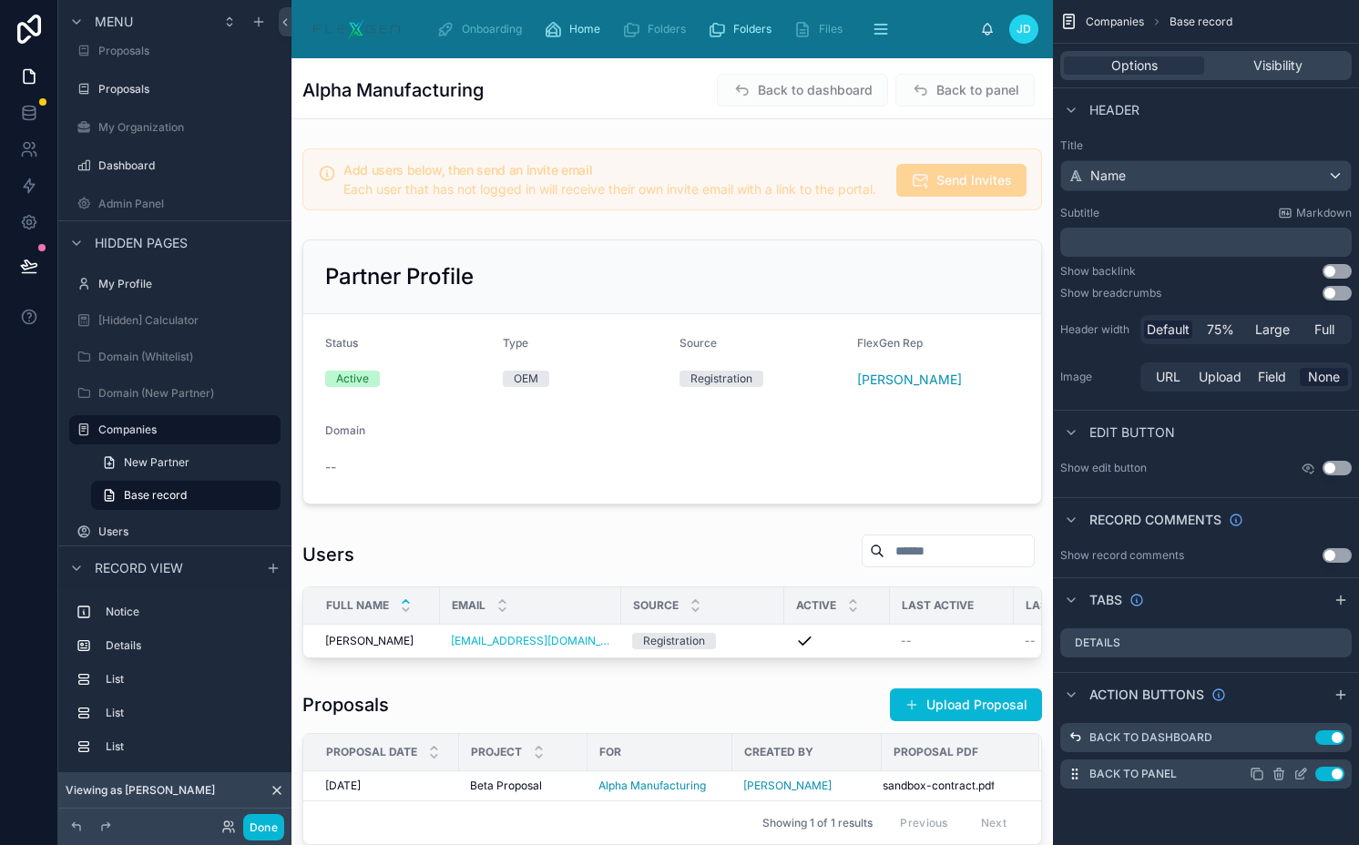
click at [1298, 769] on icon "scrollable content" at bounding box center [1300, 774] width 15 height 15
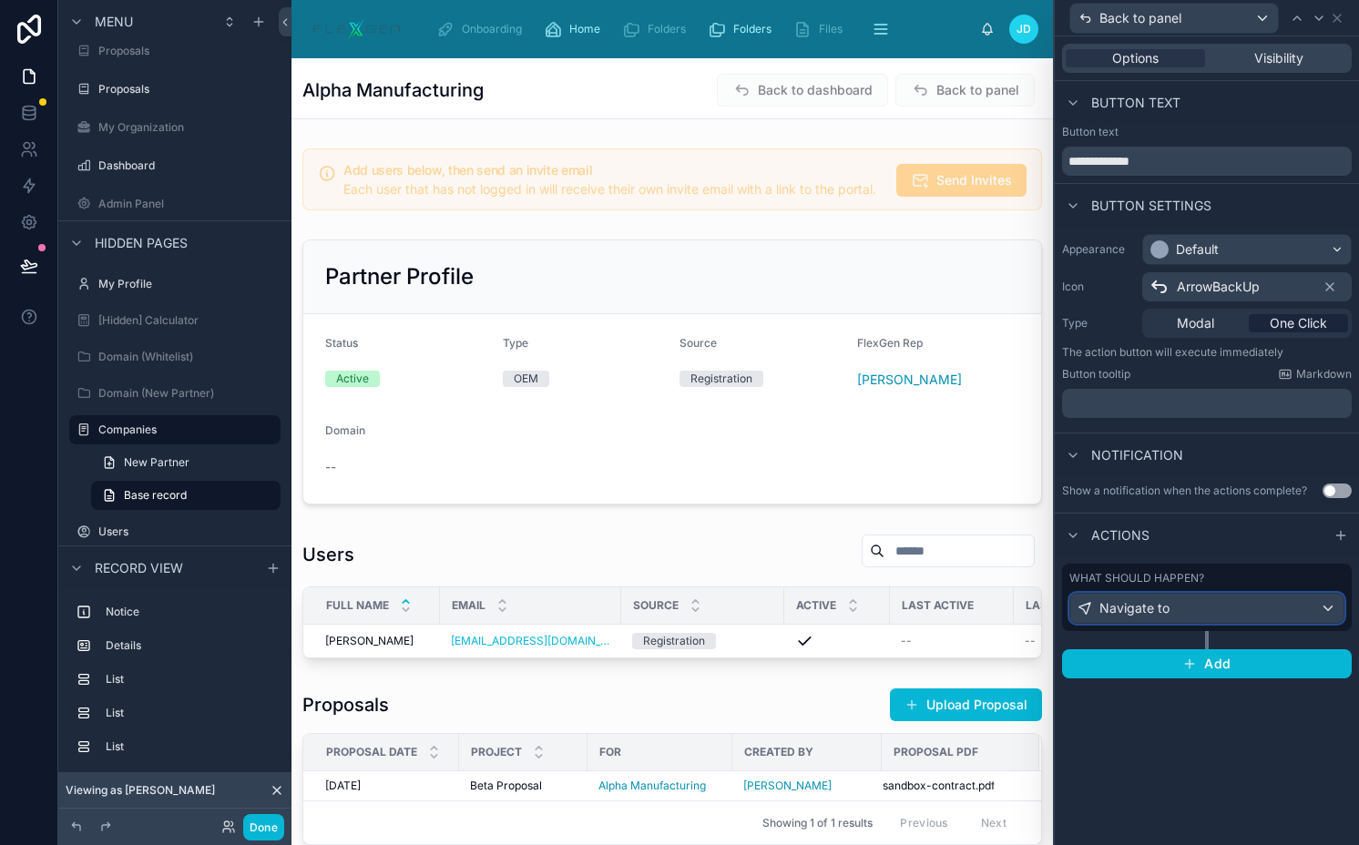
click at [1189, 615] on div "Navigate to" at bounding box center [1206, 608] width 273 height 29
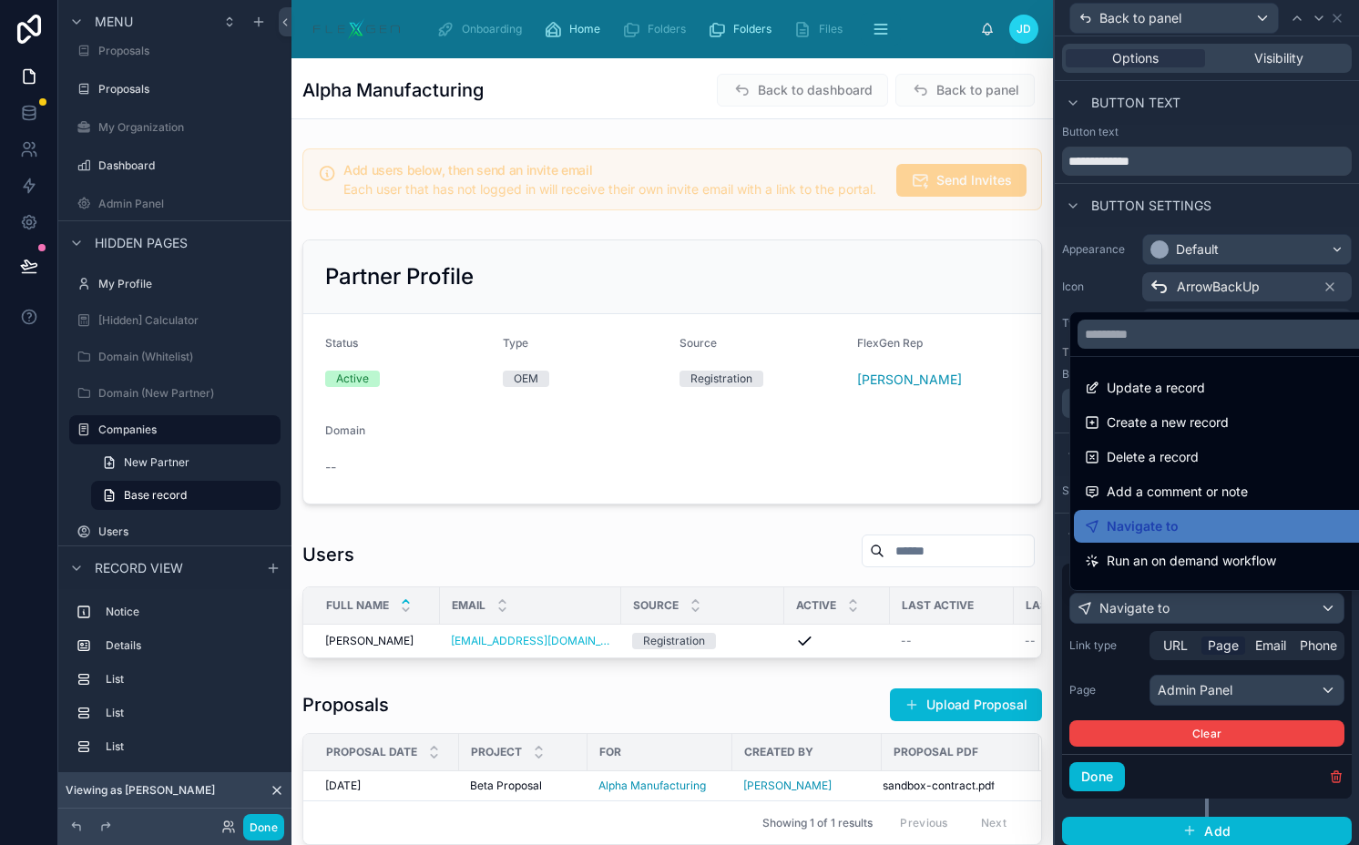
click at [1189, 615] on div at bounding box center [1206, 422] width 304 height 845
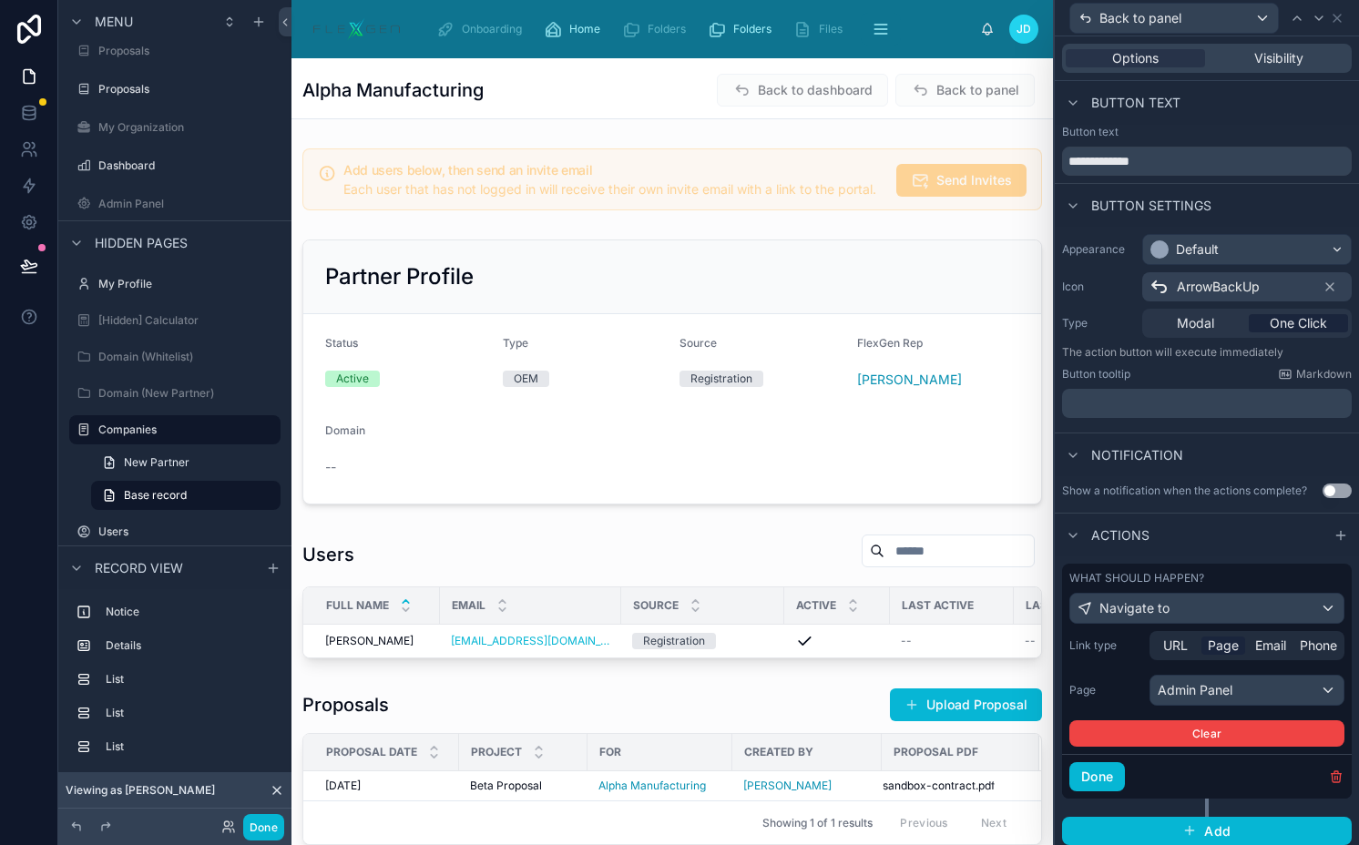
scroll to position [7, 0]
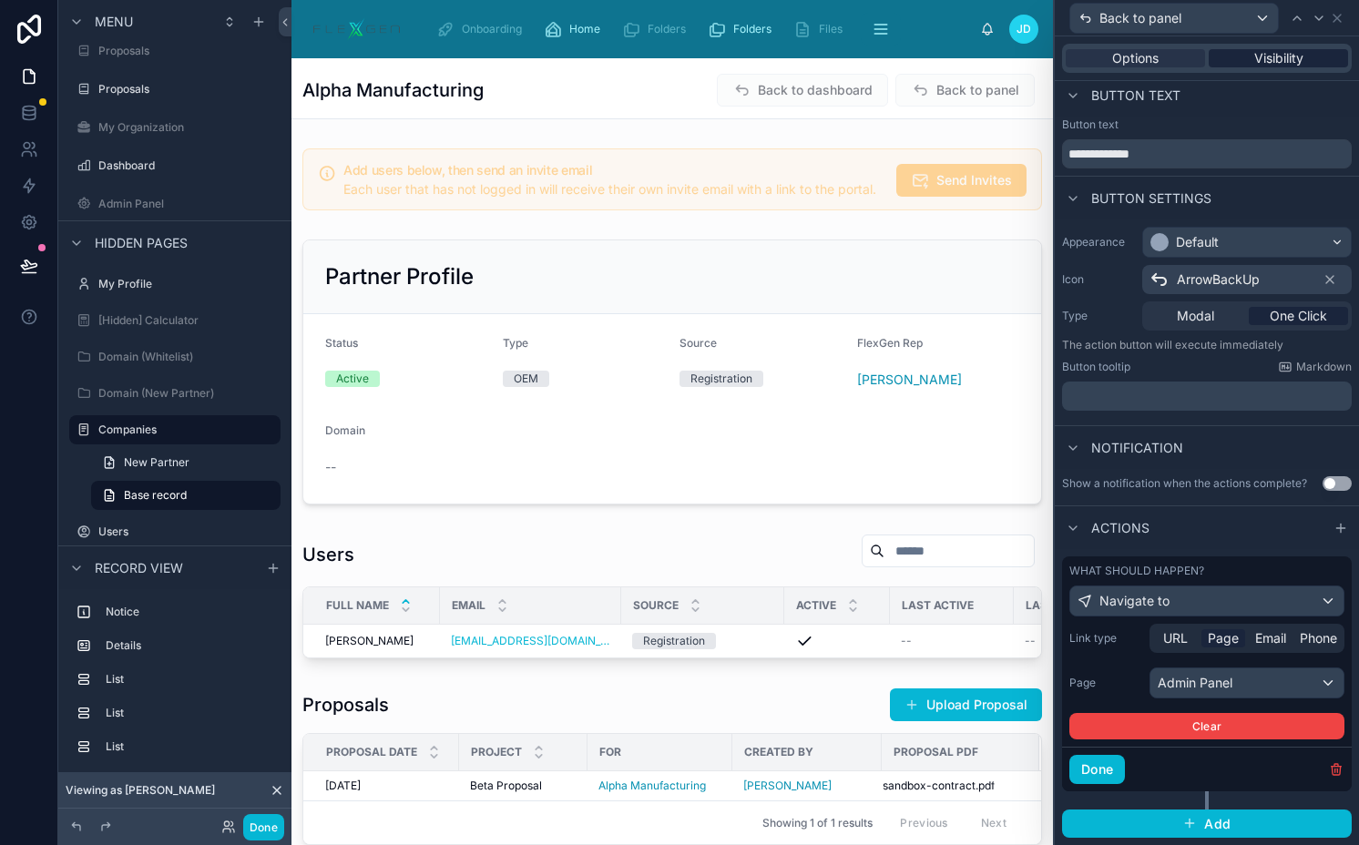
click at [1232, 66] on div "Visibility" at bounding box center [1277, 58] width 139 height 18
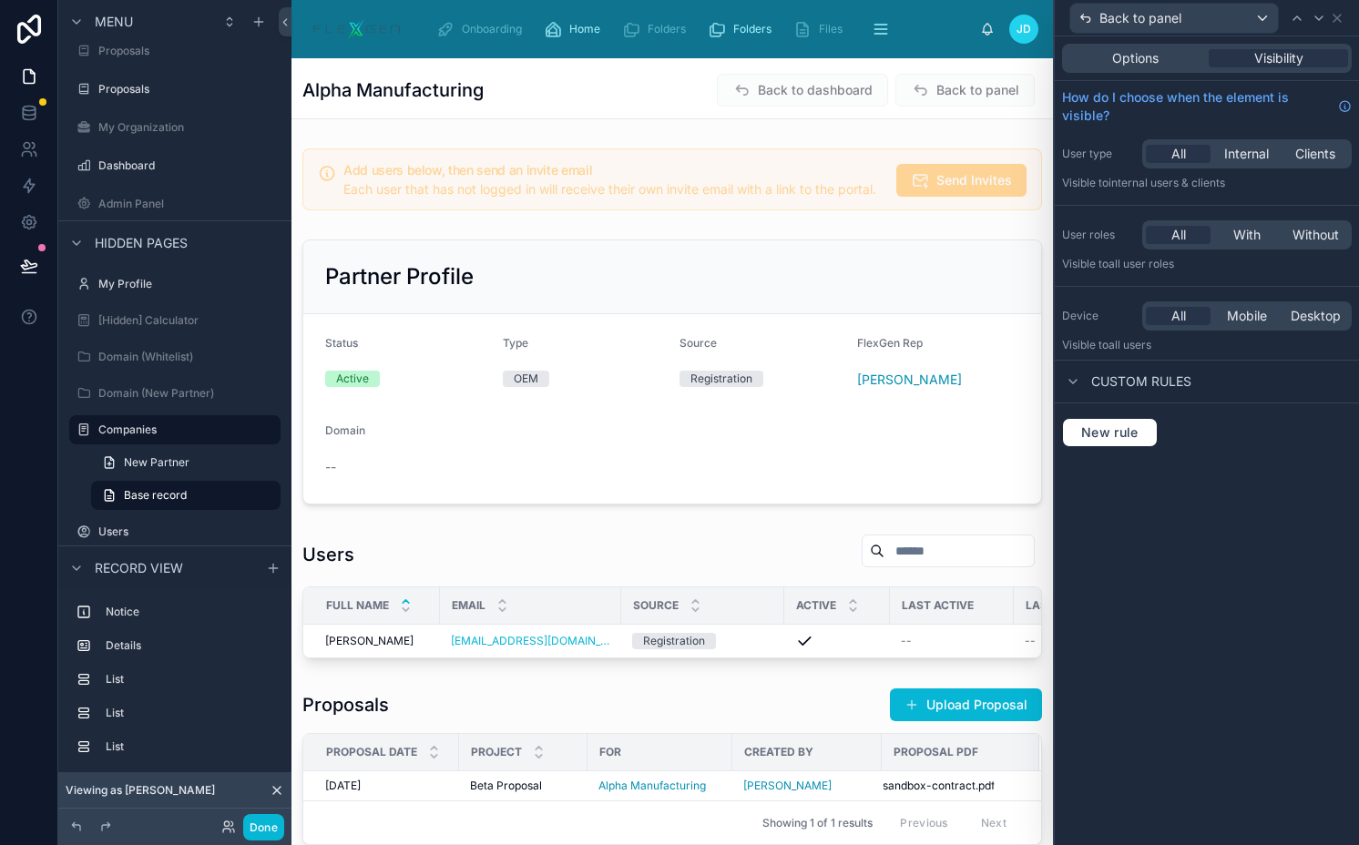
click at [1244, 155] on span "Internal" at bounding box center [1246, 154] width 45 height 18
click at [1240, 234] on span "With" at bounding box center [1246, 235] width 27 height 18
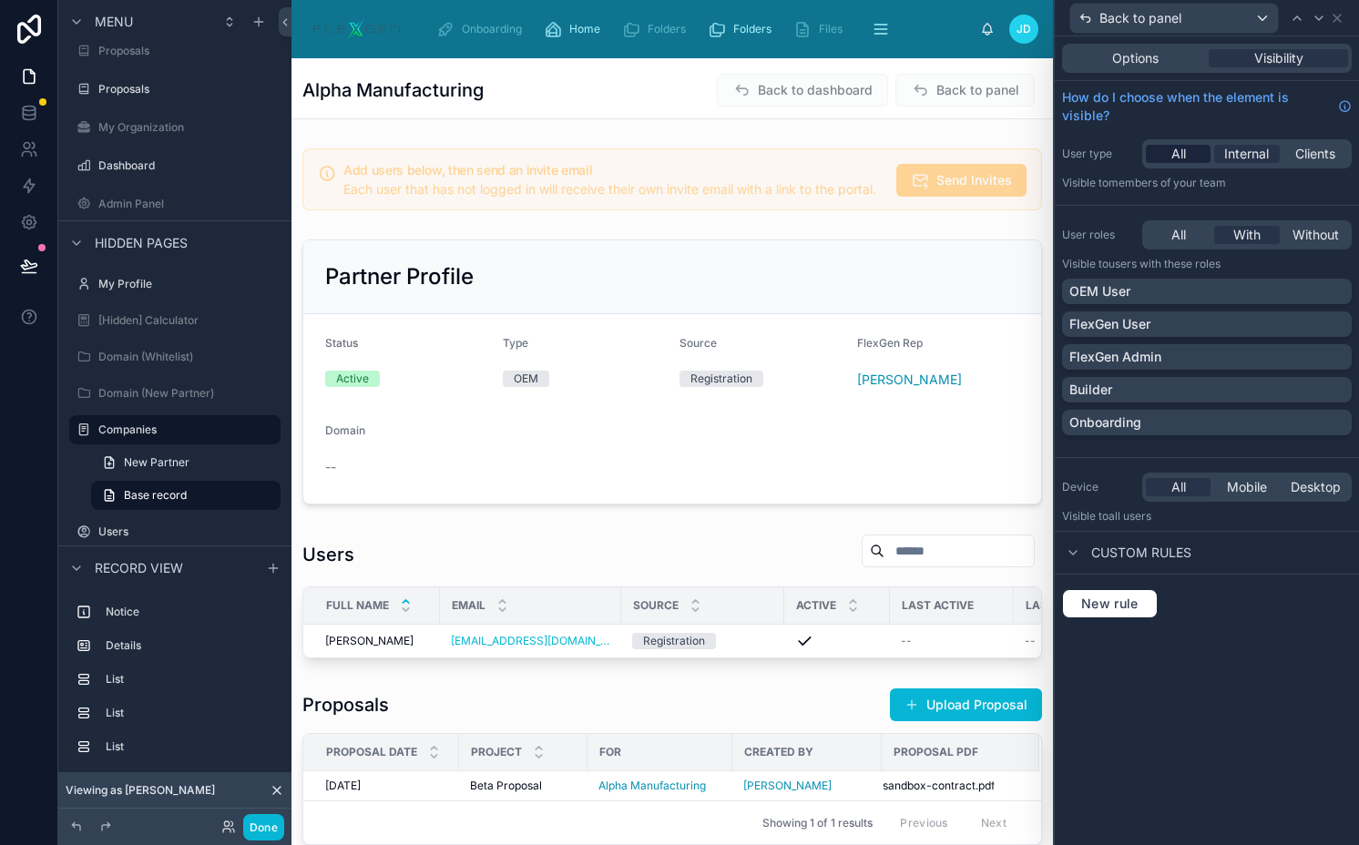
click at [1169, 152] on div "All" at bounding box center [1177, 154] width 65 height 18
click at [1143, 348] on p "FlexGen Admin" at bounding box center [1115, 357] width 92 height 18
click at [261, 829] on button "Done" at bounding box center [263, 827] width 41 height 26
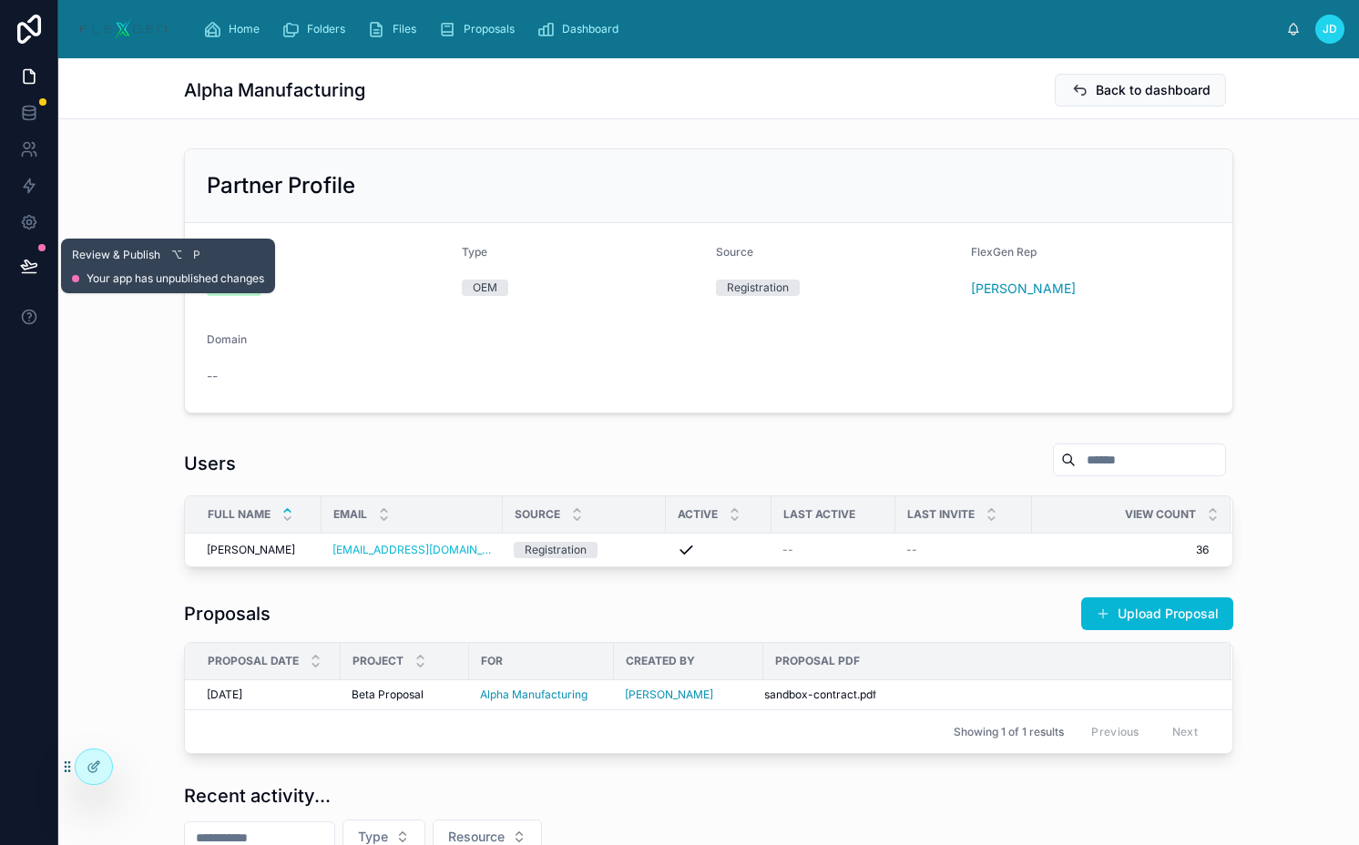
click at [32, 284] on button at bounding box center [29, 265] width 40 height 51
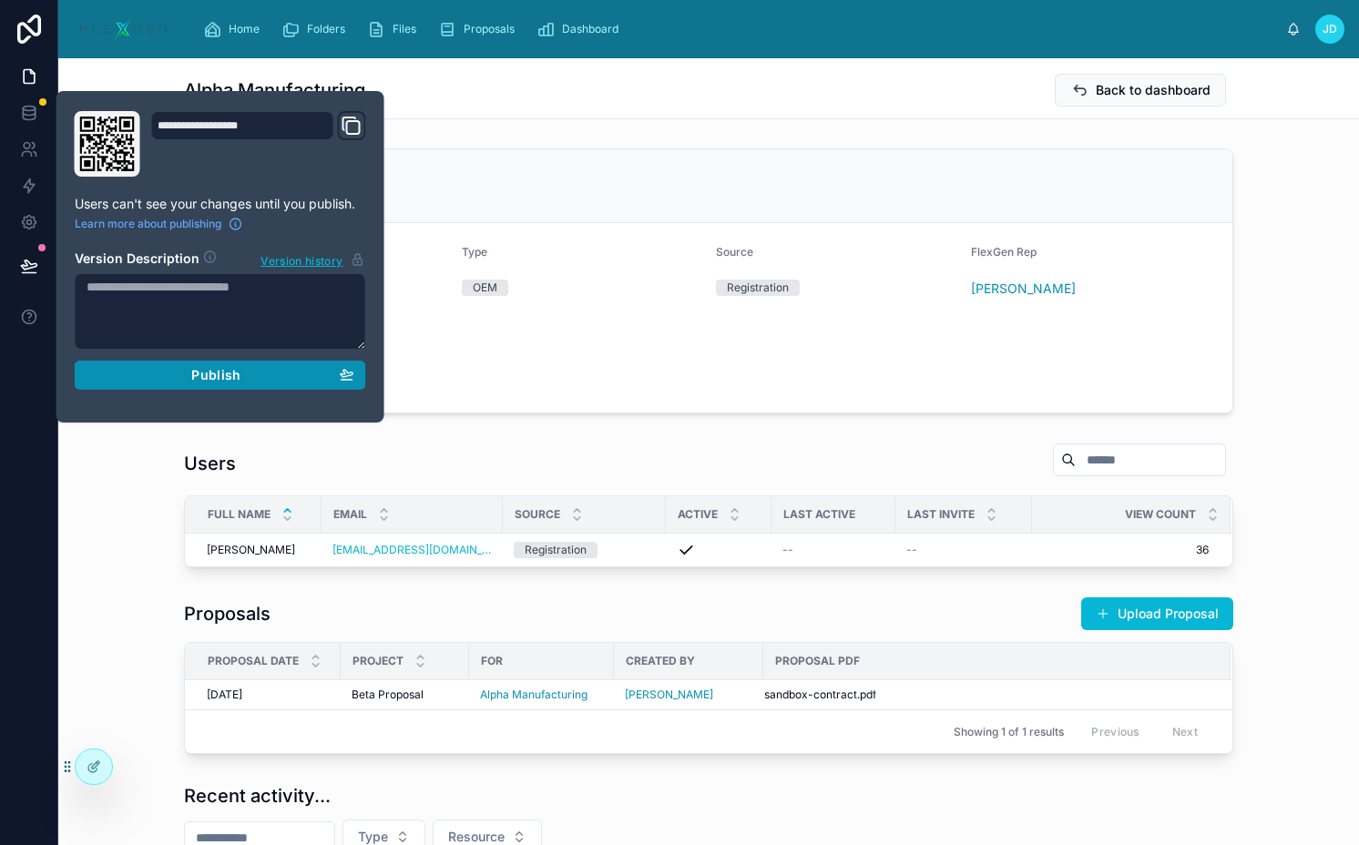
click at [172, 366] on button "Publish" at bounding box center [220, 375] width 291 height 29
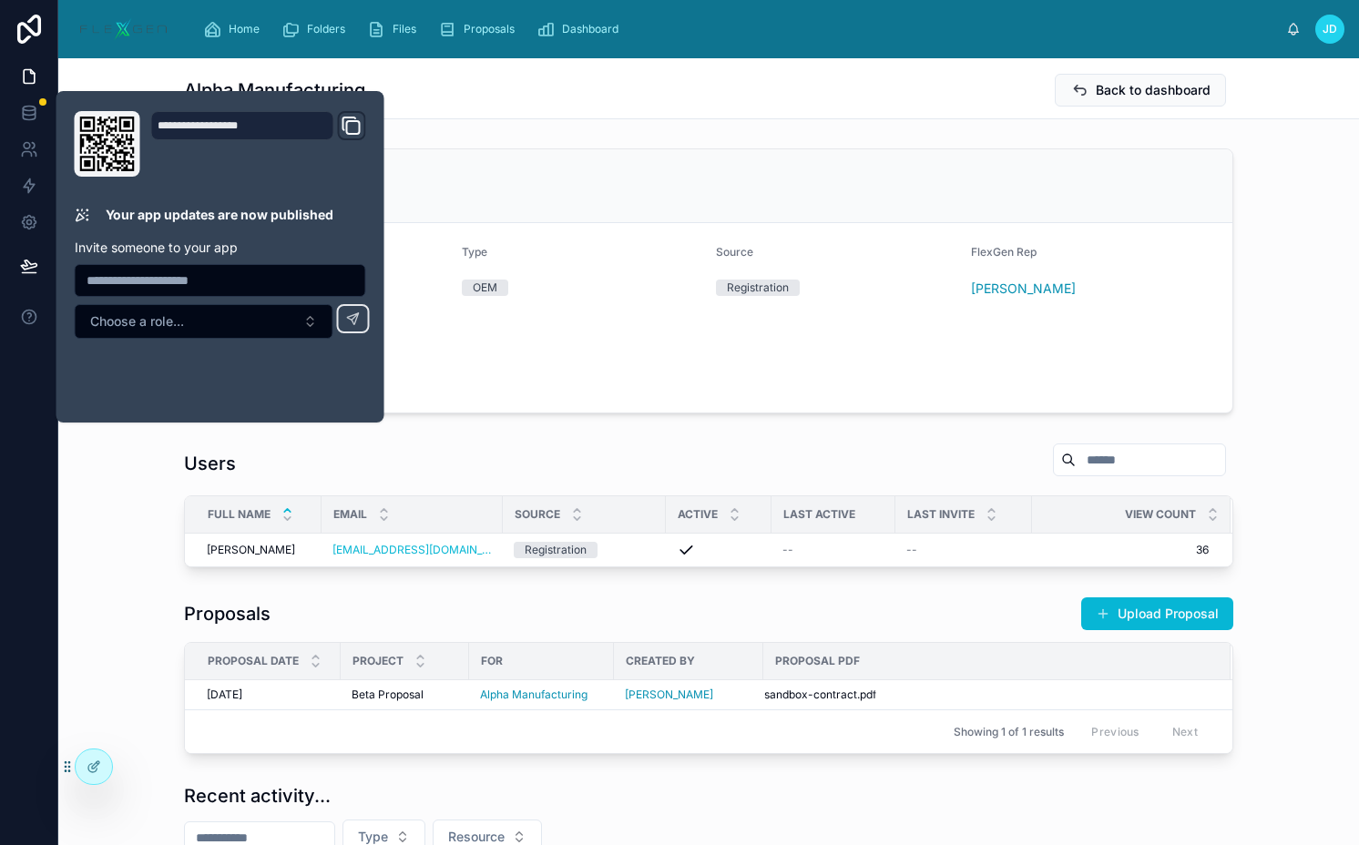
click at [552, 185] on div "Partner Profile" at bounding box center [708, 185] width 1003 height 29
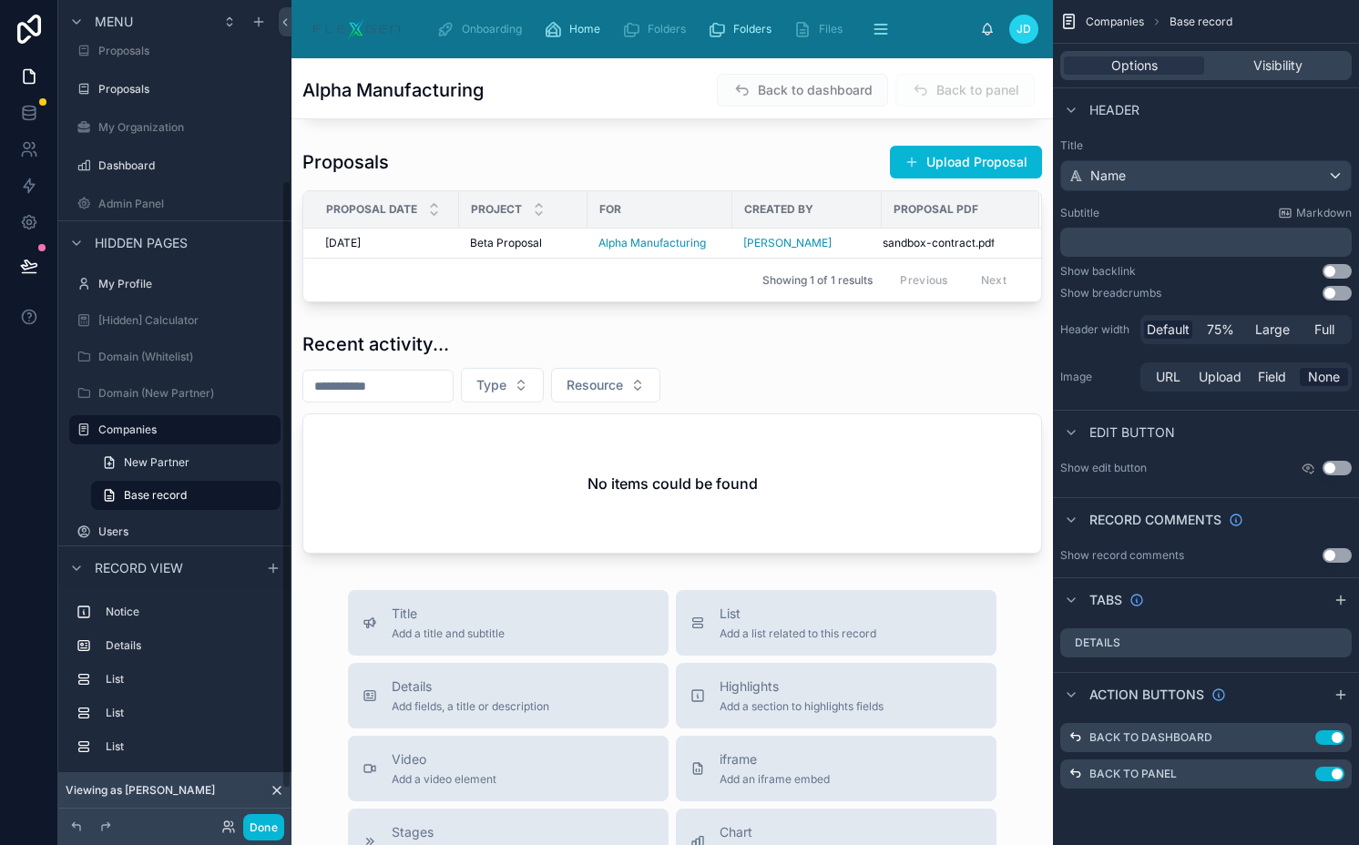
scroll to position [616, 0]
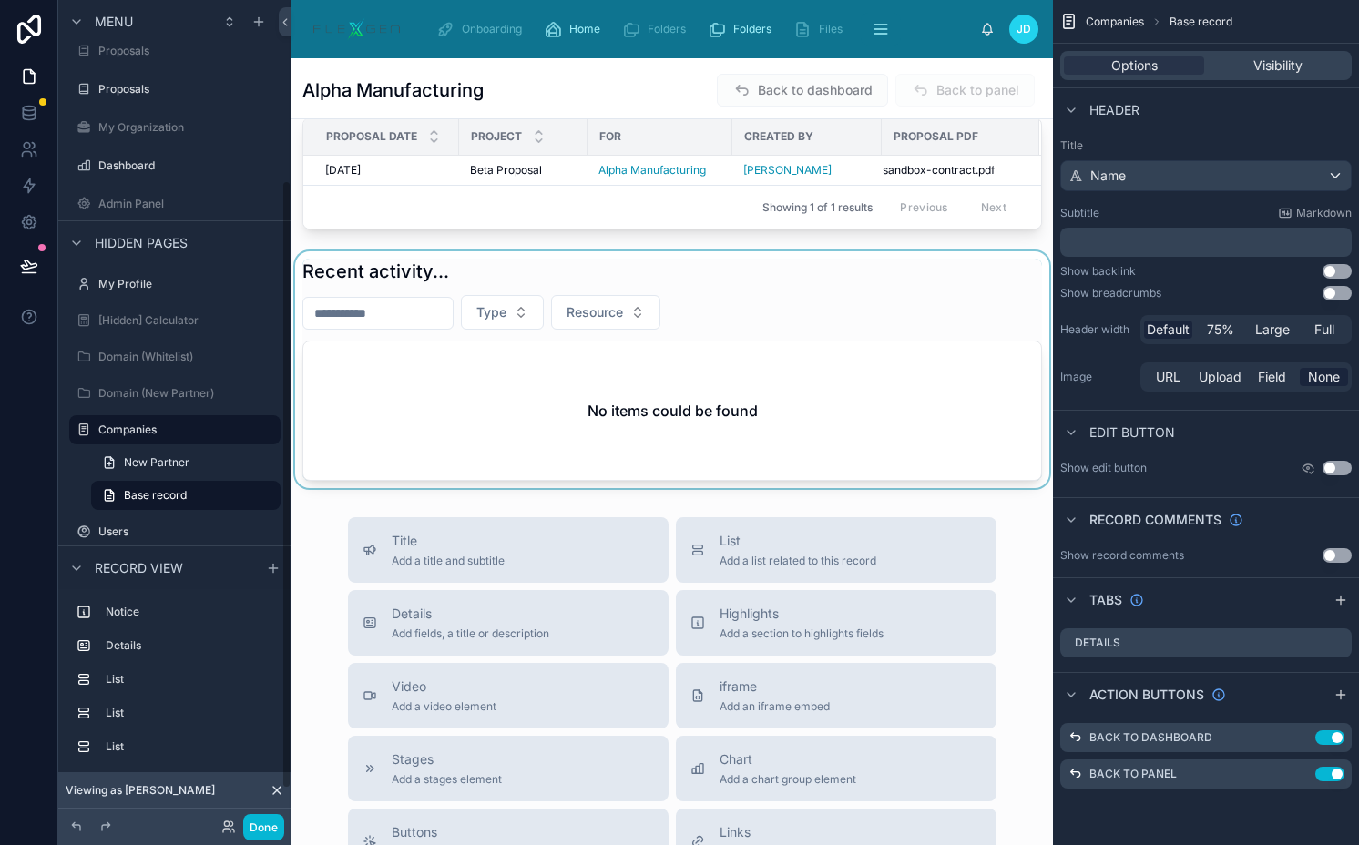
click at [744, 418] on div at bounding box center [671, 369] width 761 height 237
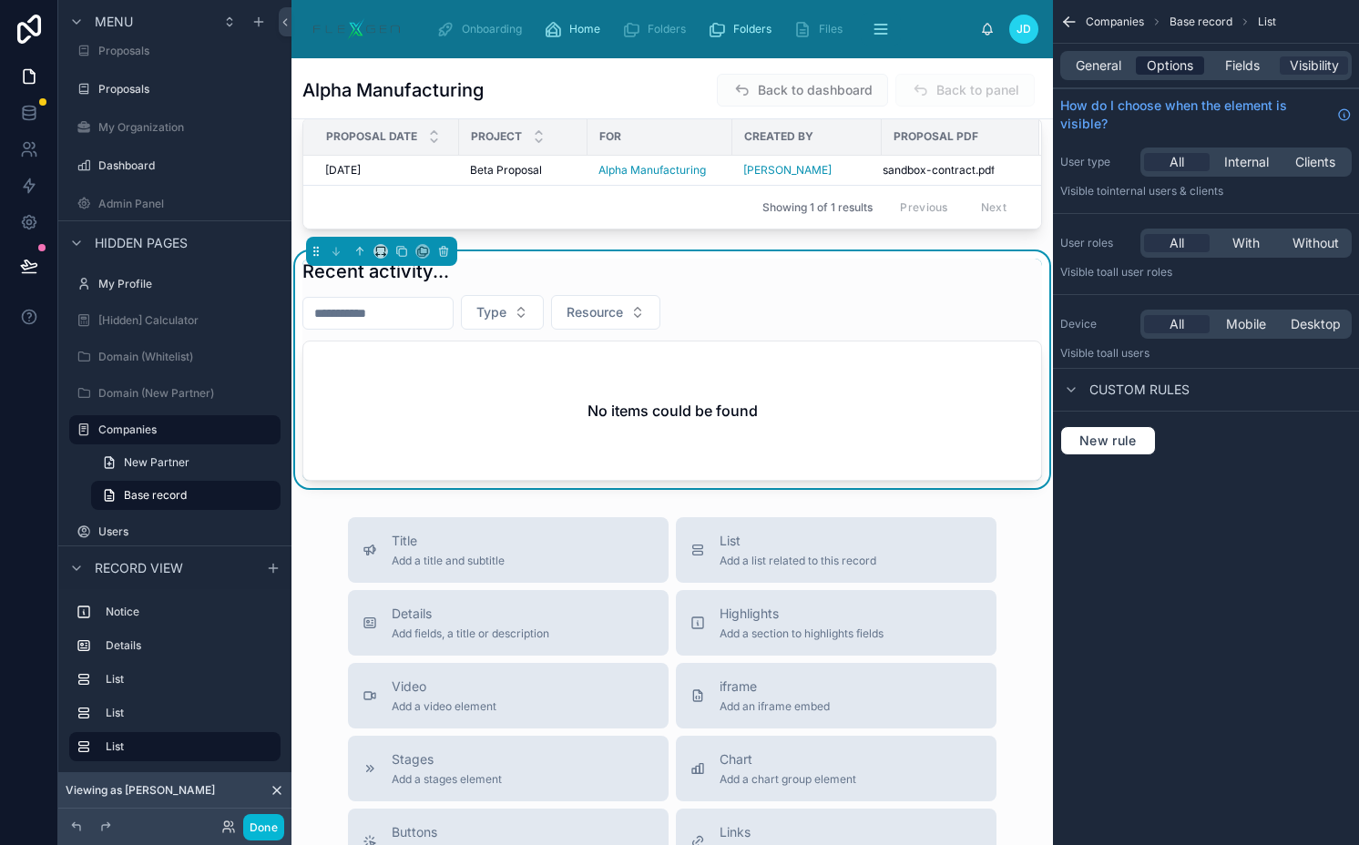
click at [1168, 61] on span "Options" at bounding box center [1169, 65] width 46 height 18
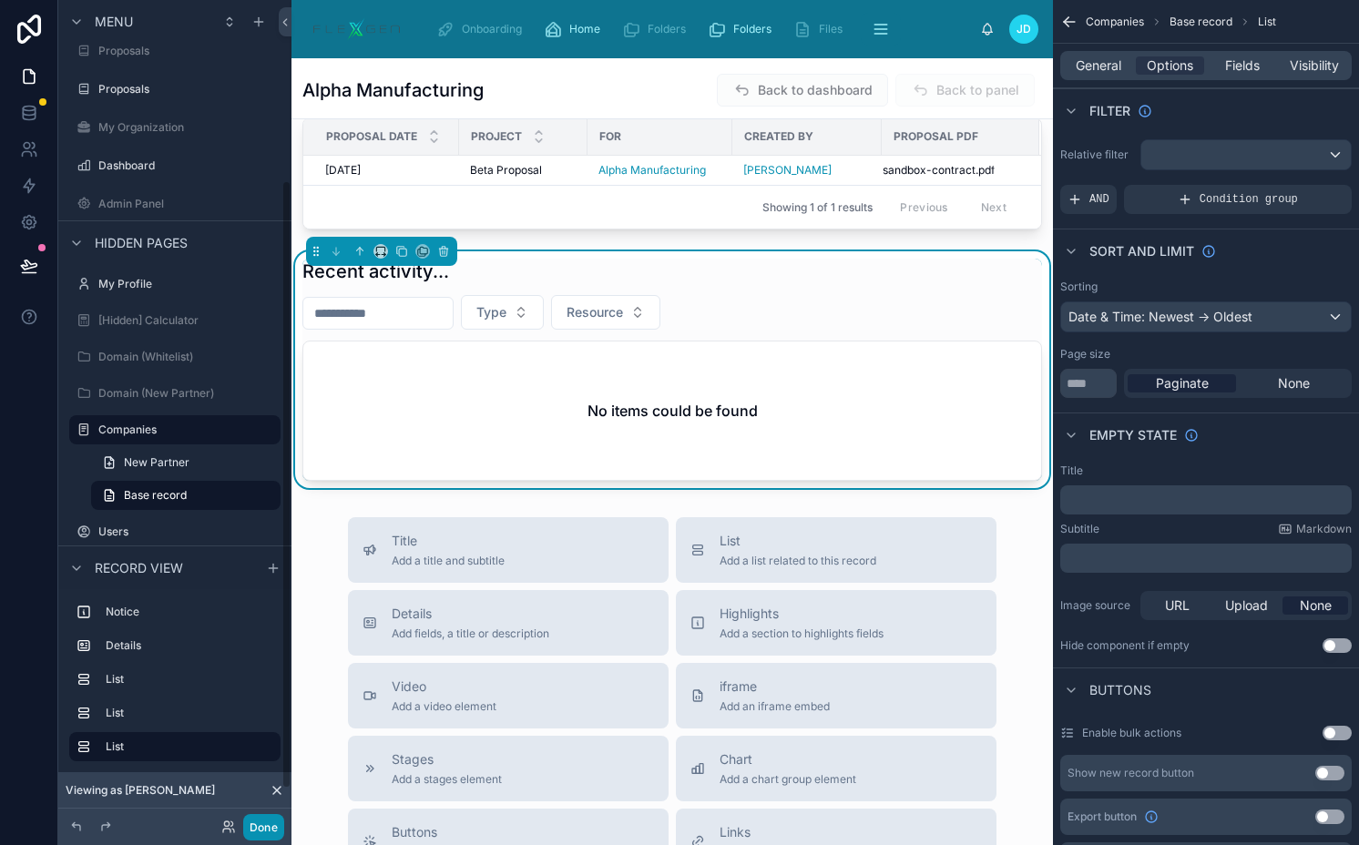
click at [266, 823] on button "Done" at bounding box center [263, 827] width 41 height 26
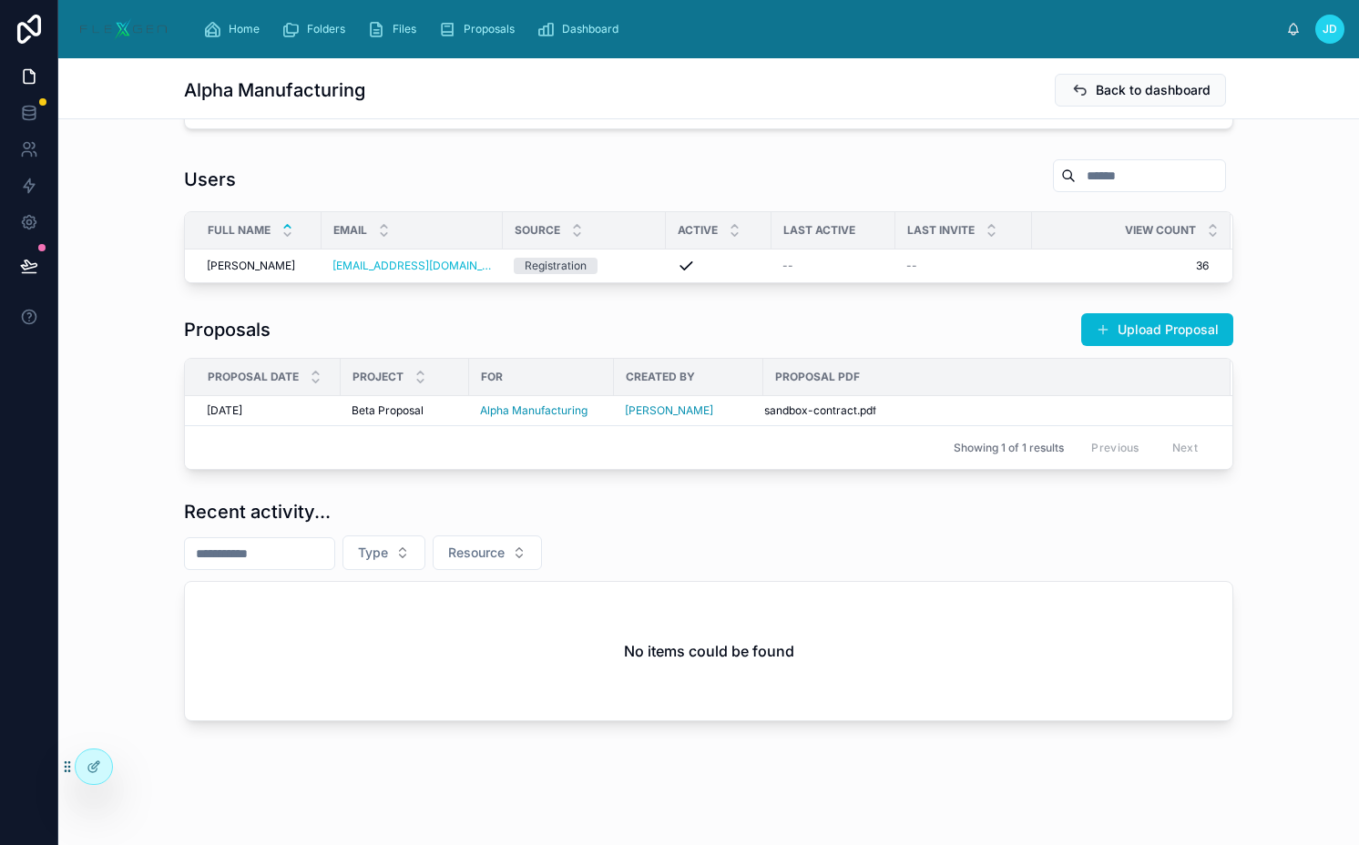
scroll to position [284, 0]
click at [1077, 97] on icon at bounding box center [1079, 90] width 18 height 18
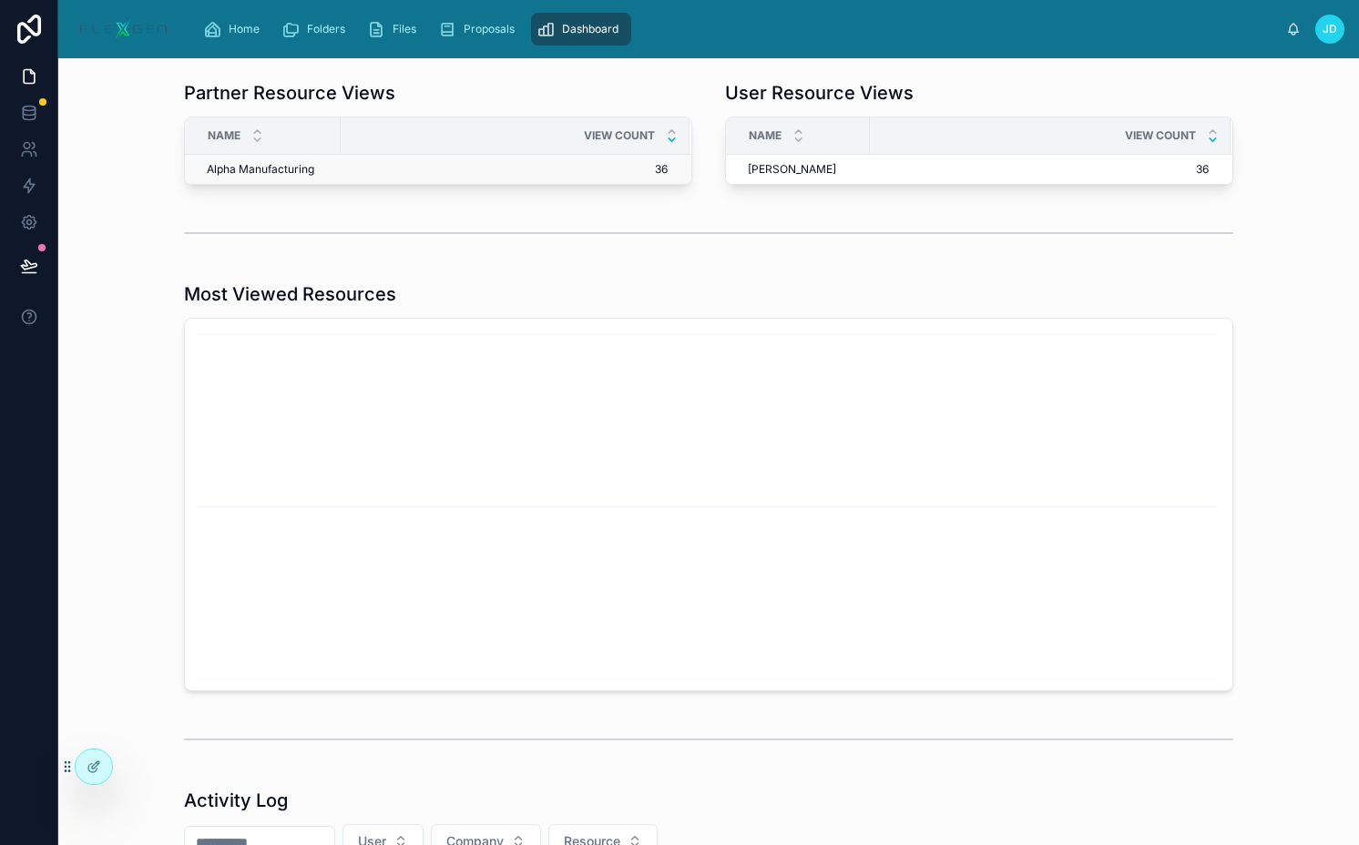
click at [404, 165] on span "36" at bounding box center [504, 169] width 326 height 15
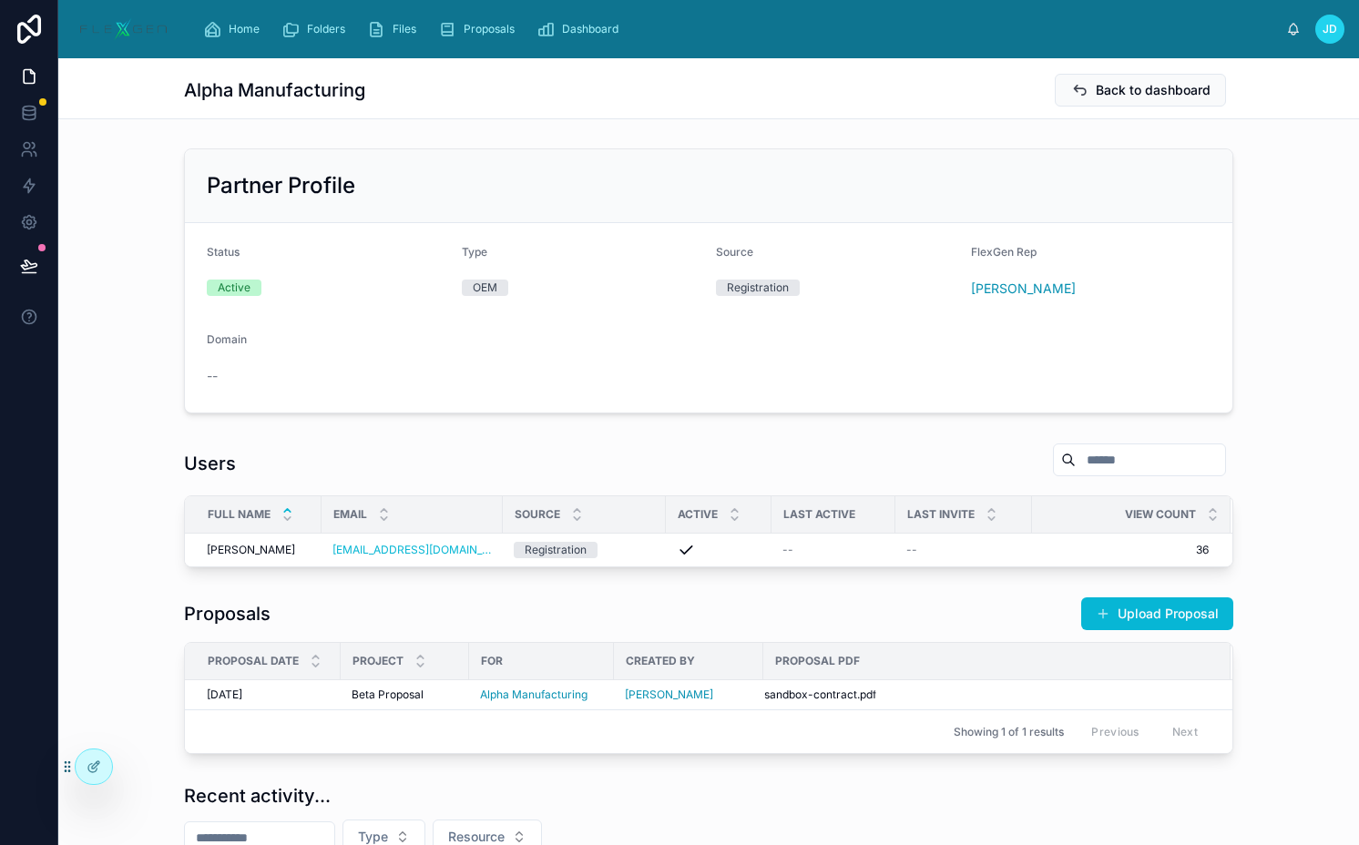
scroll to position [284, 0]
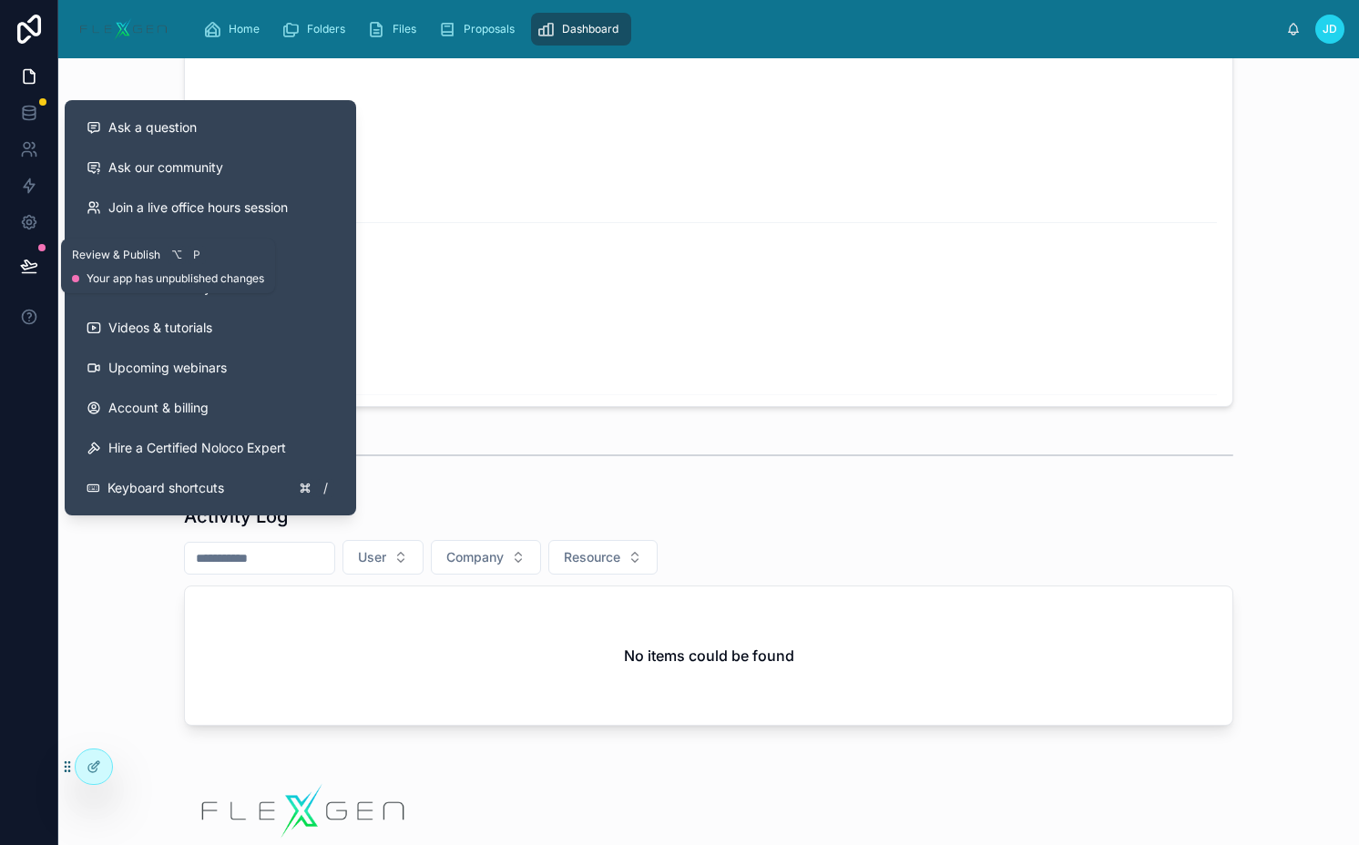
click at [29, 269] on icon at bounding box center [29, 266] width 18 height 18
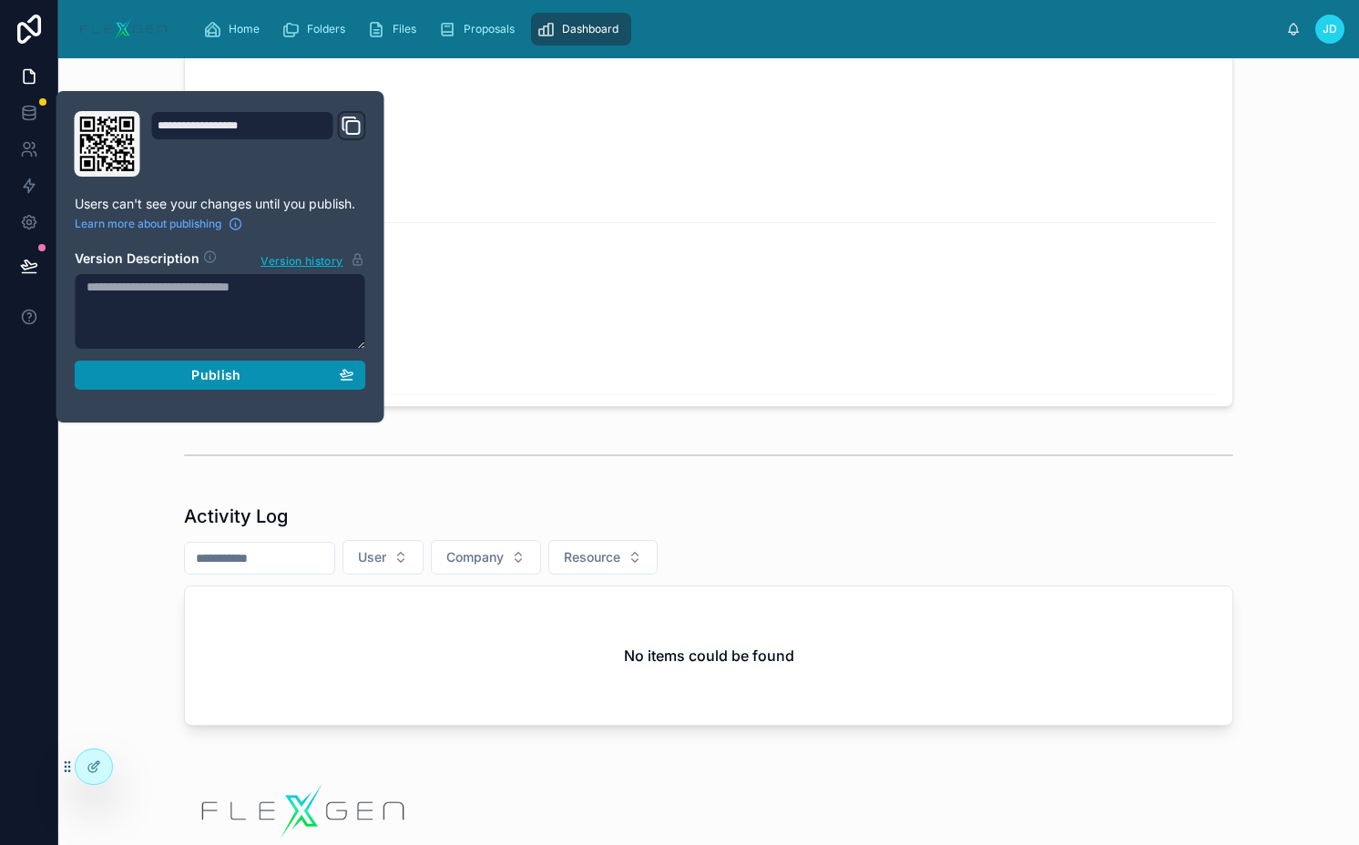
click at [265, 381] on div "Publish" at bounding box center [221, 375] width 268 height 16
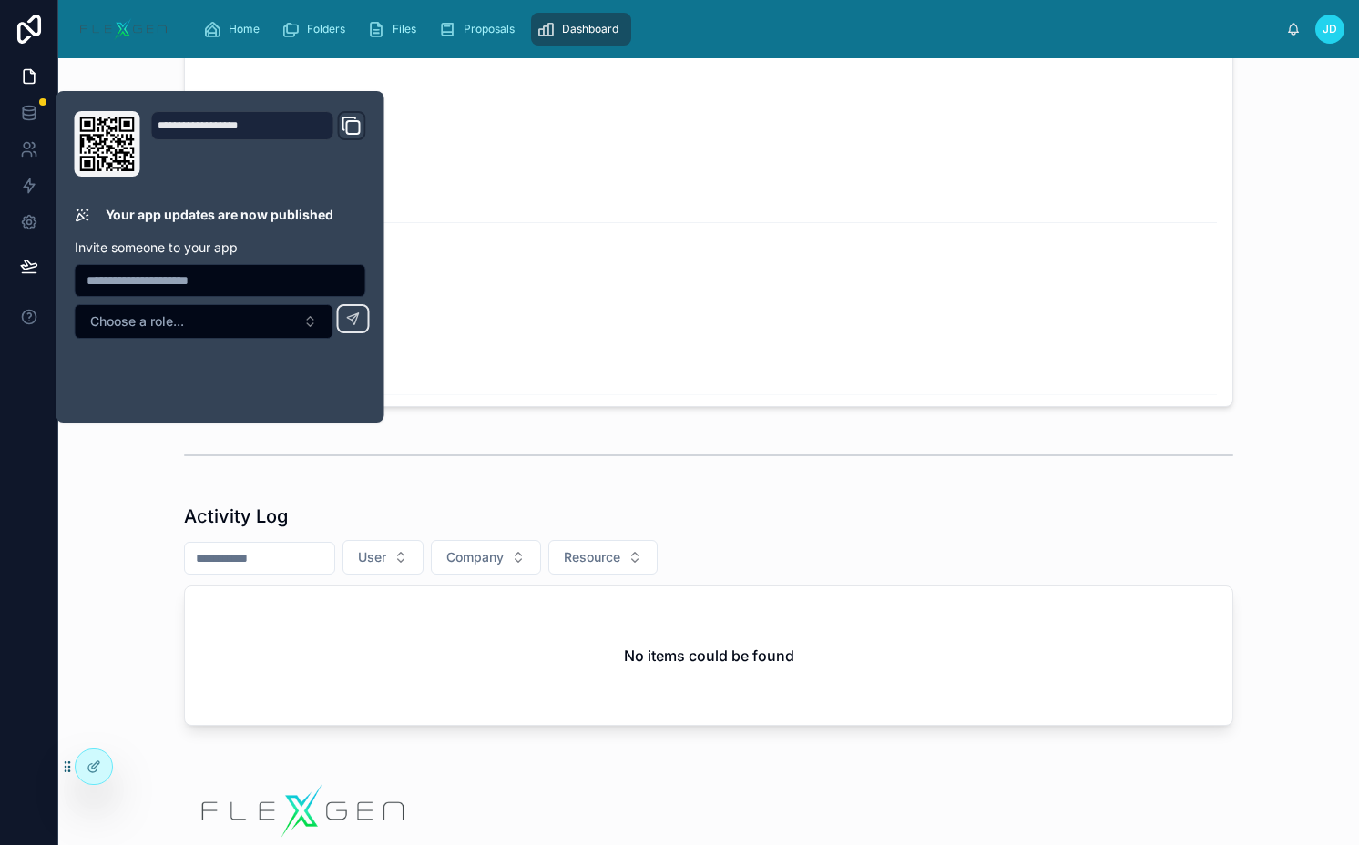
click at [351, 470] on div at bounding box center [708, 456] width 1049 height 46
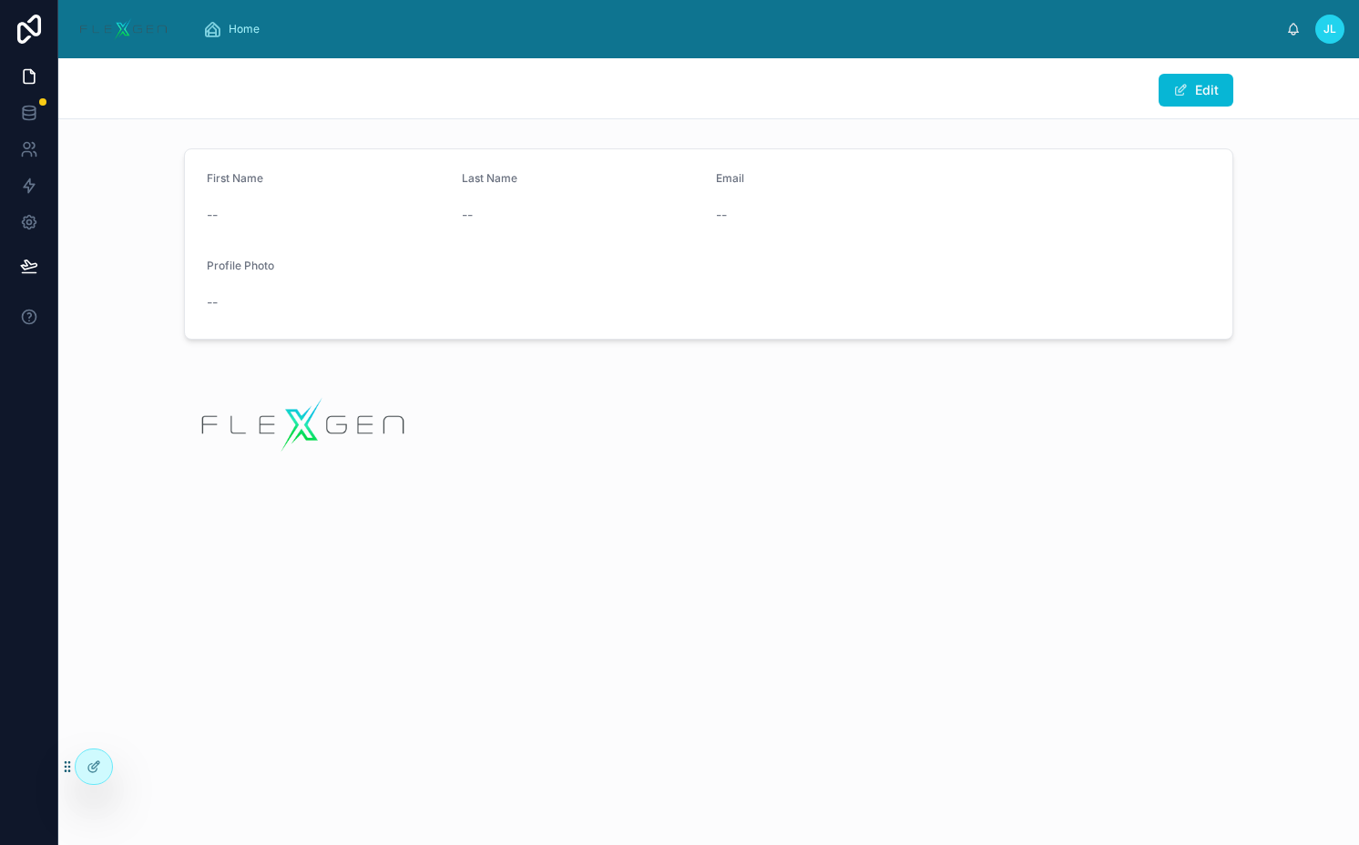
click at [360, 494] on div "Edit First Name -- Last Name -- Email -- Profile Photo --" at bounding box center [708, 331] width 1300 height 546
drag, startPoint x: 811, startPoint y: 219, endPoint x: 120, endPoint y: 13, distance: 721.1
click at [811, 218] on div "--" at bounding box center [963, 215] width 494 height 18
click at [133, 768] on icon at bounding box center [134, 766] width 15 height 15
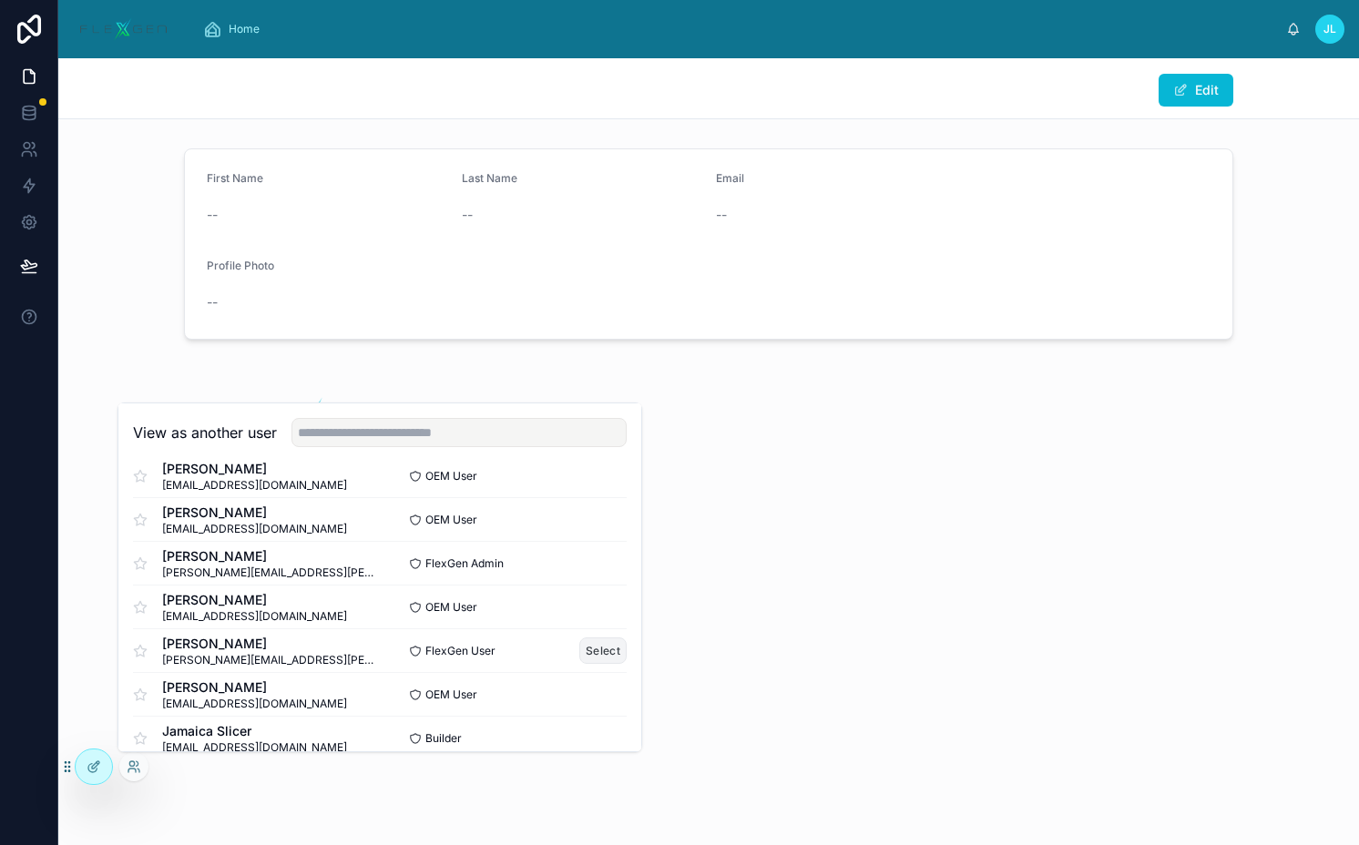
scroll to position [853, 0]
click at [581, 652] on button "Select" at bounding box center [602, 651] width 47 height 26
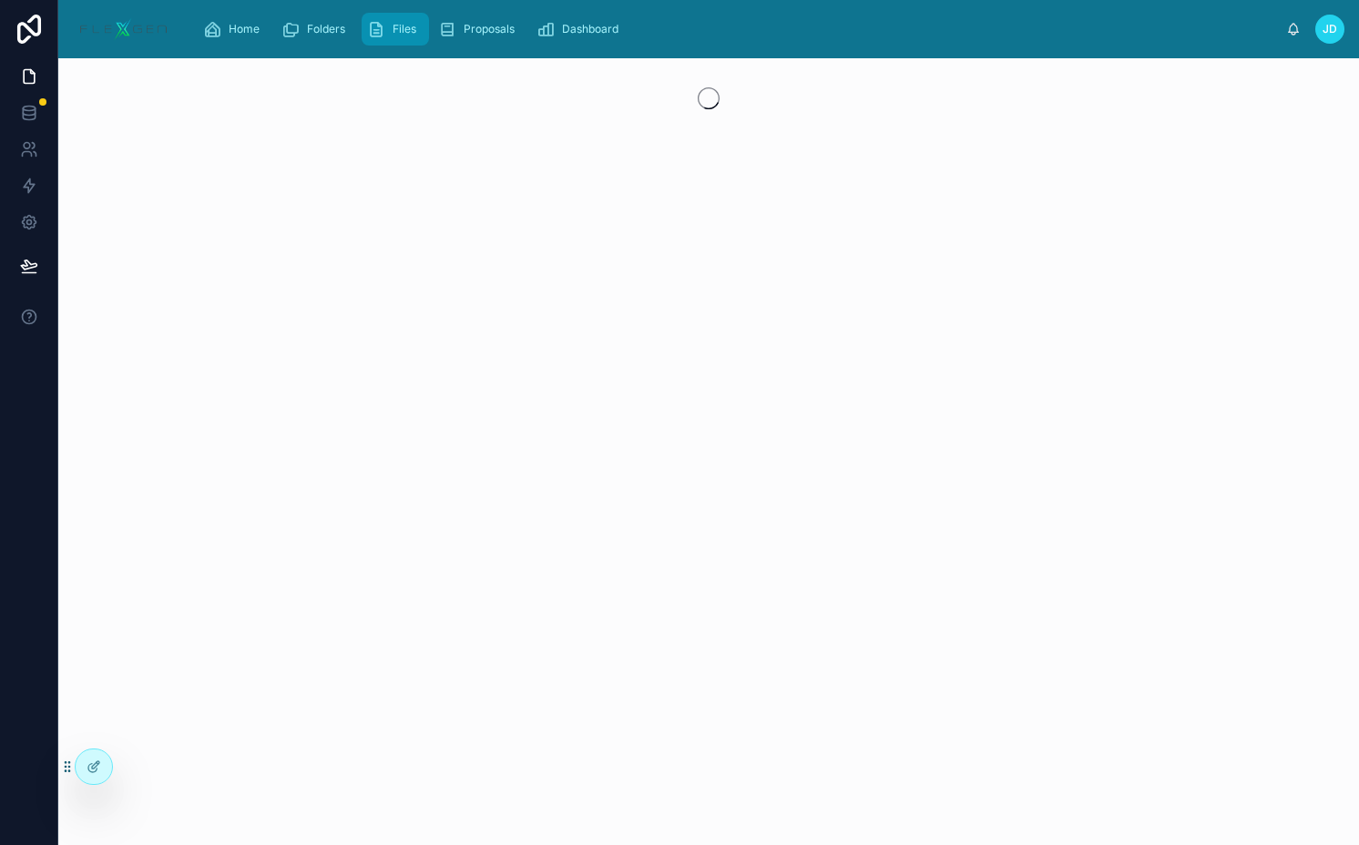
click at [396, 31] on span "Files" at bounding box center [404, 29] width 24 height 15
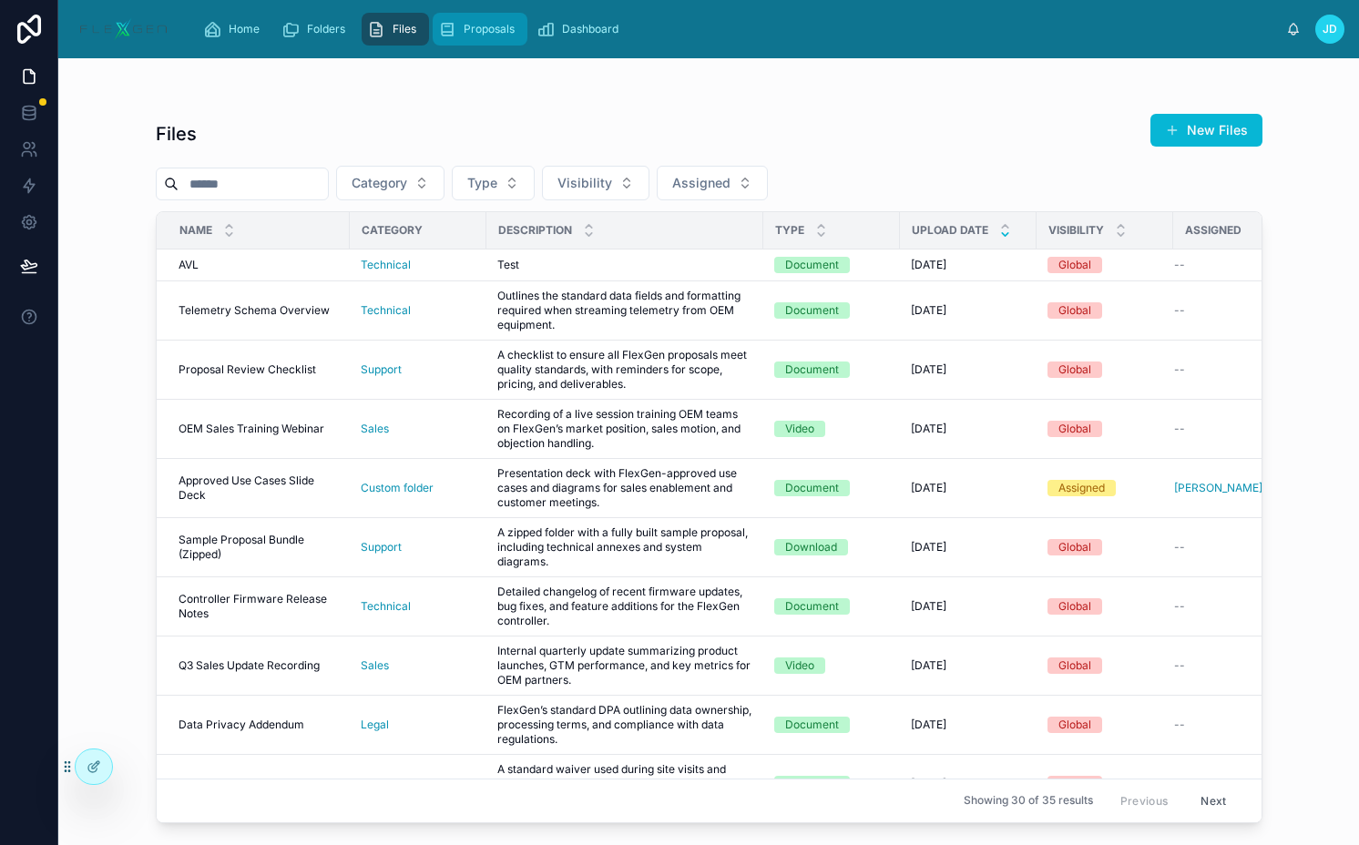
click at [448, 36] on icon "scrollable content" at bounding box center [447, 29] width 18 height 18
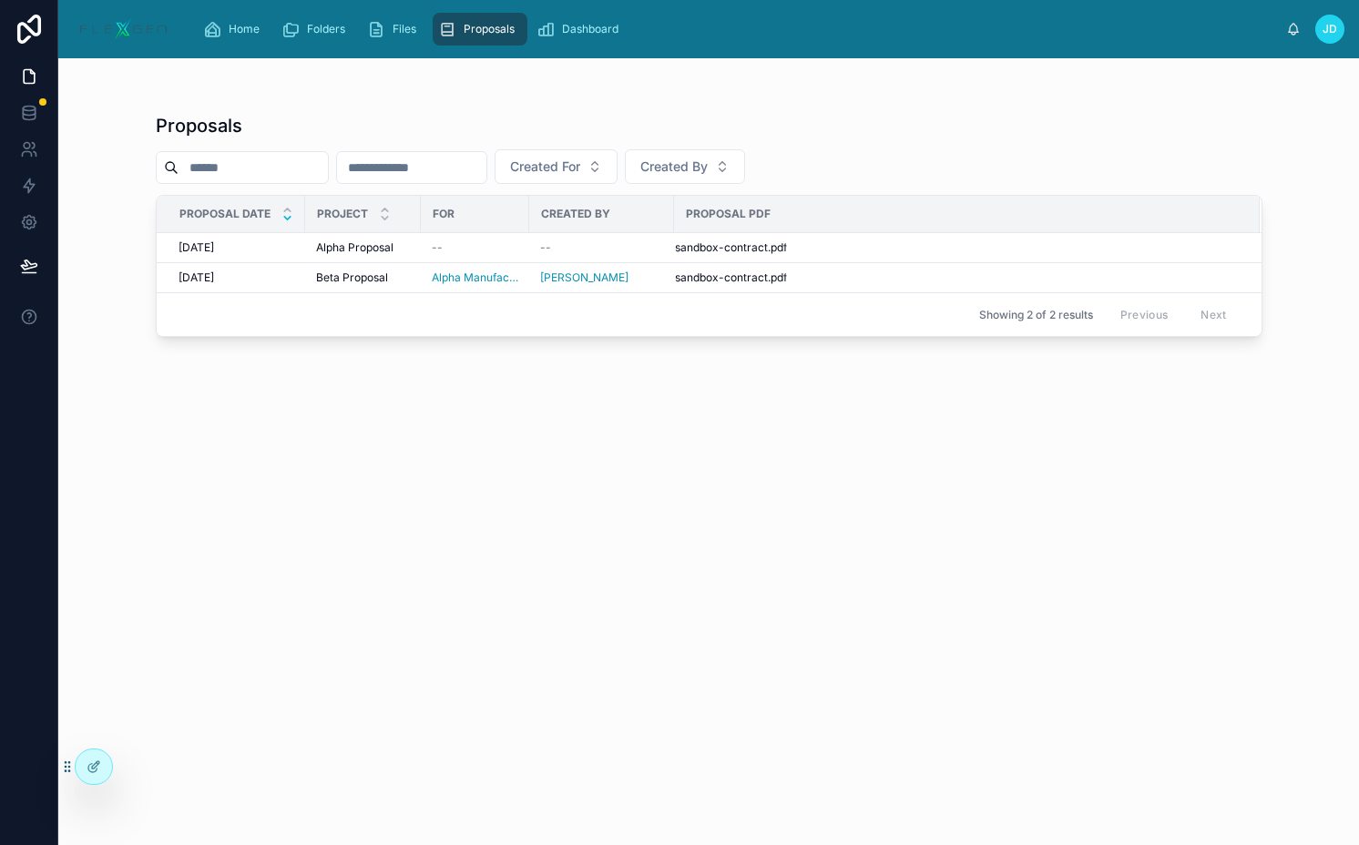
click at [1319, 30] on div "JD" at bounding box center [1329, 29] width 29 height 29
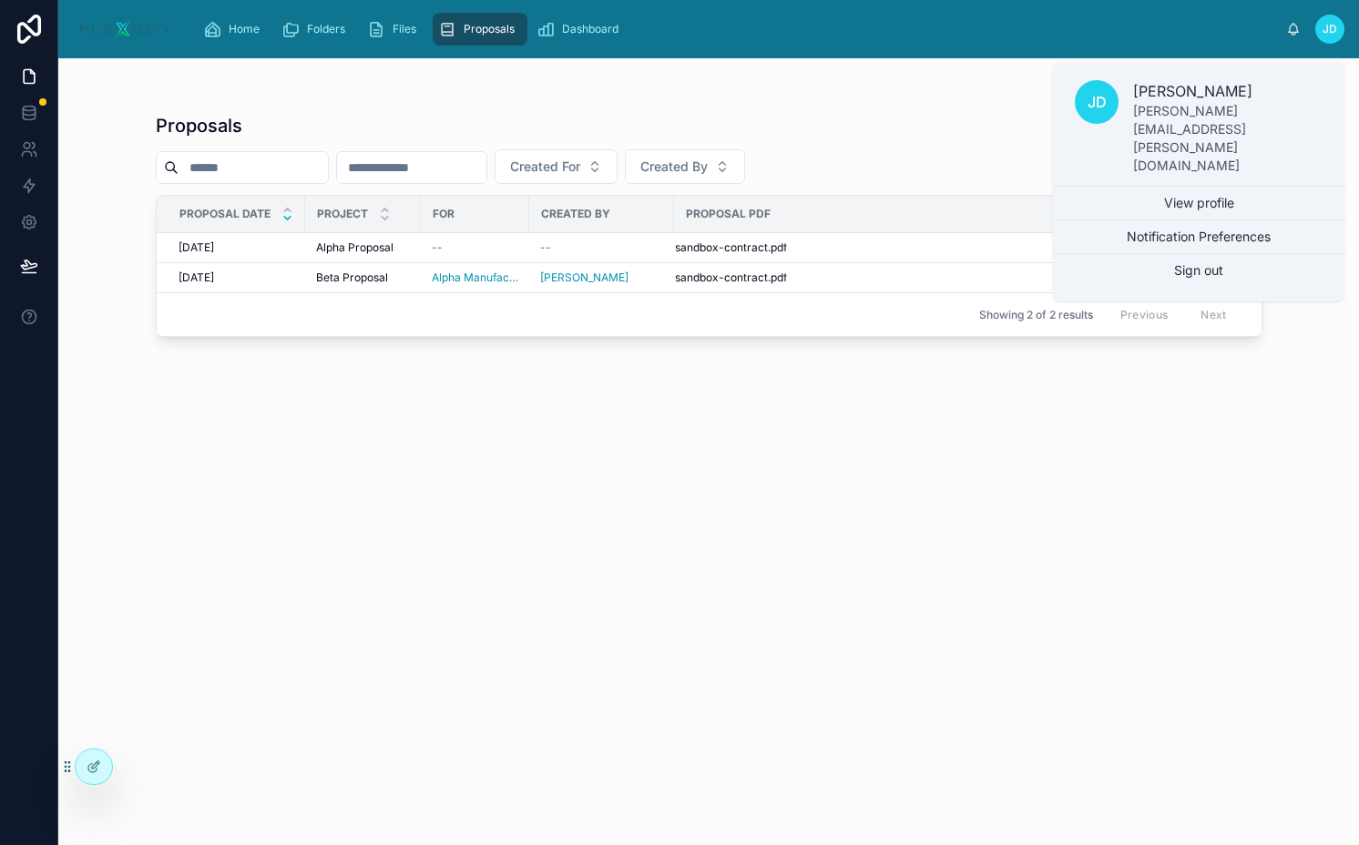
click at [679, 107] on div "Proposals Created For Created By Proposal Date Project For Created By Proposal …" at bounding box center [709, 462] width 1106 height 721
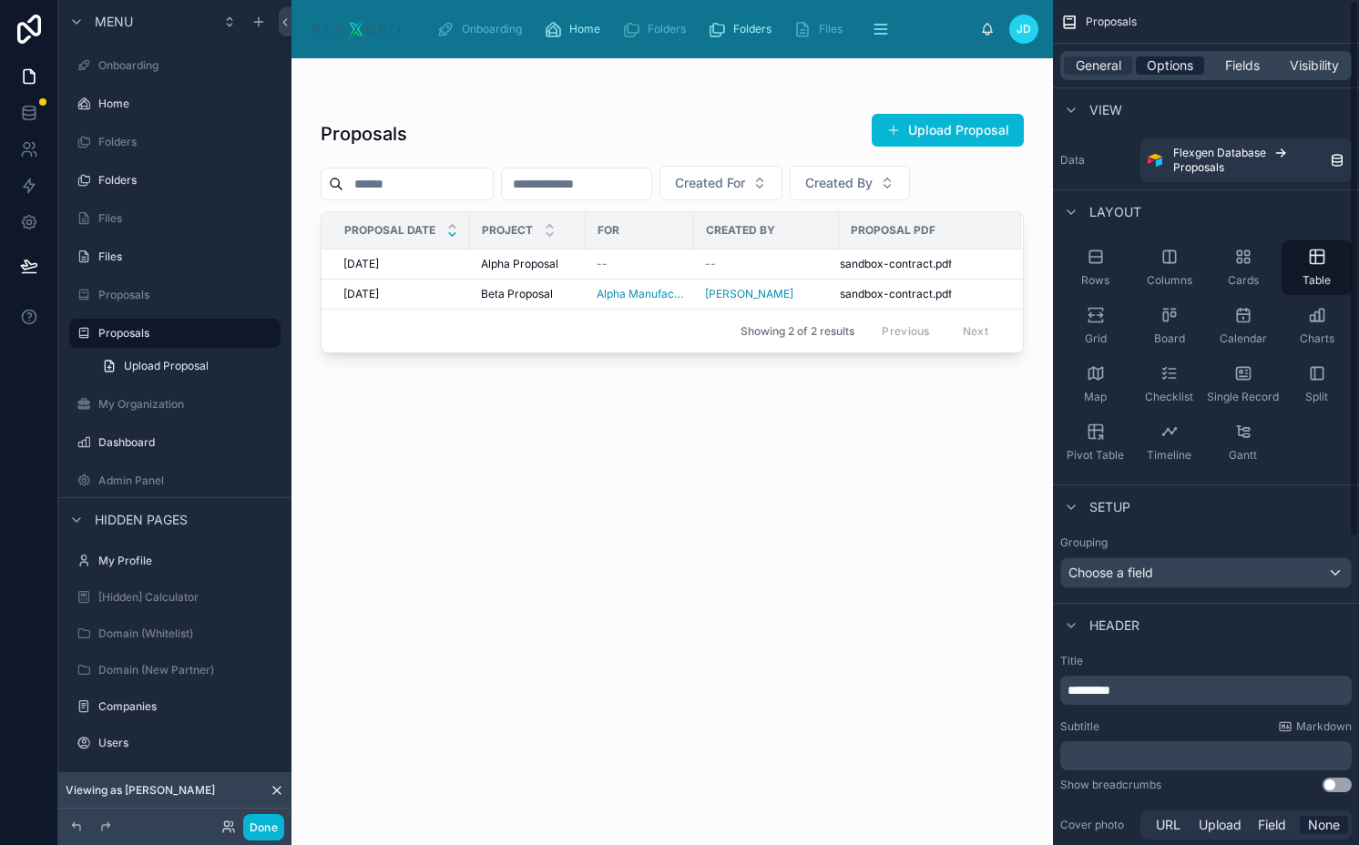
click at [1176, 67] on span "Options" at bounding box center [1169, 65] width 46 height 18
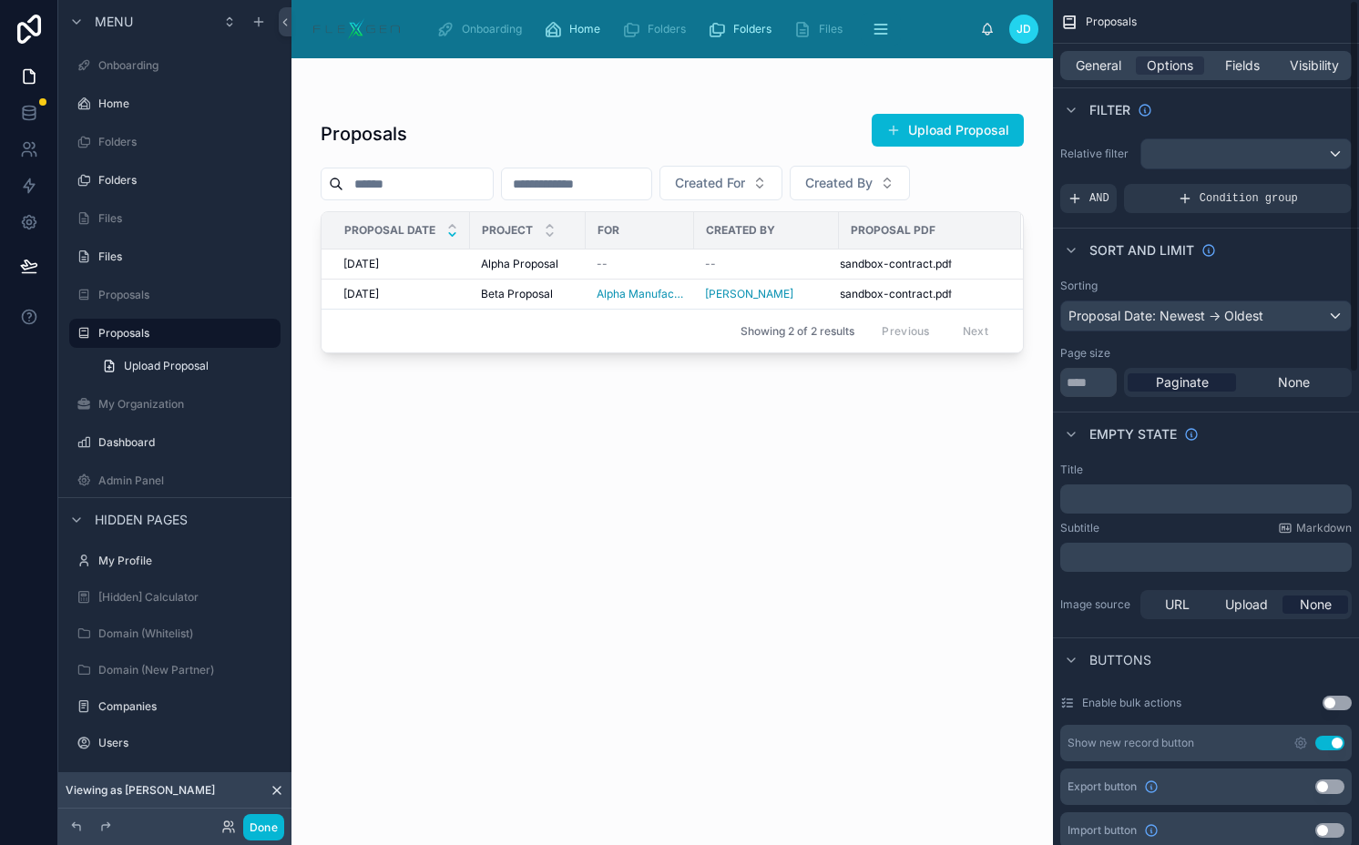
scroll to position [310, 0]
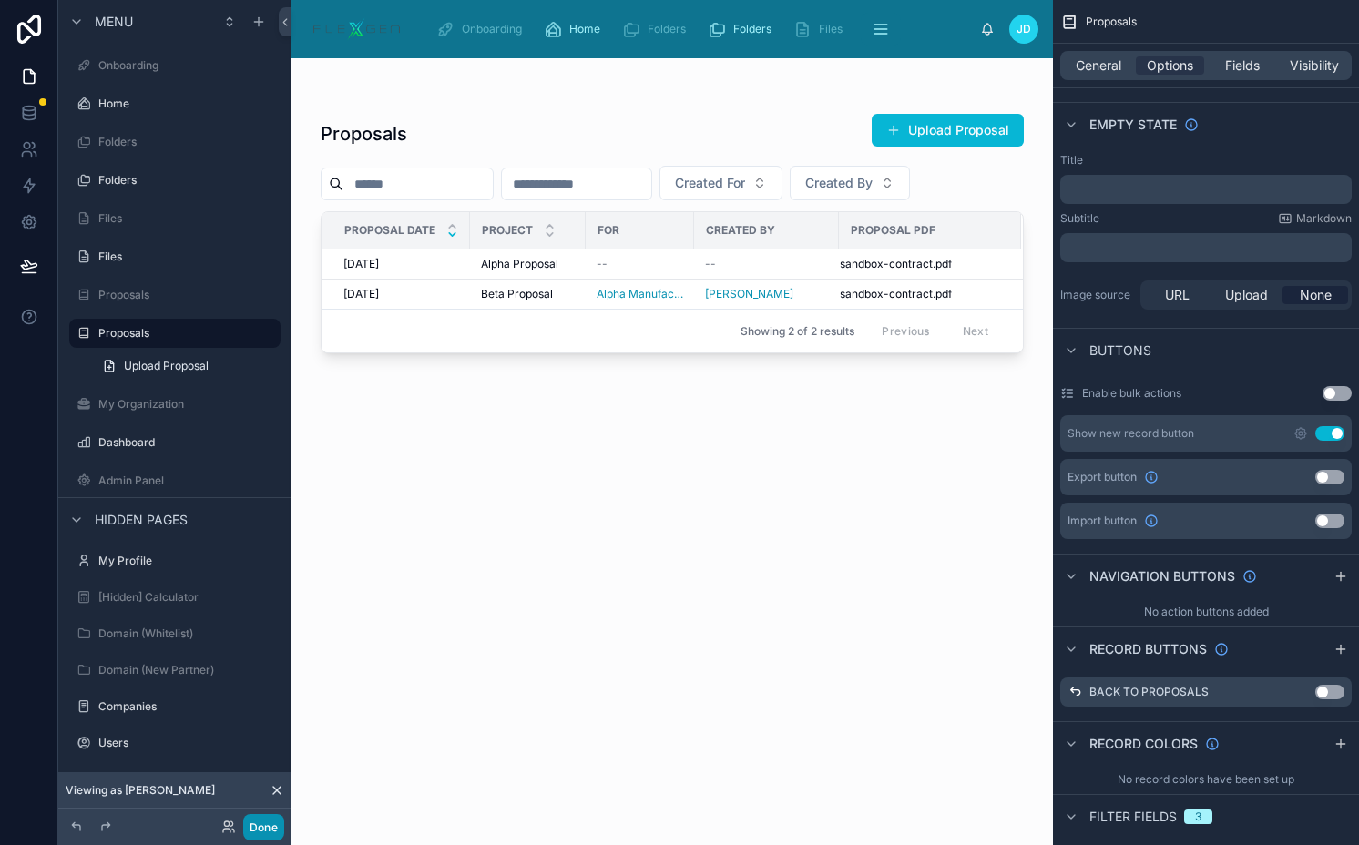
click at [273, 824] on button "Done" at bounding box center [263, 827] width 41 height 26
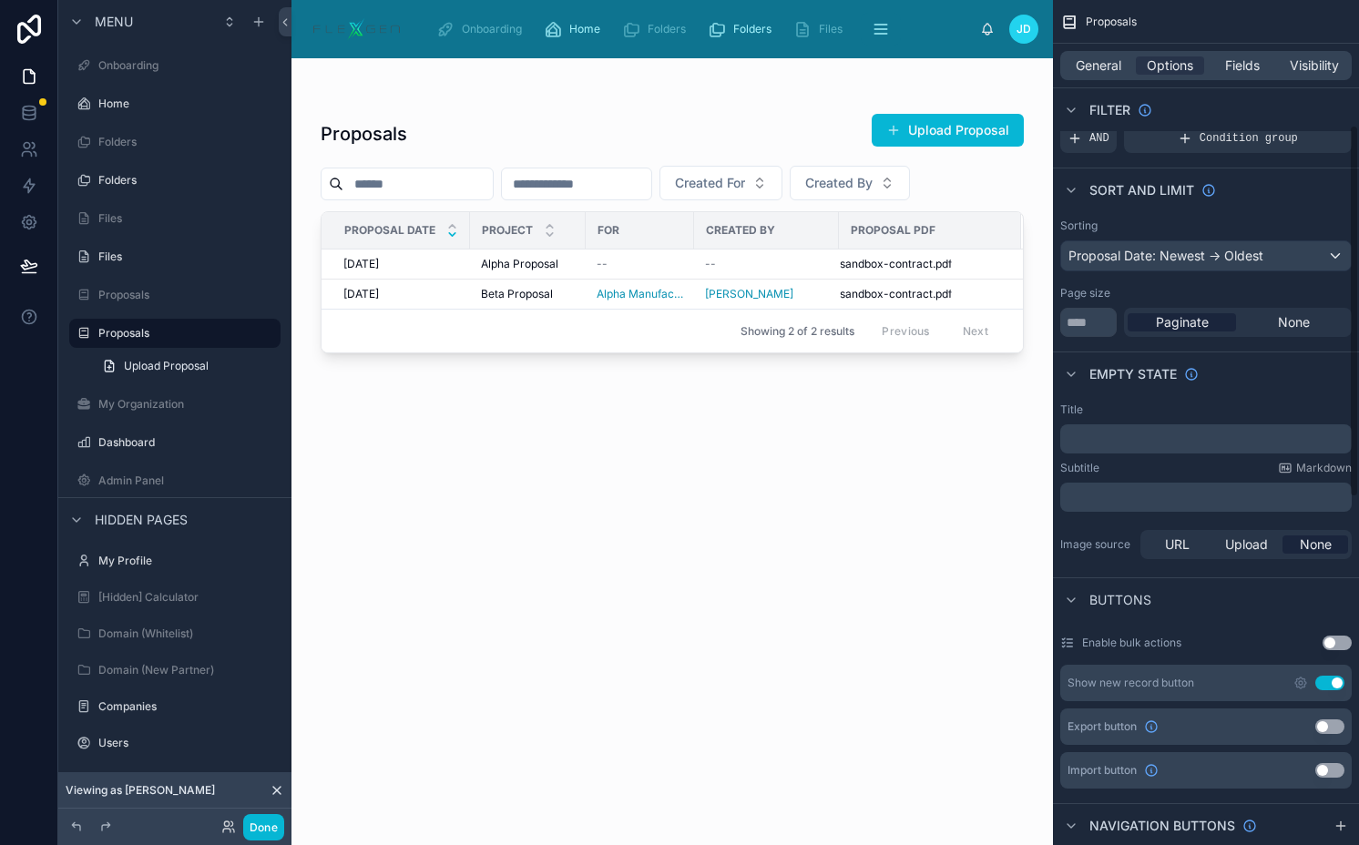
scroll to position [282, 0]
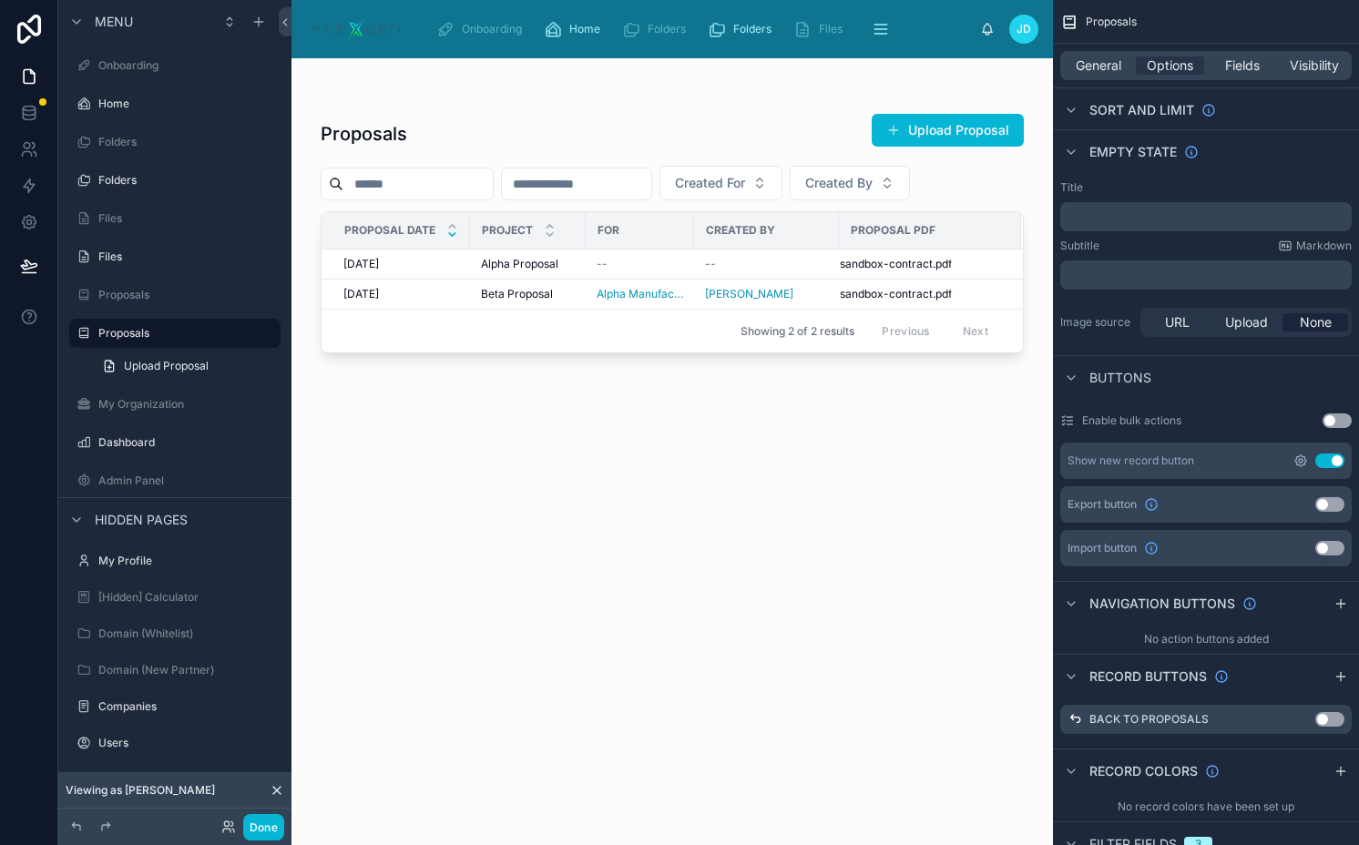
click at [1295, 457] on icon "scrollable content" at bounding box center [1300, 460] width 11 height 11
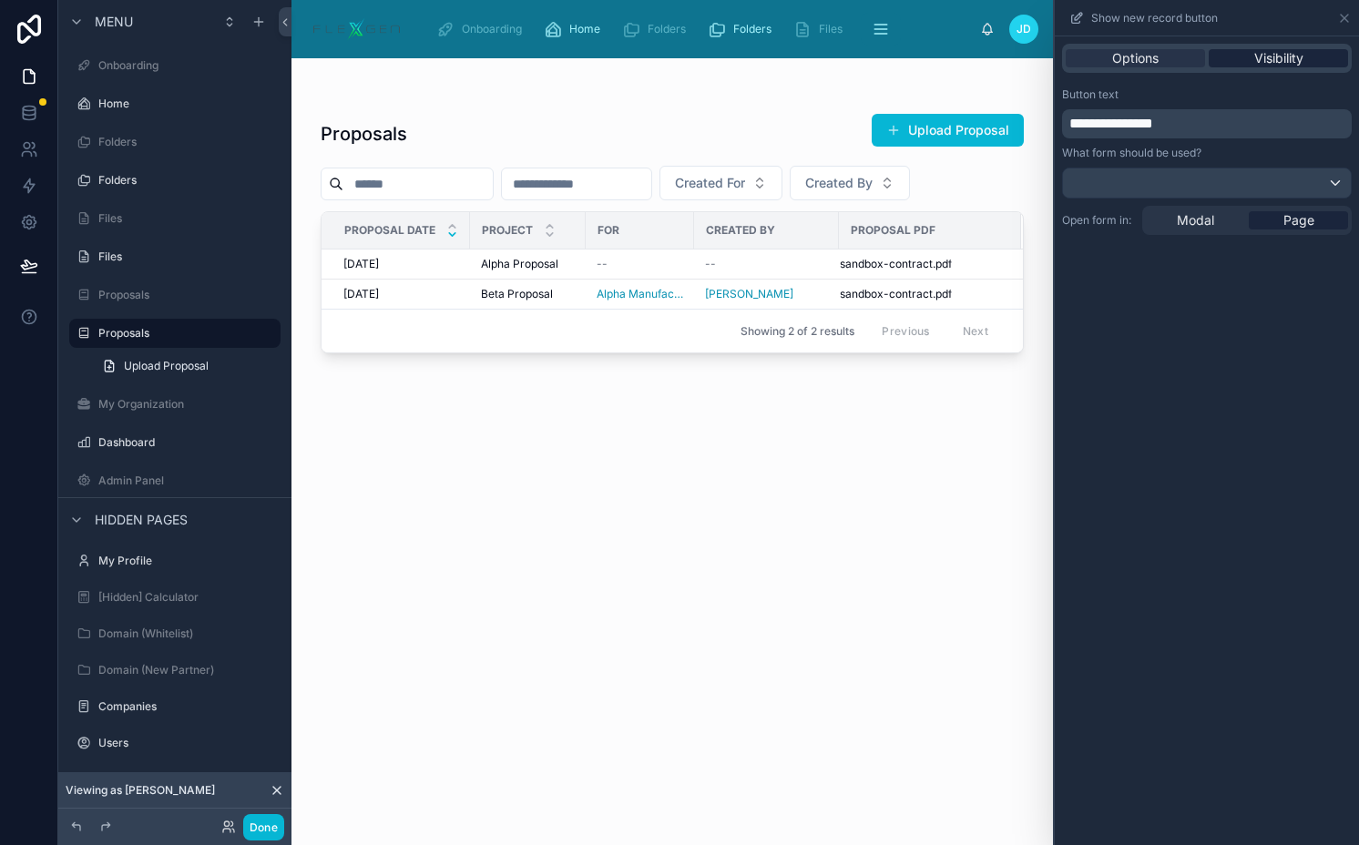
click at [1218, 59] on div "Visibility" at bounding box center [1277, 58] width 139 height 18
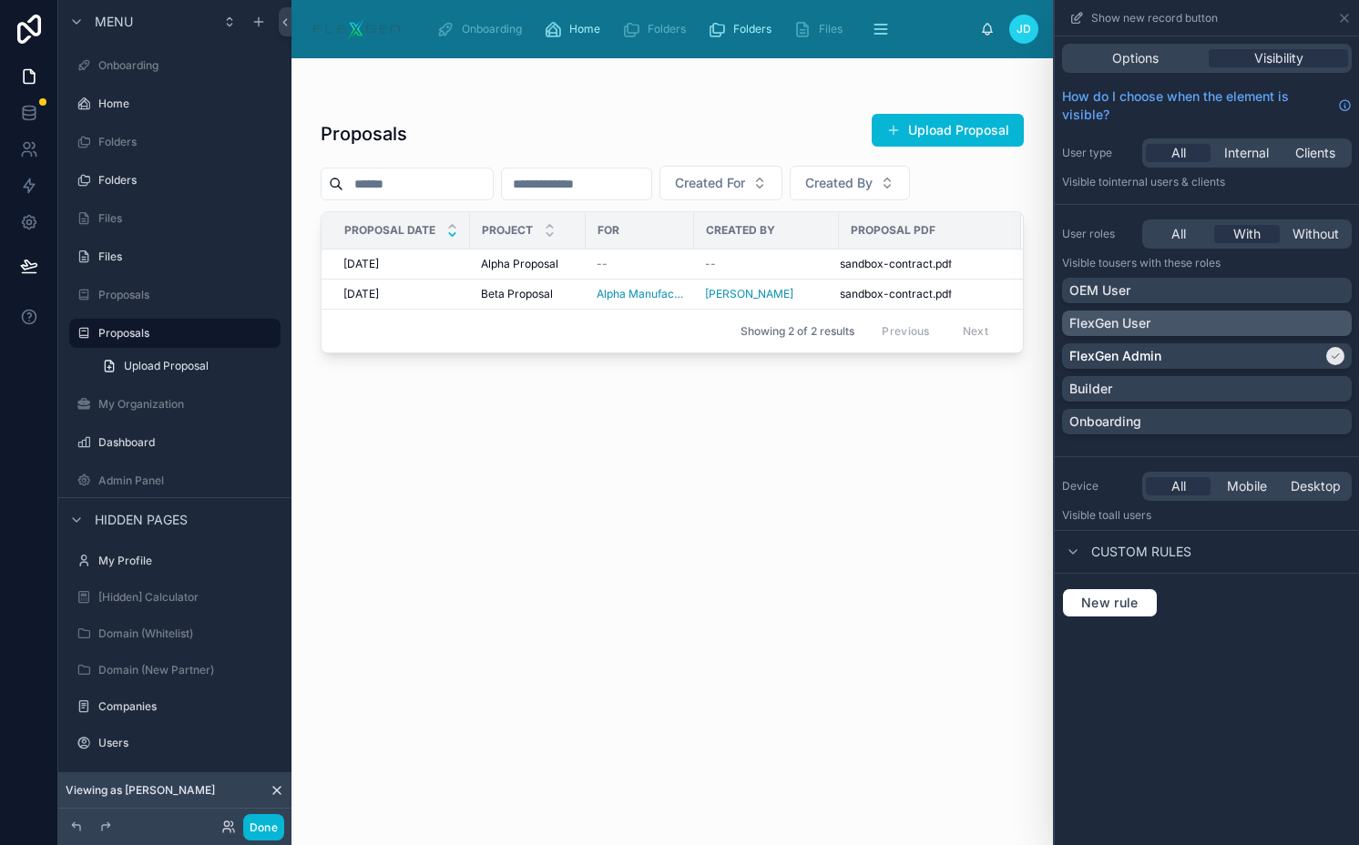
click at [1147, 330] on p "FlexGen User" at bounding box center [1109, 323] width 81 height 18
click at [268, 824] on button "Done" at bounding box center [263, 827] width 41 height 26
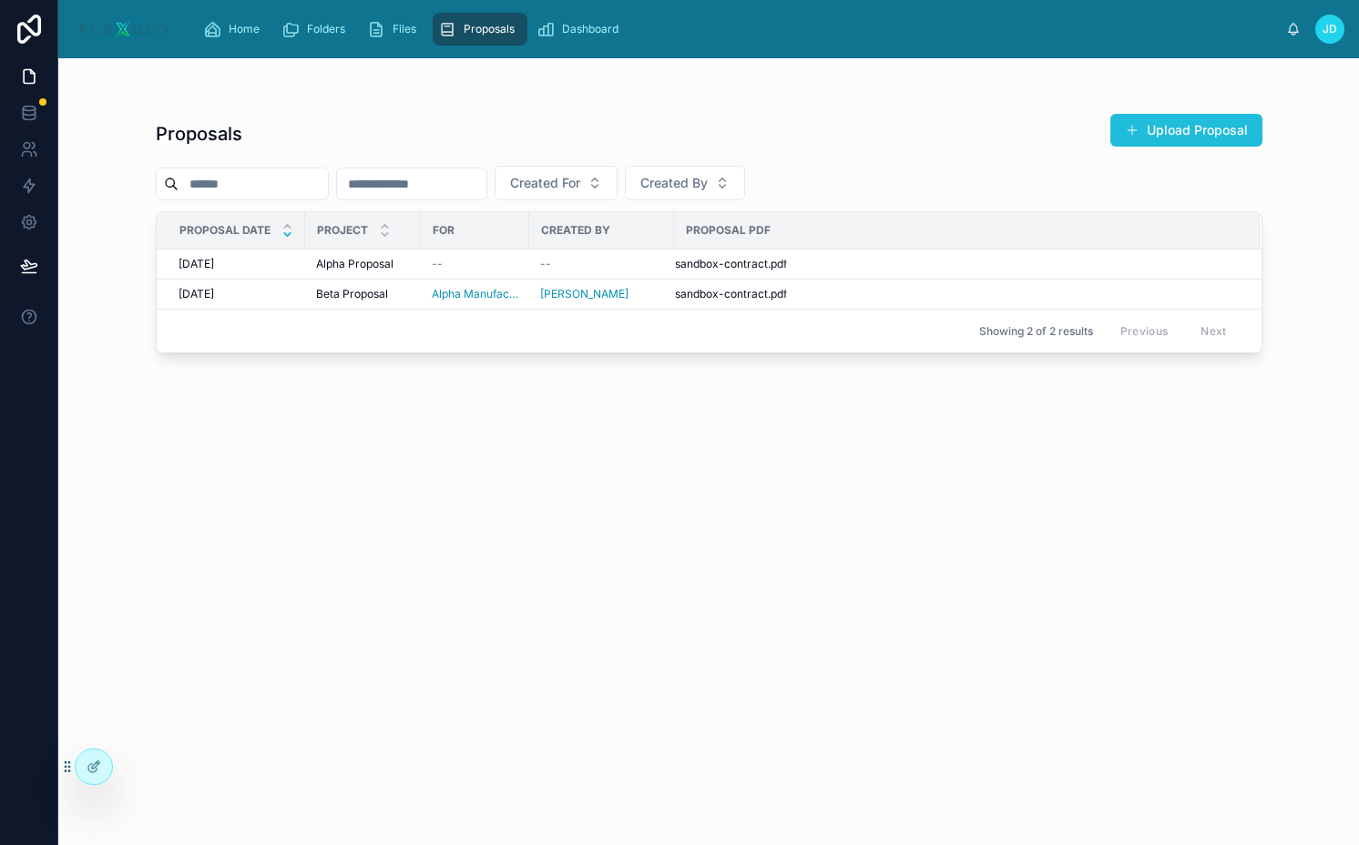
click at [1197, 141] on button "Upload Proposal" at bounding box center [1186, 130] width 152 height 33
click at [40, 257] on button at bounding box center [29, 265] width 40 height 51
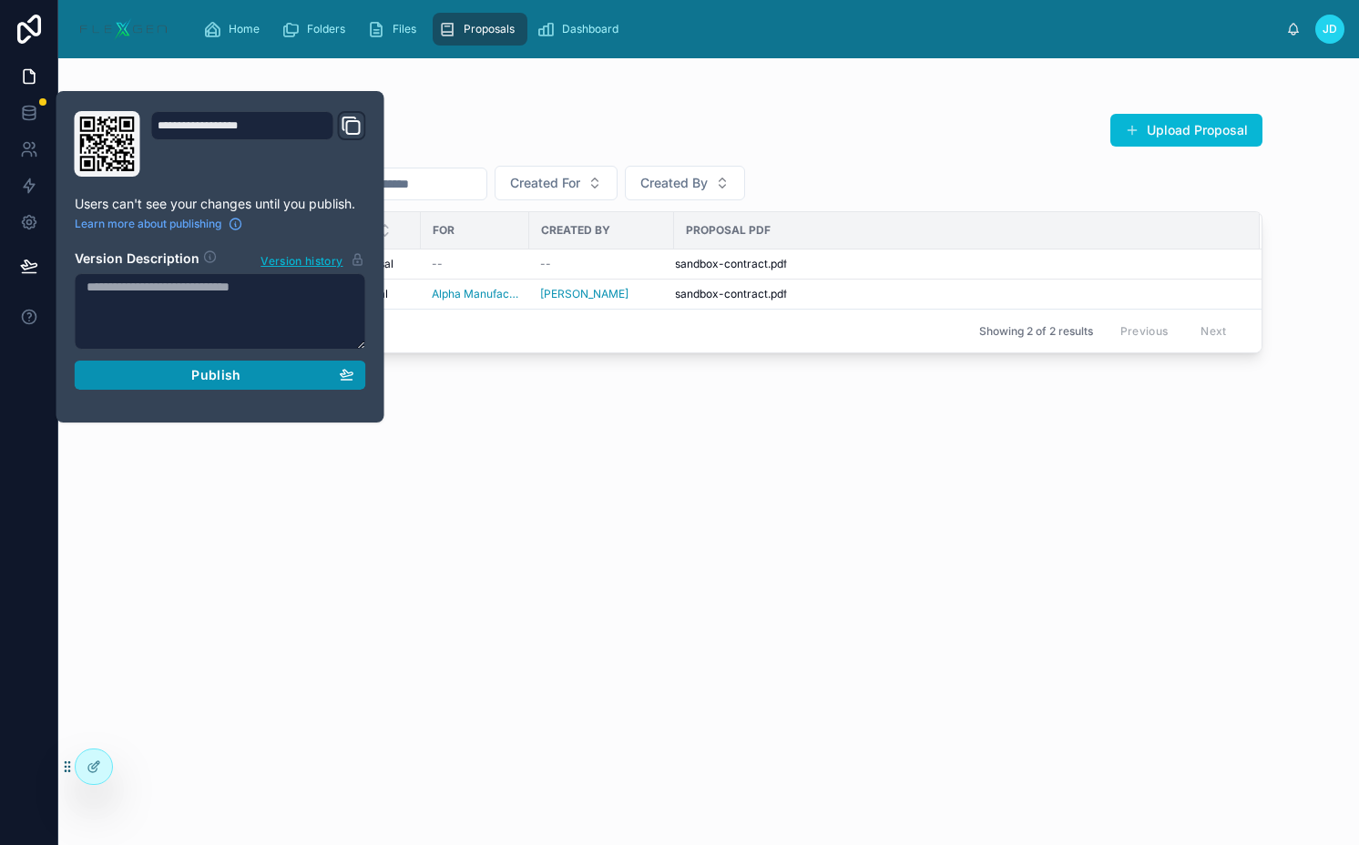
click at [149, 380] on div "Publish" at bounding box center [221, 375] width 268 height 16
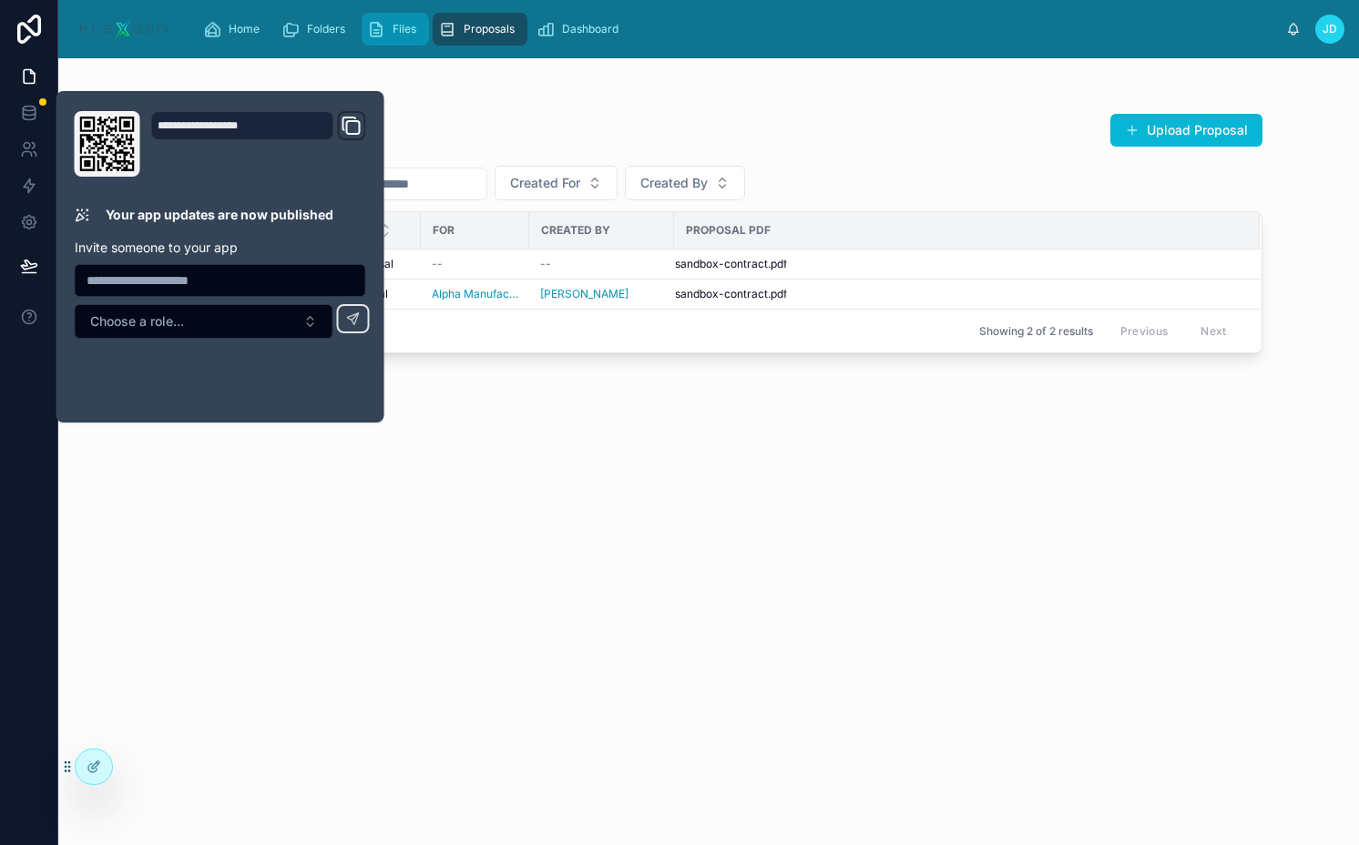
click at [399, 25] on span "Files" at bounding box center [404, 29] width 24 height 15
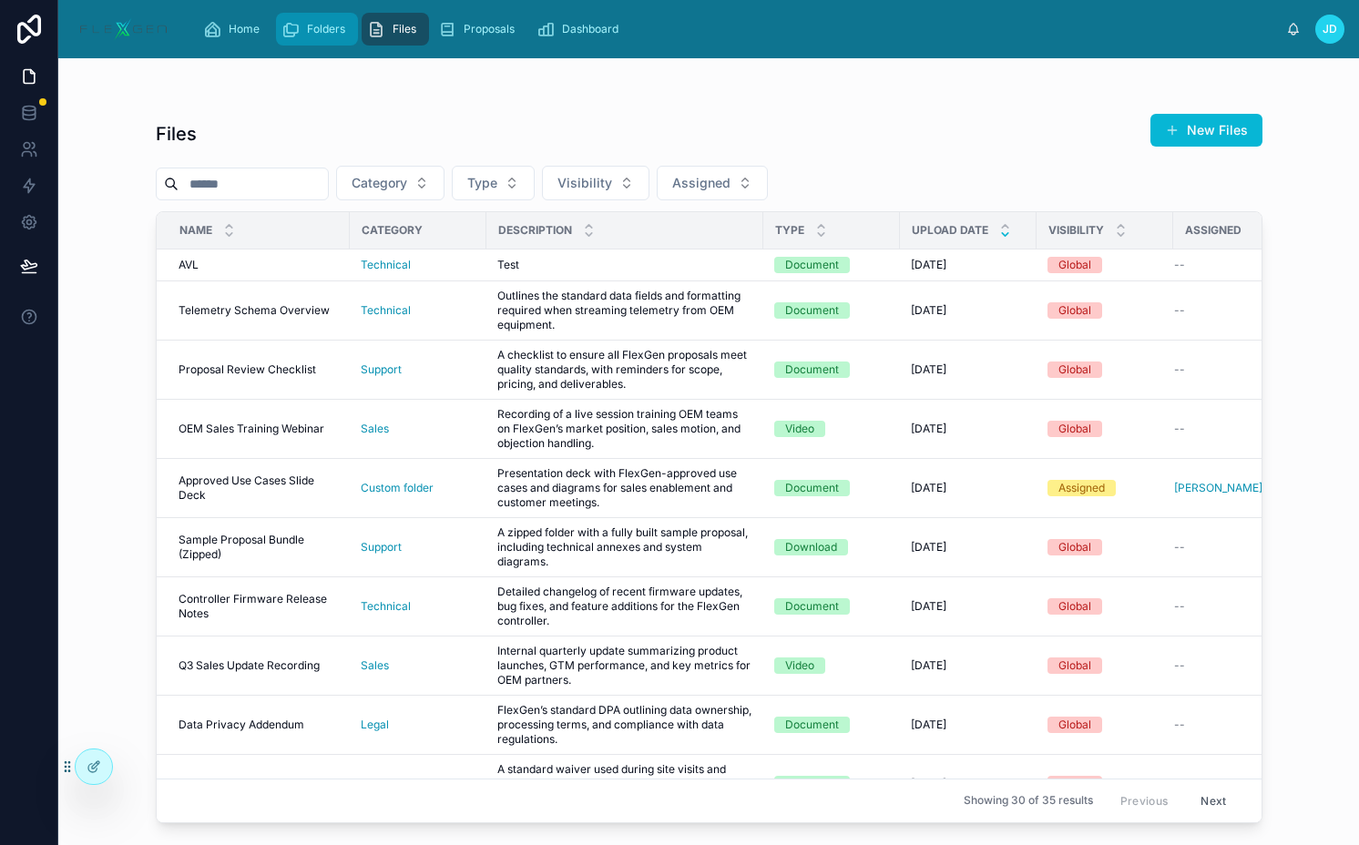
click at [330, 34] on span "Folders" at bounding box center [326, 29] width 38 height 15
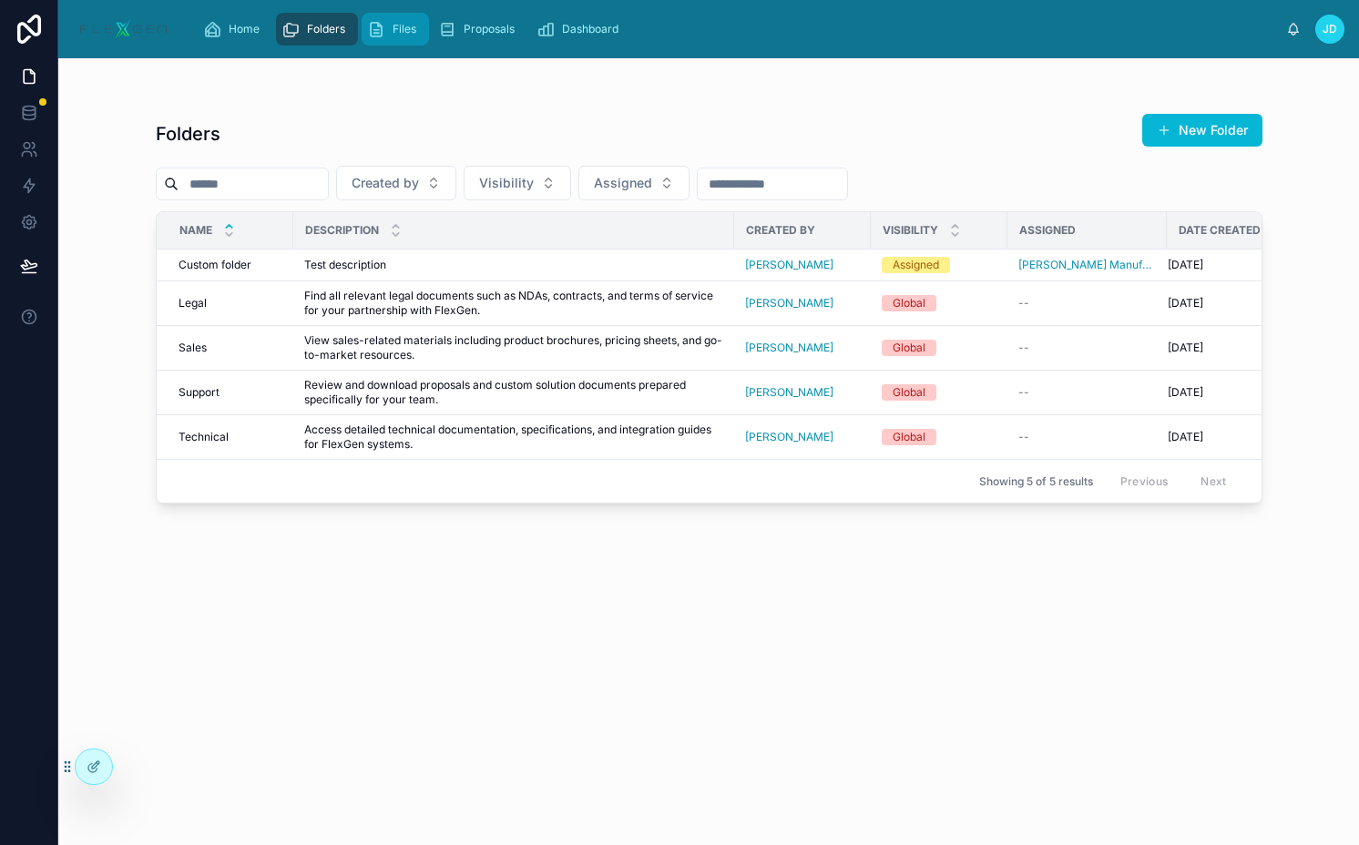
click at [394, 31] on span "Files" at bounding box center [404, 29] width 24 height 15
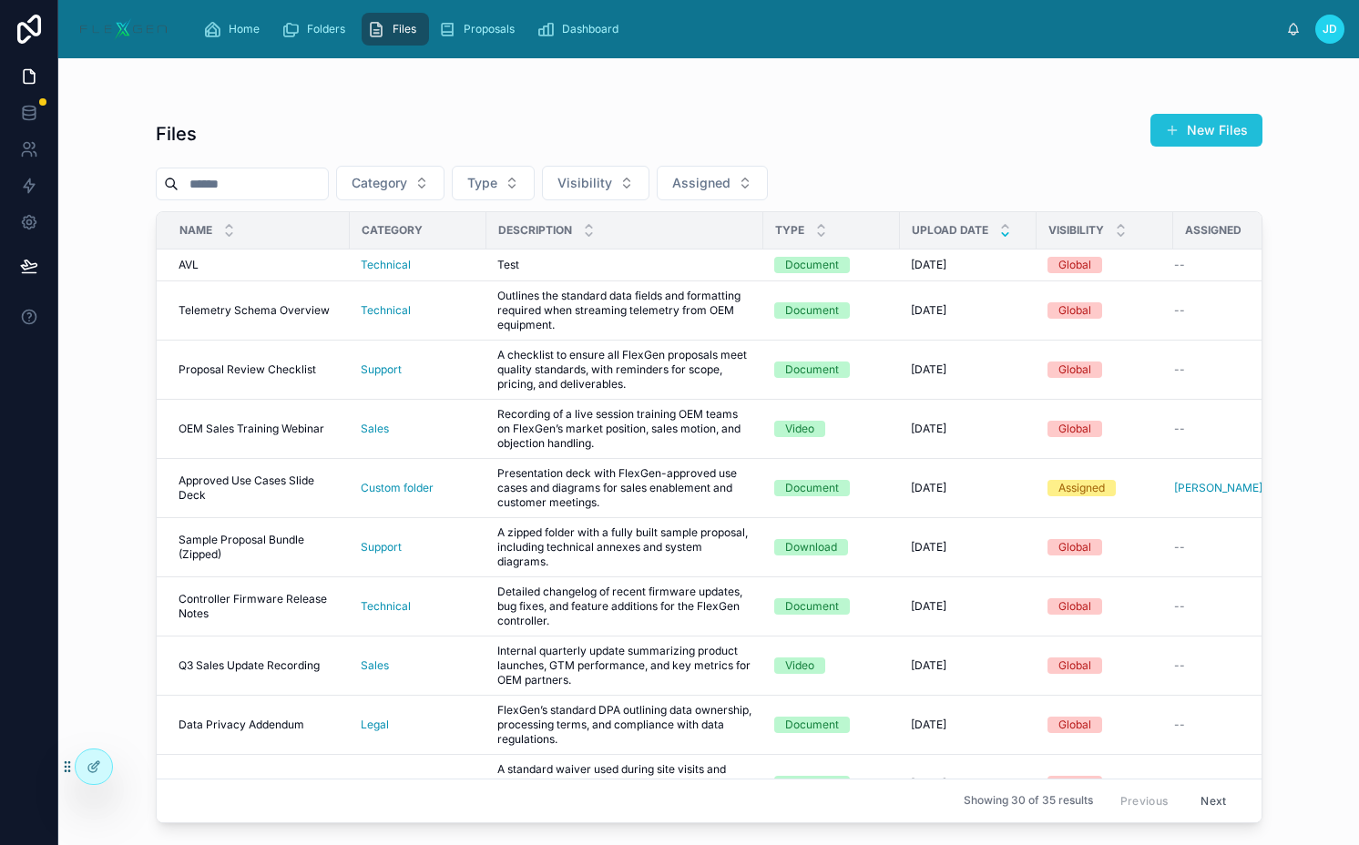
click at [1218, 139] on button "New Files" at bounding box center [1206, 130] width 112 height 33
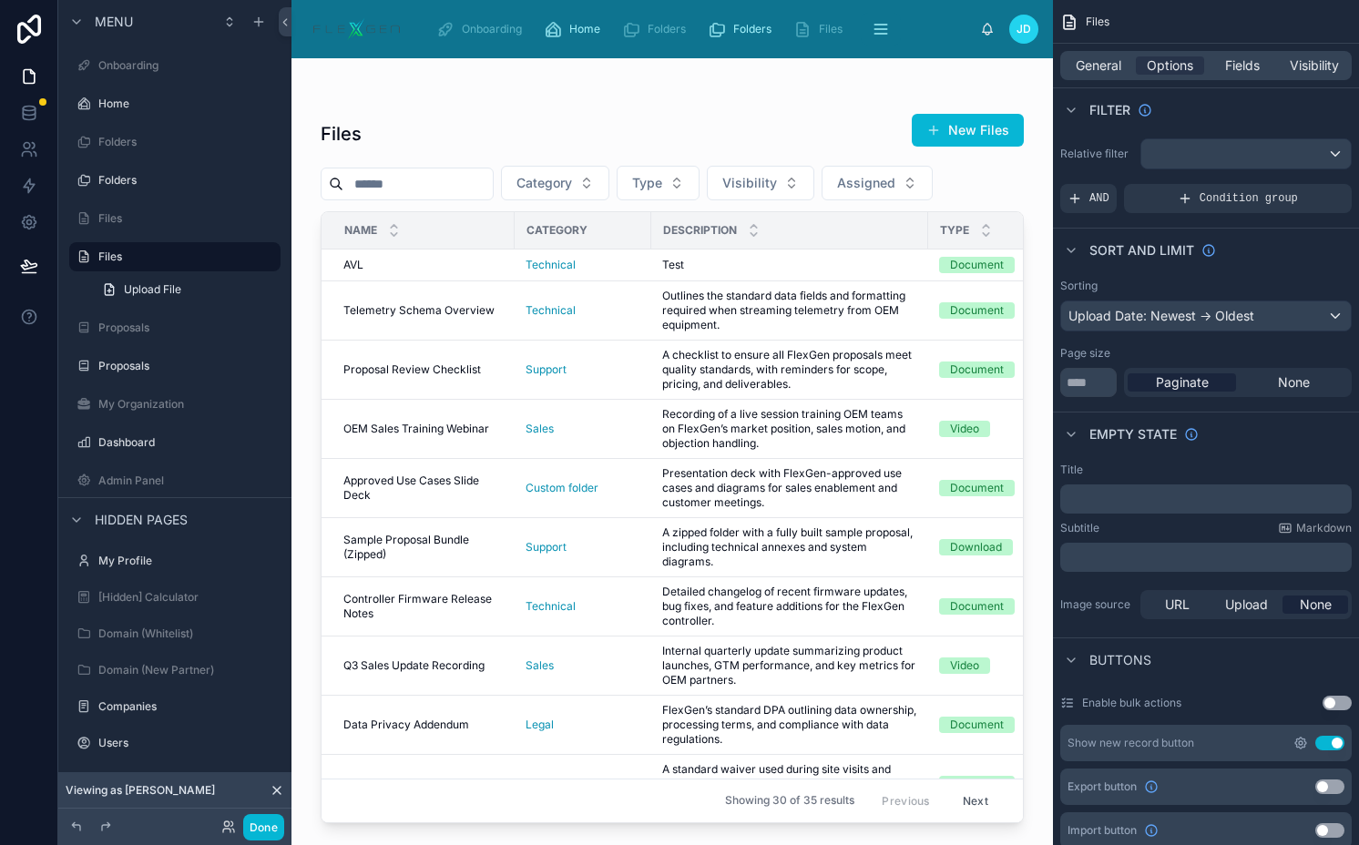
click at [1302, 736] on icon "scrollable content" at bounding box center [1300, 743] width 15 height 15
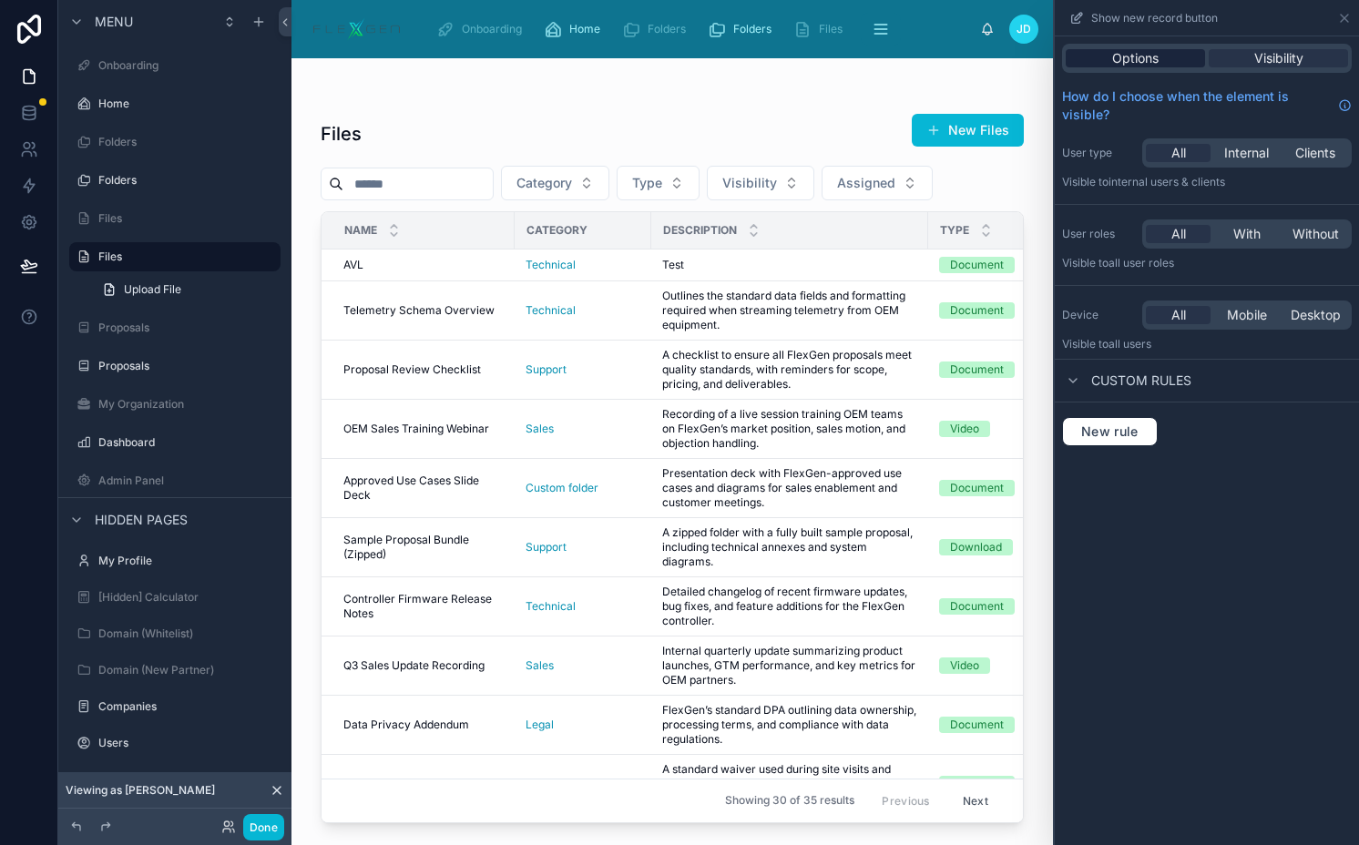
click at [1177, 56] on div "Options" at bounding box center [1134, 58] width 139 height 18
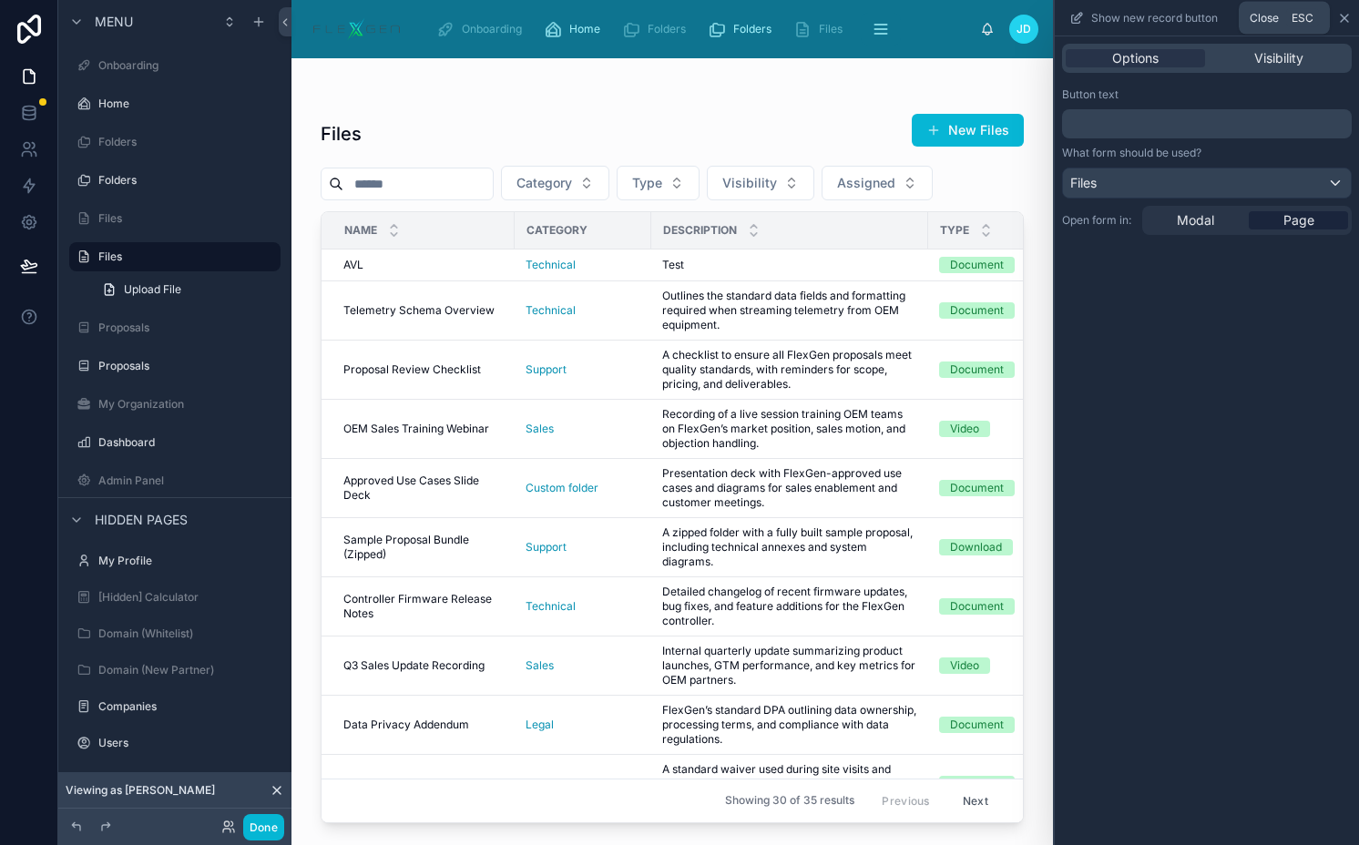
click at [1340, 14] on icon at bounding box center [1344, 18] width 15 height 15
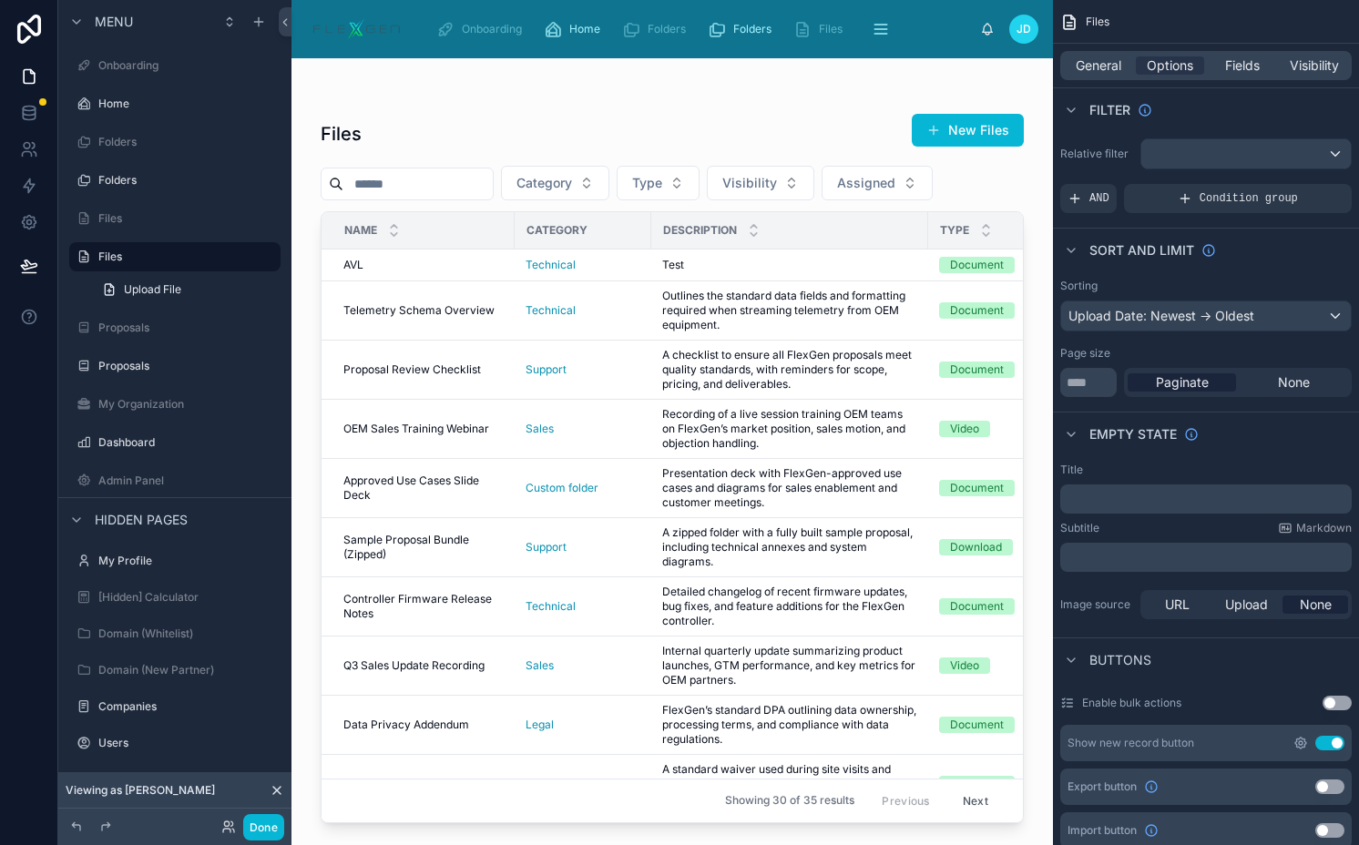
click at [1294, 740] on icon "scrollable content" at bounding box center [1300, 743] width 15 height 15
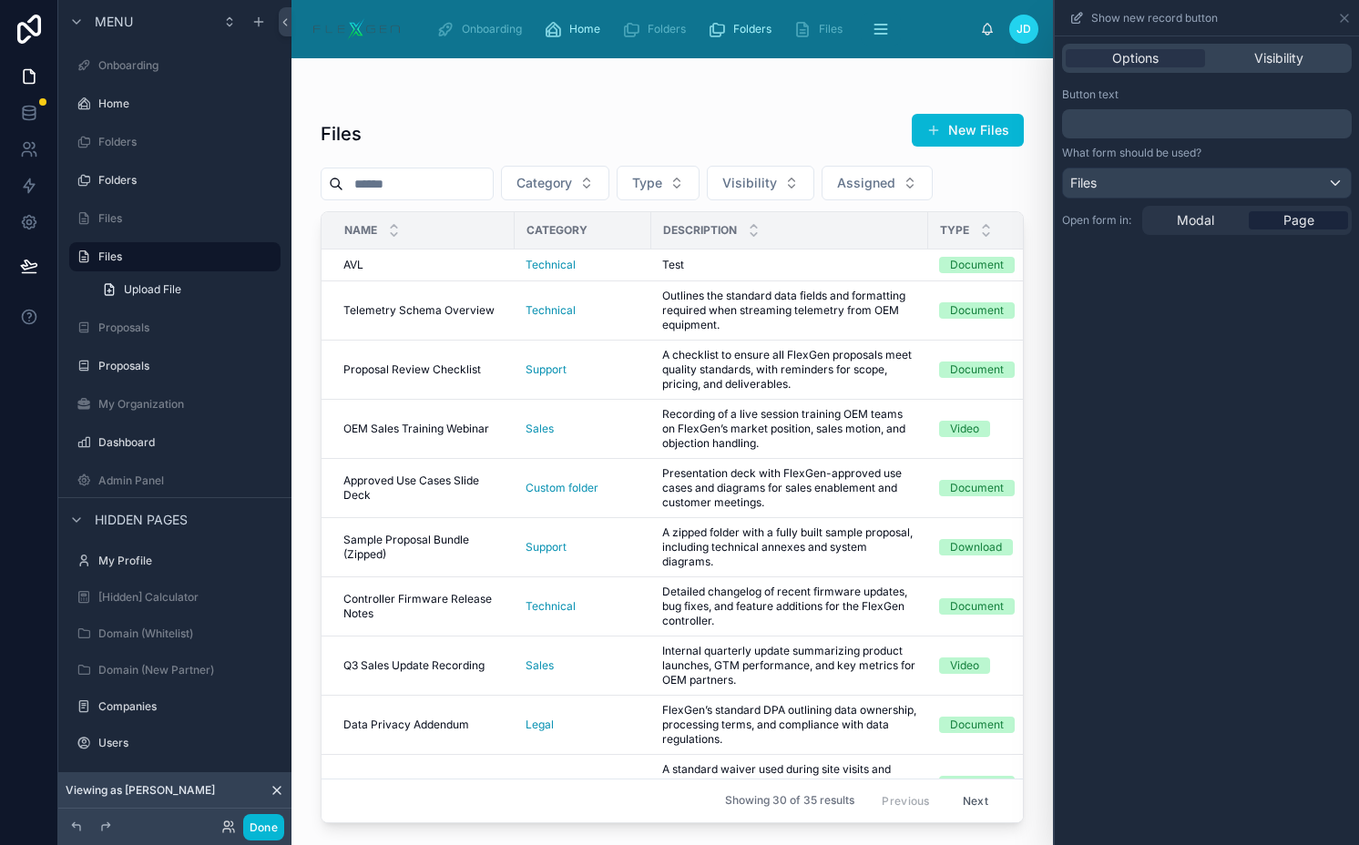
click at [1142, 127] on p "﻿" at bounding box center [1208, 124] width 279 height 22
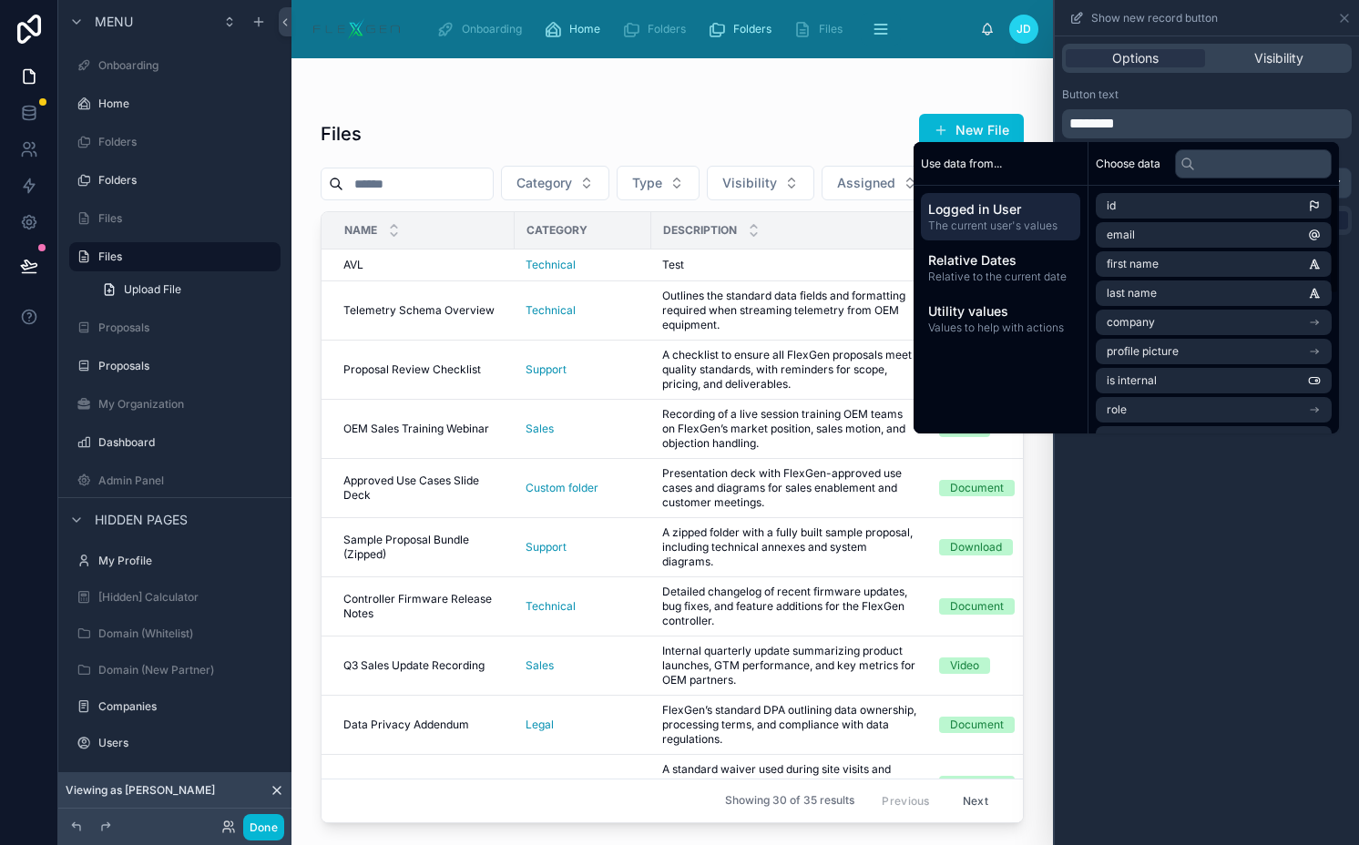
click at [1115, 125] on span "********" at bounding box center [1092, 124] width 46 height 14
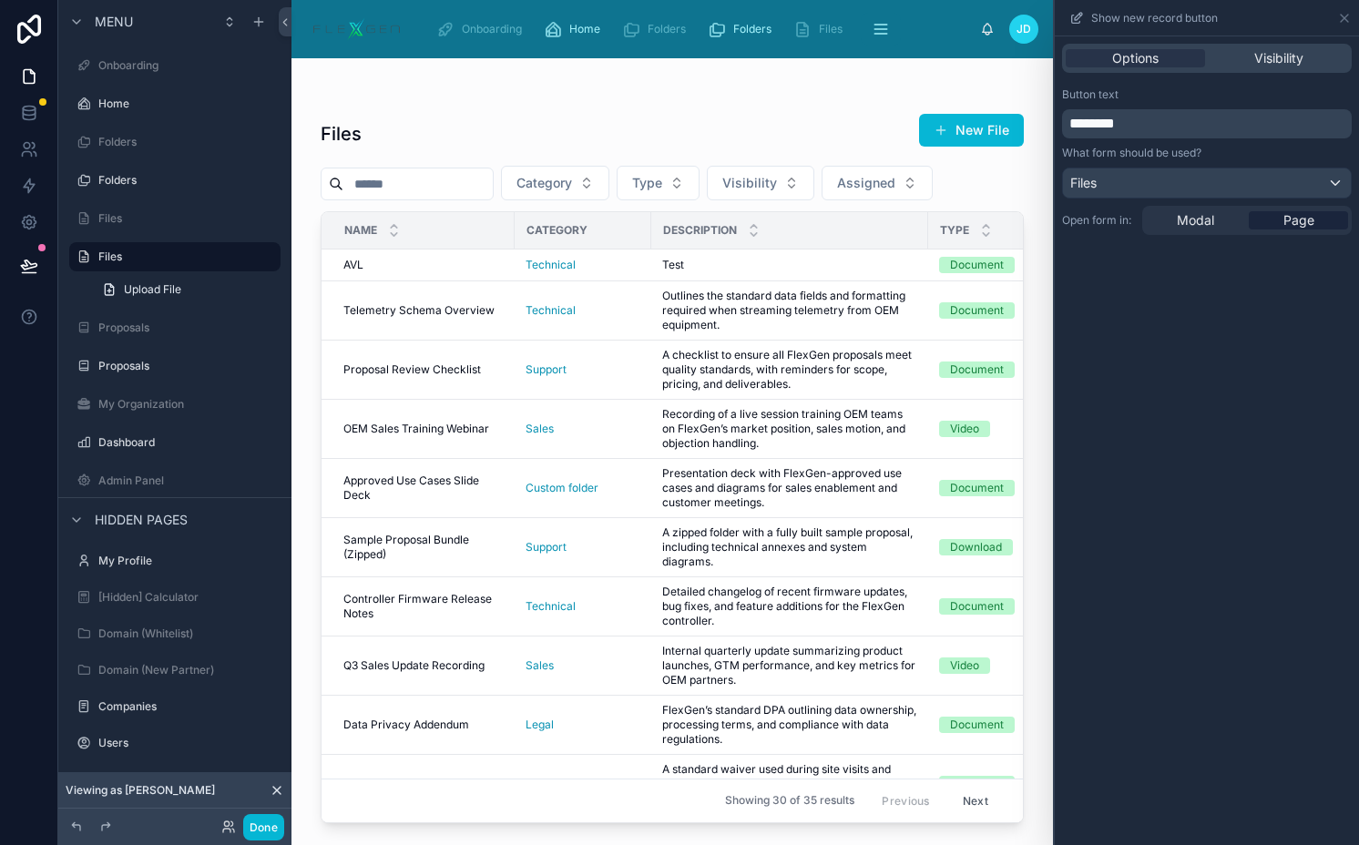
click at [1115, 125] on span "********" at bounding box center [1092, 124] width 46 height 14
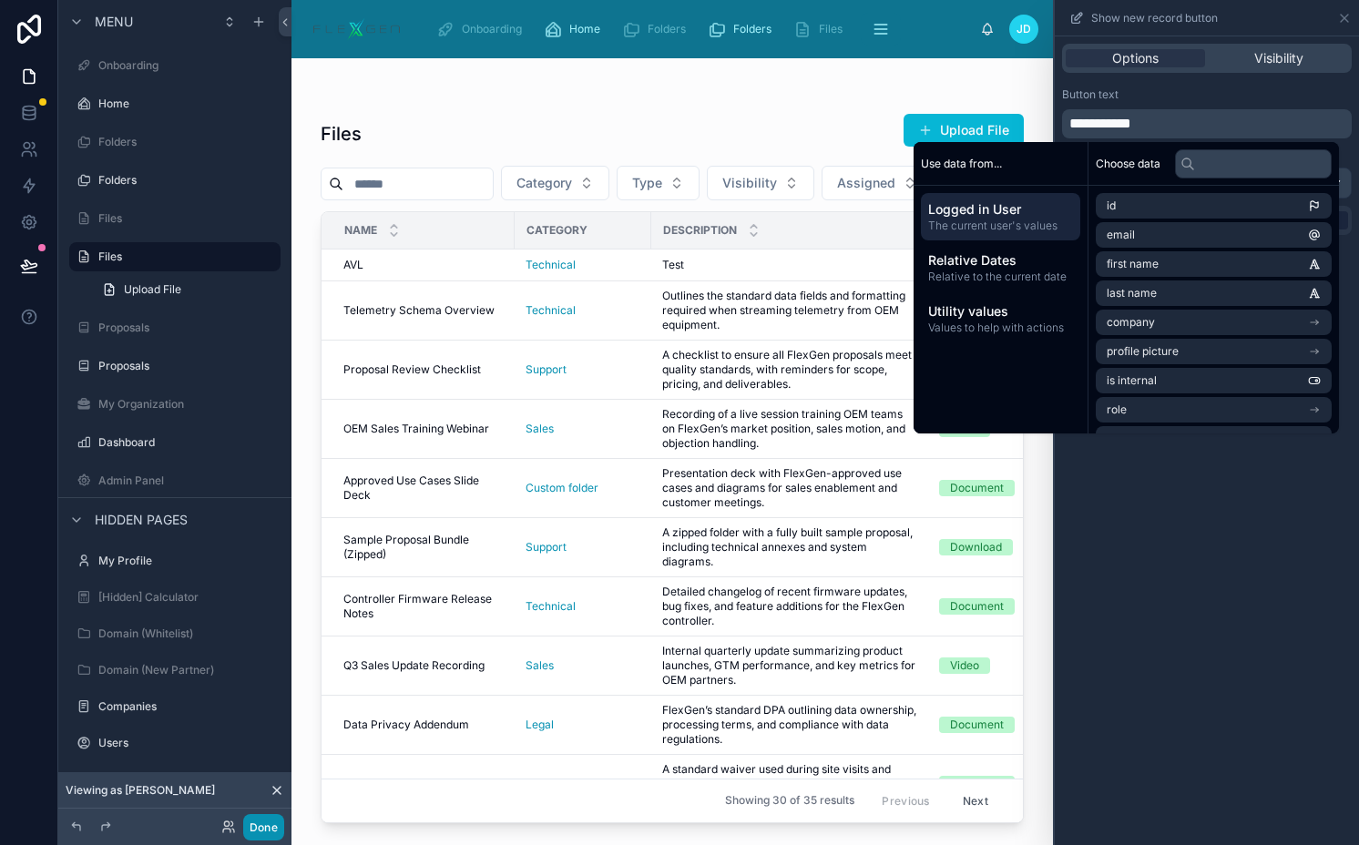
click at [262, 820] on button "Done" at bounding box center [263, 827] width 41 height 26
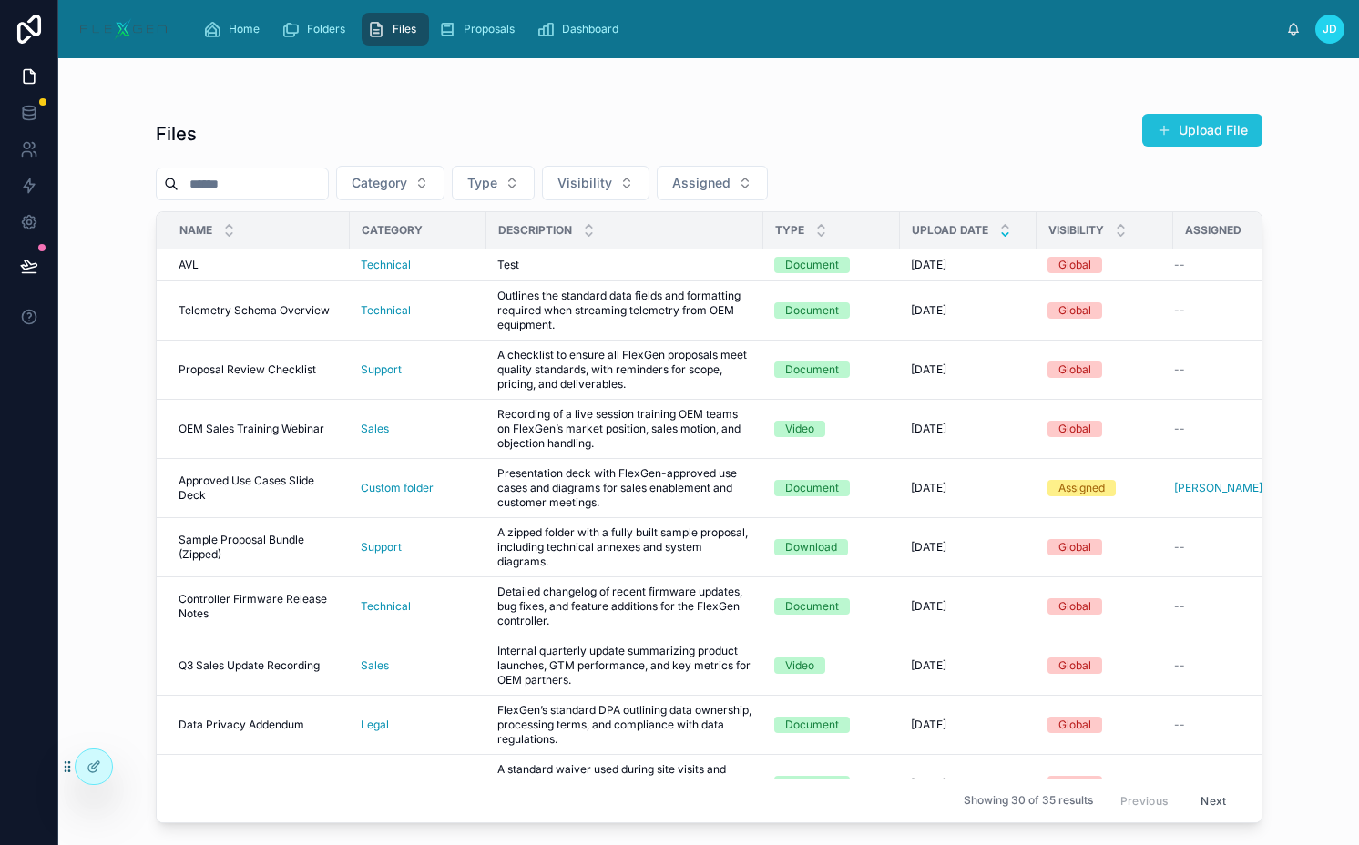
click at [1164, 134] on span at bounding box center [1163, 130] width 15 height 15
click at [458, 25] on div "Proposals" at bounding box center [480, 29] width 84 height 29
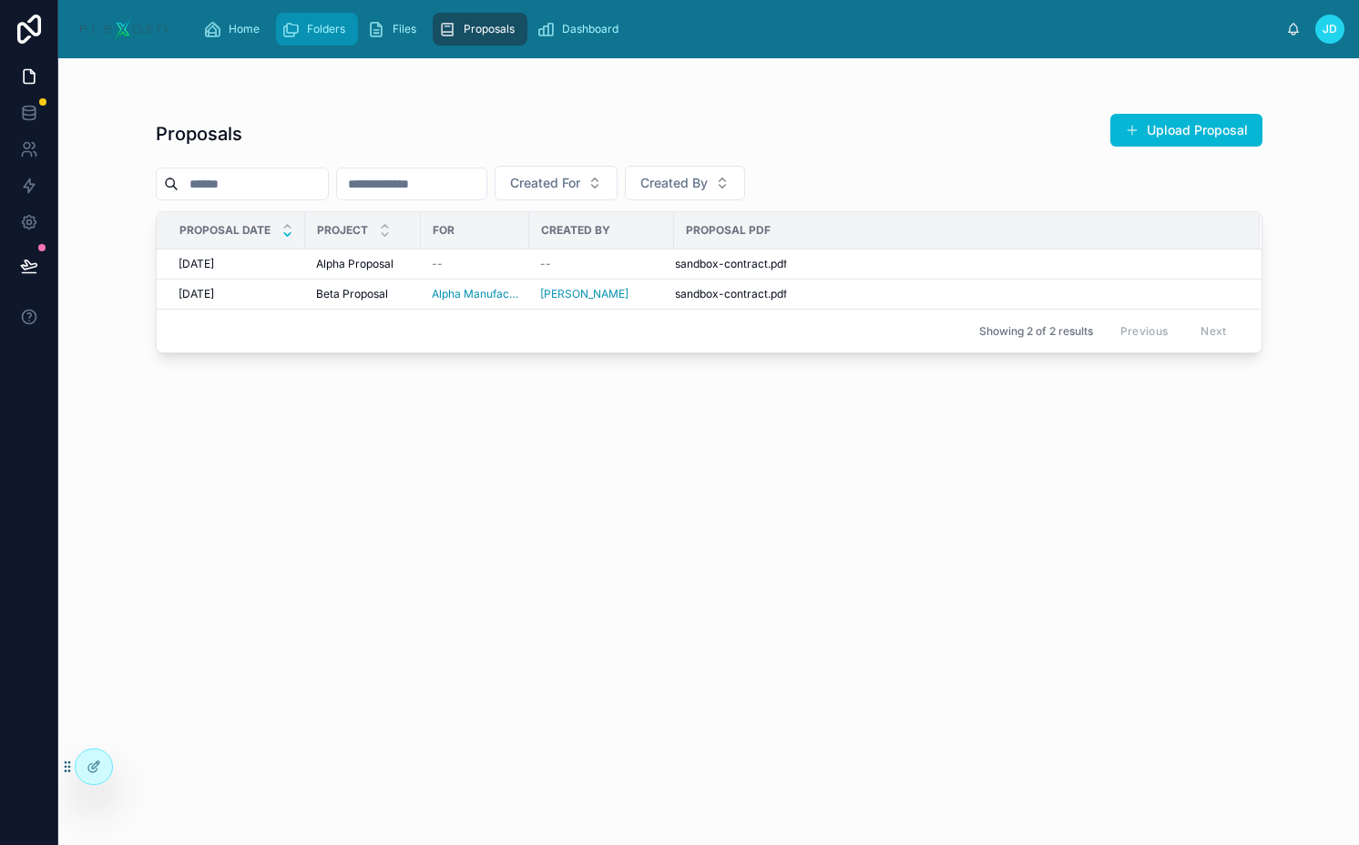
click at [325, 25] on span "Folders" at bounding box center [326, 29] width 38 height 15
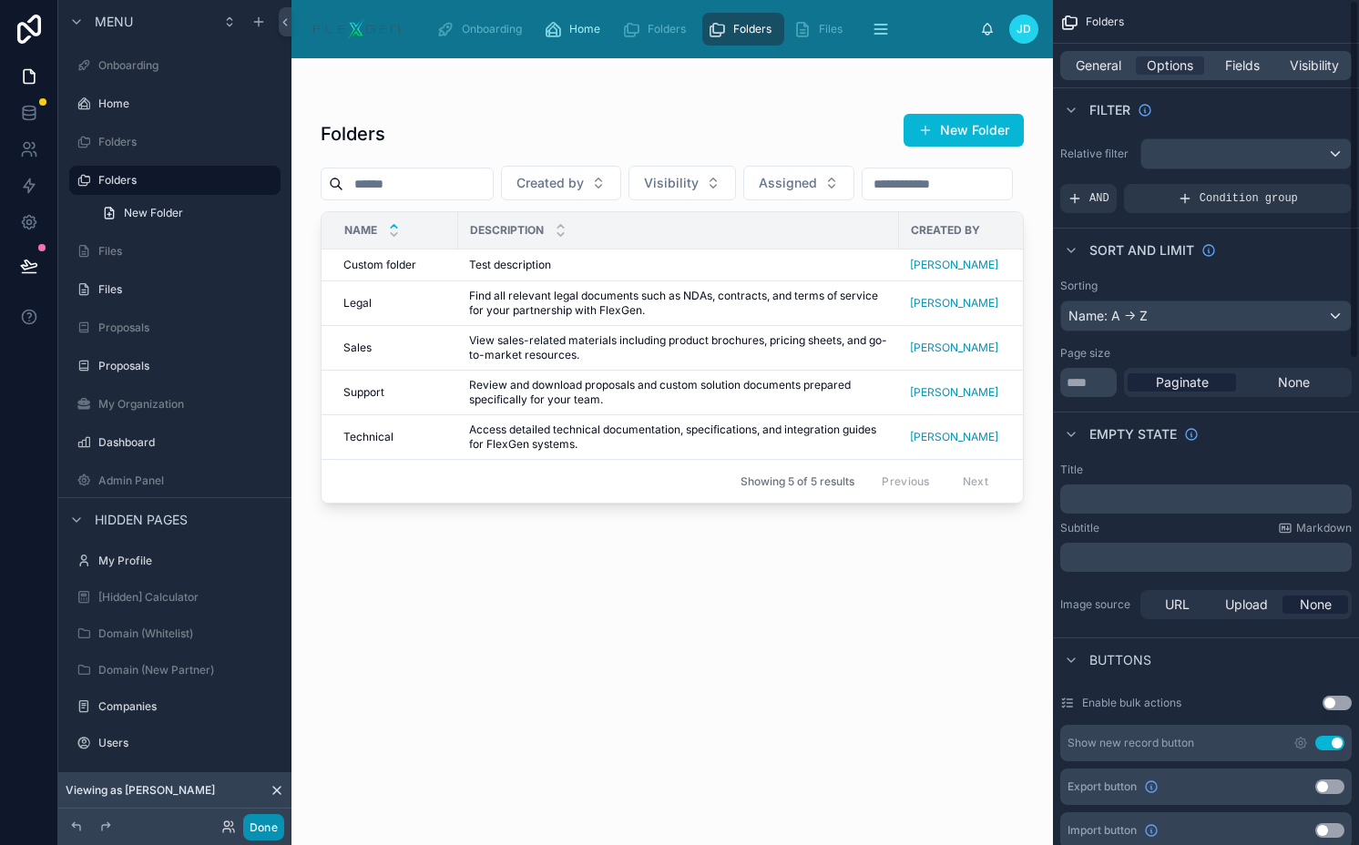
click at [246, 824] on button "Done" at bounding box center [263, 827] width 41 height 26
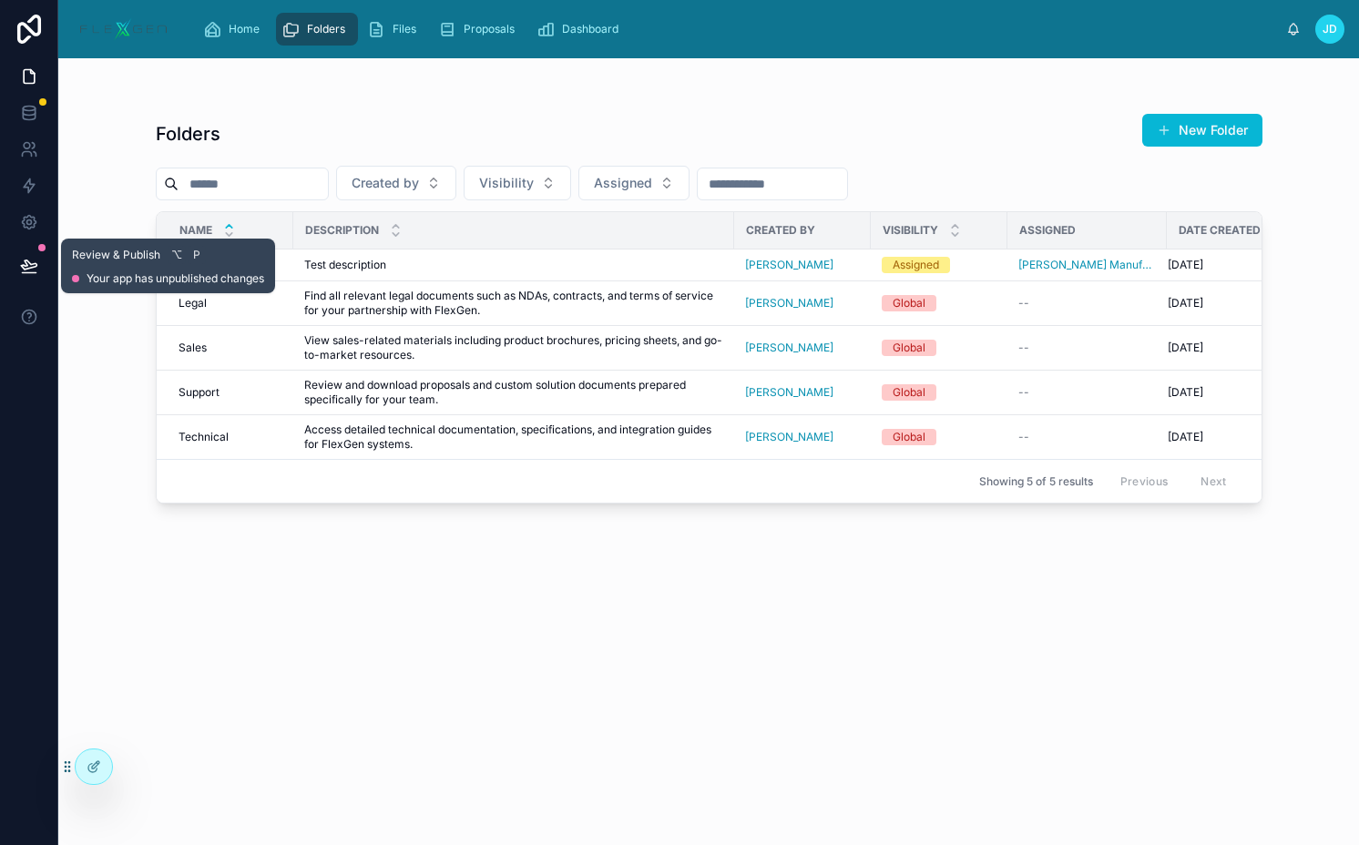
click at [17, 261] on button at bounding box center [29, 265] width 40 height 51
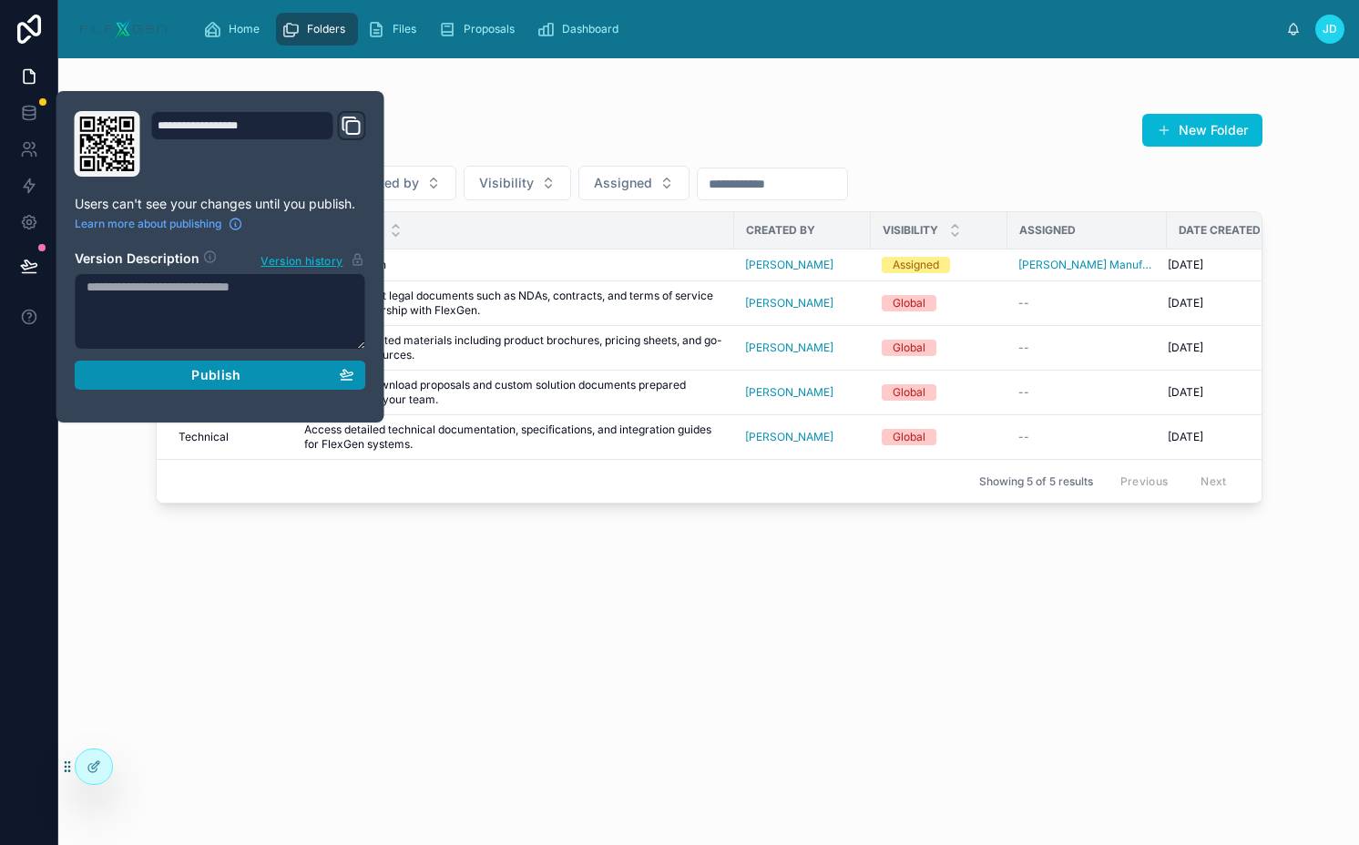
click at [209, 370] on span "Publish" at bounding box center [215, 375] width 49 height 16
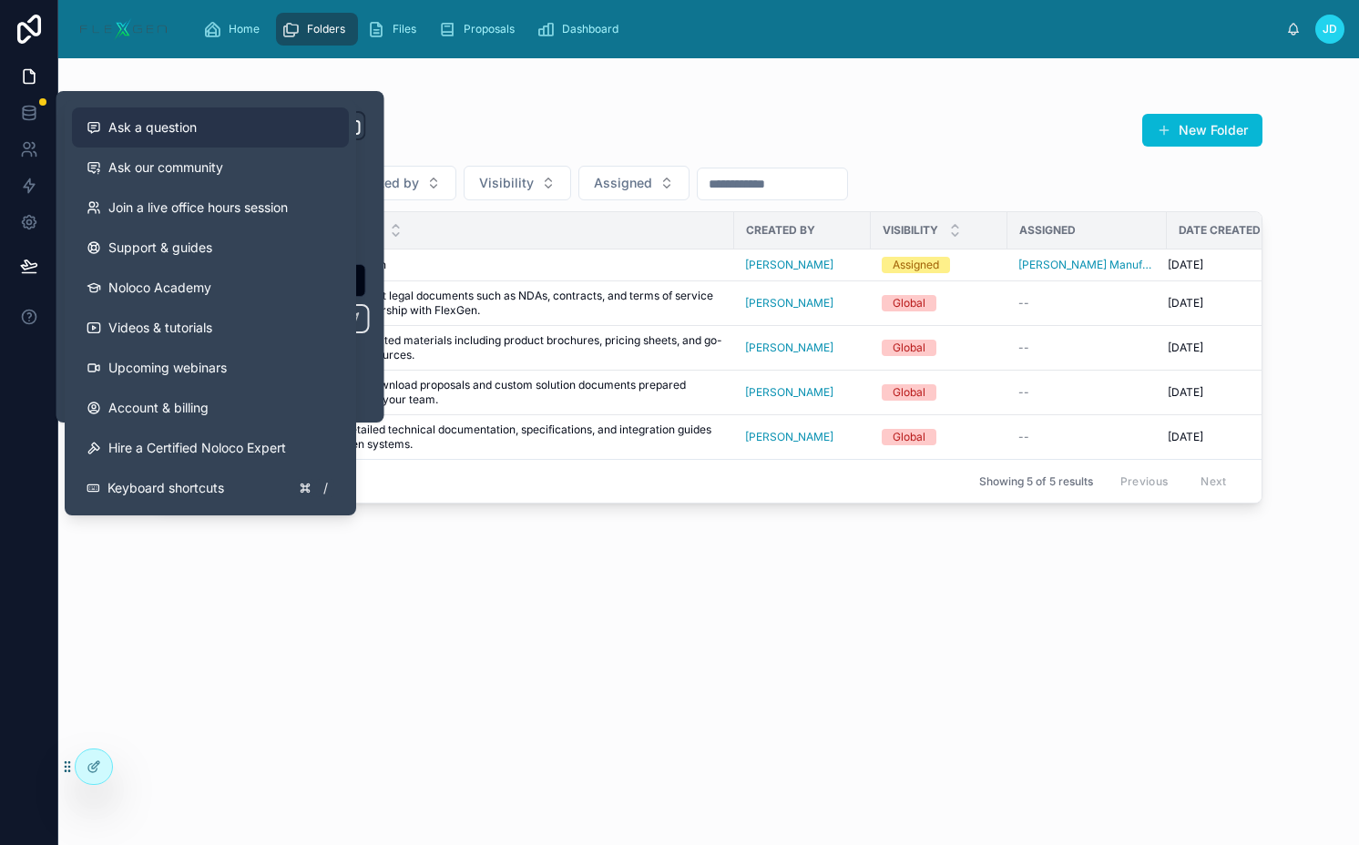
click at [142, 132] on span "Ask a question" at bounding box center [152, 127] width 88 height 18
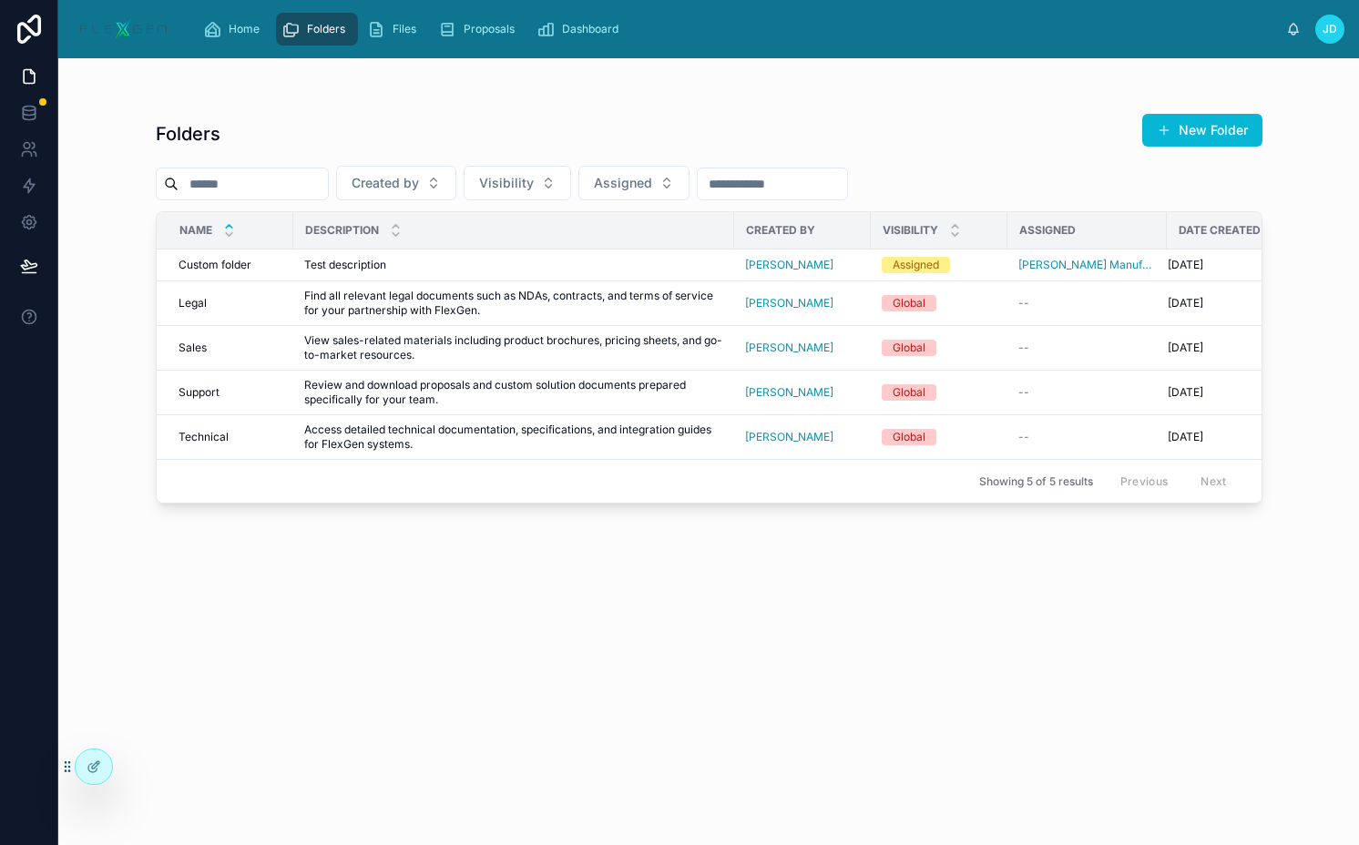
click at [891, 648] on div "Folders New Folder Created by Visibility Assigned Name Description Created by V…" at bounding box center [709, 462] width 1106 height 721
click at [134, 766] on icon at bounding box center [134, 766] width 15 height 15
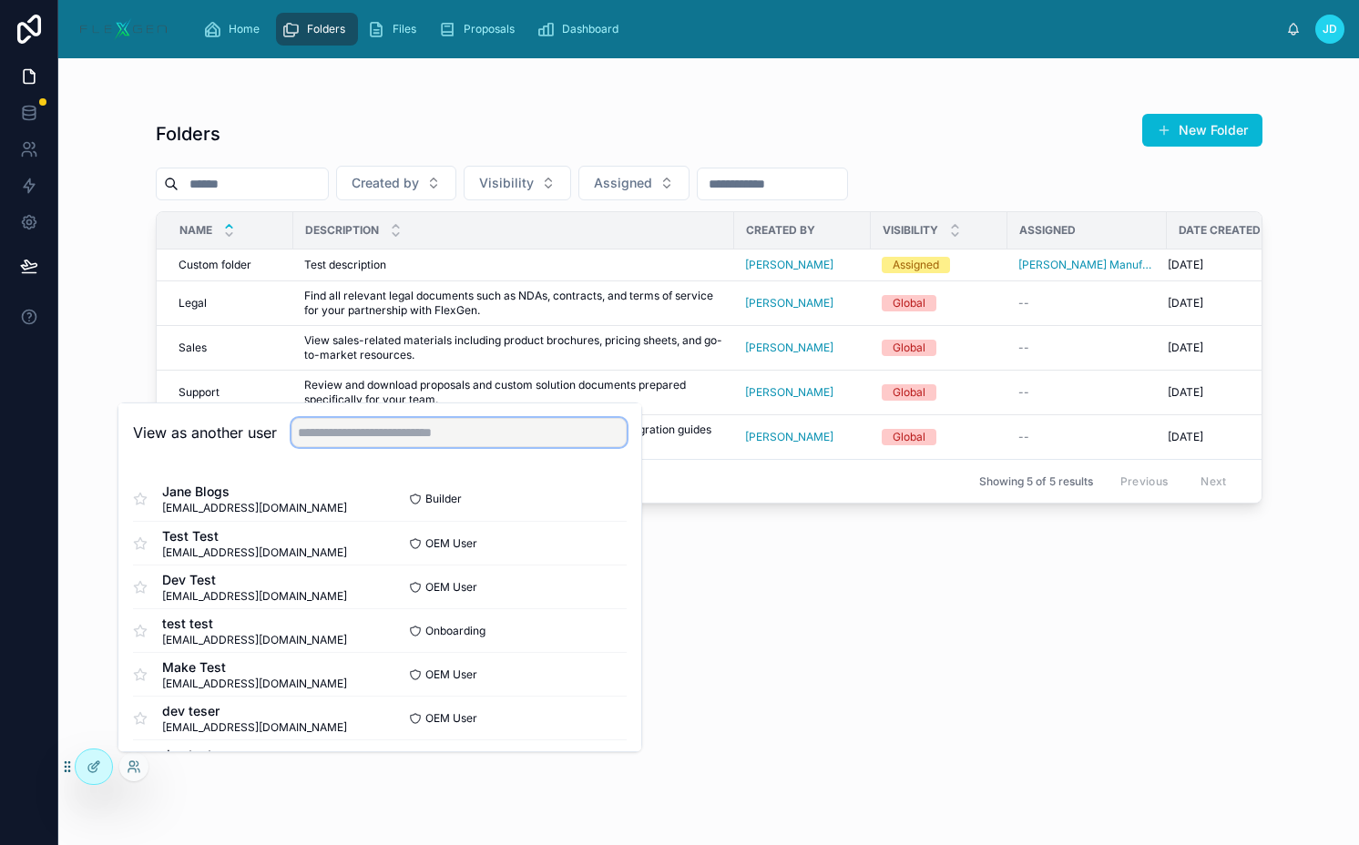
click at [366, 435] on input "text" at bounding box center [458, 432] width 335 height 29
type input "***"
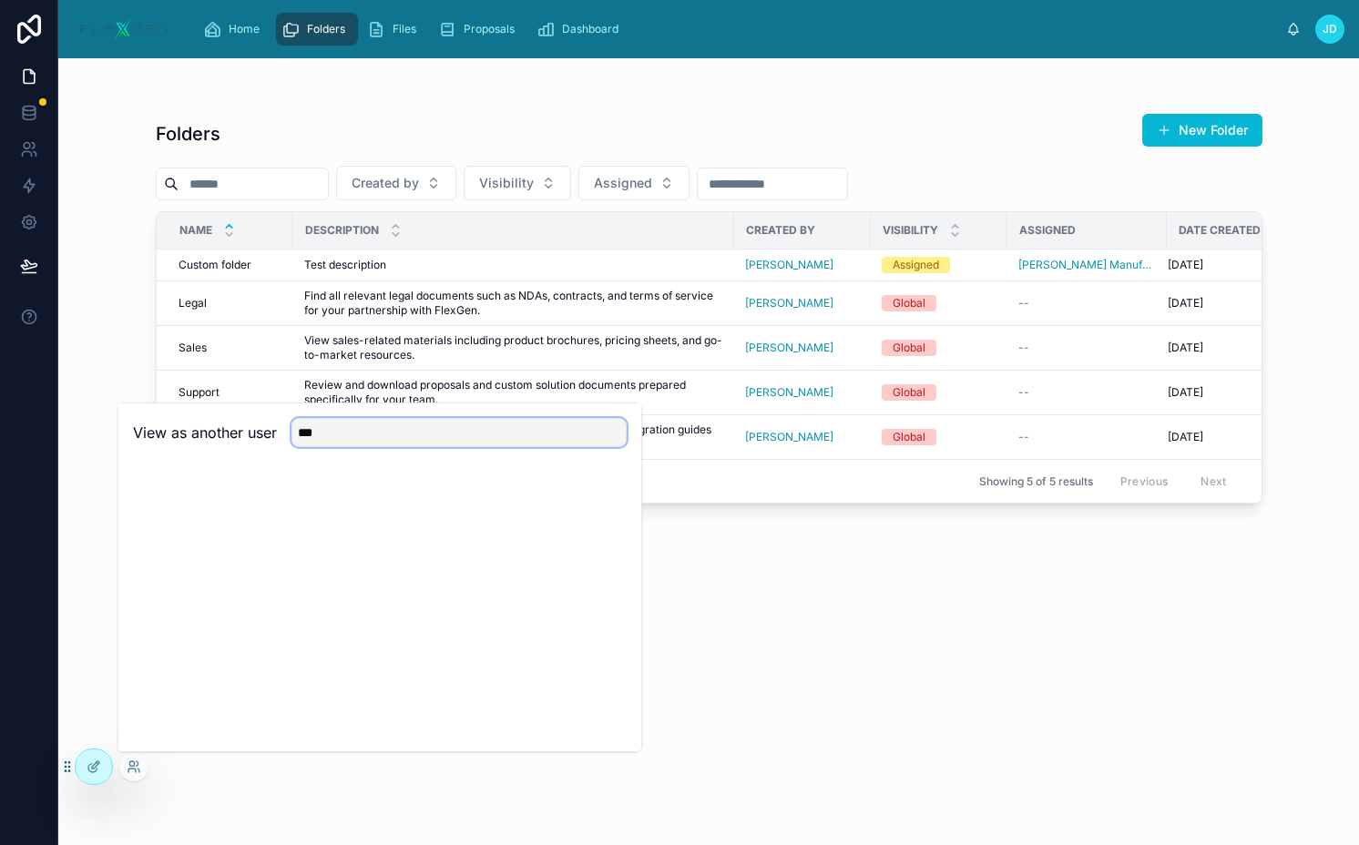
click at [465, 439] on input "***" at bounding box center [458, 432] width 335 height 29
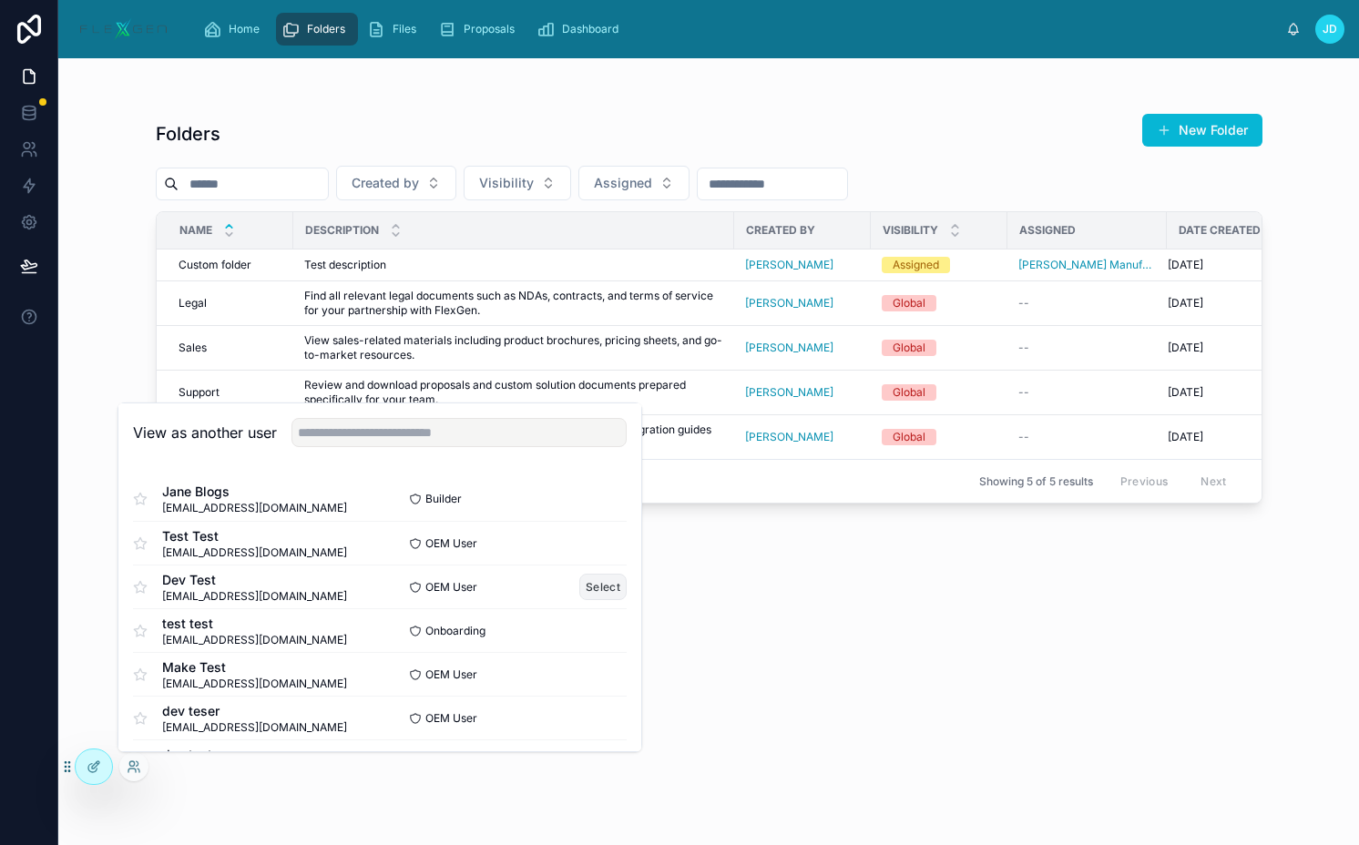
click at [592, 584] on button "Select" at bounding box center [602, 587] width 47 height 26
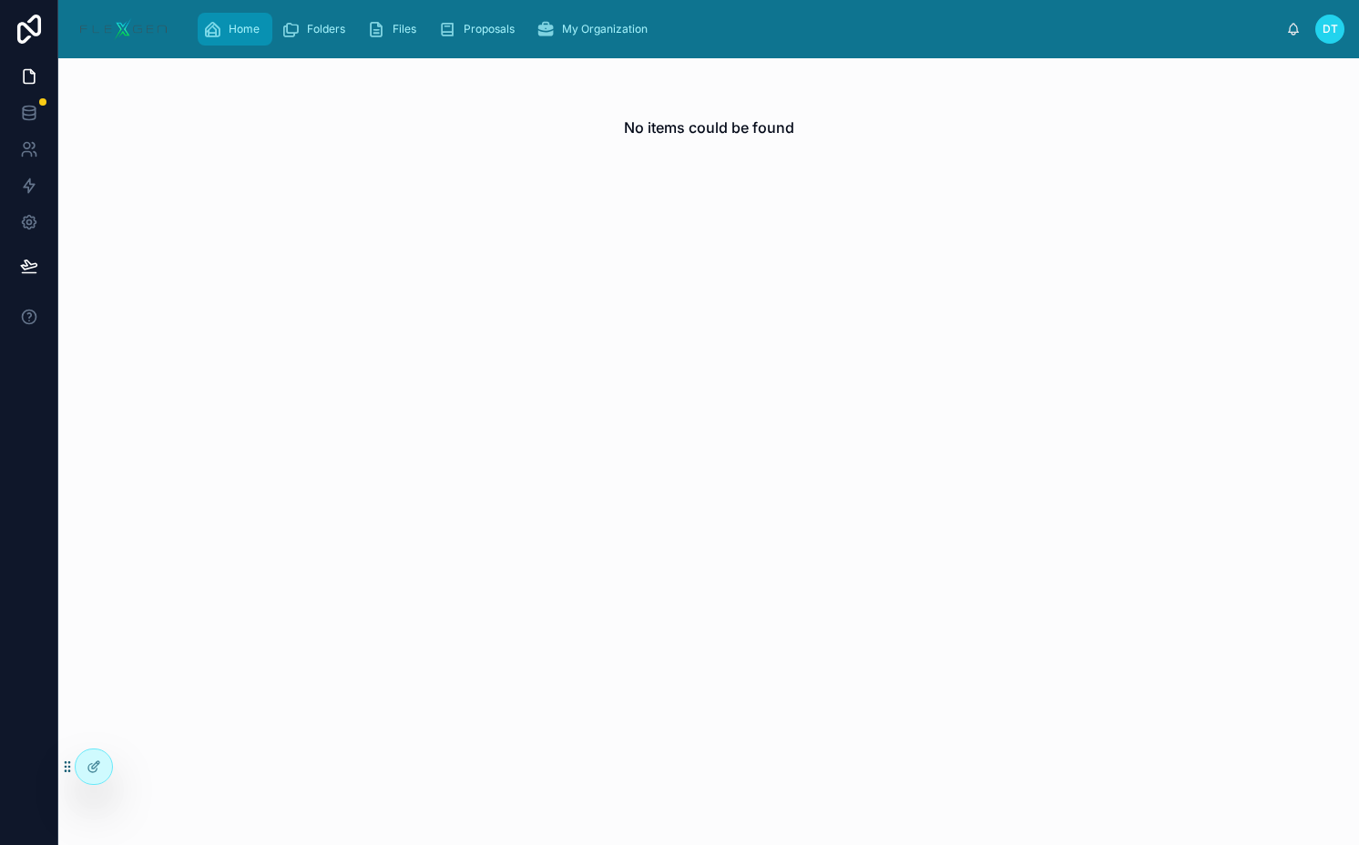
click at [254, 25] on span "Home" at bounding box center [244, 29] width 31 height 15
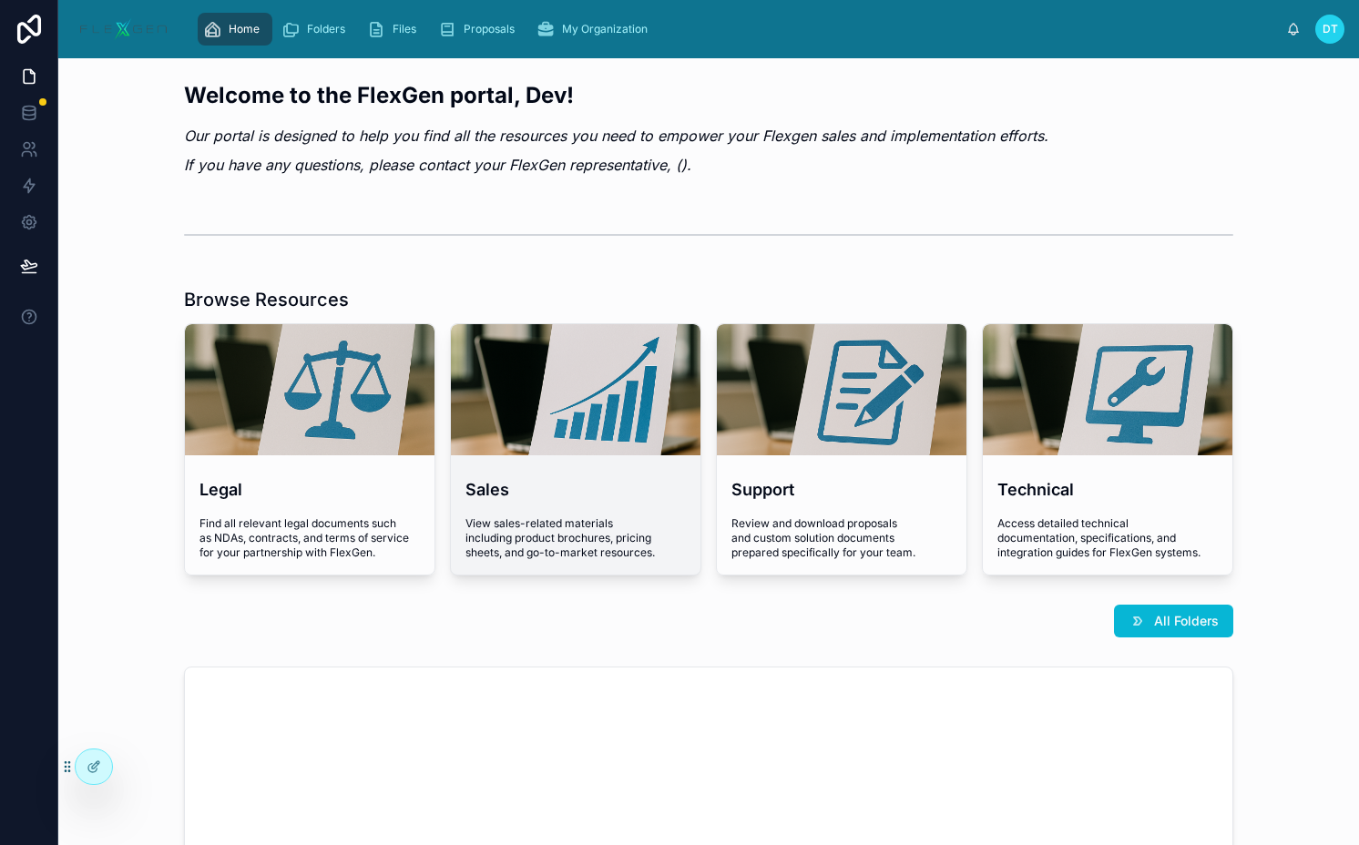
click at [677, 412] on div at bounding box center [575, 389] width 249 height 131
click at [1176, 629] on span "All Folders" at bounding box center [1186, 621] width 65 height 18
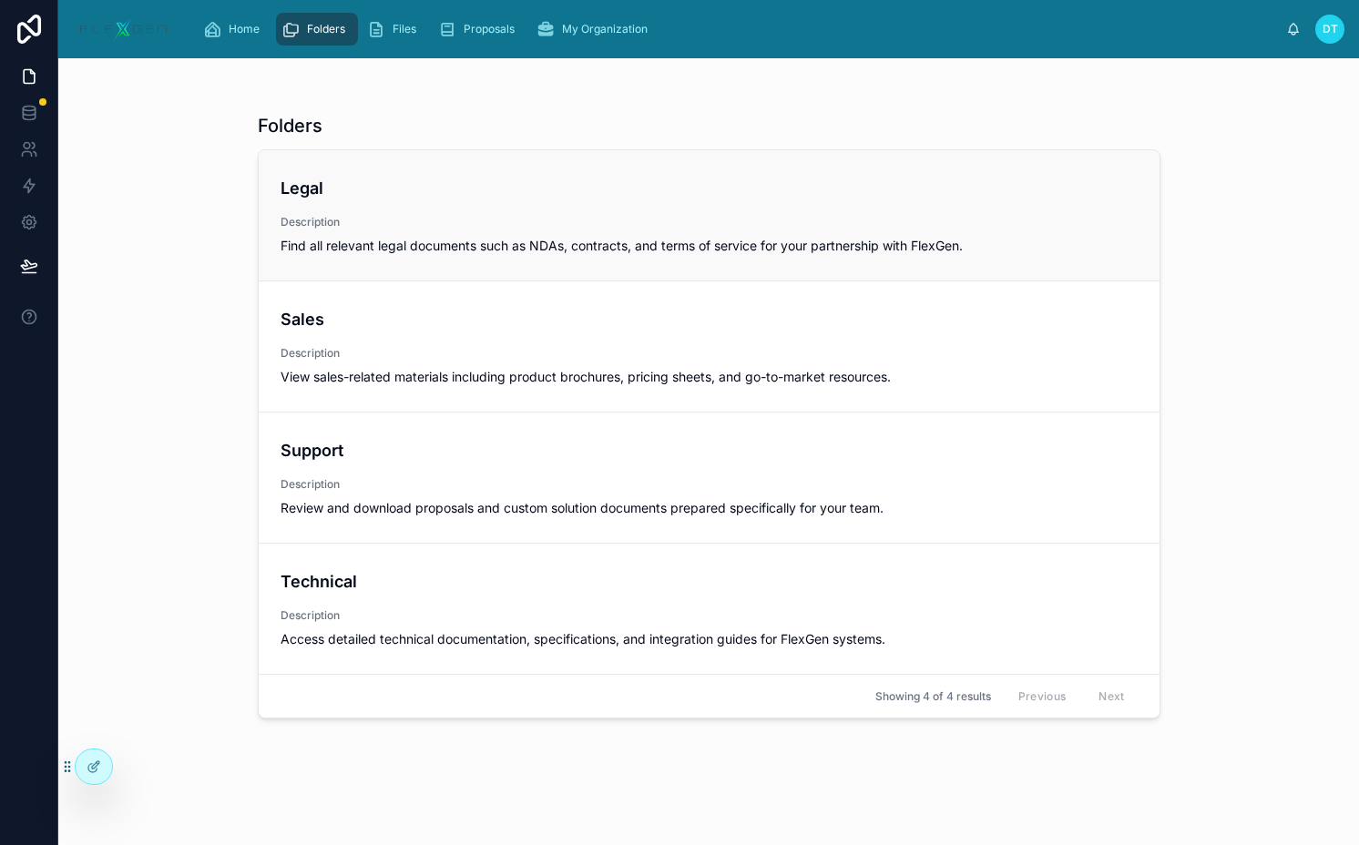
click at [486, 217] on span "Description" at bounding box center [708, 222] width 857 height 15
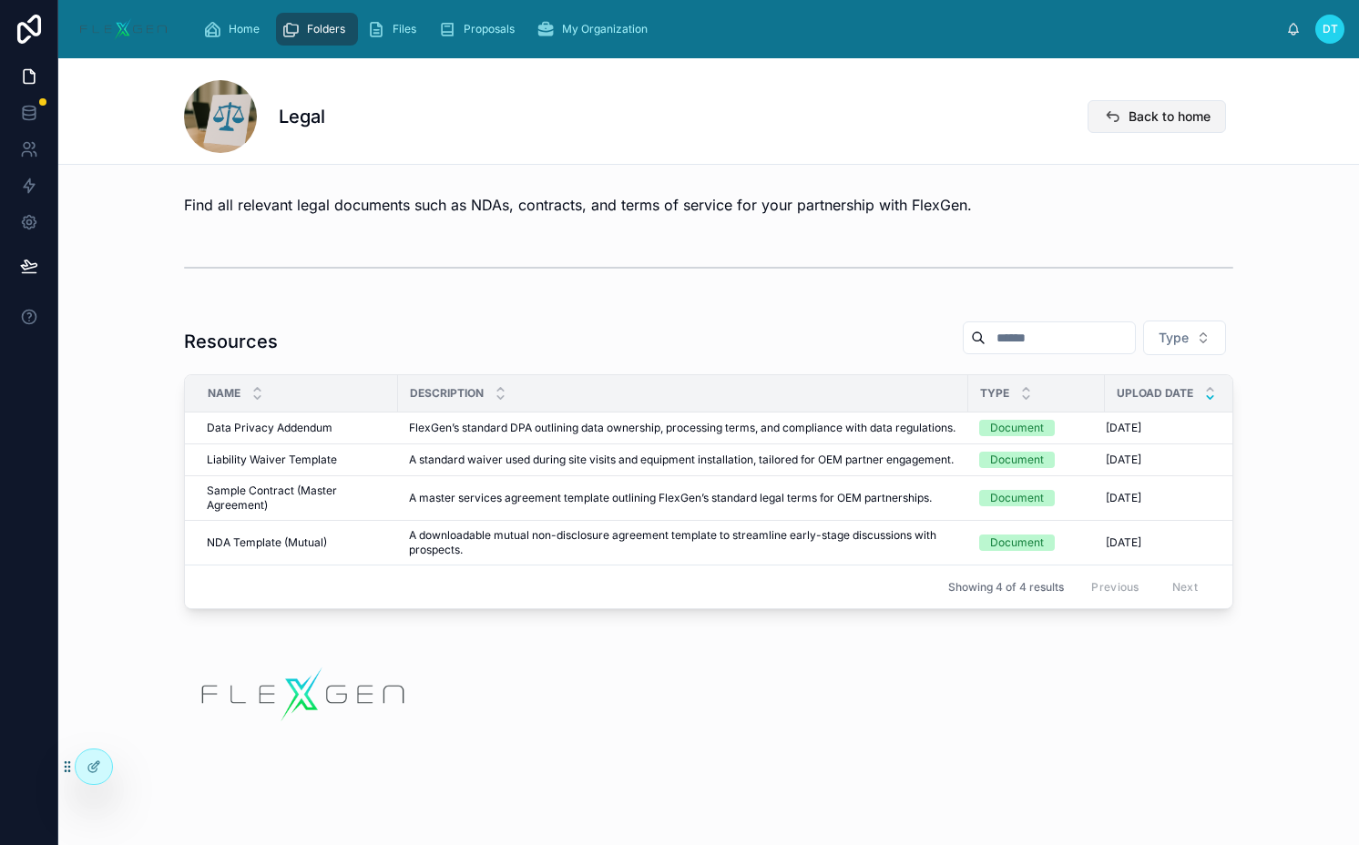
click at [1179, 119] on span "Back to home" at bounding box center [1169, 116] width 82 height 18
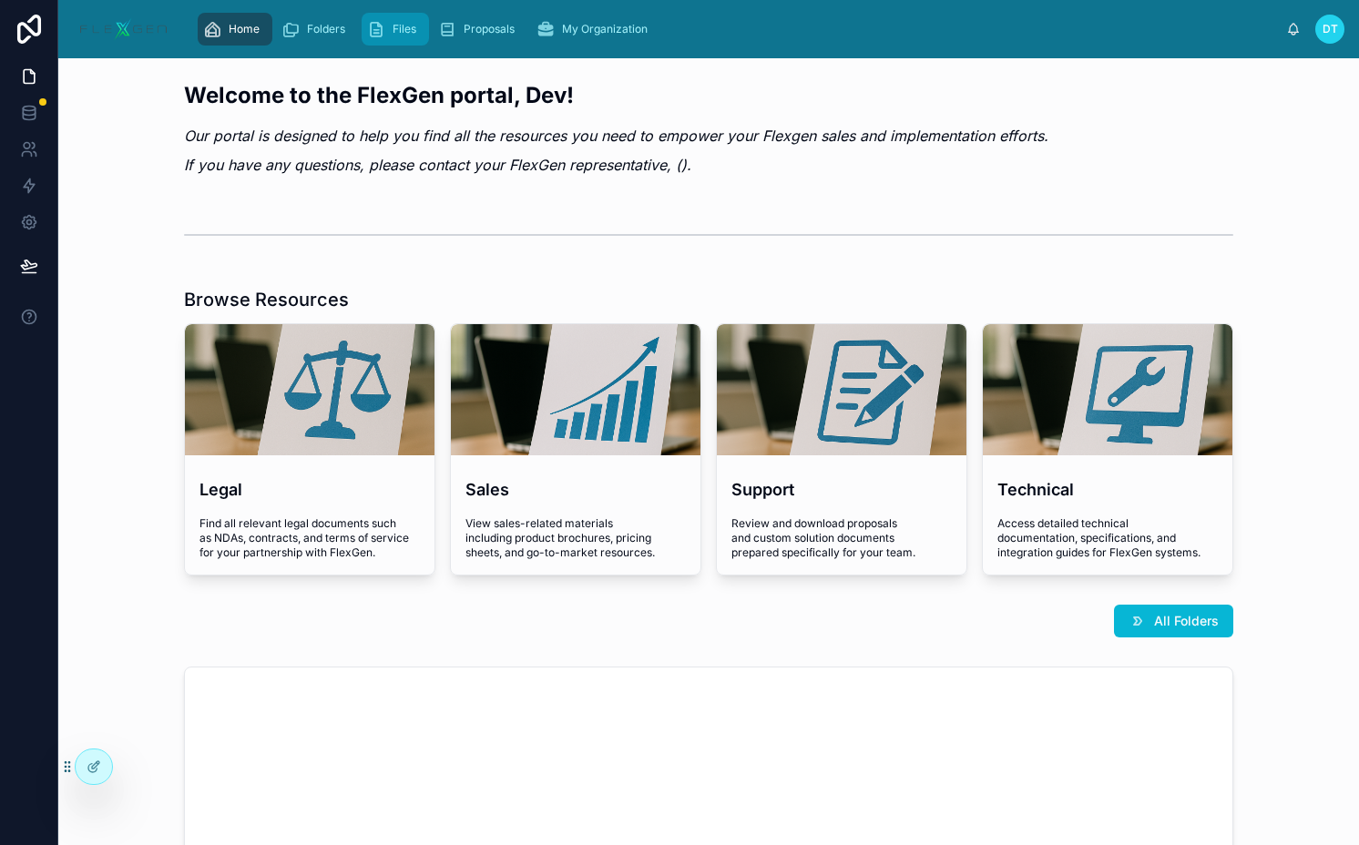
click at [382, 25] on icon "scrollable content" at bounding box center [376, 29] width 18 height 18
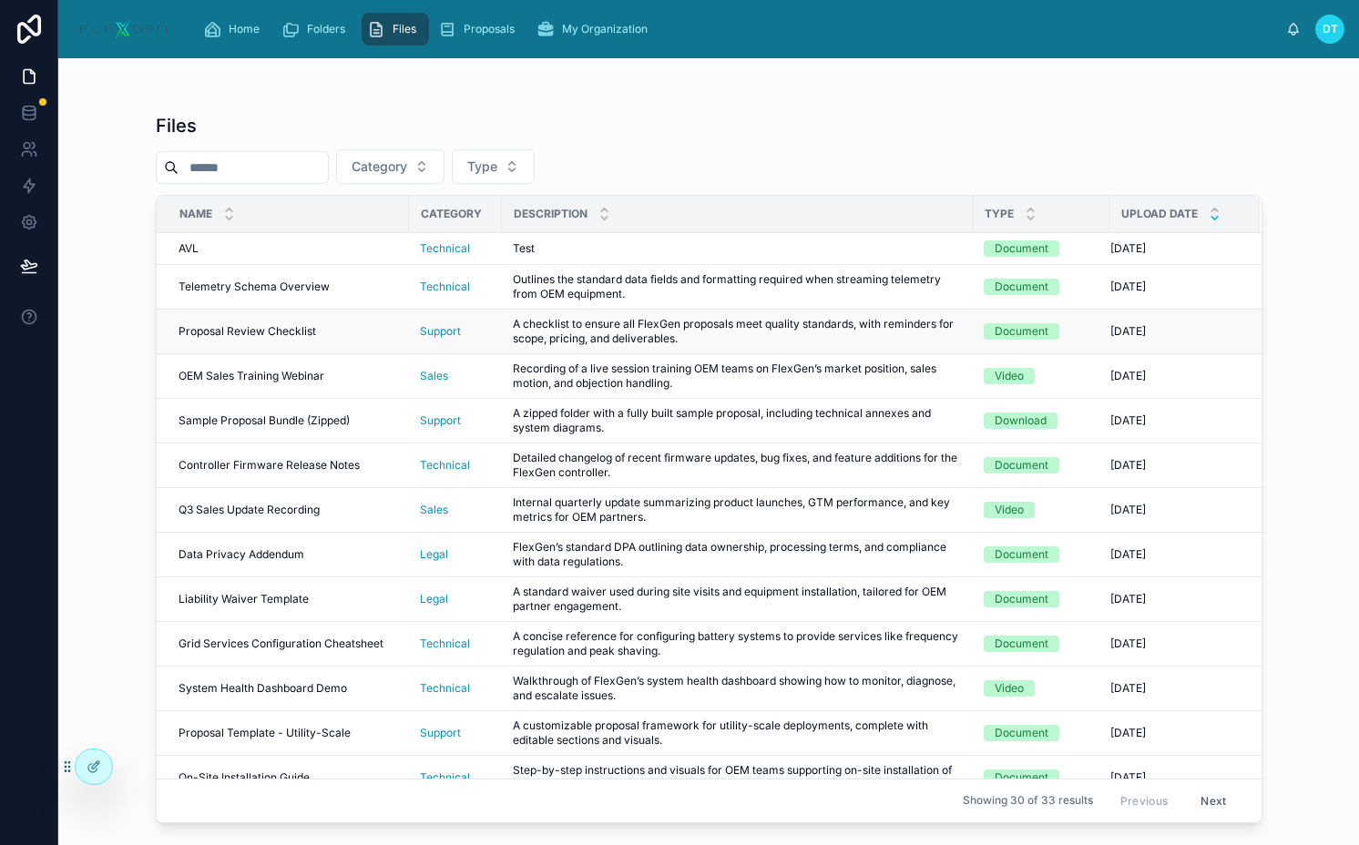
click at [582, 346] on span "A checklist to ensure all FlexGen proposals meet quality standards, with remind…" at bounding box center [737, 331] width 449 height 29
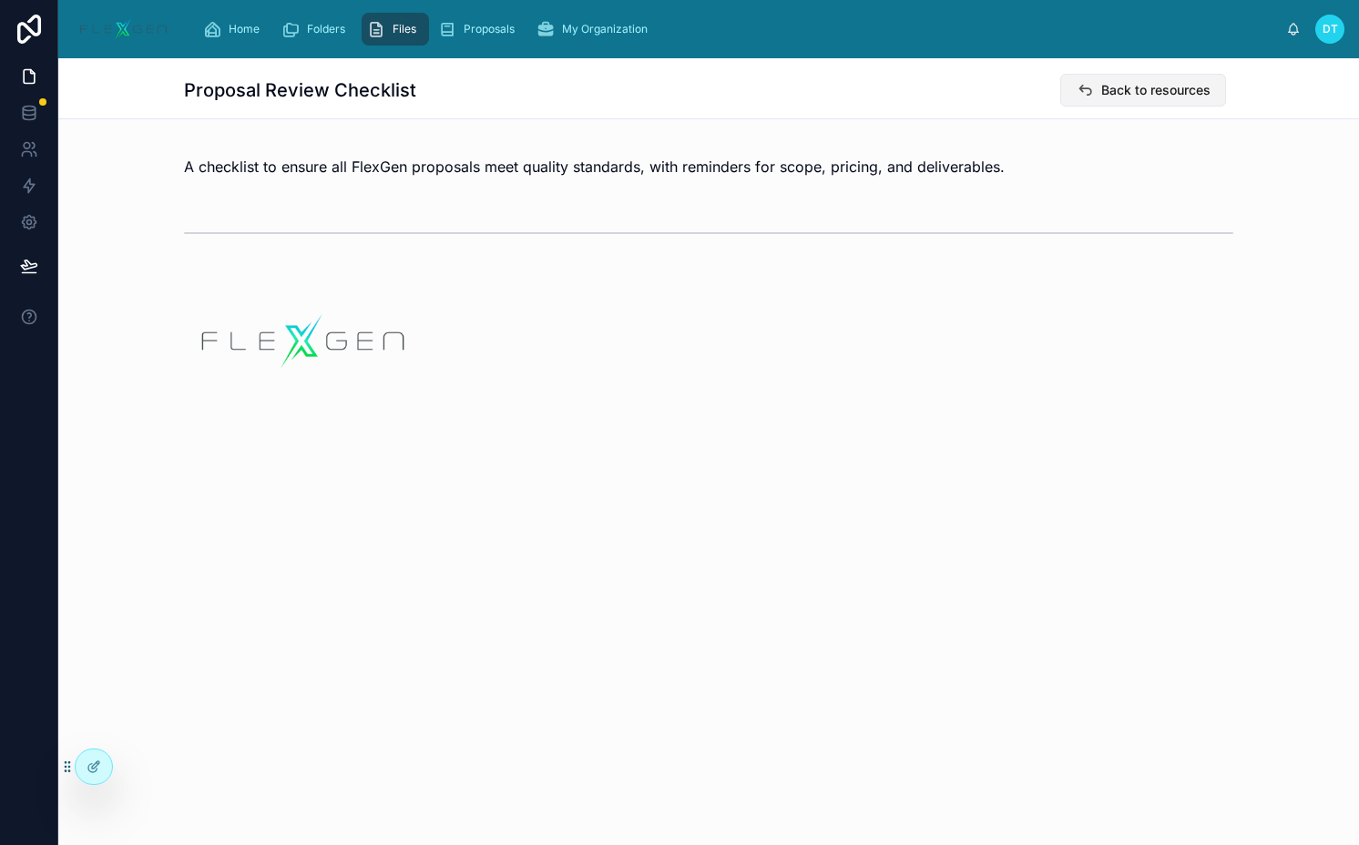
click at [1101, 94] on span "Back to resources" at bounding box center [1155, 90] width 109 height 18
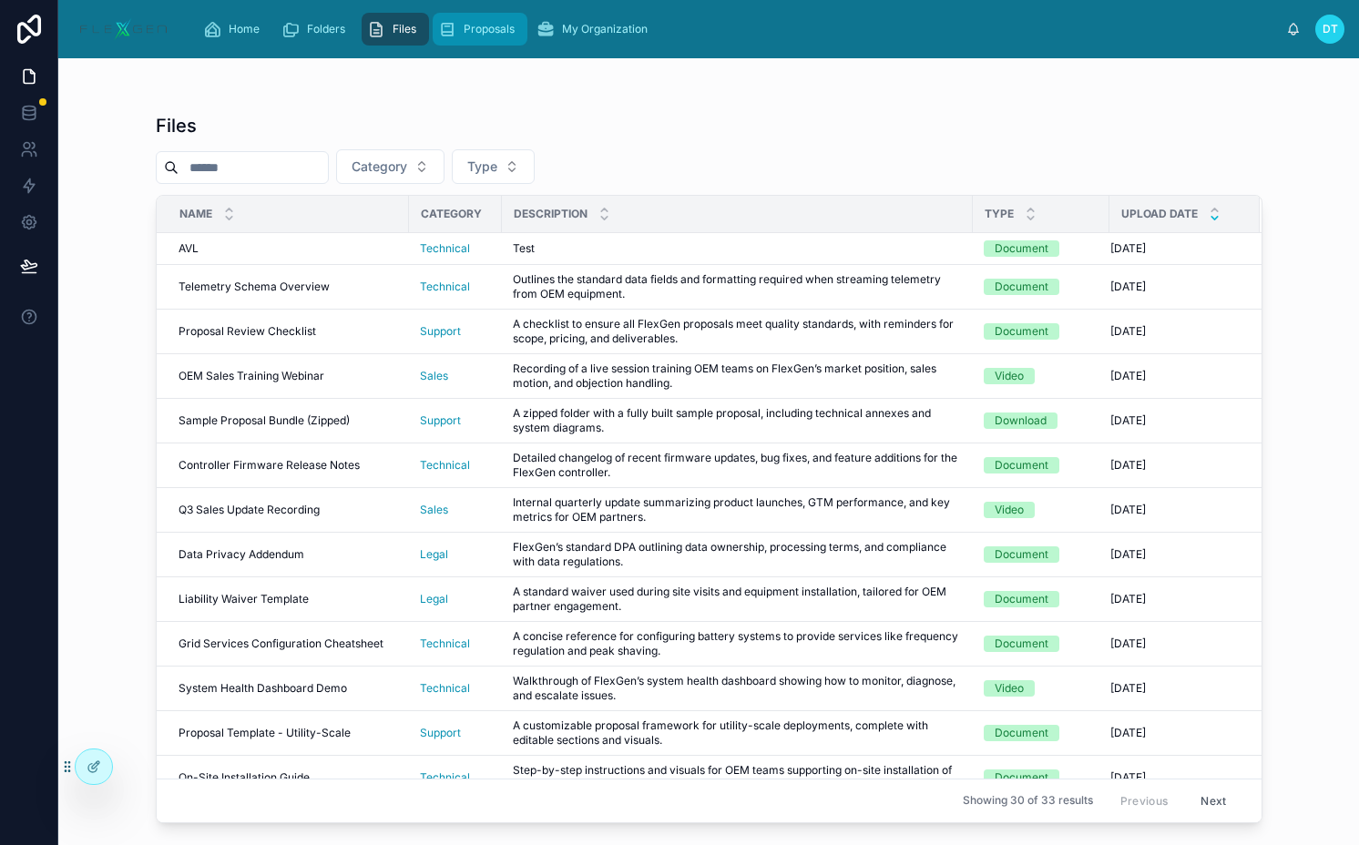
click at [503, 37] on div "Proposals" at bounding box center [480, 29] width 84 height 29
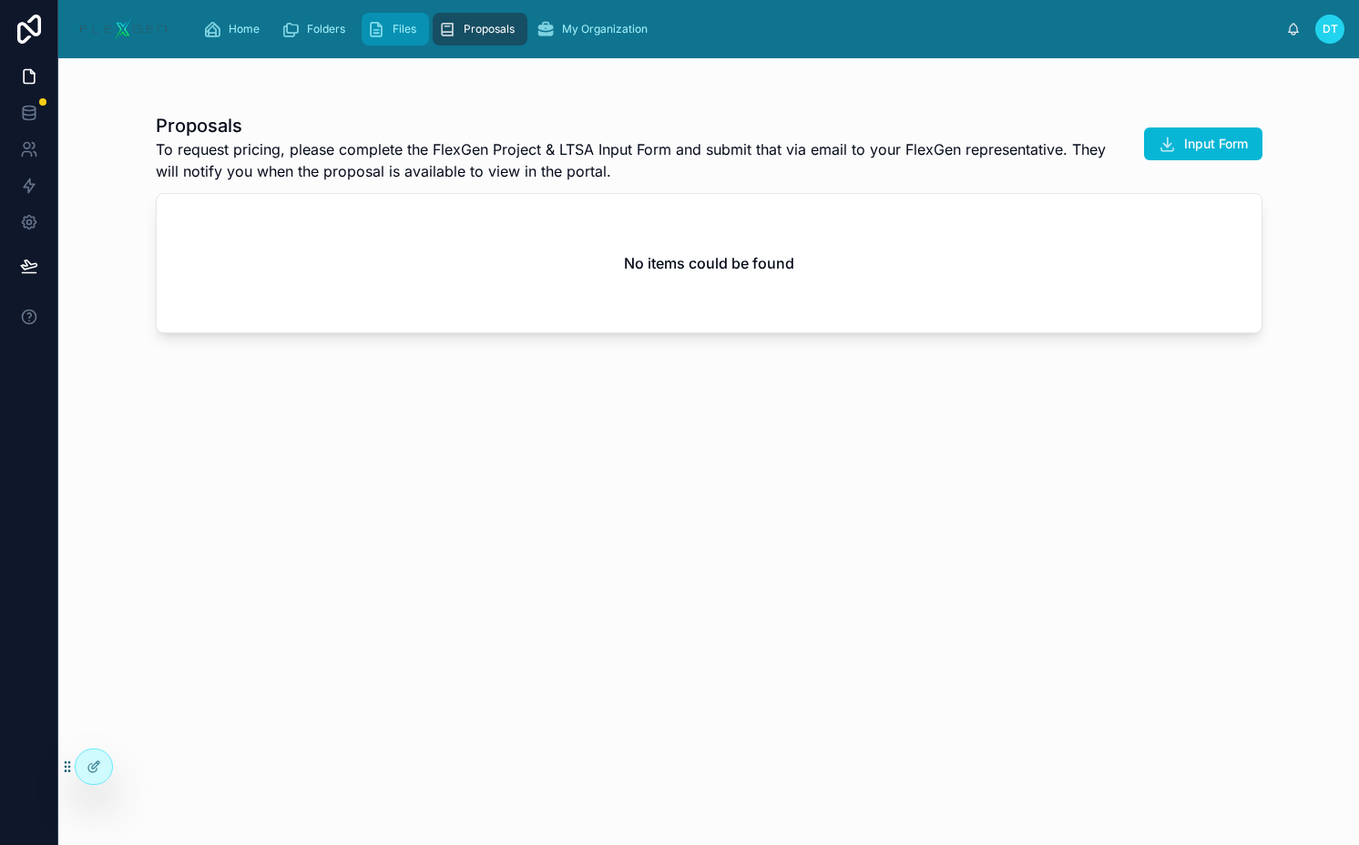
click at [413, 31] on span "Files" at bounding box center [404, 29] width 24 height 15
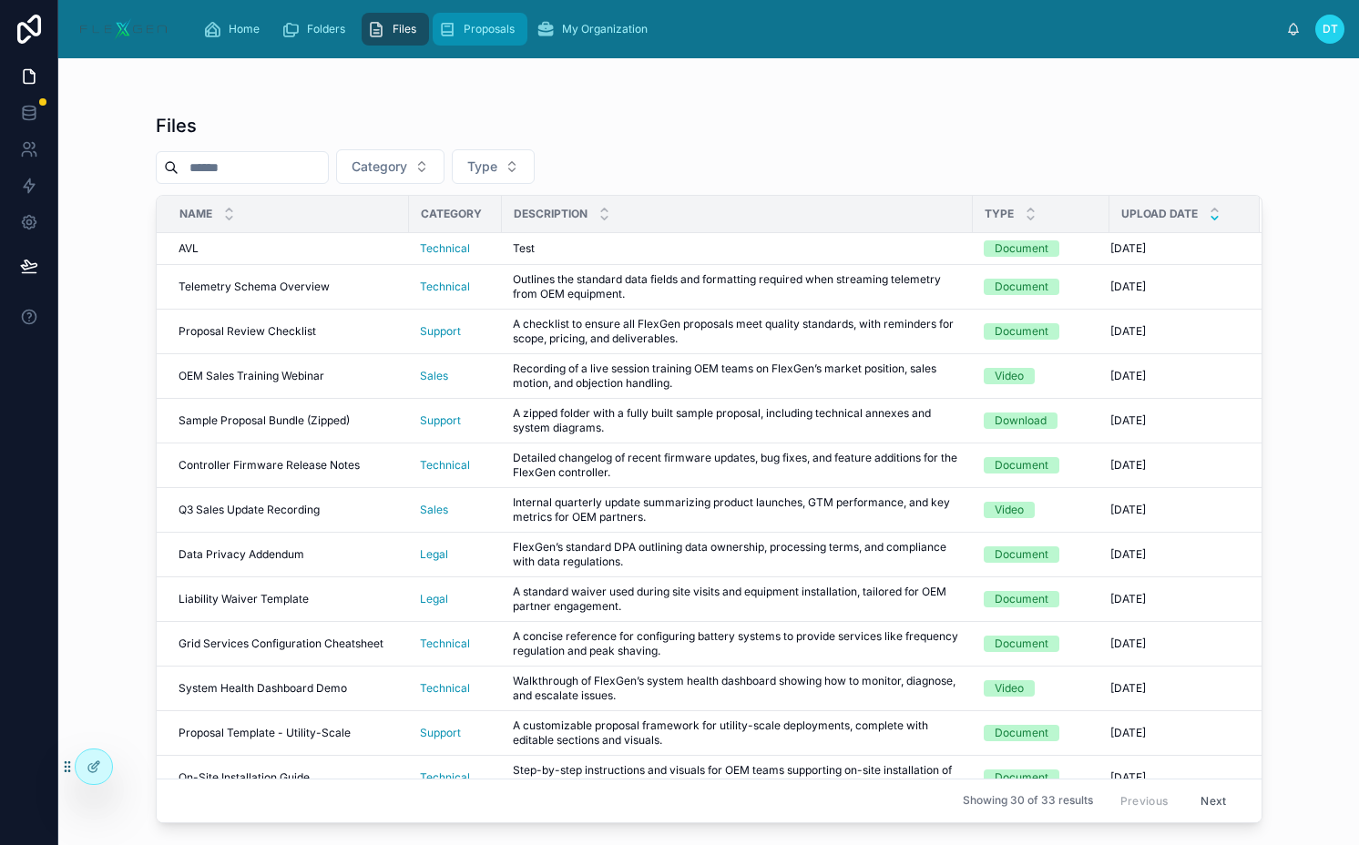
click at [506, 31] on span "Proposals" at bounding box center [488, 29] width 51 height 15
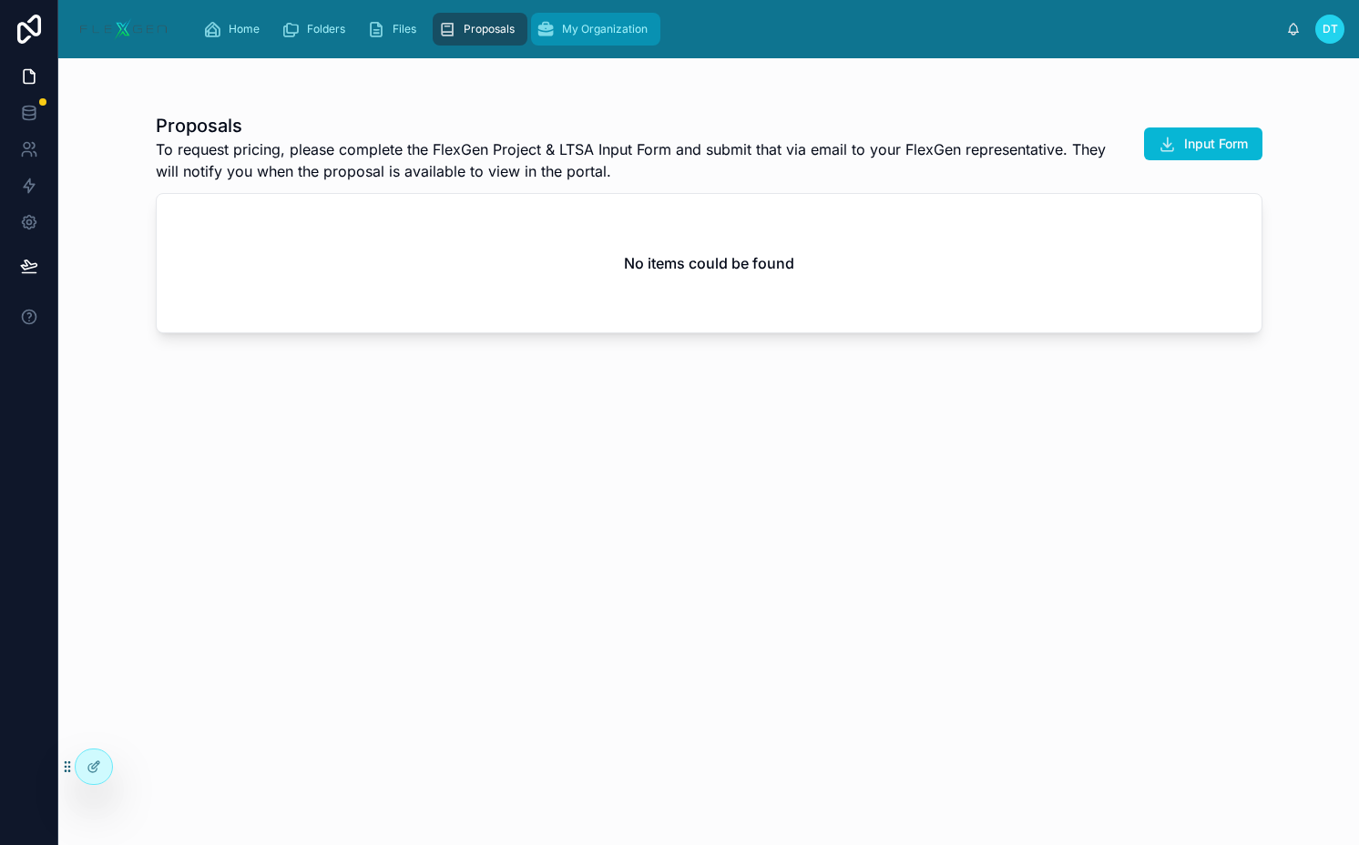
click at [577, 32] on span "My Organization" at bounding box center [605, 29] width 86 height 15
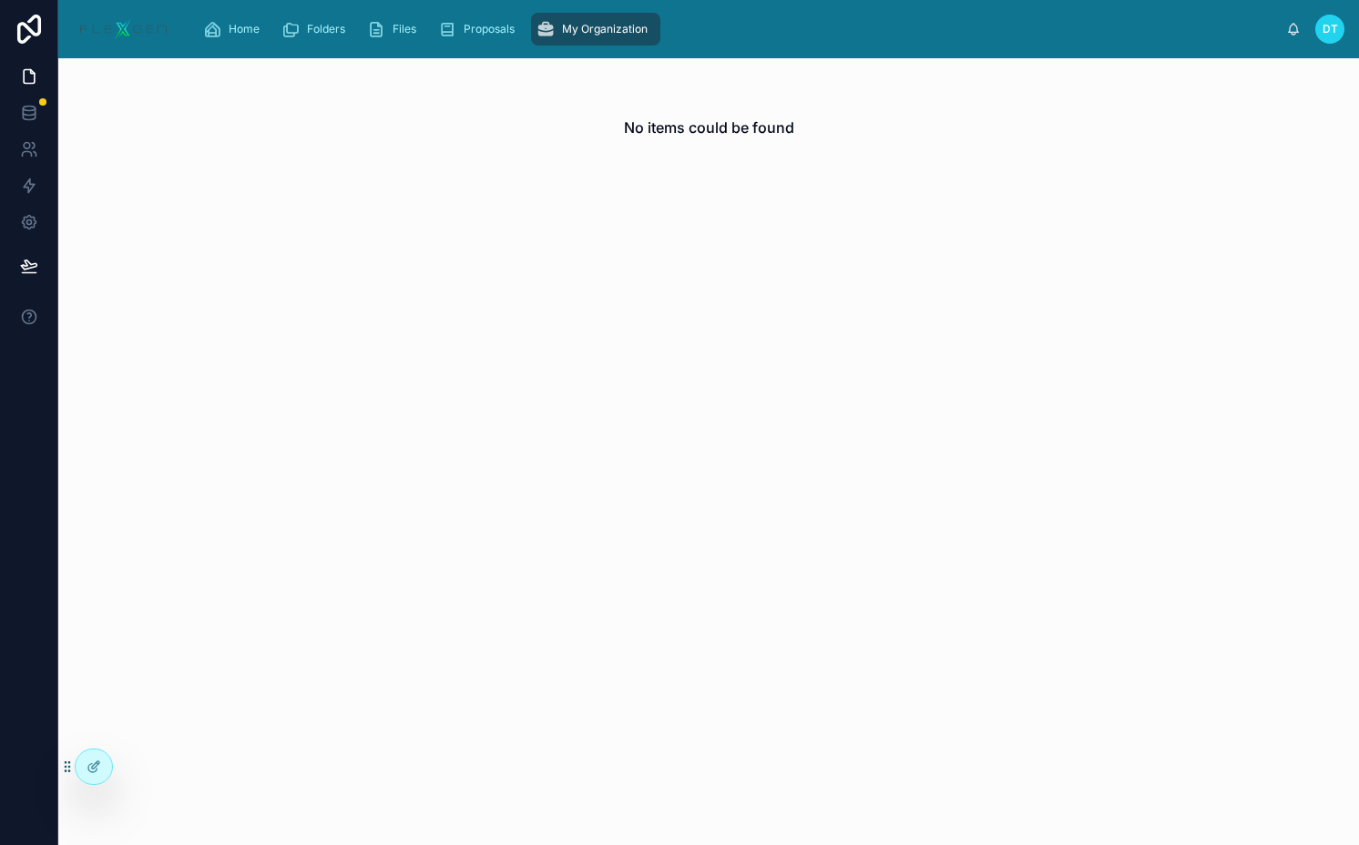
click at [562, 27] on span "My Organization" at bounding box center [605, 29] width 86 height 15
click at [1337, 34] on div "DT" at bounding box center [1329, 29] width 29 height 29
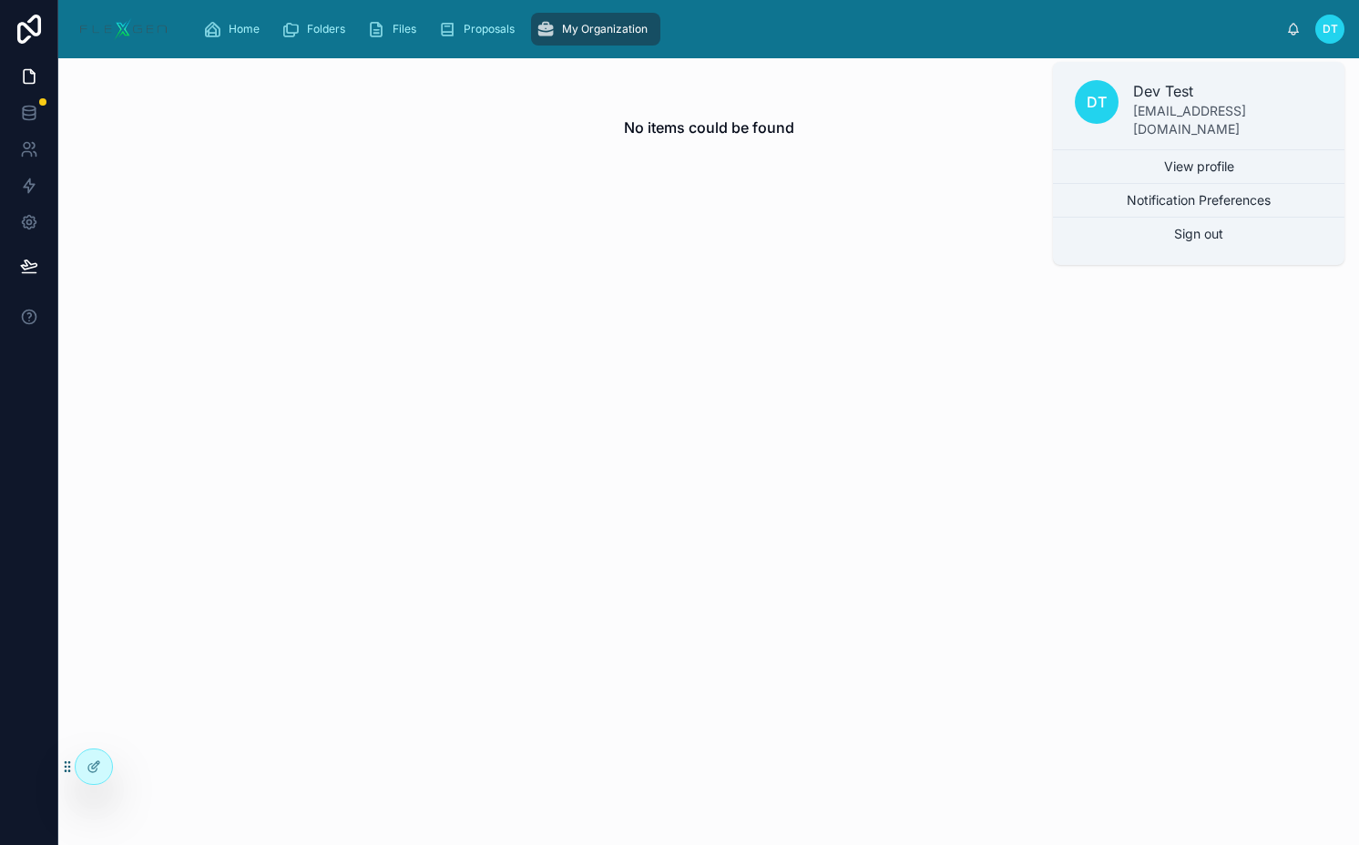
click at [583, 357] on div "No items could be found" at bounding box center [708, 451] width 1300 height 787
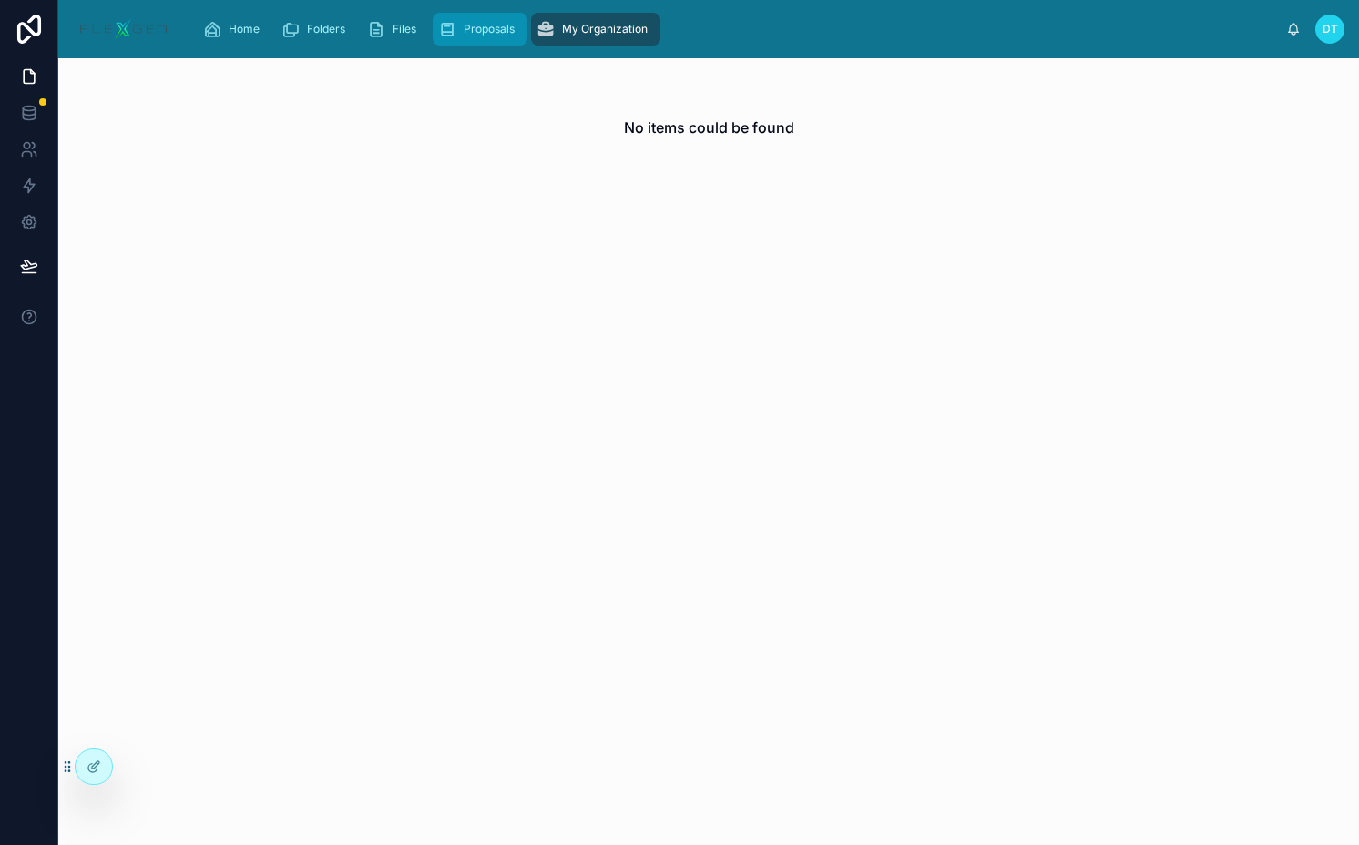
click at [493, 32] on span "Proposals" at bounding box center [488, 29] width 51 height 15
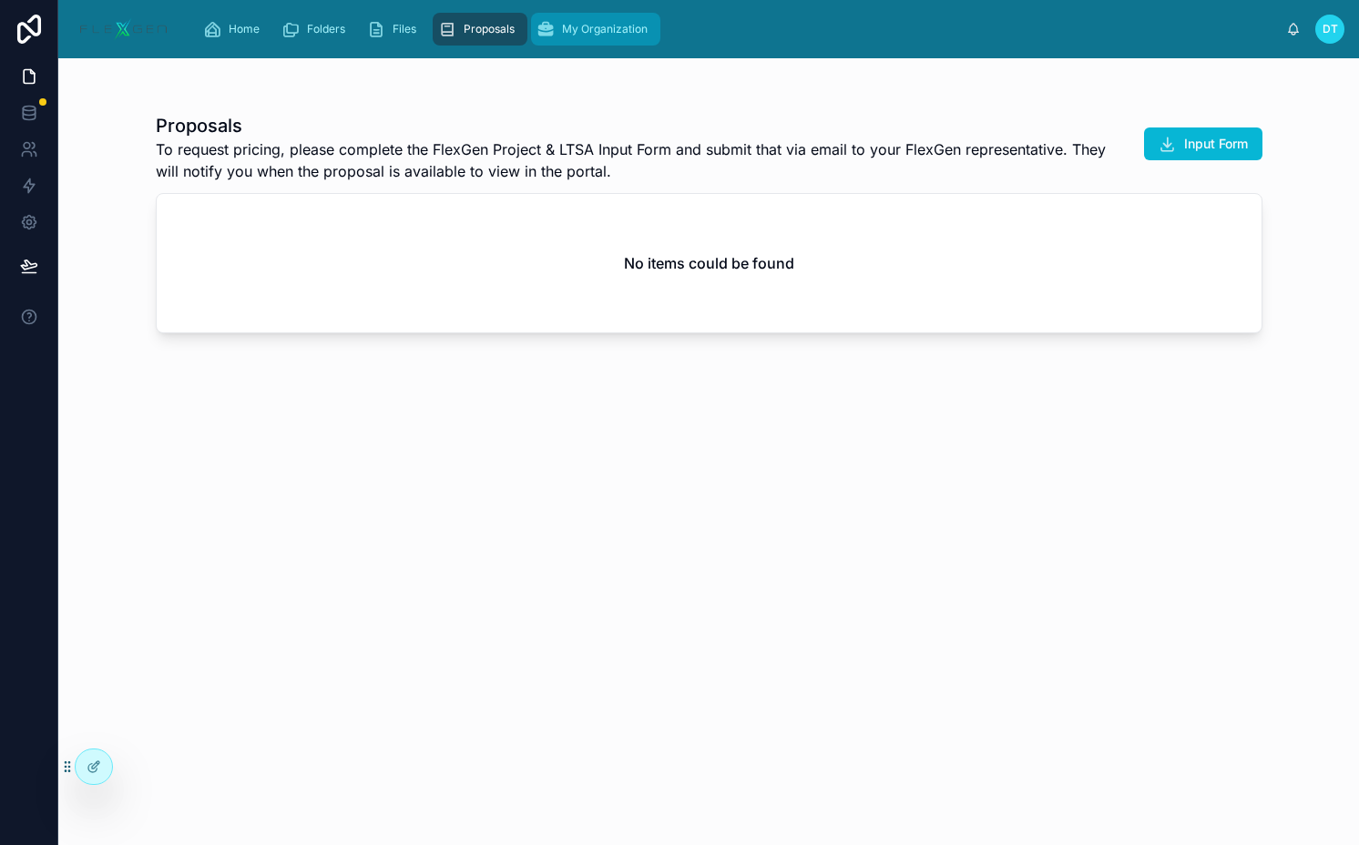
click at [592, 32] on span "My Organization" at bounding box center [605, 29] width 86 height 15
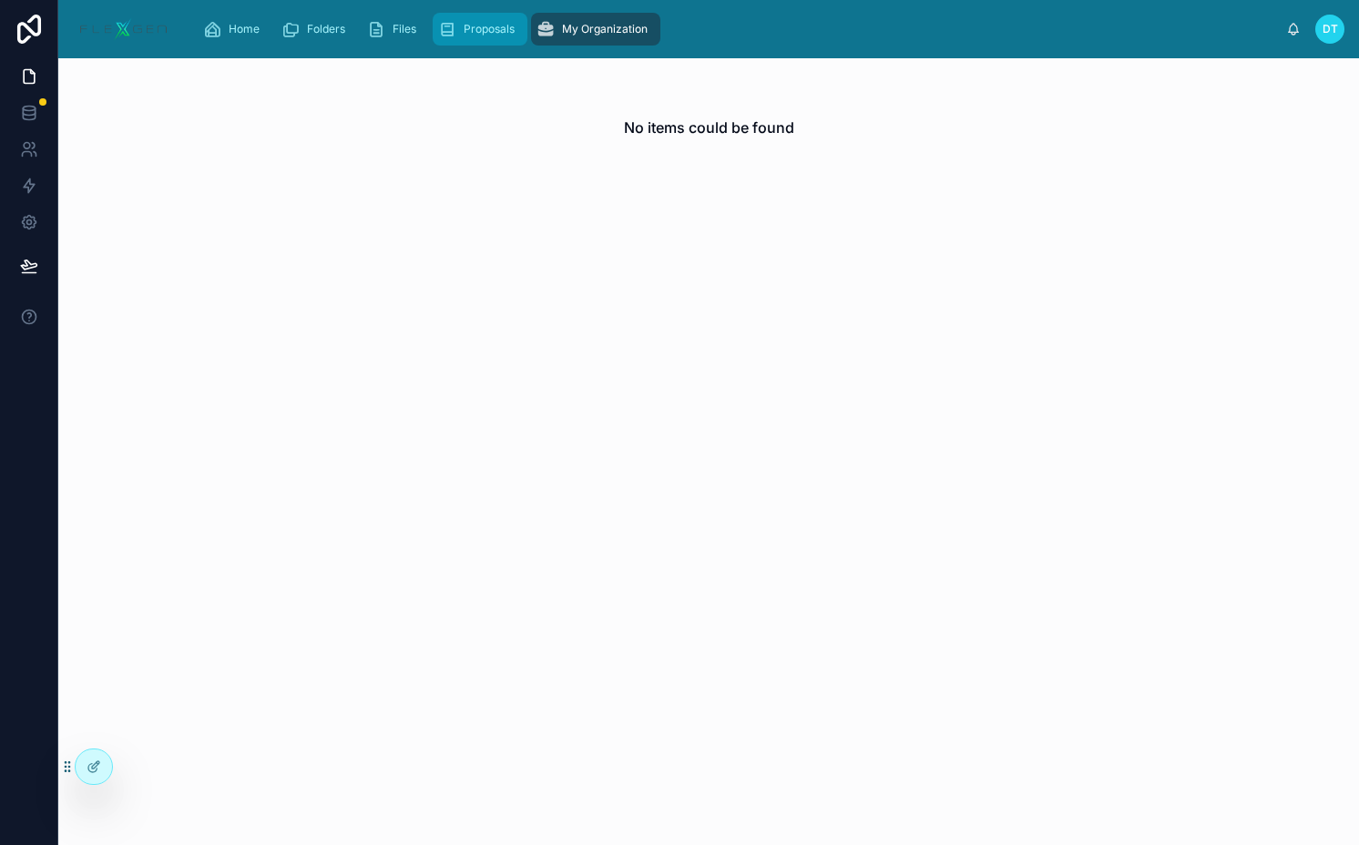
click at [497, 32] on span "Proposals" at bounding box center [488, 29] width 51 height 15
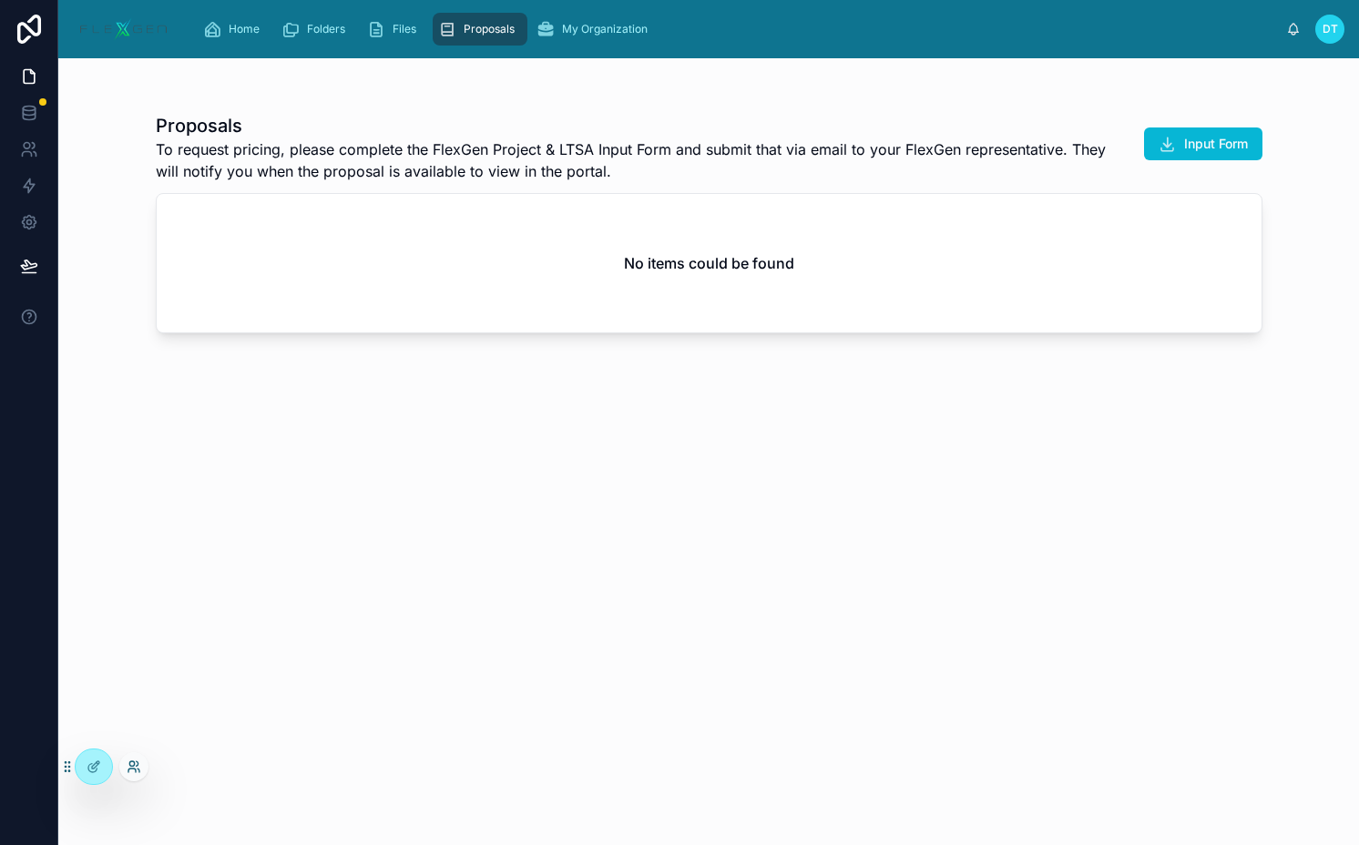
click at [138, 769] on icon at bounding box center [138, 771] width 2 height 4
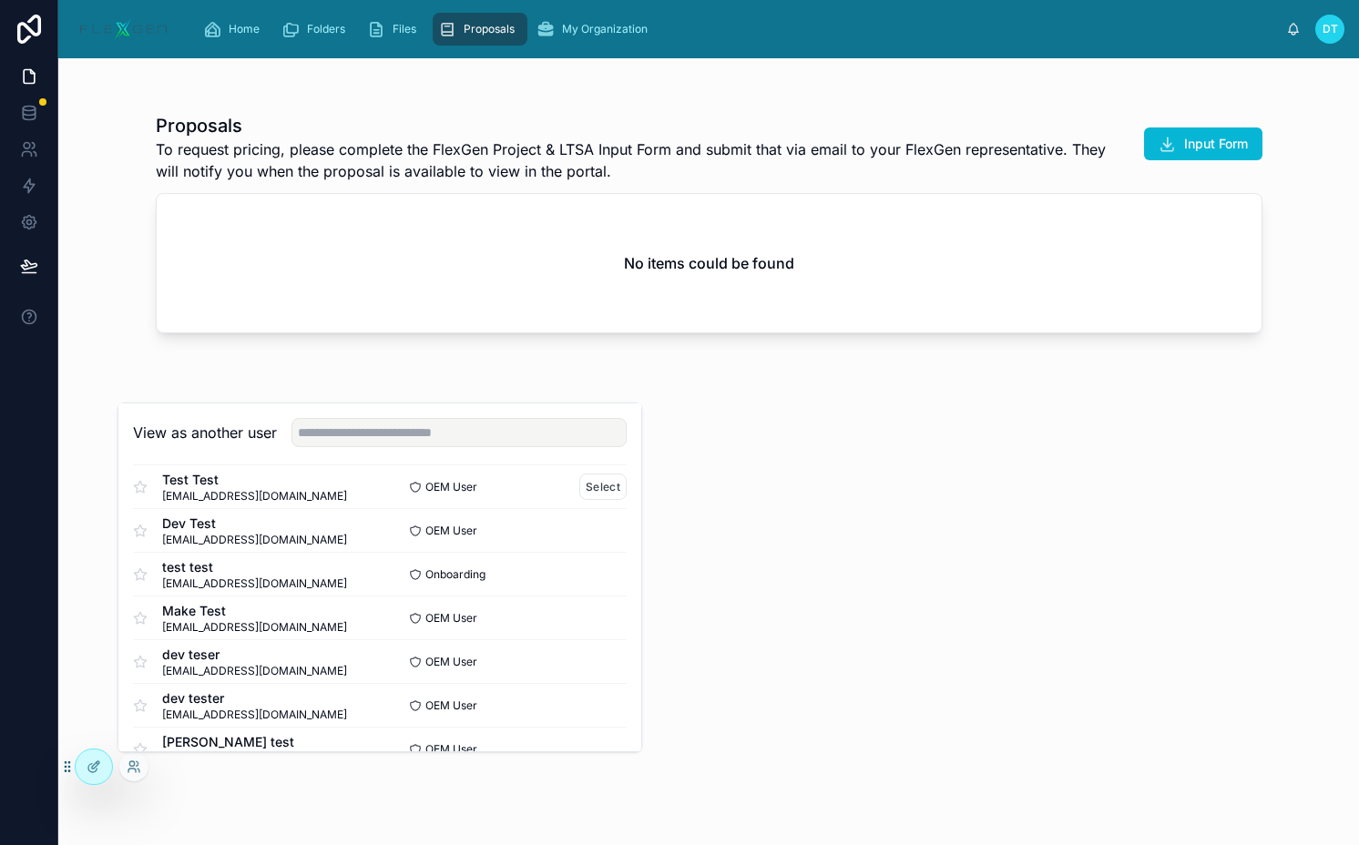
scroll to position [55, 0]
click at [590, 497] on button "Select" at bounding box center [602, 488] width 47 height 26
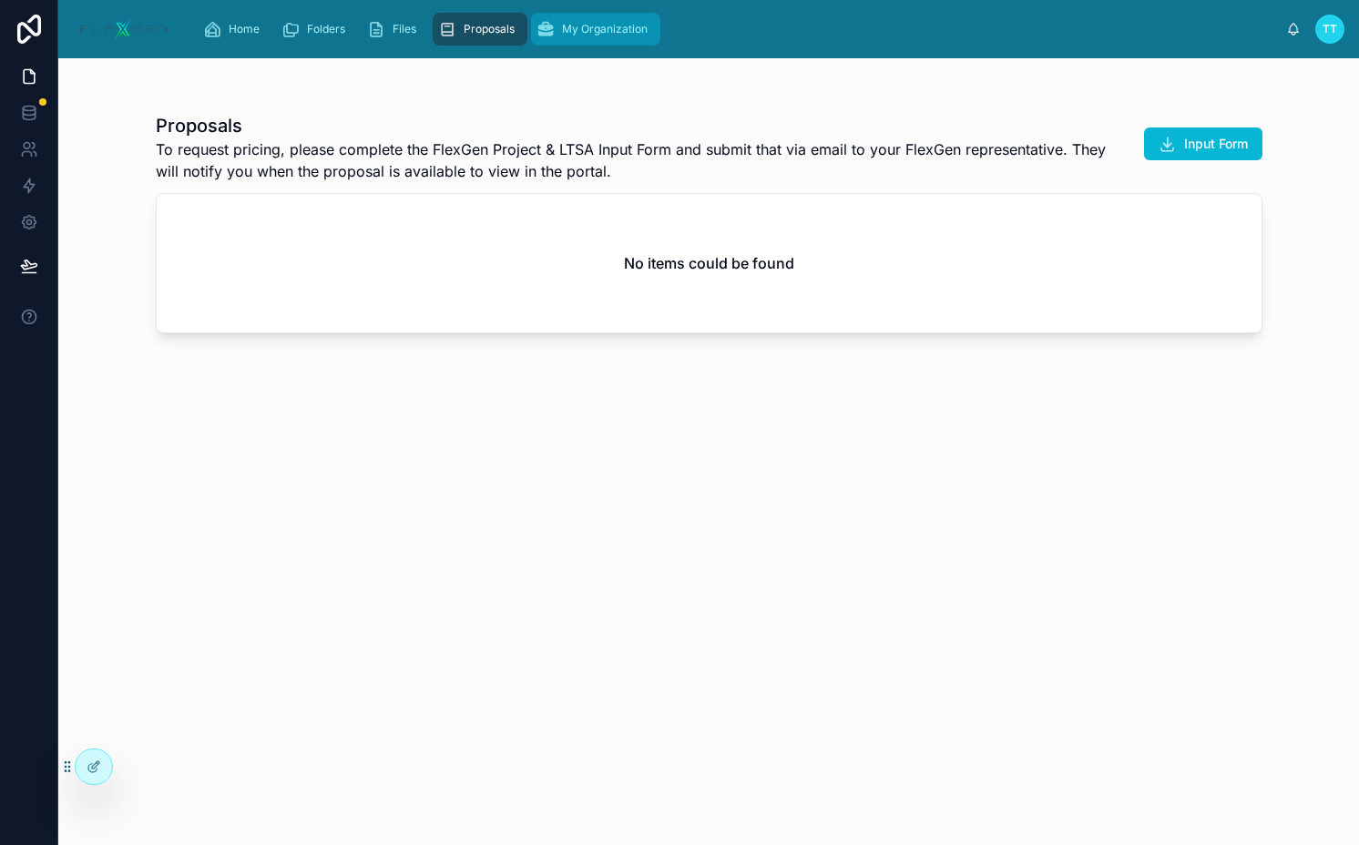
click at [582, 41] on div "My Organization" at bounding box center [595, 29] width 118 height 29
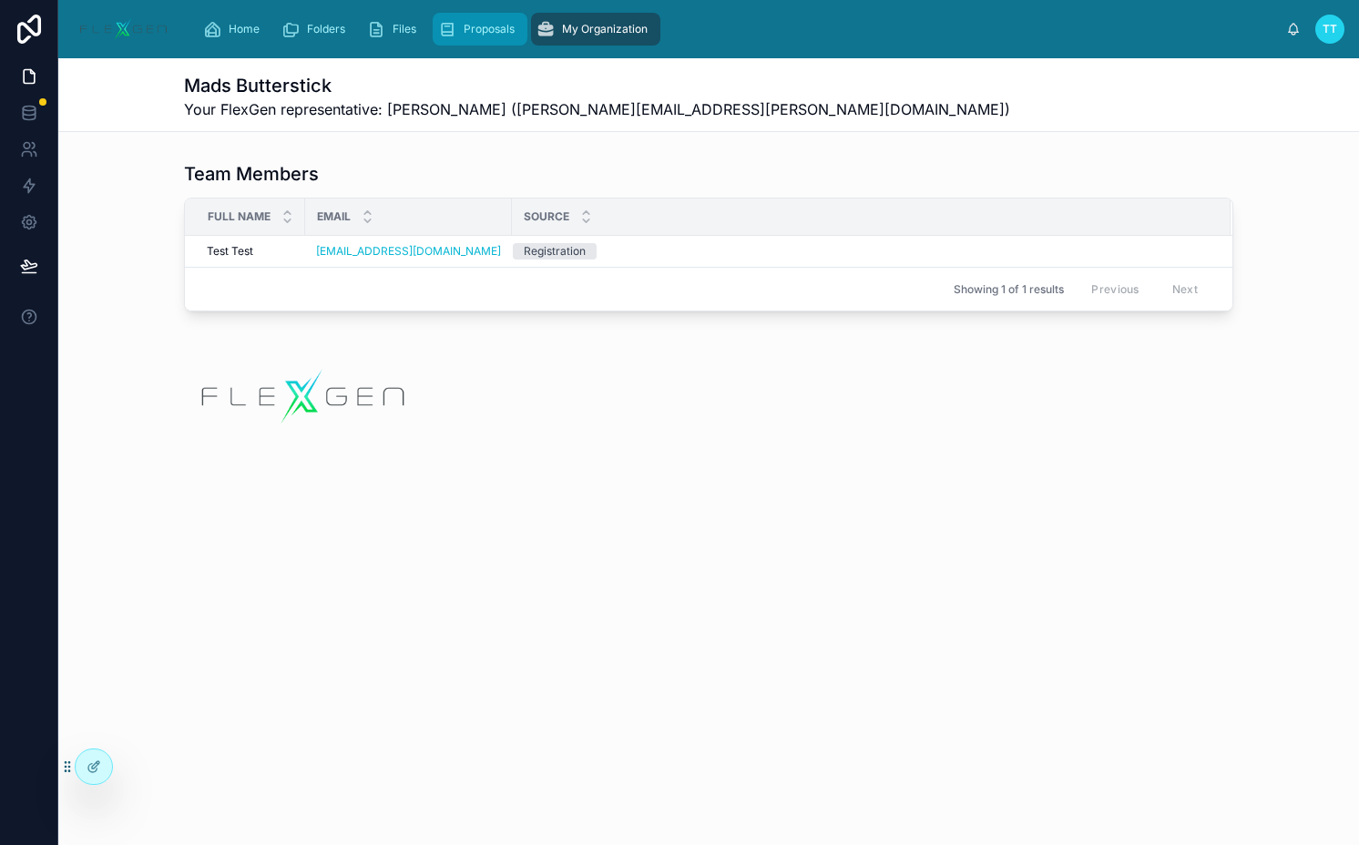
click at [479, 29] on span "Proposals" at bounding box center [488, 29] width 51 height 15
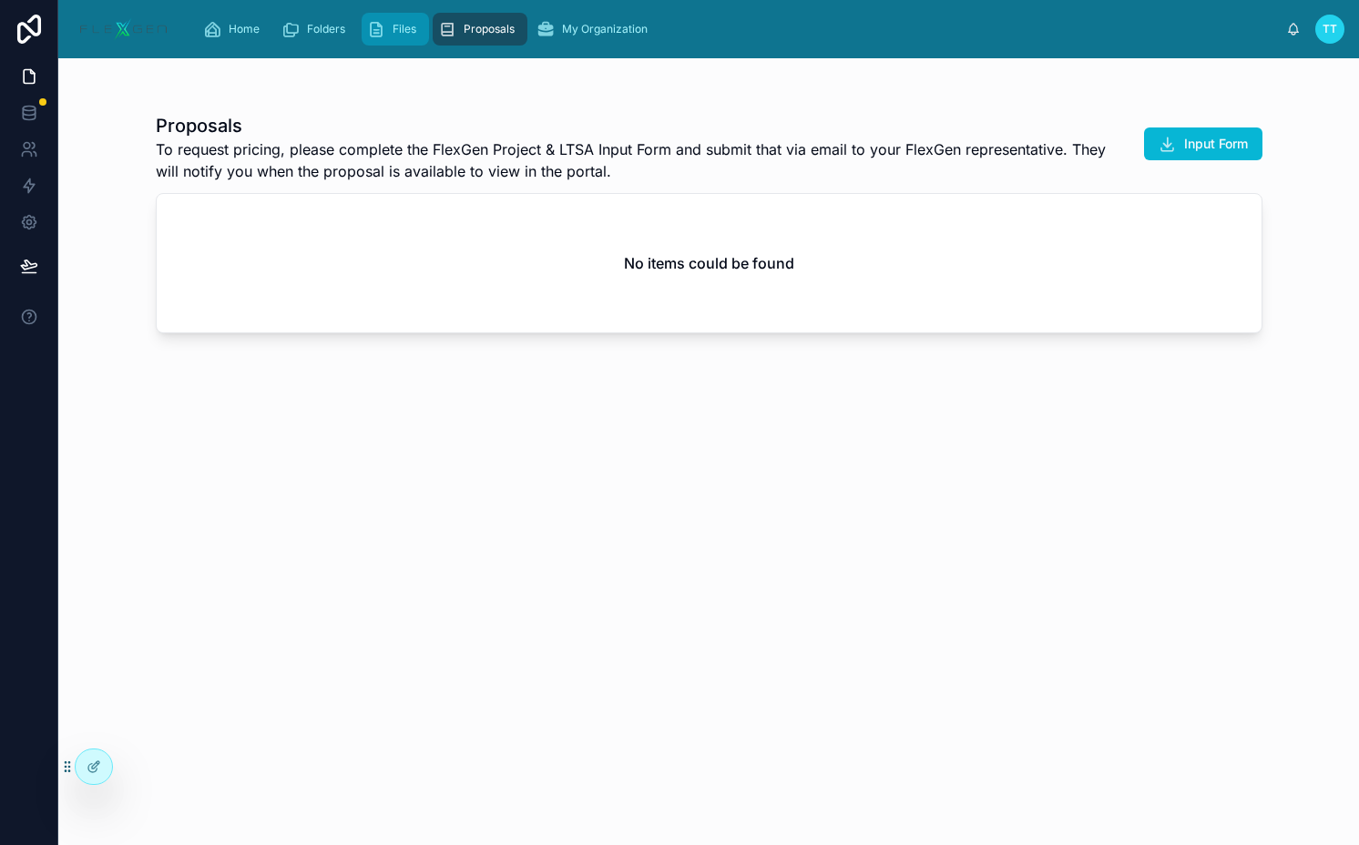
click at [396, 29] on span "Files" at bounding box center [404, 29] width 24 height 15
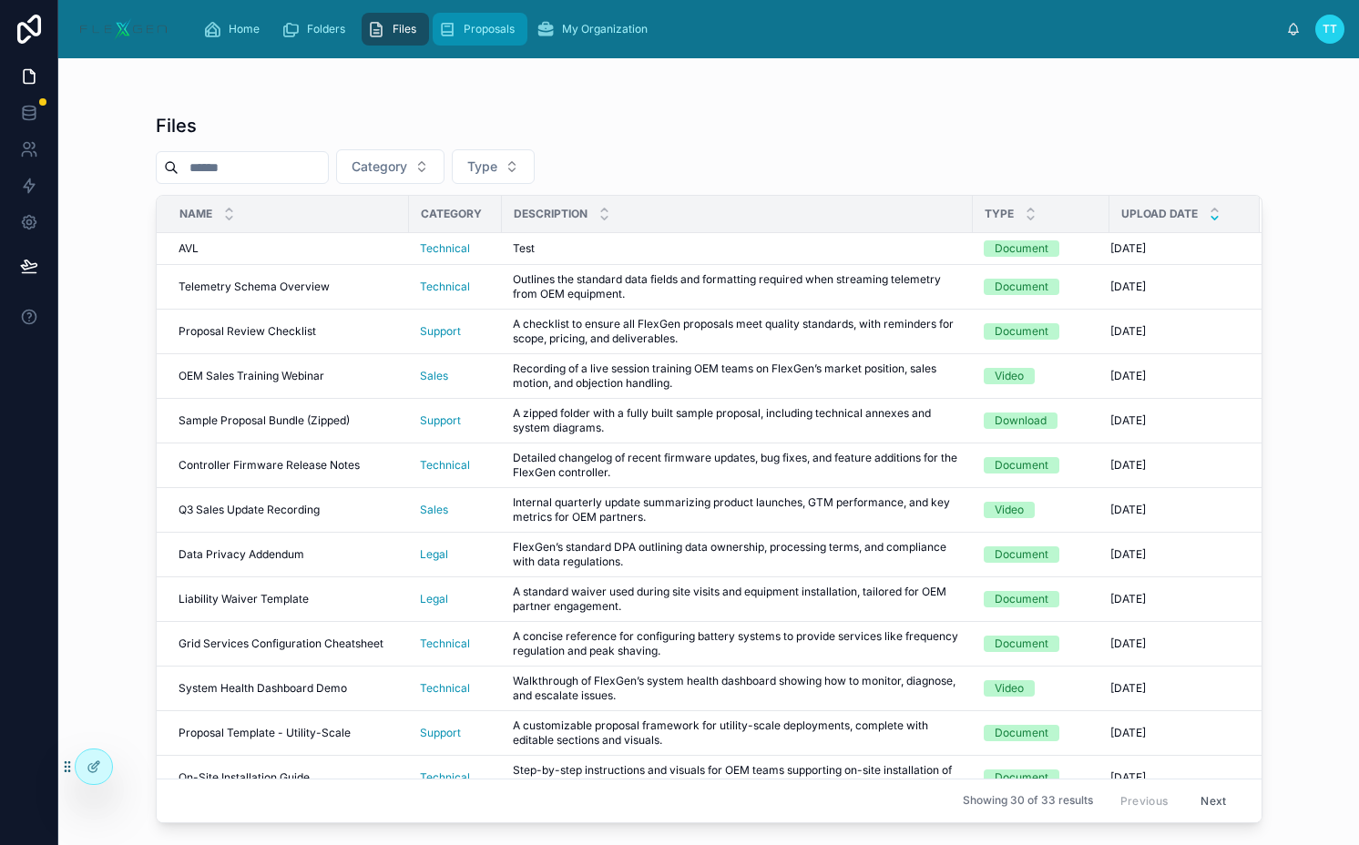
click at [502, 28] on span "Proposals" at bounding box center [488, 29] width 51 height 15
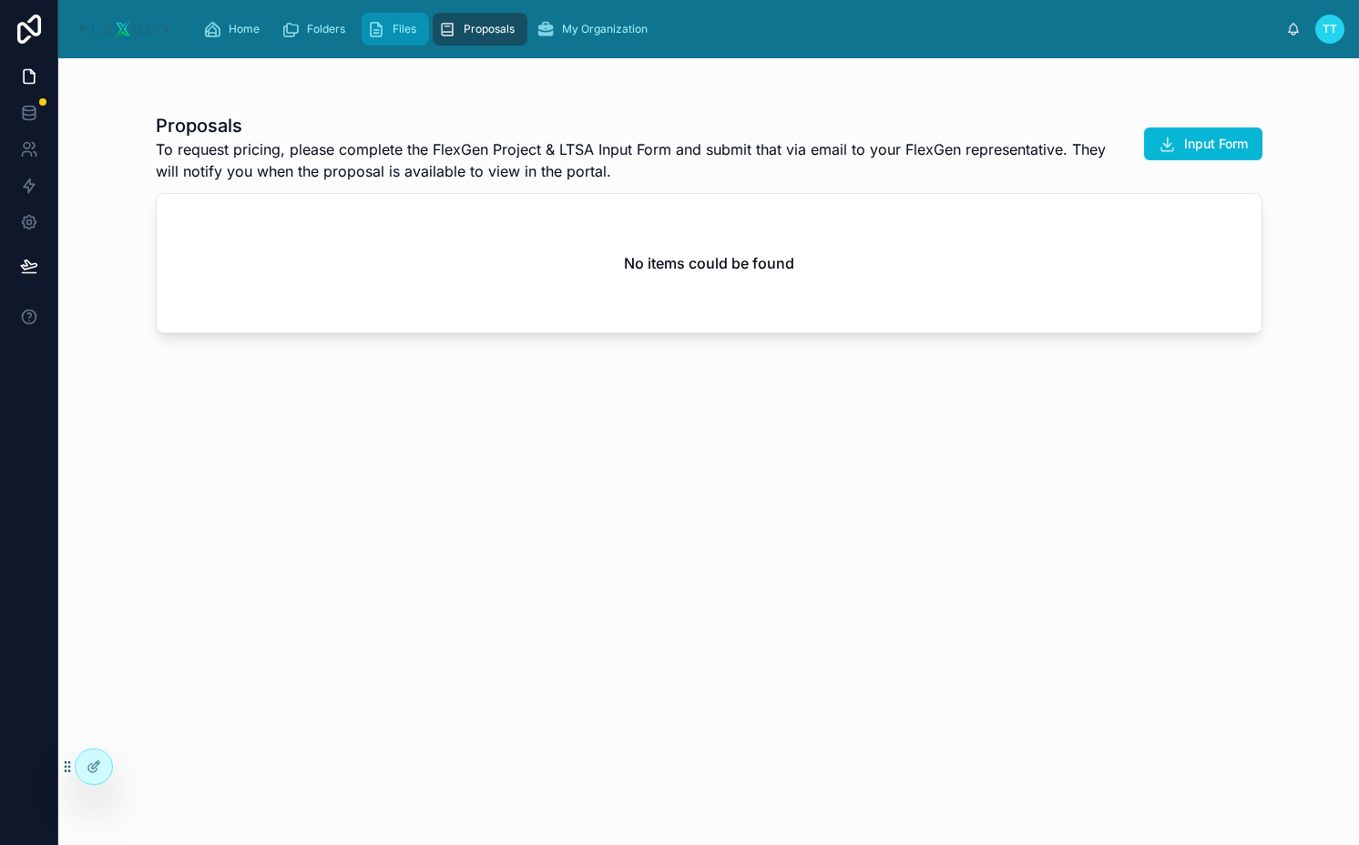
click at [405, 28] on span "Files" at bounding box center [404, 29] width 24 height 15
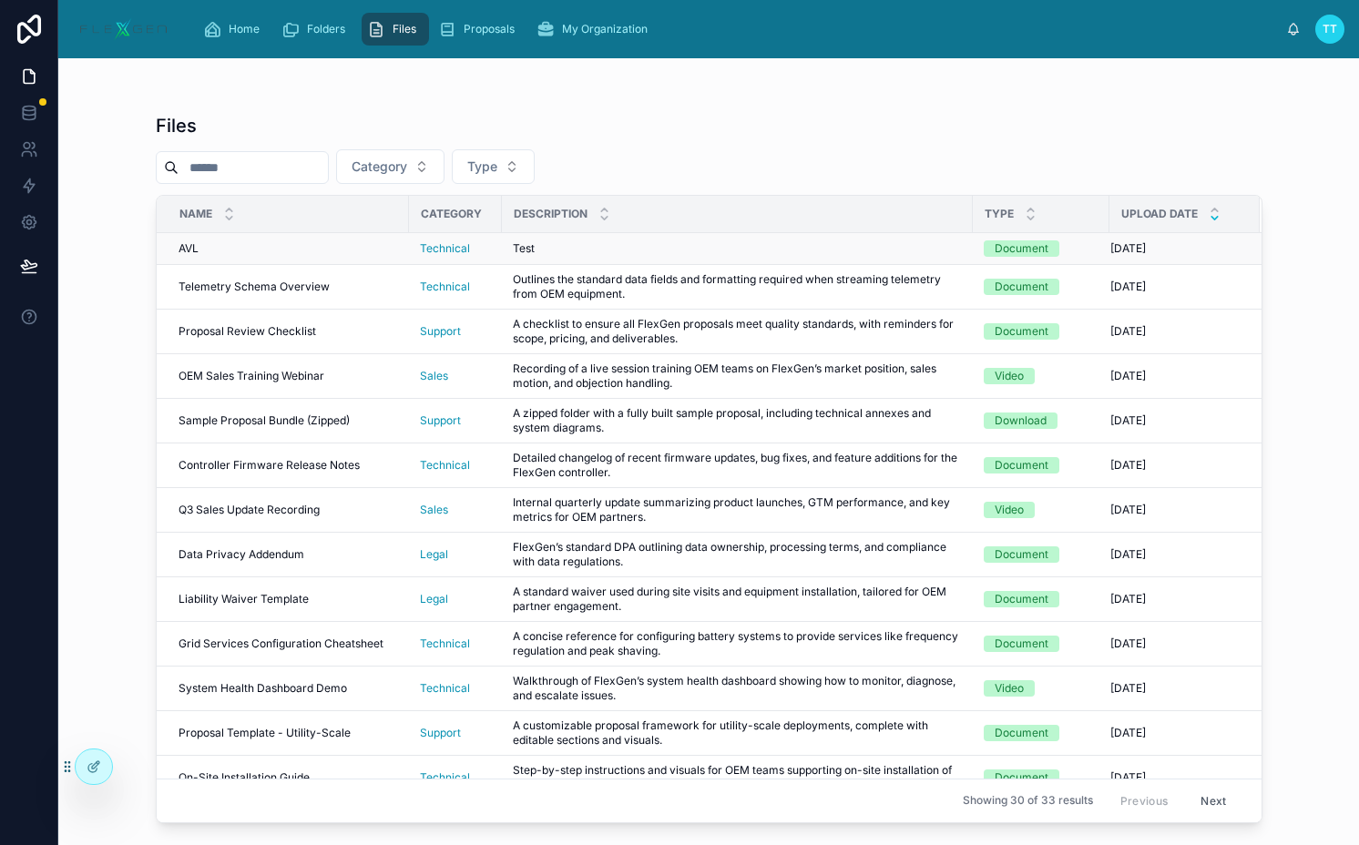
click at [340, 243] on div "AVL AVL" at bounding box center [287, 248] width 219 height 15
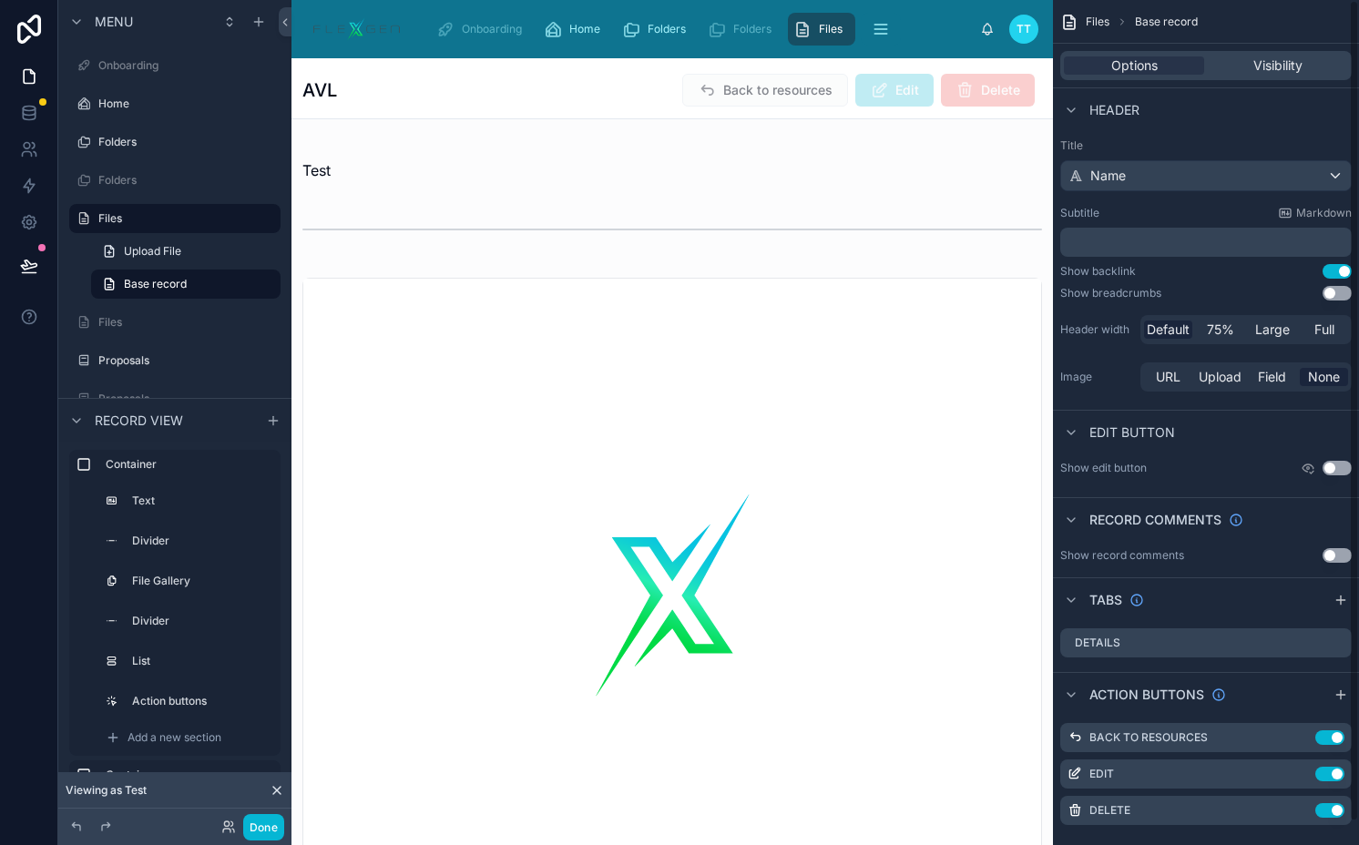
scroll to position [24, 0]
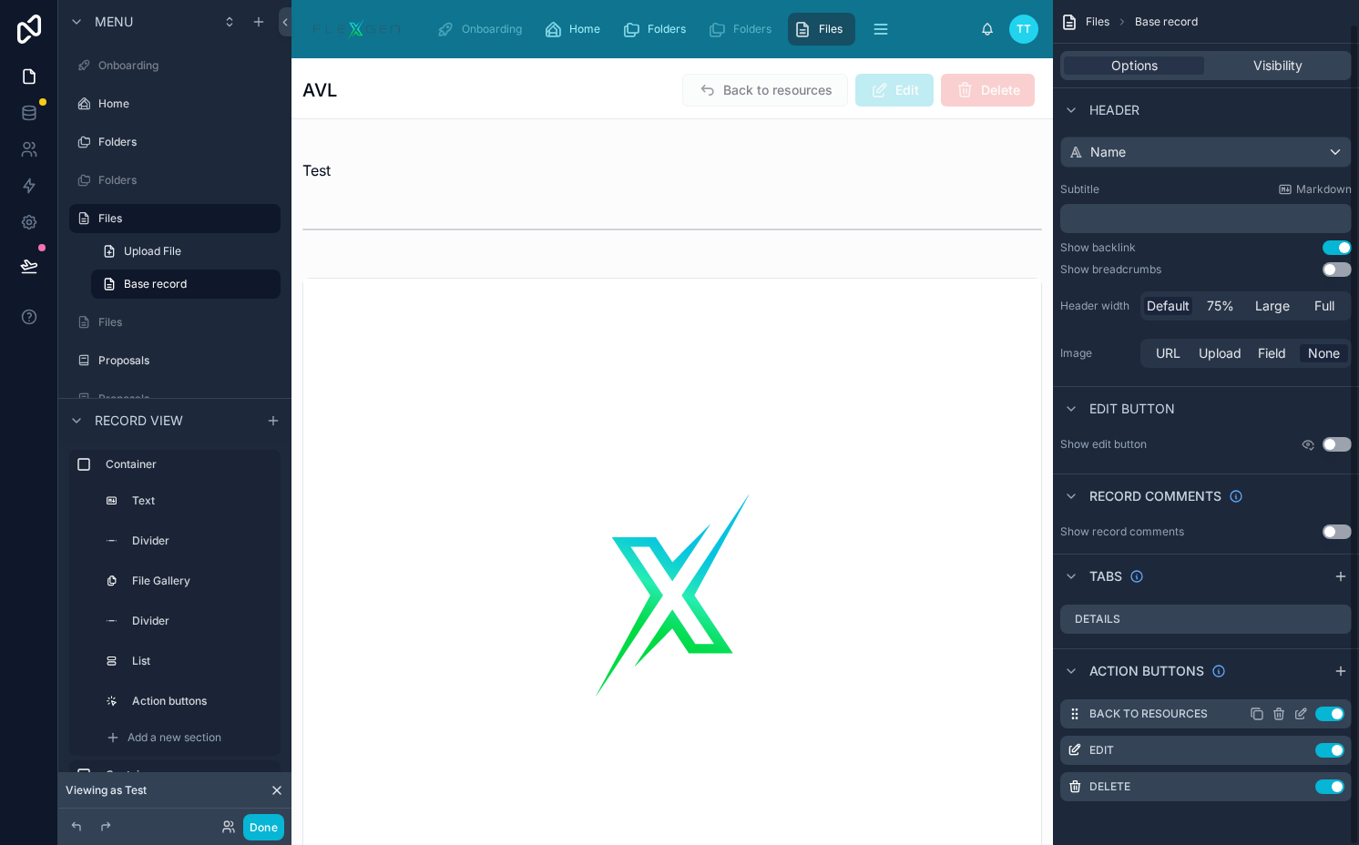
click at [1298, 711] on icon "scrollable content" at bounding box center [1300, 714] width 15 height 15
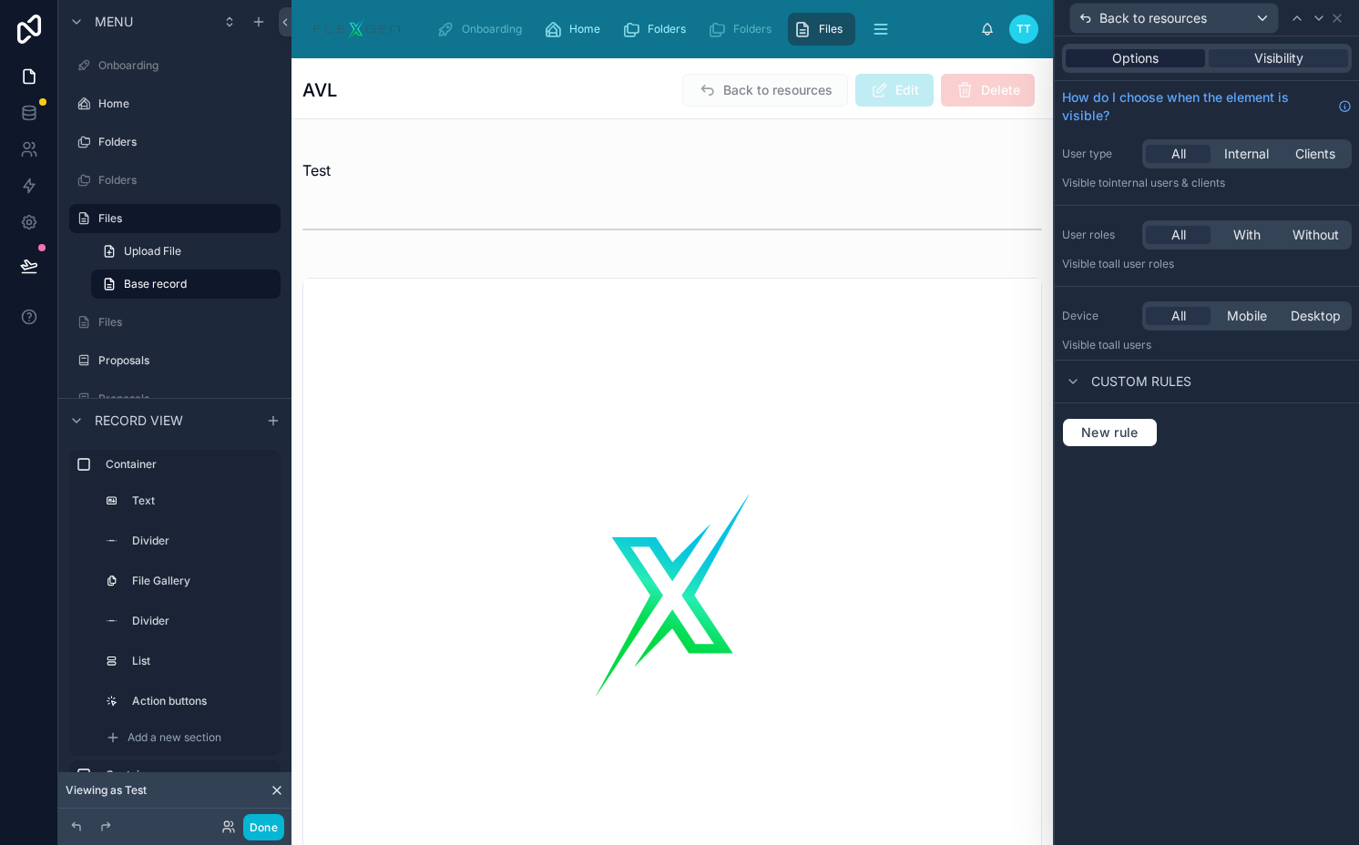
click at [1168, 53] on div "Options" at bounding box center [1134, 58] width 139 height 18
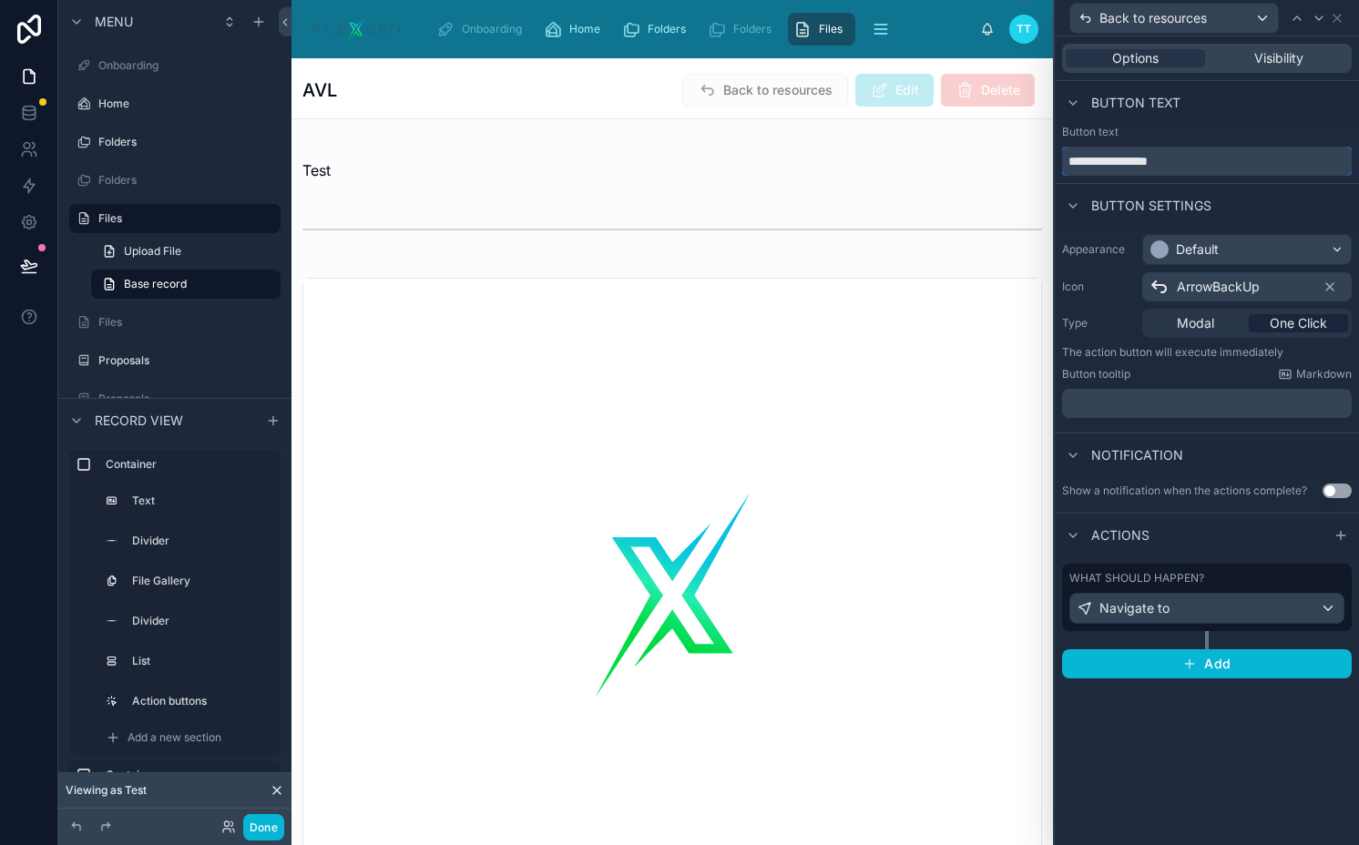
click at [1172, 163] on input "**********" at bounding box center [1207, 161] width 290 height 29
type input "**********"
click at [270, 822] on button "Done" at bounding box center [263, 827] width 41 height 26
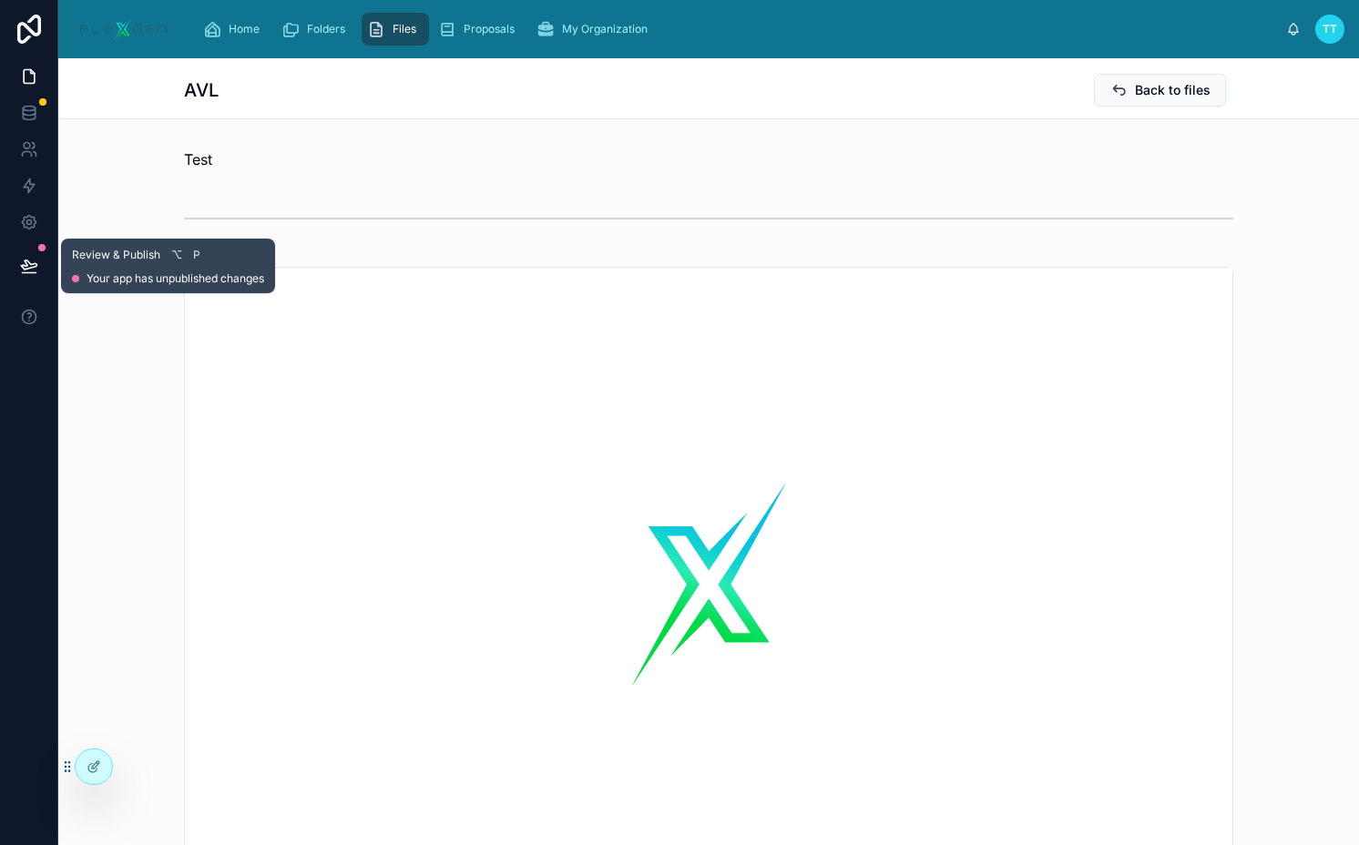
click at [40, 261] on button at bounding box center [29, 265] width 40 height 51
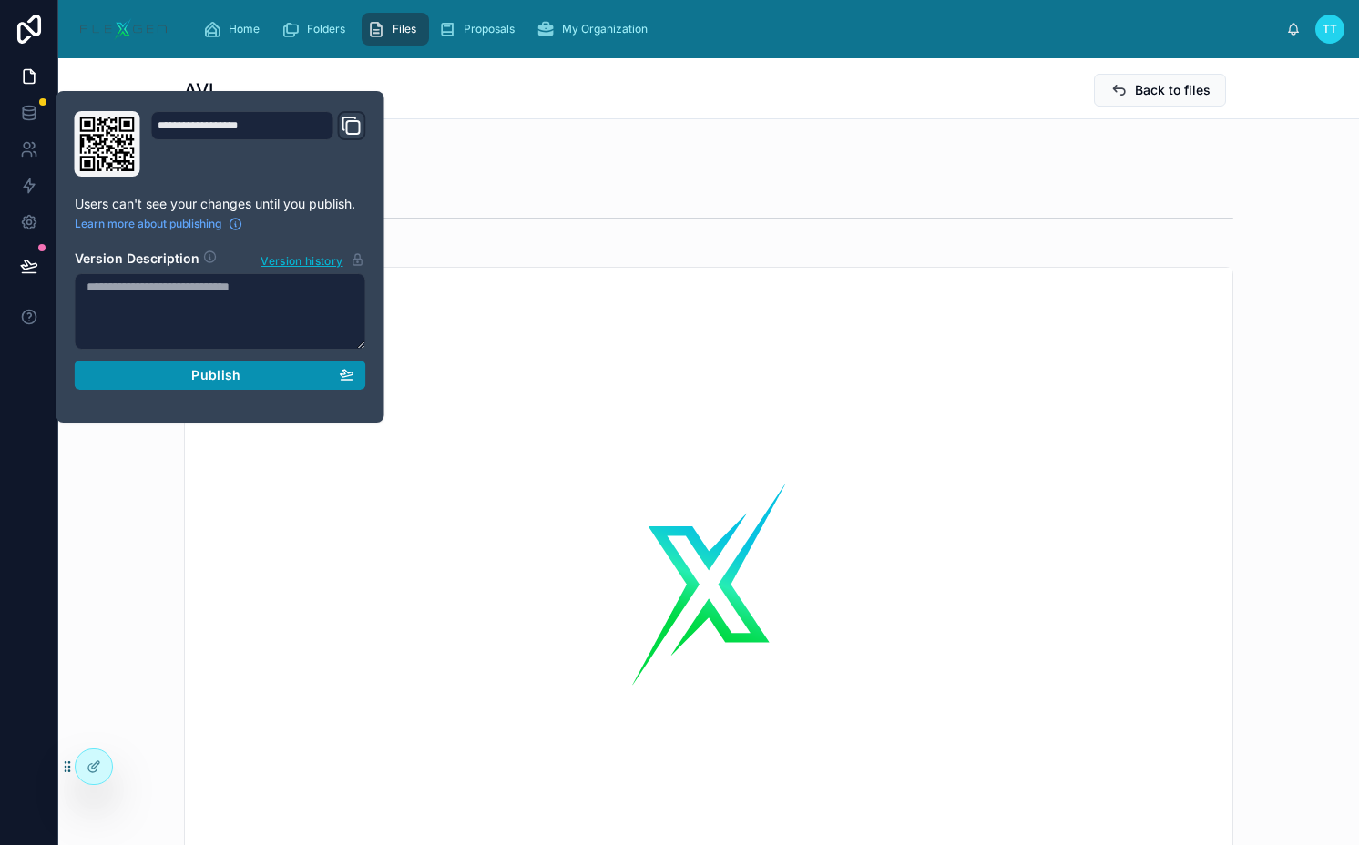
click at [131, 364] on button "Publish" at bounding box center [220, 375] width 291 height 29
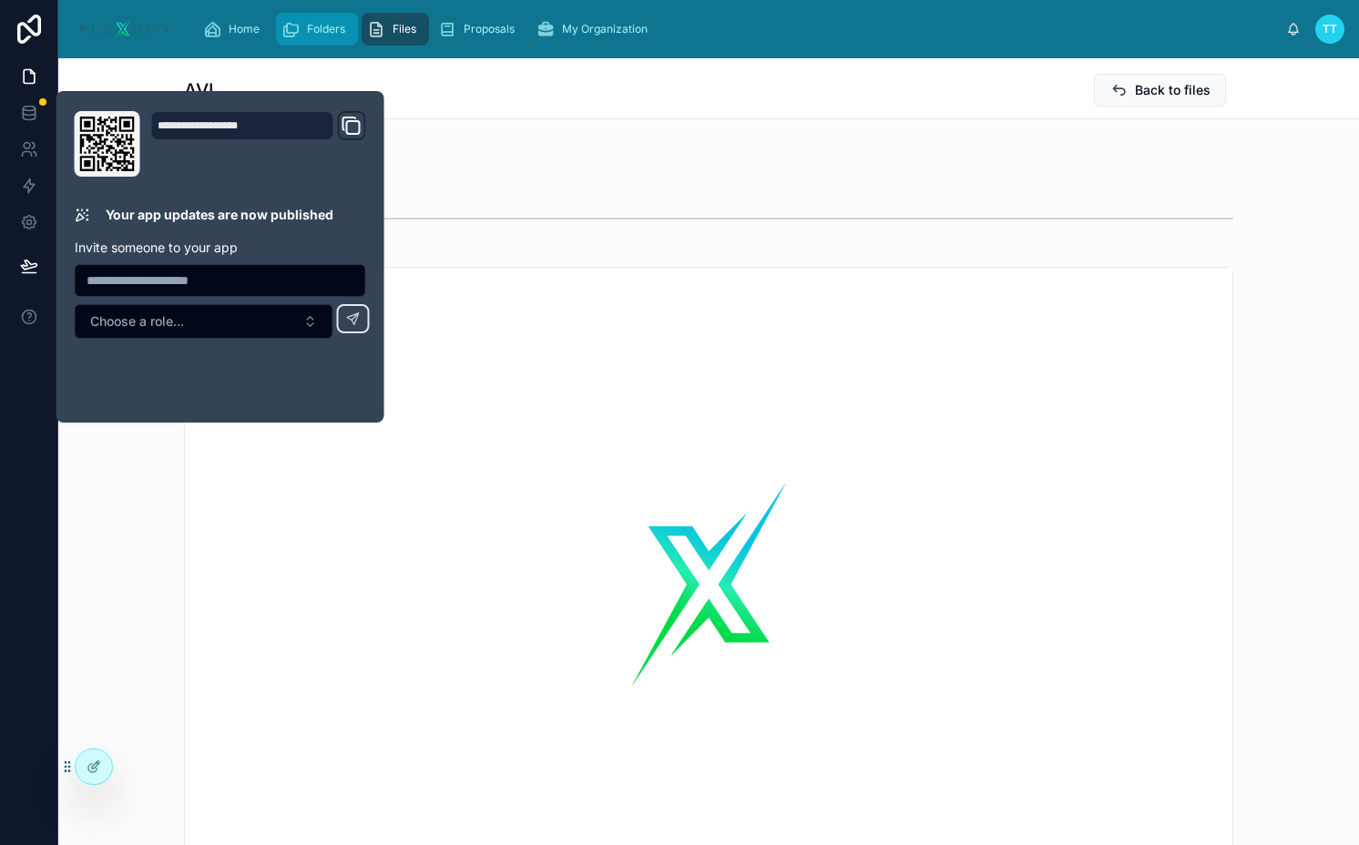
click at [326, 23] on span "Folders" at bounding box center [326, 29] width 38 height 15
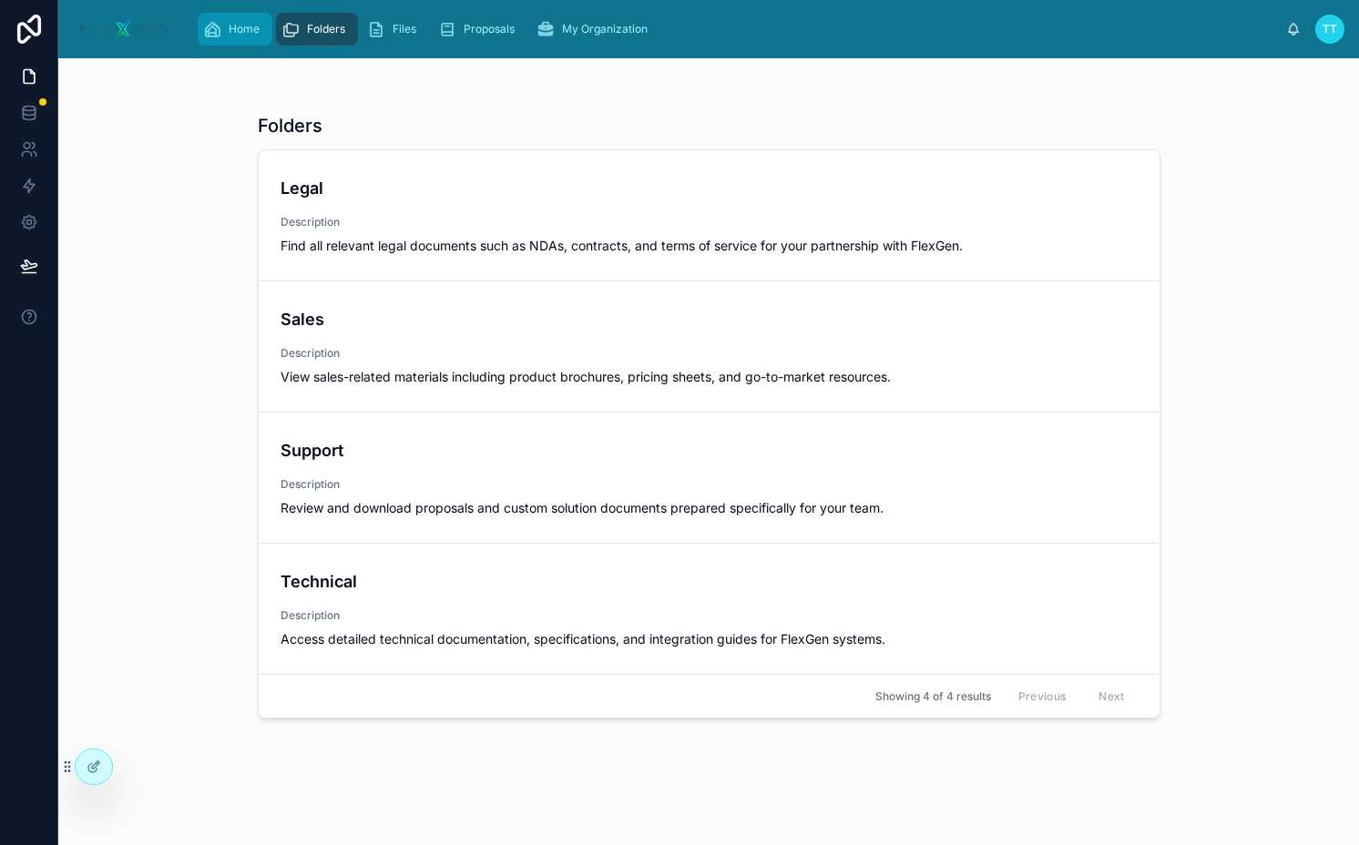
click at [249, 34] on span "Home" at bounding box center [244, 29] width 31 height 15
